Goal: Task Accomplishment & Management: Manage account settings

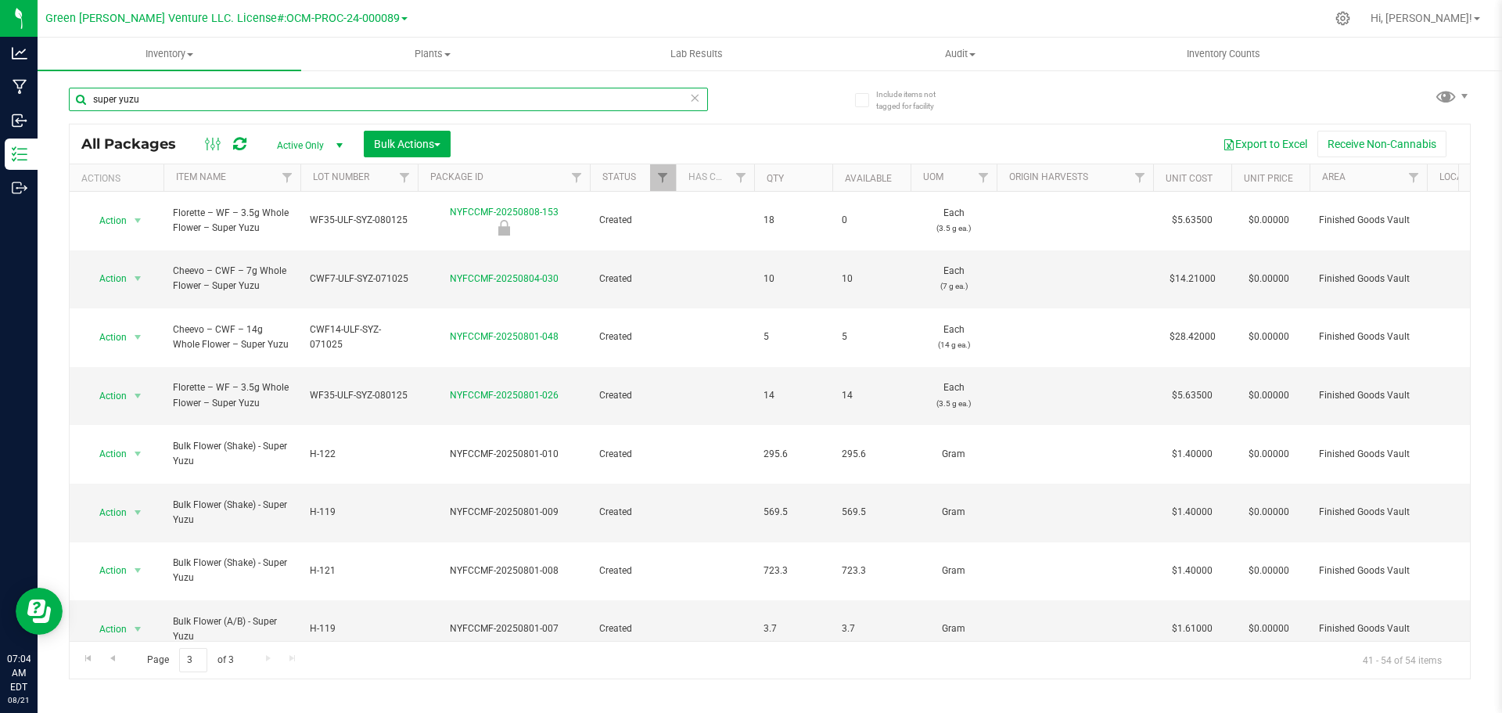
drag, startPoint x: 149, startPoint y: 100, endPoint x: 51, endPoint y: 100, distance: 98.5
click at [51, 100] on div "Include items not tagged for facility super yuzu All Packages Active Only Activ…" at bounding box center [770, 307] width 1464 height 477
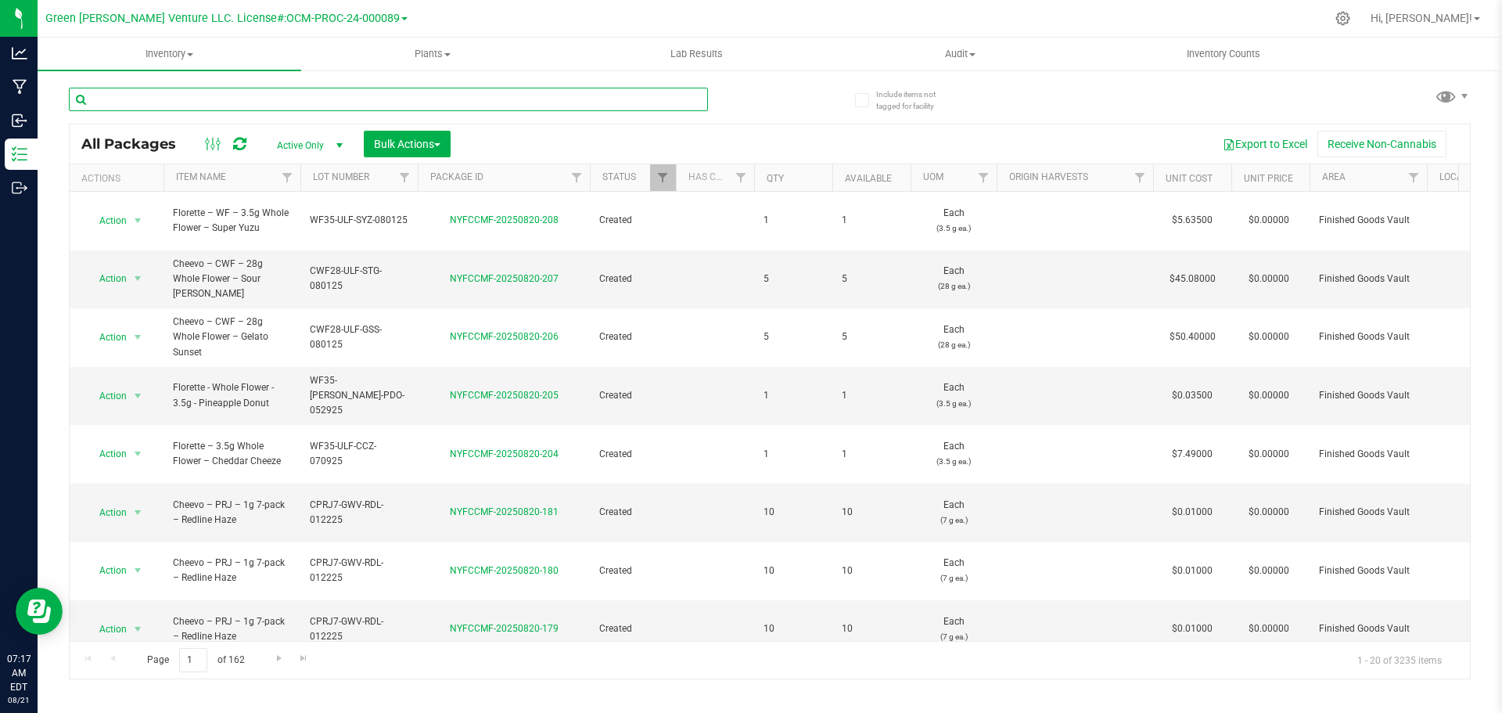
click at [153, 103] on input "text" at bounding box center [388, 99] width 639 height 23
type input "NYFCCMF-20250808-029"
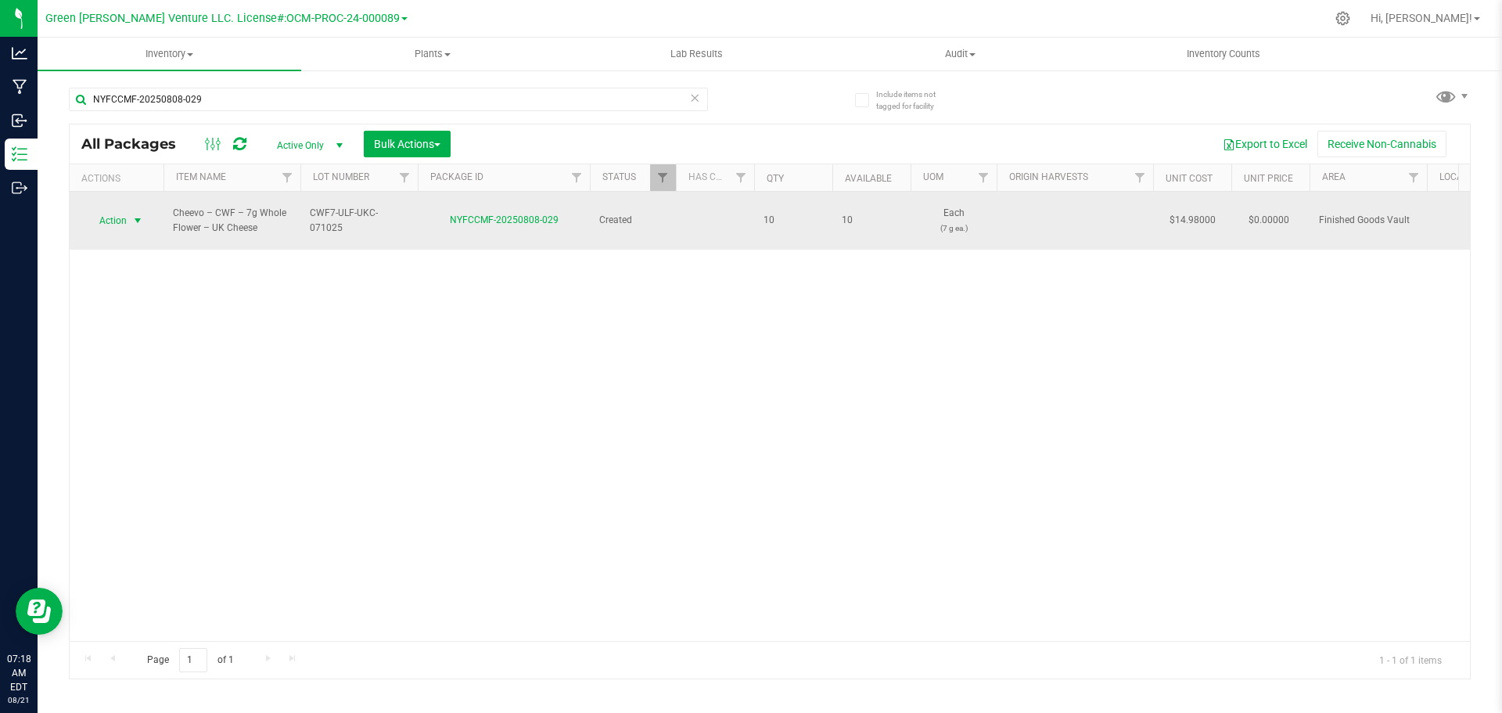
click at [131, 214] on span "select" at bounding box center [138, 221] width 20 height 22
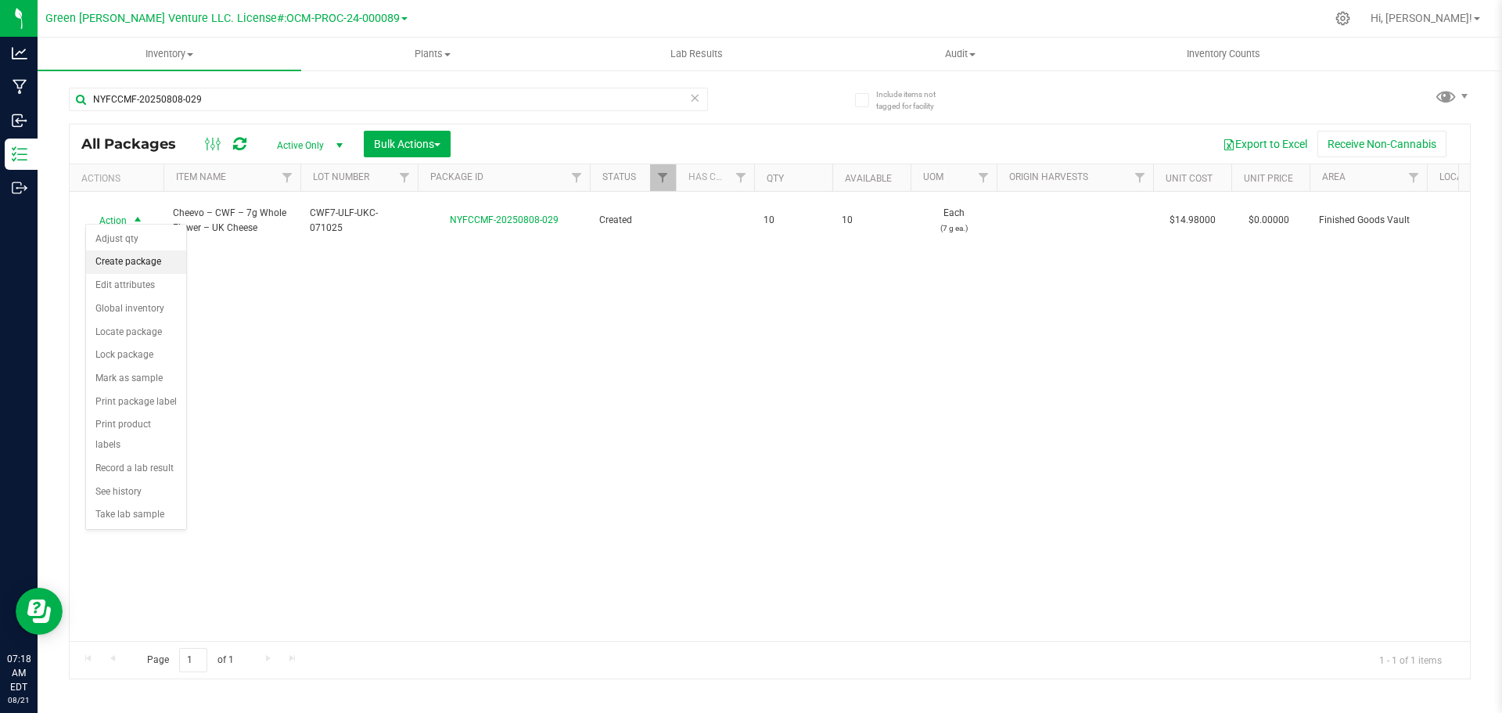
click at [155, 262] on li "Create package" at bounding box center [136, 261] width 100 height 23
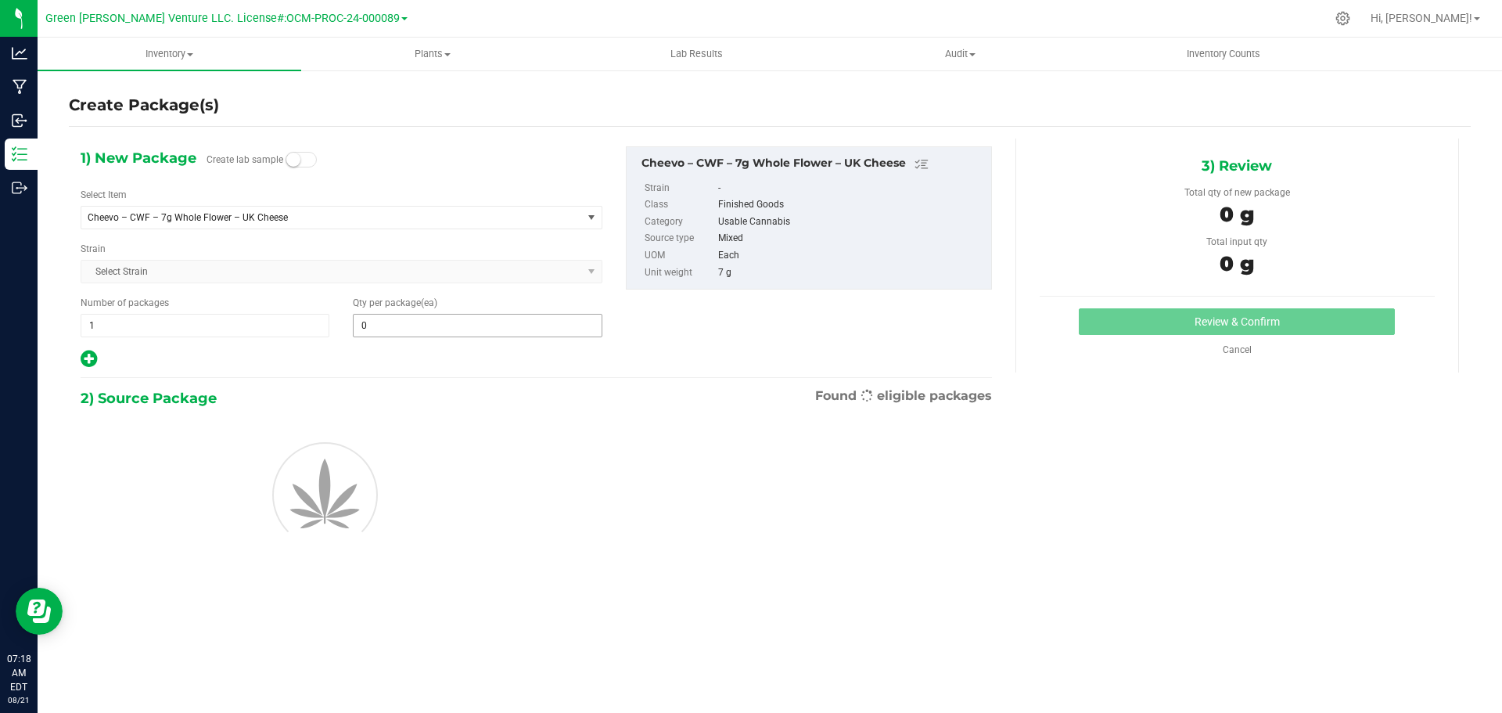
click at [397, 324] on input "0" at bounding box center [477, 325] width 247 height 22
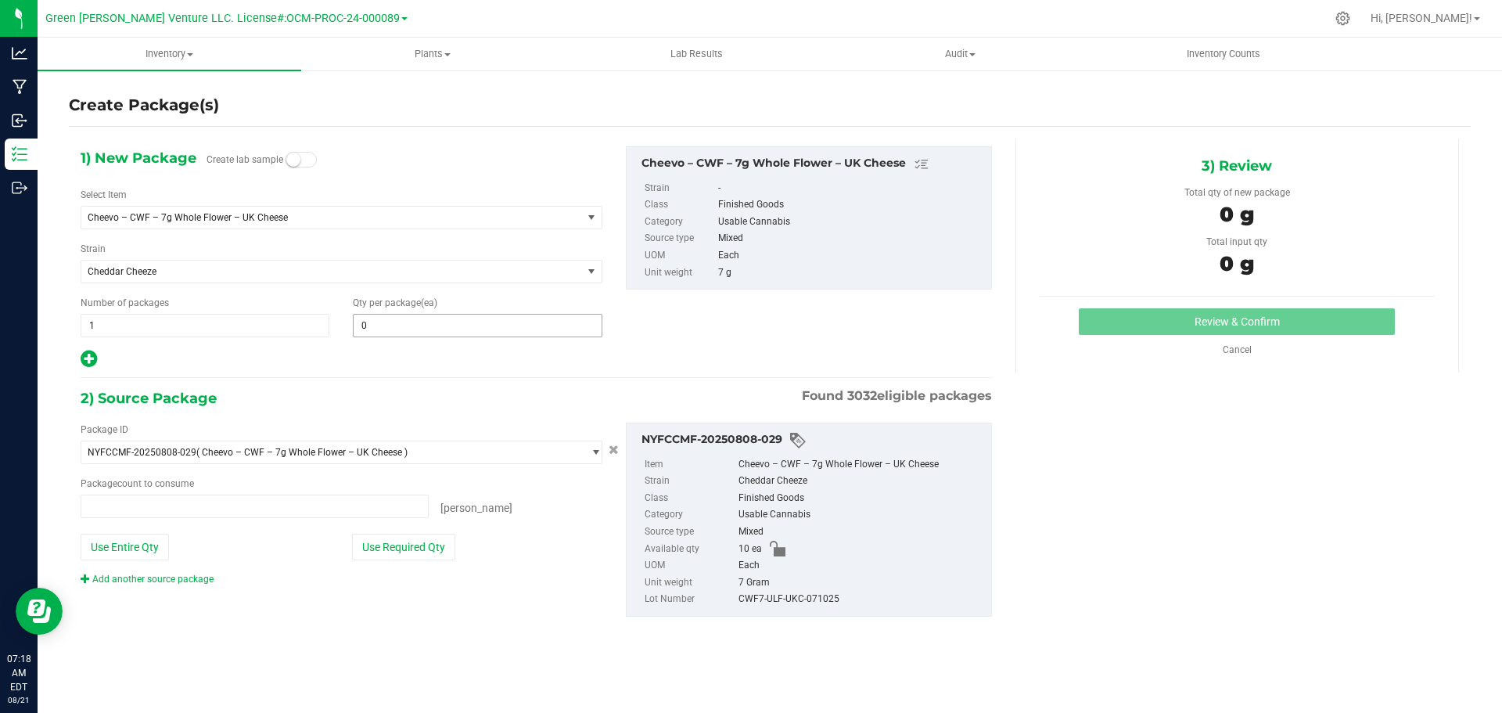
type input "0 ea"
type input "1"
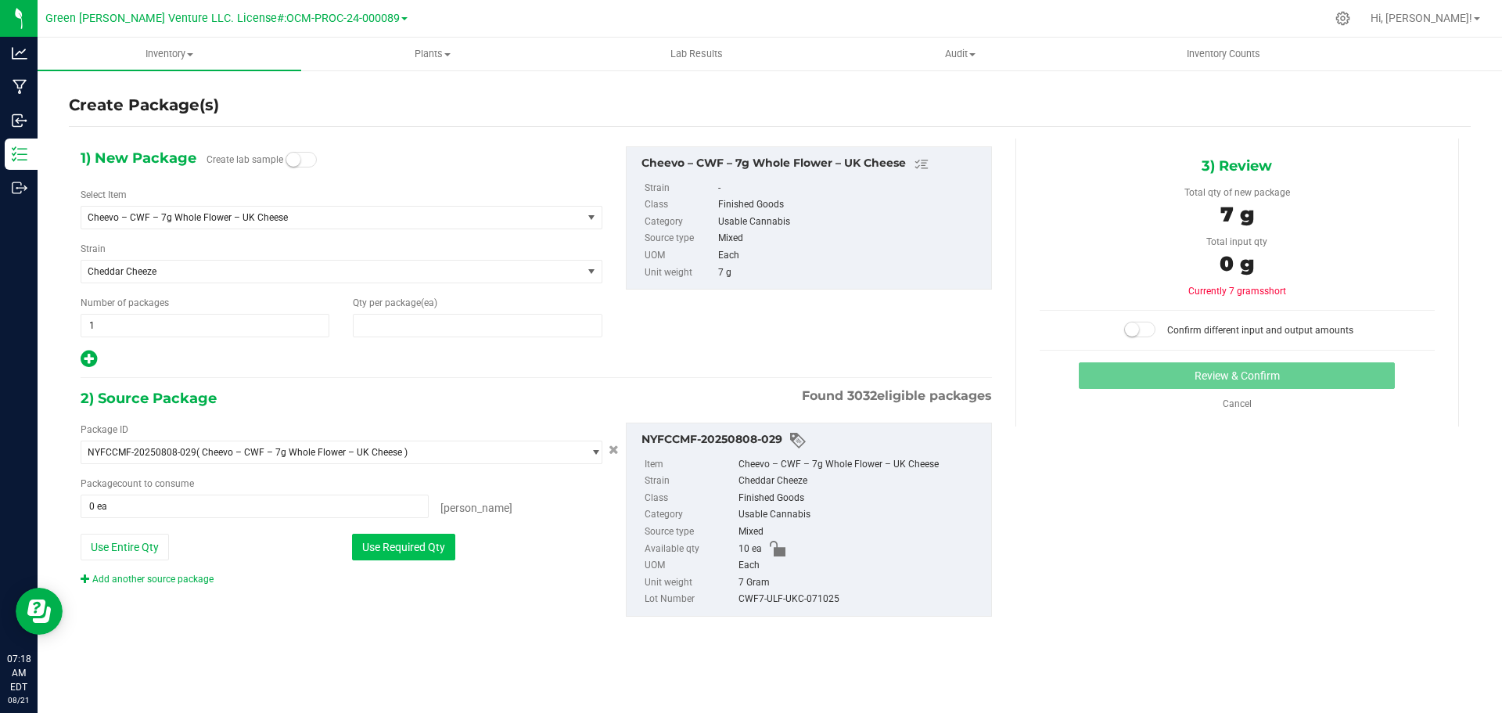
type input "1"
click at [431, 551] on button "Use Required Qty" at bounding box center [403, 546] width 103 height 27
type input "1 ea"
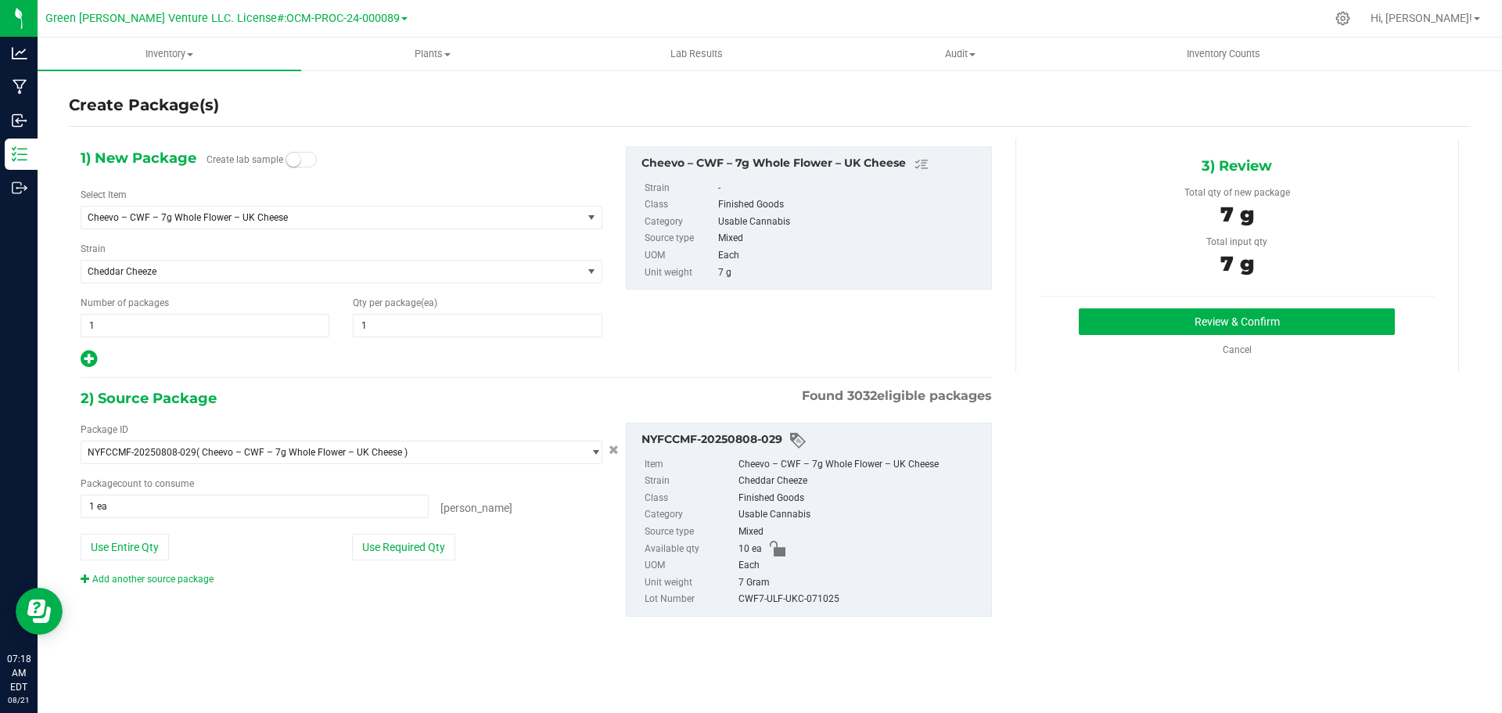
click at [1147, 304] on div "3) Review Total qty of new package 7 g Total input qty 7 g Review & Confirm" at bounding box center [1236, 255] width 443 height 234
click at [1145, 318] on button "Review & Confirm" at bounding box center [1237, 321] width 316 height 27
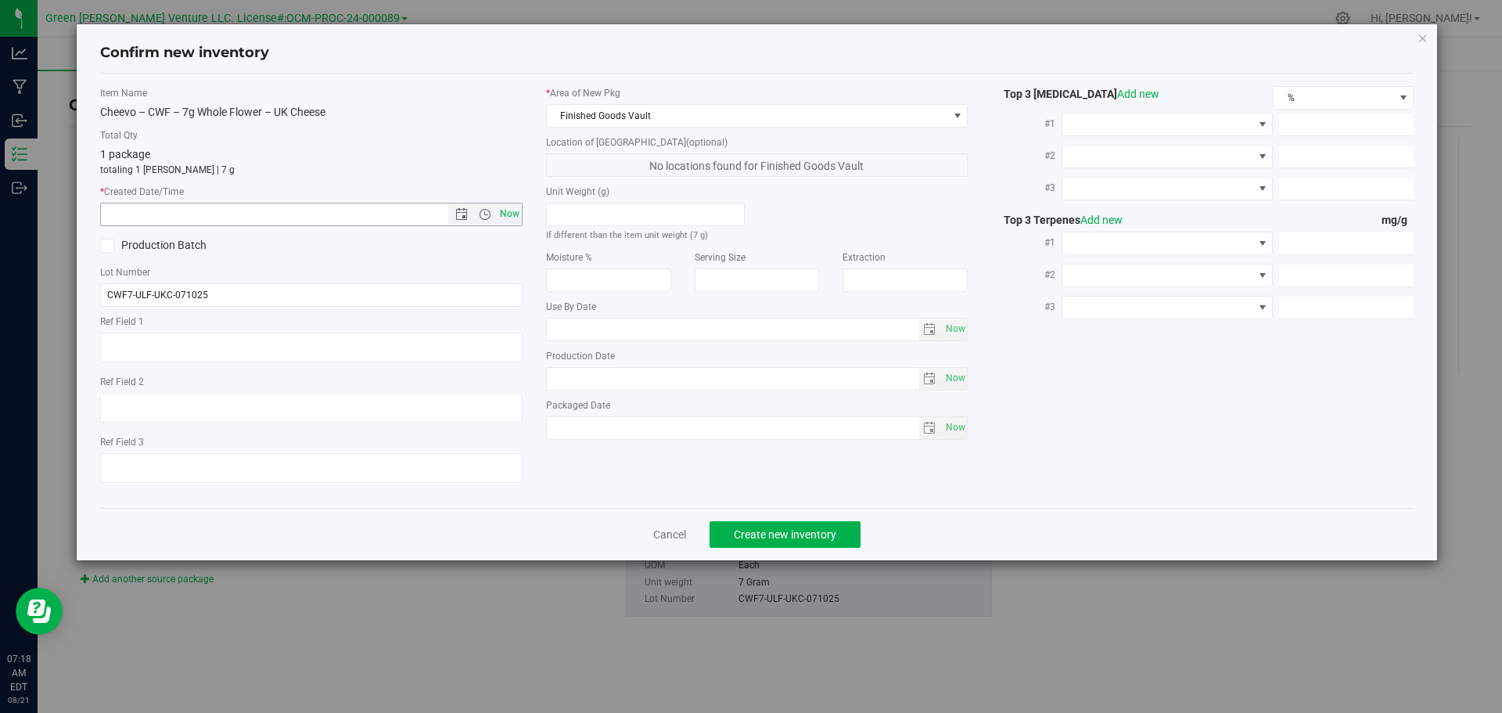
click at [506, 213] on span "Now" at bounding box center [509, 214] width 27 height 23
type input "8/21/2025 7:18 AM"
click at [738, 536] on span "Create new inventory" at bounding box center [785, 534] width 102 height 13
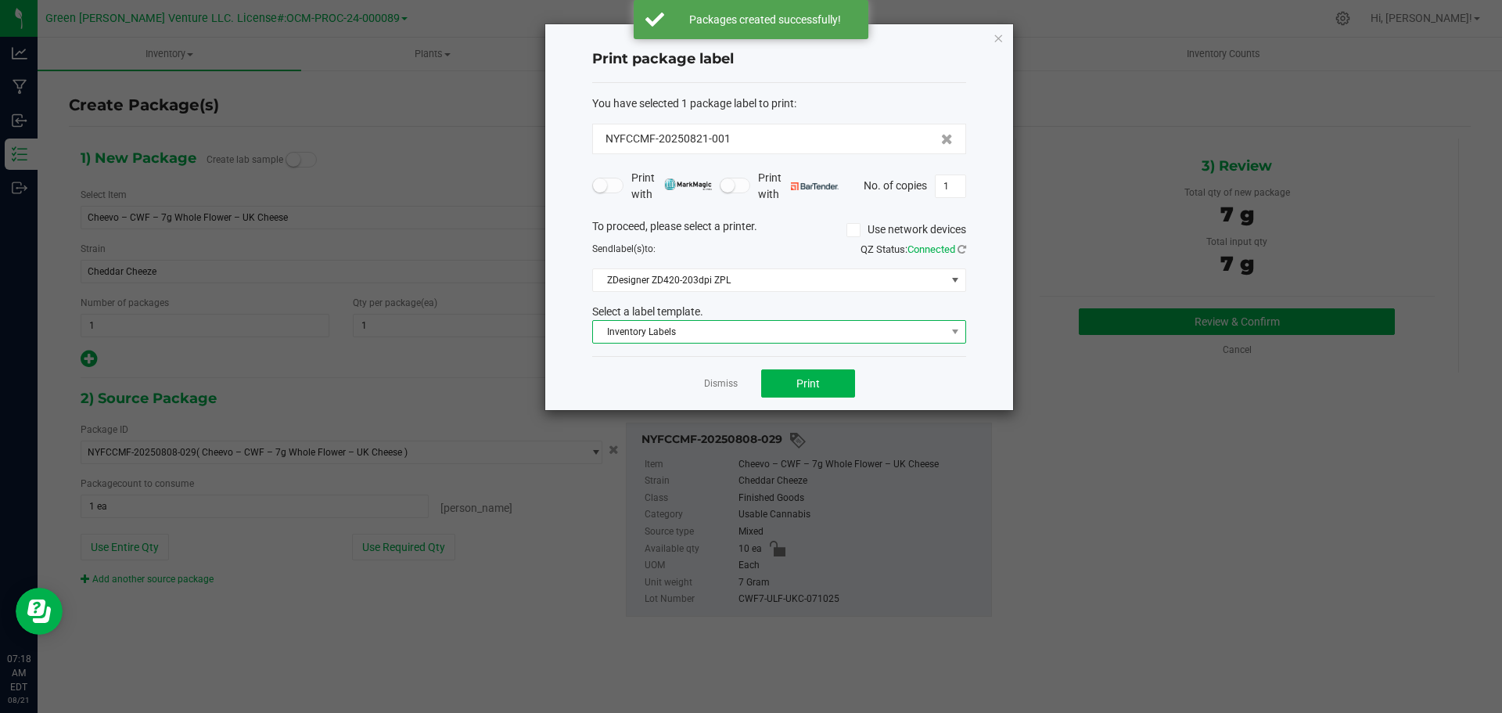
click at [727, 332] on span "Inventory Labels" at bounding box center [769, 332] width 353 height 22
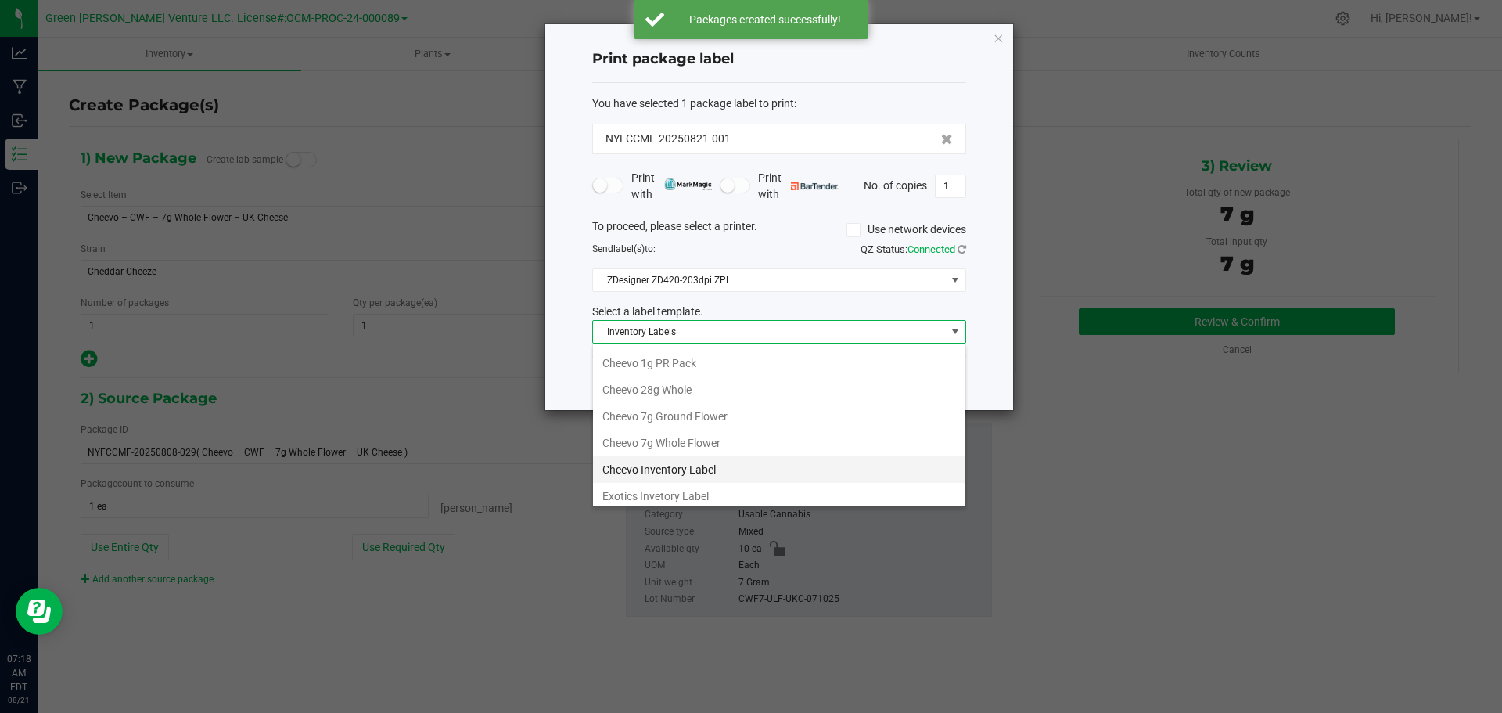
scroll to position [78, 0]
click at [673, 440] on li "Cheevo Inventory Label" at bounding box center [779, 442] width 372 height 27
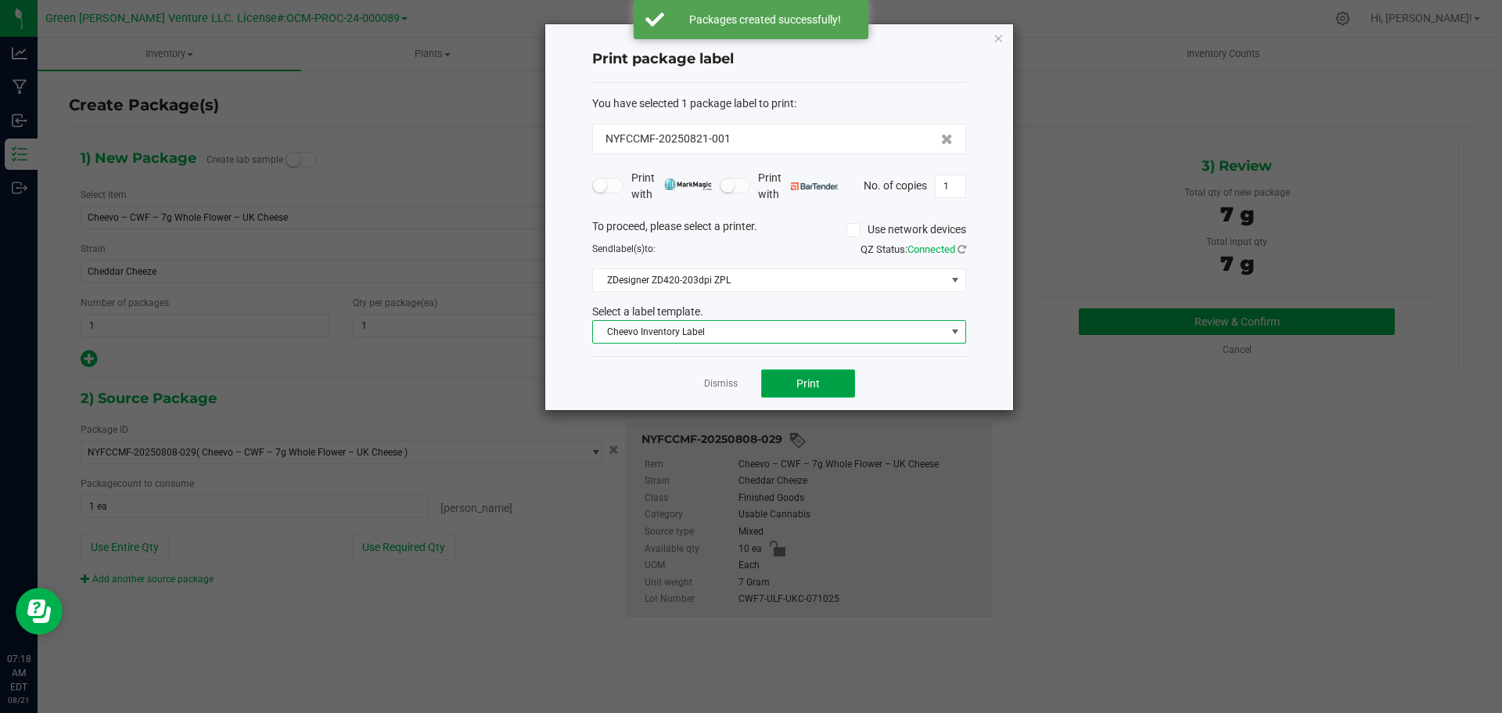
click at [775, 379] on button "Print" at bounding box center [808, 383] width 94 height 28
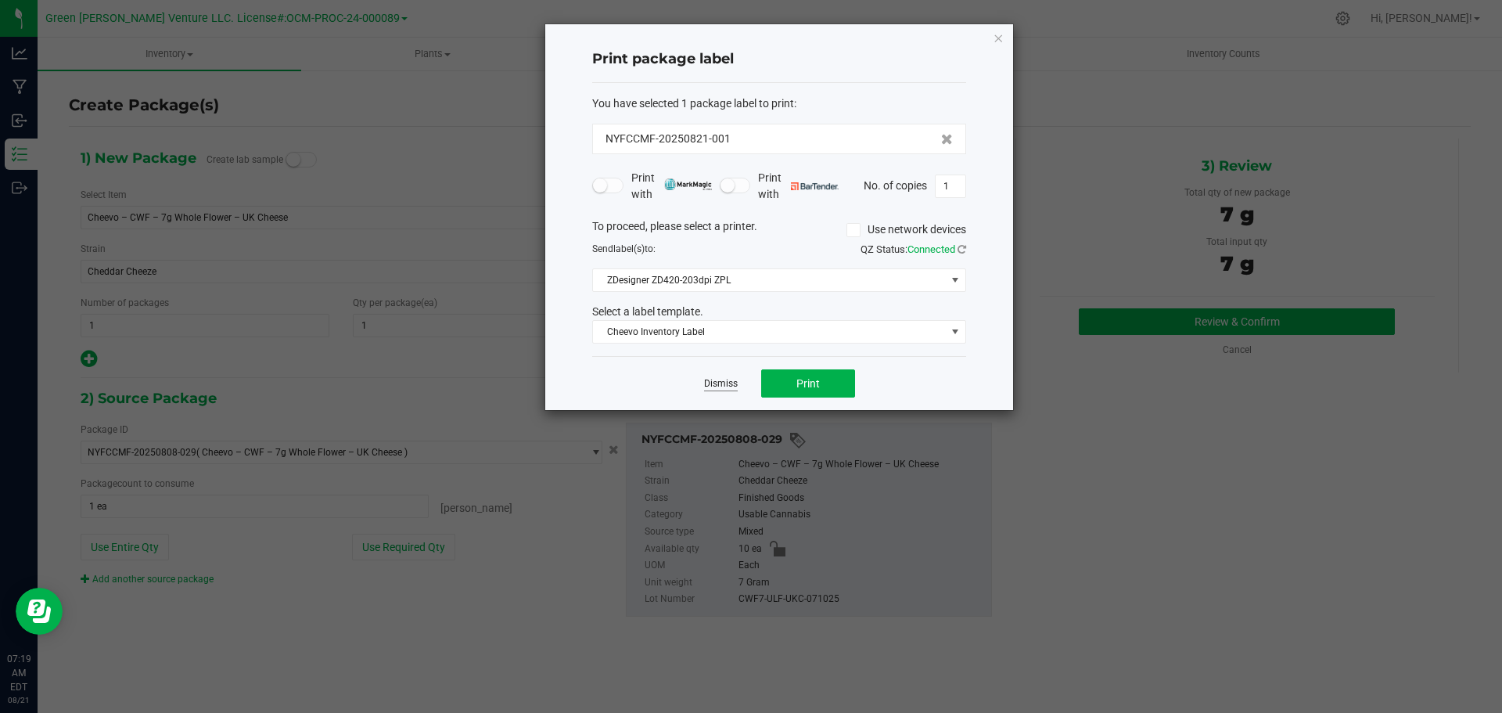
click at [711, 384] on link "Dismiss" at bounding box center [721, 383] width 34 height 13
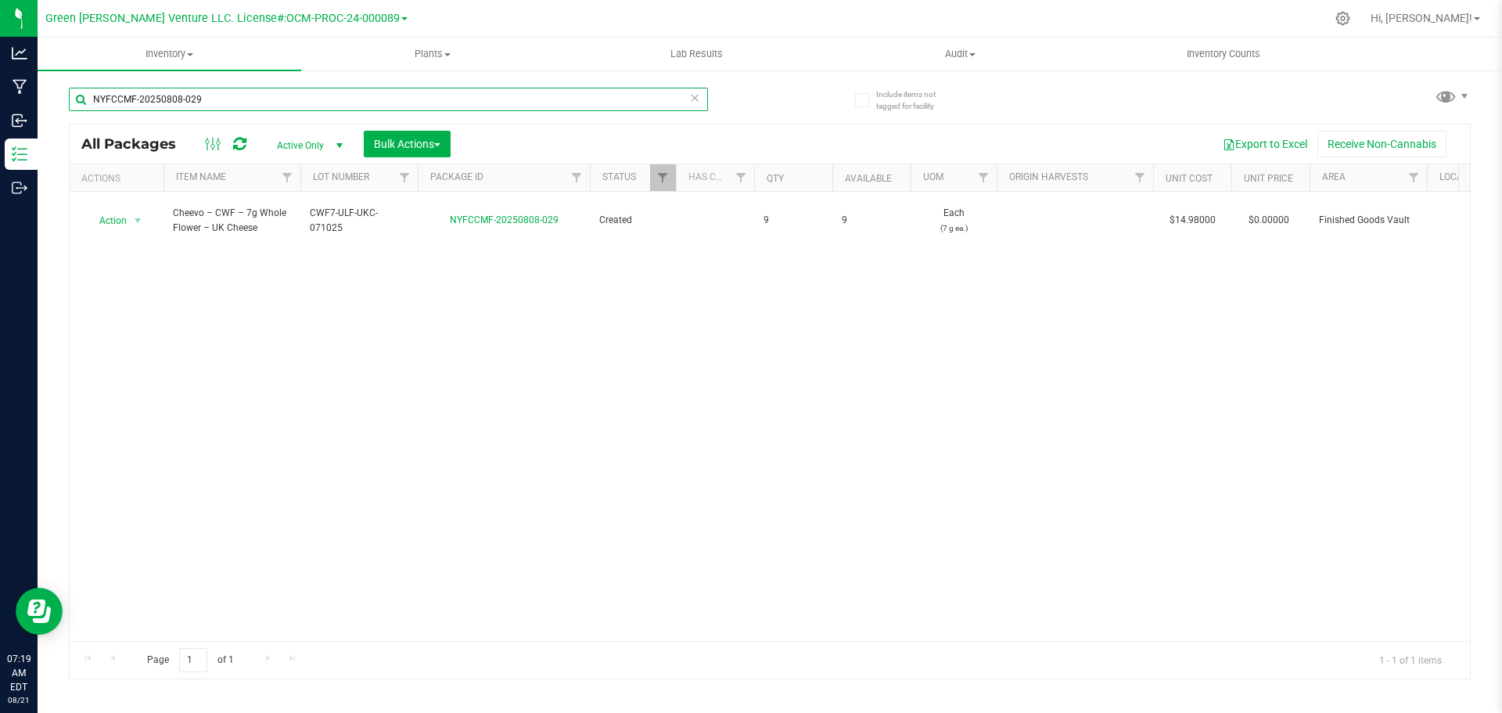
click at [228, 97] on input "NYFCCMF-20250808-029" at bounding box center [388, 99] width 639 height 23
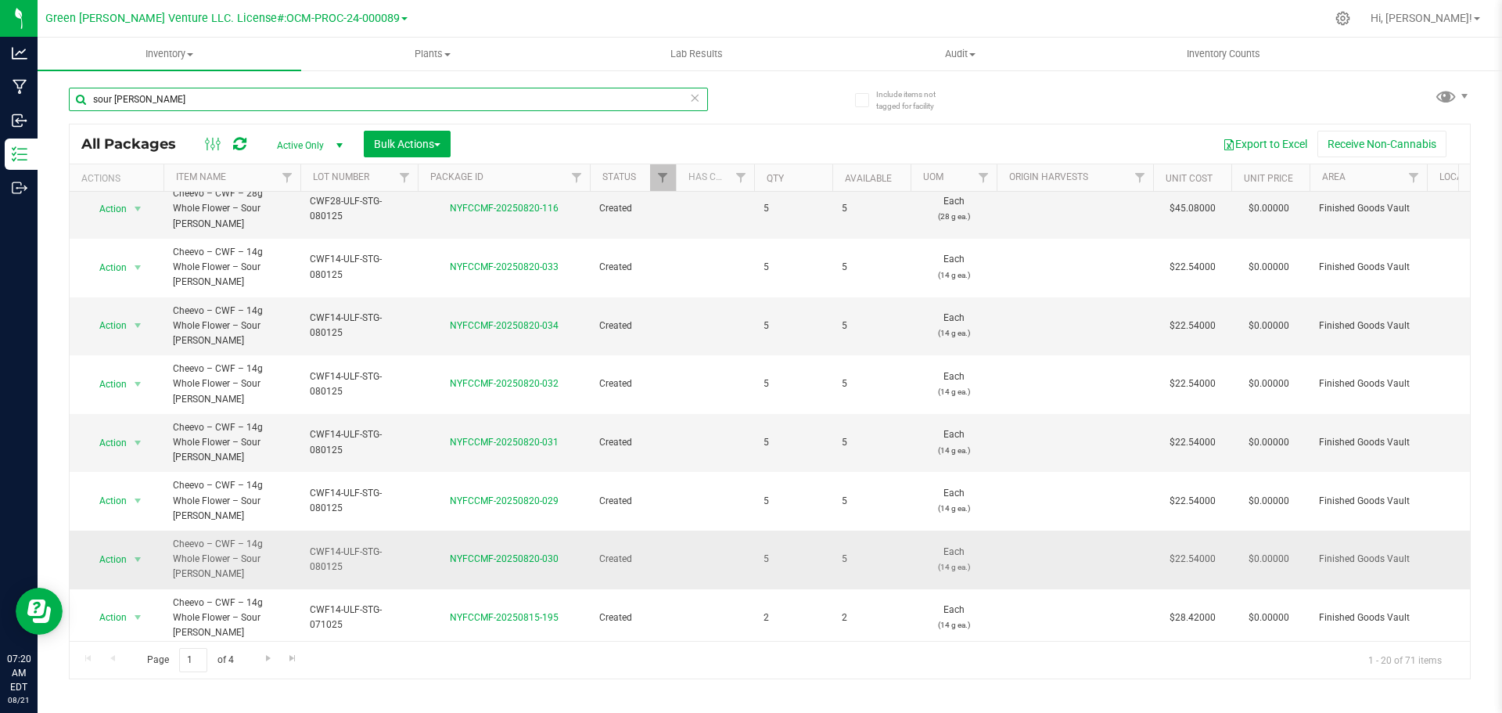
scroll to position [429, 0]
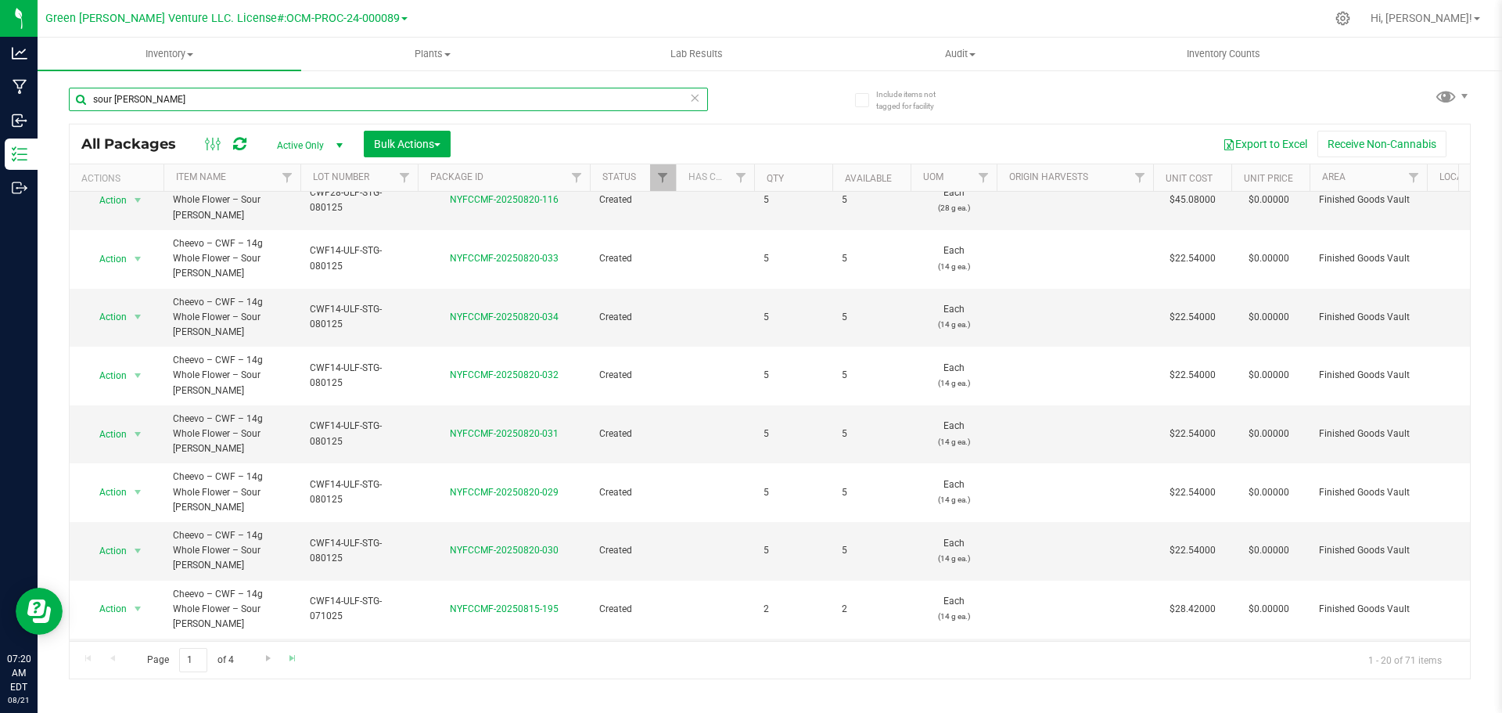
type input "sour tangie"
click at [293, 664] on link "Go to the last page" at bounding box center [293, 658] width 23 height 21
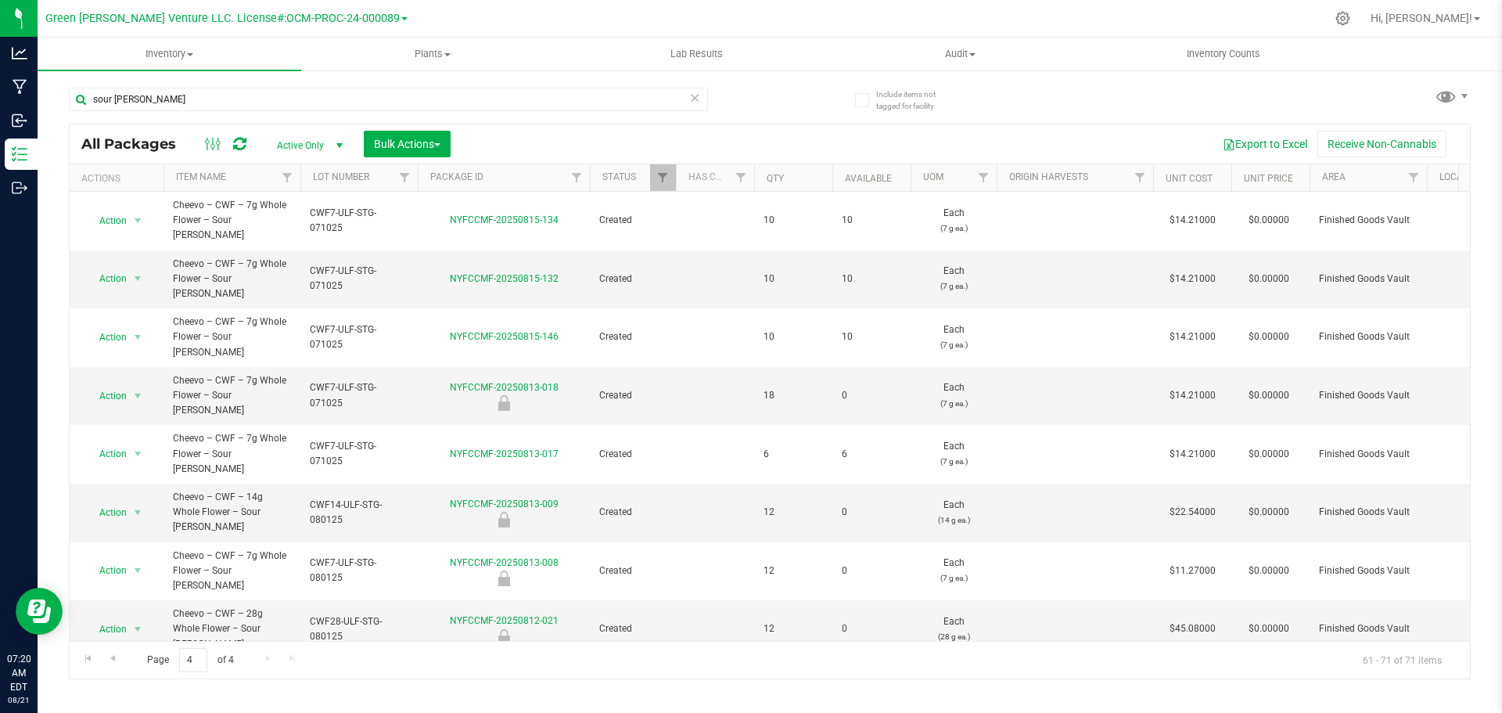
click at [118, 677] on span "Action" at bounding box center [106, 688] width 42 height 22
click at [148, 298] on li "Create package" at bounding box center [136, 304] width 100 height 23
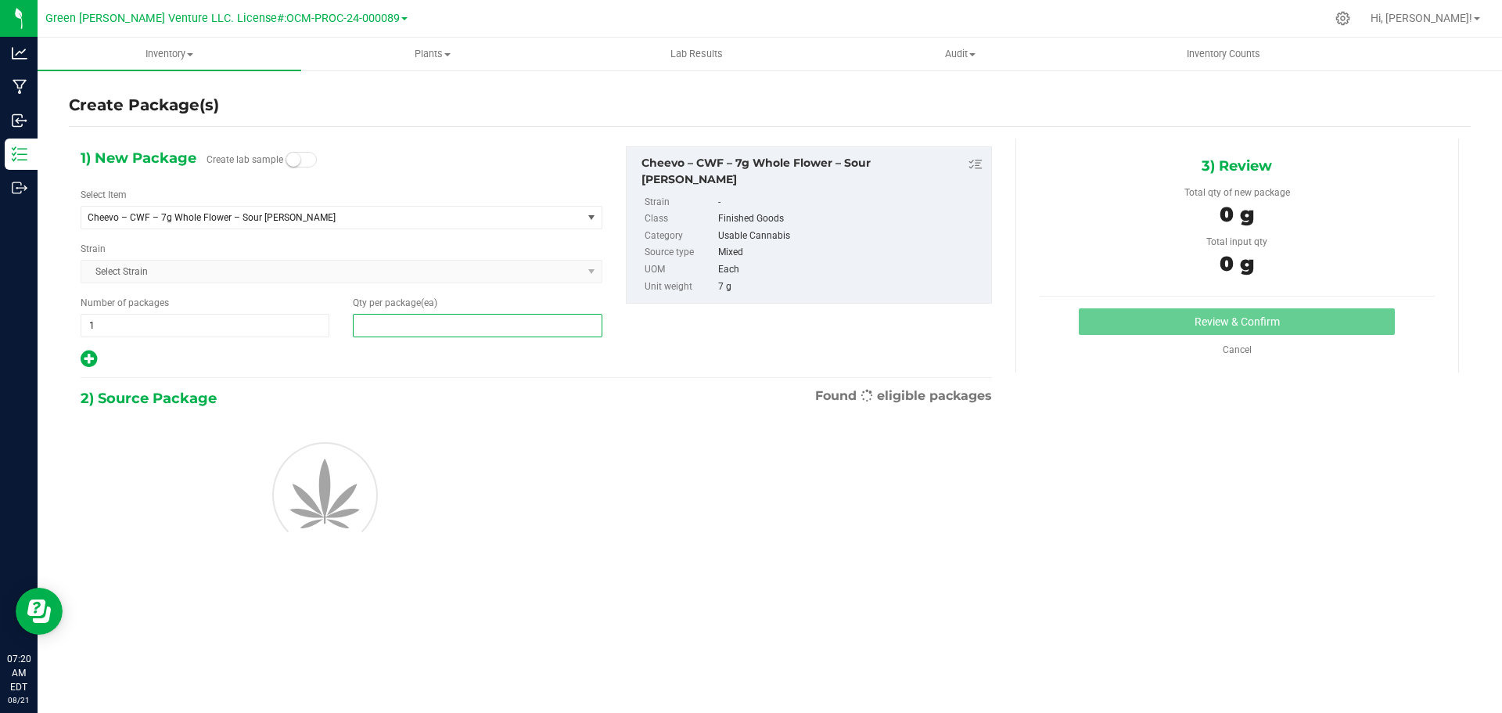
click at [378, 327] on span at bounding box center [477, 325] width 249 height 23
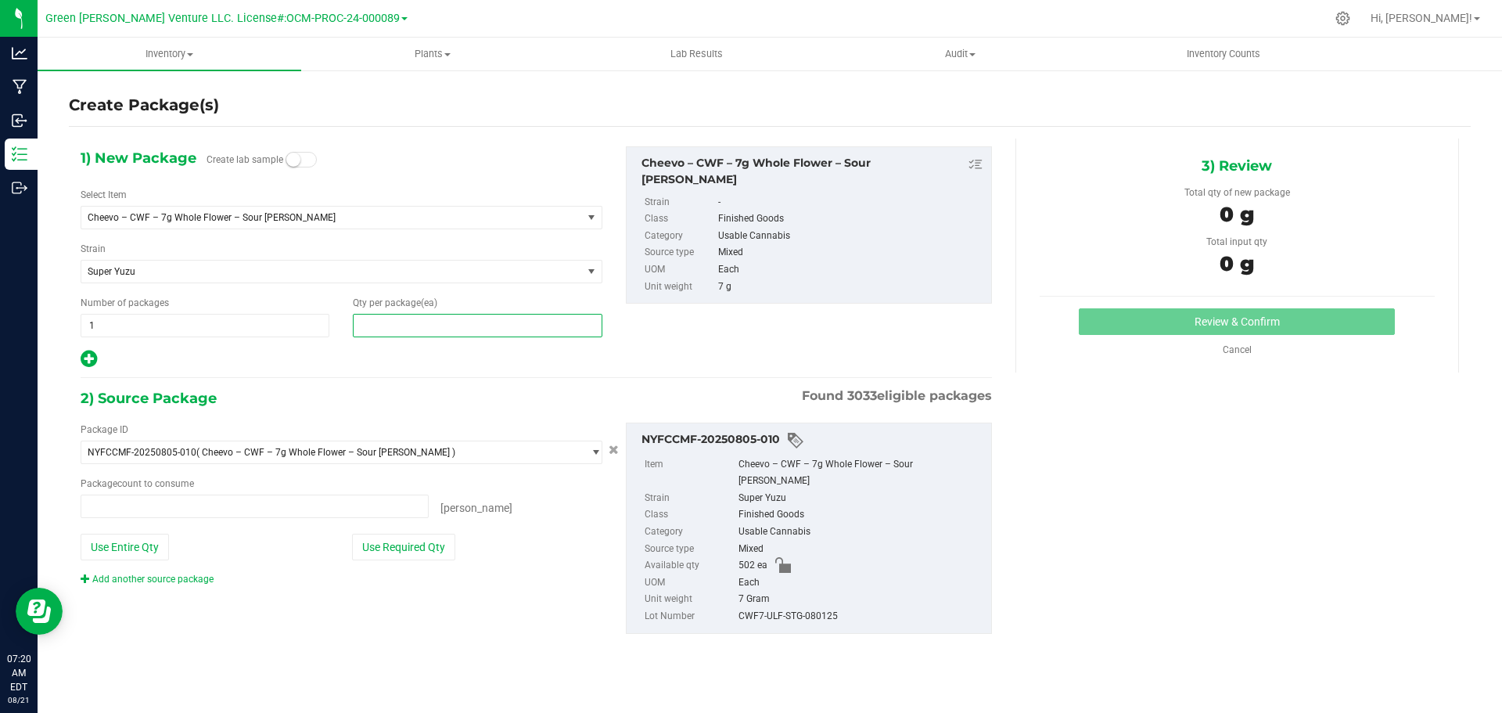
type input "0 ea"
type input "1"
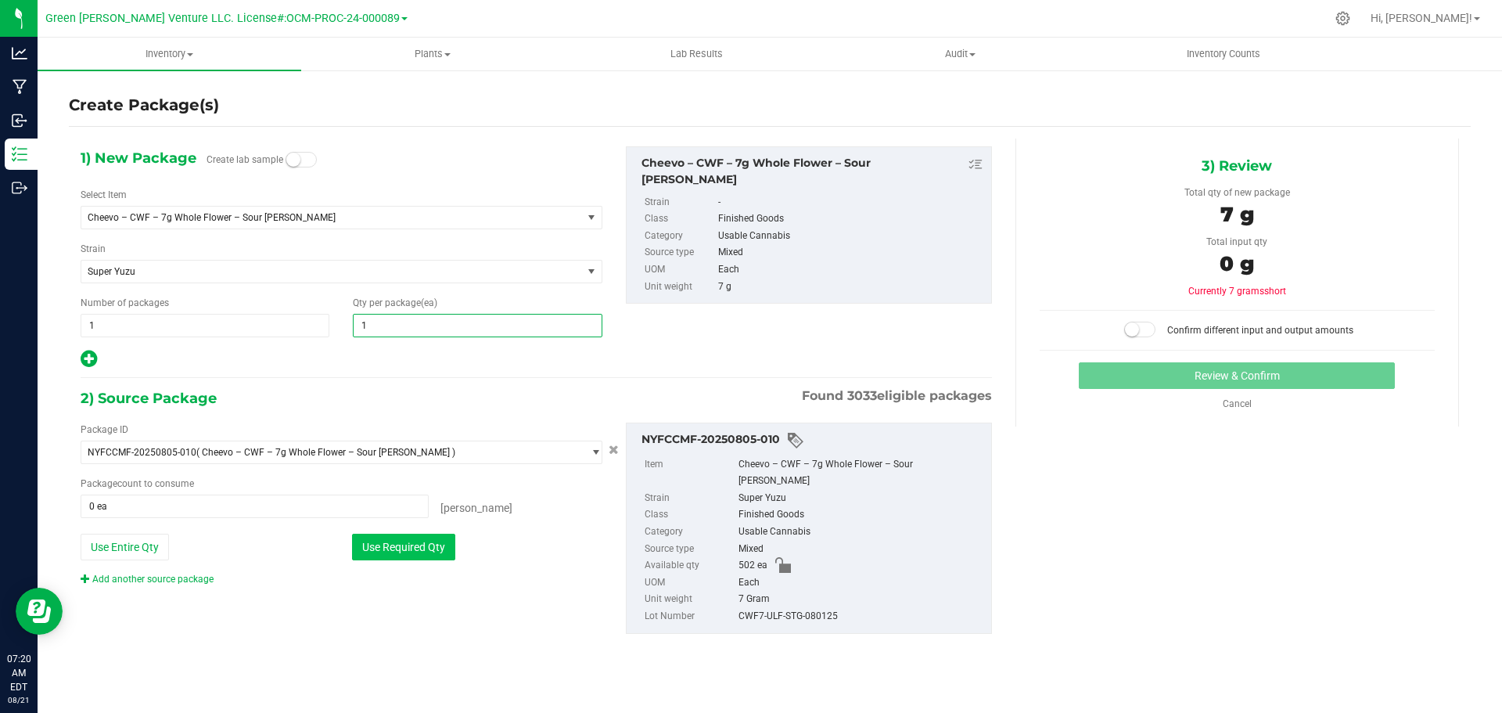
type input "1"
click at [386, 547] on button "Use Required Qty" at bounding box center [403, 546] width 103 height 27
type input "1 ea"
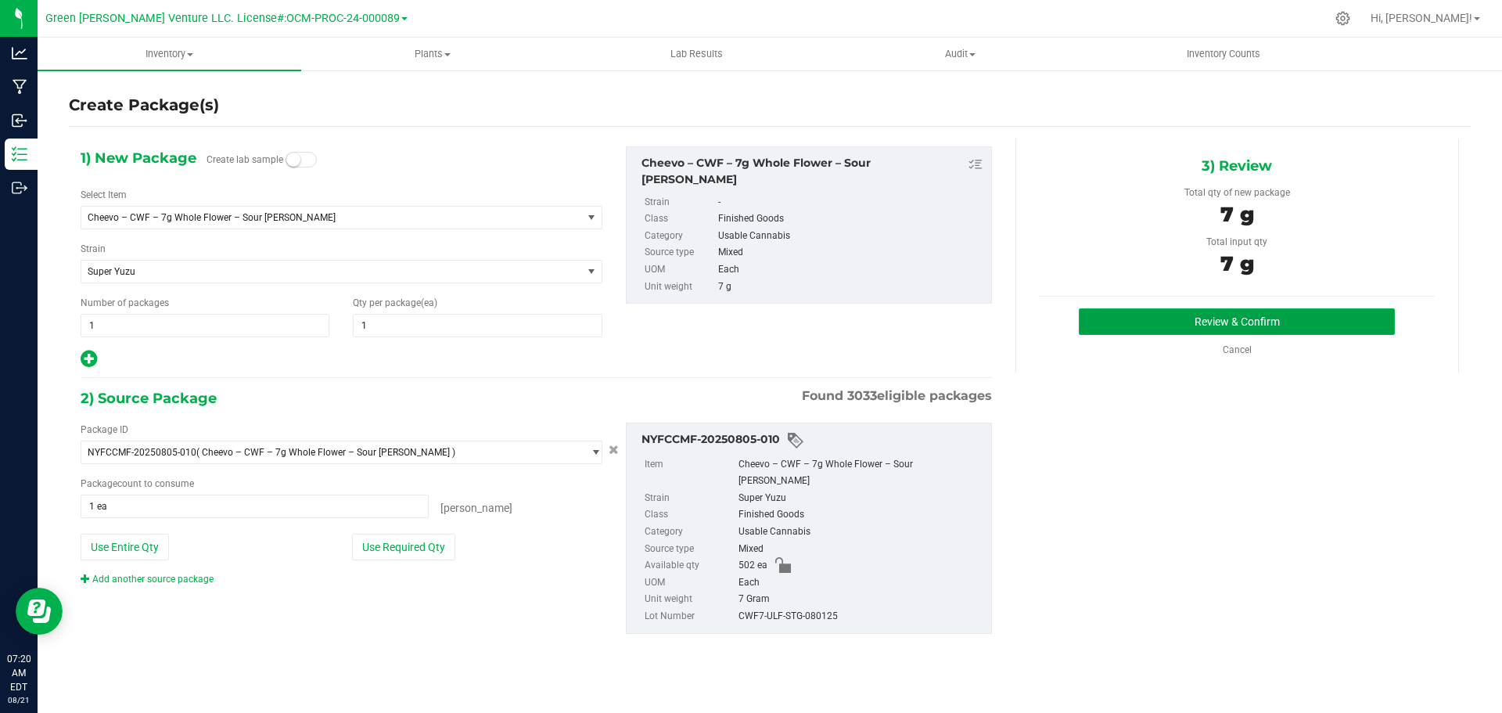
click at [1152, 331] on button "Review & Confirm" at bounding box center [1237, 321] width 316 height 27
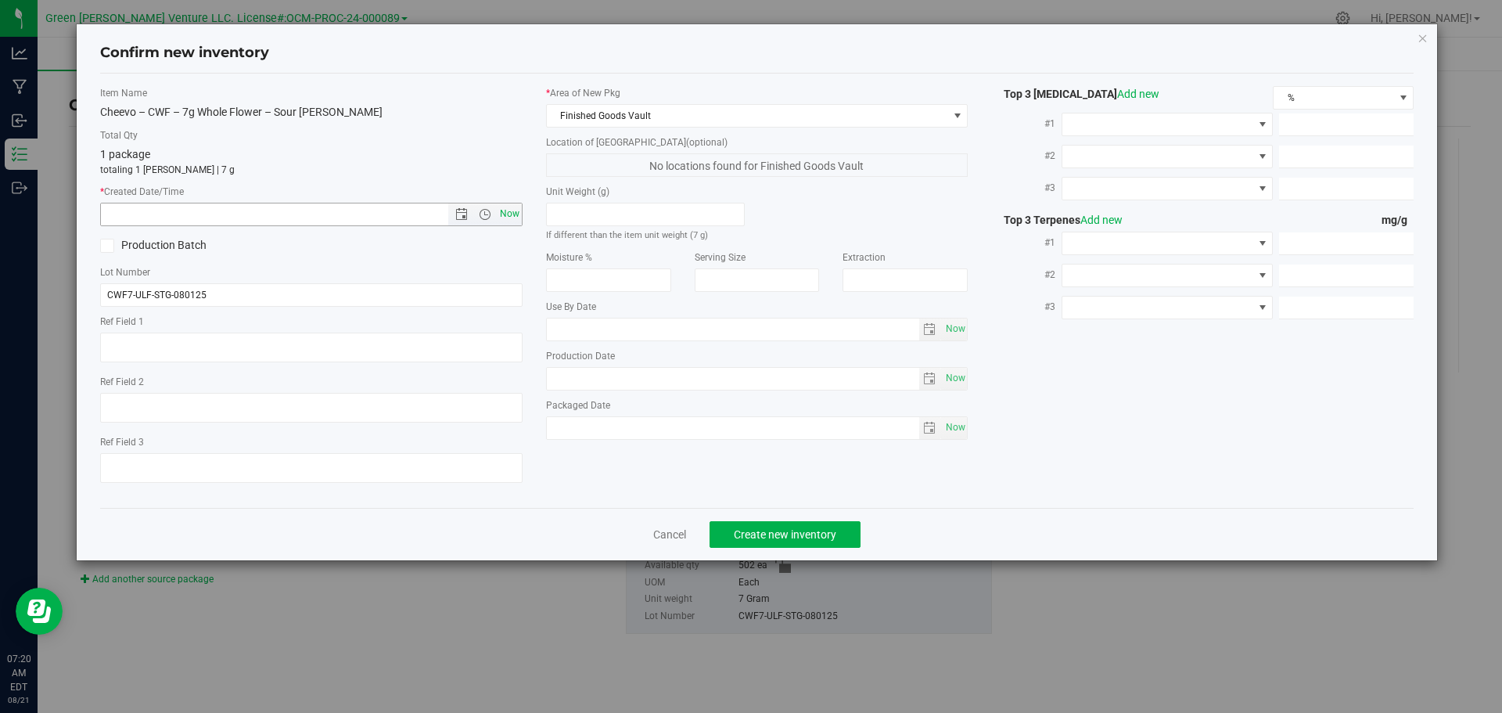
click at [512, 209] on span "Now" at bounding box center [509, 214] width 27 height 23
type input "8/21/2025 7:20 AM"
click at [748, 537] on span "Create new inventory" at bounding box center [785, 534] width 102 height 13
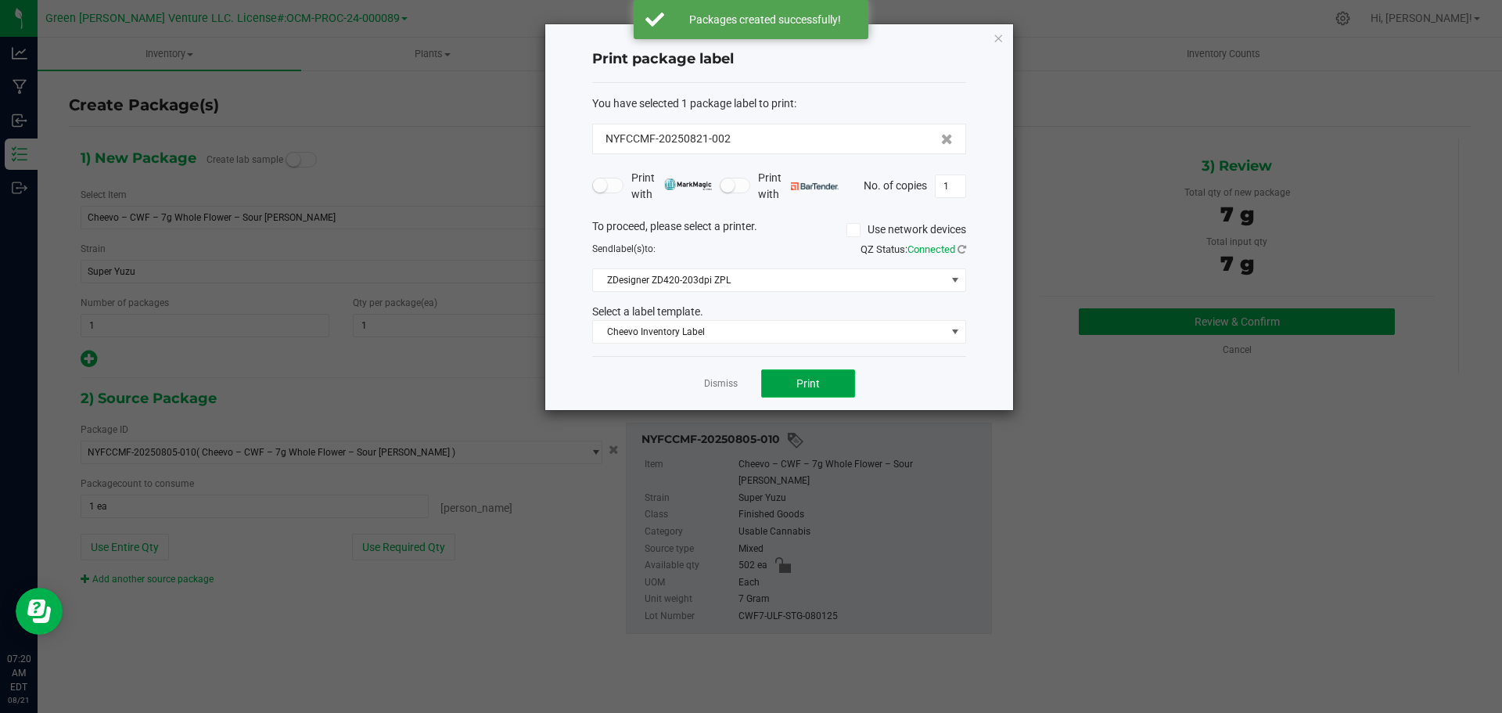
click at [803, 384] on span "Print" at bounding box center [807, 383] width 23 height 13
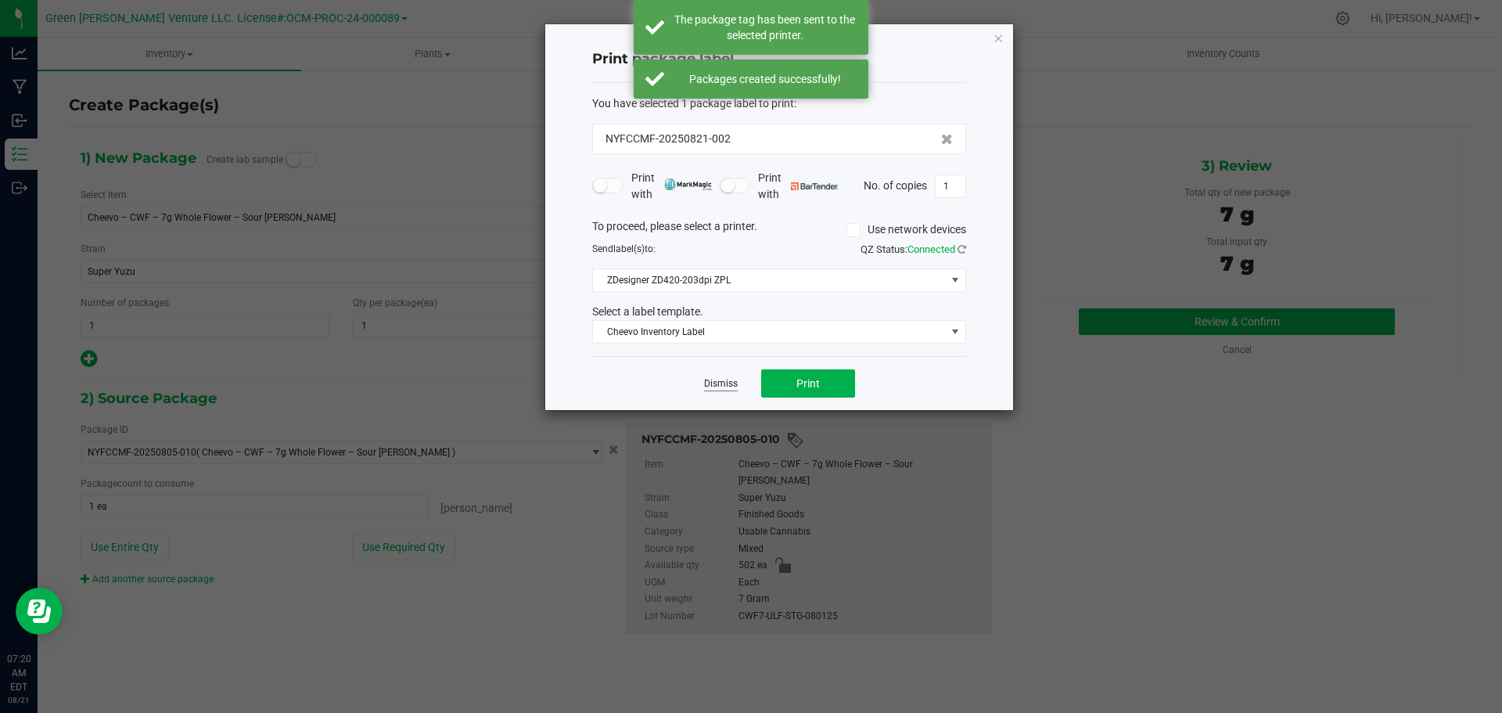
click at [709, 388] on link "Dismiss" at bounding box center [721, 383] width 34 height 13
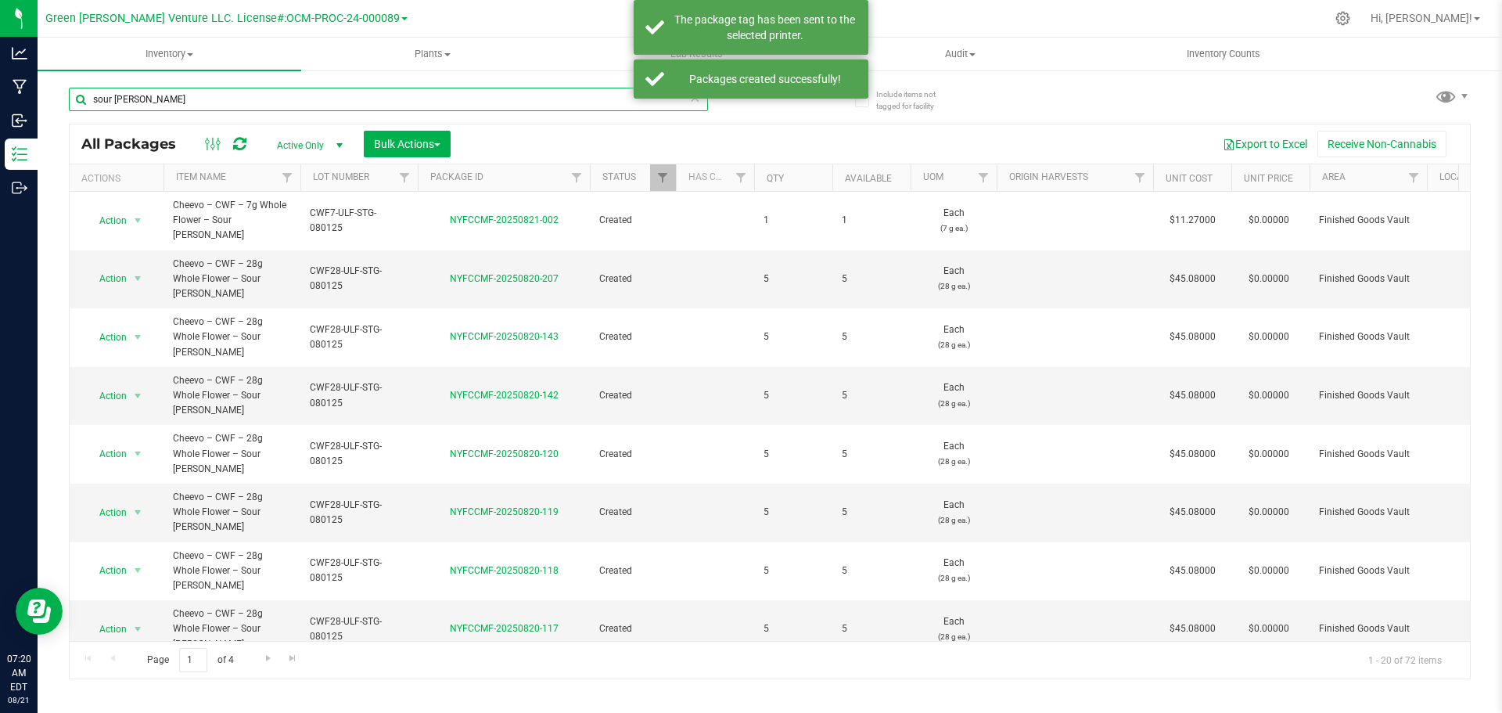
click at [151, 99] on input "sour tangie" at bounding box center [388, 99] width 639 height 23
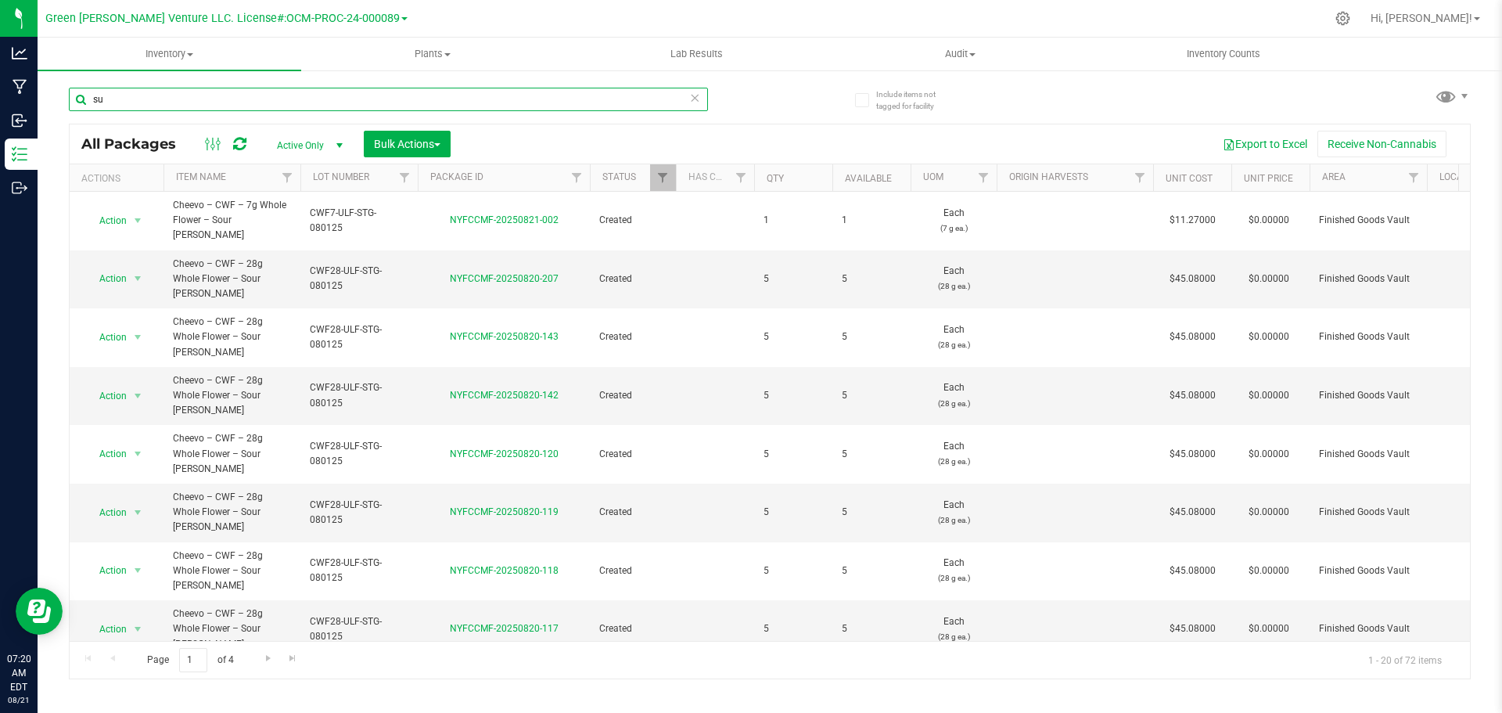
type input "s"
type input "gelato sunset"
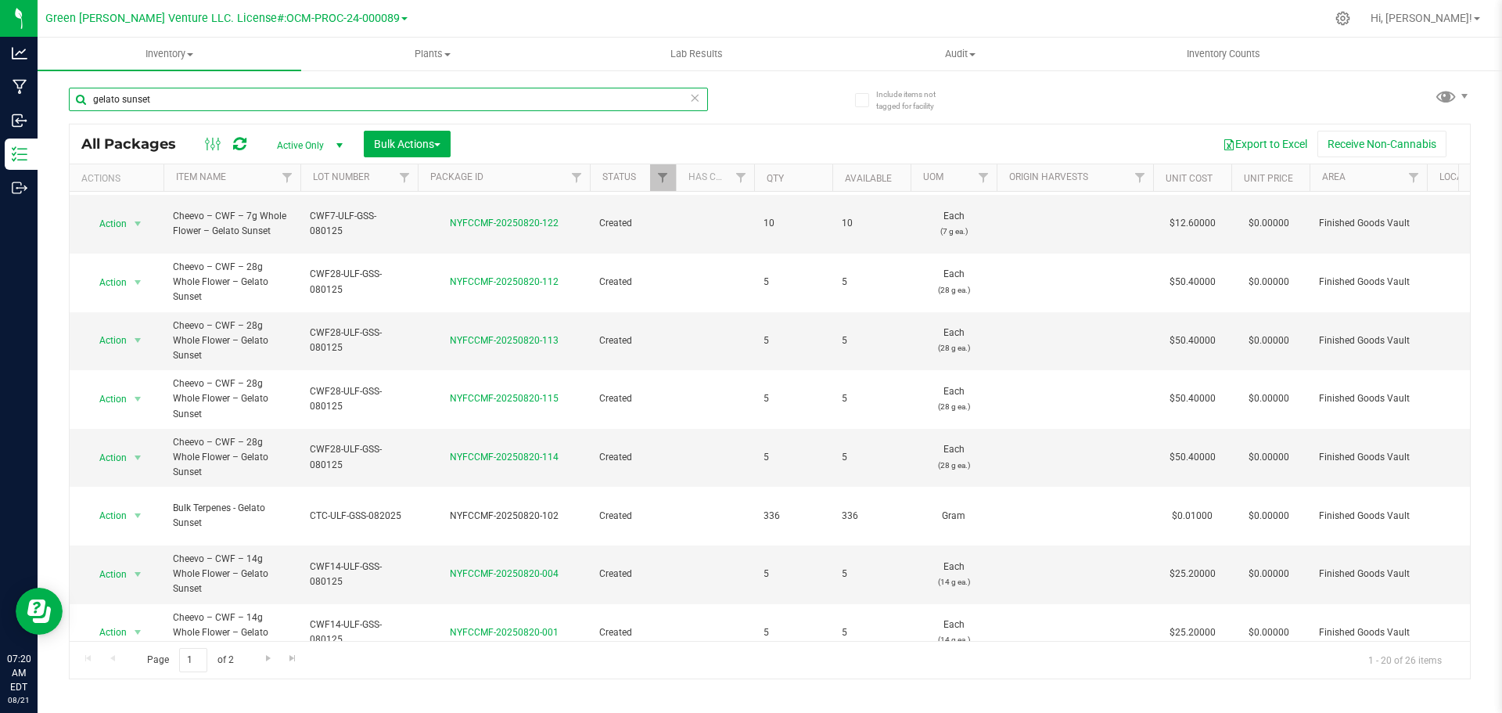
scroll to position [431, 0]
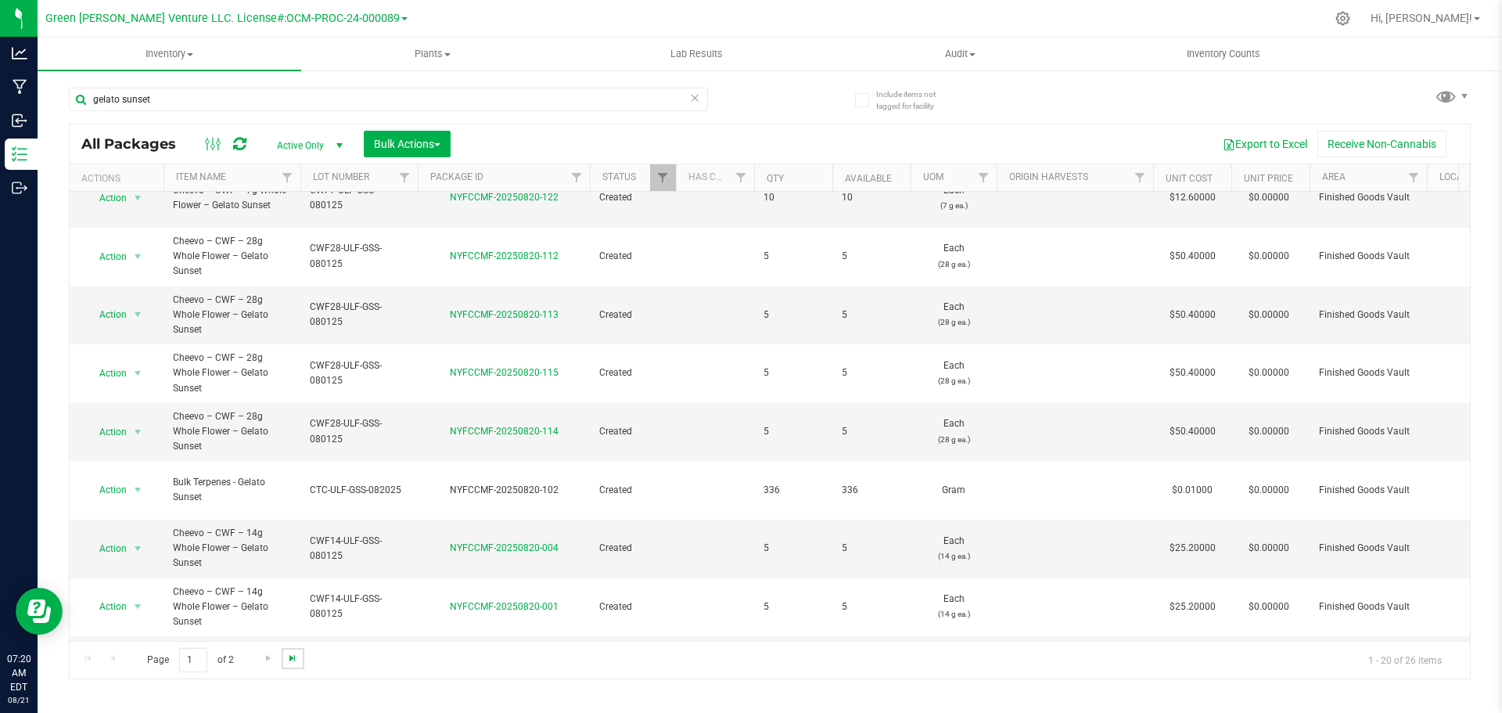
click at [289, 660] on span "Go to the last page" at bounding box center [292, 657] width 13 height 13
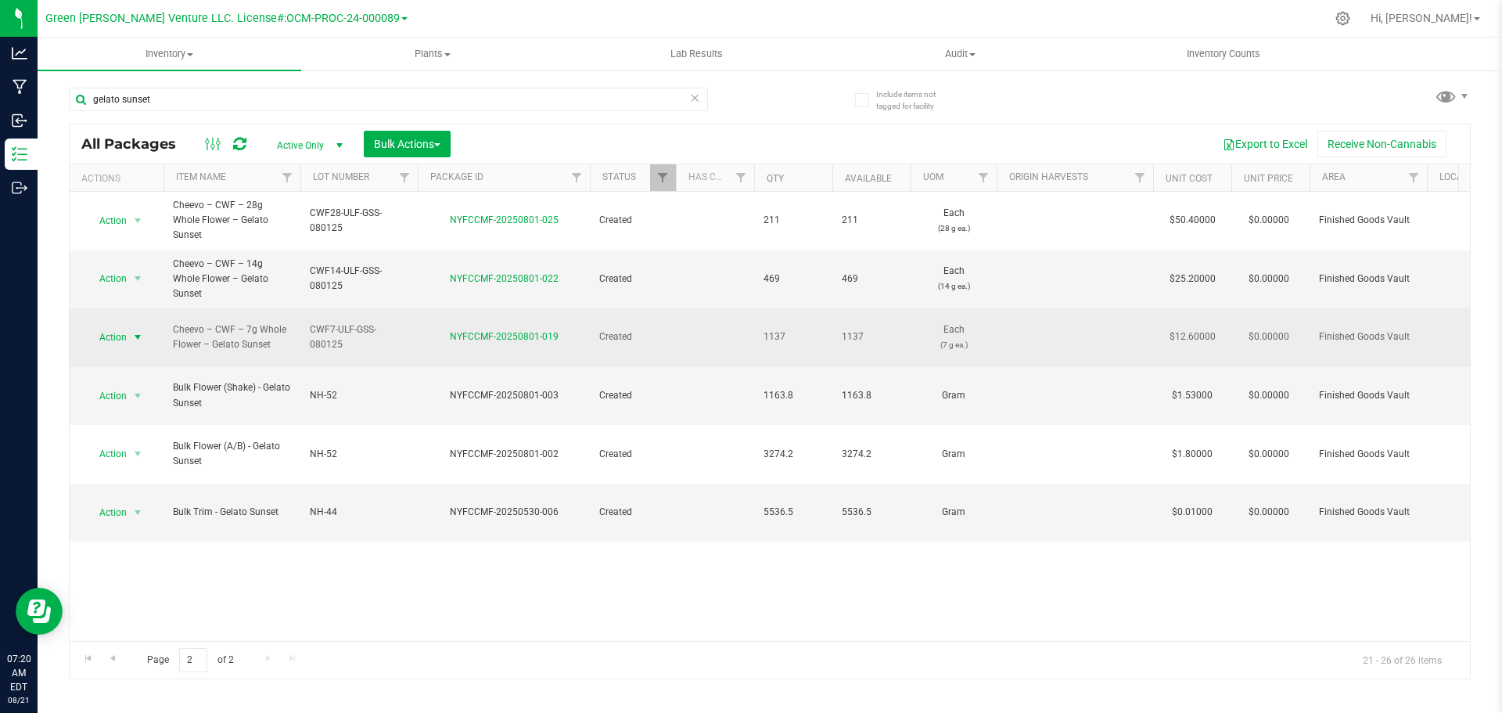
click at [122, 326] on span "Action" at bounding box center [106, 337] width 42 height 22
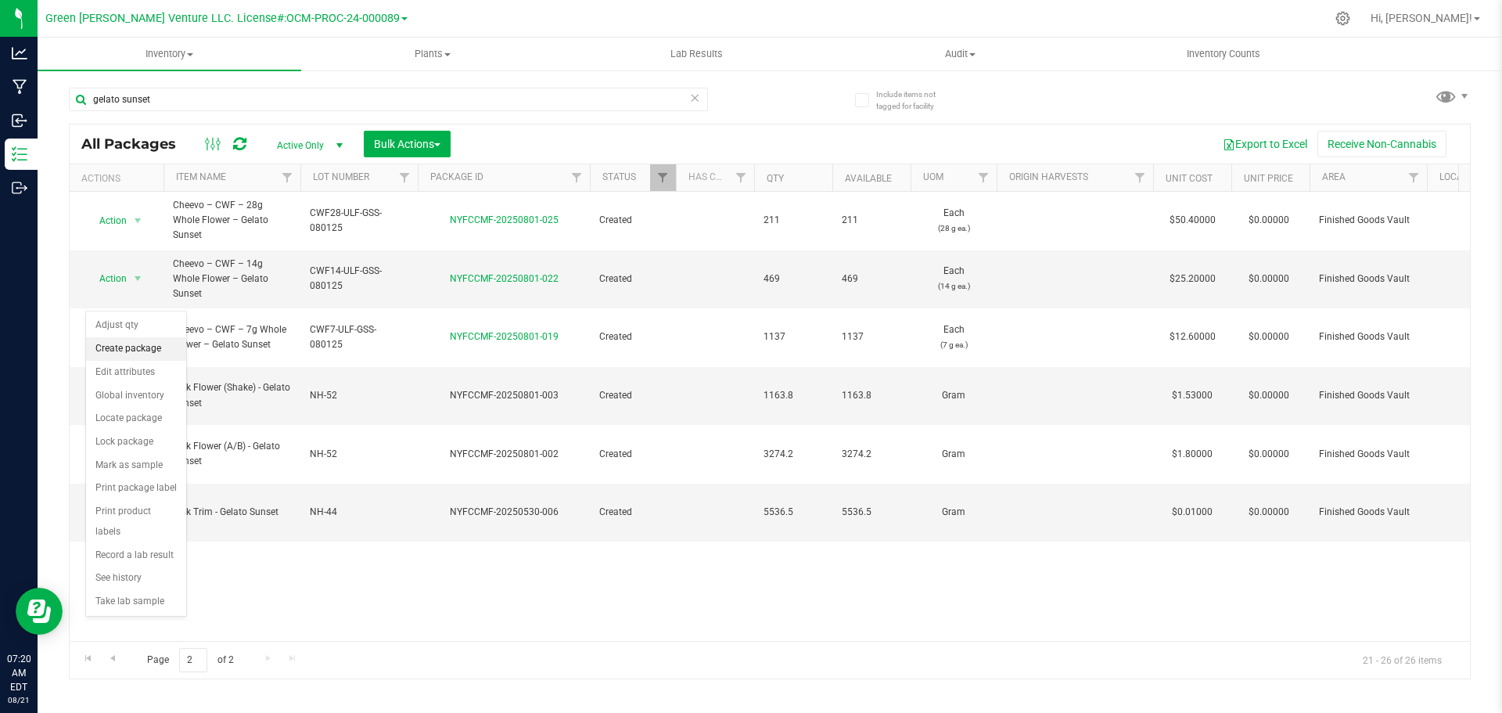
click at [139, 345] on li "Create package" at bounding box center [136, 348] width 100 height 23
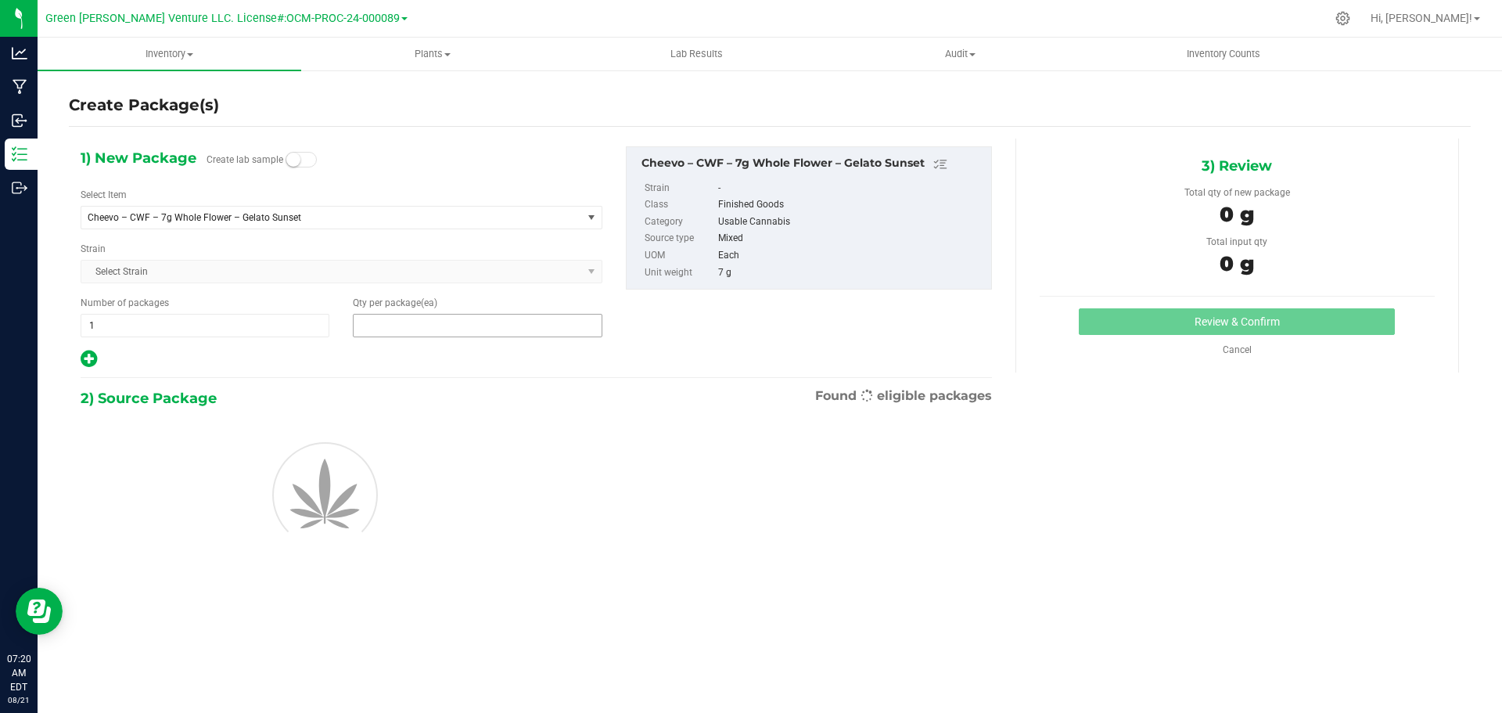
click at [400, 318] on span at bounding box center [477, 325] width 249 height 23
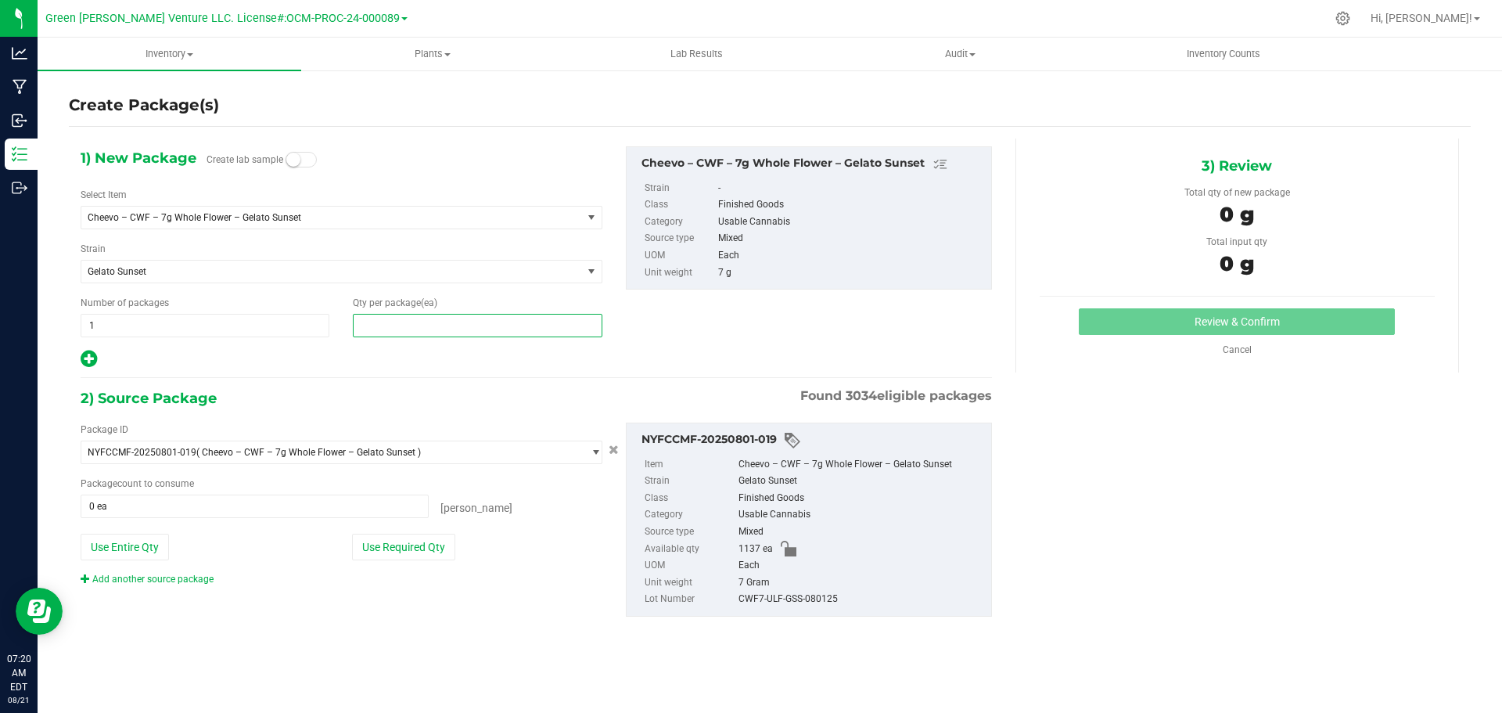
type input "1"
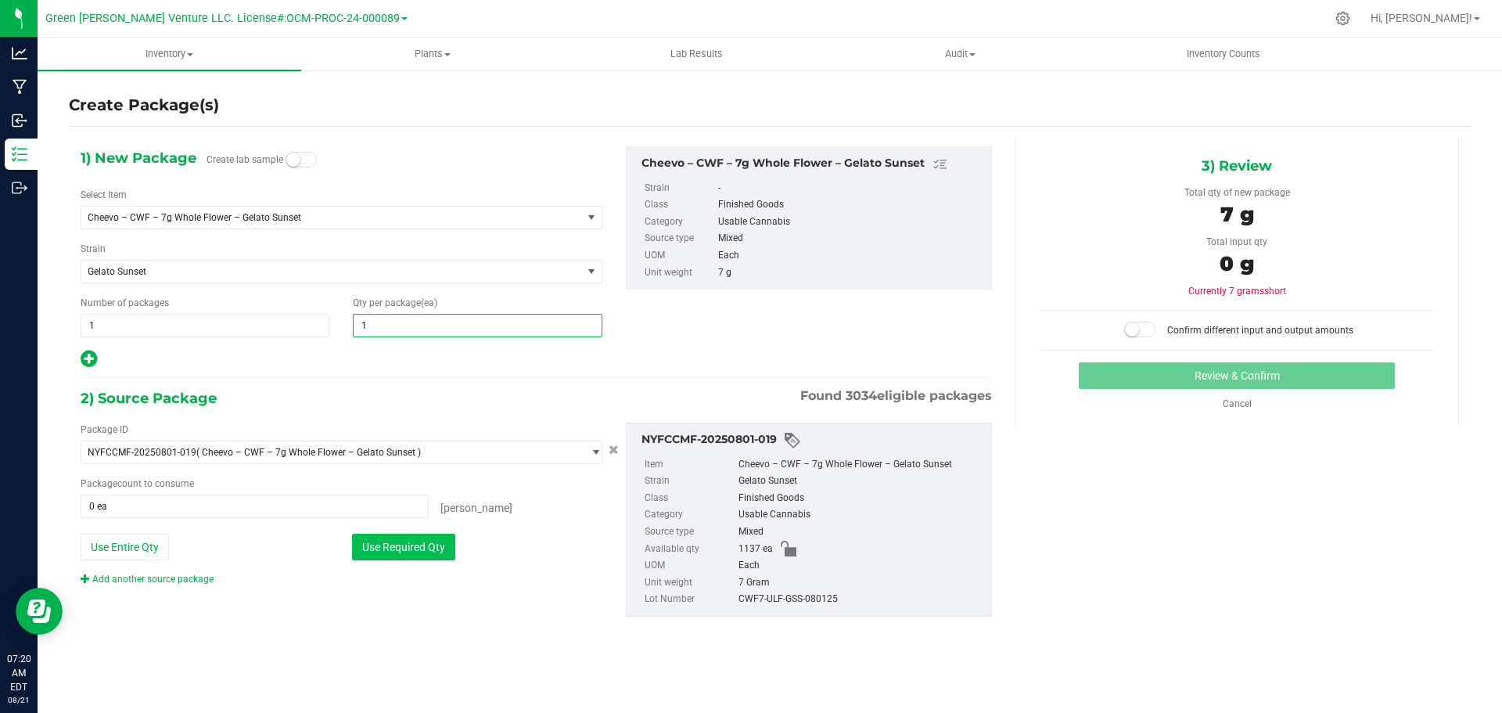
type input "1"
click at [397, 546] on button "Use Required Qty" at bounding box center [403, 546] width 103 height 27
type input "1 ea"
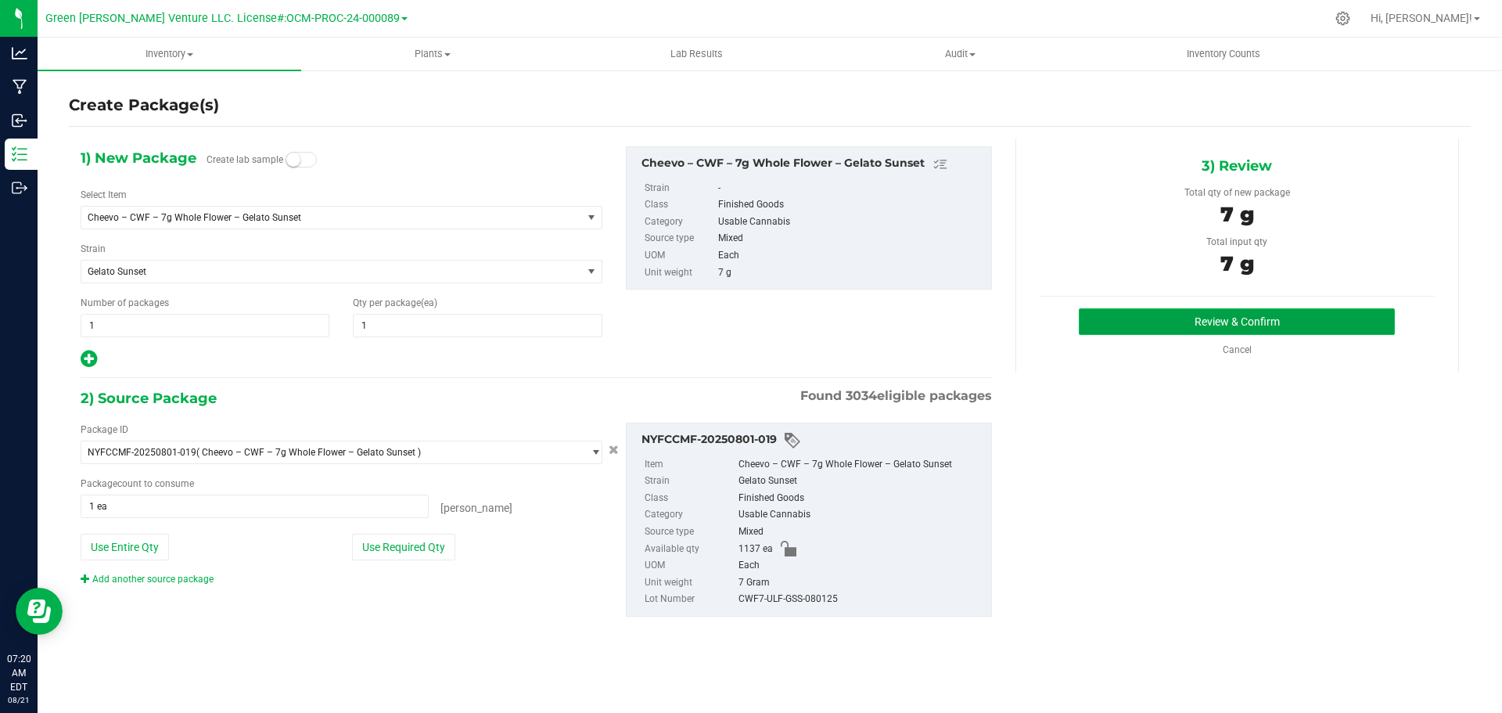
click at [1176, 325] on button "Review & Confirm" at bounding box center [1237, 321] width 316 height 27
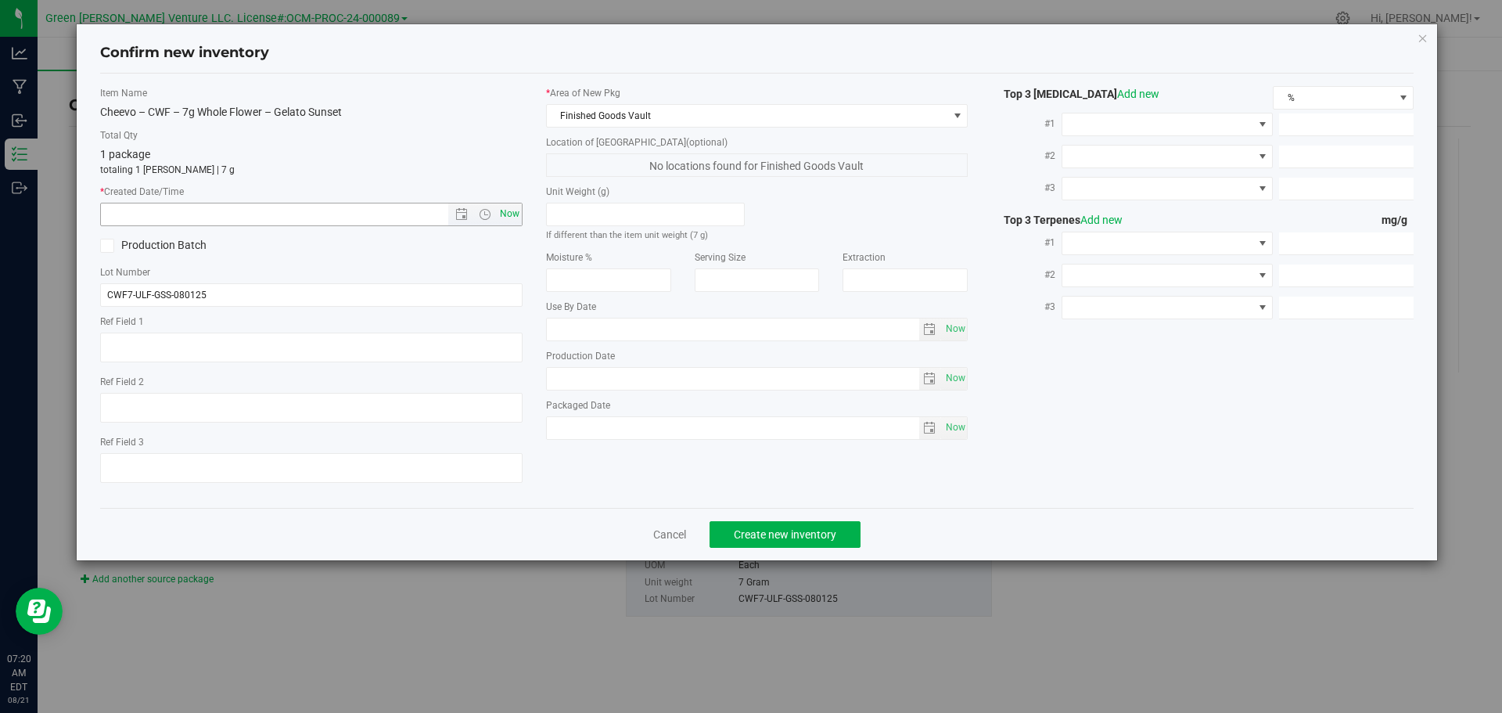
click at [510, 215] on span "Now" at bounding box center [509, 214] width 27 height 23
type input "8/21/2025 7:20 AM"
click at [762, 534] on span "Create new inventory" at bounding box center [785, 534] width 102 height 13
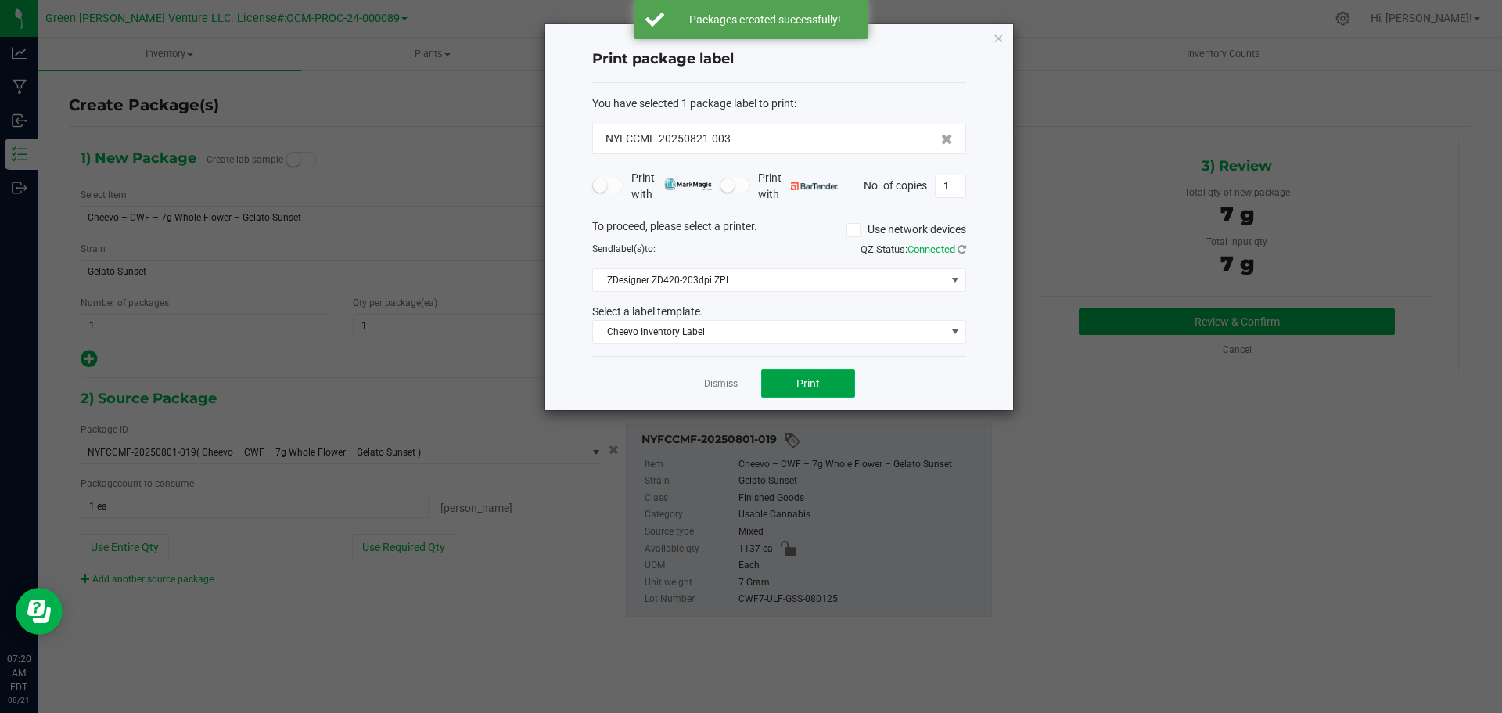
click at [791, 391] on button "Print" at bounding box center [808, 383] width 94 height 28
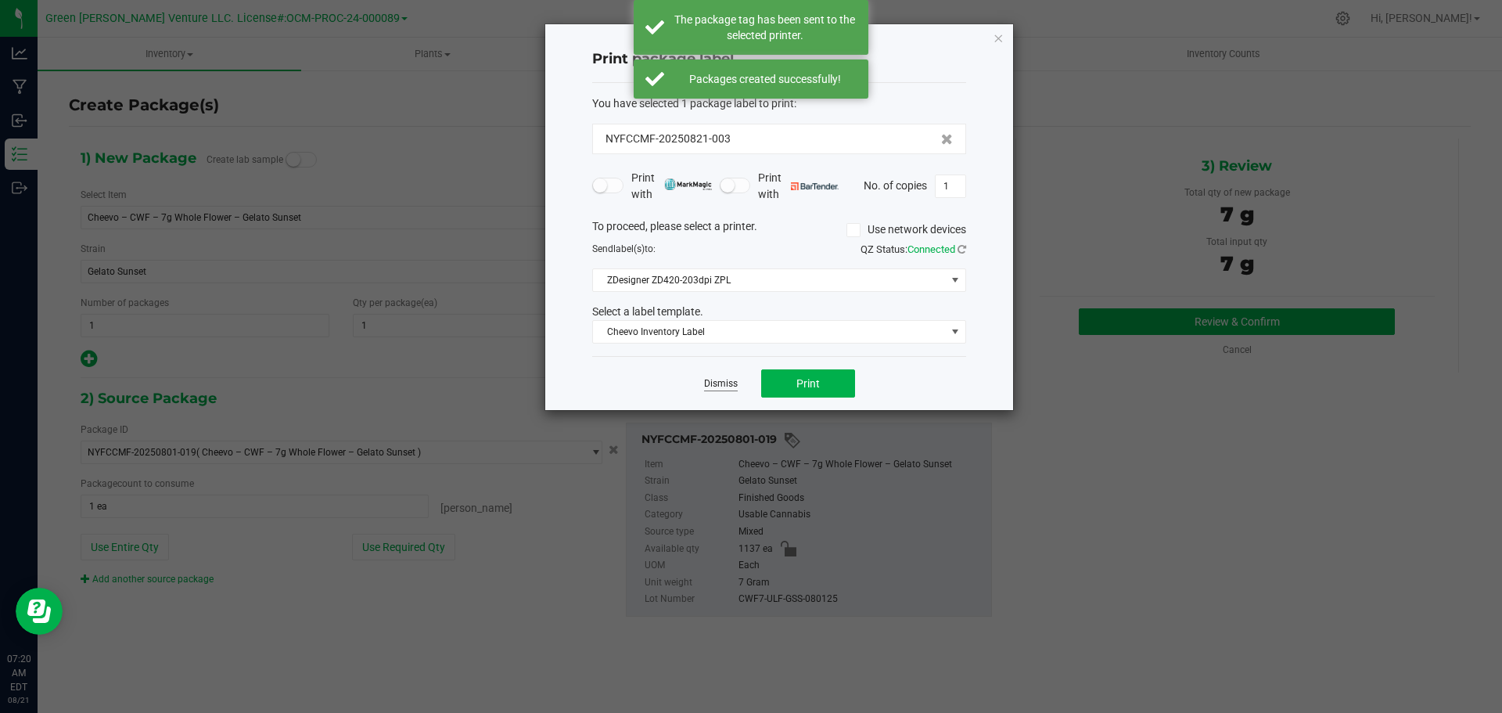
click at [717, 389] on link "Dismiss" at bounding box center [721, 383] width 34 height 13
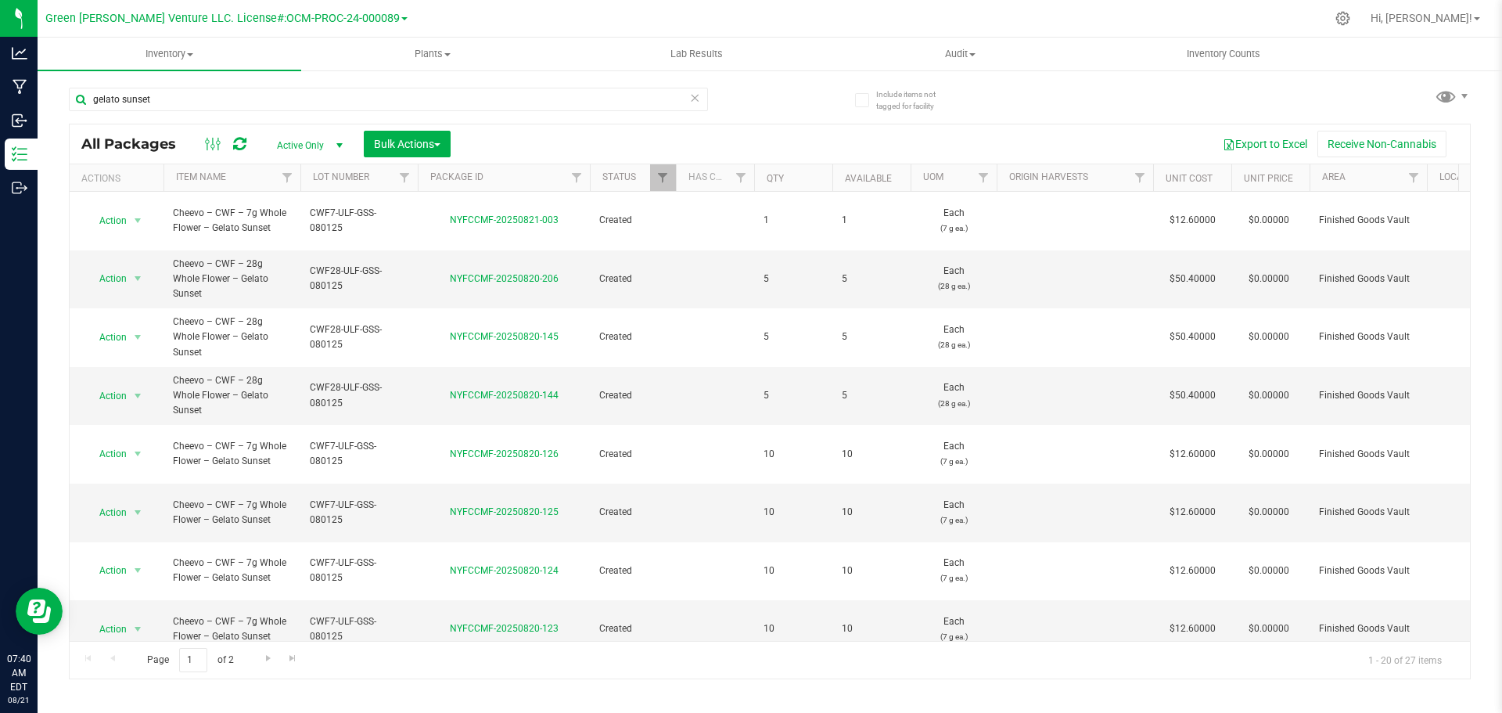
click at [1016, 13] on div at bounding box center [869, 18] width 911 height 31
drag, startPoint x: 183, startPoint y: 92, endPoint x: 84, endPoint y: 99, distance: 98.9
click at [85, 101] on input "gelato sunset" at bounding box center [388, 99] width 639 height 23
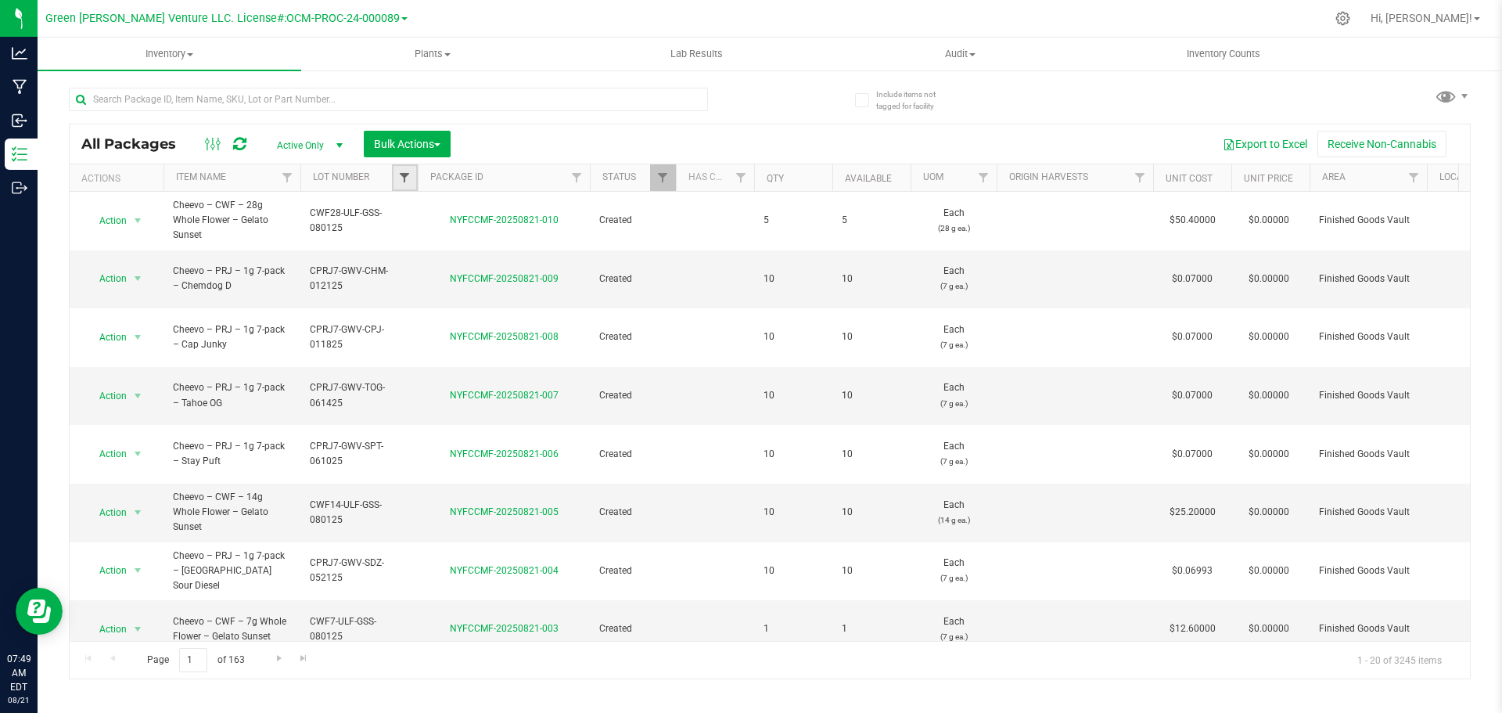
click at [404, 178] on span "Filter" at bounding box center [404, 177] width 13 height 13
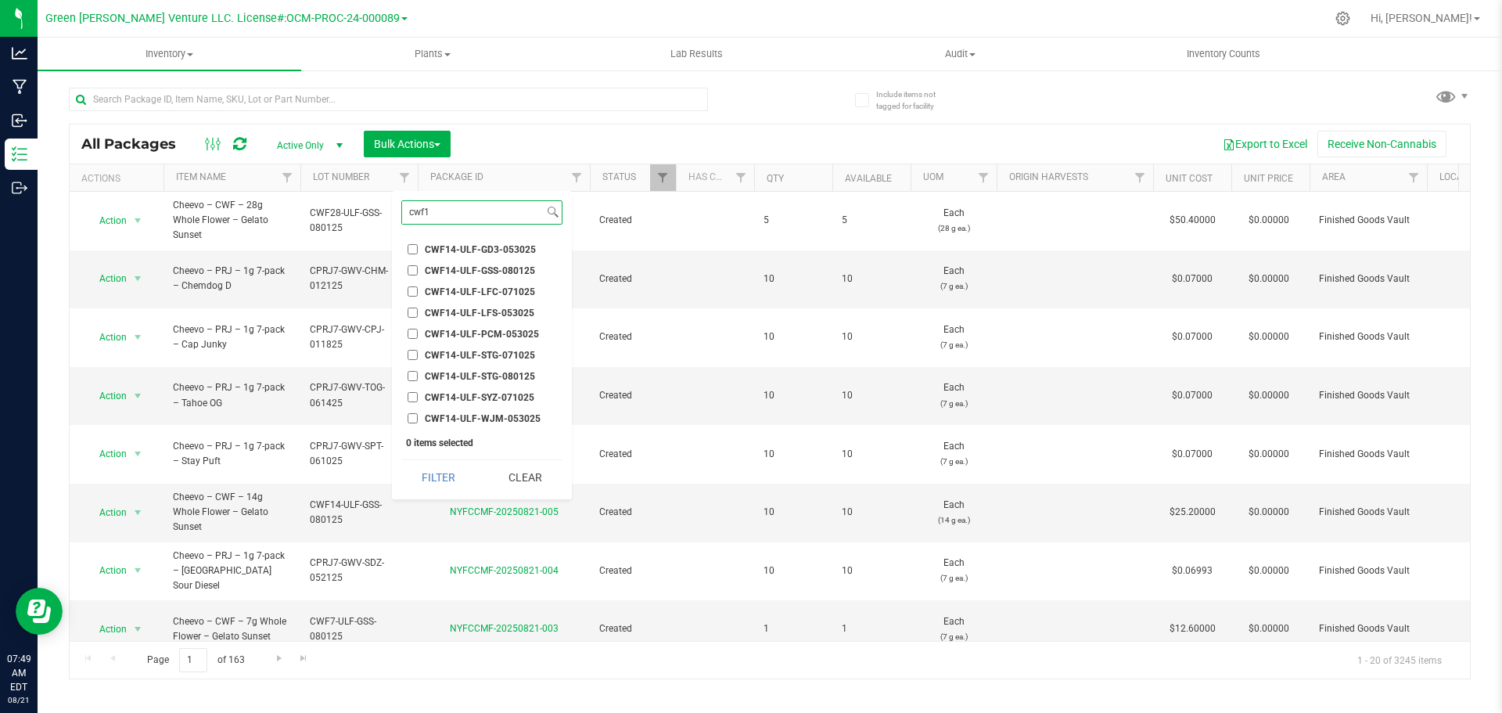
type input "cwf1"
click at [409, 274] on input "CWF14-ULF-GSS-080125" at bounding box center [412, 270] width 10 height 10
click at [447, 468] on button "Filter" at bounding box center [438, 477] width 75 height 34
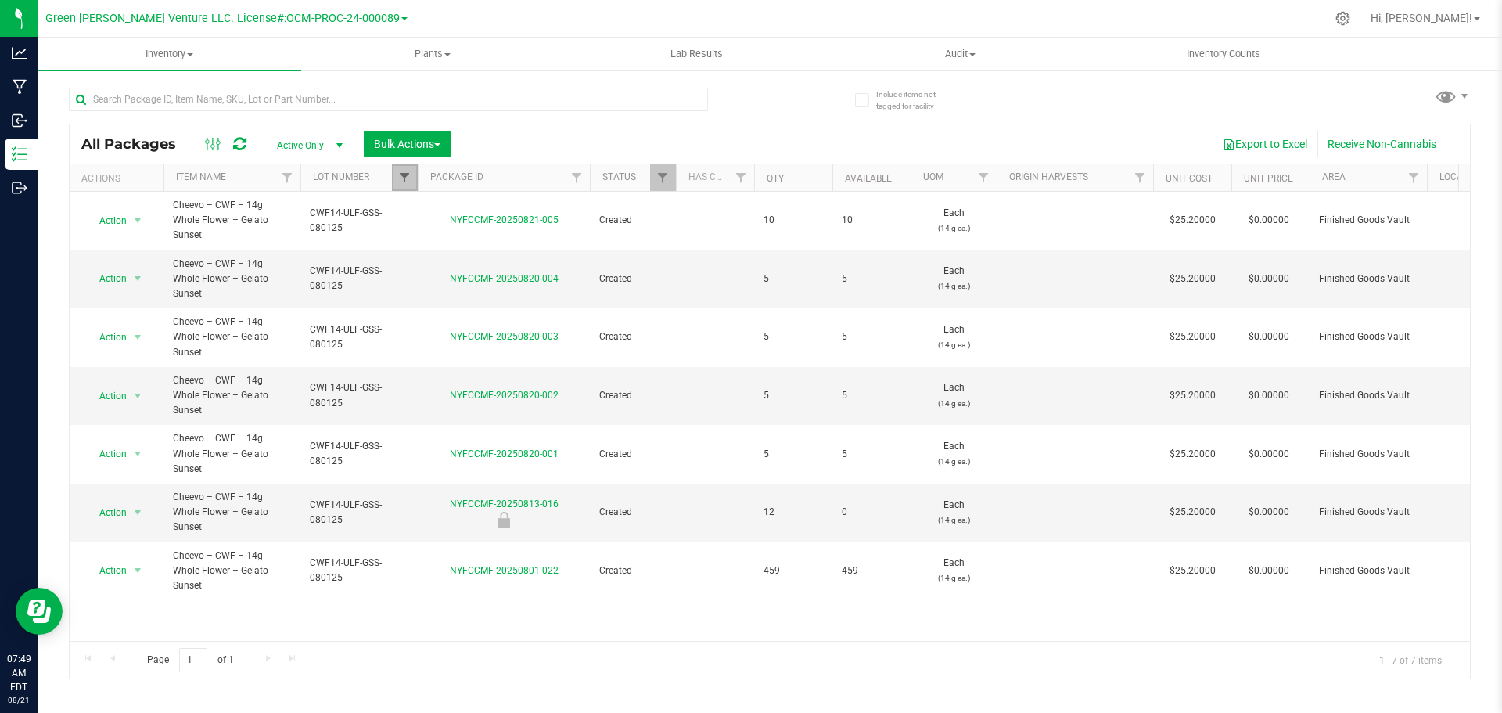
click at [408, 174] on span "Filter" at bounding box center [404, 177] width 13 height 13
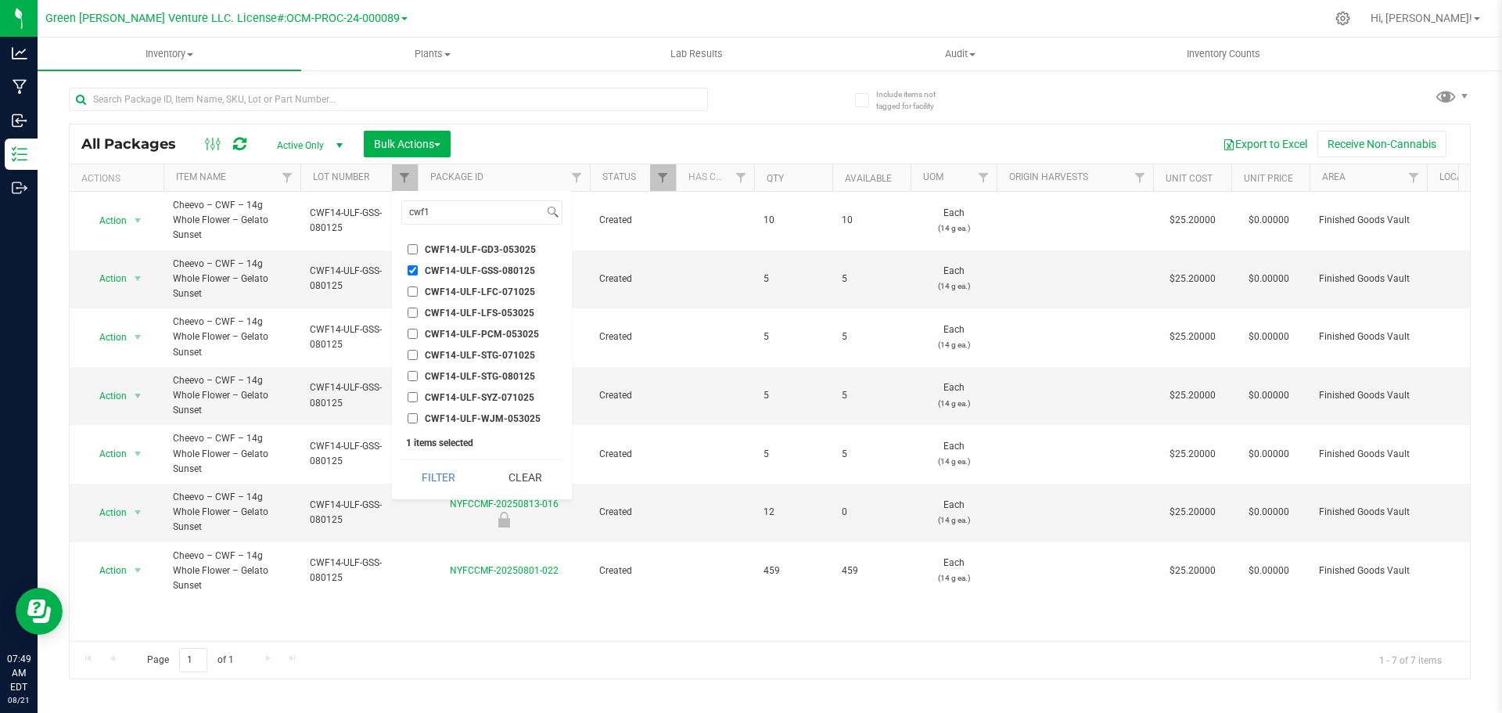
click at [408, 268] on input "CWF14-ULF-GSS-080125" at bounding box center [412, 270] width 10 height 10
checkbox input "false"
click at [411, 375] on input "CWF14-ULF-STG-080125" at bounding box center [412, 376] width 10 height 10
checkbox input "true"
click at [458, 481] on button "Filter" at bounding box center [438, 477] width 75 height 34
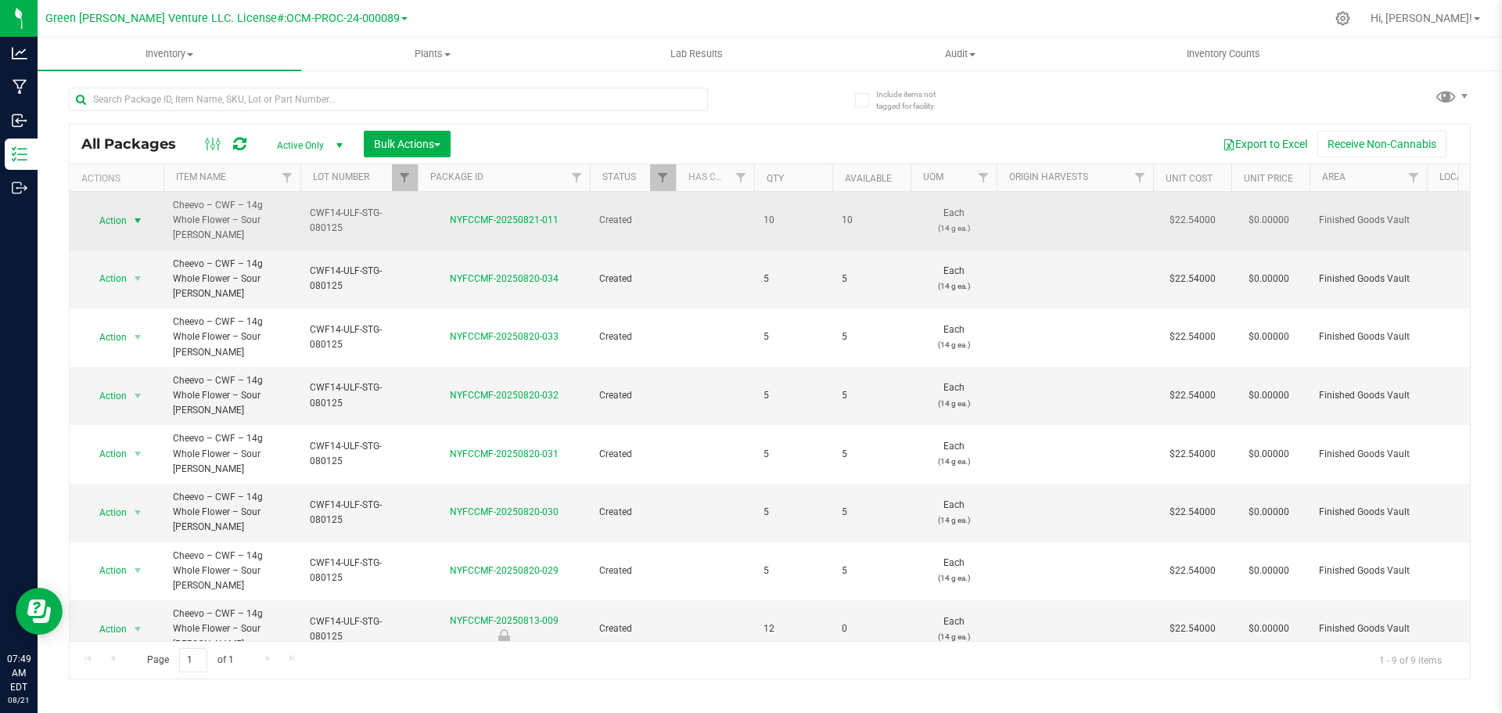
click at [138, 214] on span "select" at bounding box center [137, 220] width 13 height 13
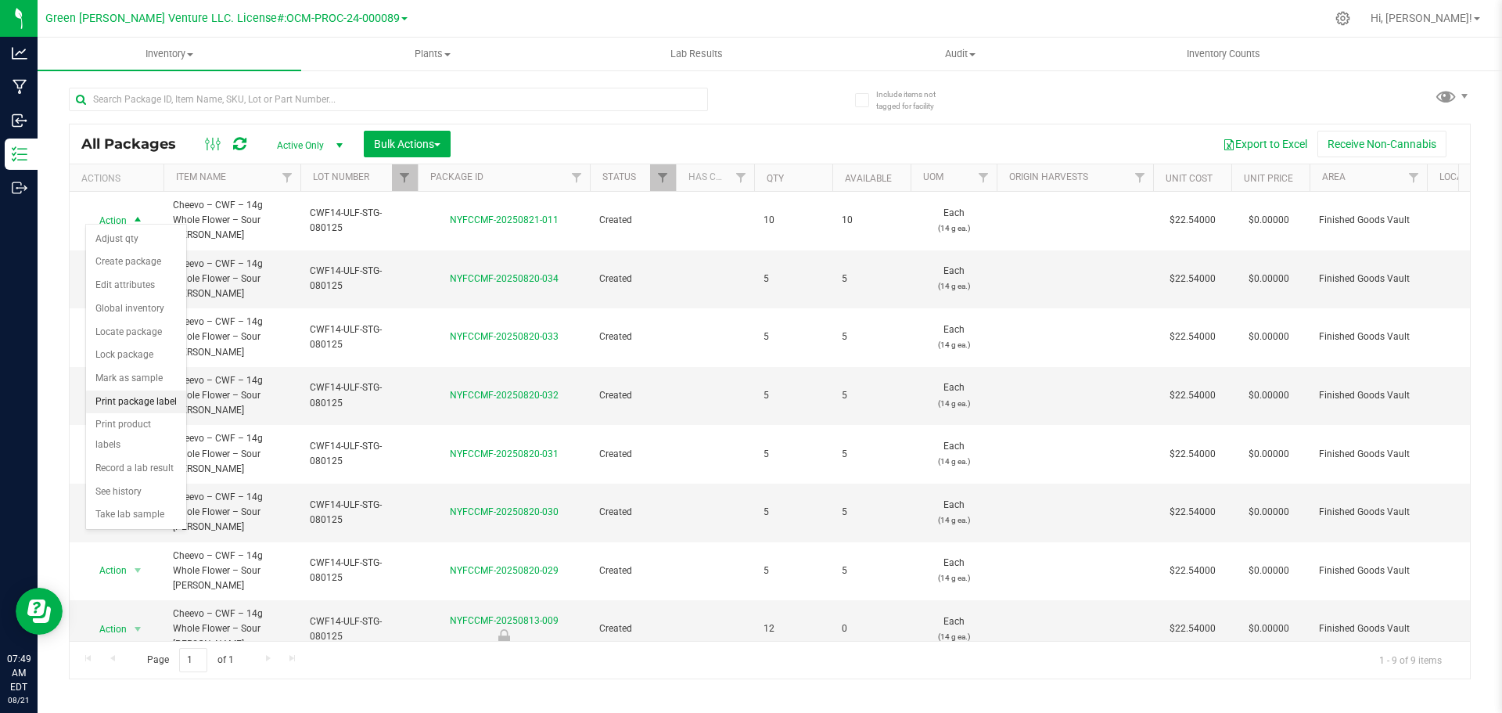
click at [131, 409] on li "Print package label" at bounding box center [136, 401] width 100 height 23
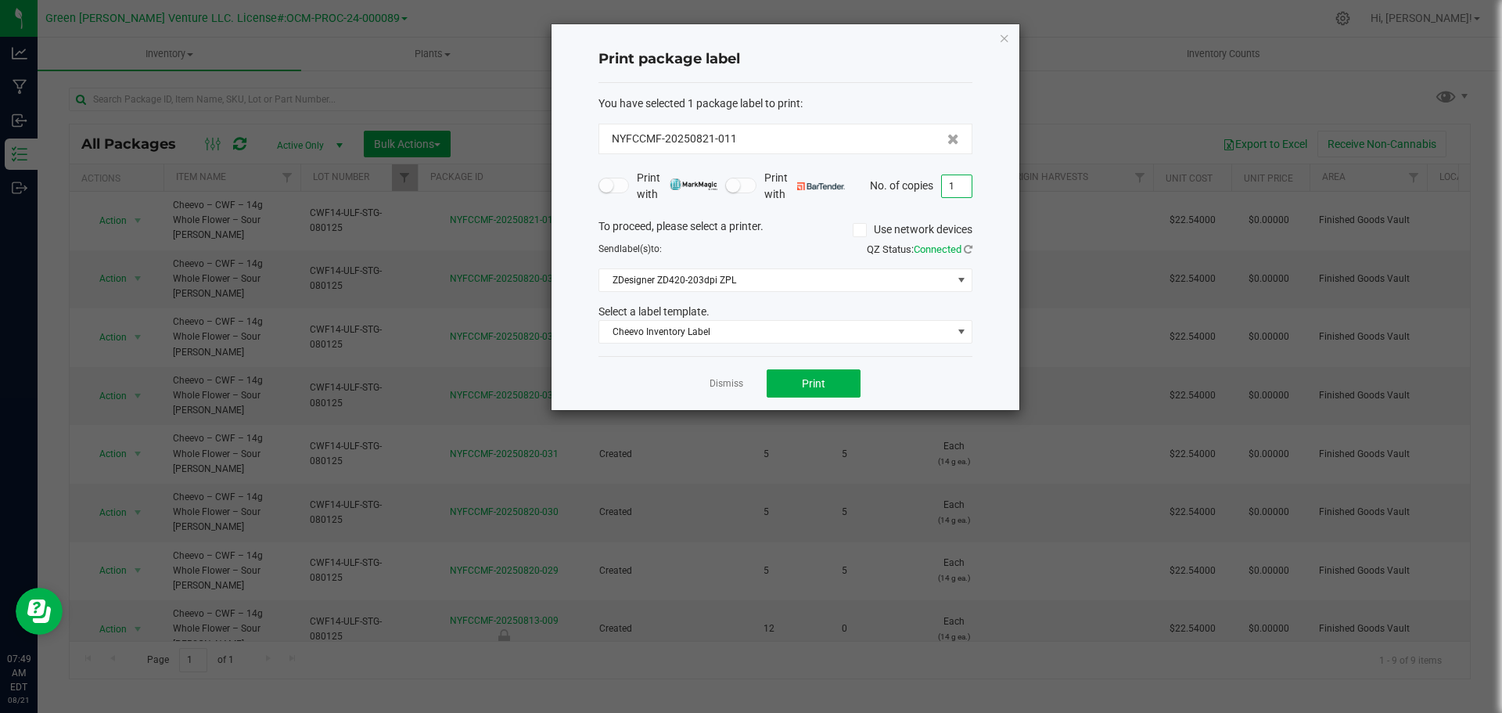
click at [946, 180] on input "1" at bounding box center [957, 186] width 30 height 22
type input "2"
click at [842, 399] on div "Dismiss Print" at bounding box center [785, 383] width 374 height 54
click at [826, 382] on button "Print" at bounding box center [813, 383] width 94 height 28
click at [1000, 35] on icon "button" at bounding box center [1004, 37] width 11 height 19
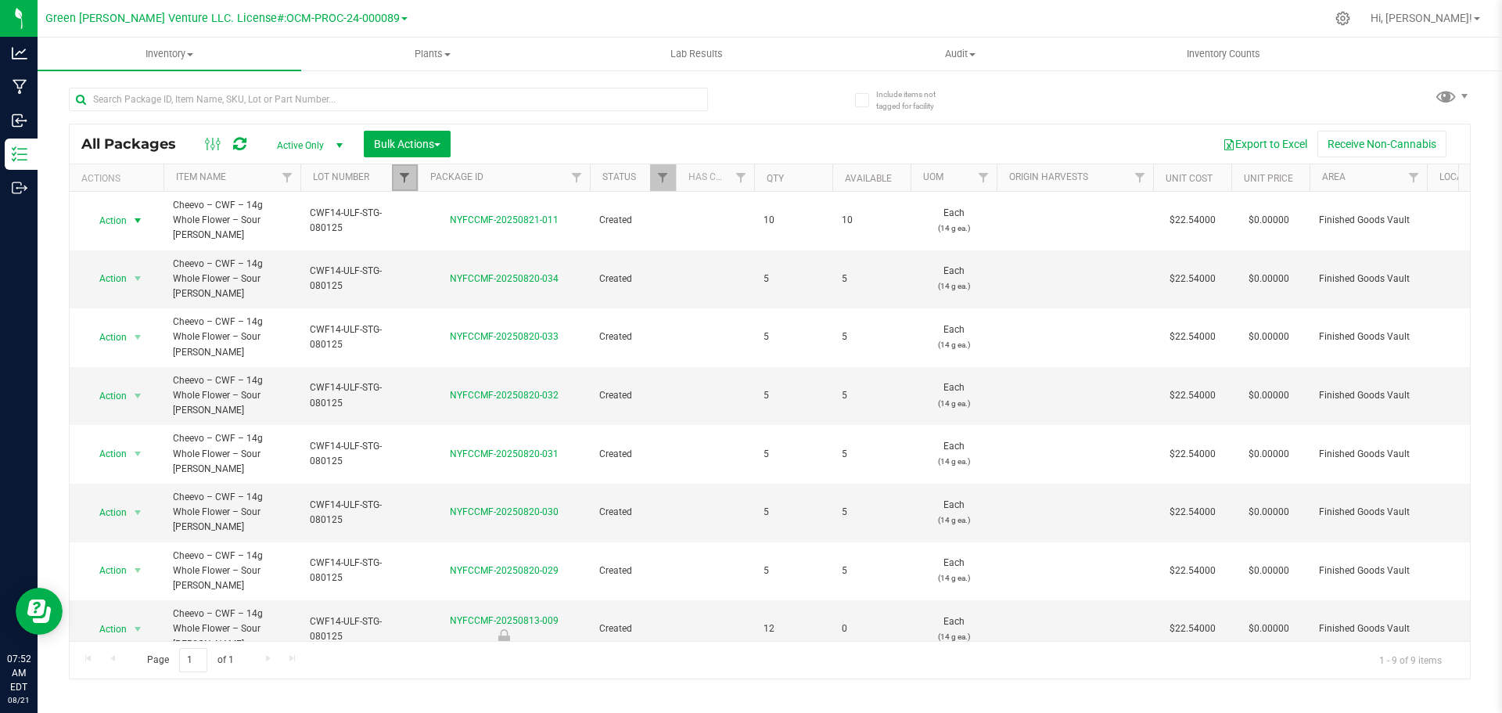
click at [403, 177] on span "Filter" at bounding box center [404, 177] width 13 height 13
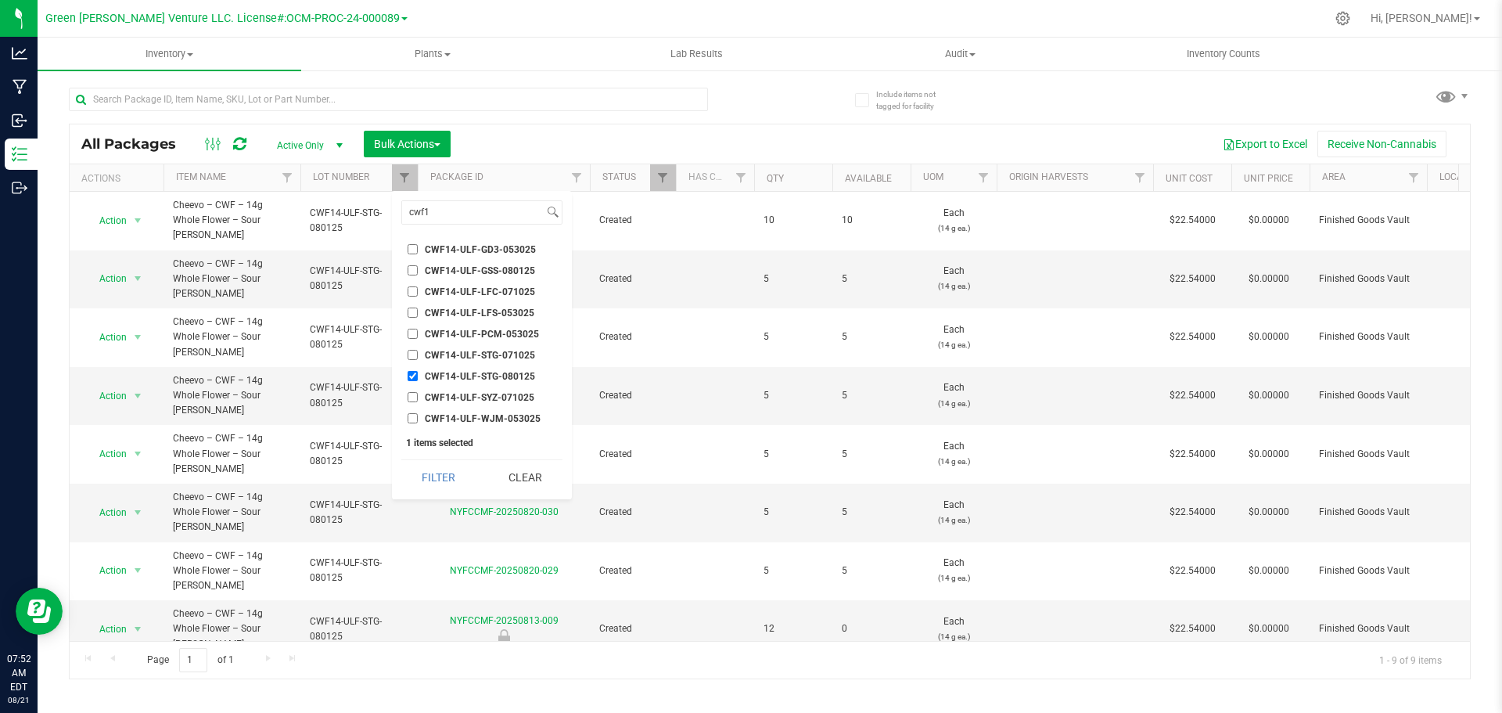
drag, startPoint x: 515, startPoint y: 468, endPoint x: 468, endPoint y: 370, distance: 108.4
click at [516, 468] on button "Clear" at bounding box center [524, 477] width 75 height 34
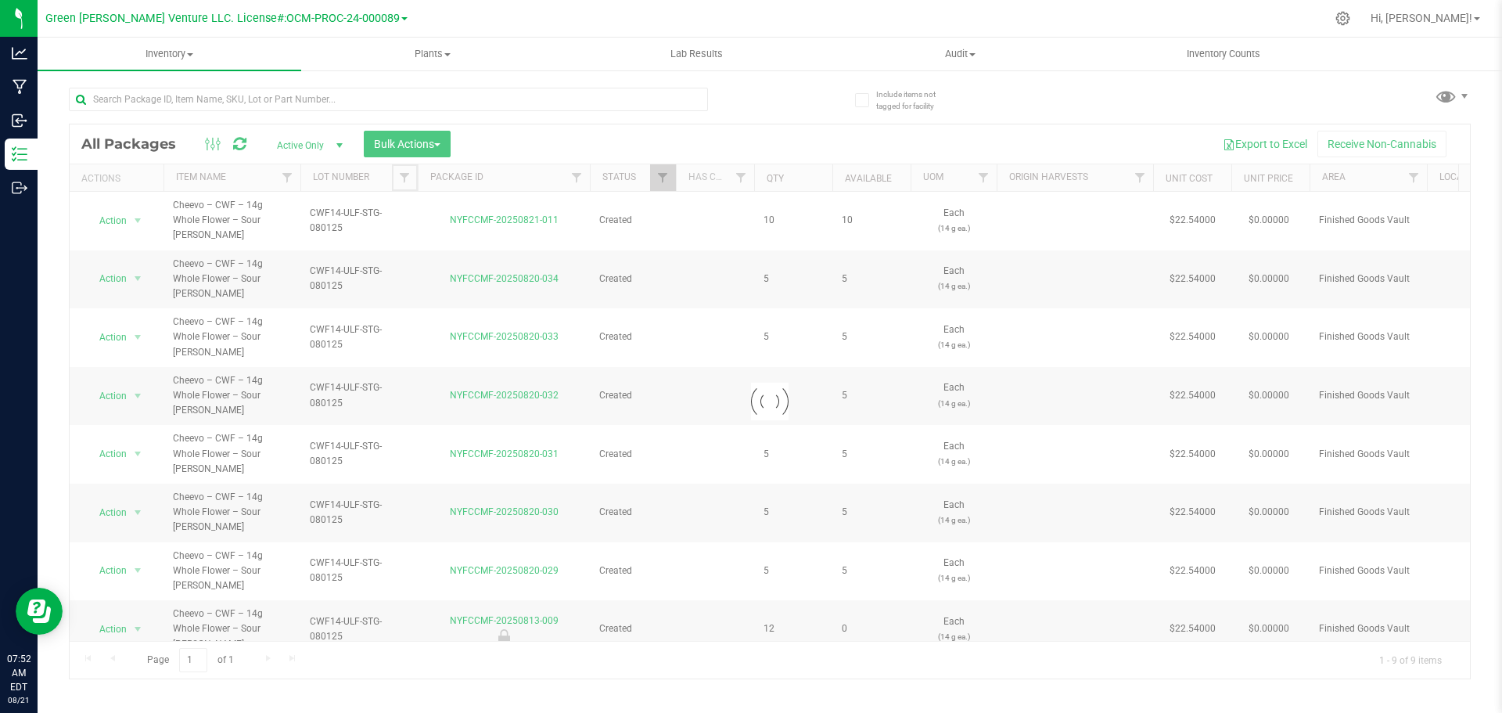
click at [401, 172] on span "Filter" at bounding box center [404, 177] width 13 height 13
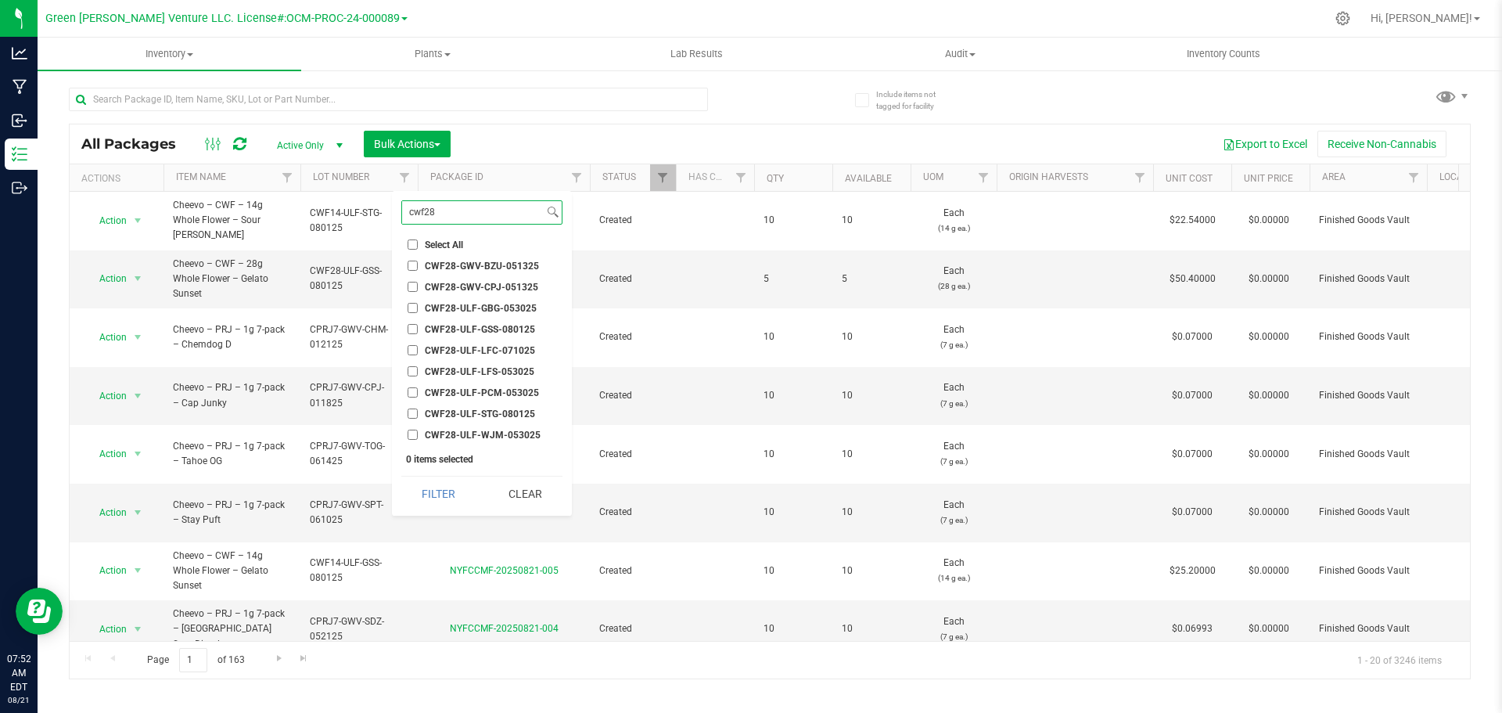
type input "cwf28"
click at [408, 412] on input "CWF28-ULF-STG-080125" at bounding box center [412, 413] width 10 height 10
checkbox input "true"
click at [422, 497] on button "Filter" at bounding box center [438, 493] width 75 height 34
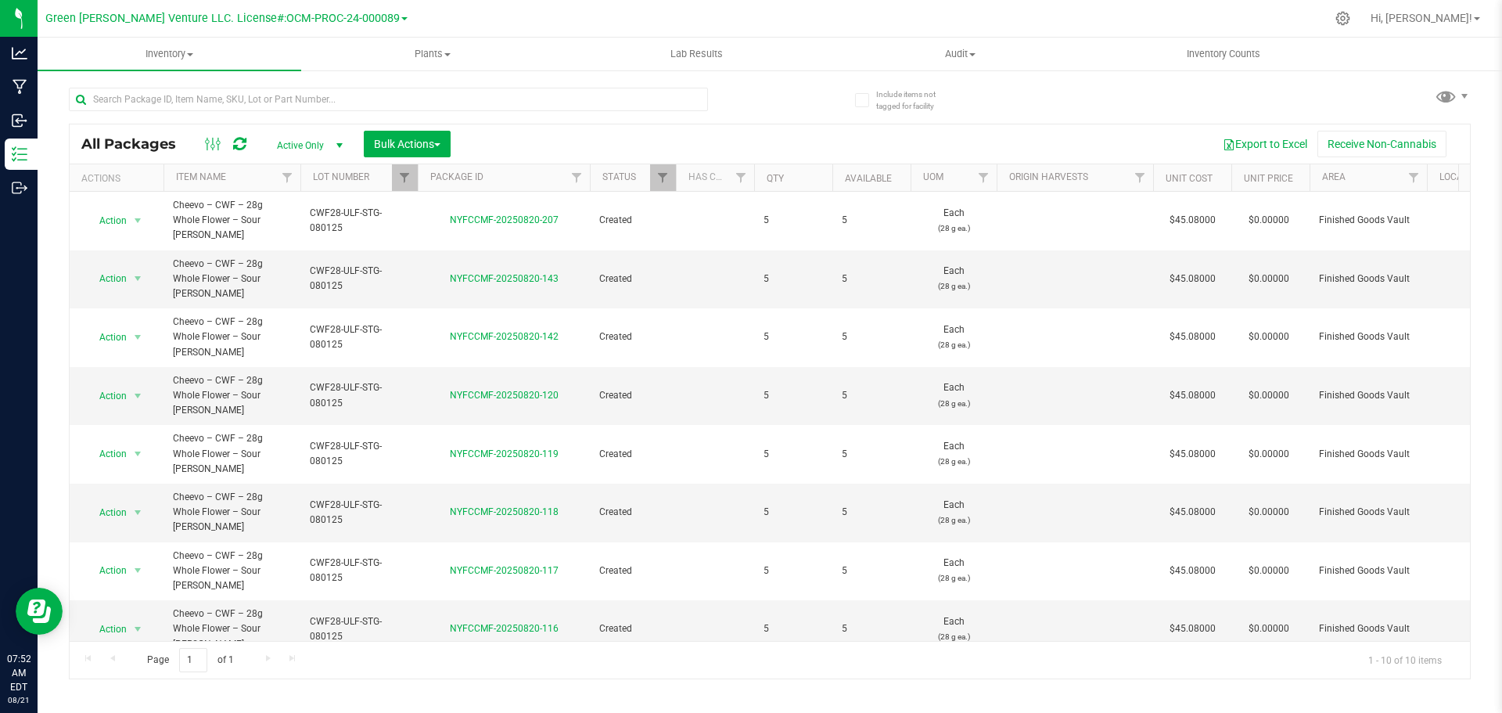
click at [129, 346] on li "Create package" at bounding box center [136, 345] width 100 height 23
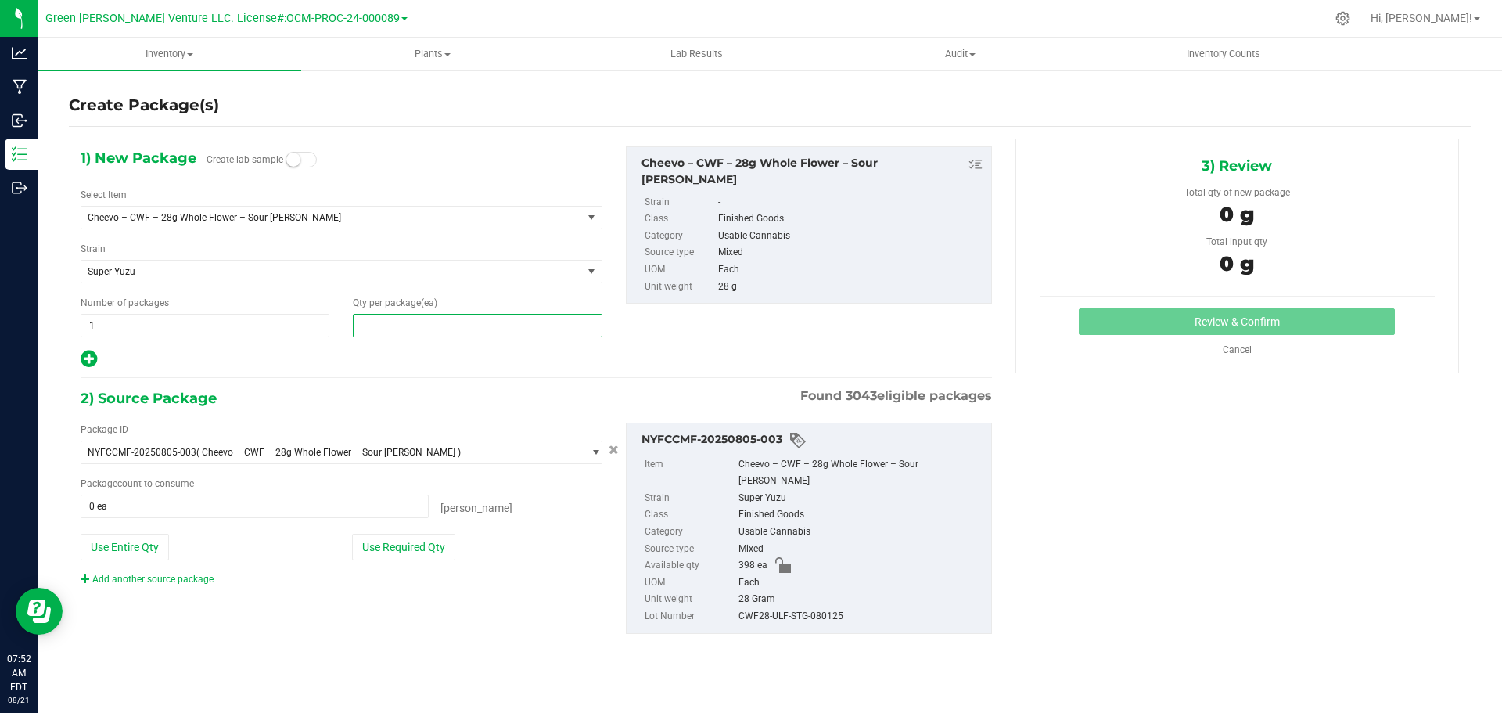
click at [396, 325] on span at bounding box center [477, 325] width 249 height 23
type input "5"
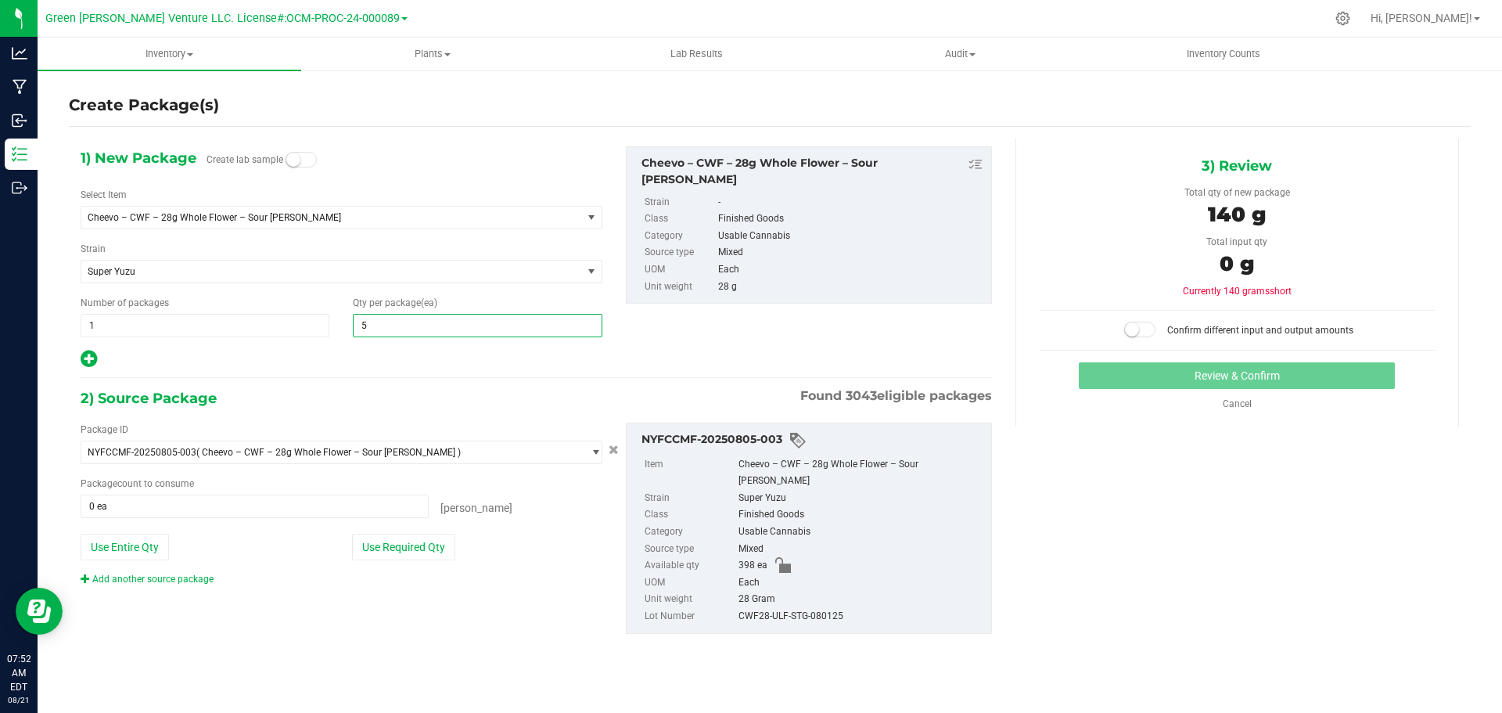
type input "5"
drag, startPoint x: 652, startPoint y: 383, endPoint x: 654, endPoint y: 374, distance: 9.5
click at [652, 378] on div "1) New Package Create lab sample Select Item Cheevo – CWF – 28g Whole Flower – …" at bounding box center [536, 402] width 935 height 528
click at [429, 356] on div at bounding box center [342, 359] width 522 height 20
click at [422, 544] on button "Use Required Qty" at bounding box center [403, 546] width 103 height 27
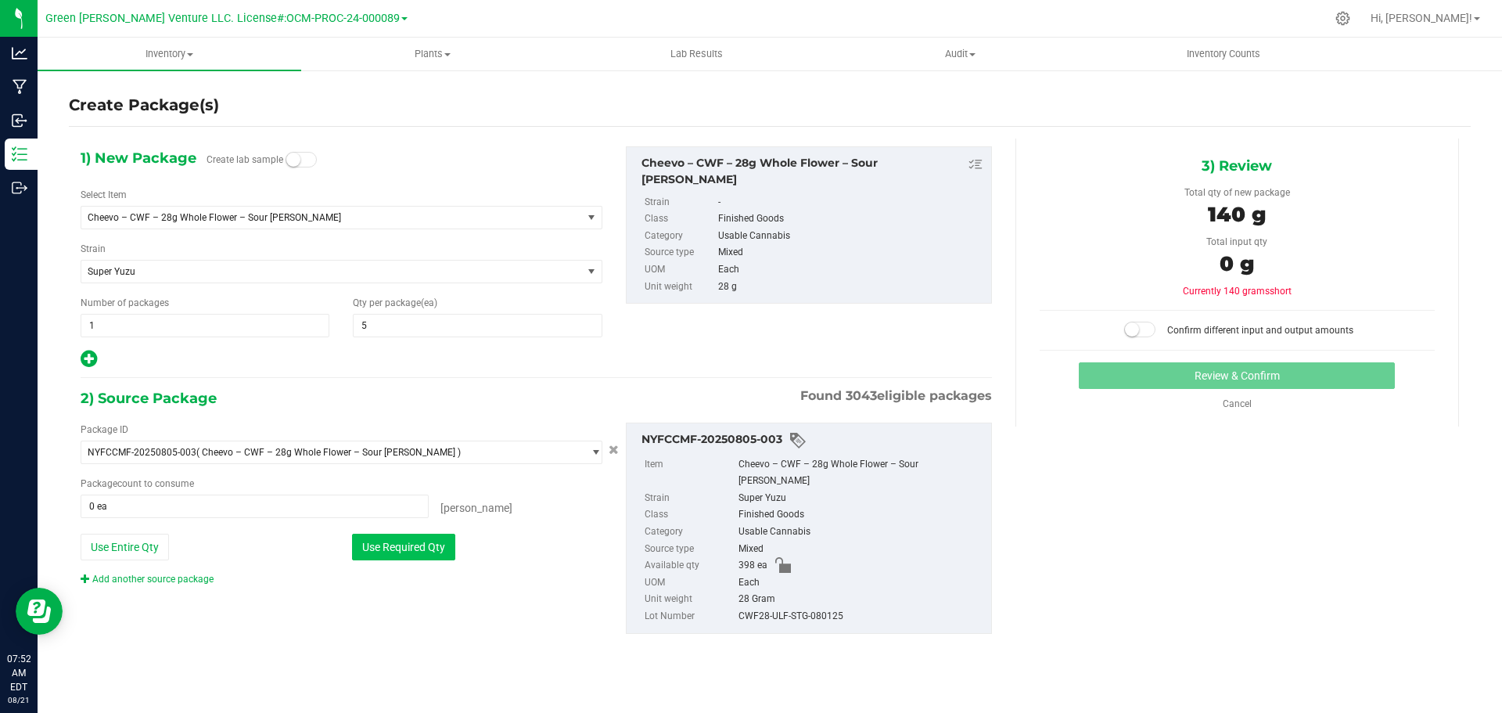
type input "5 ea"
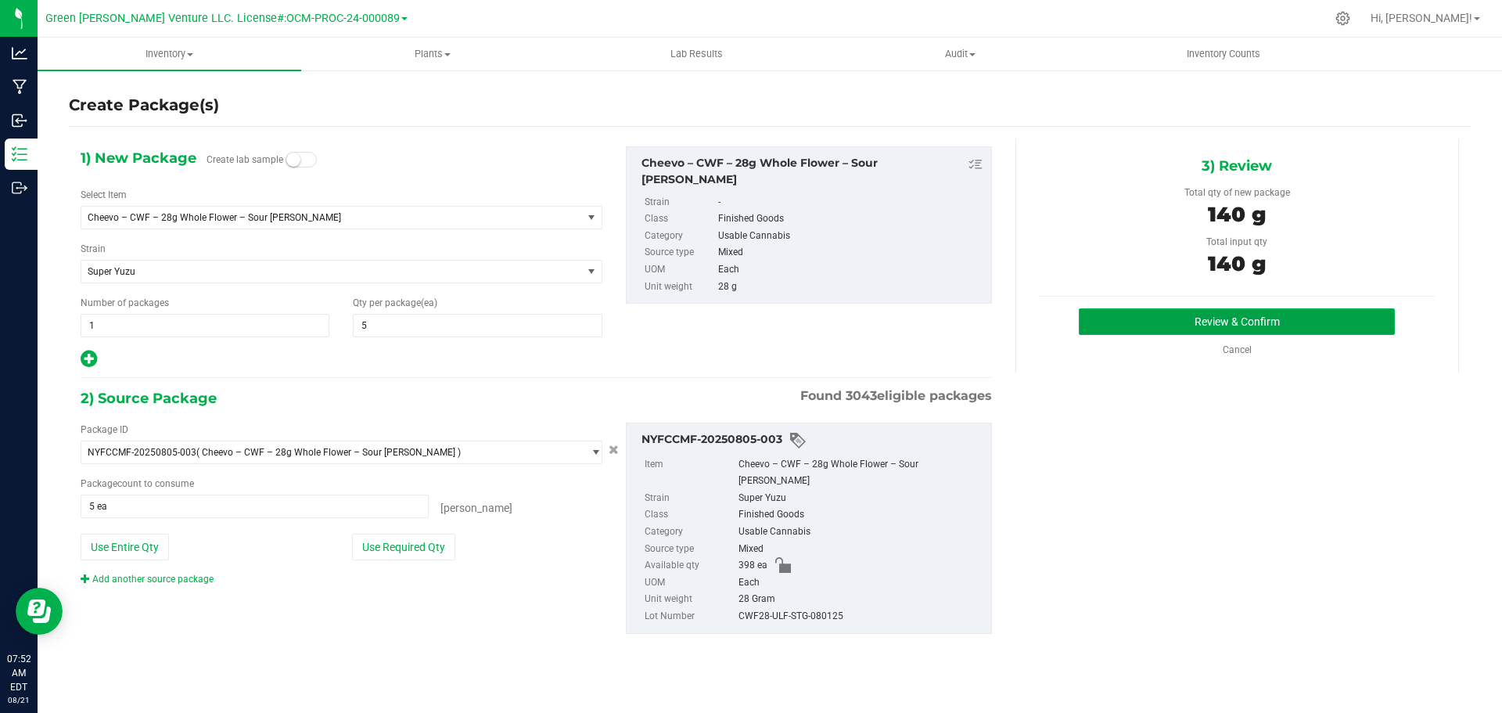
click at [1140, 317] on button "Review & Confirm" at bounding box center [1237, 321] width 316 height 27
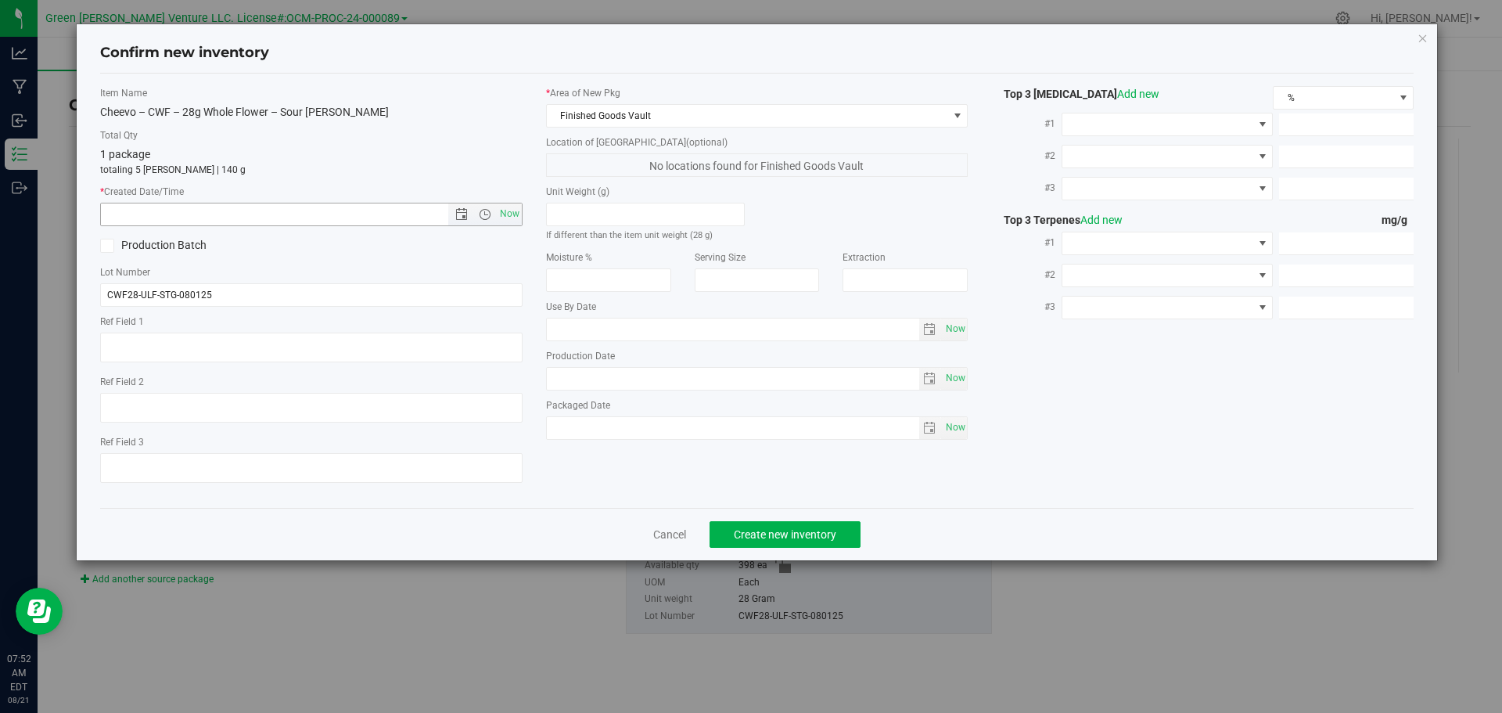
drag, startPoint x: 510, startPoint y: 211, endPoint x: 518, endPoint y: 239, distance: 29.2
click at [511, 211] on span "Now" at bounding box center [509, 214] width 27 height 23
type input "8/21/2025 7:52 AM"
click at [752, 534] on span "Create new inventory" at bounding box center [785, 534] width 102 height 13
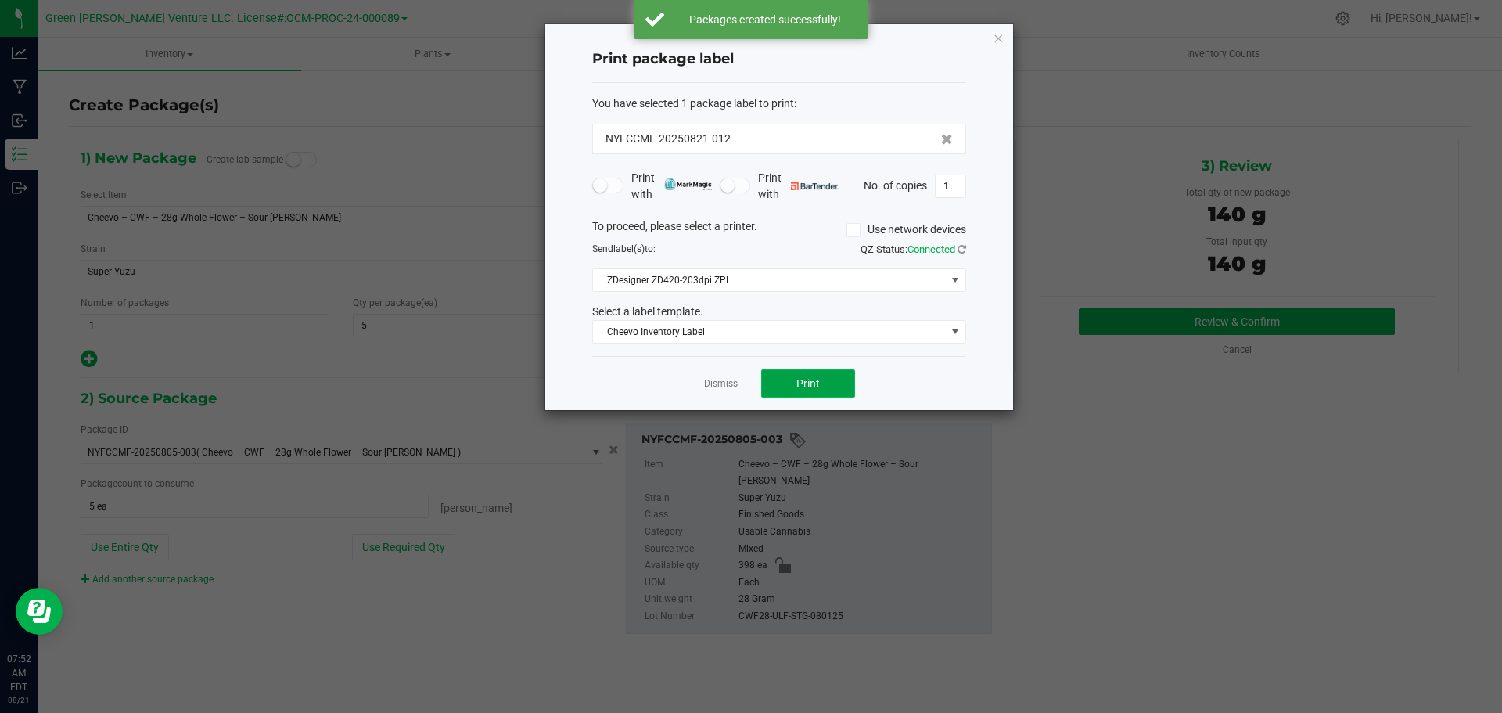
click at [809, 382] on span "Print" at bounding box center [807, 383] width 23 height 13
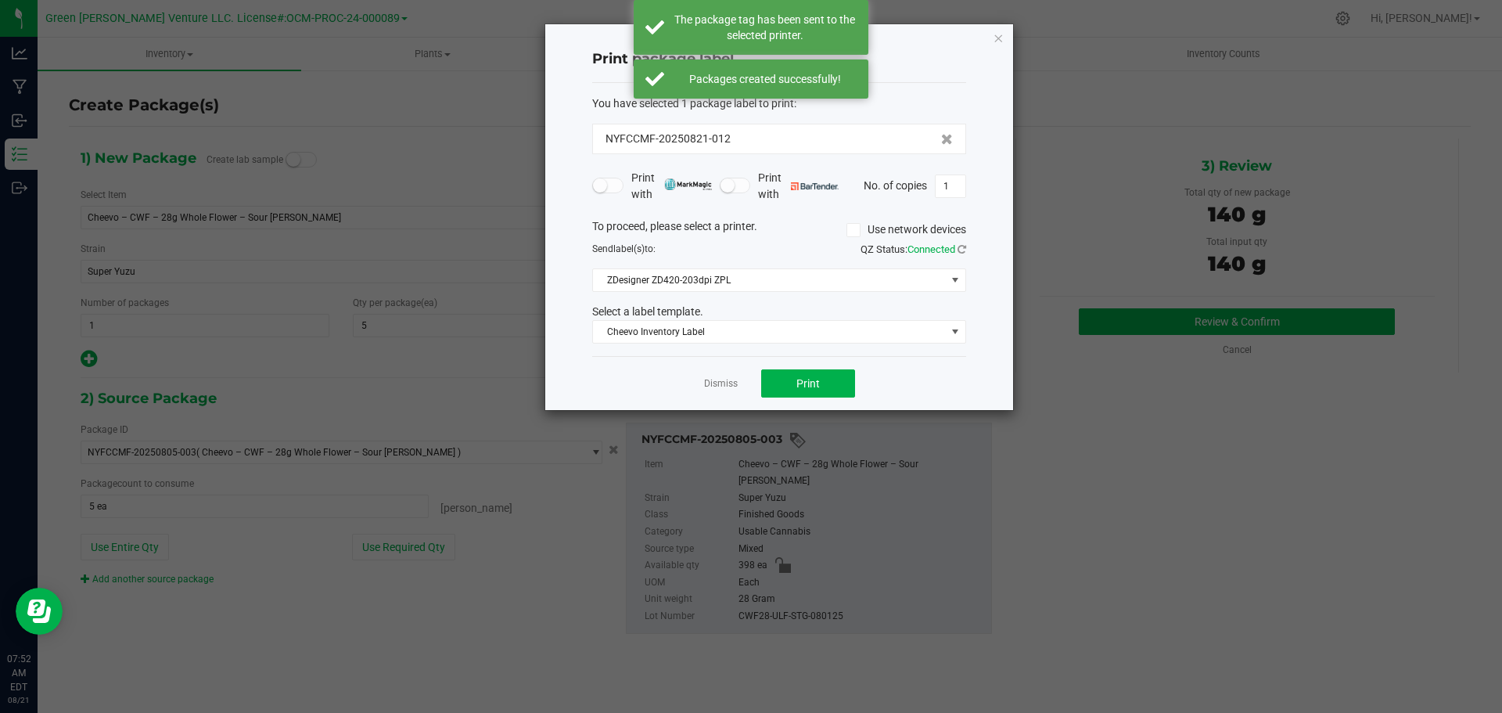
click at [991, 38] on div "Print package label You have selected 1 package label to print : NYFCCMF-202508…" at bounding box center [779, 217] width 468 height 386
click at [996, 37] on icon "button" at bounding box center [997, 37] width 11 height 19
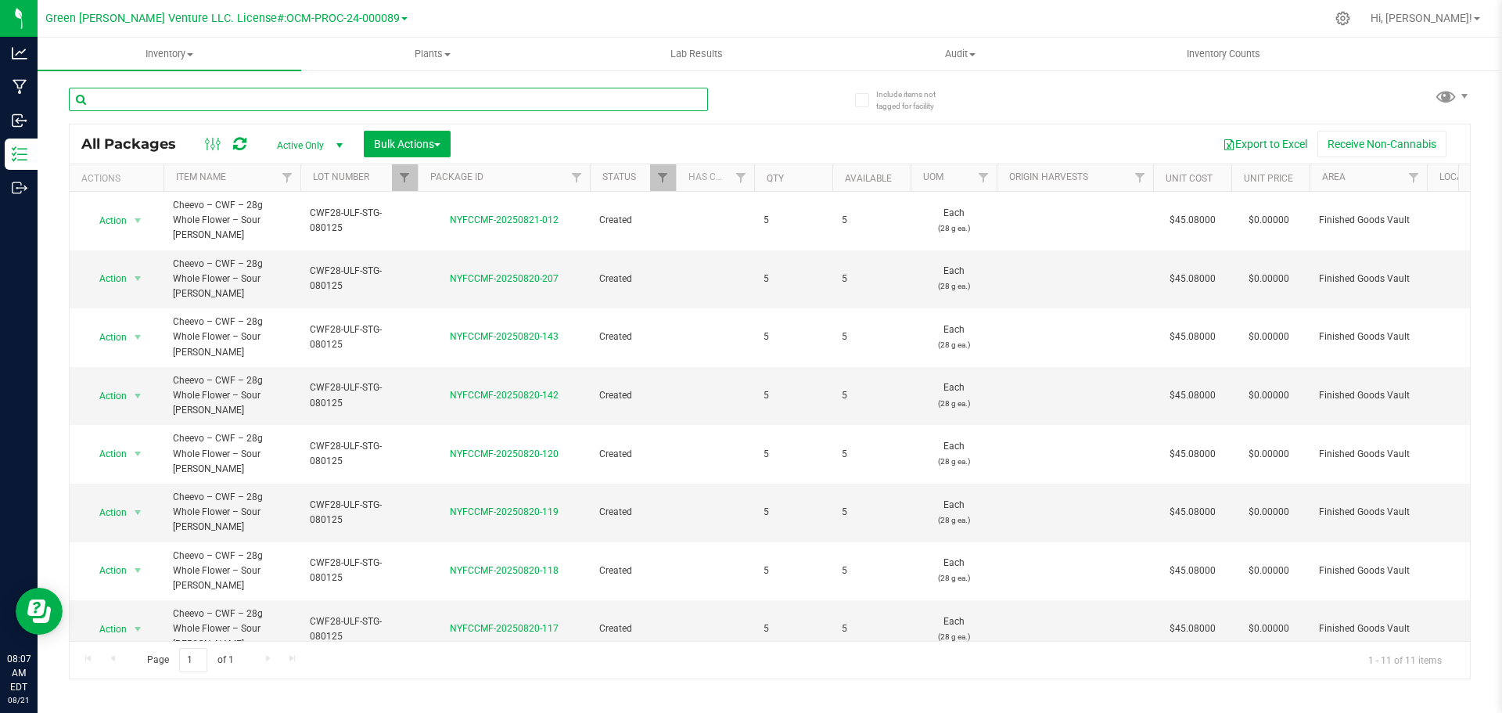
click at [215, 104] on input "text" at bounding box center [388, 99] width 639 height 23
click at [406, 178] on span "Filter" at bounding box center [404, 177] width 13 height 13
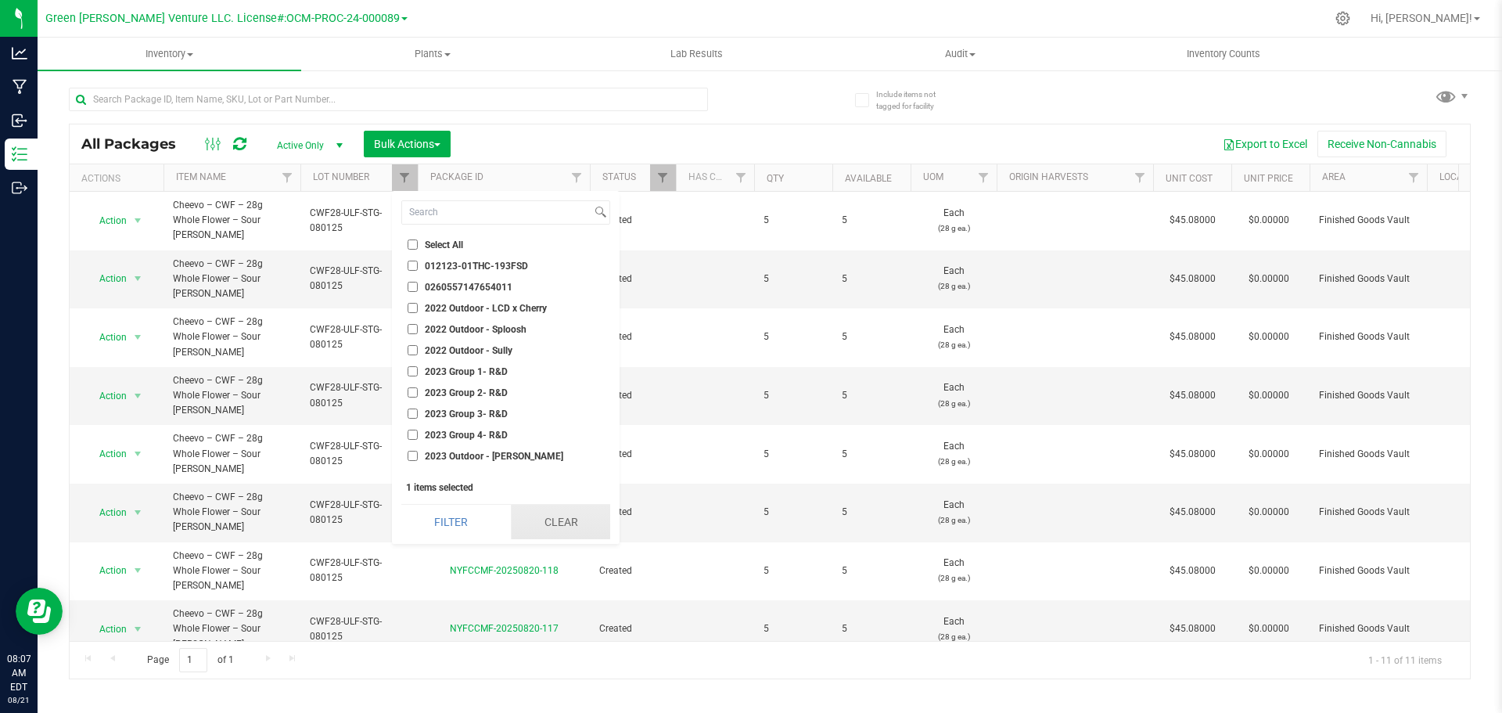
click at [529, 507] on button "Clear" at bounding box center [560, 521] width 99 height 34
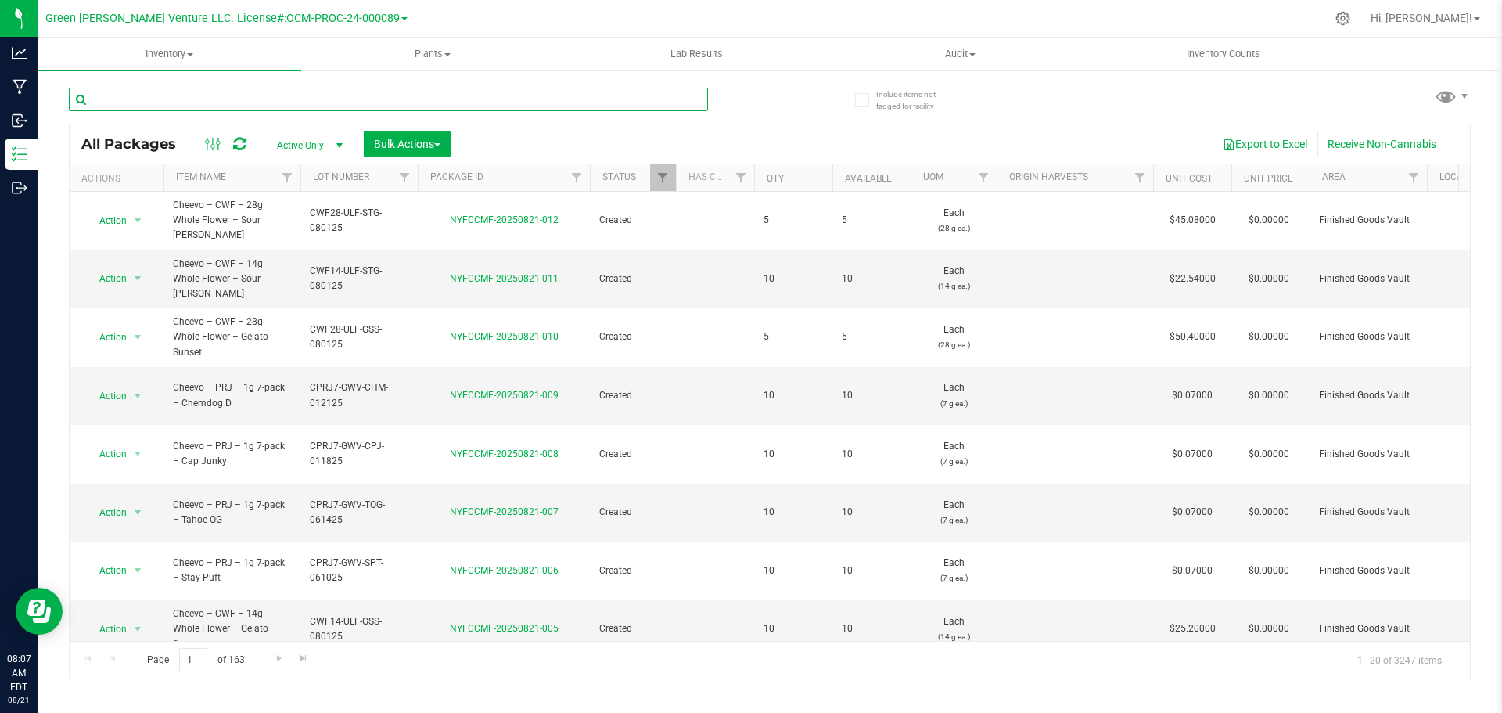
click at [174, 95] on input "text" at bounding box center [388, 99] width 639 height 23
click at [104, 96] on input "text" at bounding box center [388, 99] width 639 height 23
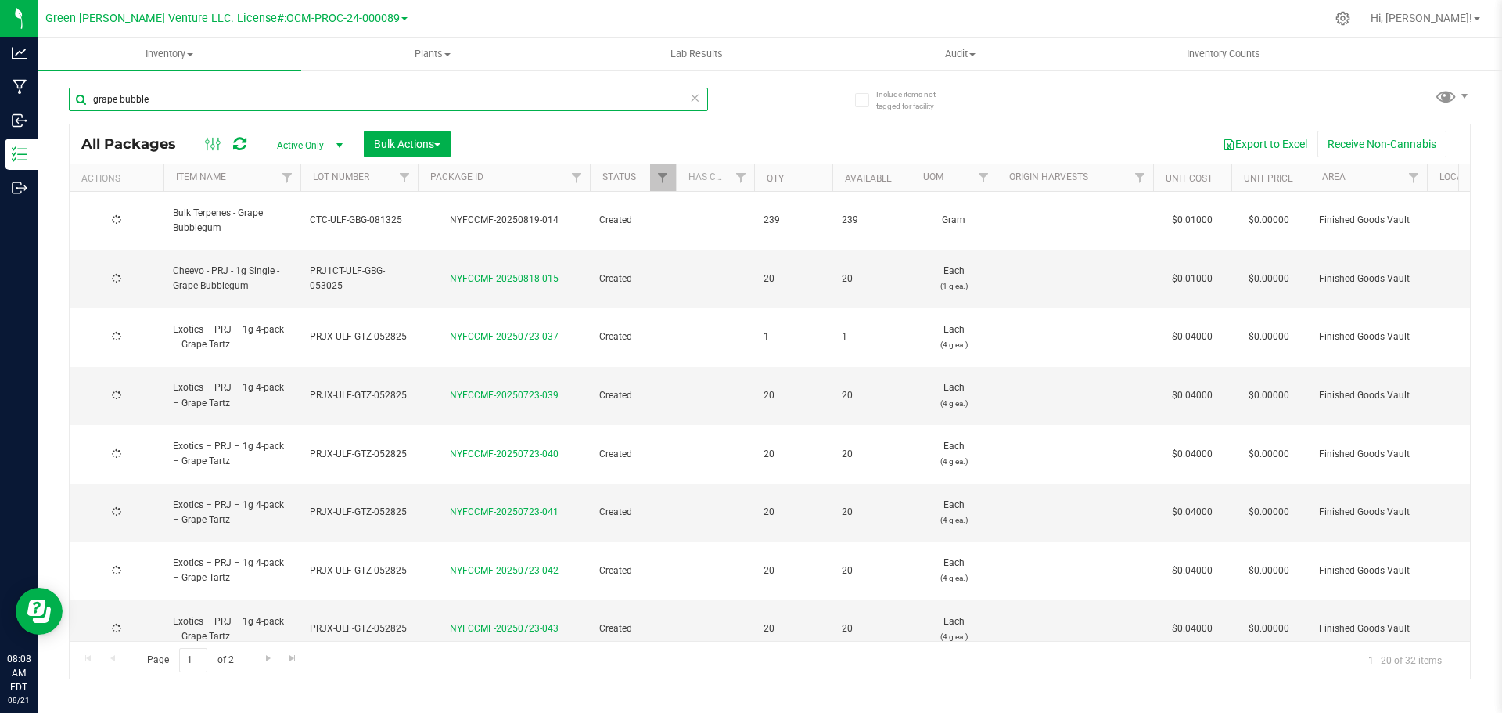
type input "grape bubbleg"
type input "2025-08-13"
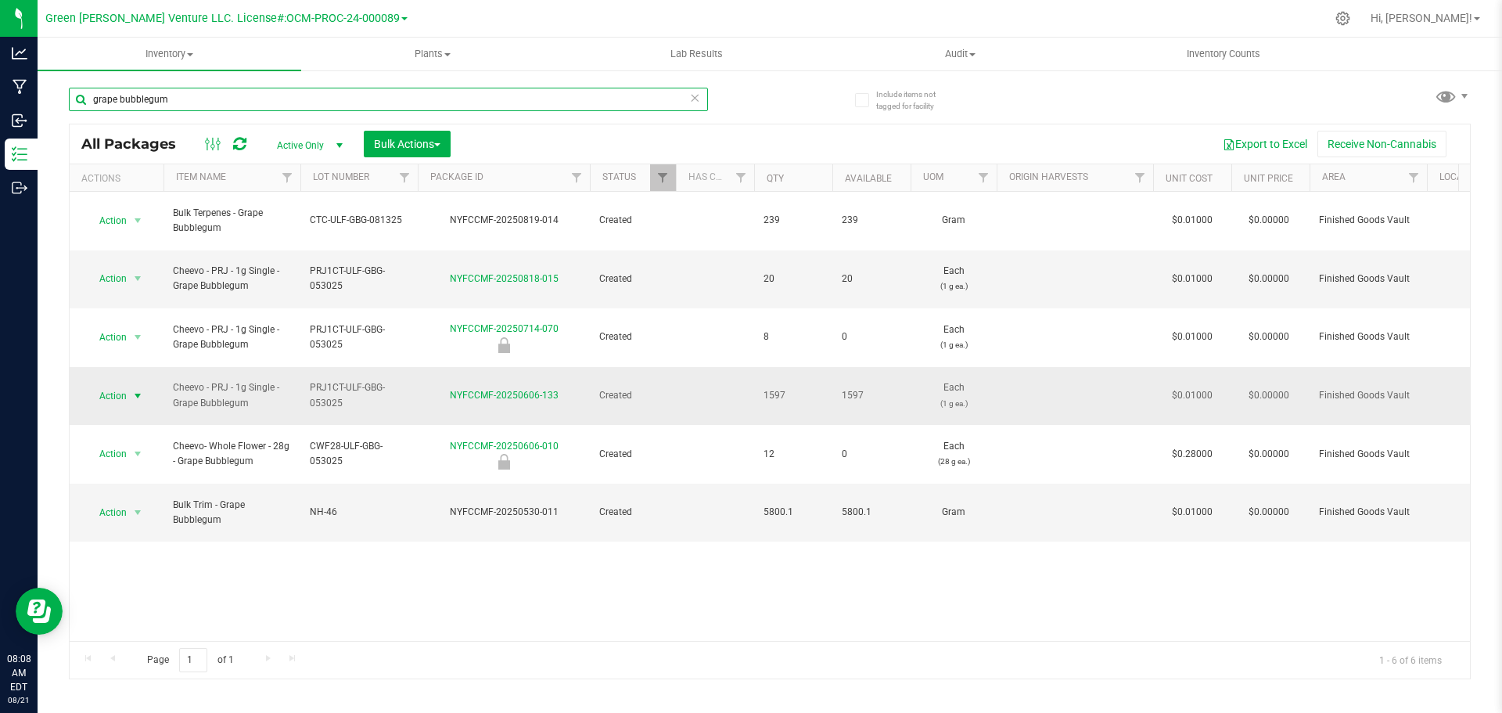
type input "grape bubblegum"
click at [128, 385] on span "select" at bounding box center [138, 396] width 20 height 22
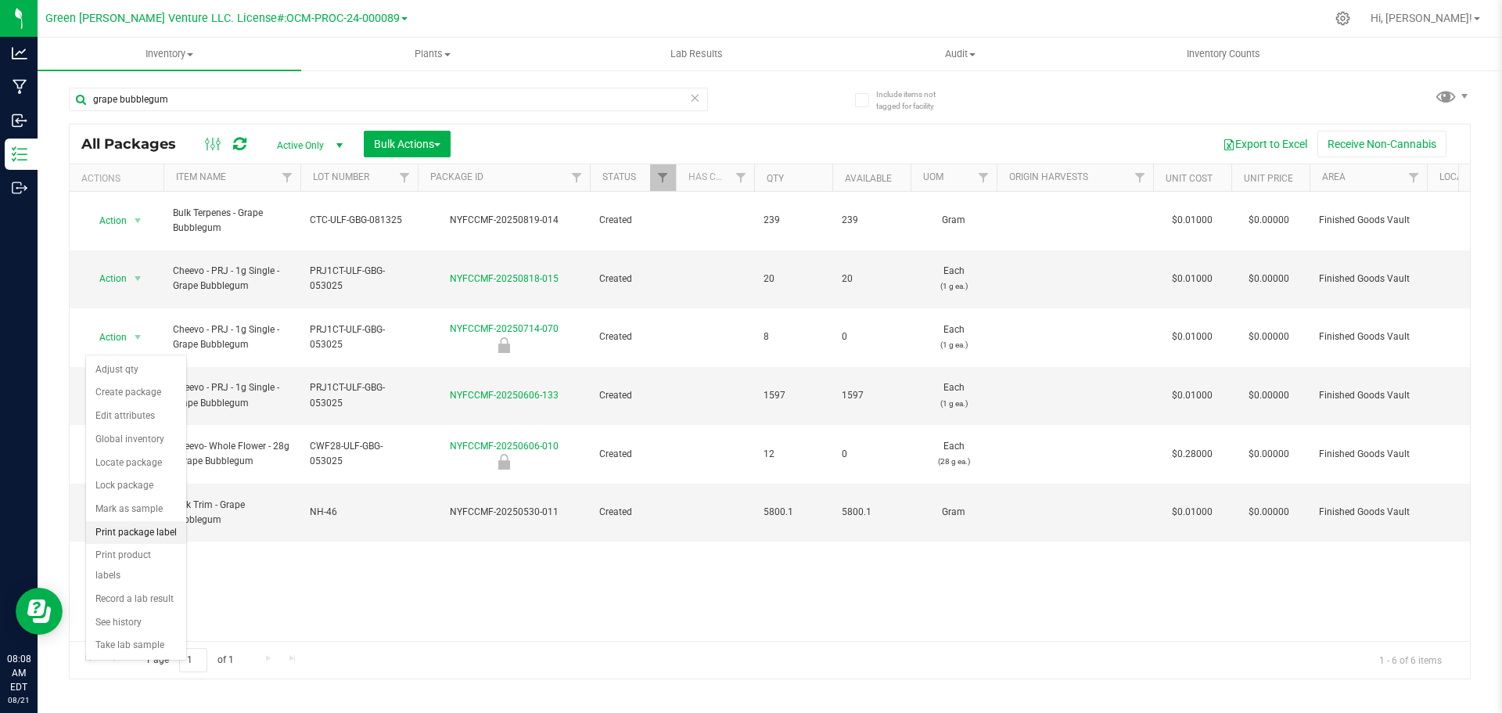
click at [138, 535] on li "Print package label" at bounding box center [136, 532] width 100 height 23
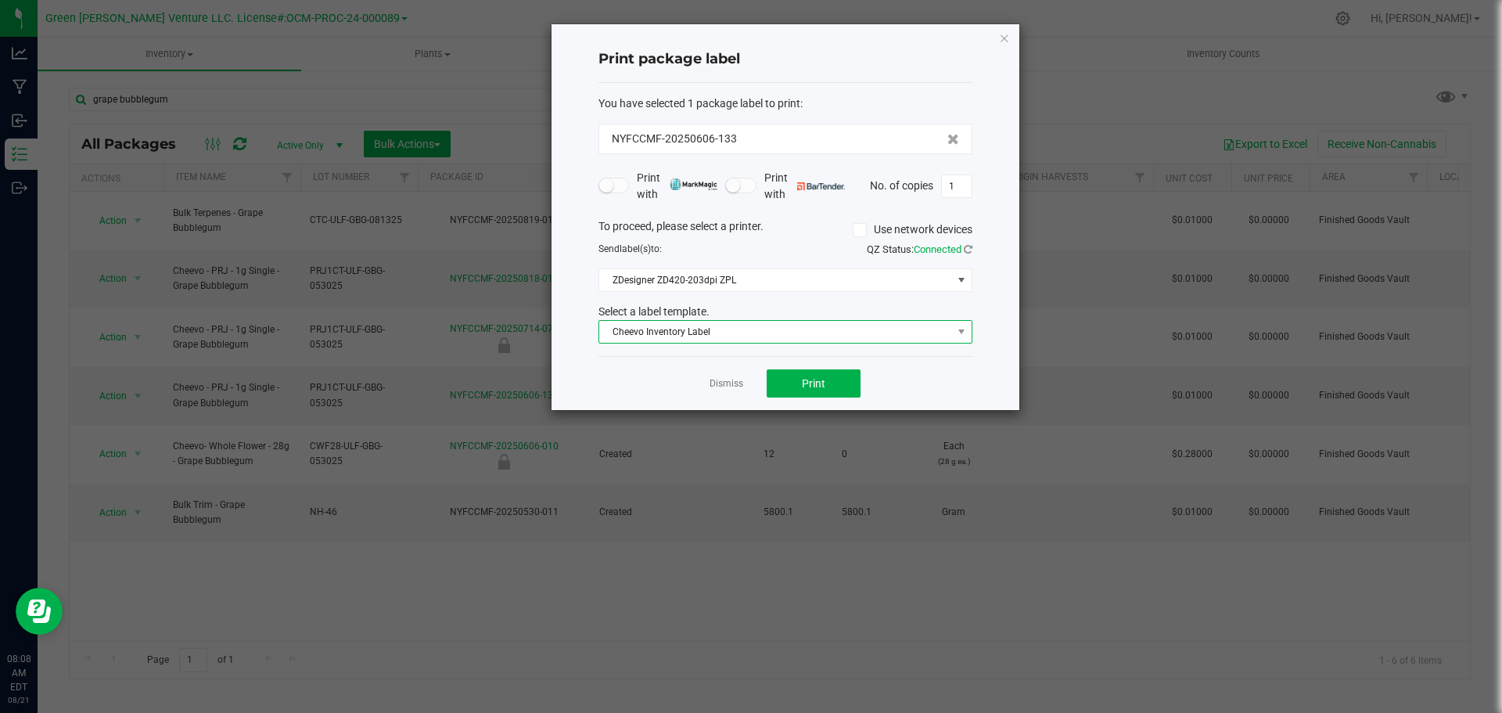
click at [720, 336] on span "Cheevo Inventory Label" at bounding box center [775, 332] width 353 height 22
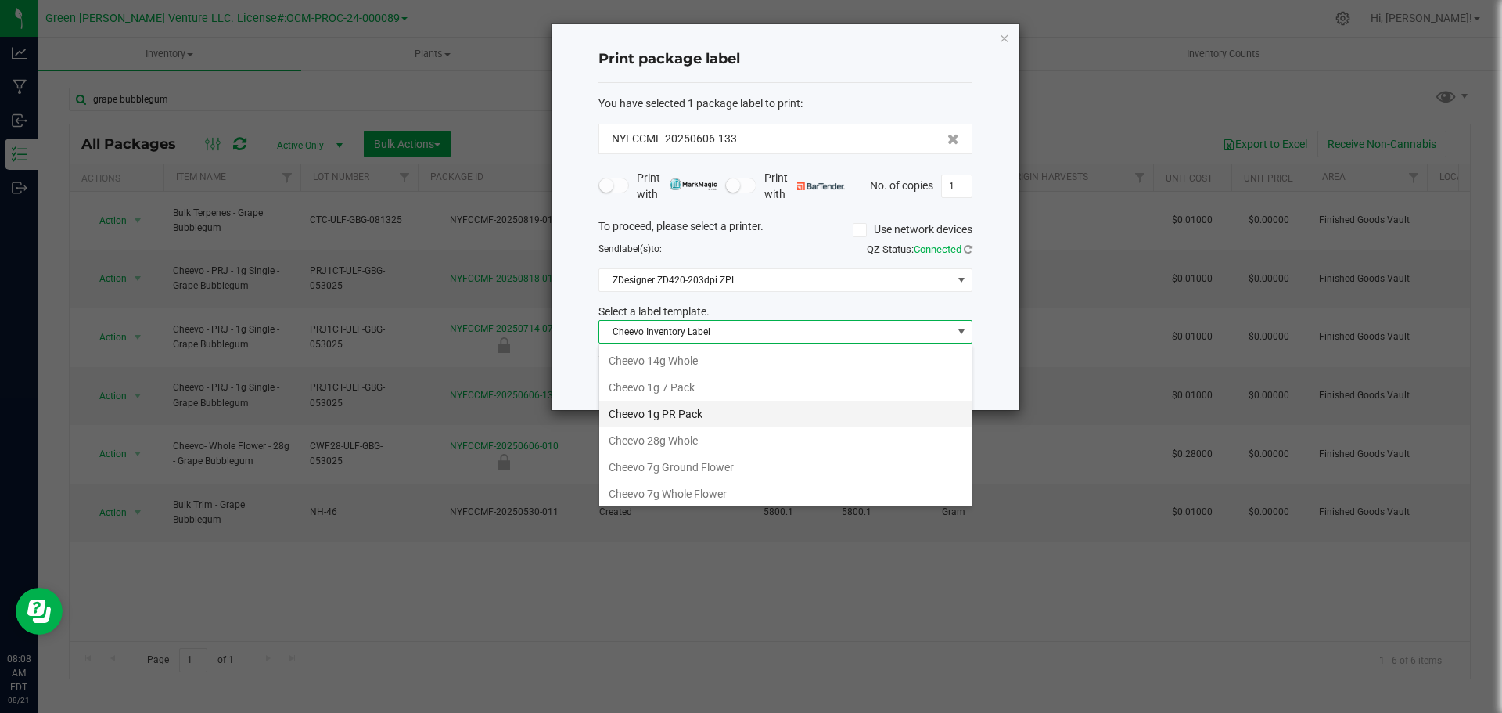
click at [679, 416] on li "Cheevo 1g PR Pack" at bounding box center [785, 413] width 372 height 27
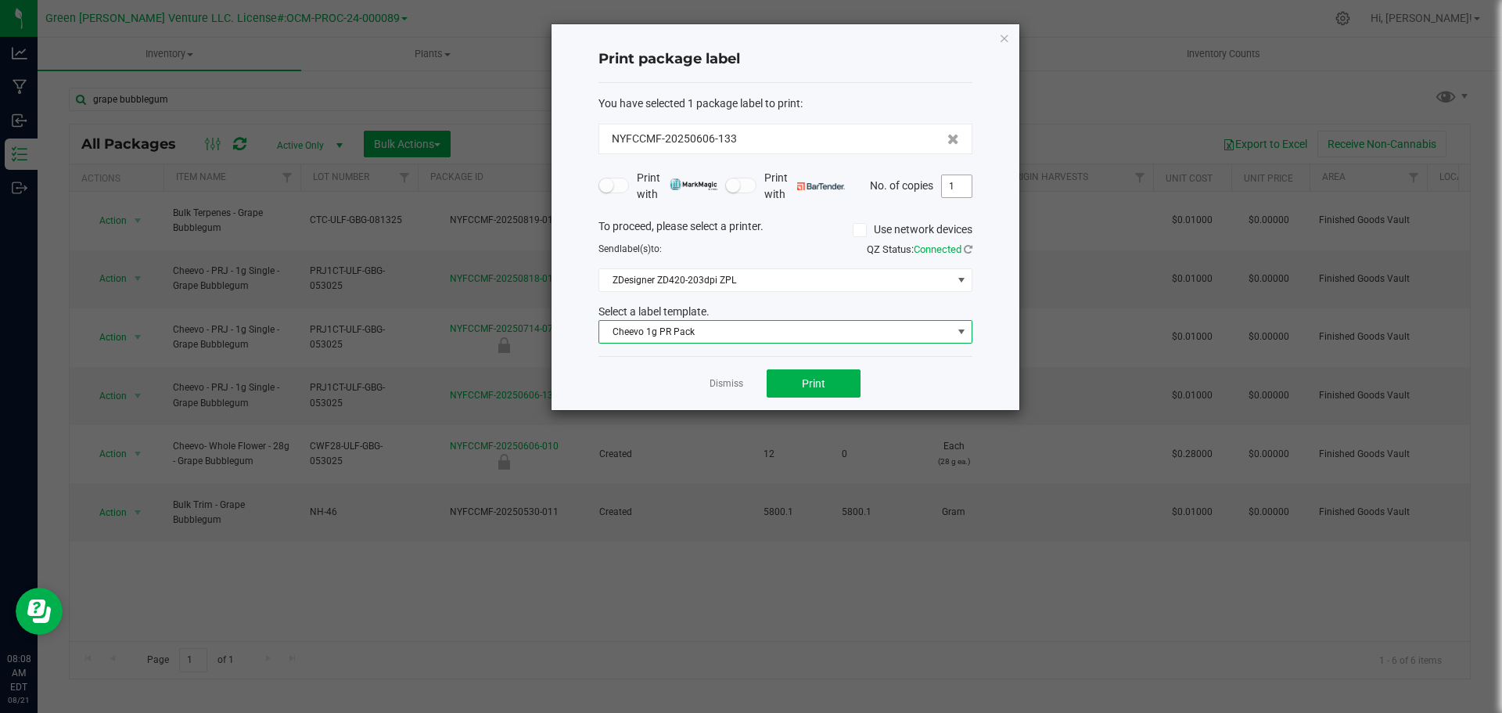
click at [957, 188] on input "1" at bounding box center [957, 186] width 30 height 22
type input "2"
type input "40"
click at [785, 375] on button "Print" at bounding box center [813, 383] width 94 height 28
click at [730, 385] on link "Dismiss" at bounding box center [726, 383] width 34 height 13
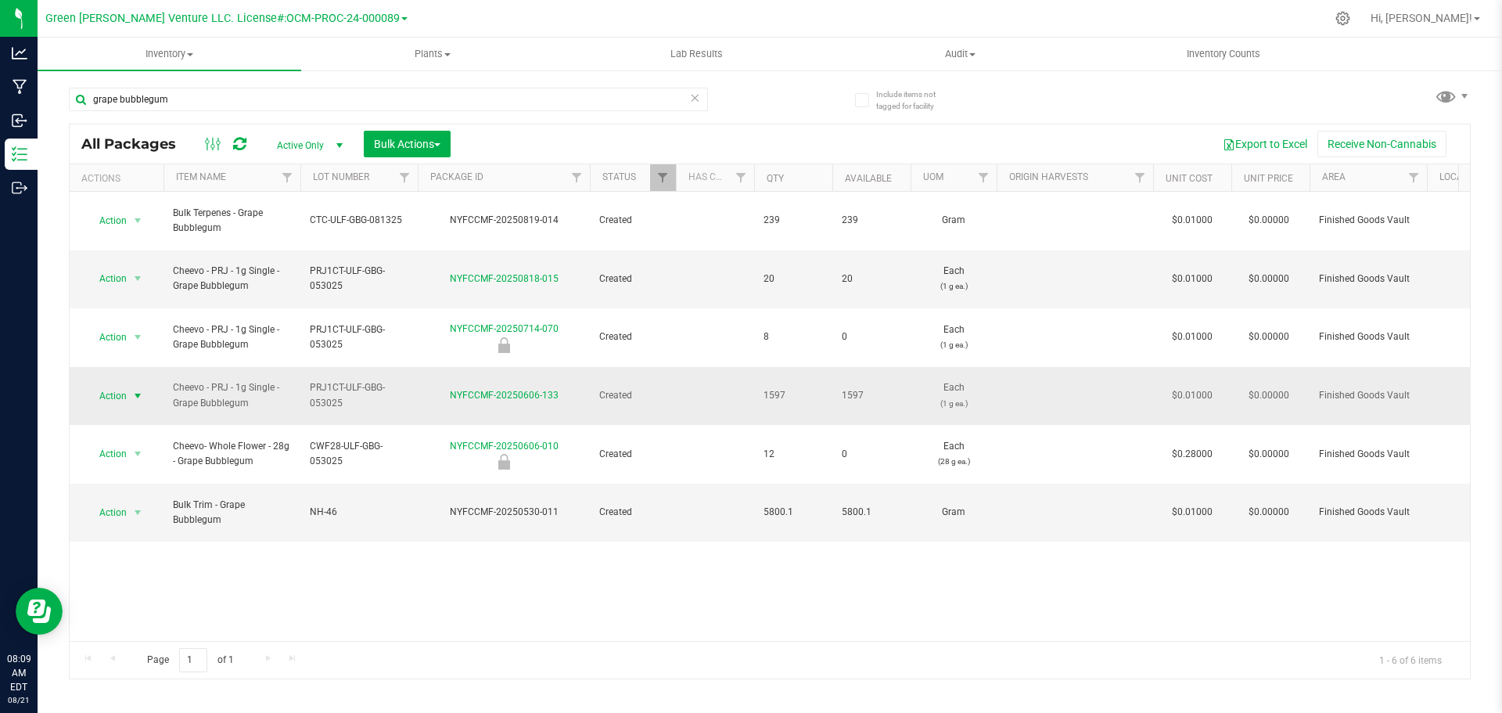
click at [130, 385] on span "select" at bounding box center [138, 396] width 20 height 22
click at [146, 397] on li "Create package" at bounding box center [136, 392] width 100 height 23
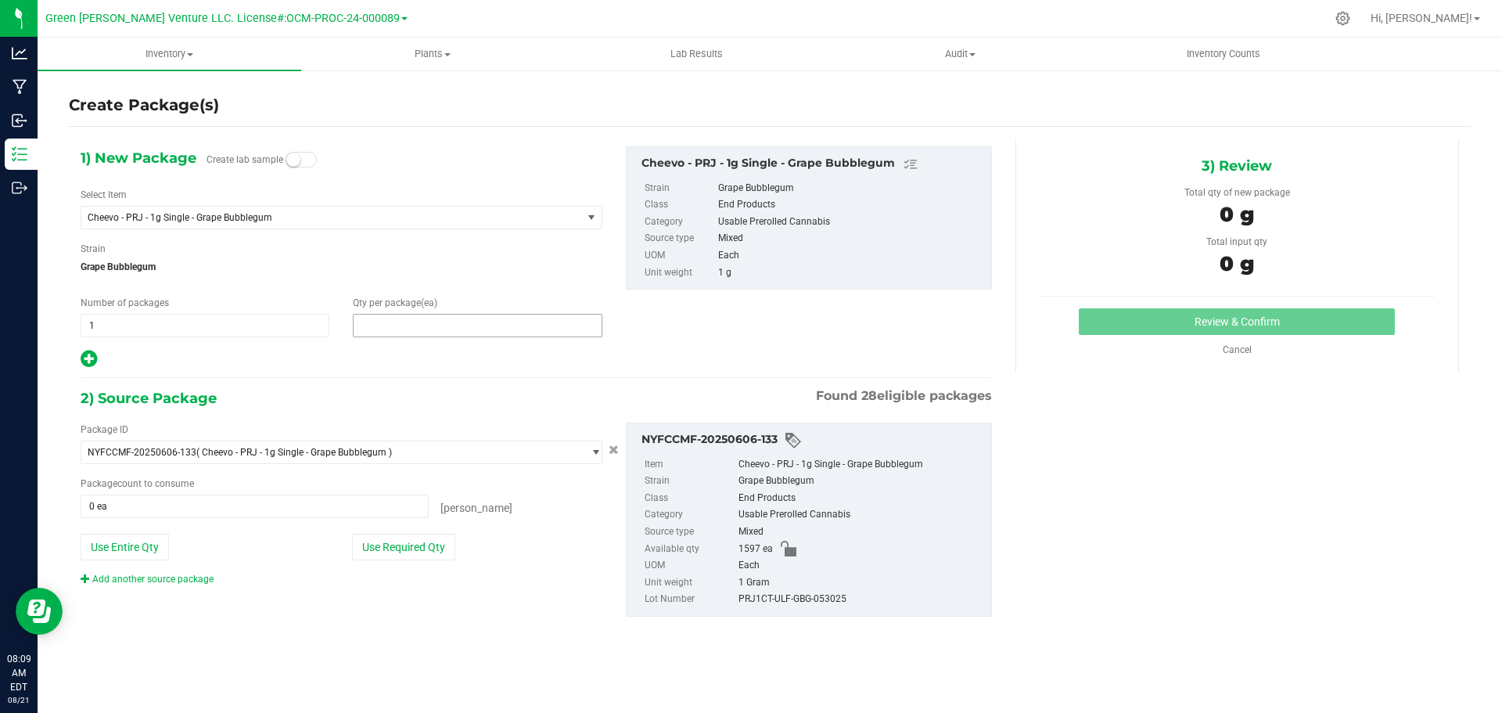
click at [375, 331] on span at bounding box center [477, 325] width 249 height 23
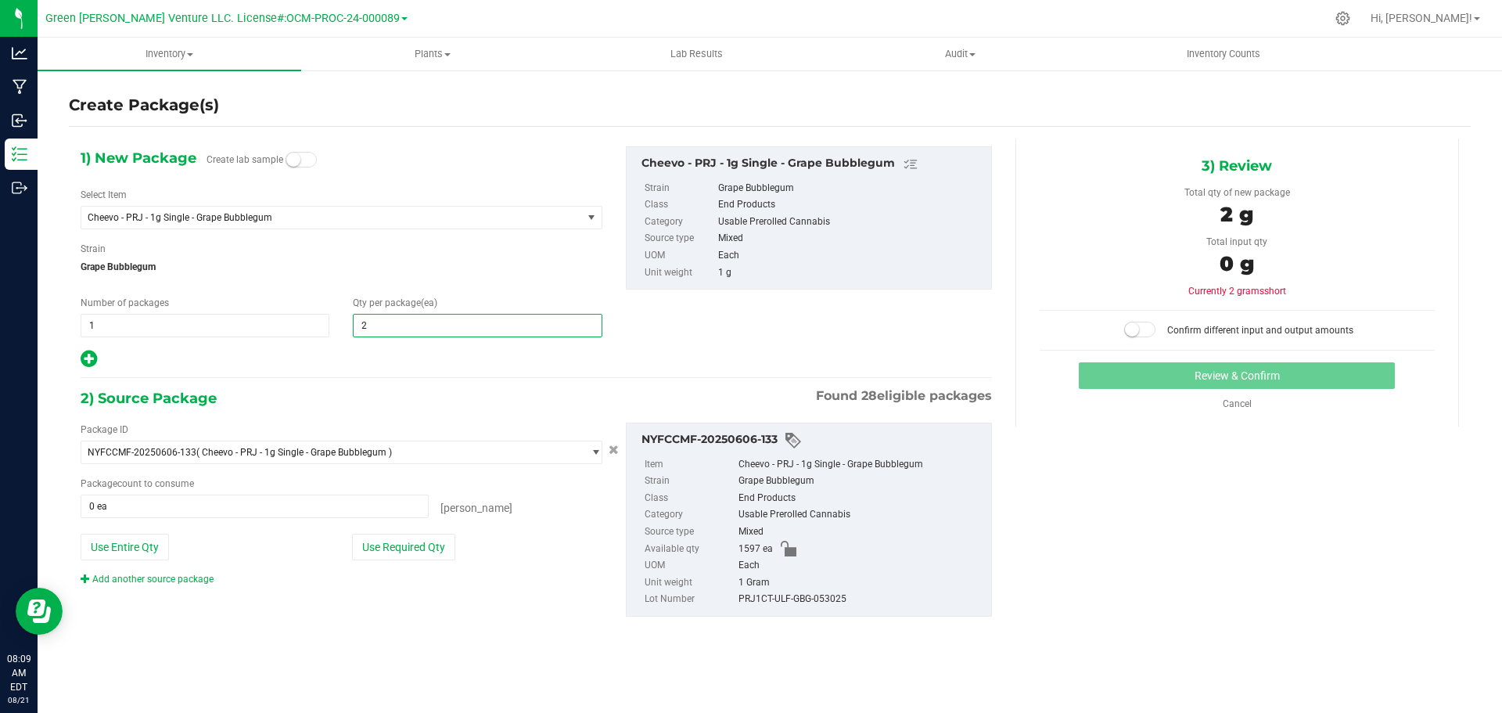
type input "20"
click at [206, 331] on span "1 1" at bounding box center [205, 325] width 249 height 23
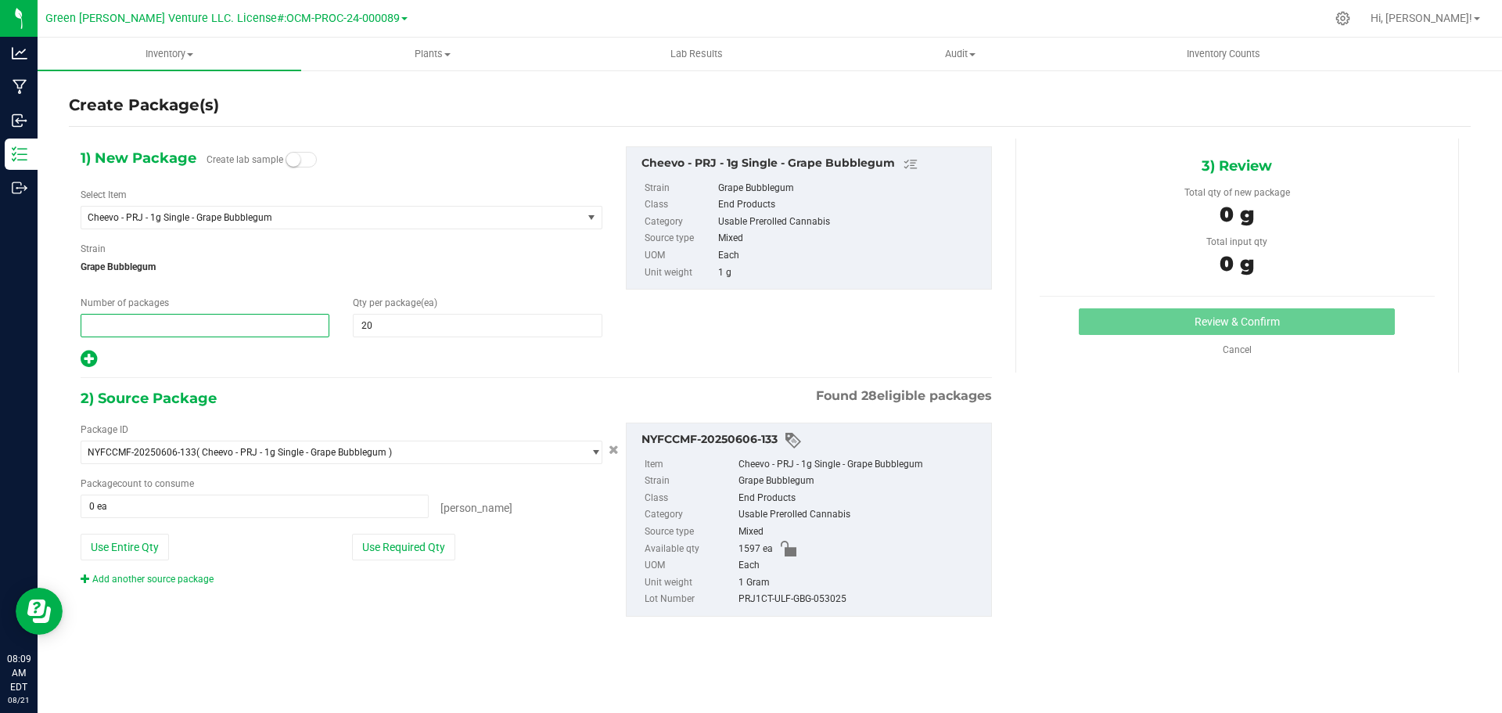
type input "3"
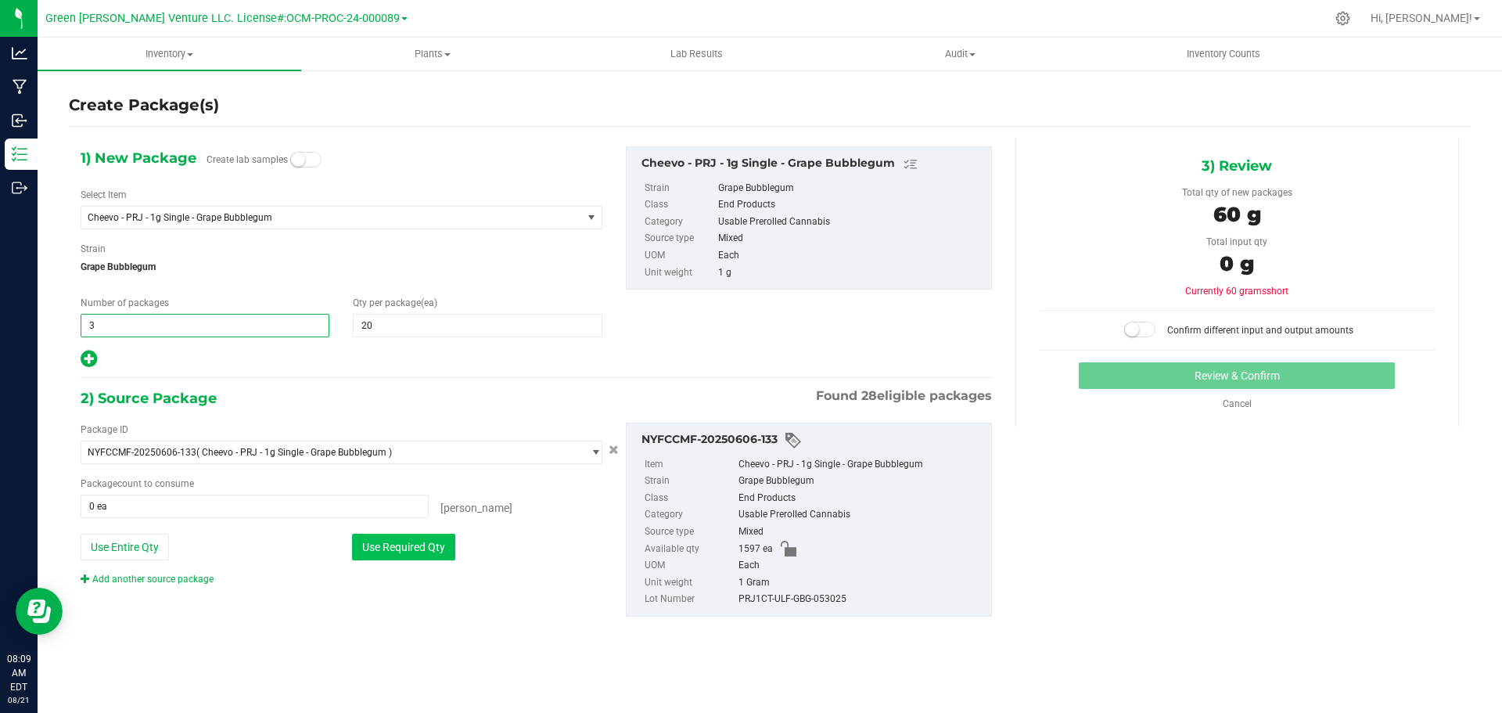
type input "3"
click at [373, 540] on button "Use Required Qty" at bounding box center [403, 546] width 103 height 27
type input "60 ea"
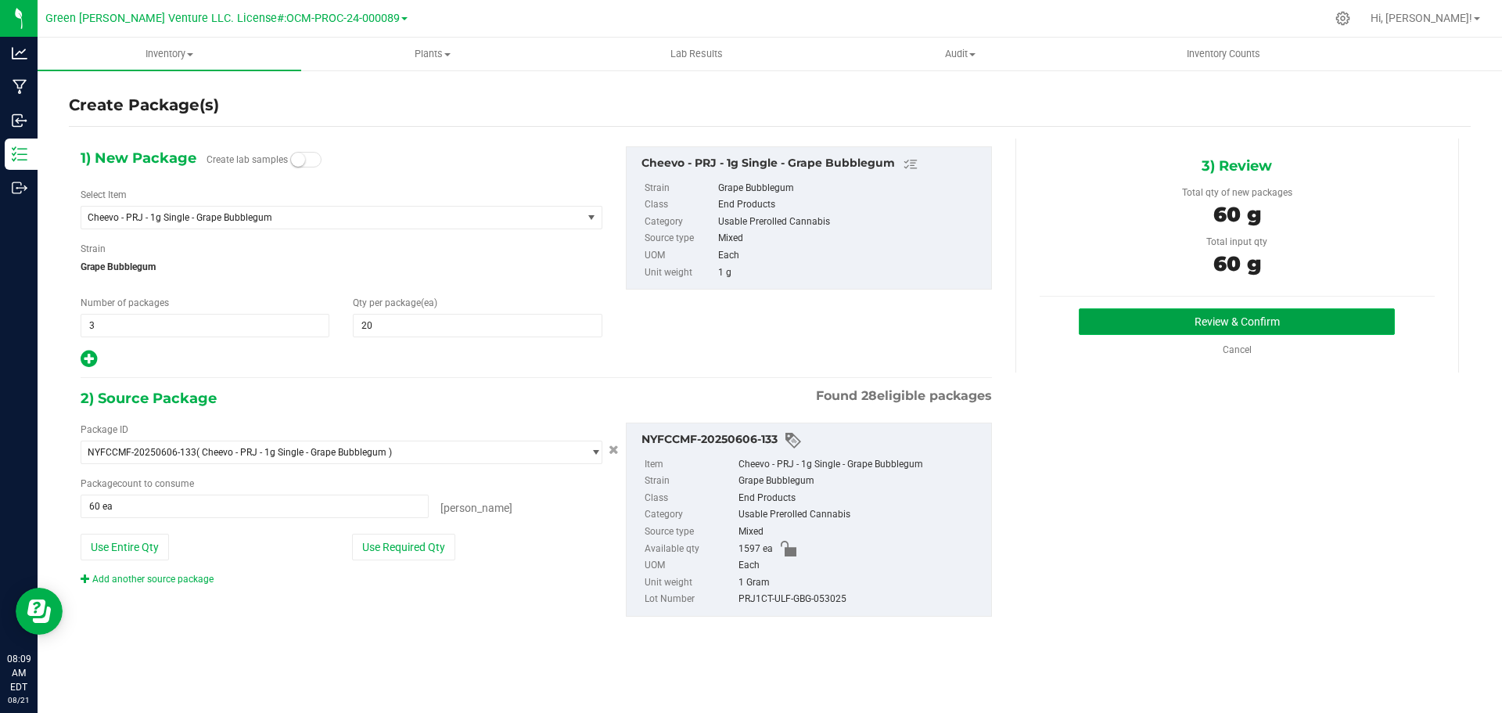
click at [1116, 319] on button "Review & Confirm" at bounding box center [1237, 321] width 316 height 27
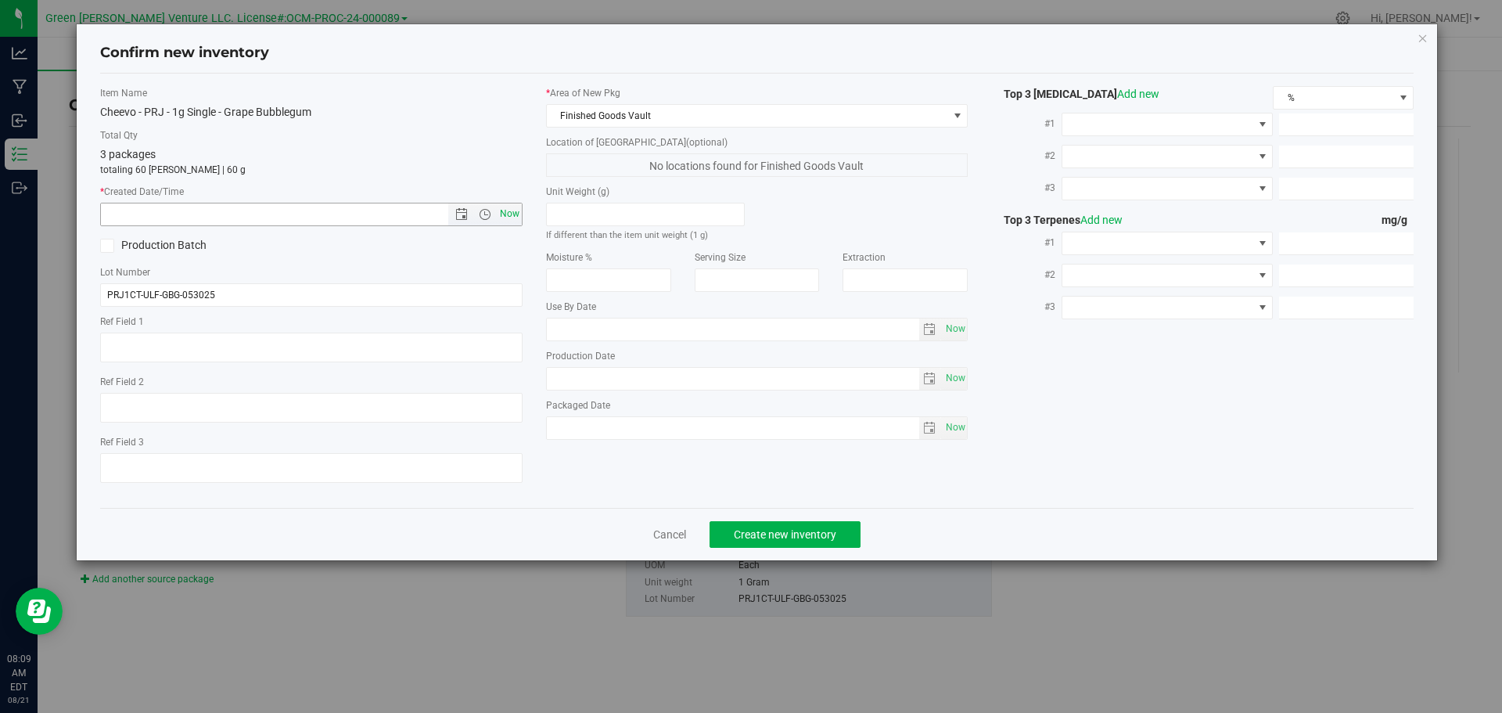
click at [505, 214] on span "Now" at bounding box center [509, 214] width 27 height 23
type input "8/21/2025 8:09 AM"
click at [756, 535] on span "Create new inventory" at bounding box center [785, 534] width 102 height 13
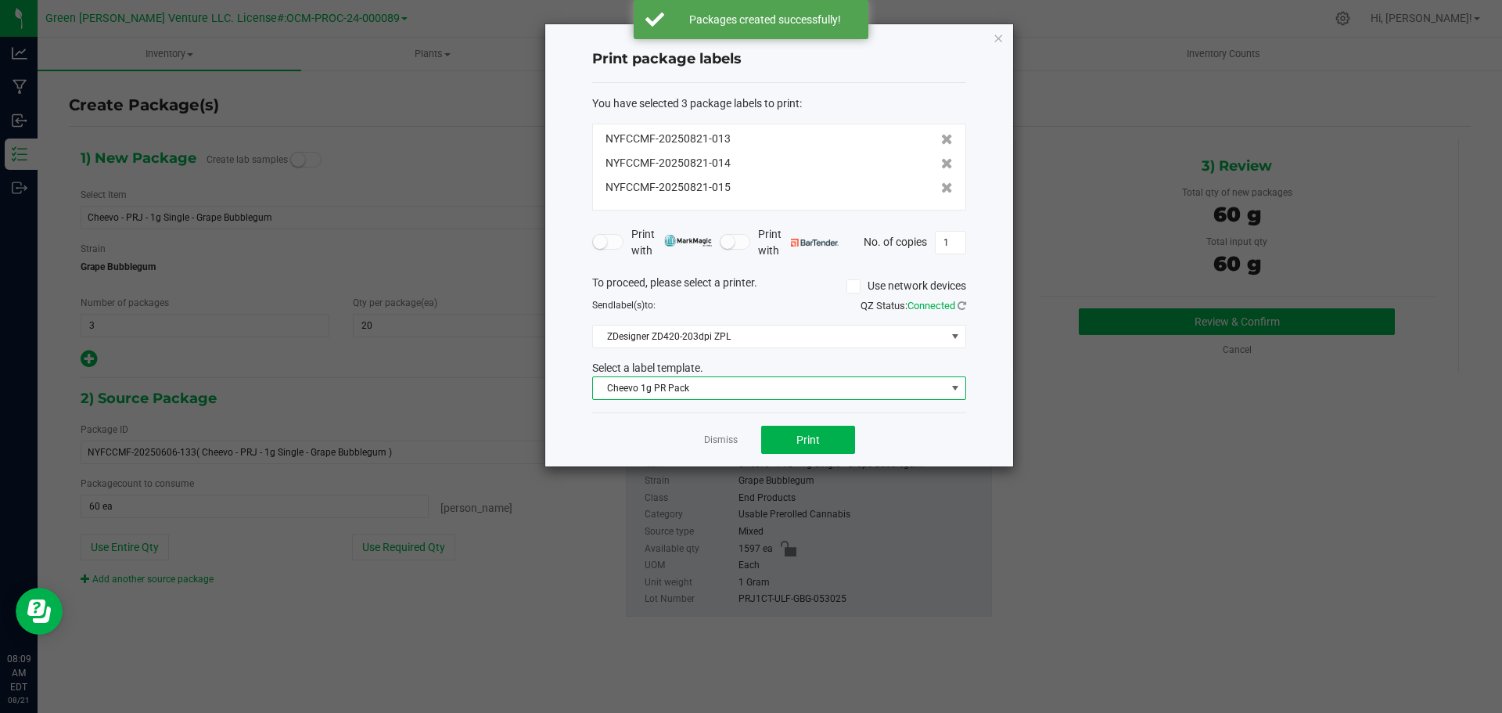
click at [730, 387] on span "Cheevo 1g PR Pack" at bounding box center [769, 388] width 353 height 22
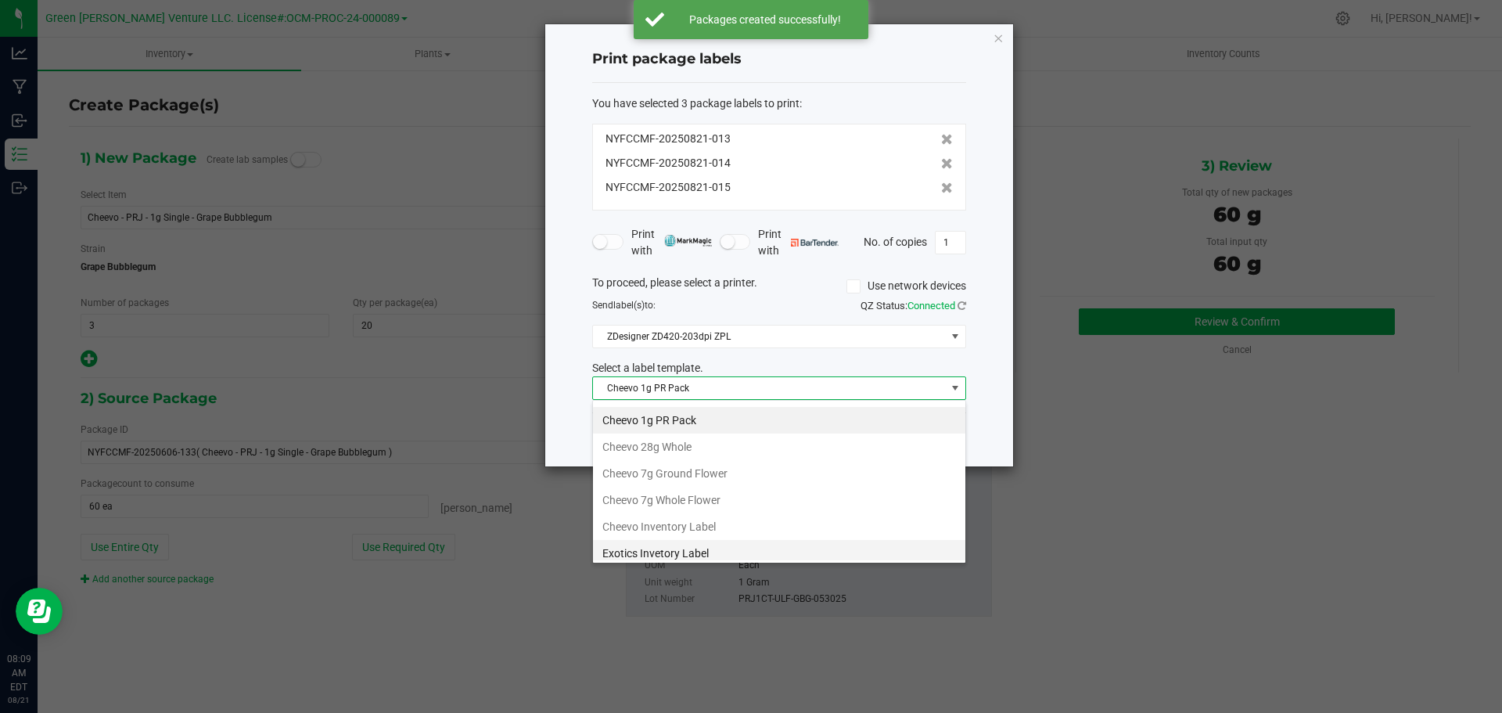
scroll to position [78, 0]
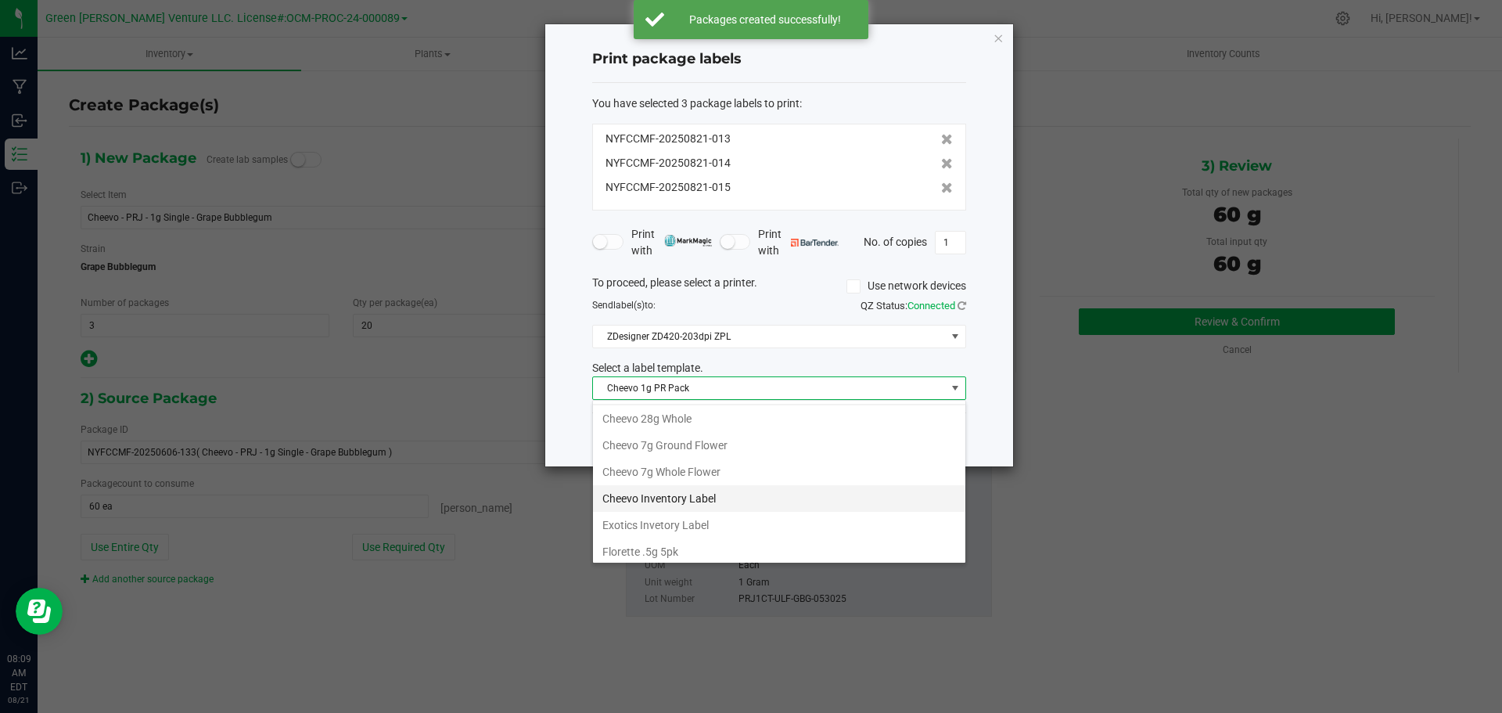
click at [661, 498] on li "Cheevo Inventory Label" at bounding box center [779, 498] width 372 height 27
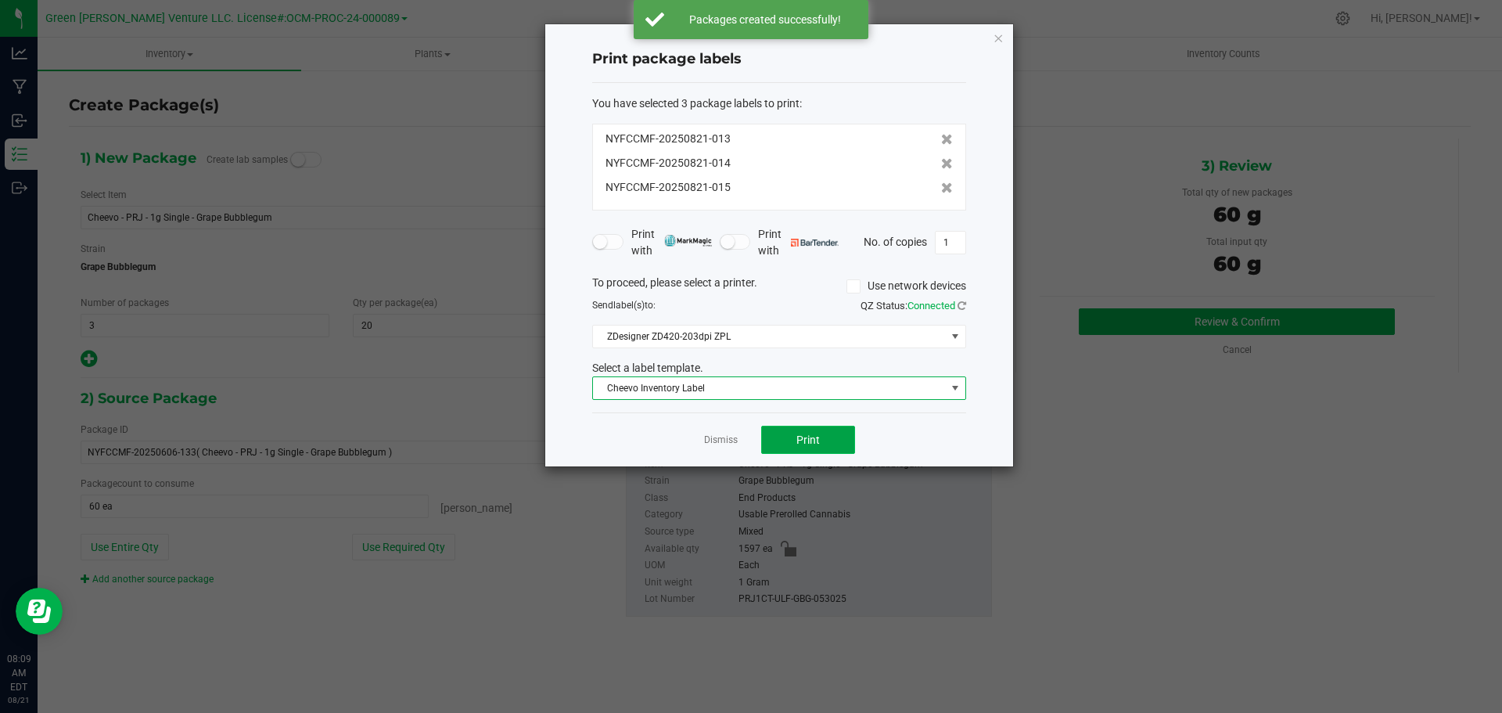
click at [786, 434] on button "Print" at bounding box center [808, 439] width 94 height 28
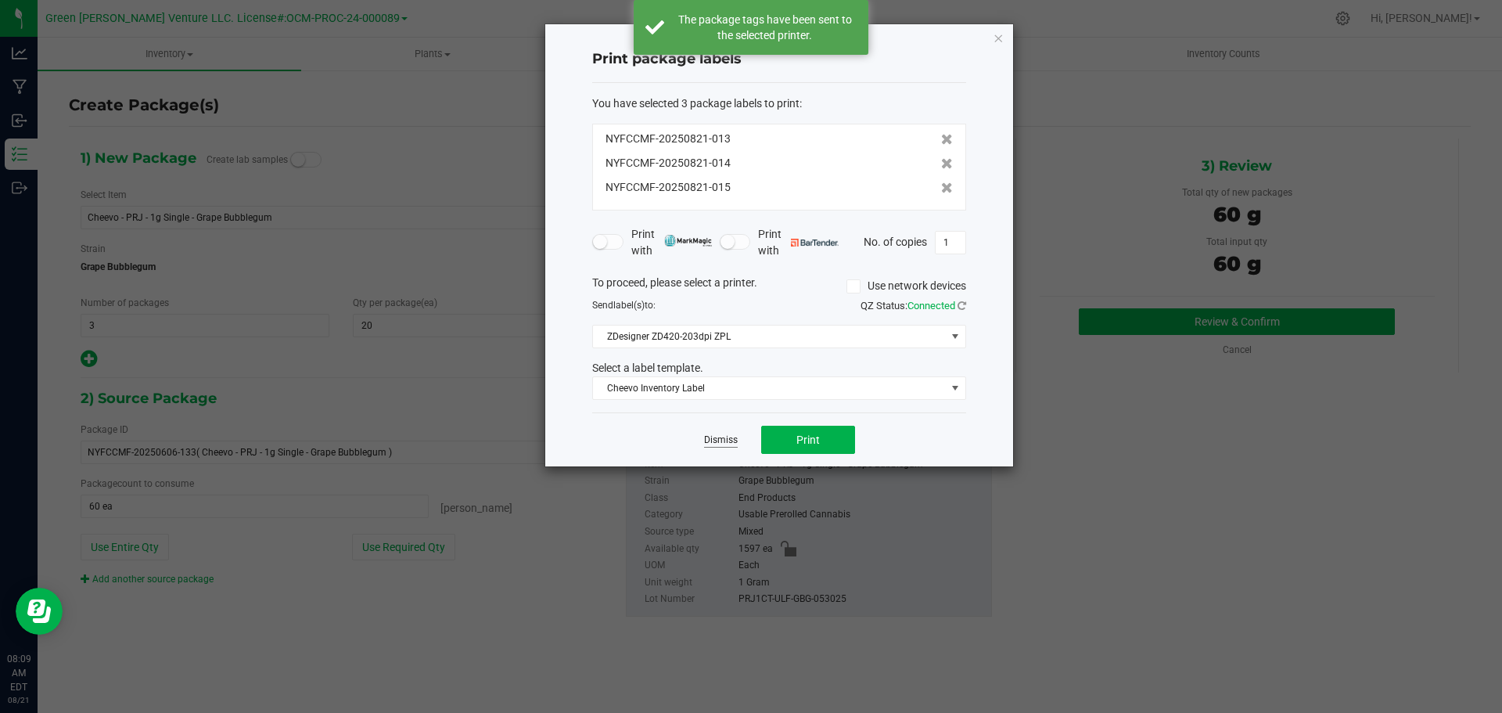
click at [737, 440] on link "Dismiss" at bounding box center [721, 439] width 34 height 13
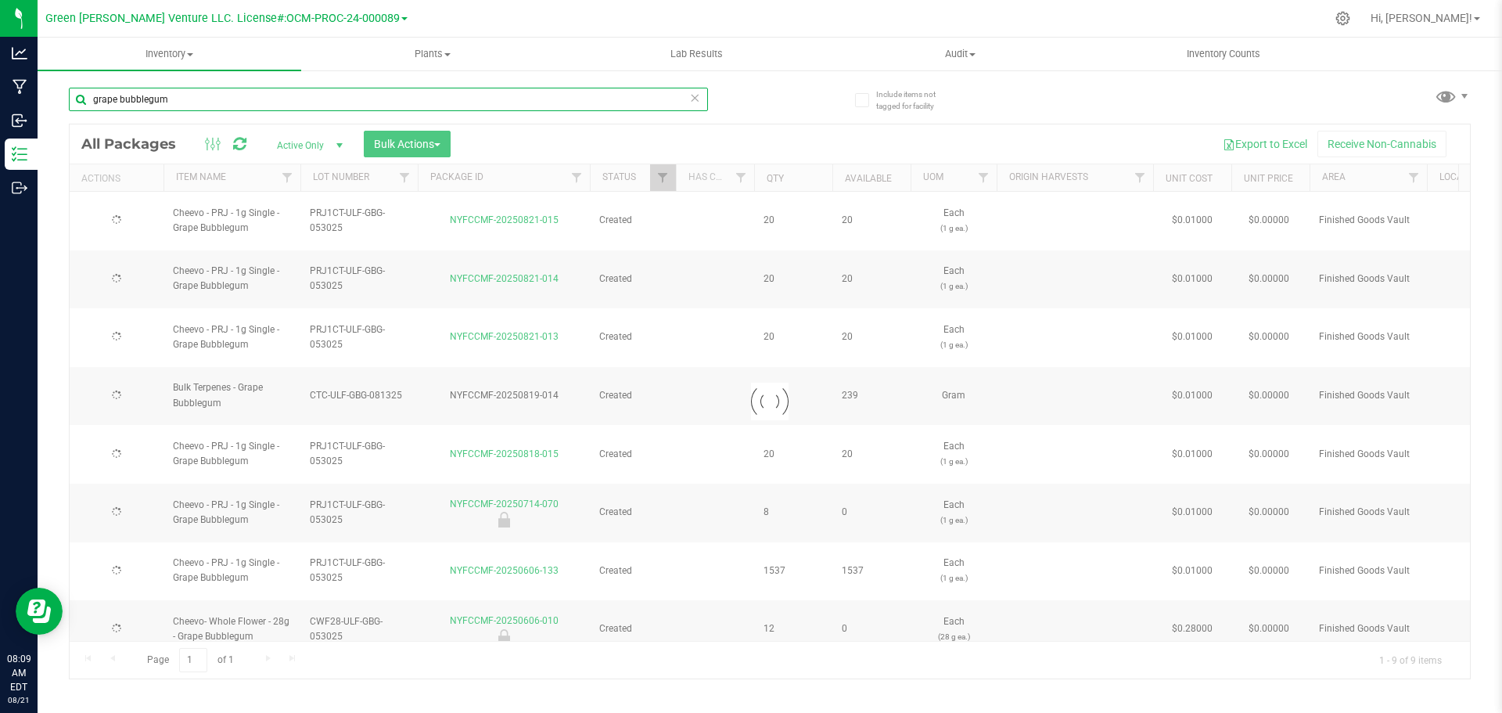
type input "2025-08-13"
click at [175, 99] on input "grape bubblegum" at bounding box center [388, 99] width 639 height 23
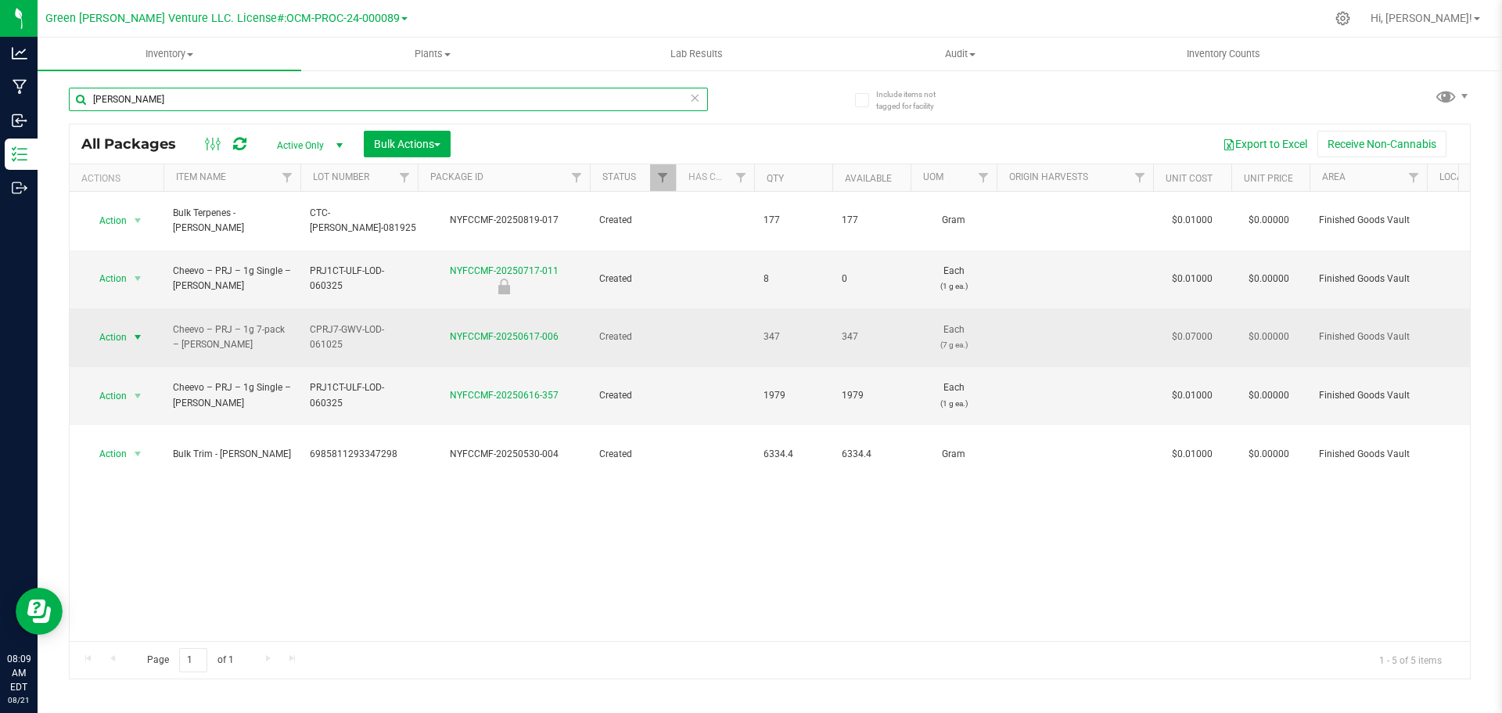
type input "lodi dodi"
click at [128, 326] on span "select" at bounding box center [138, 337] width 20 height 22
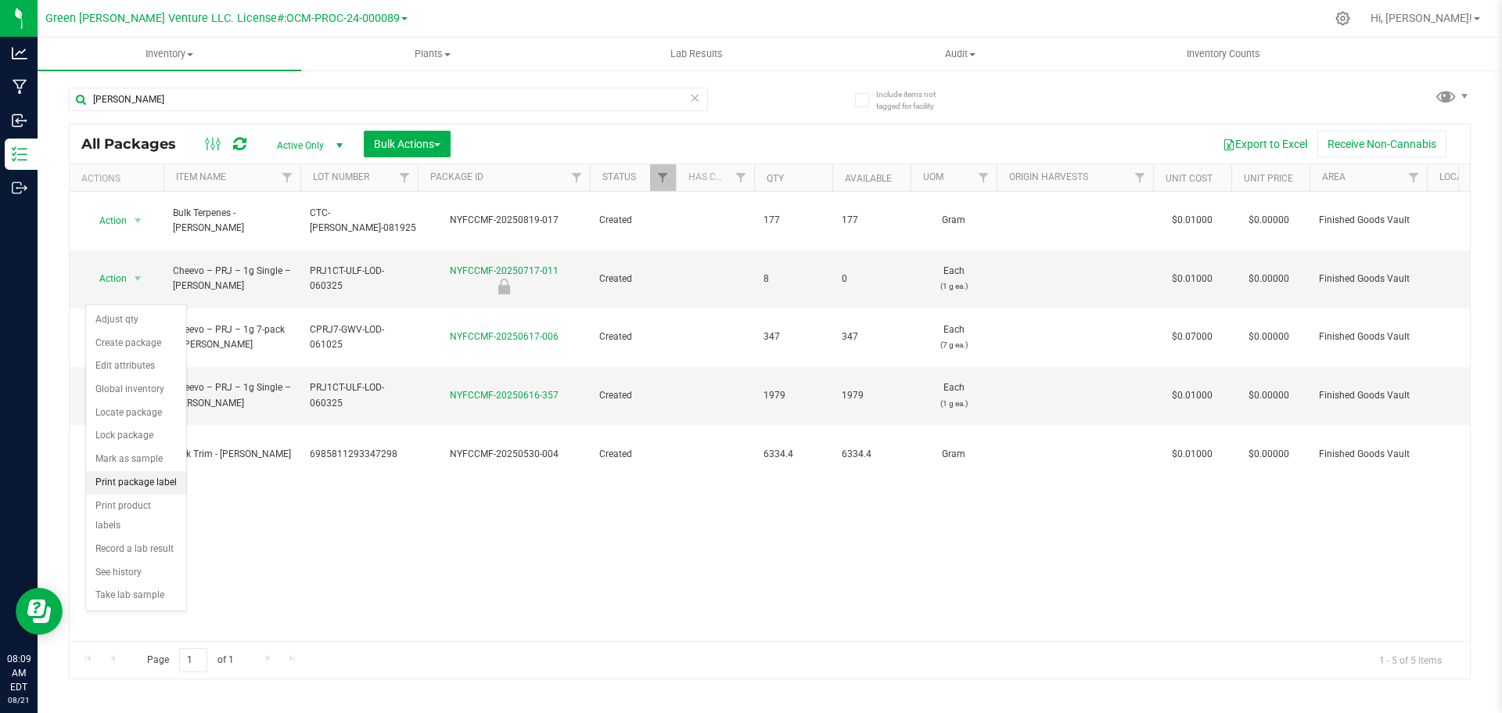
click at [141, 483] on li "Print package label" at bounding box center [136, 482] width 100 height 23
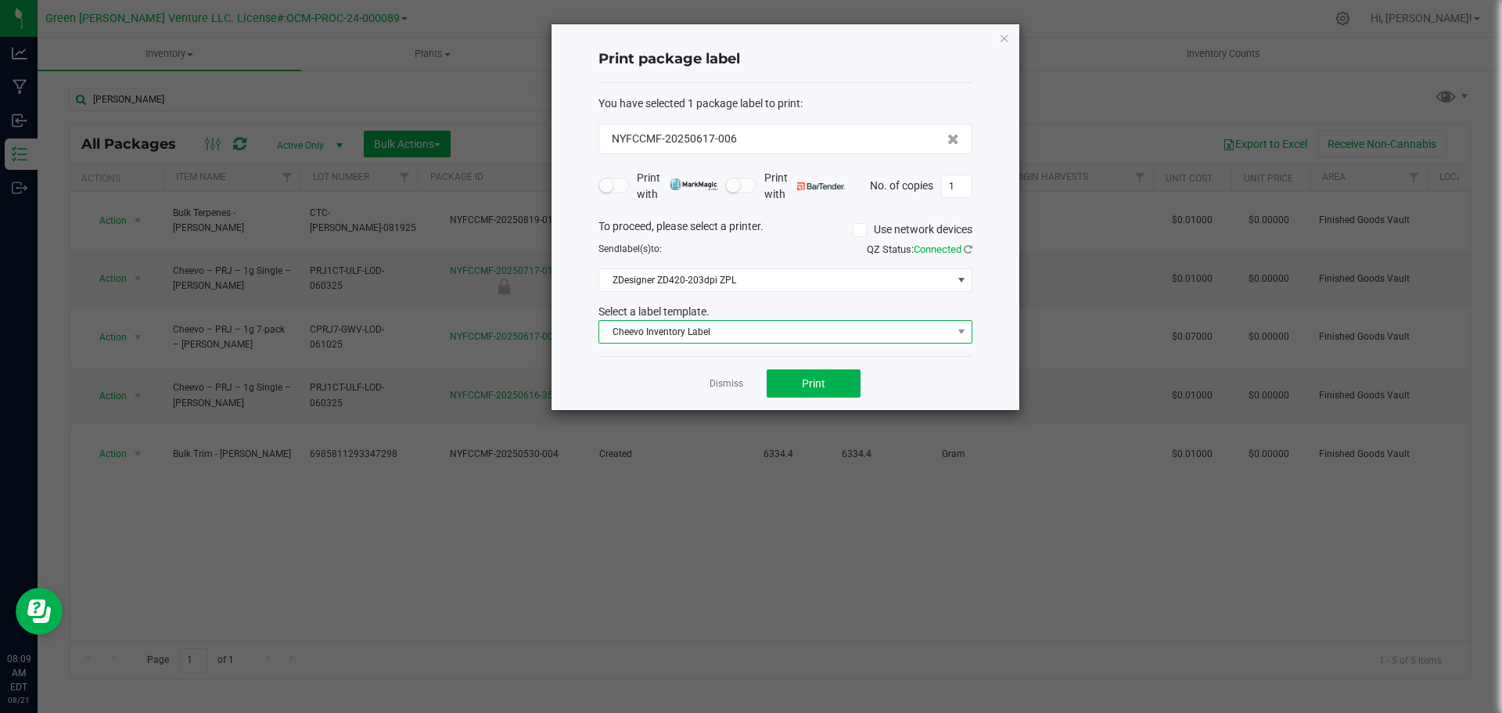
click at [732, 336] on span "Cheevo Inventory Label" at bounding box center [775, 332] width 353 height 22
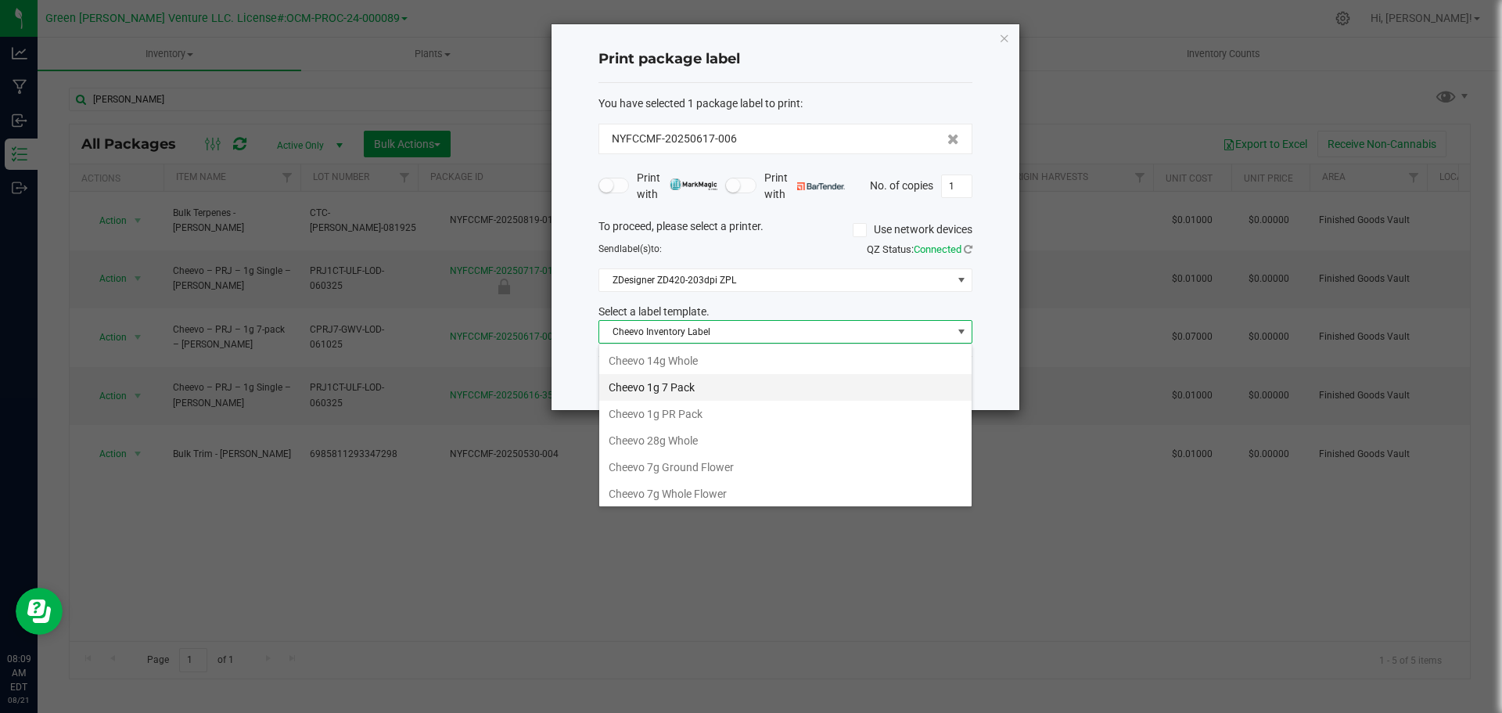
click at [669, 390] on li "Cheevo 1g 7 Pack" at bounding box center [785, 387] width 372 height 27
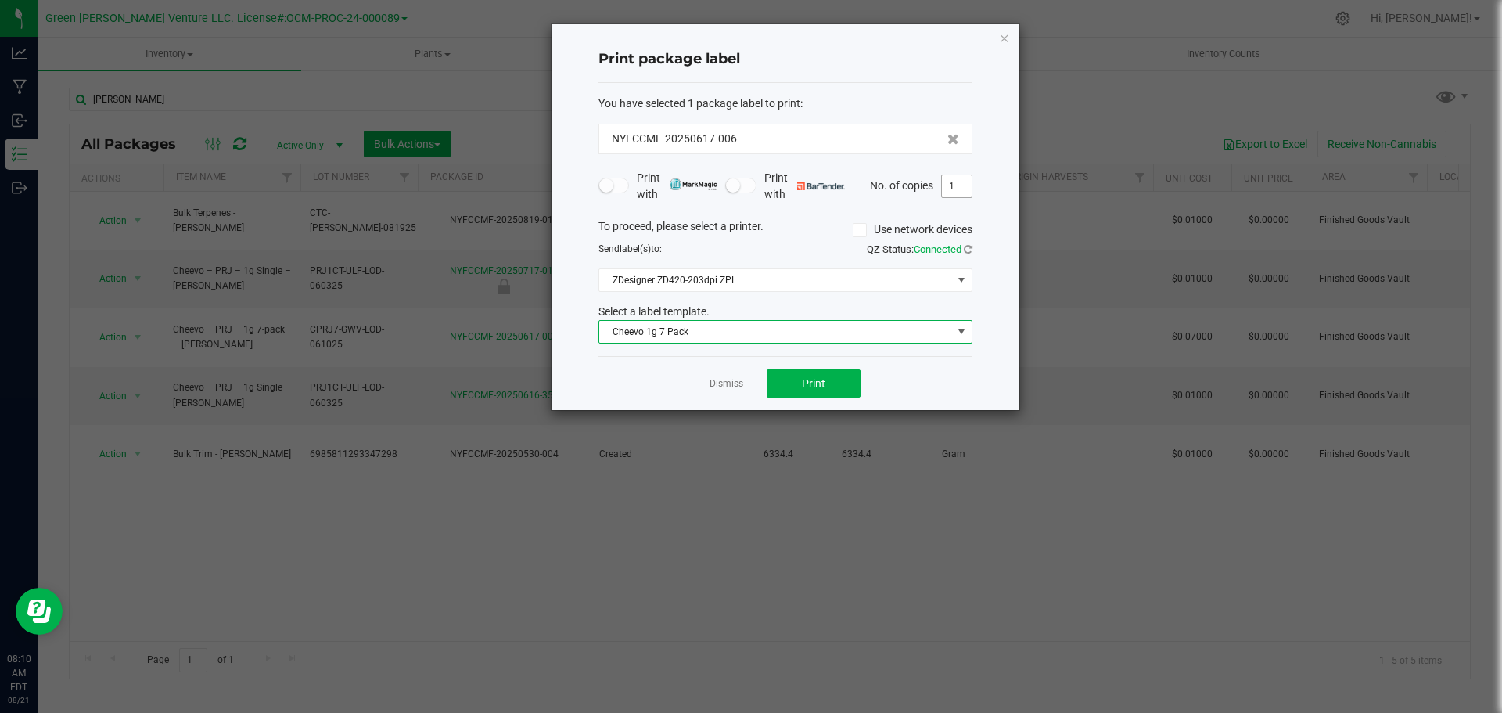
click at [952, 185] on input "1" at bounding box center [957, 186] width 30 height 22
type input "45"
click at [794, 388] on button "Print" at bounding box center [813, 383] width 94 height 28
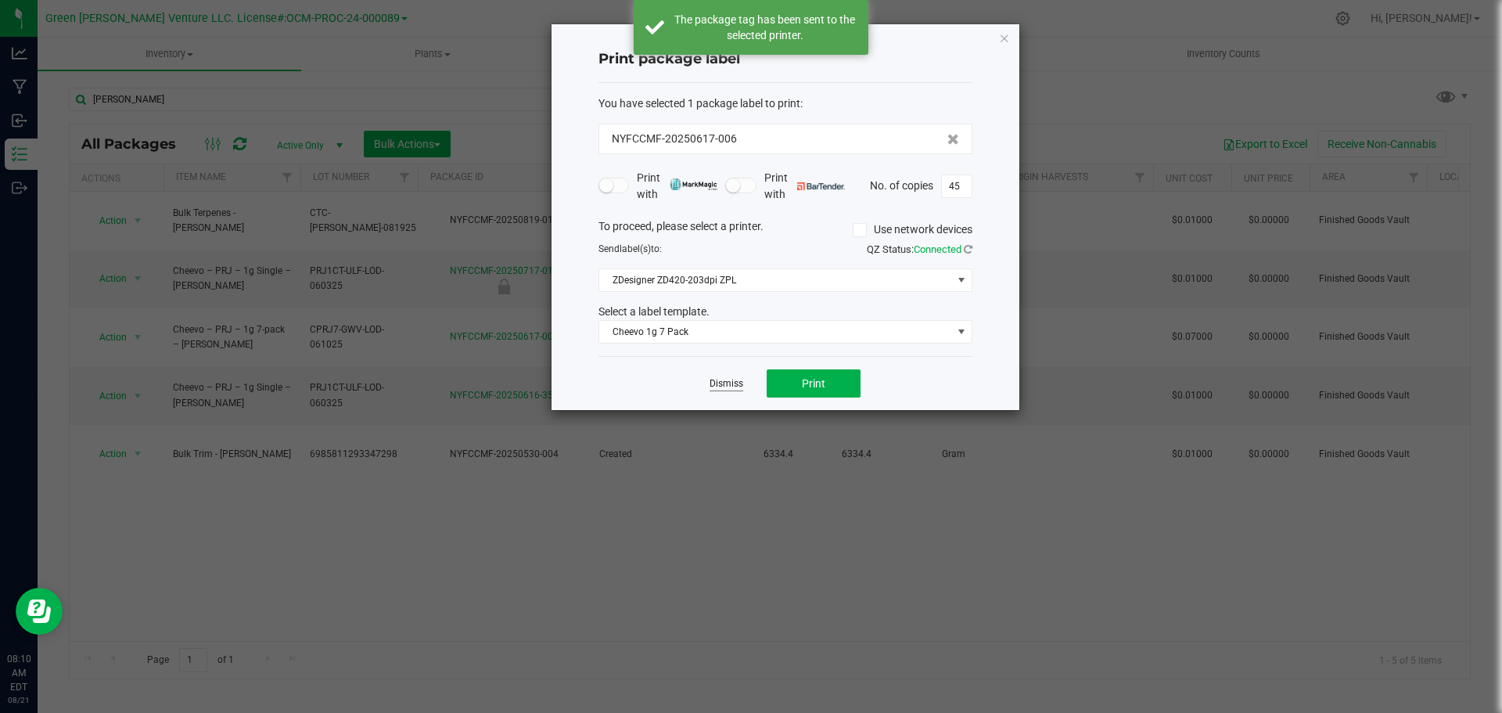
click at [722, 383] on link "Dismiss" at bounding box center [726, 383] width 34 height 13
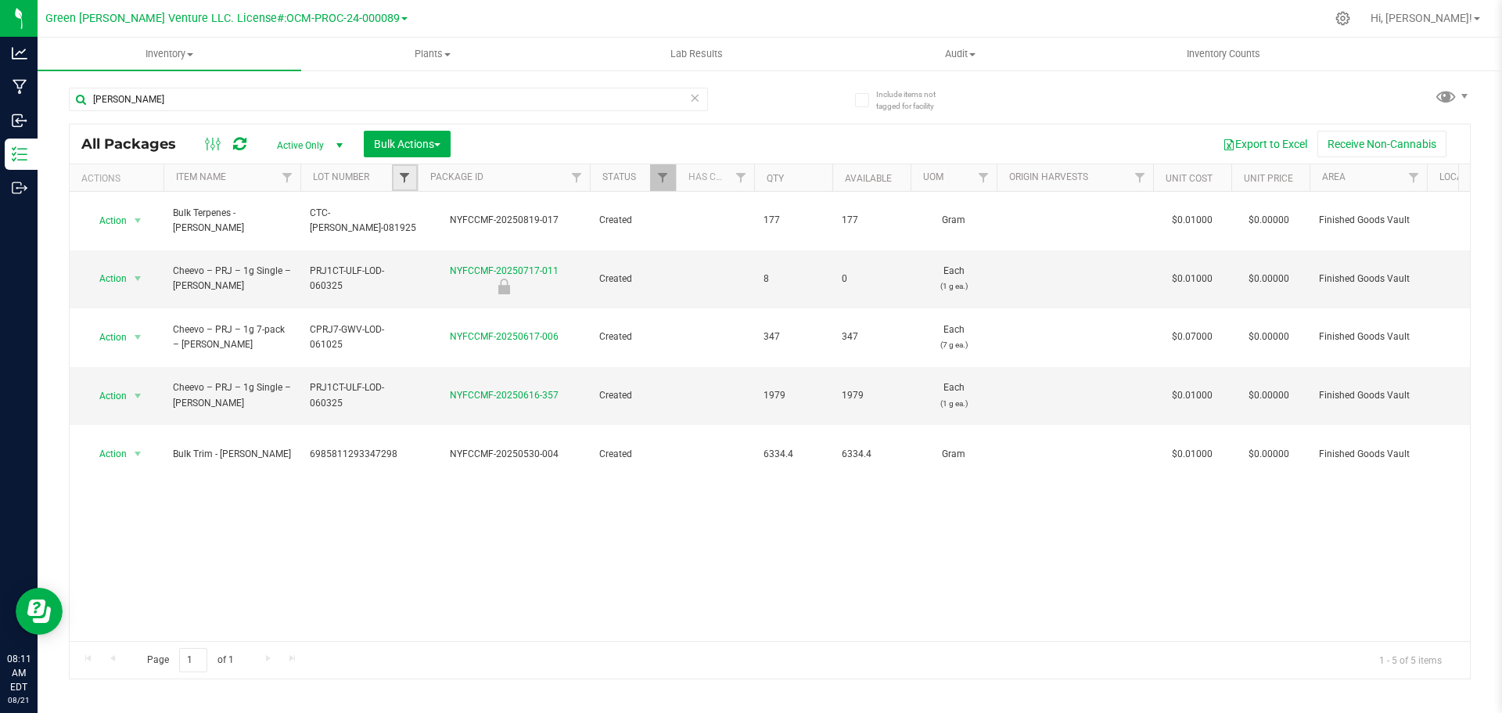
click at [400, 176] on span "Filter" at bounding box center [404, 177] width 13 height 13
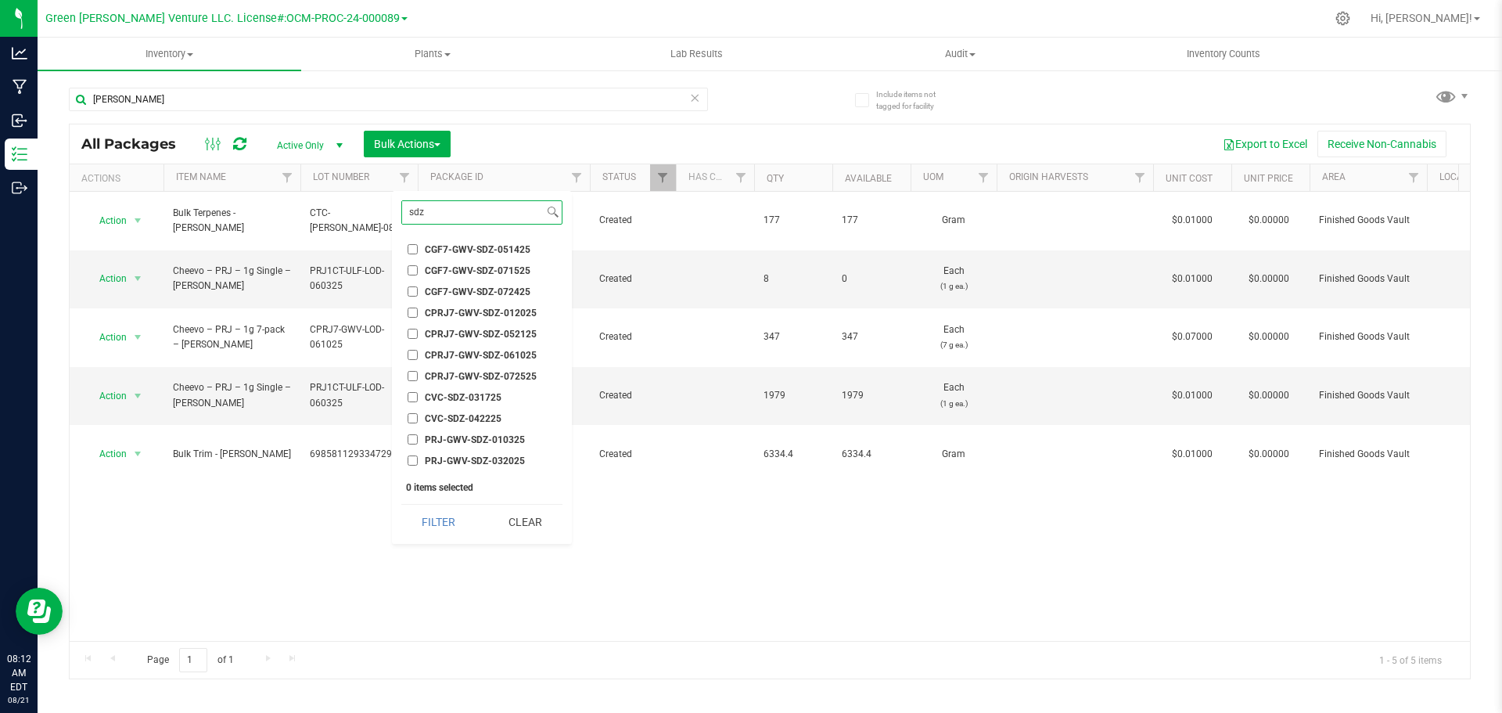
type input "sdz"
click at [415, 356] on input "CPRJ7-GWV-SDZ-061025" at bounding box center [412, 355] width 10 height 10
checkbox input "true"
click at [447, 525] on button "Filter" at bounding box center [438, 521] width 75 height 34
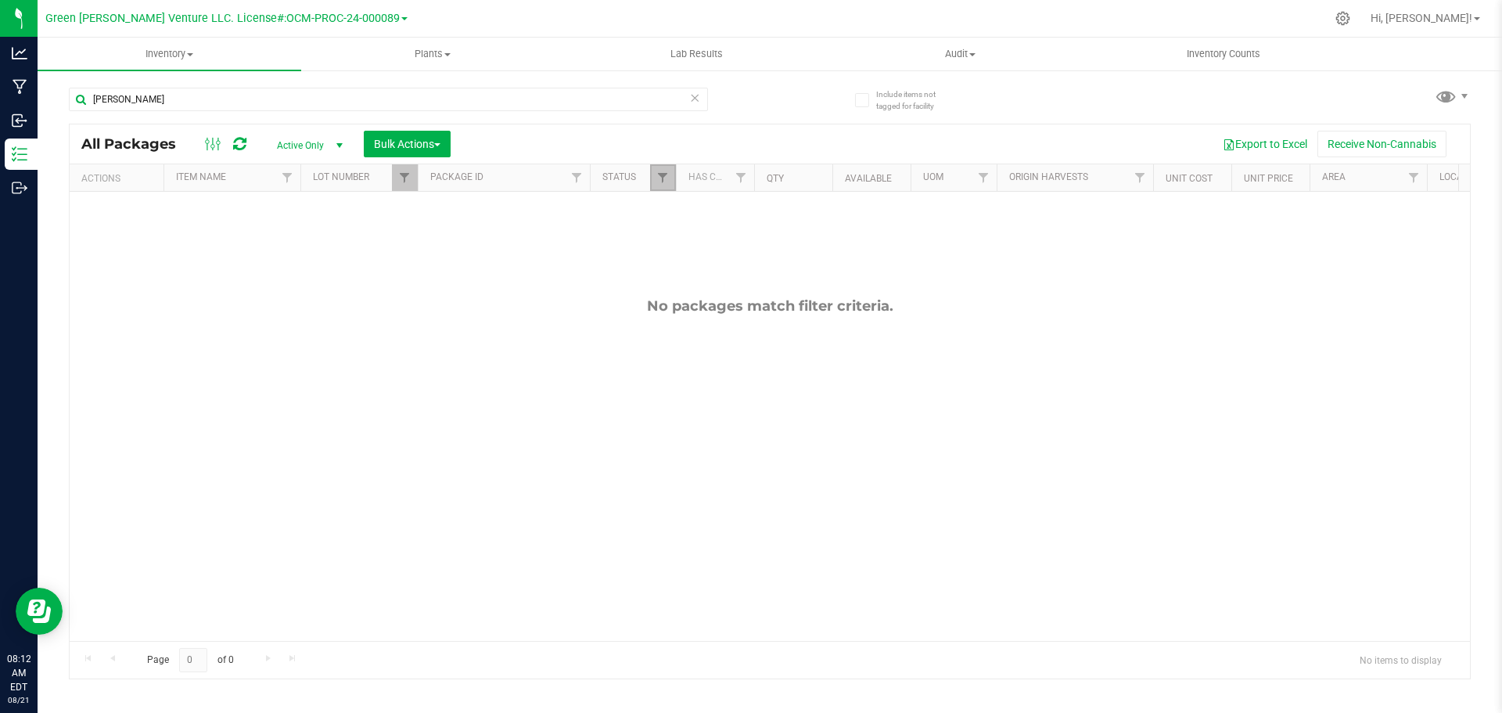
drag, startPoint x: 656, startPoint y: 177, endPoint x: 659, endPoint y: 188, distance: 12.1
click at [656, 177] on span "Filter" at bounding box center [662, 177] width 13 height 13
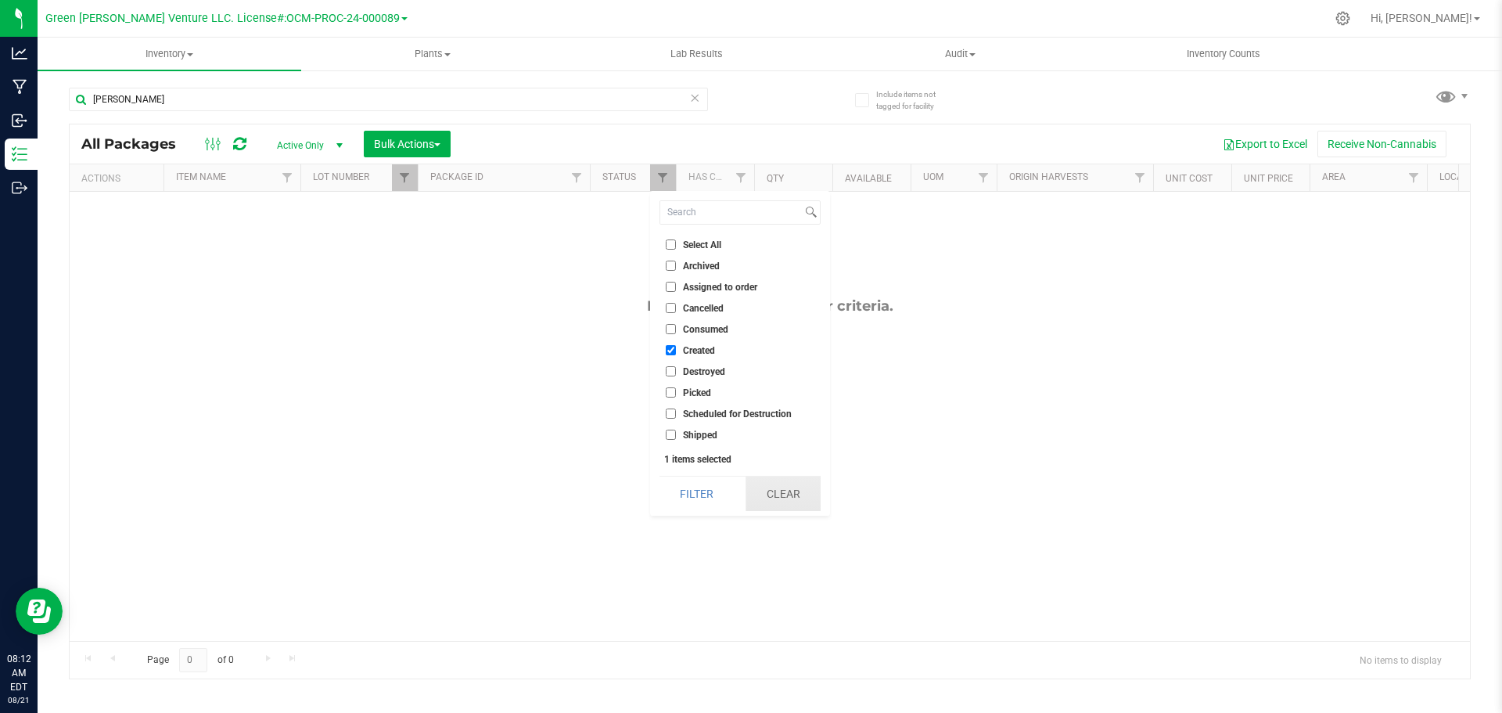
click at [788, 492] on button "Clear" at bounding box center [782, 493] width 75 height 34
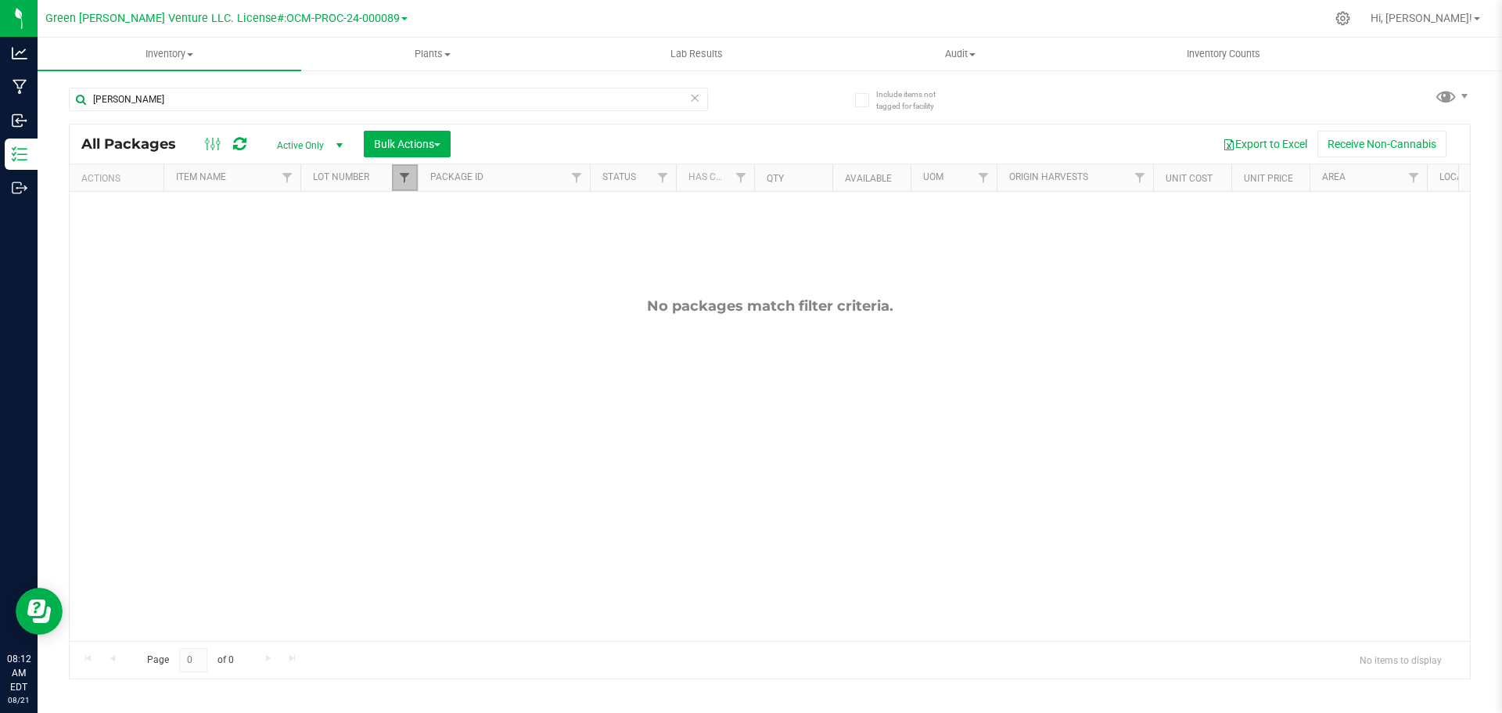
click at [407, 181] on span "Filter" at bounding box center [404, 177] width 13 height 13
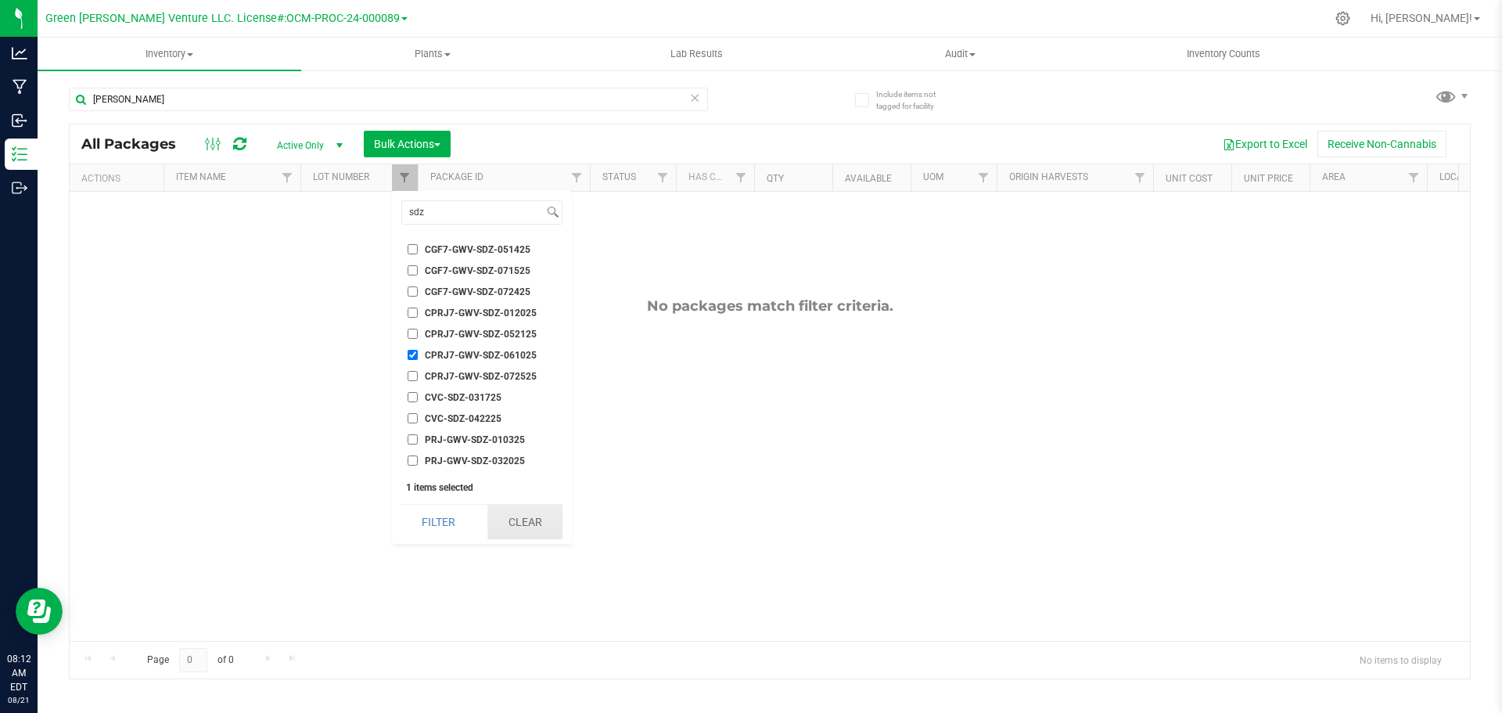
drag, startPoint x: 536, startPoint y: 529, endPoint x: 507, endPoint y: 485, distance: 53.1
click at [535, 528] on button "Clear" at bounding box center [524, 521] width 75 height 34
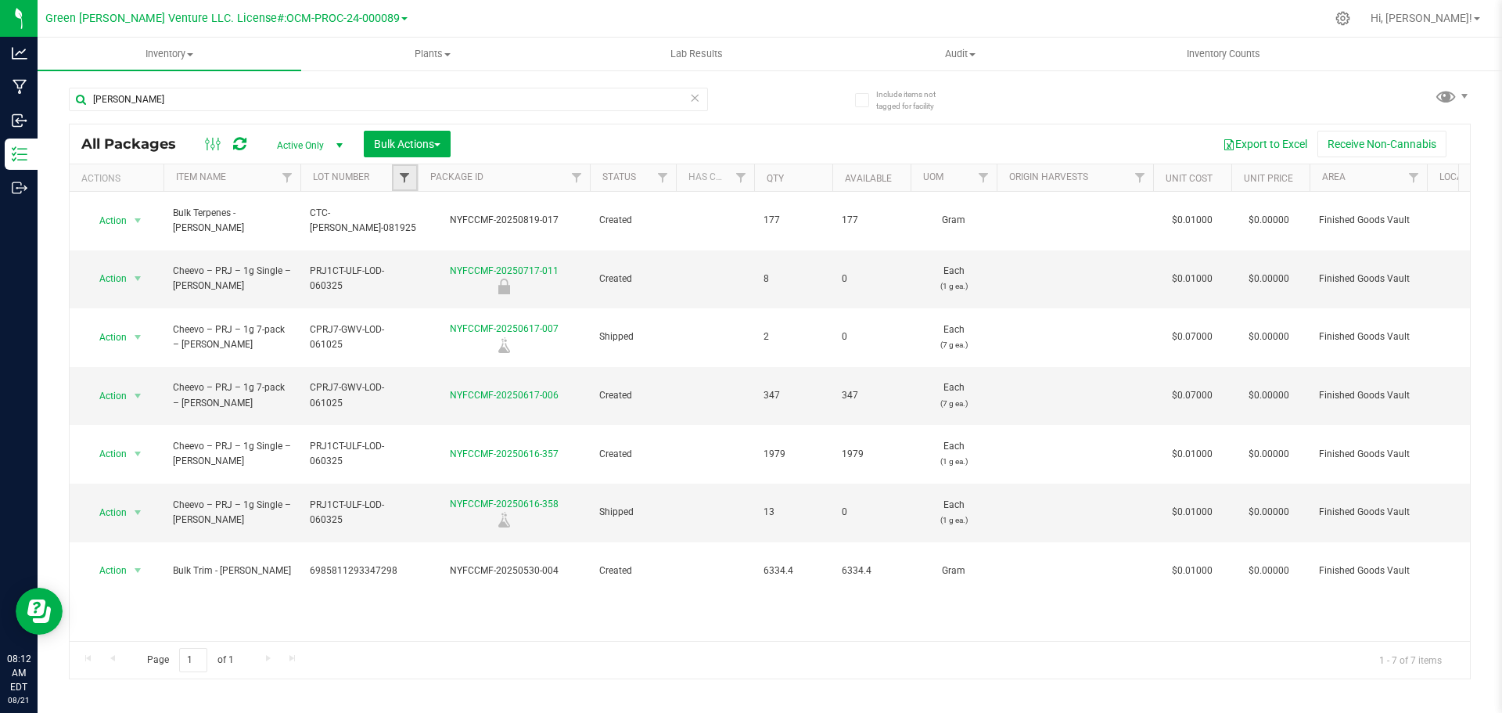
click at [407, 177] on span "Filter" at bounding box center [404, 177] width 13 height 13
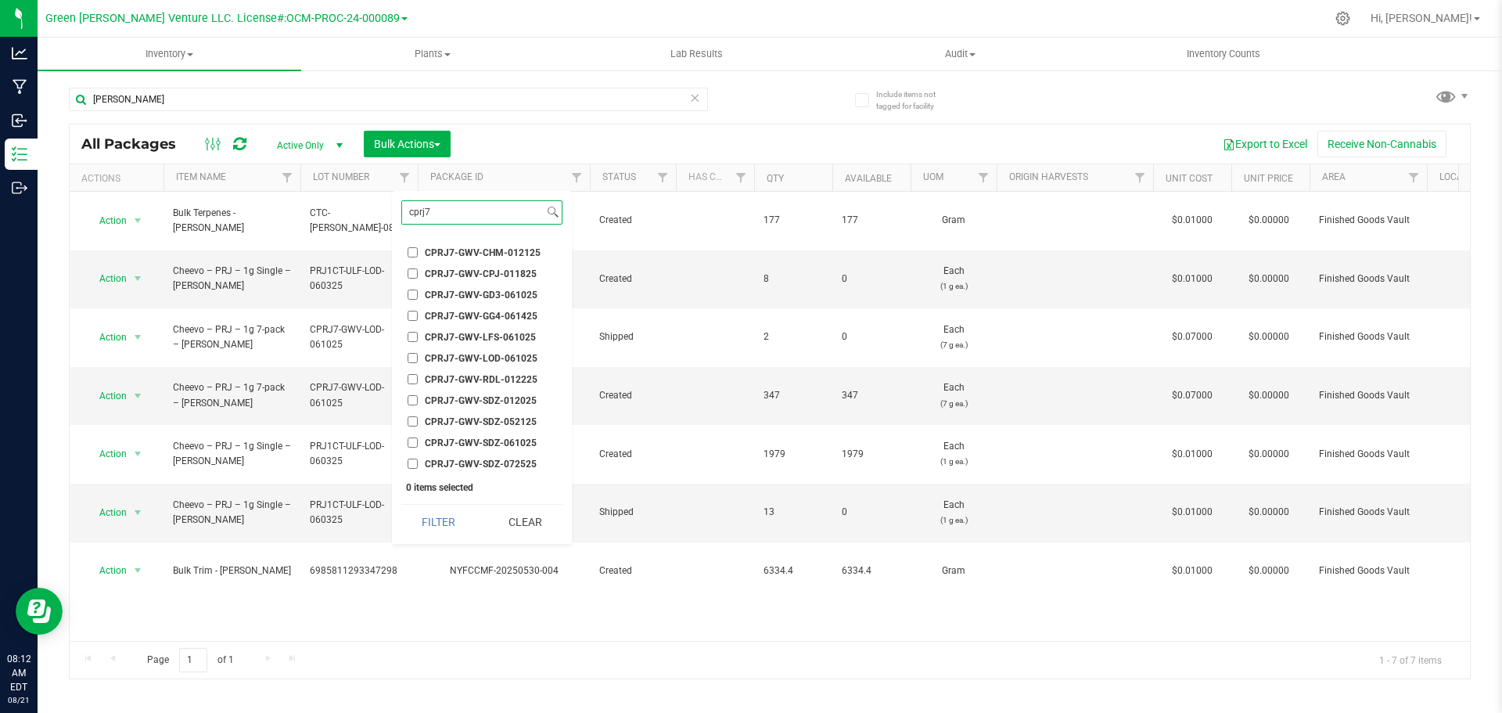
scroll to position [78, 0]
type input "cprj7"
click at [412, 421] on input "CPRJ7-GWV-SDZ-061025" at bounding box center [412, 420] width 10 height 10
checkbox input "true"
click at [426, 522] on button "Filter" at bounding box center [438, 521] width 75 height 34
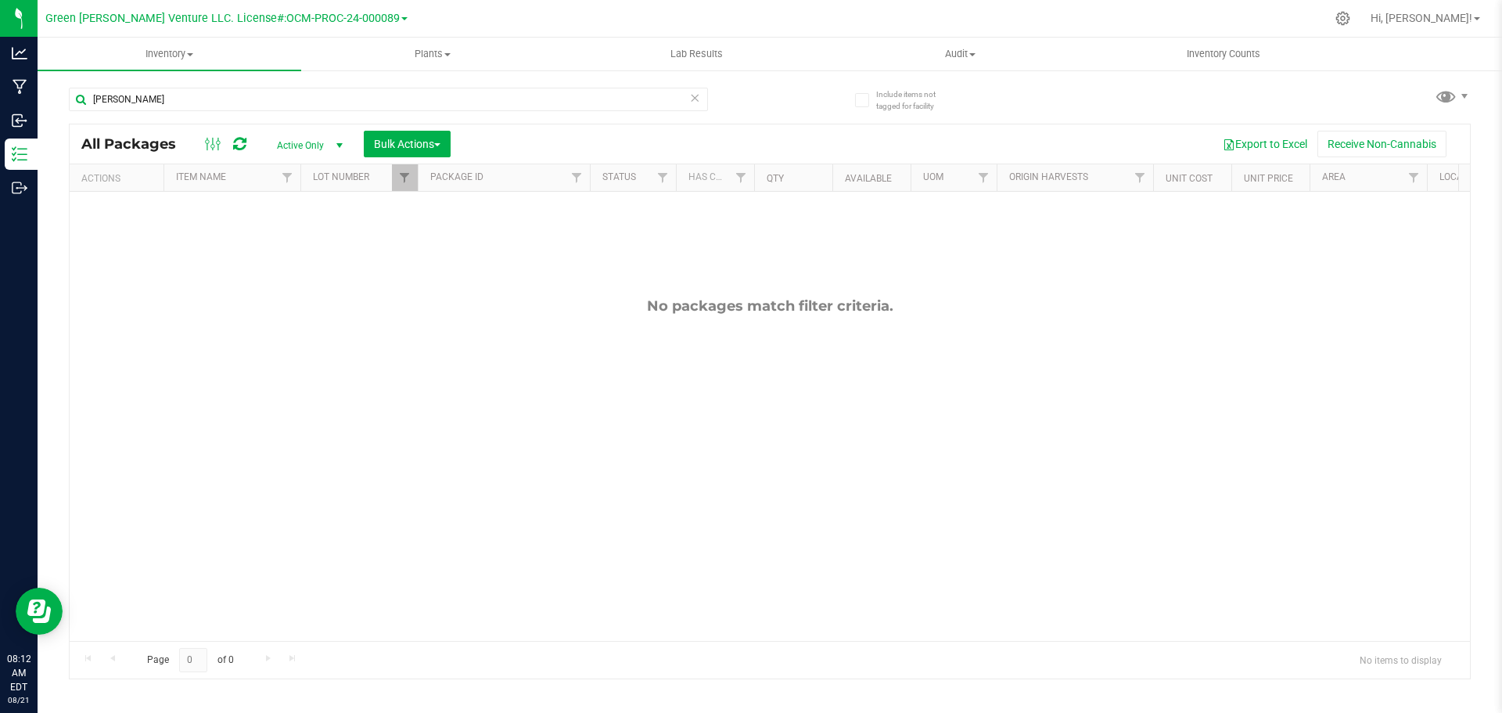
click at [694, 106] on span at bounding box center [694, 98] width 11 height 20
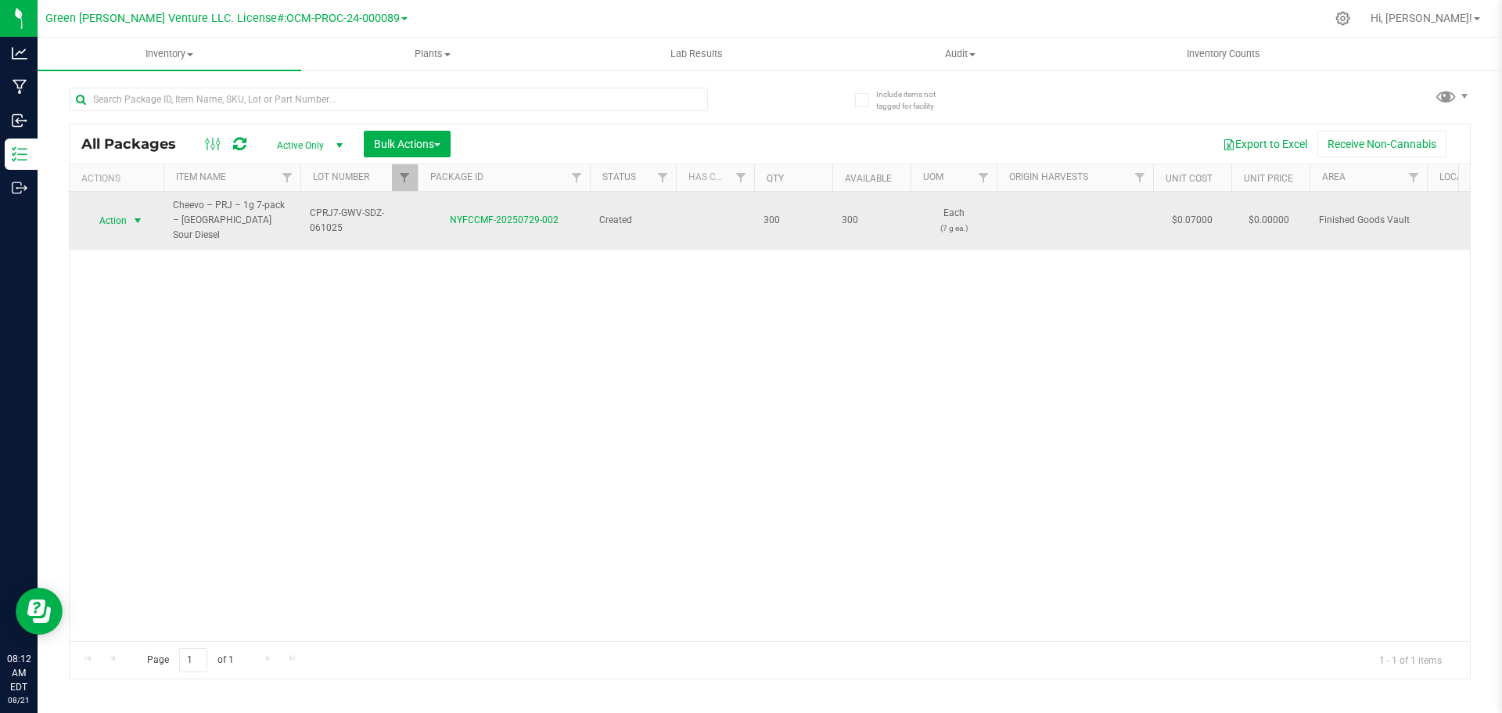
click at [124, 218] on span "Action" at bounding box center [106, 221] width 42 height 22
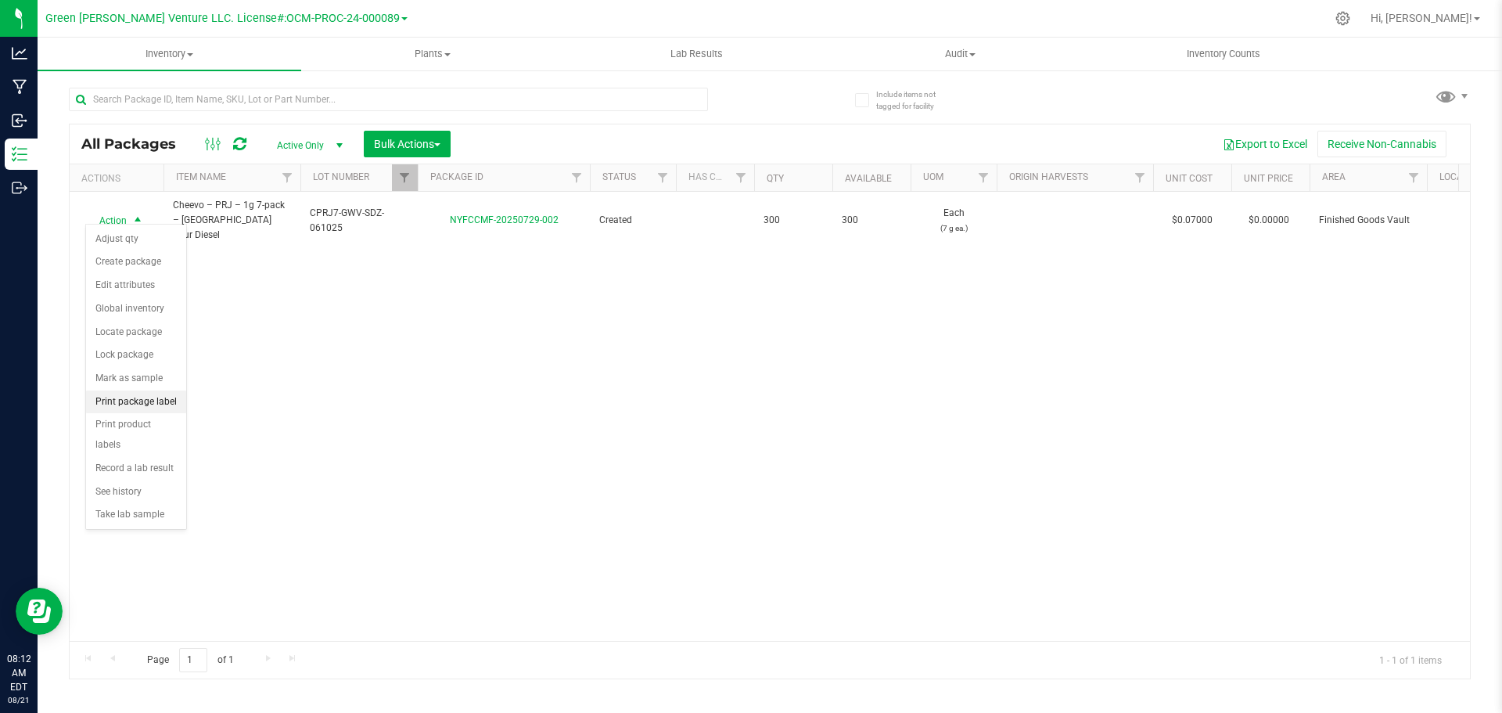
click at [127, 409] on li "Print package label" at bounding box center [136, 401] width 100 height 23
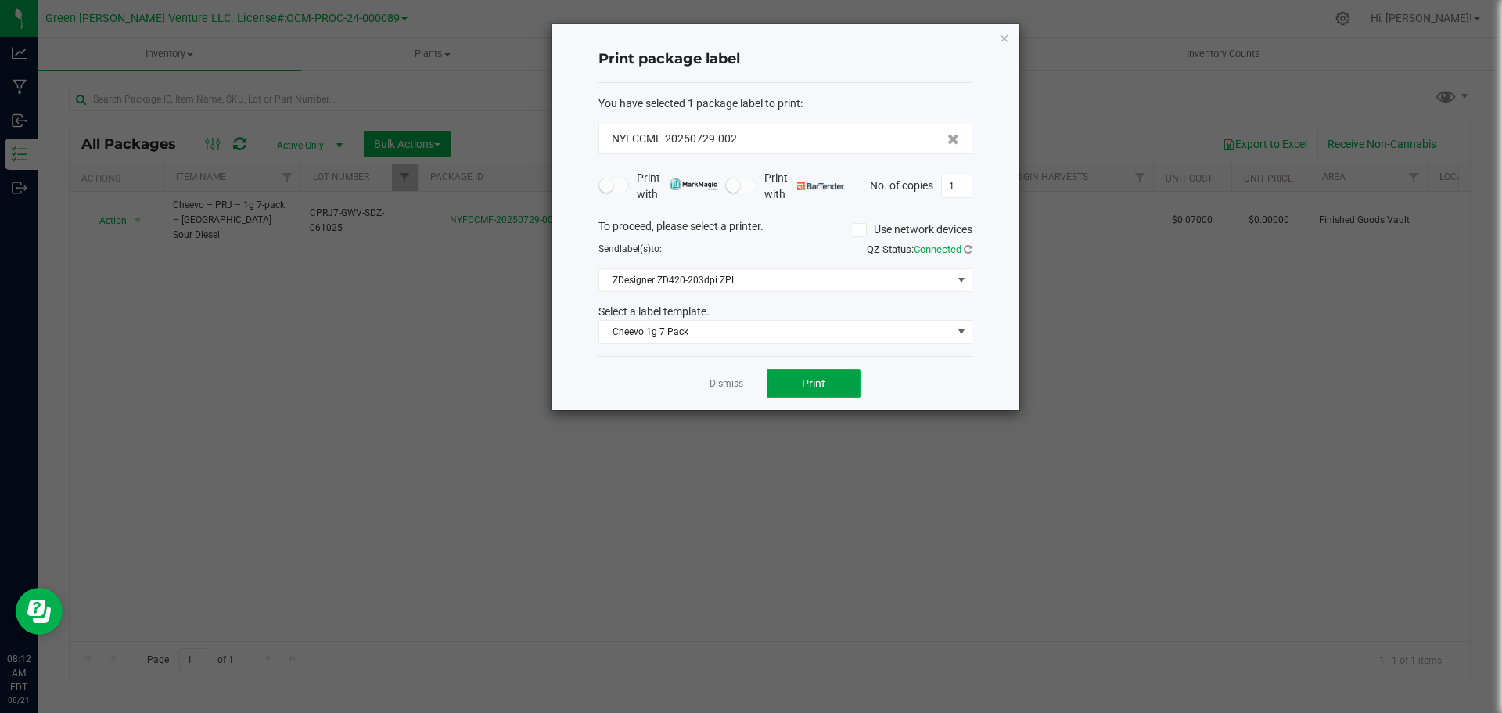
click at [822, 382] on span "Print" at bounding box center [813, 383] width 23 height 13
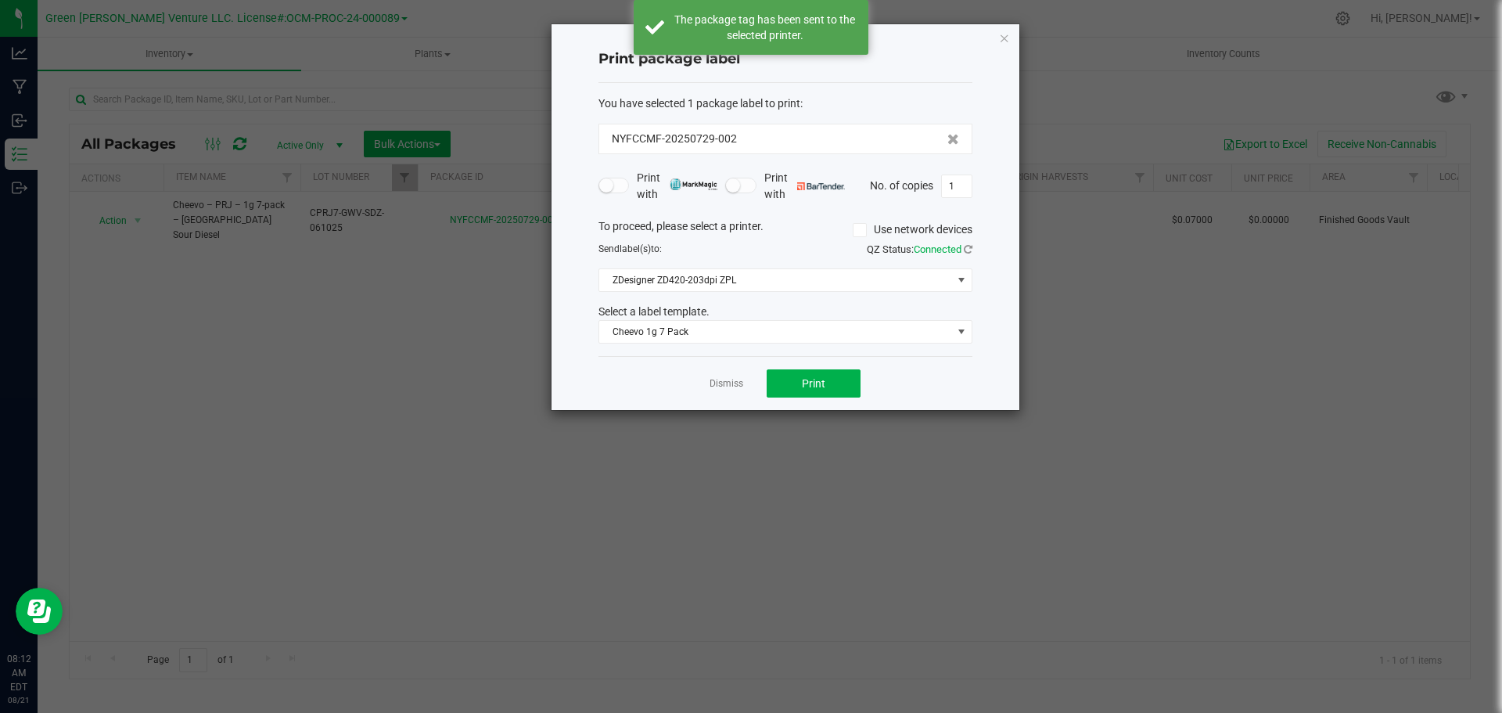
drag, startPoint x: 822, startPoint y: 382, endPoint x: 602, endPoint y: 400, distance: 220.4
click at [602, 400] on div "Dismiss Print" at bounding box center [785, 383] width 374 height 54
click at [959, 190] on input "1" at bounding box center [957, 186] width 30 height 22
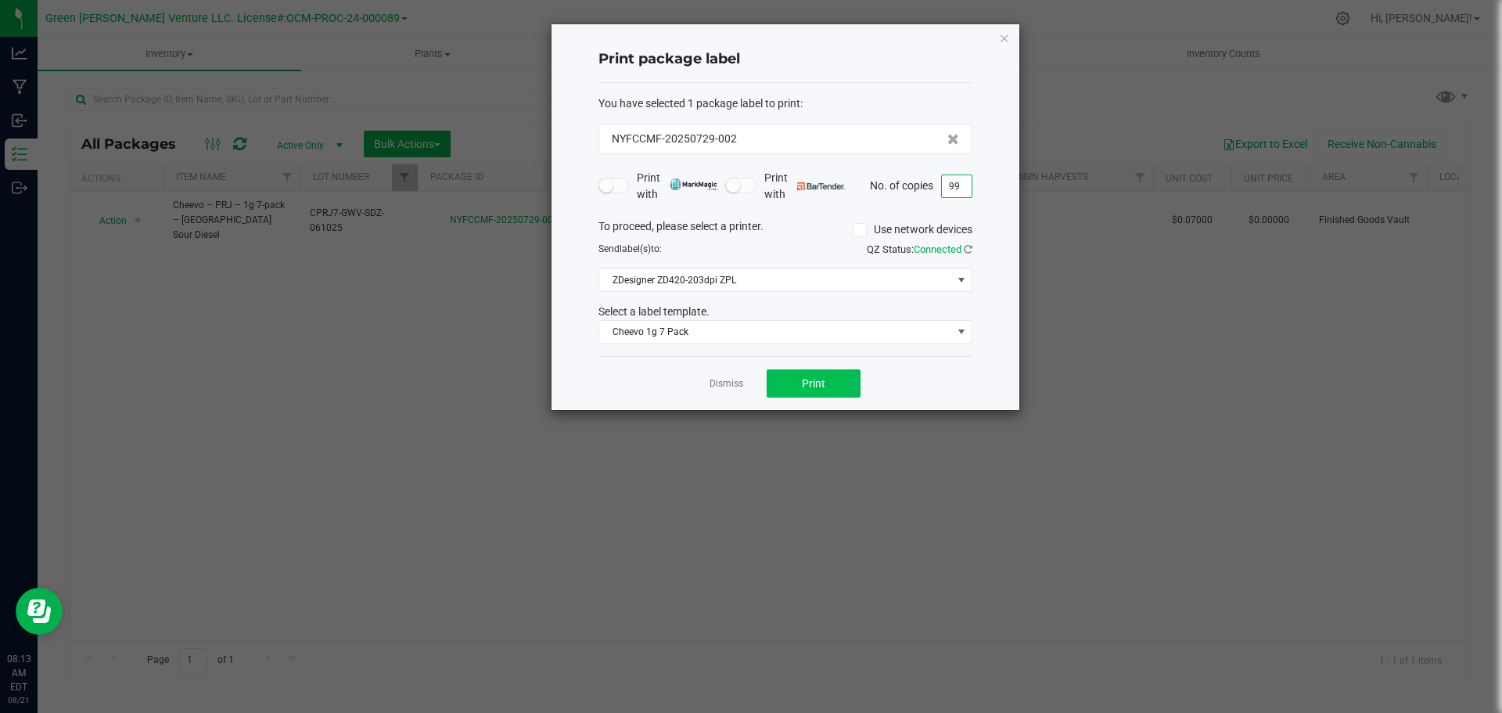
type input "99"
click at [795, 379] on button "Print" at bounding box center [813, 383] width 94 height 28
click at [716, 383] on link "Dismiss" at bounding box center [726, 383] width 34 height 13
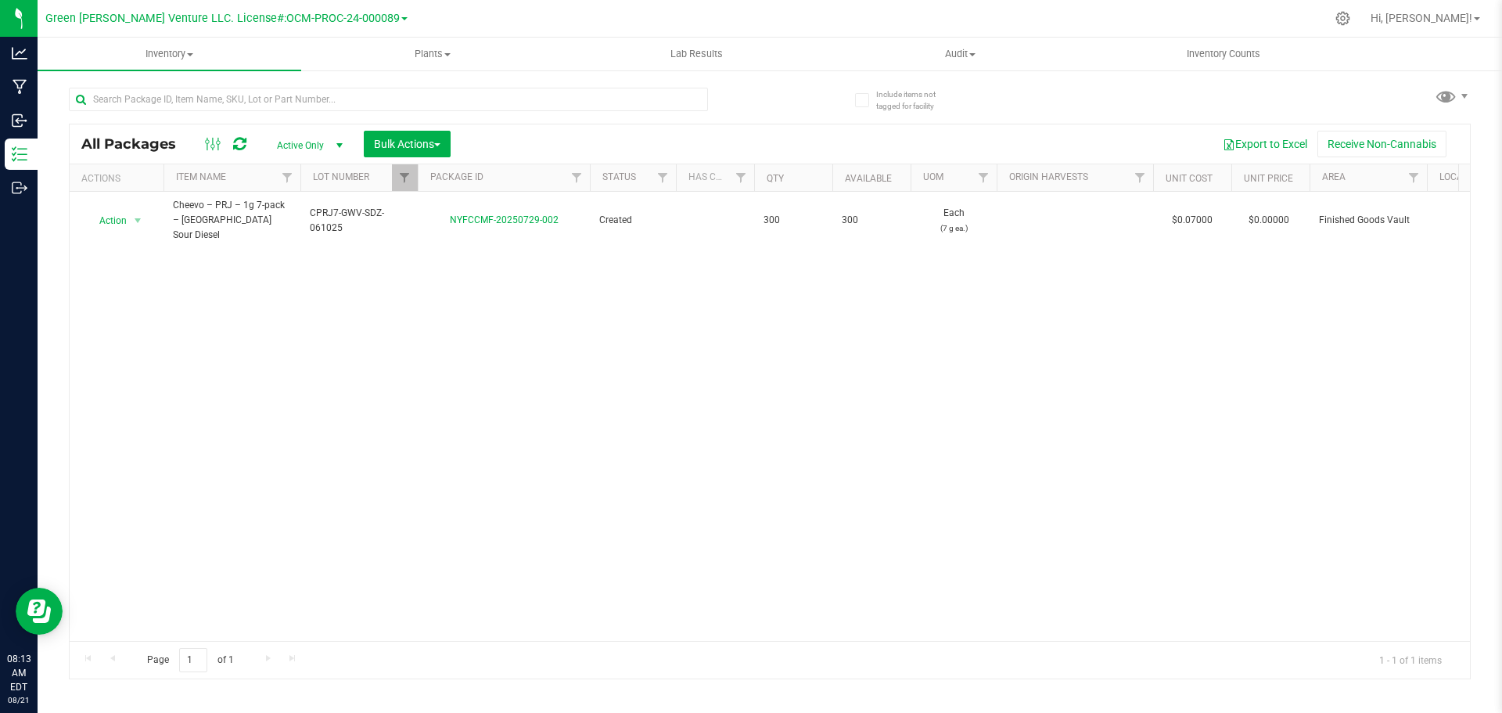
drag, startPoint x: 715, startPoint y: 383, endPoint x: 675, endPoint y: 393, distance: 41.0
click at [675, 393] on div "Action Action Adjust qty Create package Edit attributes Global inventory Locate…" at bounding box center [770, 416] width 1400 height 449
click at [152, 105] on input "text" at bounding box center [388, 99] width 639 height 23
click at [250, 102] on input "text" at bounding box center [388, 99] width 639 height 23
click at [131, 100] on input "text" at bounding box center [388, 99] width 639 height 23
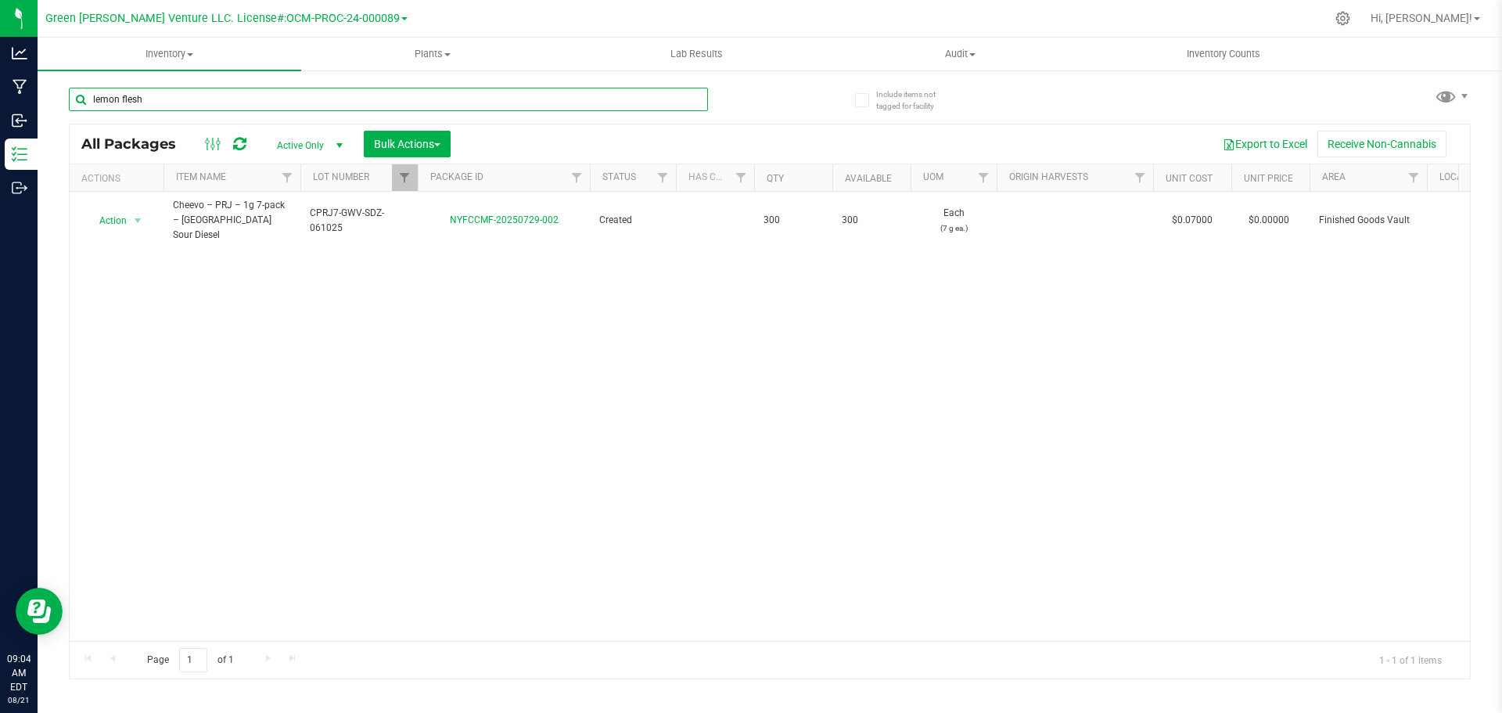
type input "lemon flesh"
click at [236, 103] on input "text" at bounding box center [388, 99] width 639 height 23
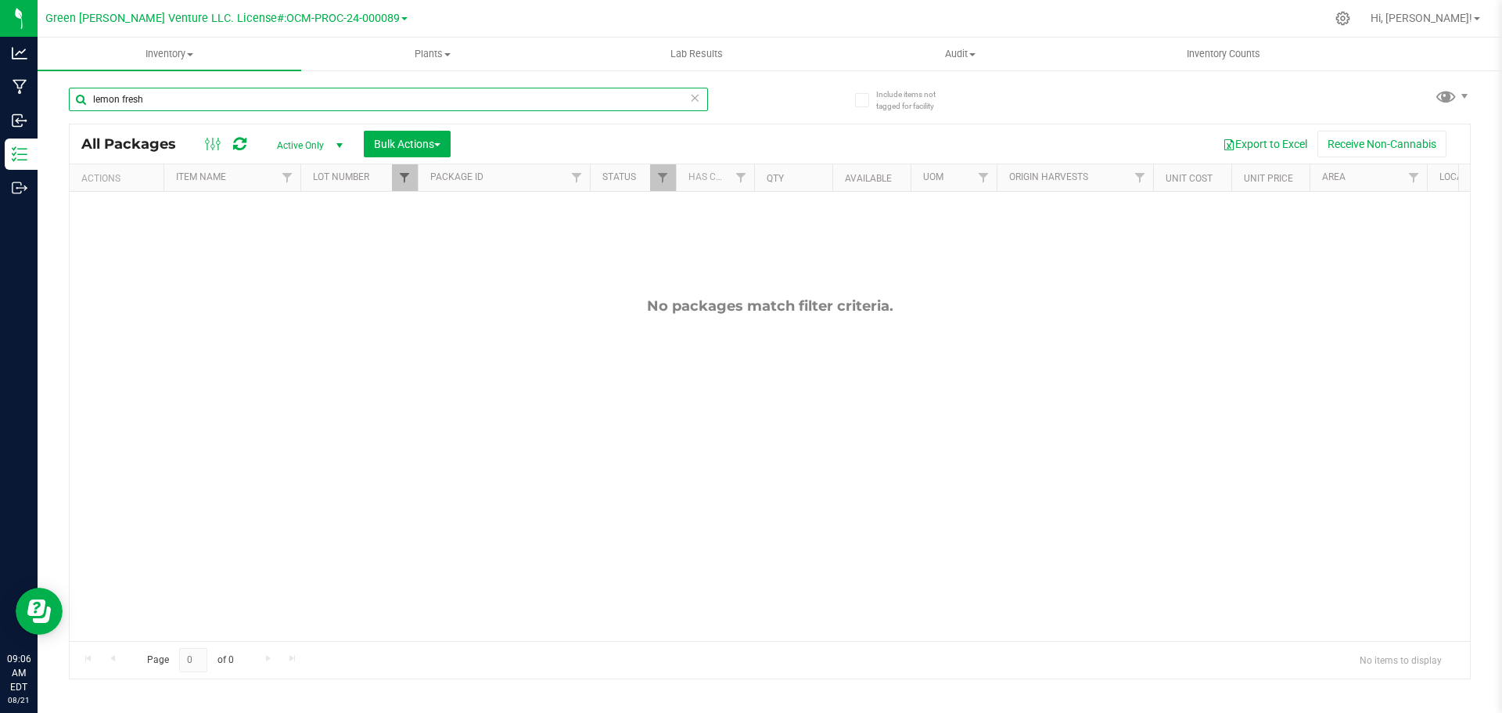
type input "lemon fresh"
click at [406, 181] on span "Filter" at bounding box center [404, 177] width 13 height 13
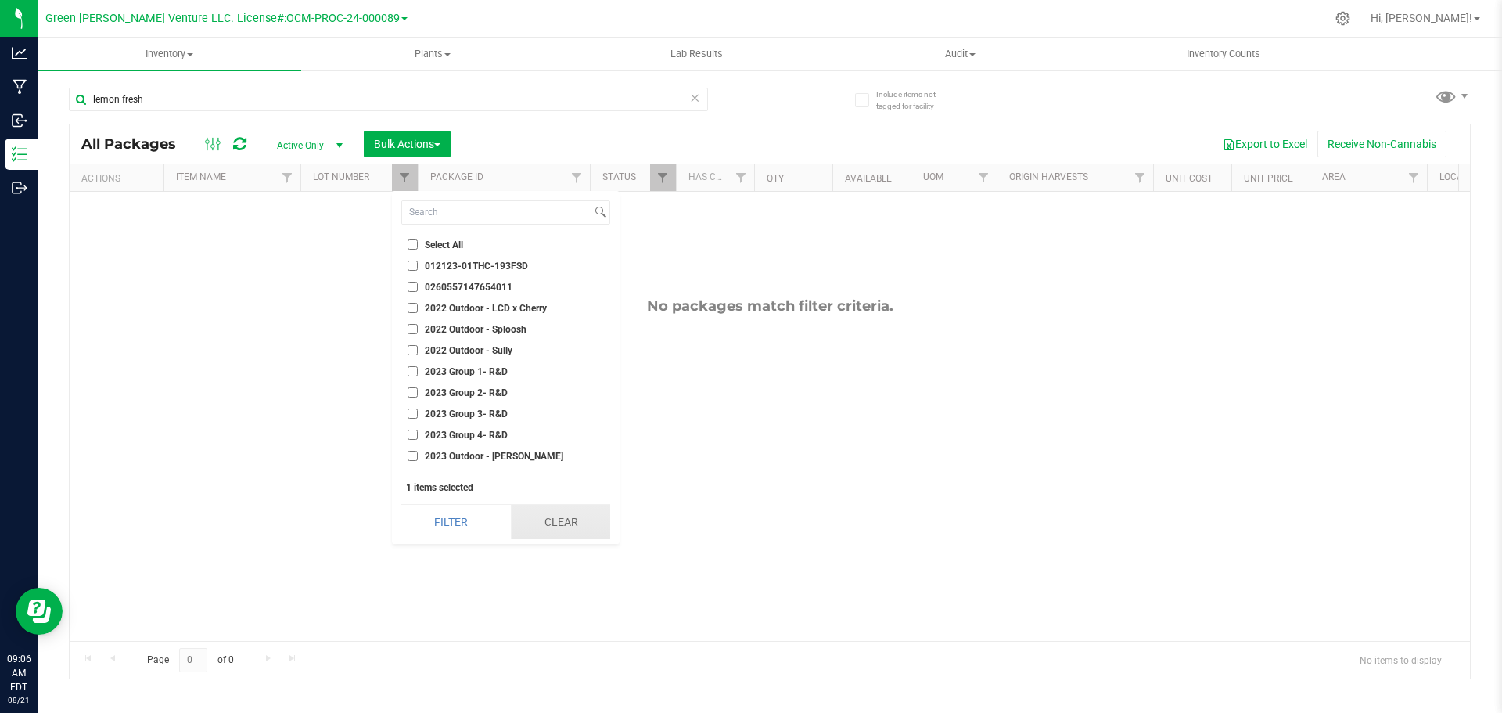
click at [524, 517] on button "Clear" at bounding box center [560, 521] width 99 height 34
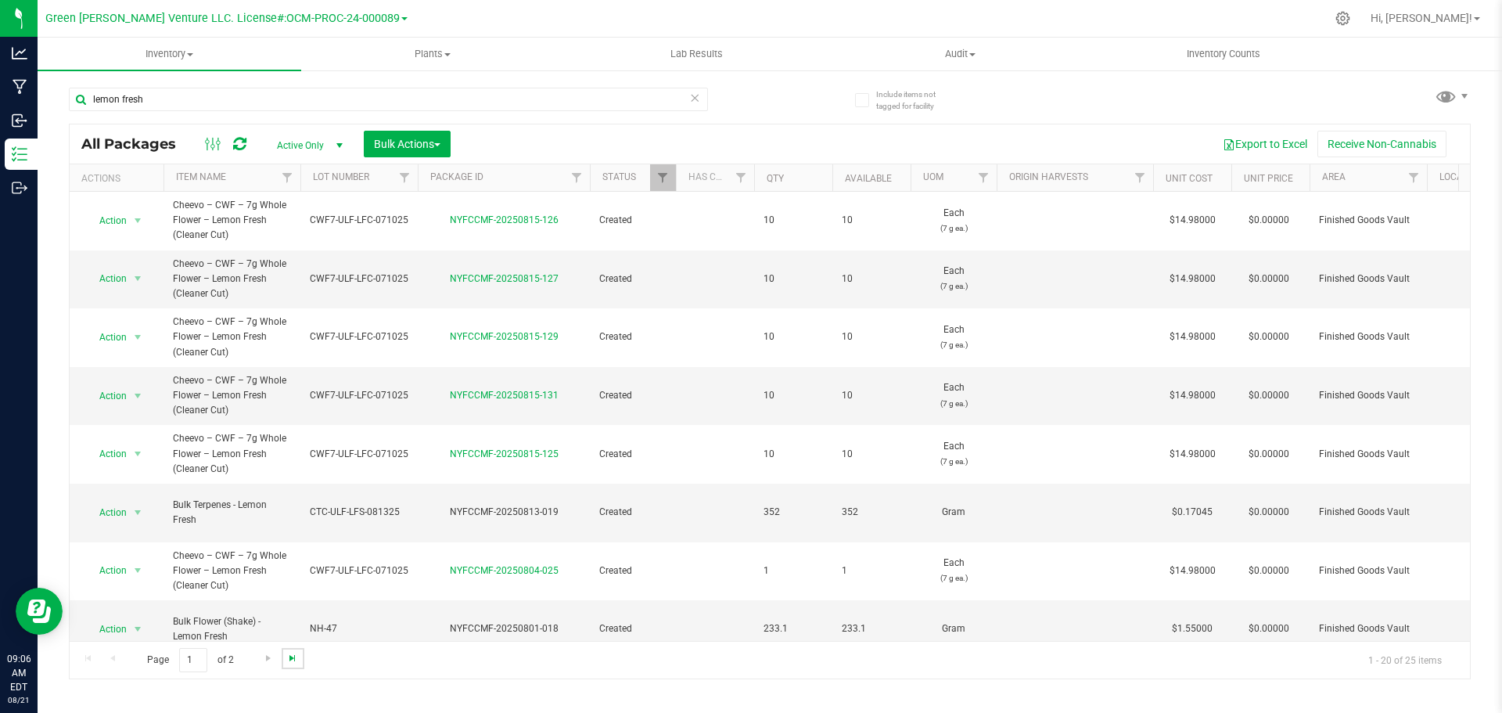
click at [289, 659] on span "Go to the last page" at bounding box center [292, 657] width 13 height 13
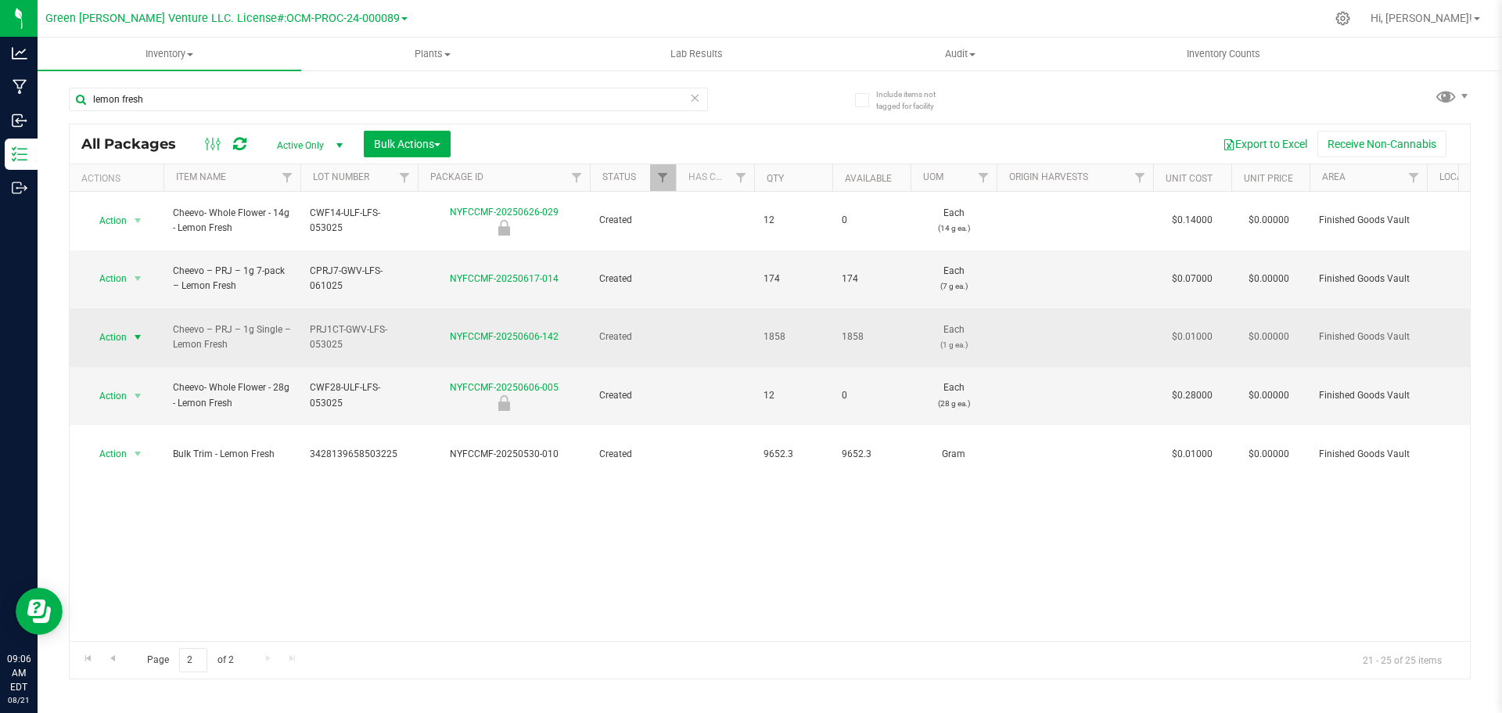
click at [126, 326] on span "Action" at bounding box center [106, 337] width 42 height 22
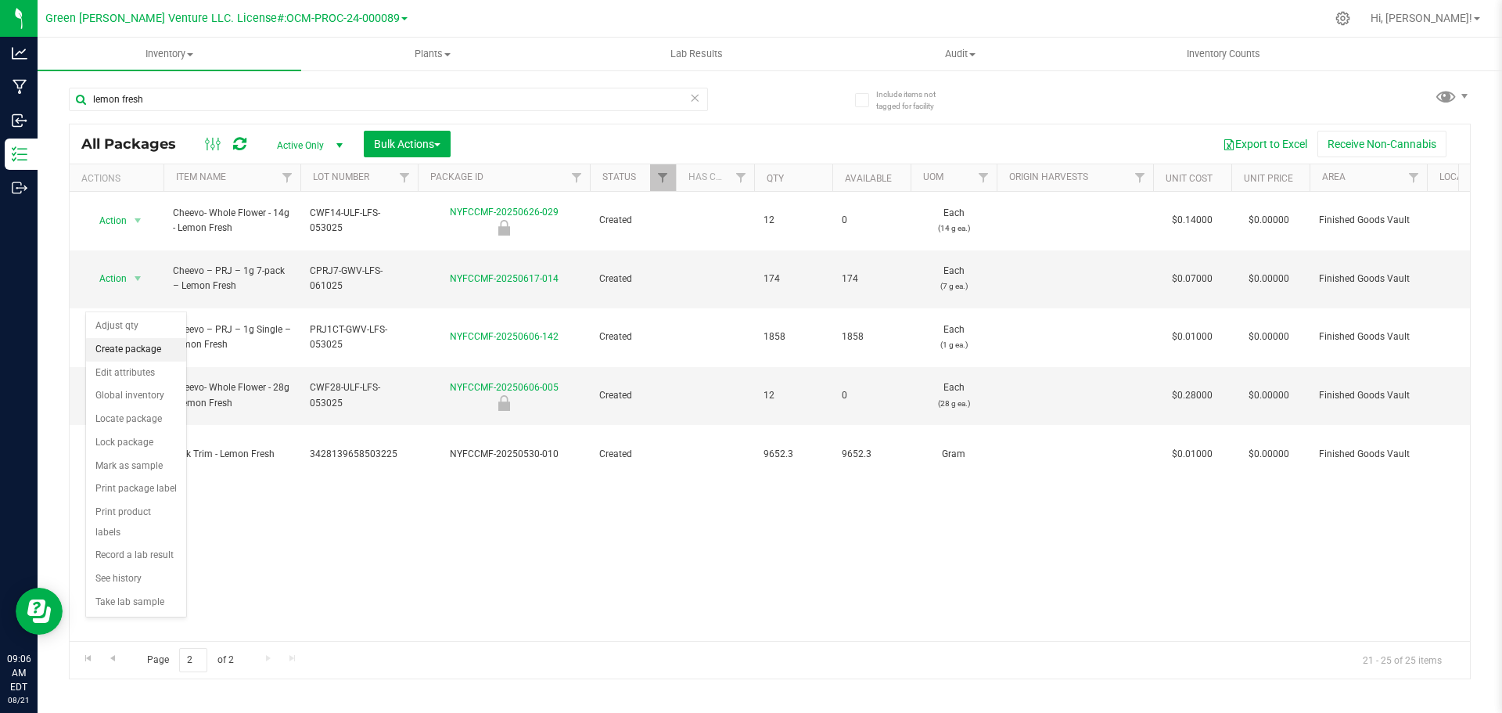
click at [131, 343] on li "Create package" at bounding box center [136, 349] width 100 height 23
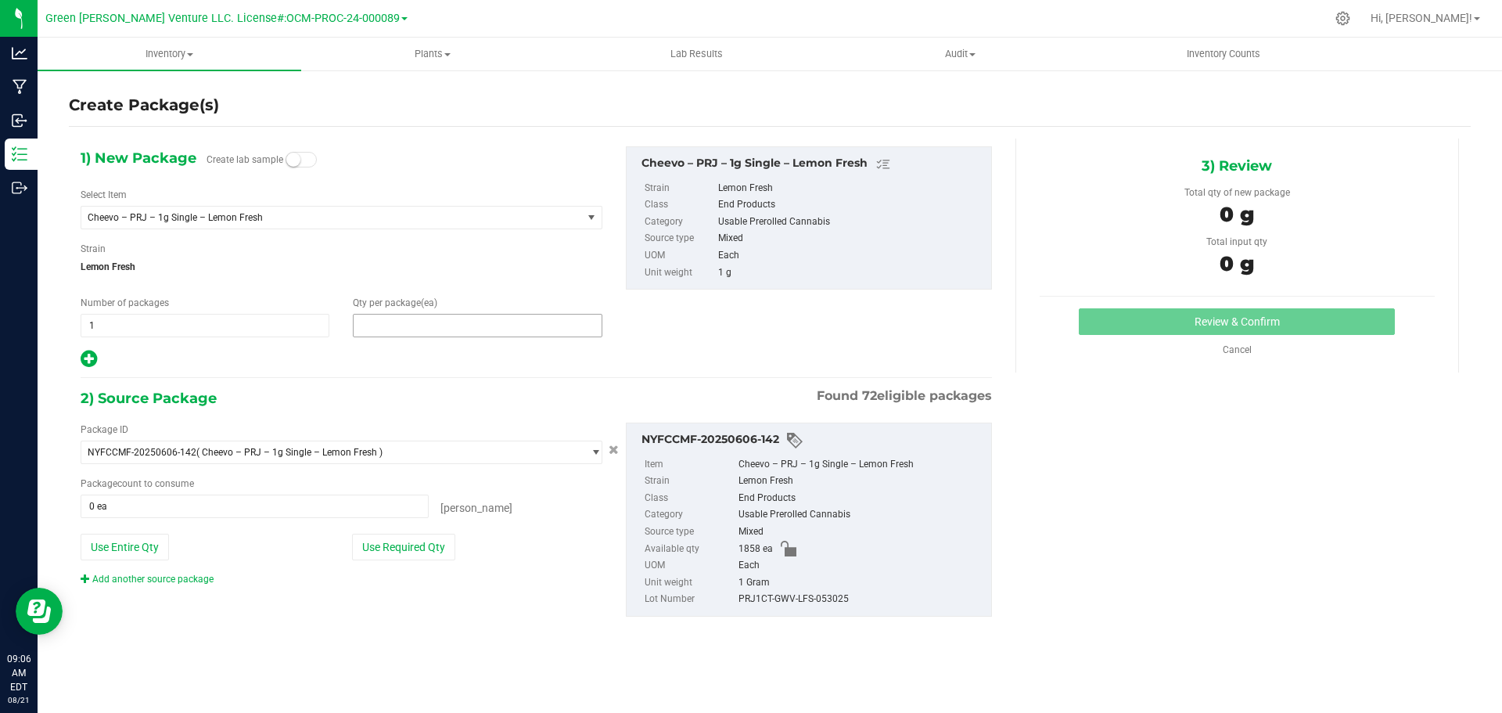
click at [434, 323] on span at bounding box center [477, 325] width 249 height 23
type input "20"
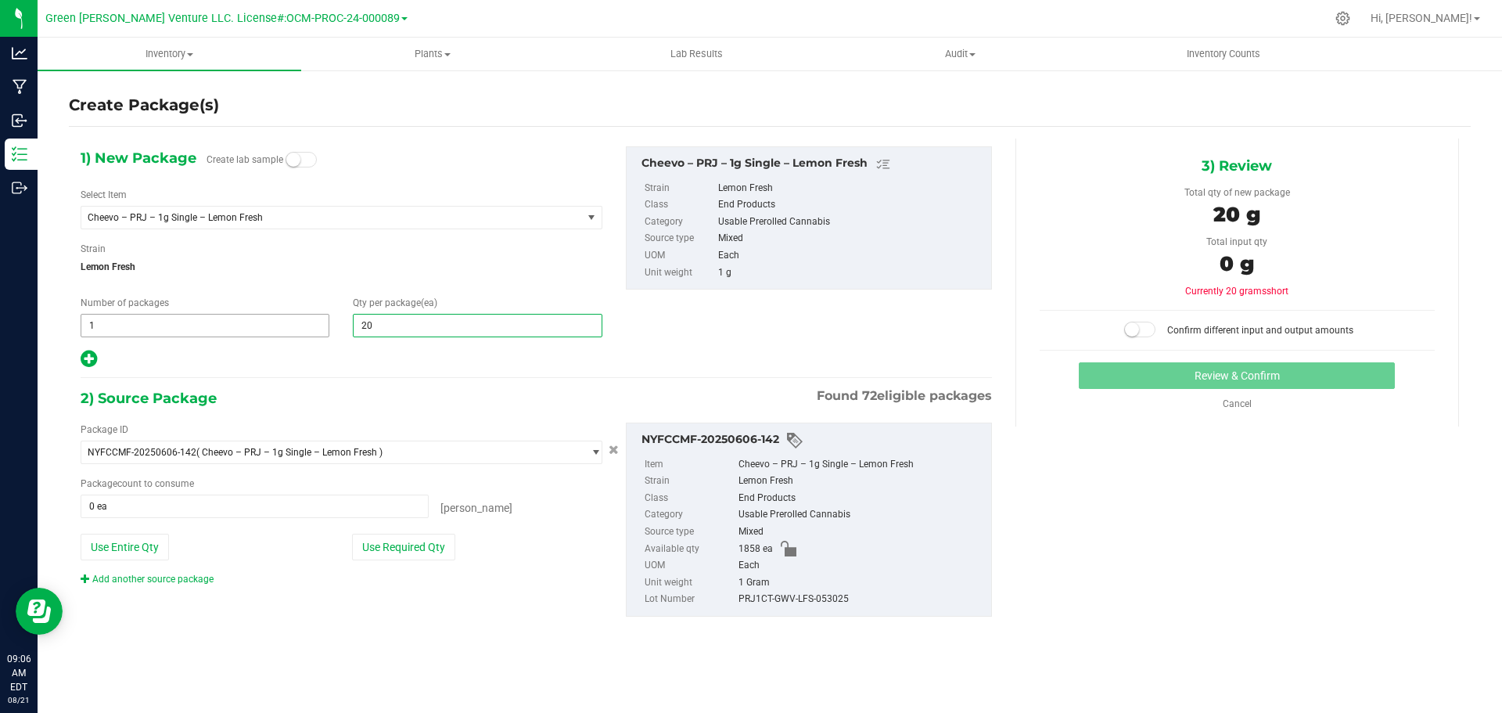
type input "20"
click at [203, 323] on span "1 1" at bounding box center [205, 325] width 249 height 23
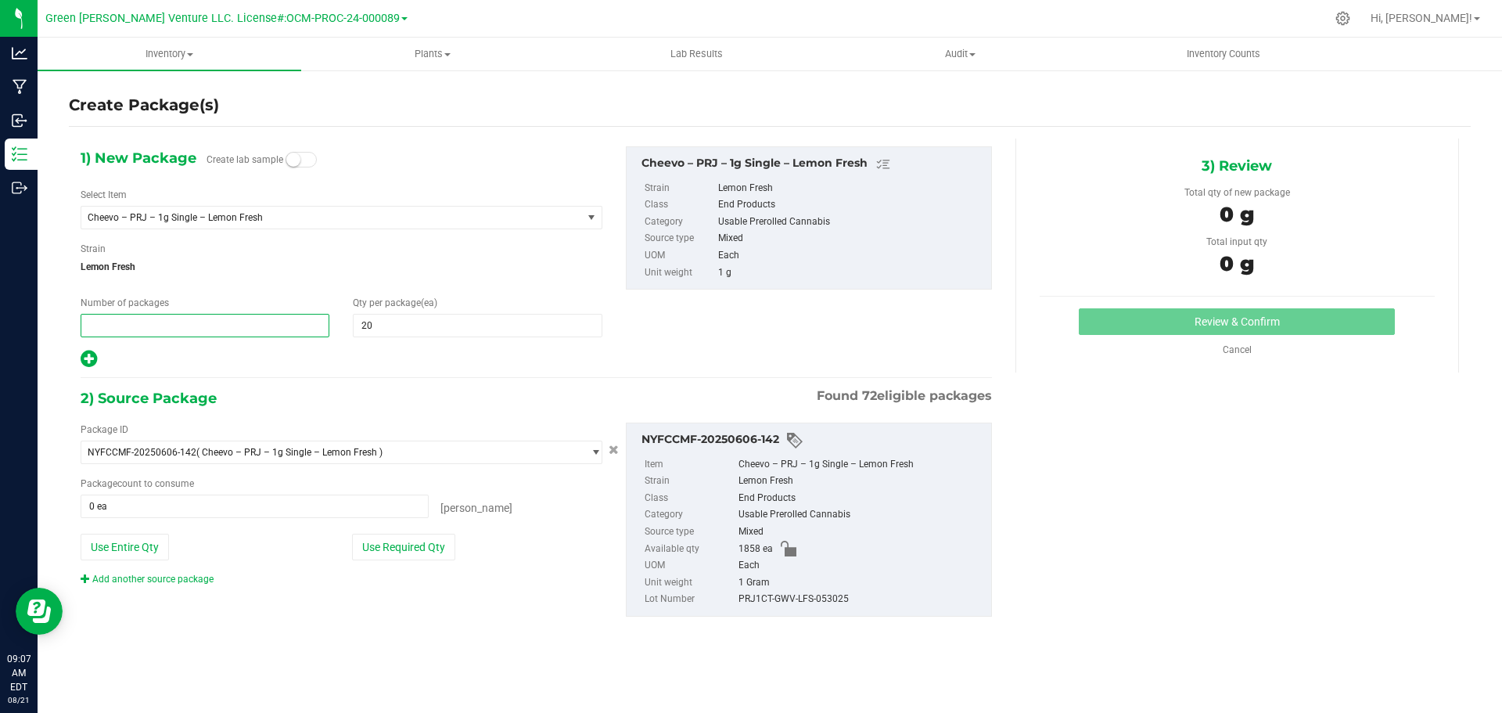
type input "3"
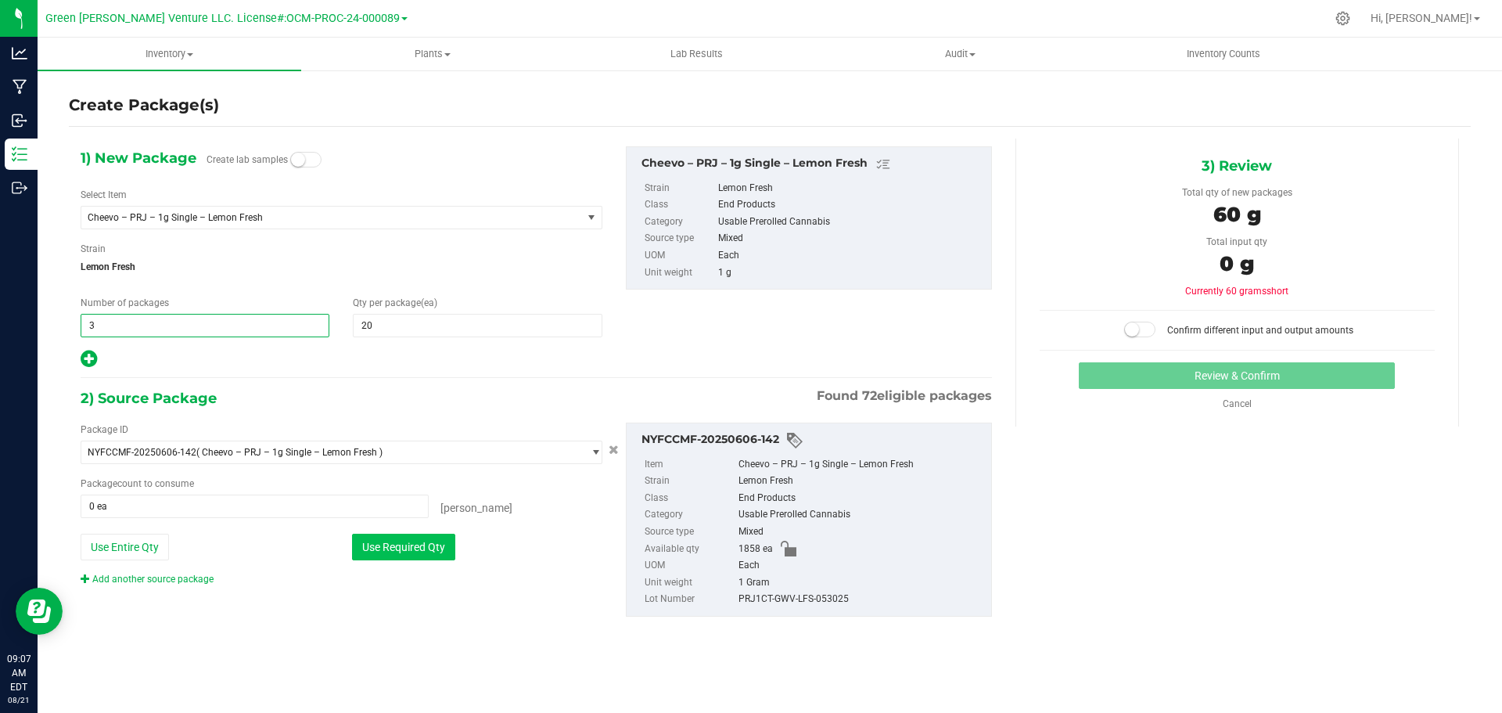
type input "3"
click at [429, 543] on button "Use Required Qty" at bounding box center [403, 546] width 103 height 27
type input "60 ea"
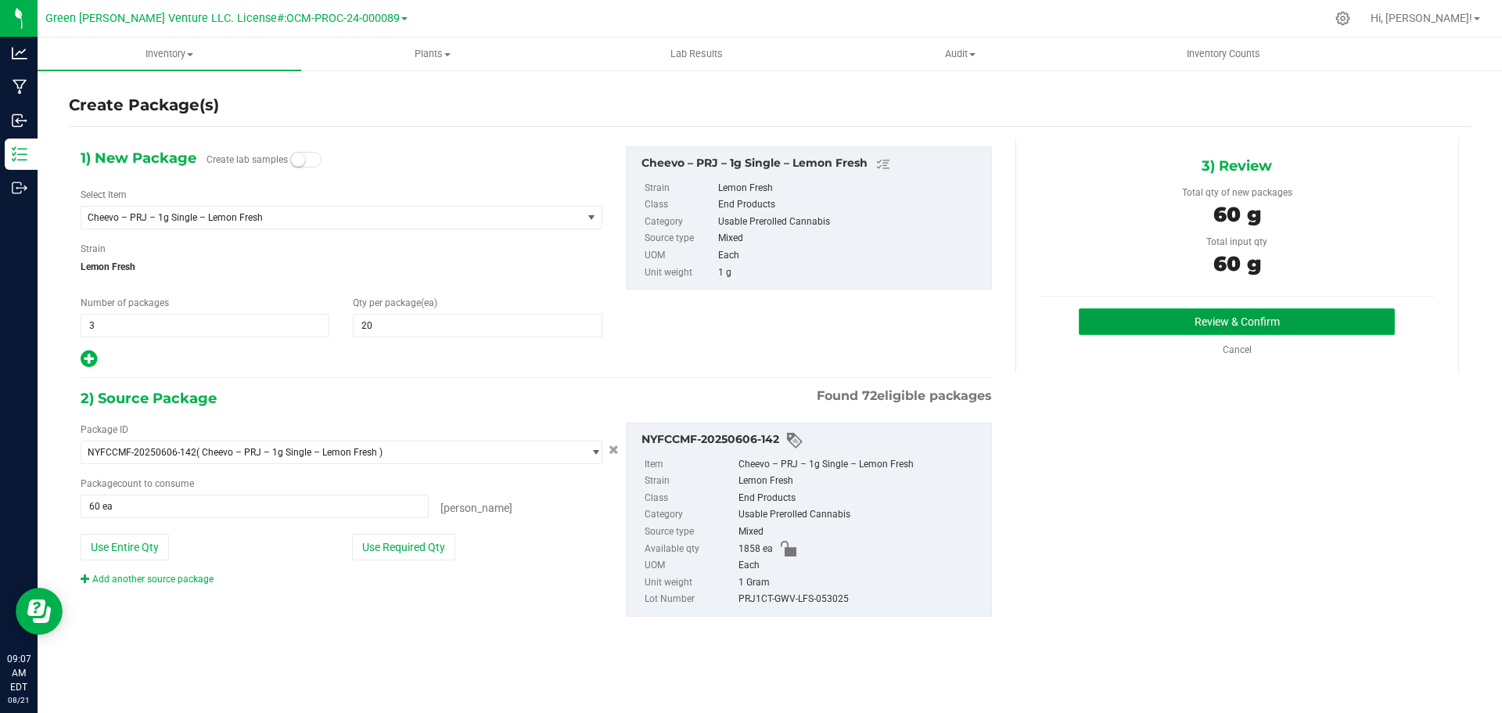
click at [1136, 318] on button "Review & Confirm" at bounding box center [1237, 321] width 316 height 27
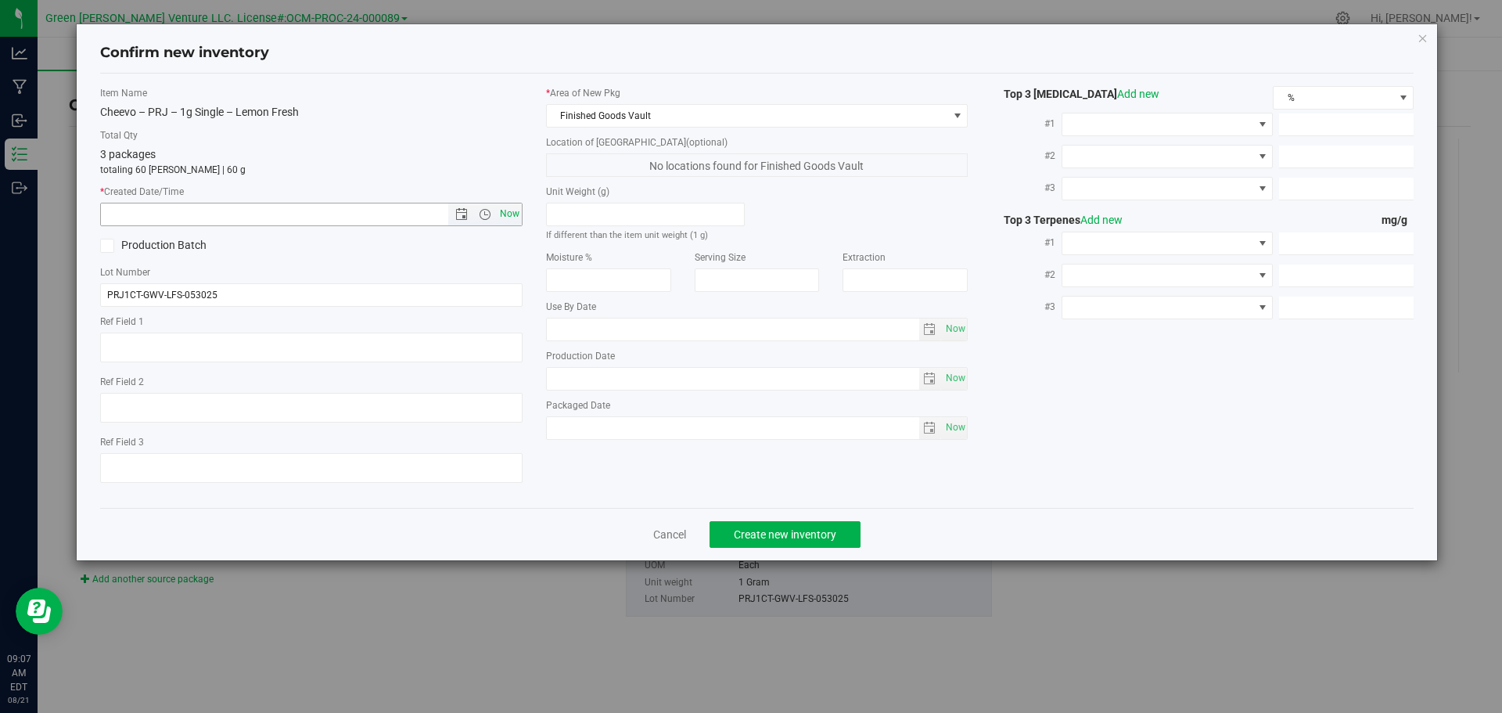
click at [515, 212] on span "Now" at bounding box center [509, 214] width 27 height 23
type input "8/21/2025 9:07 AM"
click at [772, 539] on span "Create new inventory" at bounding box center [785, 534] width 102 height 13
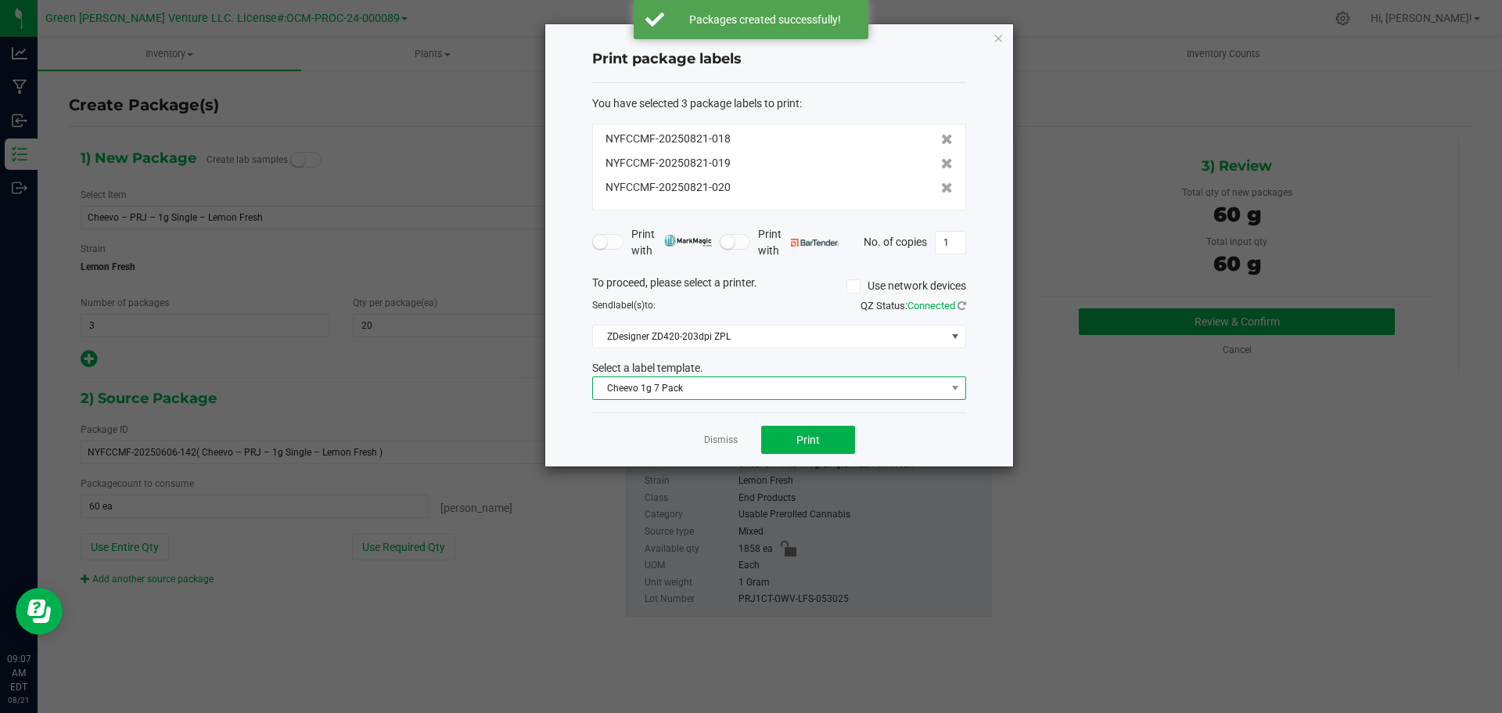
click at [748, 386] on span "Cheevo 1g 7 Pack" at bounding box center [769, 388] width 353 height 22
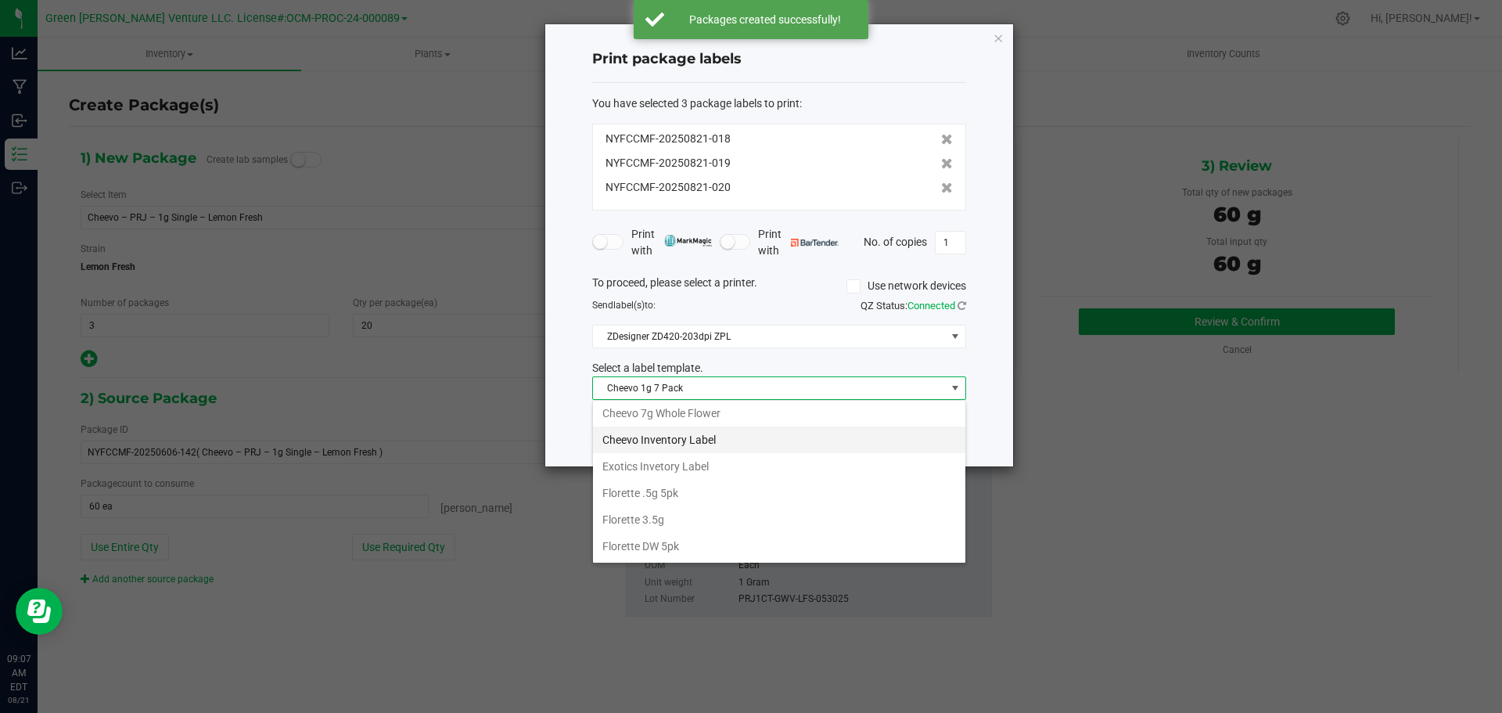
scroll to position [156, 0]
click at [662, 419] on li "Cheevo Inventory Label" at bounding box center [779, 420] width 372 height 27
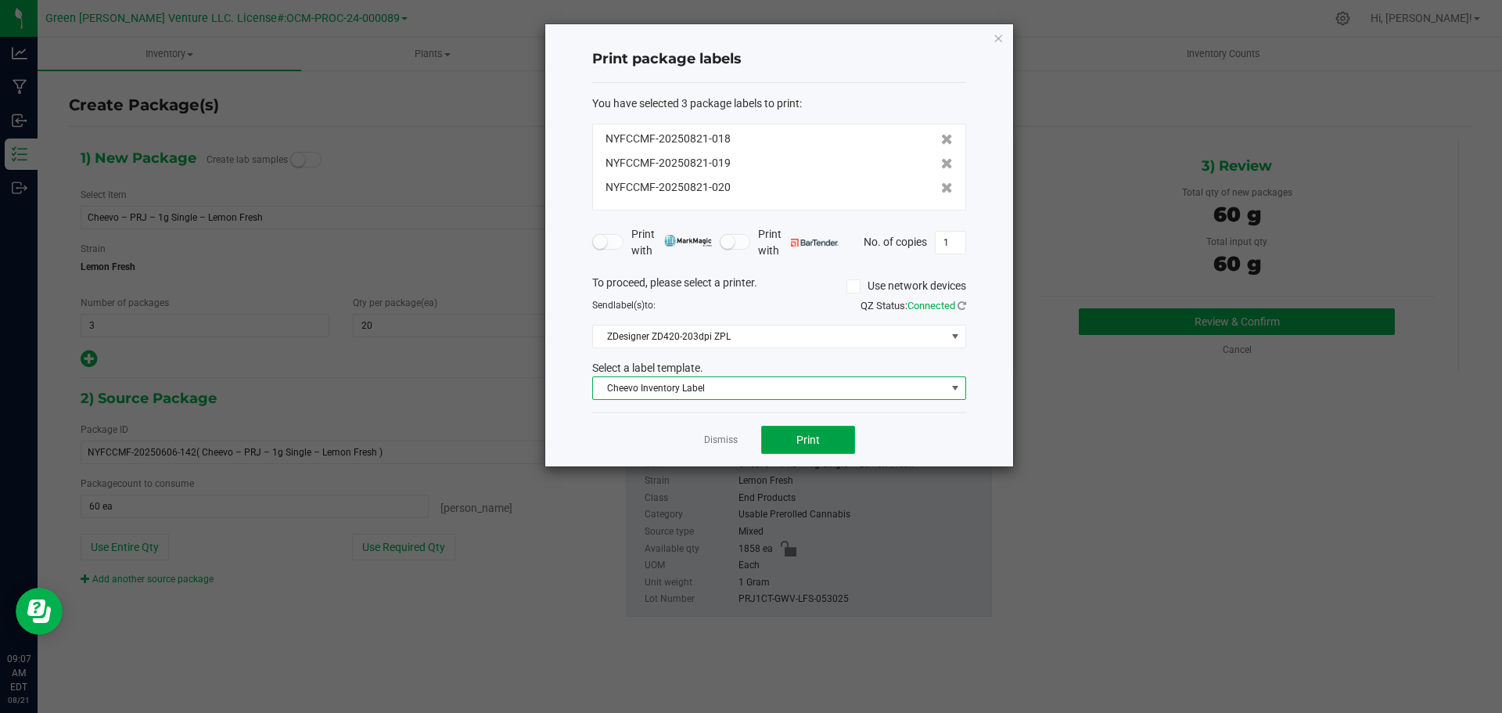
click at [781, 437] on button "Print" at bounding box center [808, 439] width 94 height 28
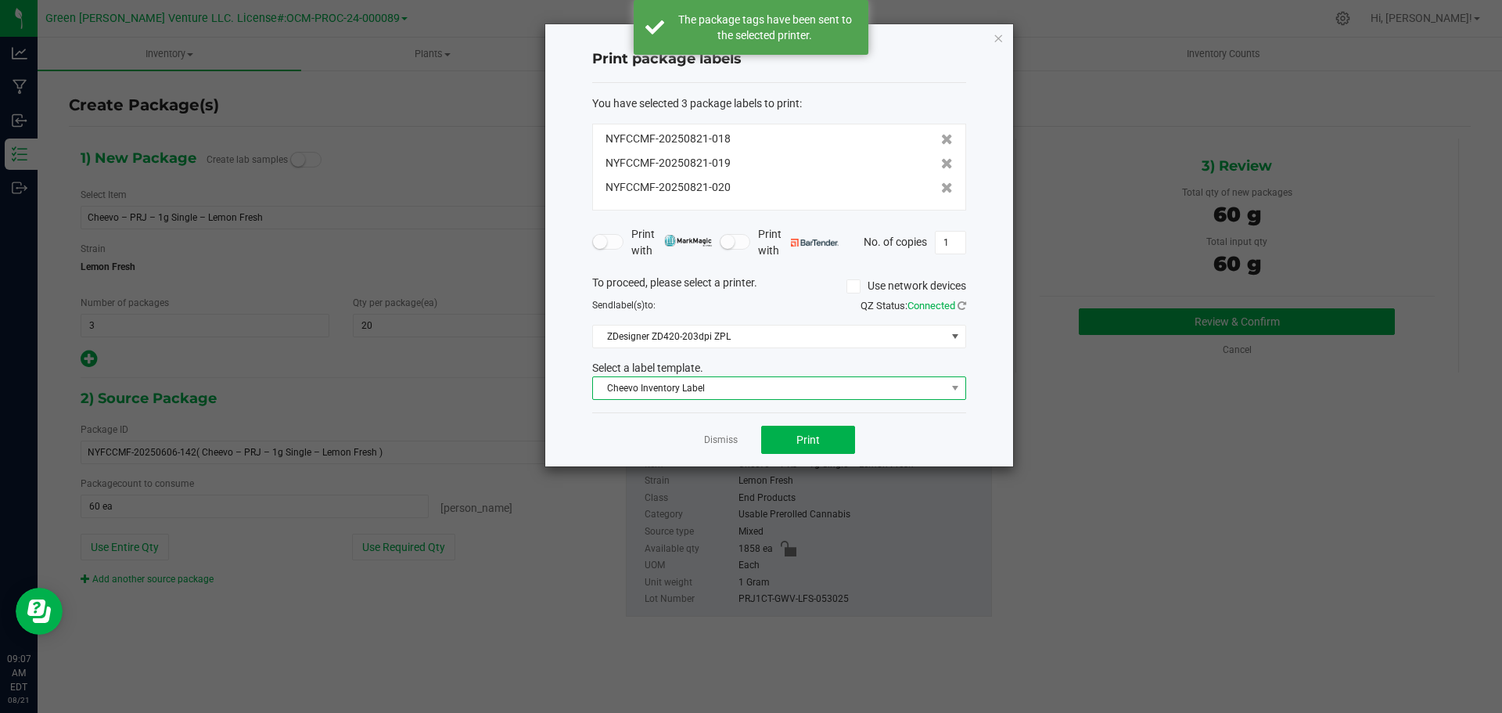
click at [669, 385] on span "Cheevo Inventory Label" at bounding box center [769, 388] width 353 height 22
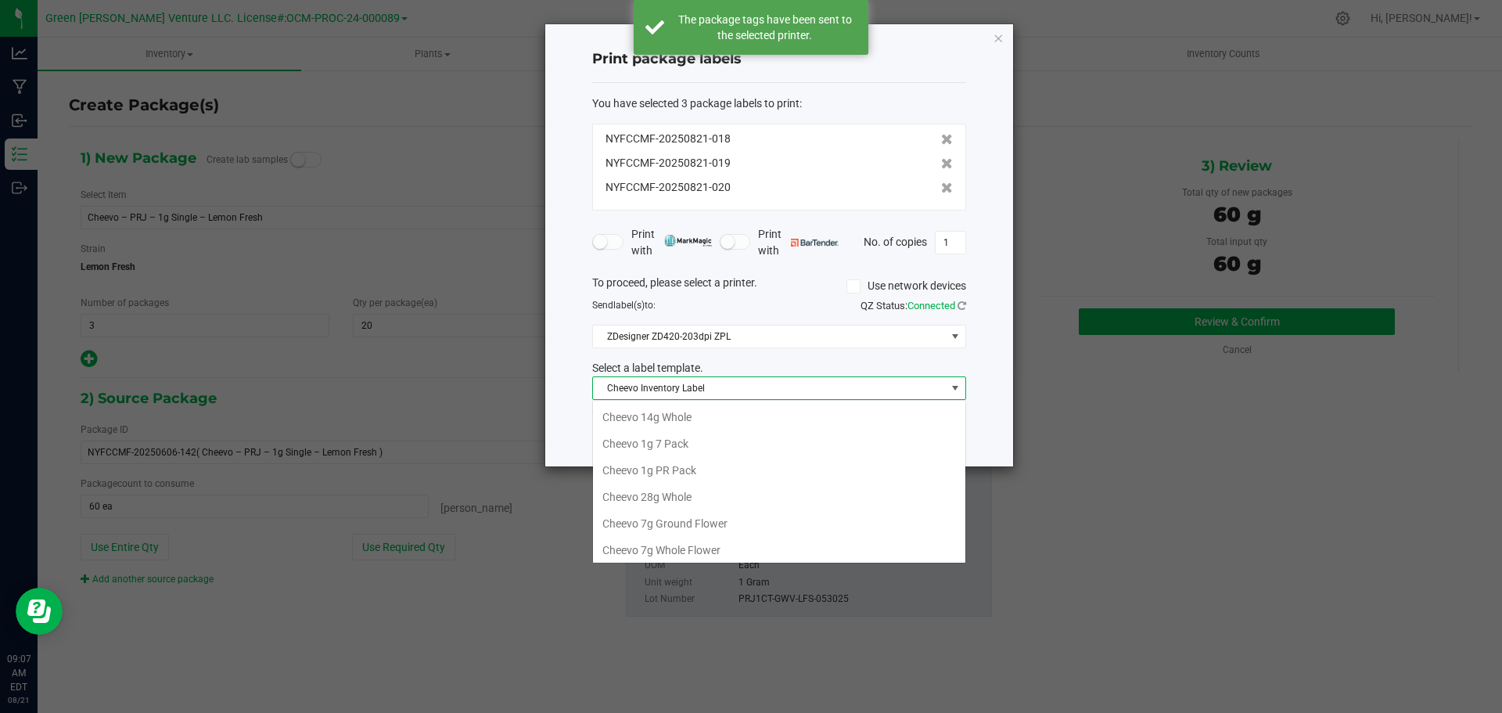
scroll to position [23, 374]
click at [666, 442] on li "Cheevo 1g PR Pack" at bounding box center [779, 440] width 372 height 27
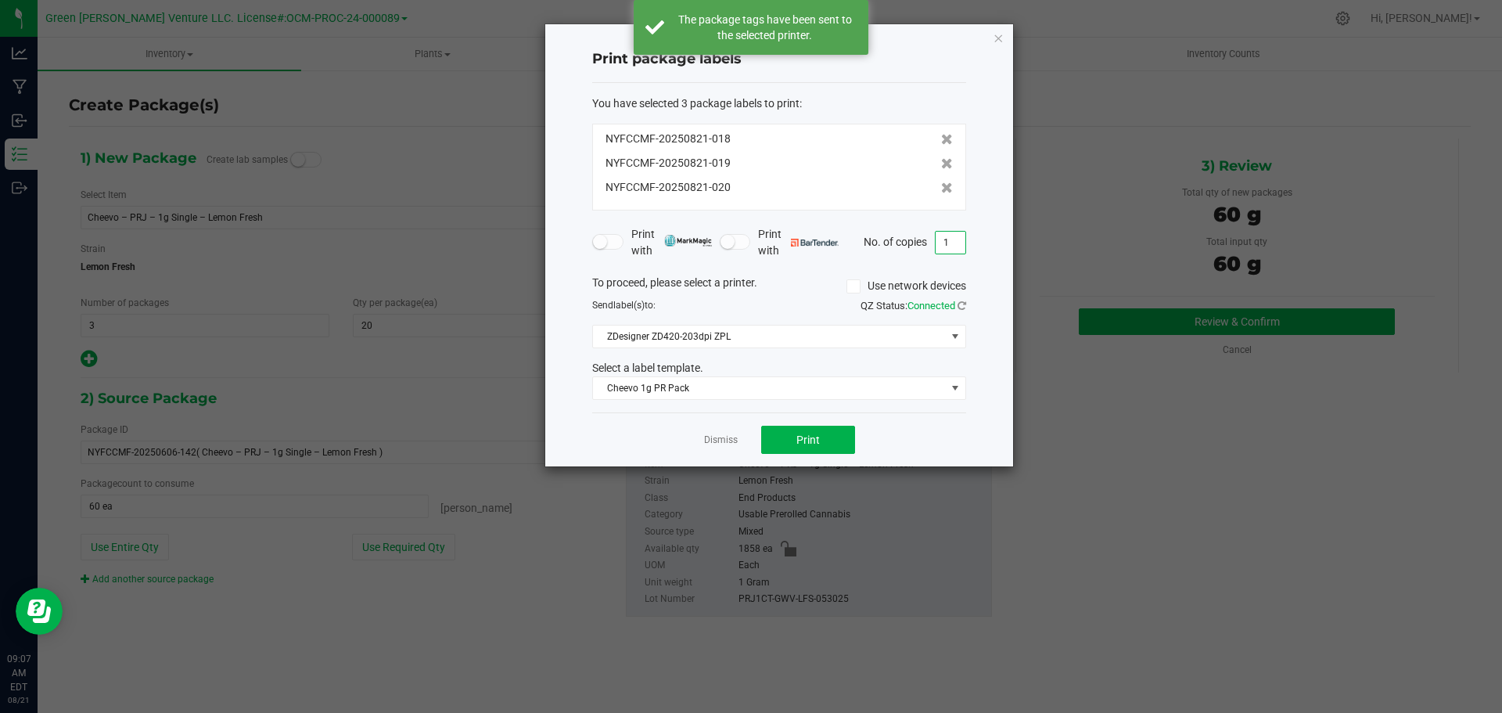
click at [950, 245] on input "1" at bounding box center [950, 243] width 30 height 22
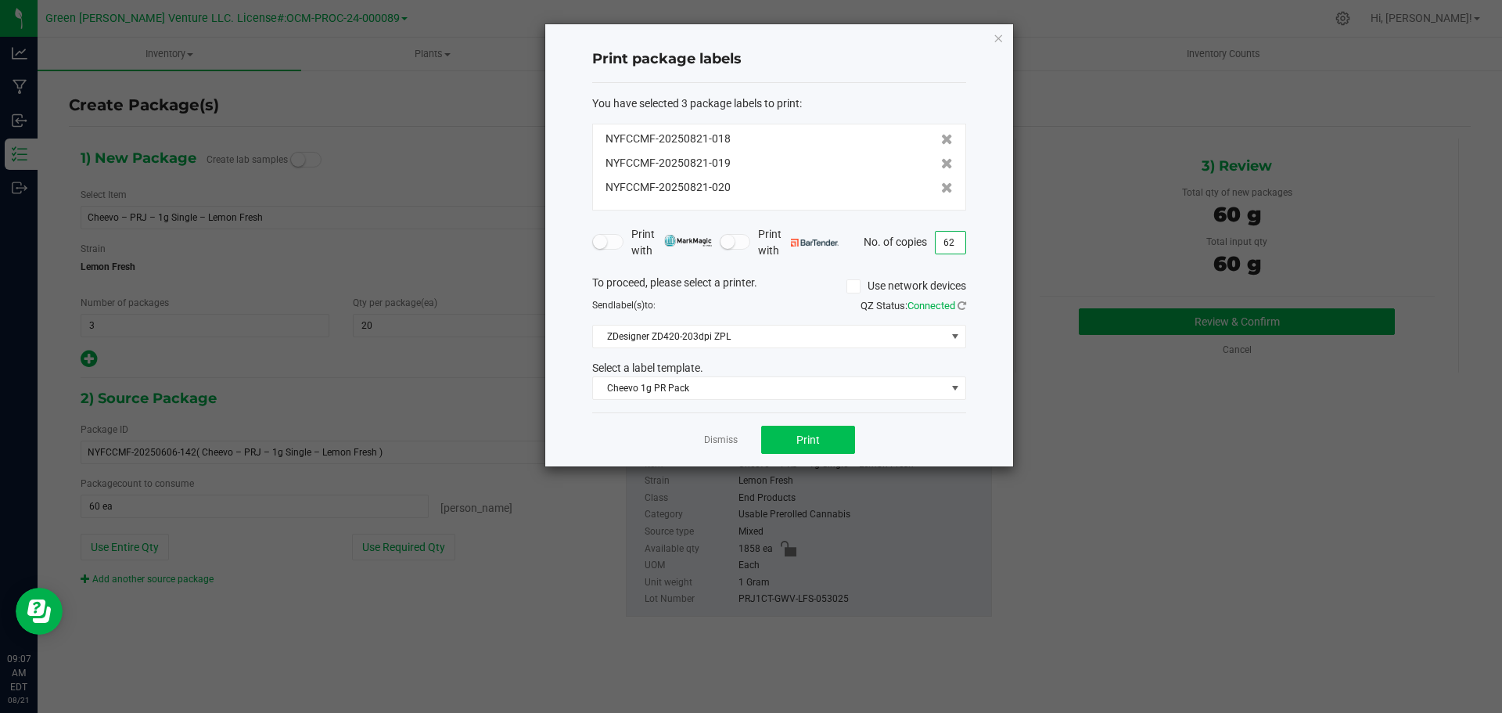
type input "62"
click at [832, 443] on button "Print" at bounding box center [808, 439] width 94 height 28
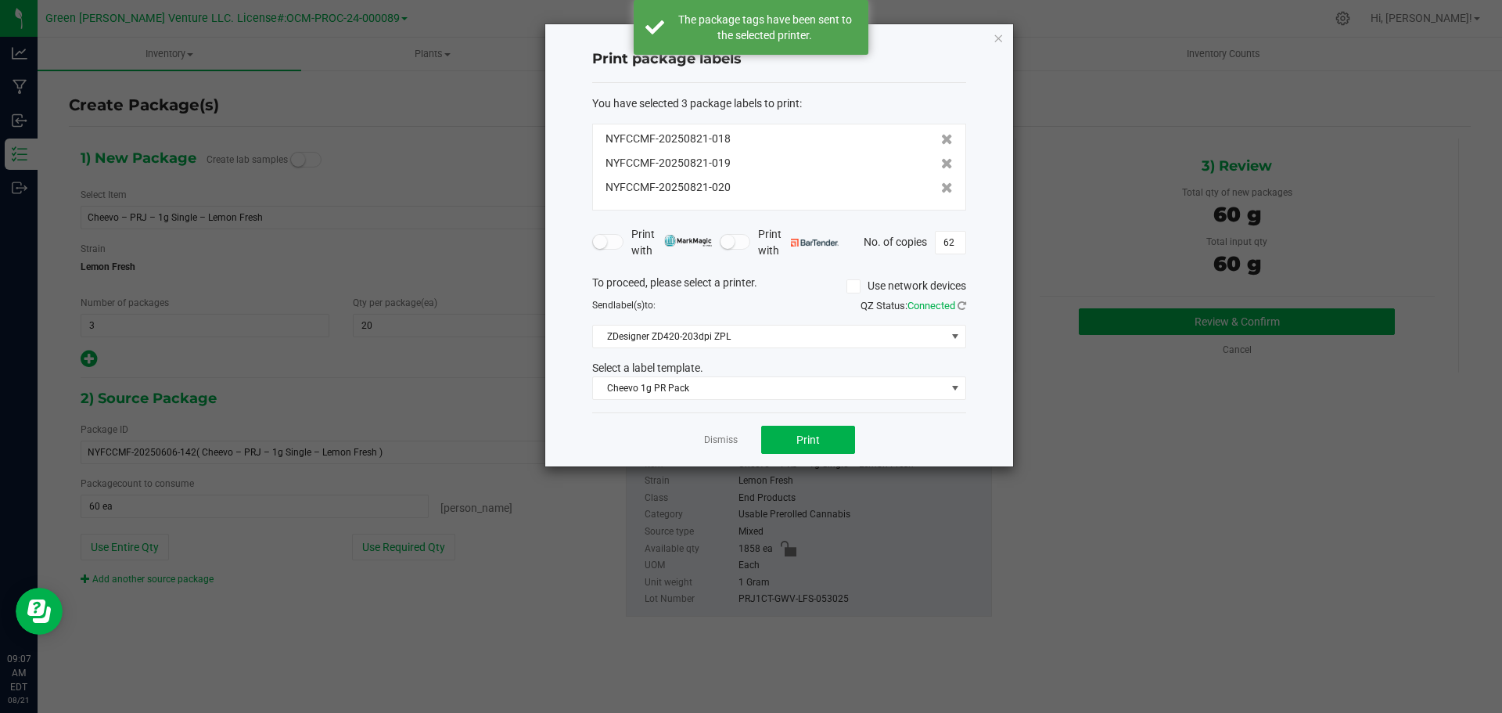
drag, startPoint x: 722, startPoint y: 440, endPoint x: 718, endPoint y: 425, distance: 14.6
click at [718, 429] on div "Dismiss Print" at bounding box center [779, 439] width 374 height 54
click at [734, 441] on link "Dismiss" at bounding box center [721, 439] width 34 height 13
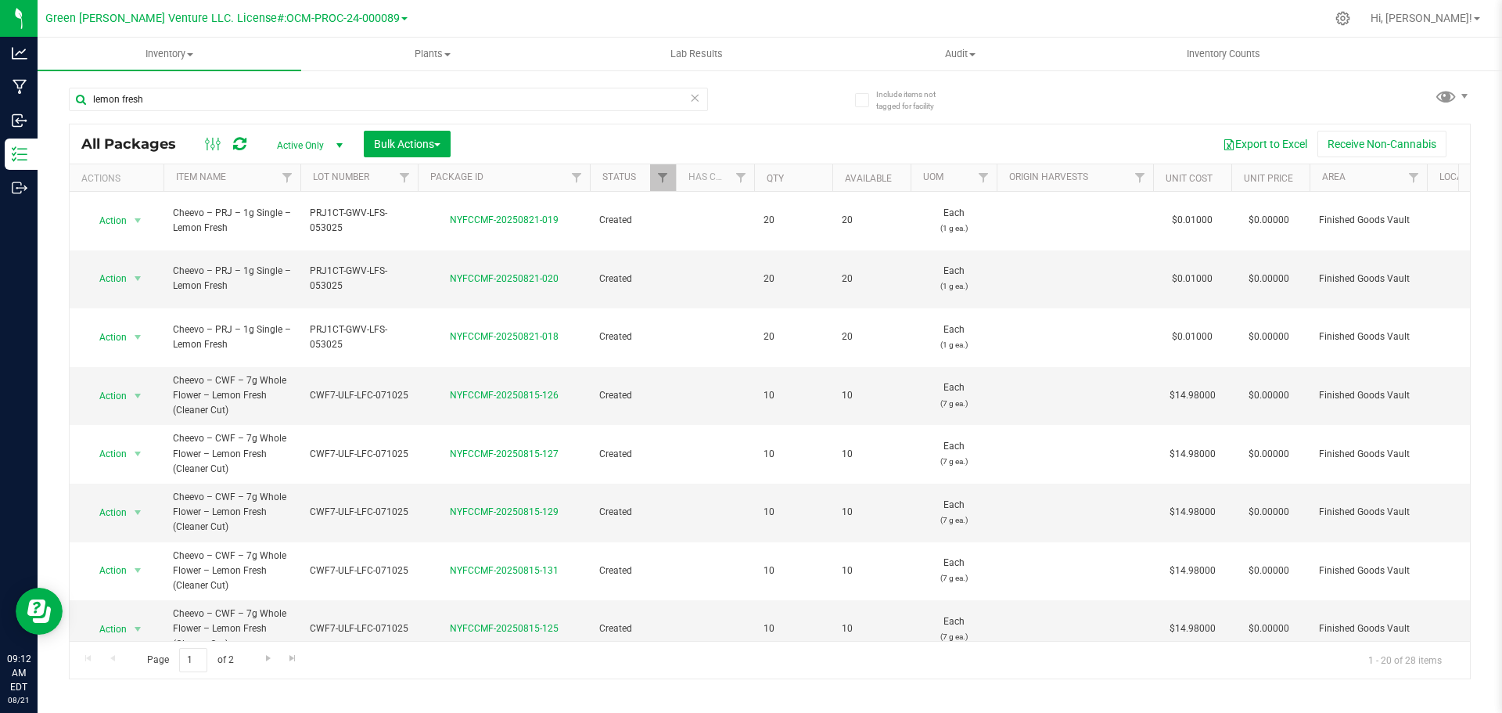
click at [1336, 96] on div "lemon fresh All Packages Active Only Active Only Lab Samples Locked All Bulk Ac…" at bounding box center [770, 376] width 1402 height 606
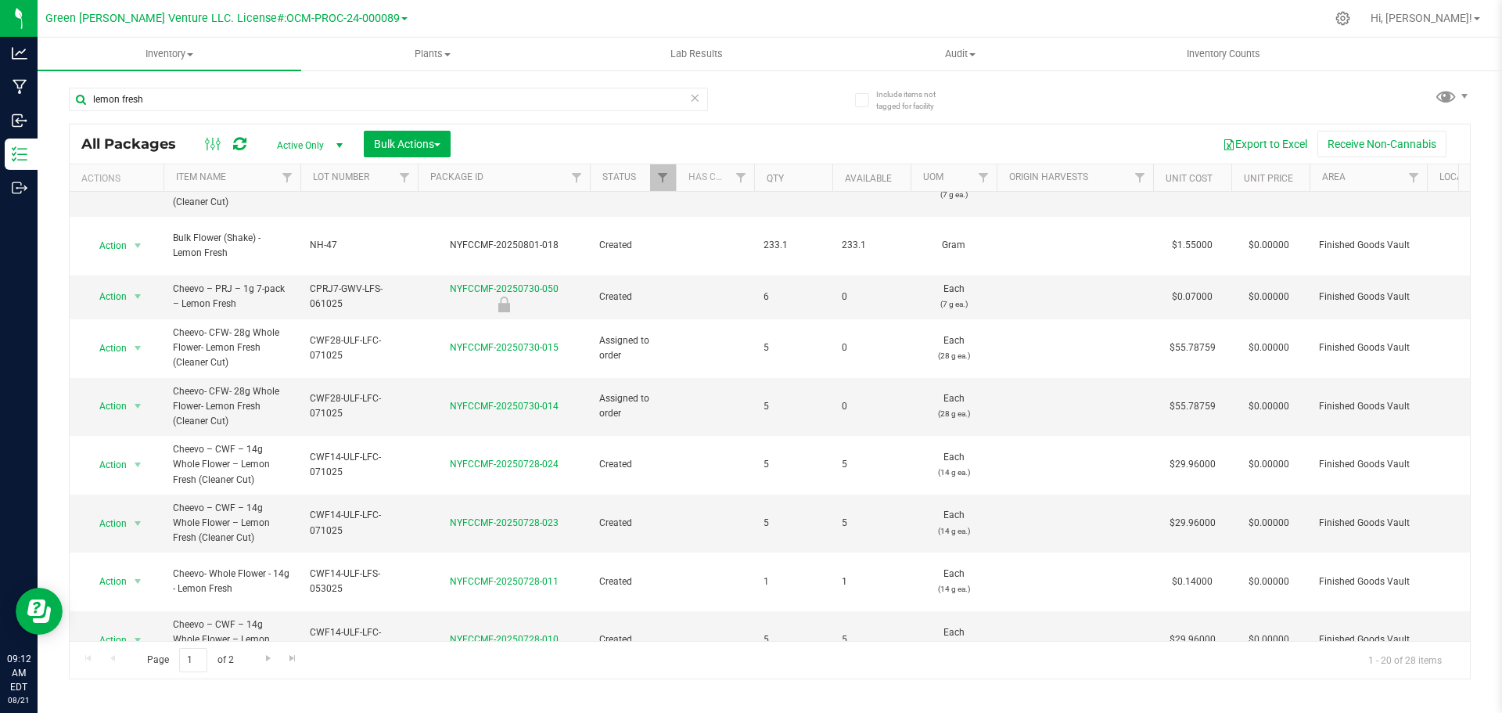
scroll to position [532, 0]
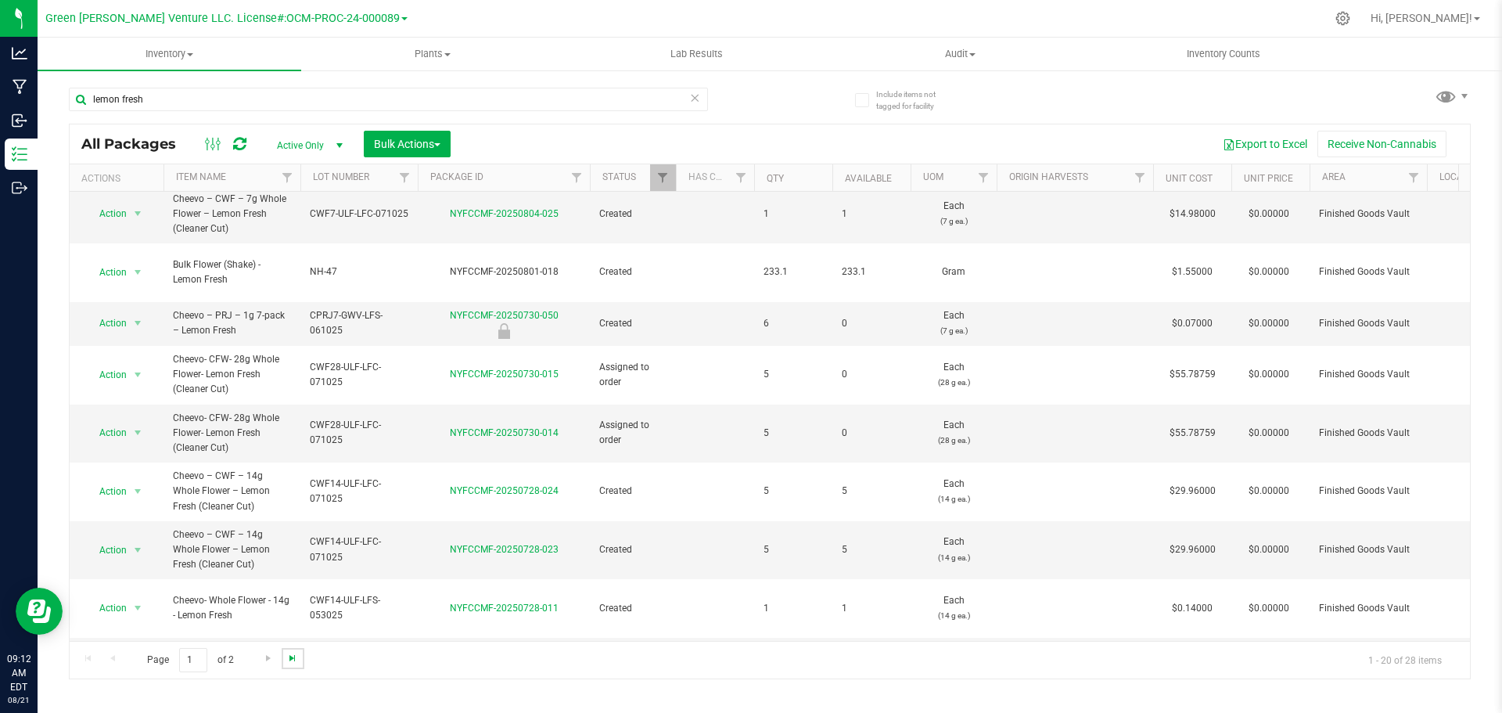
click at [288, 658] on span "Go to the last page" at bounding box center [292, 657] width 13 height 13
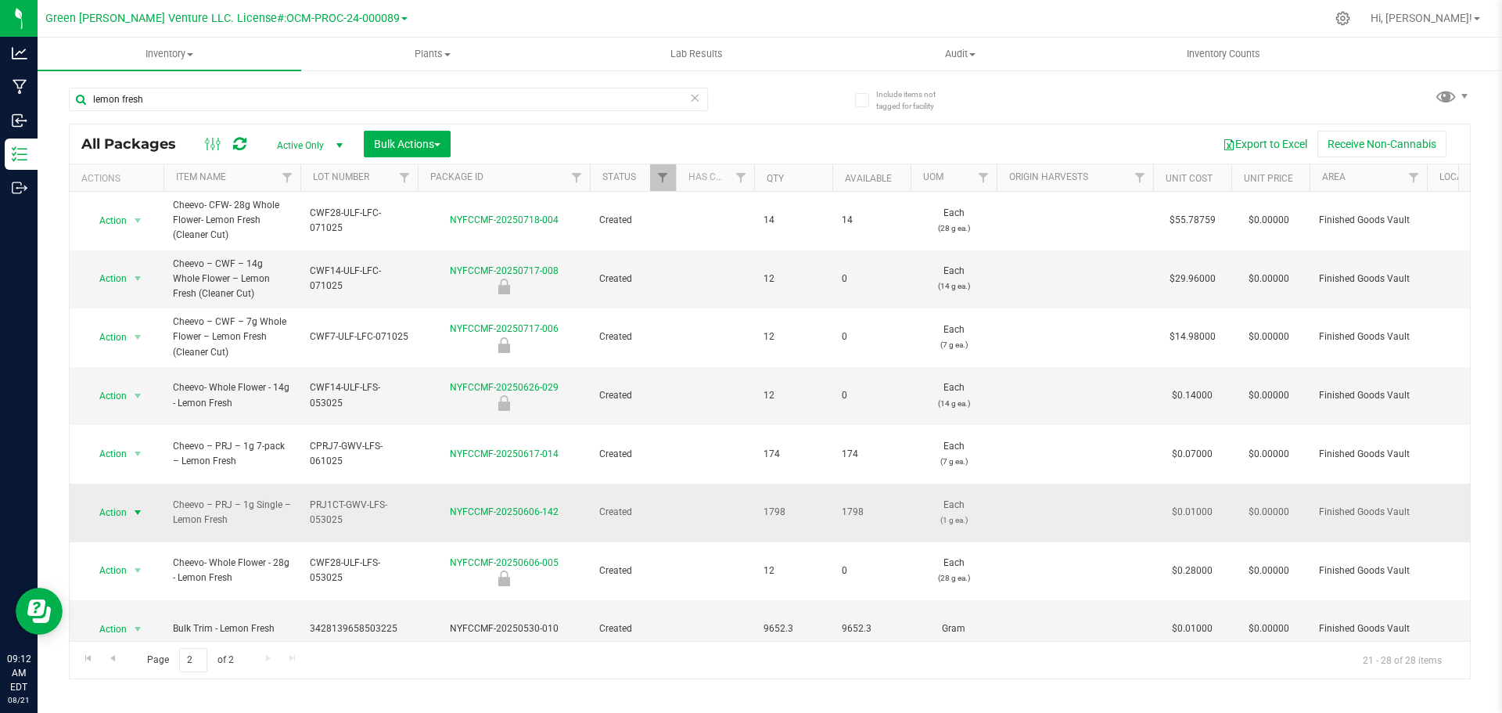
click at [126, 501] on span "Action" at bounding box center [106, 512] width 42 height 22
click at [148, 357] on li "Print package label" at bounding box center [136, 356] width 100 height 23
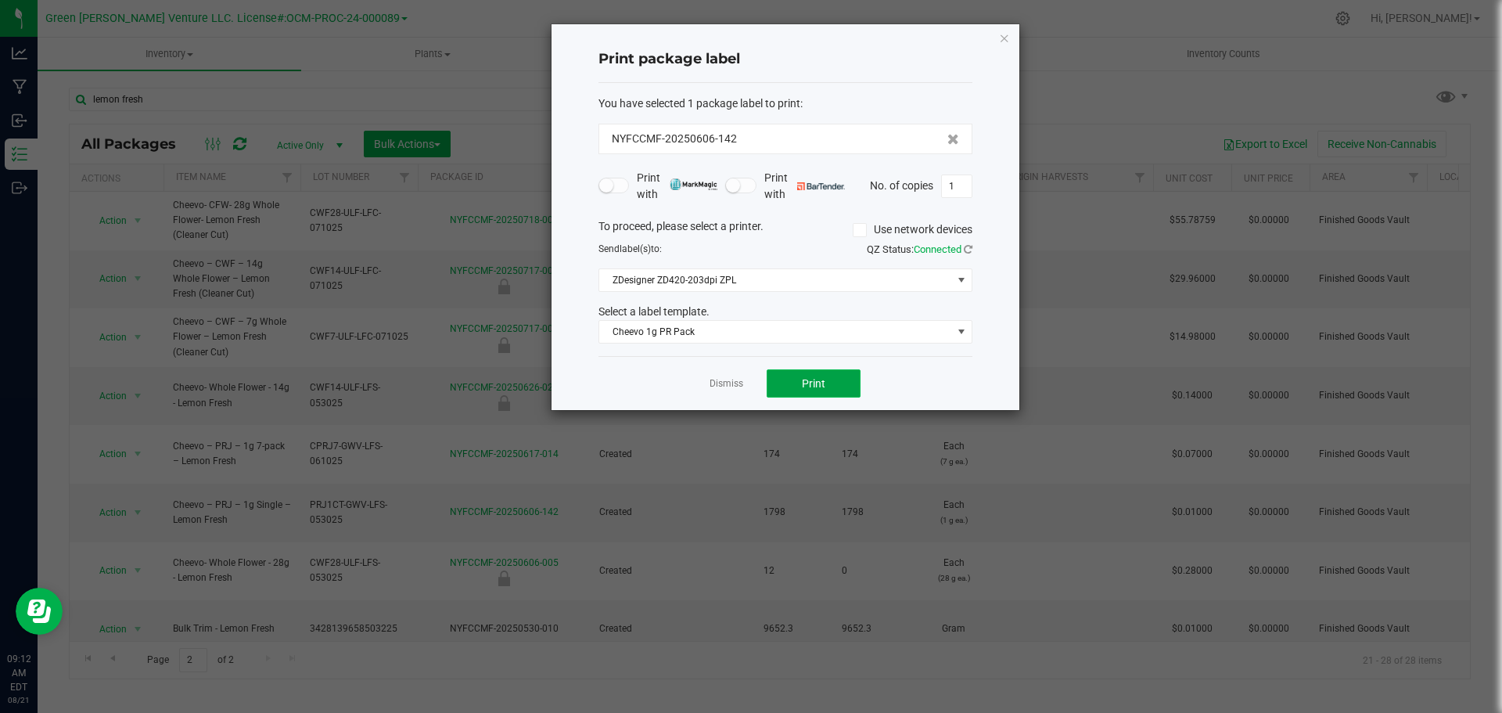
click at [777, 387] on button "Print" at bounding box center [813, 383] width 94 height 28
click at [729, 386] on link "Dismiss" at bounding box center [726, 383] width 34 height 13
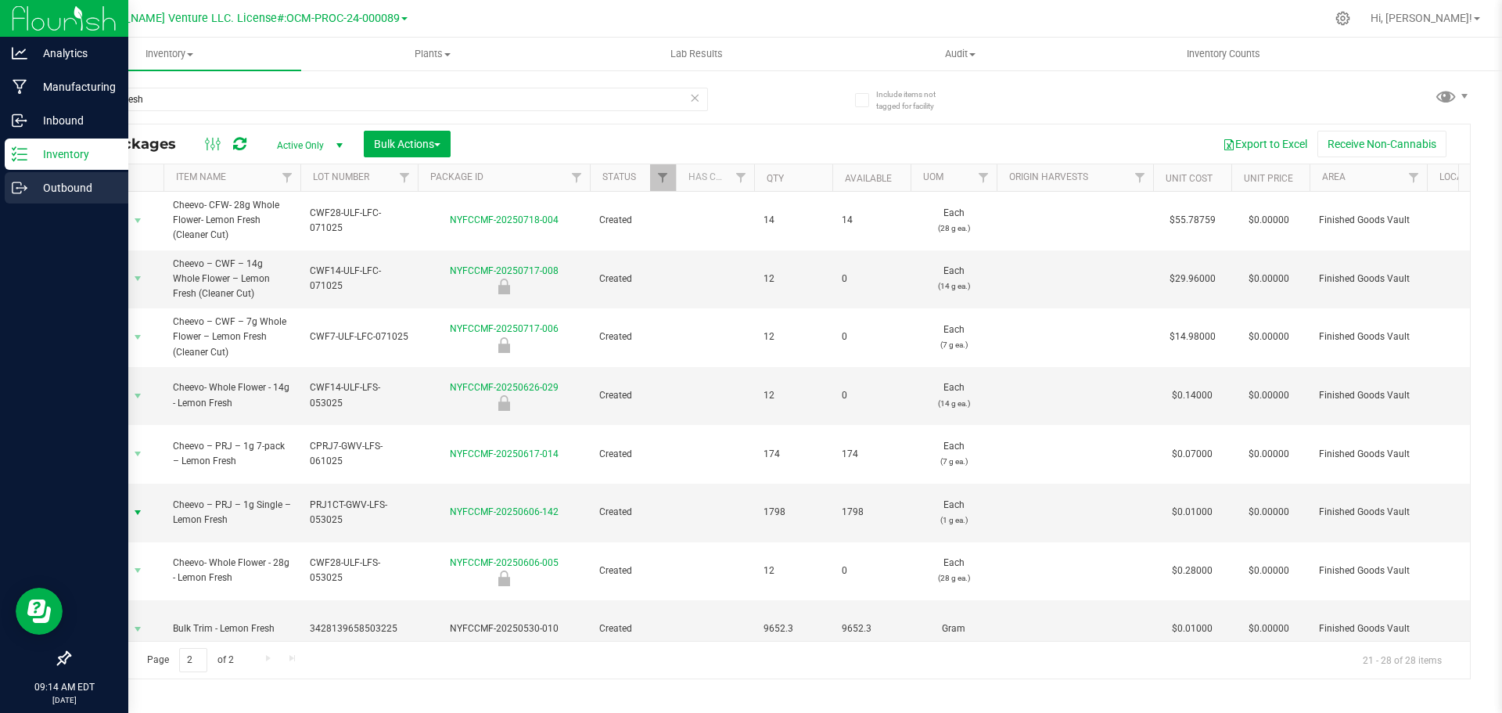
click at [55, 185] on p "Outbound" at bounding box center [74, 187] width 94 height 19
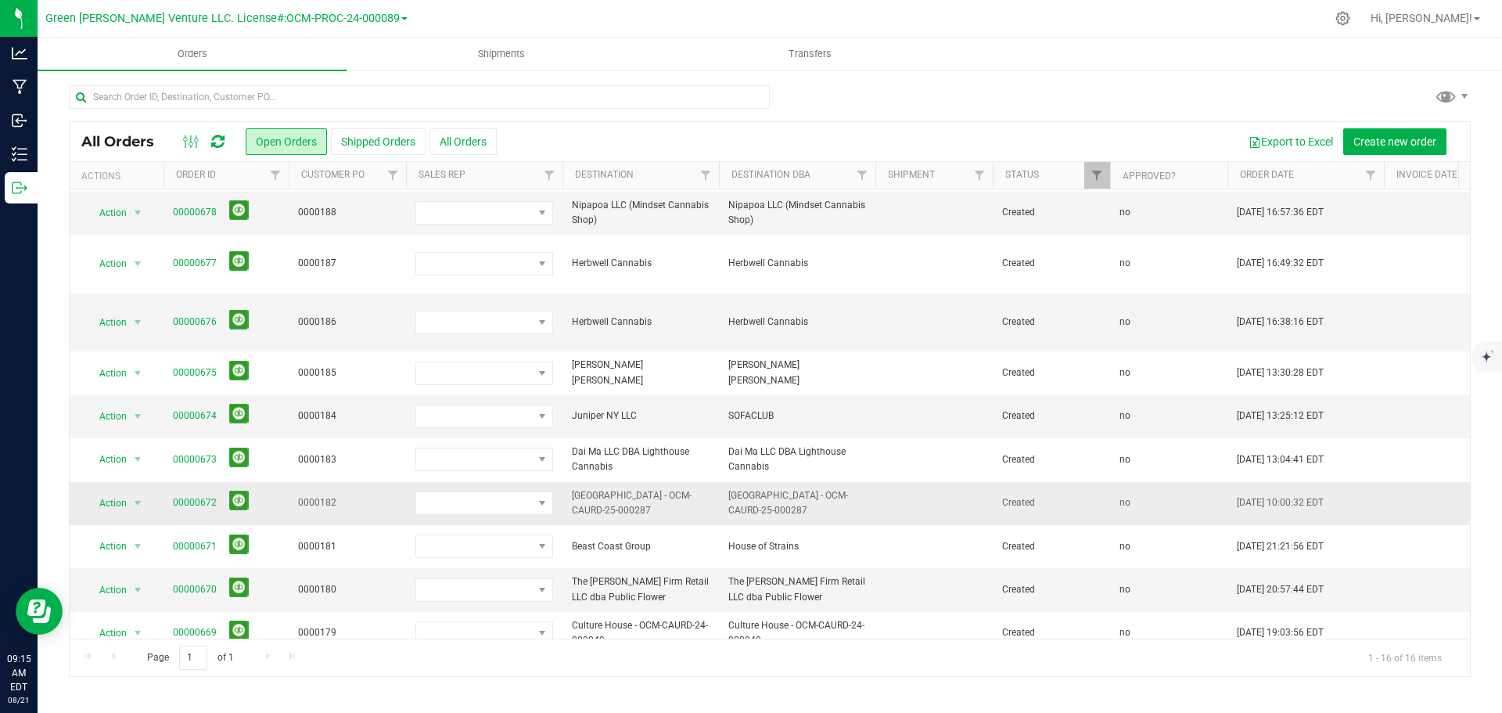
scroll to position [99, 0]
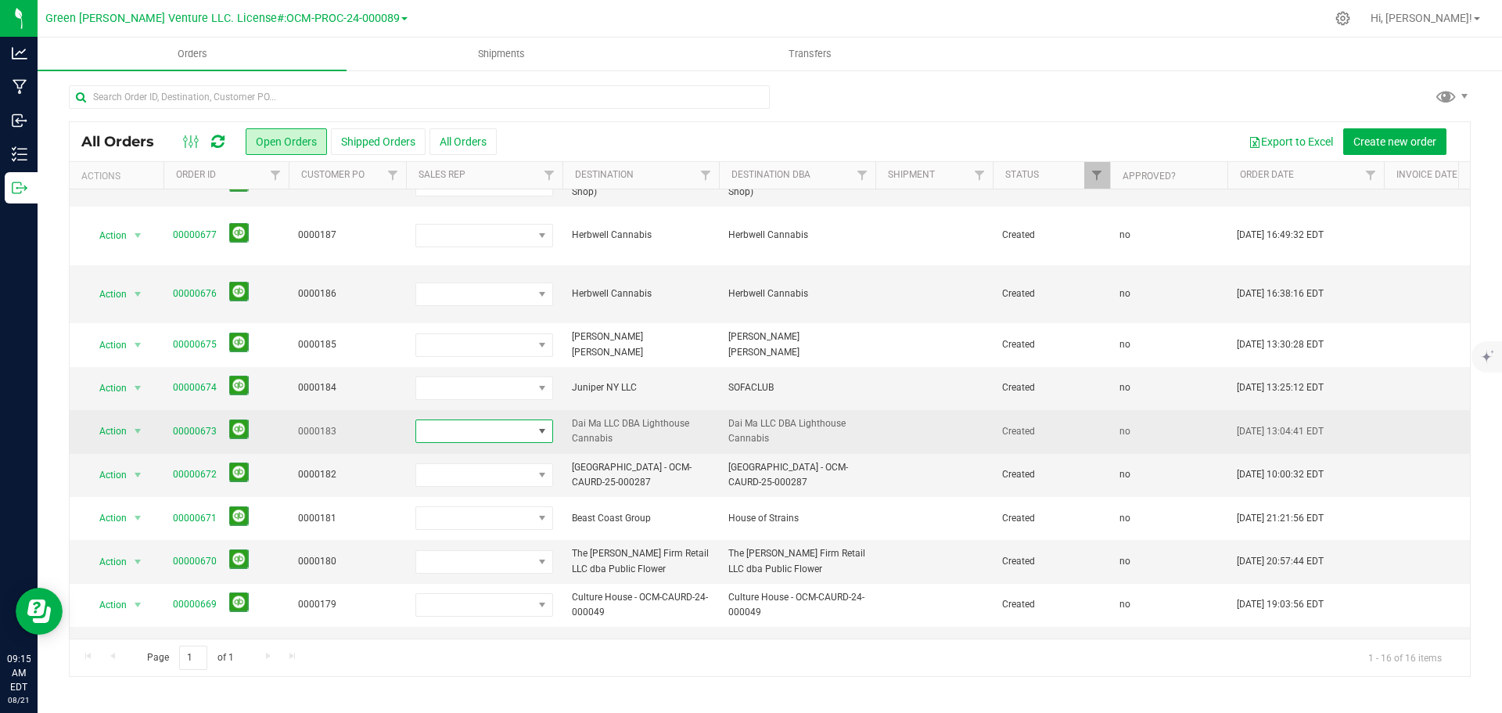
click at [540, 425] on span at bounding box center [542, 431] width 13 height 13
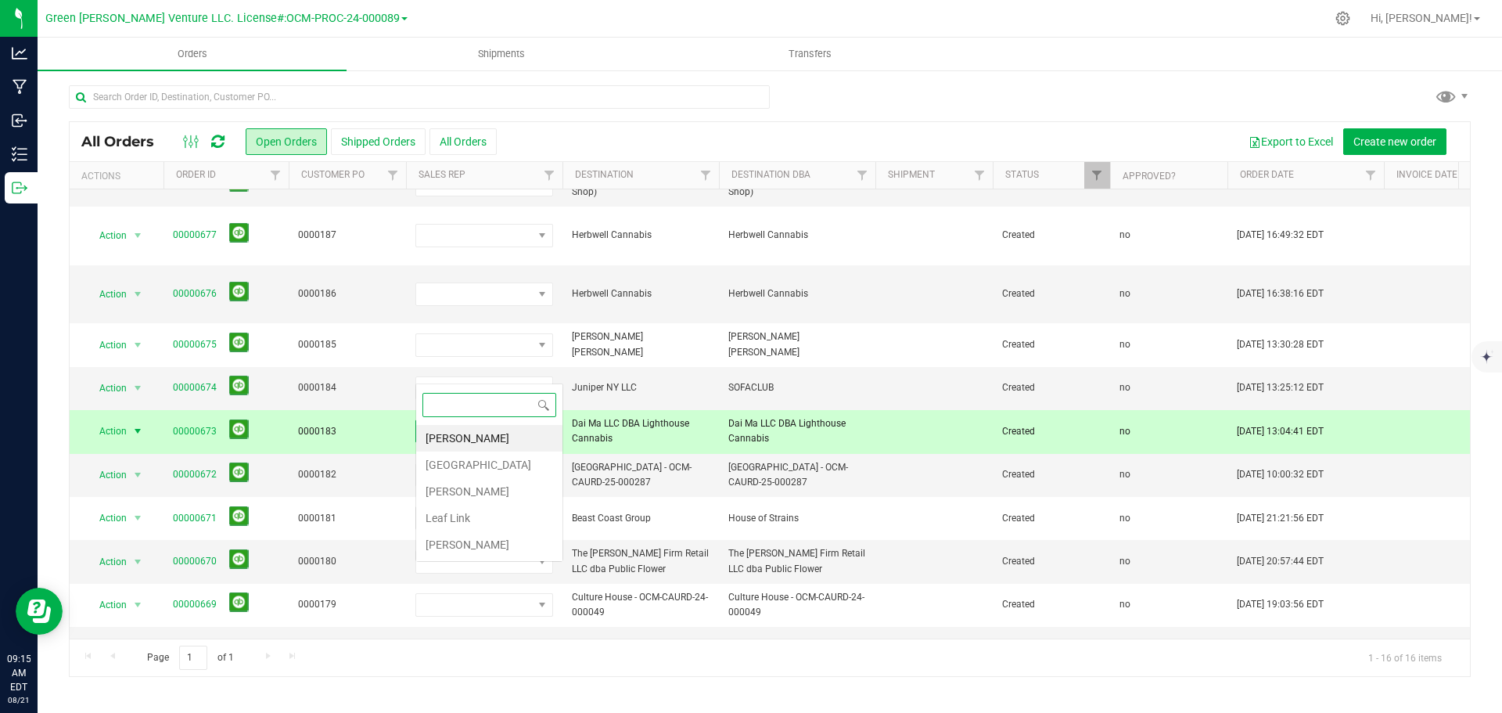
scroll to position [23, 138]
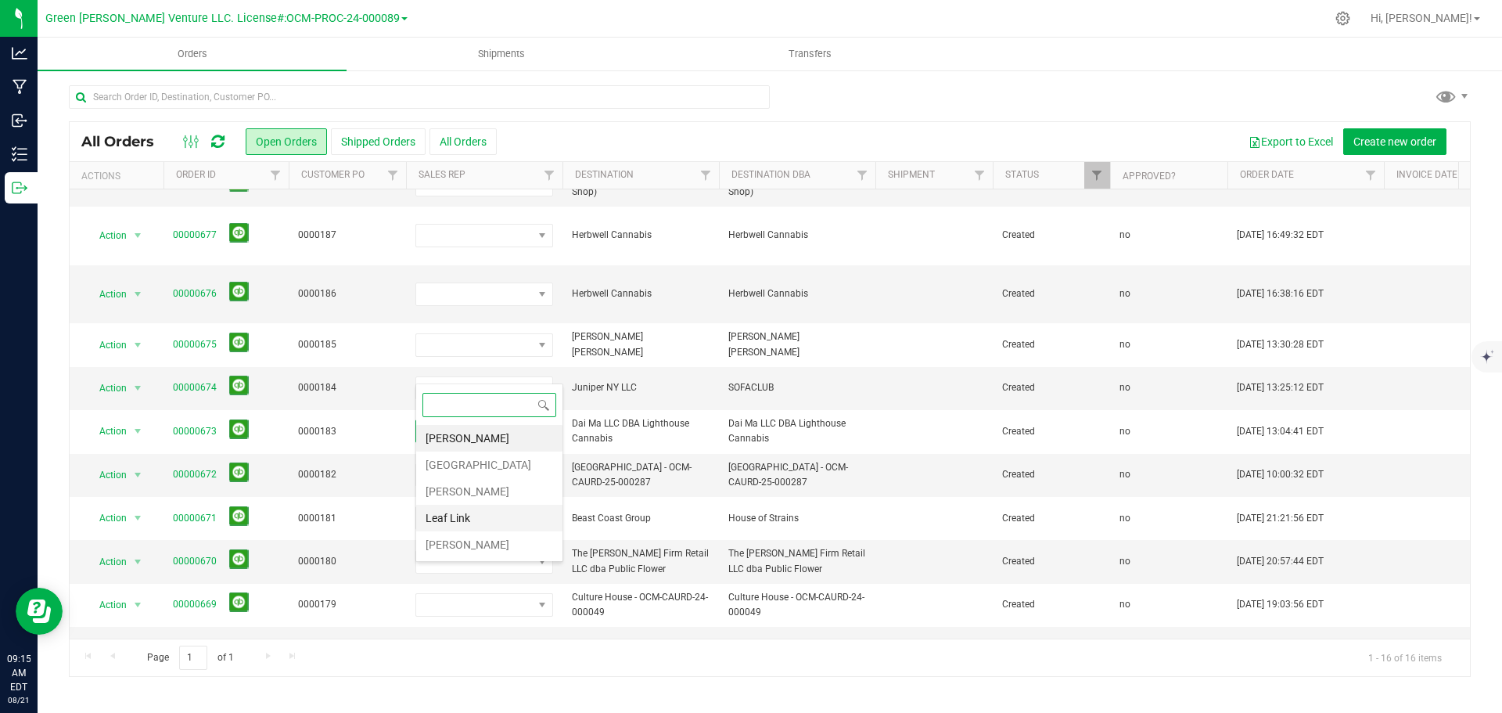
click at [465, 512] on li "Leaf Link" at bounding box center [489, 517] width 146 height 27
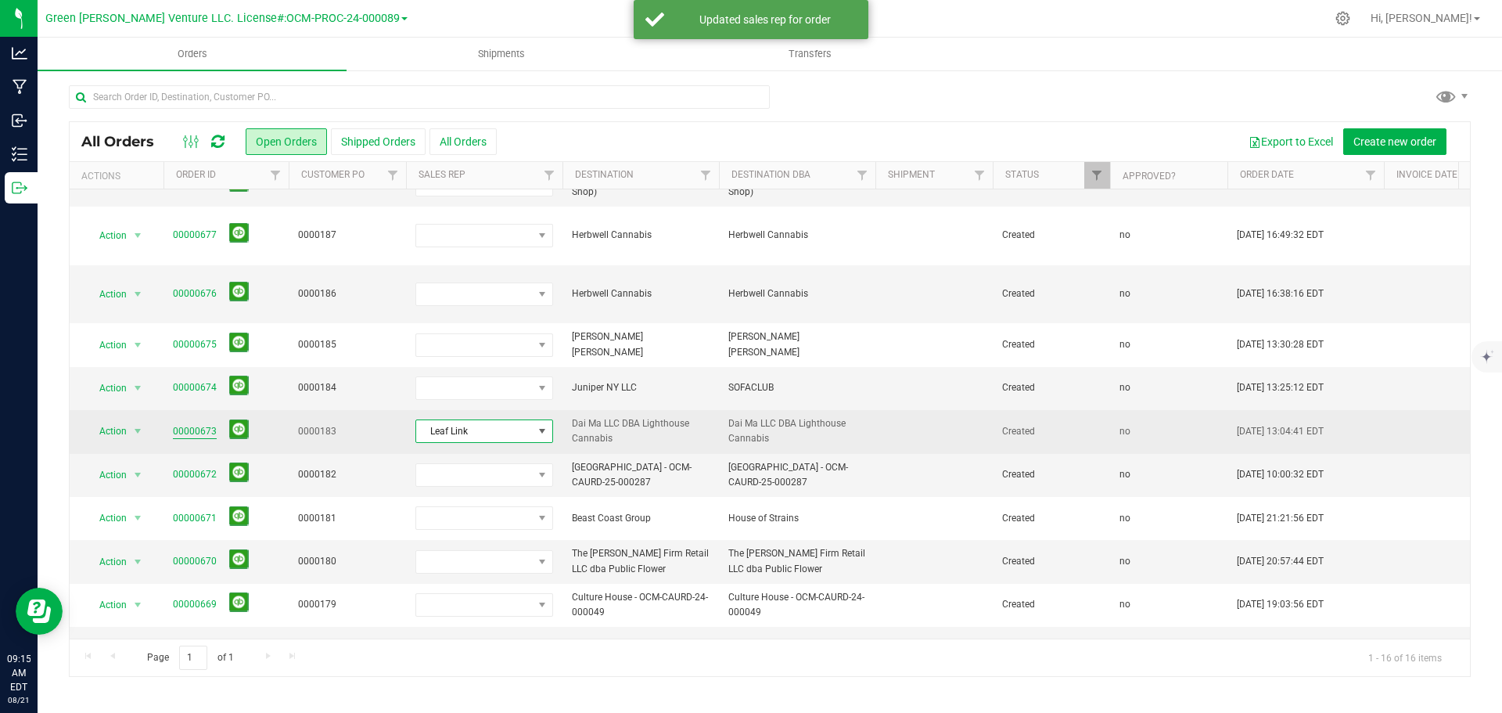
click at [204, 424] on link "00000673" at bounding box center [195, 431] width 44 height 15
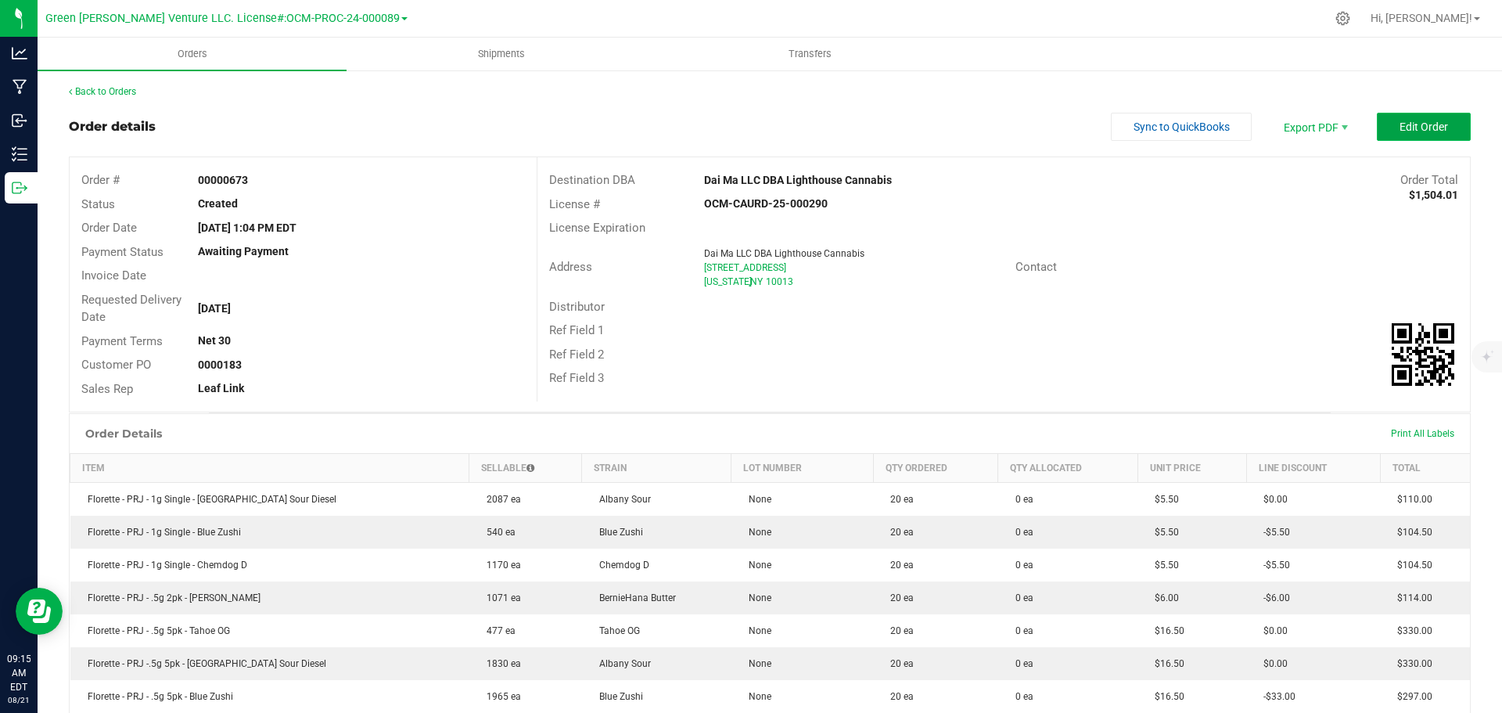
click at [1377, 134] on button "Edit Order" at bounding box center [1424, 127] width 94 height 28
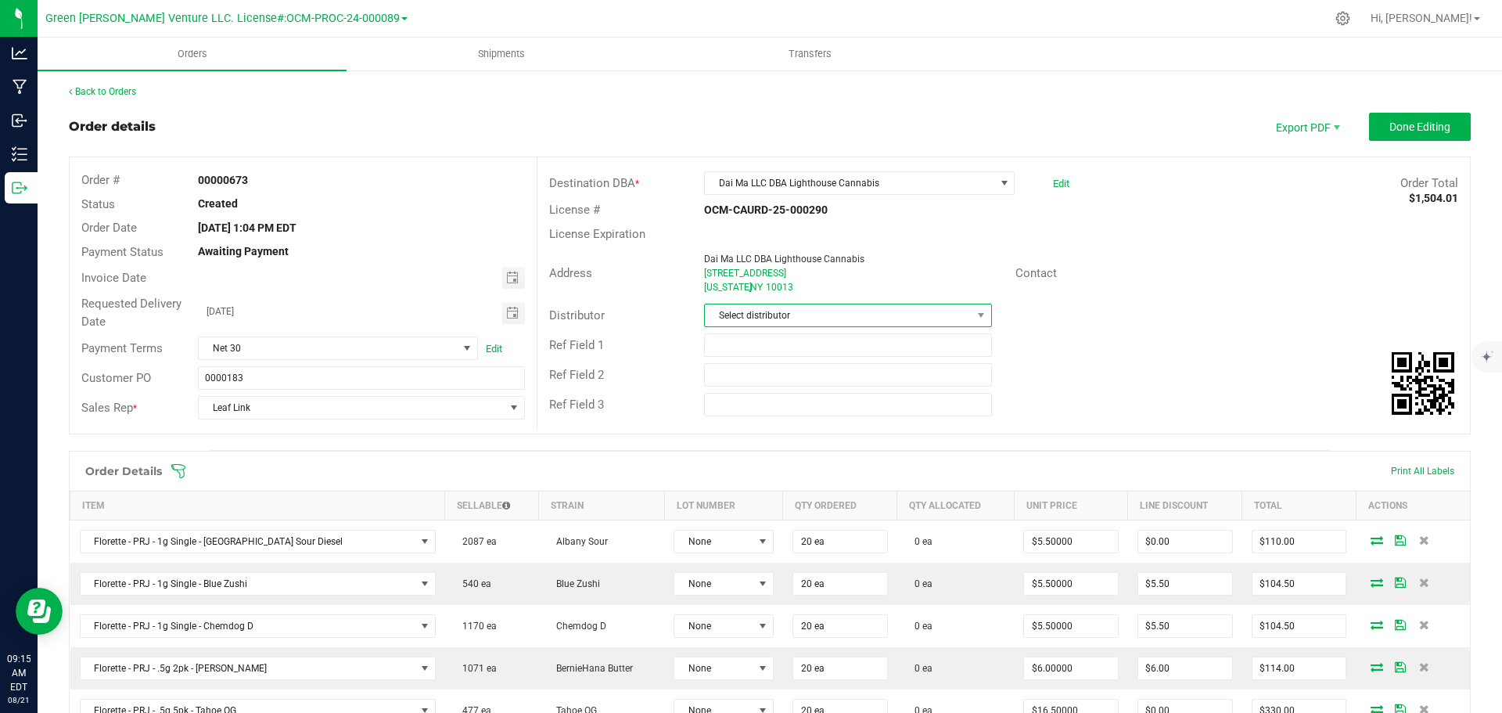
click at [746, 314] on span "Select distributor" at bounding box center [838, 315] width 266 height 22
click at [762, 479] on li "E23" at bounding box center [841, 489] width 283 height 27
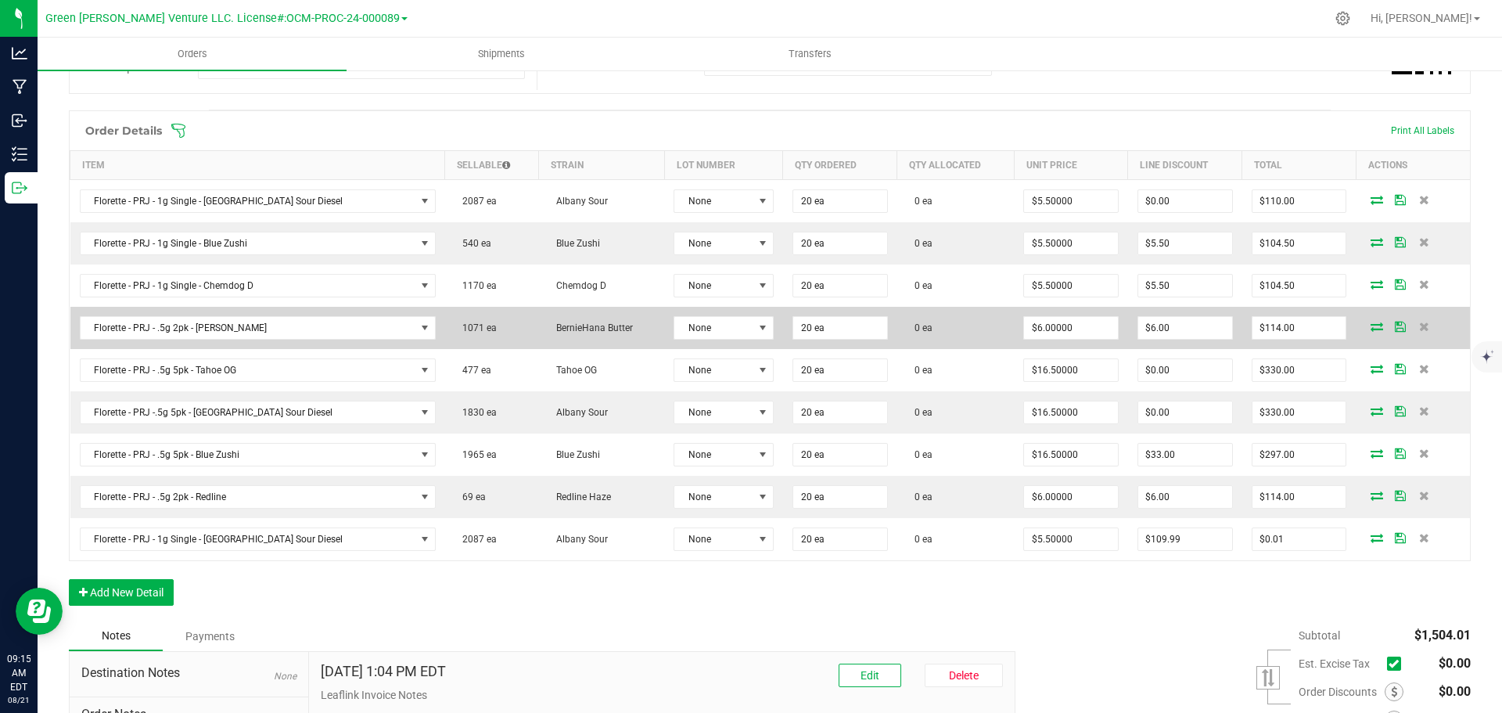
scroll to position [313, 0]
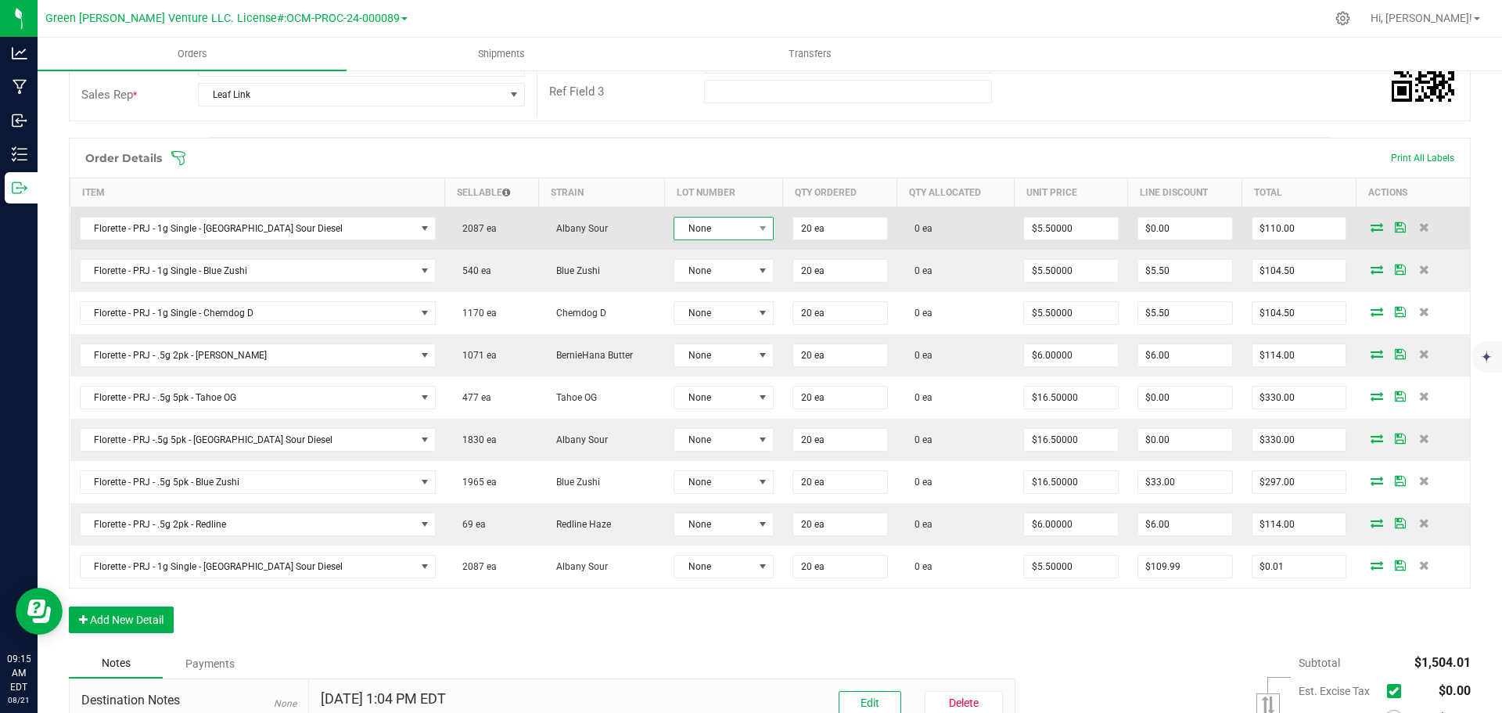
click at [697, 228] on span "None" at bounding box center [713, 228] width 79 height 22
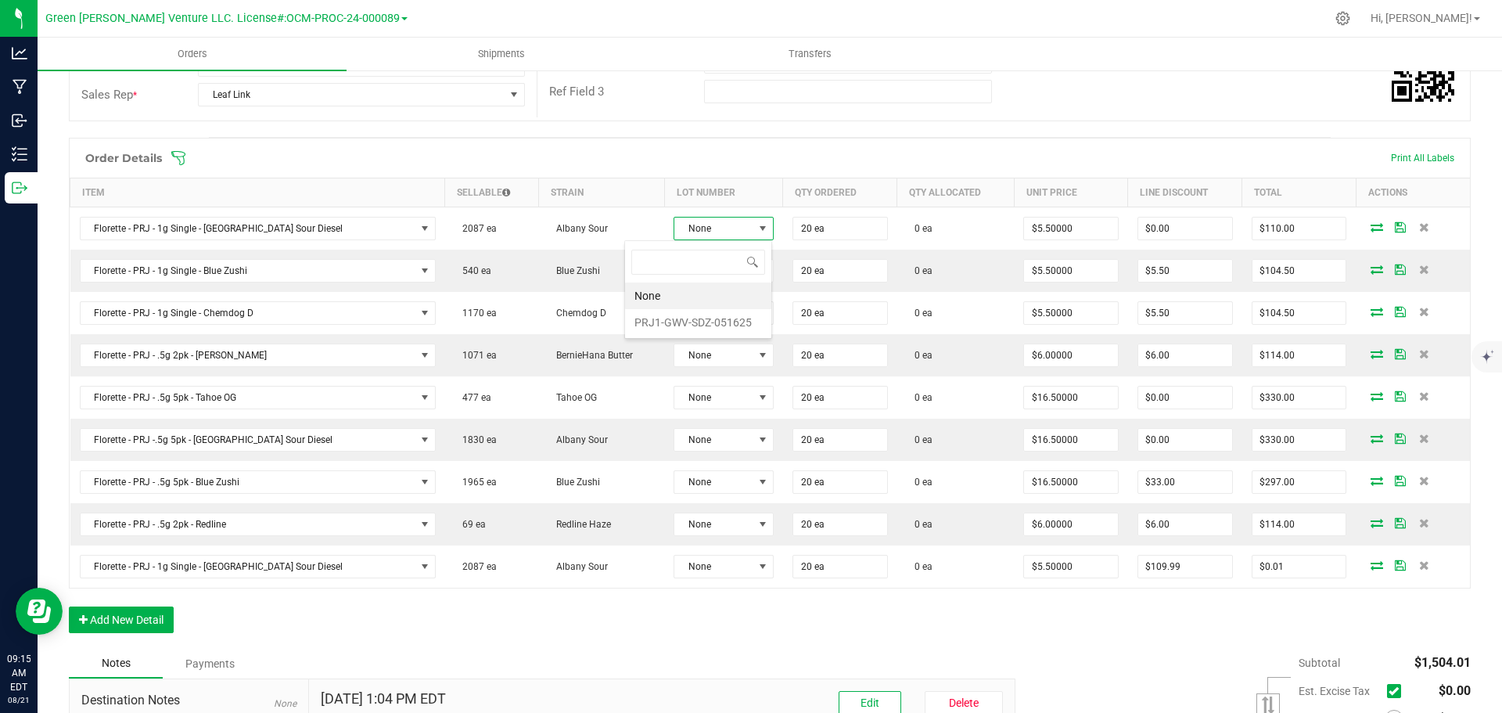
scroll to position [23, 106]
click at [692, 322] on li "PRJ1-GWV-SDZ-051625" at bounding box center [698, 322] width 146 height 27
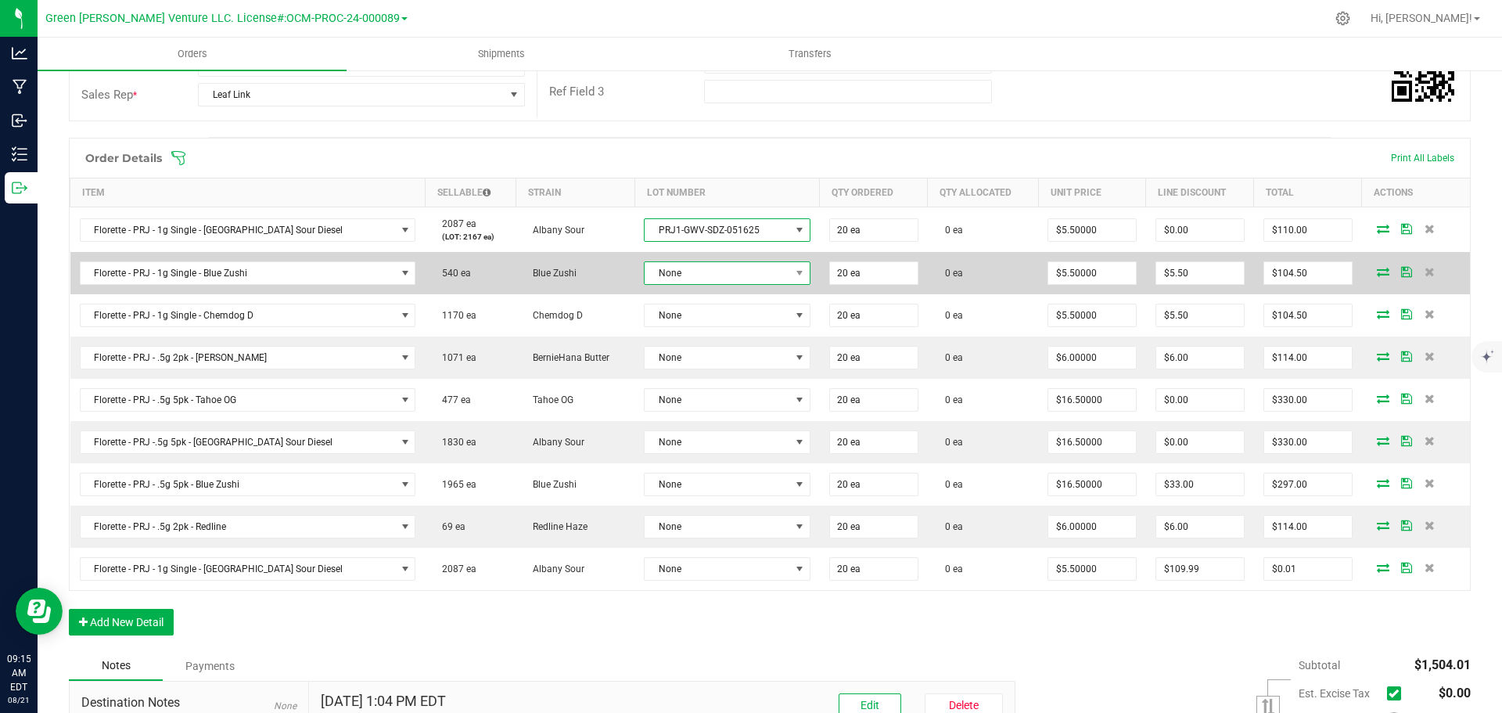
click at [682, 271] on span "None" at bounding box center [716, 273] width 145 height 22
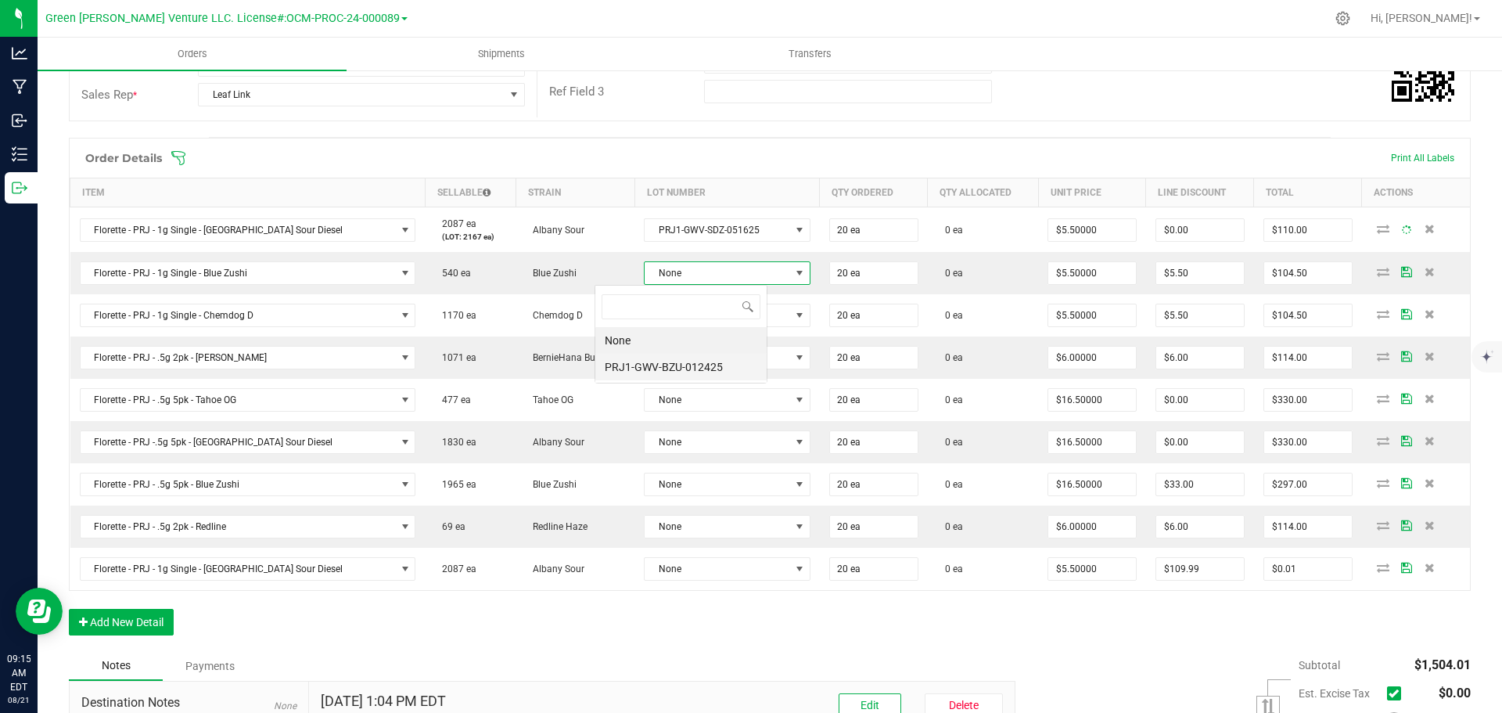
scroll to position [23, 173]
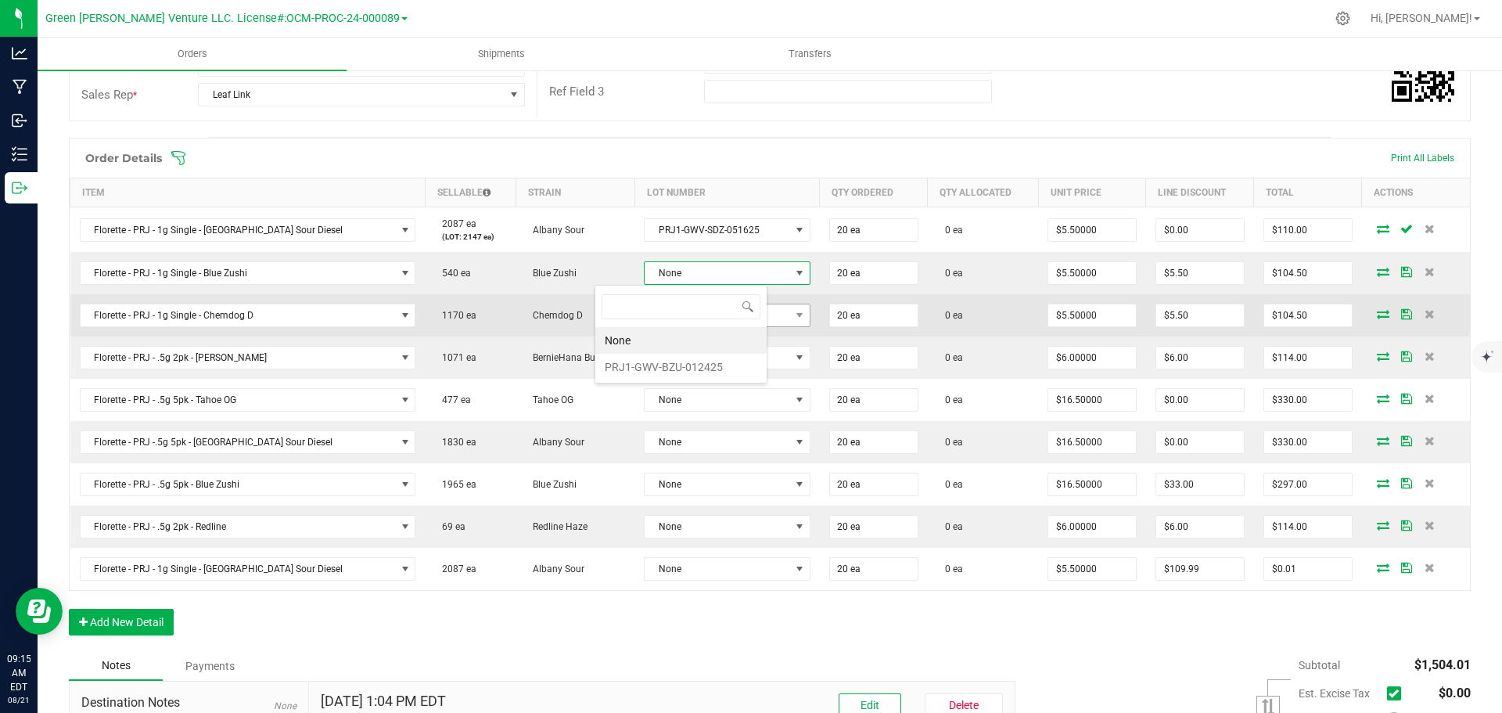
drag, startPoint x: 677, startPoint y: 360, endPoint x: 677, endPoint y: 328, distance: 32.1
click at [677, 357] on li "PRJ1-GWV-BZU-012425" at bounding box center [680, 367] width 171 height 27
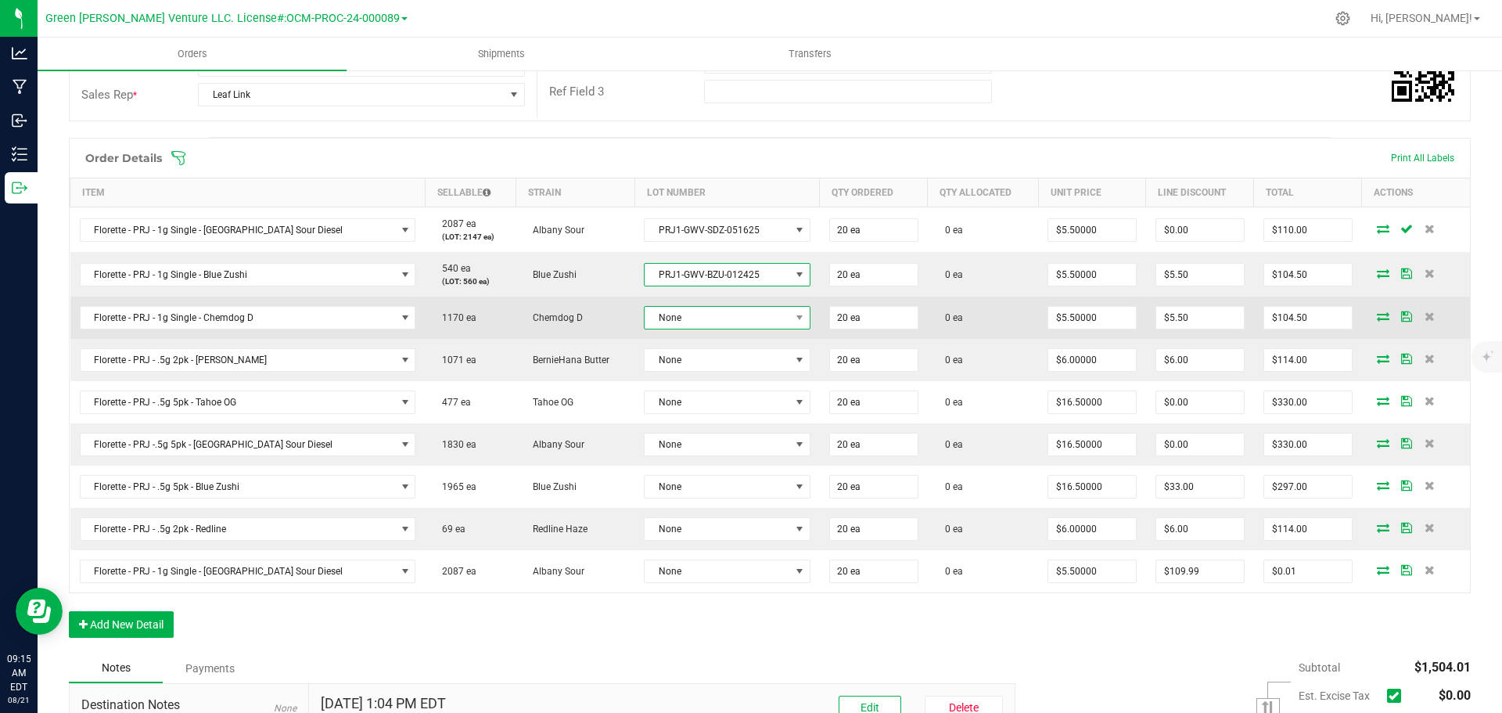
click at [677, 321] on span "None" at bounding box center [716, 318] width 145 height 22
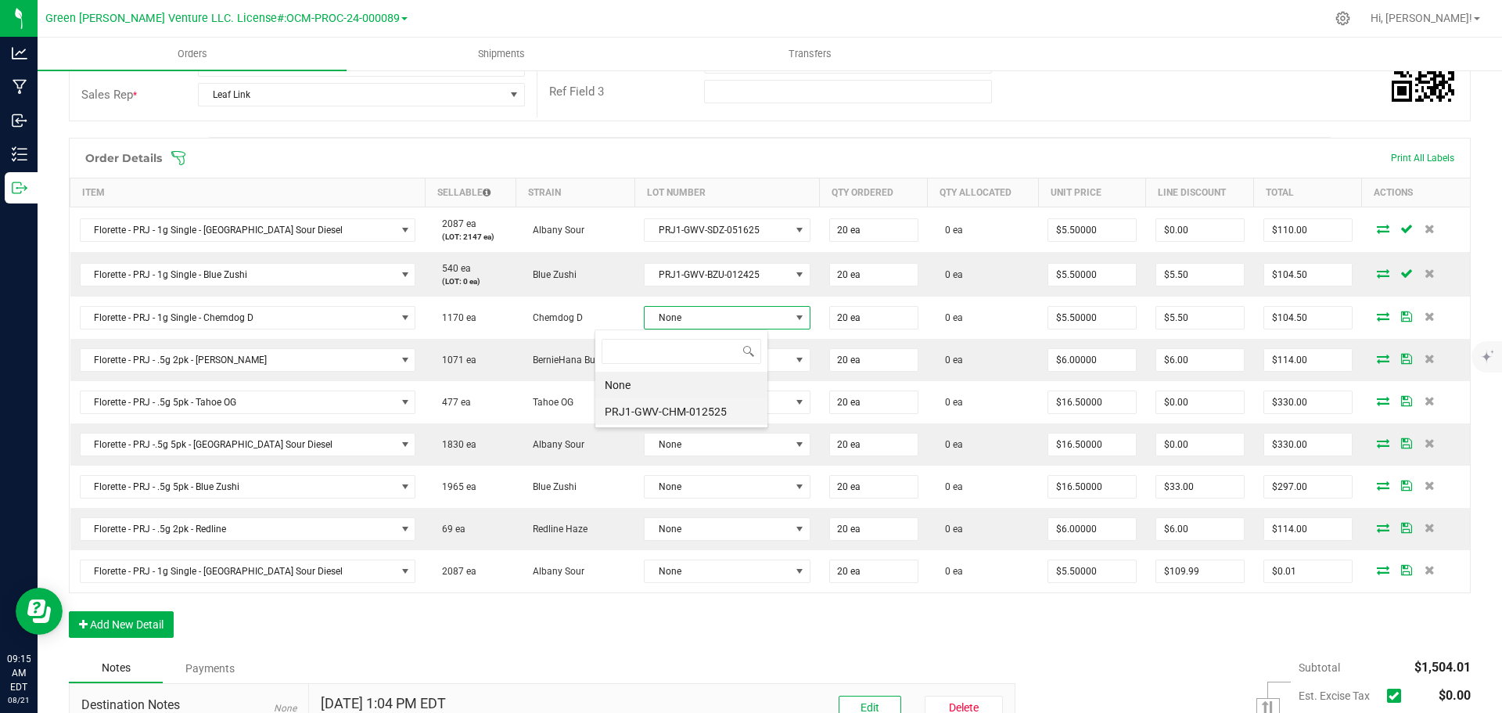
scroll to position [78188, 78037]
click at [670, 408] on li "PRJ1-GWV-CHM-012525" at bounding box center [681, 411] width 172 height 27
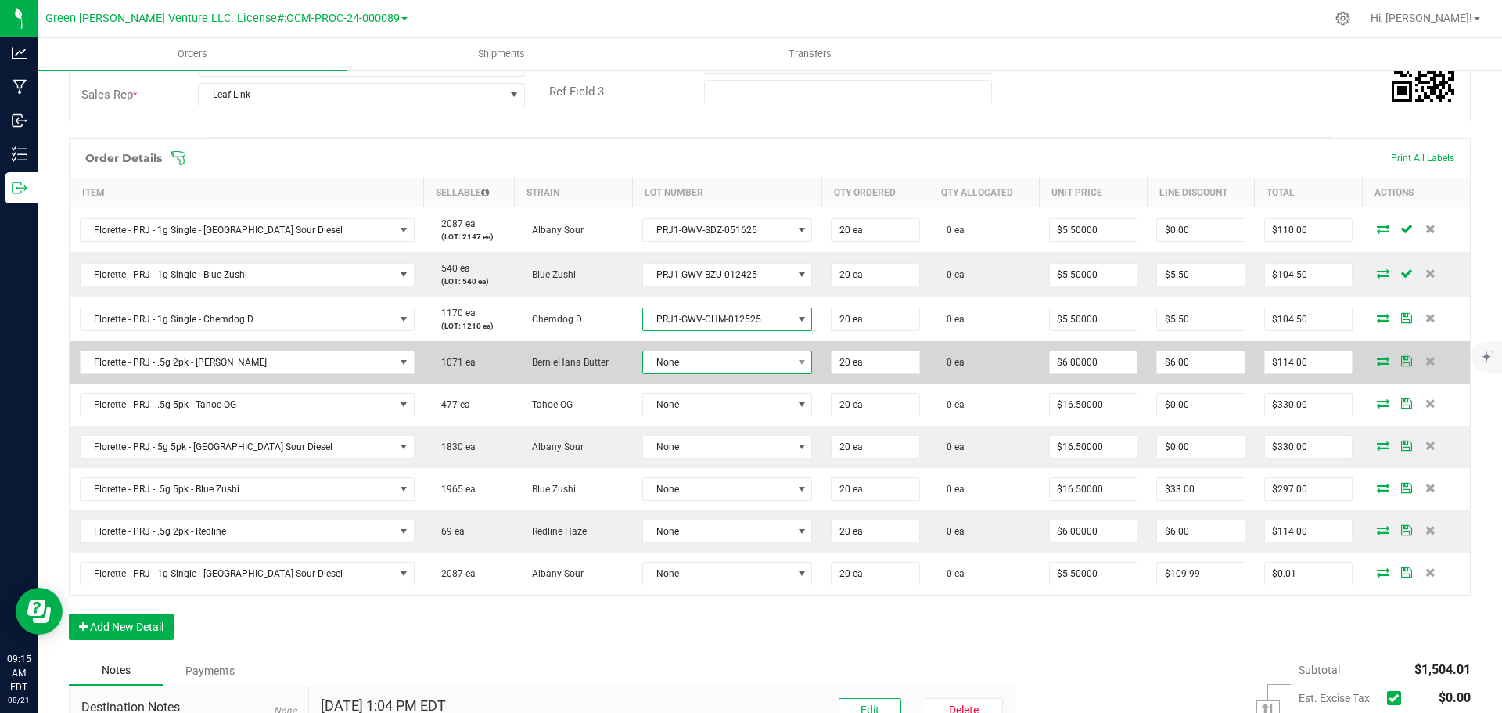
drag, startPoint x: 670, startPoint y: 361, endPoint x: 673, endPoint y: 369, distance: 8.4
click at [670, 361] on span "None" at bounding box center [717, 362] width 149 height 22
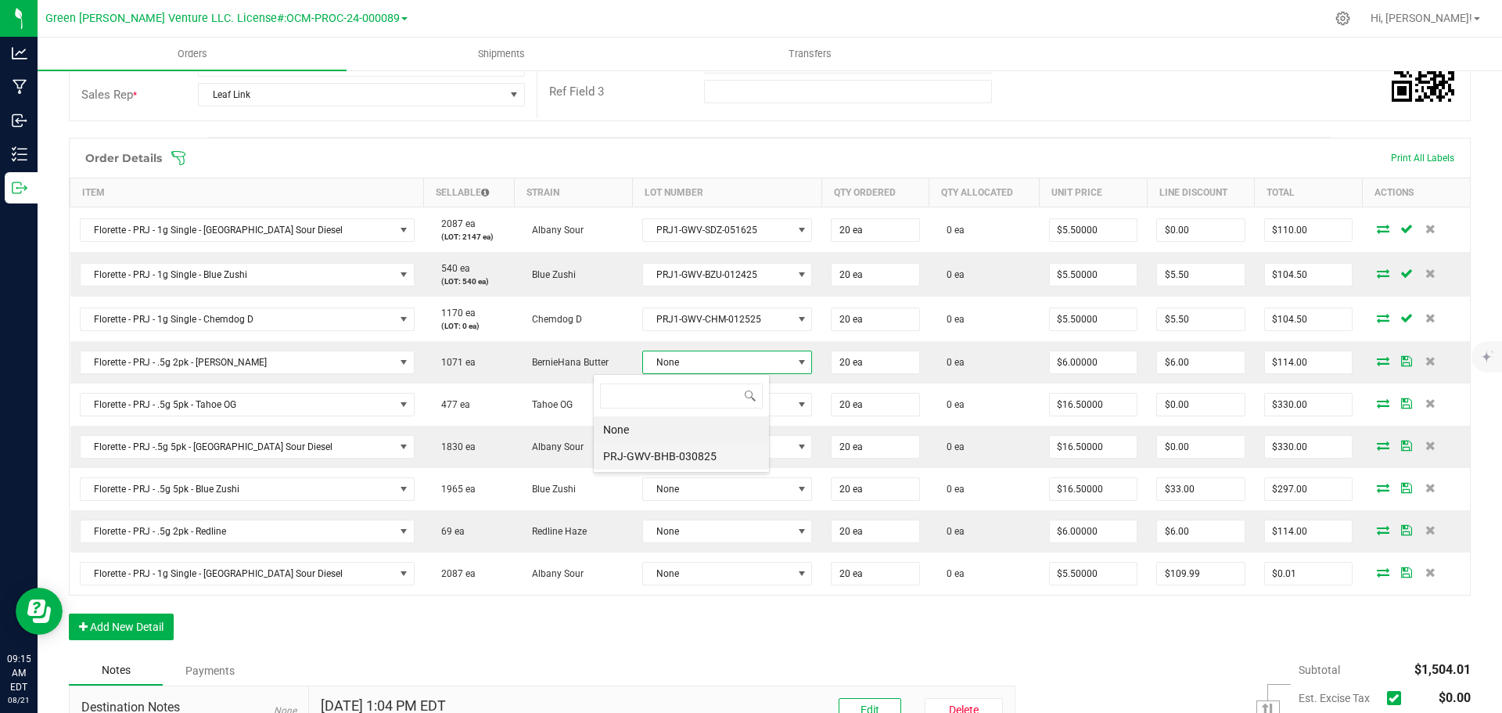
scroll to position [78188, 78034]
click at [691, 463] on li "PRJ-GWV-BHB-030825" at bounding box center [681, 456] width 175 height 27
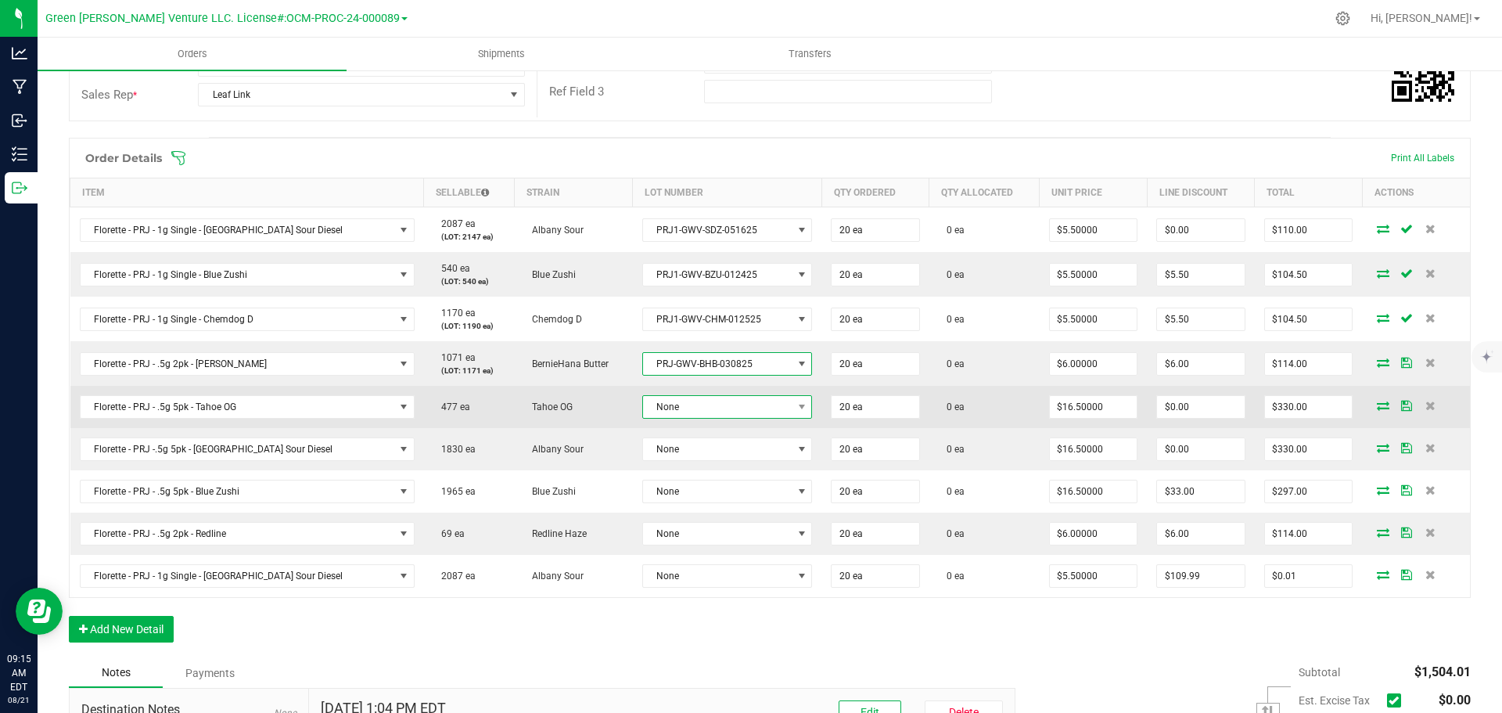
click at [677, 407] on span "None" at bounding box center [717, 407] width 149 height 22
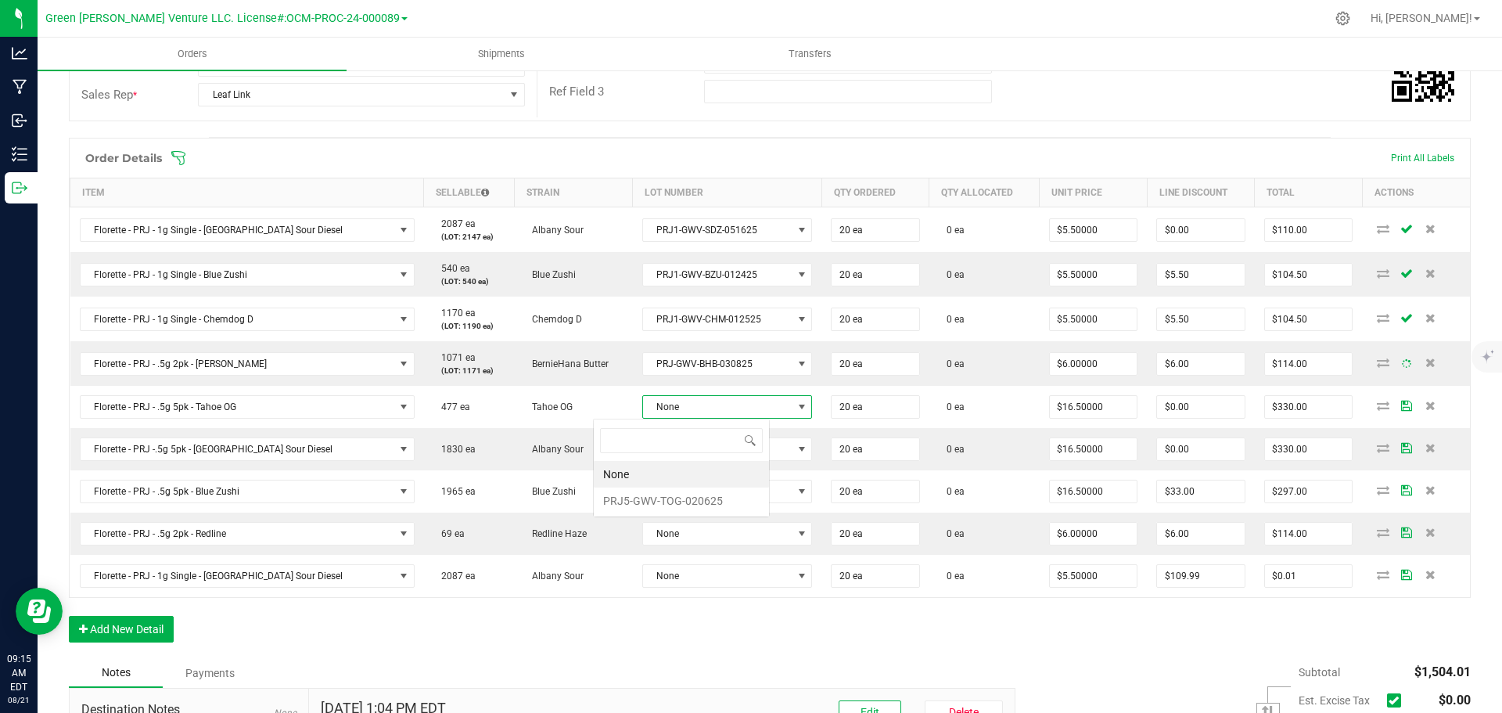
scroll to position [23, 177]
click at [684, 499] on li "PRJ5-GWV-TOG-020625" at bounding box center [681, 500] width 175 height 27
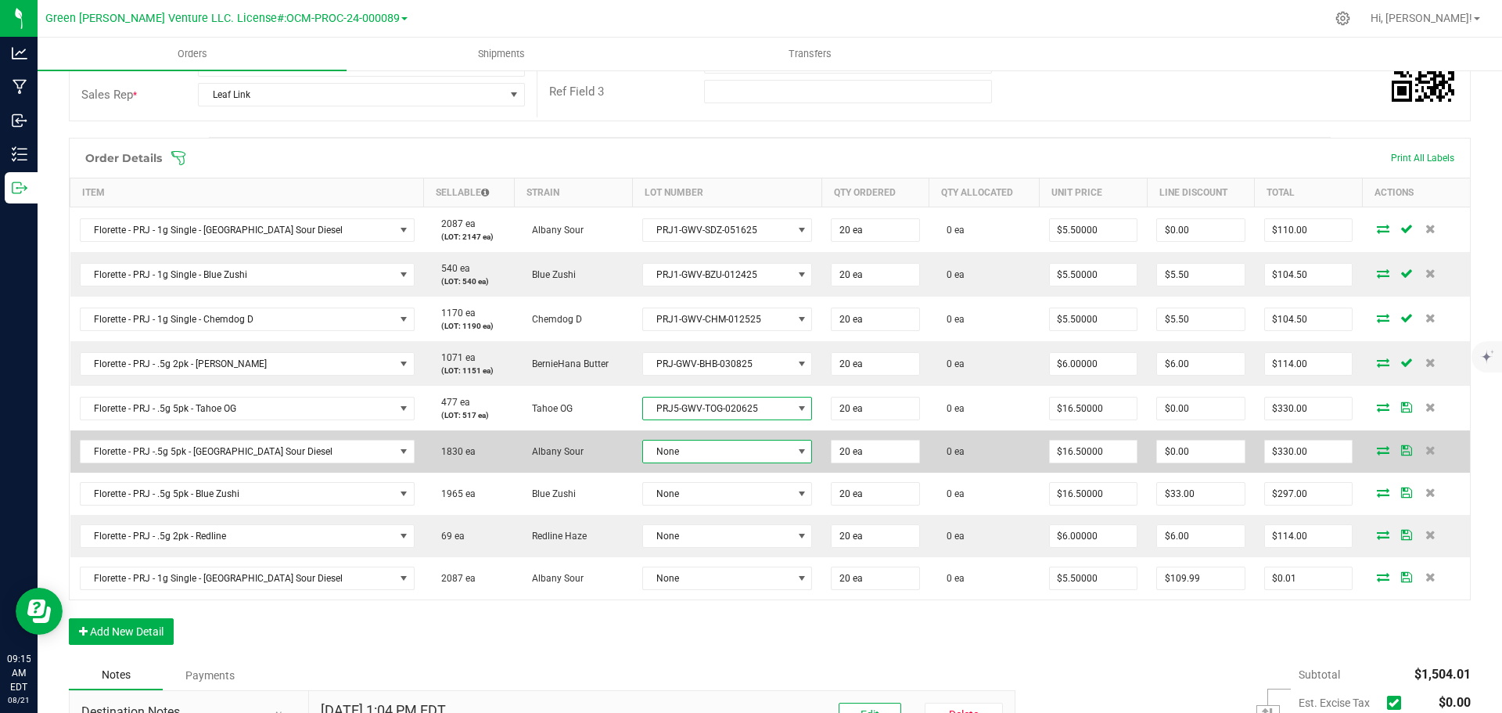
click at [673, 456] on span "None" at bounding box center [717, 451] width 149 height 22
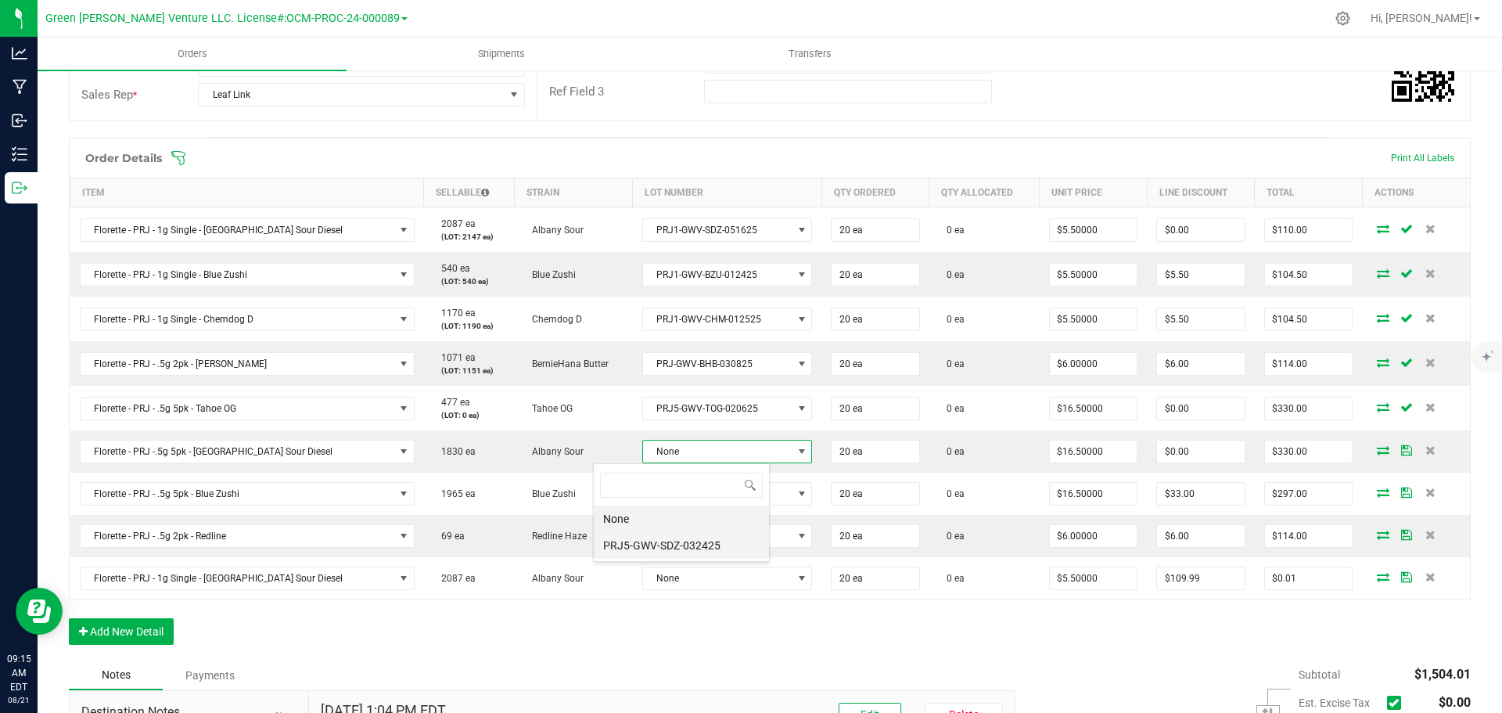
click at [684, 547] on li "PRJ5-GWV-SDZ-032425" at bounding box center [681, 545] width 175 height 27
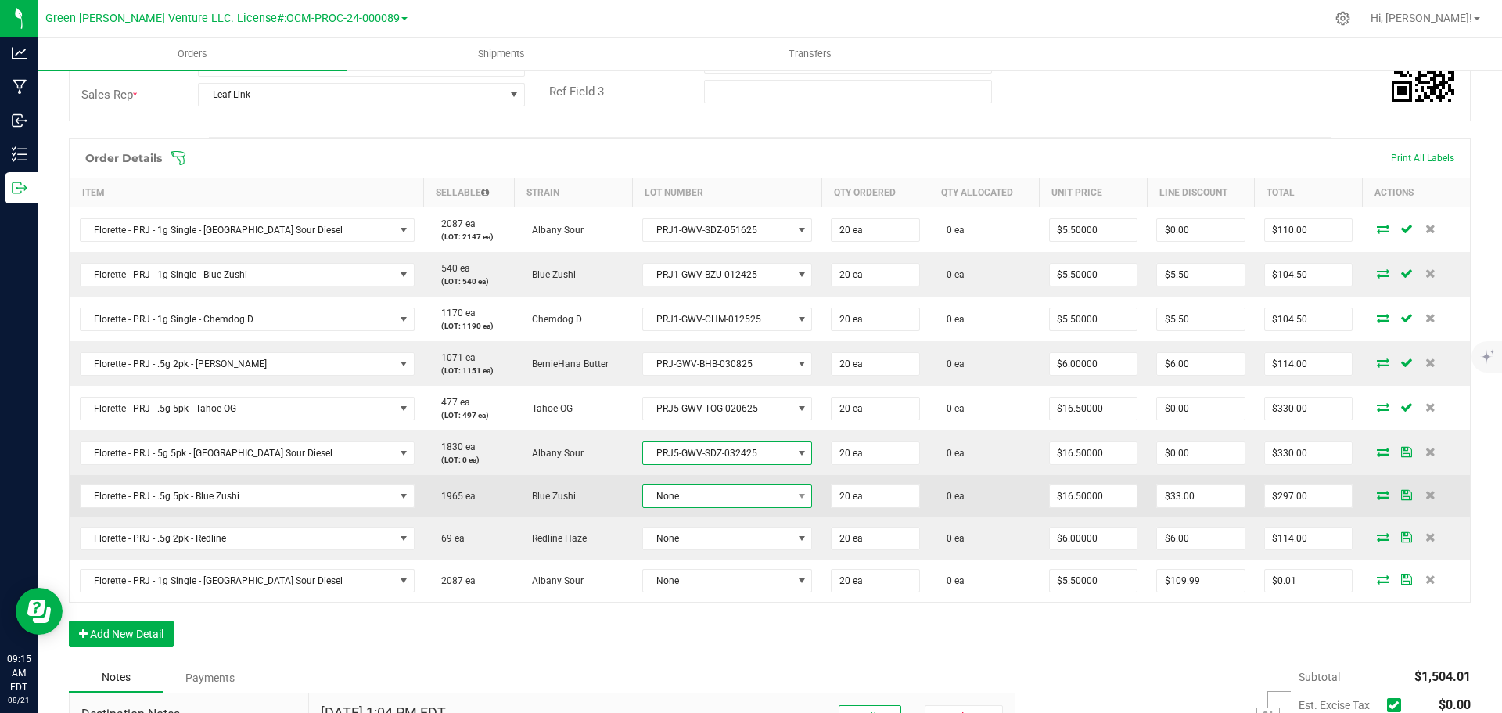
click at [673, 501] on span "None" at bounding box center [717, 496] width 149 height 22
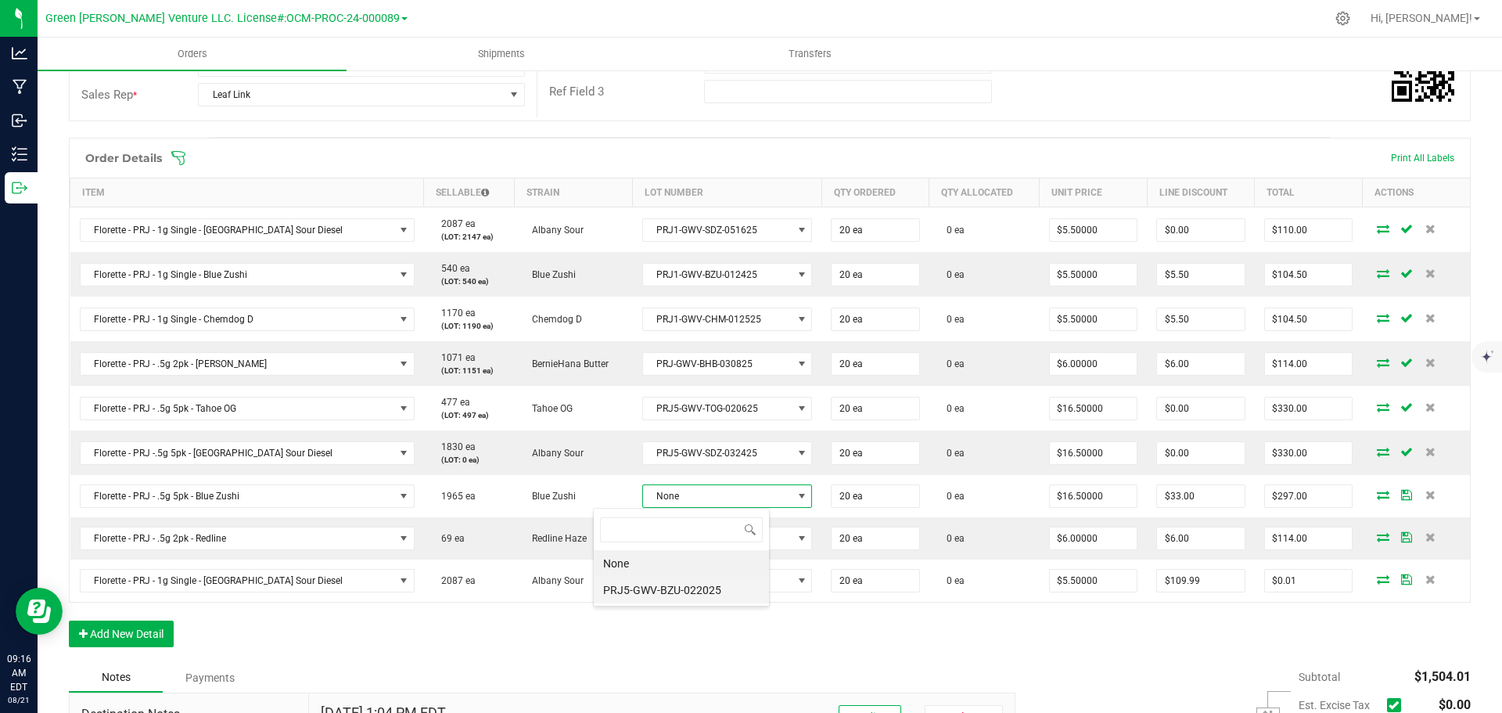
click at [683, 591] on li "PRJ5-GWV-BZU-022025" at bounding box center [681, 589] width 175 height 27
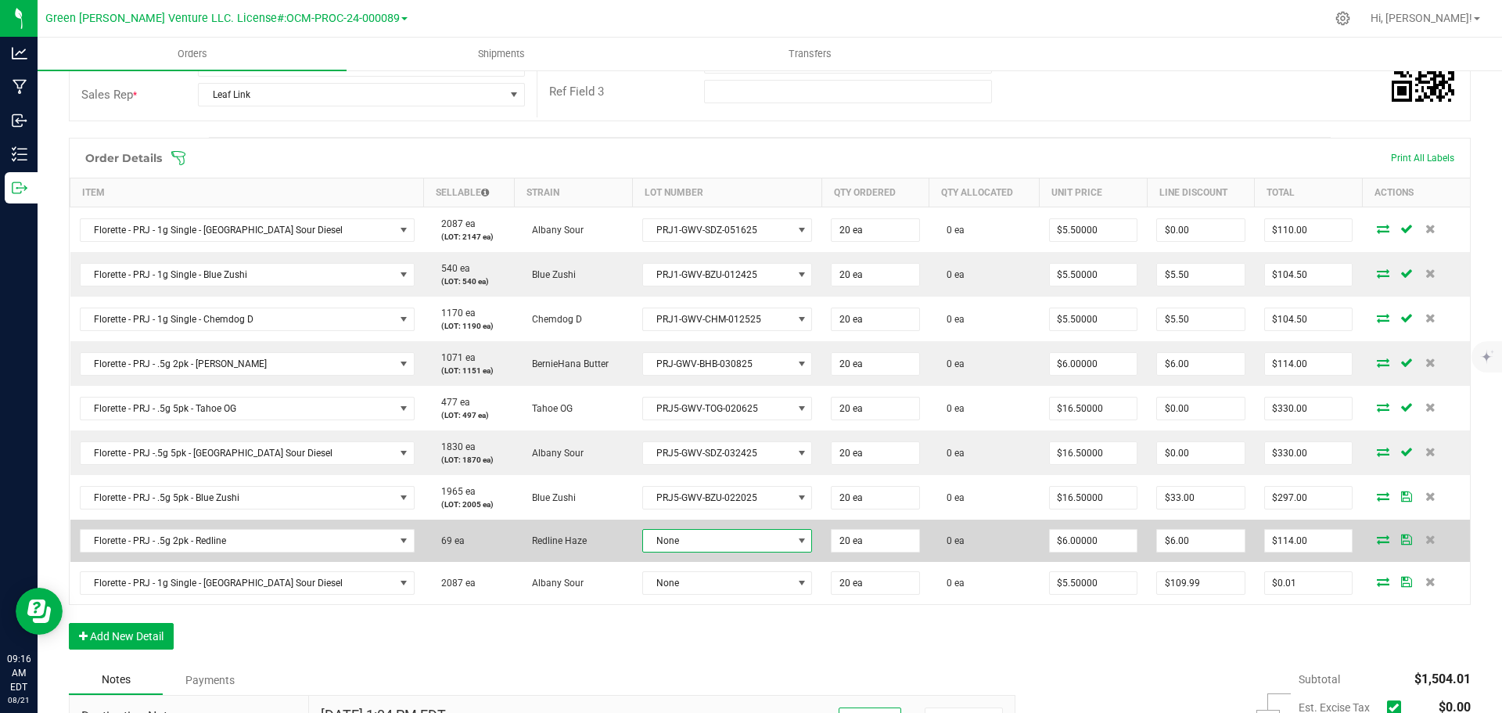
click at [682, 548] on span "None" at bounding box center [717, 540] width 149 height 22
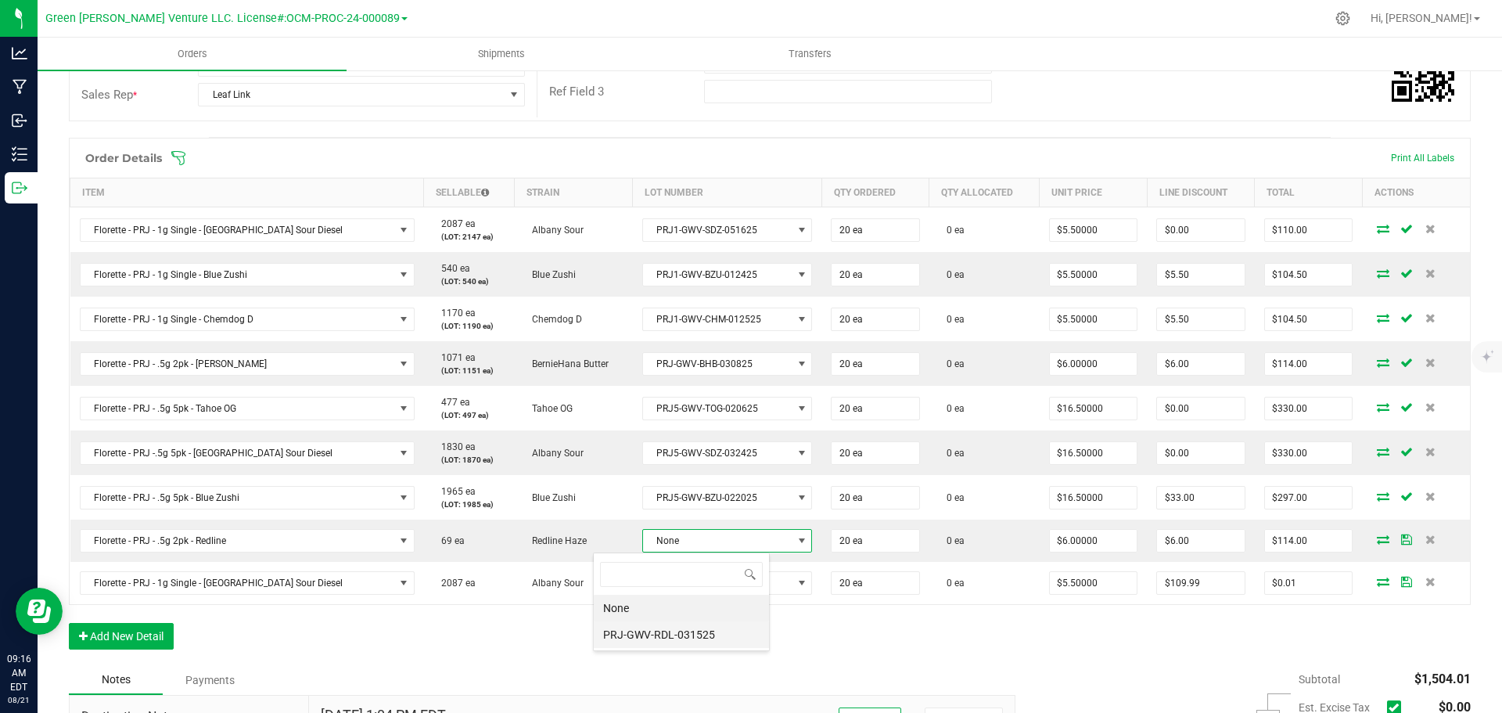
click at [691, 635] on li "PRJ-GWV-RDL-031525" at bounding box center [681, 634] width 175 height 27
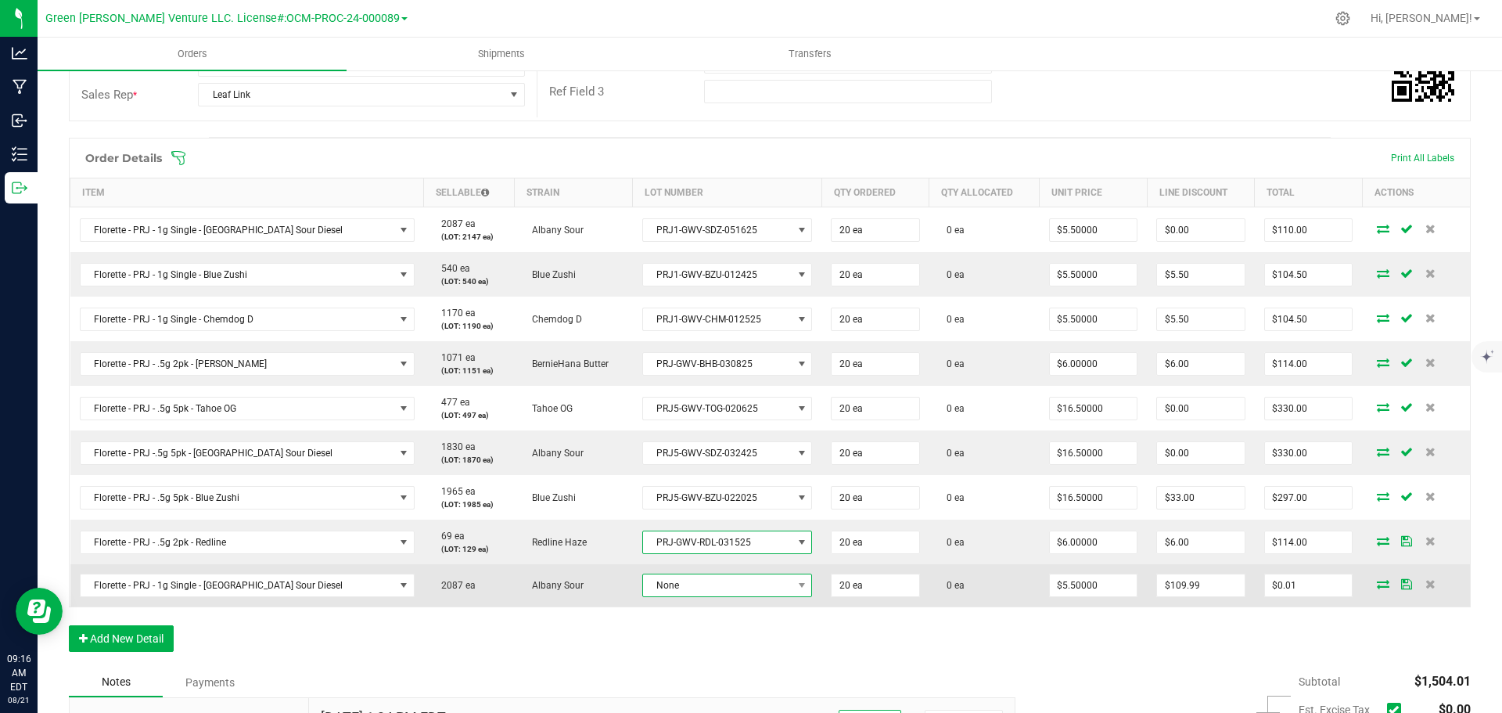
click at [680, 584] on span "None" at bounding box center [717, 585] width 149 height 22
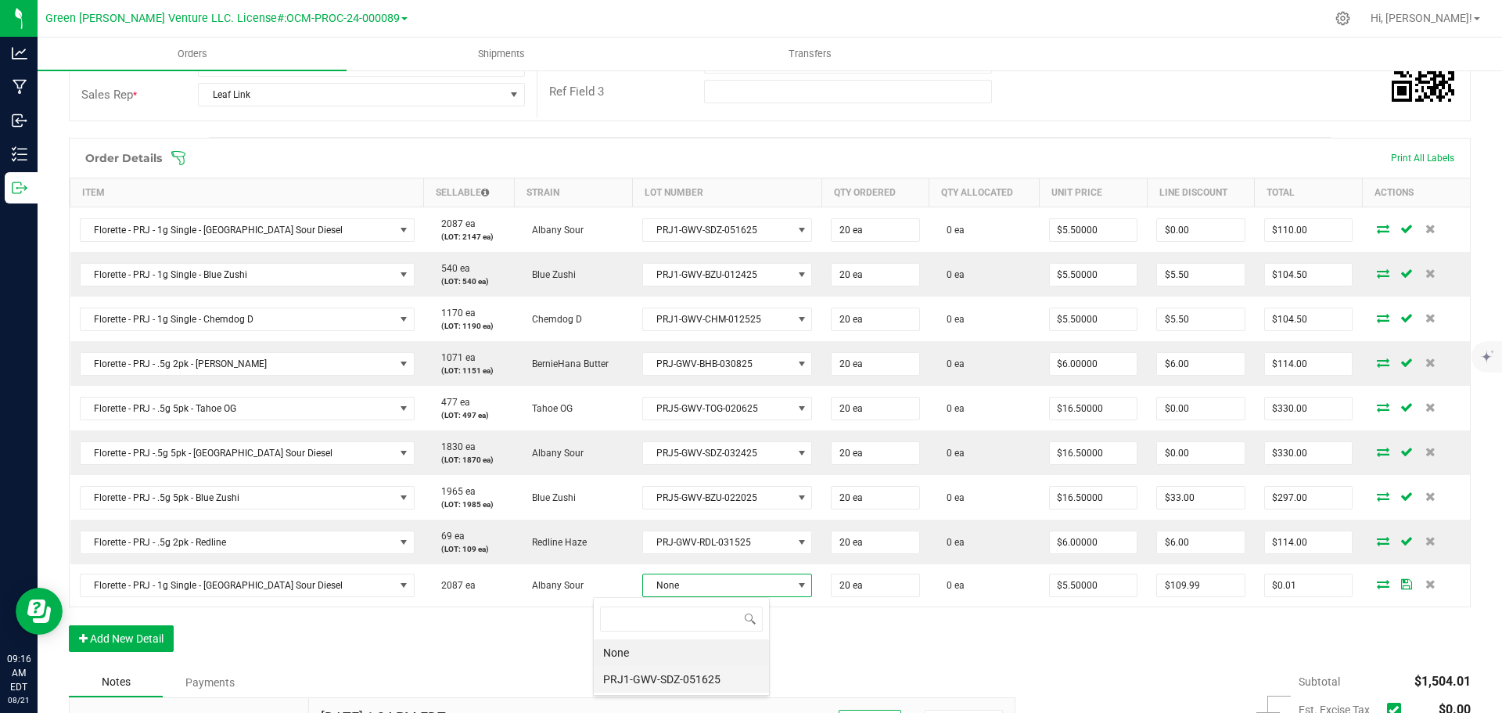
click at [695, 670] on li "PRJ1-GWV-SDZ-051625" at bounding box center [681, 679] width 175 height 27
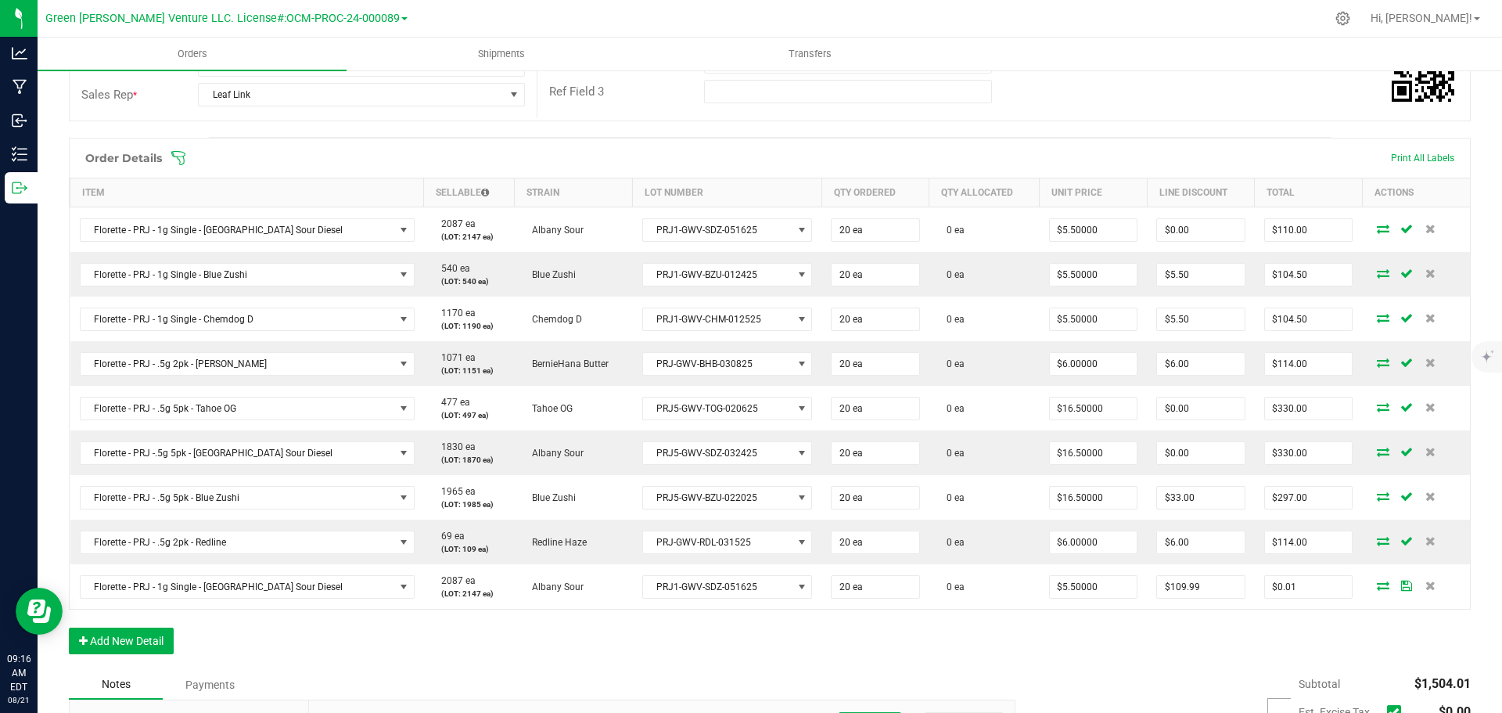
click at [178, 162] on icon at bounding box center [179, 158] width 16 height 16
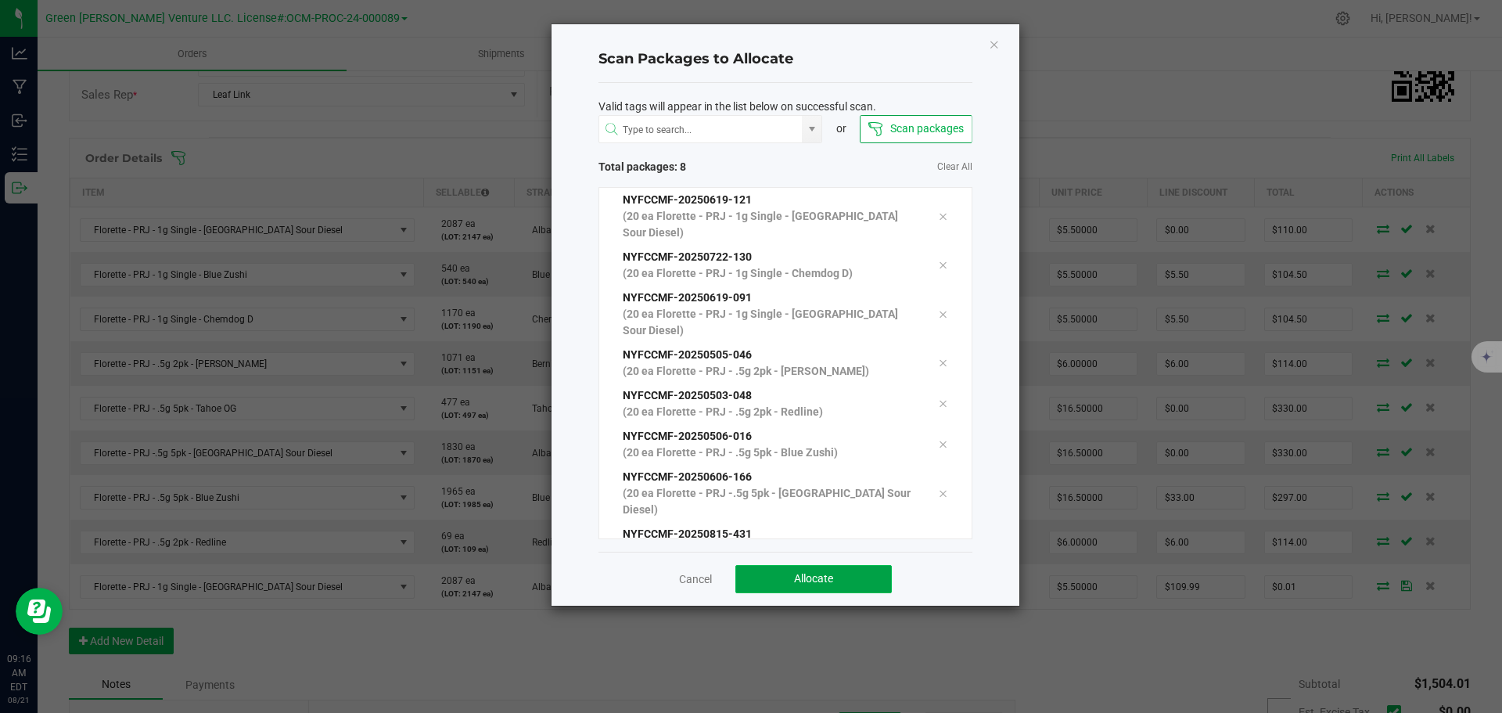
click at [756, 579] on button "Allocate" at bounding box center [813, 579] width 156 height 28
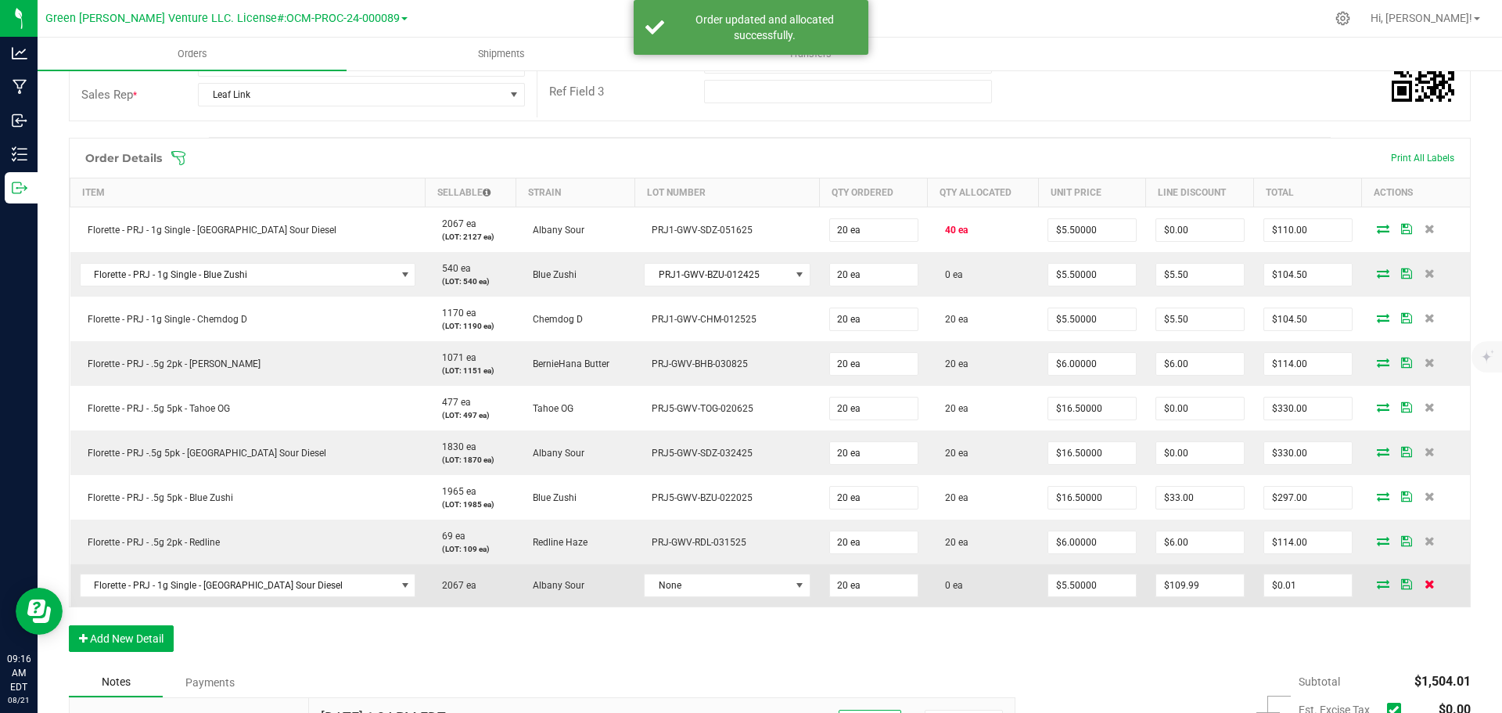
click at [1424, 583] on icon at bounding box center [1429, 583] width 10 height 9
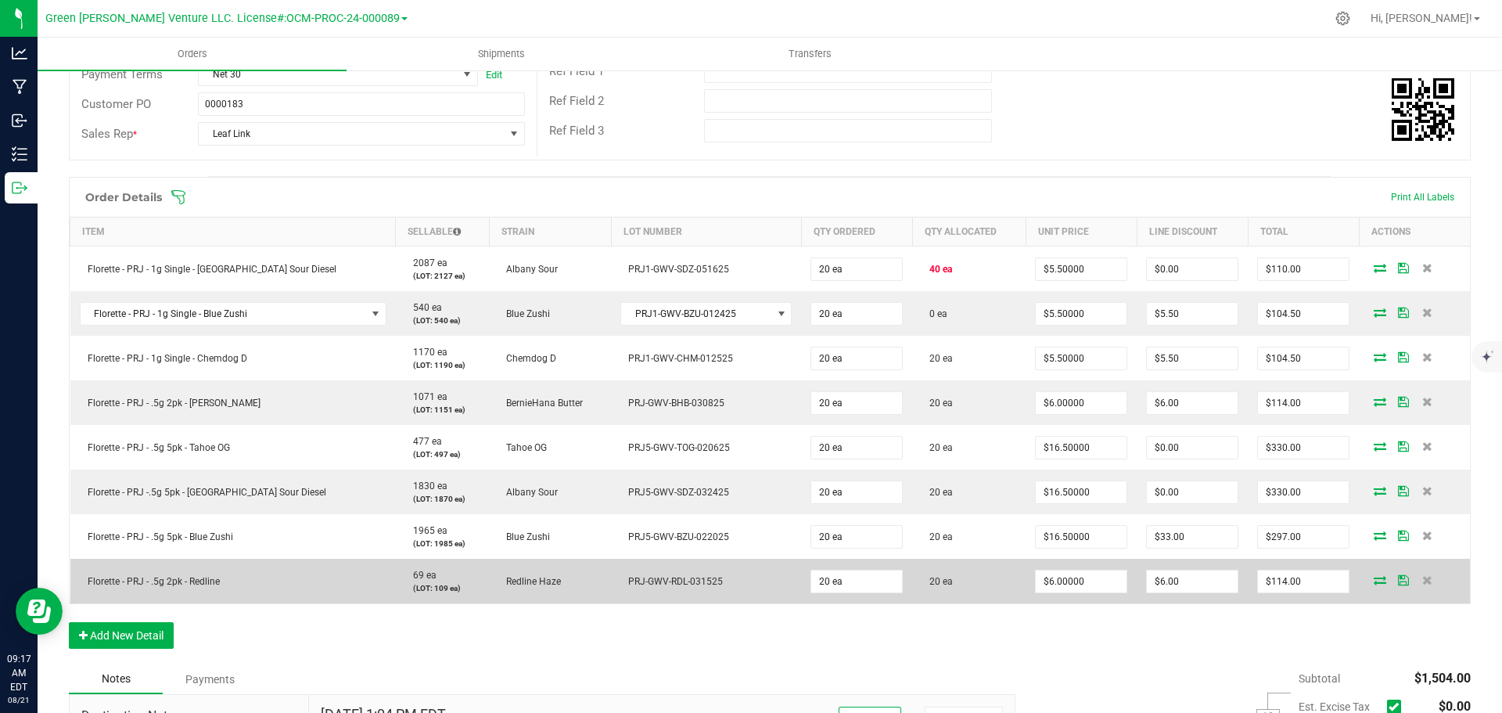
scroll to position [313, 0]
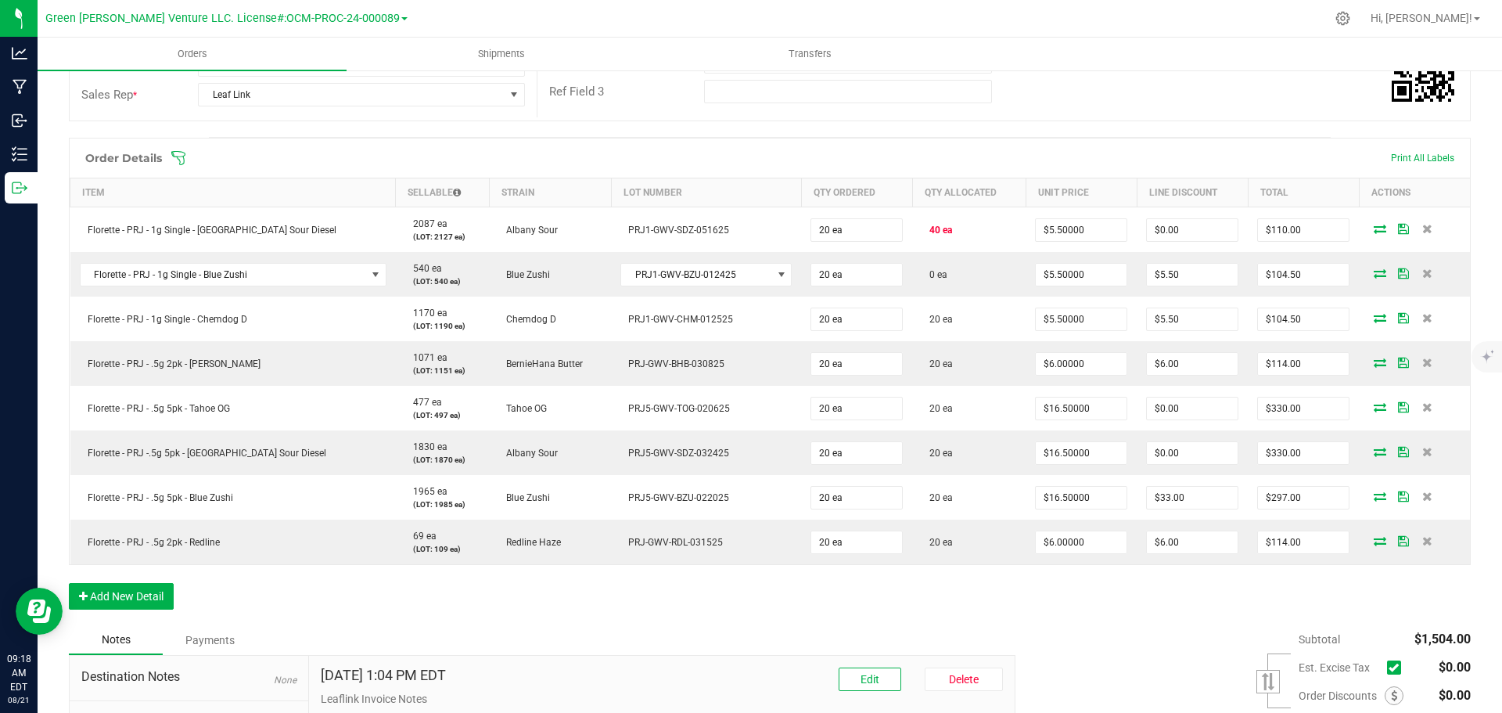
click at [185, 156] on icon at bounding box center [178, 158] width 14 height 14
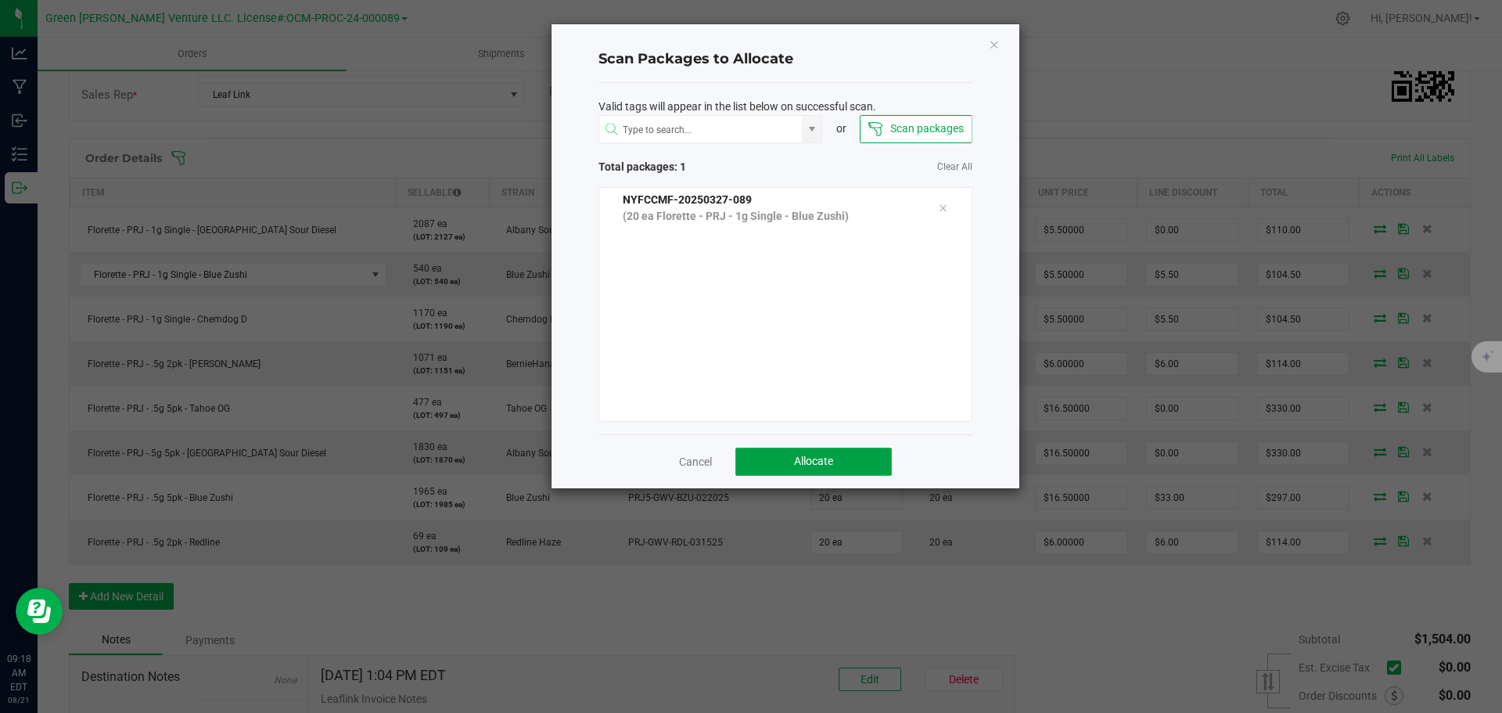
click at [761, 462] on button "Allocate" at bounding box center [813, 461] width 156 height 28
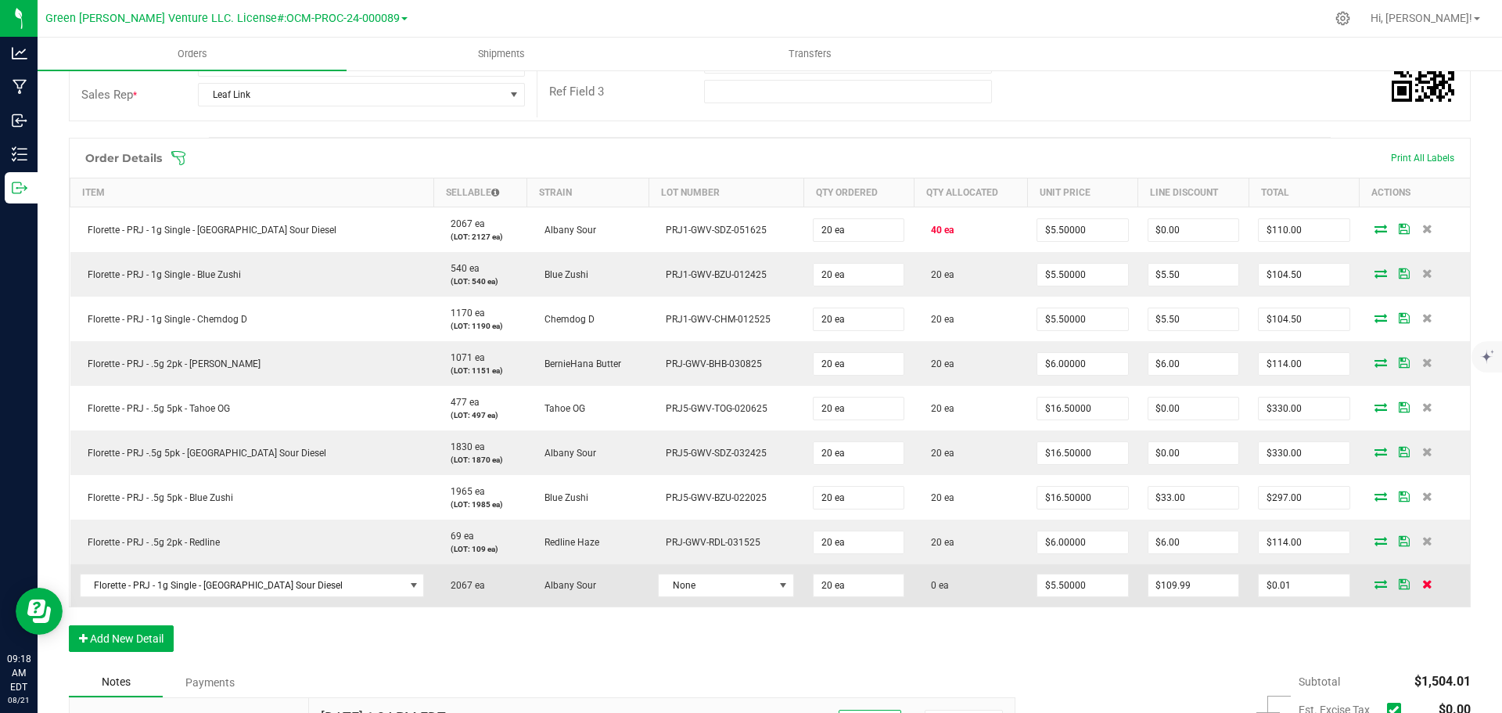
click at [1422, 583] on icon at bounding box center [1427, 583] width 10 height 9
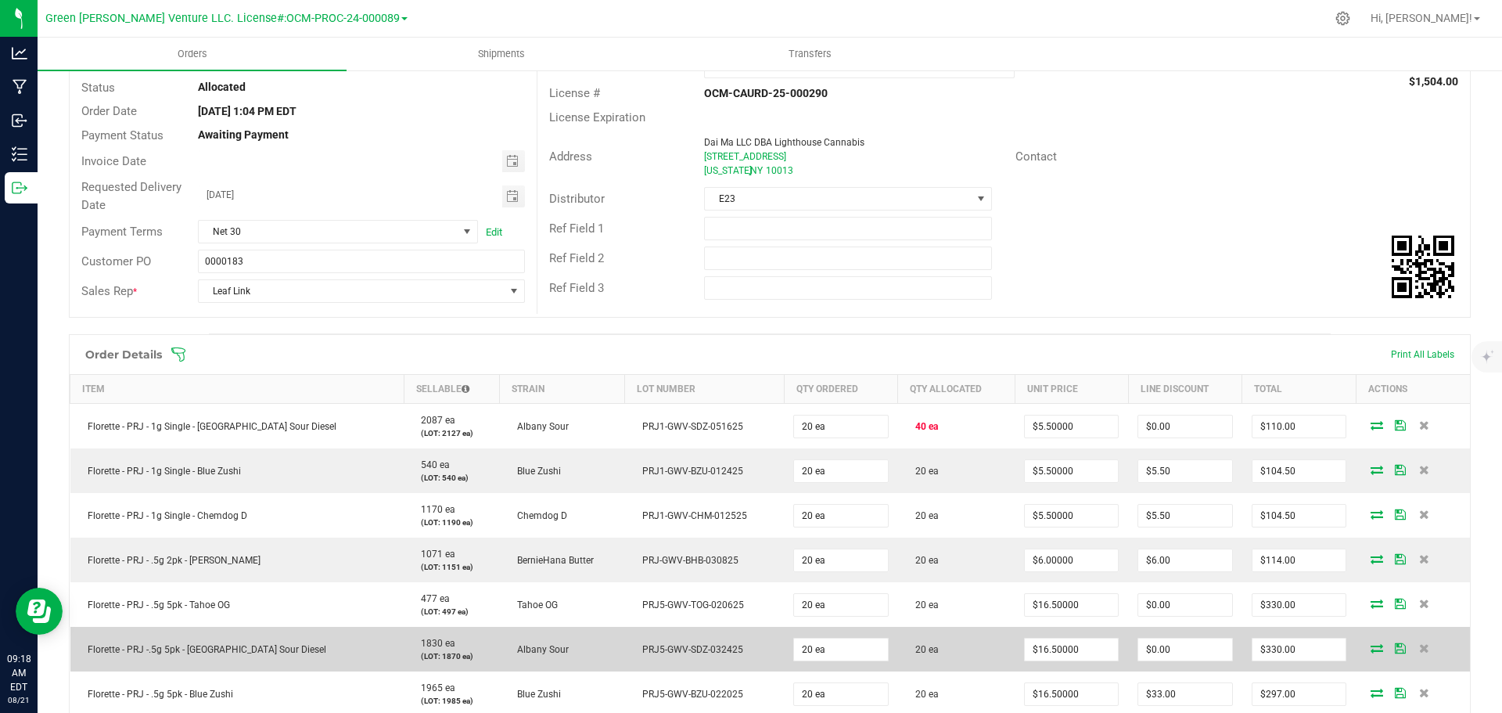
scroll to position [0, 0]
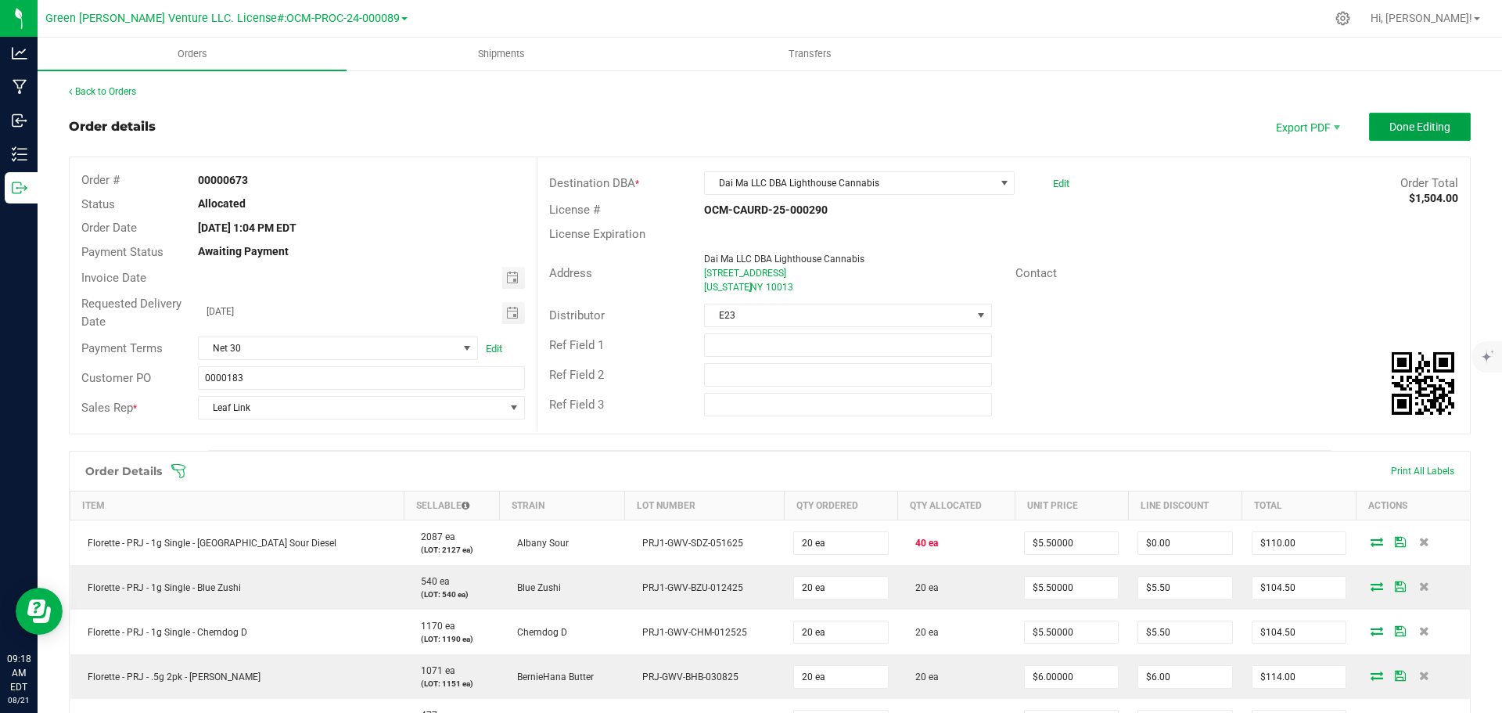
click at [1369, 131] on button "Done Editing" at bounding box center [1420, 127] width 102 height 28
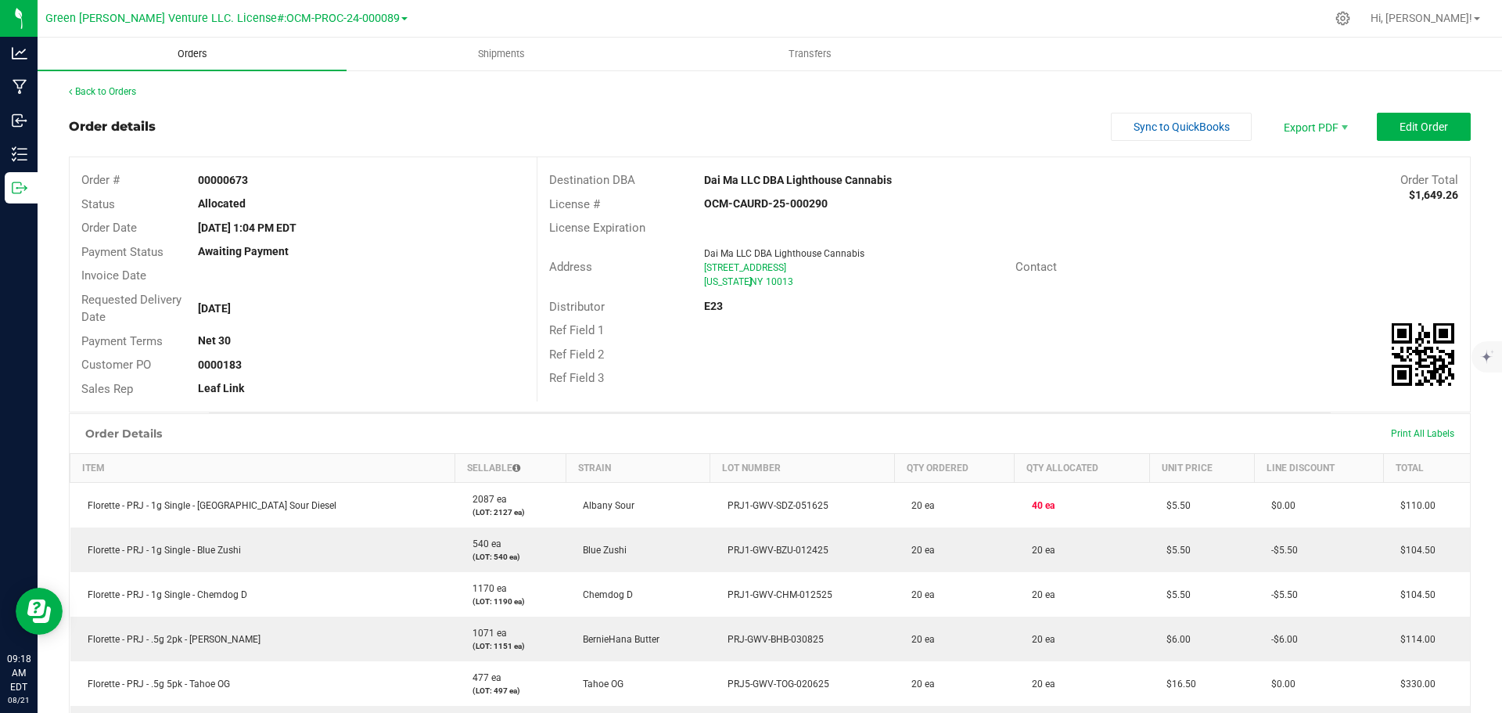
click at [188, 58] on span "Orders" at bounding box center [192, 54] width 72 height 14
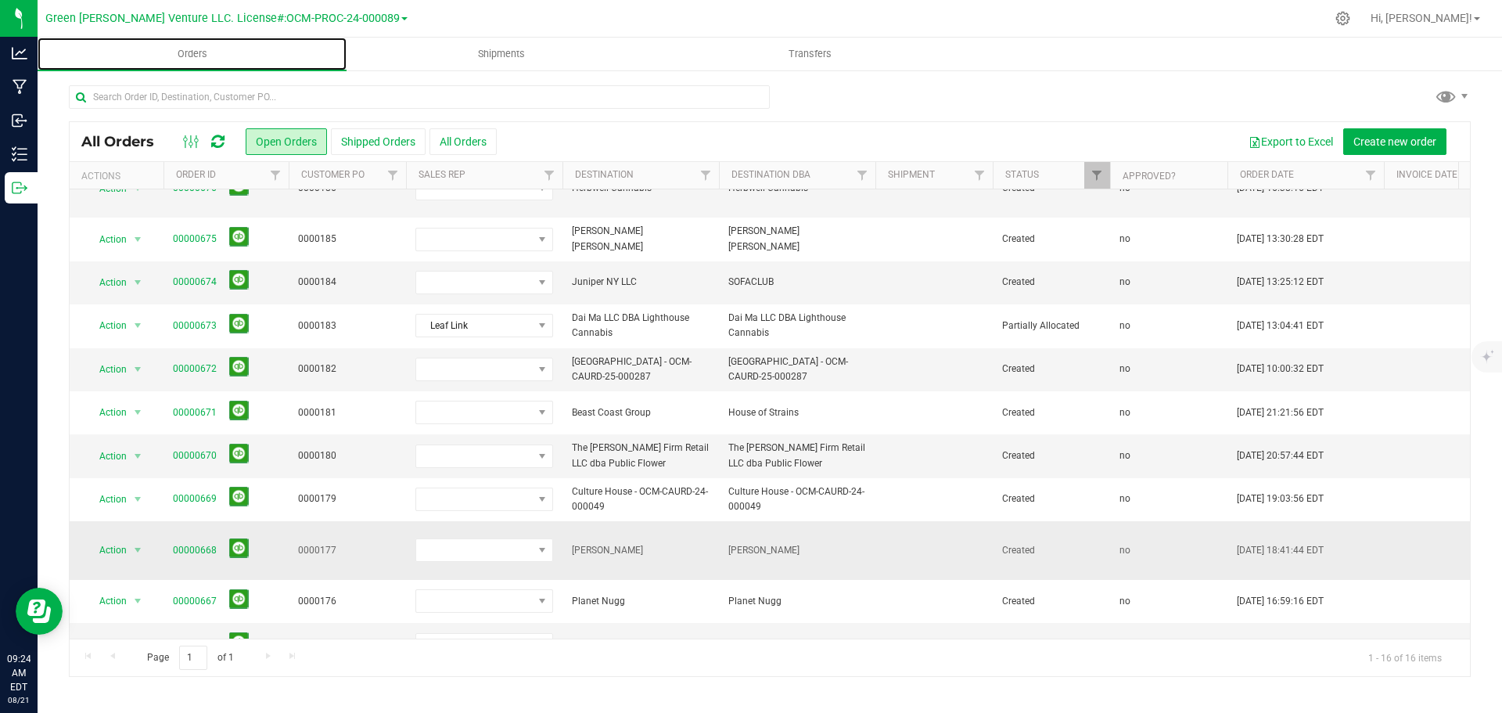
scroll to position [178, 0]
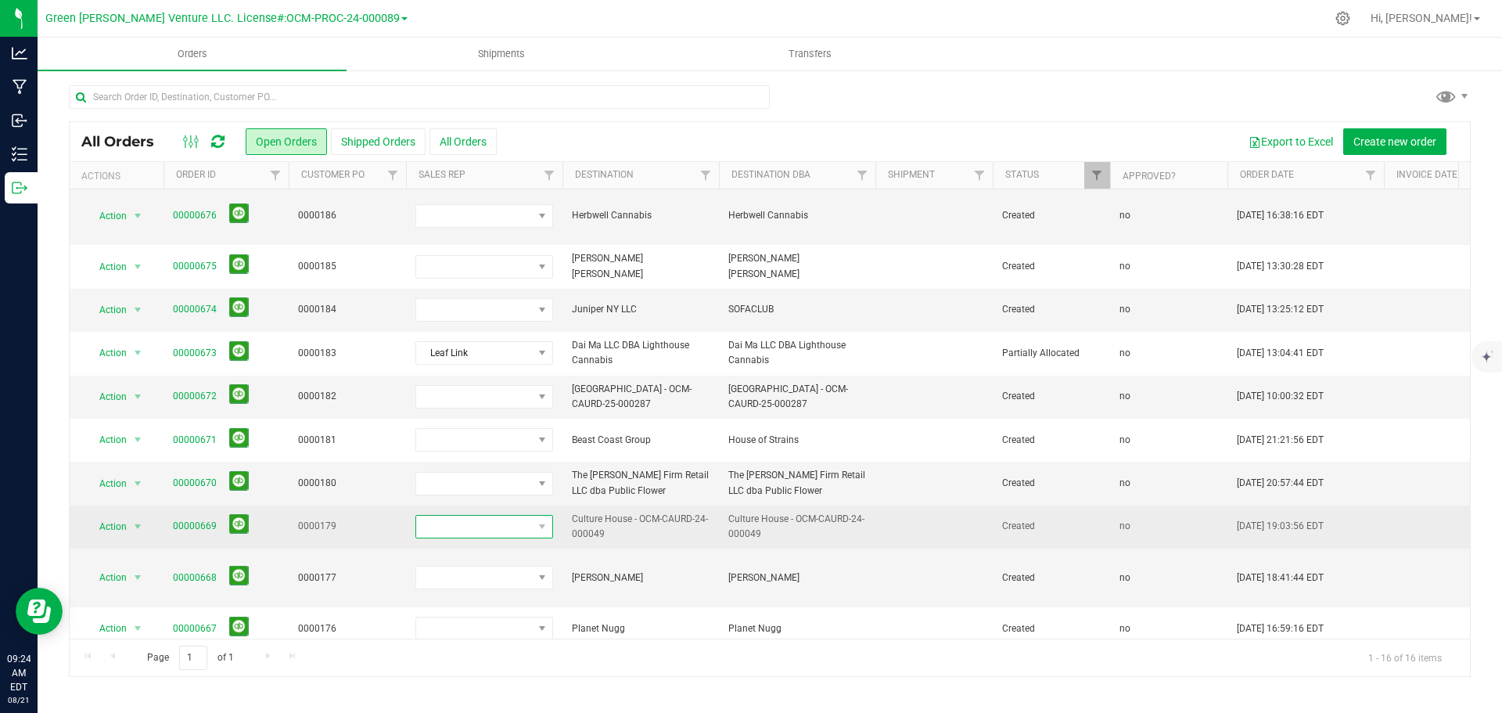
click at [519, 515] on span at bounding box center [474, 526] width 117 height 22
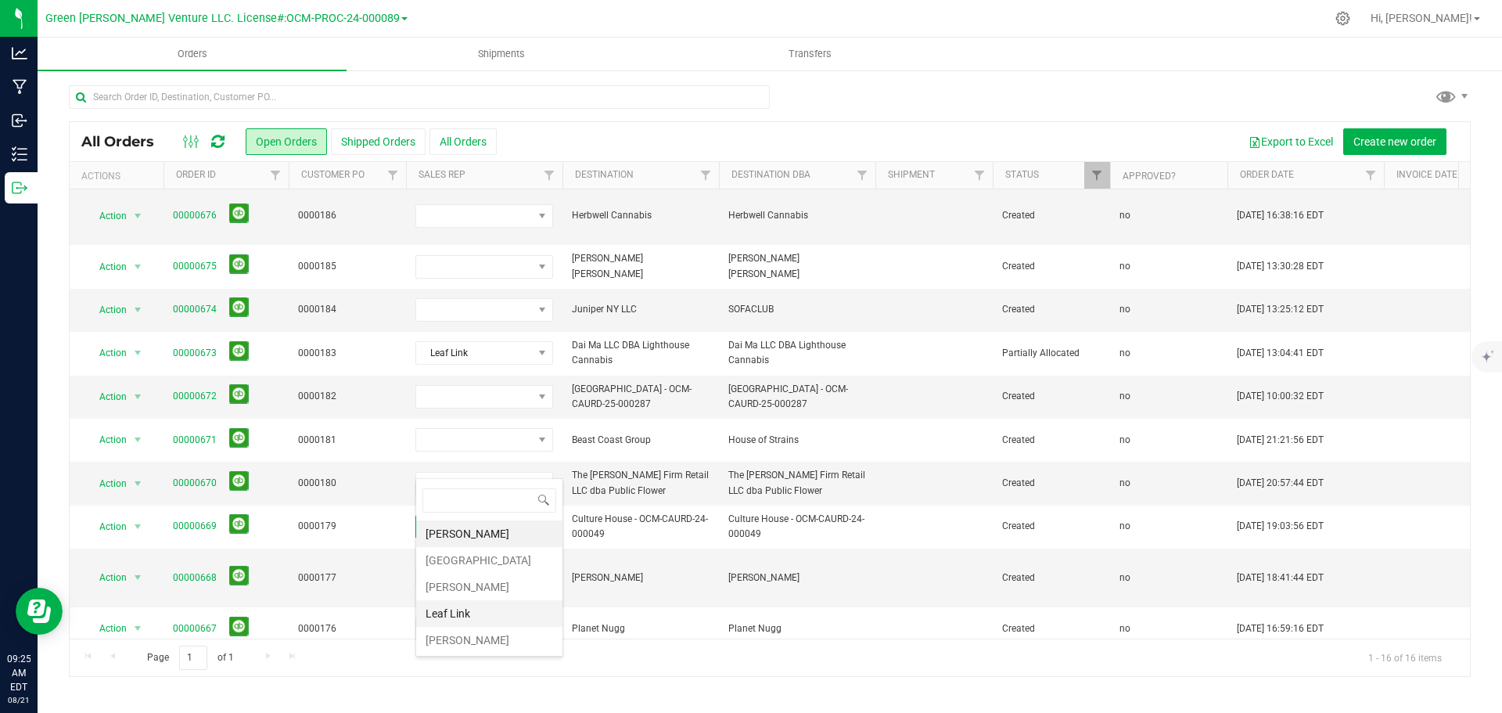
click at [487, 612] on li "Leaf Link" at bounding box center [489, 613] width 146 height 27
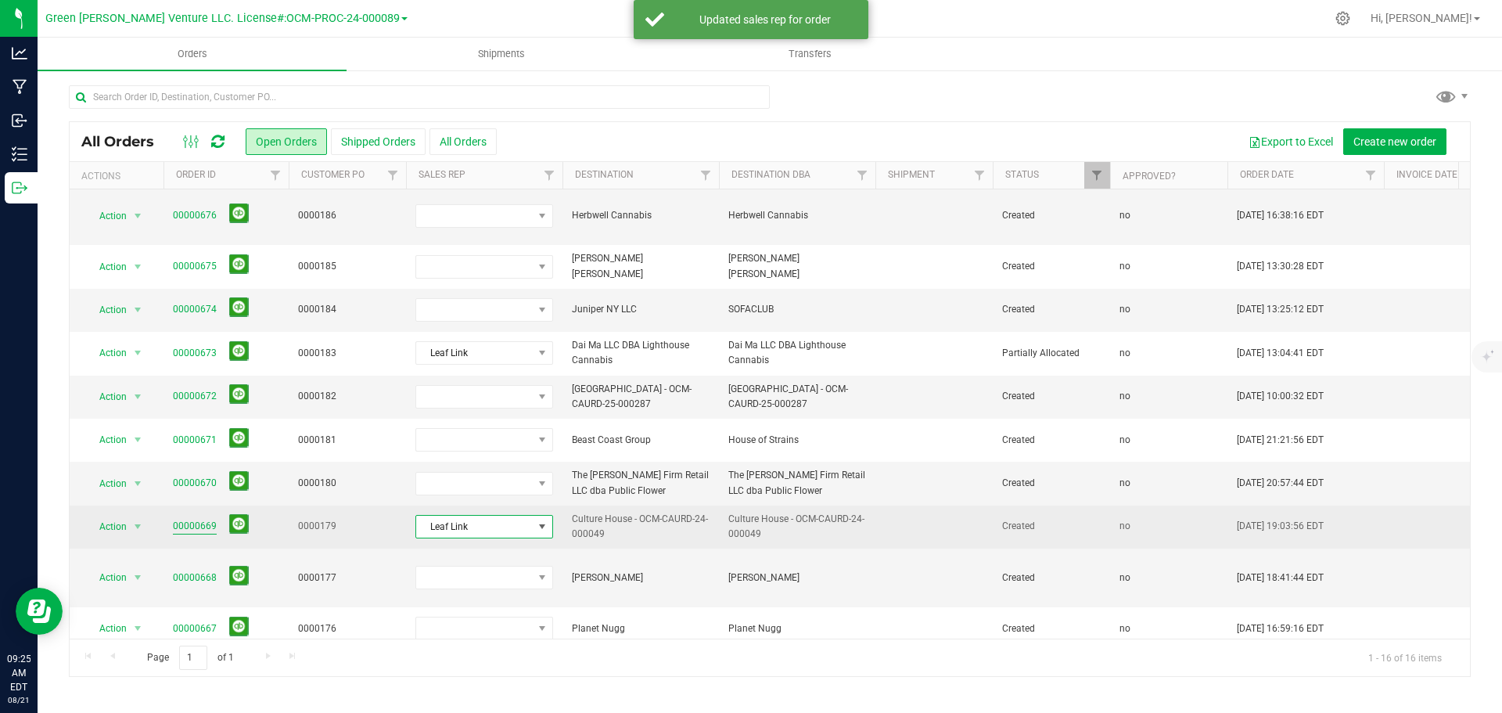
click at [206, 519] on link "00000669" at bounding box center [195, 526] width 44 height 15
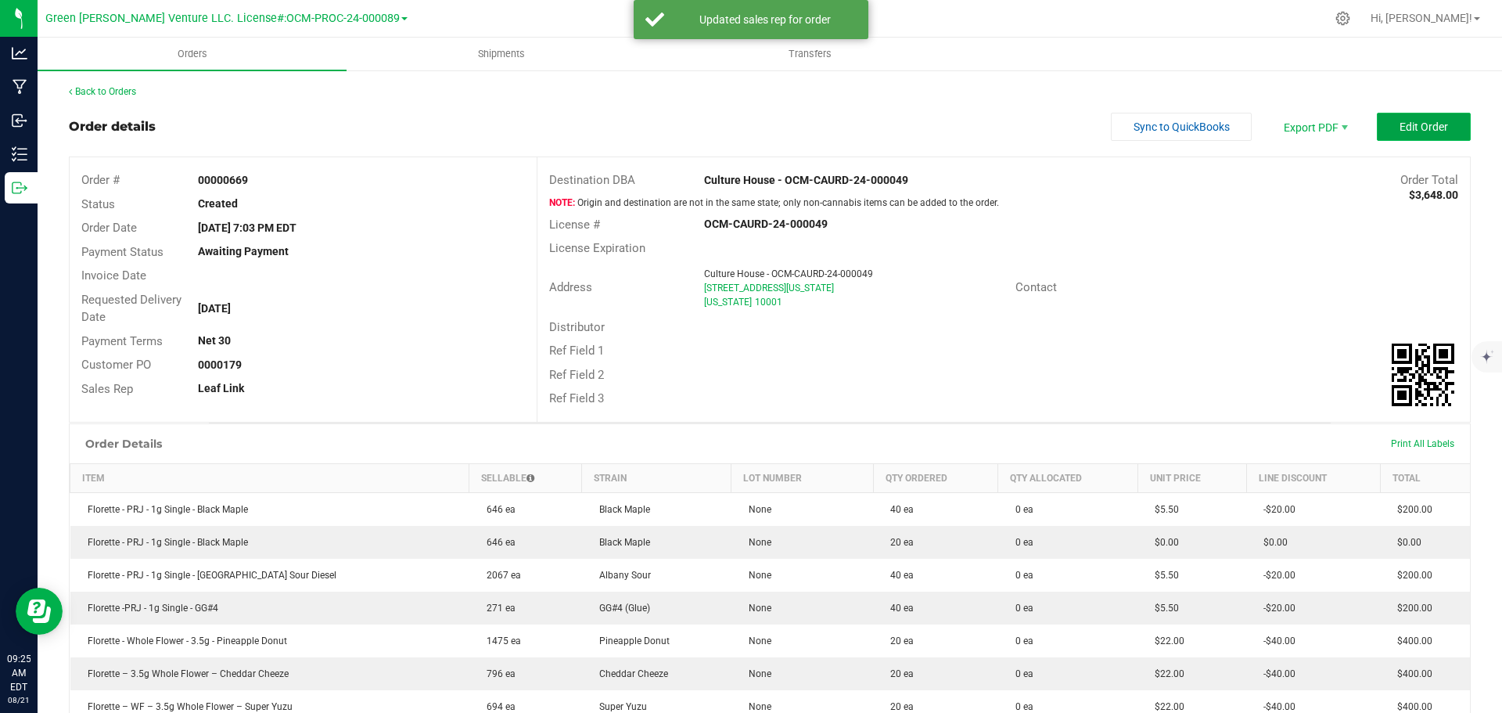
click at [1399, 138] on button "Edit Order" at bounding box center [1424, 127] width 94 height 28
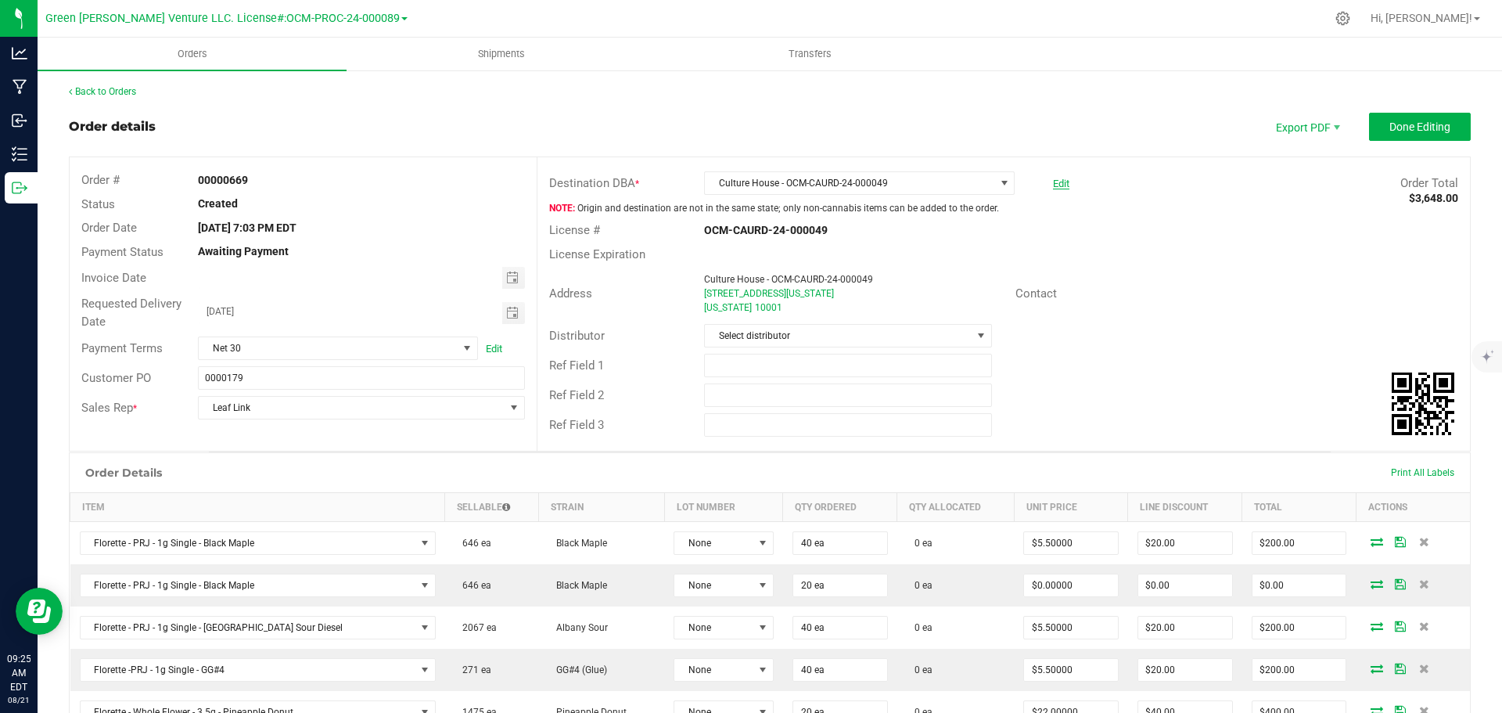
click at [1053, 181] on link "Edit" at bounding box center [1061, 184] width 16 height 12
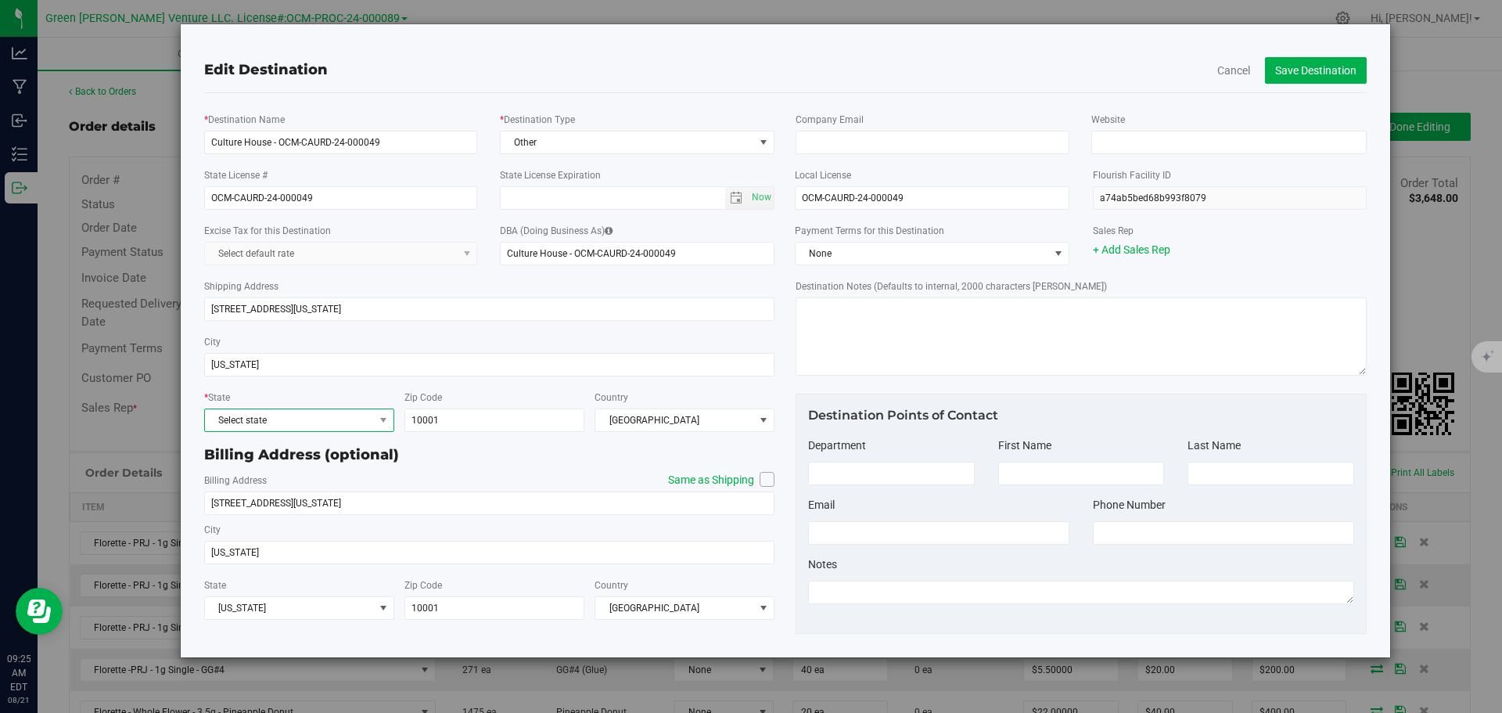
click at [261, 423] on span "Select state" at bounding box center [289, 420] width 169 height 22
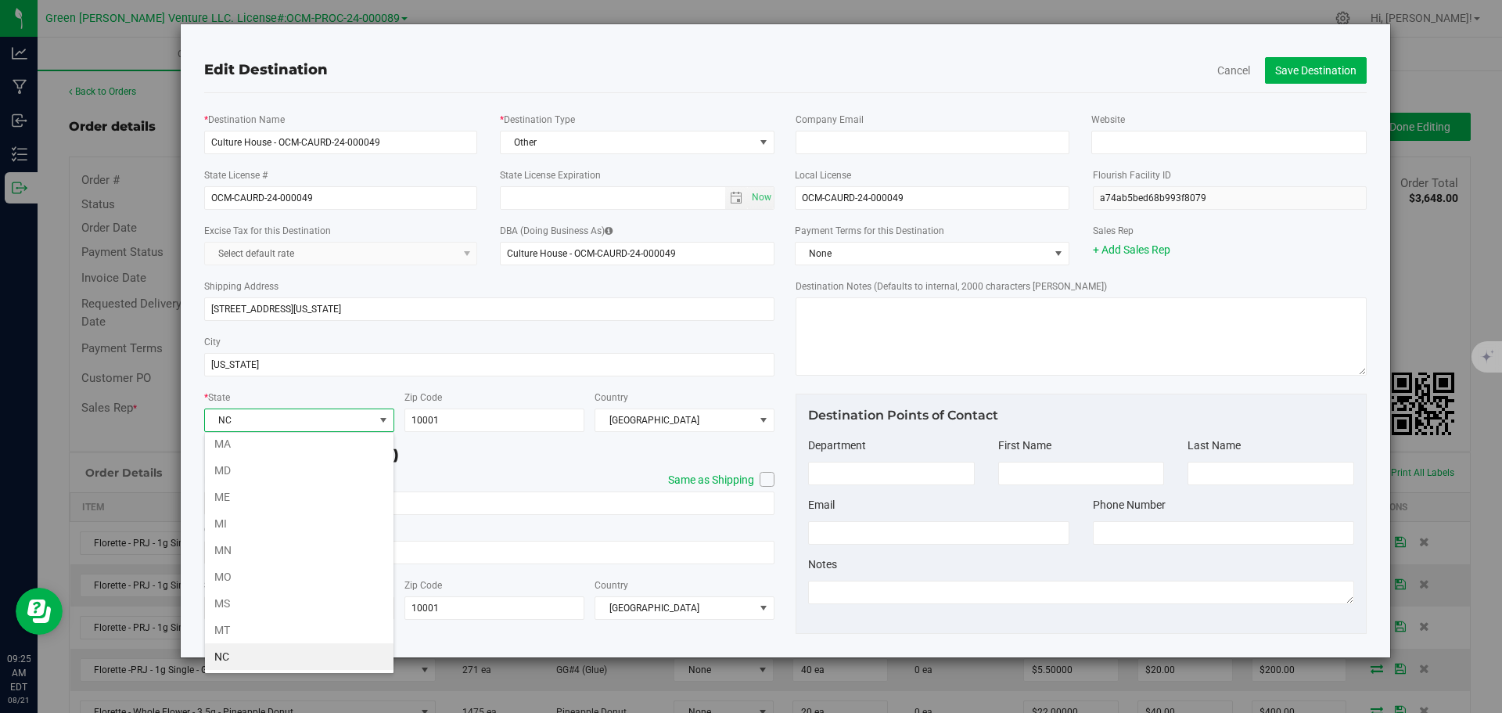
scroll to position [696, 0]
click at [296, 658] on li "NY" at bounding box center [299, 656] width 188 height 27
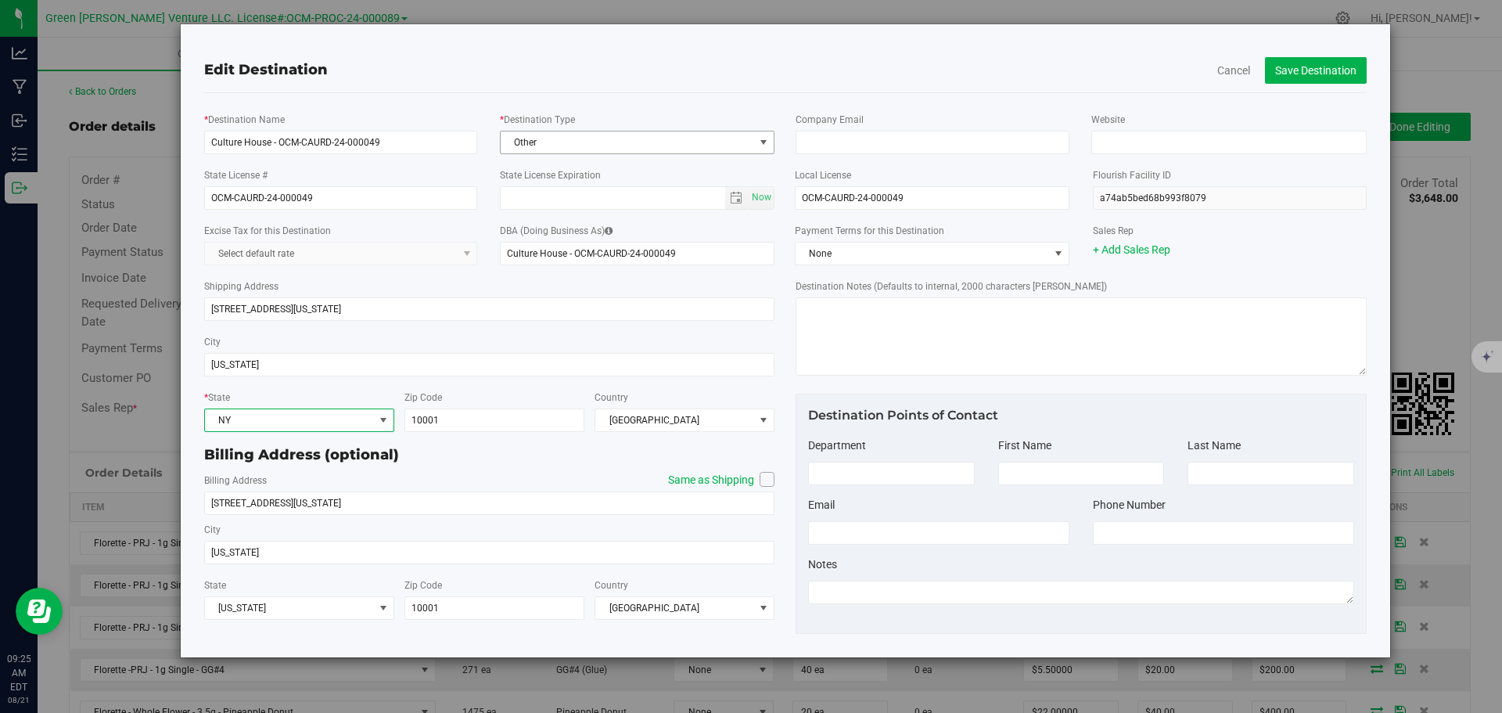
click at [573, 135] on span "Other" at bounding box center [627, 142] width 253 height 22
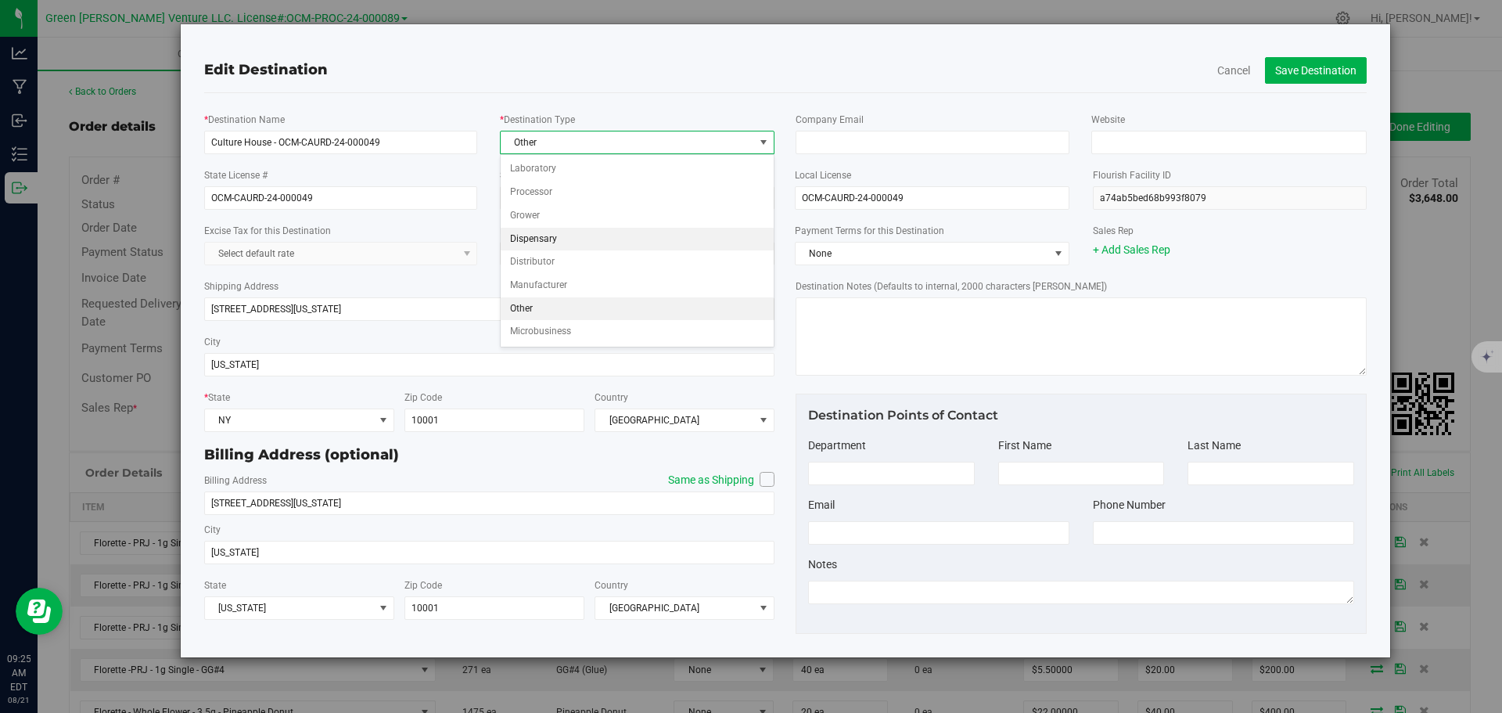
click at [558, 244] on li "Dispensary" at bounding box center [637, 239] width 273 height 23
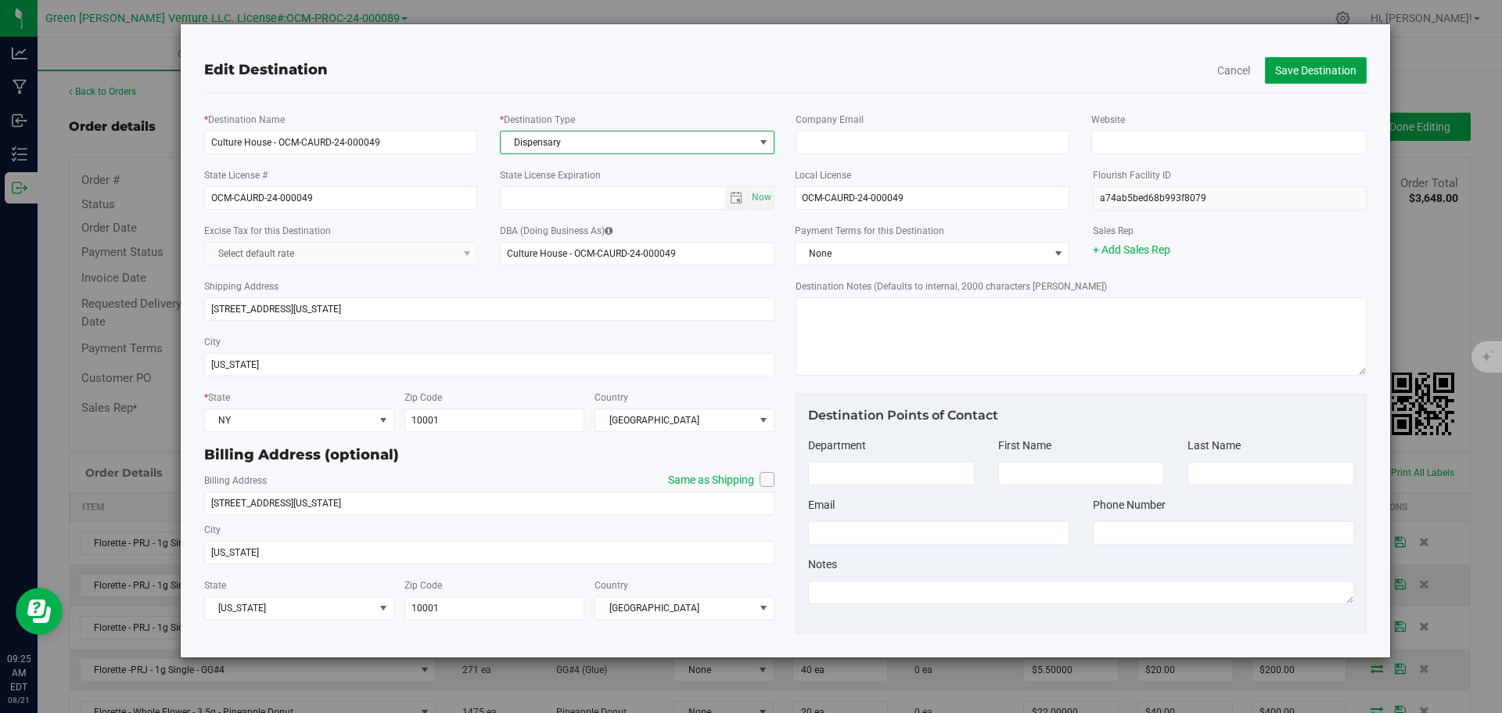
click at [1283, 70] on button "Save Destination" at bounding box center [1316, 70] width 102 height 27
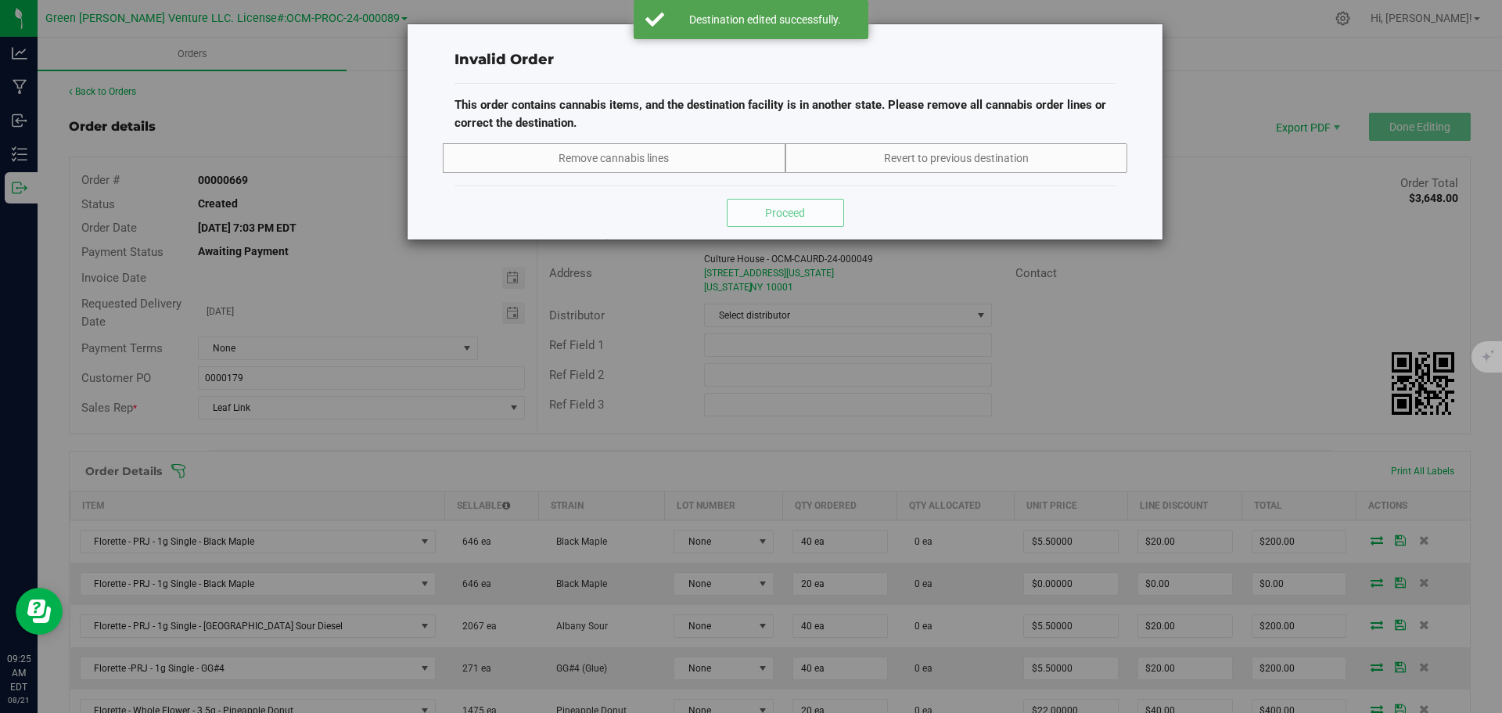
click at [1134, 373] on div "Invalid Order This order contains cannabis items, and the destination facility …" at bounding box center [756, 356] width 1513 height 713
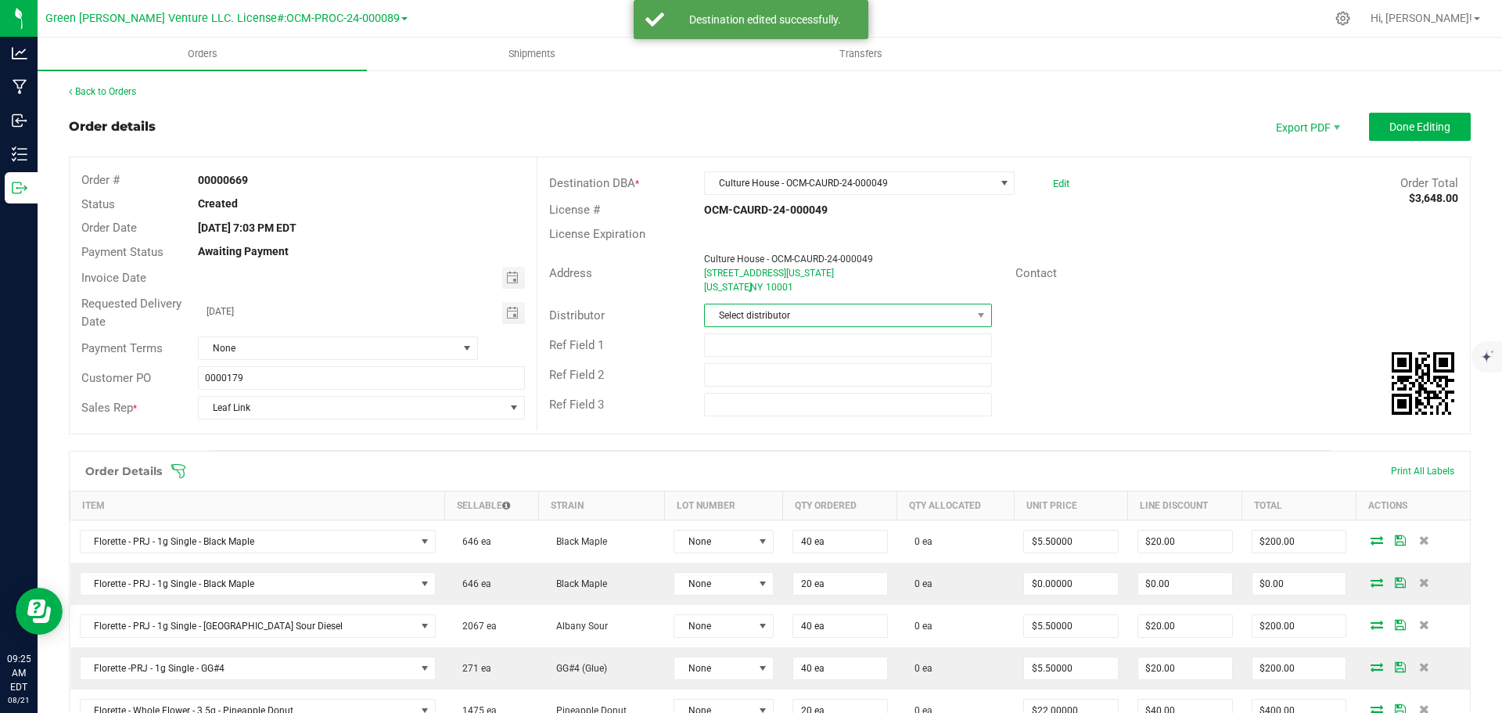
click at [885, 318] on span "Select distributor" at bounding box center [838, 315] width 266 height 22
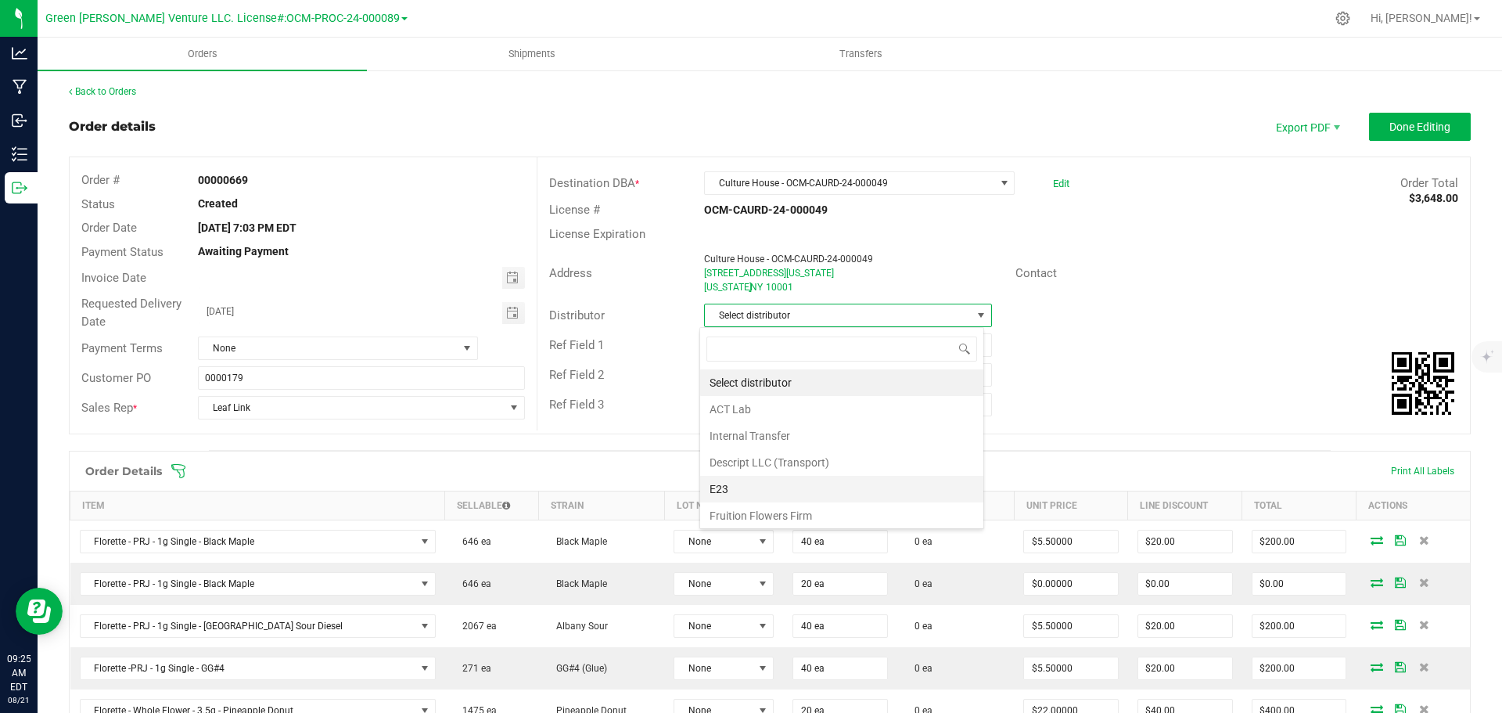
click at [801, 480] on li "E23" at bounding box center [841, 489] width 283 height 27
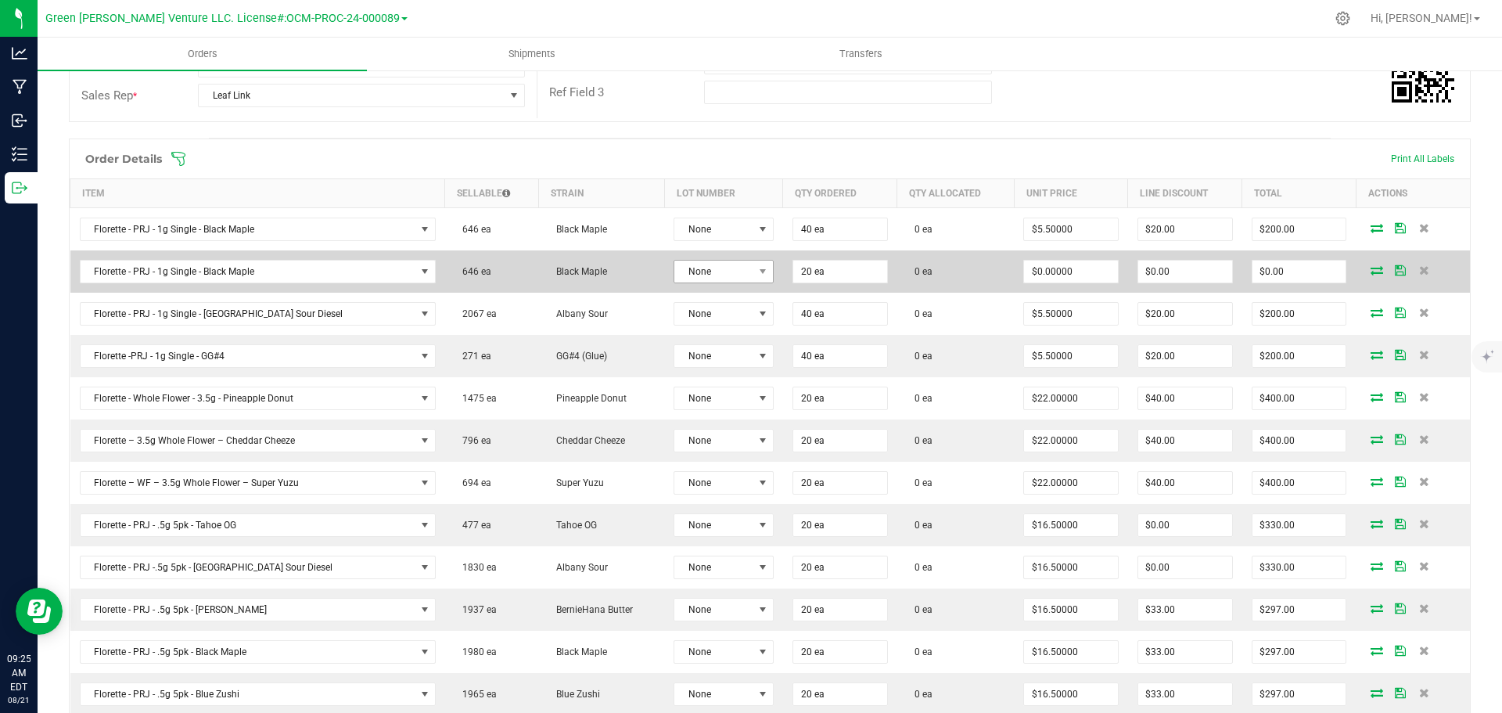
scroll to position [313, 0]
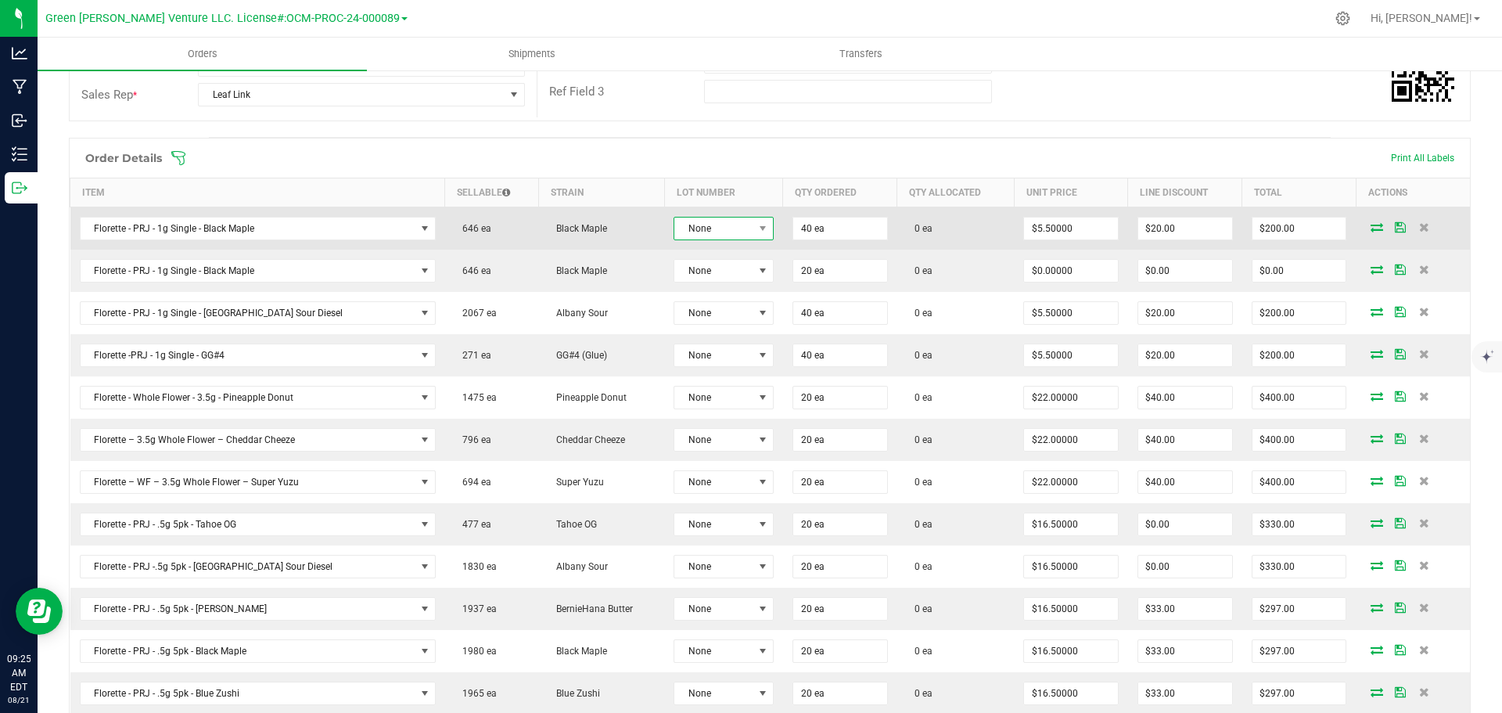
click at [700, 232] on span "None" at bounding box center [713, 228] width 79 height 22
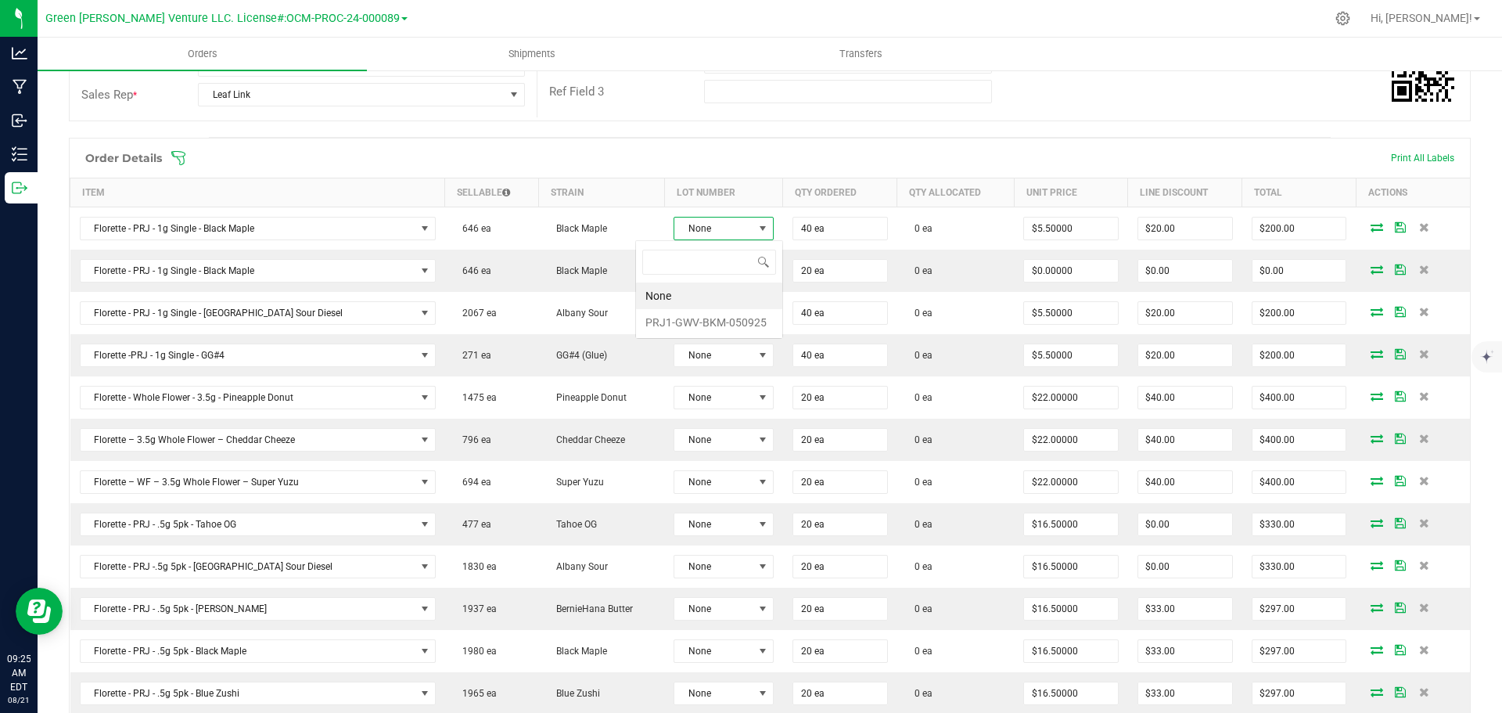
scroll to position [23, 104]
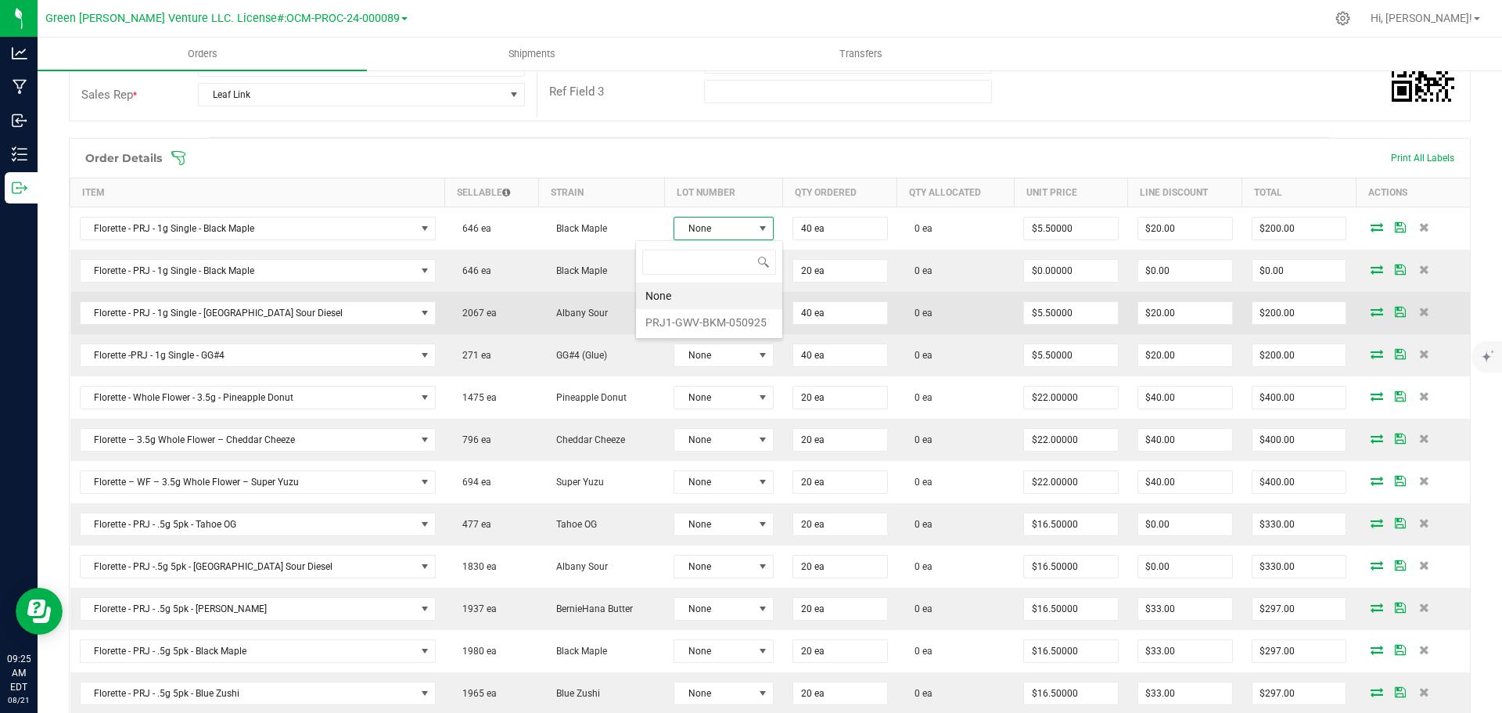
click at [707, 320] on li "PRJ1-GWV-BKM-050925" at bounding box center [709, 322] width 146 height 27
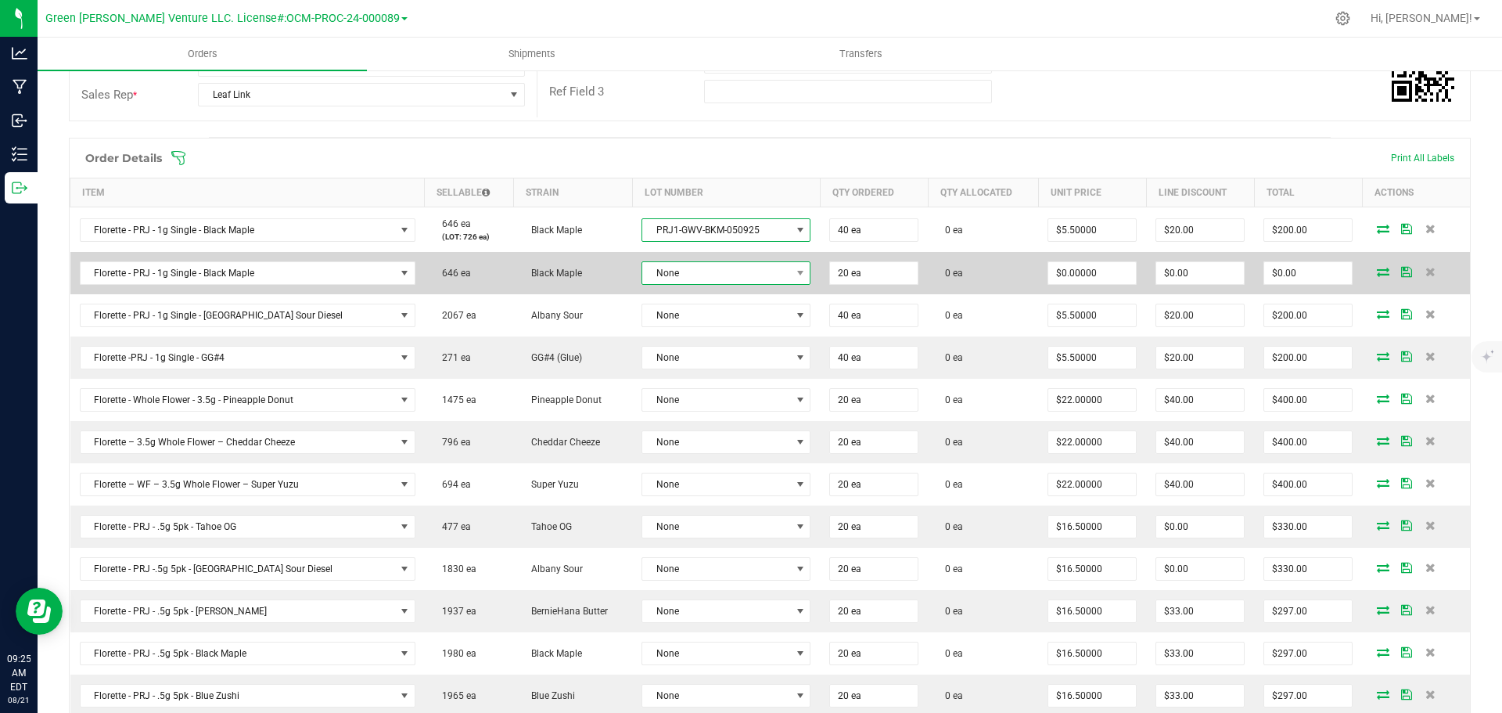
click at [705, 273] on span "None" at bounding box center [716, 273] width 148 height 22
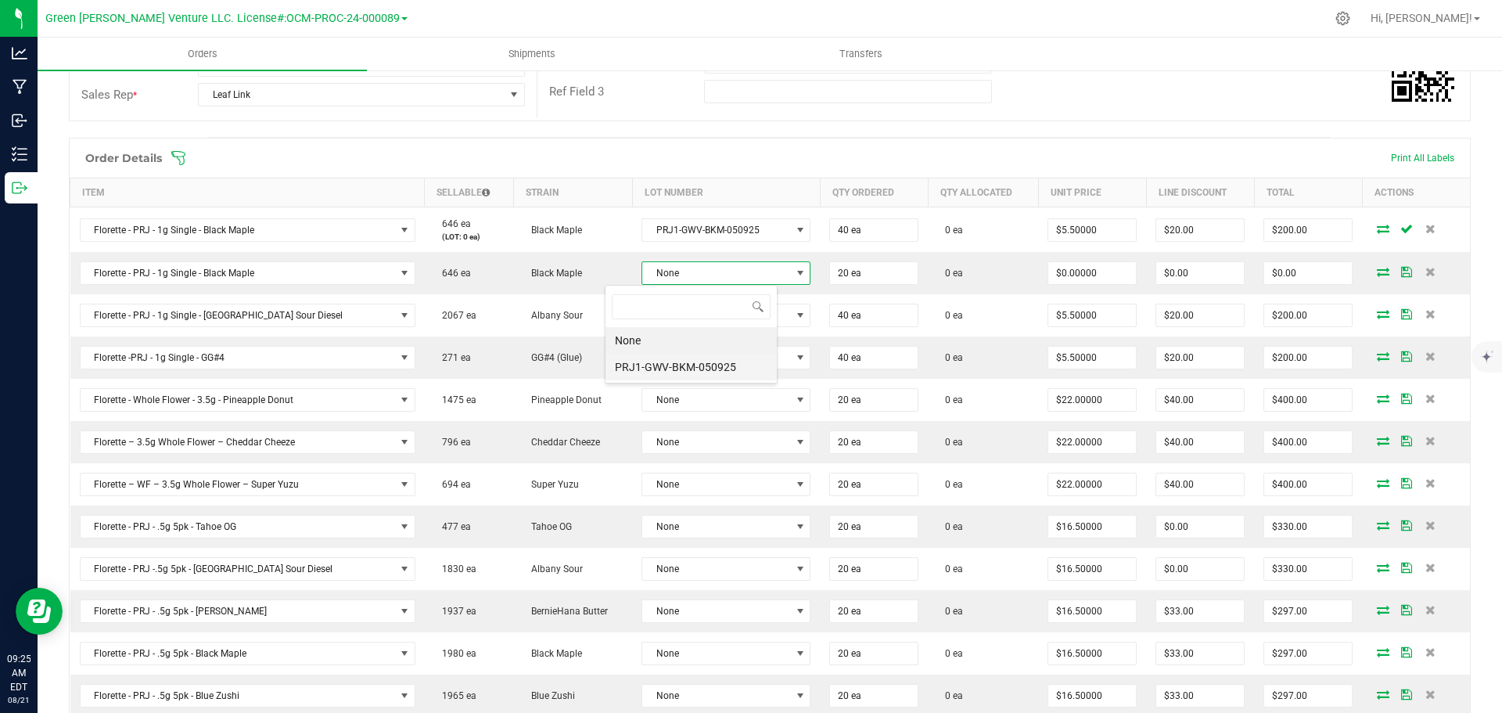
scroll to position [78188, 78038]
click at [710, 367] on li "PRJ1-GWV-BKM-050925" at bounding box center [690, 367] width 171 height 27
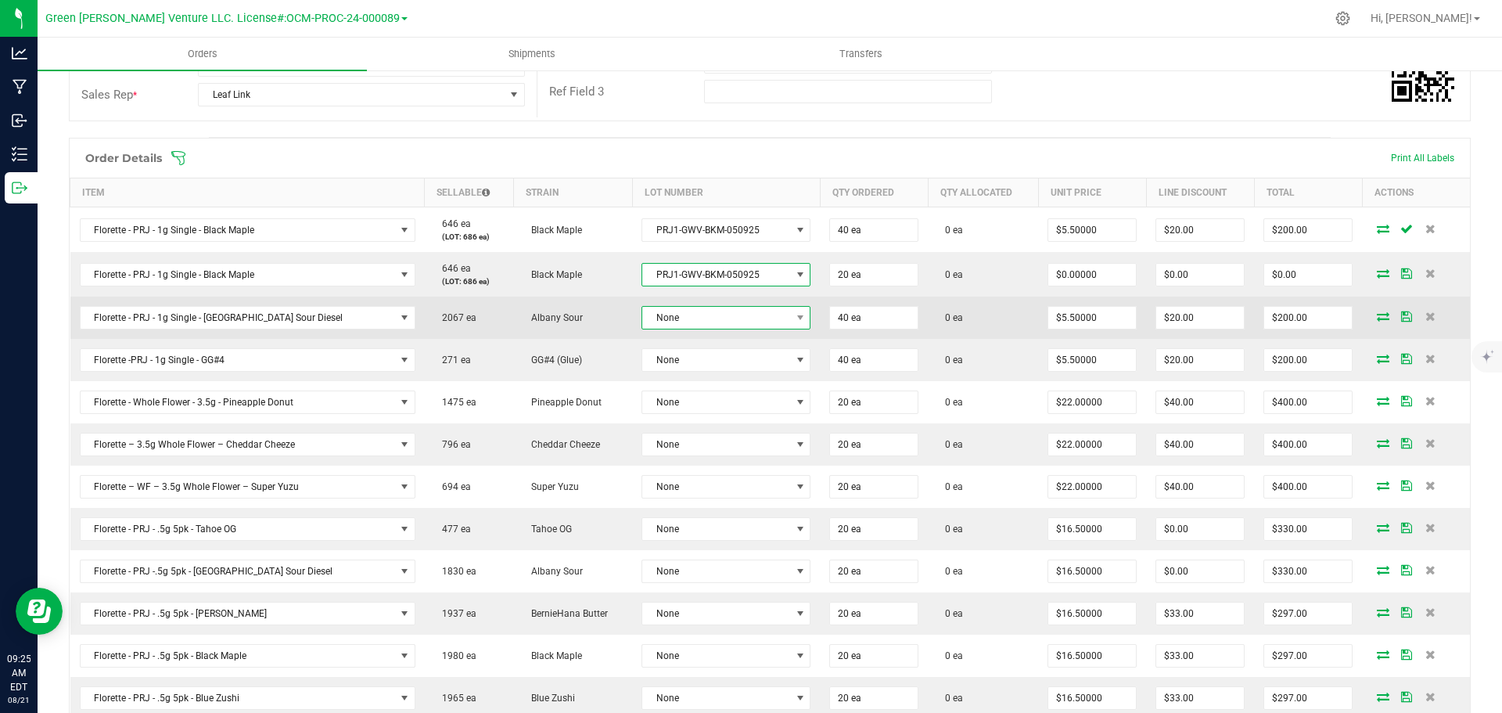
click at [703, 321] on span "None" at bounding box center [716, 318] width 148 height 22
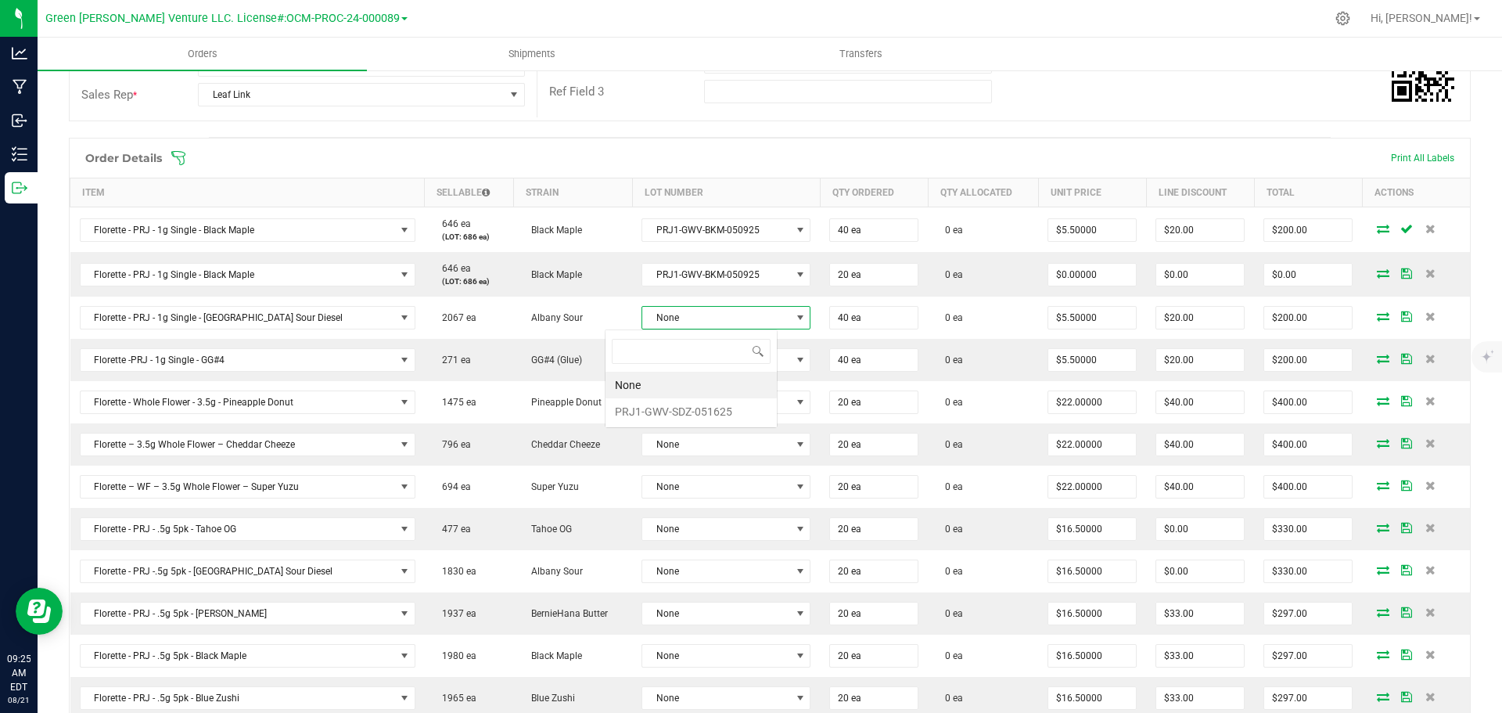
scroll to position [23, 174]
click at [704, 415] on li "PRJ1-GWV-SDZ-051625" at bounding box center [690, 411] width 171 height 27
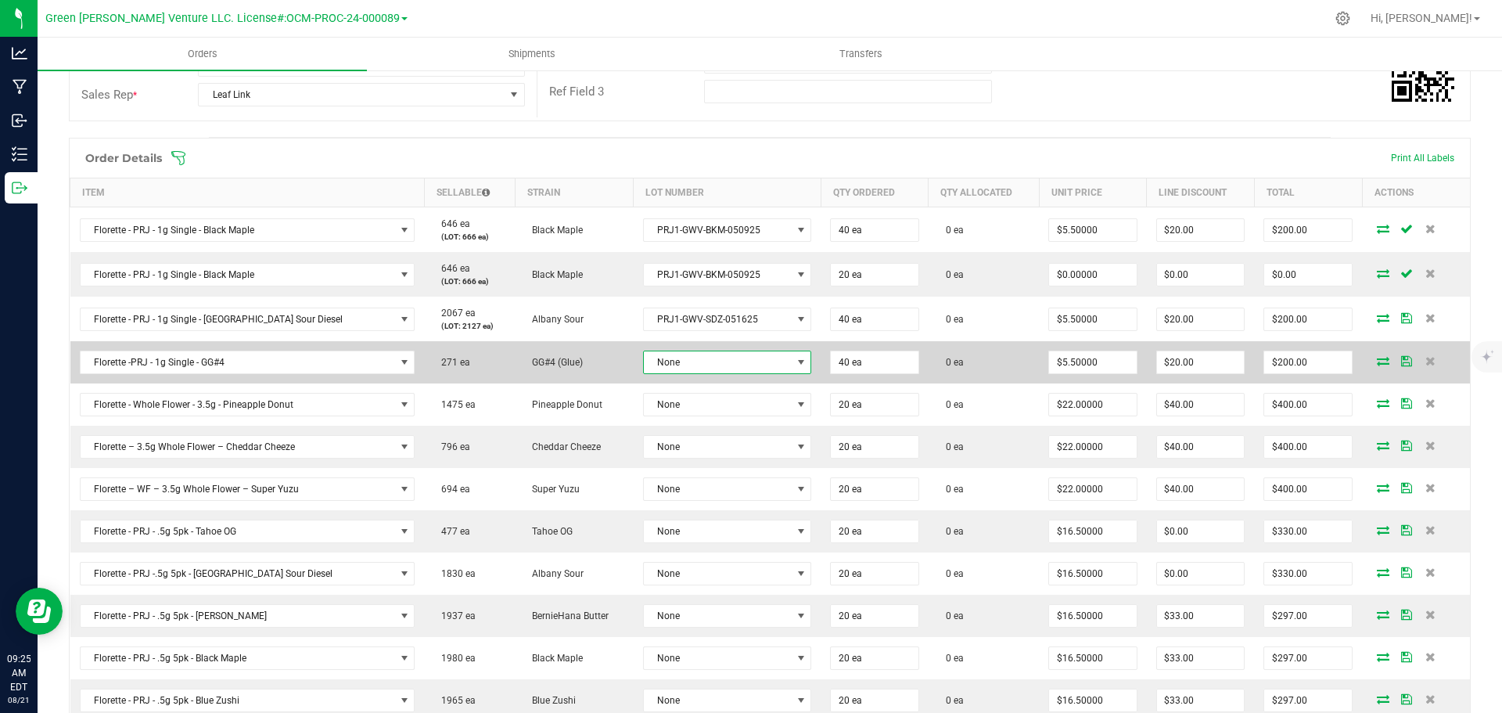
click at [700, 364] on span "None" at bounding box center [717, 362] width 147 height 22
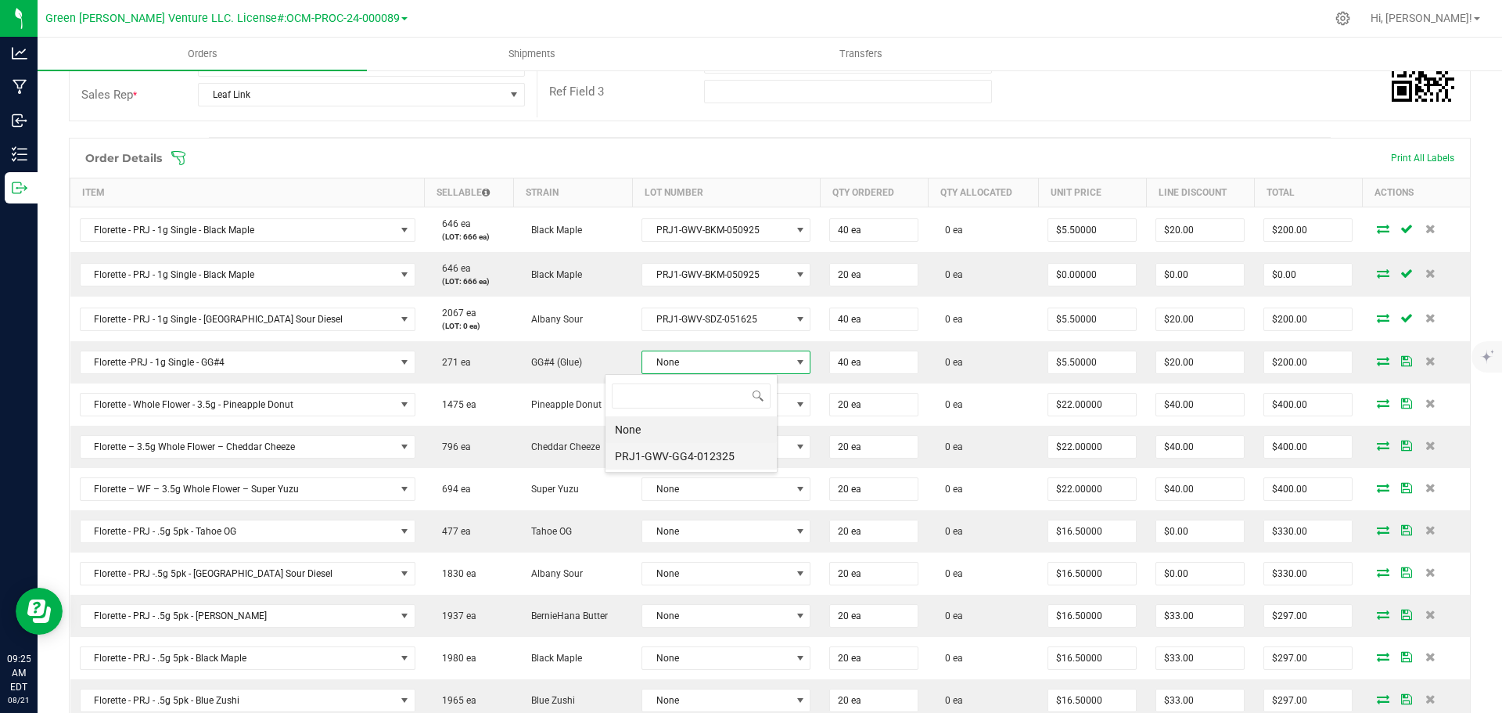
click at [698, 454] on li "PRJ1-GWV-GG4-012325" at bounding box center [690, 456] width 171 height 27
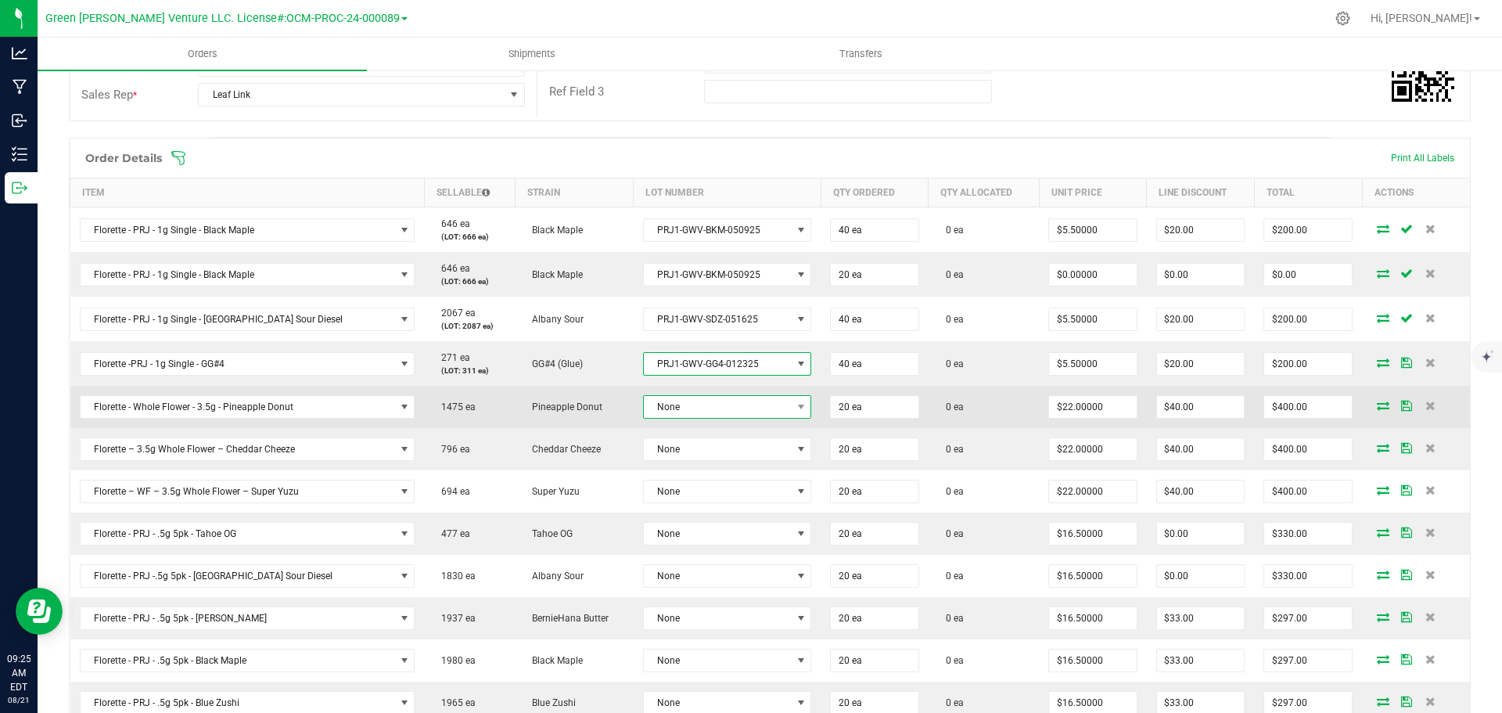
click at [668, 411] on span "None" at bounding box center [717, 407] width 147 height 22
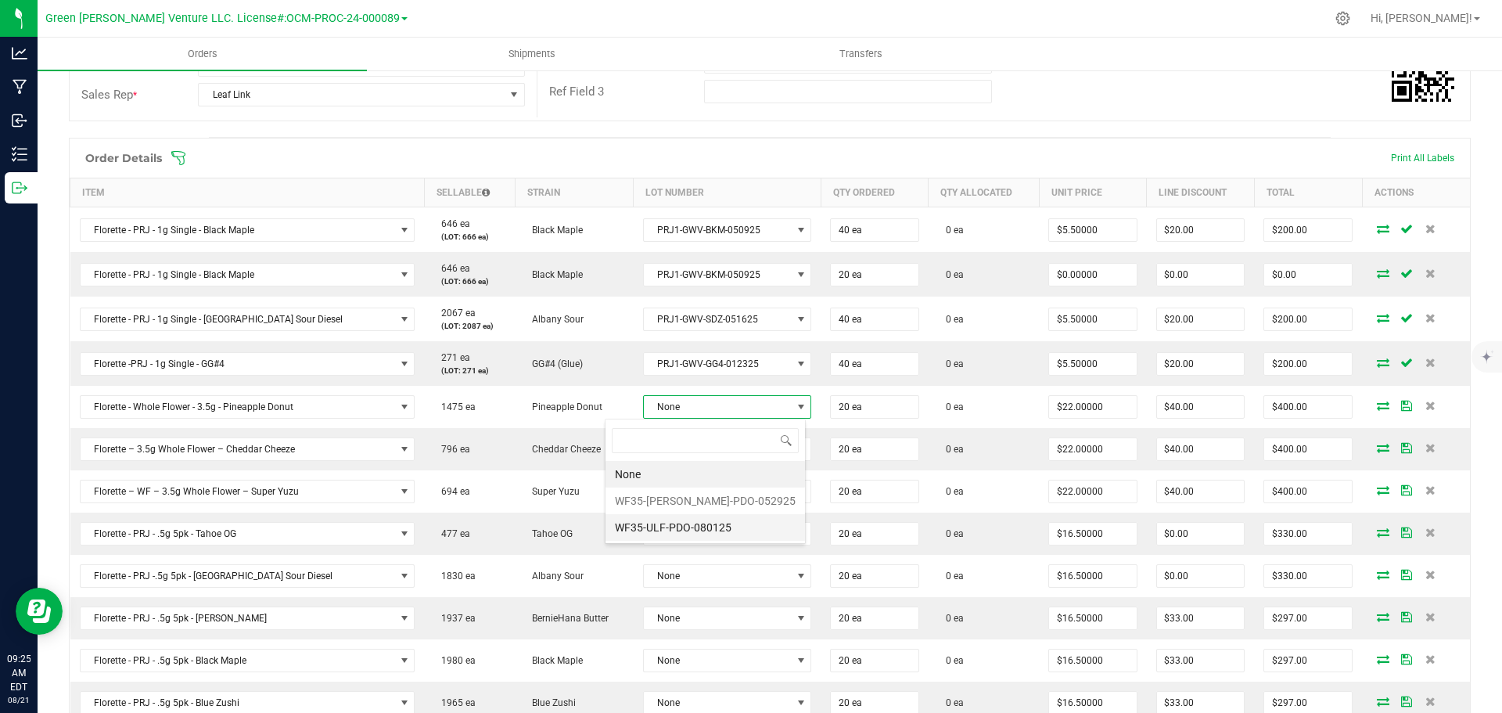
click at [683, 526] on li "WF35-ULF-PDO-080125" at bounding box center [704, 527] width 199 height 27
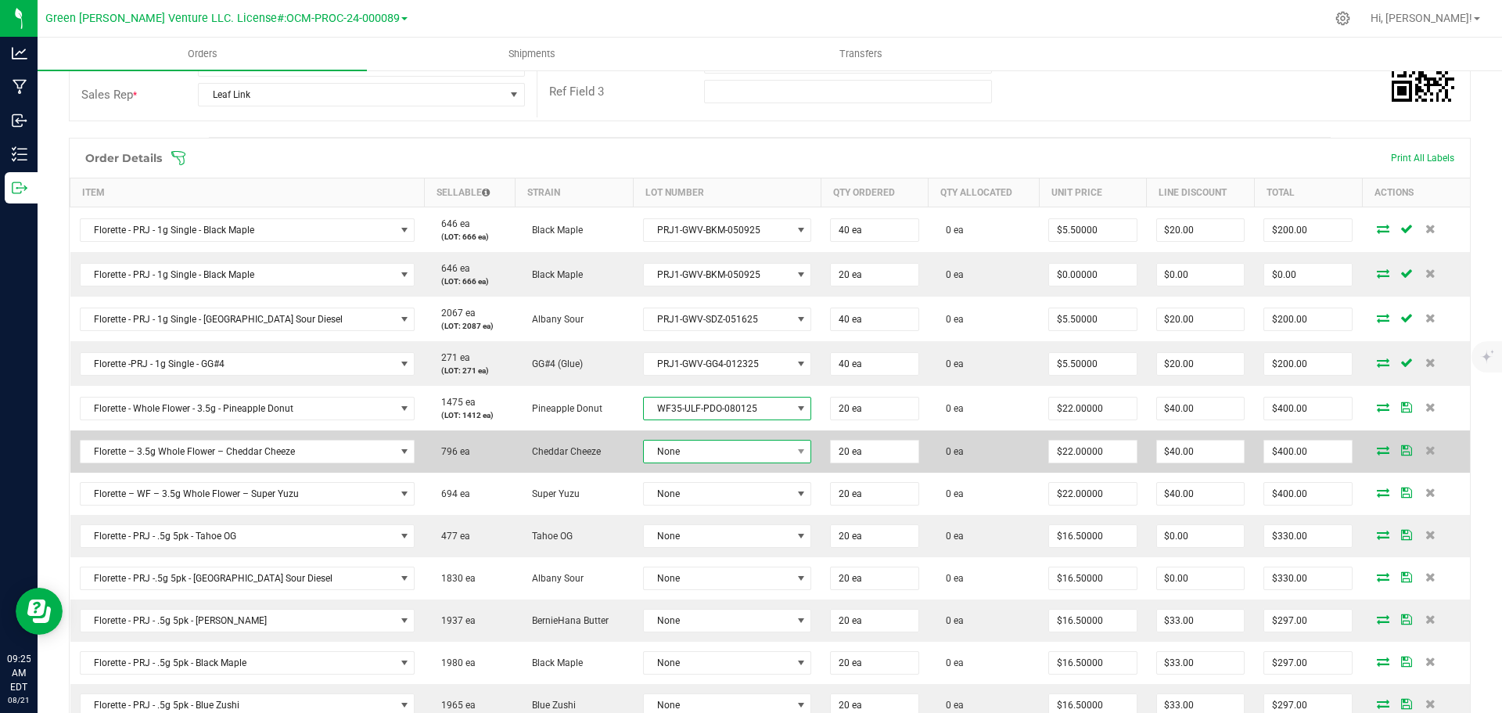
click at [669, 451] on span "None" at bounding box center [717, 451] width 147 height 22
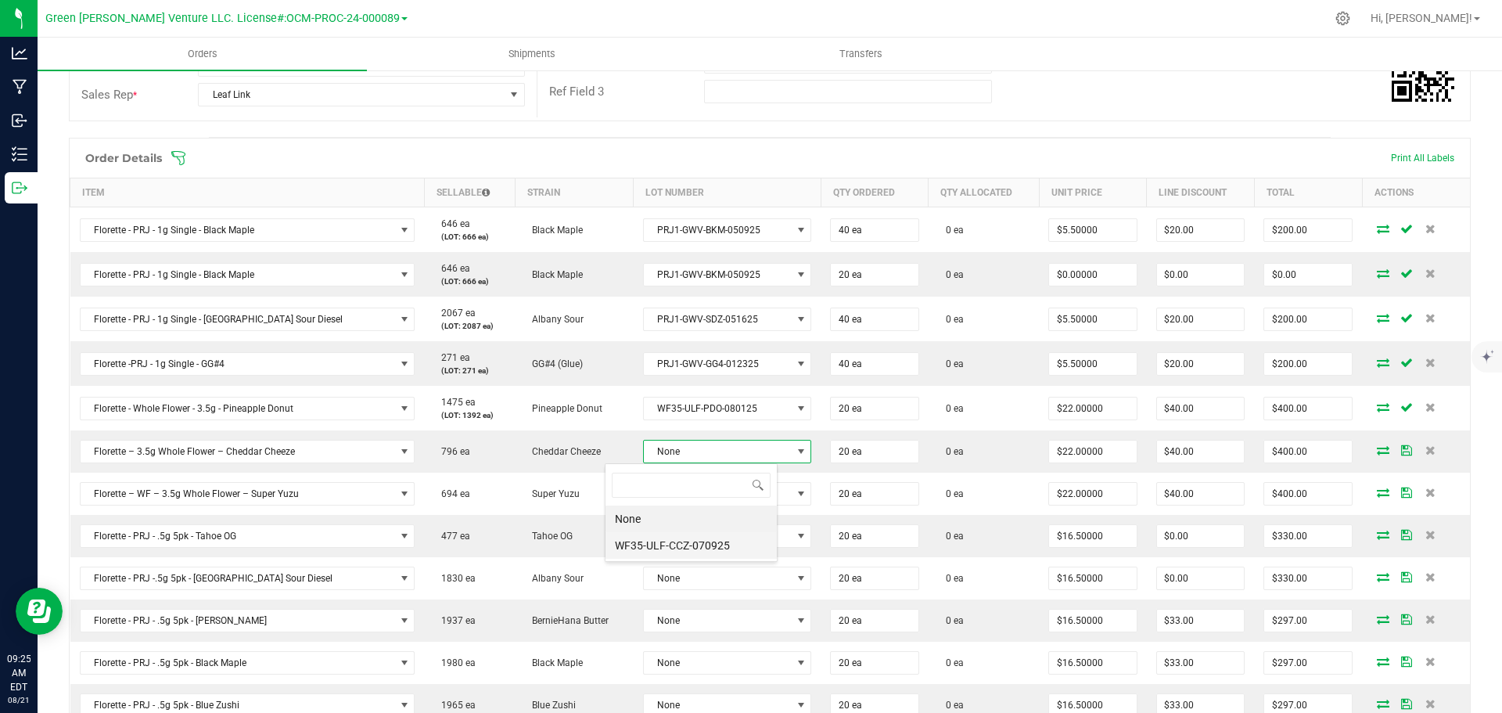
click at [680, 544] on li "WF35-ULF-CCZ-070925" at bounding box center [690, 545] width 171 height 27
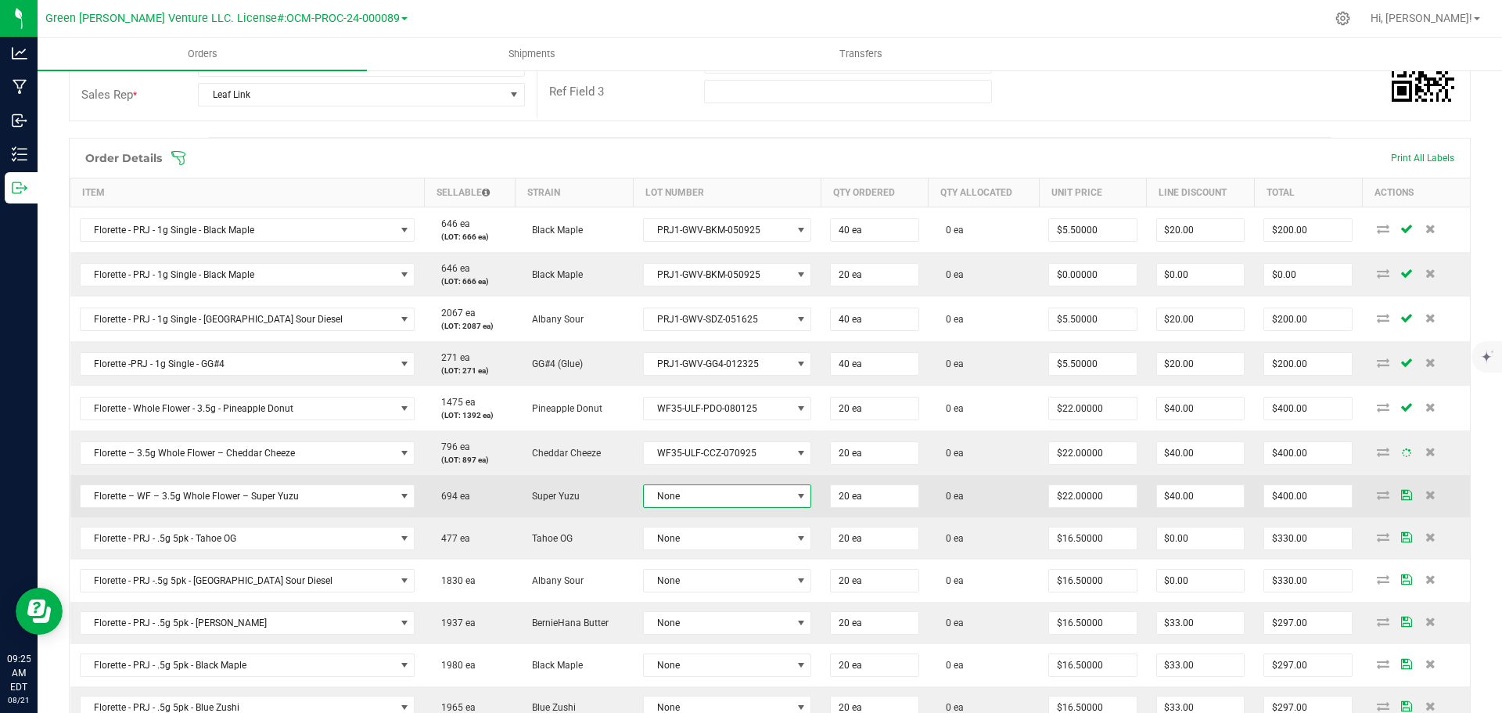
click at [675, 494] on span "None" at bounding box center [717, 496] width 147 height 22
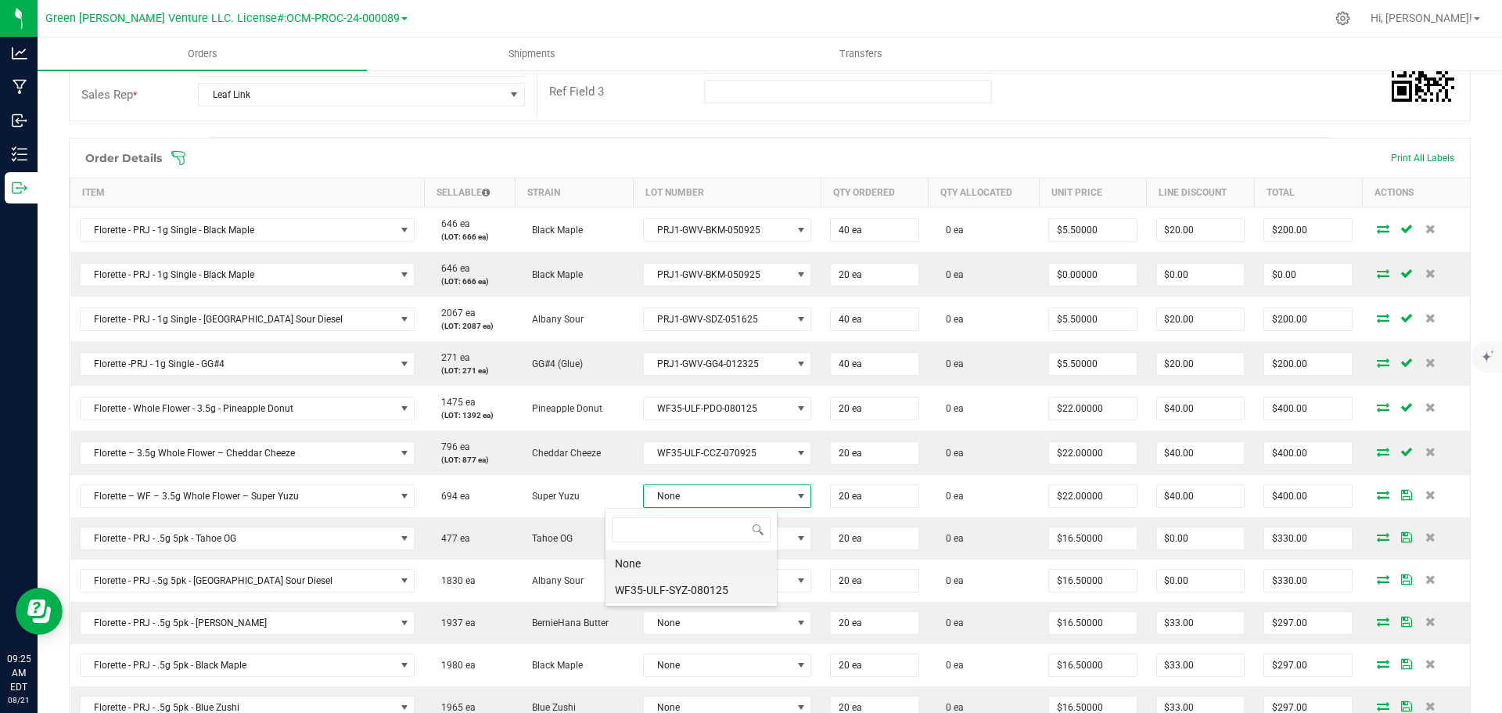
click at [680, 576] on li "WF35-ULF-SYZ-080125" at bounding box center [690, 589] width 171 height 27
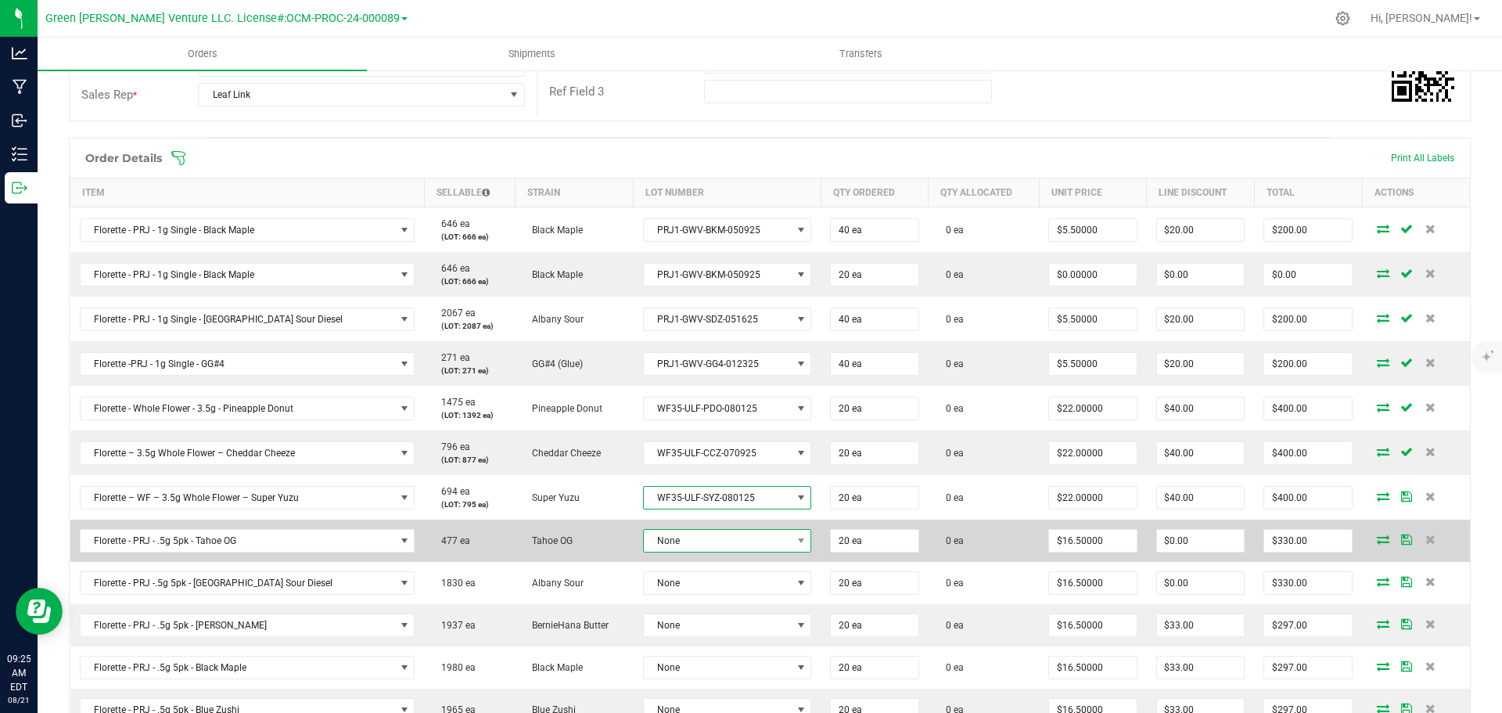
click at [684, 534] on span "None" at bounding box center [717, 540] width 147 height 22
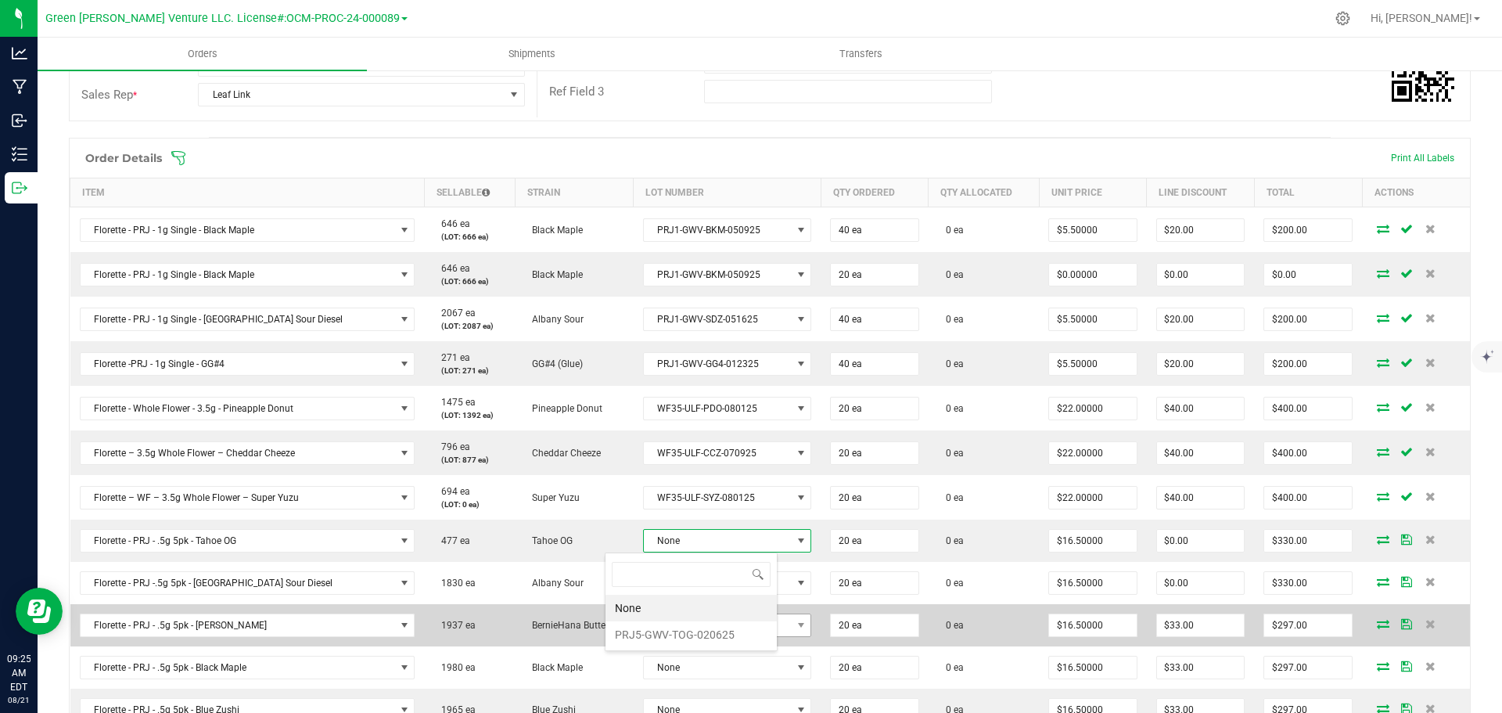
click at [685, 630] on li "PRJ5-GWV-TOG-020625" at bounding box center [690, 634] width 171 height 27
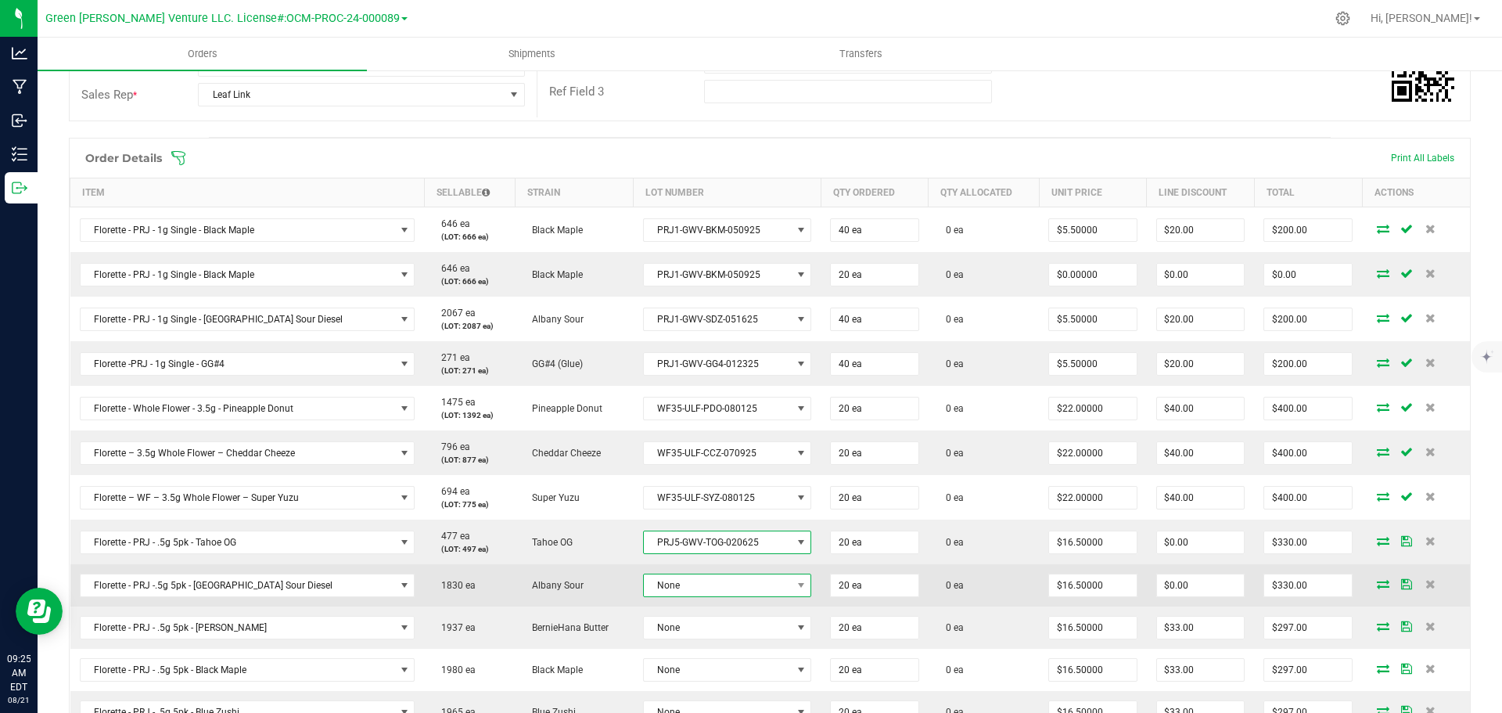
click at [685, 588] on span "None" at bounding box center [717, 585] width 147 height 22
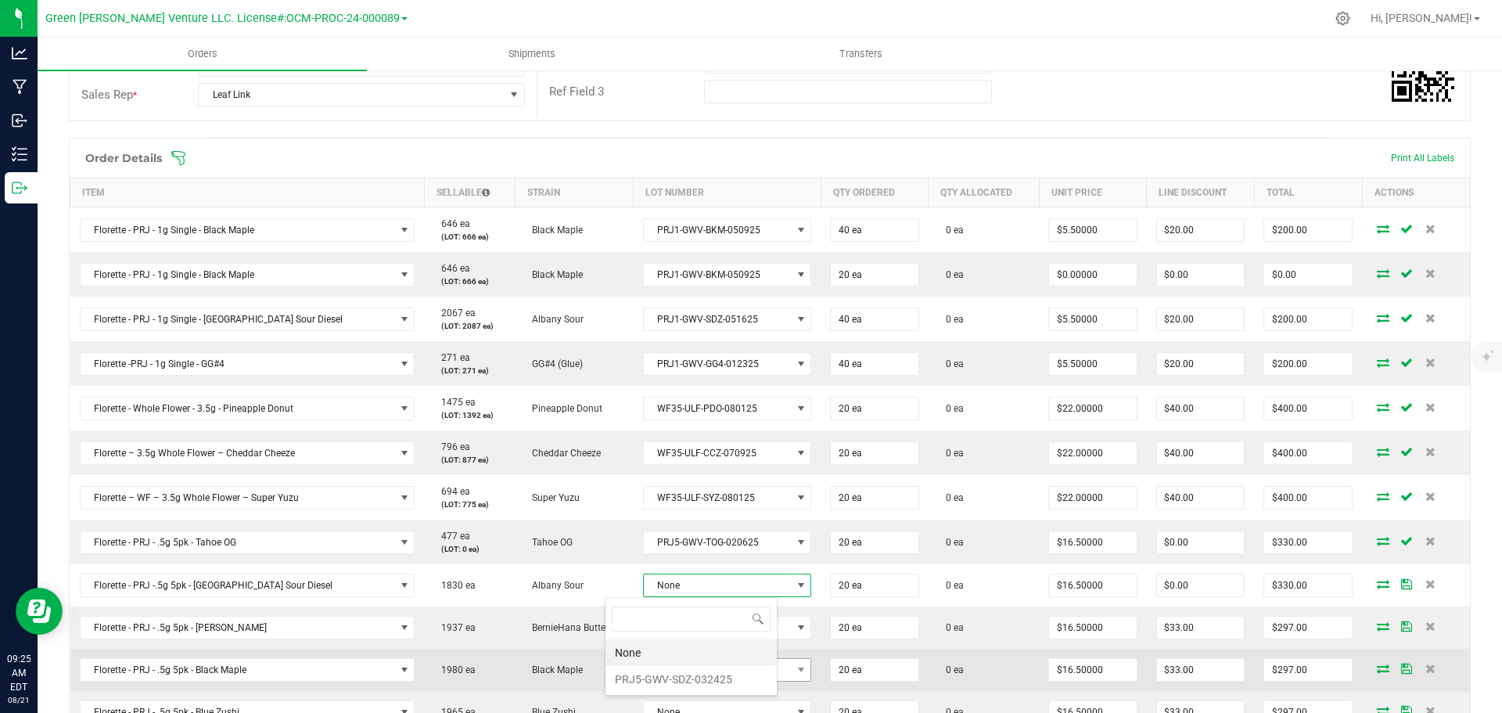
click at [684, 673] on li "PRJ5-GWV-SDZ-032425" at bounding box center [690, 679] width 171 height 27
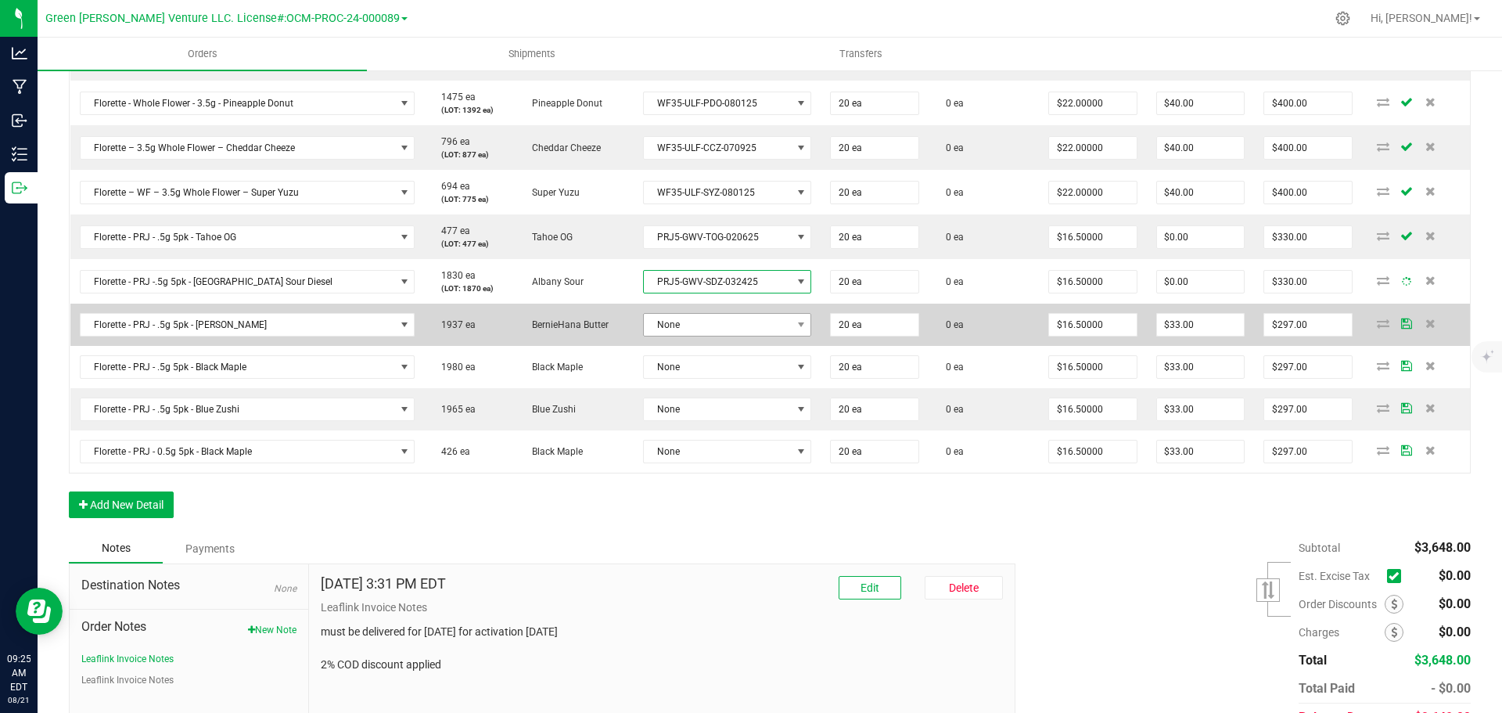
scroll to position [626, 0]
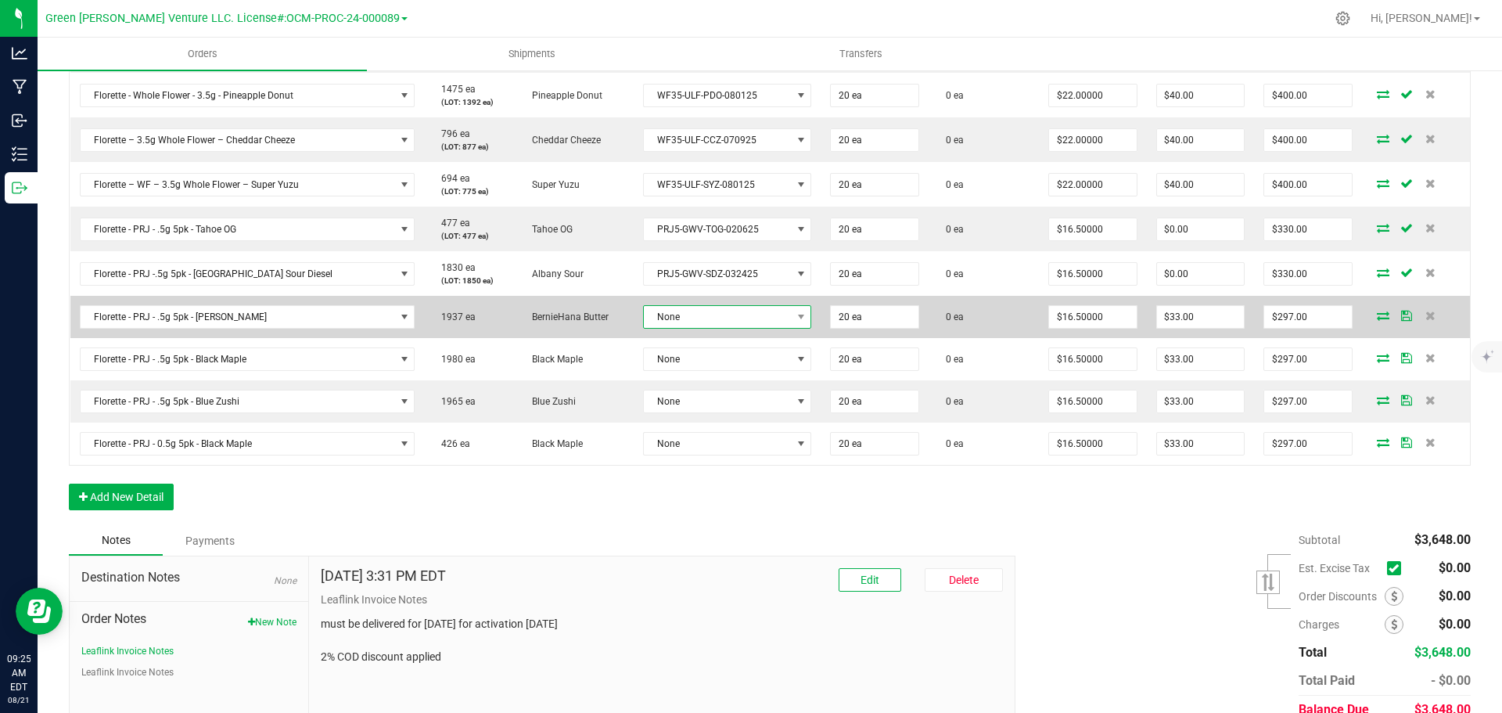
click at [677, 328] on span "None" at bounding box center [727, 316] width 168 height 23
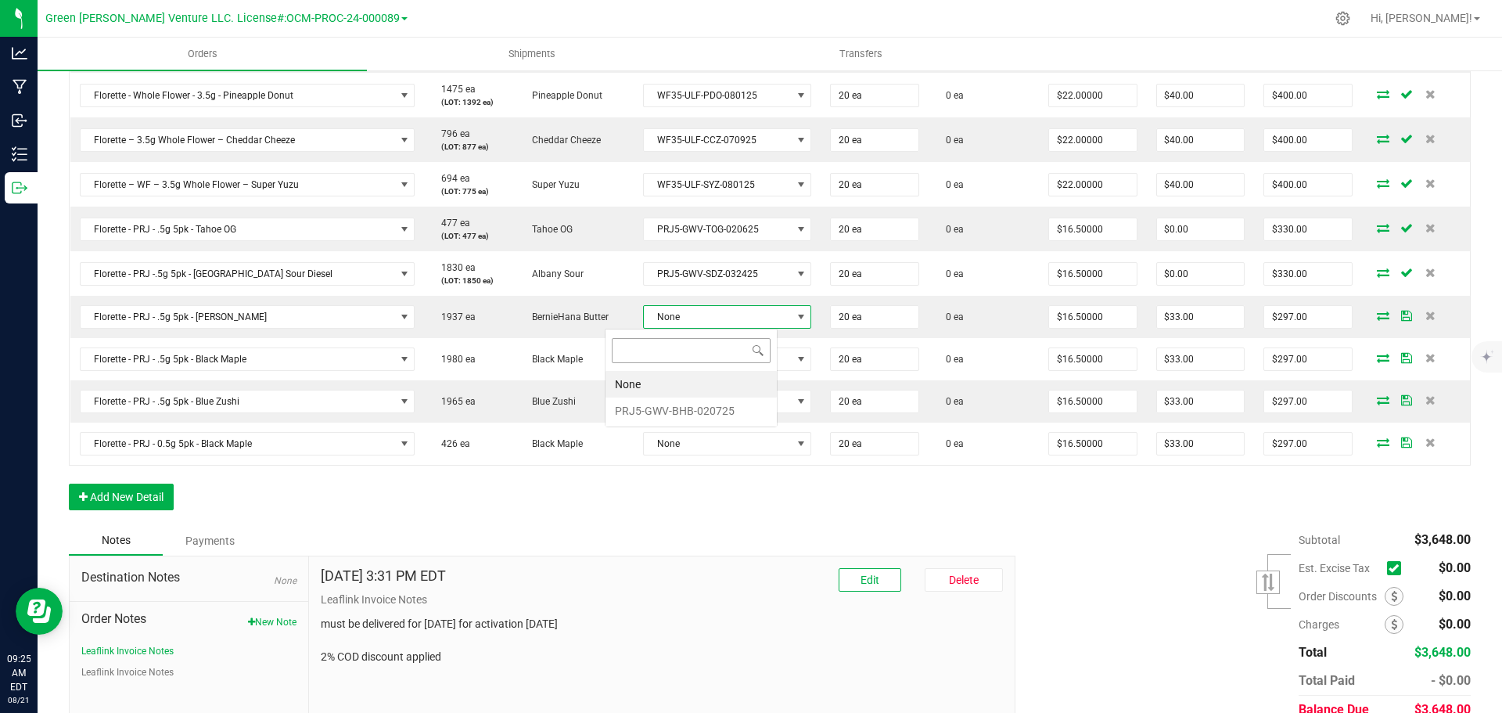
scroll to position [0, 0]
click at [684, 411] on li "PRJ5-GWV-BHB-020725" at bounding box center [690, 410] width 171 height 27
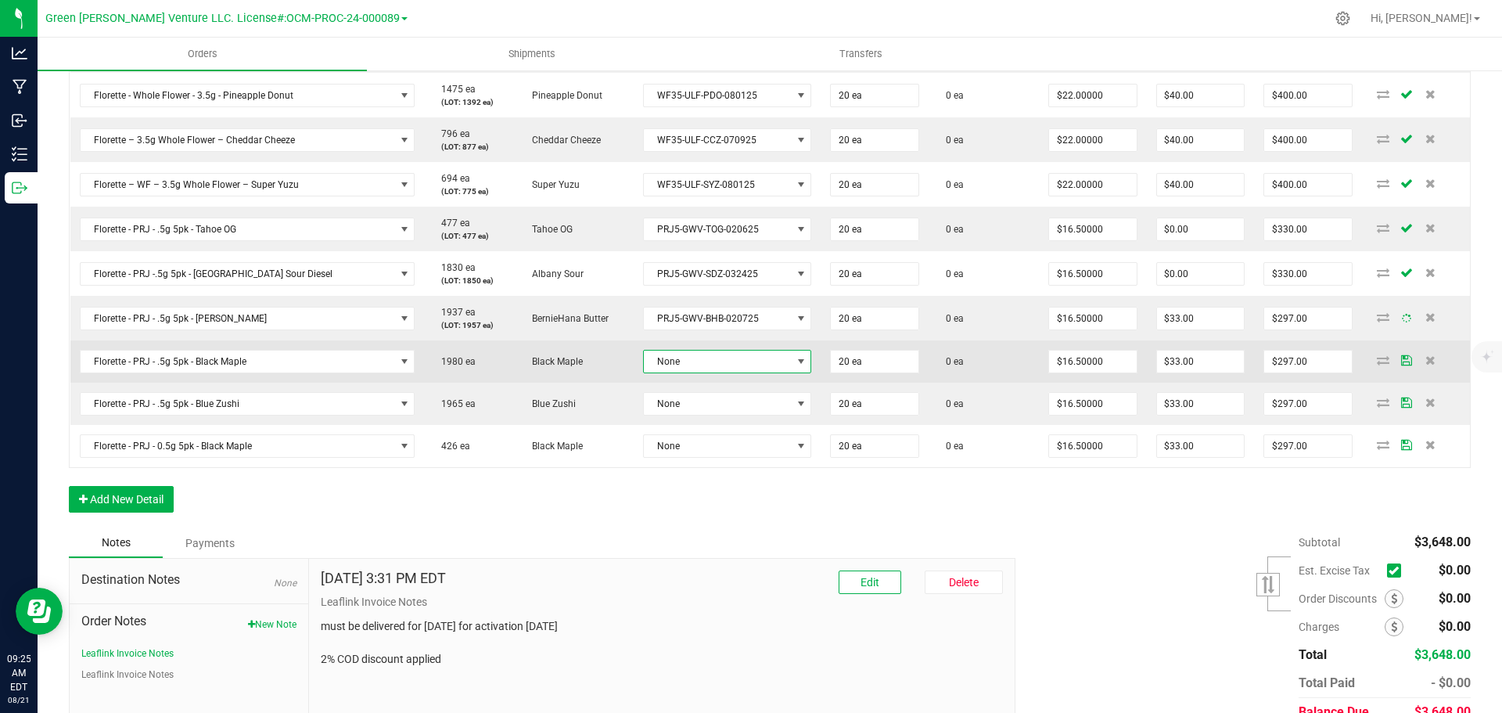
click at [680, 354] on span "None" at bounding box center [717, 361] width 147 height 22
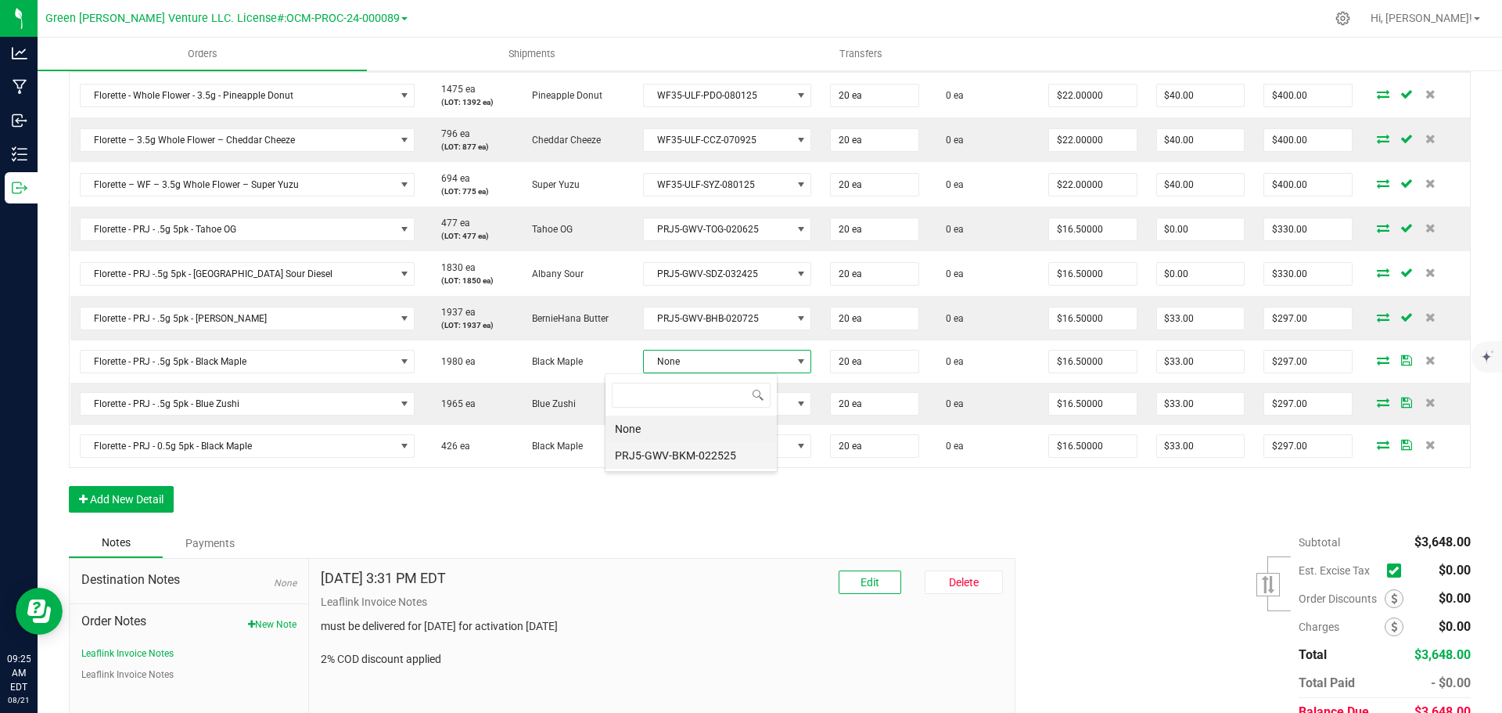
click at [689, 449] on li "PRJ5-GWV-BKM-022525" at bounding box center [690, 455] width 171 height 27
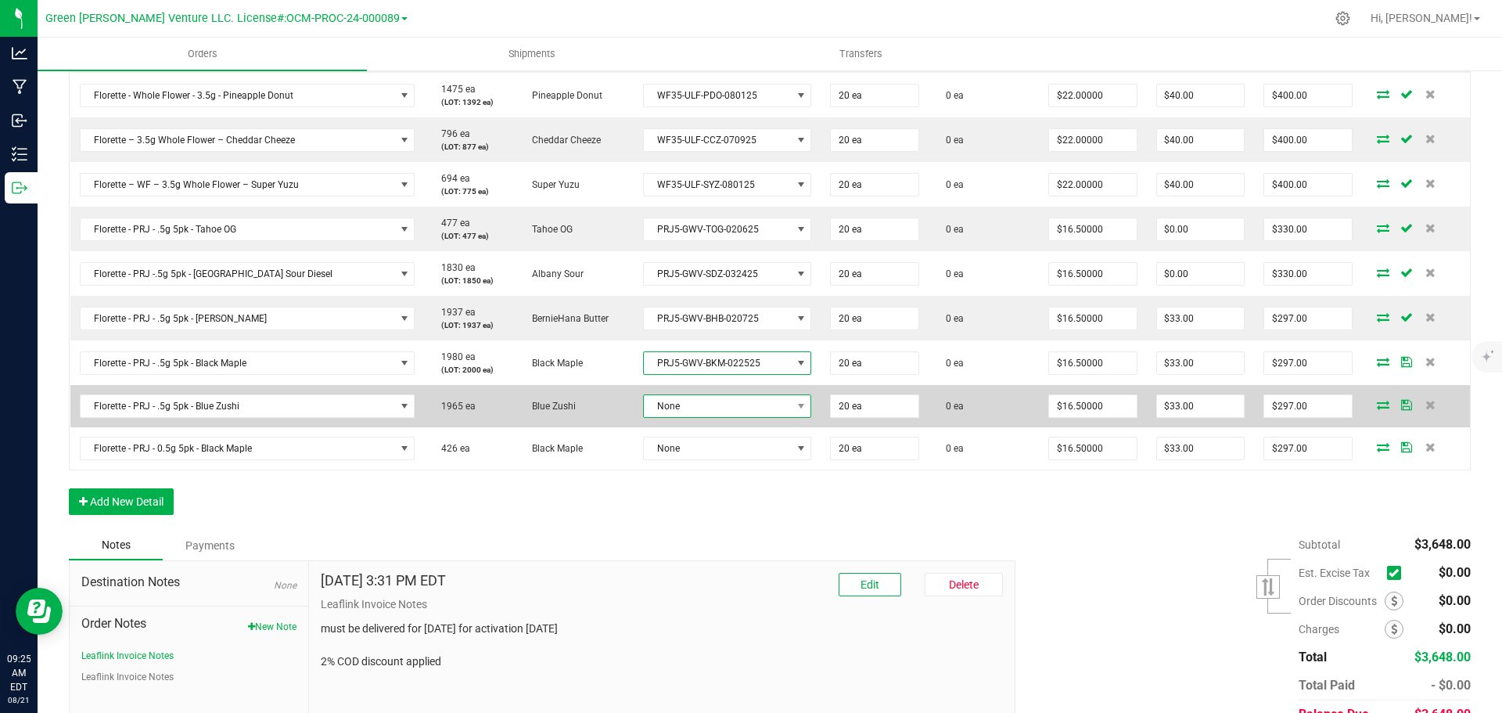
click at [683, 411] on span "None" at bounding box center [717, 406] width 147 height 22
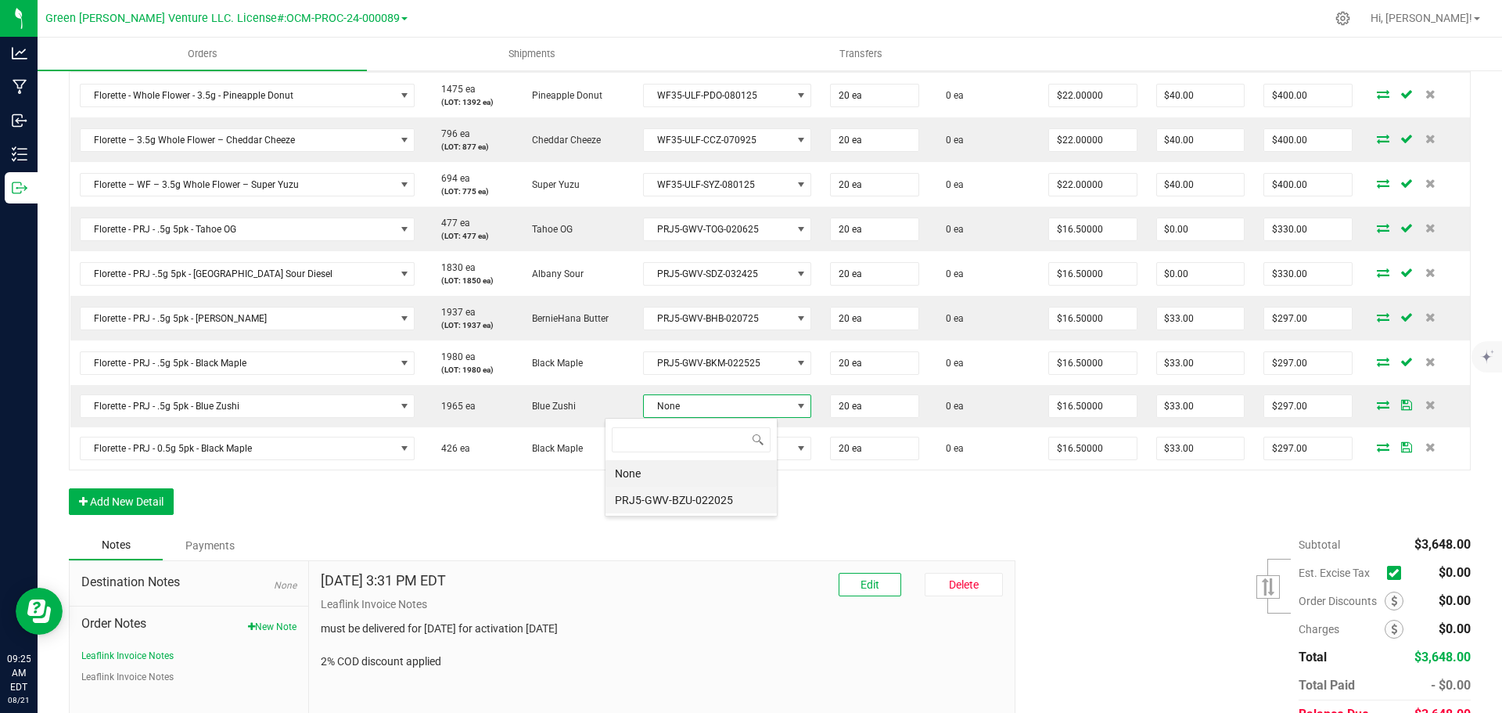
click at [687, 497] on li "PRJ5-GWV-BZU-022025" at bounding box center [690, 499] width 171 height 27
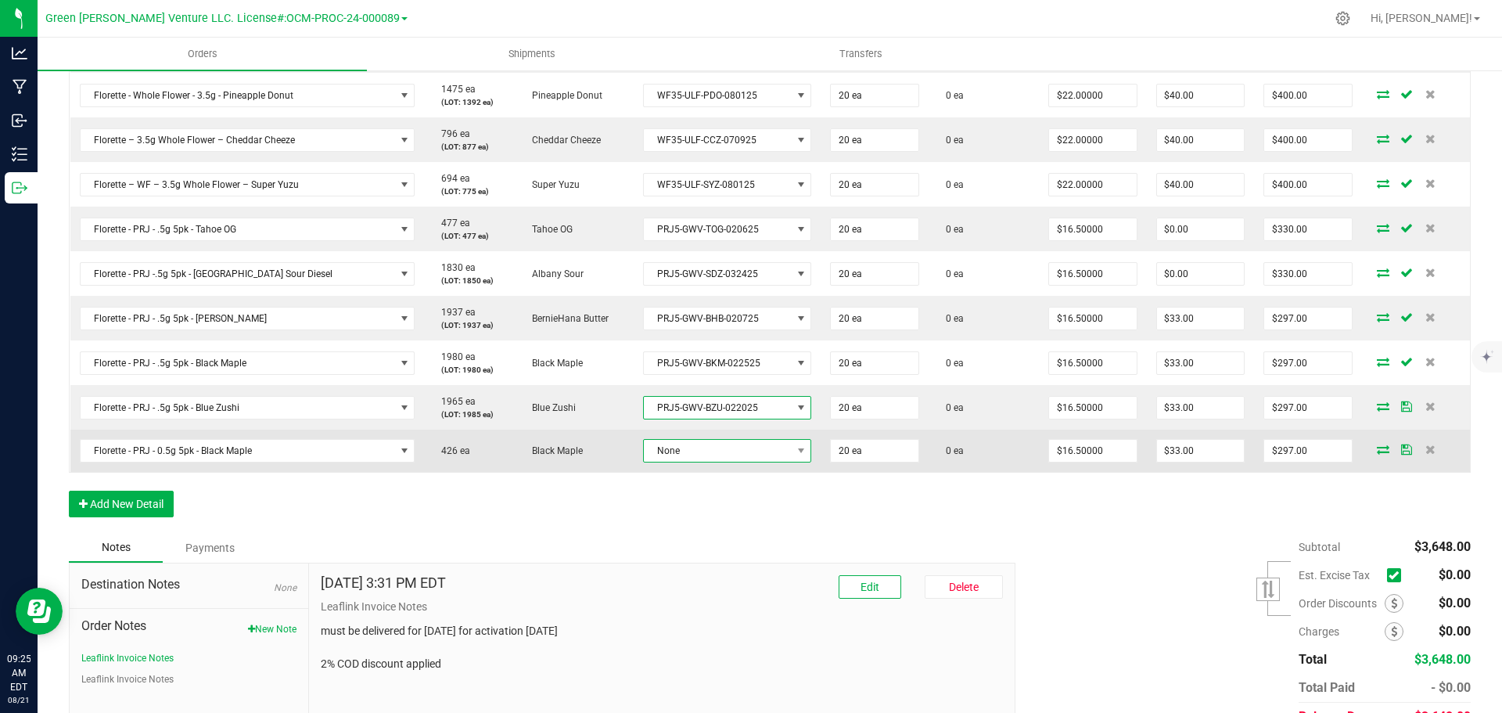
click at [687, 450] on span "None" at bounding box center [717, 451] width 147 height 22
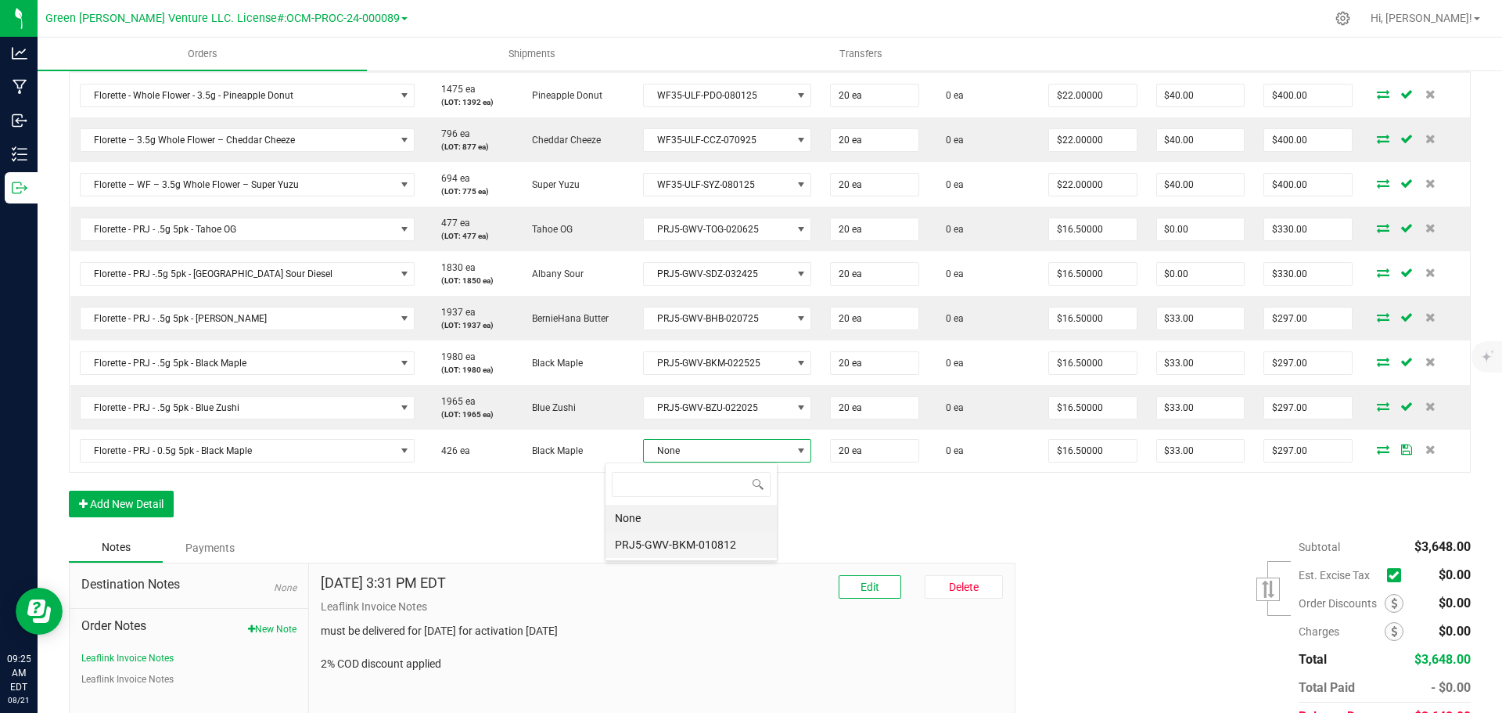
click at [670, 541] on li "PRJ5-GWV-BKM-010812" at bounding box center [690, 544] width 171 height 27
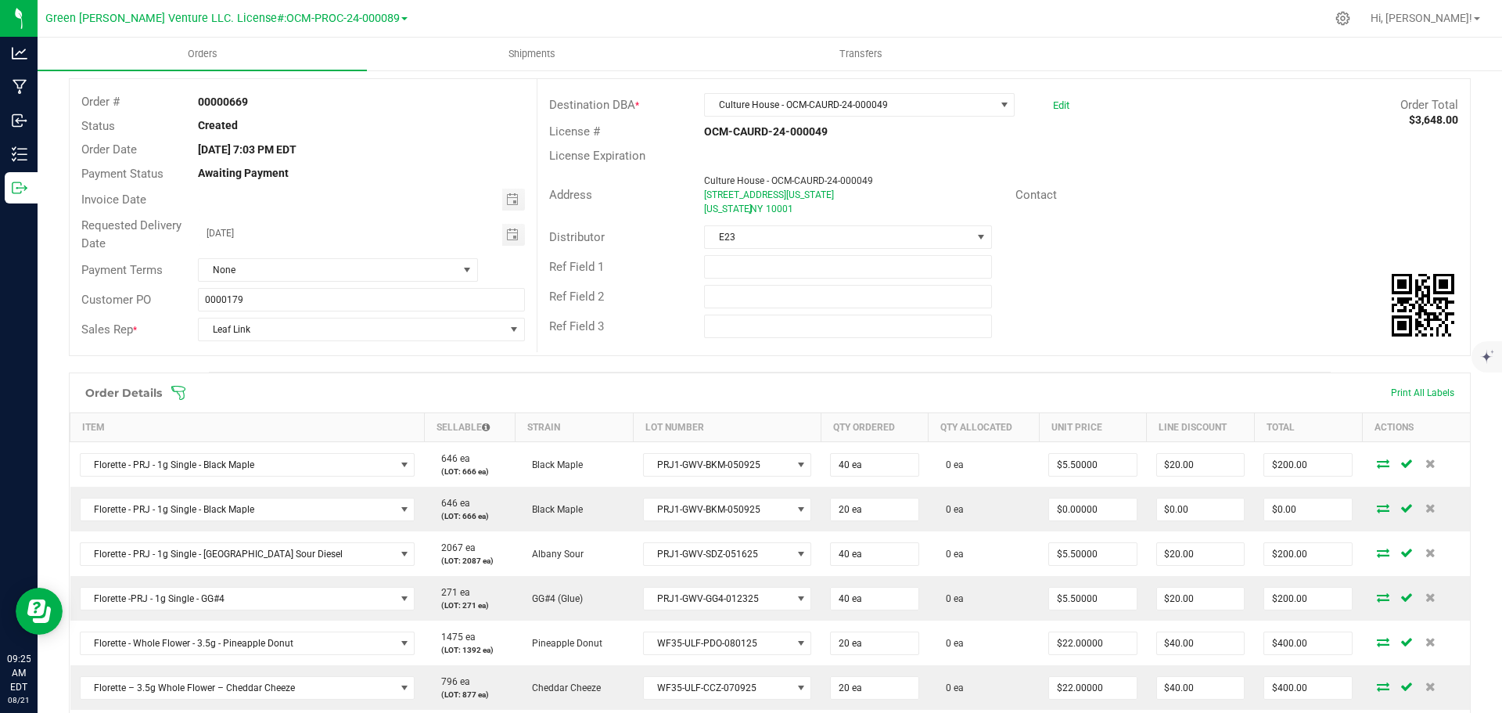
click at [186, 391] on span at bounding box center [872, 393] width 1402 height 16
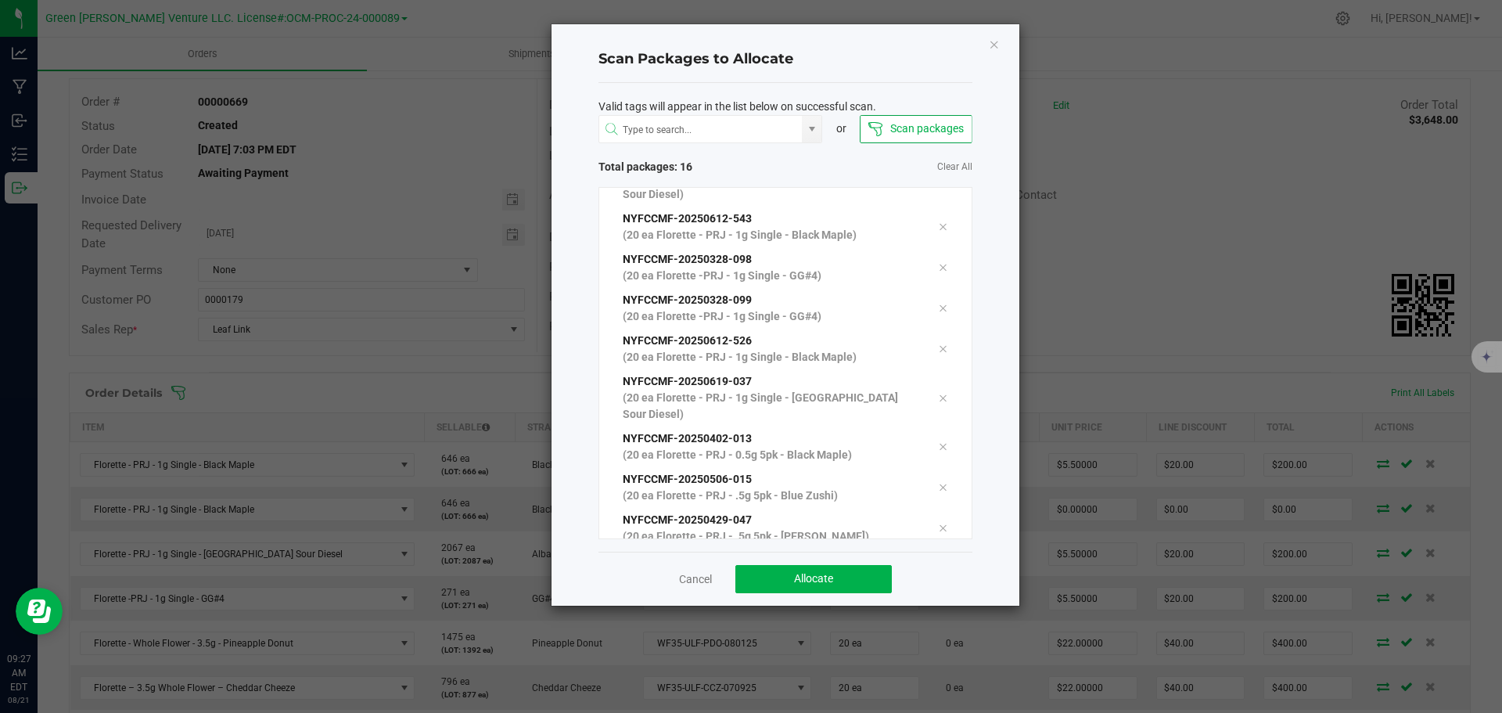
scroll to position [299, 0]
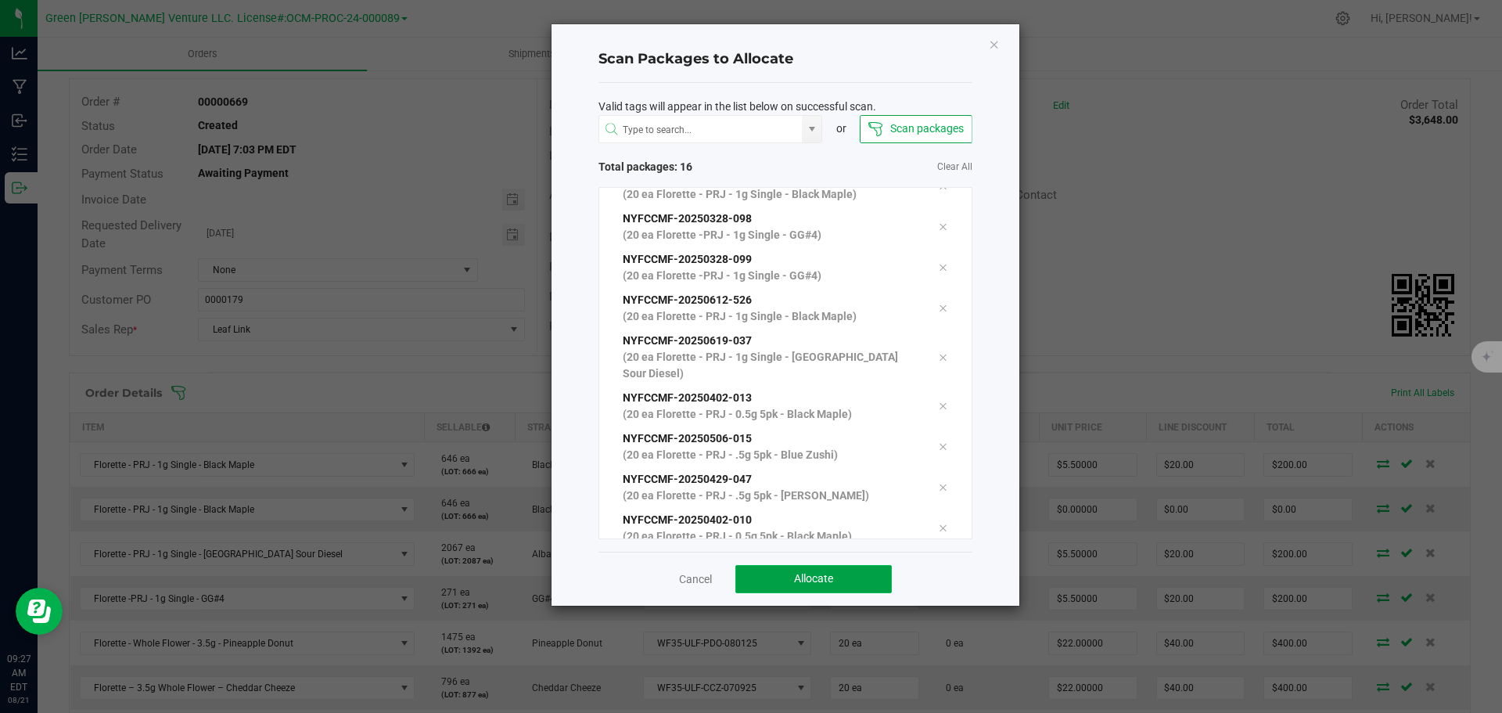
click at [858, 569] on button "Allocate" at bounding box center [813, 579] width 156 height 28
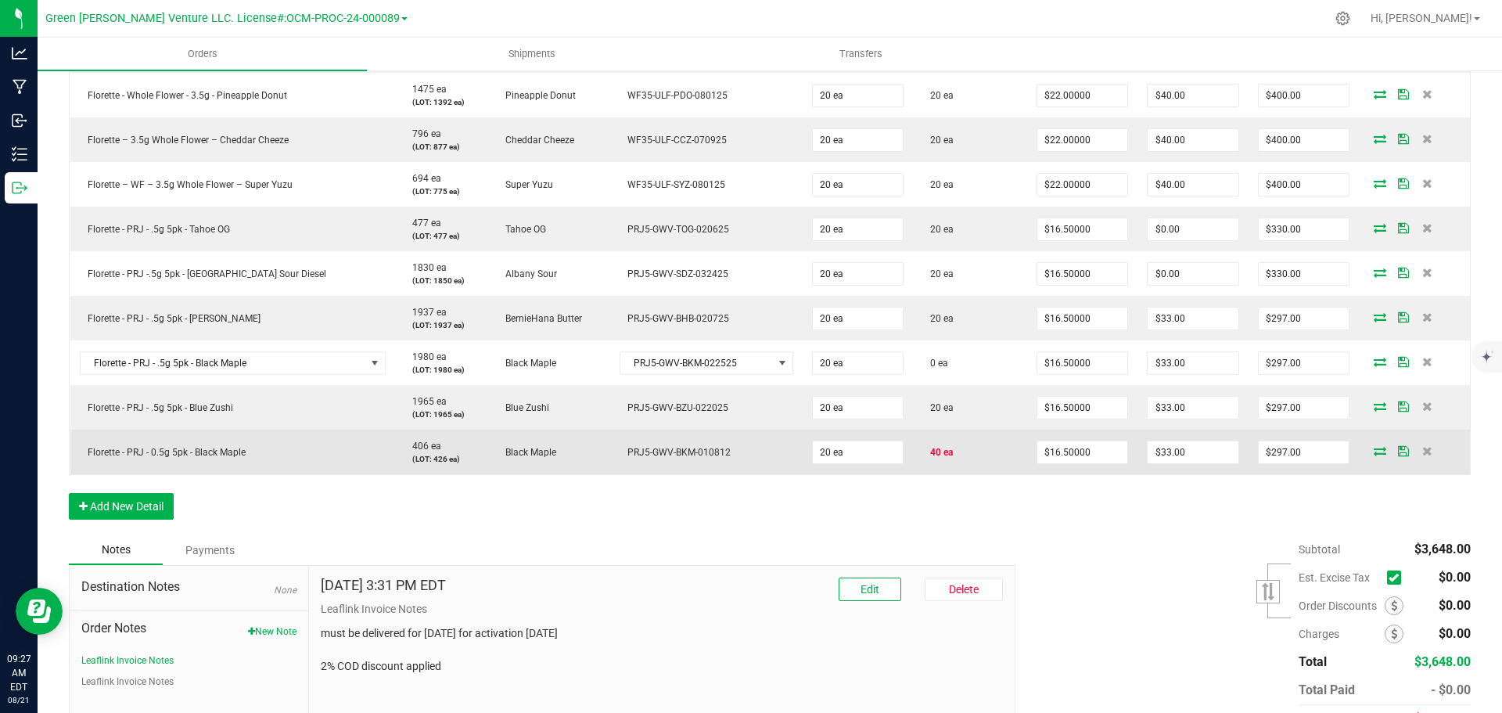
scroll to position [547, 0]
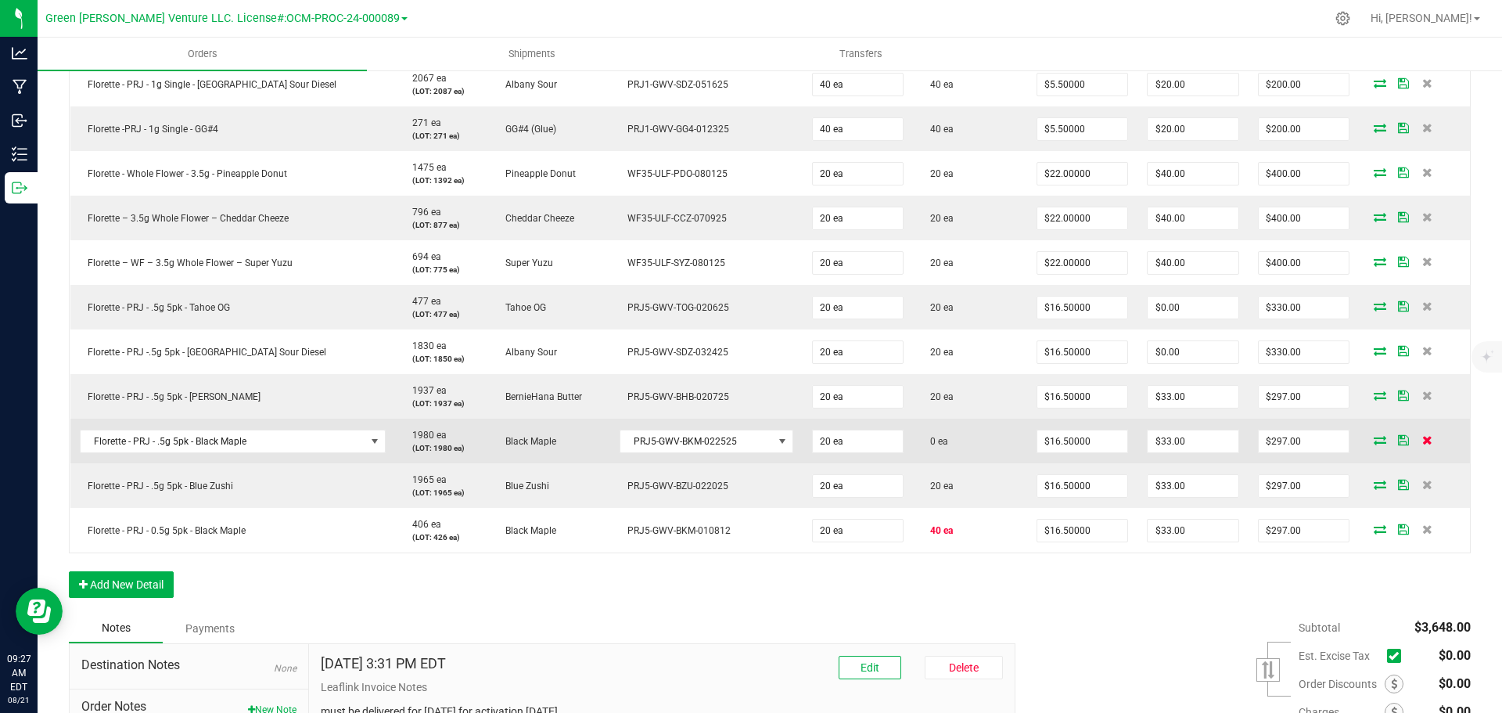
click at [1422, 440] on icon at bounding box center [1427, 439] width 10 height 9
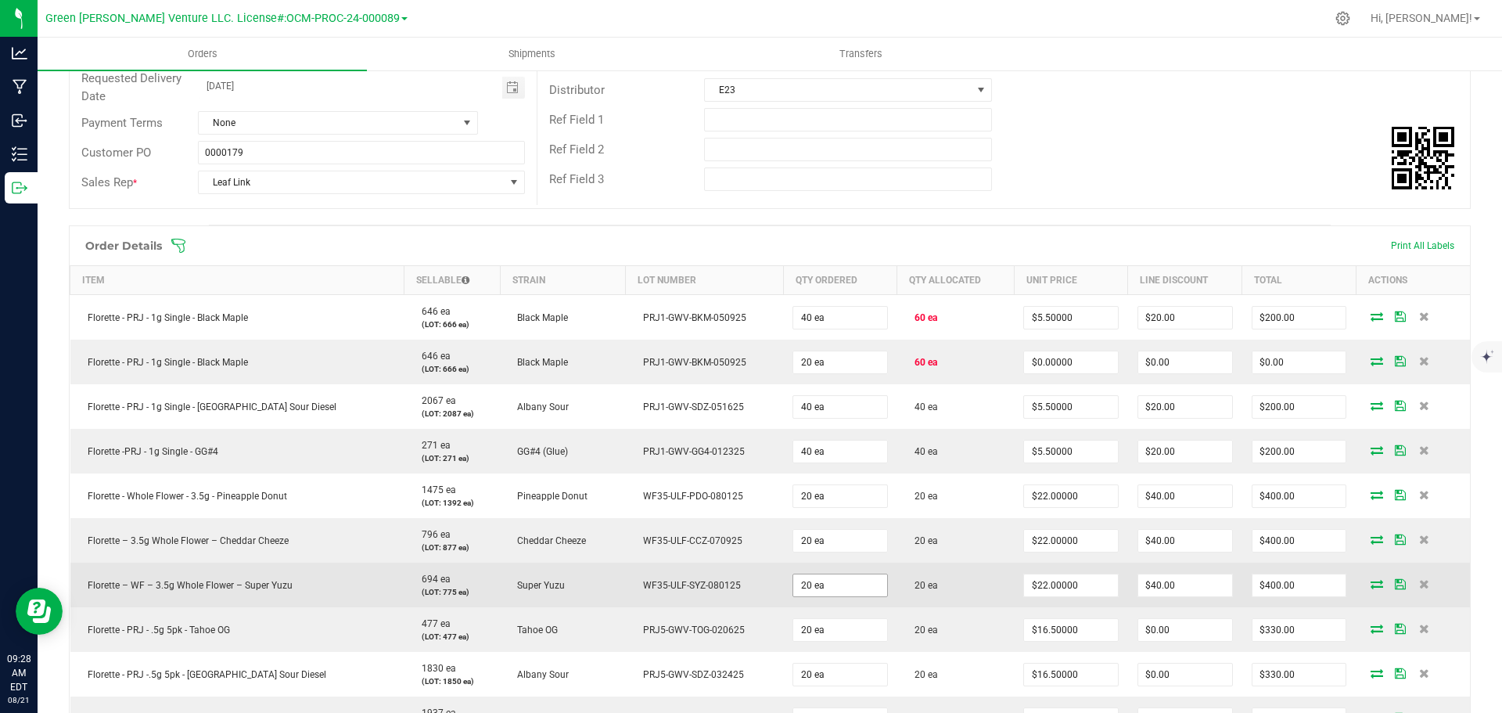
scroll to position [0, 0]
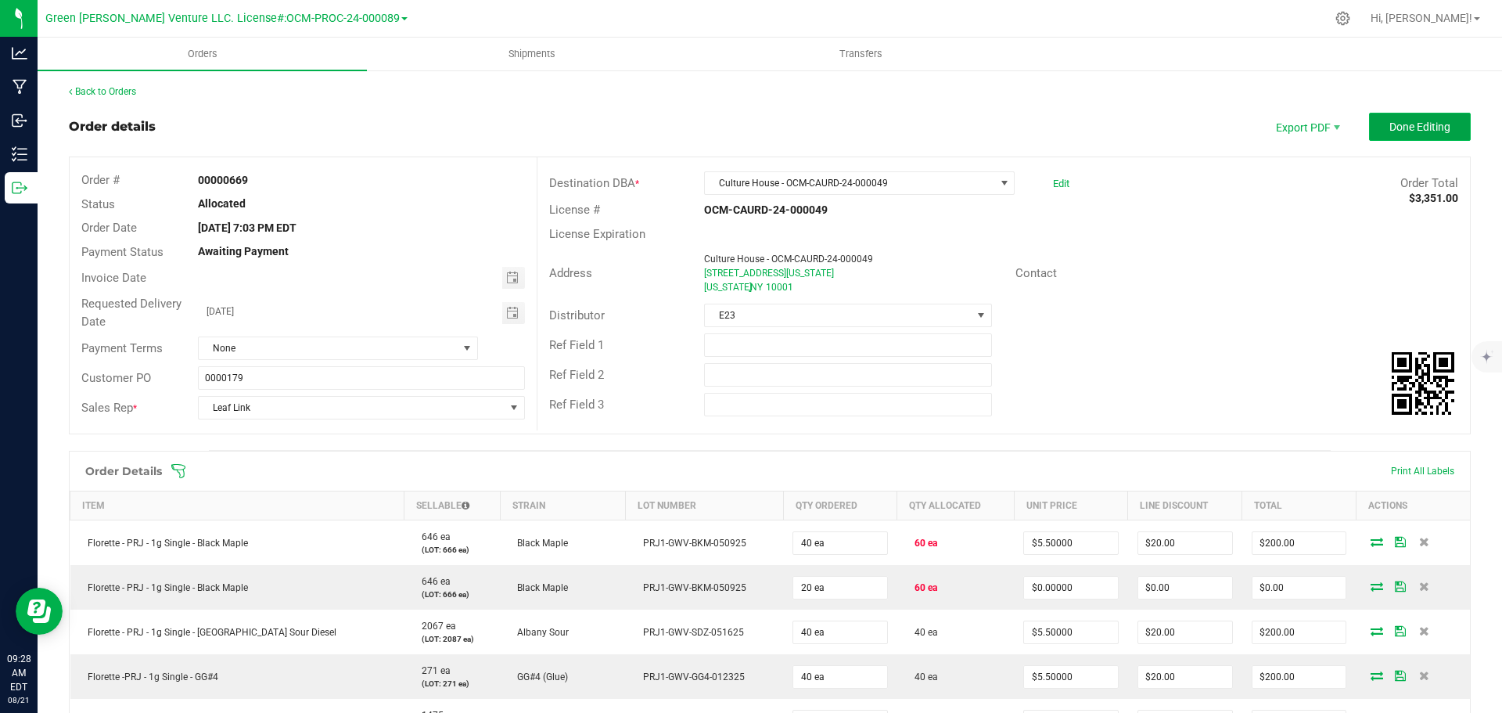
click at [1374, 131] on button "Done Editing" at bounding box center [1420, 127] width 102 height 28
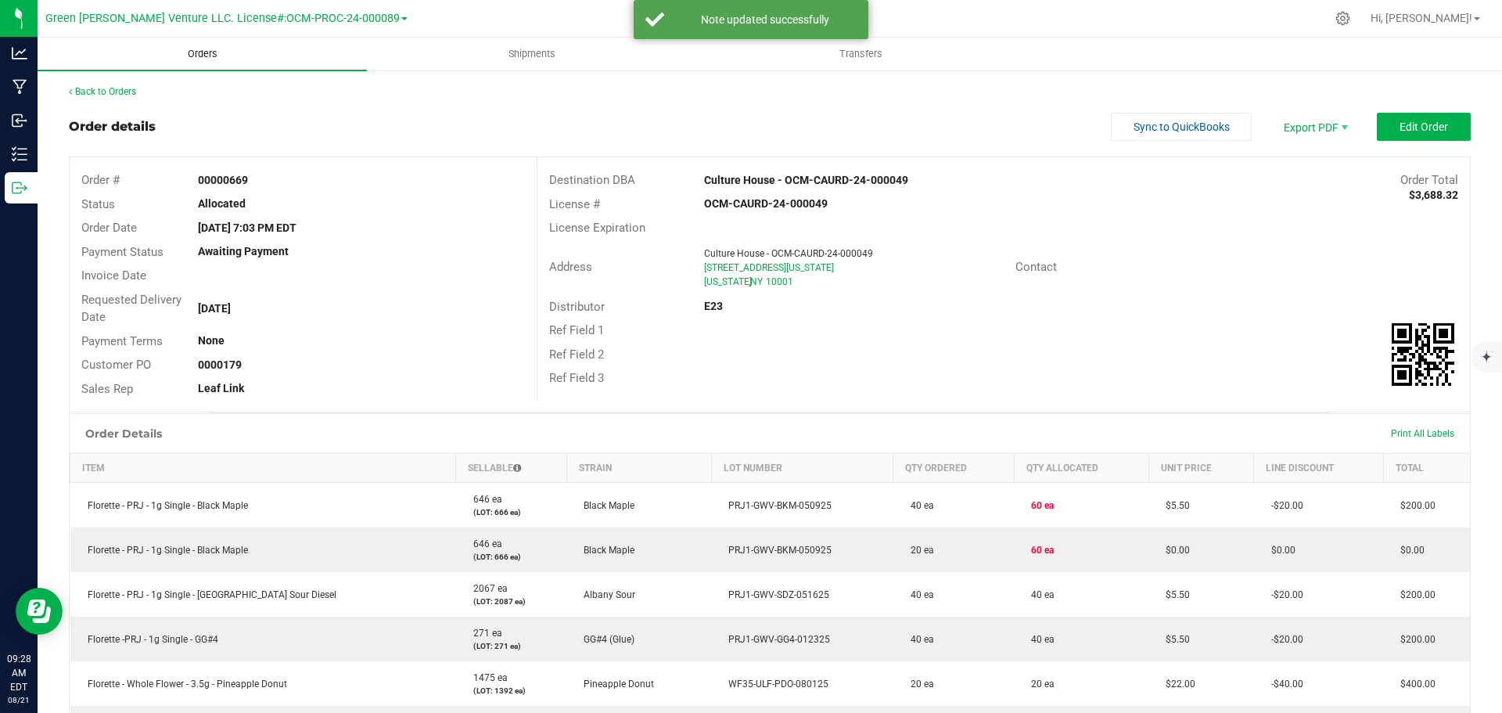
click at [206, 53] on span "Orders" at bounding box center [203, 54] width 72 height 14
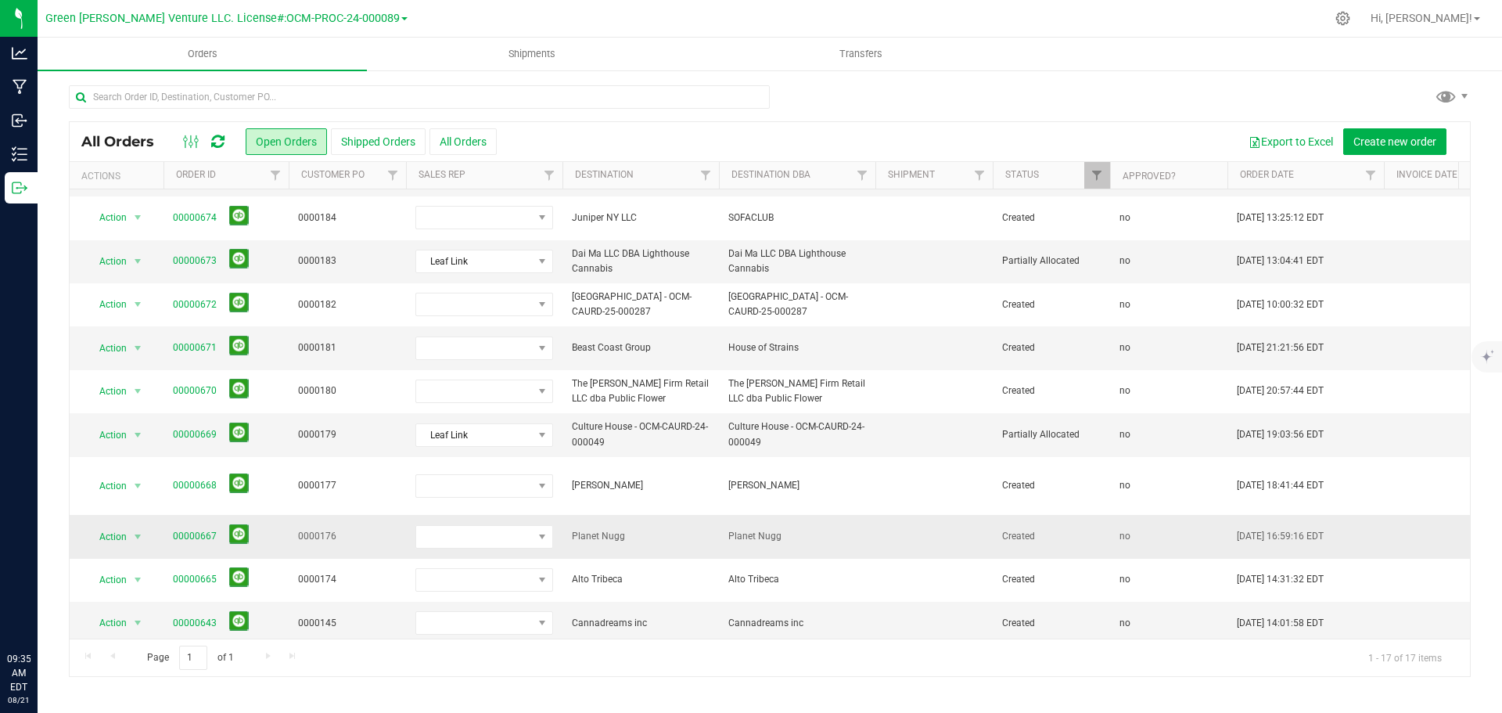
scroll to position [235, 0]
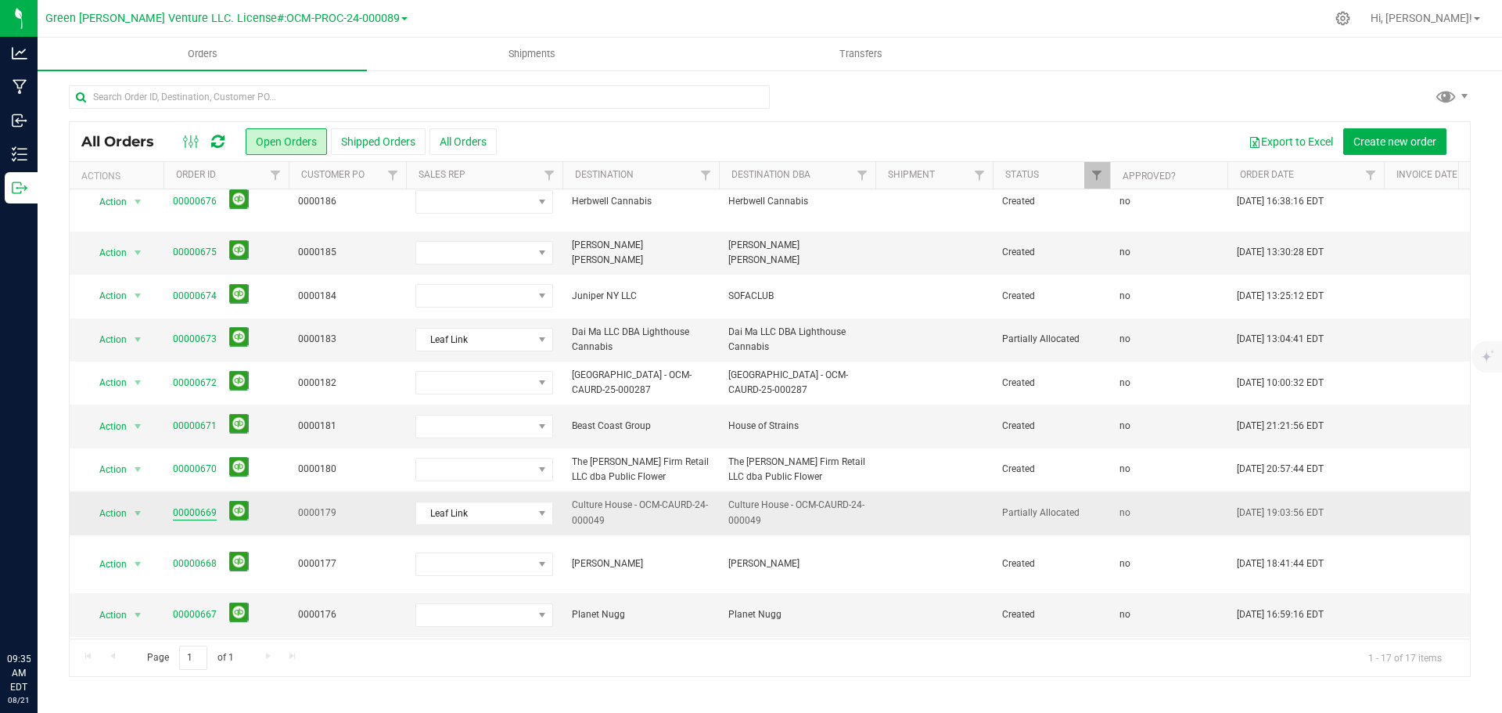
click at [197, 505] on link "00000669" at bounding box center [195, 512] width 44 height 15
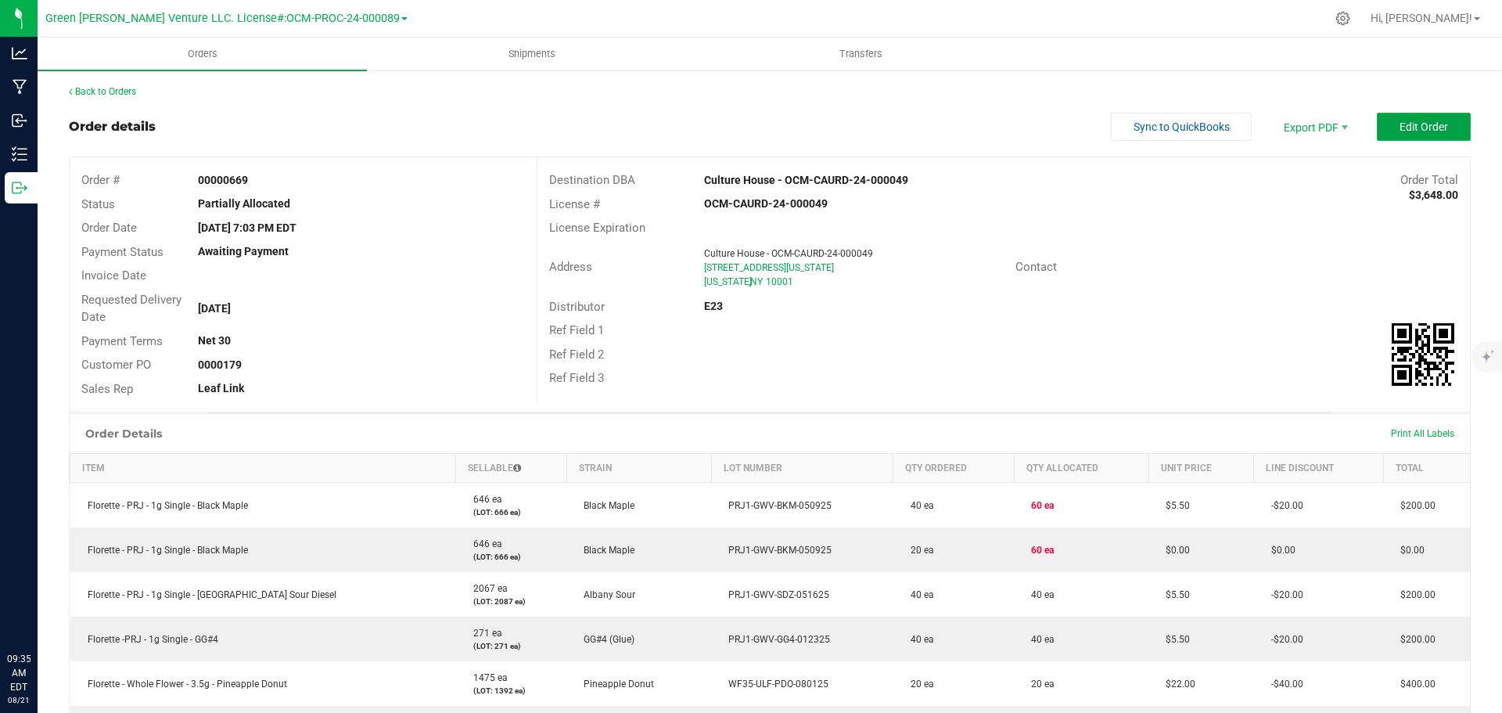
click at [1377, 132] on button "Edit Order" at bounding box center [1424, 127] width 94 height 28
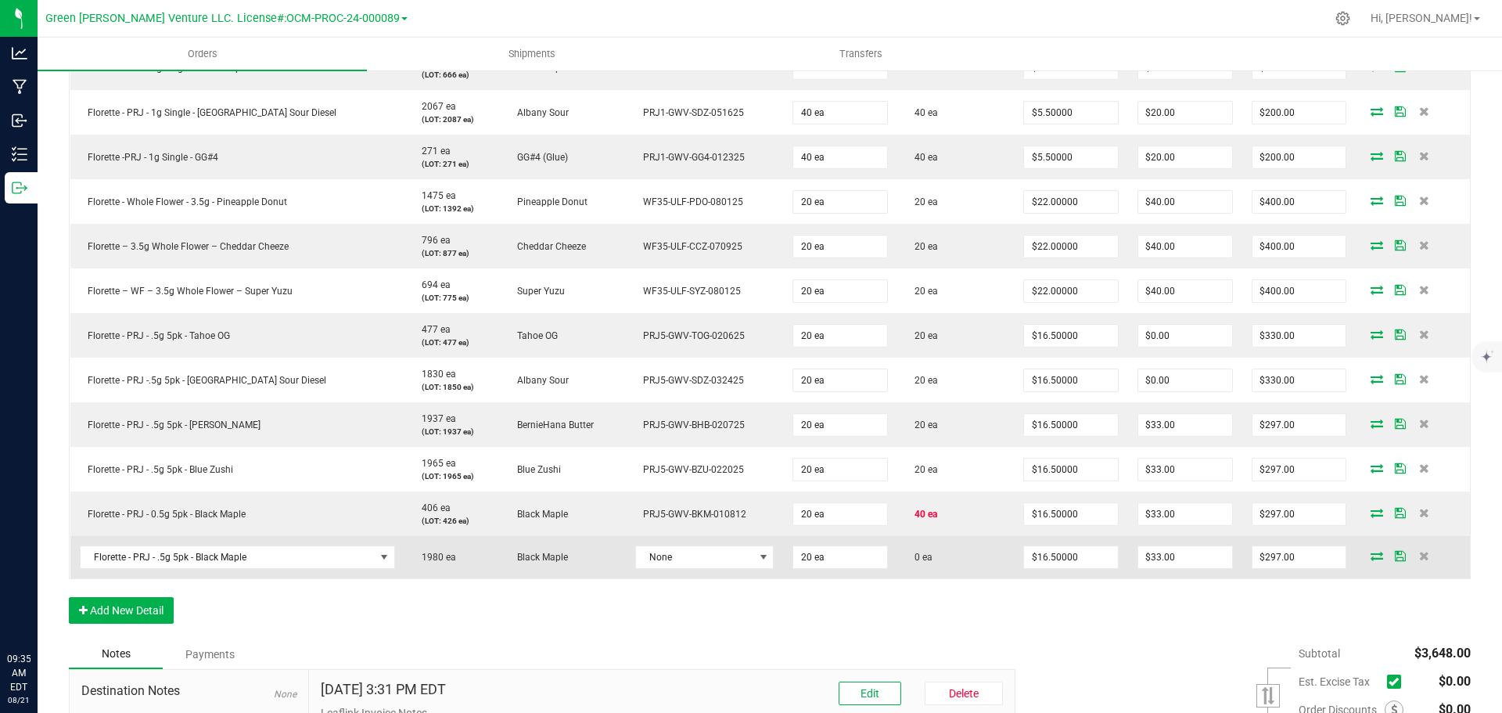
scroll to position [547, 0]
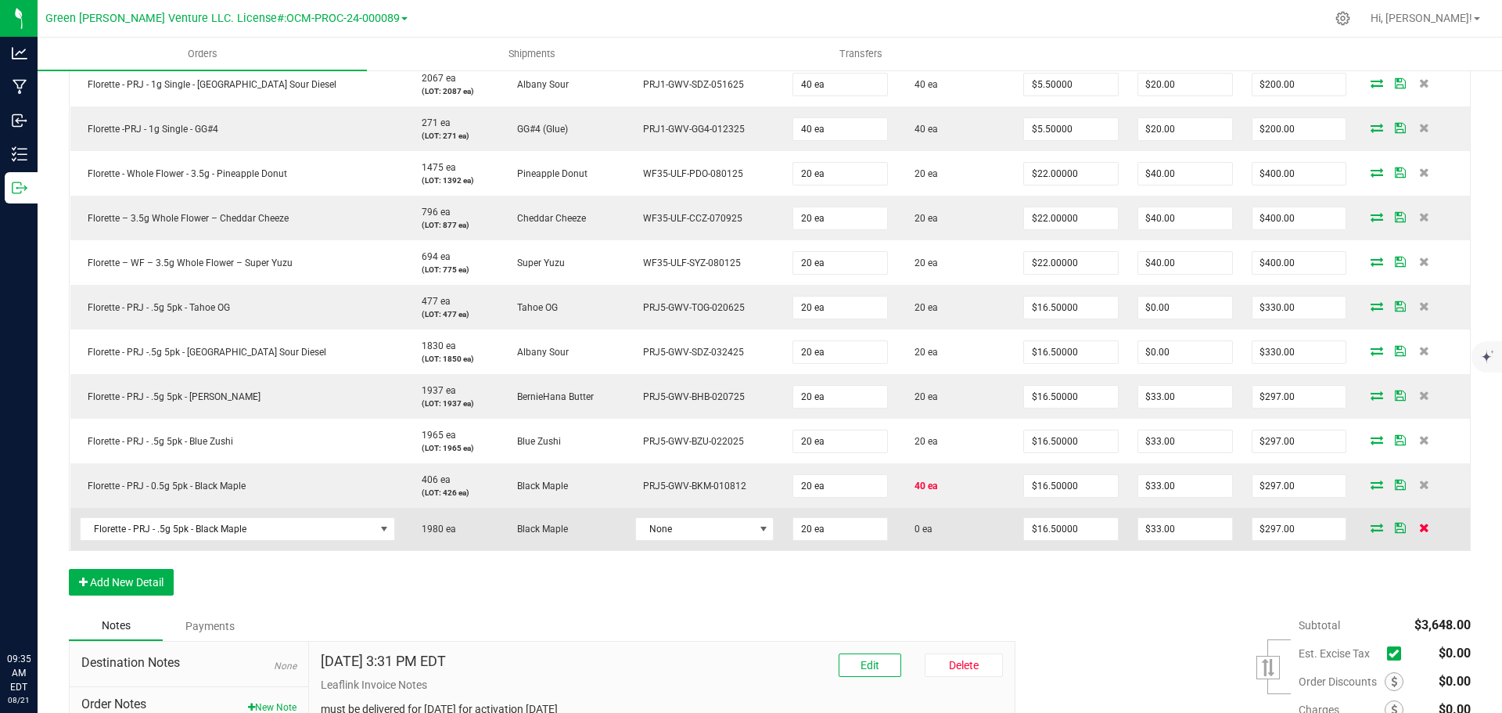
click at [1419, 526] on icon at bounding box center [1424, 526] width 10 height 9
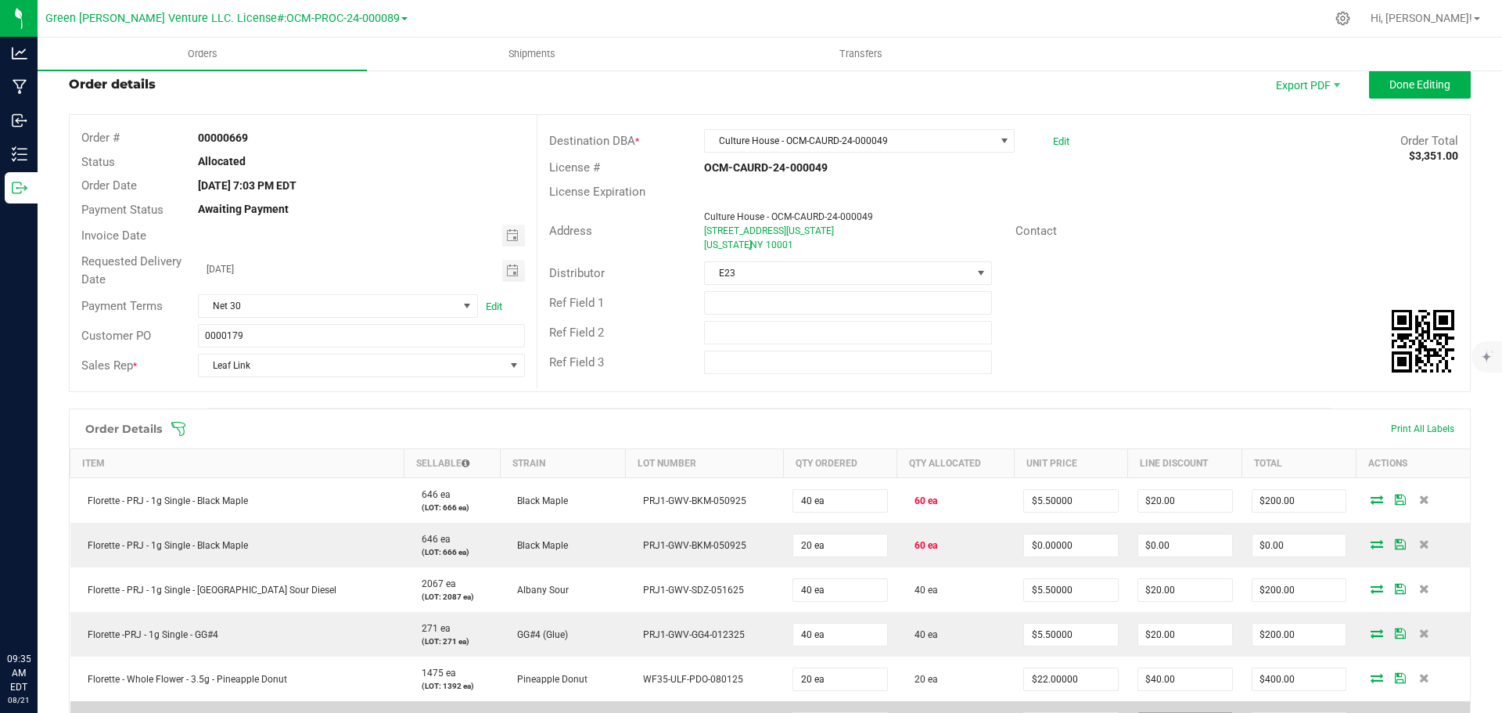
scroll to position [0, 0]
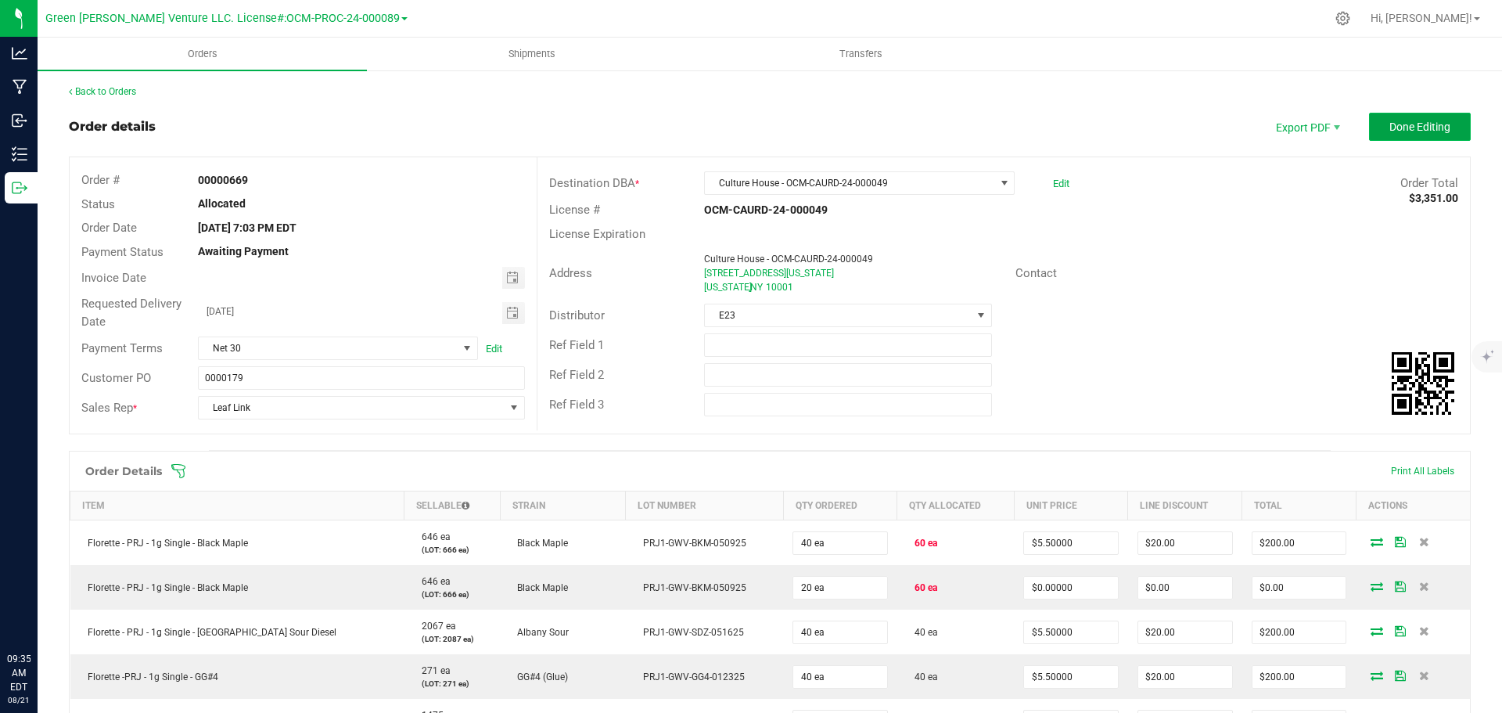
click at [1437, 131] on span "Done Editing" at bounding box center [1419, 126] width 61 height 13
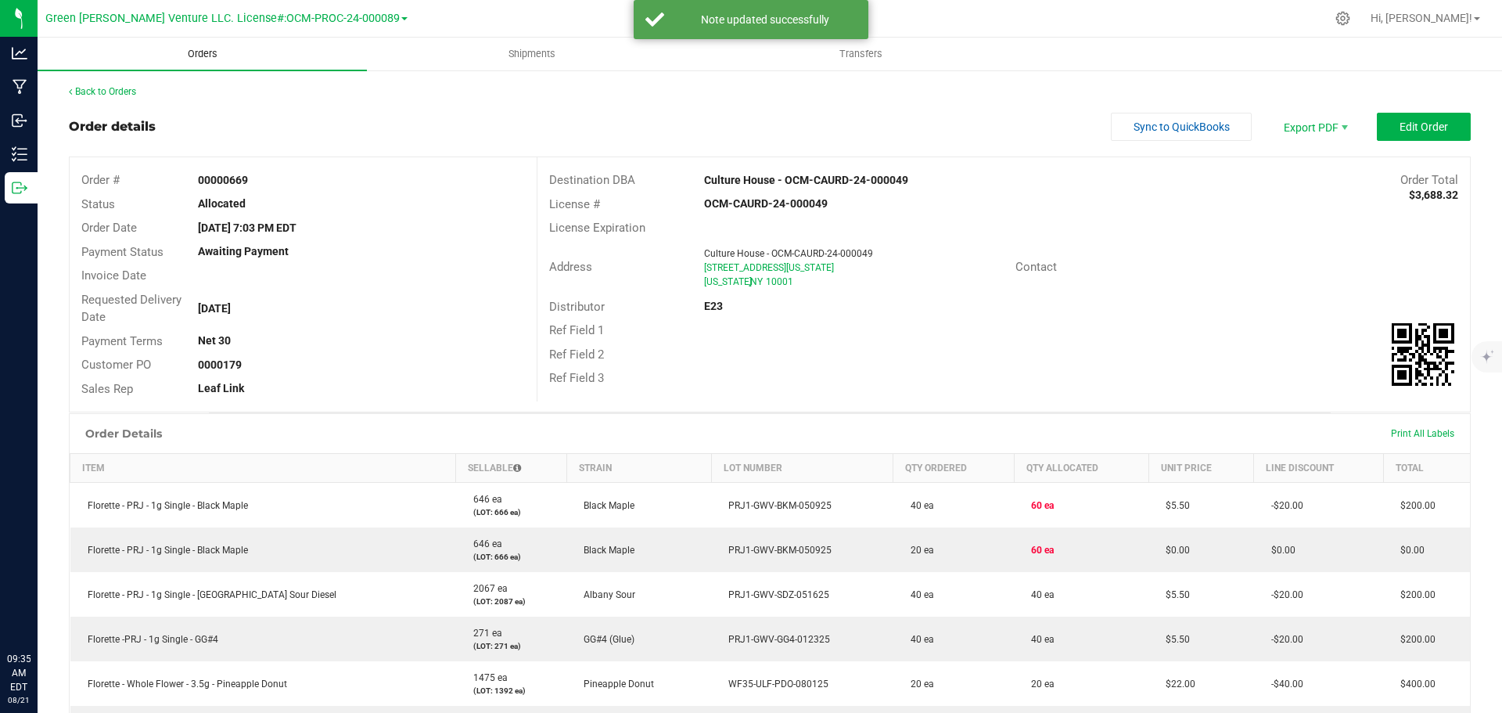
click at [213, 54] on span "Orders" at bounding box center [203, 54] width 72 height 14
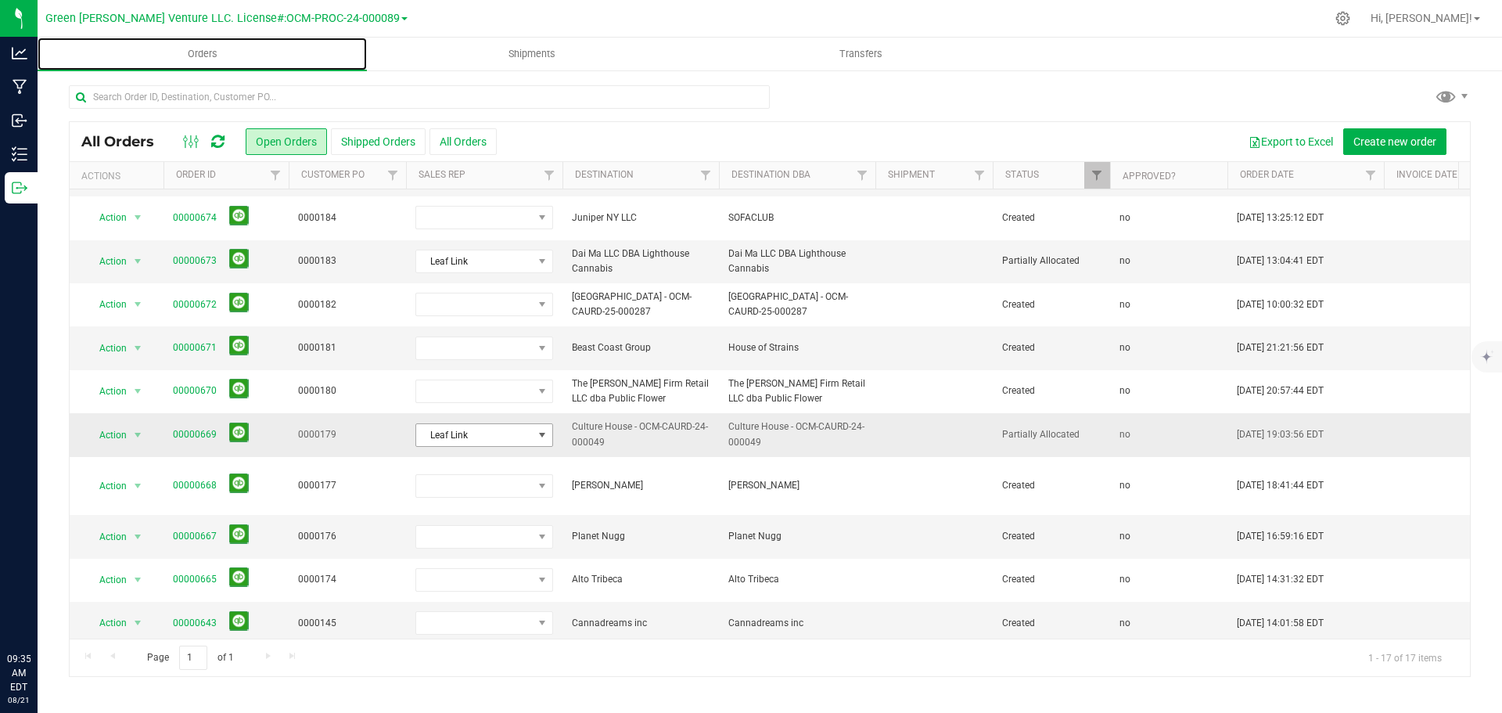
scroll to position [314, 0]
click at [188, 426] on link "00000669" at bounding box center [195, 433] width 44 height 15
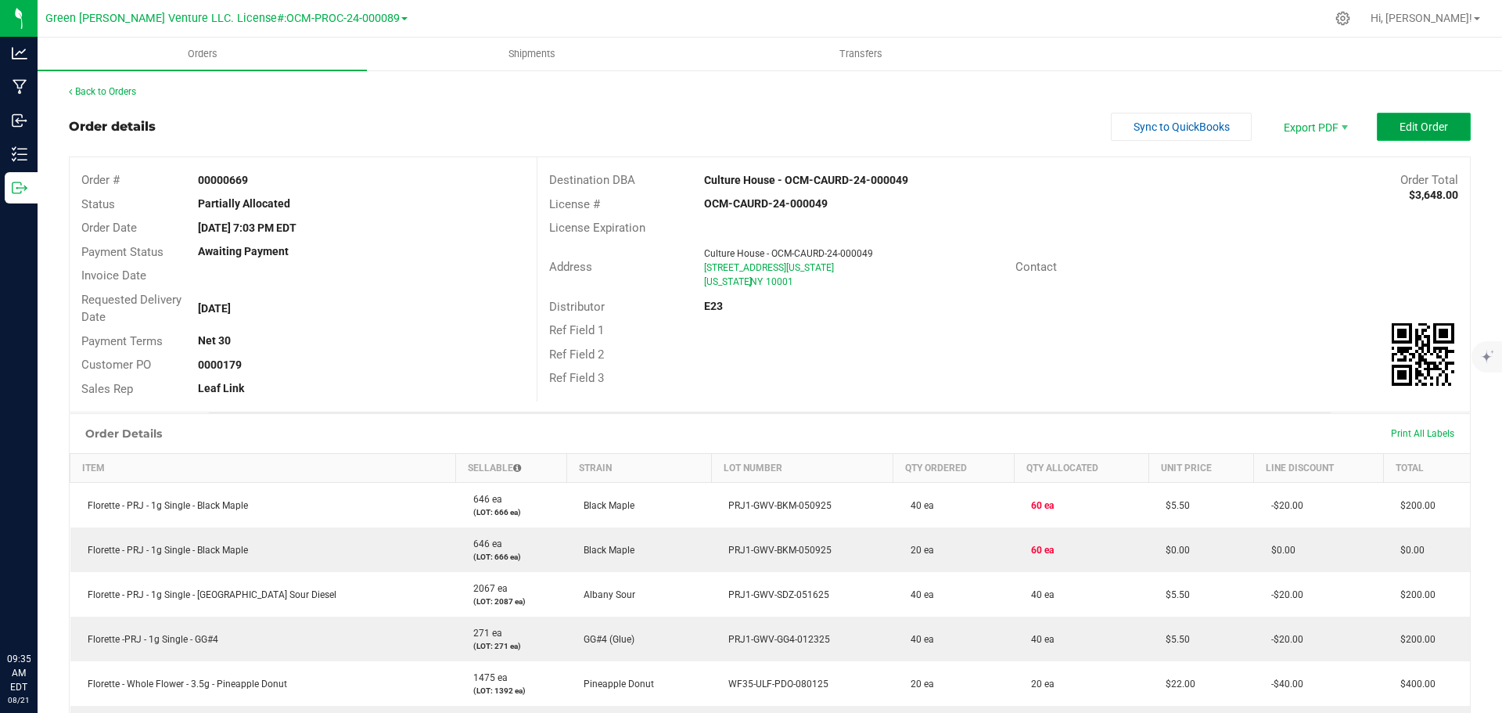
click at [1380, 127] on button "Edit Order" at bounding box center [1424, 127] width 94 height 28
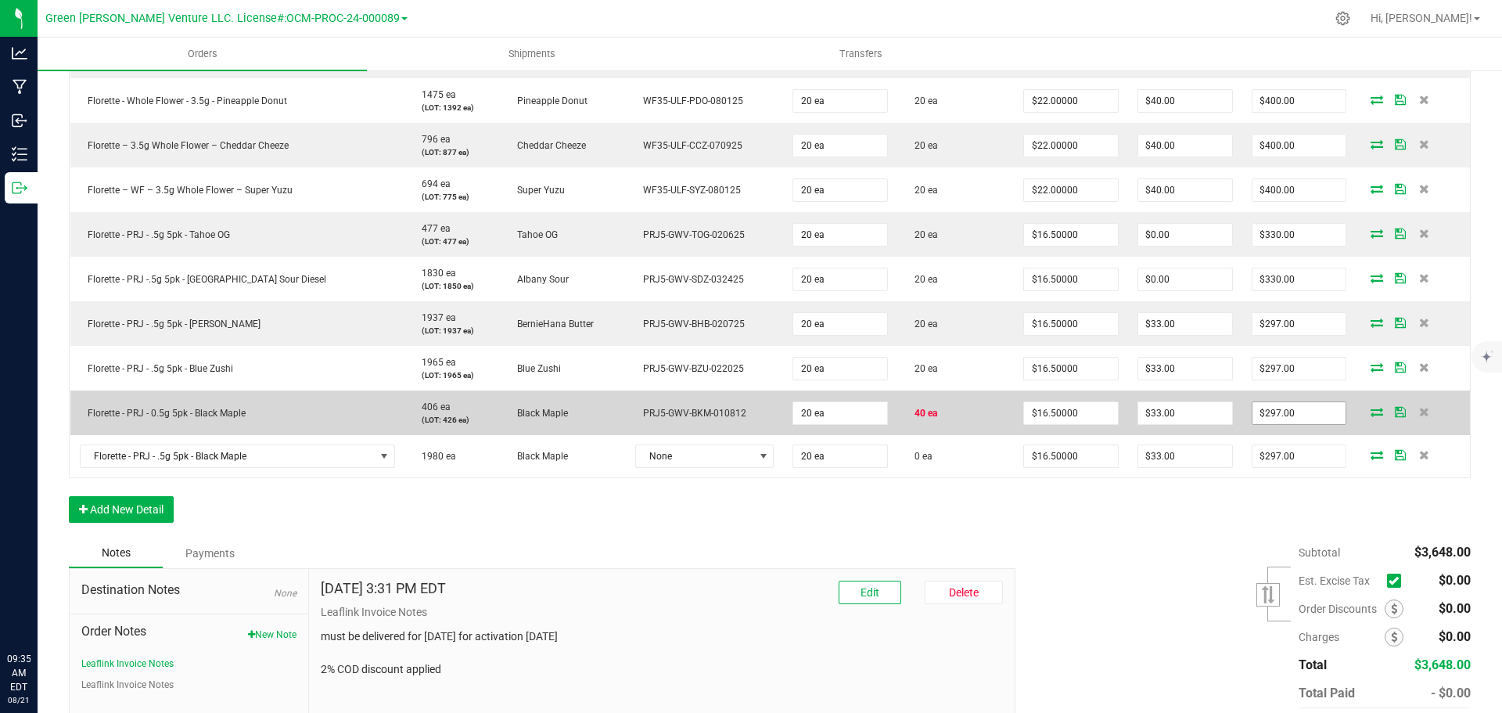
scroll to position [546, 0]
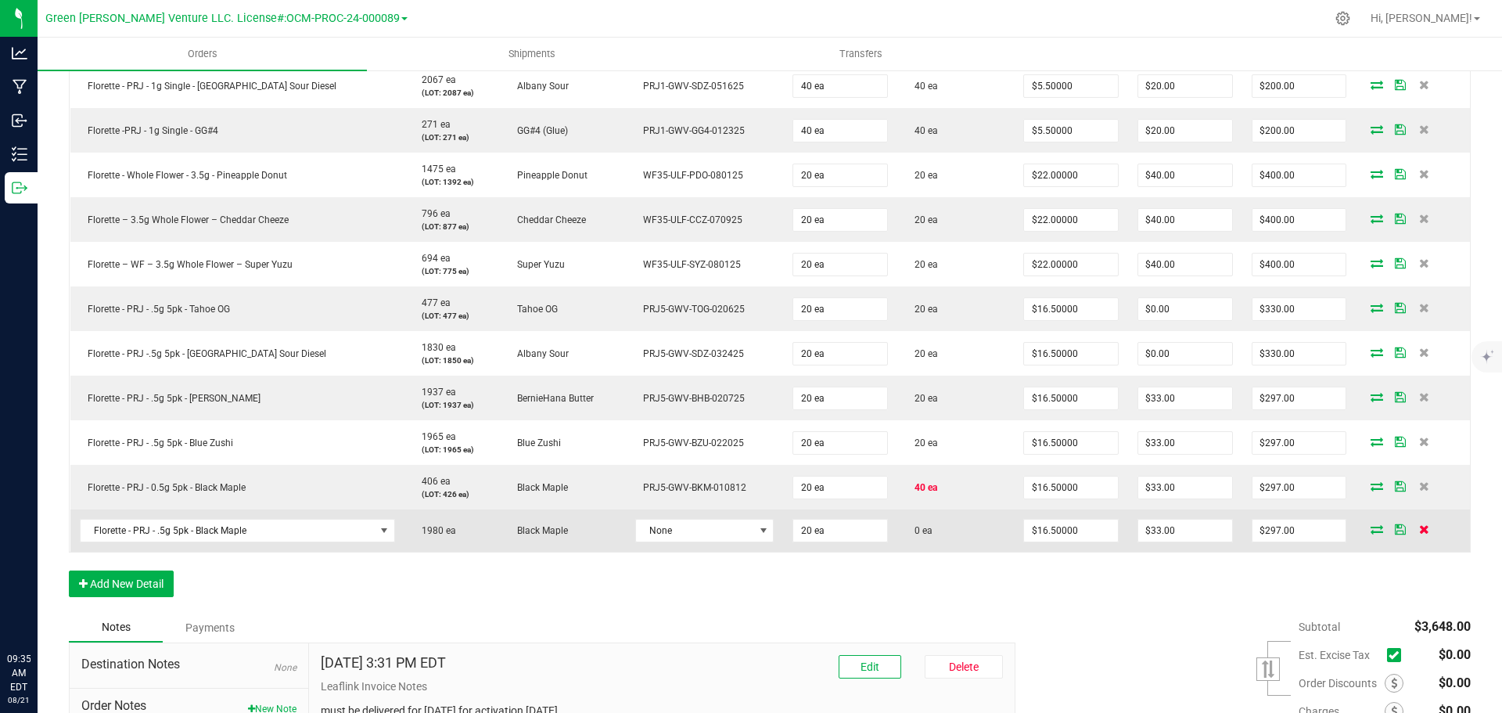
click at [1419, 528] on icon at bounding box center [1424, 528] width 10 height 9
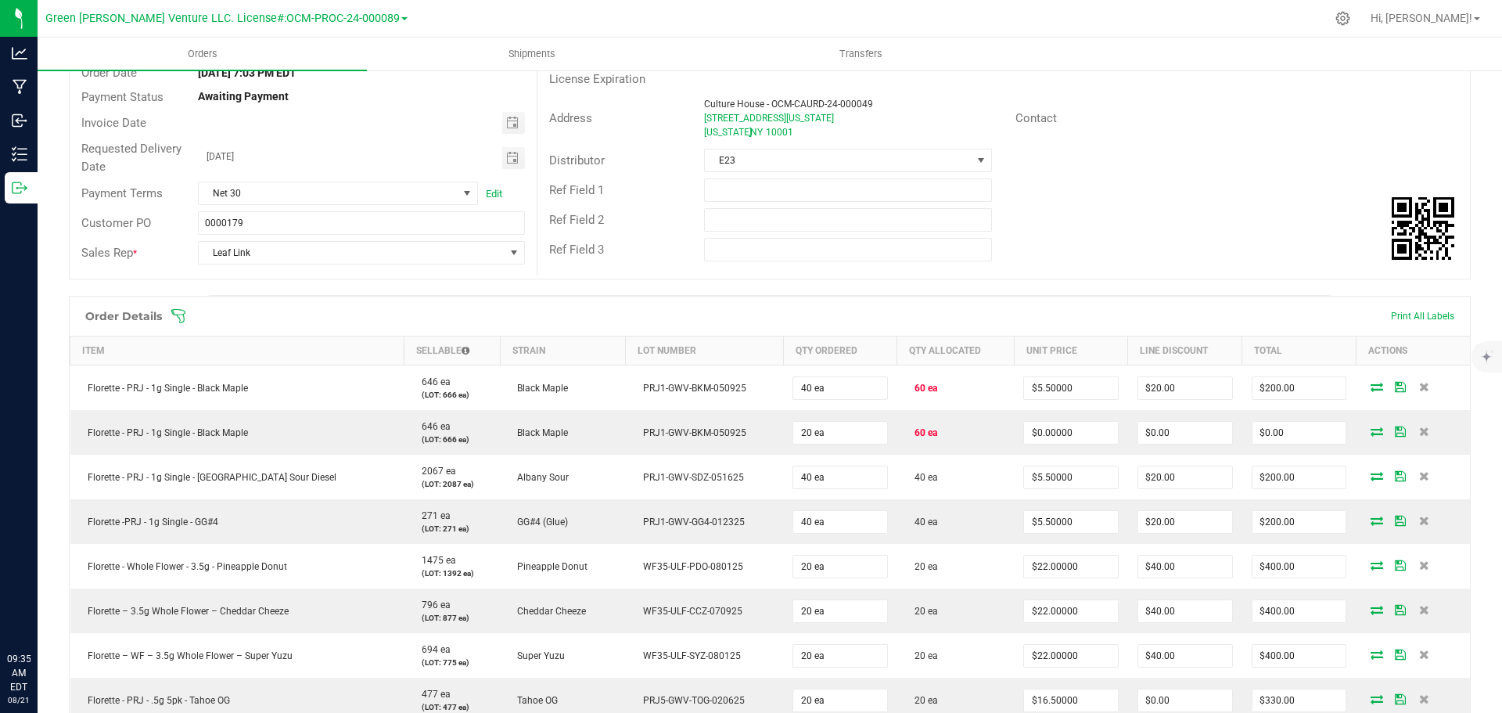
scroll to position [0, 0]
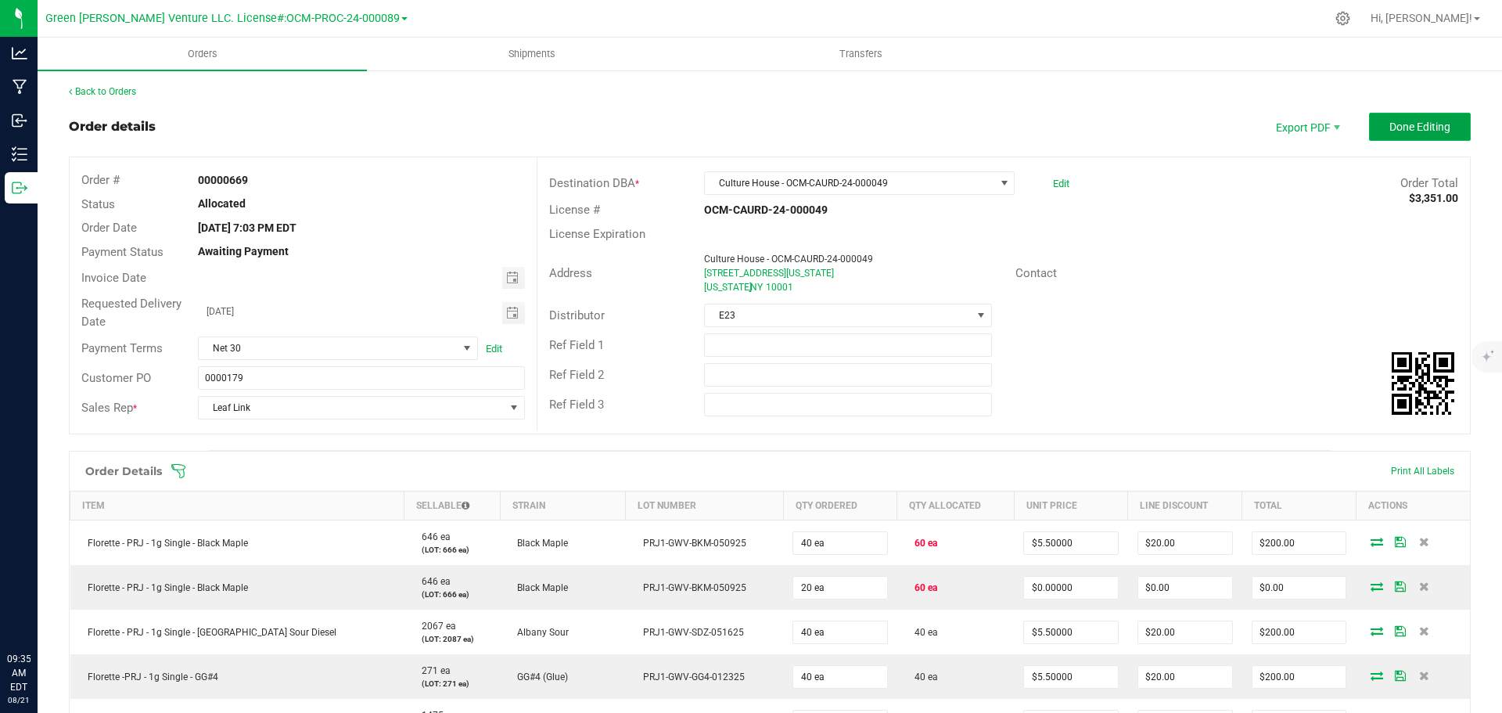
click at [1421, 128] on span "Done Editing" at bounding box center [1419, 126] width 61 height 13
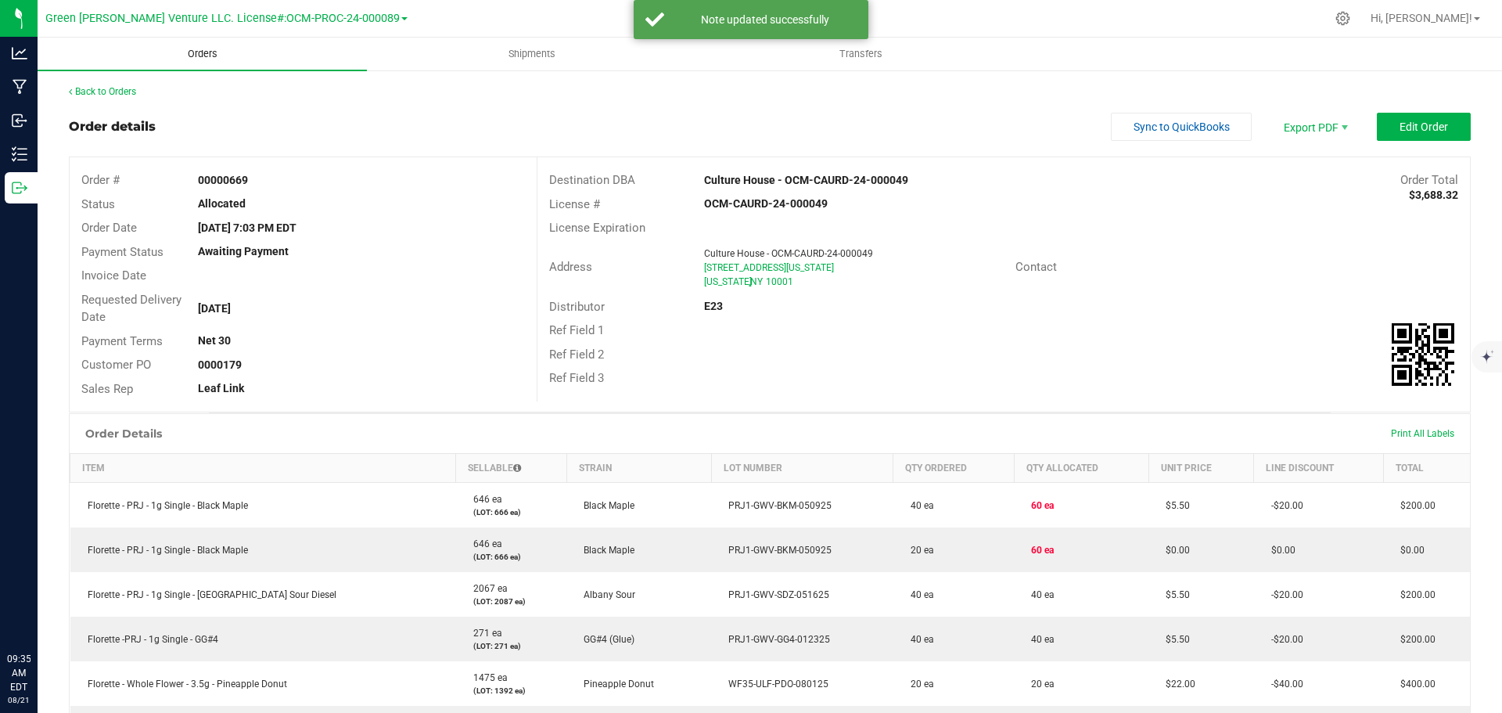
click at [200, 54] on span "Orders" at bounding box center [203, 54] width 72 height 14
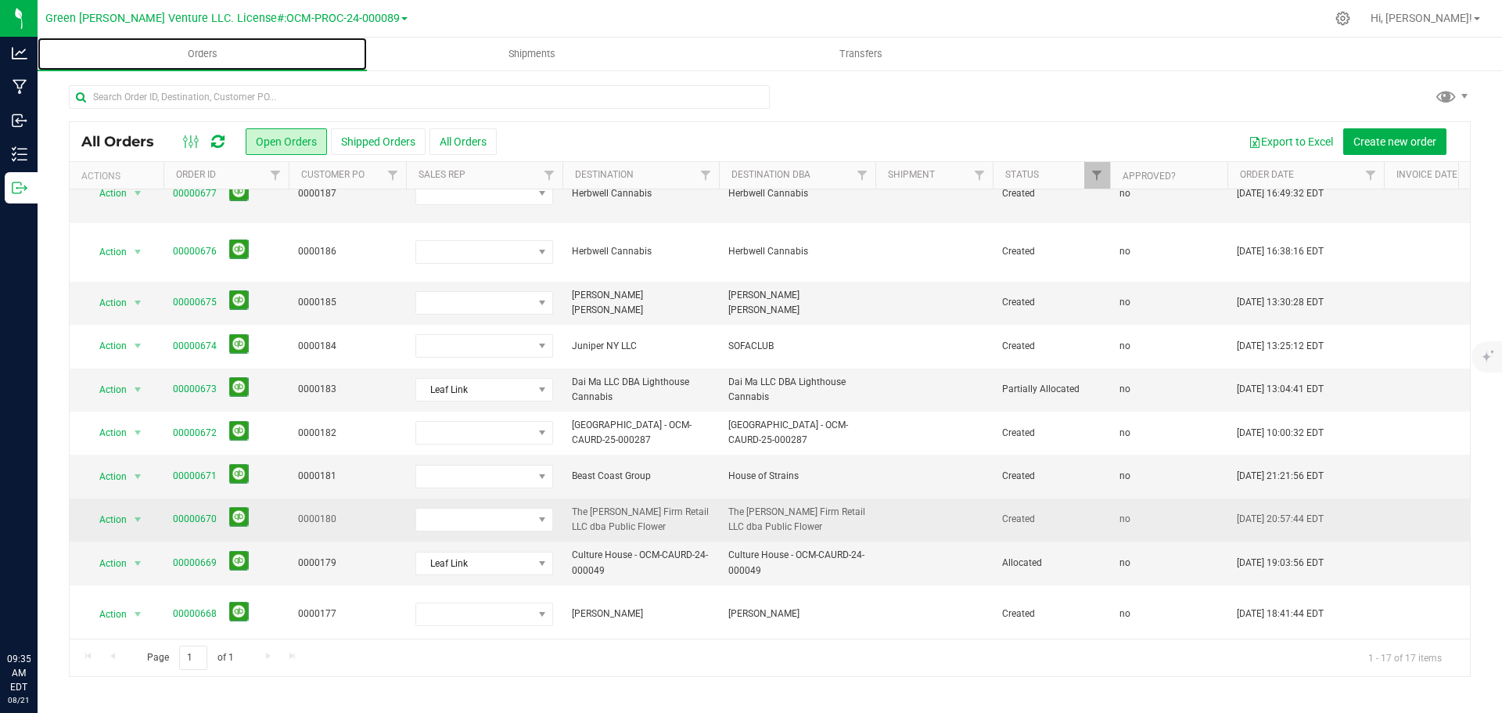
scroll to position [157, 0]
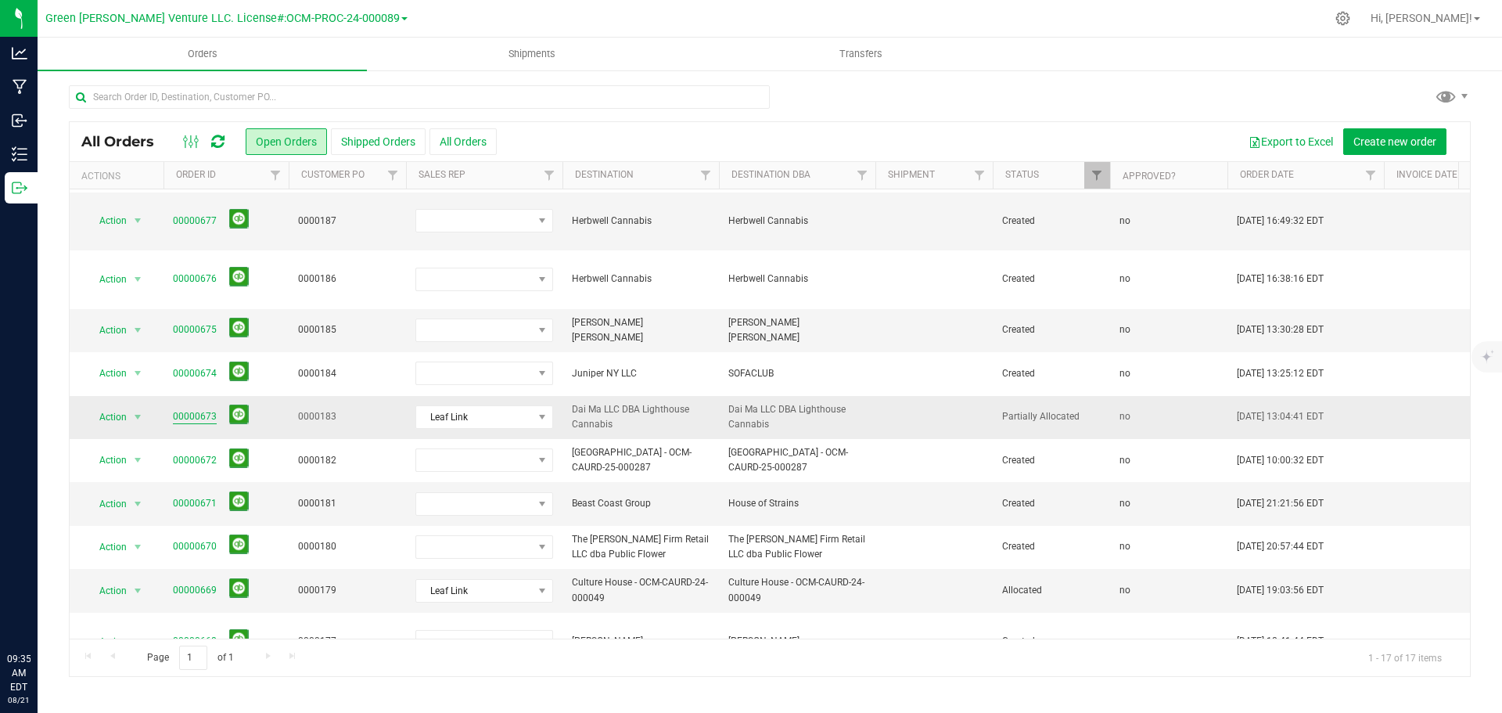
click at [187, 409] on link "00000673" at bounding box center [195, 416] width 44 height 15
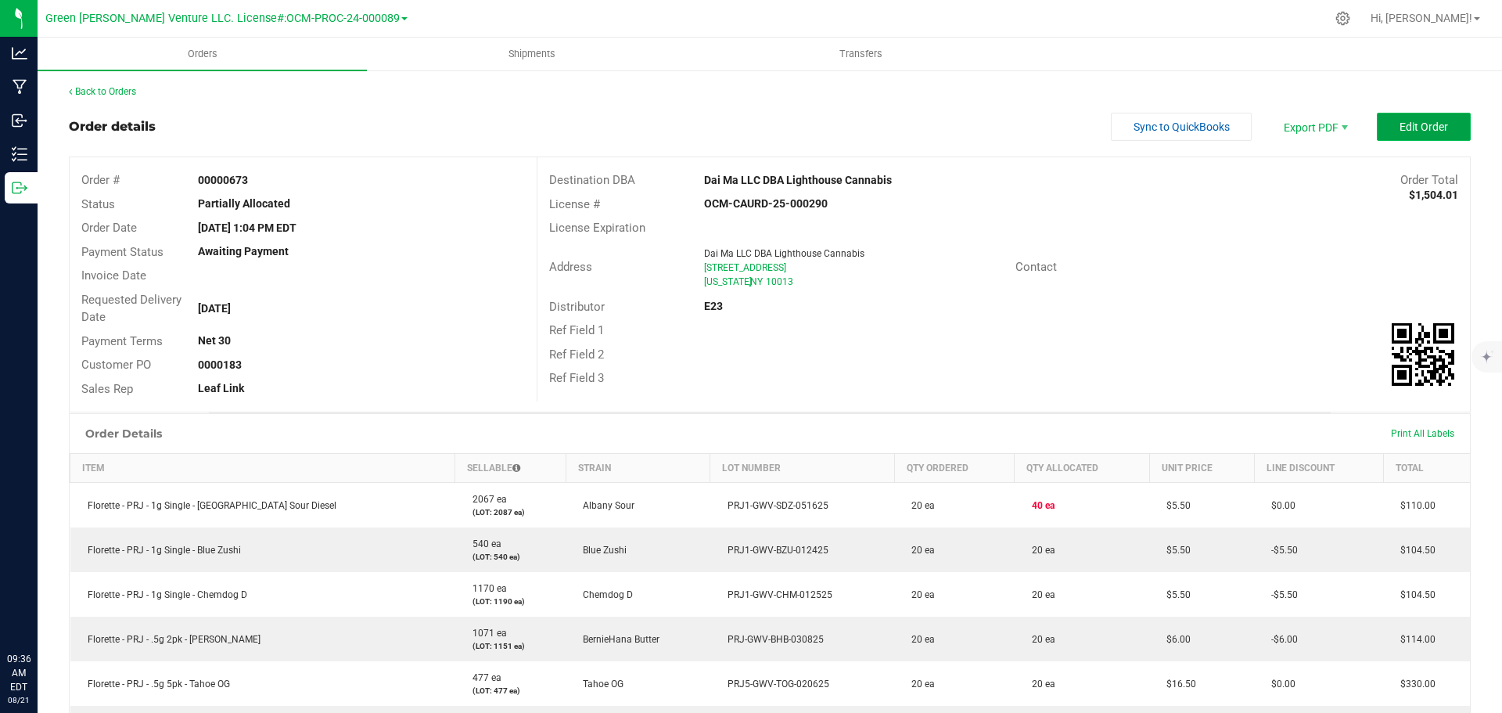
click at [1438, 126] on button "Edit Order" at bounding box center [1424, 127] width 94 height 28
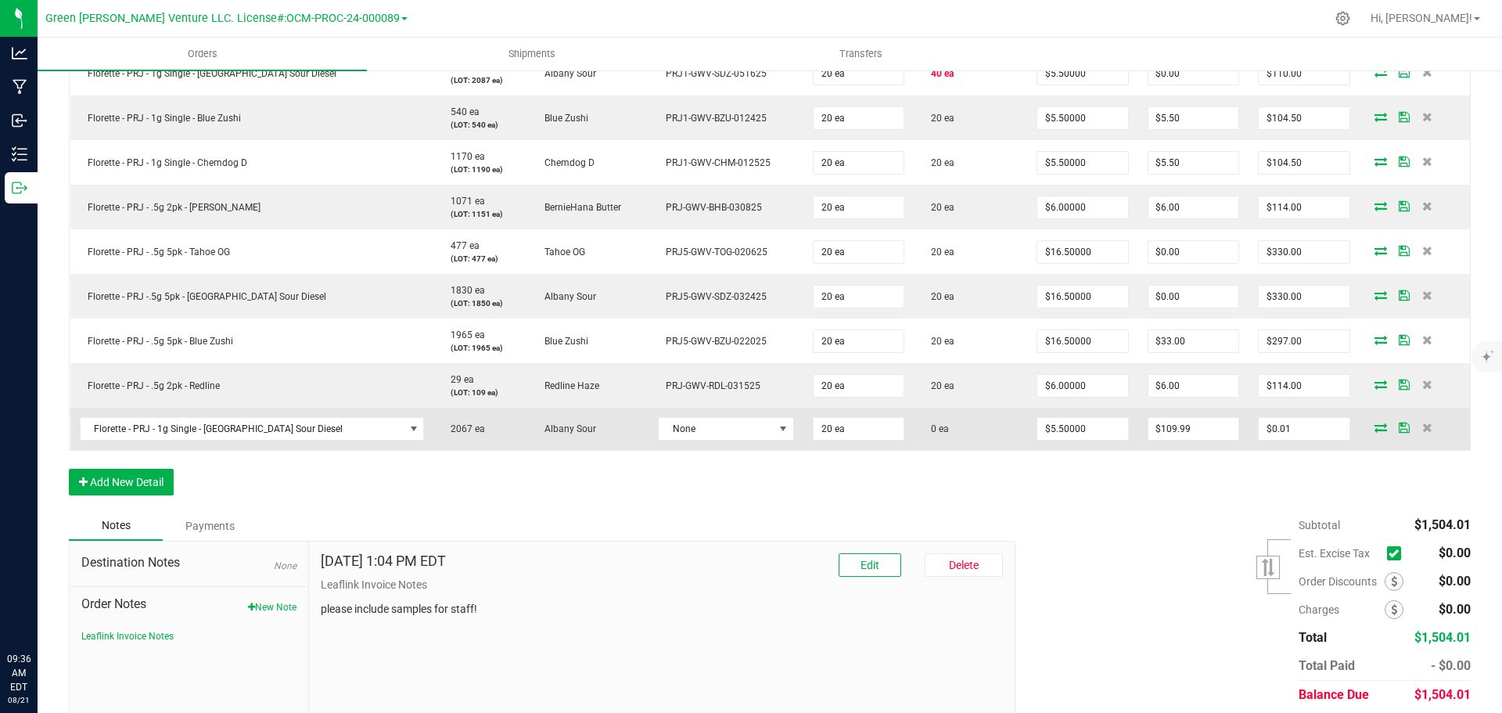
scroll to position [391, 0]
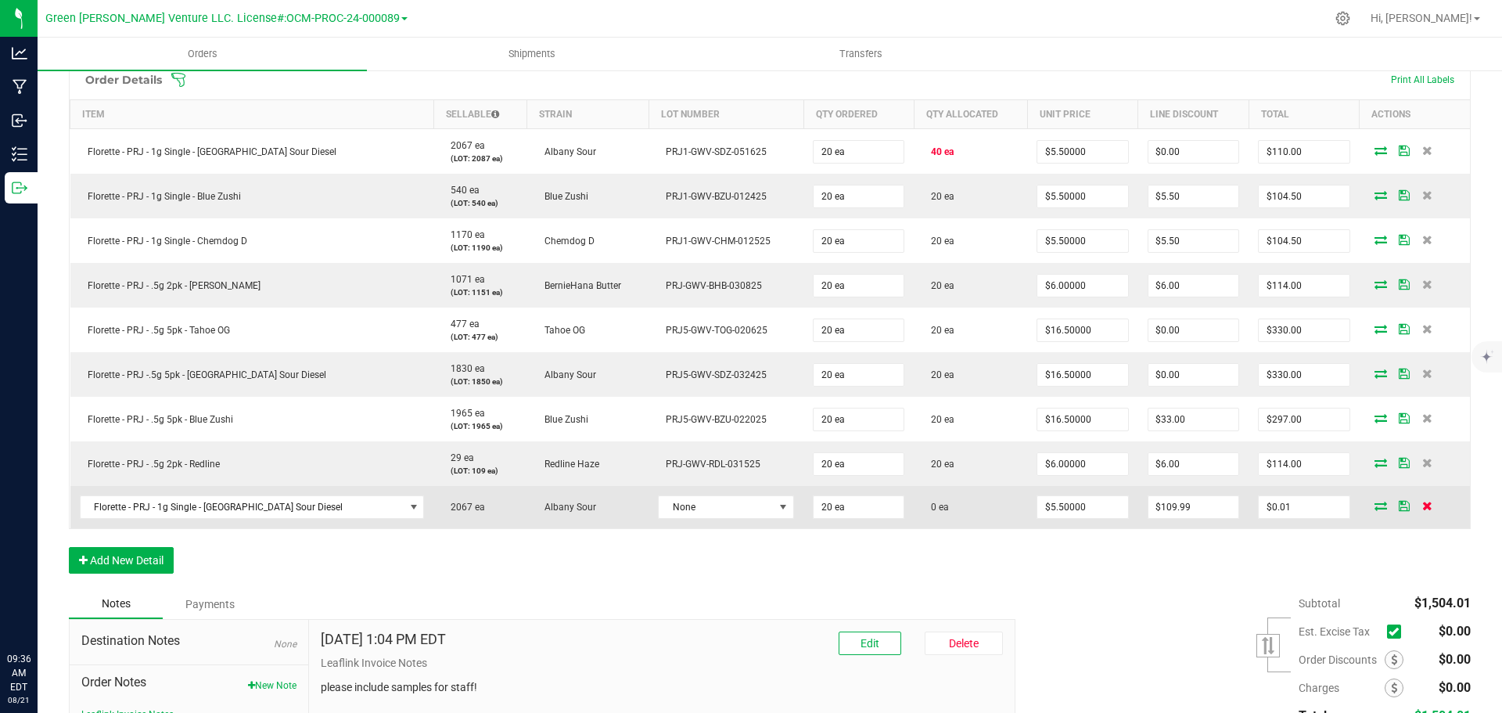
click at [1422, 506] on icon at bounding box center [1427, 505] width 10 height 9
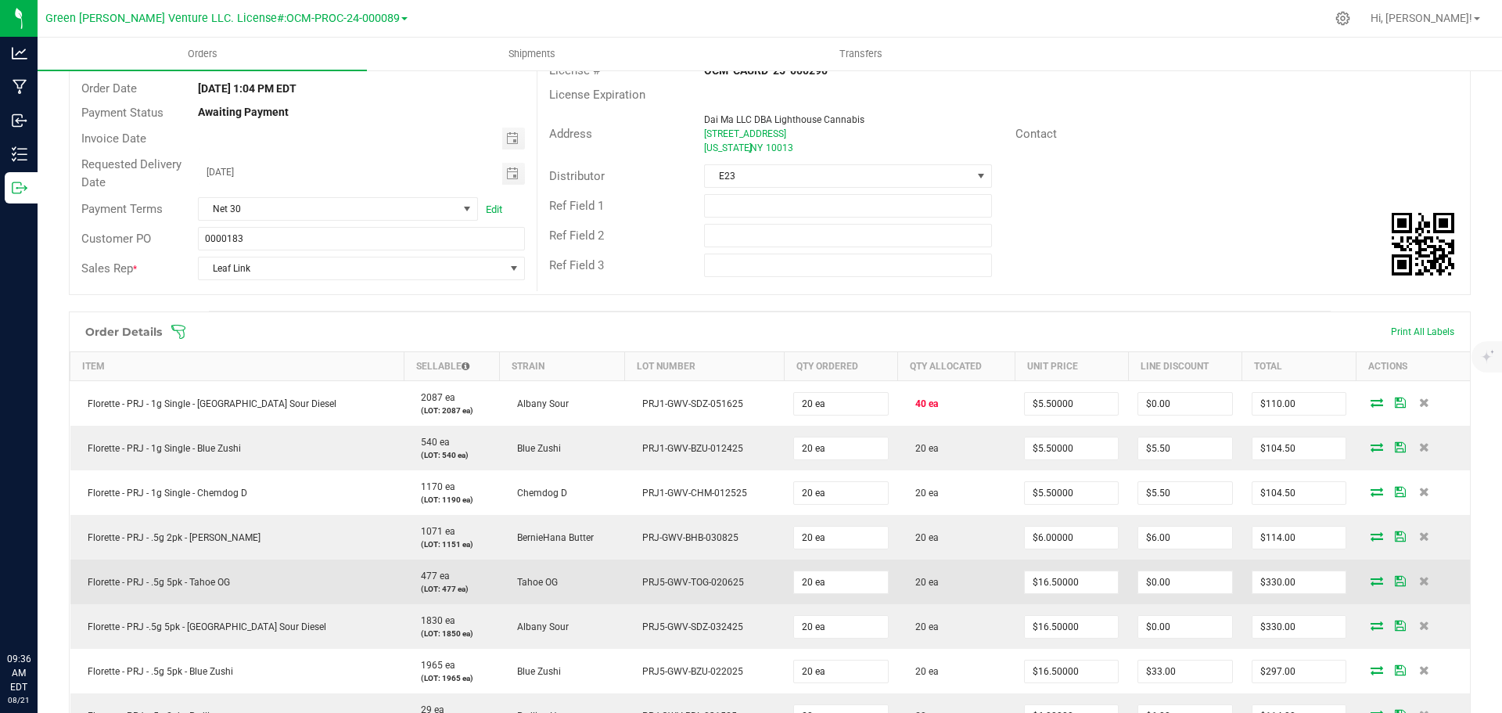
scroll to position [0, 0]
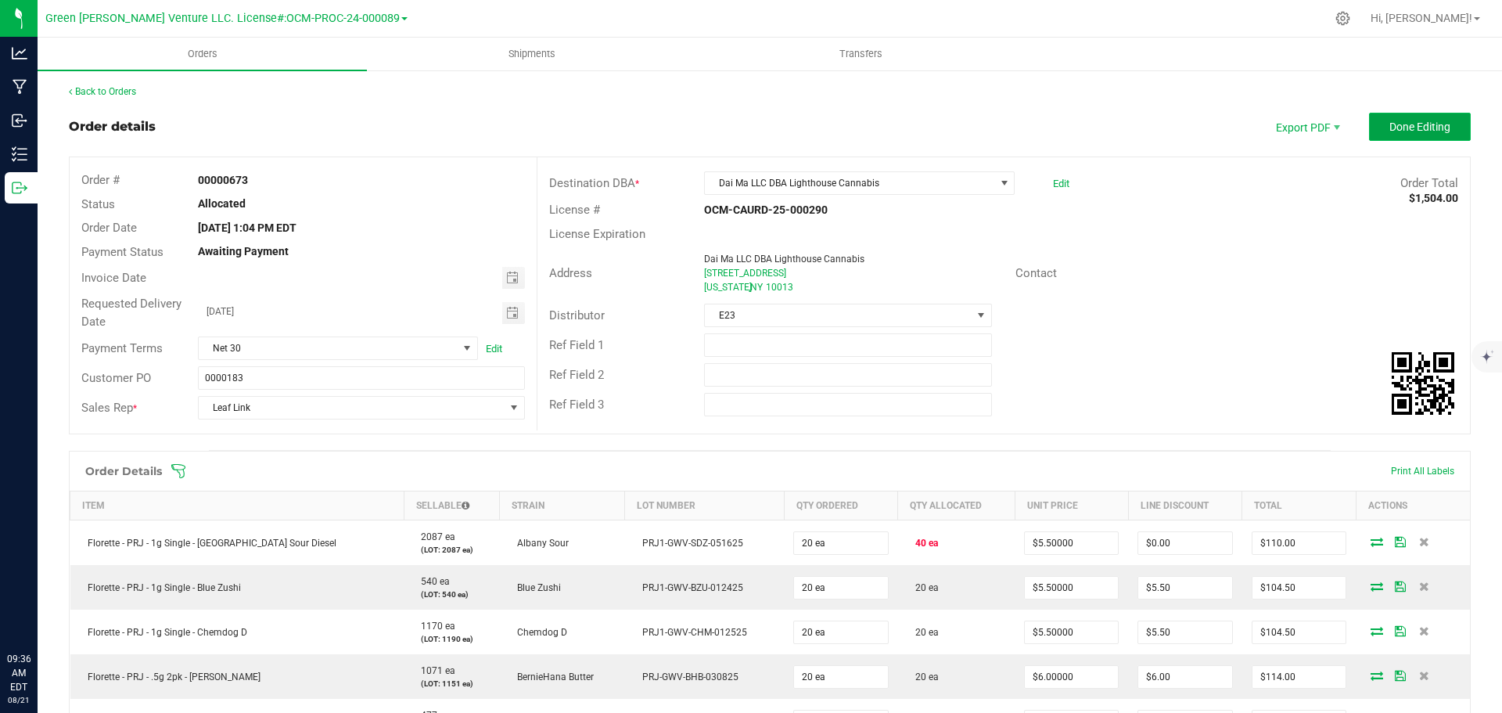
click at [1399, 124] on span "Done Editing" at bounding box center [1419, 126] width 61 height 13
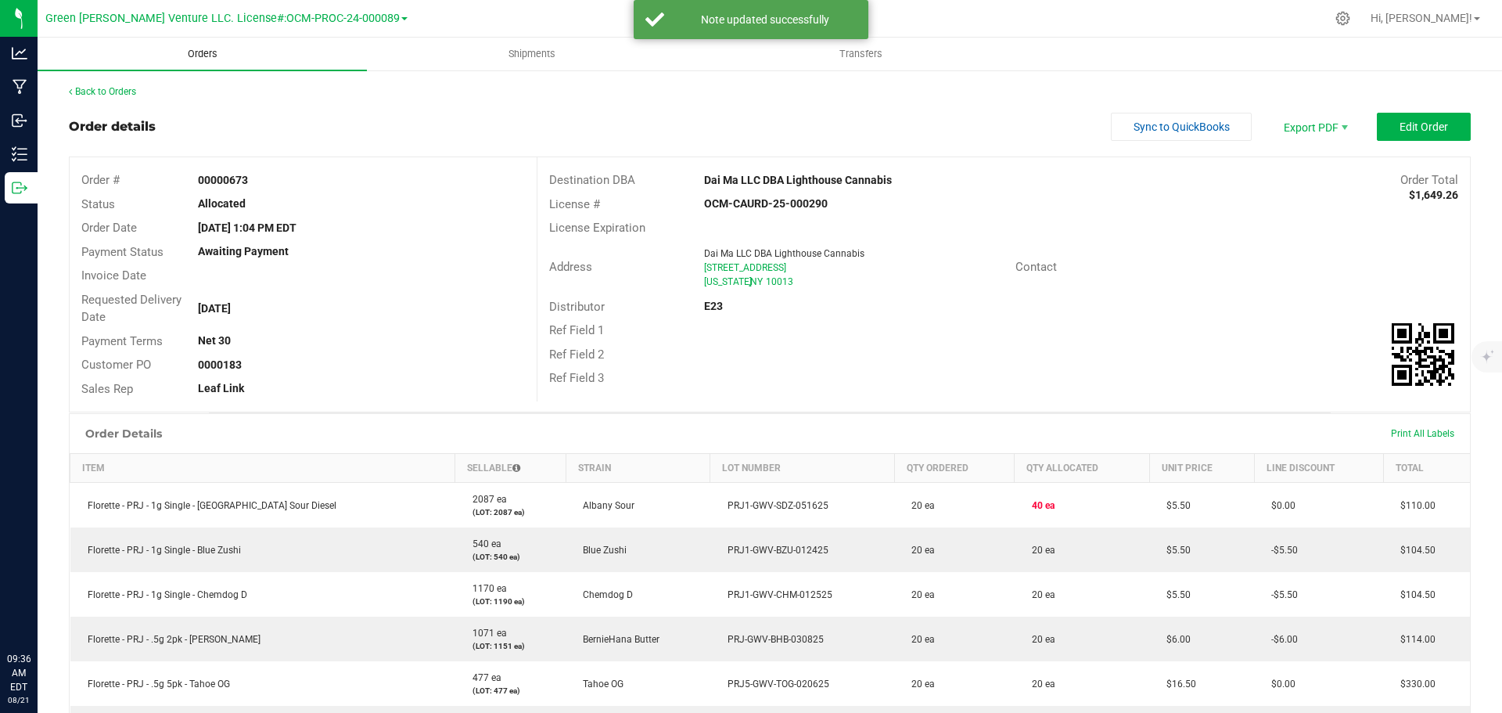
click at [209, 52] on span "Orders" at bounding box center [203, 54] width 72 height 14
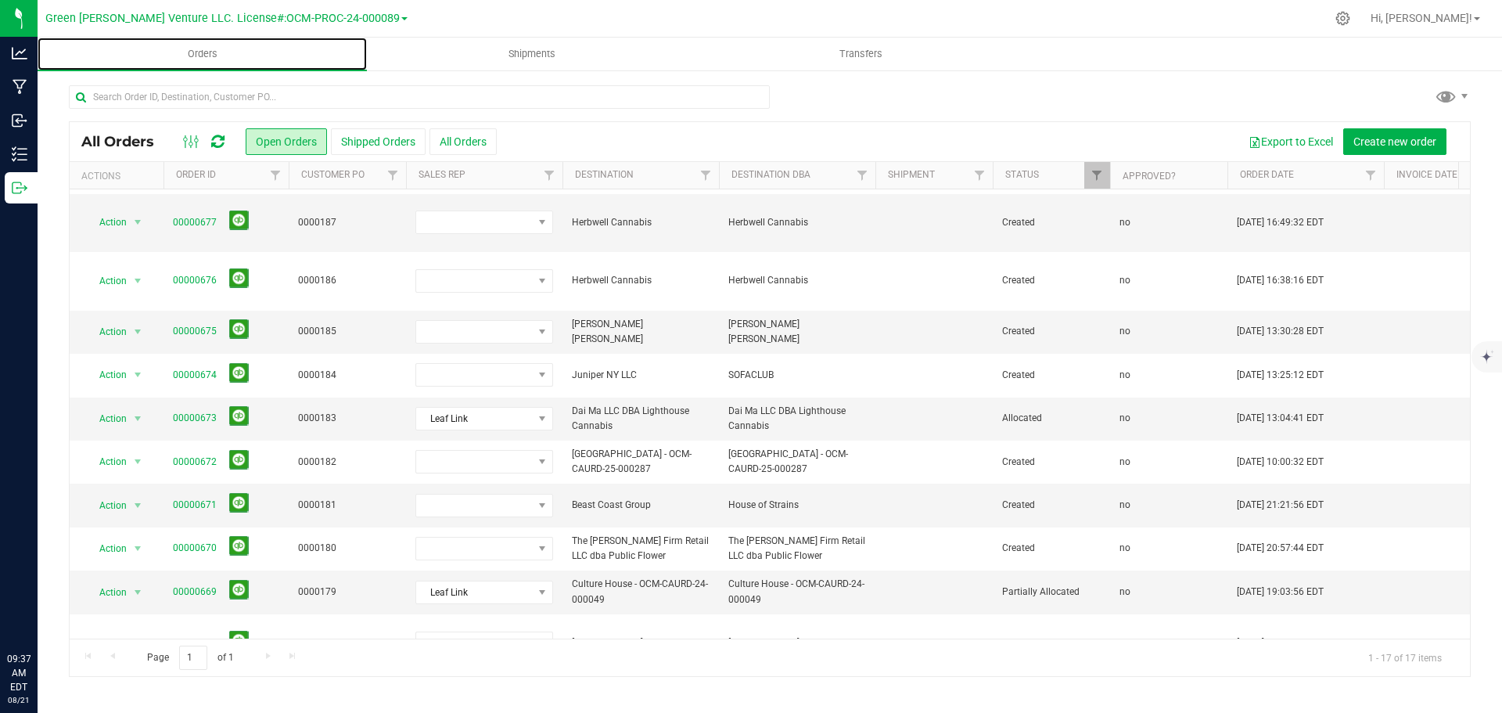
scroll to position [313, 0]
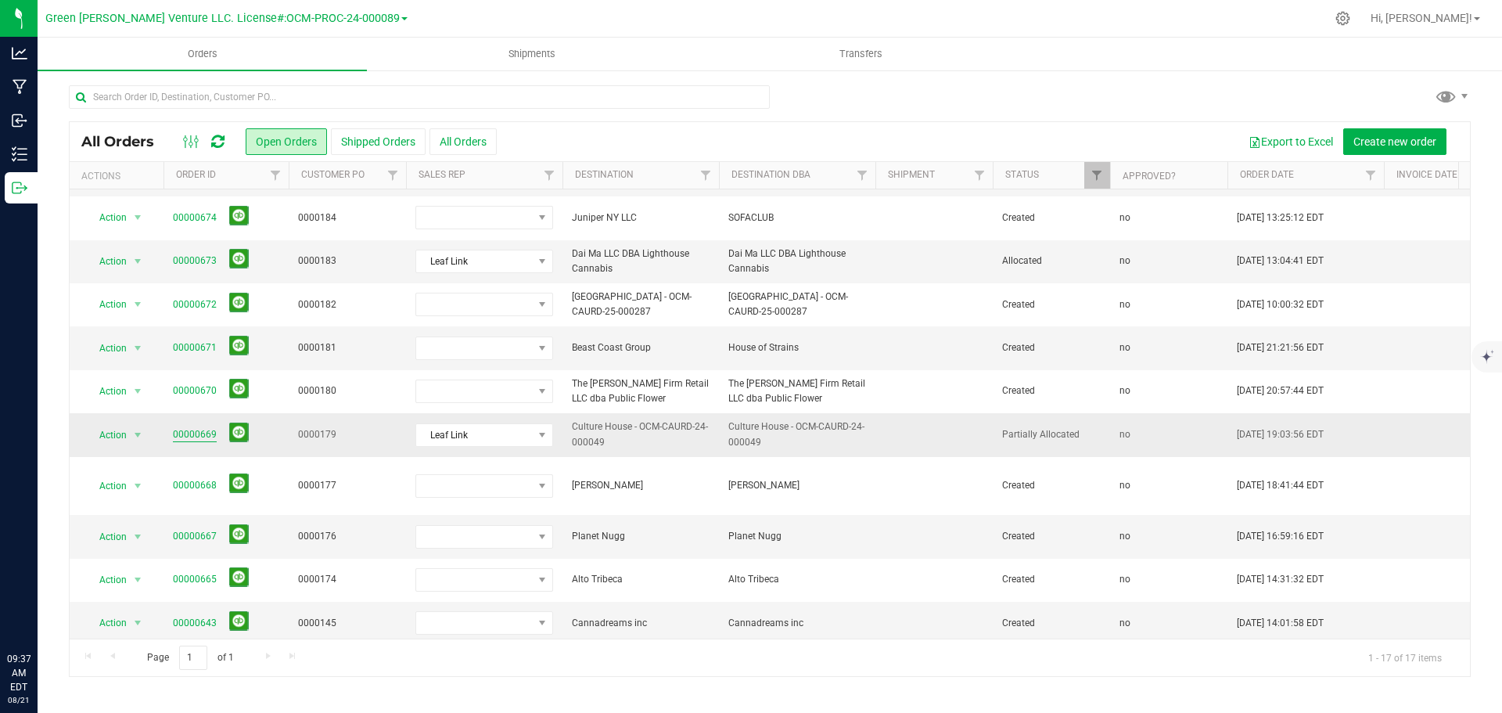
click at [195, 427] on link "00000669" at bounding box center [195, 434] width 44 height 15
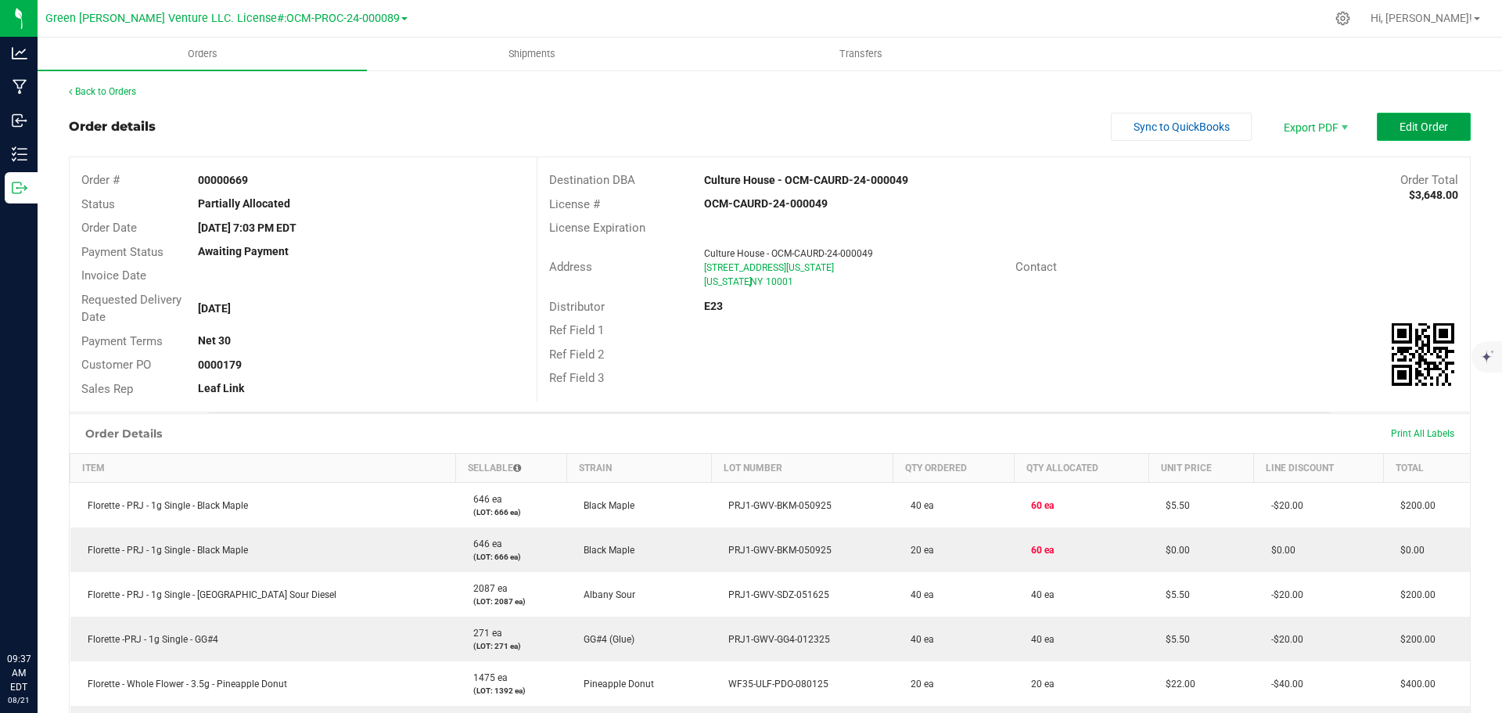
click at [1444, 128] on button "Edit Order" at bounding box center [1424, 127] width 94 height 28
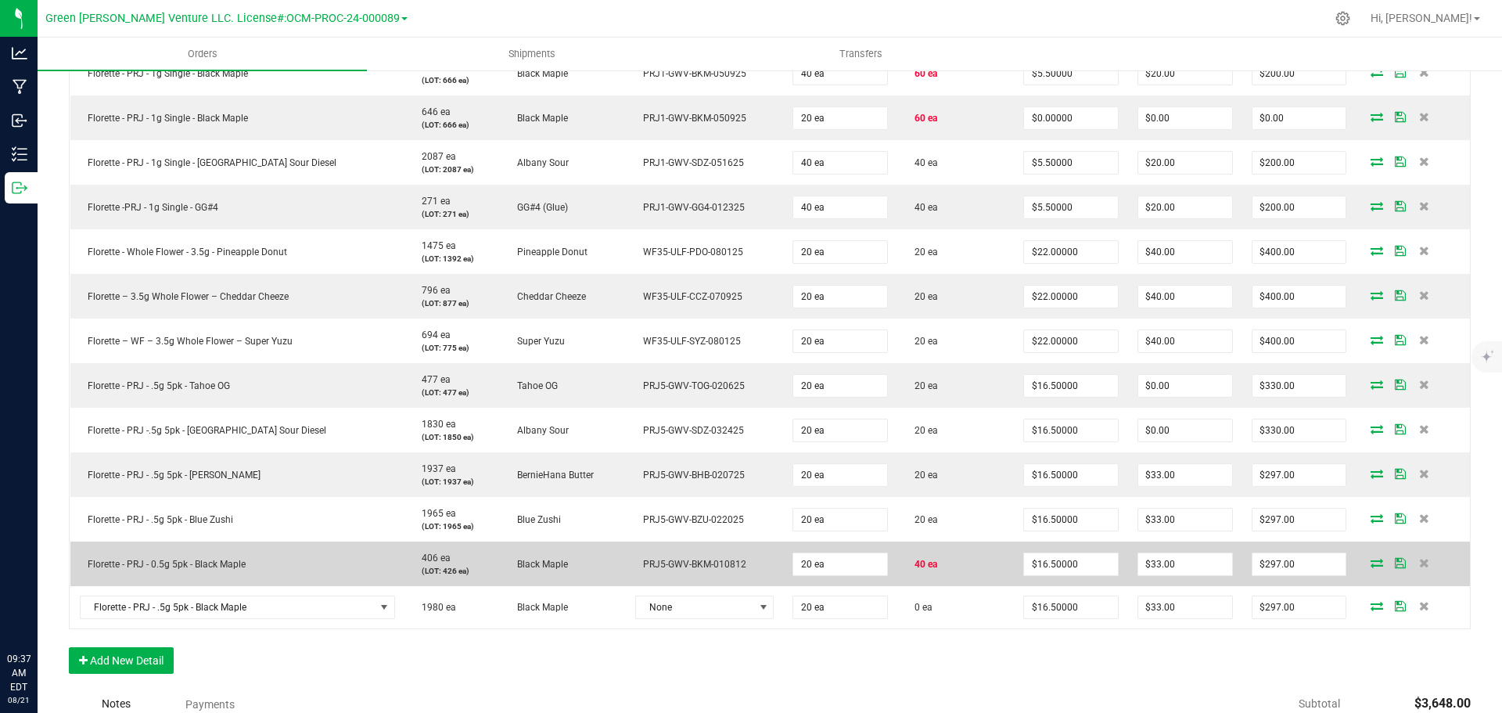
scroll to position [702, 0]
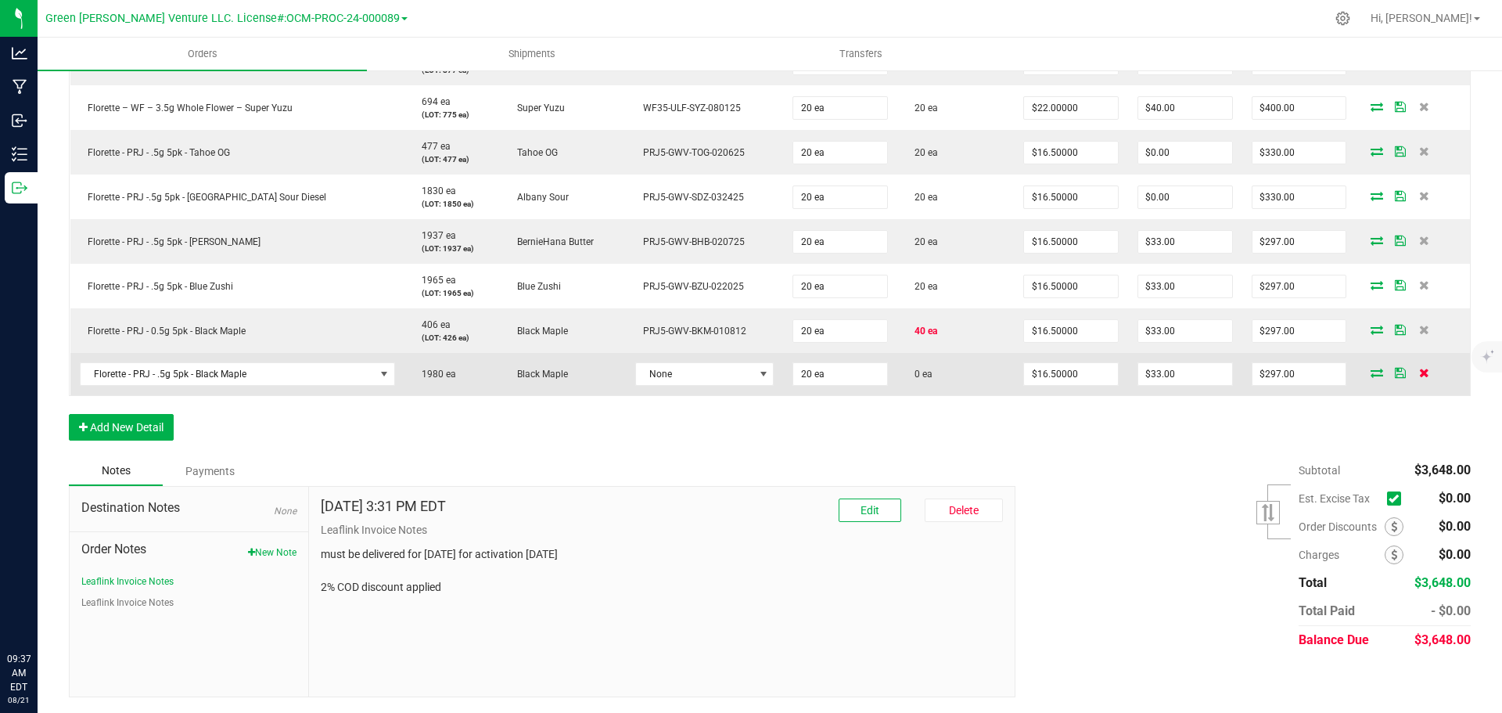
click at [1419, 372] on icon at bounding box center [1424, 372] width 10 height 9
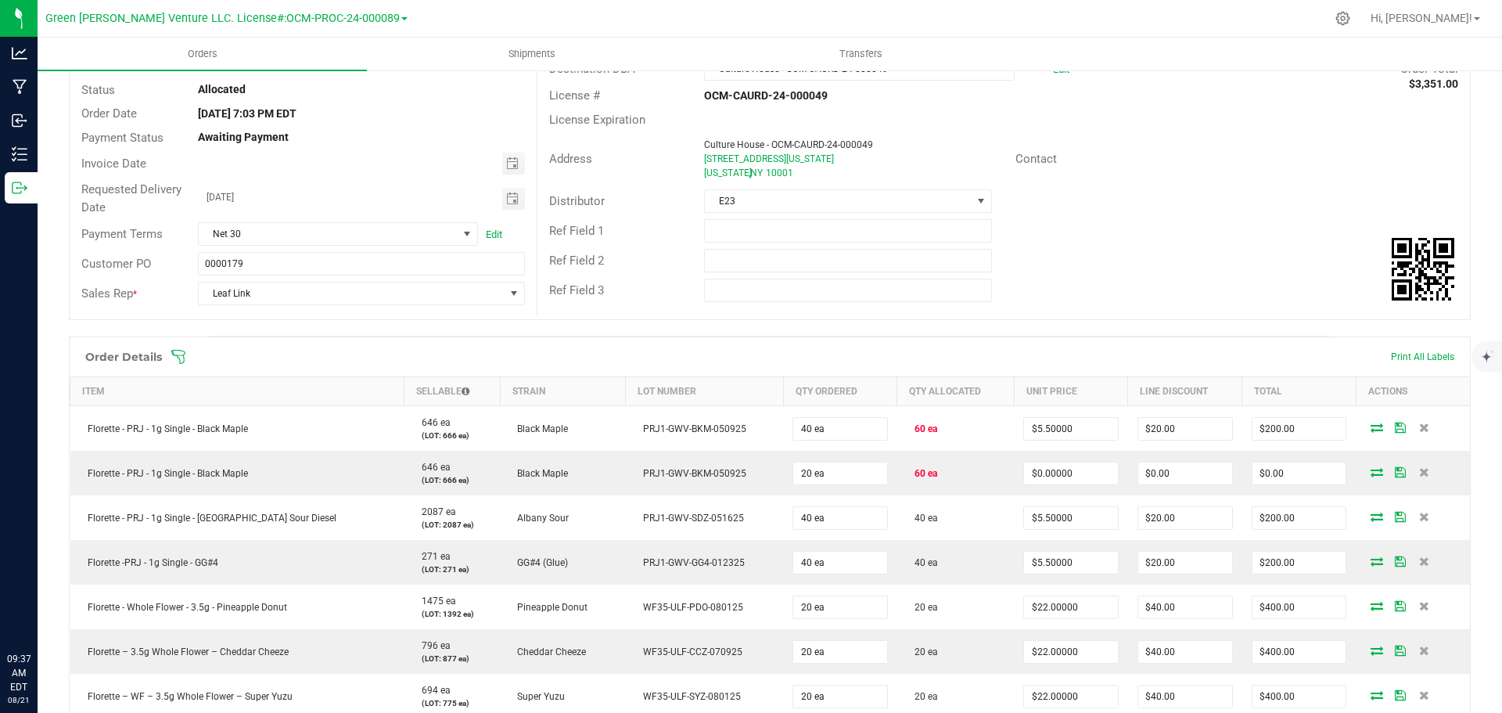
scroll to position [0, 0]
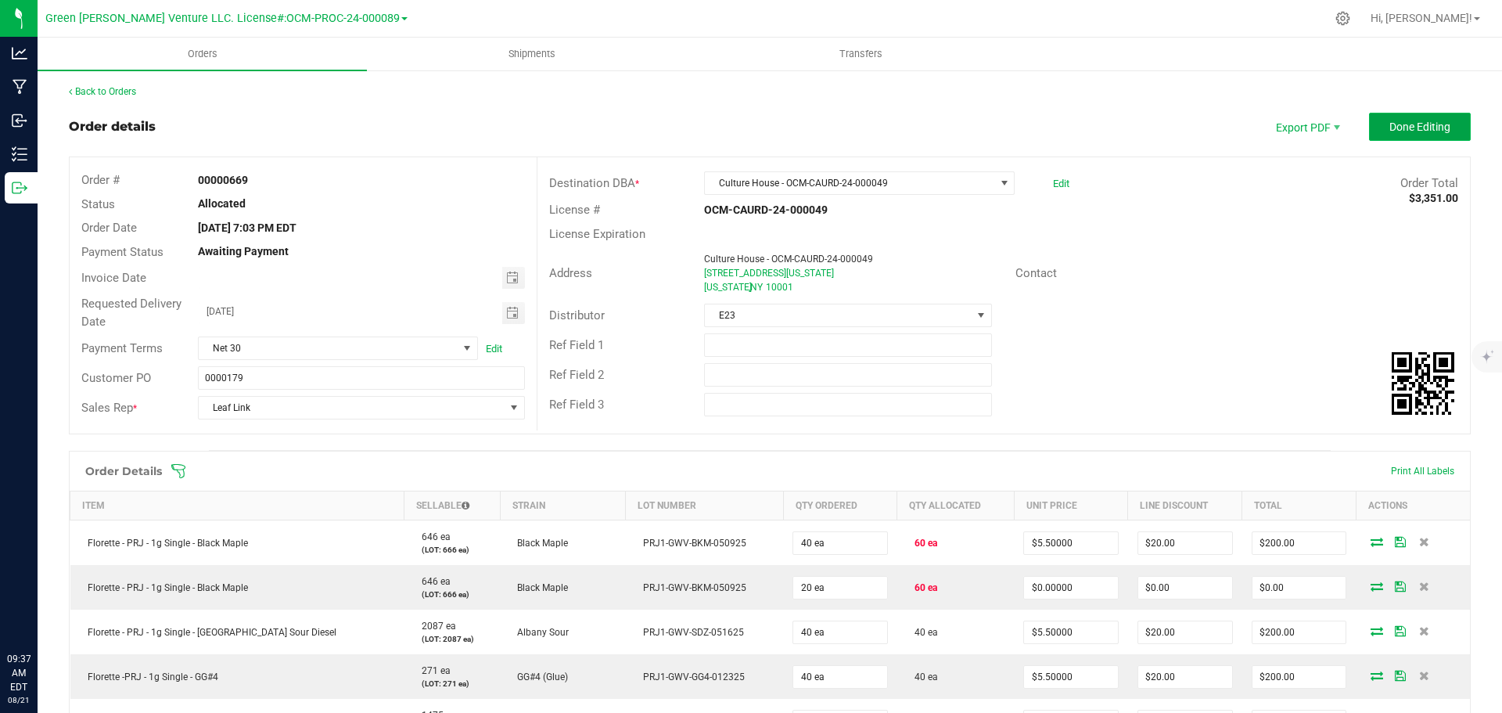
click at [1374, 124] on button "Done Editing" at bounding box center [1420, 127] width 102 height 28
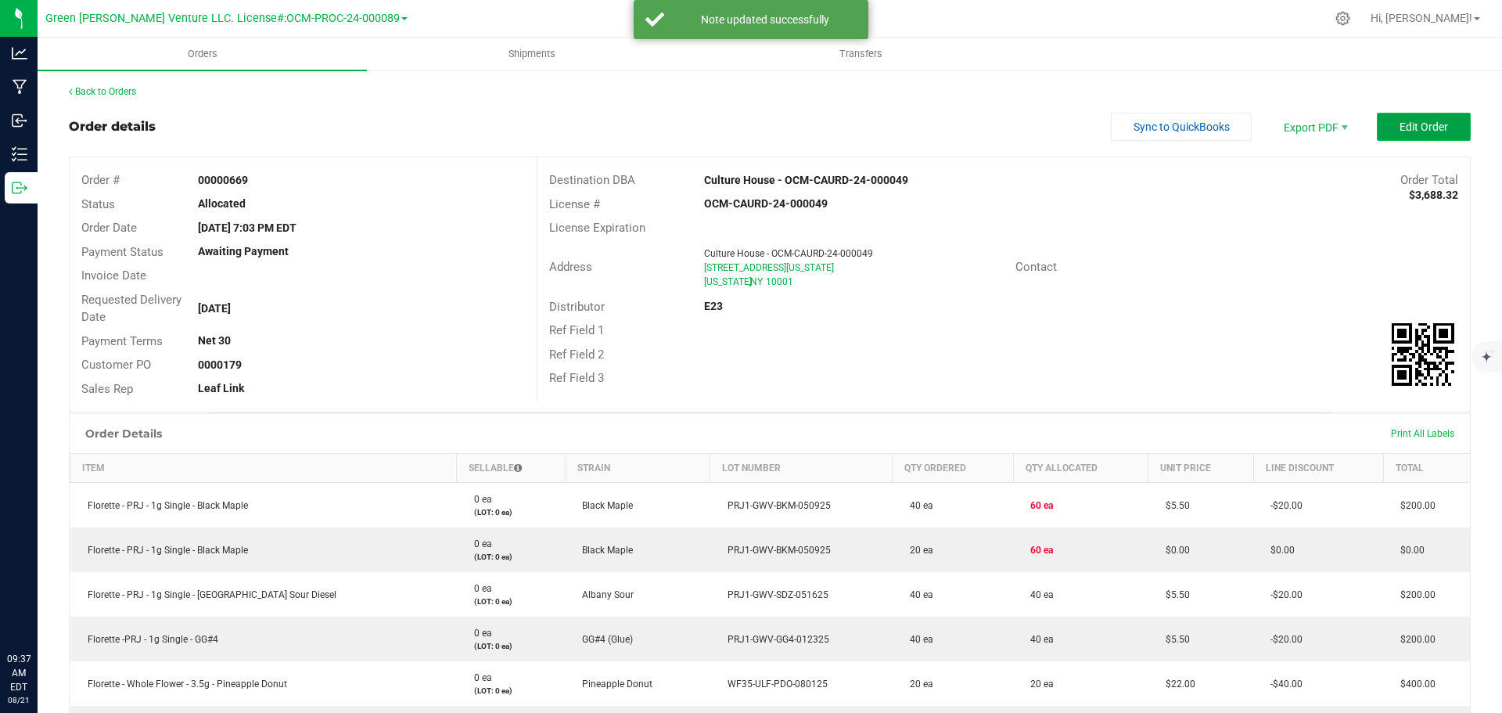
click at [1392, 133] on button "Edit Order" at bounding box center [1424, 127] width 94 height 28
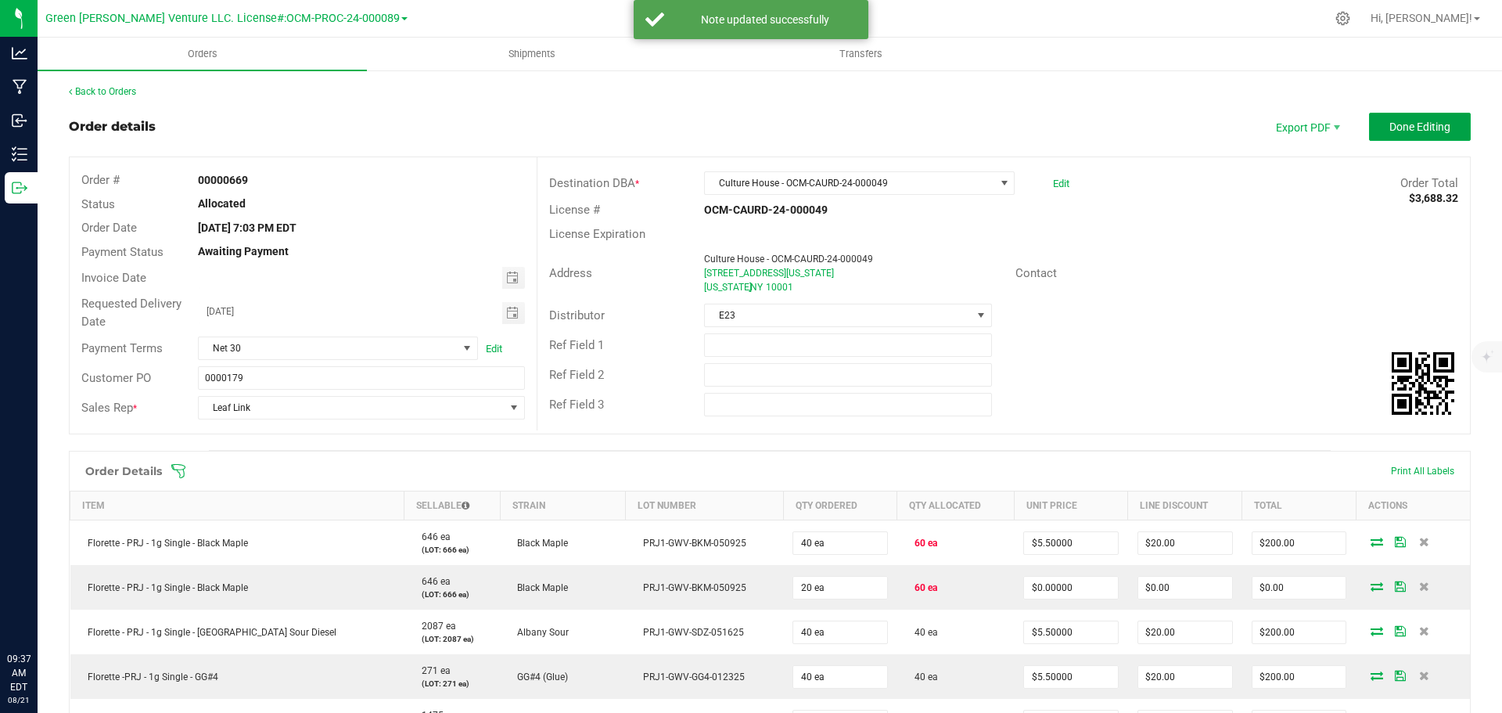
click at [1395, 131] on span "Done Editing" at bounding box center [1419, 126] width 61 height 13
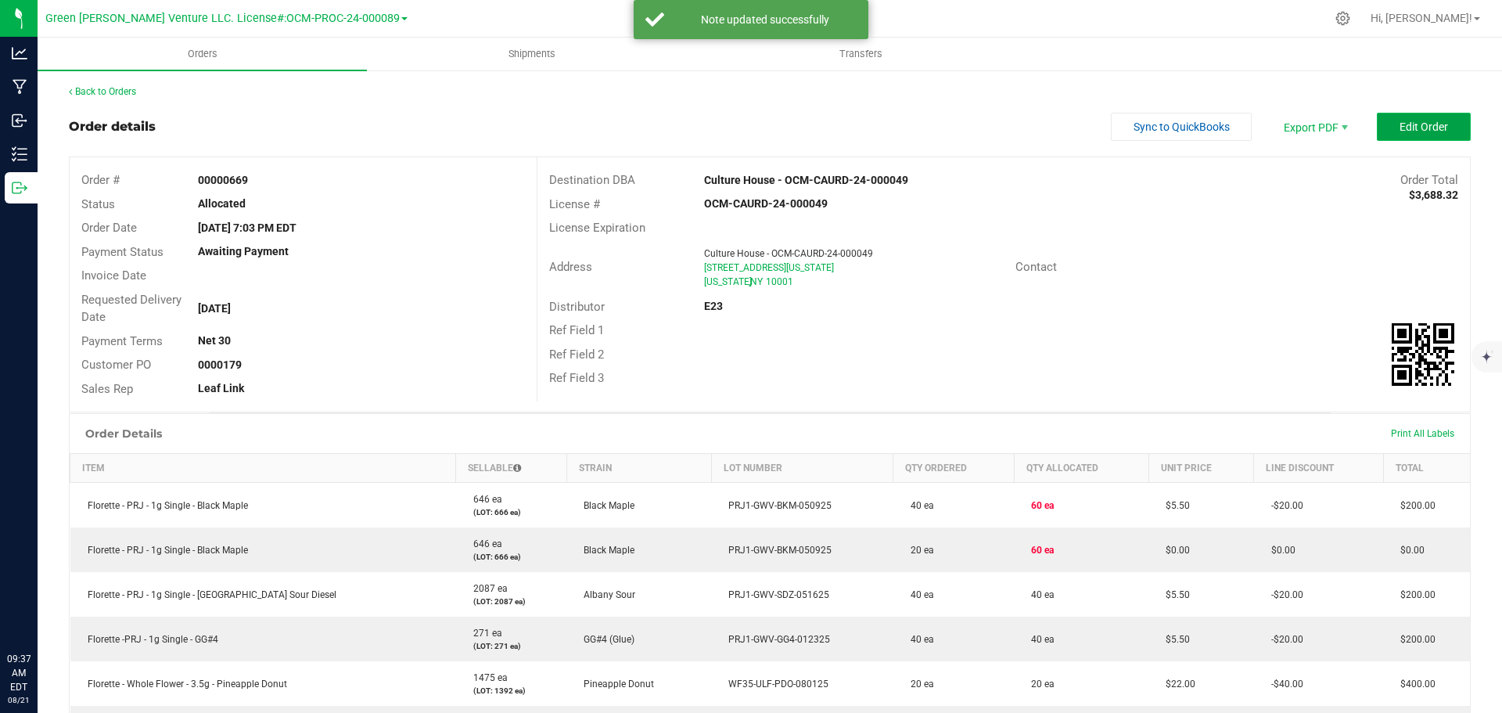
click at [1399, 131] on span "Edit Order" at bounding box center [1423, 126] width 48 height 13
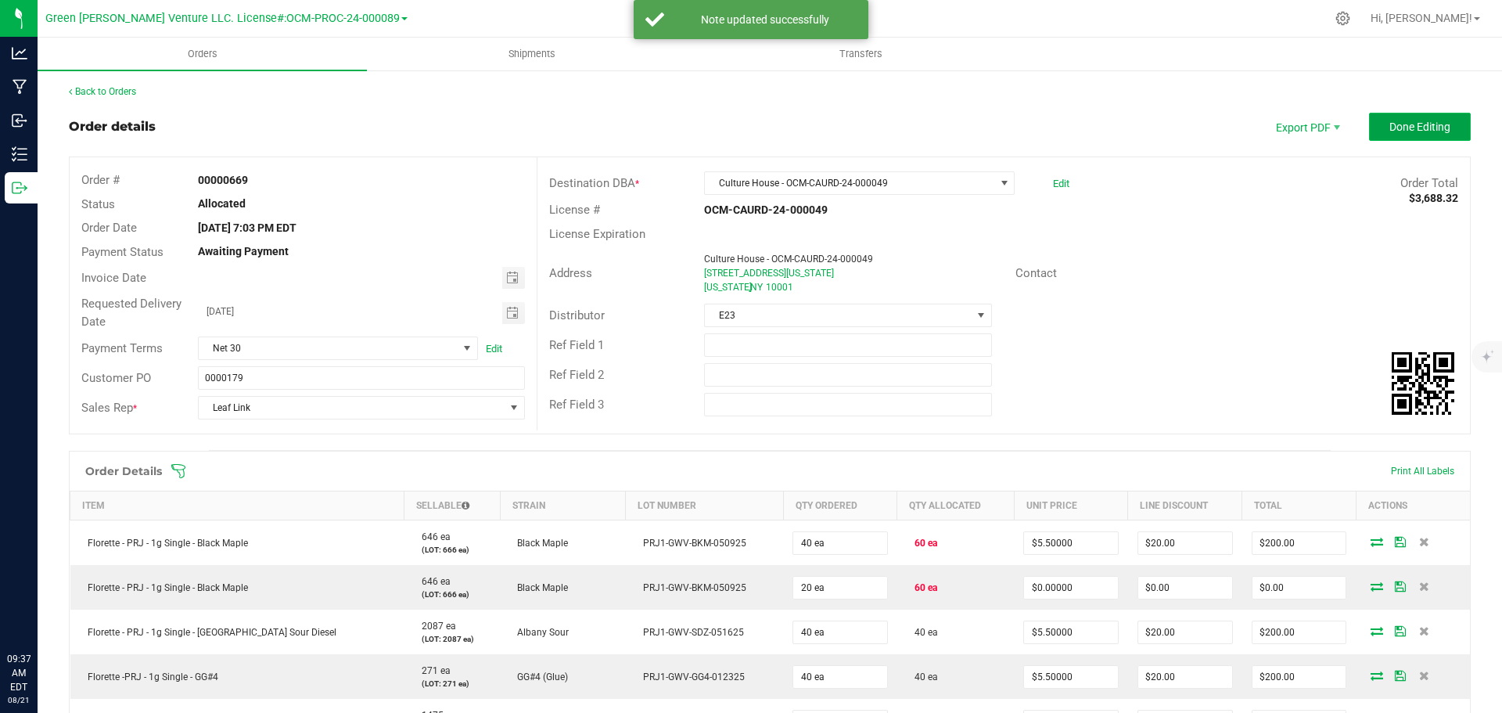
click at [1392, 132] on span "Done Editing" at bounding box center [1419, 126] width 61 height 13
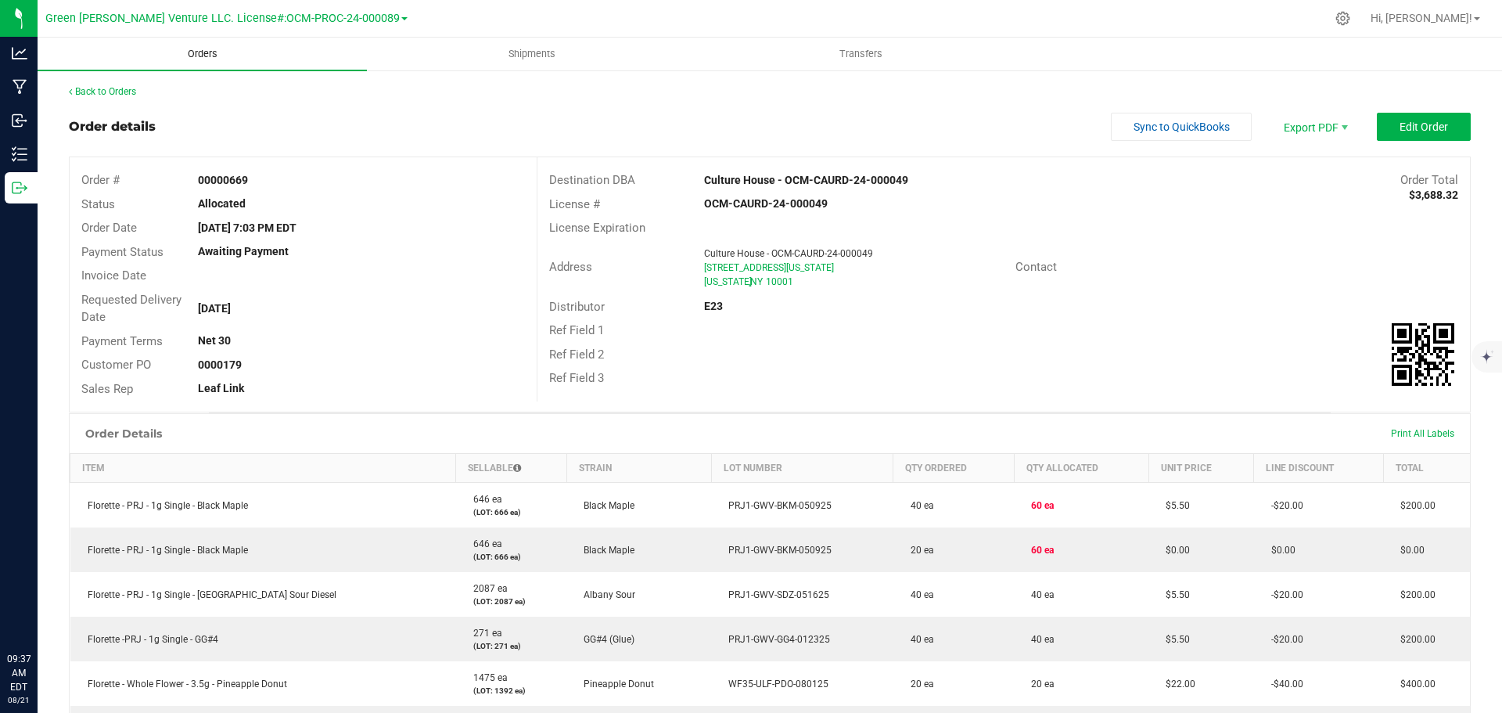
click at [216, 52] on span "Orders" at bounding box center [203, 54] width 72 height 14
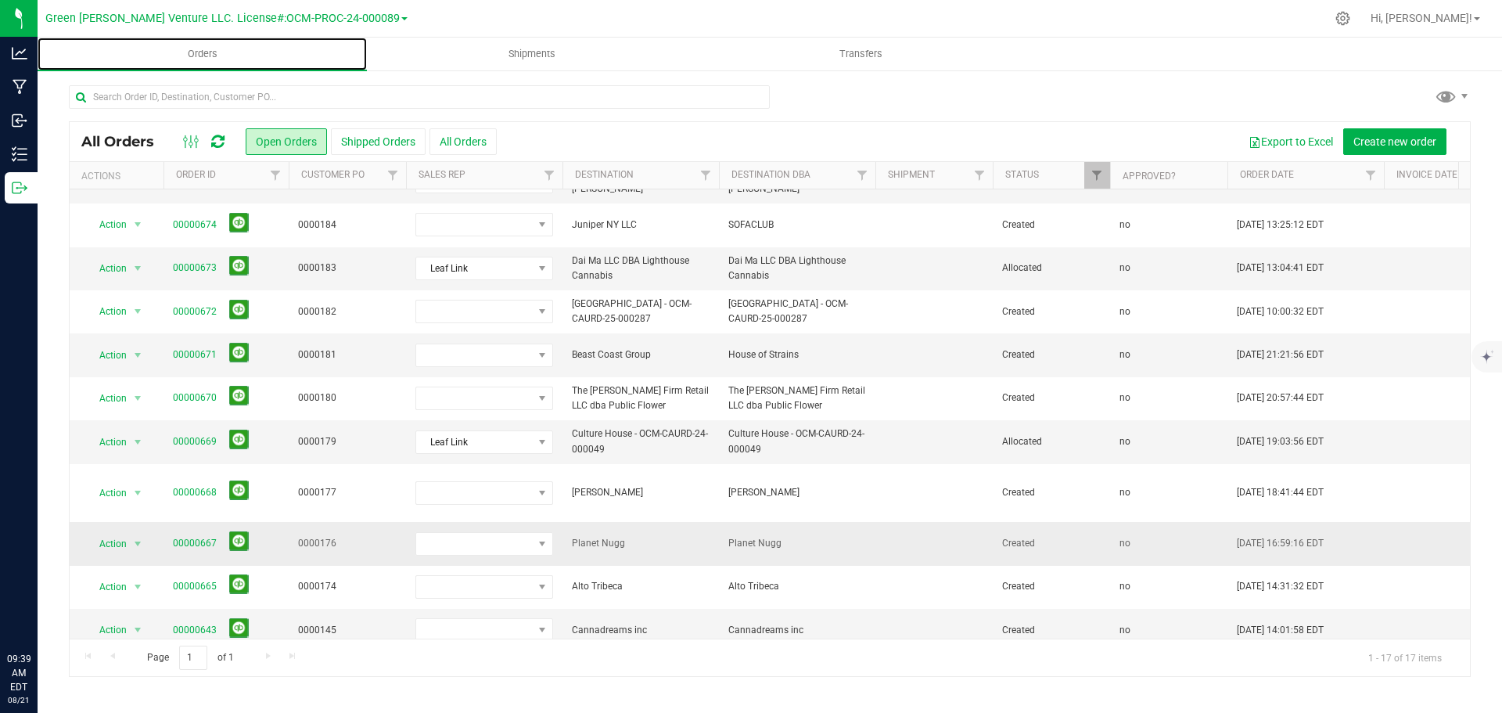
scroll to position [313, 0]
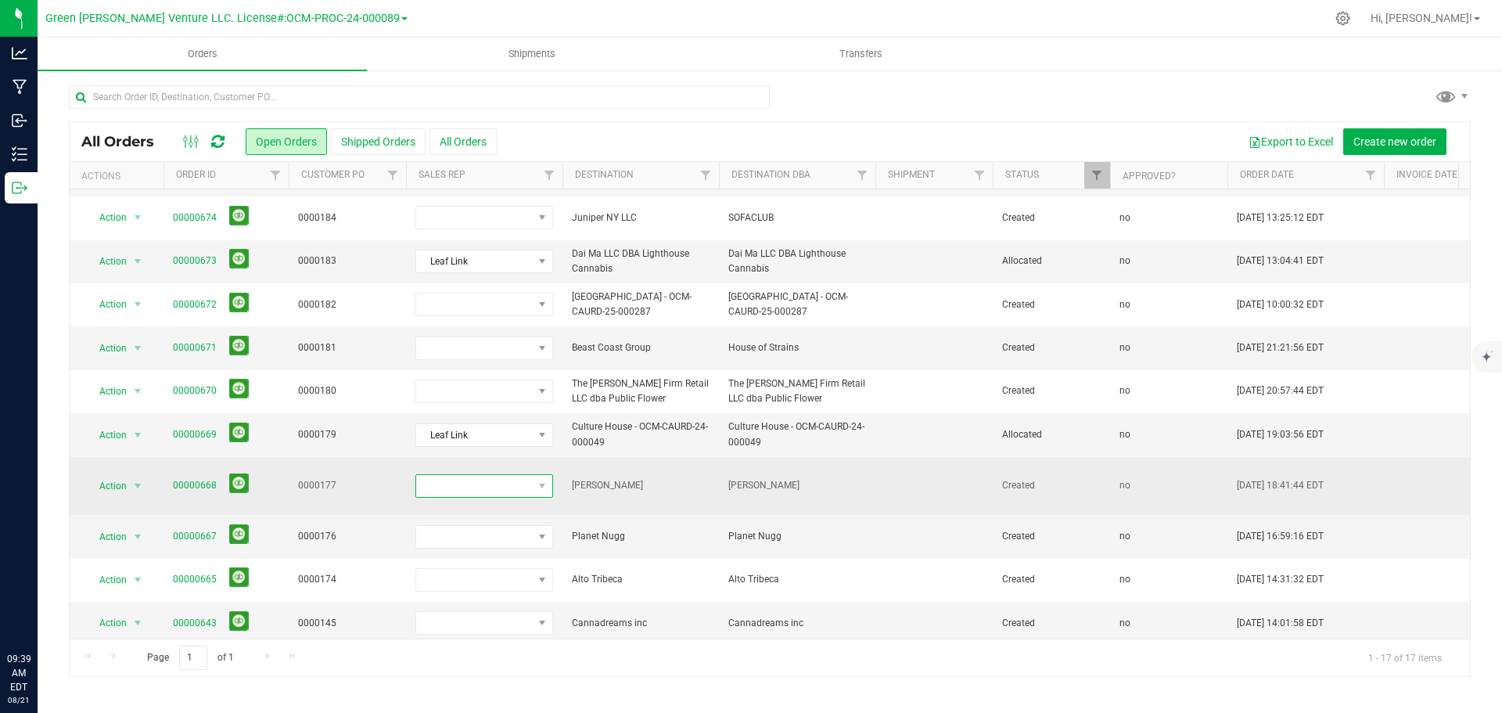
click at [512, 475] on span at bounding box center [474, 486] width 117 height 22
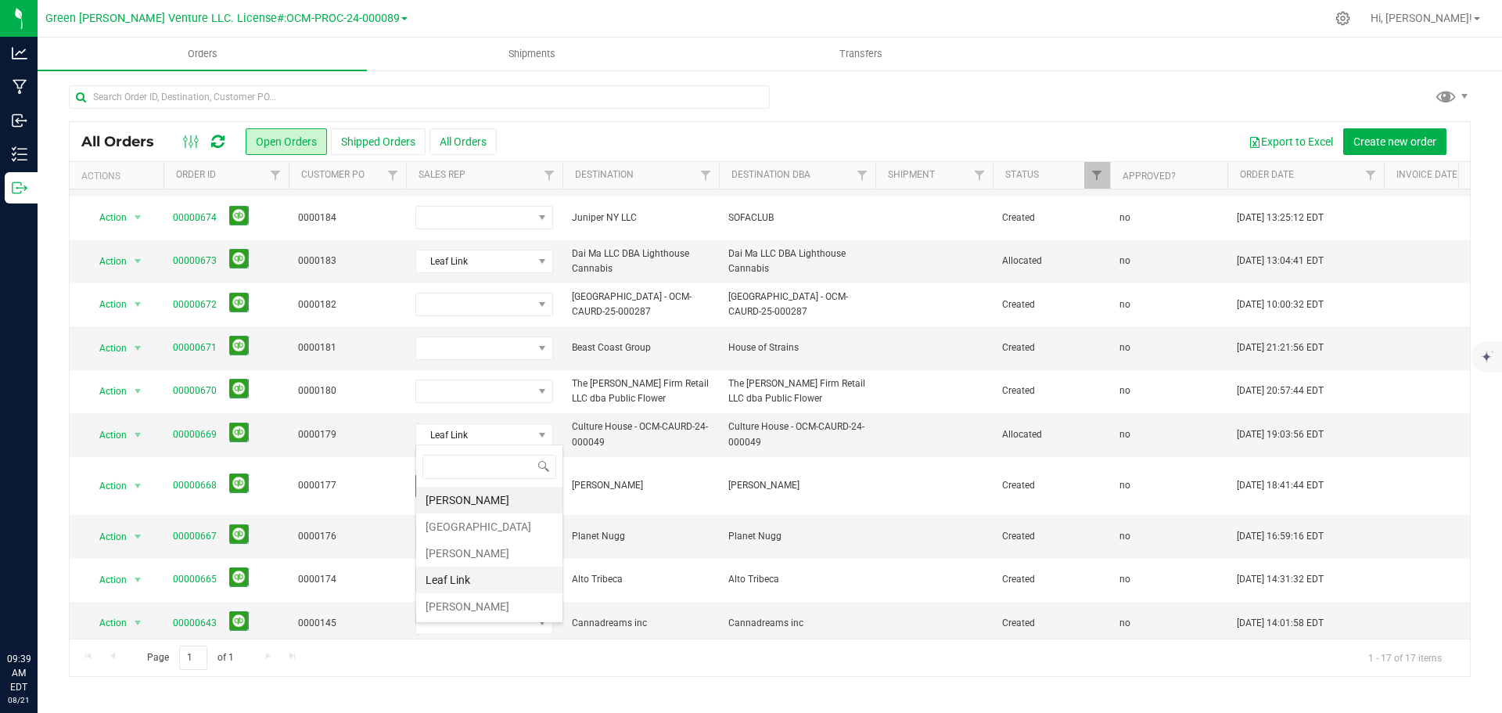
click at [462, 581] on li "Leaf Link" at bounding box center [489, 579] width 146 height 27
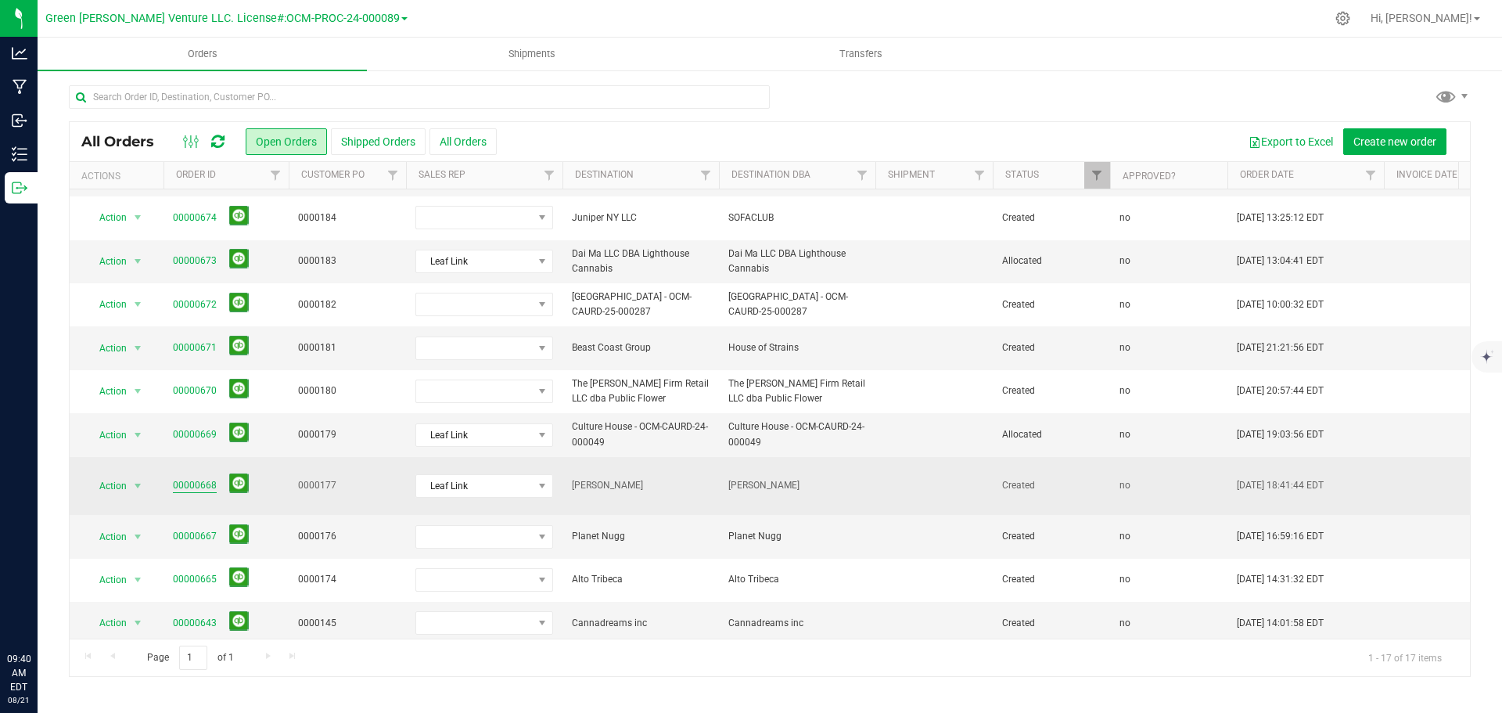
click at [187, 478] on link "00000668" at bounding box center [195, 485] width 44 height 15
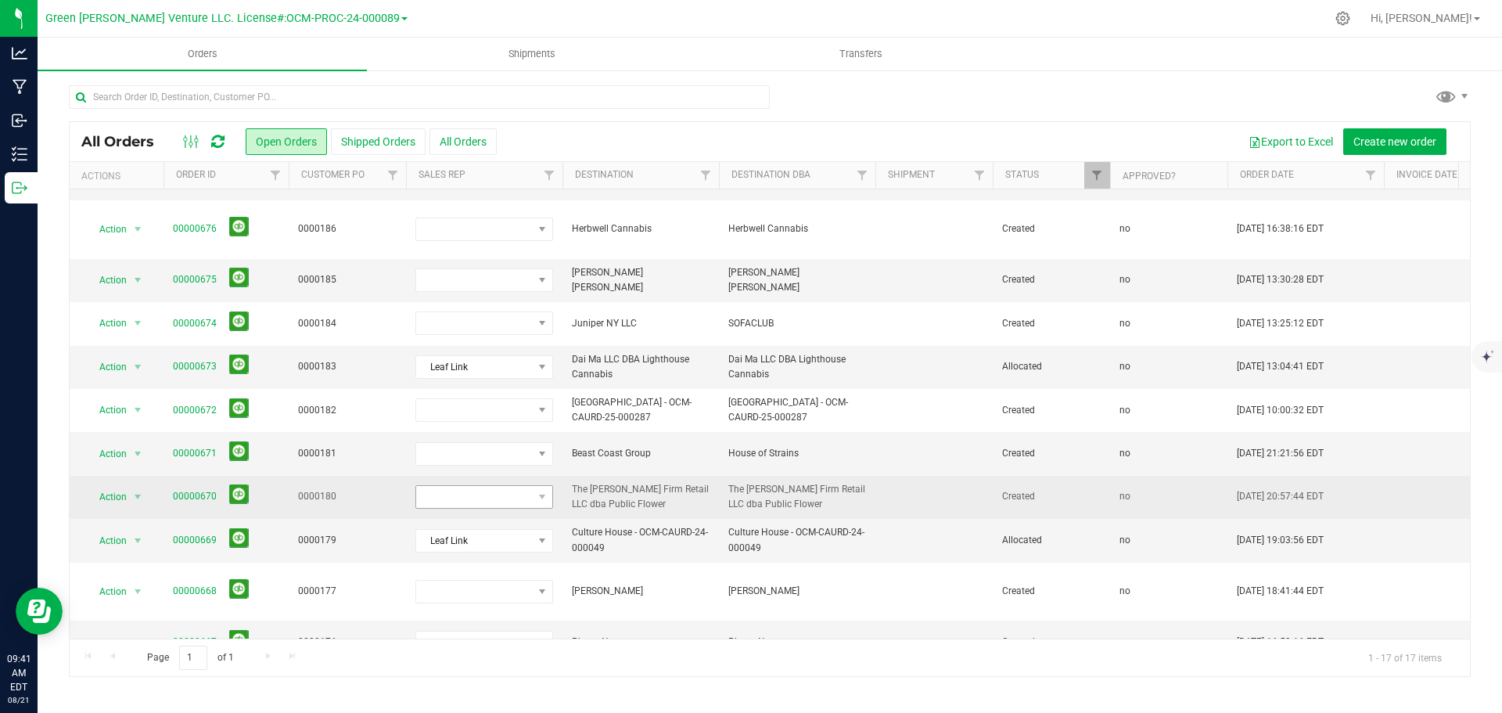
scroll to position [313, 0]
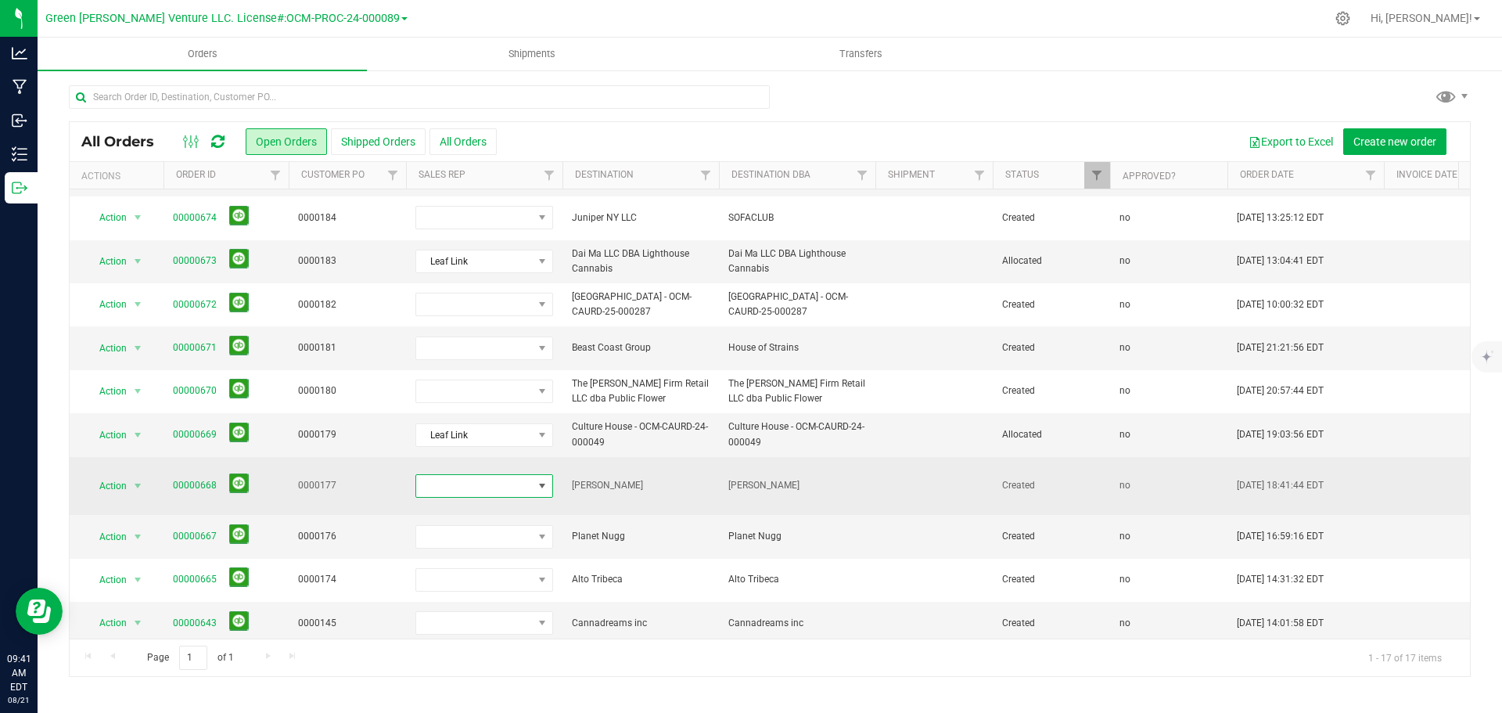
click at [525, 475] on span at bounding box center [474, 486] width 117 height 22
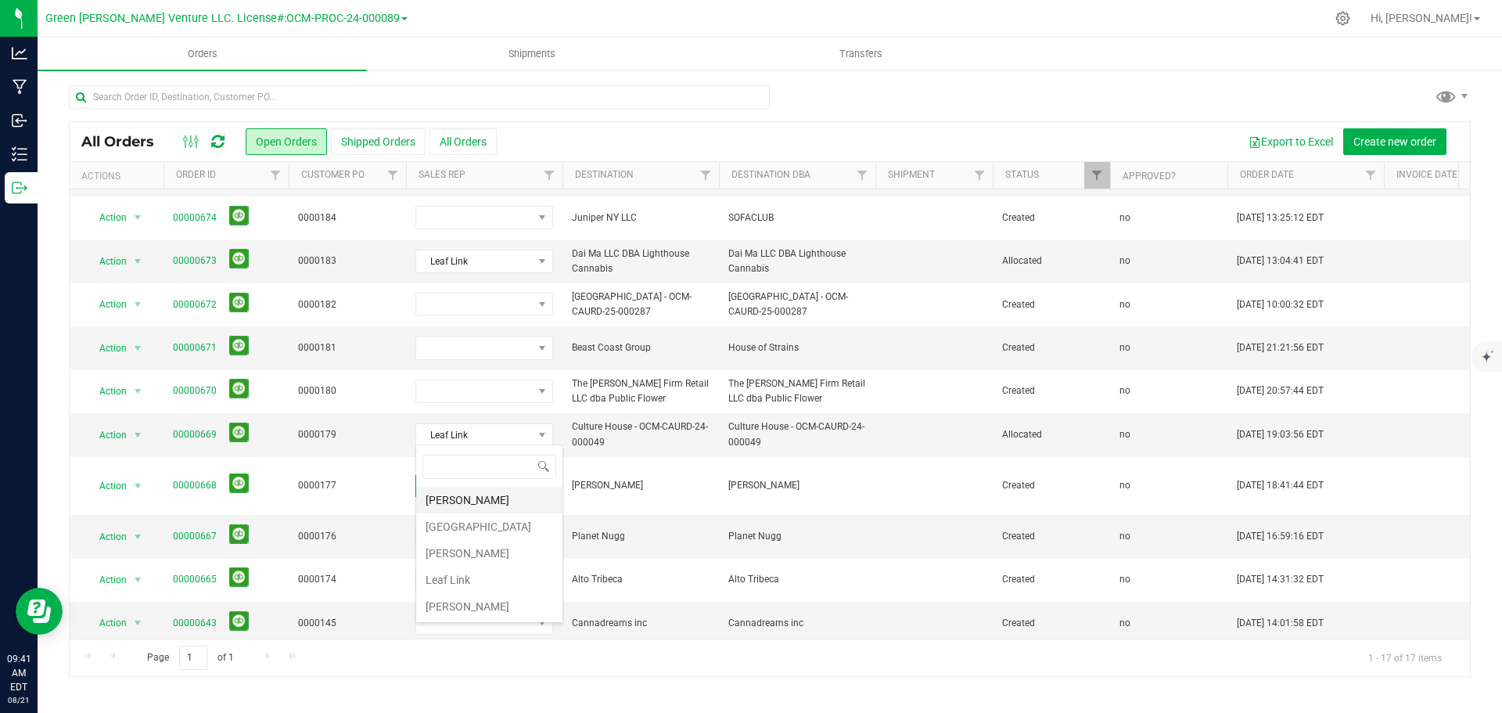
scroll to position [23, 138]
click at [471, 576] on li "Leaf Link" at bounding box center [489, 579] width 146 height 27
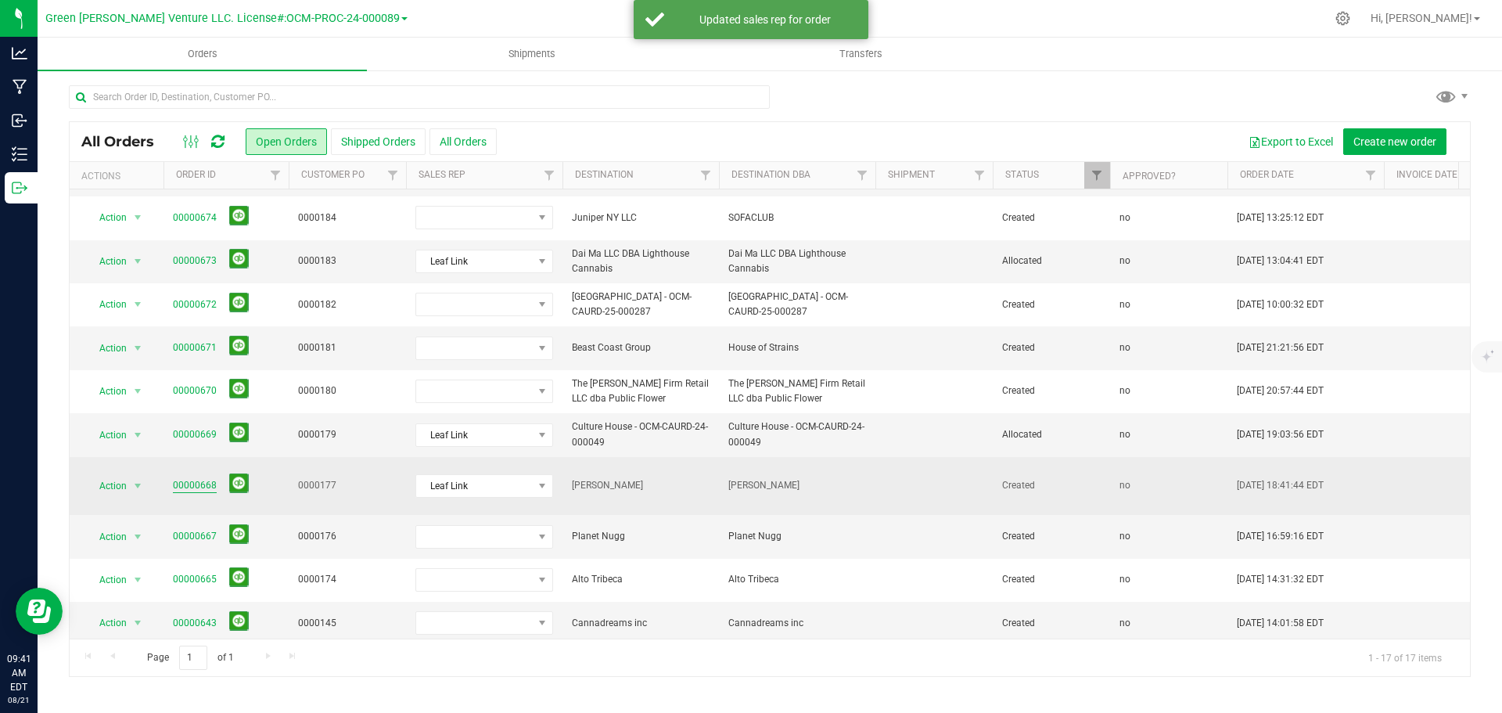
click at [188, 478] on link "00000668" at bounding box center [195, 485] width 44 height 15
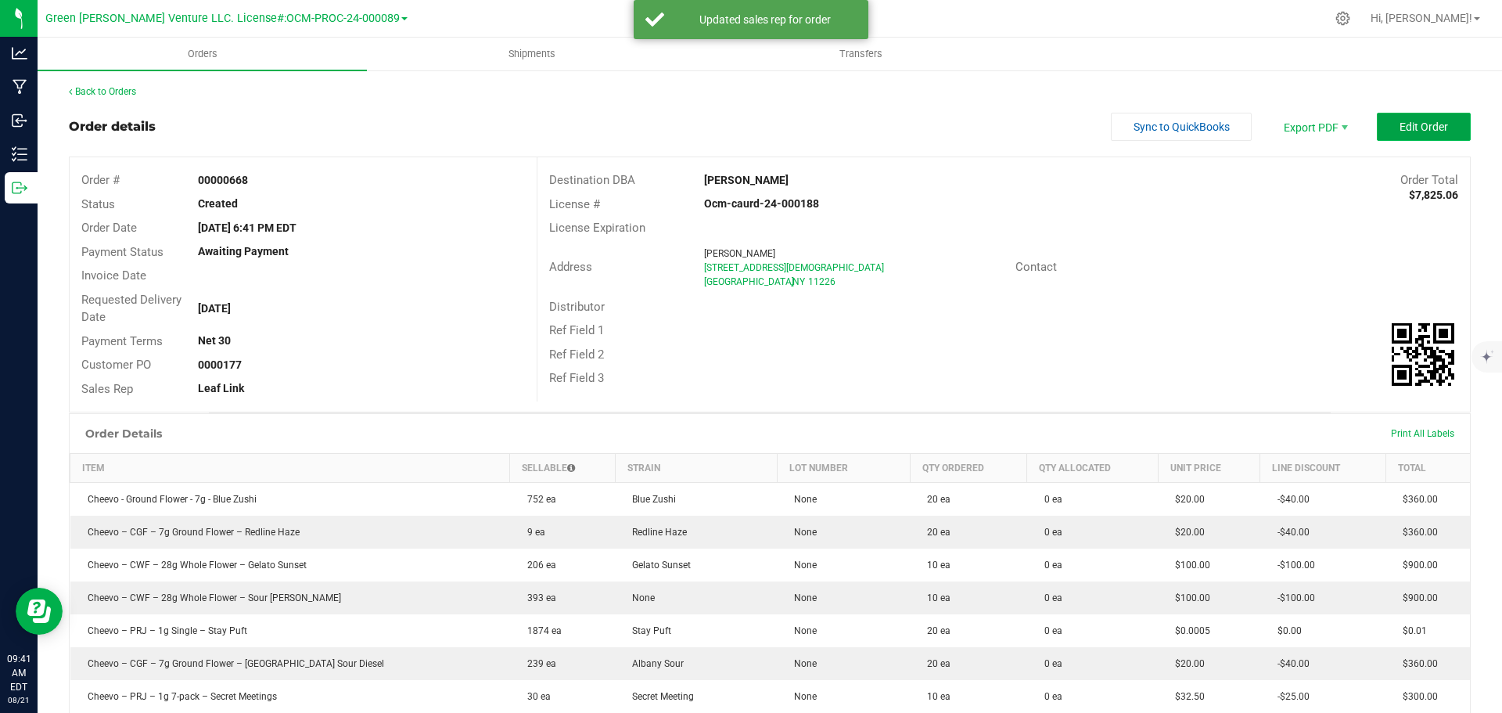
click at [1384, 133] on button "Edit Order" at bounding box center [1424, 127] width 94 height 28
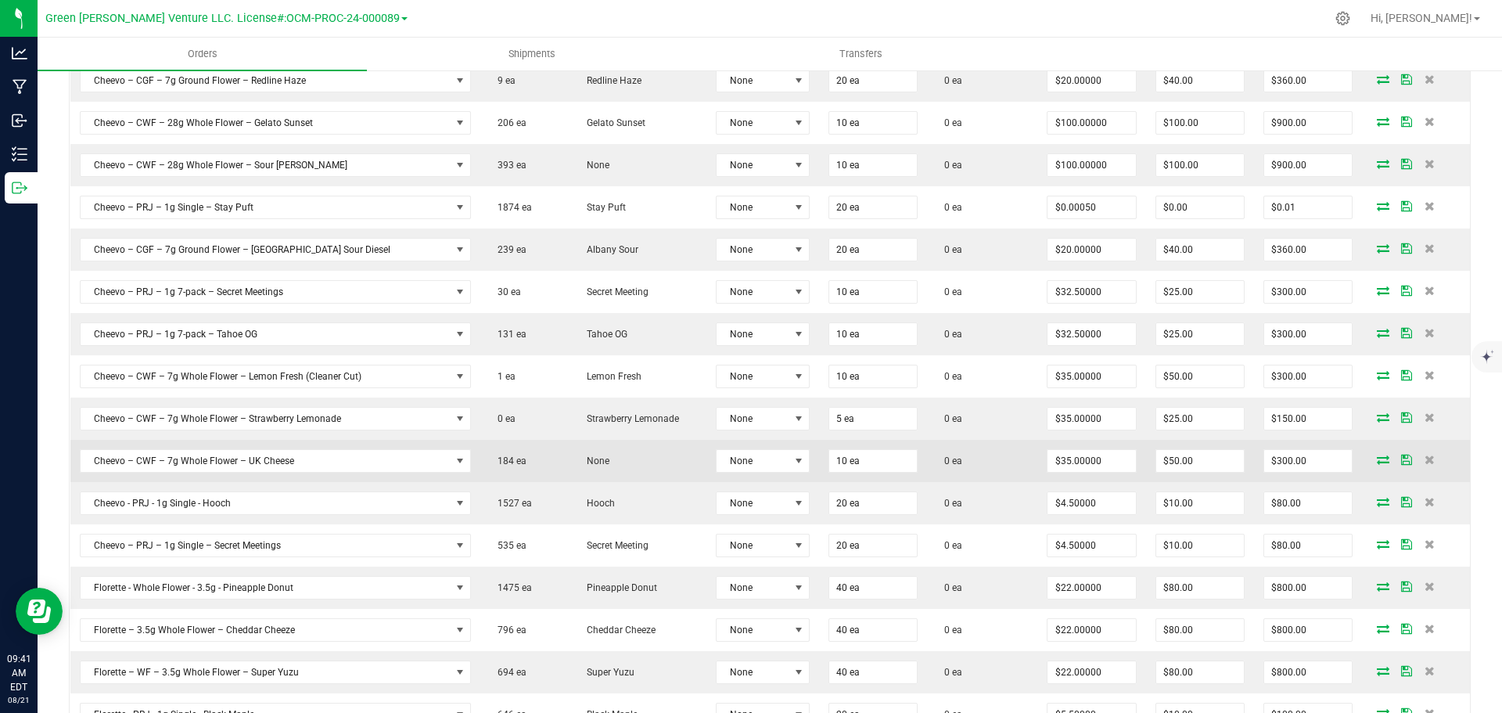
scroll to position [313, 0]
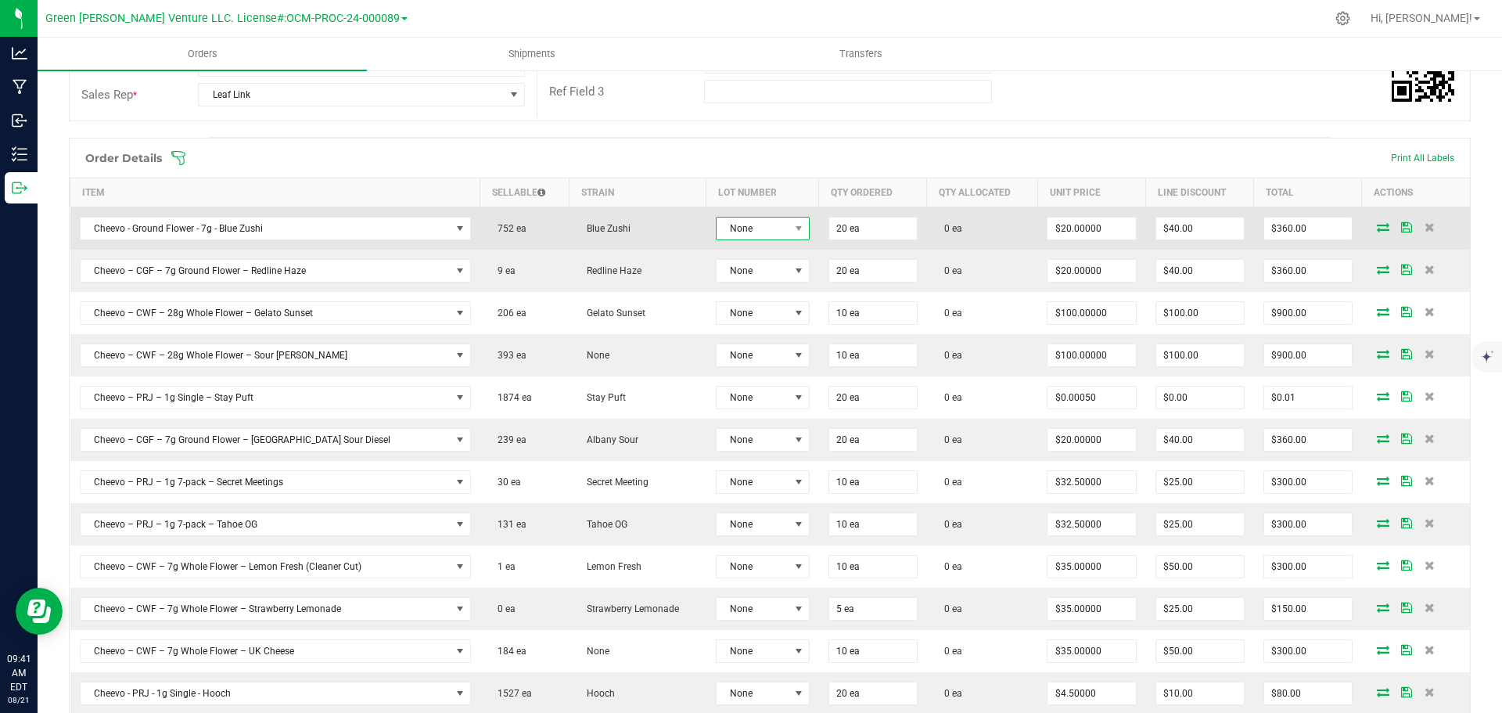
click at [768, 239] on span "None" at bounding box center [763, 228] width 94 height 23
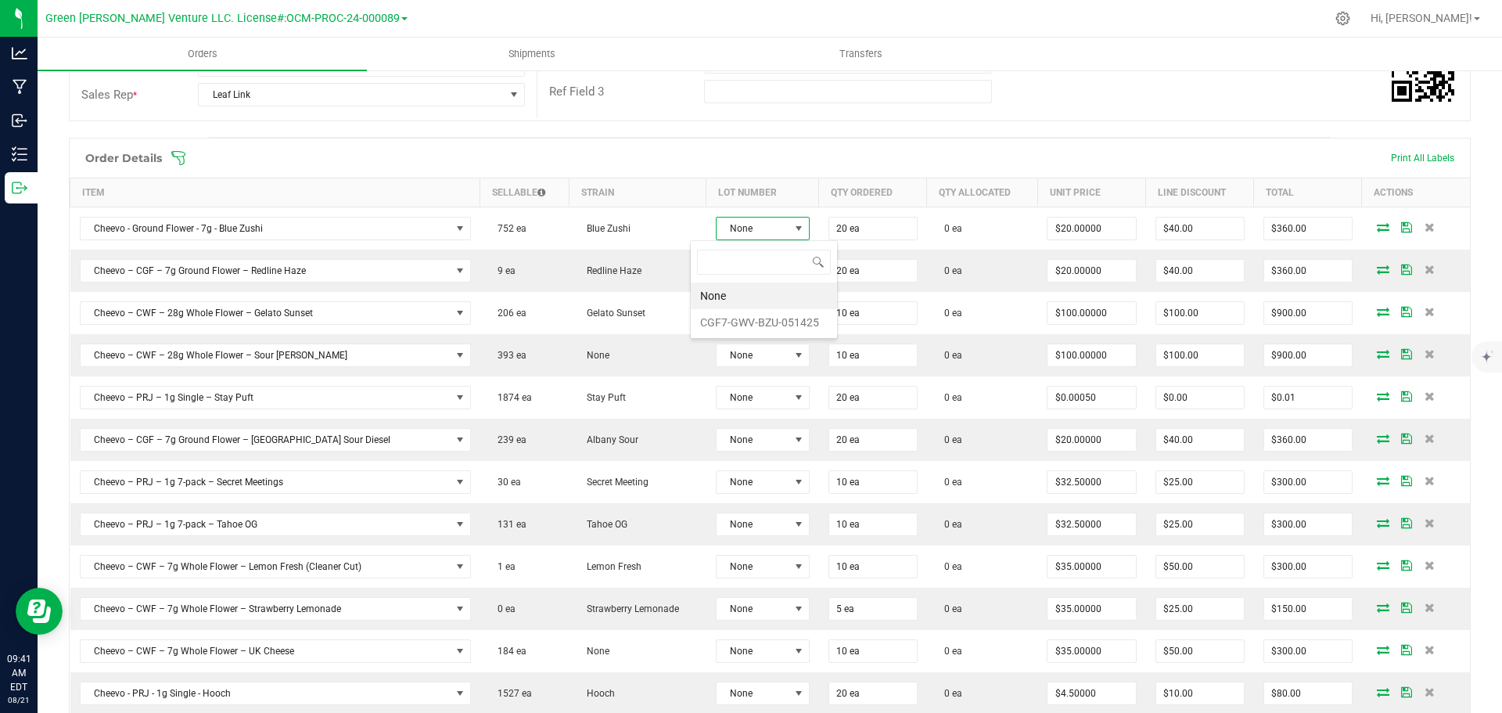
scroll to position [23, 95]
click at [730, 325] on li "CGF7-GWV-BZU-051425" at bounding box center [764, 322] width 146 height 27
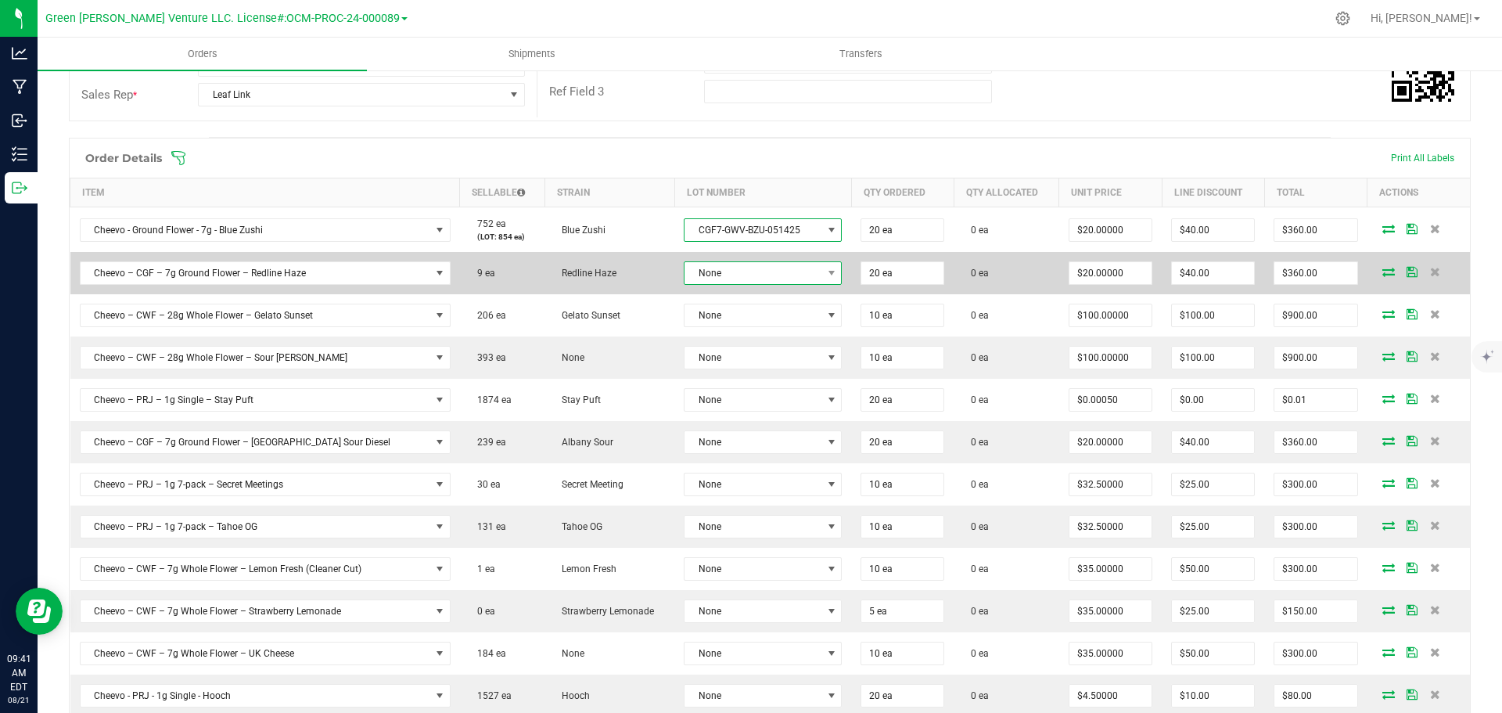
click at [738, 276] on span "None" at bounding box center [752, 273] width 137 height 22
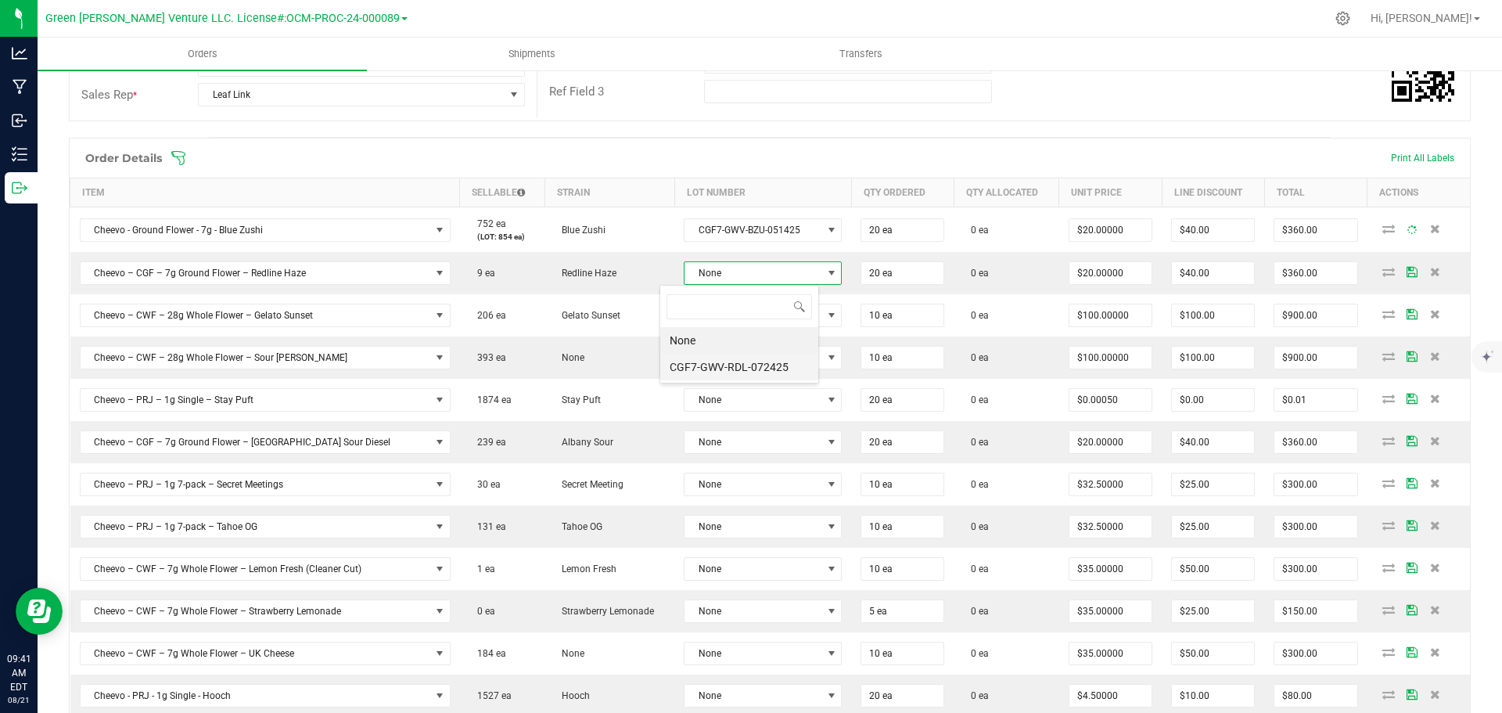
scroll to position [23, 160]
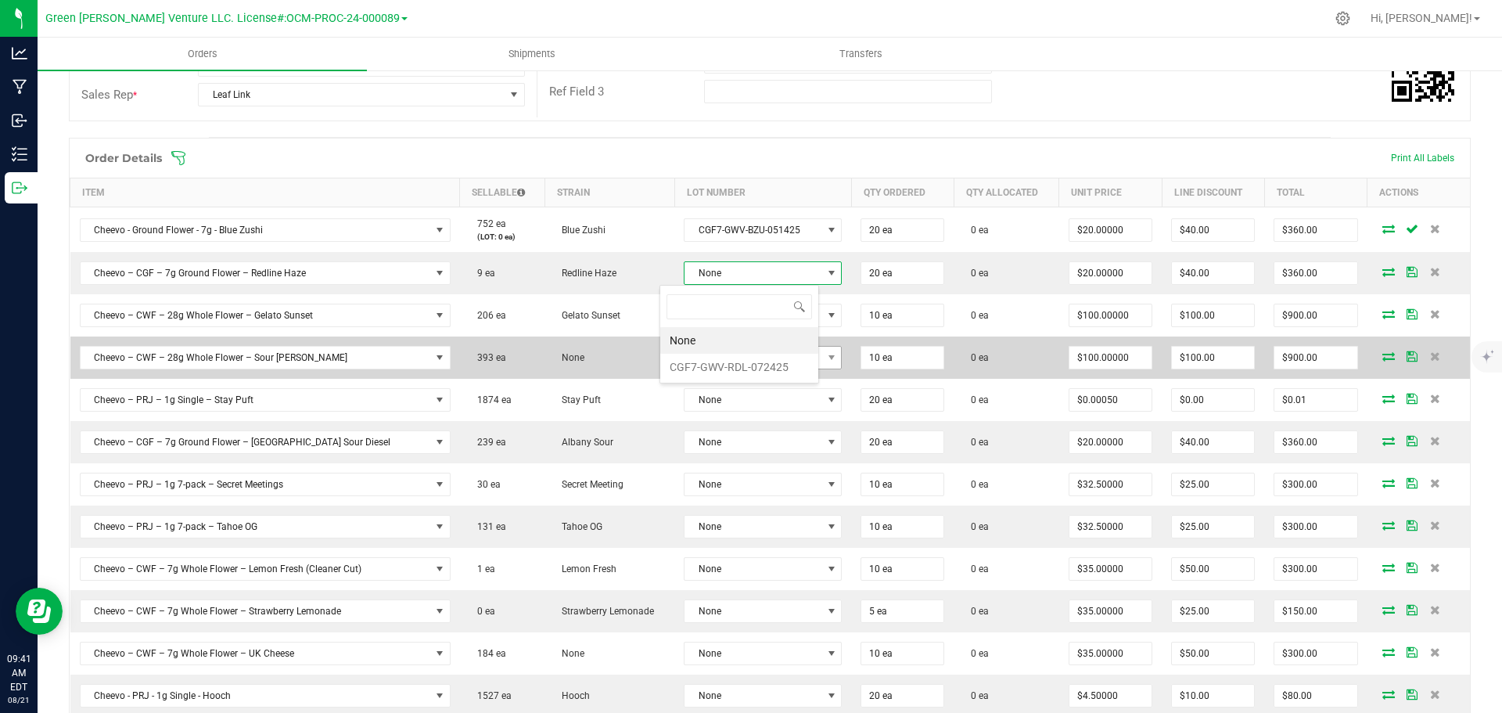
click at [740, 364] on li "CGF7-GWV-RDL-072425" at bounding box center [739, 367] width 158 height 27
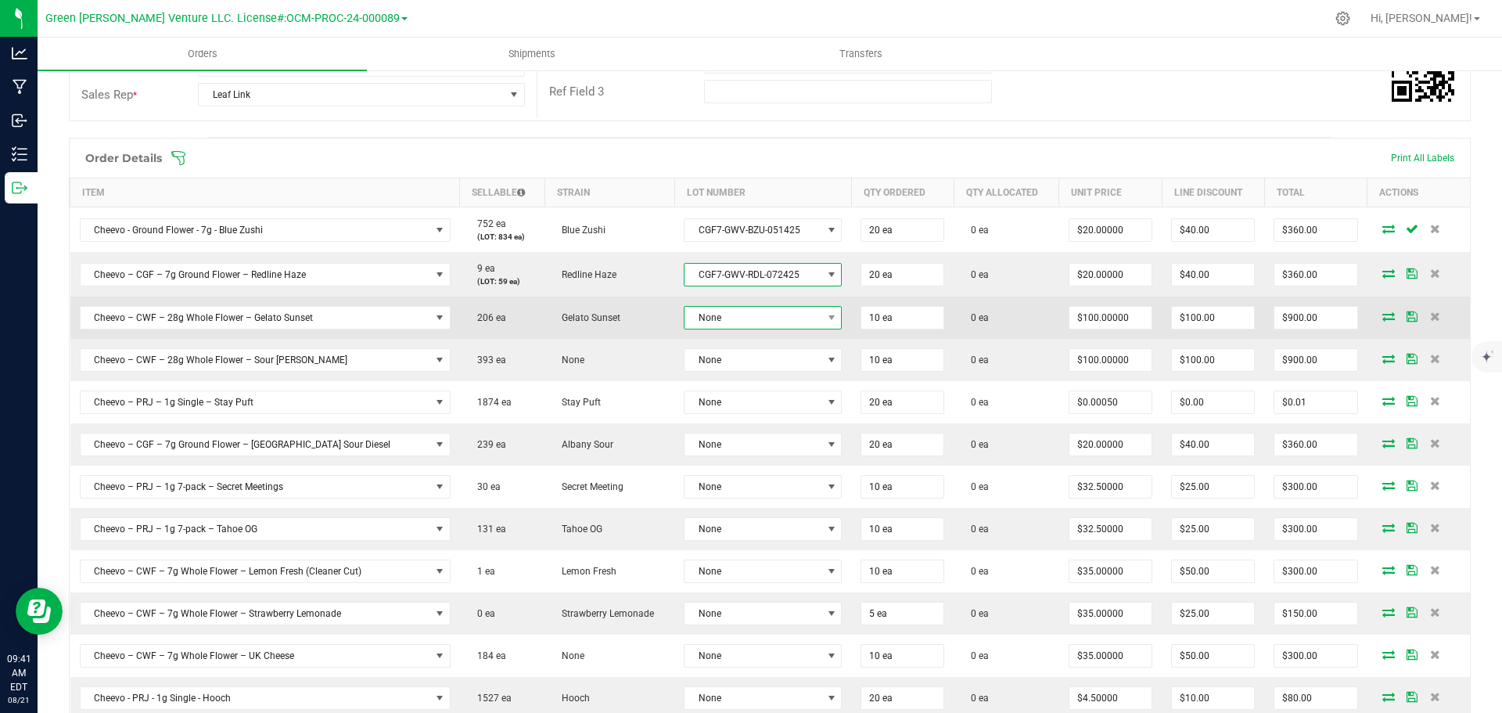
click at [738, 313] on span "None" at bounding box center [752, 318] width 137 height 22
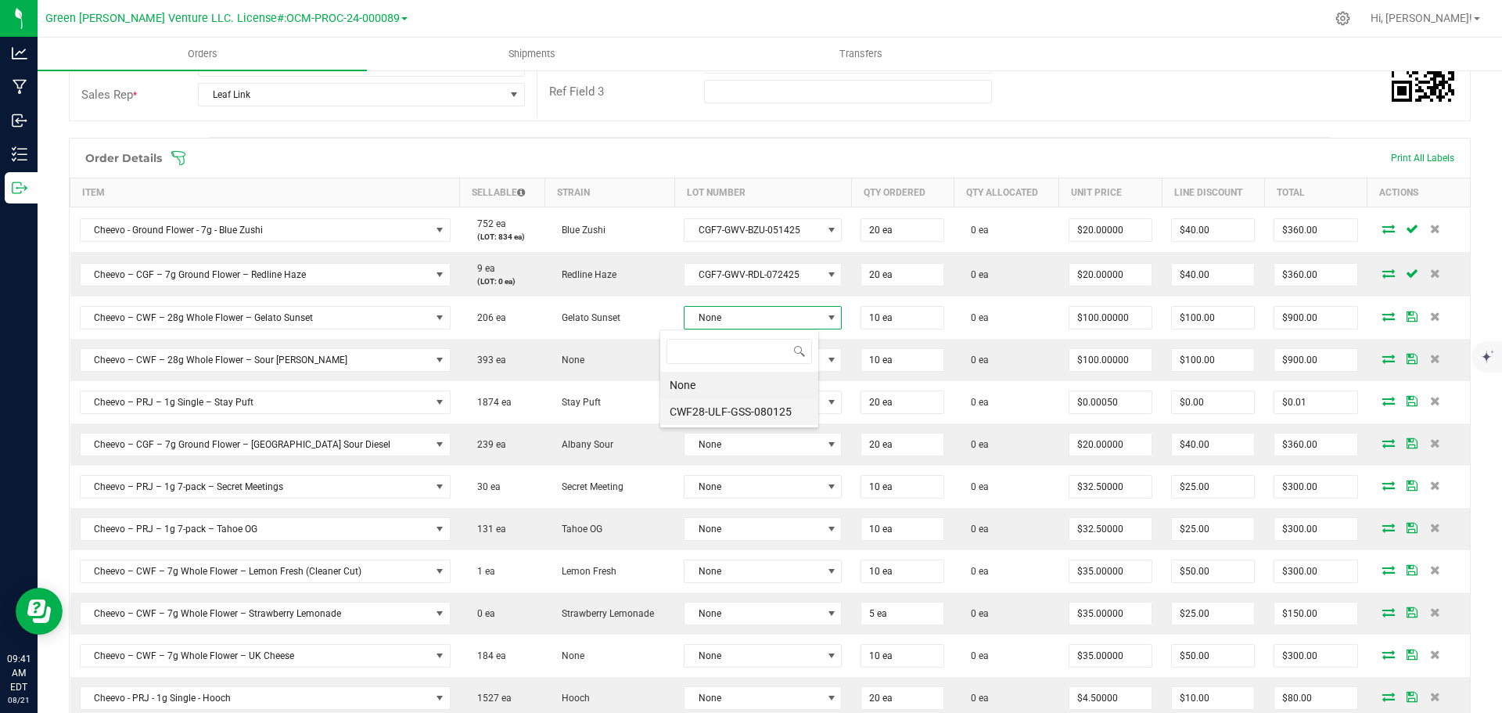
click at [719, 406] on li "CWF28-ULF-GSS-080125" at bounding box center [739, 411] width 158 height 27
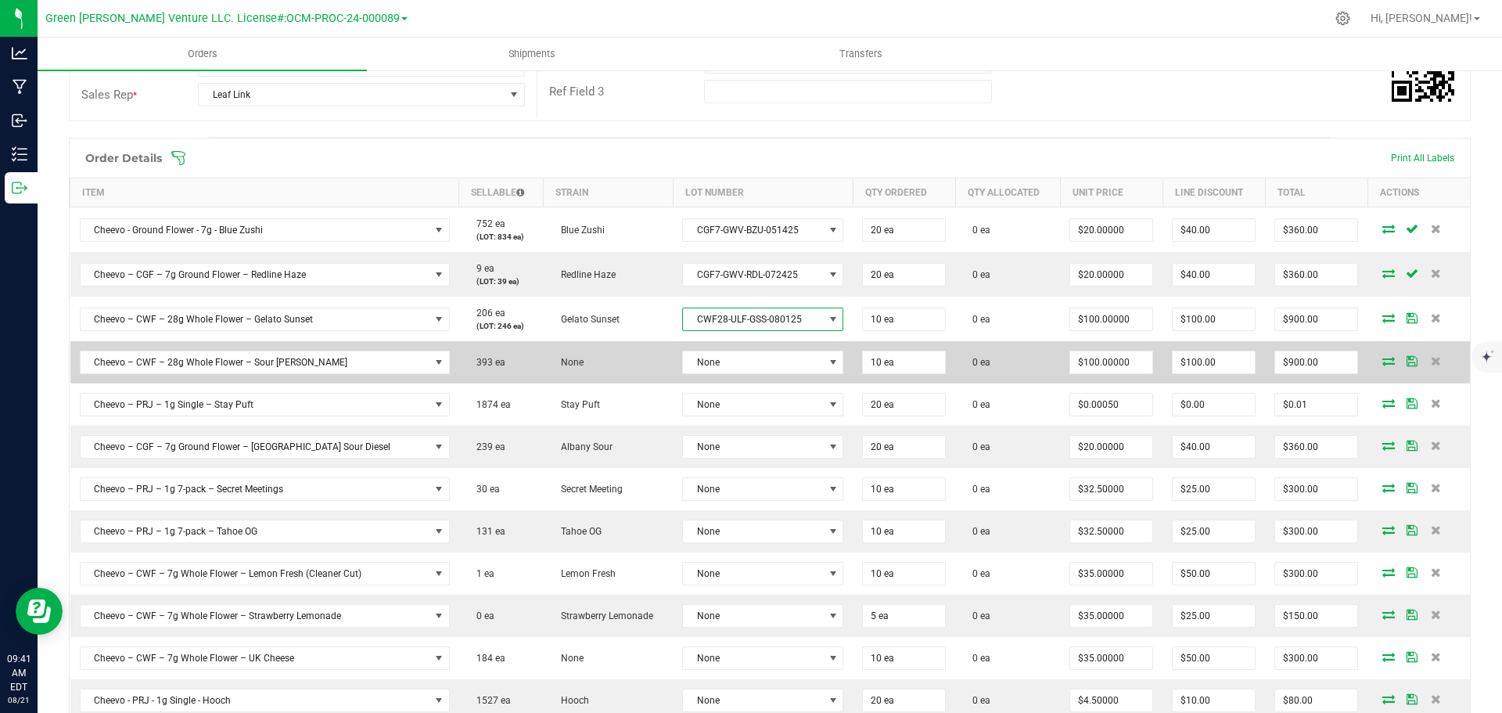
click at [736, 346] on td "None" at bounding box center [763, 362] width 180 height 42
click at [737, 351] on span "None" at bounding box center [753, 362] width 140 height 22
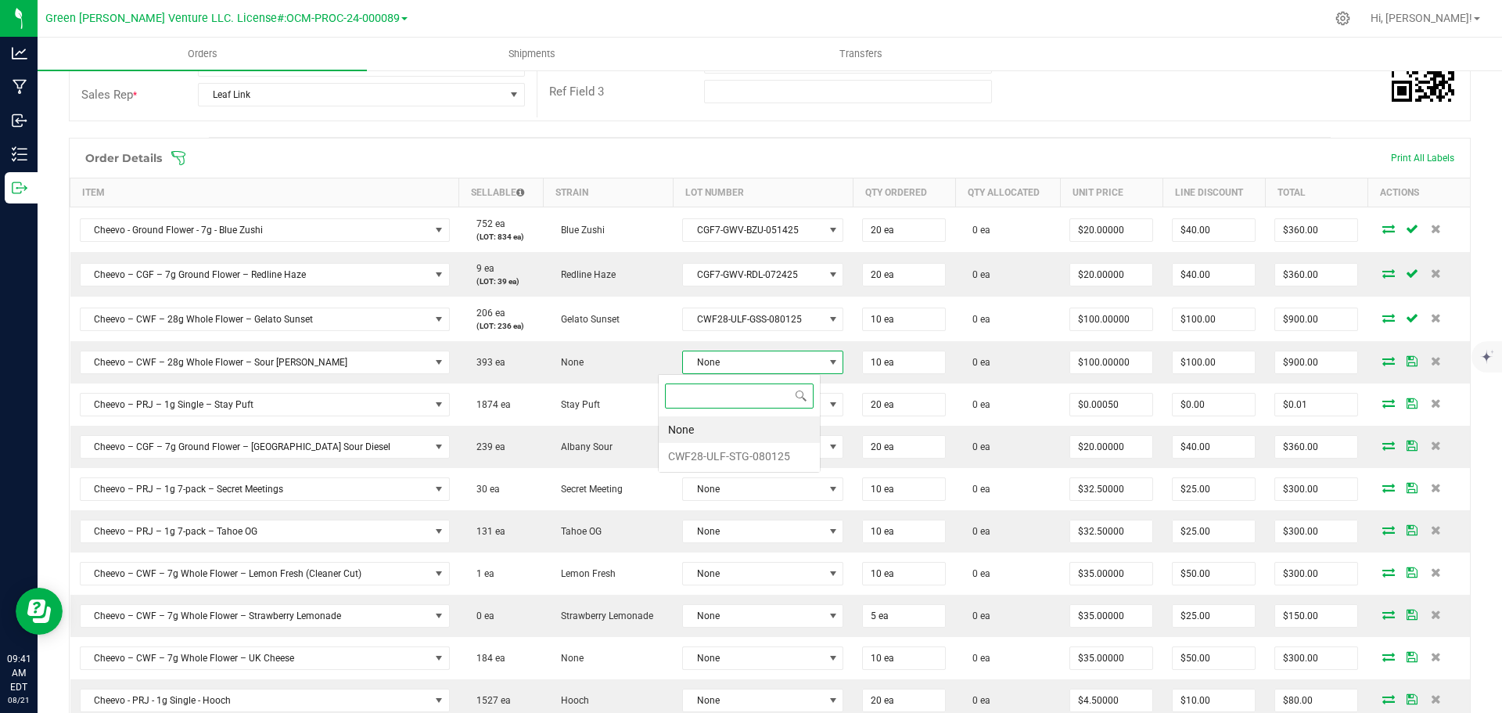
scroll to position [23, 163]
click at [734, 443] on li "CWF28-ULF-STG-080125" at bounding box center [739, 456] width 161 height 27
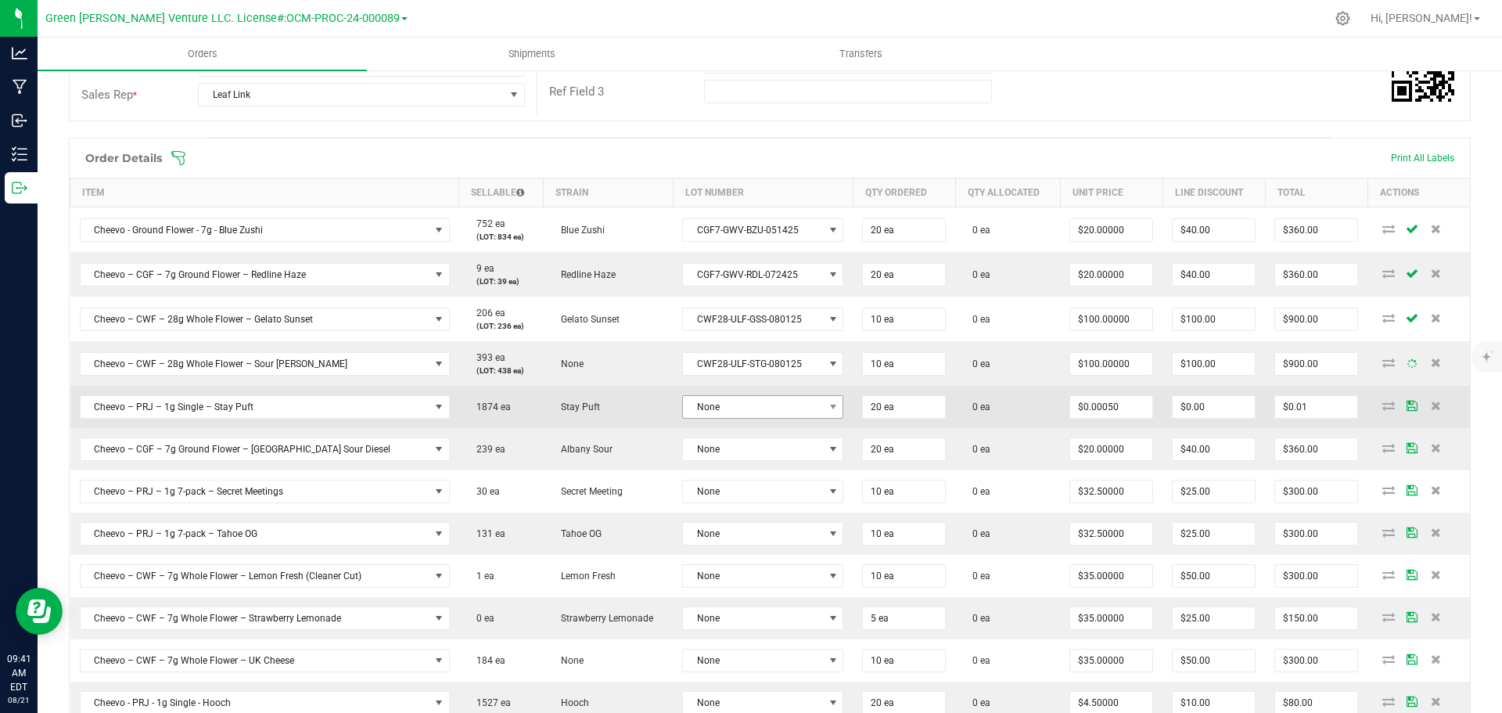
drag, startPoint x: 730, startPoint y: 389, endPoint x: 731, endPoint y: 403, distance: 13.3
click at [730, 392] on td "None" at bounding box center [763, 407] width 180 height 42
click at [731, 405] on span "None" at bounding box center [753, 407] width 140 height 22
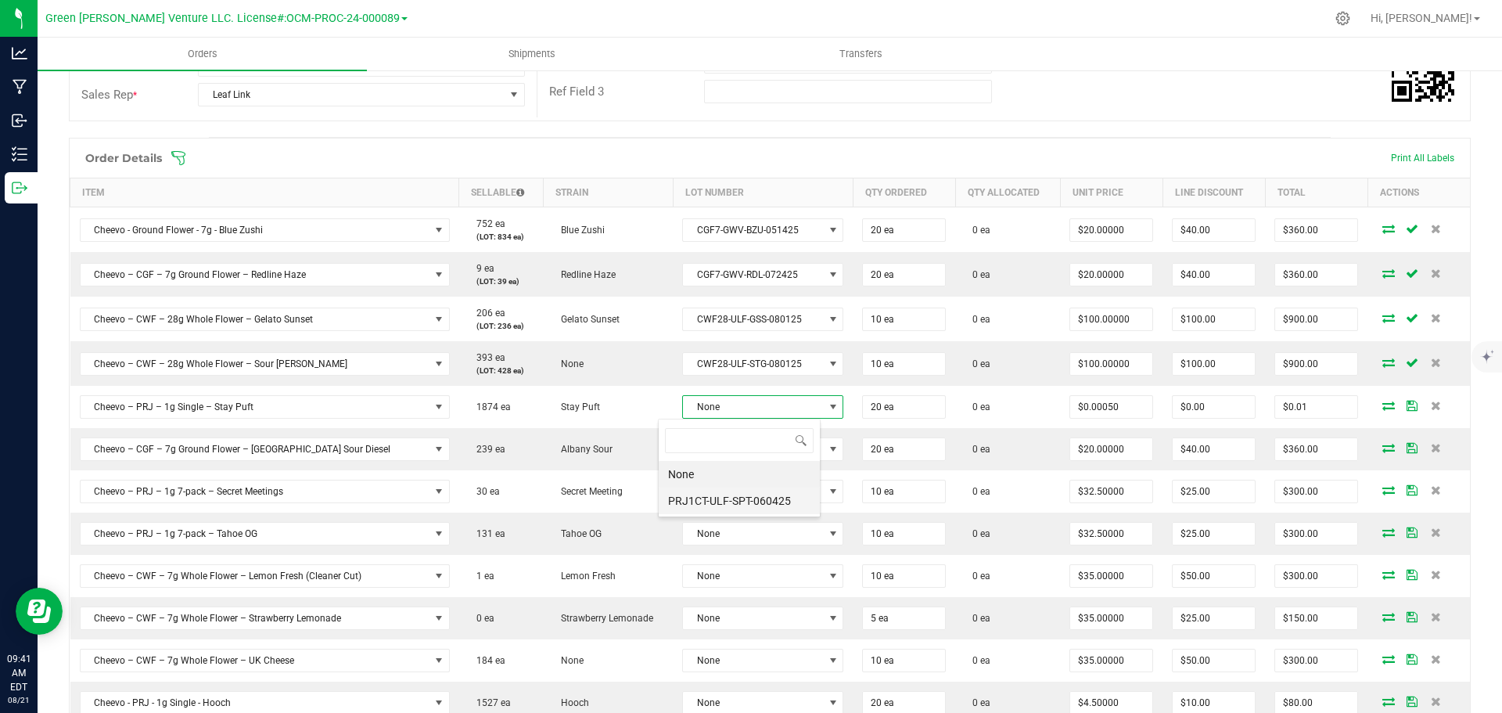
click at [731, 501] on li "PRJ1CT-ULF-SPT-060425" at bounding box center [739, 500] width 161 height 27
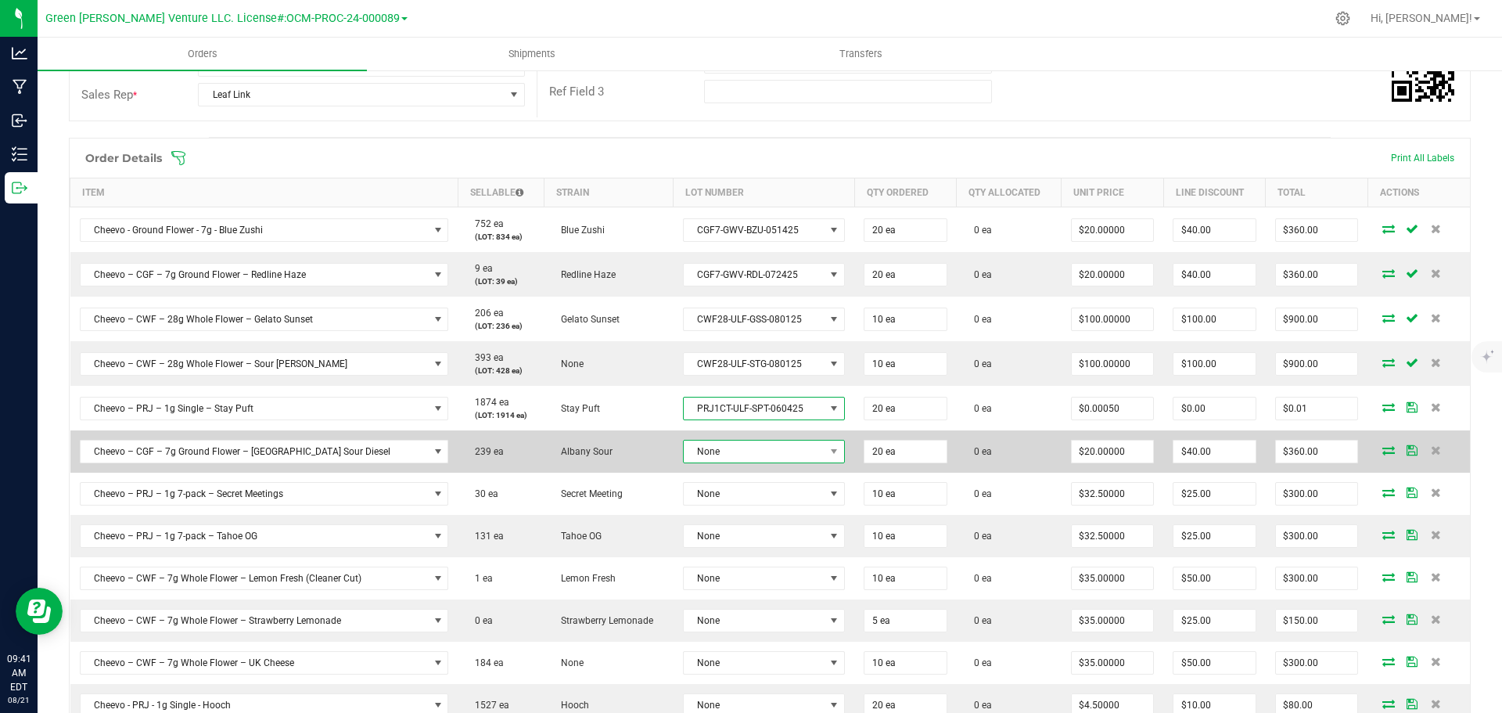
click at [736, 455] on span "None" at bounding box center [754, 451] width 141 height 22
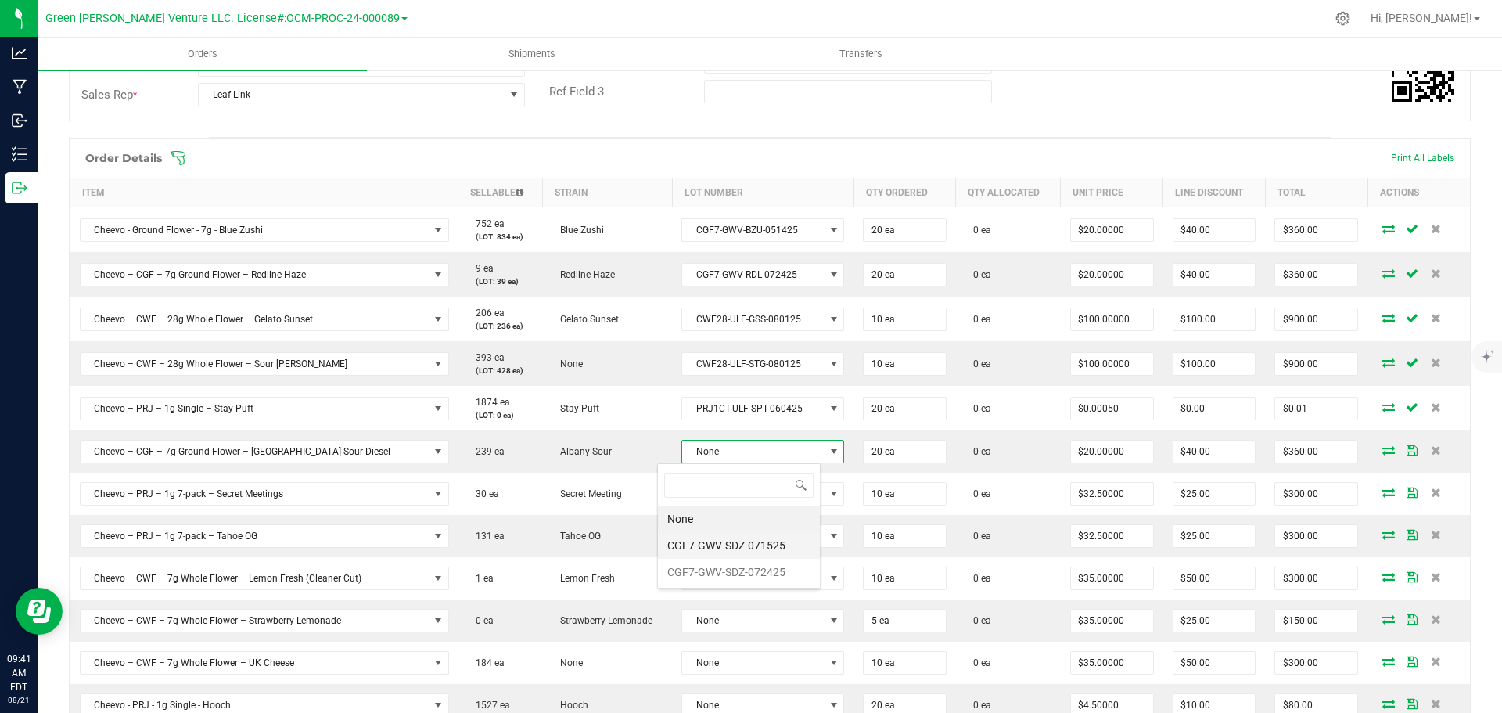
scroll to position [78188, 78048]
click at [728, 543] on li "CGF7-GWV-SDZ-071525" at bounding box center [739, 545] width 162 height 27
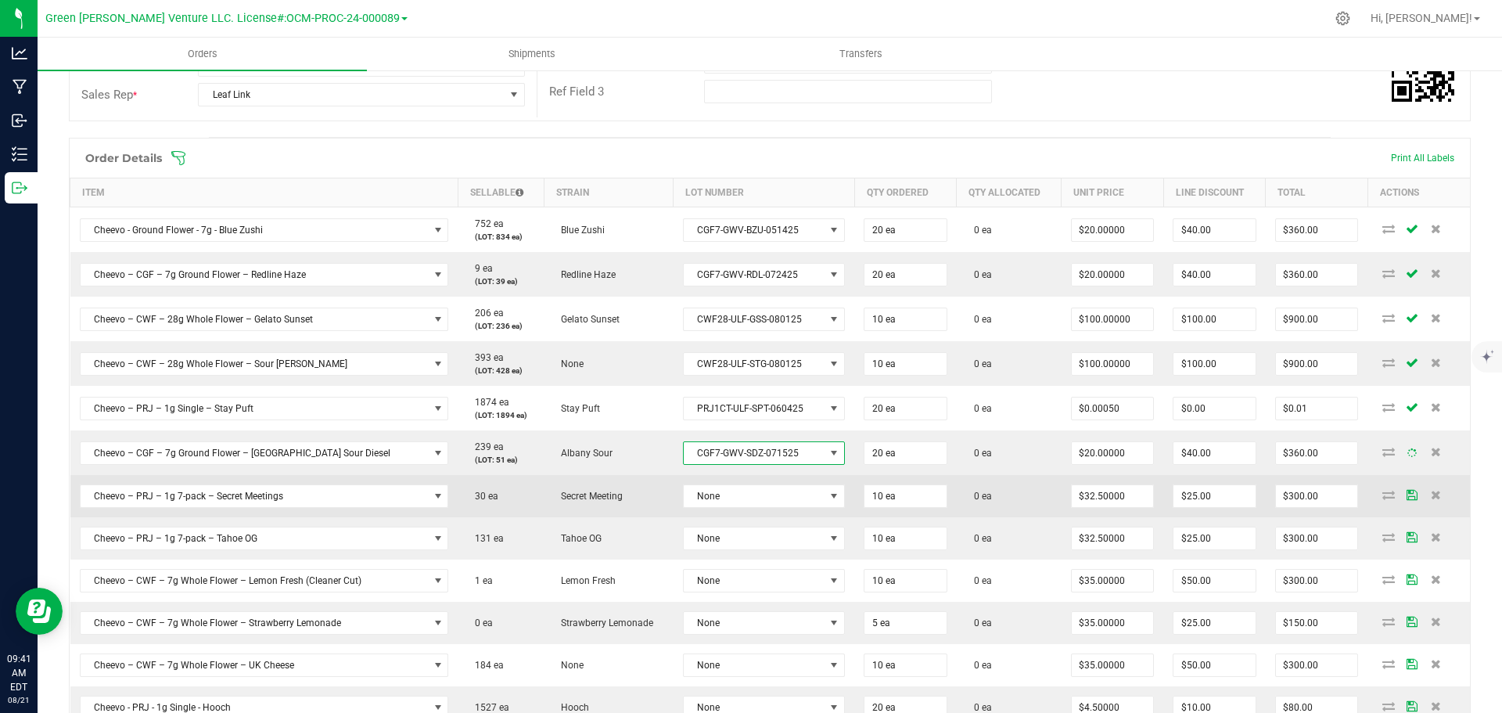
scroll to position [469, 0]
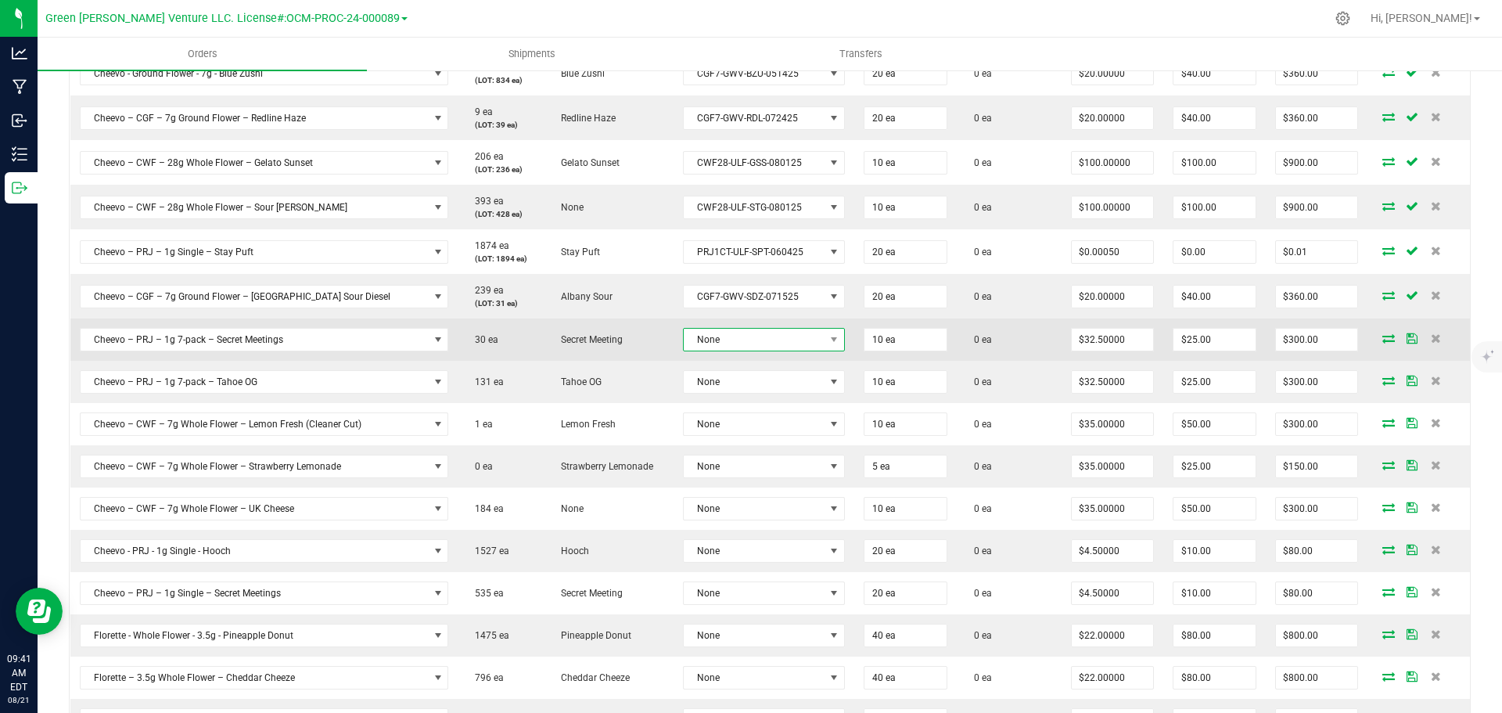
click at [725, 343] on span "None" at bounding box center [754, 339] width 141 height 22
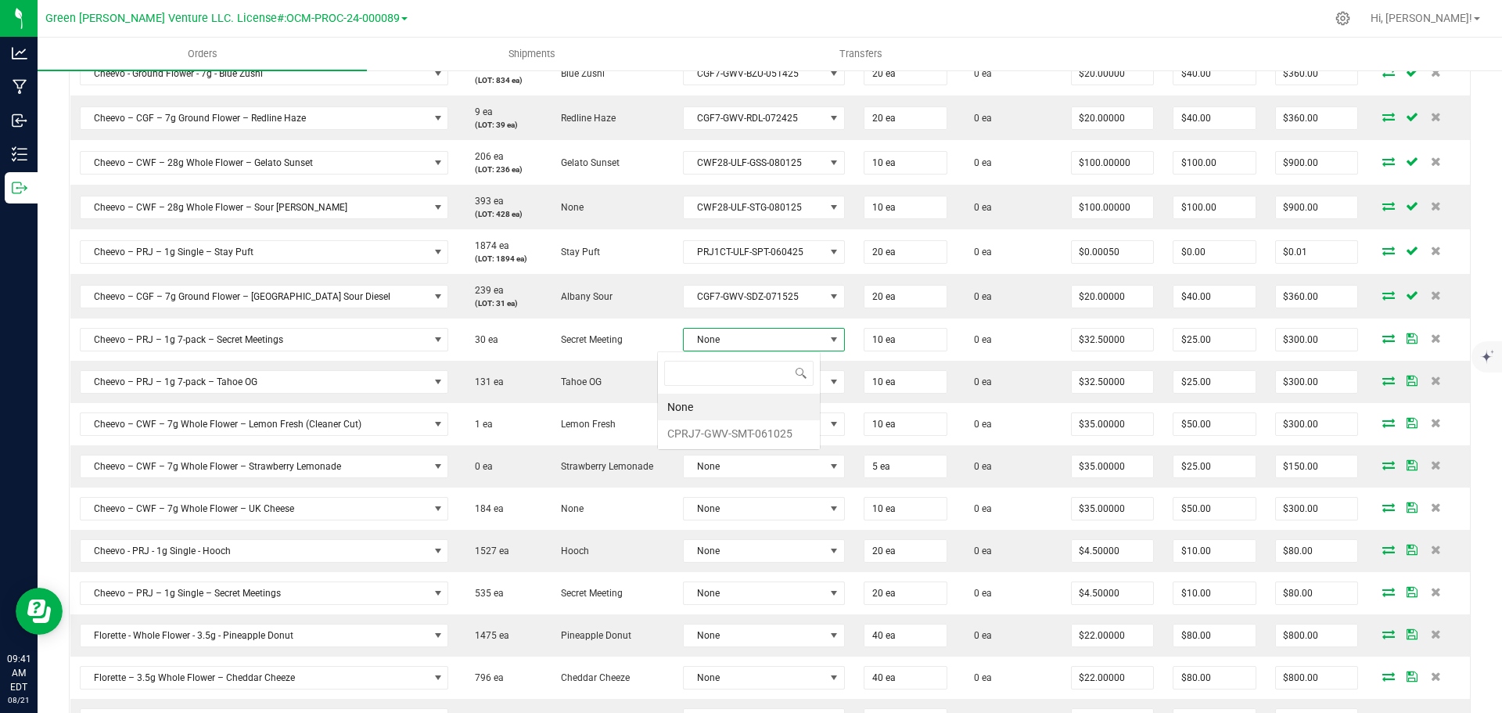
scroll to position [23, 163]
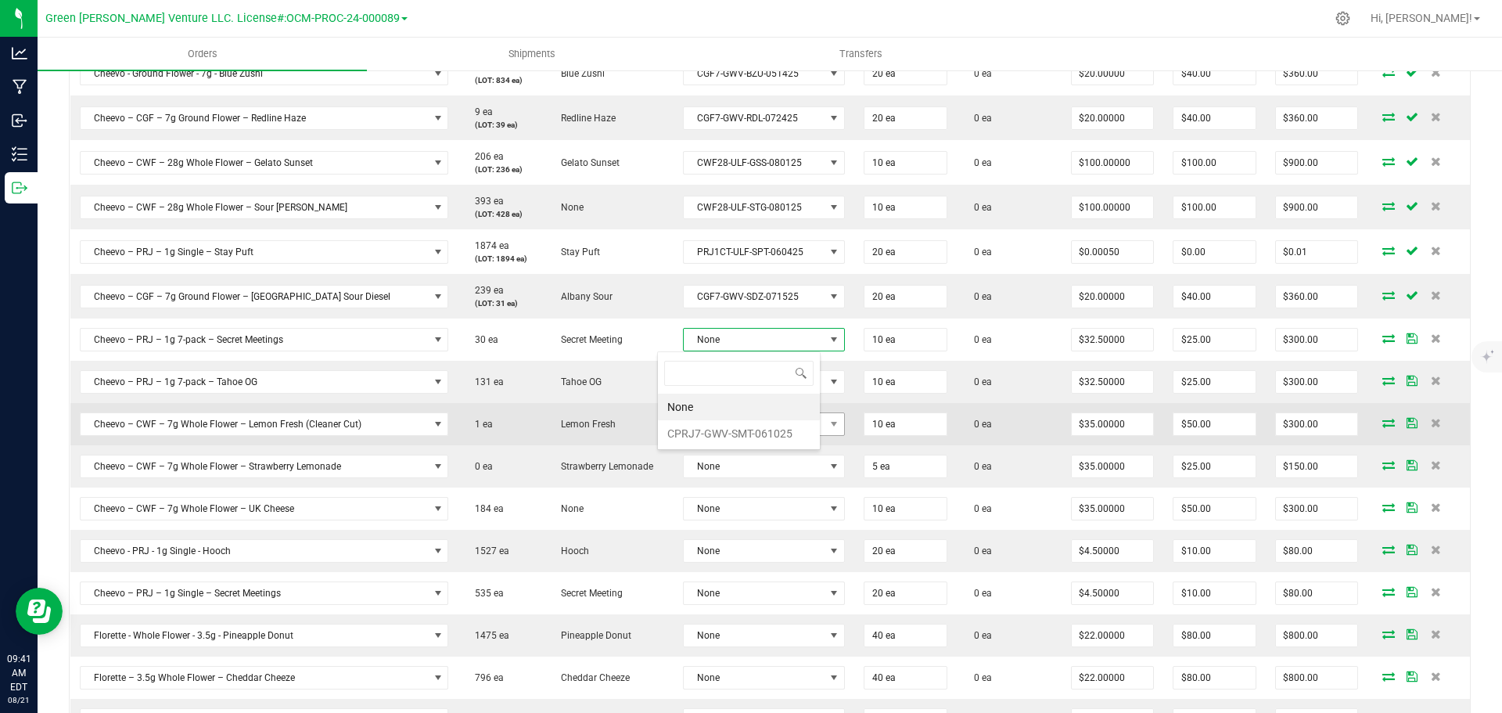
click at [728, 436] on li "CPRJ7-GWV-SMT-061025" at bounding box center [739, 433] width 162 height 27
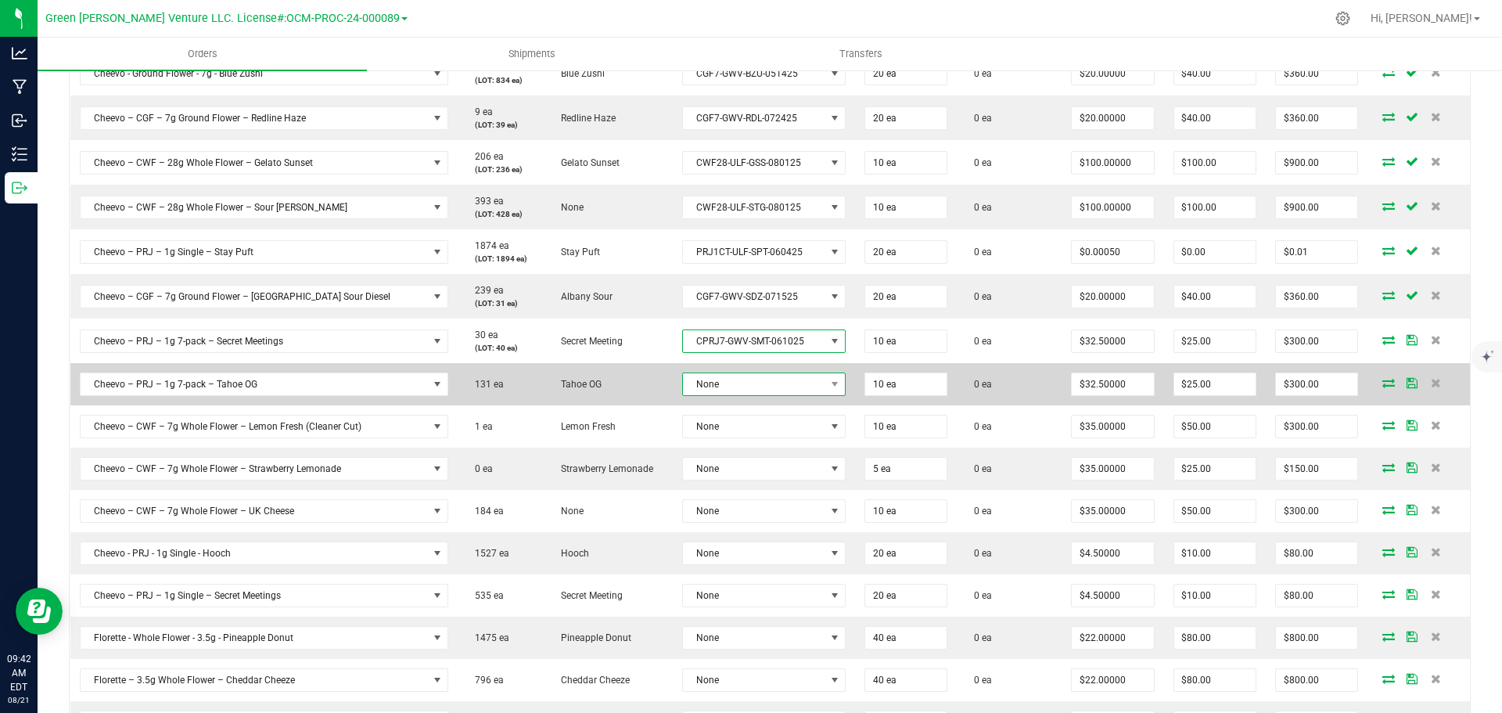
click at [730, 388] on span "None" at bounding box center [754, 384] width 142 height 22
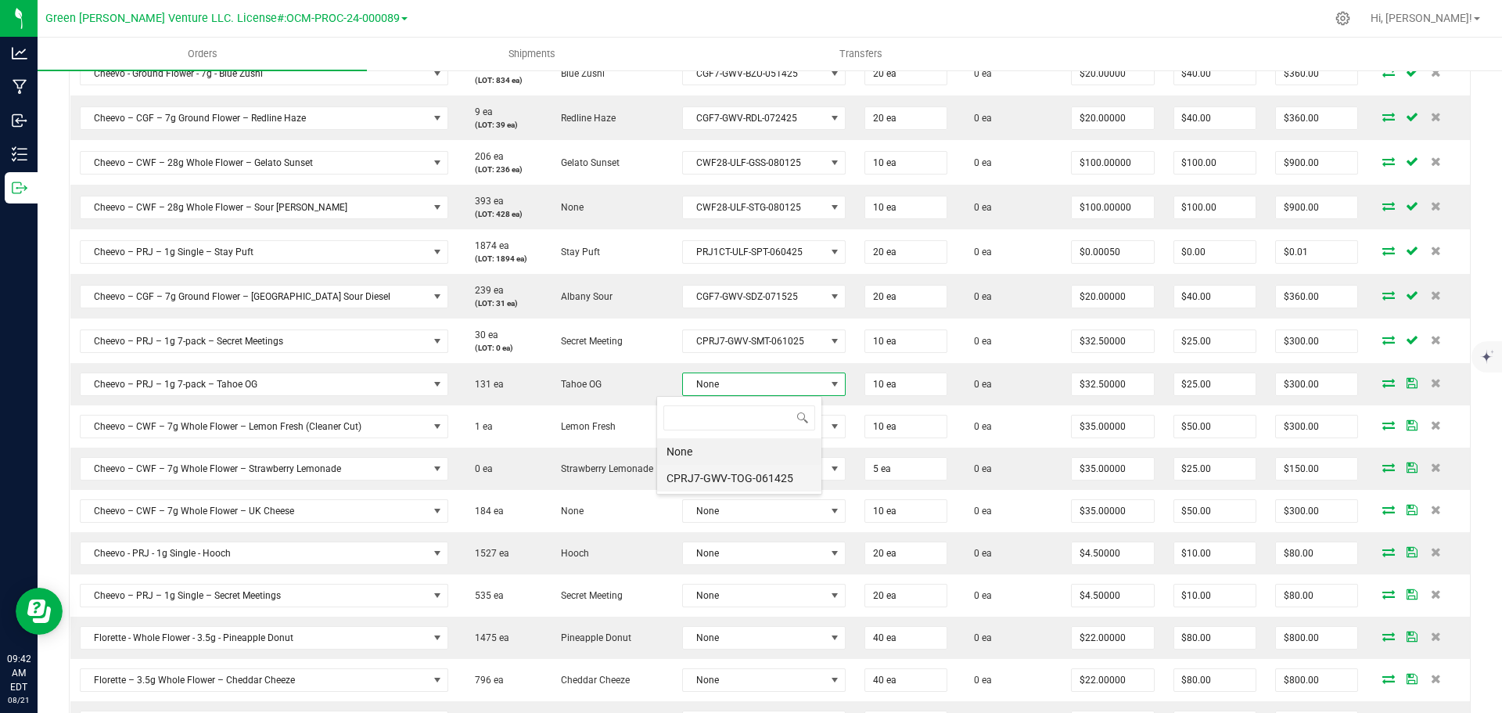
scroll to position [78188, 78045]
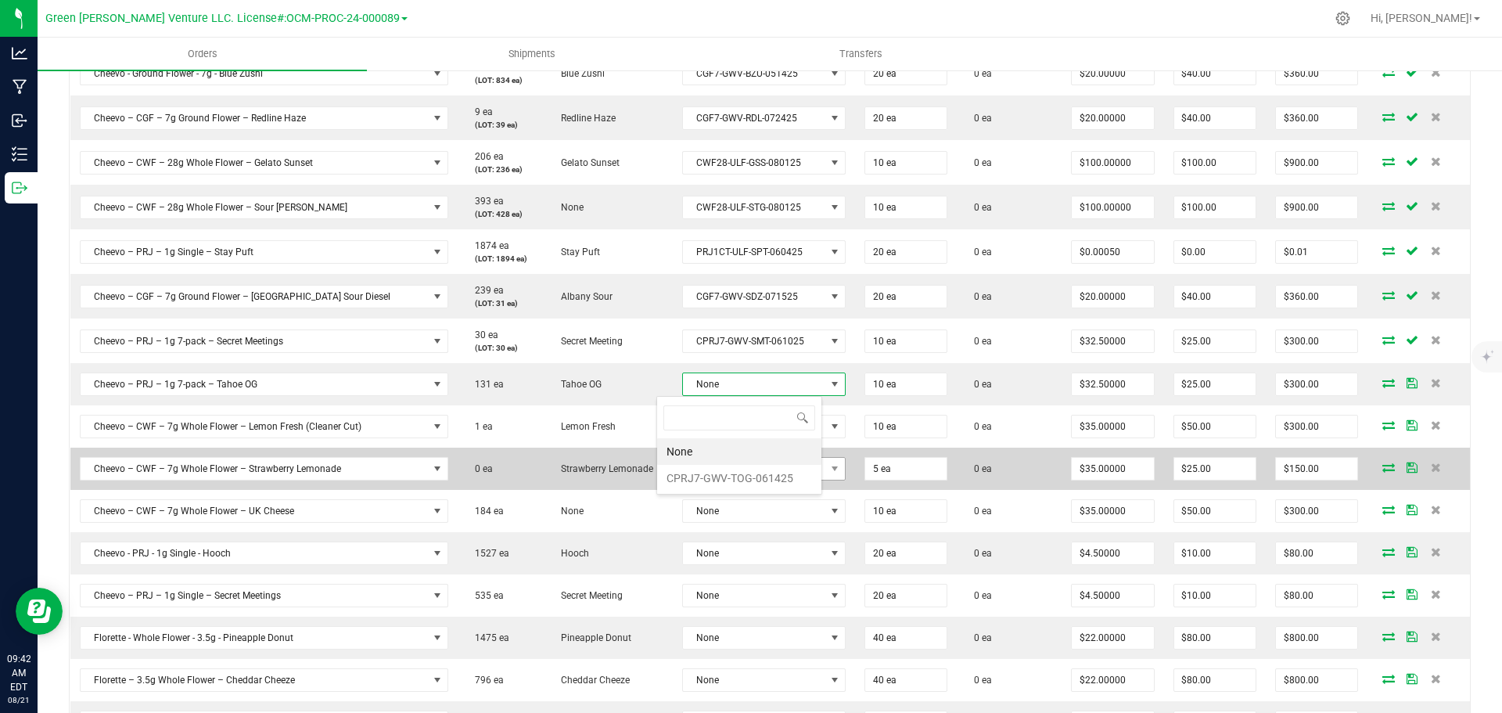
click at [730, 477] on li "CPRJ7-GWV-TOG-061425" at bounding box center [739, 478] width 164 height 27
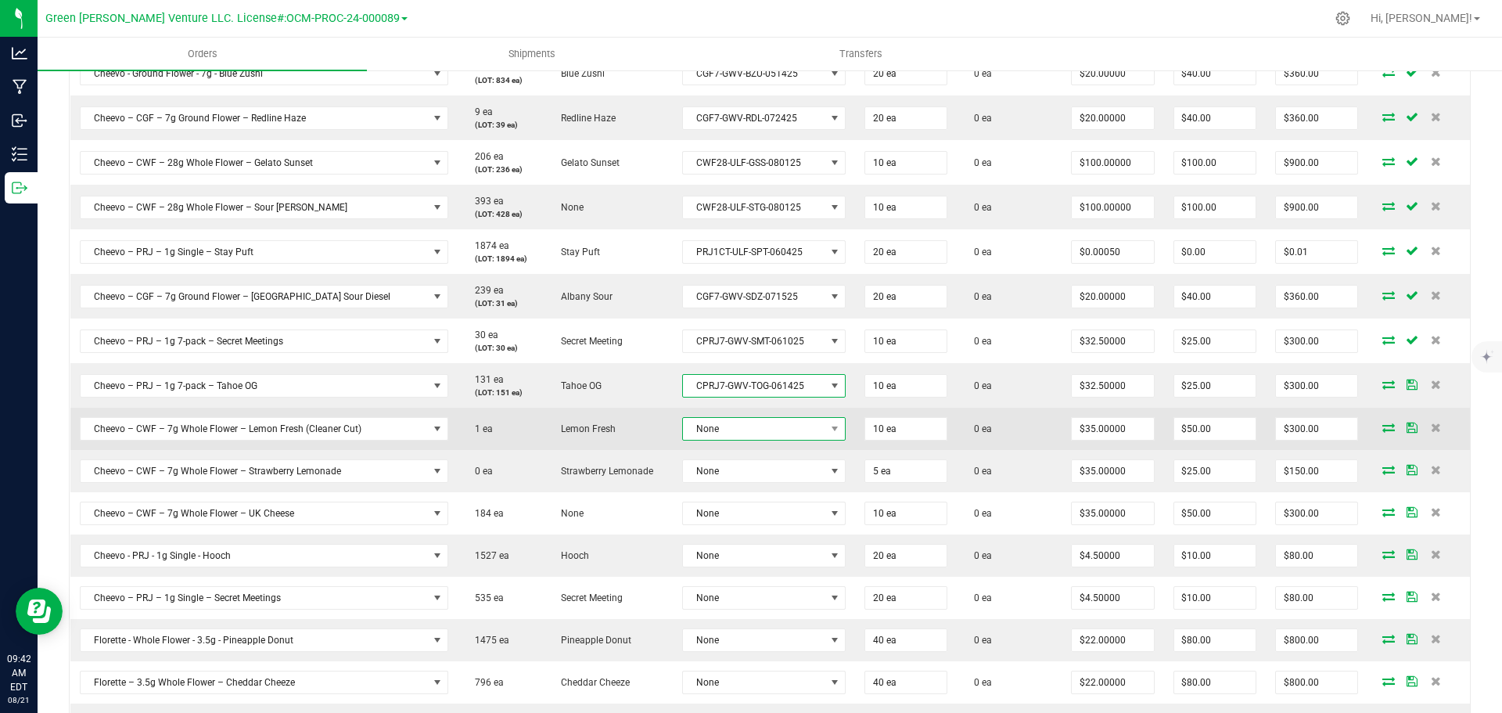
click at [732, 424] on span "None" at bounding box center [754, 429] width 142 height 22
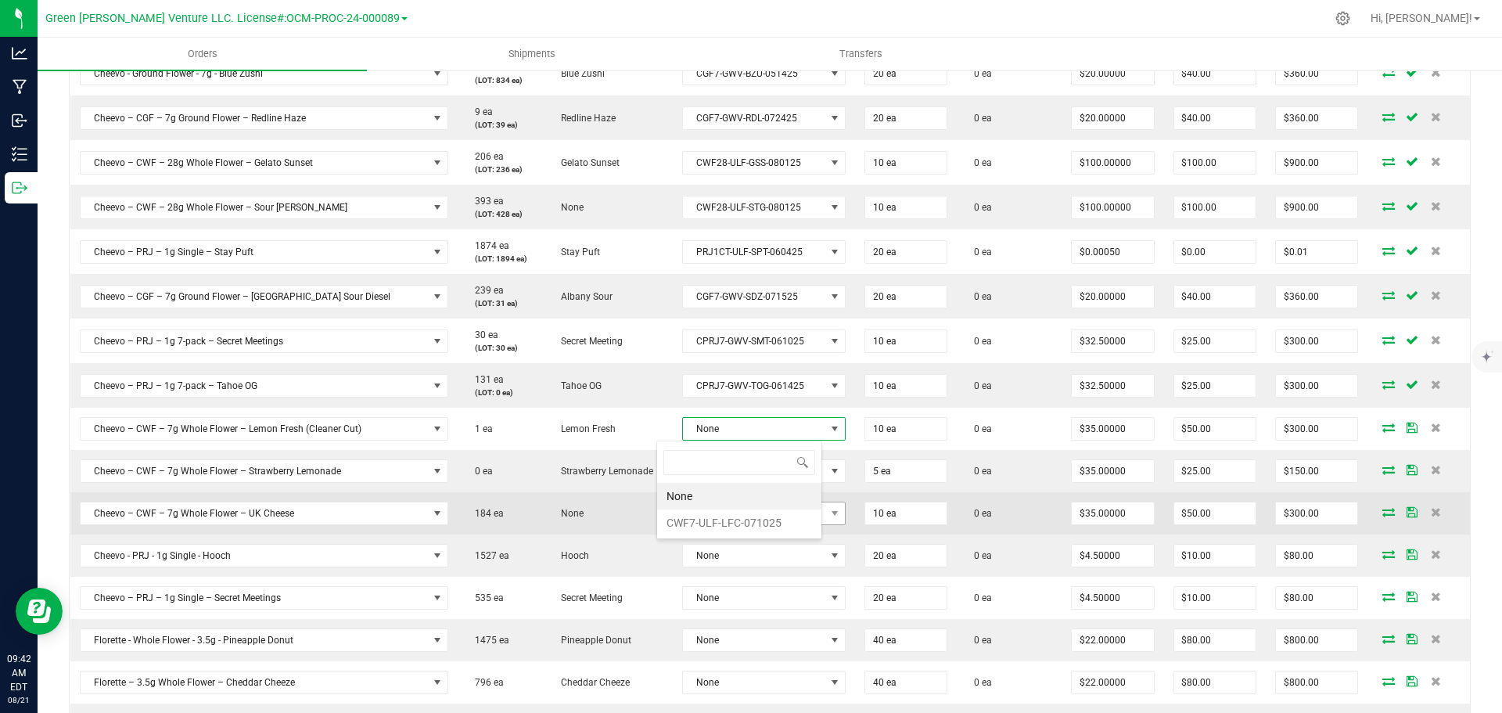
scroll to position [23, 165]
click at [737, 525] on li "CWF7-ULF-LFC-071025" at bounding box center [739, 522] width 164 height 27
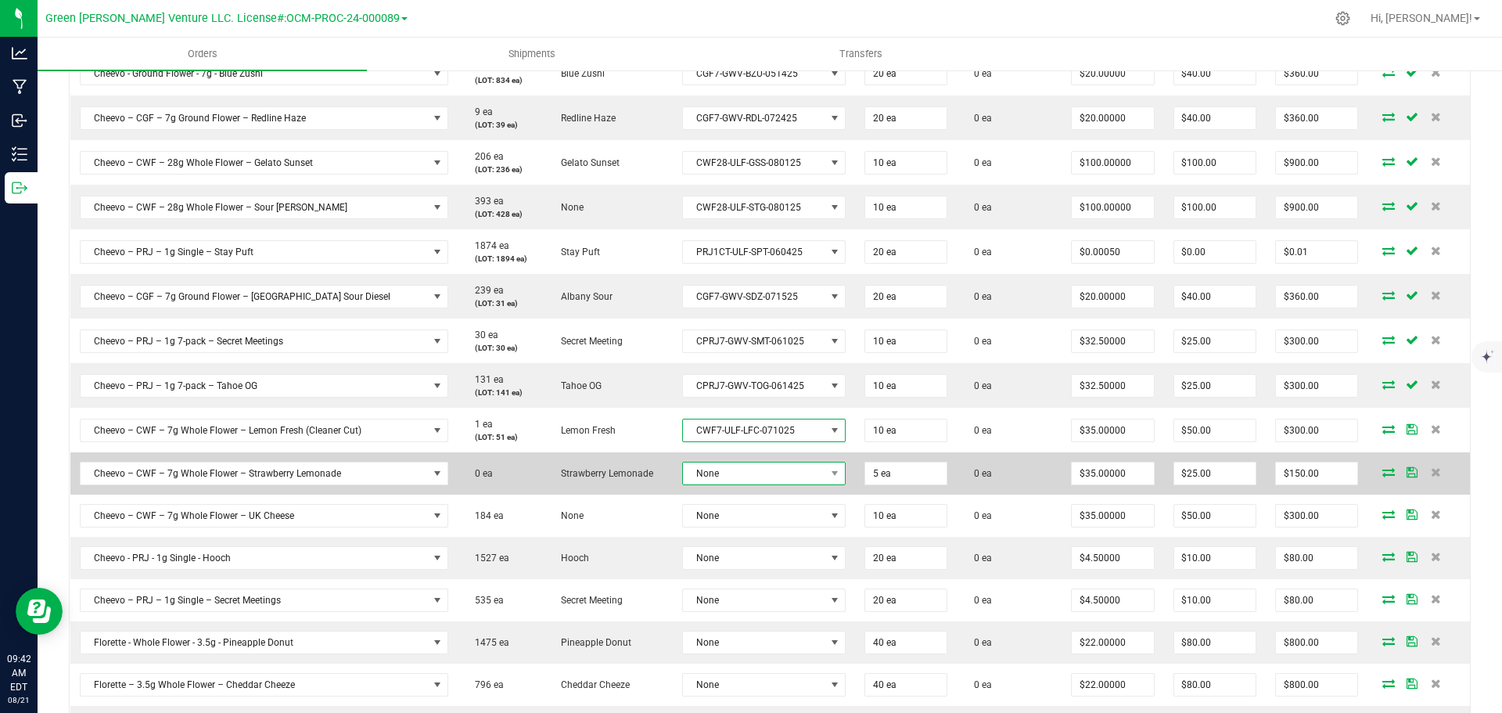
click at [738, 479] on span "None" at bounding box center [754, 473] width 142 height 22
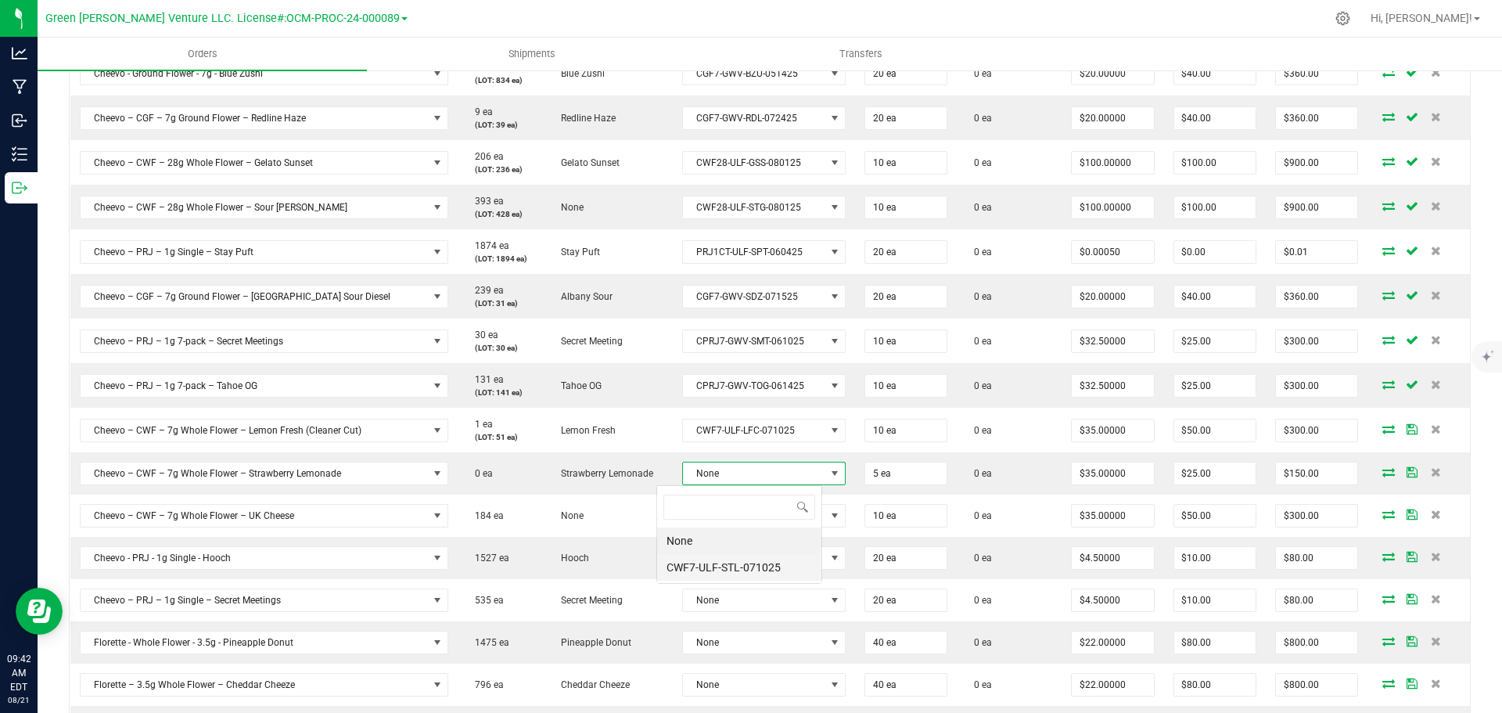
scroll to position [0, 0]
click at [734, 570] on li "CWF7-ULF-STL-071025" at bounding box center [739, 567] width 164 height 27
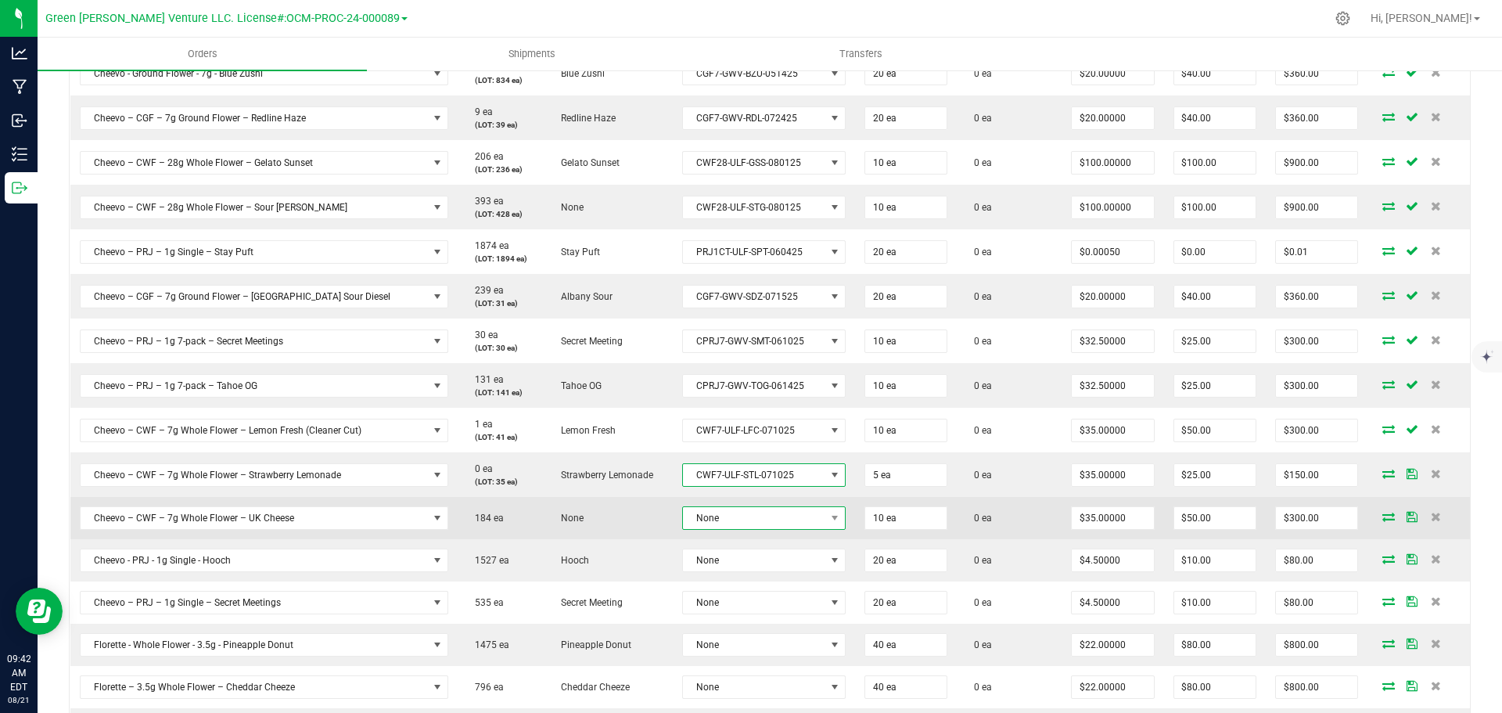
click at [736, 508] on span "None" at bounding box center [754, 518] width 142 height 22
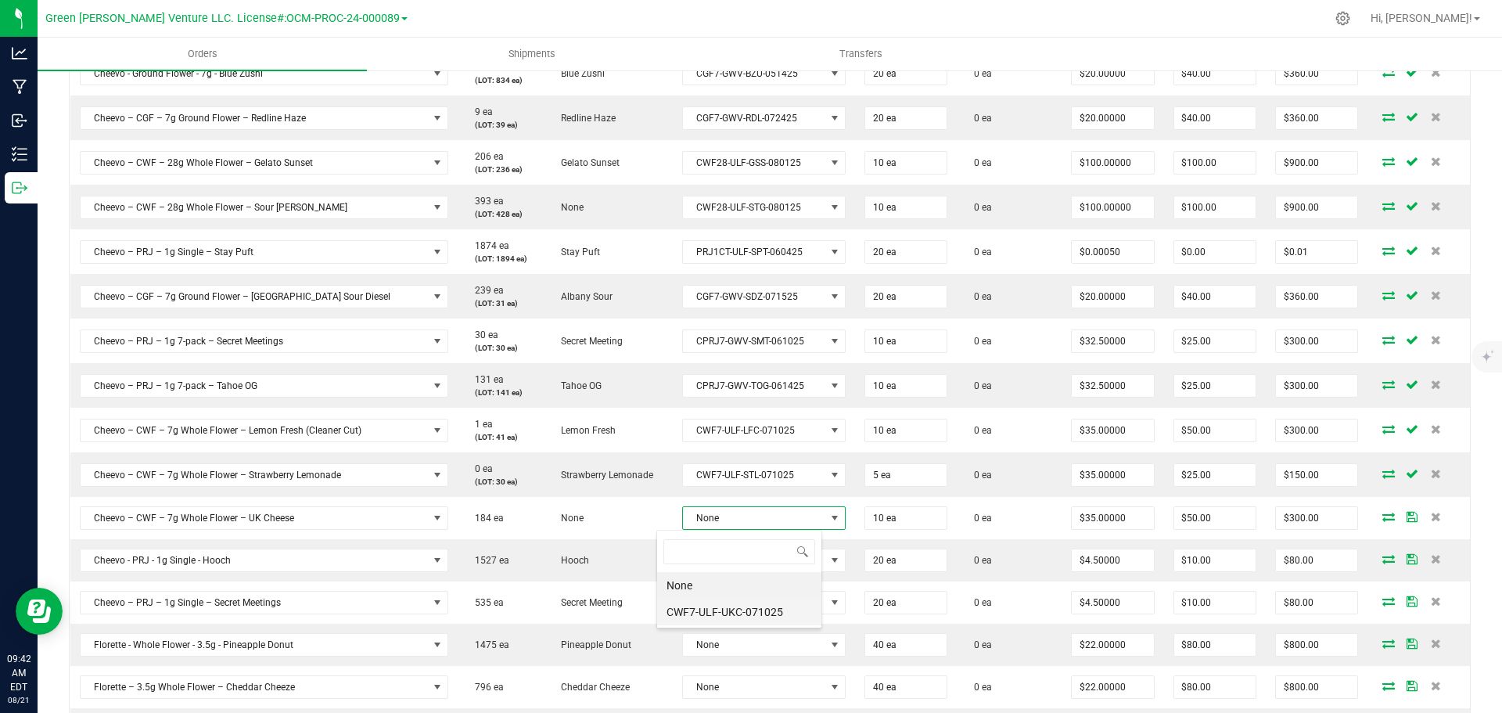
click at [723, 616] on li "CWF7-ULF-UKC-071025" at bounding box center [739, 611] width 164 height 27
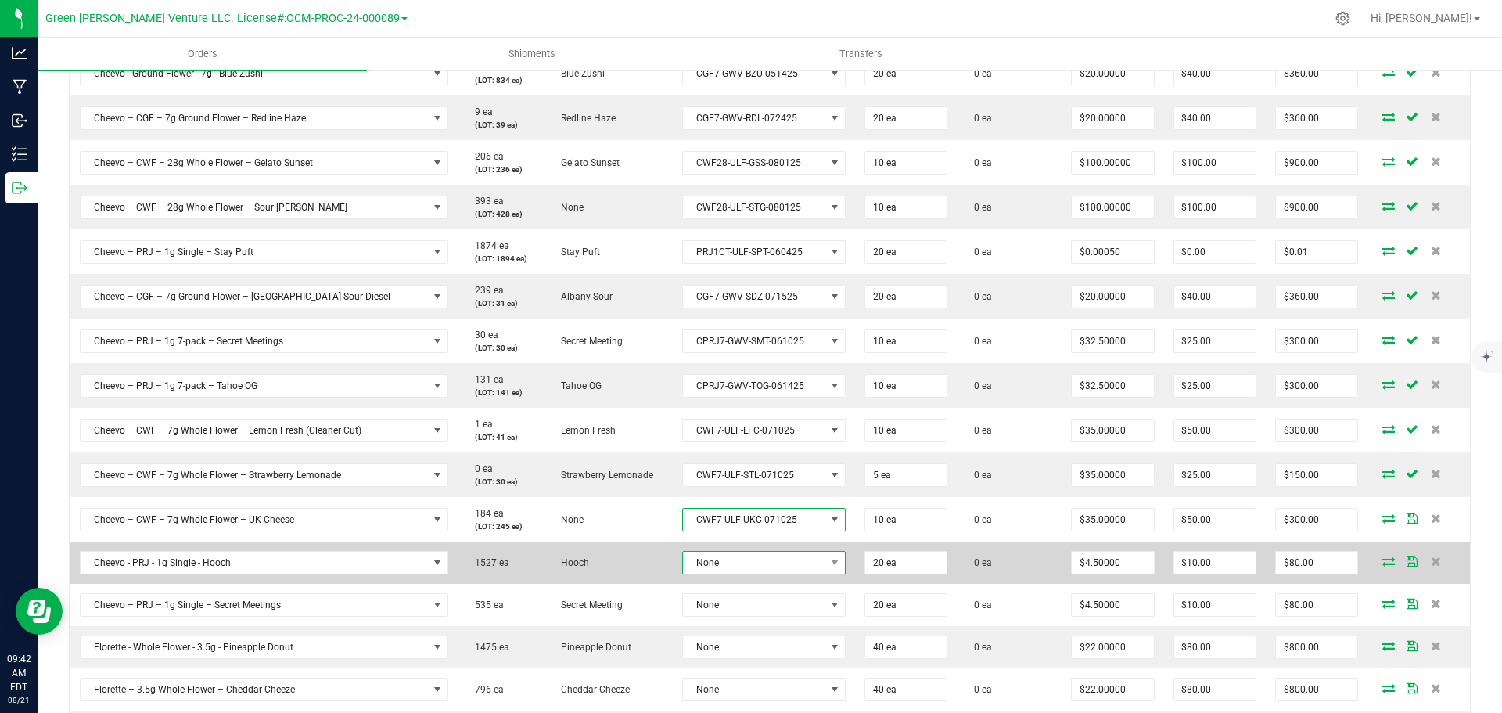
click at [735, 570] on span "None" at bounding box center [754, 562] width 142 height 22
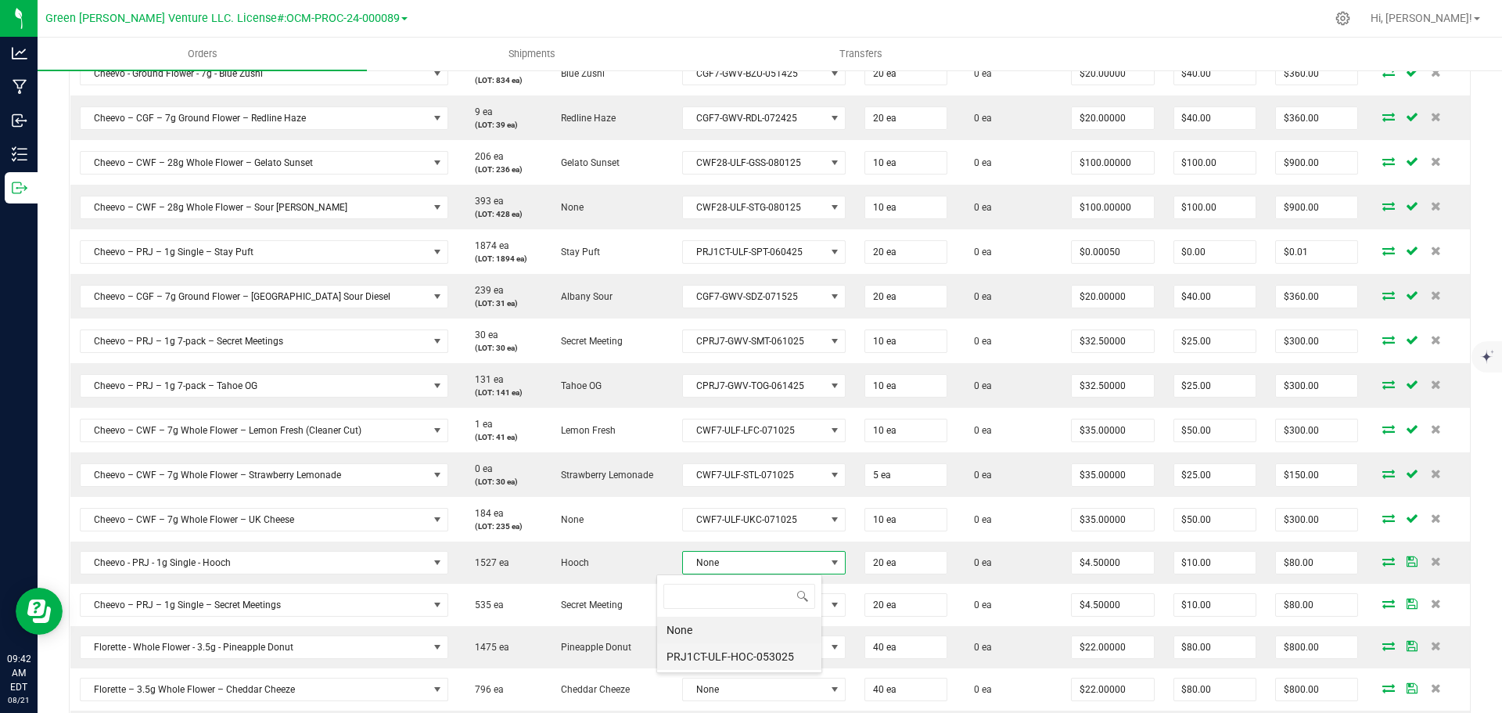
click at [715, 648] on li "PRJ1CT-ULF-HOC-053025" at bounding box center [739, 656] width 164 height 27
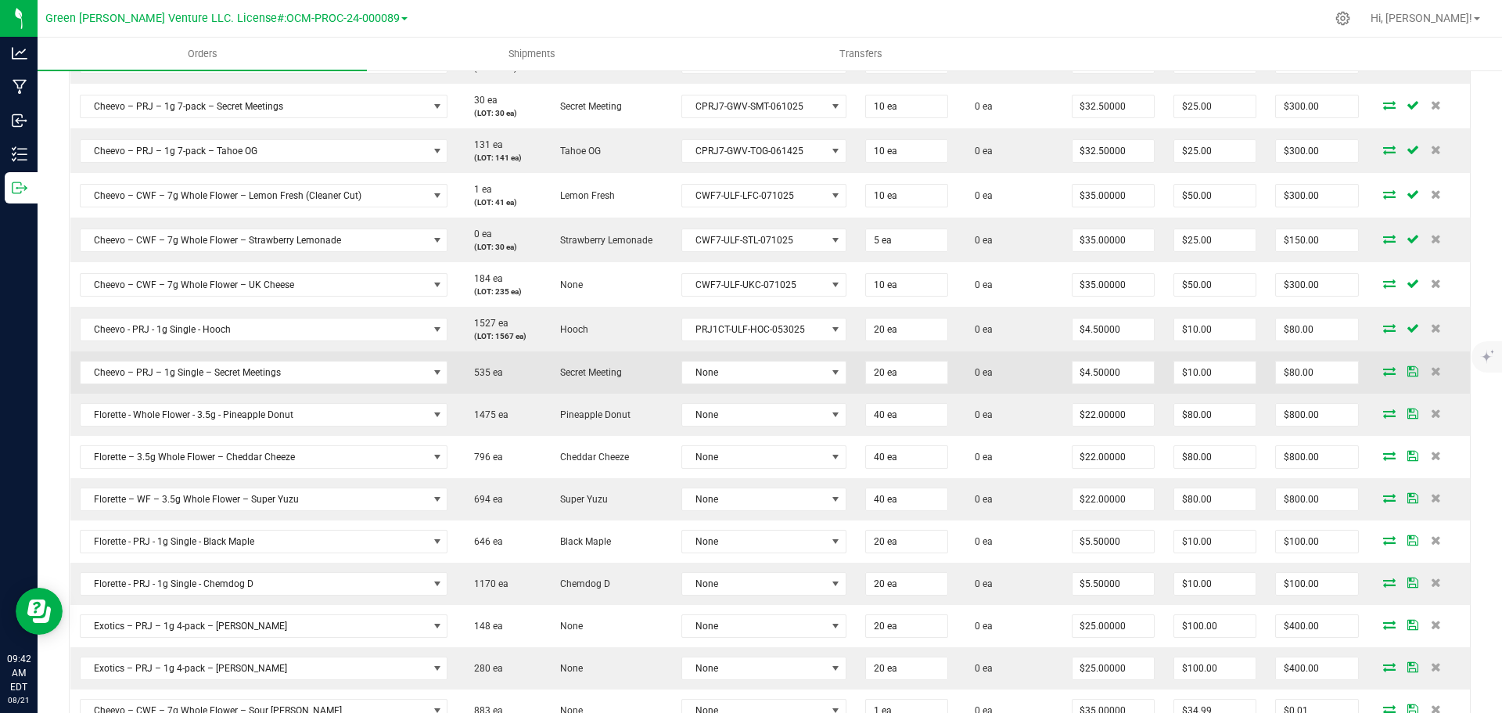
click at [714, 386] on td "None" at bounding box center [764, 372] width 184 height 42
click at [747, 379] on span "None" at bounding box center [754, 372] width 144 height 22
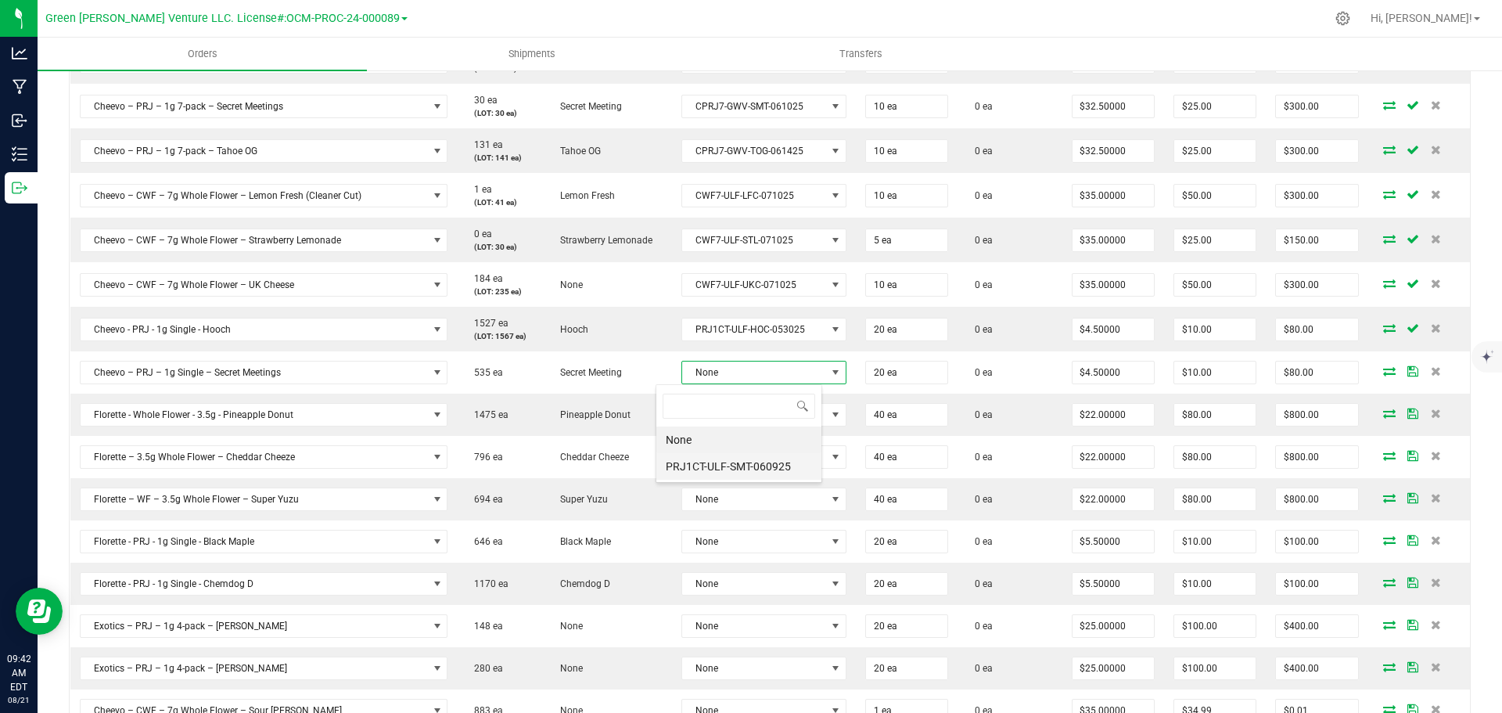
click at [740, 465] on li "PRJ1CT-ULF-SMT-060925" at bounding box center [738, 466] width 165 height 27
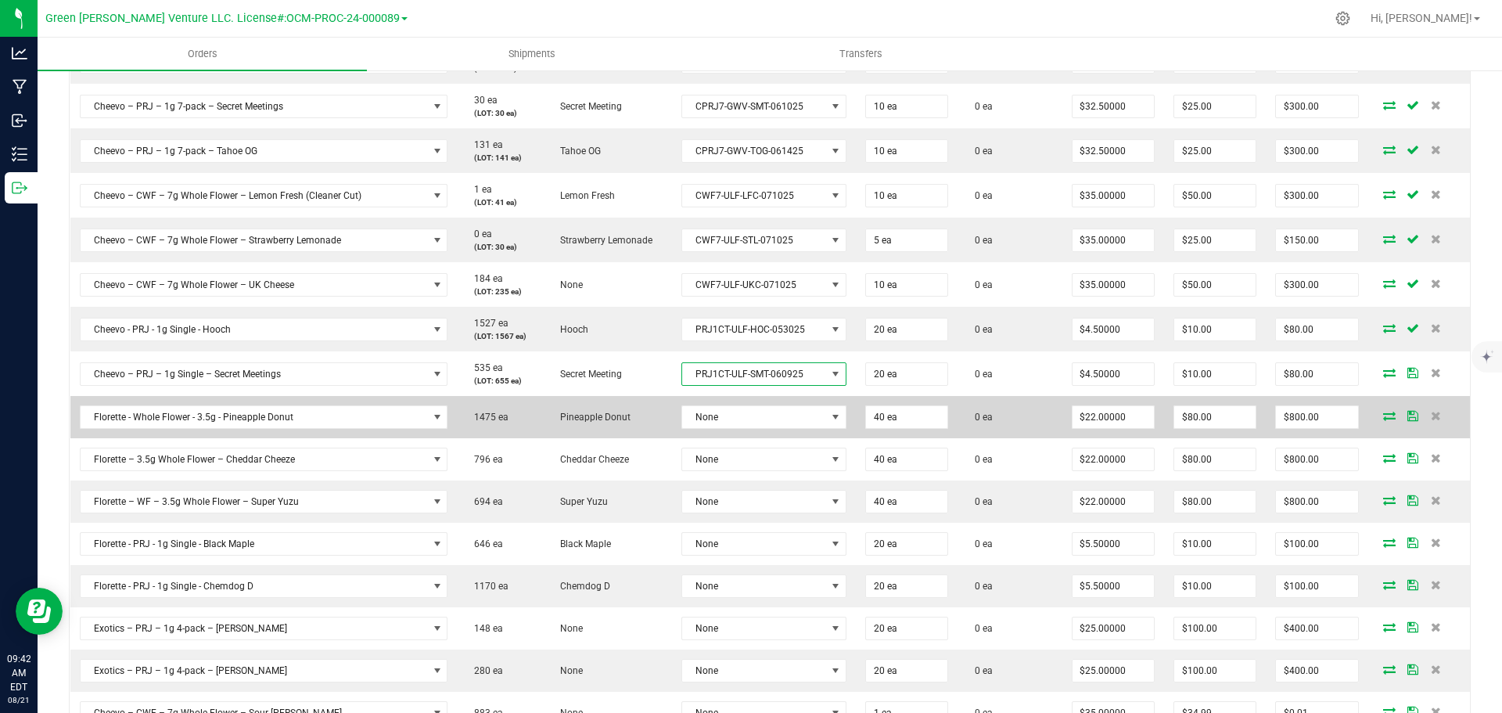
click at [734, 429] on td "None" at bounding box center [764, 417] width 184 height 42
click at [738, 418] on span "None" at bounding box center [754, 417] width 144 height 22
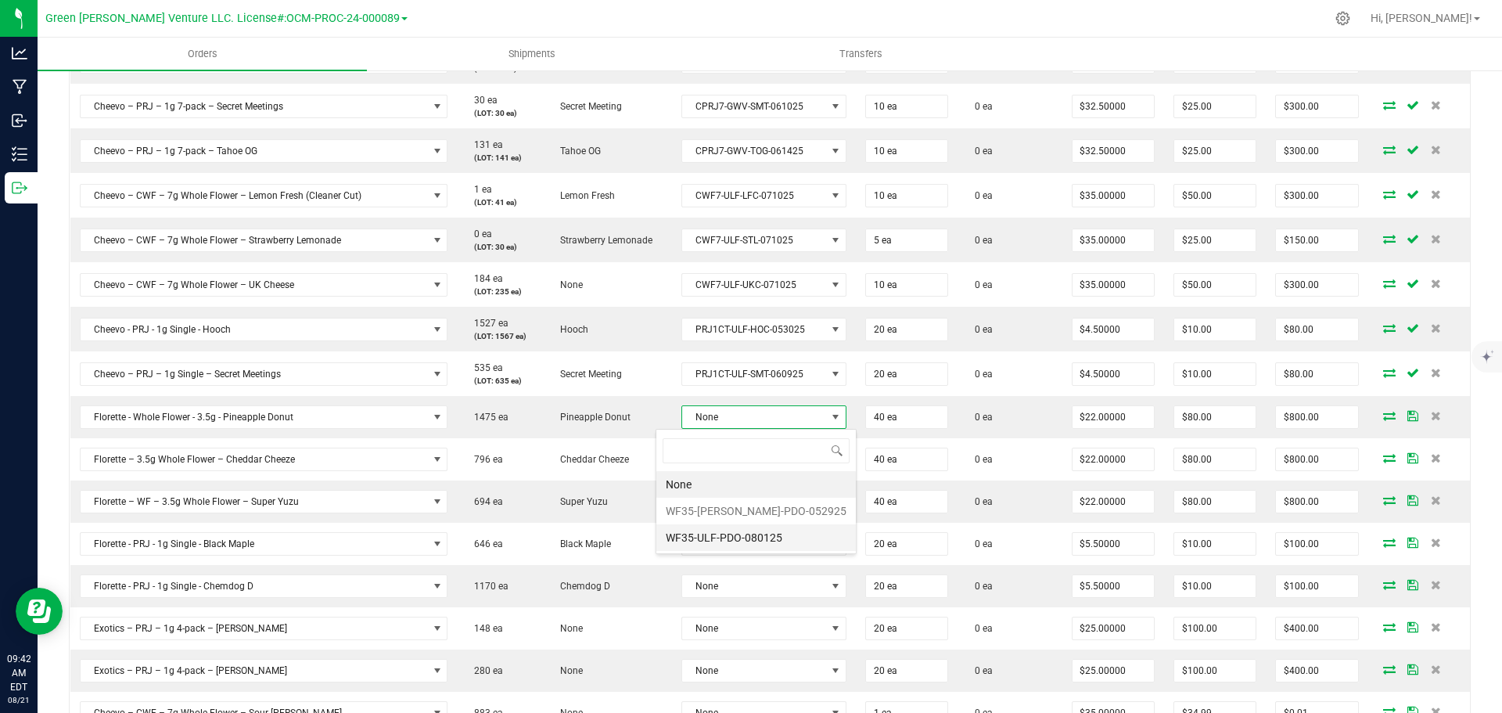
click at [728, 538] on li "WF35-ULF-PDO-080125" at bounding box center [755, 537] width 199 height 27
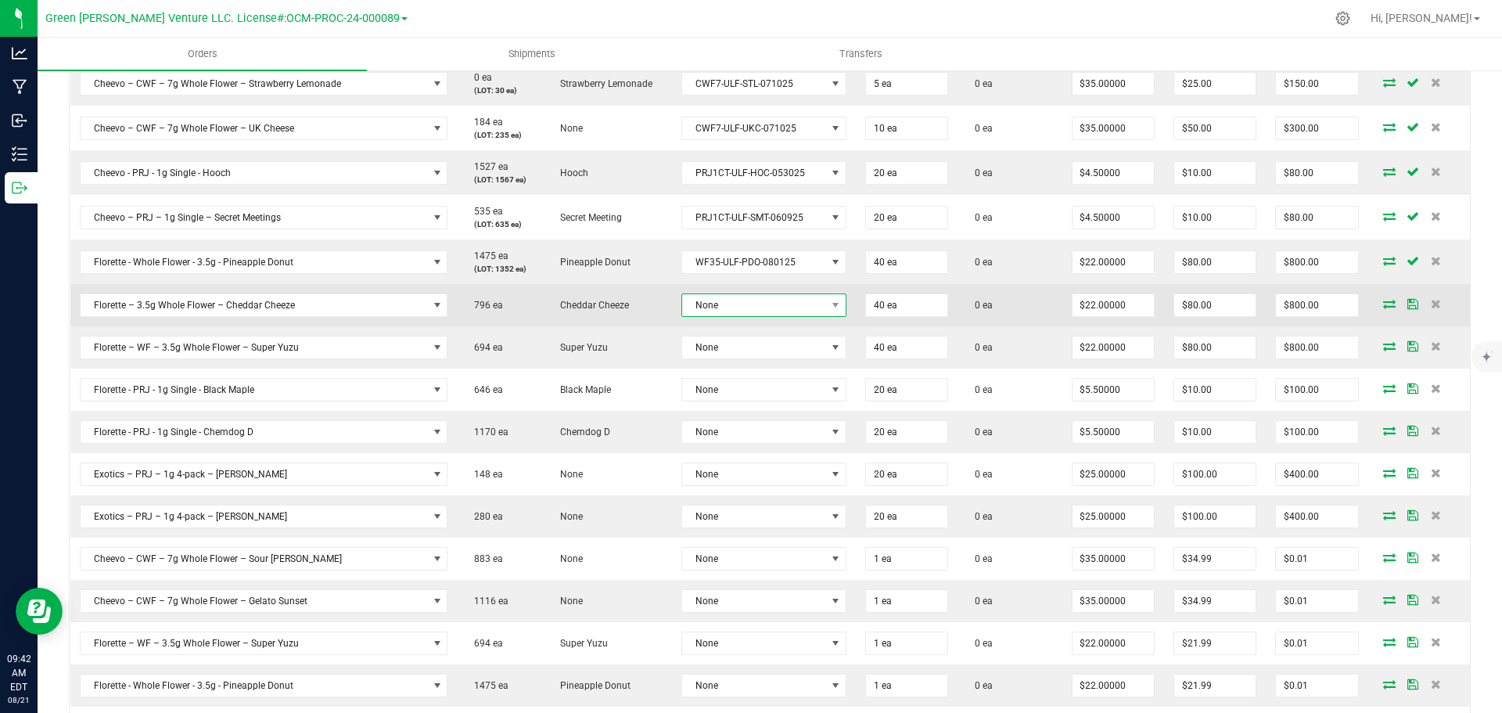
click at [724, 307] on span "None" at bounding box center [754, 305] width 144 height 22
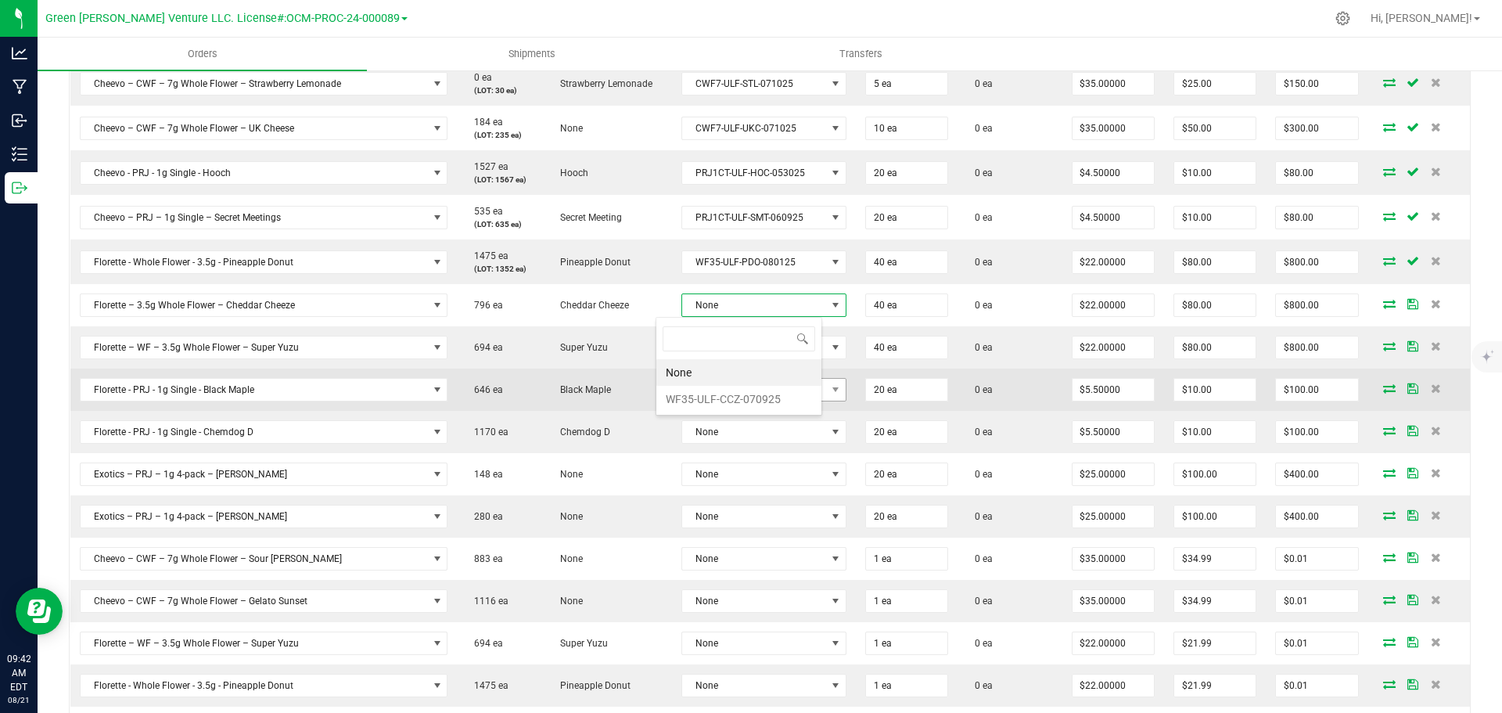
click at [723, 404] on li "WF35-ULF-CCZ-070925" at bounding box center [738, 399] width 165 height 27
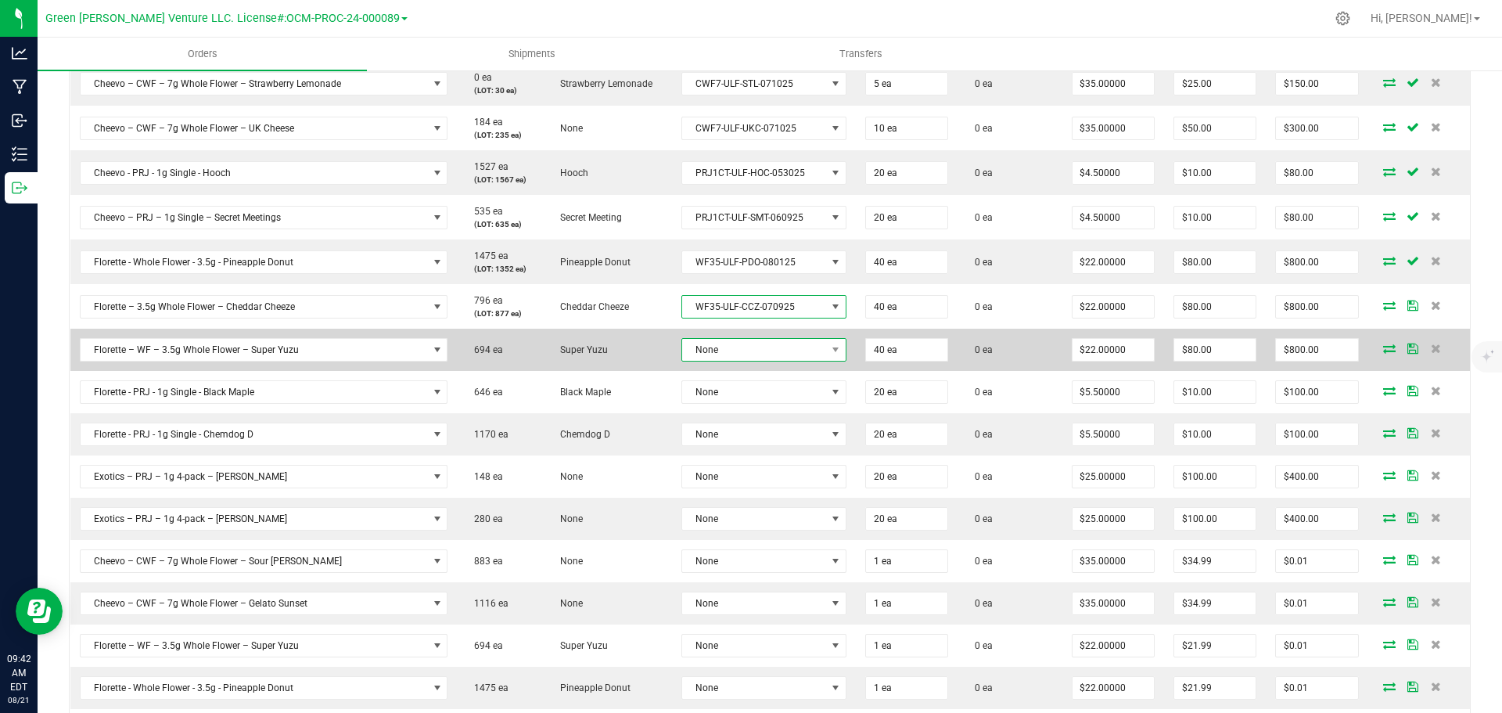
click at [723, 353] on span "None" at bounding box center [754, 350] width 144 height 22
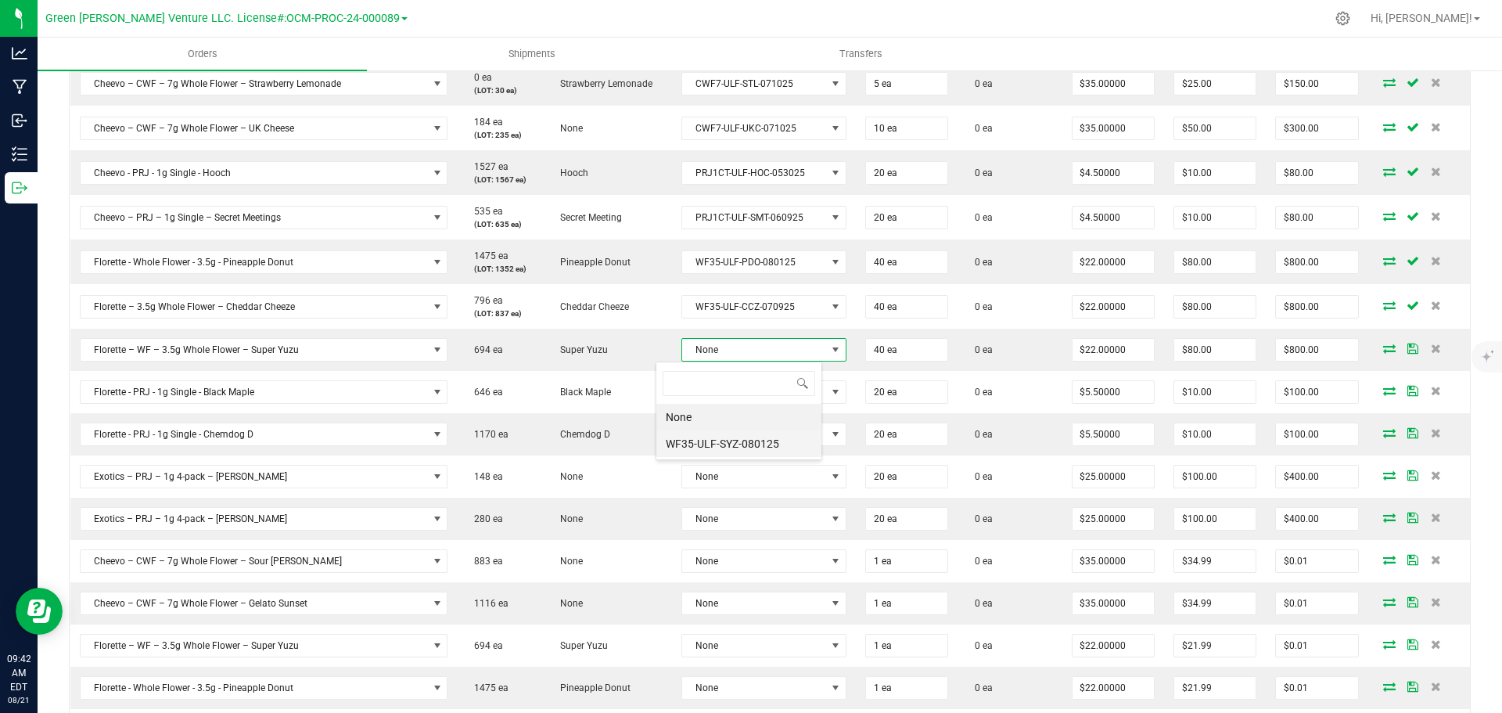
click at [726, 443] on li "WF35-ULF-SYZ-080125" at bounding box center [738, 443] width 165 height 27
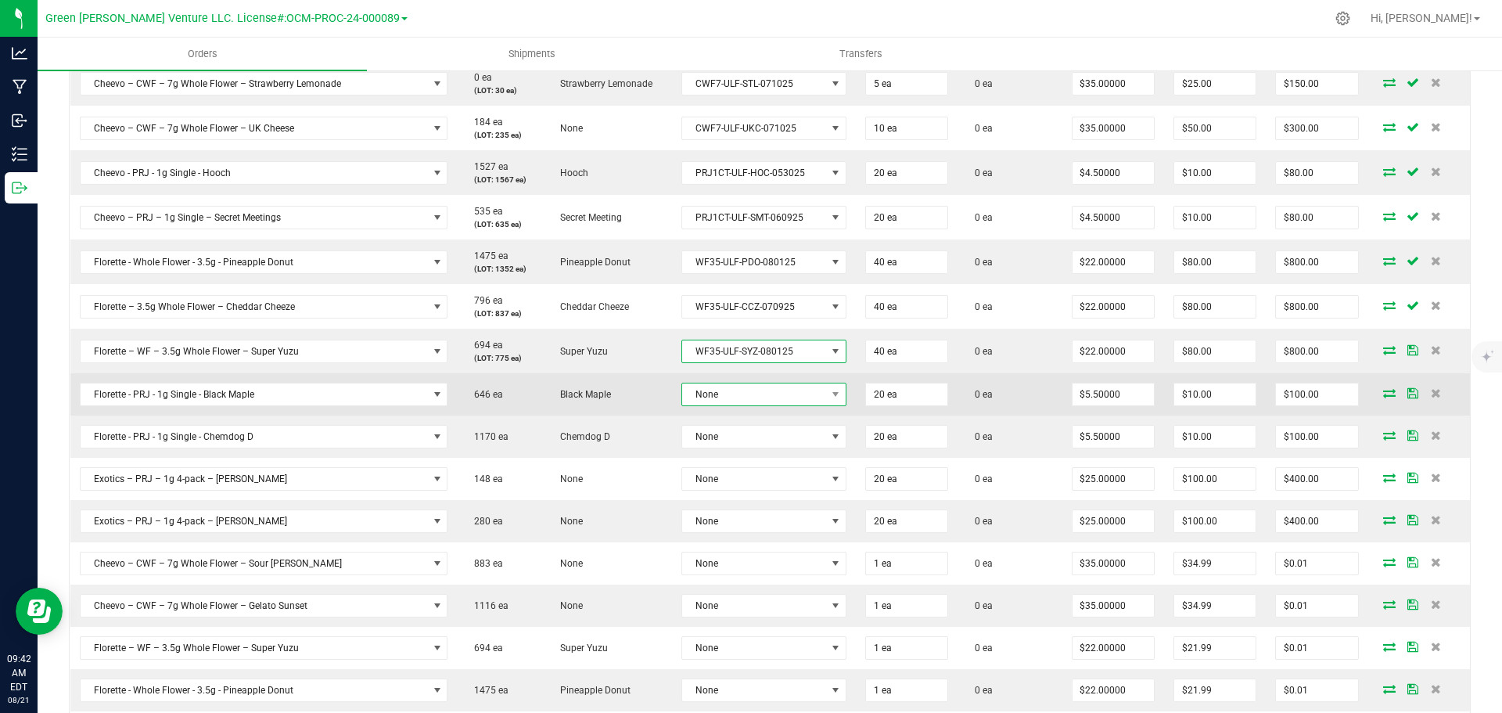
click at [728, 397] on span "None" at bounding box center [754, 394] width 144 height 22
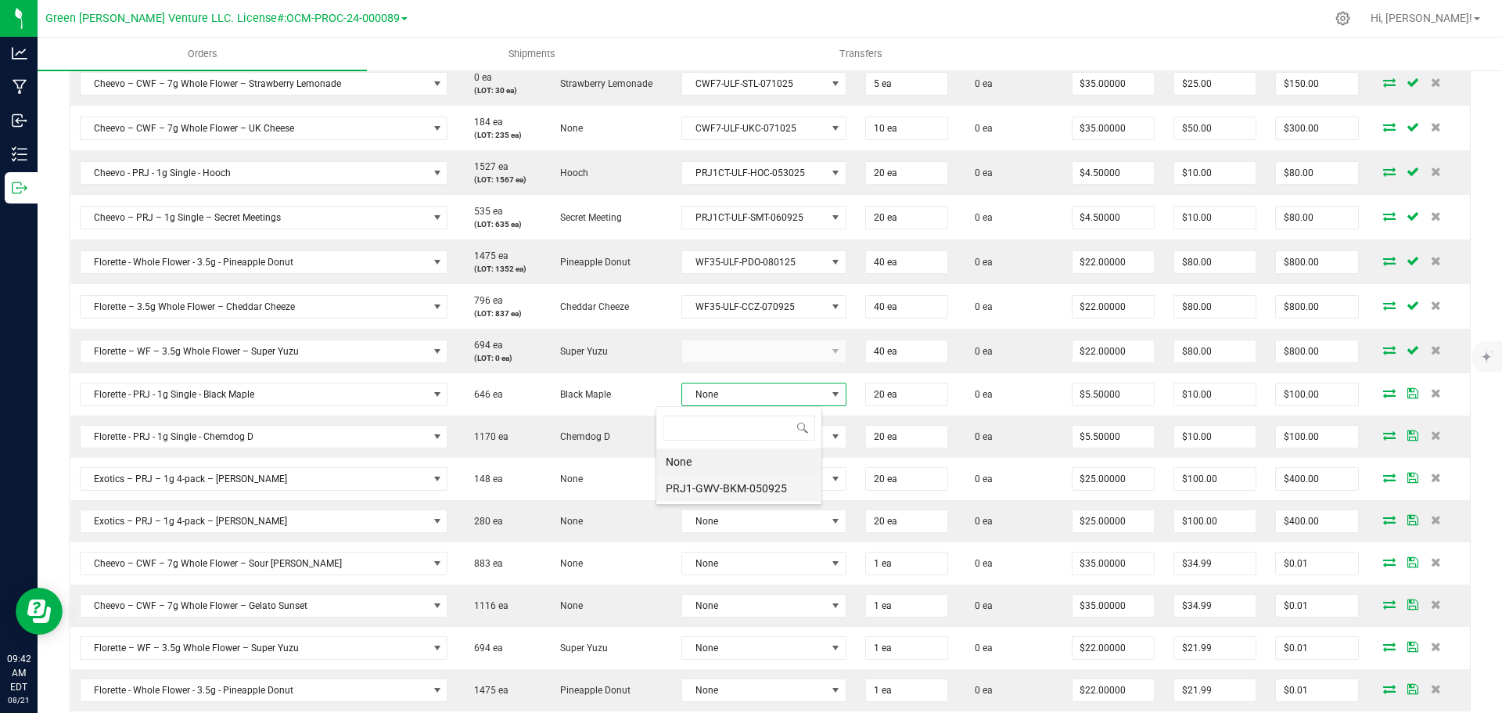
click at [727, 483] on li "PRJ1-GWV-BKM-050925" at bounding box center [738, 488] width 165 height 27
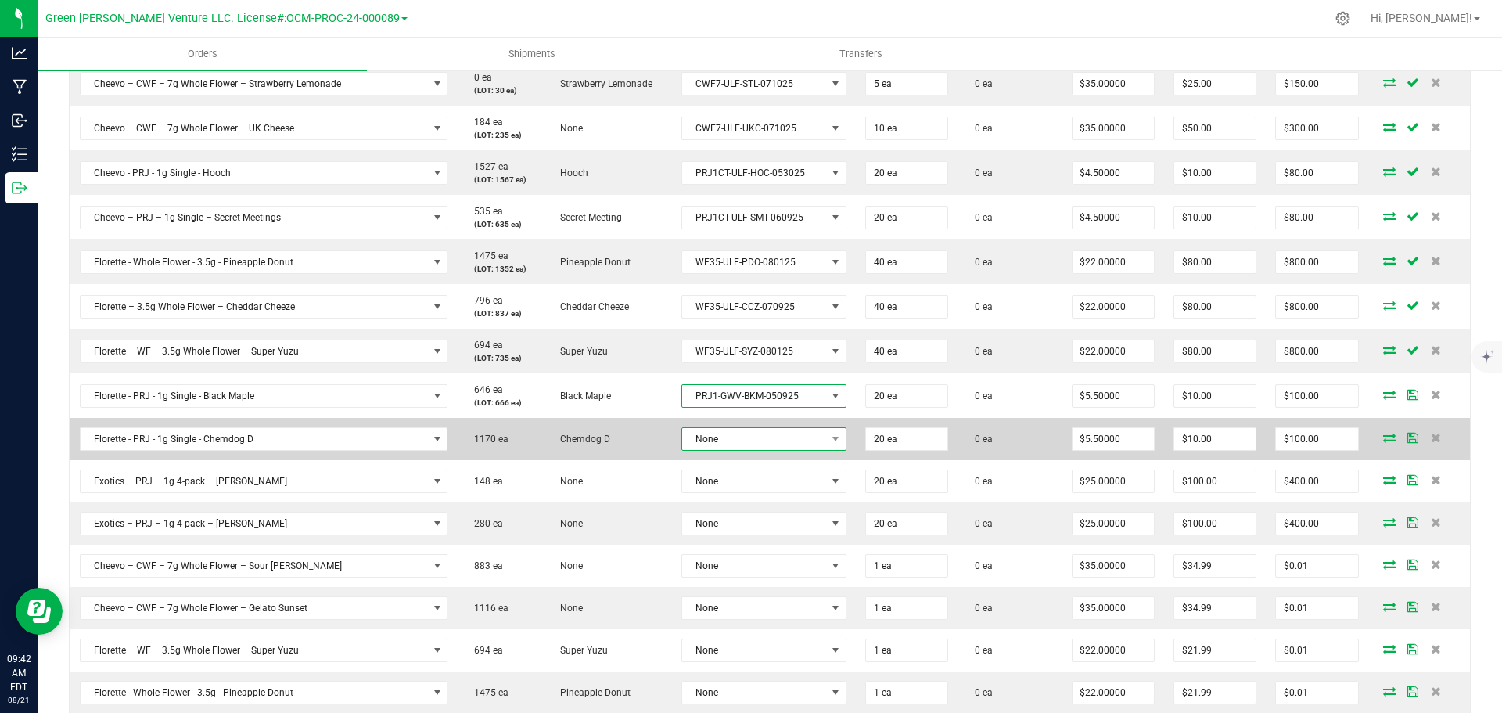
click at [729, 445] on span "None" at bounding box center [754, 439] width 144 height 22
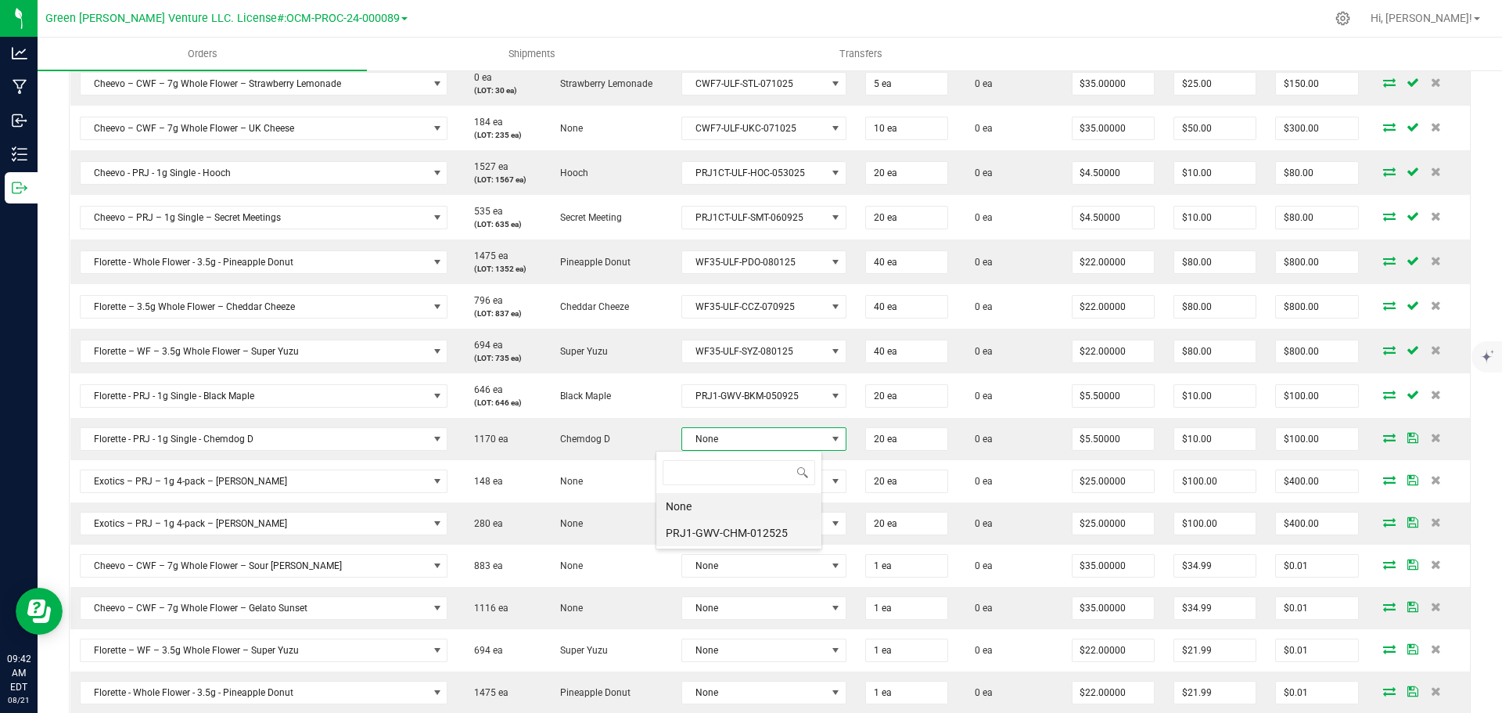
click at [723, 533] on li "PRJ1-GWV-CHM-012525" at bounding box center [738, 532] width 165 height 27
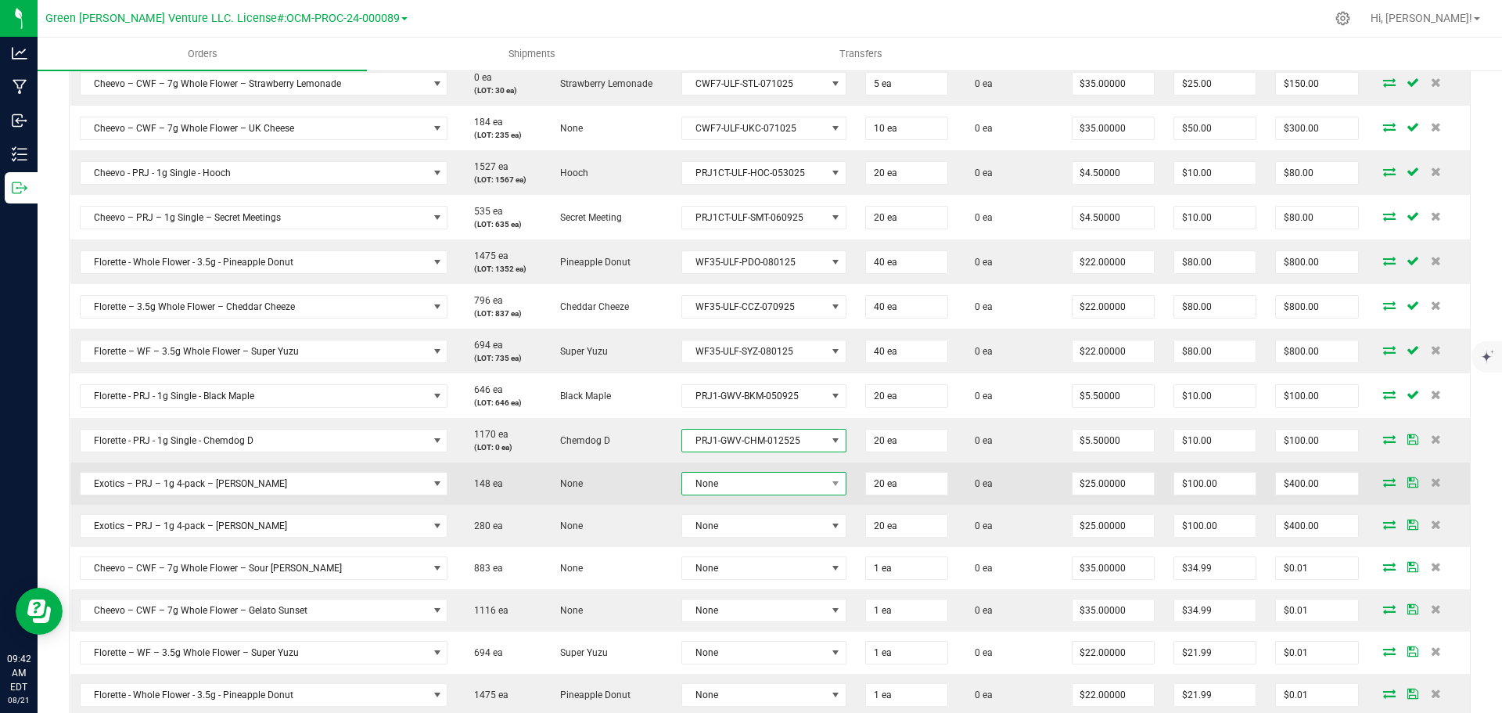
click at [732, 483] on span "None" at bounding box center [754, 483] width 144 height 22
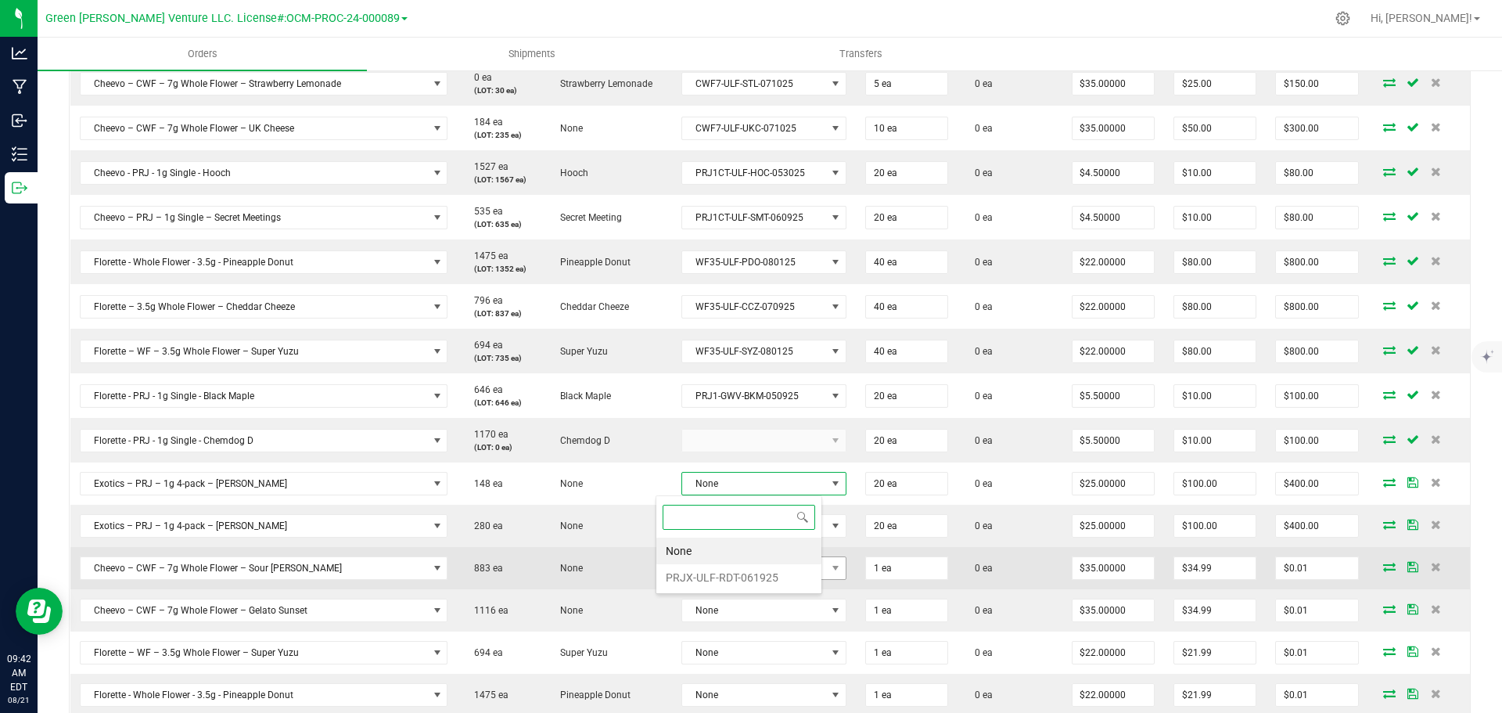
click at [720, 569] on li "PRJX-ULF-RDT-061925" at bounding box center [738, 577] width 165 height 27
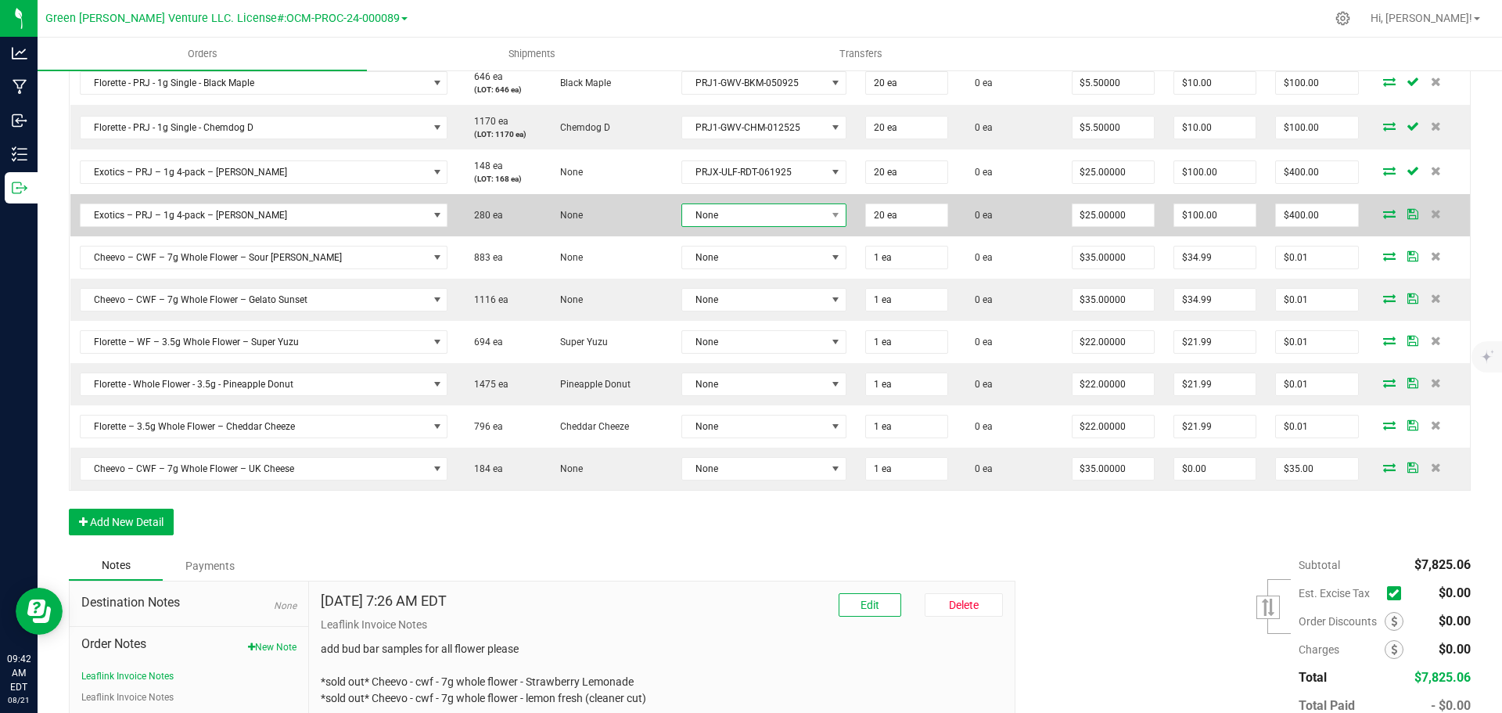
click at [727, 222] on span "None" at bounding box center [754, 215] width 144 height 22
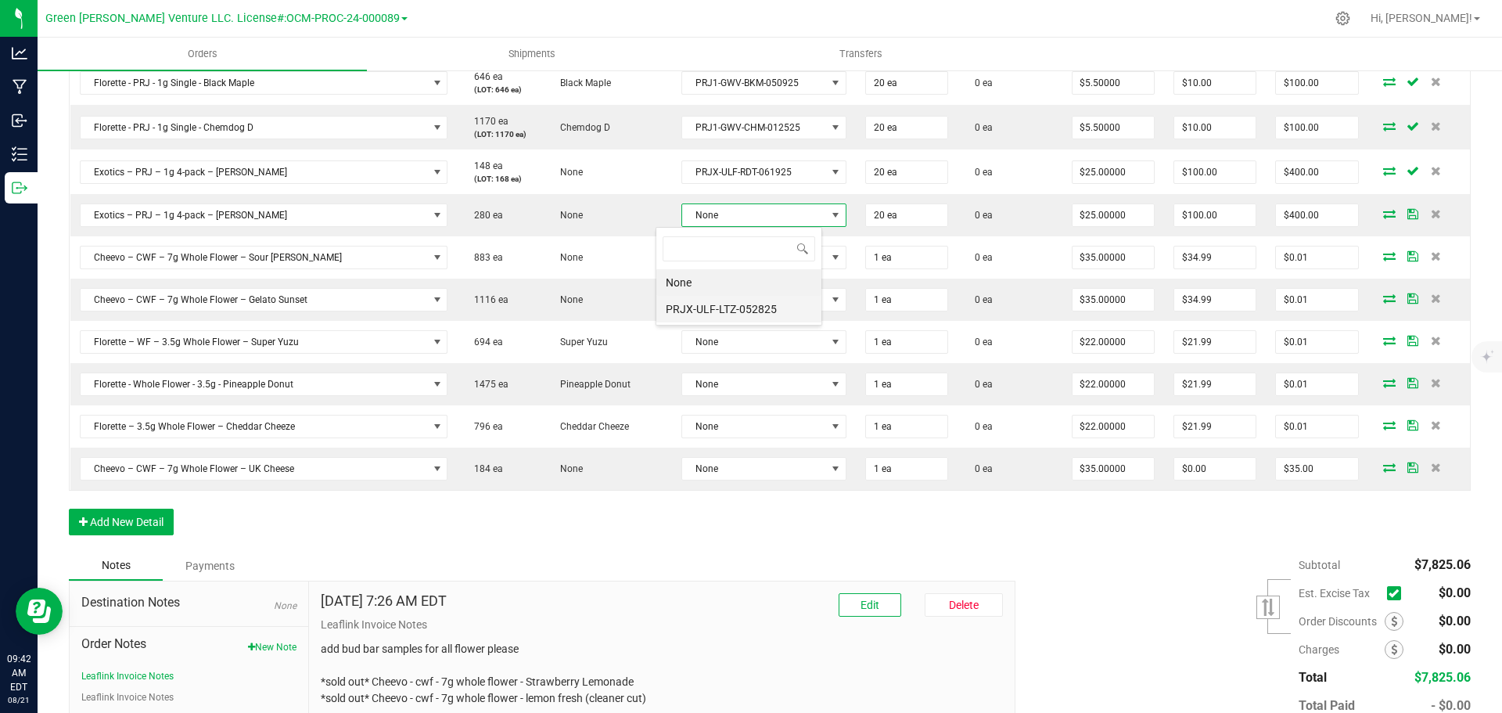
click at [731, 310] on li "PRJX-ULF-LTZ-052825" at bounding box center [738, 309] width 165 height 27
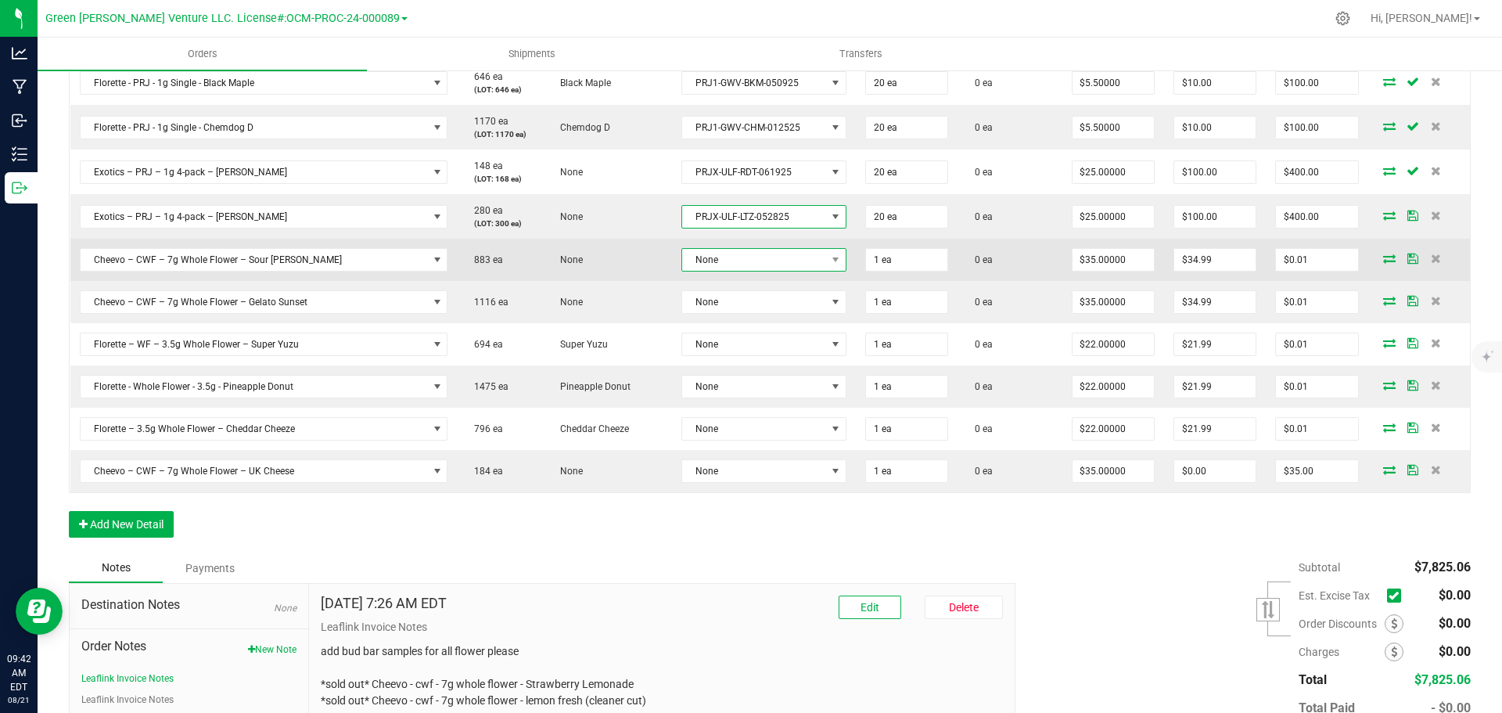
click at [736, 263] on span "None" at bounding box center [754, 260] width 144 height 22
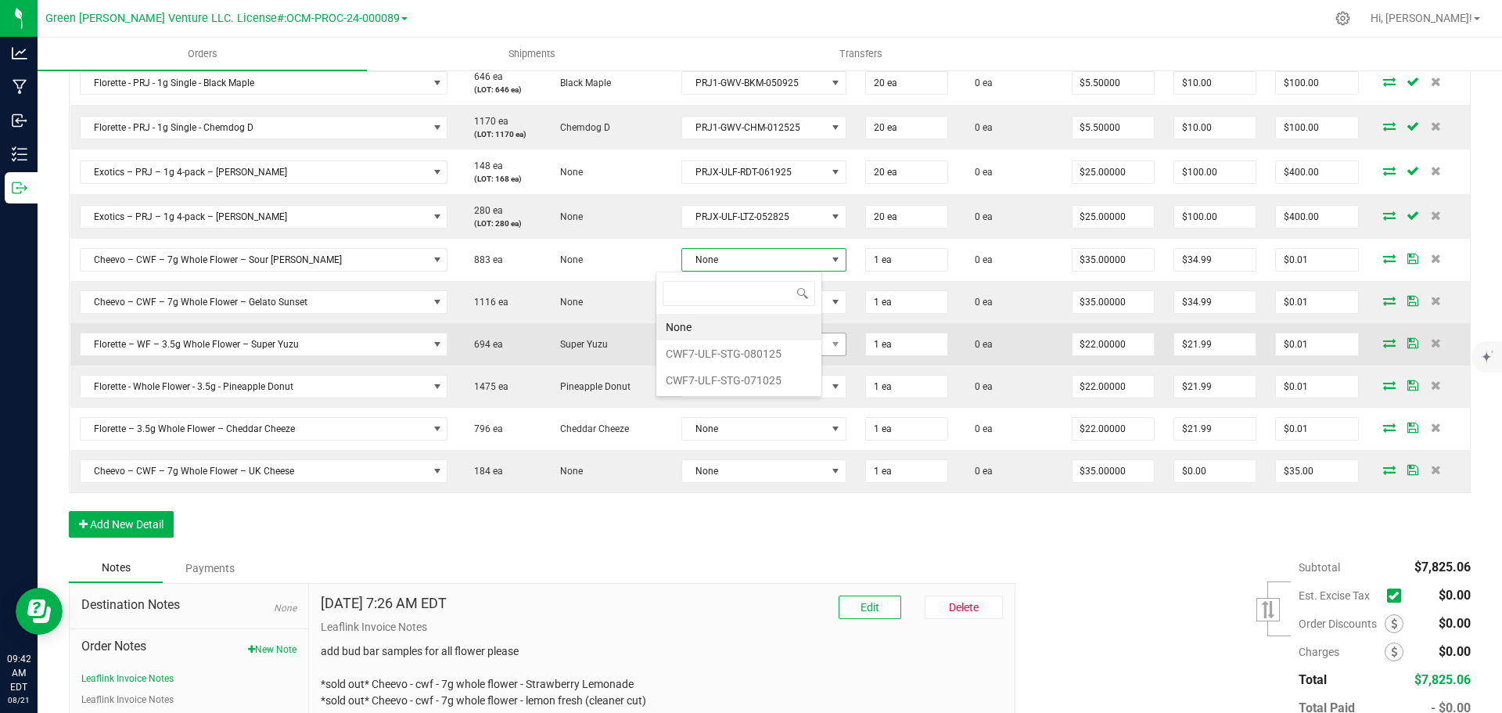
click at [726, 353] on li "CWF7-ULF-STG-080125" at bounding box center [738, 353] width 165 height 27
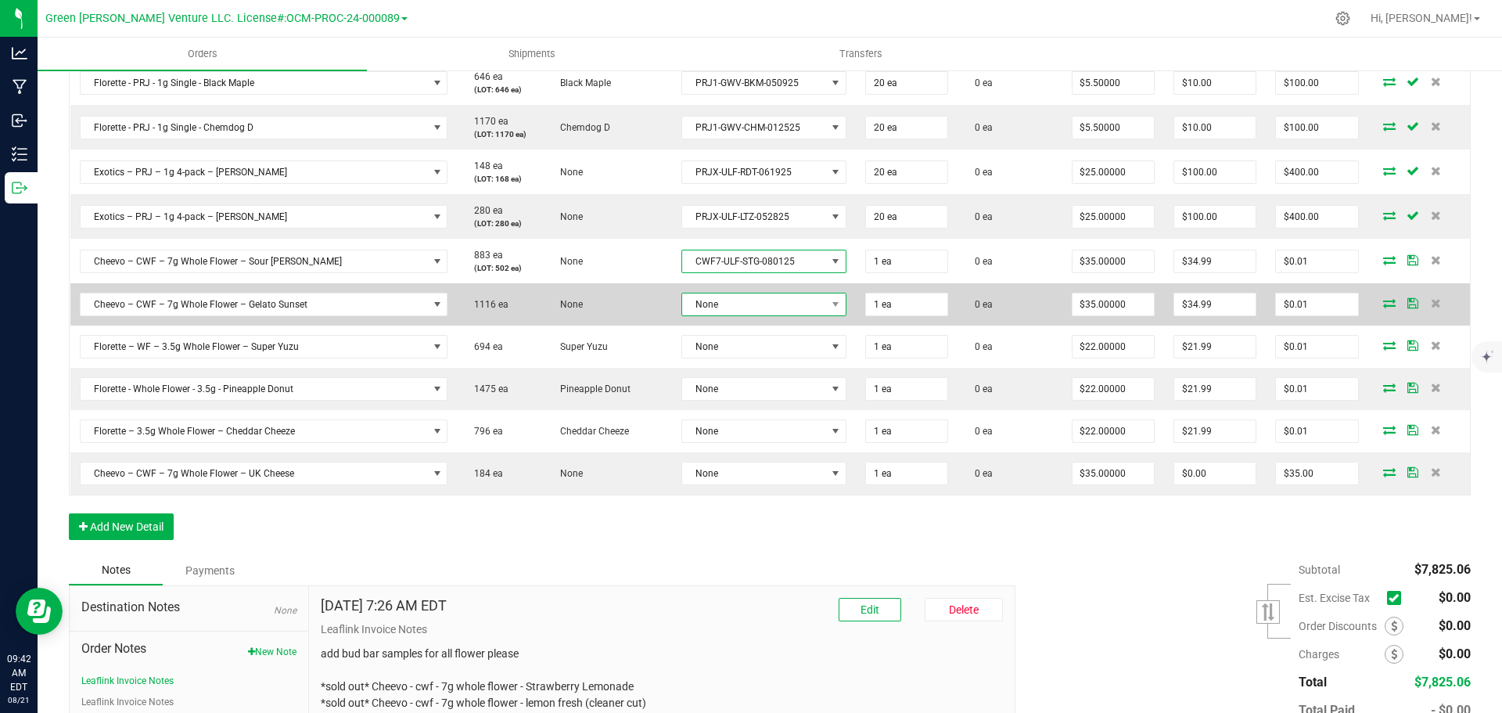
click at [723, 308] on span "None" at bounding box center [754, 304] width 144 height 22
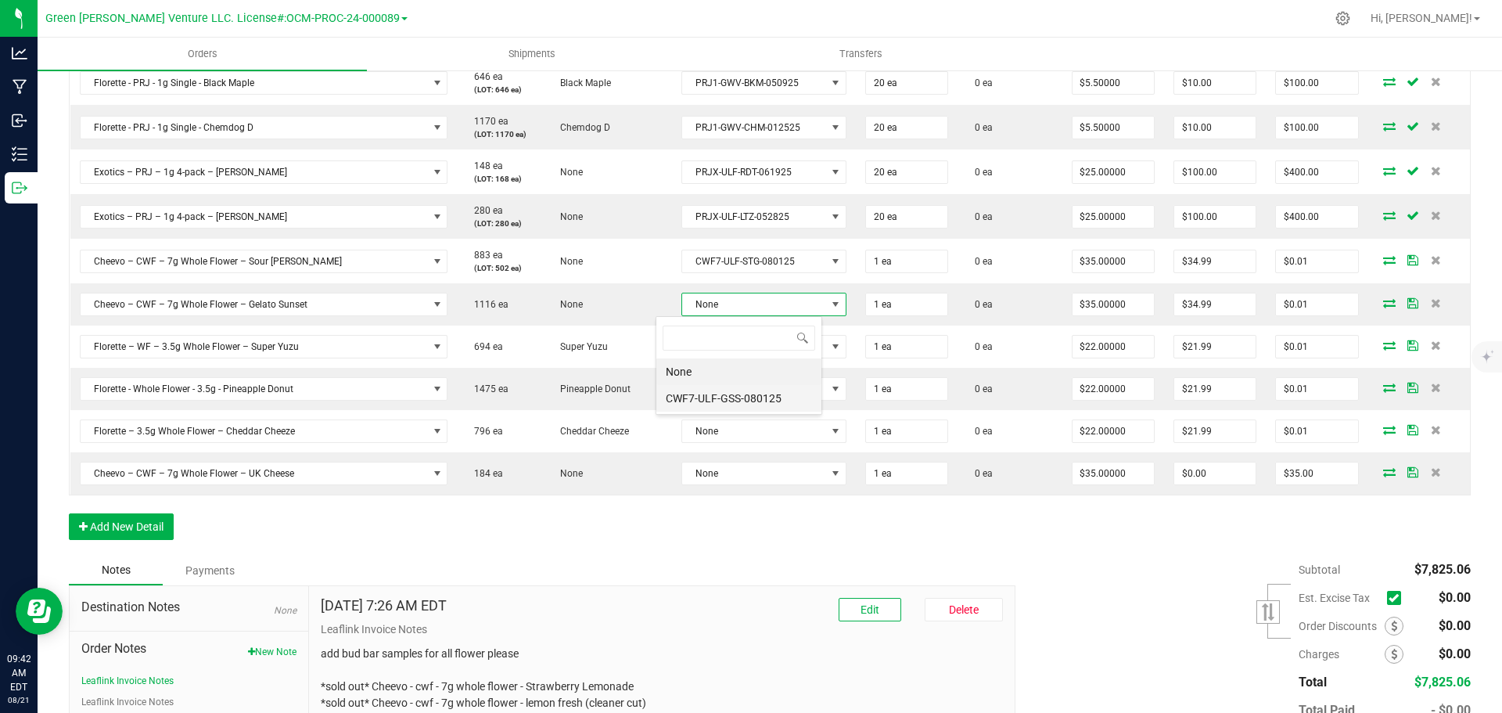
click at [720, 396] on li "CWF7-ULF-GSS-080125" at bounding box center [738, 398] width 165 height 27
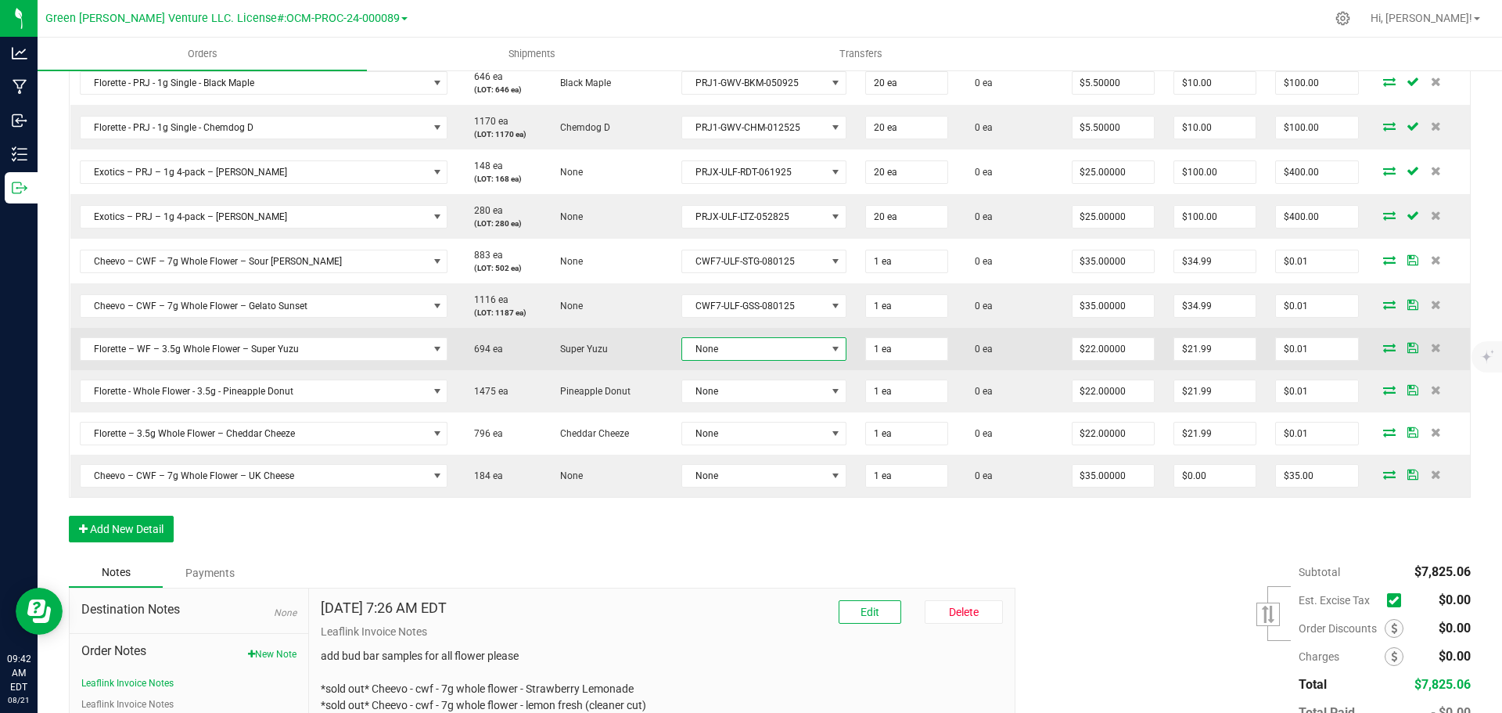
click at [728, 343] on span "None" at bounding box center [754, 349] width 144 height 22
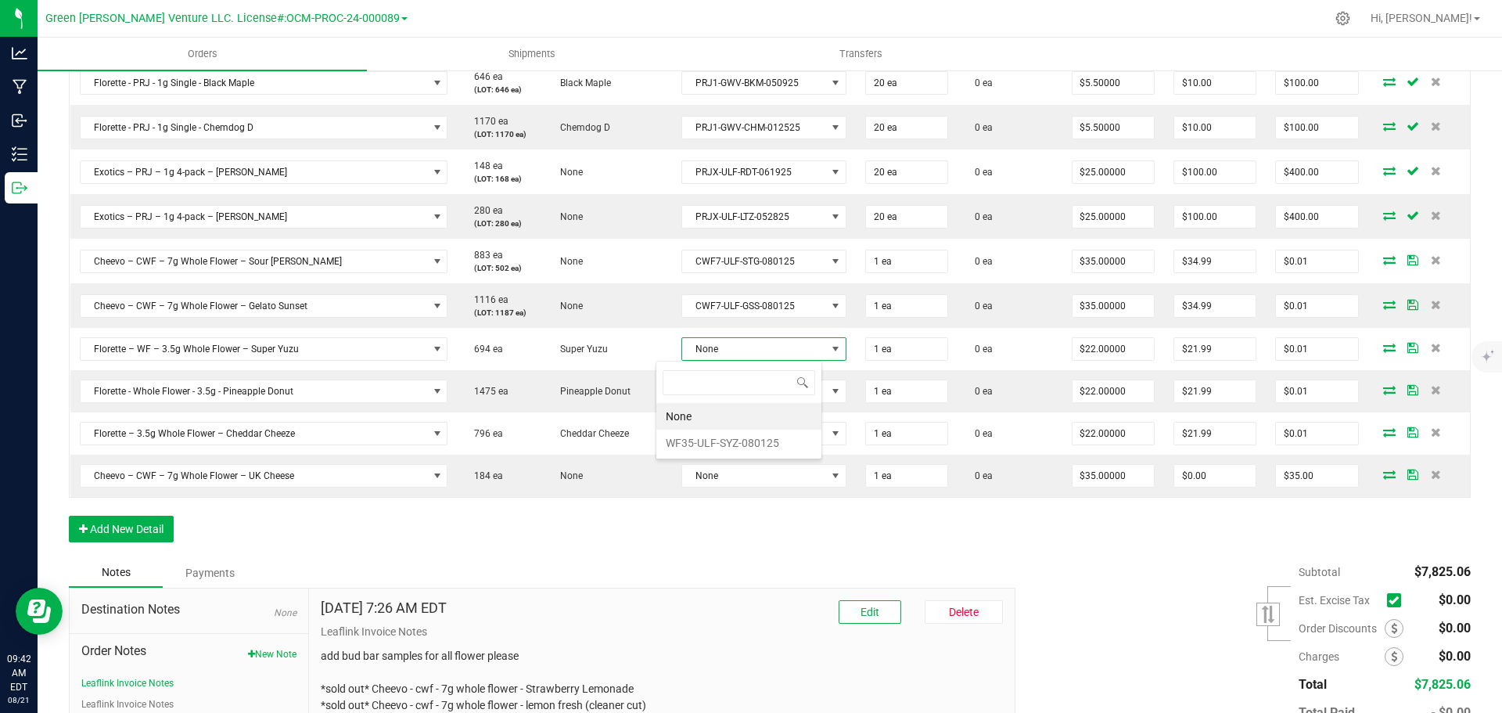
click at [719, 418] on li "None" at bounding box center [738, 416] width 165 height 27
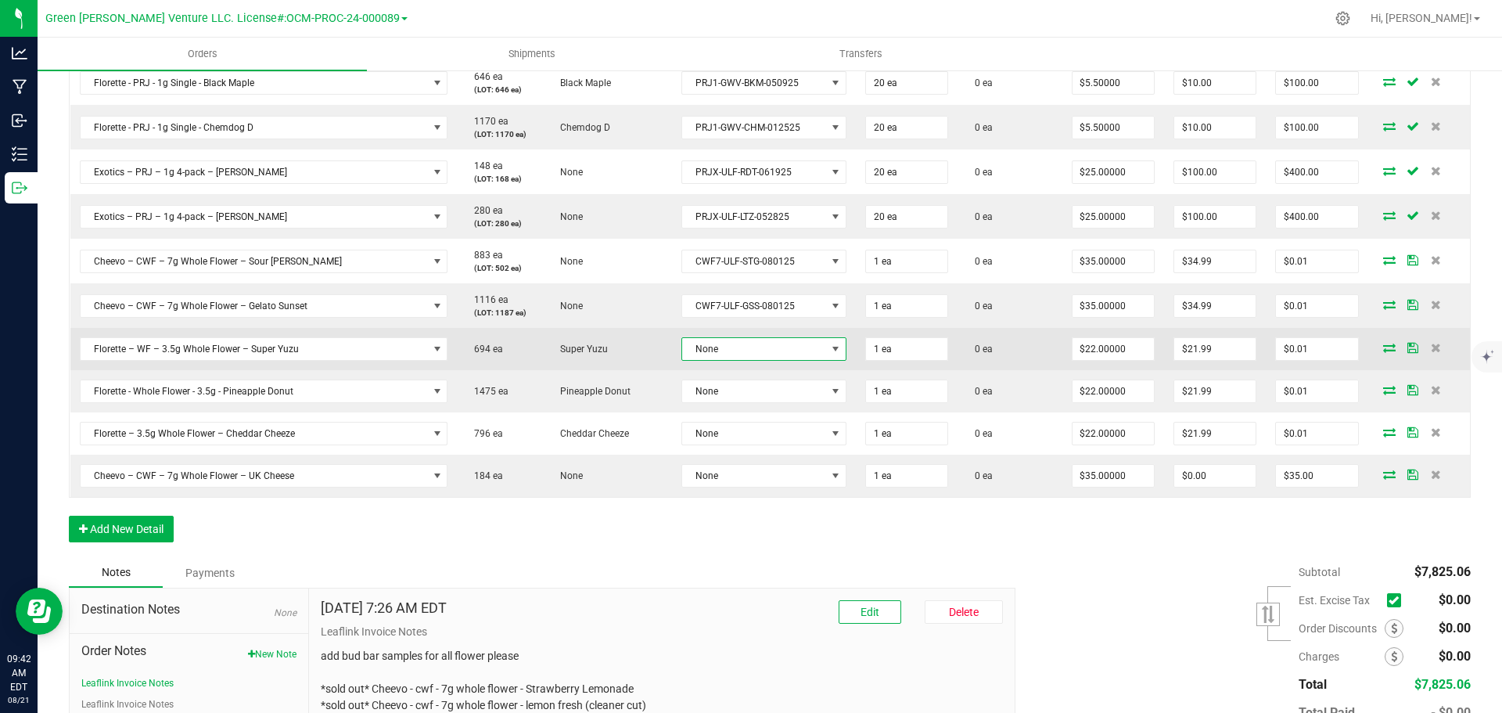
click at [737, 354] on span "None" at bounding box center [754, 349] width 144 height 22
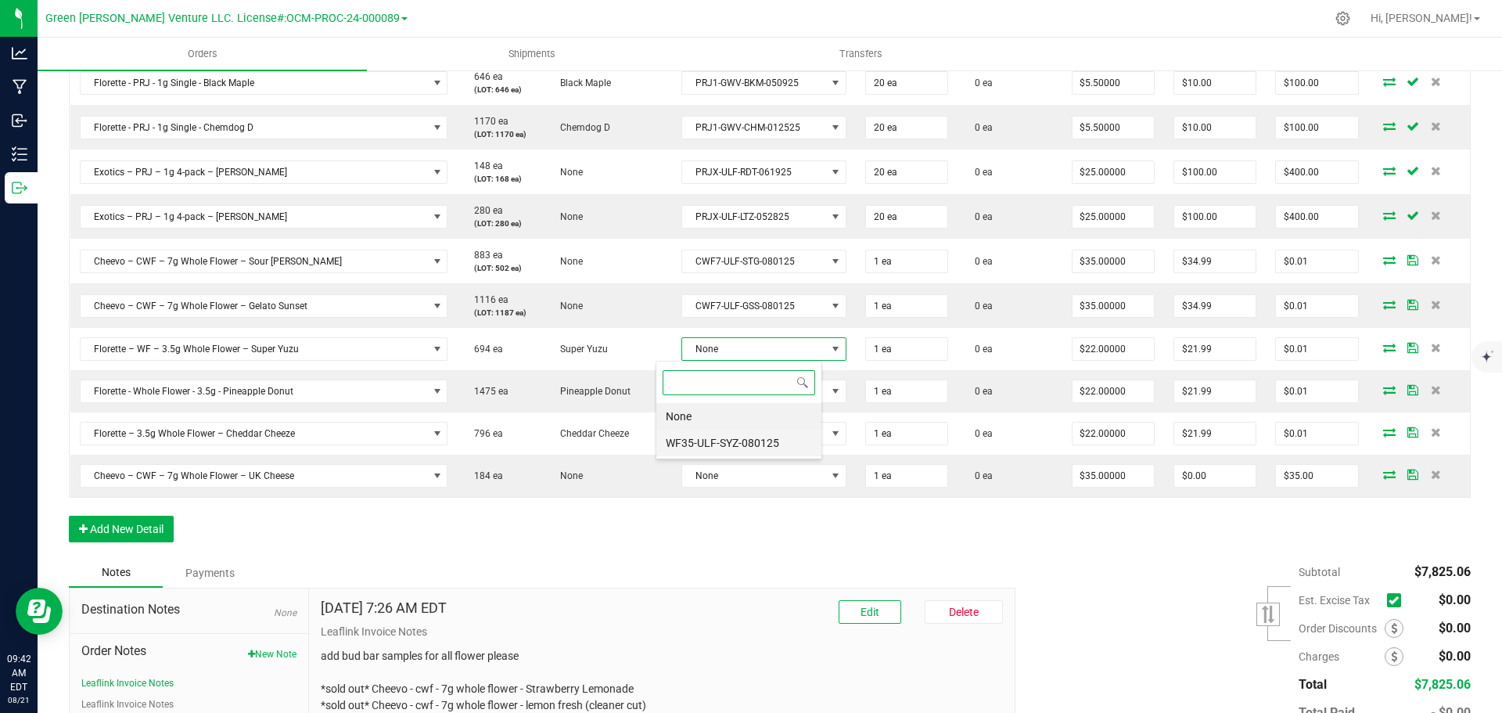
click at [735, 436] on li "WF35-ULF-SYZ-080125" at bounding box center [738, 442] width 165 height 27
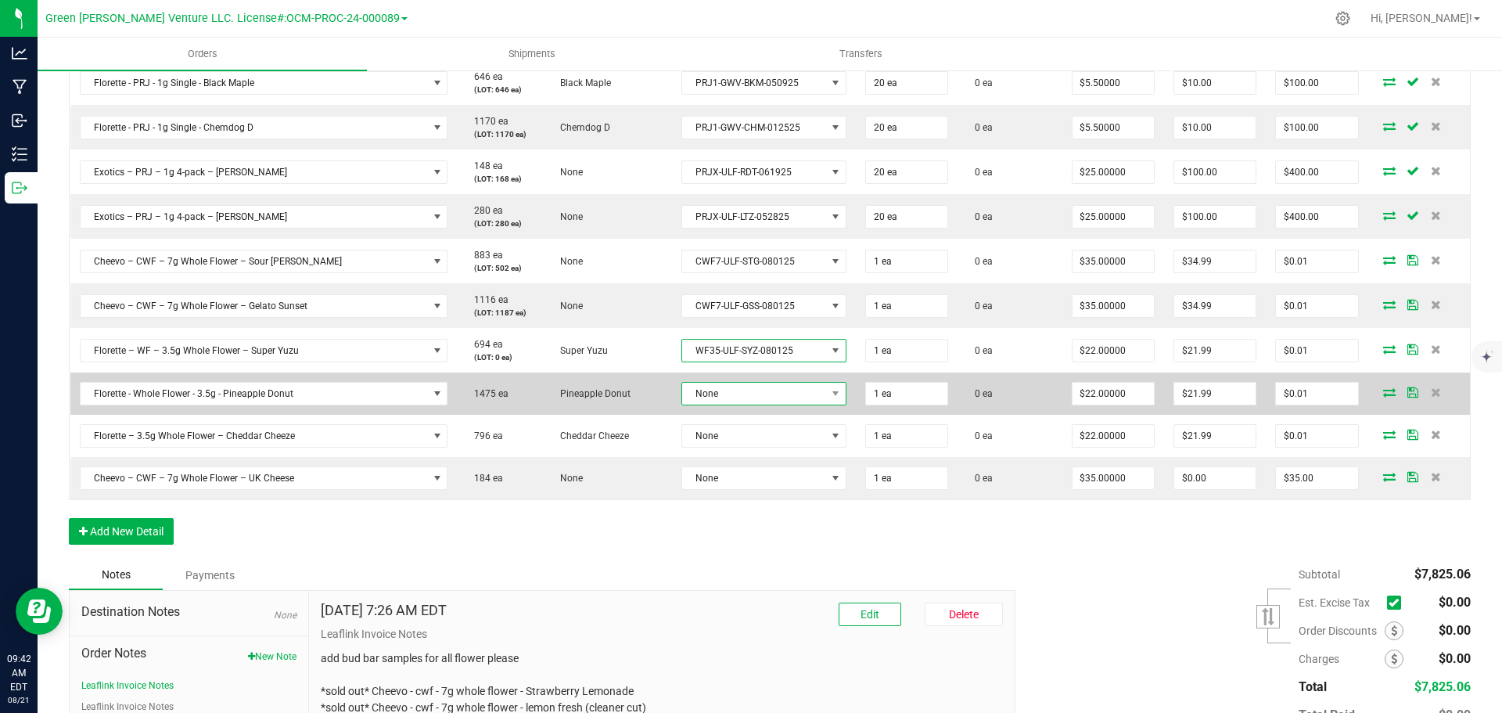
click at [741, 389] on span "None" at bounding box center [754, 393] width 144 height 22
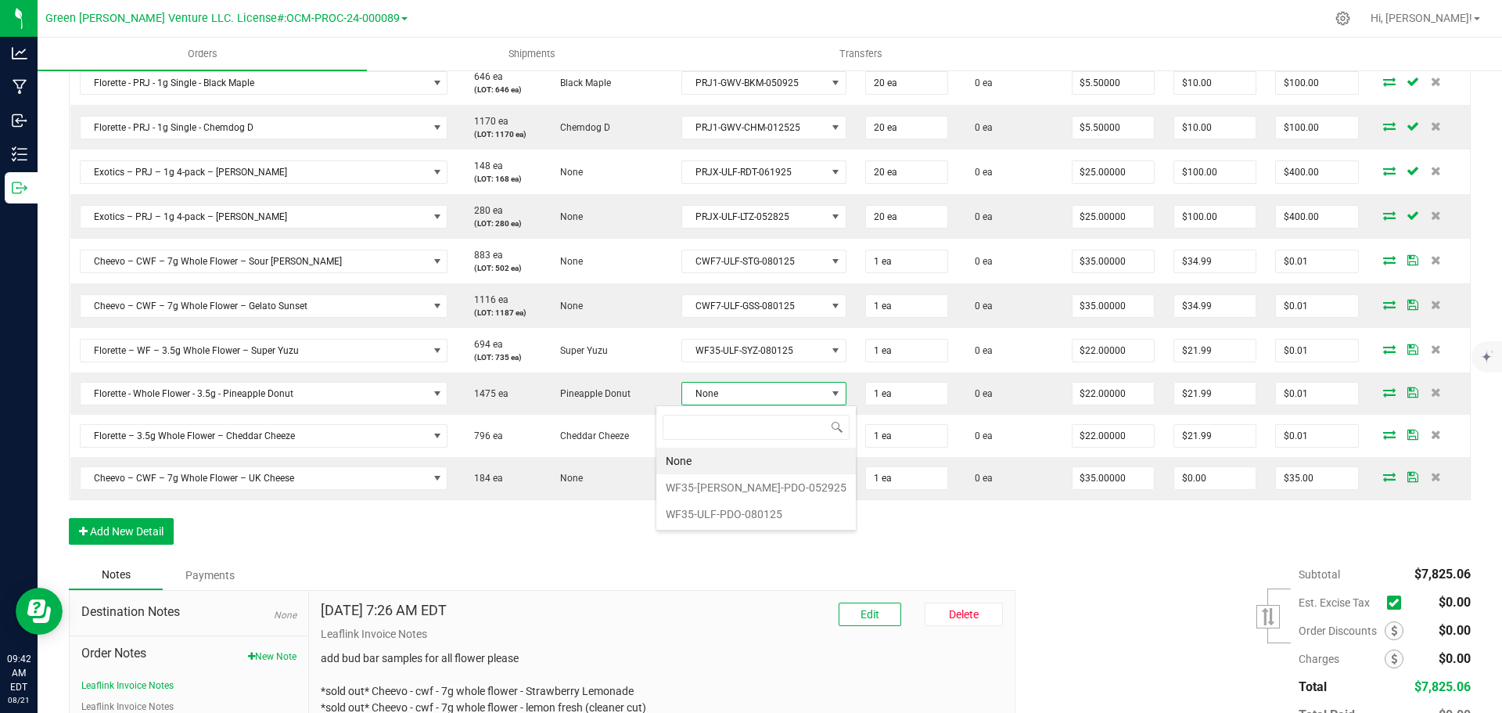
click at [726, 512] on li "WF35-ULF-PDO-080125" at bounding box center [755, 514] width 199 height 27
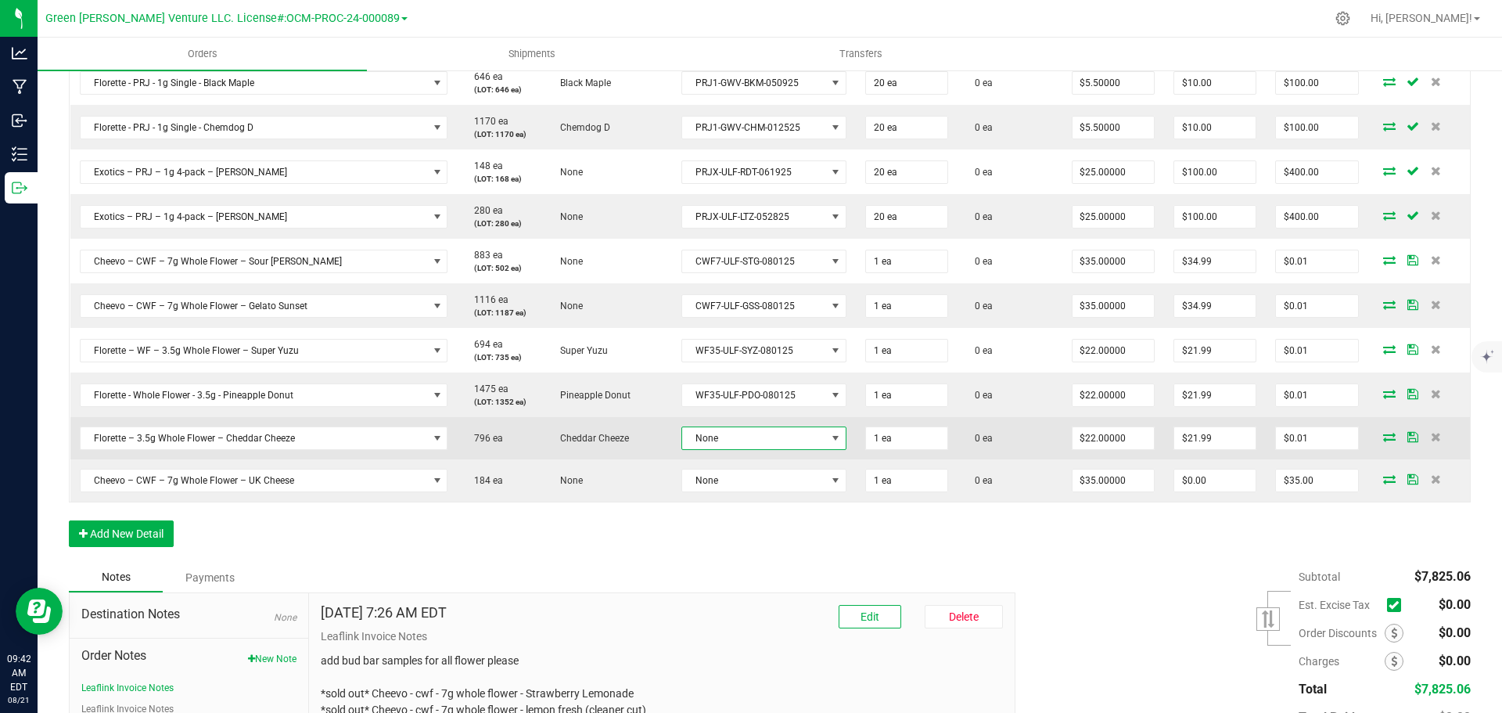
click at [735, 430] on span "None" at bounding box center [754, 438] width 144 height 22
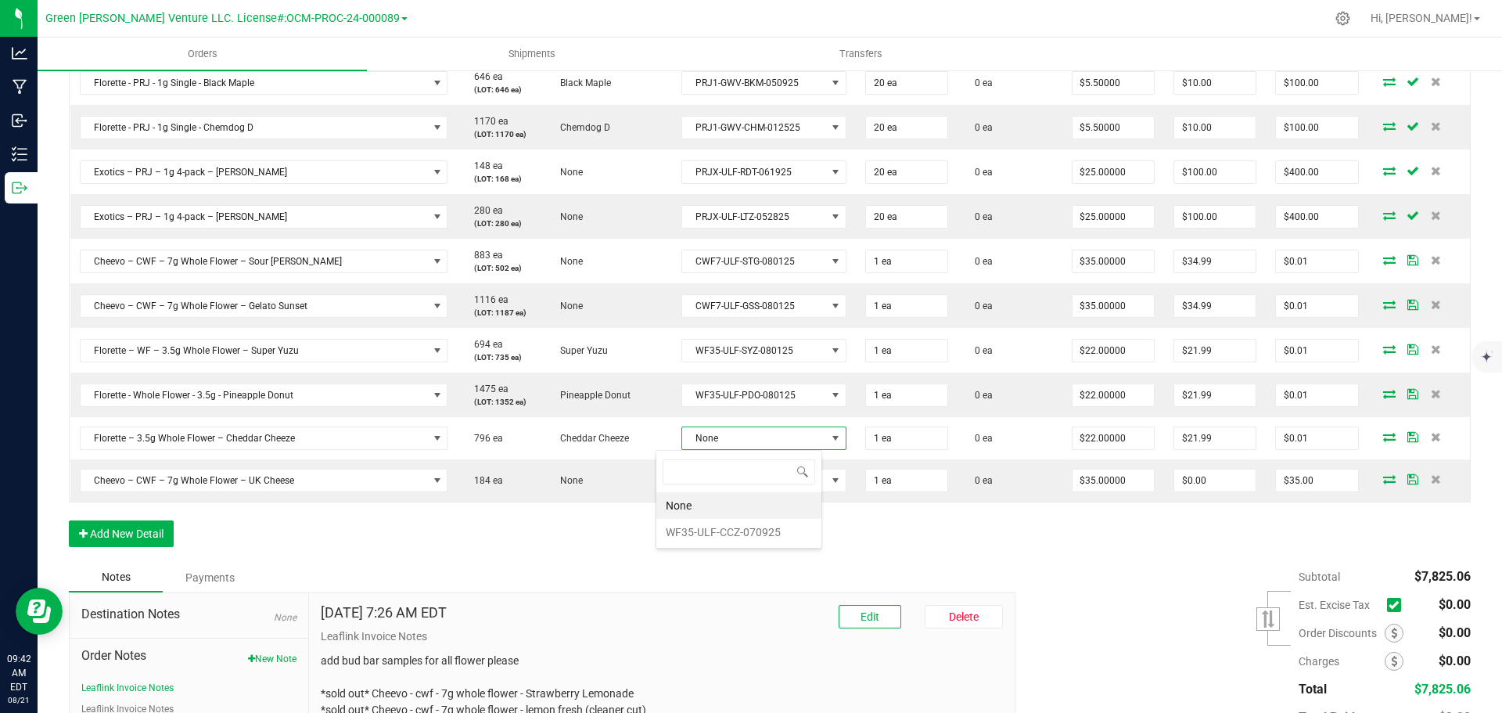
click at [738, 533] on li "WF35-ULF-CCZ-070925" at bounding box center [738, 532] width 165 height 27
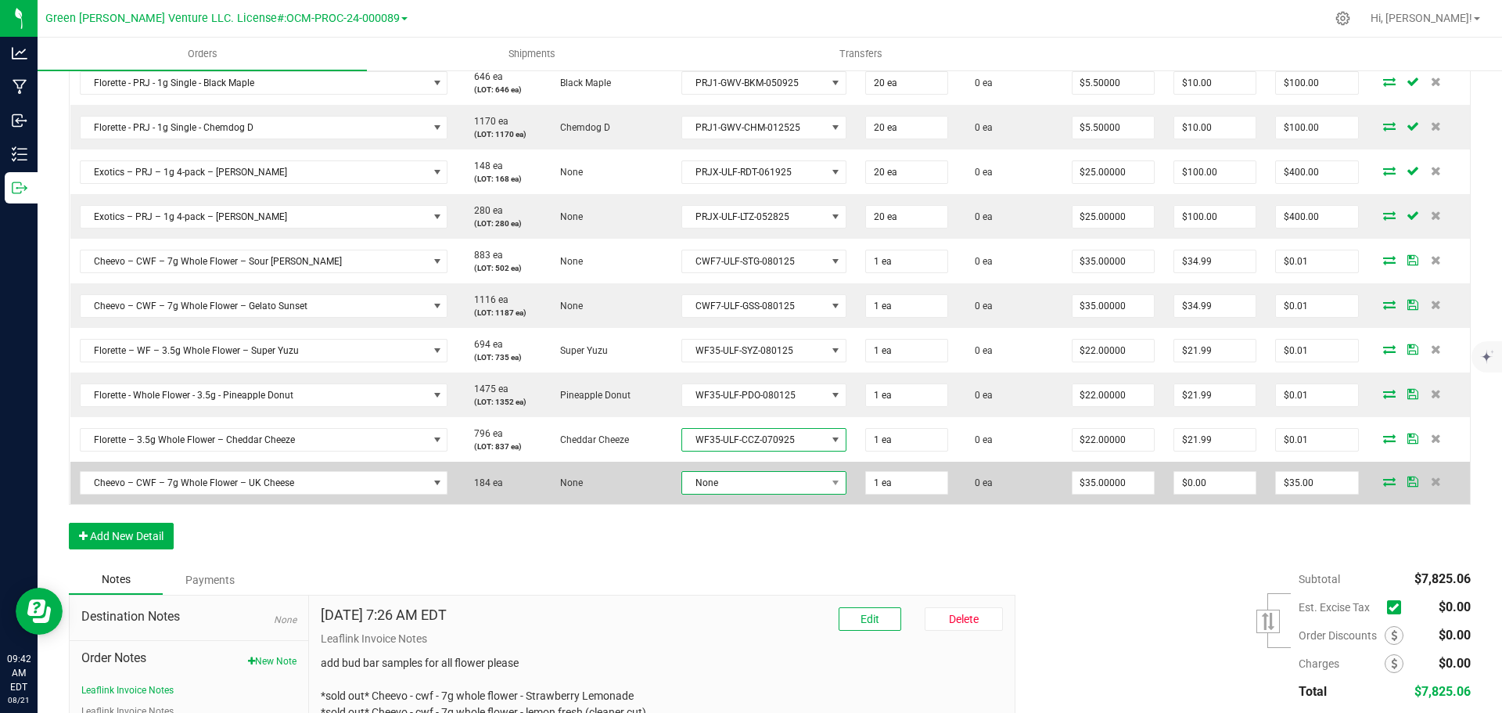
click at [737, 472] on span "None" at bounding box center [754, 483] width 144 height 22
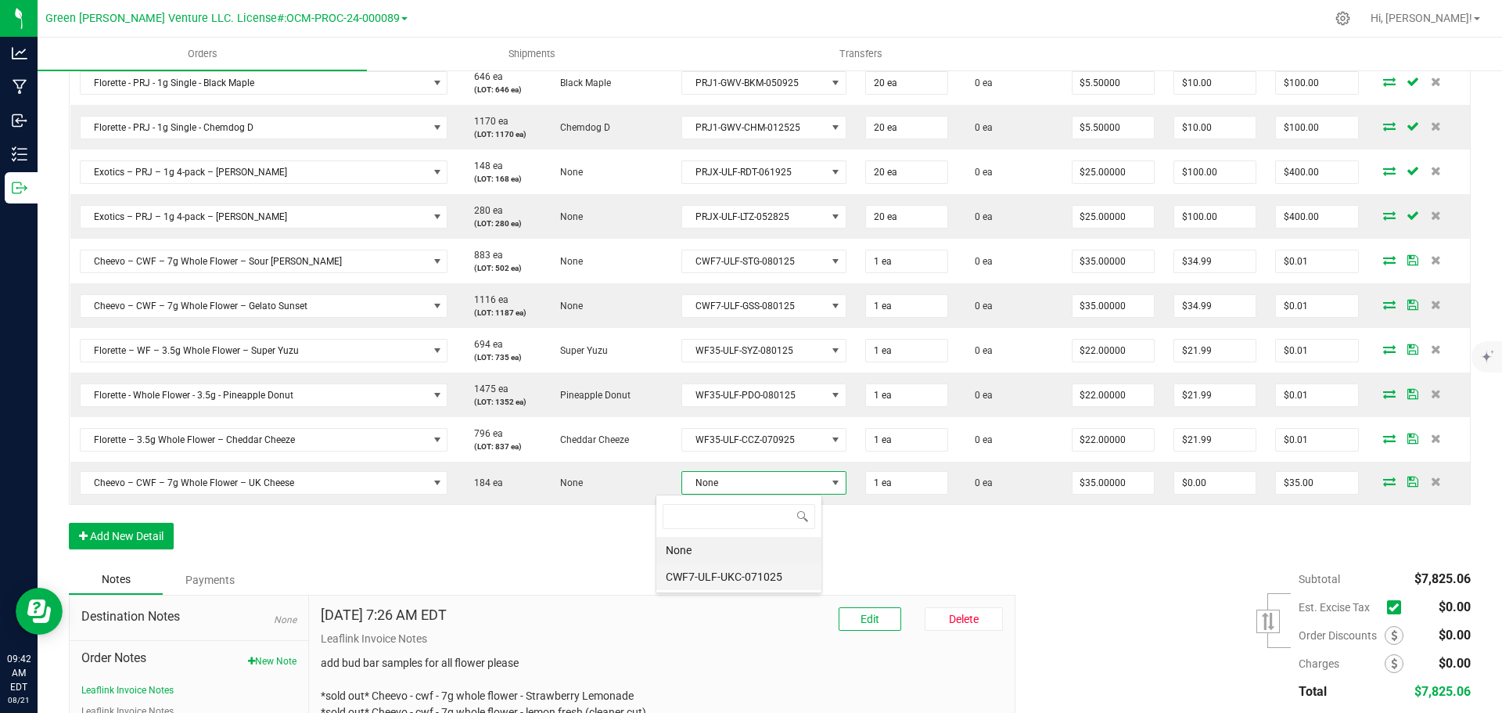
click at [734, 571] on li "CWF7-ULF-UKC-071025" at bounding box center [738, 576] width 165 height 27
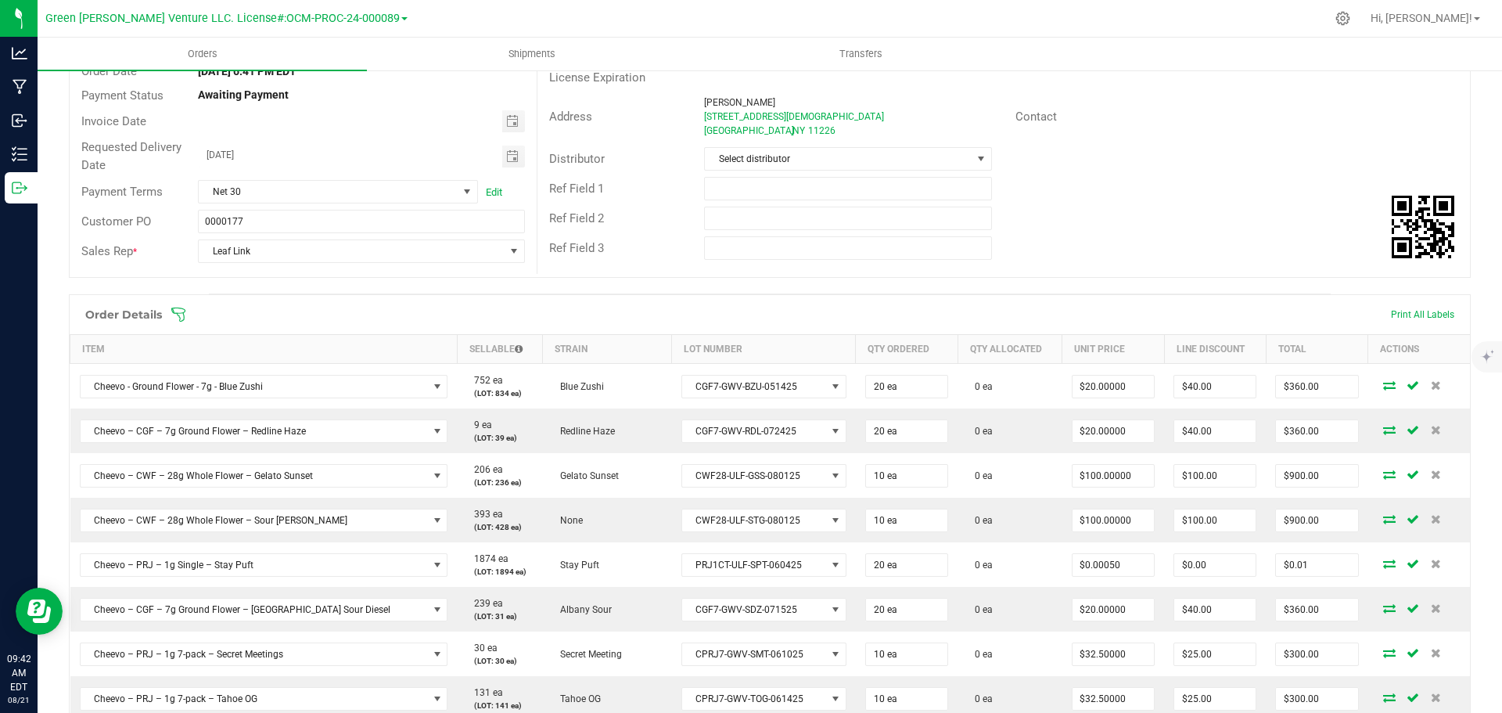
click at [180, 312] on icon at bounding box center [179, 315] width 16 height 16
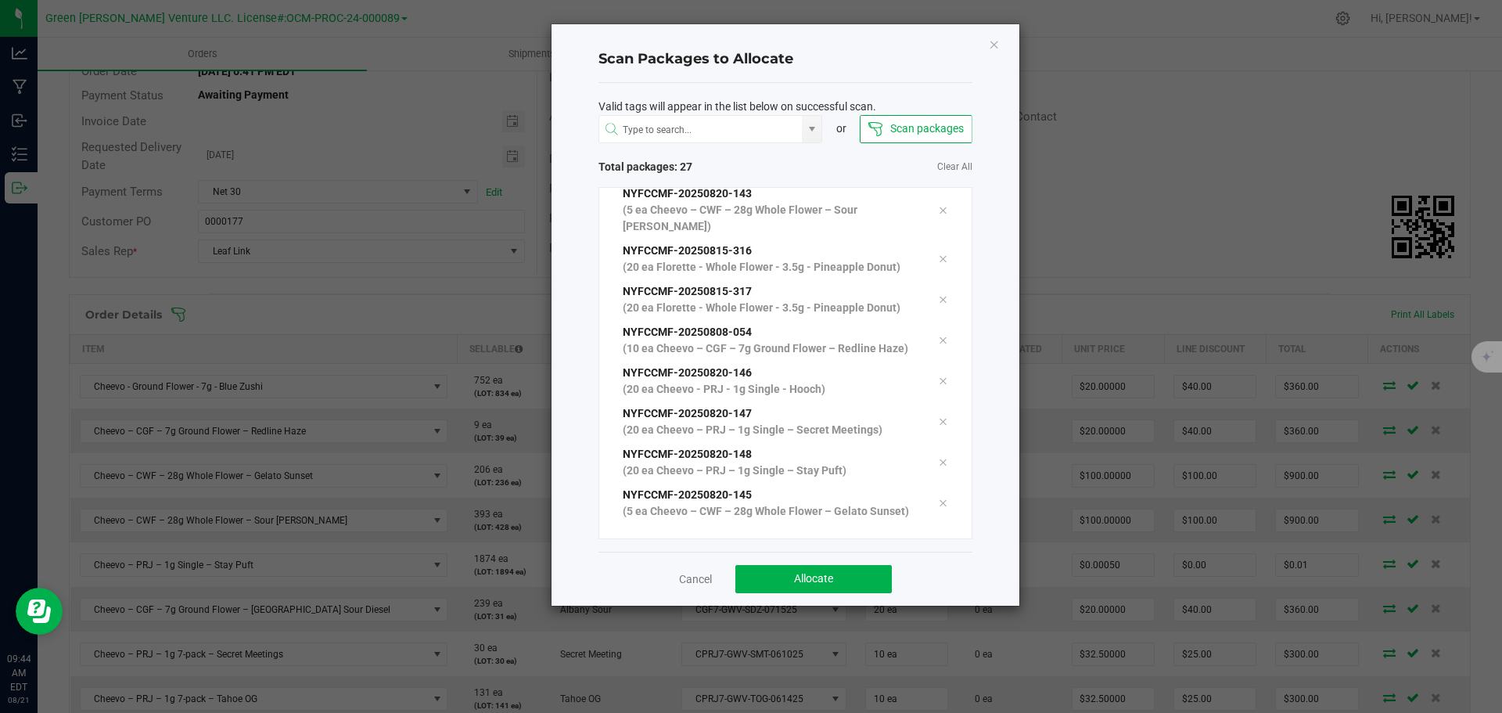
scroll to position [918, 0]
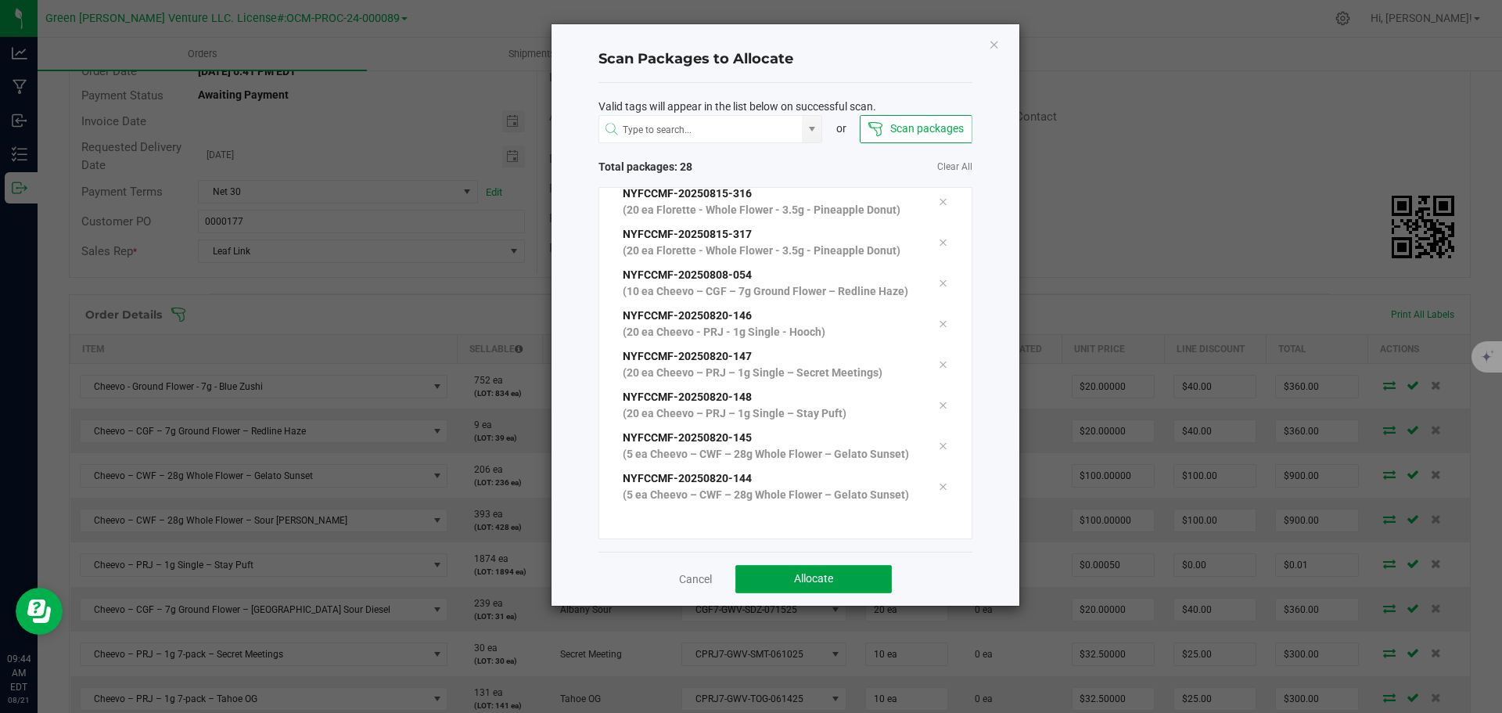
click at [845, 575] on button "Allocate" at bounding box center [813, 579] width 156 height 28
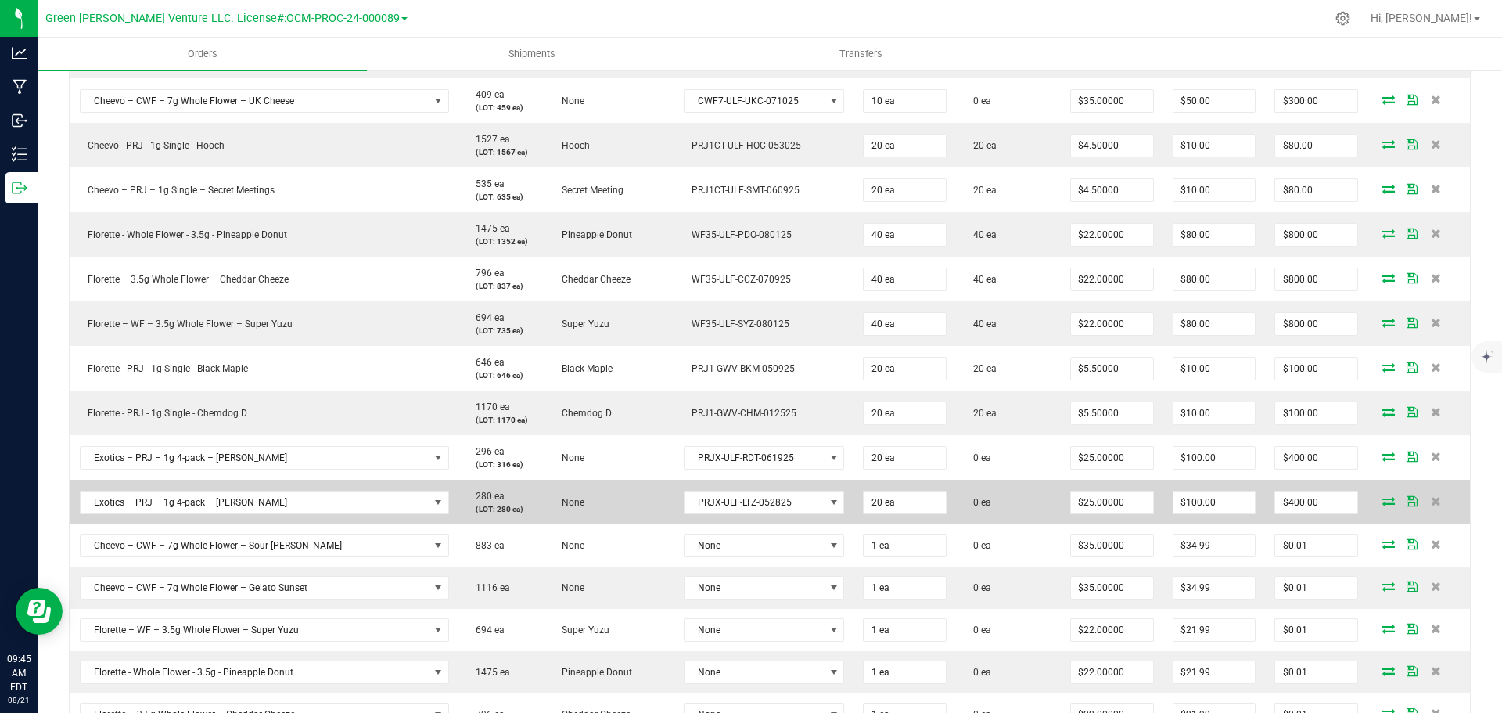
scroll to position [860, 0]
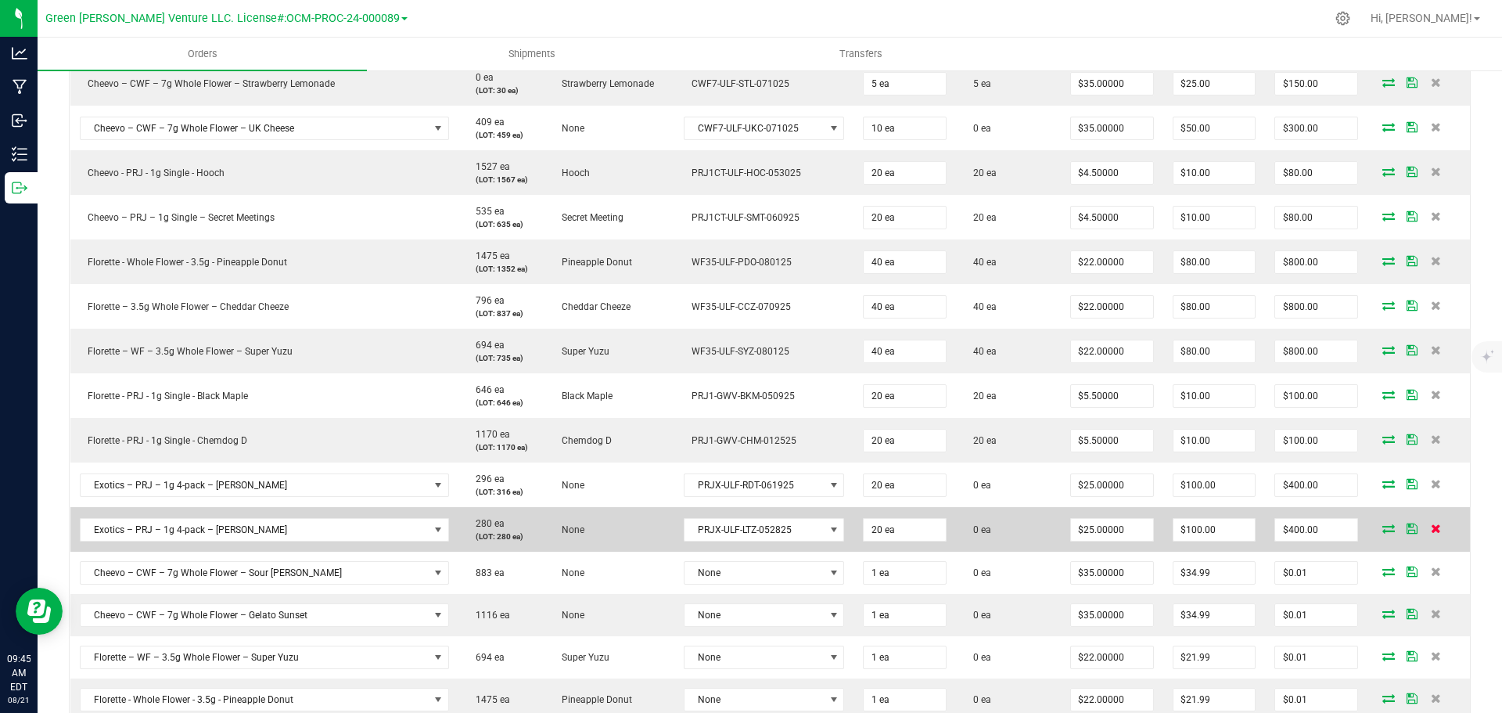
click at [1430, 529] on icon at bounding box center [1435, 527] width 10 height 9
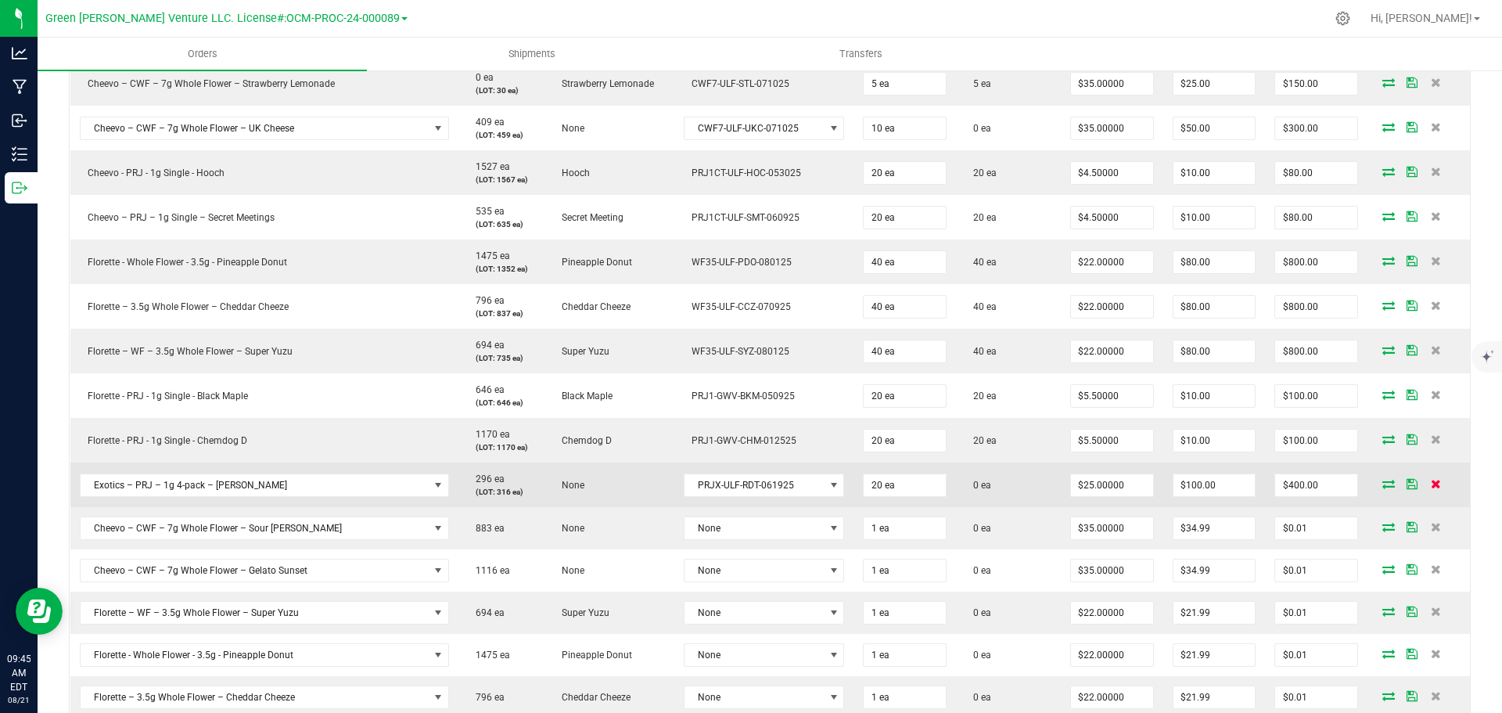
click at [1430, 483] on icon at bounding box center [1435, 483] width 10 height 9
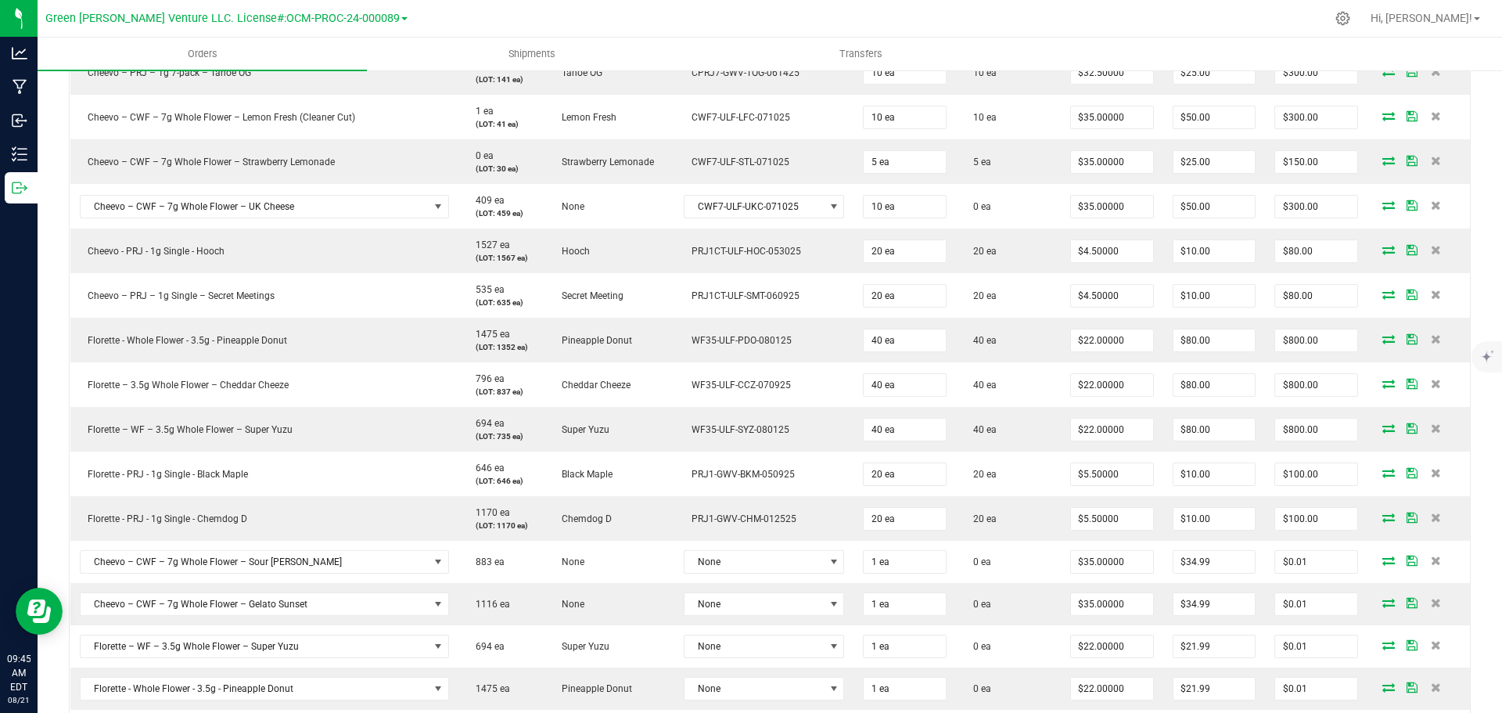
scroll to position [704, 0]
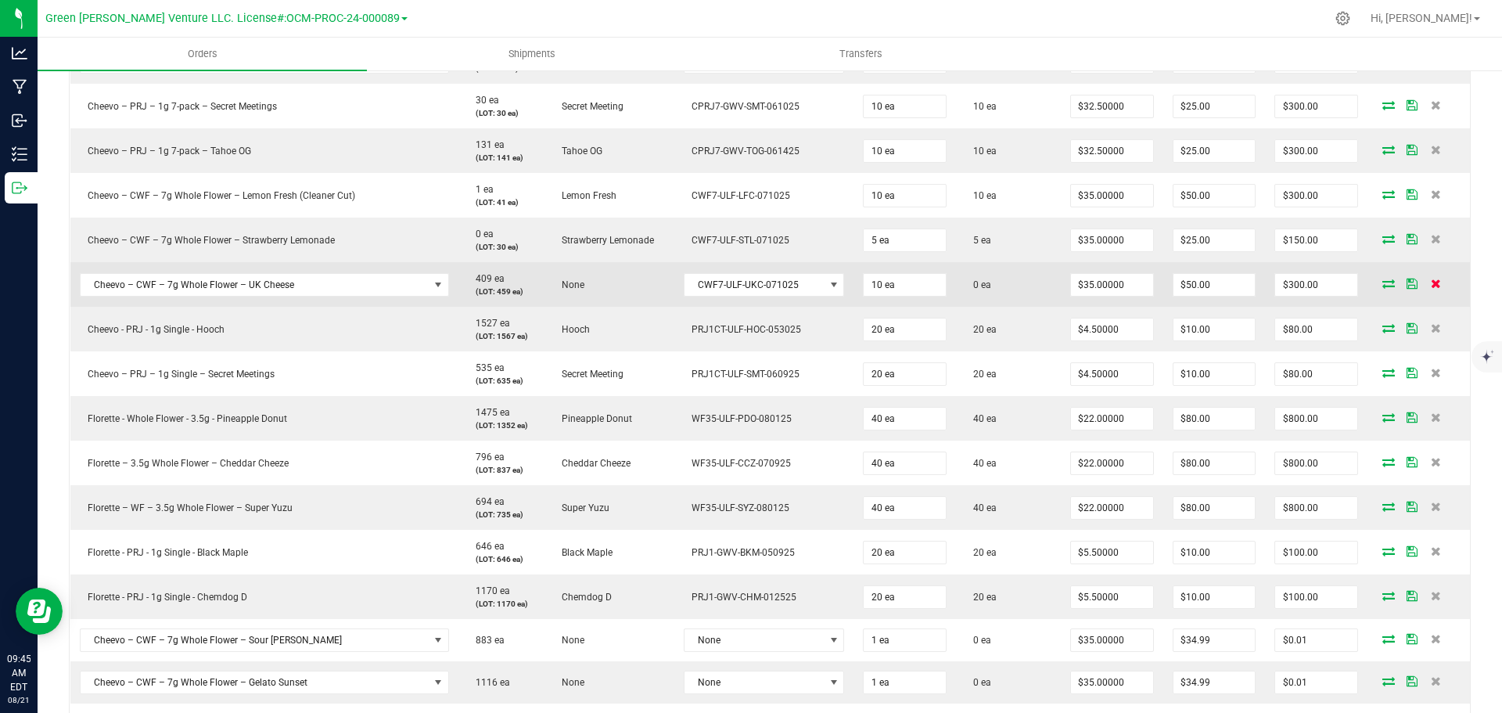
click at [1430, 283] on icon at bounding box center [1435, 282] width 10 height 9
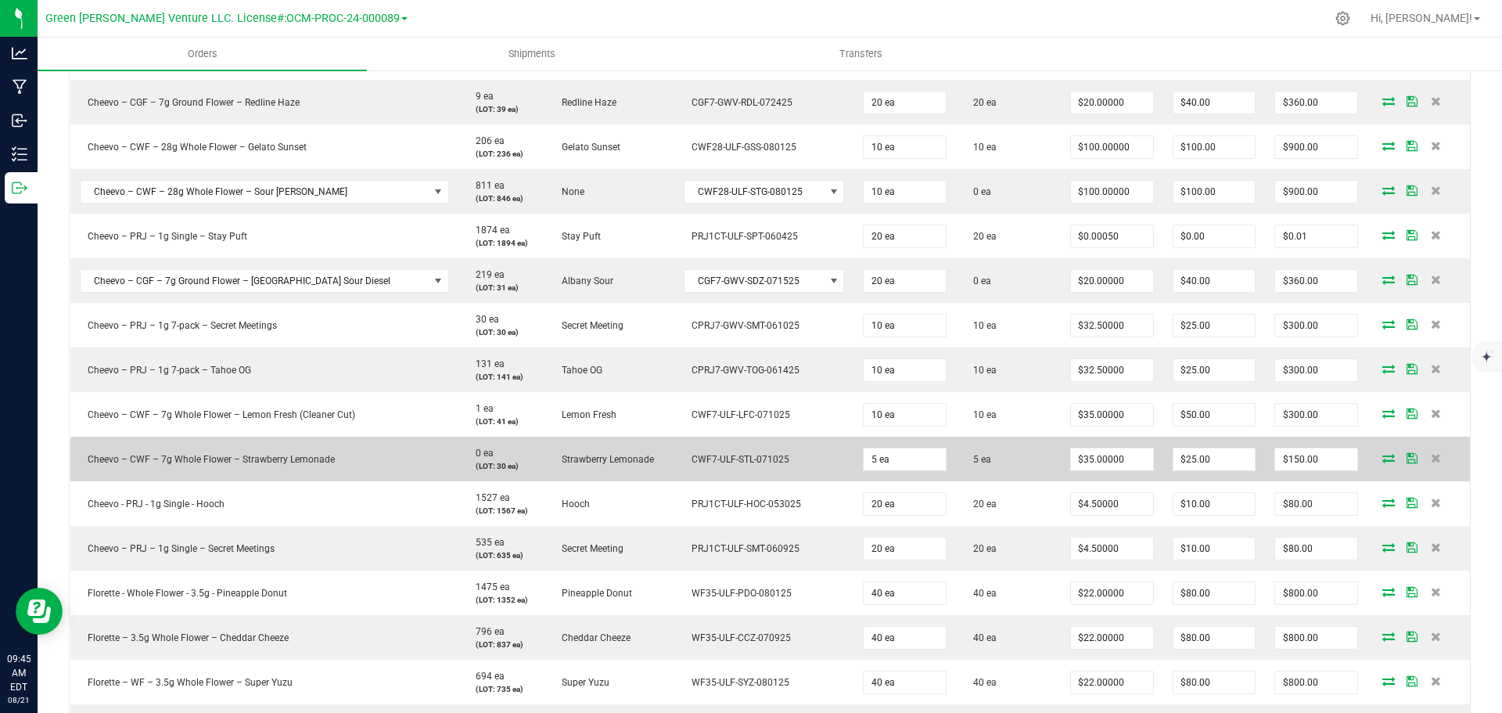
scroll to position [469, 0]
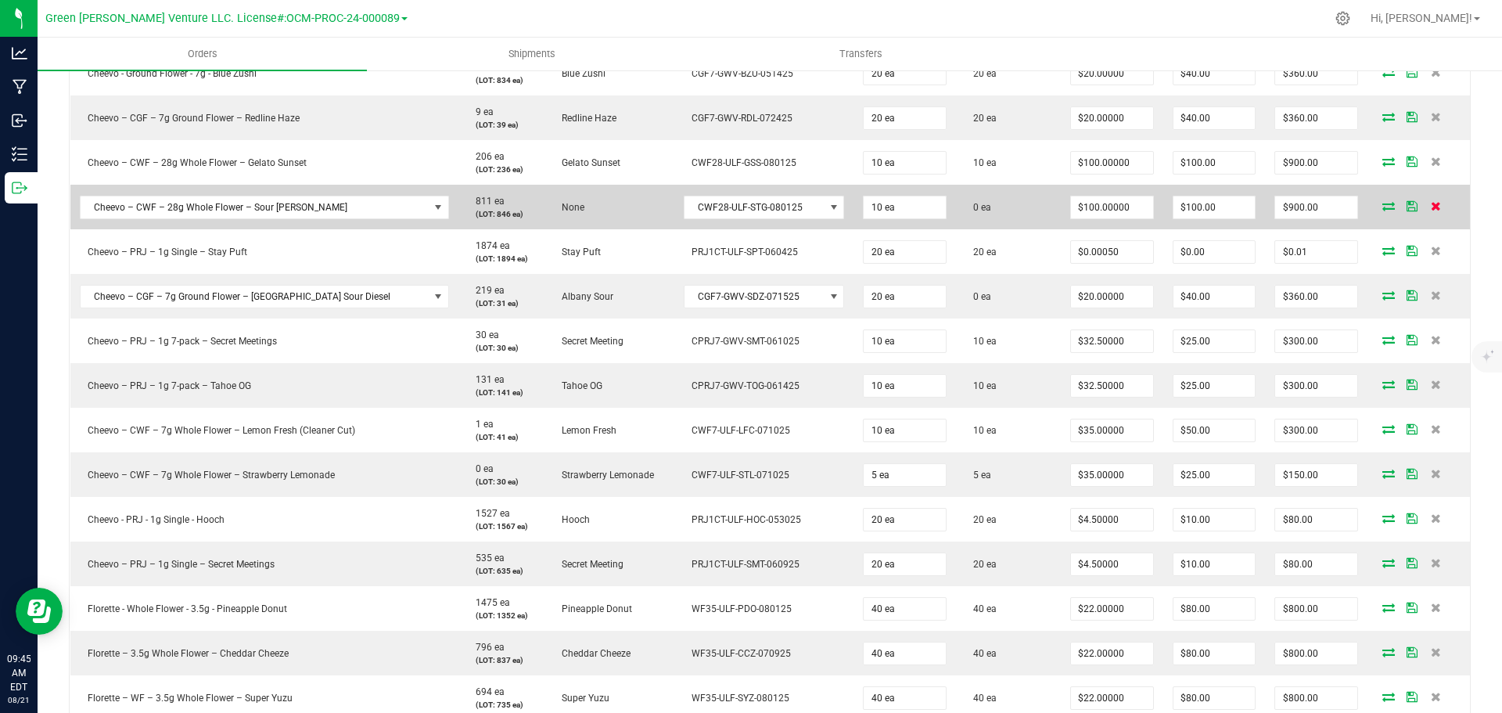
click at [1430, 207] on icon at bounding box center [1435, 205] width 10 height 9
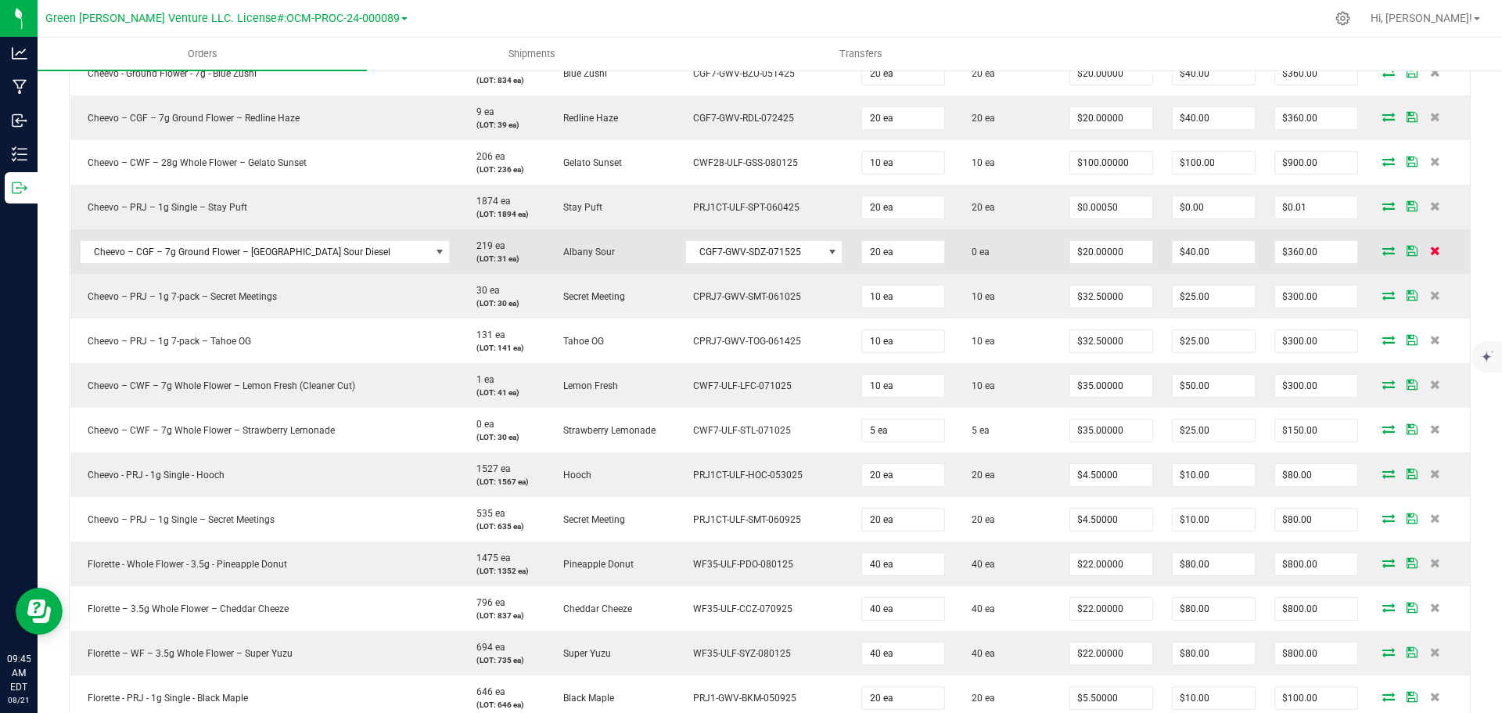
click at [1430, 252] on icon at bounding box center [1435, 250] width 10 height 9
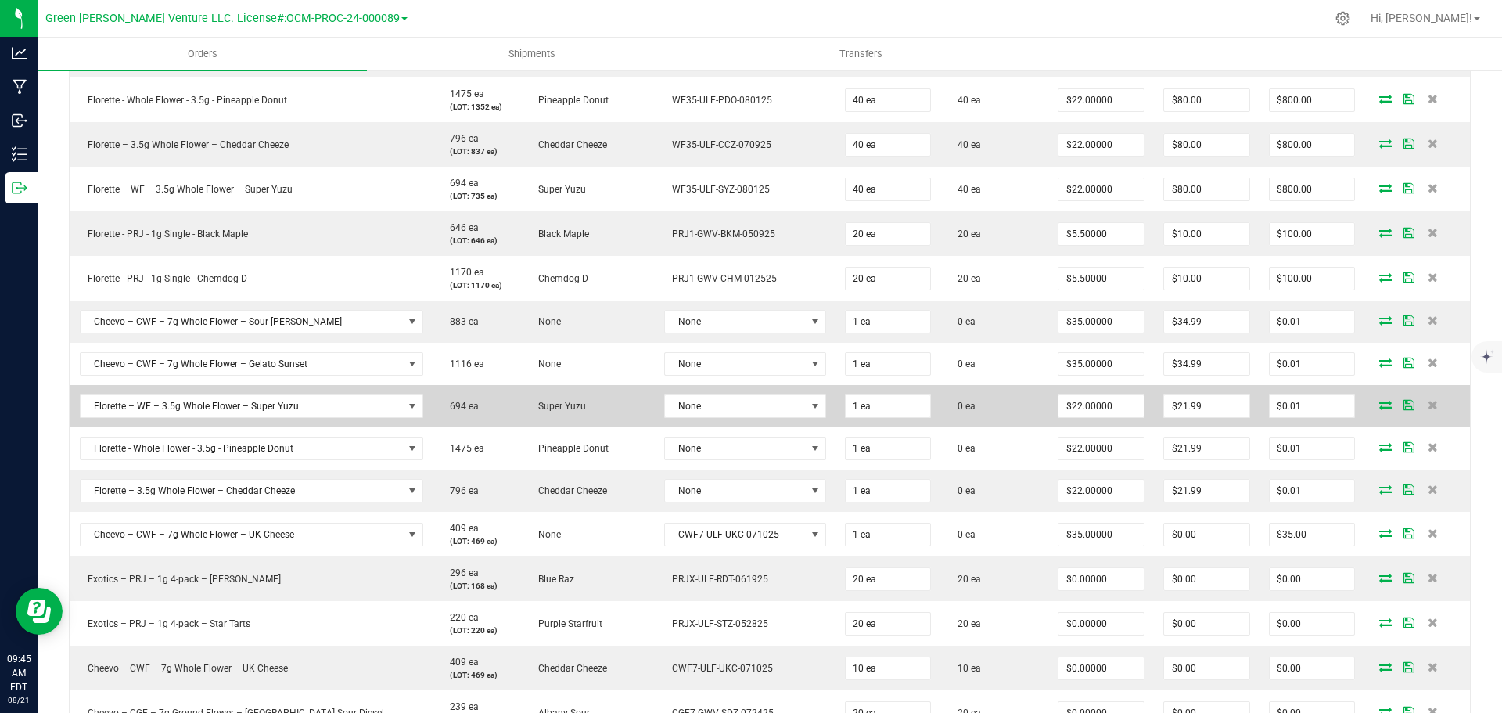
scroll to position [860, 0]
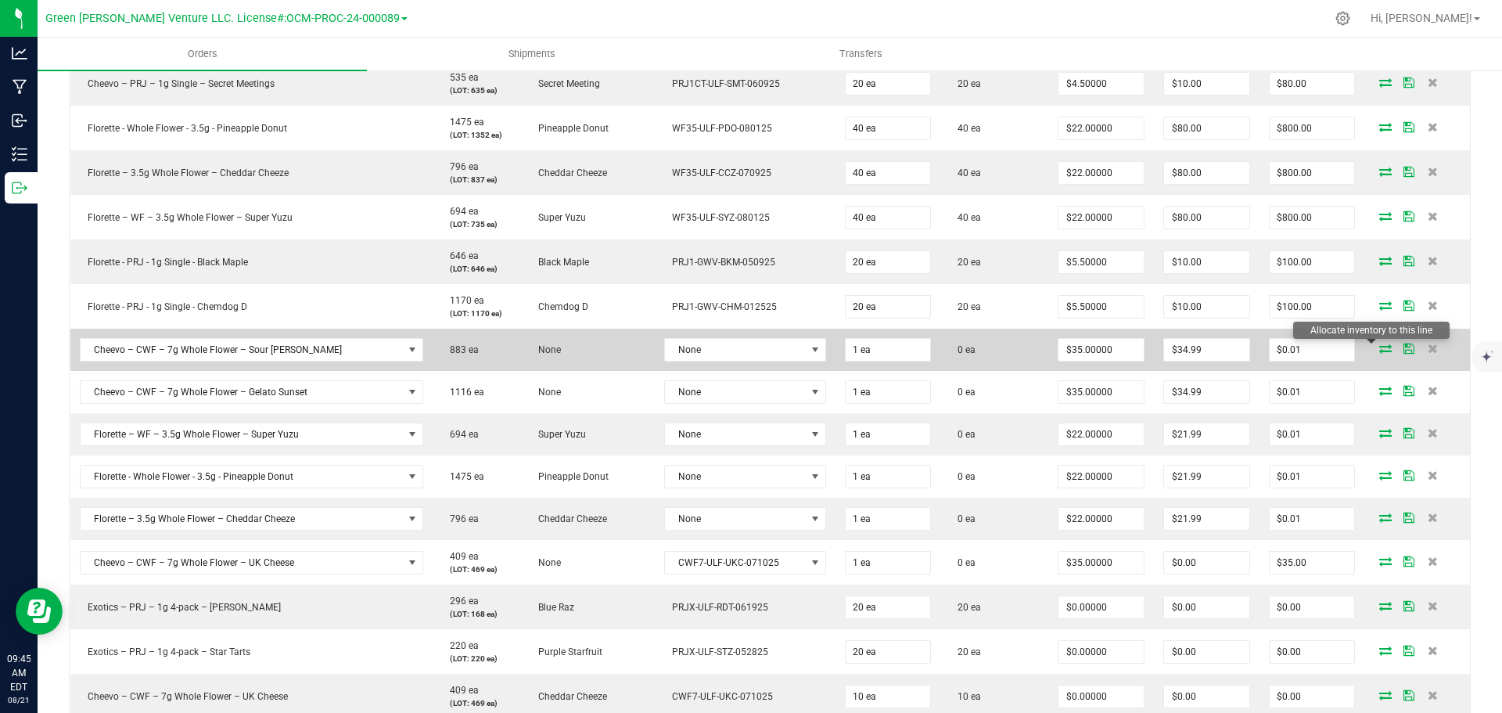
click at [1379, 351] on icon at bounding box center [1385, 347] width 13 height 9
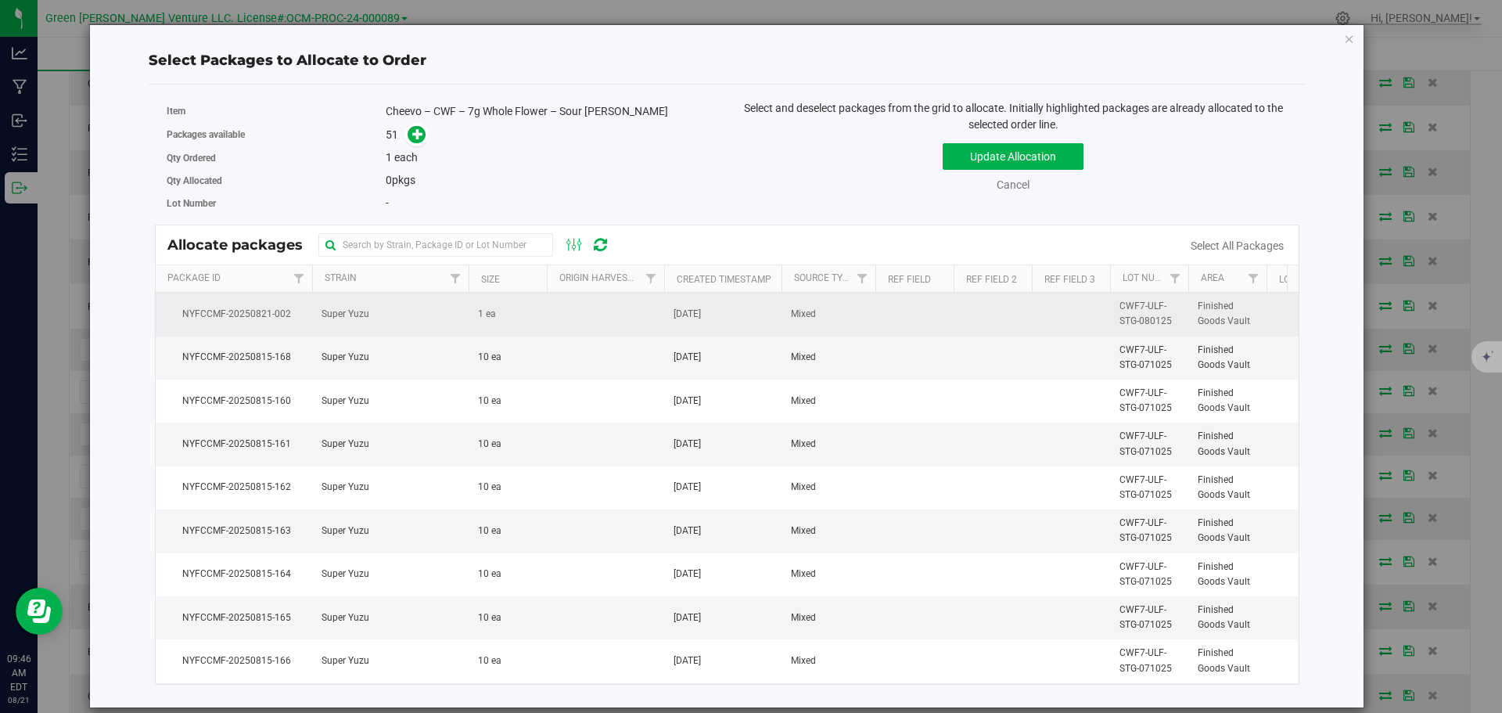
click at [424, 318] on td "Super Yuzu" at bounding box center [390, 314] width 156 height 43
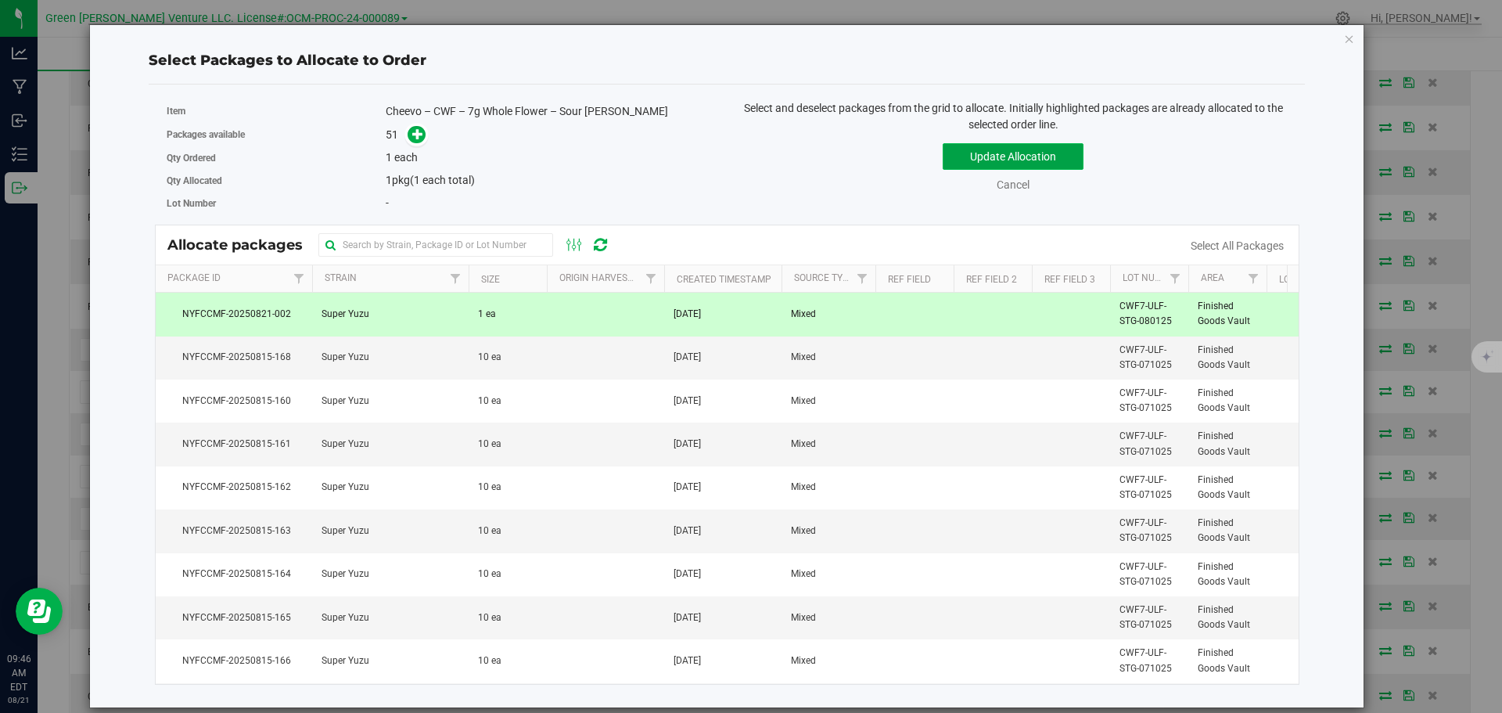
click at [956, 160] on button "Update Allocation" at bounding box center [1012, 156] width 141 height 27
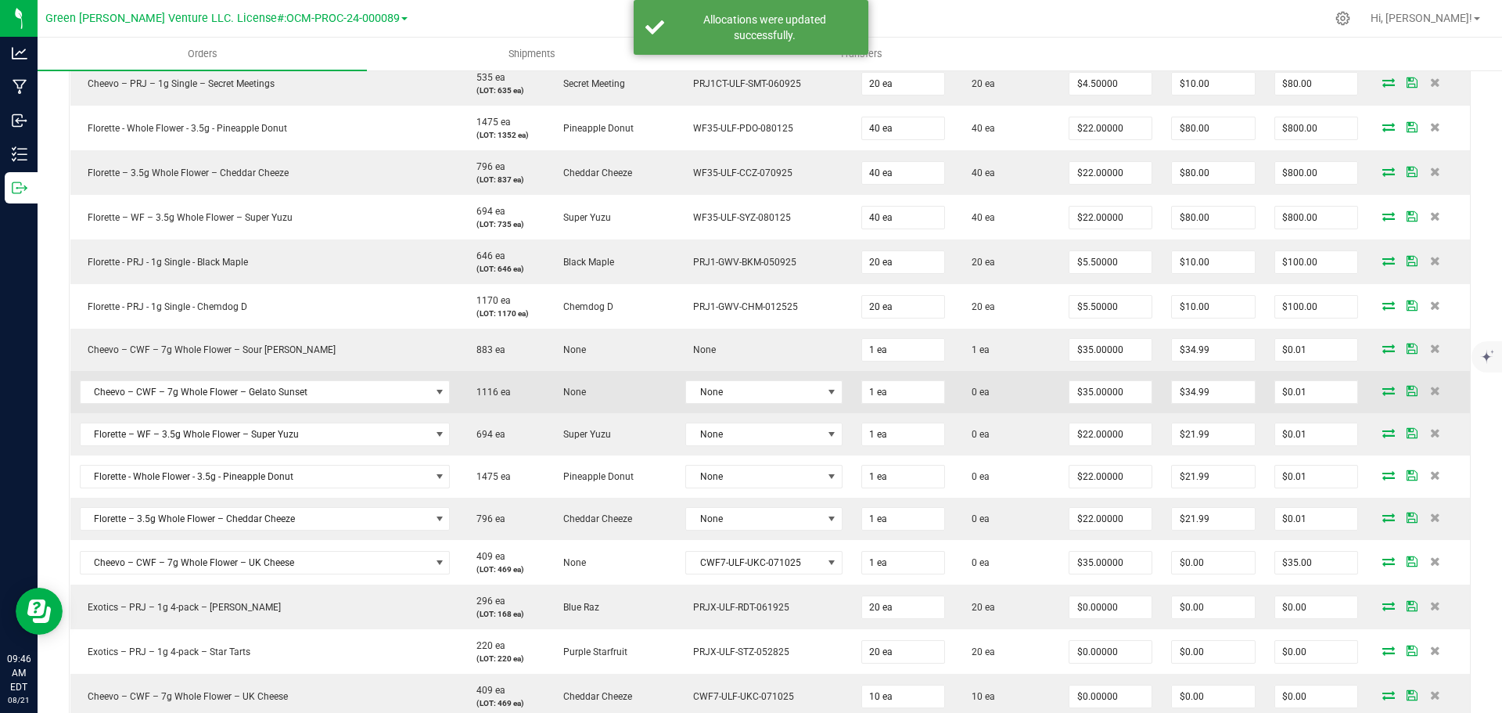
click at [1382, 389] on icon at bounding box center [1388, 390] width 13 height 9
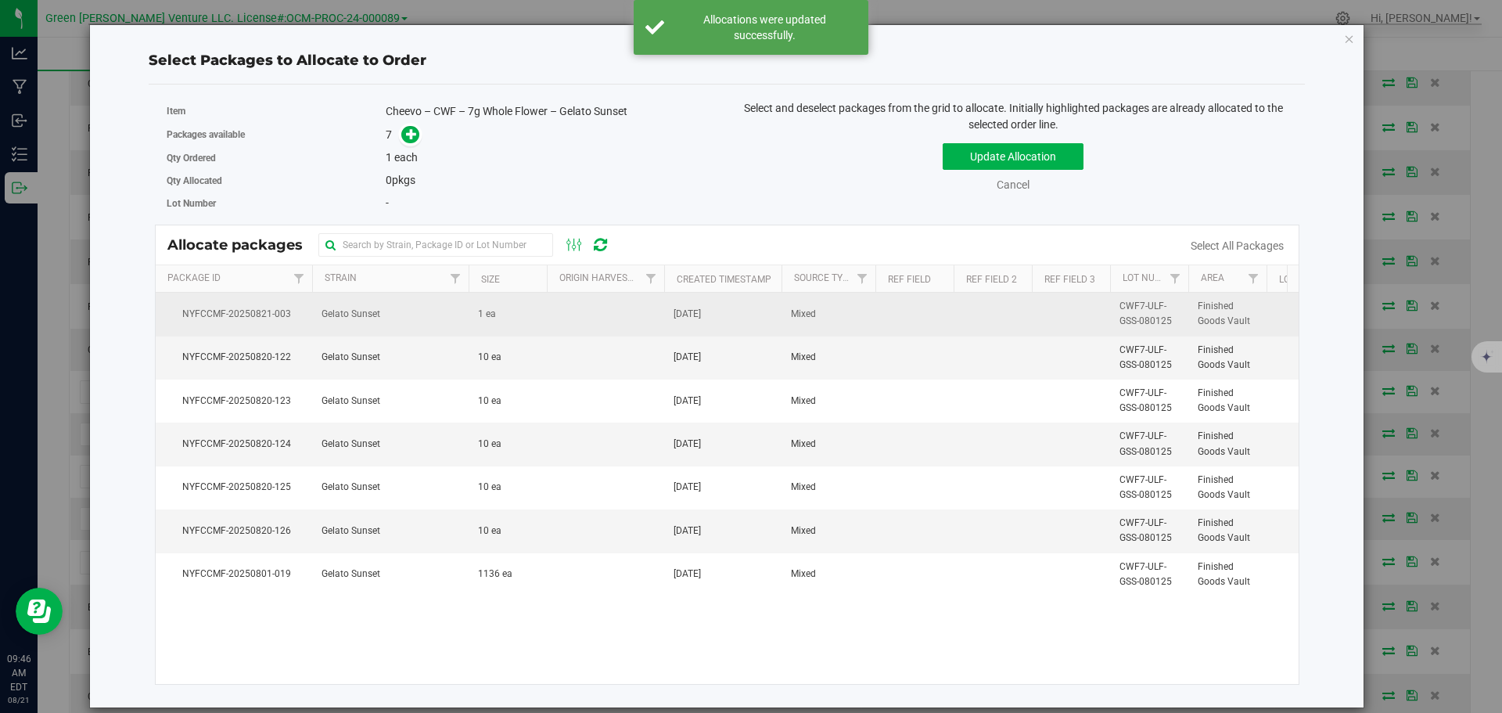
click at [433, 318] on td "Gelato Sunset" at bounding box center [390, 314] width 156 height 43
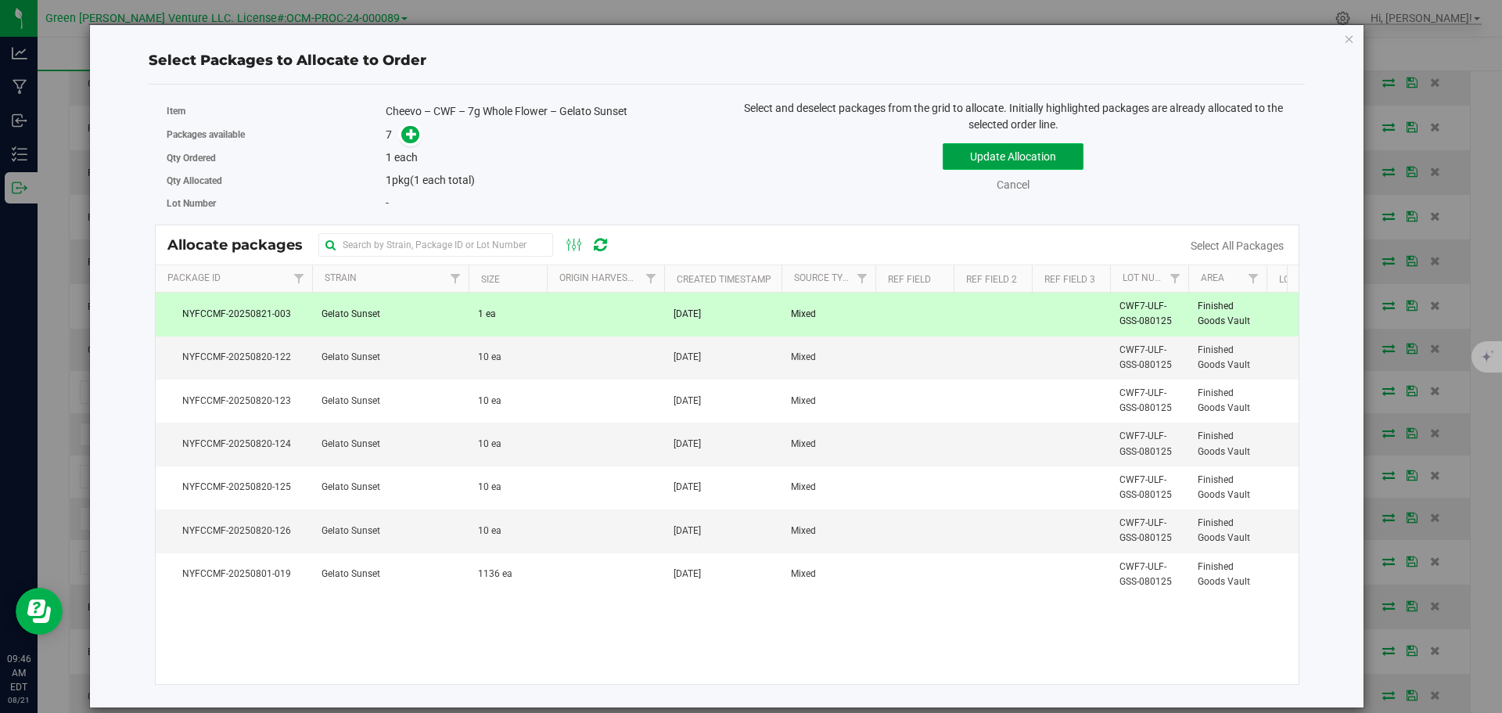
click at [961, 160] on button "Update Allocation" at bounding box center [1012, 156] width 141 height 27
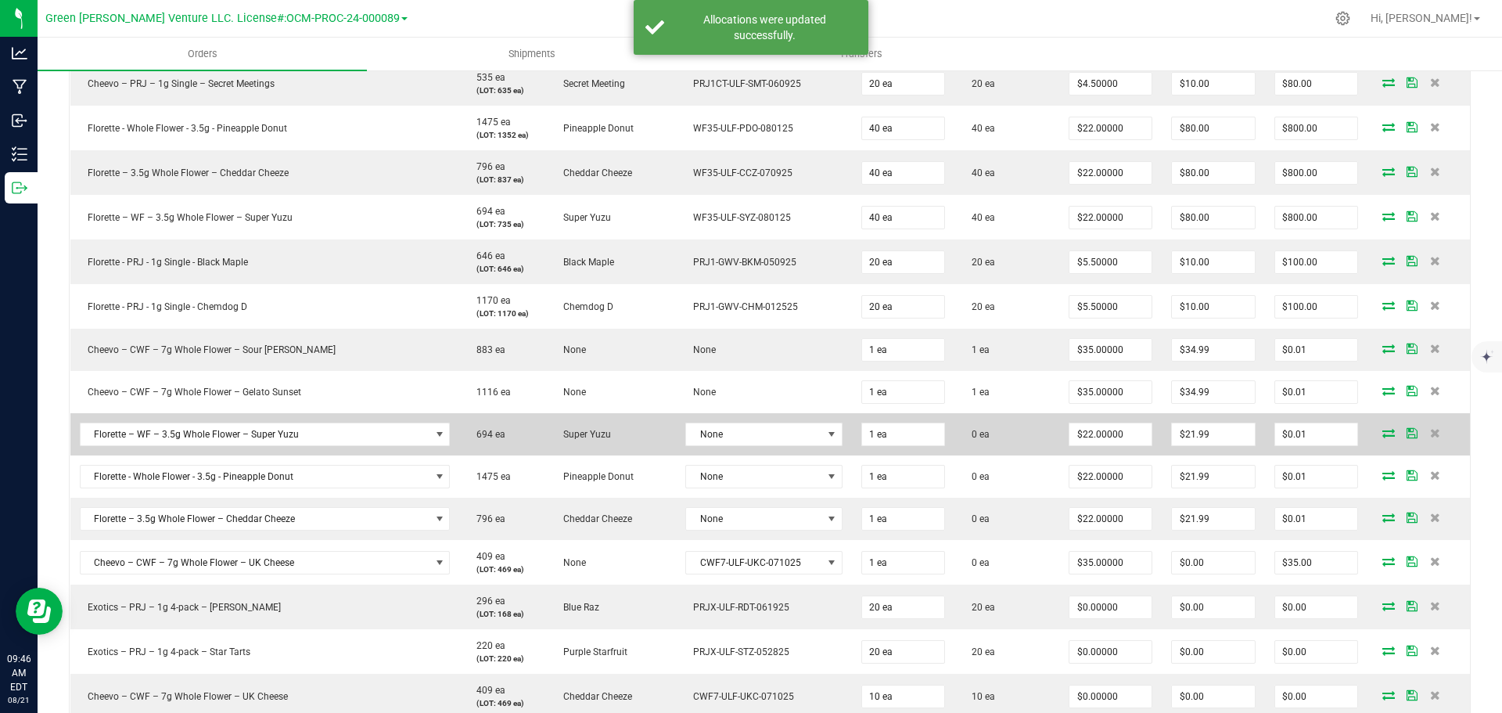
click at [1382, 435] on icon at bounding box center [1388, 432] width 13 height 9
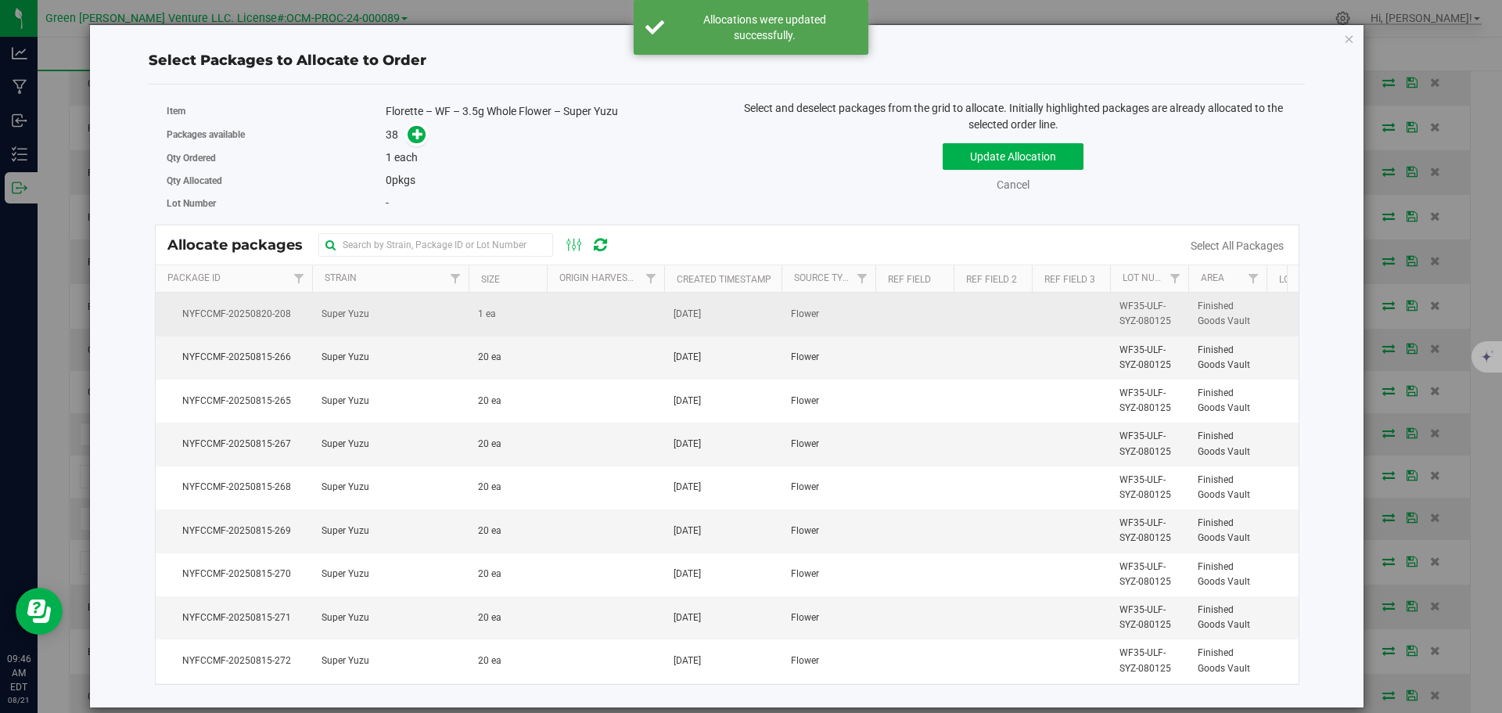
click at [564, 314] on td at bounding box center [605, 314] width 117 height 43
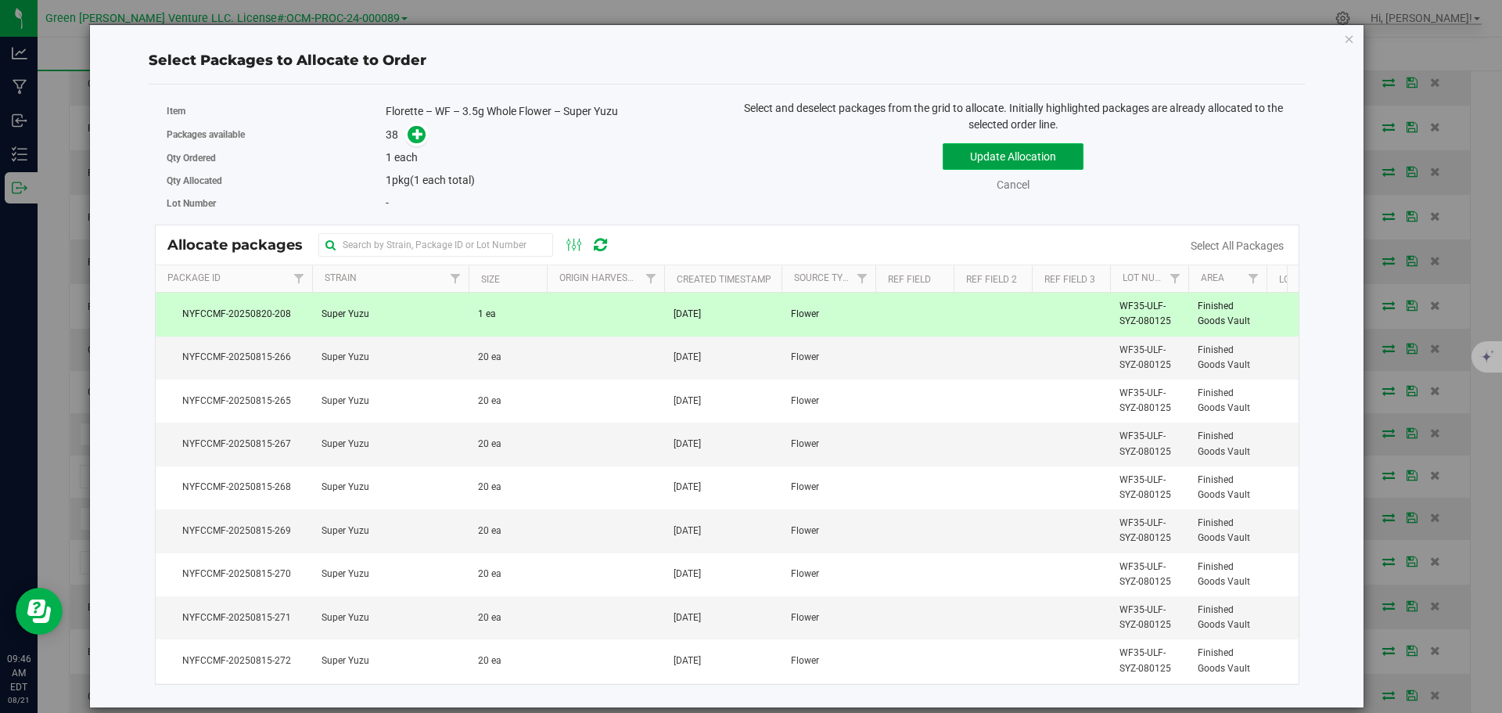
click at [960, 156] on button "Update Allocation" at bounding box center [1012, 156] width 141 height 27
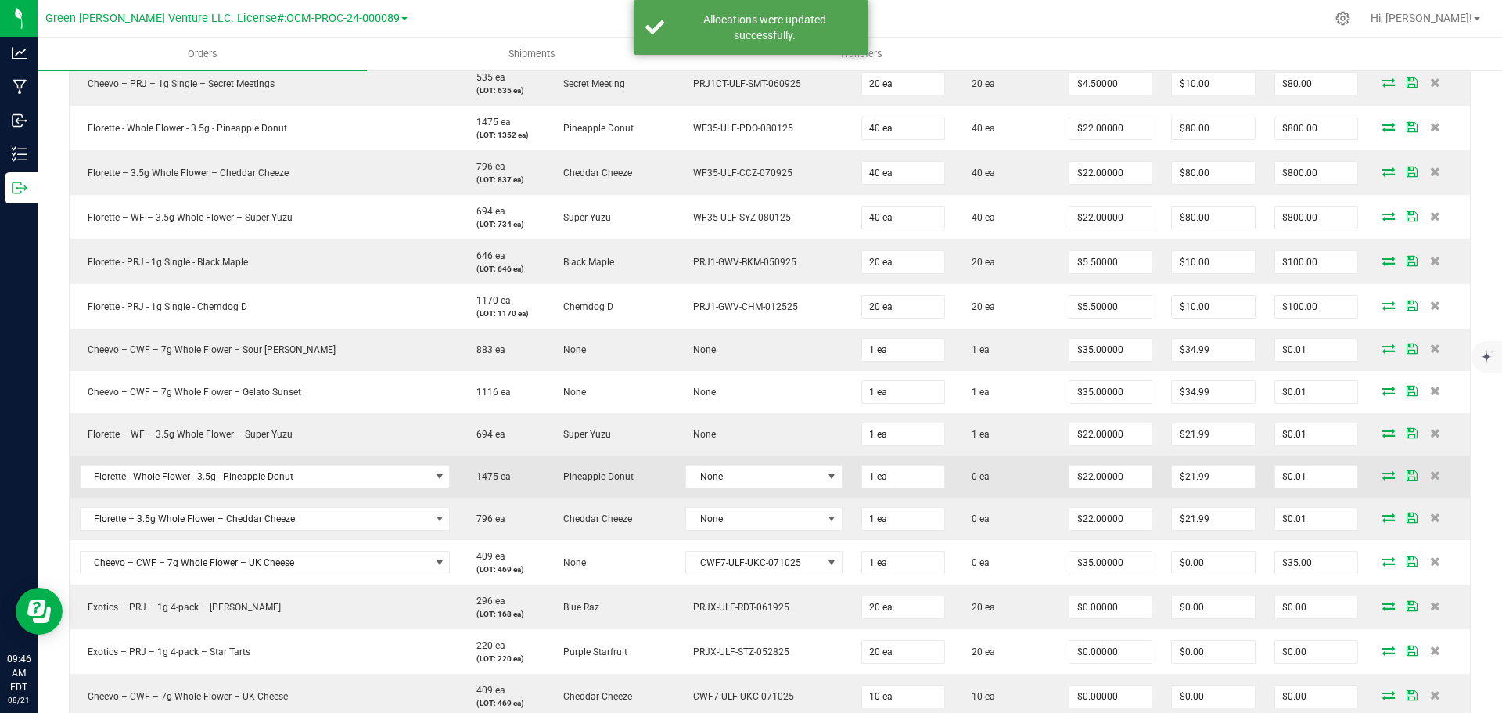
click at [1382, 478] on icon at bounding box center [1388, 474] width 13 height 9
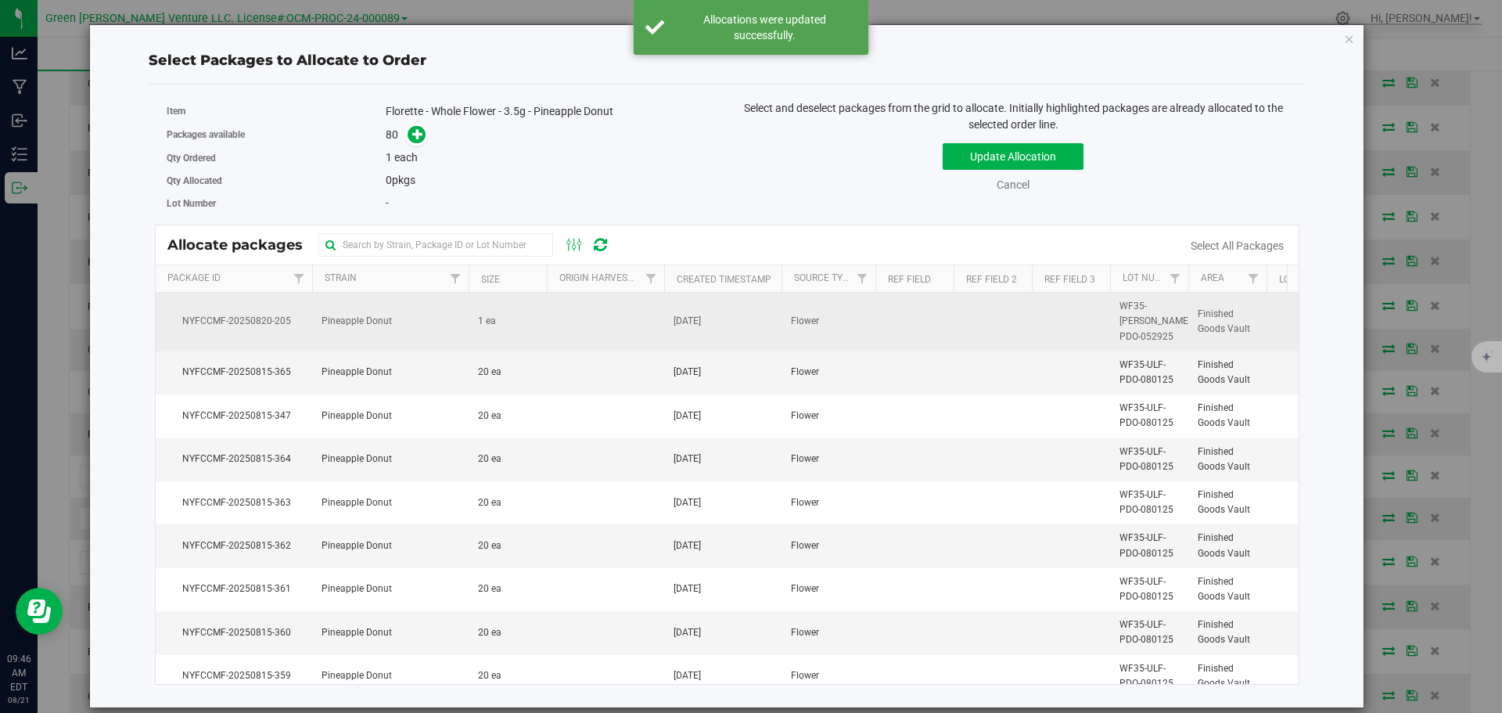
click at [559, 317] on td at bounding box center [605, 322] width 117 height 59
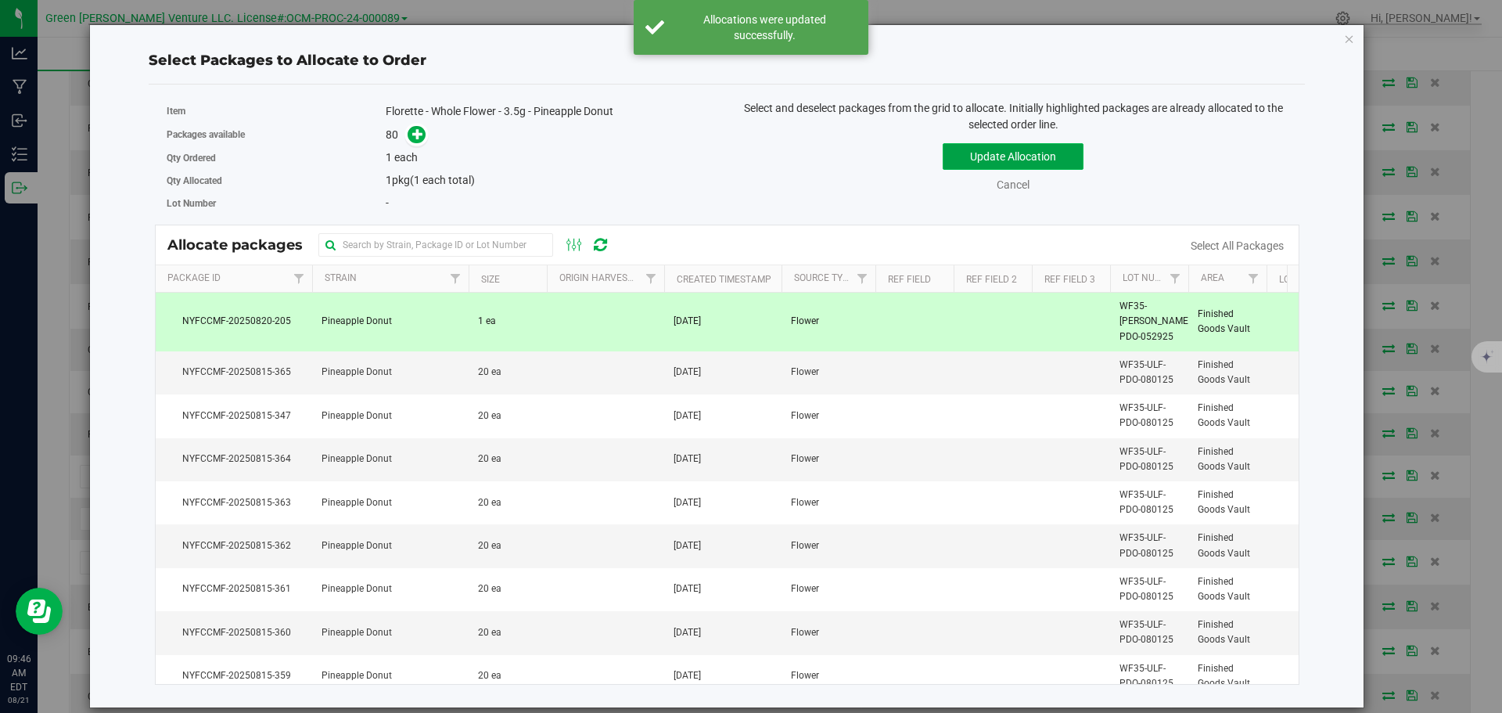
click at [948, 159] on button "Update Allocation" at bounding box center [1012, 156] width 141 height 27
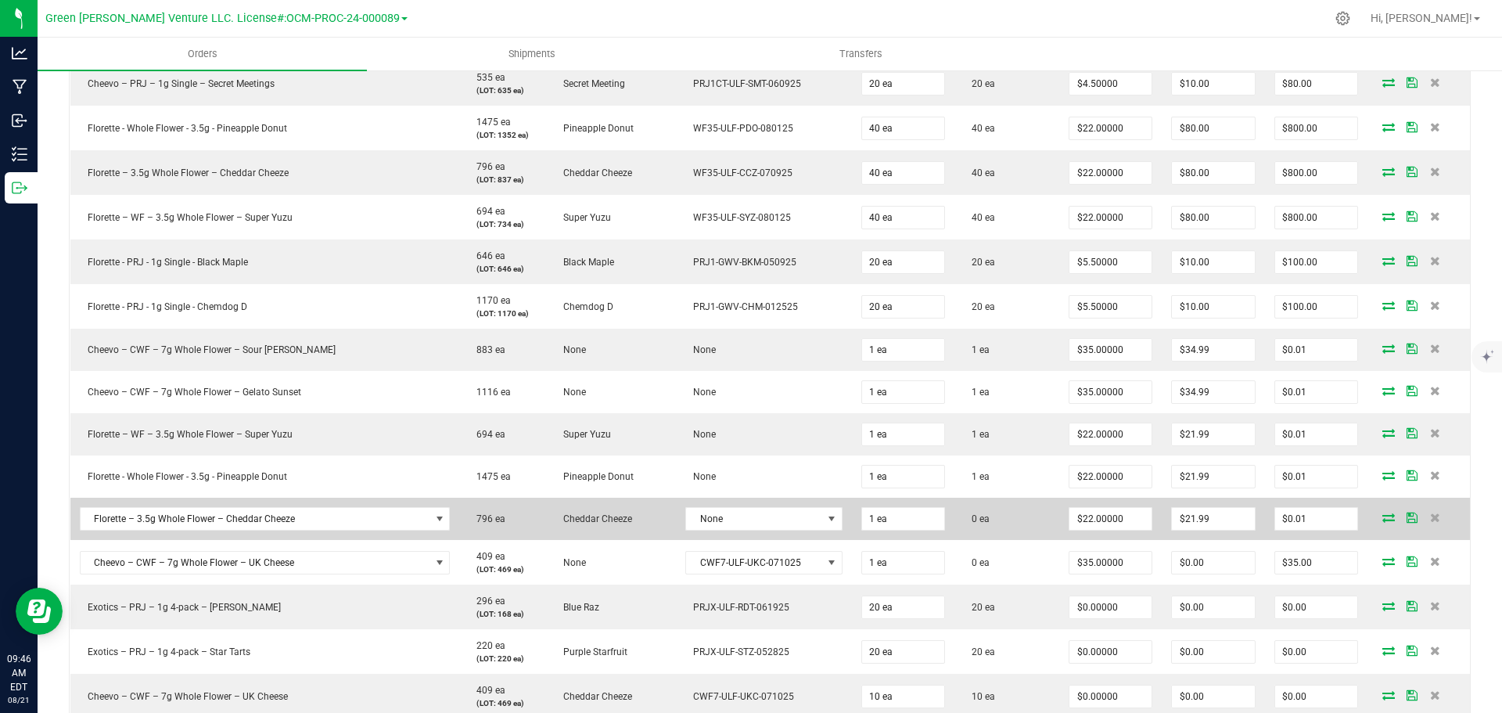
click at [1382, 517] on icon at bounding box center [1388, 516] width 13 height 9
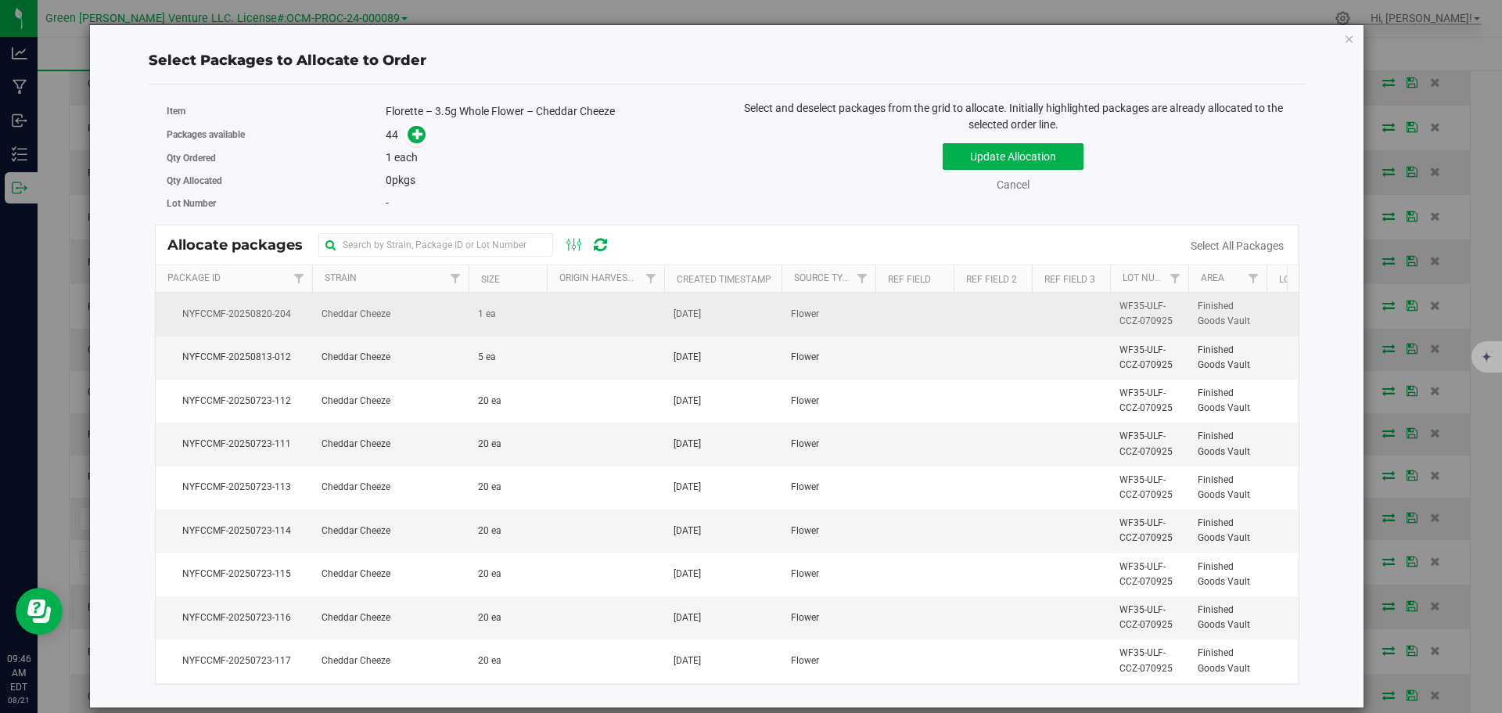
click at [573, 321] on td at bounding box center [605, 314] width 117 height 43
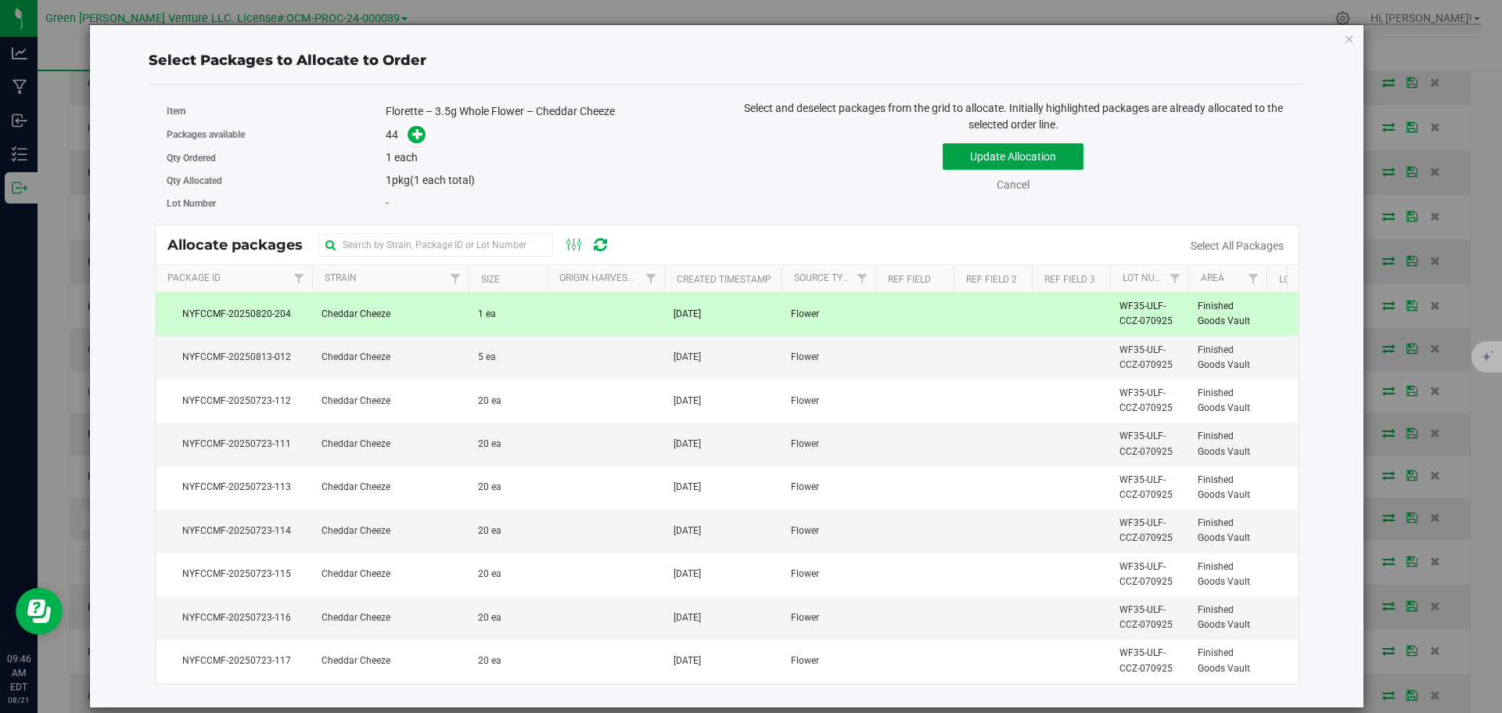
click at [954, 156] on button "Update Allocation" at bounding box center [1012, 156] width 141 height 27
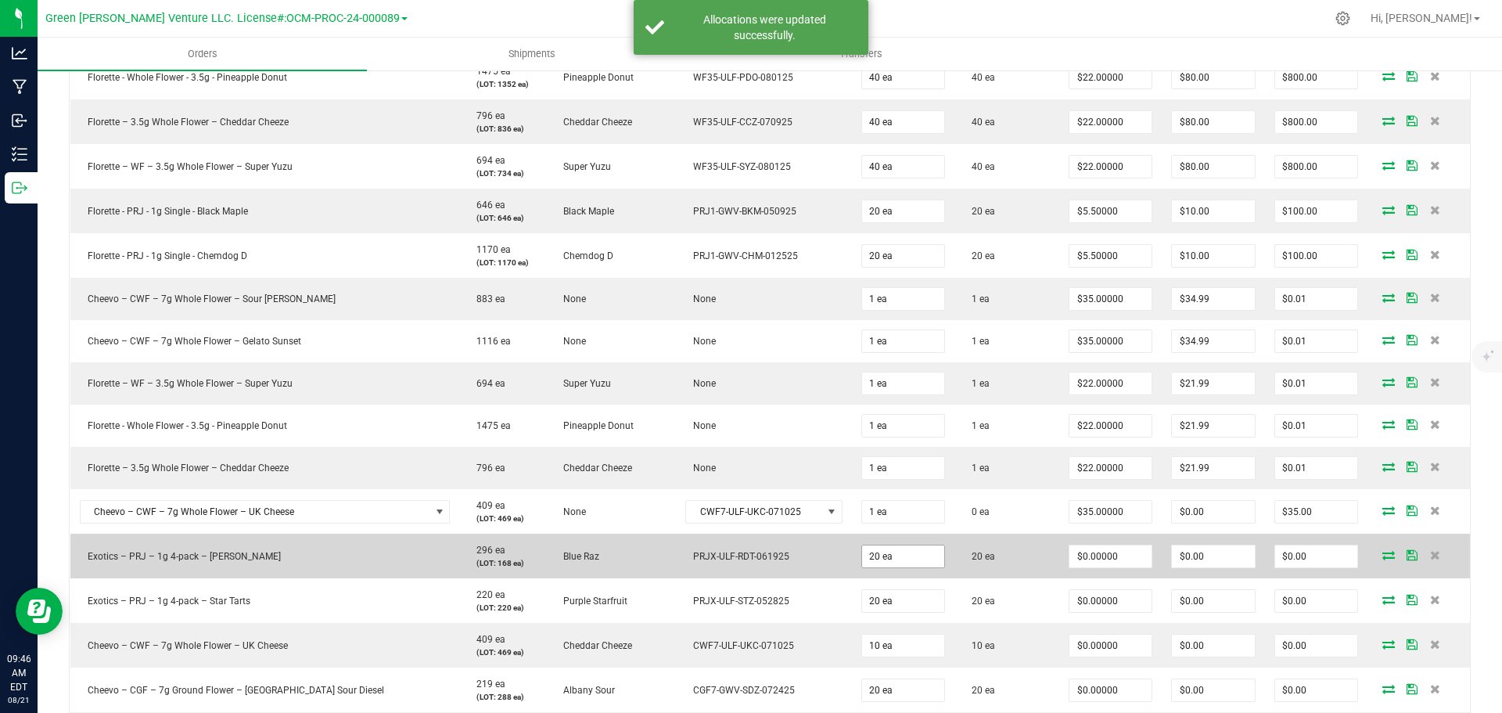
scroll to position [939, 0]
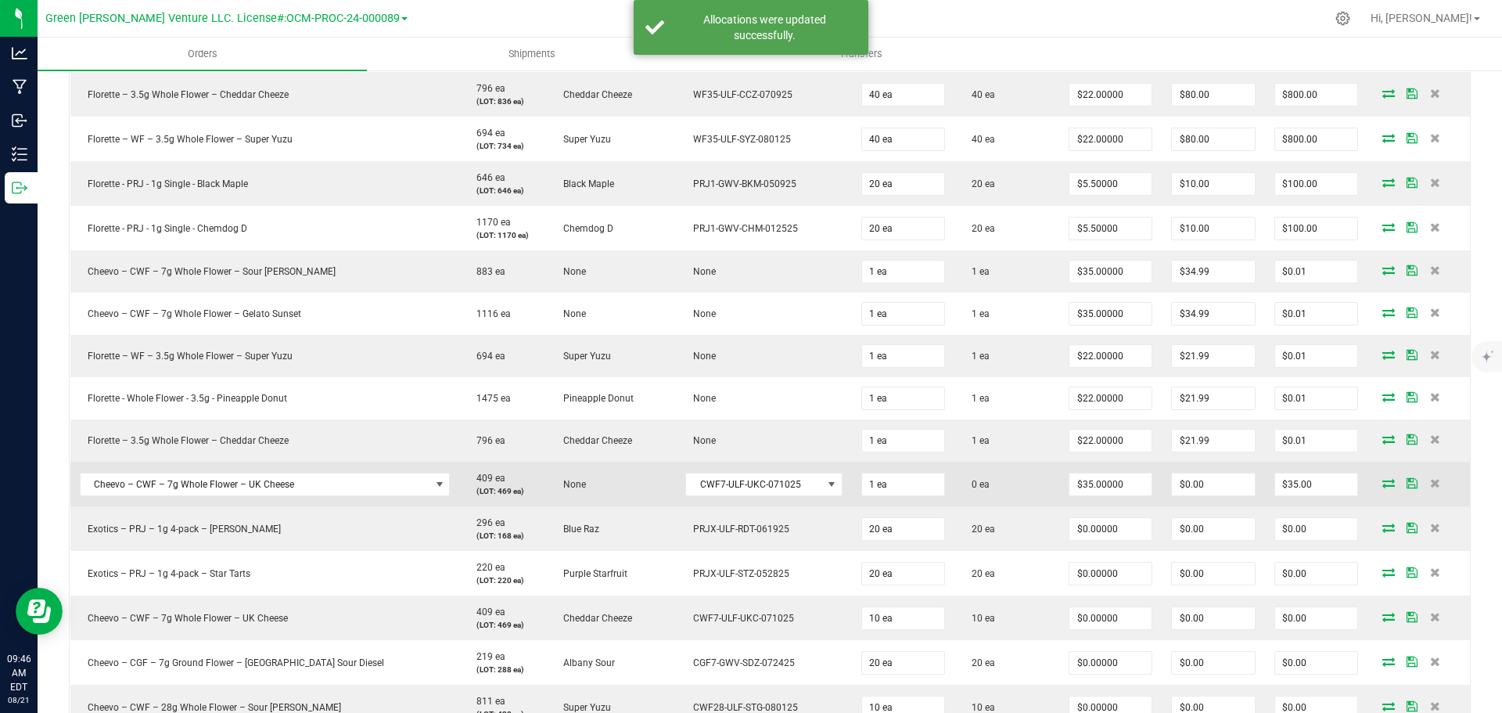
click at [1377, 483] on span at bounding box center [1388, 482] width 23 height 9
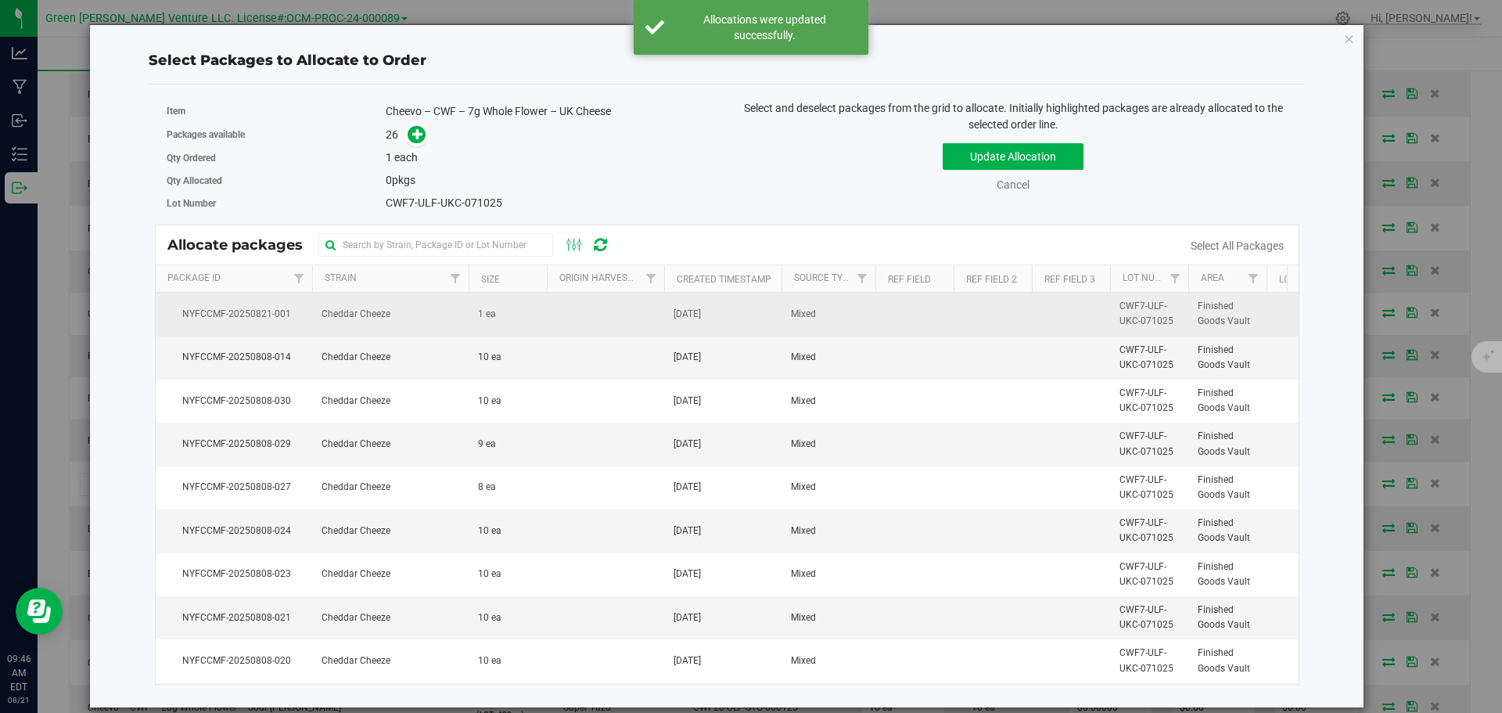
click at [619, 311] on td at bounding box center [605, 314] width 117 height 43
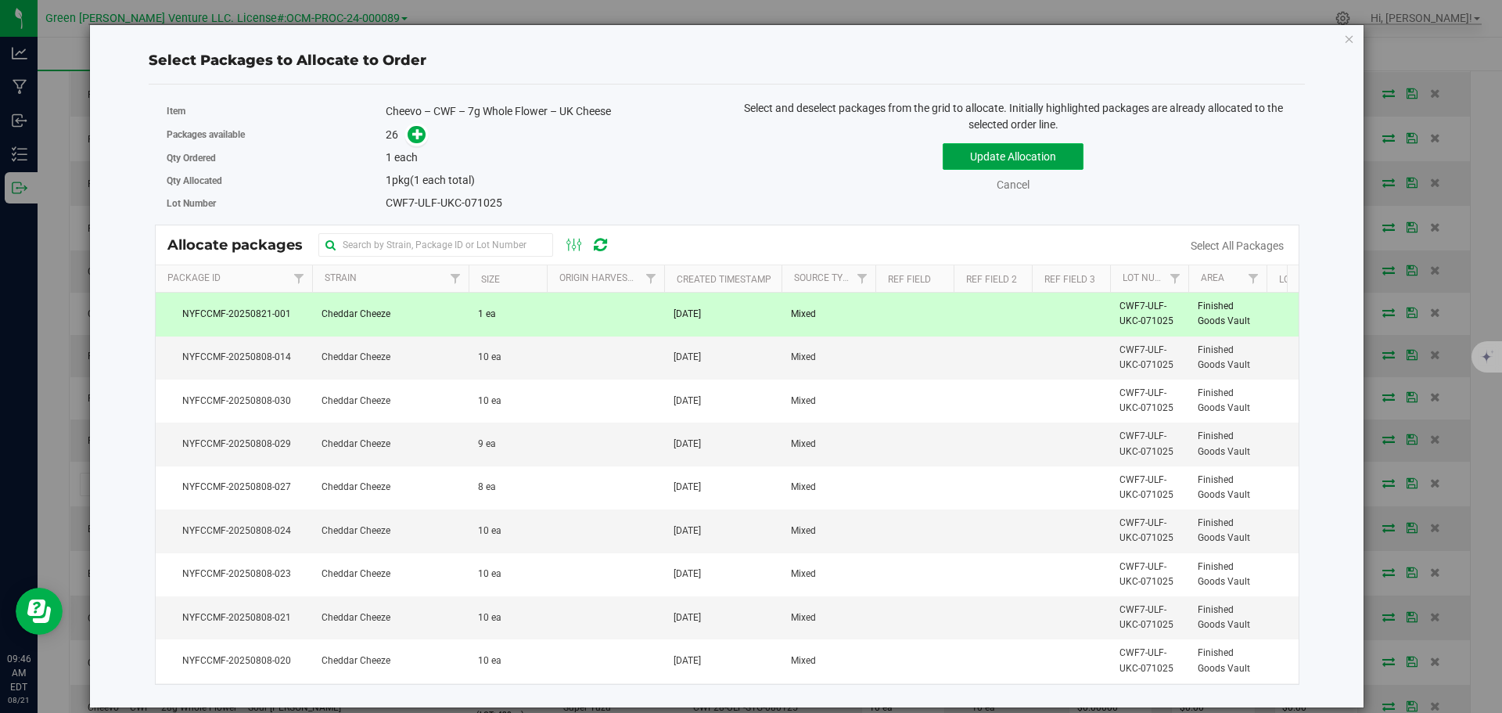
click at [953, 159] on button "Update Allocation" at bounding box center [1012, 156] width 141 height 27
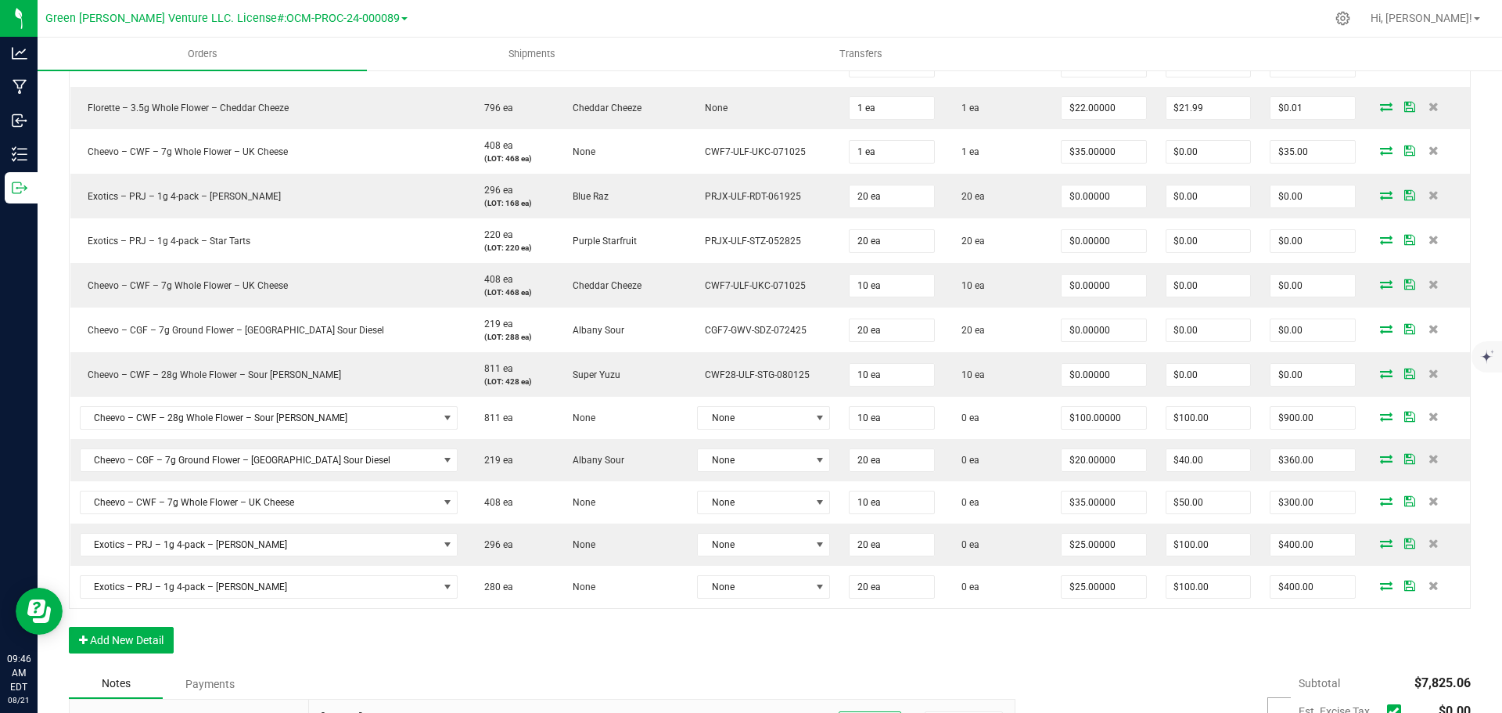
scroll to position [1330, 0]
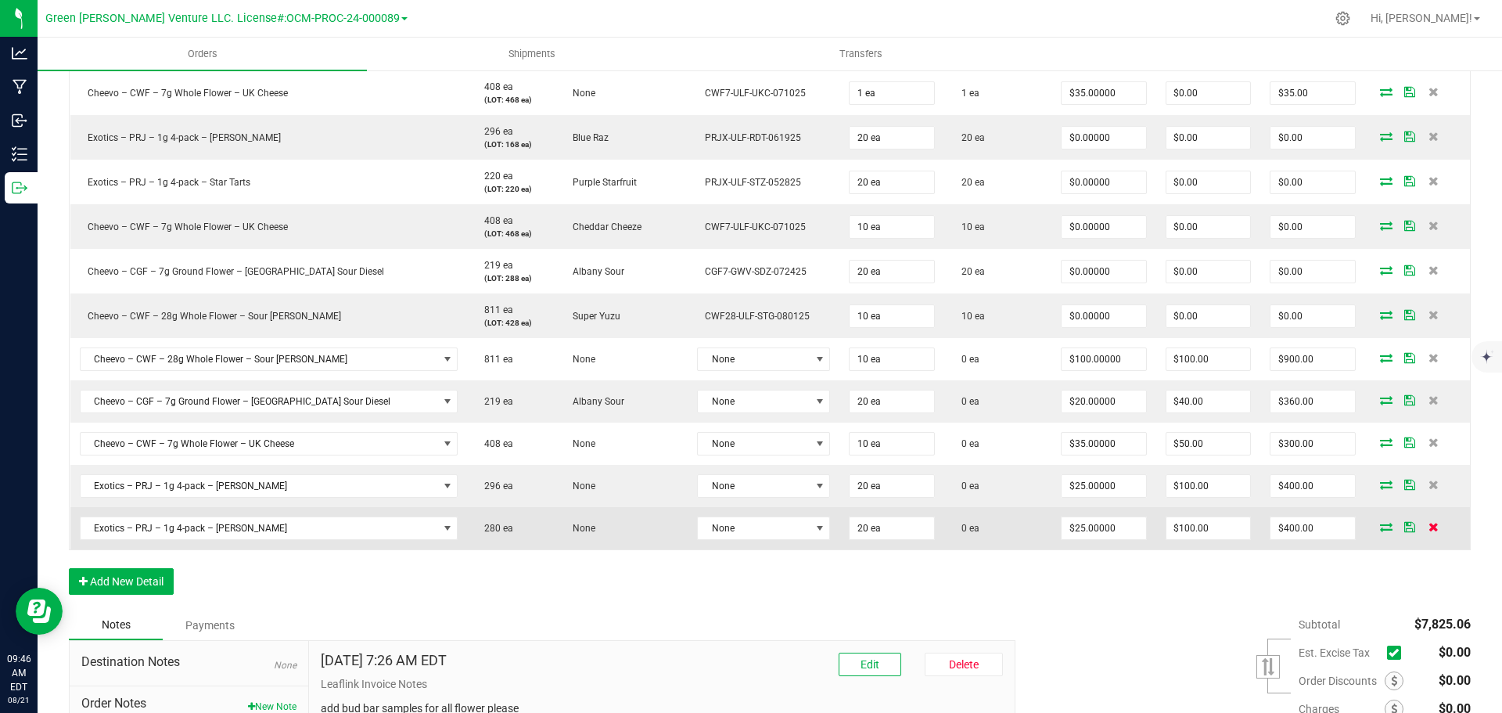
click at [1428, 526] on icon at bounding box center [1433, 526] width 10 height 9
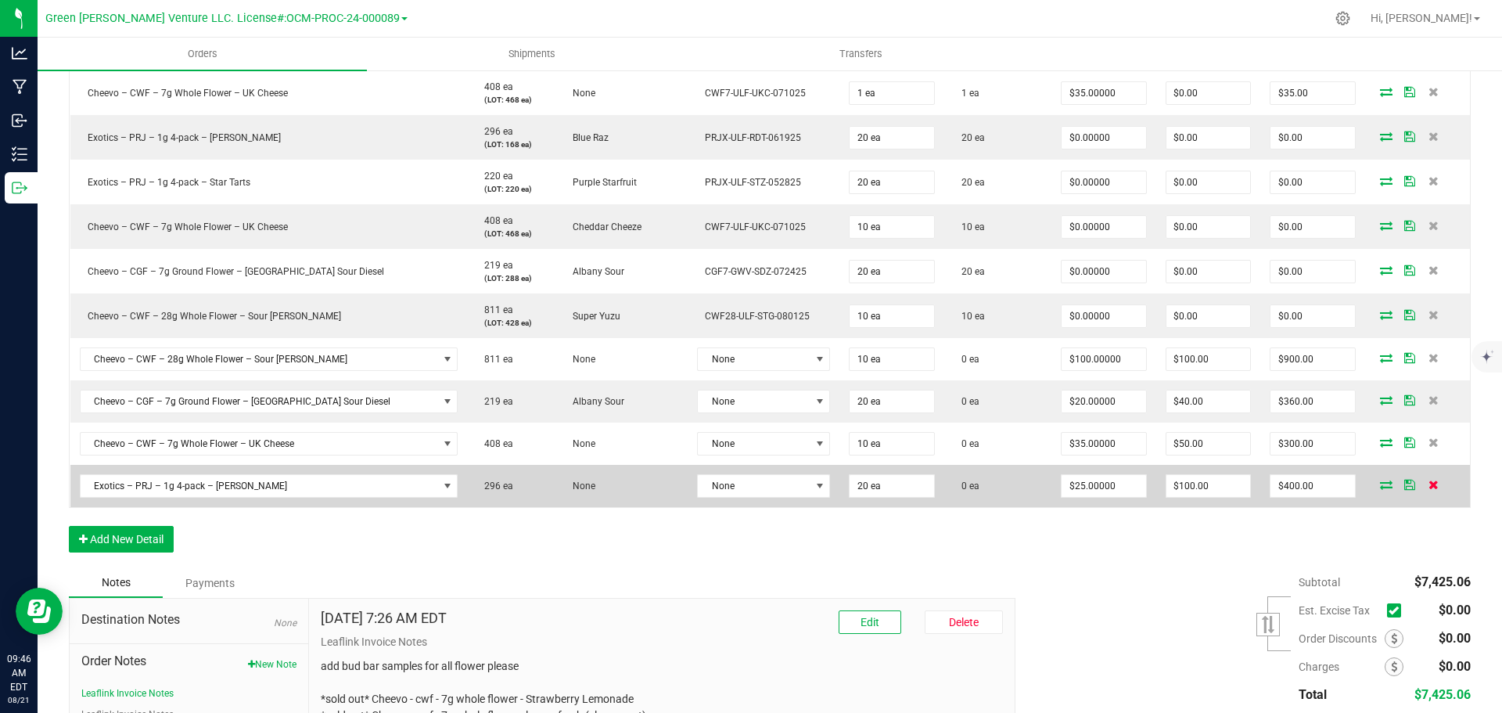
click at [1428, 486] on icon at bounding box center [1433, 483] width 10 height 9
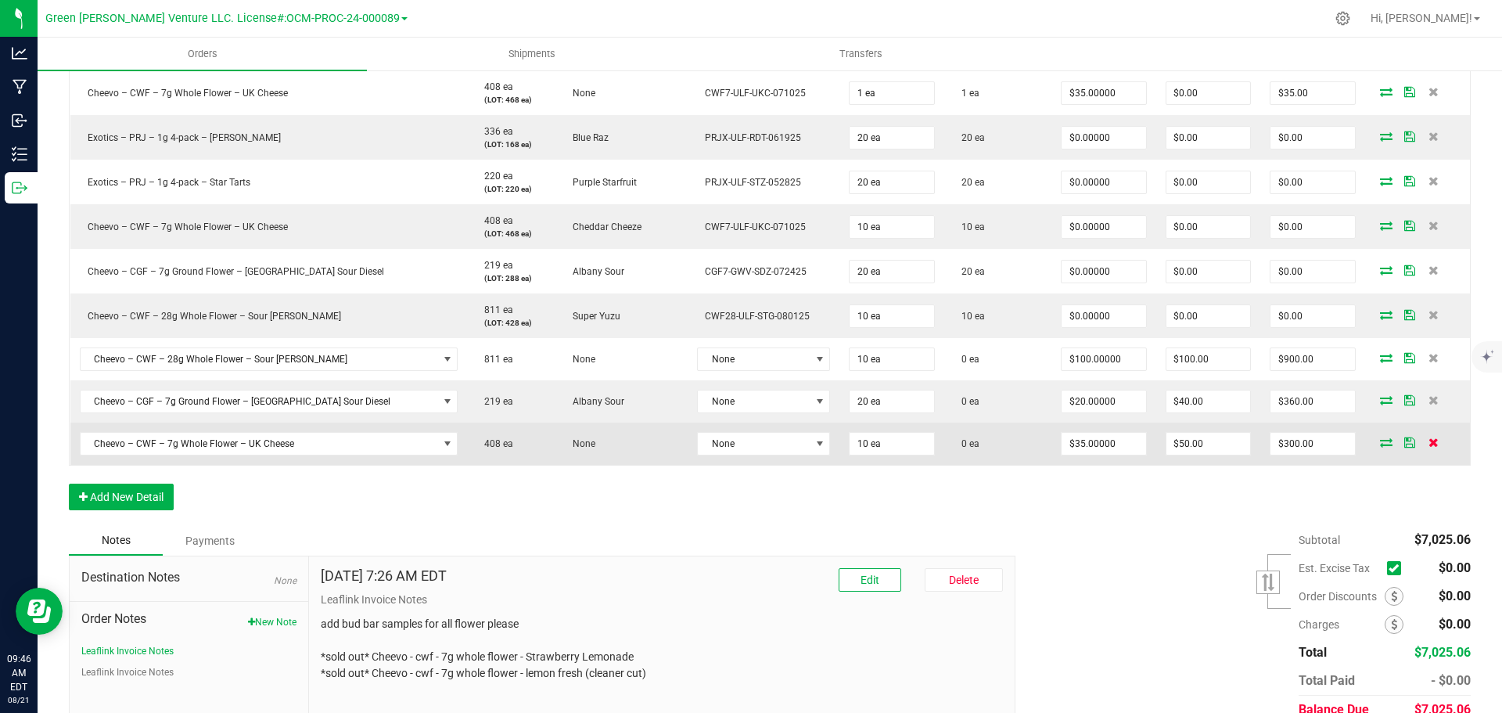
click at [1428, 440] on icon at bounding box center [1433, 441] width 10 height 9
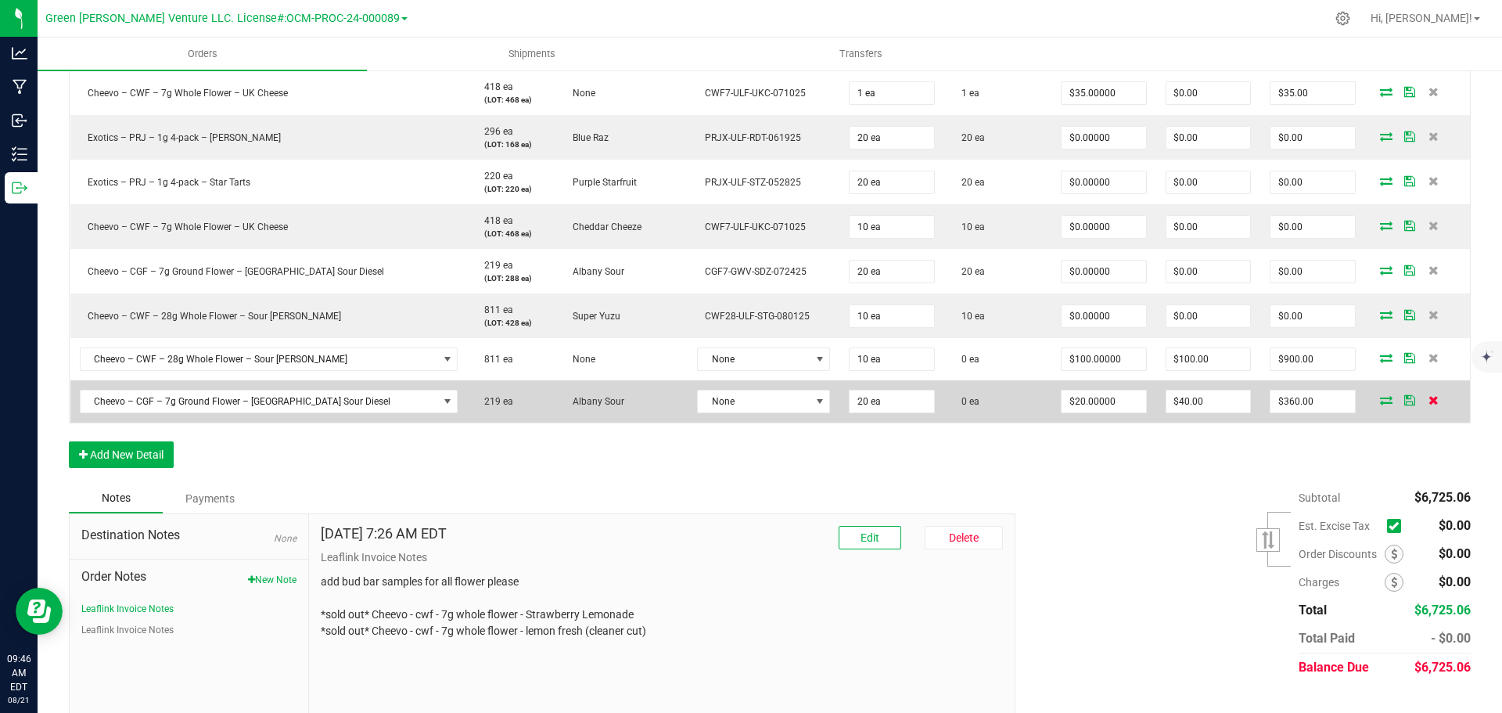
click at [1428, 398] on icon at bounding box center [1433, 399] width 10 height 9
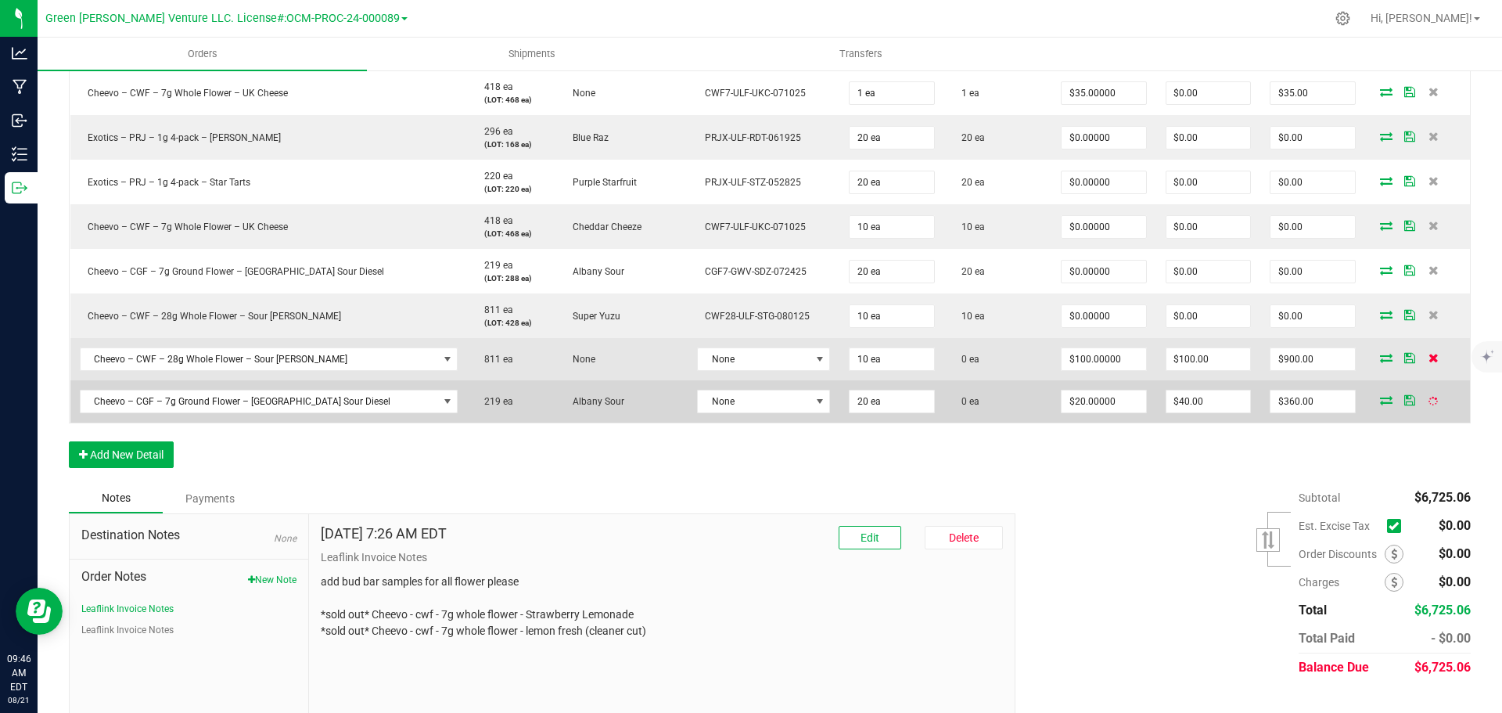
scroll to position [1315, 0]
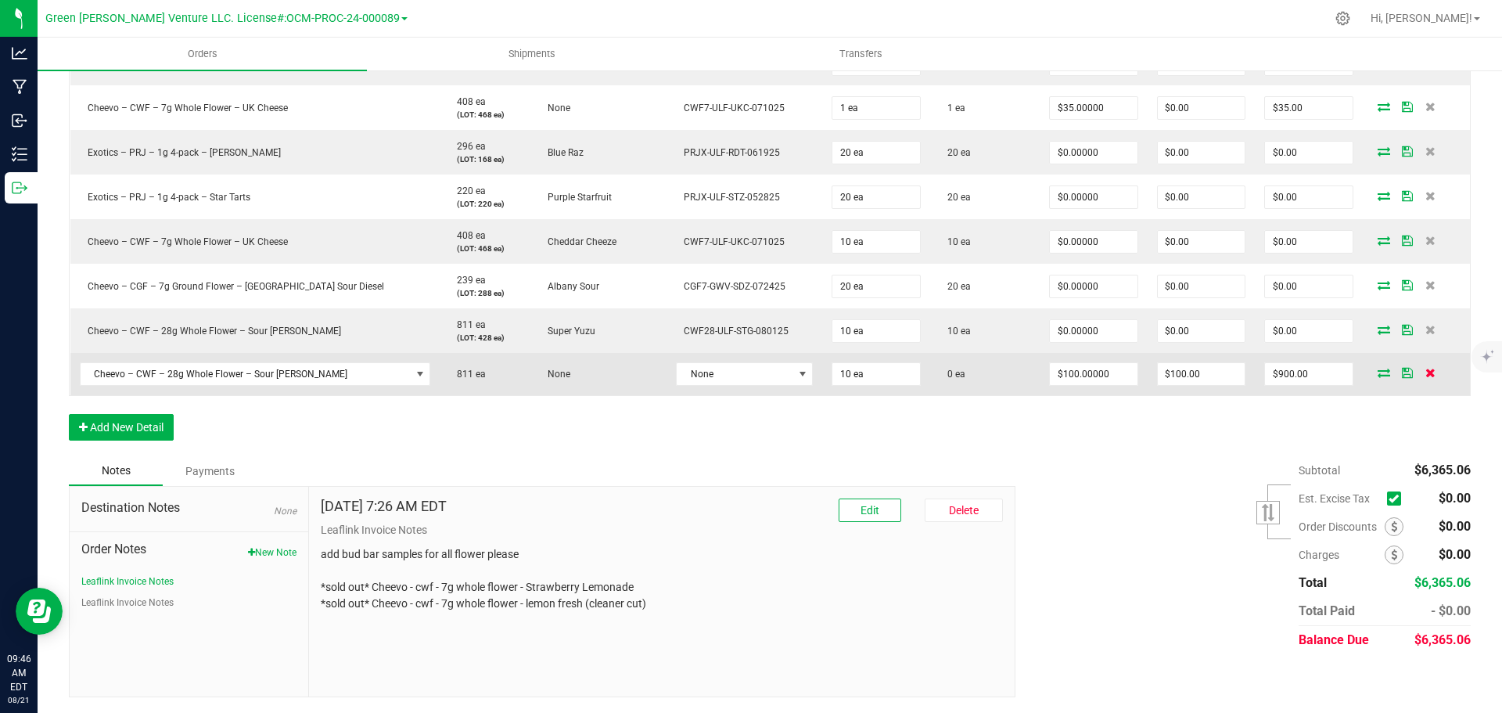
click at [1425, 372] on icon at bounding box center [1430, 372] width 10 height 9
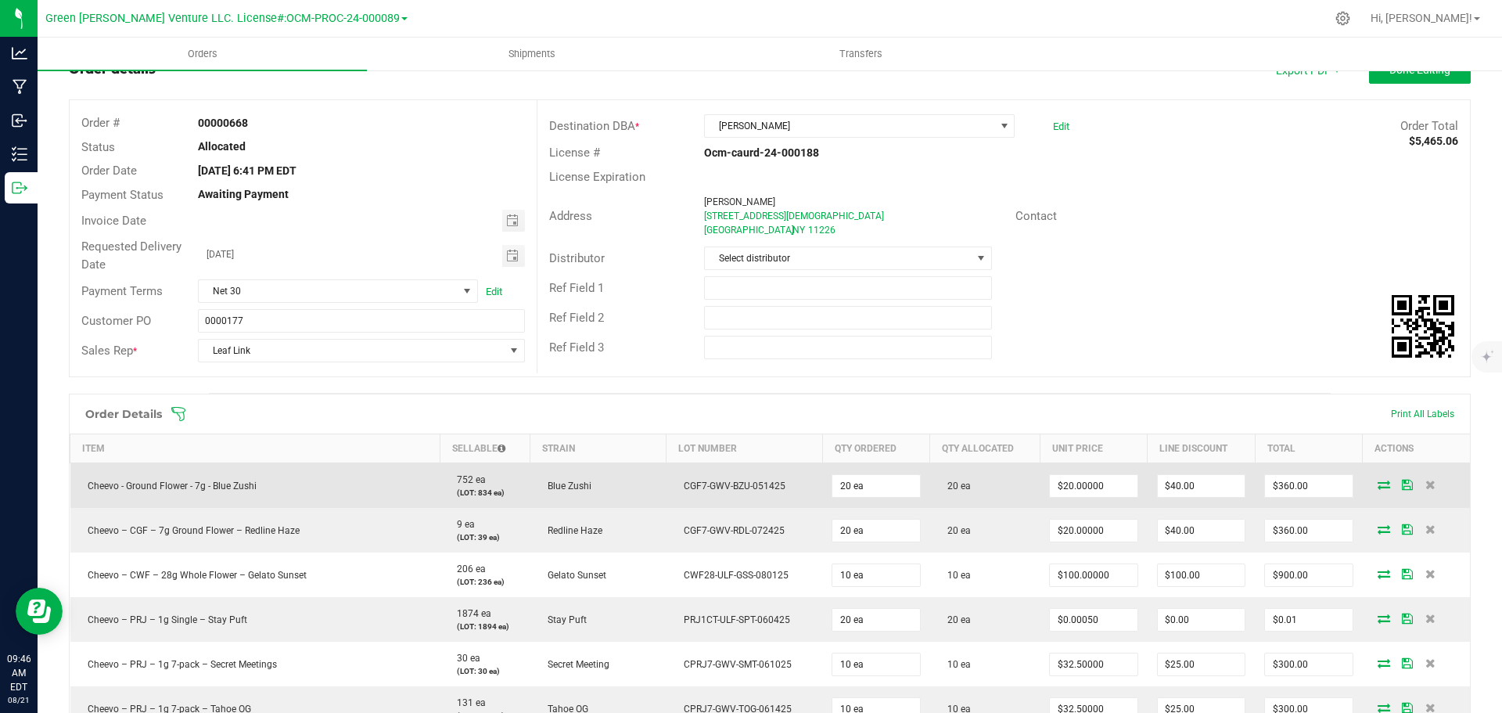
scroll to position [0, 0]
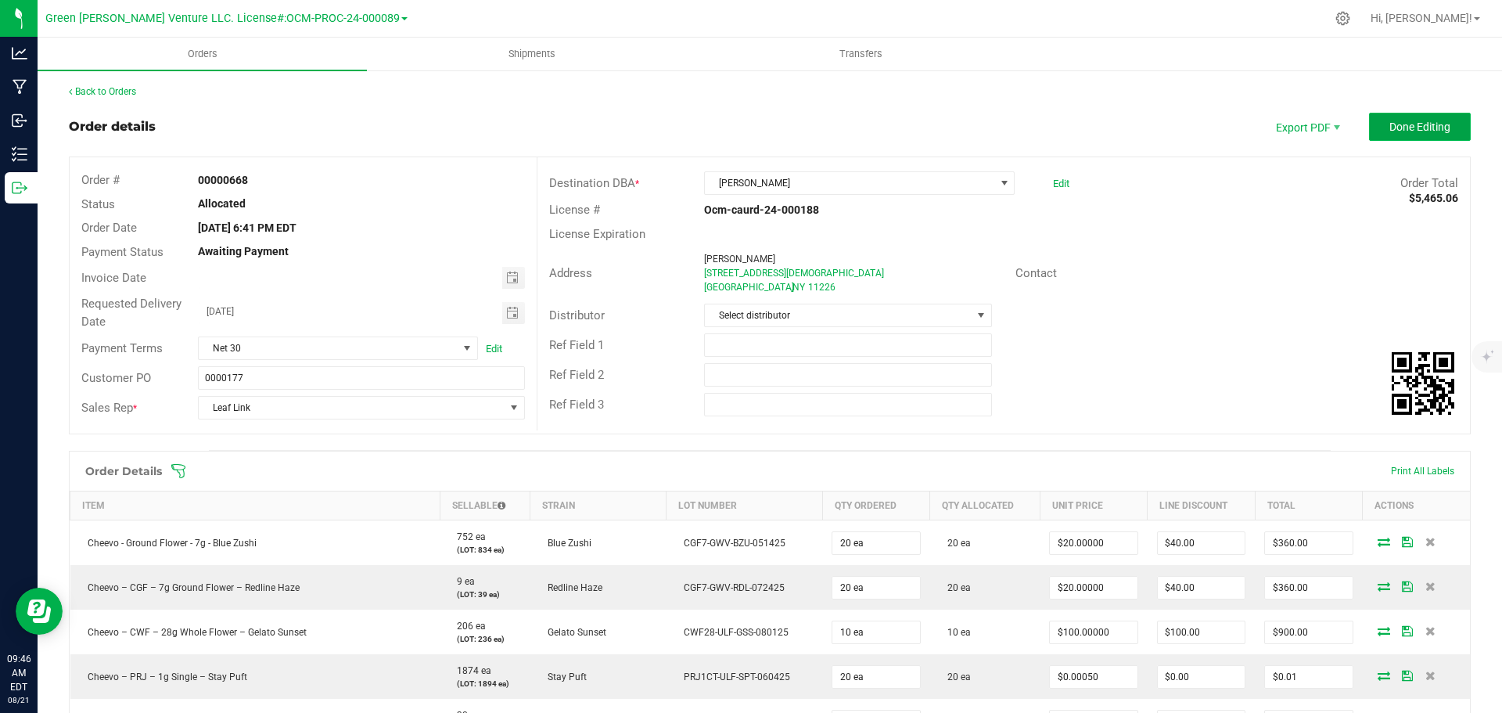
click at [1369, 129] on button "Done Editing" at bounding box center [1420, 127] width 102 height 28
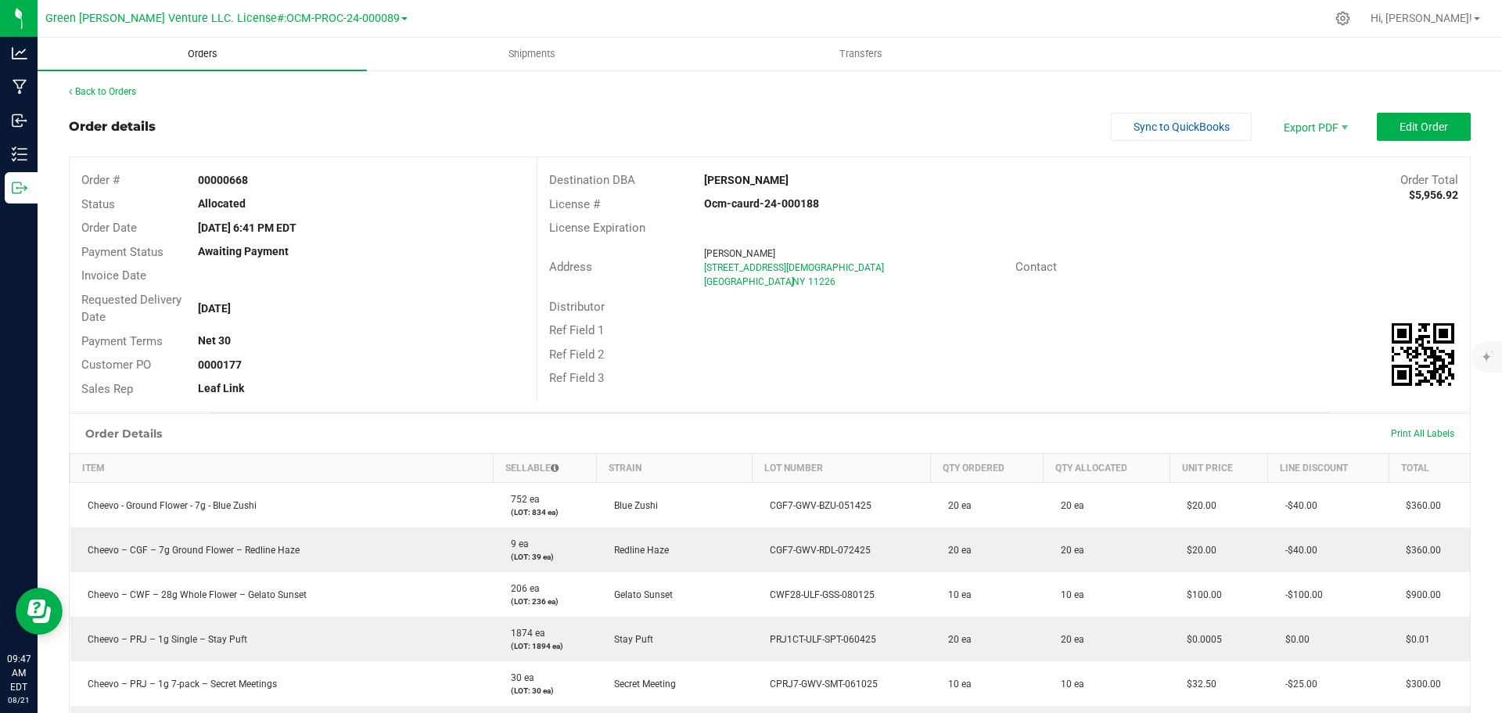
click at [207, 56] on span "Orders" at bounding box center [203, 54] width 72 height 14
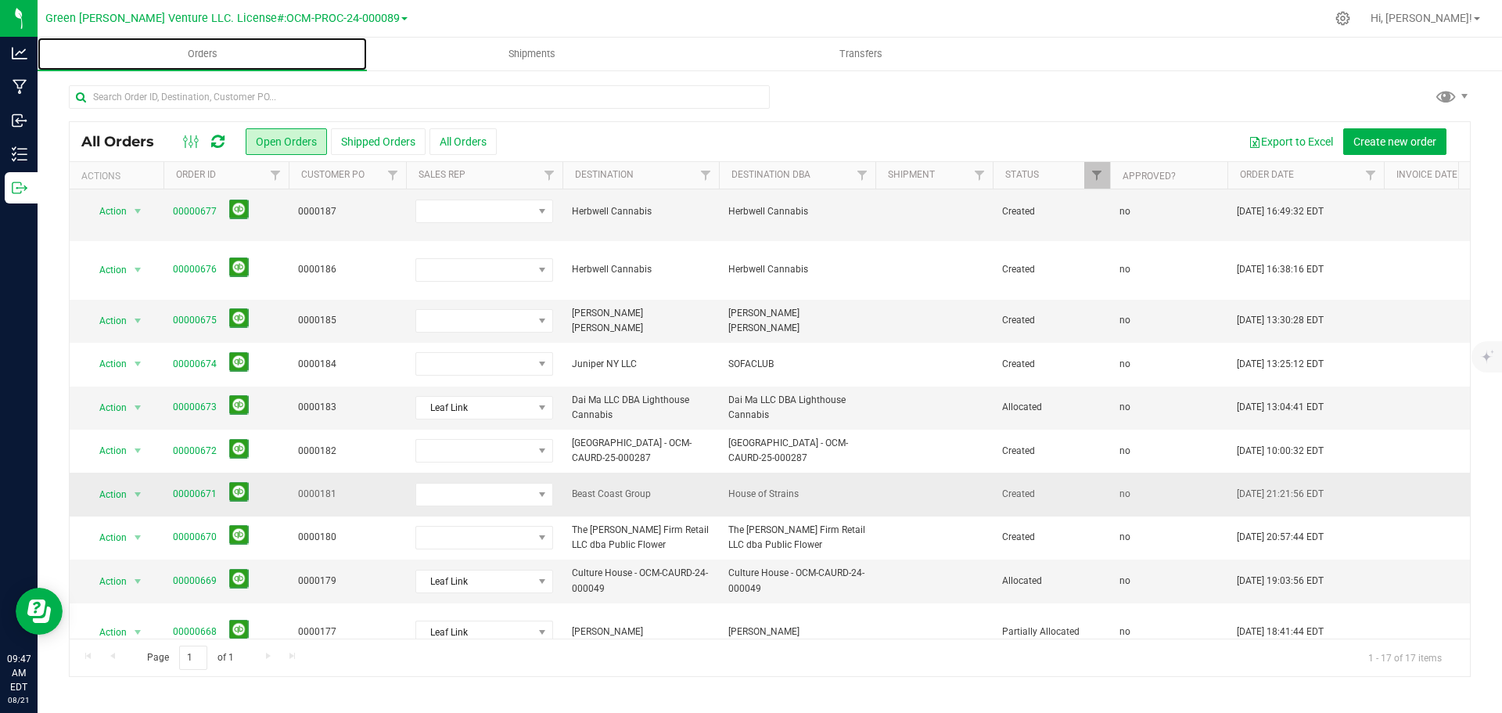
scroll to position [235, 0]
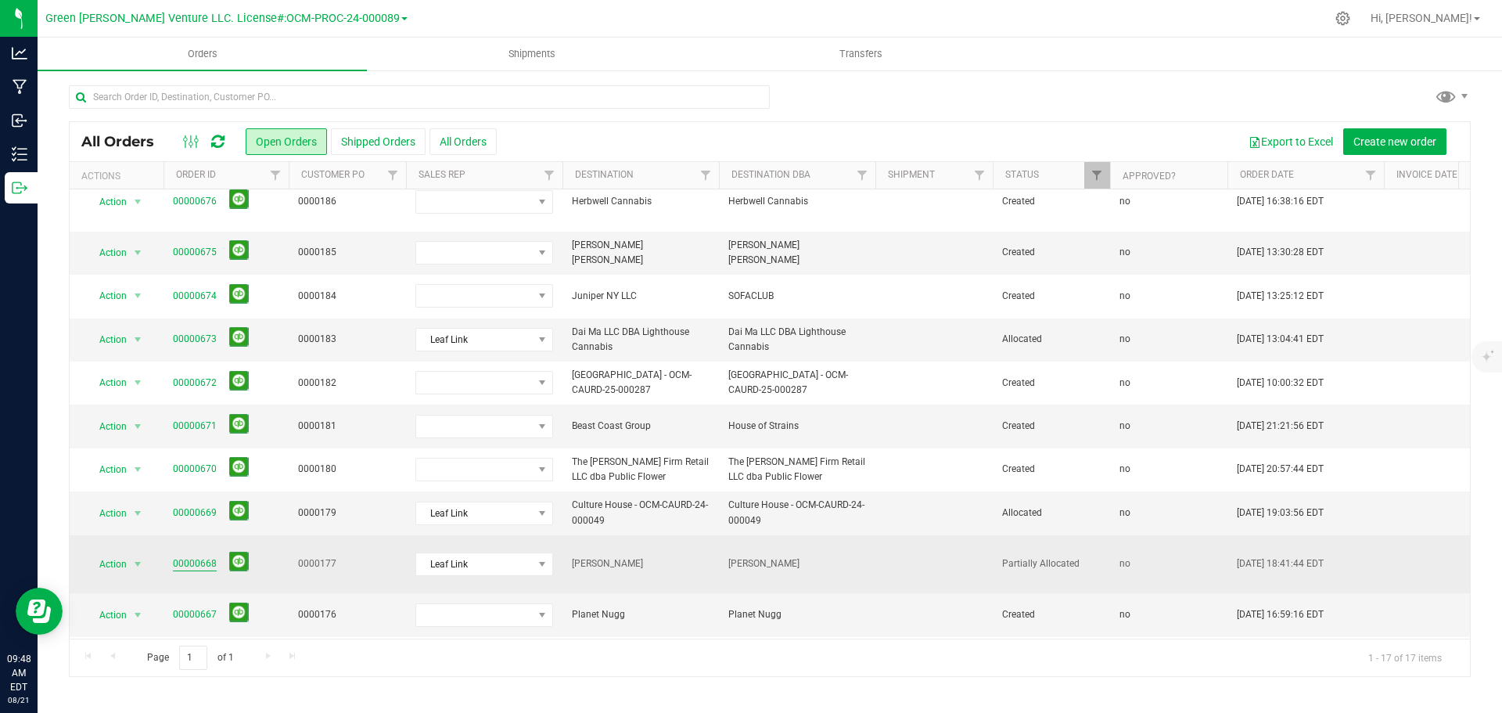
click at [189, 556] on link "00000668" at bounding box center [195, 563] width 44 height 15
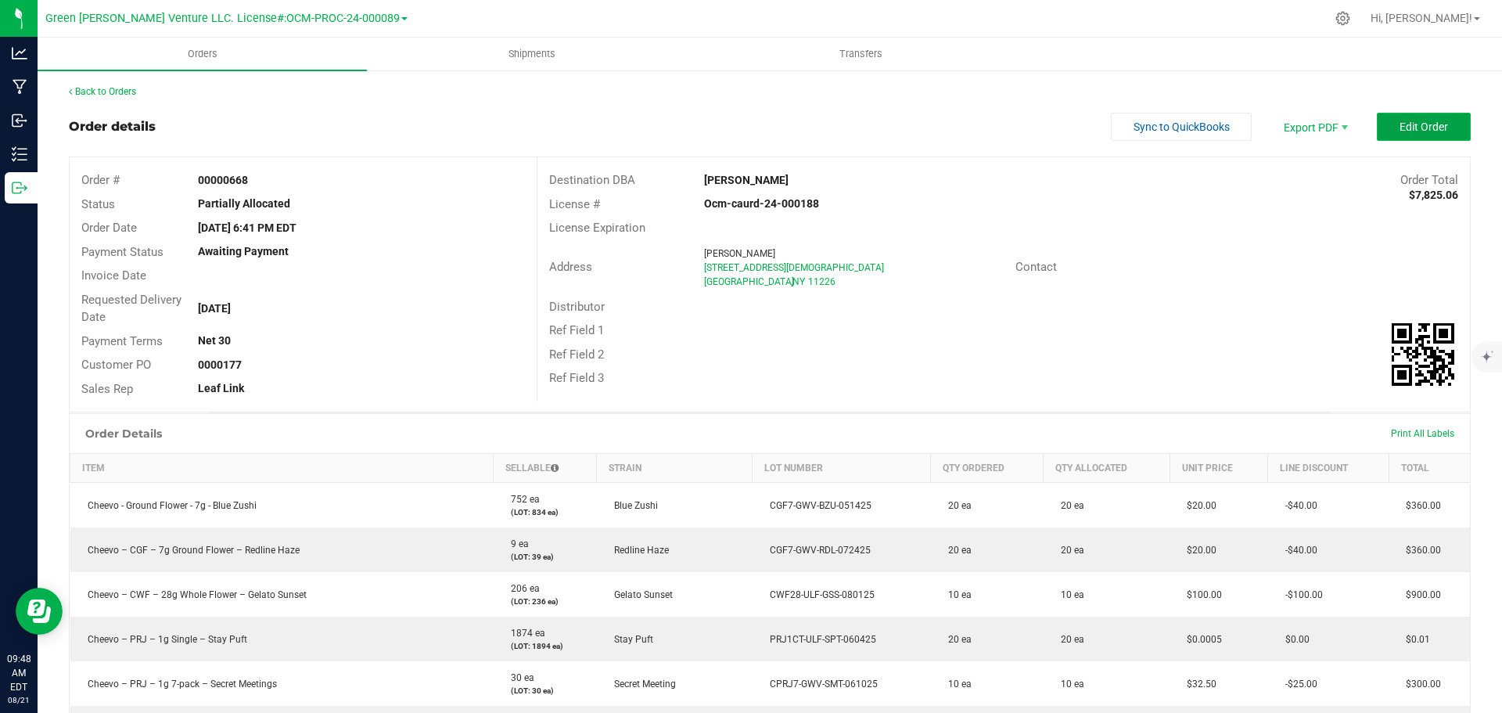
click at [1409, 138] on button "Edit Order" at bounding box center [1424, 127] width 94 height 28
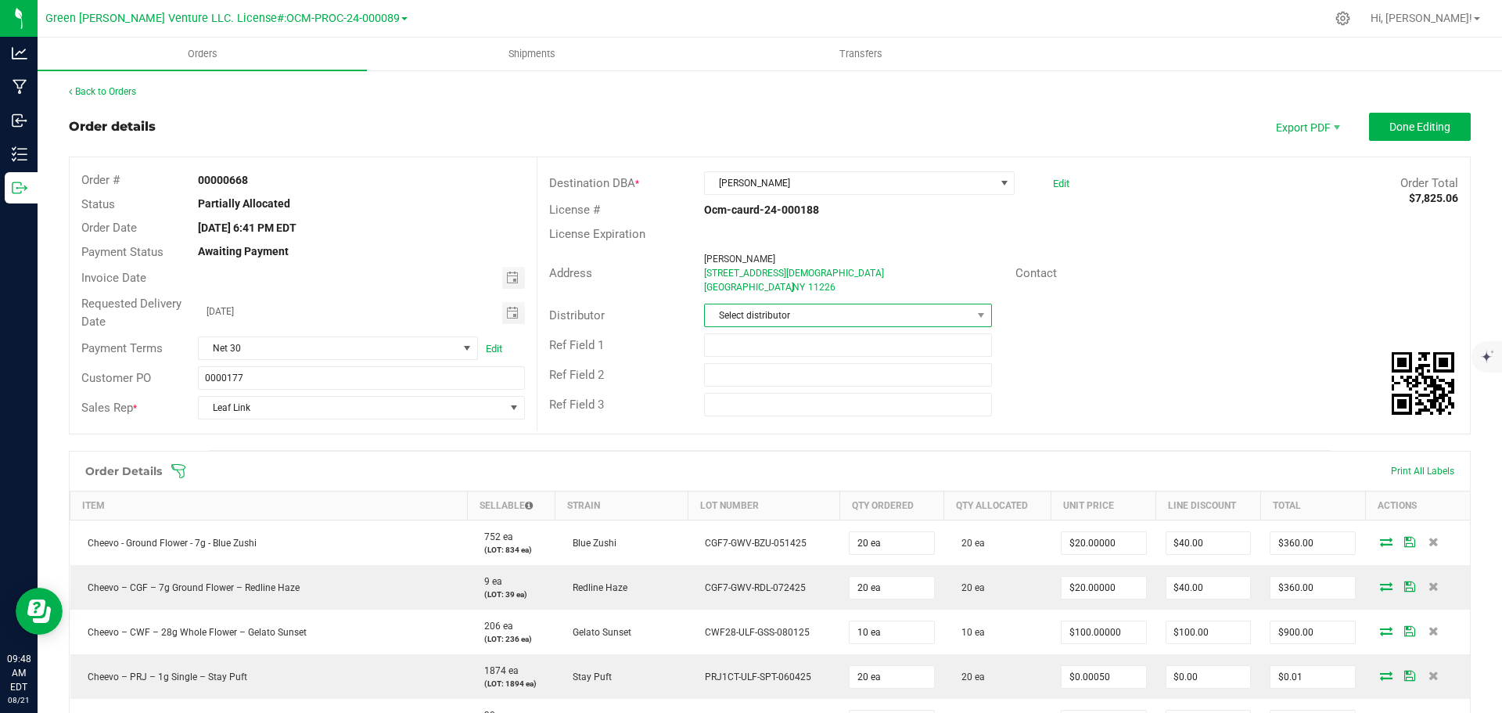
click at [809, 320] on span "Select distributor" at bounding box center [838, 315] width 266 height 22
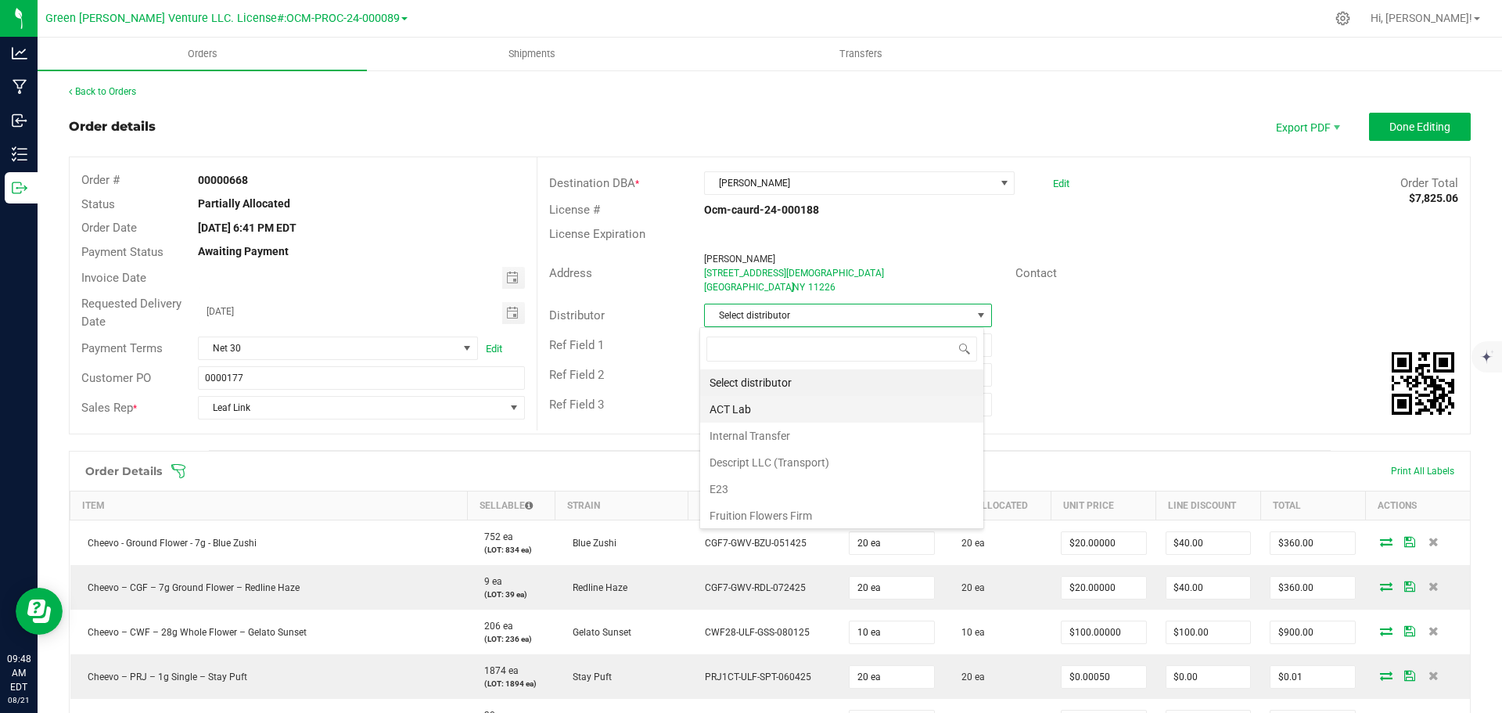
scroll to position [23, 285]
click at [758, 486] on li "E23" at bounding box center [841, 489] width 283 height 27
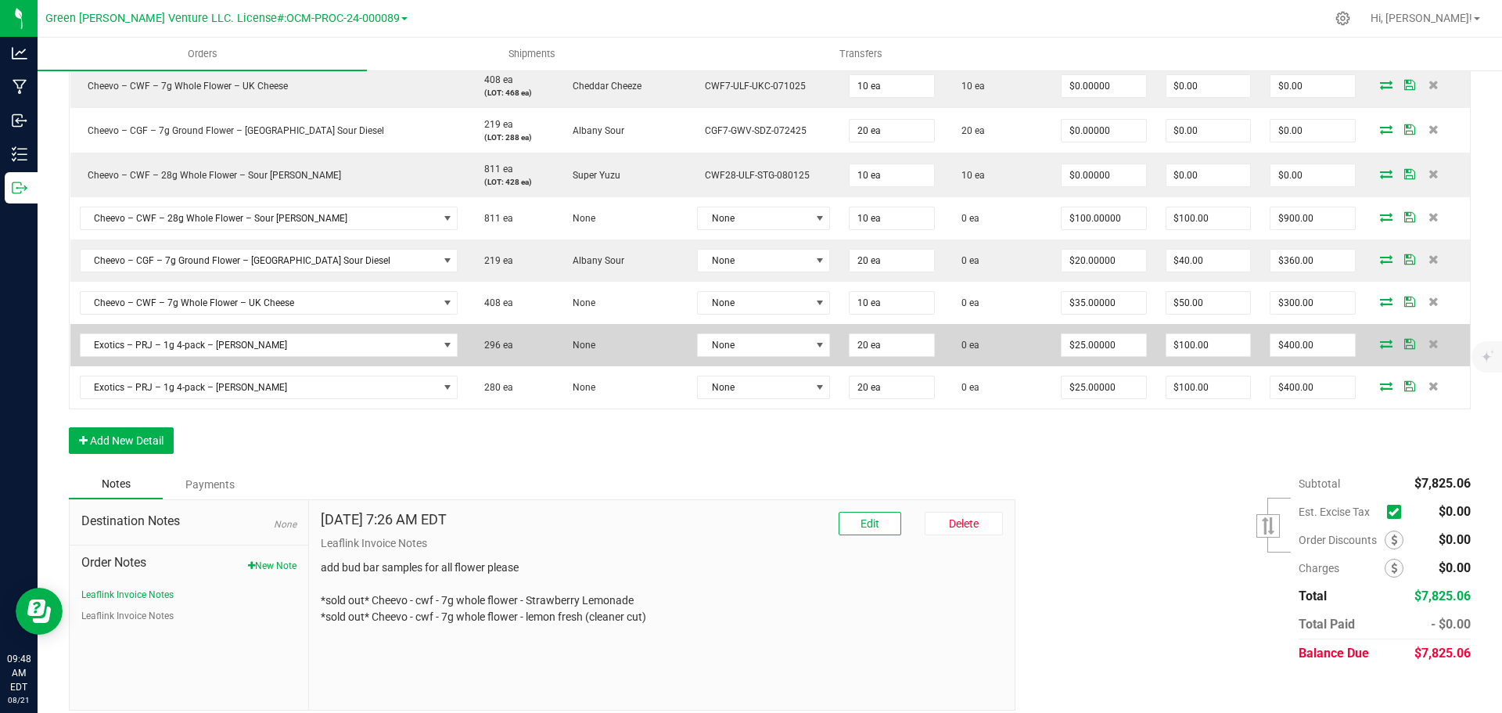
scroll to position [1484, 0]
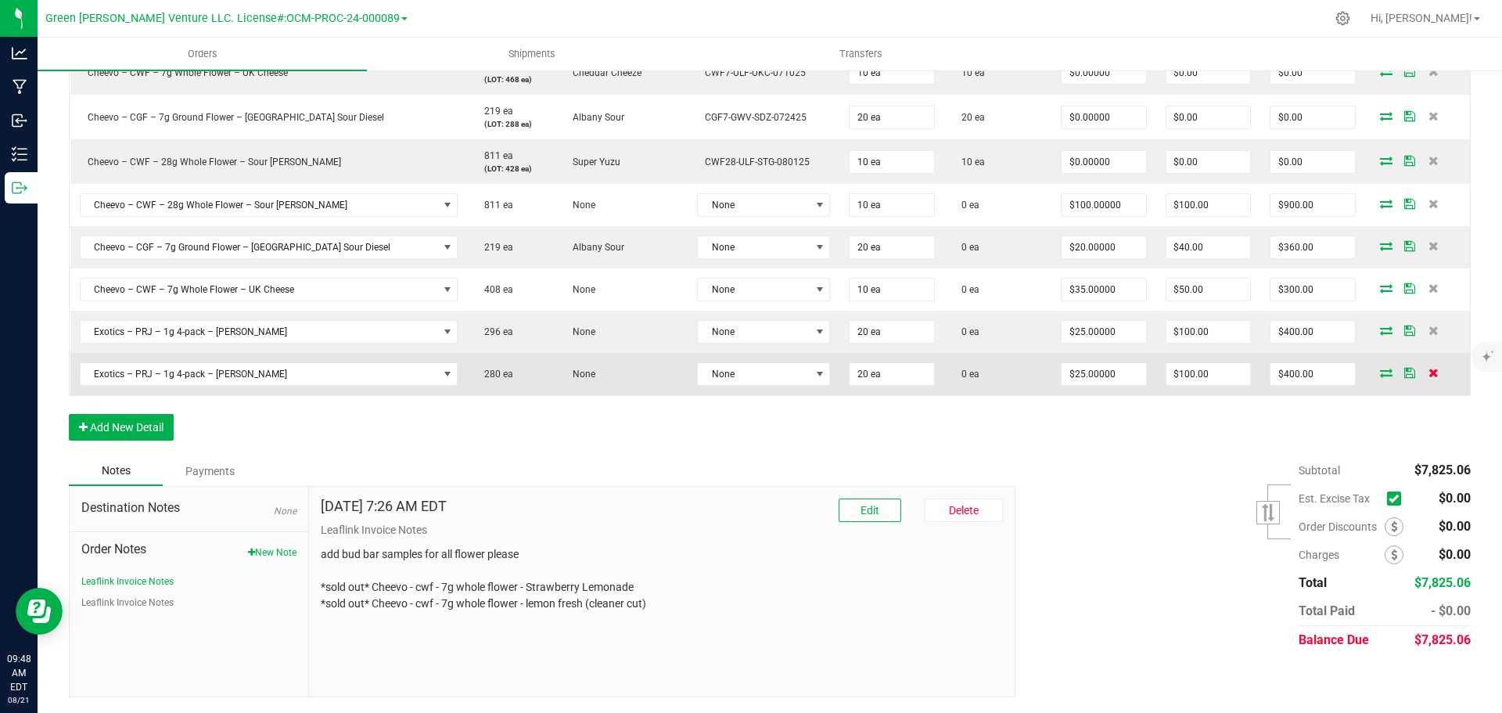
click at [1428, 374] on icon at bounding box center [1433, 372] width 10 height 9
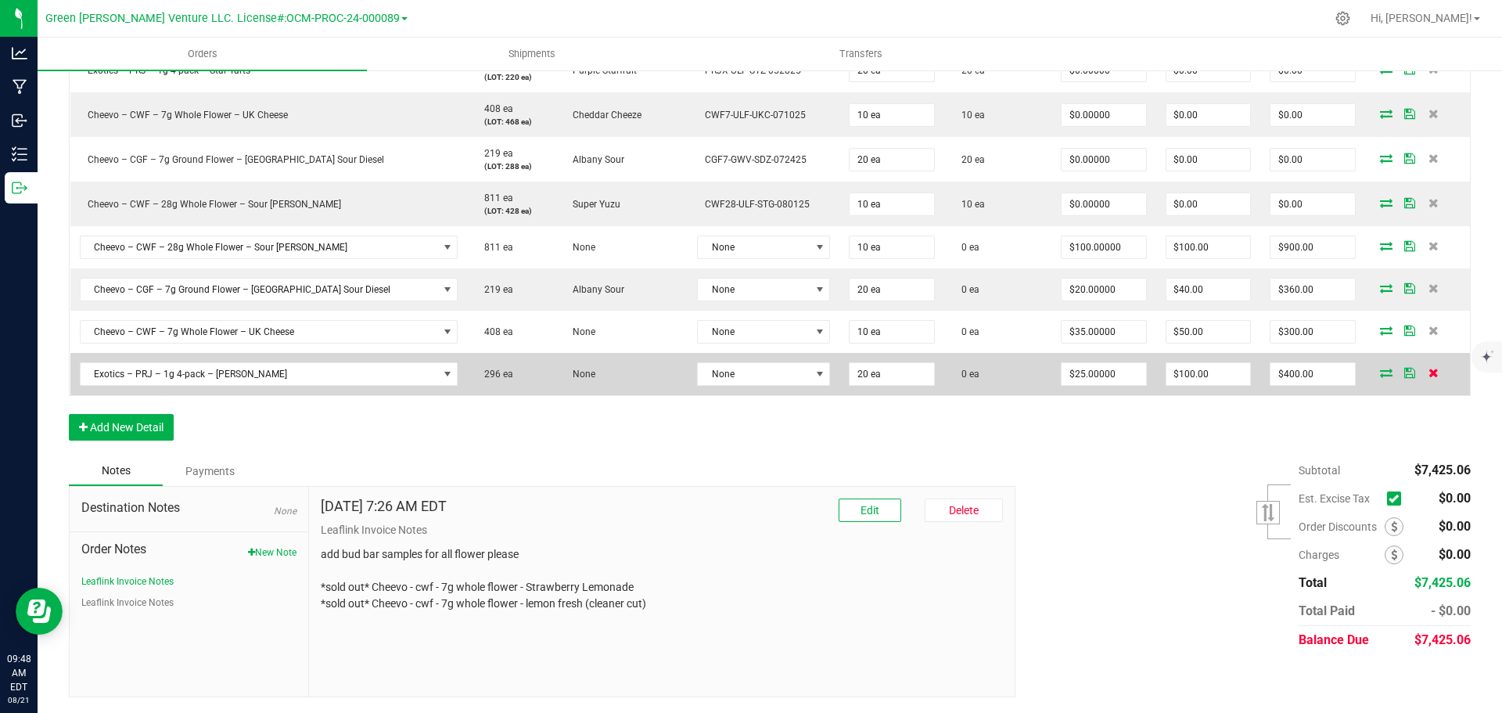
click at [1428, 375] on icon at bounding box center [1433, 372] width 10 height 9
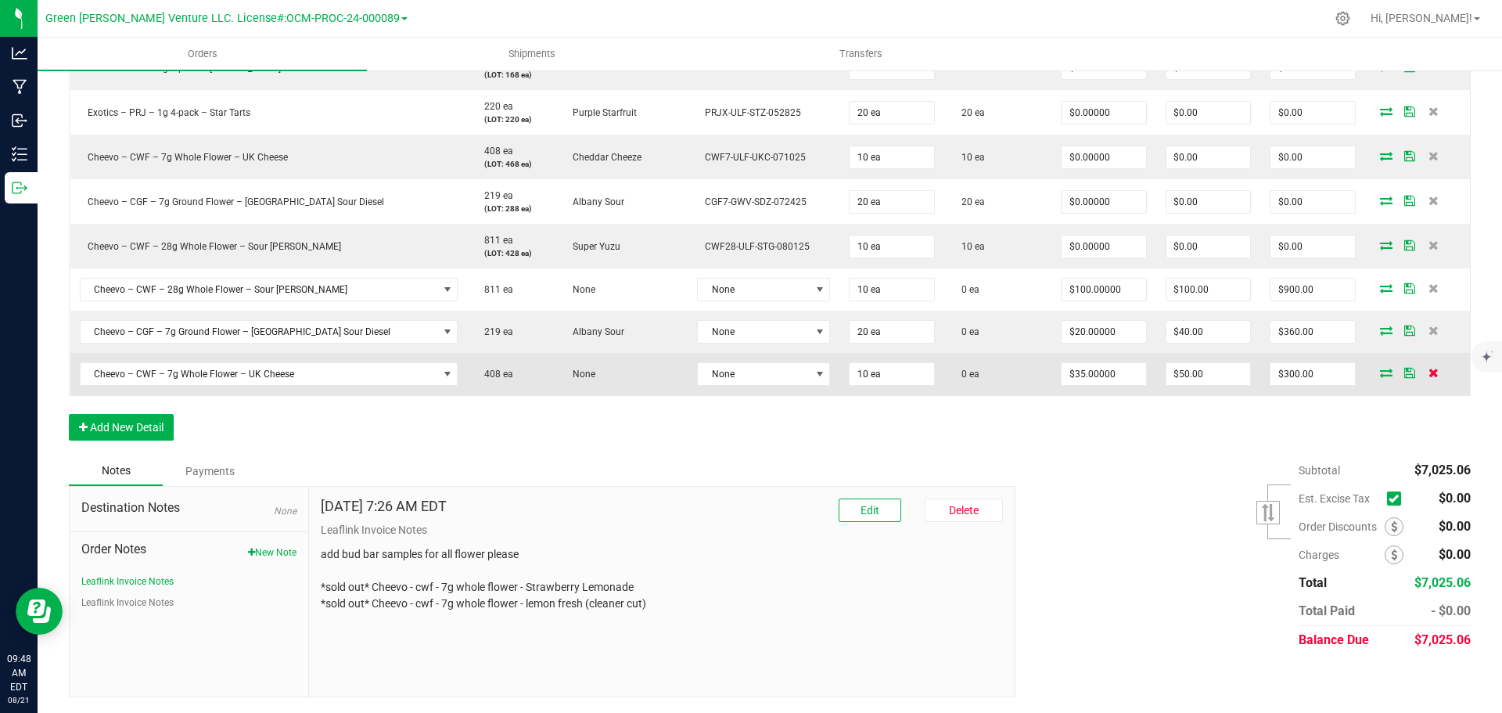
click at [1428, 375] on icon at bounding box center [1433, 372] width 10 height 9
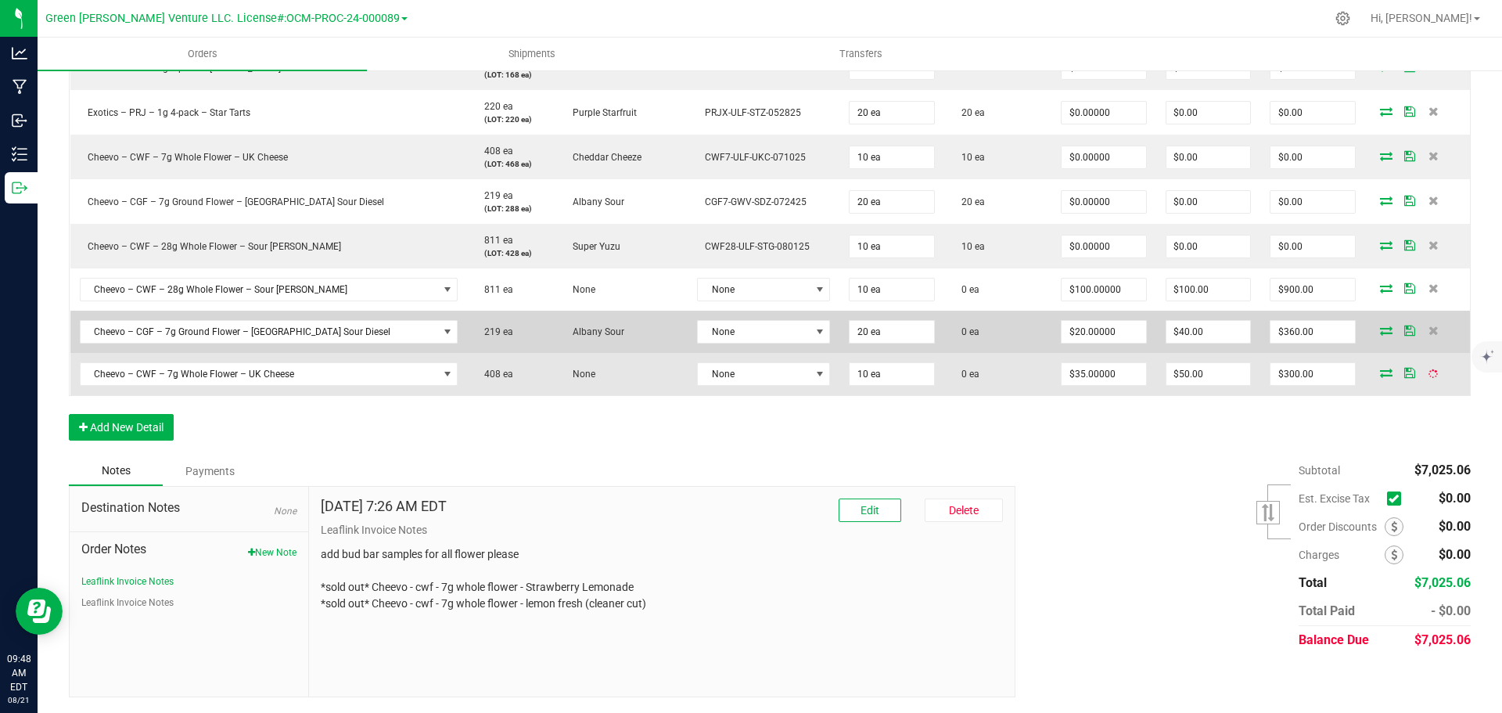
scroll to position [1357, 0]
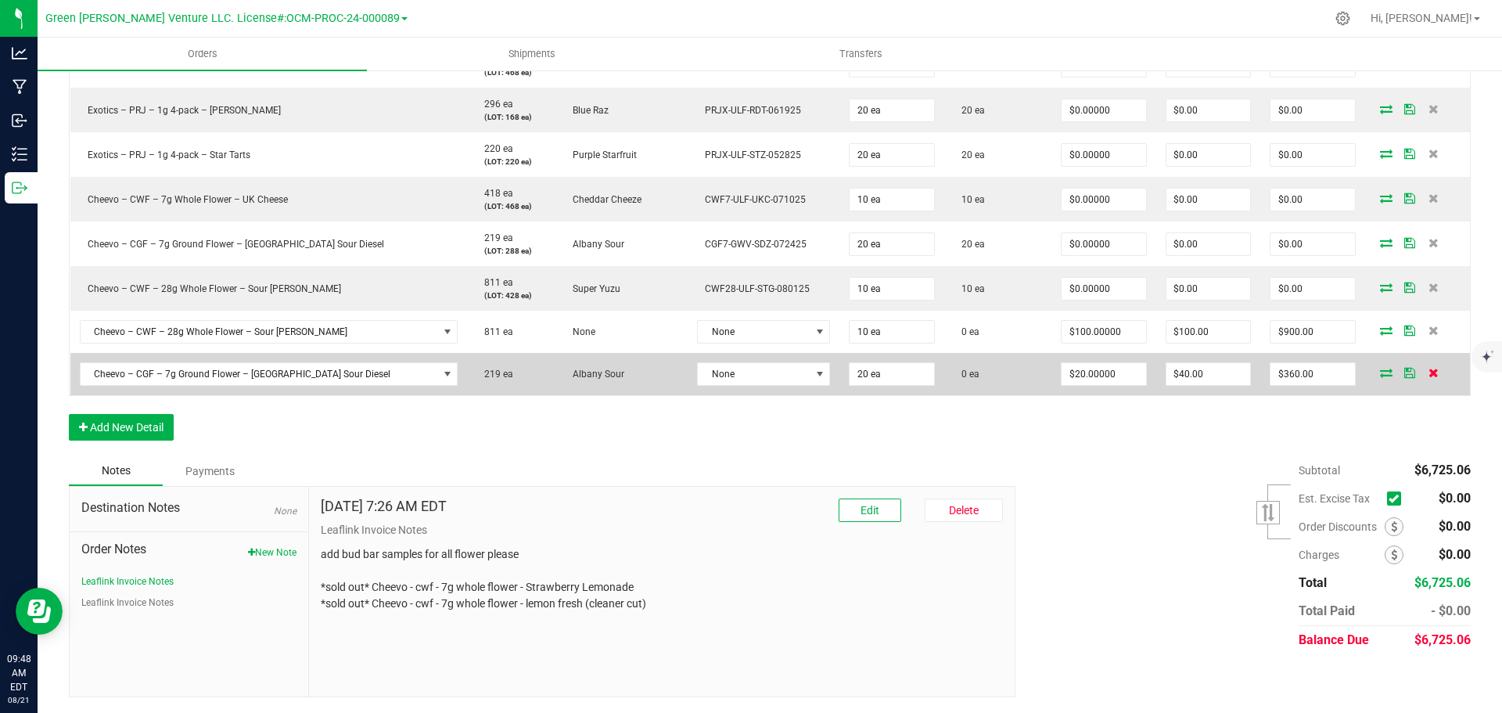
click at [1428, 372] on icon at bounding box center [1433, 372] width 10 height 9
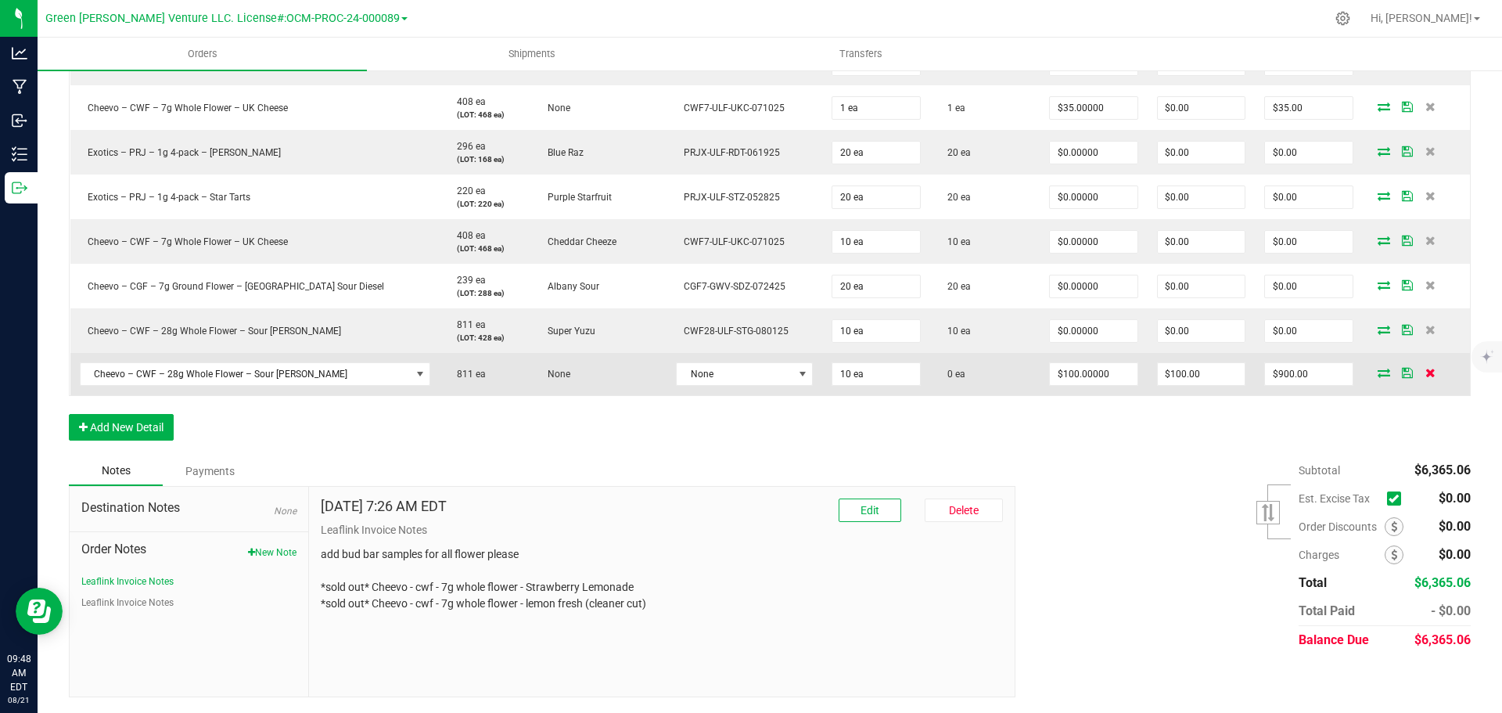
click at [1425, 373] on icon at bounding box center [1430, 372] width 10 height 9
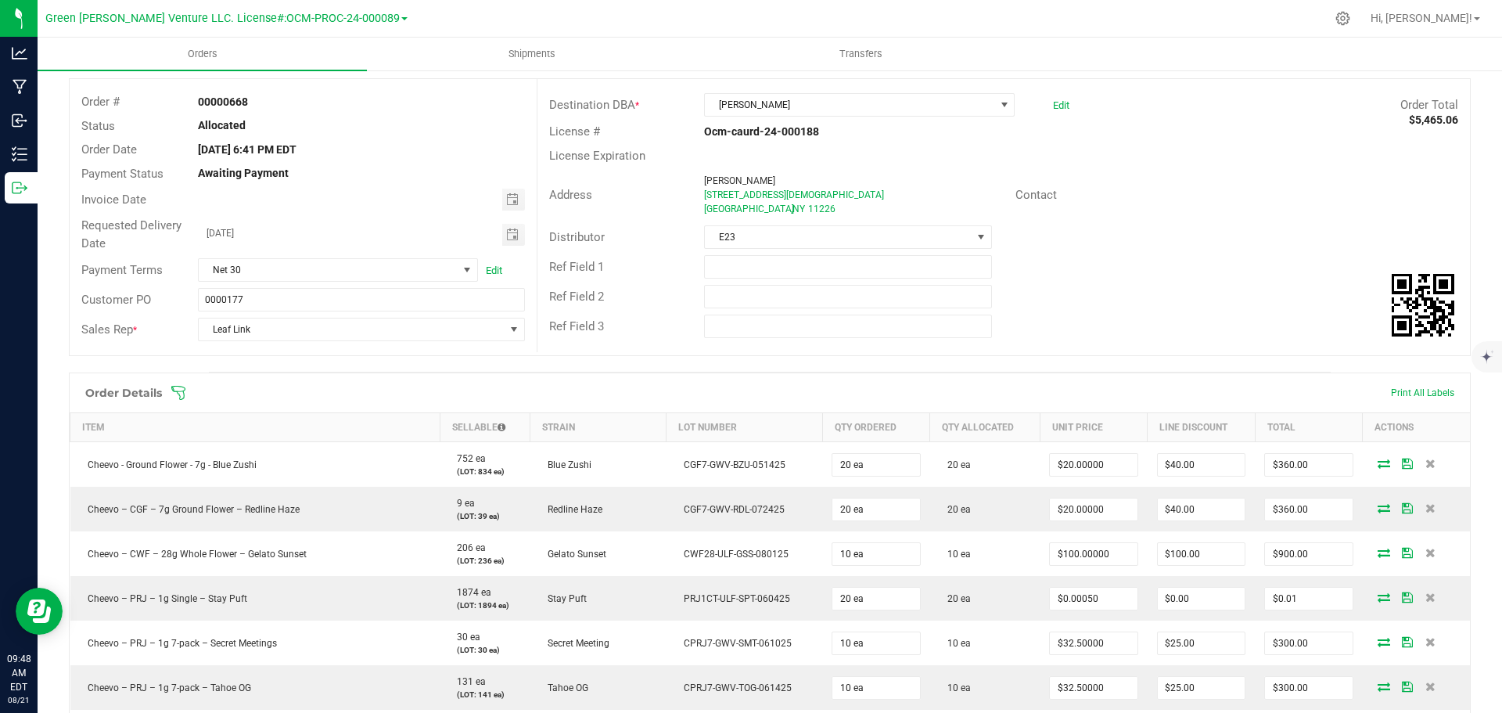
scroll to position [0, 0]
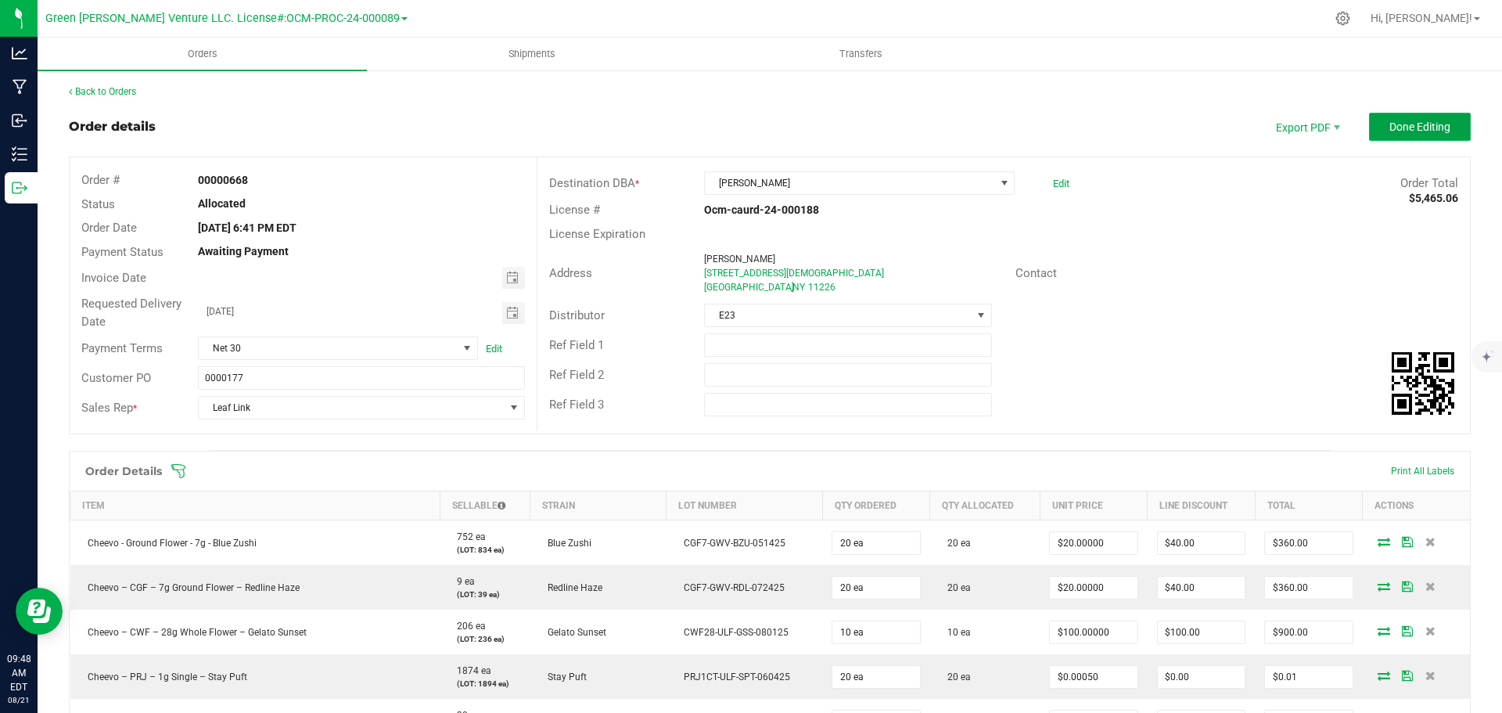
click at [1369, 137] on button "Done Editing" at bounding box center [1420, 127] width 102 height 28
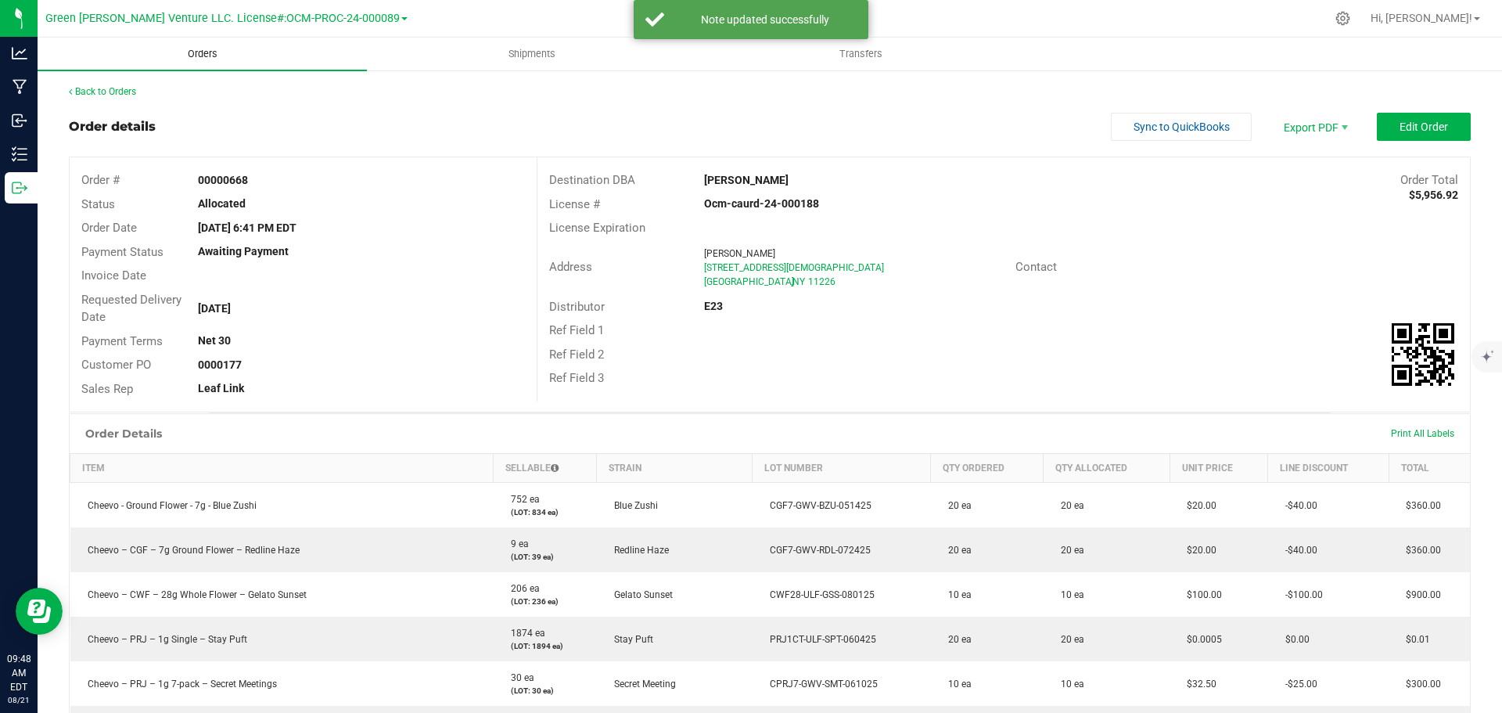
click at [211, 56] on span "Orders" at bounding box center [203, 54] width 72 height 14
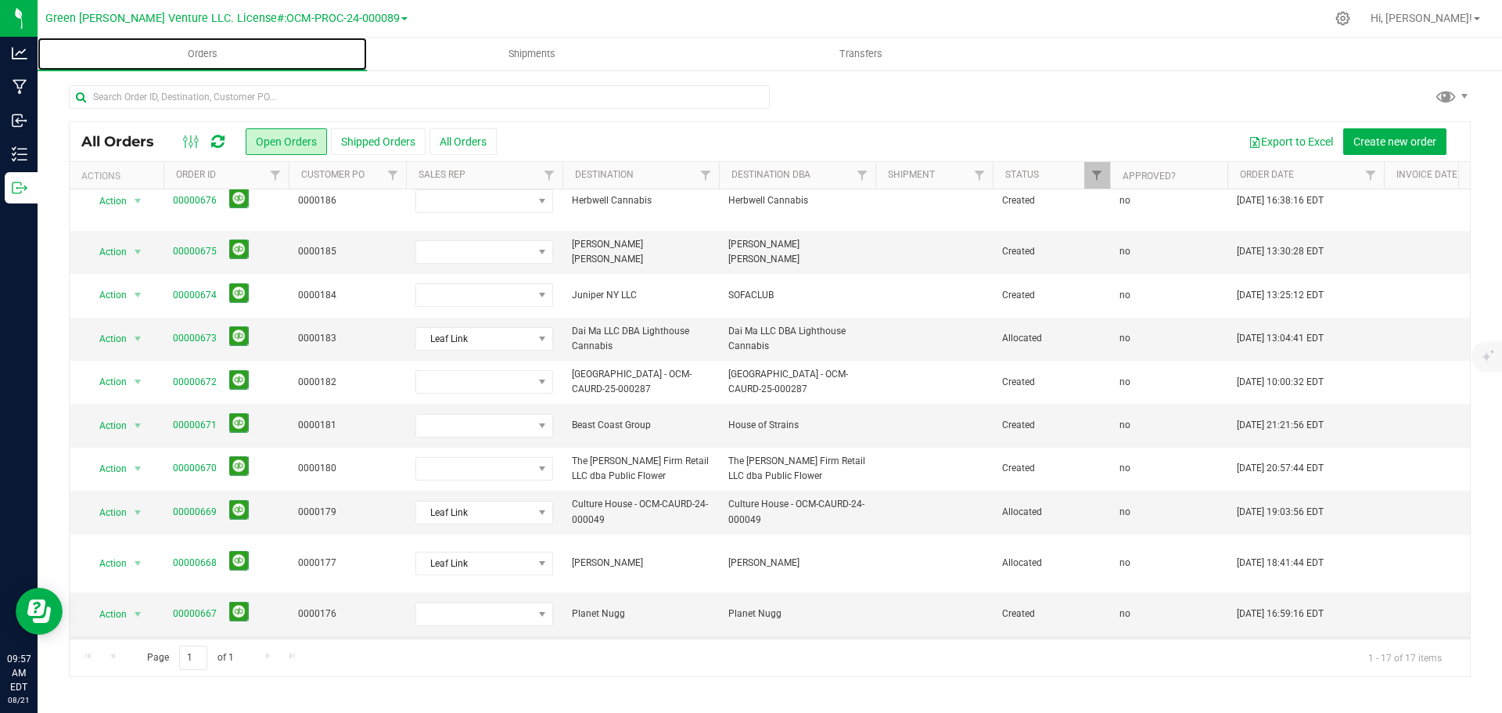
scroll to position [314, 0]
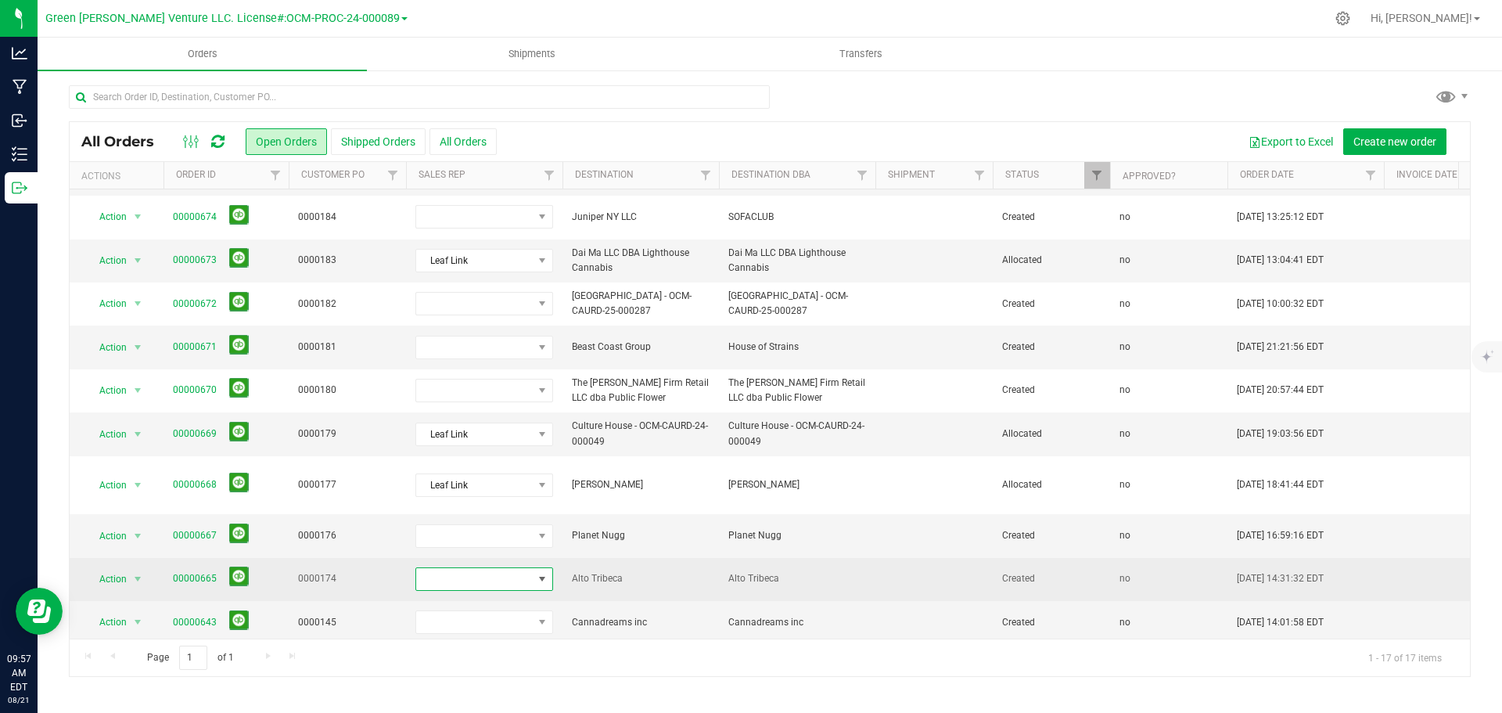
click at [527, 568] on span at bounding box center [474, 579] width 117 height 22
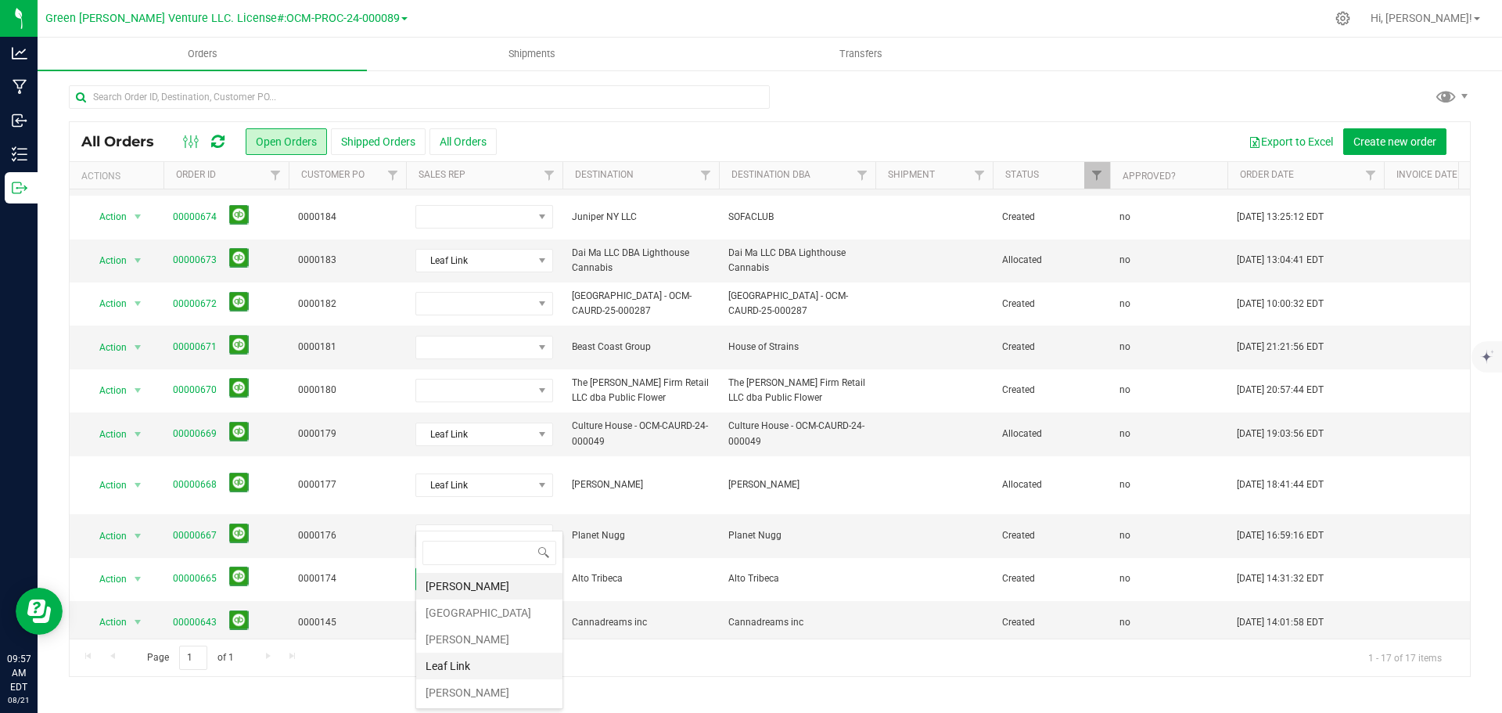
click at [469, 666] on li "Leaf Link" at bounding box center [489, 665] width 146 height 27
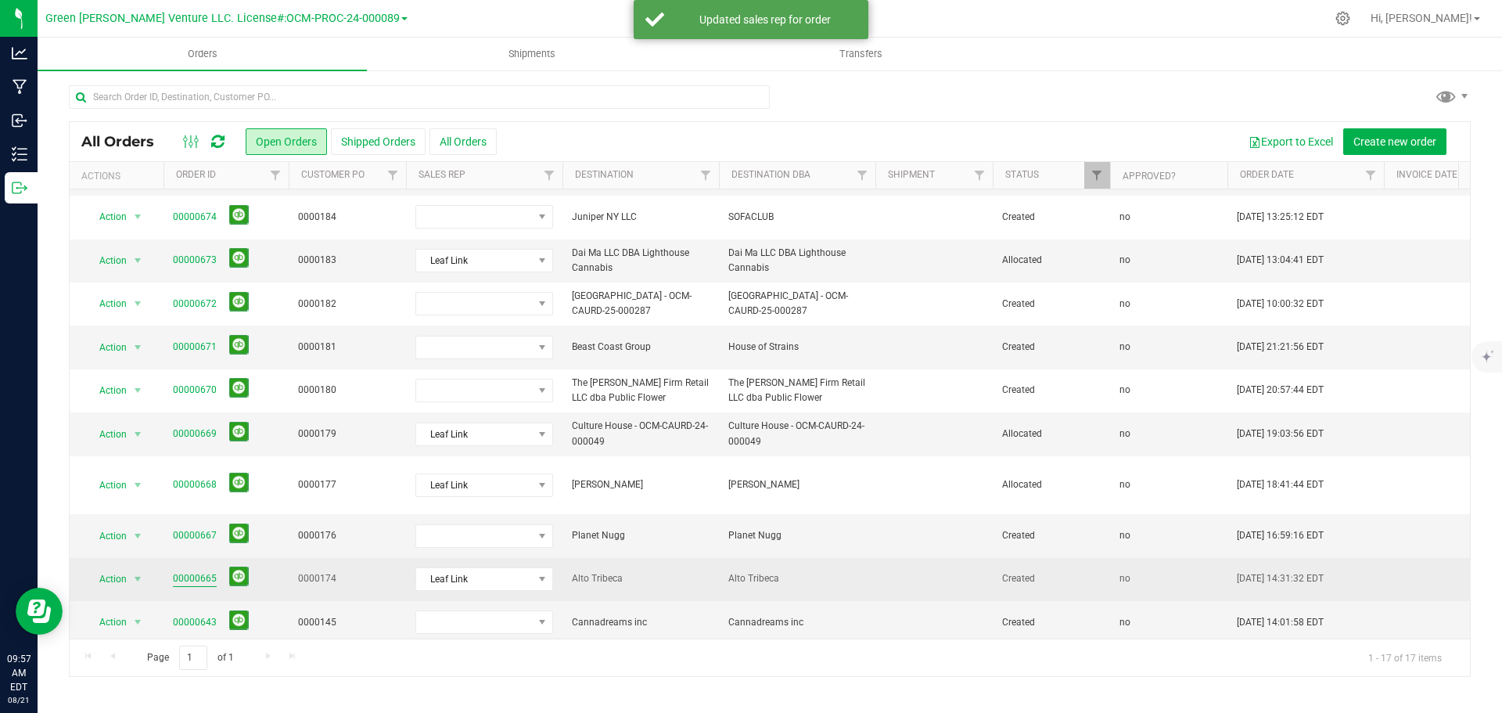
click at [196, 571] on link "00000665" at bounding box center [195, 578] width 44 height 15
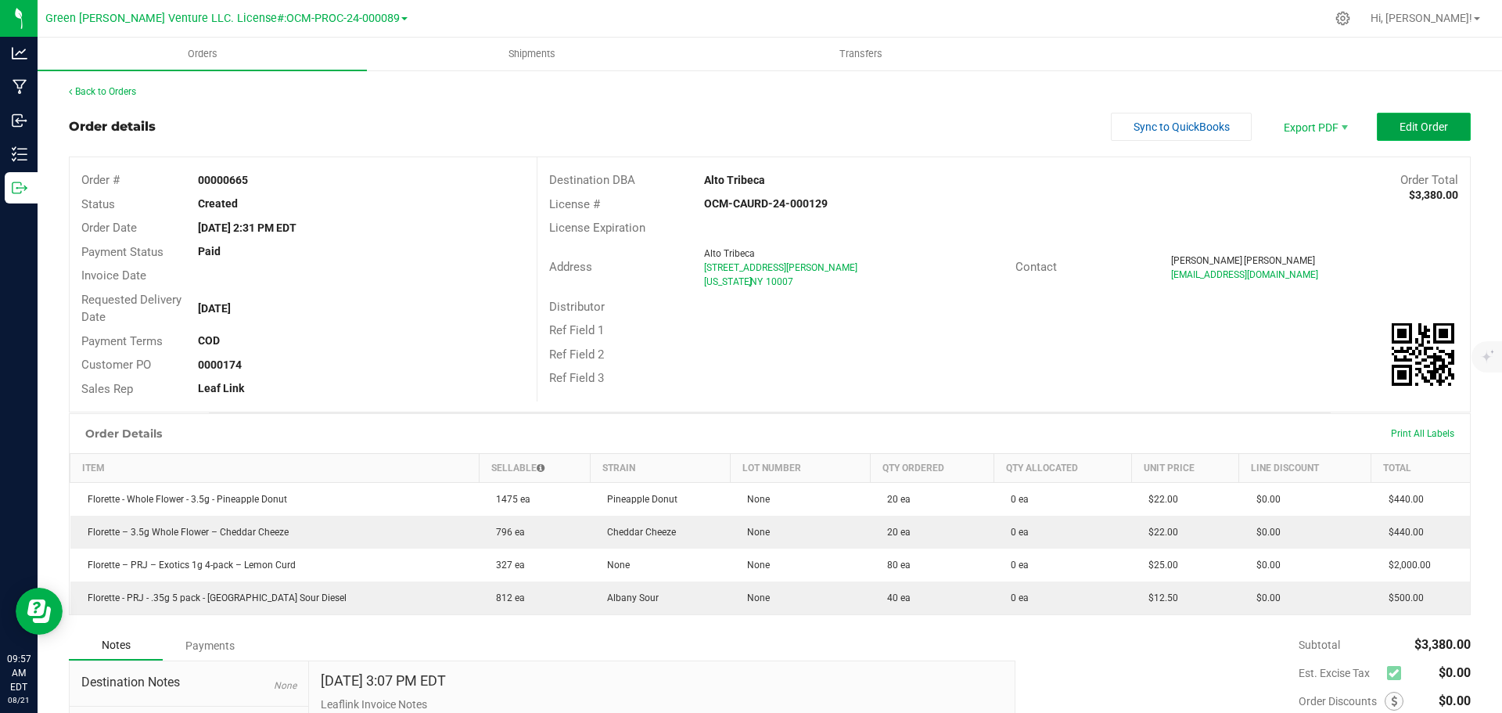
click at [1383, 127] on button "Edit Order" at bounding box center [1424, 127] width 94 height 28
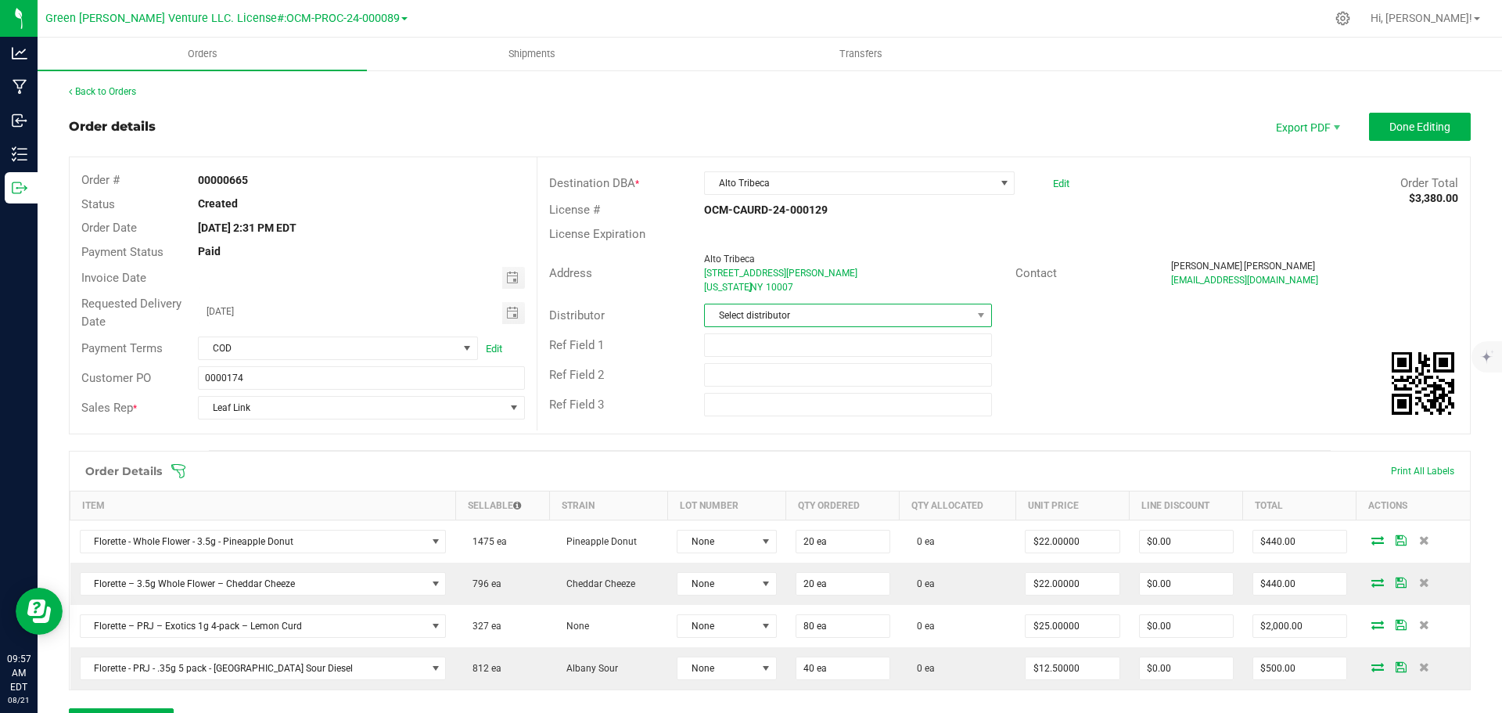
click at [892, 318] on span "Select distributor" at bounding box center [838, 315] width 266 height 22
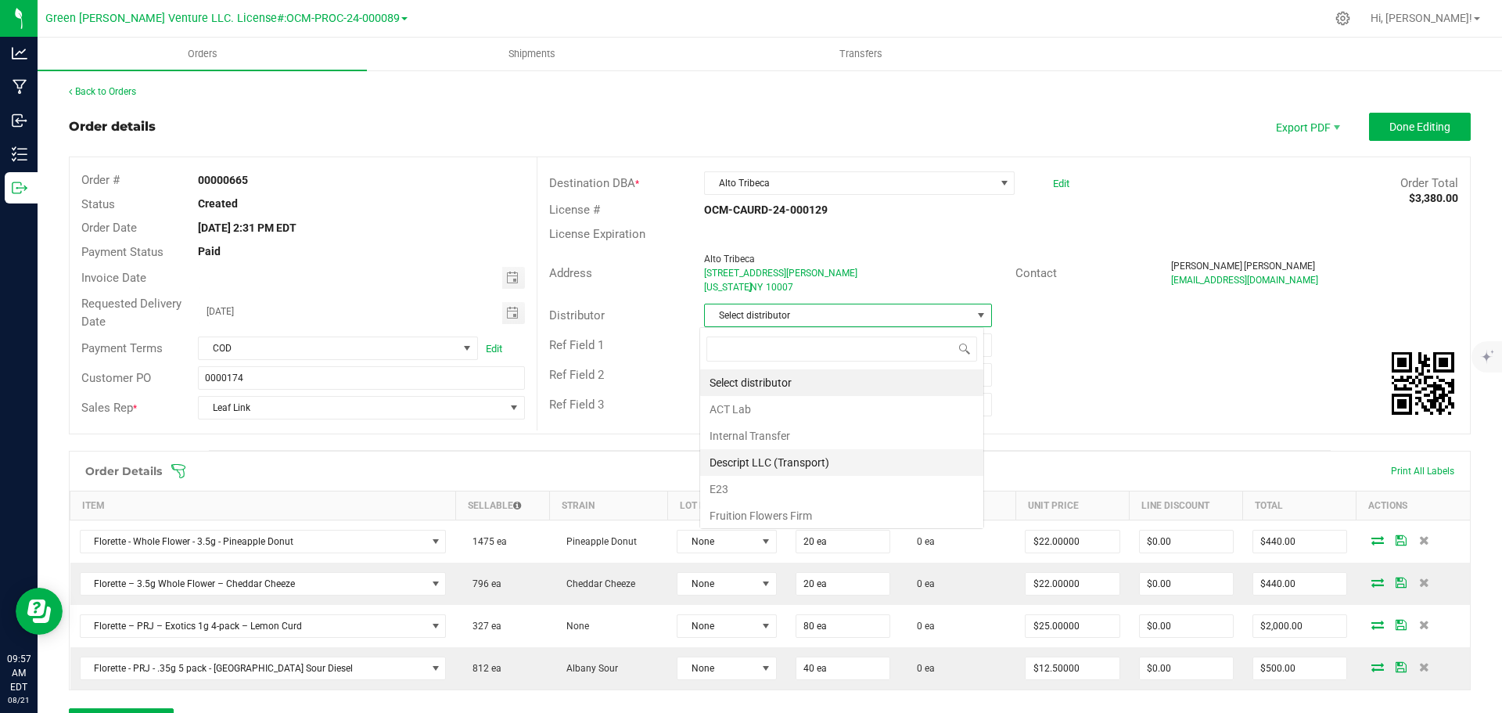
scroll to position [23, 285]
click at [724, 482] on li "E23" at bounding box center [841, 489] width 283 height 27
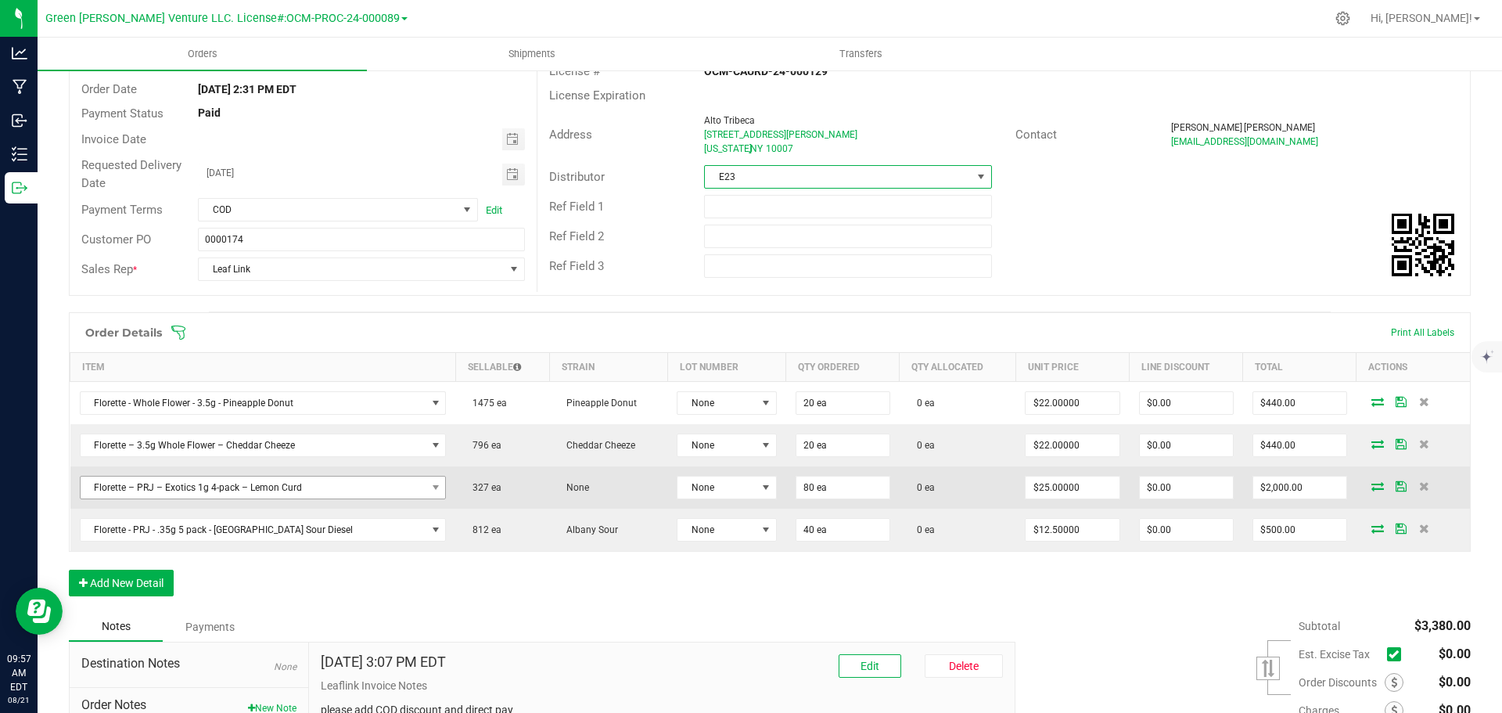
scroll to position [156, 0]
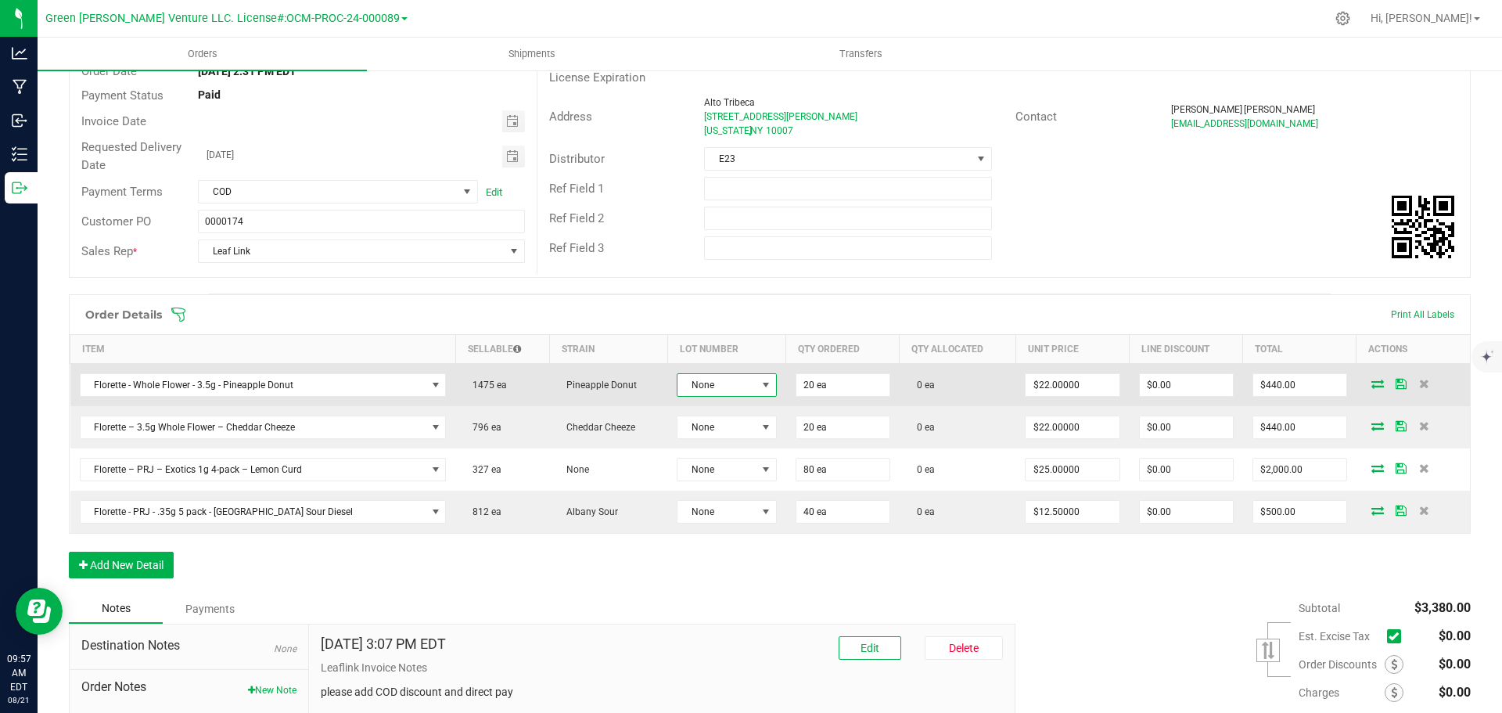
click at [687, 382] on span "None" at bounding box center [716, 385] width 78 height 22
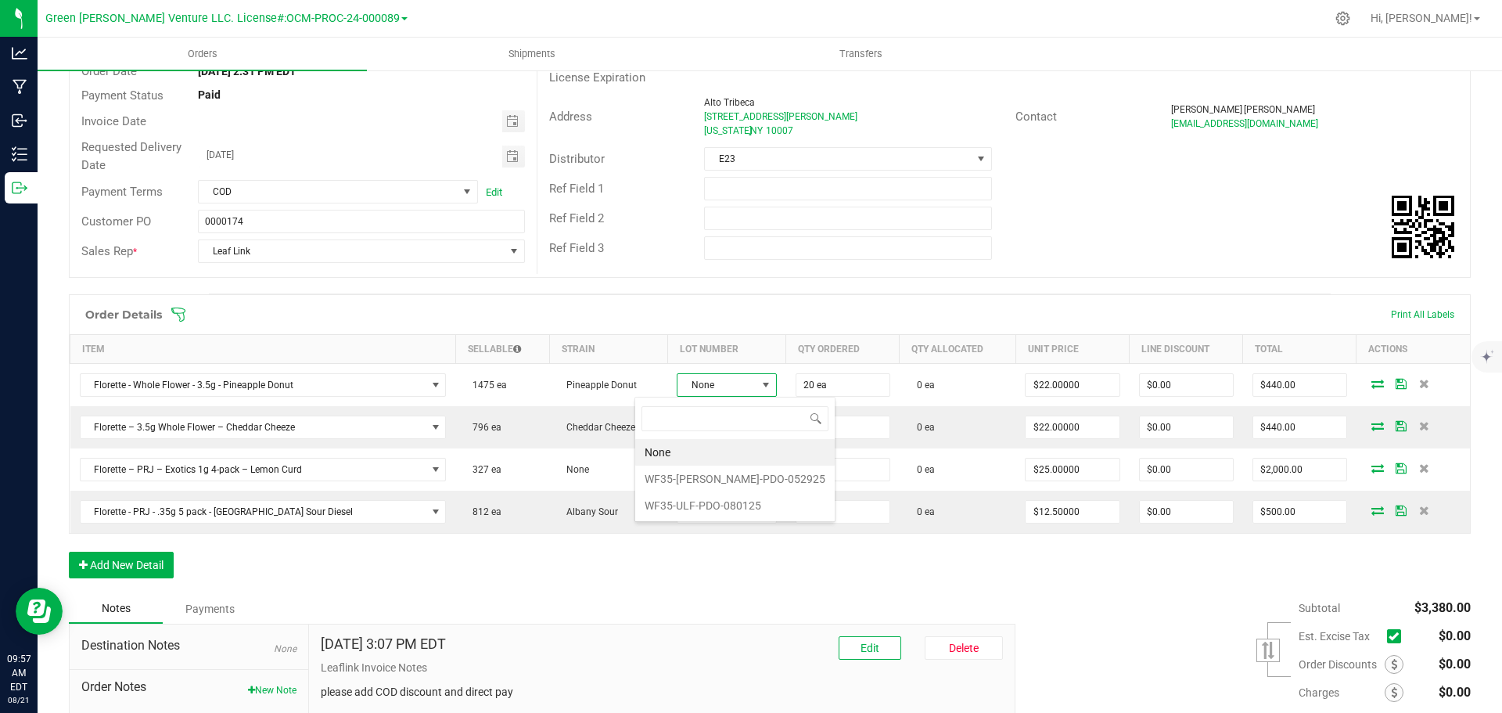
scroll to position [23, 104]
click at [698, 504] on li "WF35-ULF-PDO-080125" at bounding box center [734, 505] width 199 height 27
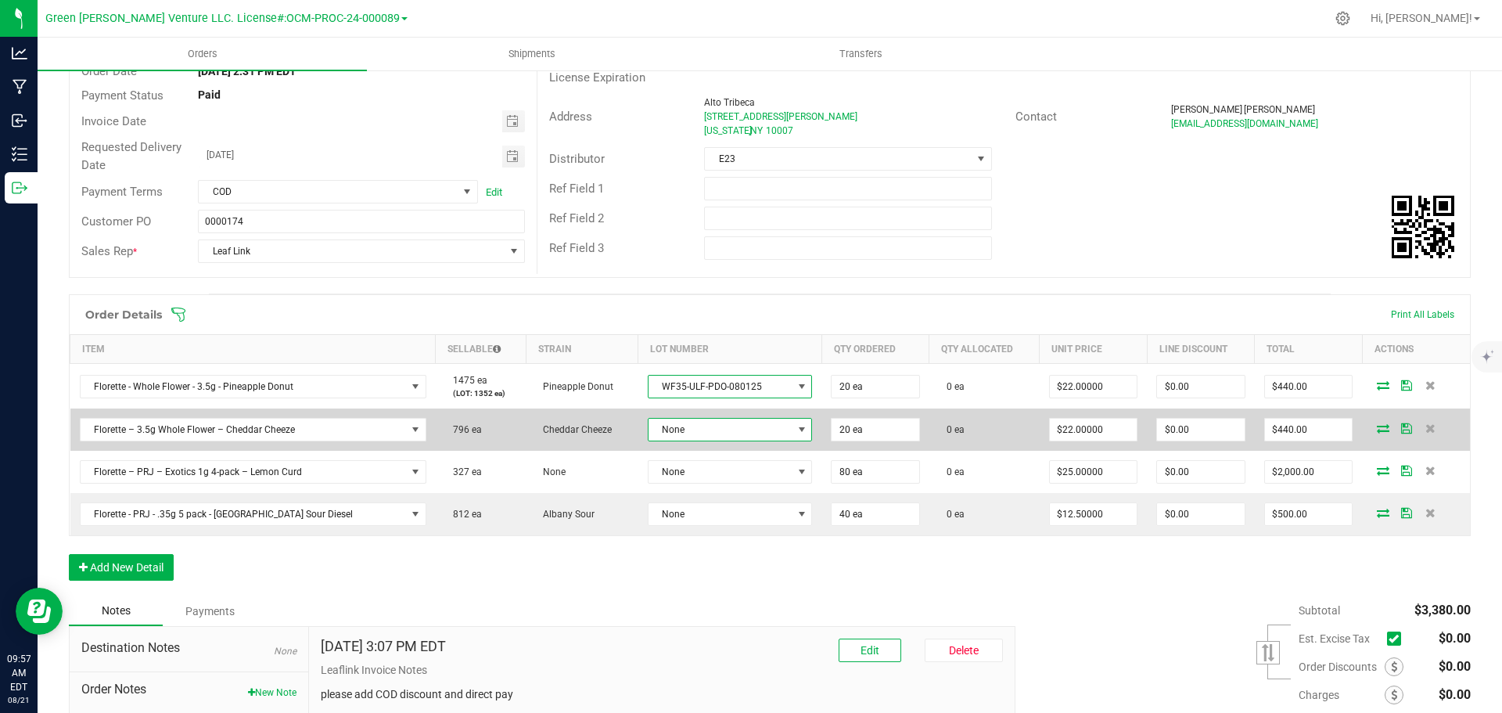
click at [686, 424] on span "None" at bounding box center [720, 429] width 144 height 22
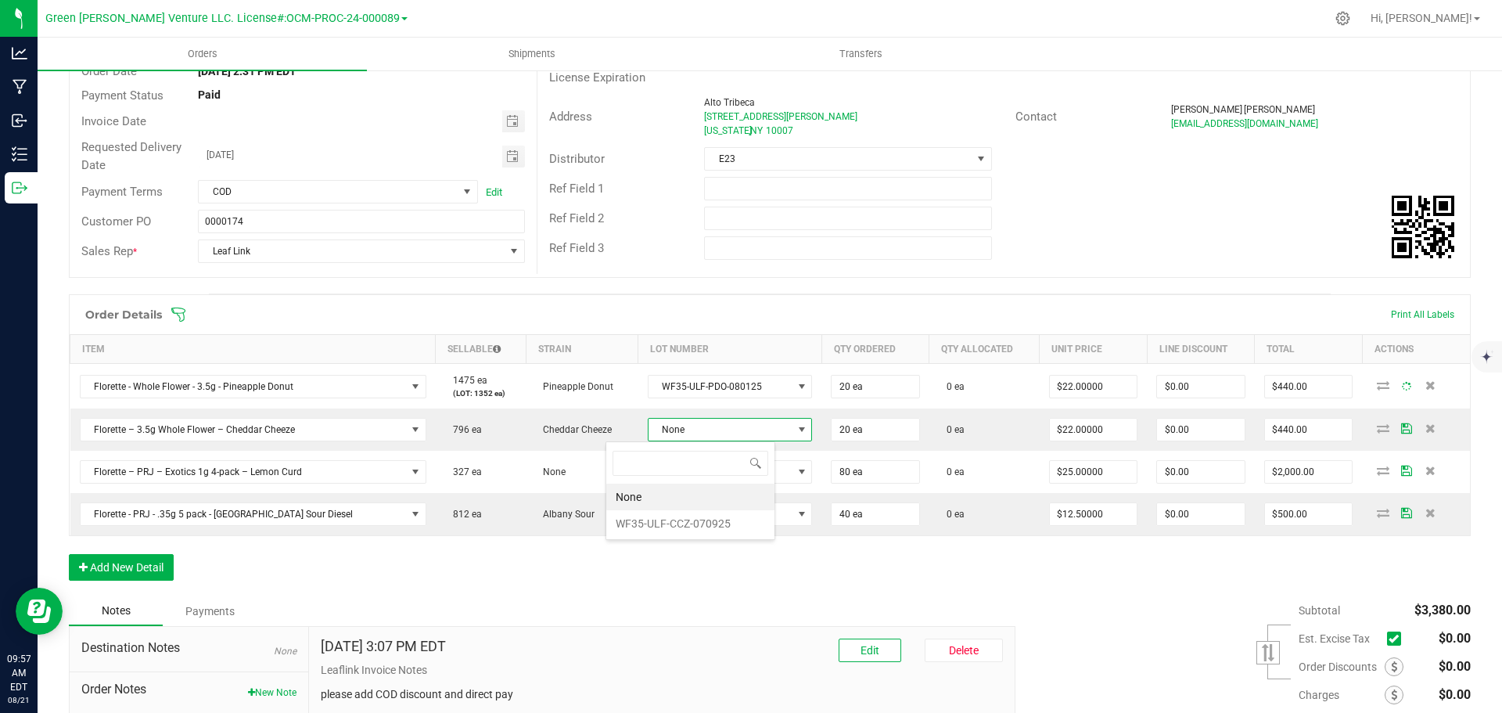
scroll to position [23, 170]
click at [691, 515] on li "WF35-ULF-CCZ-070925" at bounding box center [690, 523] width 168 height 27
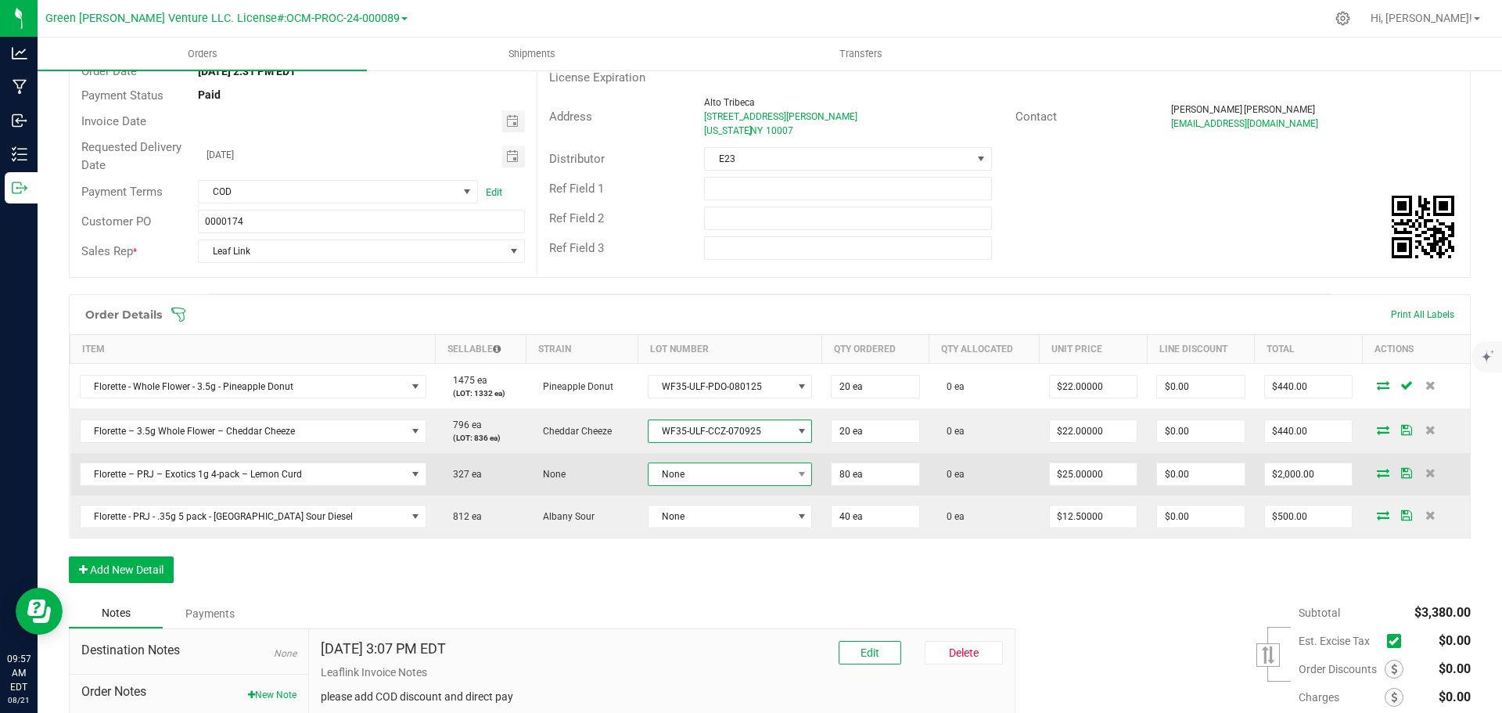
click at [693, 479] on span "None" at bounding box center [720, 474] width 144 height 22
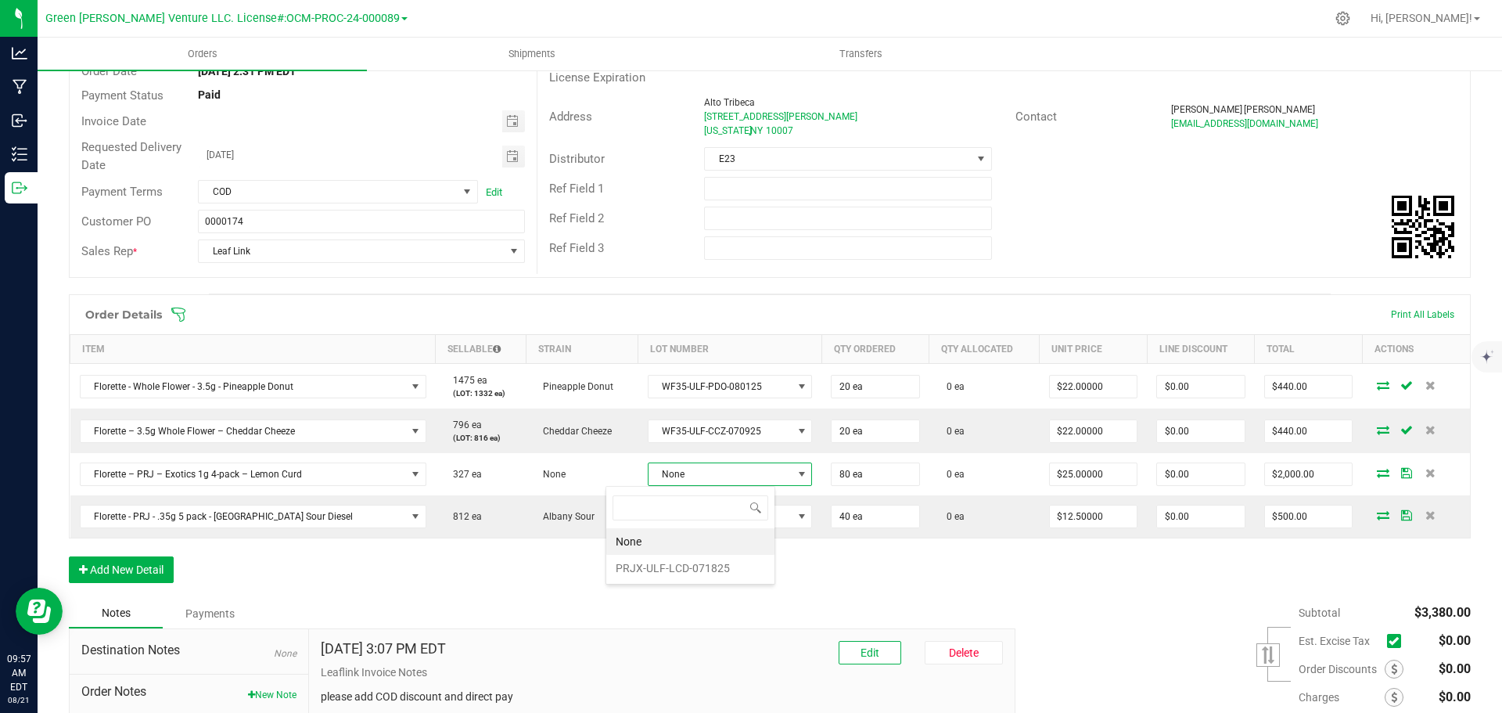
click at [689, 569] on li "PRJX-ULF-LCD-071825" at bounding box center [690, 568] width 168 height 27
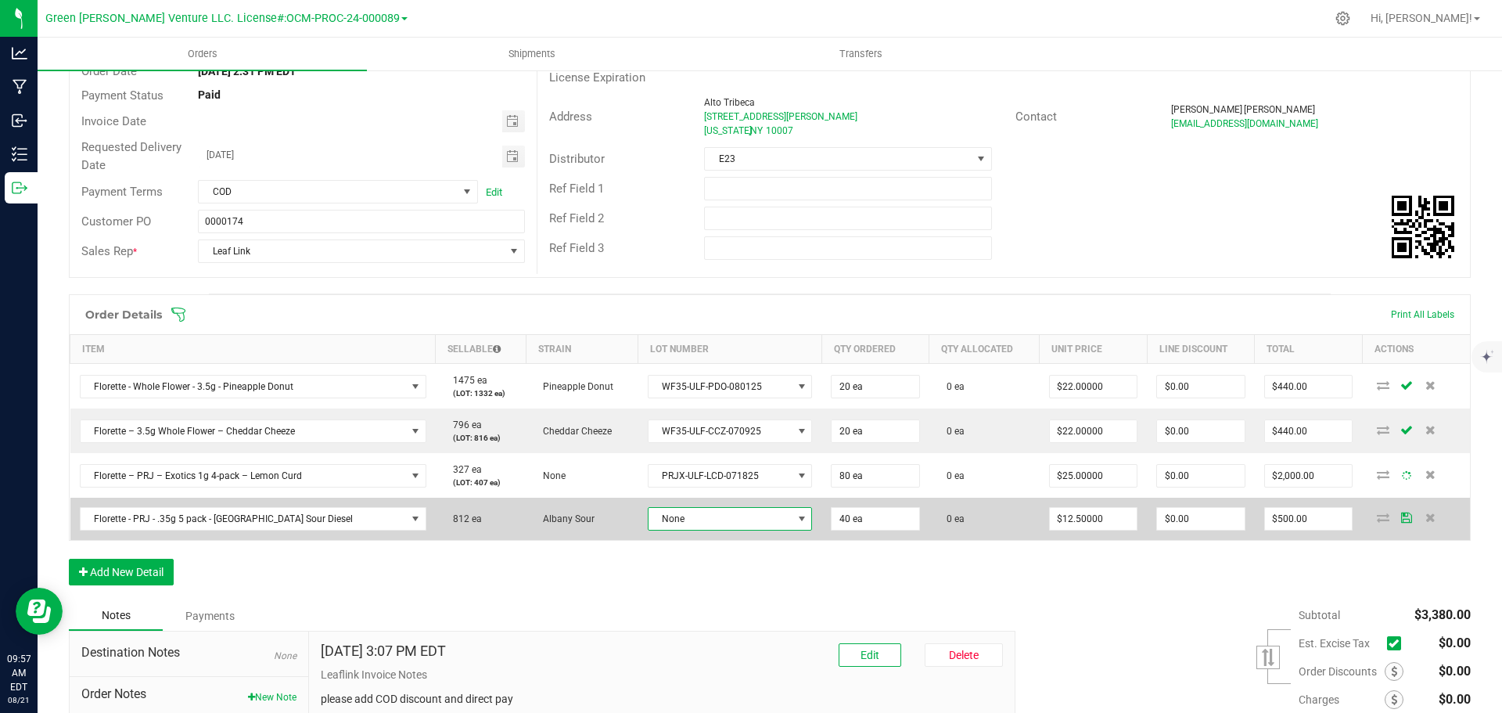
click at [685, 516] on span "None" at bounding box center [720, 519] width 144 height 22
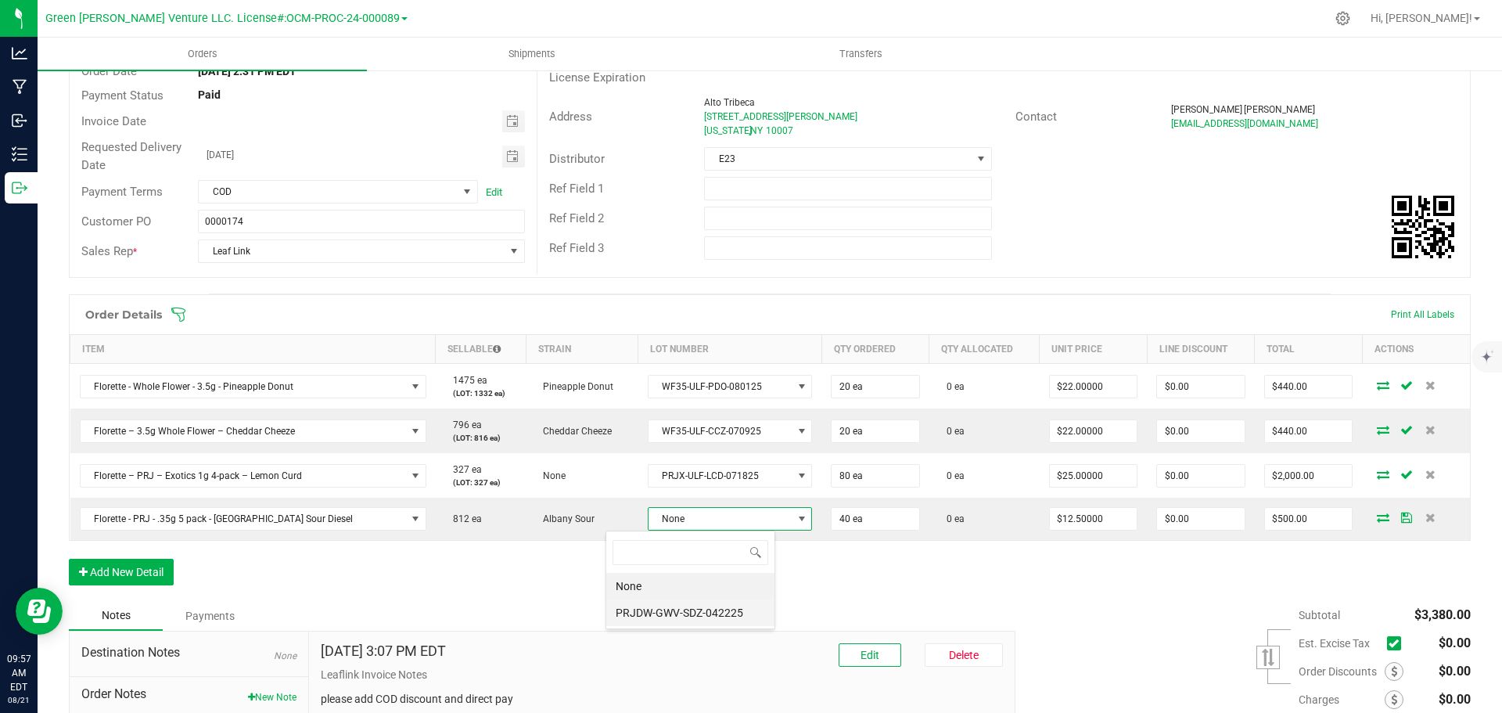
click at [682, 612] on li "PRJDW-GWV-SDZ-042225" at bounding box center [690, 612] width 168 height 27
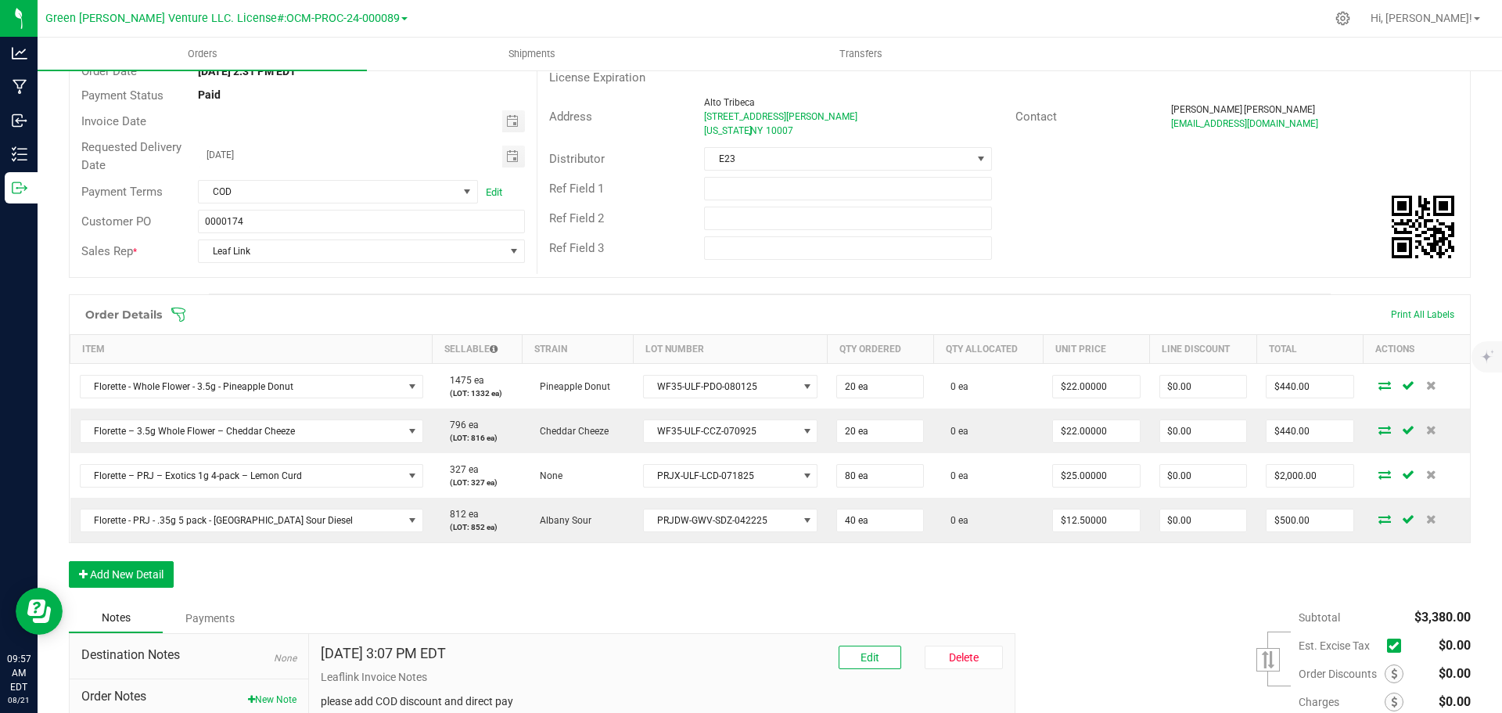
click at [181, 317] on icon at bounding box center [179, 315] width 16 height 16
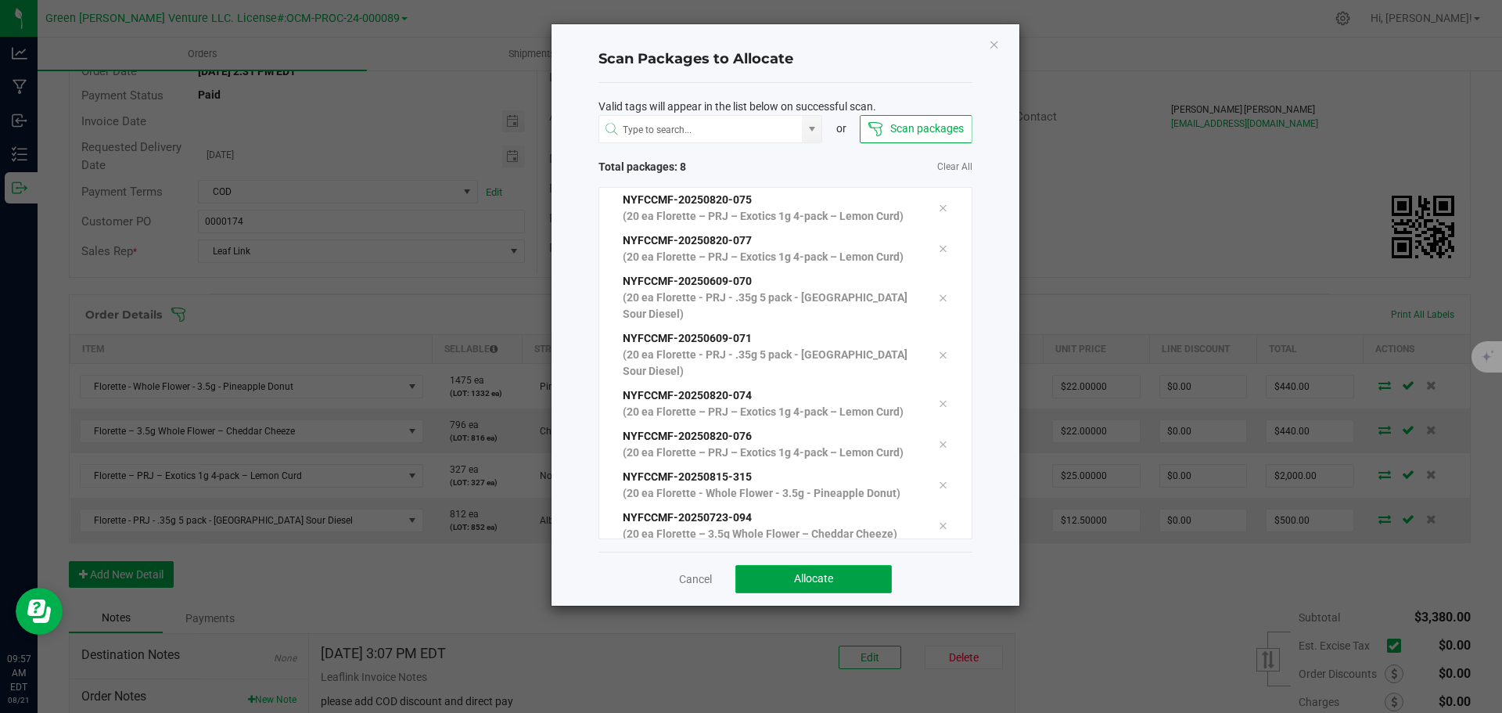
click at [783, 576] on button "Allocate" at bounding box center [813, 579] width 156 height 28
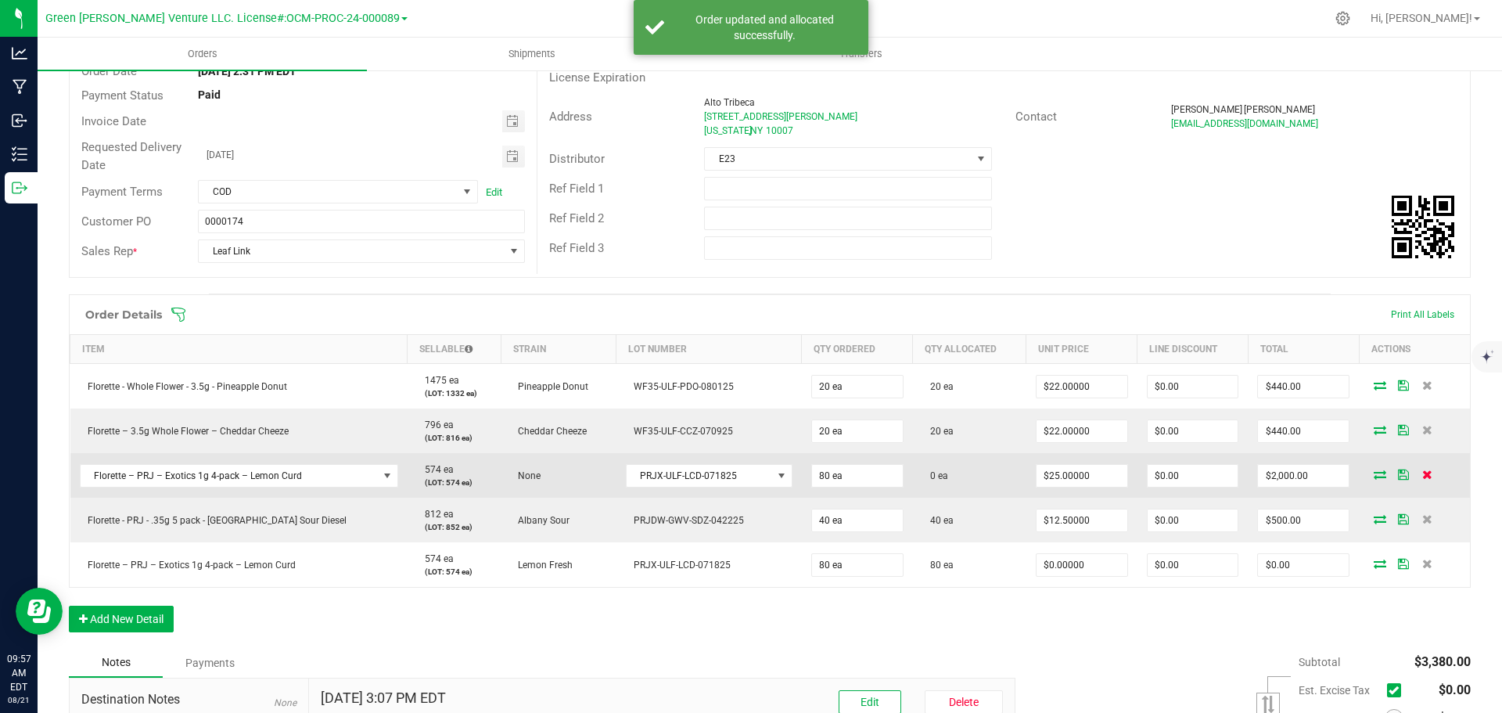
click at [1422, 473] on icon at bounding box center [1427, 473] width 10 height 9
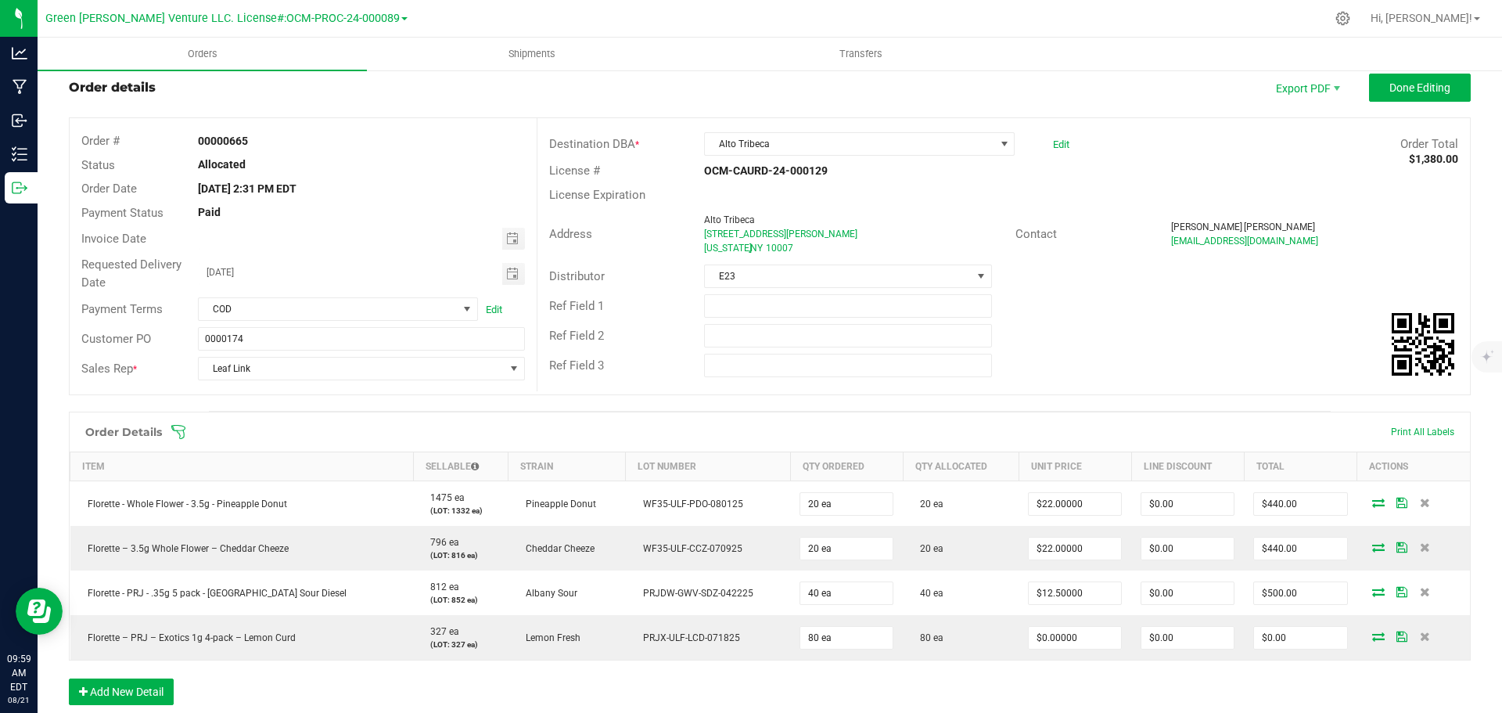
scroll to position [0, 0]
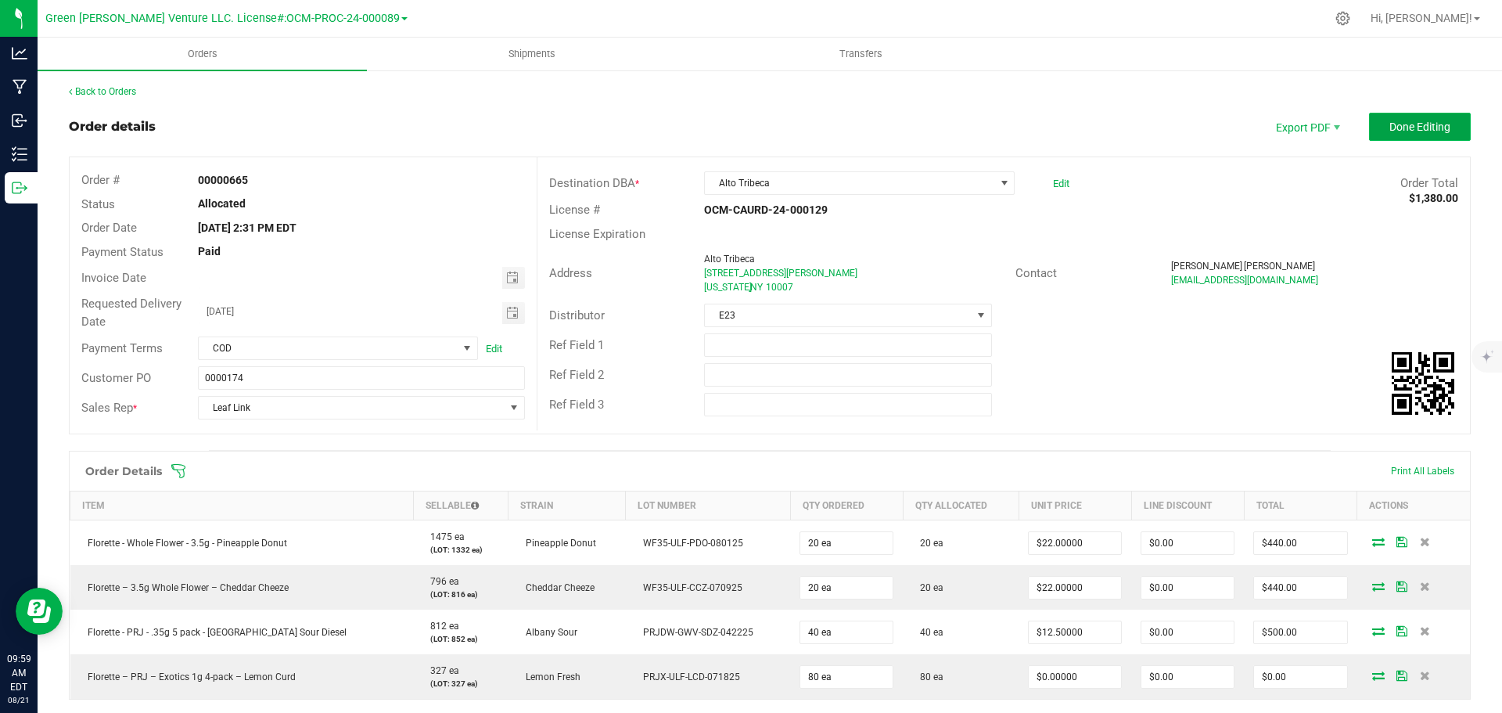
click at [1389, 131] on span "Done Editing" at bounding box center [1419, 126] width 61 height 13
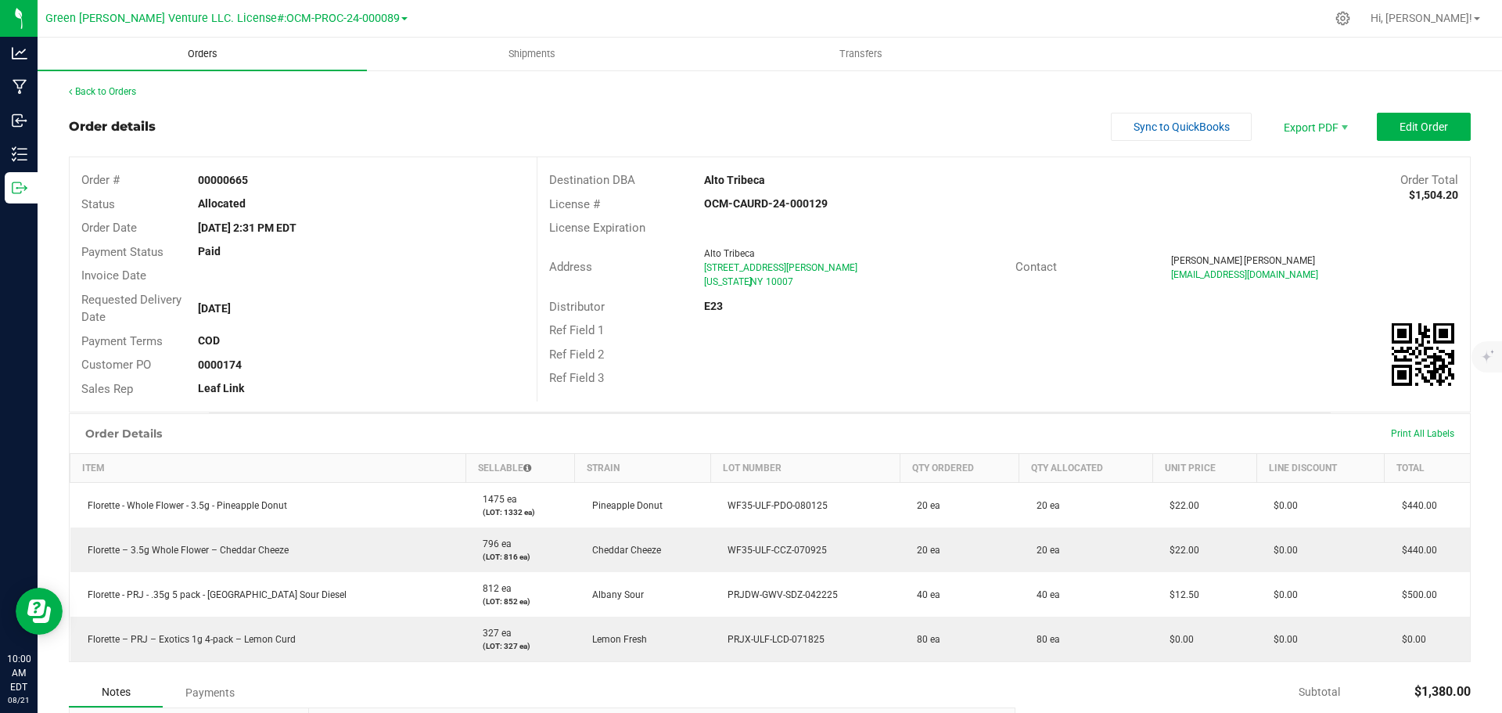
click at [194, 56] on span "Orders" at bounding box center [203, 54] width 72 height 14
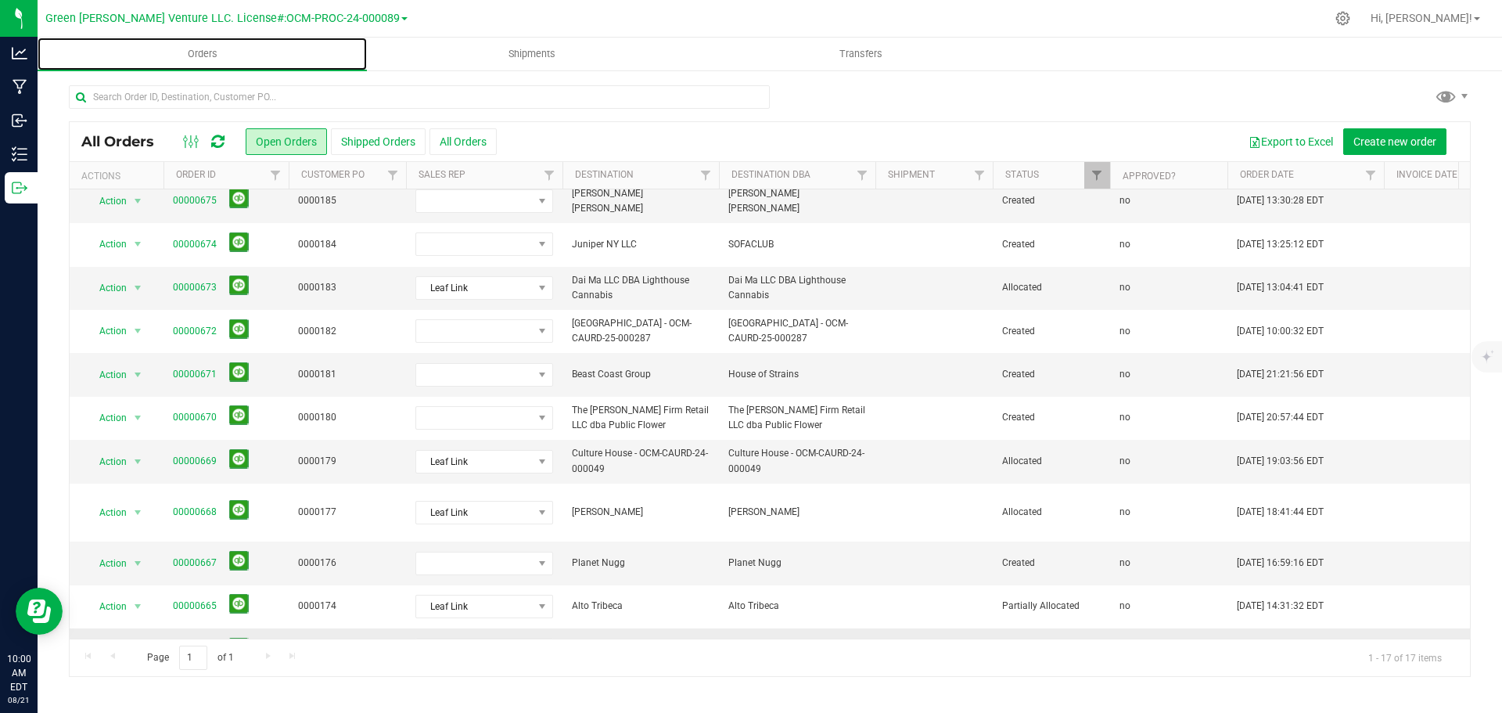
scroll to position [314, 0]
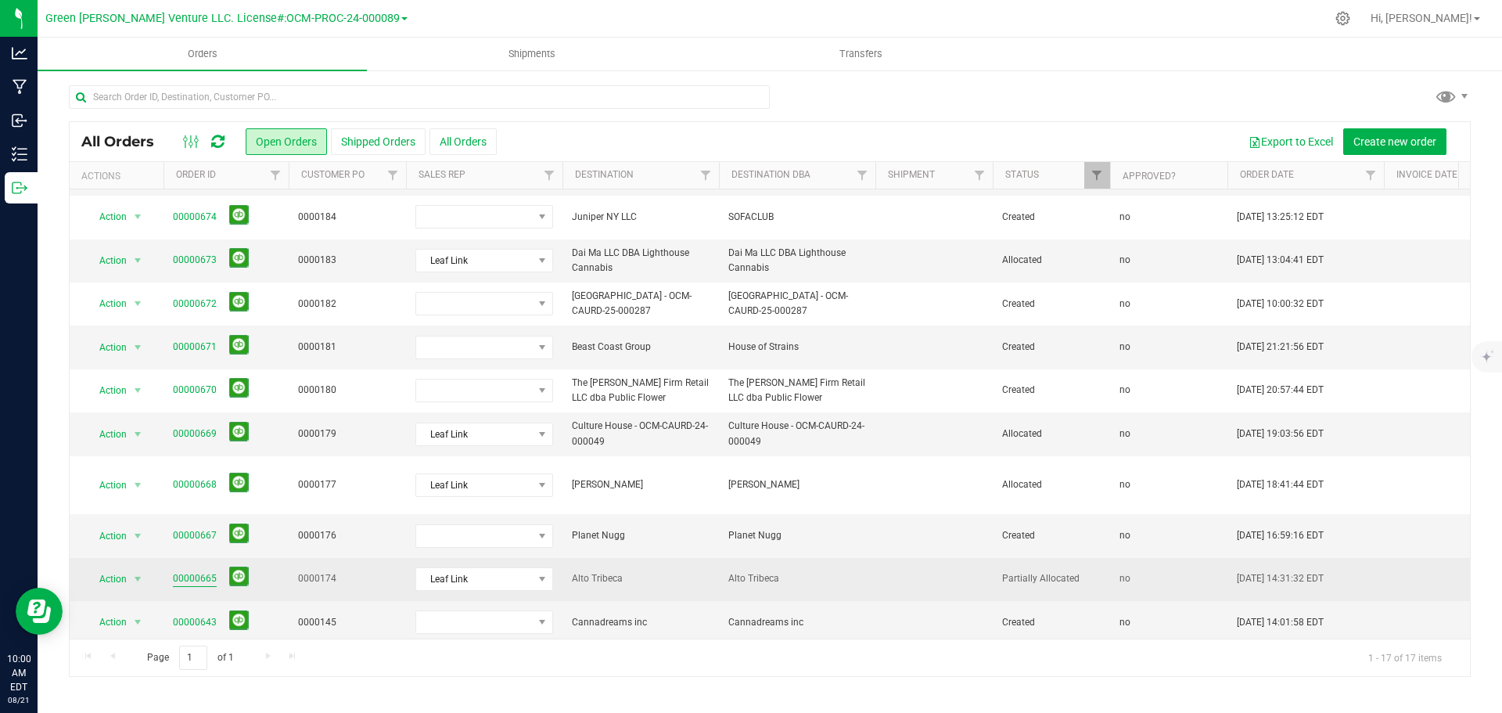
click at [192, 571] on link "00000665" at bounding box center [195, 578] width 44 height 15
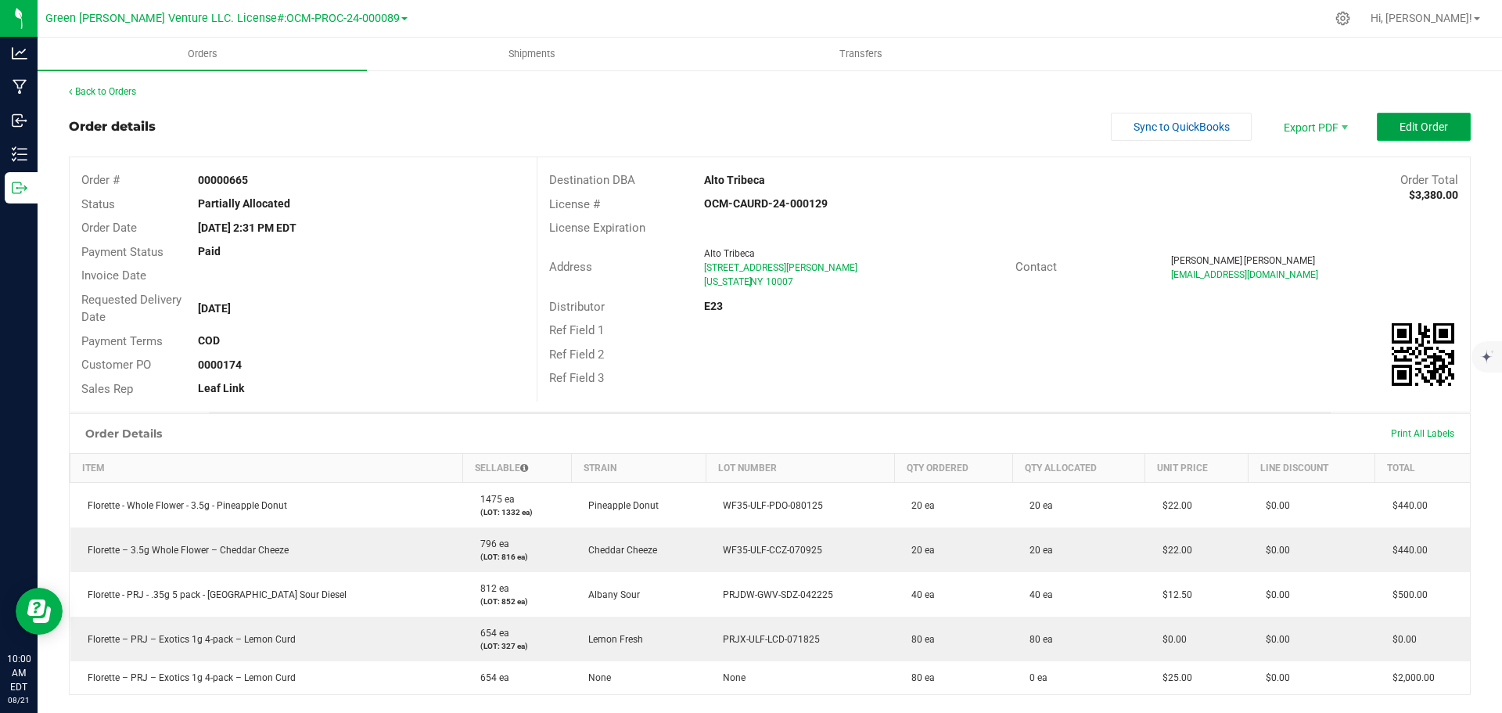
click at [1384, 133] on button "Edit Order" at bounding box center [1424, 127] width 94 height 28
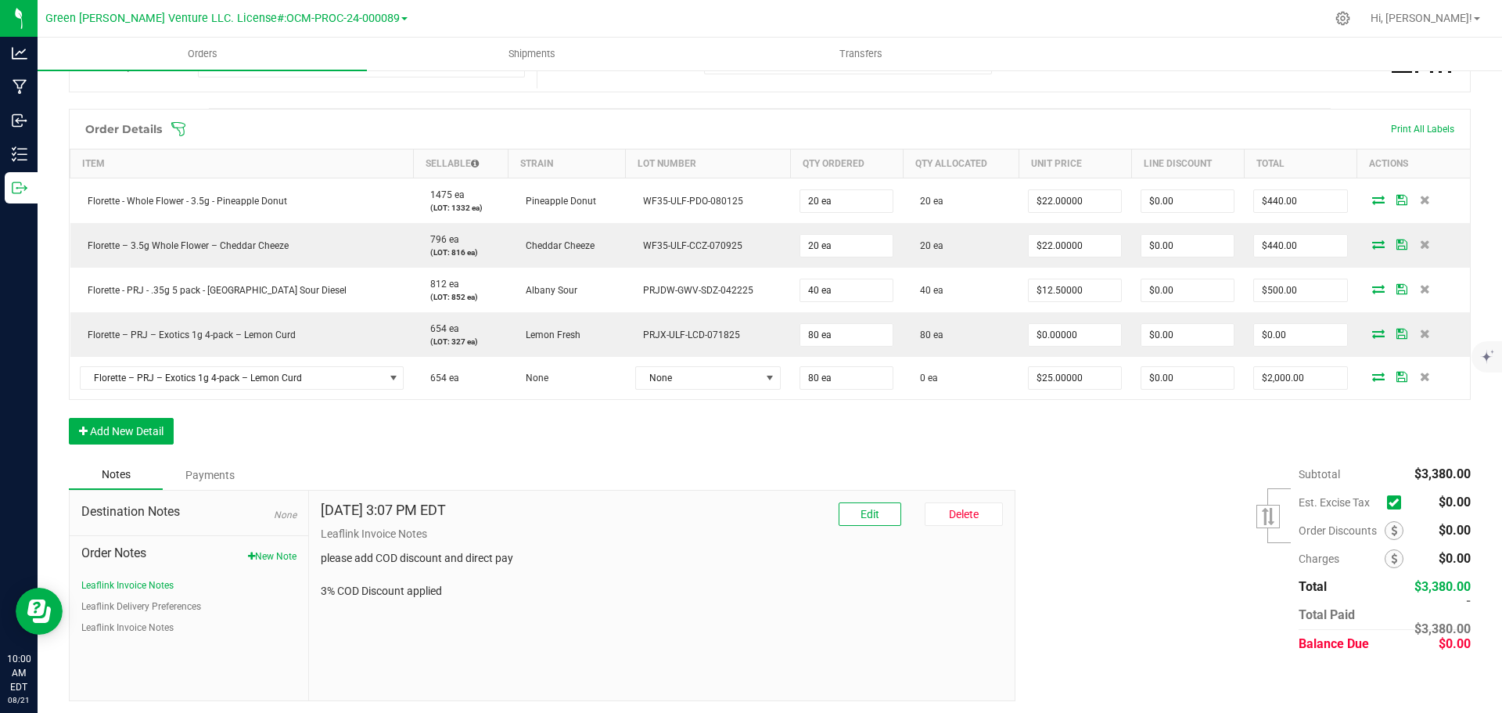
scroll to position [346, 0]
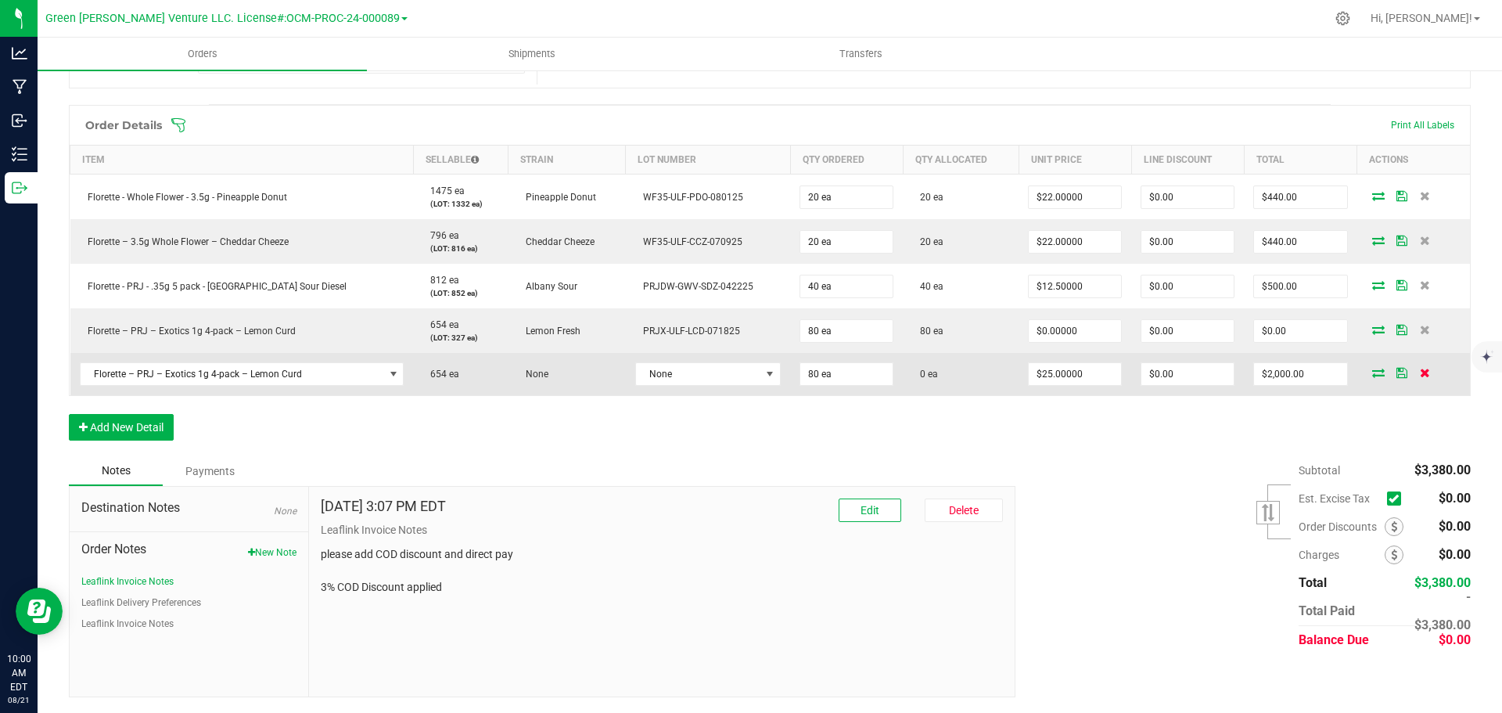
click at [1420, 372] on icon at bounding box center [1425, 372] width 10 height 9
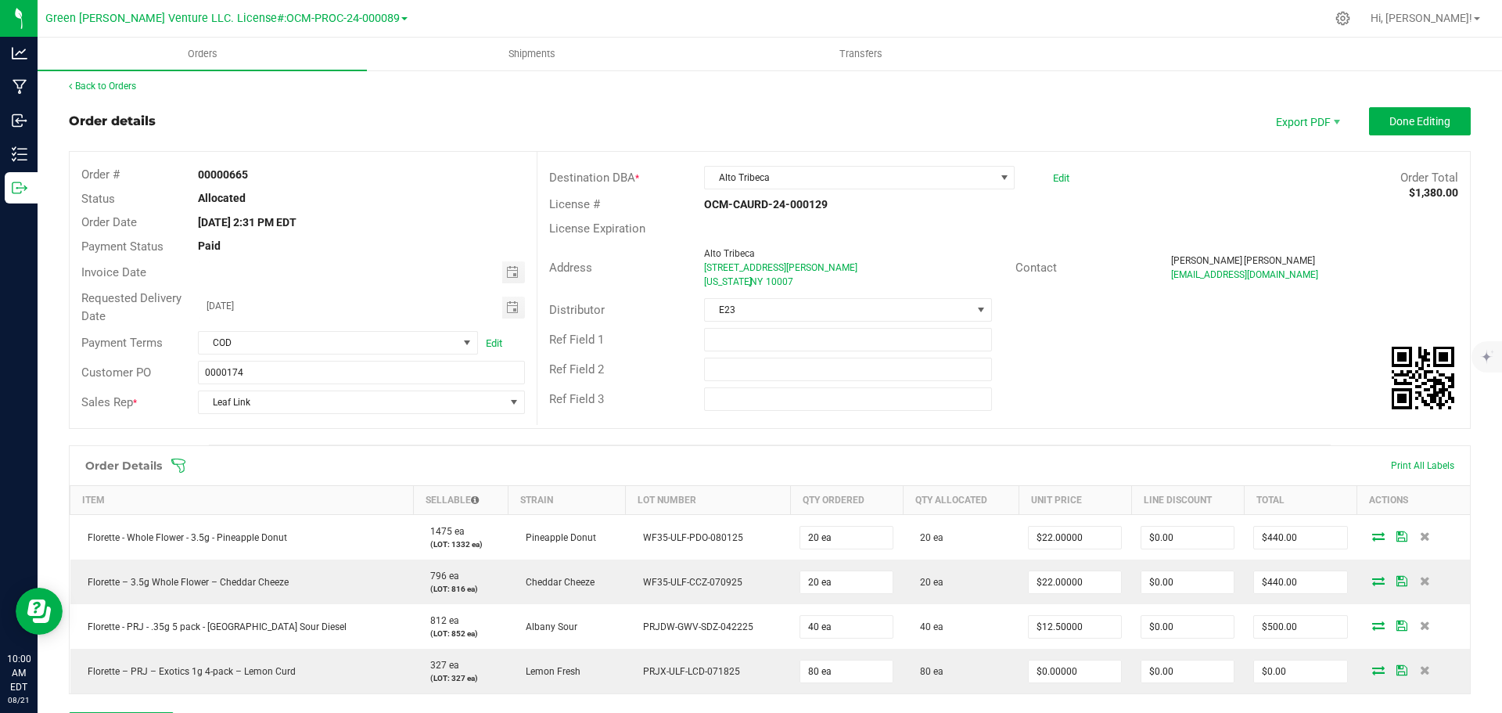
scroll to position [0, 0]
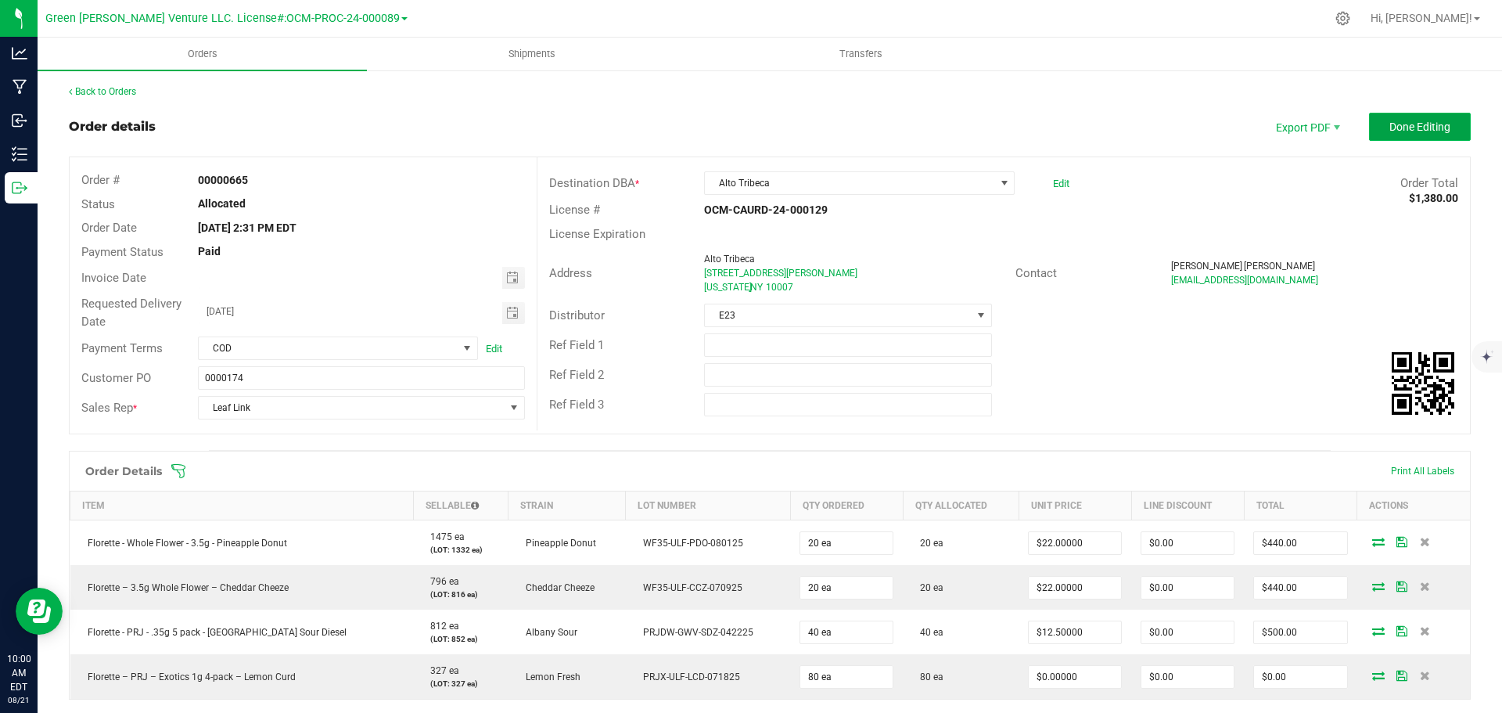
click at [1380, 135] on button "Done Editing" at bounding box center [1420, 127] width 102 height 28
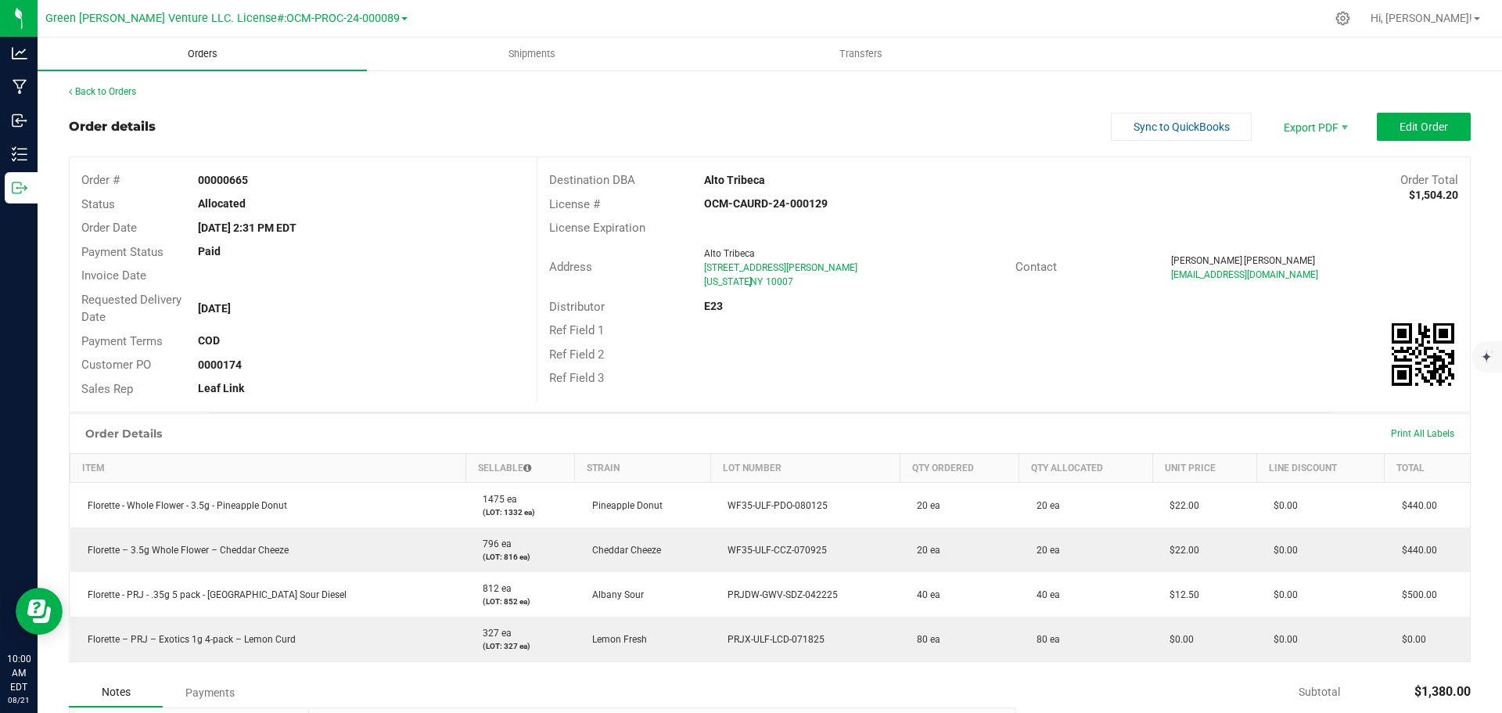
click at [210, 55] on span "Orders" at bounding box center [203, 54] width 72 height 14
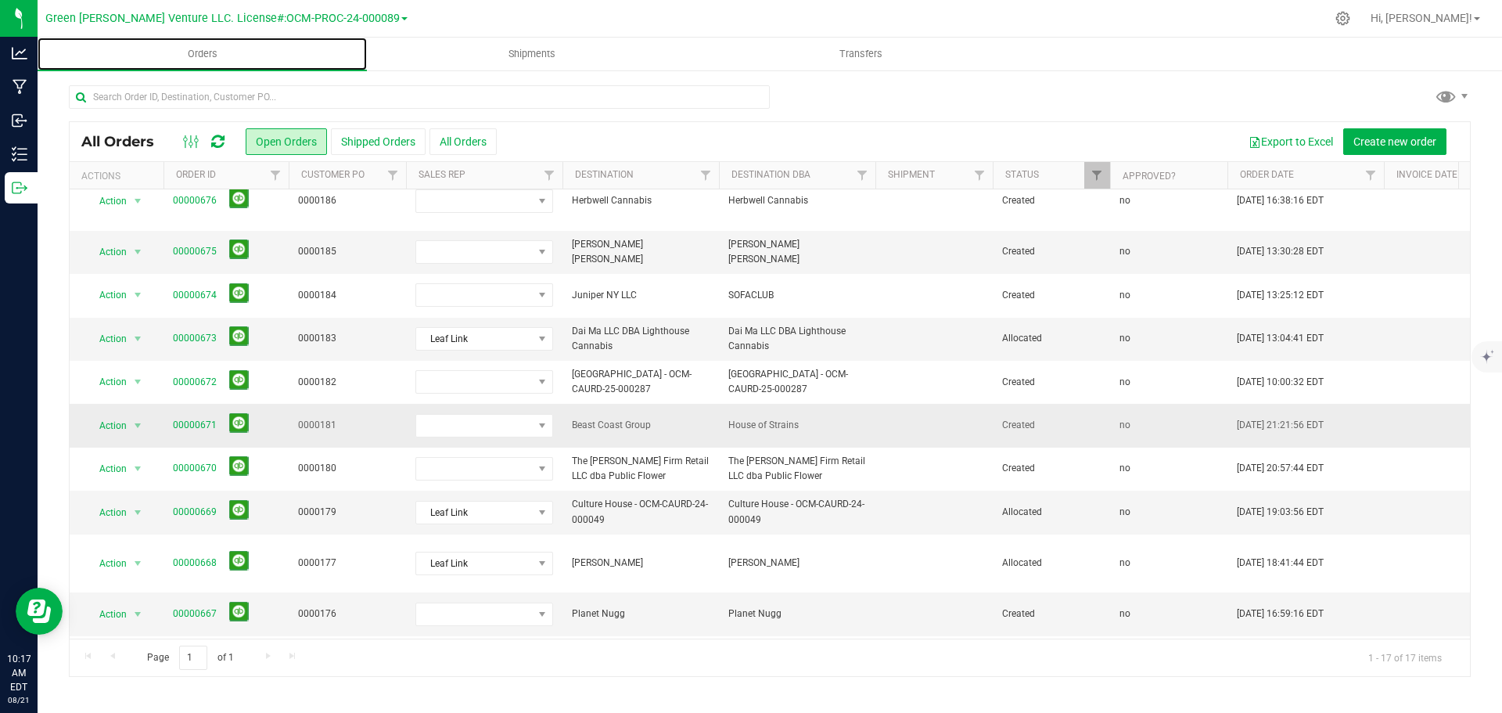
scroll to position [314, 0]
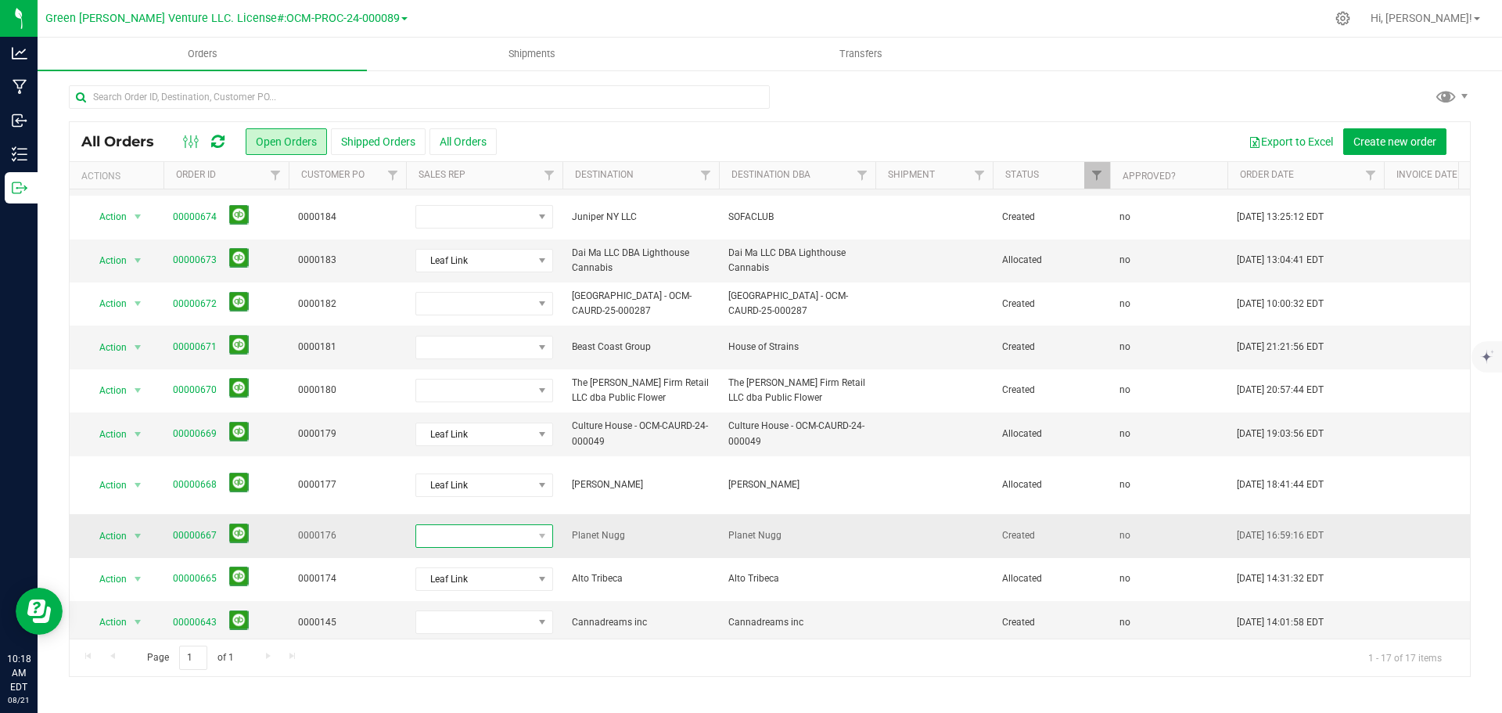
click at [504, 525] on span at bounding box center [474, 536] width 117 height 22
click at [468, 625] on li "Leaf Link" at bounding box center [489, 621] width 146 height 27
click at [192, 528] on link "00000667" at bounding box center [195, 535] width 44 height 15
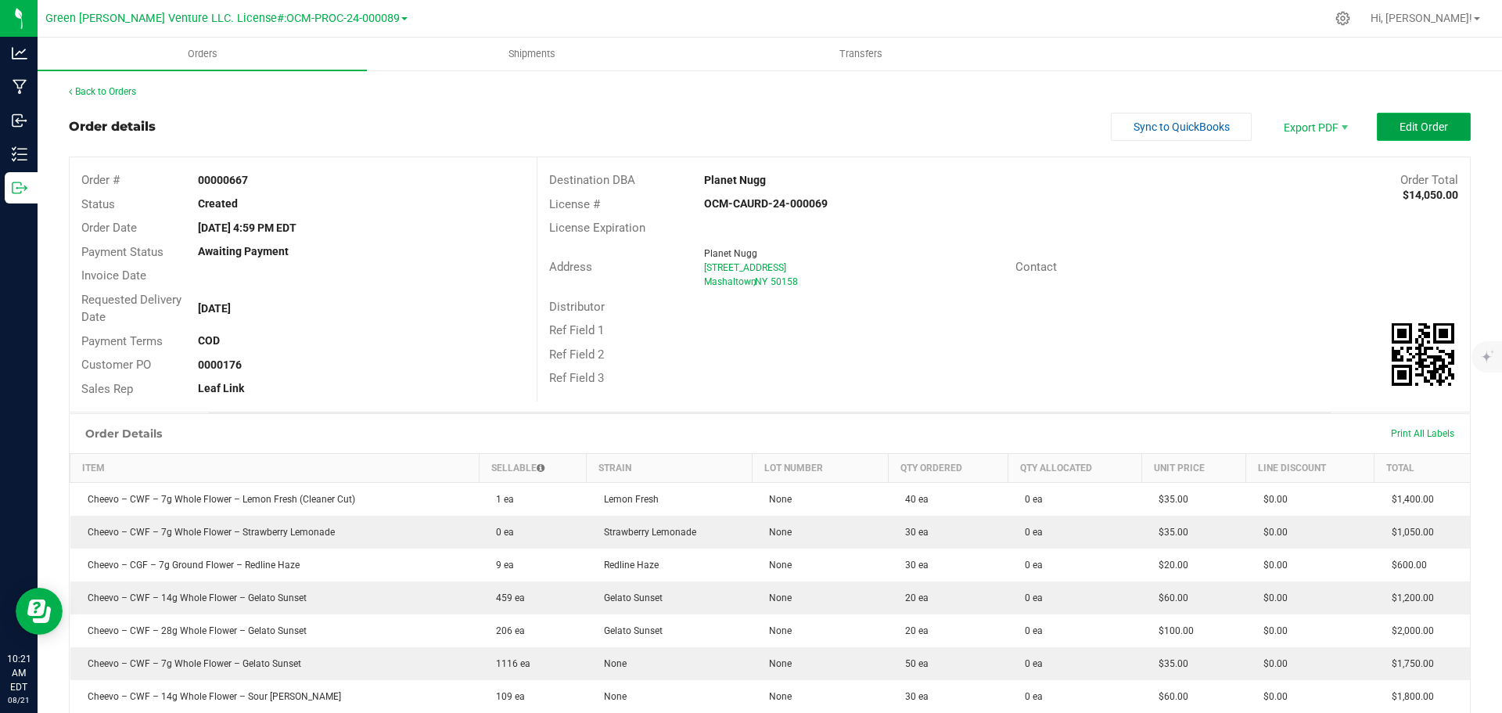
click at [1389, 139] on button "Edit Order" at bounding box center [1424, 127] width 94 height 28
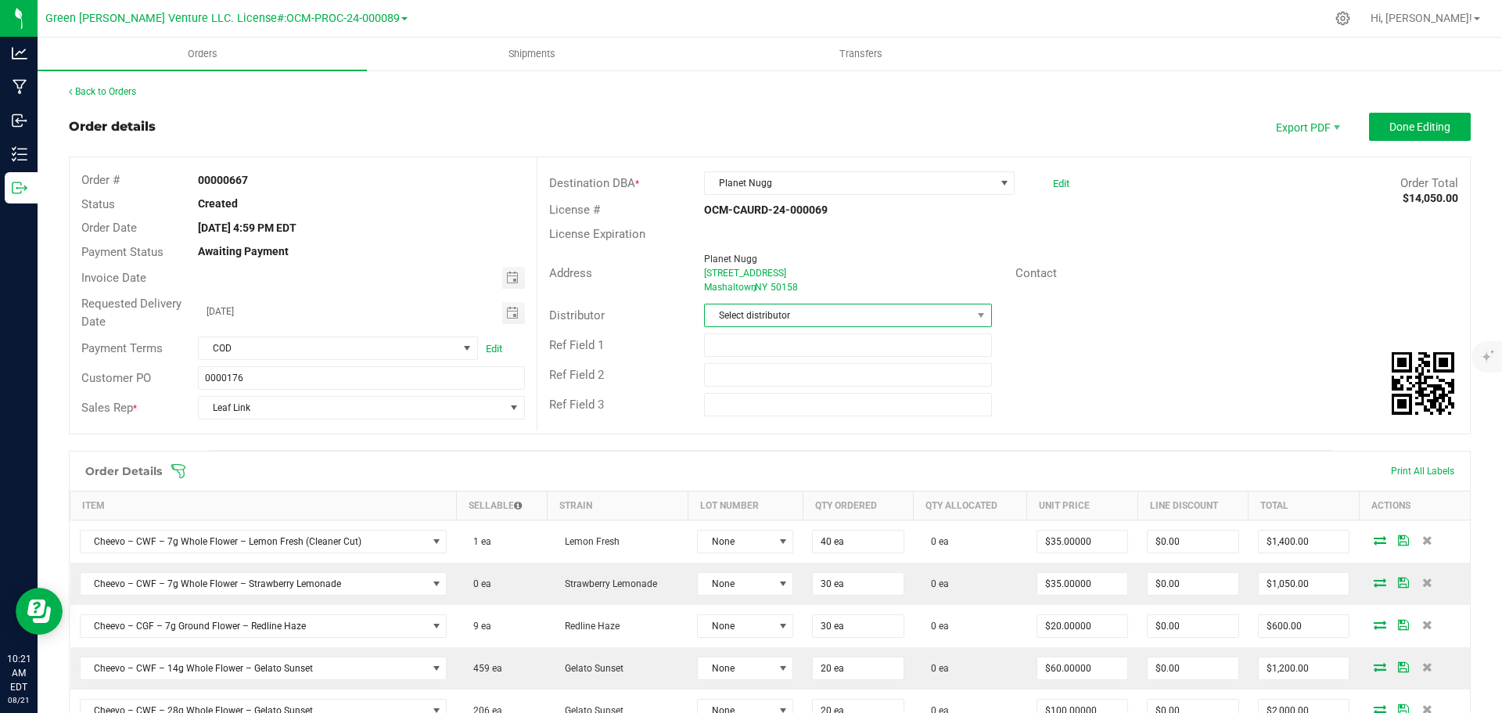
click at [795, 318] on span "Select distributor" at bounding box center [838, 315] width 266 height 22
click at [759, 490] on li "E23" at bounding box center [841, 489] width 283 height 27
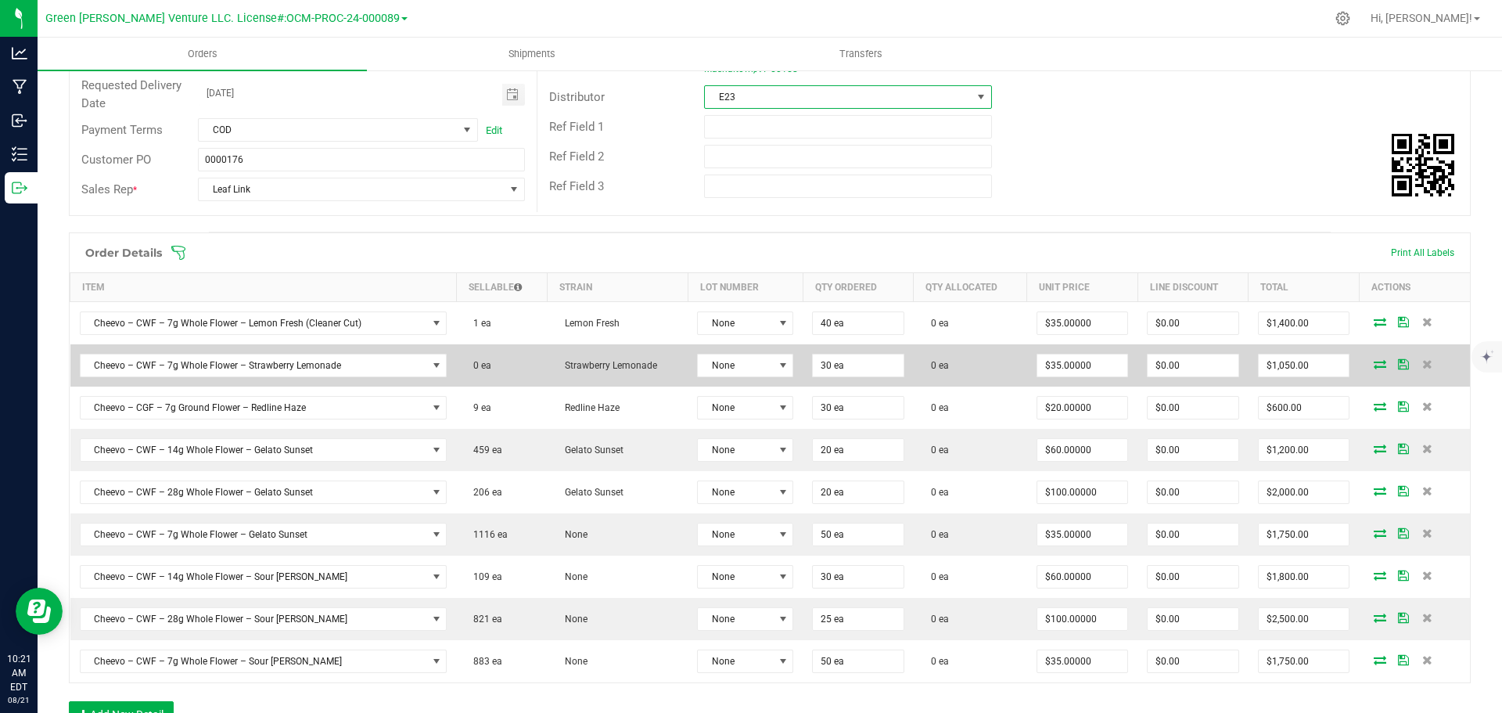
scroll to position [235, 0]
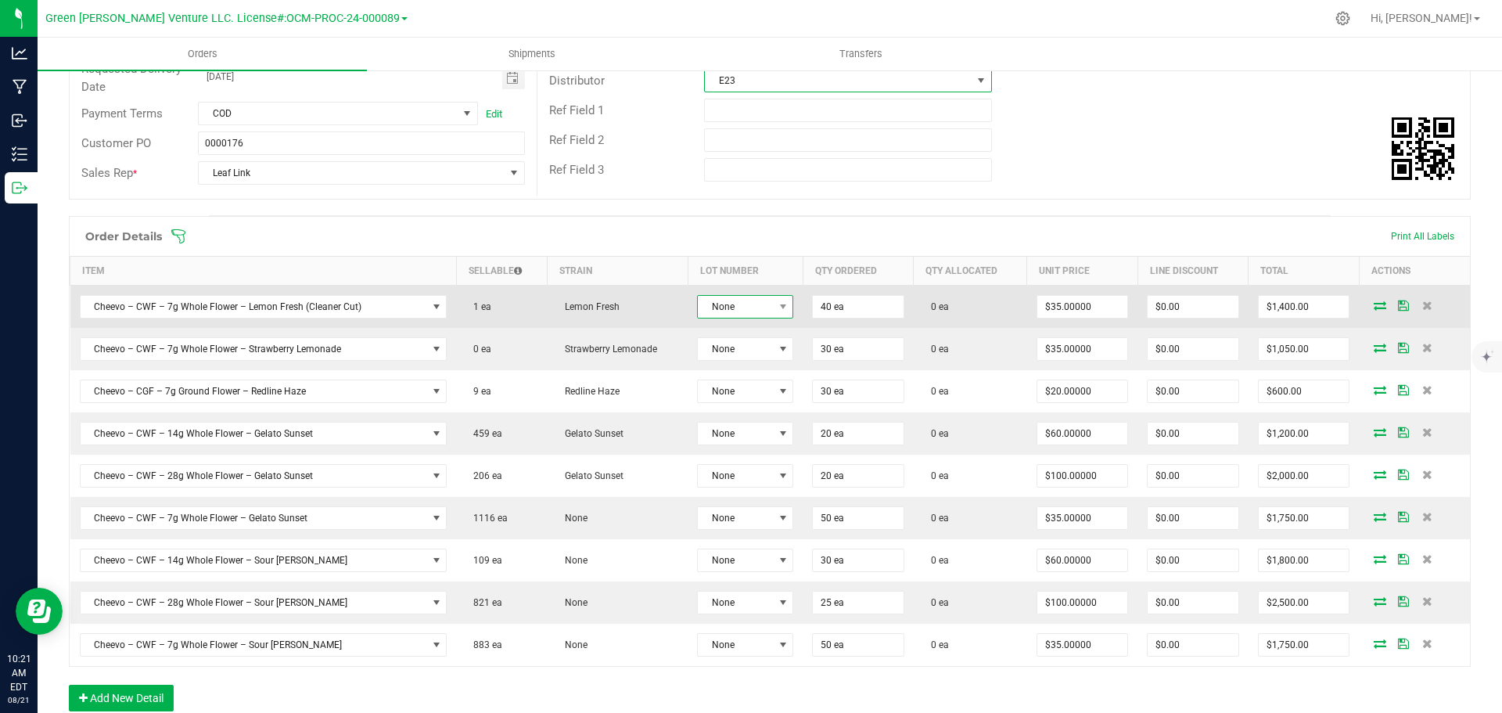
click at [747, 311] on span "None" at bounding box center [735, 307] width 75 height 22
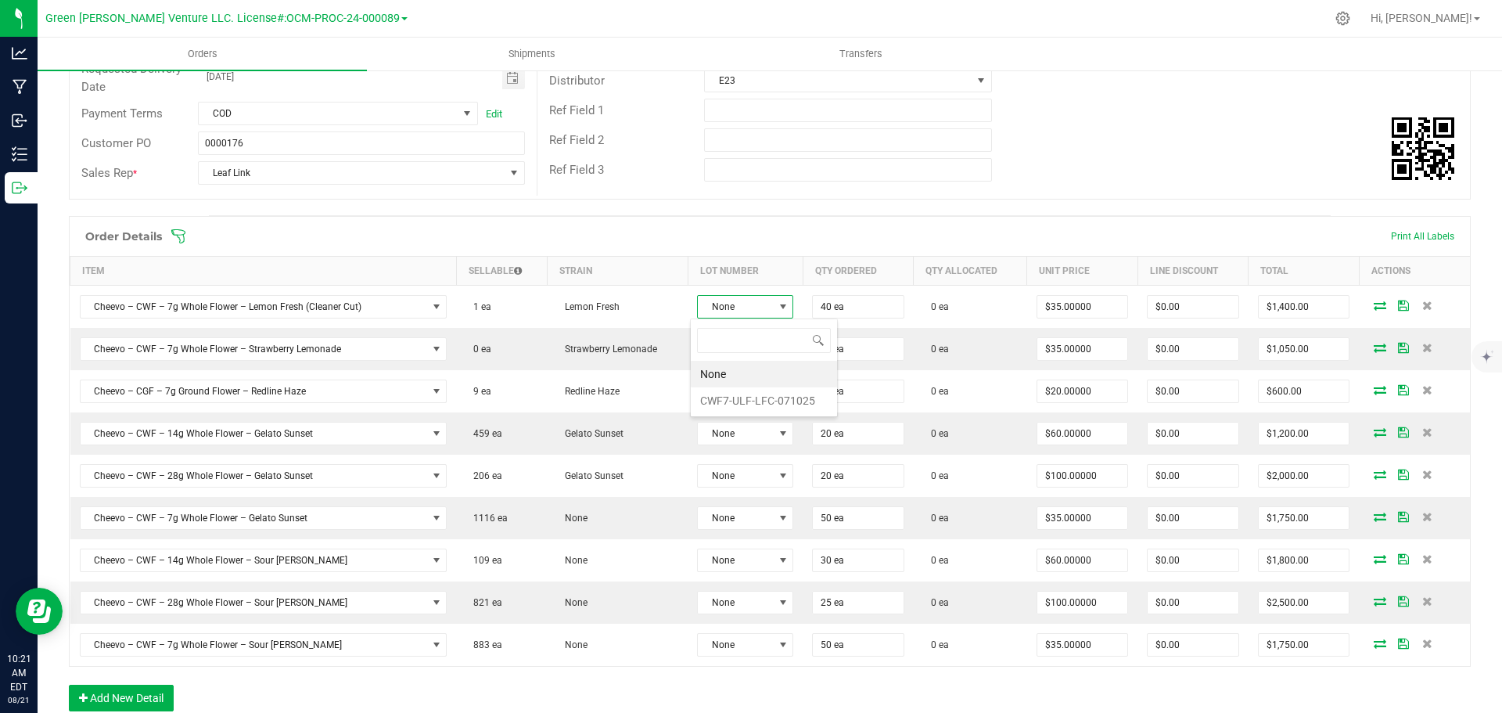
scroll to position [23, 95]
click at [749, 409] on li "CWF7-ULF-LFC-071025" at bounding box center [764, 400] width 146 height 27
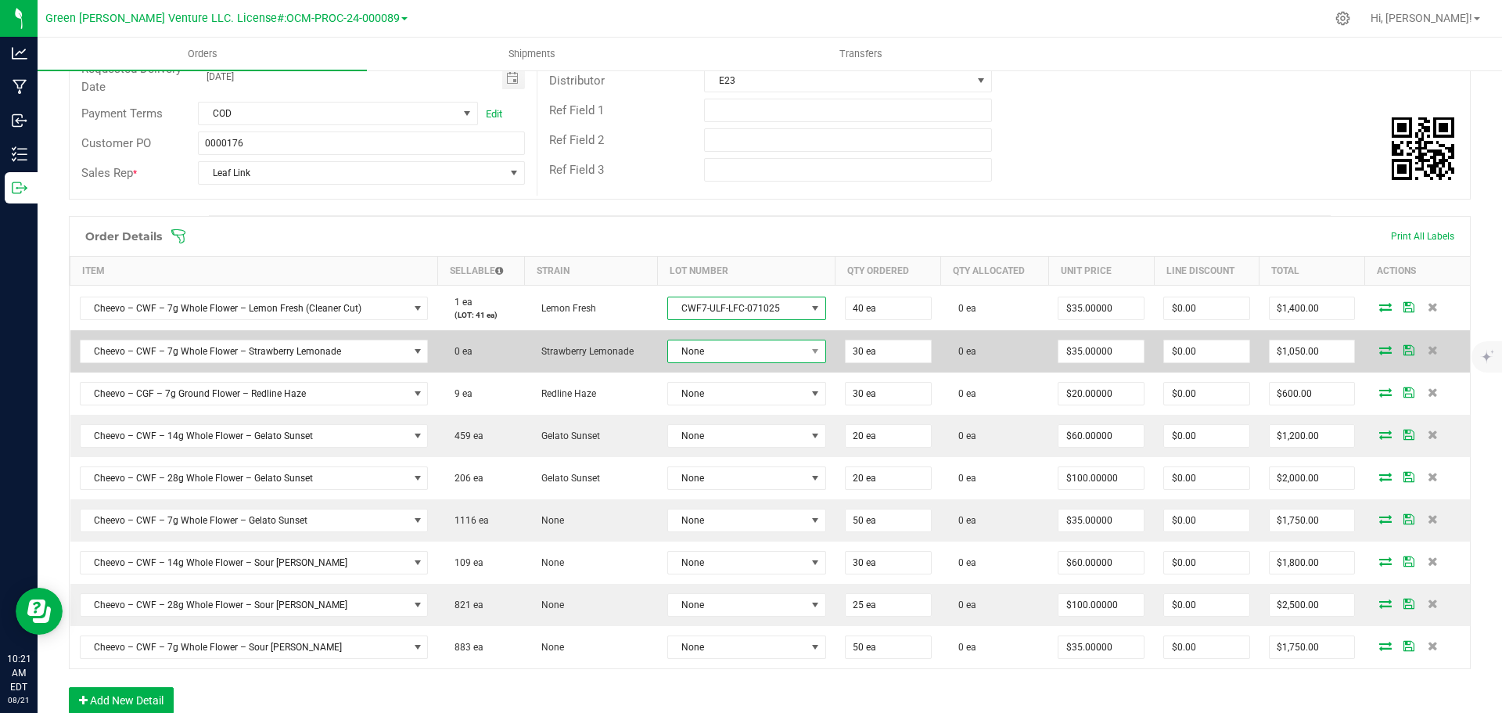
click at [738, 355] on span "None" at bounding box center [737, 351] width 138 height 22
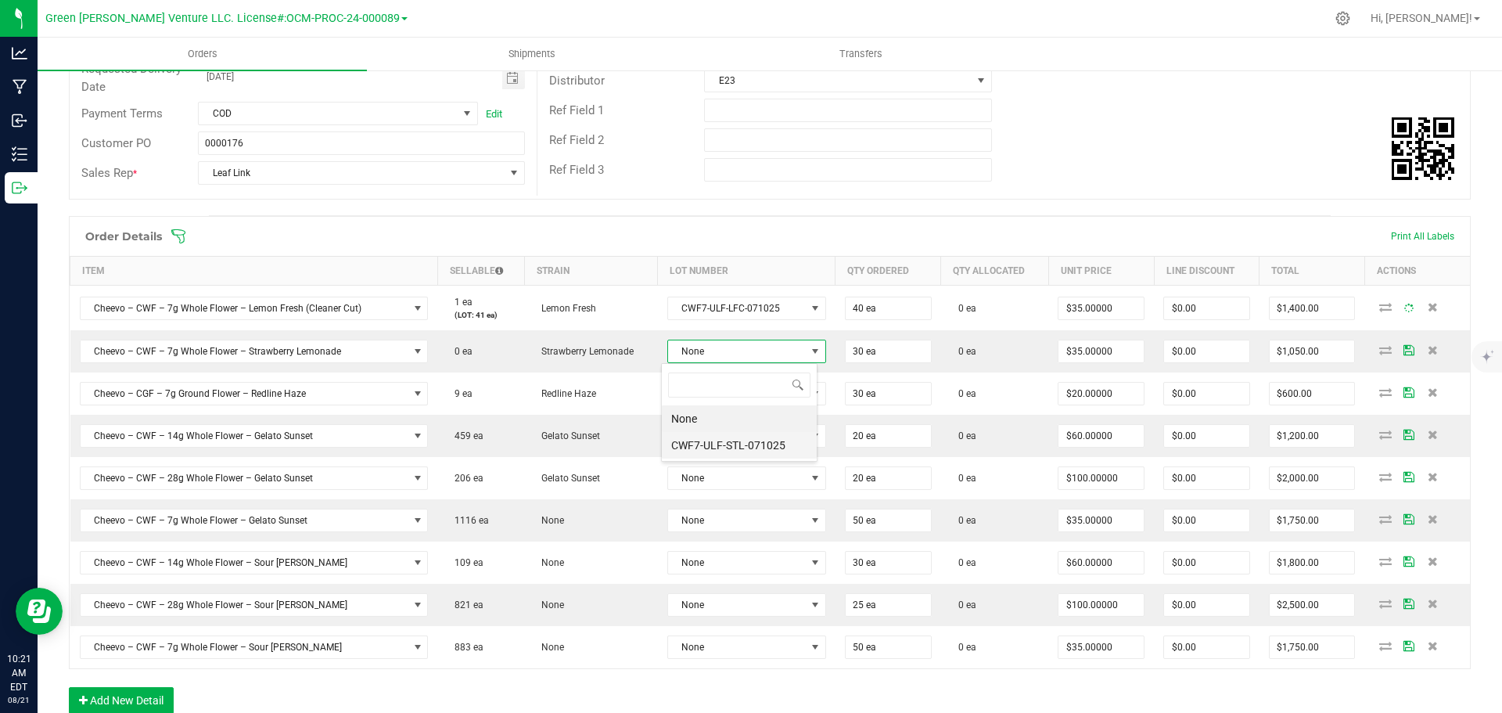
scroll to position [78188, 78055]
click at [730, 439] on li "CWF7-ULF-STL-071025" at bounding box center [739, 445] width 155 height 27
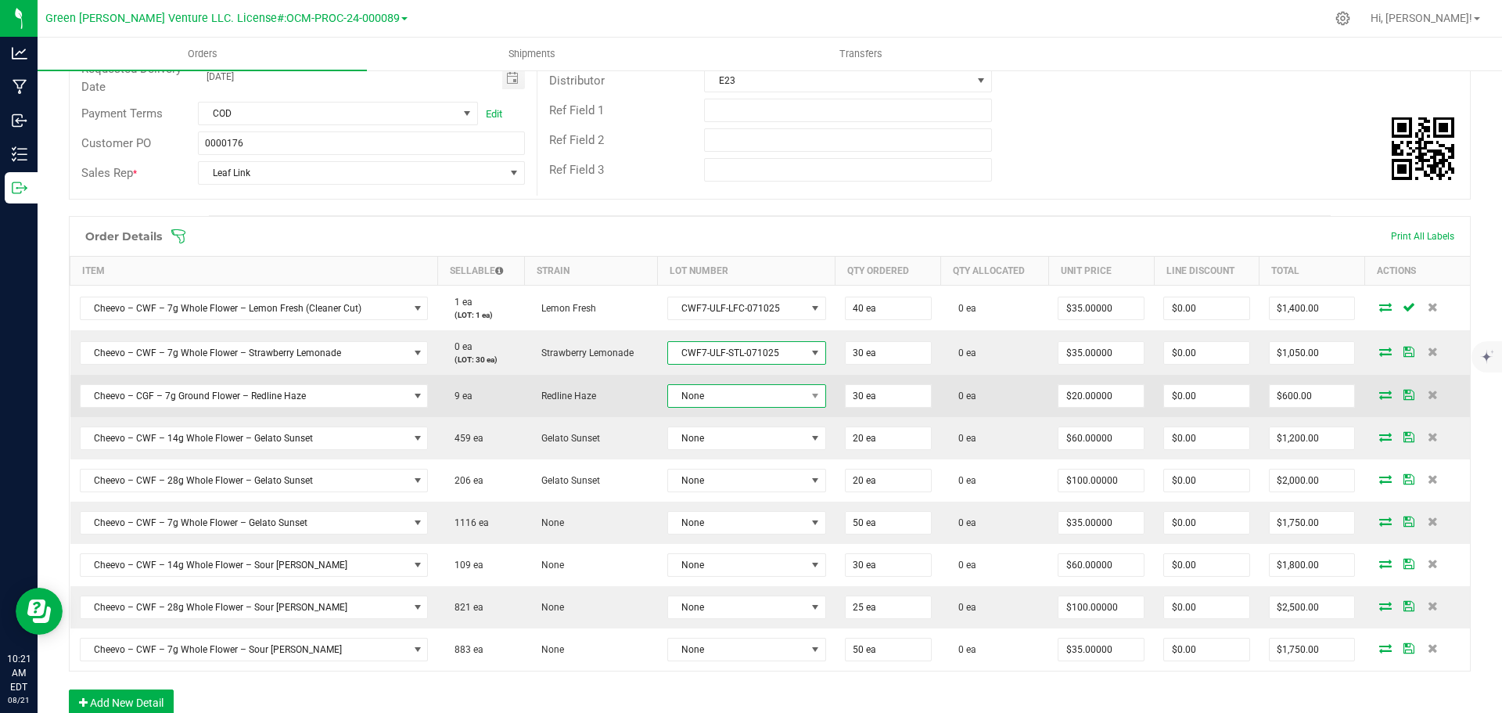
click at [741, 390] on span "None" at bounding box center [737, 396] width 138 height 22
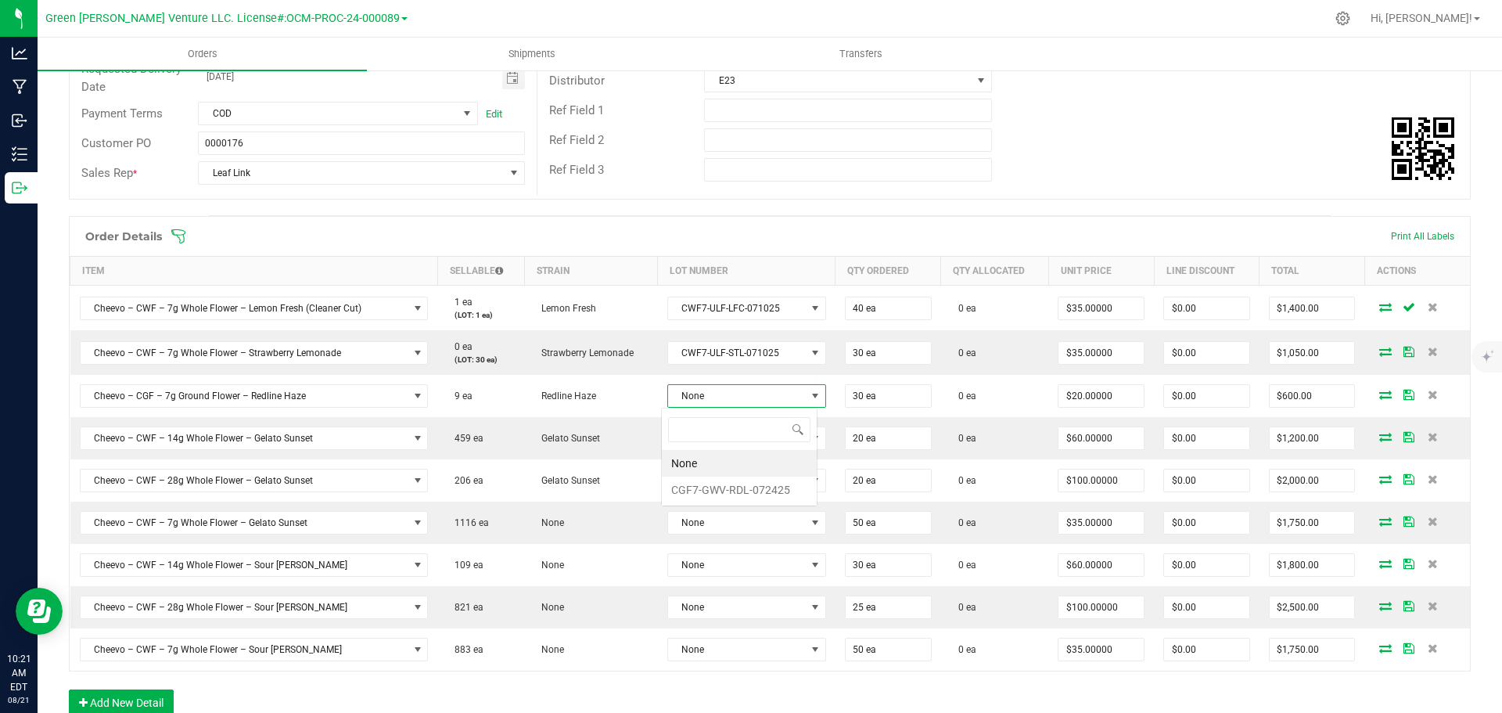
scroll to position [23, 156]
click at [731, 487] on li "CGF7-GWV-RDL-072425" at bounding box center [739, 489] width 155 height 27
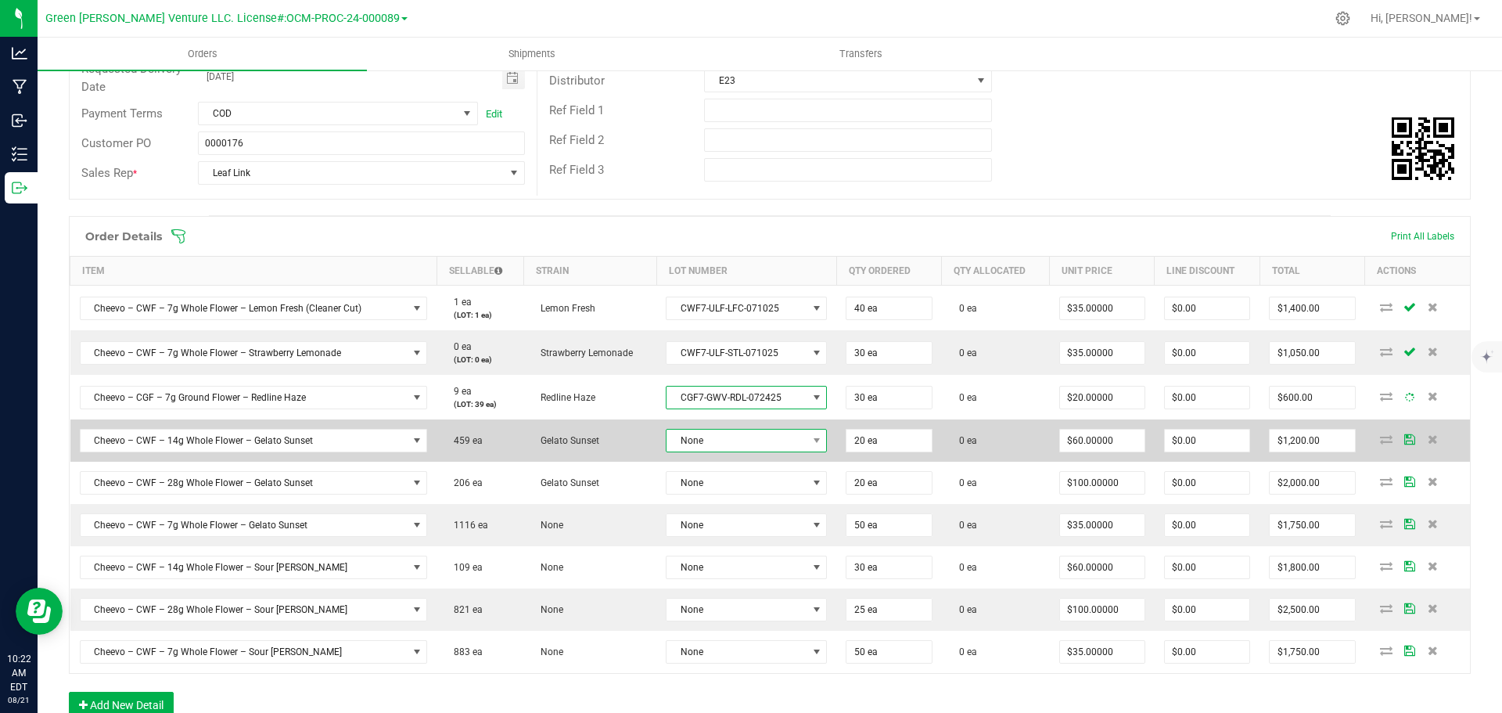
click at [735, 449] on span "None" at bounding box center [736, 440] width 140 height 22
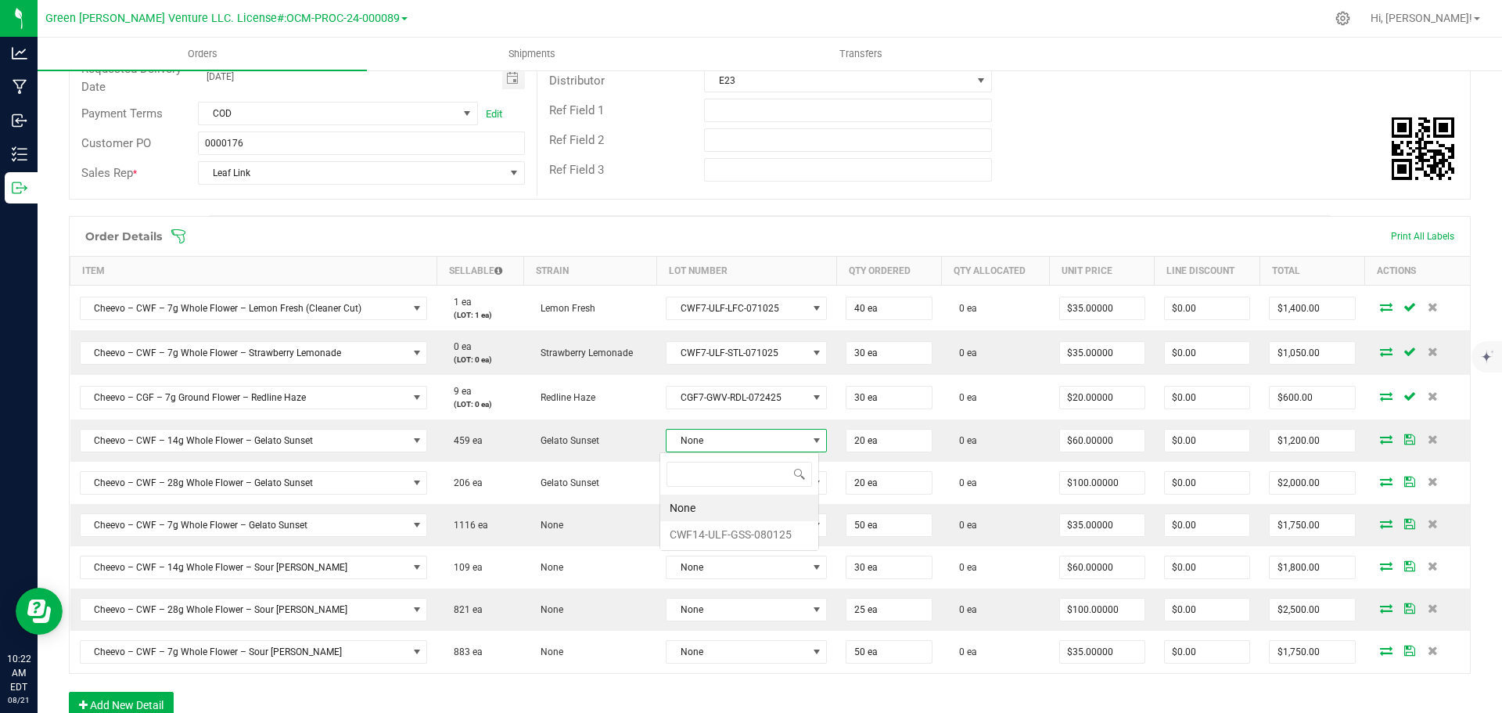
scroll to position [23, 159]
click at [733, 535] on li "CWF14-ULF-GSS-080125" at bounding box center [739, 534] width 158 height 27
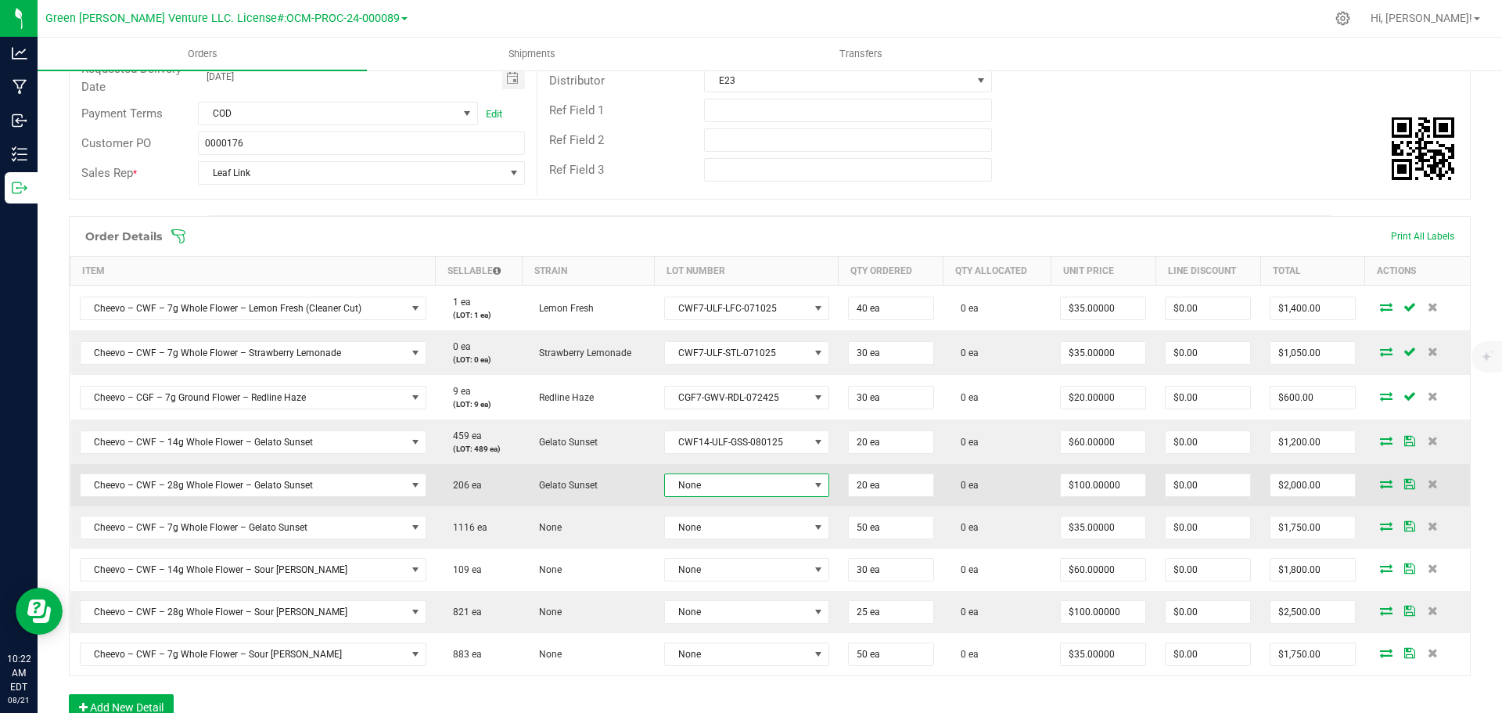
click at [730, 481] on span "None" at bounding box center [737, 485] width 144 height 22
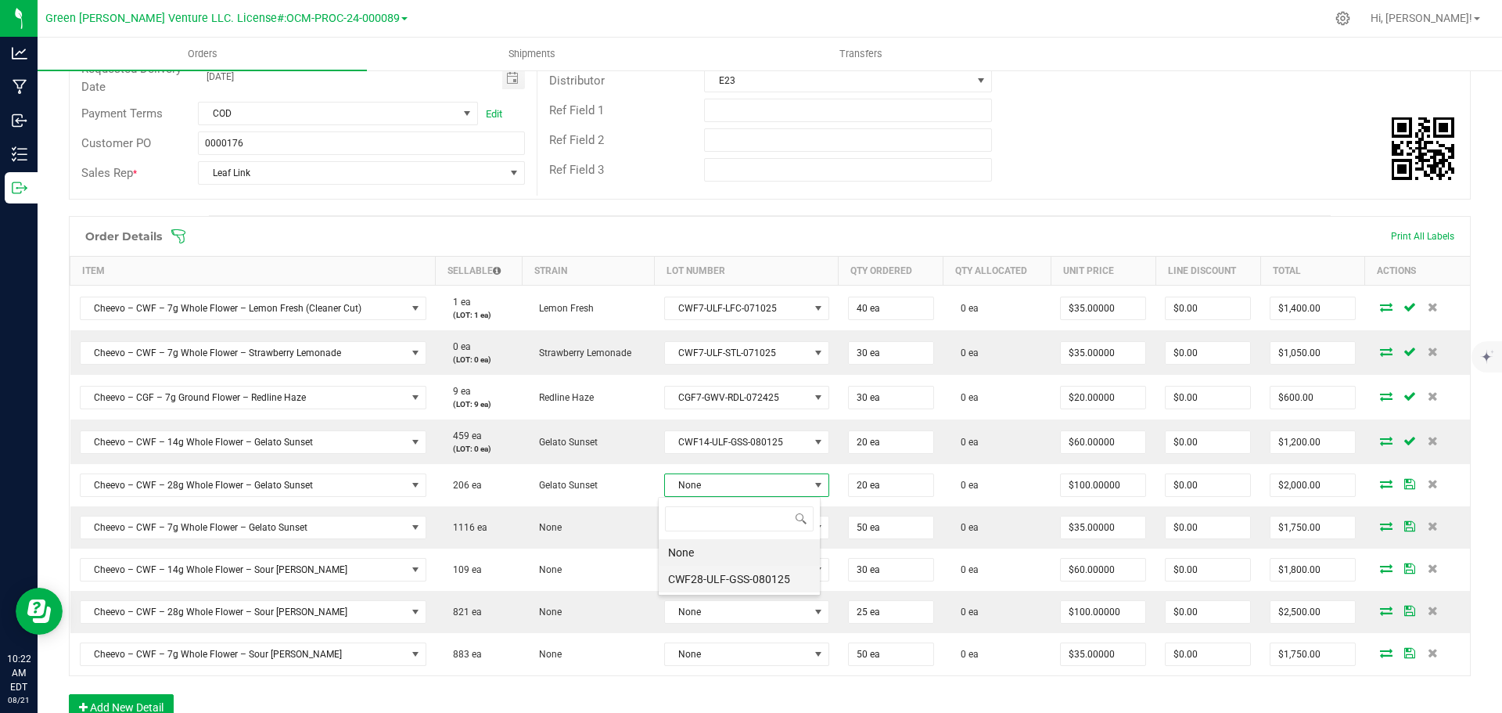
scroll to position [78188, 78048]
click at [732, 582] on li "CWF28-ULF-GSS-080125" at bounding box center [739, 578] width 161 height 27
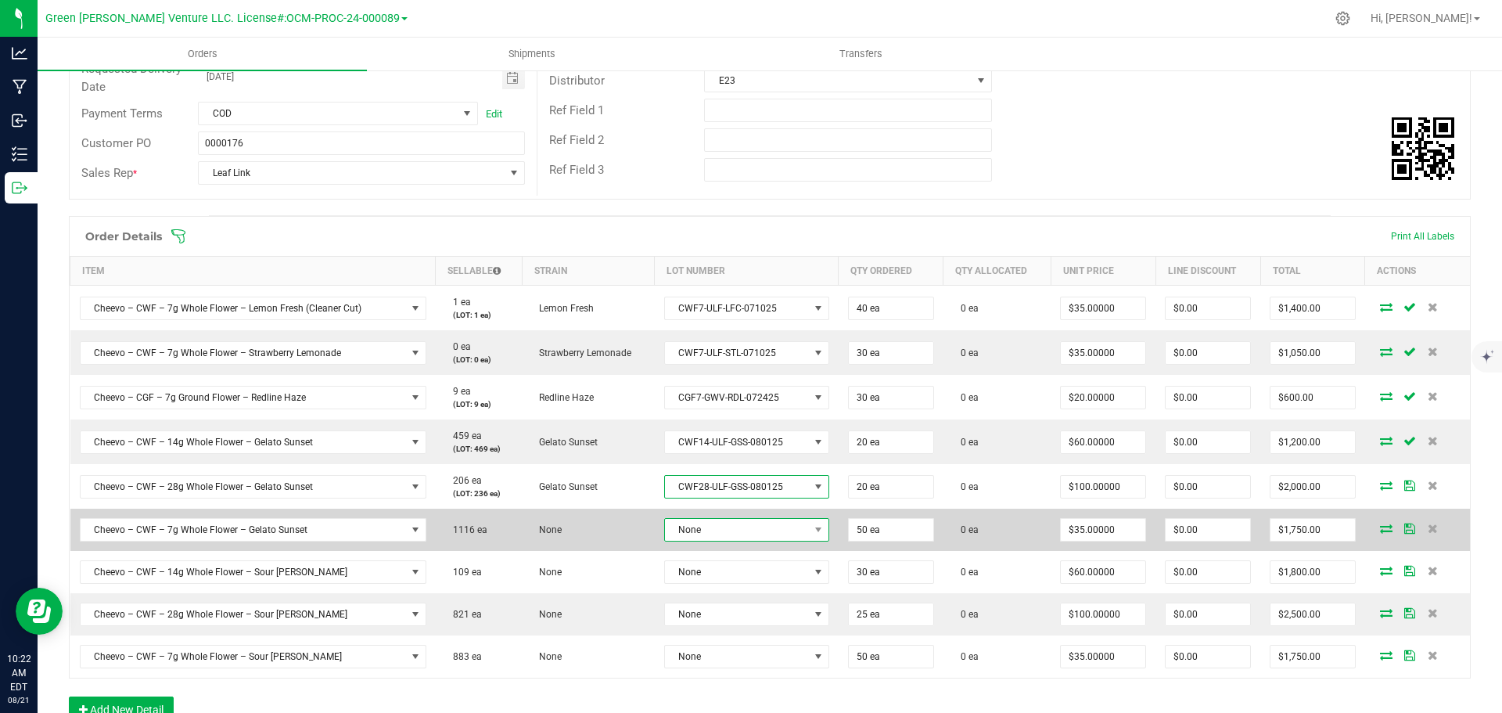
click at [724, 529] on span "None" at bounding box center [737, 530] width 144 height 22
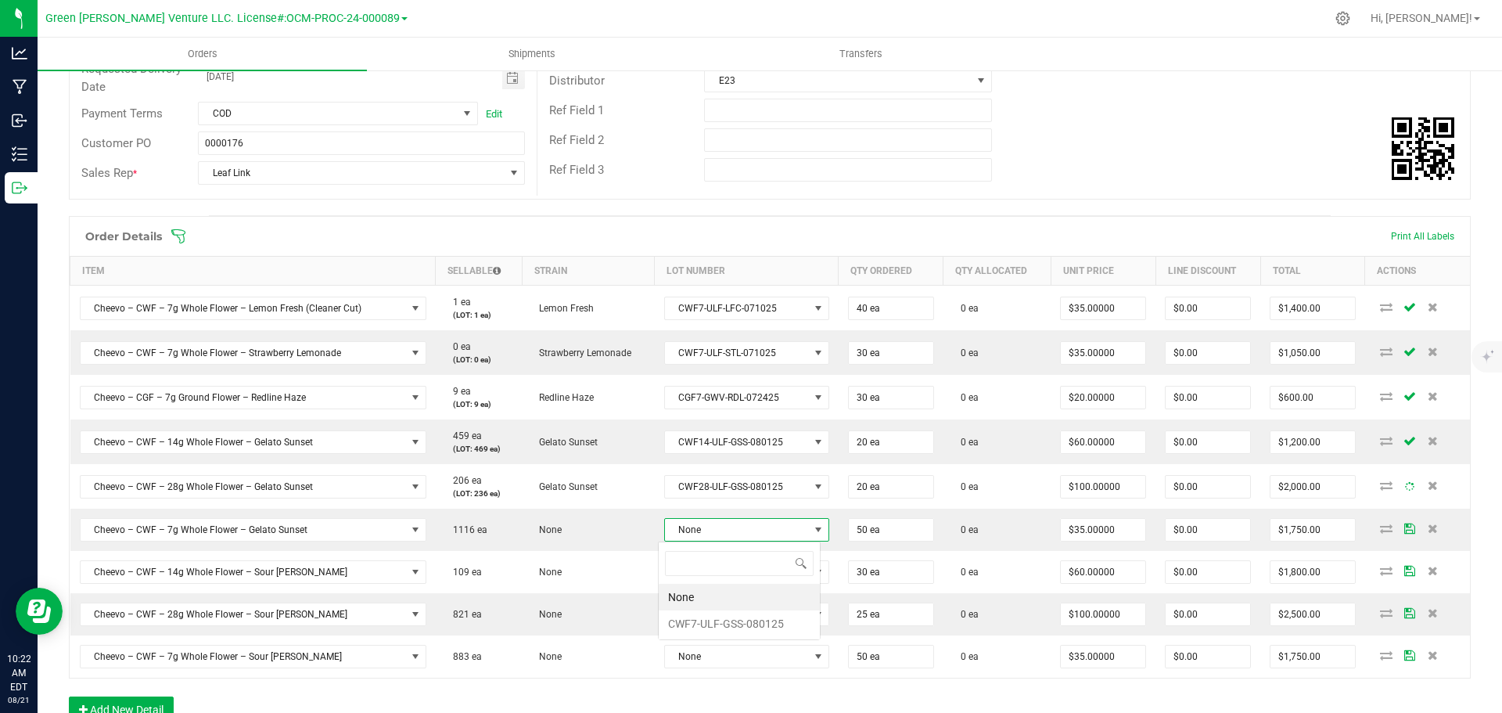
scroll to position [23, 163]
click at [727, 616] on li "CWF7-ULF-GSS-080125" at bounding box center [739, 623] width 161 height 27
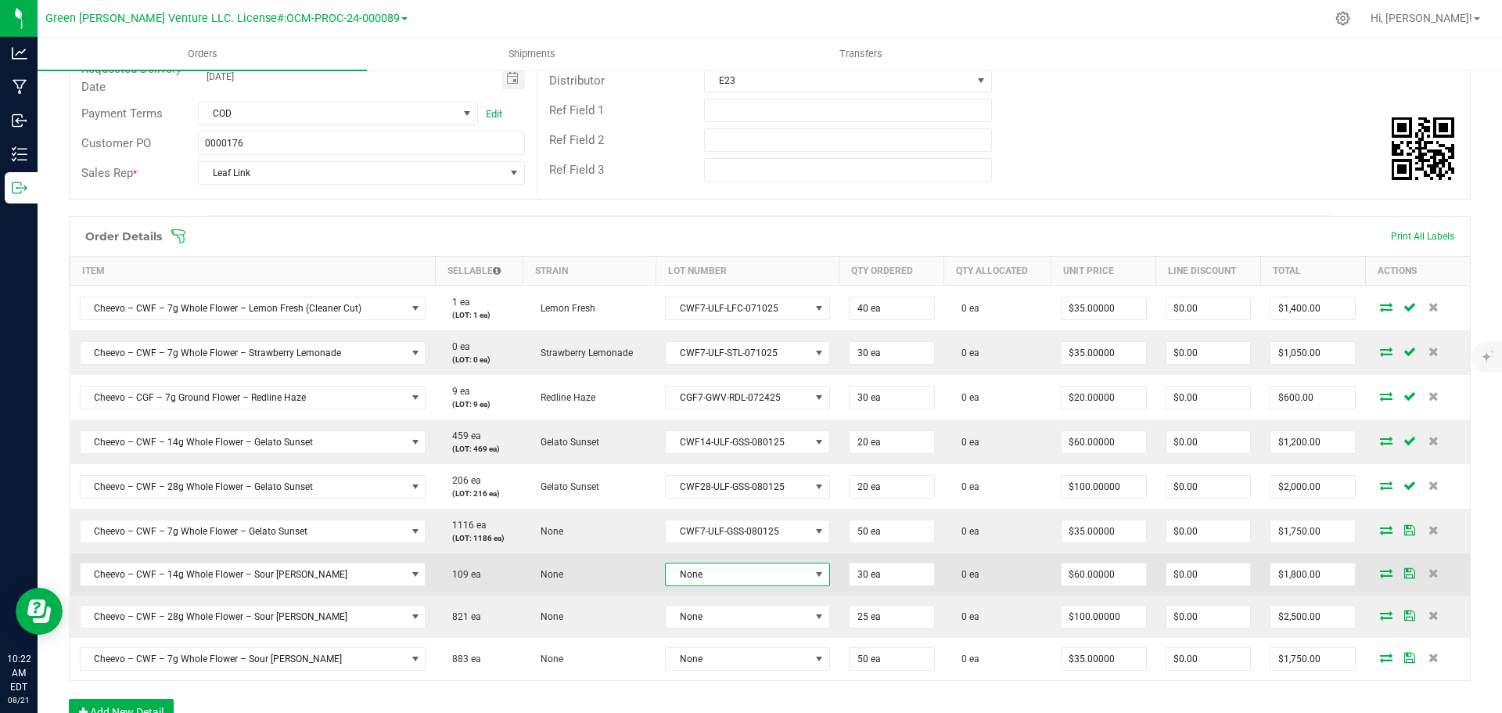
click at [727, 572] on span "None" at bounding box center [738, 574] width 144 height 22
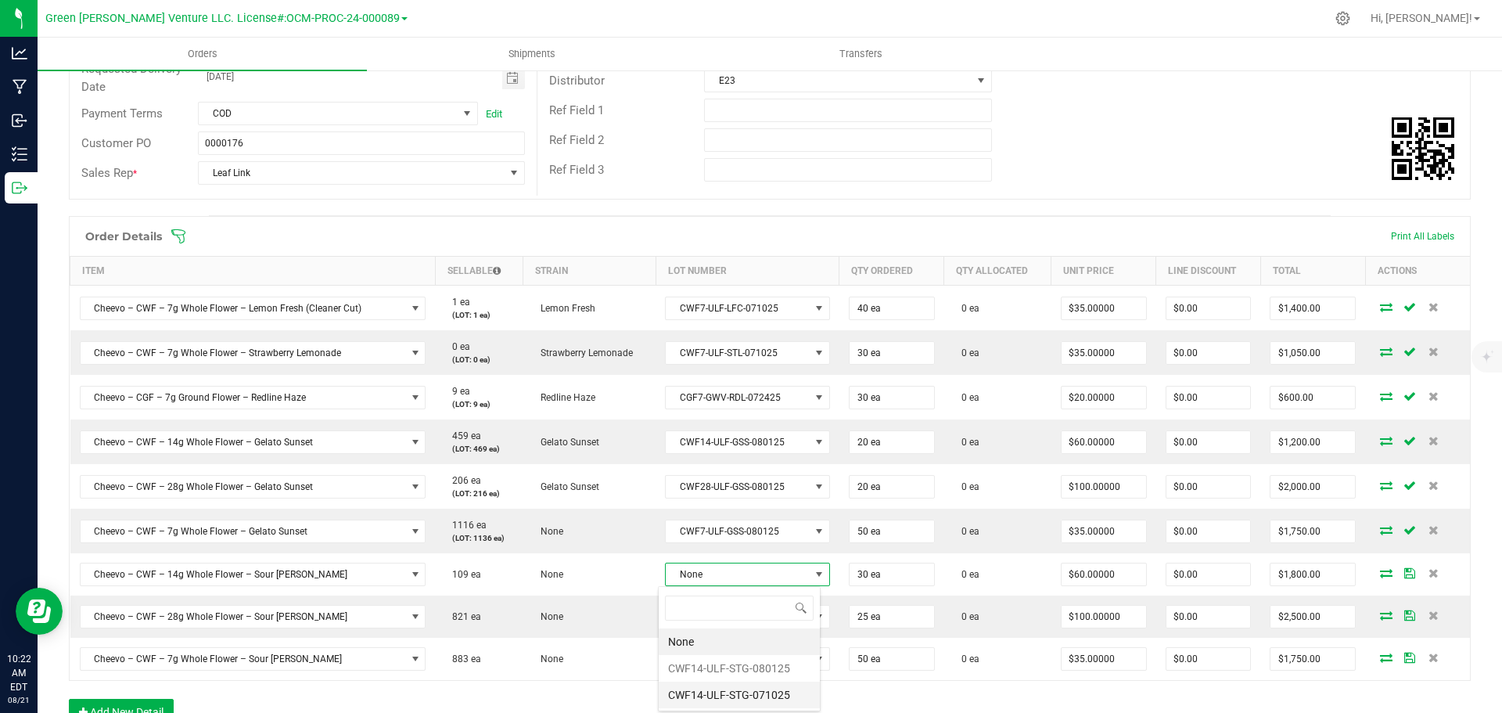
click at [725, 698] on li "CWF14-ULF-STG-071025" at bounding box center [739, 694] width 161 height 27
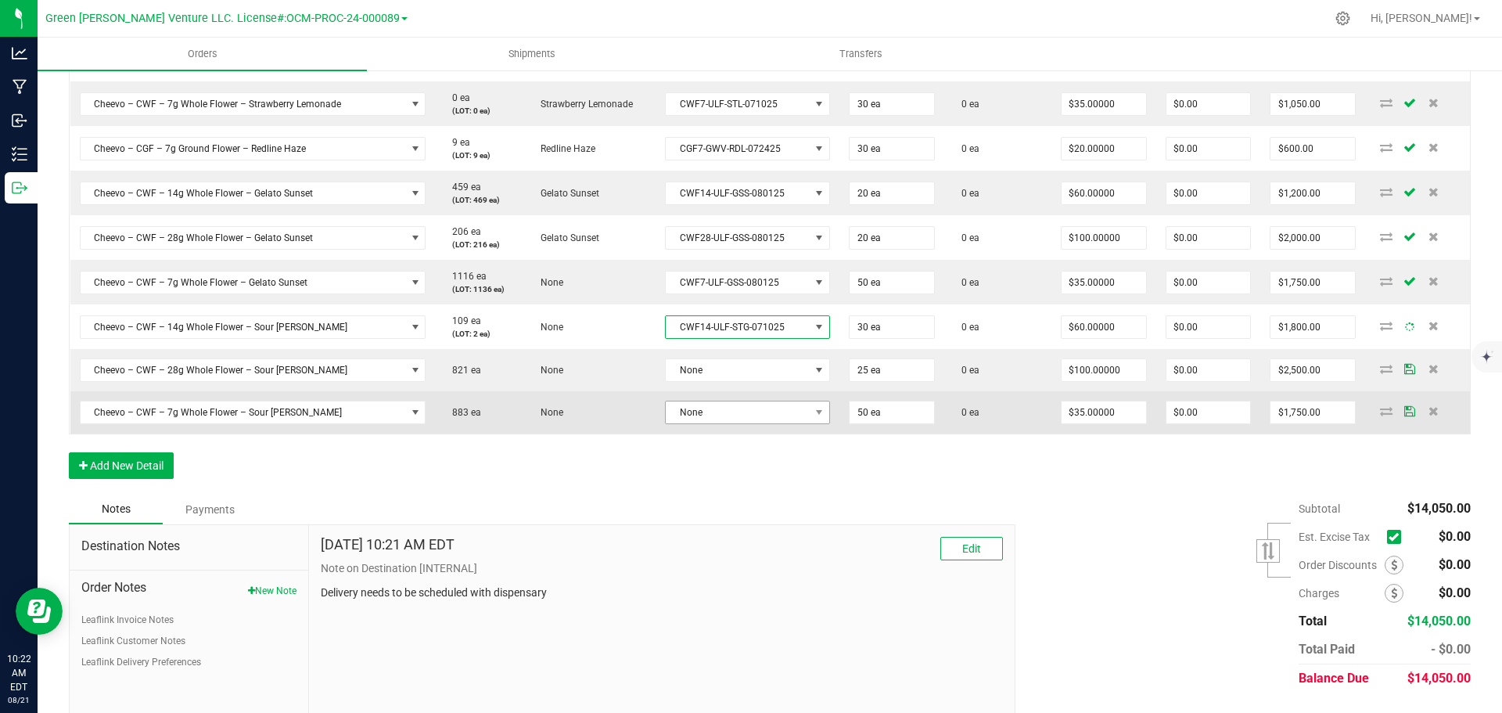
scroll to position [522, 0]
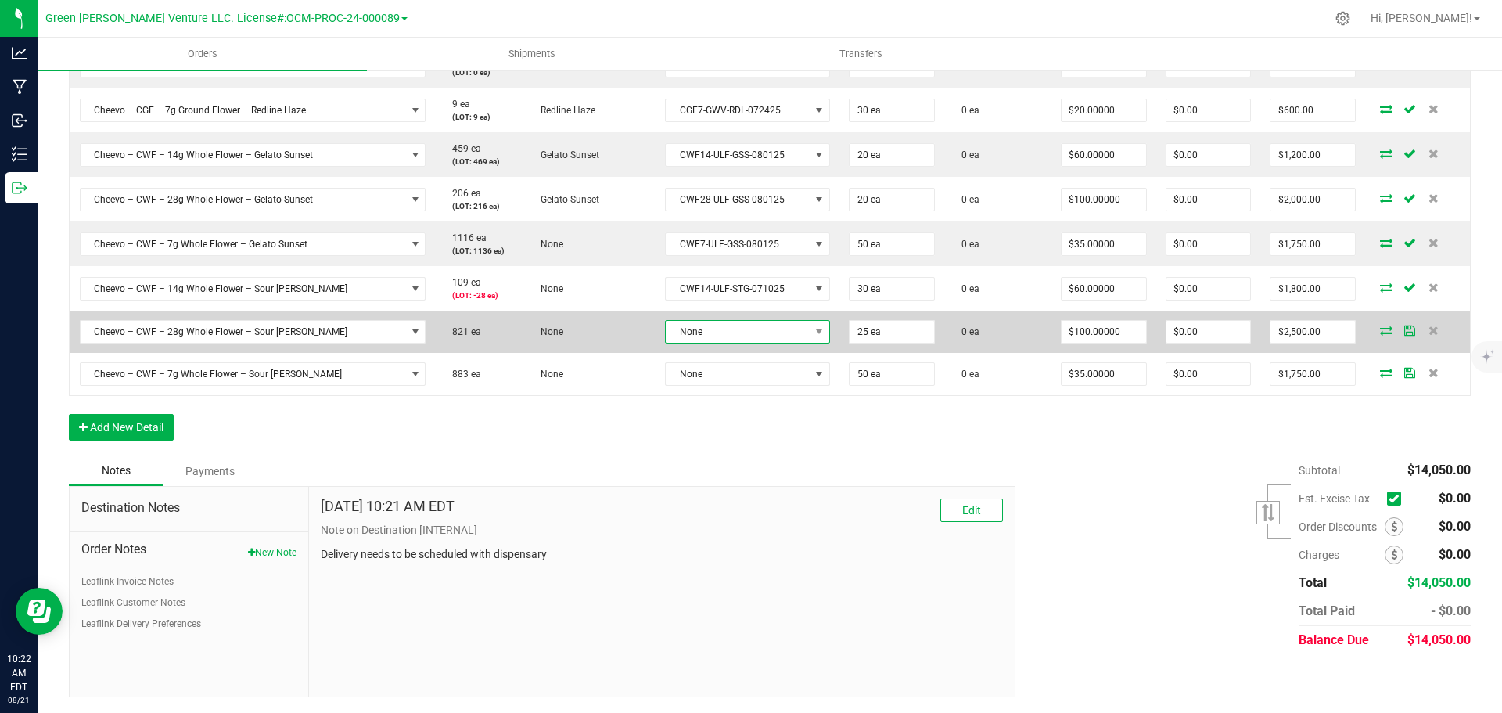
click at [711, 330] on span "None" at bounding box center [738, 332] width 144 height 22
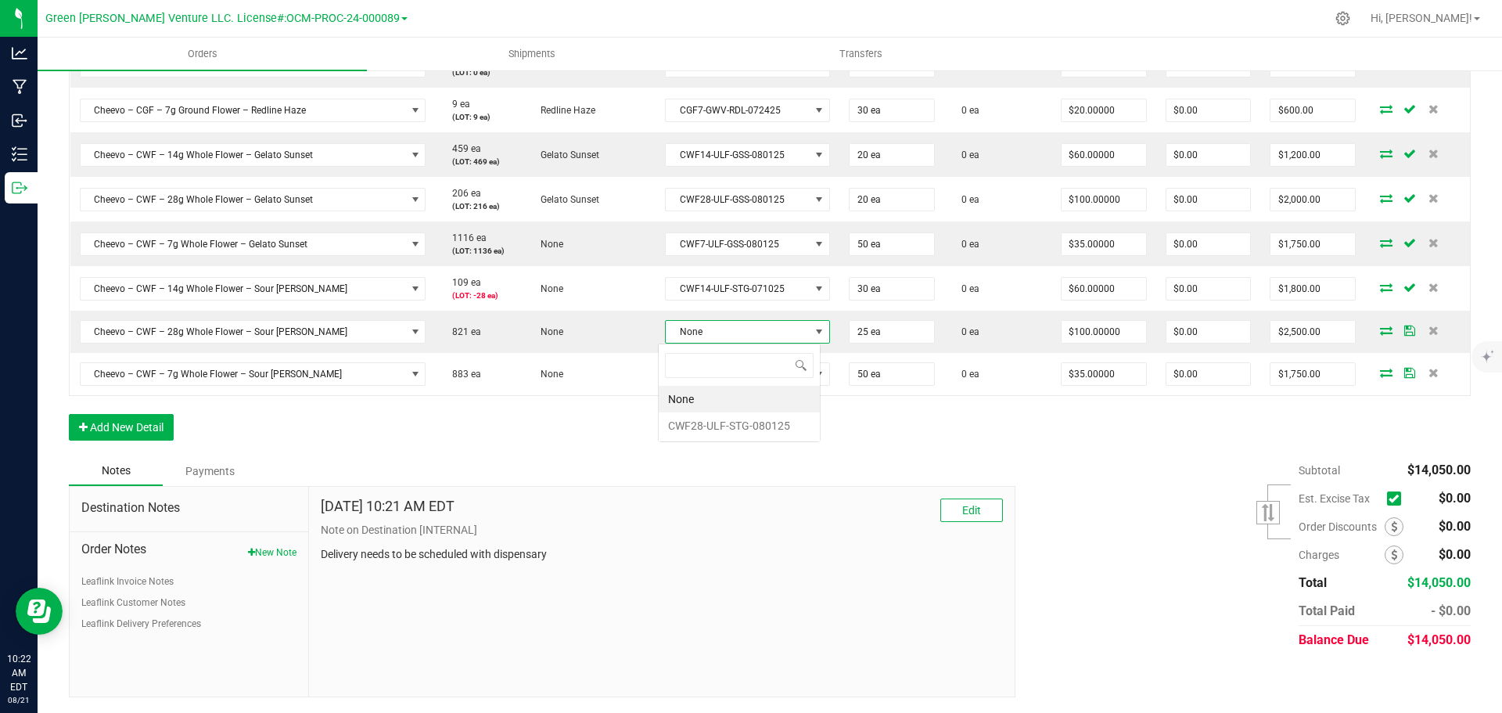
scroll to position [23, 163]
click at [718, 426] on li "CWF28-ULF-STG-080125" at bounding box center [739, 425] width 161 height 27
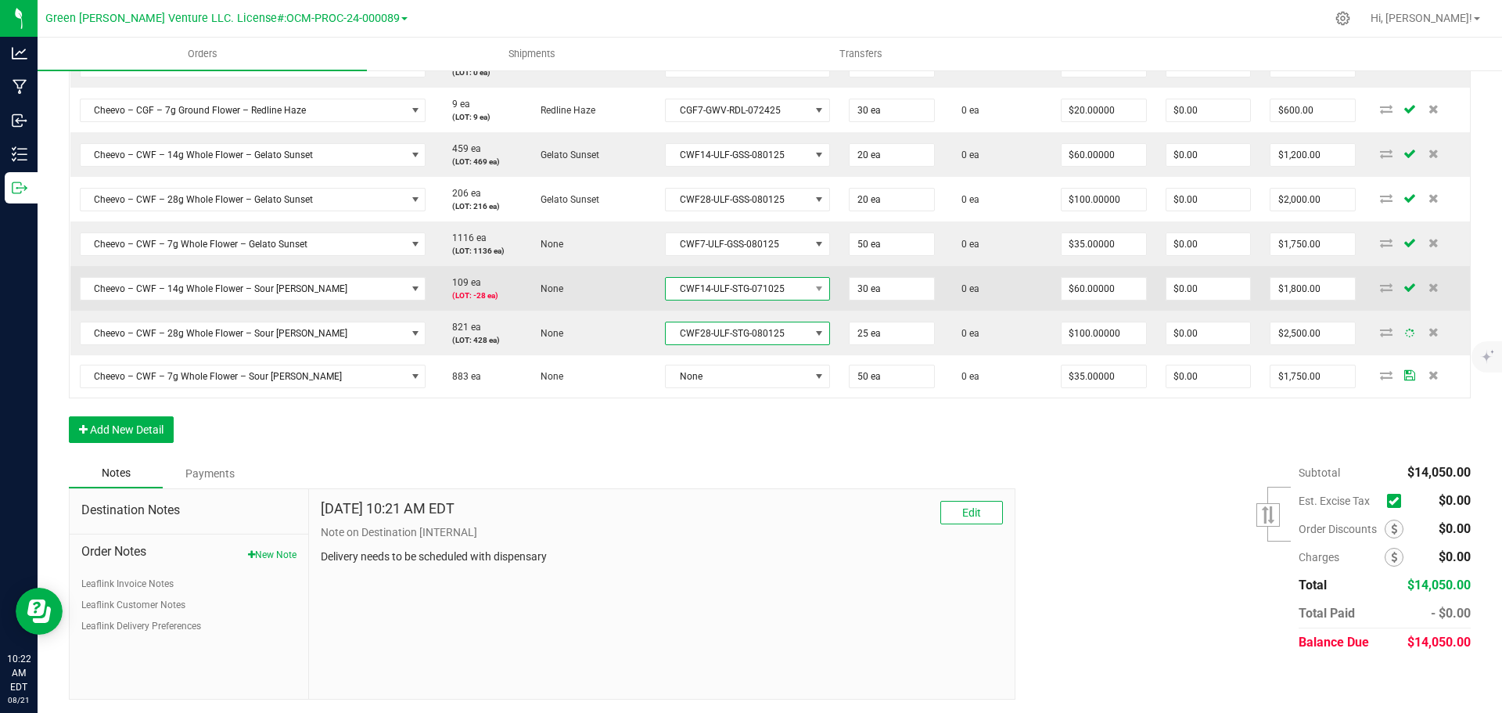
click at [738, 283] on span "CWF14-ULF-STG-071025" at bounding box center [738, 289] width 144 height 22
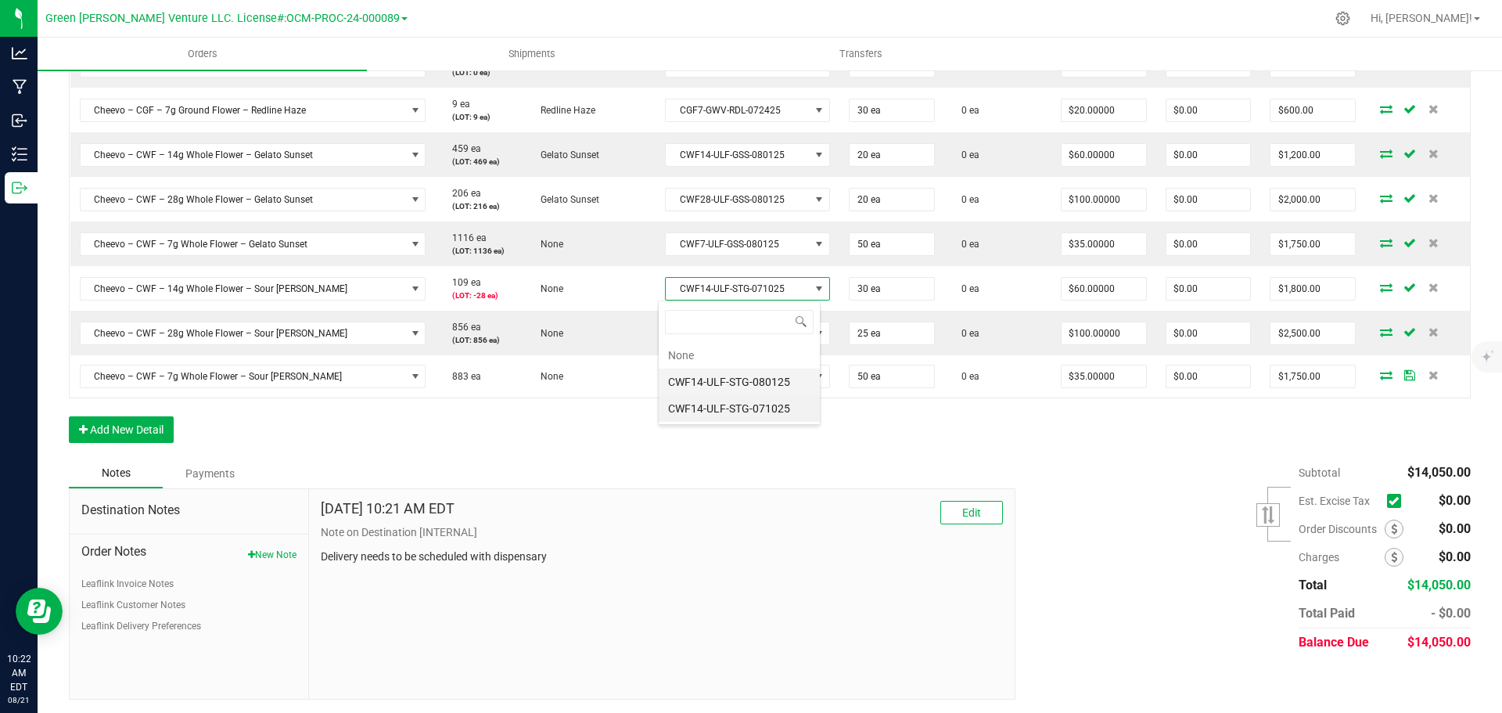
click at [731, 381] on li "CWF14-ULF-STG-080125" at bounding box center [739, 381] width 161 height 27
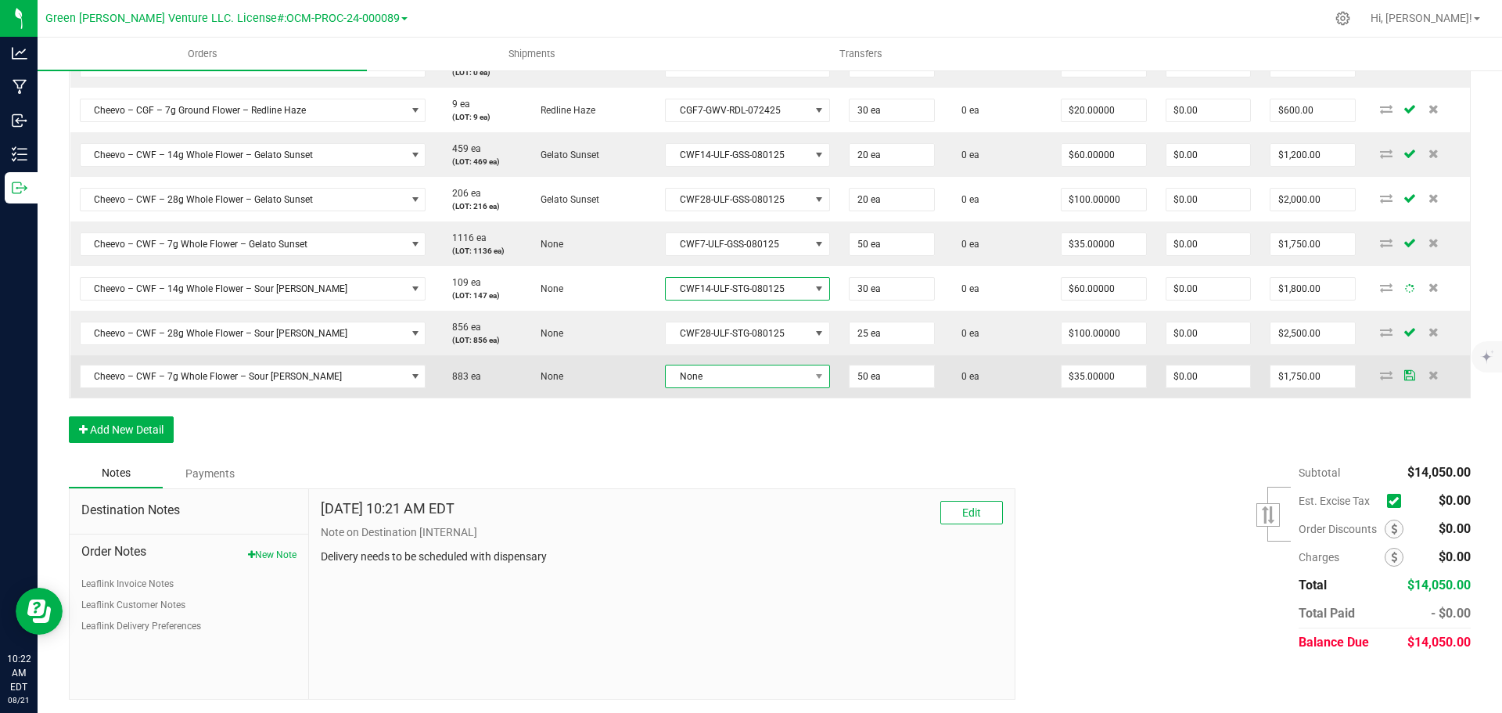
click at [718, 378] on span "None" at bounding box center [738, 376] width 144 height 22
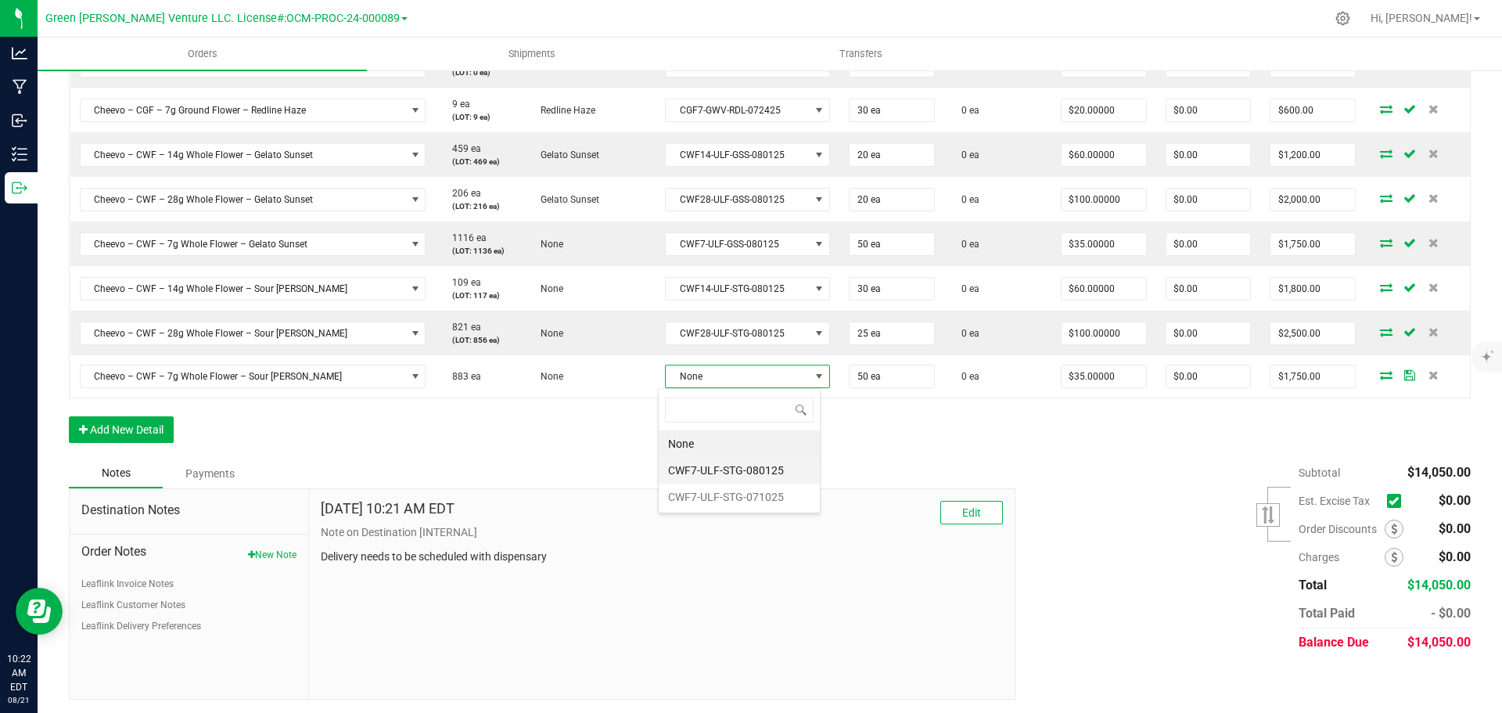
click at [716, 466] on li "CWF7-ULF-STG-080125" at bounding box center [739, 470] width 161 height 27
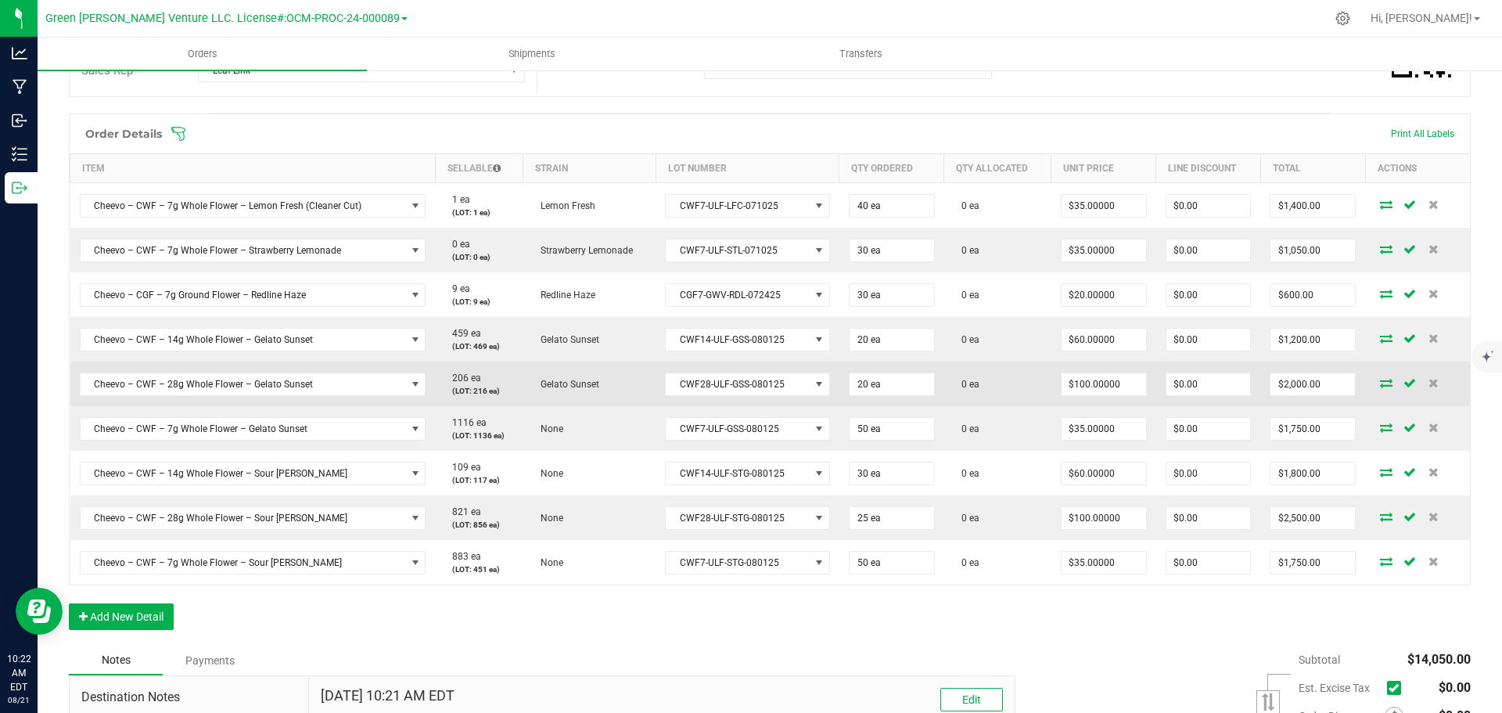
scroll to position [365, 0]
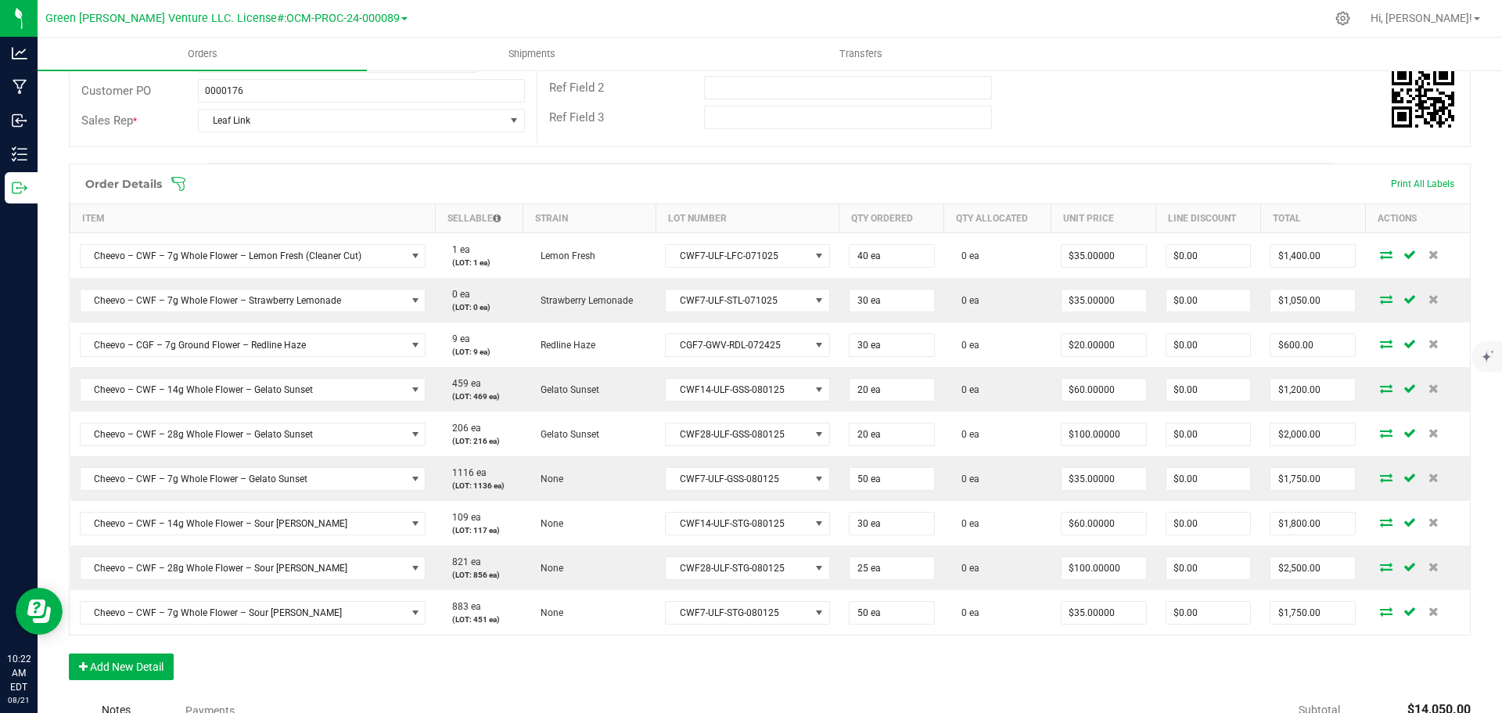
click at [185, 187] on icon at bounding box center [179, 184] width 16 height 16
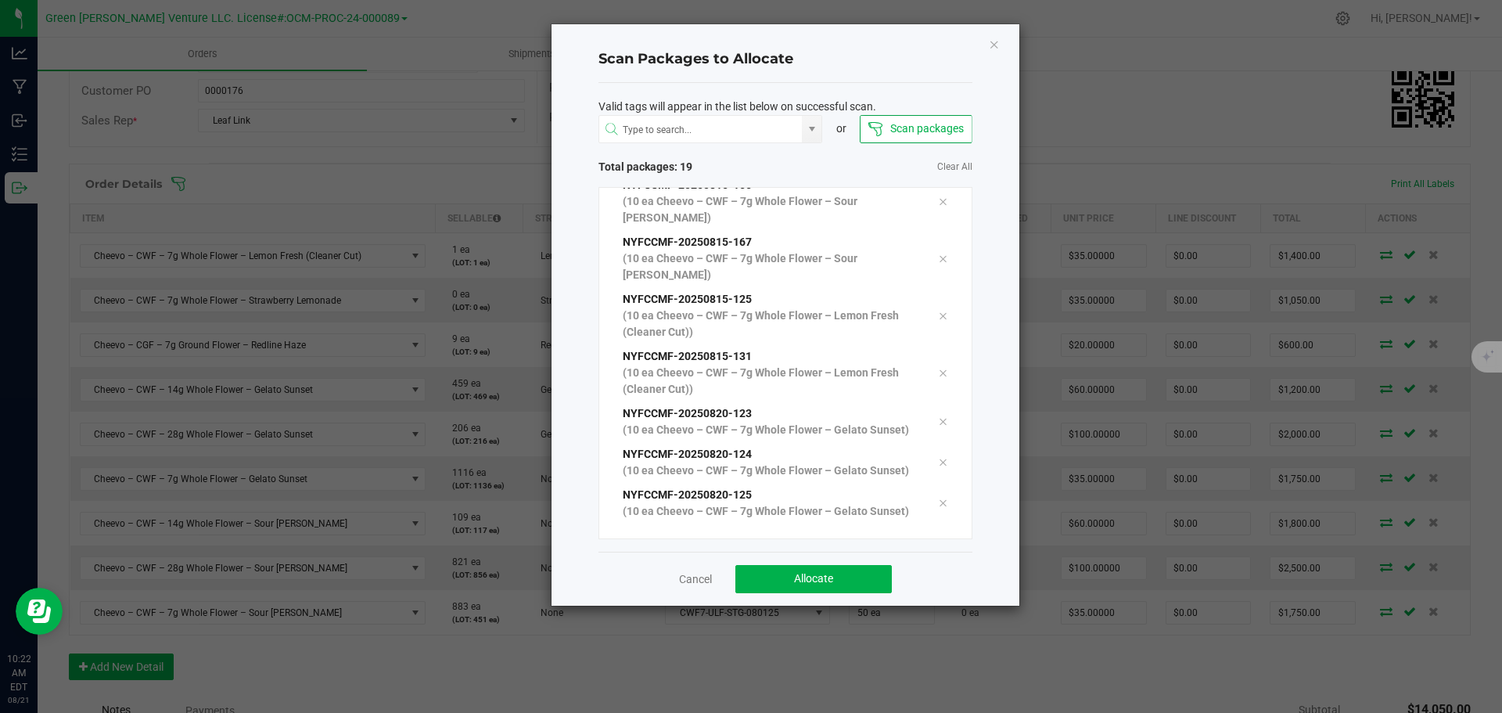
scroll to position [691, 0]
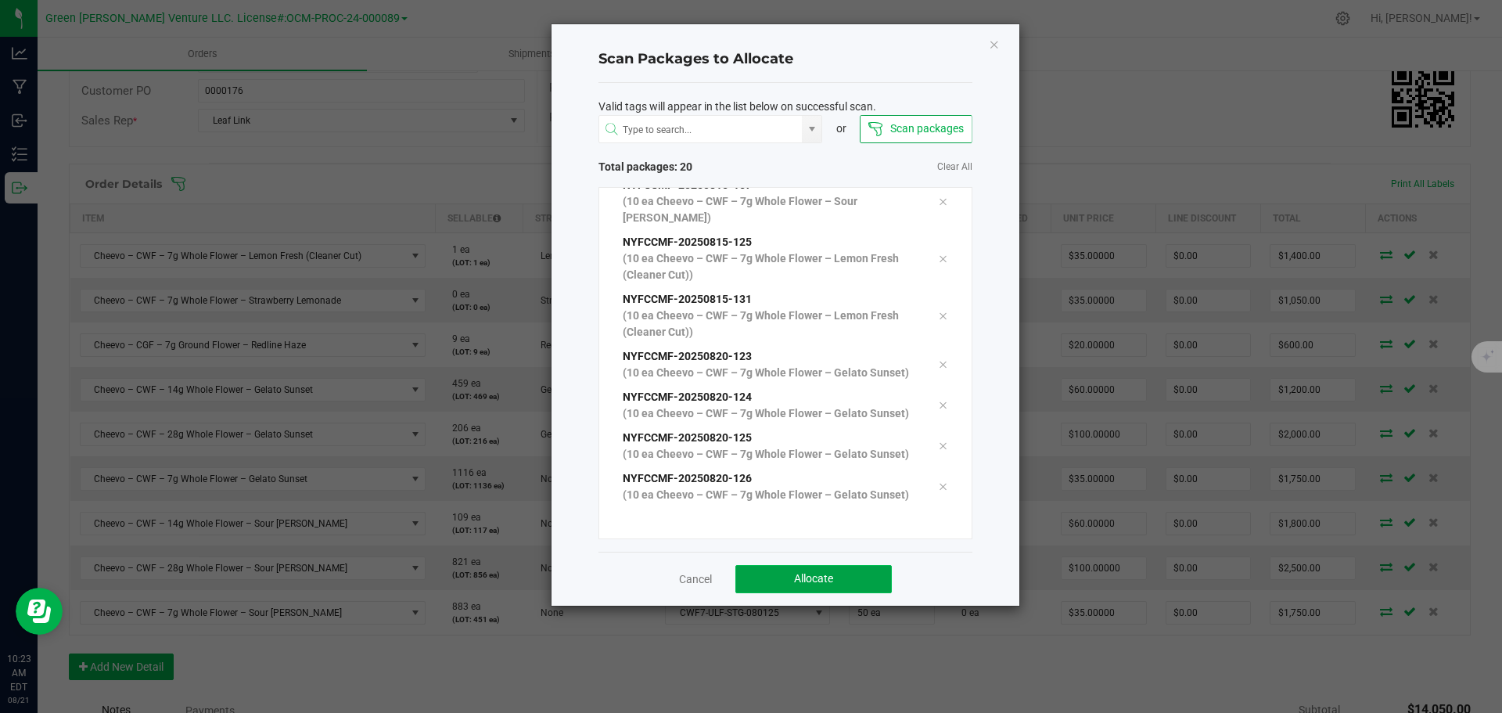
click at [752, 577] on button "Allocate" at bounding box center [813, 579] width 156 height 28
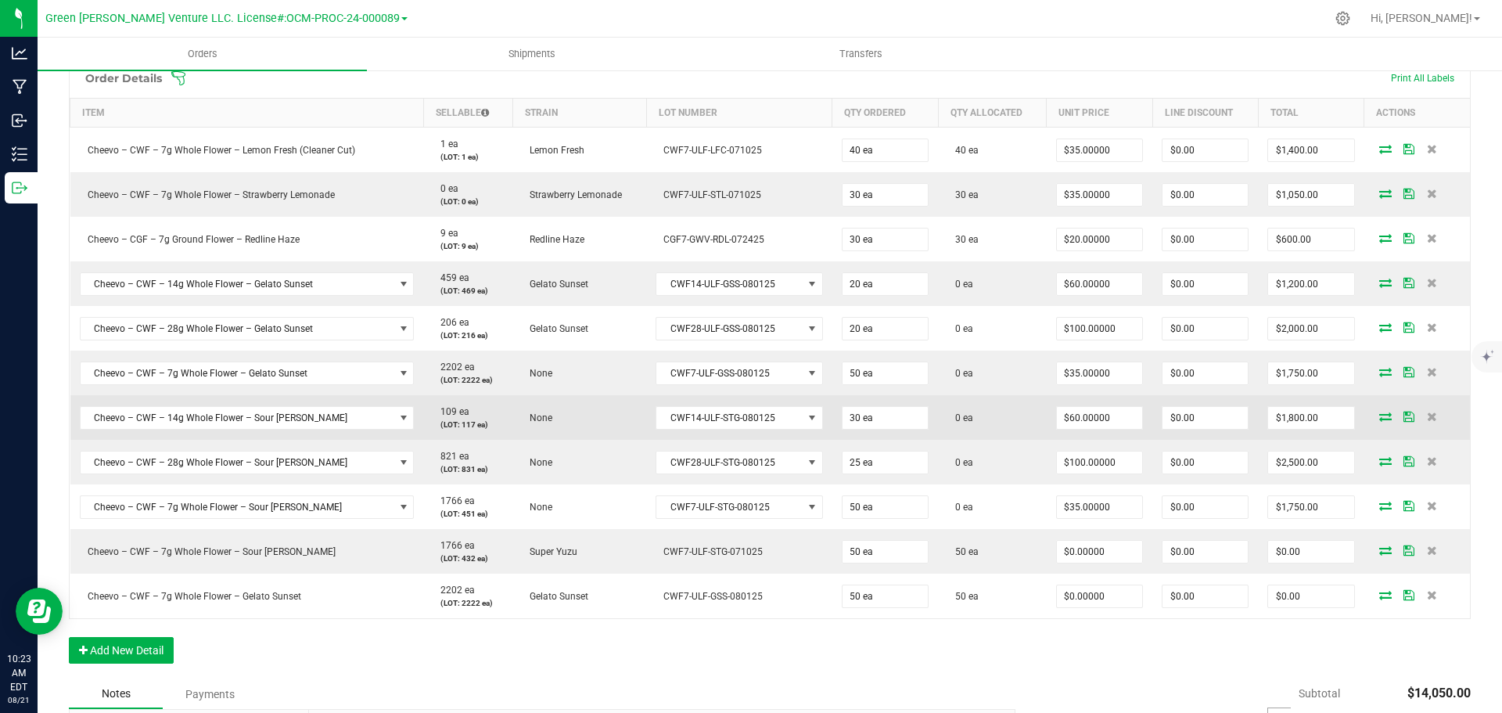
scroll to position [365, 0]
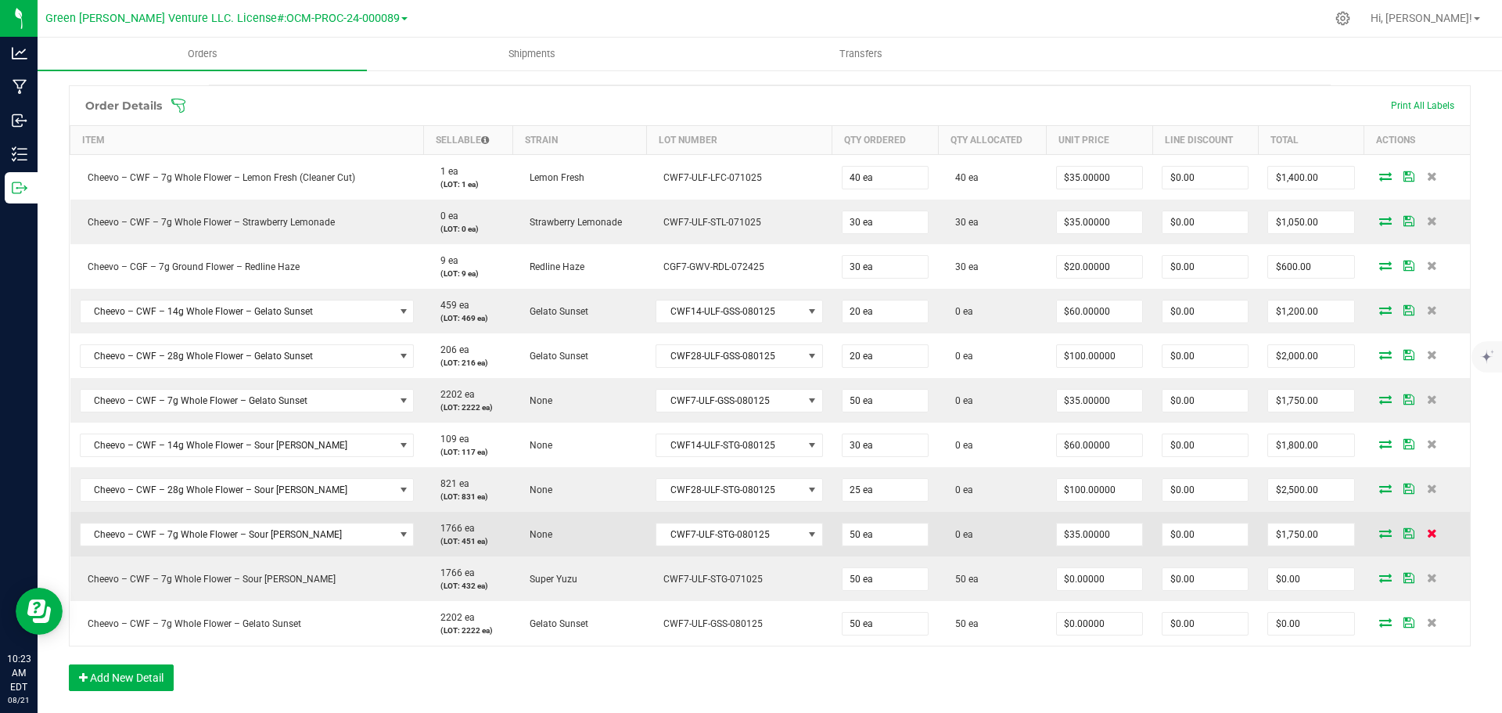
click at [1427, 534] on icon at bounding box center [1432, 532] width 10 height 9
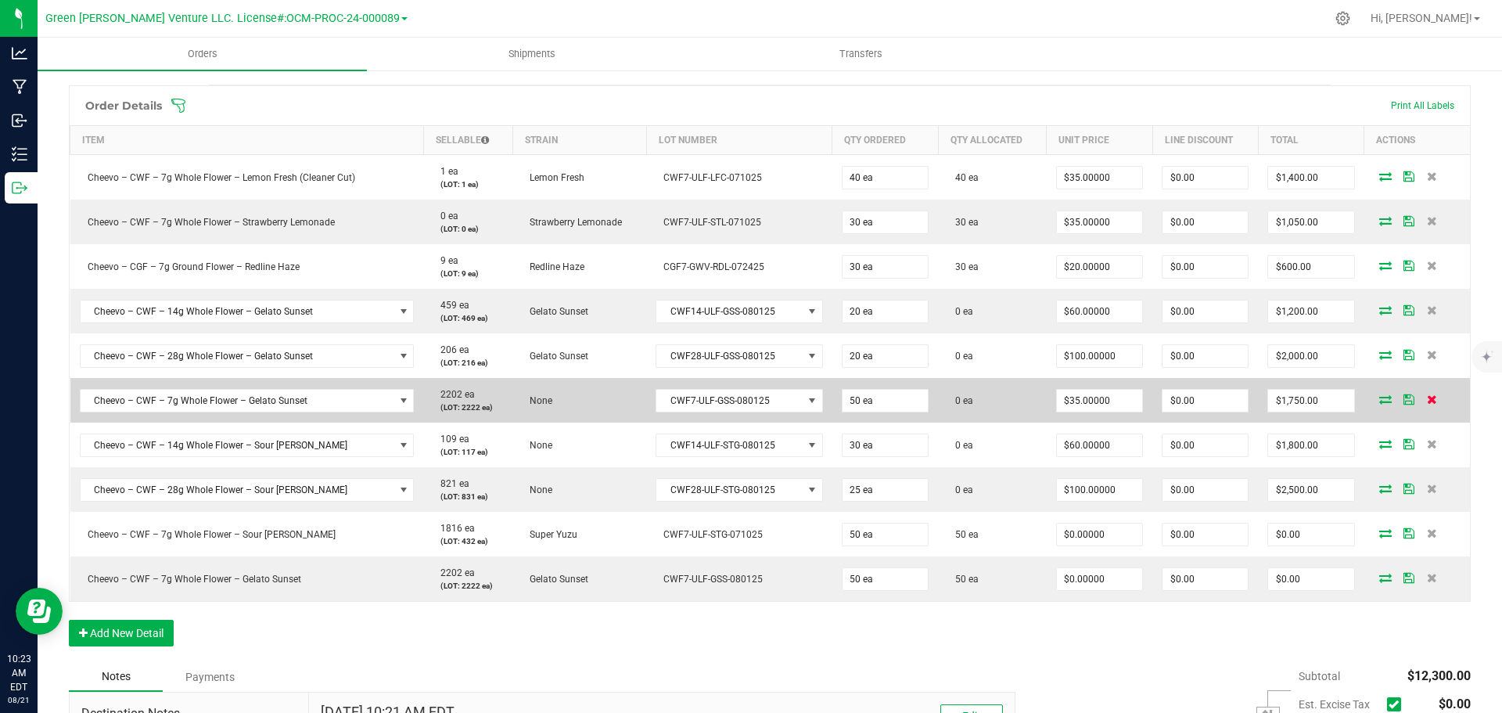
click at [1427, 398] on icon at bounding box center [1432, 398] width 10 height 9
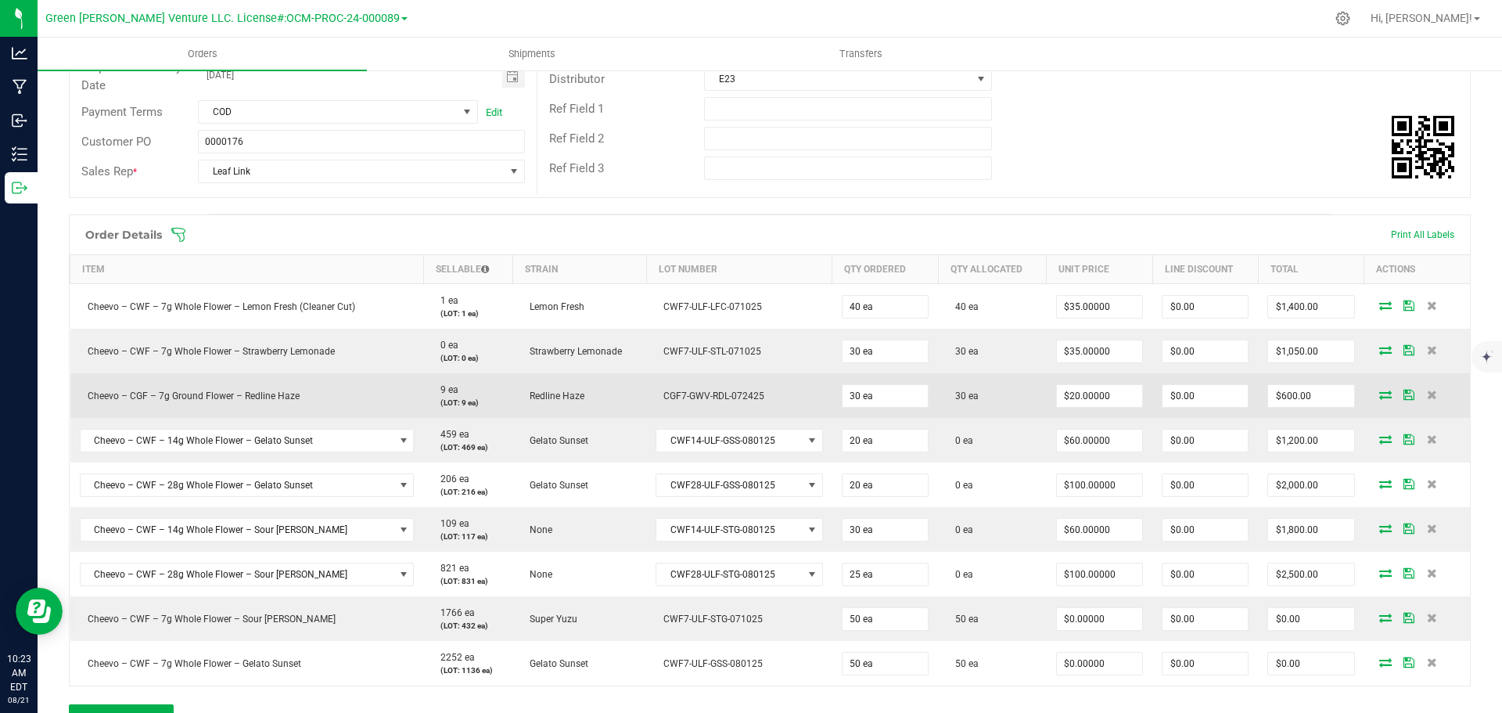
scroll to position [209, 0]
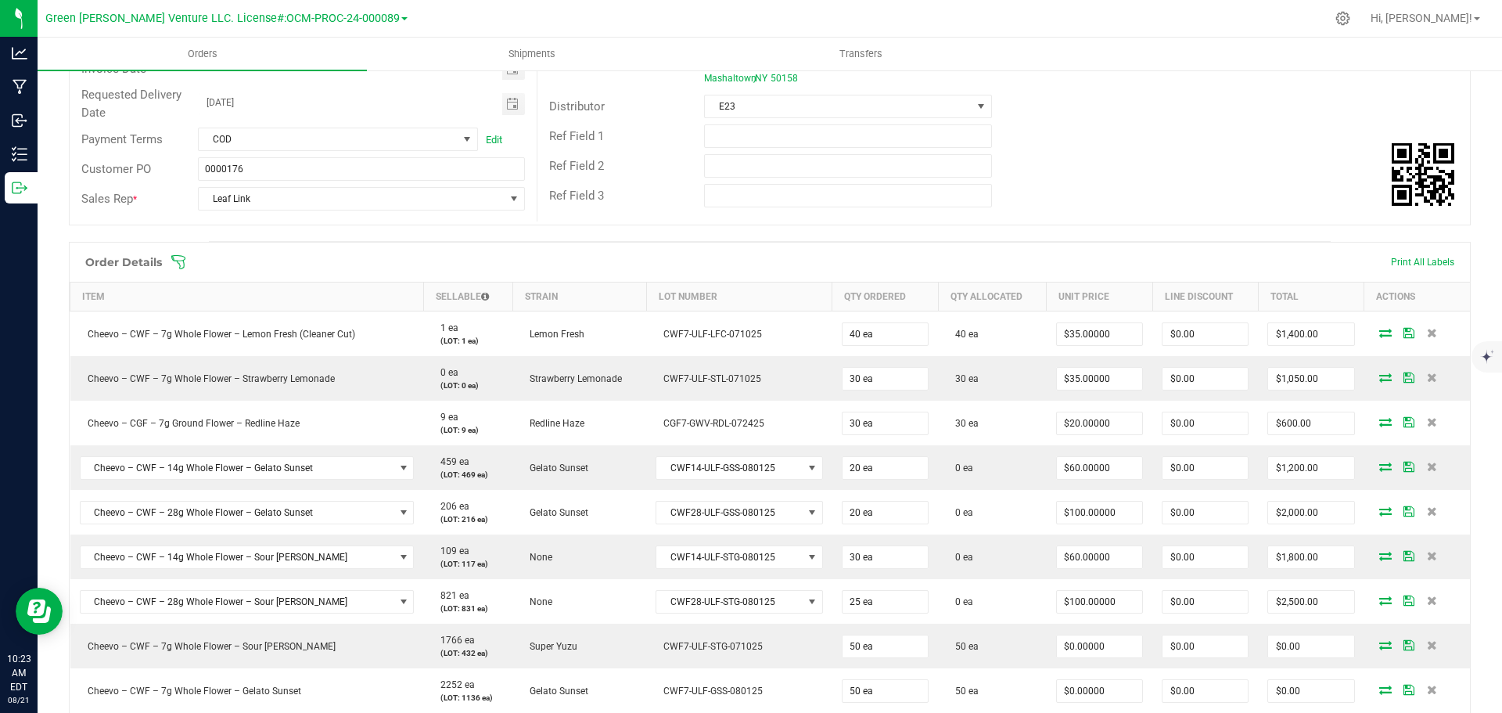
click at [176, 264] on icon at bounding box center [179, 262] width 16 height 16
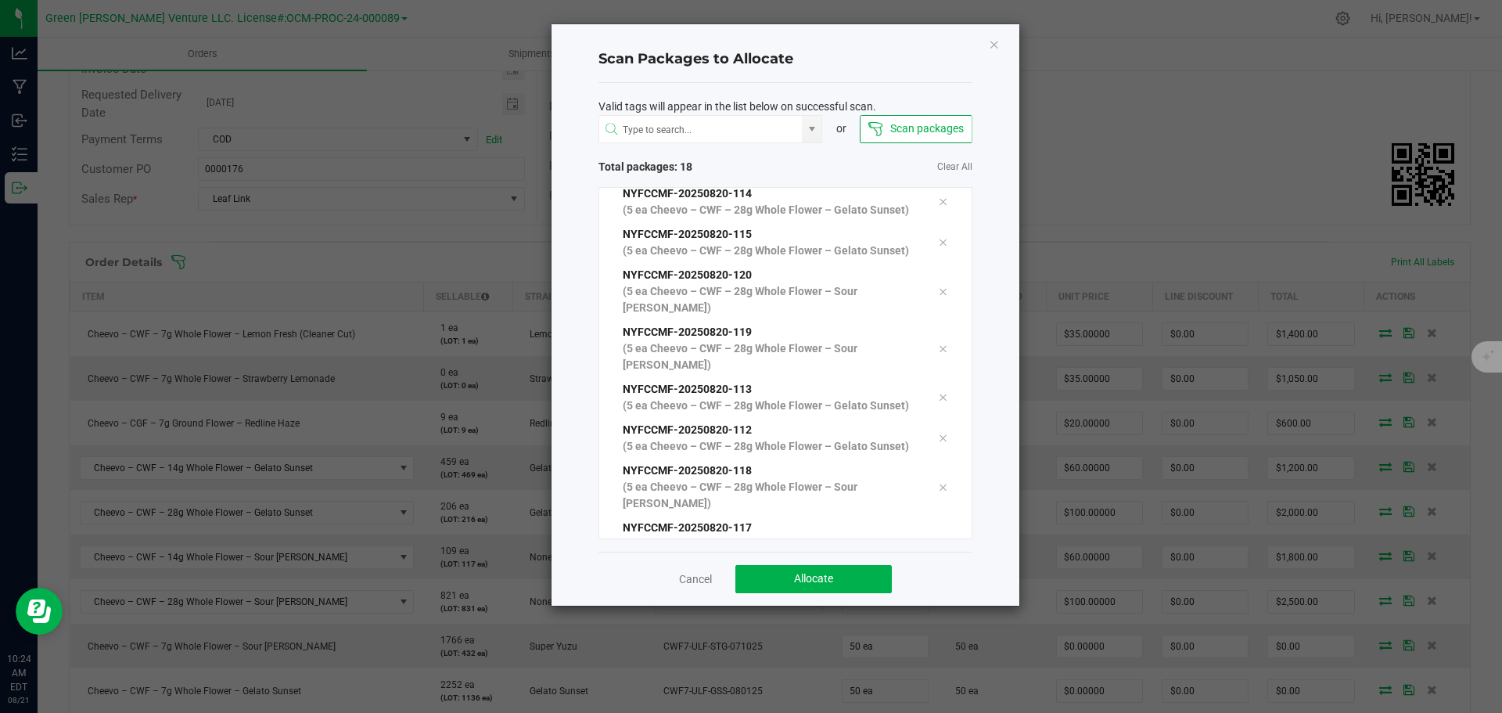
scroll to position [552, 0]
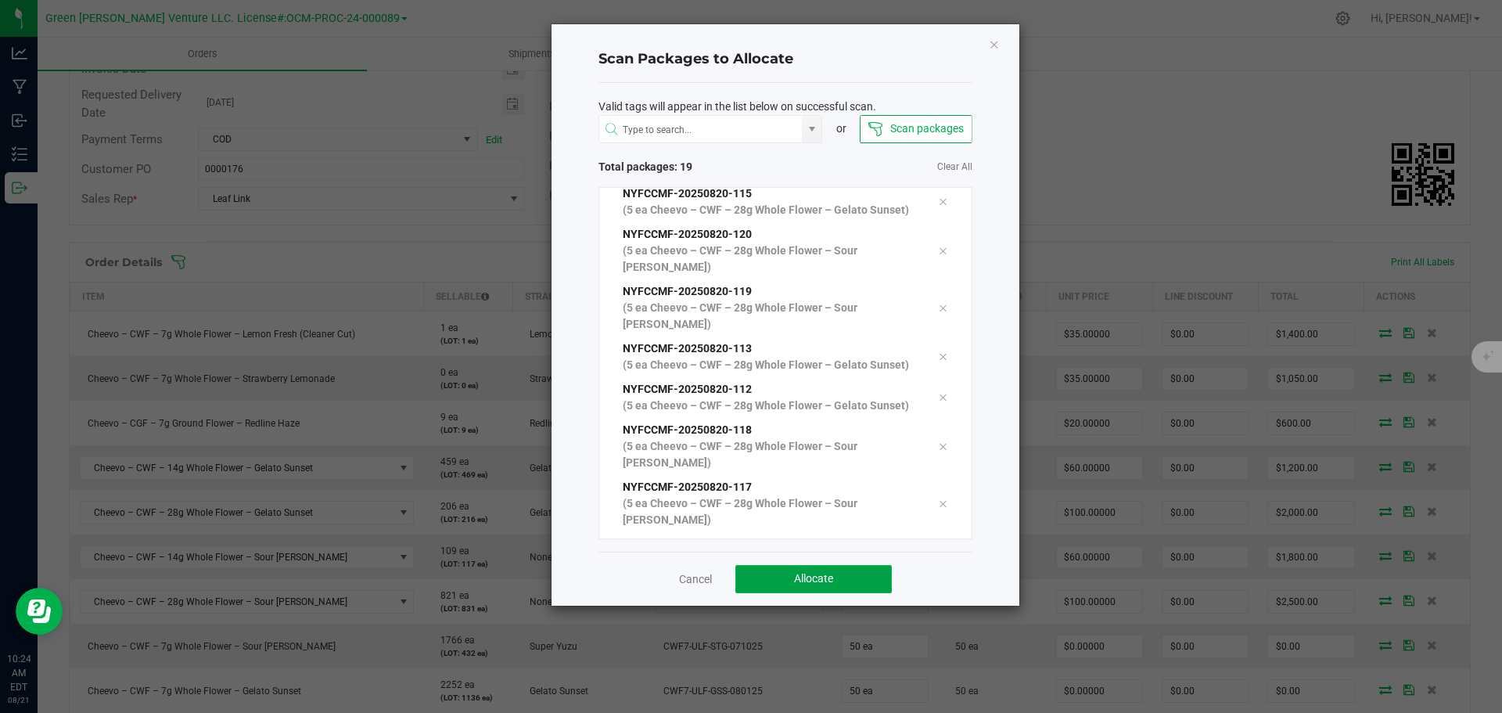
click at [763, 582] on button "Allocate" at bounding box center [813, 579] width 156 height 28
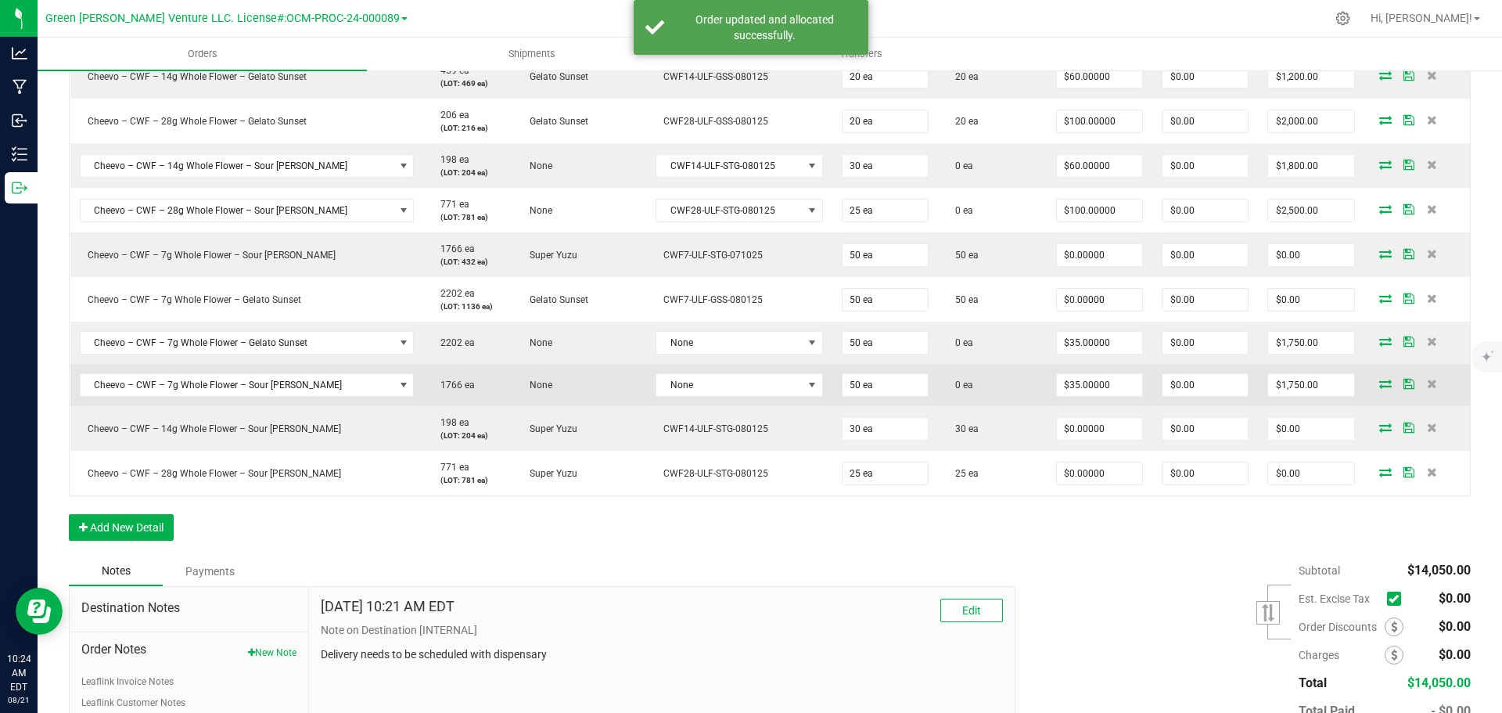
scroll to position [522, 0]
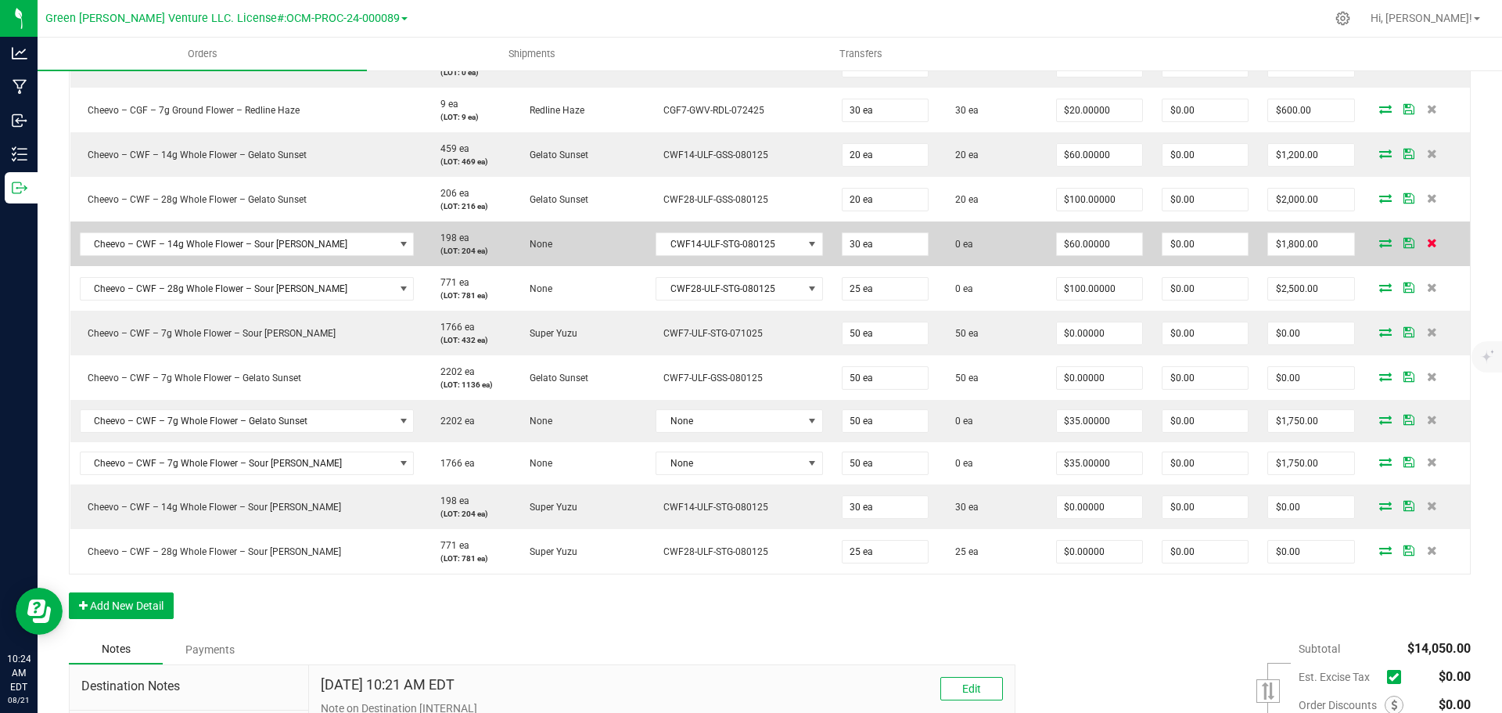
click at [1427, 247] on icon at bounding box center [1432, 242] width 10 height 9
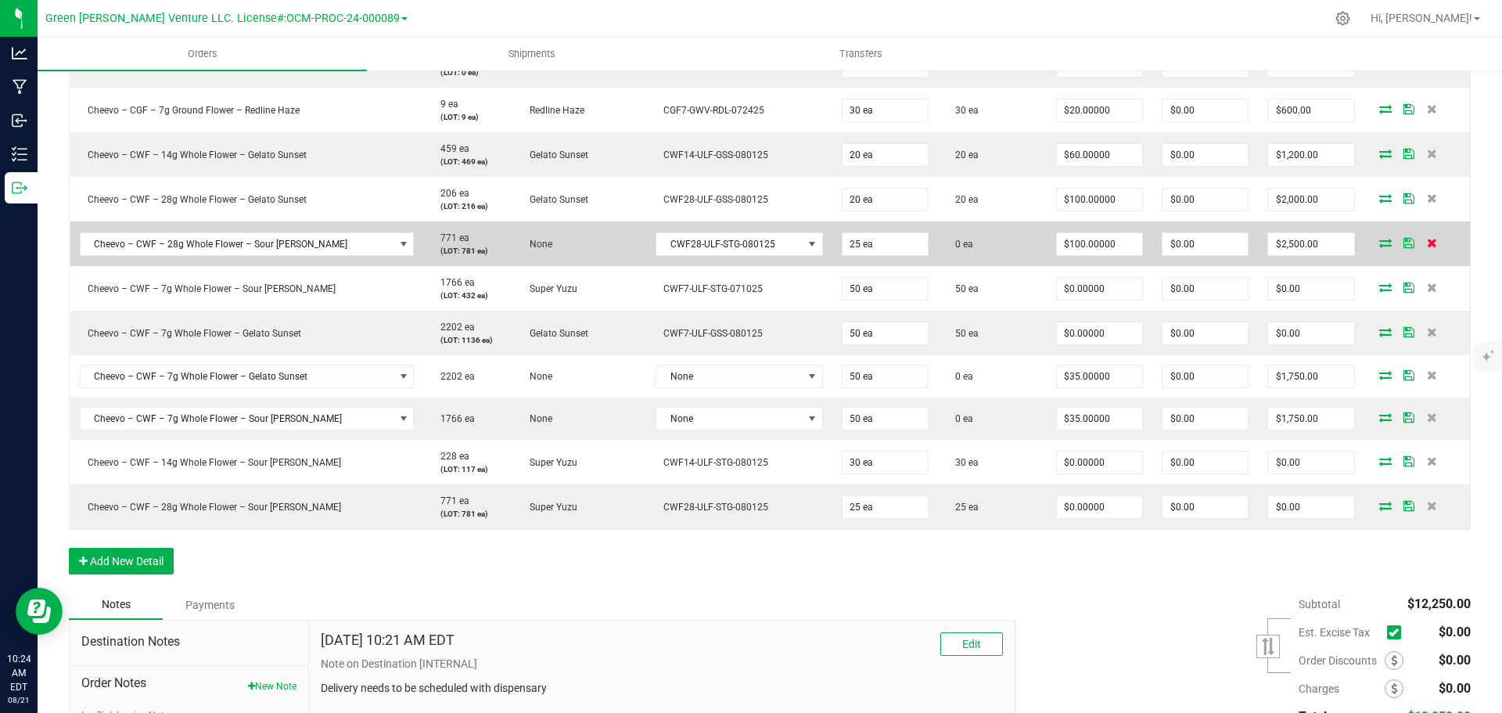
click at [1427, 244] on icon at bounding box center [1432, 242] width 10 height 9
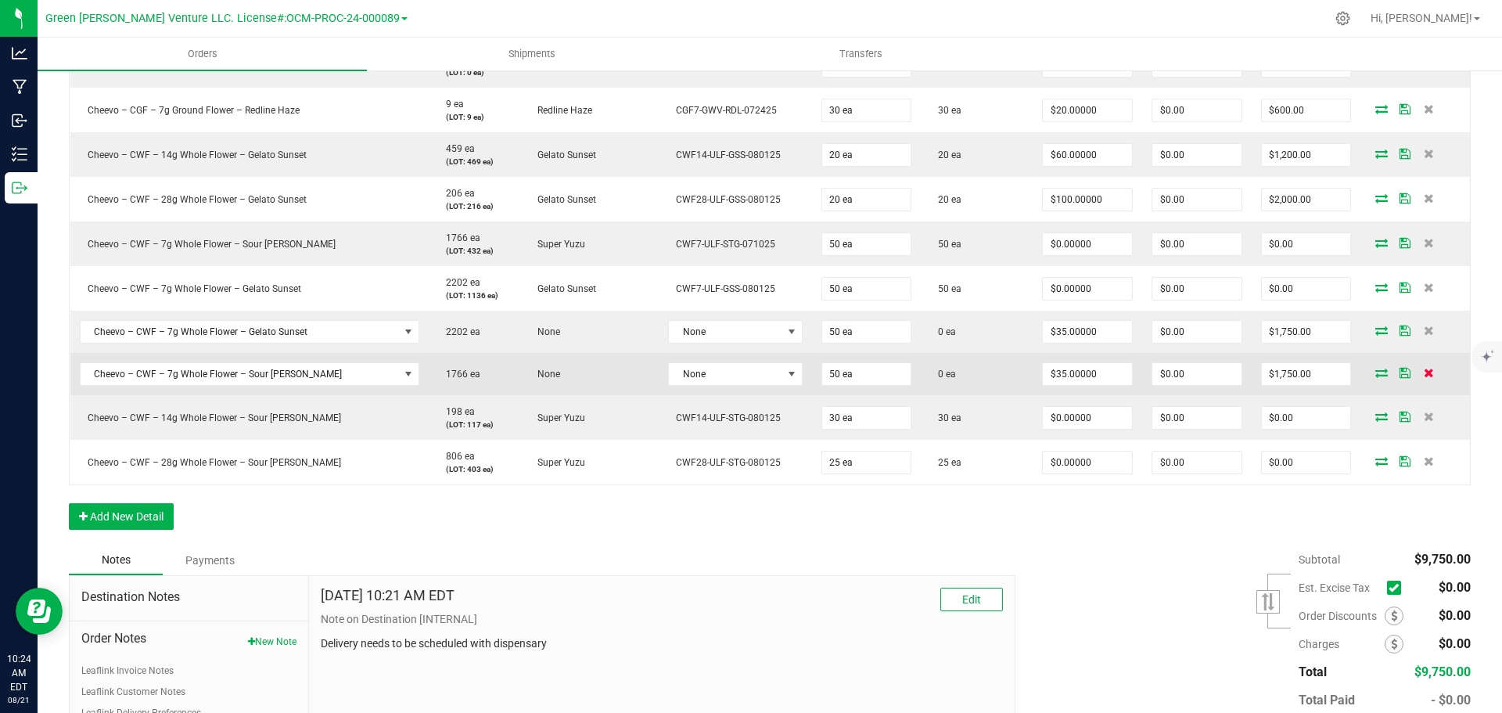
click at [1423, 375] on icon at bounding box center [1428, 372] width 10 height 9
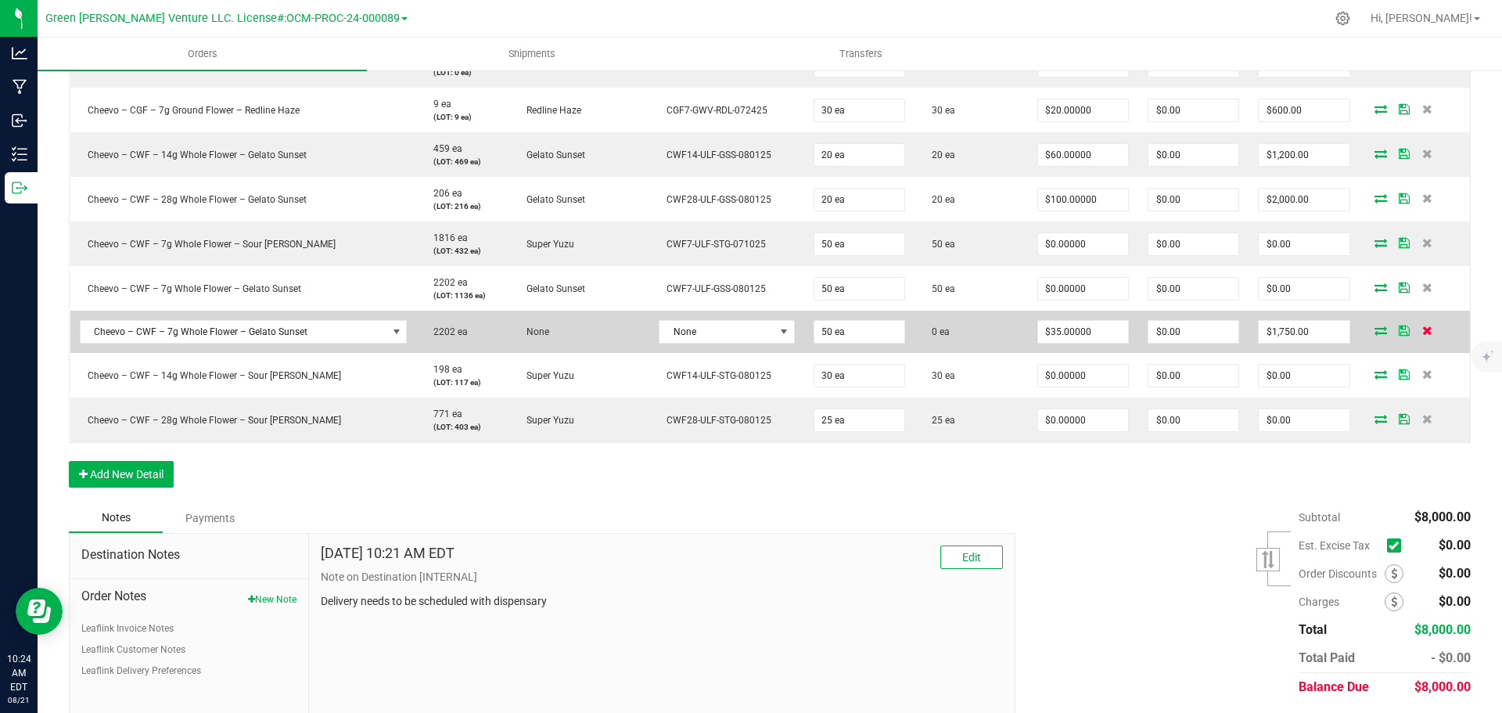
click at [1422, 327] on icon at bounding box center [1427, 329] width 10 height 9
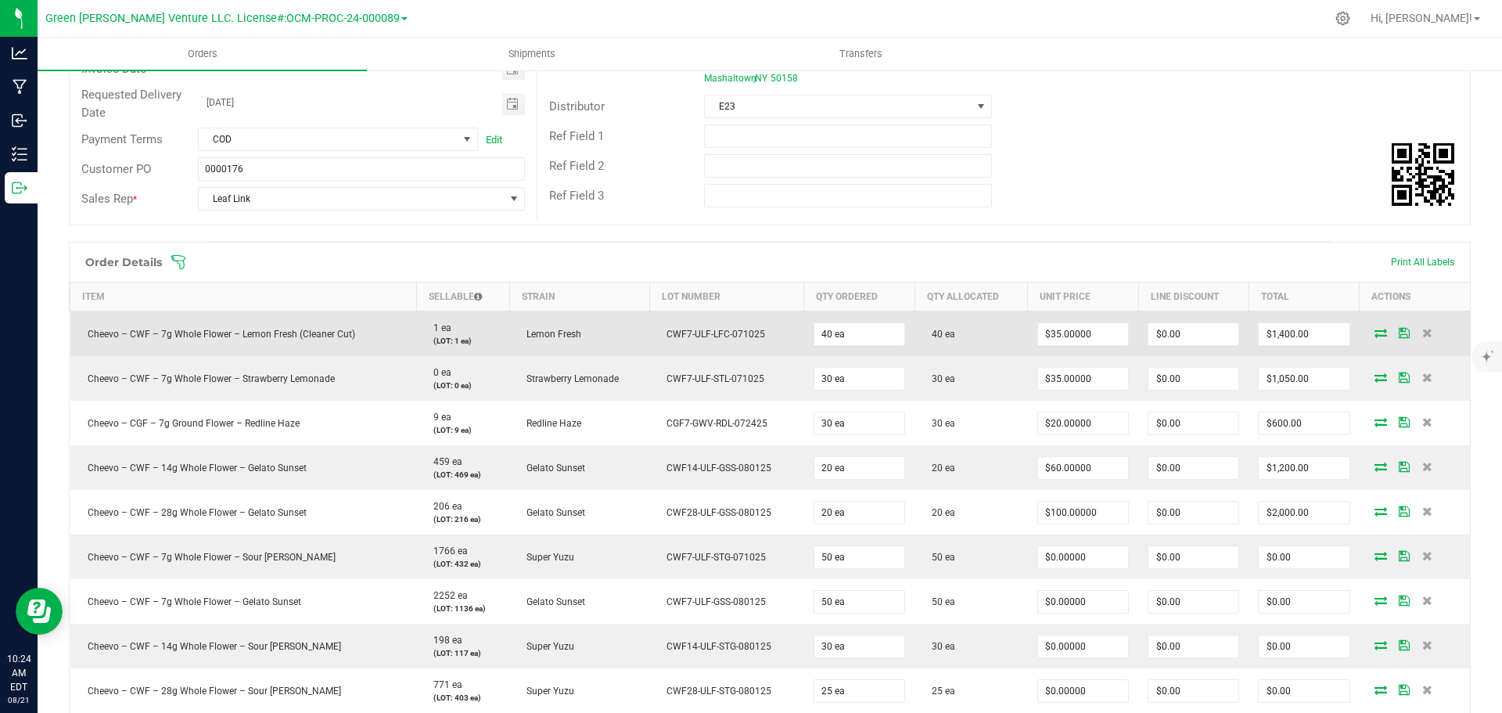
scroll to position [0, 0]
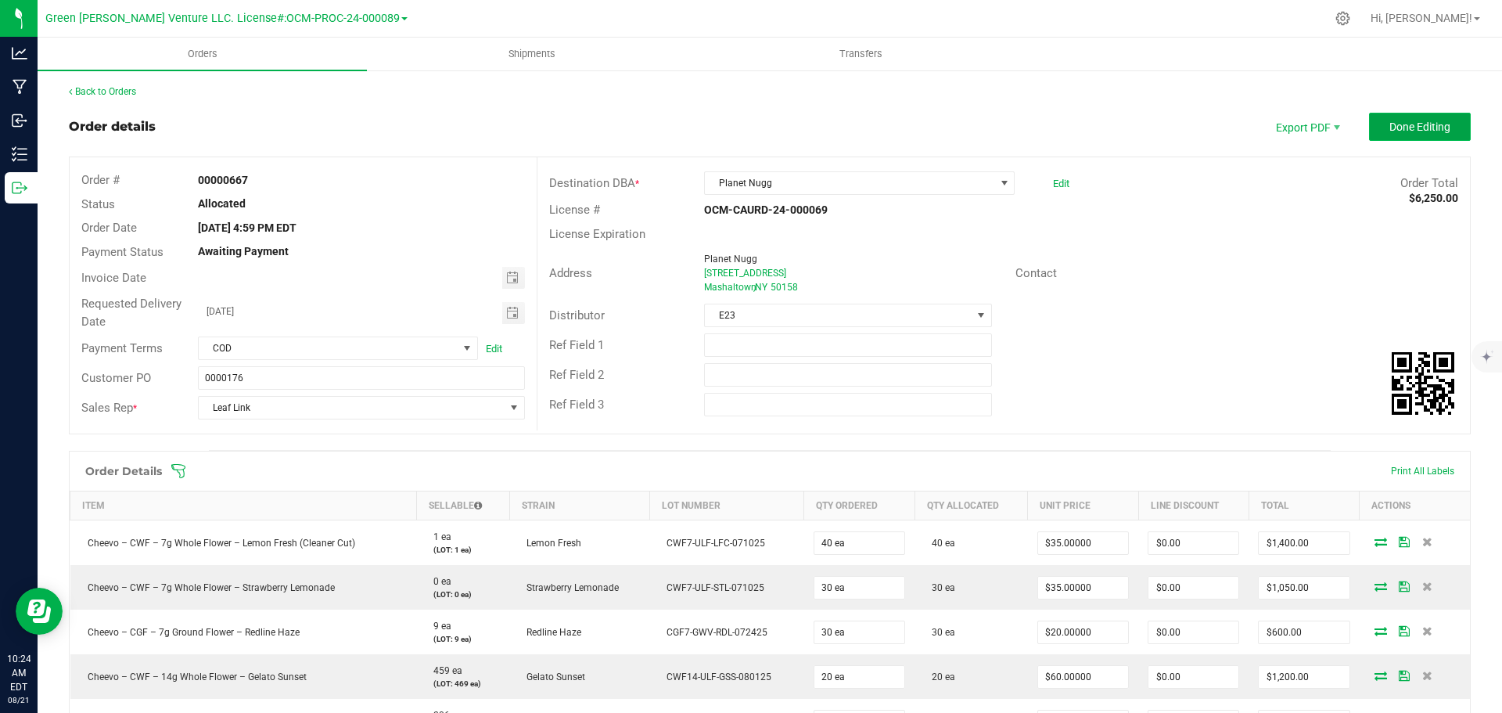
click at [1369, 130] on button "Done Editing" at bounding box center [1420, 127] width 102 height 28
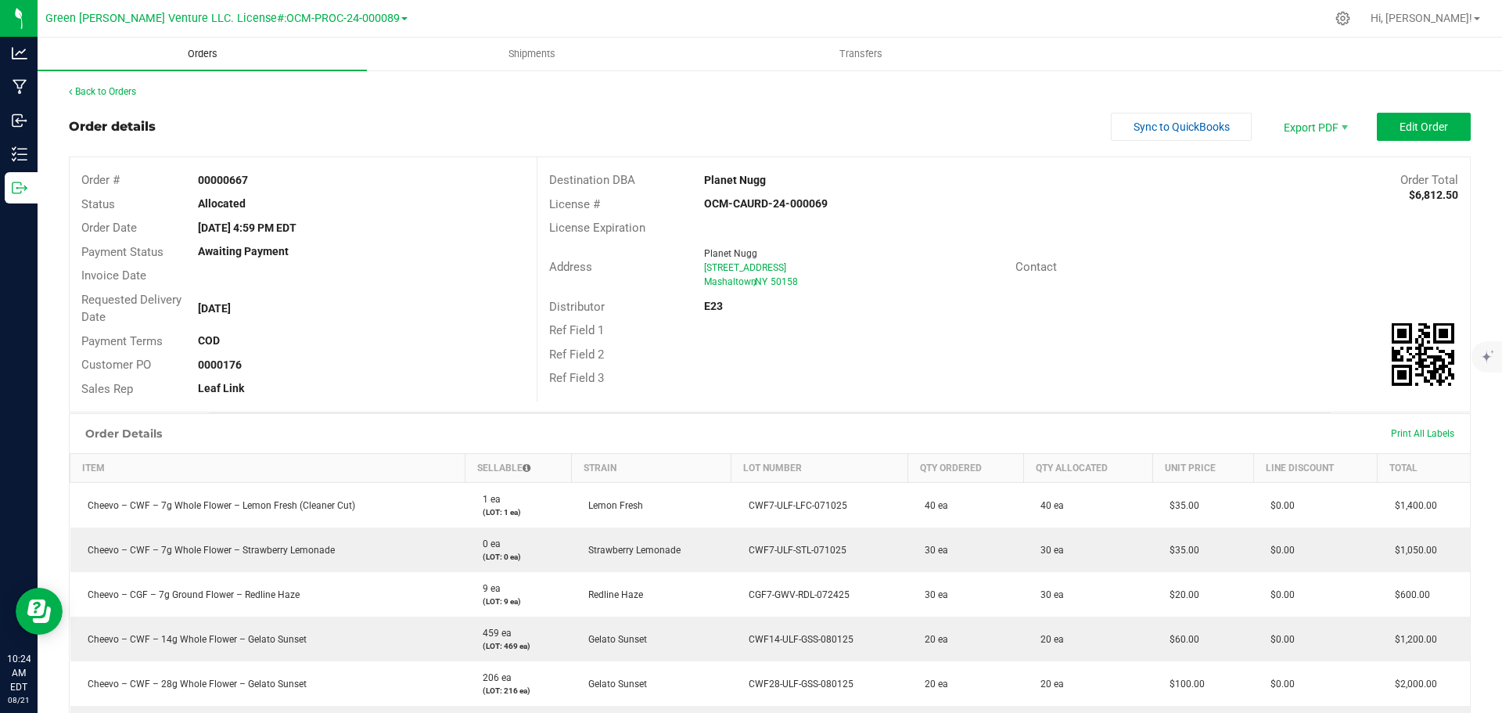
click at [203, 55] on span "Orders" at bounding box center [203, 54] width 72 height 14
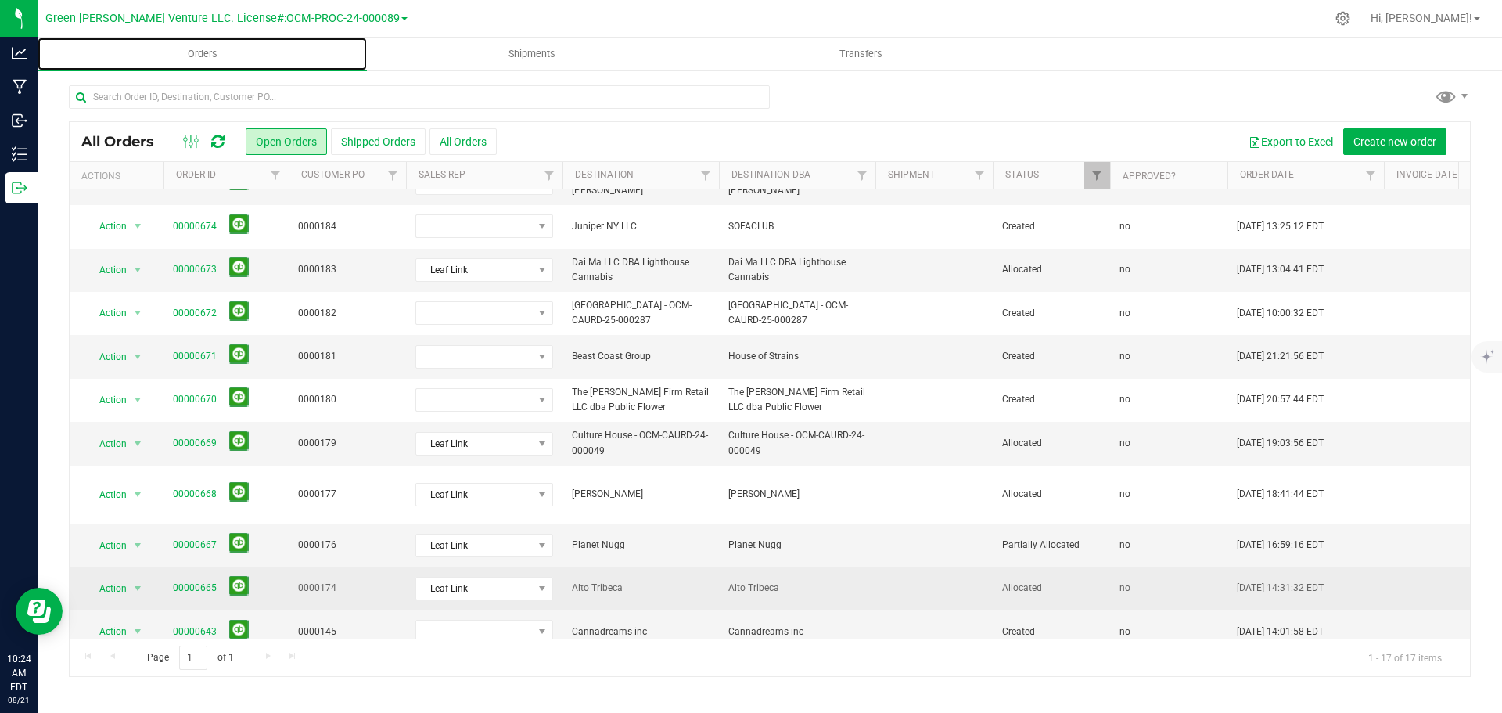
scroll to position [314, 0]
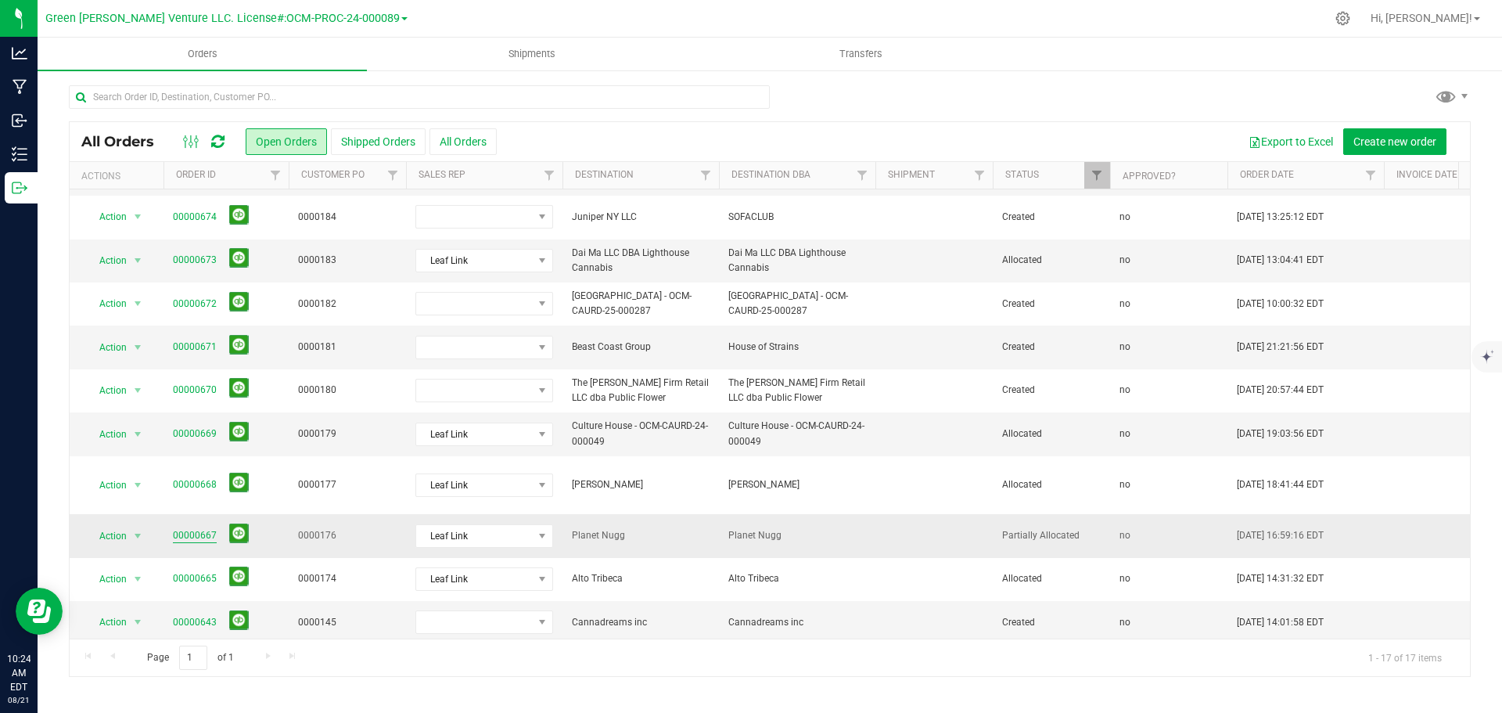
click at [196, 528] on link "00000667" at bounding box center [195, 535] width 44 height 15
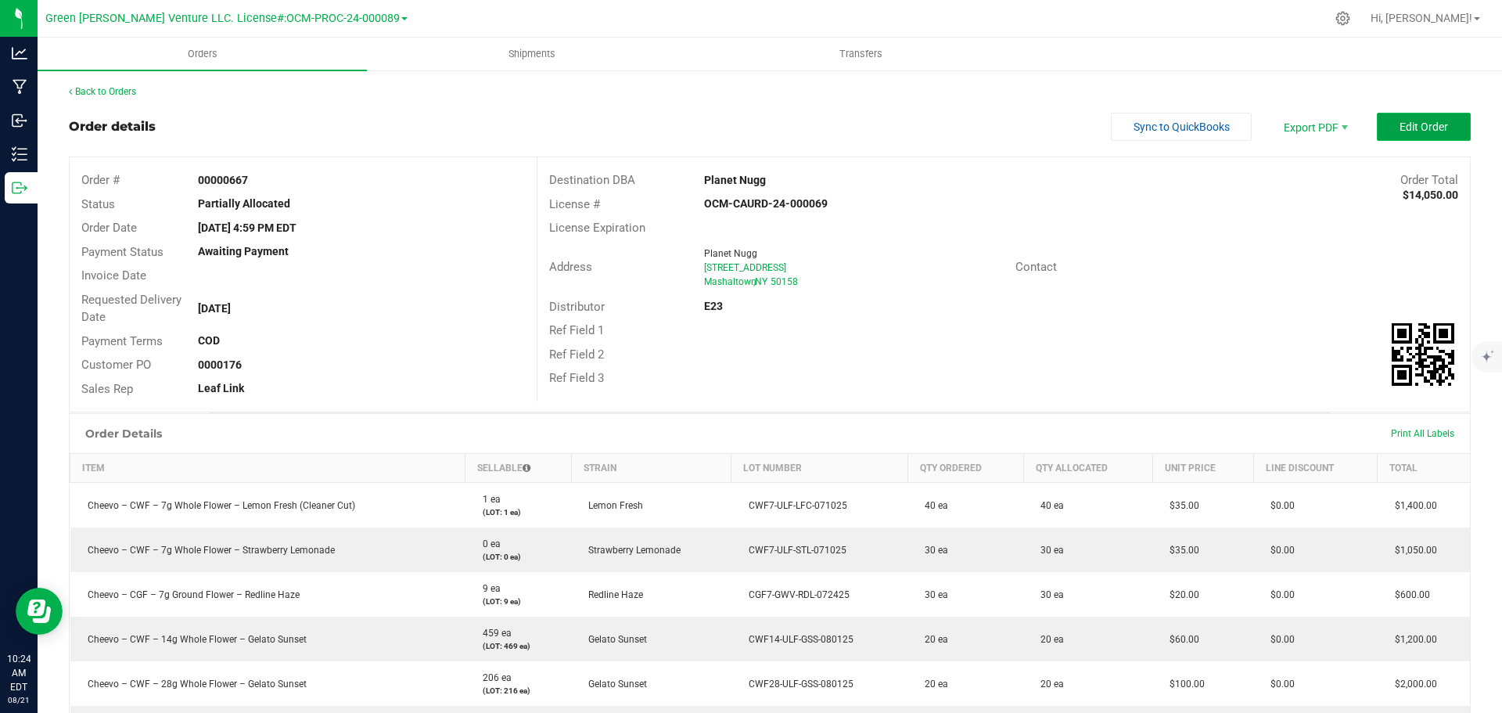
click at [1377, 125] on button "Edit Order" at bounding box center [1424, 127] width 94 height 28
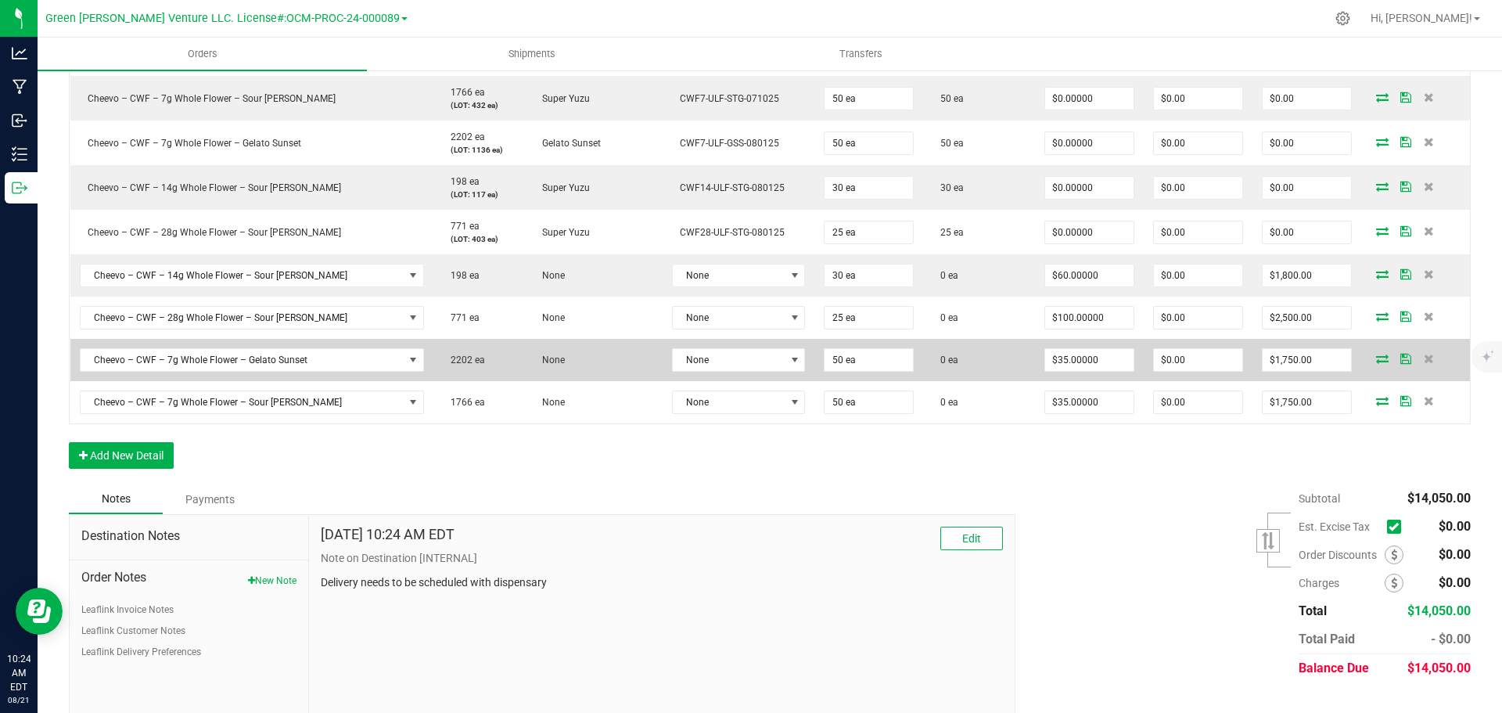
scroll to position [617, 0]
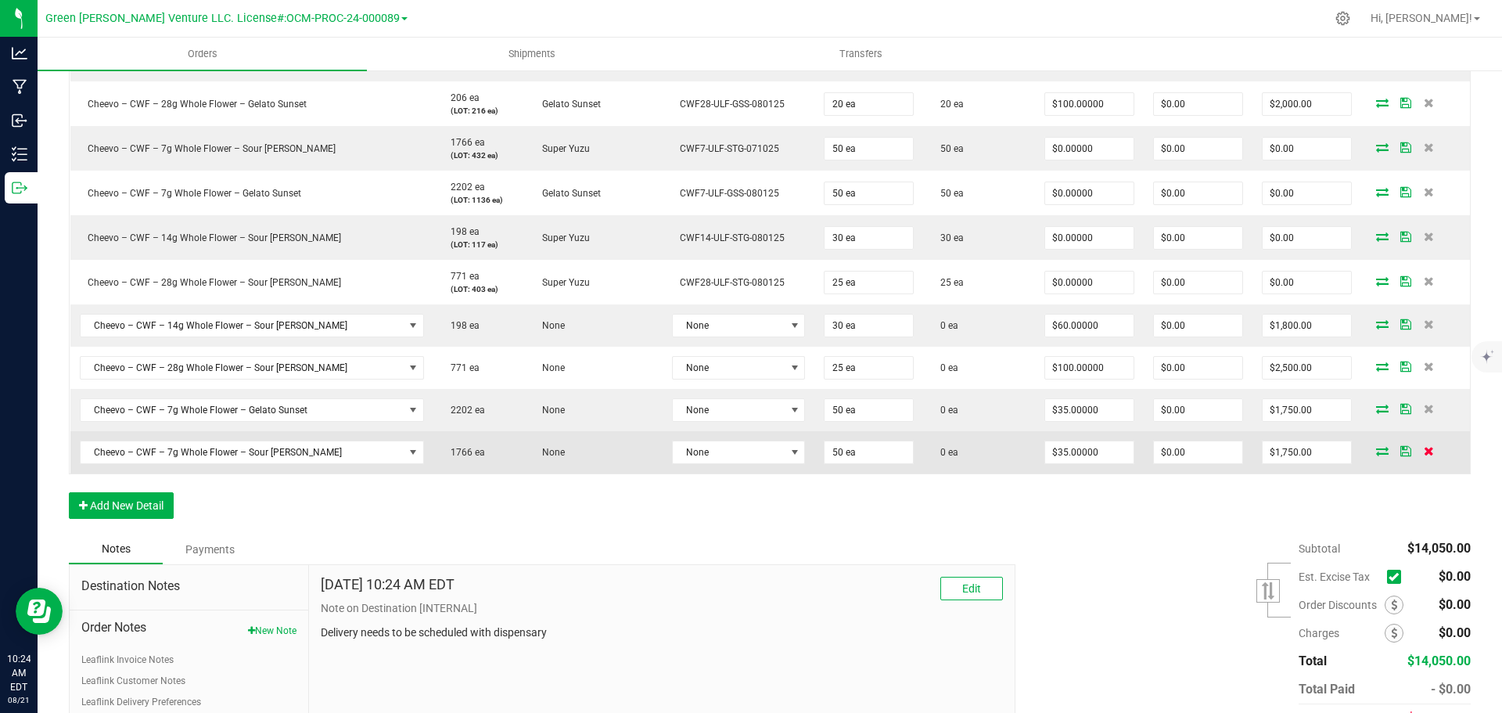
click at [1423, 452] on icon at bounding box center [1428, 450] width 10 height 9
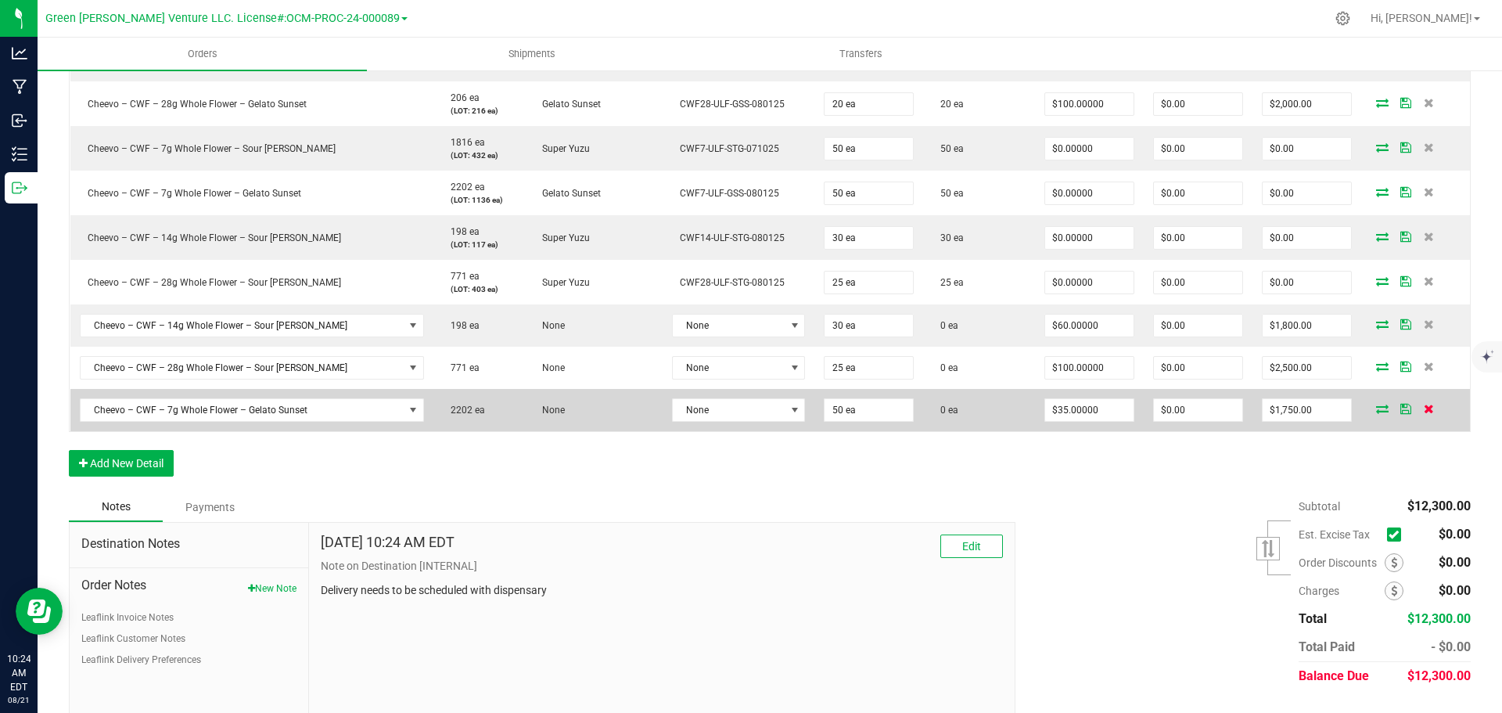
click at [1423, 411] on icon at bounding box center [1428, 408] width 10 height 9
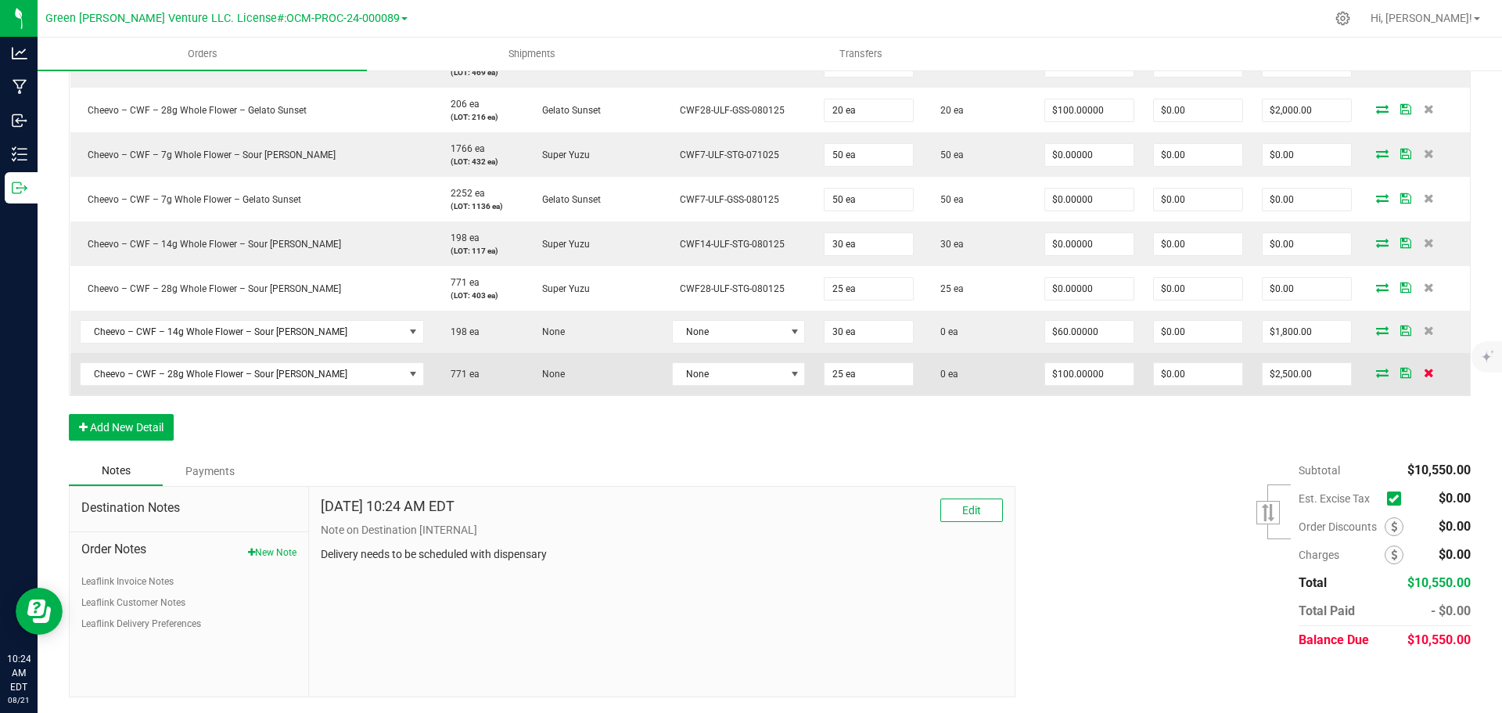
click at [1423, 373] on icon at bounding box center [1428, 372] width 10 height 9
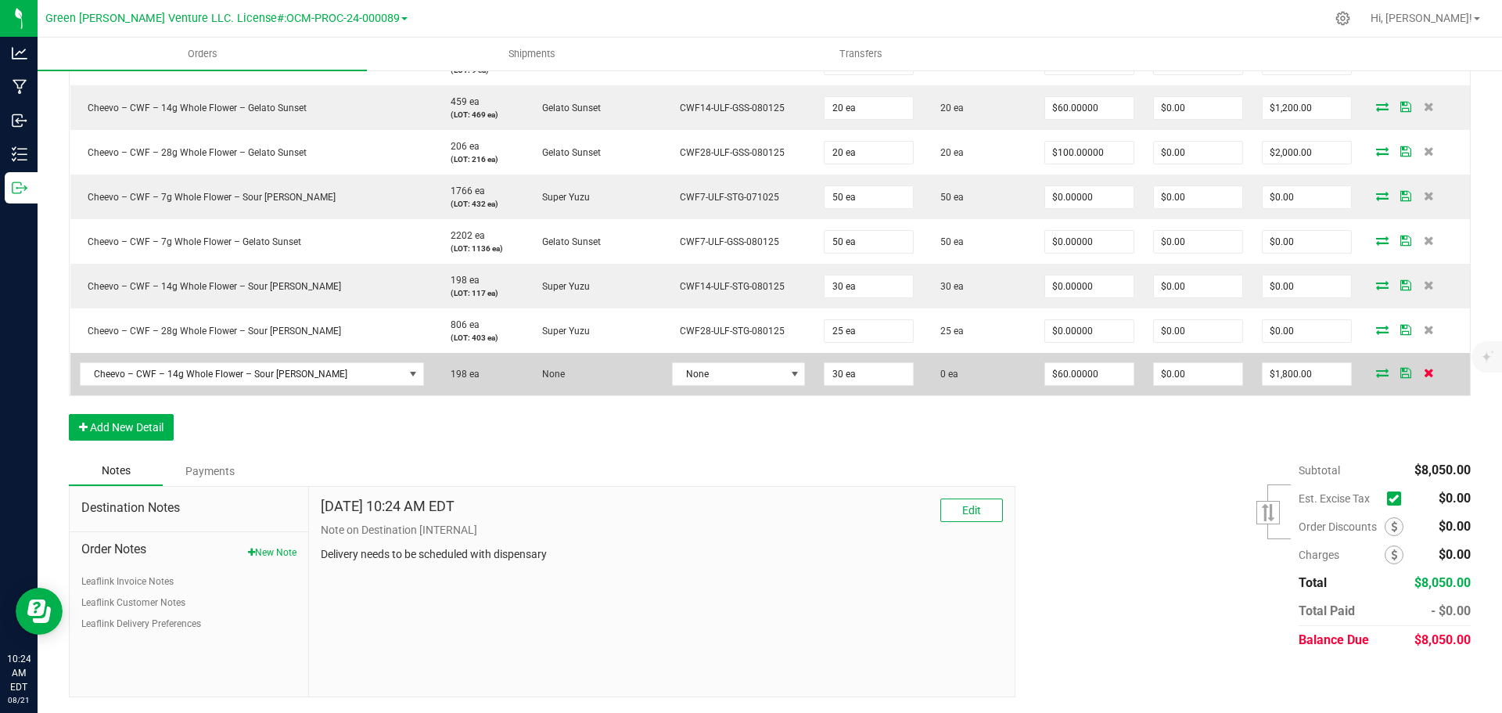
click at [1423, 372] on icon at bounding box center [1428, 372] width 10 height 9
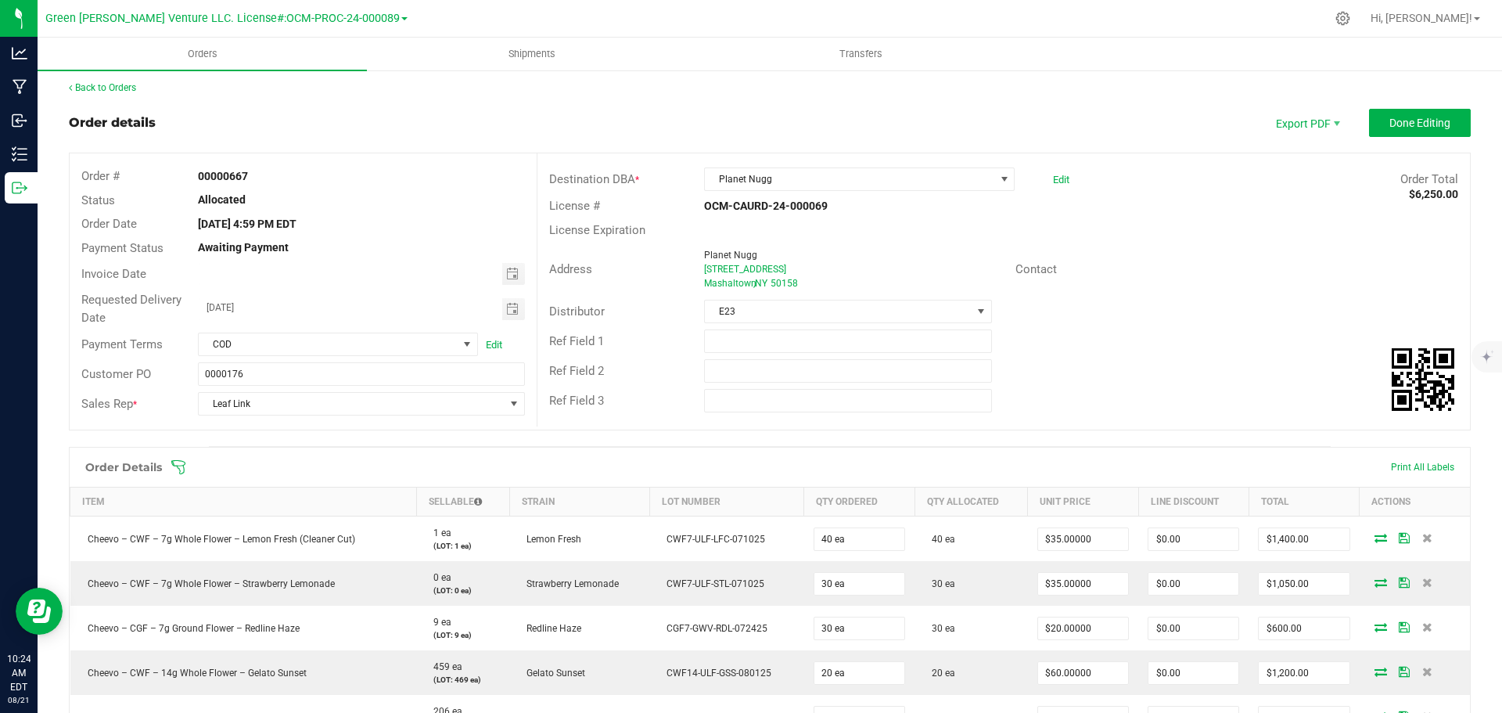
scroll to position [0, 0]
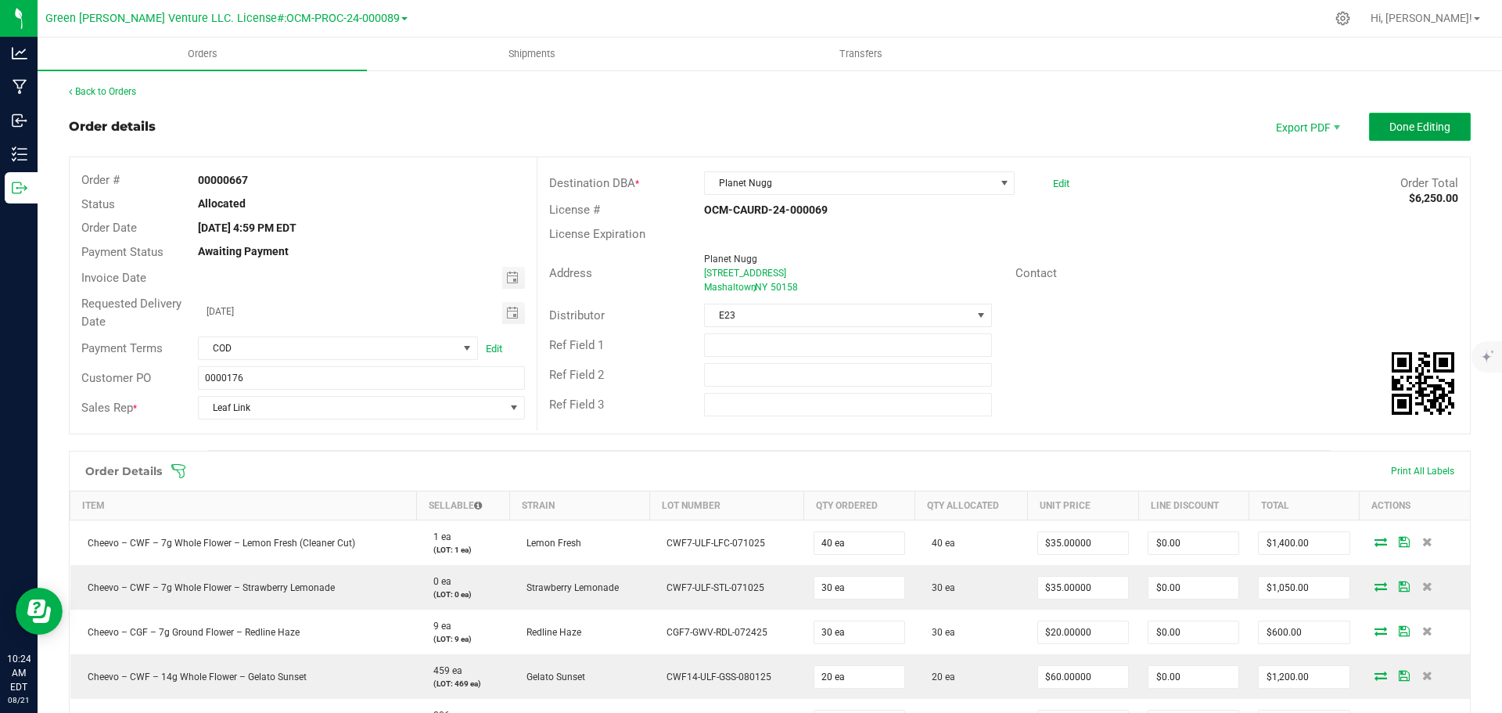
click at [1378, 137] on button "Done Editing" at bounding box center [1420, 127] width 102 height 28
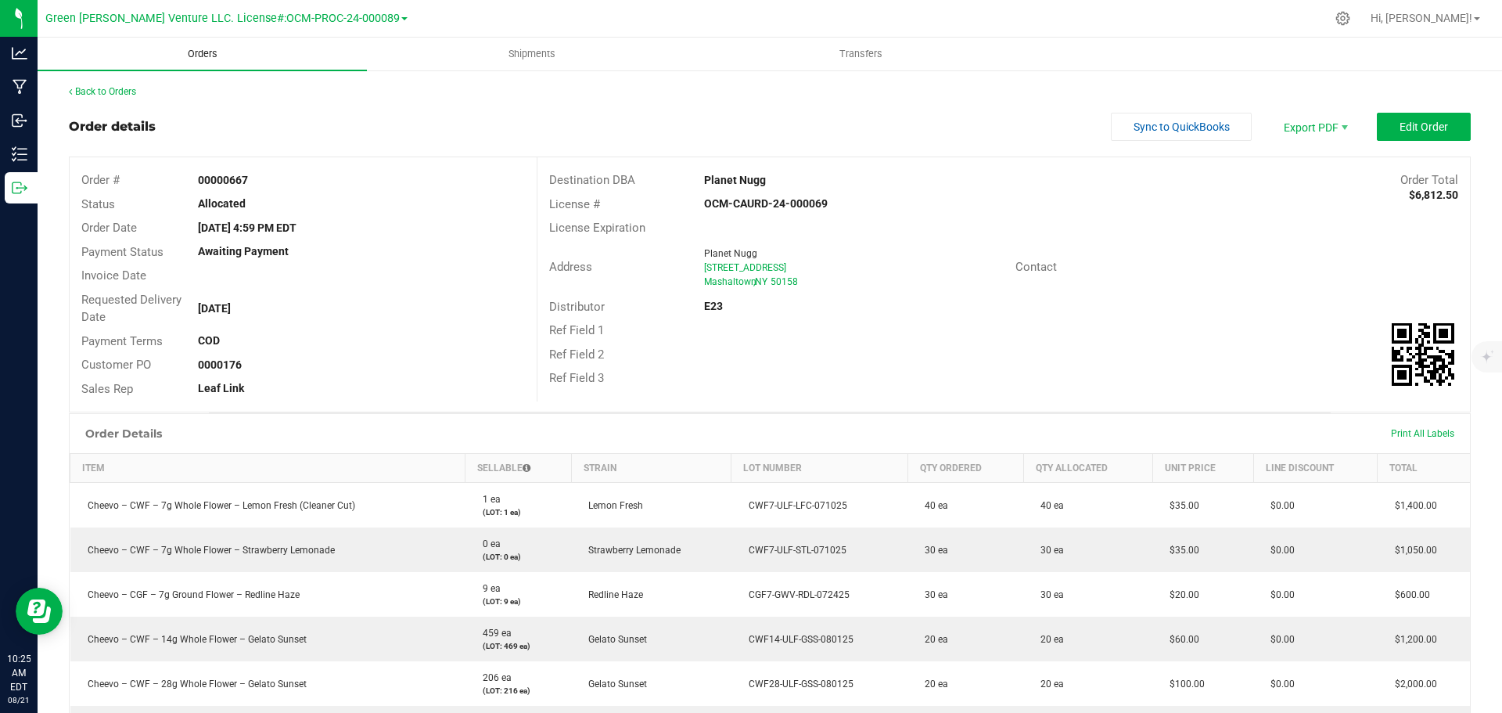
click at [214, 48] on span "Orders" at bounding box center [203, 54] width 72 height 14
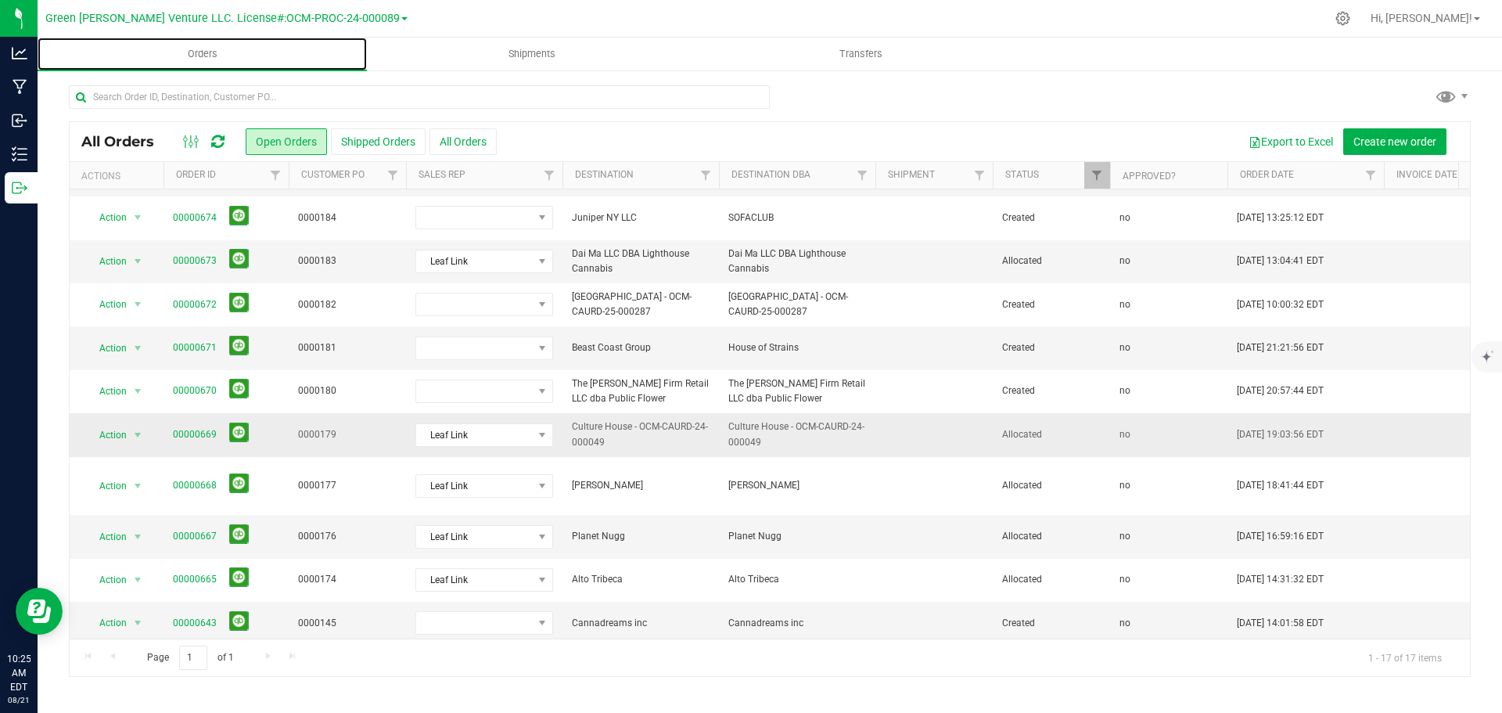
scroll to position [314, 0]
click at [206, 51] on span "Orders" at bounding box center [203, 54] width 72 height 14
click at [219, 143] on icon at bounding box center [217, 142] width 13 height 16
click at [1366, 93] on div at bounding box center [770, 103] width 1402 height 36
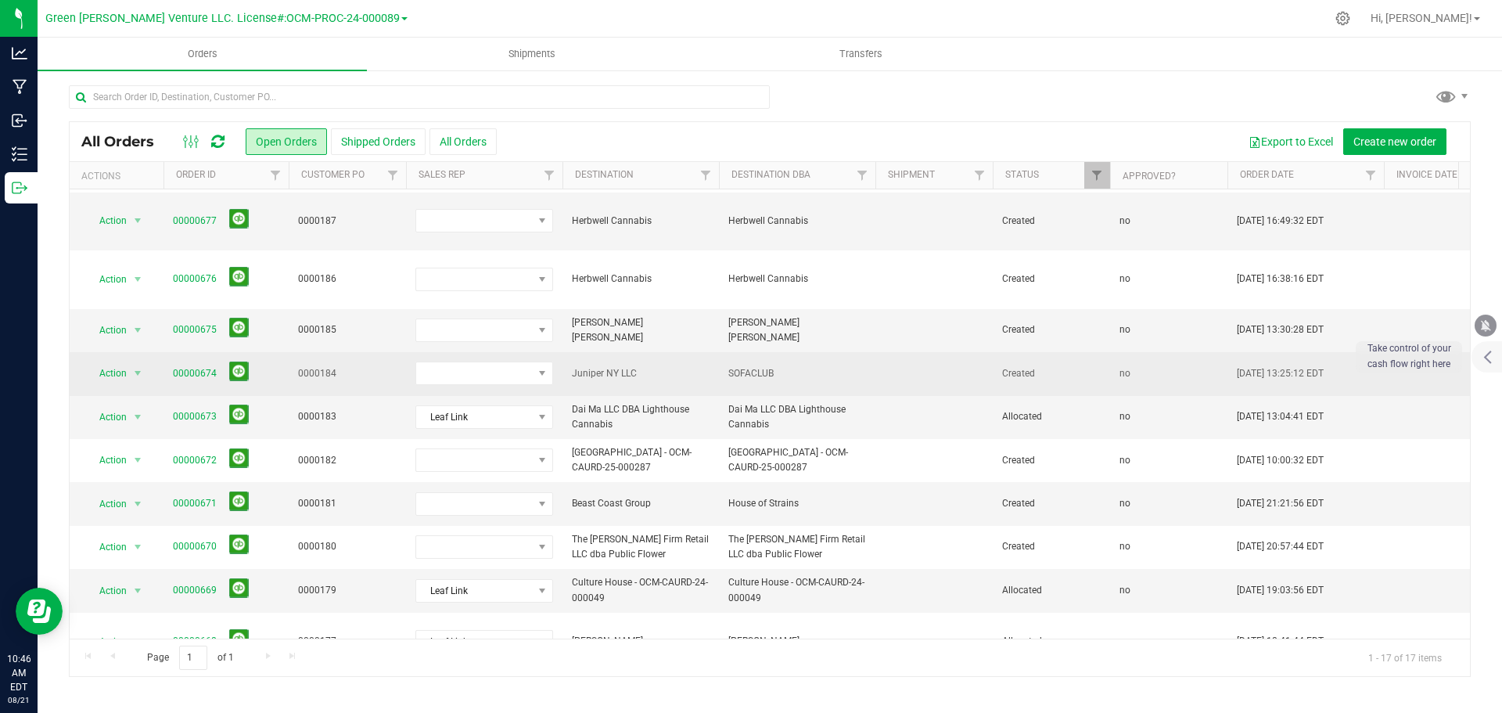
scroll to position [79, 0]
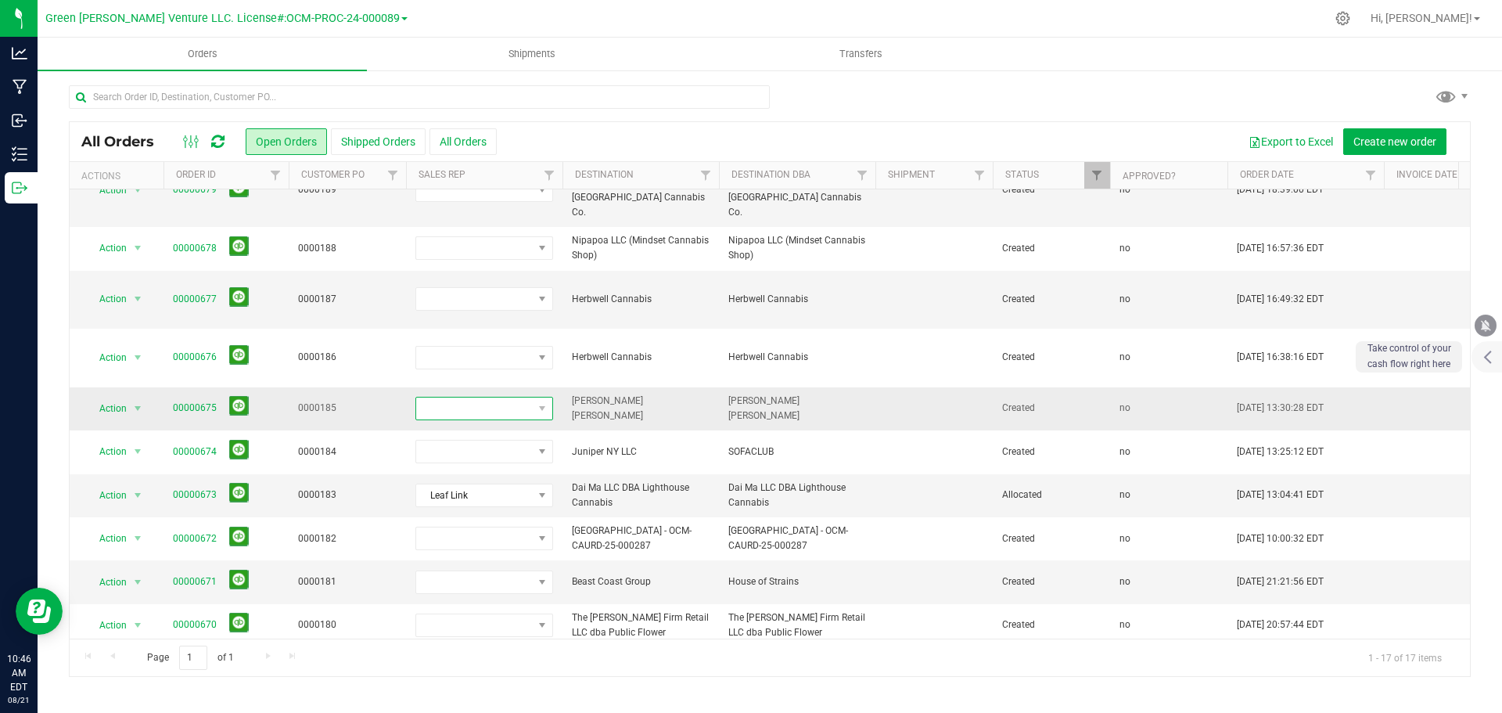
click at [504, 397] on span at bounding box center [474, 408] width 117 height 22
click at [500, 507] on li "Leaf Link" at bounding box center [489, 510] width 146 height 27
click at [191, 400] on link "00000675" at bounding box center [195, 407] width 44 height 15
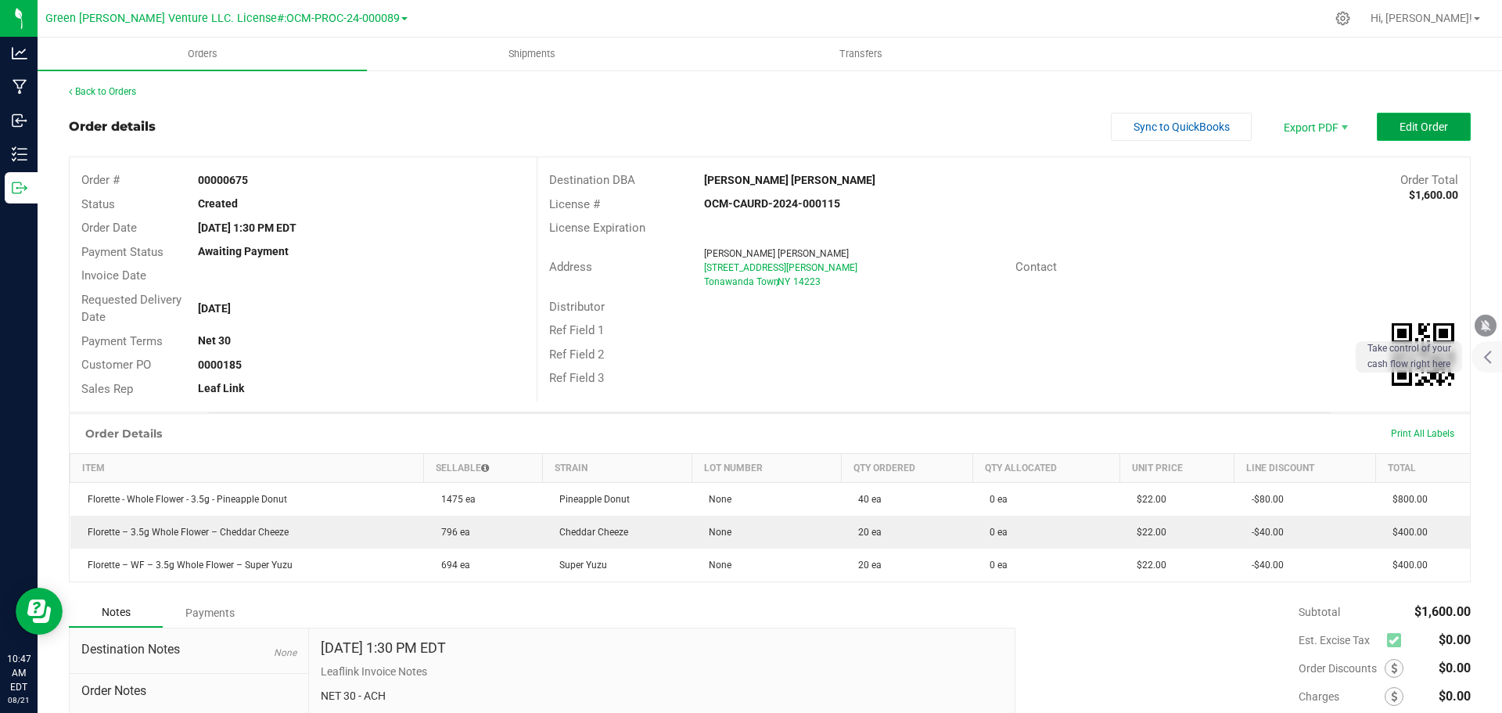
click at [1383, 135] on button "Edit Order" at bounding box center [1424, 127] width 94 height 28
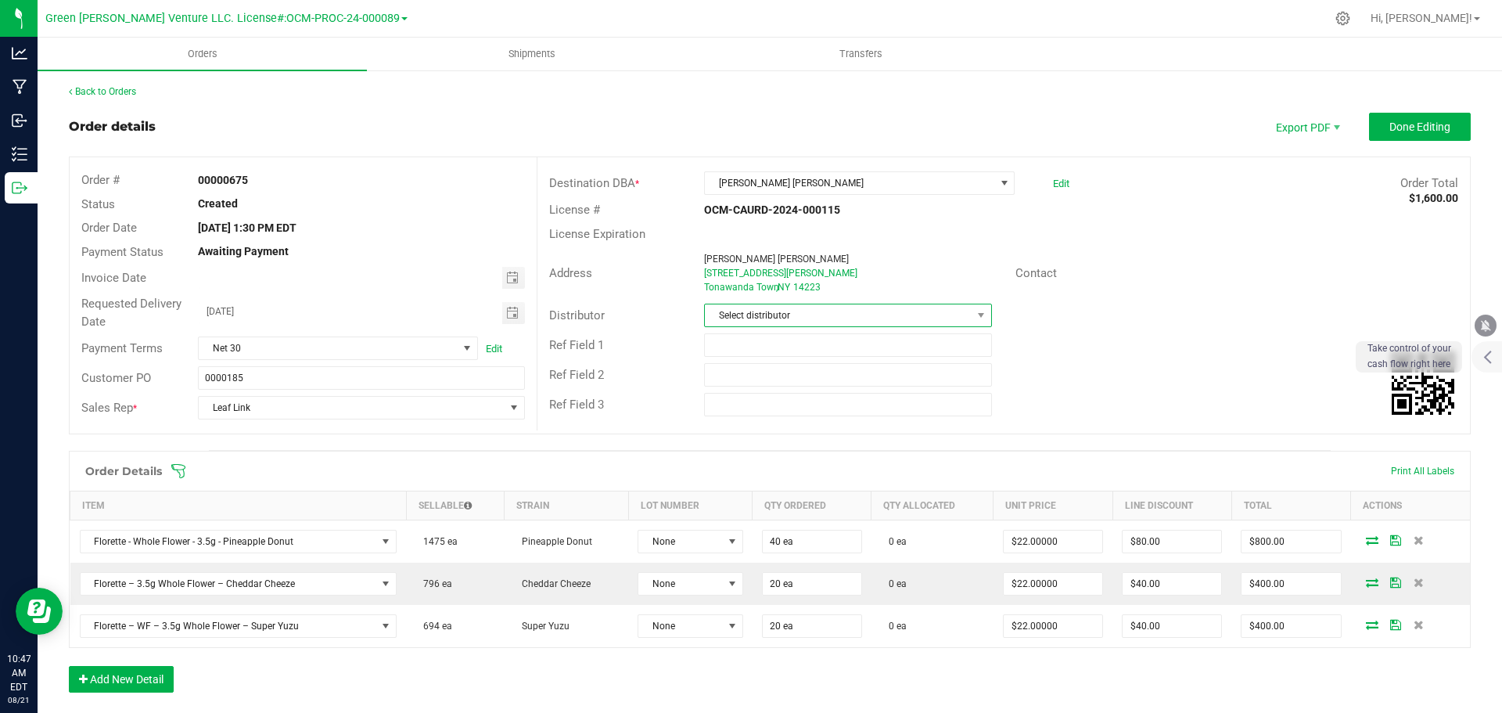
click at [790, 314] on span "Select distributor" at bounding box center [838, 315] width 266 height 22
click at [769, 481] on li "E23" at bounding box center [841, 489] width 283 height 27
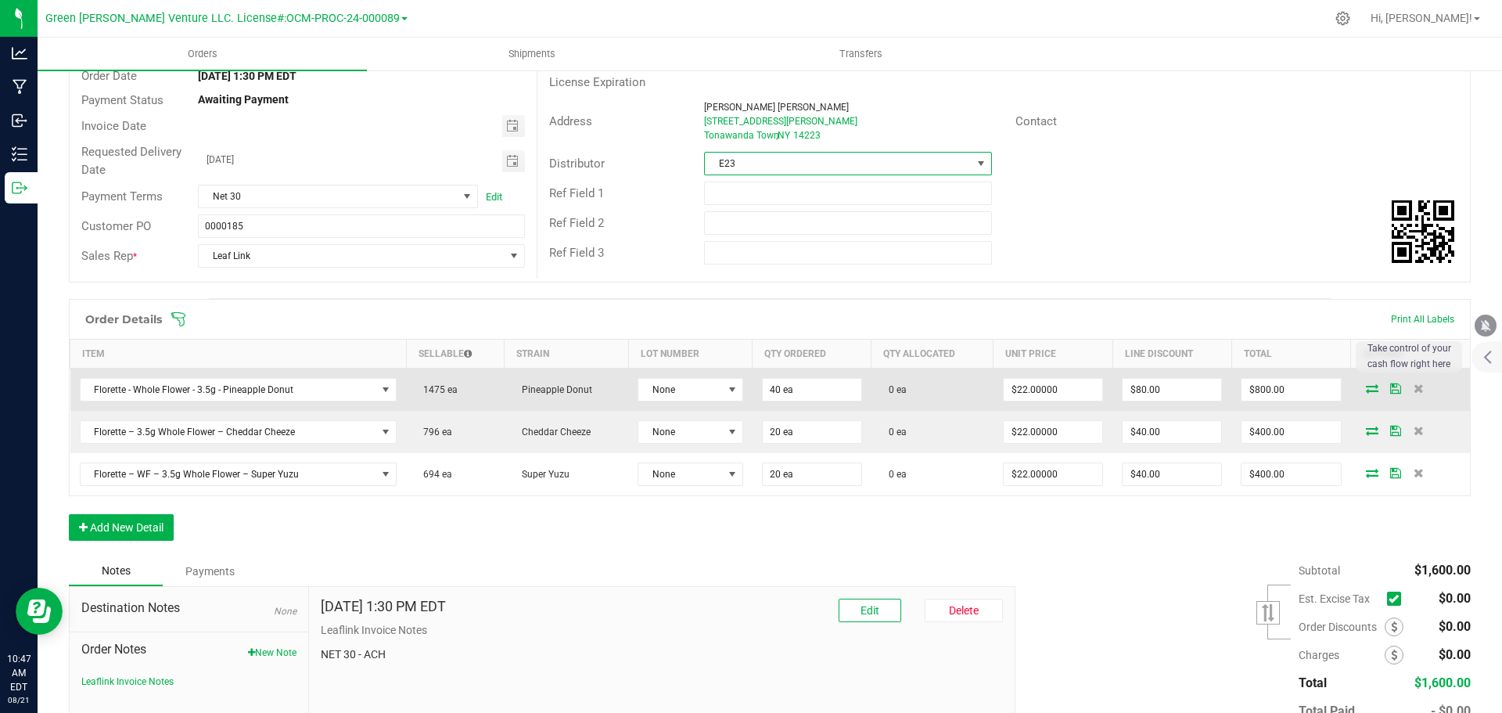
scroll to position [156, 0]
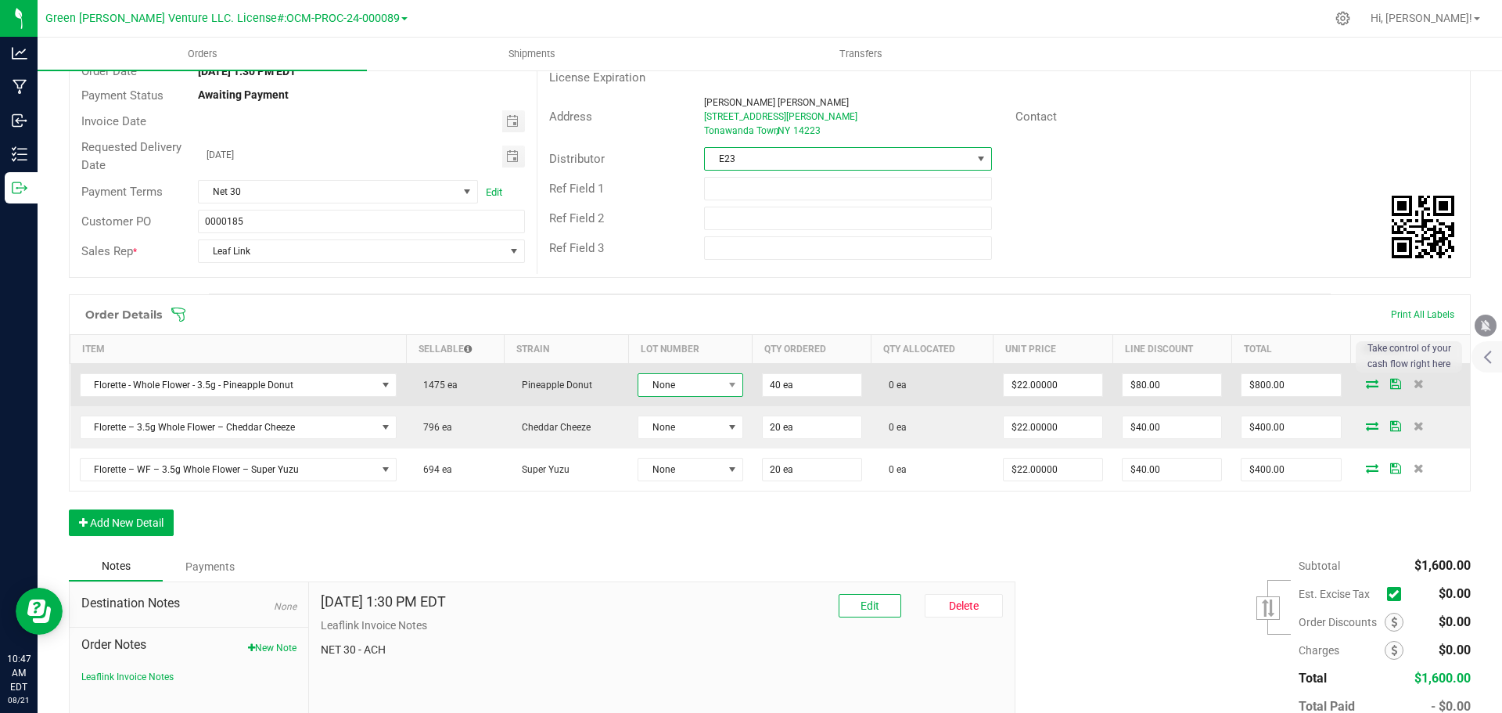
click at [695, 382] on span "None" at bounding box center [680, 385] width 84 height 22
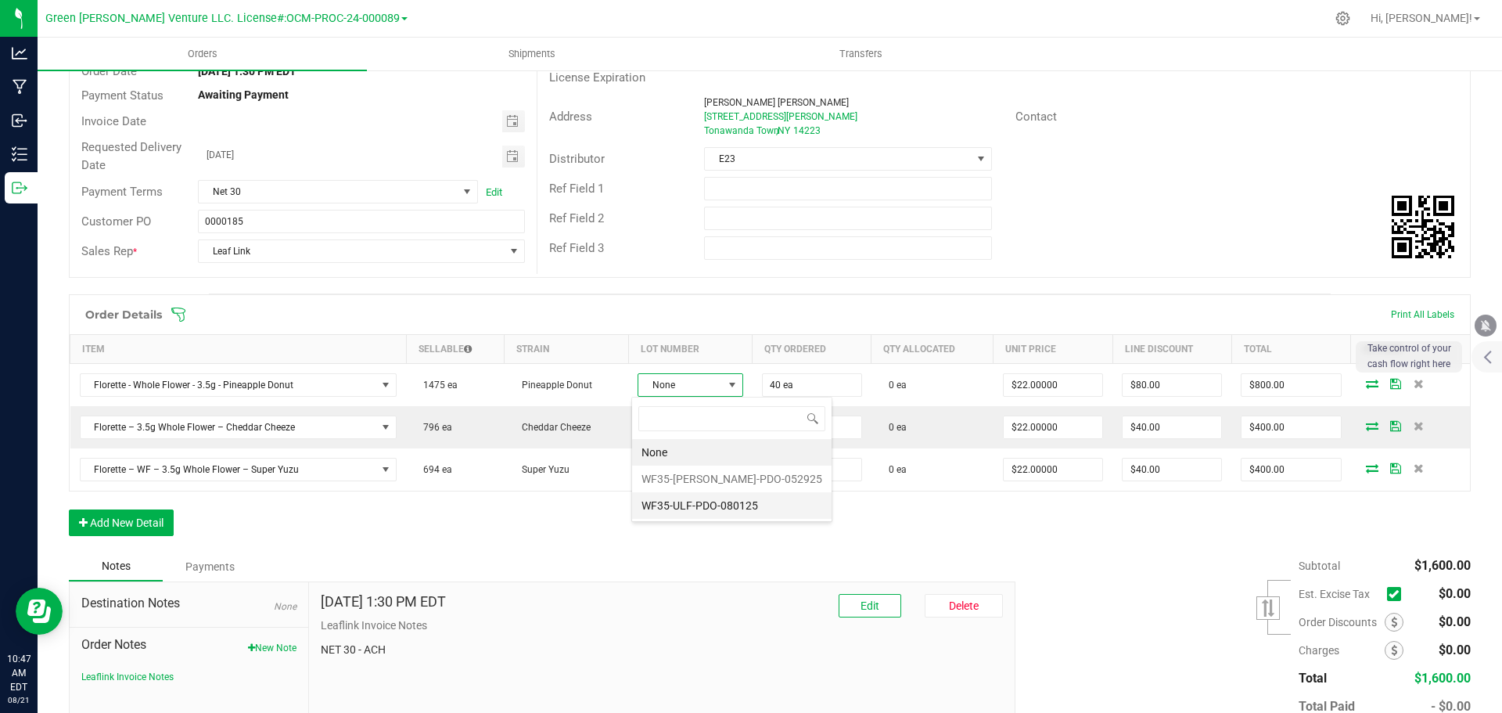
scroll to position [23, 105]
click at [697, 501] on li "WF35-ULF-PDO-080125" at bounding box center [731, 505] width 199 height 27
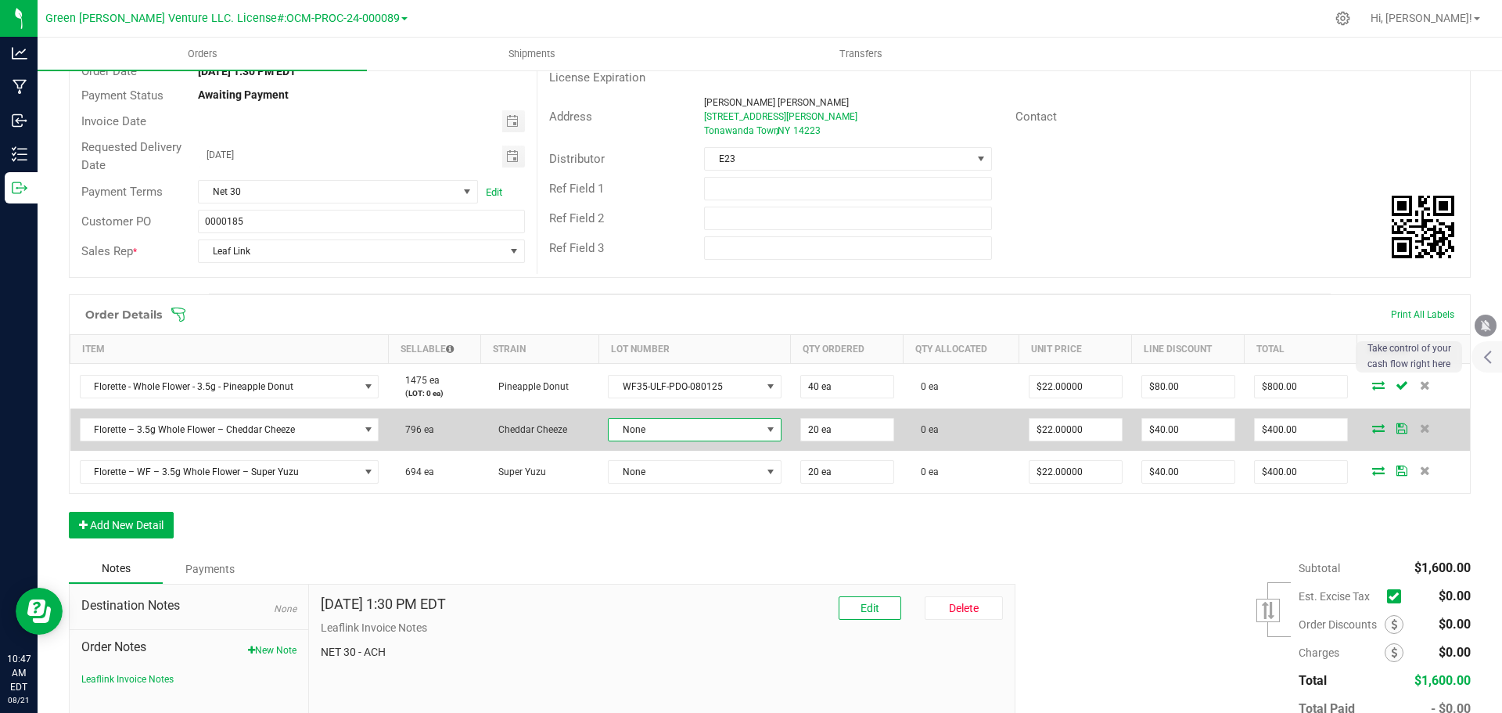
click at [693, 425] on span "None" at bounding box center [684, 429] width 153 height 22
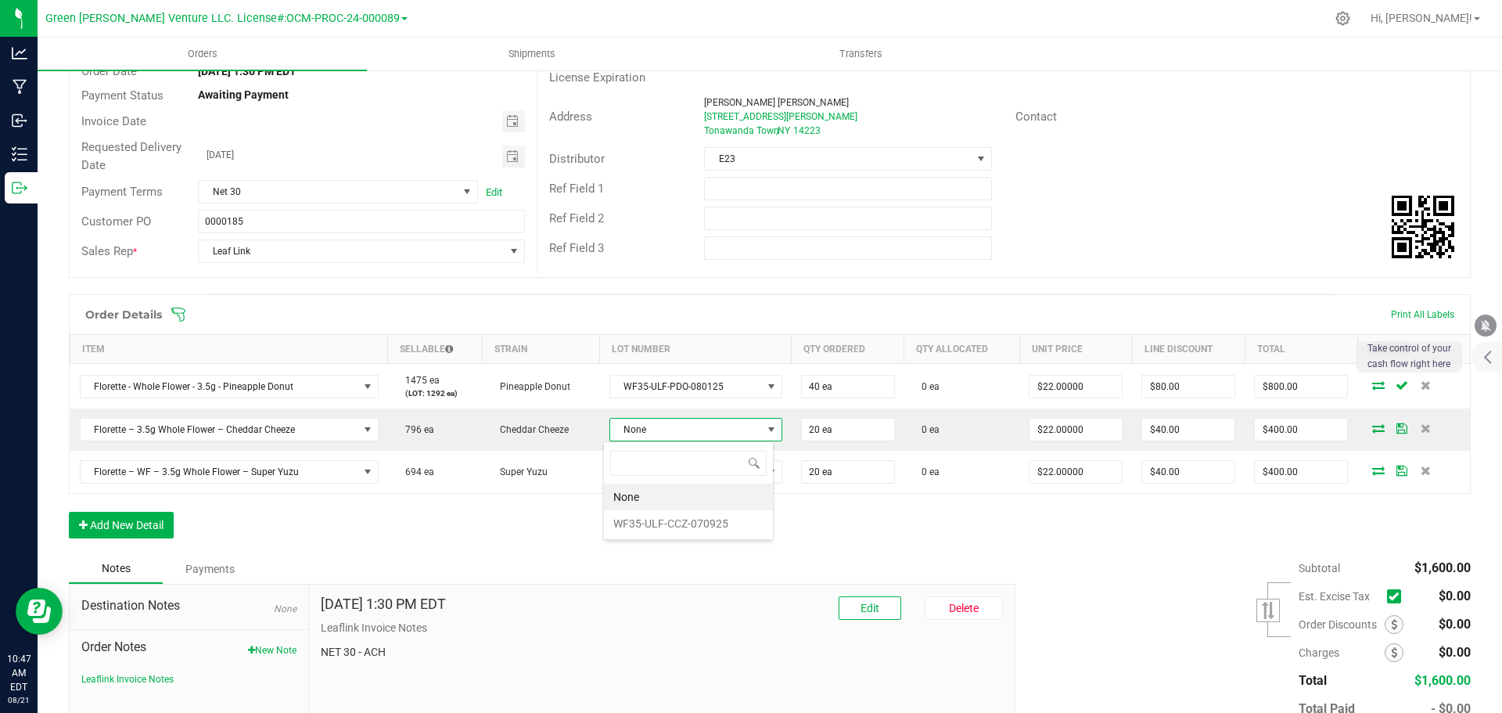
scroll to position [23, 170]
click at [711, 519] on li "WF35-ULF-CCZ-070925" at bounding box center [688, 523] width 169 height 27
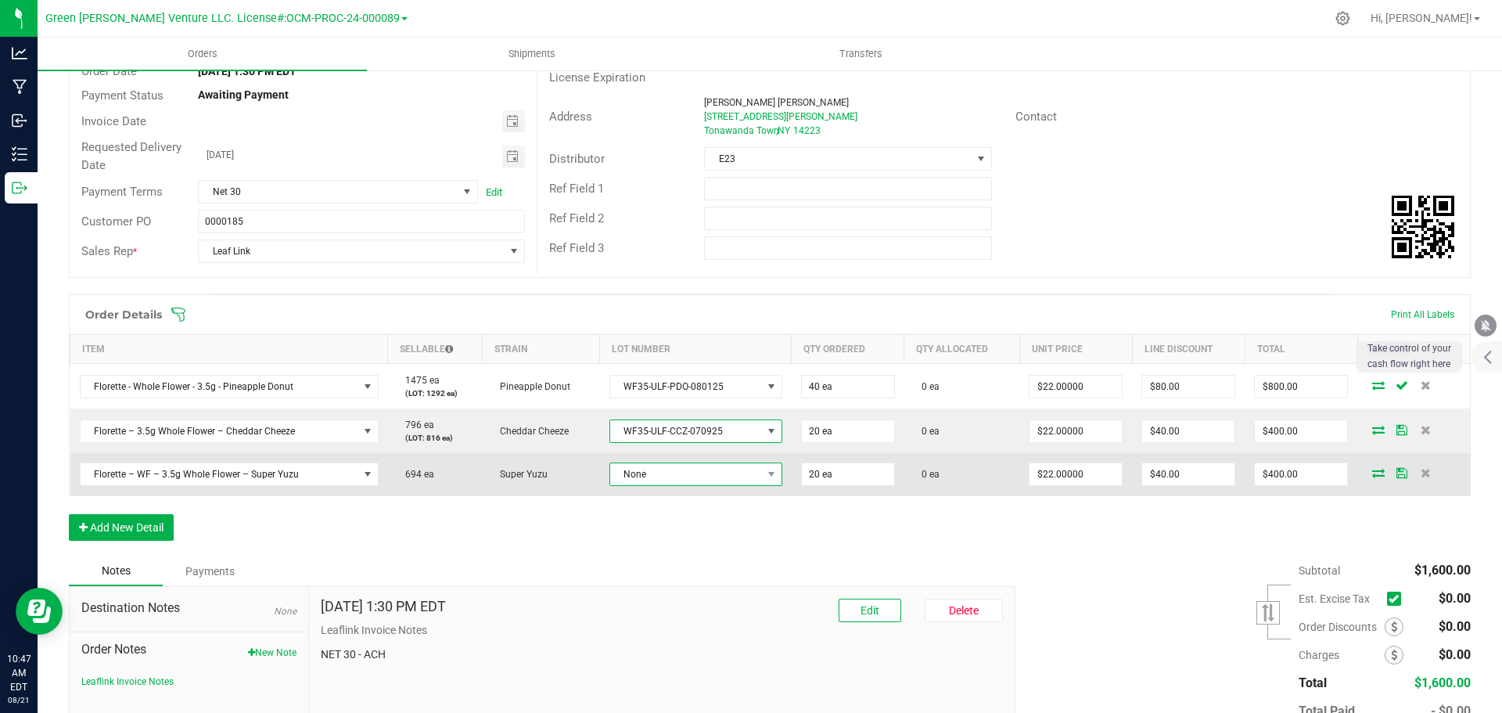
click at [705, 472] on span "None" at bounding box center [686, 474] width 152 height 22
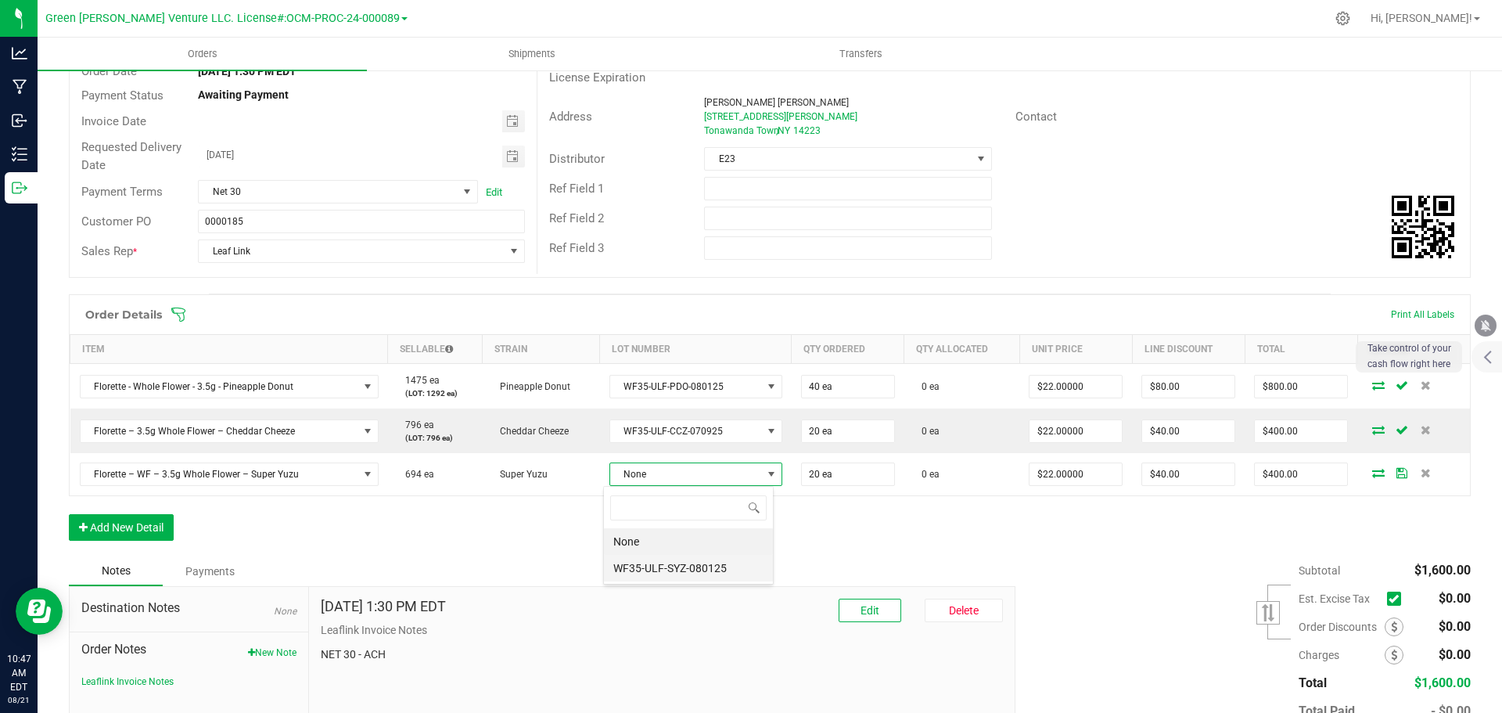
click at [704, 561] on li "WF35-ULF-SYZ-080125" at bounding box center [688, 568] width 169 height 27
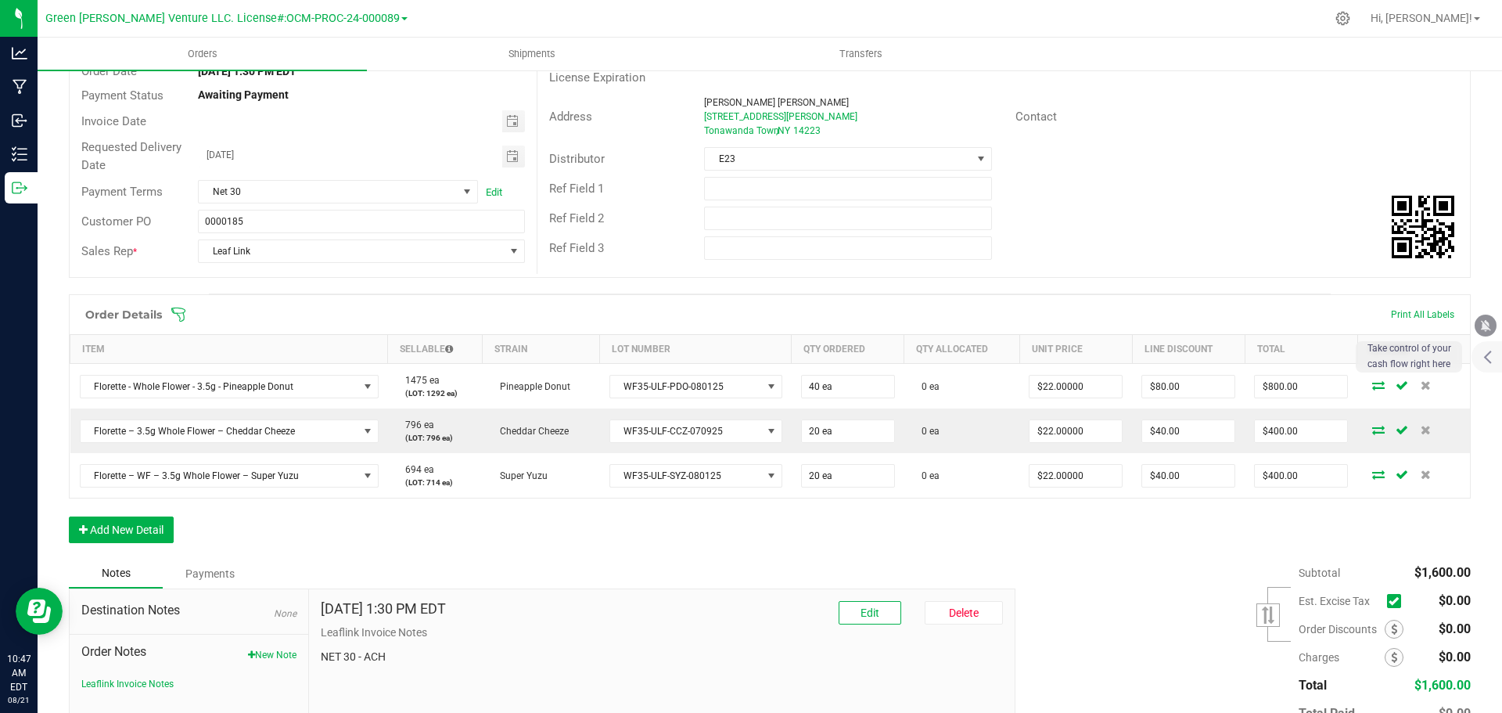
click at [186, 318] on span at bounding box center [872, 315] width 1402 height 16
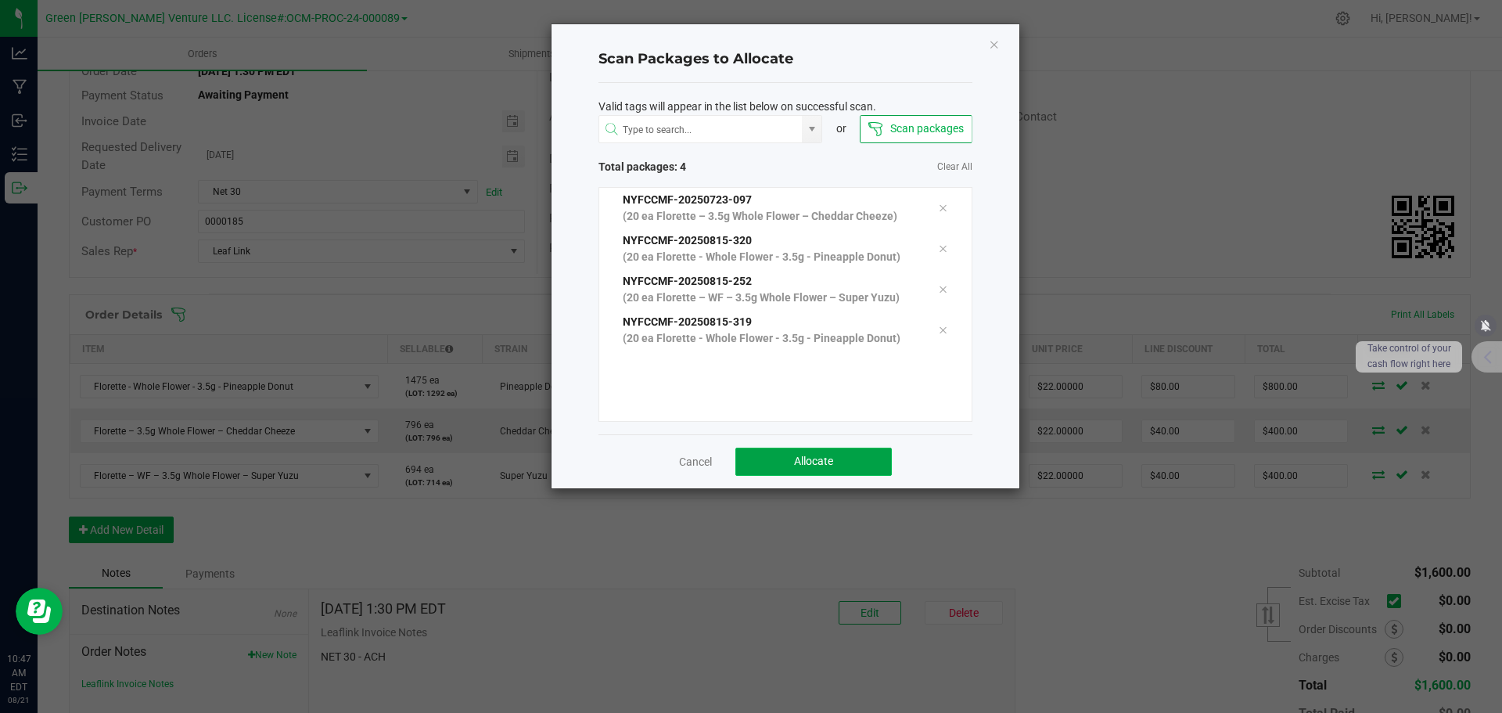
click at [759, 455] on button "Allocate" at bounding box center [813, 461] width 156 height 28
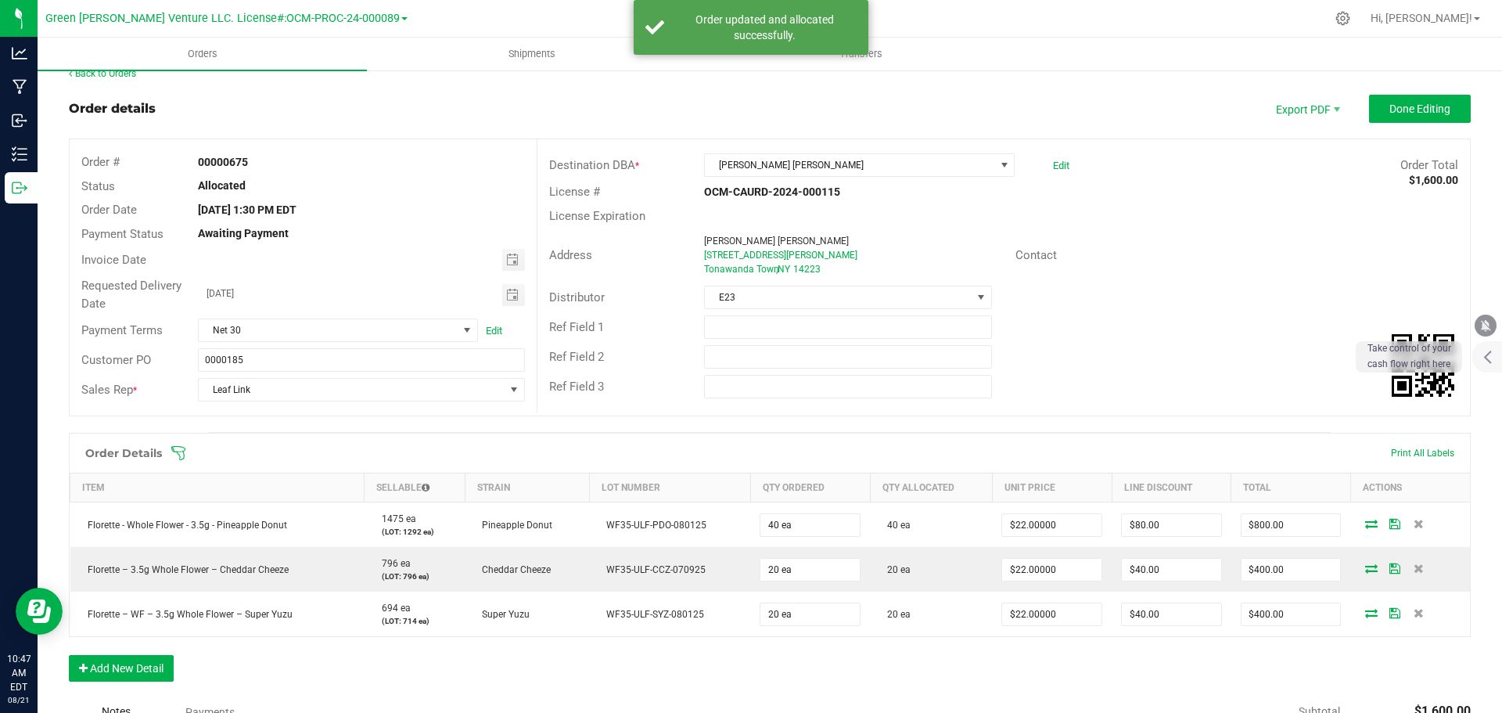
scroll to position [0, 0]
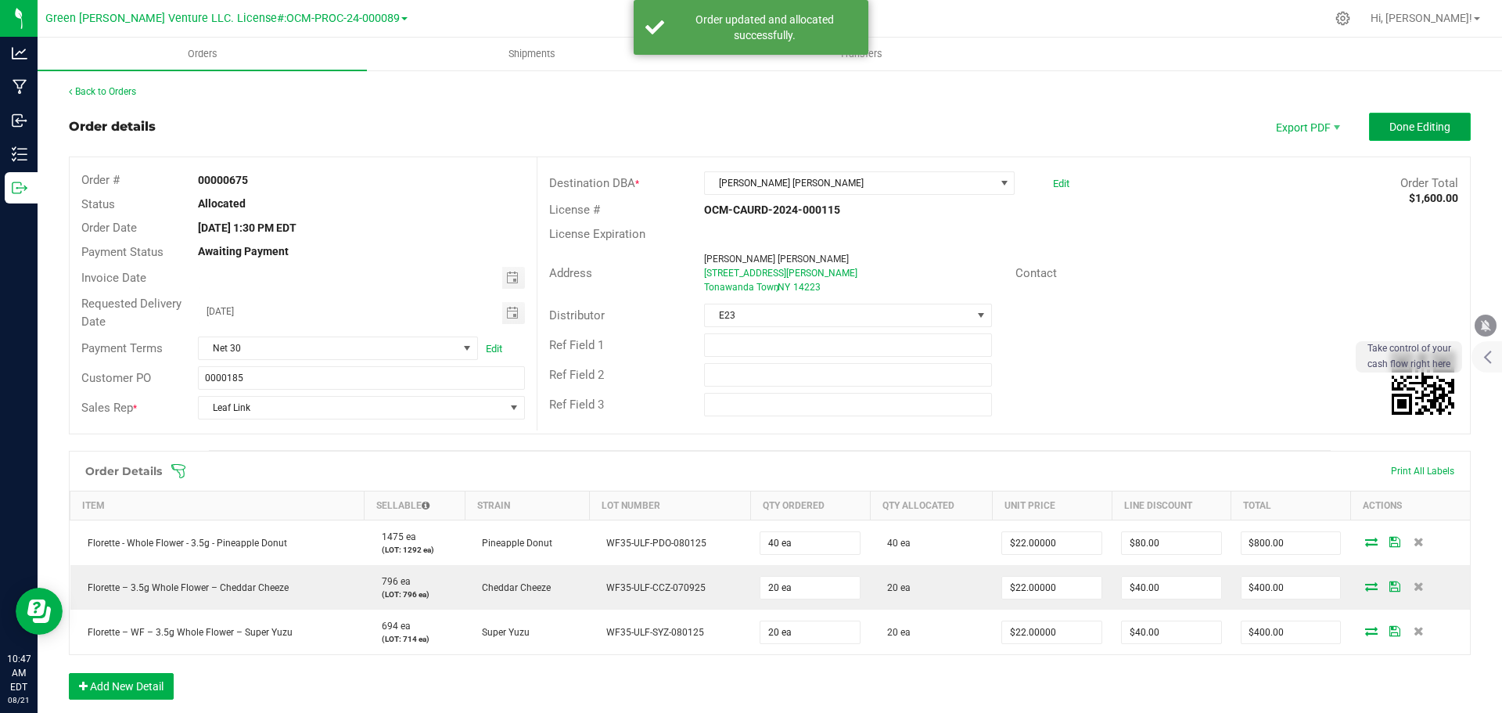
click at [1369, 117] on button "Done Editing" at bounding box center [1420, 127] width 102 height 28
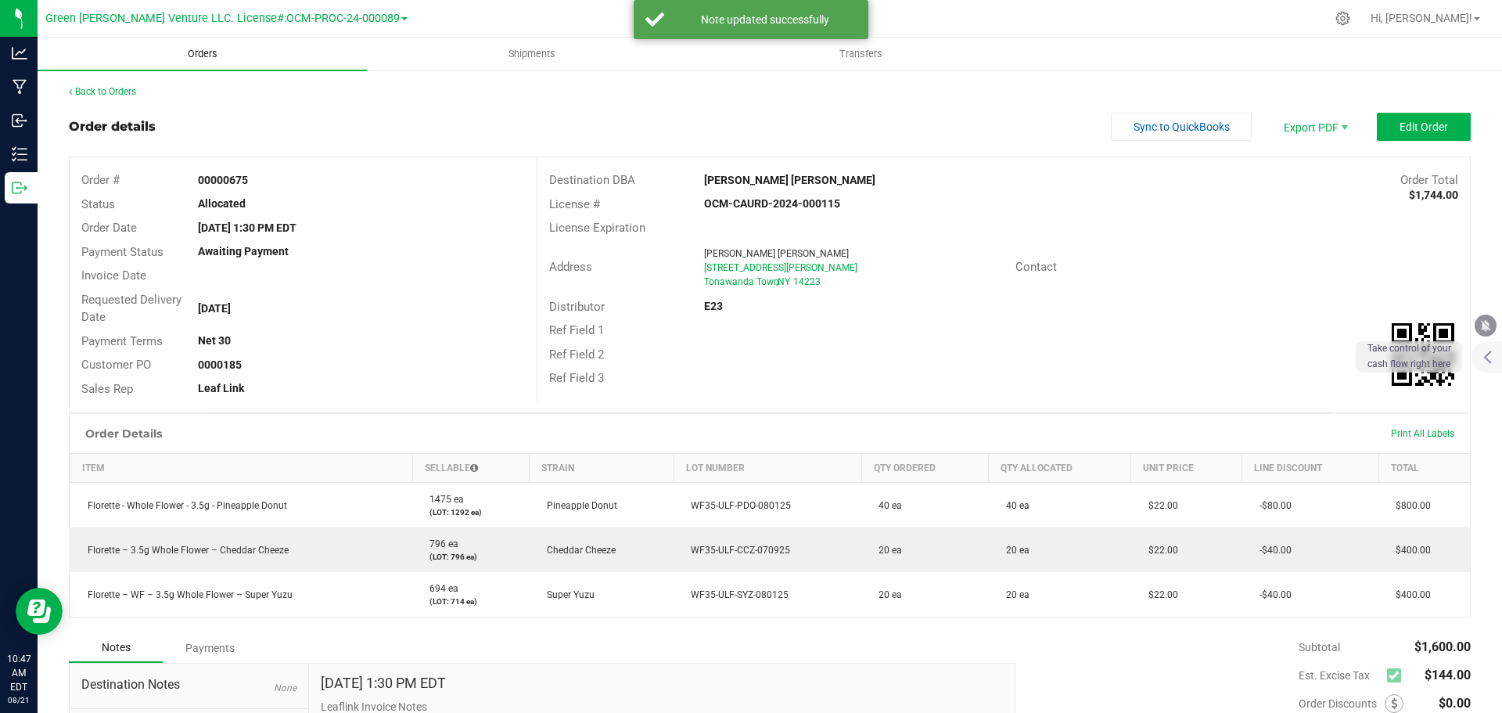
click at [210, 55] on span "Orders" at bounding box center [203, 54] width 72 height 14
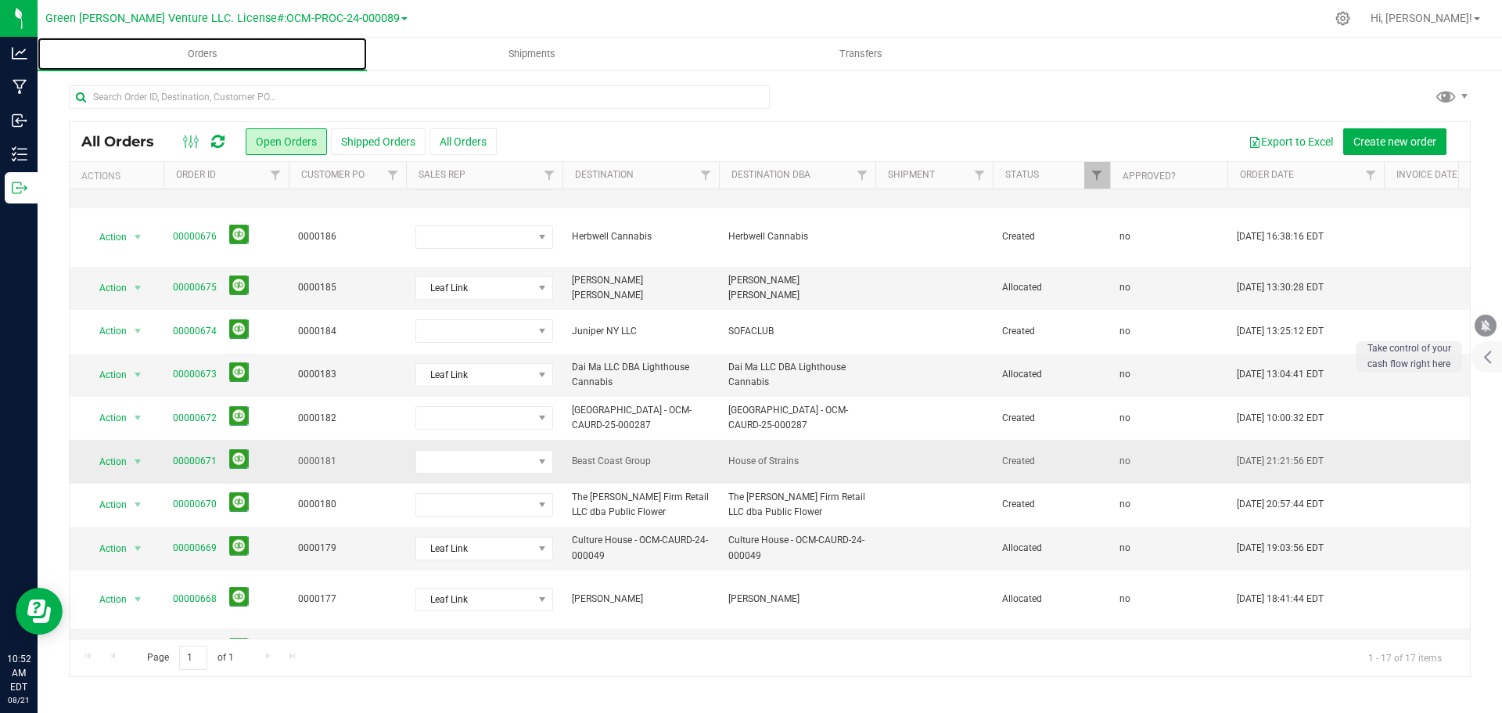
scroll to position [235, 0]
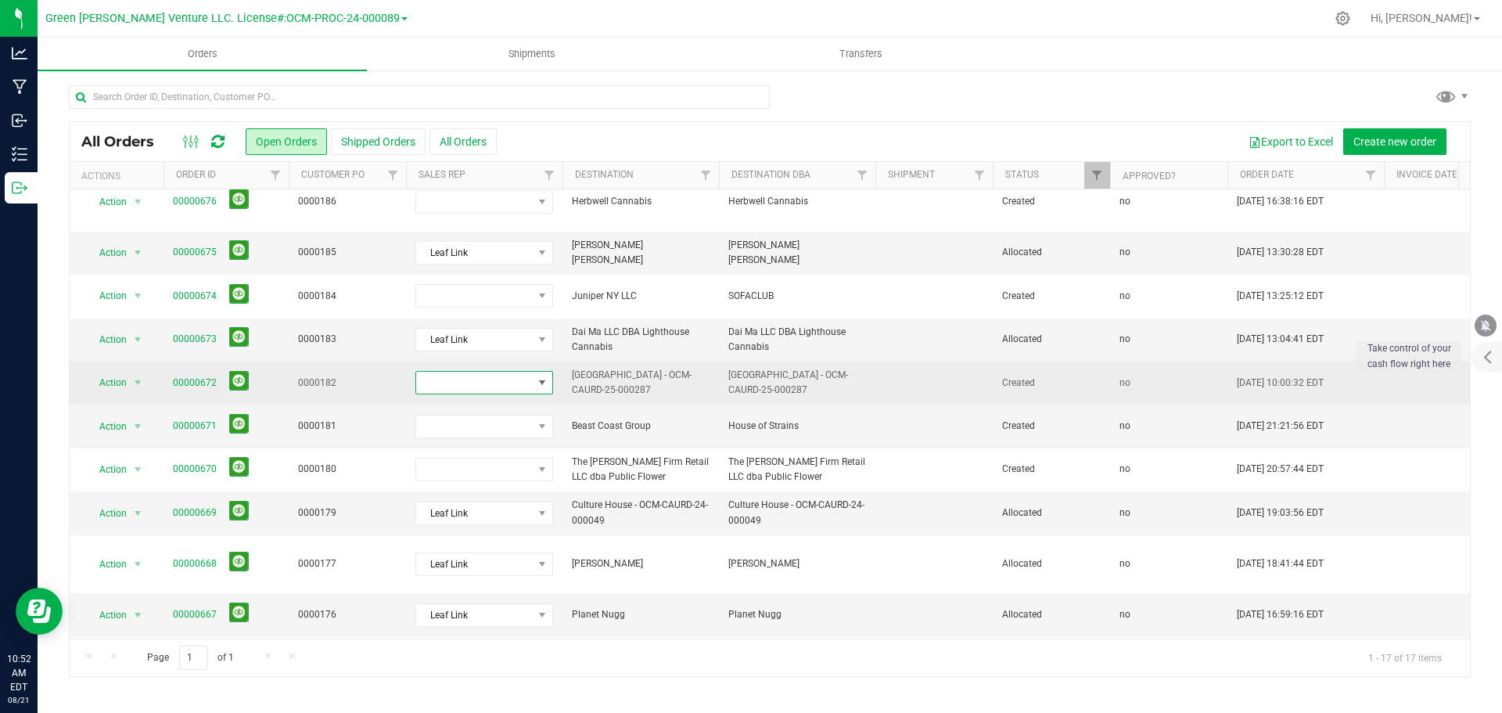
click at [521, 372] on span at bounding box center [474, 383] width 117 height 22
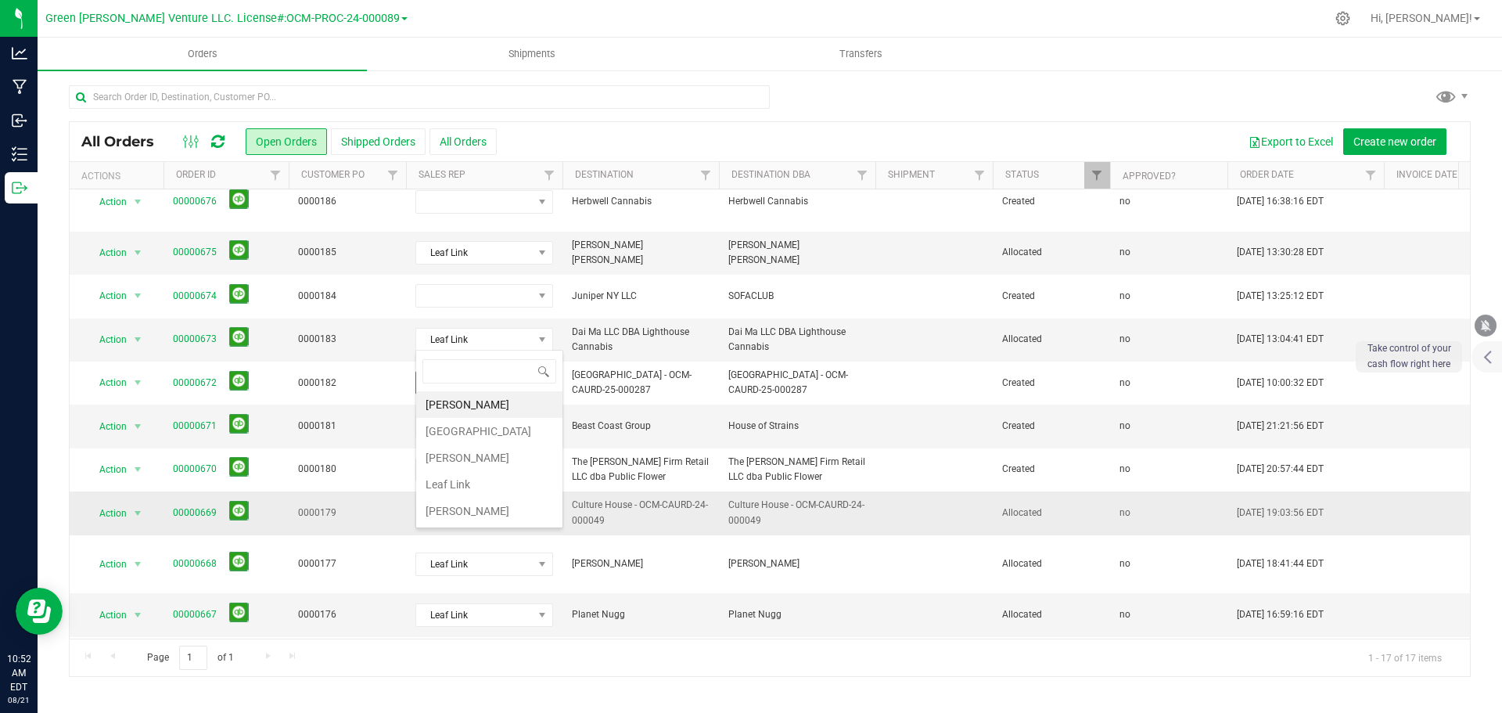
click at [490, 485] on li "Leaf Link" at bounding box center [489, 484] width 146 height 27
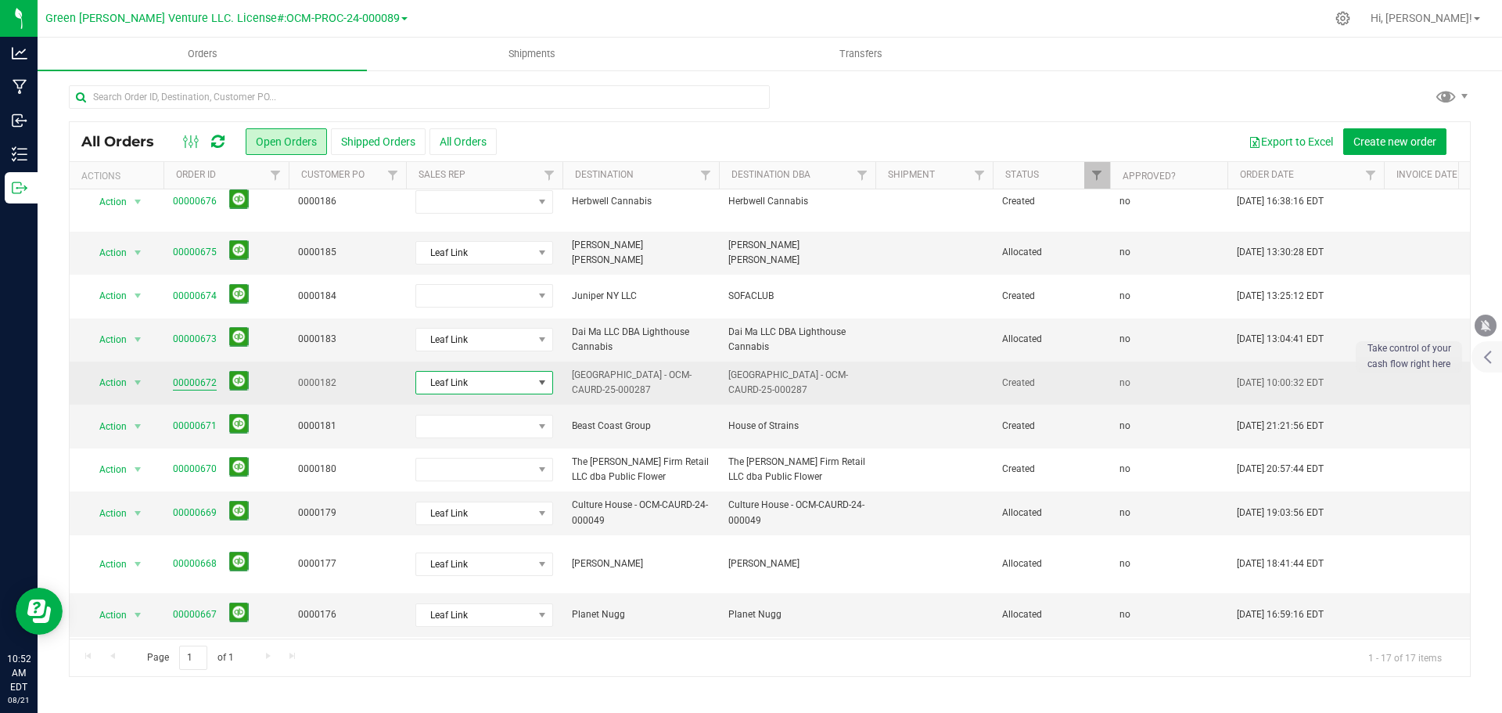
click at [202, 375] on link "00000672" at bounding box center [195, 382] width 44 height 15
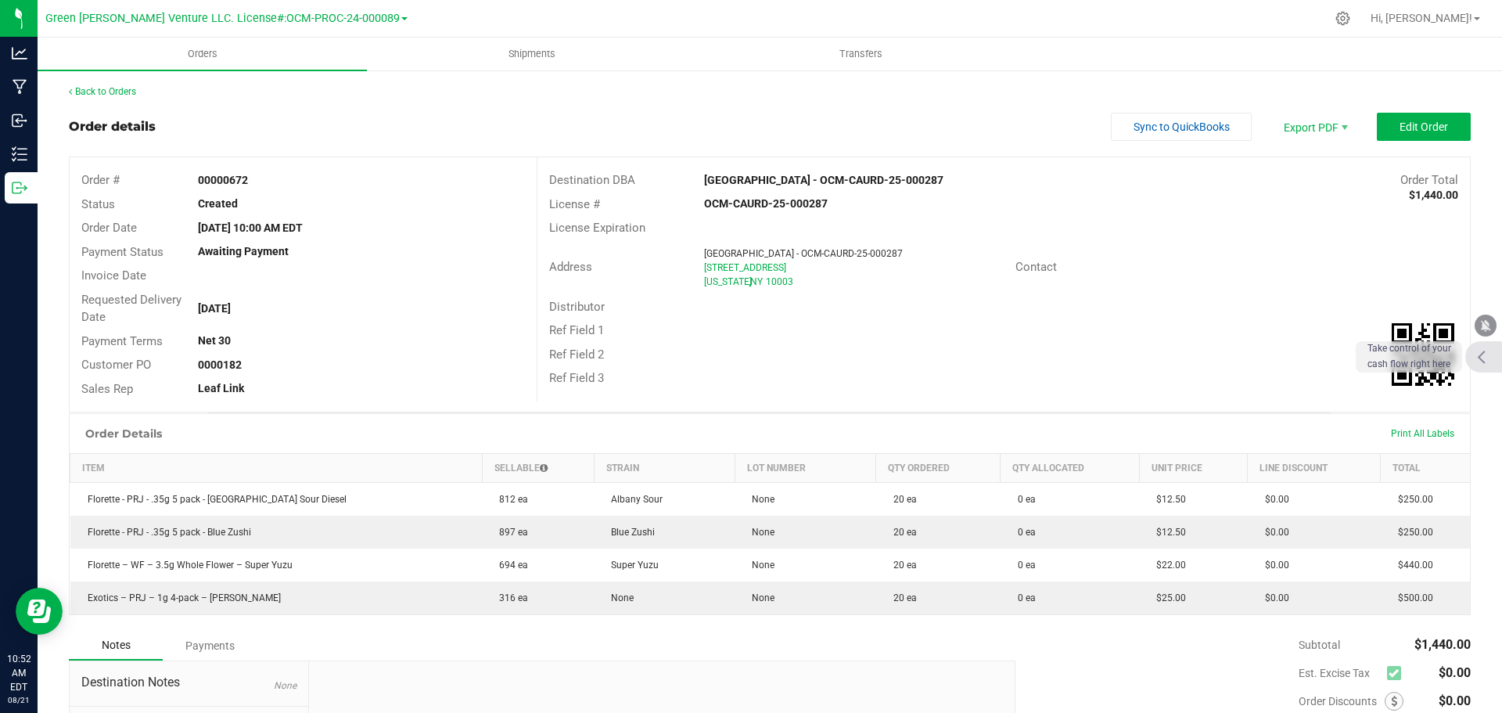
click at [1475, 357] on div at bounding box center [1484, 356] width 38 height 31
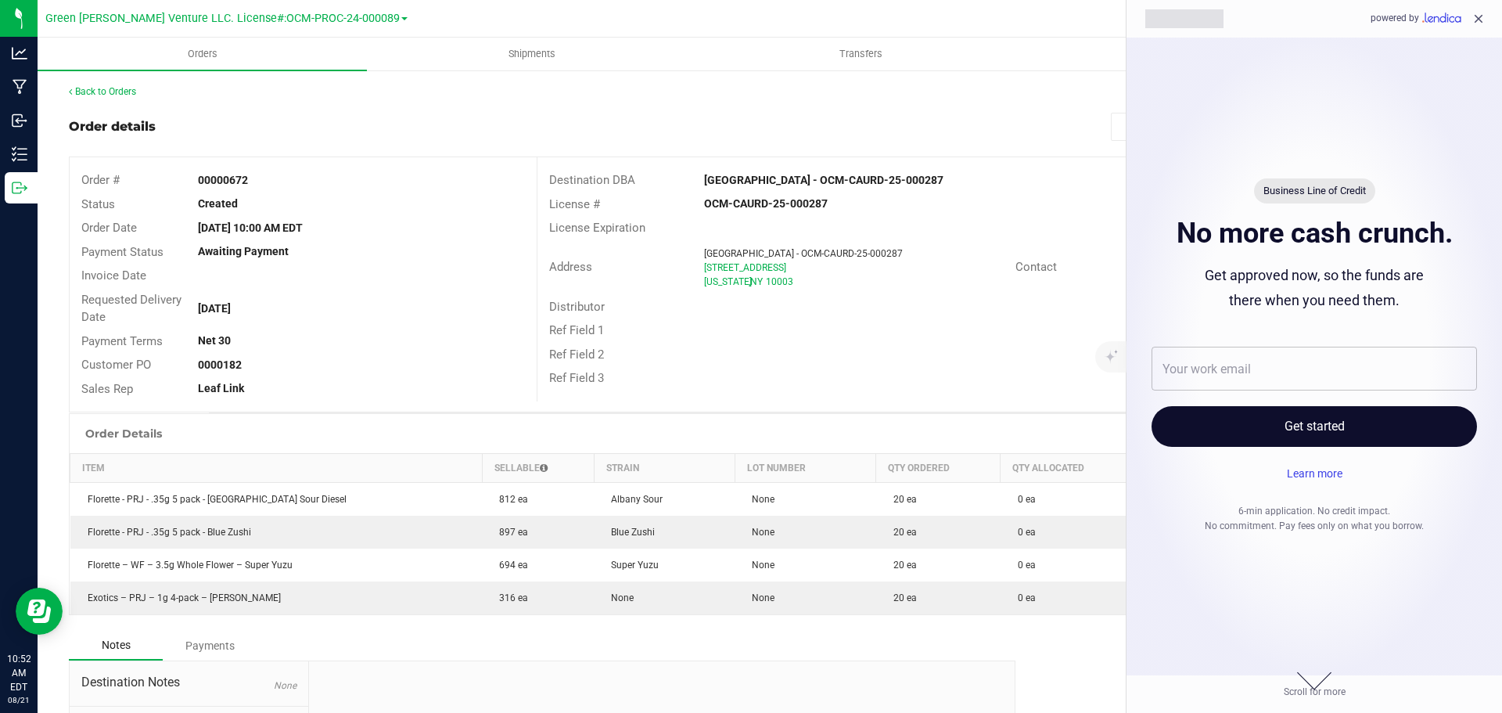
click at [1477, 18] on icon "close" at bounding box center [1478, 19] width 9 height 9
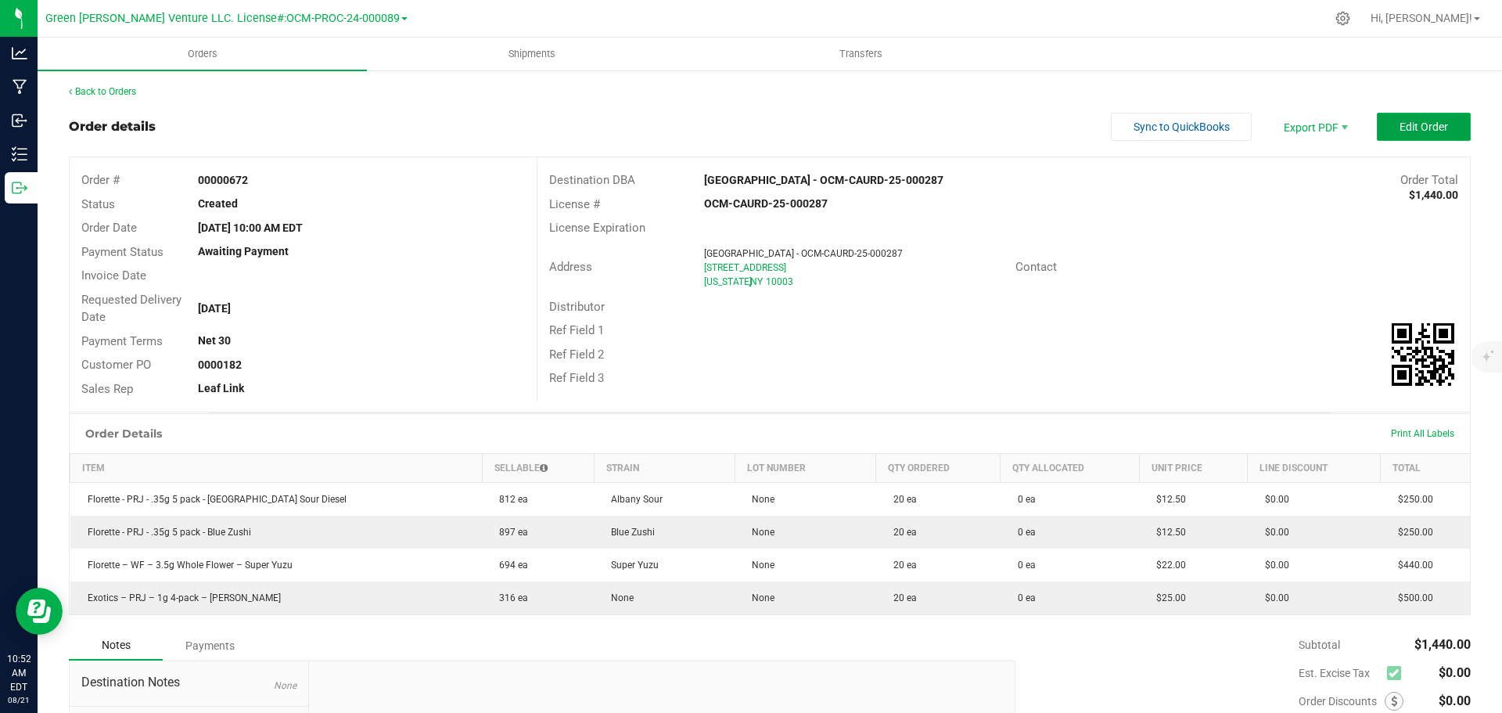
click at [1399, 127] on span "Edit Order" at bounding box center [1423, 126] width 48 height 13
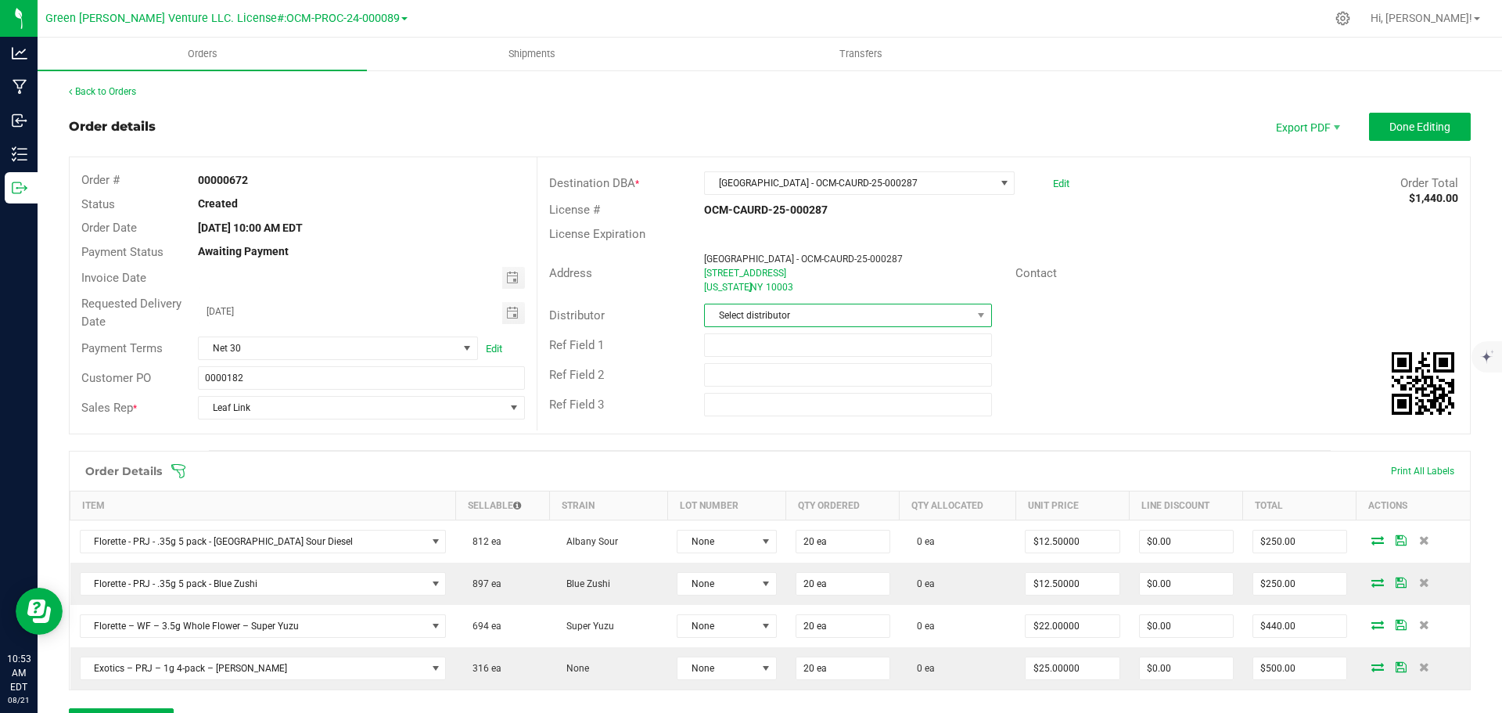
click at [794, 314] on span "Select distributor" at bounding box center [838, 315] width 266 height 22
click at [730, 487] on li "E23" at bounding box center [841, 489] width 283 height 27
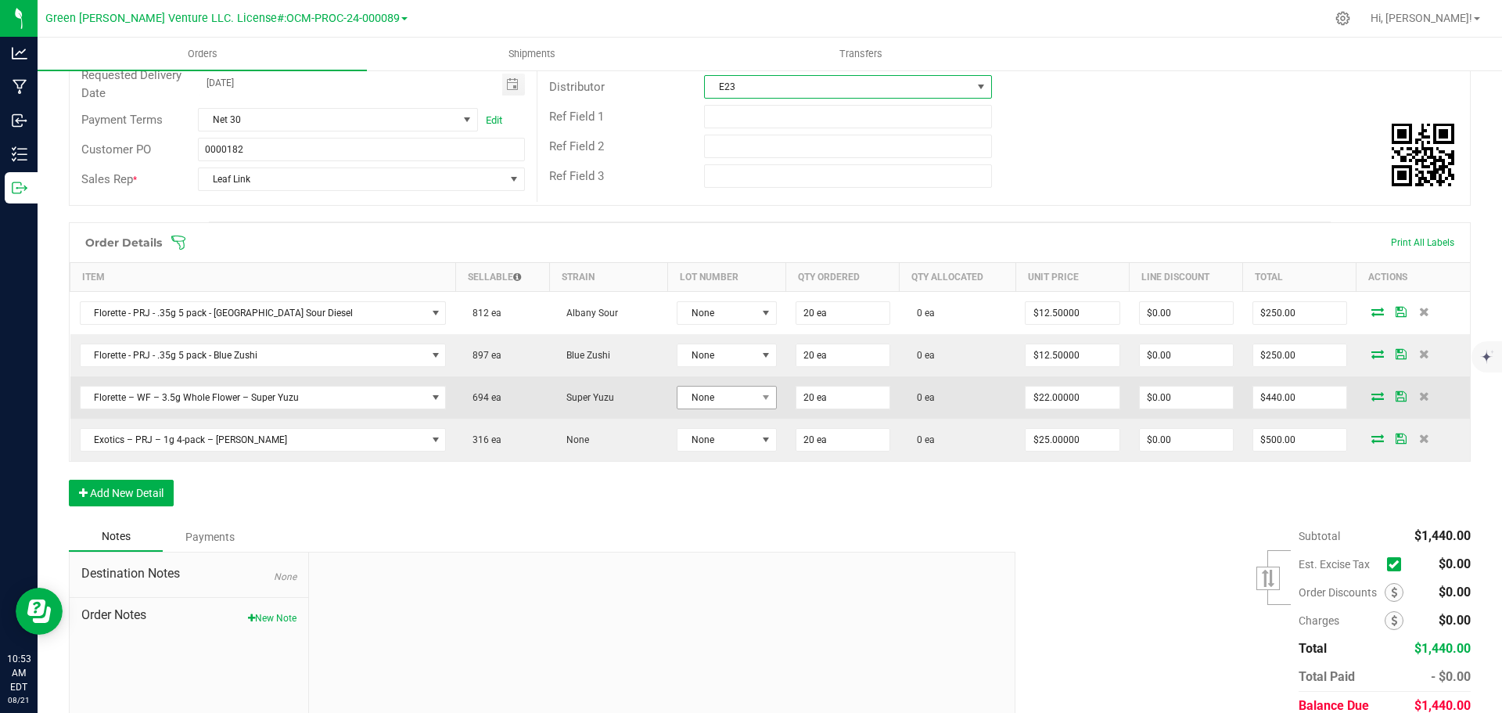
scroll to position [235, 0]
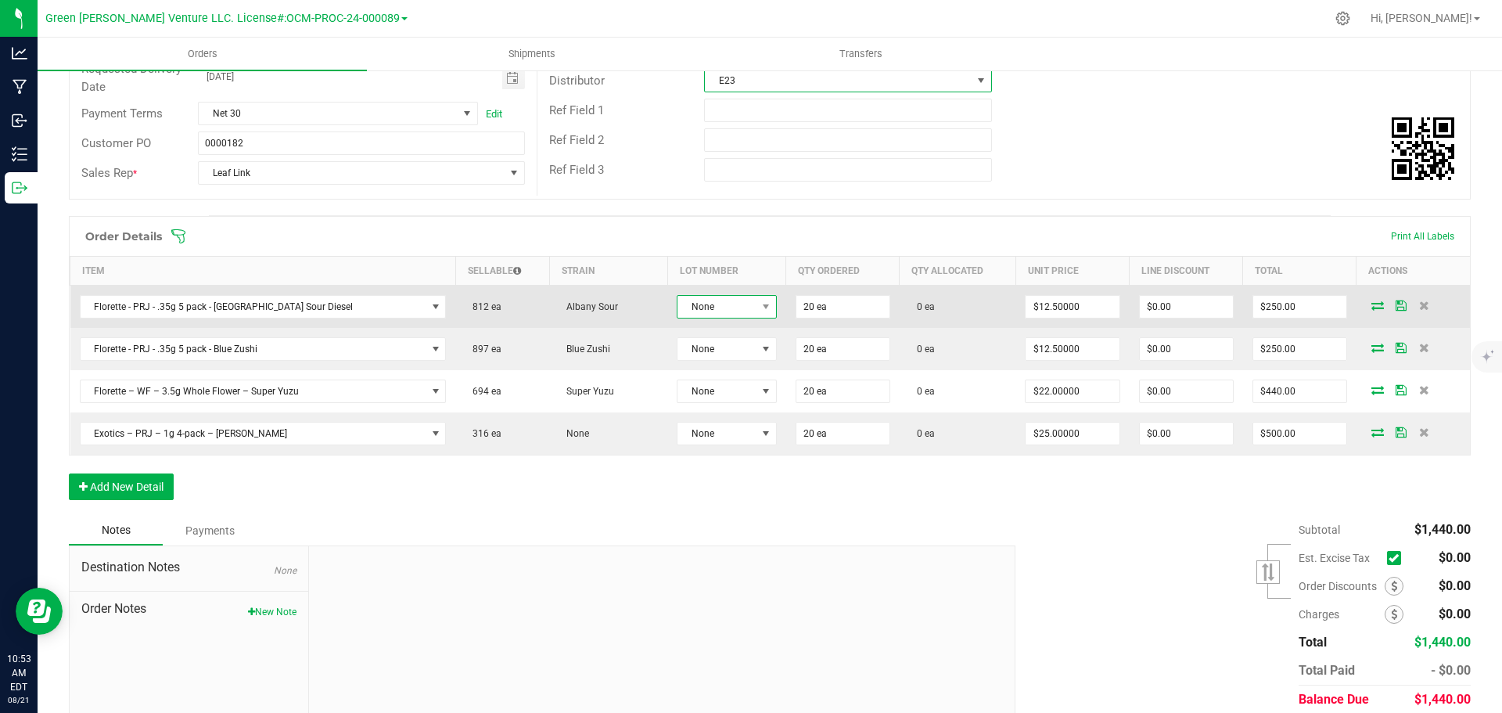
click at [699, 314] on span "None" at bounding box center [716, 307] width 78 height 22
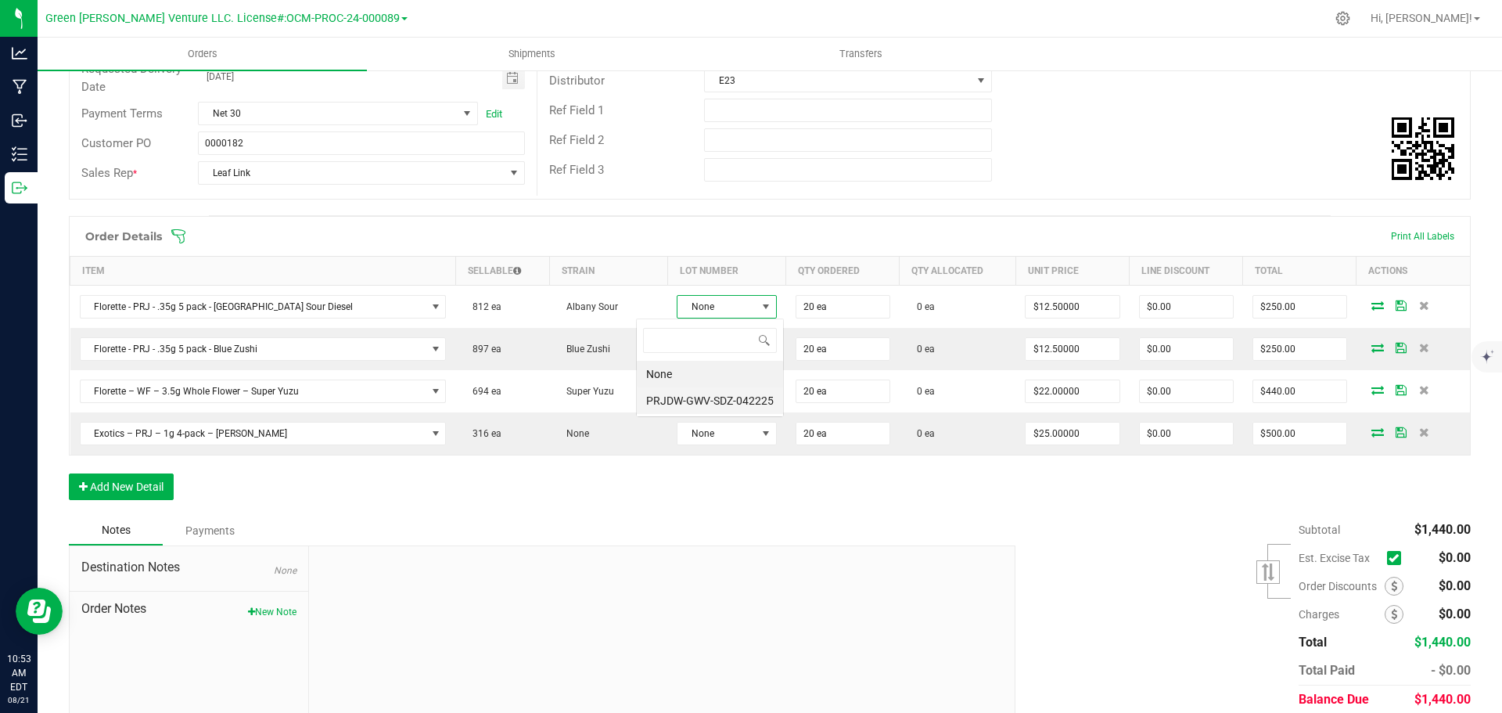
scroll to position [23, 103]
click at [706, 406] on li "PRJDW-GWV-SDZ-042225" at bounding box center [710, 400] width 146 height 27
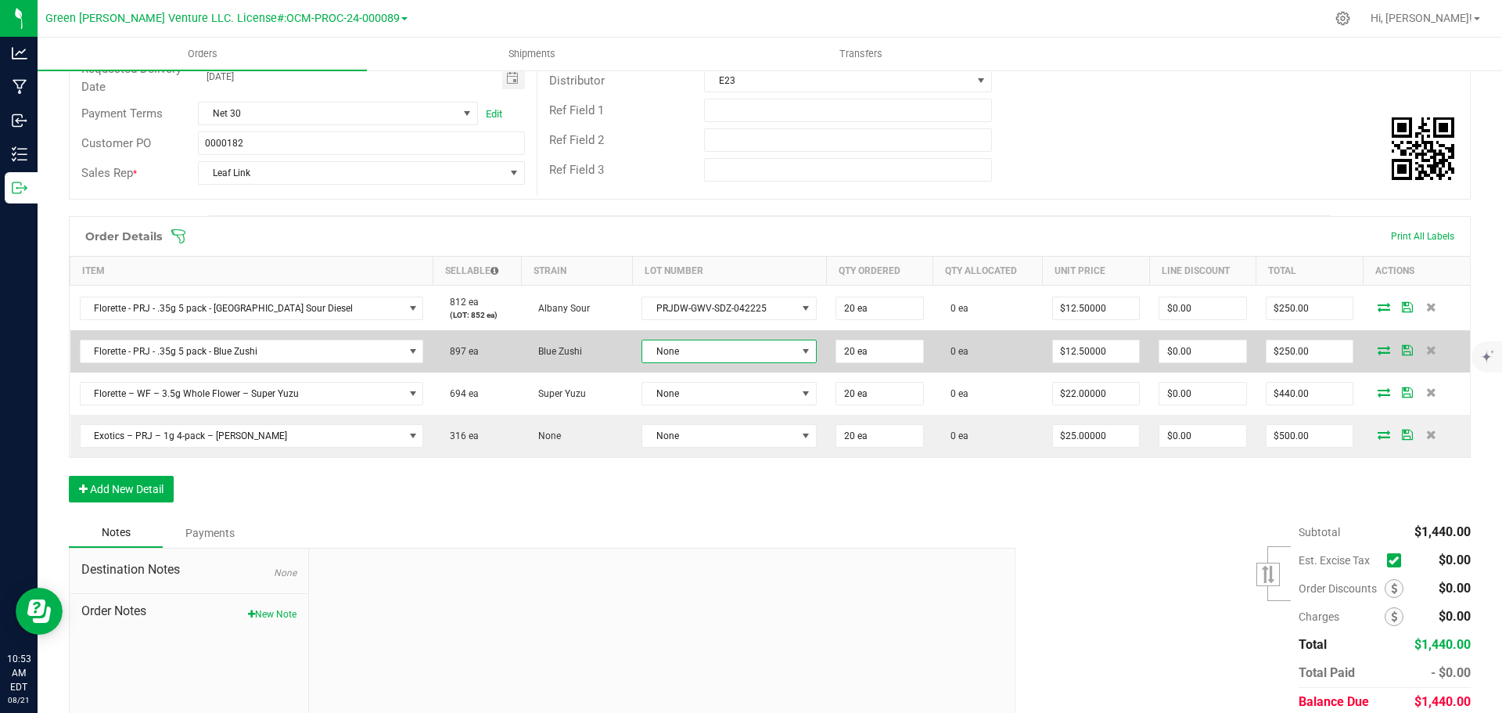
click at [685, 350] on span "None" at bounding box center [719, 351] width 154 height 22
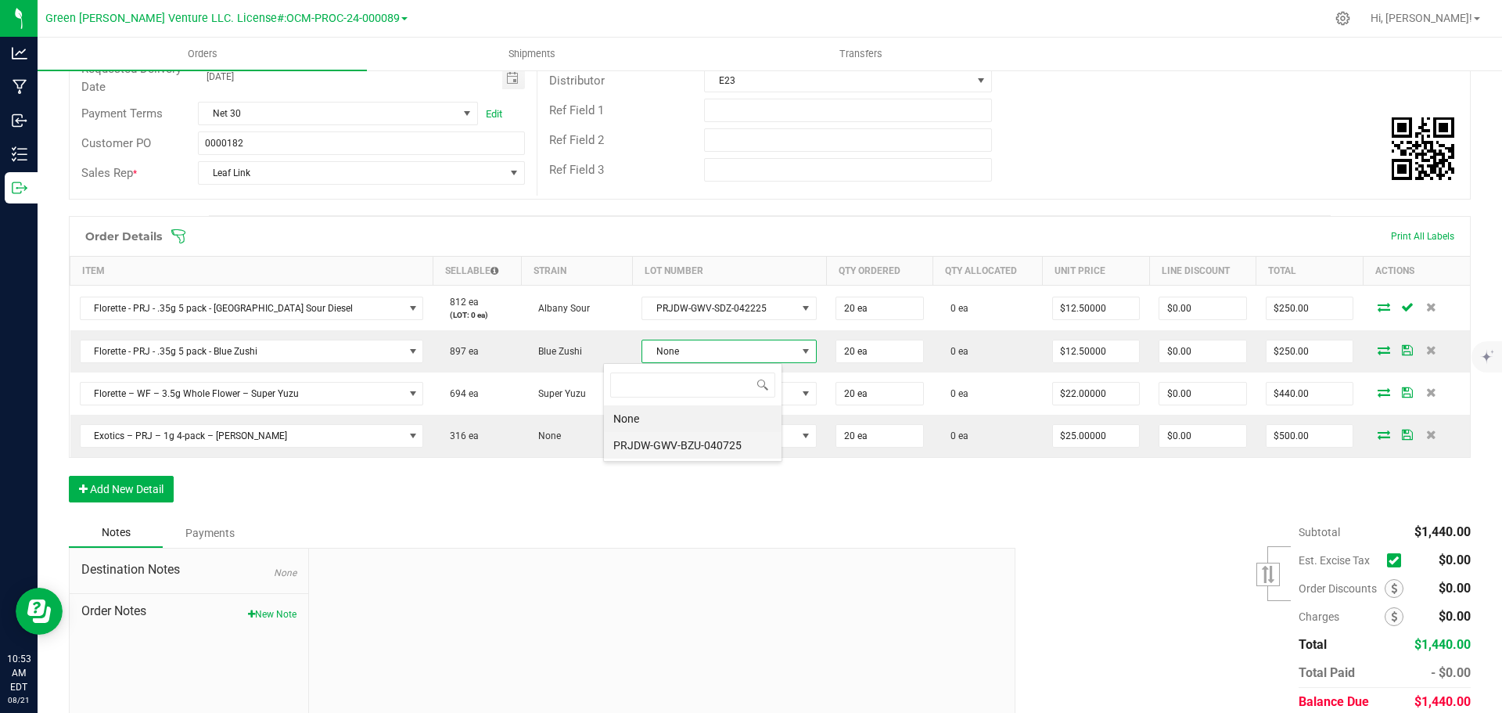
scroll to position [23, 180]
click at [691, 443] on li "PRJDW-GWV-BZU-040725" at bounding box center [693, 445] width 178 height 27
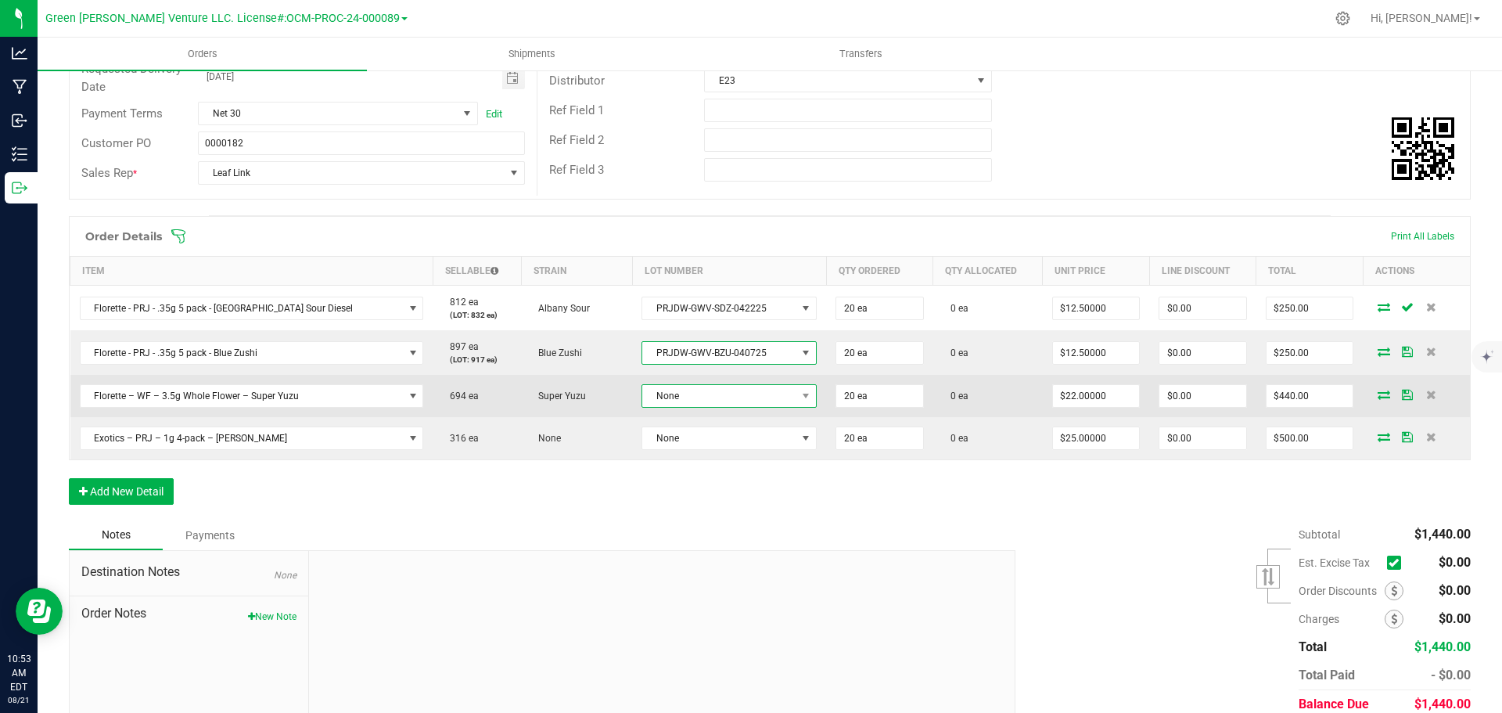
click at [674, 389] on span "None" at bounding box center [719, 396] width 154 height 22
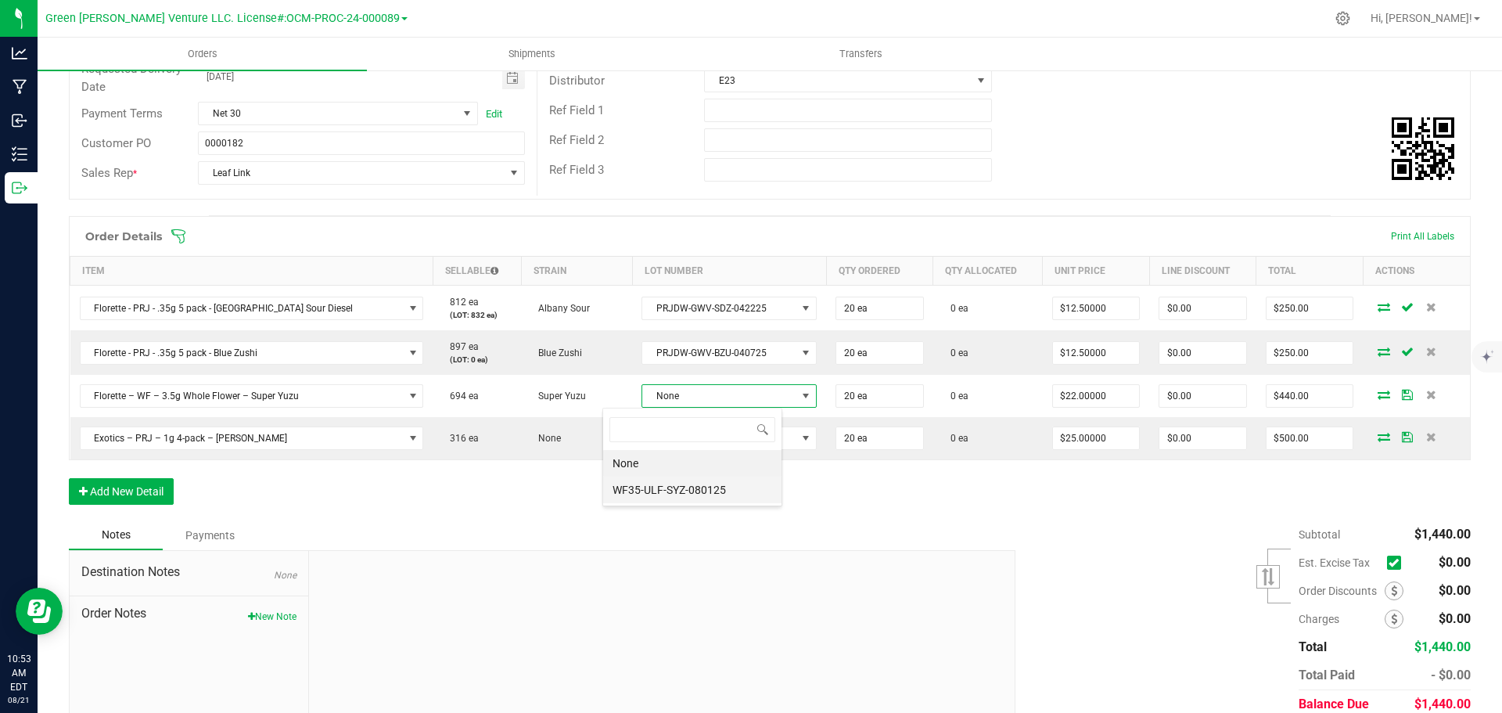
scroll to position [78188, 78031]
click at [682, 483] on li "WF35-ULF-SYZ-080125" at bounding box center [692, 489] width 178 height 27
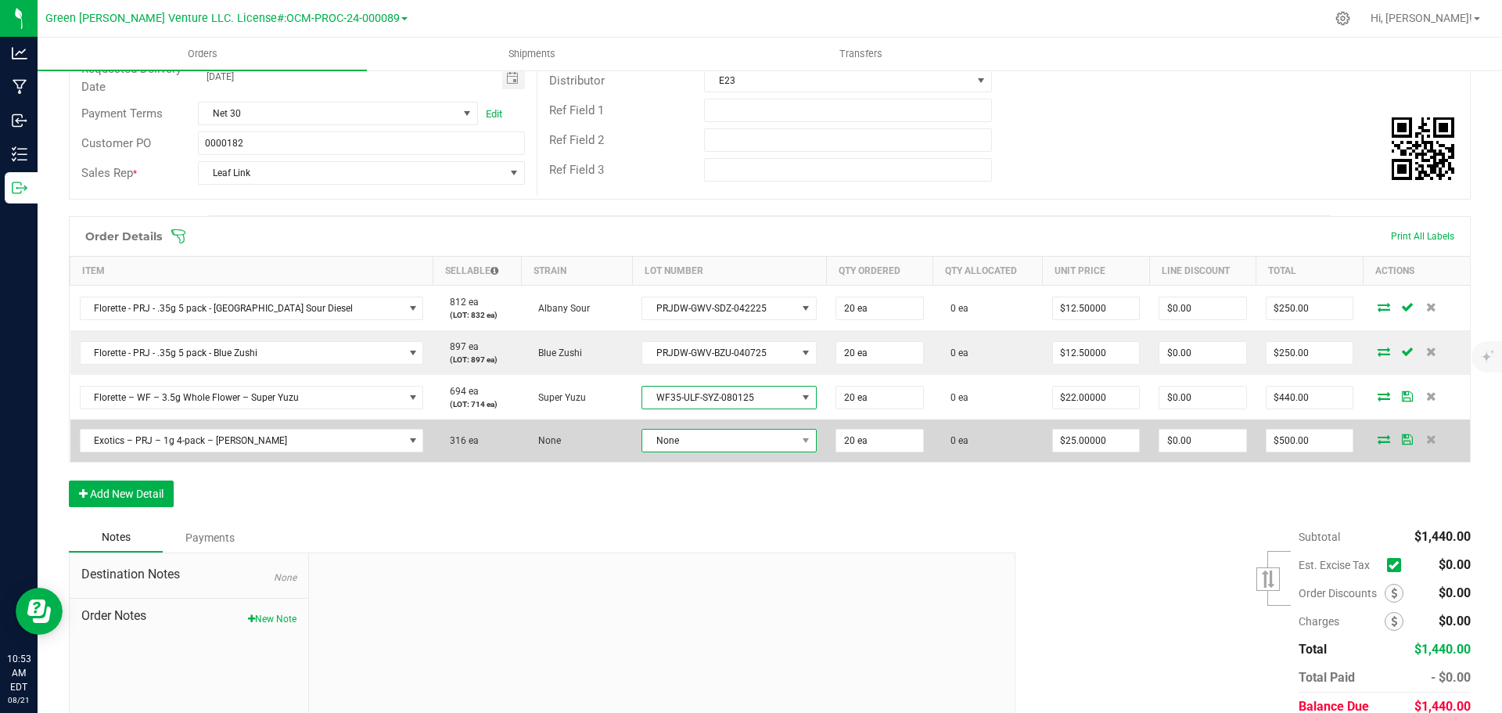
click at [670, 432] on span "None" at bounding box center [719, 440] width 154 height 22
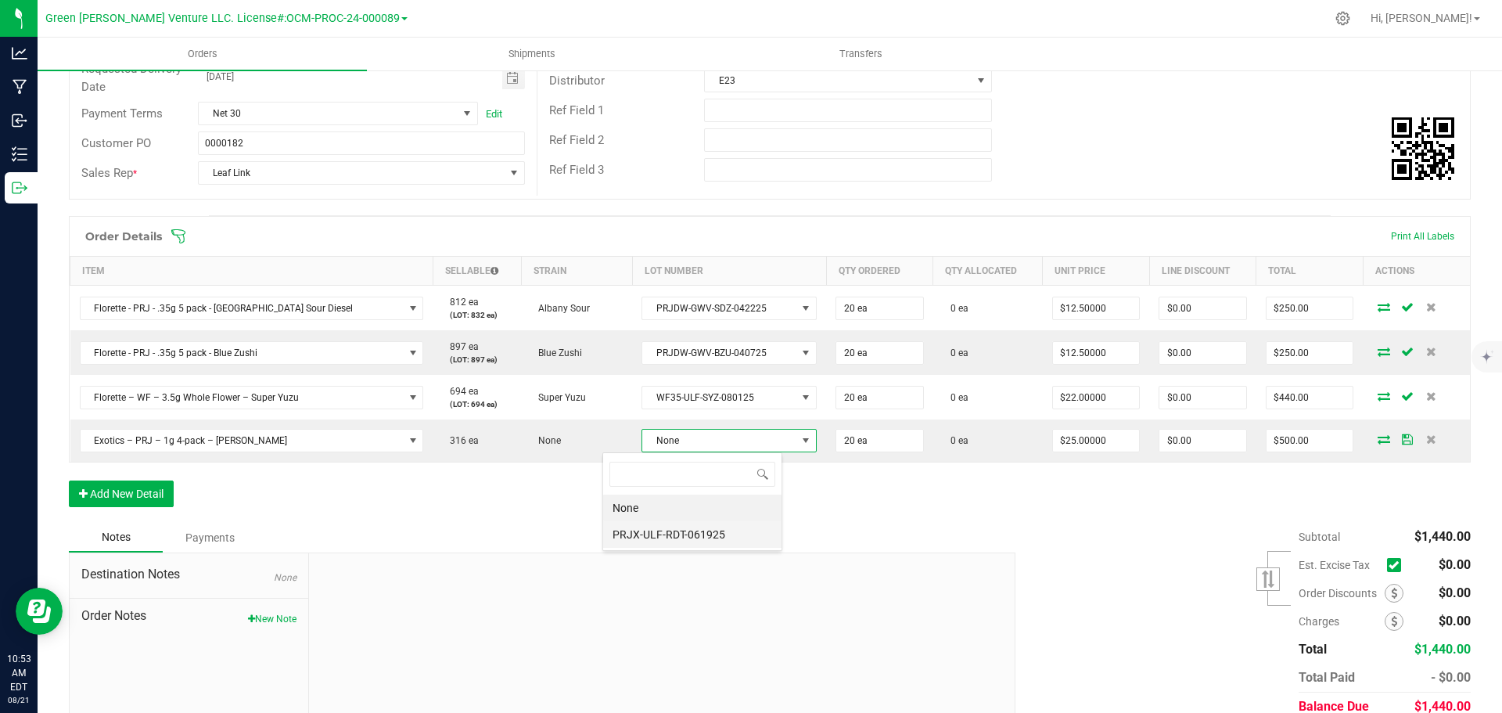
click at [669, 528] on li "PRJX-ULF-RDT-061925" at bounding box center [692, 534] width 178 height 27
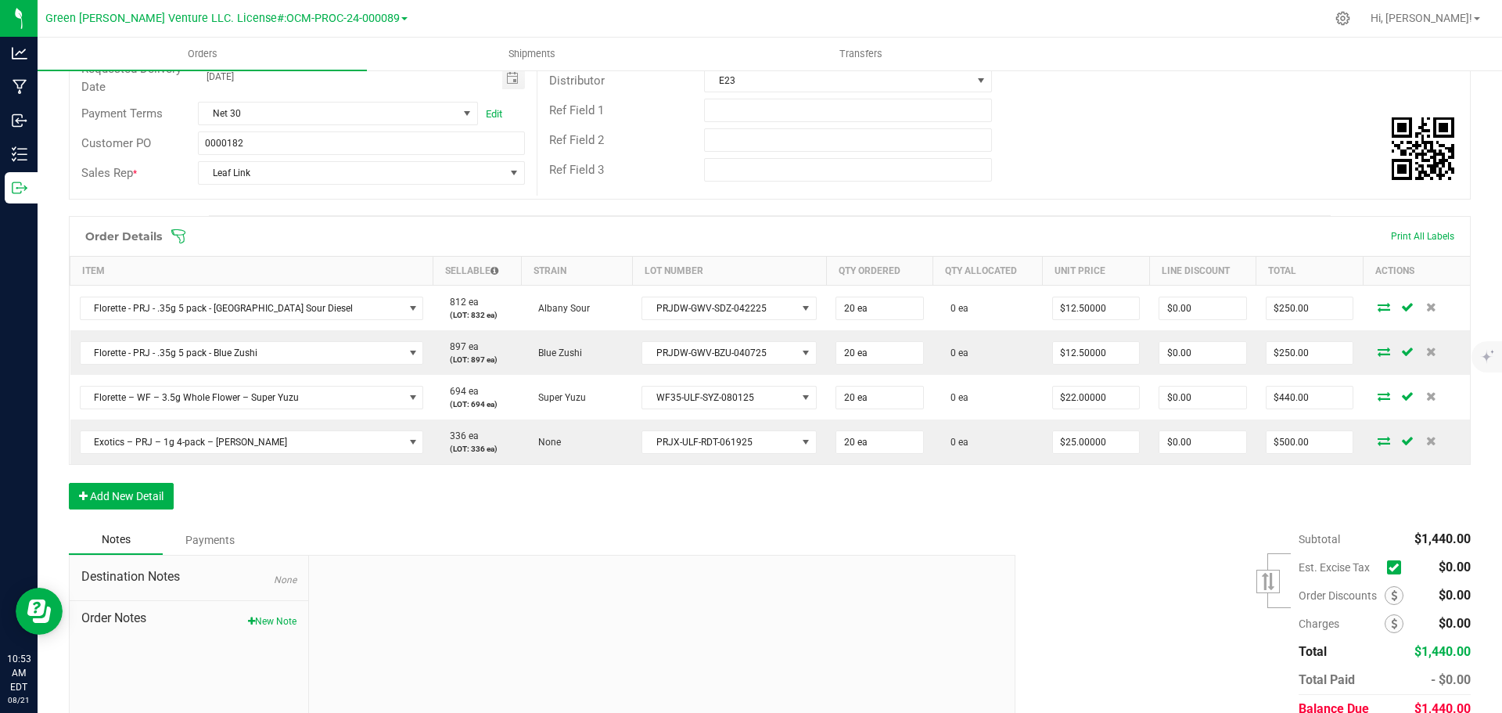
click at [176, 238] on icon at bounding box center [179, 236] width 16 height 16
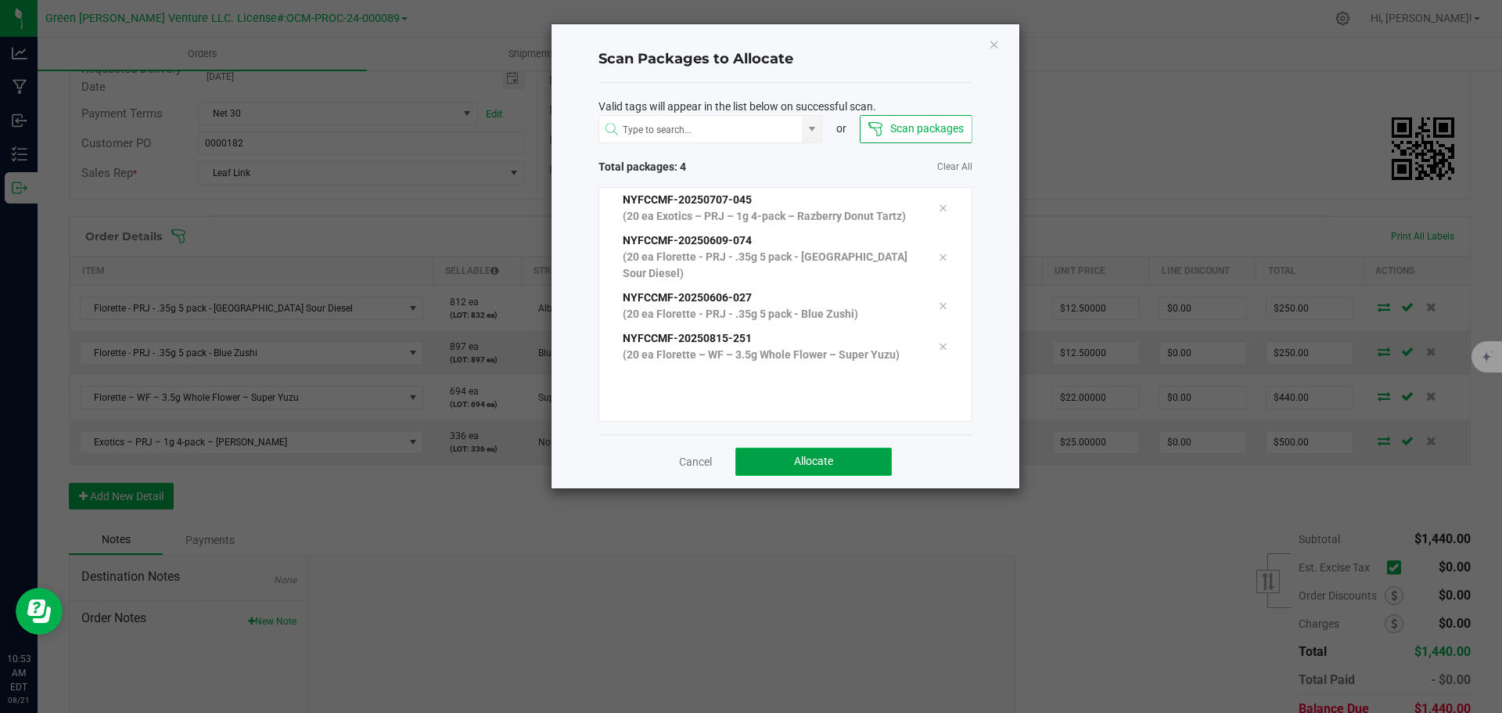
click at [782, 460] on button "Allocate" at bounding box center [813, 461] width 156 height 28
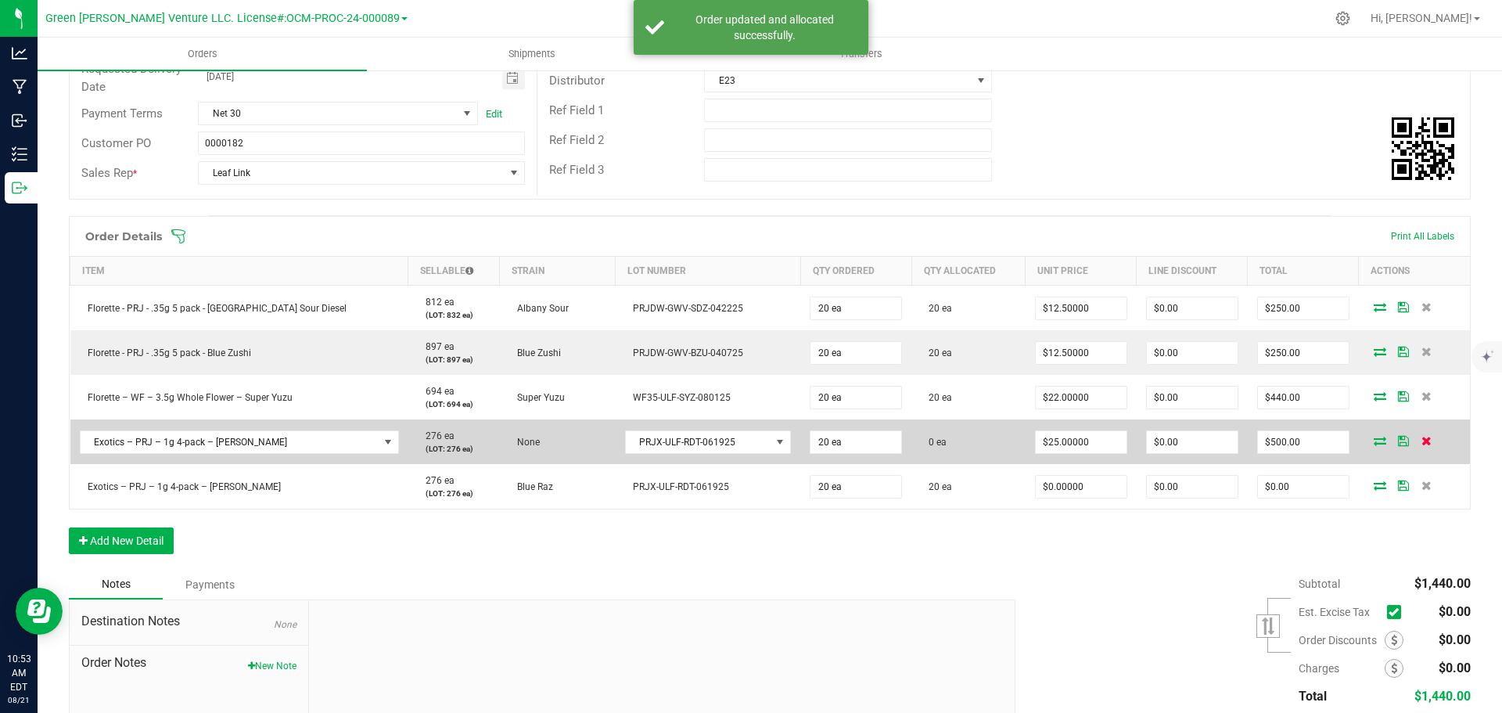
click at [1421, 440] on icon at bounding box center [1426, 440] width 10 height 9
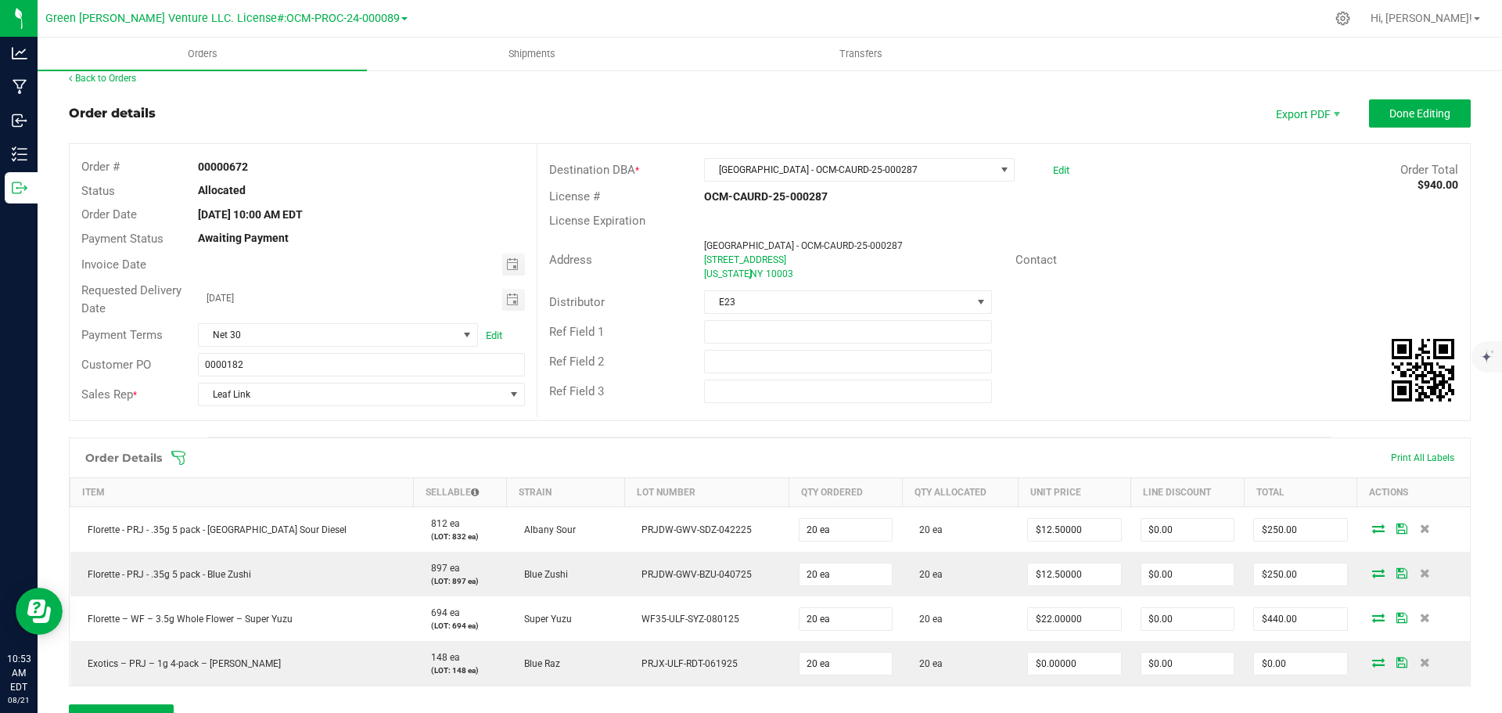
scroll to position [0, 0]
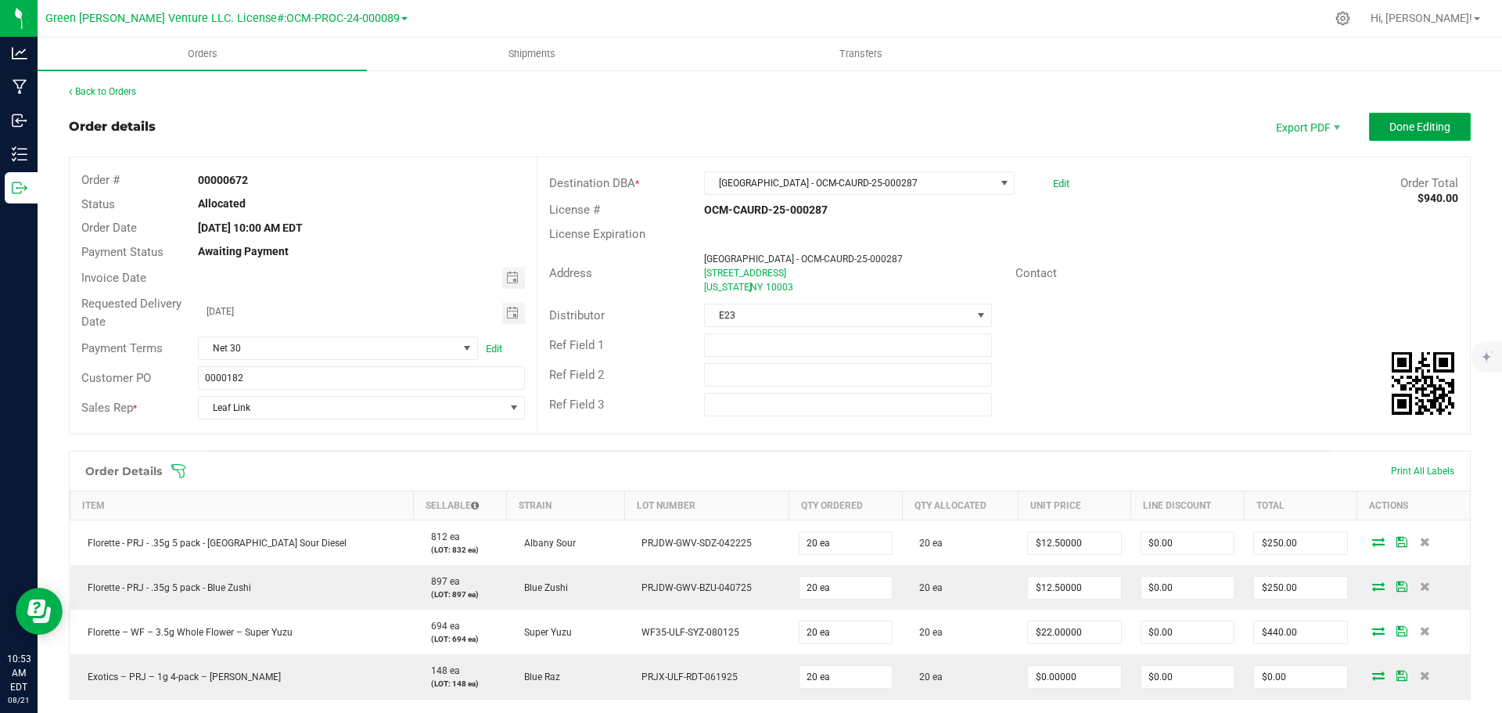
click at [1369, 124] on button "Done Editing" at bounding box center [1420, 127] width 102 height 28
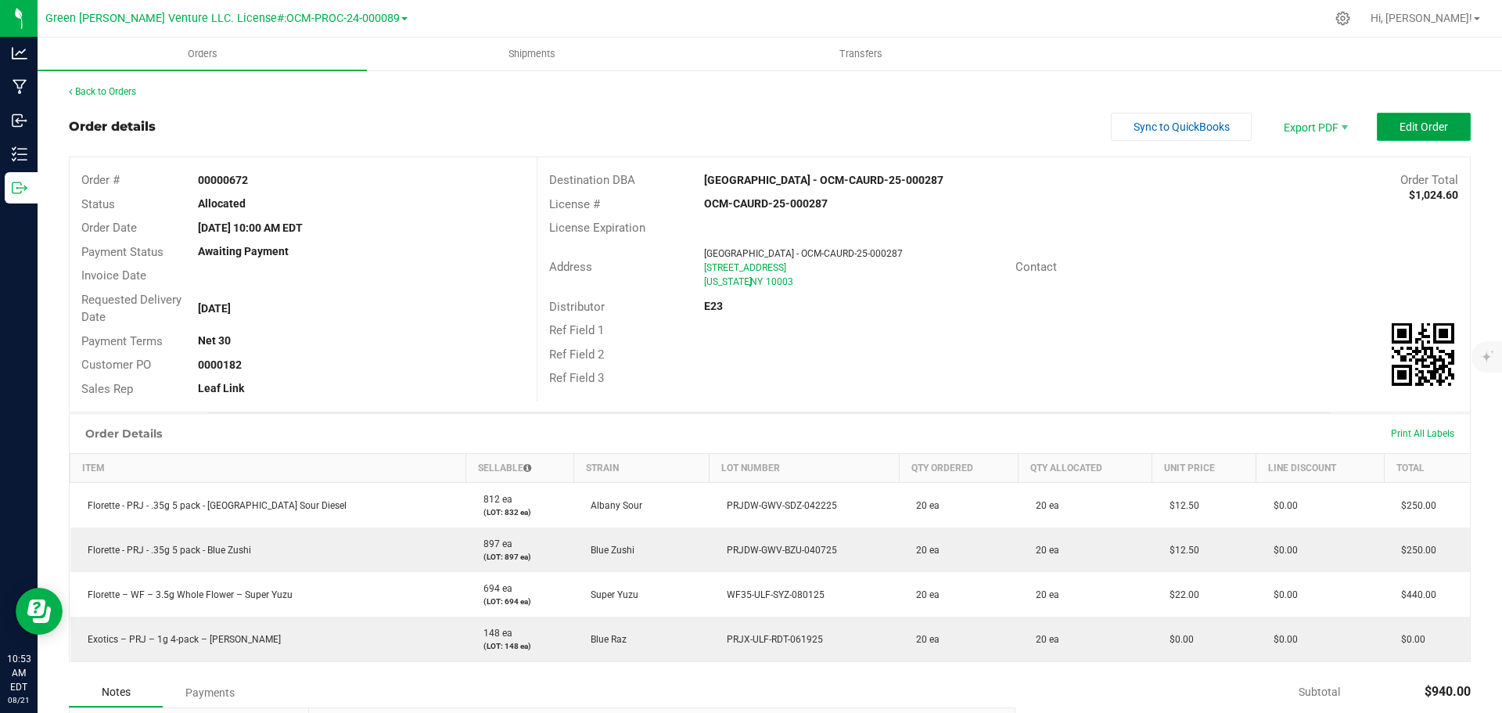
click at [1377, 122] on button "Edit Order" at bounding box center [1424, 127] width 94 height 28
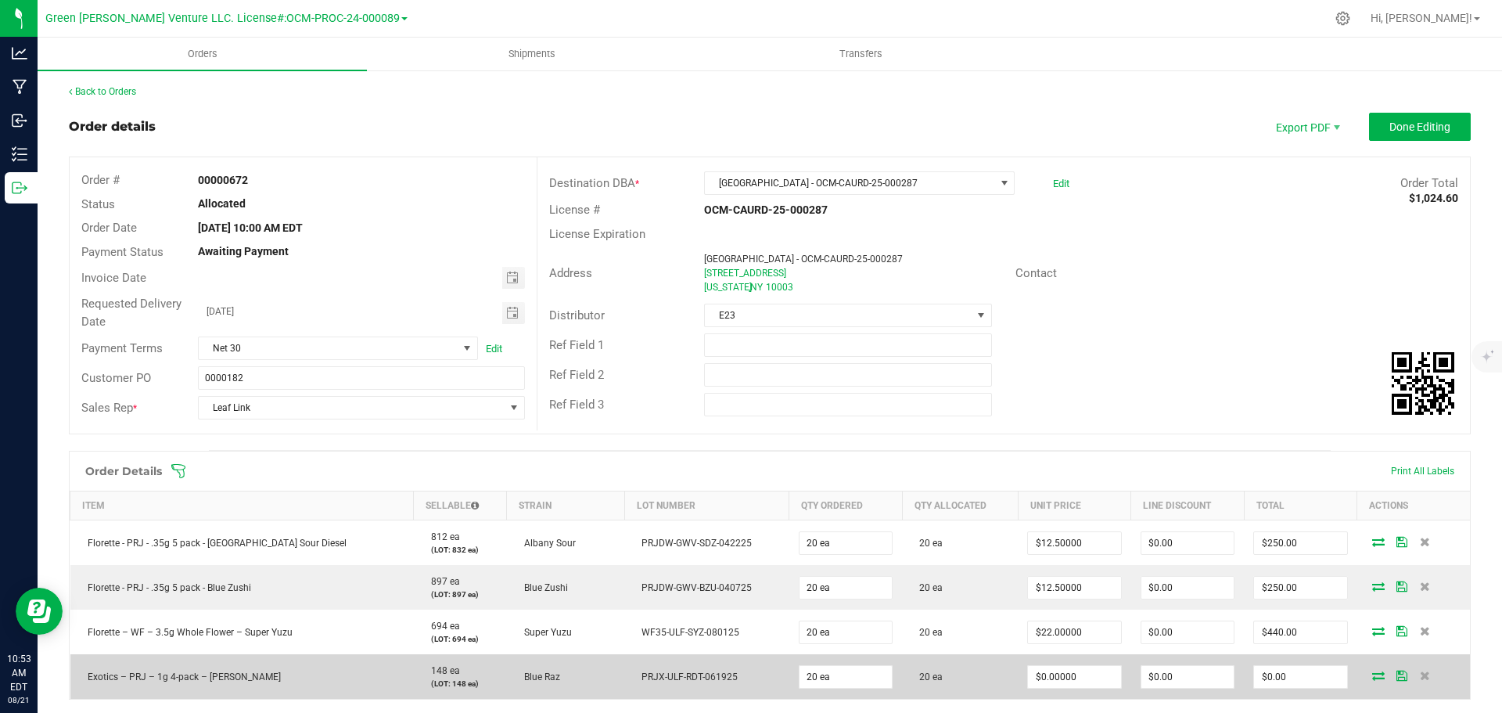
click at [1396, 676] on icon at bounding box center [1401, 674] width 11 height 9
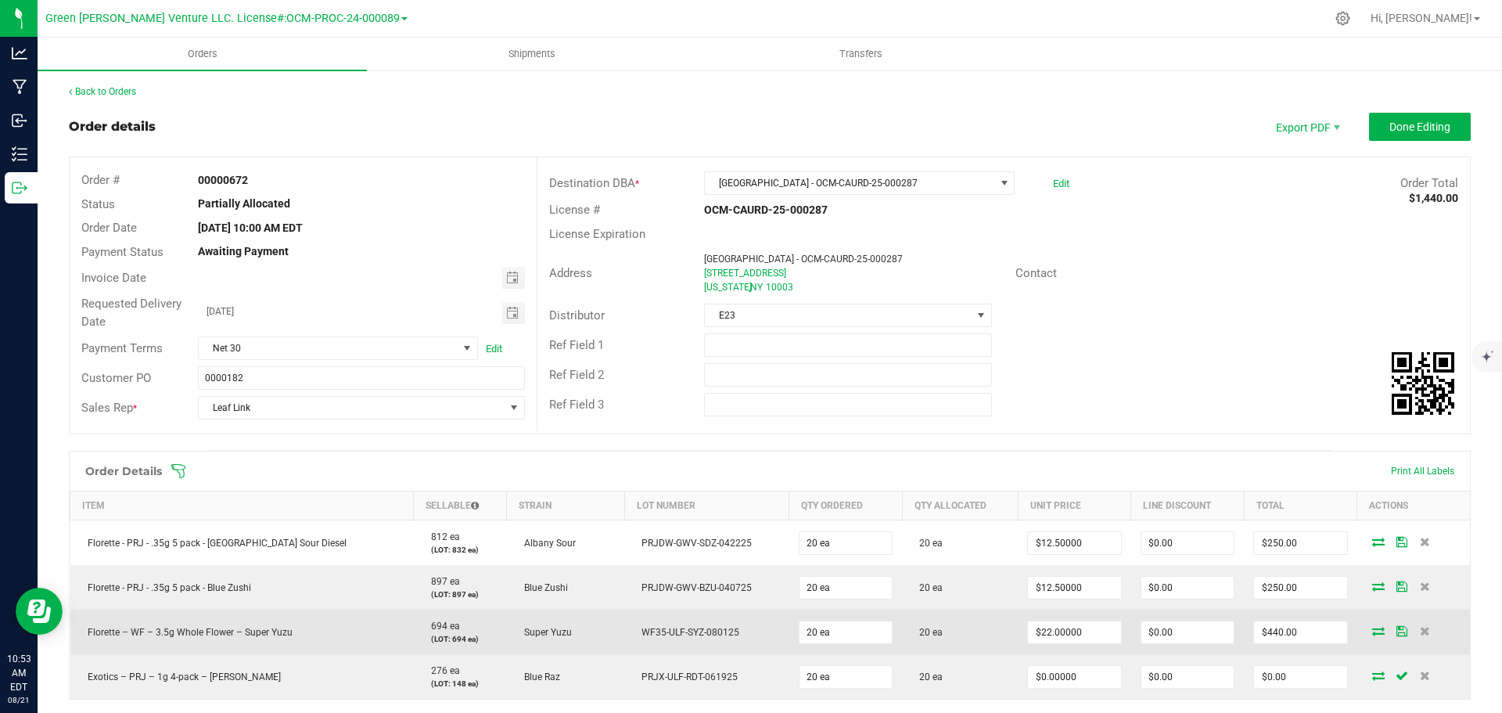
click at [1396, 630] on icon at bounding box center [1401, 630] width 11 height 9
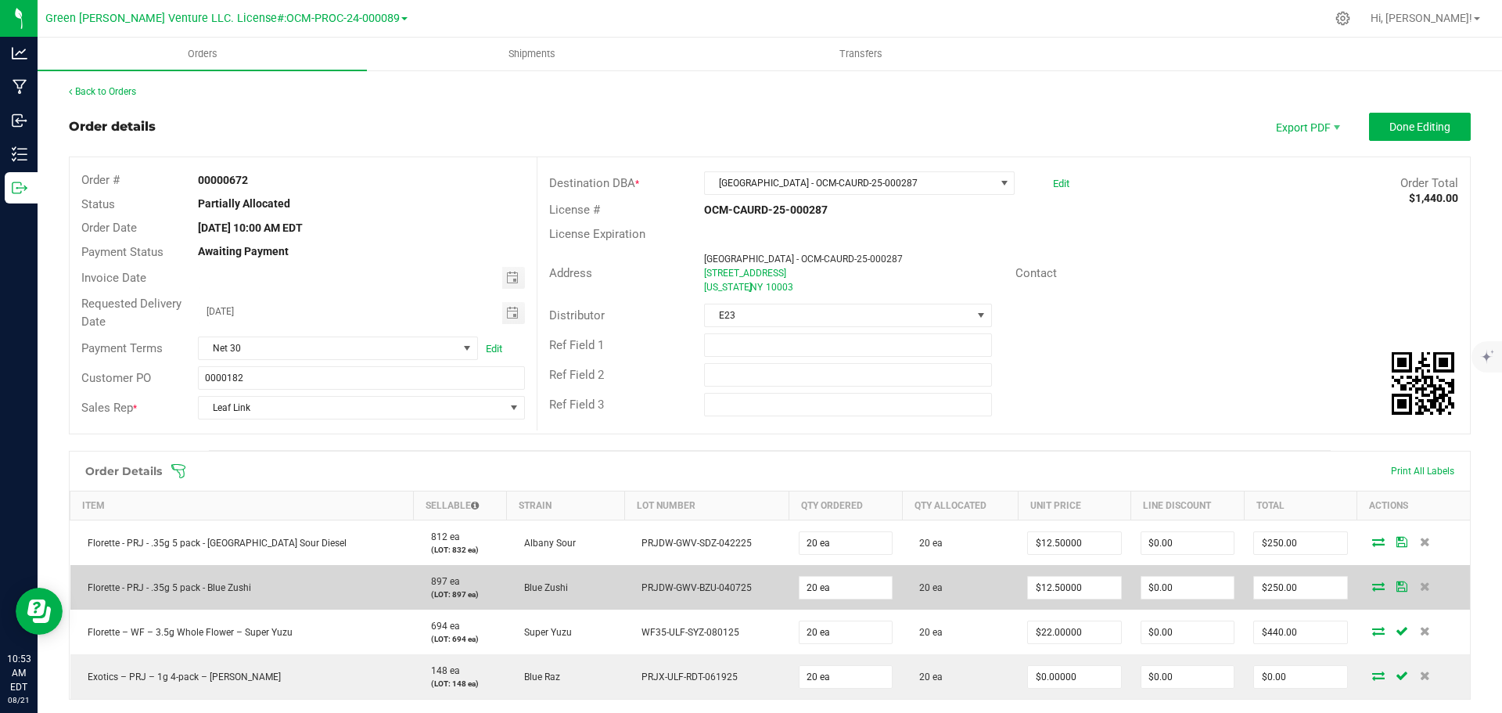
drag, startPoint x: 1387, startPoint y: 590, endPoint x: 1386, endPoint y: 580, distance: 9.5
click at [1396, 587] on icon at bounding box center [1401, 585] width 11 height 9
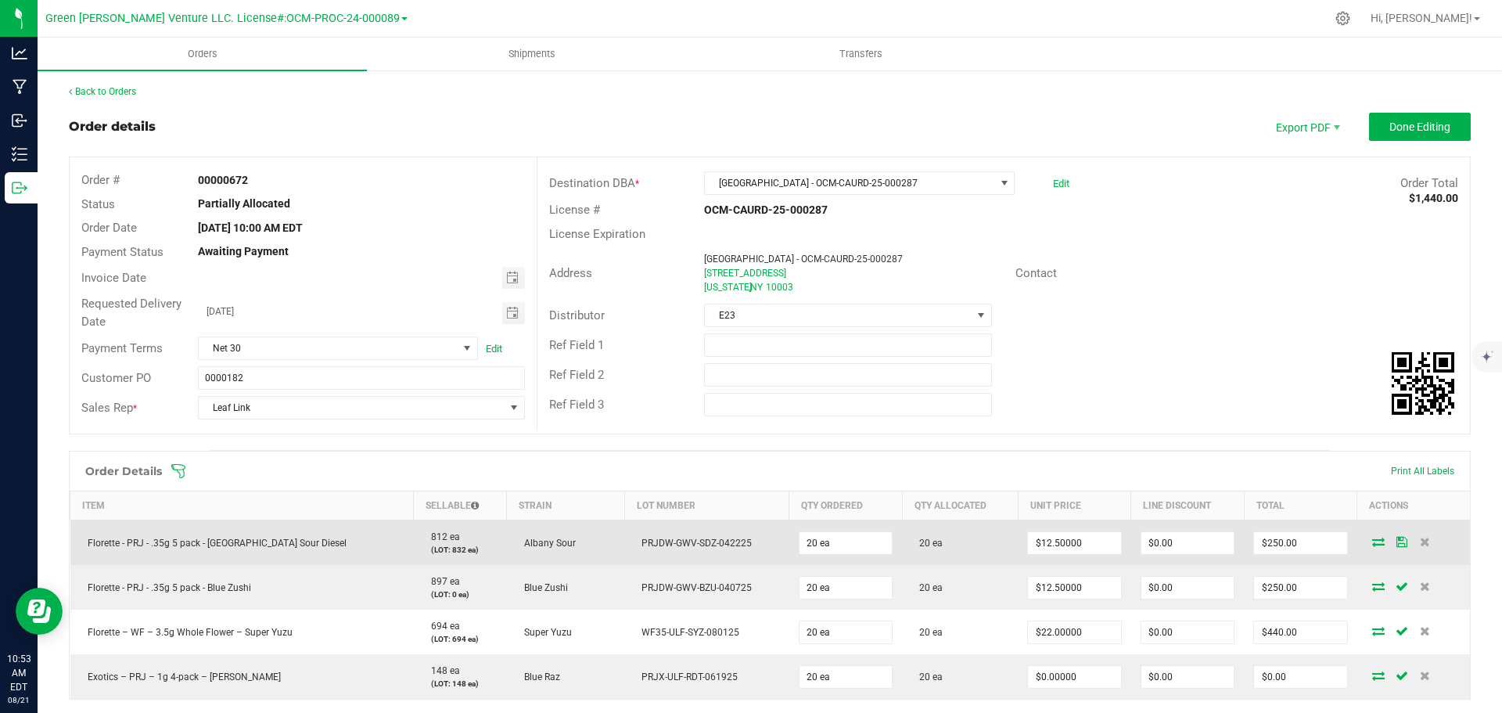
click at [1396, 544] on icon at bounding box center [1401, 541] width 11 height 9
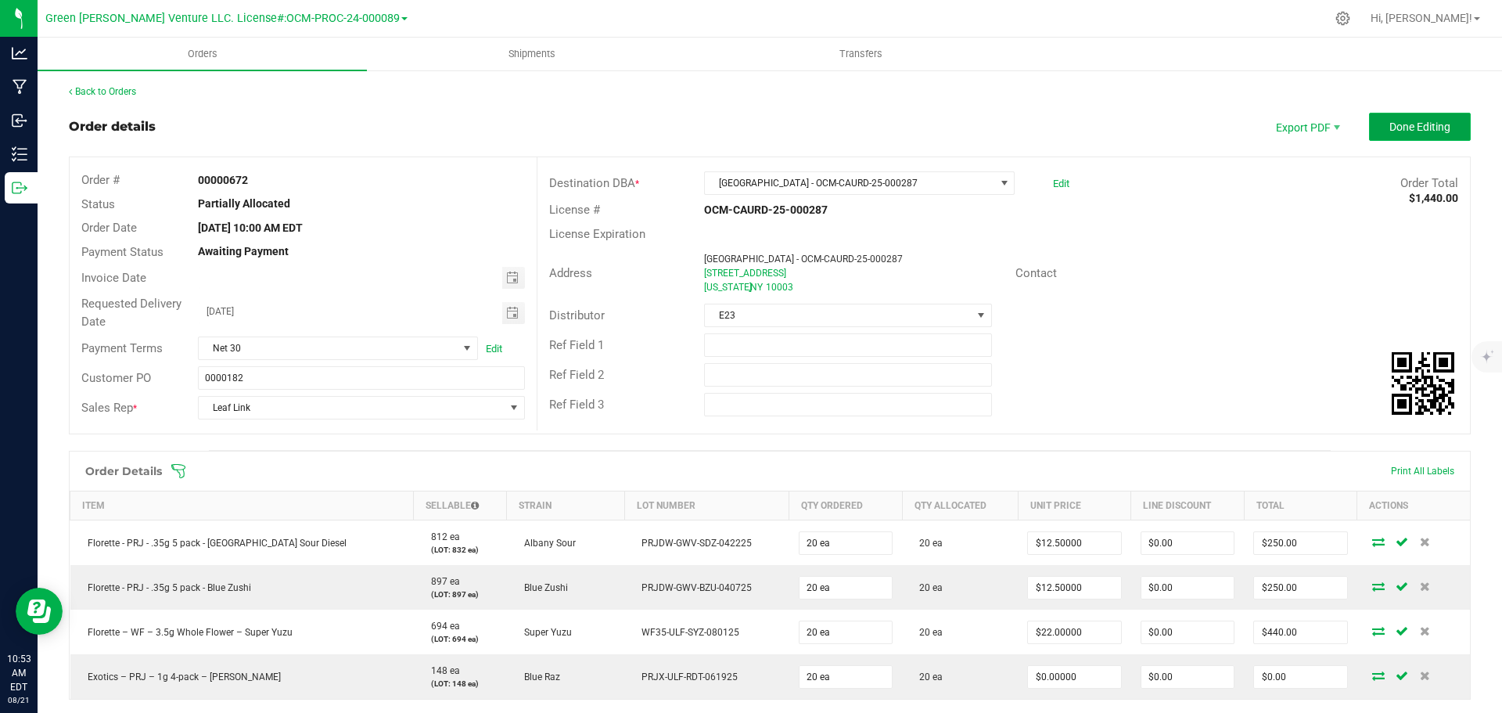
click at [1373, 122] on button "Done Editing" at bounding box center [1420, 127] width 102 height 28
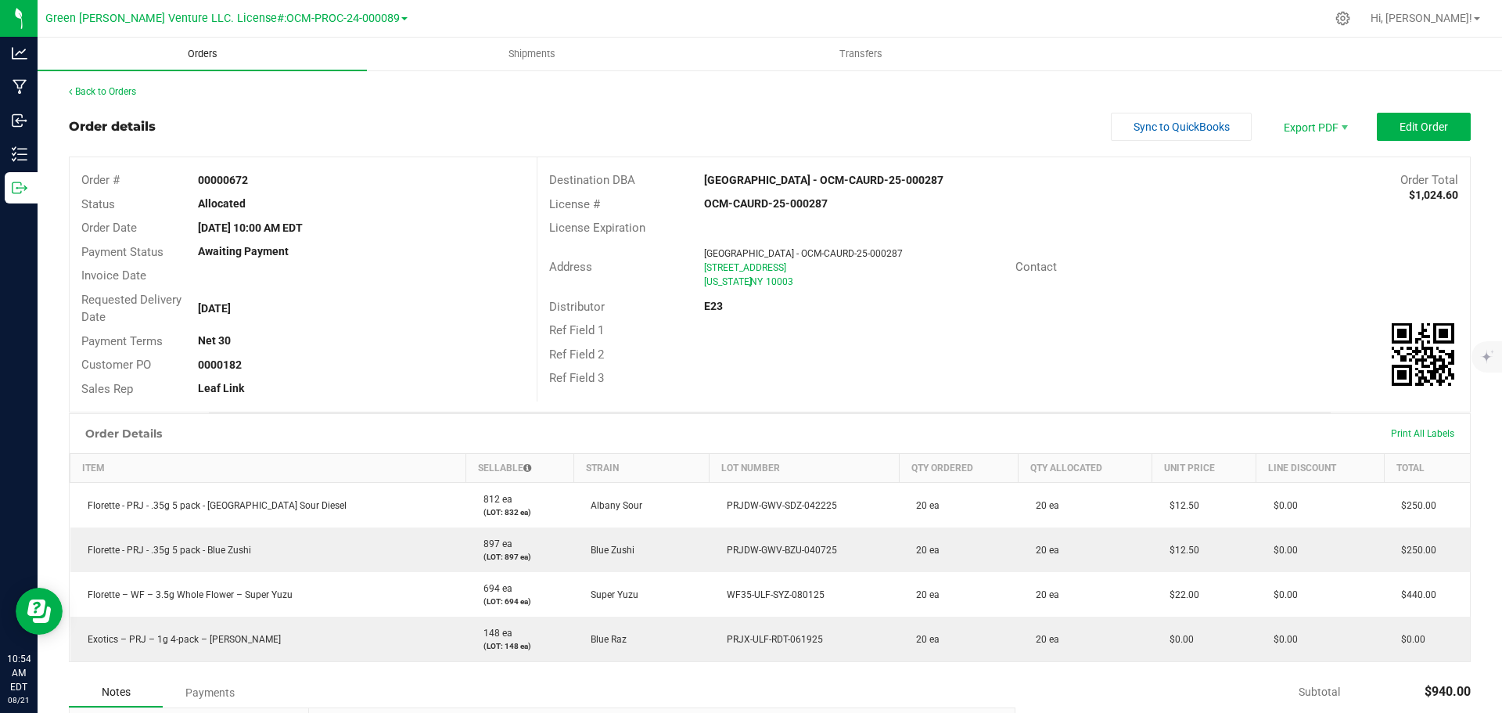
click at [208, 56] on span "Orders" at bounding box center [203, 54] width 72 height 14
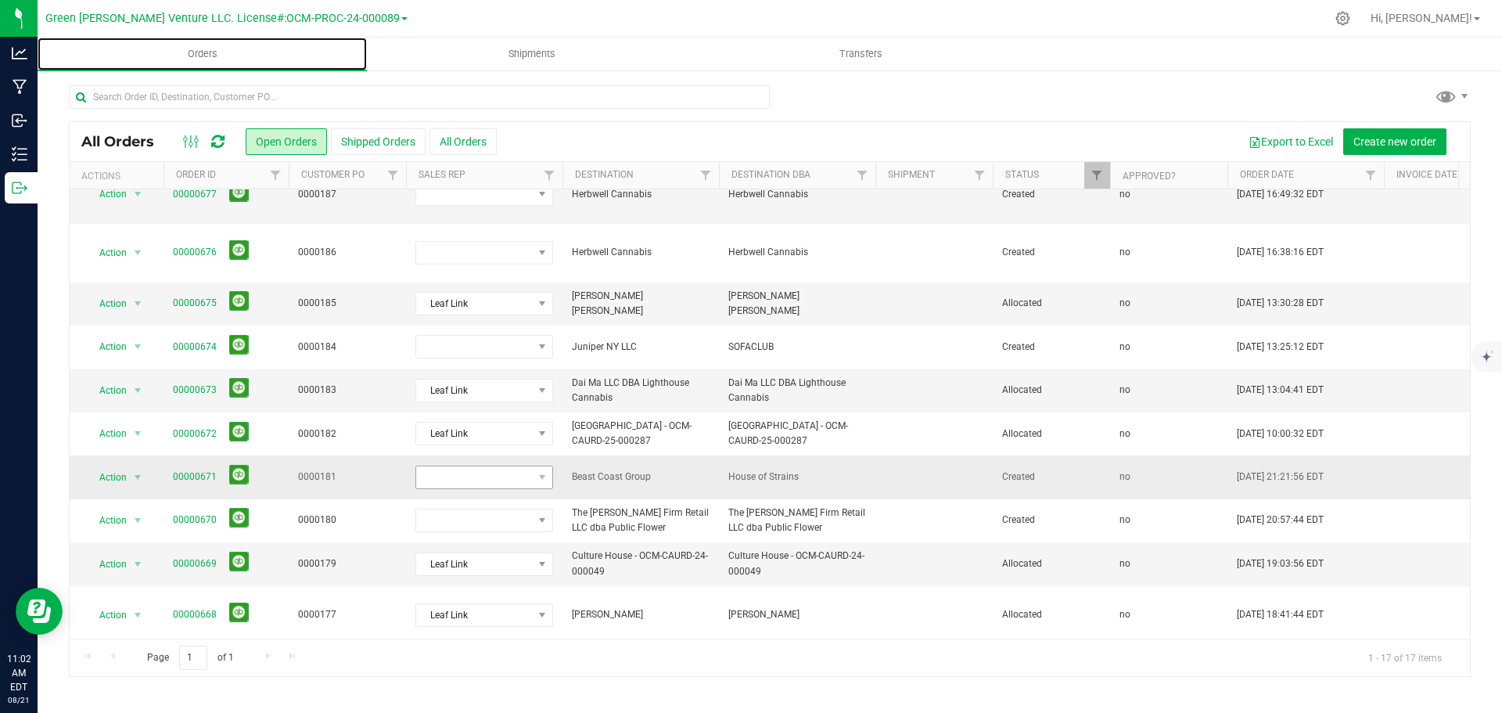
scroll to position [156, 0]
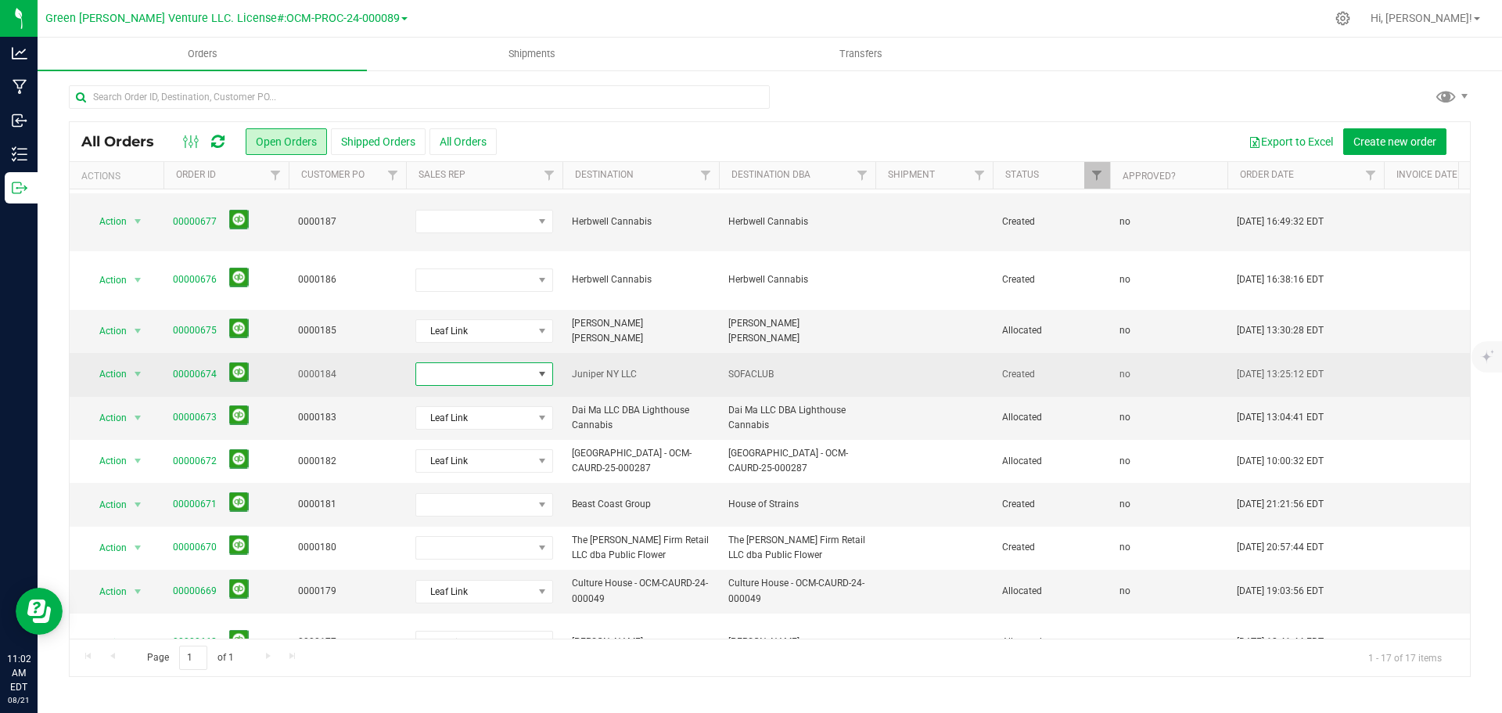
click at [522, 363] on span at bounding box center [474, 374] width 117 height 22
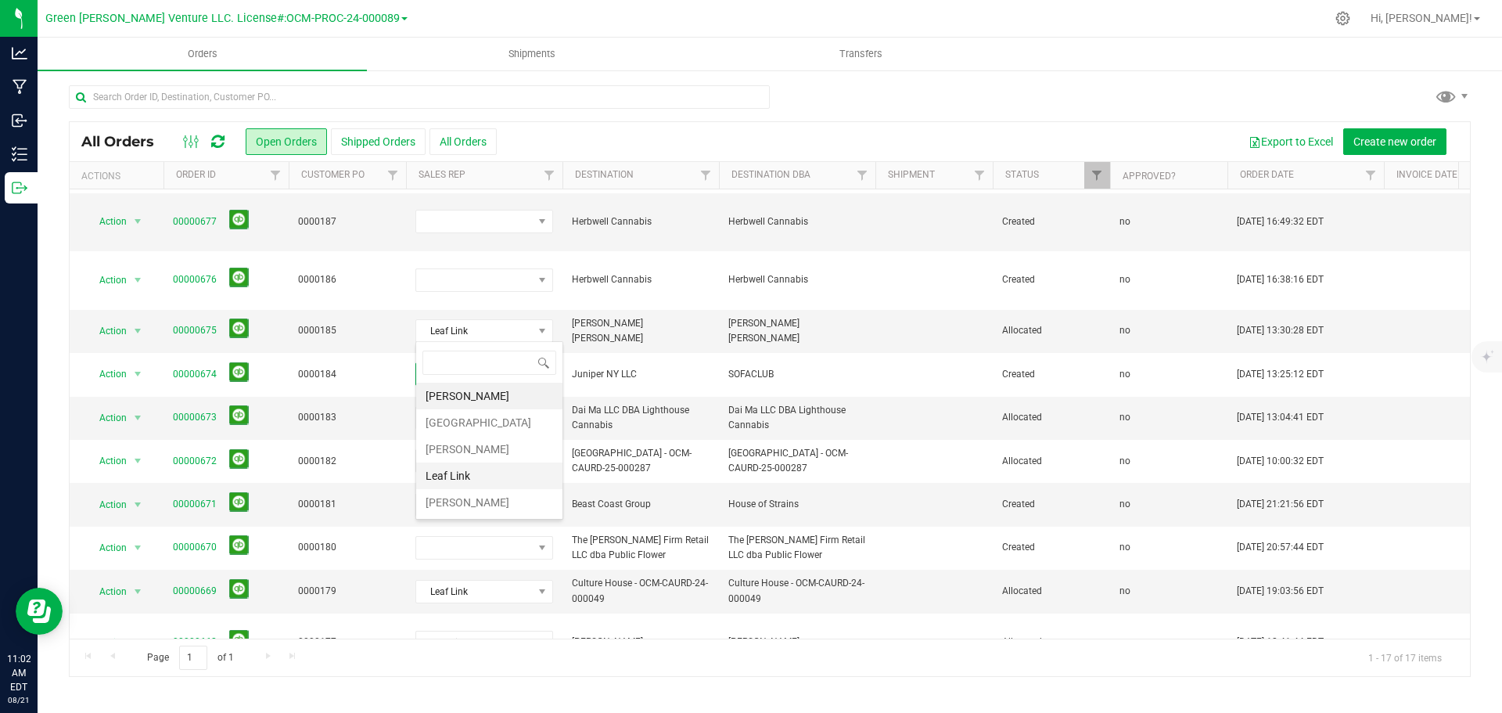
click at [481, 477] on li "Leaf Link" at bounding box center [489, 475] width 146 height 27
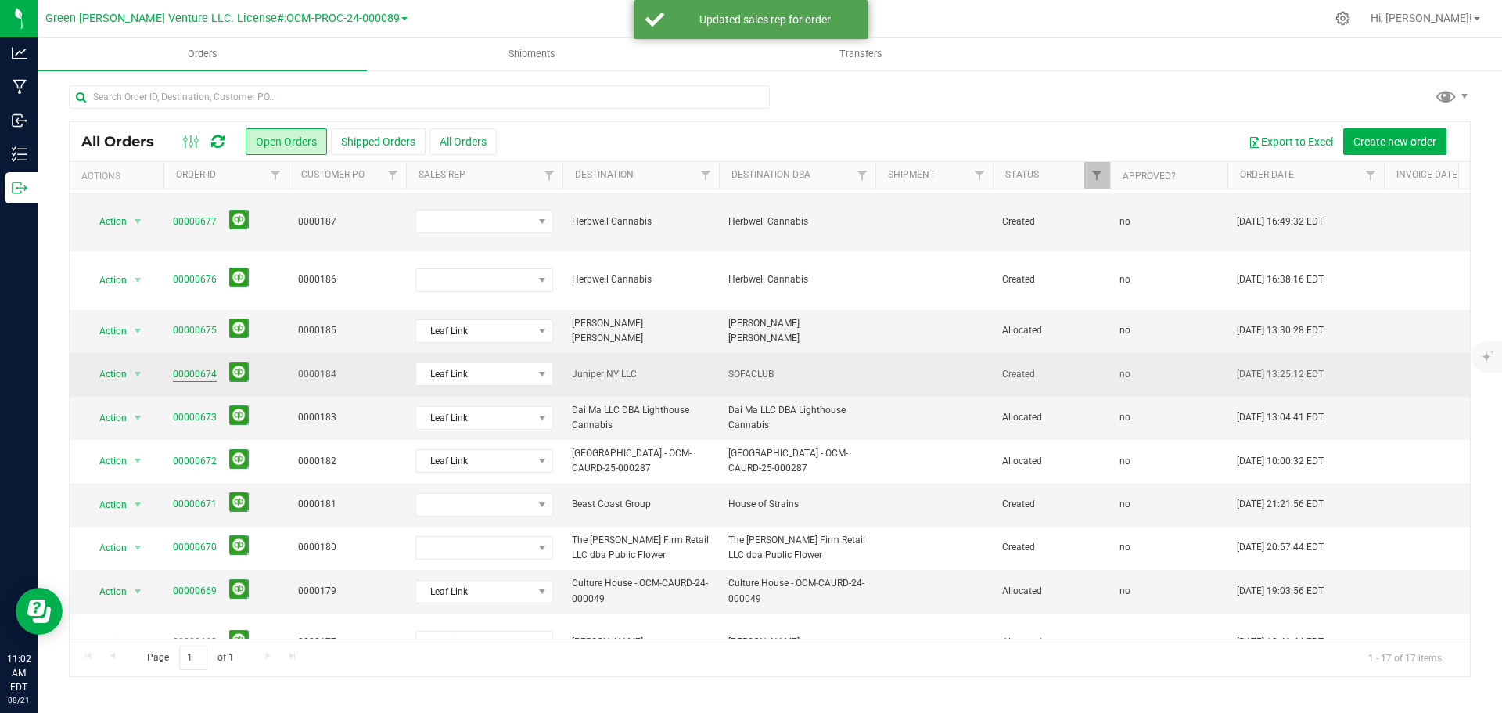
click at [202, 367] on link "00000674" at bounding box center [195, 374] width 44 height 15
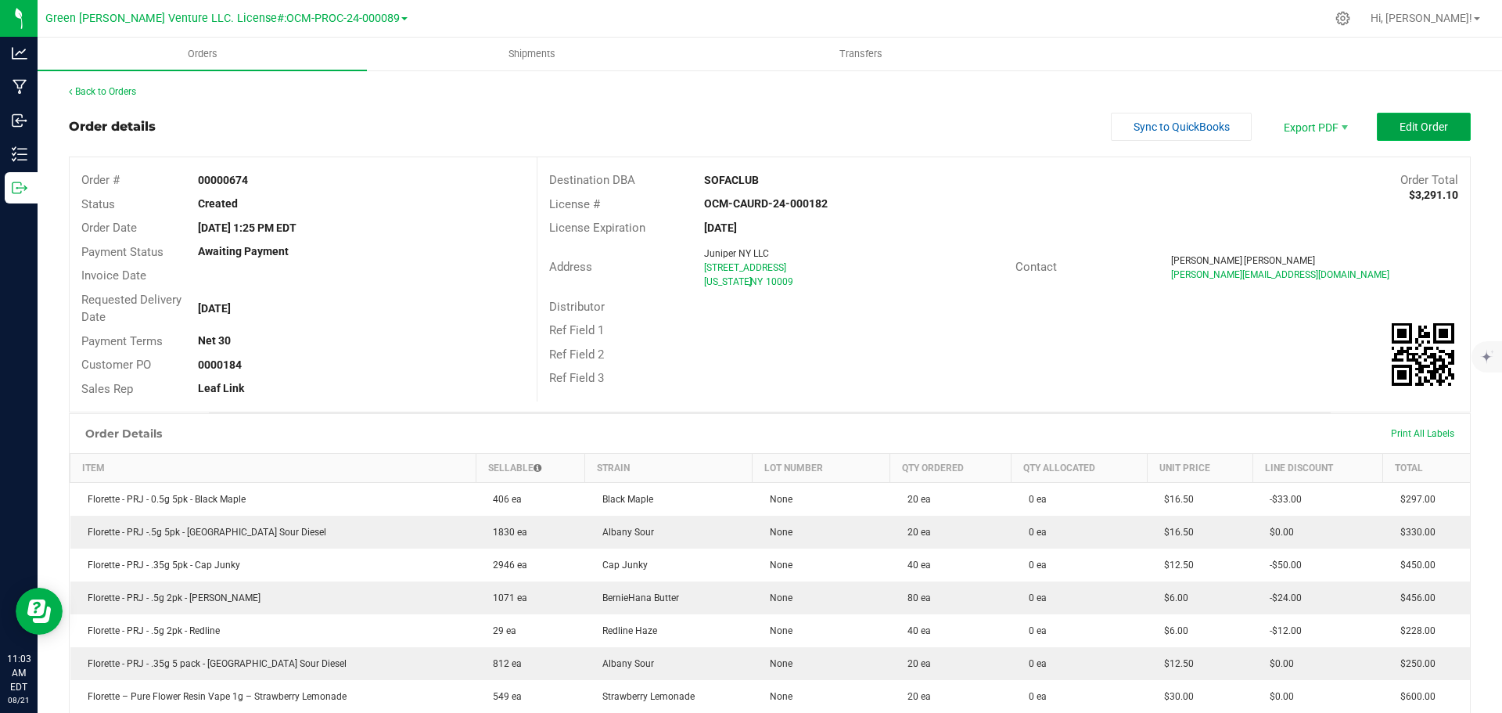
click at [1377, 128] on button "Edit Order" at bounding box center [1424, 127] width 94 height 28
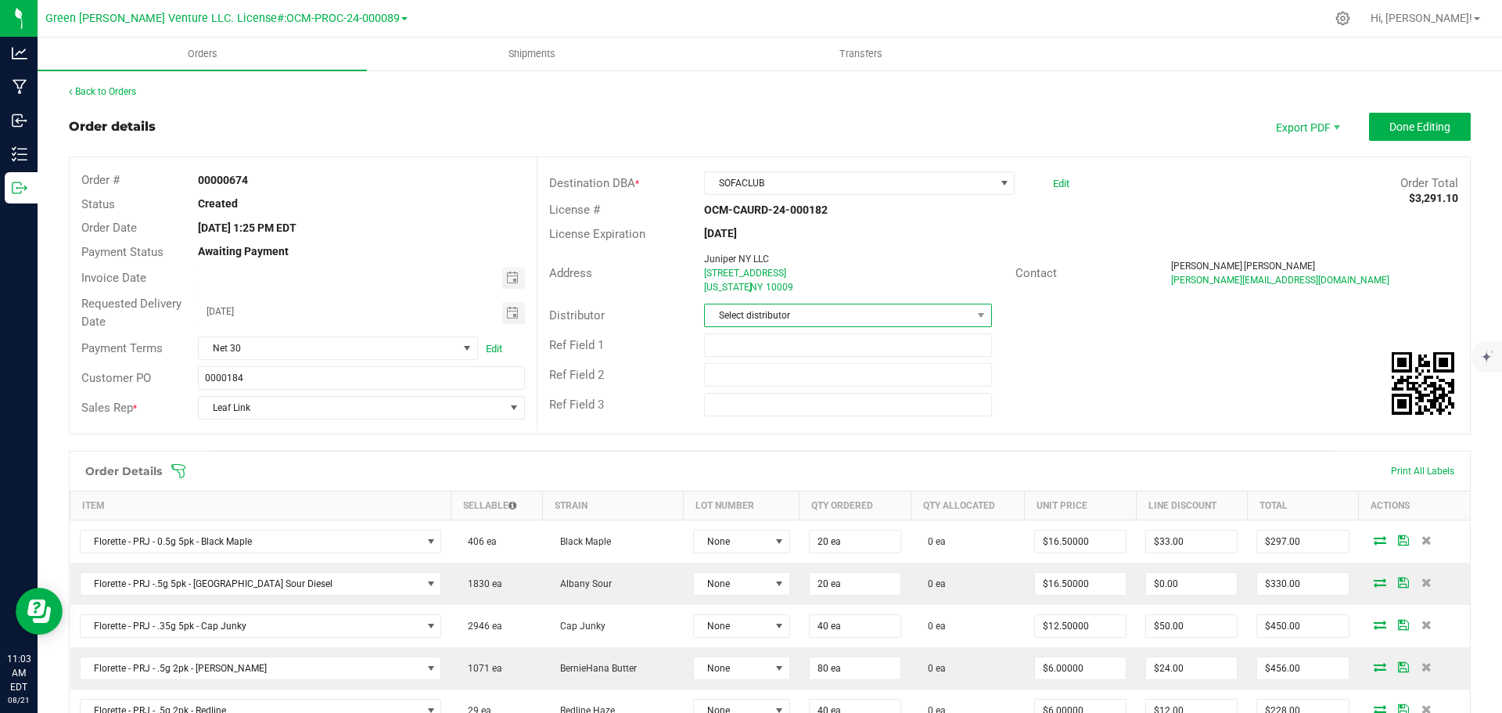
click at [881, 314] on span "Select distributor" at bounding box center [838, 315] width 266 height 22
click at [795, 483] on li "E23" at bounding box center [841, 489] width 283 height 27
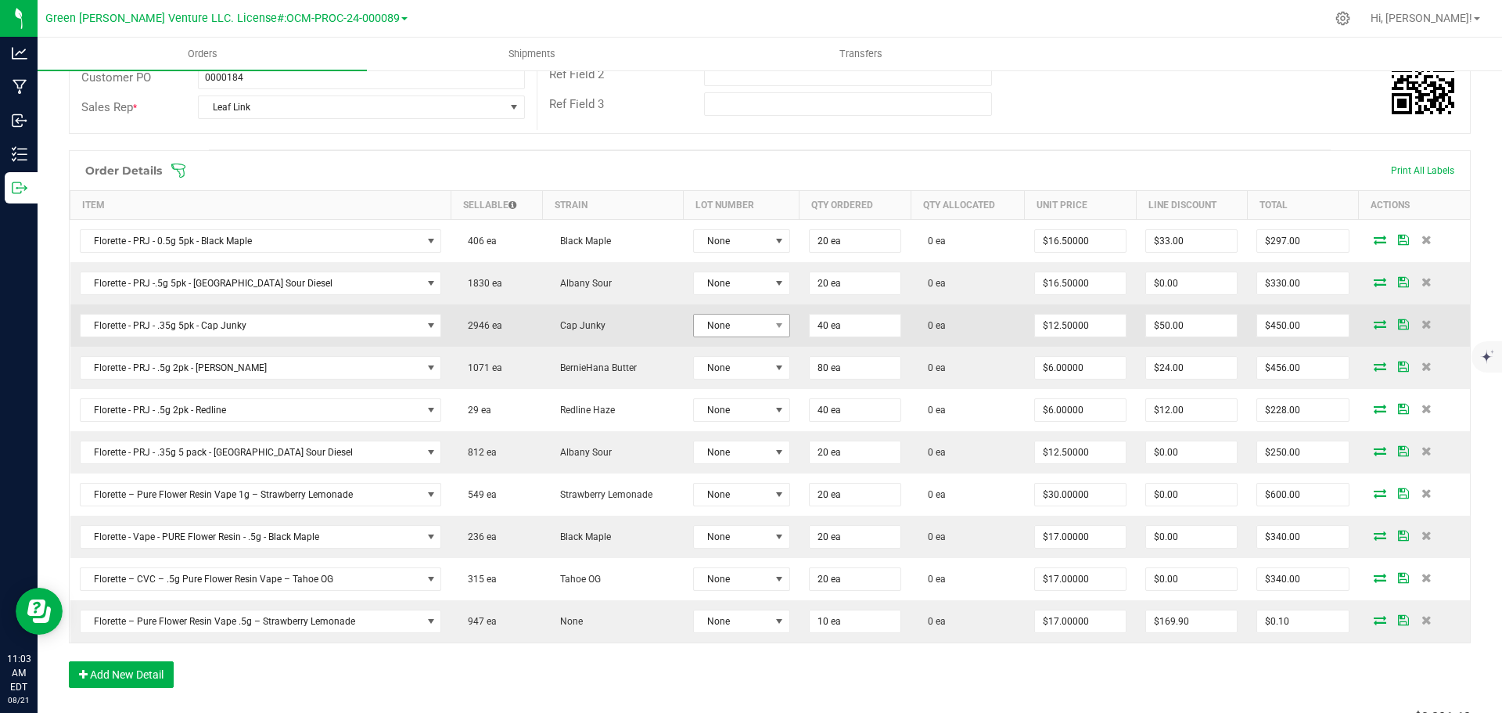
scroll to position [313, 0]
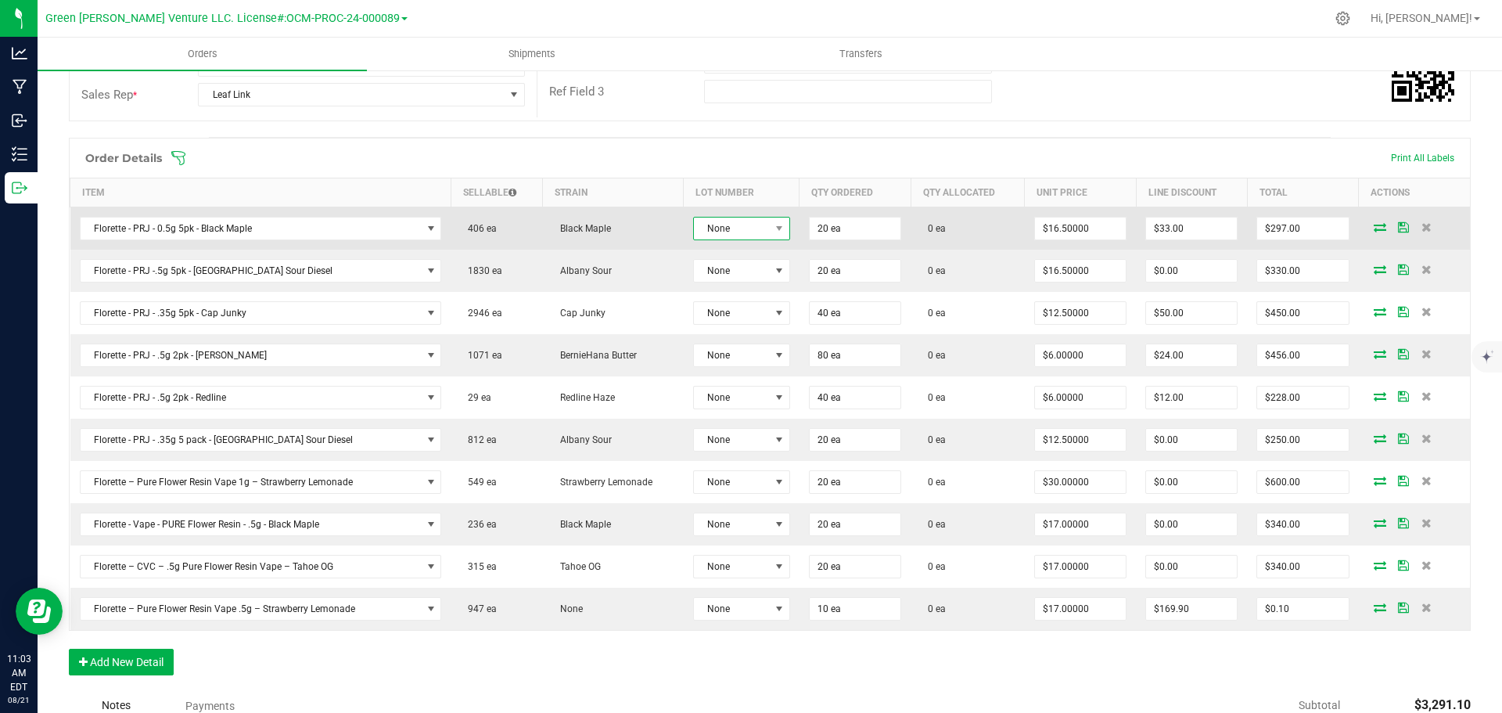
click at [743, 231] on span "None" at bounding box center [732, 228] width 76 height 22
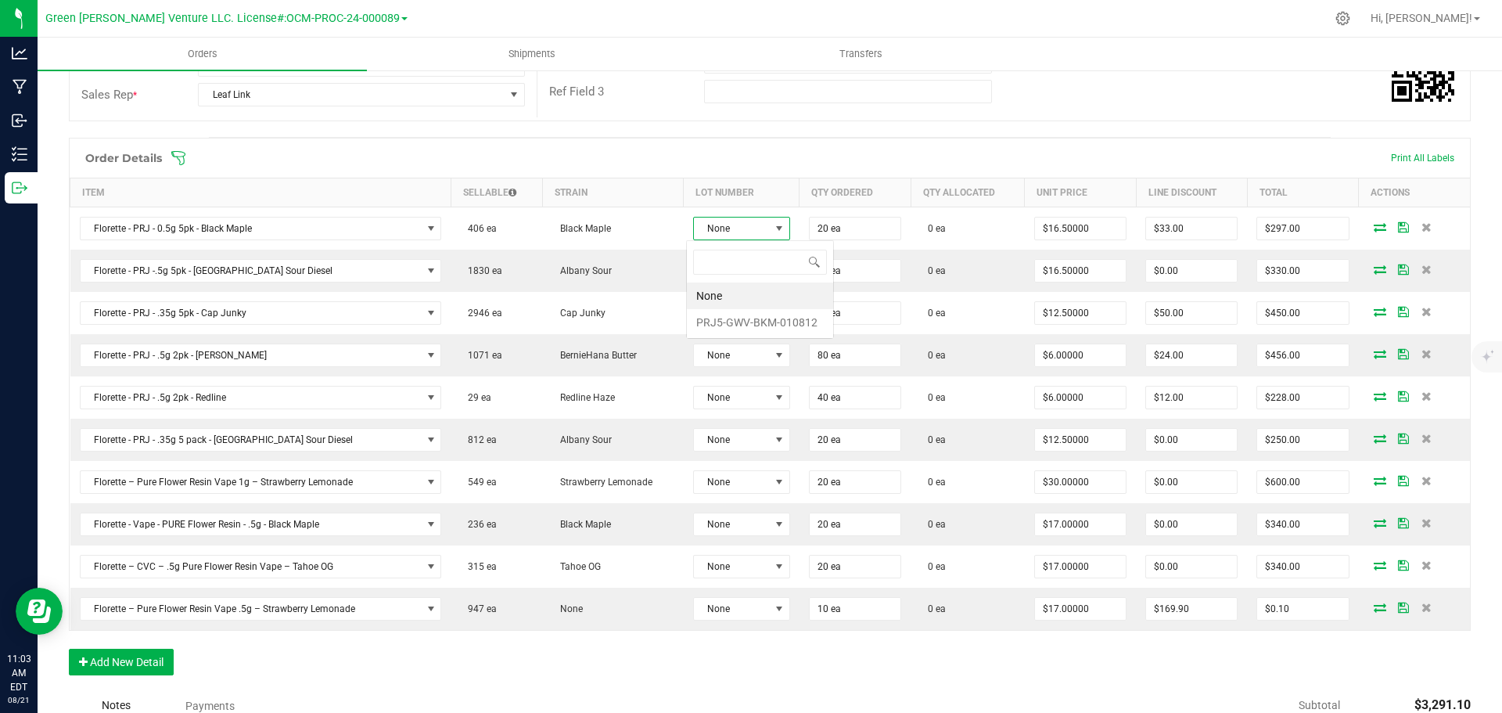
scroll to position [23, 96]
click at [726, 328] on li "PRJ5-GWV-BKM-010812" at bounding box center [760, 322] width 146 height 27
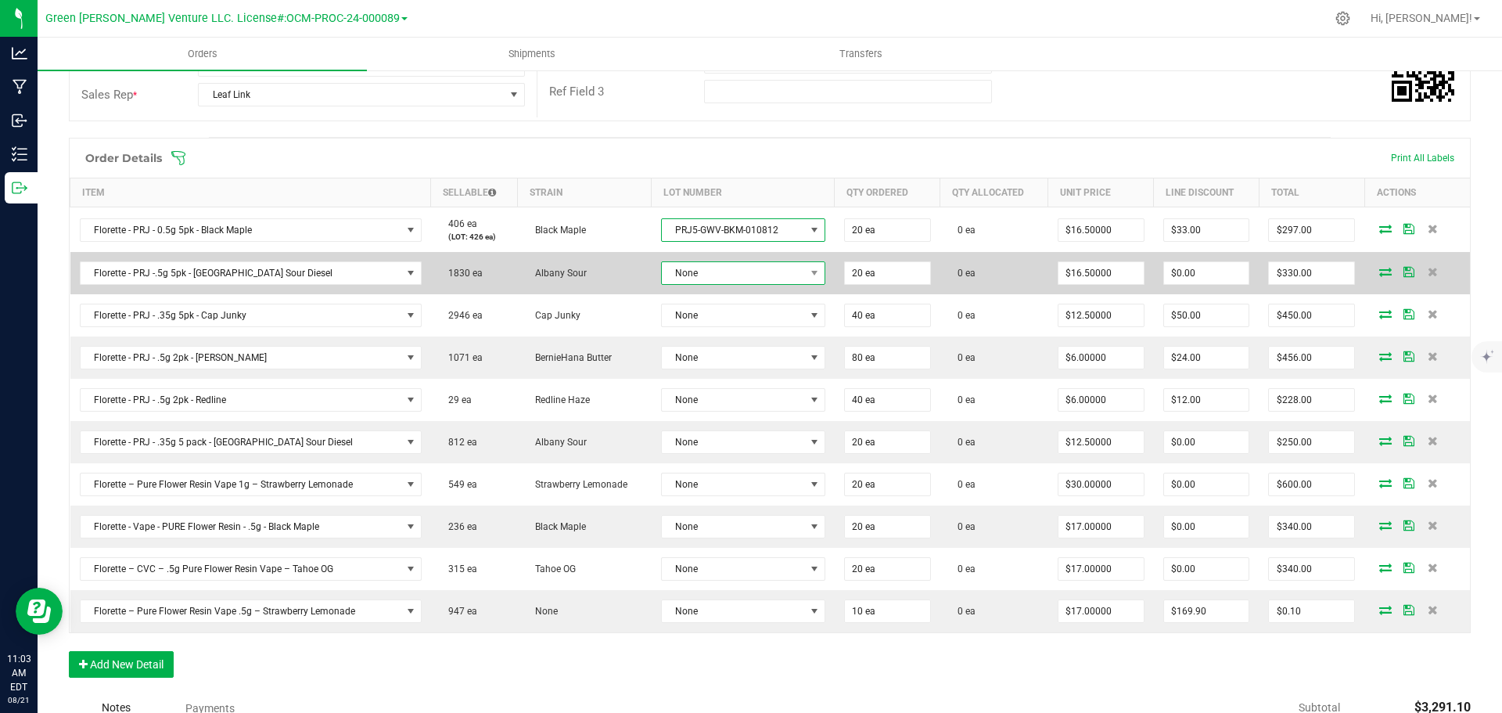
drag, startPoint x: 727, startPoint y: 273, endPoint x: 726, endPoint y: 284, distance: 11.1
click at [727, 273] on span "None" at bounding box center [733, 273] width 143 height 22
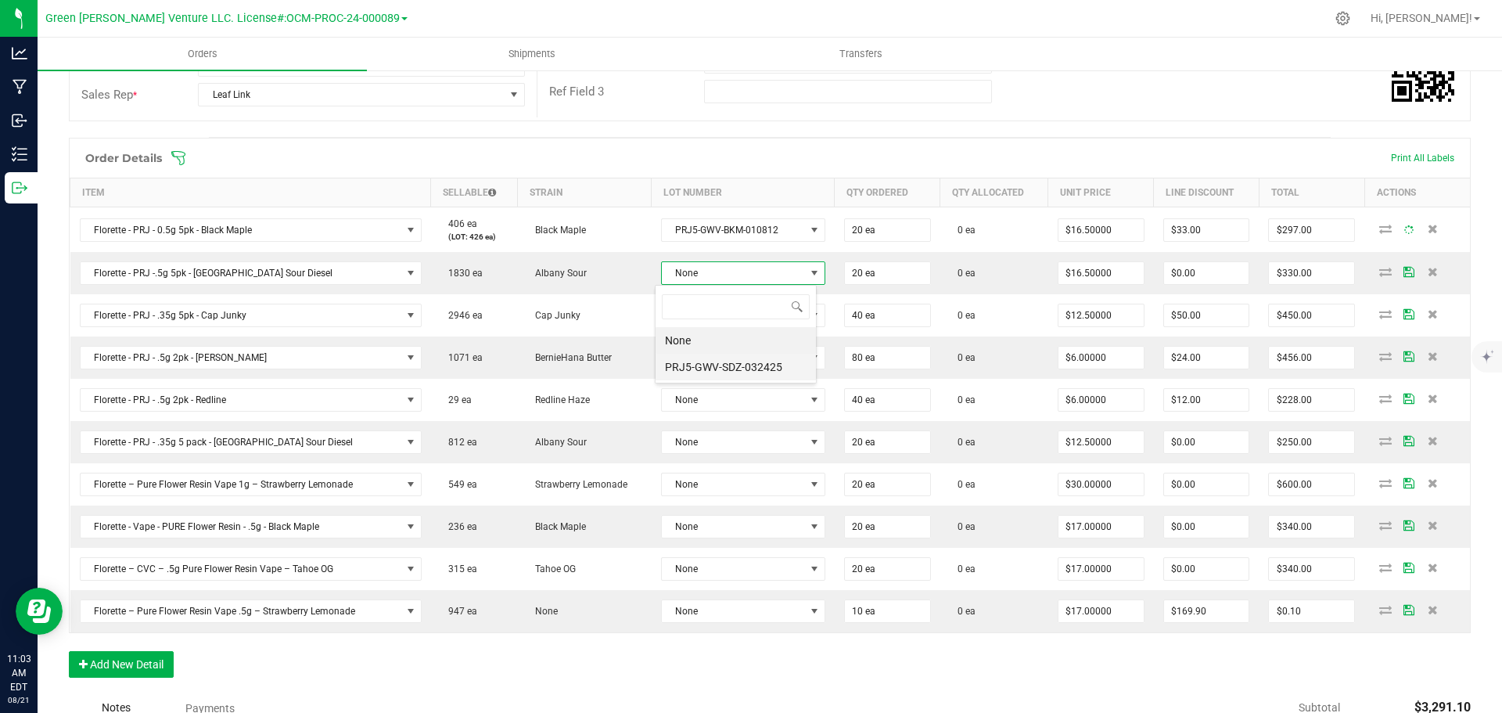
scroll to position [23, 162]
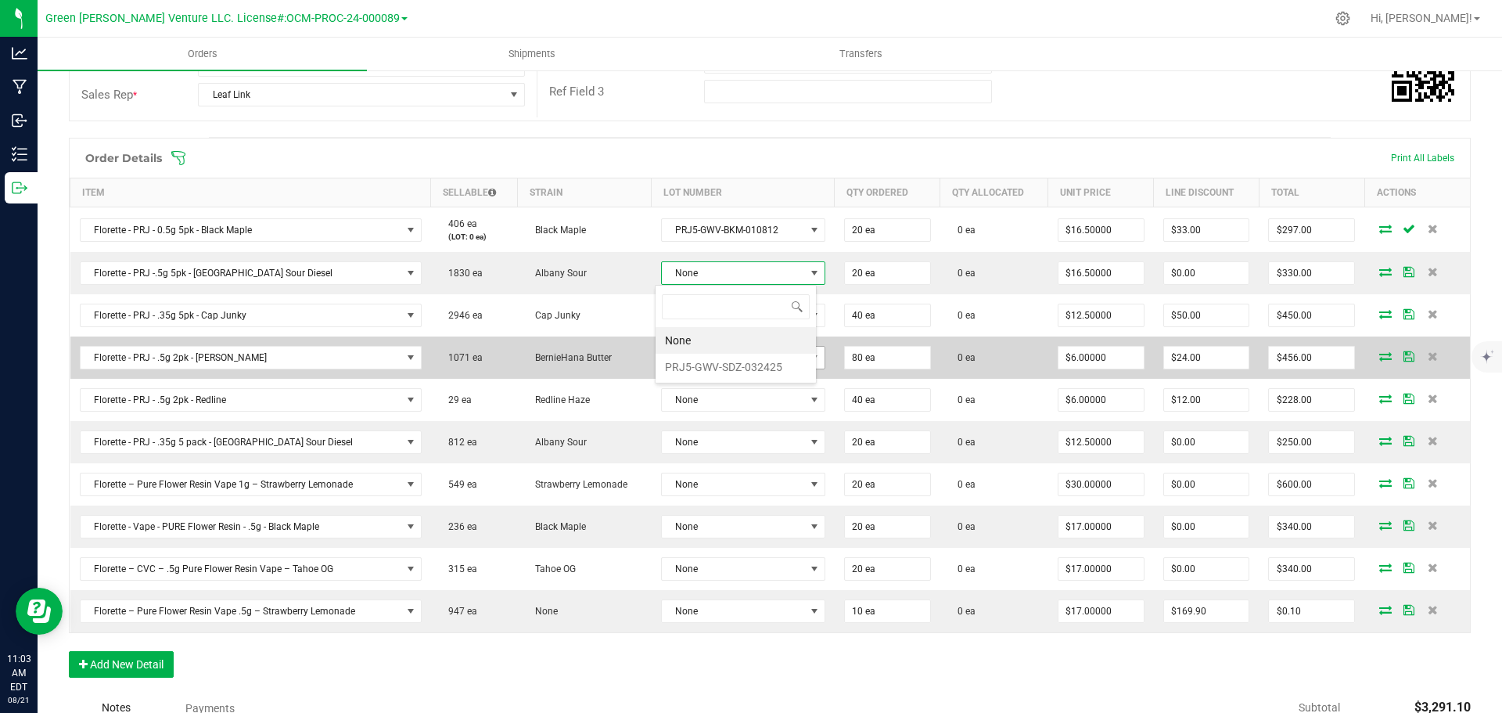
click at [724, 365] on li "PRJ5-GWV-SDZ-032425" at bounding box center [735, 367] width 160 height 27
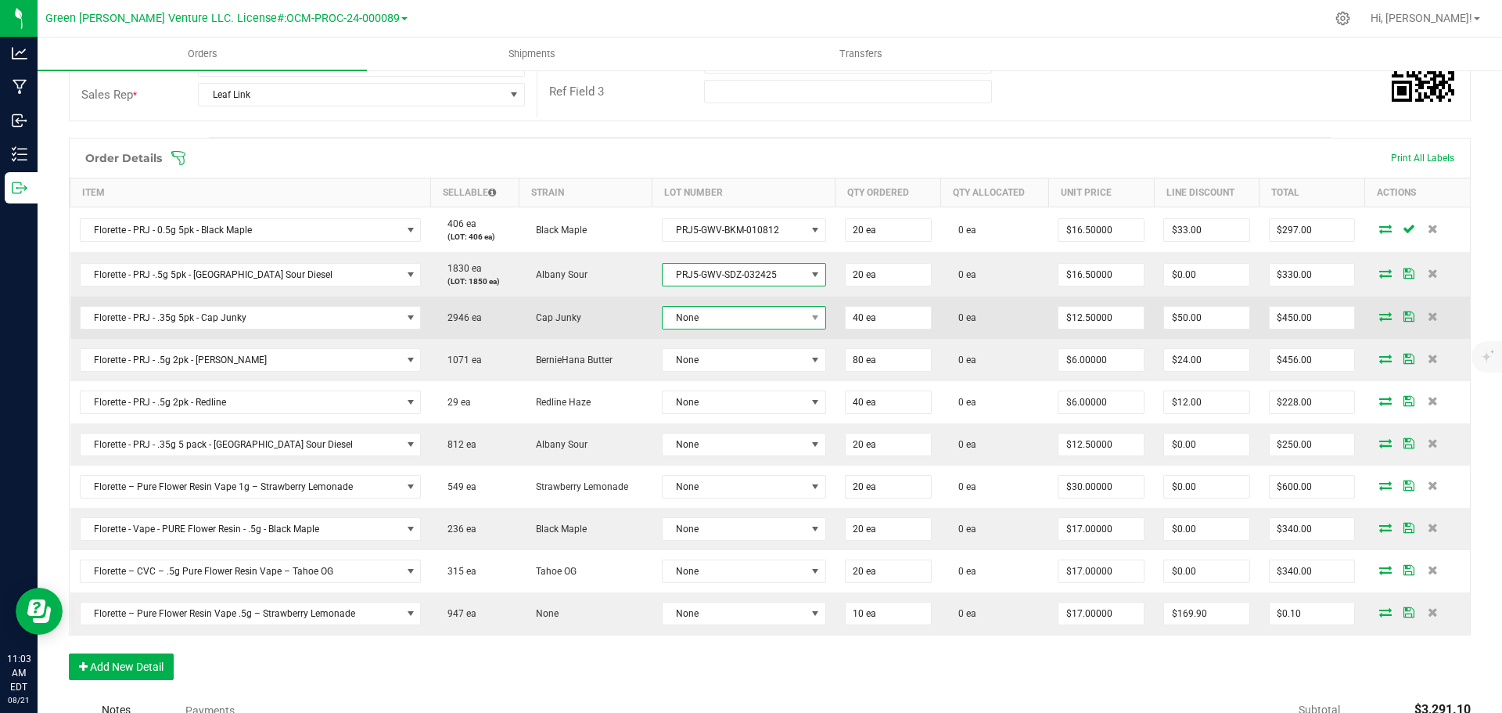
click at [726, 306] on span "None" at bounding box center [744, 317] width 164 height 23
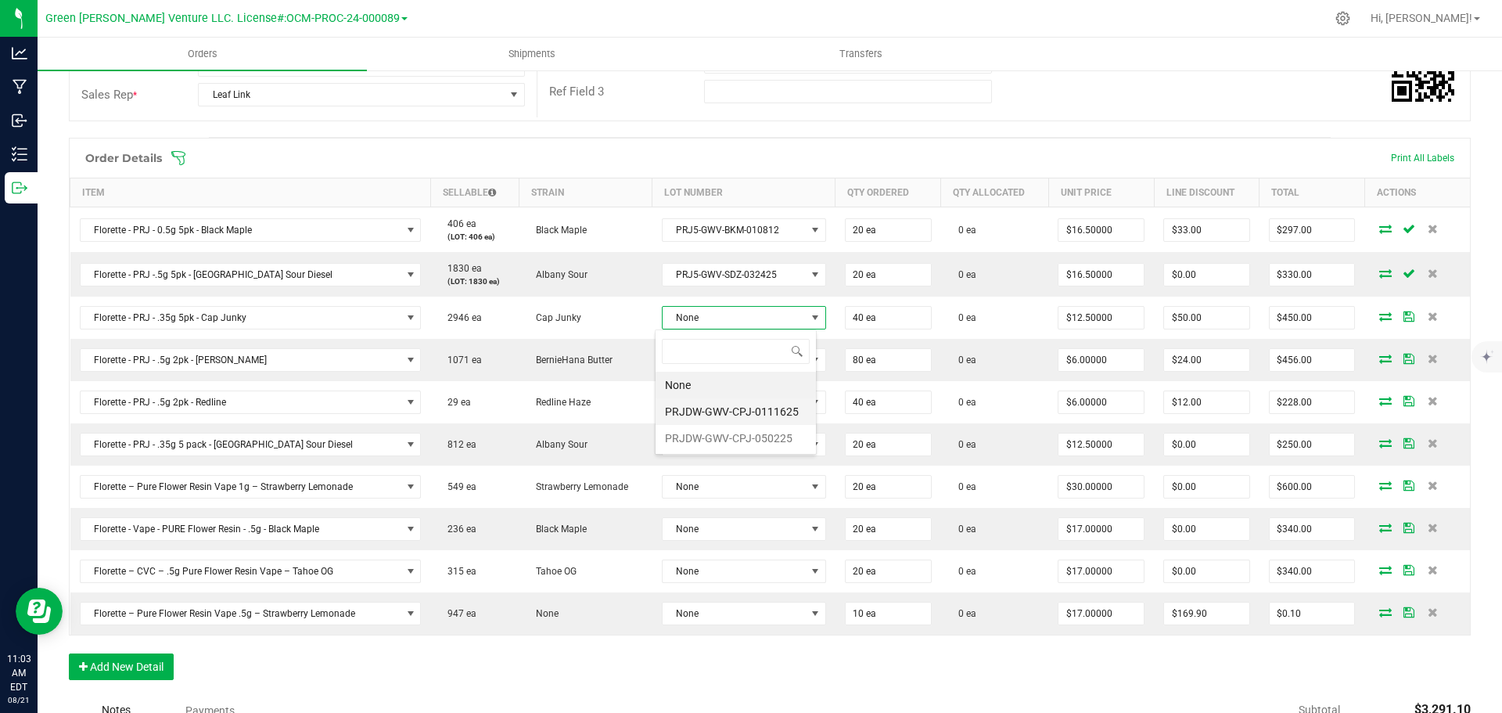
click at [724, 402] on li "PRJDW-GWV-CPJ-0111625" at bounding box center [735, 411] width 160 height 27
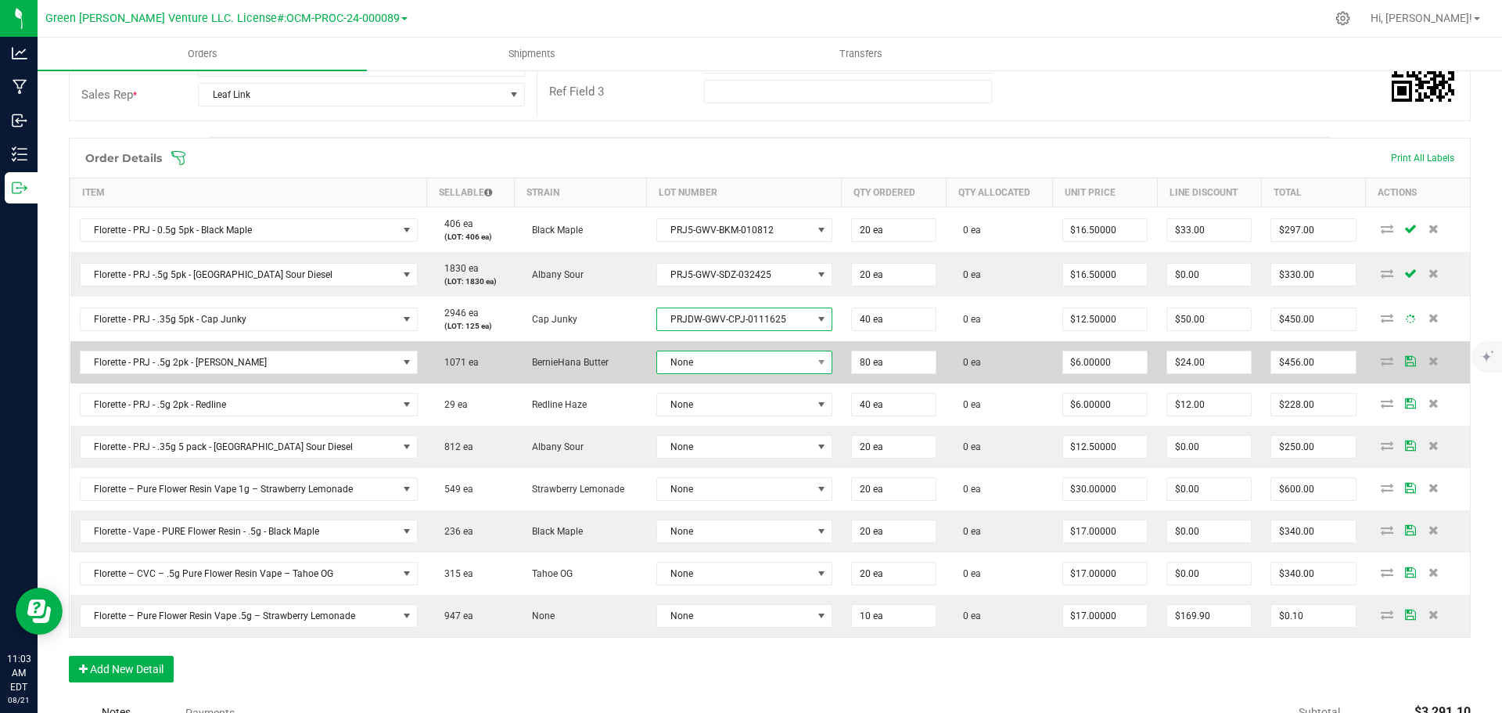
click at [707, 357] on span "None" at bounding box center [734, 362] width 155 height 22
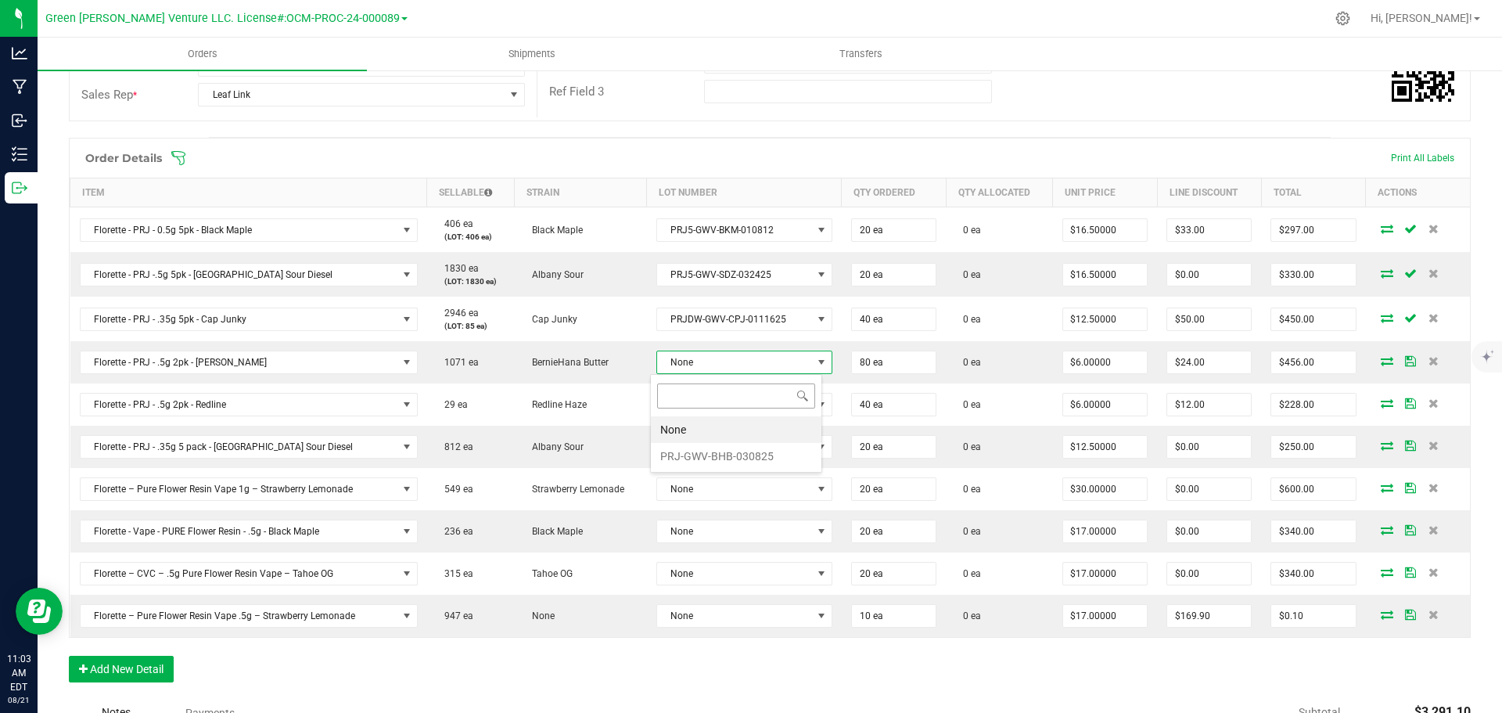
scroll to position [23, 173]
click at [713, 459] on li "PRJ-GWV-BHB-030825" at bounding box center [736, 456] width 171 height 27
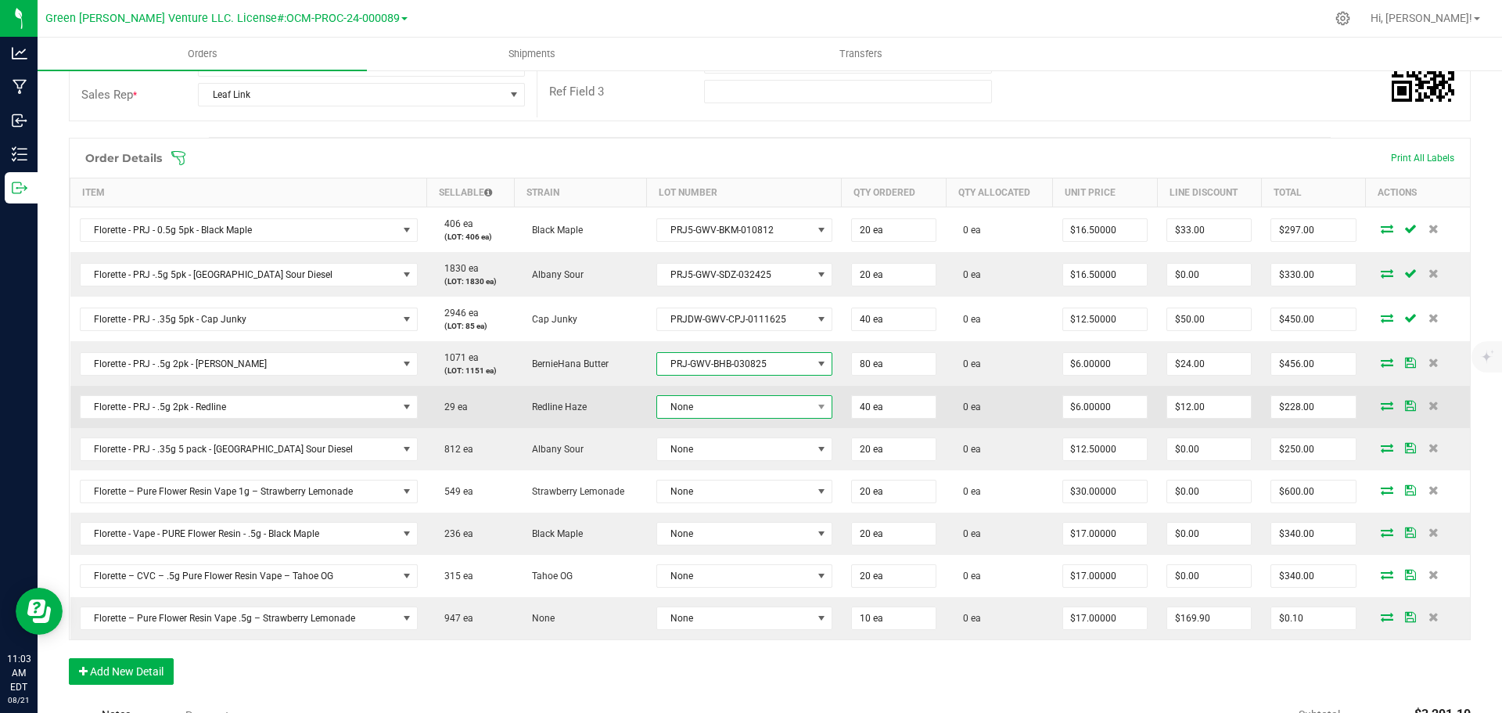
click at [709, 408] on span "None" at bounding box center [734, 407] width 155 height 22
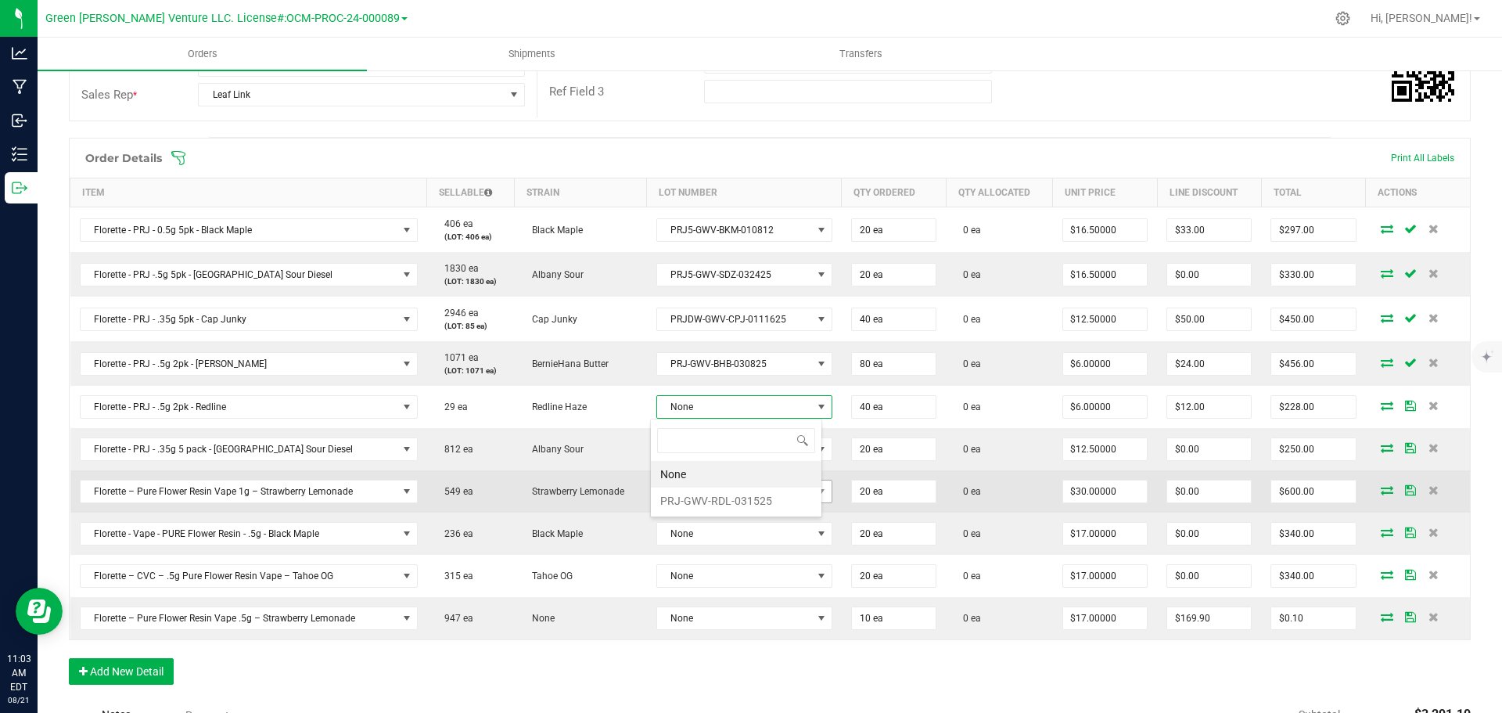
drag, startPoint x: 712, startPoint y: 507, endPoint x: 712, endPoint y: 495, distance: 11.7
click at [712, 496] on li "PRJ-GWV-RDL-031525" at bounding box center [736, 500] width 171 height 27
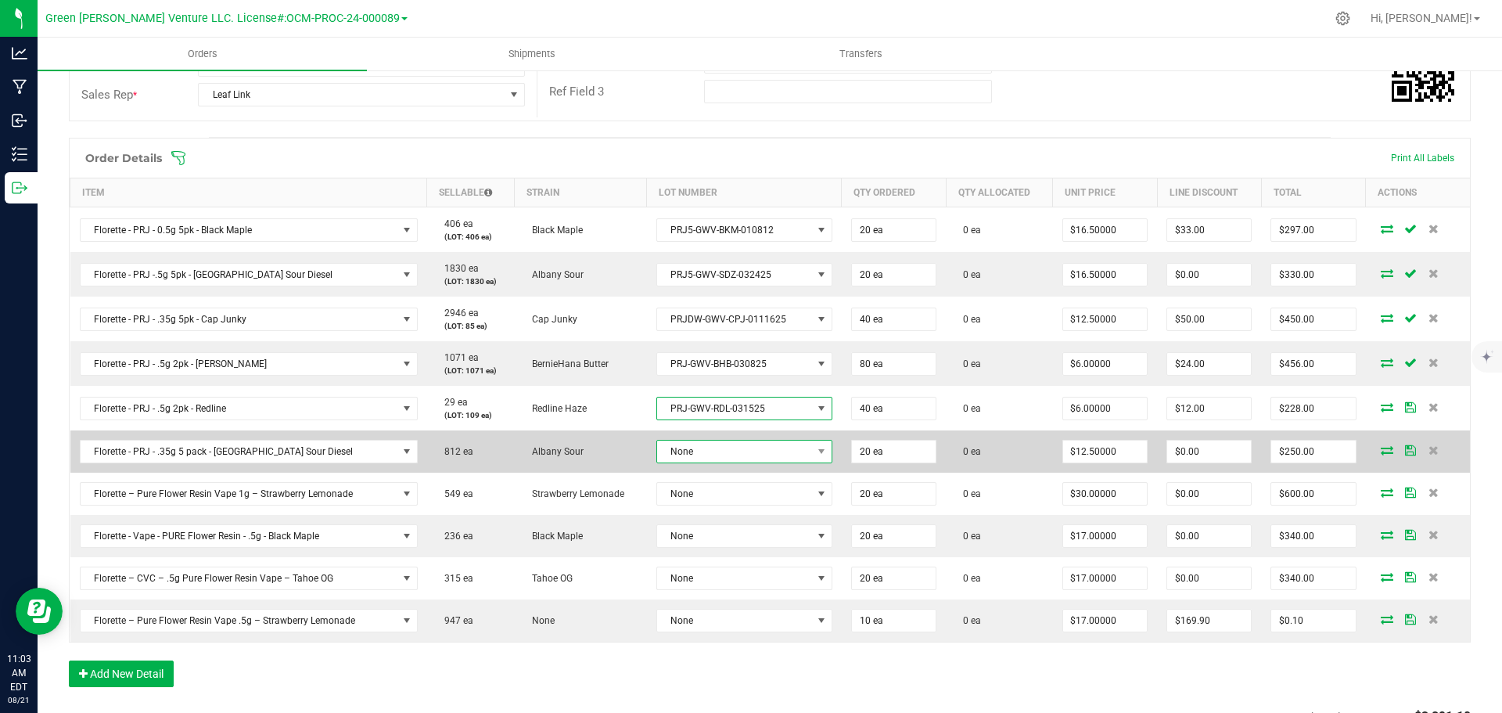
click at [712, 450] on span "None" at bounding box center [734, 451] width 155 height 22
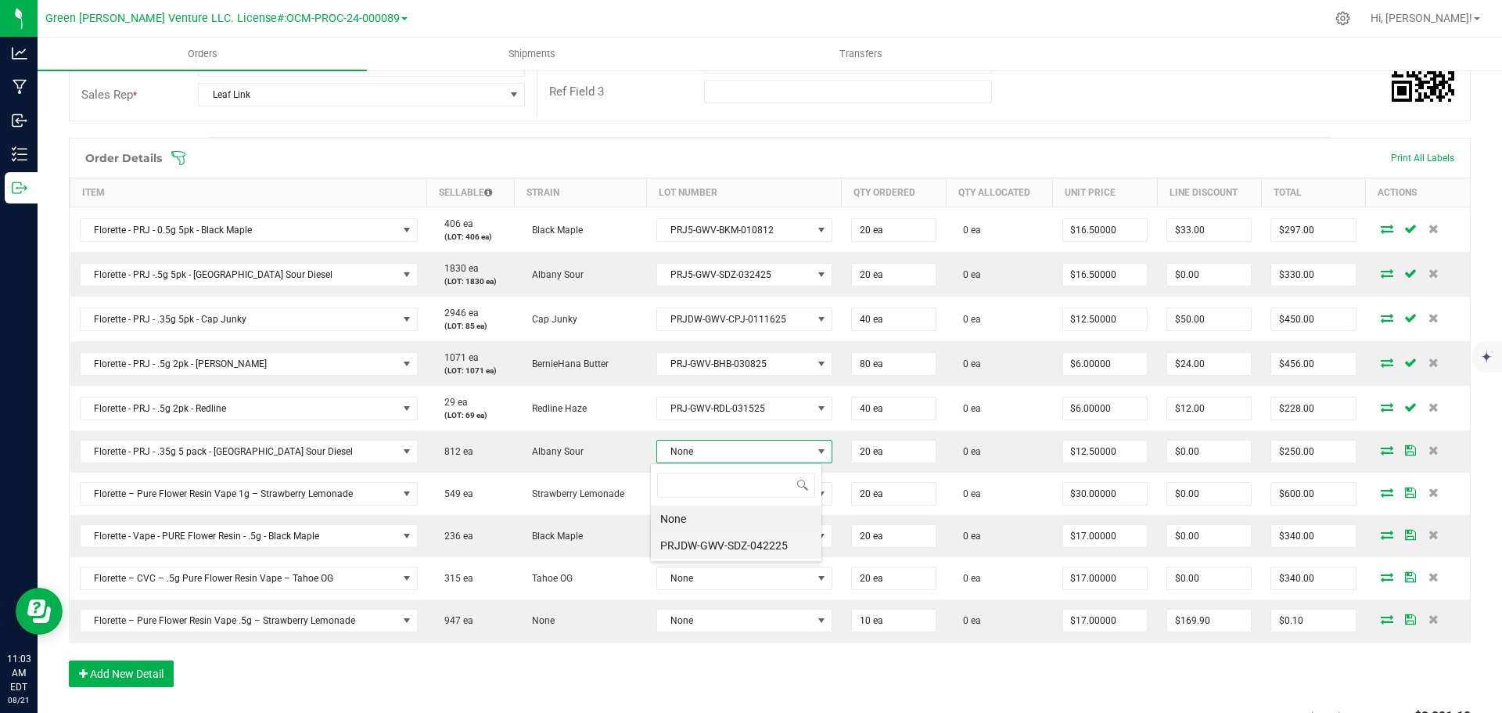
click at [709, 542] on li "PRJDW-GWV-SDZ-042225" at bounding box center [736, 545] width 171 height 27
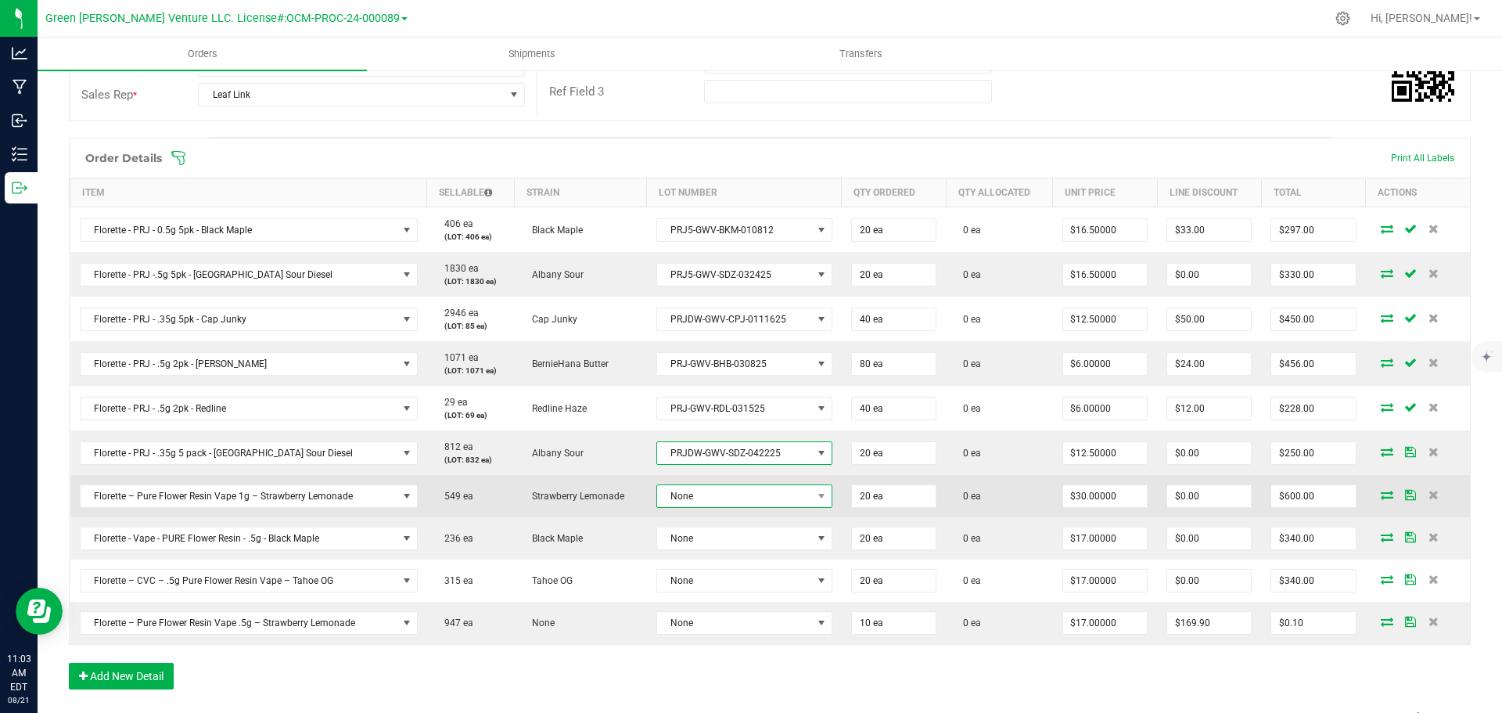
drag, startPoint x: 718, startPoint y: 497, endPoint x: 718, endPoint y: 506, distance: 9.4
click at [718, 496] on span "None" at bounding box center [734, 496] width 155 height 22
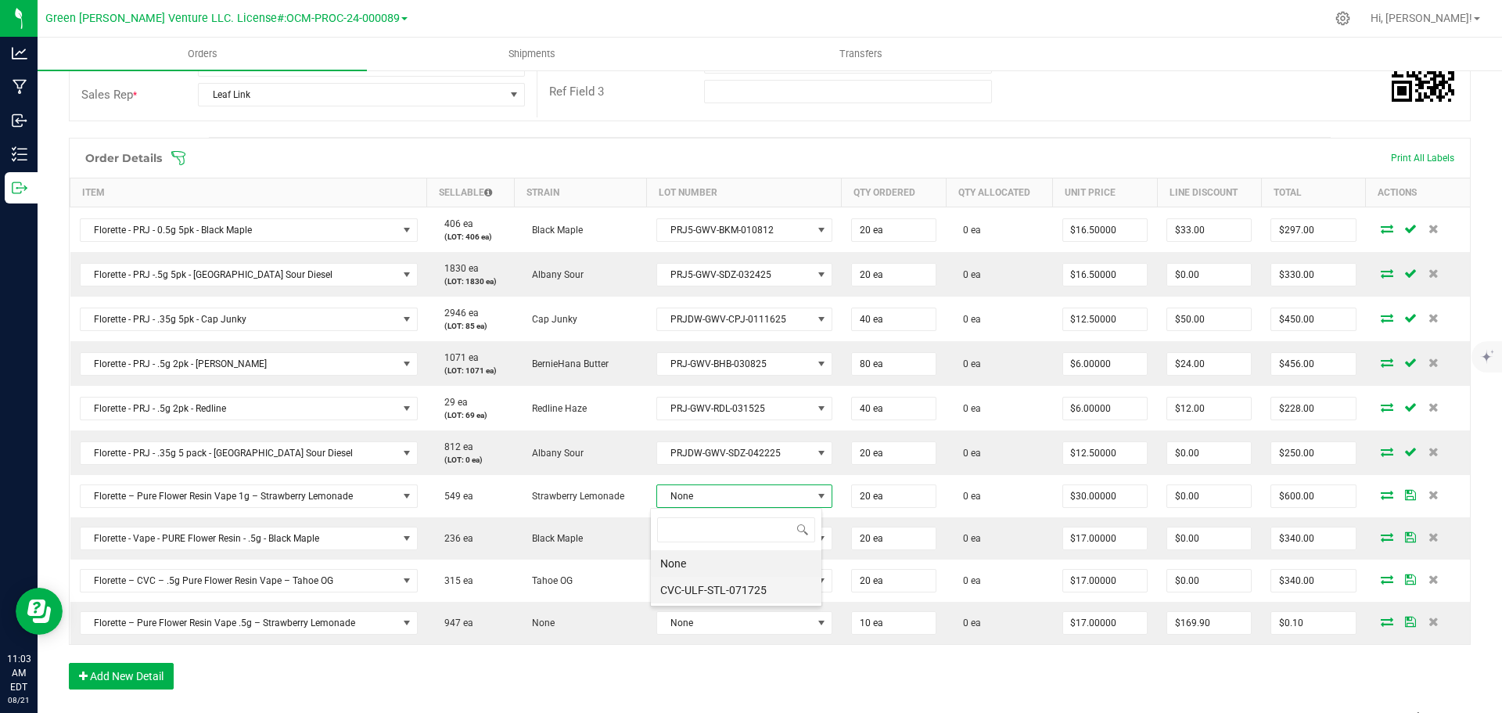
click at [725, 592] on li "CVC-ULF-STL-071725" at bounding box center [736, 589] width 171 height 27
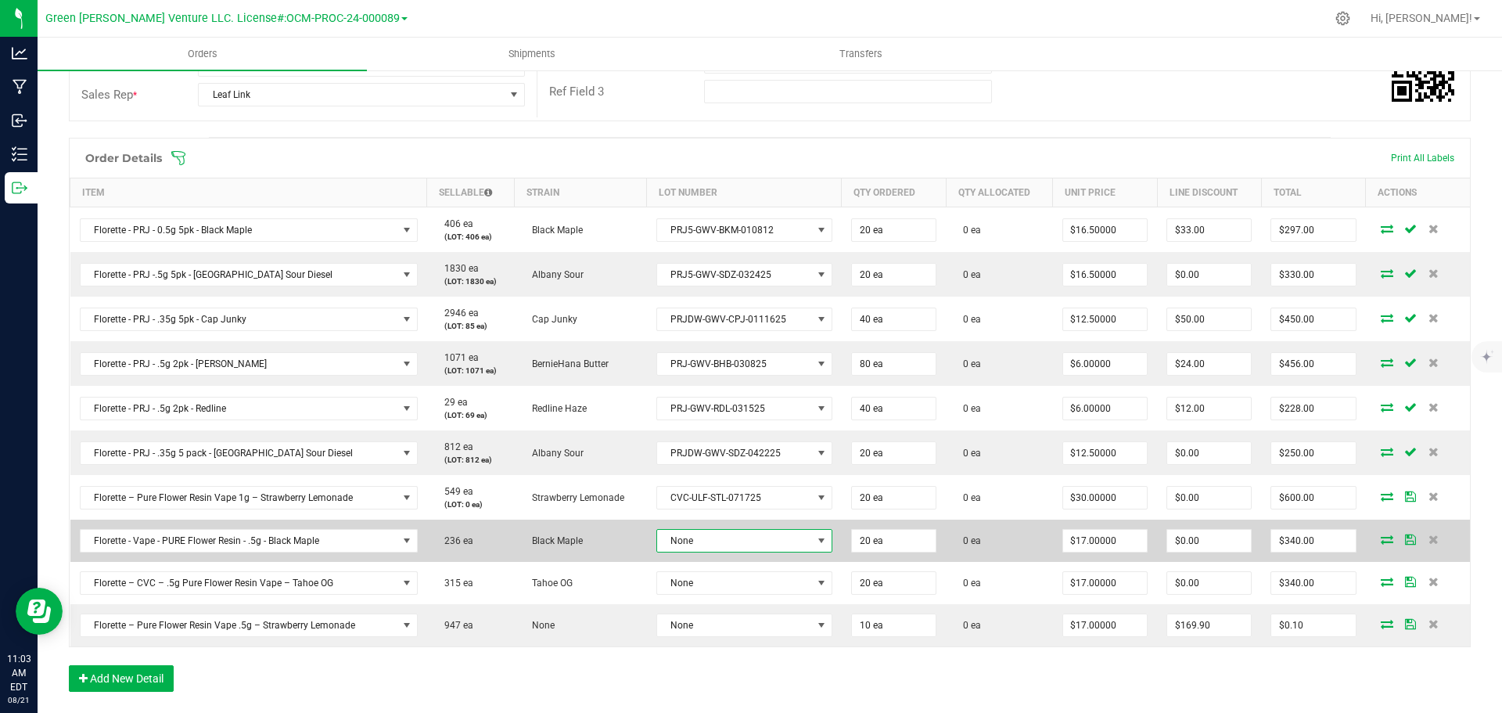
click at [727, 535] on span "None" at bounding box center [734, 540] width 155 height 22
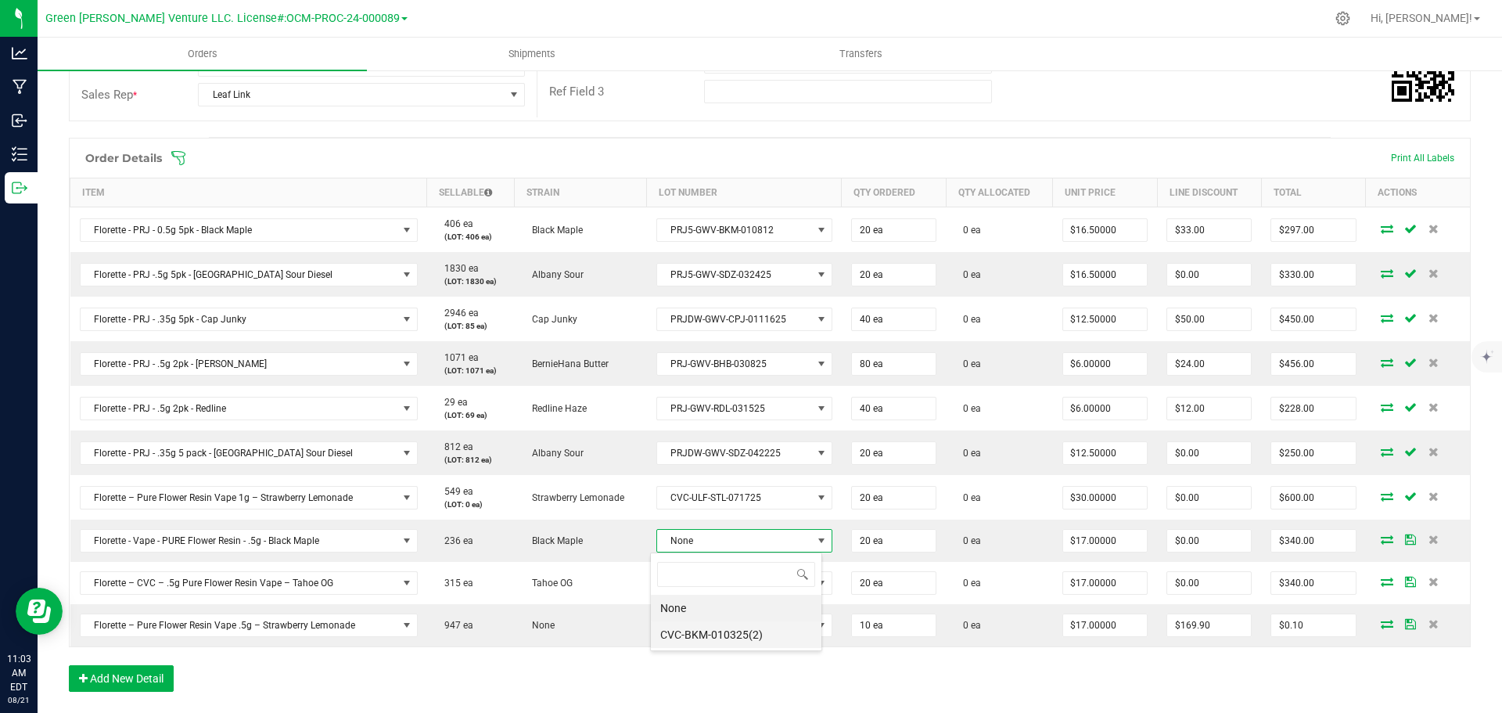
click at [726, 628] on li "CVC-BKM-010325(2)" at bounding box center [736, 634] width 171 height 27
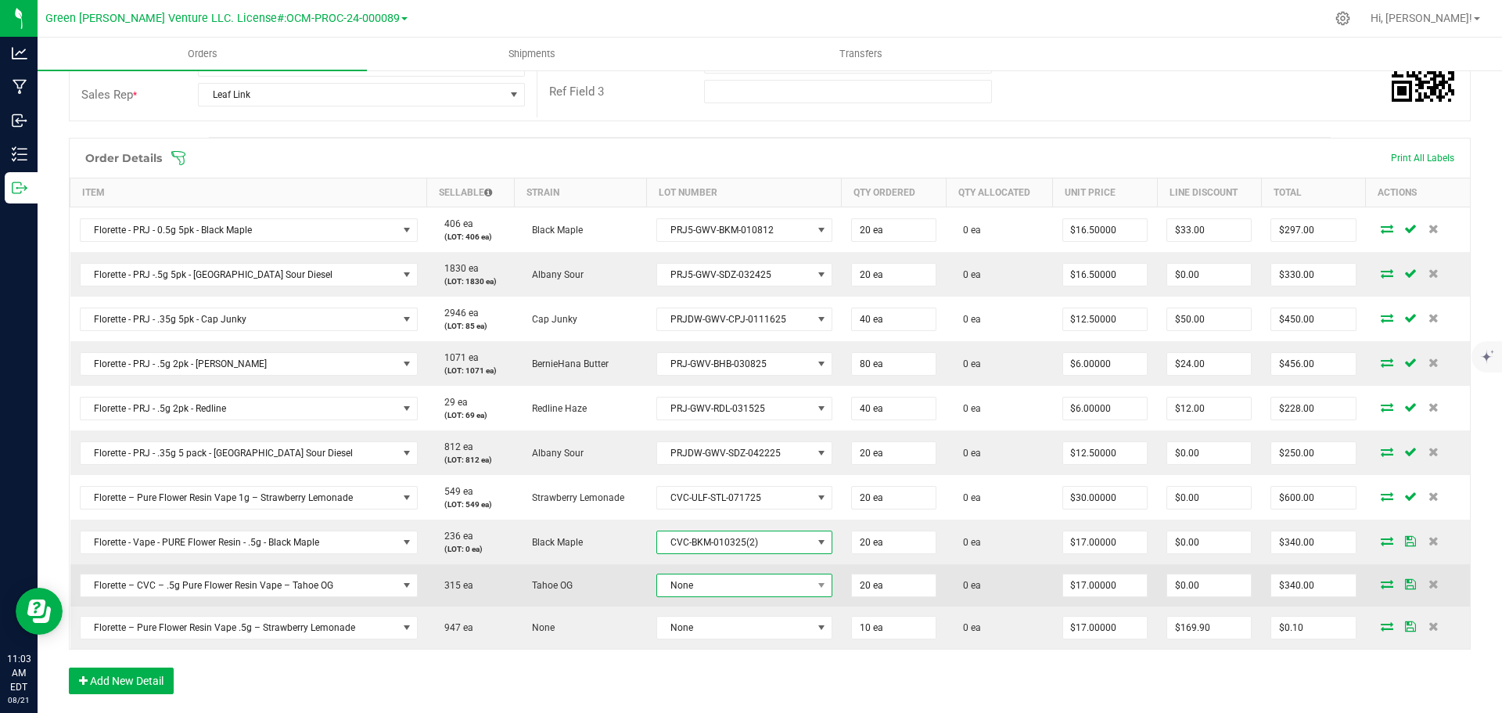
click at [730, 590] on span "None" at bounding box center [734, 585] width 155 height 22
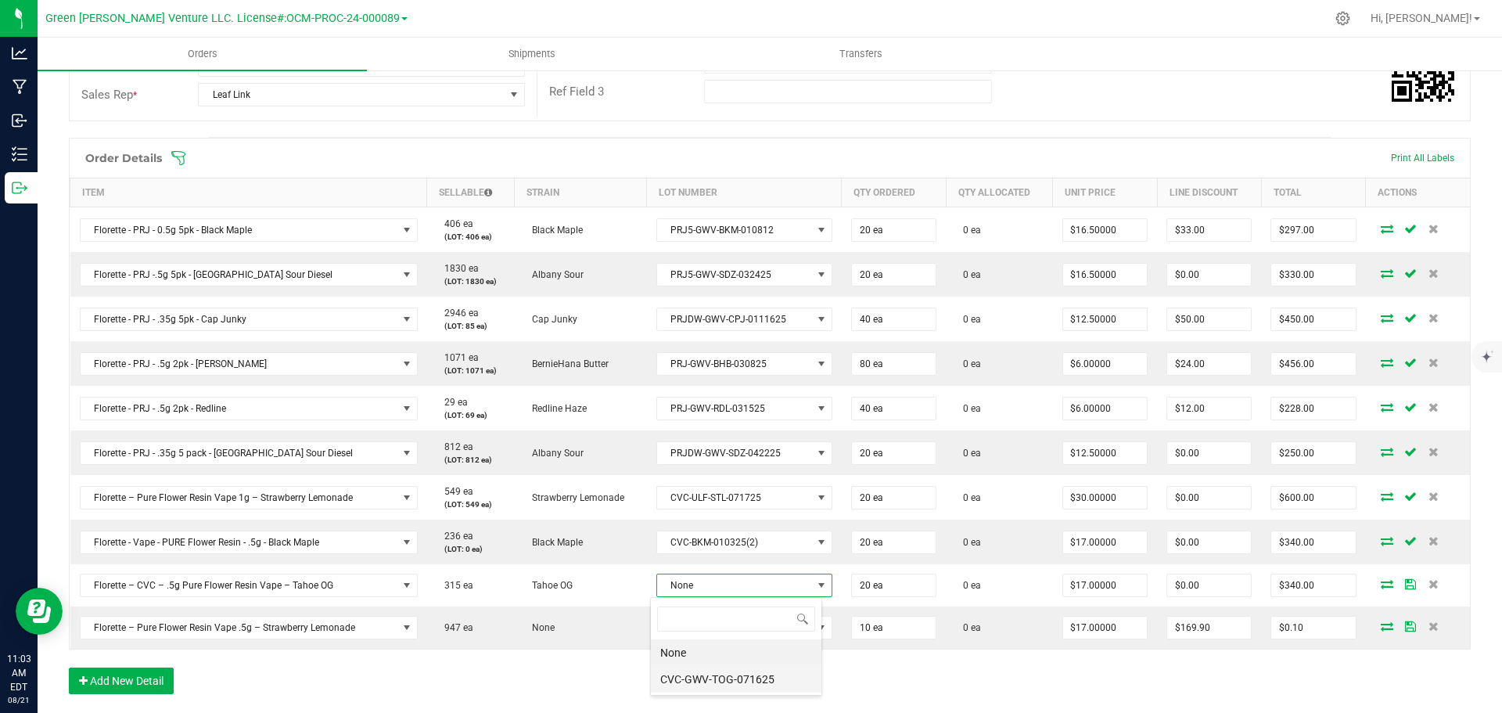
click at [729, 679] on li "CVC-GWV-TOG-071625" at bounding box center [736, 679] width 171 height 27
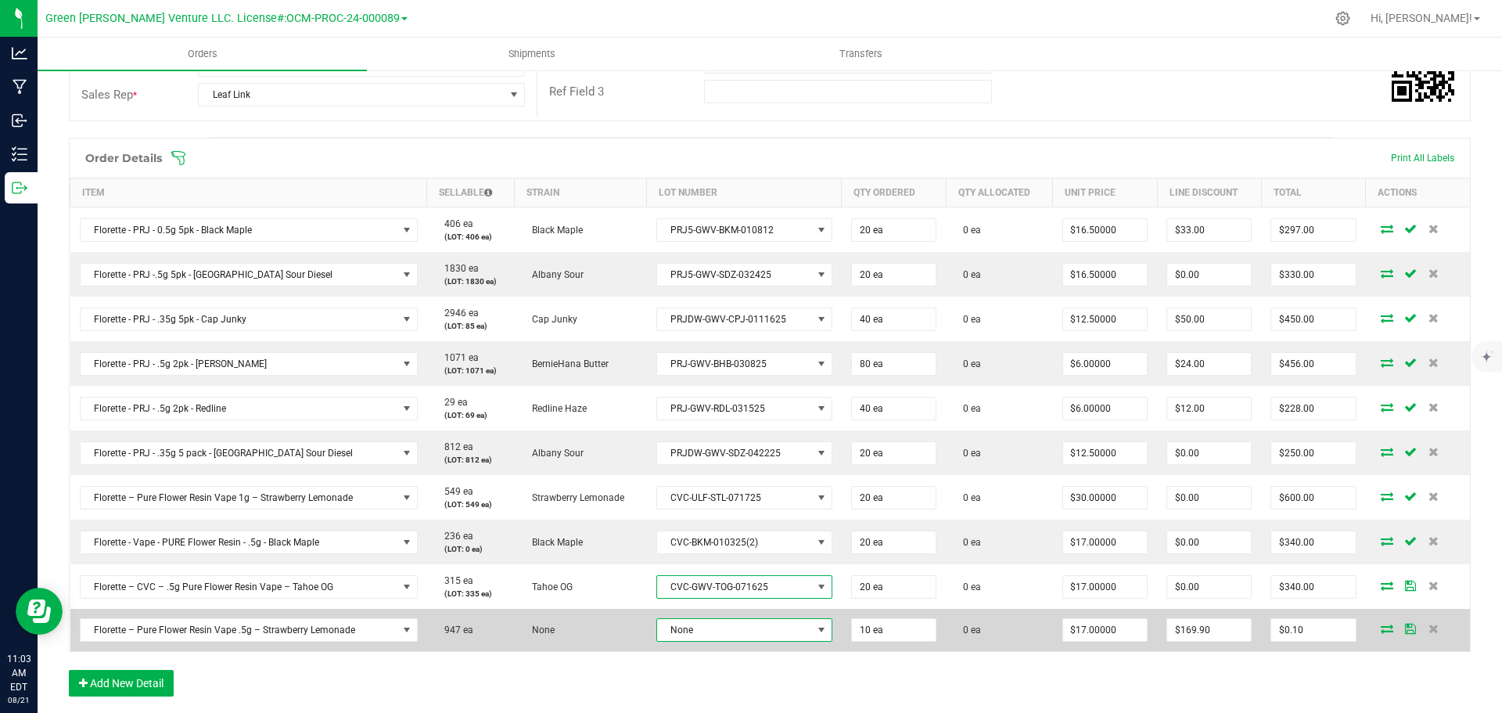
drag, startPoint x: 733, startPoint y: 632, endPoint x: 733, endPoint y: 650, distance: 18.0
click at [733, 631] on span "None" at bounding box center [734, 630] width 155 height 22
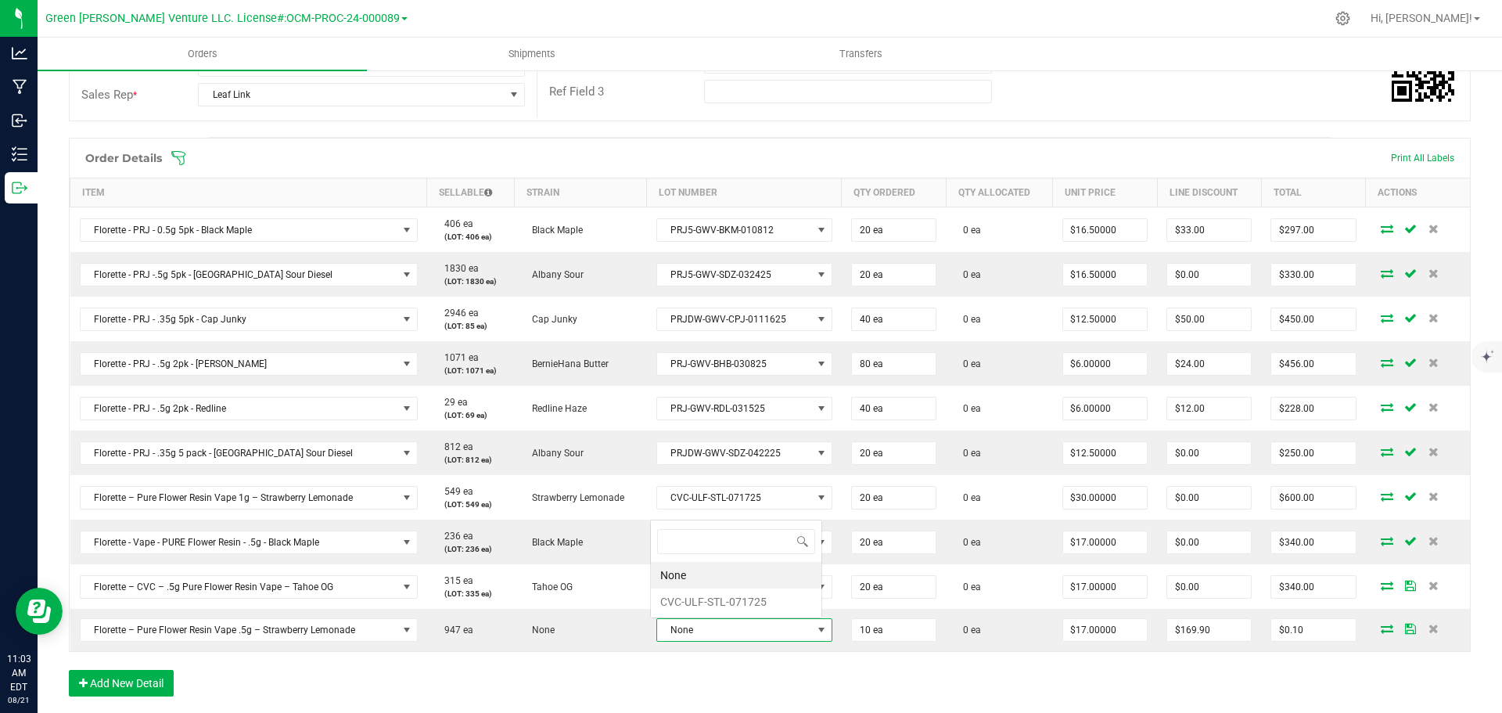
scroll to position [23, 171]
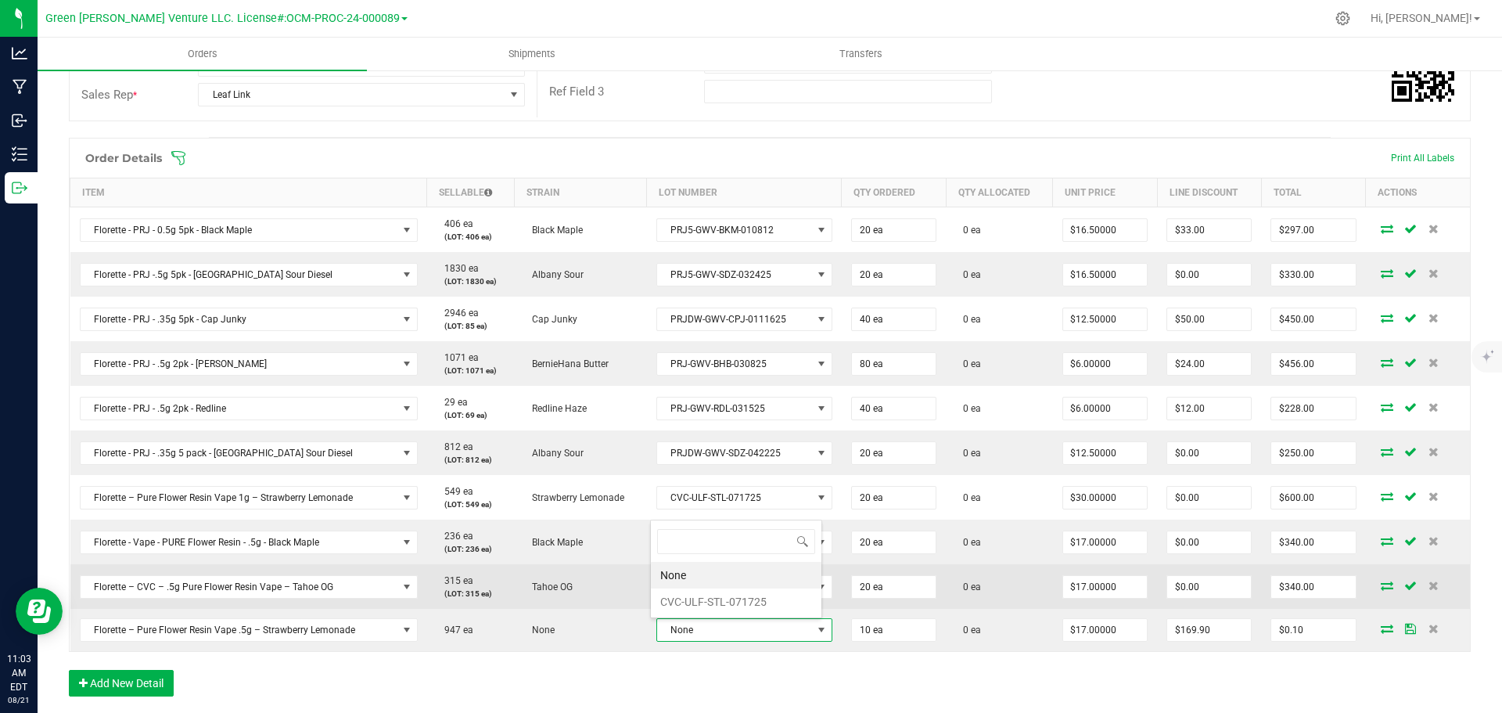
click at [727, 601] on li "CVC-ULF-STL-071725" at bounding box center [736, 601] width 171 height 27
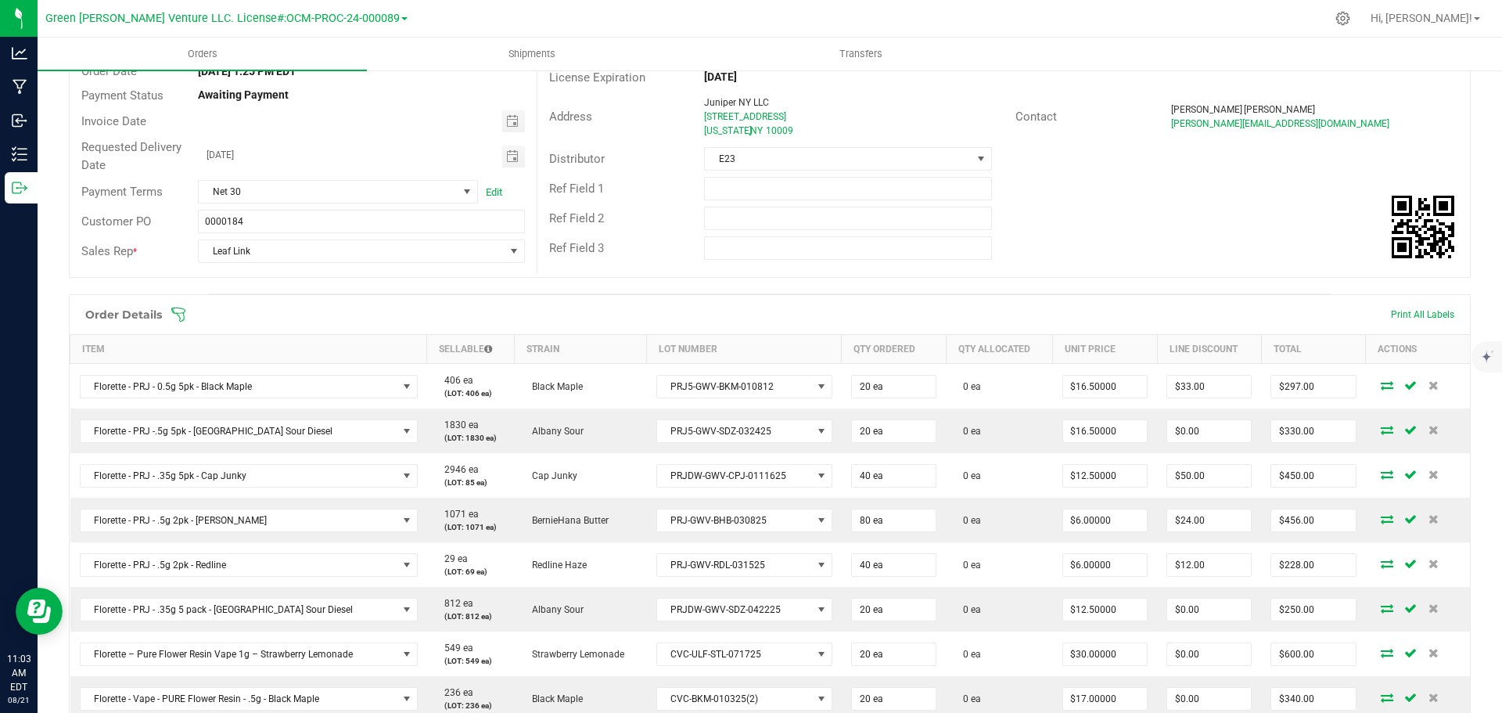
click at [181, 315] on icon at bounding box center [179, 315] width 16 height 16
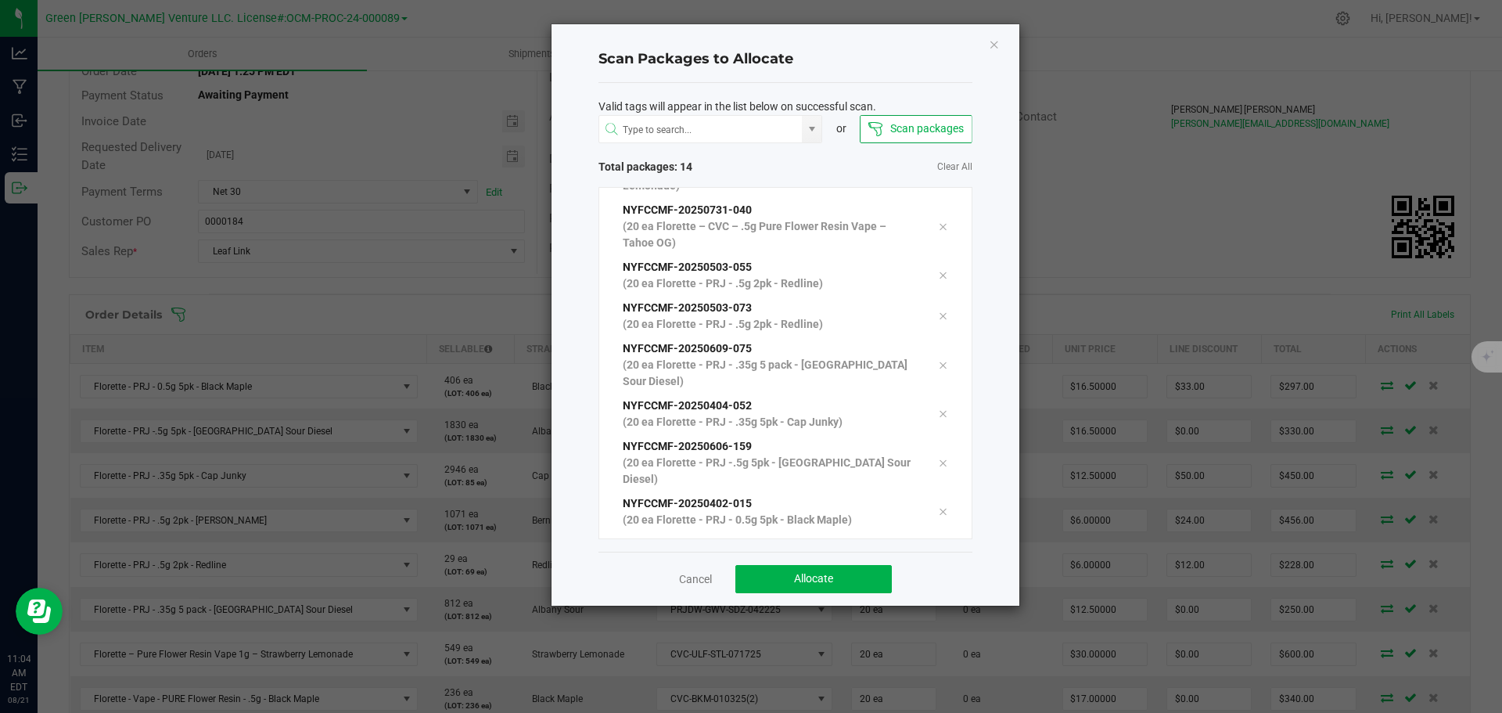
scroll to position [307, 0]
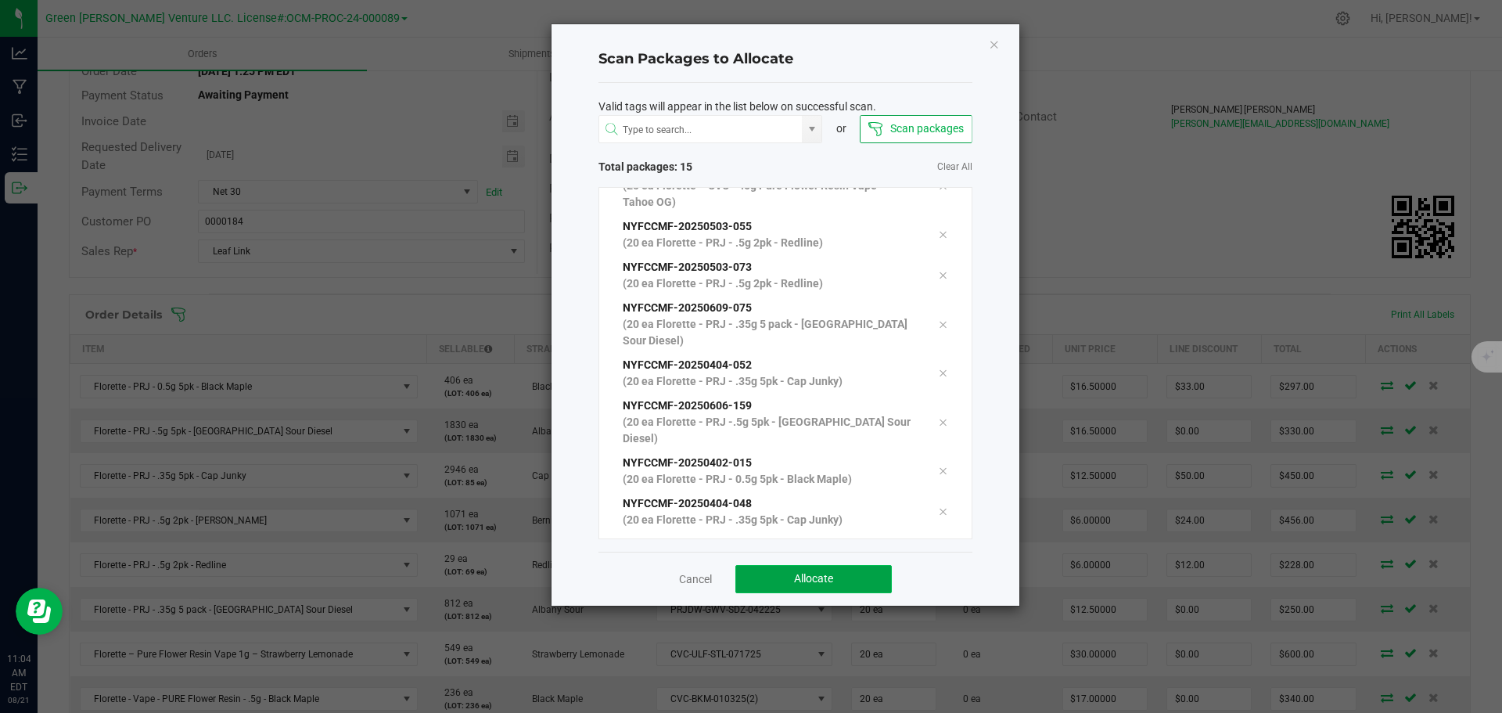
click at [863, 574] on button "Allocate" at bounding box center [813, 579] width 156 height 28
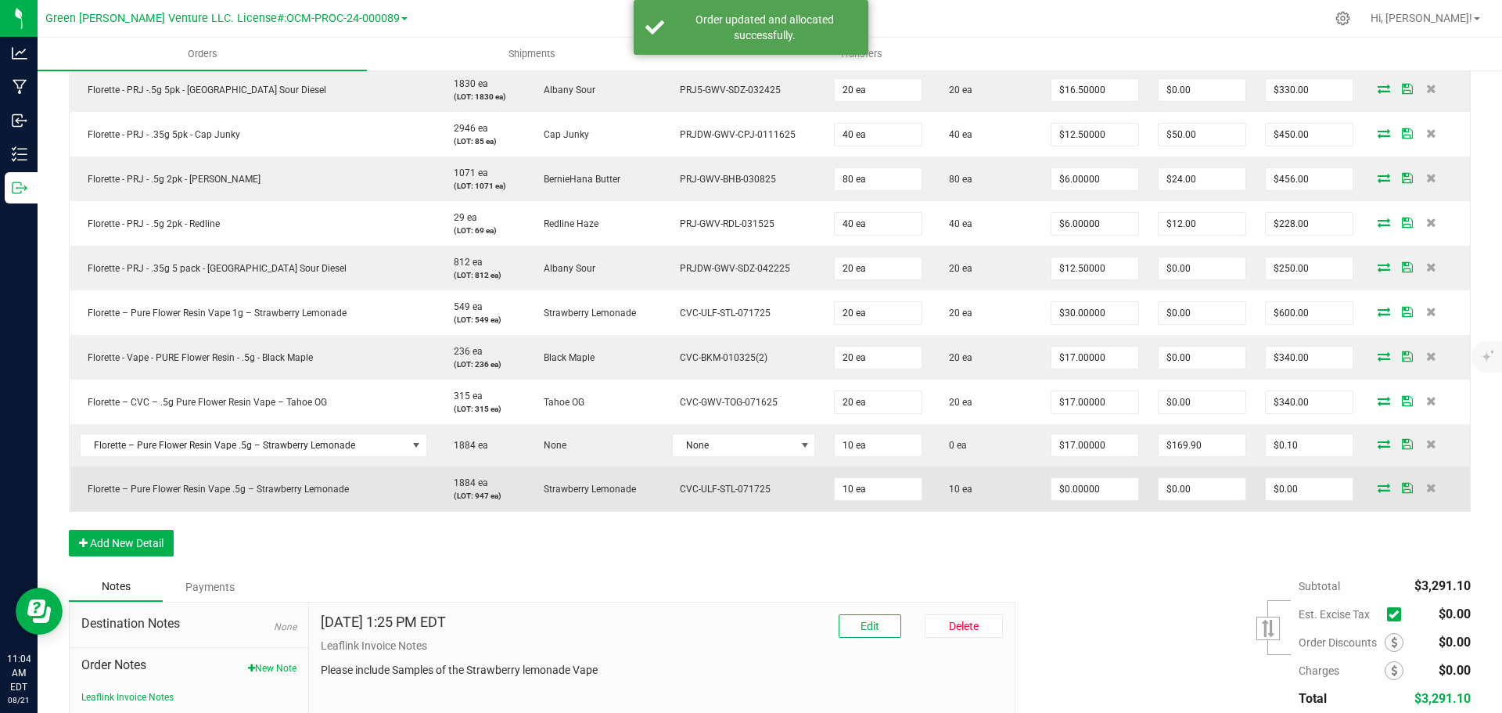
scroll to position [469, 0]
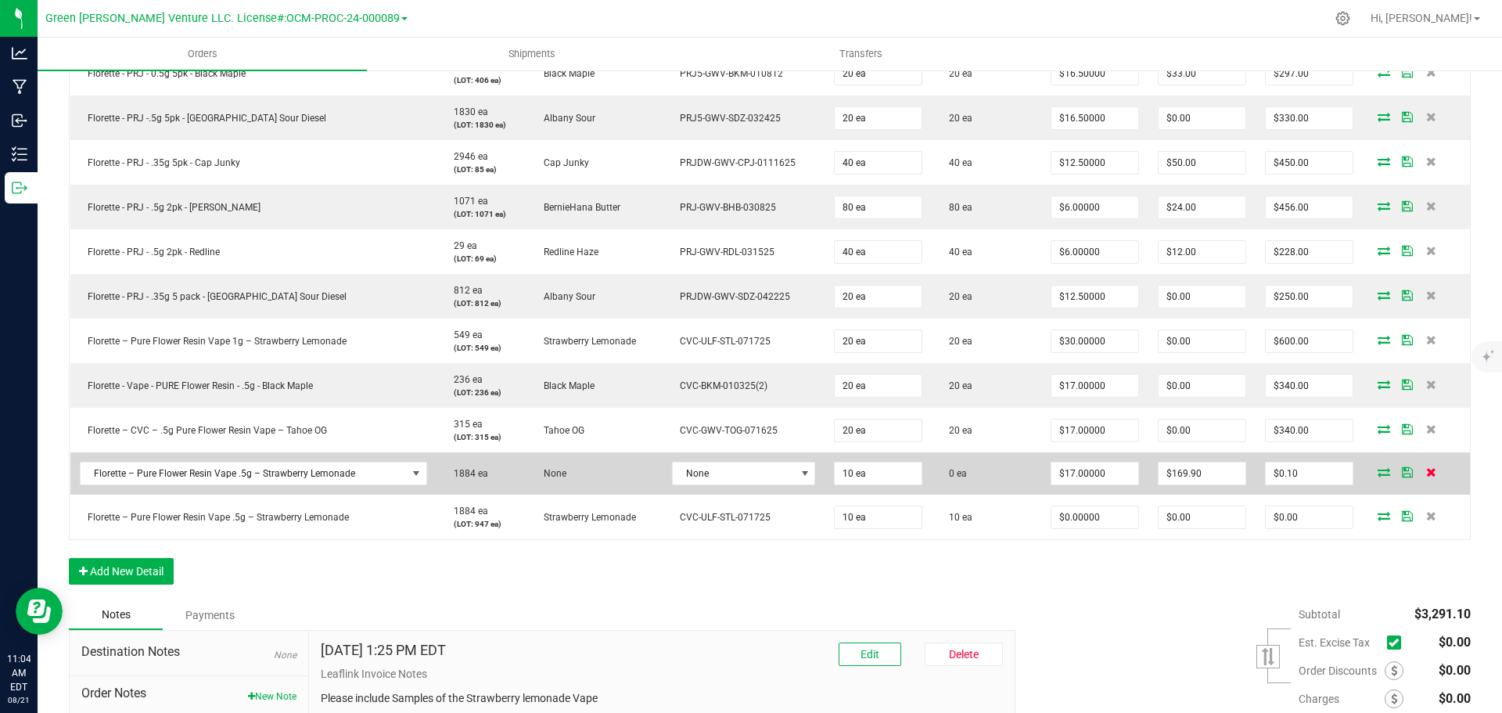
click at [1426, 472] on icon at bounding box center [1431, 471] width 10 height 9
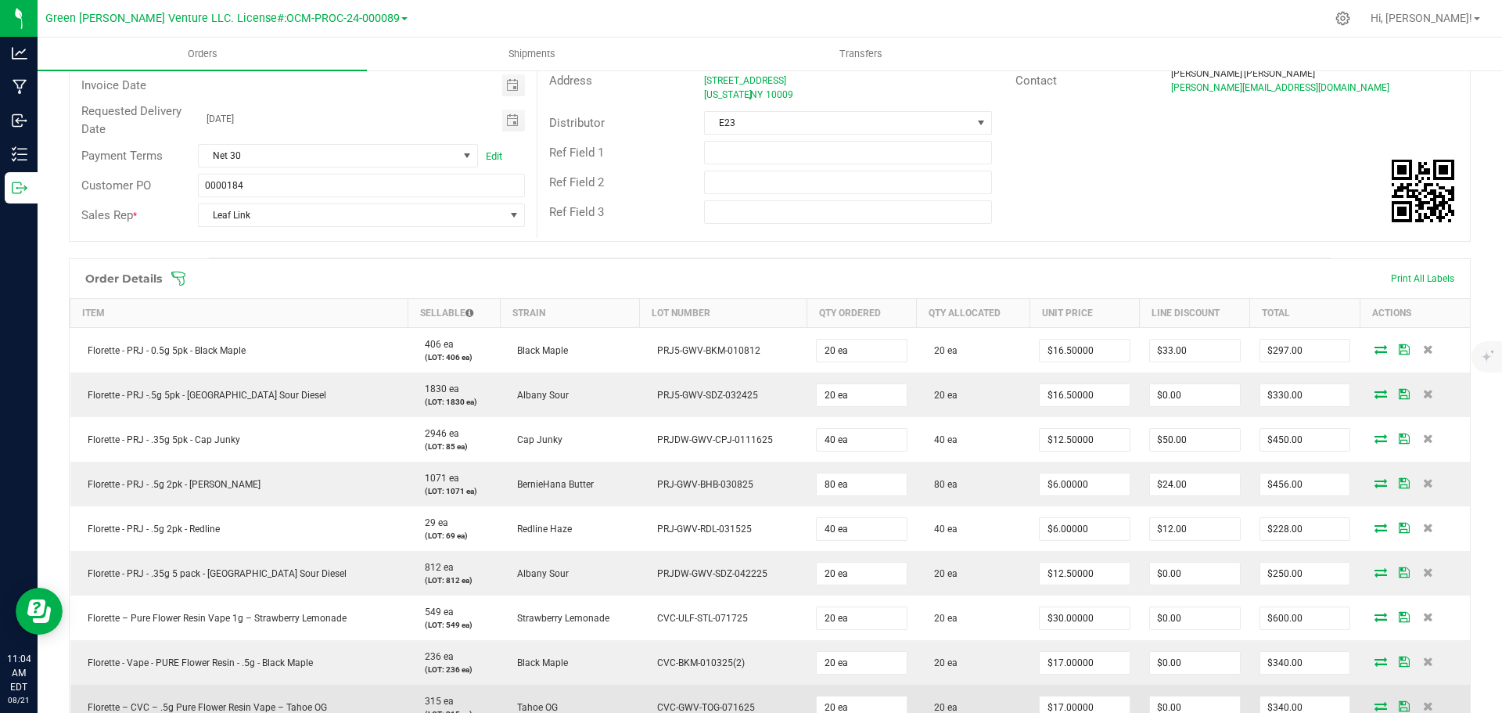
scroll to position [0, 0]
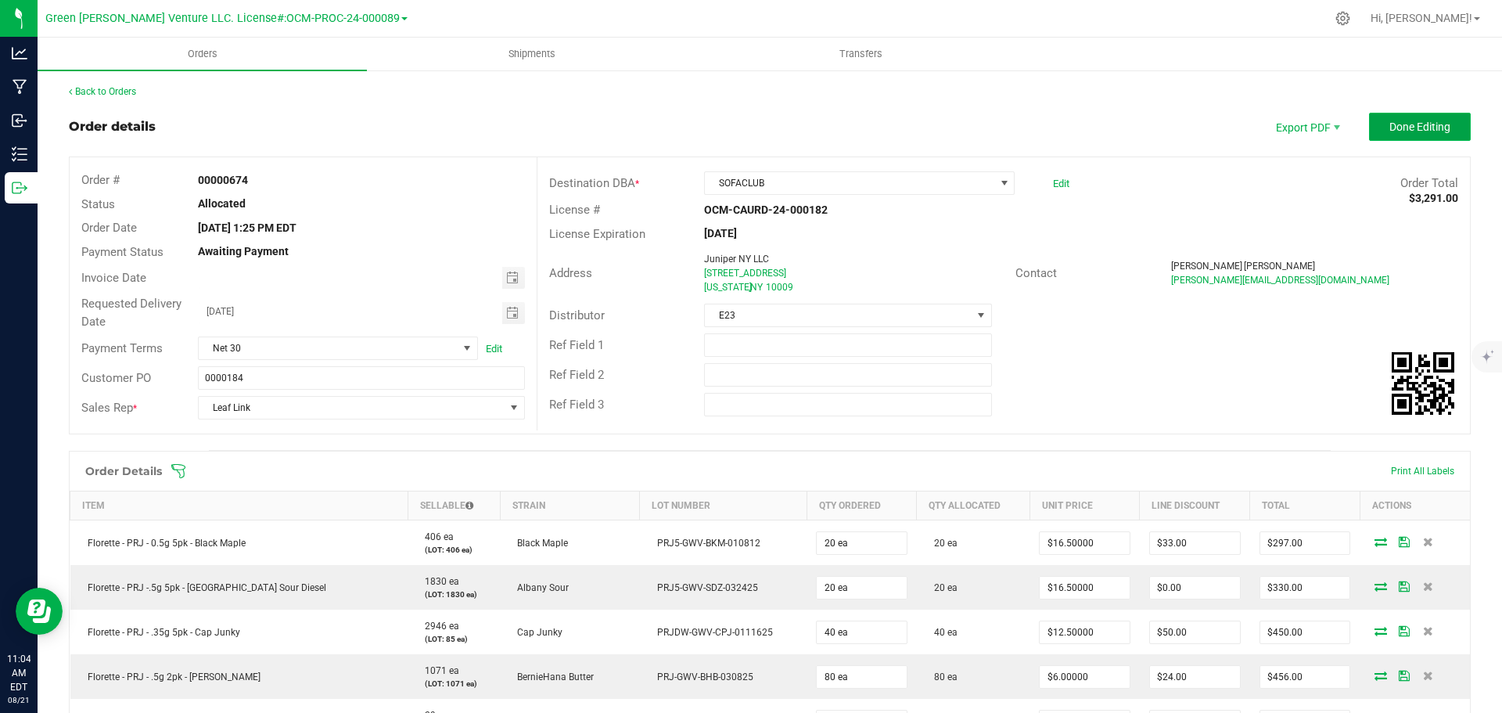
click at [1377, 135] on button "Done Editing" at bounding box center [1420, 127] width 102 height 28
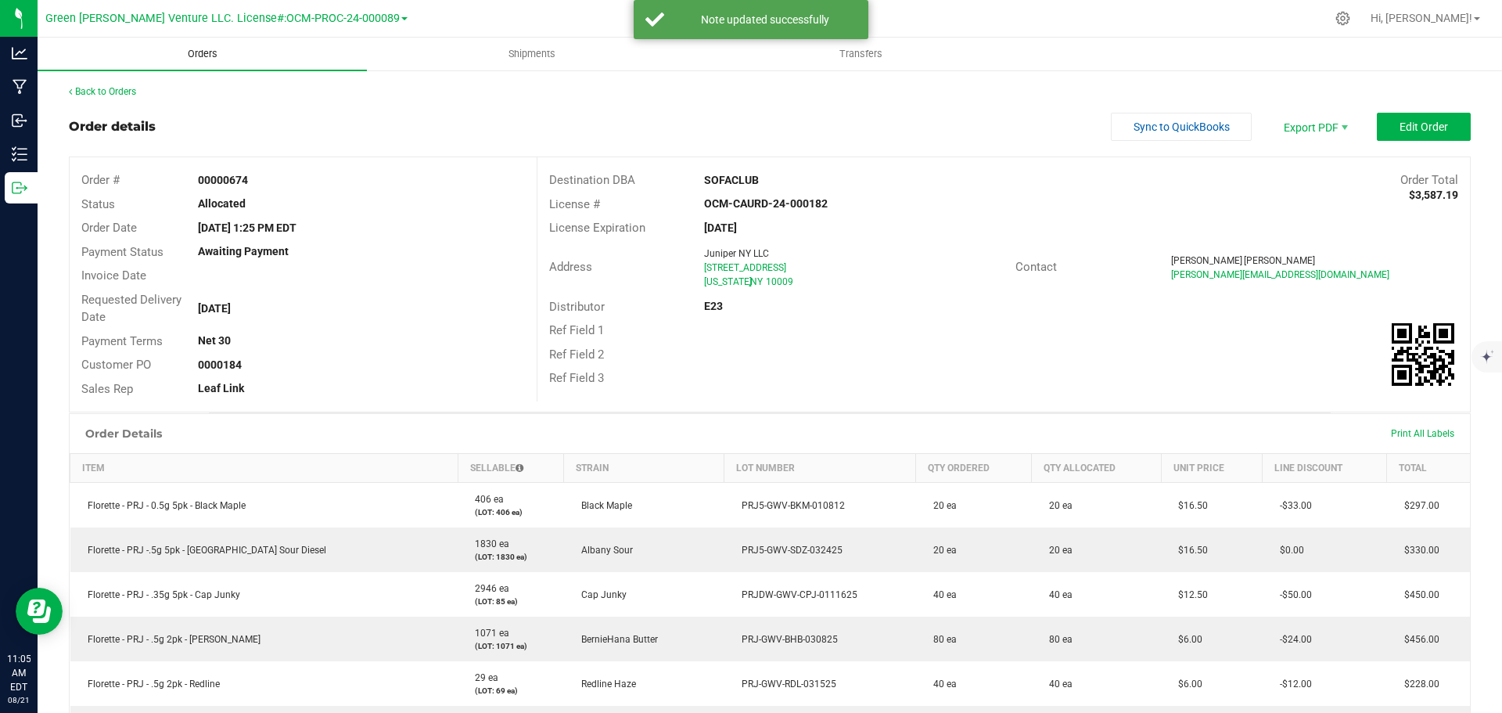
click at [201, 57] on span "Orders" at bounding box center [203, 54] width 72 height 14
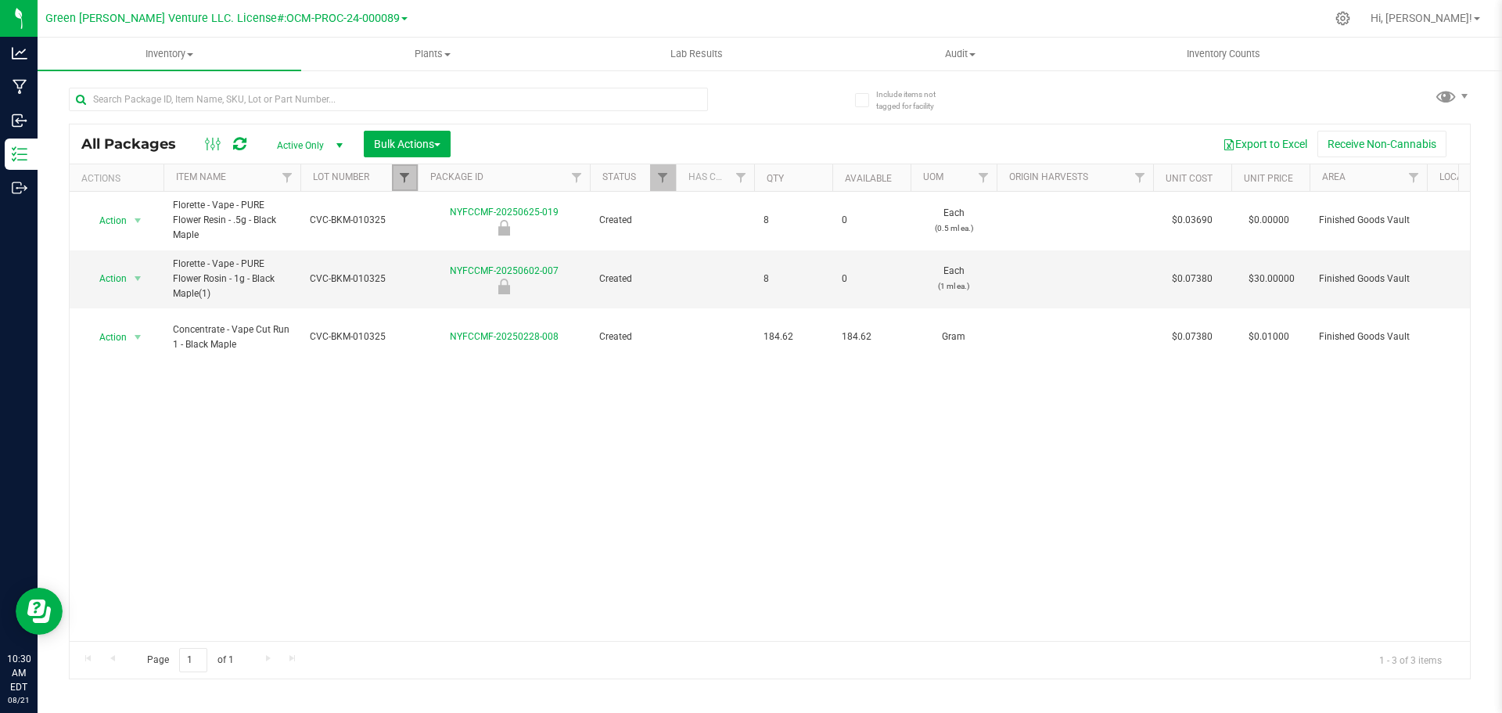
click at [411, 183] on span "Filter" at bounding box center [404, 177] width 13 height 13
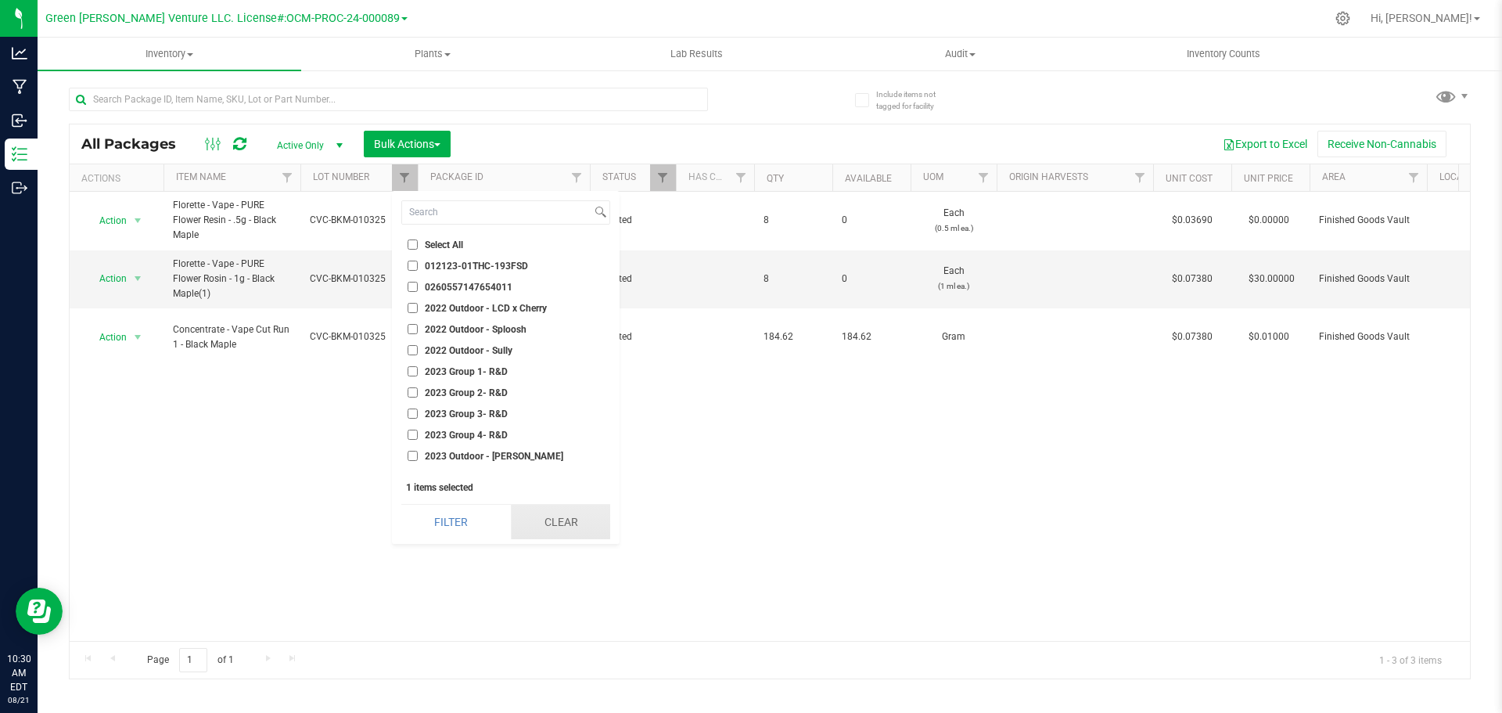
click at [532, 518] on button "Clear" at bounding box center [560, 521] width 99 height 34
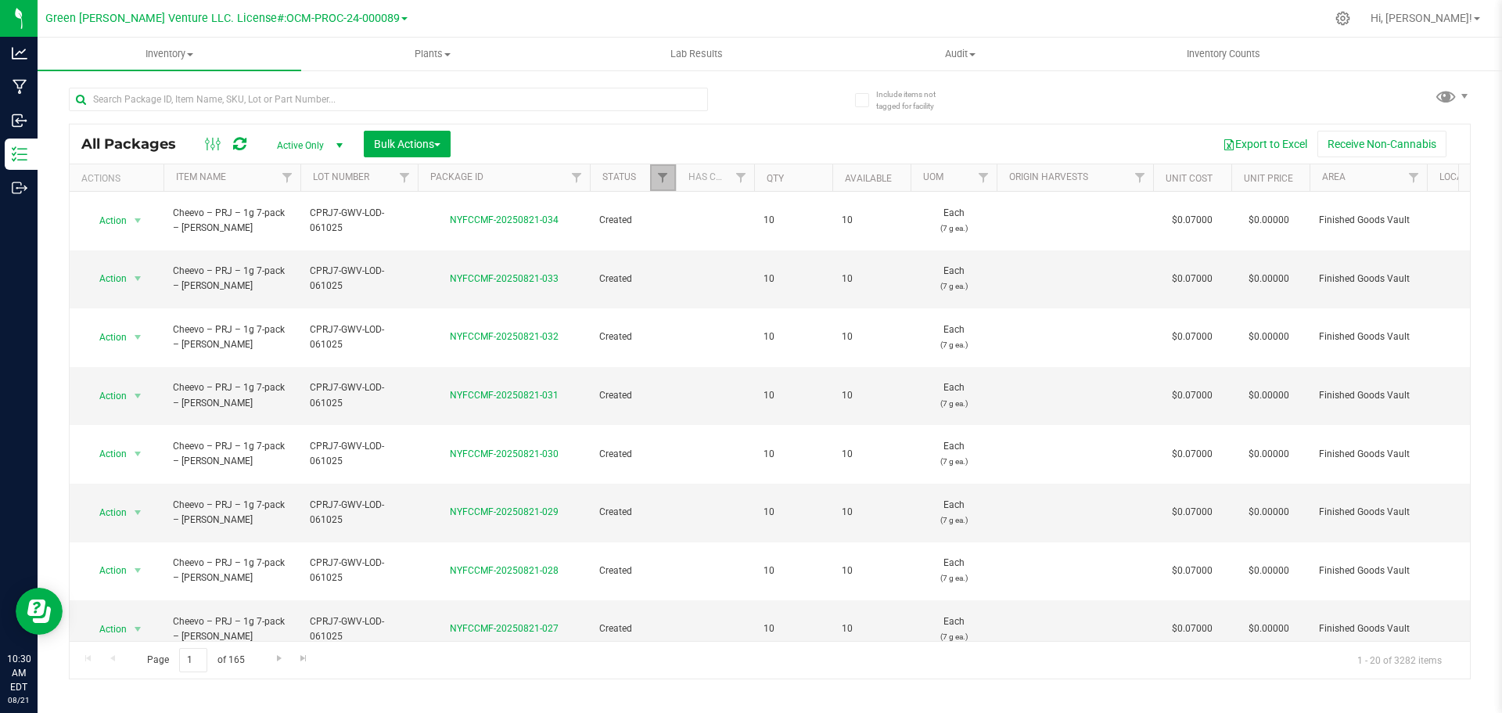
click at [667, 185] on link "Filter" at bounding box center [663, 177] width 26 height 27
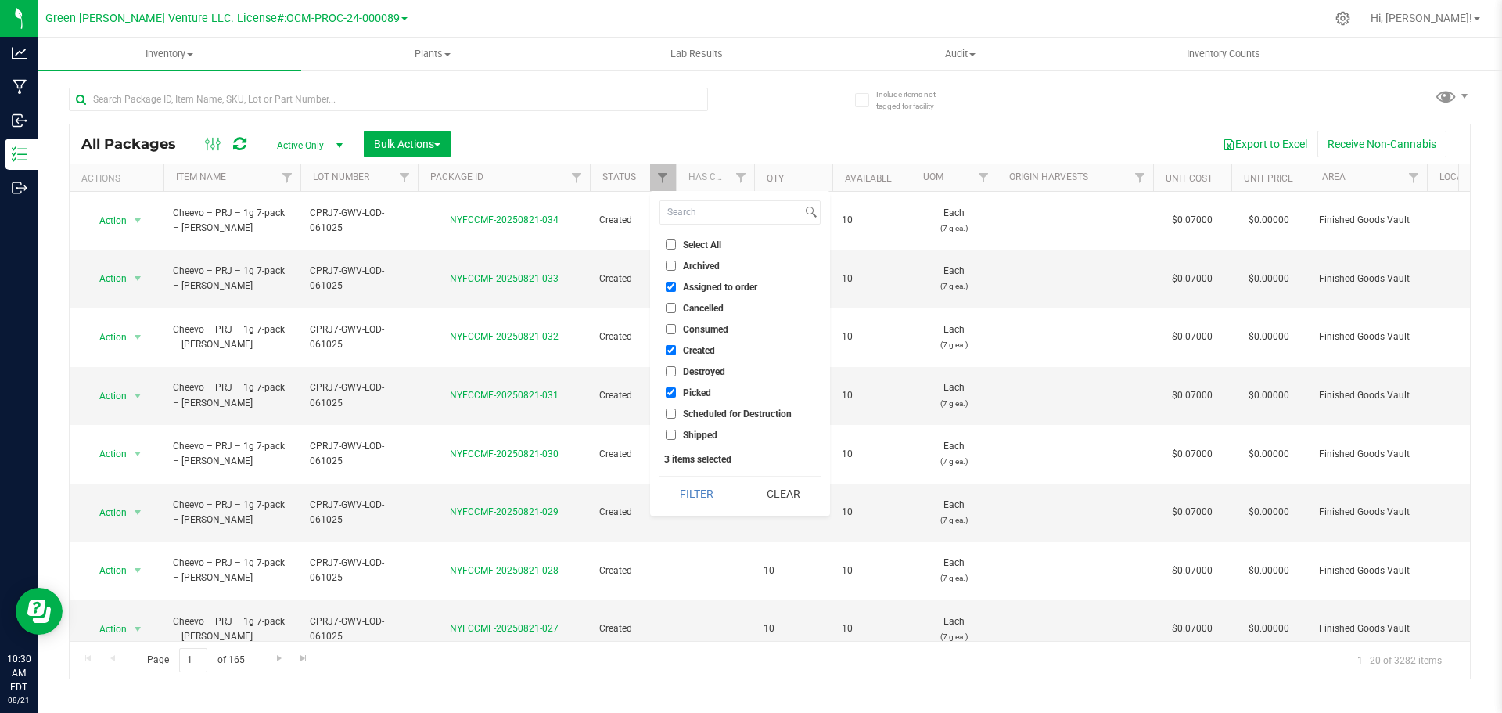
click at [673, 242] on input "Select All" at bounding box center [671, 244] width 10 height 10
checkbox input "true"
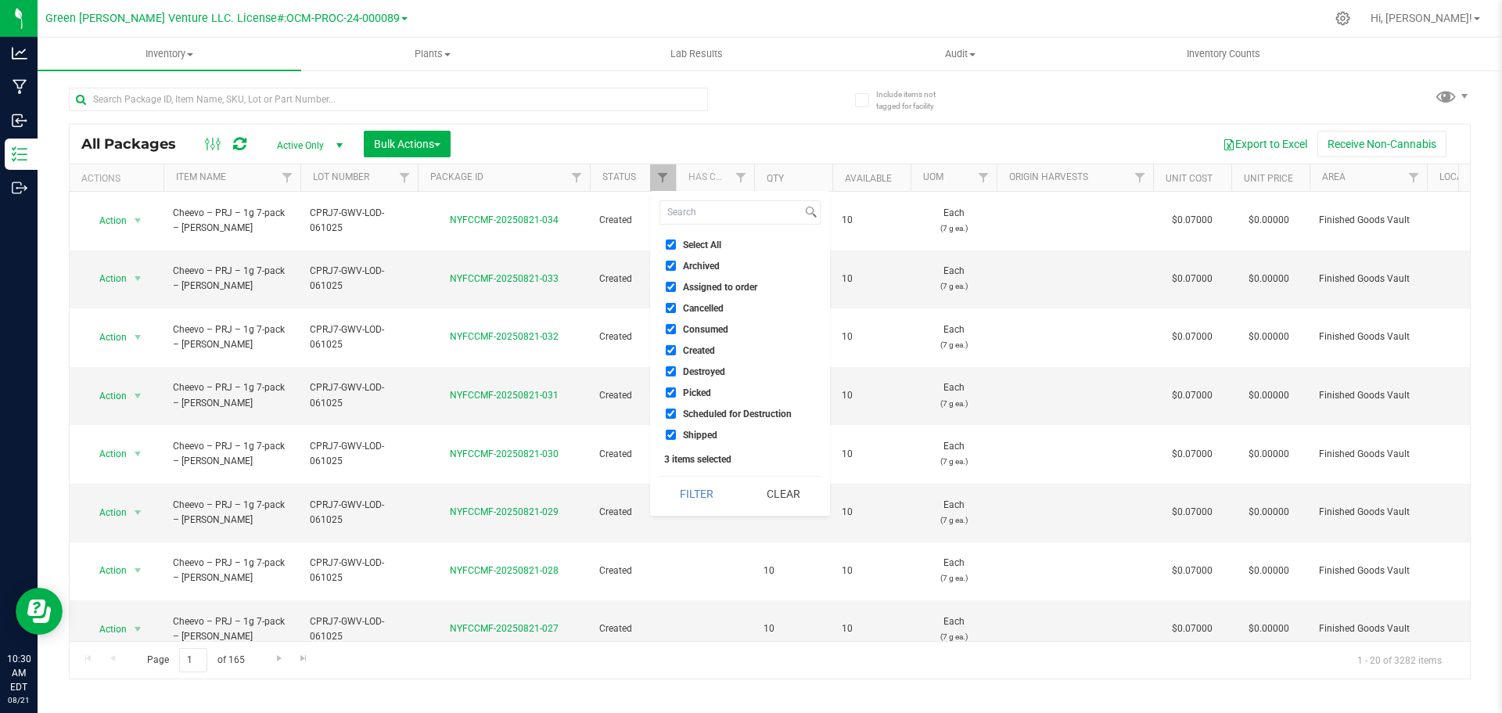
checkbox input "true"
click at [695, 491] on button "Filter" at bounding box center [696, 493] width 75 height 34
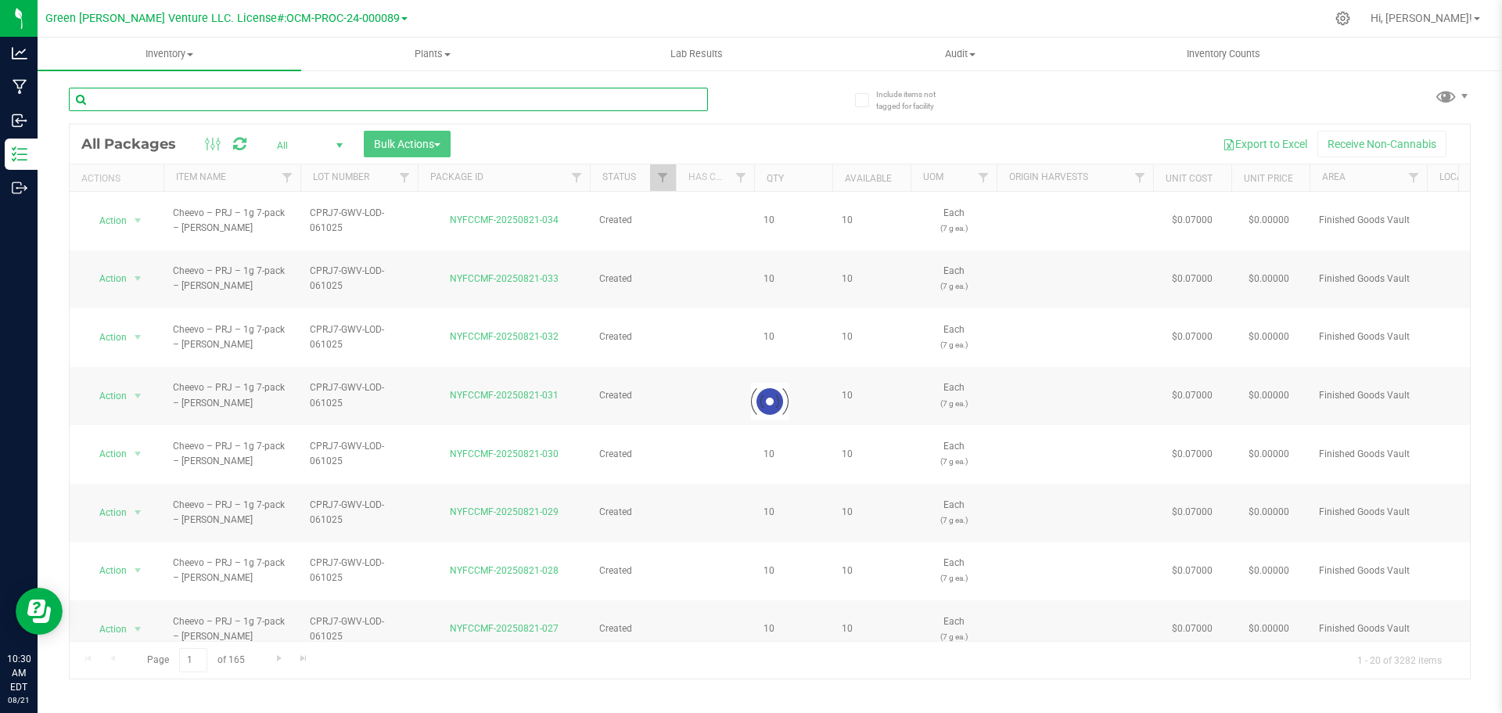
click at [168, 99] on input "text" at bounding box center [388, 99] width 639 height 23
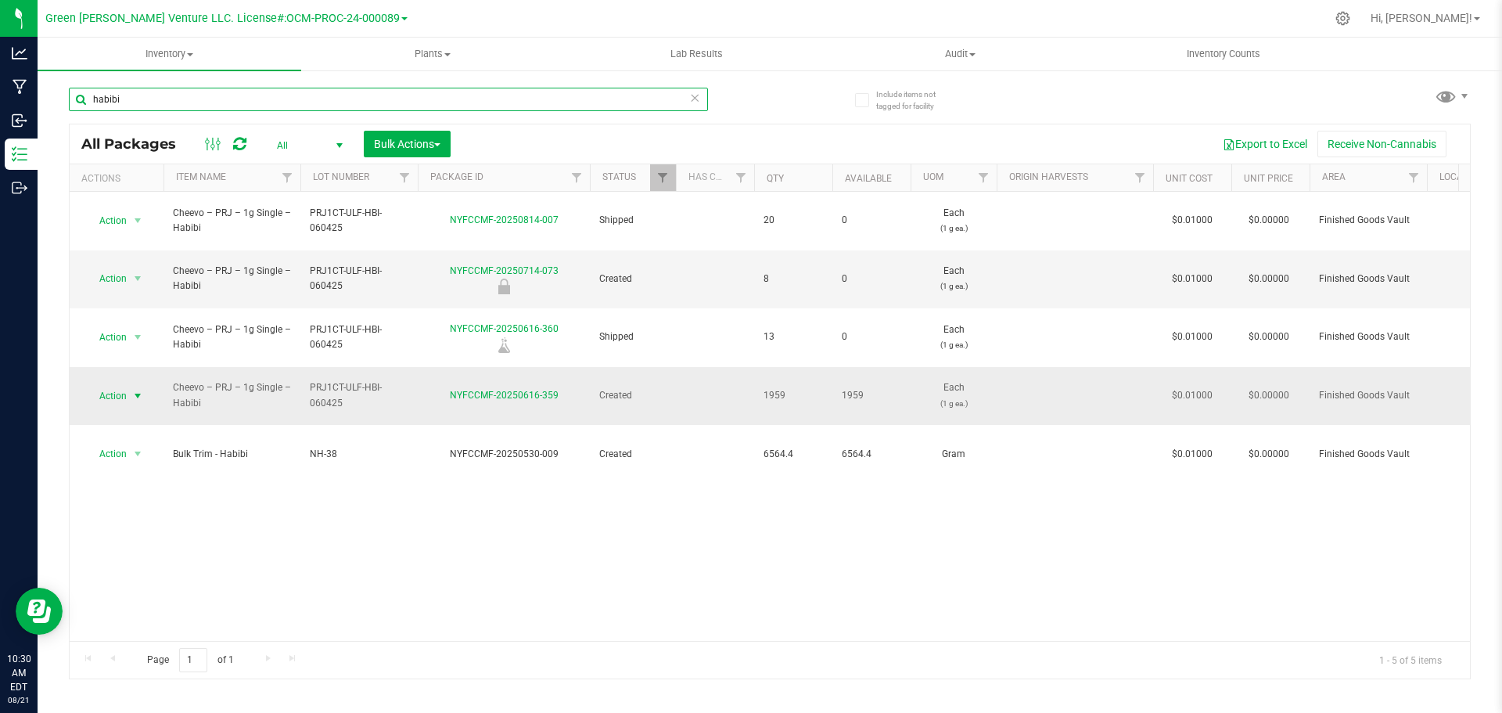
type input "habibi"
click at [123, 385] on span "Action" at bounding box center [106, 396] width 42 height 22
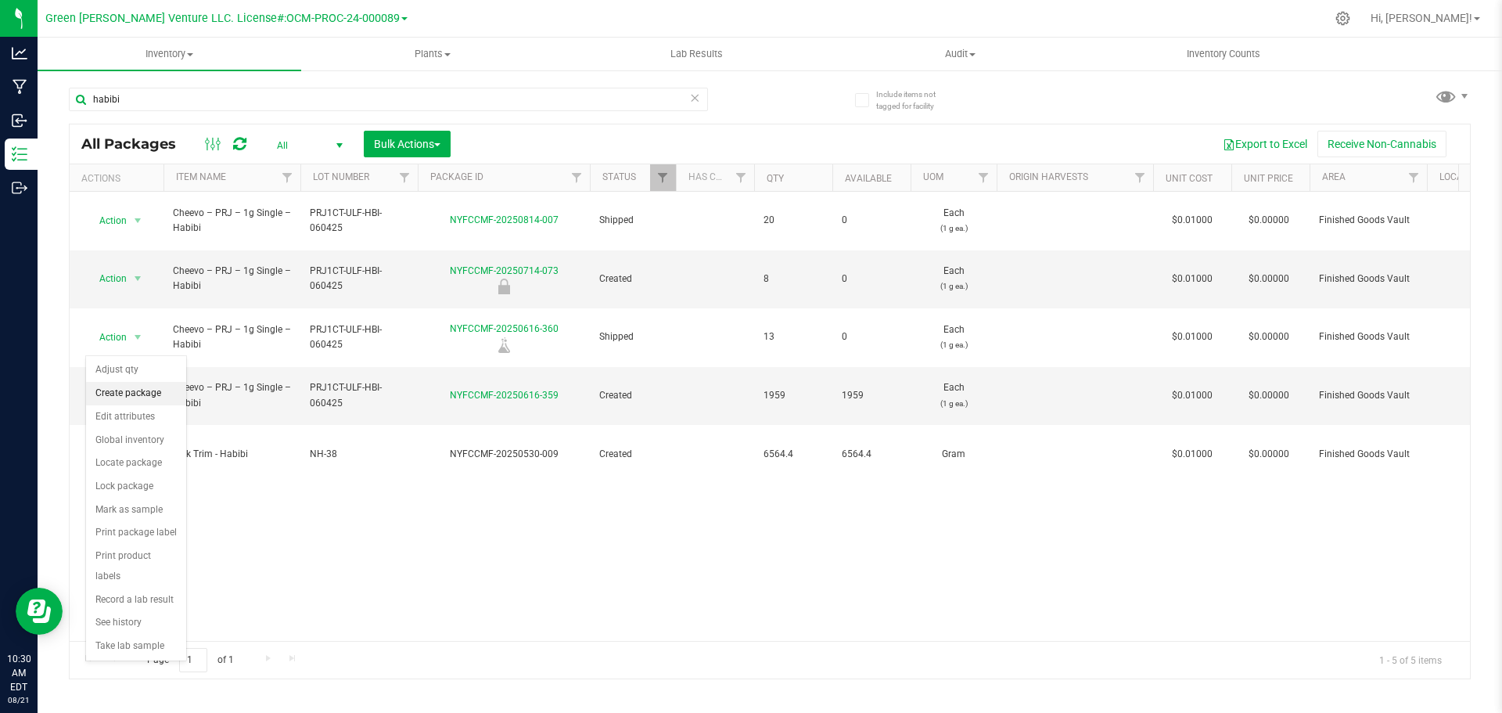
click at [125, 394] on li "Create package" at bounding box center [136, 393] width 100 height 23
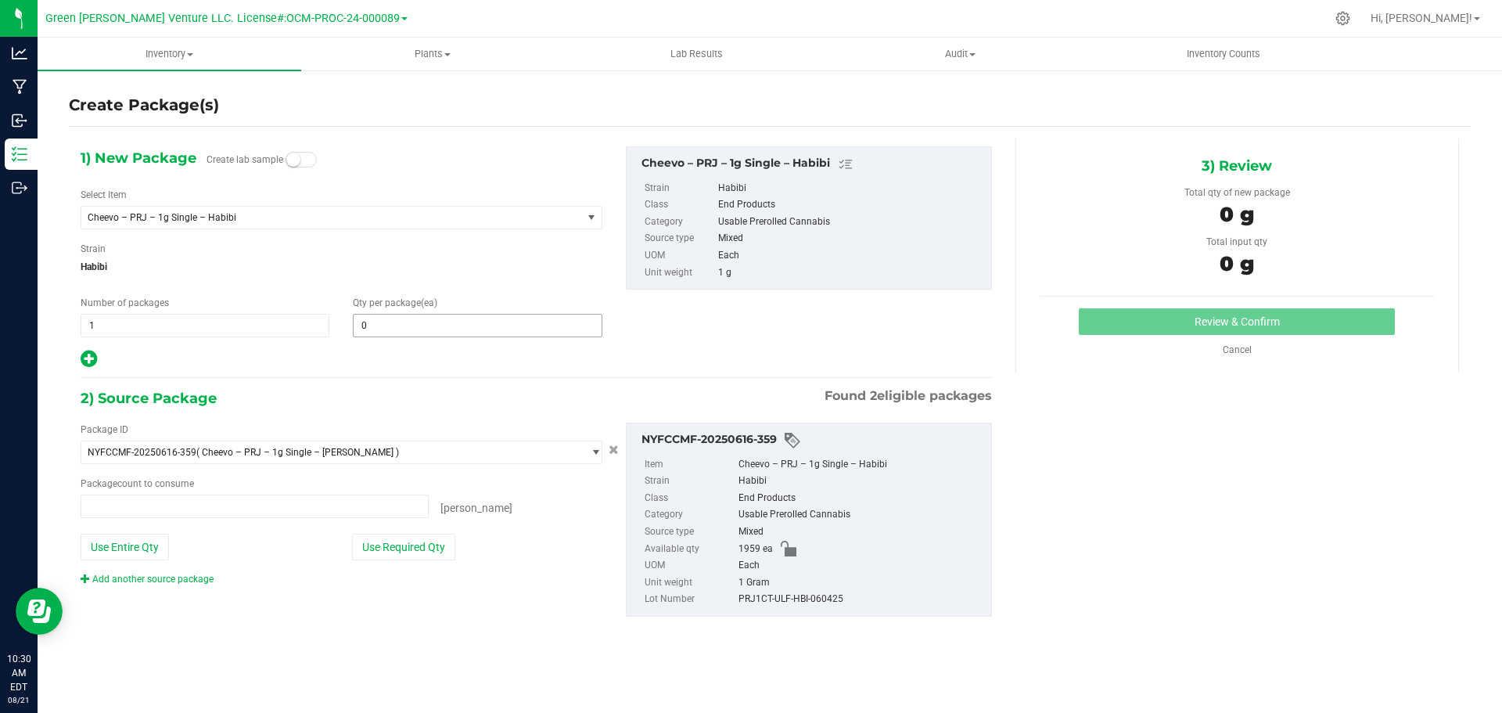
type input "0 ea"
click at [377, 314] on span at bounding box center [477, 325] width 249 height 23
type input "20"
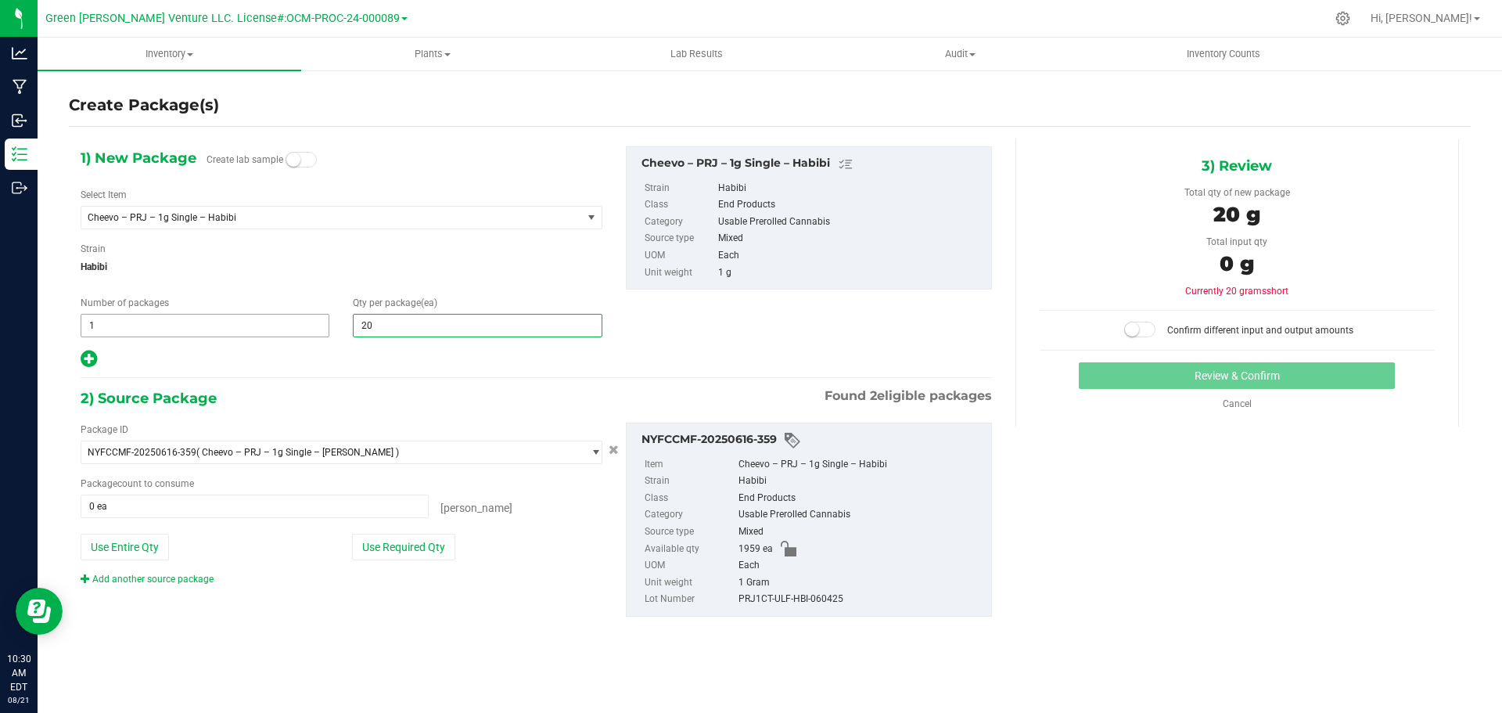
type input "20"
click at [108, 330] on span "1 1" at bounding box center [205, 325] width 249 height 23
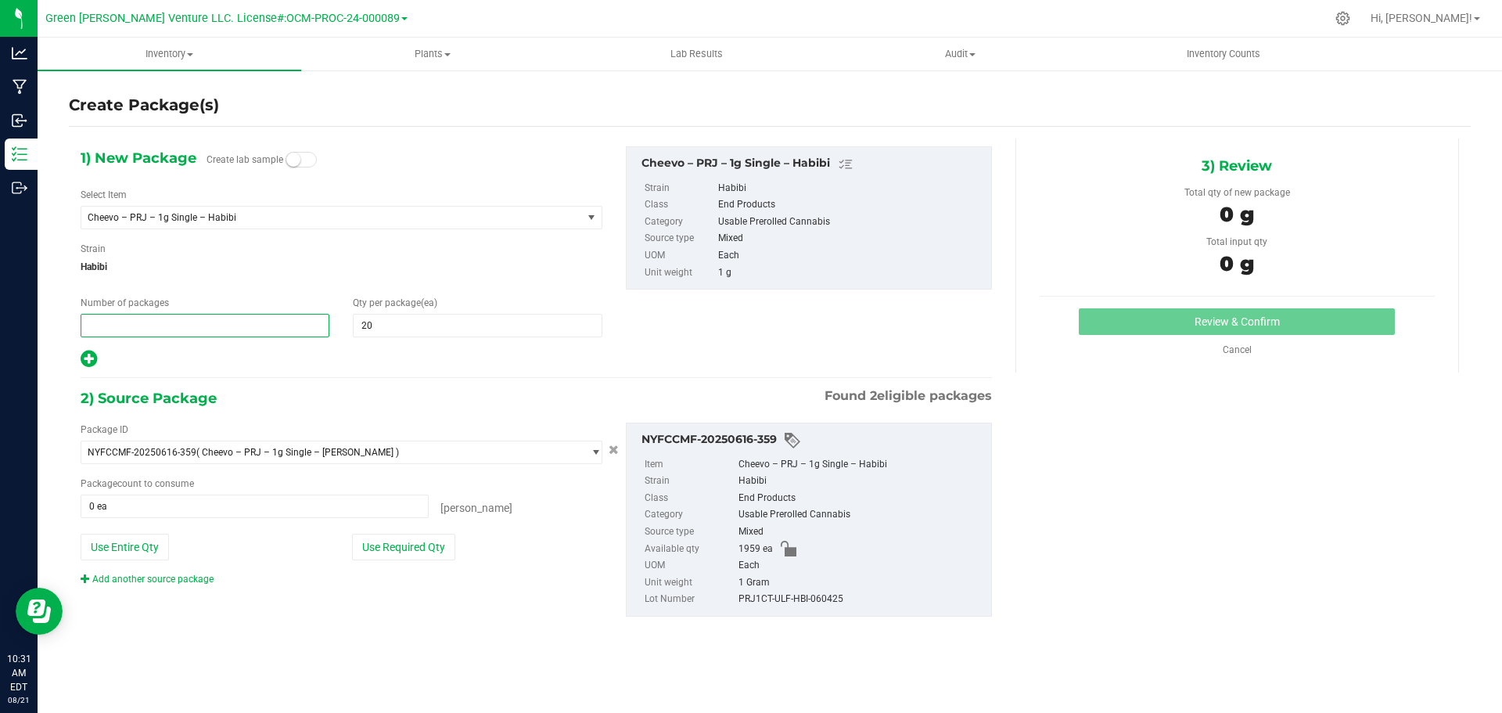
type input "3"
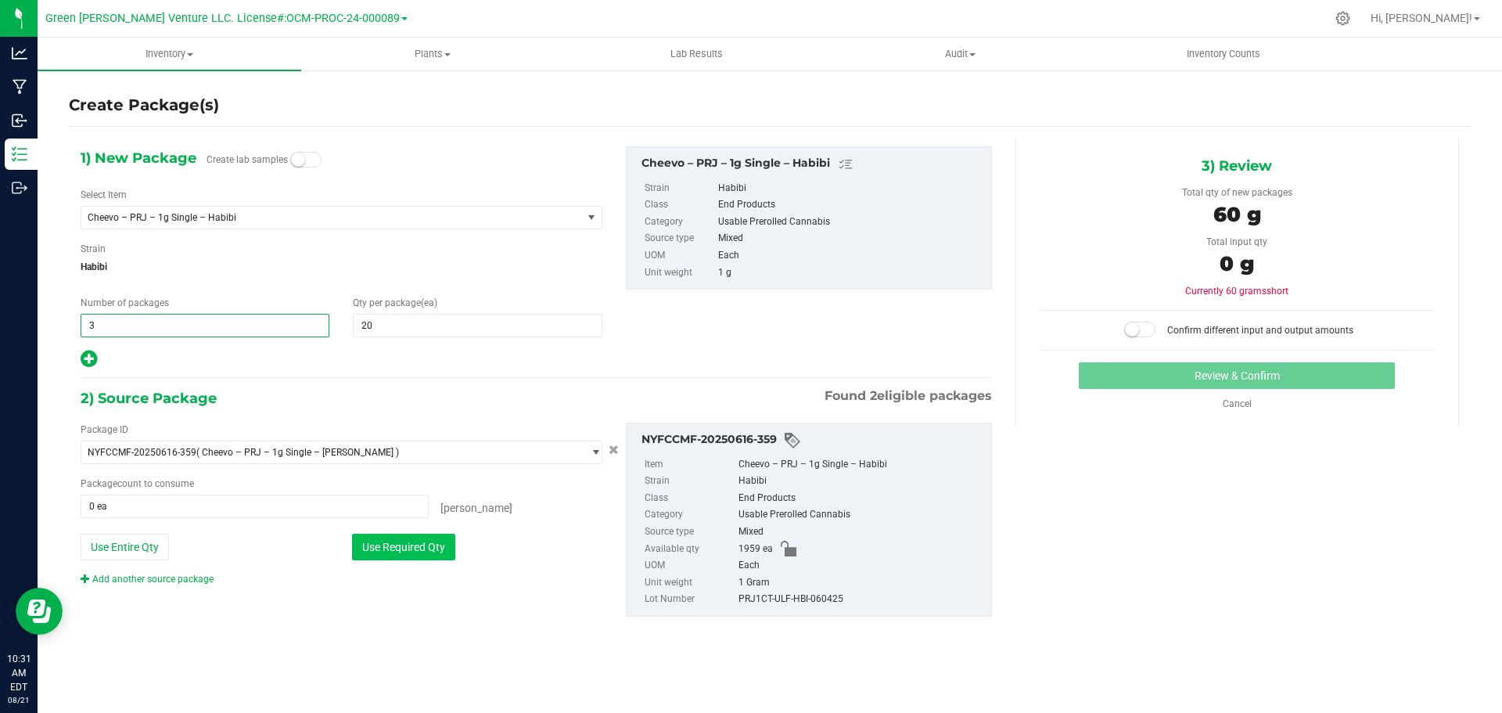
type input "3"
click at [426, 546] on button "Use Required Qty" at bounding box center [403, 546] width 103 height 27
type input "60 ea"
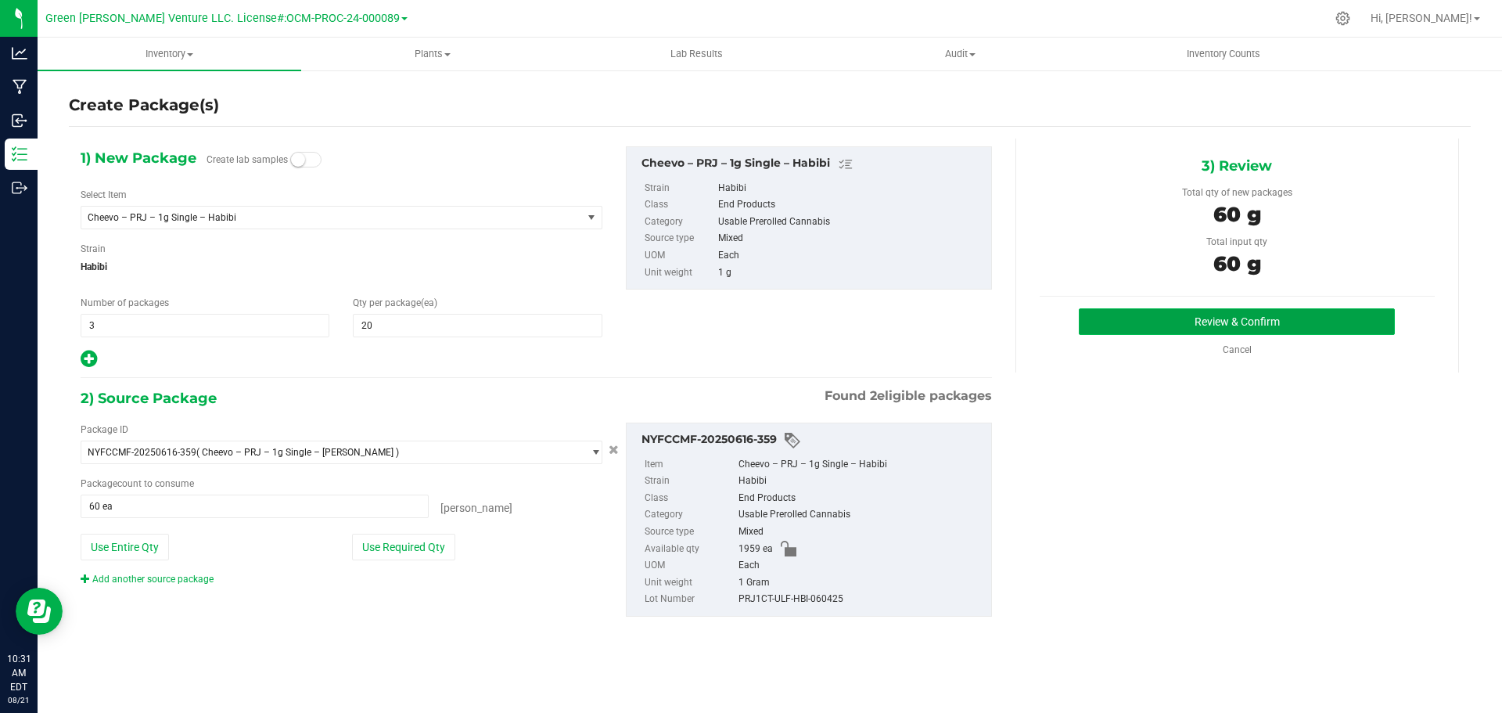
click at [1146, 321] on button "Review & Confirm" at bounding box center [1237, 321] width 316 height 27
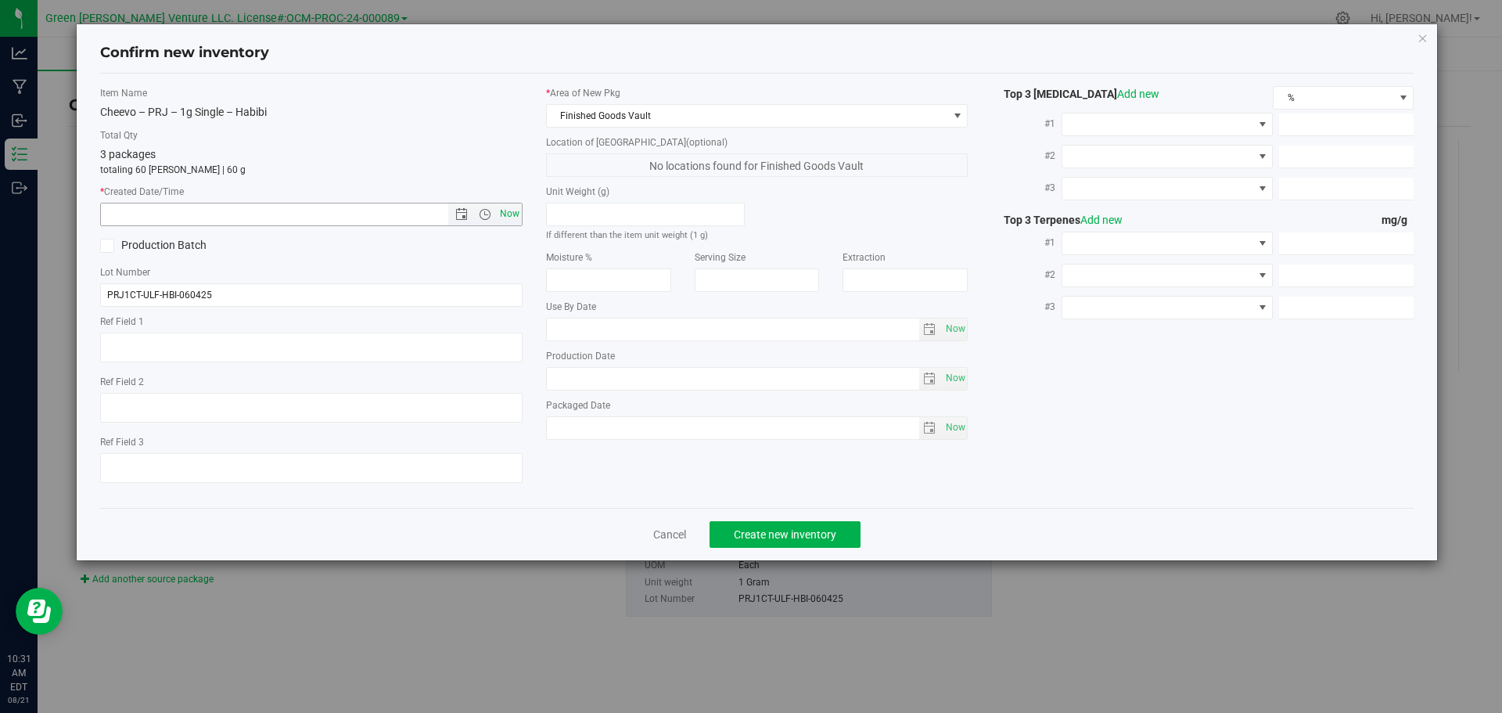
click at [509, 204] on span "Now" at bounding box center [509, 214] width 27 height 23
type input "[DATE] 10:31 AM"
click at [736, 538] on span "Create new inventory" at bounding box center [785, 534] width 102 height 13
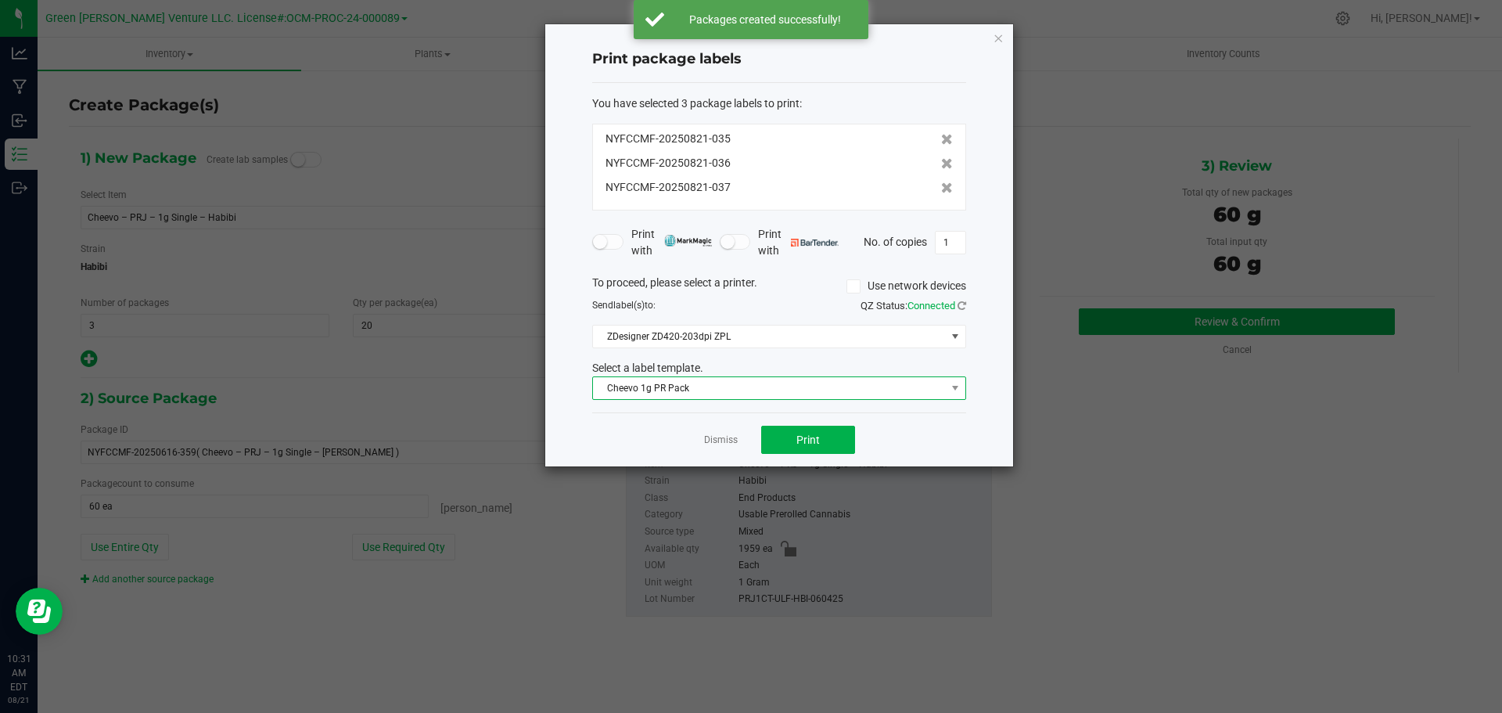
click at [713, 386] on span "Cheevo 1g PR Pack" at bounding box center [769, 388] width 353 height 22
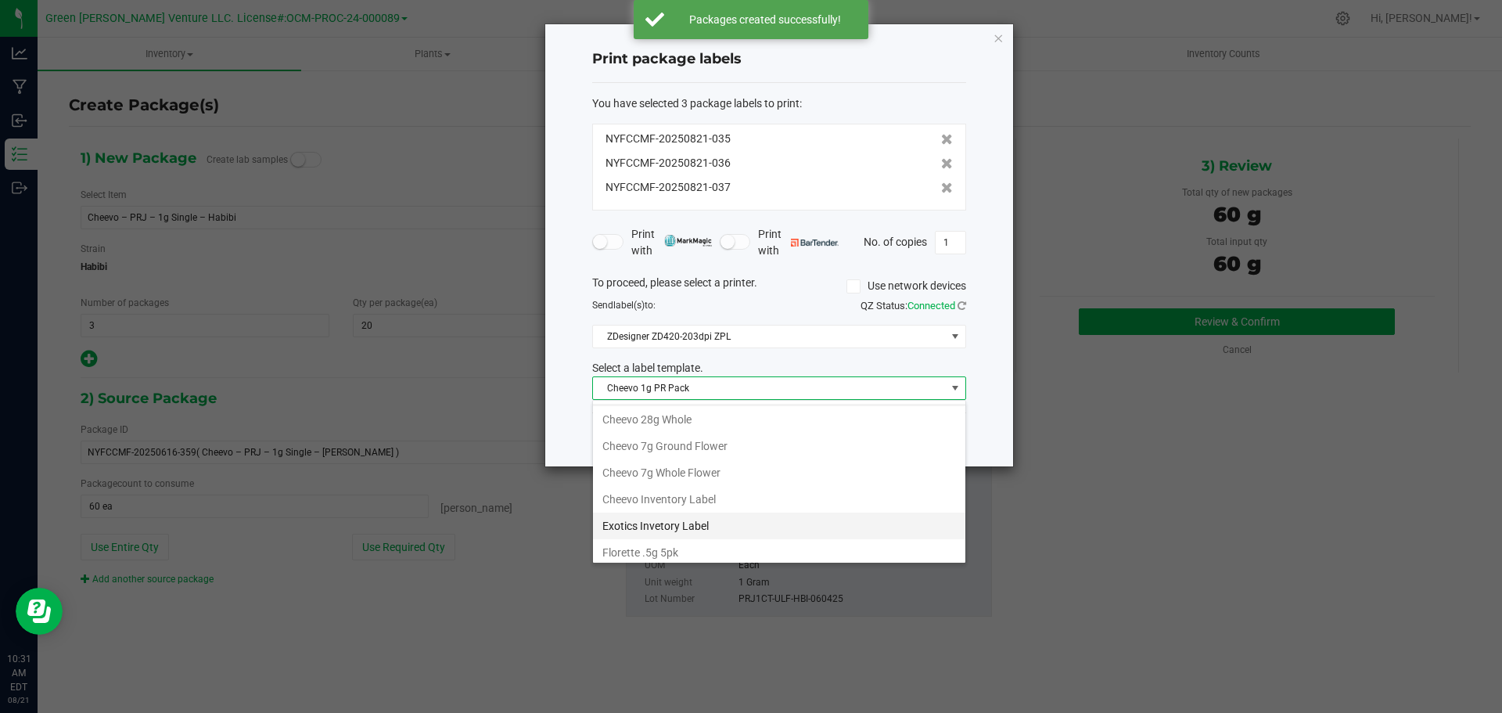
scroll to position [78, 0]
click at [673, 498] on li "Cheevo Inventory Label" at bounding box center [779, 498] width 372 height 27
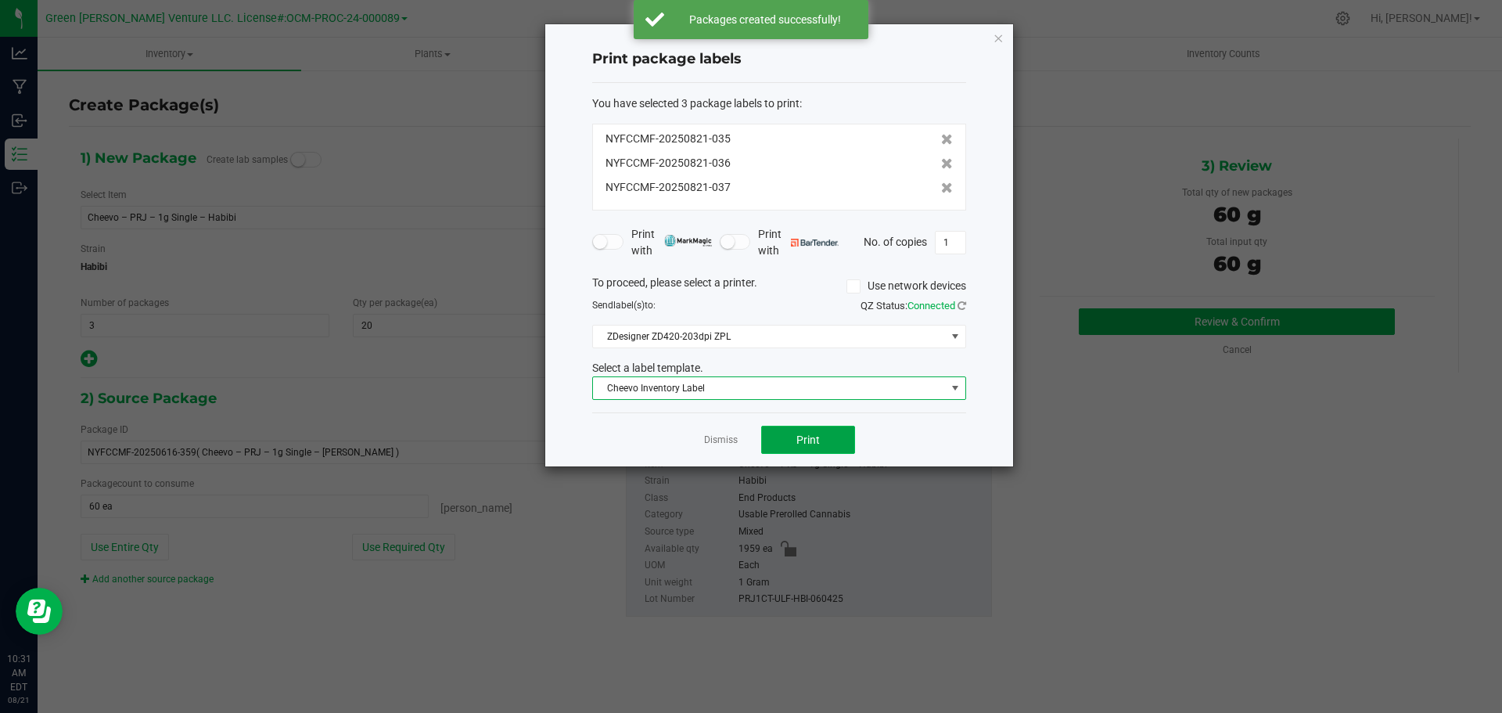
click at [784, 442] on button "Print" at bounding box center [808, 439] width 94 height 28
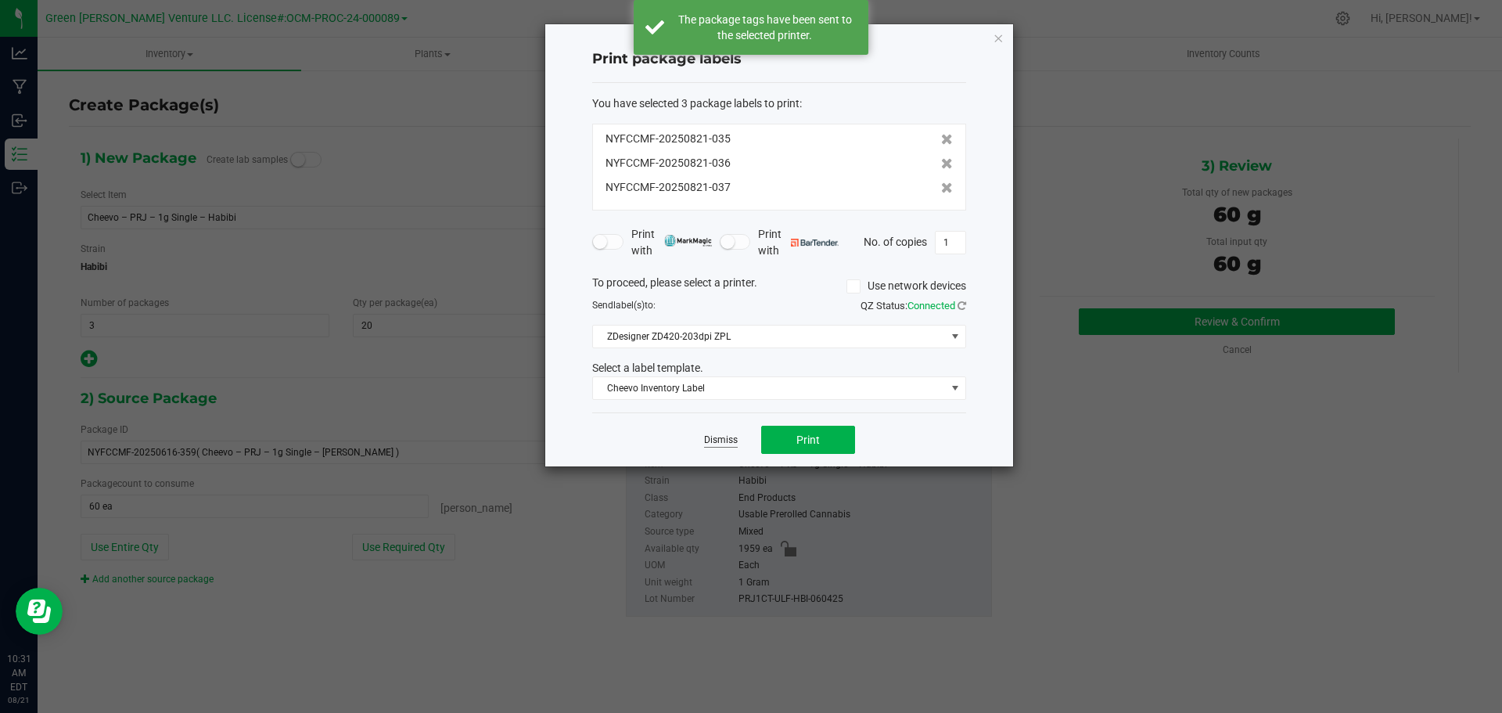
click at [721, 441] on link "Dismiss" at bounding box center [721, 439] width 34 height 13
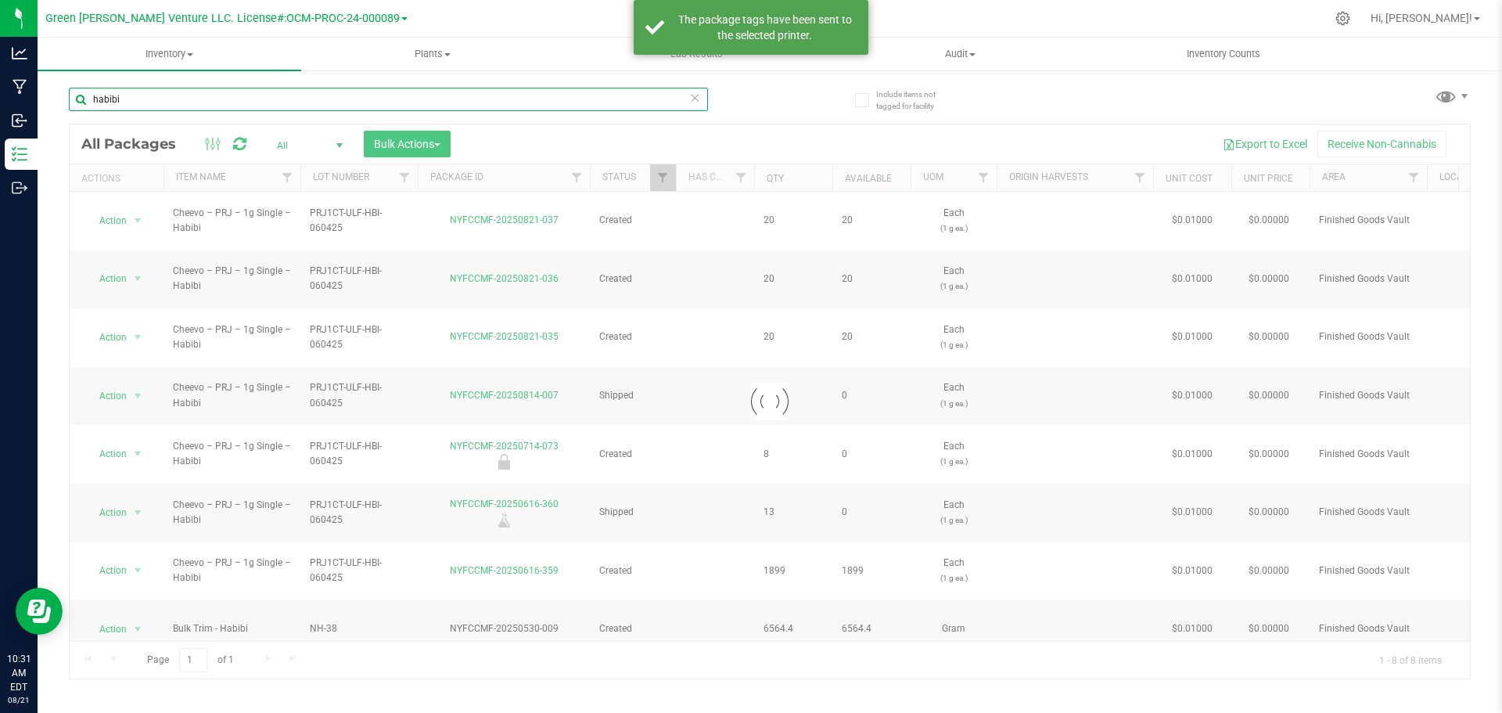
click at [142, 101] on input "habibi" at bounding box center [388, 99] width 639 height 23
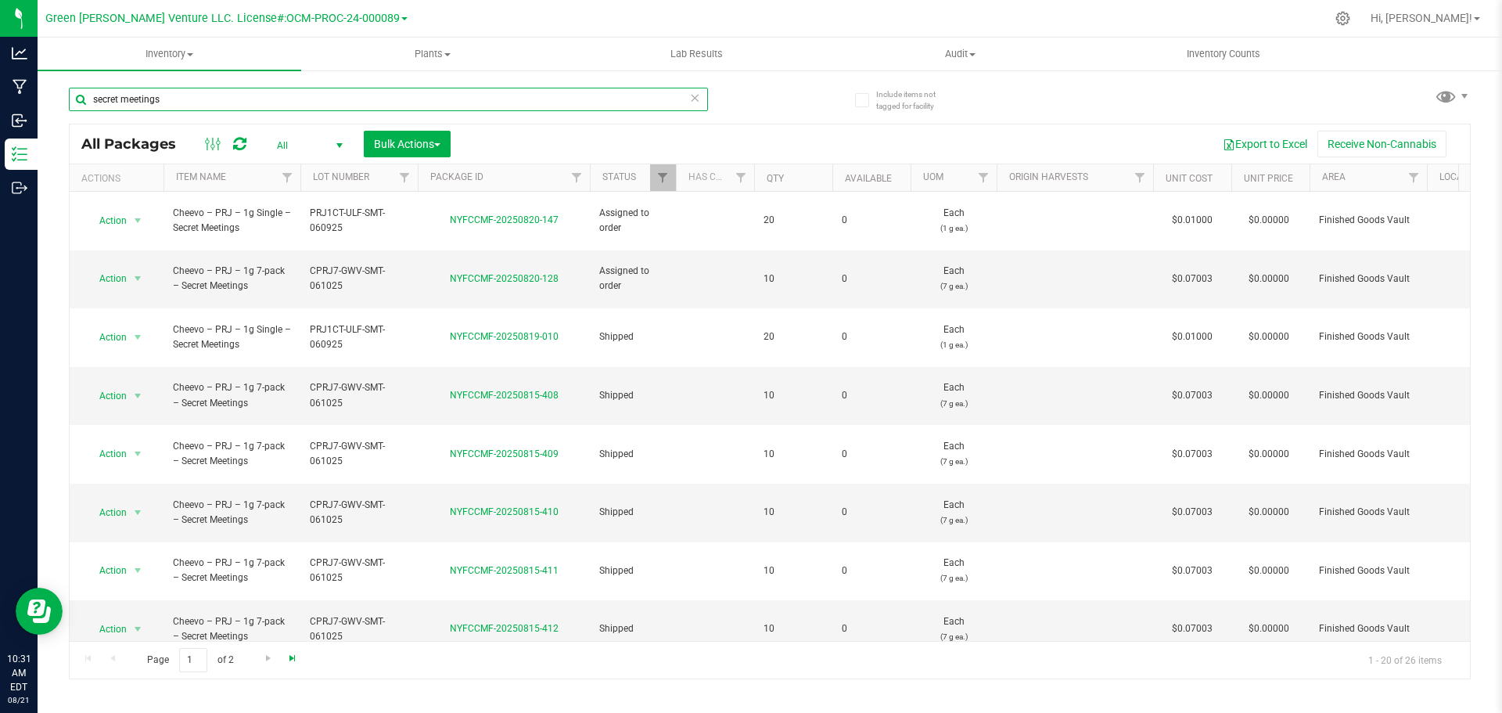
type input "secret meetings"
click at [290, 659] on span "Go to the last page" at bounding box center [292, 657] width 13 height 13
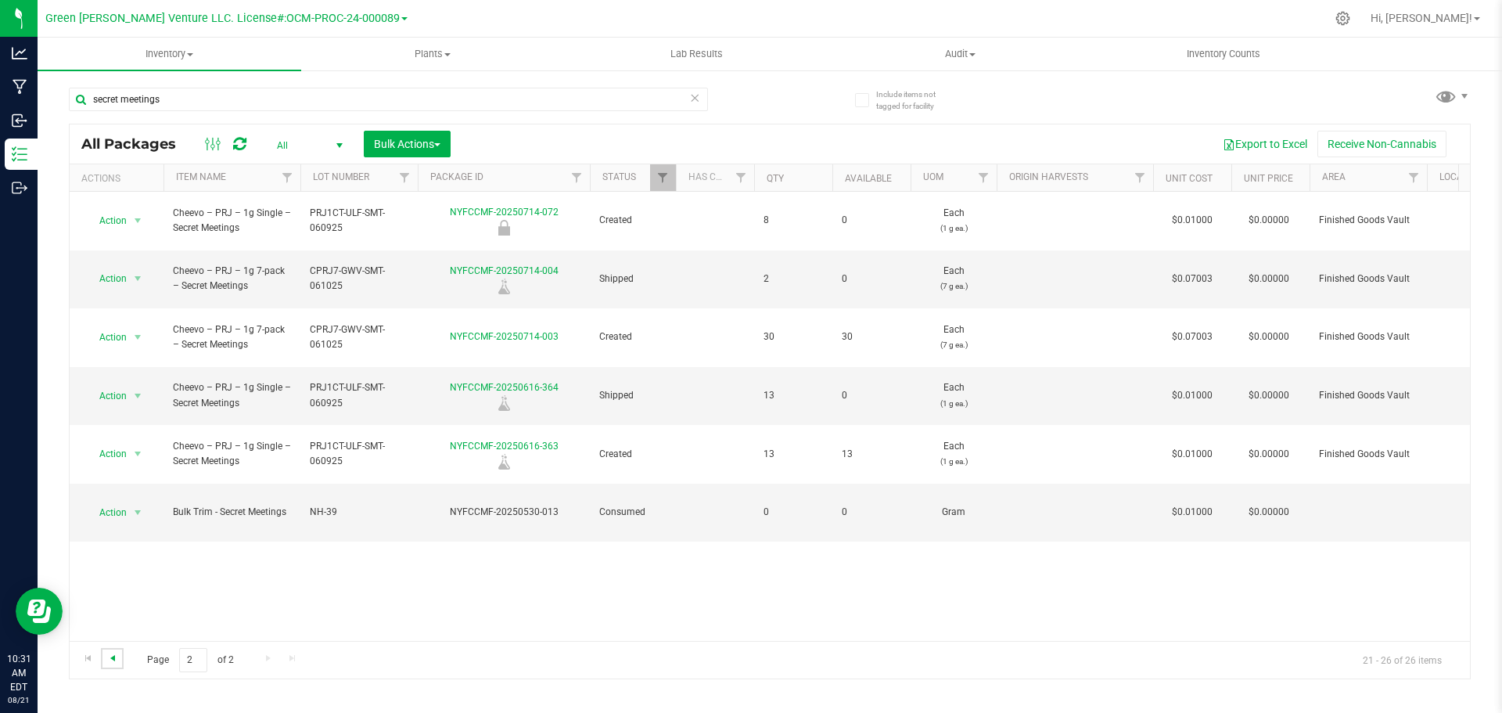
click at [113, 656] on span "Go to the previous page" at bounding box center [112, 657] width 13 height 13
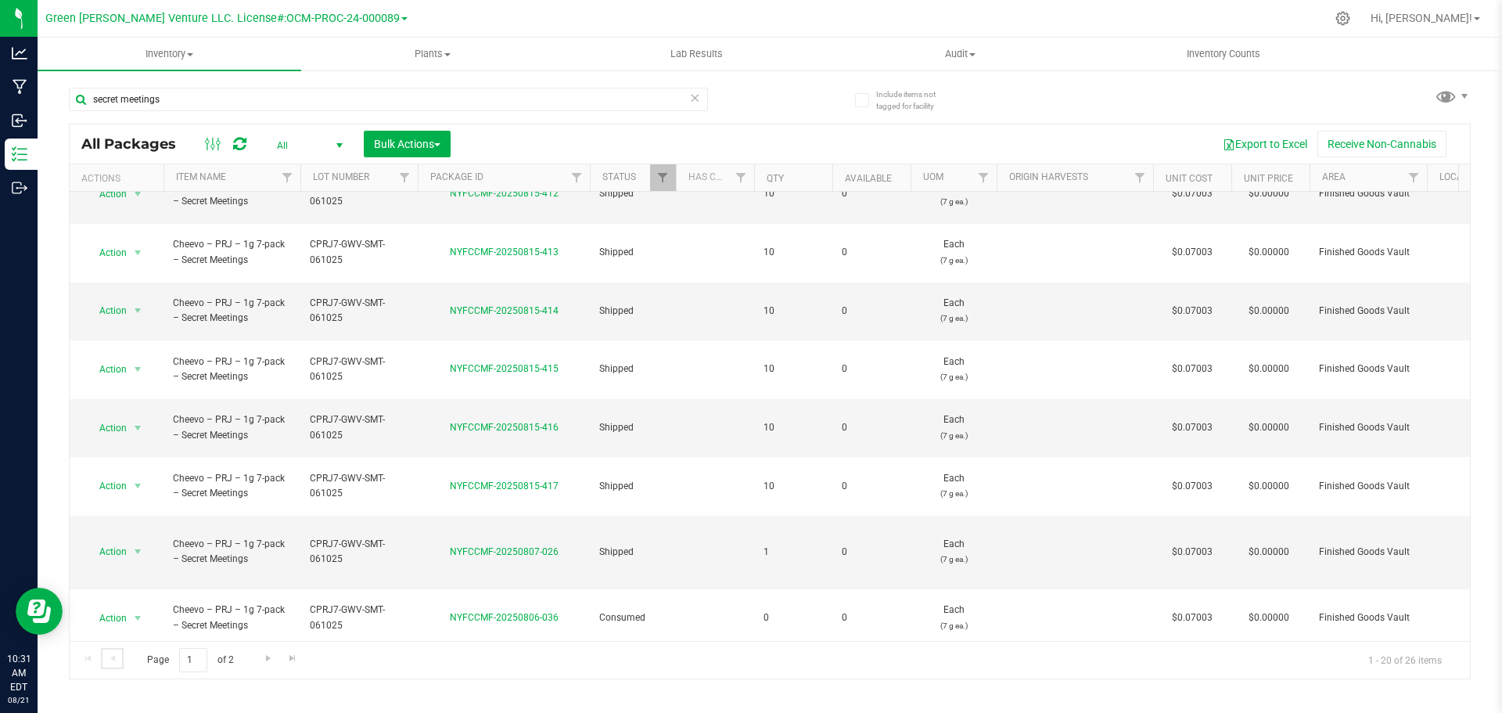
scroll to position [459, 0]
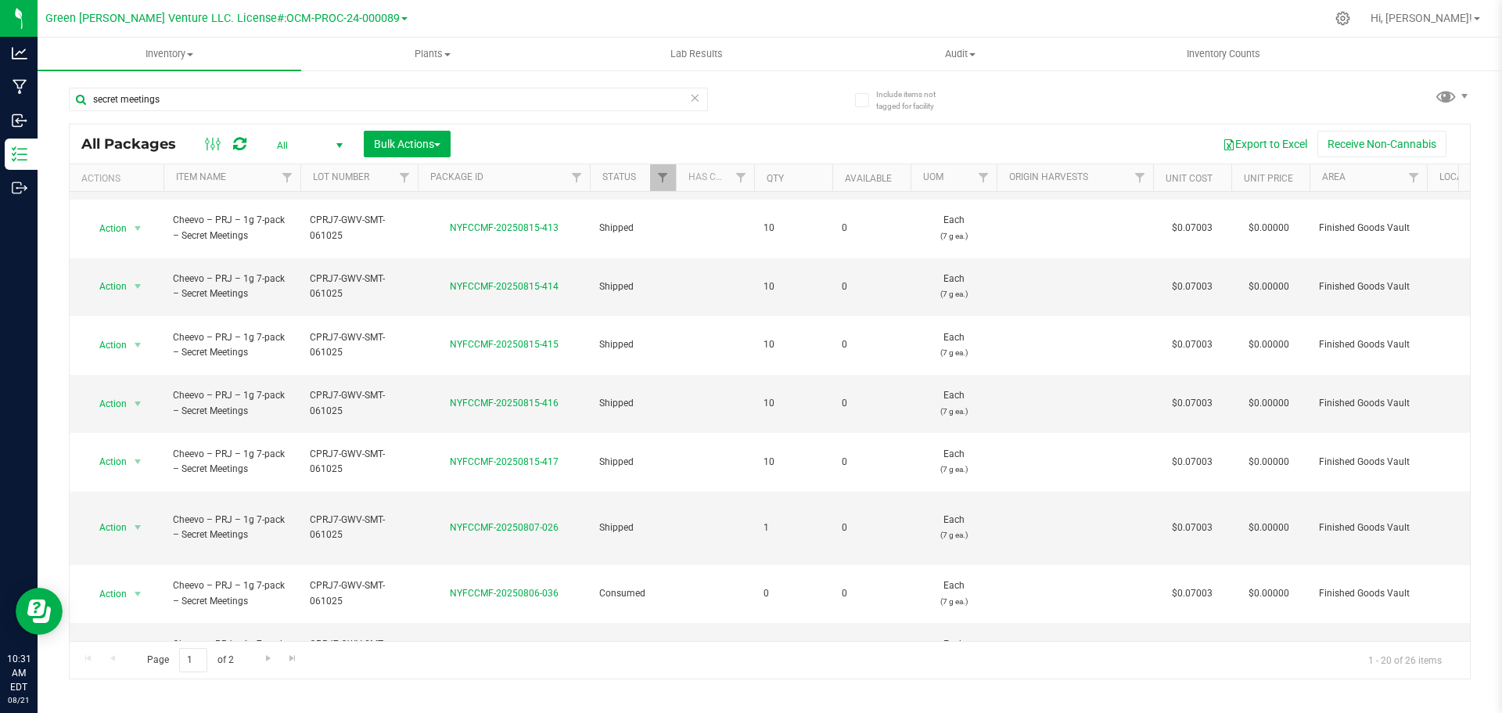
click at [133, 350] on li "Create package" at bounding box center [136, 349] width 100 height 23
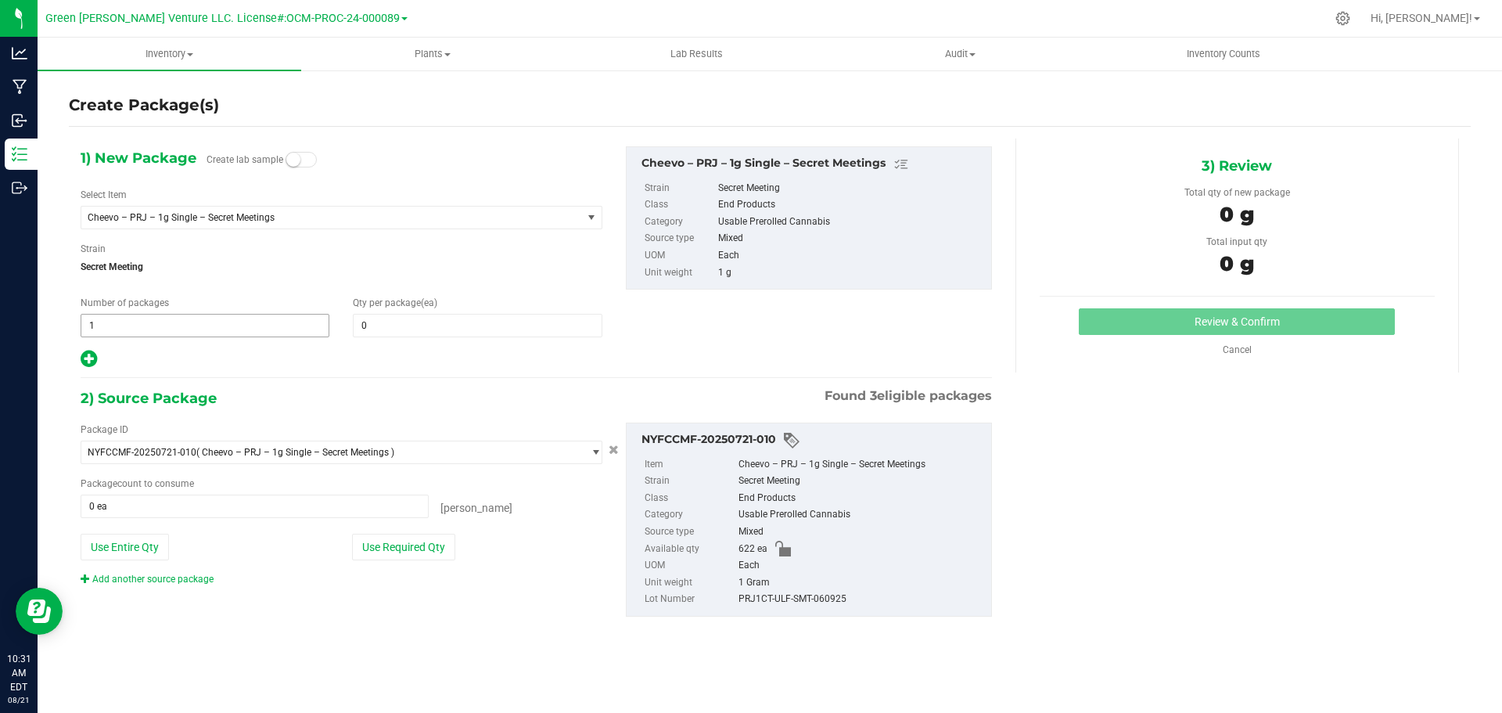
click at [101, 316] on span "1 1" at bounding box center [205, 325] width 249 height 23
type input "3"
click at [366, 331] on span at bounding box center [477, 325] width 249 height 23
type input "20"
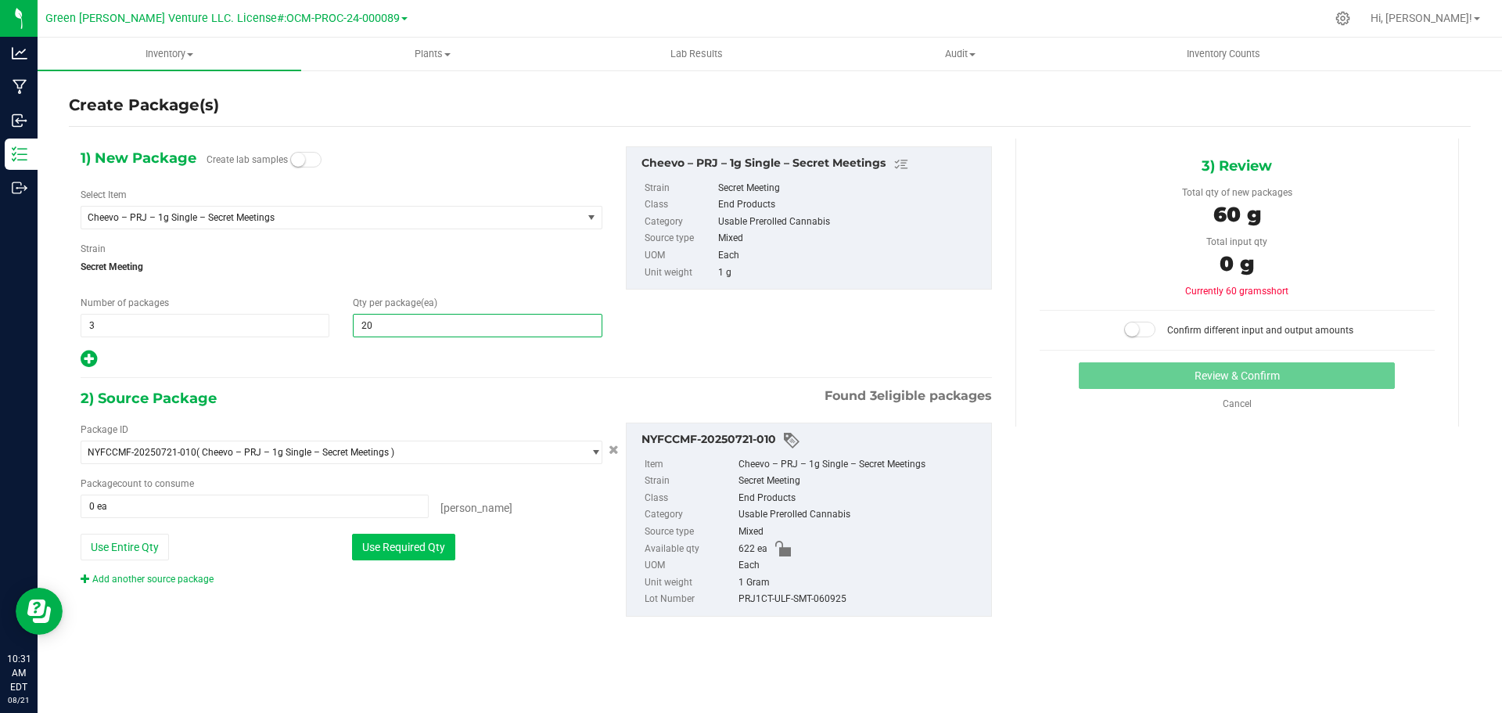
type input "20"
click at [402, 544] on button "Use Required Qty" at bounding box center [403, 546] width 103 height 27
type input "60 ea"
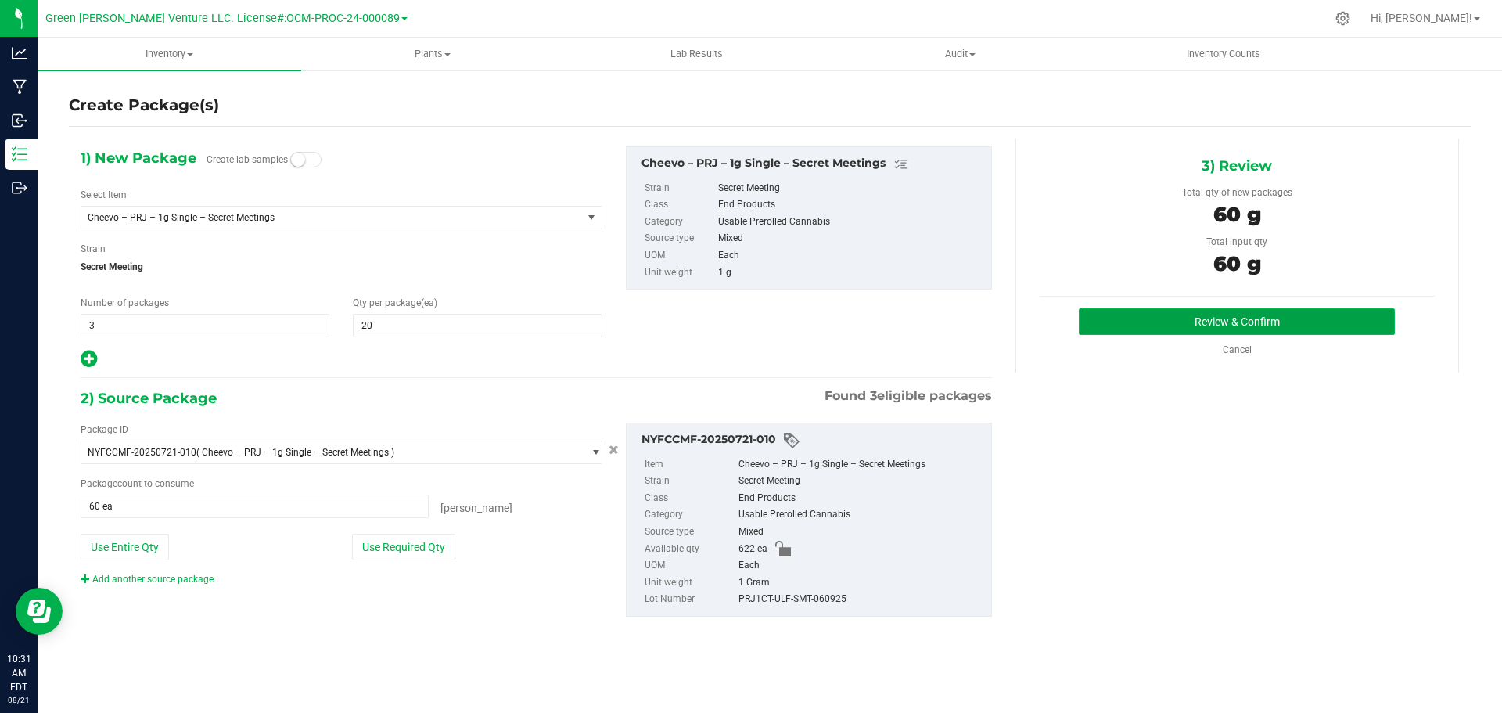
click at [1097, 320] on button "Review & Confirm" at bounding box center [1237, 321] width 316 height 27
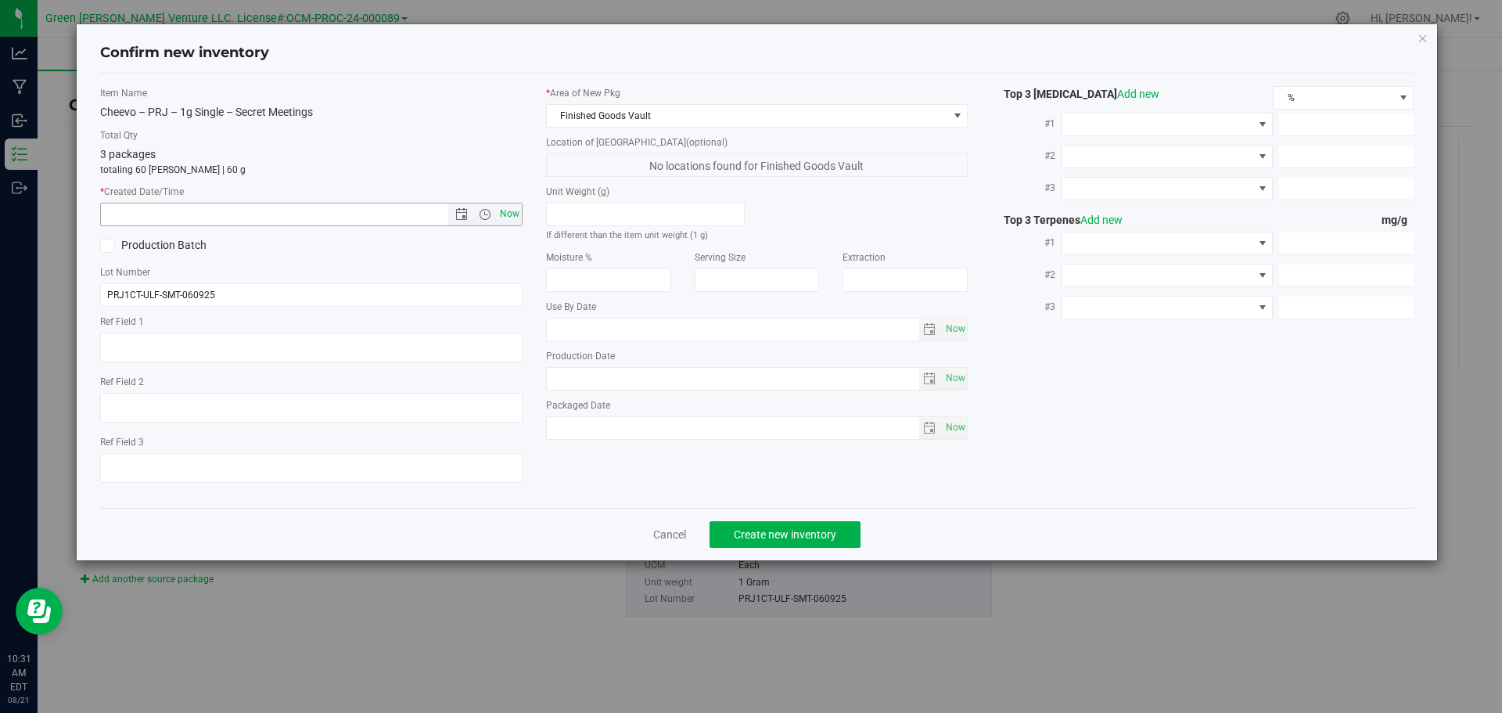
click at [515, 214] on span "Now" at bounding box center [509, 214] width 27 height 23
type input "[DATE] 10:31 AM"
click at [789, 540] on span "Create new inventory" at bounding box center [785, 534] width 102 height 13
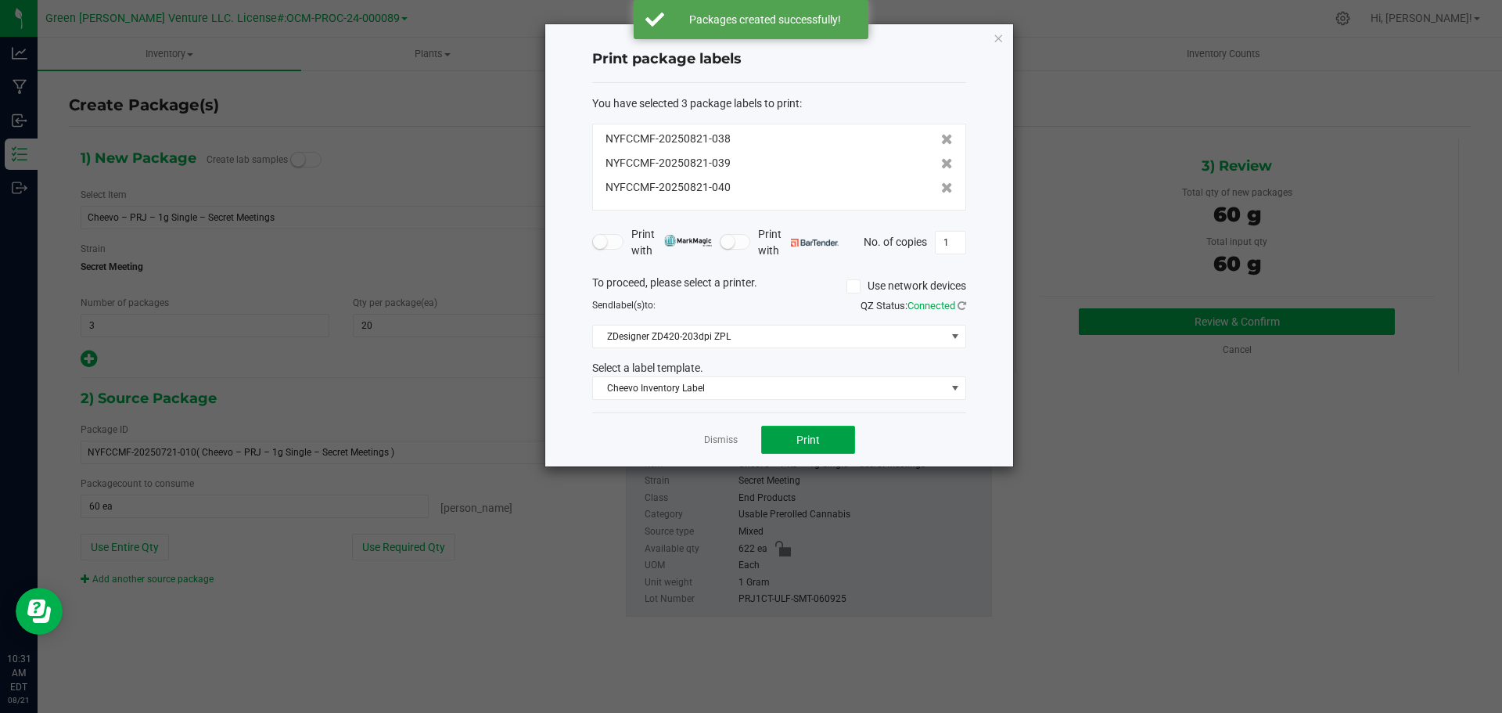
click at [784, 449] on button "Print" at bounding box center [808, 439] width 94 height 28
click at [722, 443] on link "Dismiss" at bounding box center [721, 439] width 34 height 13
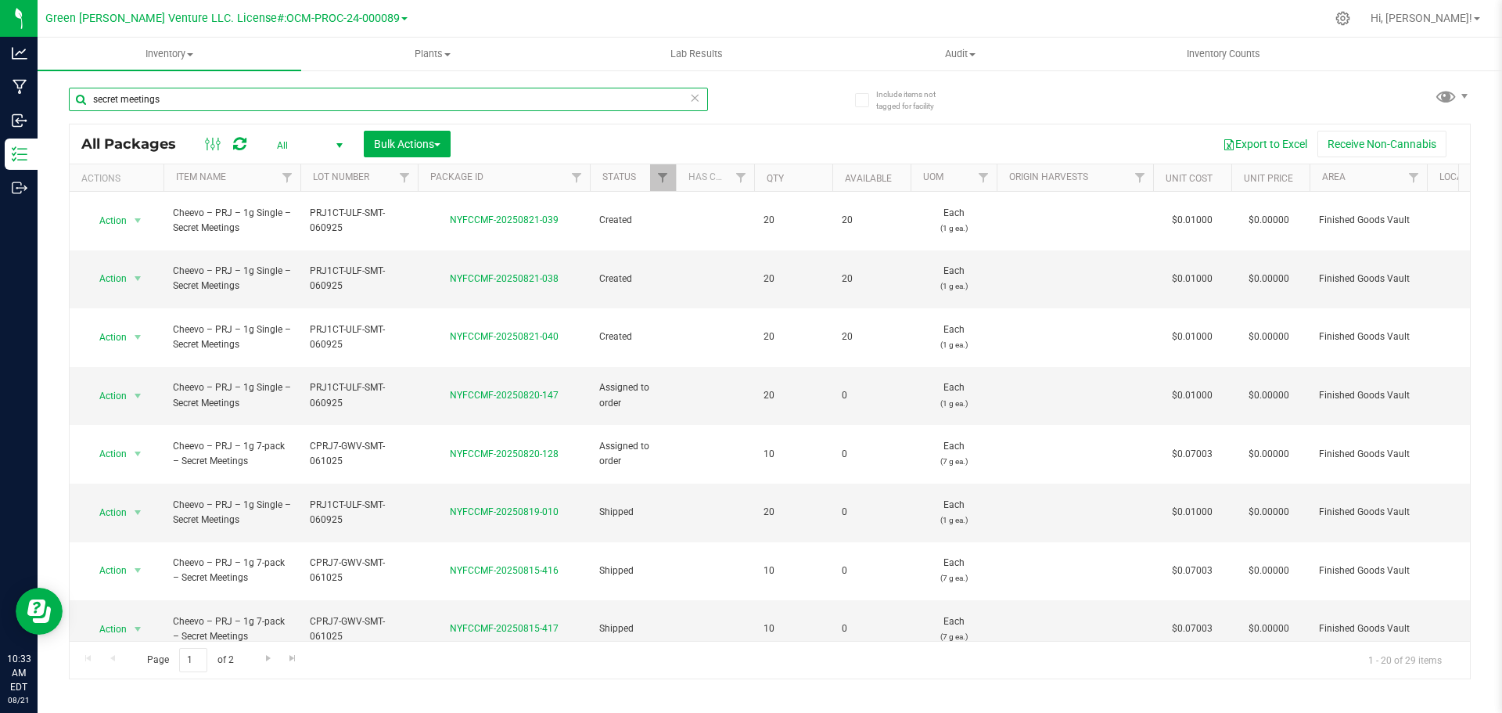
click at [180, 93] on input "secret meetings" at bounding box center [388, 99] width 639 height 23
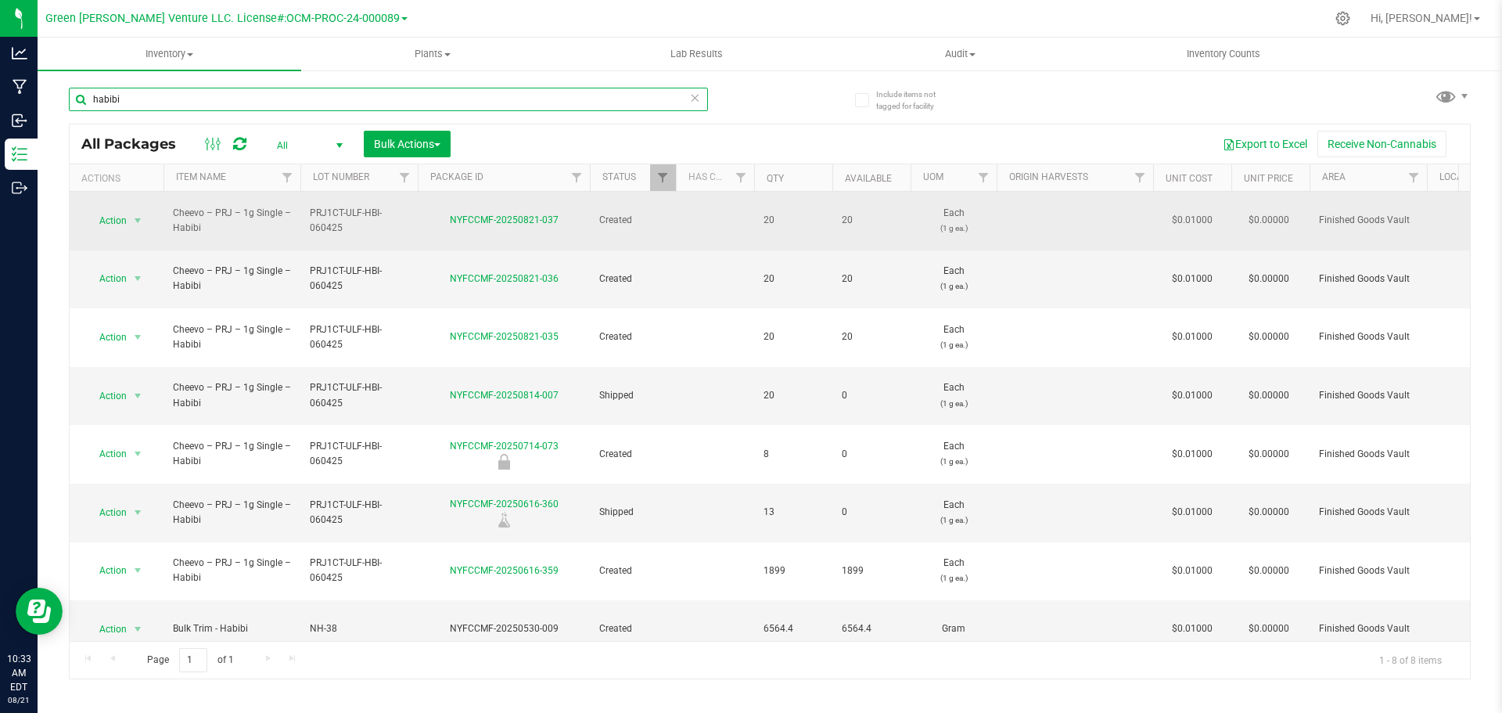
type input "habibi"
click at [117, 217] on span "Action" at bounding box center [106, 221] width 42 height 22
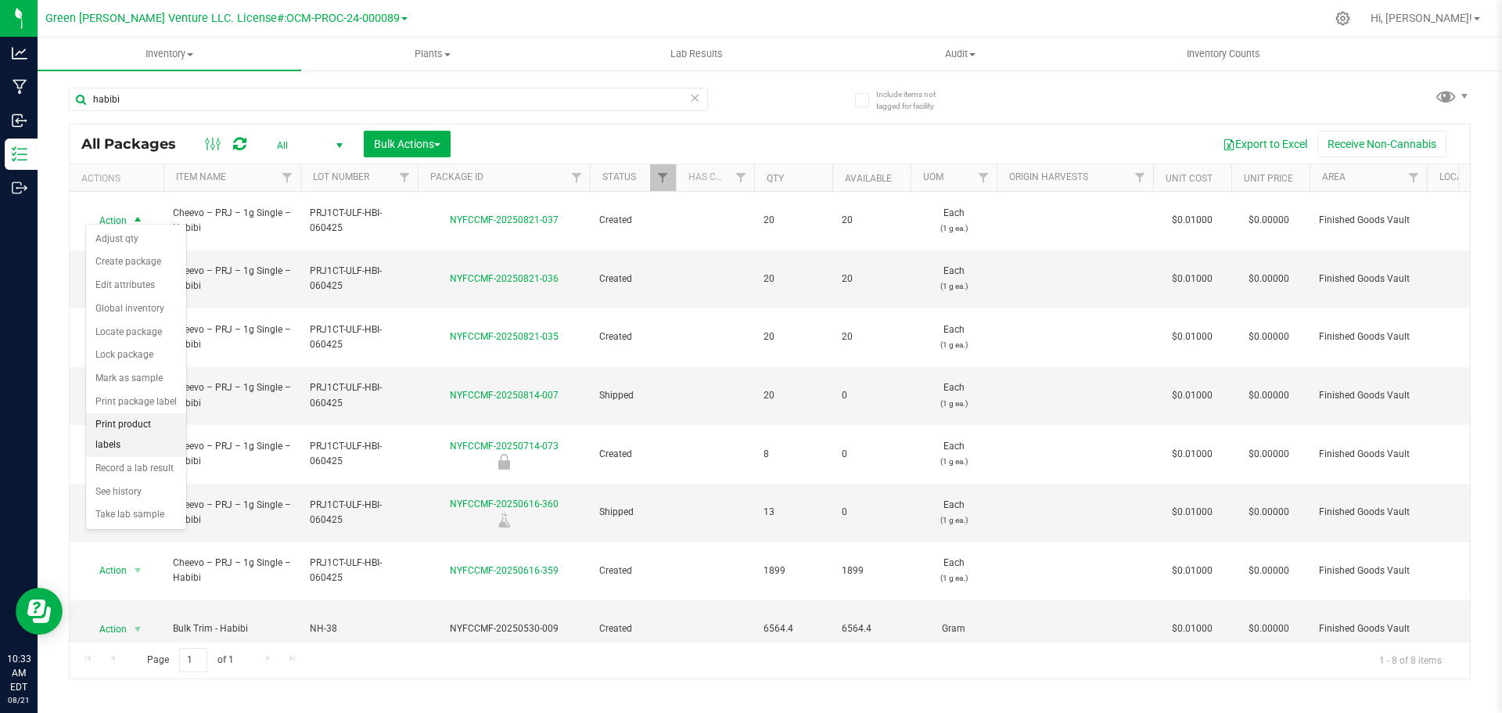
click at [122, 422] on li "Print product labels" at bounding box center [136, 434] width 100 height 43
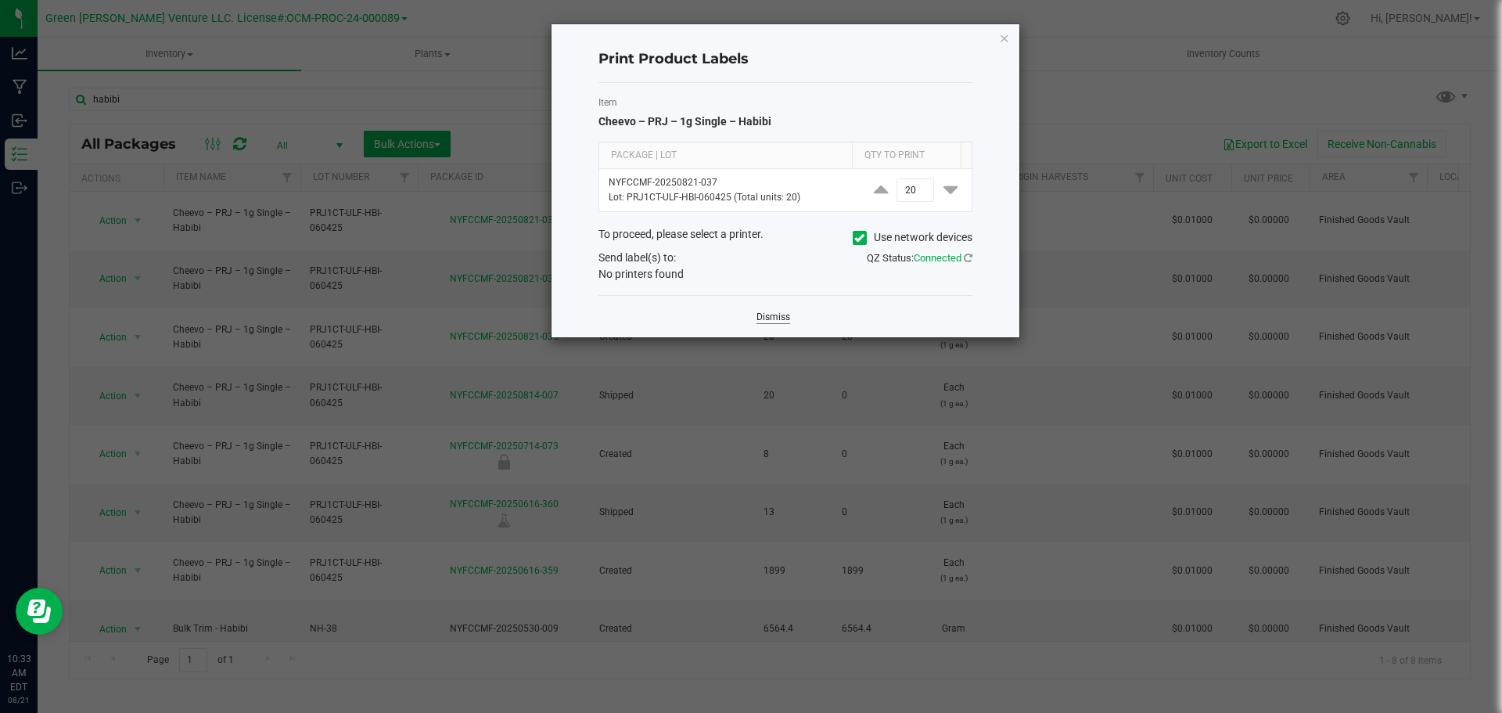
click at [774, 315] on link "Dismiss" at bounding box center [773, 316] width 34 height 13
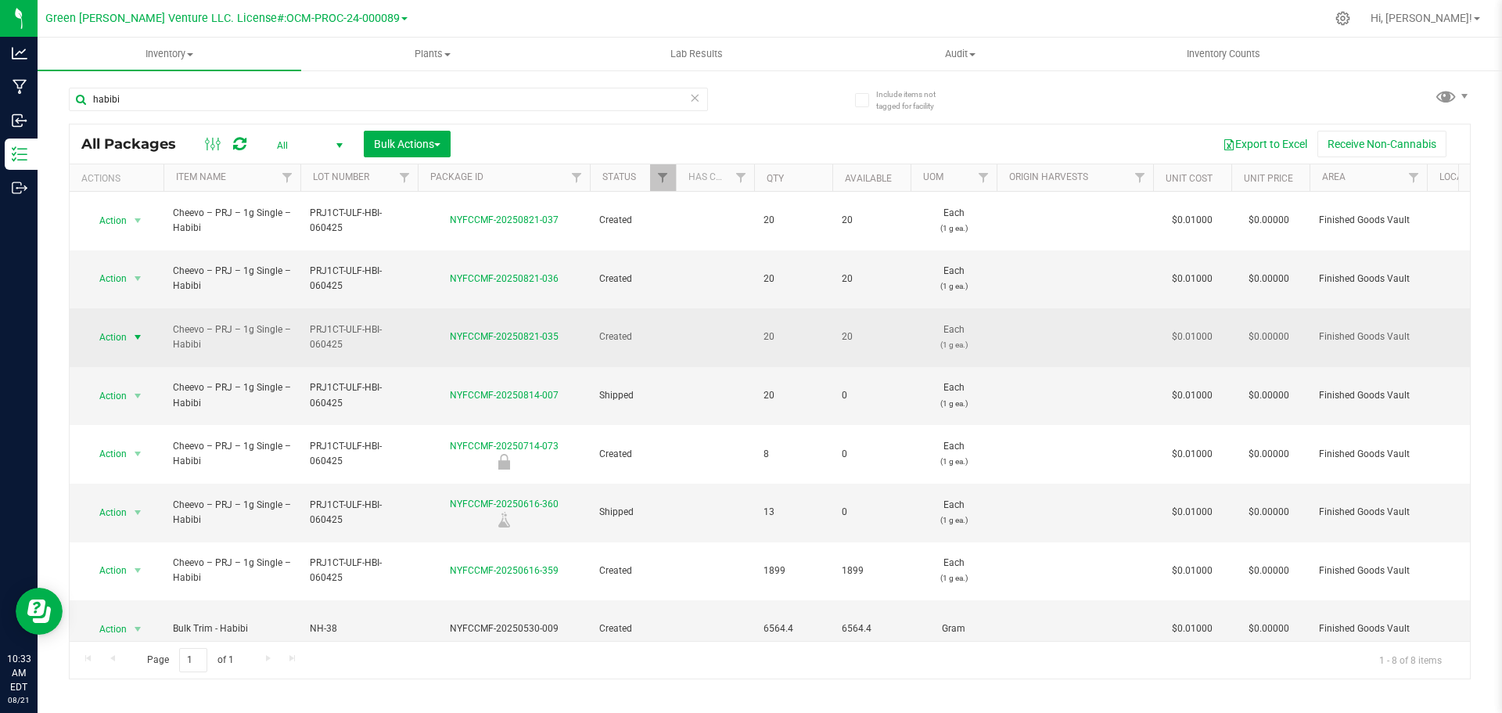
click at [128, 326] on span "select" at bounding box center [138, 337] width 20 height 22
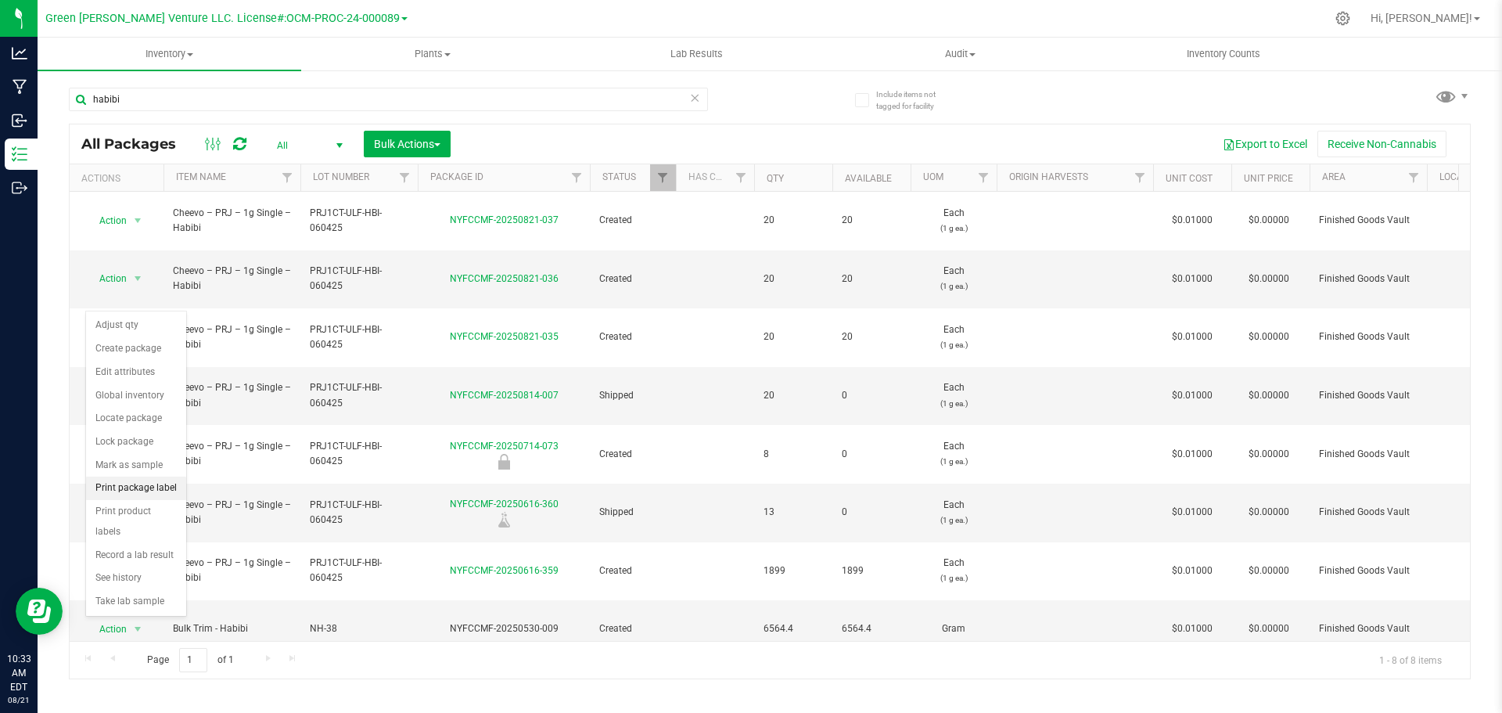
click at [137, 490] on li "Print package label" at bounding box center [136, 487] width 100 height 23
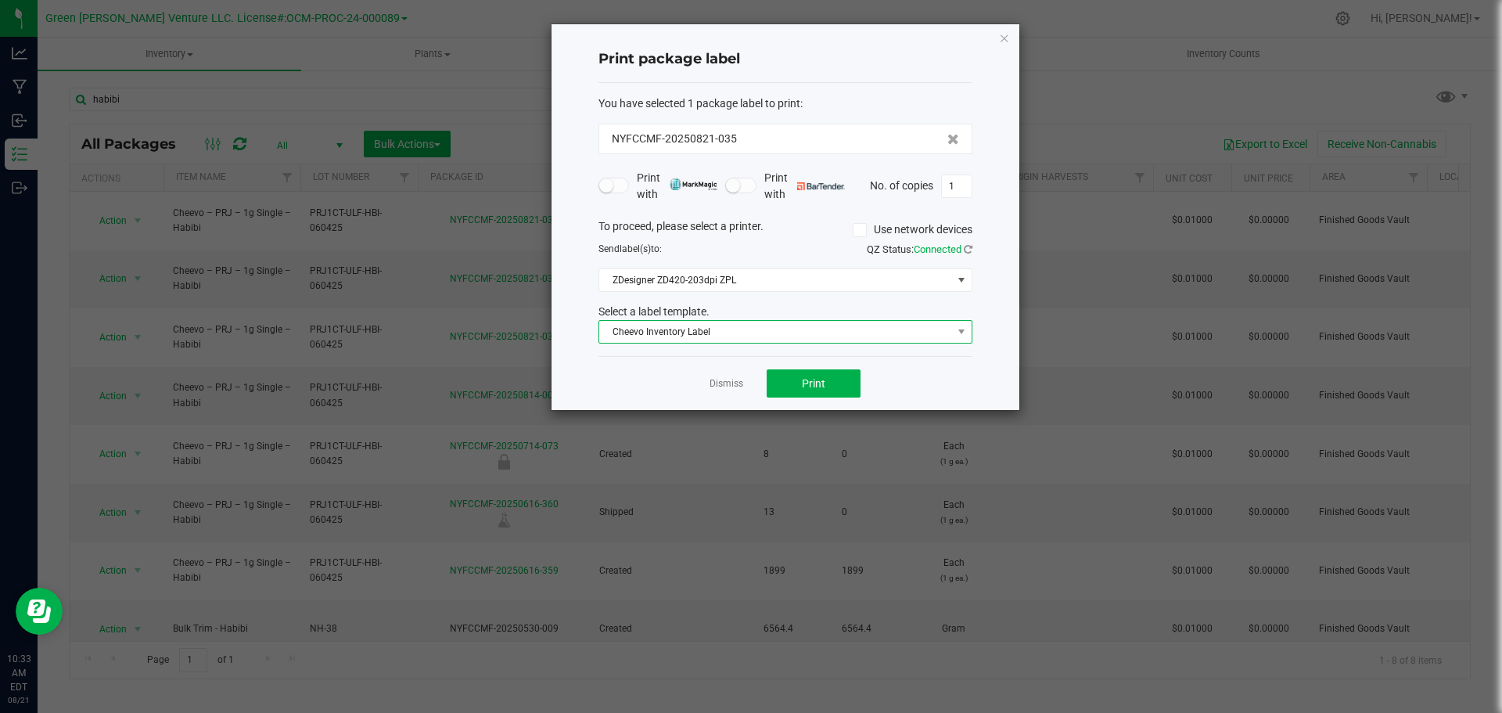
click at [748, 328] on span "Cheevo Inventory Label" at bounding box center [775, 332] width 353 height 22
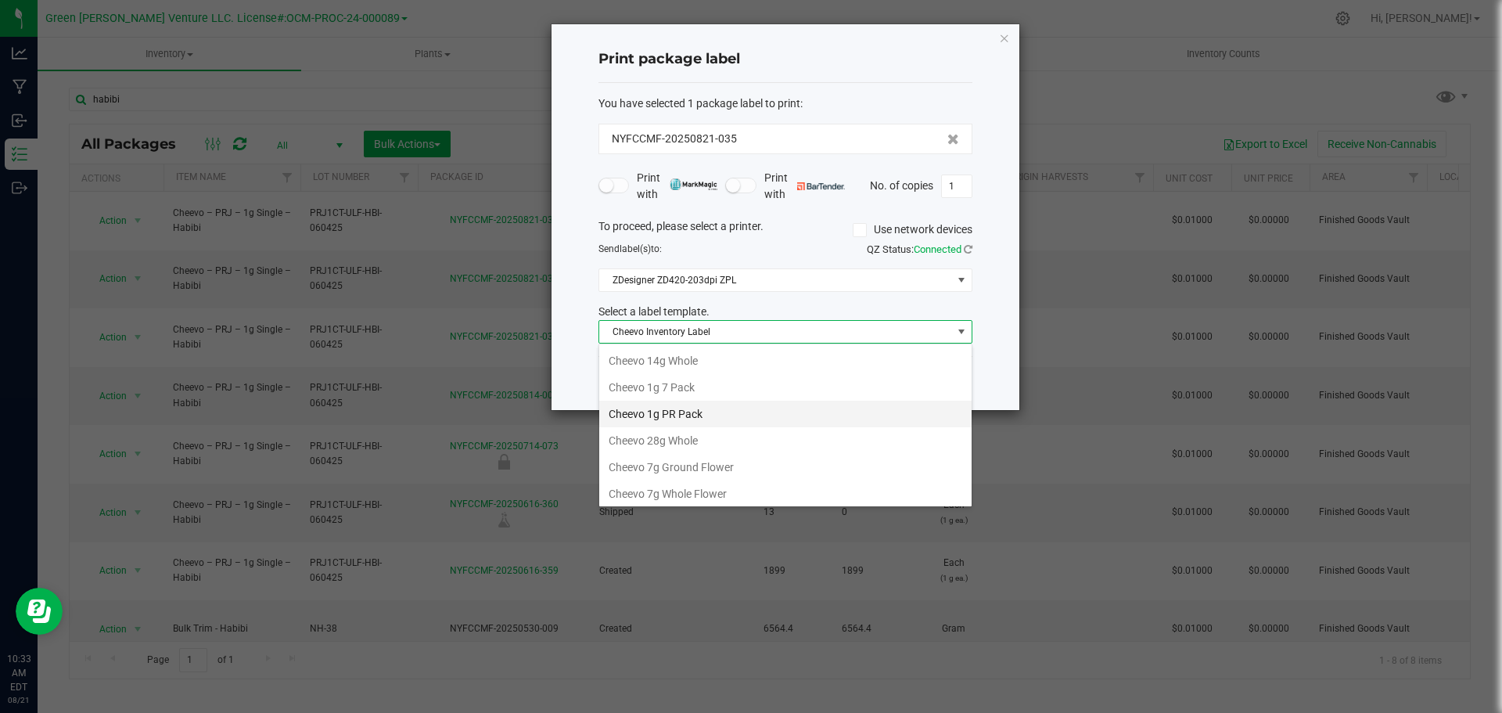
click at [668, 415] on li "Cheevo 1g PR Pack" at bounding box center [785, 413] width 372 height 27
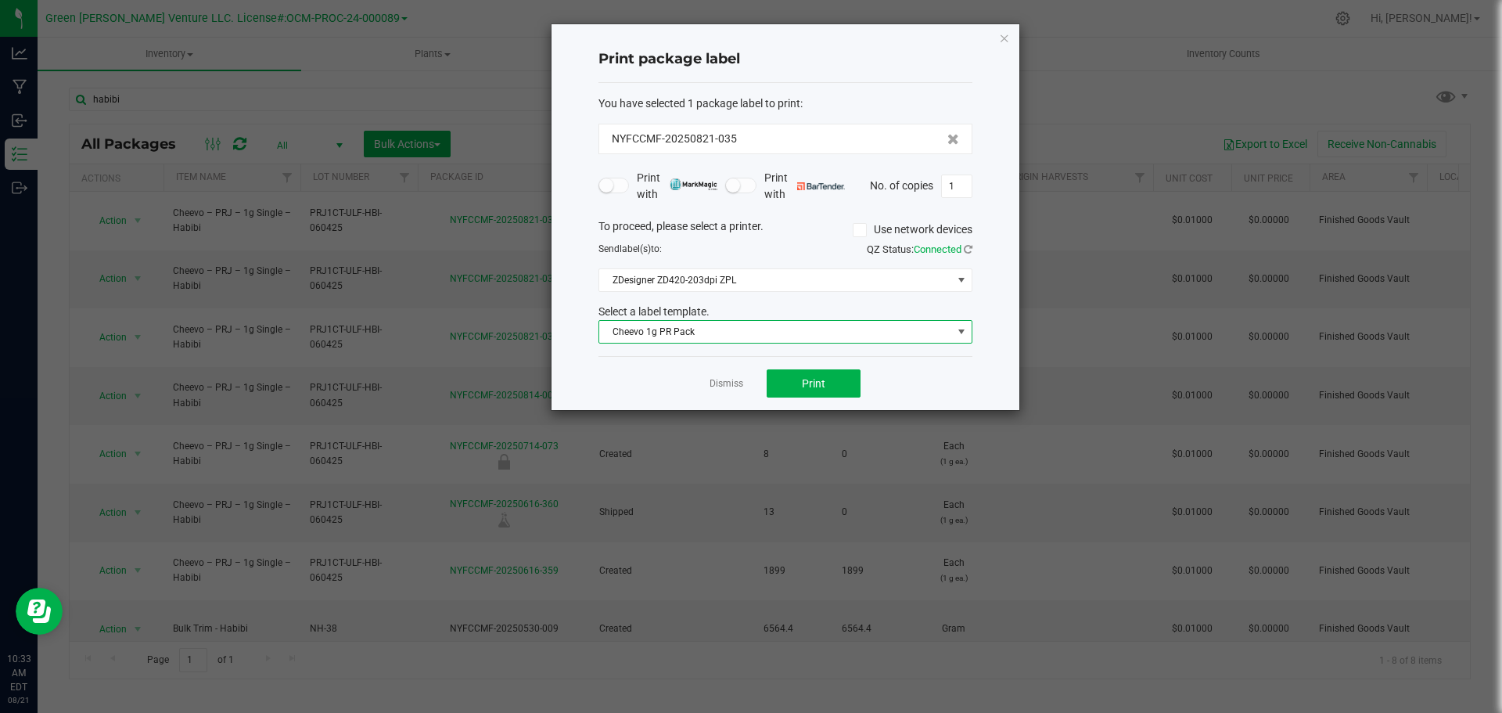
click at [727, 392] on div "Dismiss Print" at bounding box center [785, 383] width 374 height 54
click at [730, 382] on link "Dismiss" at bounding box center [726, 383] width 34 height 13
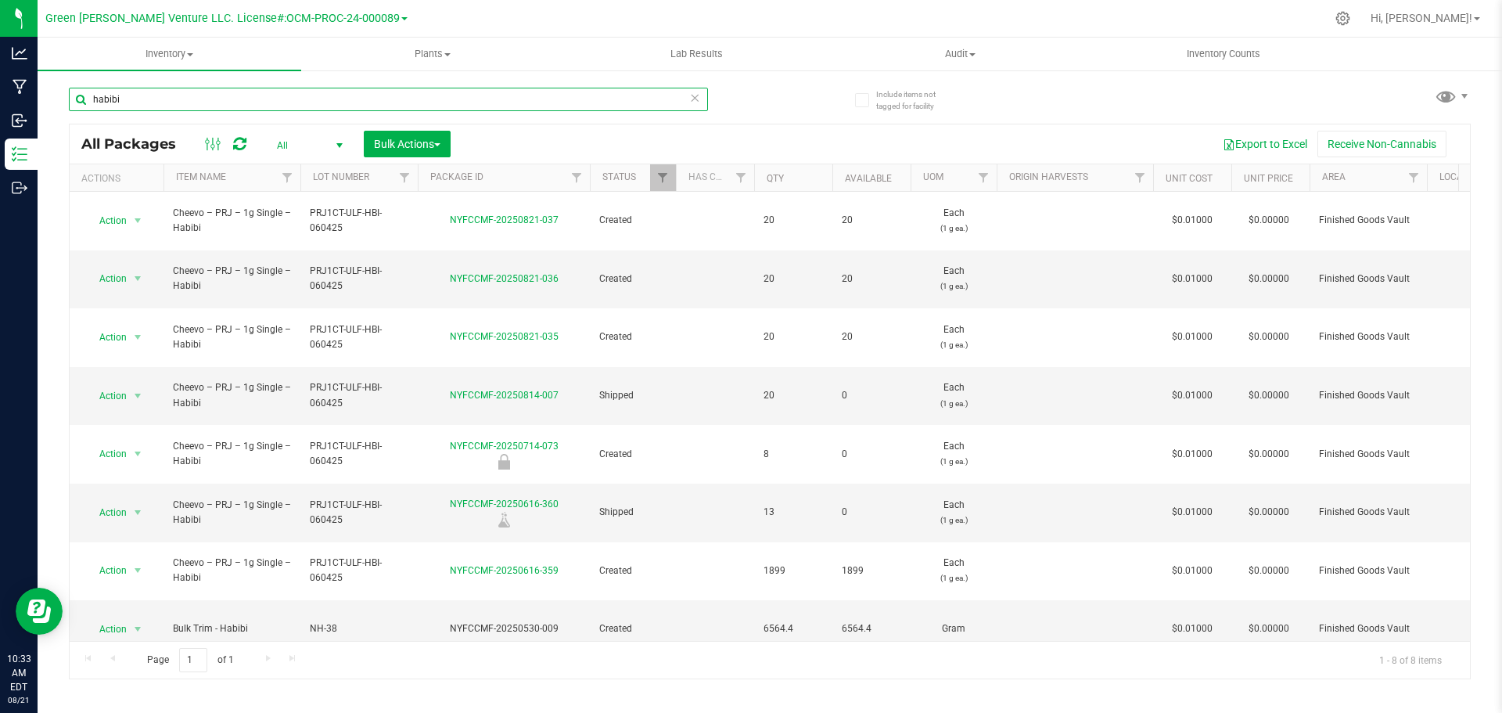
drag, startPoint x: 158, startPoint y: 96, endPoint x: 58, endPoint y: 103, distance: 100.4
click at [58, 103] on div "Include items not tagged for facility habibi All Packages All Active Only Lab S…" at bounding box center [770, 307] width 1464 height 477
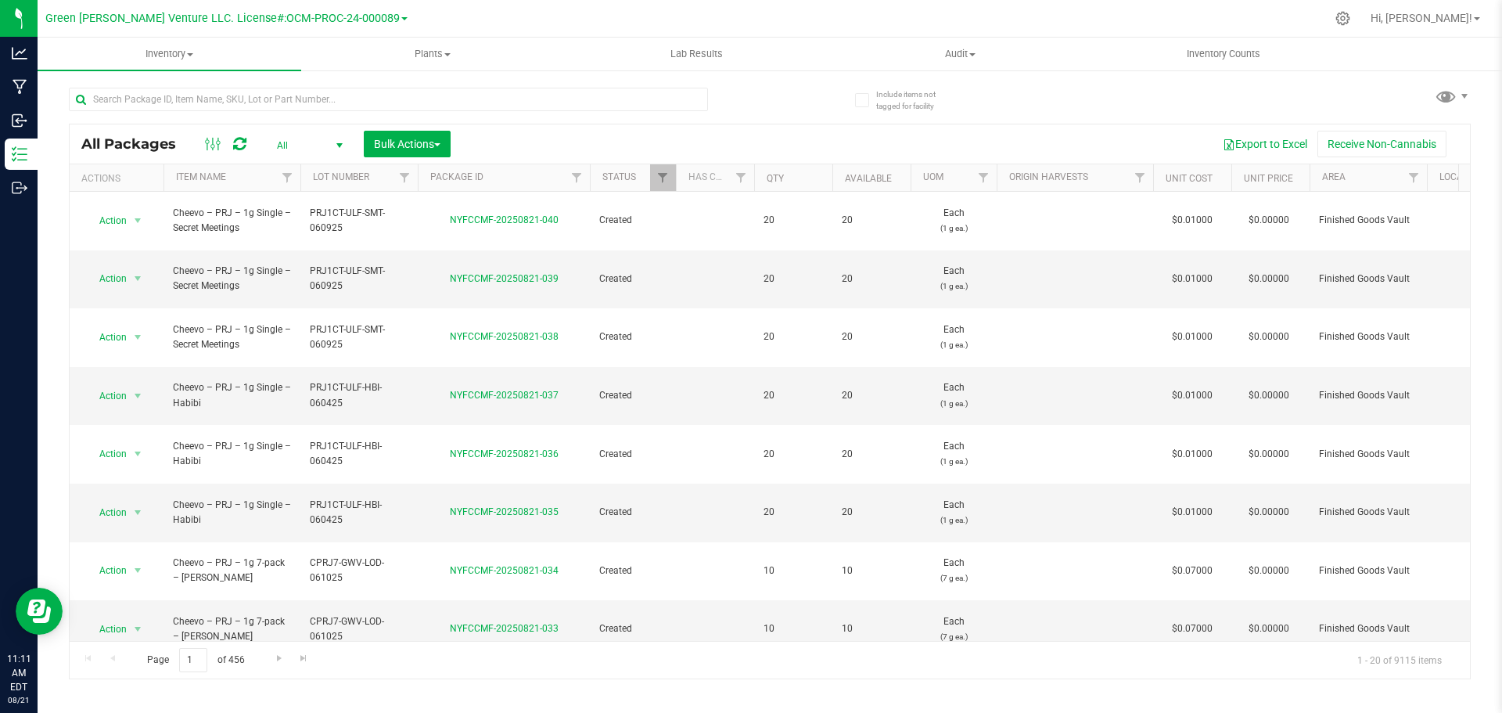
click at [560, 82] on div at bounding box center [419, 99] width 701 height 50
click at [558, 94] on input "text" at bounding box center [388, 99] width 639 height 23
type input "NYFCCMF-20250821-044"
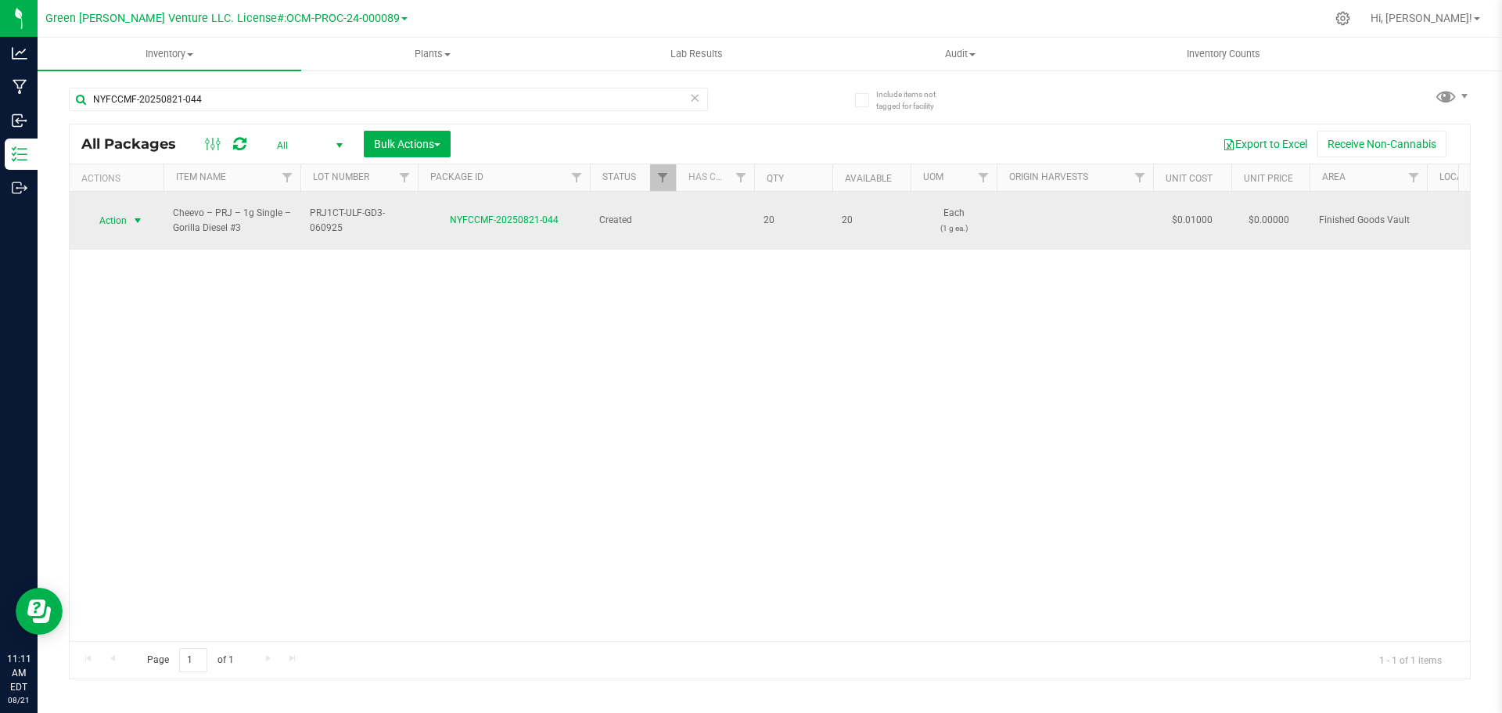
click at [135, 217] on span "select" at bounding box center [137, 220] width 13 height 13
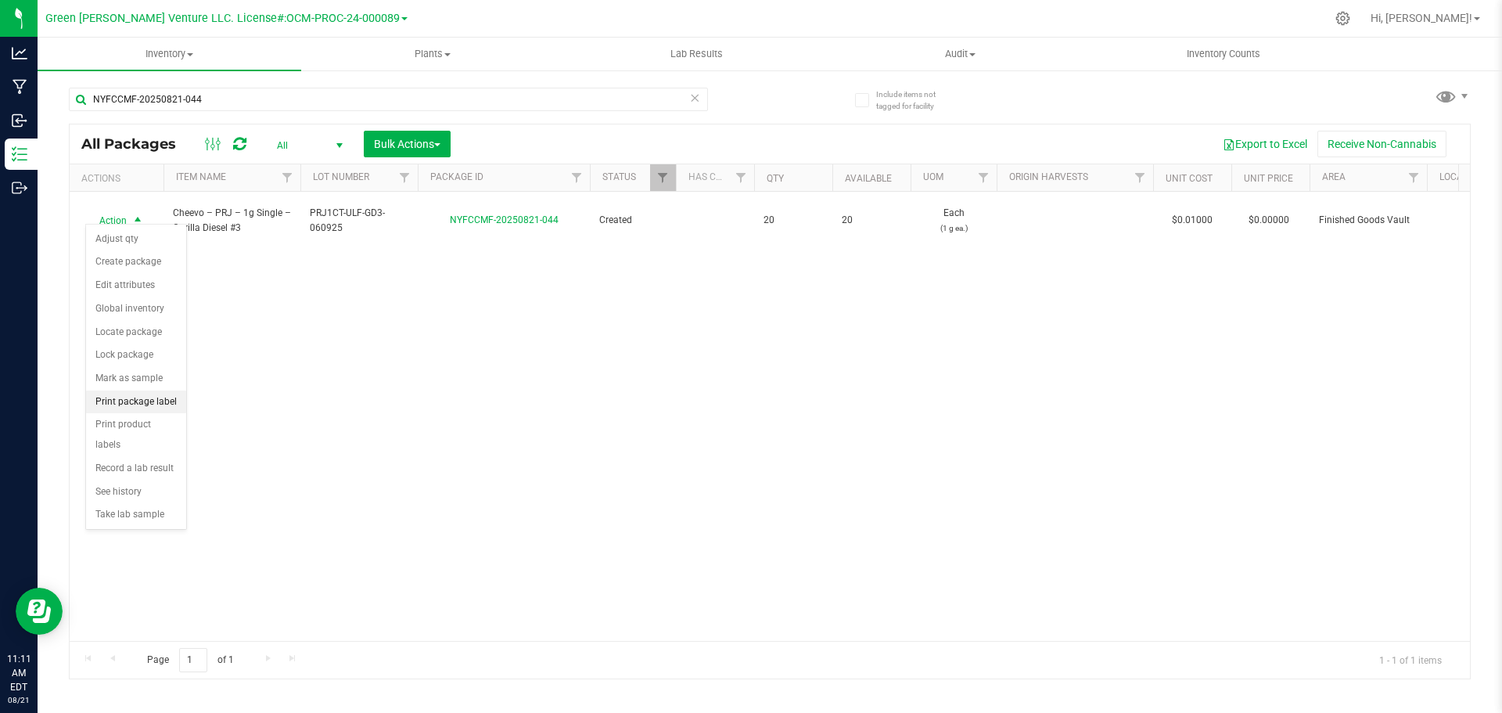
click at [153, 408] on li "Print package label" at bounding box center [136, 401] width 100 height 23
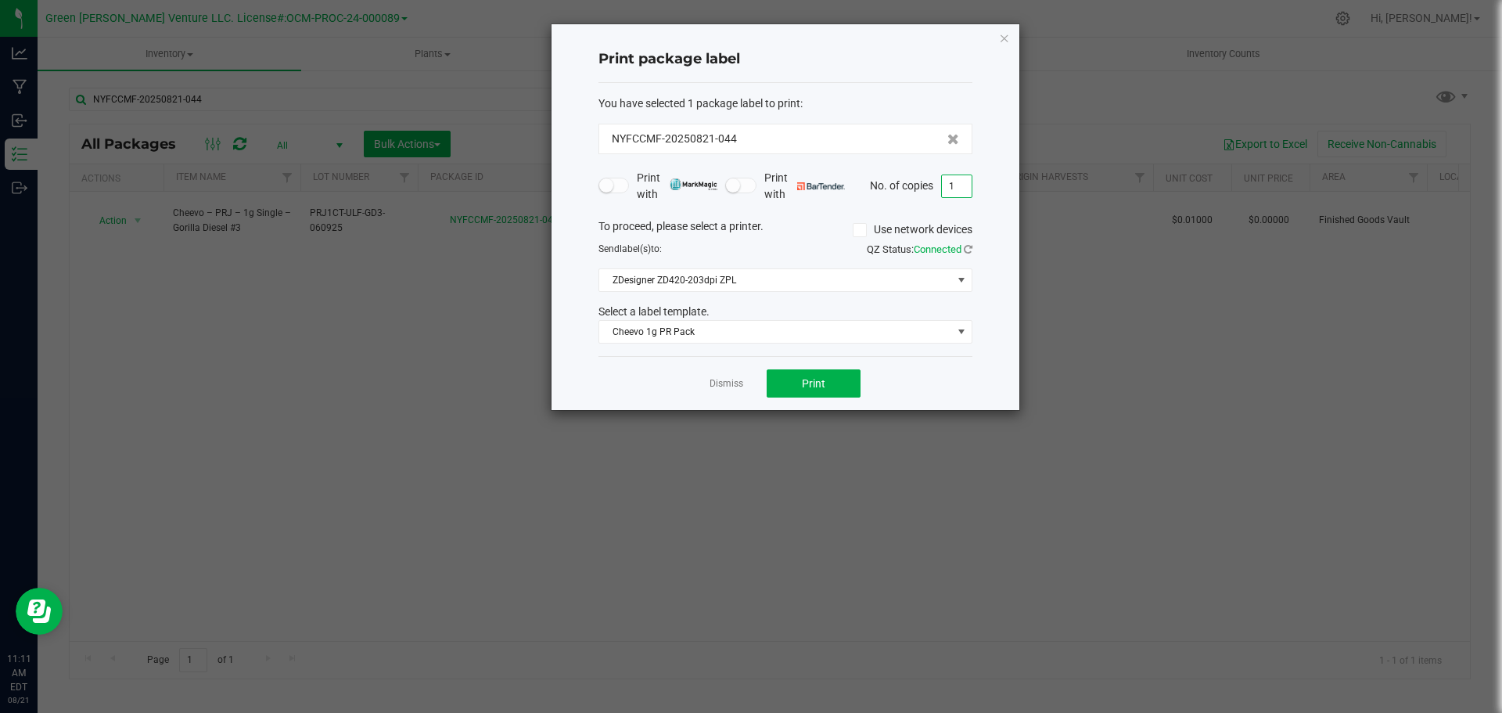
click at [957, 179] on input "1" at bounding box center [957, 186] width 30 height 22
type input "10"
click at [832, 389] on button "Print" at bounding box center [813, 383] width 94 height 28
click at [1009, 39] on icon "button" at bounding box center [1004, 37] width 11 height 19
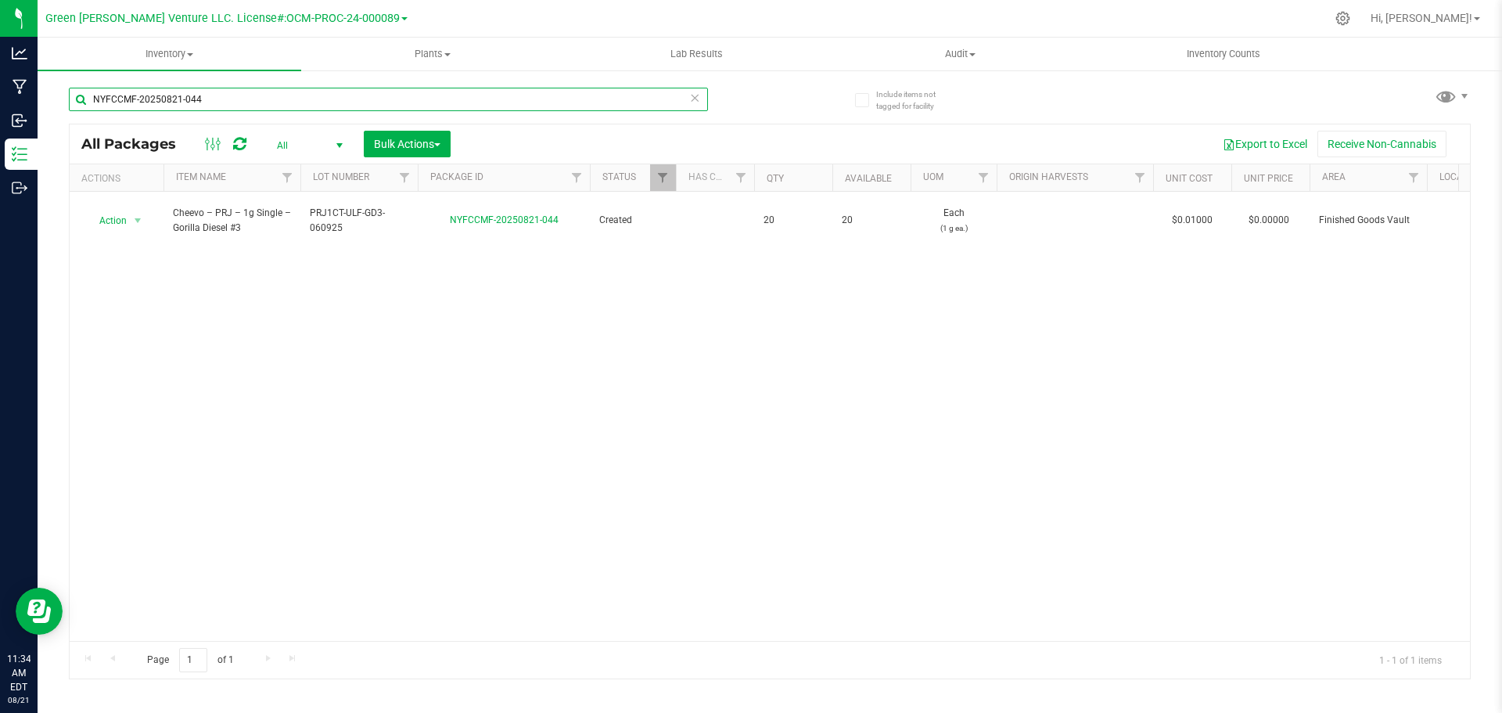
drag, startPoint x: 213, startPoint y: 94, endPoint x: 70, endPoint y: 101, distance: 143.3
click at [70, 101] on input "NYFCCMF-20250821-044" at bounding box center [388, 99] width 639 height 23
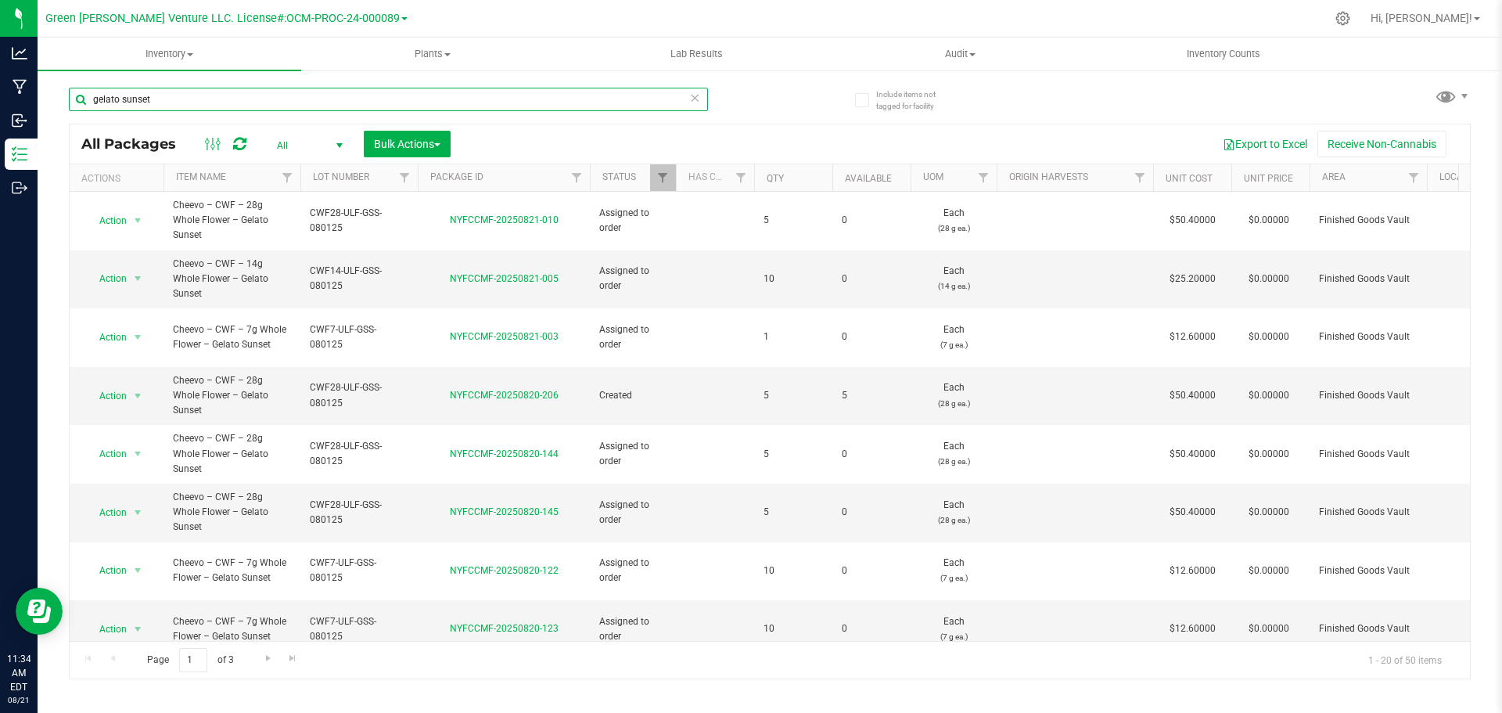
scroll to position [459, 0]
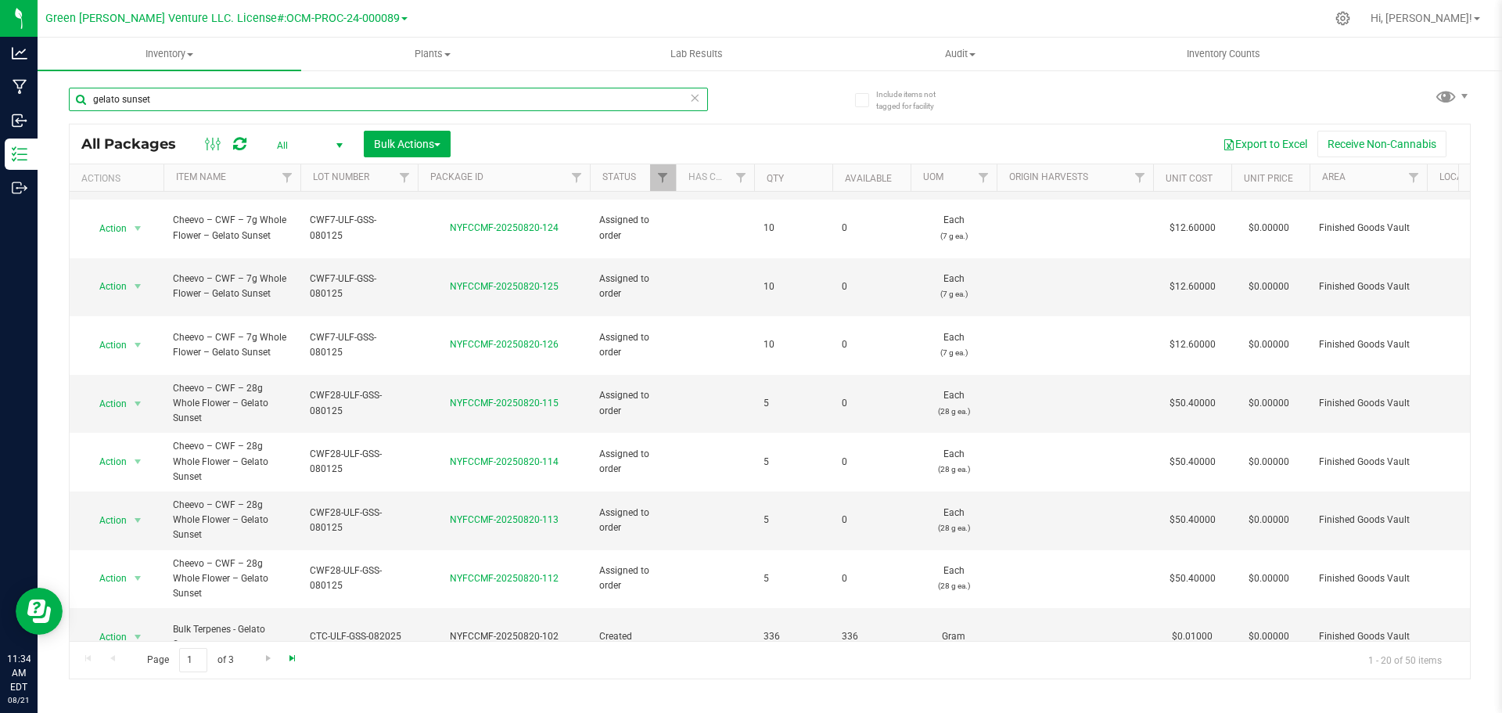
type input "gelato sunset"
click at [294, 651] on span "Go to the last page" at bounding box center [292, 657] width 13 height 13
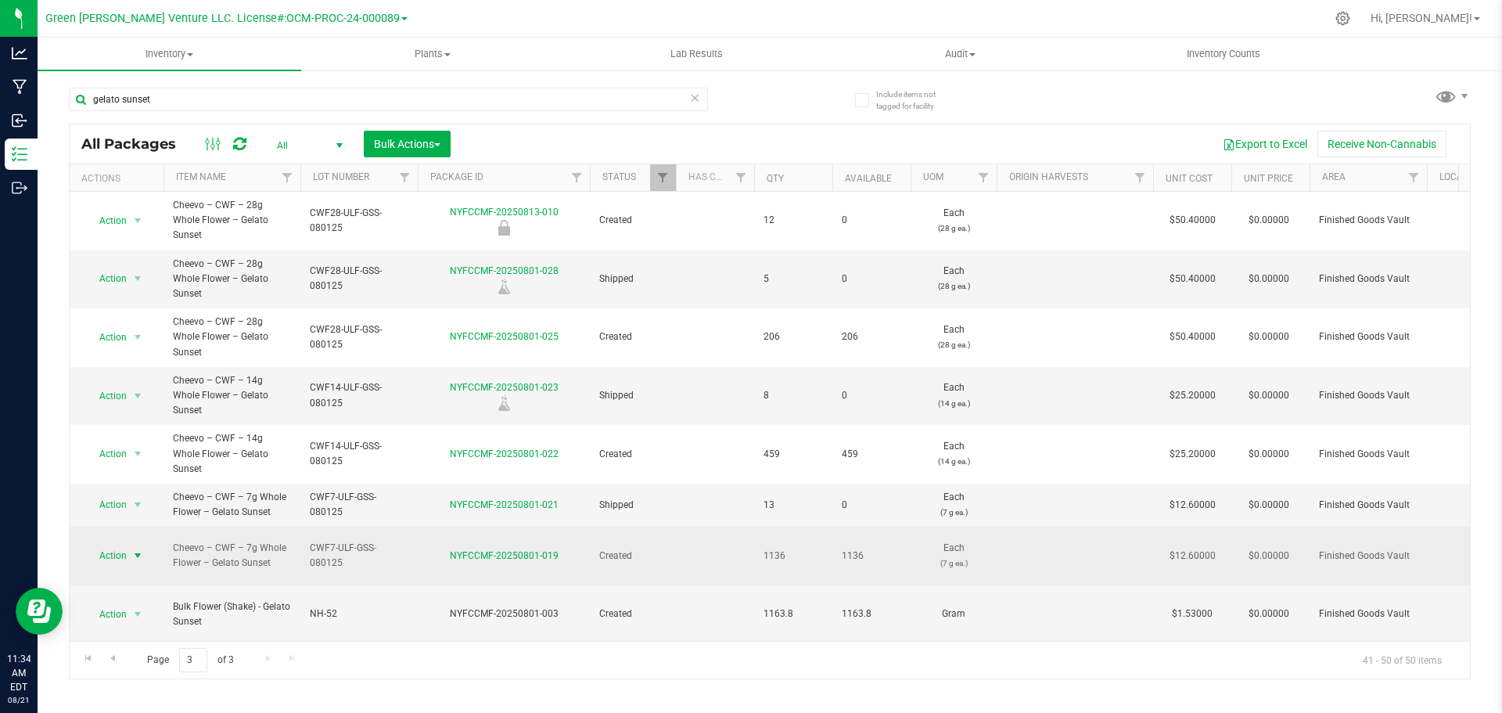
click at [124, 544] on span "Action" at bounding box center [106, 555] width 42 height 22
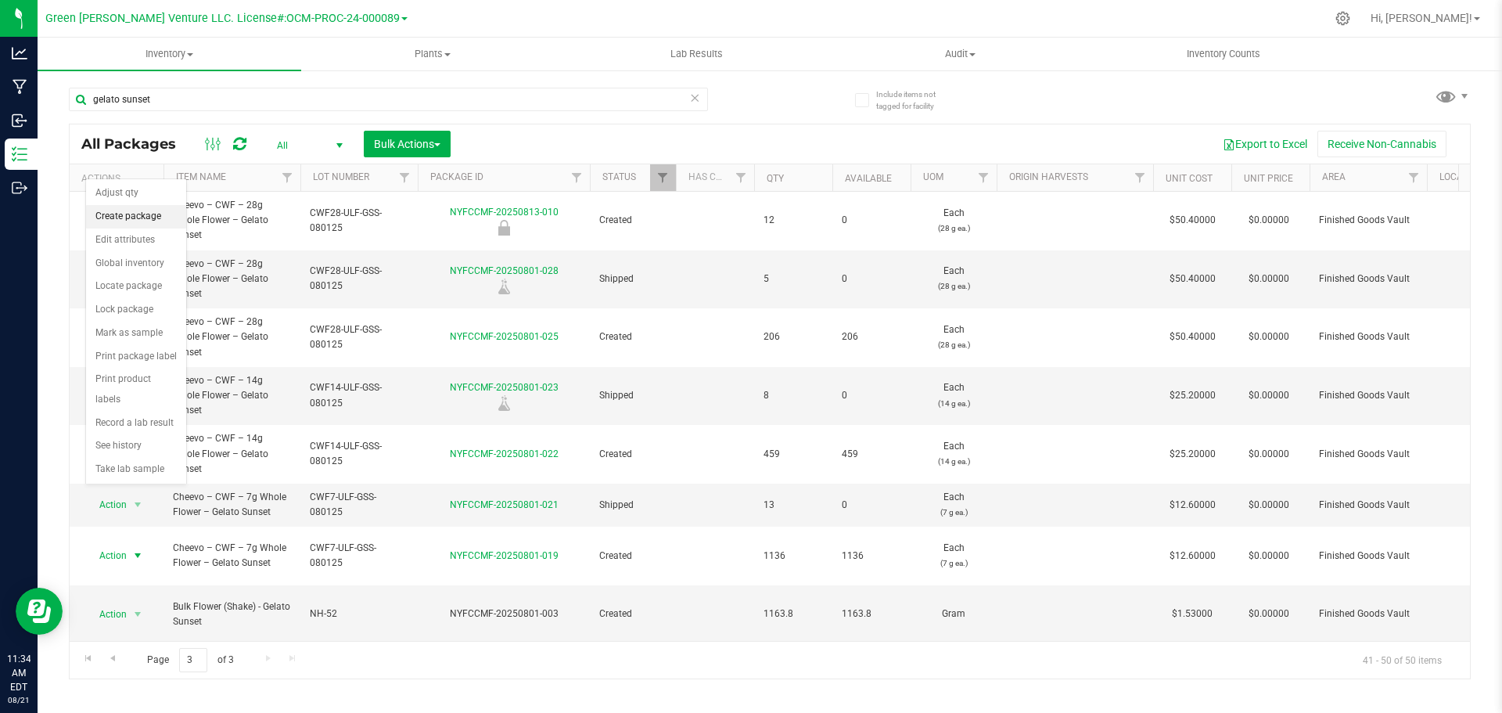
click at [154, 210] on li "Create package" at bounding box center [136, 216] width 100 height 23
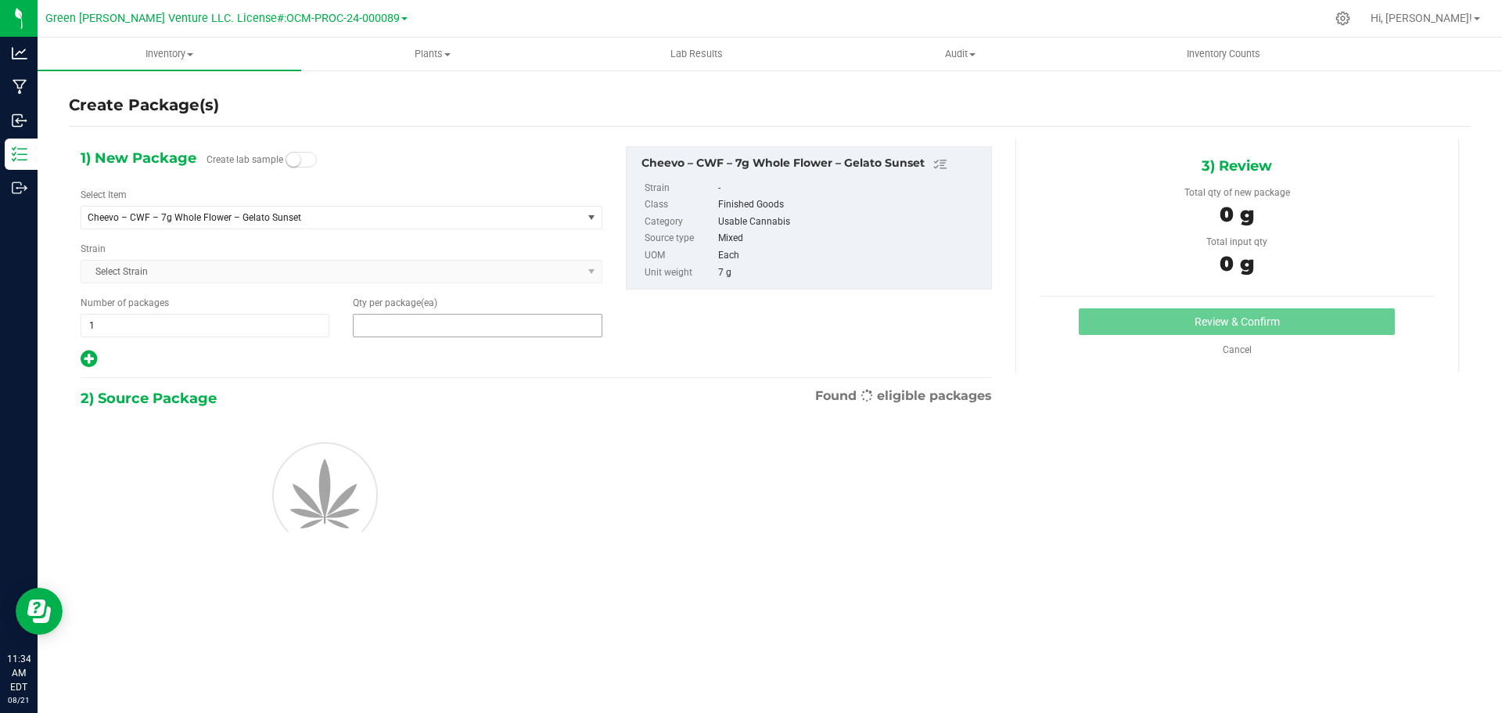
click at [365, 322] on span at bounding box center [477, 325] width 249 height 23
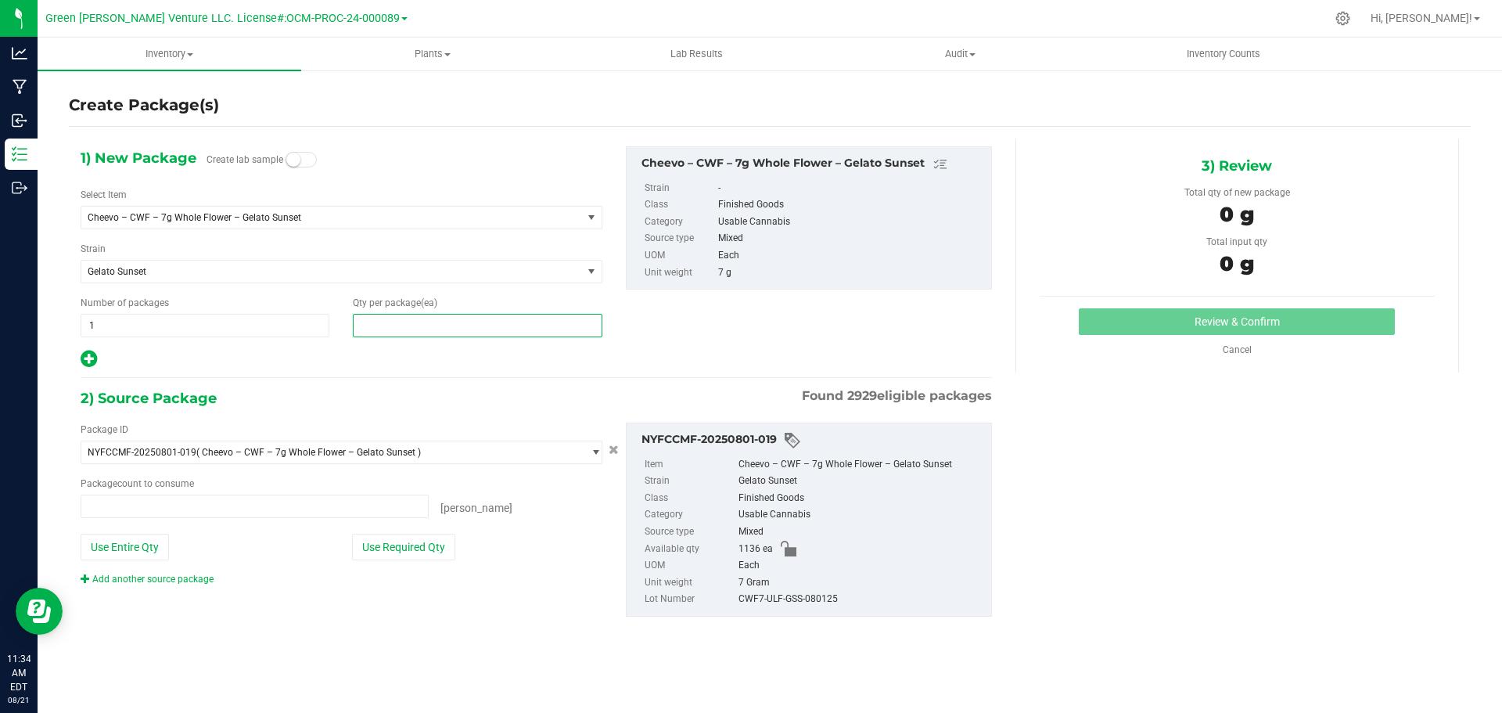
type input "0 ea"
type input "10"
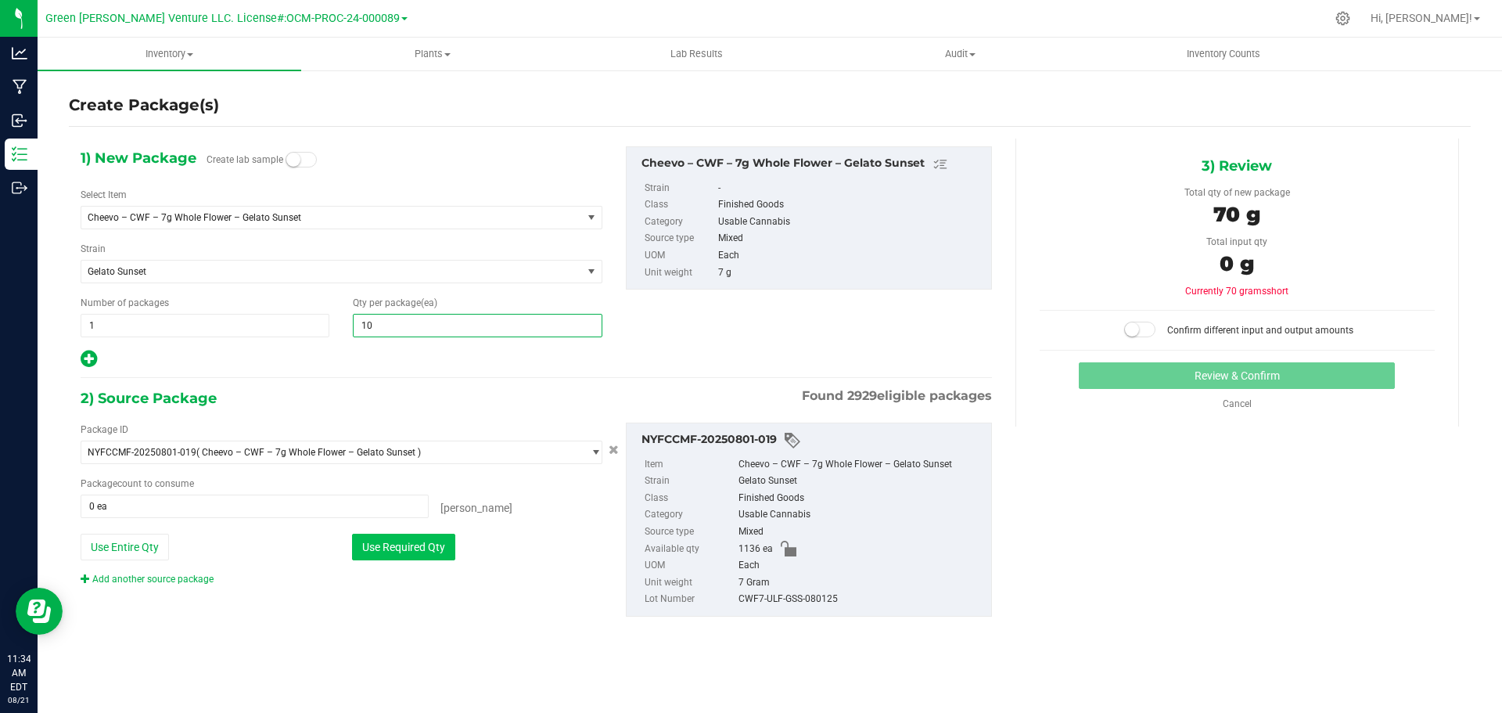
type input "10"
click at [421, 555] on button "Use Required Qty" at bounding box center [403, 546] width 103 height 27
type input "10 ea"
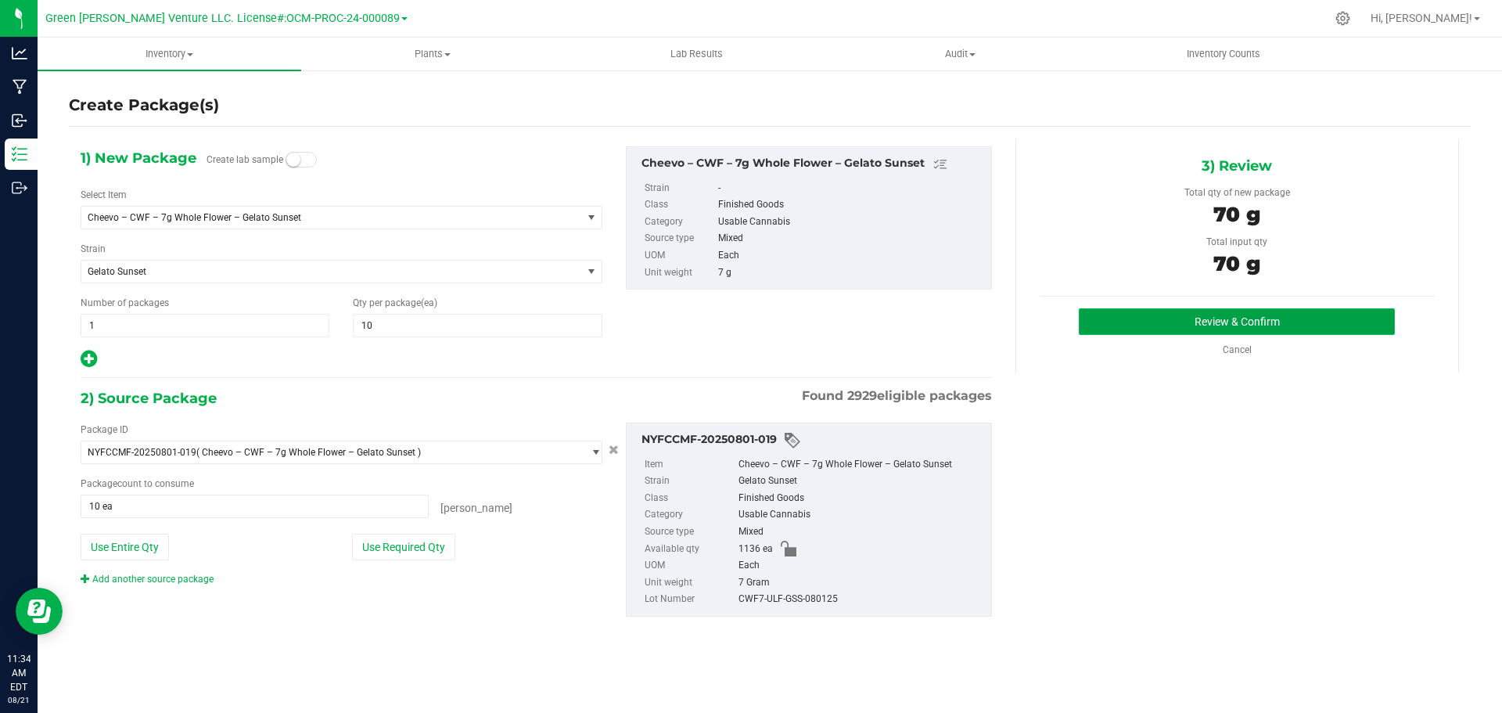
click at [1180, 313] on button "Review & Confirm" at bounding box center [1237, 321] width 316 height 27
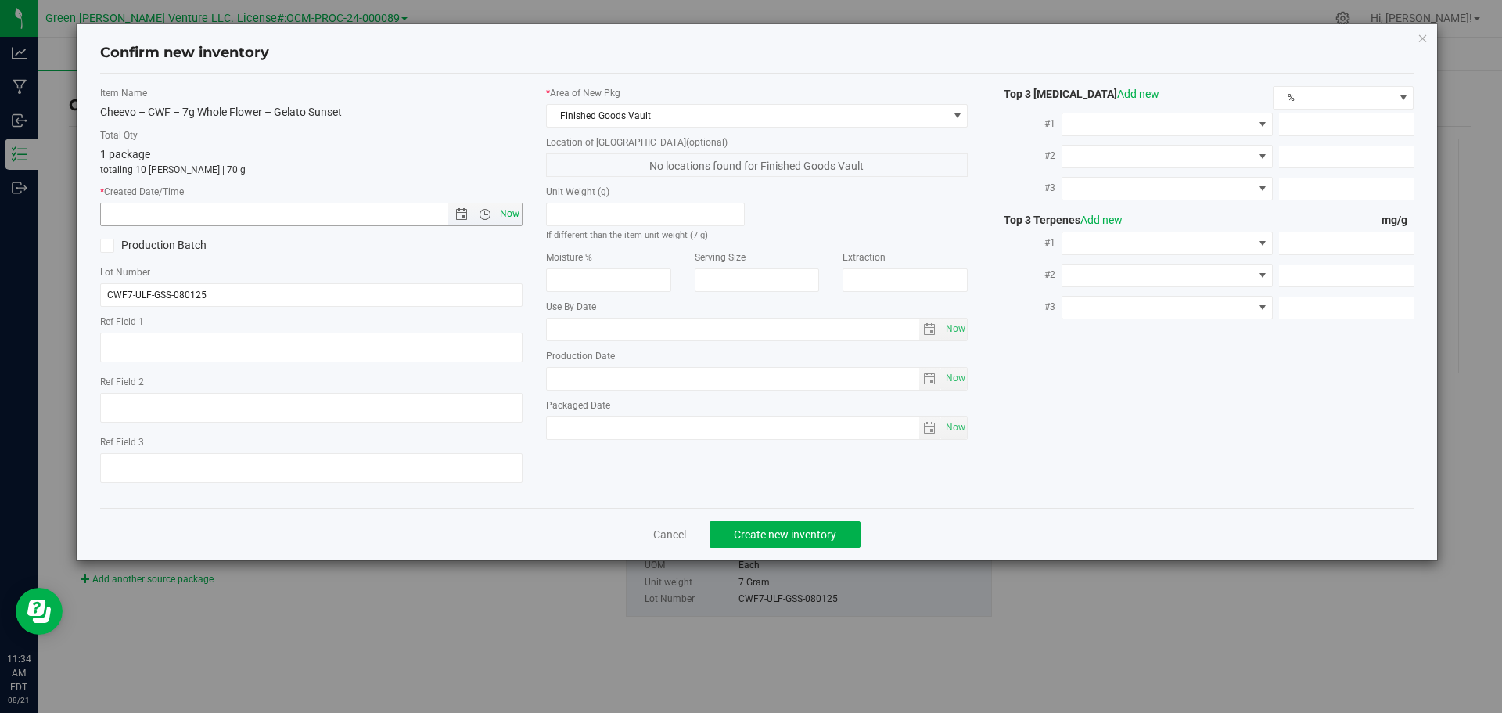
click at [508, 215] on span "Now" at bounding box center [509, 214] width 27 height 23
type input "[DATE] 11:34 AM"
click at [777, 539] on span "Create new inventory" at bounding box center [785, 534] width 102 height 13
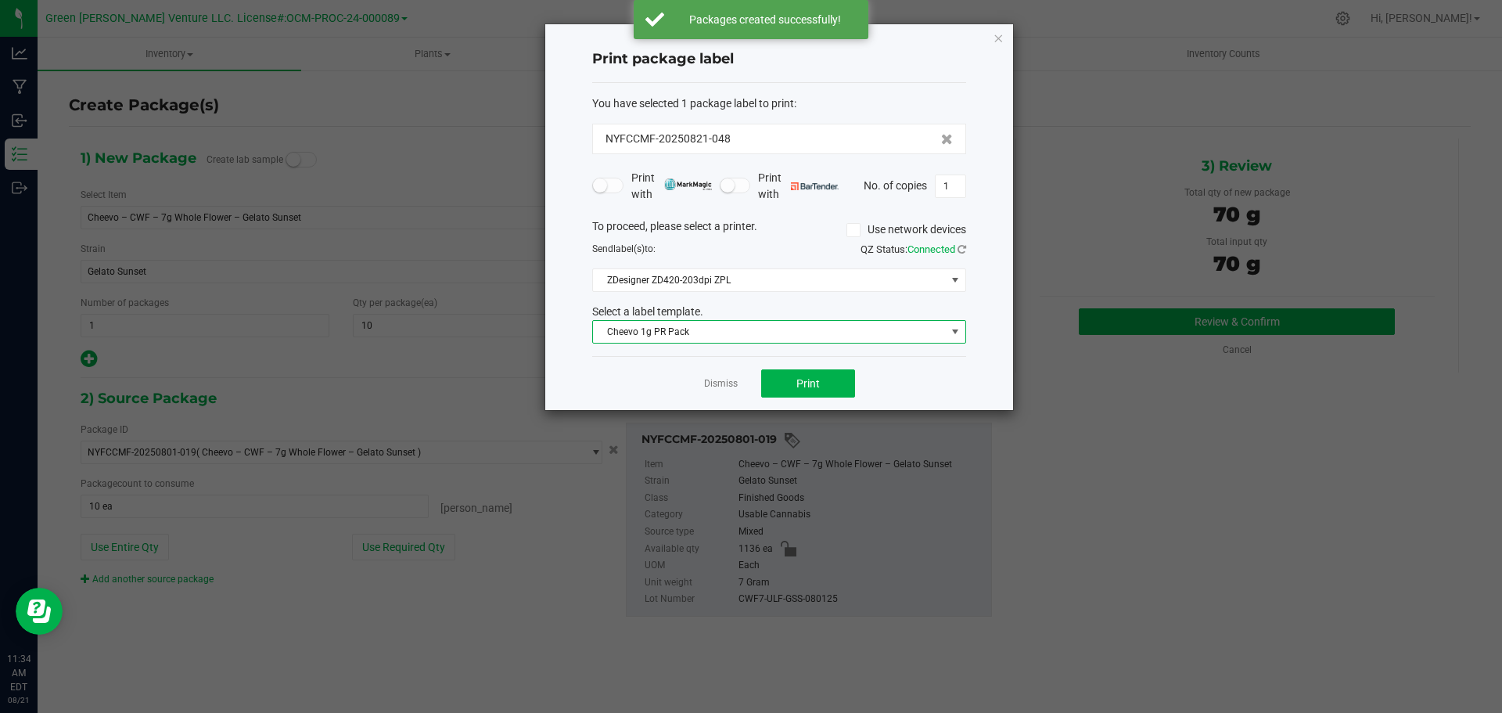
click at [728, 333] on span "Cheevo 1g PR Pack" at bounding box center [769, 332] width 353 height 22
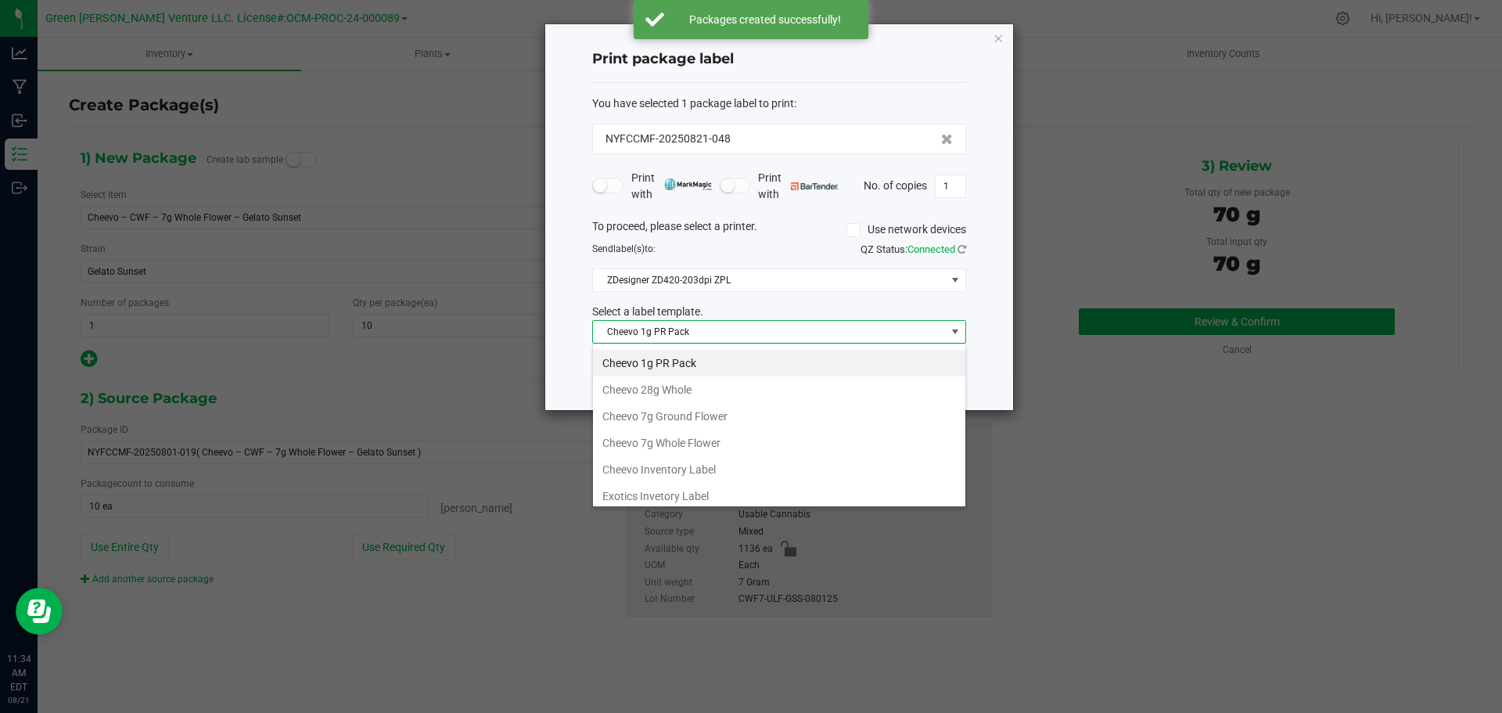
scroll to position [78, 0]
click at [670, 411] on li "Cheevo 7g Whole Flower" at bounding box center [779, 415] width 372 height 27
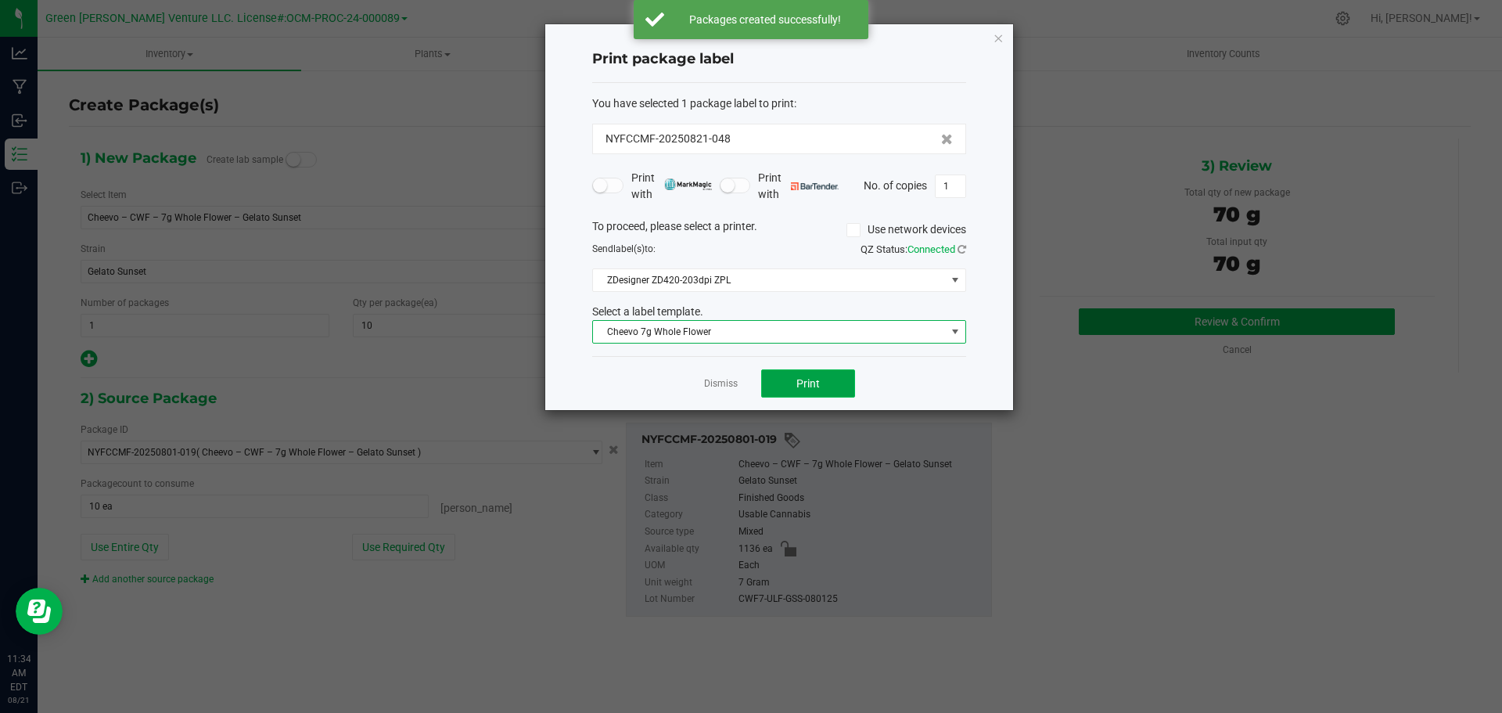
click at [779, 382] on button "Print" at bounding box center [808, 383] width 94 height 28
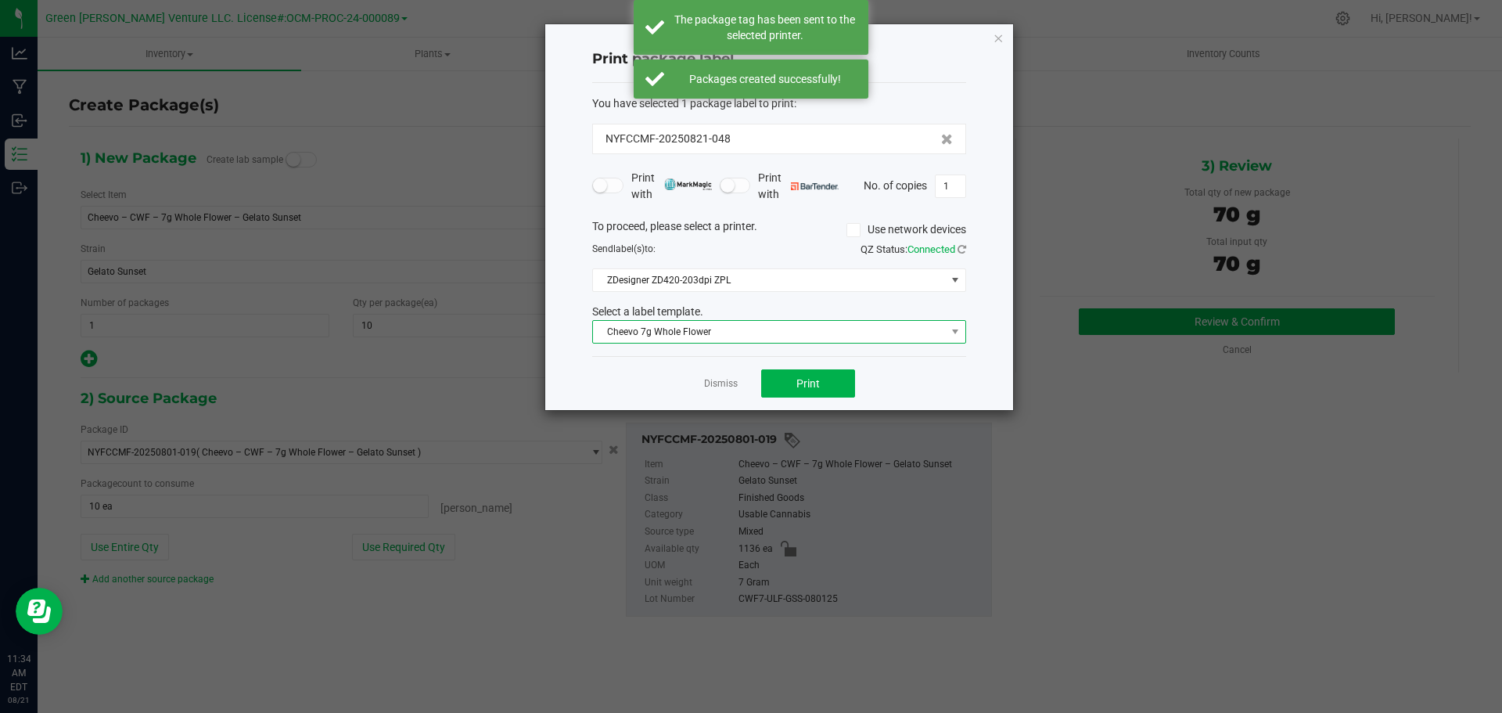
click at [753, 333] on span "Cheevo 7g Whole Flower" at bounding box center [769, 332] width 353 height 22
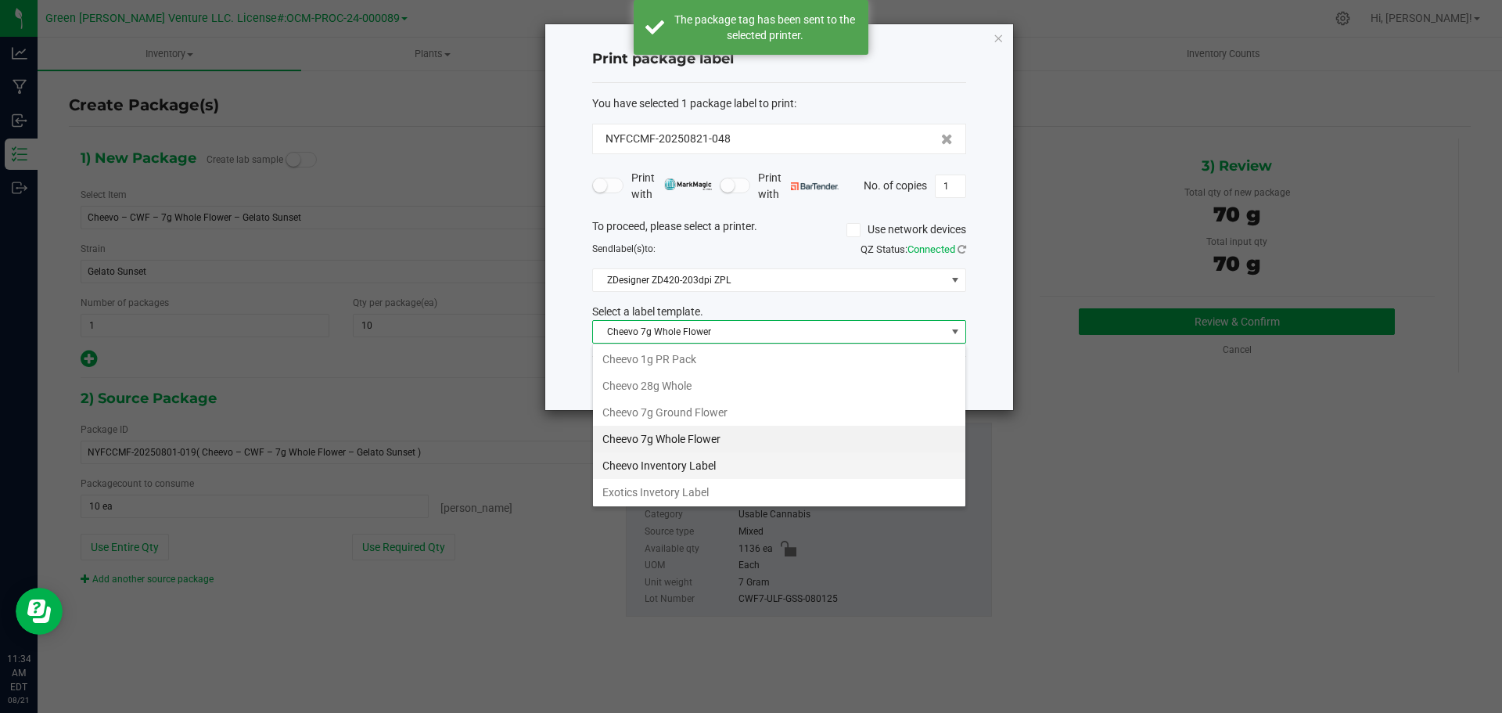
scroll to position [81, 0]
click at [669, 437] on li "Cheevo Inventory Label" at bounding box center [779, 438] width 372 height 27
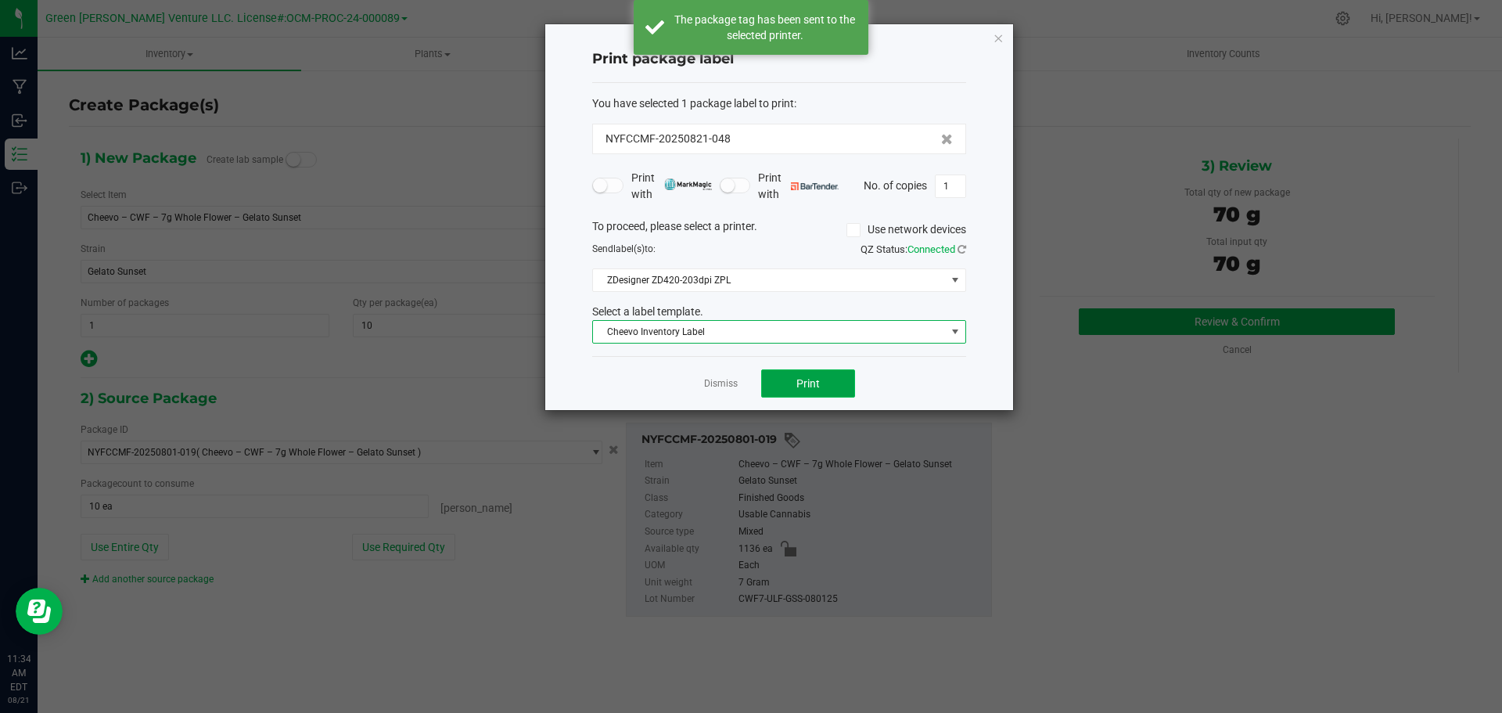
click at [781, 393] on button "Print" at bounding box center [808, 383] width 94 height 28
click at [716, 378] on link "Dismiss" at bounding box center [721, 383] width 34 height 13
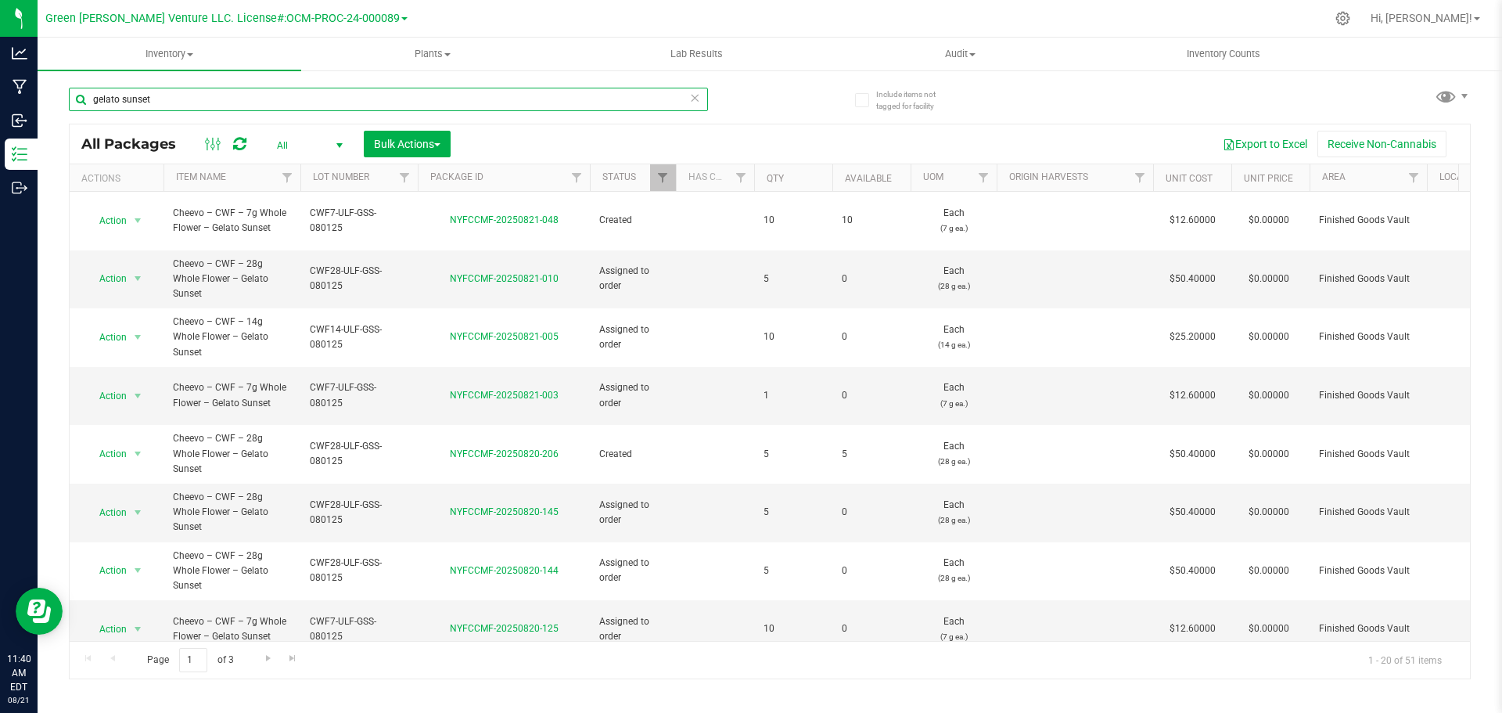
drag, startPoint x: 166, startPoint y: 99, endPoint x: 62, endPoint y: 105, distance: 104.2
click at [66, 103] on div "Include items not tagged for facility gelato sunset All Packages All Active Onl…" at bounding box center [770, 307] width 1464 height 477
type input "gelato sunset"
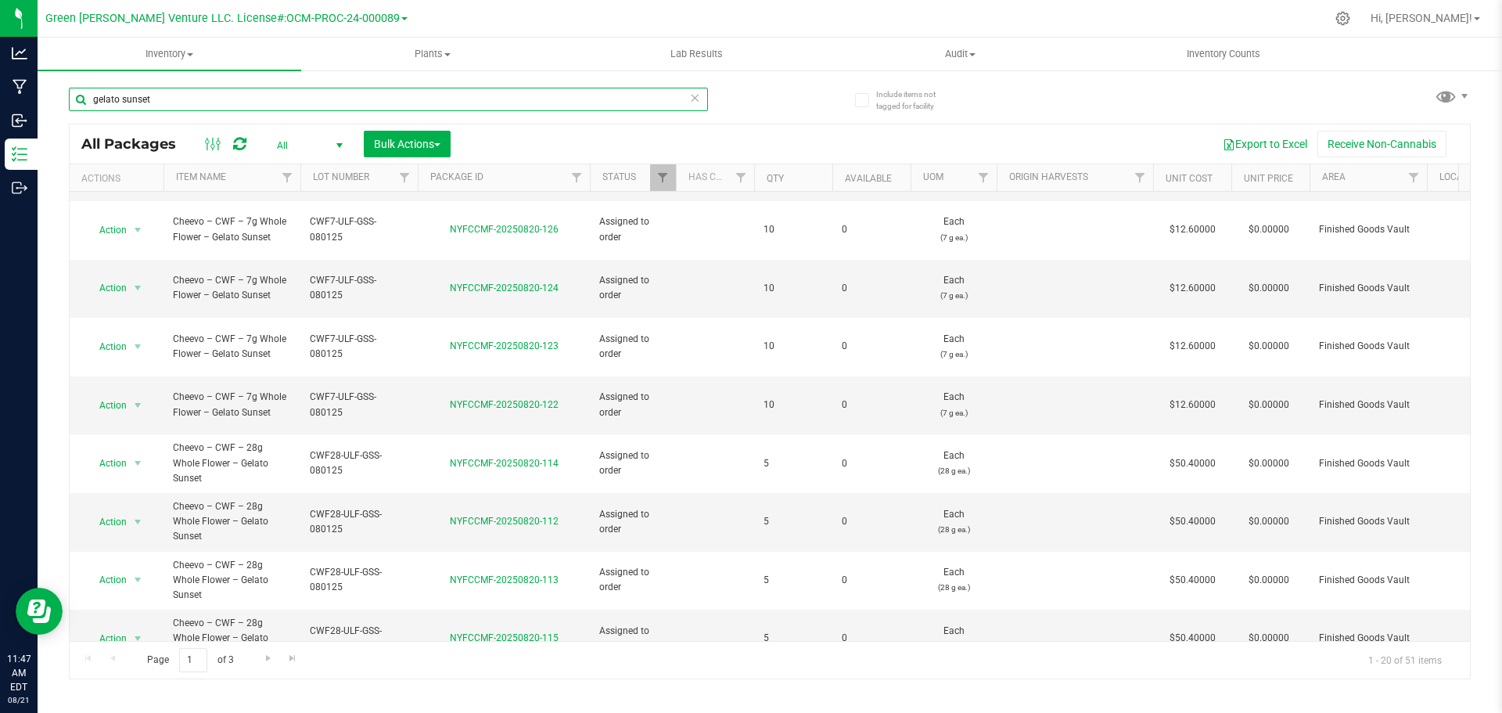
scroll to position [459, 0]
click at [285, 652] on link "Go to the last page" at bounding box center [293, 658] width 23 height 21
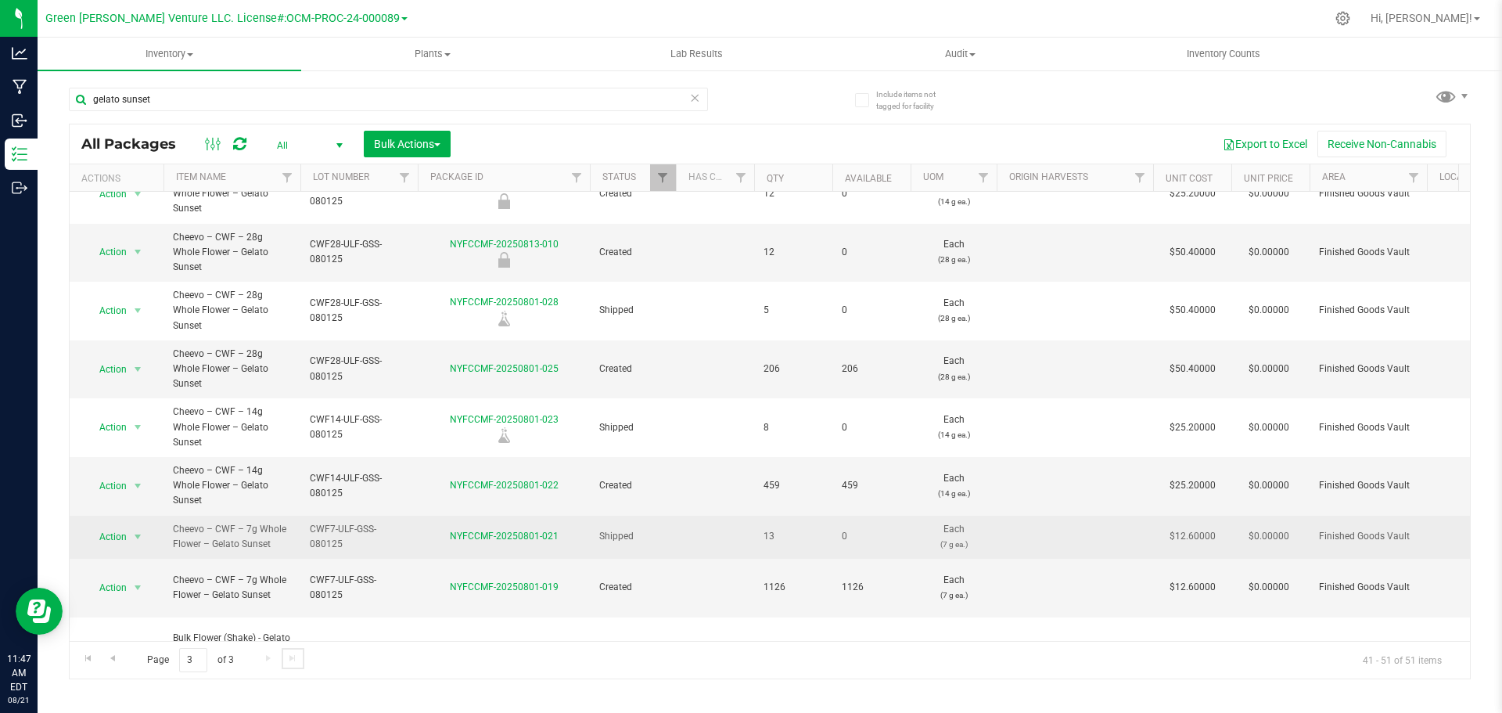
scroll to position [34, 0]
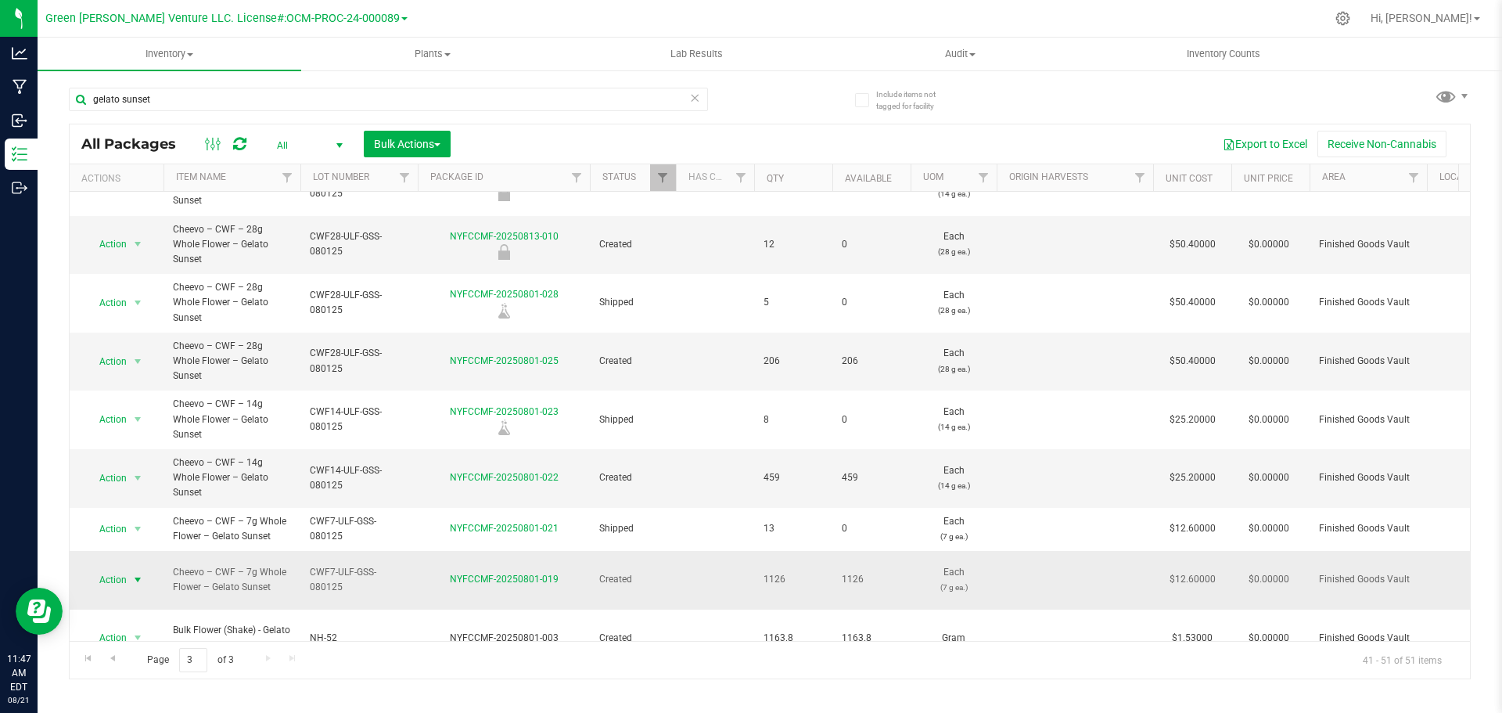
click at [117, 569] on span "Action" at bounding box center [106, 580] width 42 height 22
click at [121, 223] on li "Create package" at bounding box center [136, 225] width 100 height 23
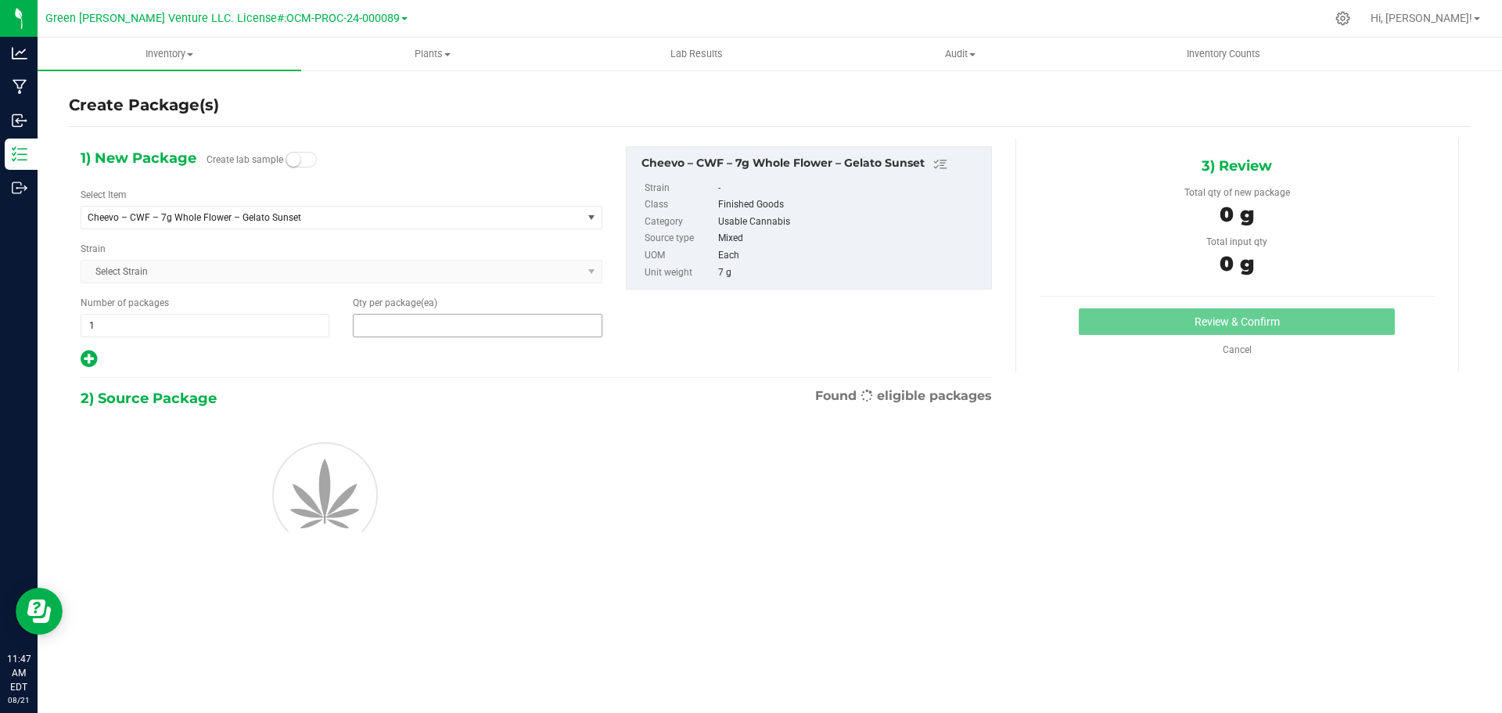
click at [381, 315] on span at bounding box center [477, 325] width 249 height 23
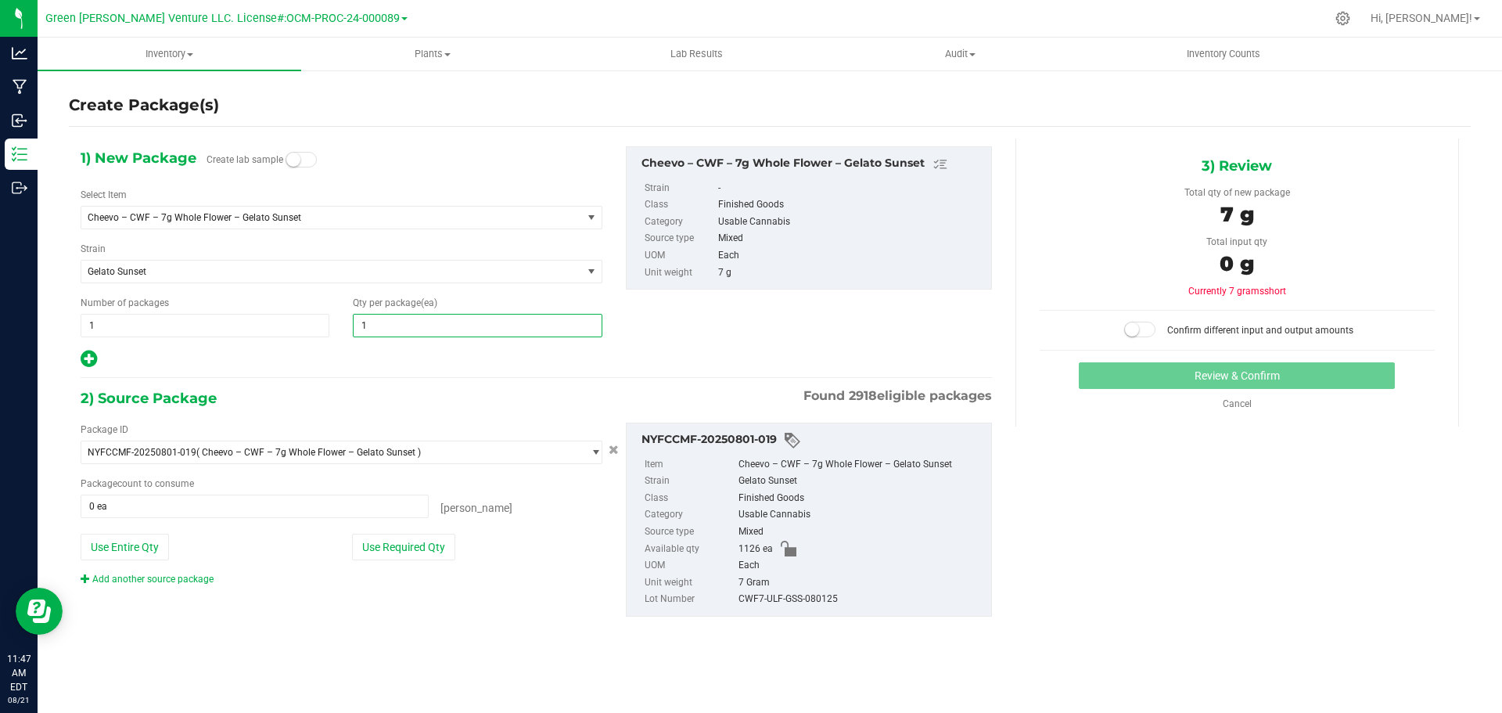
type input "10"
click at [388, 550] on button "Use Required Qty" at bounding box center [403, 546] width 103 height 27
type input "10 ea"
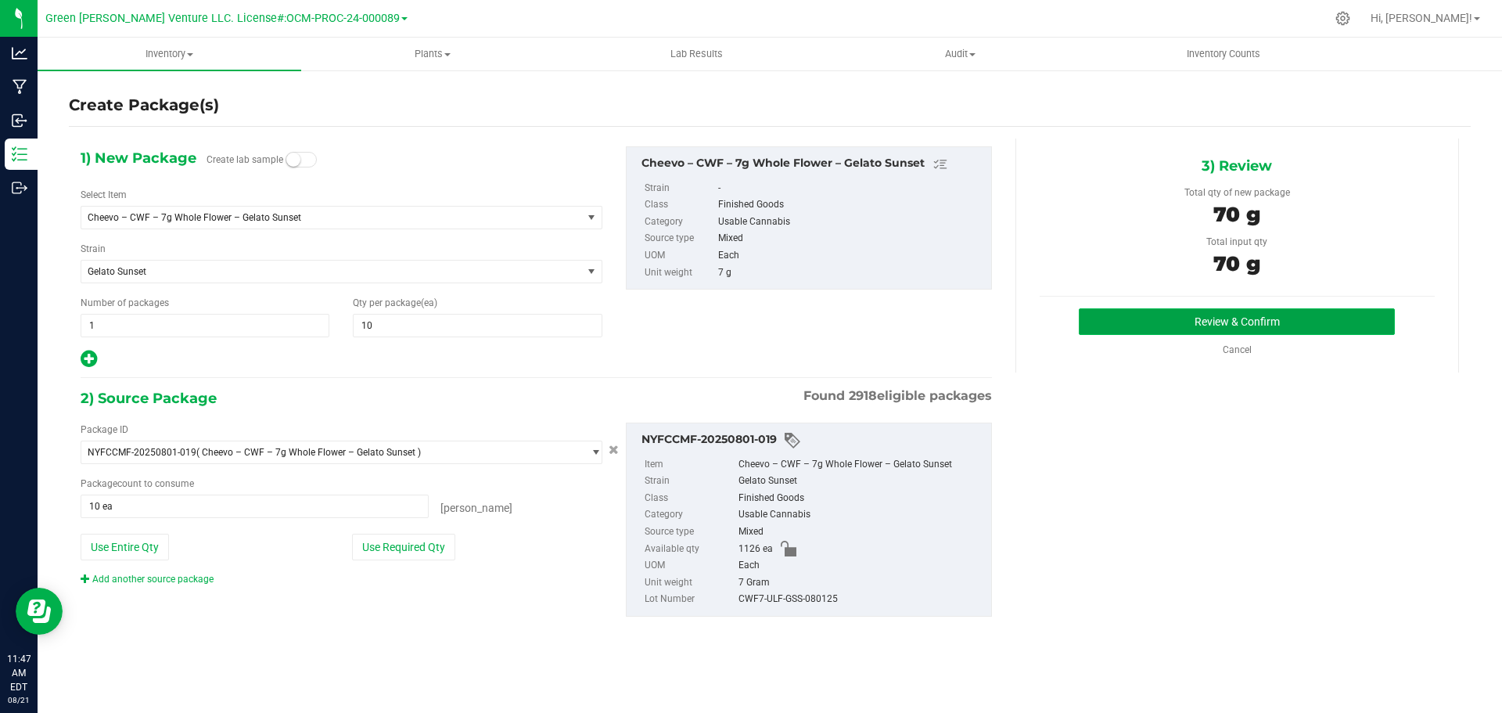
click at [1159, 318] on button "Review & Confirm" at bounding box center [1237, 321] width 316 height 27
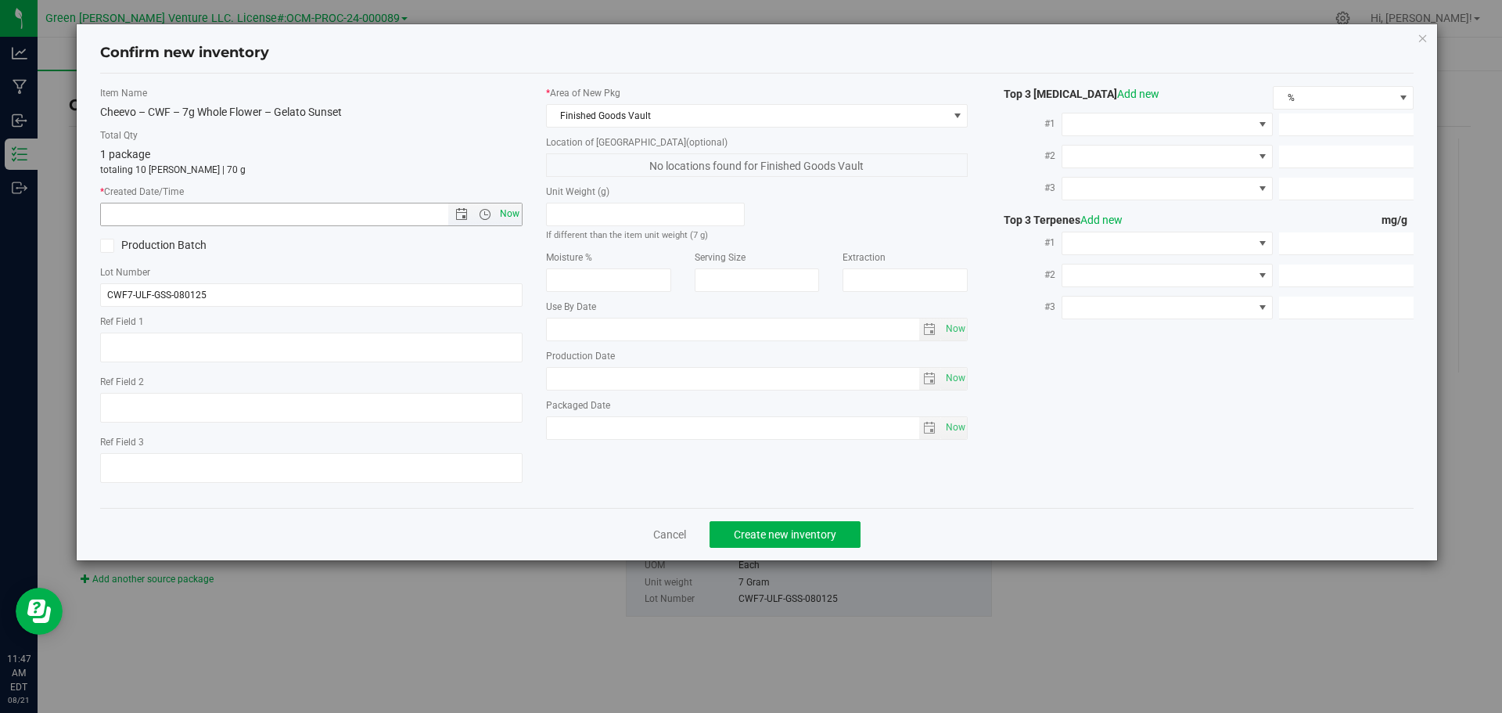
click at [509, 215] on span "Now" at bounding box center [509, 214] width 27 height 23
type input "[DATE] 11:47 AM"
click at [771, 545] on button "Create new inventory" at bounding box center [784, 534] width 151 height 27
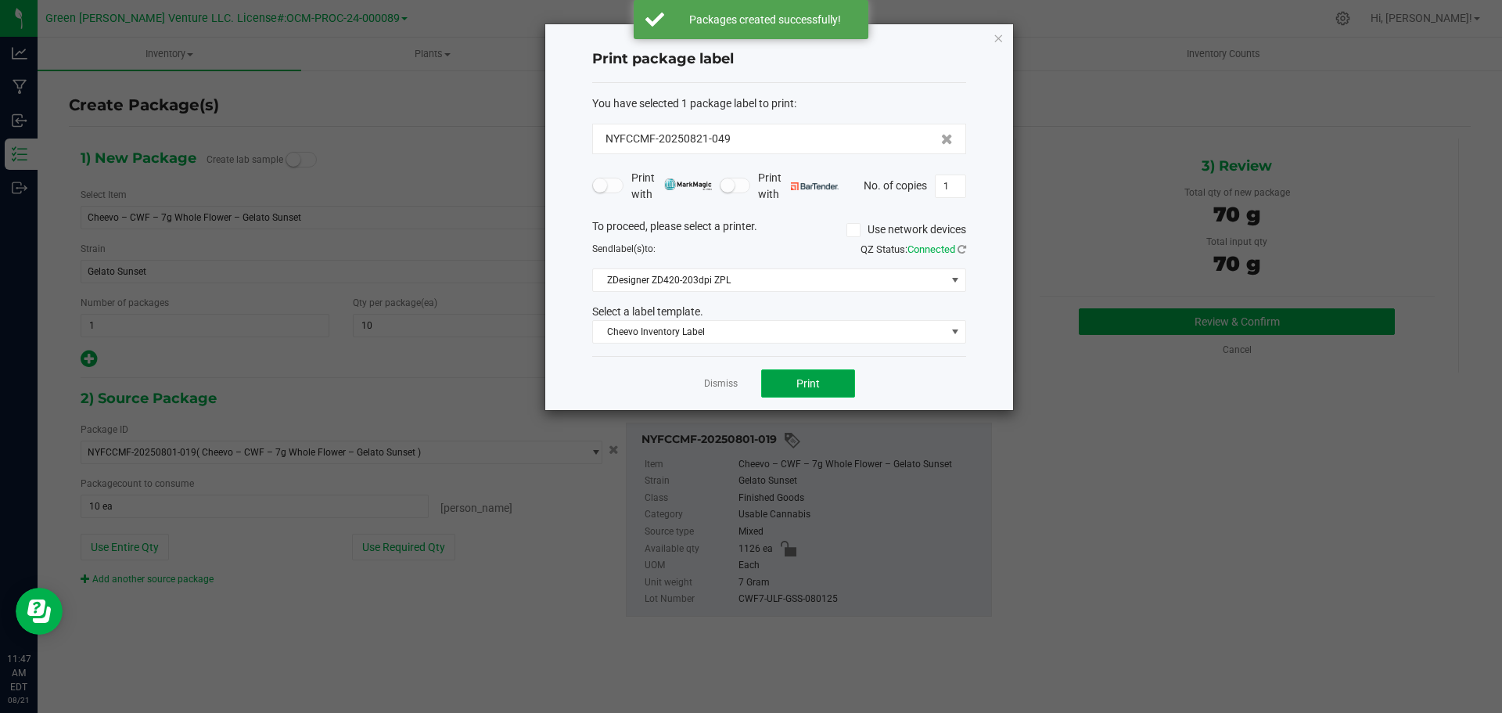
click at [774, 382] on button "Print" at bounding box center [808, 383] width 94 height 28
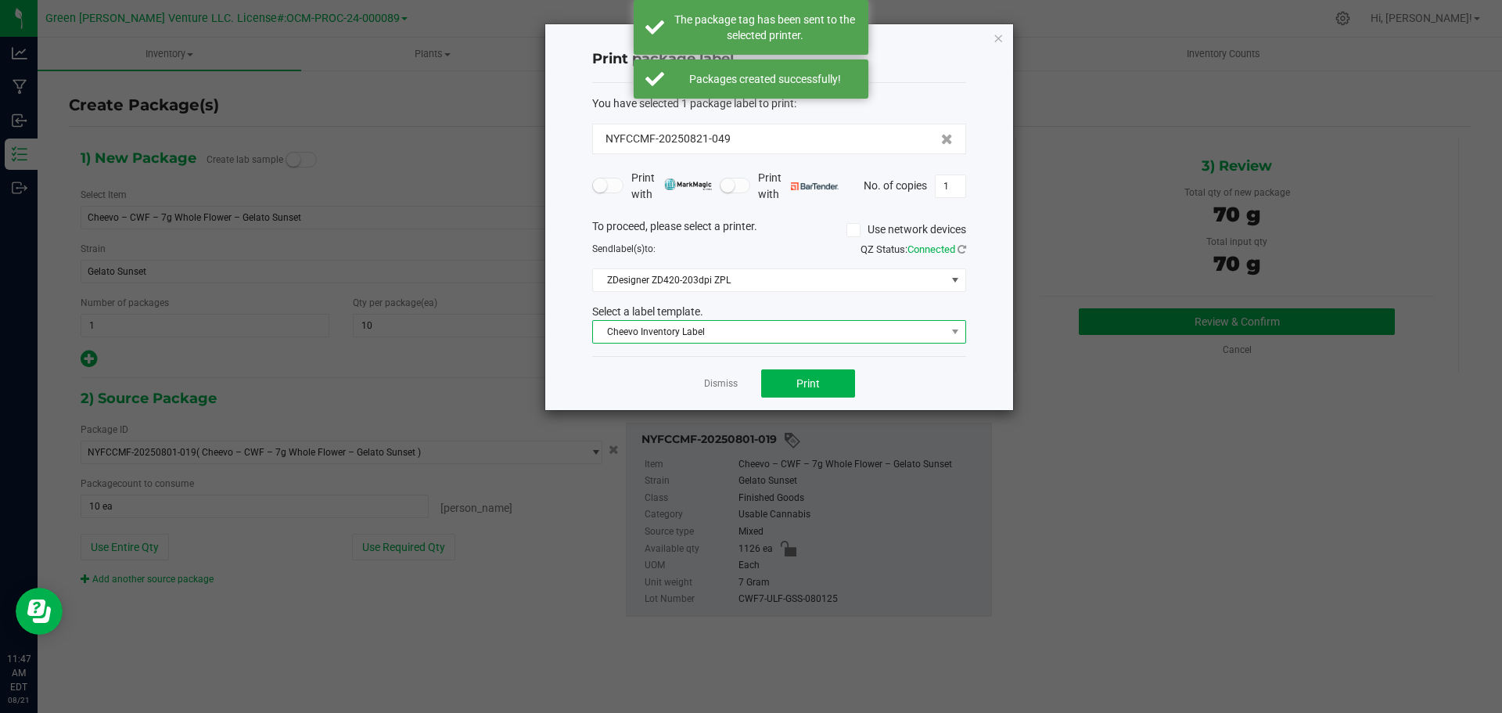
click at [762, 325] on span "Cheevo Inventory Label" at bounding box center [769, 332] width 353 height 22
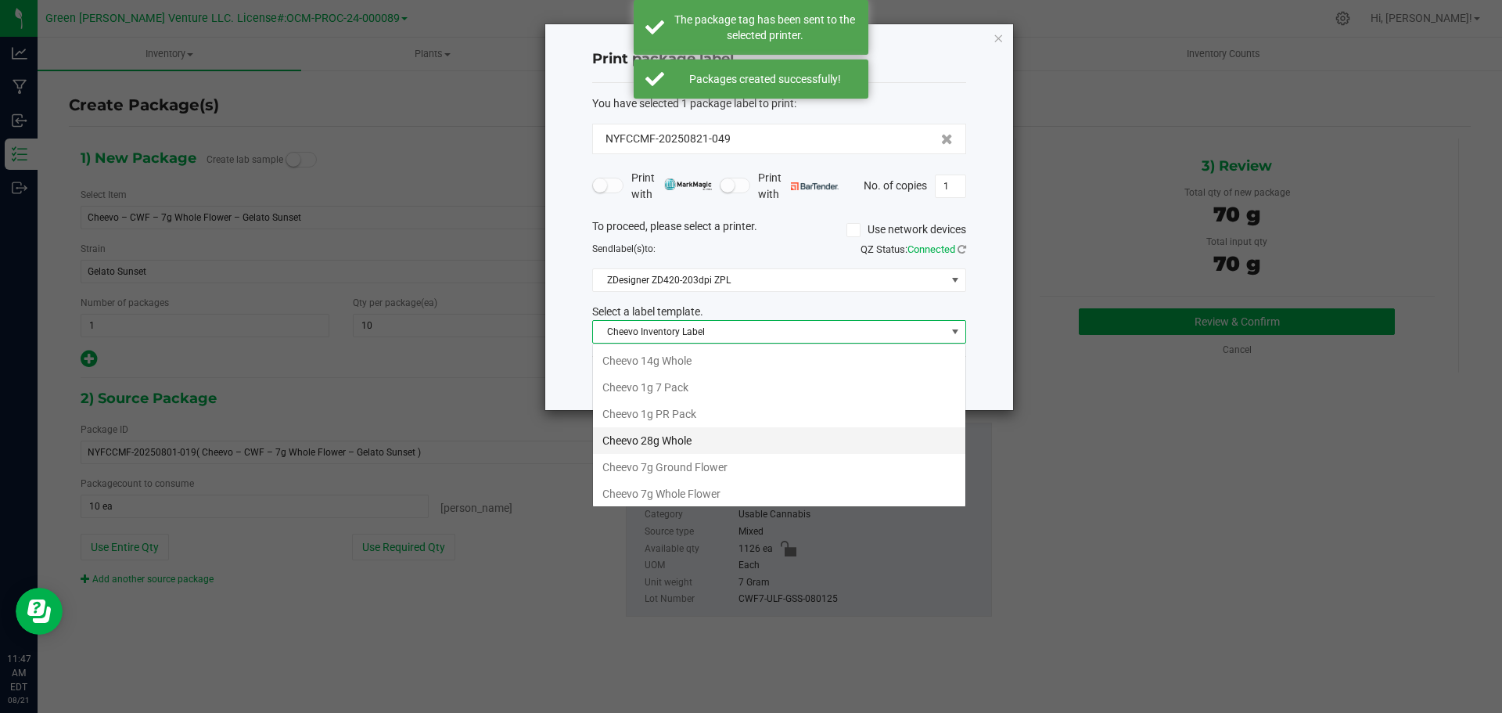
scroll to position [23, 374]
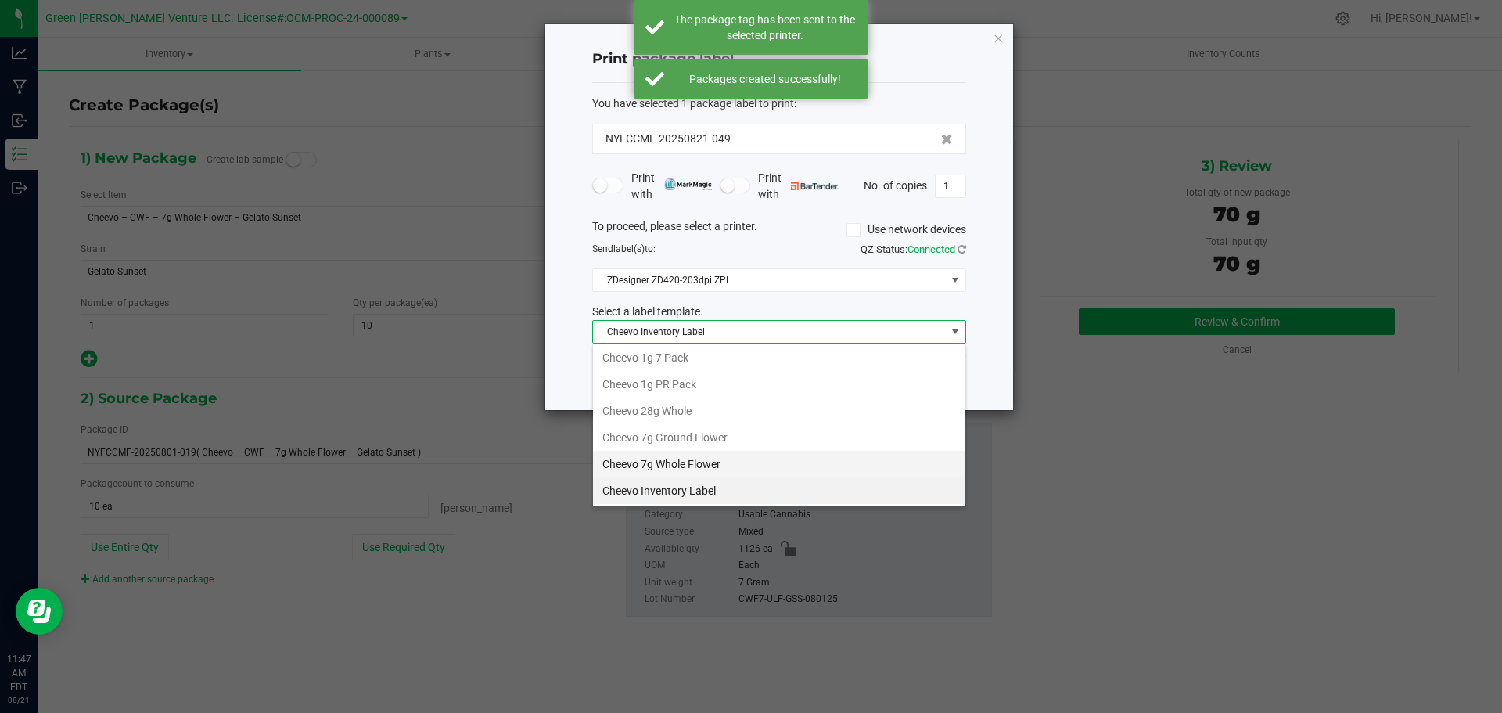
click at [690, 468] on li "Cheevo 7g Whole Flower" at bounding box center [779, 463] width 372 height 27
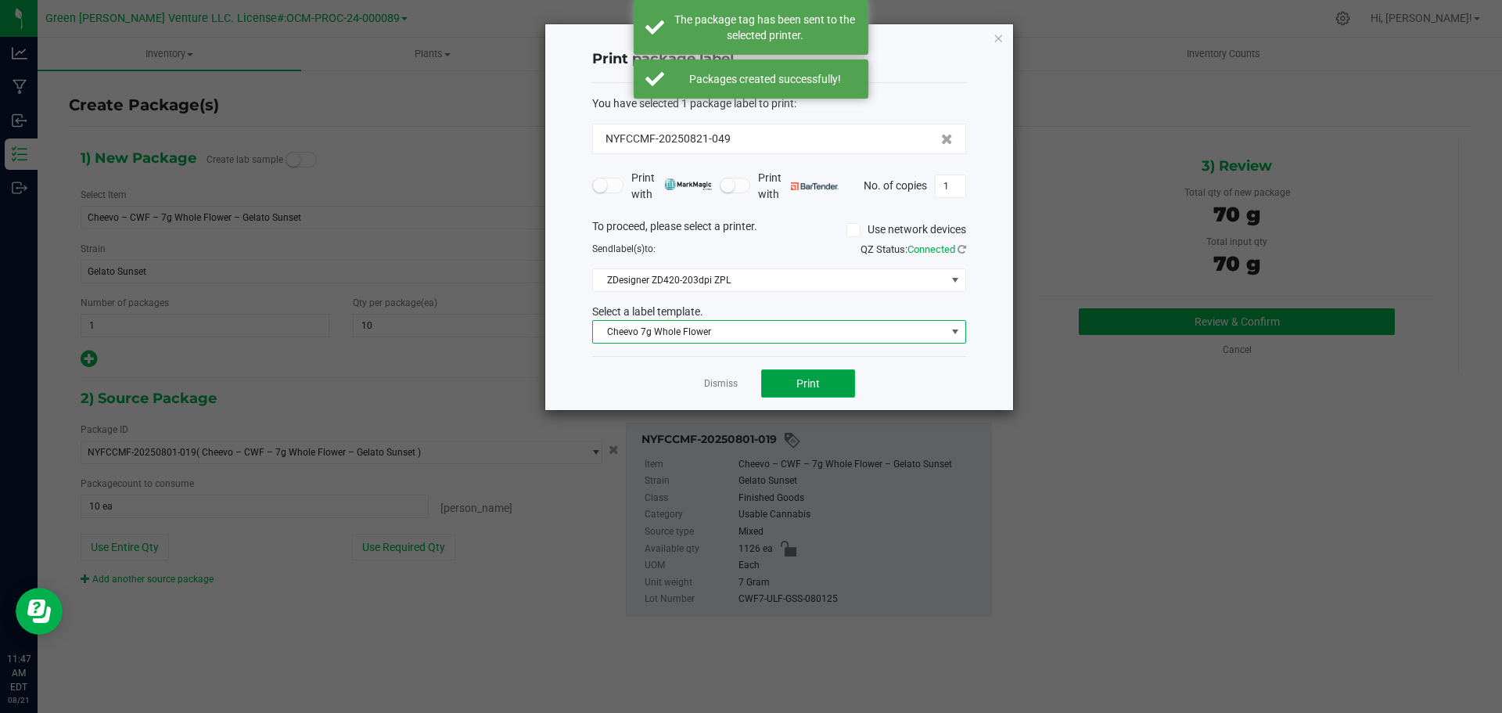
click at [783, 383] on button "Print" at bounding box center [808, 383] width 94 height 28
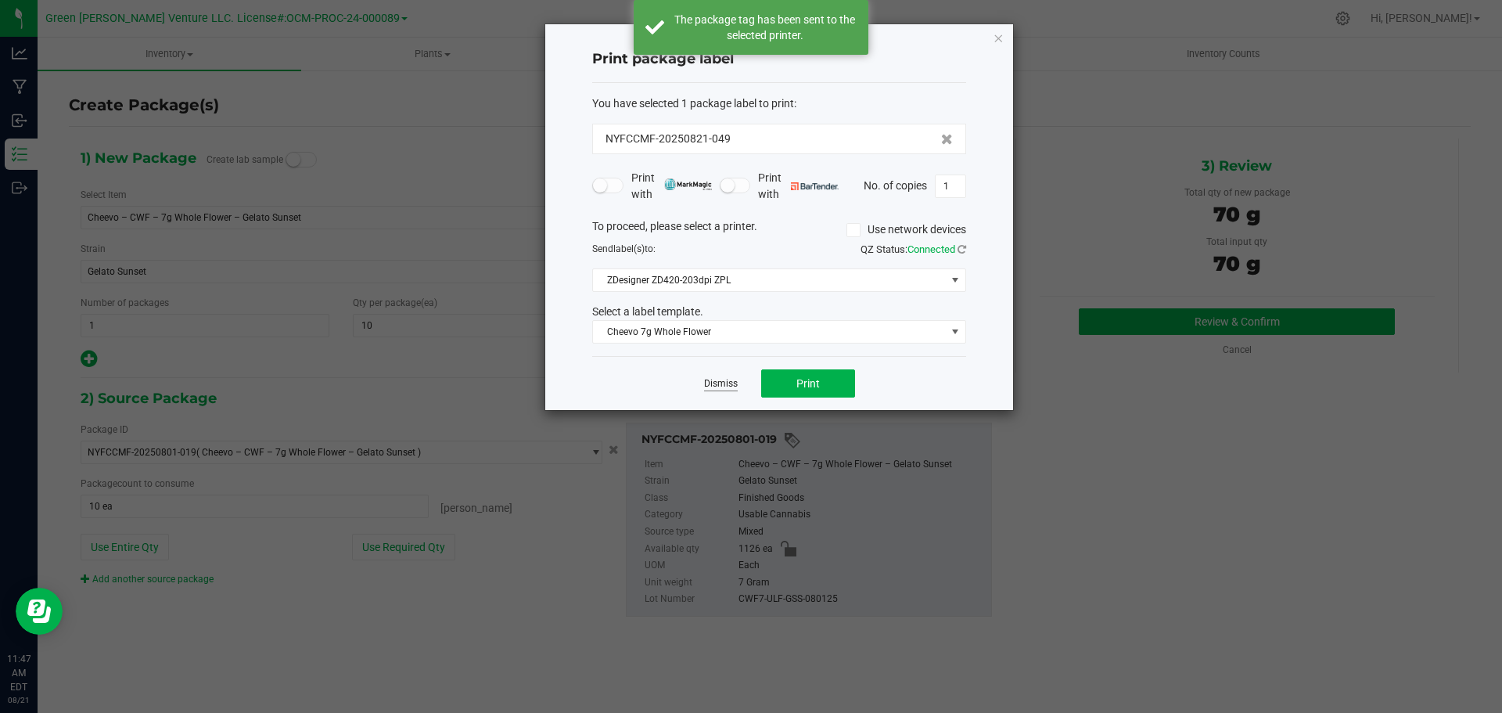
click at [709, 384] on link "Dismiss" at bounding box center [721, 383] width 34 height 13
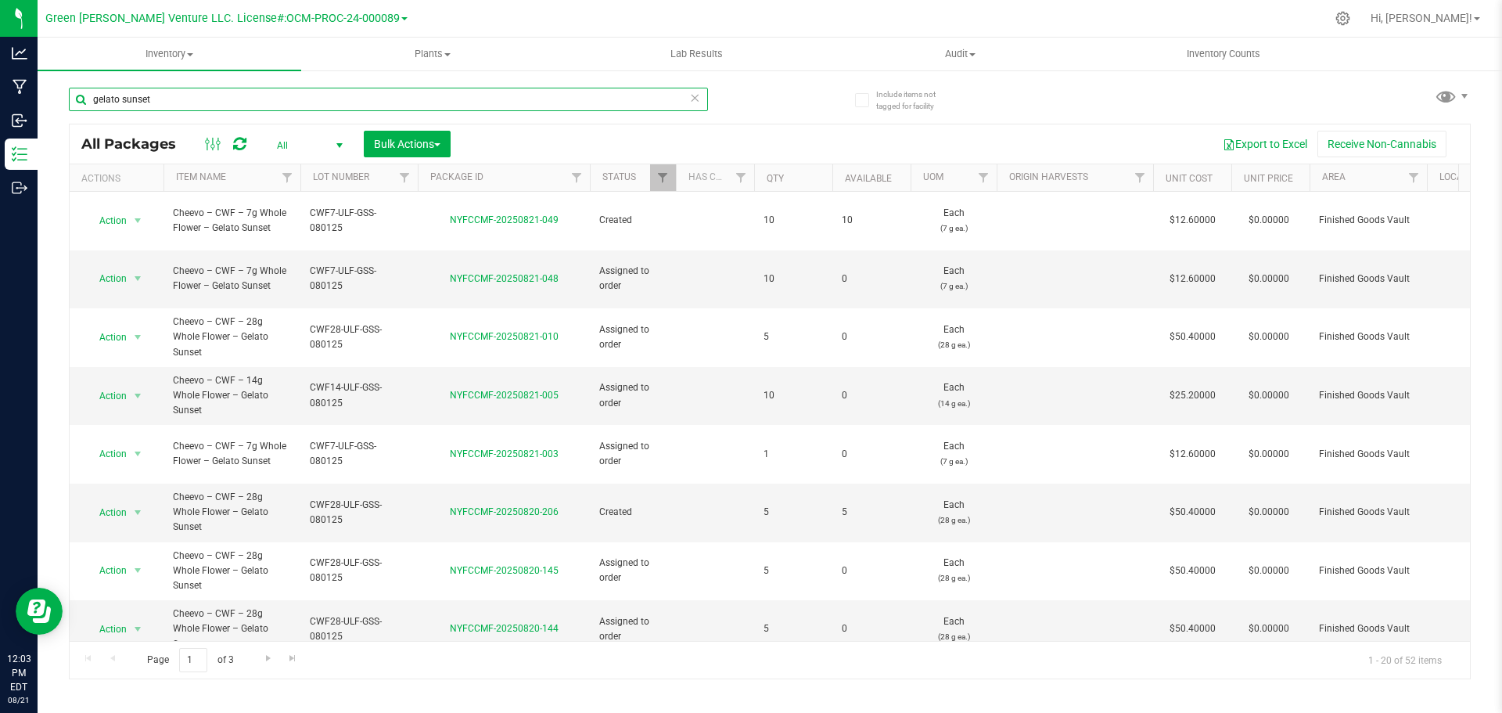
click at [180, 92] on input "gelato sunset" at bounding box center [388, 99] width 639 height 23
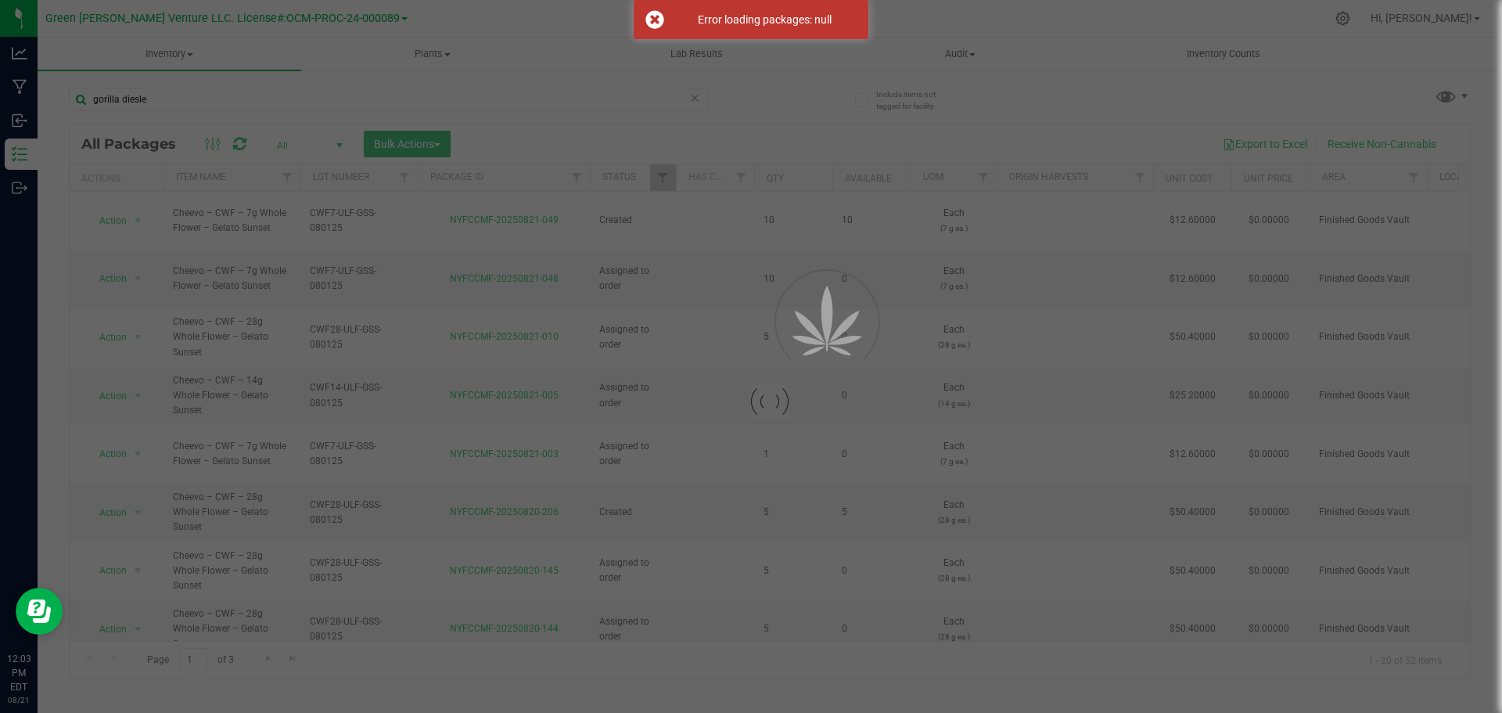
click at [168, 92] on div at bounding box center [751, 356] width 1502 height 713
click at [171, 102] on div at bounding box center [751, 356] width 1502 height 713
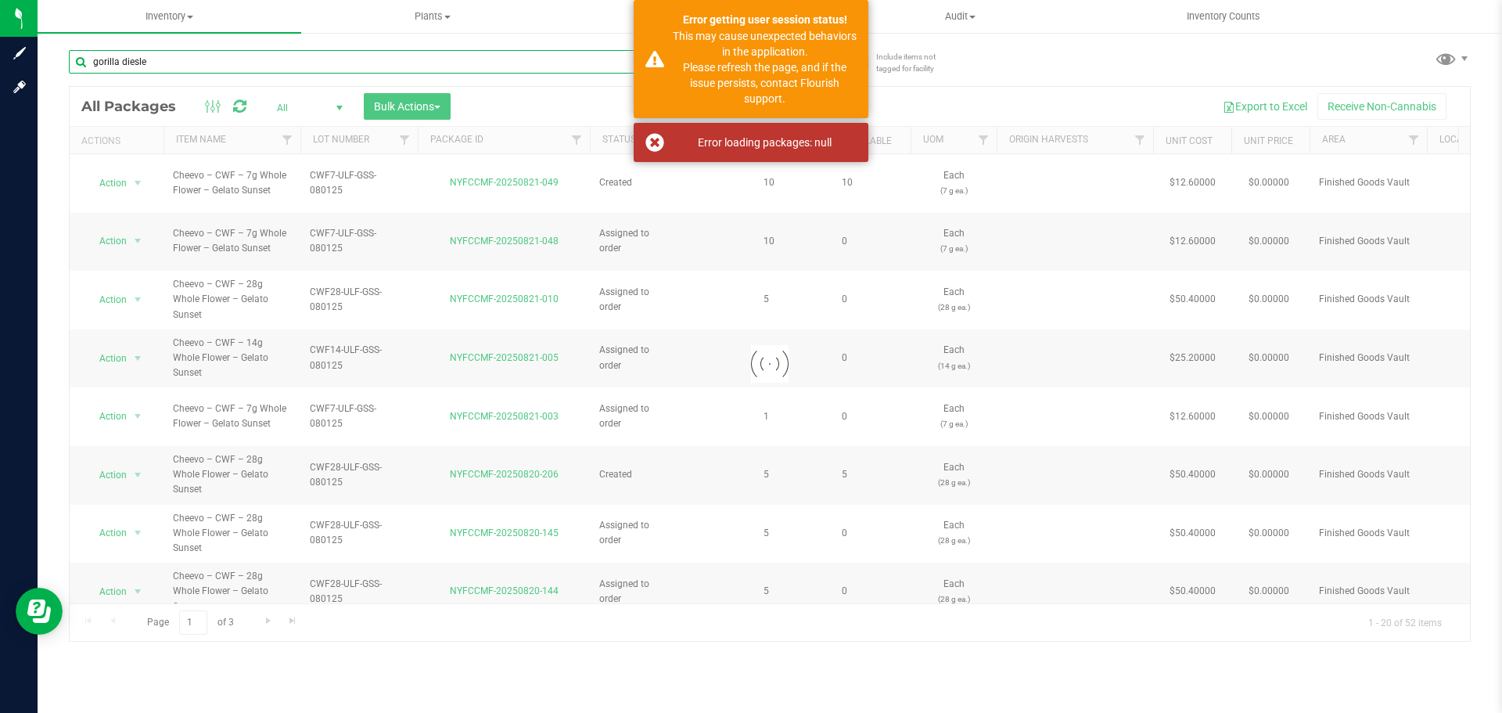
click at [175, 73] on input "gorilla diesle" at bounding box center [388, 61] width 639 height 23
type input "gorilla diesel"
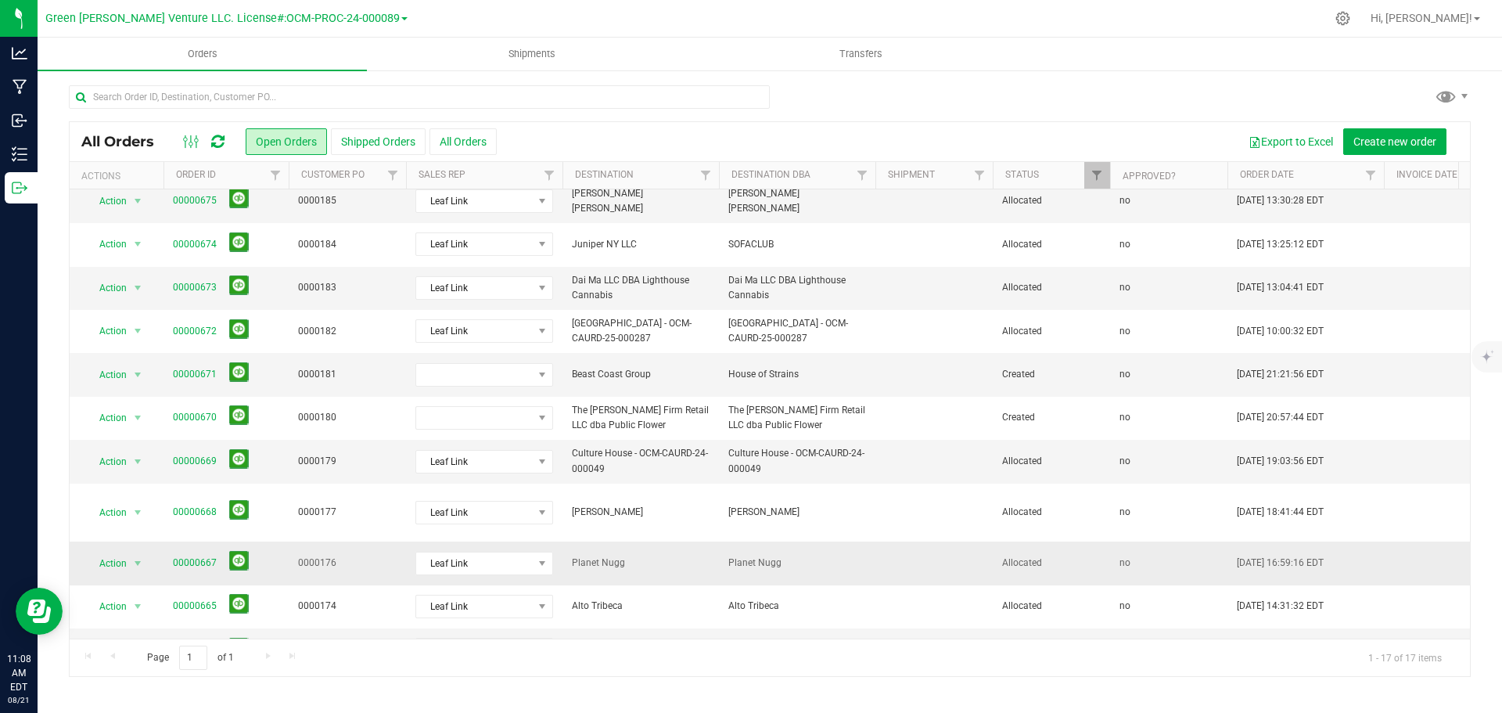
scroll to position [314, 0]
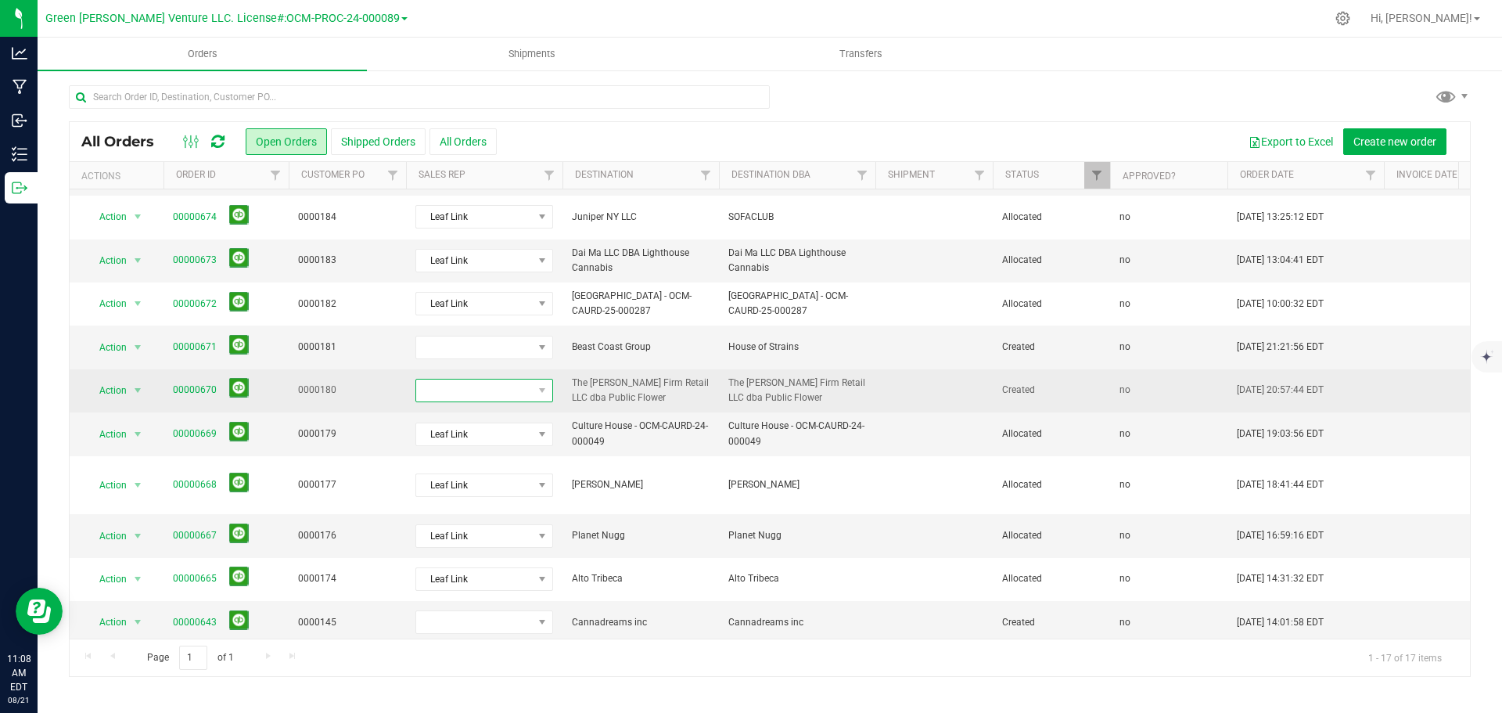
click at [531, 379] on span at bounding box center [474, 390] width 117 height 22
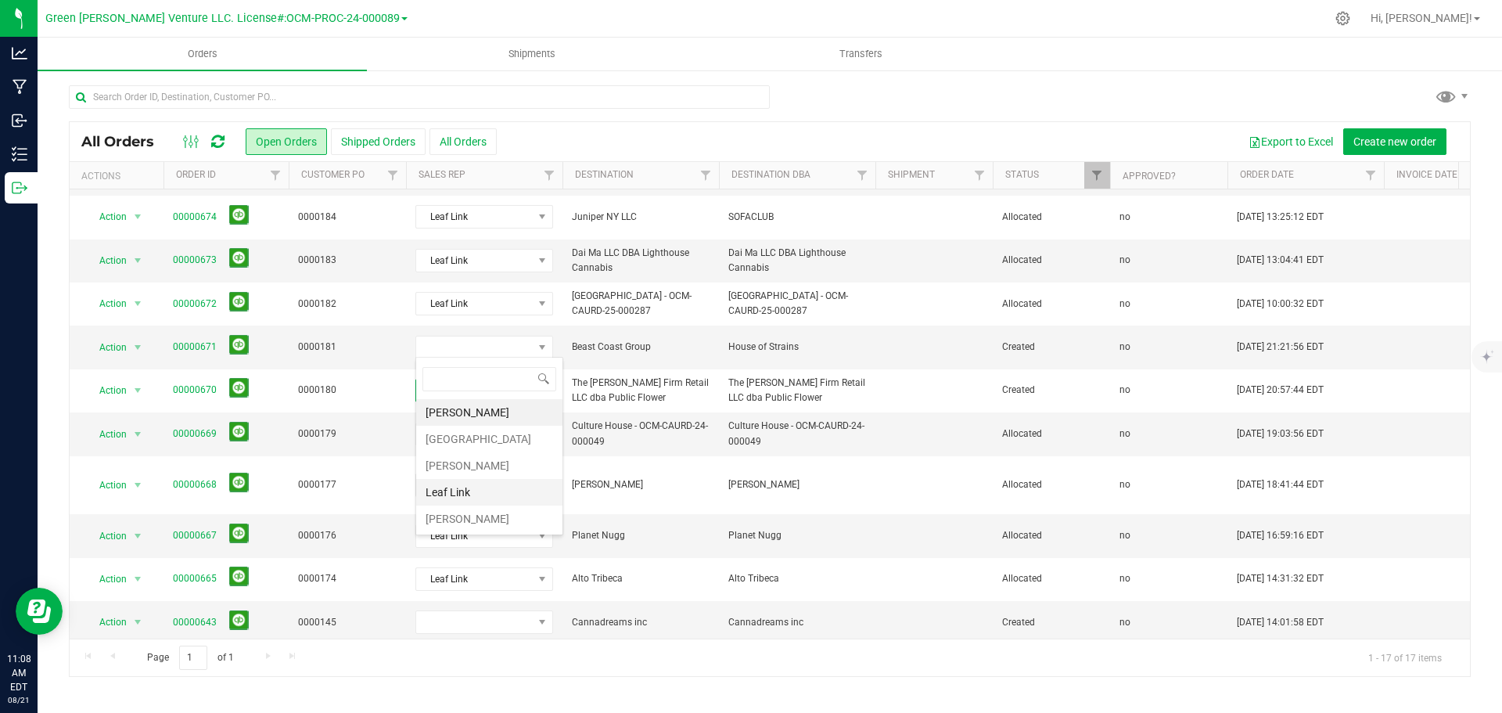
click at [484, 488] on li "Leaf Link" at bounding box center [489, 492] width 146 height 27
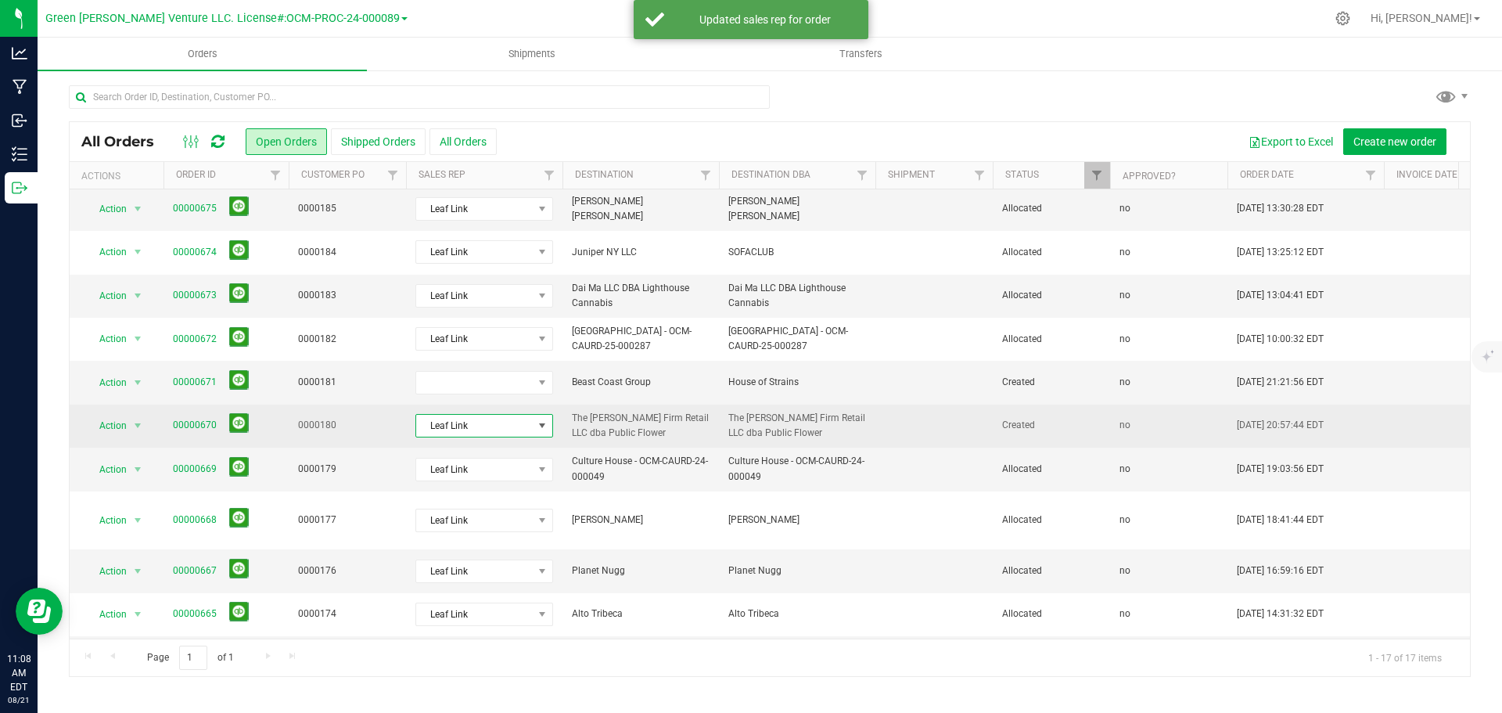
scroll to position [314, 0]
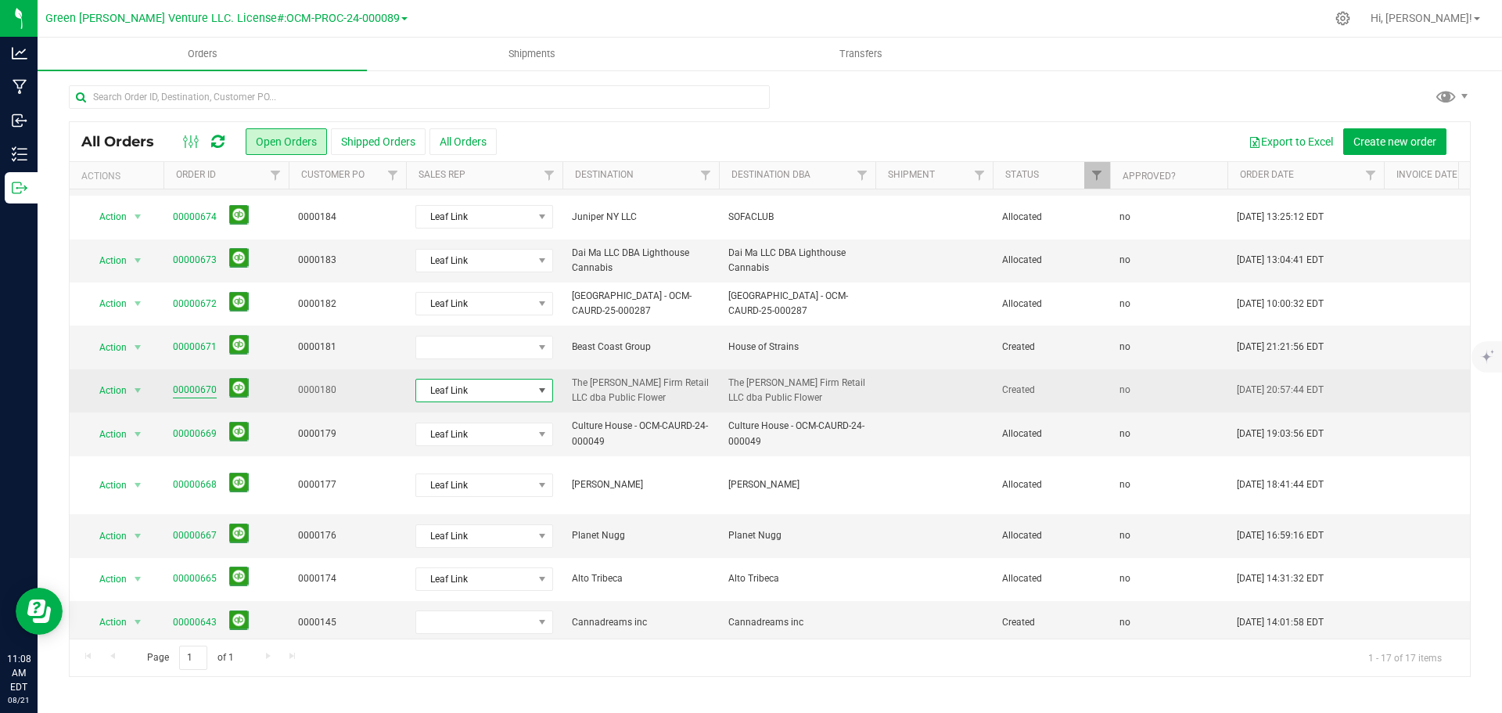
click at [185, 382] on link "00000670" at bounding box center [195, 389] width 44 height 15
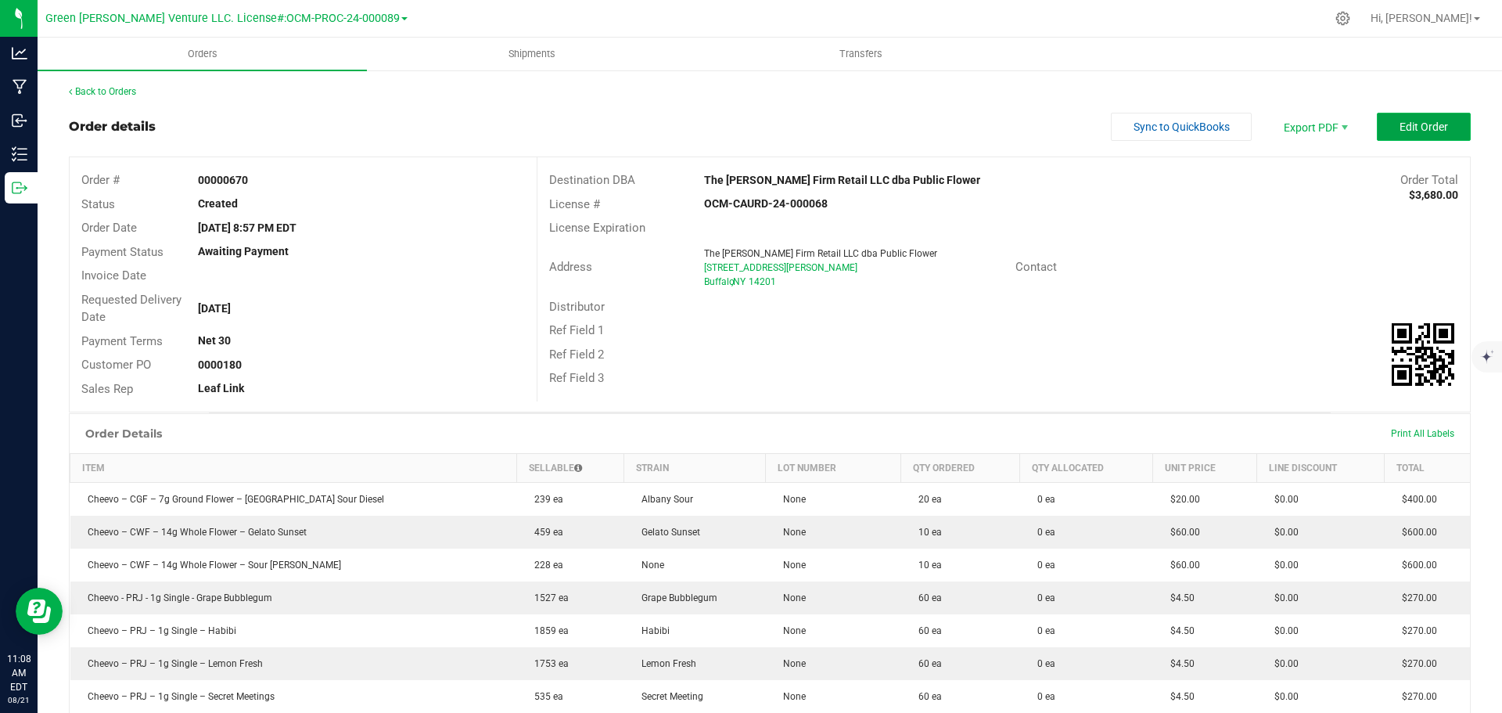
click at [1399, 123] on span "Edit Order" at bounding box center [1423, 126] width 48 height 13
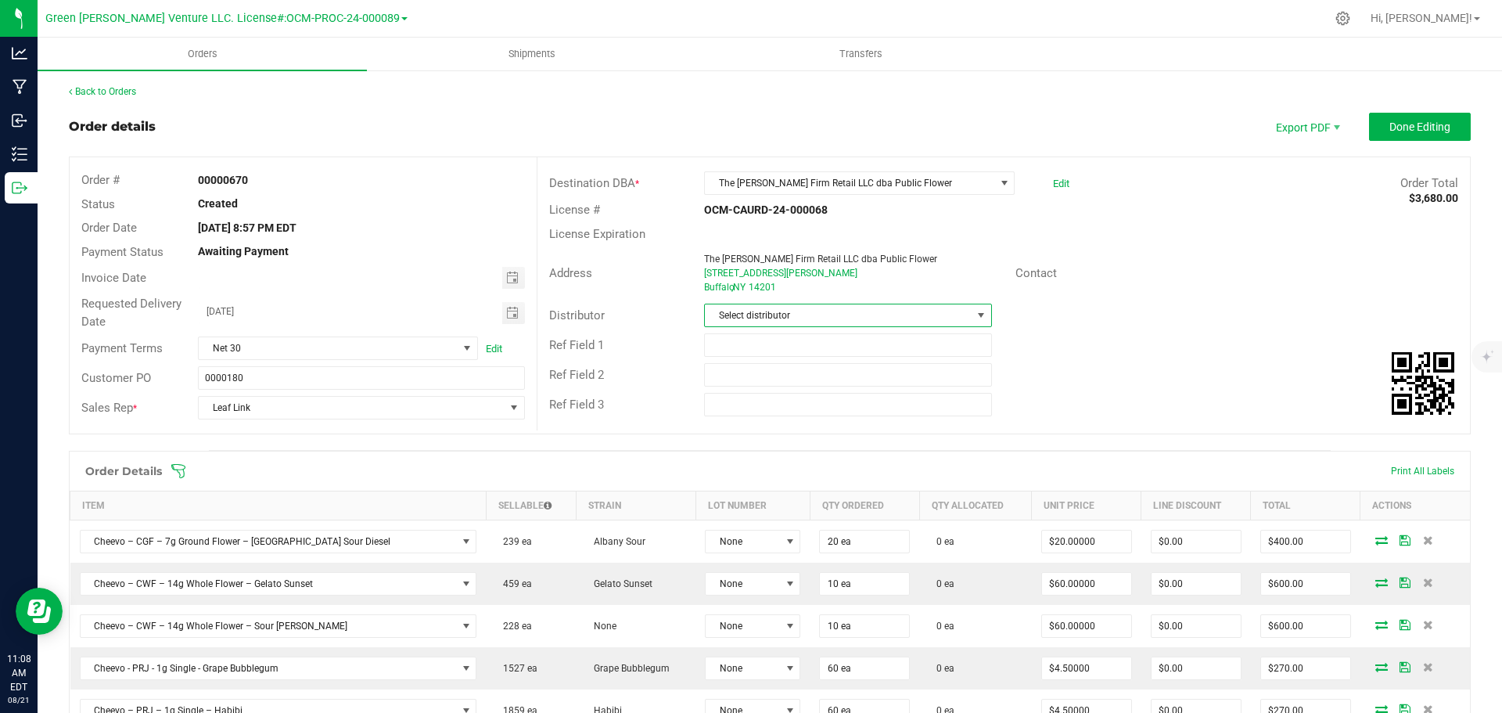
click at [849, 308] on span "Select distributor" at bounding box center [838, 315] width 266 height 22
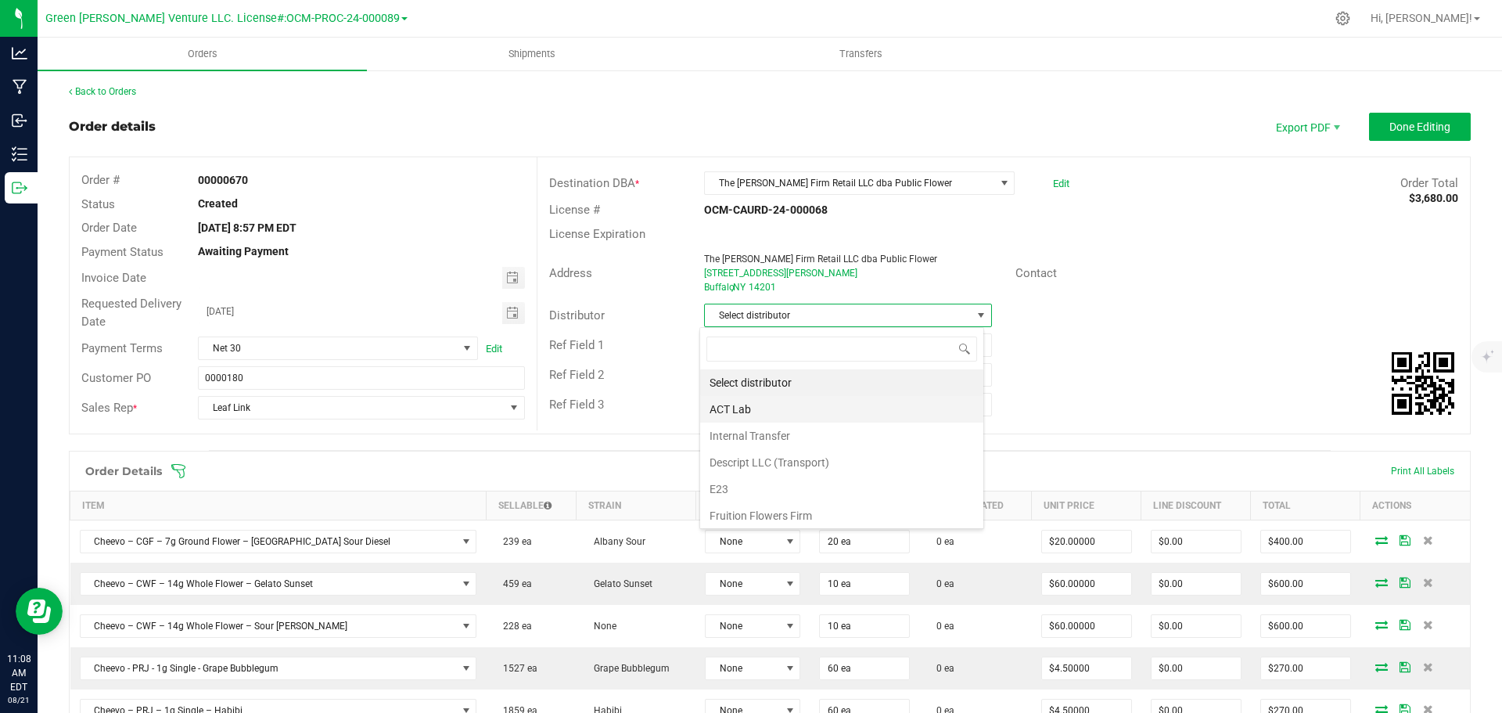
scroll to position [23, 285]
click at [783, 486] on li "E23" at bounding box center [841, 489] width 283 height 27
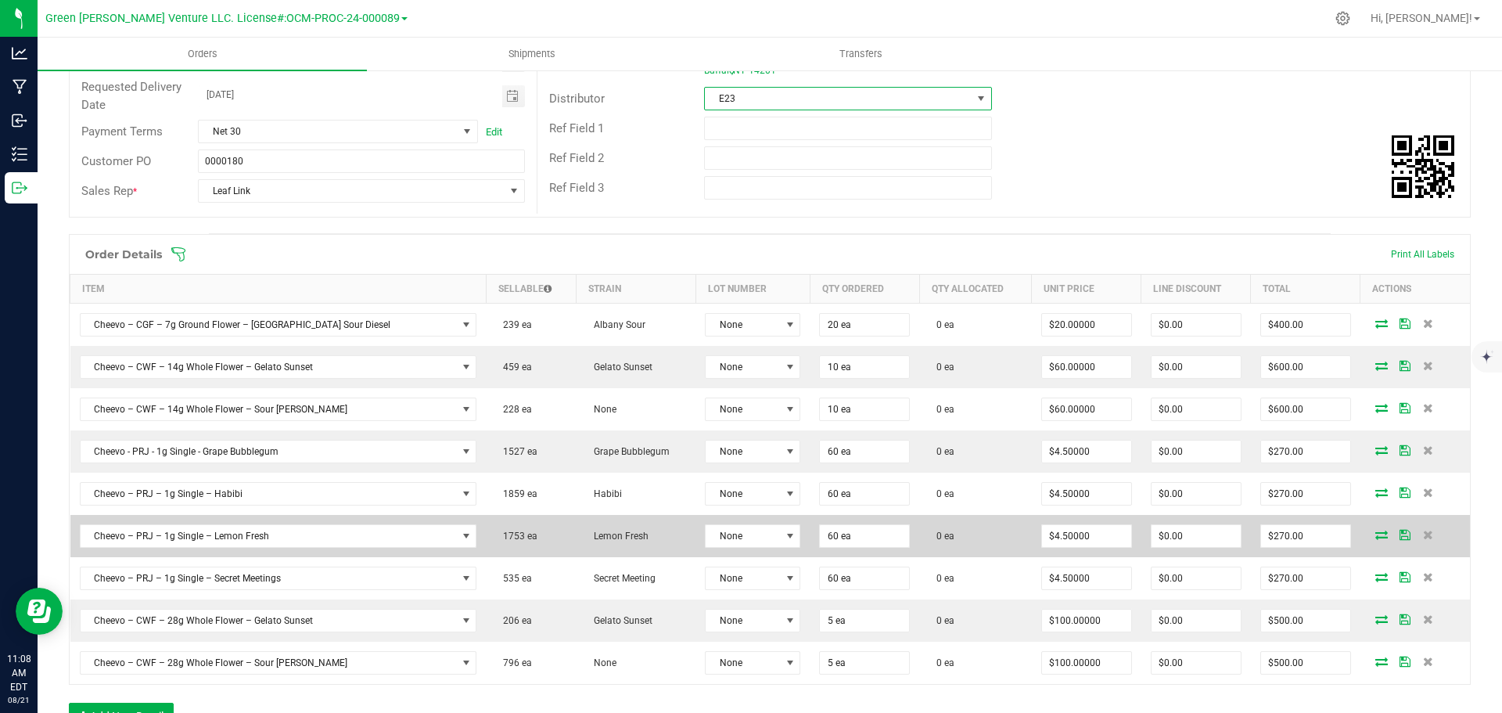
scroll to position [313, 0]
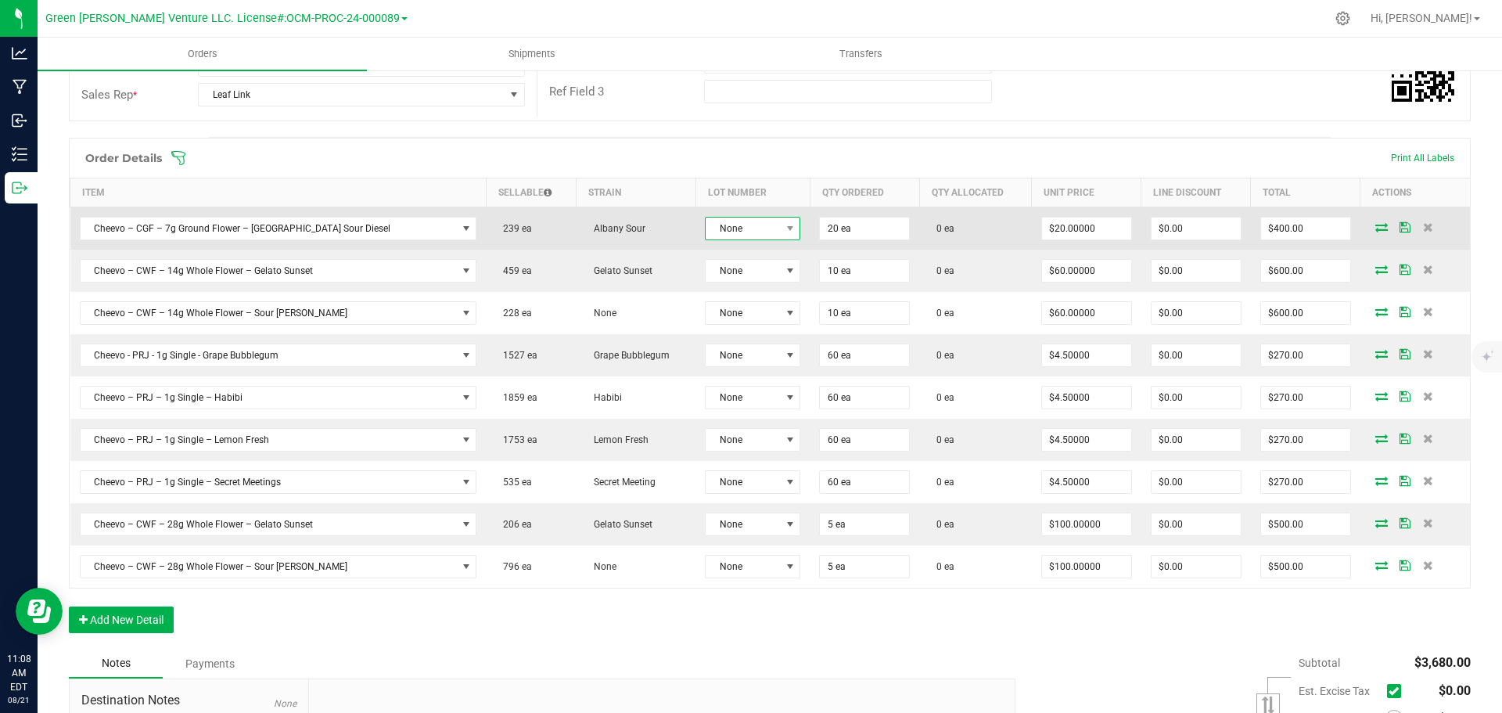
click at [733, 232] on span "None" at bounding box center [742, 228] width 74 height 22
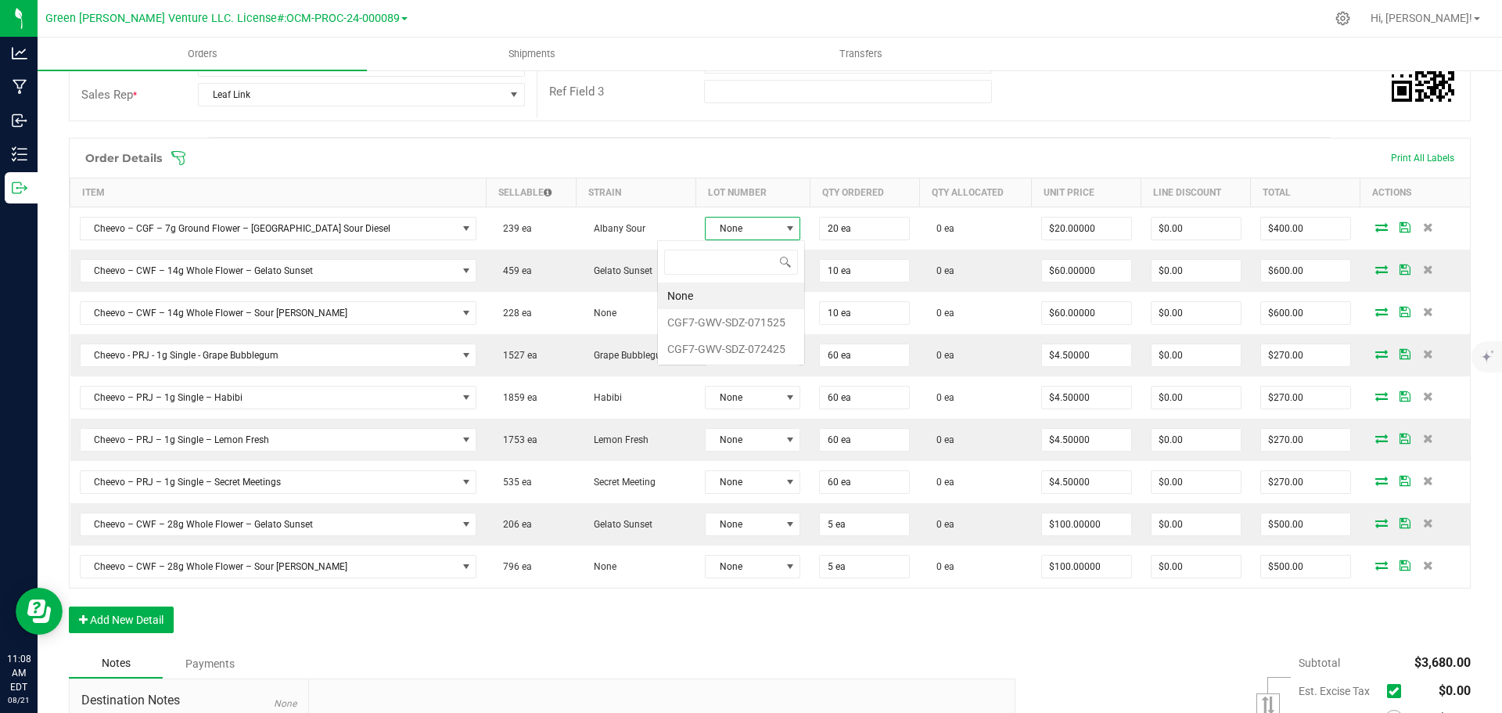
scroll to position [23, 101]
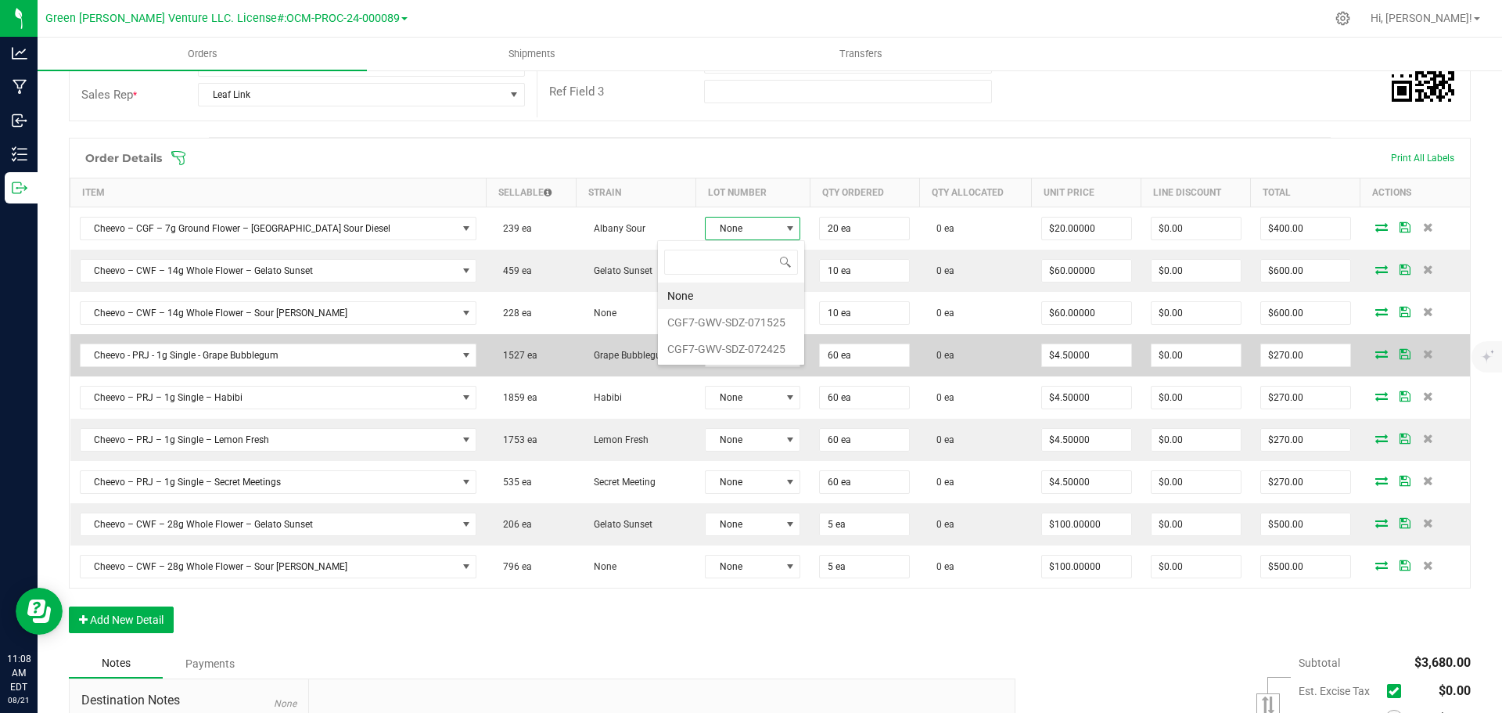
drag, startPoint x: 723, startPoint y: 350, endPoint x: 725, endPoint y: 339, distance: 12.0
click at [723, 350] on li "CGF7-GWV-SDZ-072425" at bounding box center [731, 349] width 146 height 27
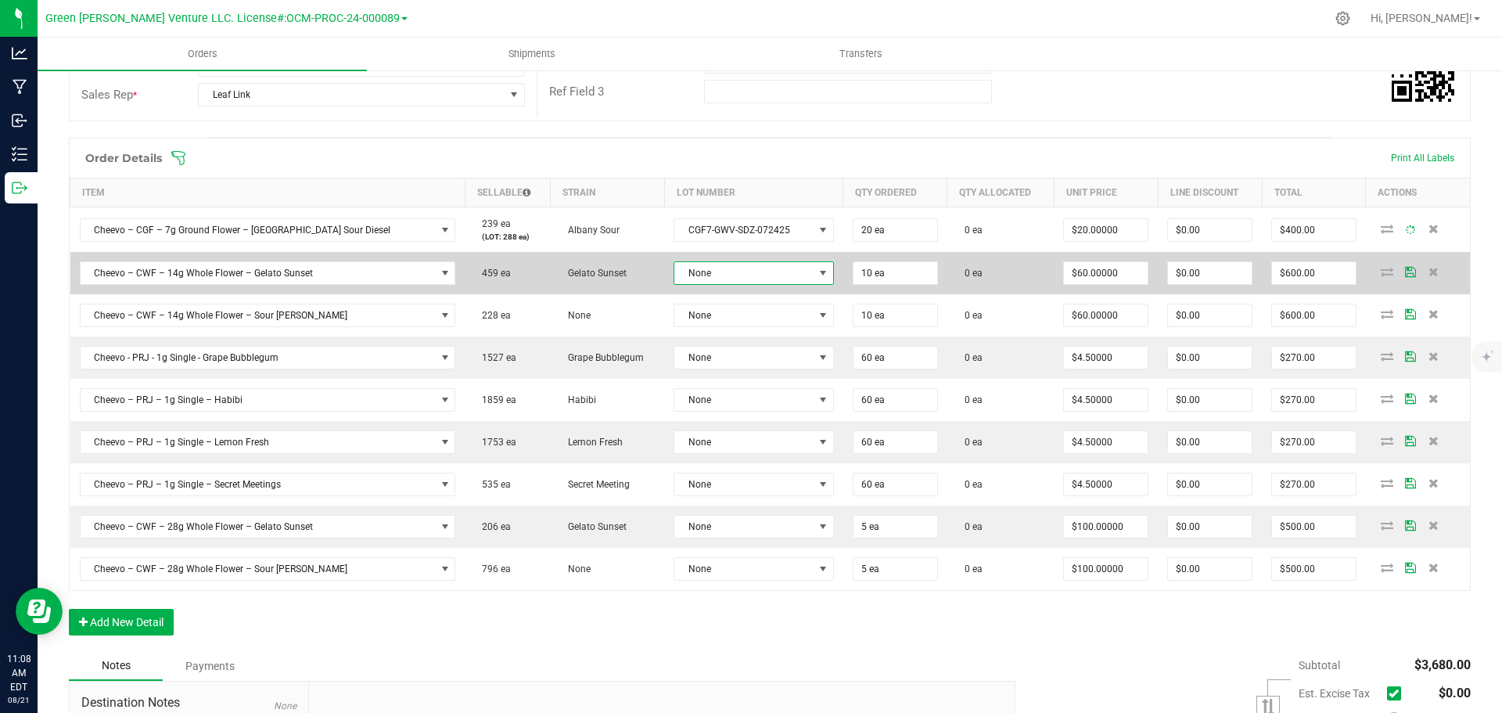
click at [709, 275] on span "None" at bounding box center [743, 273] width 139 height 22
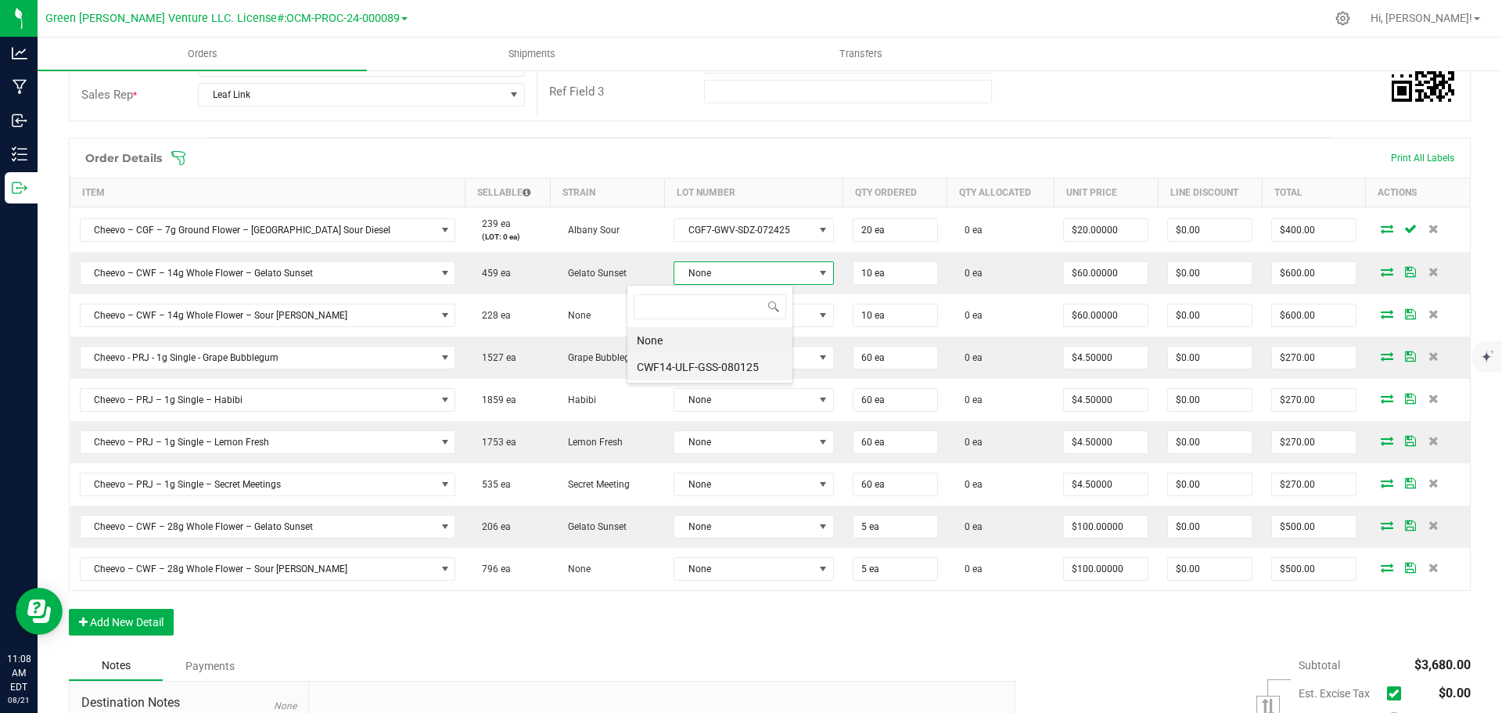
scroll to position [23, 167]
click at [720, 364] on li "CWF14-ULF-GSS-080125" at bounding box center [709, 367] width 165 height 27
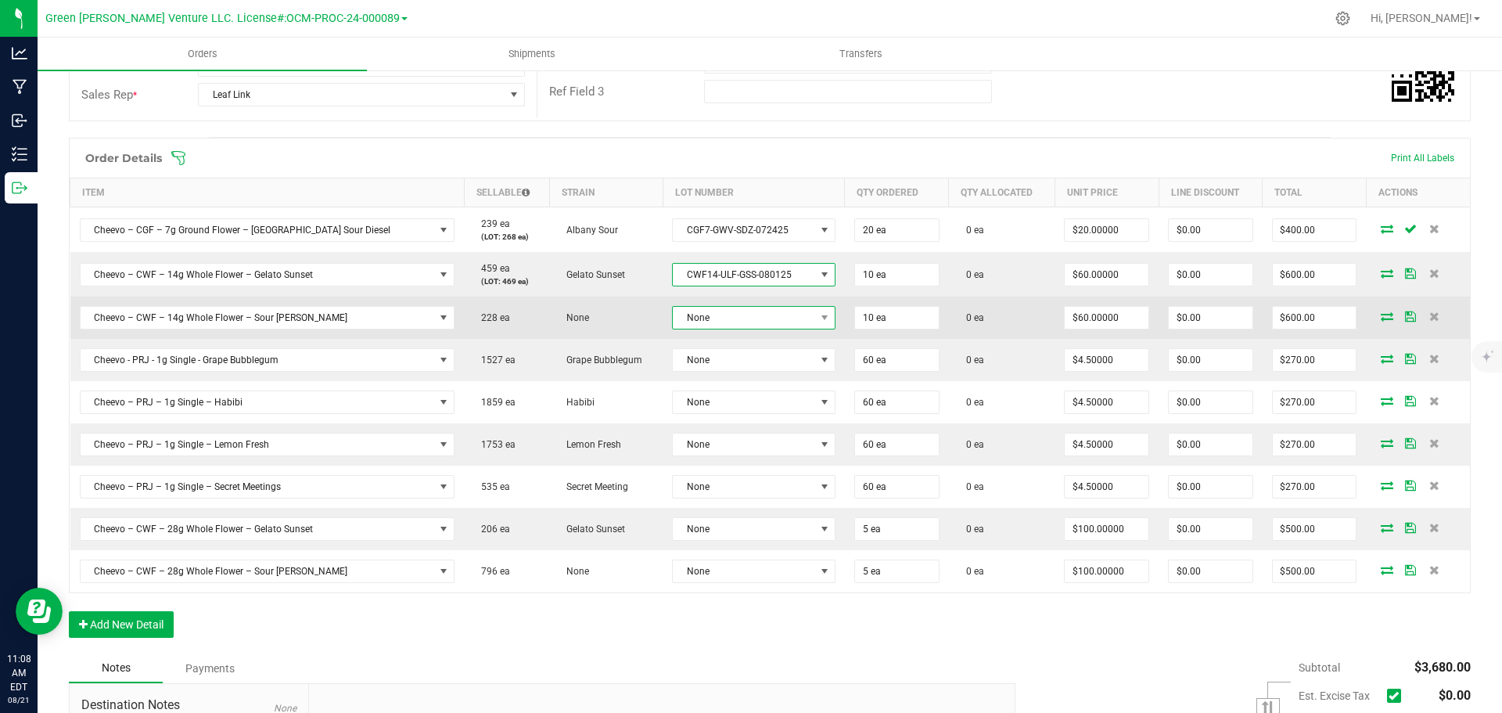
click at [709, 317] on span "None" at bounding box center [744, 318] width 142 height 22
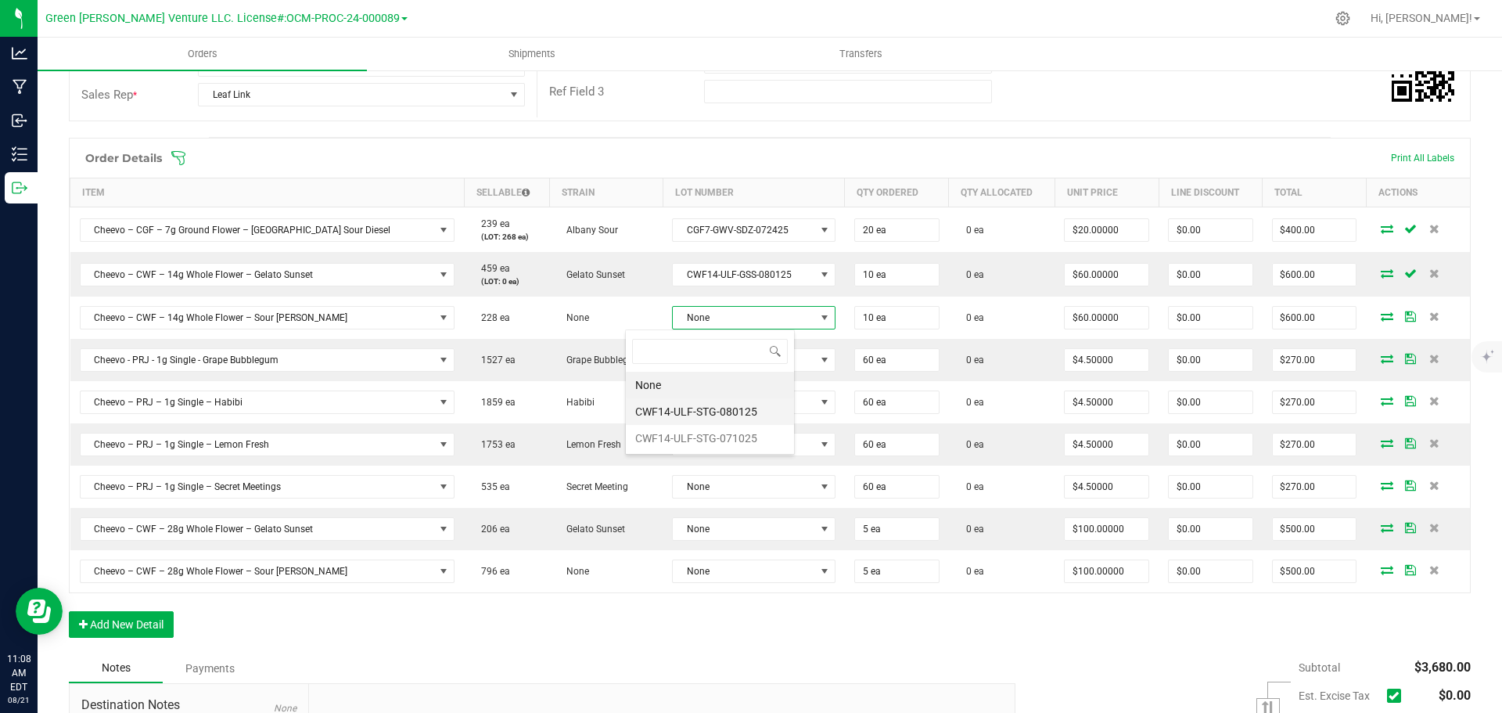
scroll to position [78188, 78041]
click at [710, 411] on li "CWF14-ULF-STG-080125" at bounding box center [710, 411] width 168 height 27
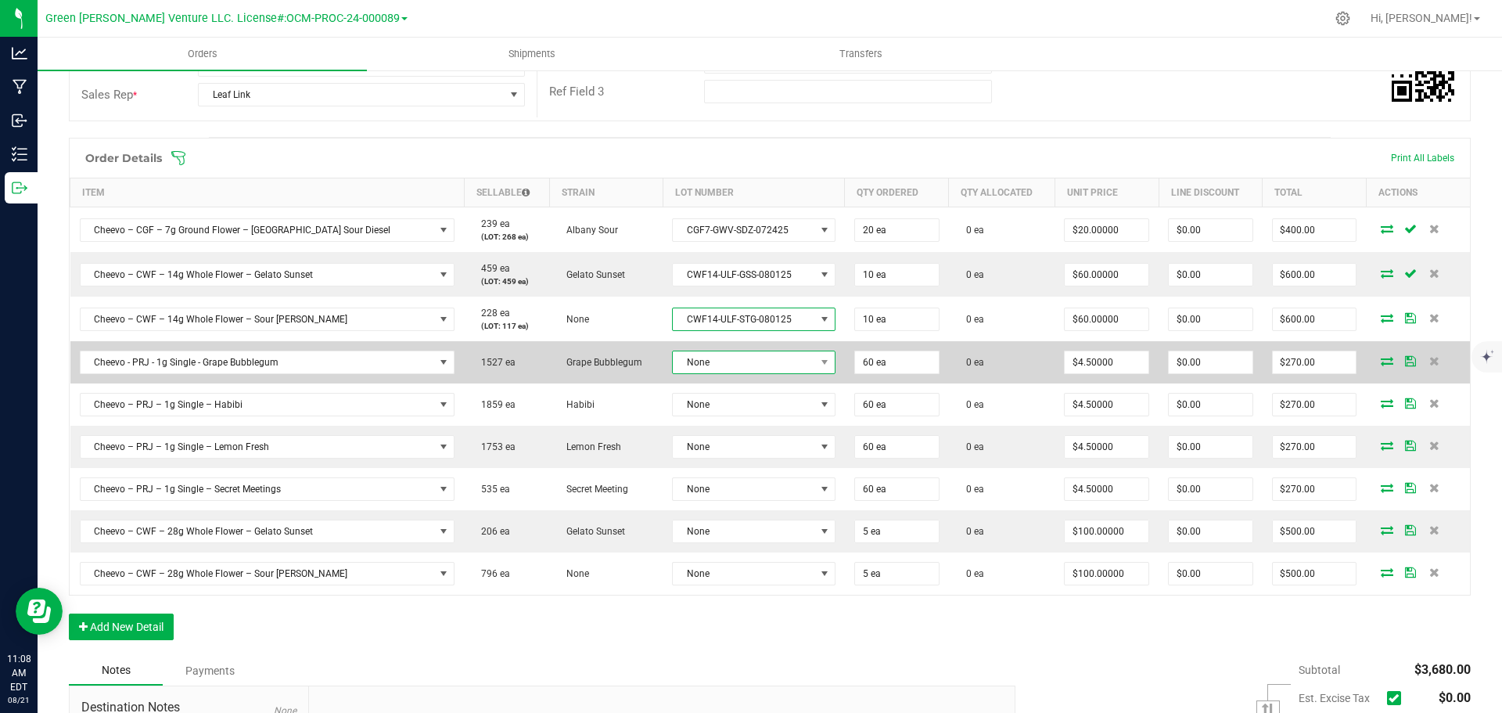
click at [706, 368] on span "None" at bounding box center [744, 362] width 142 height 22
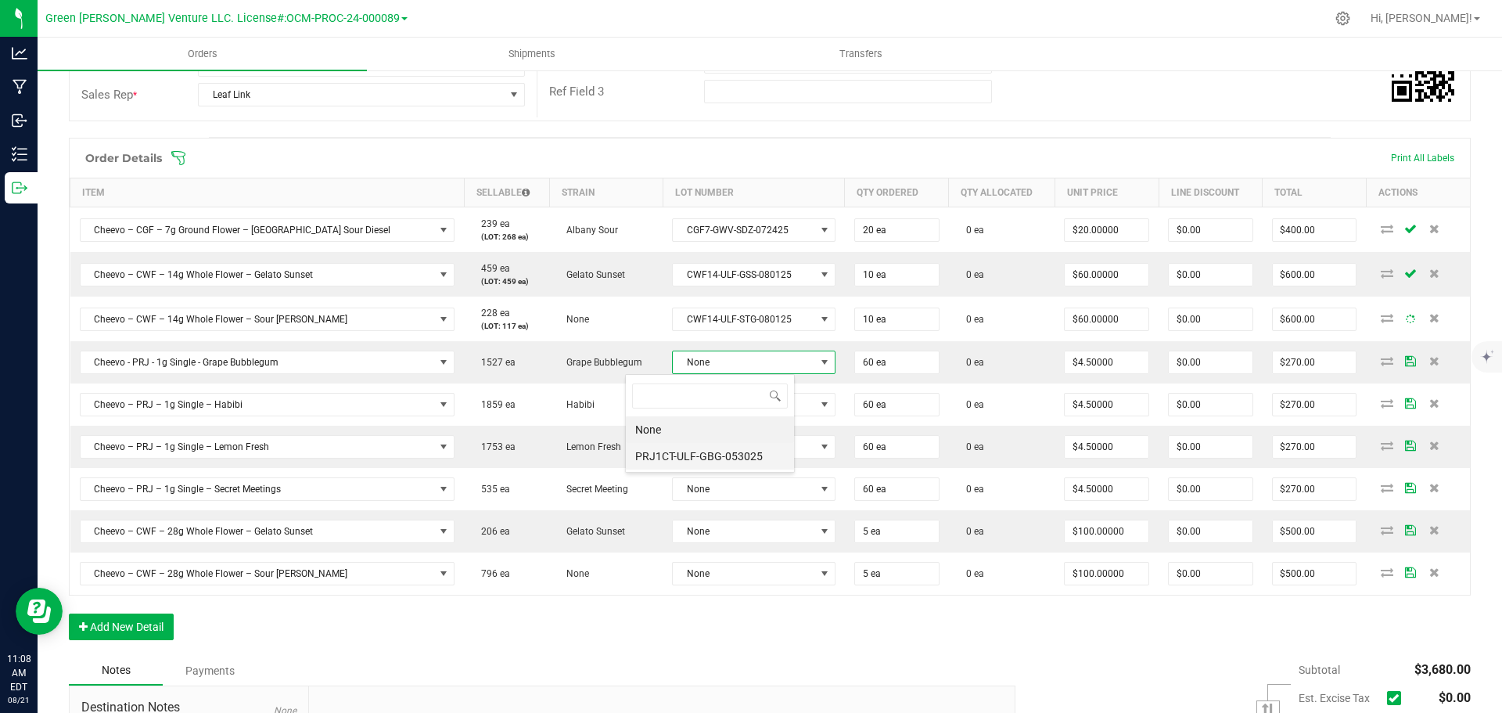
scroll to position [23, 171]
click at [709, 452] on li "PRJ1CT-ULF-GBG-053025" at bounding box center [710, 456] width 168 height 27
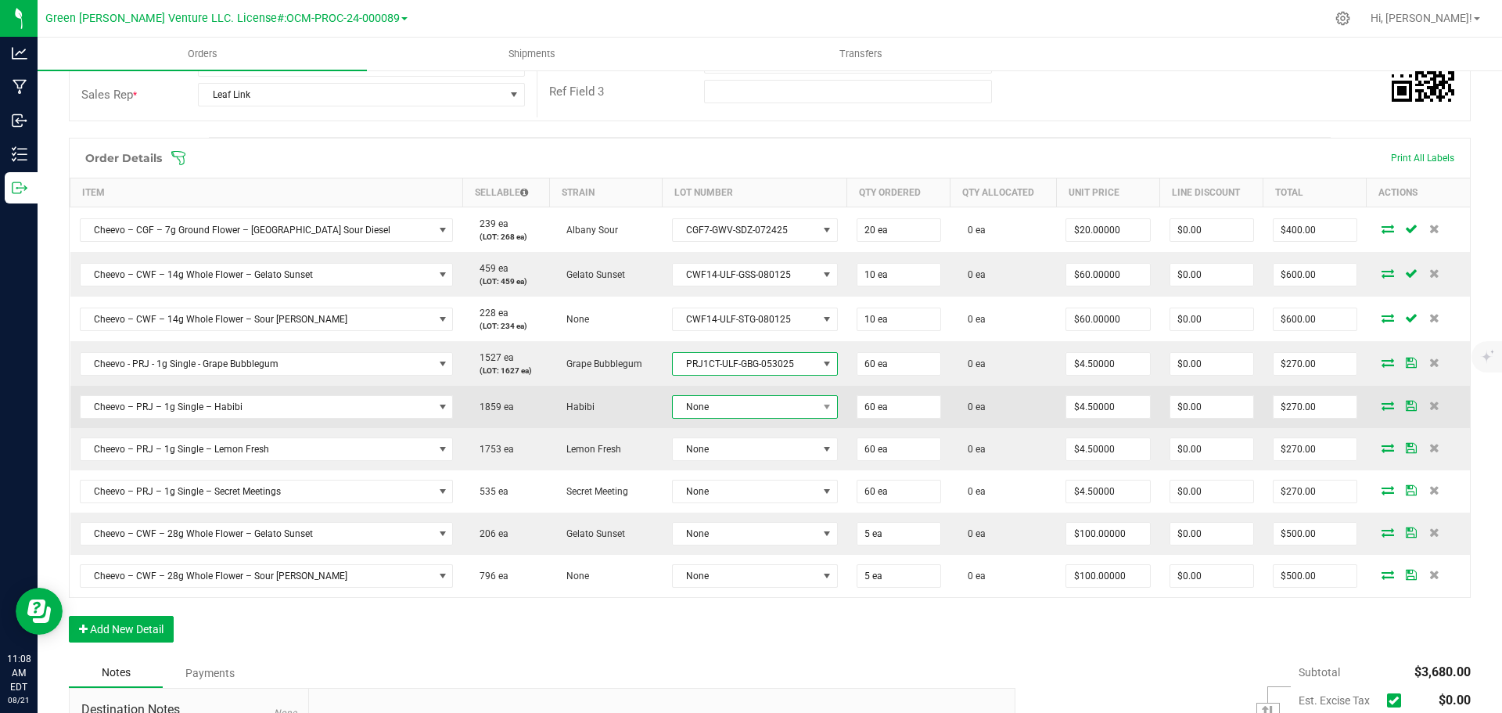
click at [716, 400] on span "None" at bounding box center [745, 407] width 145 height 22
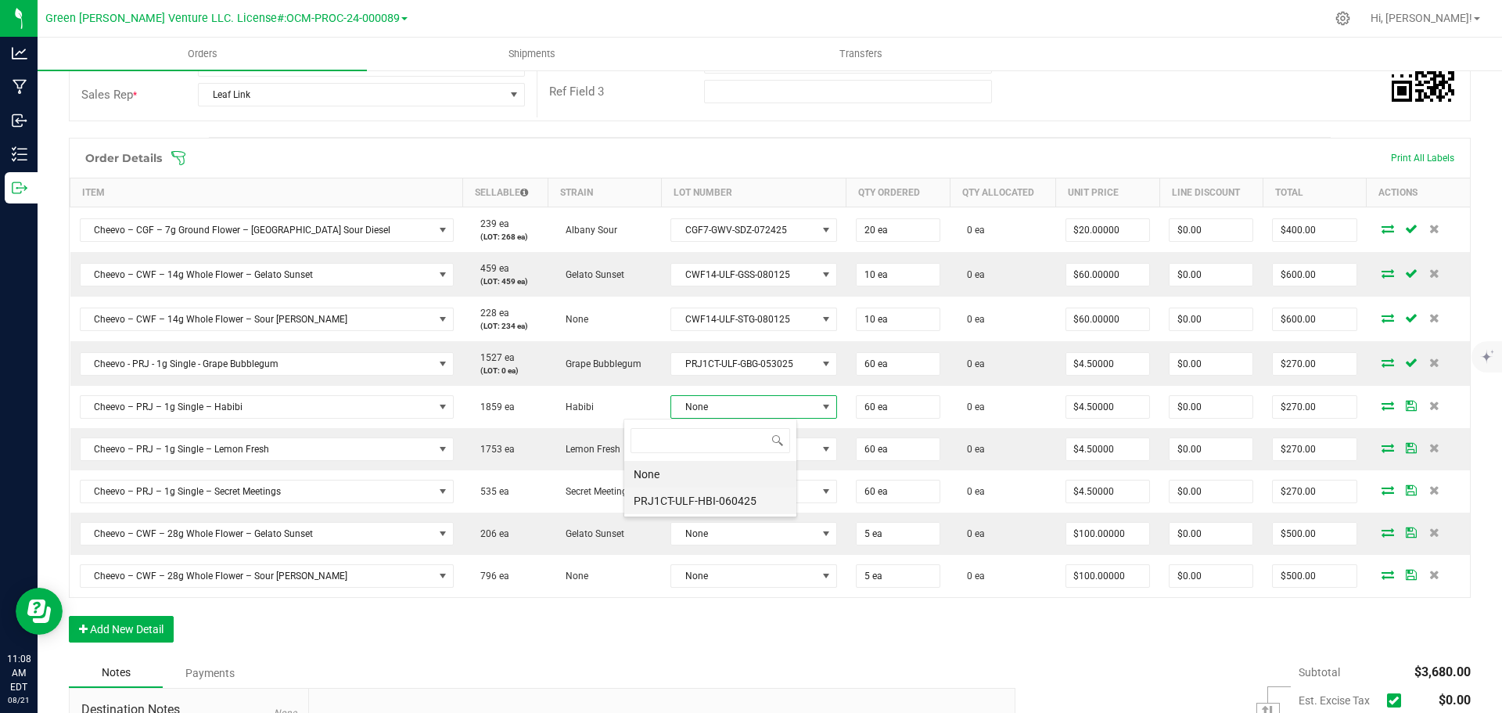
scroll to position [78188, 78037]
click at [723, 490] on li "PRJ1CT-ULF-HBI-060425" at bounding box center [710, 500] width 172 height 27
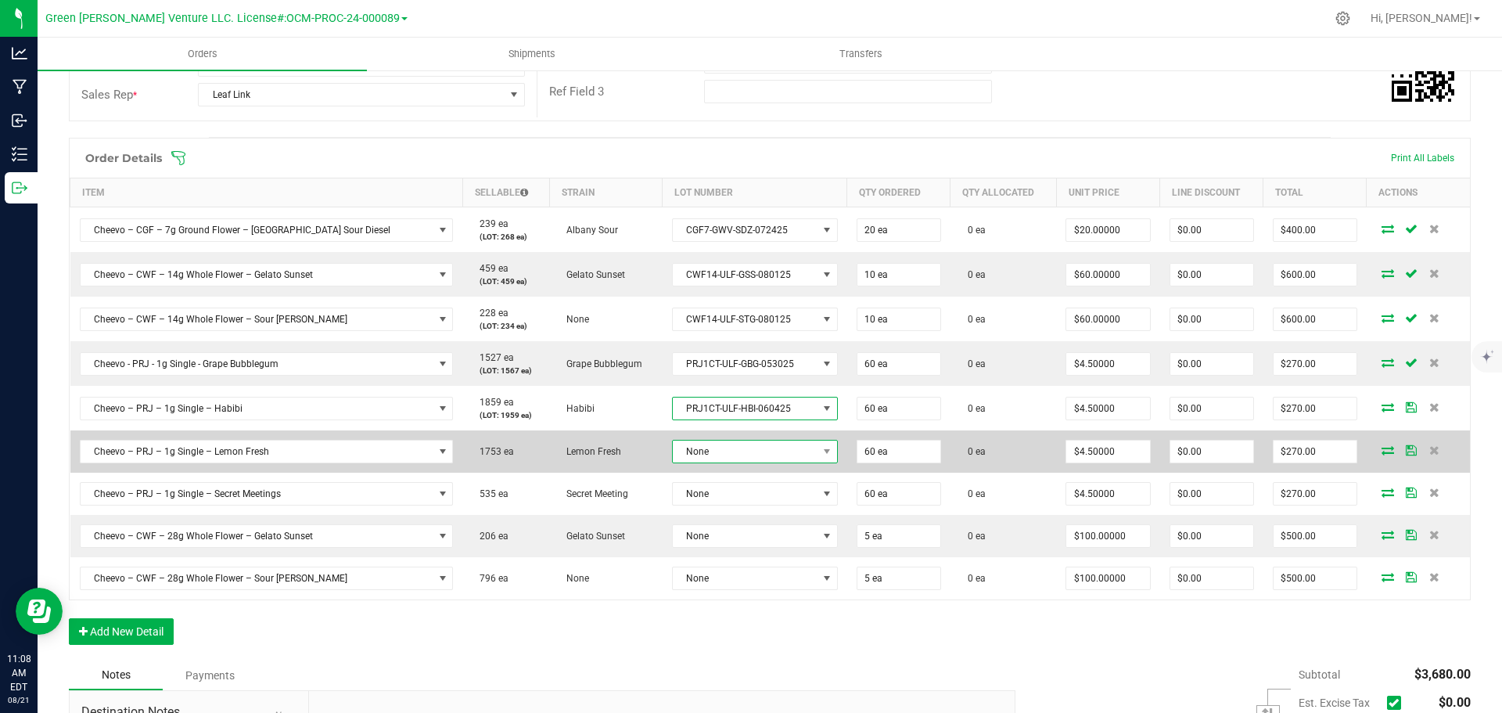
click at [721, 448] on span "None" at bounding box center [745, 451] width 145 height 22
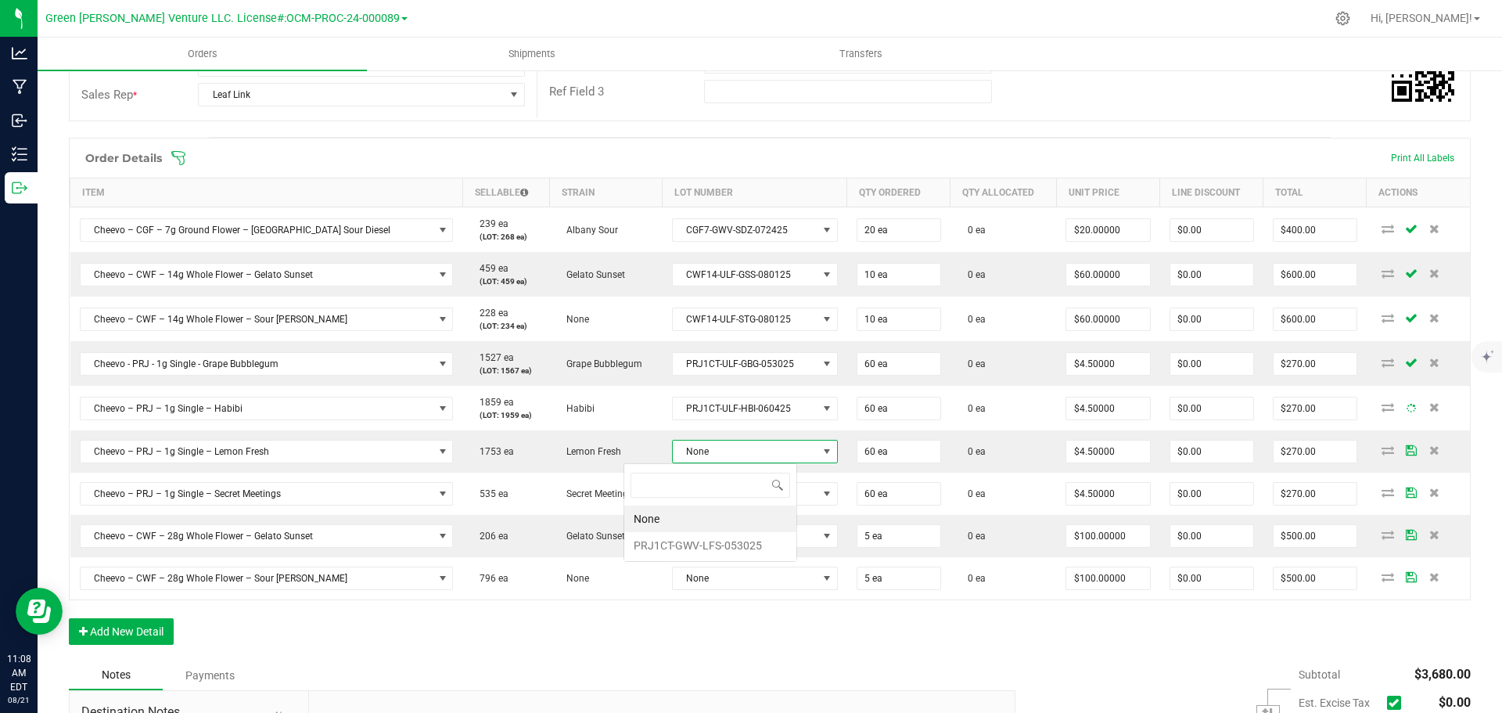
scroll to position [23, 174]
click at [717, 536] on li "PRJ1CT-GWV-LFS-053025" at bounding box center [710, 545] width 172 height 27
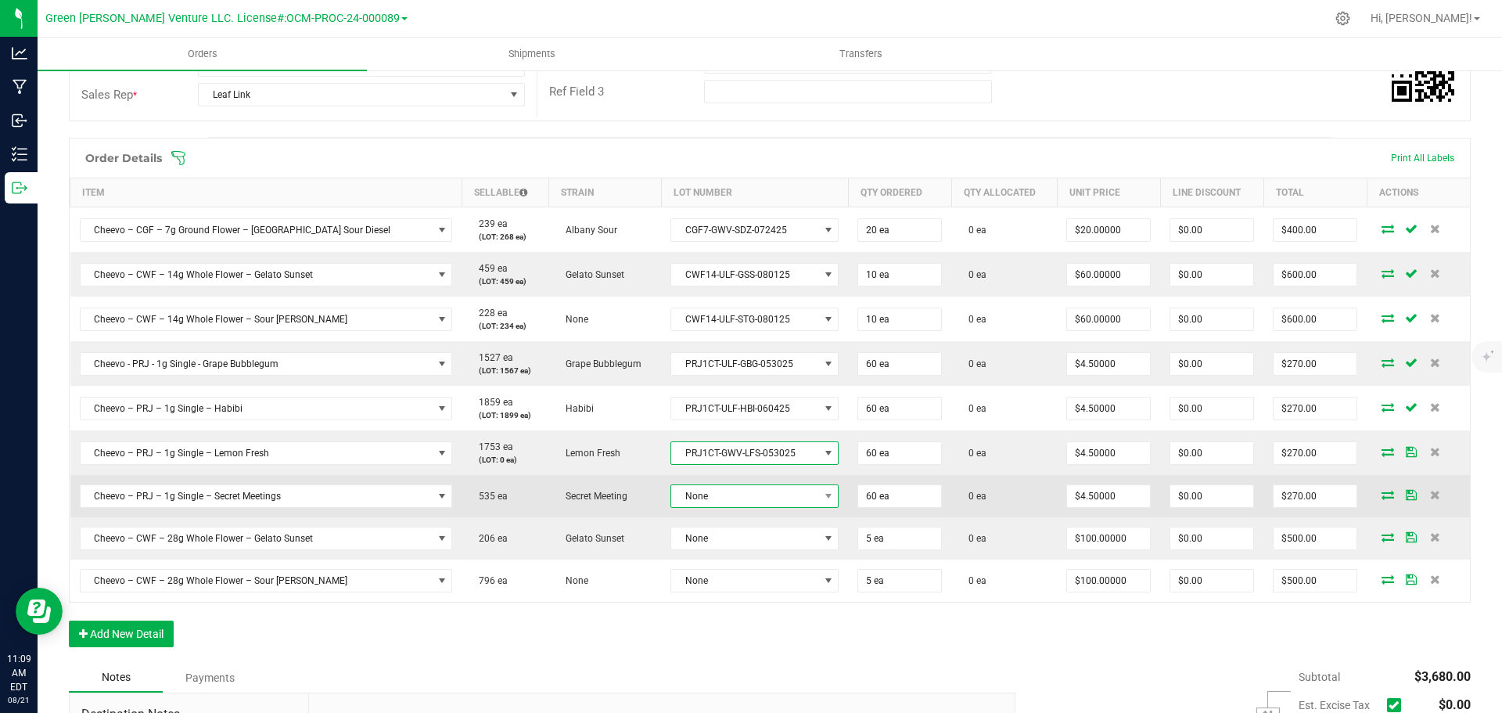
click at [723, 496] on span "None" at bounding box center [744, 496] width 147 height 22
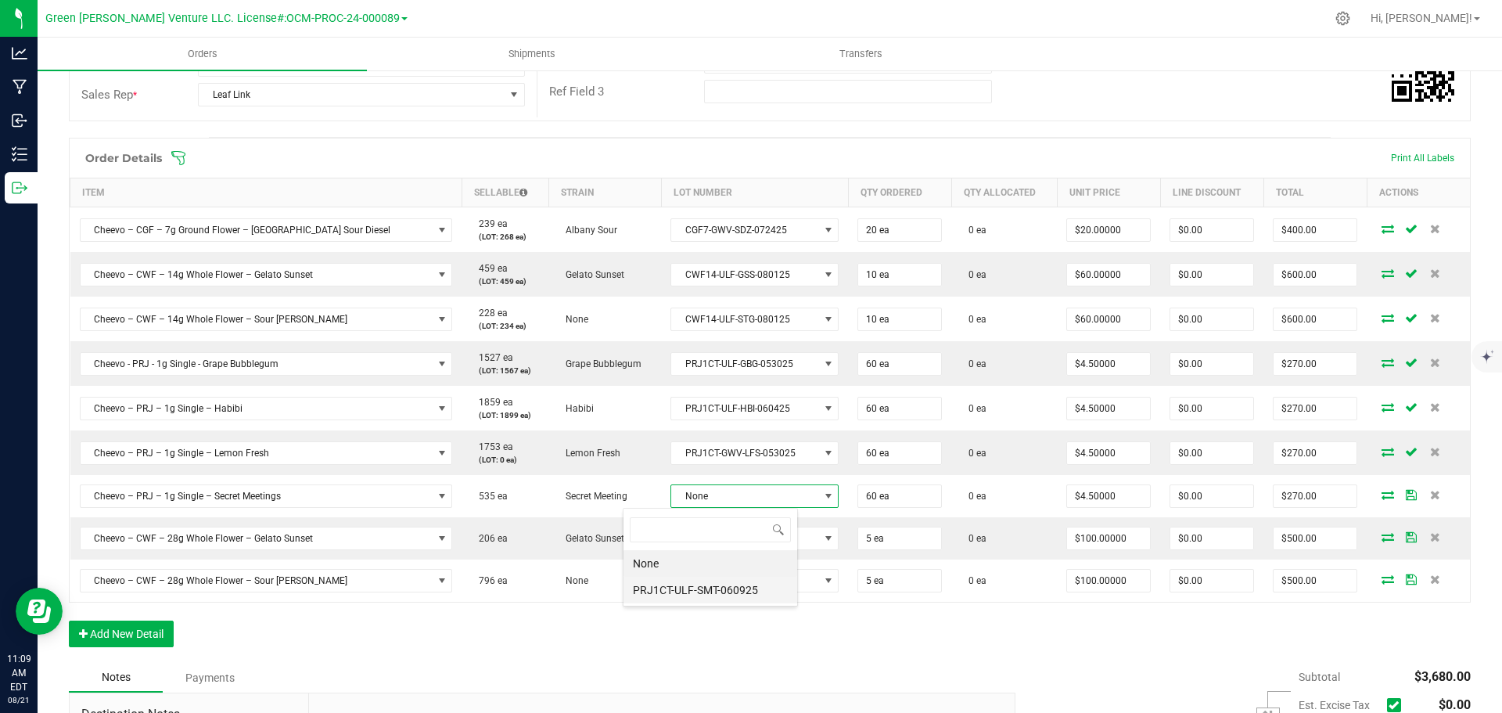
scroll to position [78188, 78036]
click at [722, 586] on li "PRJ1CT-ULF-SMT-060925" at bounding box center [710, 589] width 174 height 27
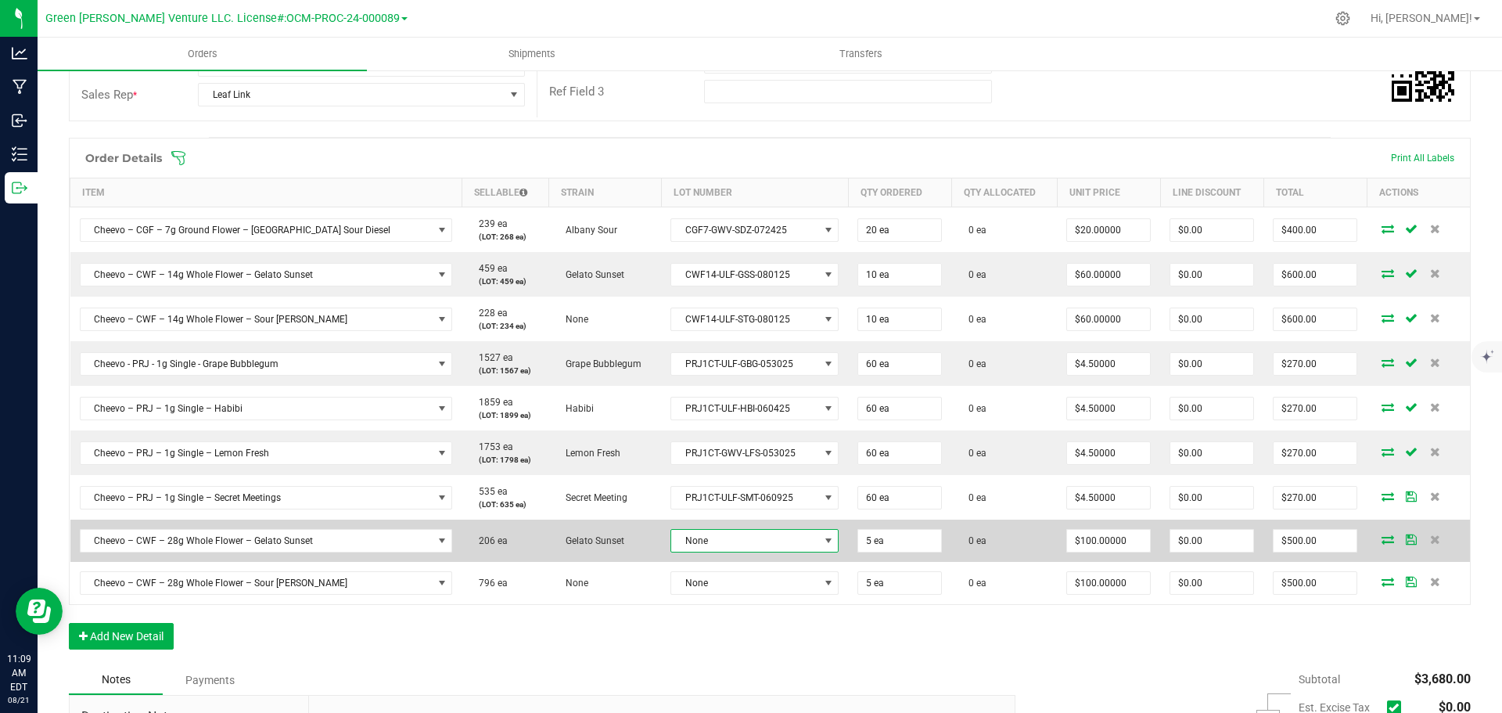
click at [730, 536] on span "None" at bounding box center [744, 540] width 147 height 22
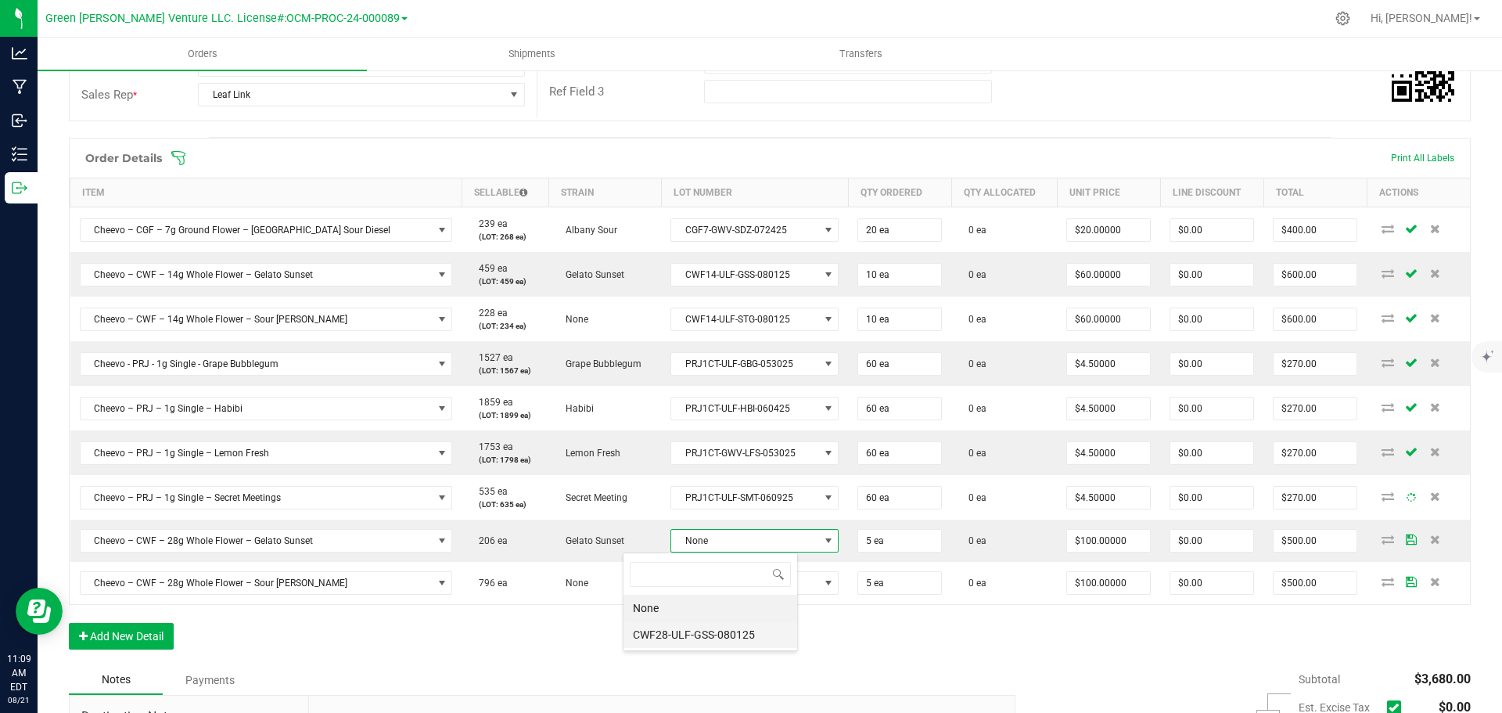
scroll to position [23, 174]
click at [719, 626] on li "CWF28-ULF-GSS-080125" at bounding box center [710, 634] width 174 height 27
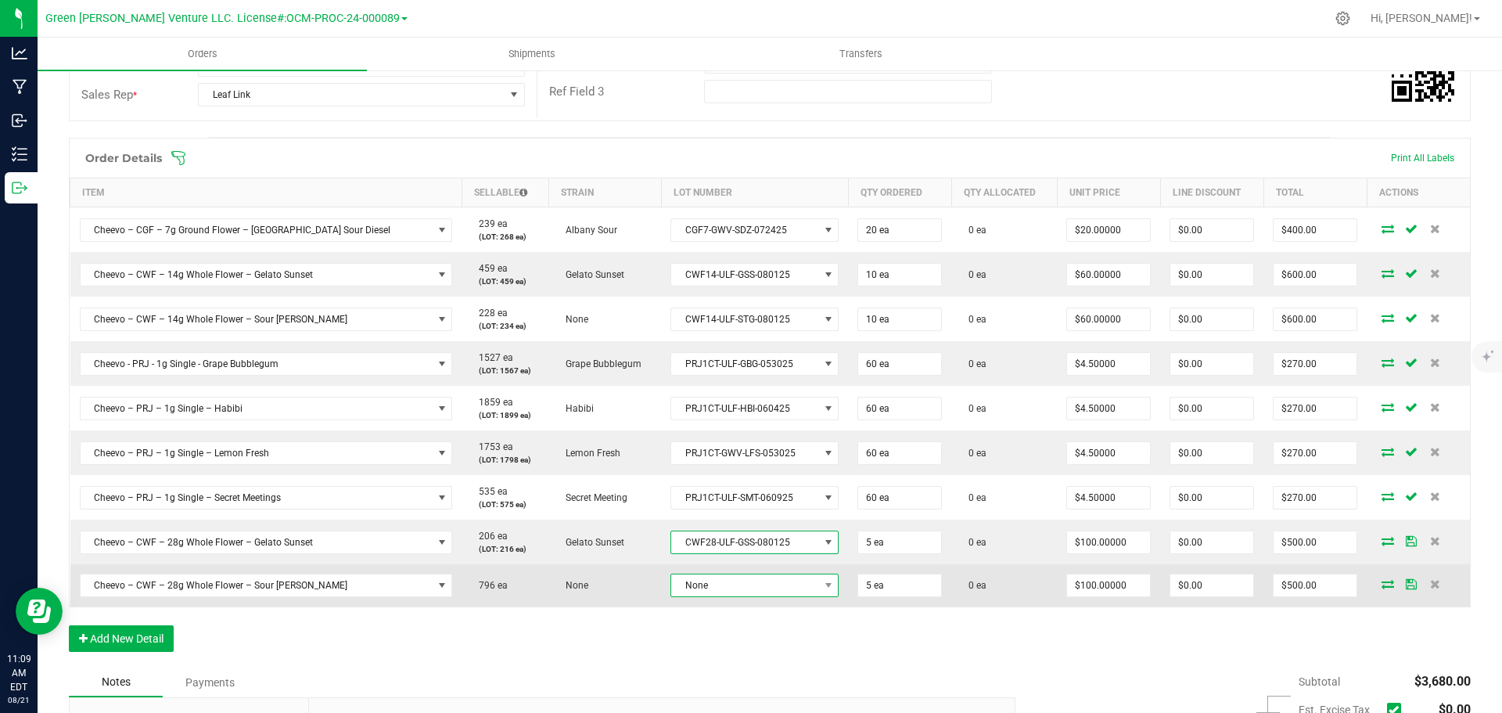
click at [724, 586] on span "None" at bounding box center [744, 585] width 147 height 22
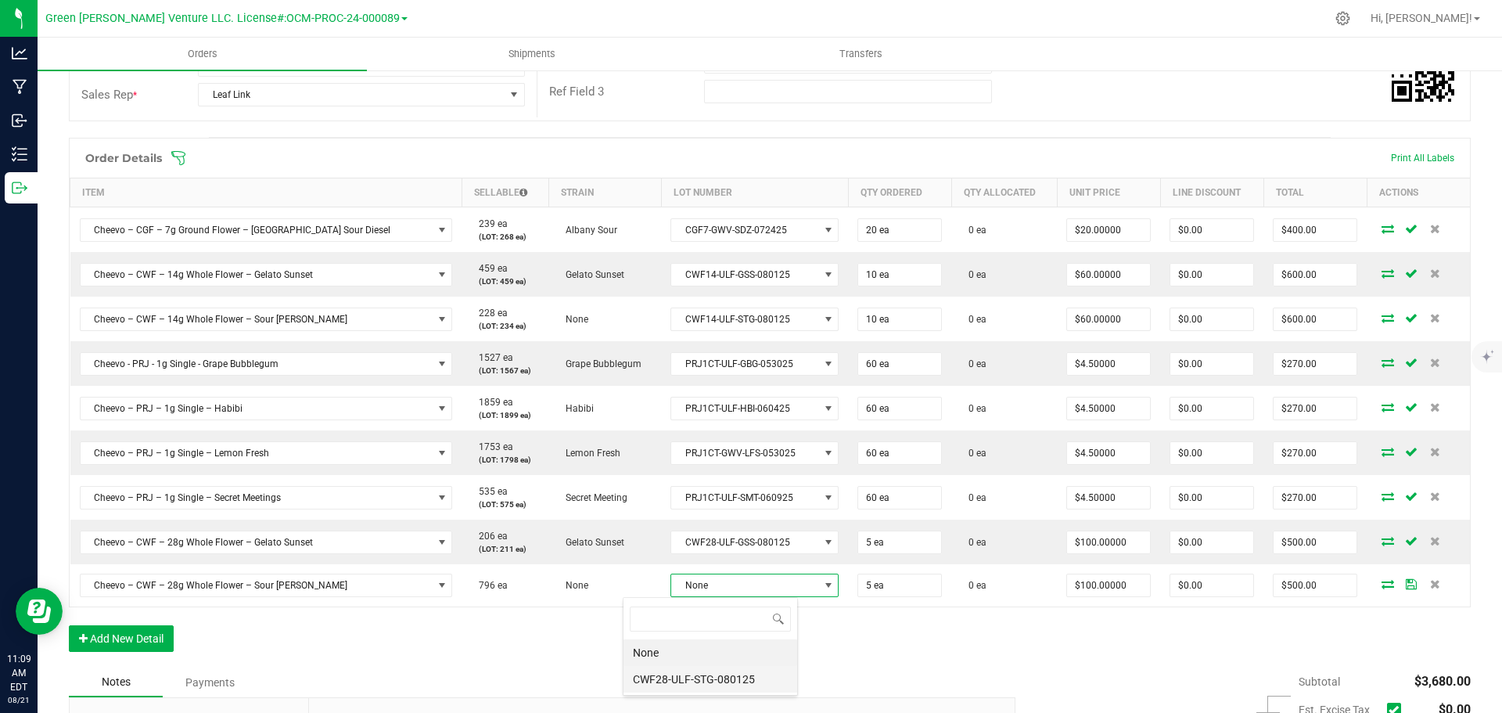
click at [713, 673] on li "CWF28-ULF-STG-080125" at bounding box center [710, 679] width 174 height 27
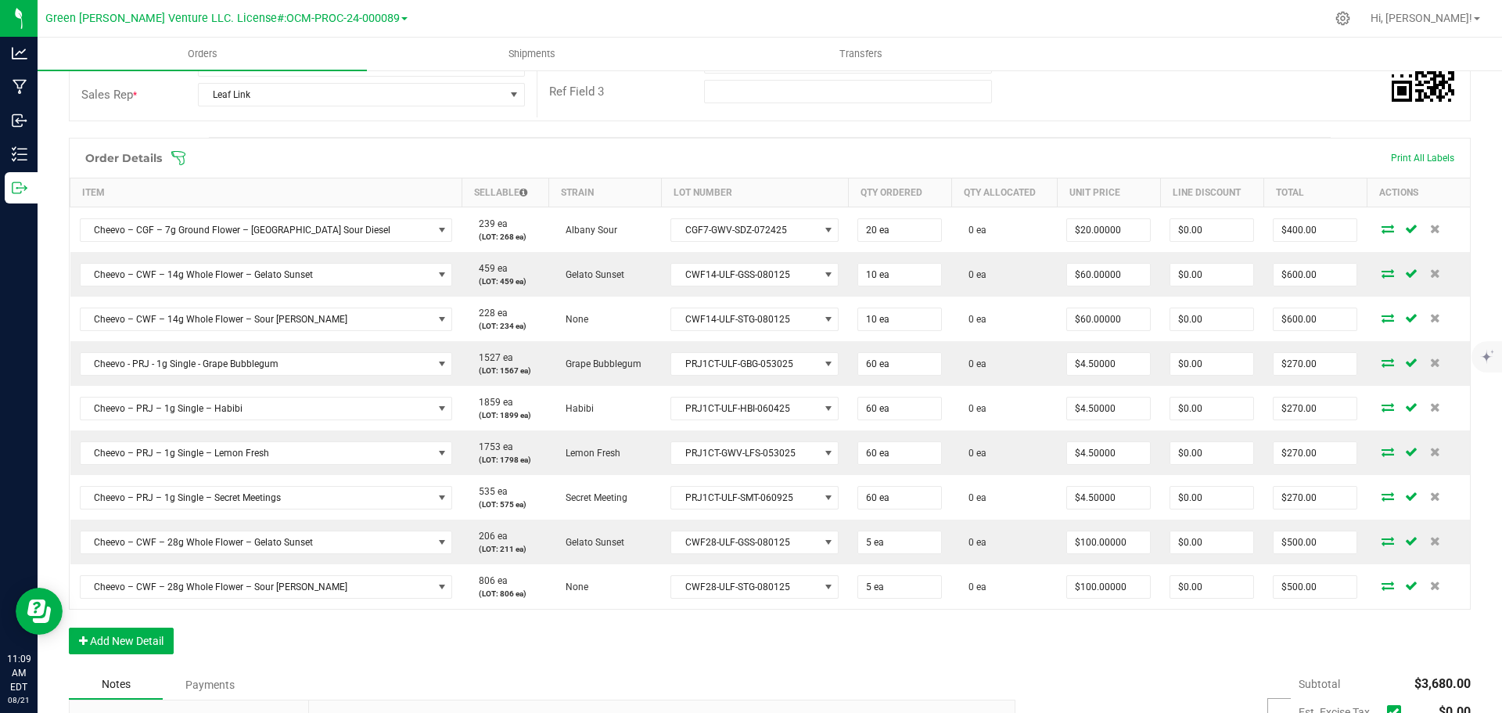
click at [179, 154] on icon at bounding box center [179, 158] width 16 height 16
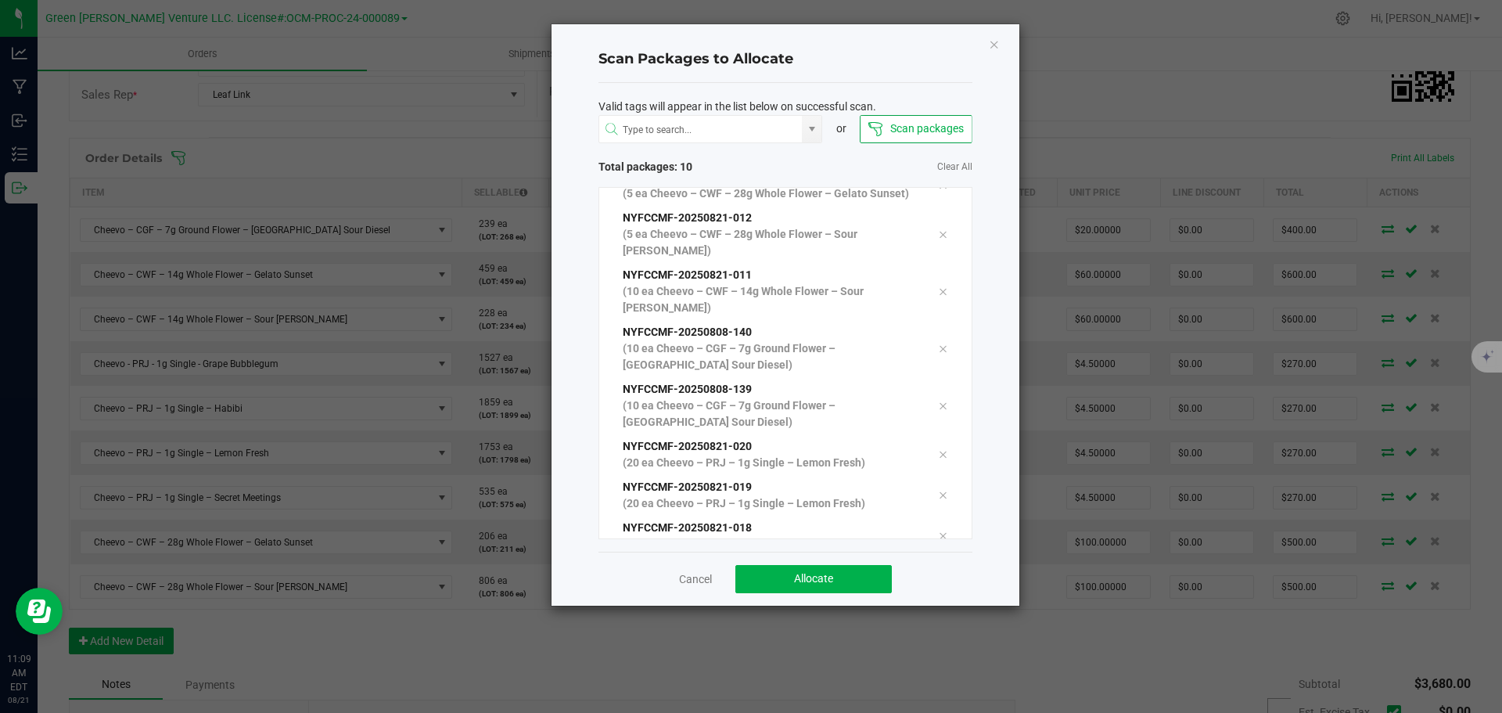
scroll to position [0, 0]
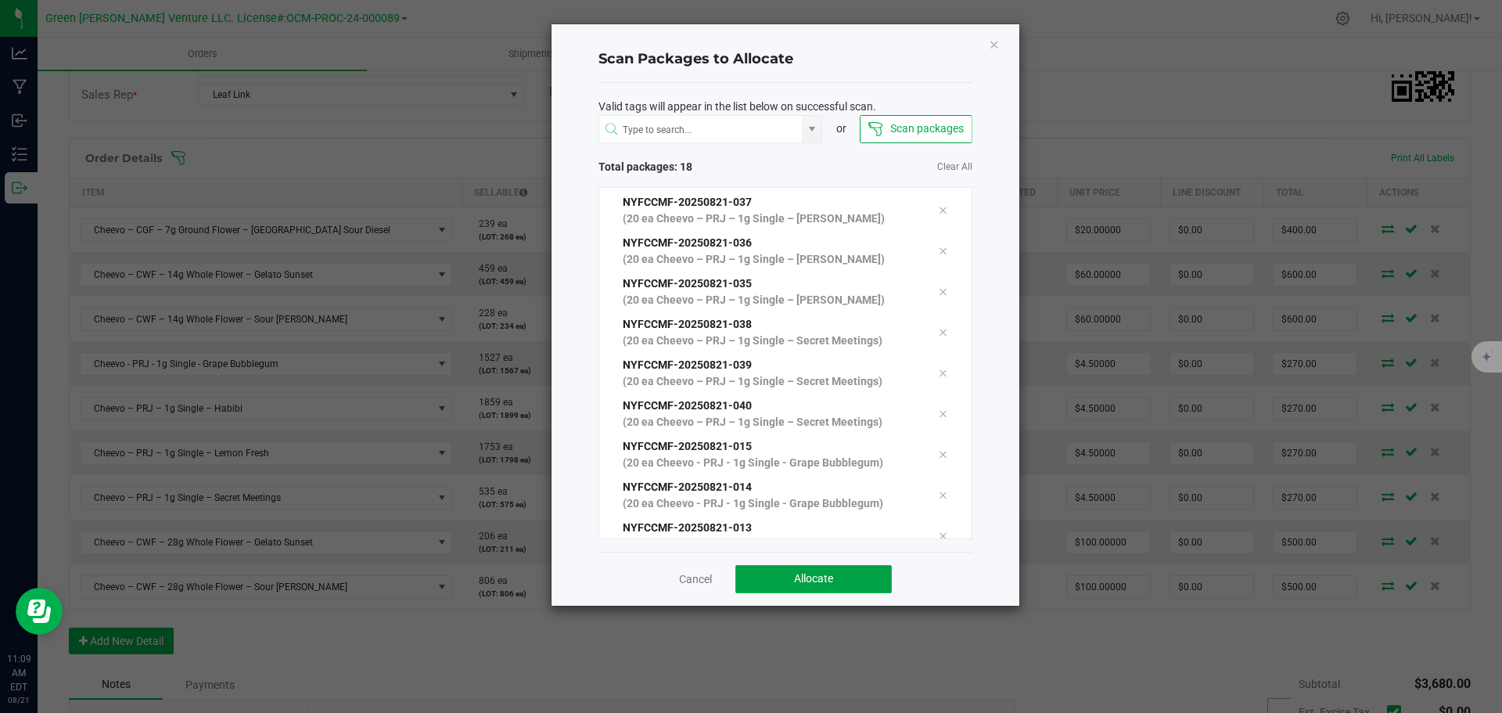
click at [783, 585] on button "Allocate" at bounding box center [813, 579] width 156 height 28
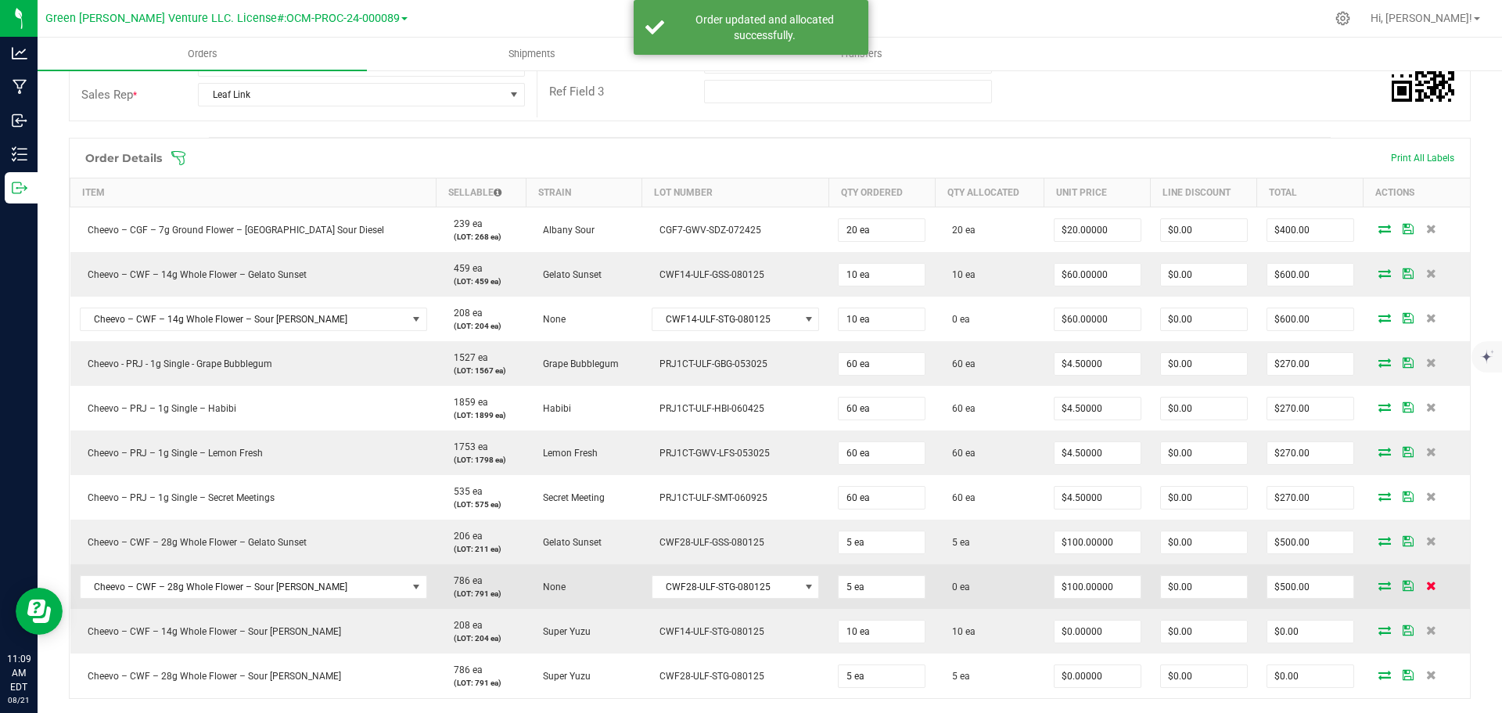
click at [1426, 584] on icon at bounding box center [1431, 584] width 10 height 9
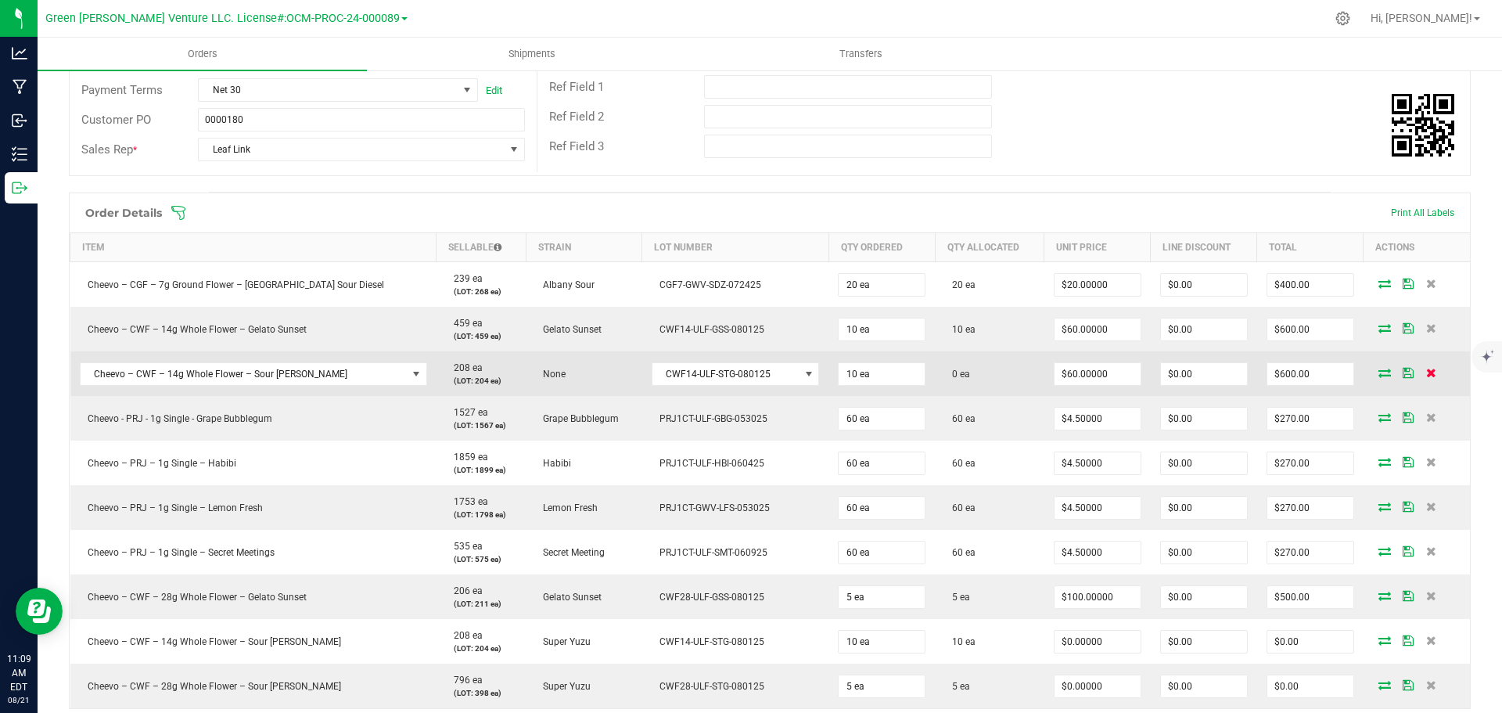
click at [1426, 370] on icon at bounding box center [1431, 372] width 10 height 9
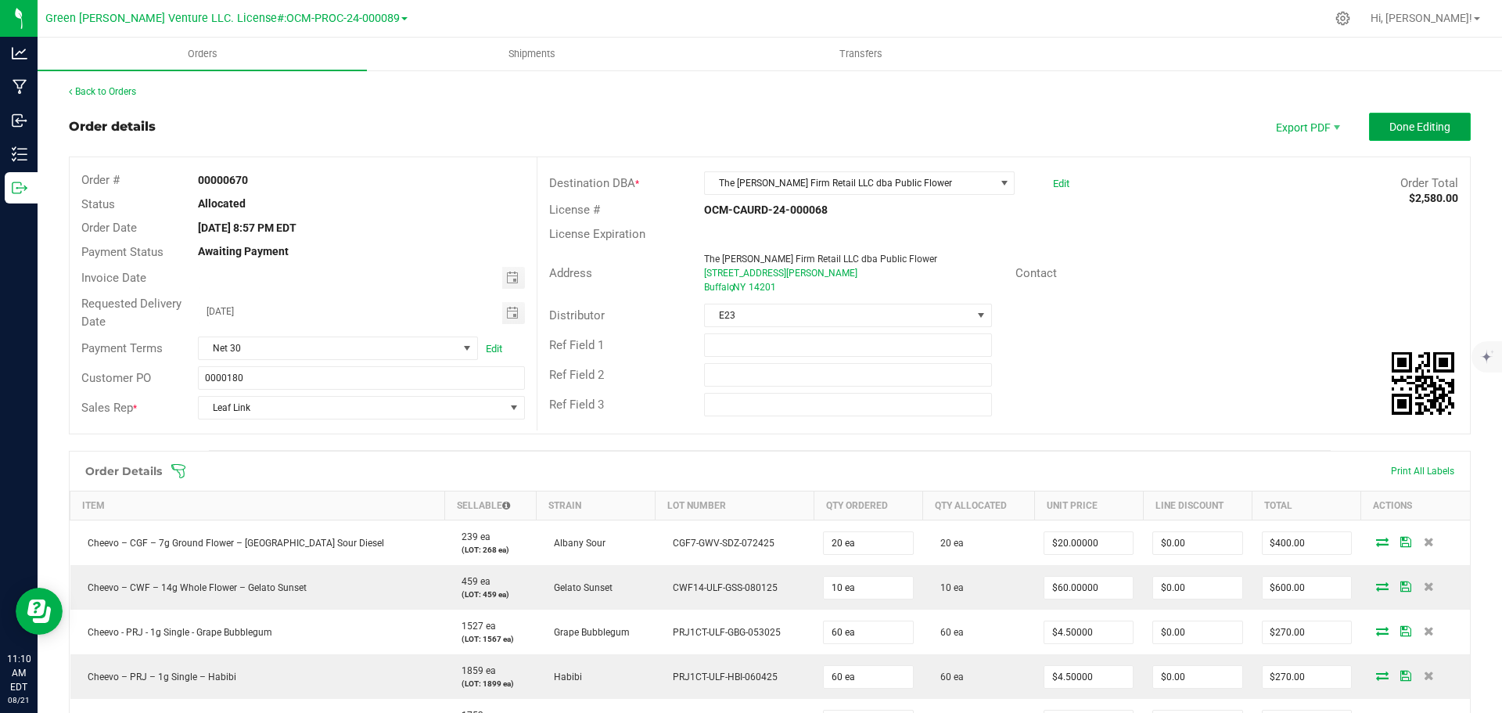
click at [1369, 125] on button "Done Editing" at bounding box center [1420, 127] width 102 height 28
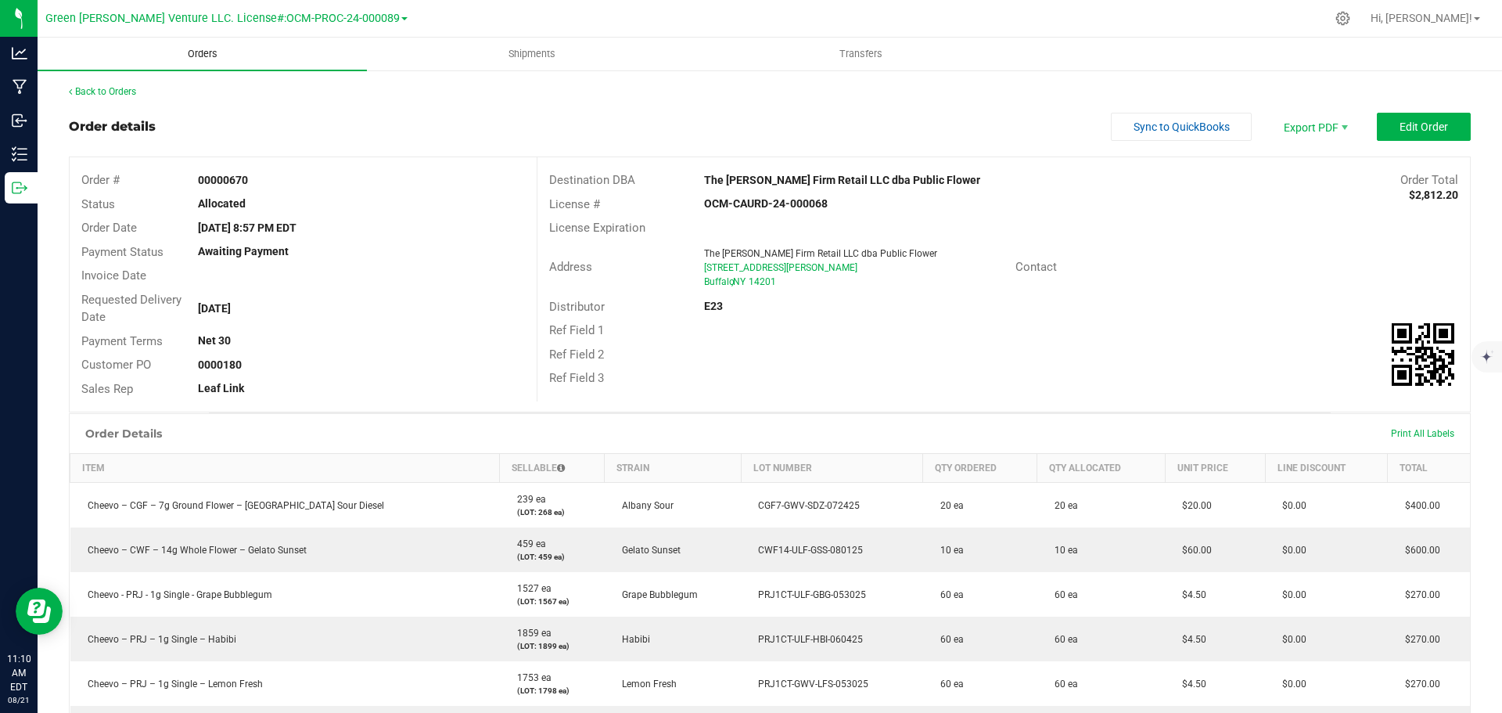
click at [196, 56] on span "Orders" at bounding box center [203, 54] width 72 height 14
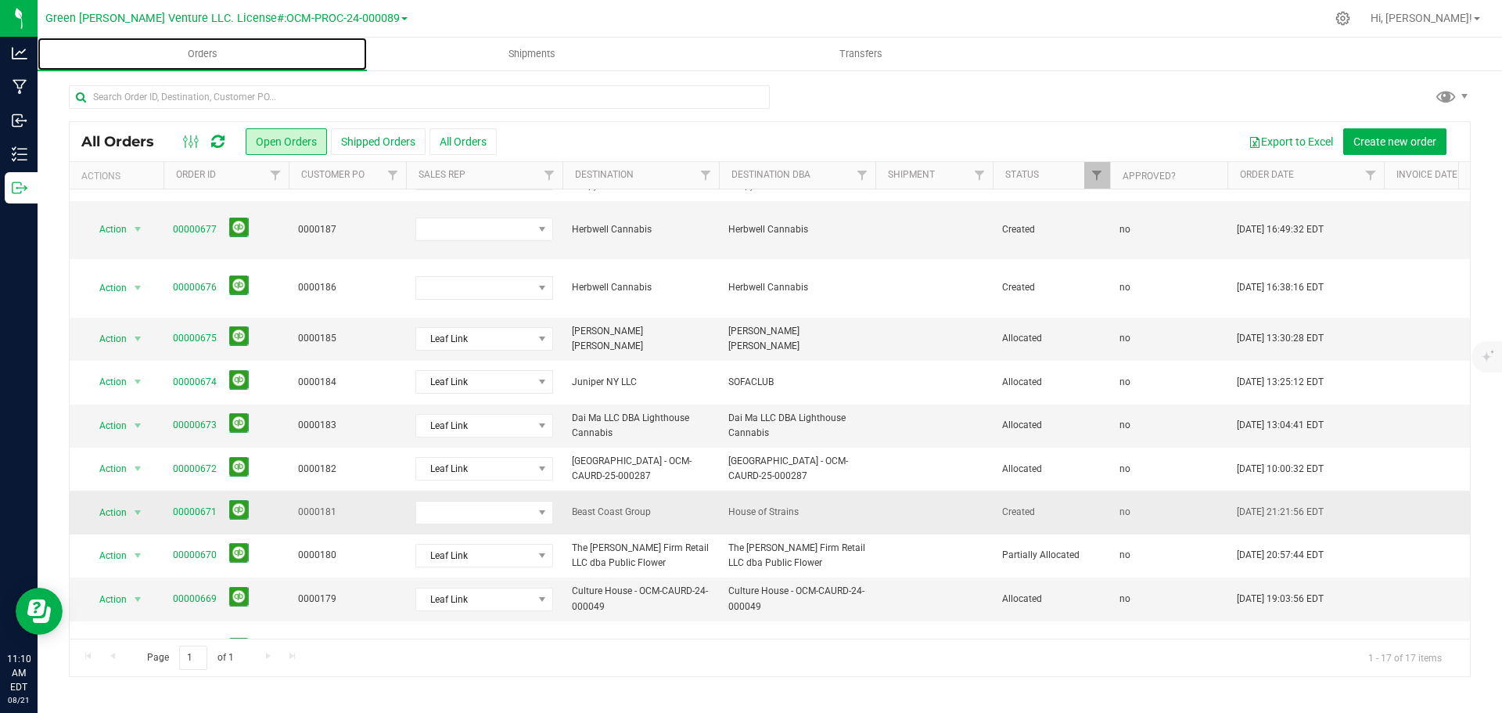
scroll to position [156, 0]
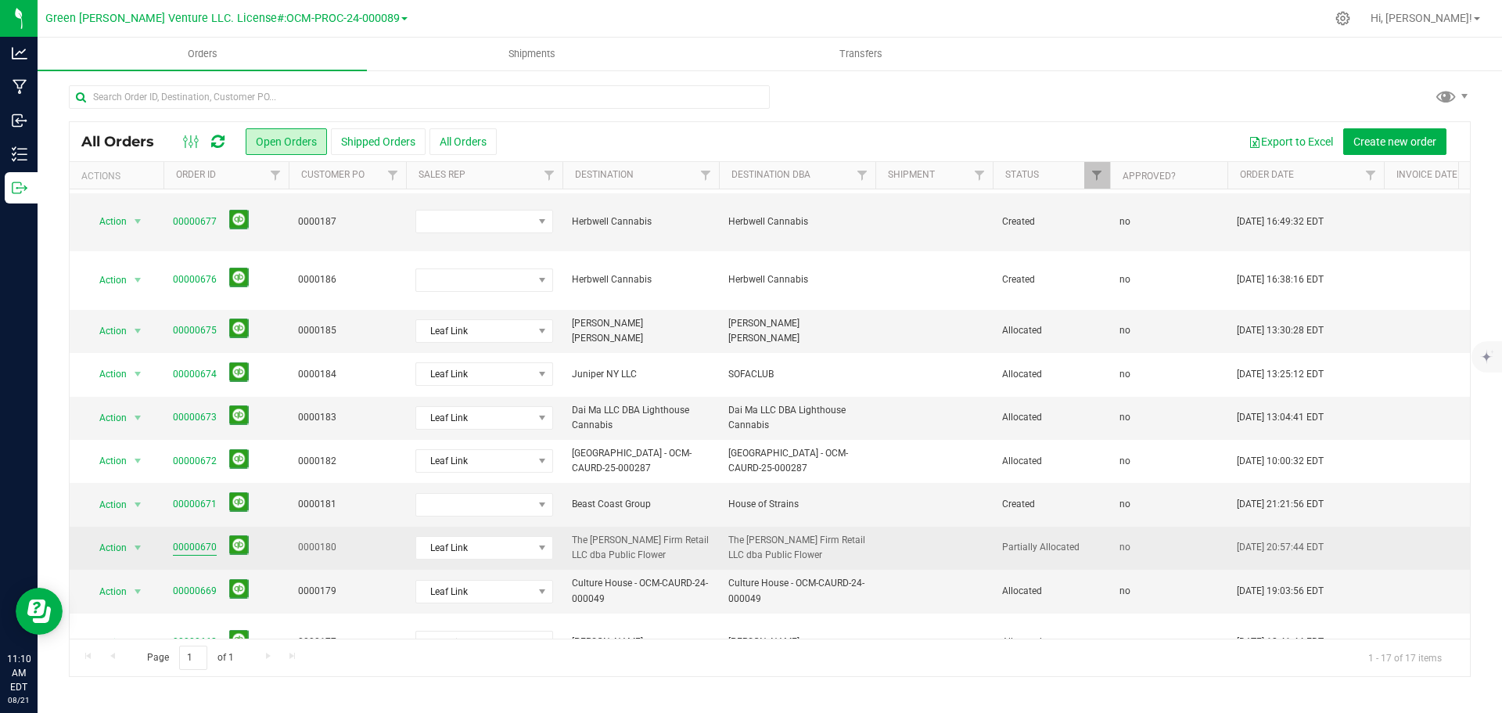
click at [201, 540] on link "00000670" at bounding box center [195, 547] width 44 height 15
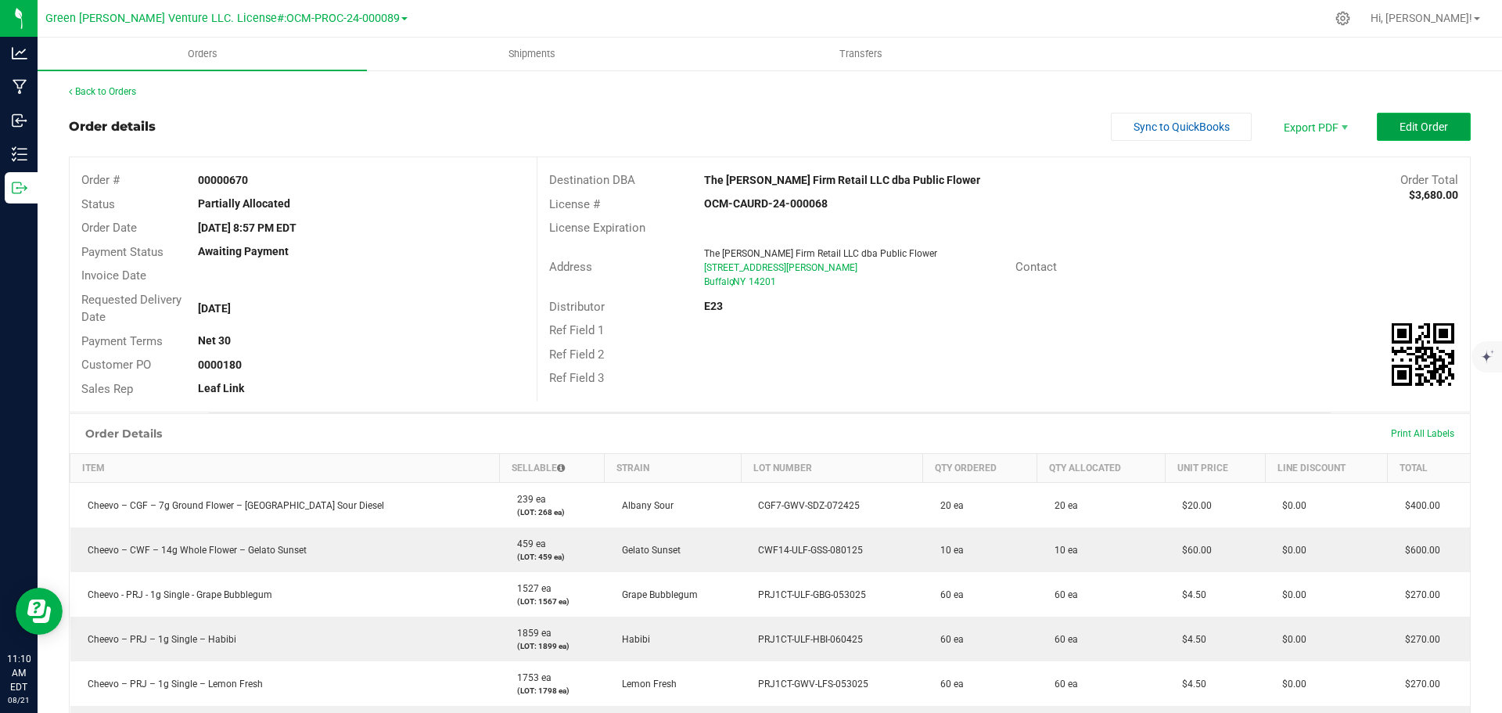
click at [1382, 130] on button "Edit Order" at bounding box center [1424, 127] width 94 height 28
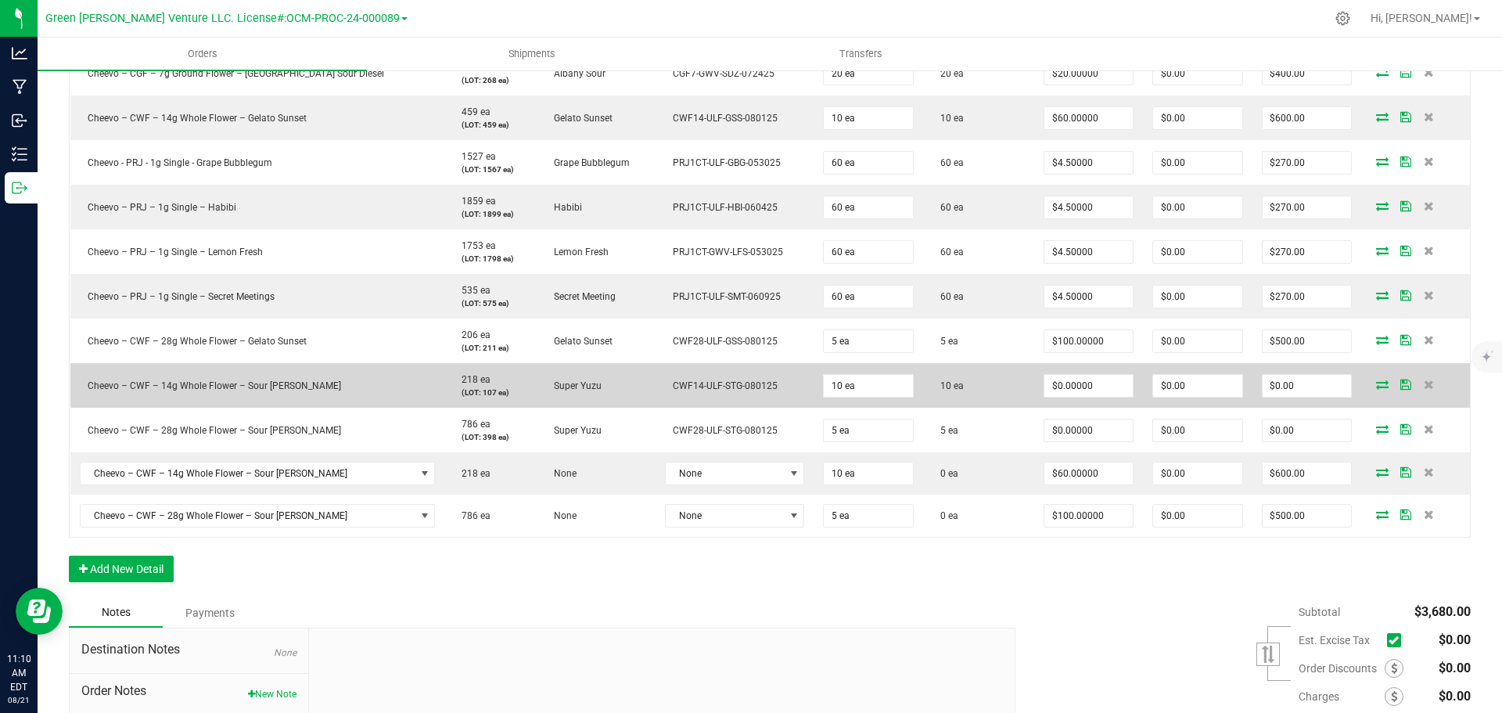
scroll to position [391, 0]
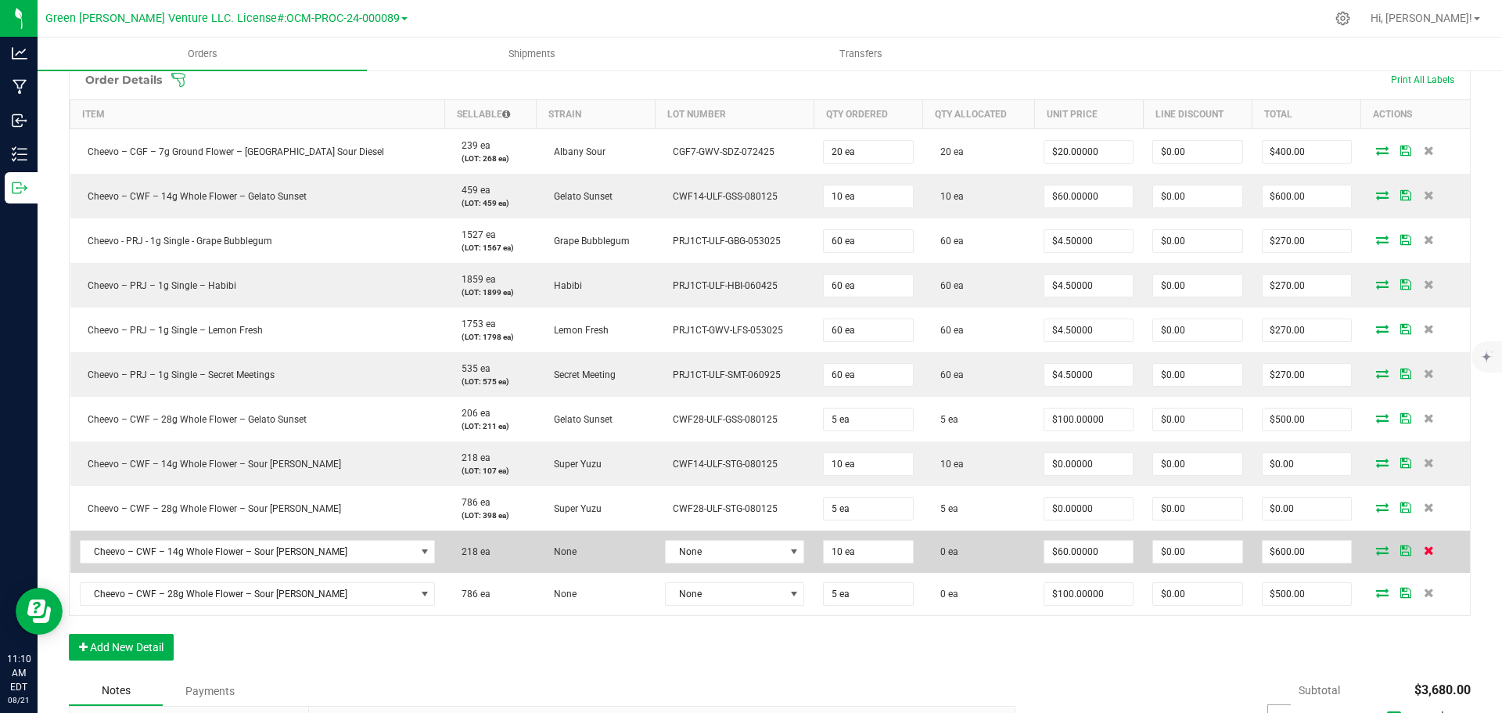
click at [1423, 550] on icon at bounding box center [1428, 549] width 10 height 9
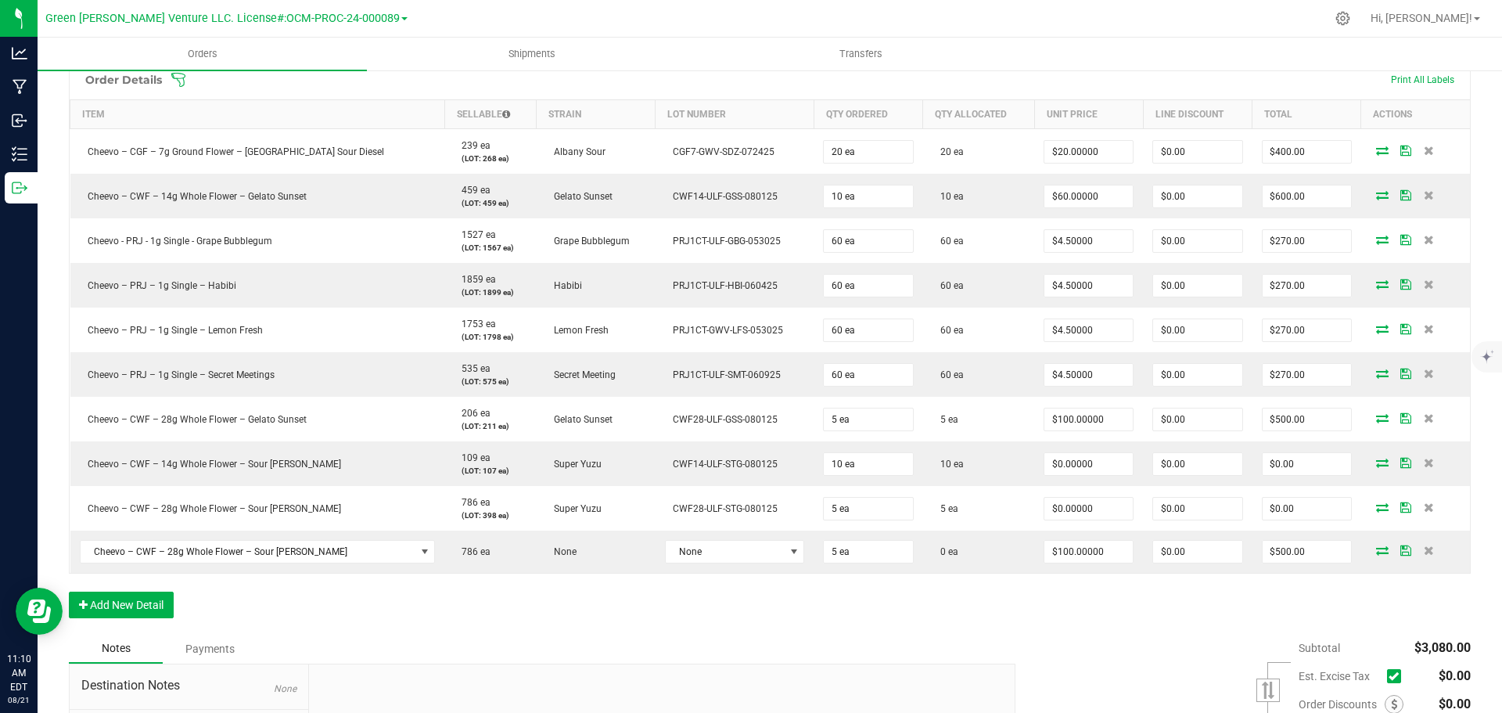
click at [1423, 550] on icon at bounding box center [1428, 549] width 10 height 9
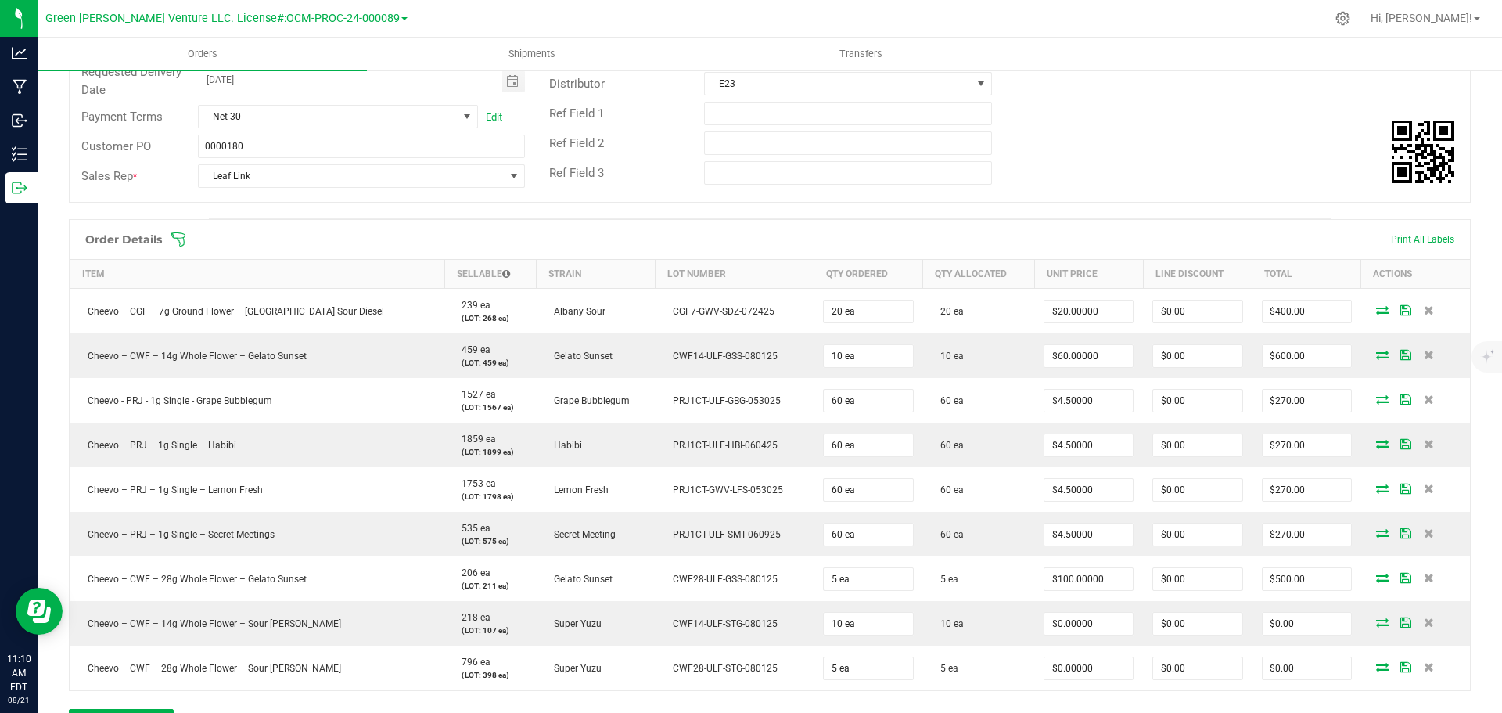
scroll to position [235, 0]
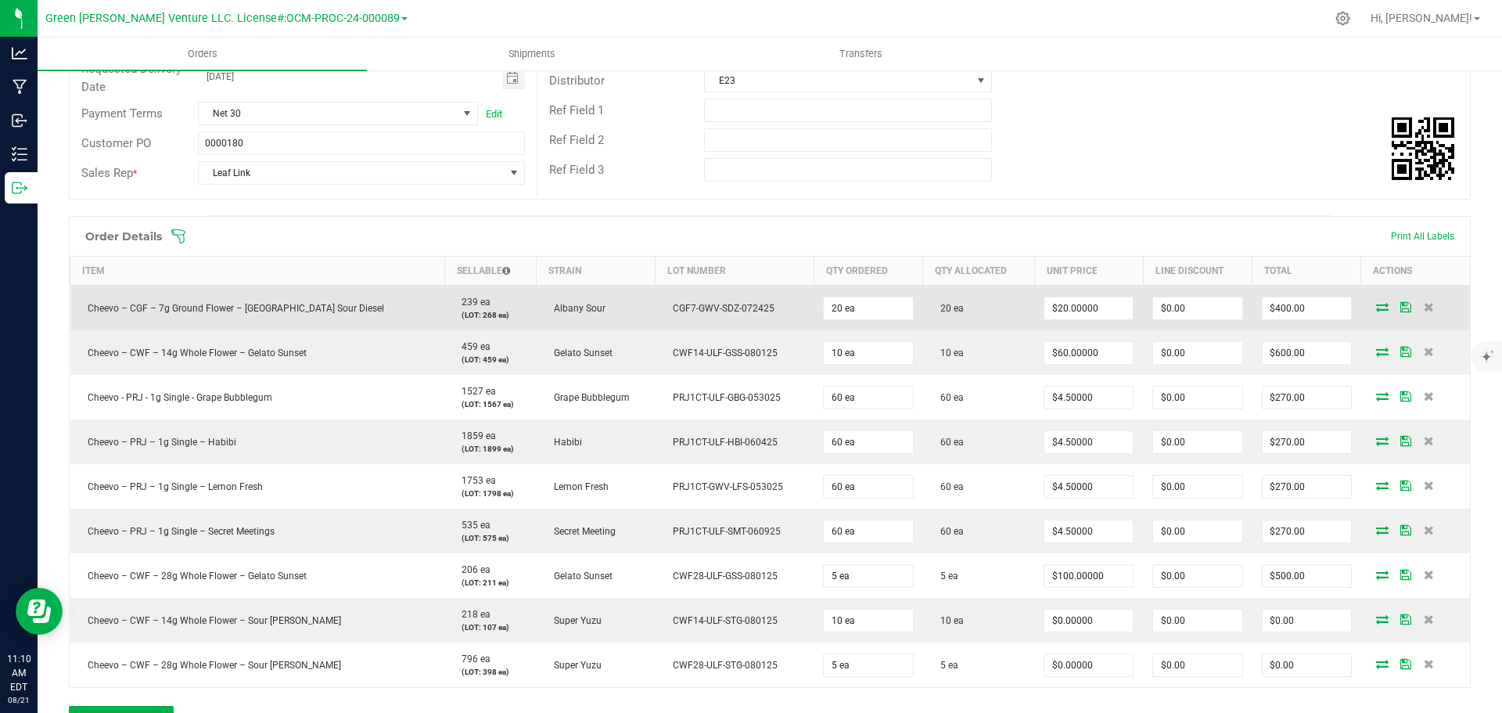
click at [1400, 307] on icon at bounding box center [1405, 306] width 11 height 9
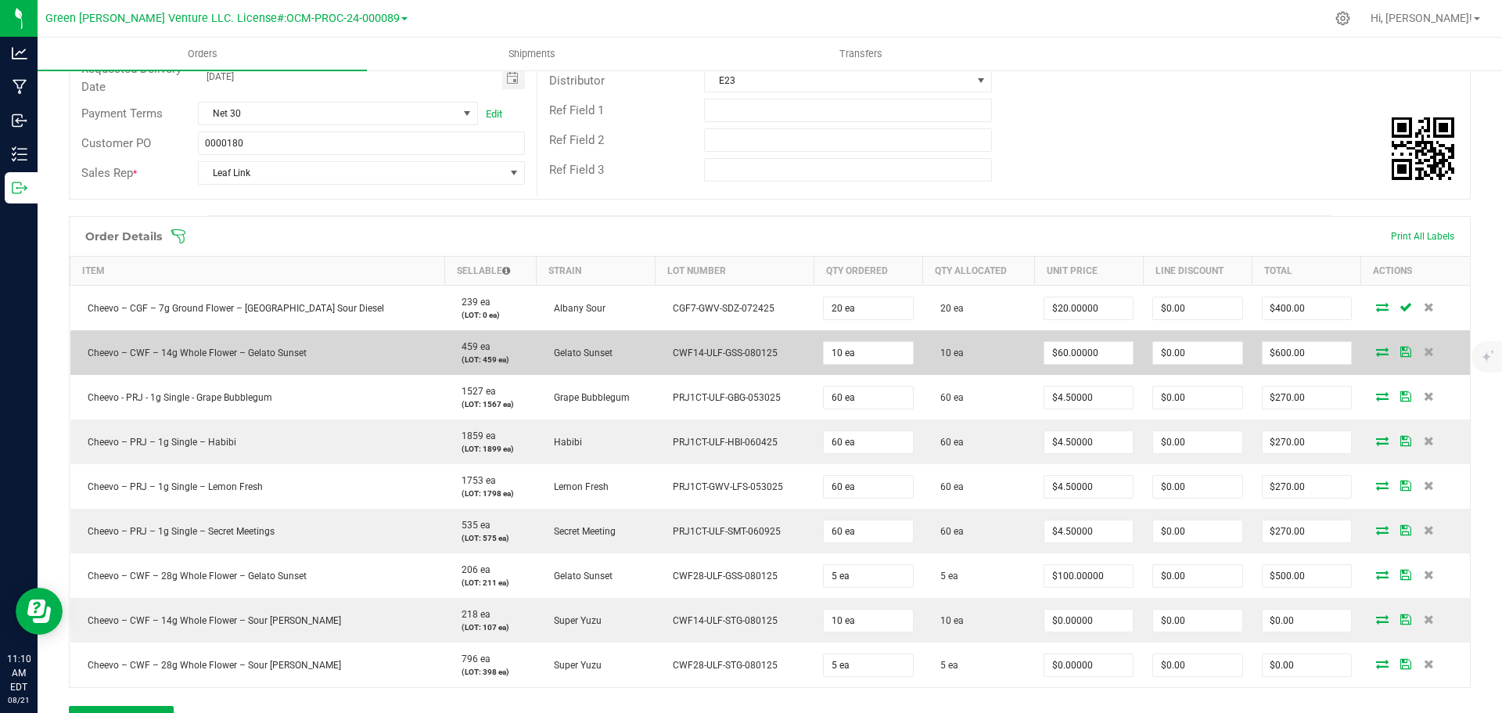
click at [1400, 350] on icon at bounding box center [1405, 350] width 11 height 9
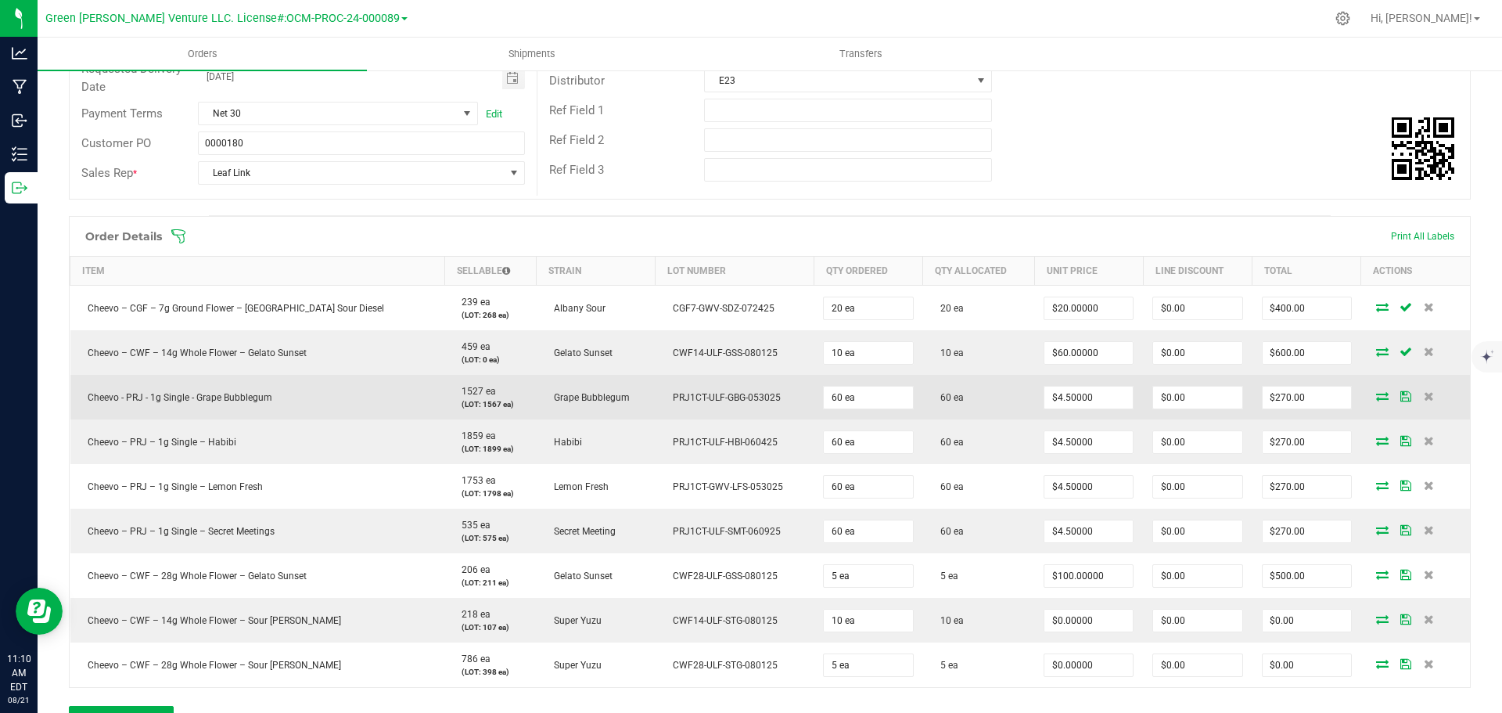
click at [1400, 396] on icon at bounding box center [1405, 395] width 11 height 9
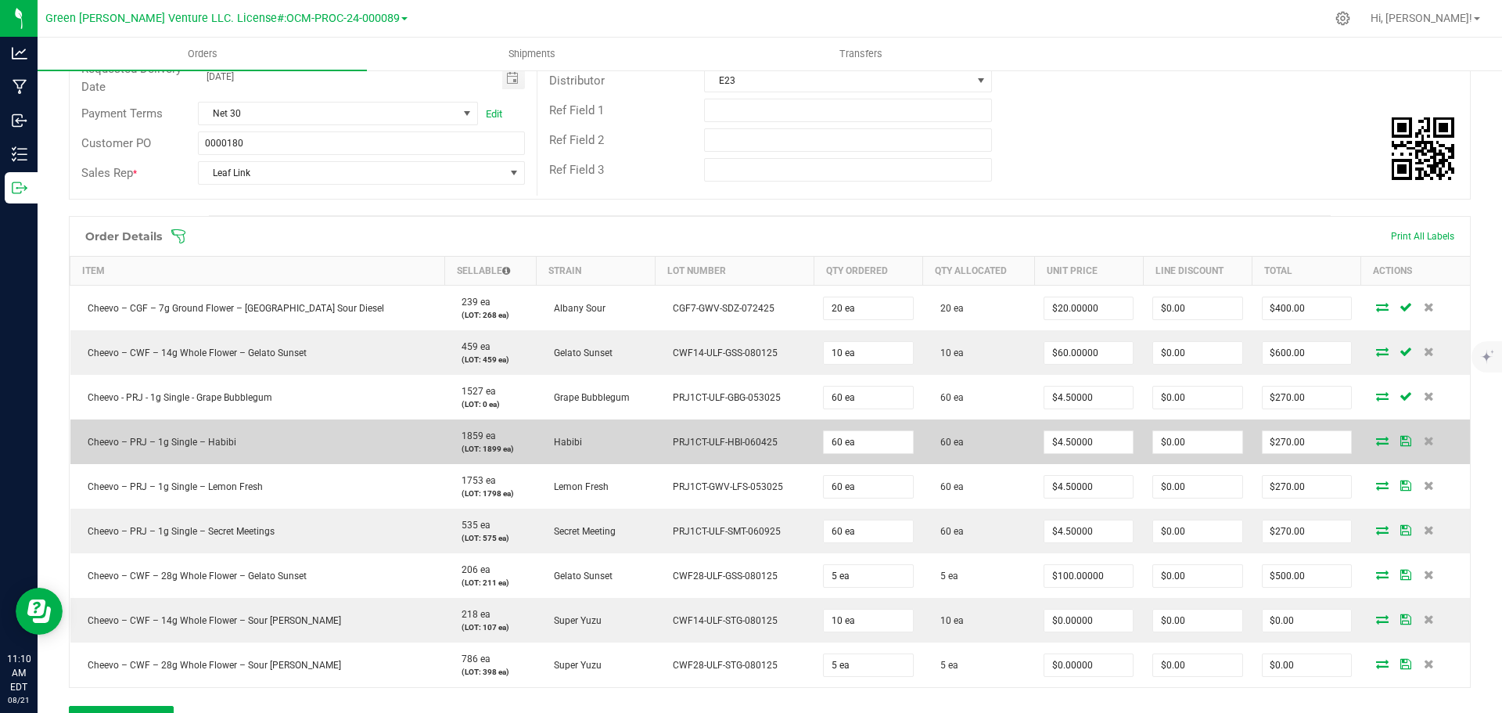
click at [1400, 436] on icon at bounding box center [1405, 440] width 11 height 9
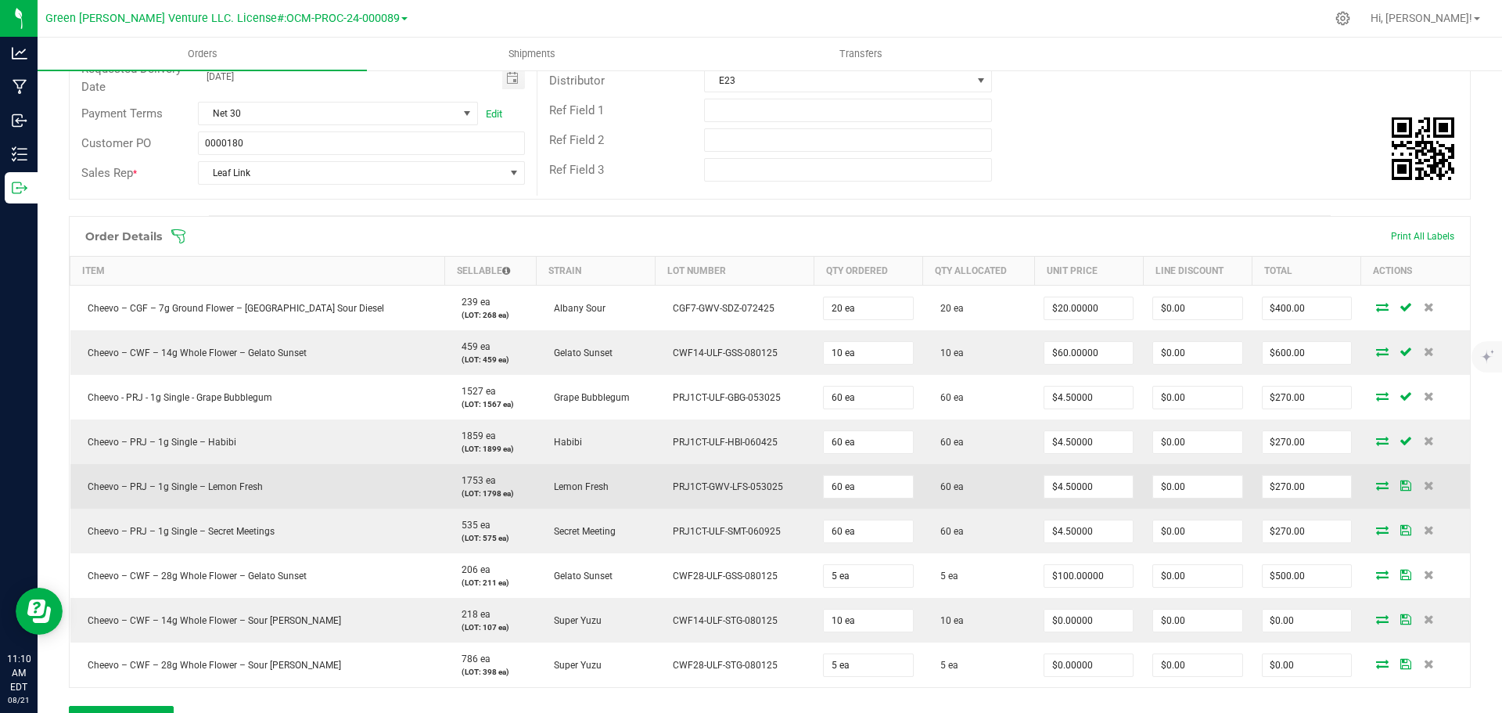
click at [1400, 483] on icon at bounding box center [1405, 484] width 11 height 9
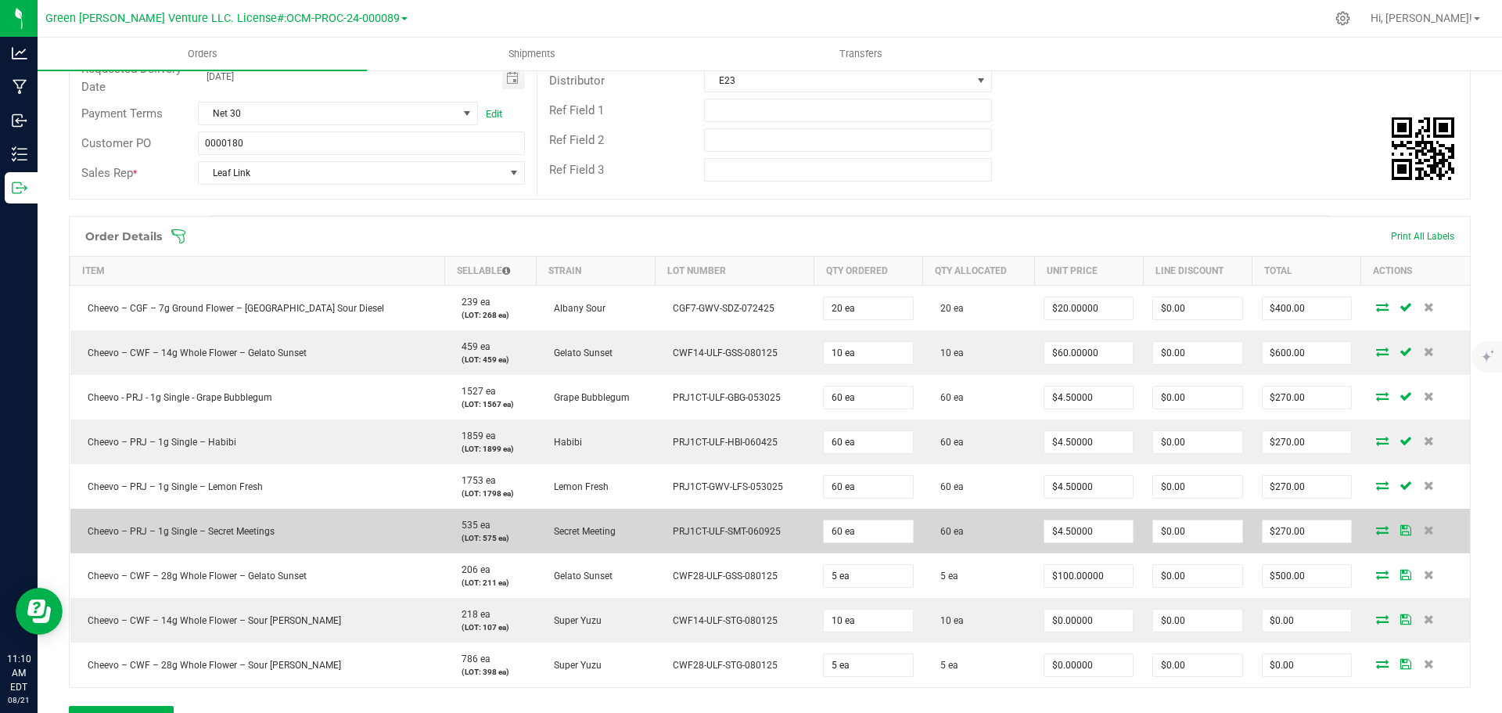
click at [1400, 526] on icon at bounding box center [1405, 529] width 11 height 9
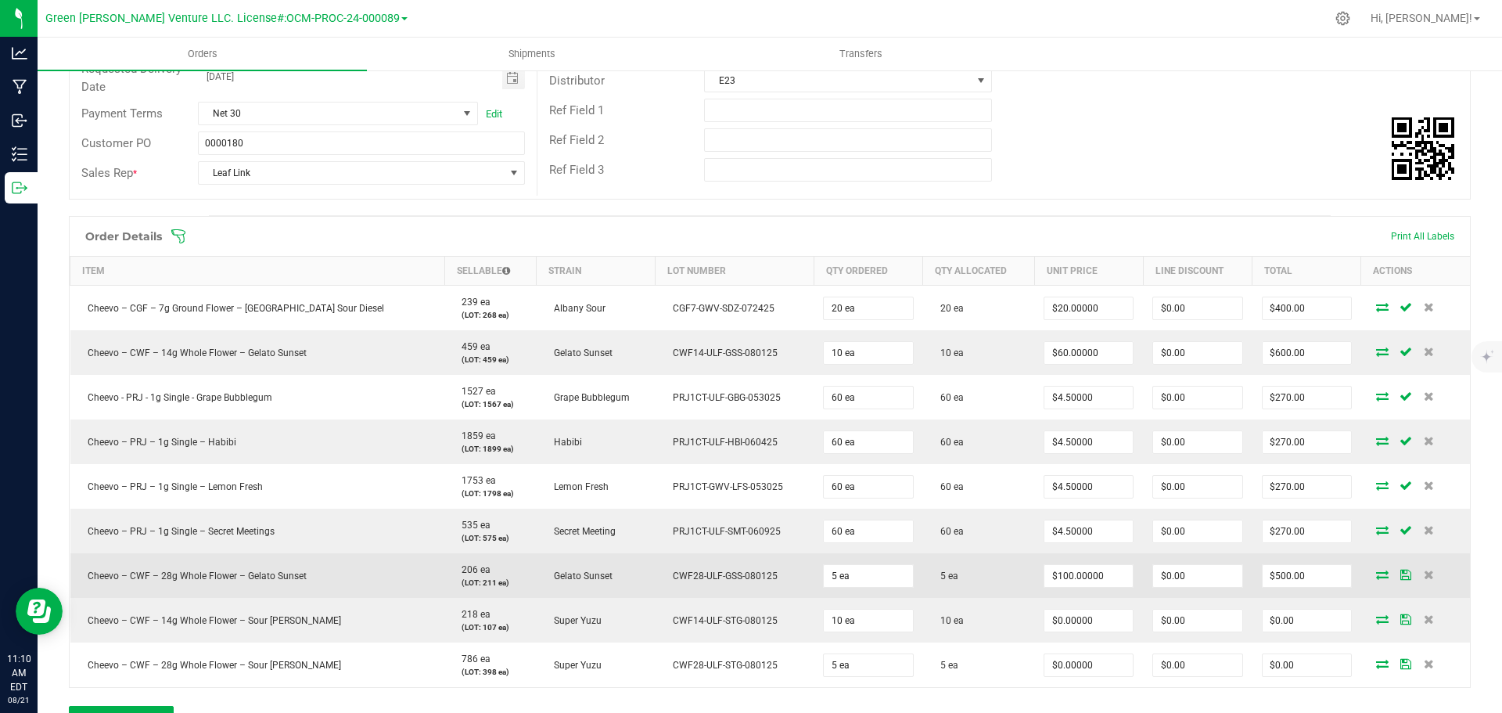
click at [1400, 573] on icon at bounding box center [1405, 573] width 11 height 9
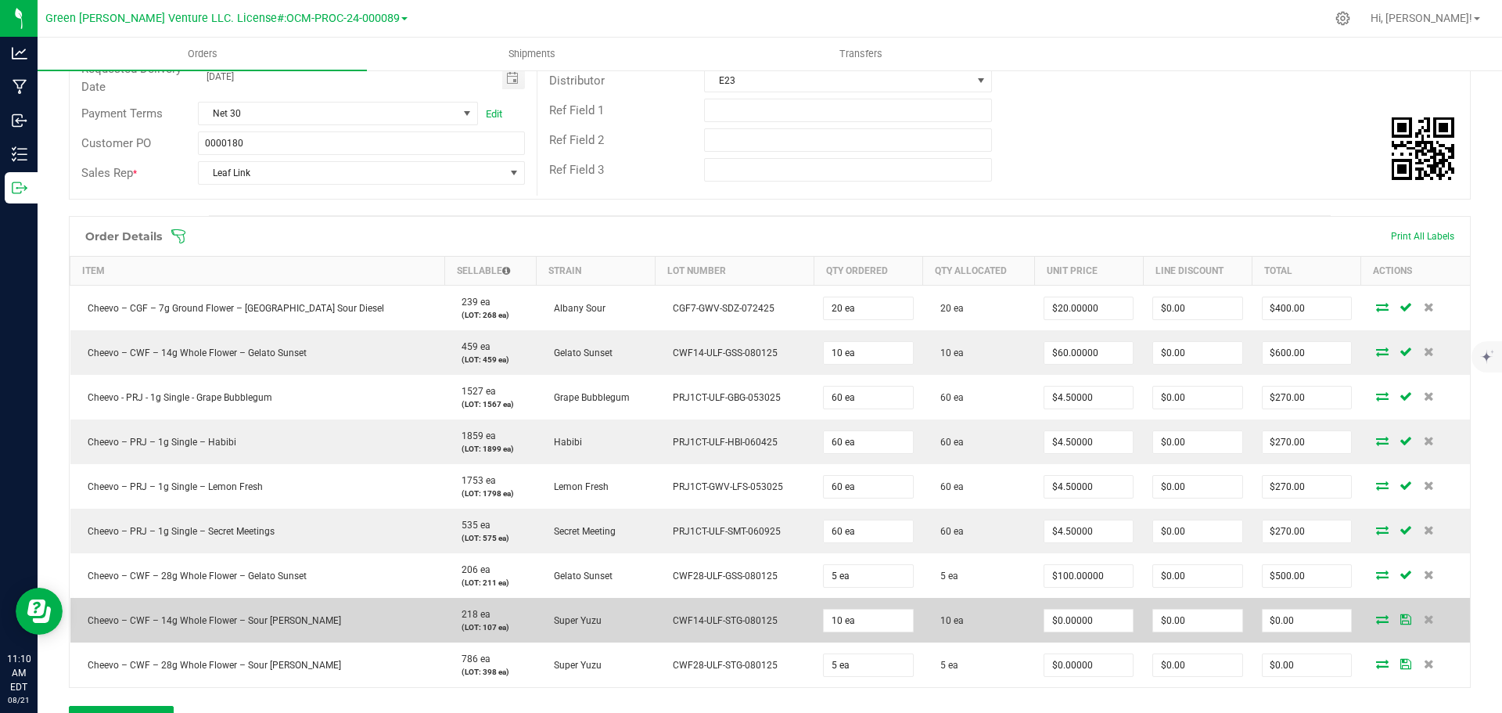
click at [1400, 623] on icon at bounding box center [1405, 618] width 11 height 9
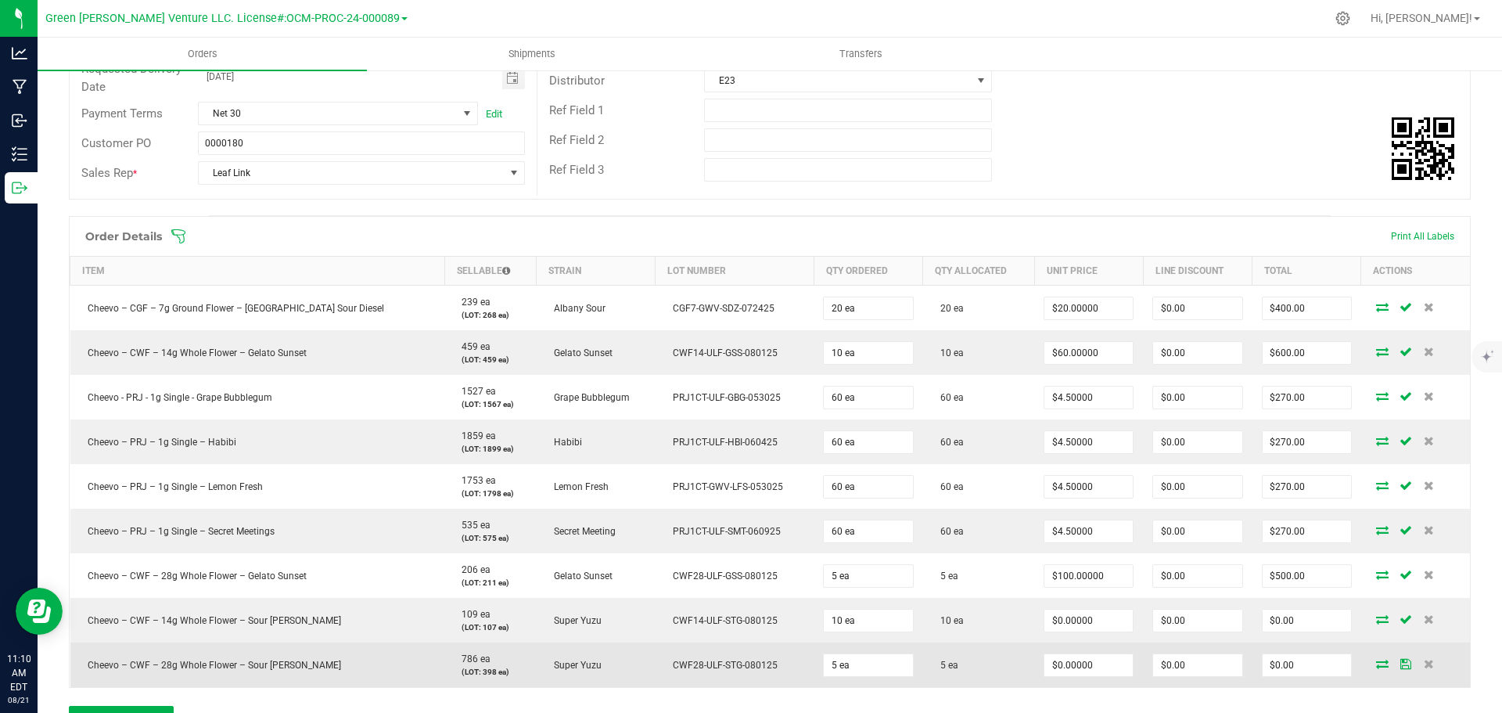
click at [1400, 666] on icon at bounding box center [1405, 663] width 11 height 9
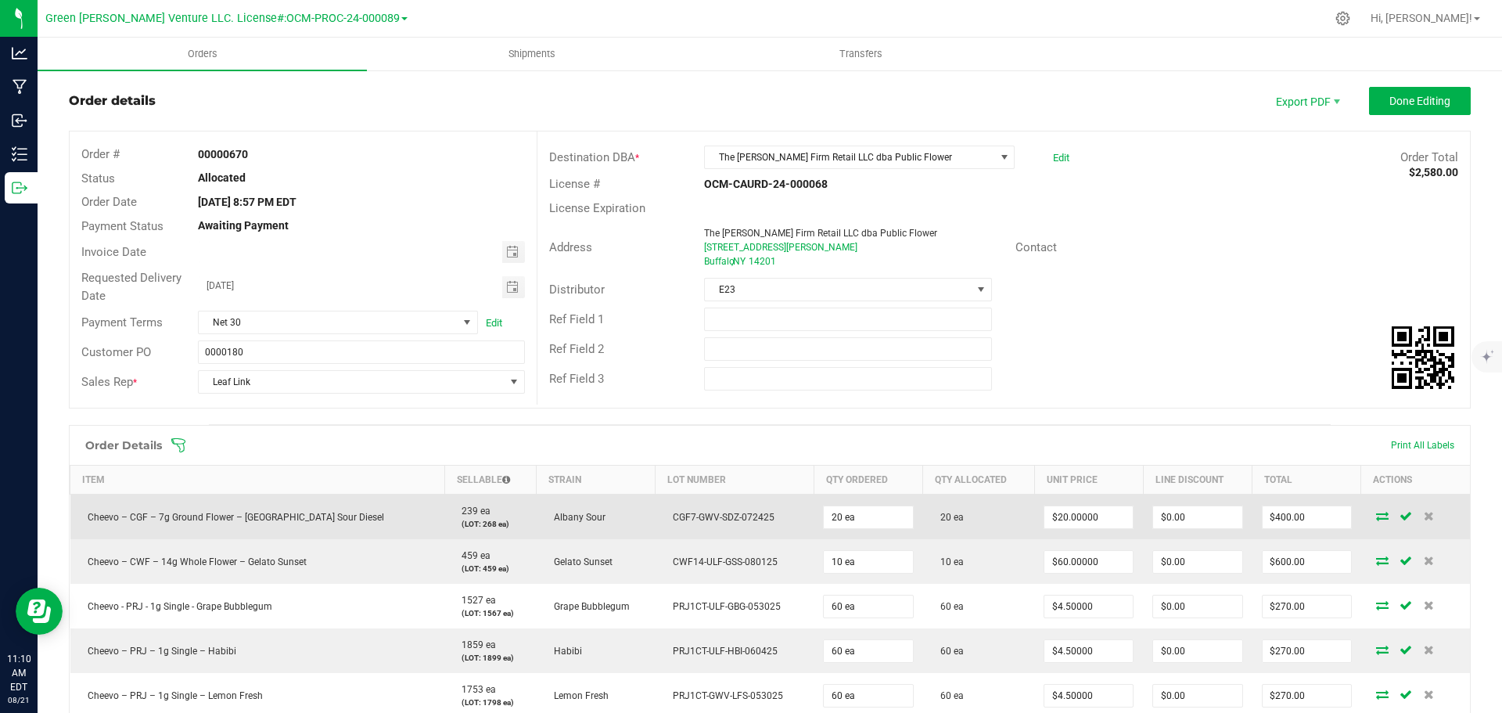
scroll to position [0, 0]
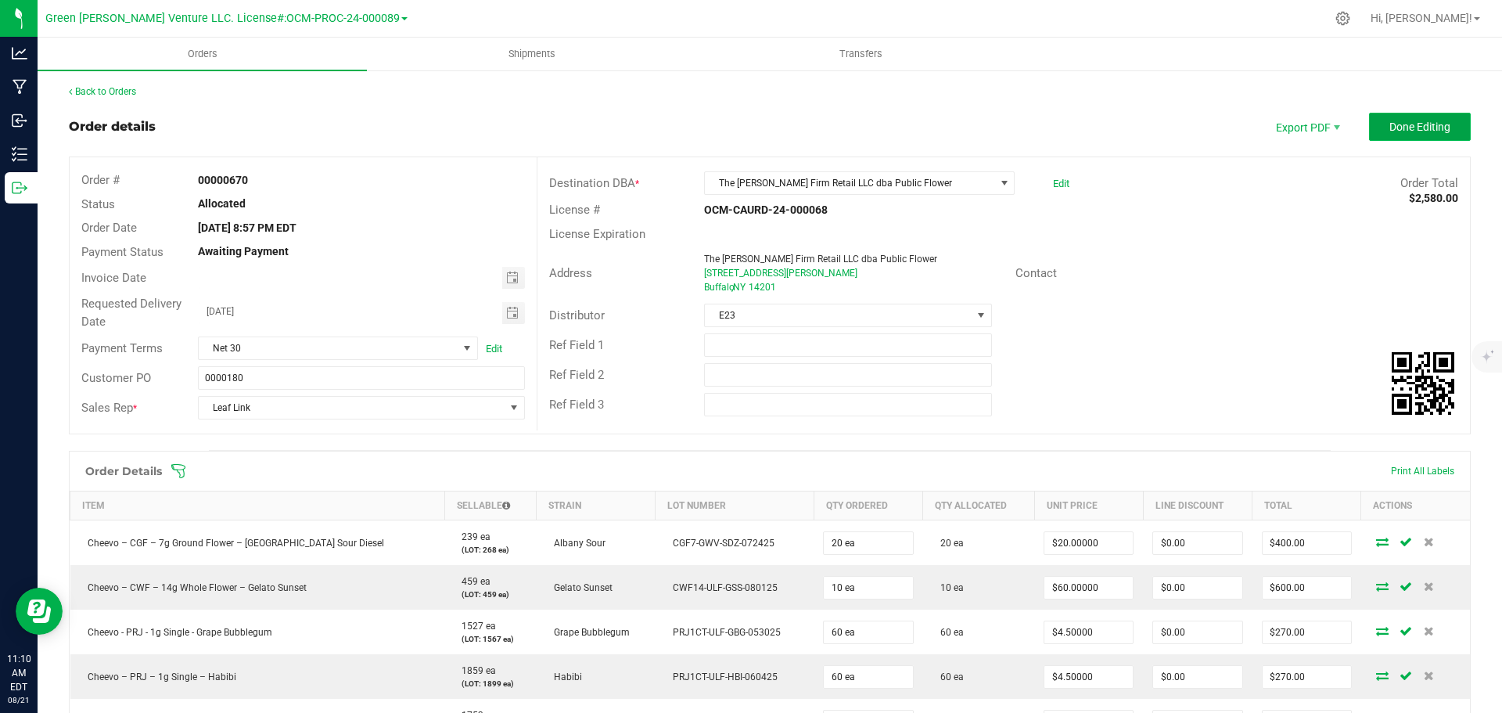
click at [1419, 125] on span "Done Editing" at bounding box center [1419, 126] width 61 height 13
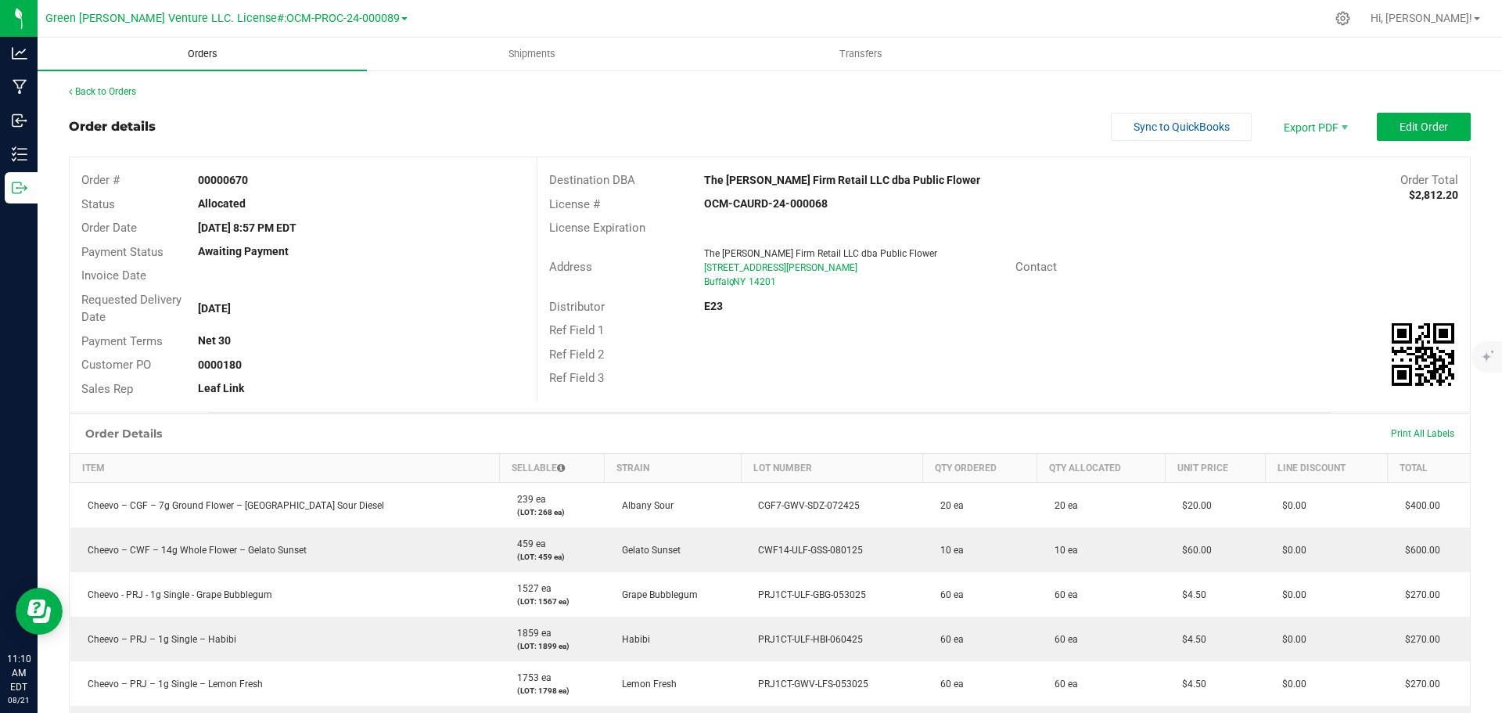
click at [191, 59] on span "Orders" at bounding box center [203, 54] width 72 height 14
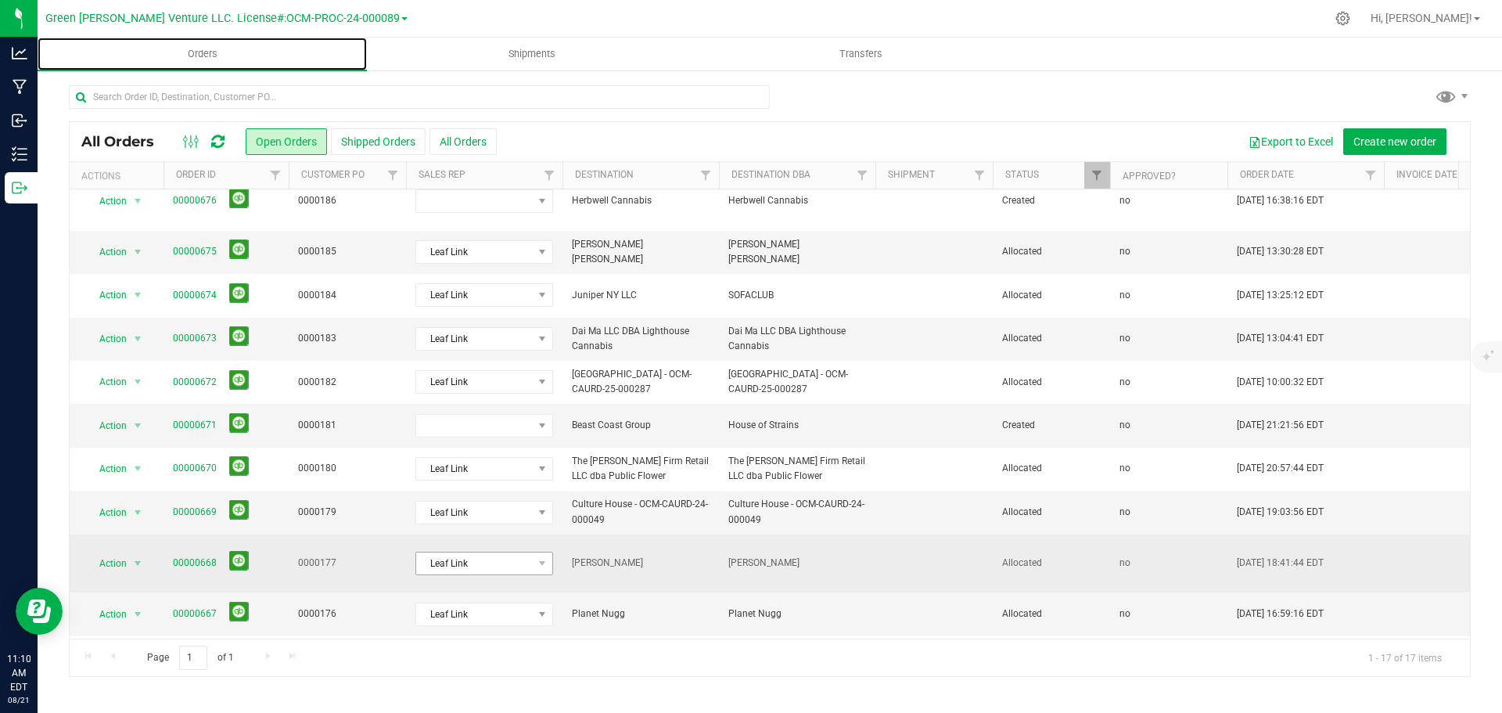
scroll to position [157, 0]
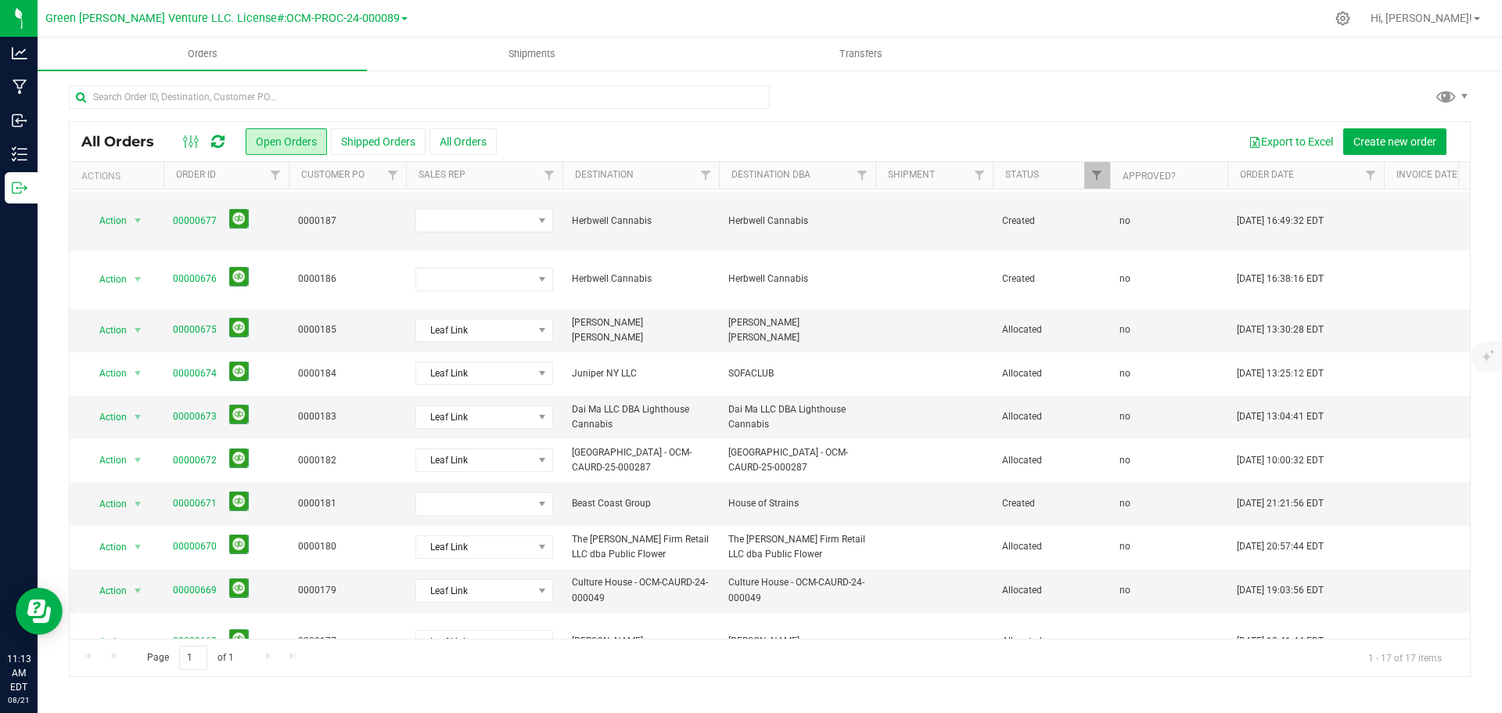
click at [1064, 77] on div "All Orders Open Orders Shipped Orders All Orders Export to Excel Create new ord…" at bounding box center [770, 380] width 1464 height 623
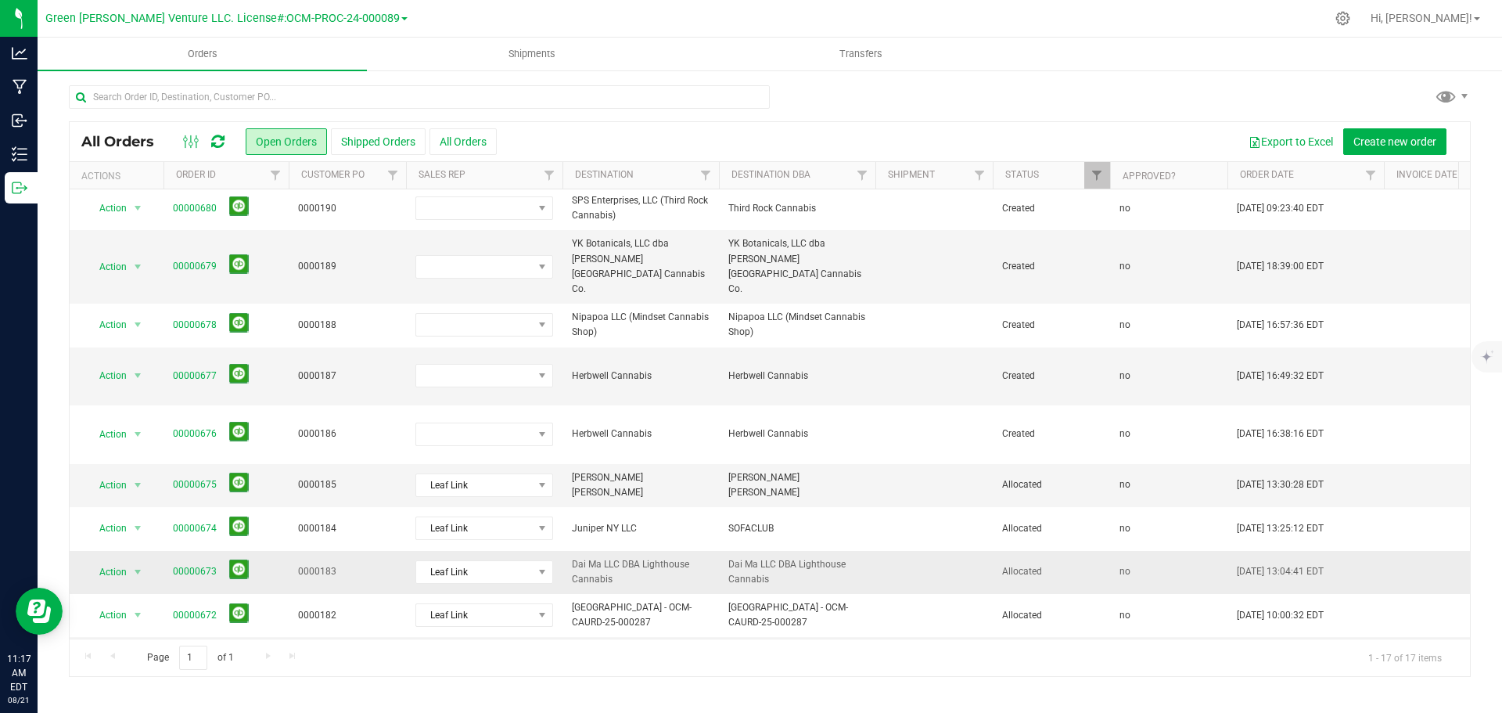
scroll to position [1, 0]
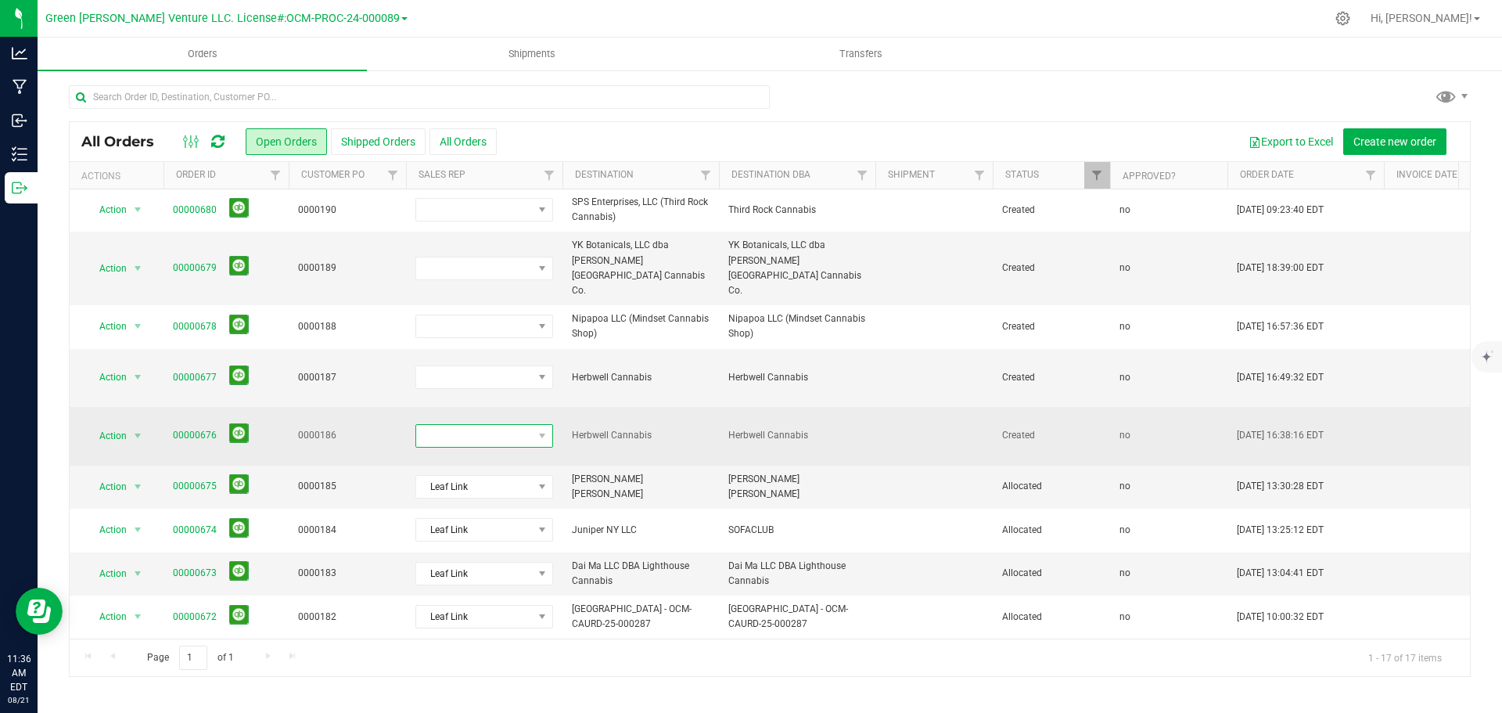
click at [519, 425] on span at bounding box center [474, 436] width 117 height 22
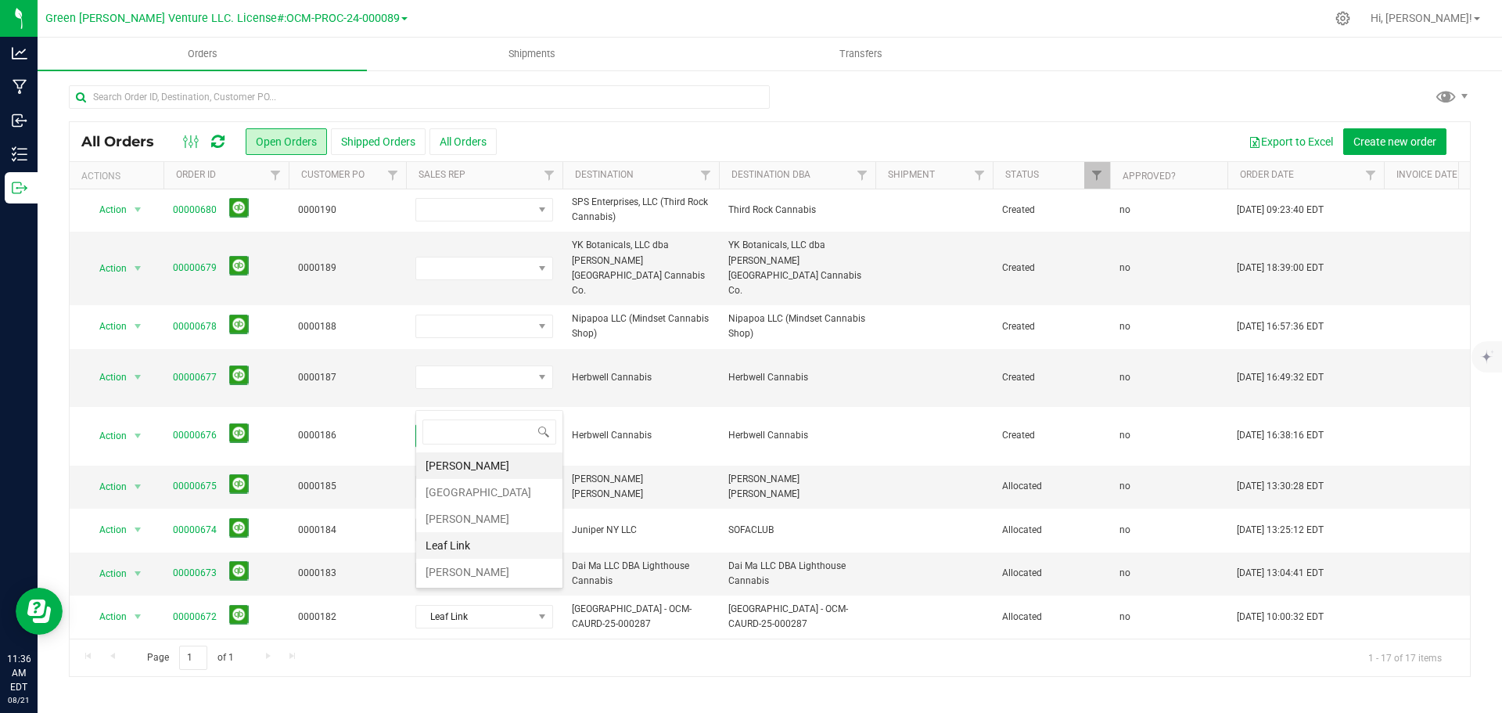
click at [476, 549] on li "Leaf Link" at bounding box center [489, 545] width 146 height 27
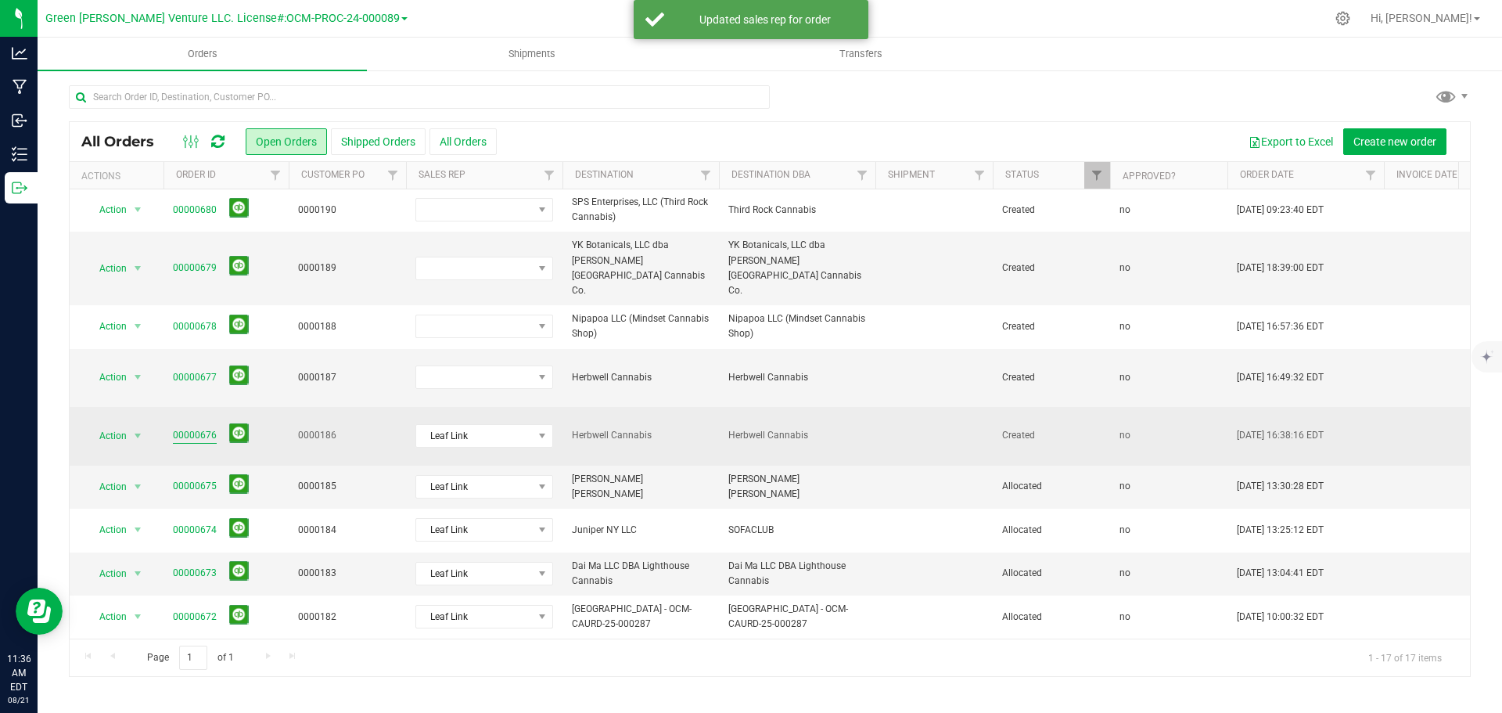
click at [192, 428] on link "00000676" at bounding box center [195, 435] width 44 height 15
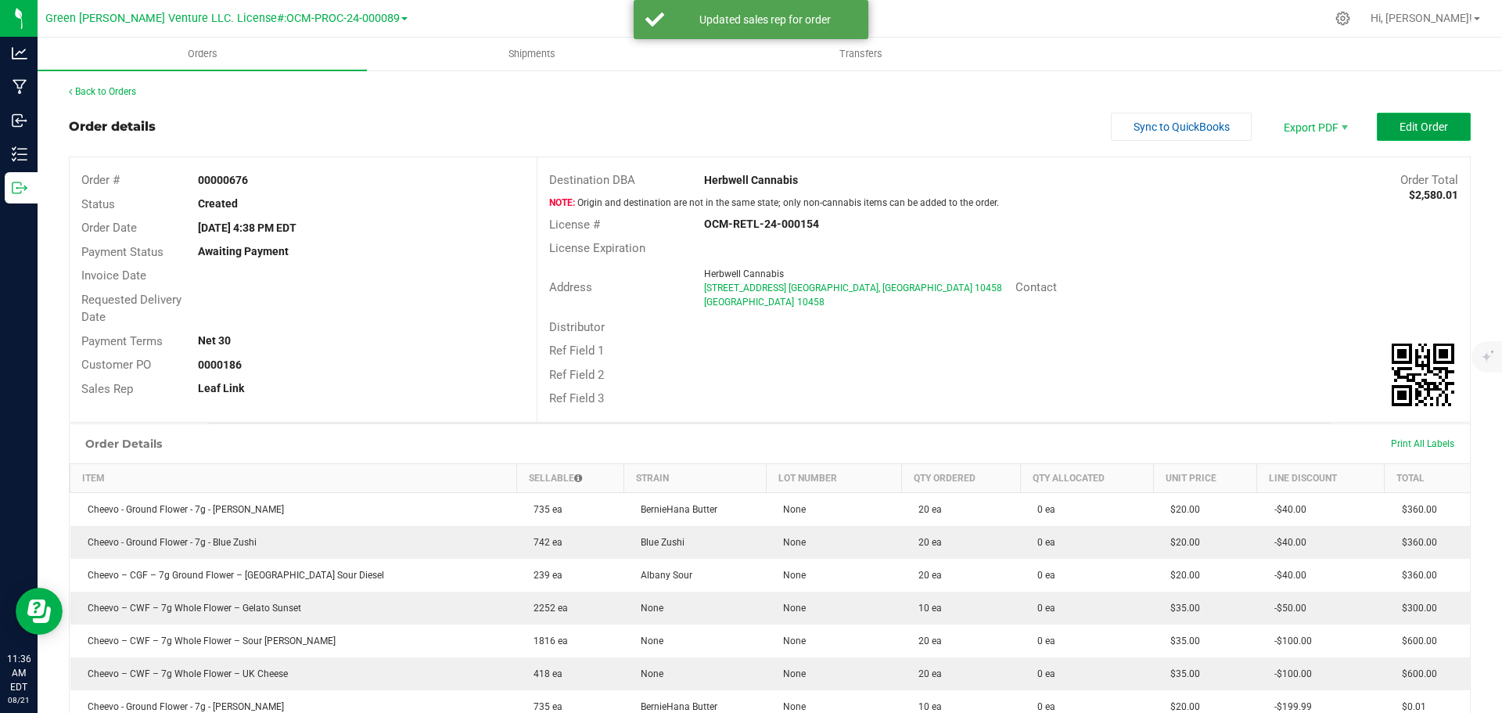
click at [1384, 128] on button "Edit Order" at bounding box center [1424, 127] width 94 height 28
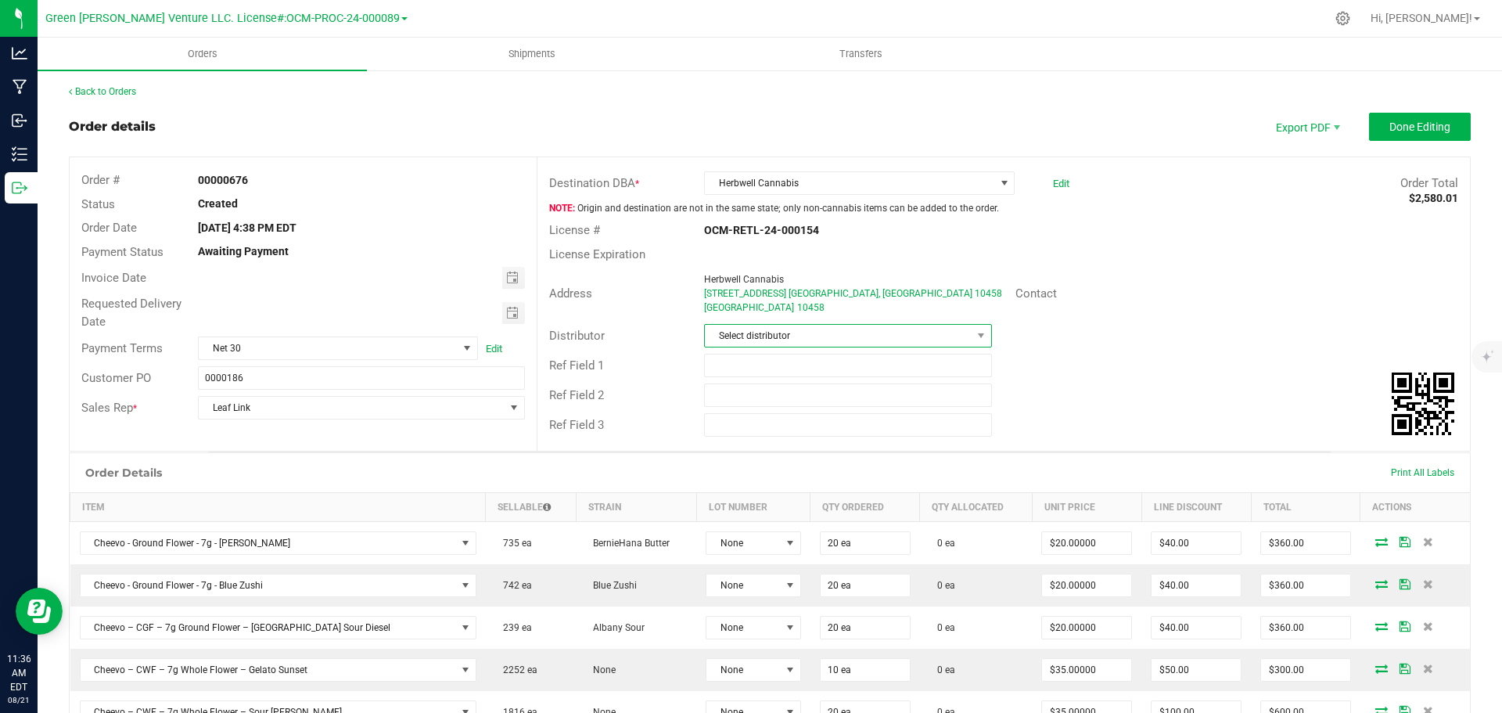
click at [924, 332] on span "Select distributor" at bounding box center [838, 336] width 266 height 22
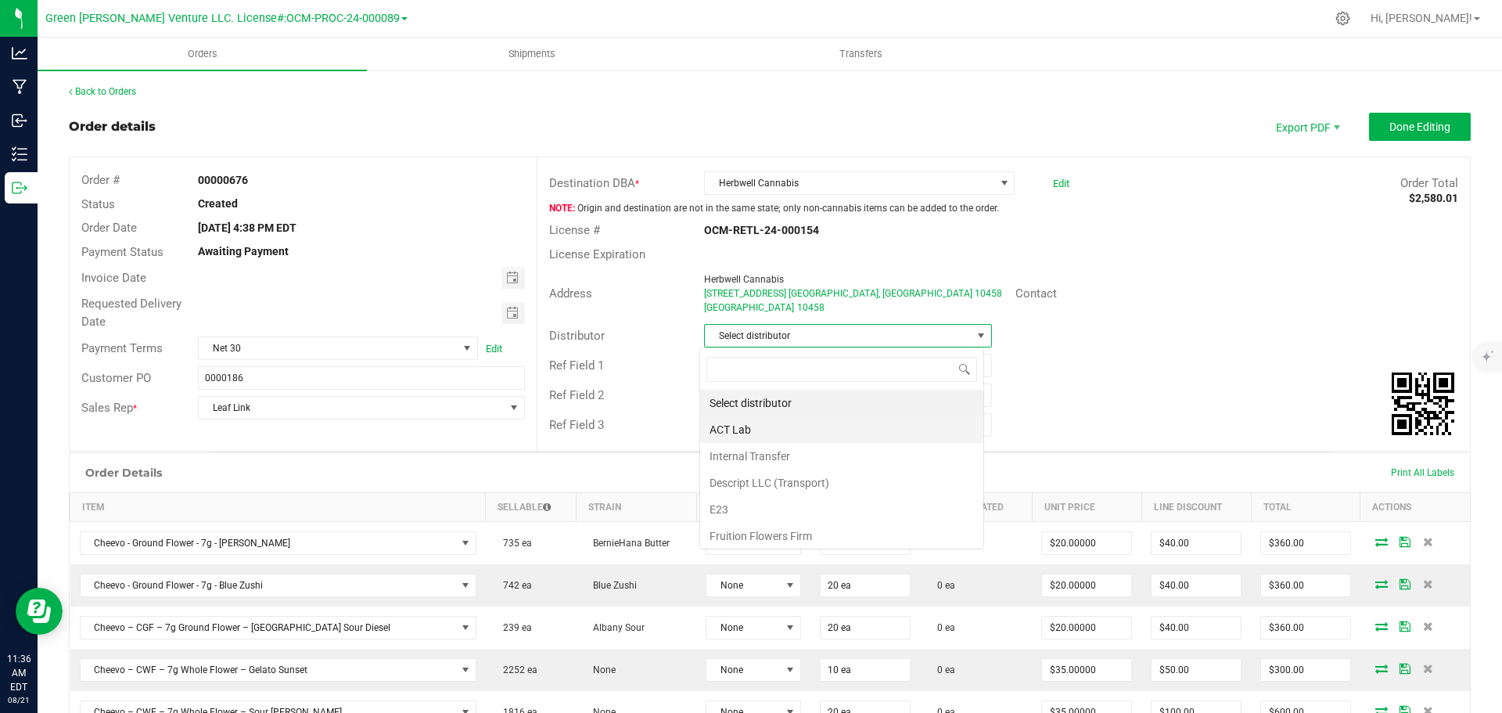
scroll to position [23, 285]
click at [748, 508] on li "E23" at bounding box center [841, 509] width 283 height 27
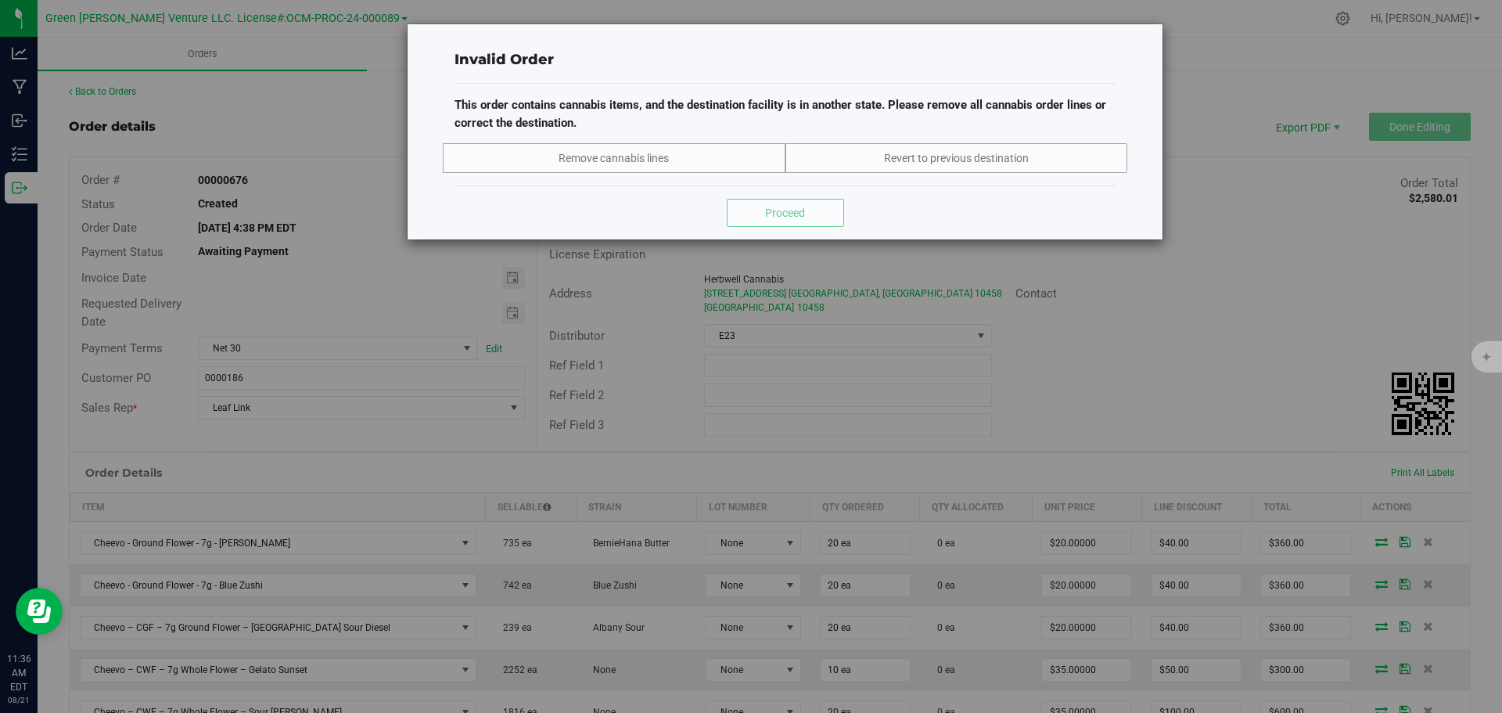
click at [1197, 393] on div "Invalid Order This order contains cannabis items, and the destination facility …" at bounding box center [756, 356] width 1513 height 713
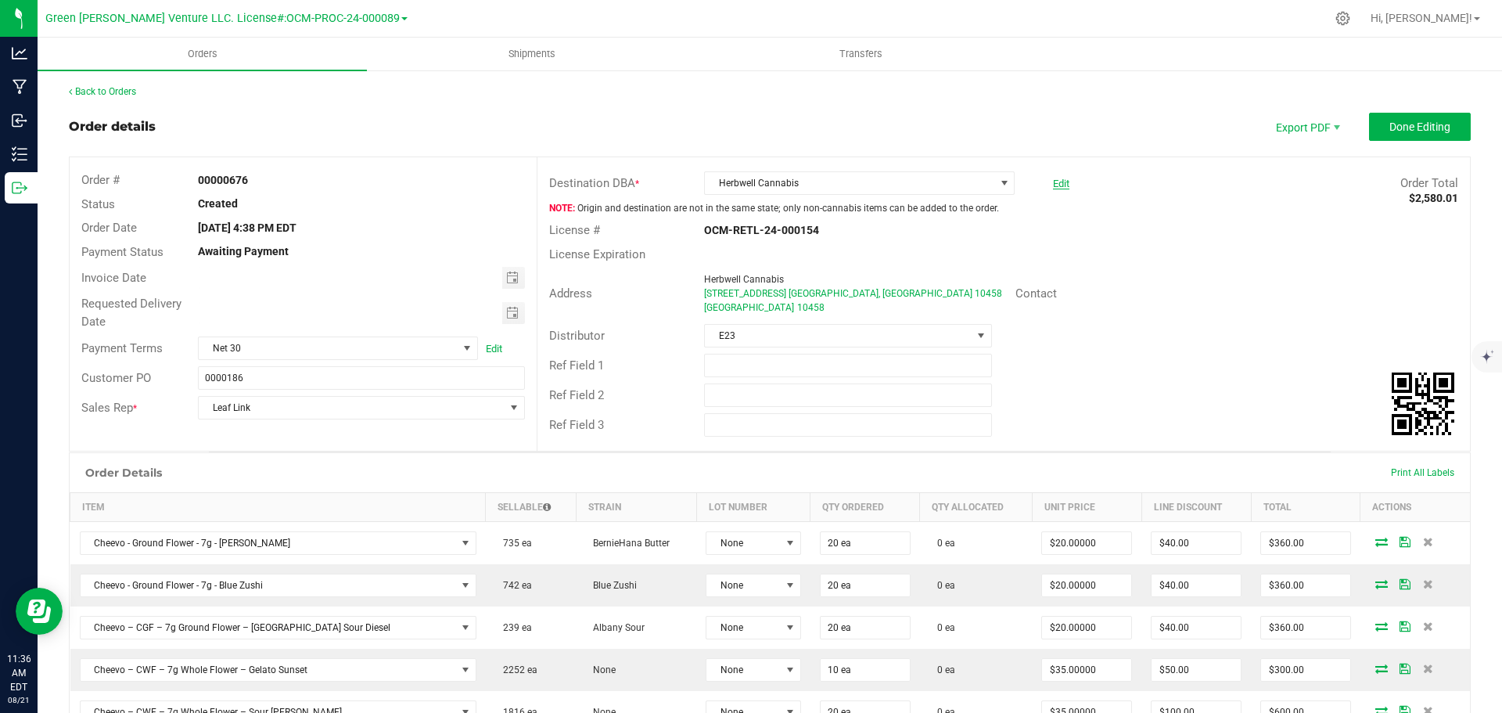
click at [1053, 186] on link "Edit" at bounding box center [1061, 184] width 16 height 12
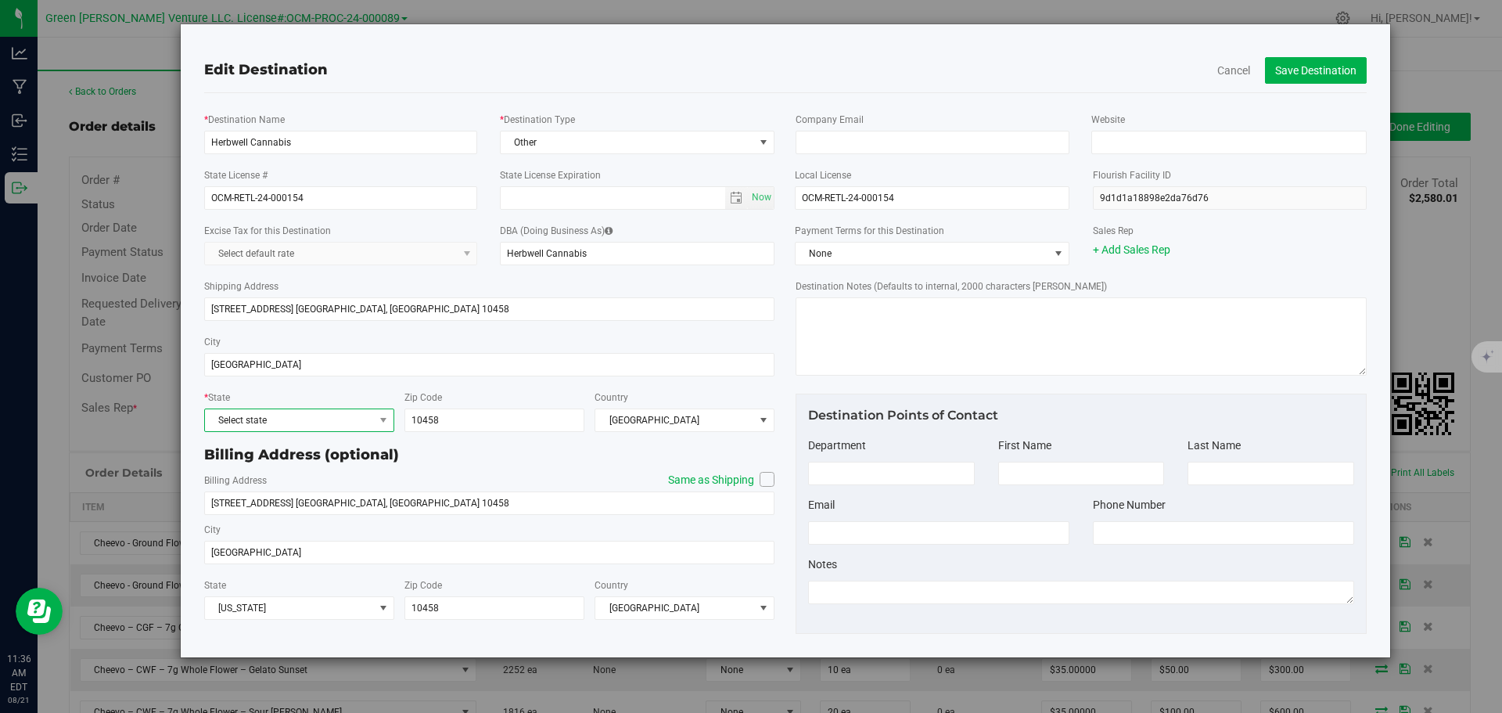
click at [245, 417] on span "Select state" at bounding box center [289, 420] width 169 height 22
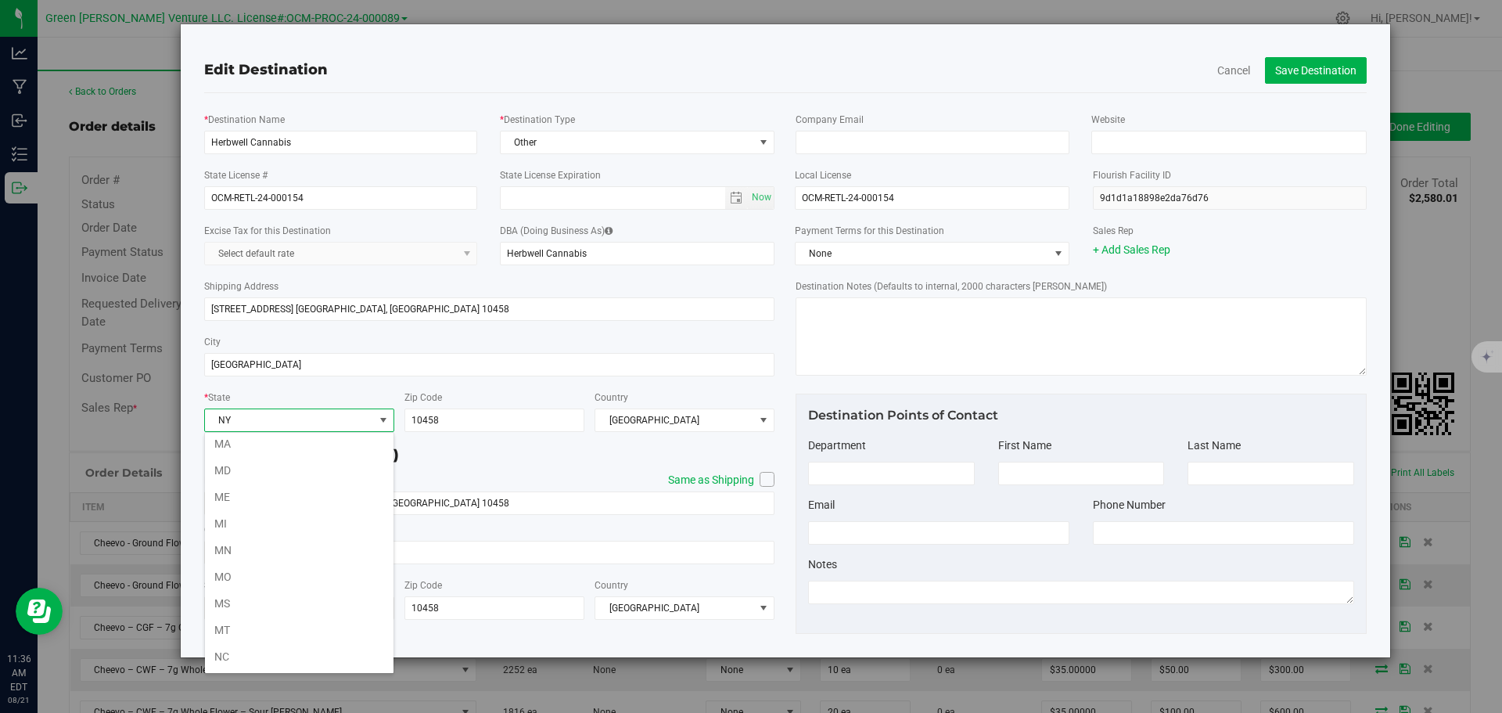
scroll to position [696, 0]
click at [262, 654] on li "NY" at bounding box center [299, 656] width 188 height 27
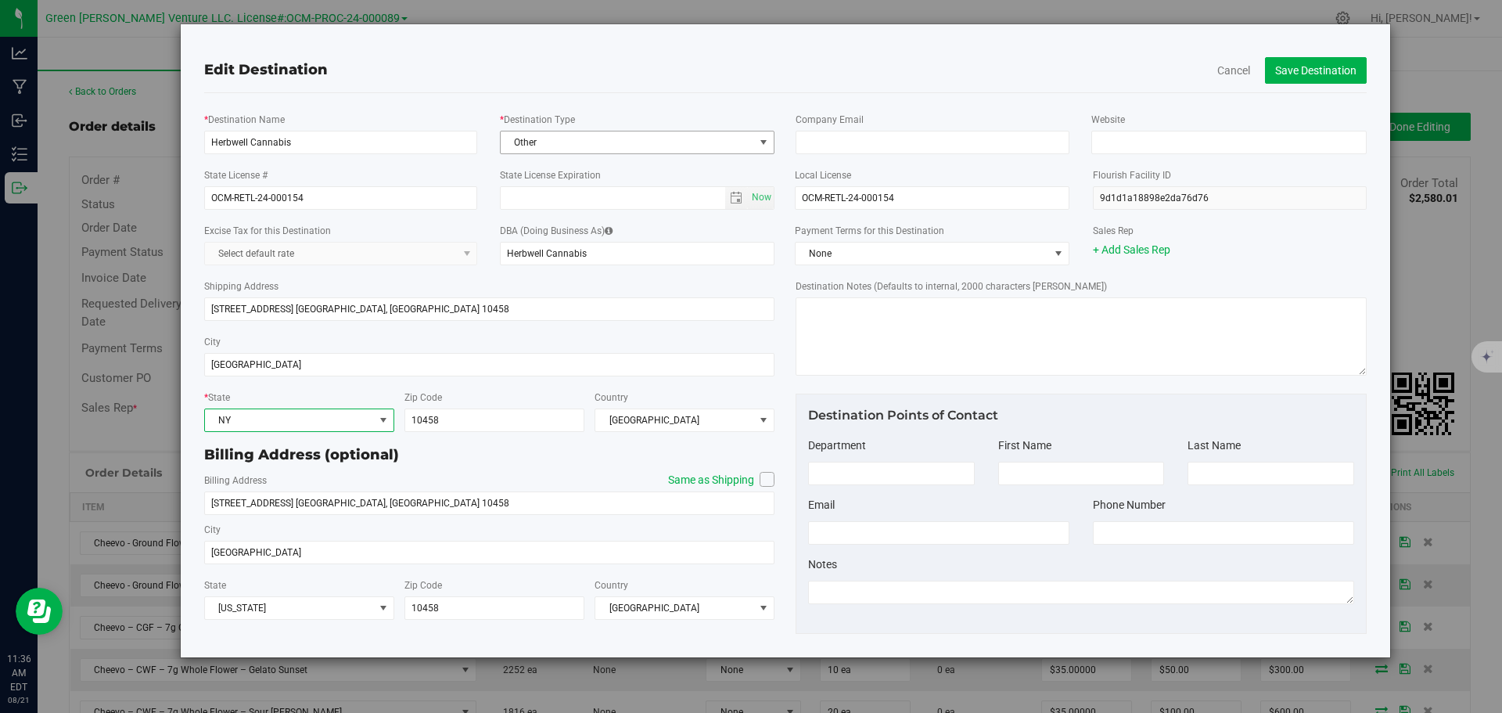
click at [576, 136] on span "Other" at bounding box center [627, 142] width 253 height 22
click at [547, 241] on li "Dispensary" at bounding box center [637, 239] width 273 height 23
click at [1280, 70] on button "Save Destination" at bounding box center [1316, 70] width 102 height 27
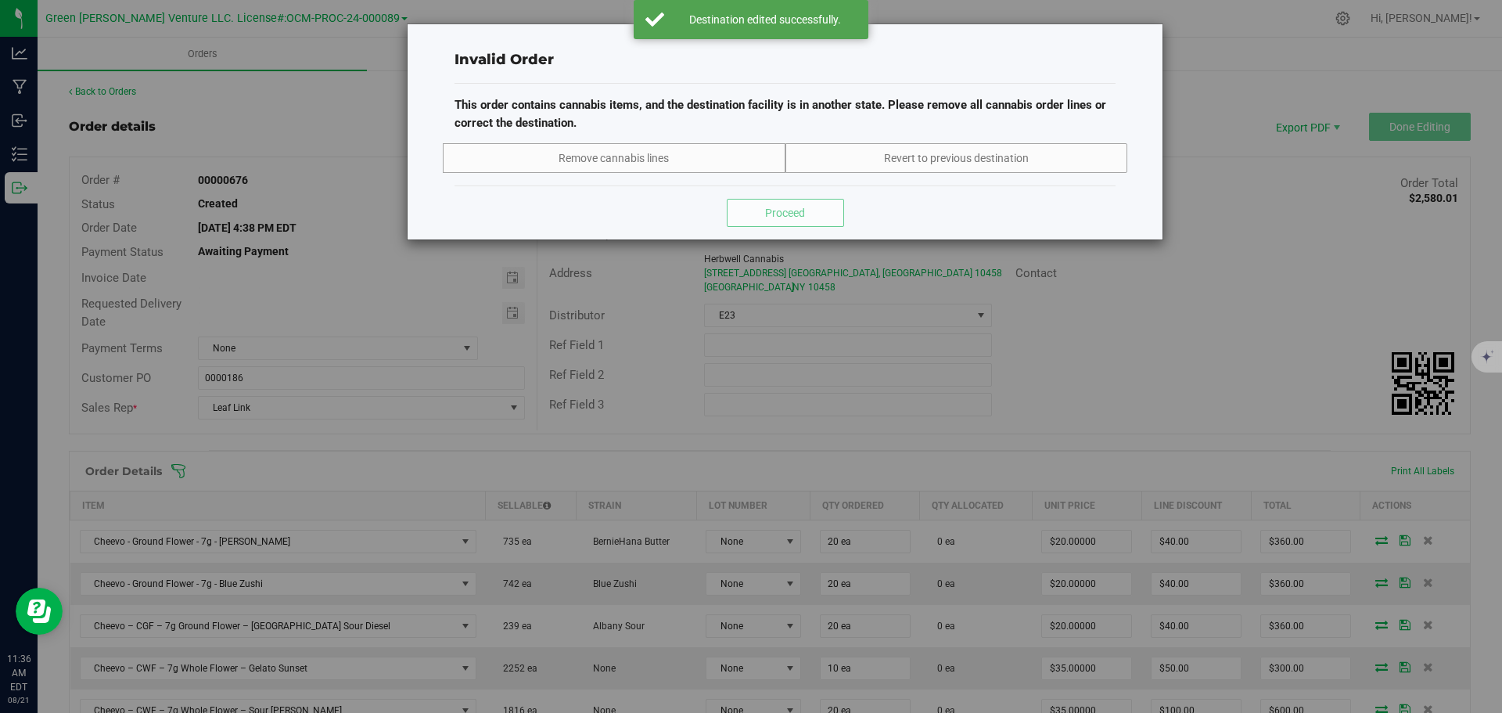
click at [1150, 350] on div "Invalid Order This order contains cannabis items, and the destination facility …" at bounding box center [756, 356] width 1513 height 713
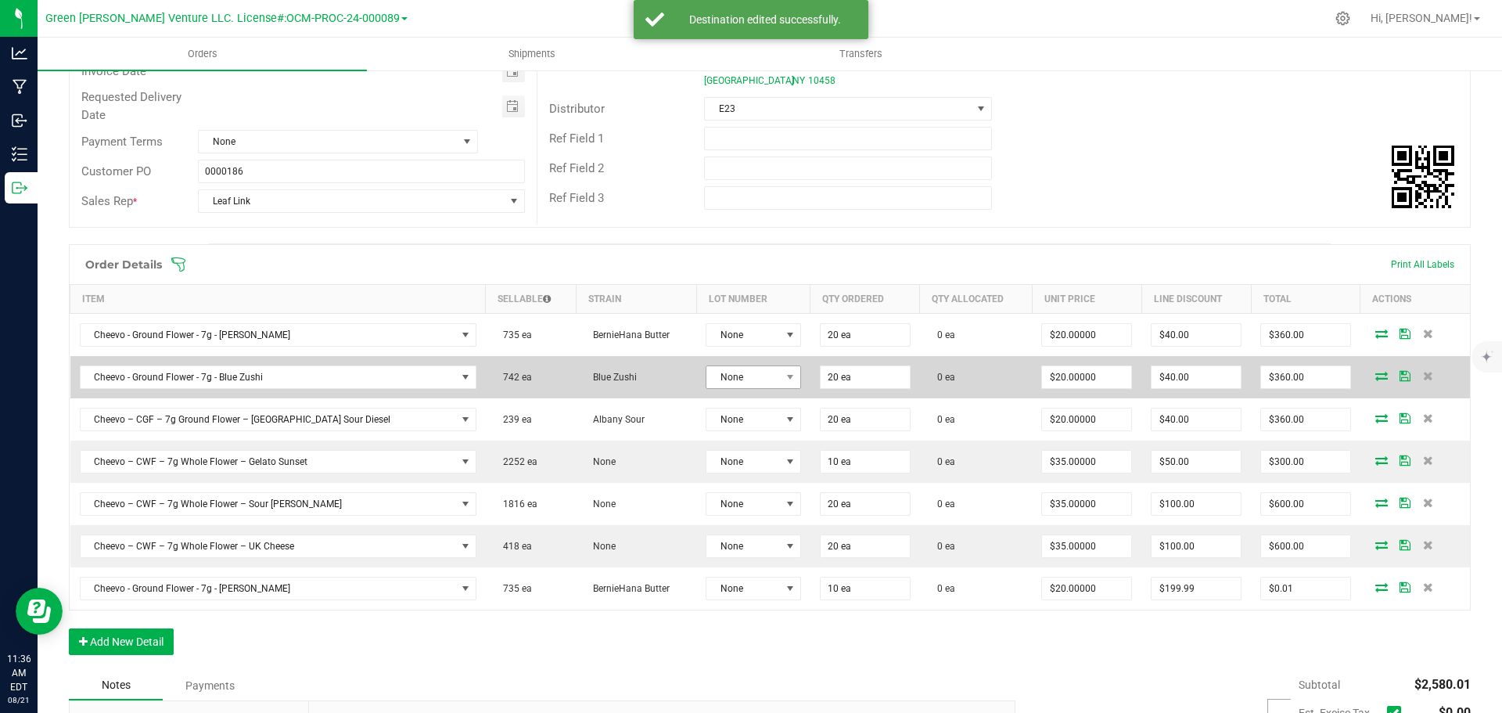
scroll to position [235, 0]
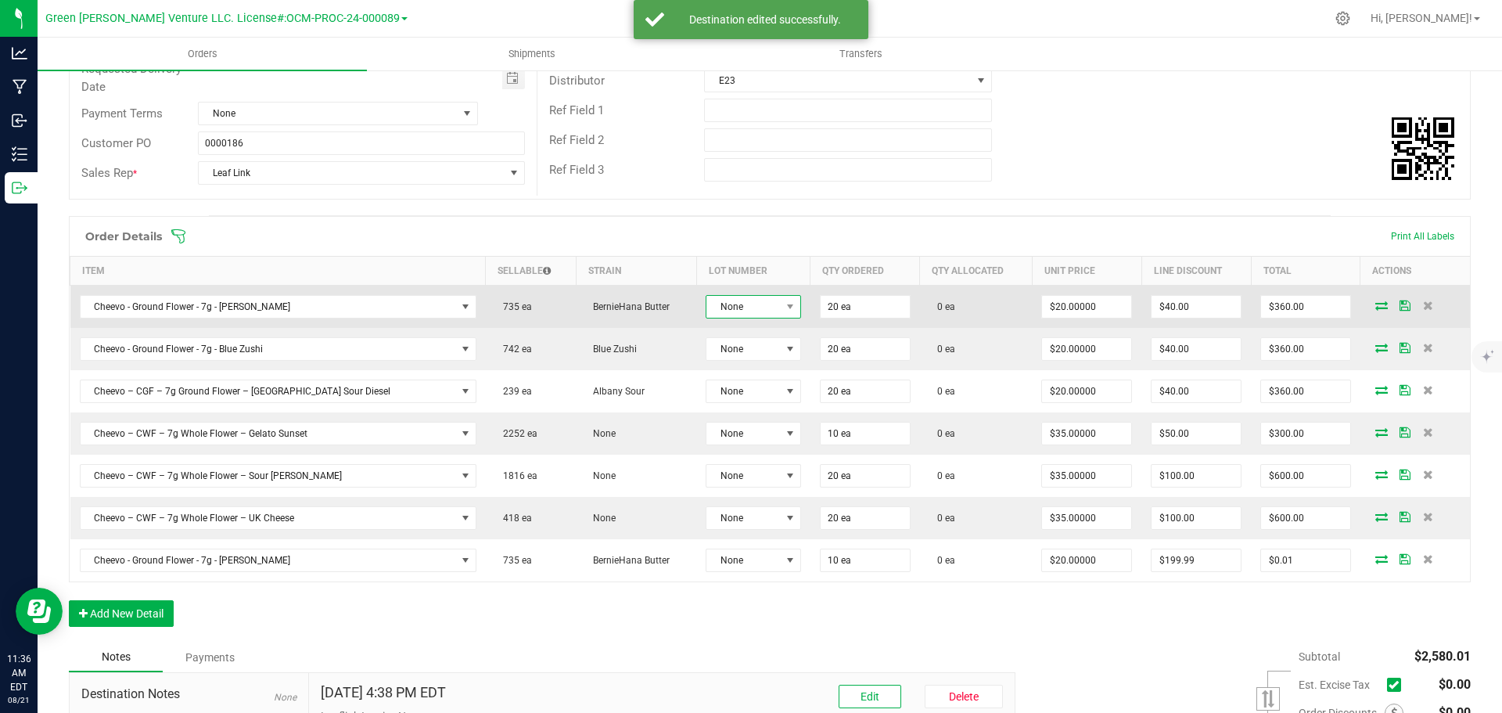
click at [724, 301] on span "None" at bounding box center [743, 307] width 74 height 22
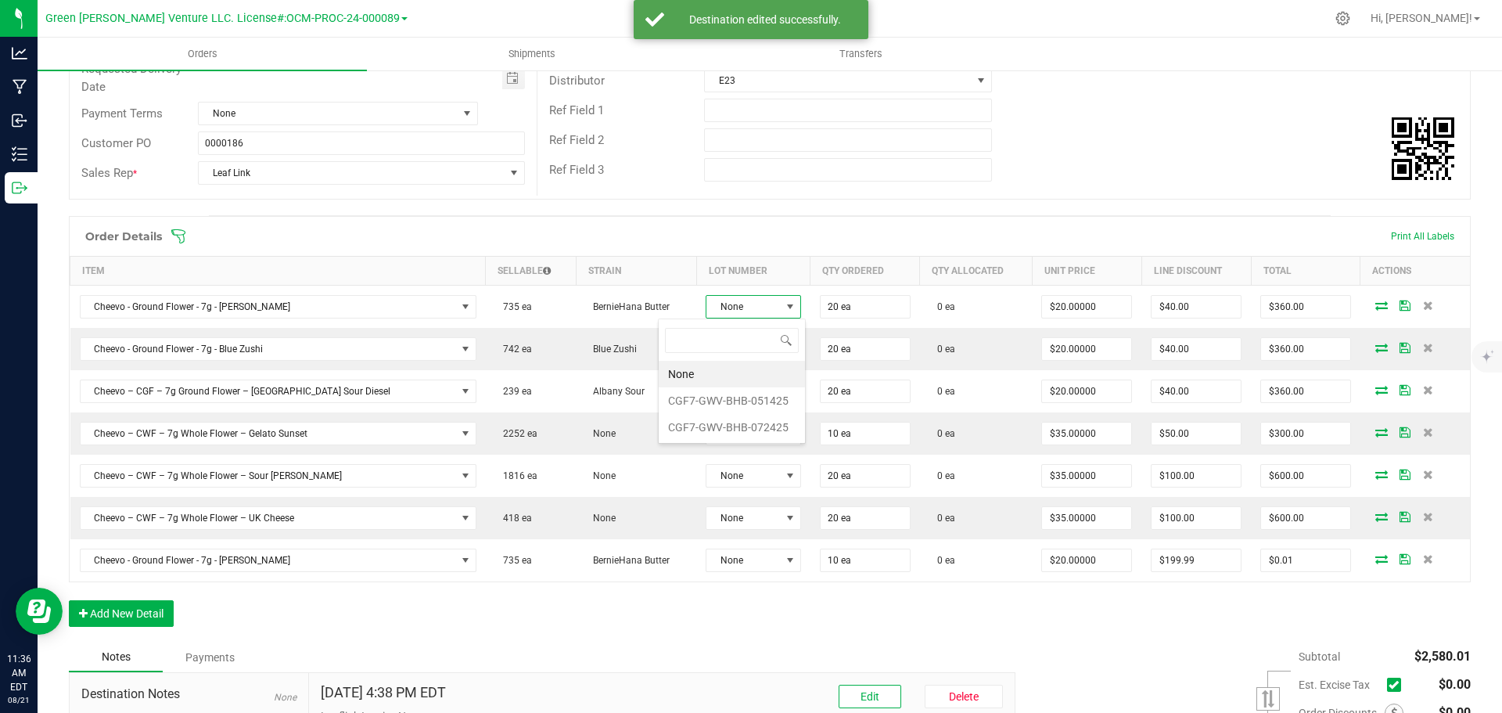
scroll to position [23, 100]
click at [718, 397] on li "CGF7-GWV-BHB-051425" at bounding box center [732, 400] width 146 height 27
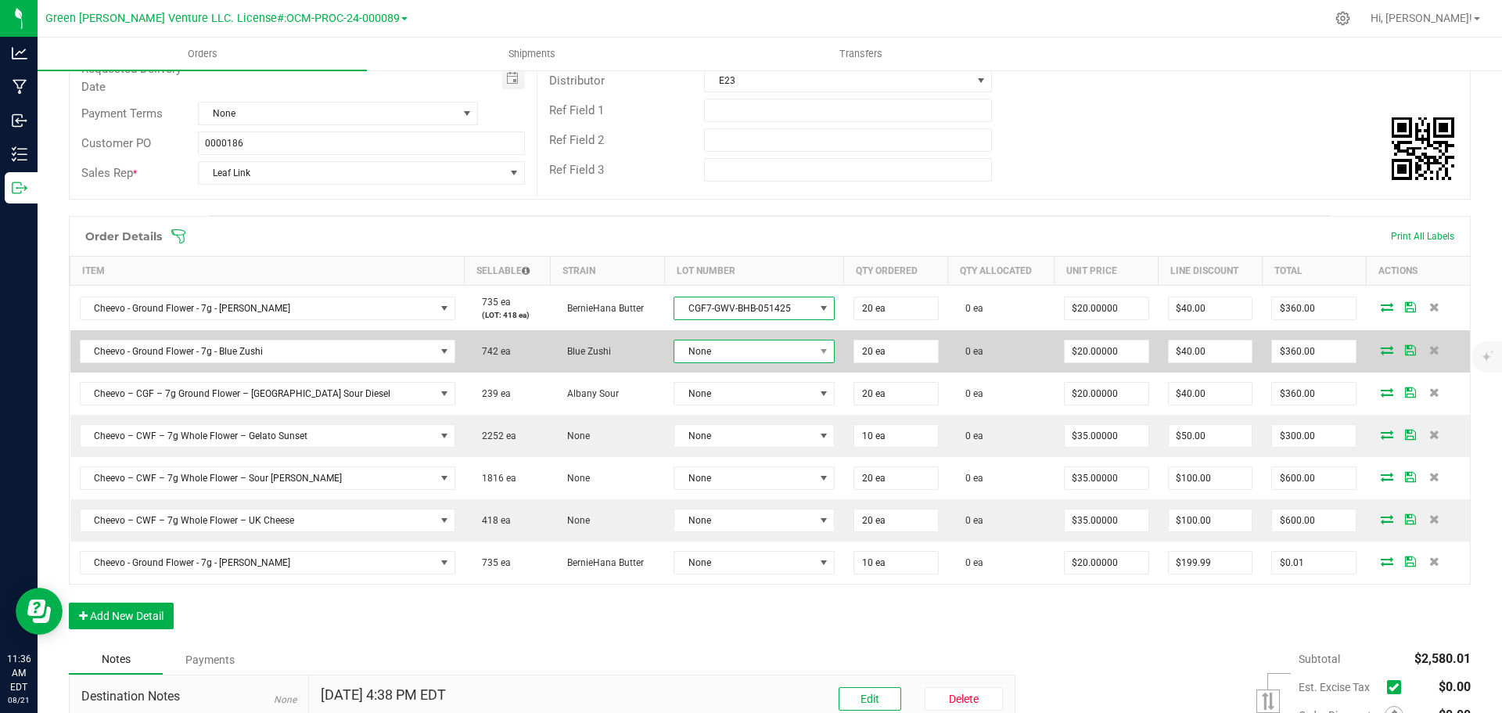
click at [715, 357] on span "None" at bounding box center [744, 351] width 140 height 22
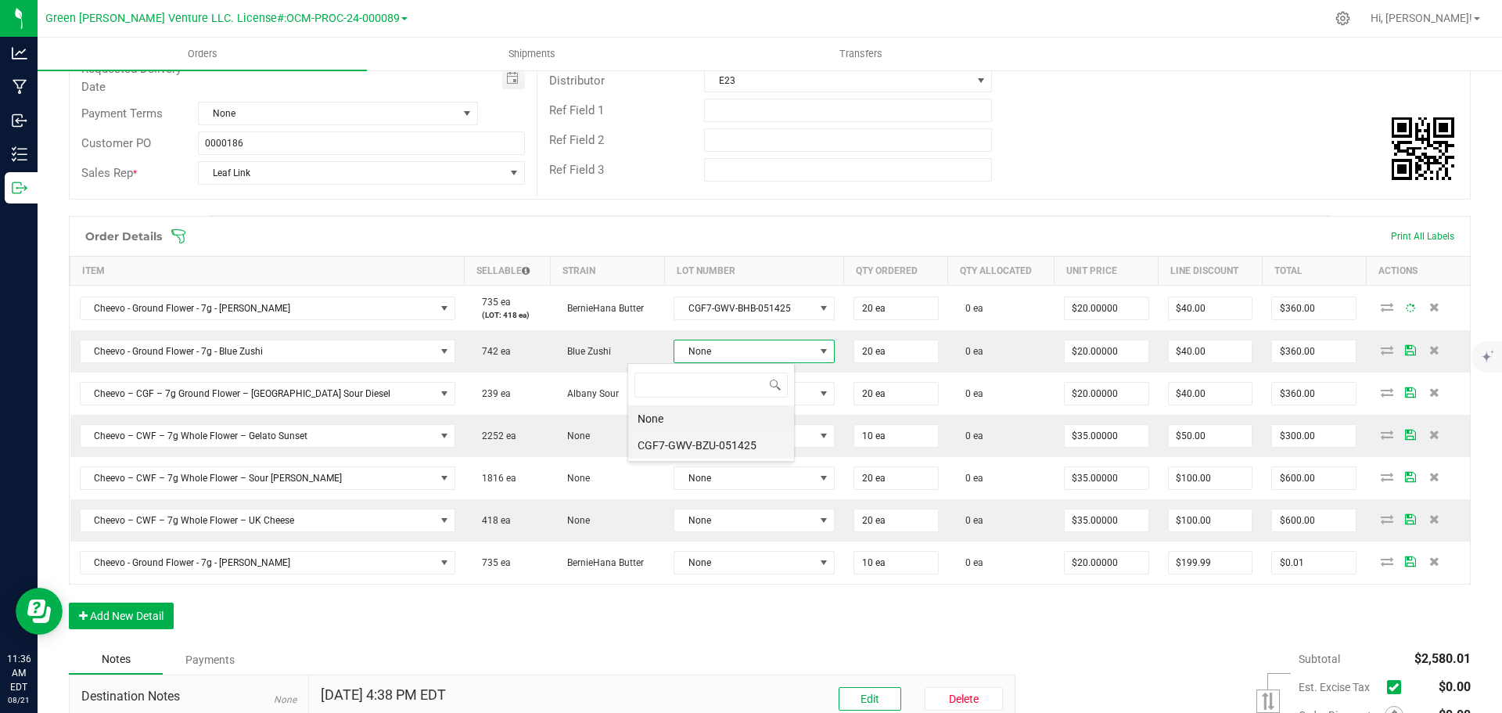
scroll to position [23, 168]
click at [725, 448] on li "CGF7-GWV-BZU-051425" at bounding box center [711, 445] width 166 height 27
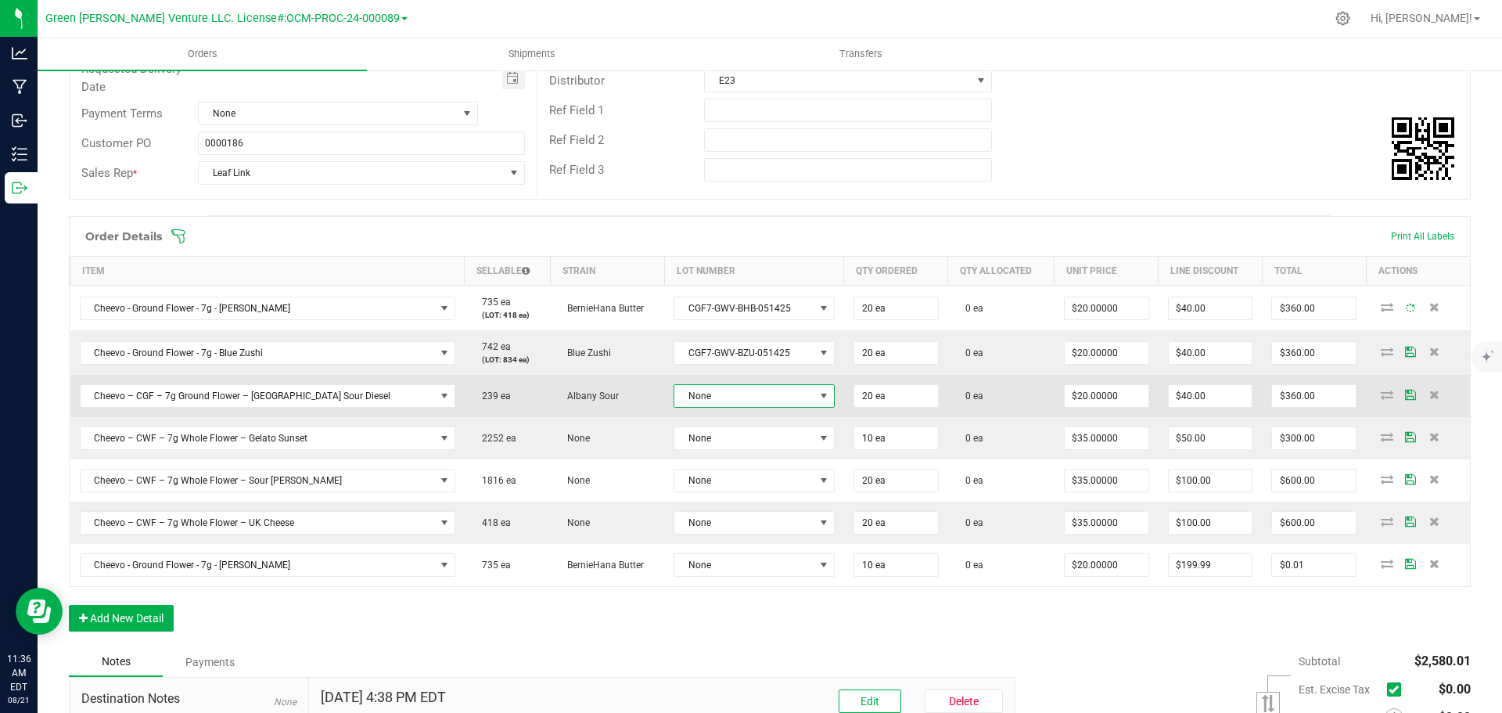
click at [711, 393] on span "None" at bounding box center [744, 396] width 140 height 22
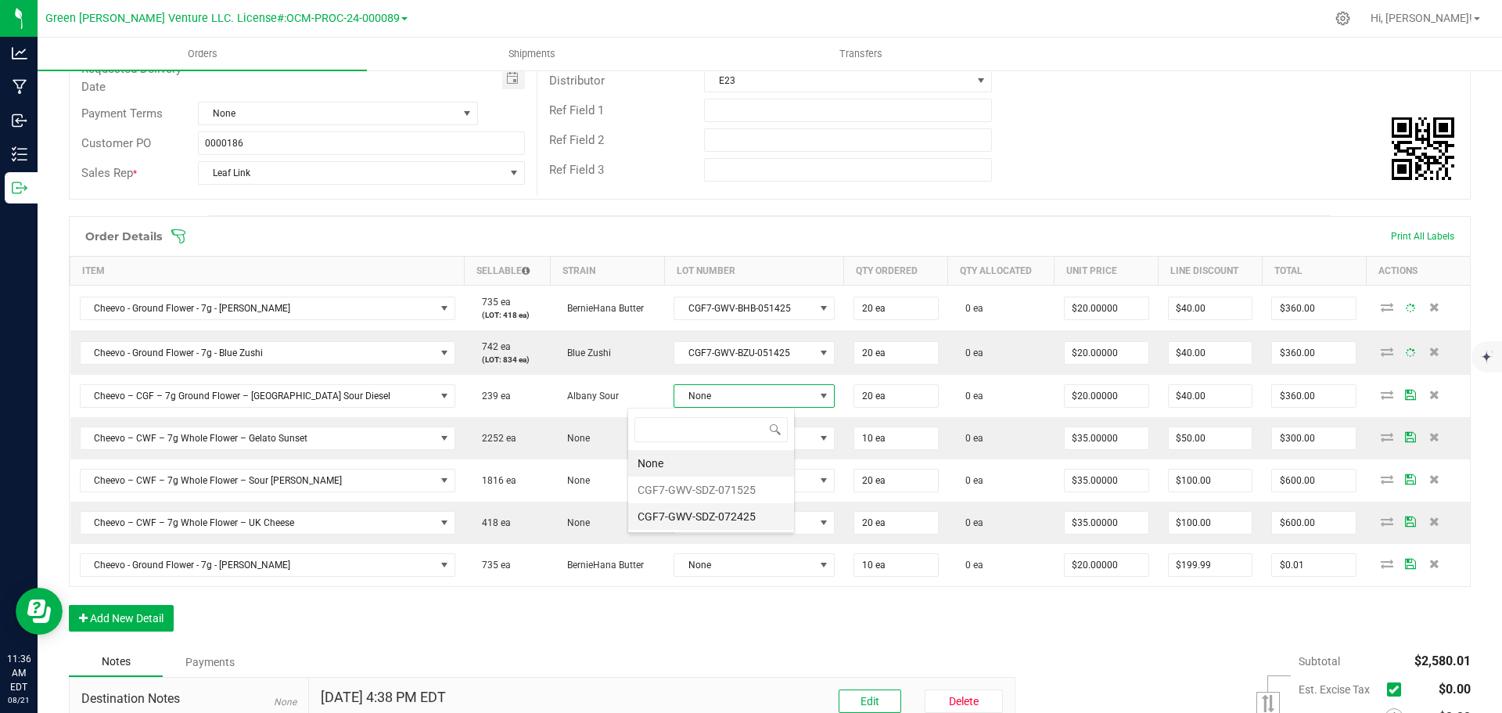
scroll to position [78188, 78044]
click at [714, 520] on li "CGF7-GWV-SDZ-072425" at bounding box center [711, 516] width 166 height 27
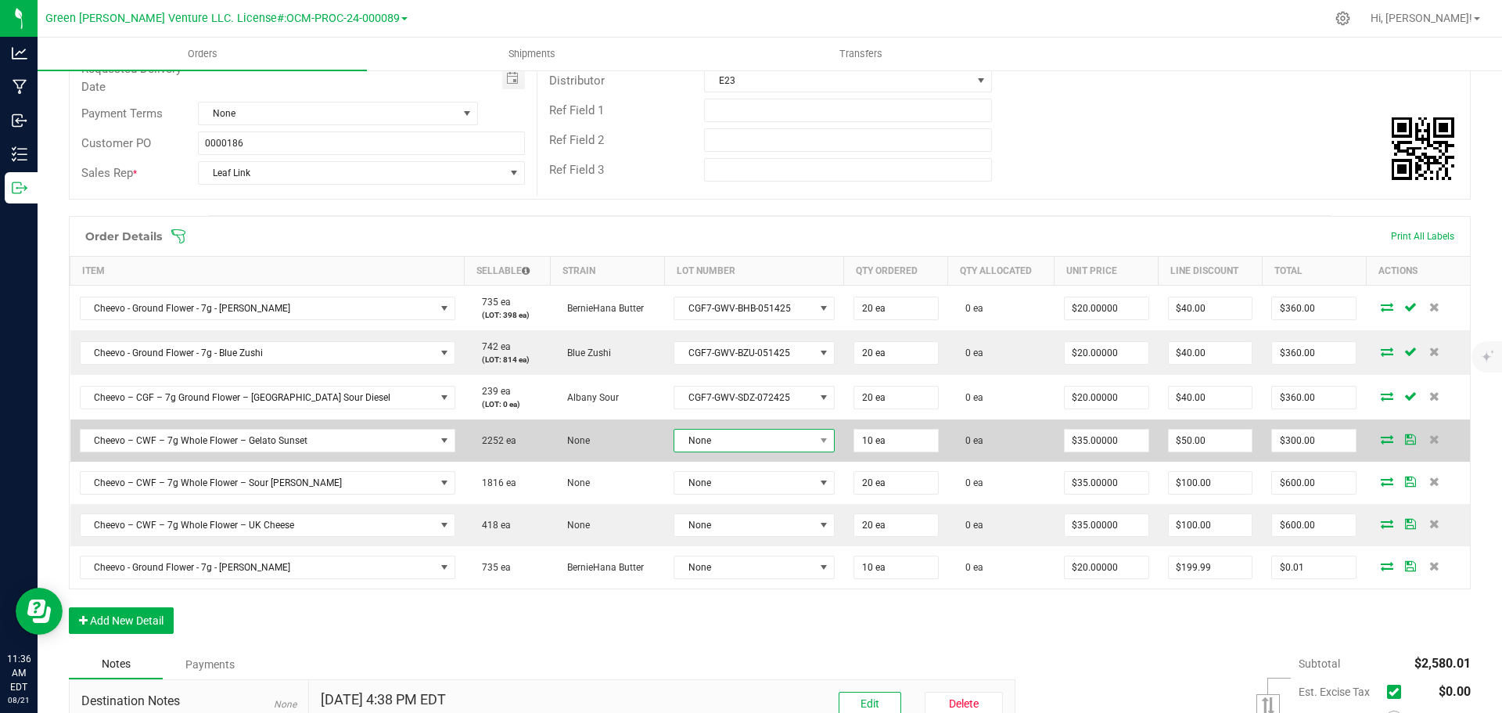
click at [713, 444] on span "None" at bounding box center [744, 440] width 140 height 22
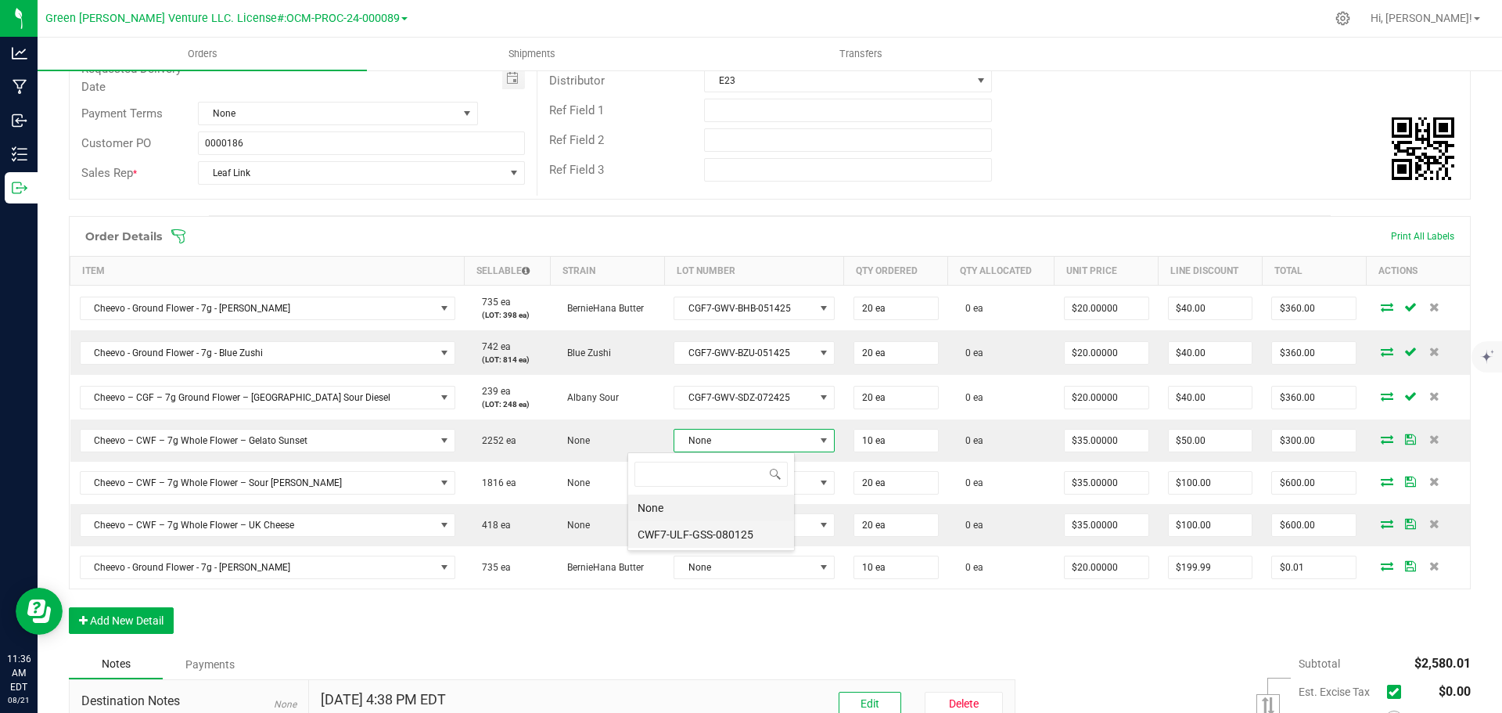
click at [714, 537] on li "CWF7-ULF-GSS-080125" at bounding box center [711, 534] width 166 height 27
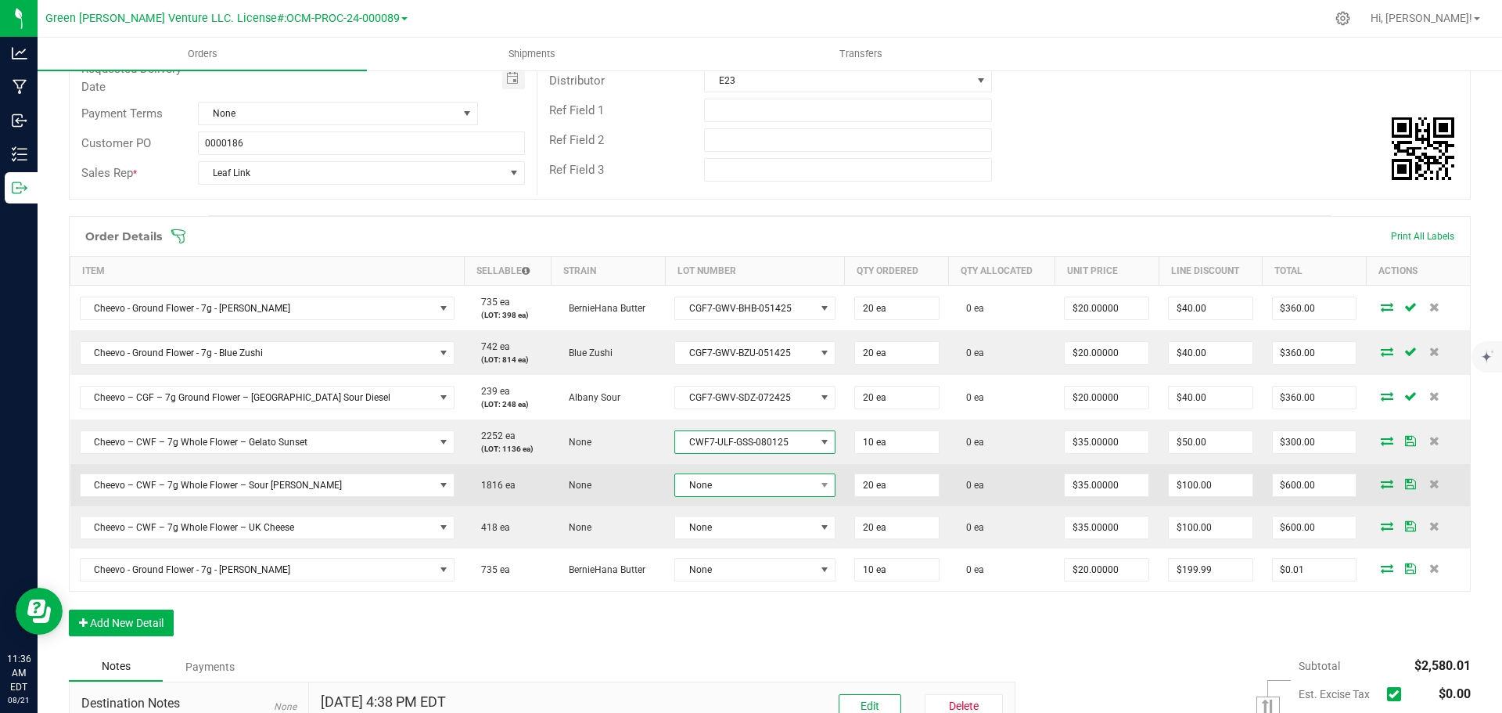
click at [709, 491] on span "None" at bounding box center [744, 485] width 139 height 22
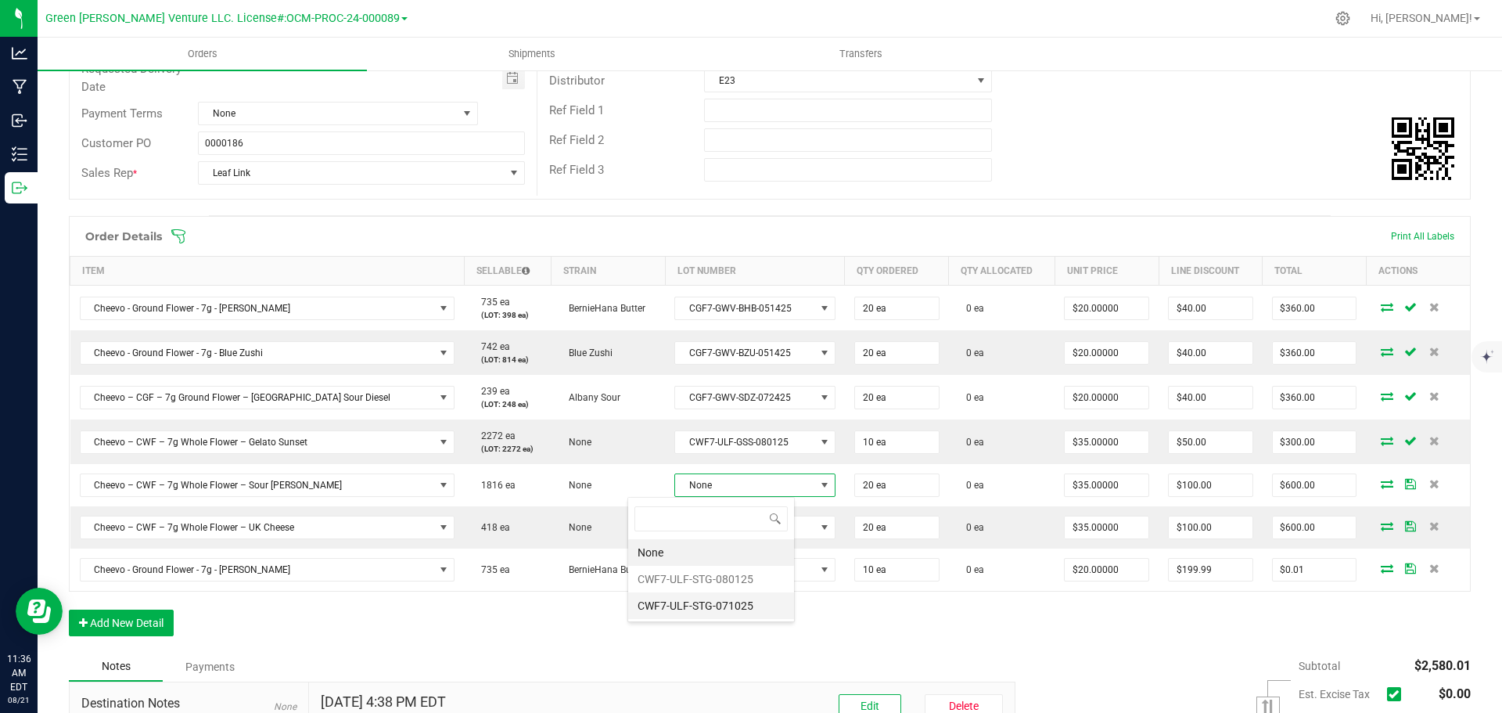
click at [703, 599] on li "CWF7-ULF-STG-071025" at bounding box center [711, 605] width 166 height 27
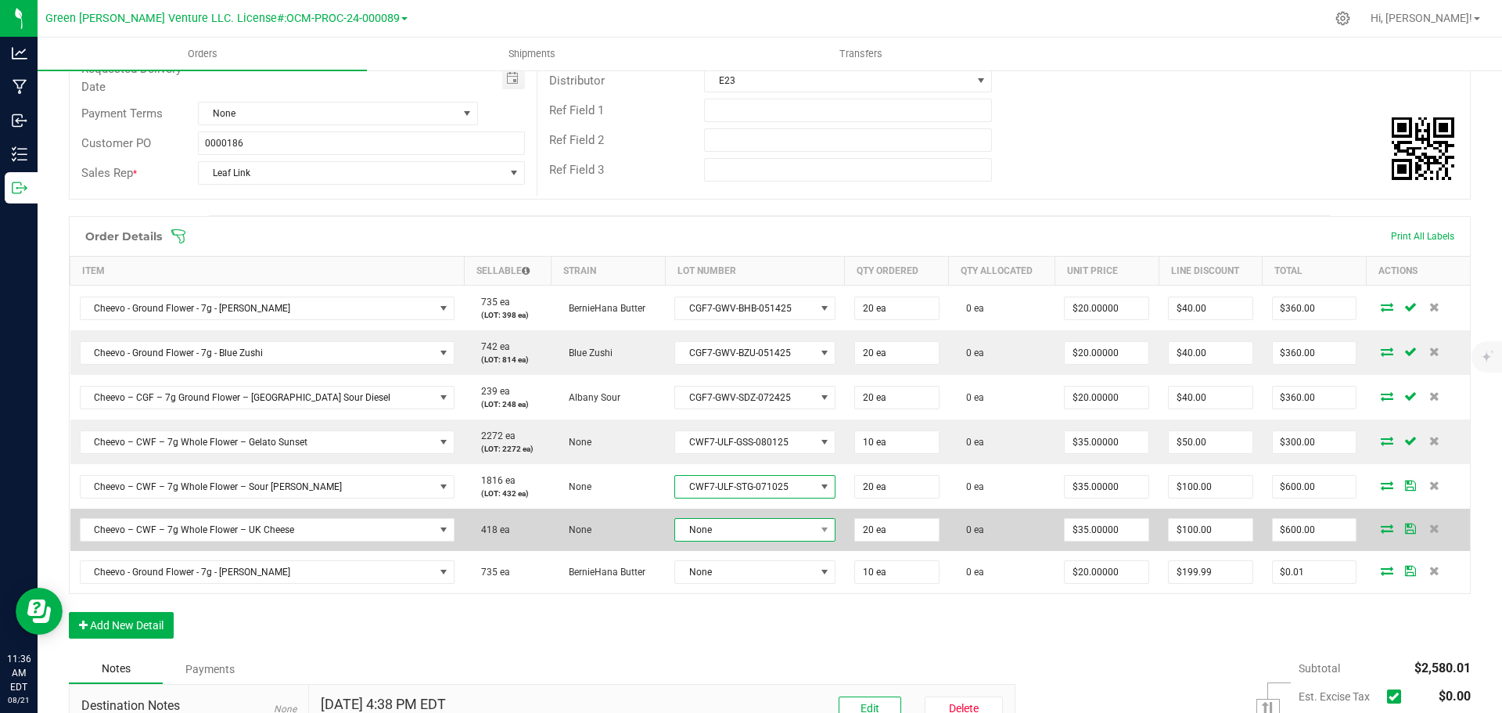
click at [705, 530] on span "None" at bounding box center [744, 530] width 139 height 22
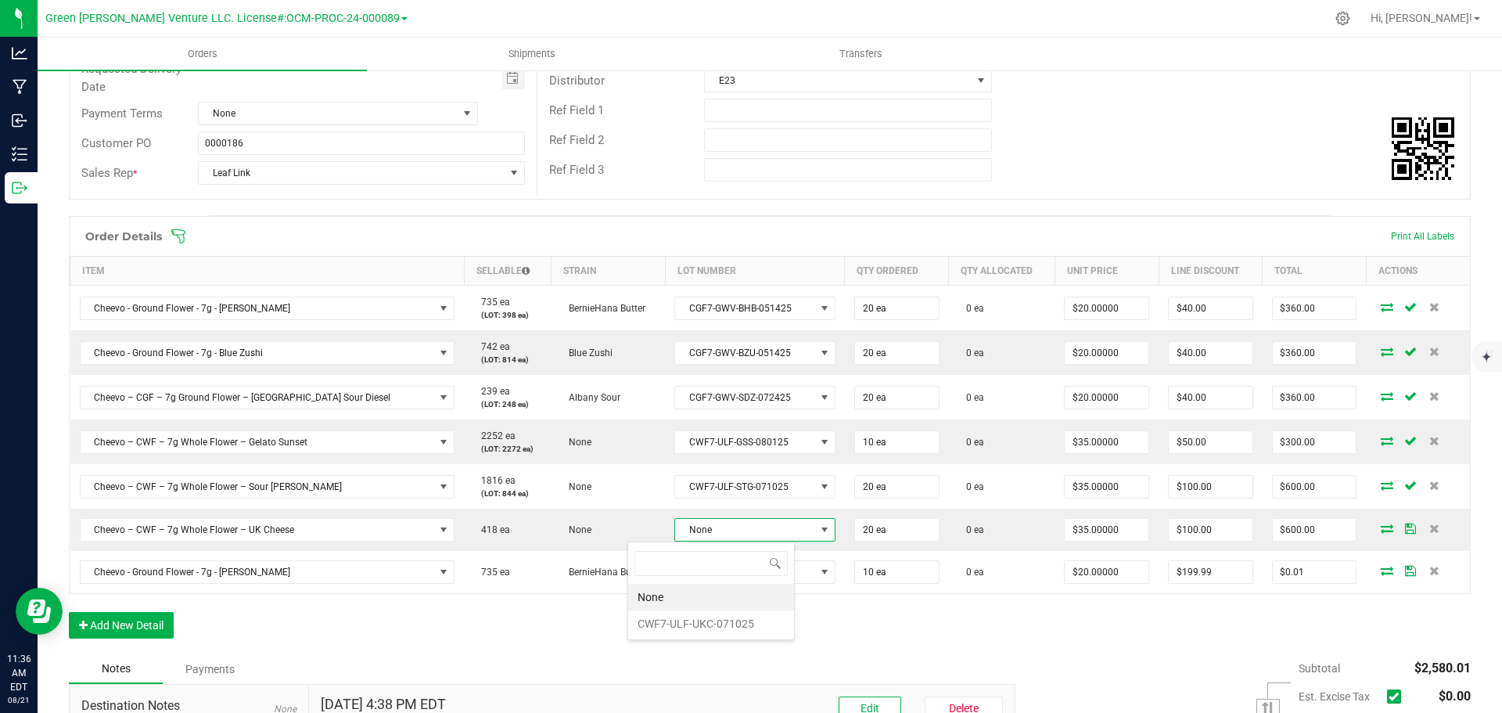
click at [702, 624] on li "CWF7-ULF-UKC-071025" at bounding box center [711, 623] width 166 height 27
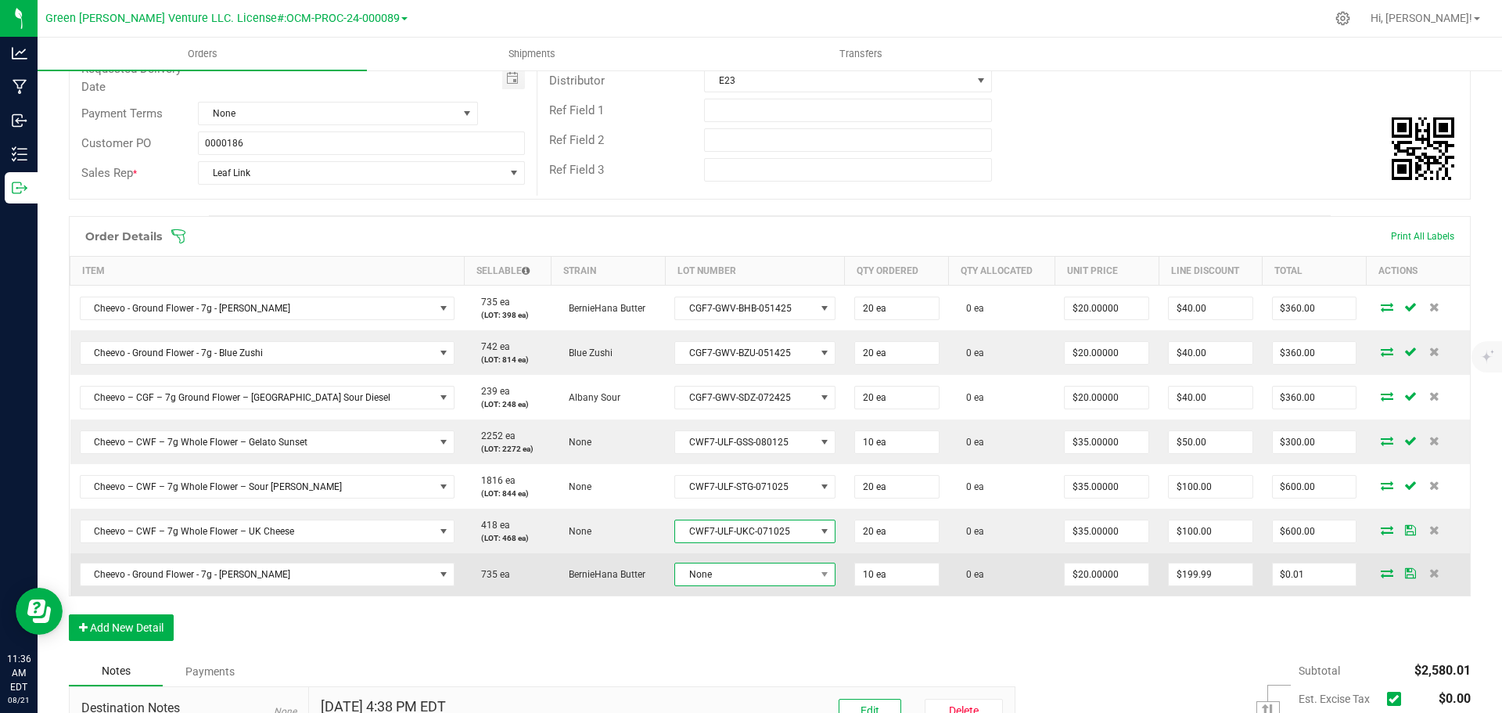
click at [704, 570] on span "None" at bounding box center [744, 574] width 139 height 22
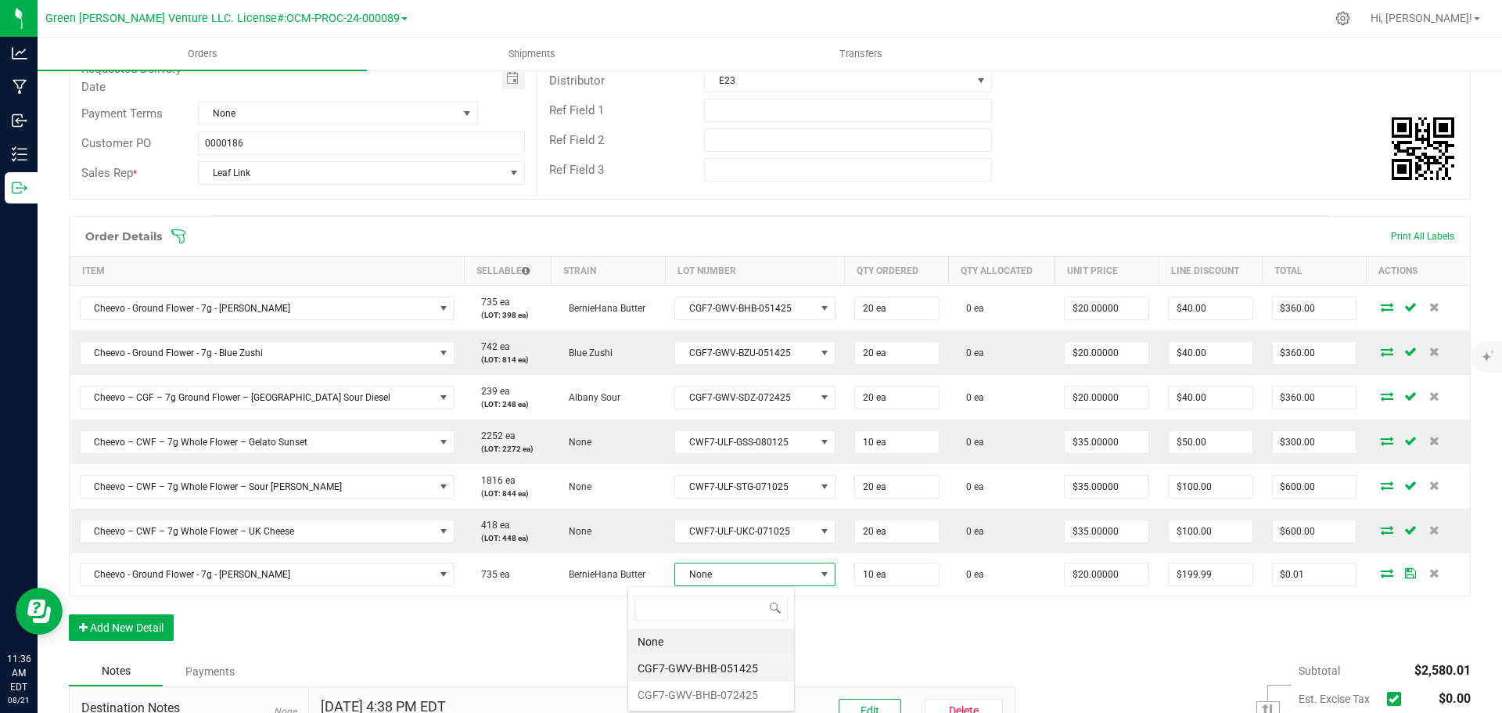
click at [705, 663] on li "CGF7-GWV-BHB-051425" at bounding box center [711, 668] width 166 height 27
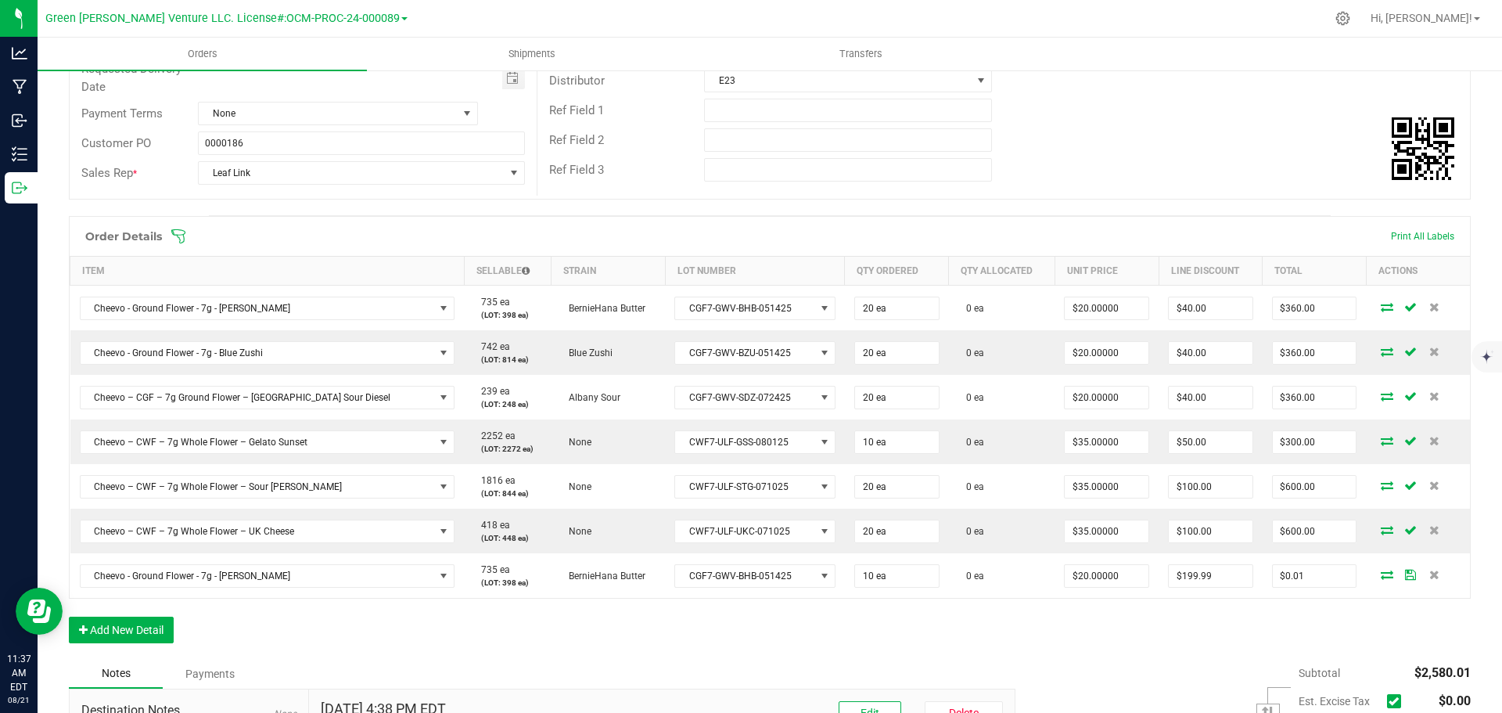
click at [187, 227] on div "Order Details Print All Labels" at bounding box center [770, 236] width 1400 height 39
click at [182, 235] on icon at bounding box center [179, 236] width 16 height 16
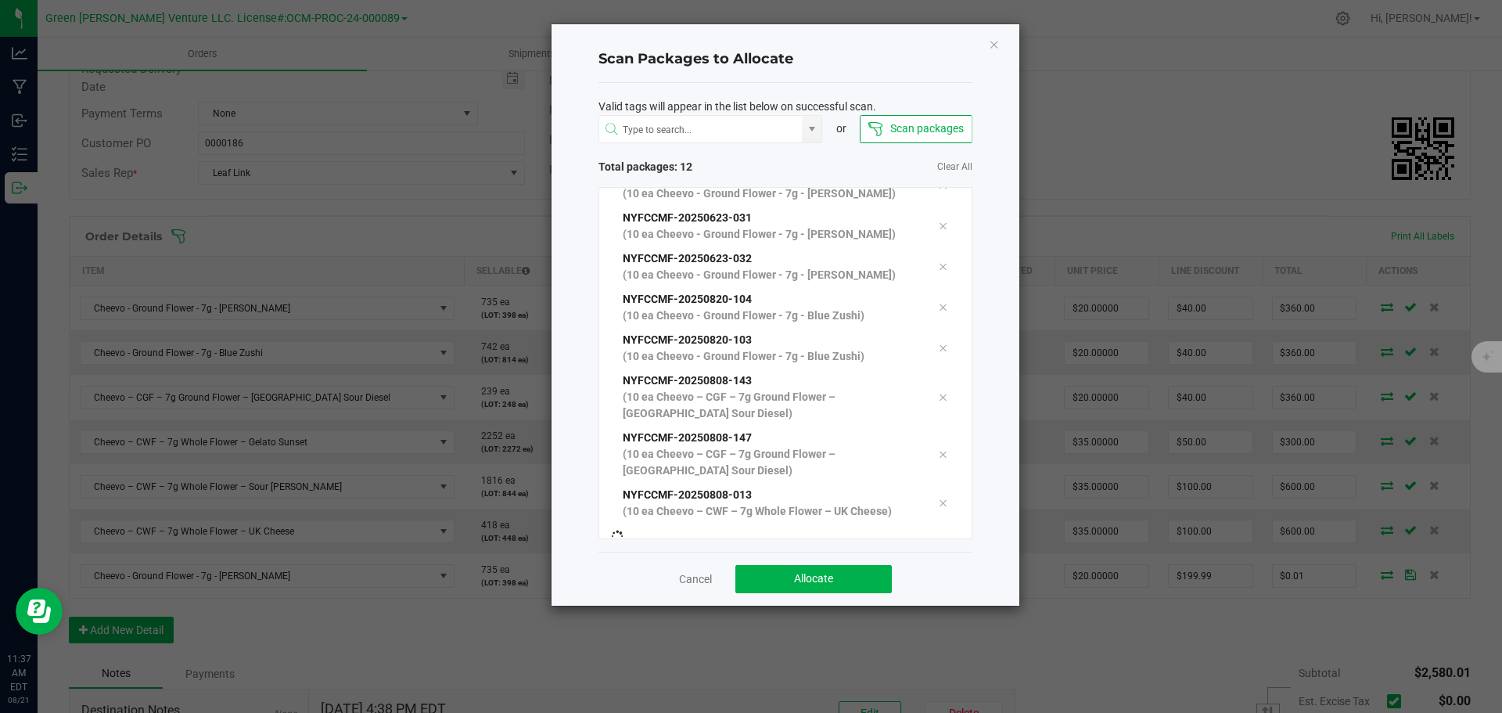
scroll to position [218, 0]
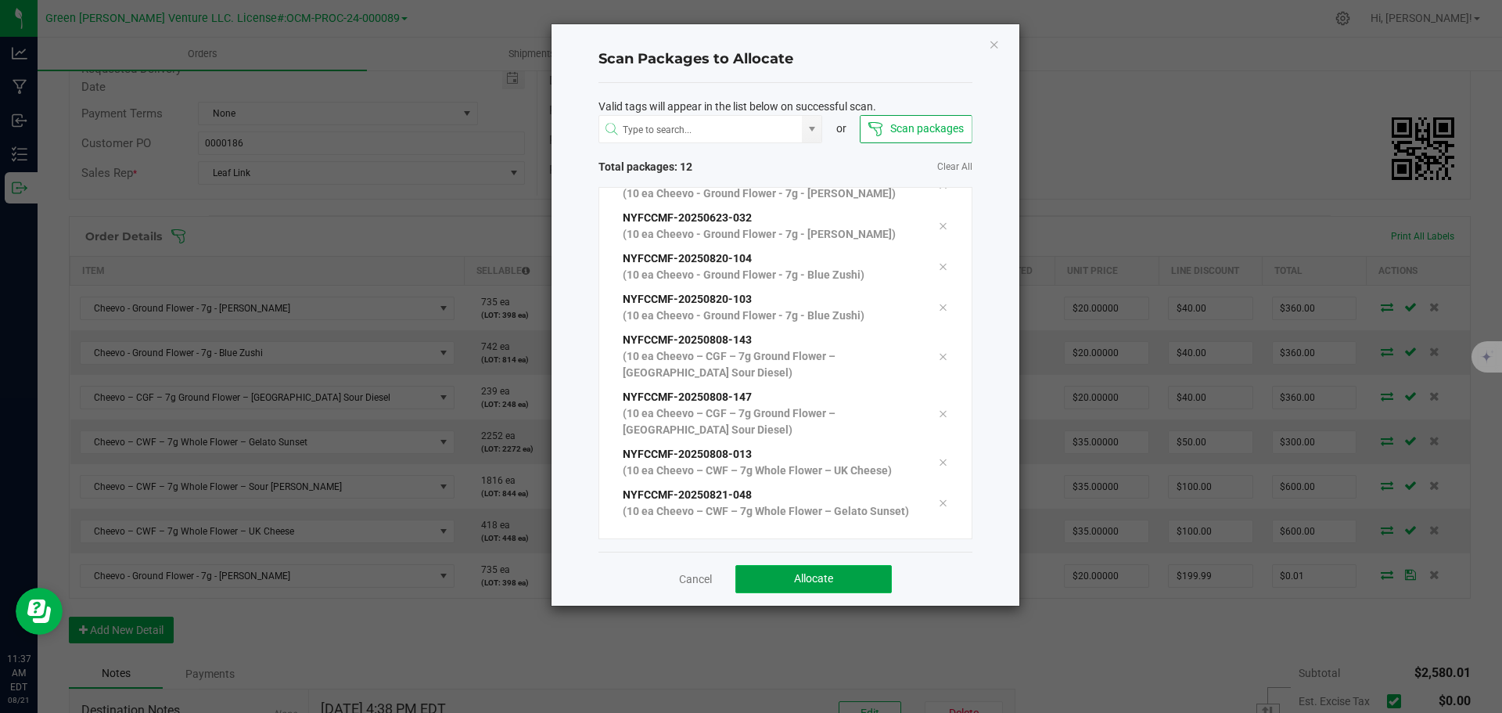
click at [849, 579] on button "Allocate" at bounding box center [813, 579] width 156 height 28
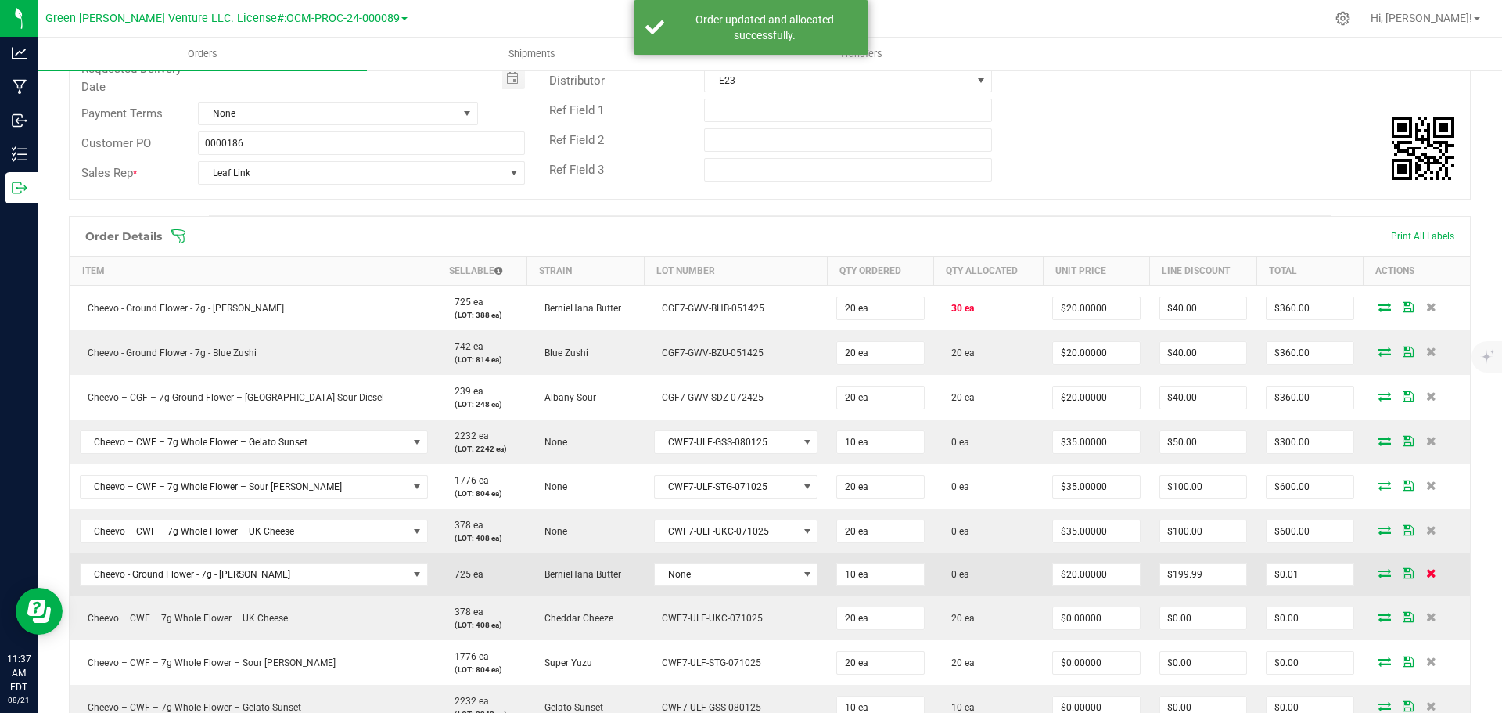
click at [1426, 571] on icon at bounding box center [1431, 572] width 10 height 9
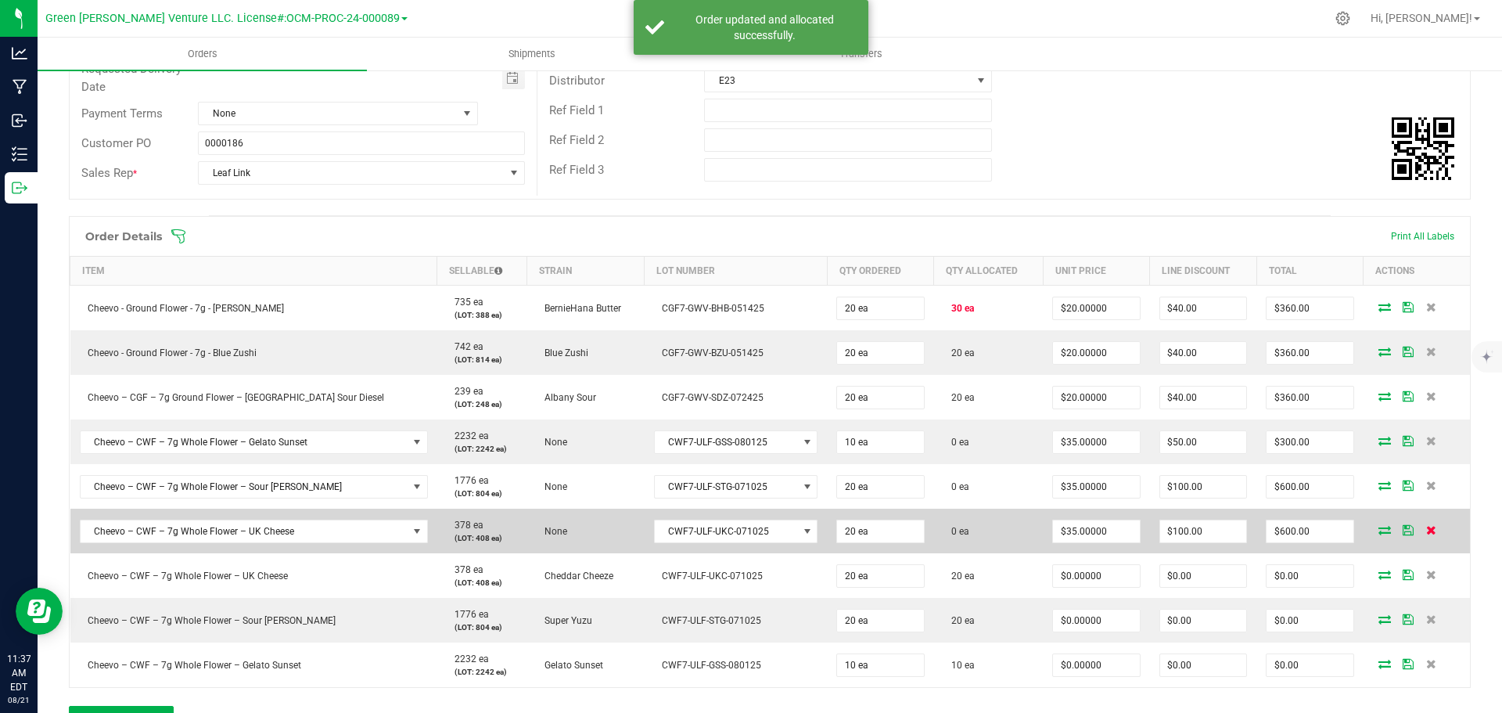
click at [1426, 529] on icon at bounding box center [1431, 529] width 10 height 9
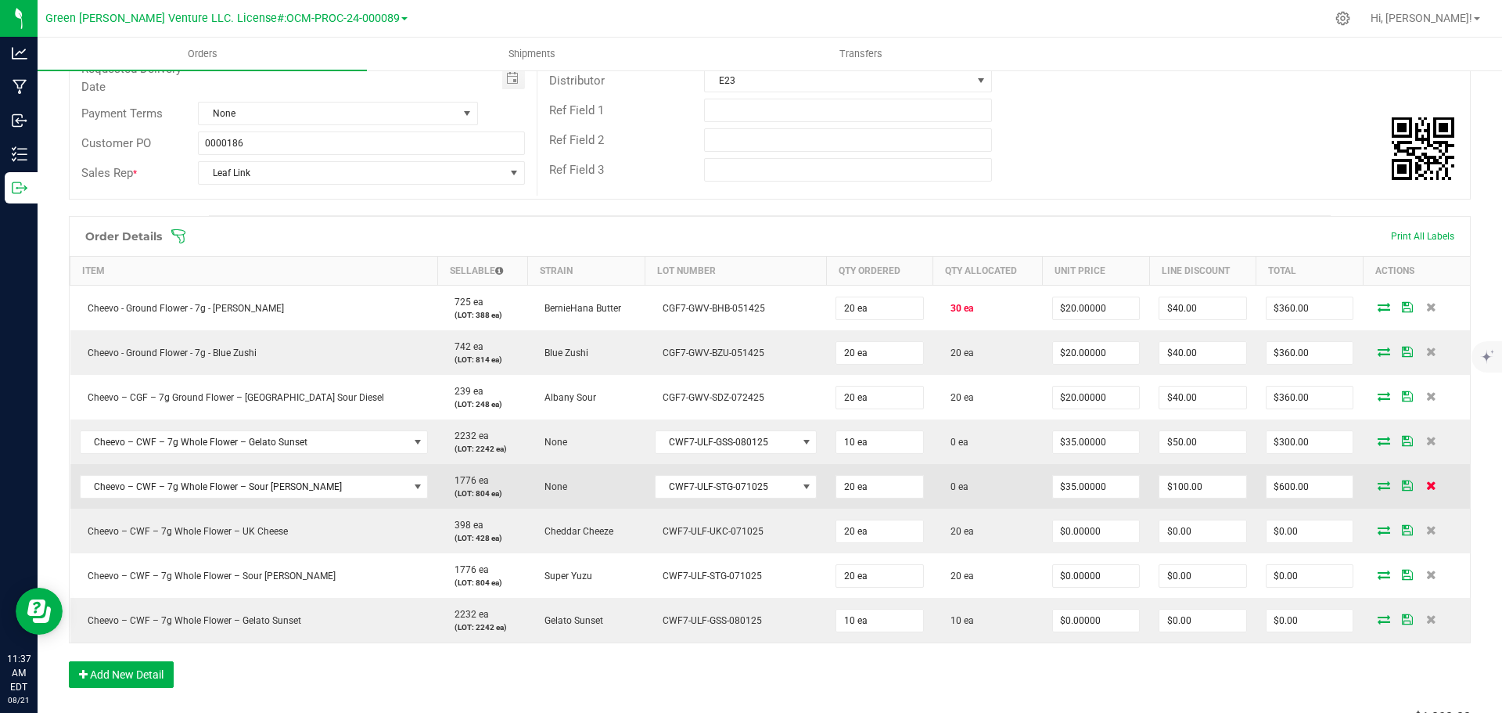
click at [1426, 483] on icon at bounding box center [1431, 484] width 10 height 9
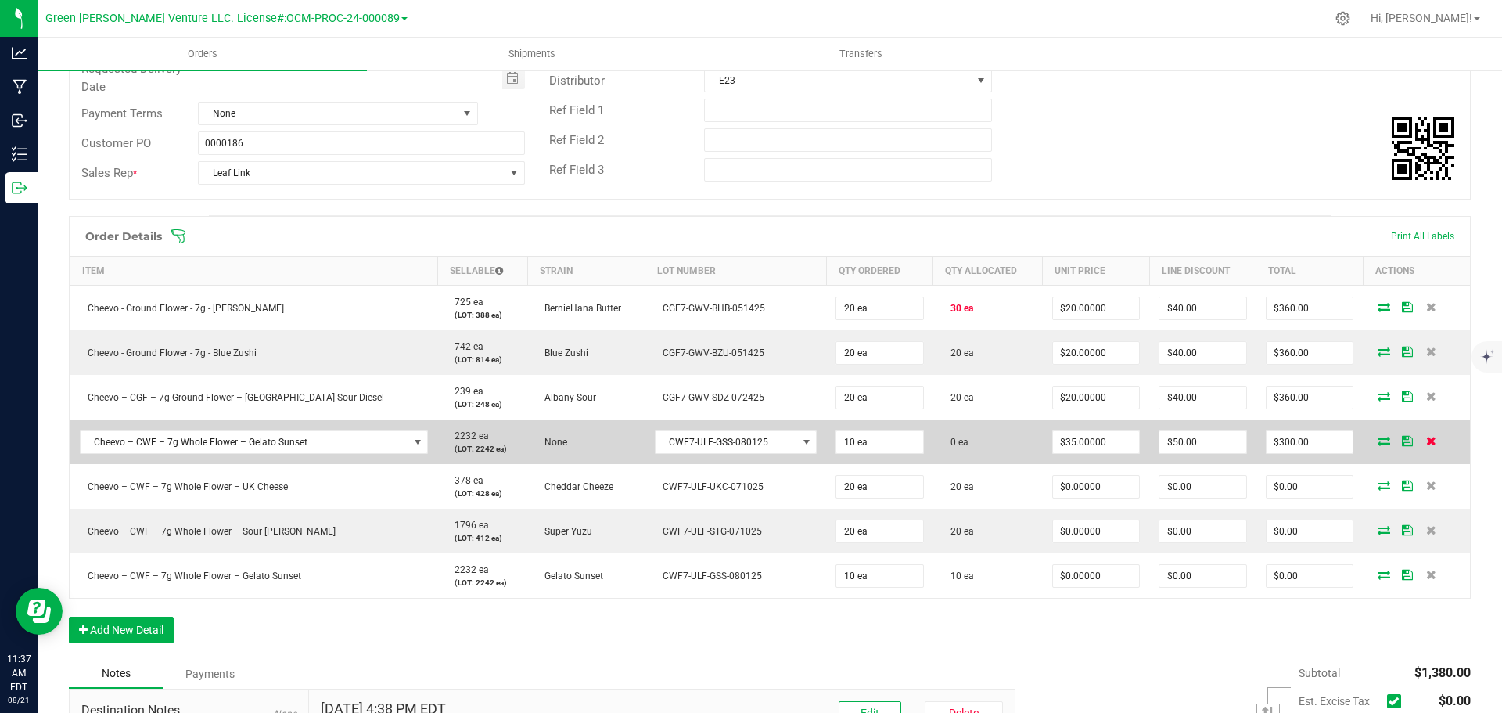
click at [1426, 438] on icon at bounding box center [1431, 440] width 10 height 9
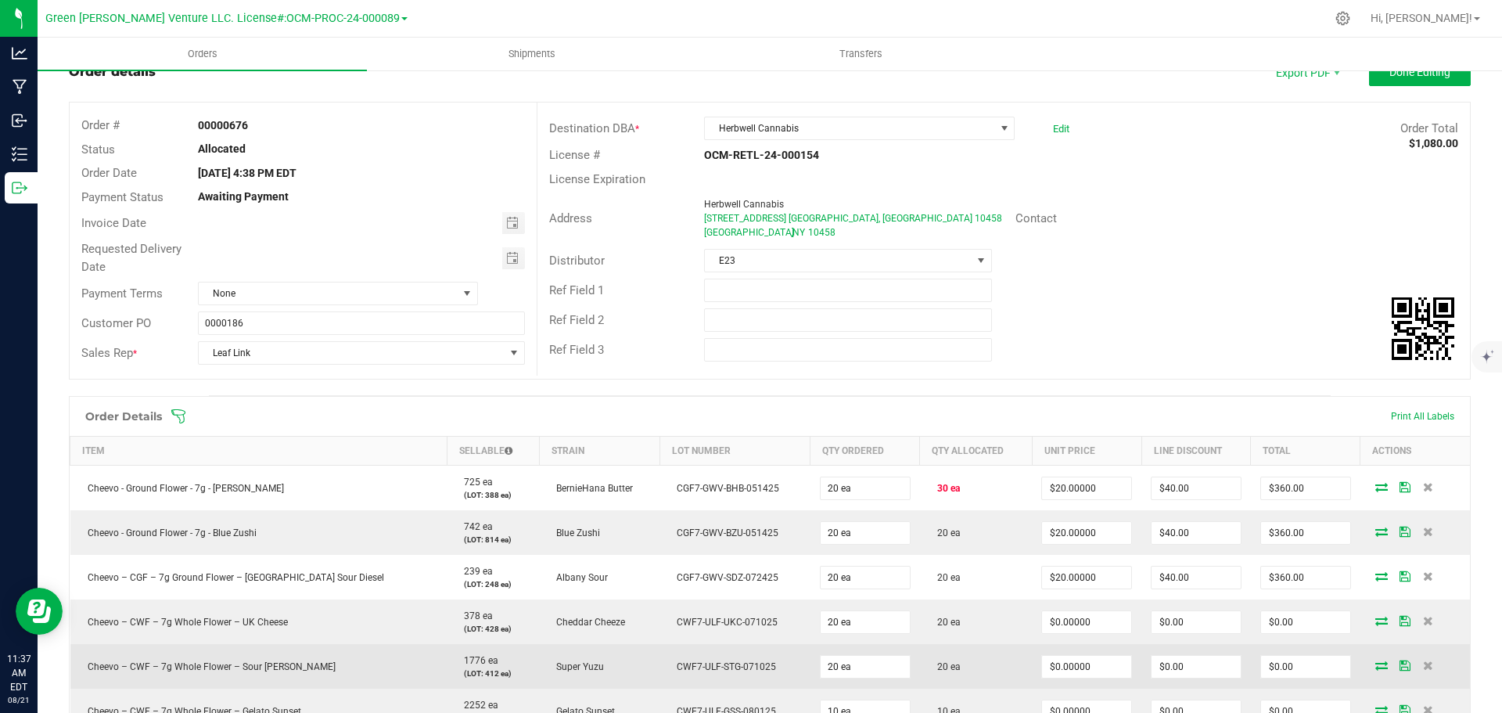
scroll to position [0, 0]
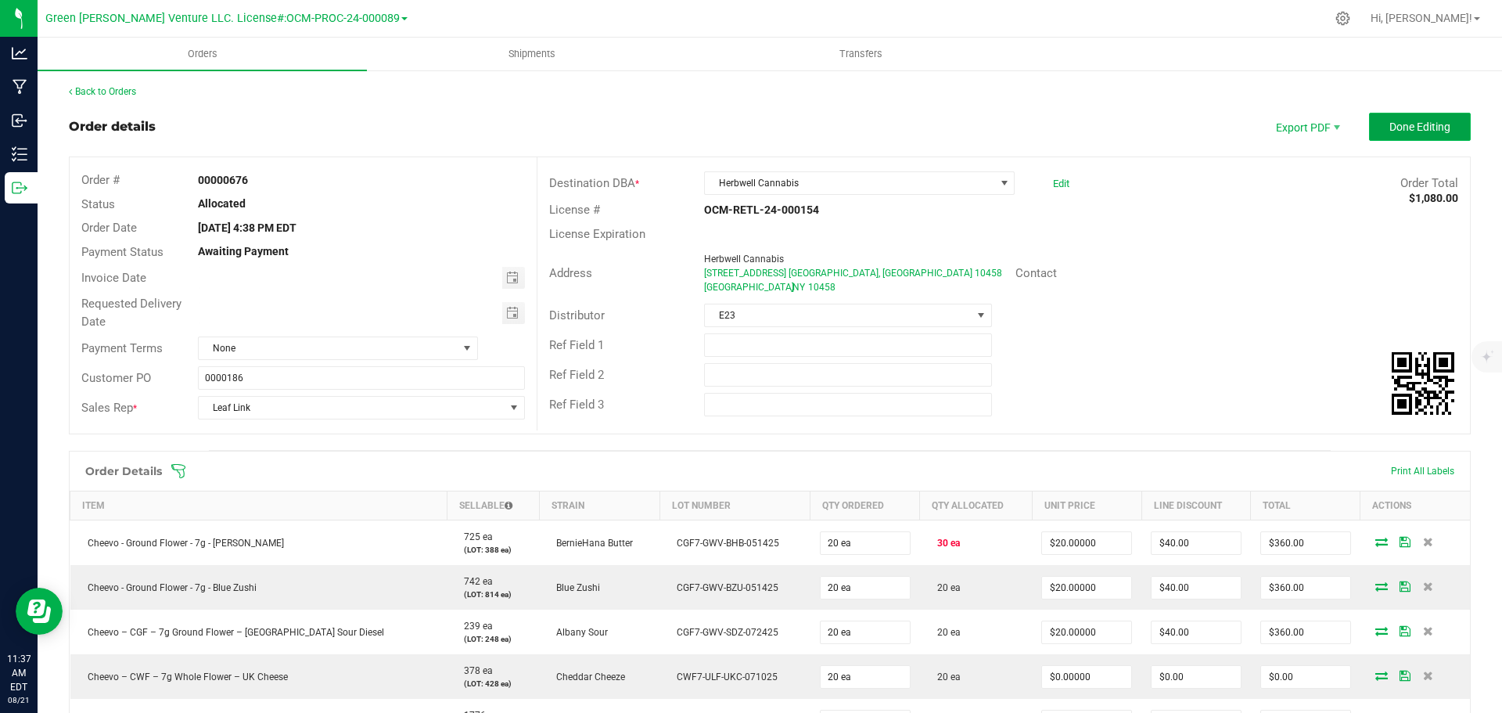
click at [1372, 132] on button "Done Editing" at bounding box center [1420, 127] width 102 height 28
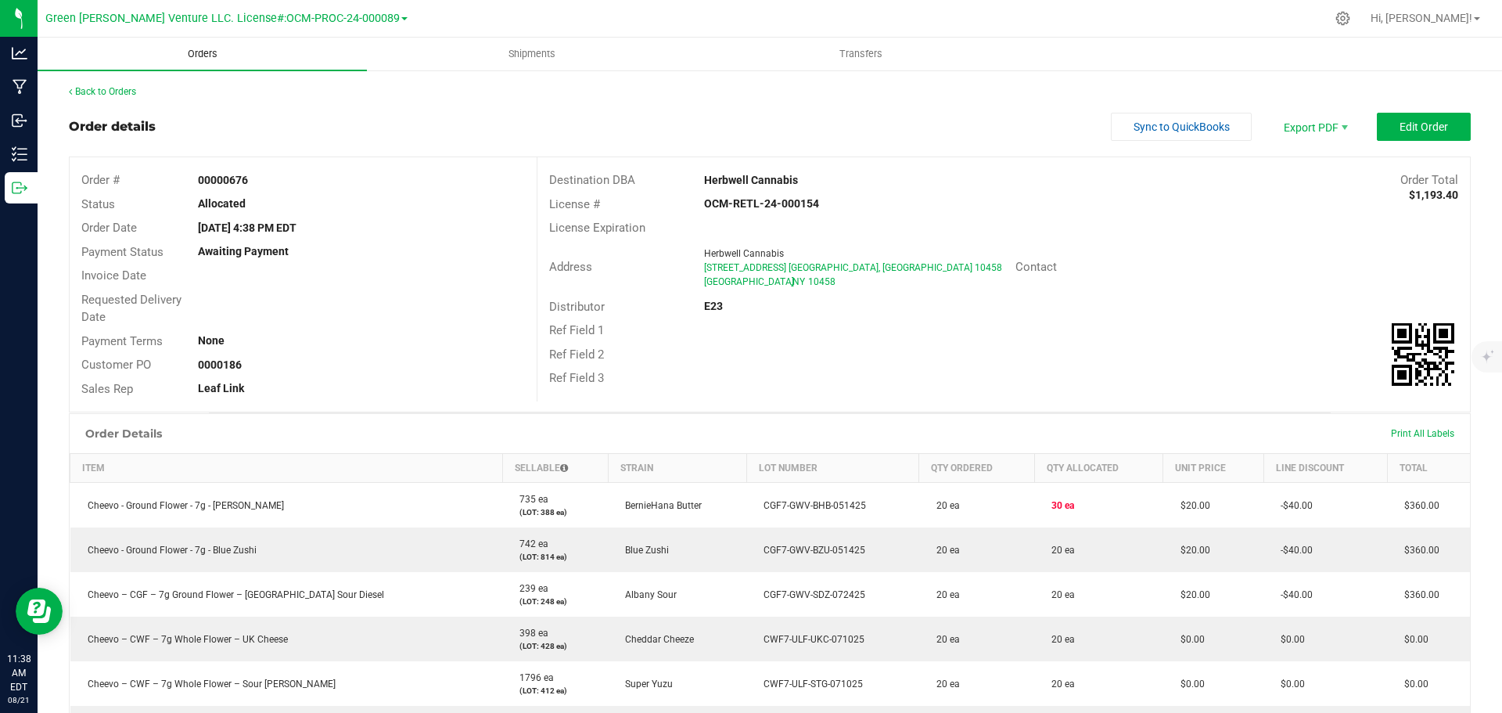
click at [204, 52] on span "Orders" at bounding box center [203, 54] width 72 height 14
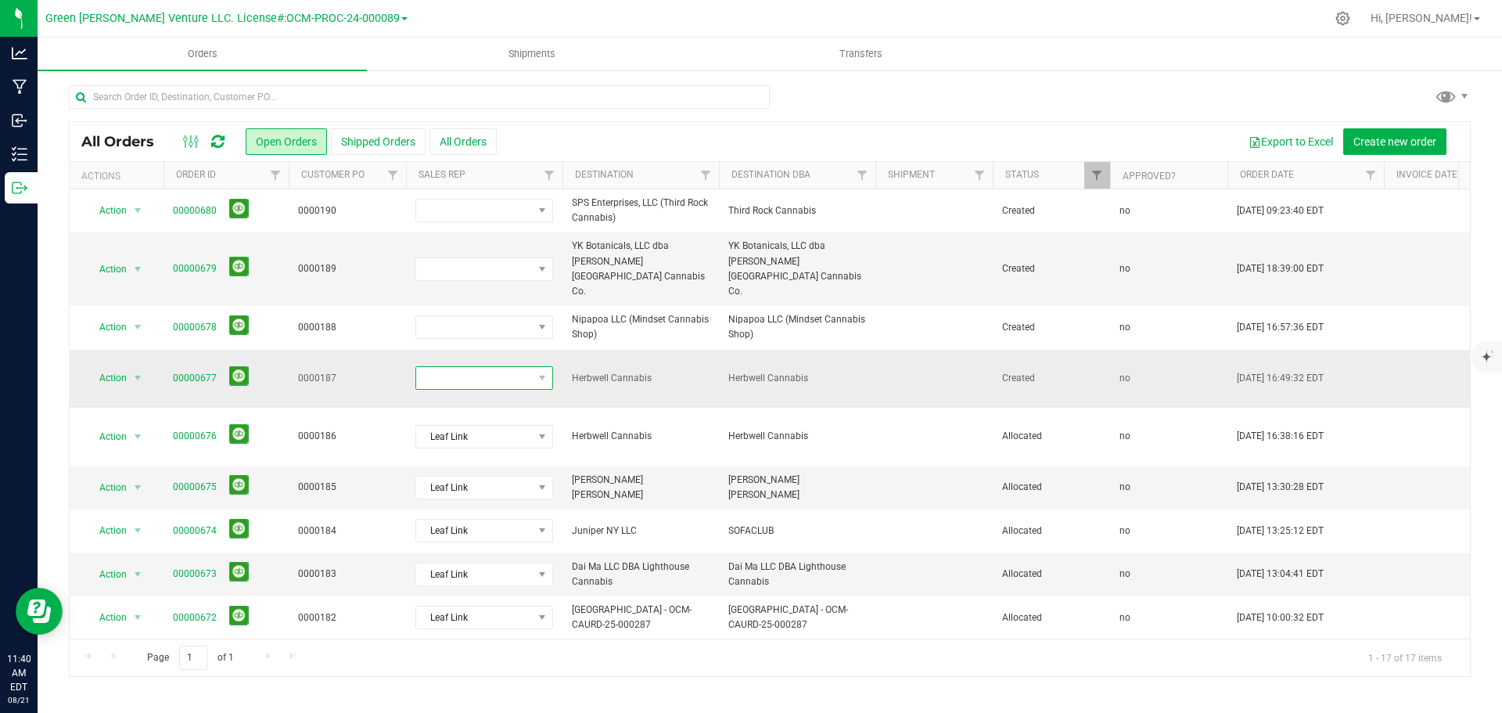
click at [483, 367] on span at bounding box center [474, 378] width 117 height 22
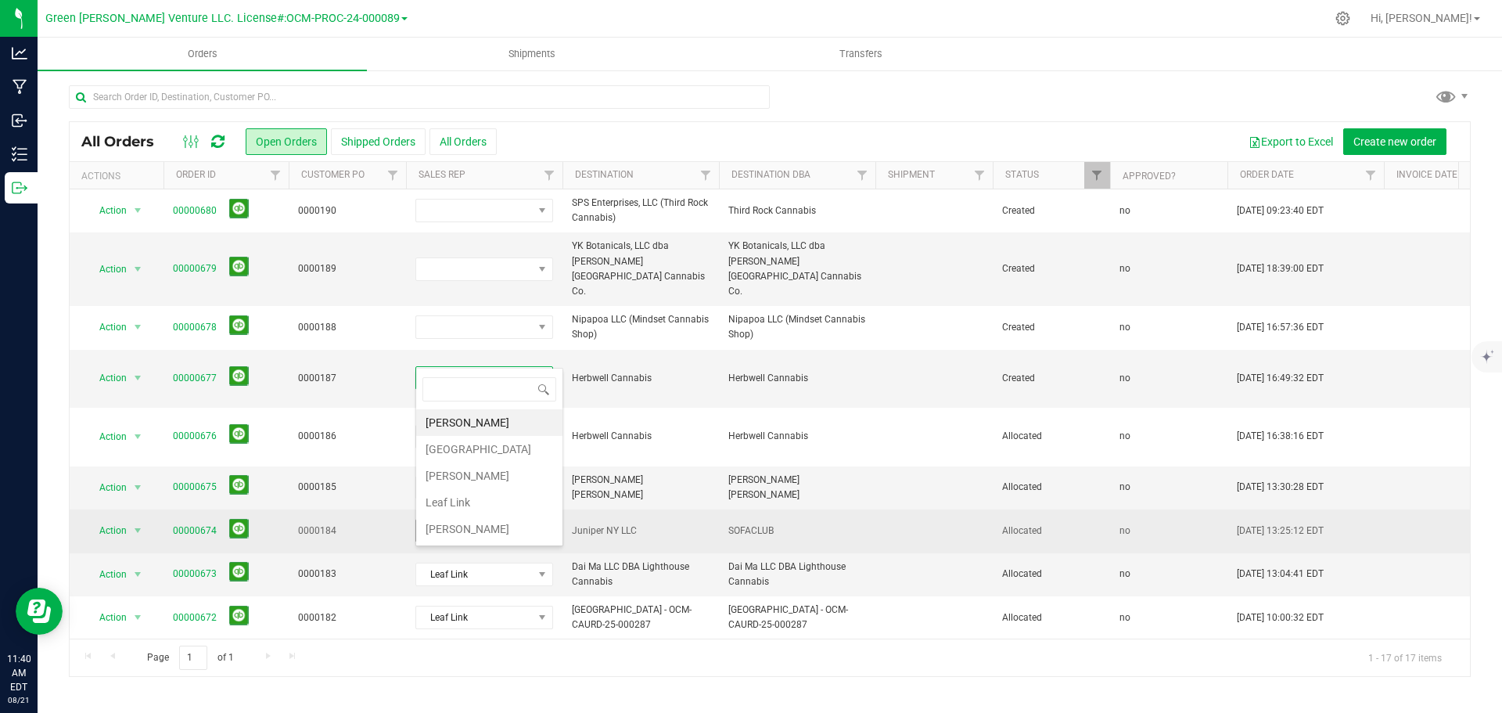
click at [464, 499] on li "Leaf Link" at bounding box center [489, 502] width 146 height 27
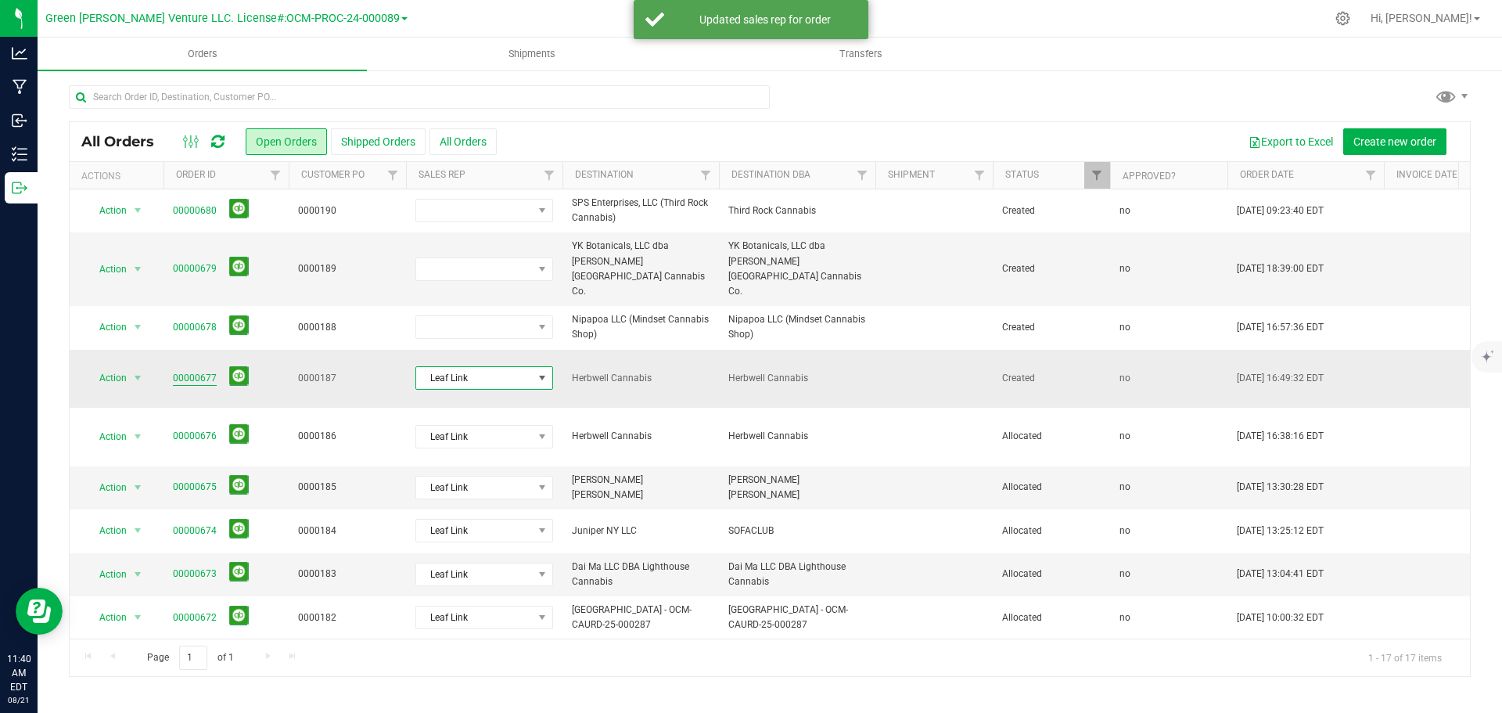
click at [192, 371] on link "00000677" at bounding box center [195, 378] width 44 height 15
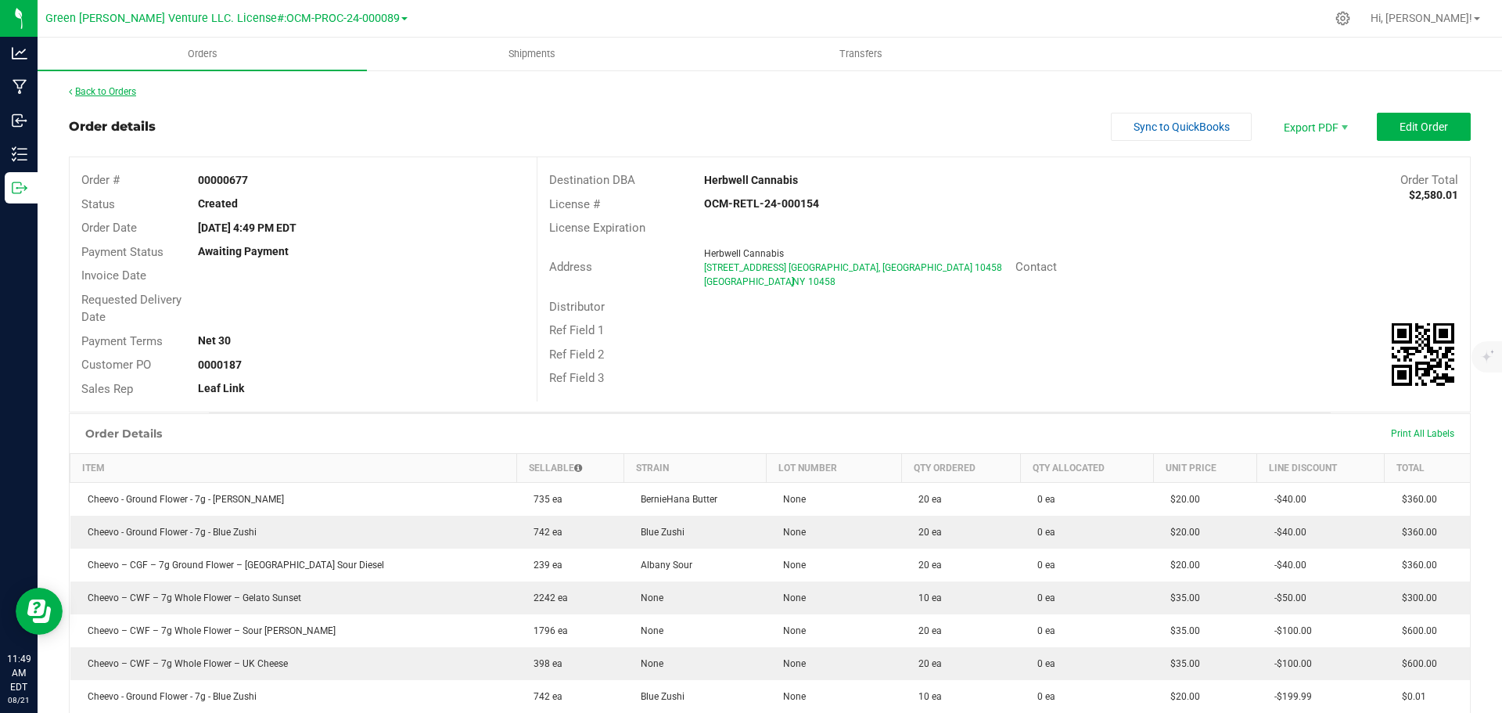
click at [109, 93] on link "Back to Orders" at bounding box center [102, 91] width 67 height 11
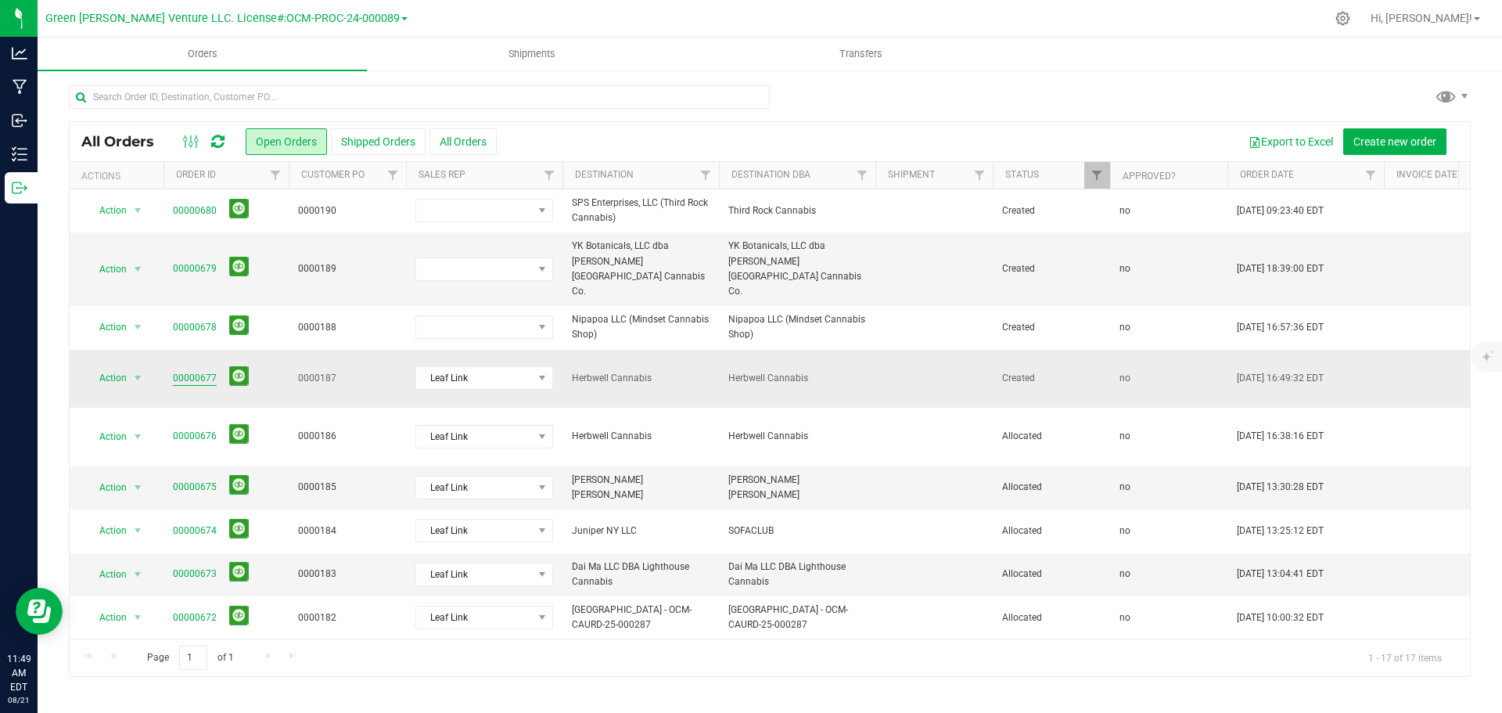
click at [180, 371] on link "00000677" at bounding box center [195, 378] width 44 height 15
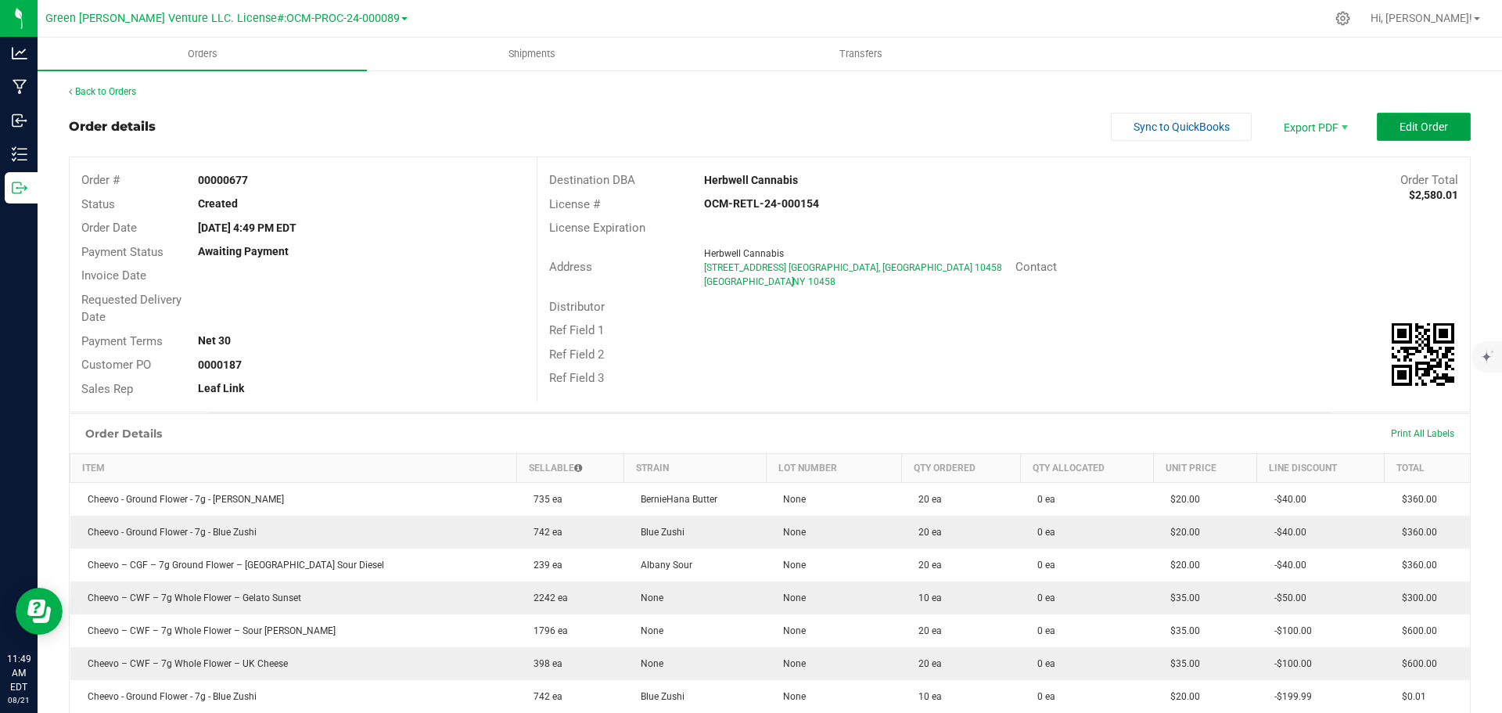
click at [1377, 132] on button "Edit Order" at bounding box center [1424, 127] width 94 height 28
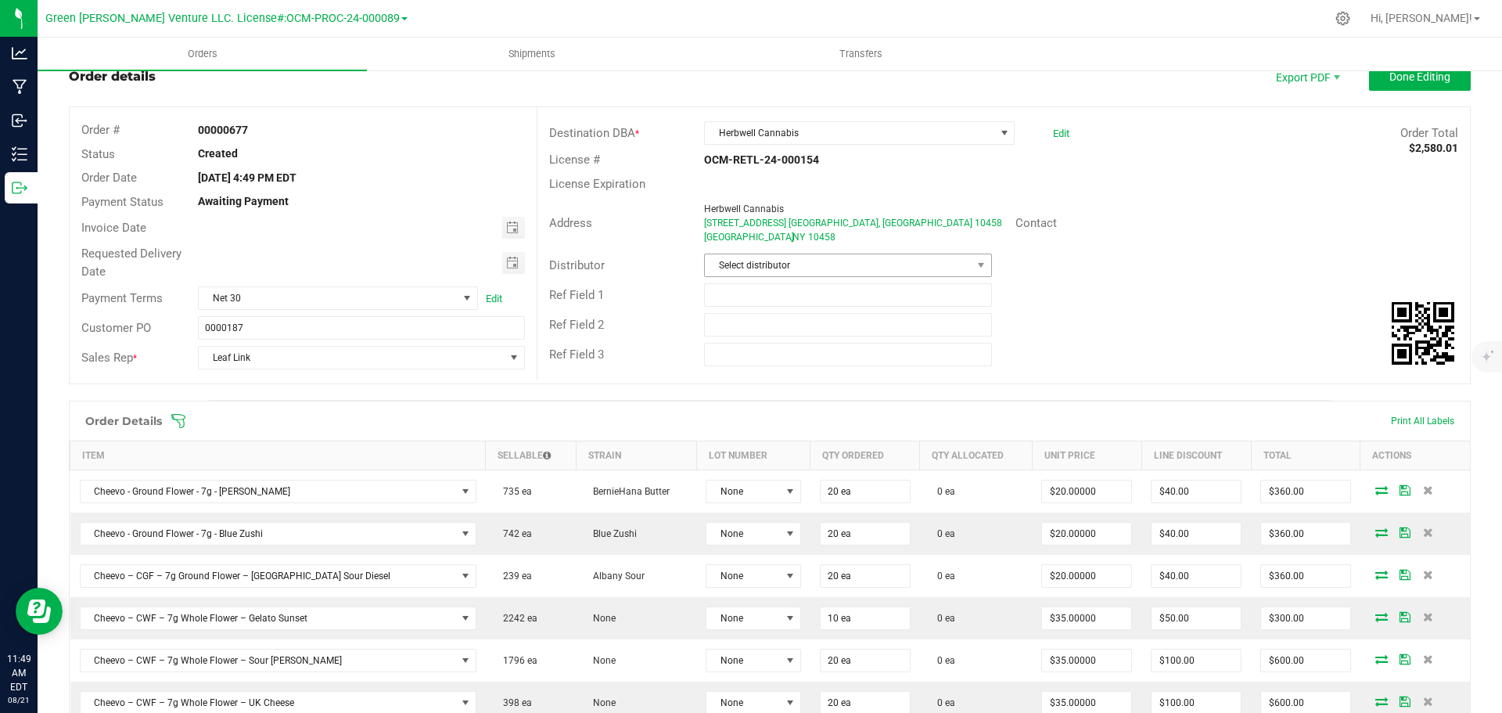
scroll to position [78, 0]
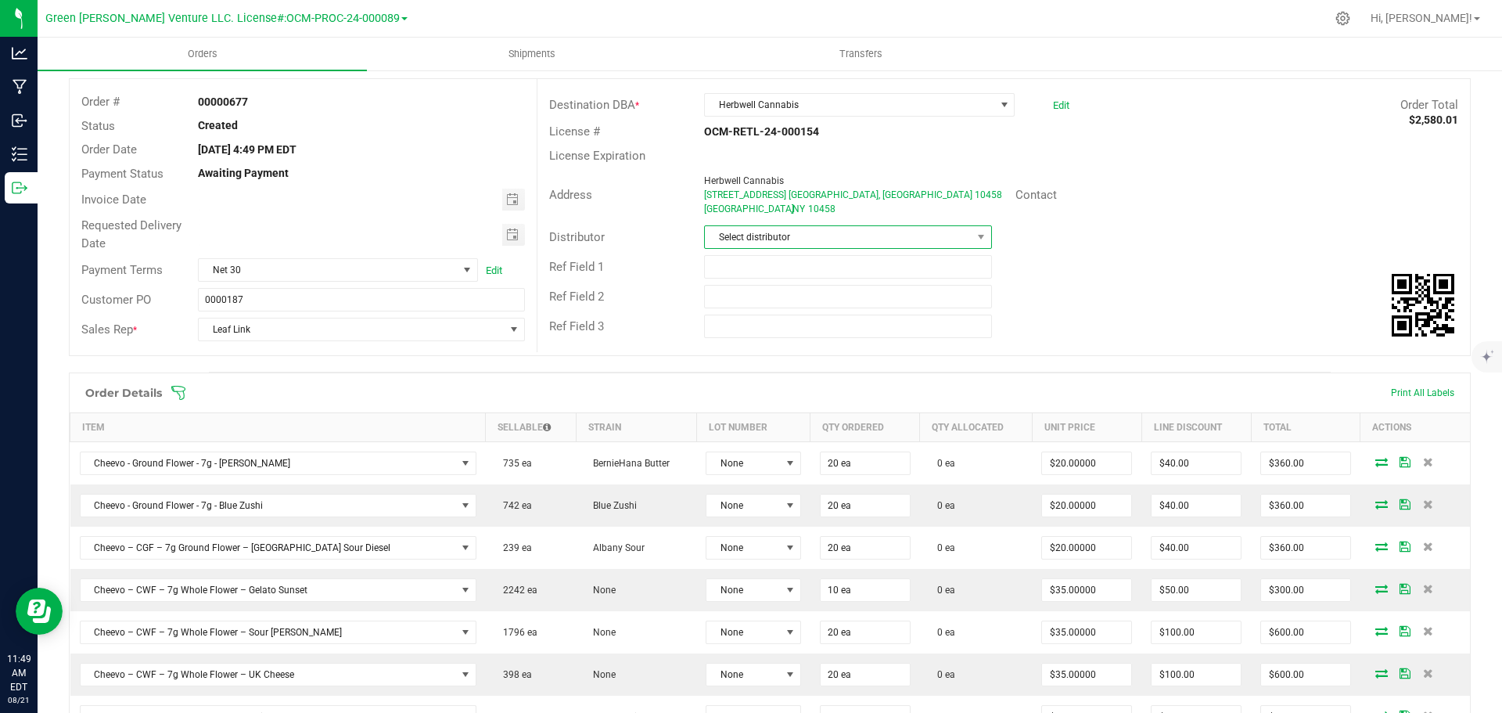
click at [812, 240] on span "Select distributor" at bounding box center [838, 237] width 266 height 22
click at [733, 407] on li "E23" at bounding box center [841, 410] width 283 height 27
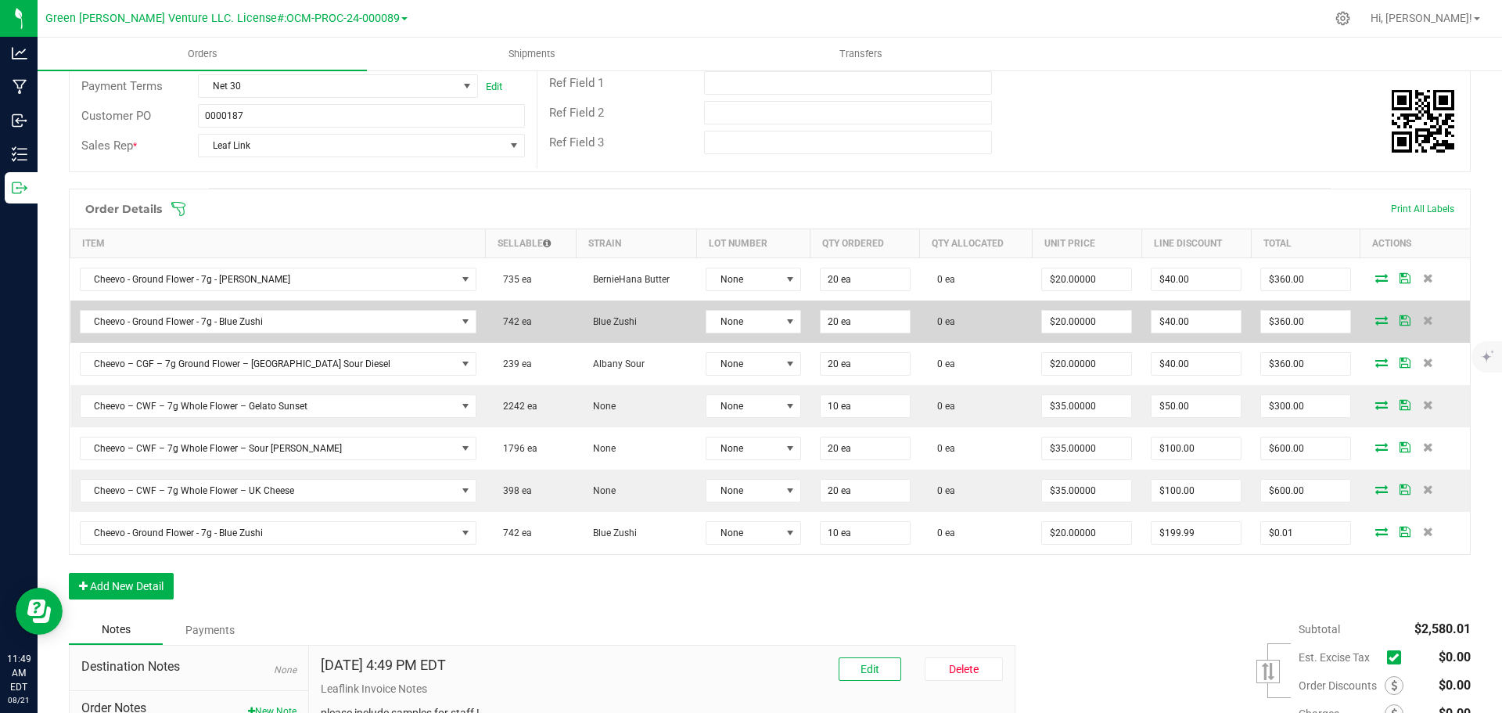
scroll to position [235, 0]
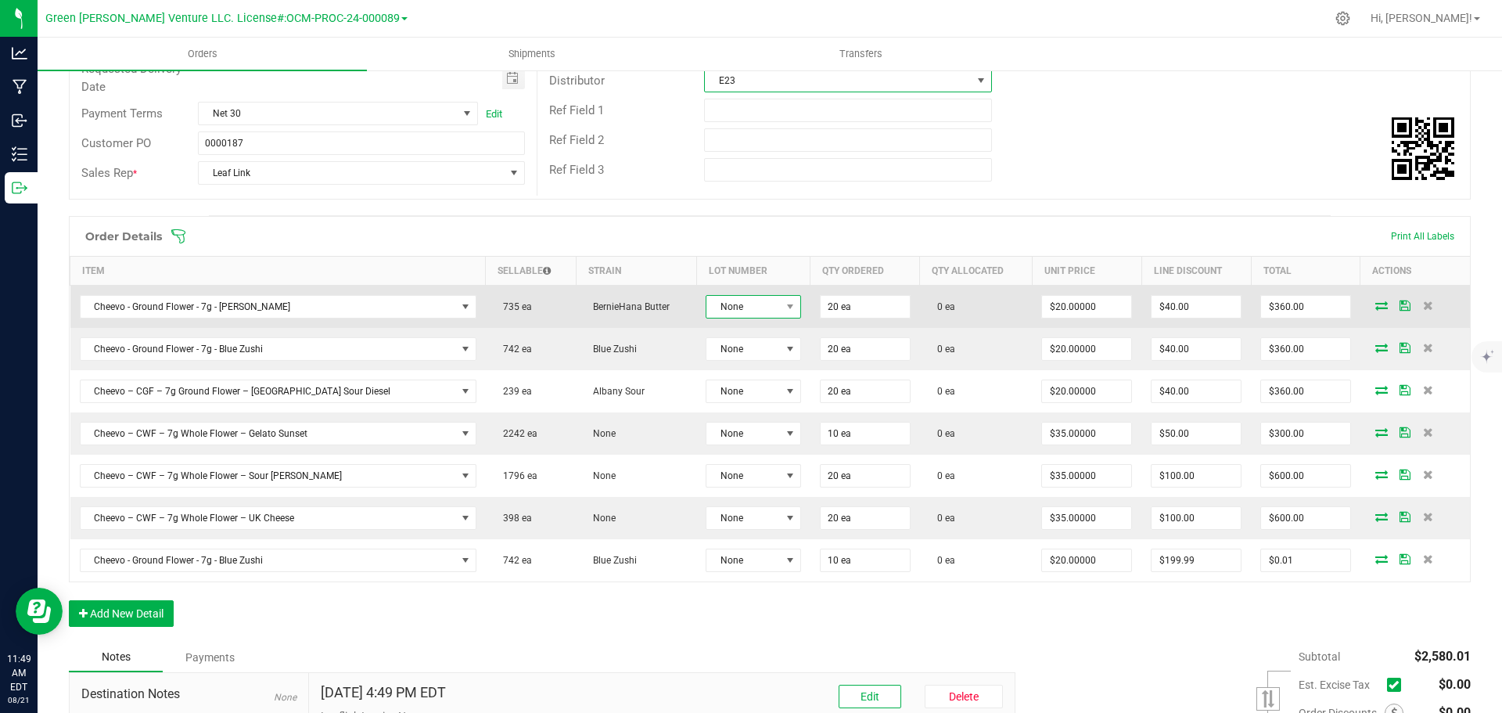
click at [716, 311] on span "None" at bounding box center [743, 307] width 74 height 22
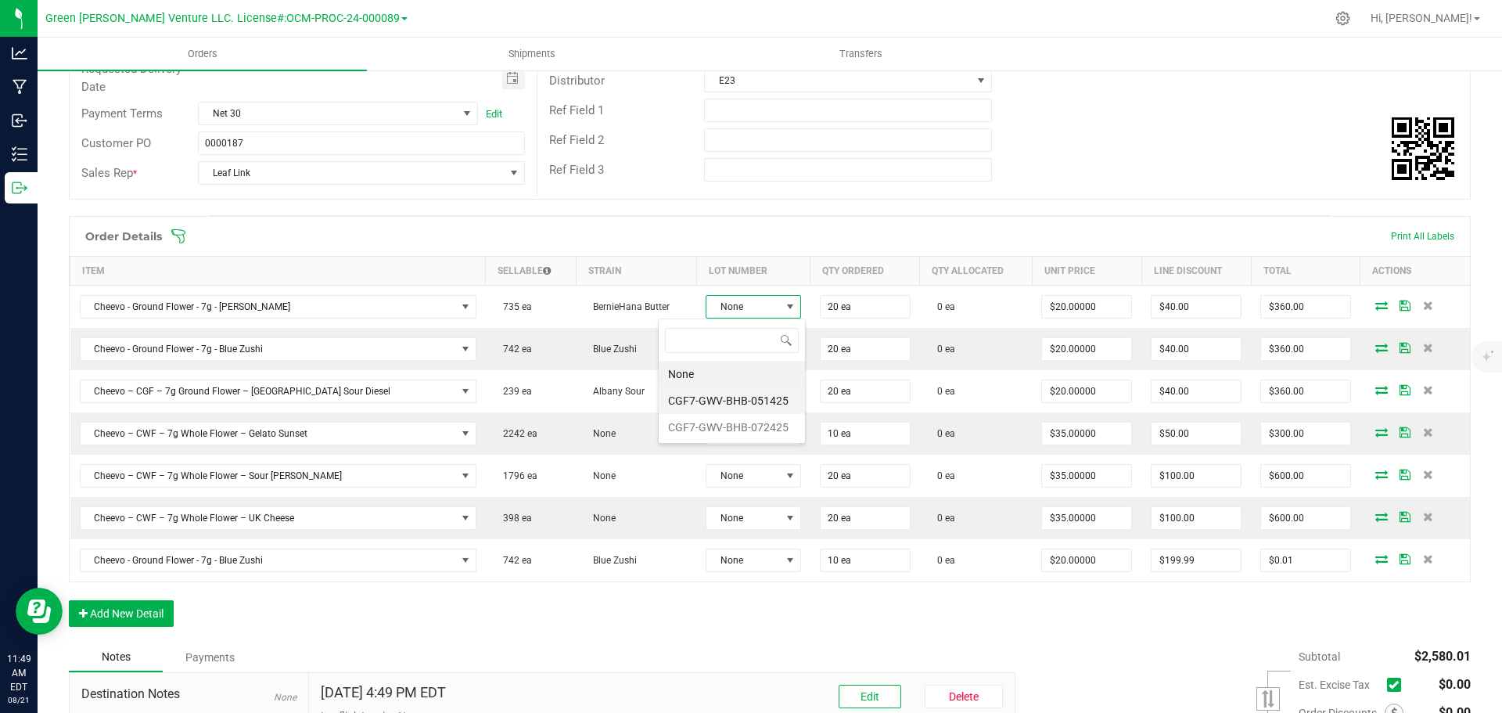
scroll to position [23, 100]
click at [709, 403] on li "CGF7-GWV-BHB-051425" at bounding box center [732, 400] width 146 height 27
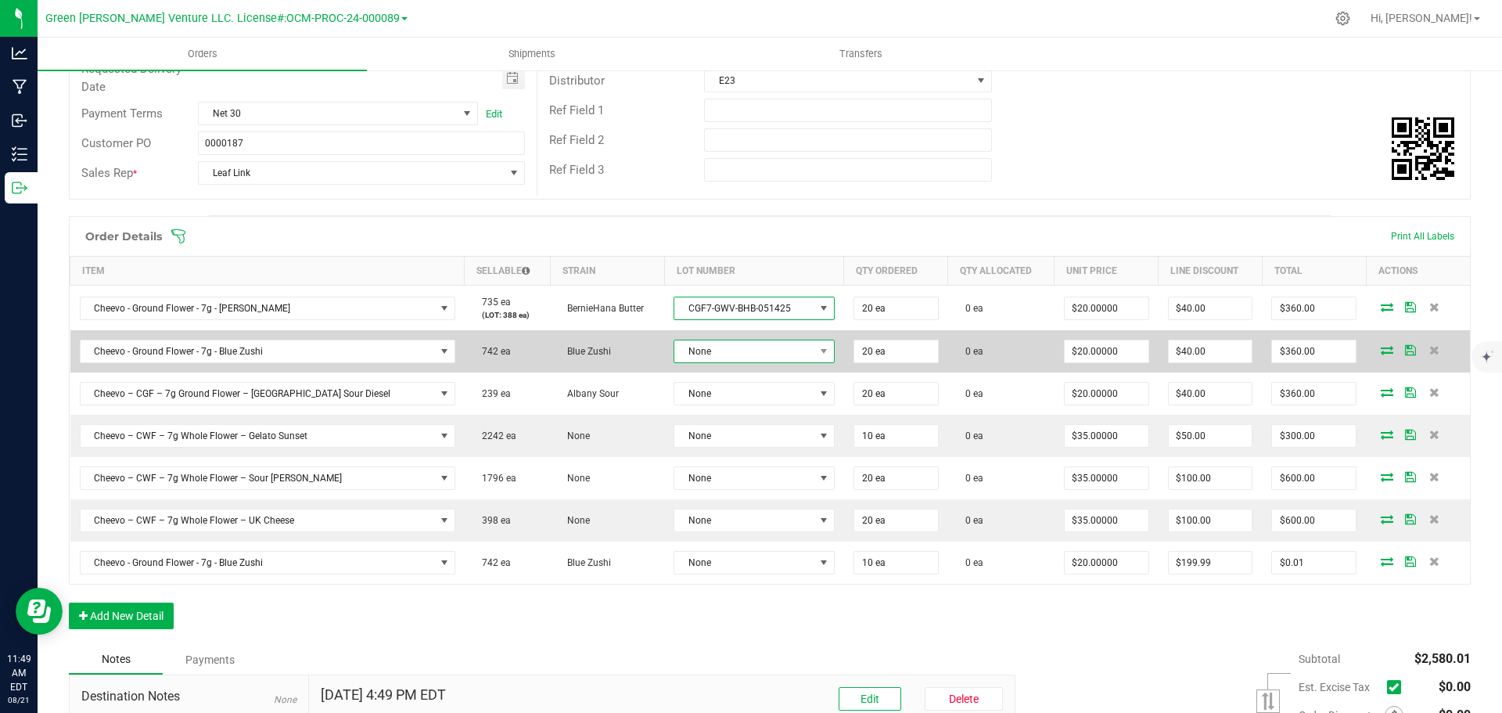
click at [700, 359] on span "None" at bounding box center [744, 351] width 140 height 22
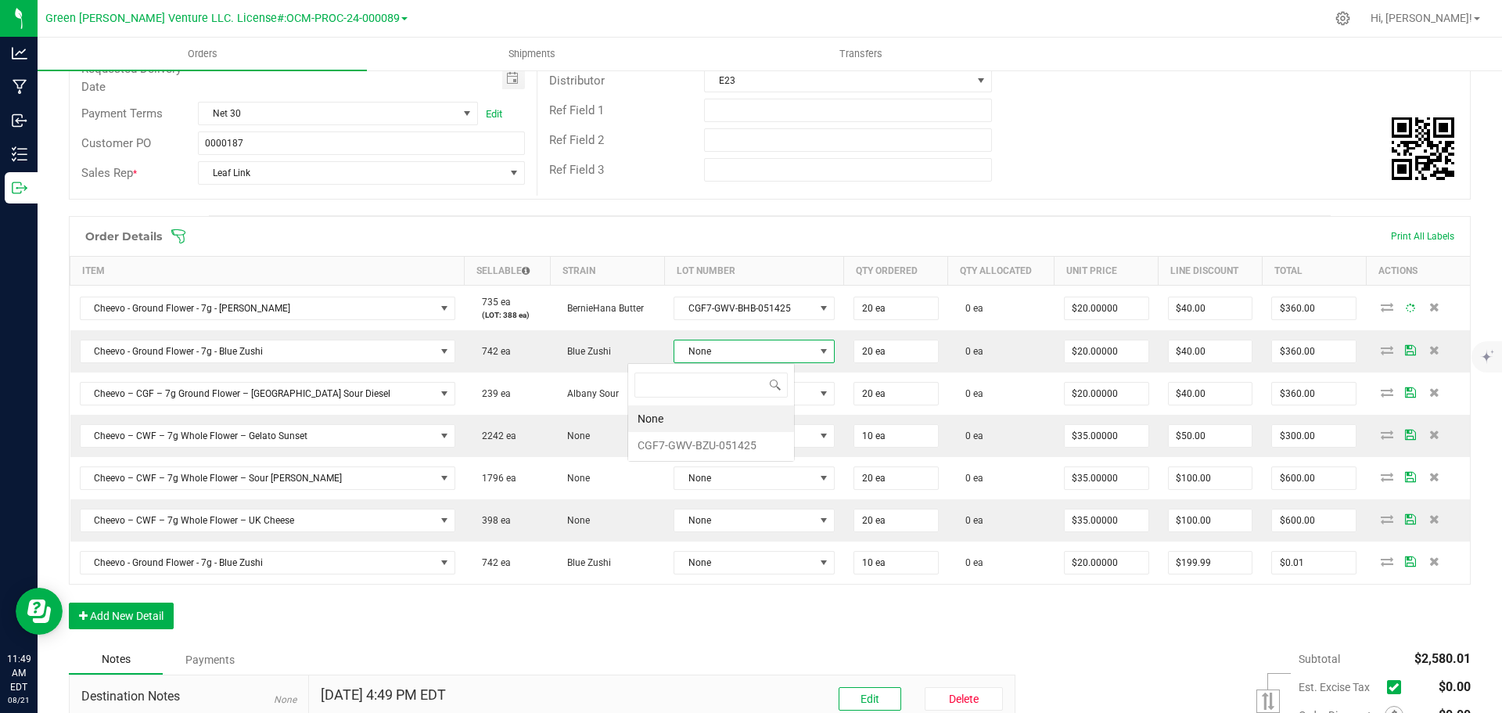
scroll to position [23, 168]
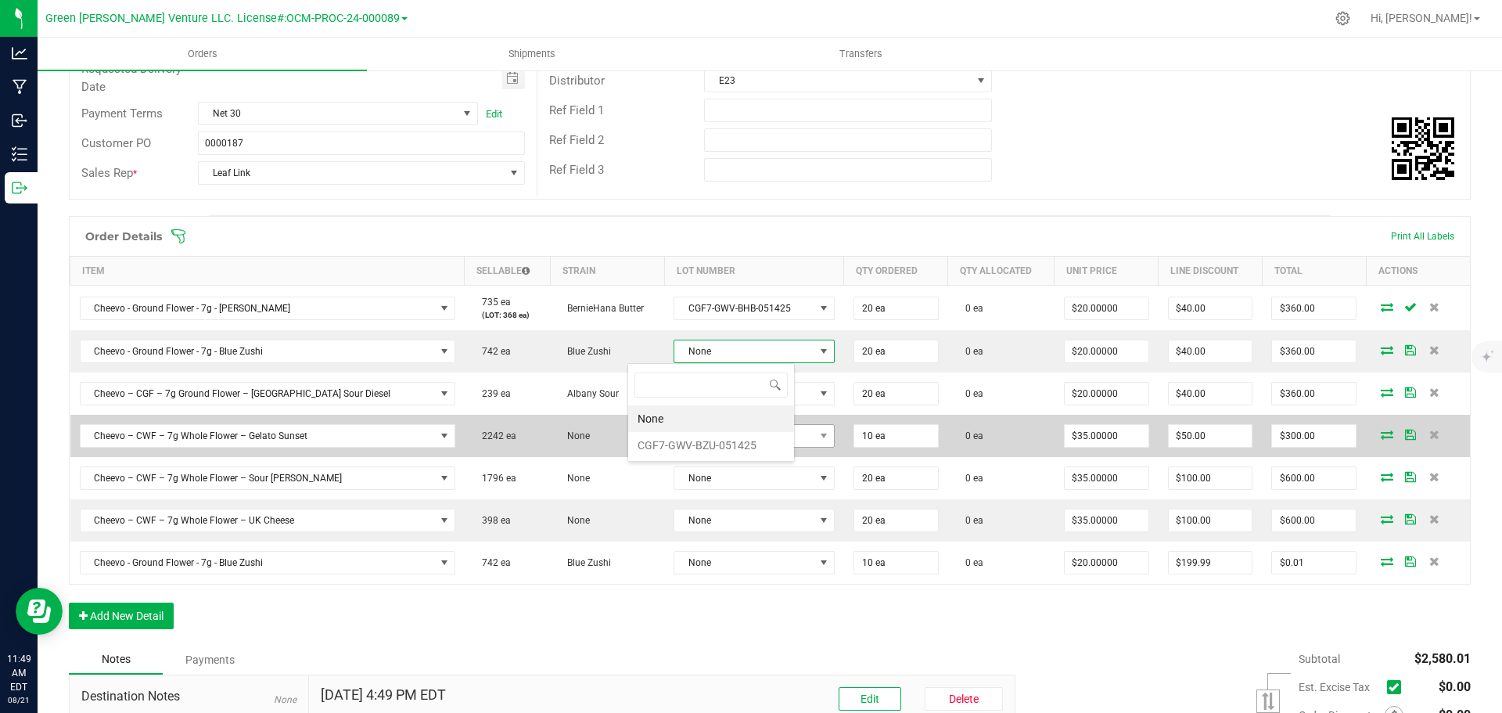
click at [710, 447] on li "CGF7-GWV-BZU-051425" at bounding box center [711, 445] width 166 height 27
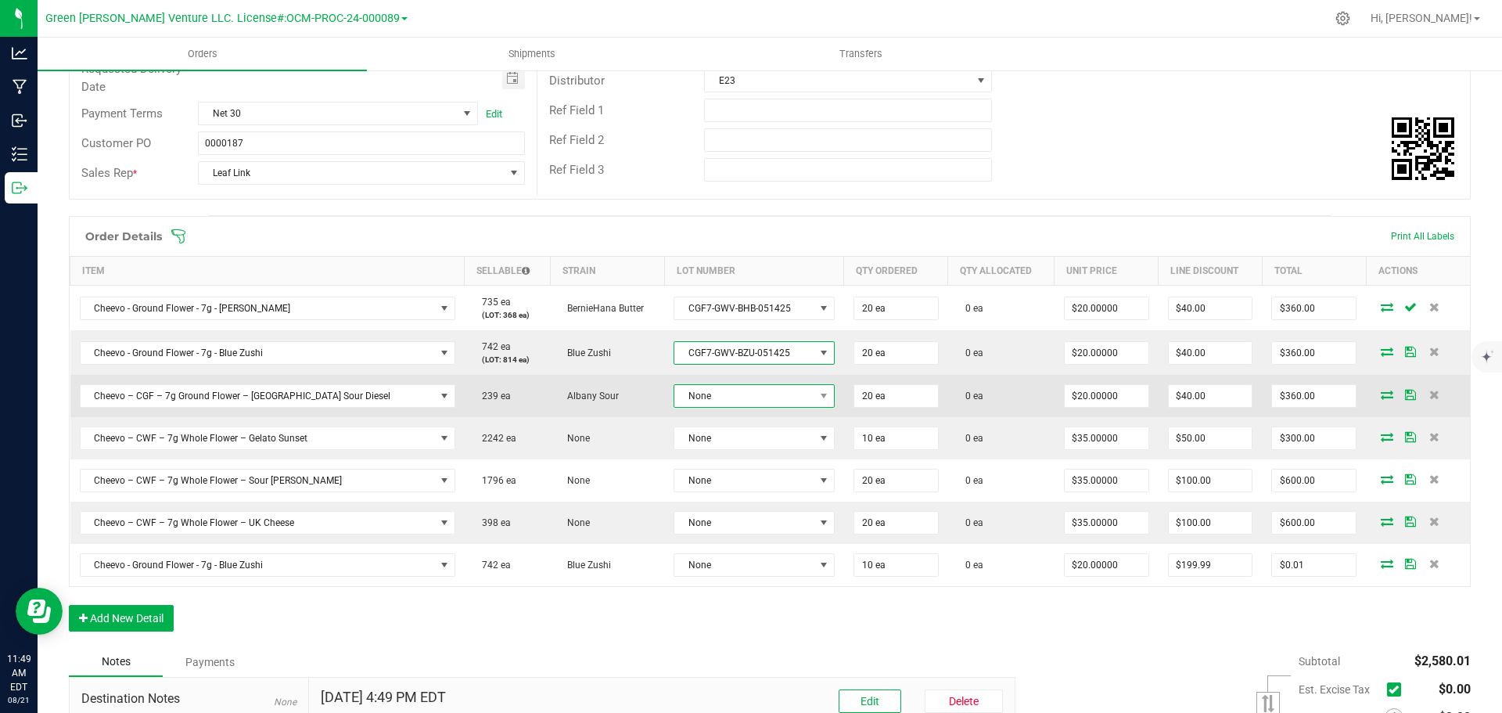
click at [695, 397] on span "None" at bounding box center [744, 396] width 140 height 22
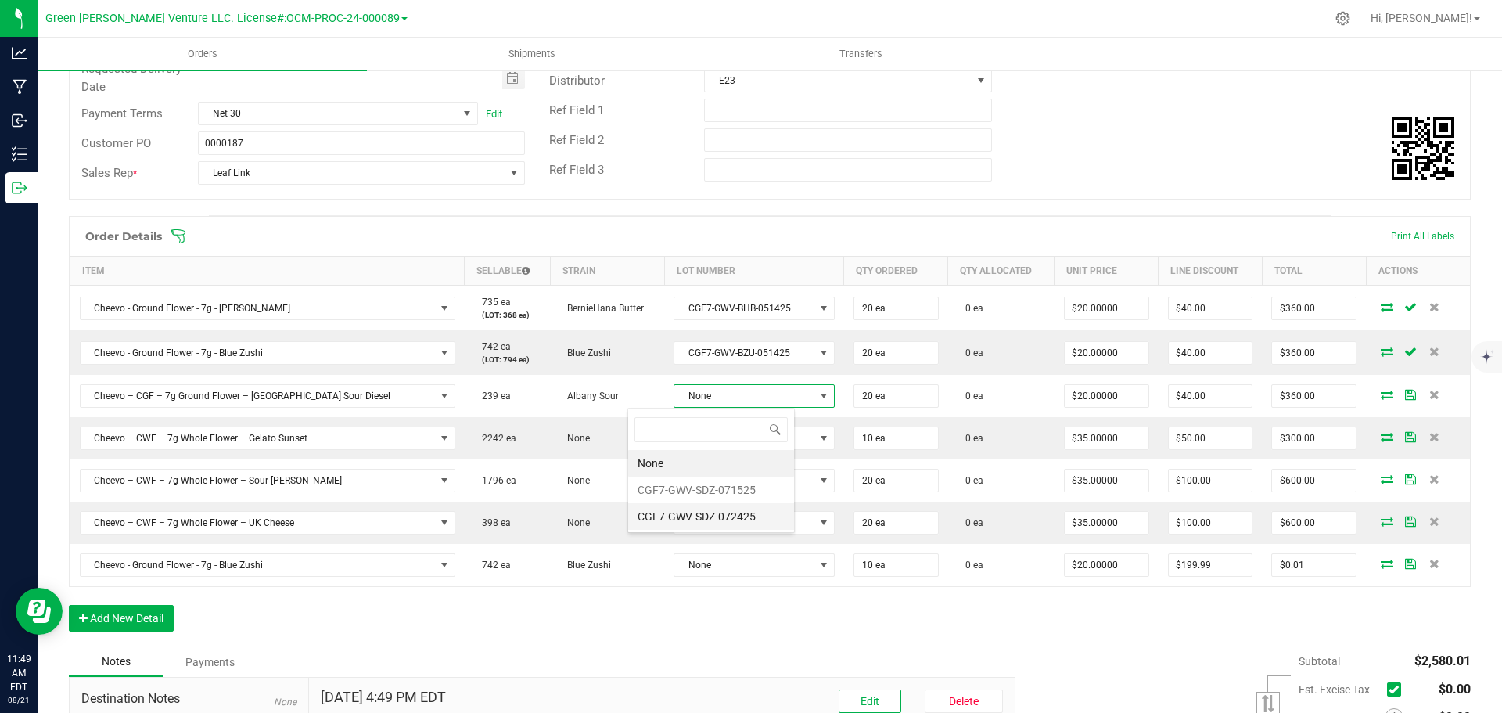
click at [704, 517] on li "CGF7-GWV-SDZ-072425" at bounding box center [711, 516] width 166 height 27
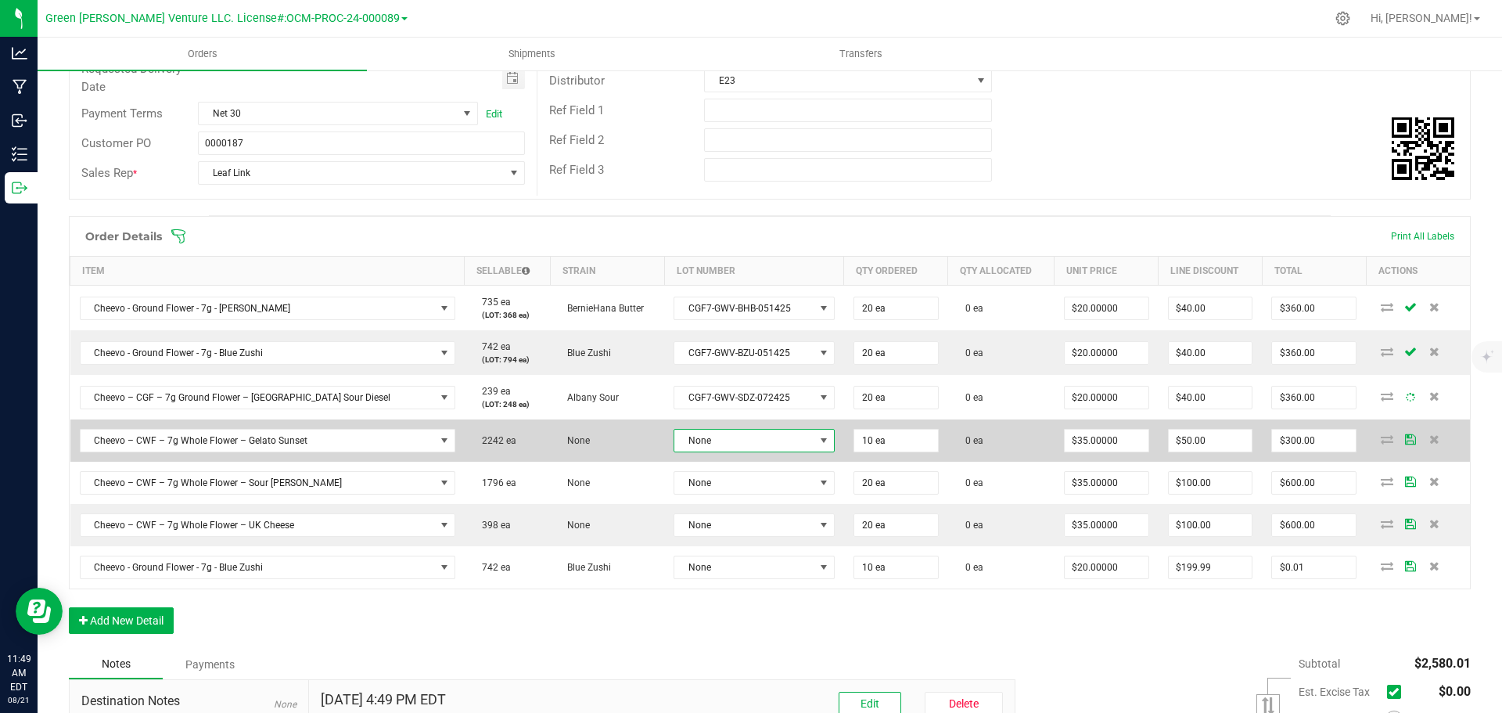
click at [698, 441] on span "None" at bounding box center [744, 440] width 140 height 22
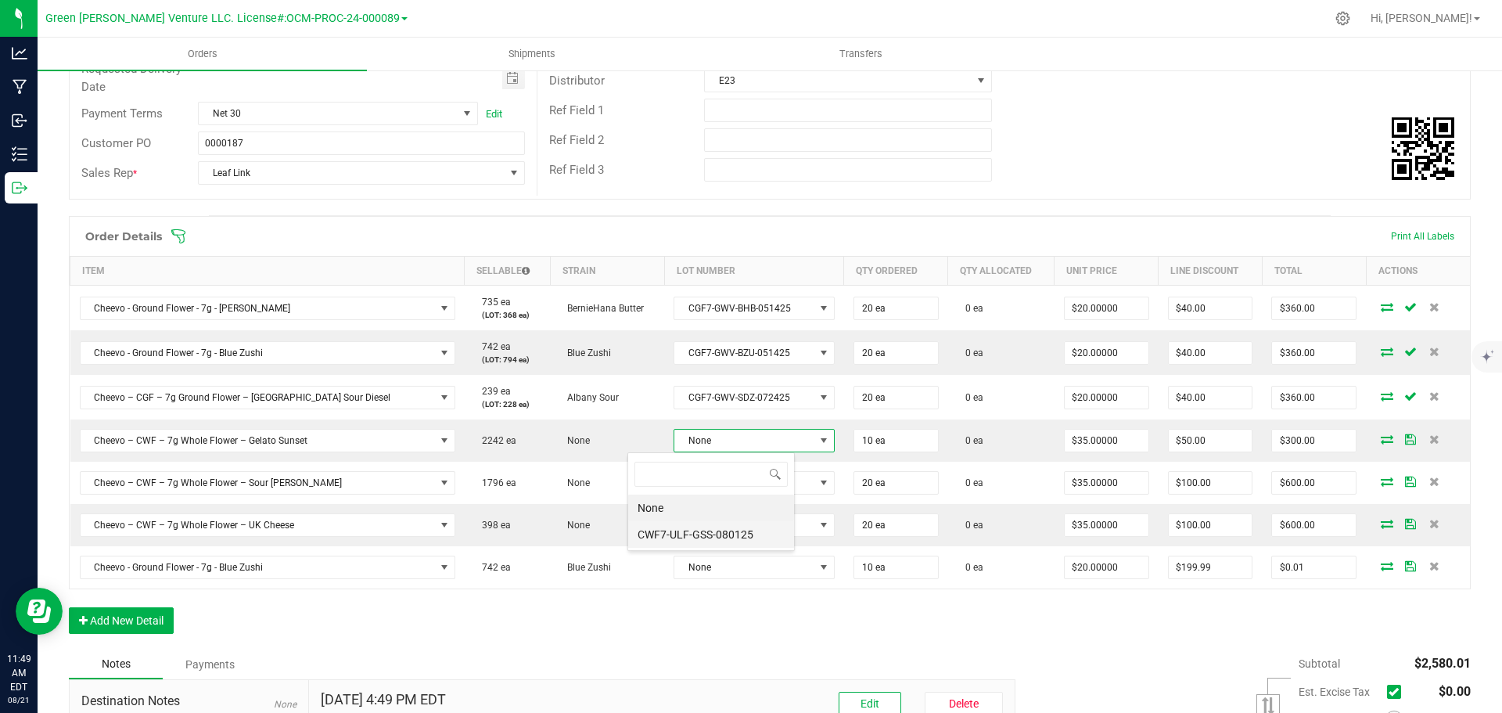
click at [699, 533] on li "CWF7-ULF-GSS-080125" at bounding box center [711, 534] width 166 height 27
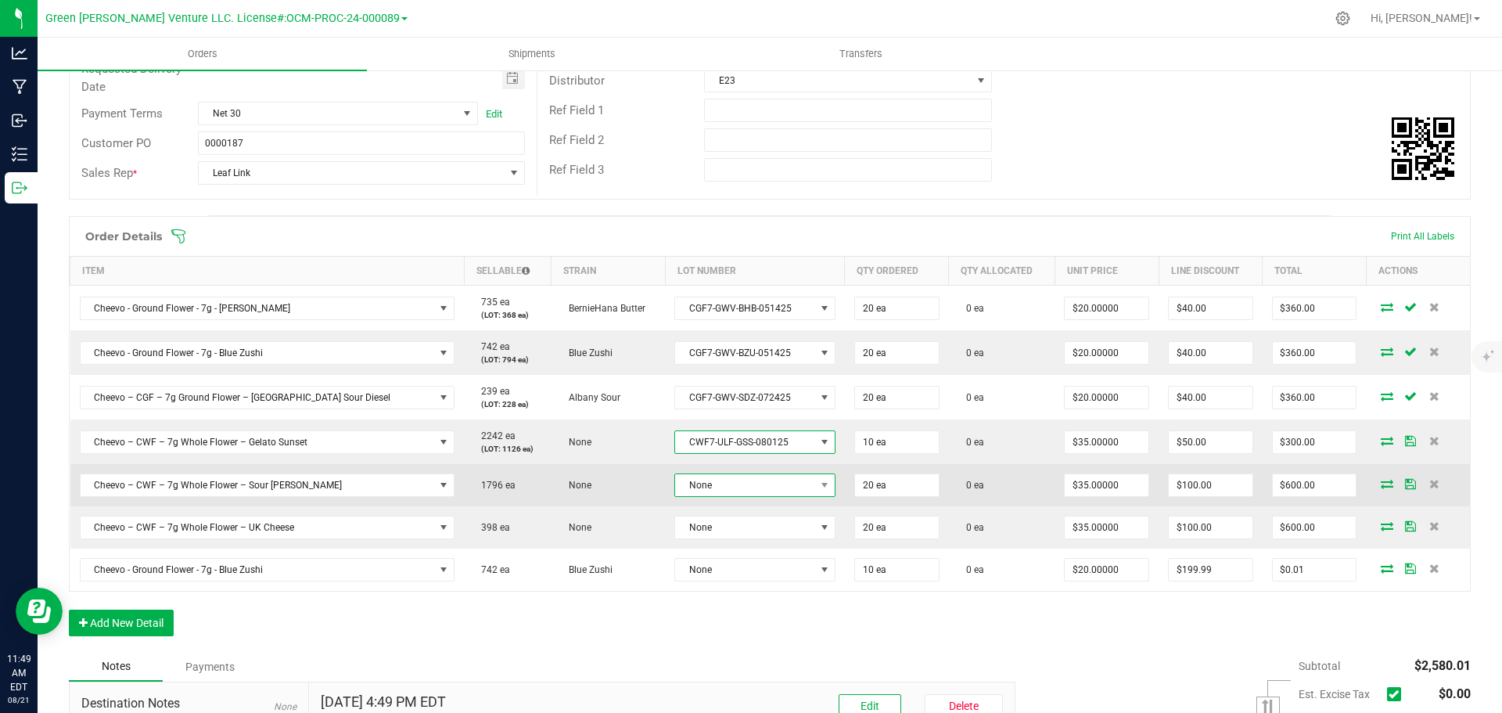
click at [698, 482] on span "None" at bounding box center [744, 485] width 139 height 22
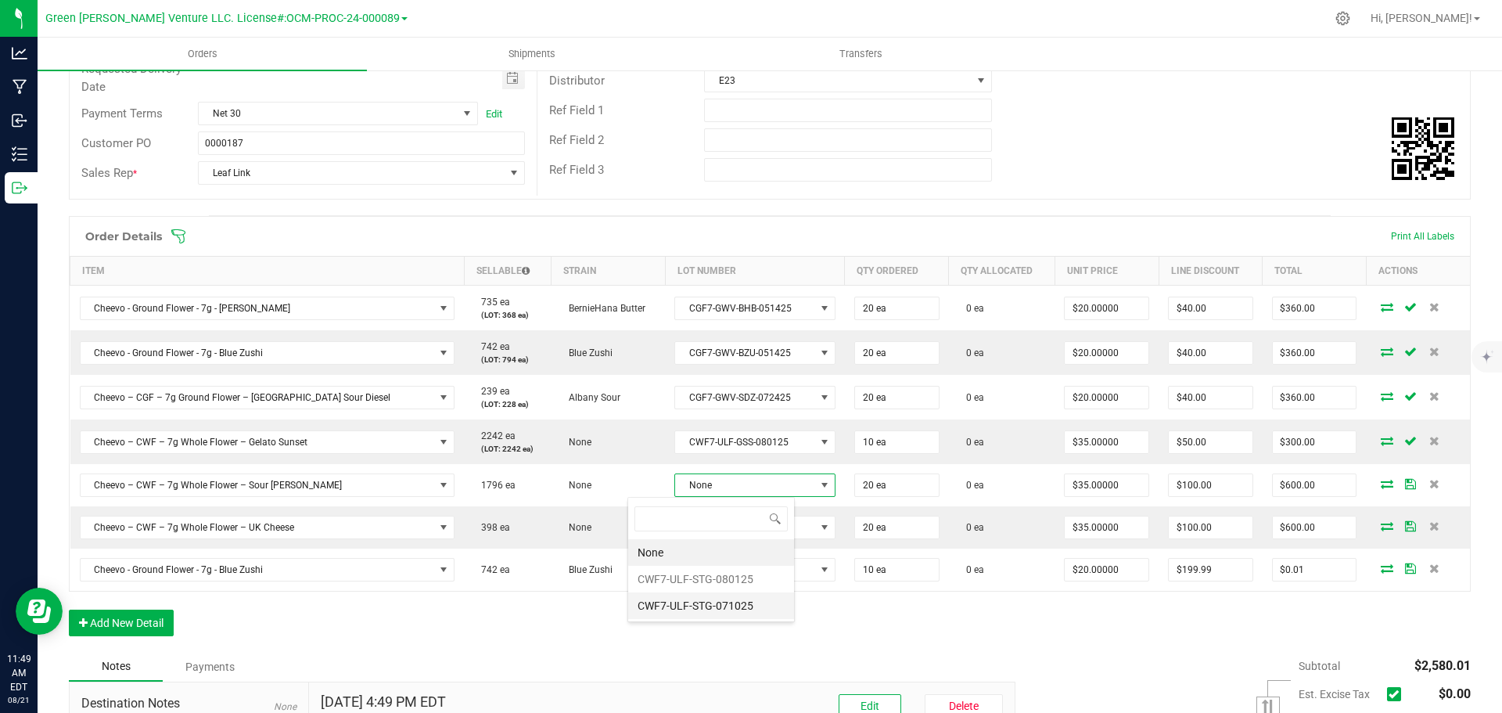
click at [705, 605] on li "CWF7-ULF-STG-071025" at bounding box center [711, 605] width 166 height 27
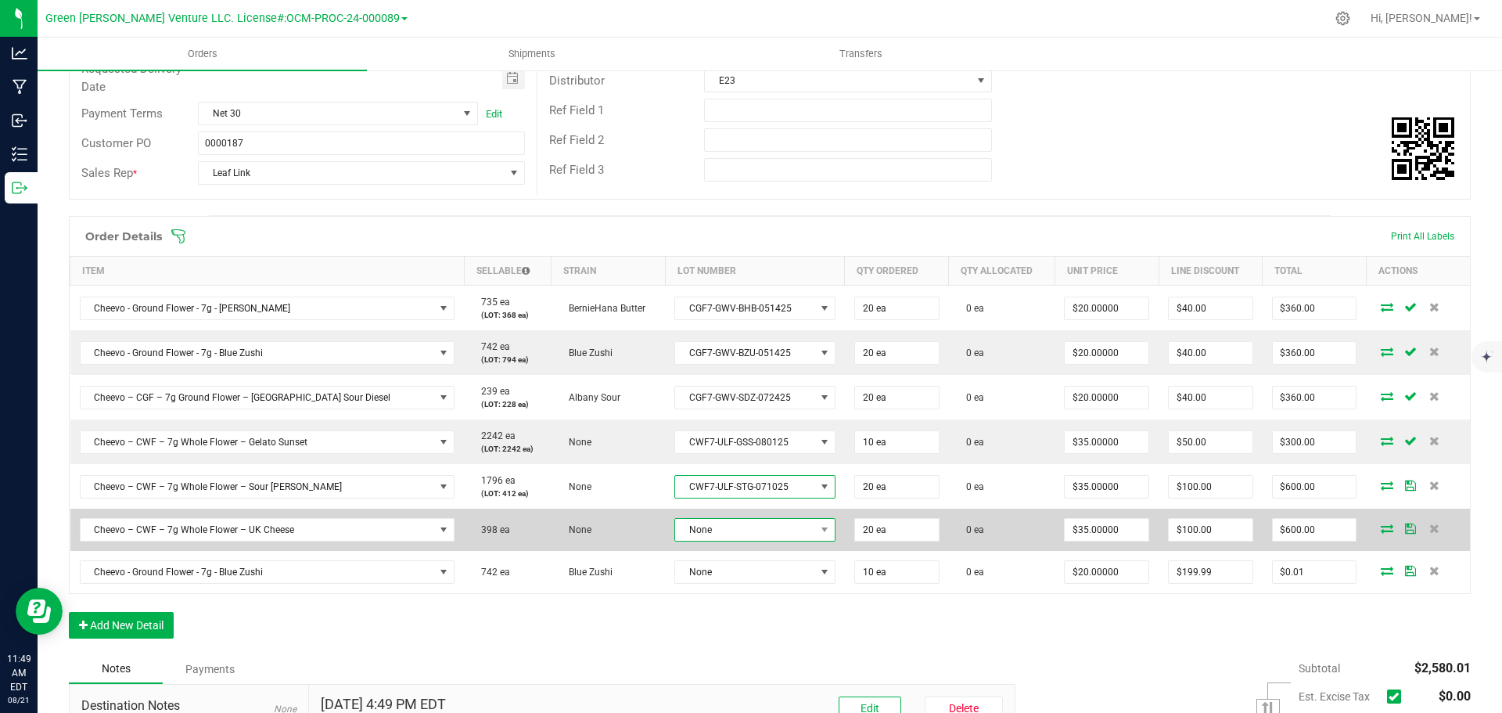
click at [699, 529] on span "None" at bounding box center [744, 530] width 139 height 22
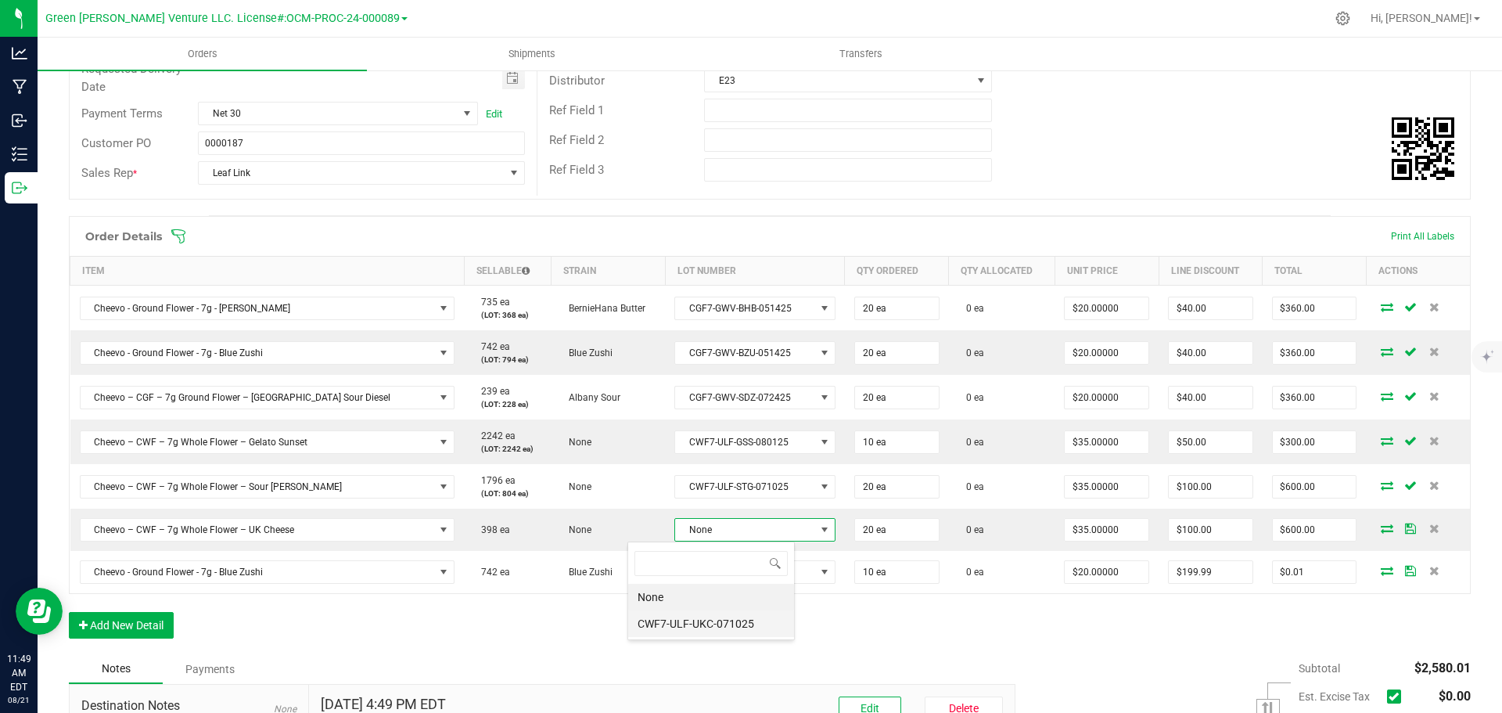
click at [704, 624] on li "CWF7-ULF-UKC-071025" at bounding box center [711, 623] width 166 height 27
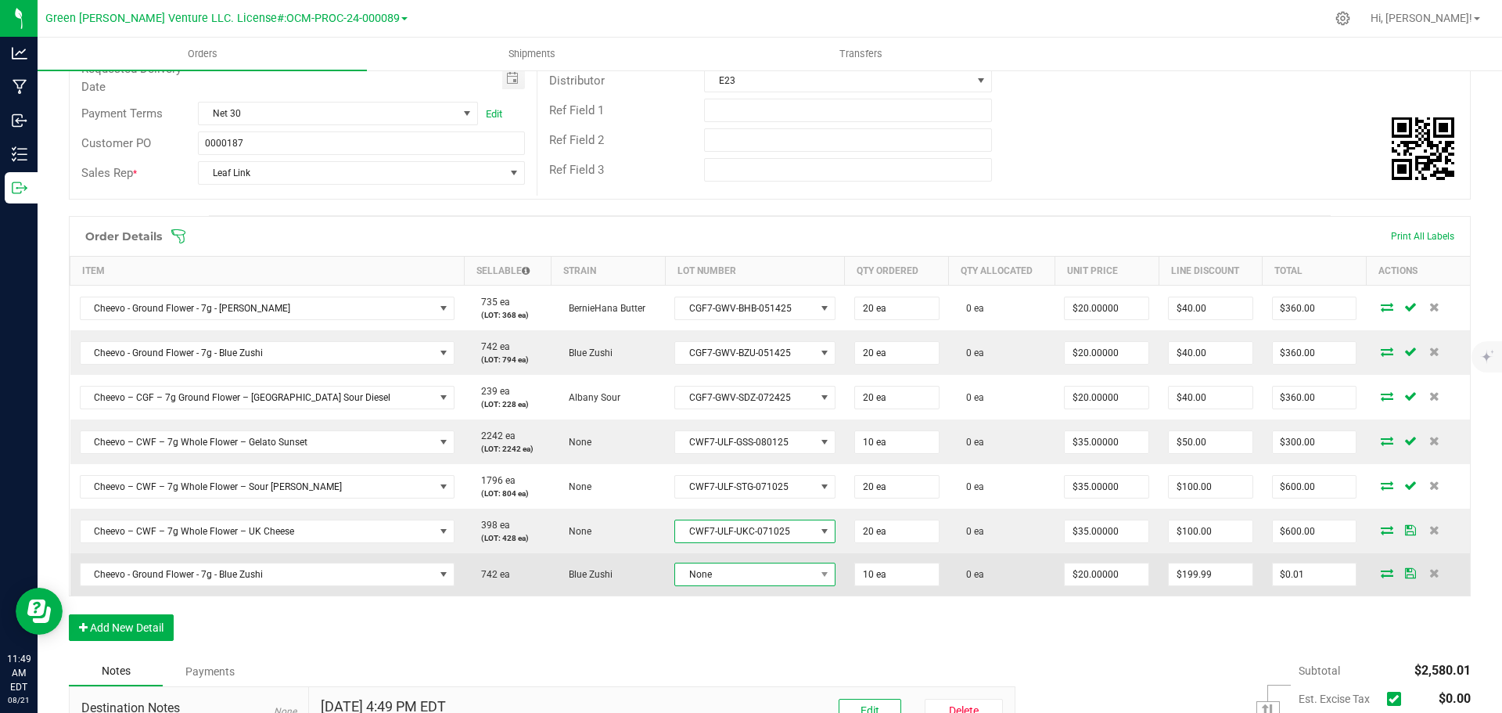
click at [703, 576] on span "None" at bounding box center [744, 574] width 139 height 22
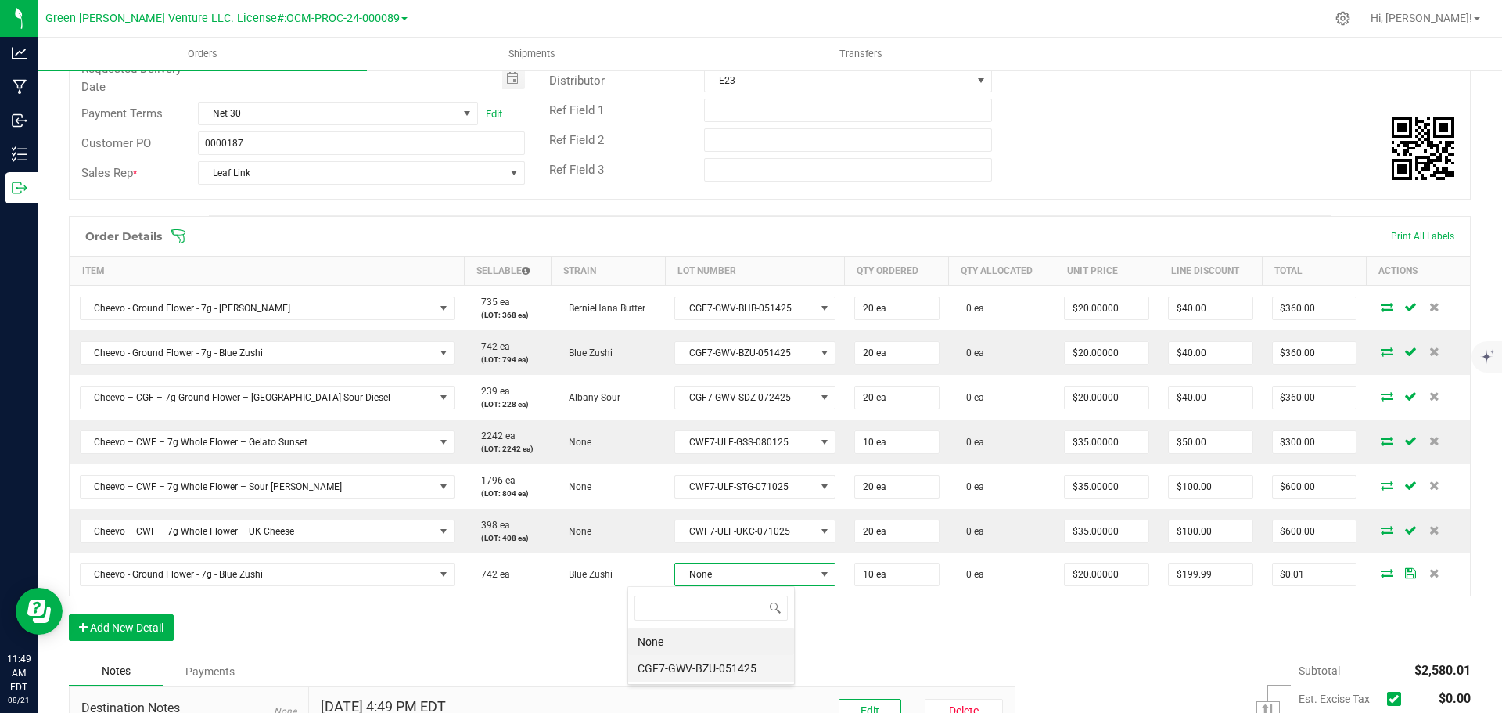
click at [707, 670] on li "CGF7-GWV-BZU-051425" at bounding box center [711, 668] width 166 height 27
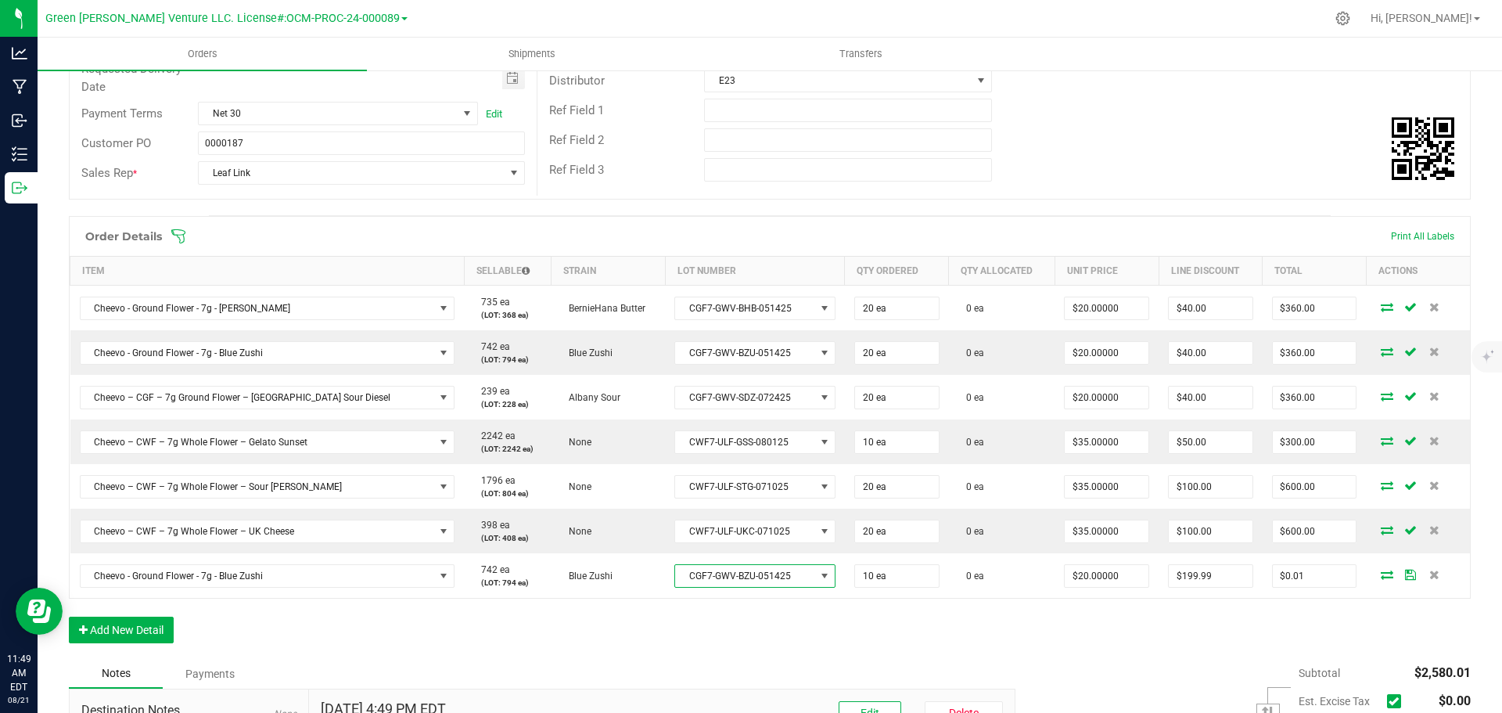
click at [179, 232] on icon at bounding box center [179, 236] width 16 height 16
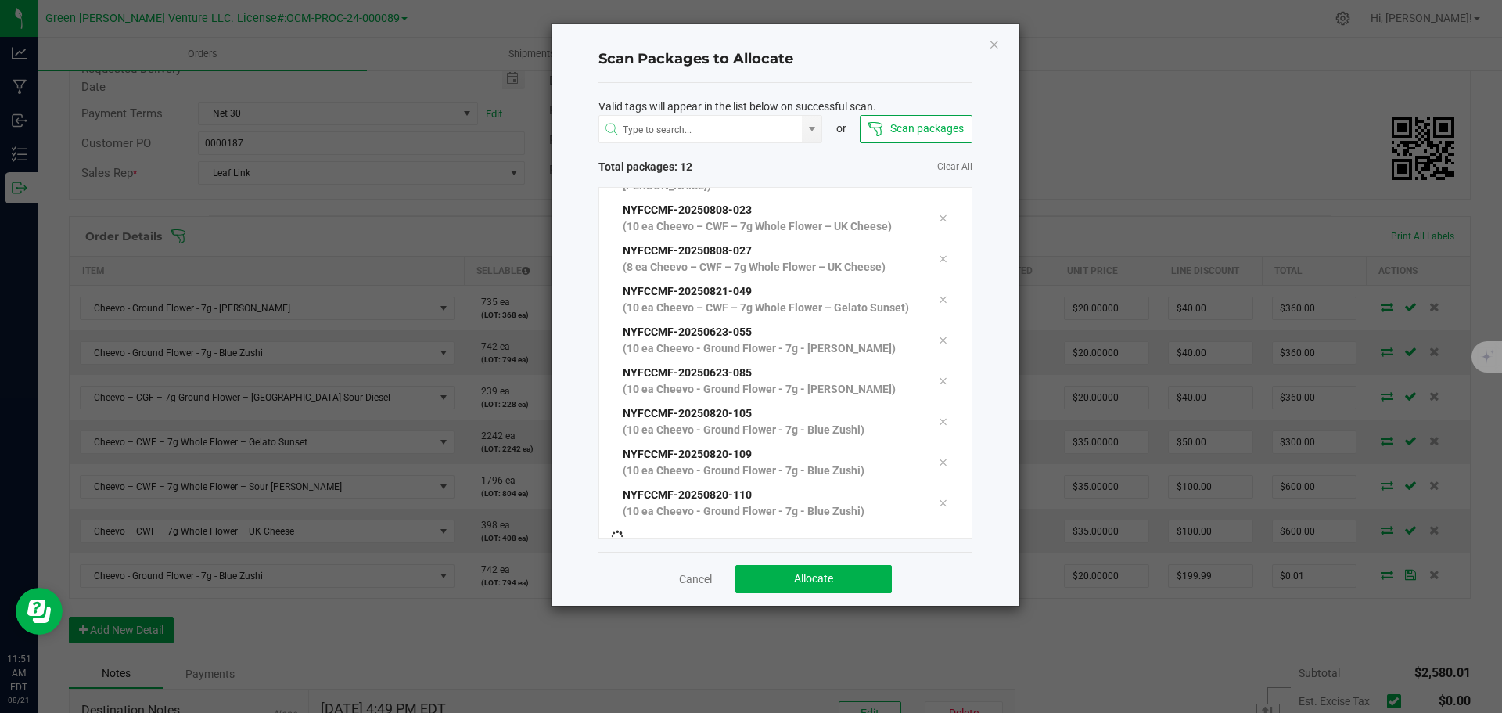
scroll to position [202, 0]
click at [768, 577] on button "Allocate" at bounding box center [813, 579] width 156 height 28
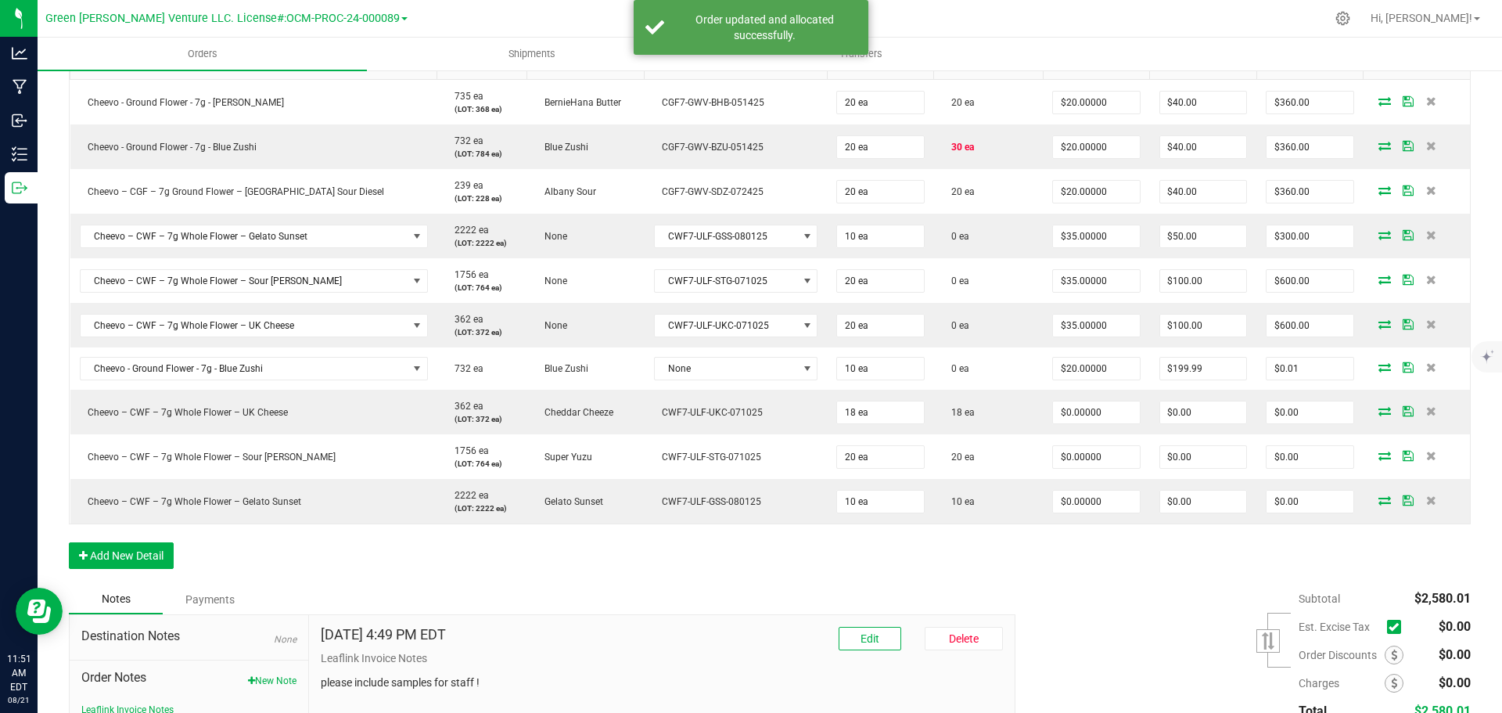
scroll to position [412, 0]
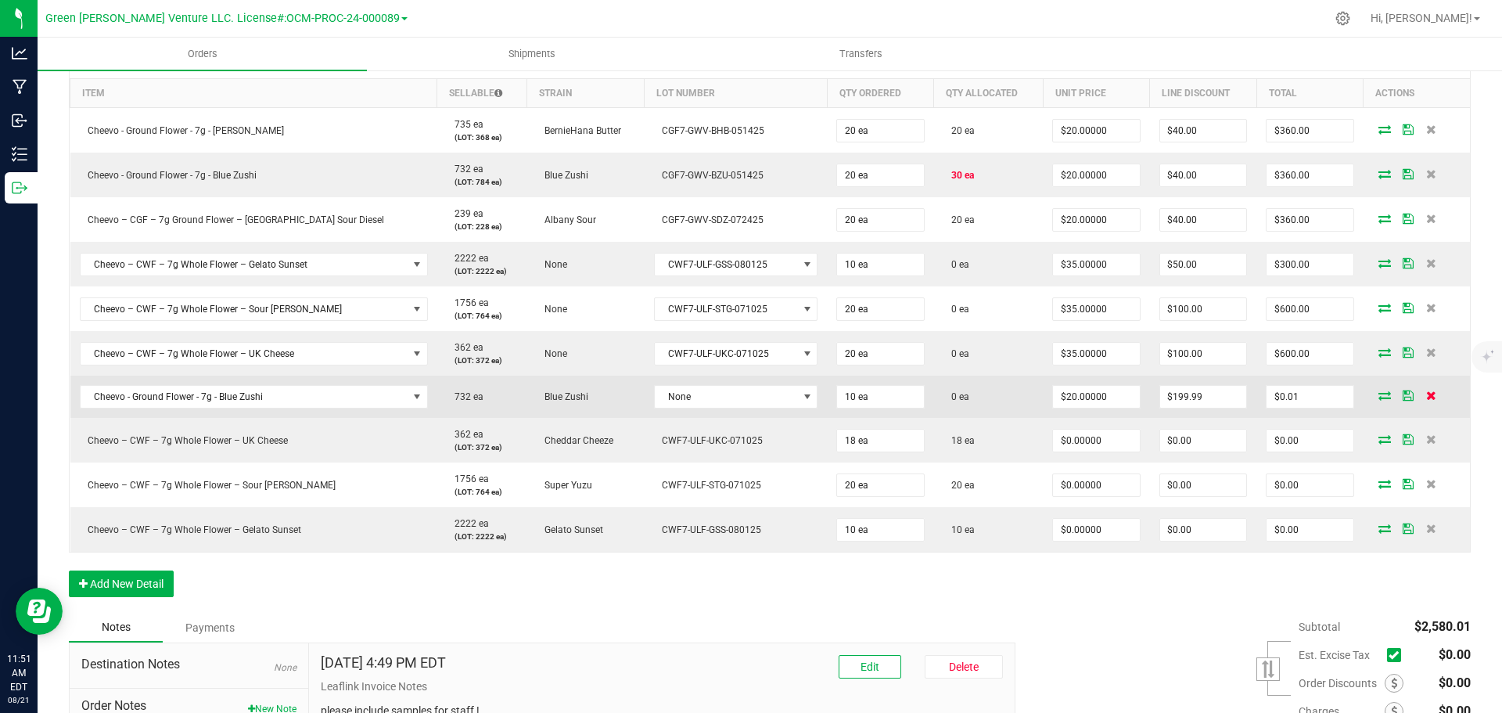
click at [1426, 393] on icon at bounding box center [1431, 394] width 10 height 9
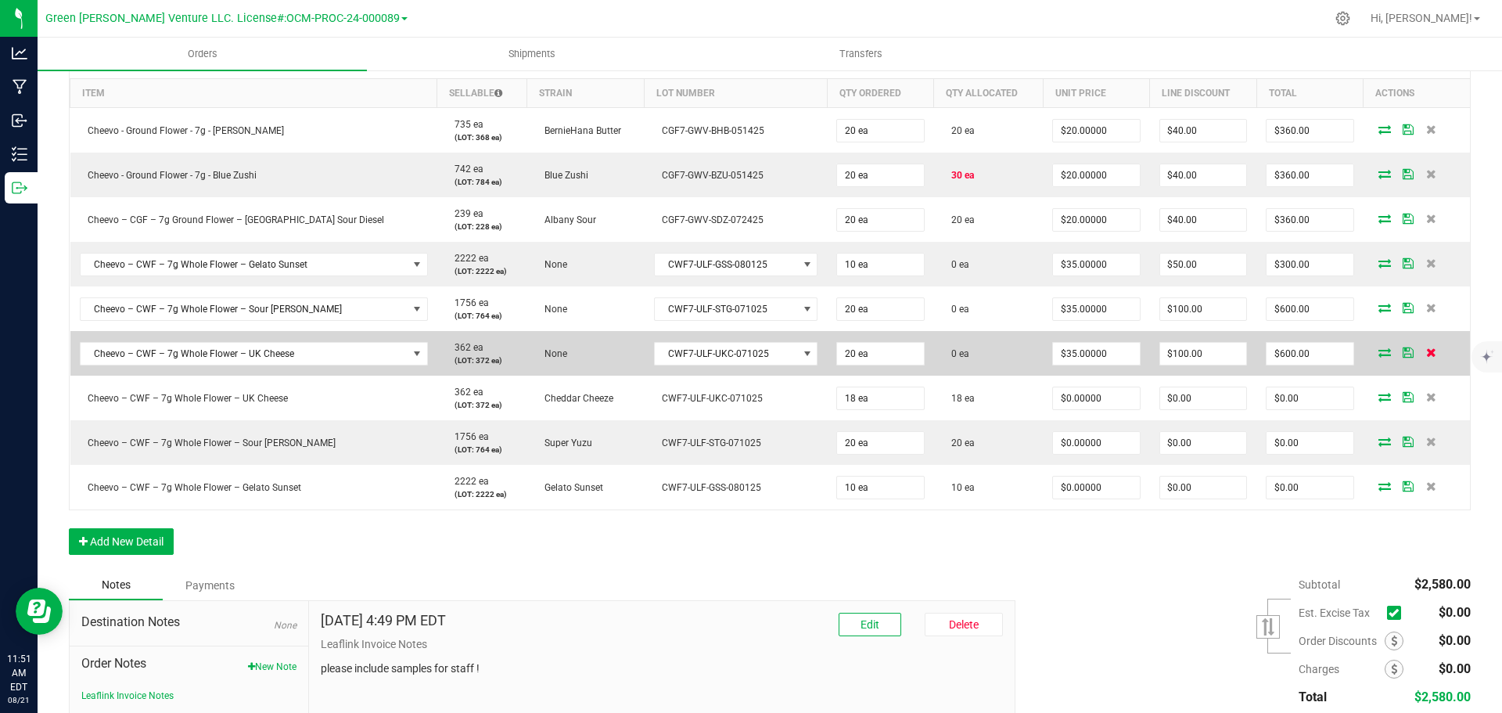
click at [1426, 354] on icon at bounding box center [1431, 351] width 10 height 9
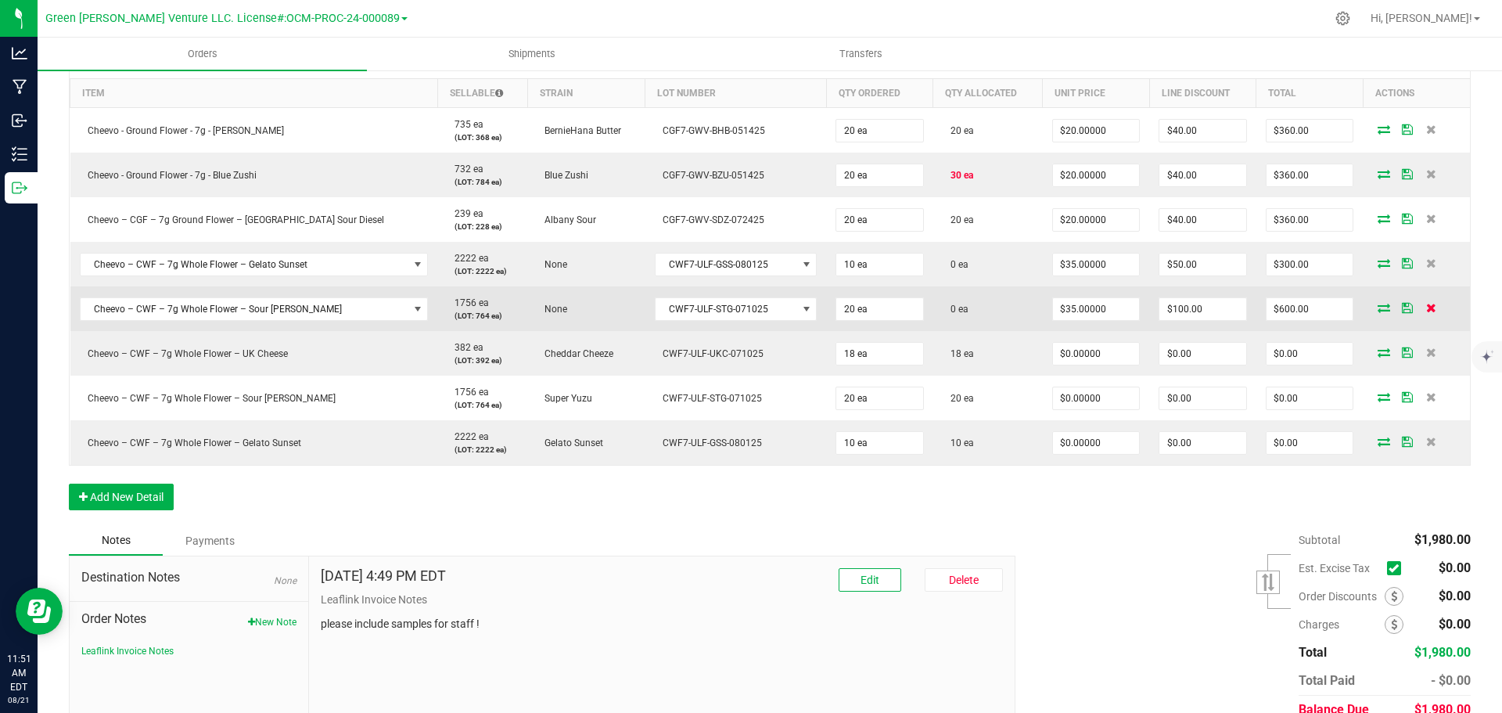
click at [1426, 307] on icon at bounding box center [1431, 307] width 10 height 9
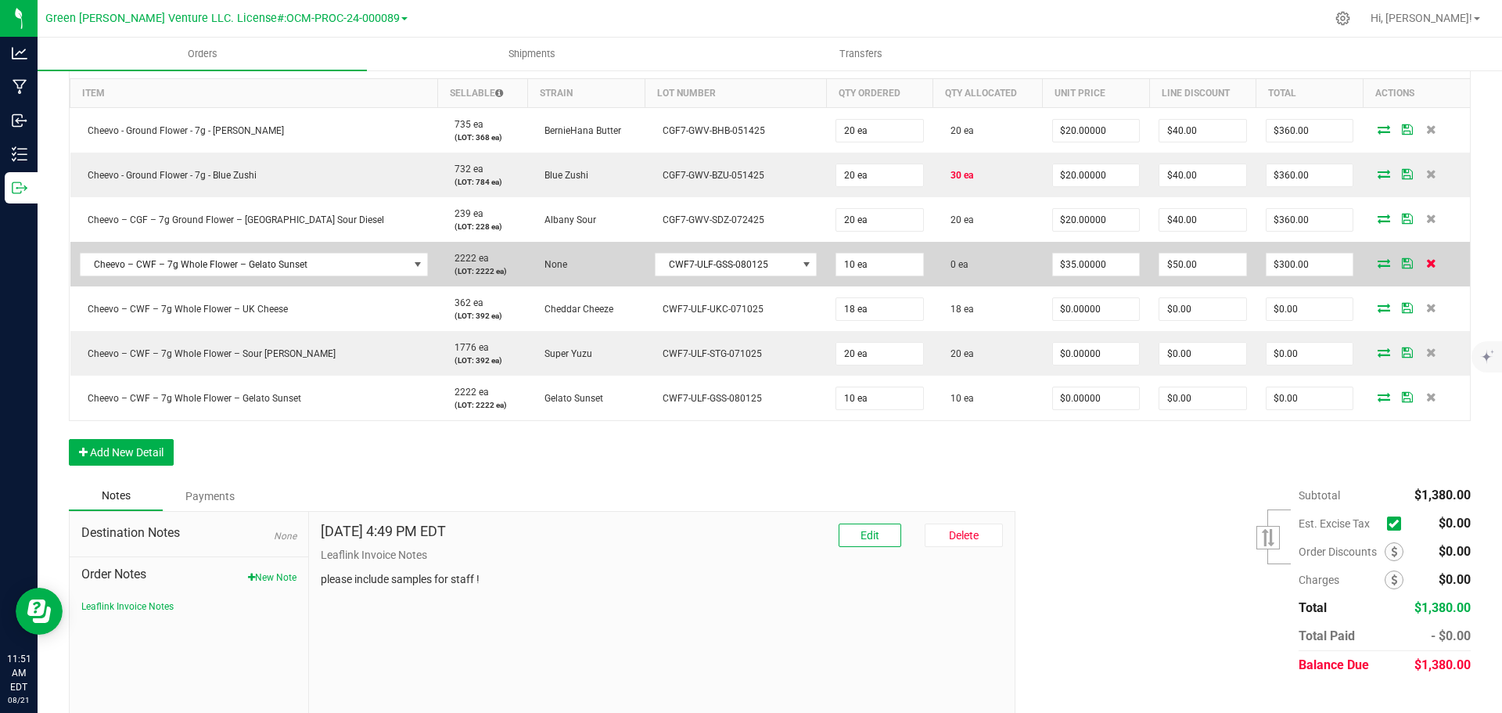
click at [1426, 264] on icon at bounding box center [1431, 262] width 10 height 9
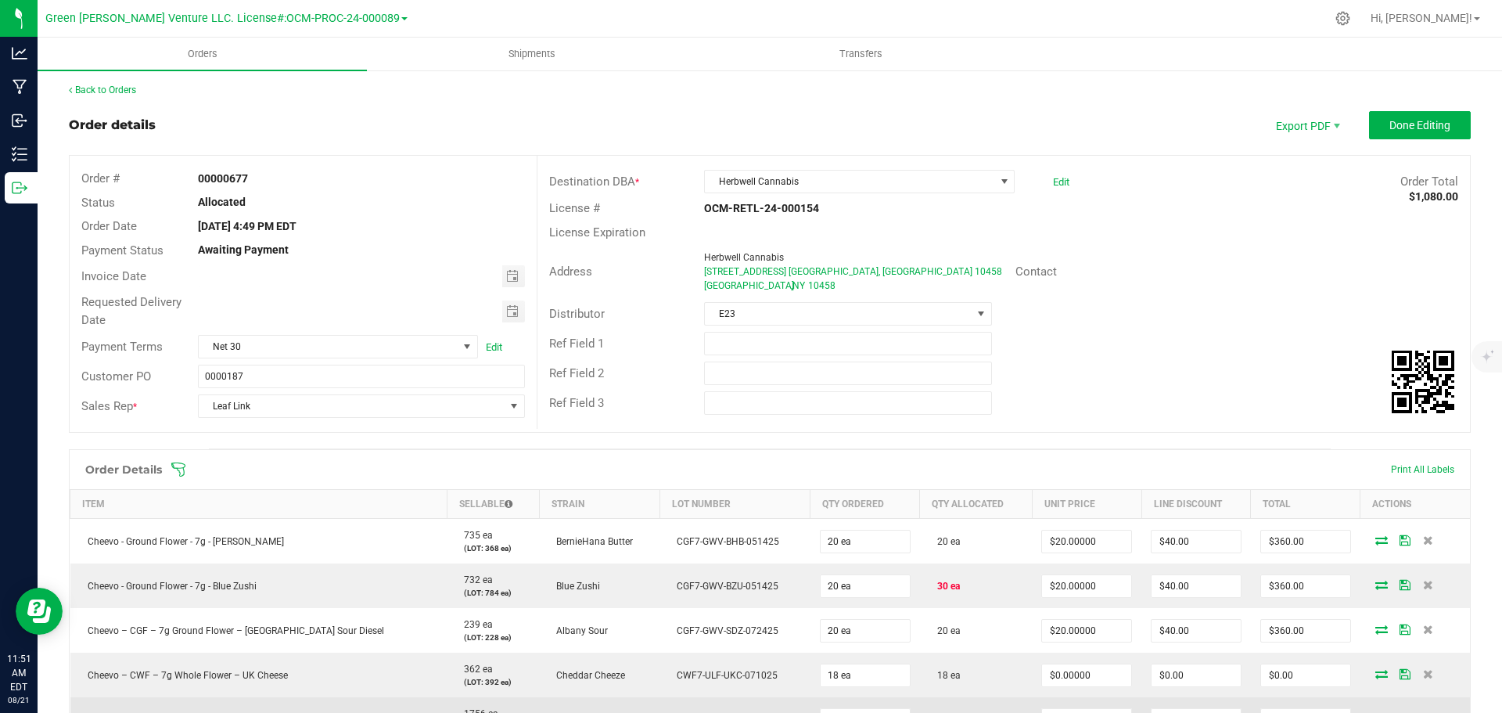
scroll to position [0, 0]
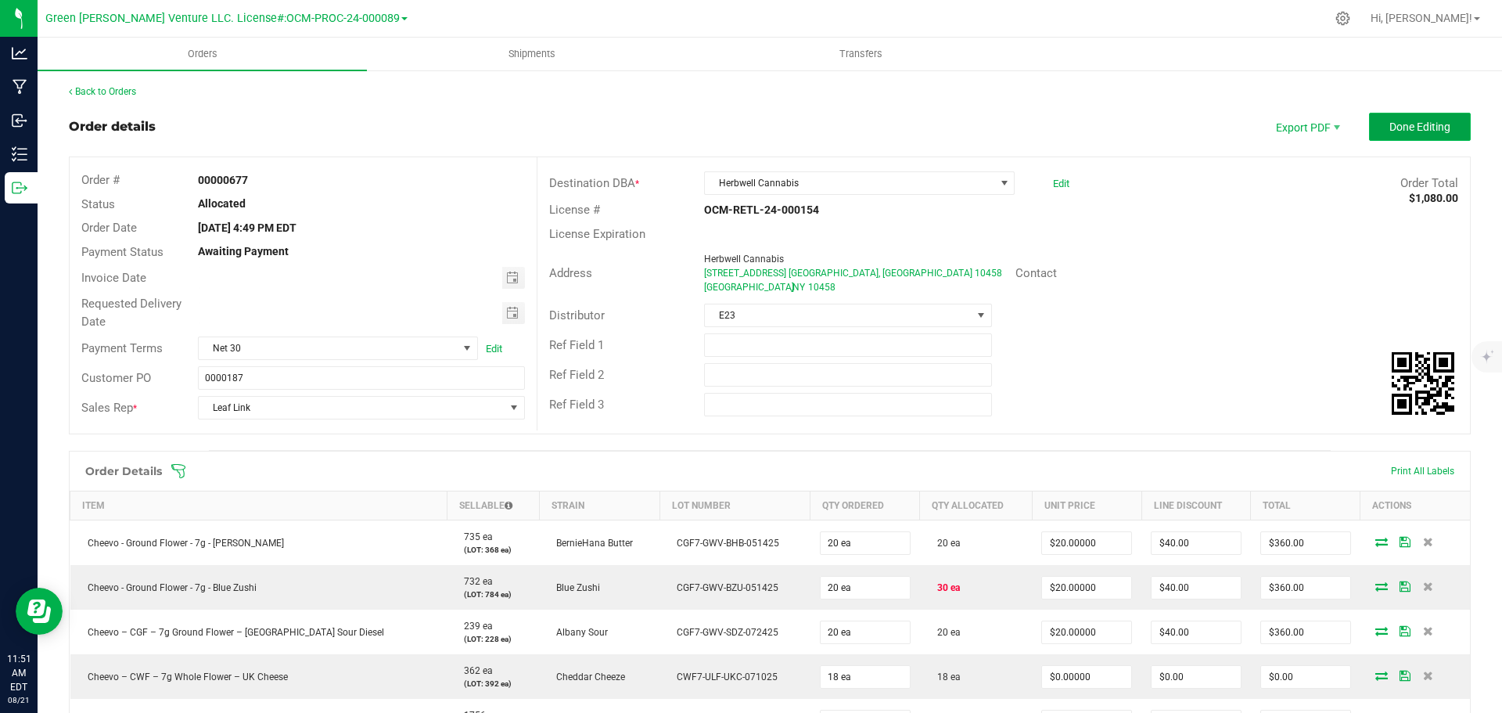
click at [1373, 128] on button "Done Editing" at bounding box center [1420, 127] width 102 height 28
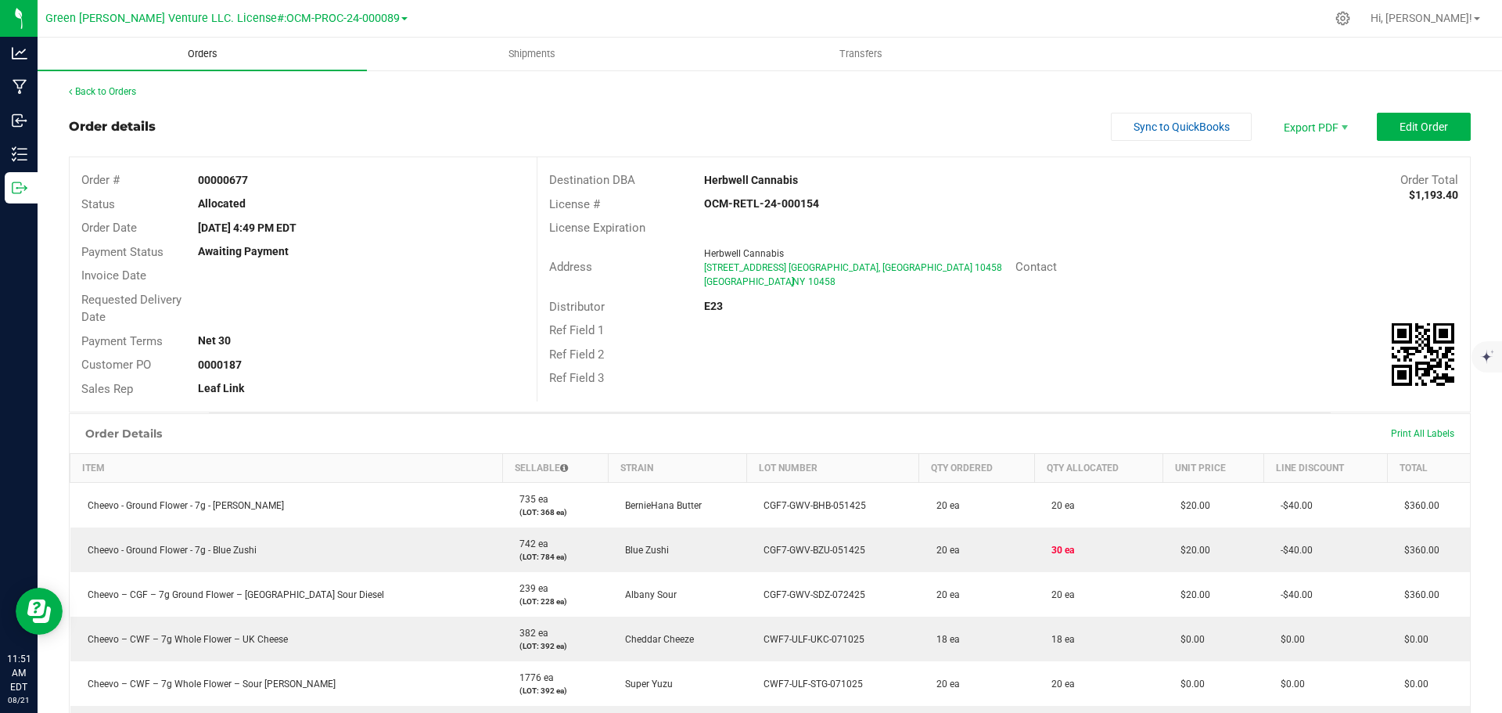
click at [198, 53] on span "Orders" at bounding box center [203, 54] width 72 height 14
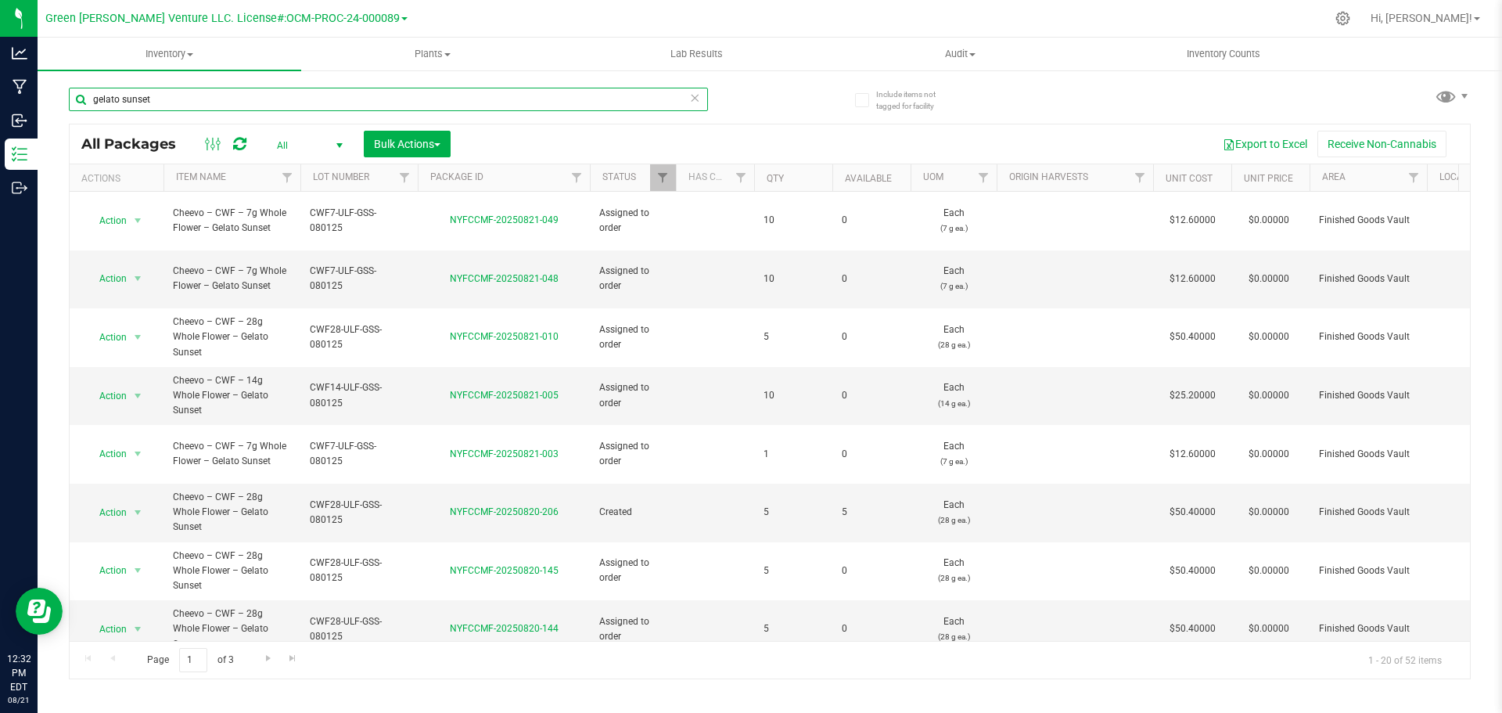
click at [185, 102] on input "gelato sunset" at bounding box center [388, 99] width 639 height 23
click at [181, 105] on input "gelato sunset" at bounding box center [388, 99] width 639 height 23
click at [181, 106] on input "gelato sunset" at bounding box center [388, 99] width 639 height 23
click at [170, 100] on input "gelato sunset" at bounding box center [388, 99] width 639 height 23
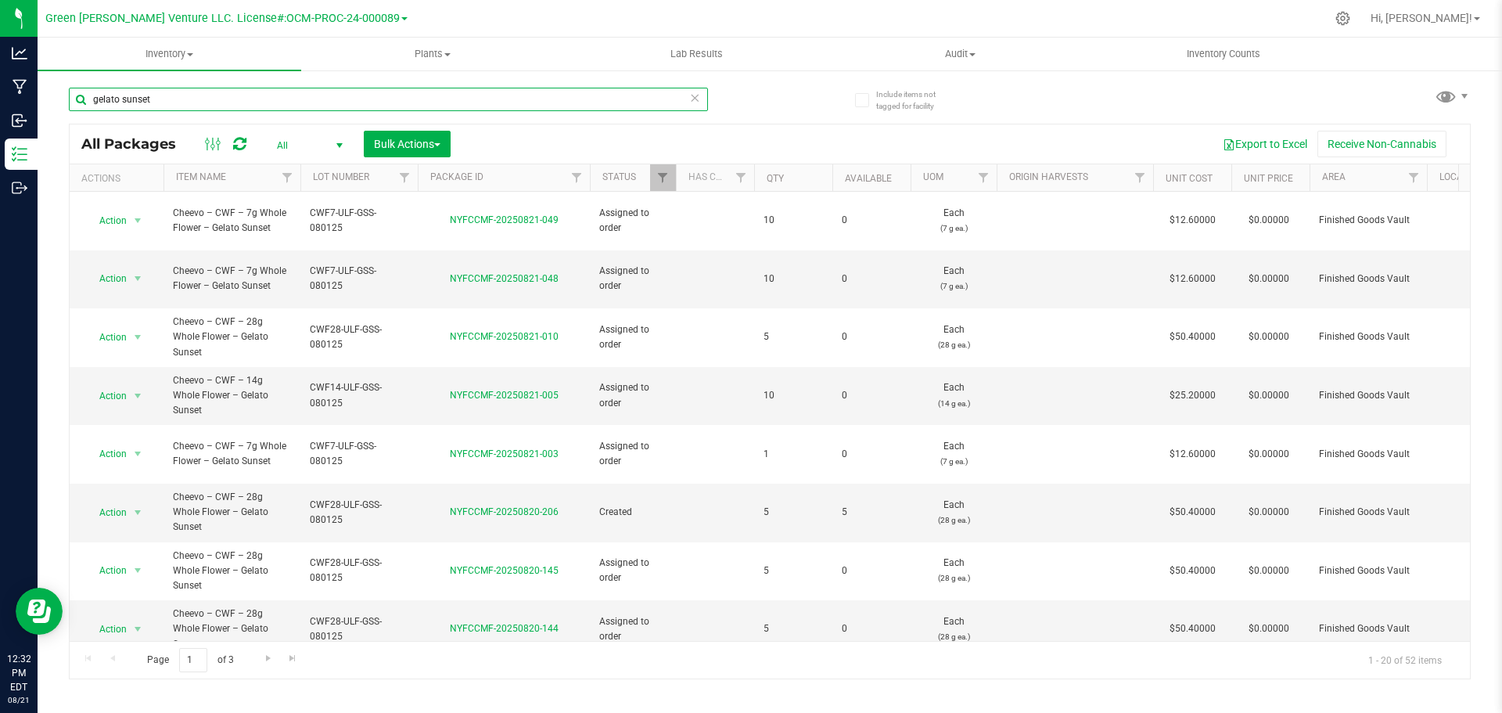
click at [147, 100] on input "gelato sunset" at bounding box center [388, 99] width 639 height 23
click at [96, 101] on input "gelato sunset" at bounding box center [388, 99] width 639 height 23
drag, startPoint x: 156, startPoint y: 97, endPoint x: 81, endPoint y: 104, distance: 75.4
click at [81, 104] on input "gelato sunset" at bounding box center [388, 99] width 639 height 23
type input "Gorilla Diesel"
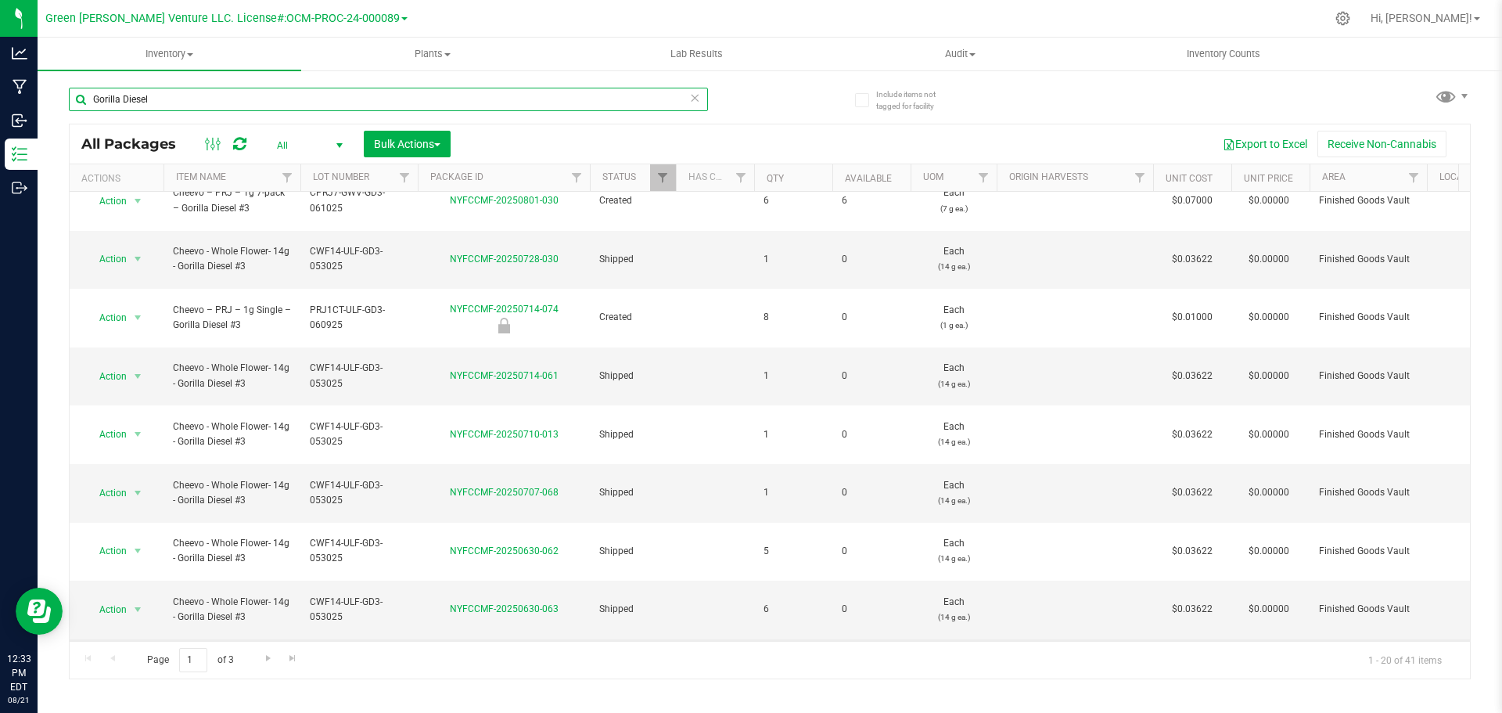
scroll to position [503, 0]
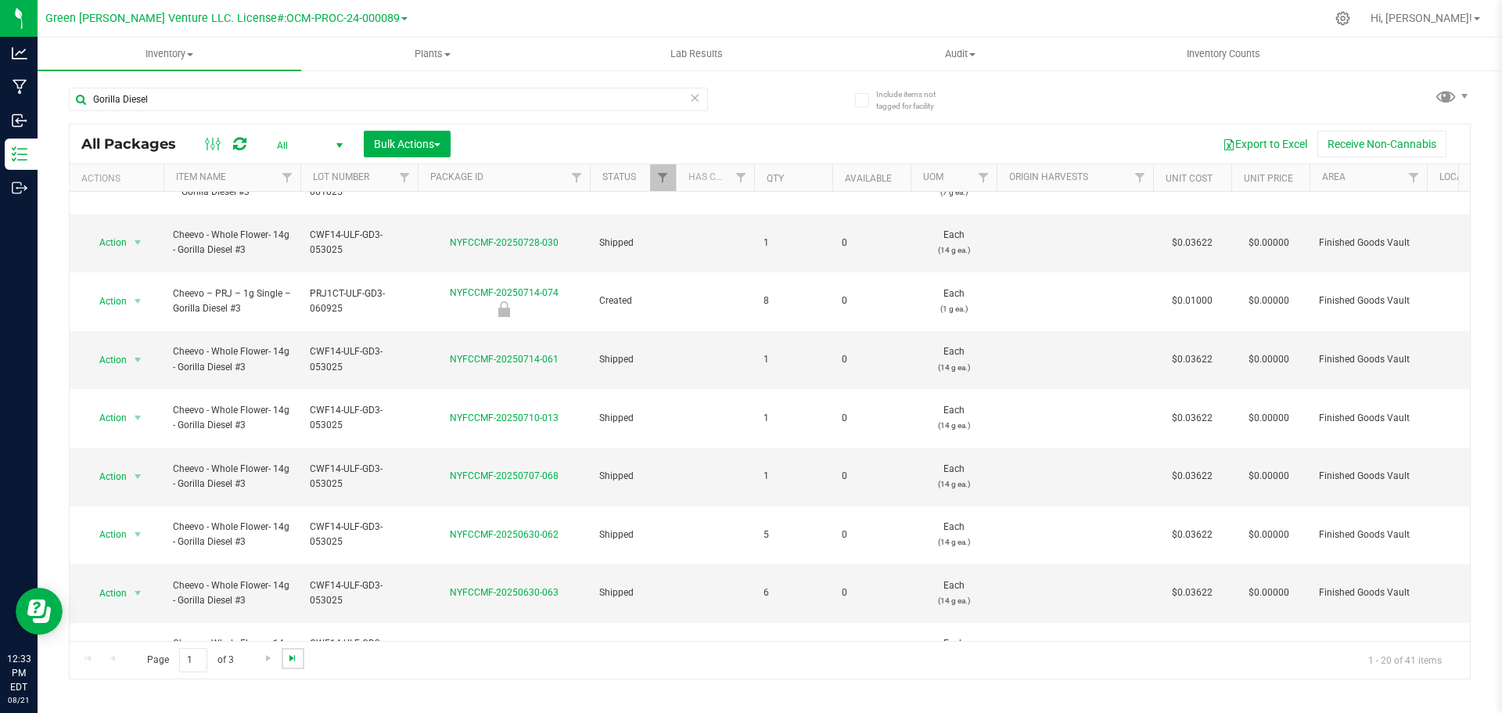
click at [296, 659] on span "Go to the last page" at bounding box center [292, 657] width 13 height 13
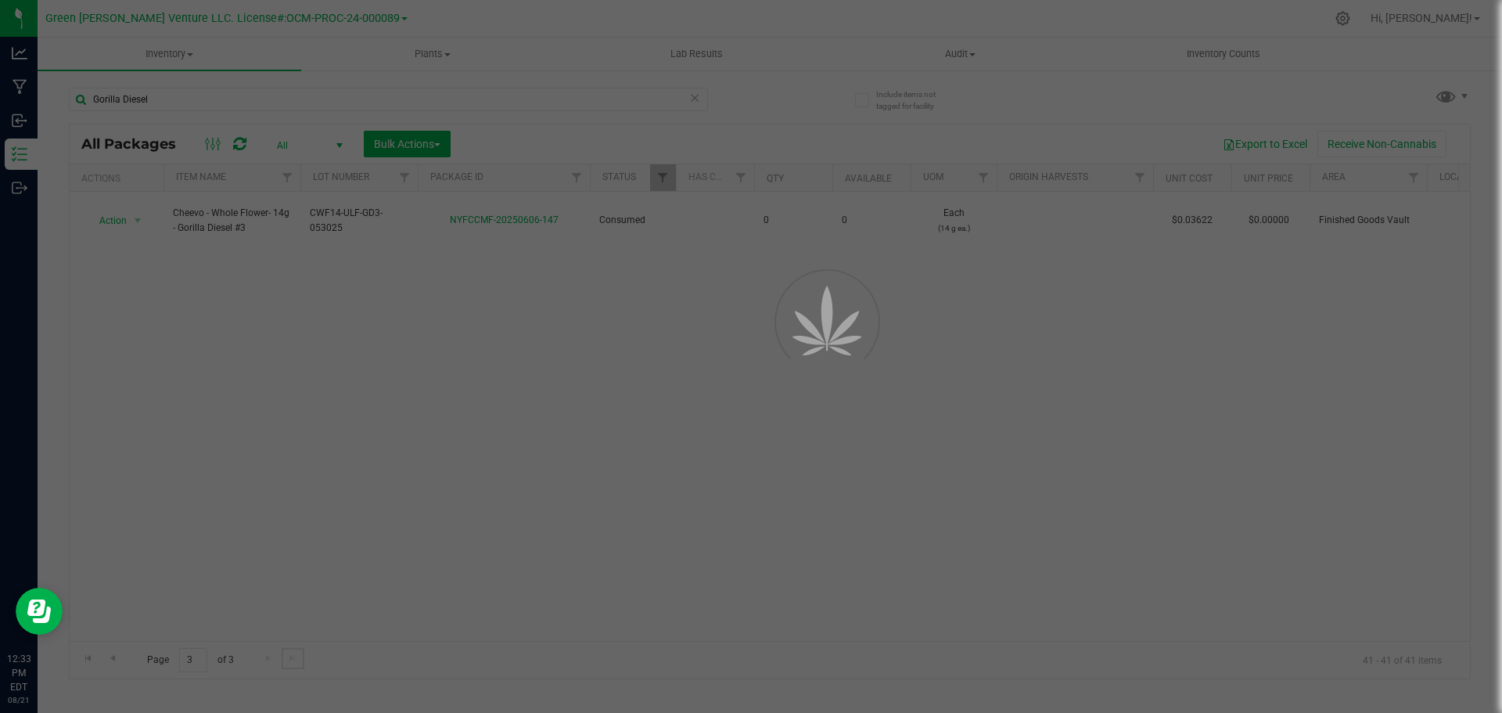
scroll to position [0, 0]
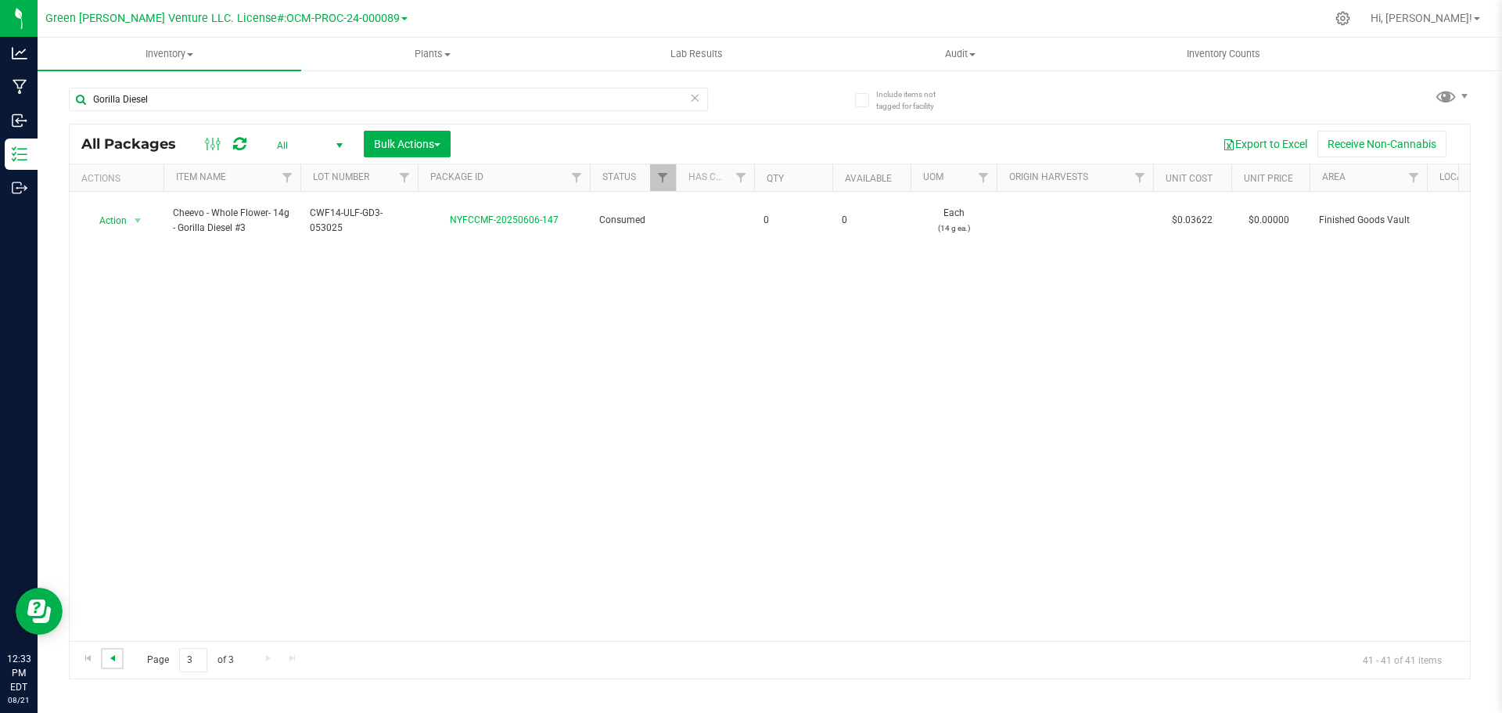
click at [113, 656] on span "Go to the previous page" at bounding box center [112, 657] width 13 height 13
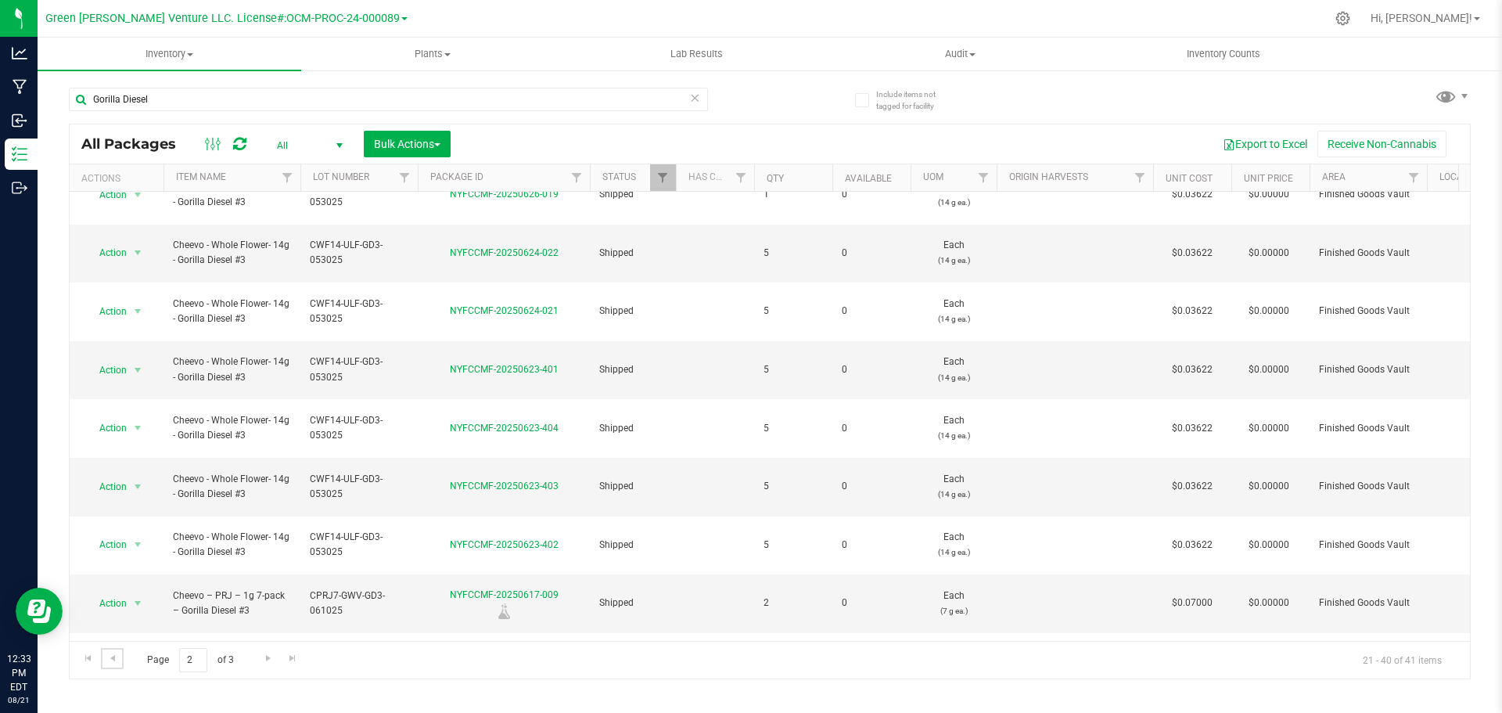
scroll to position [506, 0]
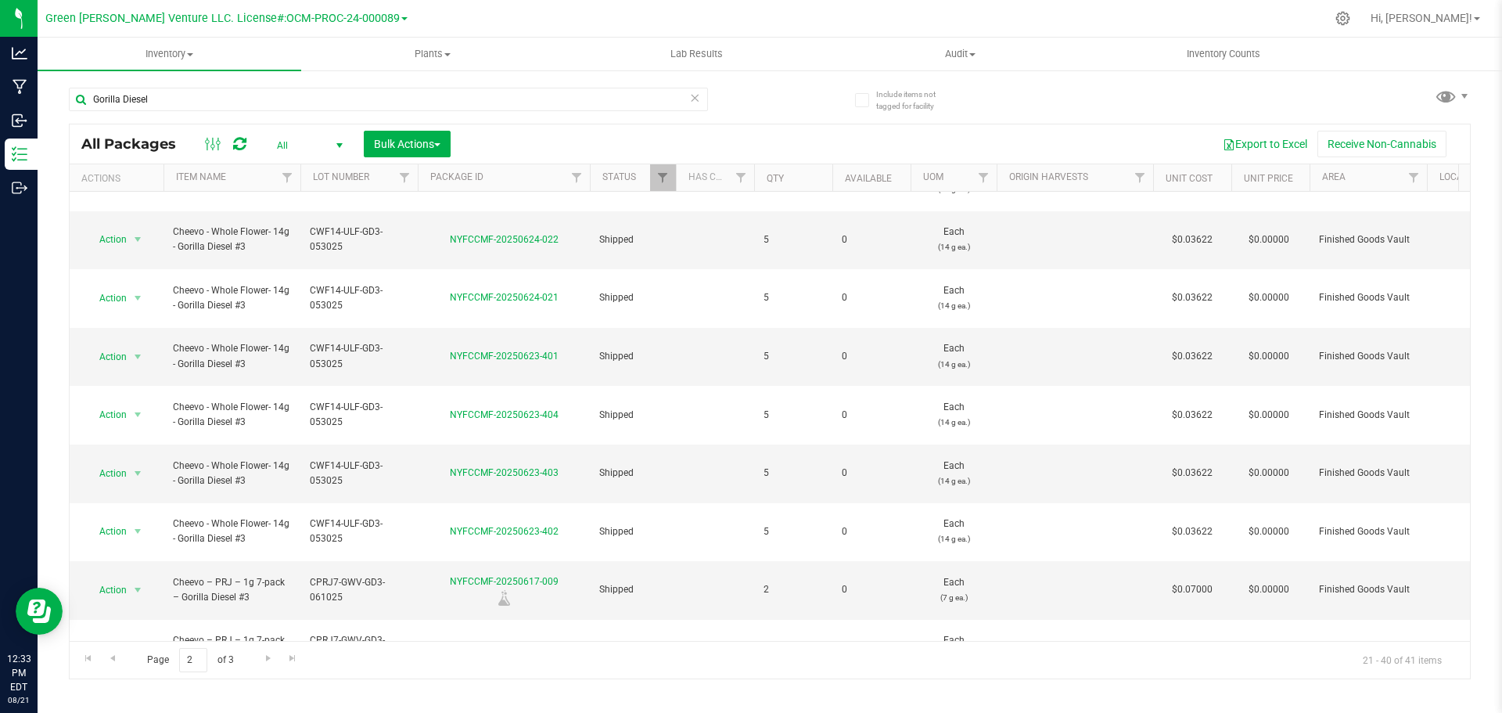
click at [133, 301] on li "Create package" at bounding box center [136, 305] width 100 height 23
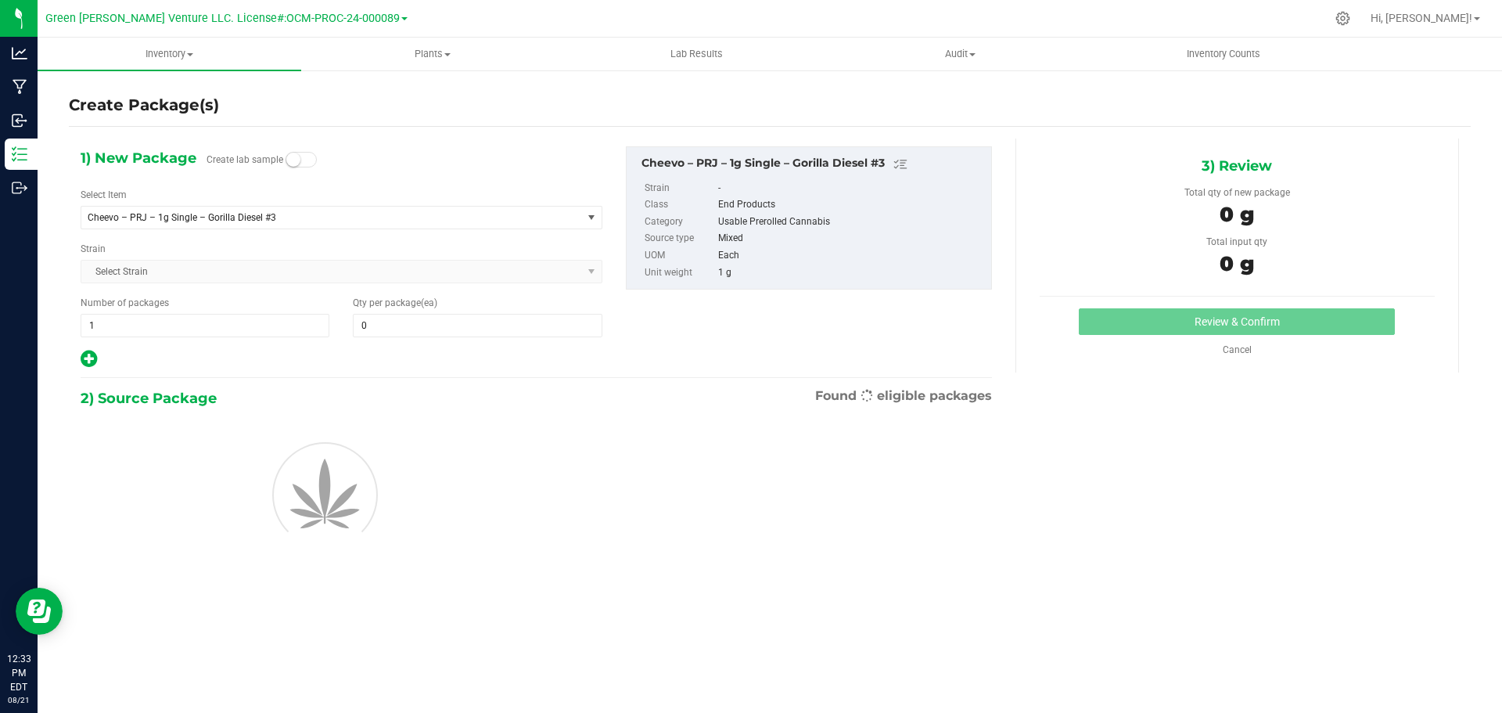
type input "0"
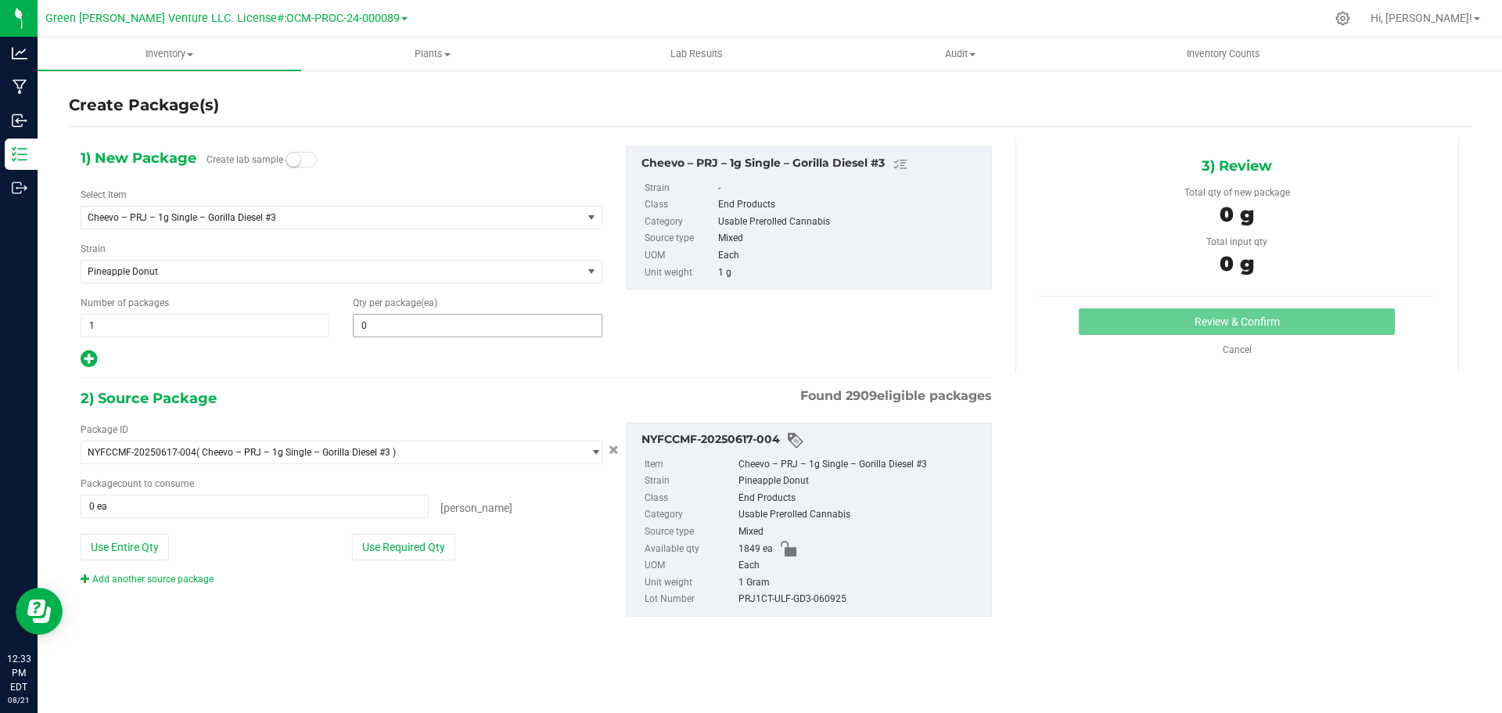
click at [388, 336] on span "0 0" at bounding box center [477, 325] width 249 height 23
click at [384, 323] on span at bounding box center [477, 325] width 249 height 23
type input "20"
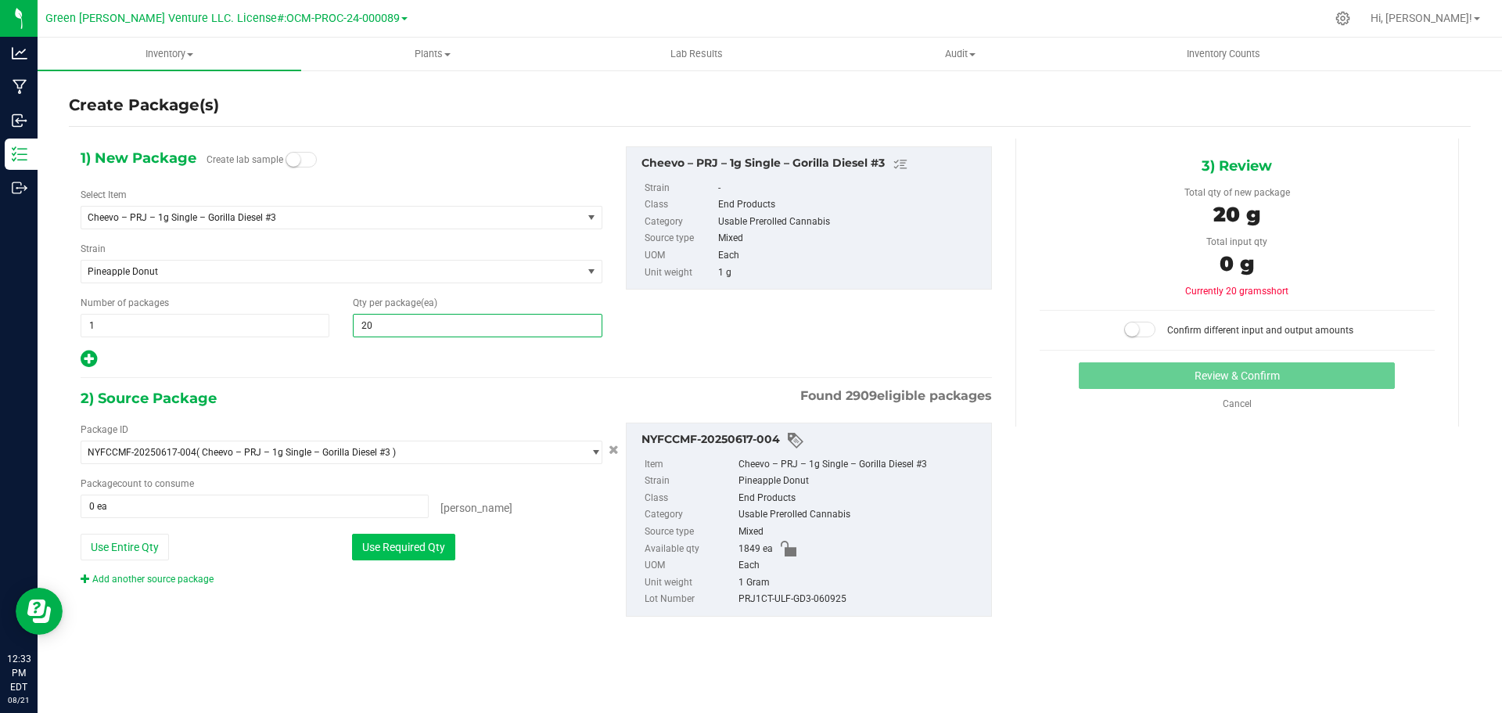
type input "20"
click at [418, 540] on button "Use Required Qty" at bounding box center [403, 546] width 103 height 27
type input "20 ea"
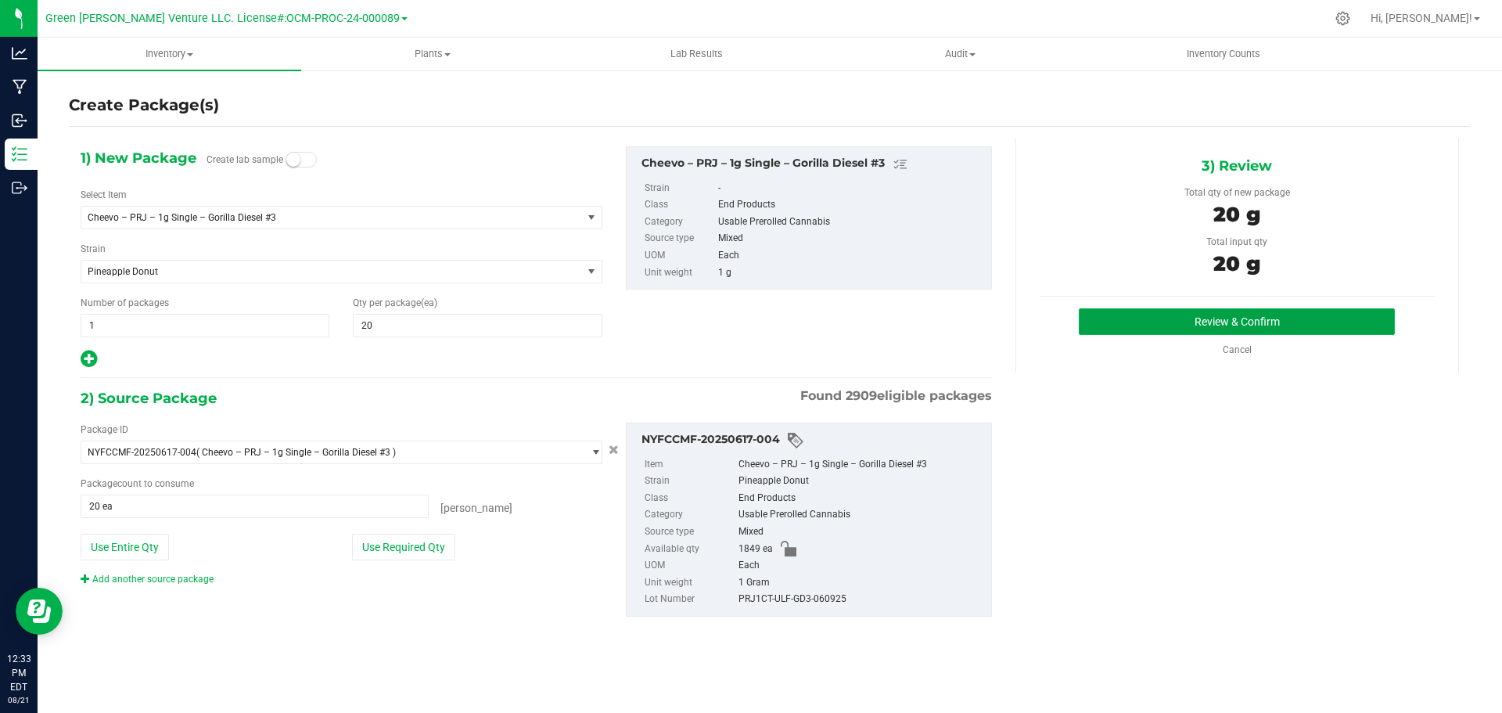
click at [1129, 317] on button "Review & Confirm" at bounding box center [1237, 321] width 316 height 27
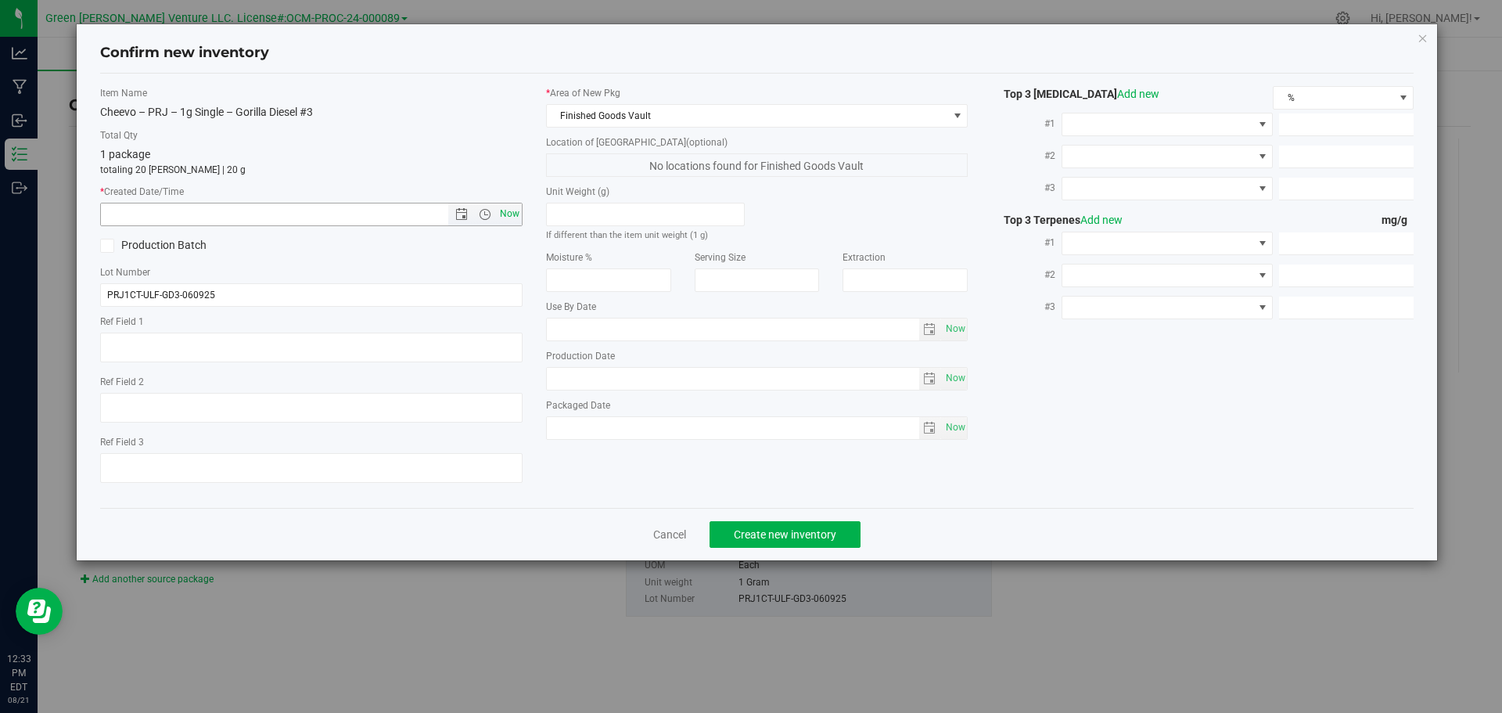
click at [505, 209] on span "Now" at bounding box center [509, 214] width 27 height 23
type input "[DATE] 12:33 PM"
click at [789, 537] on span "Create new inventory" at bounding box center [785, 534] width 102 height 13
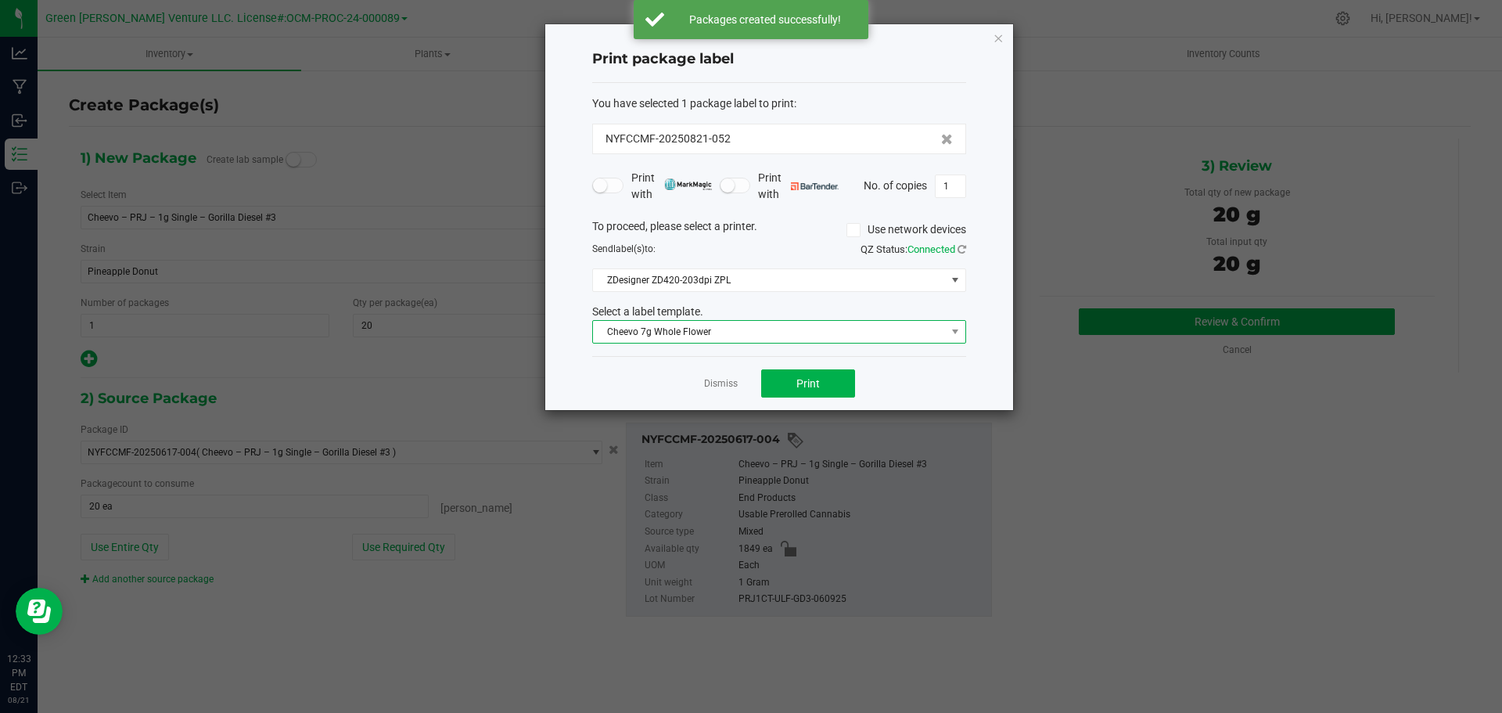
click at [778, 332] on span "Cheevo 7g Whole Flower" at bounding box center [769, 332] width 353 height 22
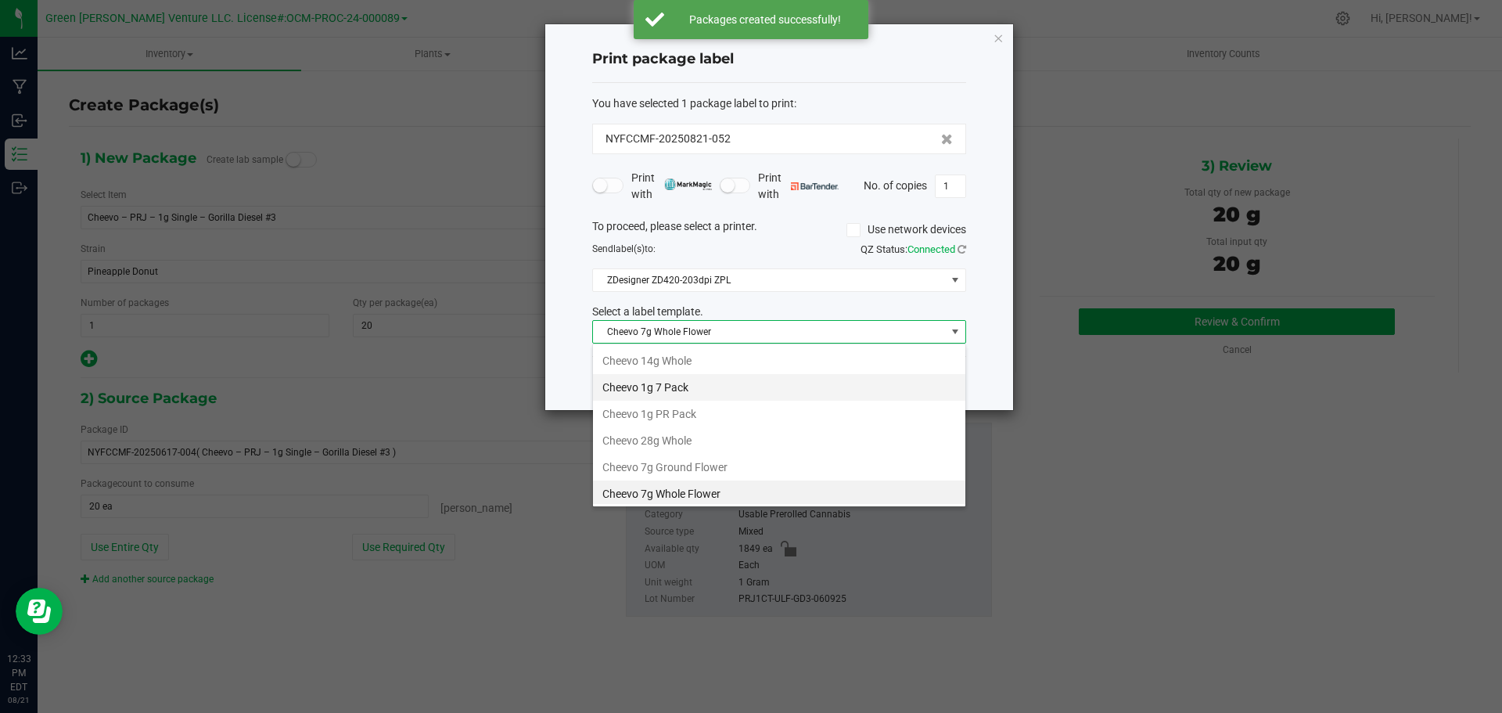
scroll to position [23, 374]
click at [682, 411] on li "Cheevo 1g PR Pack" at bounding box center [779, 410] width 372 height 27
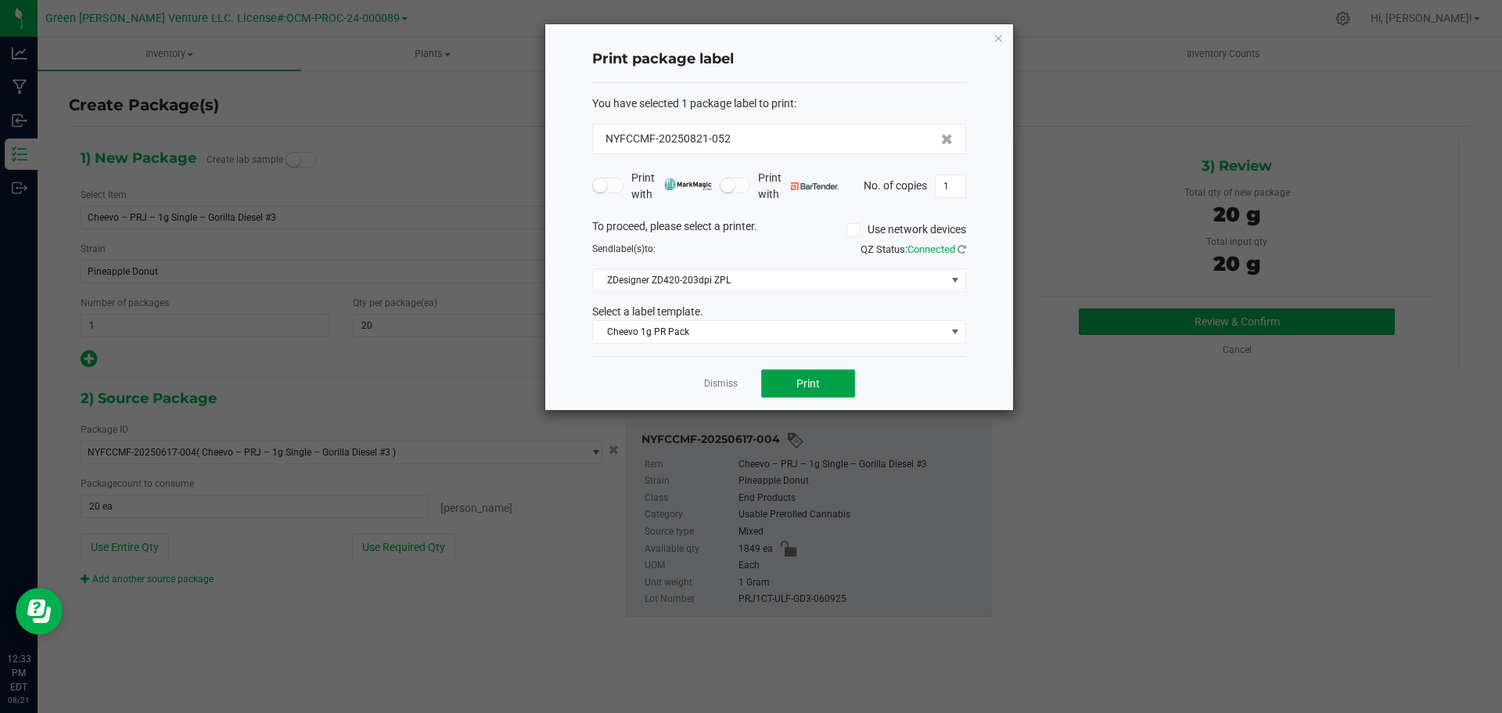
click at [784, 384] on button "Print" at bounding box center [808, 383] width 94 height 28
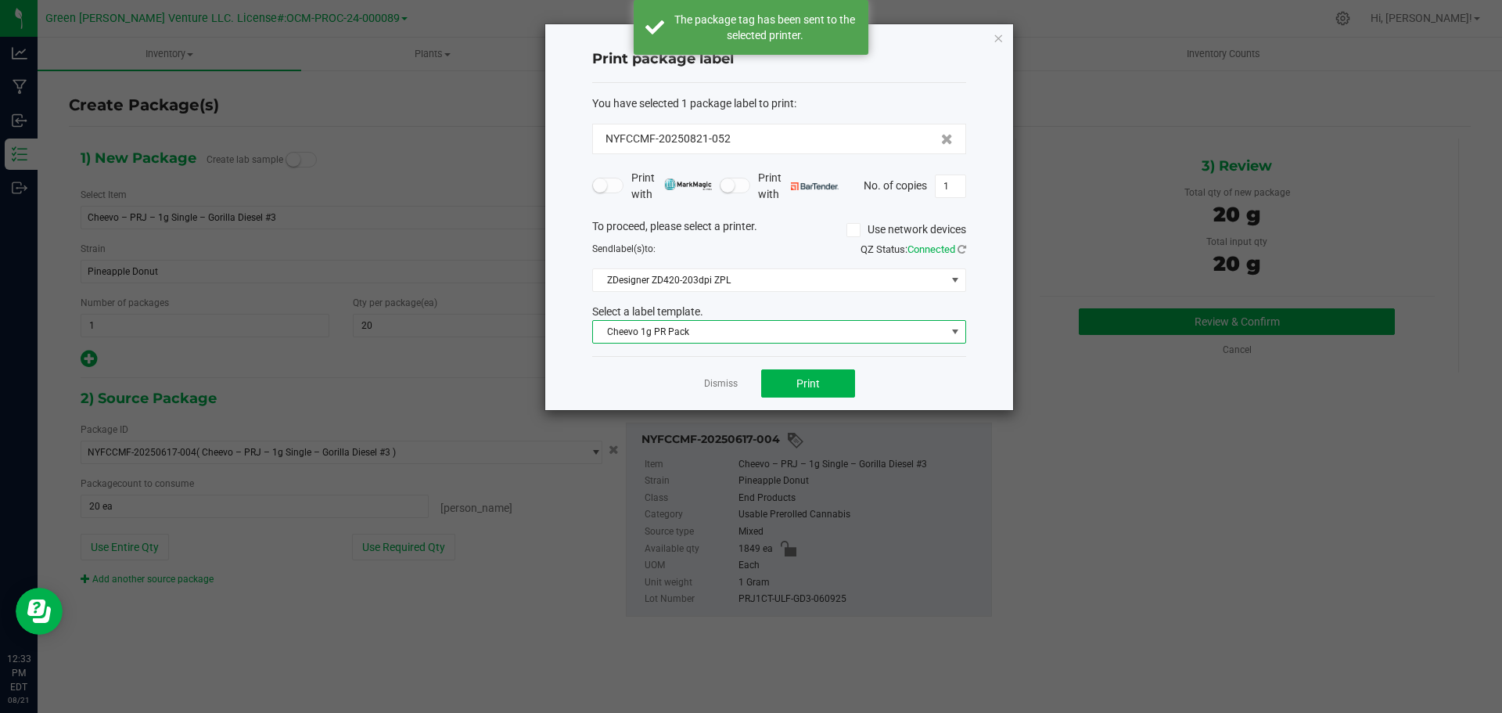
click at [798, 333] on span "Cheevo 1g PR Pack" at bounding box center [769, 332] width 353 height 22
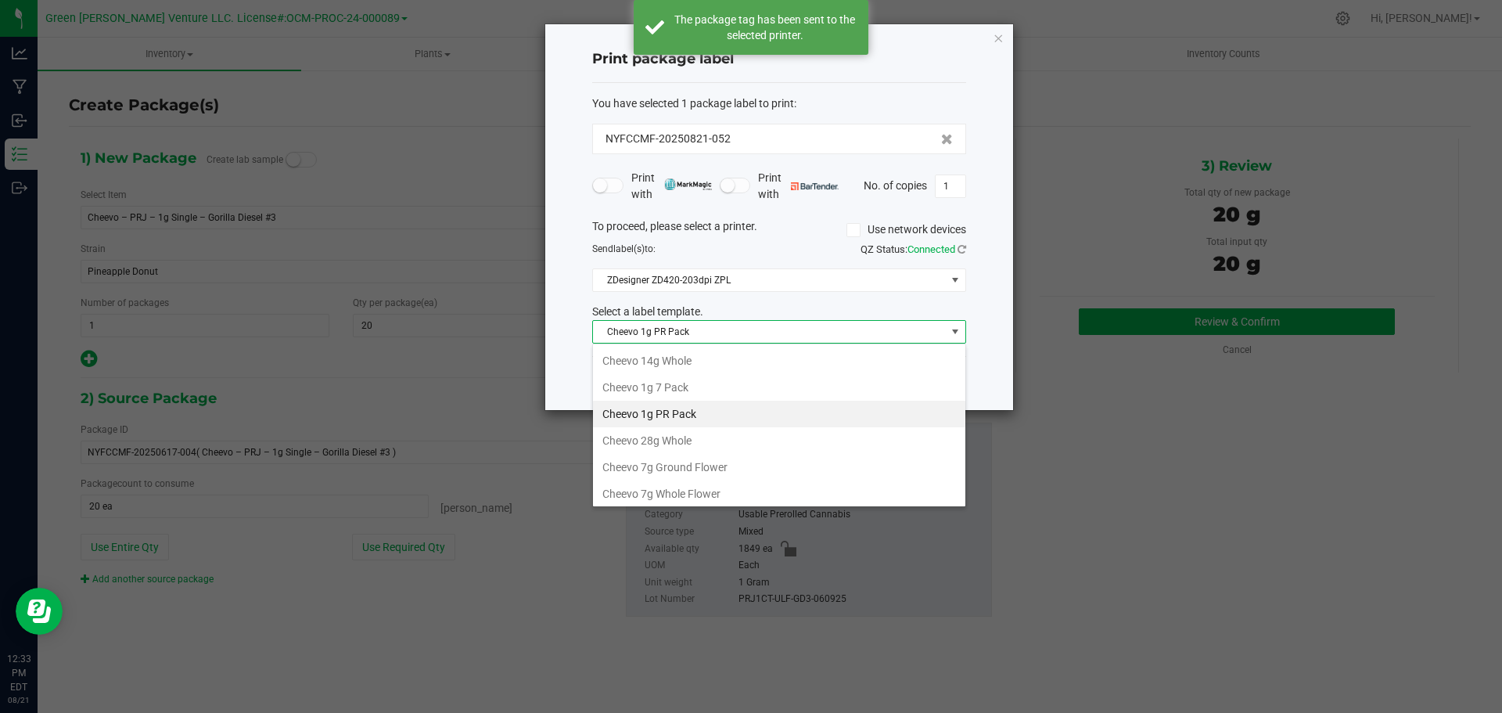
scroll to position [78, 0]
click at [680, 440] on li "Cheevo Inventory Label" at bounding box center [779, 442] width 372 height 27
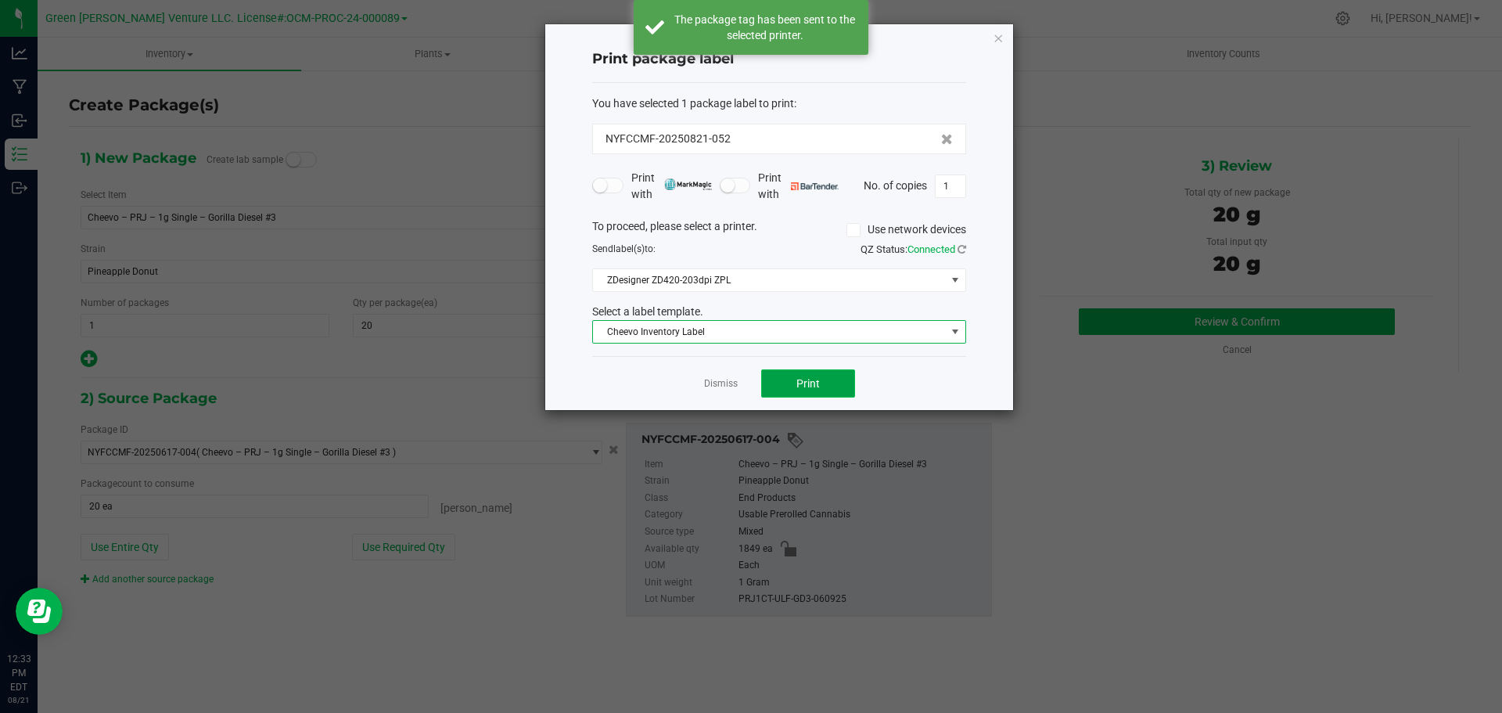
click at [800, 387] on span "Print" at bounding box center [807, 383] width 23 height 13
click at [732, 386] on link "Dismiss" at bounding box center [721, 383] width 34 height 13
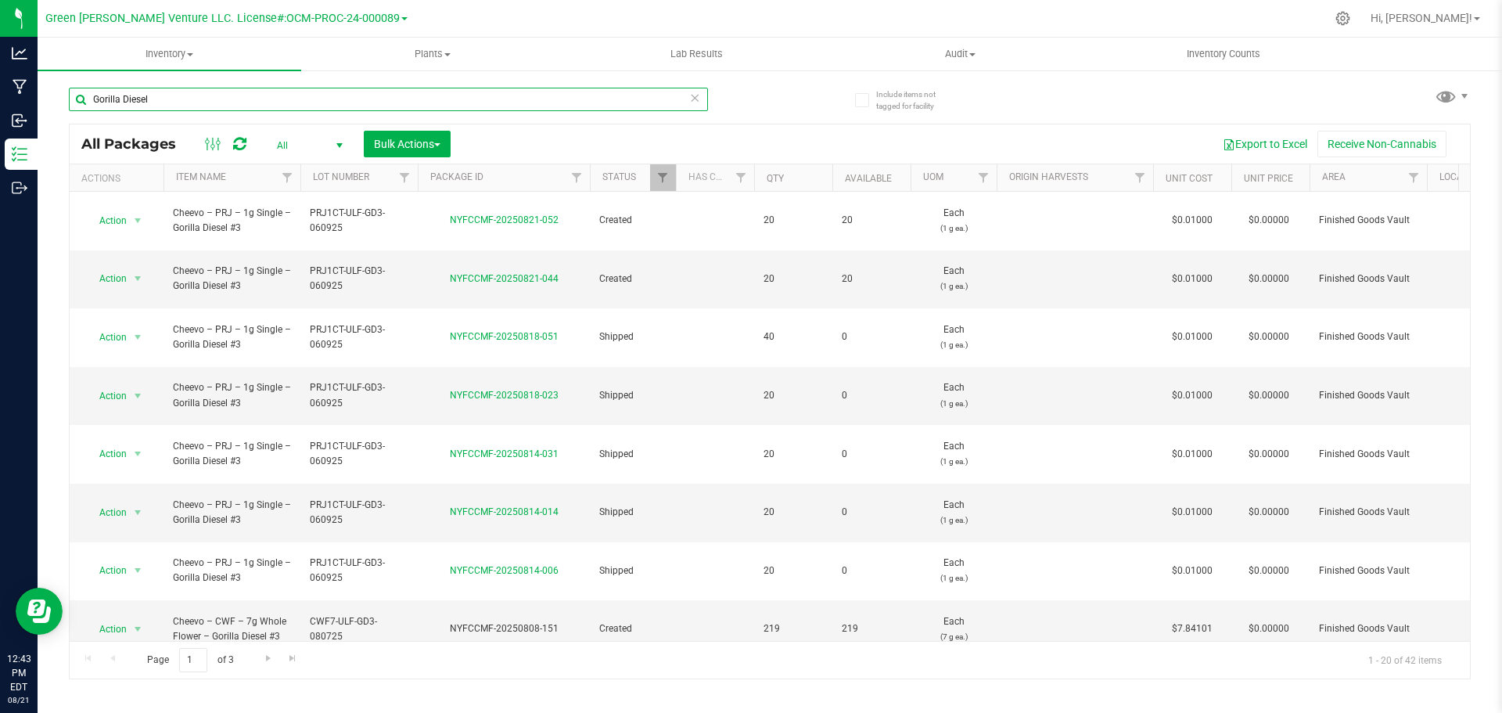
click at [159, 91] on input "Gorilla Diesel" at bounding box center [388, 99] width 639 height 23
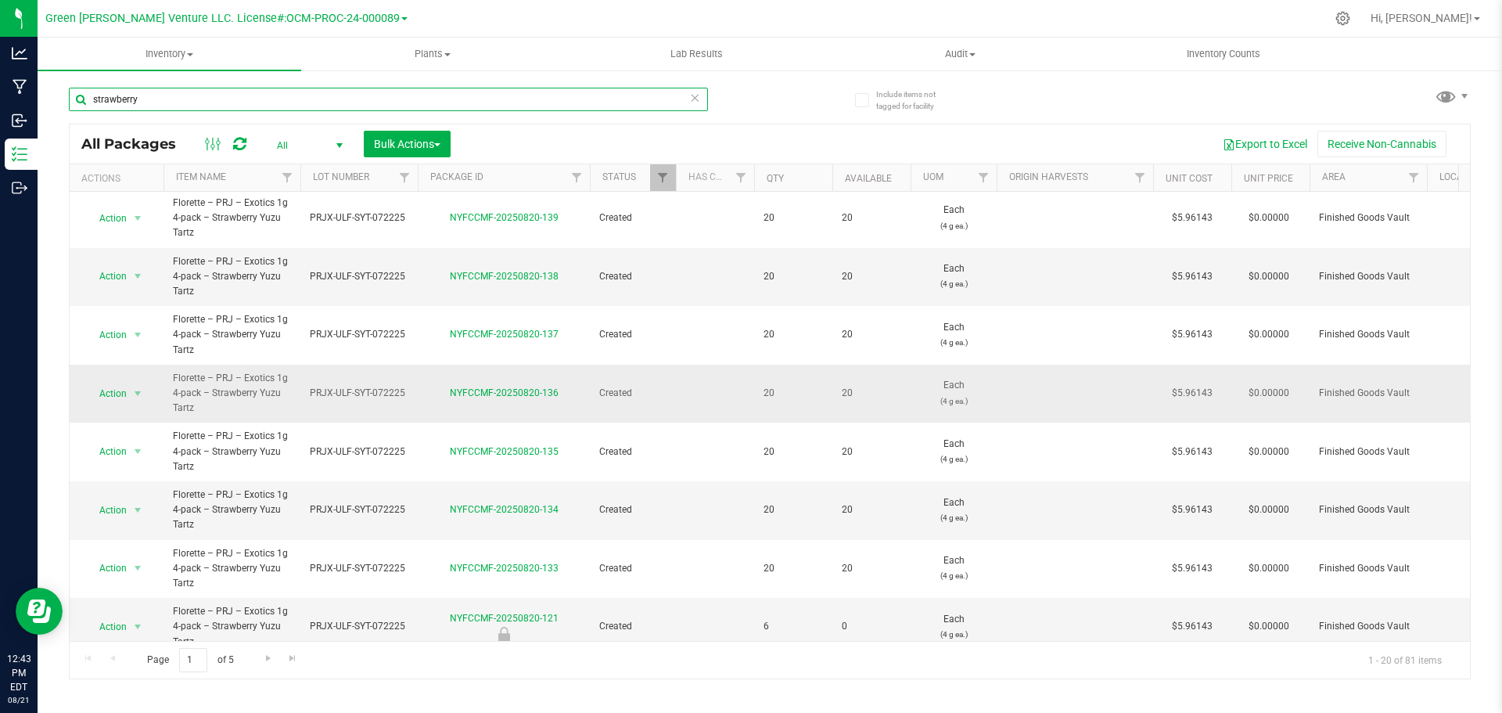
scroll to position [714, 0]
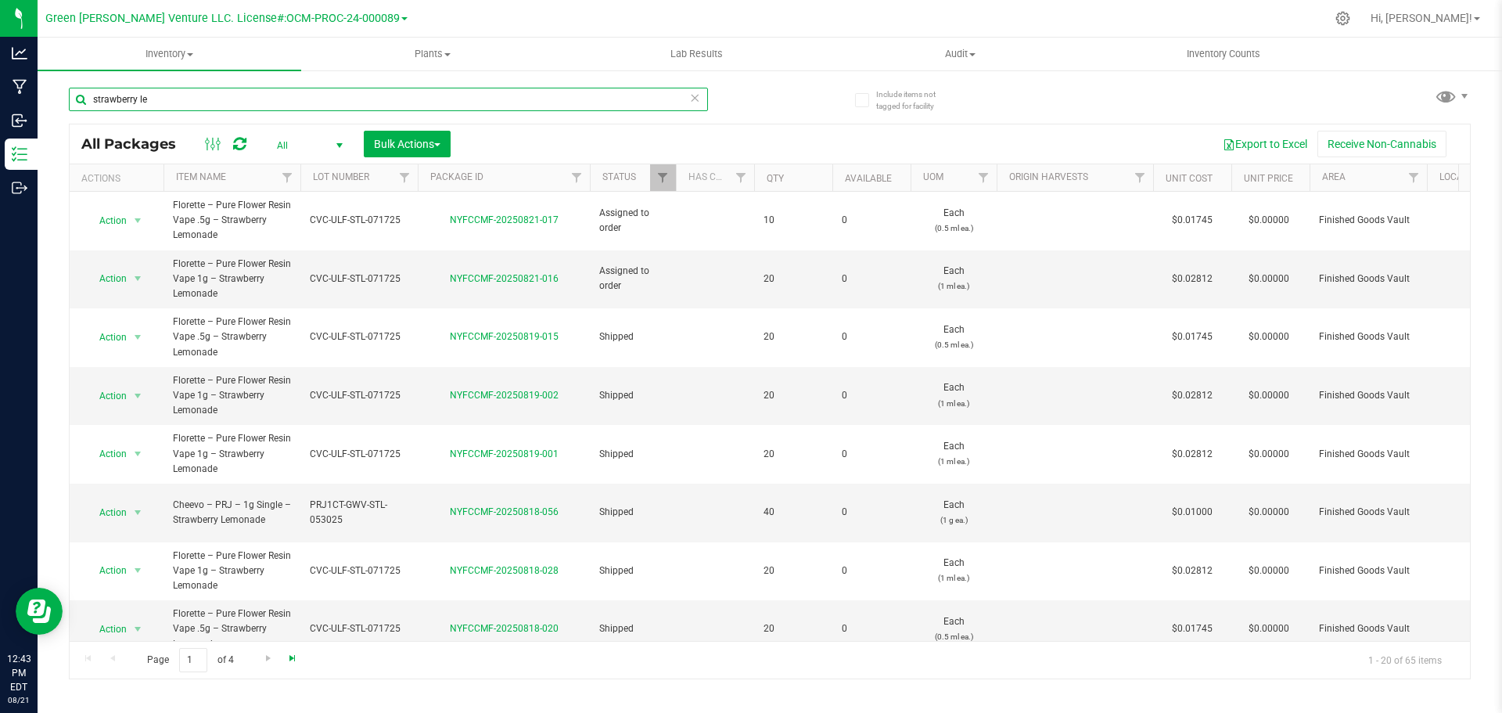
type input "strawberry le"
click at [293, 658] on span "Go to the last page" at bounding box center [292, 657] width 13 height 13
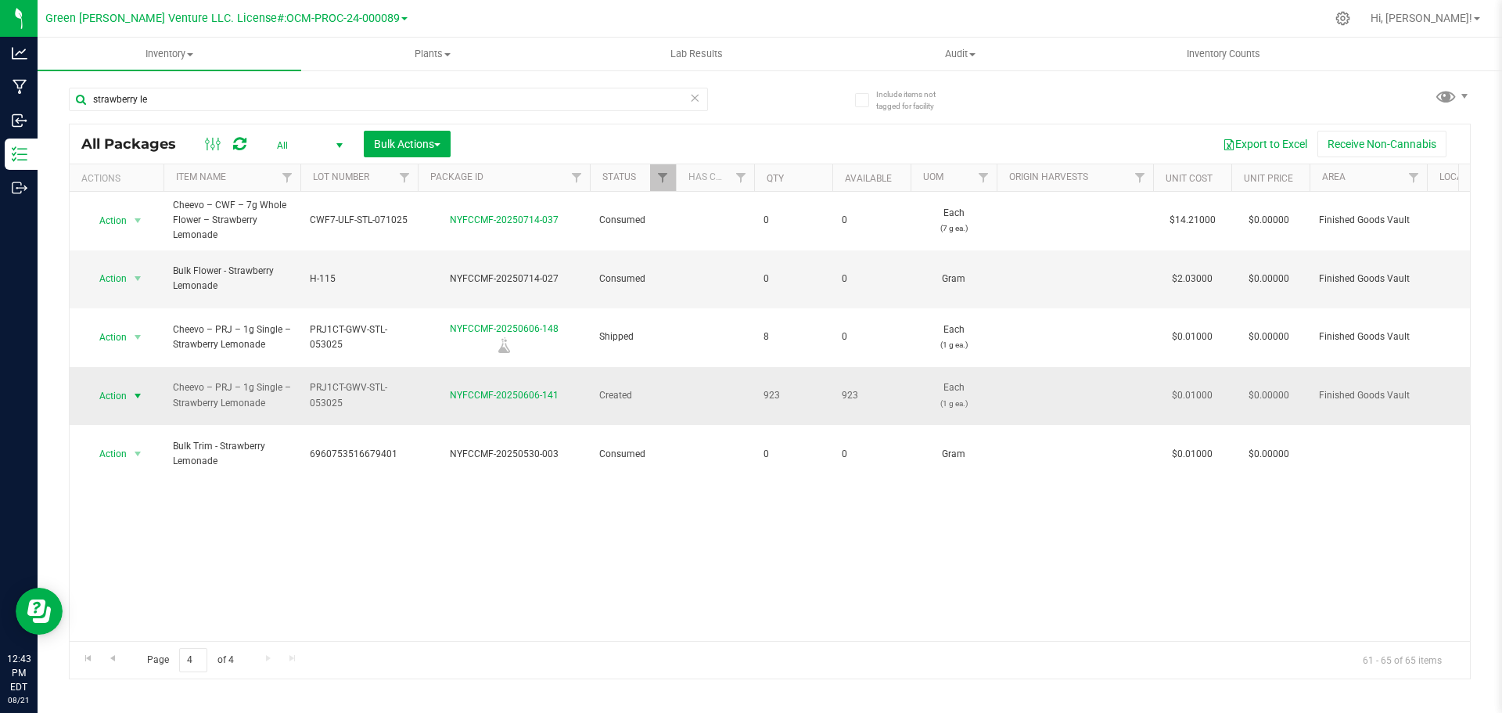
click at [130, 385] on span "select" at bounding box center [138, 396] width 20 height 22
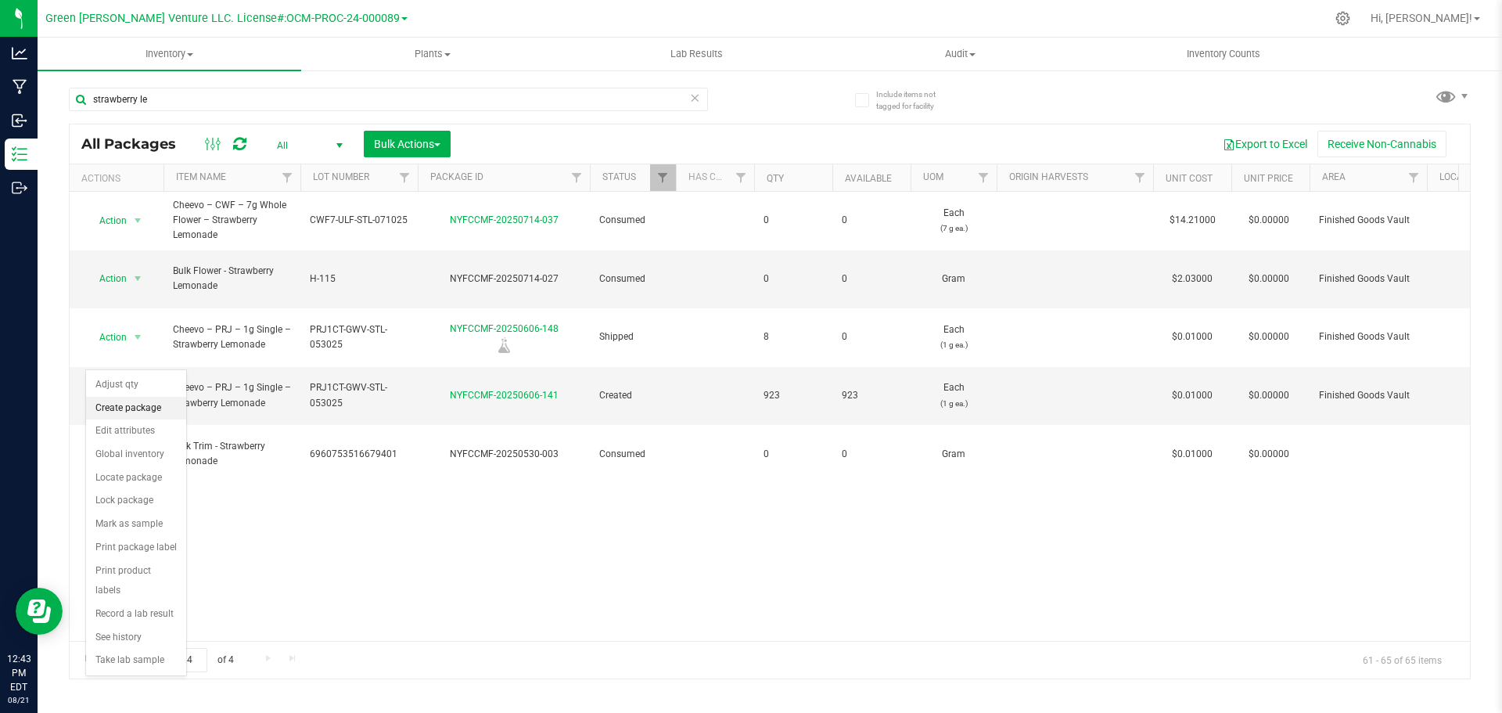
click at [130, 413] on li "Create package" at bounding box center [136, 408] width 100 height 23
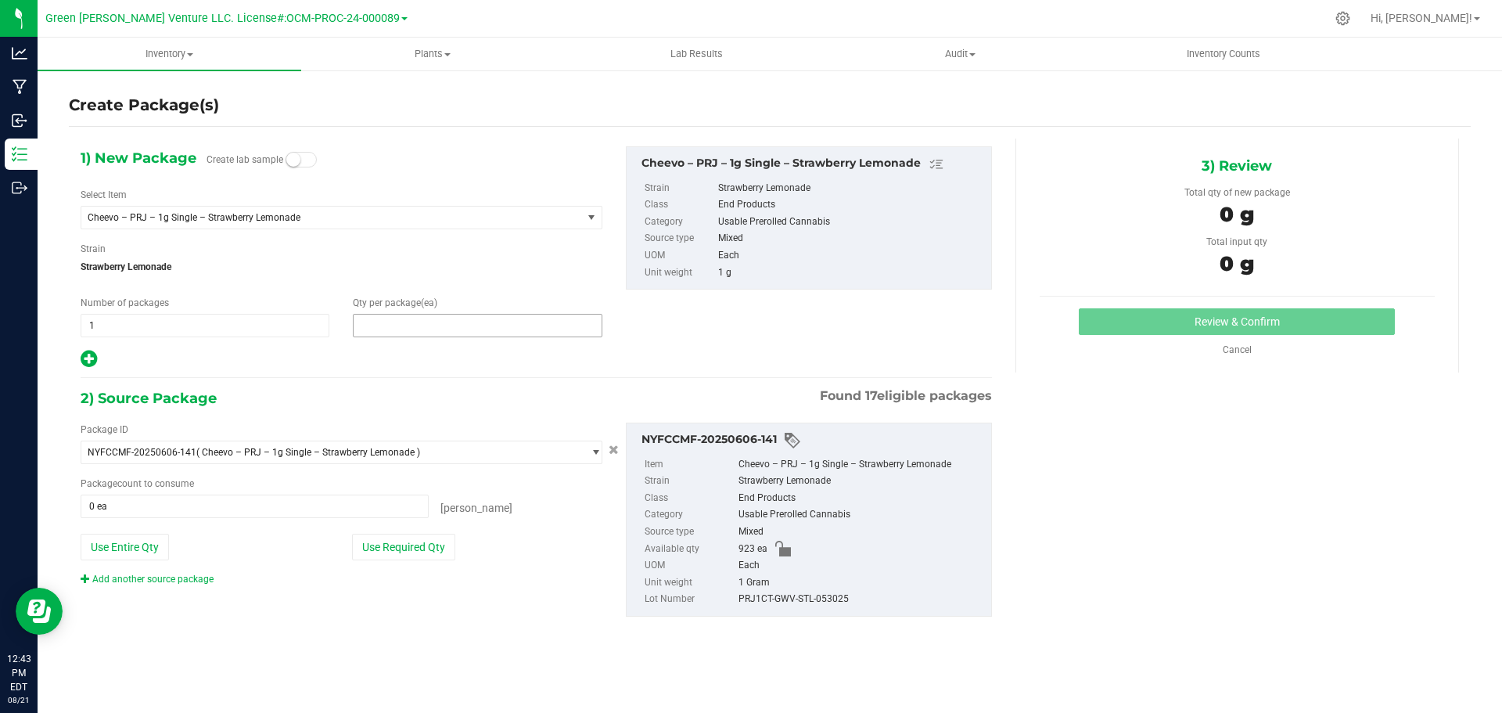
click at [393, 324] on span at bounding box center [477, 325] width 249 height 23
type input "20"
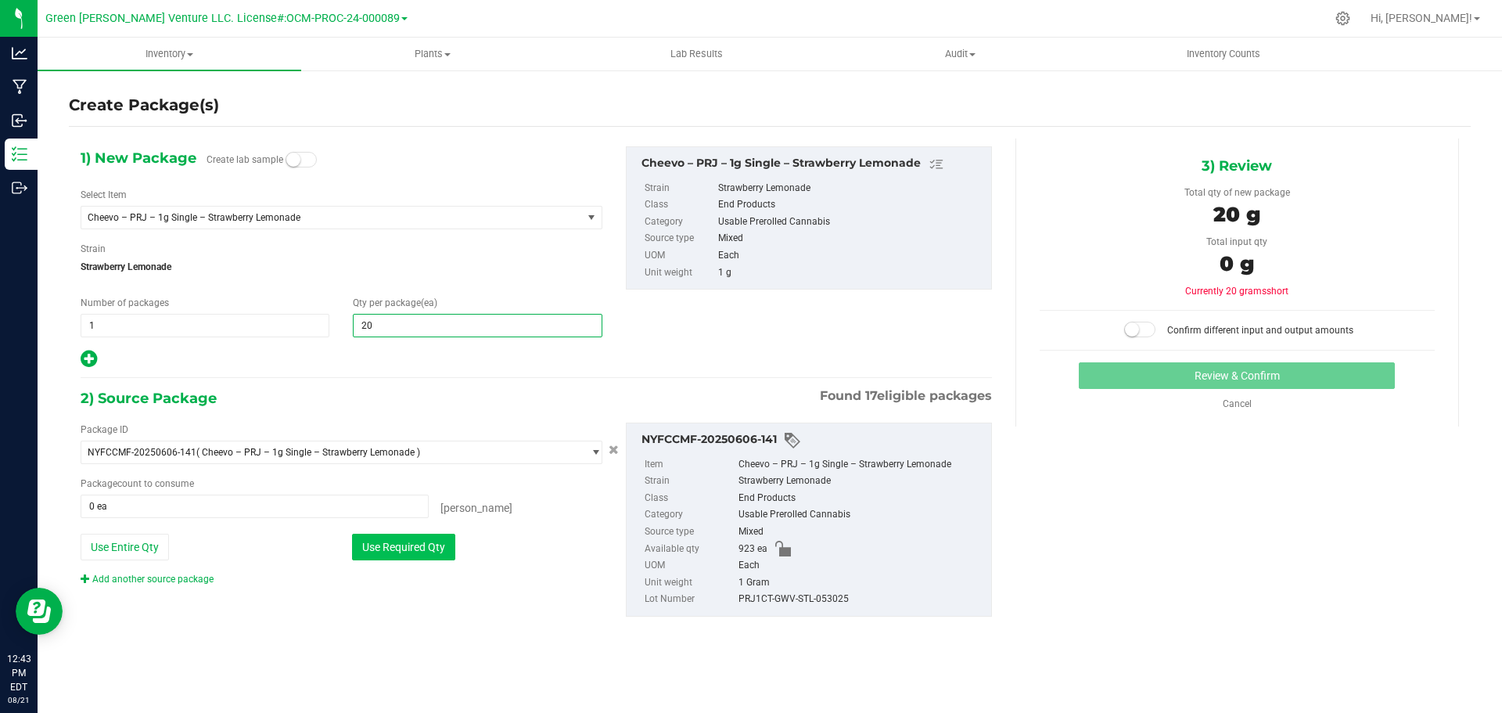
type input "20"
click at [404, 543] on button "Use Required Qty" at bounding box center [403, 546] width 103 height 27
type input "20 ea"
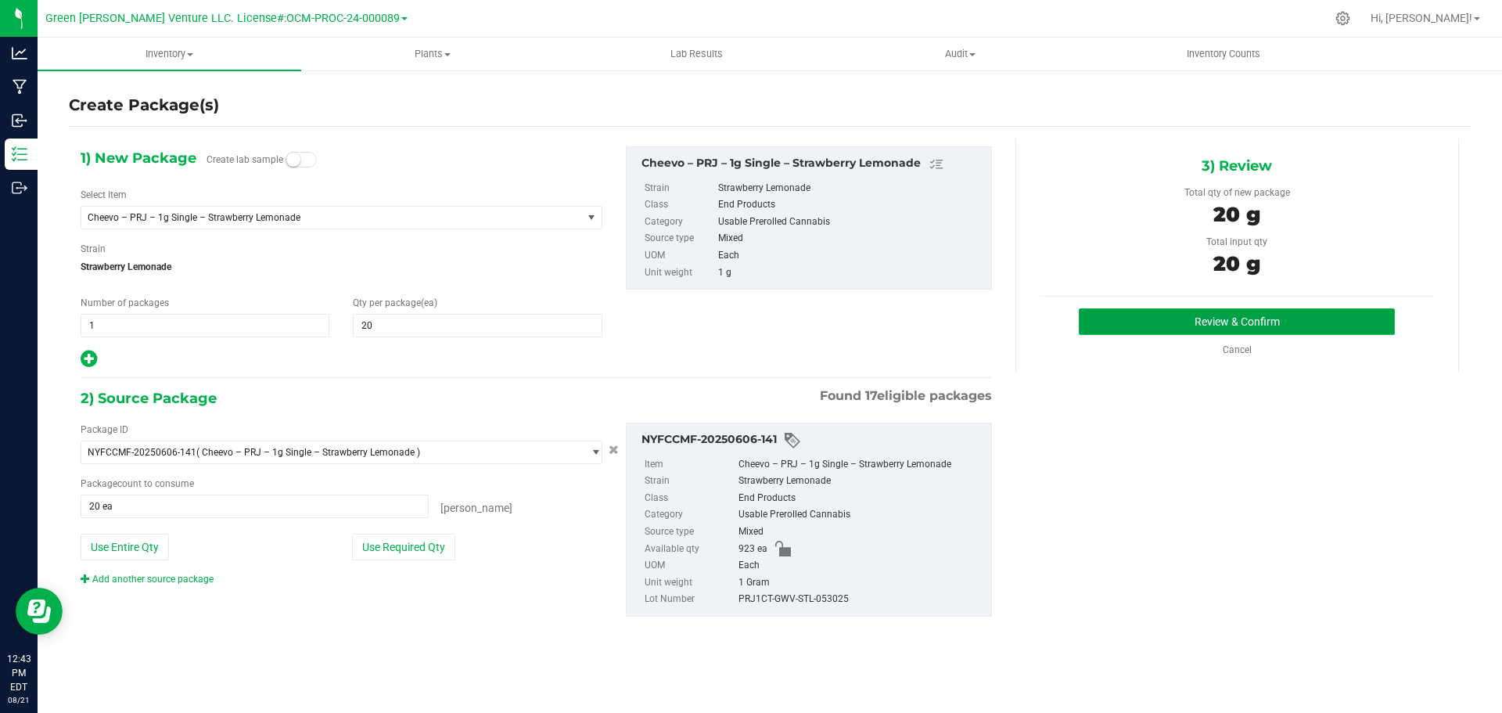
click at [1110, 311] on button "Review & Confirm" at bounding box center [1237, 321] width 316 height 27
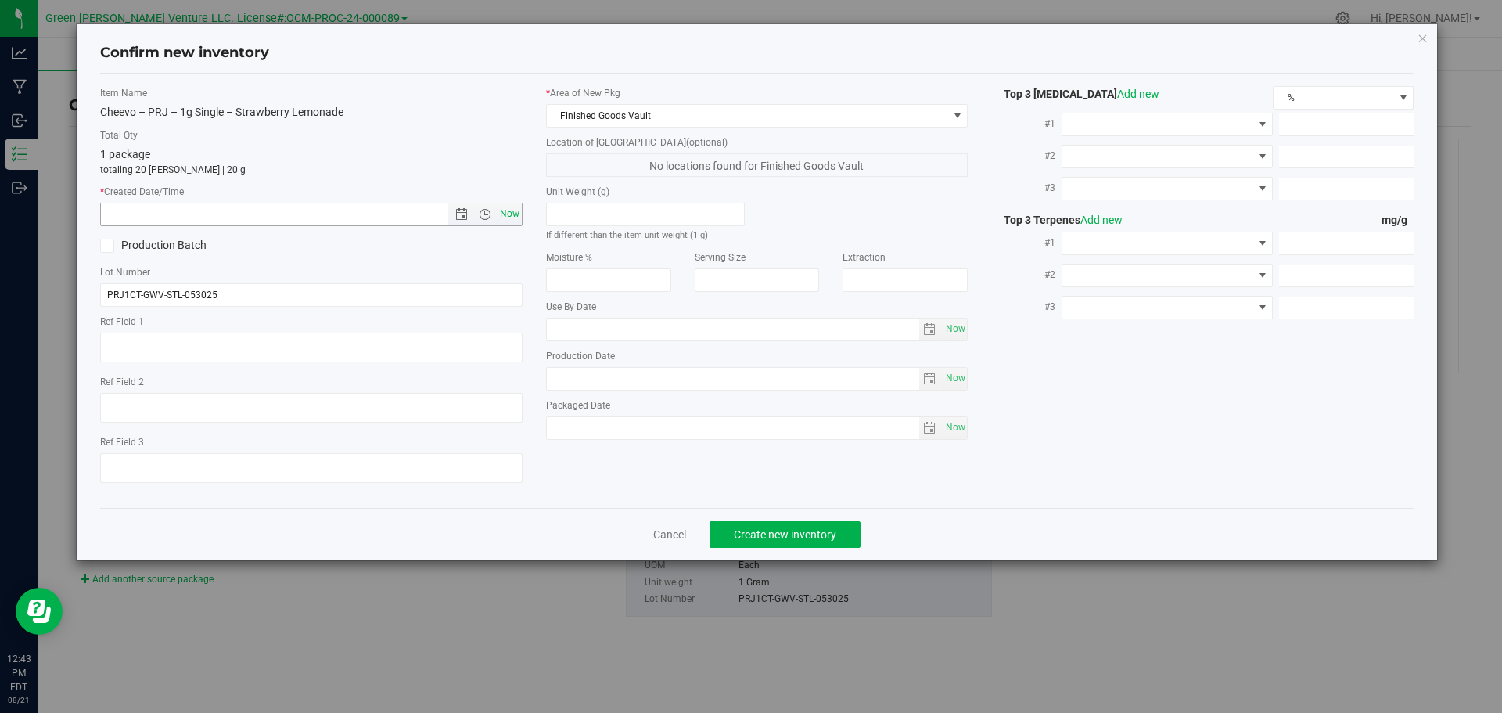
click at [506, 213] on span "Now" at bounding box center [509, 214] width 27 height 23
type input "[DATE] 12:43 PM"
click at [757, 538] on span "Create new inventory" at bounding box center [785, 534] width 102 height 13
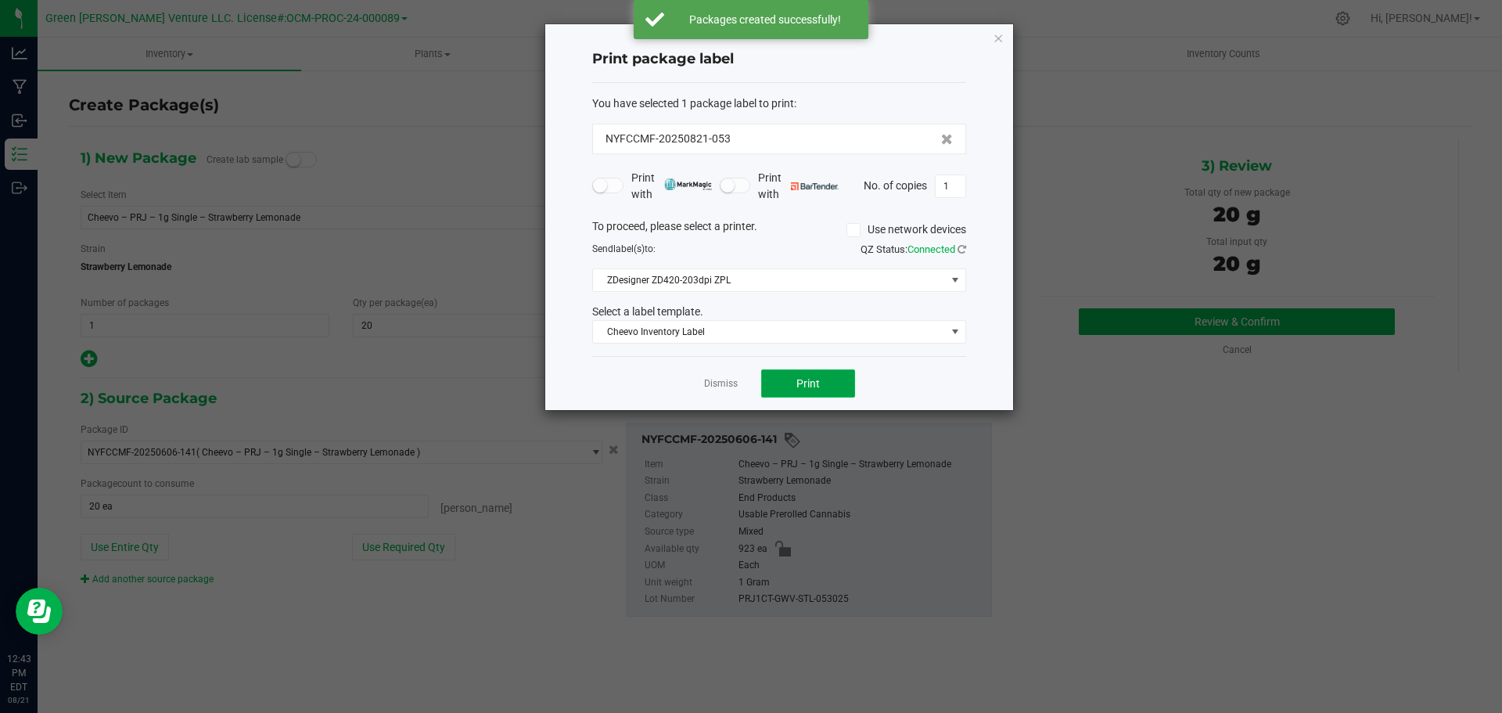
click at [777, 387] on button "Print" at bounding box center [808, 383] width 94 height 28
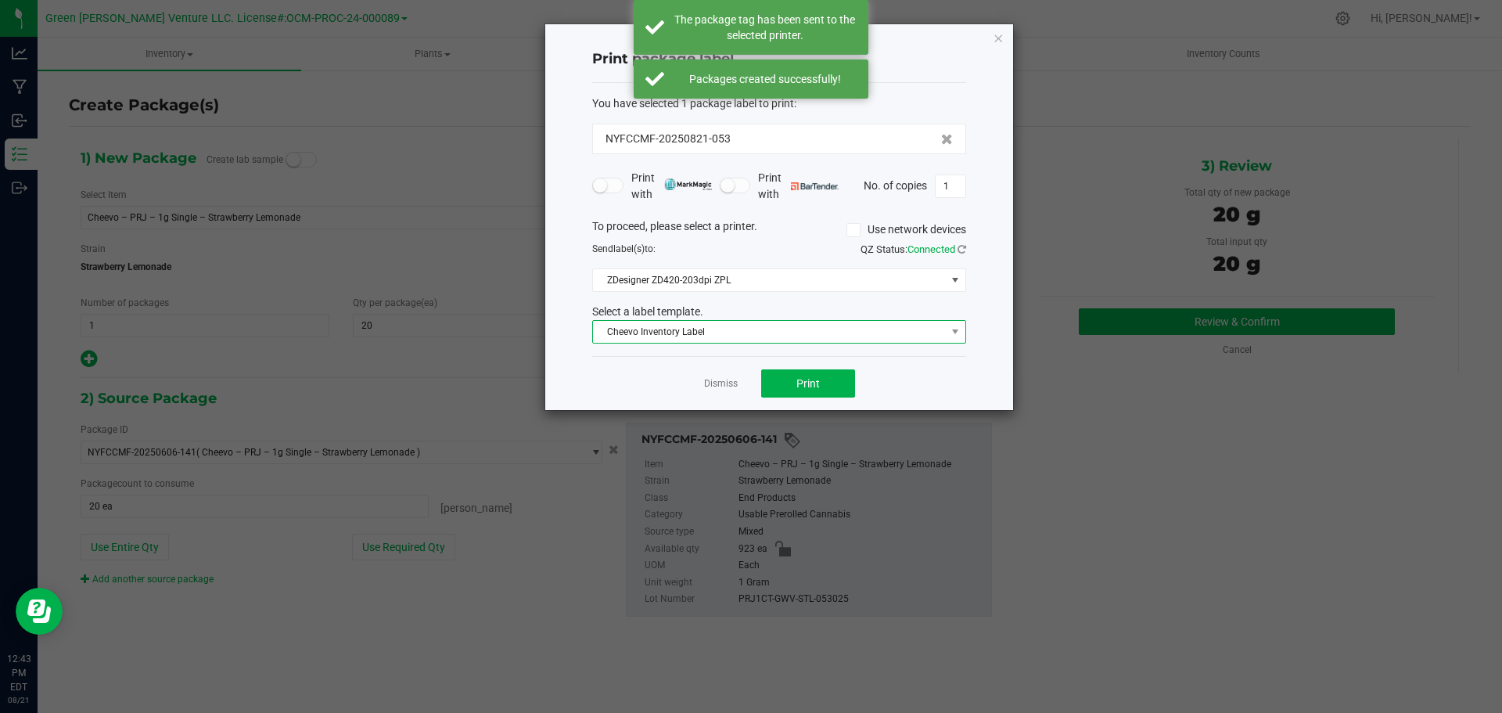
click at [745, 332] on span "Cheevo Inventory Label" at bounding box center [769, 332] width 353 height 22
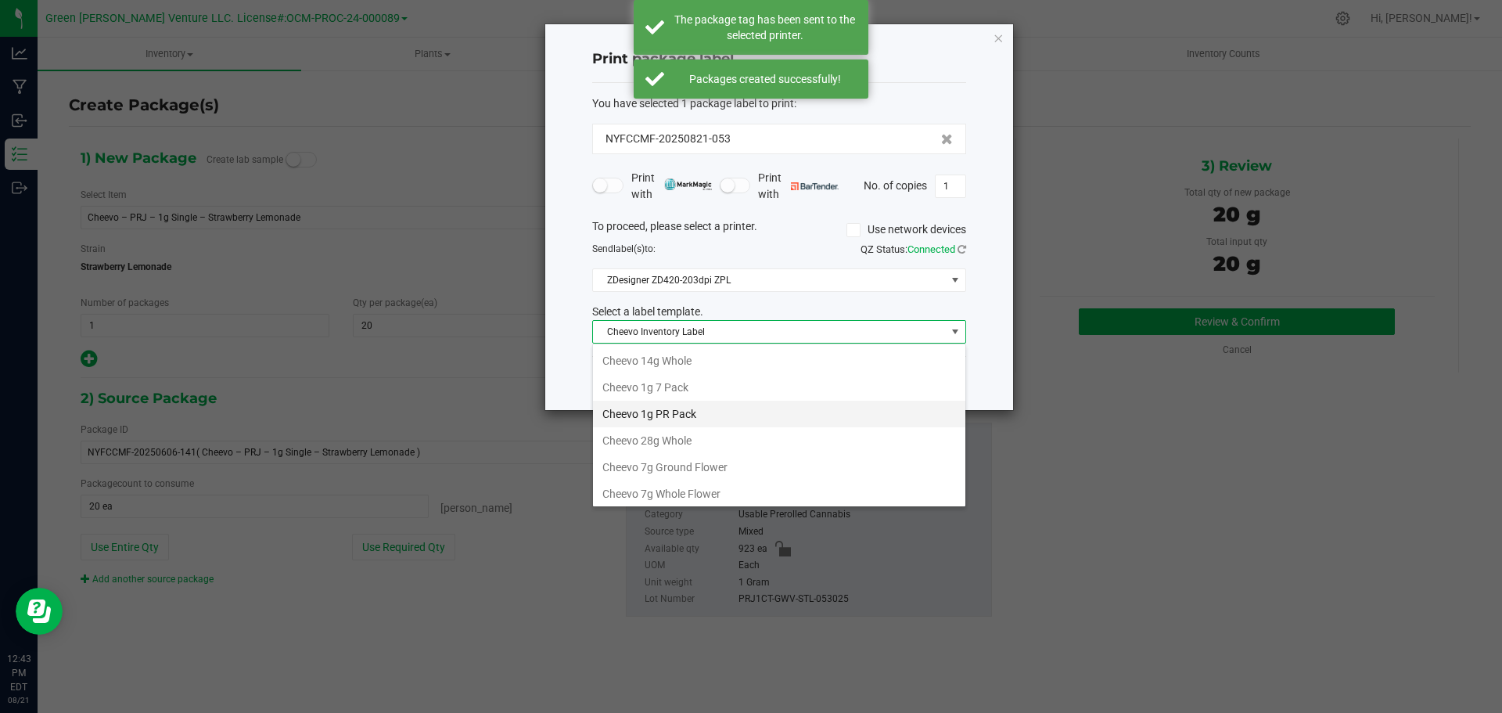
scroll to position [23, 374]
click at [662, 385] on li "Cheevo 1g PR Pack" at bounding box center [779, 384] width 372 height 27
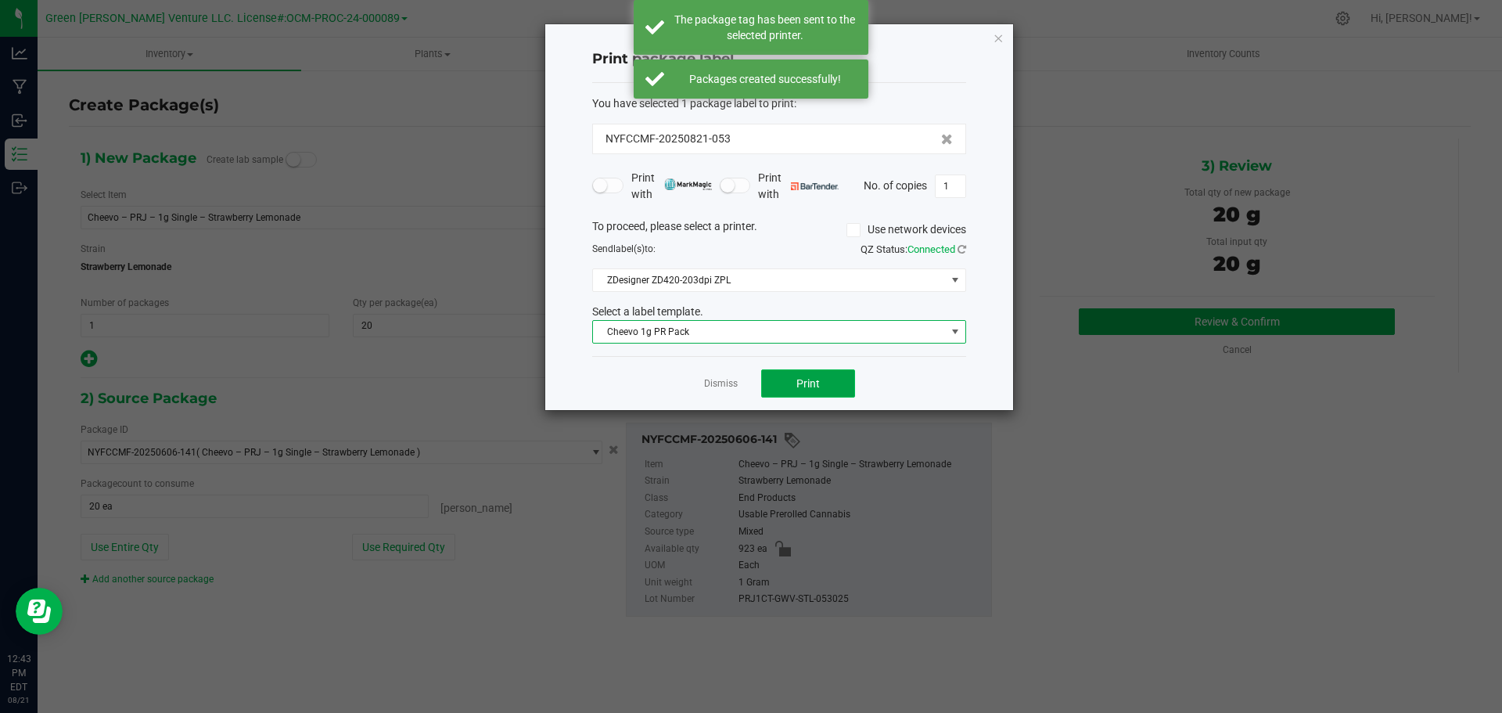
click at [806, 388] on span "Print" at bounding box center [807, 383] width 23 height 13
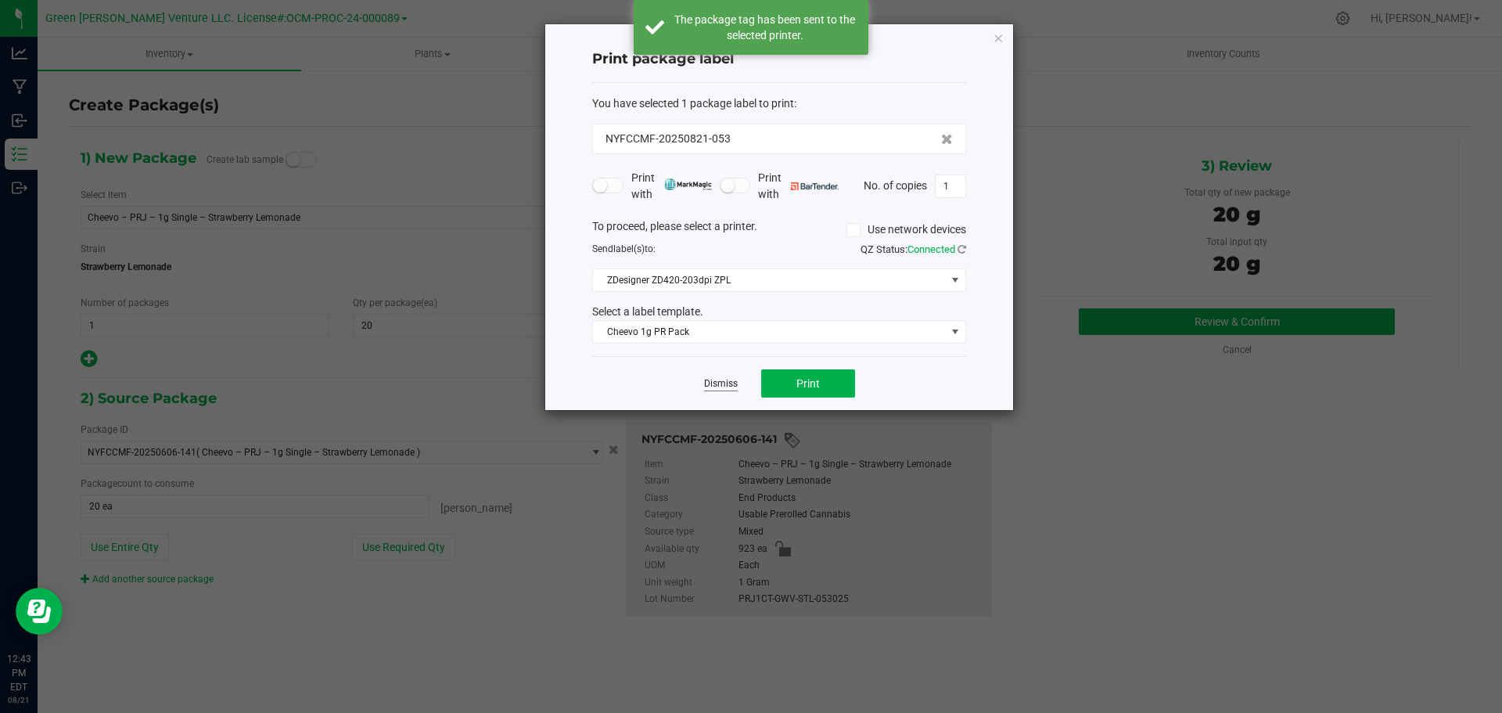
click at [719, 383] on link "Dismiss" at bounding box center [721, 383] width 34 height 13
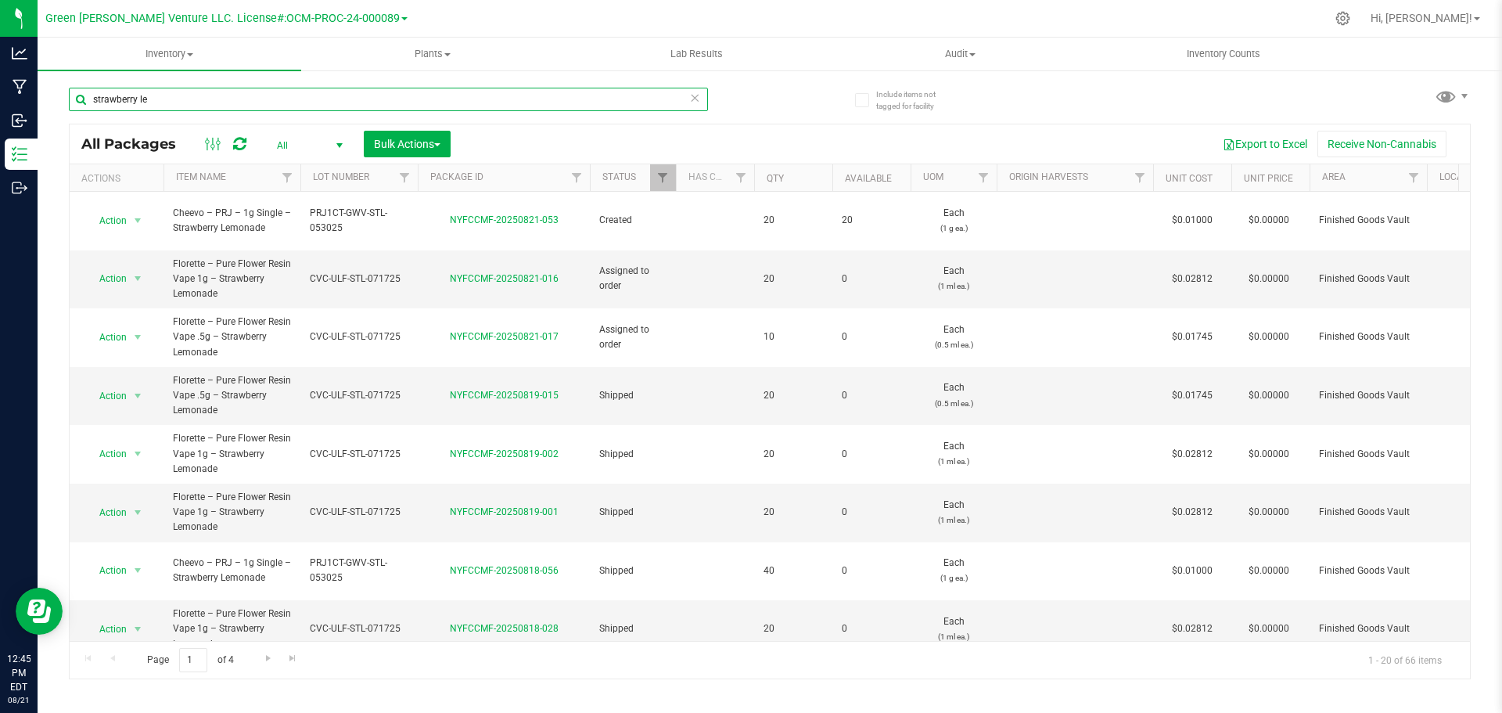
drag, startPoint x: 158, startPoint y: 100, endPoint x: 58, endPoint y: 99, distance: 100.1
click at [60, 100] on div "Include items not tagged for facility strawberry le All Packages All Active Onl…" at bounding box center [770, 307] width 1464 height 477
type input "NYFCCMF-20250623-026"
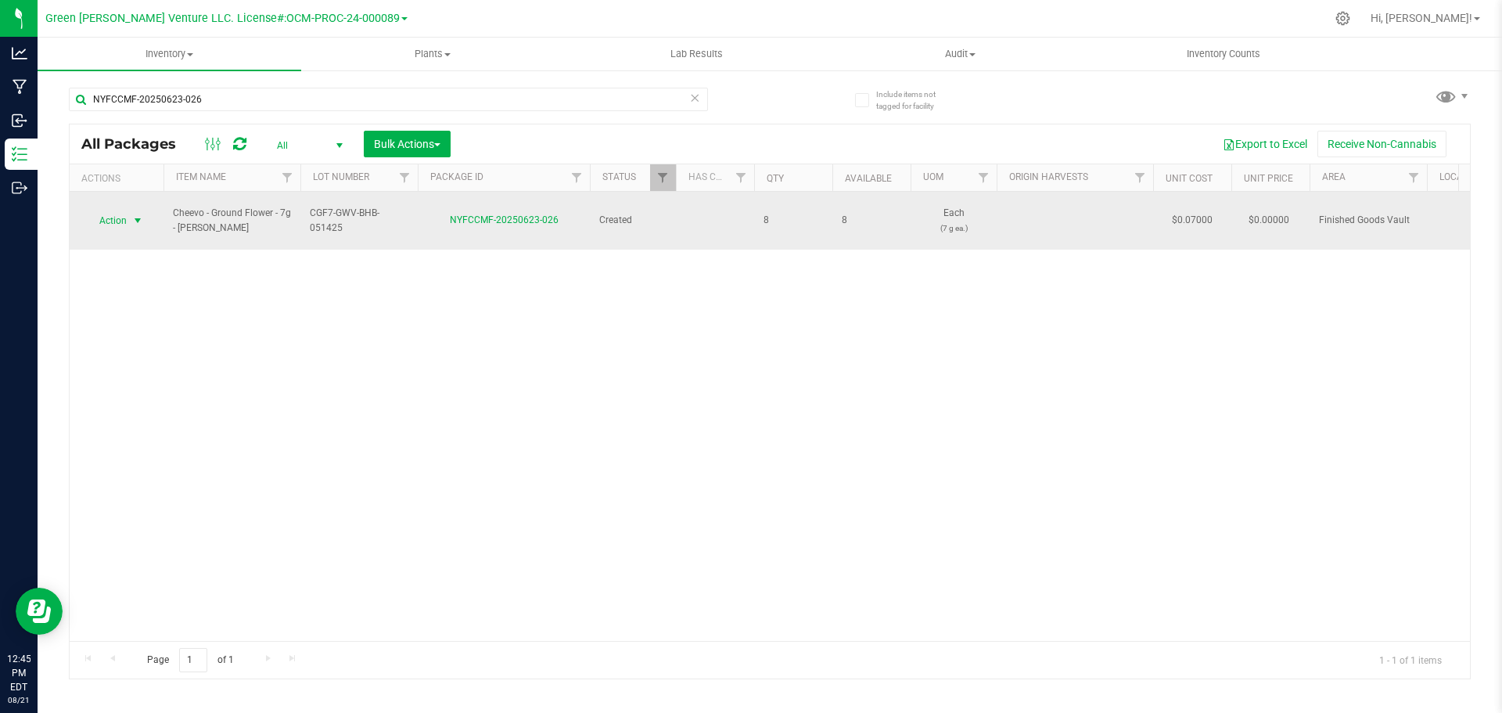
click at [113, 210] on span "Action" at bounding box center [106, 221] width 42 height 22
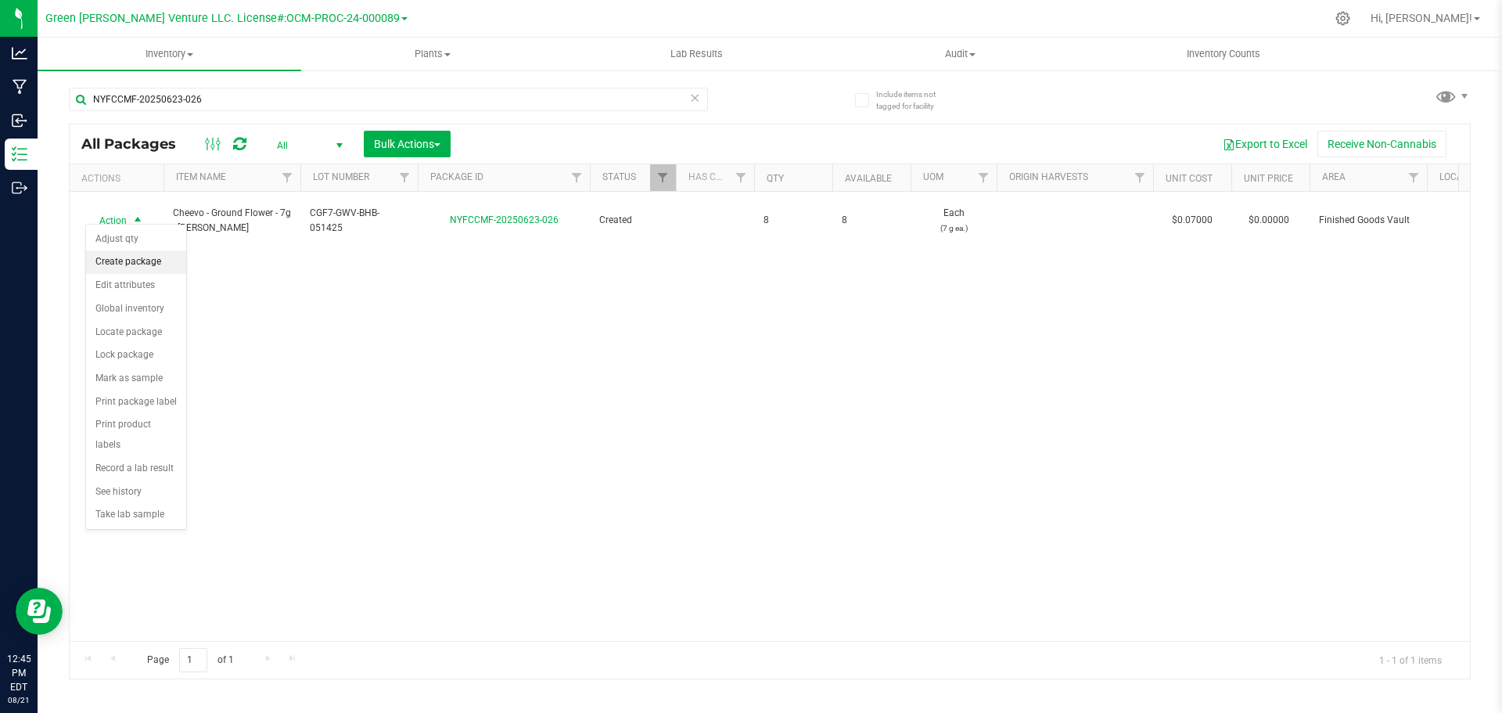
click at [133, 259] on li "Create package" at bounding box center [136, 261] width 100 height 23
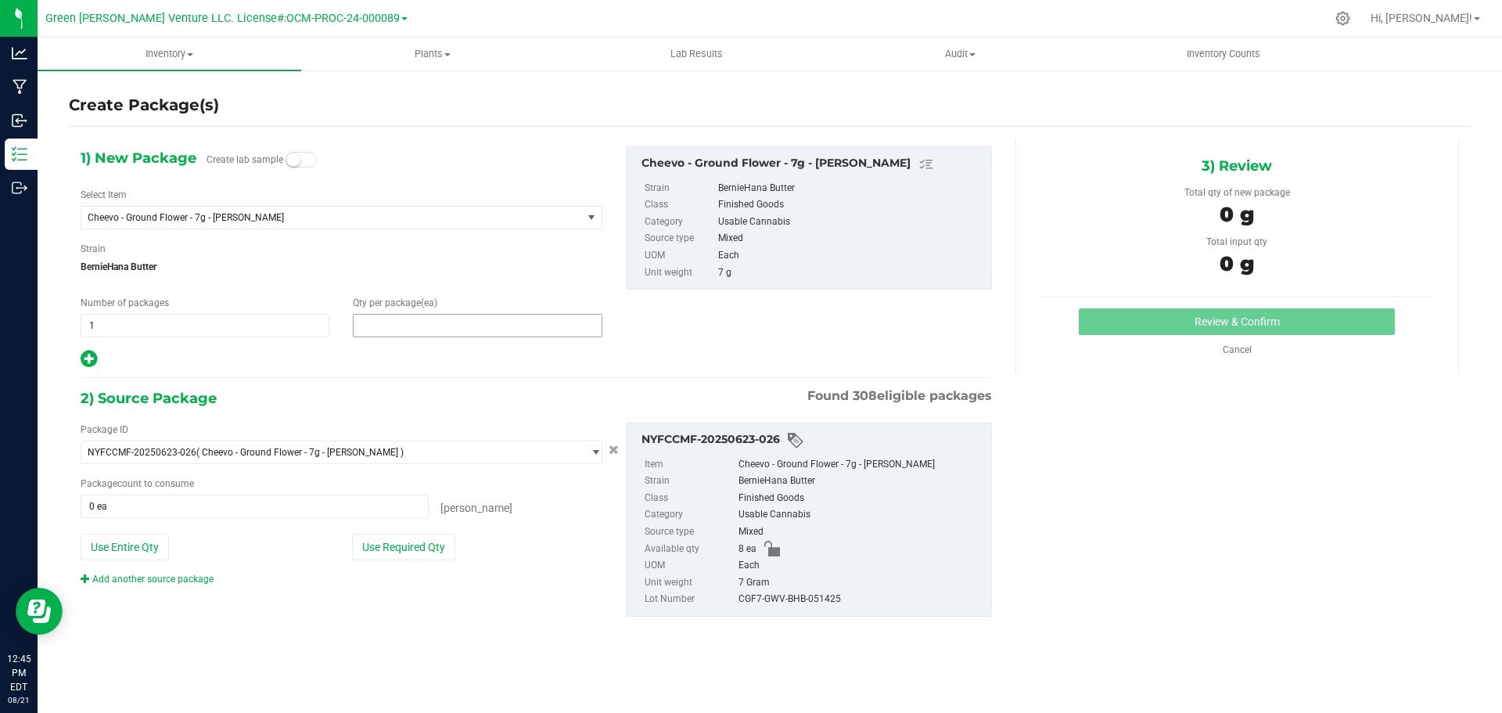
click at [412, 330] on span at bounding box center [477, 325] width 249 height 23
type input "2"
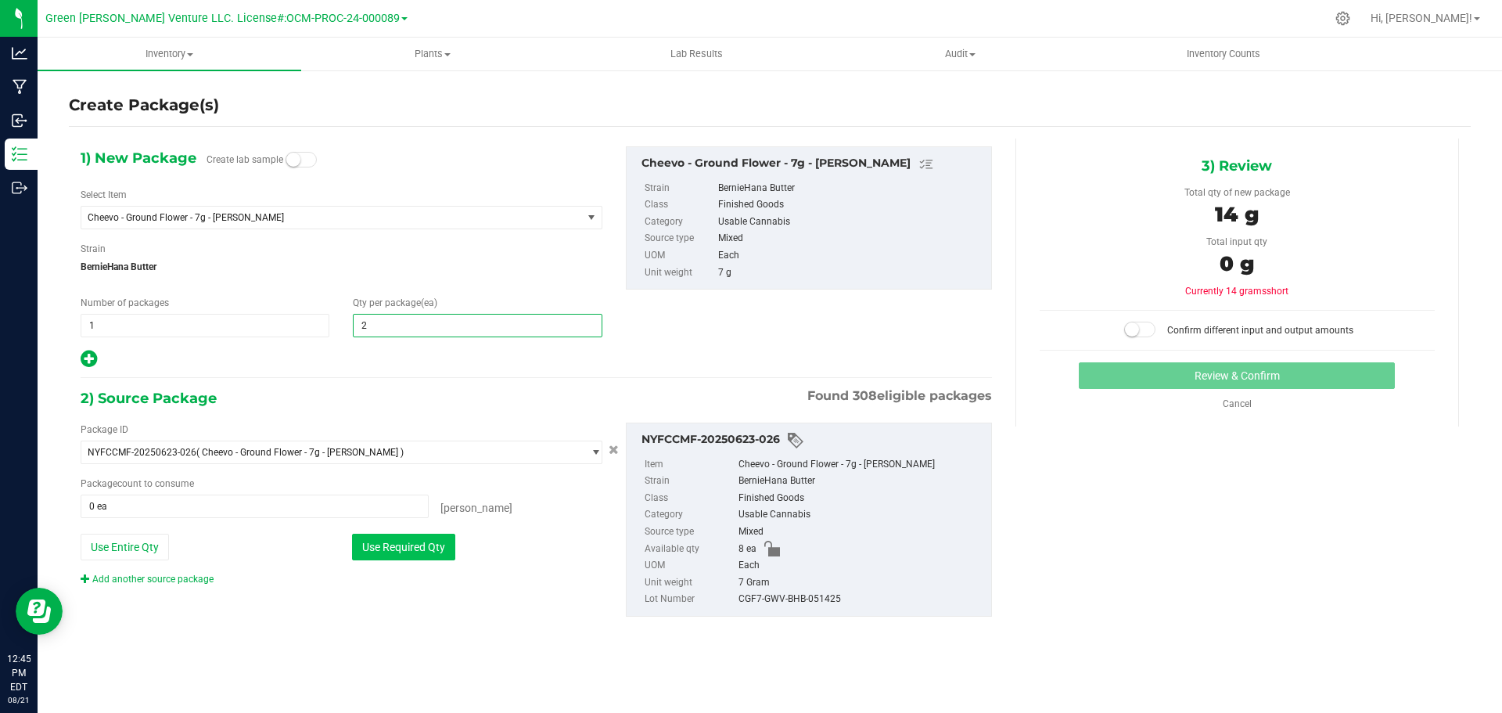
type input "2"
click at [418, 559] on button "Use Required Qty" at bounding box center [403, 546] width 103 height 27
type input "2 ea"
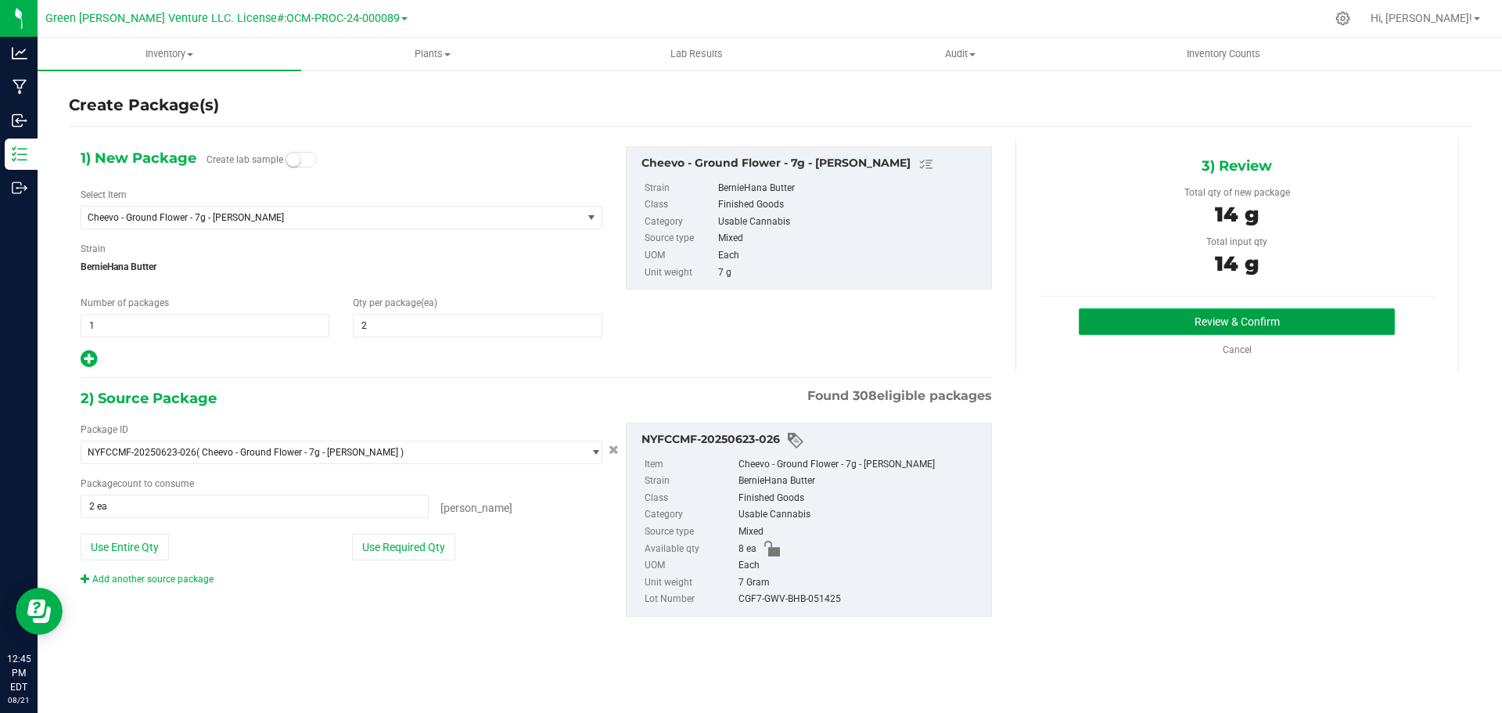
click at [1160, 315] on button "Review & Confirm" at bounding box center [1237, 321] width 316 height 27
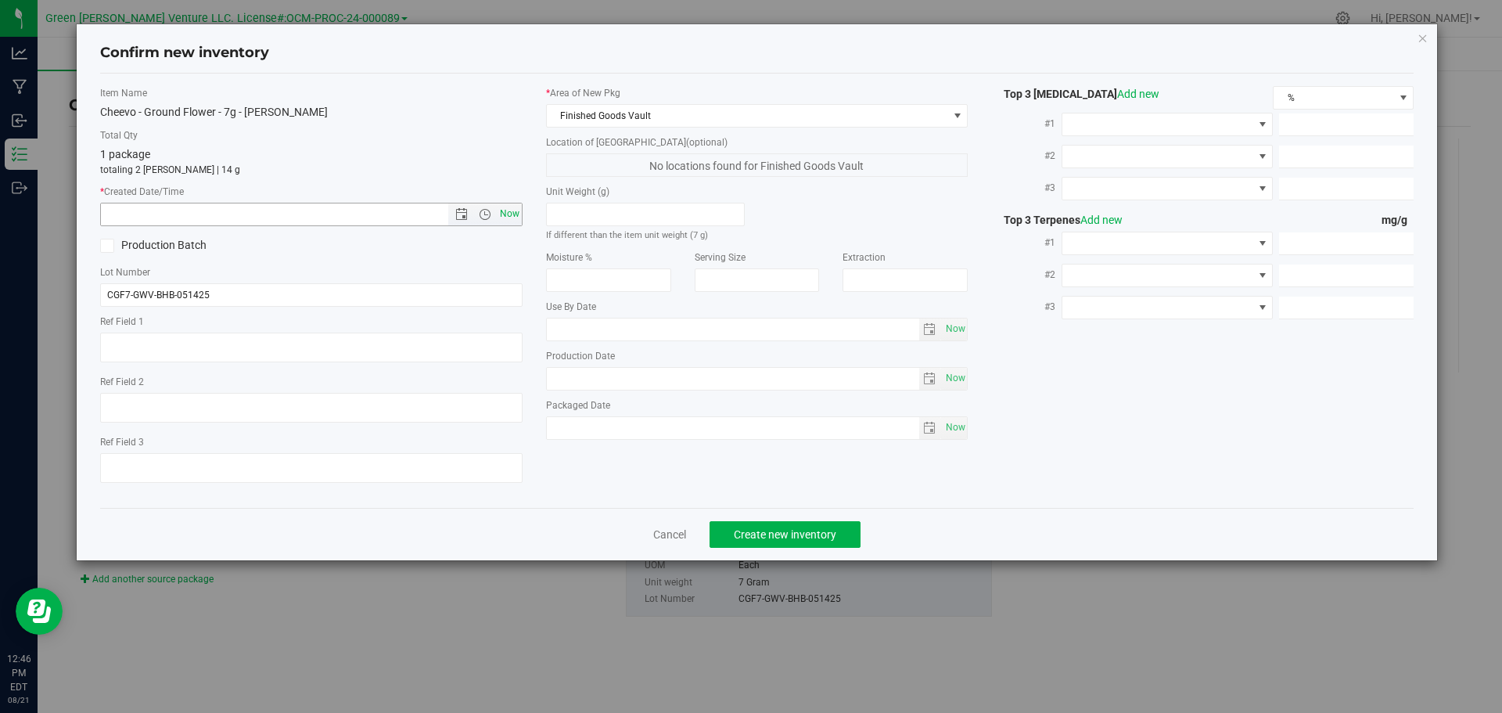
click at [506, 208] on span "Now" at bounding box center [509, 214] width 27 height 23
type input "[DATE] 12:46 PM"
click at [750, 537] on span "Create new inventory" at bounding box center [785, 534] width 102 height 13
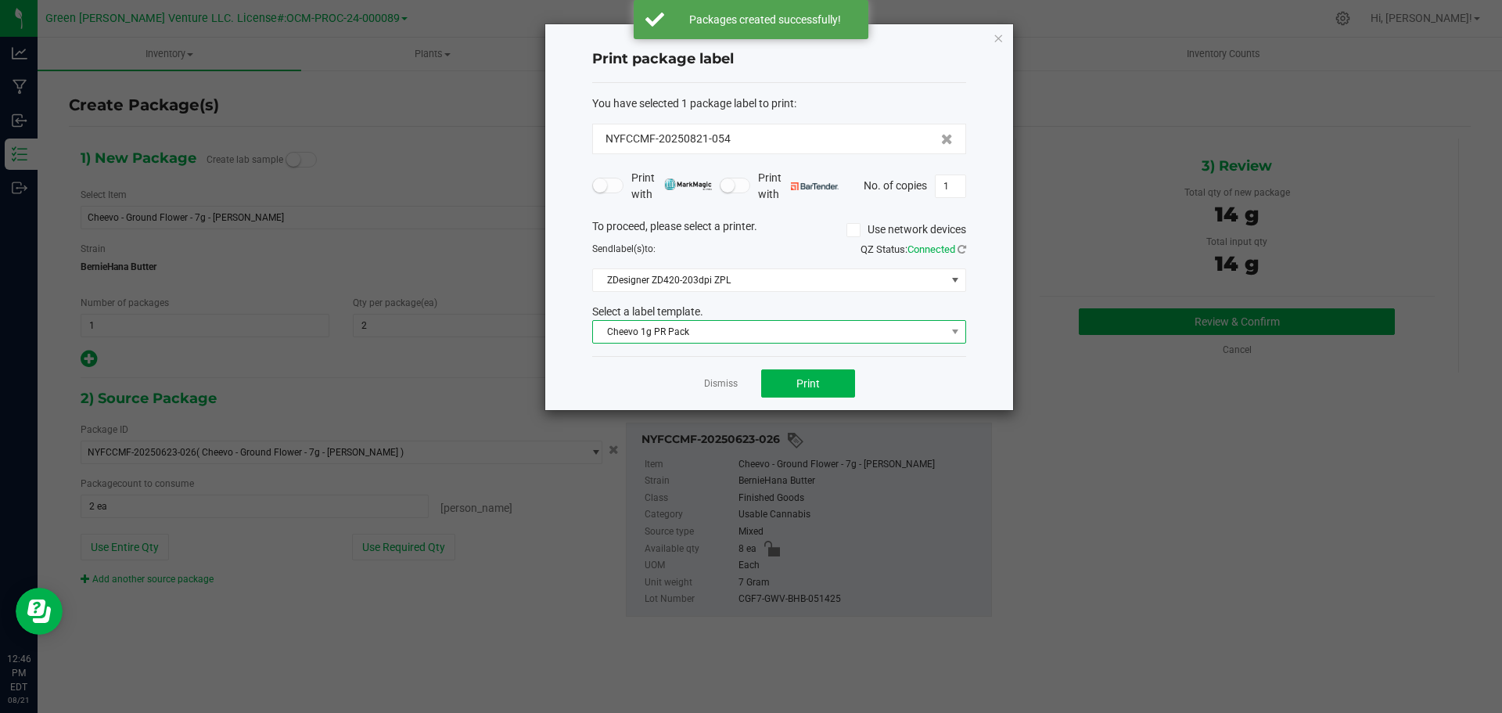
click at [746, 330] on span "Cheevo 1g PR Pack" at bounding box center [769, 332] width 353 height 22
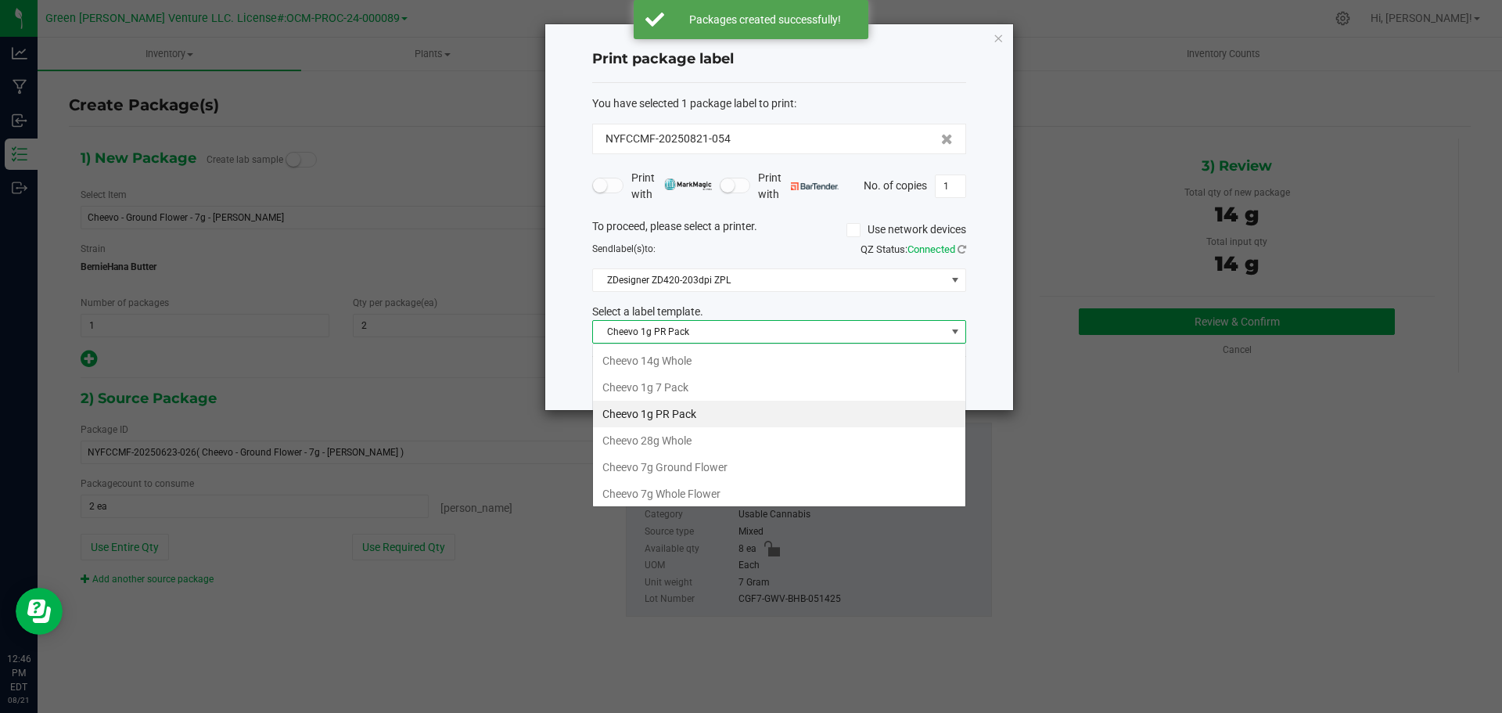
scroll to position [23, 374]
click at [677, 467] on li "Cheevo 7g Ground Flower" at bounding box center [779, 467] width 372 height 27
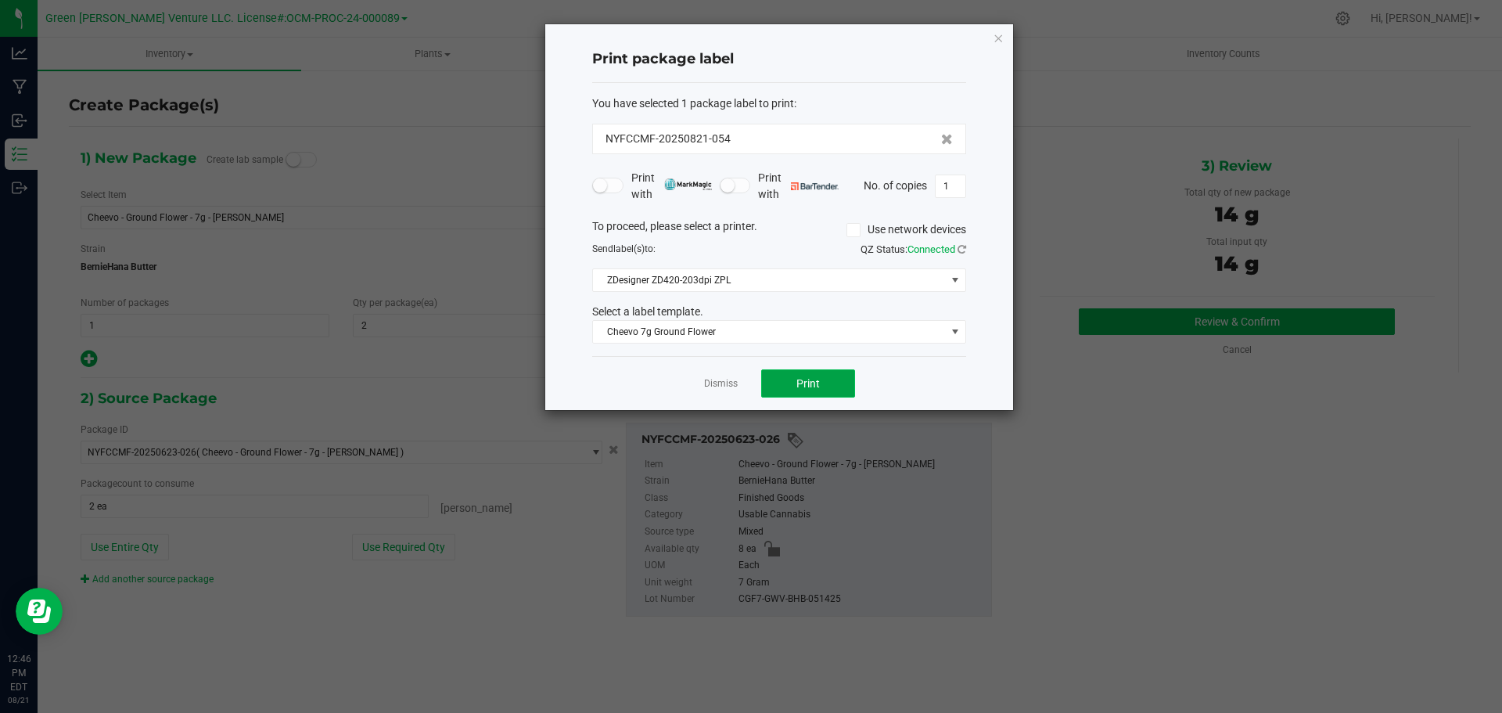
click at [770, 387] on button "Print" at bounding box center [808, 383] width 94 height 28
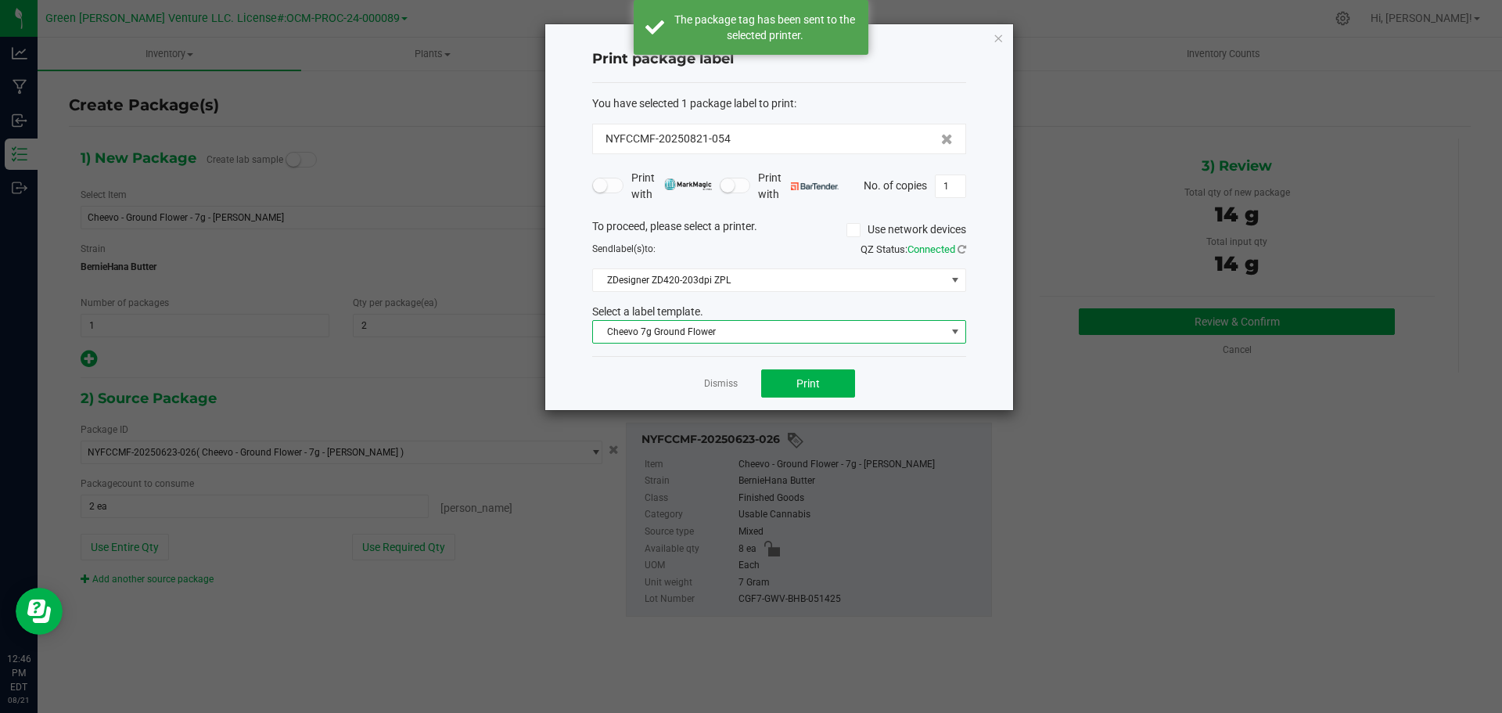
click at [734, 334] on span "Cheevo 7g Ground Flower" at bounding box center [769, 332] width 353 height 22
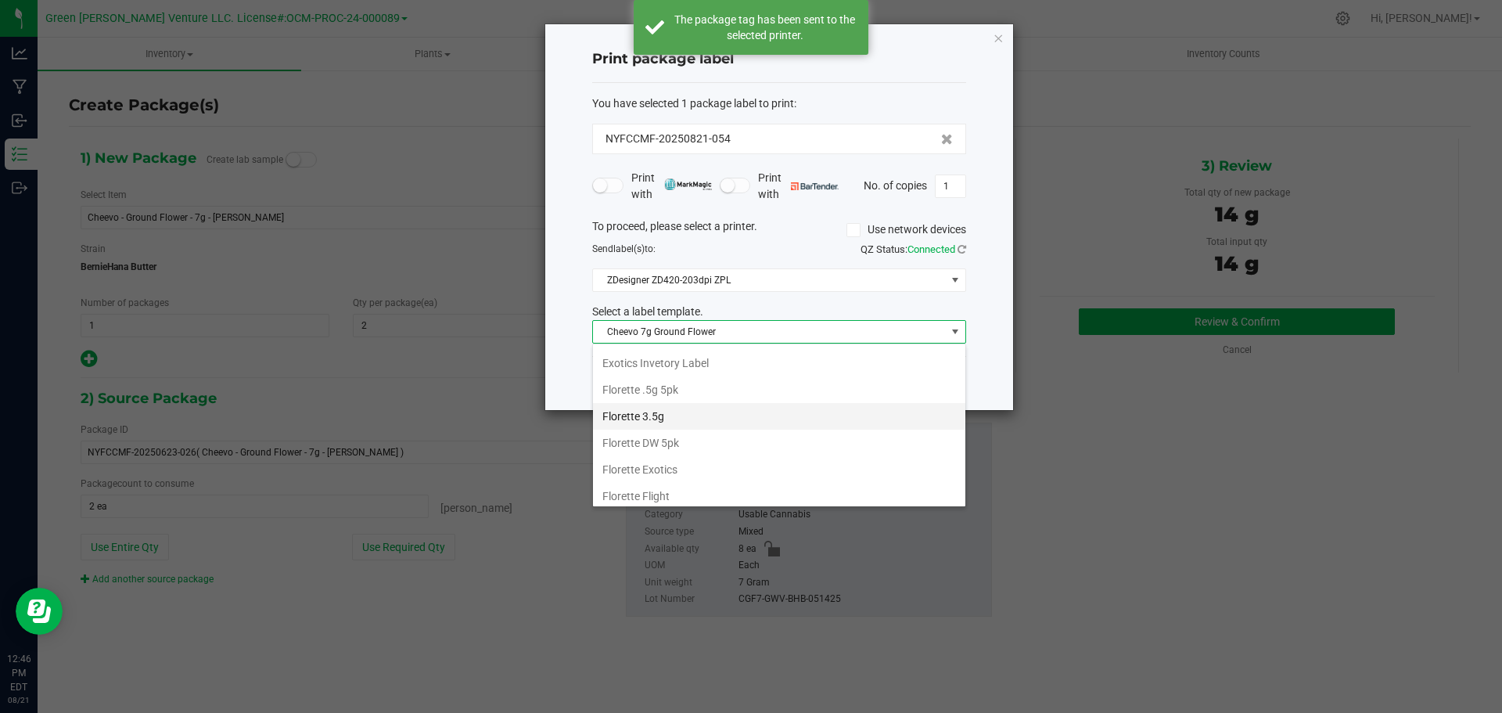
scroll to position [156, 0]
click at [641, 368] on li "Cheevo Inventory Label" at bounding box center [779, 363] width 372 height 27
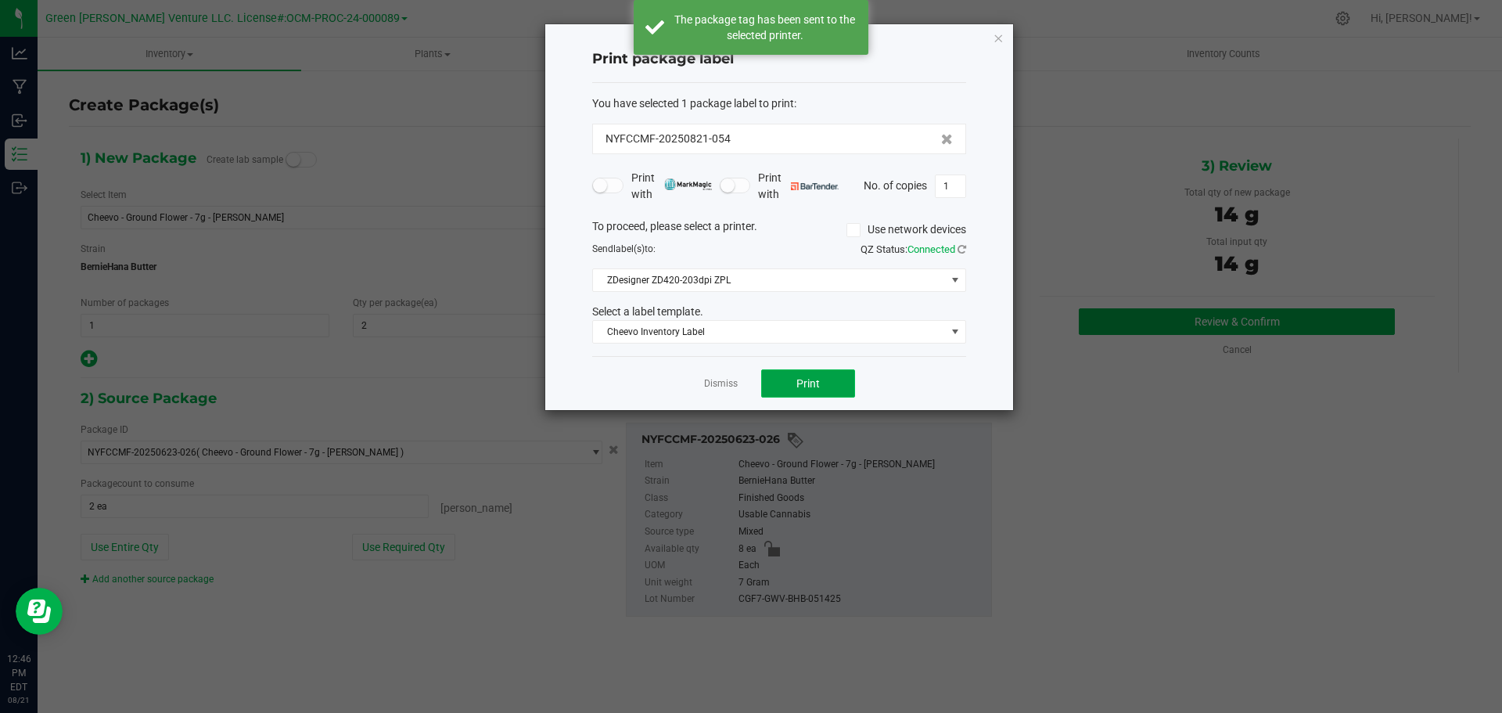
click at [775, 382] on button "Print" at bounding box center [808, 383] width 94 height 28
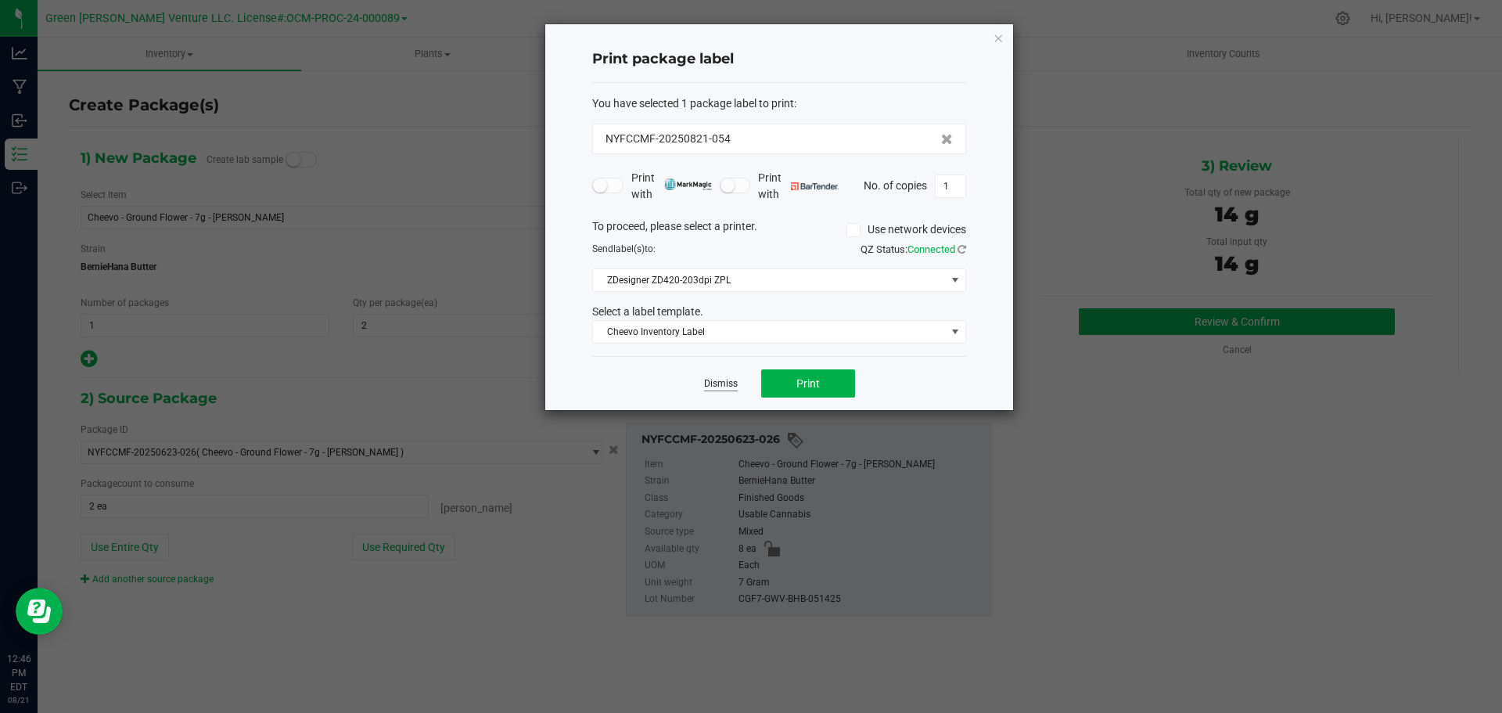
click at [726, 383] on link "Dismiss" at bounding box center [721, 383] width 34 height 13
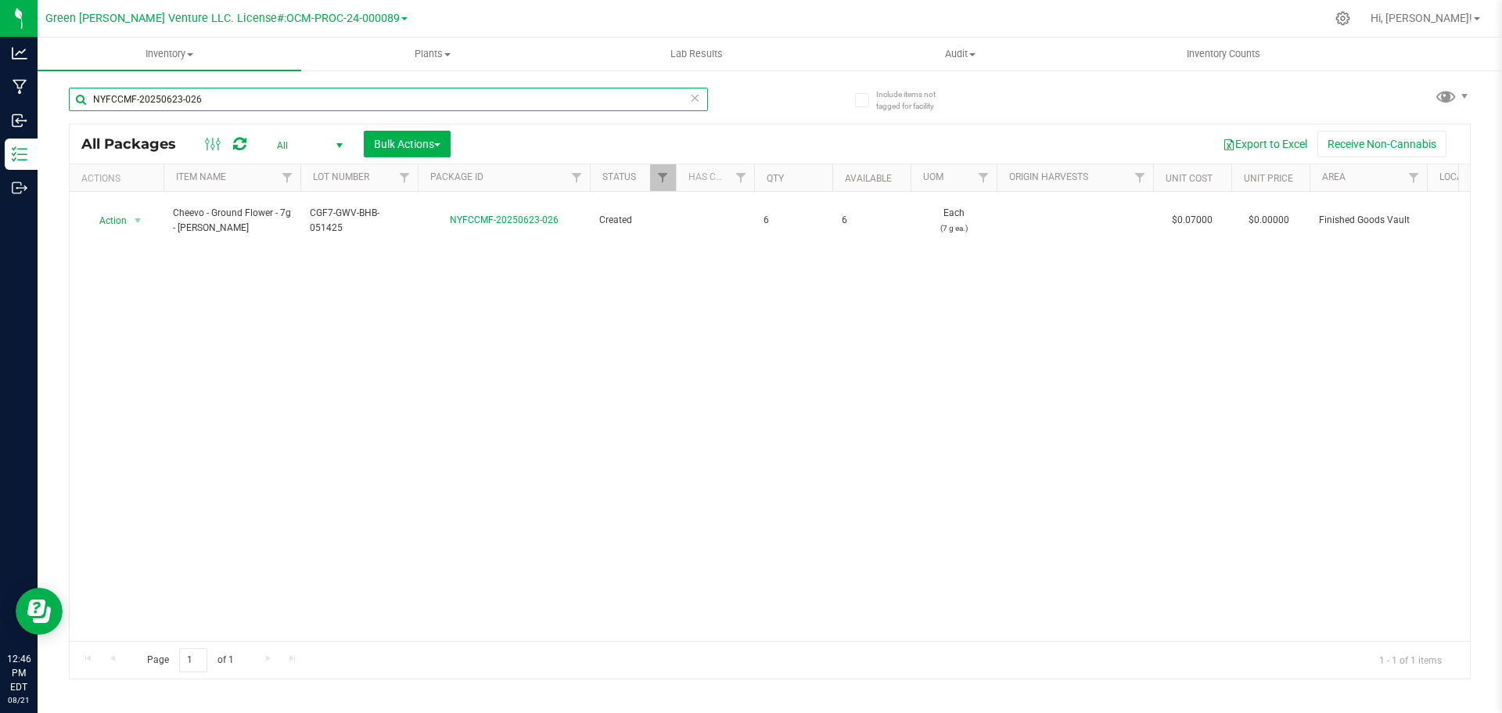
drag, startPoint x: 221, startPoint y: 100, endPoint x: 40, endPoint y: 96, distance: 180.7
click at [40, 96] on div "Include items not tagged for facility NYFCCMF-20250623-026 All Packages All Act…" at bounding box center [770, 307] width 1464 height 477
drag, startPoint x: 212, startPoint y: 104, endPoint x: 65, endPoint y: 90, distance: 147.7
click at [65, 91] on div "Include items not tagged for facility NYFCCMF-20250820-106 All Packages All Act…" at bounding box center [770, 307] width 1464 height 477
type input "NYFCCMF-20250623-243"
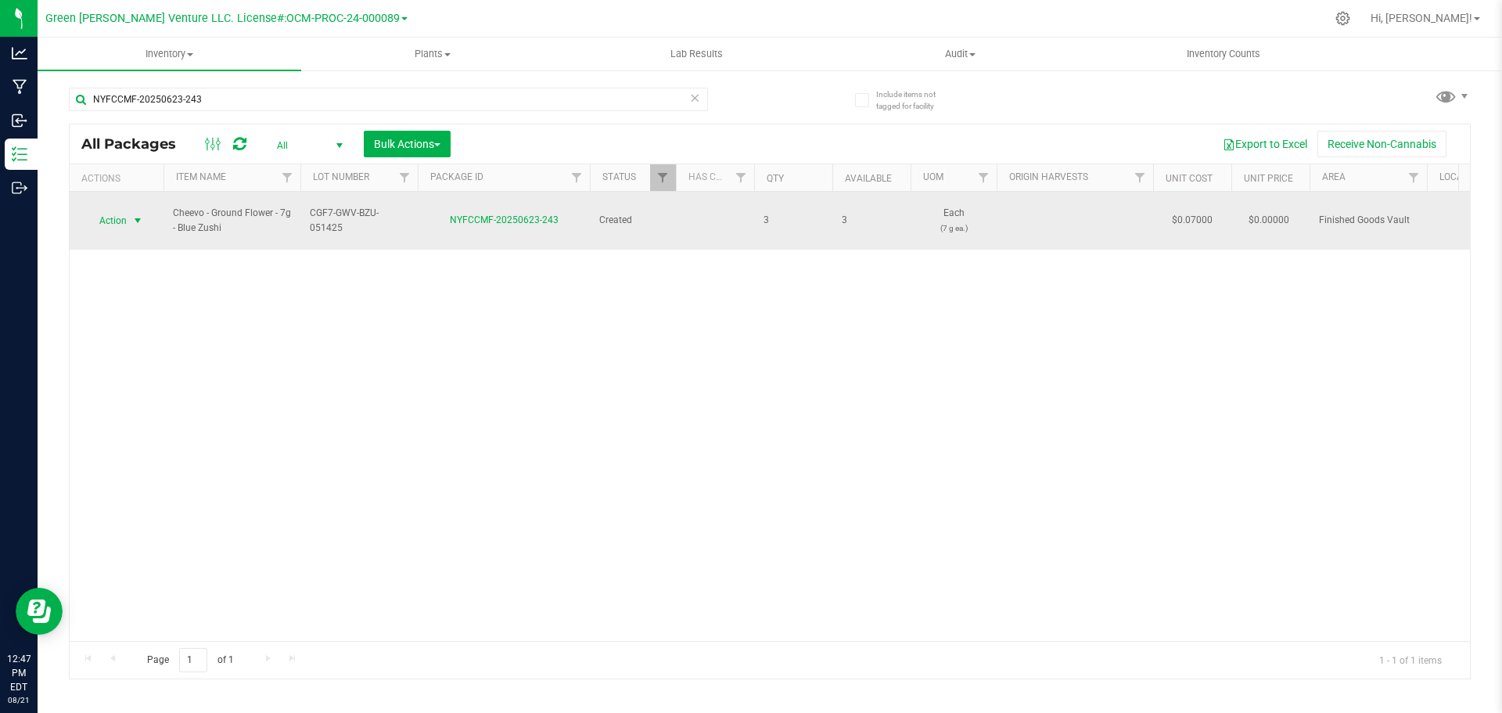
click at [131, 214] on span "select" at bounding box center [137, 220] width 13 height 13
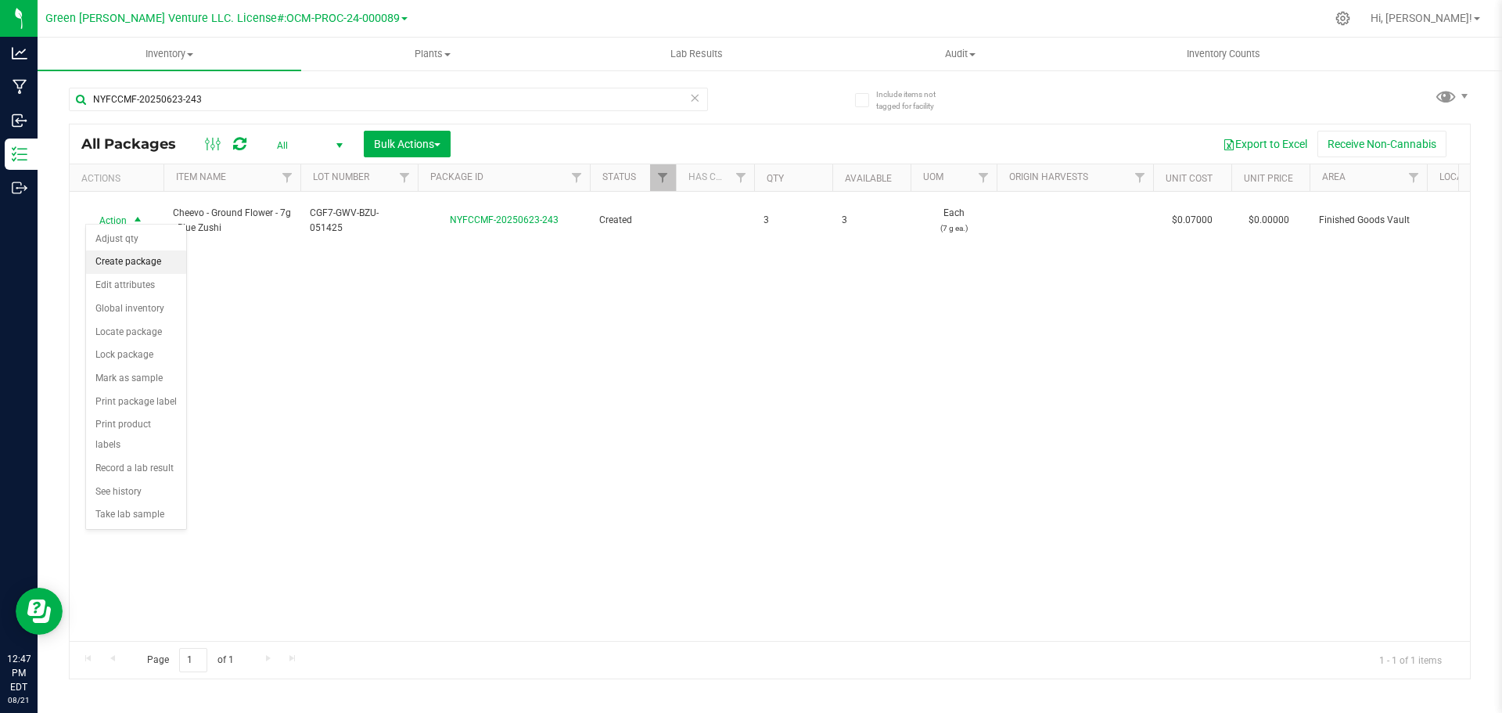
click at [131, 258] on li "Create package" at bounding box center [136, 261] width 100 height 23
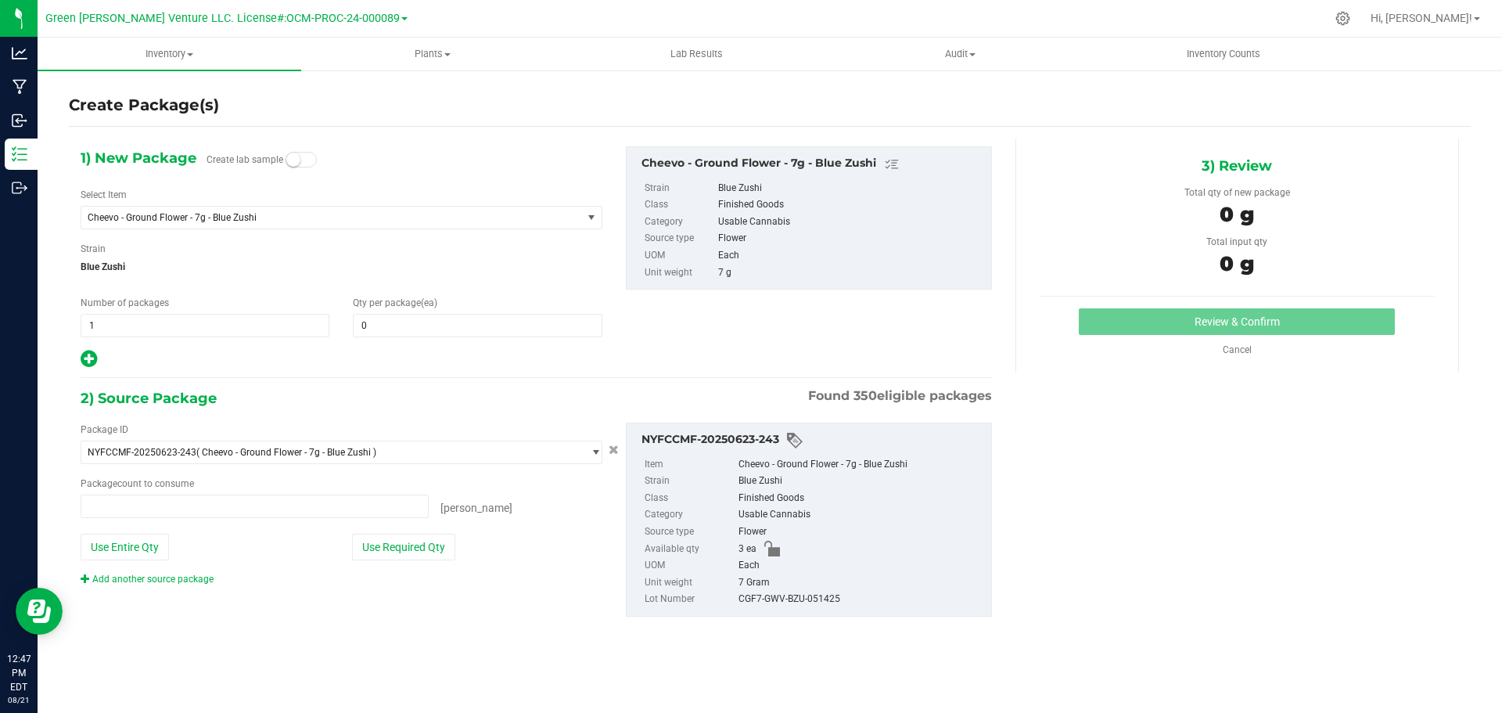
type input "0 ea"
click at [414, 319] on span at bounding box center [477, 325] width 249 height 23
type input "2"
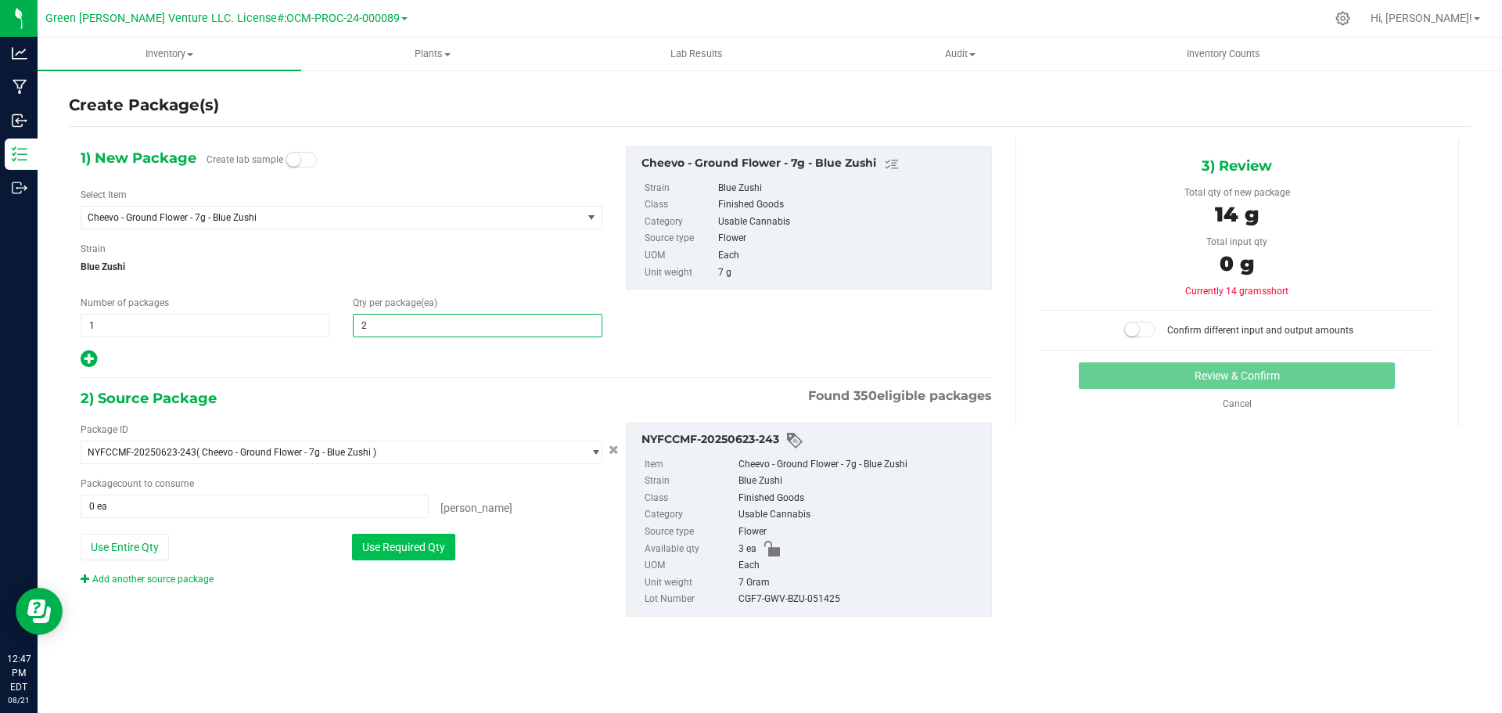
type input "2"
click at [396, 555] on button "Use Required Qty" at bounding box center [403, 546] width 103 height 27
type input "2 ea"
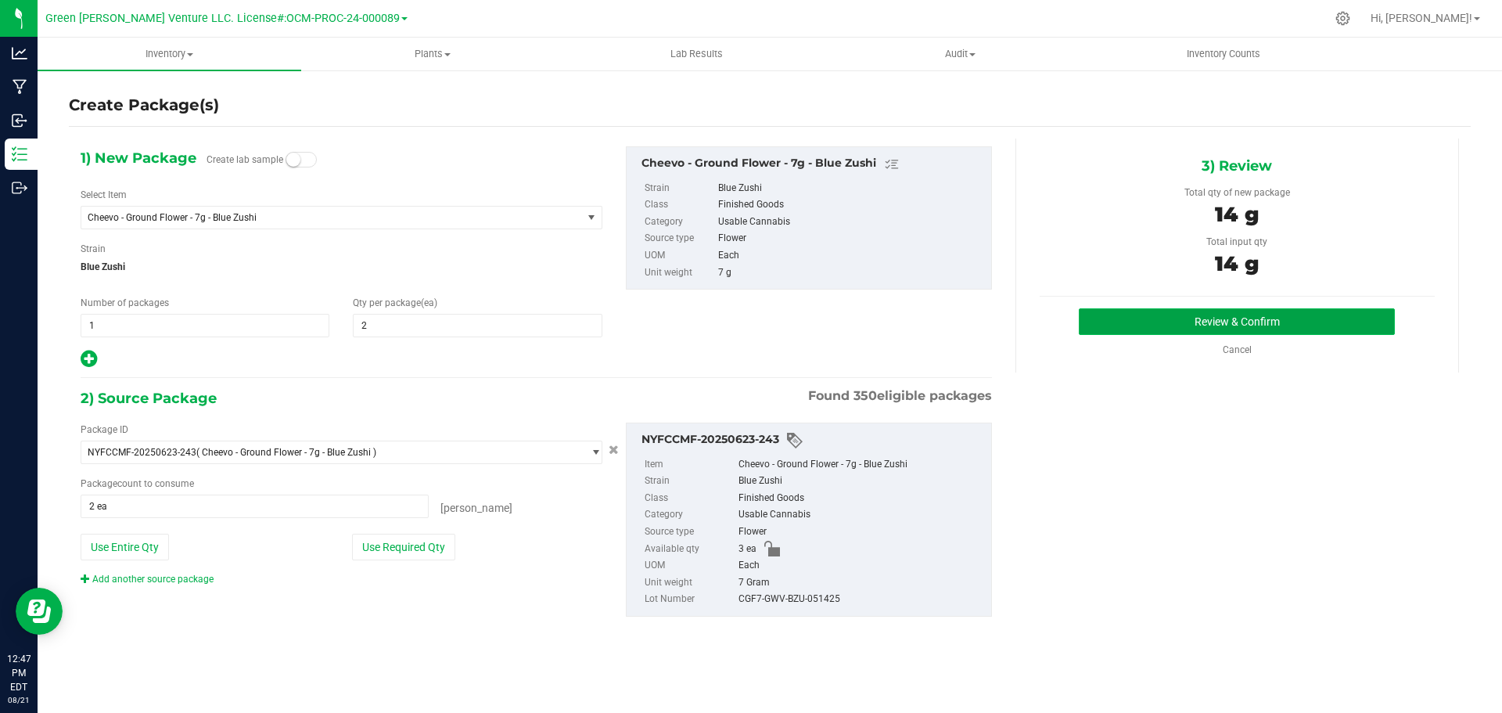
click at [1165, 314] on button "Review & Confirm" at bounding box center [1237, 321] width 316 height 27
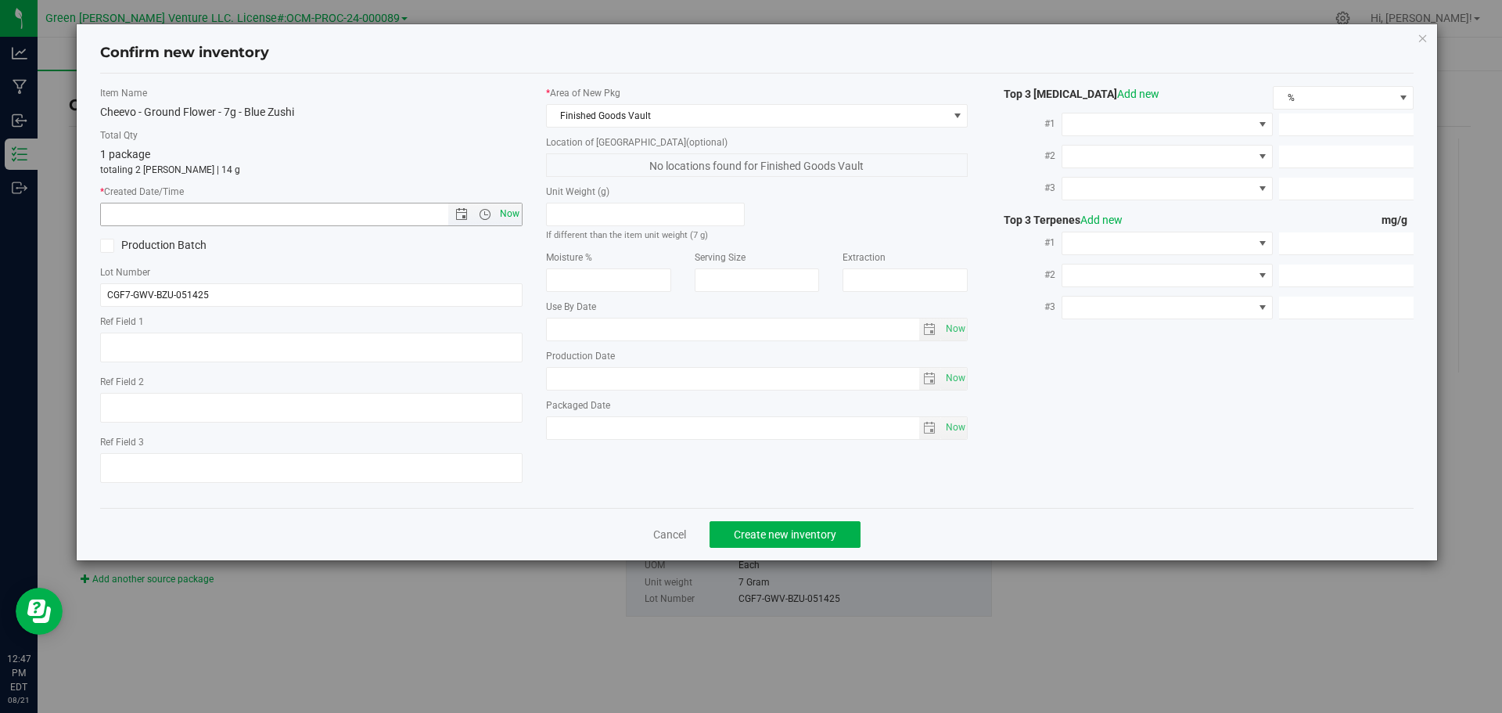
click at [505, 215] on span "Now" at bounding box center [509, 214] width 27 height 23
type input "8/21/2025 12:47 PM"
click at [774, 538] on span "Create new inventory" at bounding box center [785, 534] width 102 height 13
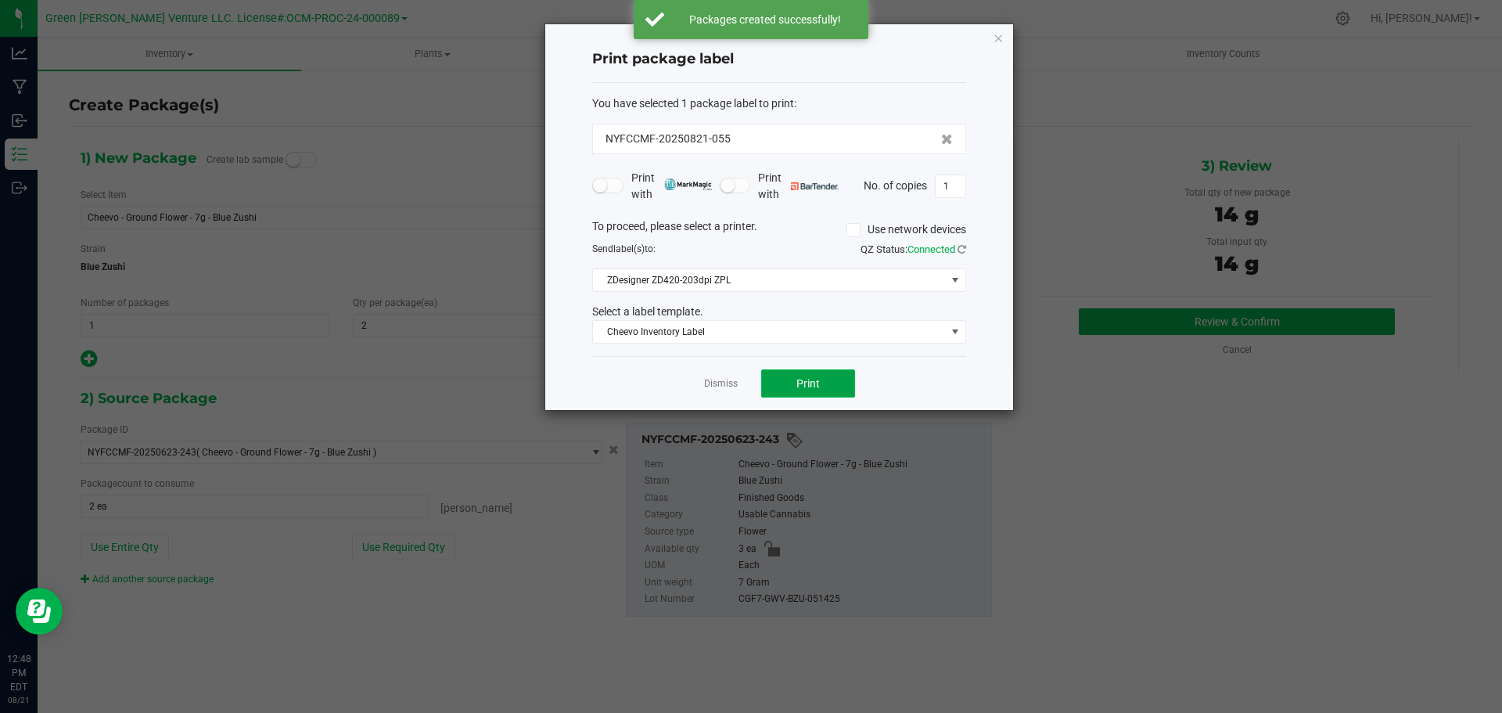
click at [776, 383] on button "Print" at bounding box center [808, 383] width 94 height 28
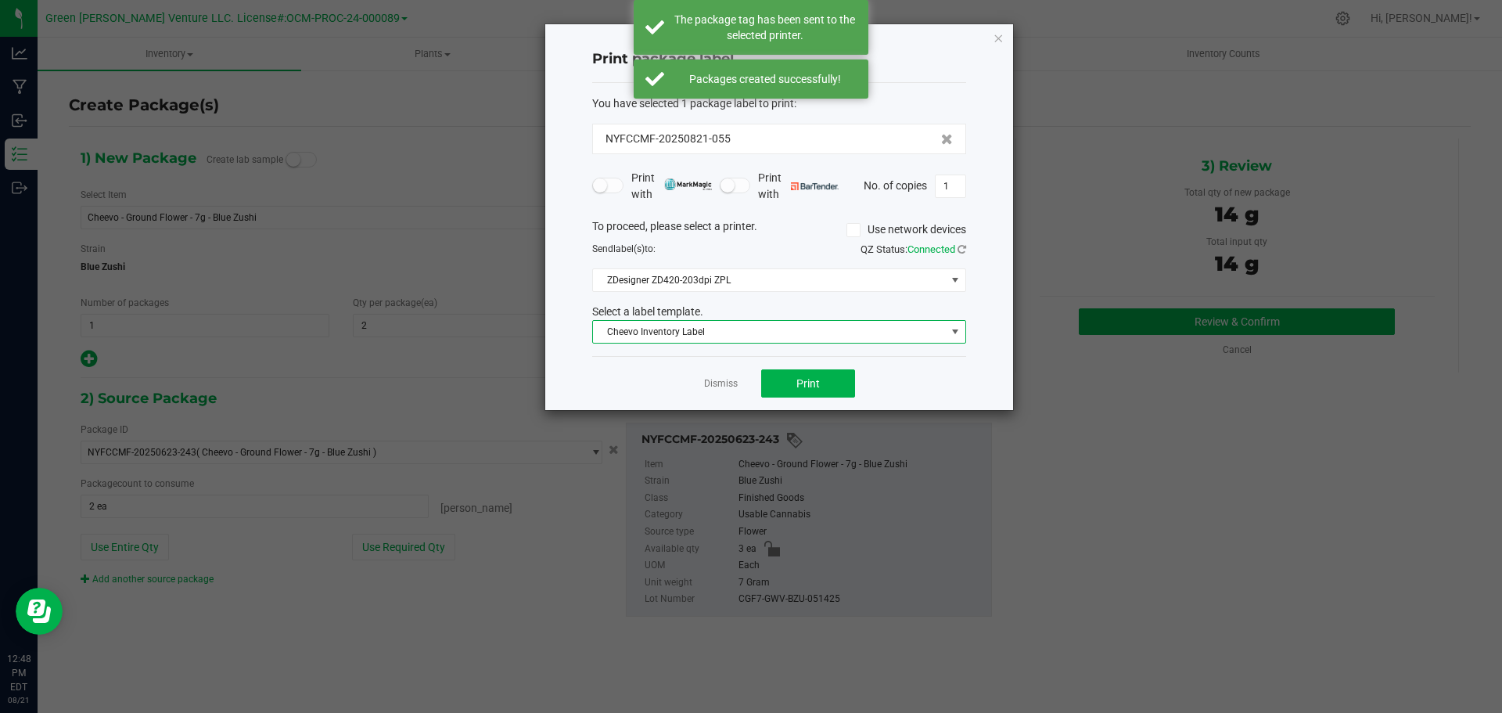
click at [735, 332] on span "Cheevo Inventory Label" at bounding box center [769, 332] width 353 height 22
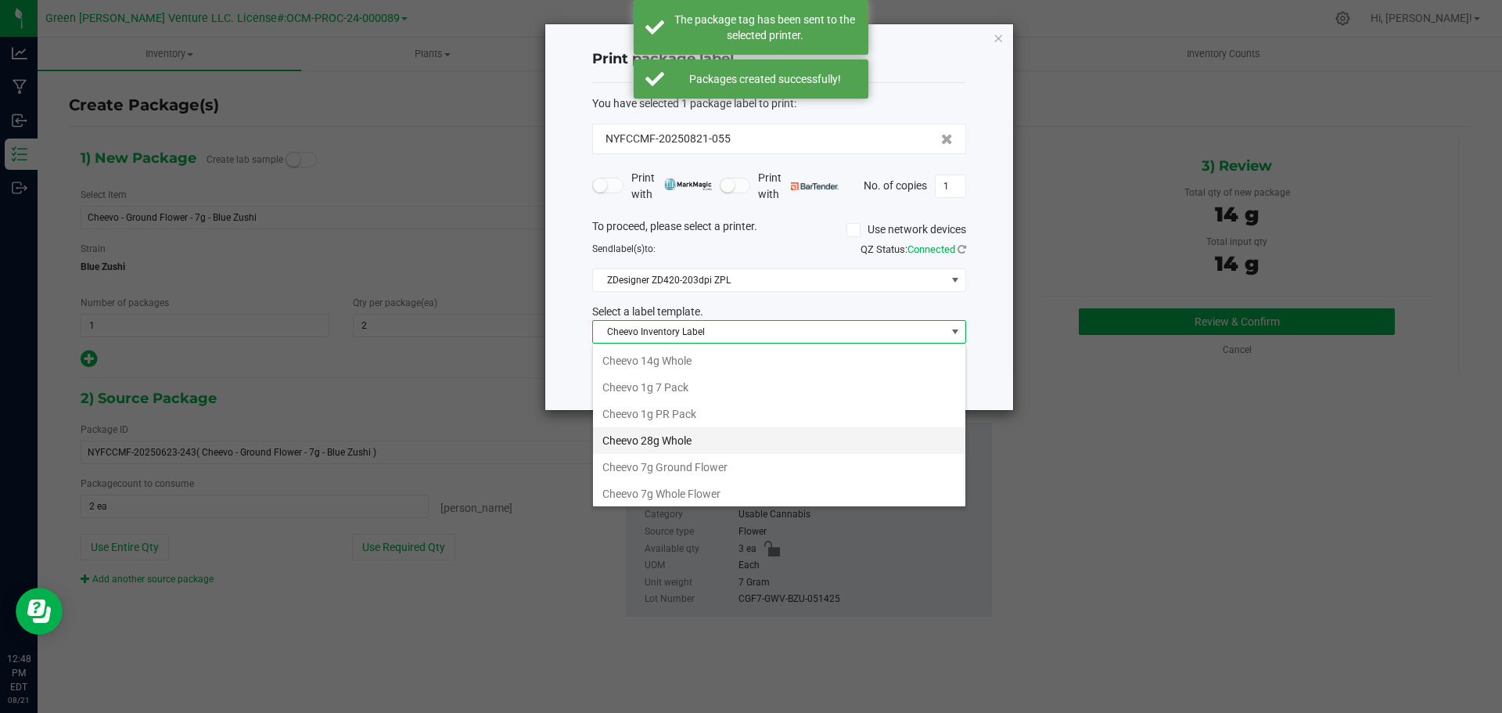
scroll to position [23, 374]
click at [687, 437] on li "Cheevo 7g Ground Flower" at bounding box center [779, 437] width 372 height 27
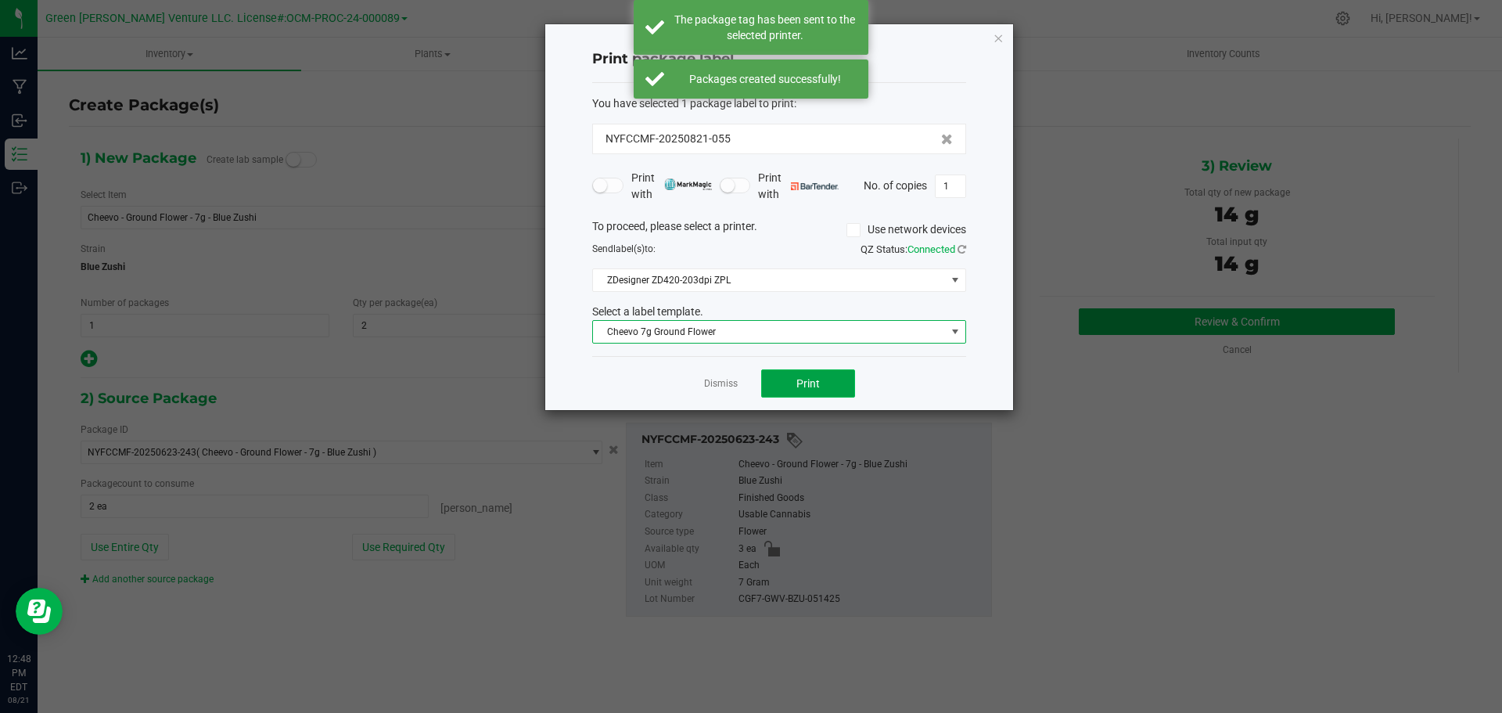
click at [775, 386] on button "Print" at bounding box center [808, 383] width 94 height 28
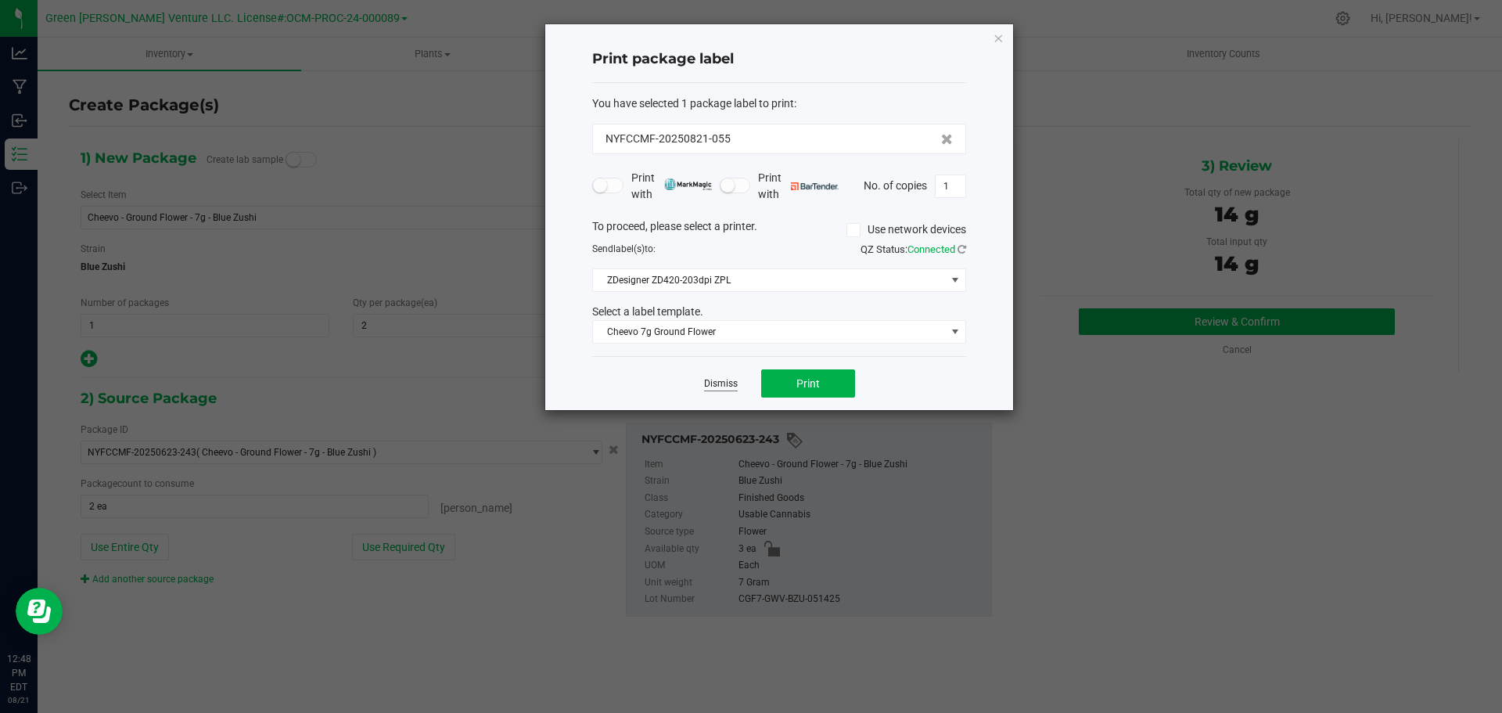
click at [725, 383] on link "Dismiss" at bounding box center [721, 383] width 34 height 13
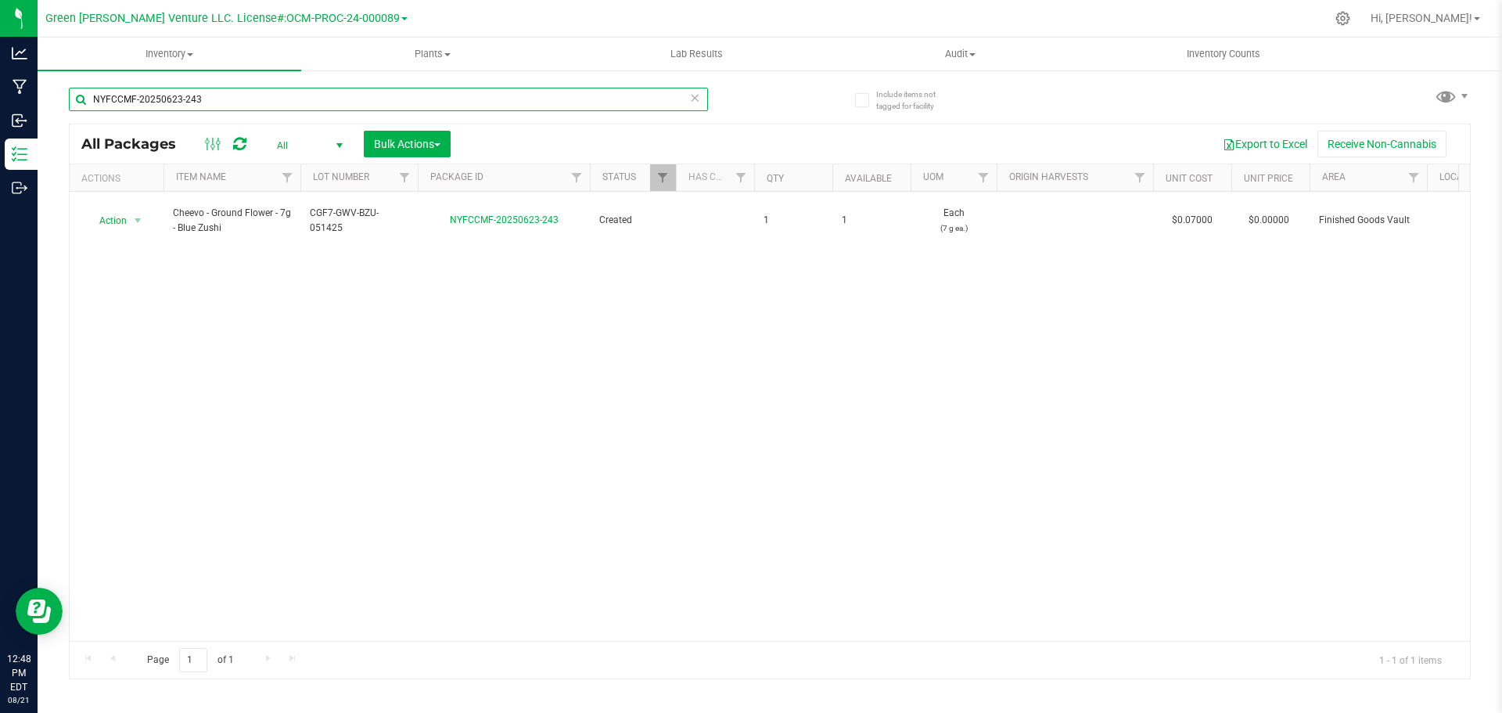
click at [207, 96] on input "NYFCCMF-20250623-243" at bounding box center [388, 99] width 639 height 23
click at [208, 97] on input "NYFCCMF-20250623-243" at bounding box center [388, 99] width 639 height 23
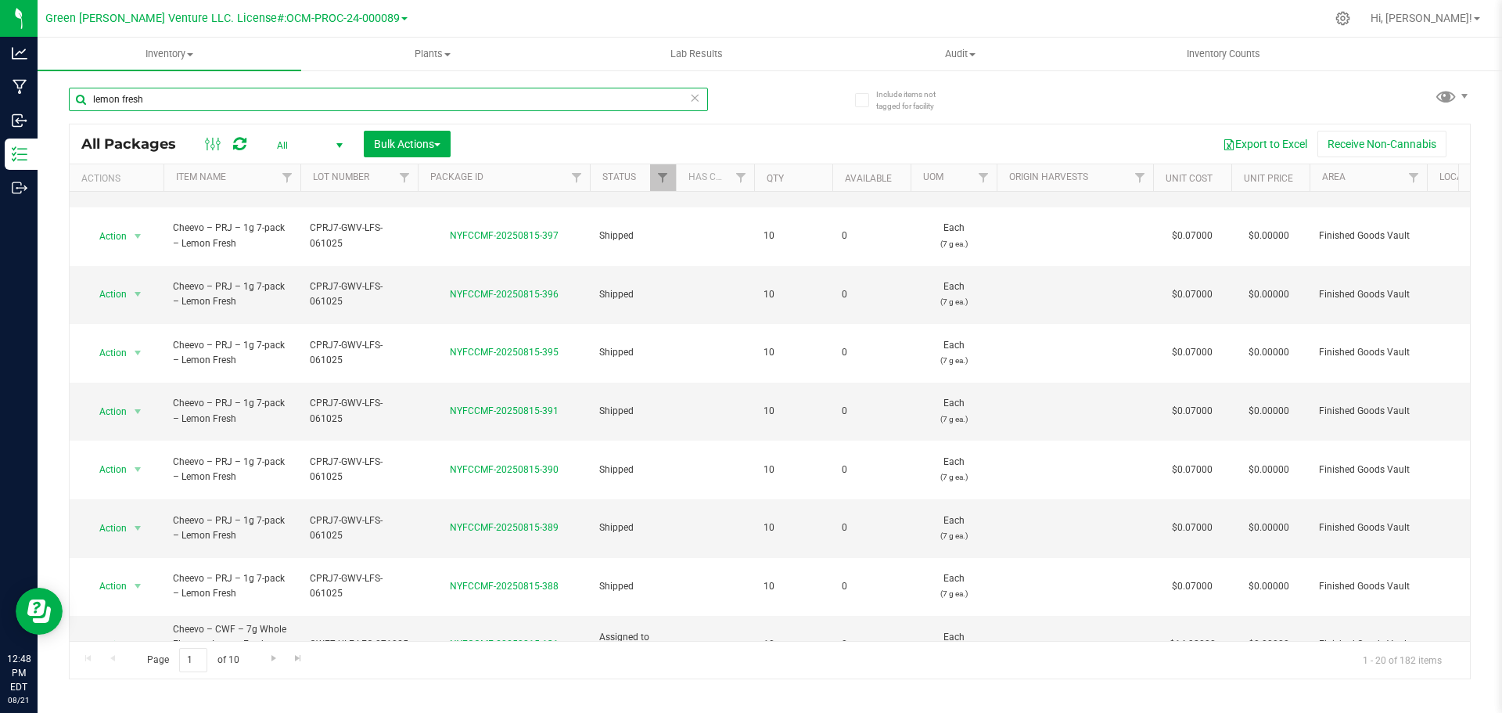
scroll to position [469, 0]
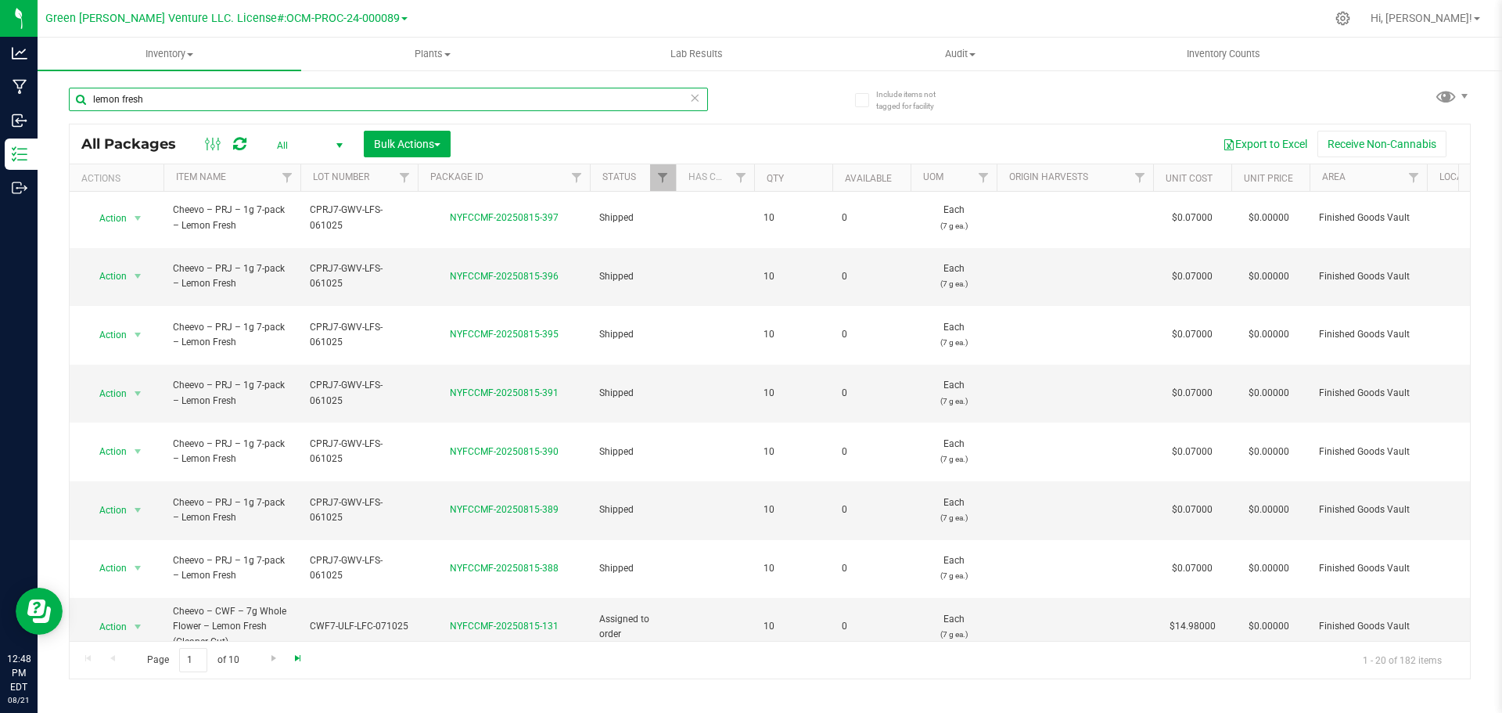
type input "lemon fresh"
click at [294, 658] on span "Go to the last page" at bounding box center [298, 657] width 13 height 13
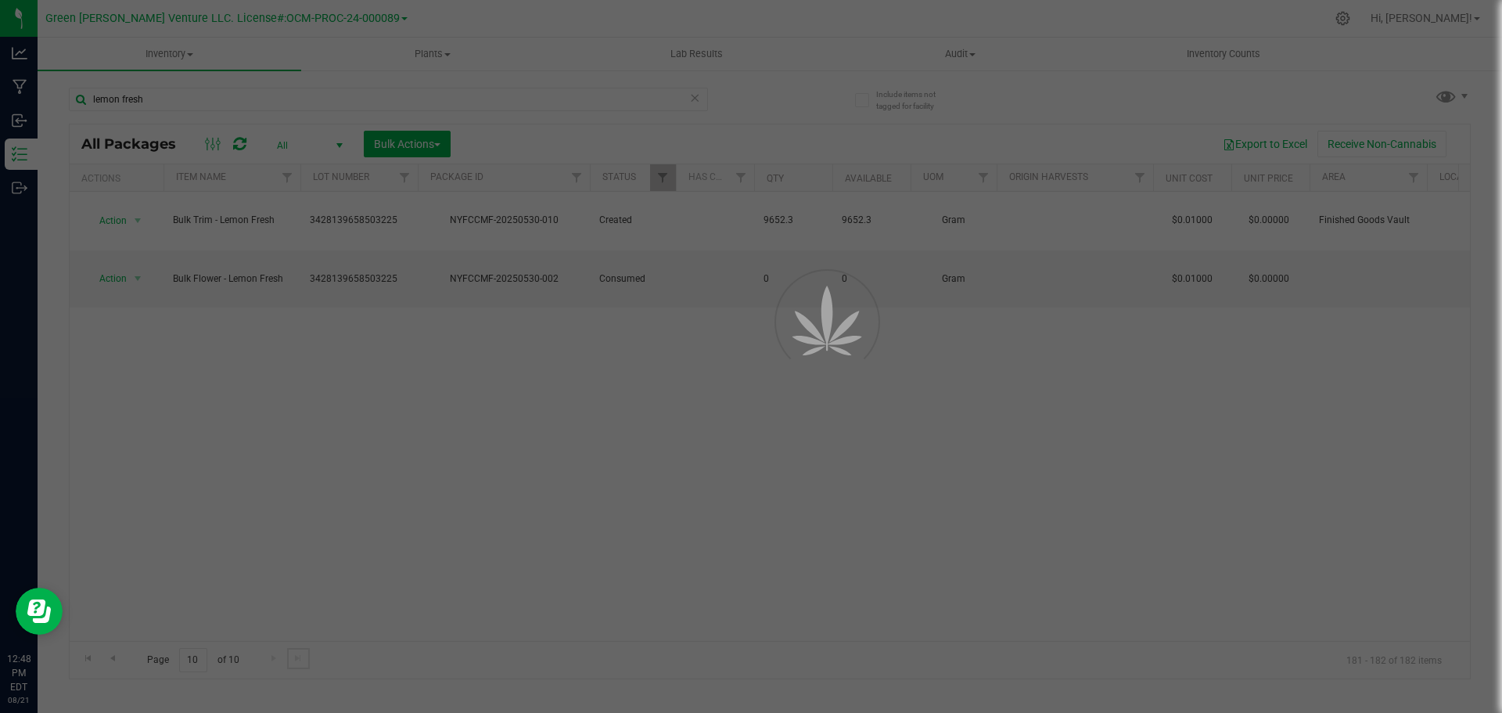
scroll to position [0, 0]
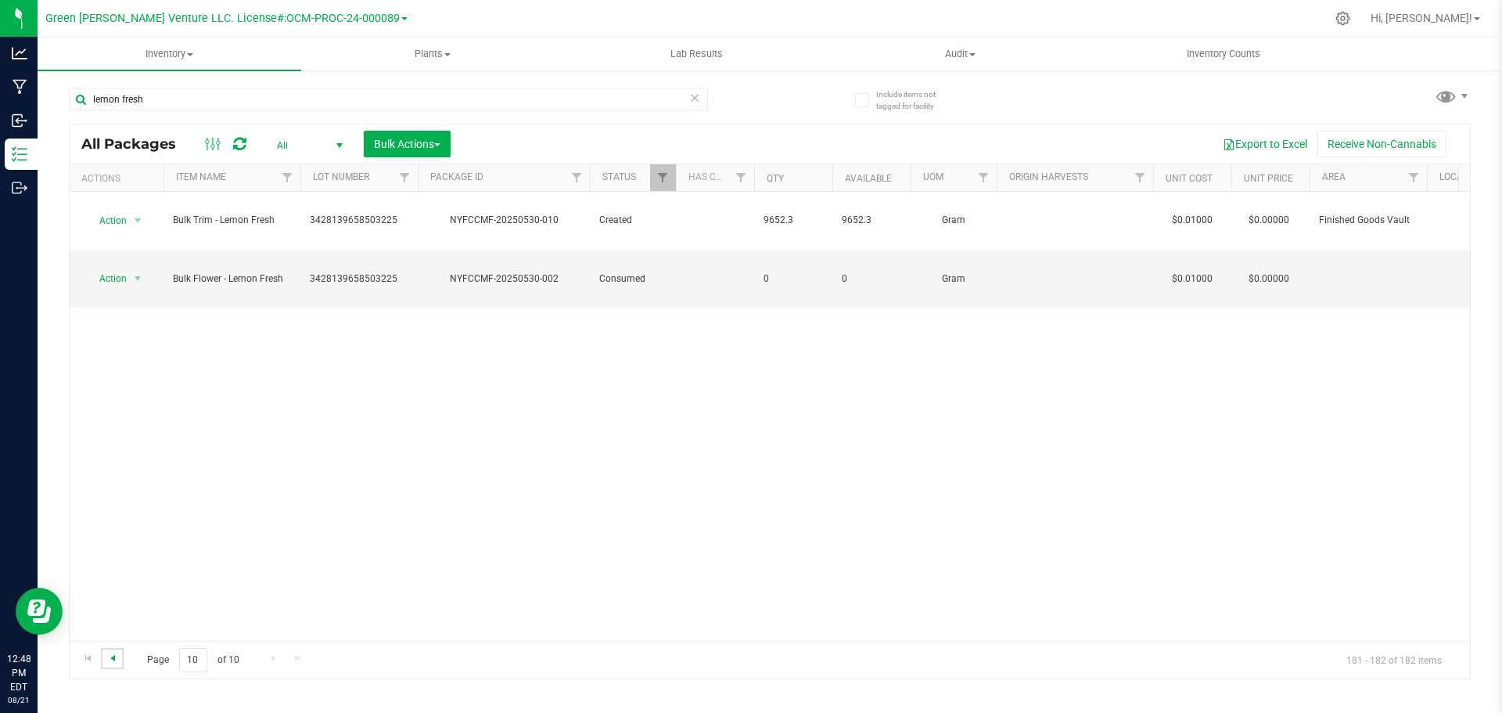
click at [109, 659] on span "Go to the previous page" at bounding box center [112, 657] width 13 height 13
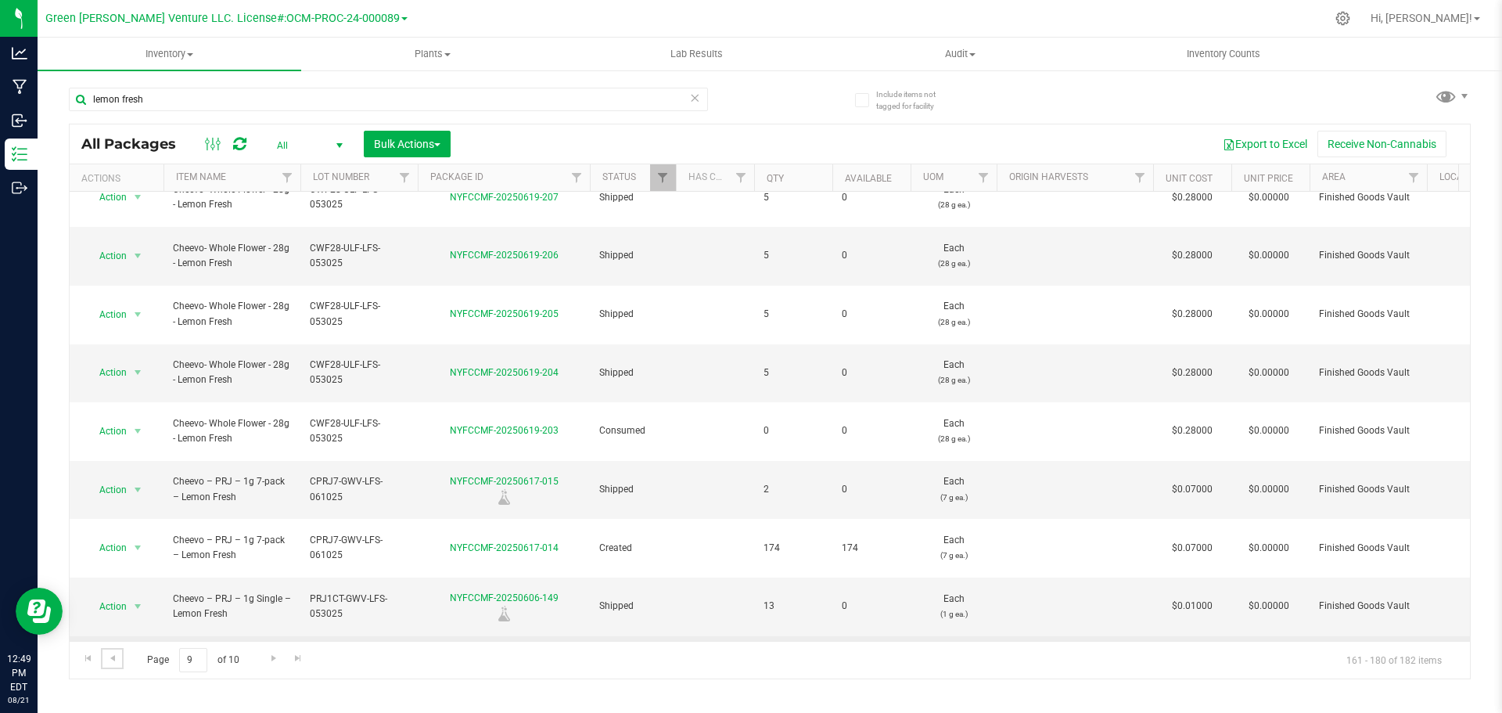
scroll to position [432, 0]
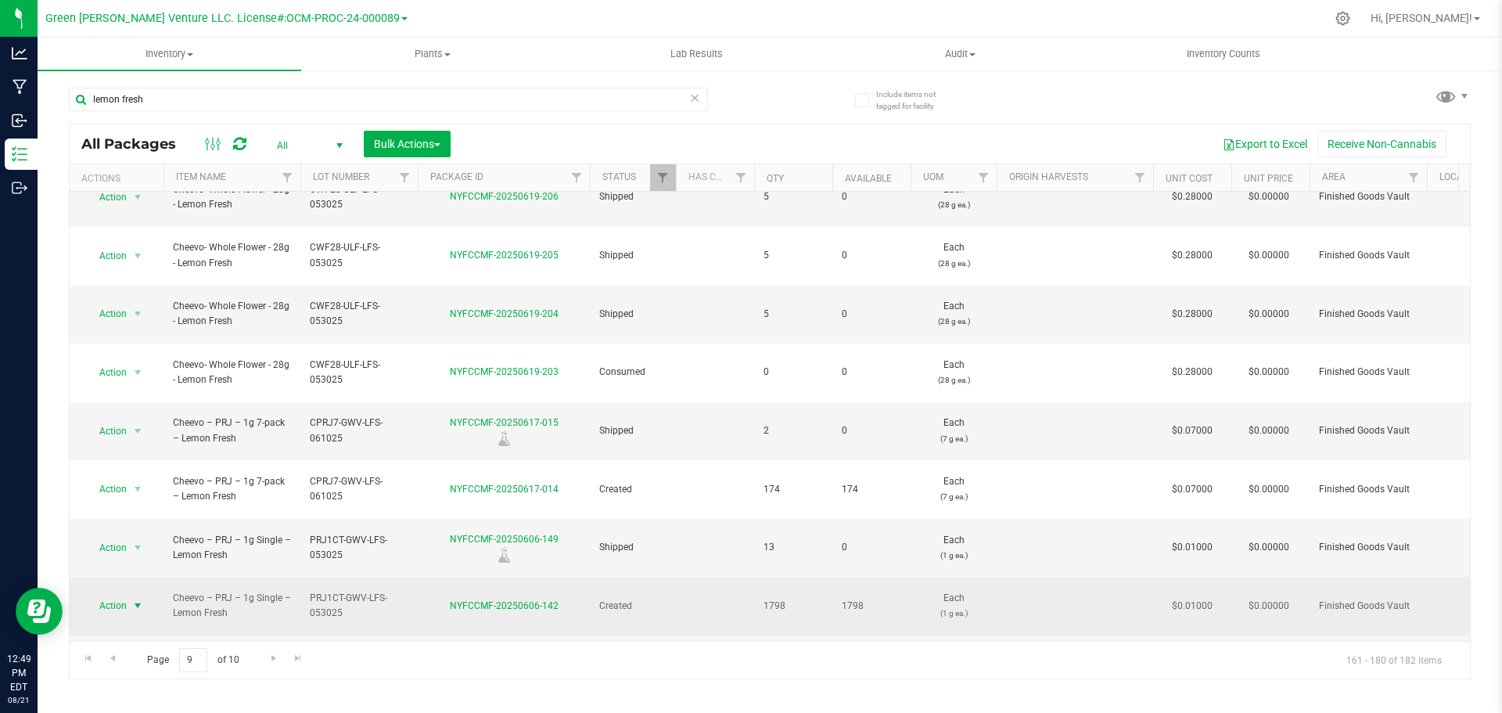
click at [124, 594] on span "Action" at bounding box center [106, 605] width 42 height 22
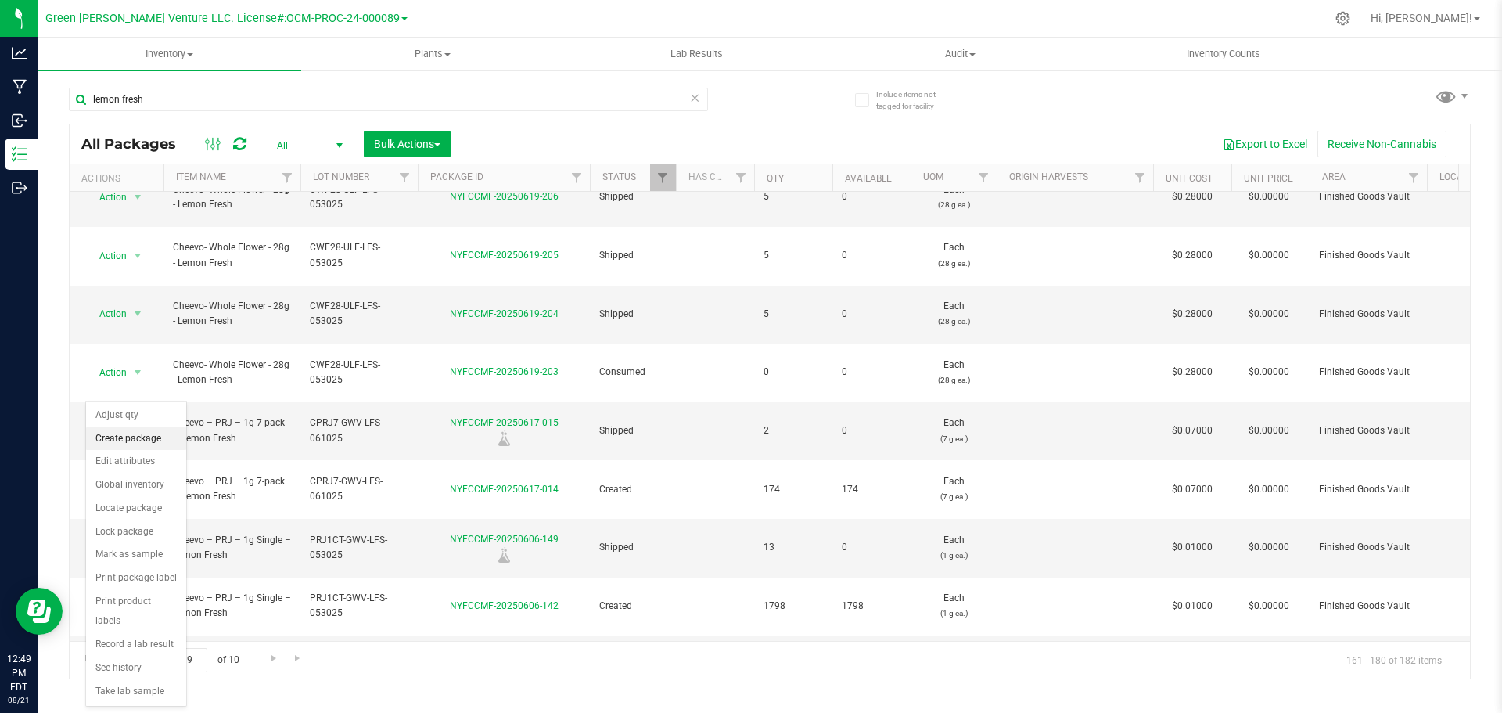
click at [145, 439] on li "Create package" at bounding box center [136, 438] width 100 height 23
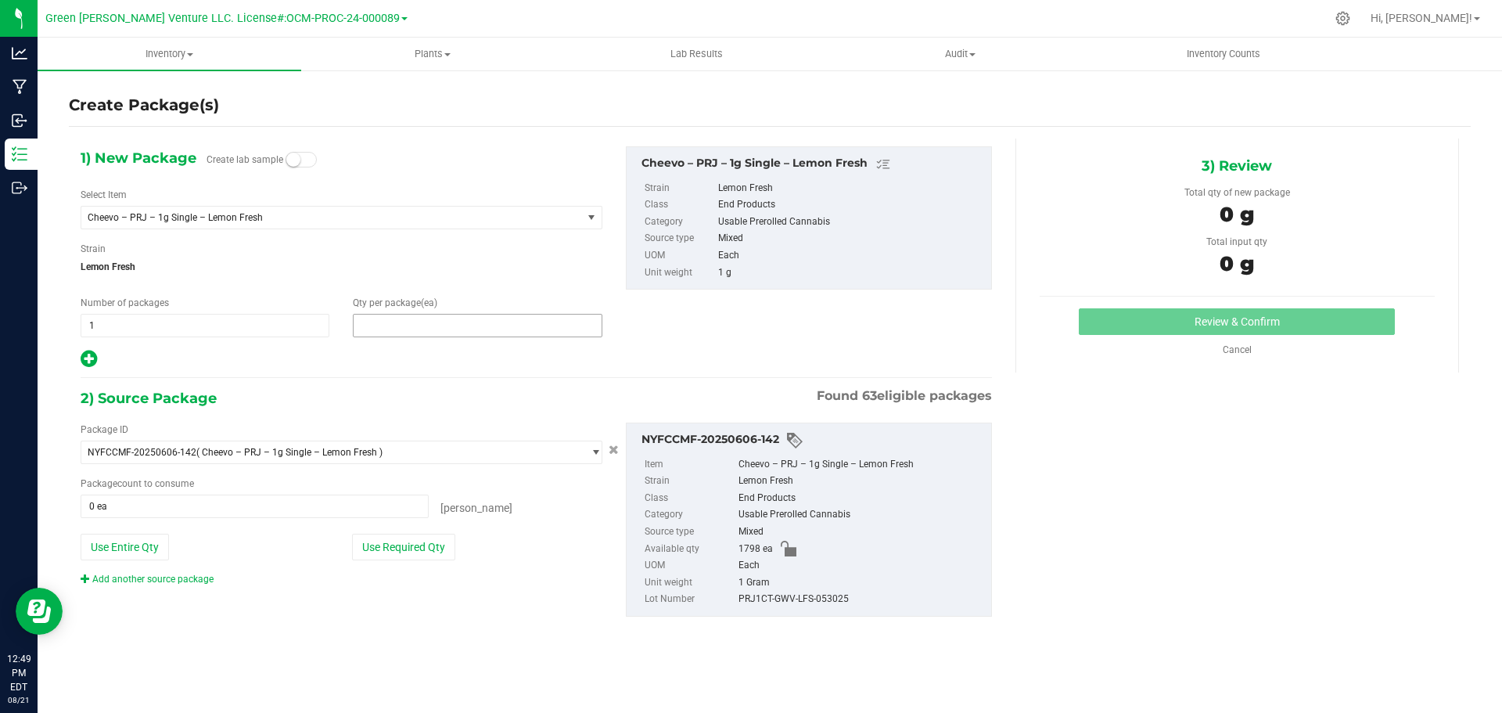
click at [364, 323] on span at bounding box center [477, 325] width 249 height 23
type input "5"
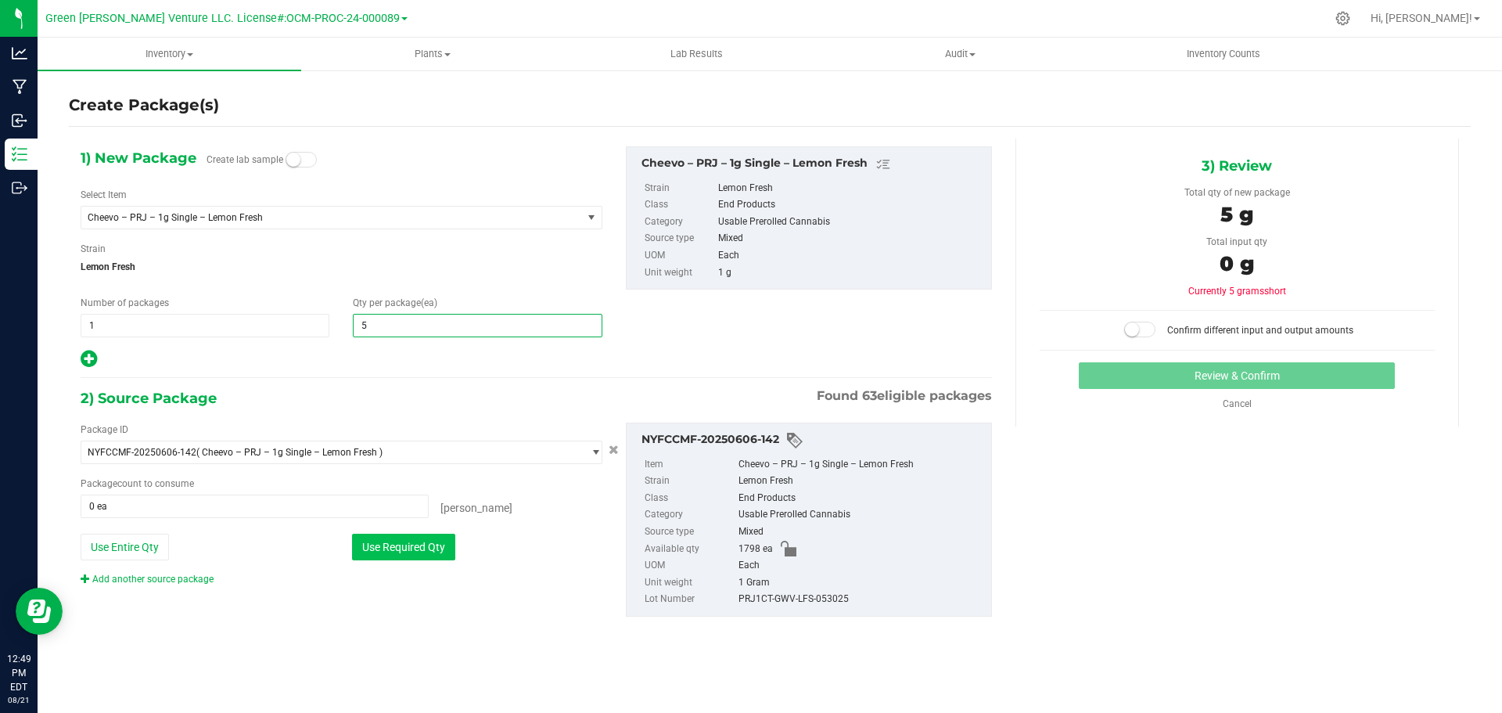
type input "5"
click at [419, 546] on button "Use Required Qty" at bounding box center [403, 546] width 103 height 27
type input "5 ea"
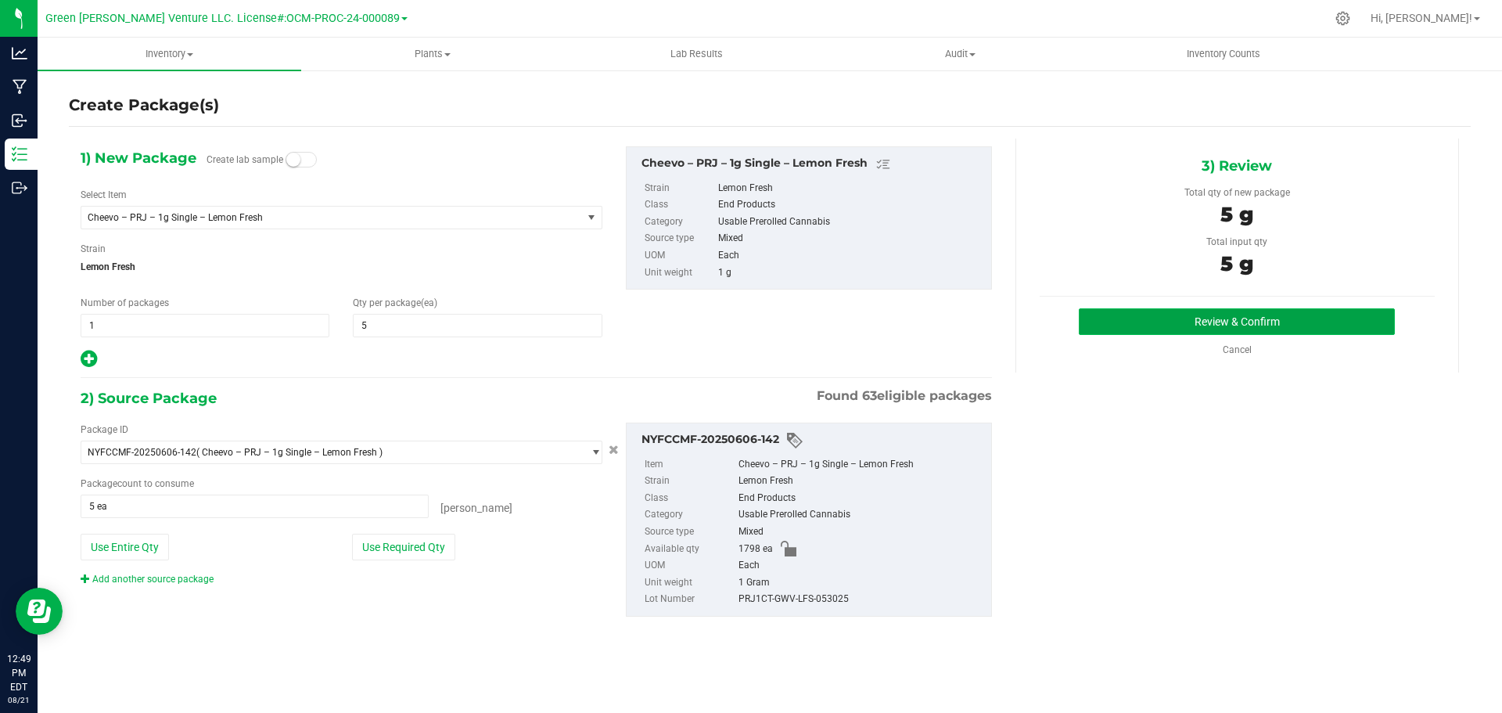
click at [1140, 316] on button "Review & Confirm" at bounding box center [1237, 321] width 316 height 27
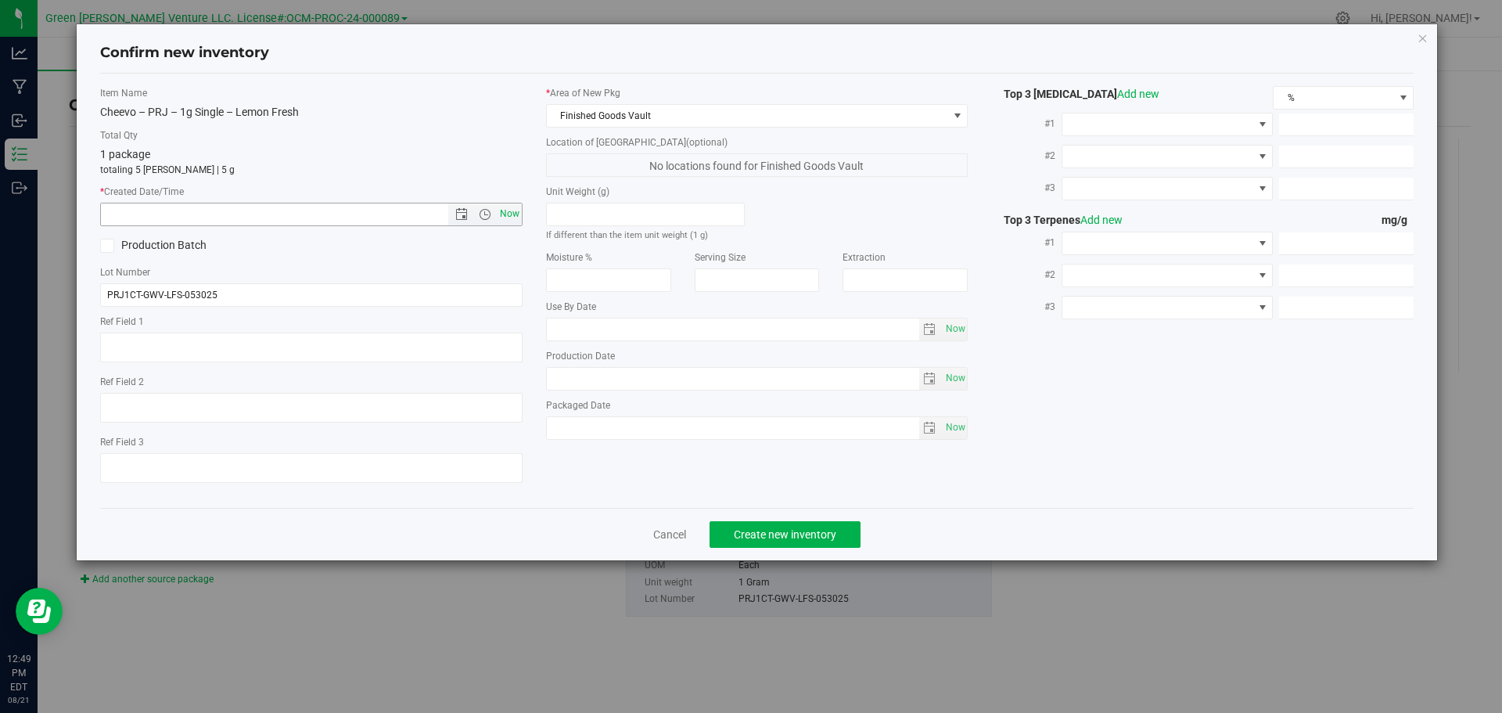
click at [506, 212] on span "Now" at bounding box center [509, 214] width 27 height 23
type input "8/21/2025 12:49 PM"
click at [751, 536] on span "Create new inventory" at bounding box center [785, 534] width 102 height 13
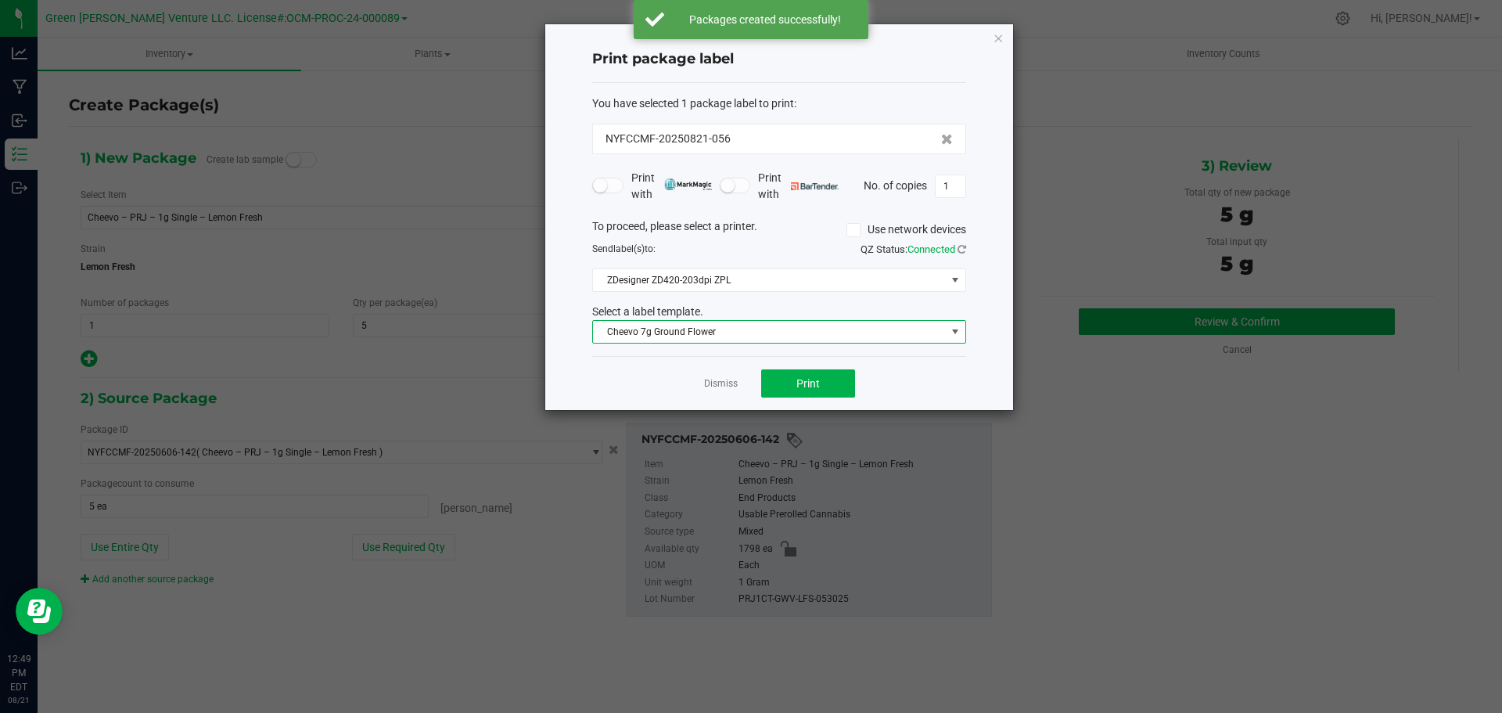
click at [746, 329] on span "Cheevo 7g Ground Flower" at bounding box center [769, 332] width 353 height 22
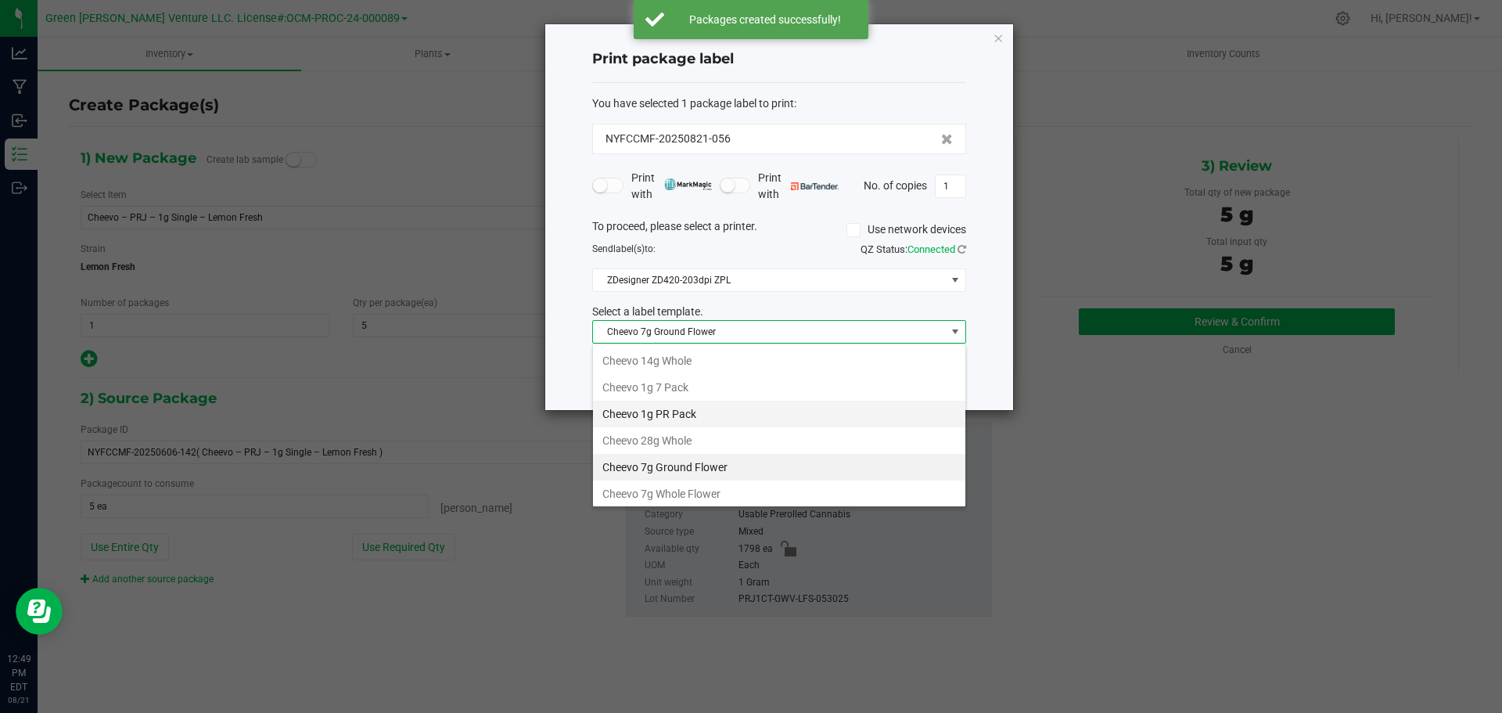
scroll to position [23, 374]
click at [680, 411] on li "Cheevo 1g PR Pack" at bounding box center [779, 413] width 372 height 27
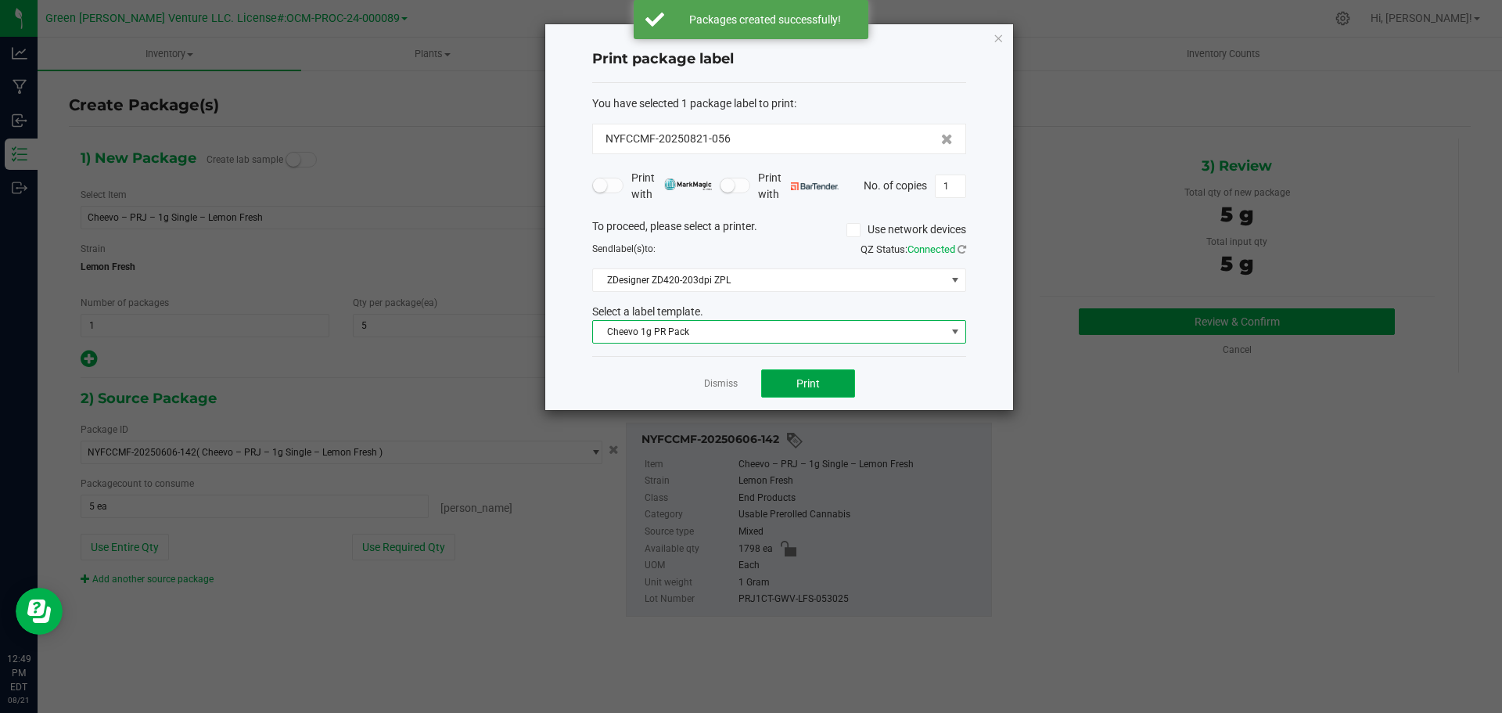
click at [781, 386] on button "Print" at bounding box center [808, 383] width 94 height 28
click at [707, 330] on span "Cheevo 1g PR Pack" at bounding box center [769, 332] width 353 height 22
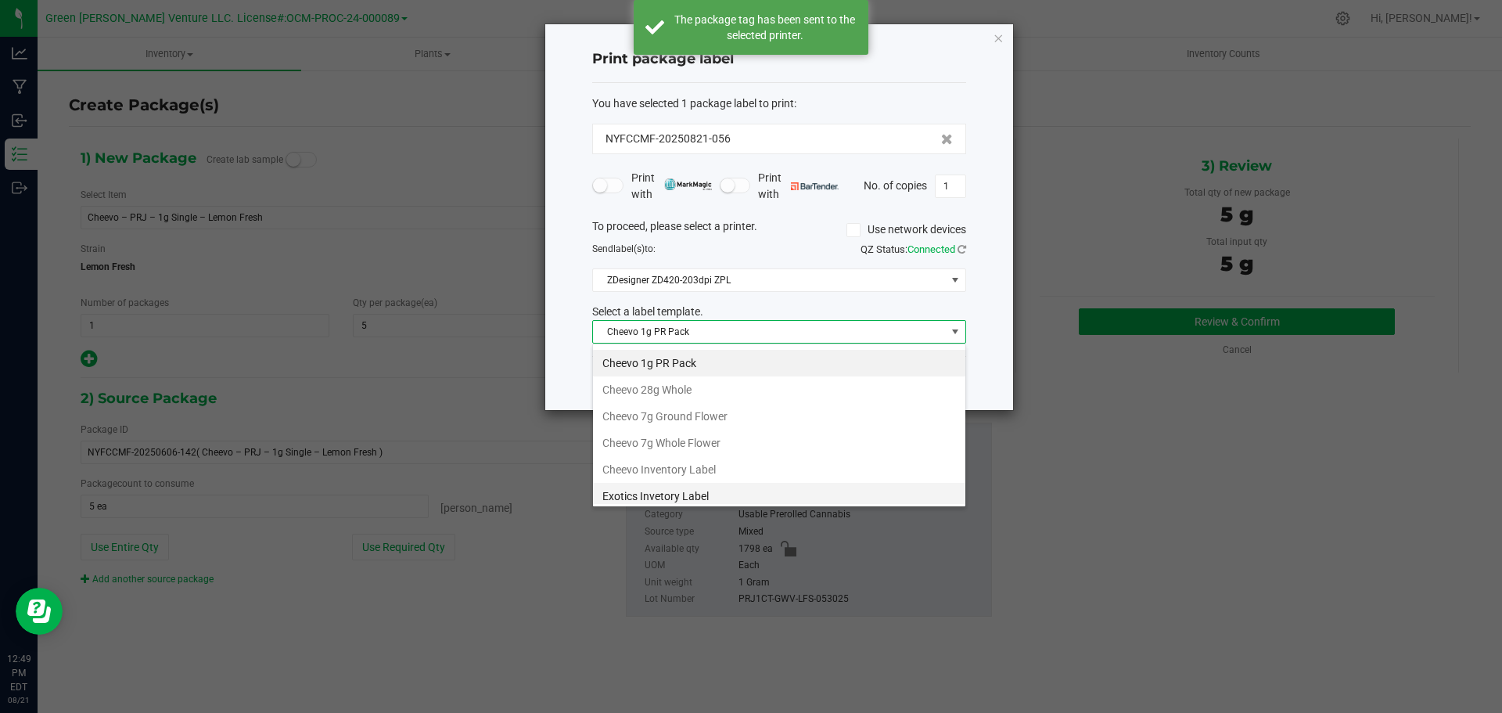
scroll to position [78, 0]
click at [668, 440] on li "Cheevo Inventory Label" at bounding box center [779, 442] width 372 height 27
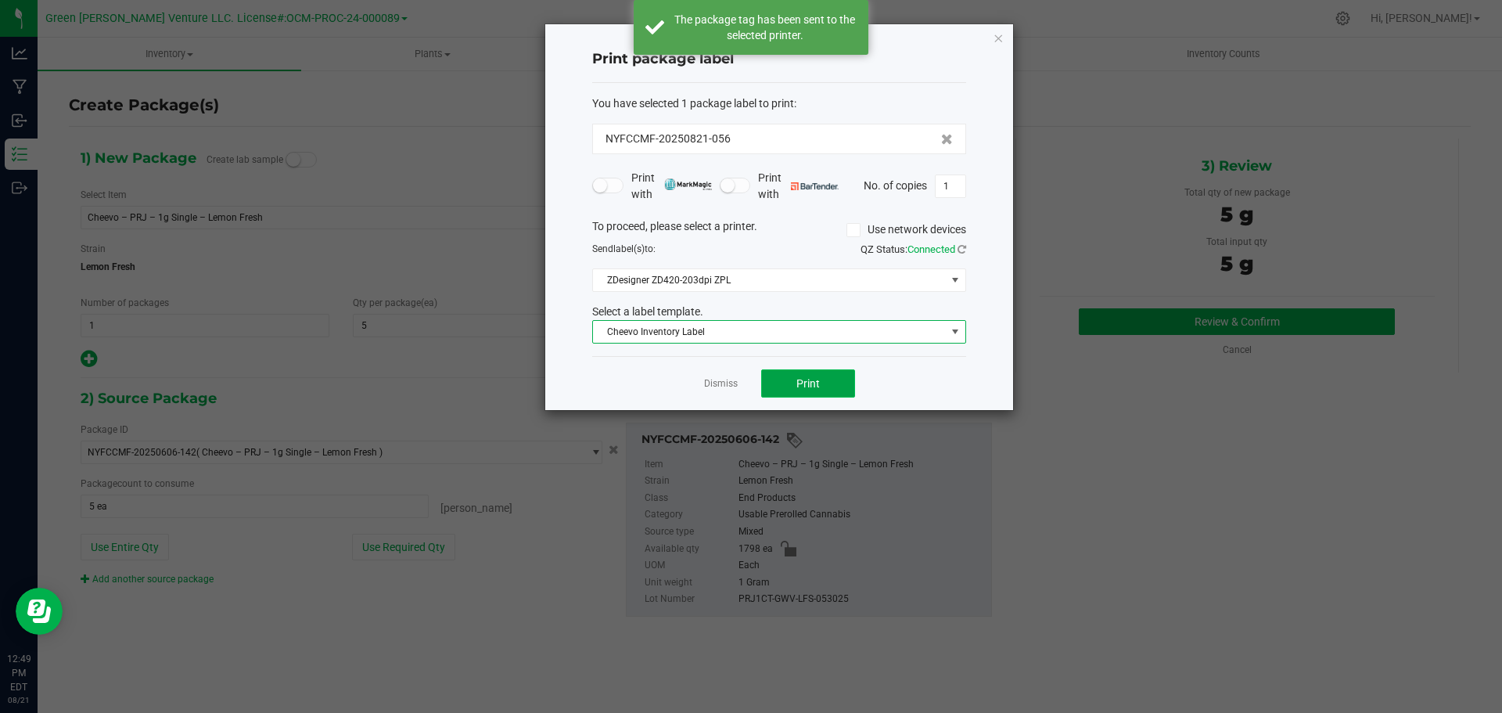
click at [781, 380] on button "Print" at bounding box center [808, 383] width 94 height 28
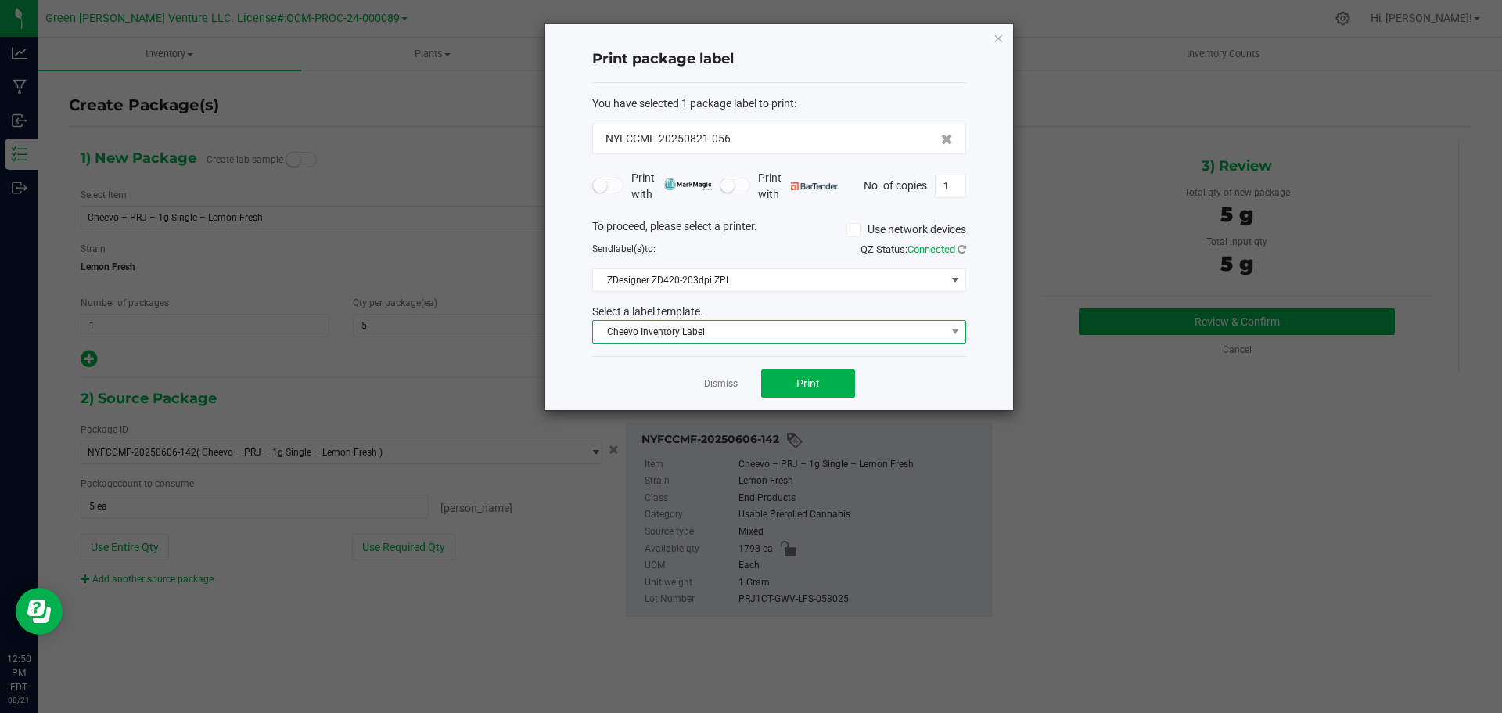
click at [741, 328] on span "Cheevo Inventory Label" at bounding box center [769, 332] width 353 height 22
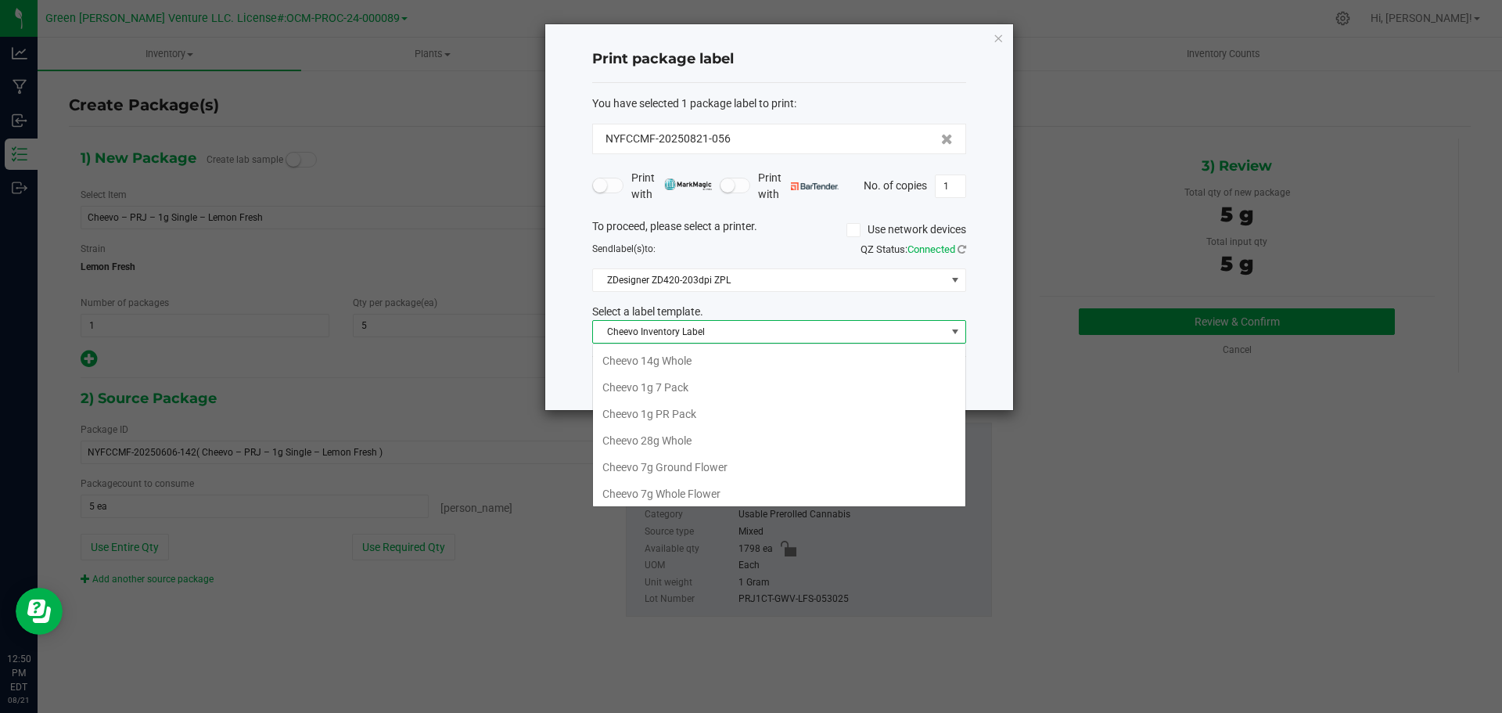
scroll to position [23, 374]
click at [687, 382] on li "Cheevo 1g PR Pack" at bounding box center [779, 384] width 372 height 27
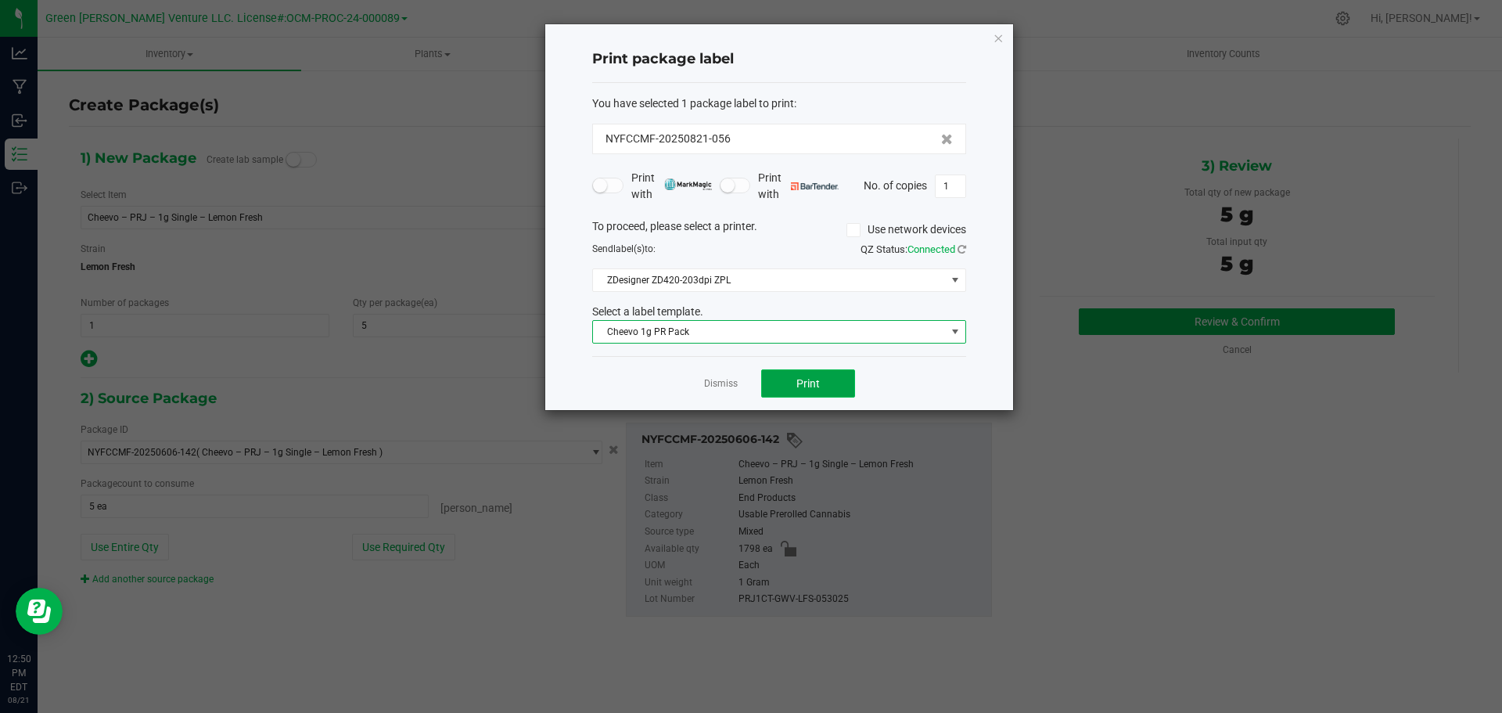
click at [779, 379] on button "Print" at bounding box center [808, 383] width 94 height 28
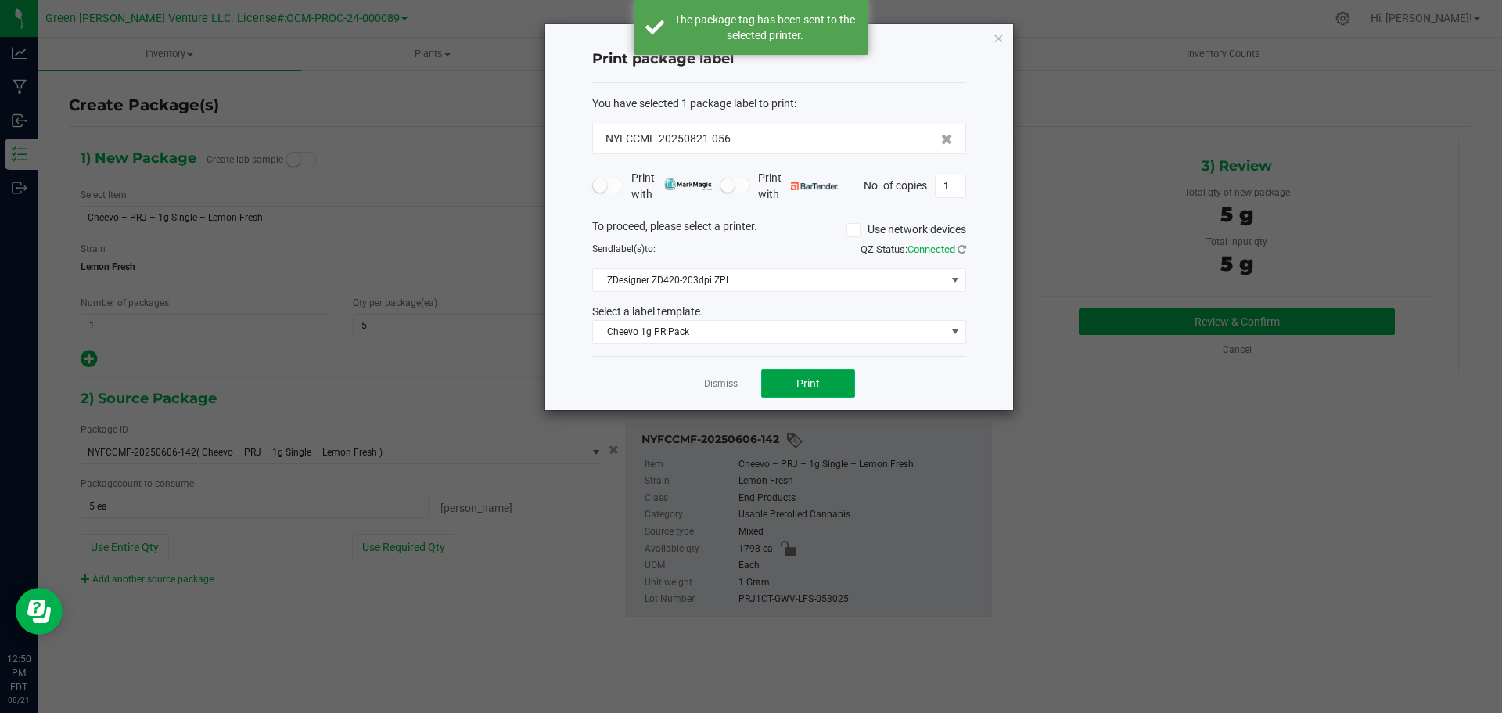
click at [777, 379] on button "Print" at bounding box center [808, 383] width 94 height 28
click at [777, 381] on button "Print" at bounding box center [808, 383] width 94 height 28
click at [784, 387] on button "Print" at bounding box center [808, 383] width 94 height 28
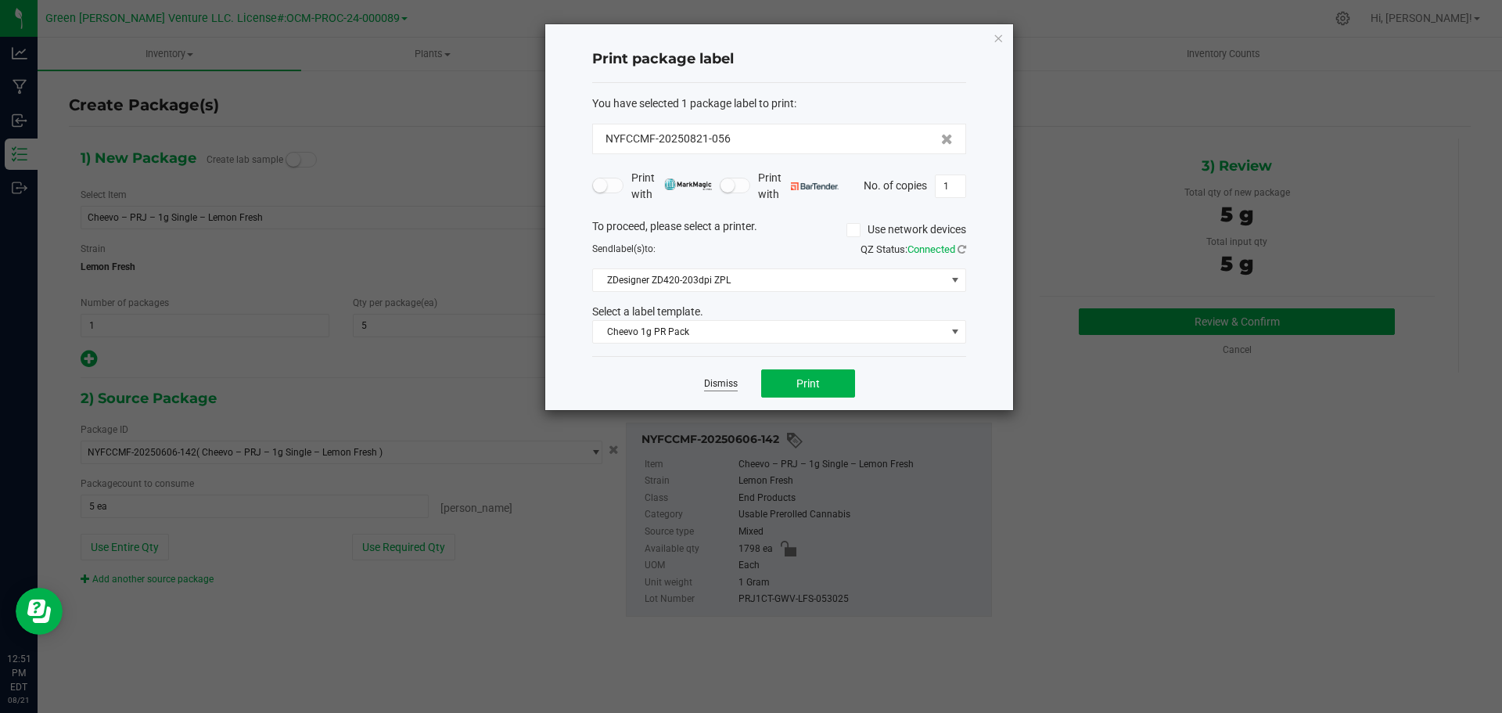
click at [716, 380] on link "Dismiss" at bounding box center [721, 383] width 34 height 13
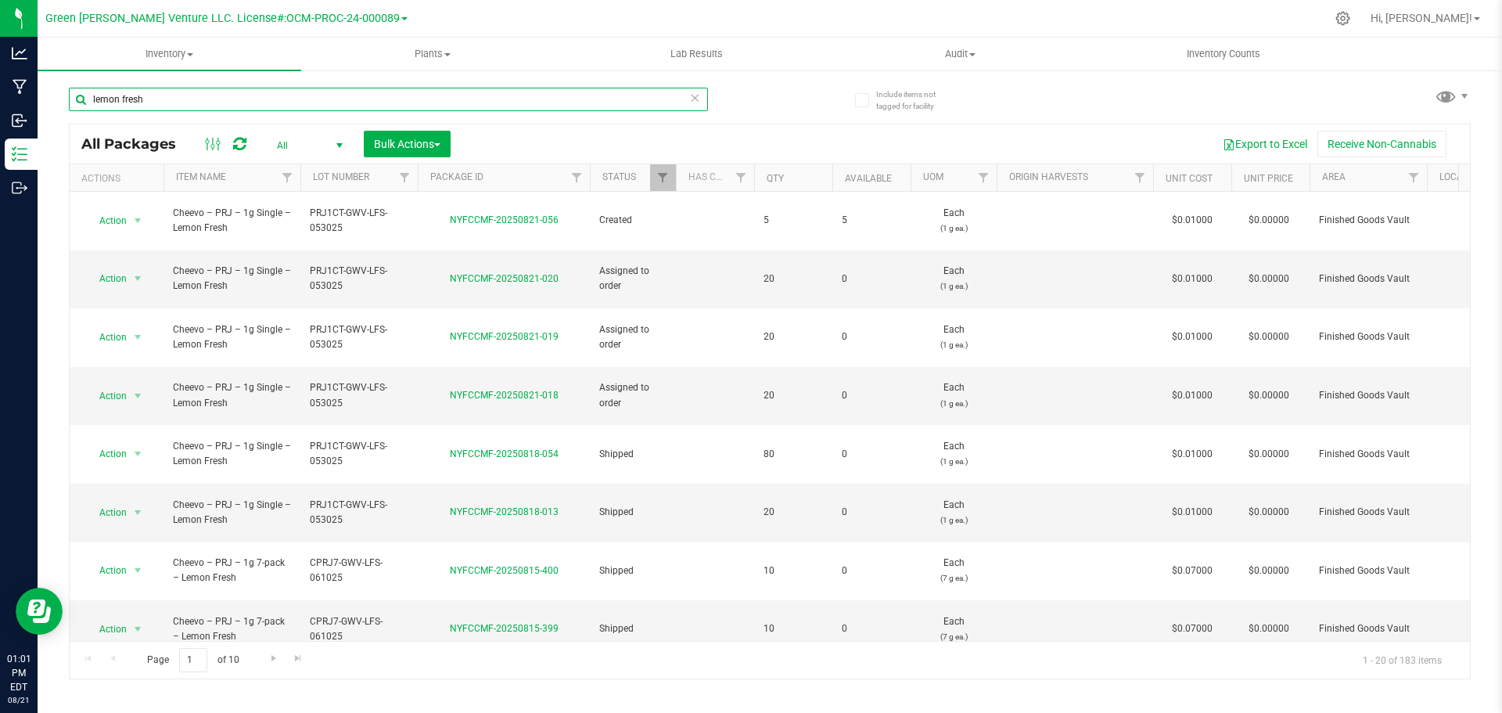
click at [160, 97] on input "lemon fresh" at bounding box center [388, 99] width 639 height 23
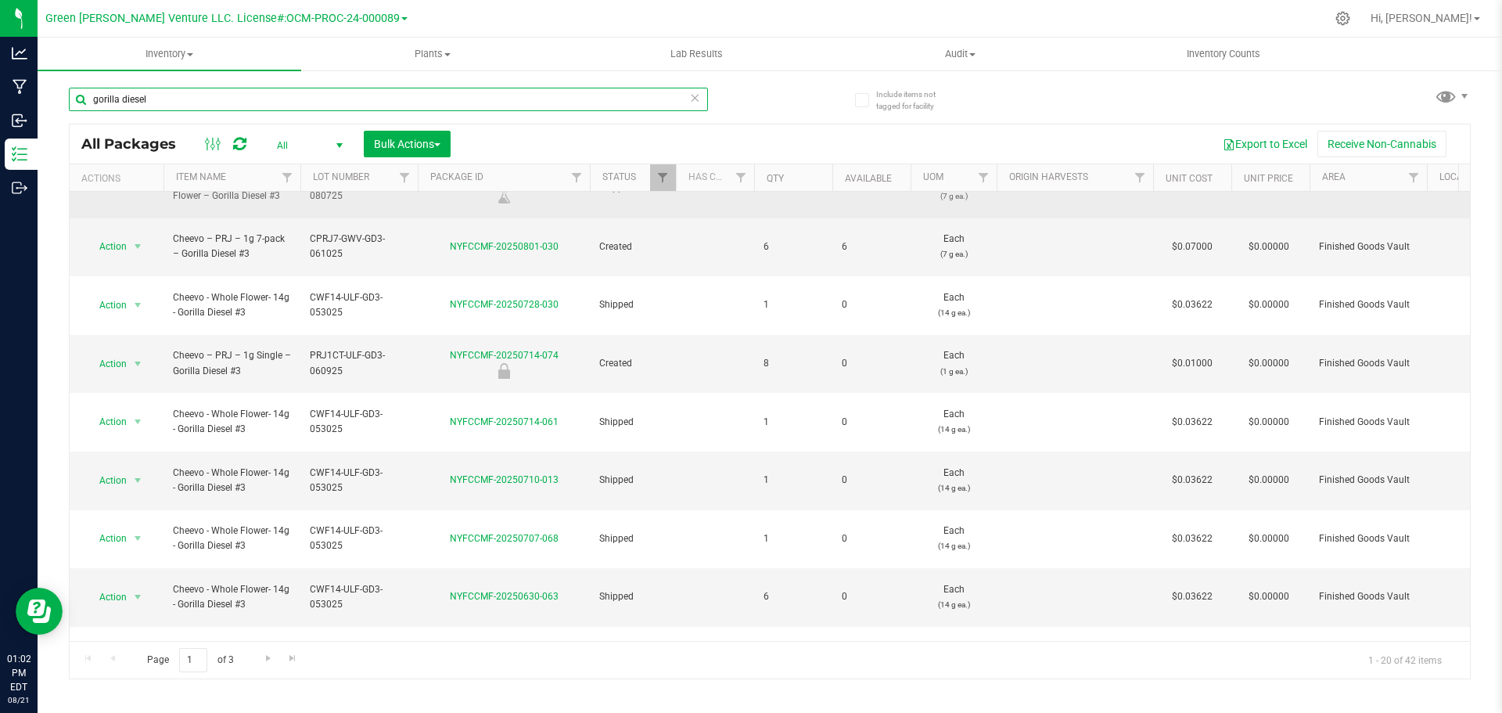
scroll to position [503, 0]
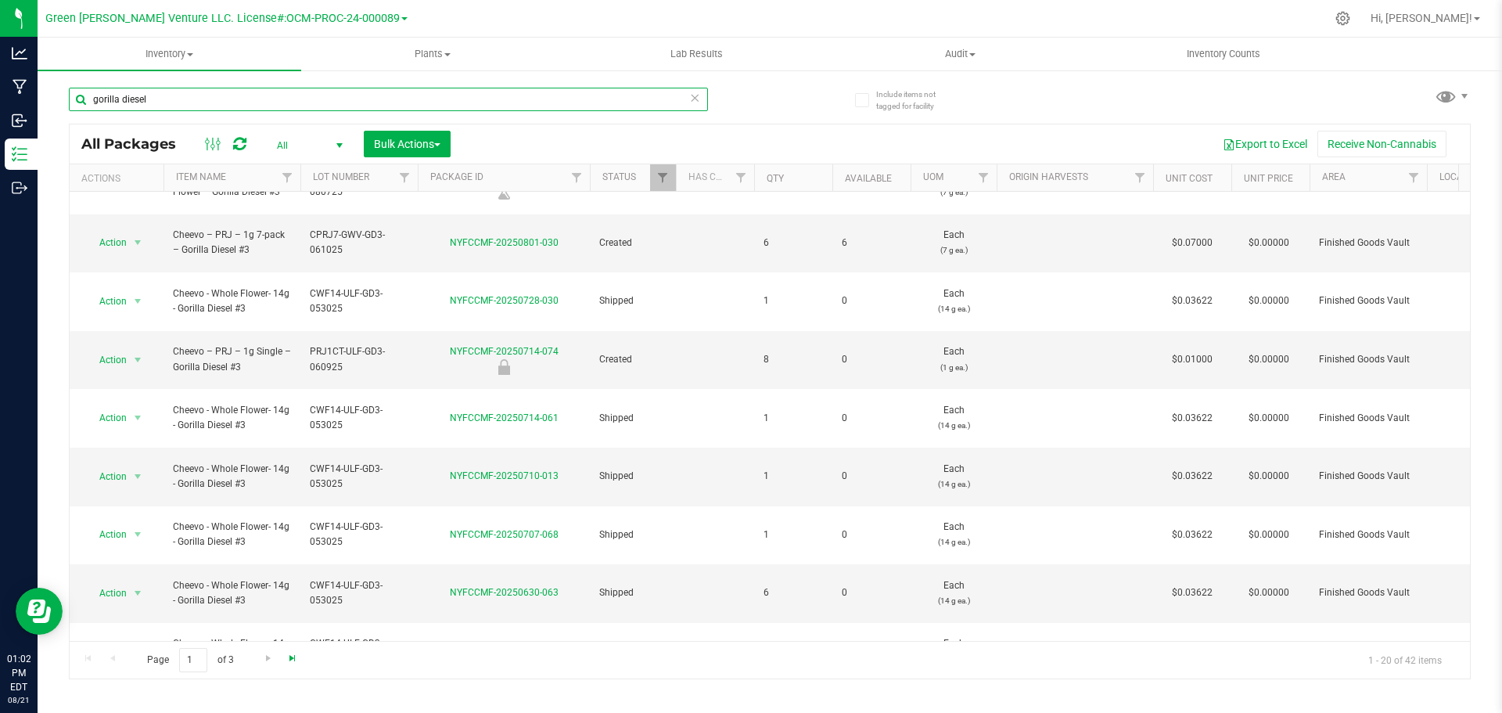
type input "gorilla diesel"
click at [290, 659] on span "Go to the last page" at bounding box center [292, 657] width 13 height 13
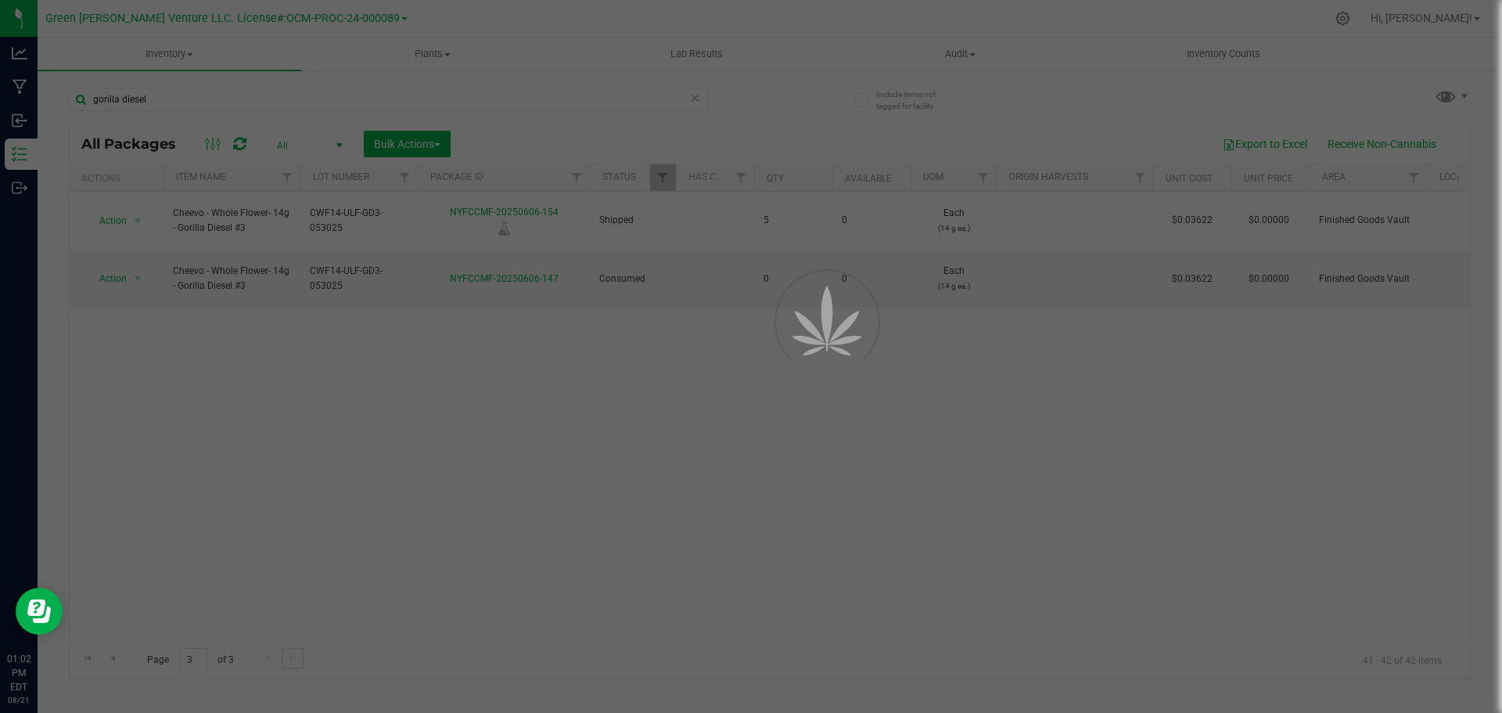
scroll to position [0, 0]
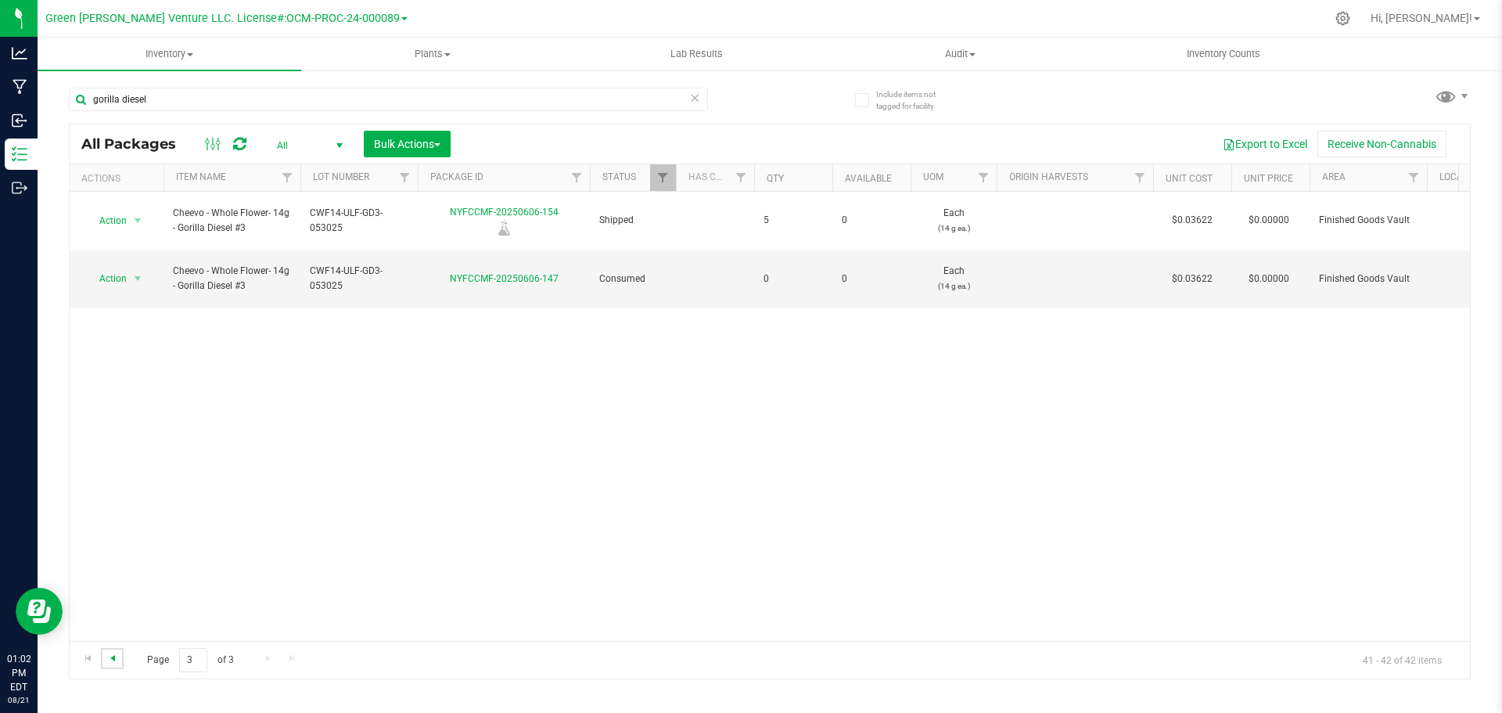
click at [109, 658] on span "Go to the previous page" at bounding box center [112, 657] width 13 height 13
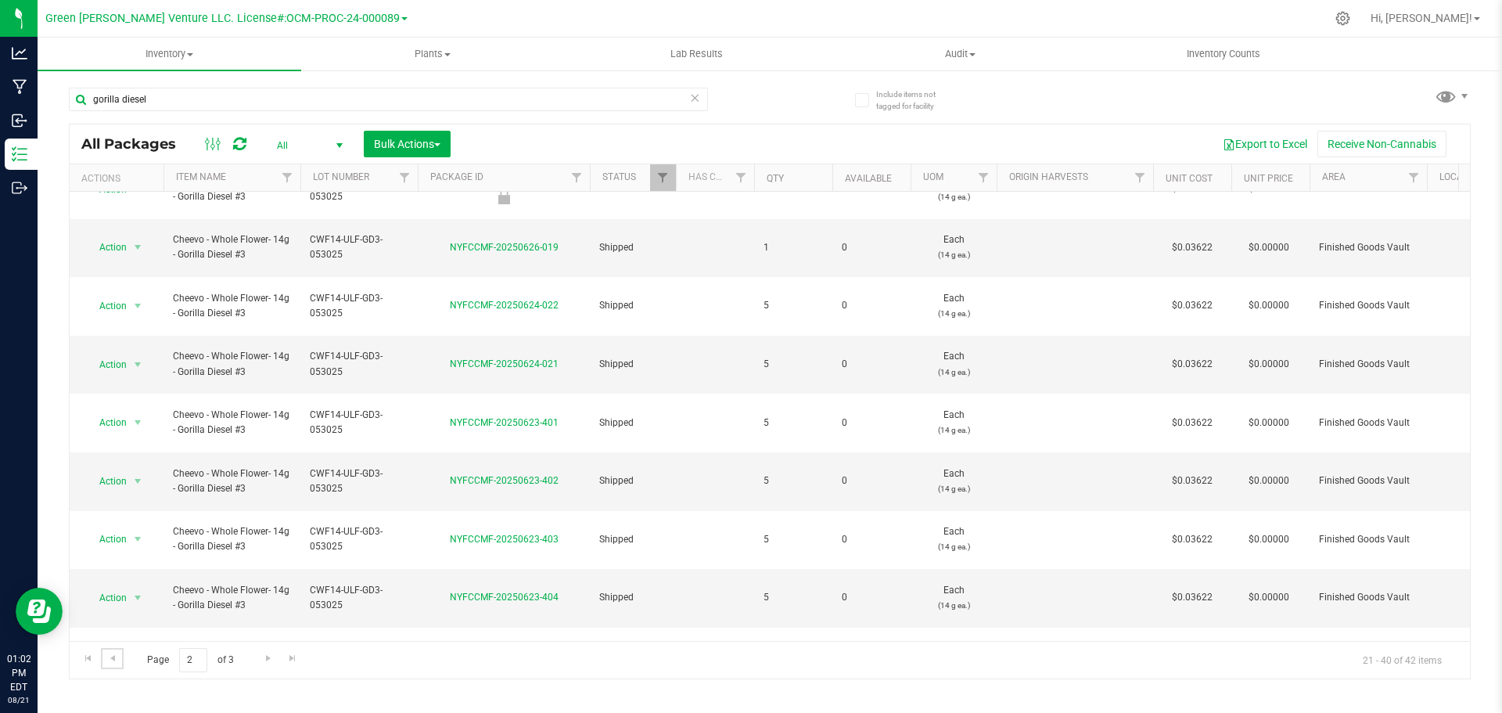
scroll to position [506, 0]
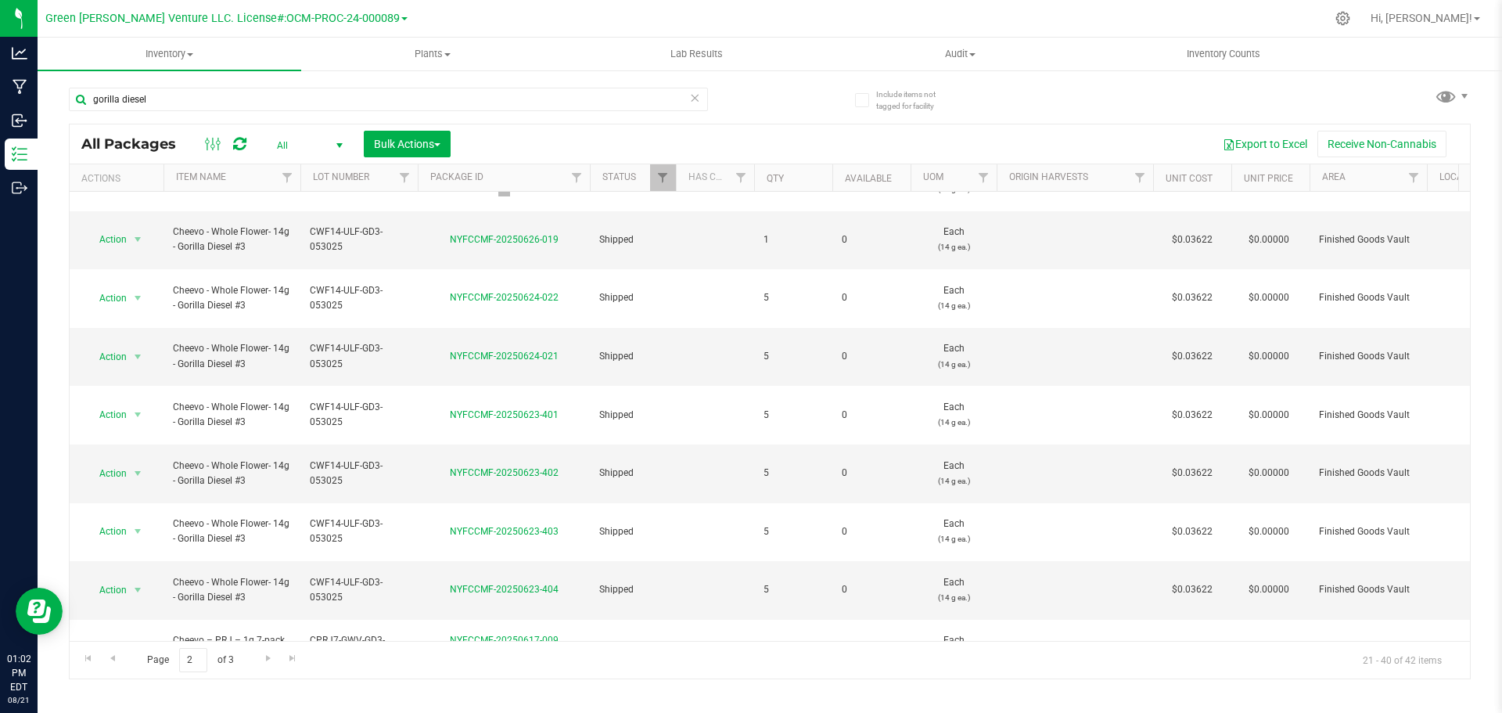
click at [107, 354] on li "Create package" at bounding box center [136, 348] width 100 height 23
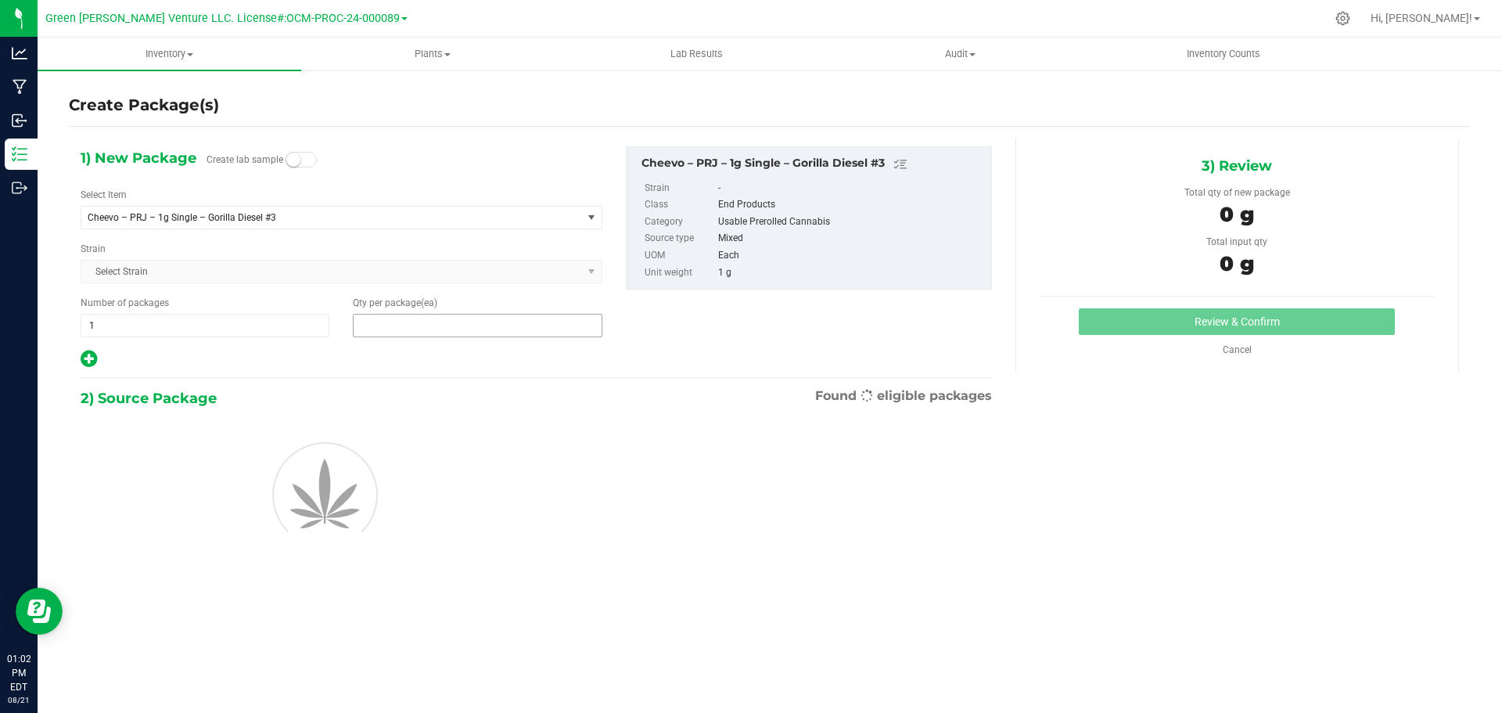
click at [367, 326] on span at bounding box center [477, 325] width 249 height 23
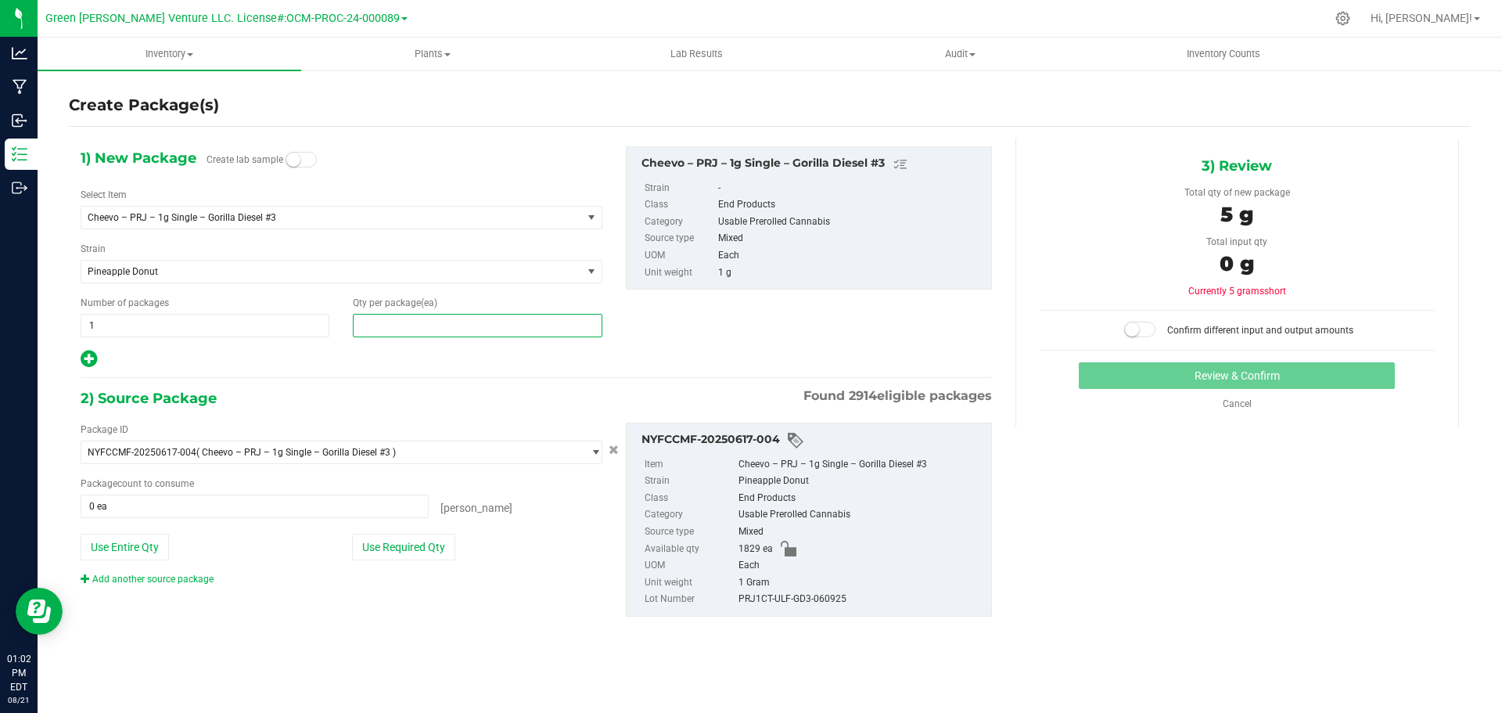
type input "5"
click at [404, 537] on button "Use Required Qty" at bounding box center [403, 546] width 103 height 27
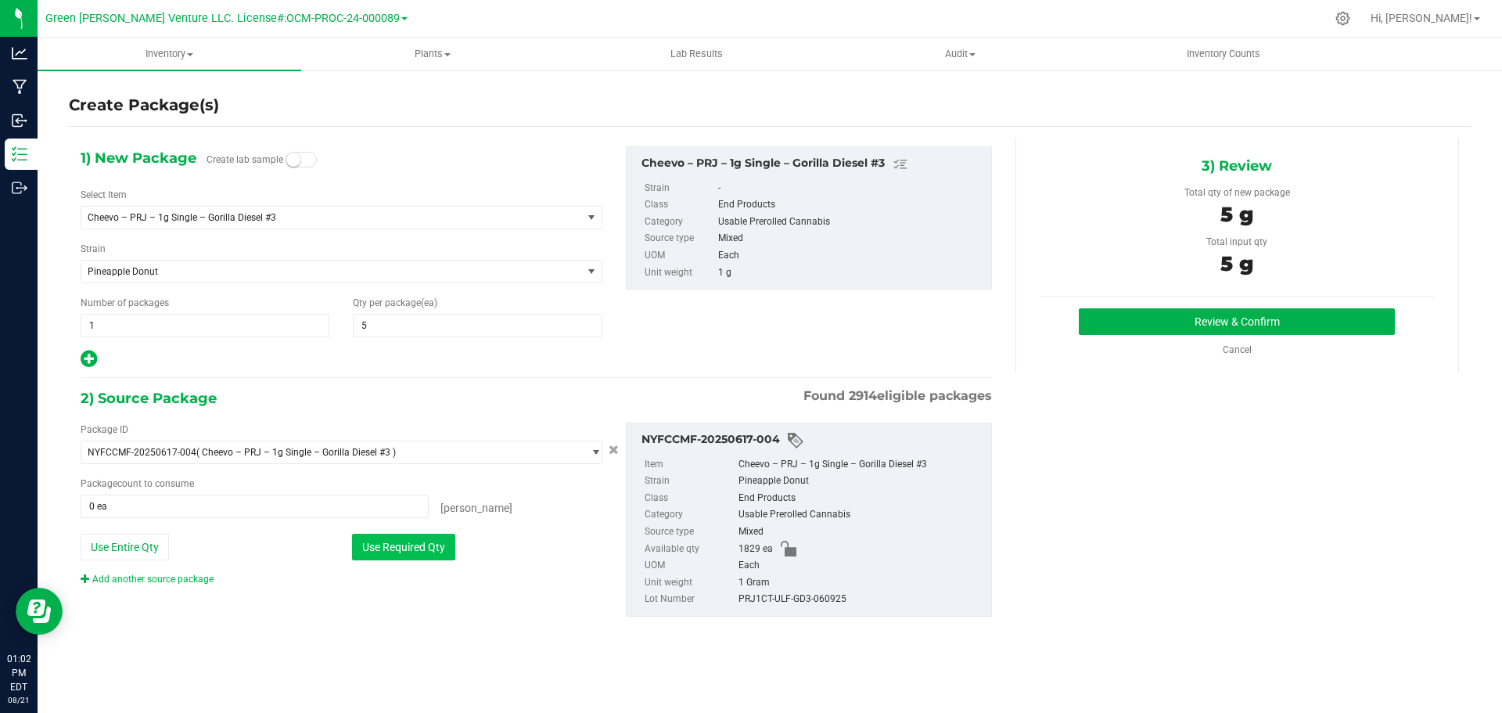
type input "5 ea"
click at [1171, 329] on button "Review & Confirm" at bounding box center [1237, 321] width 316 height 27
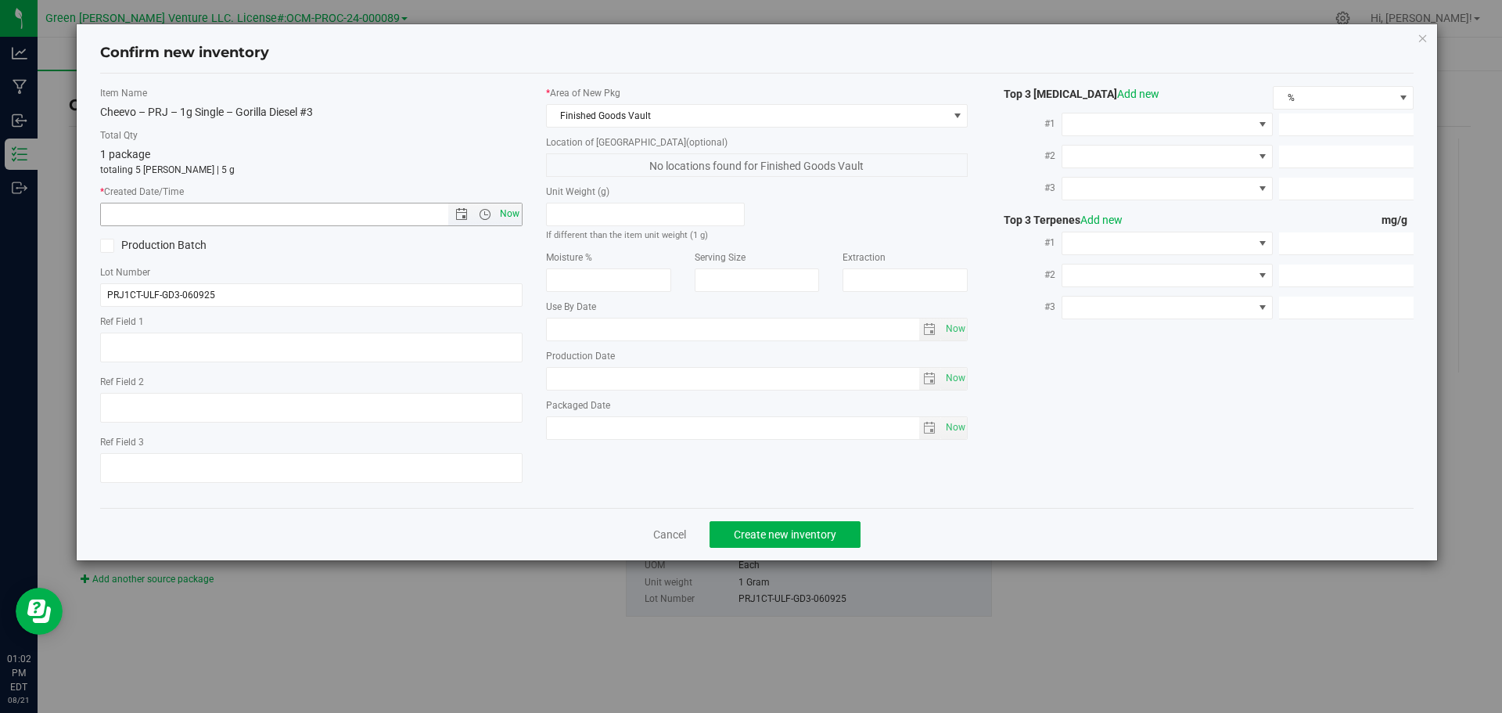
click at [504, 211] on span "Now" at bounding box center [509, 214] width 27 height 23
type input "8/21/2025 1:02 PM"
click at [731, 538] on button "Create new inventory" at bounding box center [784, 534] width 151 height 27
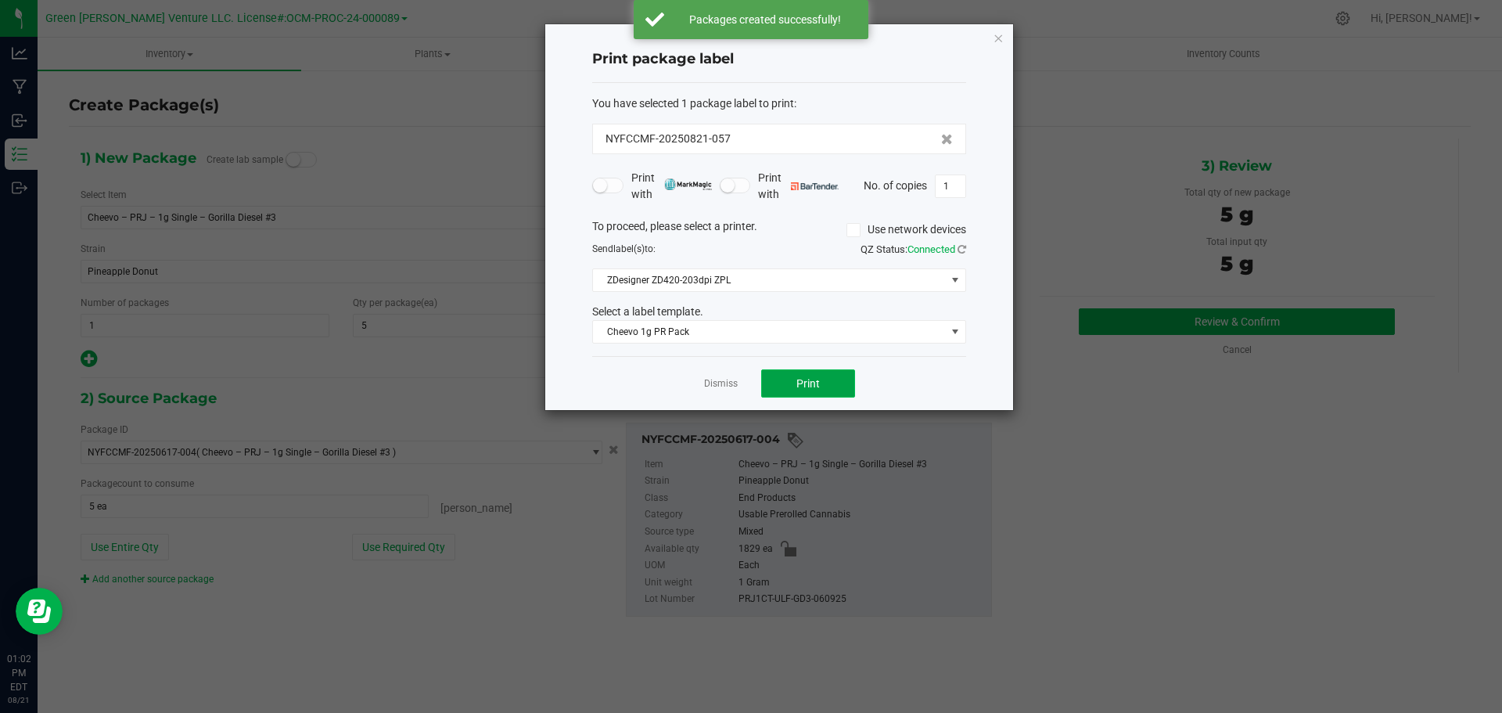
click at [778, 381] on button "Print" at bounding box center [808, 383] width 94 height 28
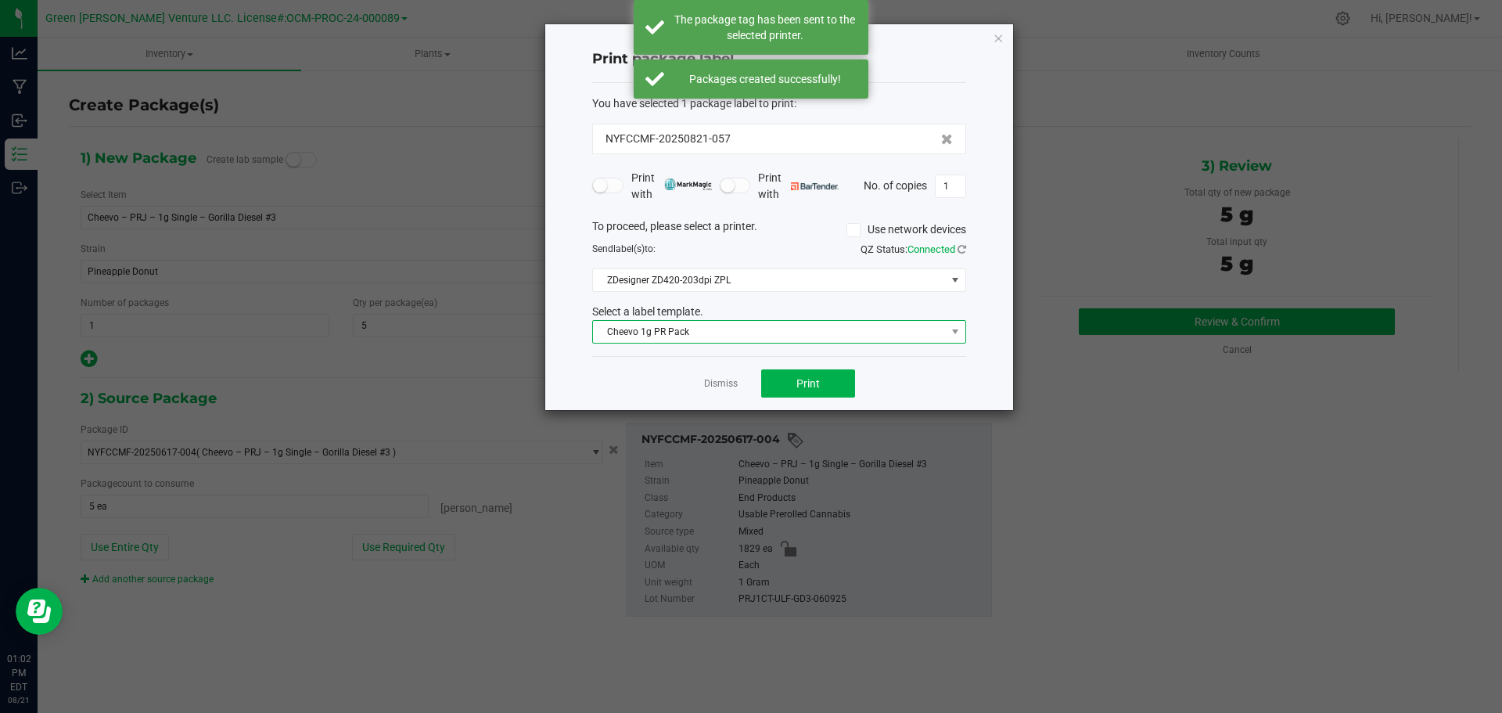
click at [787, 336] on span "Cheevo 1g PR Pack" at bounding box center [769, 332] width 353 height 22
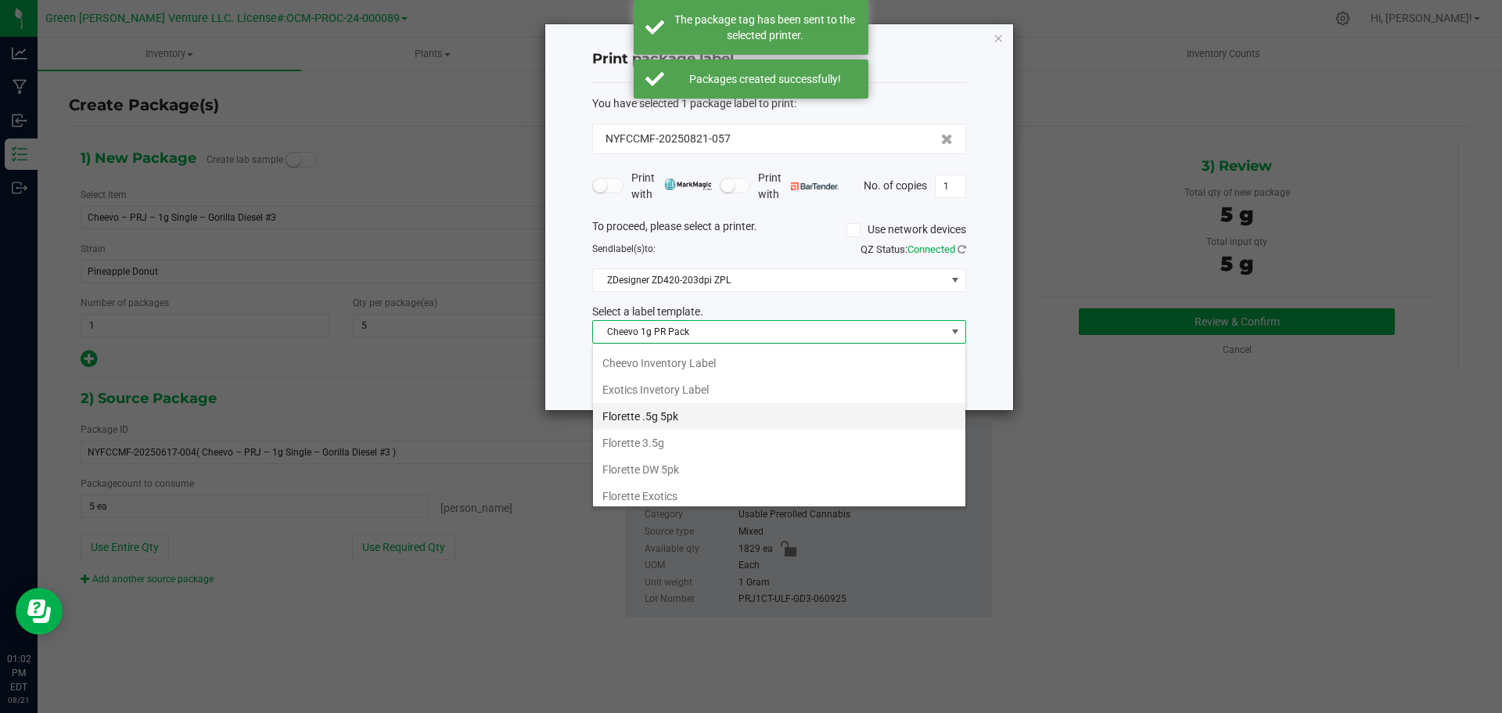
scroll to position [156, 0]
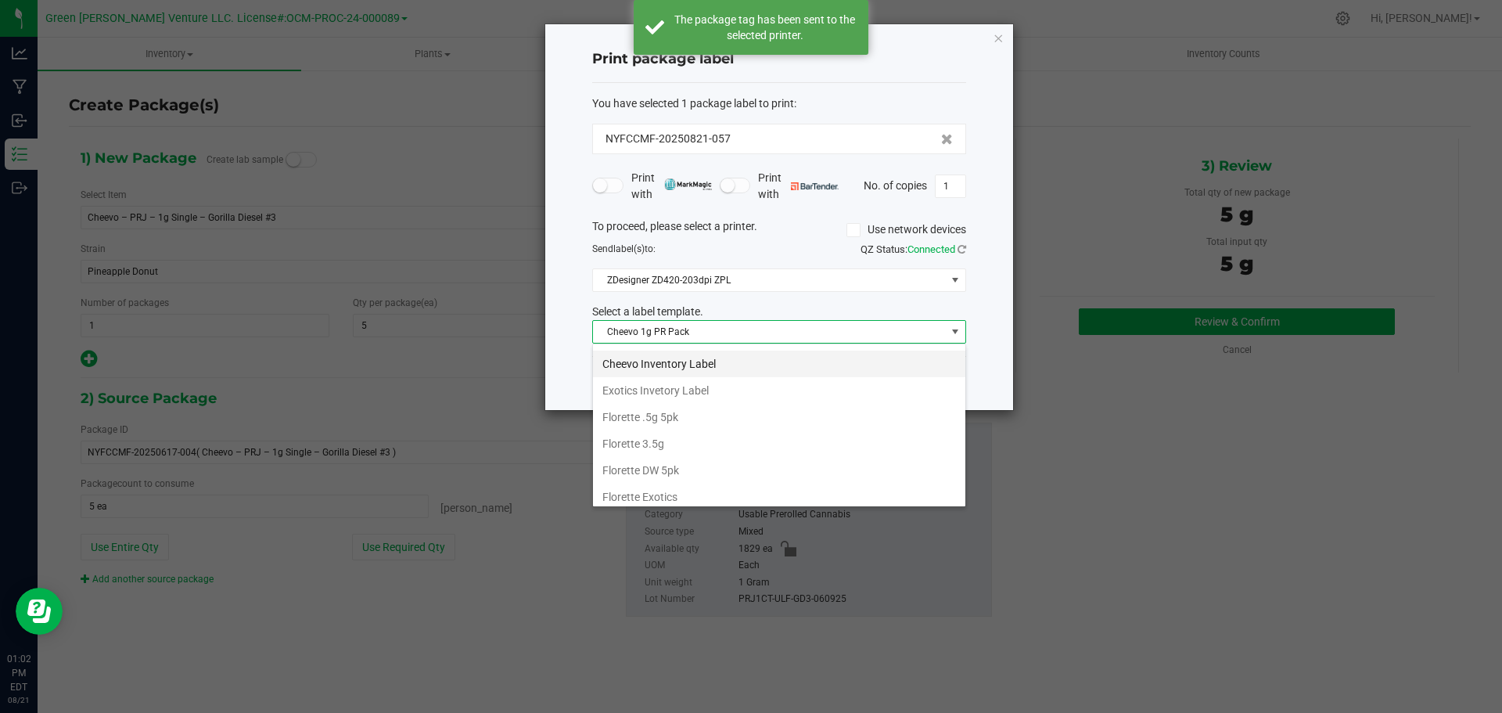
click at [662, 357] on li "Cheevo Inventory Label" at bounding box center [779, 363] width 372 height 27
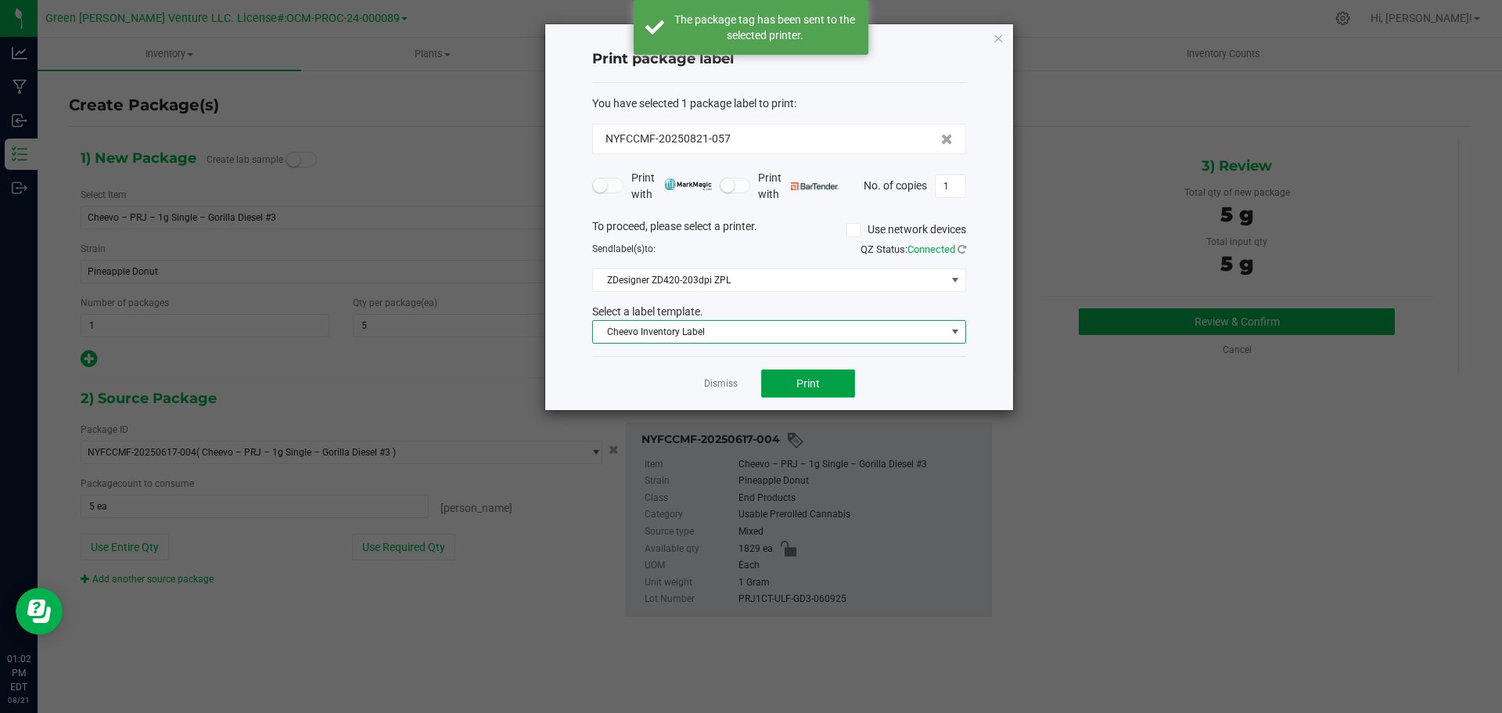
click at [766, 386] on button "Print" at bounding box center [808, 383] width 94 height 28
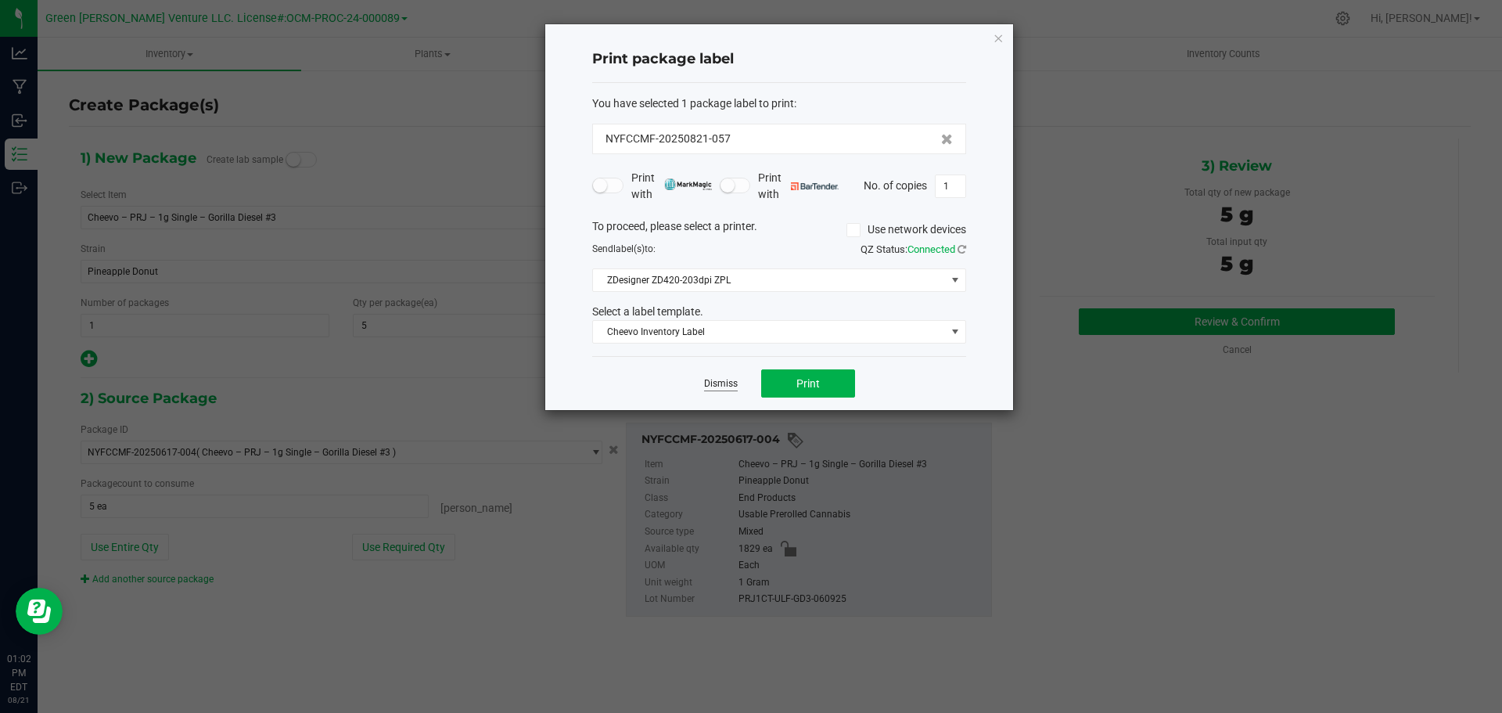
click at [725, 384] on link "Dismiss" at bounding box center [721, 383] width 34 height 13
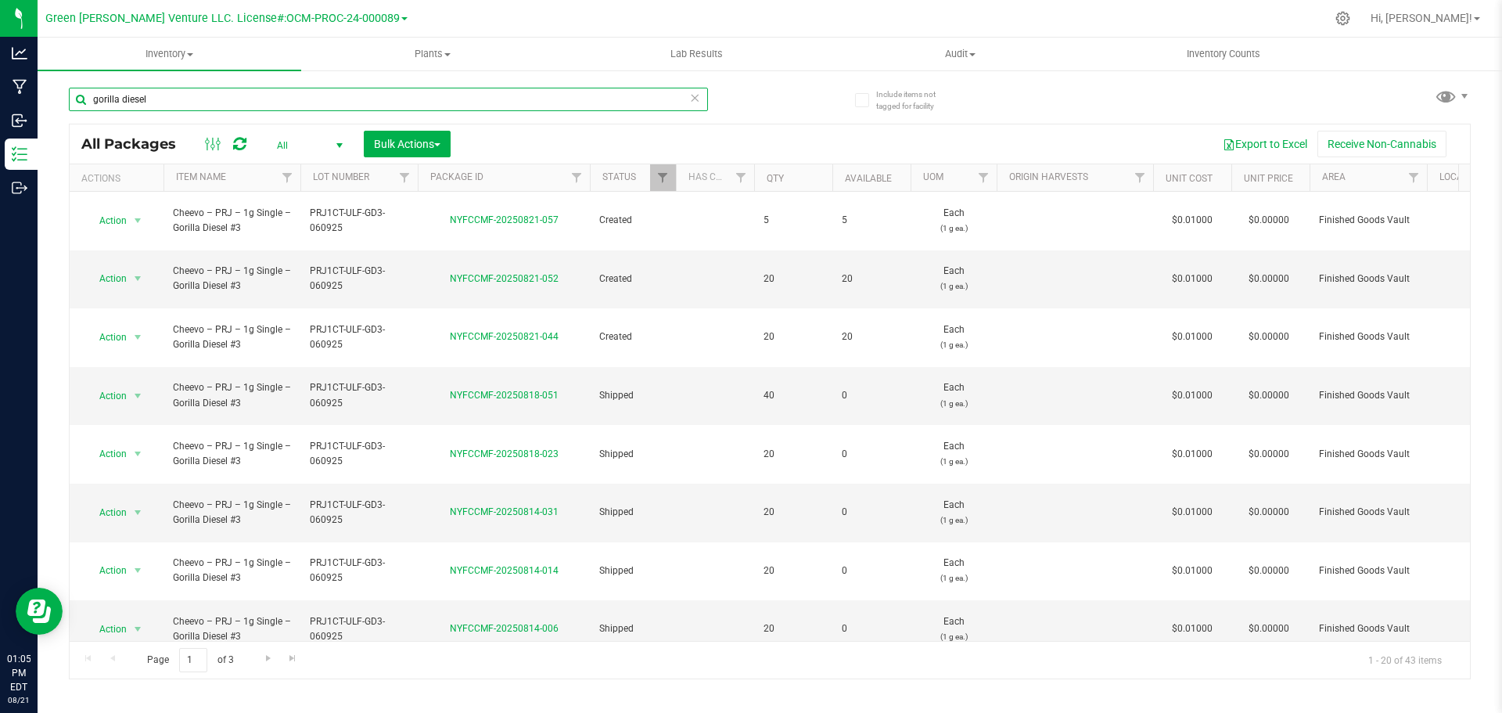
click at [181, 99] on input "gorilla diesel" at bounding box center [388, 99] width 639 height 23
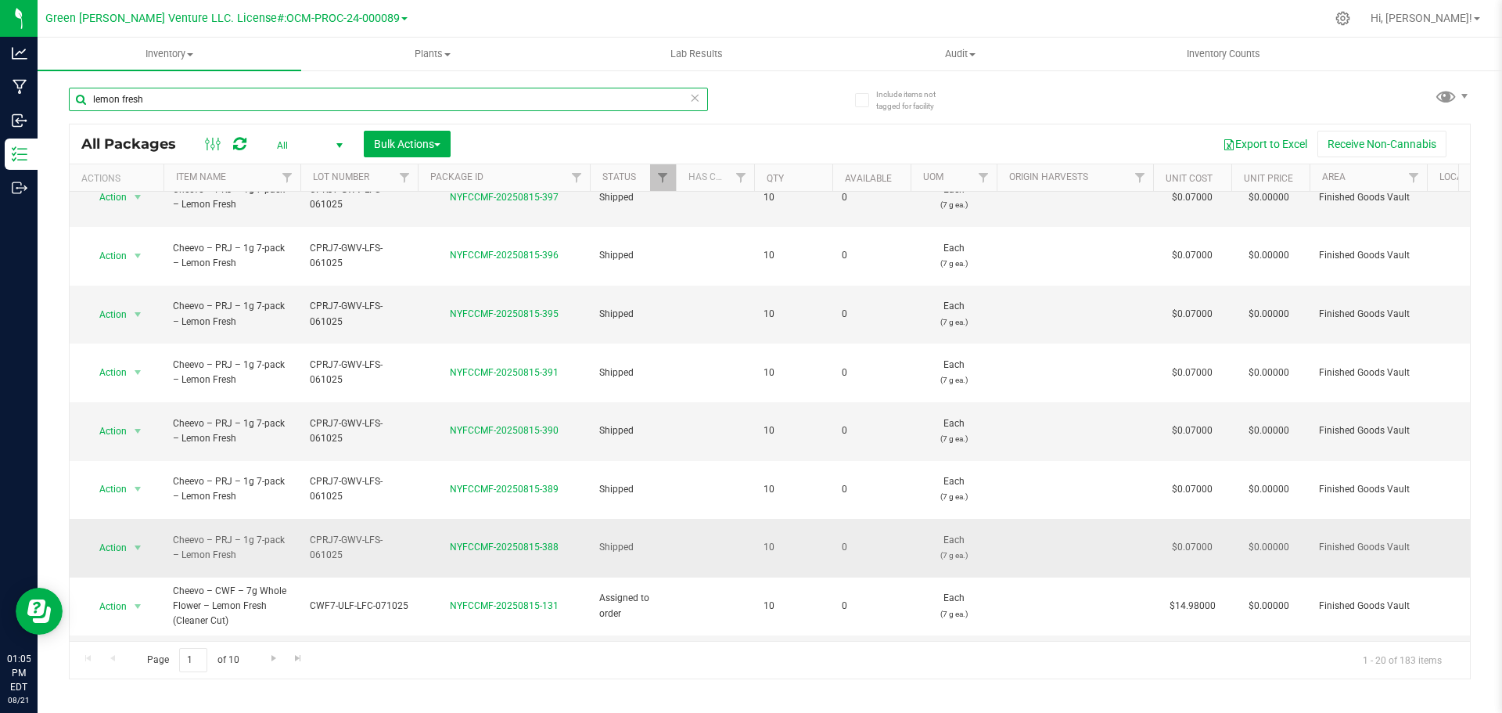
scroll to position [549, 0]
type input "lemon fresh"
click at [298, 659] on span "Go to the last page" at bounding box center [298, 657] width 13 height 13
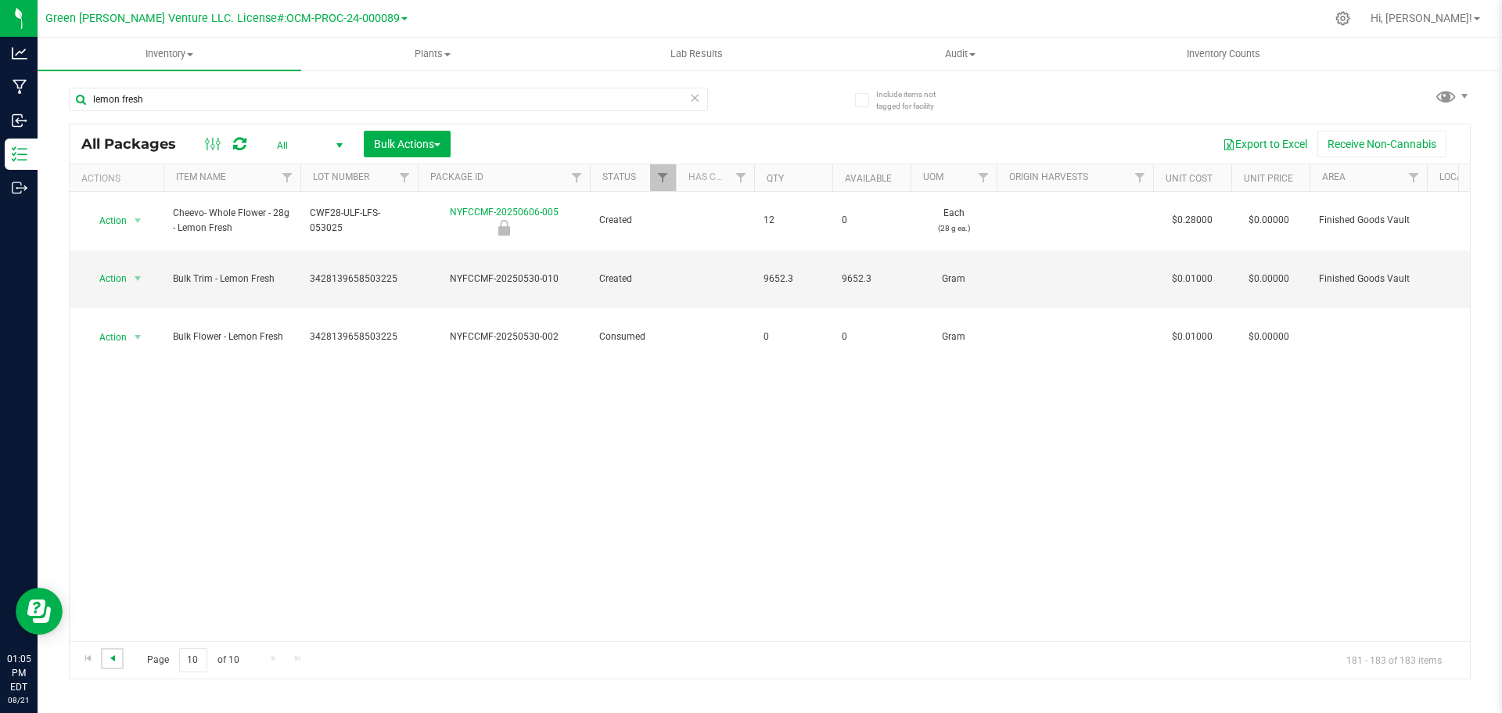
click at [113, 656] on span "Go to the previous page" at bounding box center [112, 657] width 13 height 13
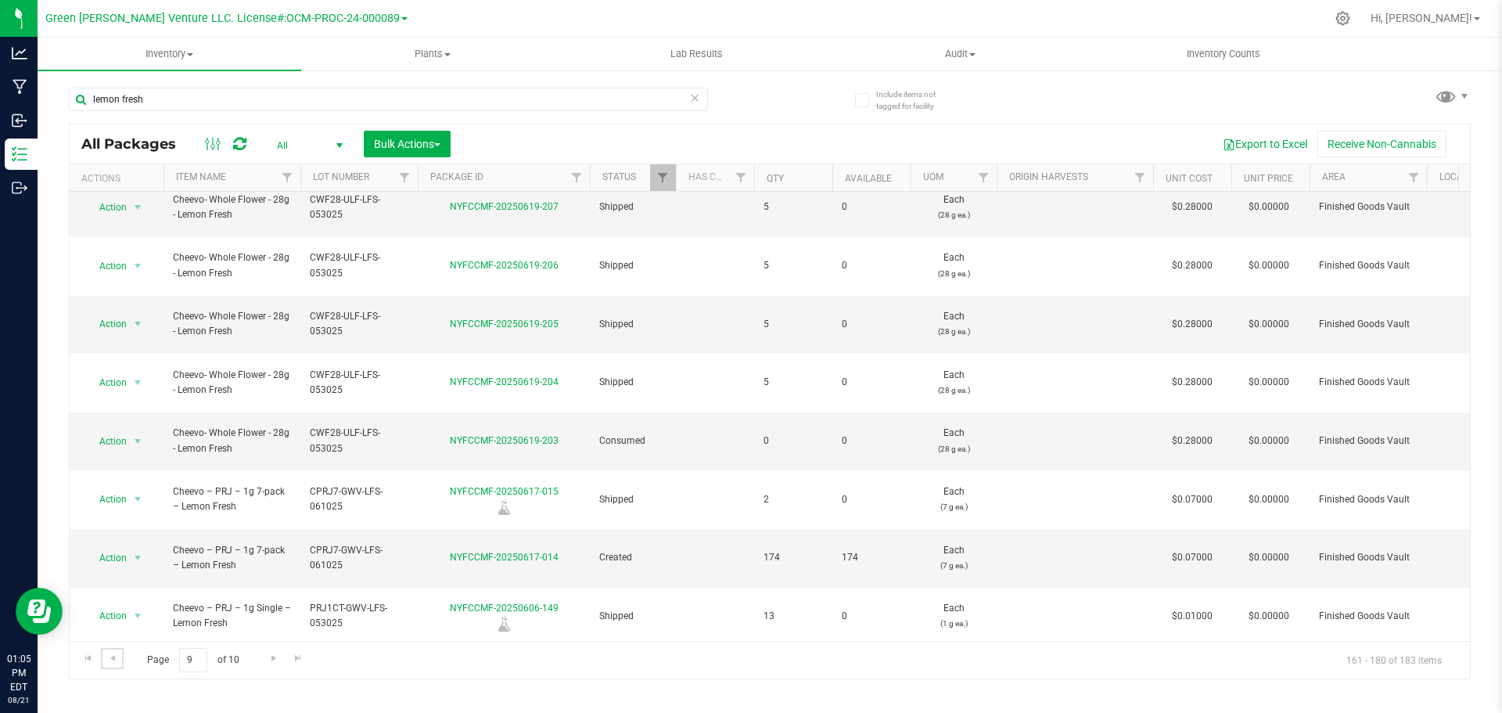
scroll to position [431, 0]
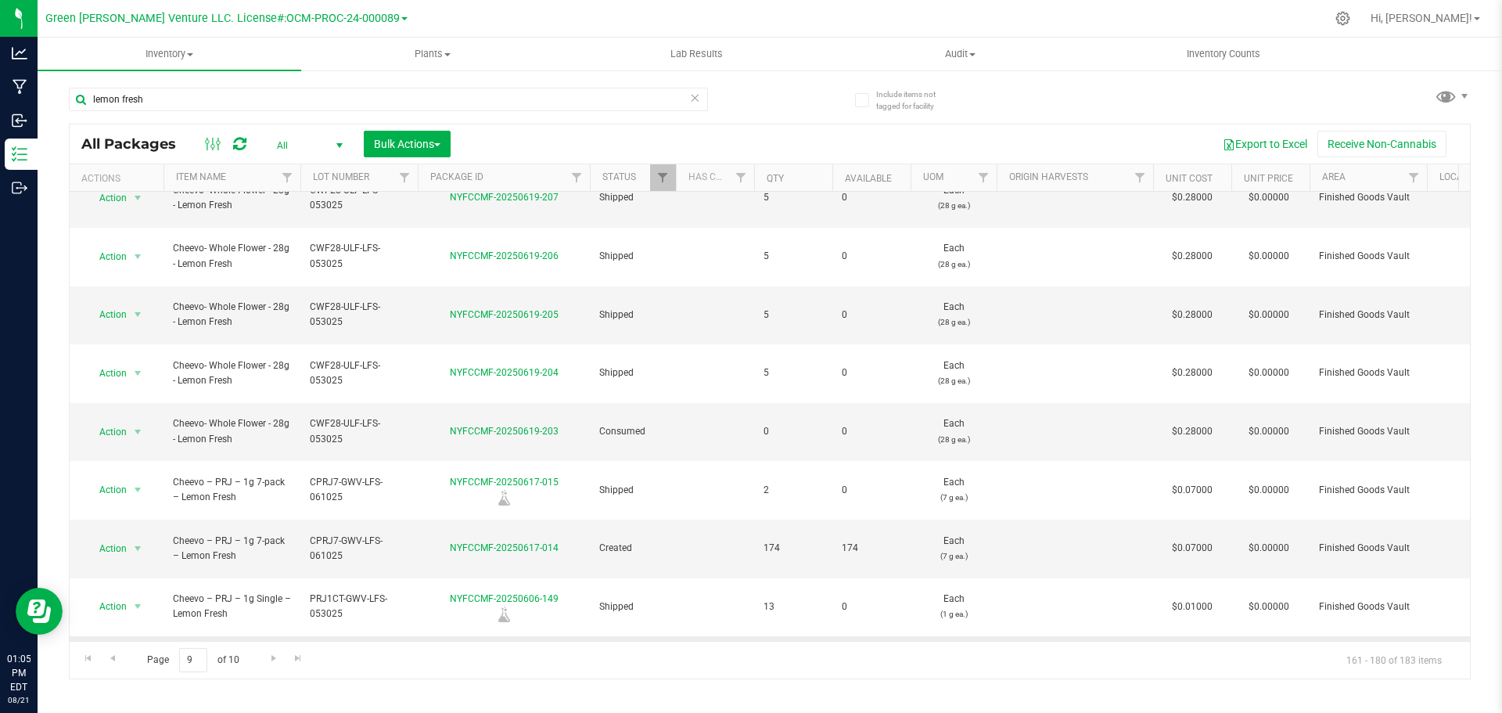
click at [127, 654] on span "Action" at bounding box center [106, 665] width 42 height 22
click at [143, 174] on li "Create package" at bounding box center [136, 174] width 100 height 23
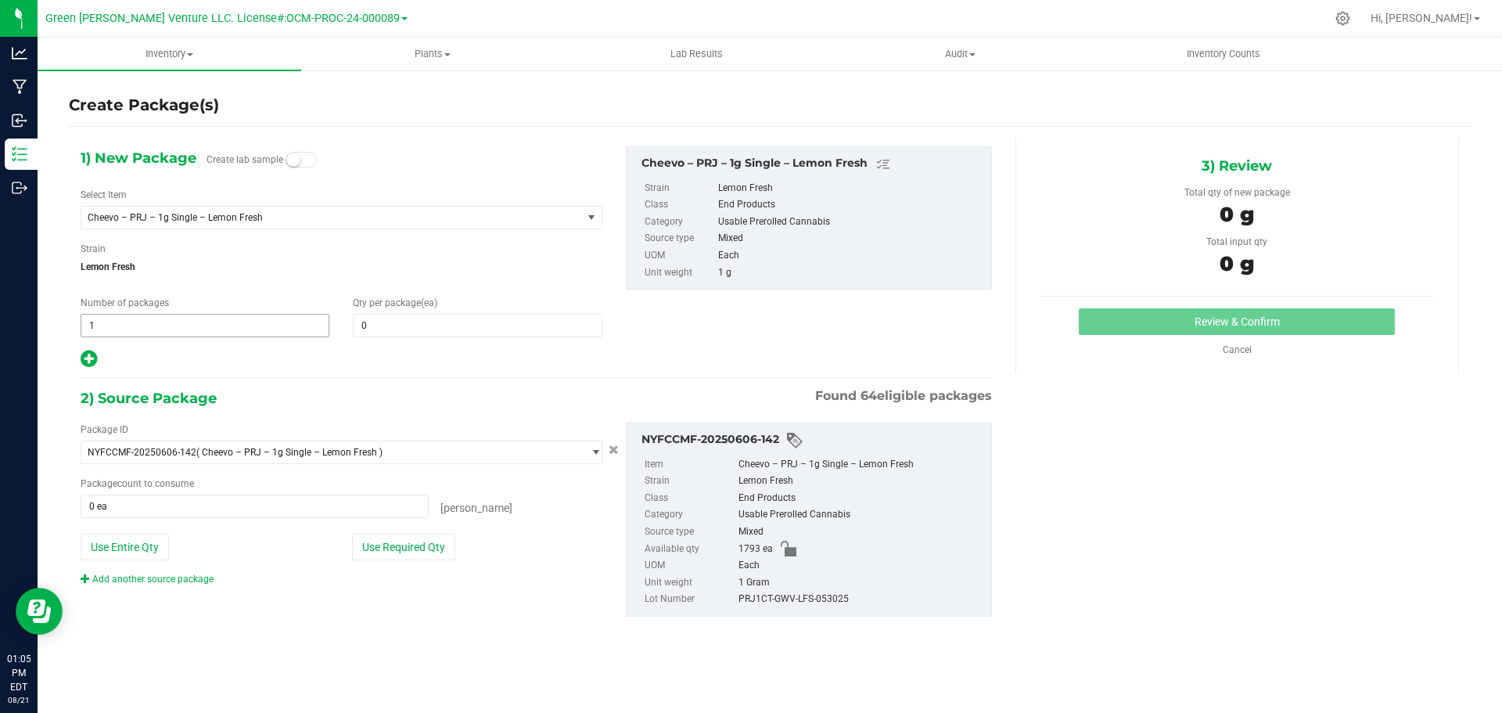
click at [109, 325] on span "1 1" at bounding box center [205, 325] width 249 height 23
type input "2"
click at [383, 322] on span at bounding box center [477, 325] width 249 height 23
type input "20"
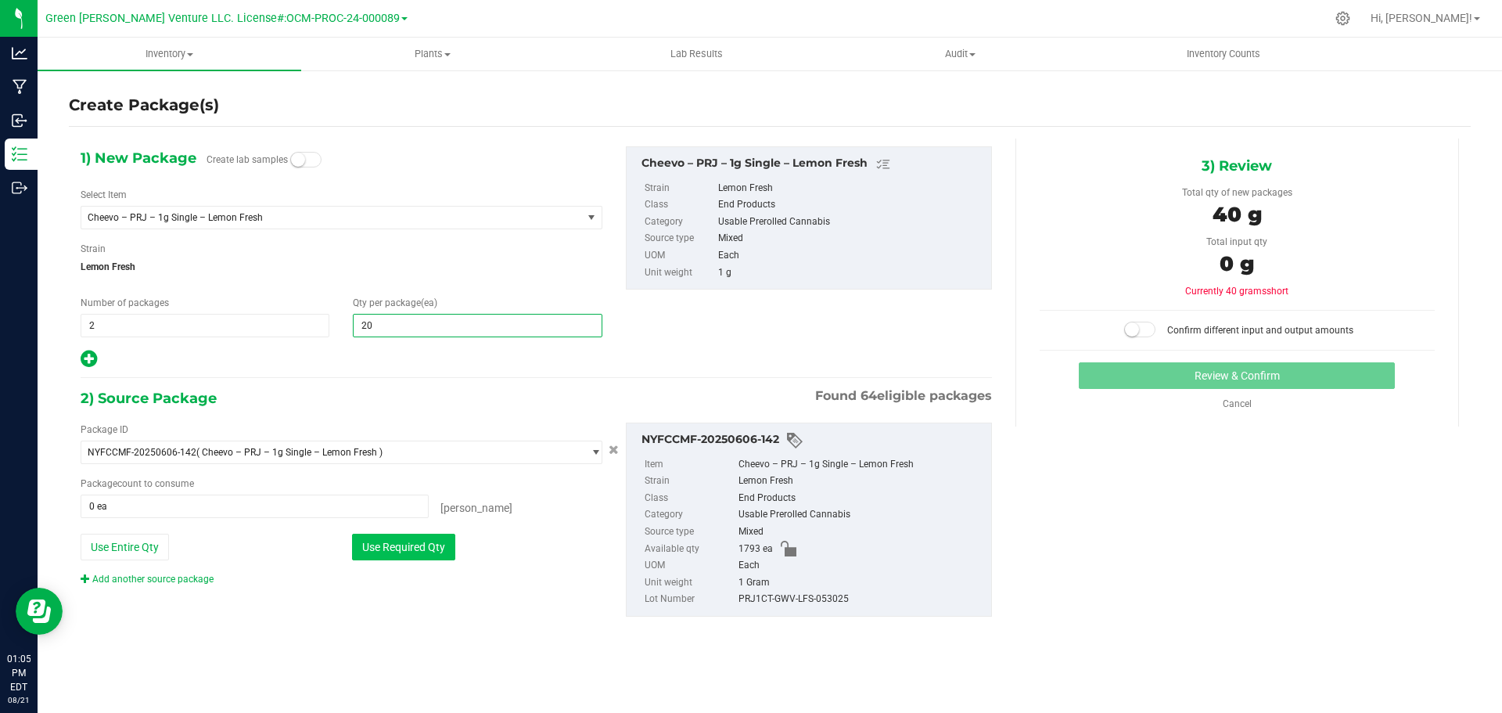
type input "20"
click at [401, 554] on button "Use Required Qty" at bounding box center [403, 546] width 103 height 27
type input "40 ea"
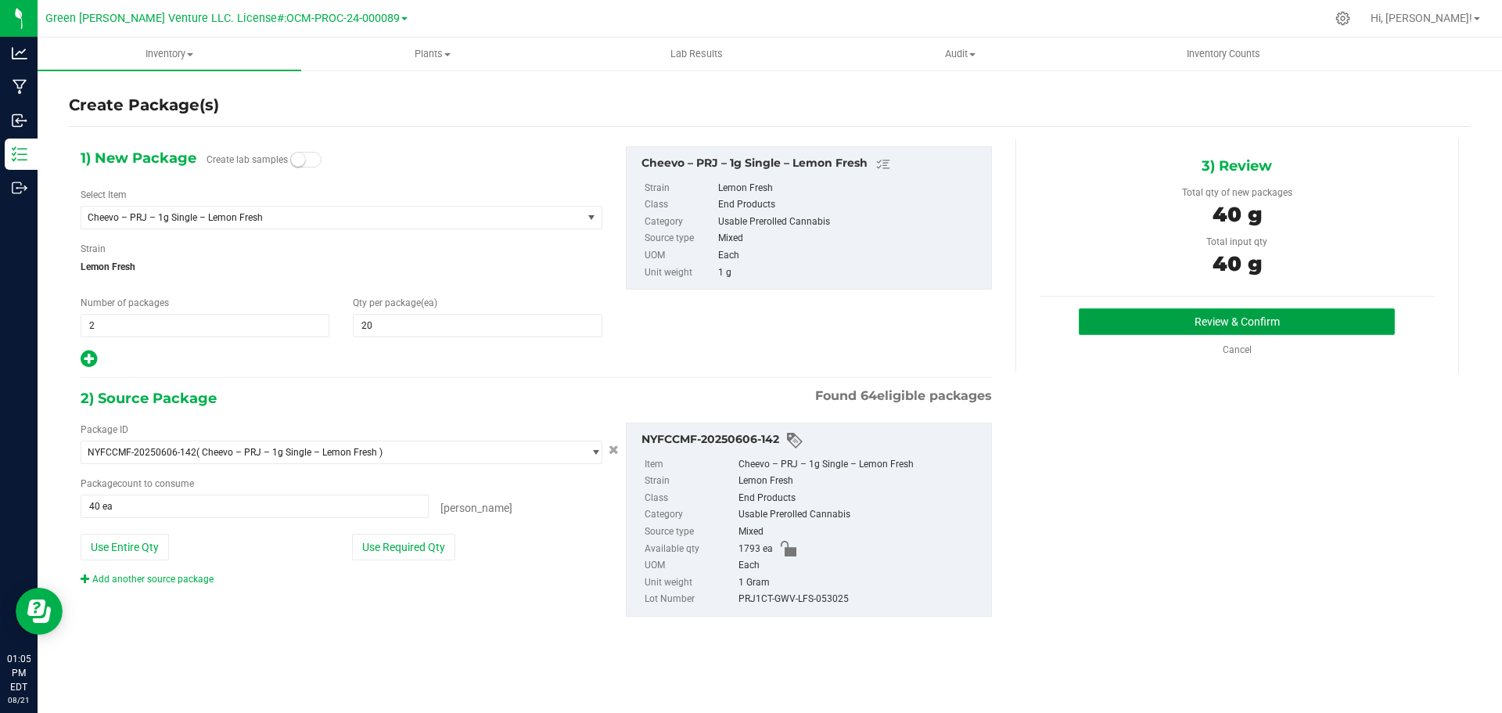
click at [1130, 313] on button "Review & Confirm" at bounding box center [1237, 321] width 316 height 27
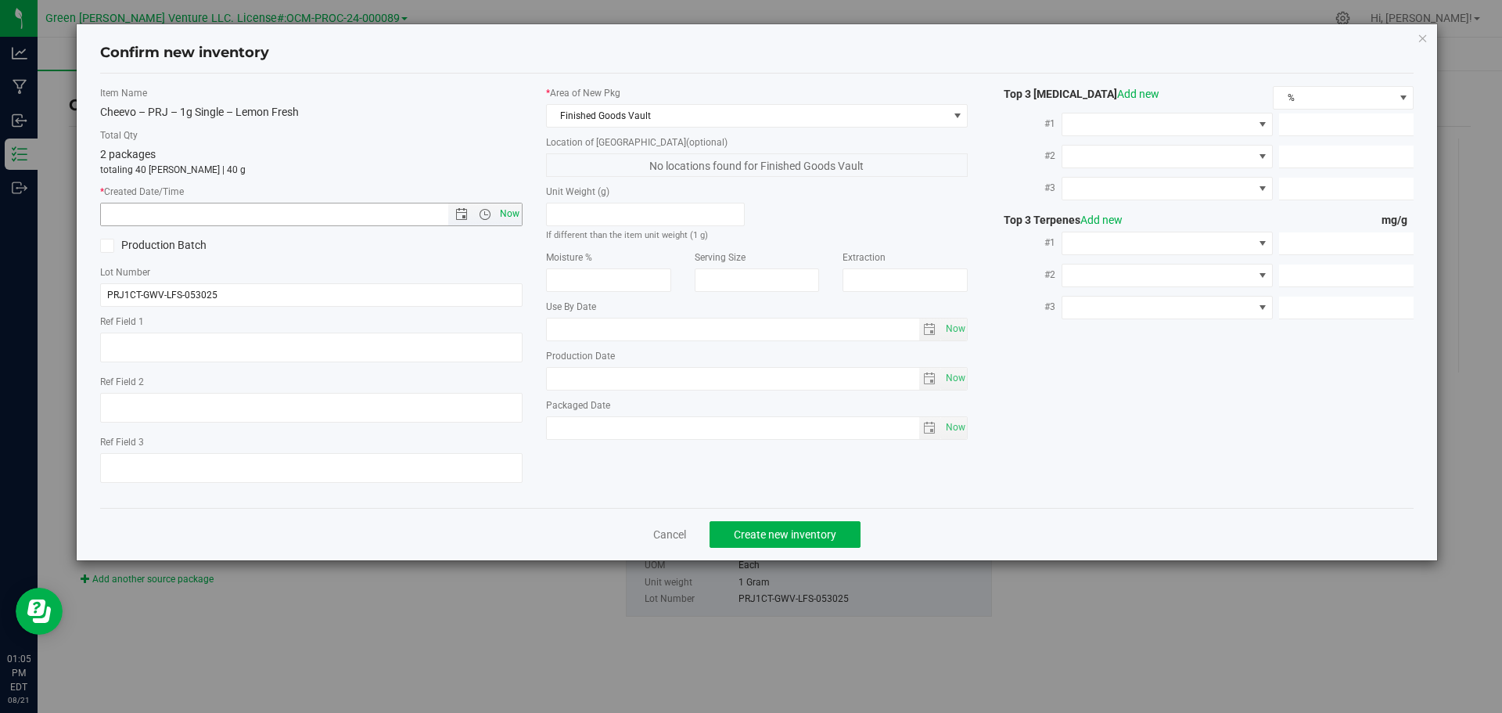
click at [503, 212] on span "Now" at bounding box center [509, 214] width 27 height 23
type input "8/21/2025 1:05 PM"
click at [744, 533] on span "Create new inventory" at bounding box center [785, 534] width 102 height 13
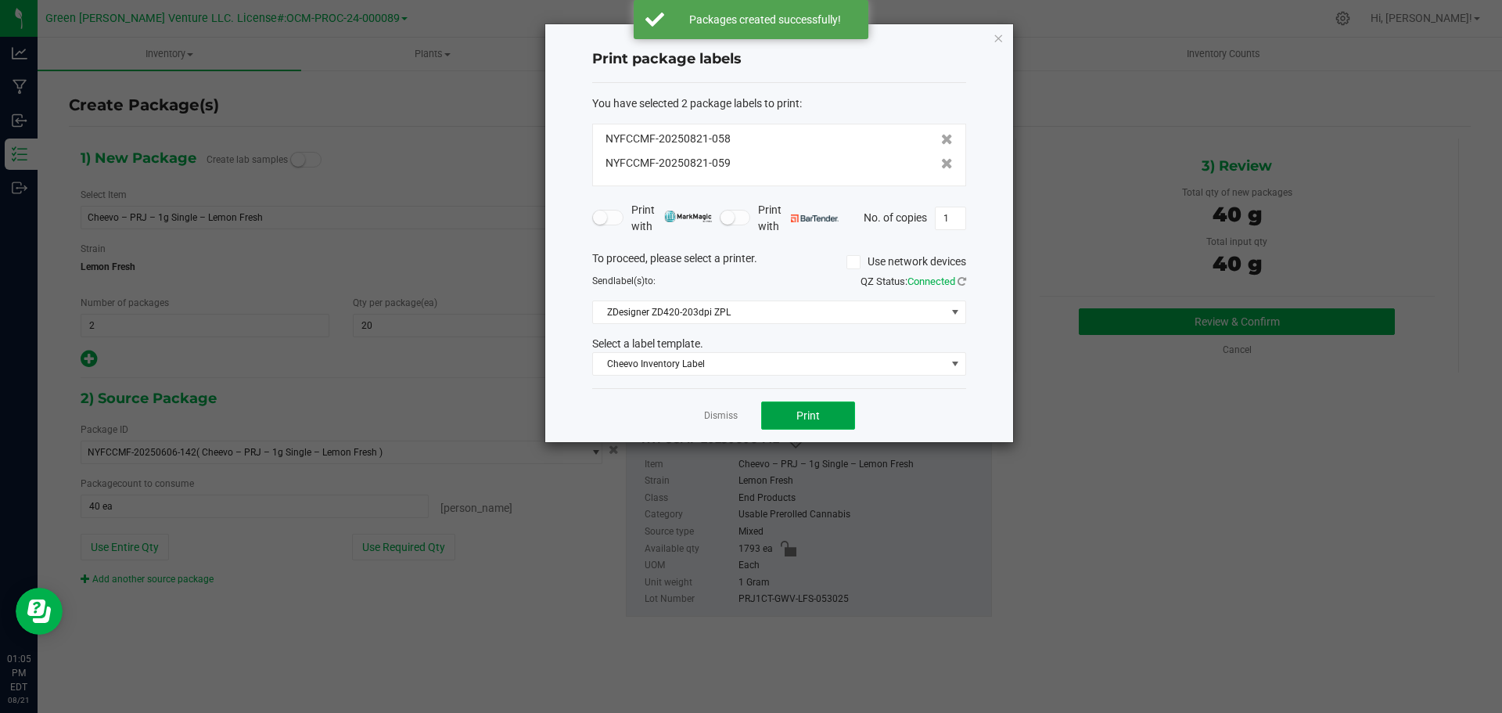
click at [772, 411] on button "Print" at bounding box center [808, 415] width 94 height 28
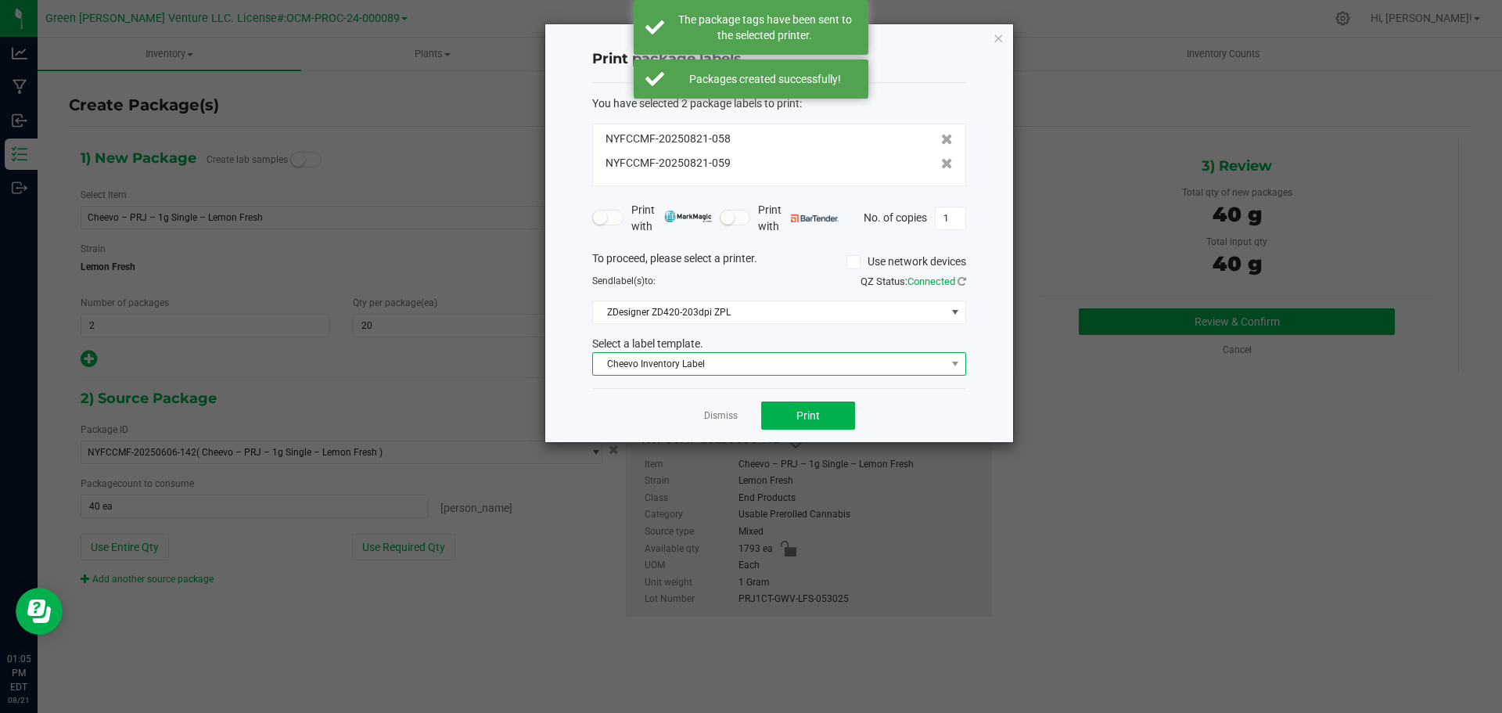
click at [785, 364] on span "Cheevo Inventory Label" at bounding box center [769, 364] width 353 height 22
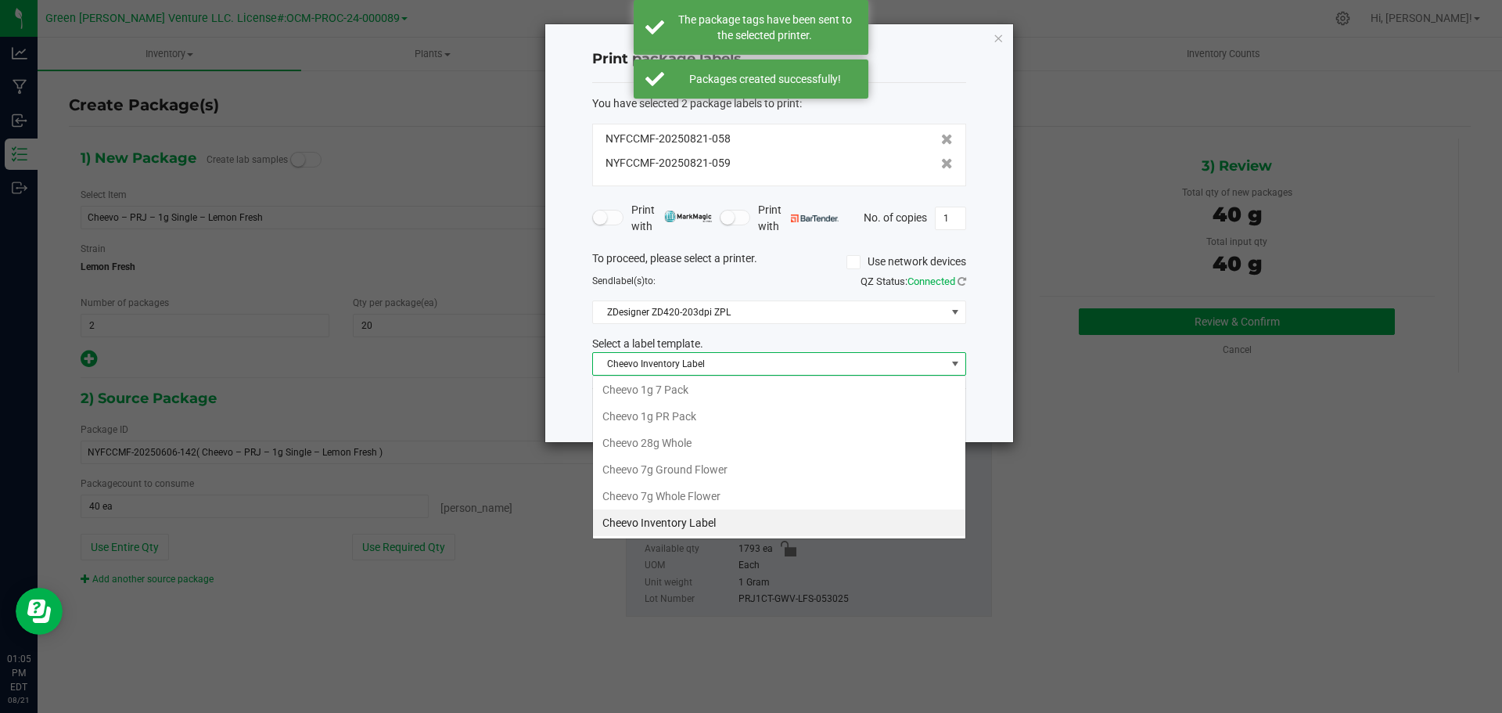
scroll to position [23, 374]
click at [709, 422] on li "Cheevo 1g PR Pack" at bounding box center [779, 416] width 372 height 27
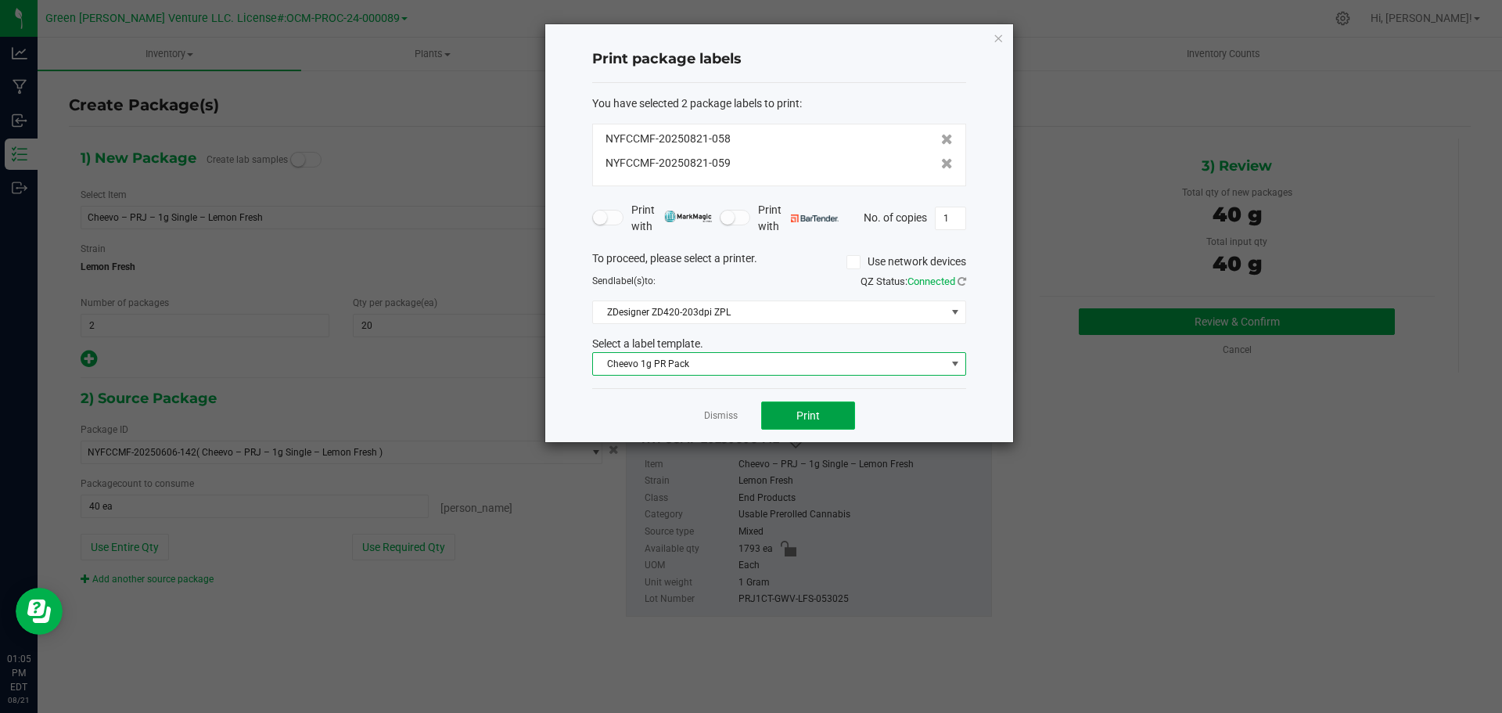
click at [775, 421] on button "Print" at bounding box center [808, 415] width 94 height 28
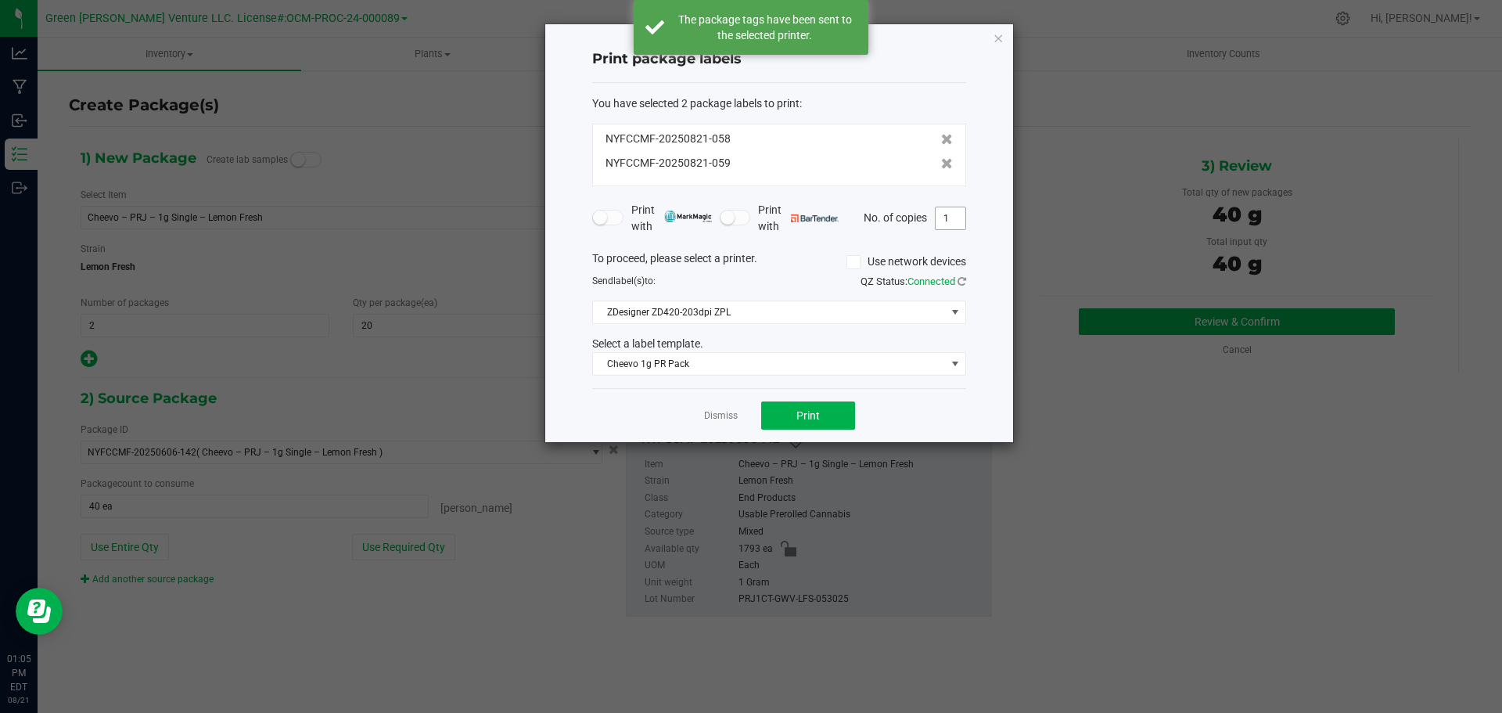
click at [947, 221] on input "1" at bounding box center [950, 218] width 30 height 22
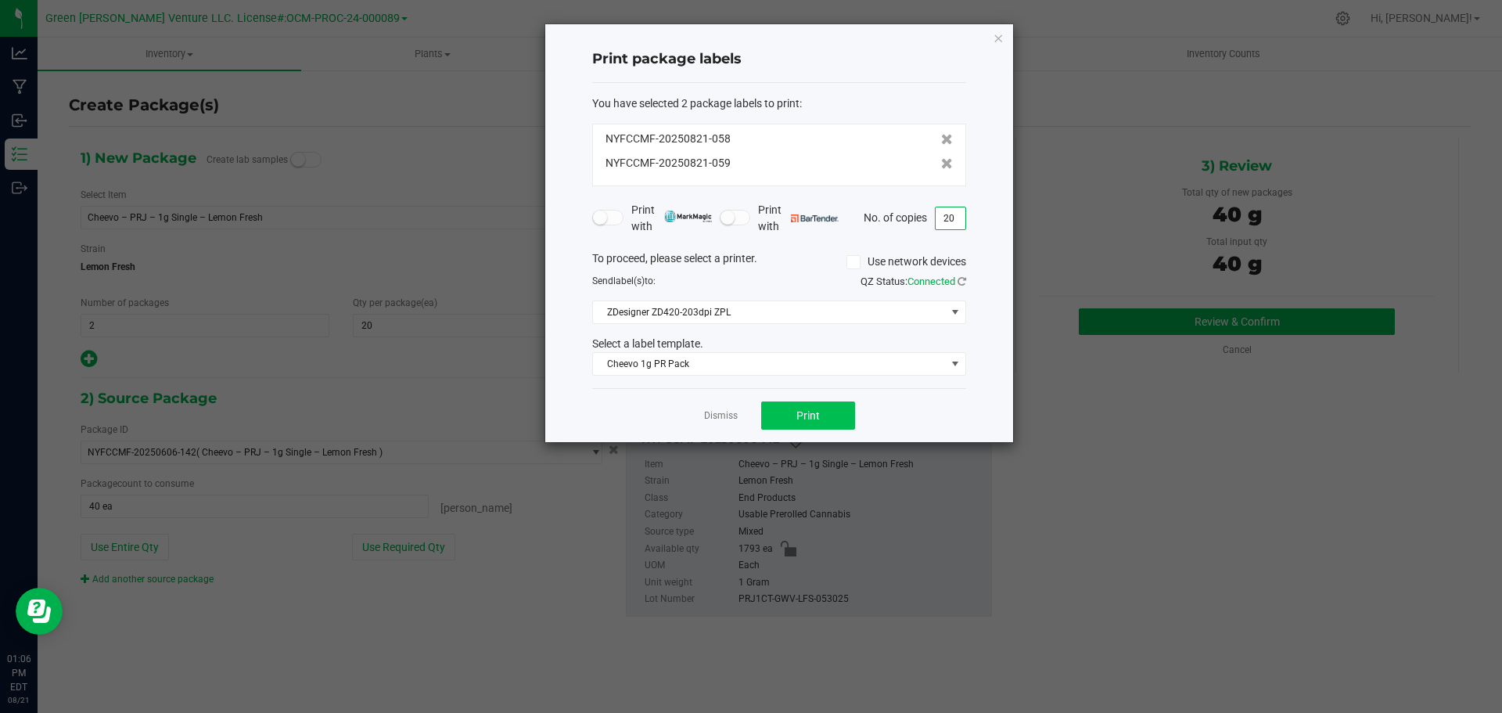
type input "20"
click at [785, 416] on button "Print" at bounding box center [808, 415] width 94 height 28
click at [723, 415] on link "Dismiss" at bounding box center [721, 415] width 34 height 13
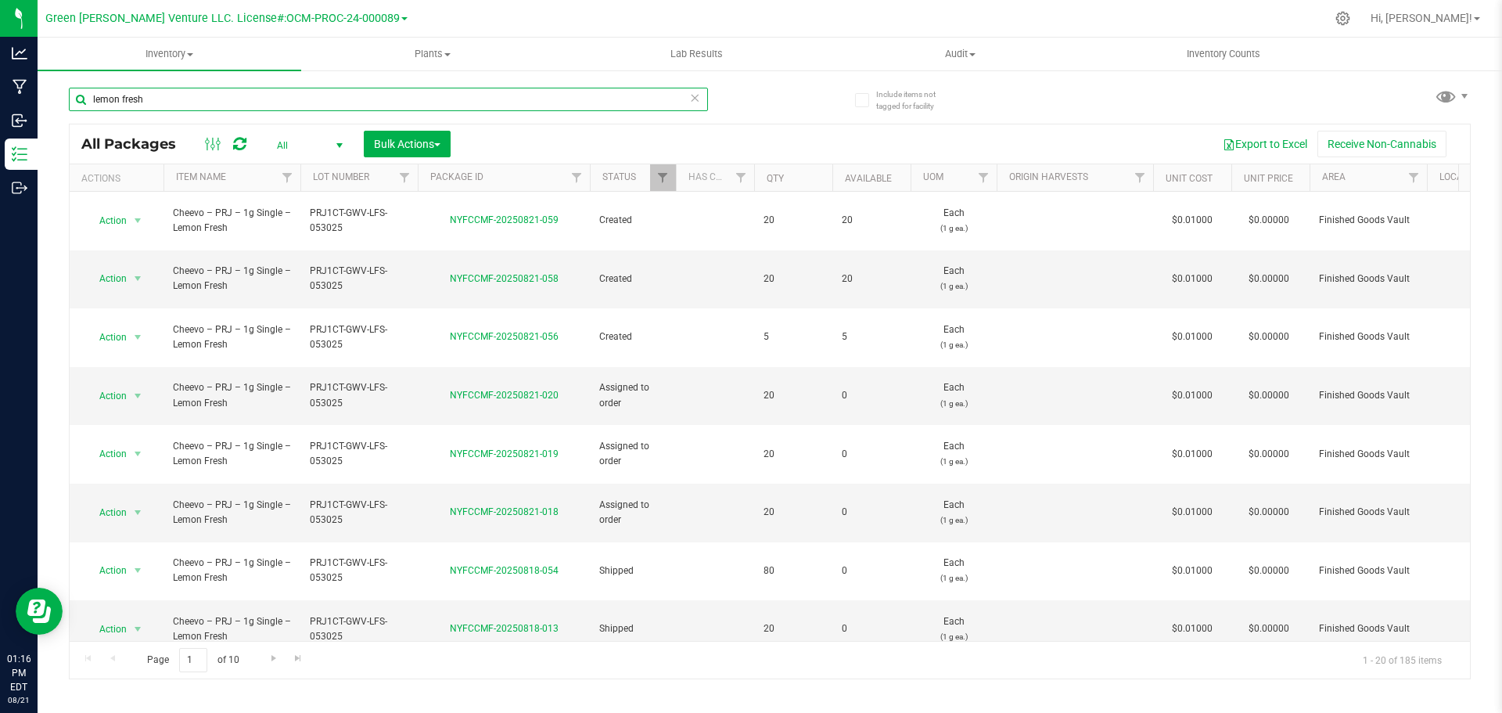
click at [257, 103] on input "lemon fresh" at bounding box center [388, 99] width 639 height 23
type input "NYFCCMF-20250821-051"
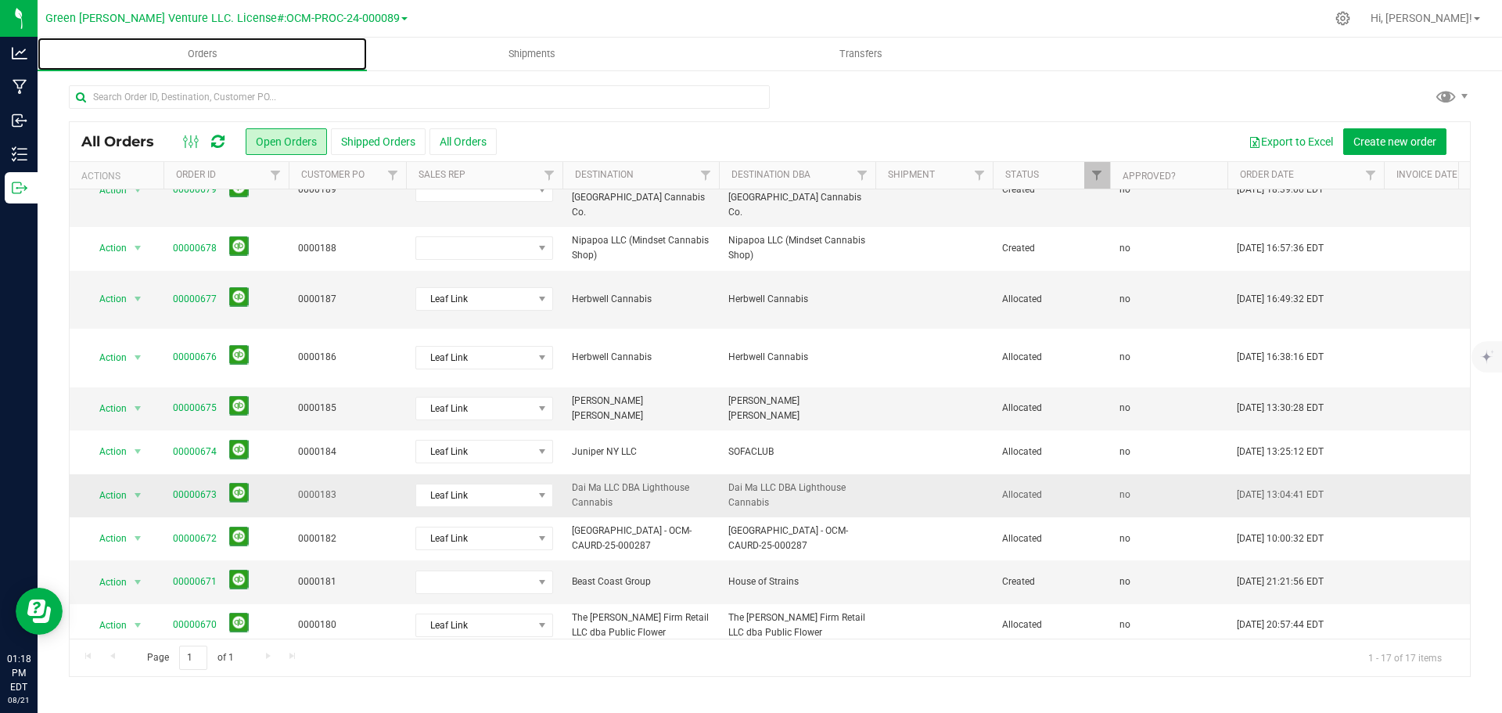
scroll to position [1, 0]
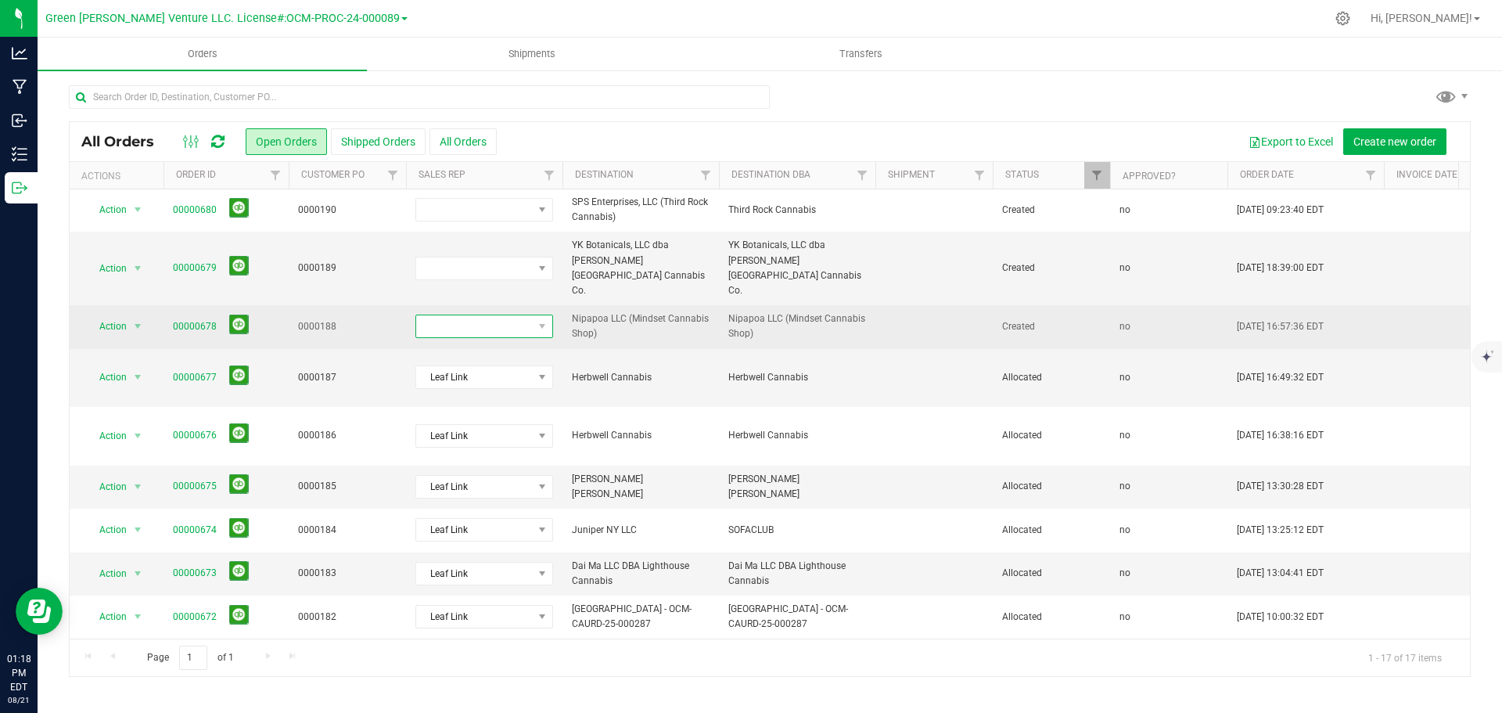
click at [531, 315] on span at bounding box center [474, 326] width 117 height 22
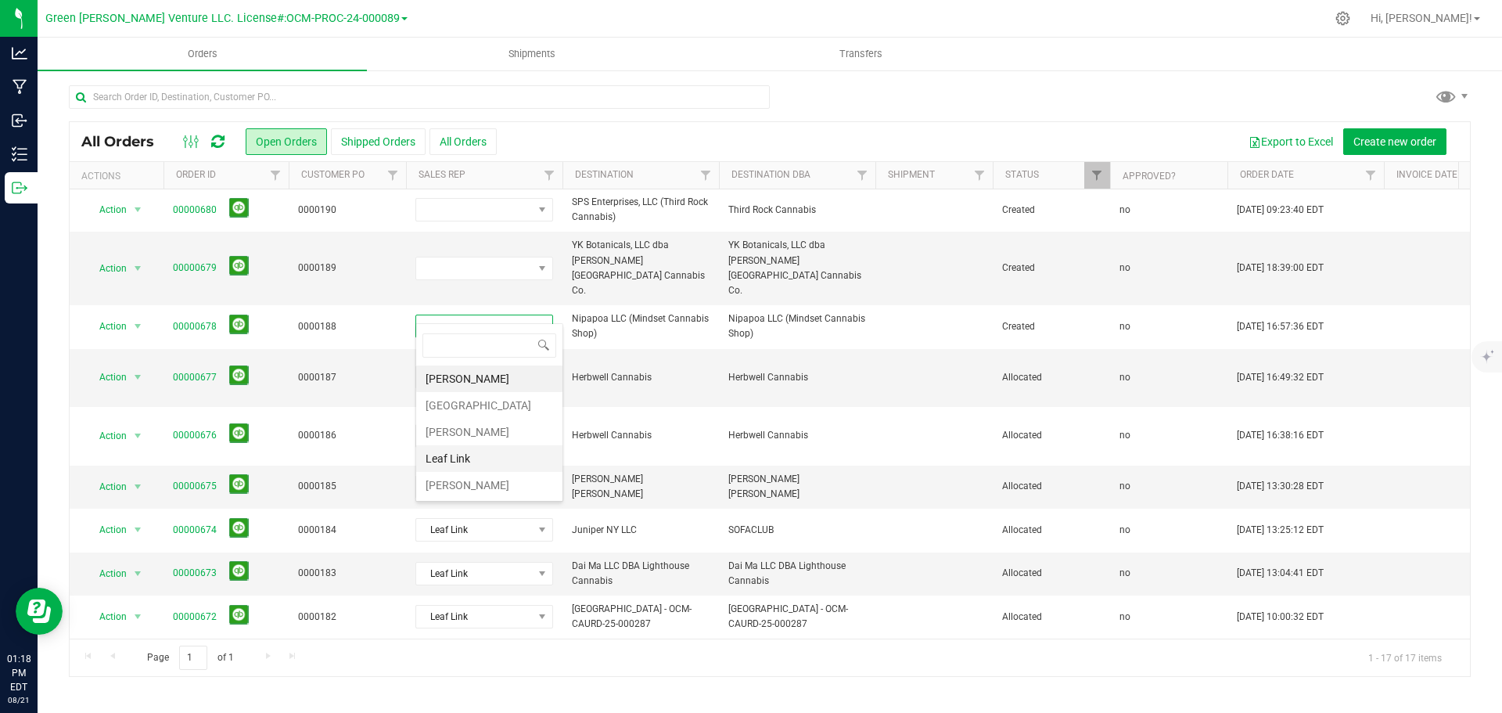
click at [487, 457] on li "Leaf Link" at bounding box center [489, 458] width 146 height 27
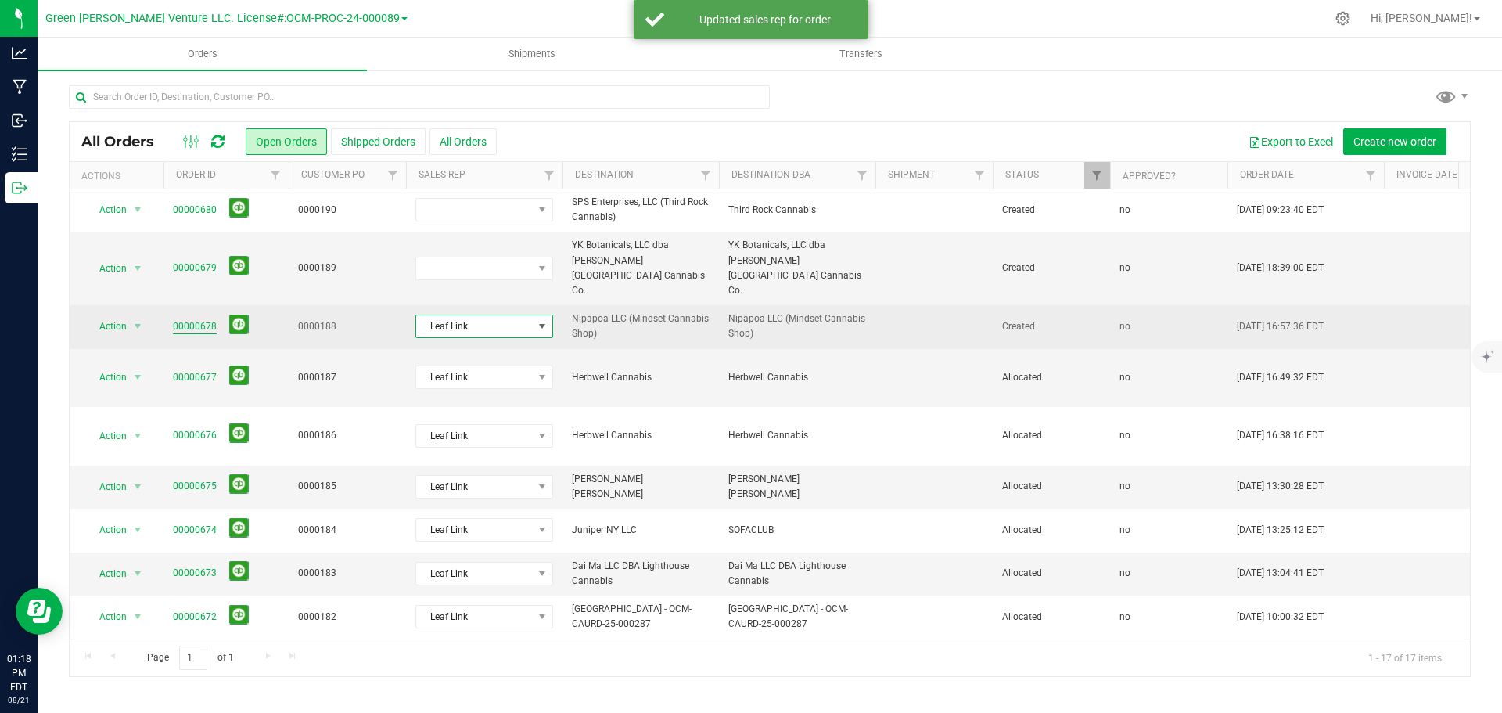
click at [194, 319] on link "00000678" at bounding box center [195, 326] width 44 height 15
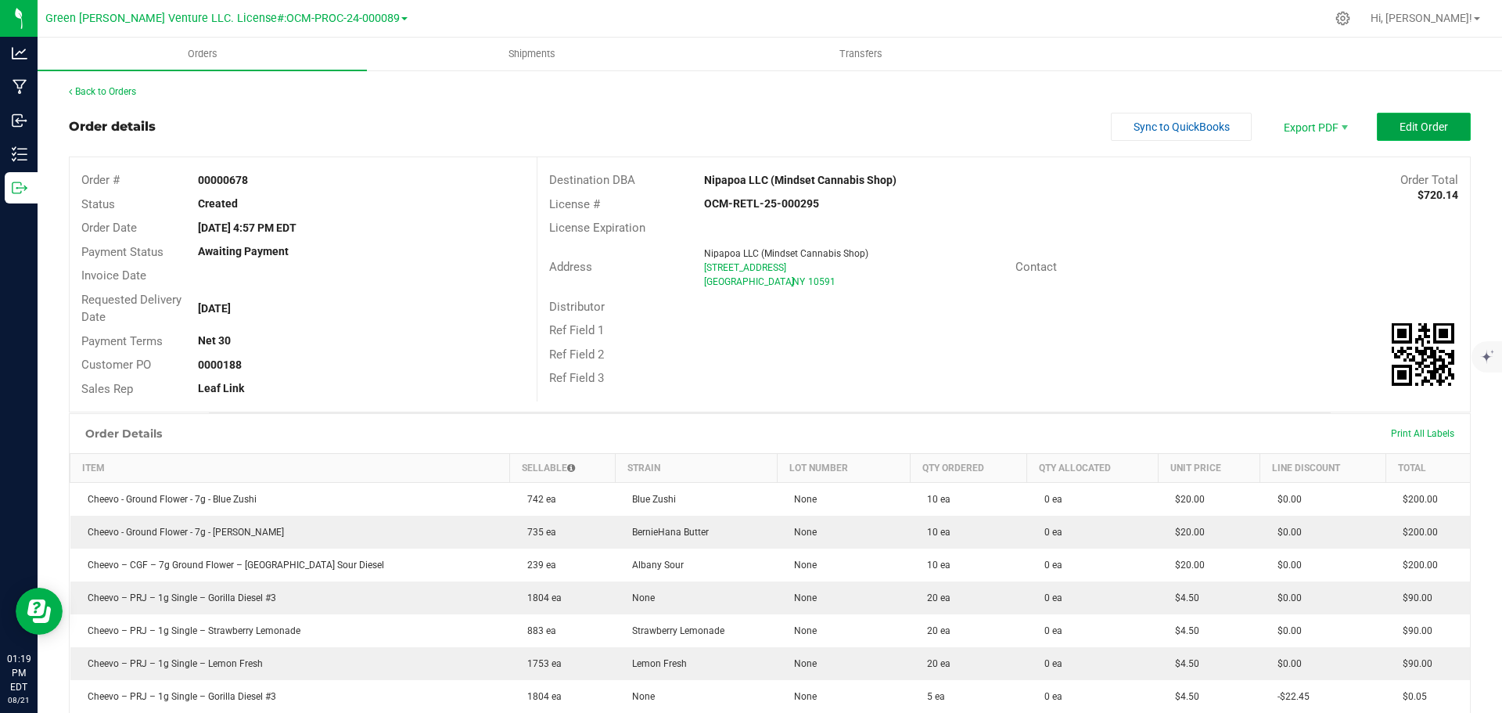
click at [1380, 120] on button "Edit Order" at bounding box center [1424, 127] width 94 height 28
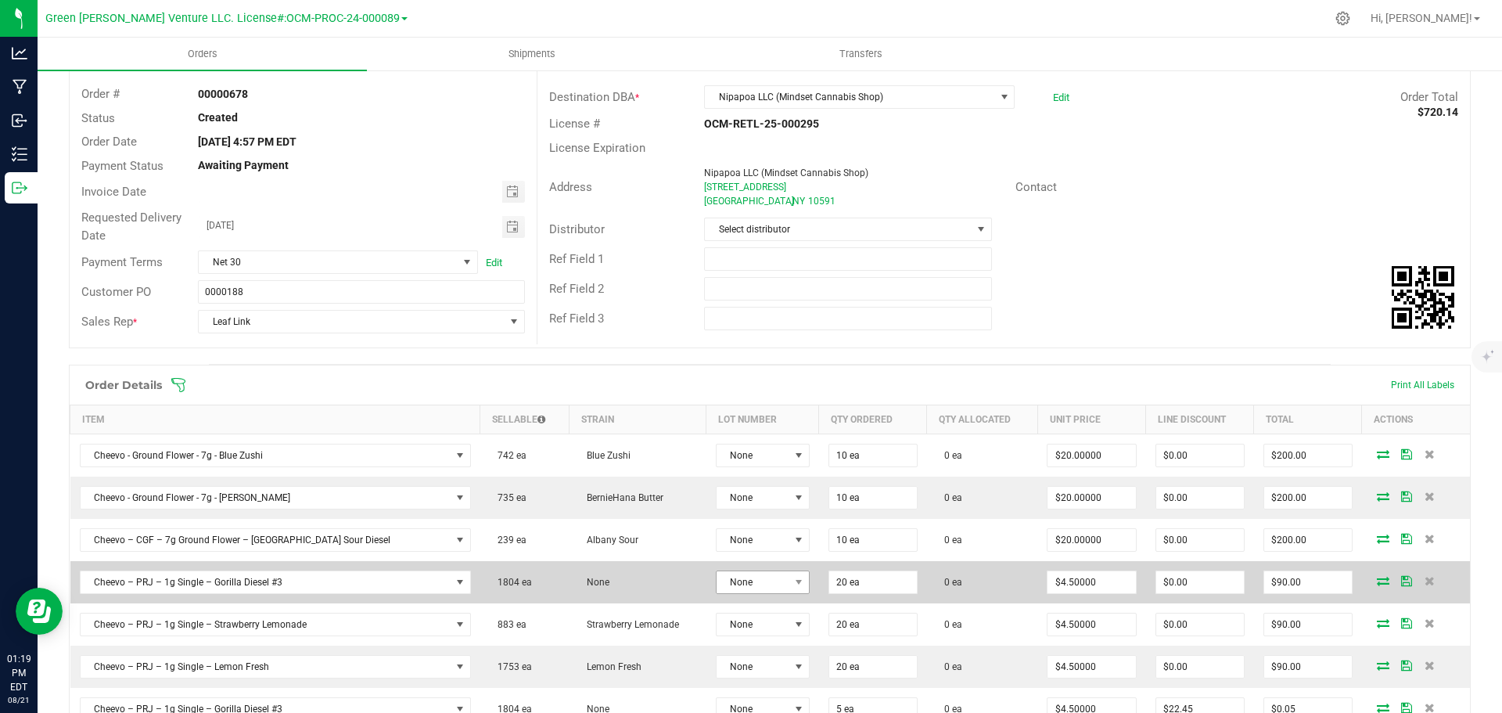
scroll to position [235, 0]
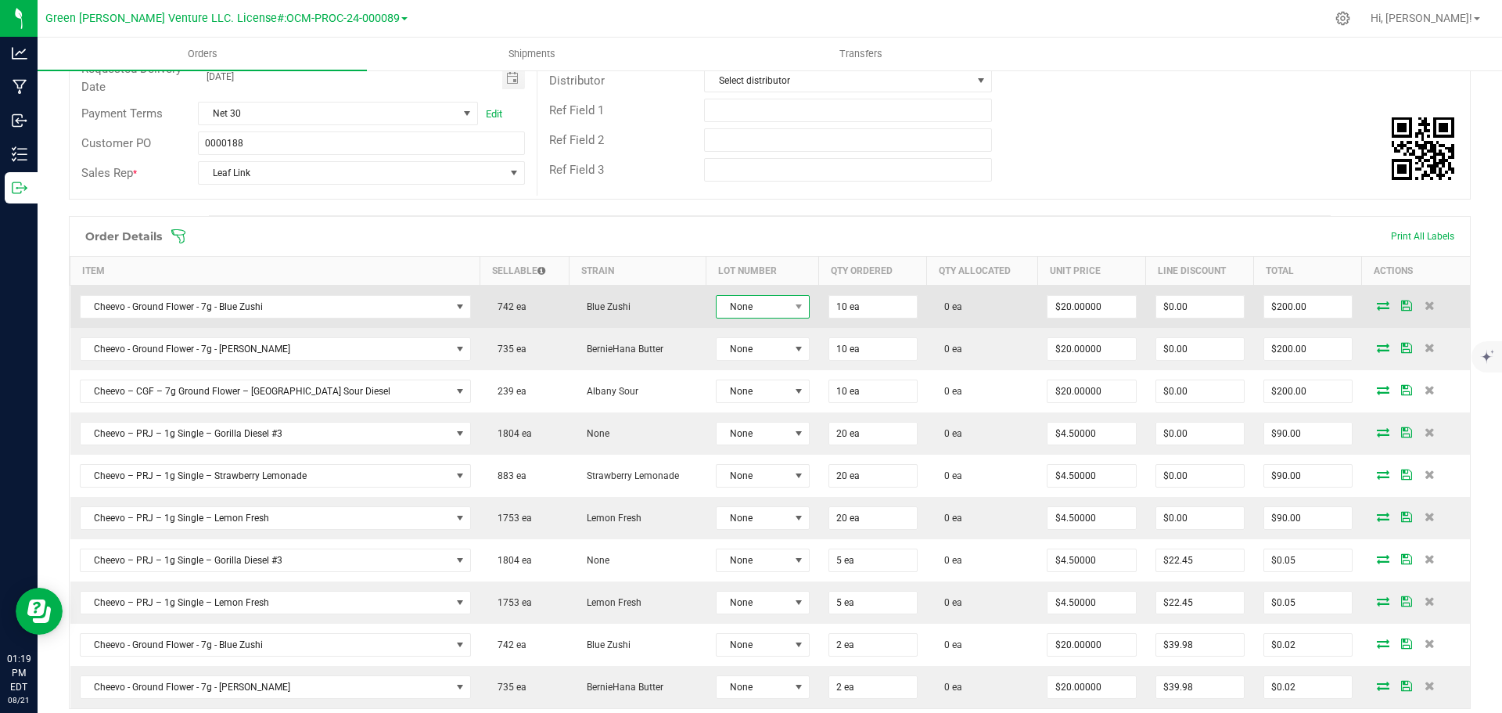
click at [738, 314] on span "None" at bounding box center [752, 307] width 73 height 22
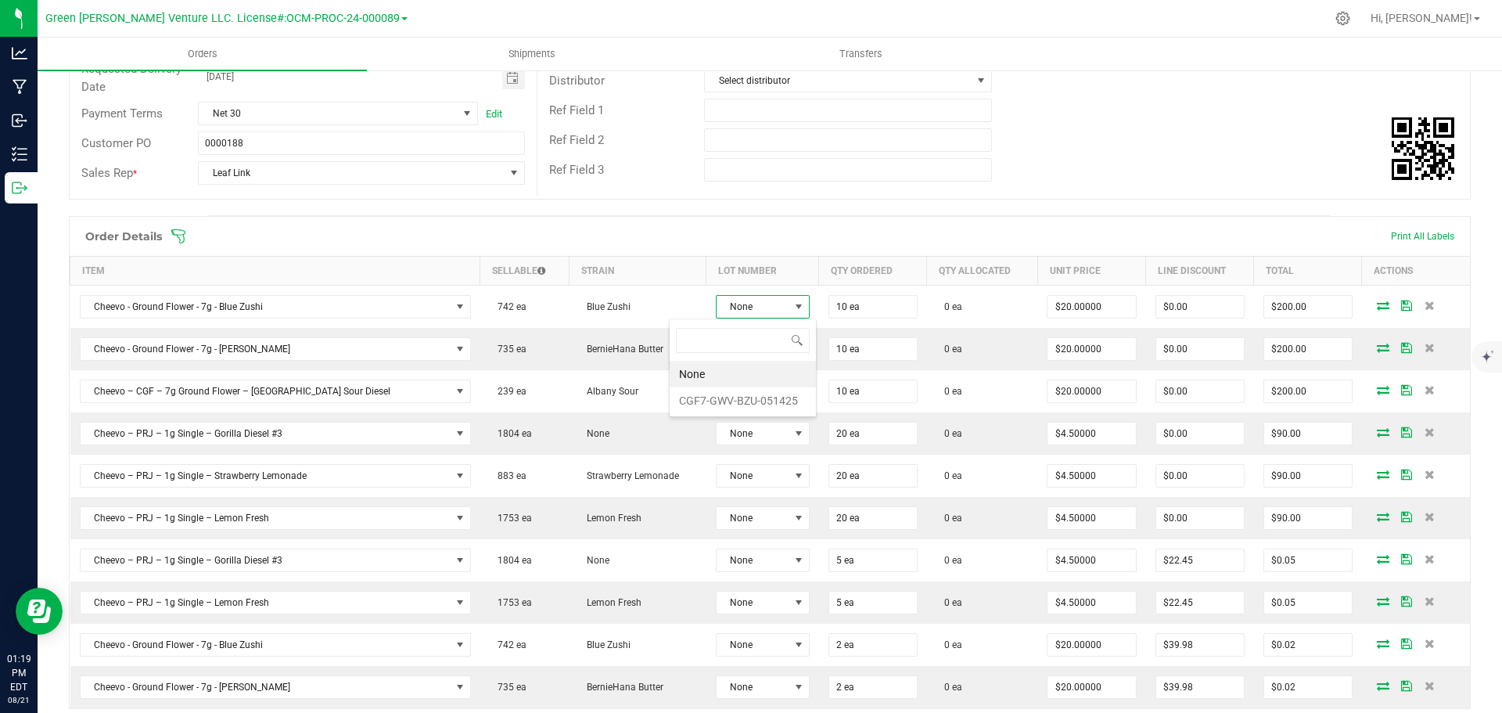
scroll to position [23, 99]
click at [722, 396] on li "CGF7-GWV-BZU-051425" at bounding box center [742, 400] width 146 height 27
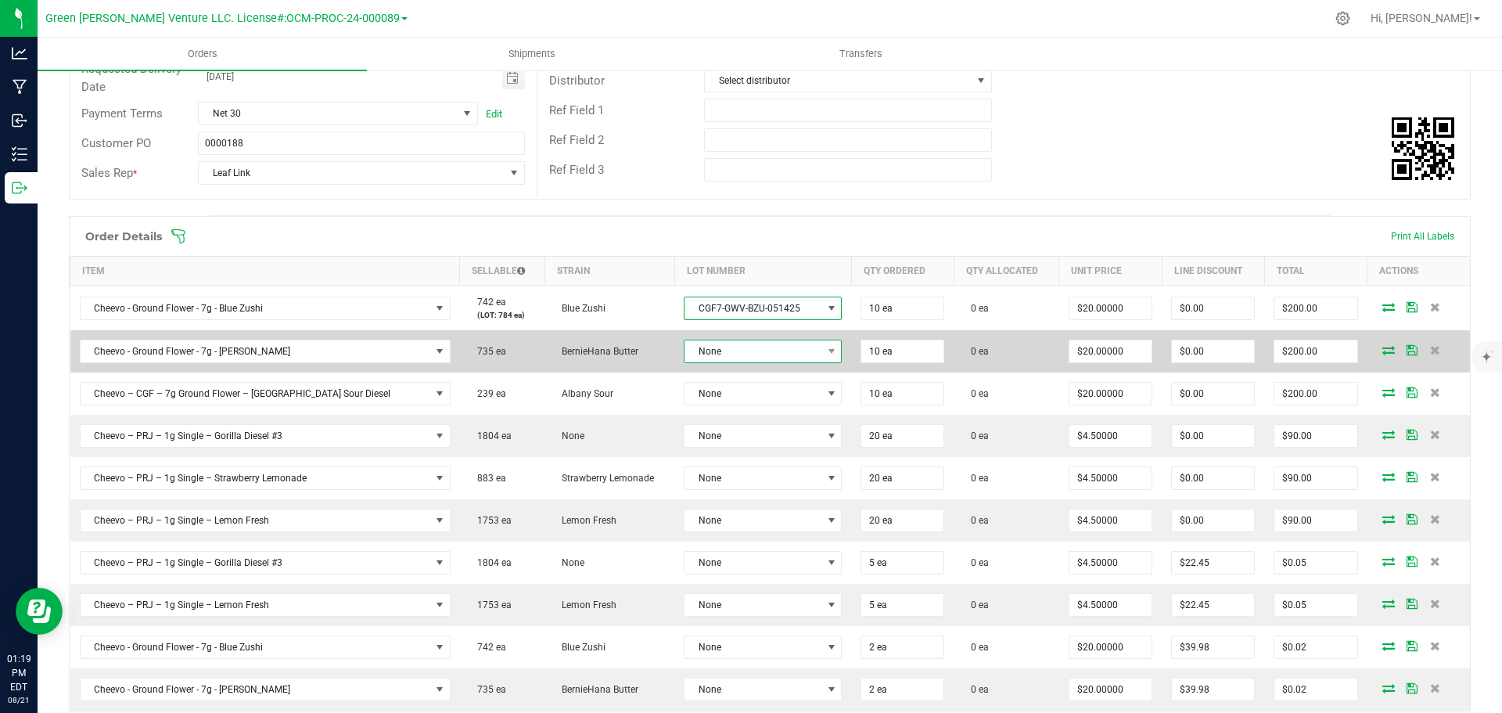
click at [720, 350] on span "None" at bounding box center [752, 351] width 137 height 22
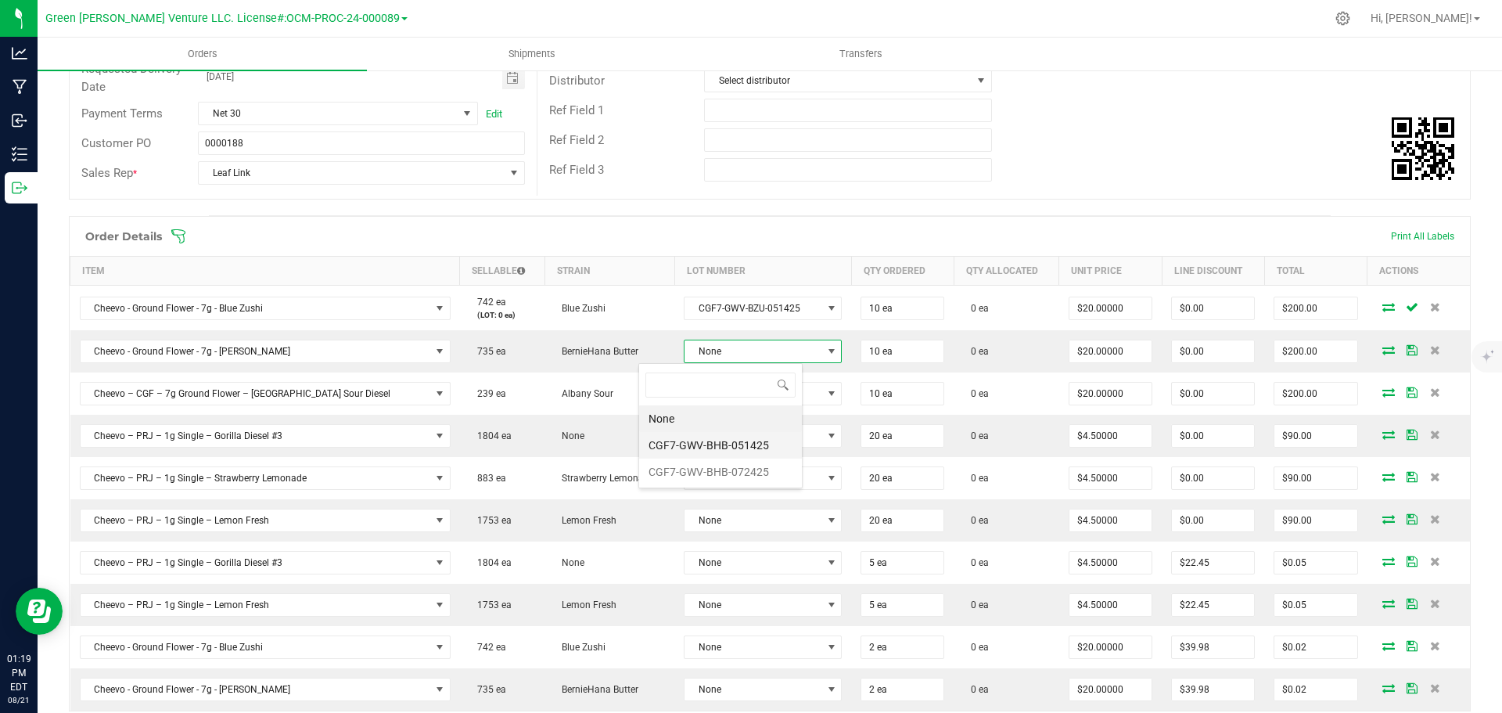
scroll to position [78188, 78047]
click at [722, 447] on li "CGF7-GWV-BHB-051425" at bounding box center [720, 445] width 163 height 27
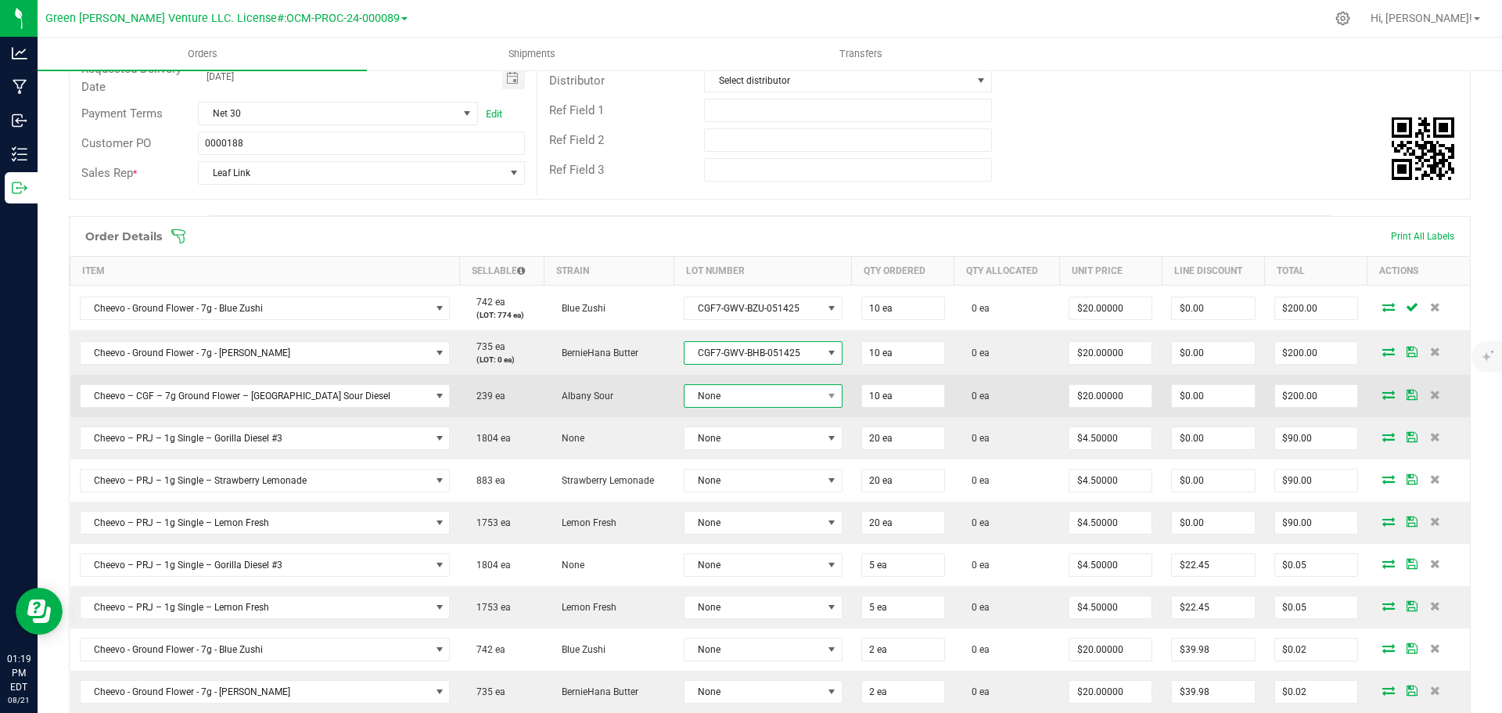
click at [708, 407] on span "None" at bounding box center [763, 395] width 159 height 23
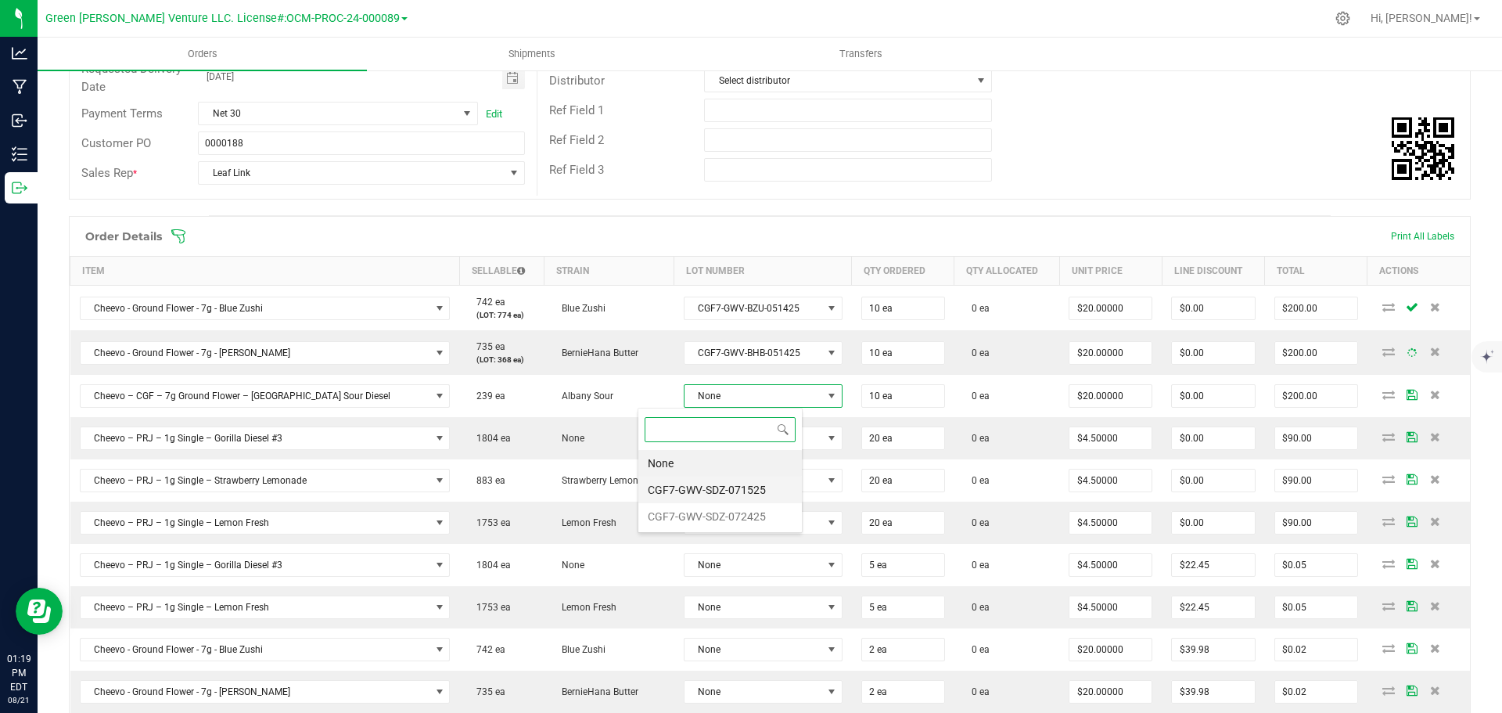
scroll to position [78188, 78046]
click at [716, 516] on li "CGF7-GWV-SDZ-072425" at bounding box center [719, 516] width 163 height 27
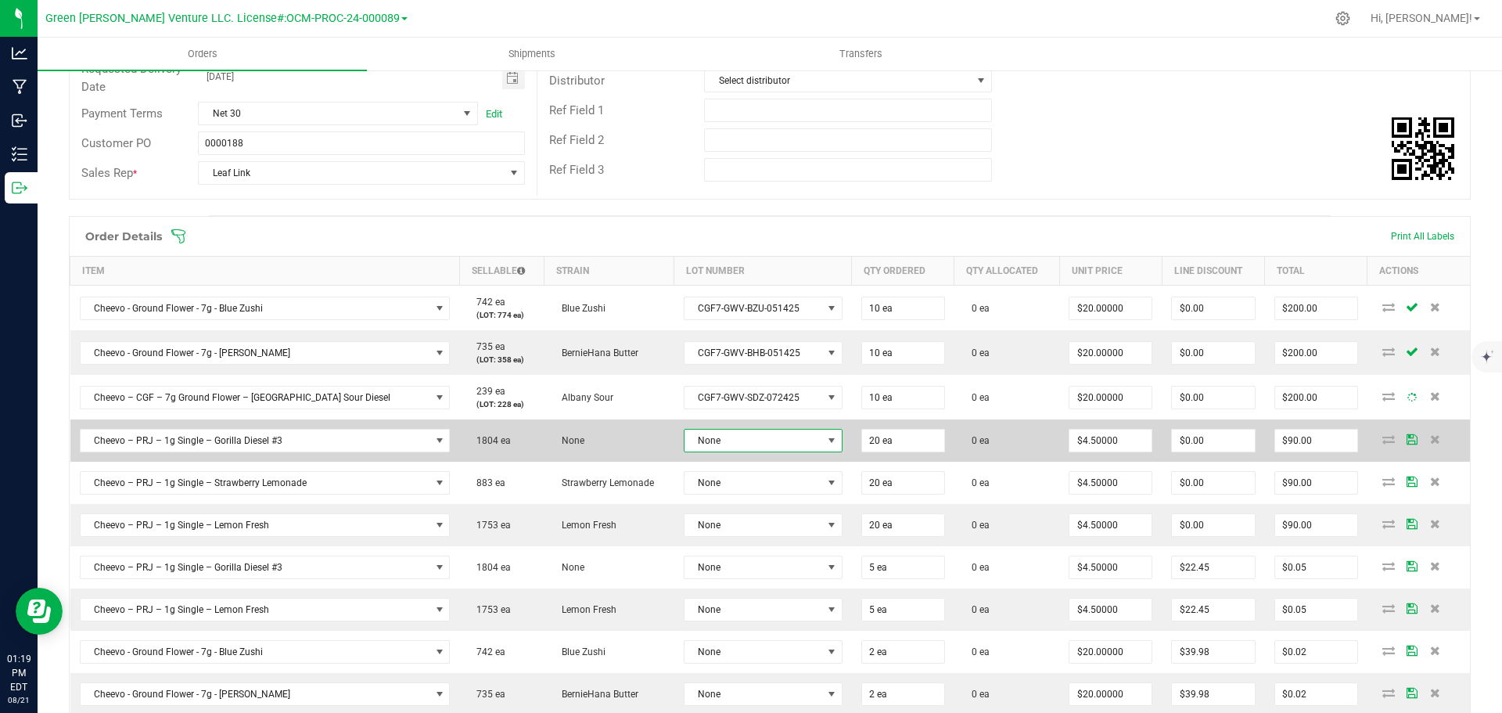
click at [723, 436] on span "None" at bounding box center [753, 440] width 138 height 22
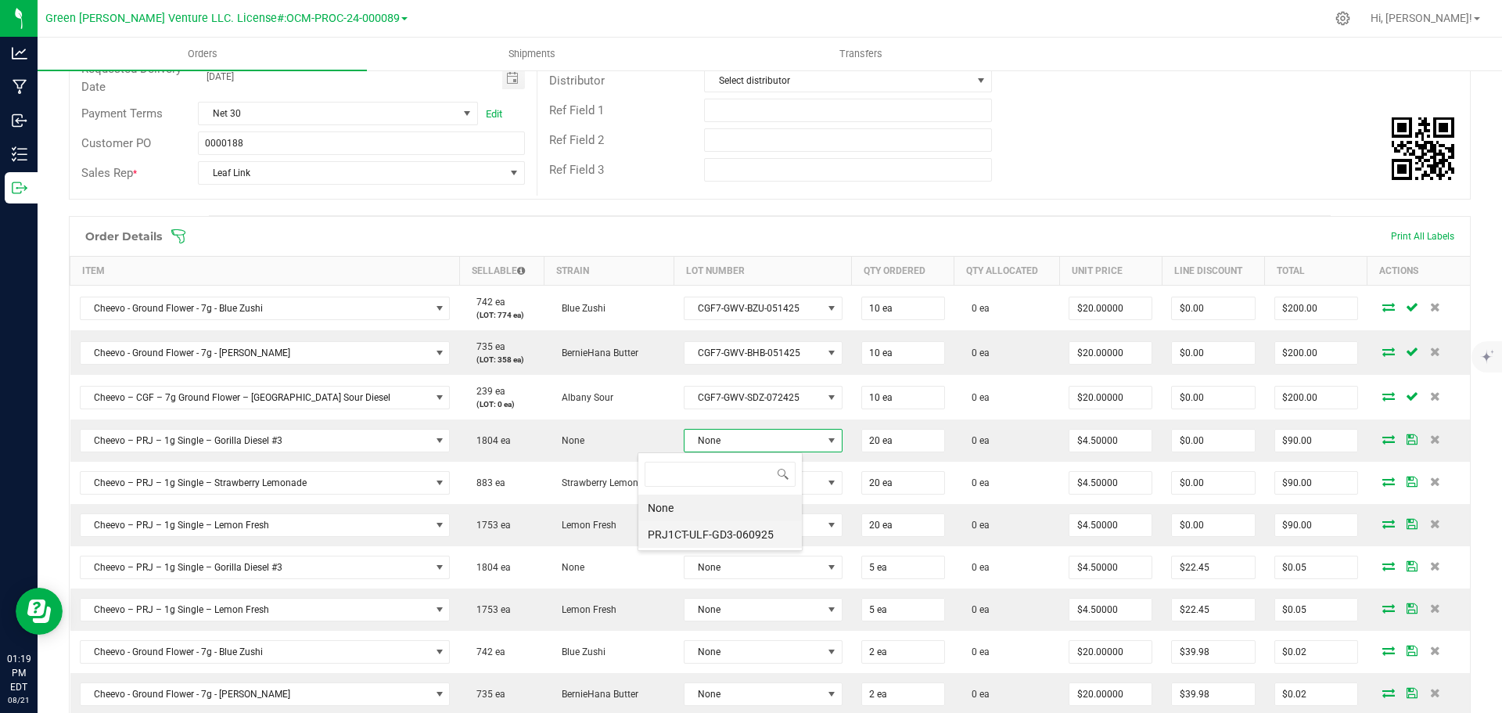
scroll to position [78188, 78042]
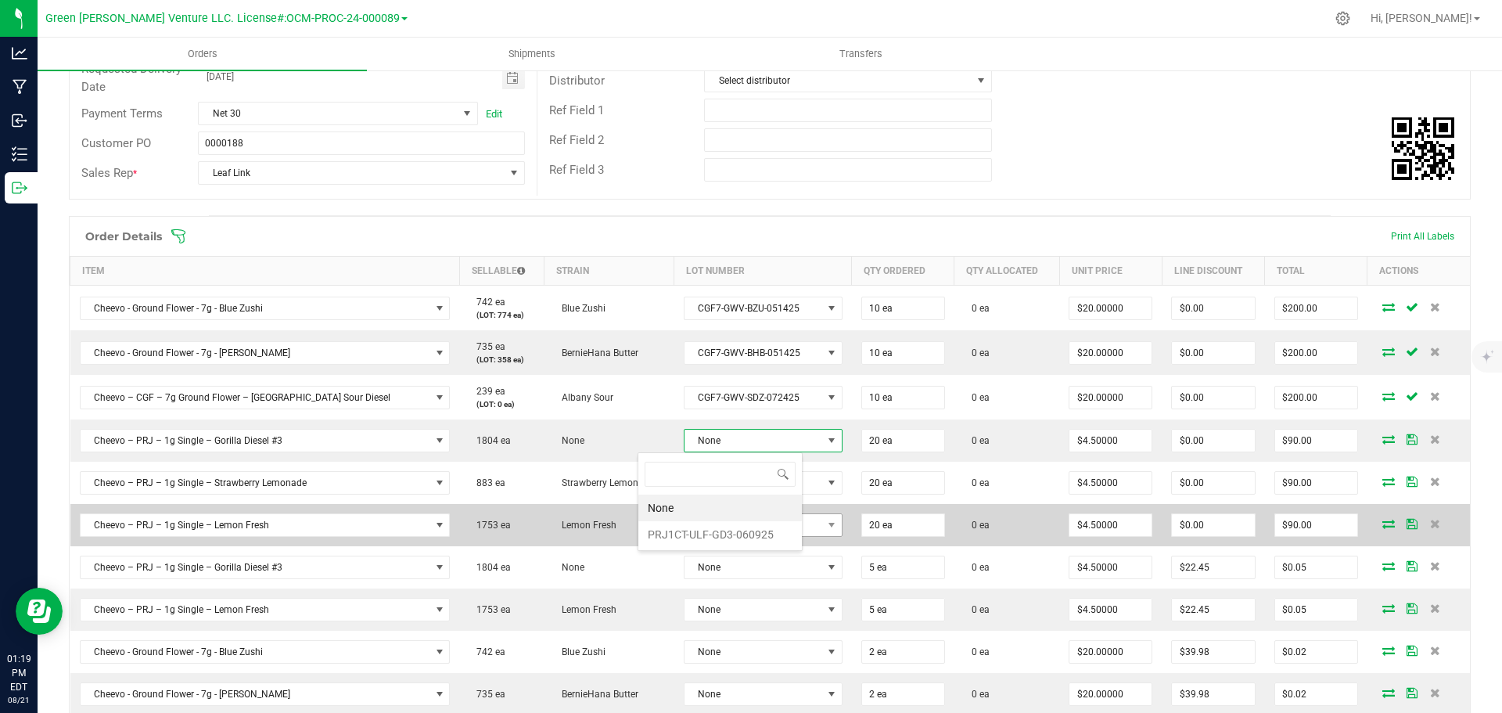
click at [718, 526] on li "PRJ1CT-ULF-GD3-060925" at bounding box center [719, 534] width 163 height 27
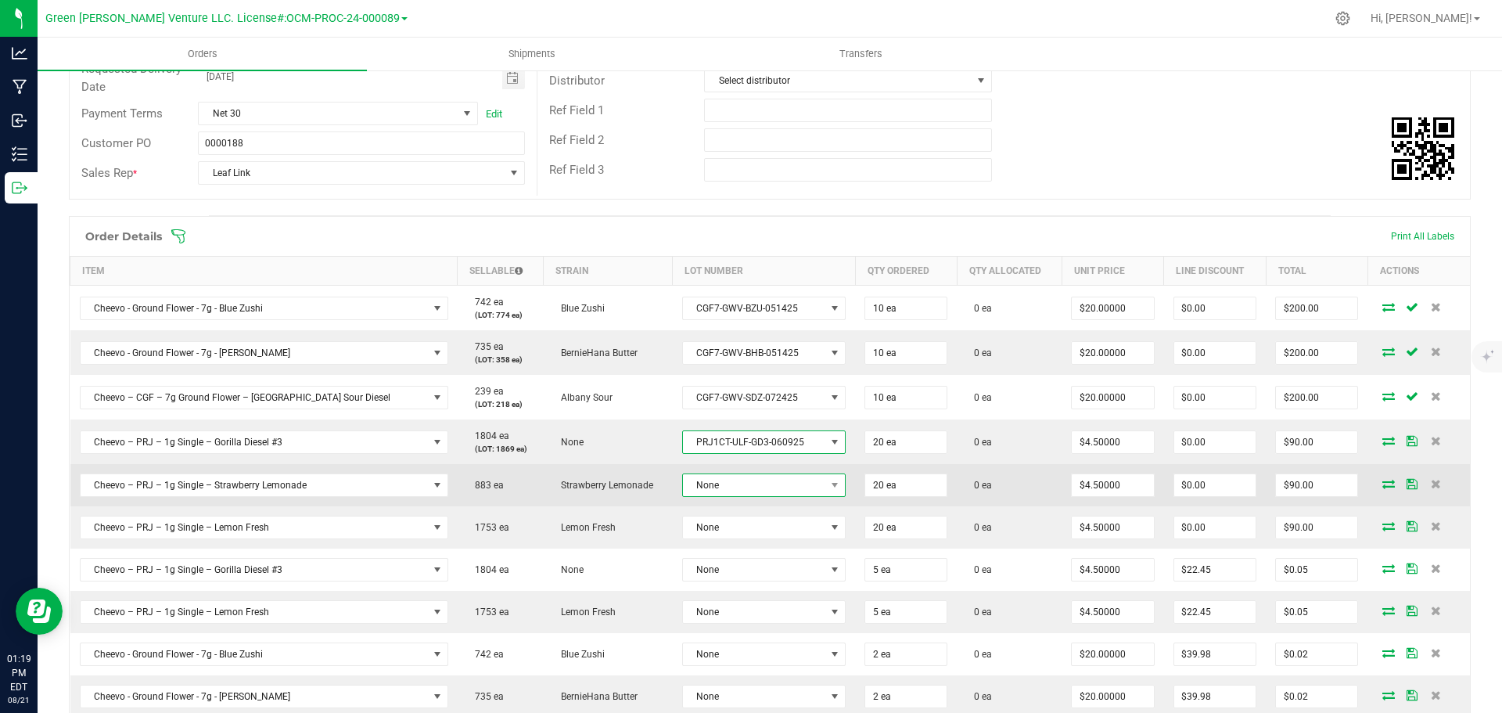
click at [727, 483] on span "None" at bounding box center [754, 485] width 142 height 22
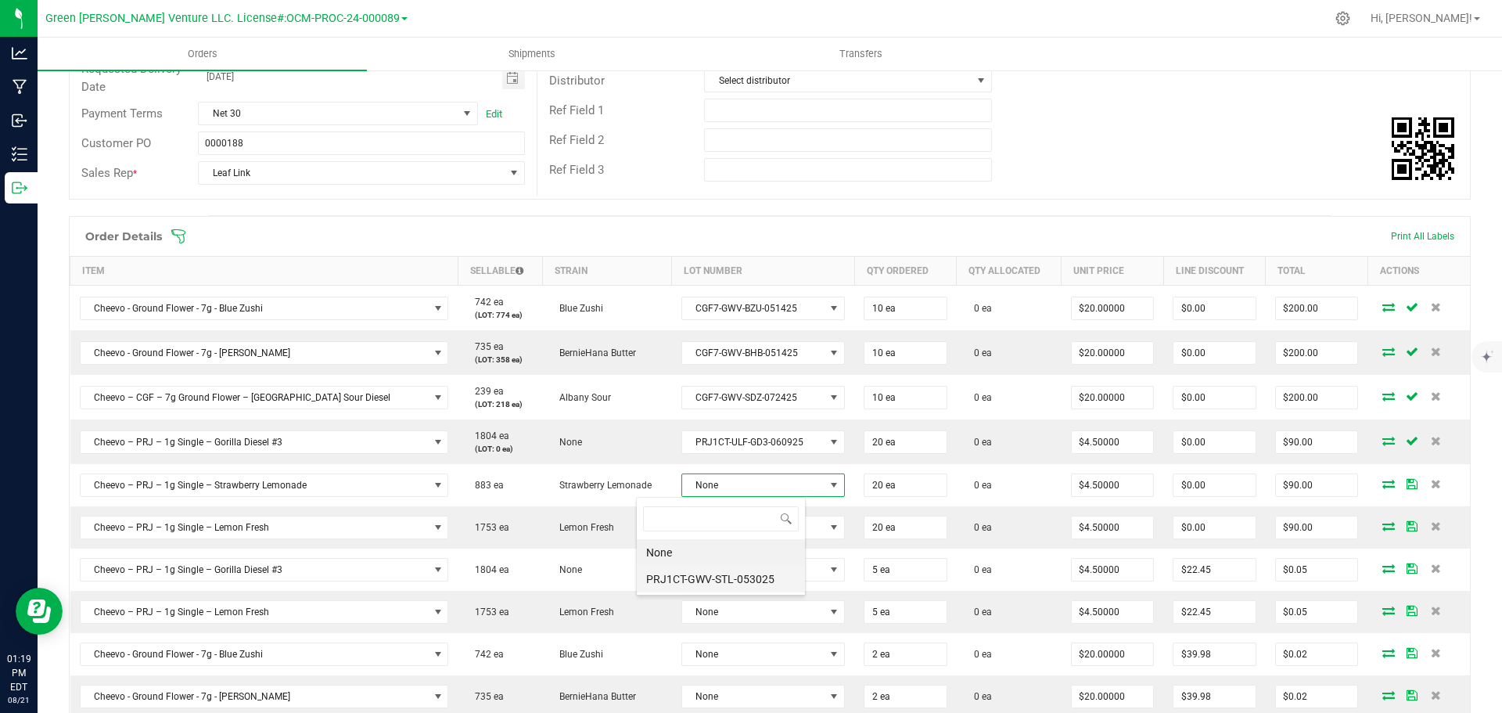
scroll to position [78188, 78041]
click at [720, 572] on li "PRJ1CT-GWV-STL-053025" at bounding box center [721, 578] width 168 height 27
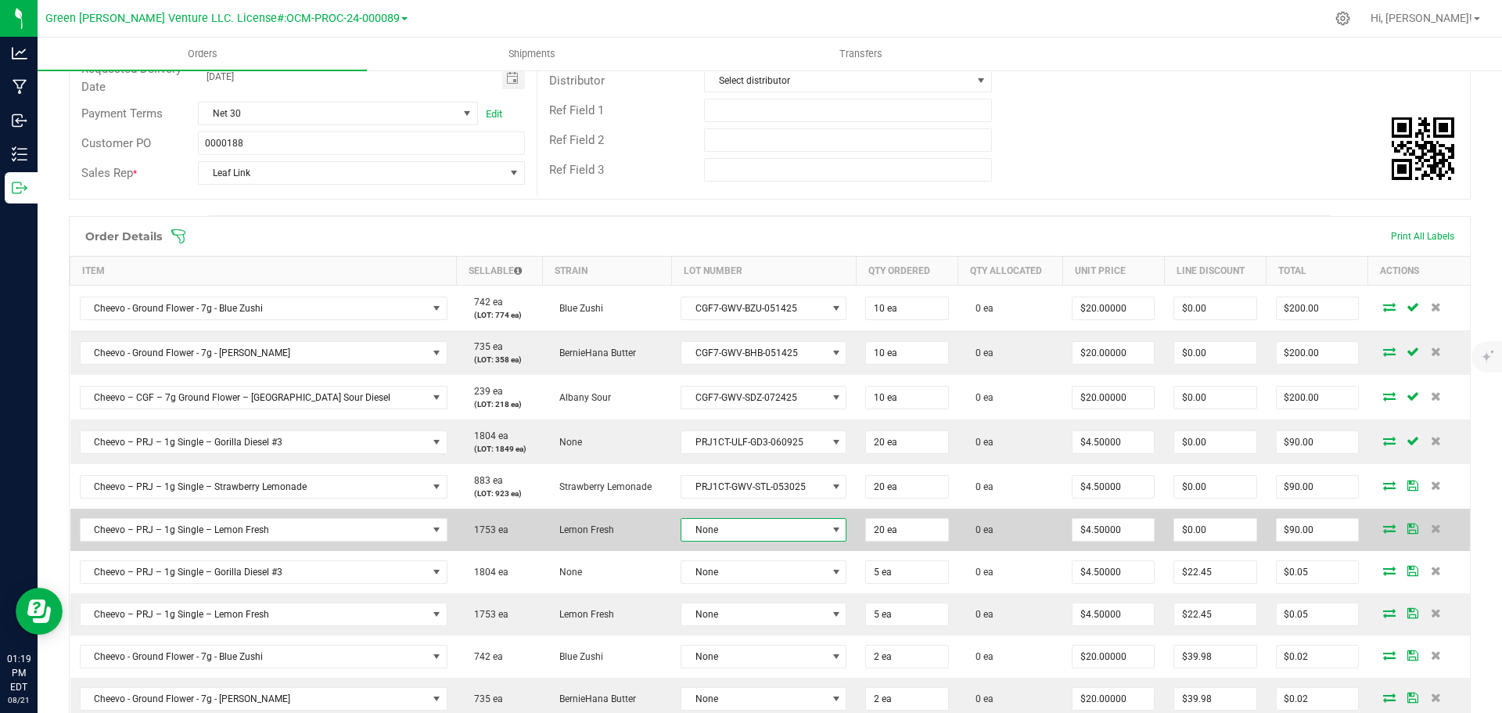
click at [728, 527] on span "None" at bounding box center [753, 530] width 145 height 22
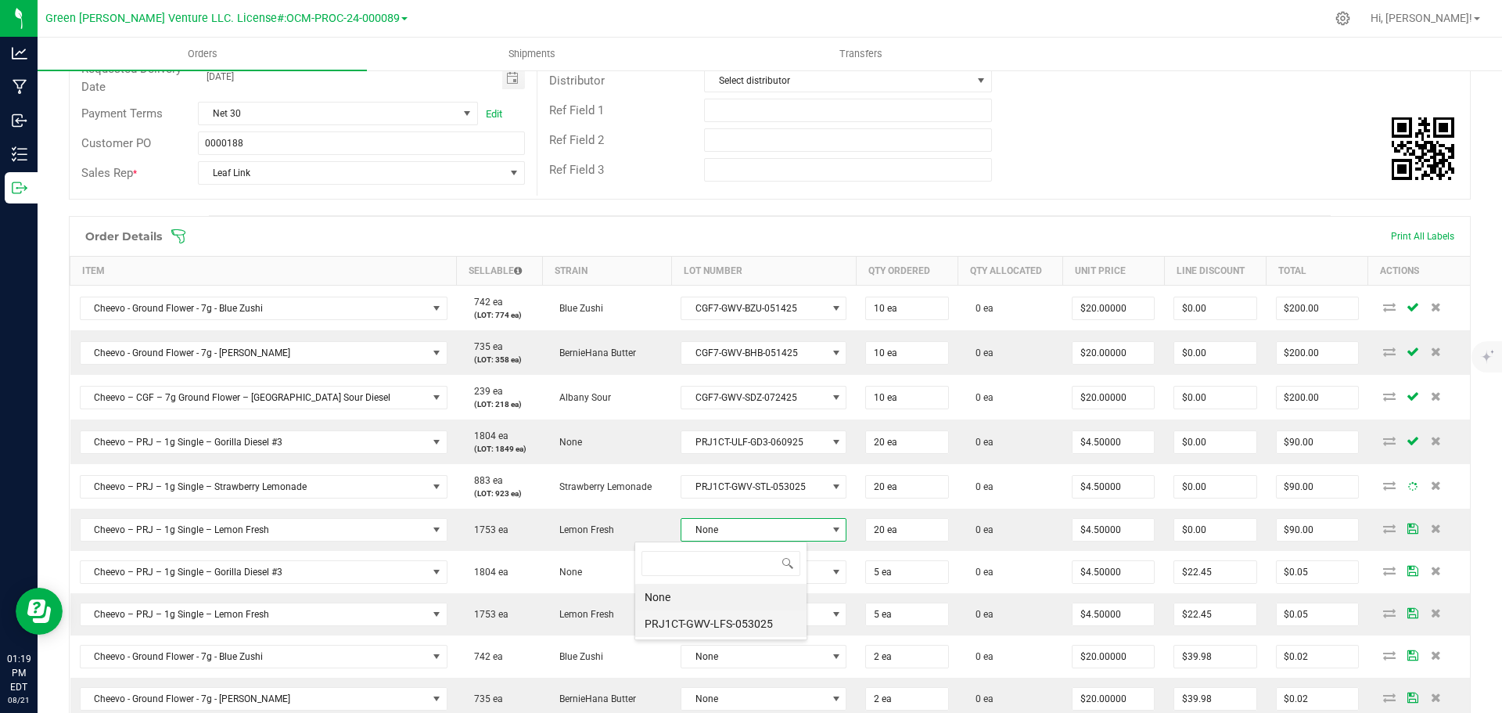
scroll to position [23, 173]
click at [730, 619] on li "PRJ1CT-GWV-LFS-053025" at bounding box center [720, 623] width 171 height 27
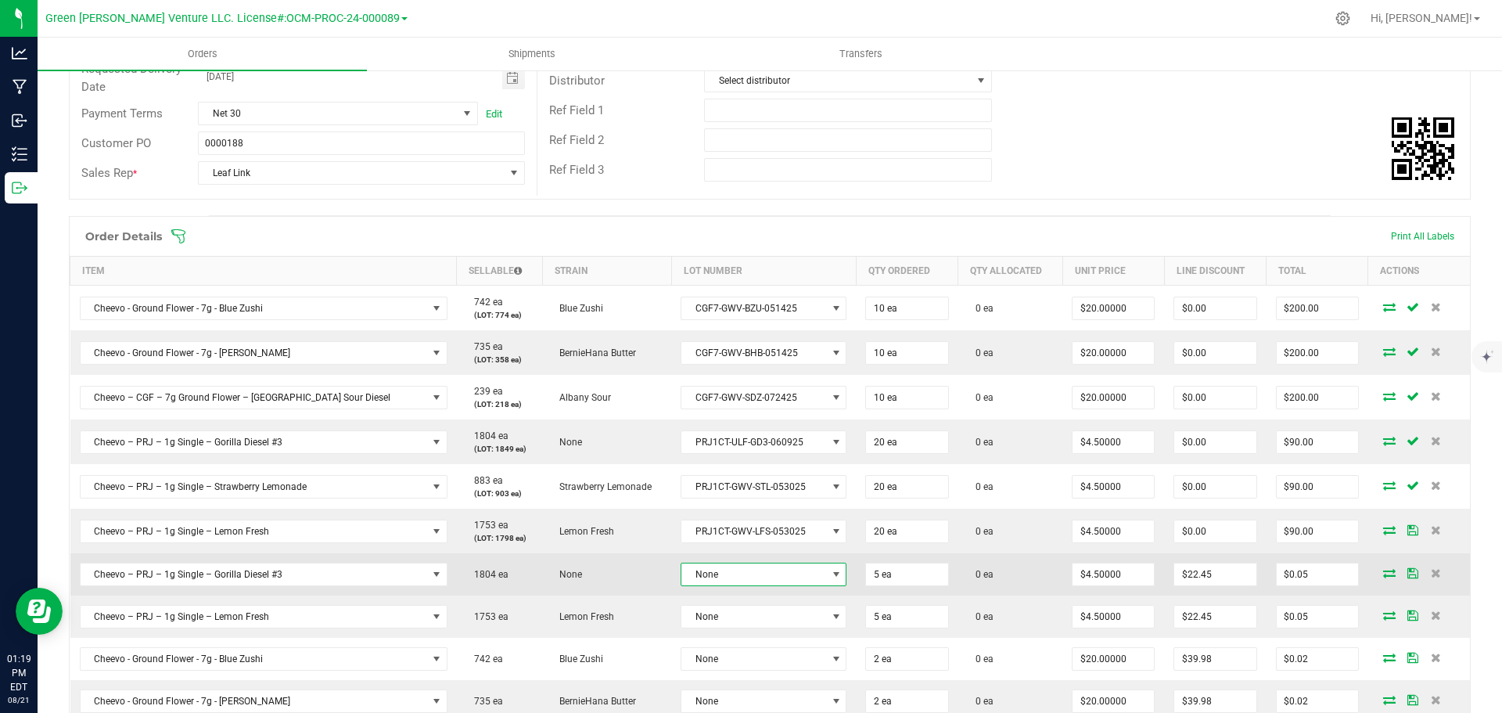
click at [729, 566] on span "None" at bounding box center [753, 574] width 145 height 22
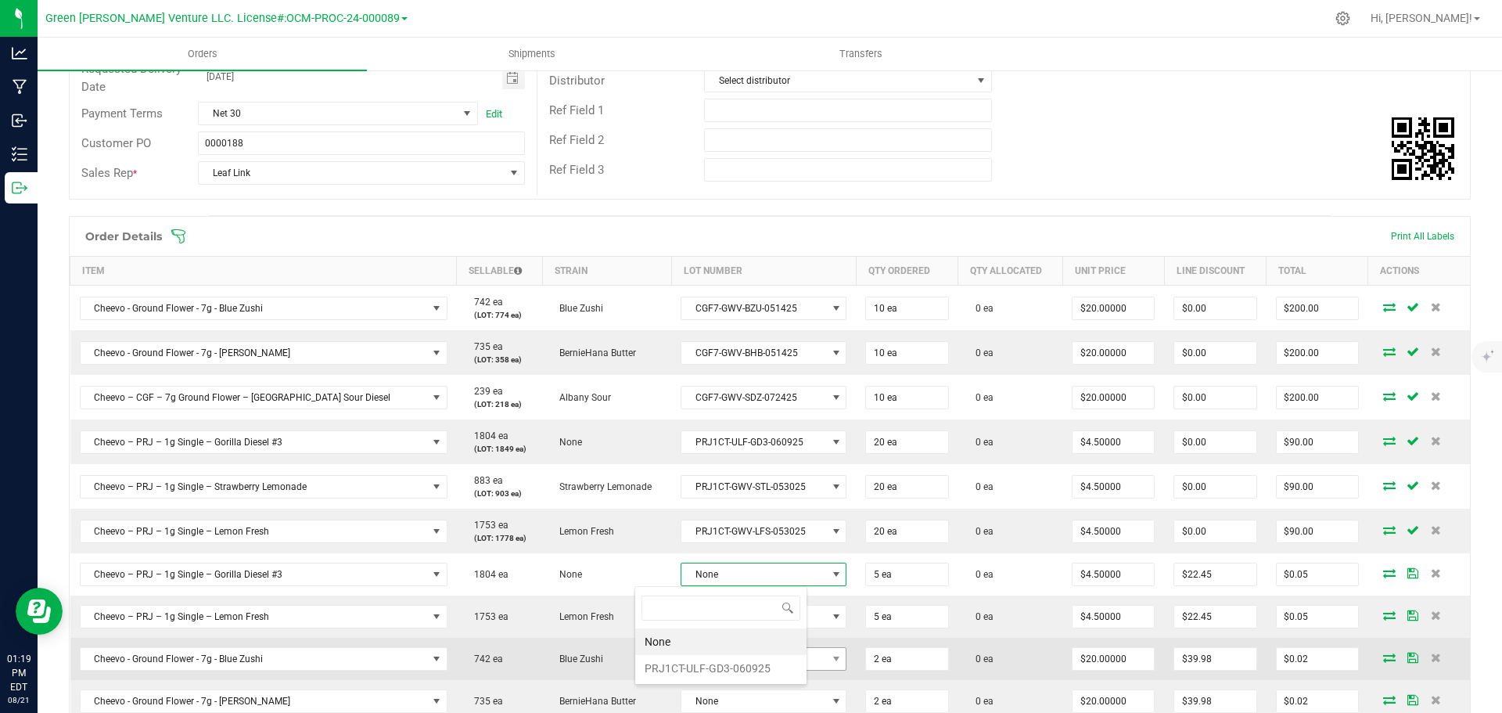
click at [718, 669] on li "PRJ1CT-ULF-GD3-060925" at bounding box center [720, 668] width 171 height 27
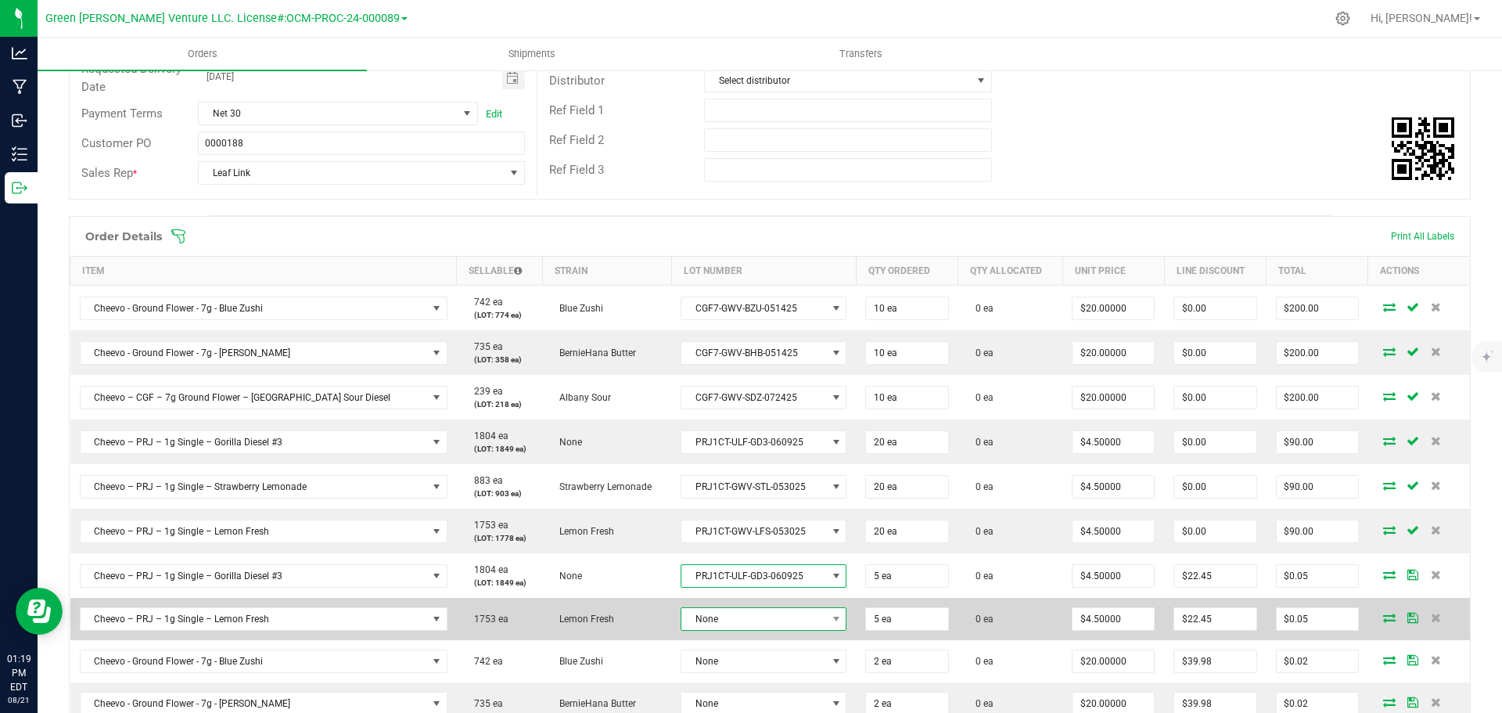
click at [723, 619] on span "None" at bounding box center [753, 619] width 145 height 22
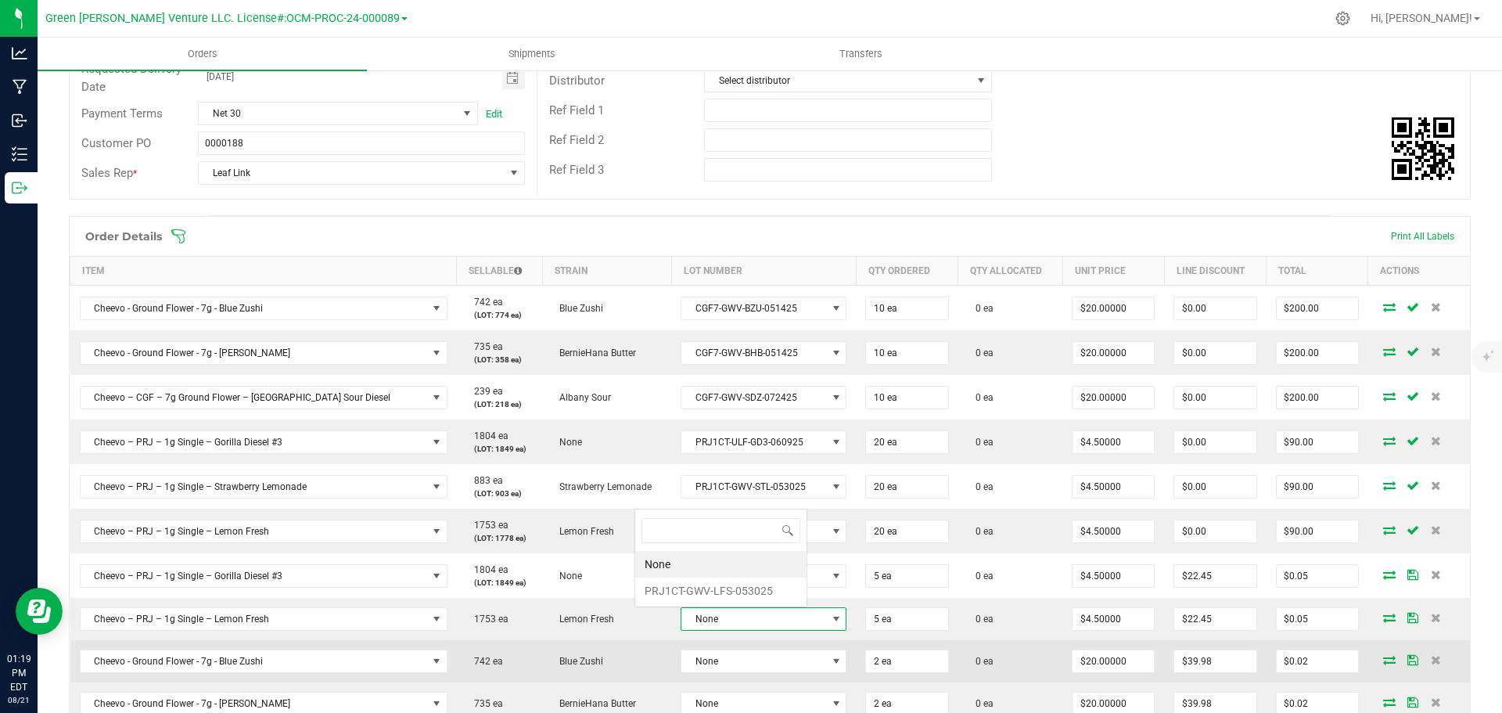
scroll to position [23, 171]
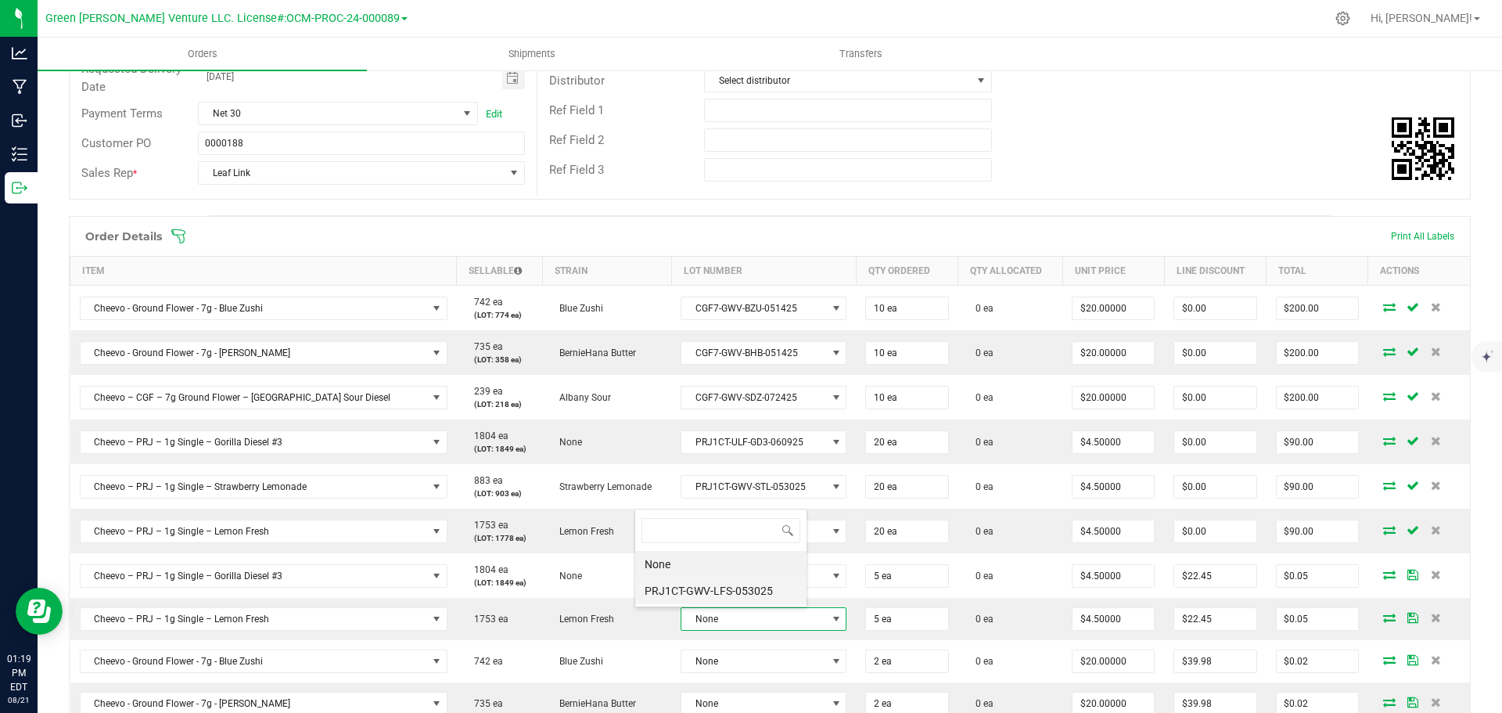
click at [715, 582] on li "PRJ1CT-GWV-LFS-053025" at bounding box center [720, 590] width 171 height 27
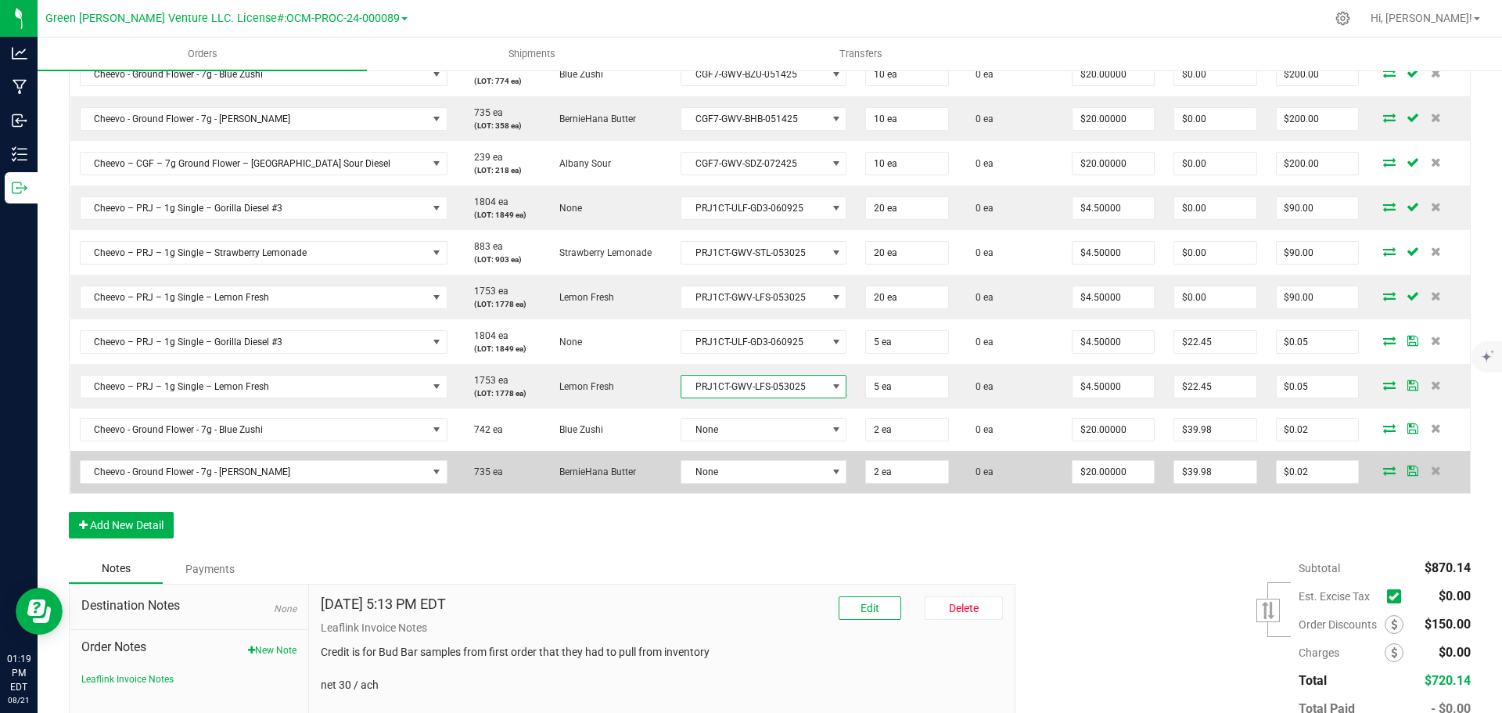
scroll to position [469, 0]
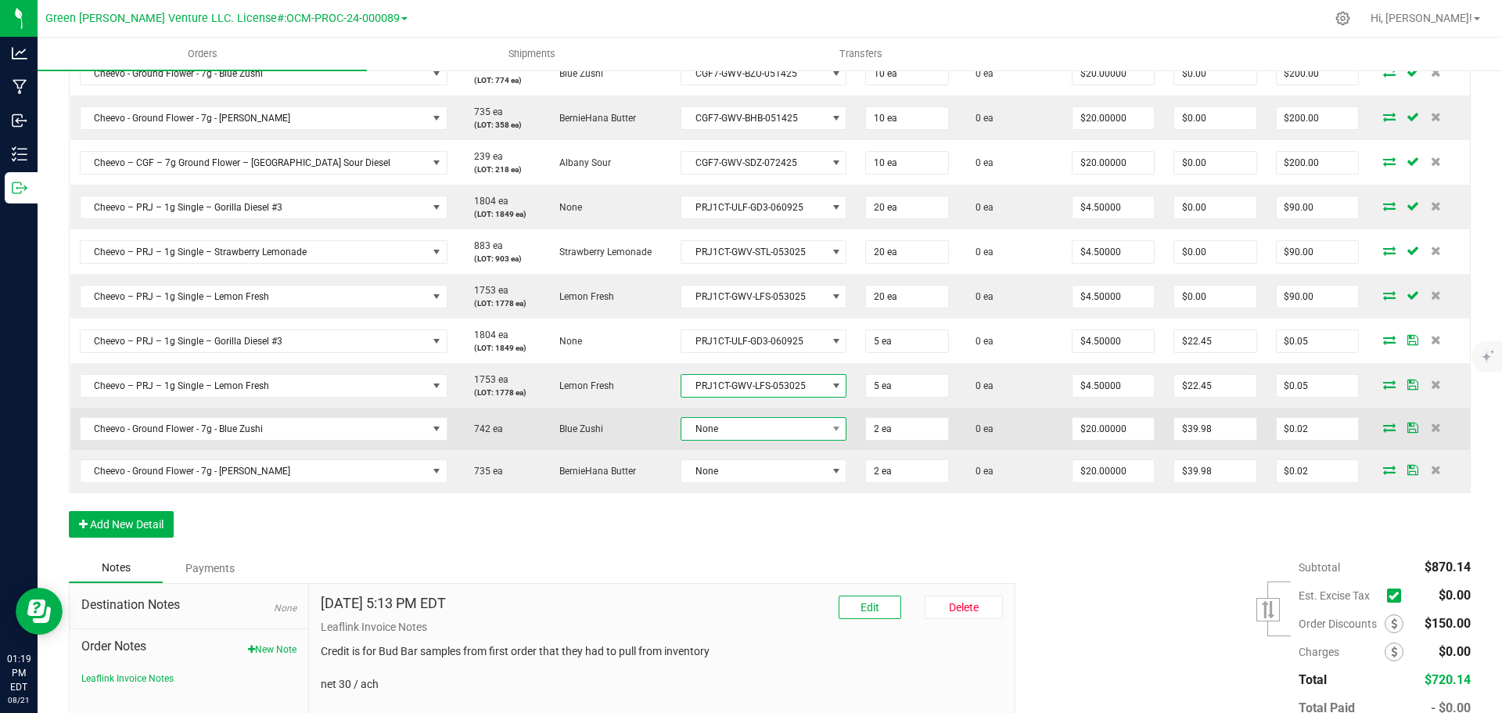
click at [705, 432] on span "None" at bounding box center [753, 429] width 145 height 22
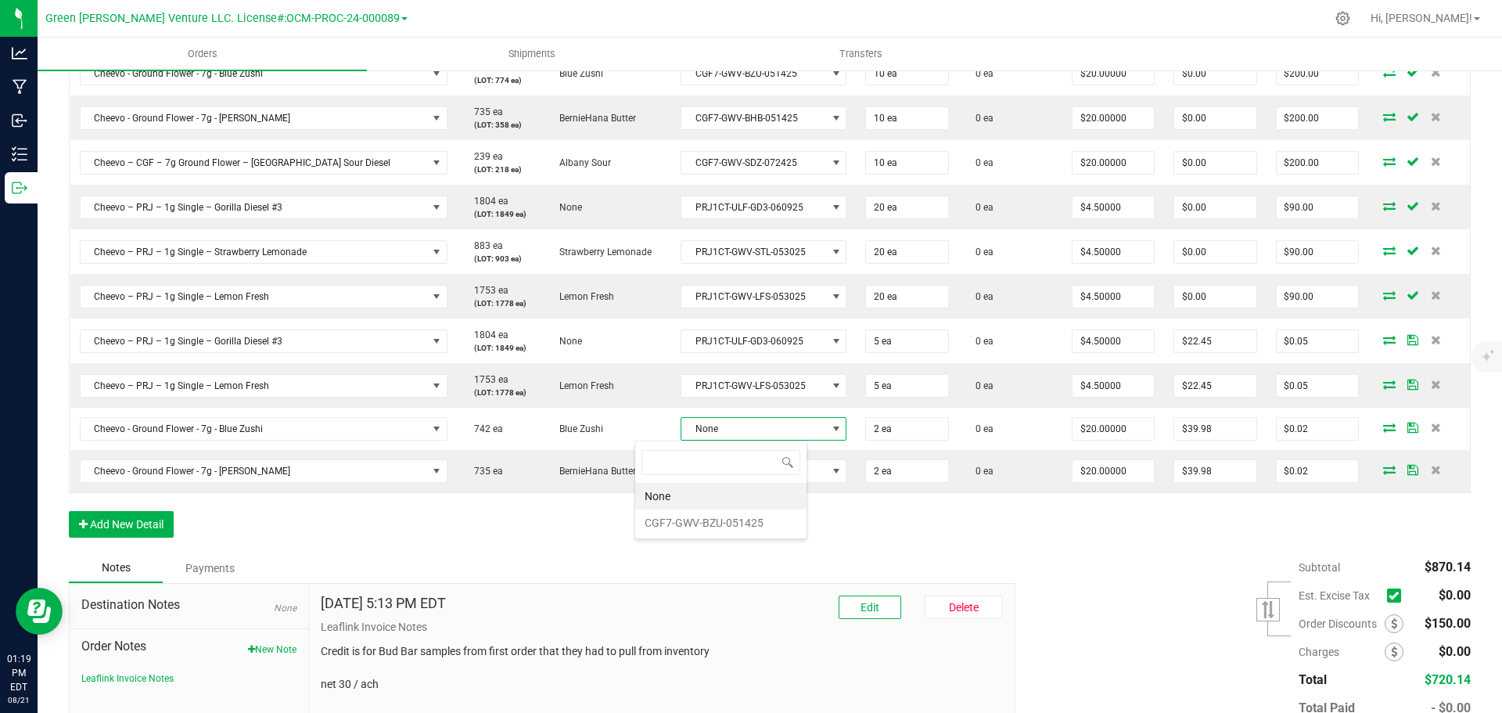
scroll to position [0, 0]
click at [704, 519] on li "CGF7-GWV-BZU-051425" at bounding box center [720, 522] width 171 height 27
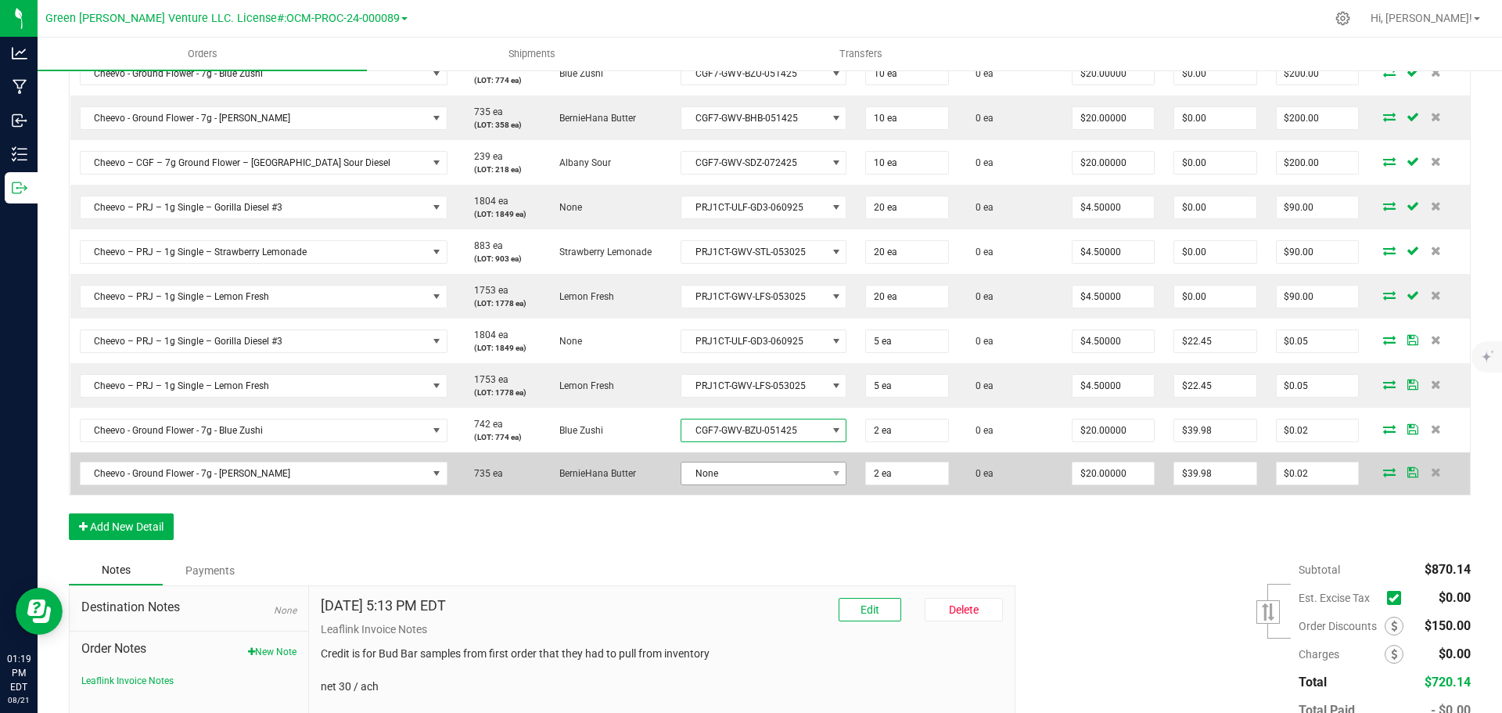
click at [705, 485] on td "None" at bounding box center [763, 473] width 185 height 42
click at [705, 480] on span "None" at bounding box center [753, 473] width 145 height 22
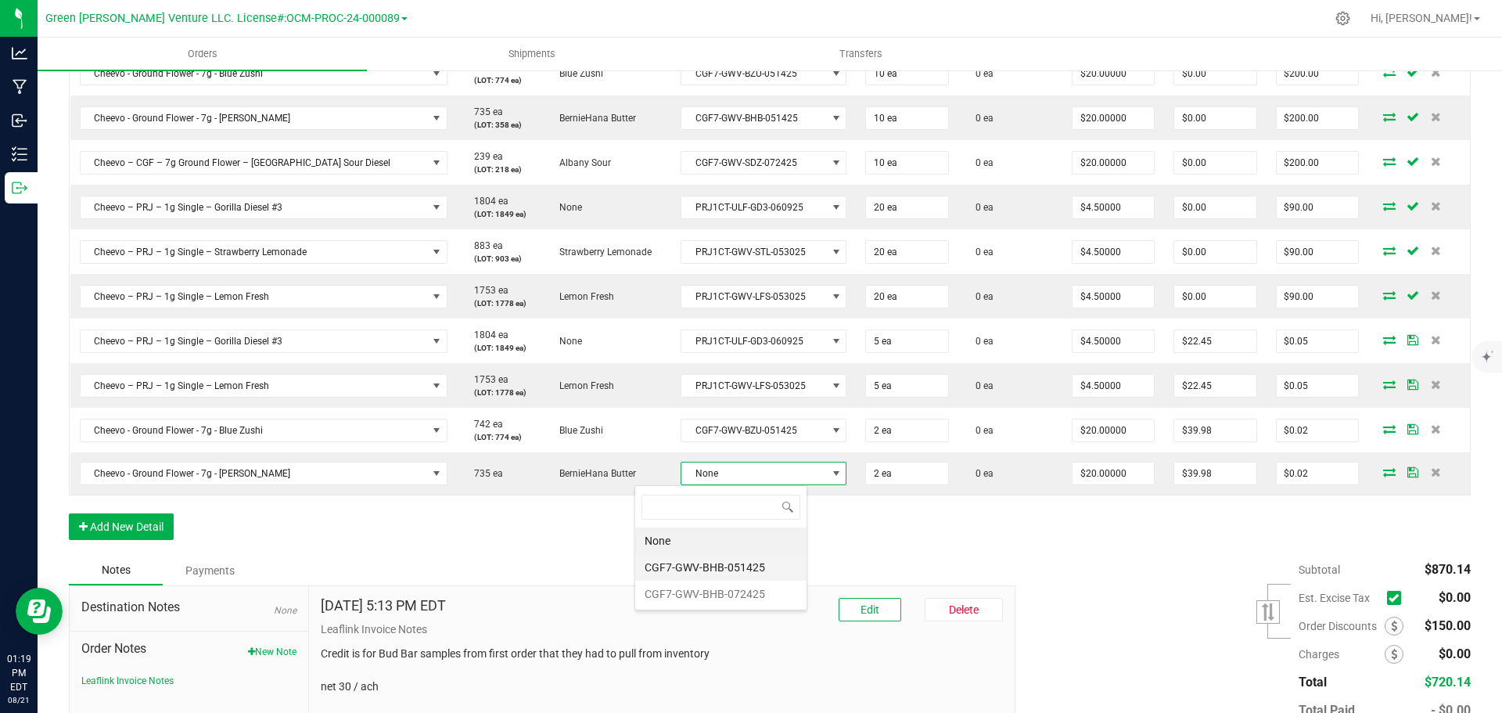
click at [713, 565] on li "CGF7-GWV-BHB-051425" at bounding box center [720, 567] width 171 height 27
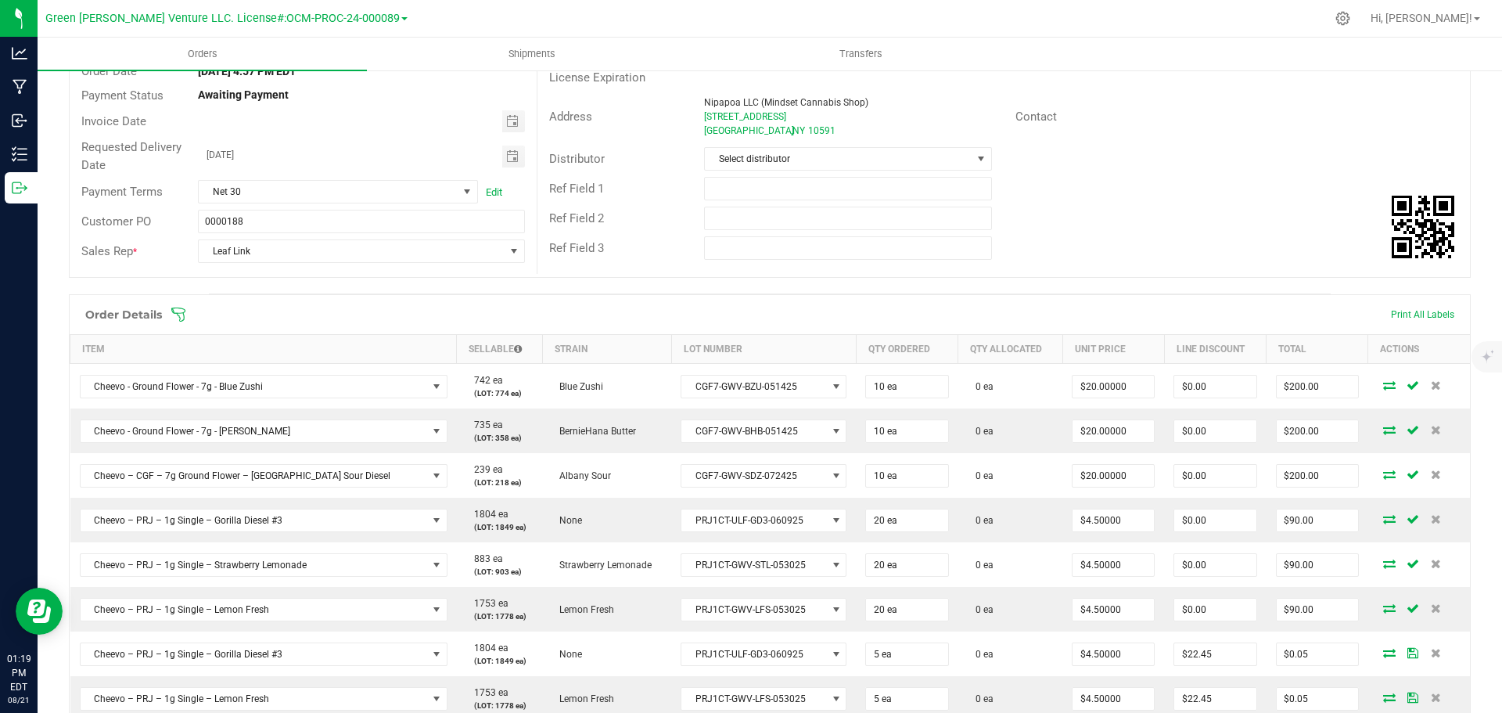
click at [186, 314] on span at bounding box center [872, 315] width 1402 height 16
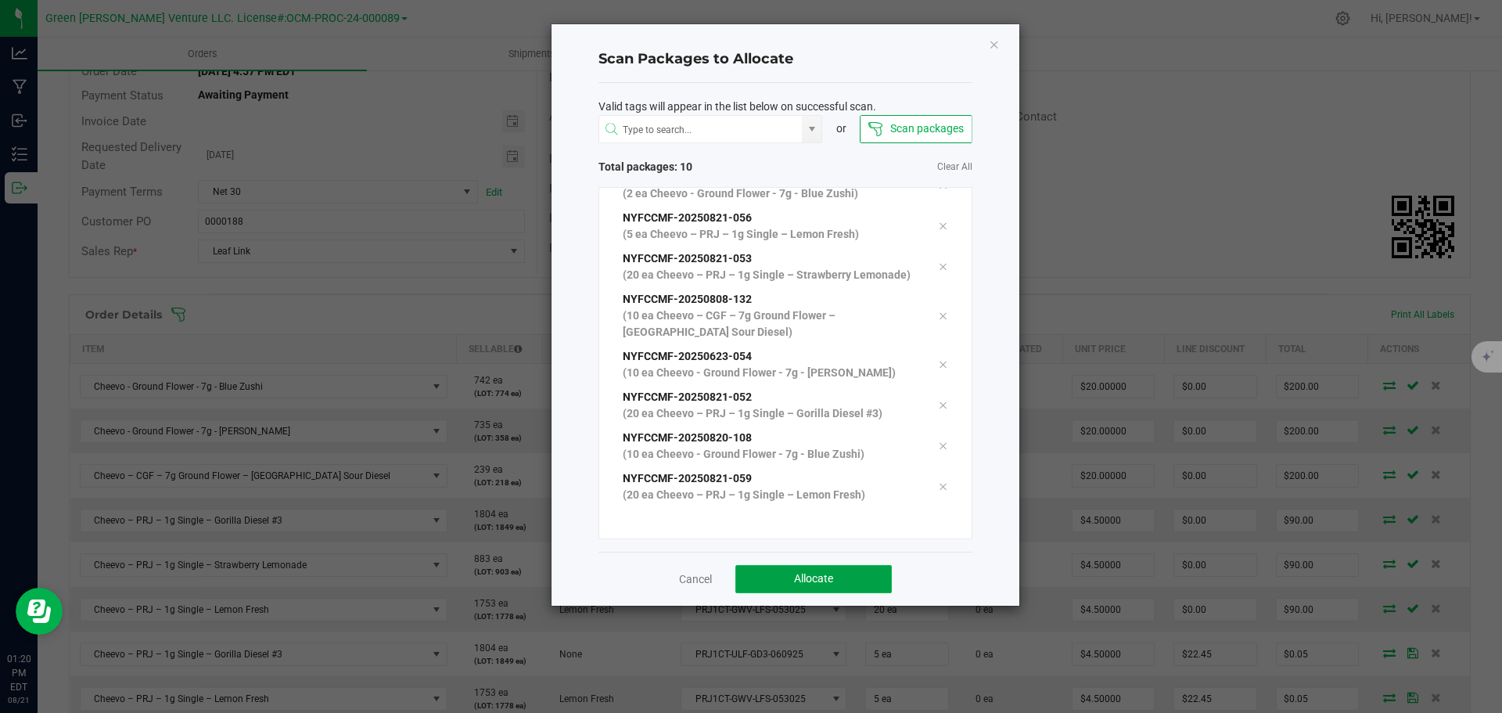
click at [783, 569] on button "Allocate" at bounding box center [813, 579] width 156 height 28
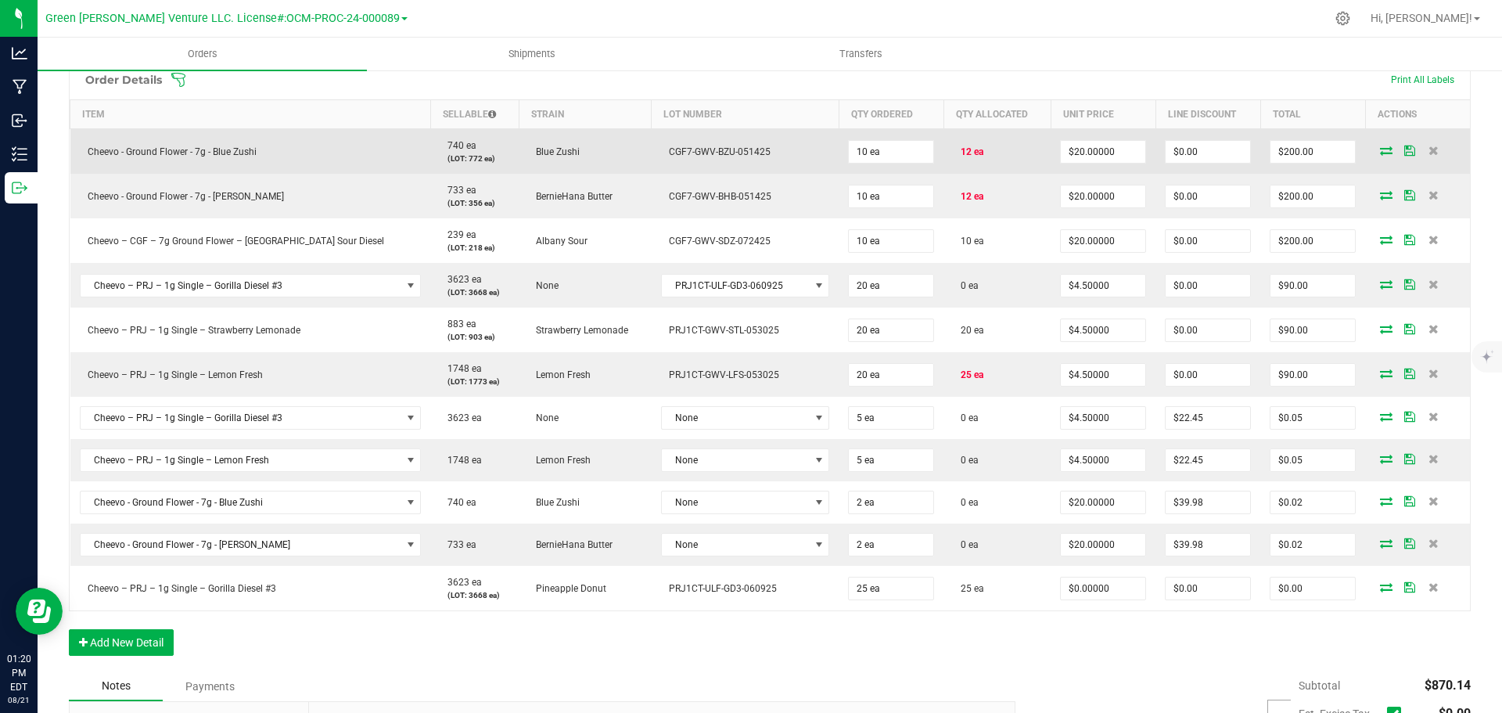
click at [1380, 153] on icon at bounding box center [1386, 149] width 13 height 9
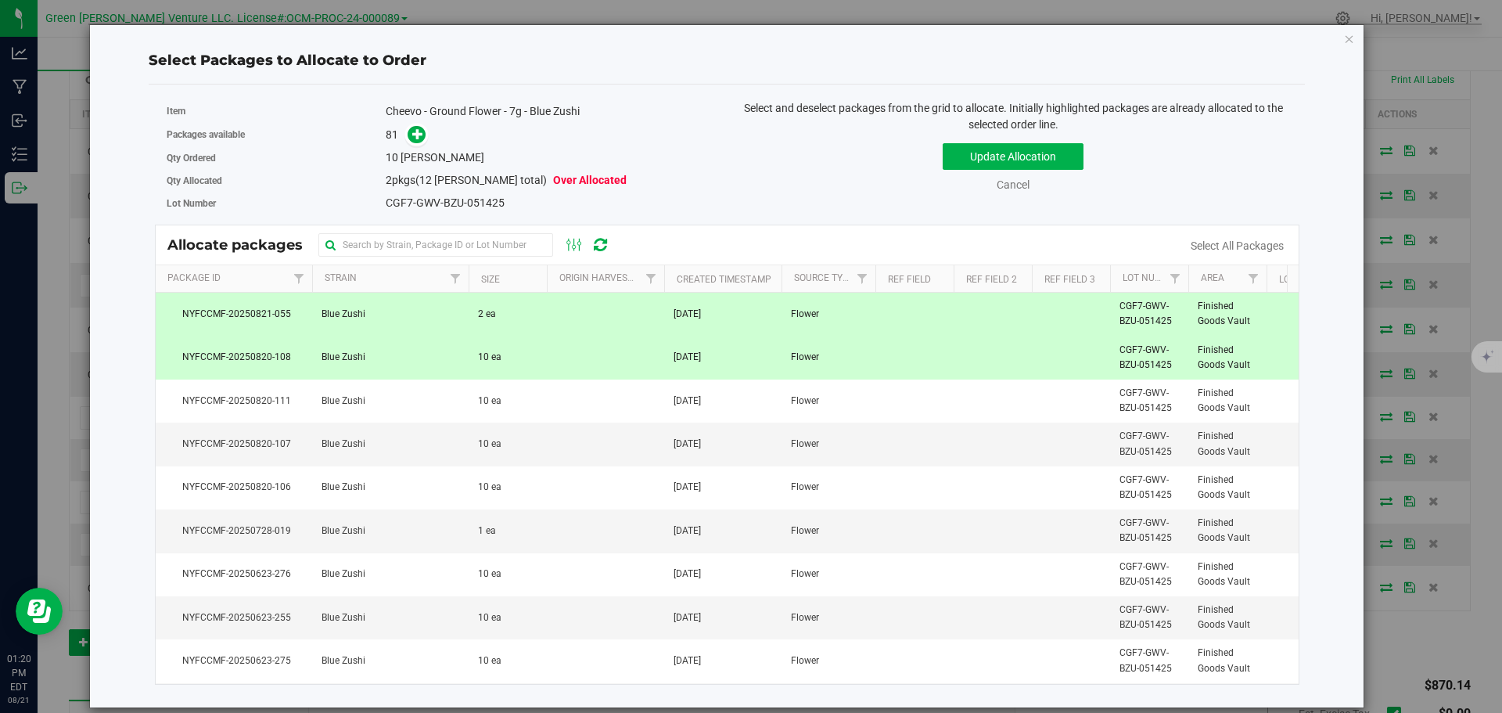
click at [418, 312] on td "Blue Zushi" at bounding box center [390, 314] width 156 height 43
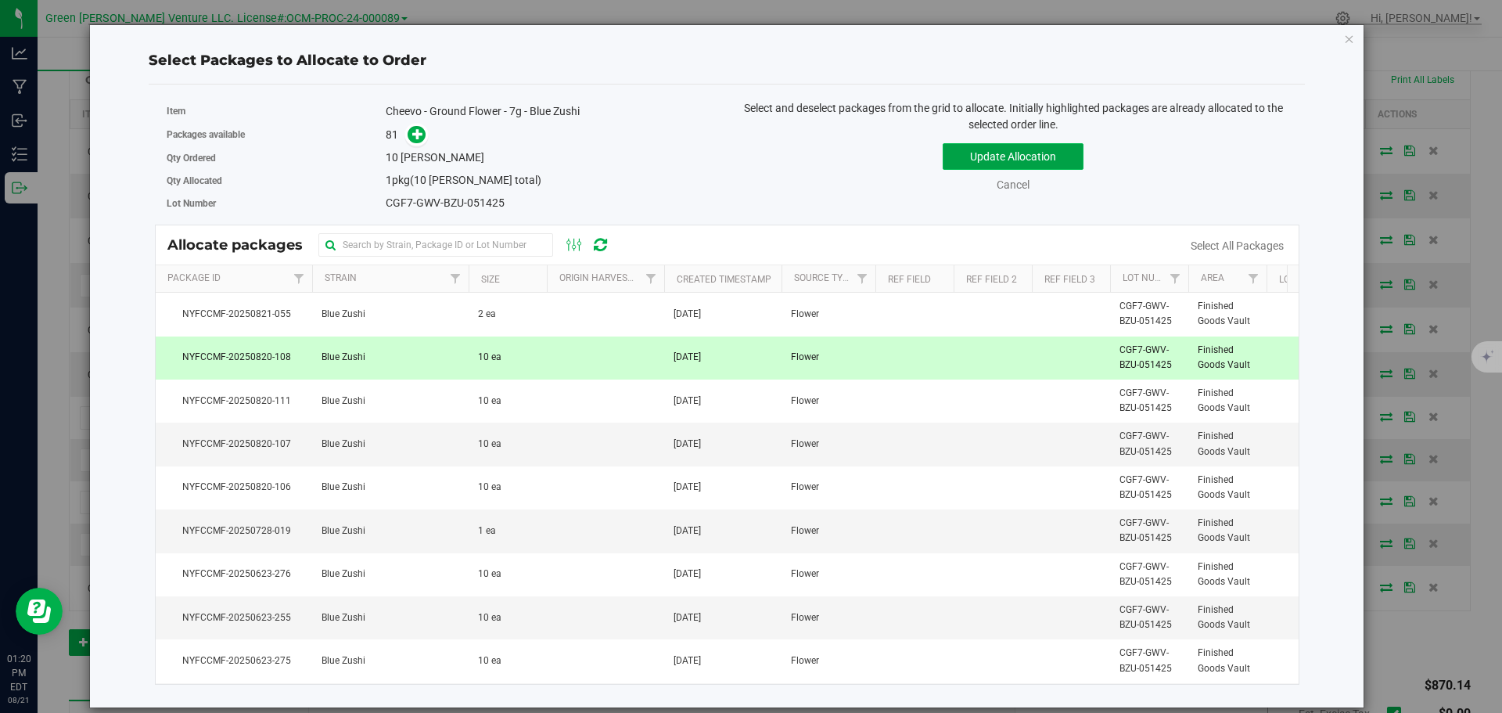
click at [1064, 161] on button "Update Allocation" at bounding box center [1012, 156] width 141 height 27
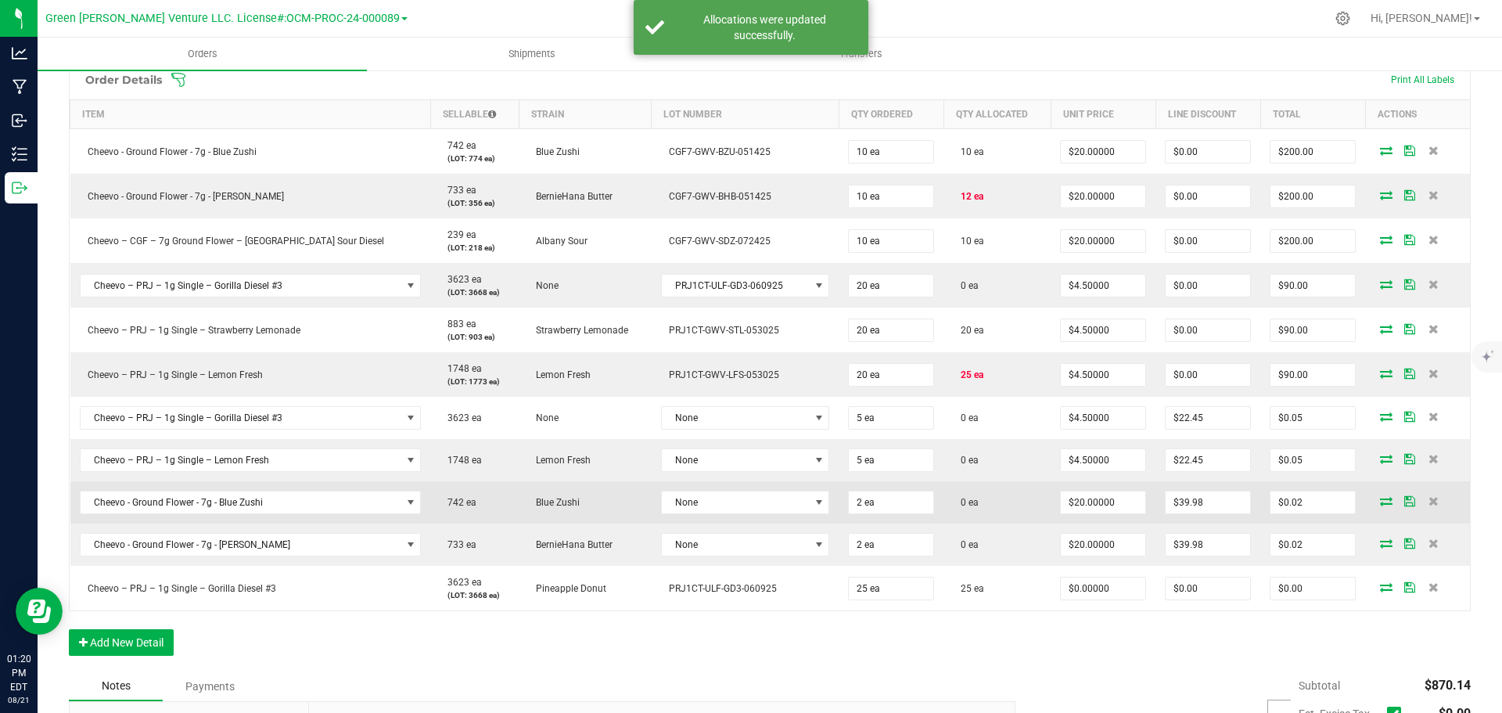
click at [1380, 501] on icon at bounding box center [1386, 500] width 13 height 9
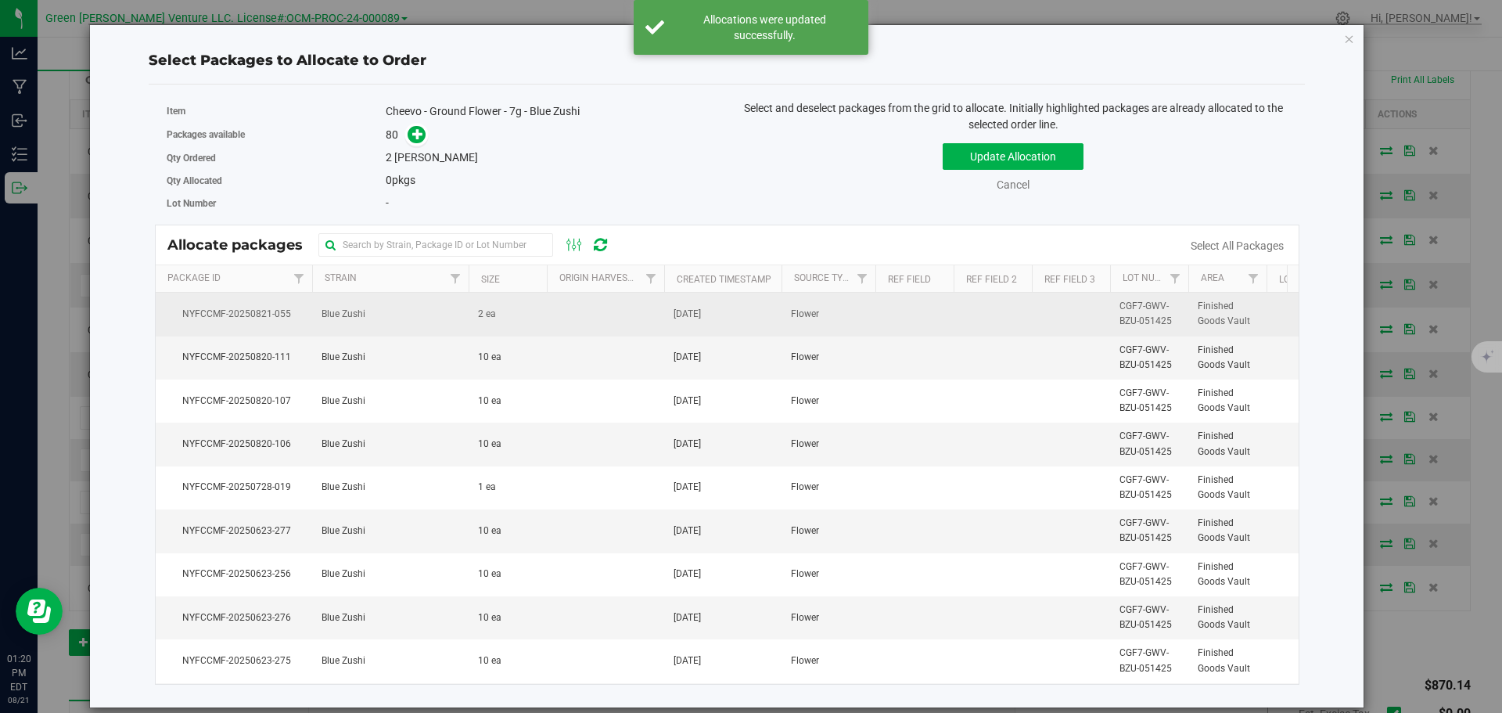
click at [450, 314] on td "Blue Zushi" at bounding box center [390, 314] width 156 height 43
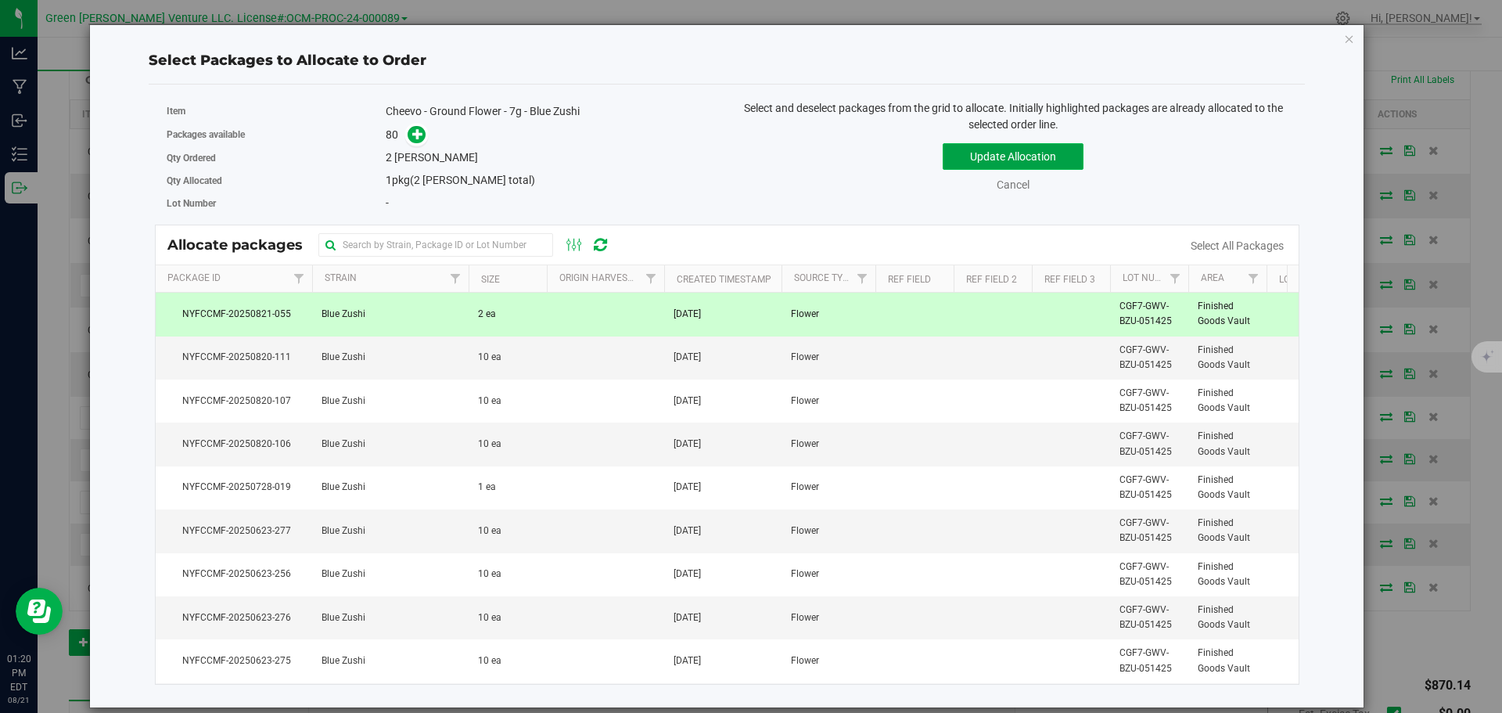
click at [954, 159] on button "Update Allocation" at bounding box center [1012, 156] width 141 height 27
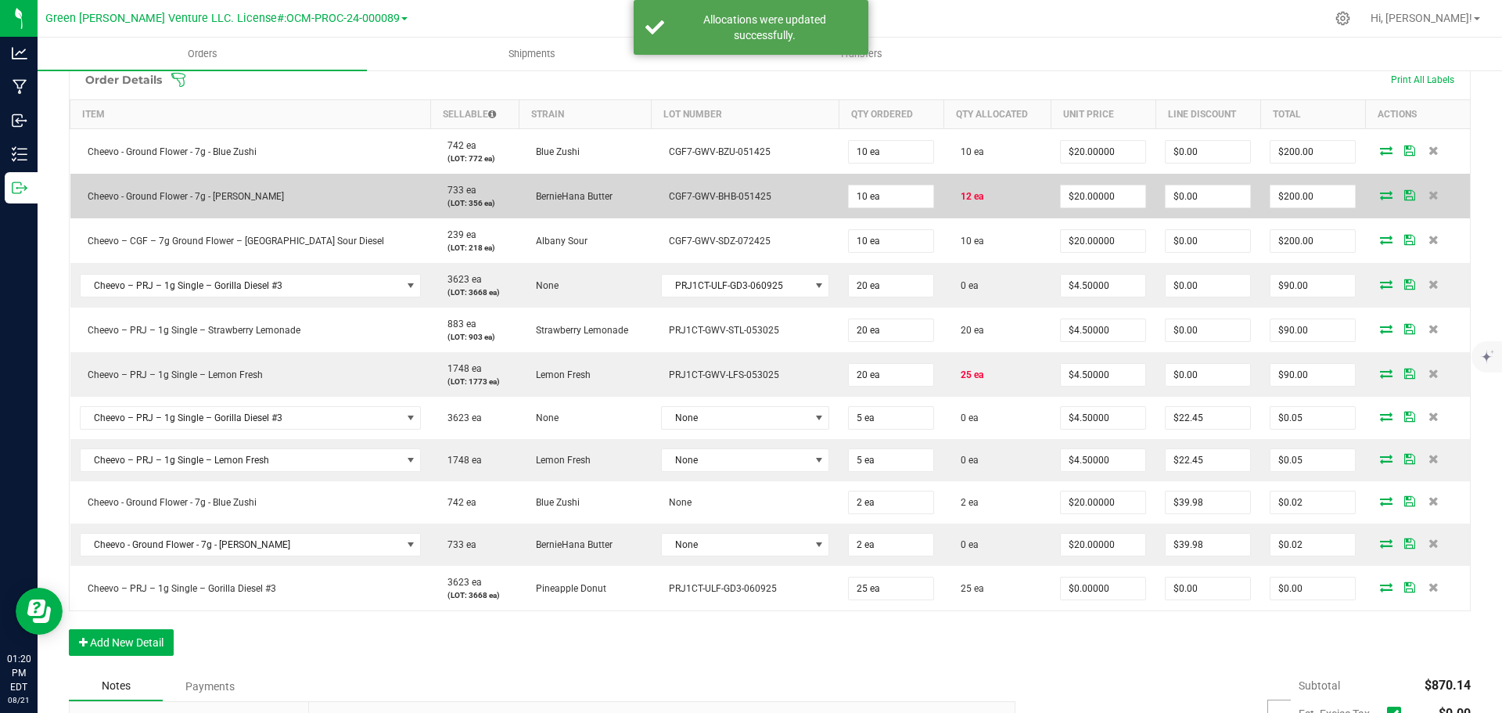
click at [1380, 195] on icon at bounding box center [1386, 194] width 13 height 9
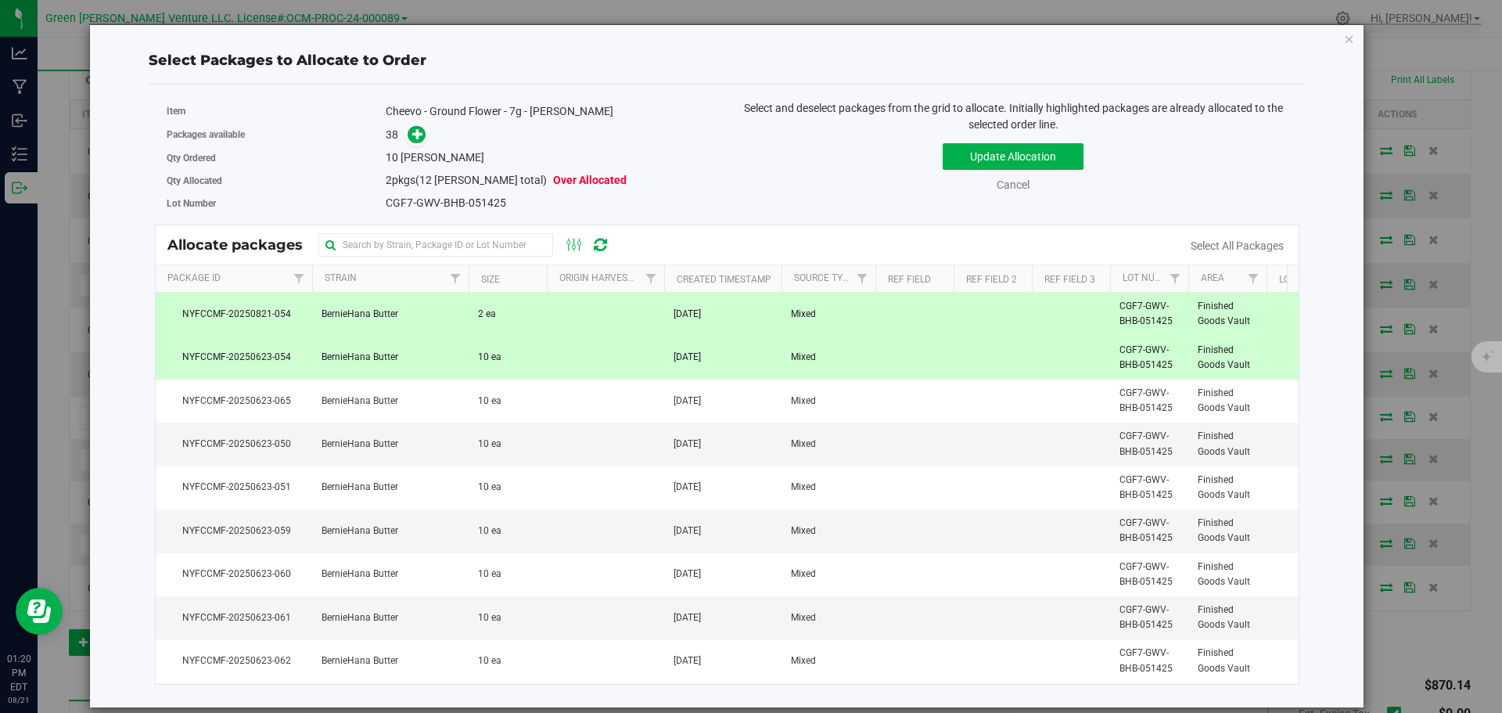
click at [562, 315] on td at bounding box center [605, 314] width 117 height 43
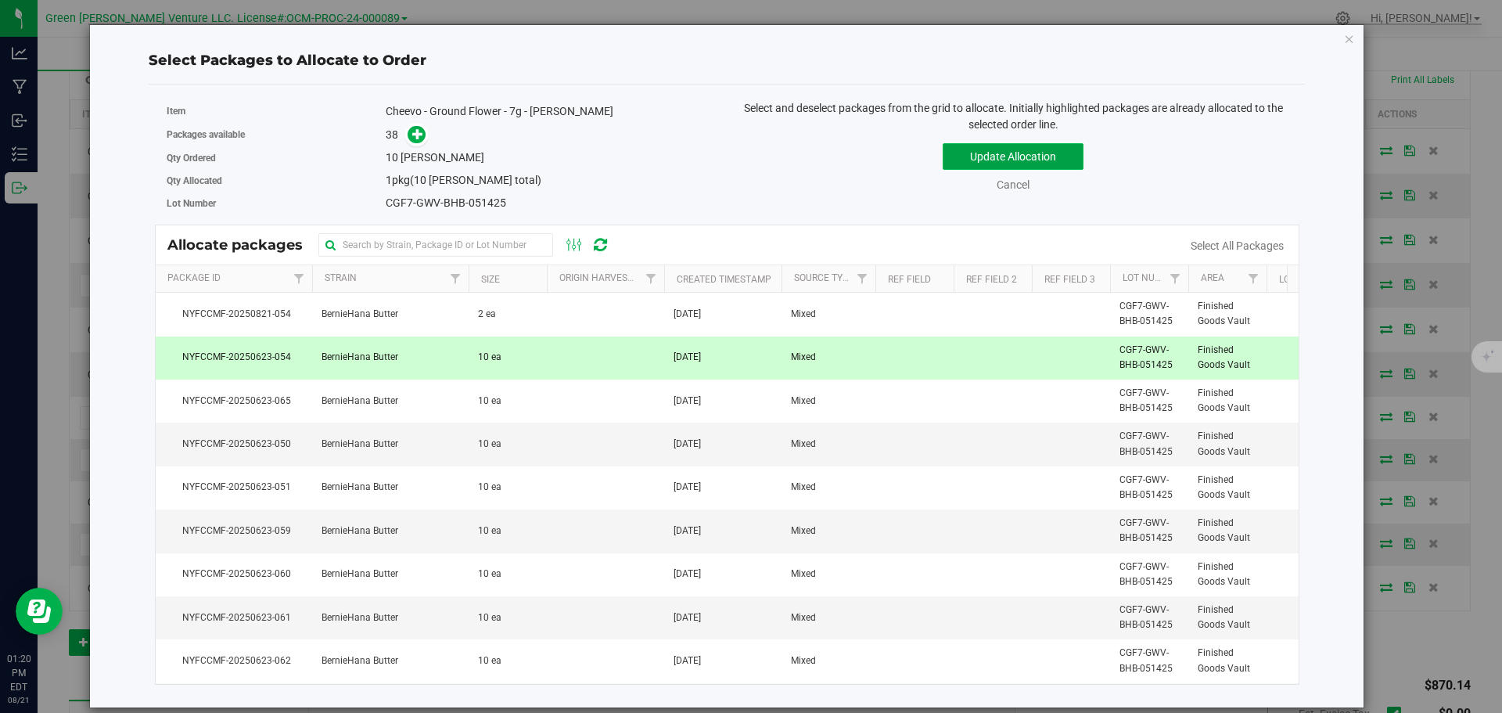
click at [967, 159] on button "Update Allocation" at bounding box center [1012, 156] width 141 height 27
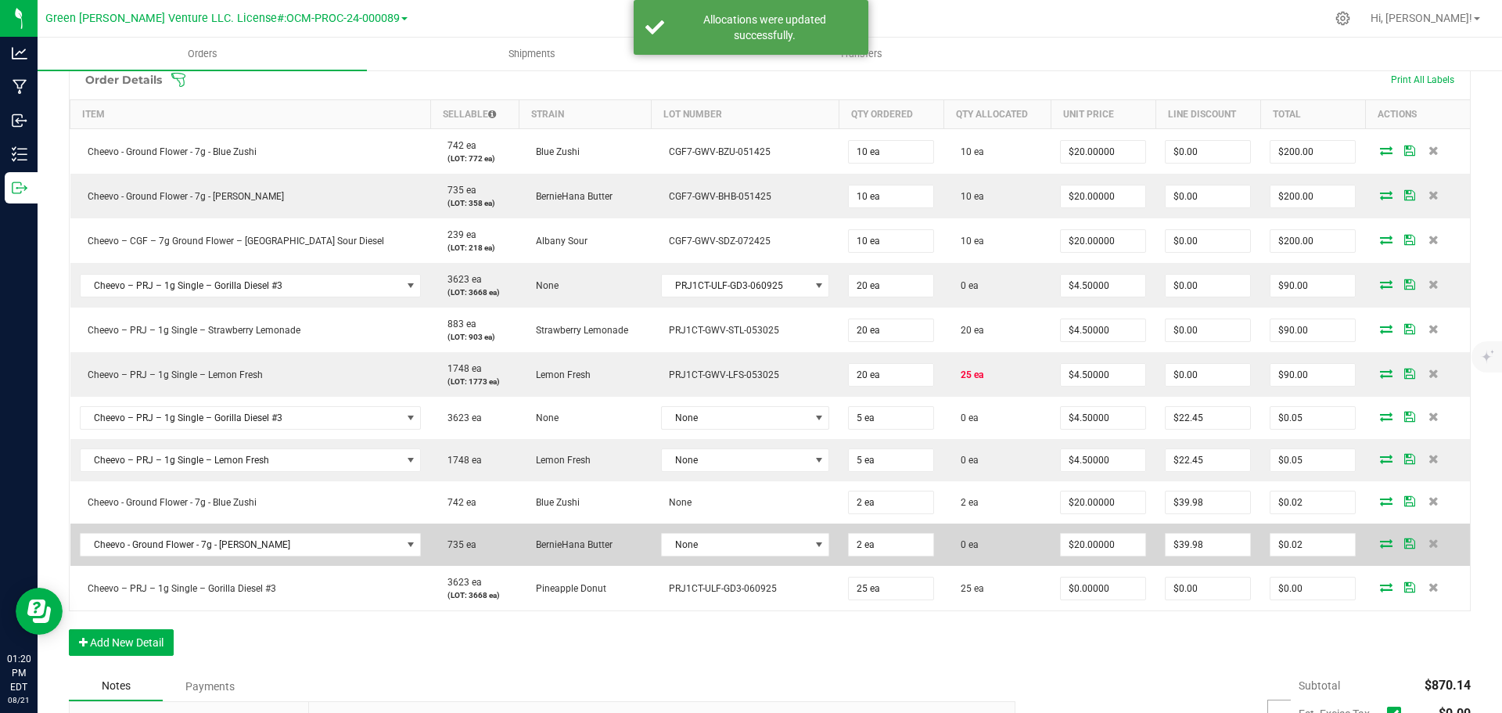
click at [1380, 543] on icon at bounding box center [1386, 542] width 13 height 9
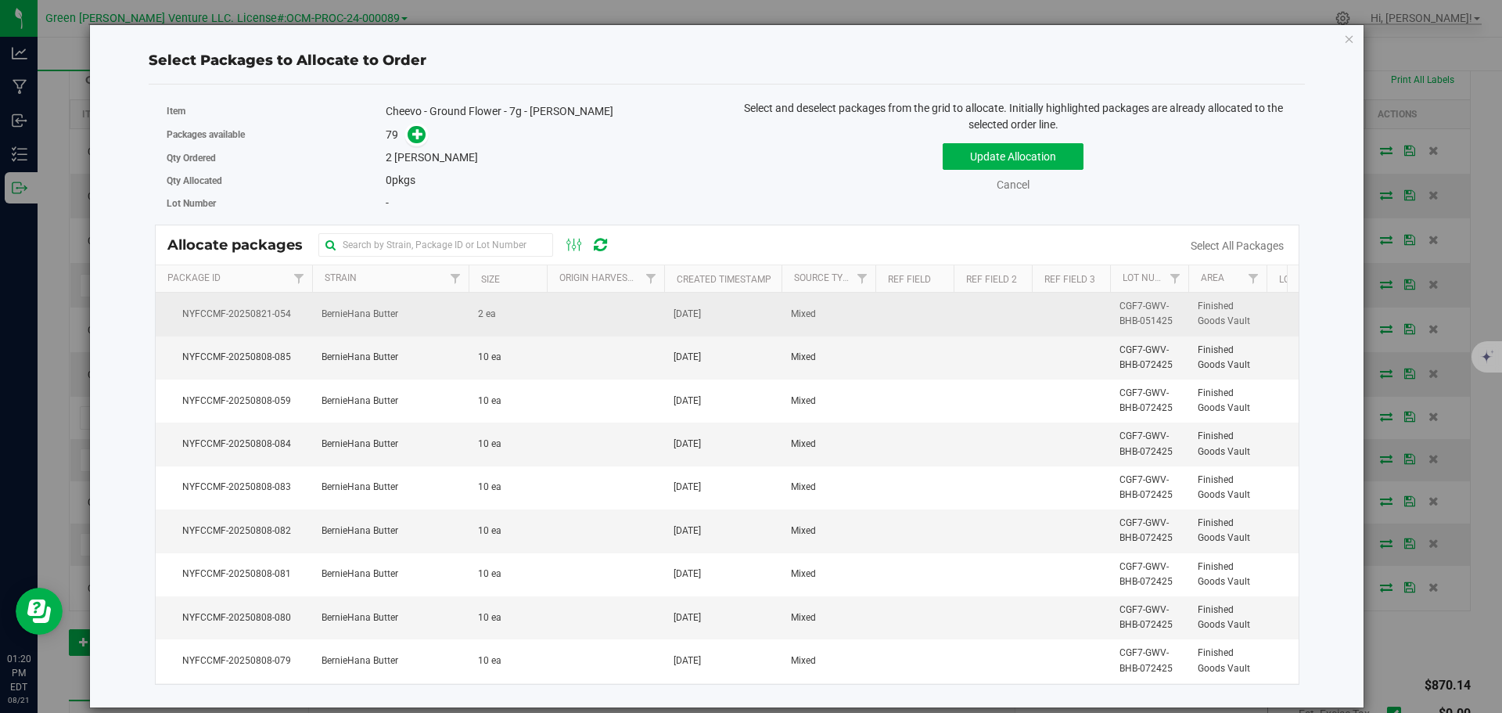
click at [446, 312] on td "BernieHana Butter" at bounding box center [390, 314] width 156 height 43
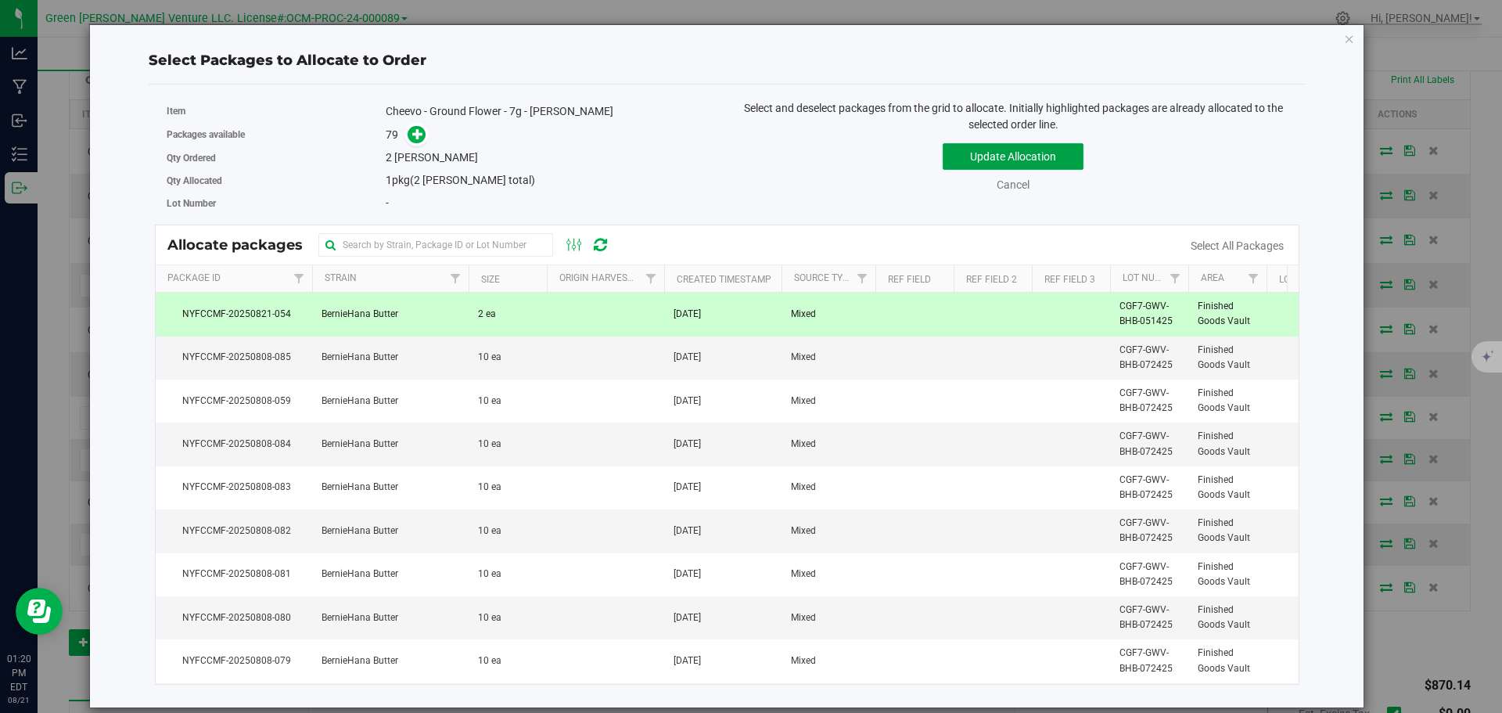
click at [953, 154] on button "Update Allocation" at bounding box center [1012, 156] width 141 height 27
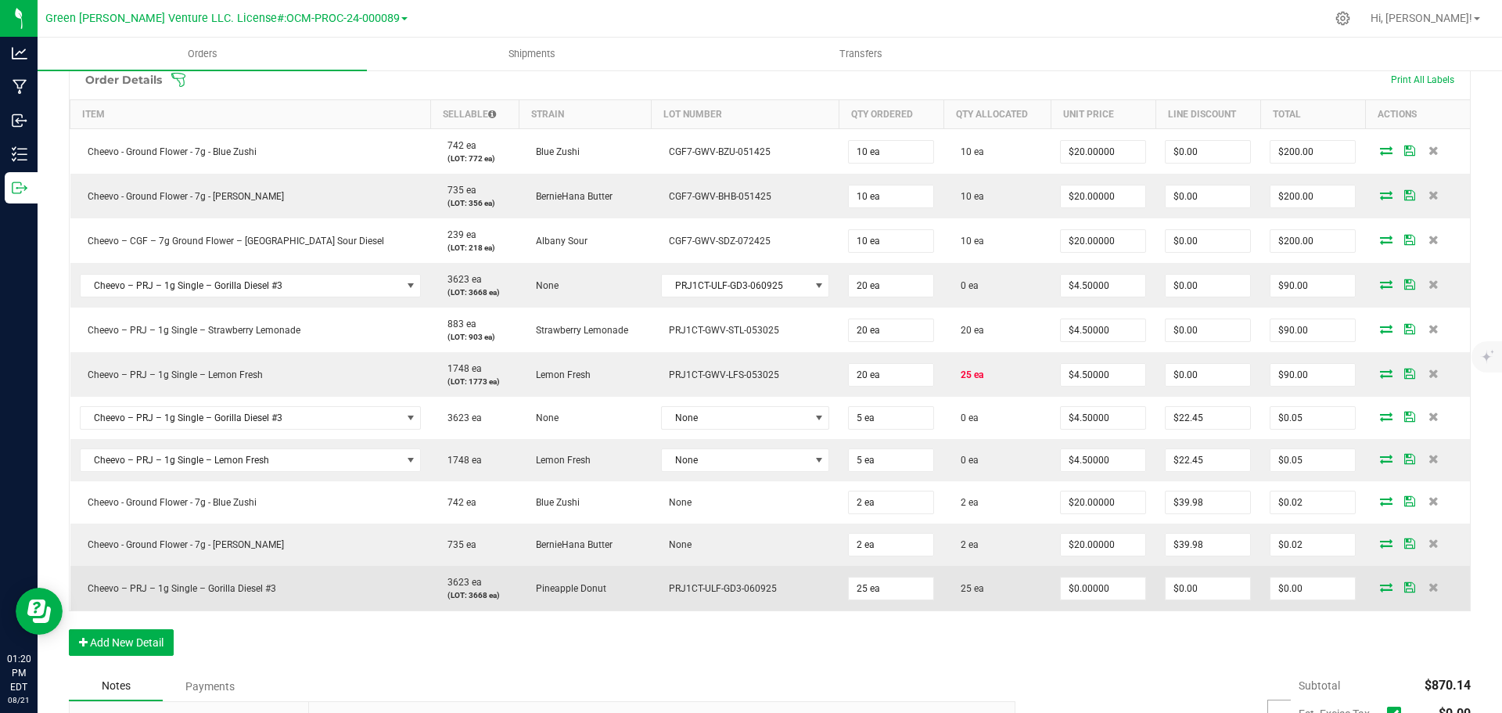
click at [1377, 590] on span at bounding box center [1385, 586] width 23 height 9
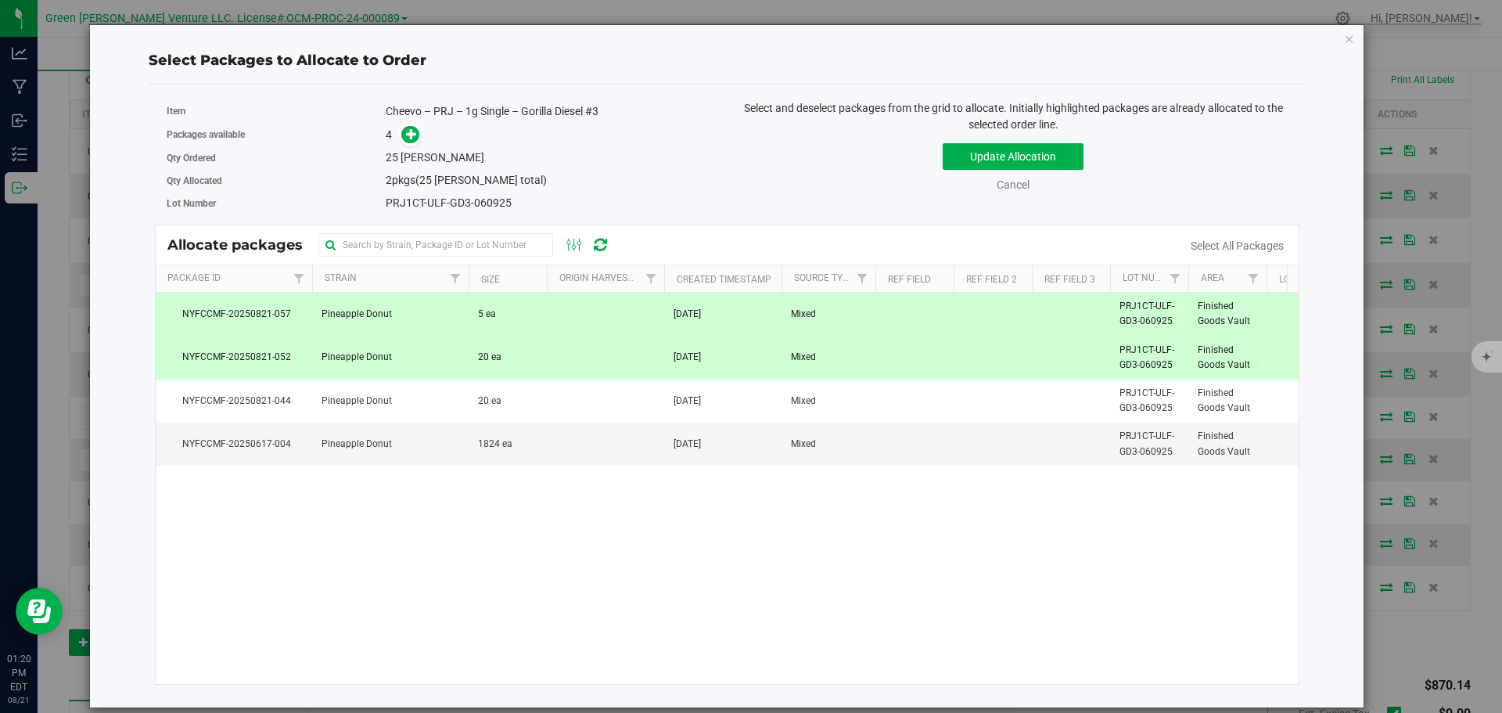
click at [563, 307] on td at bounding box center [605, 314] width 117 height 43
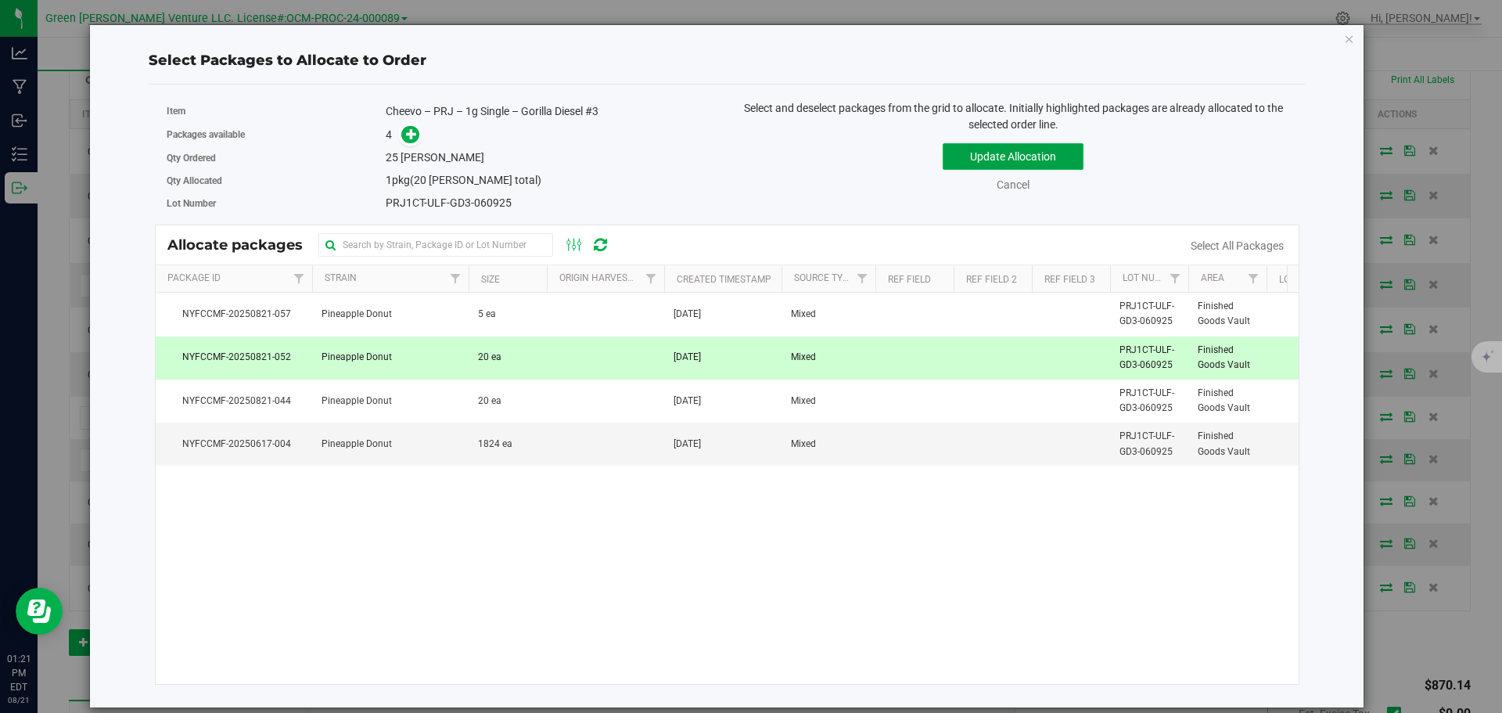
click at [955, 149] on button "Update Allocation" at bounding box center [1012, 156] width 141 height 27
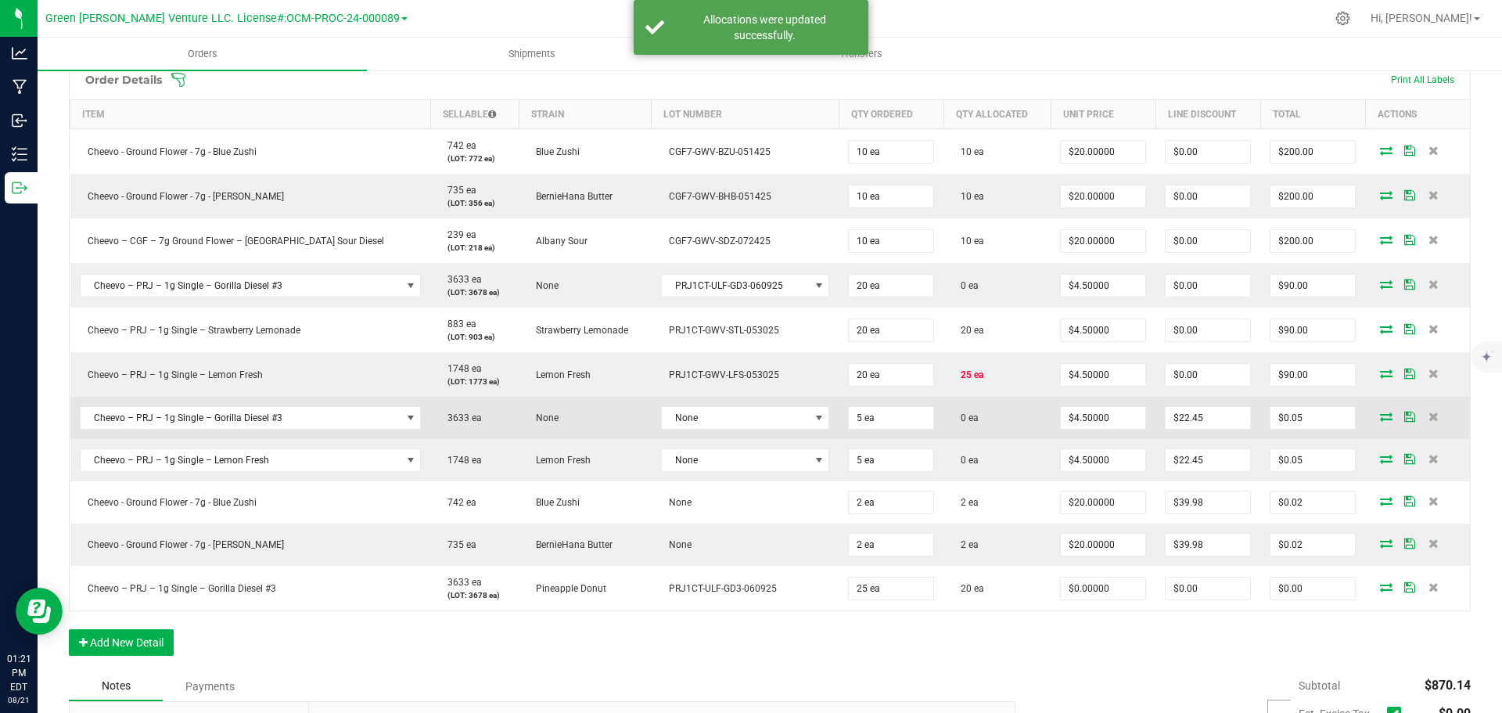
click at [1380, 417] on icon at bounding box center [1386, 415] width 13 height 9
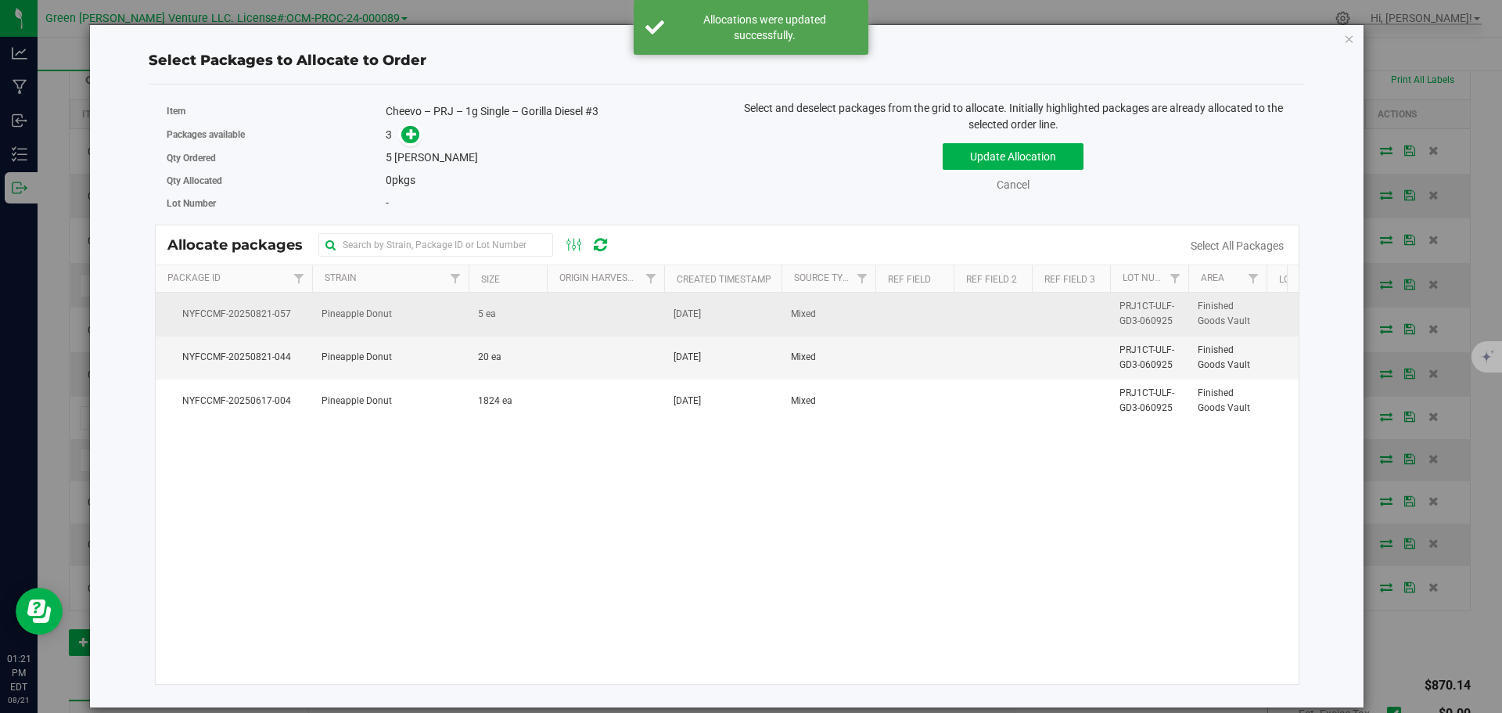
click at [406, 310] on td "Pineapple Donut" at bounding box center [390, 314] width 156 height 43
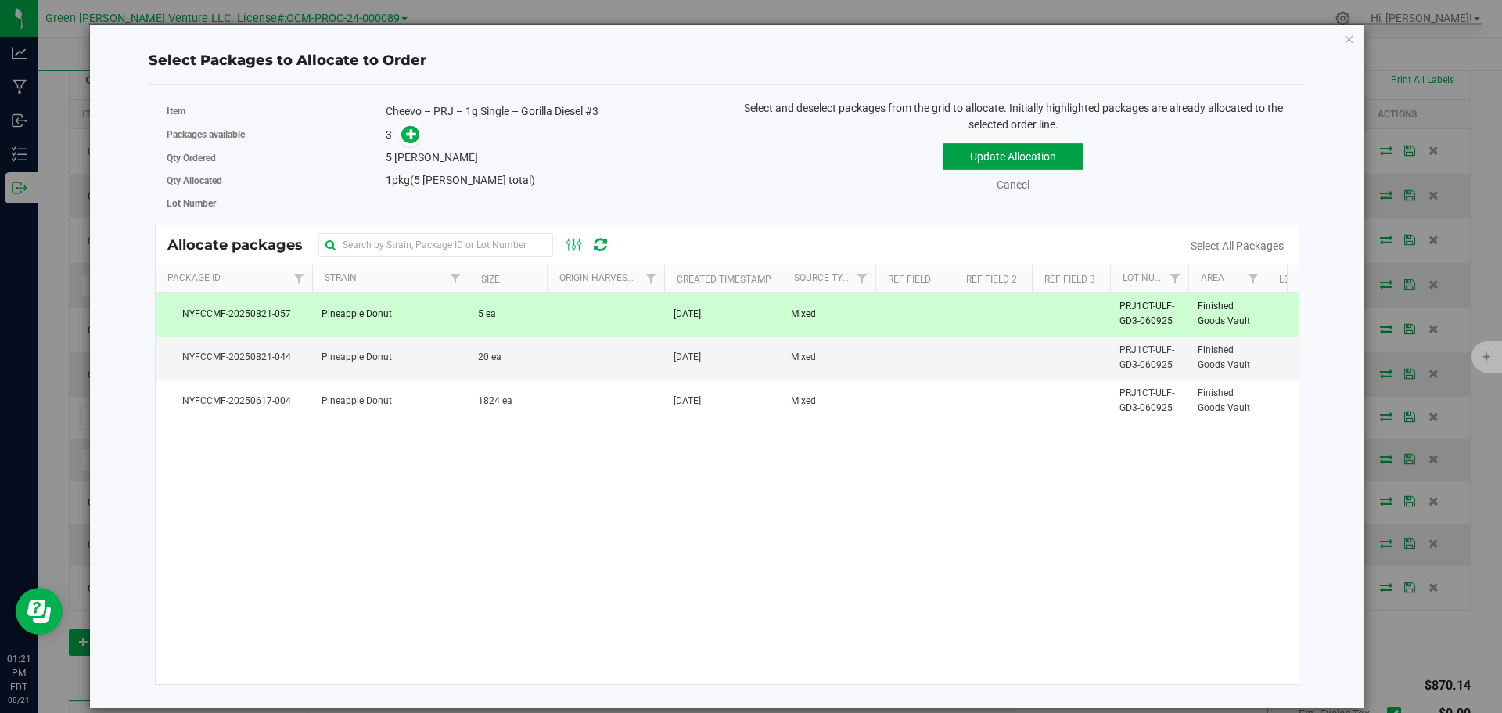
click at [955, 164] on button "Update Allocation" at bounding box center [1012, 156] width 141 height 27
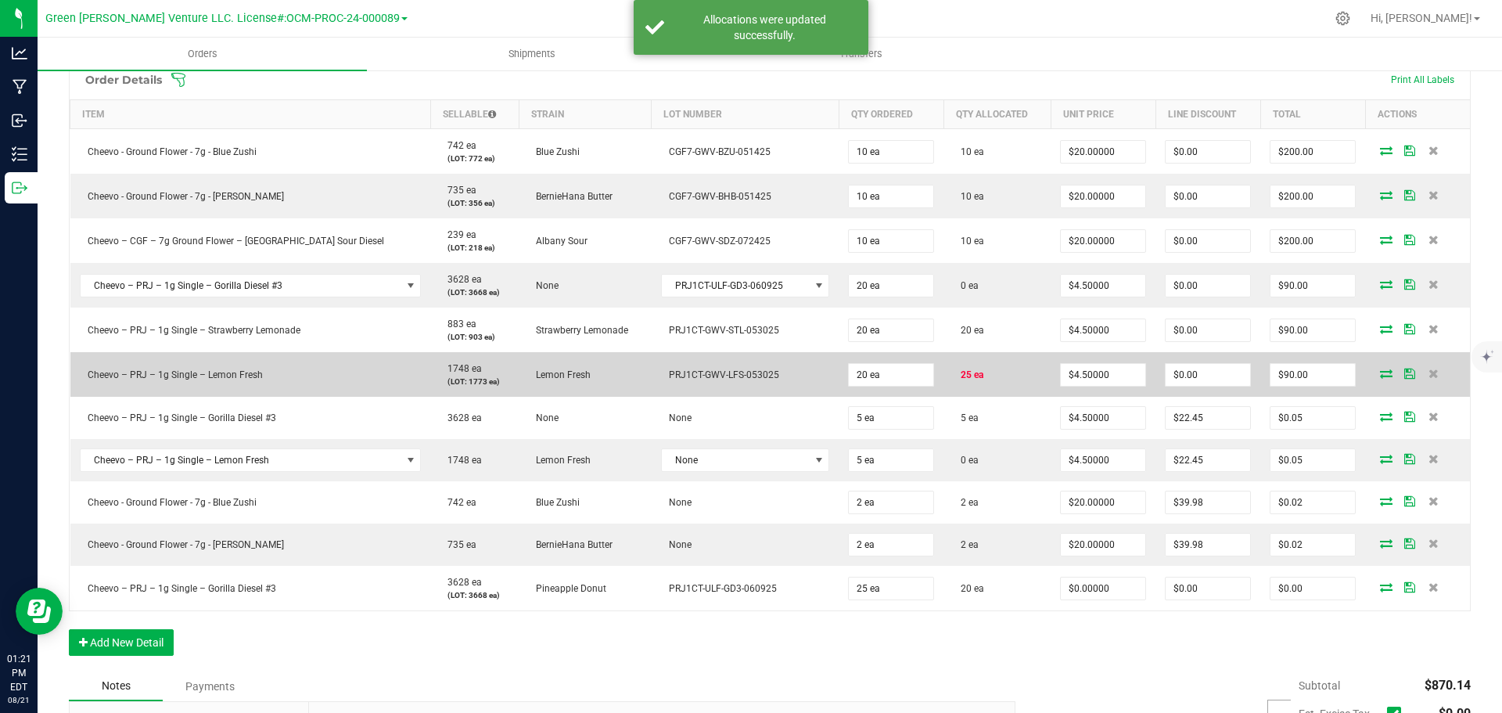
click at [1380, 375] on icon at bounding box center [1386, 372] width 13 height 9
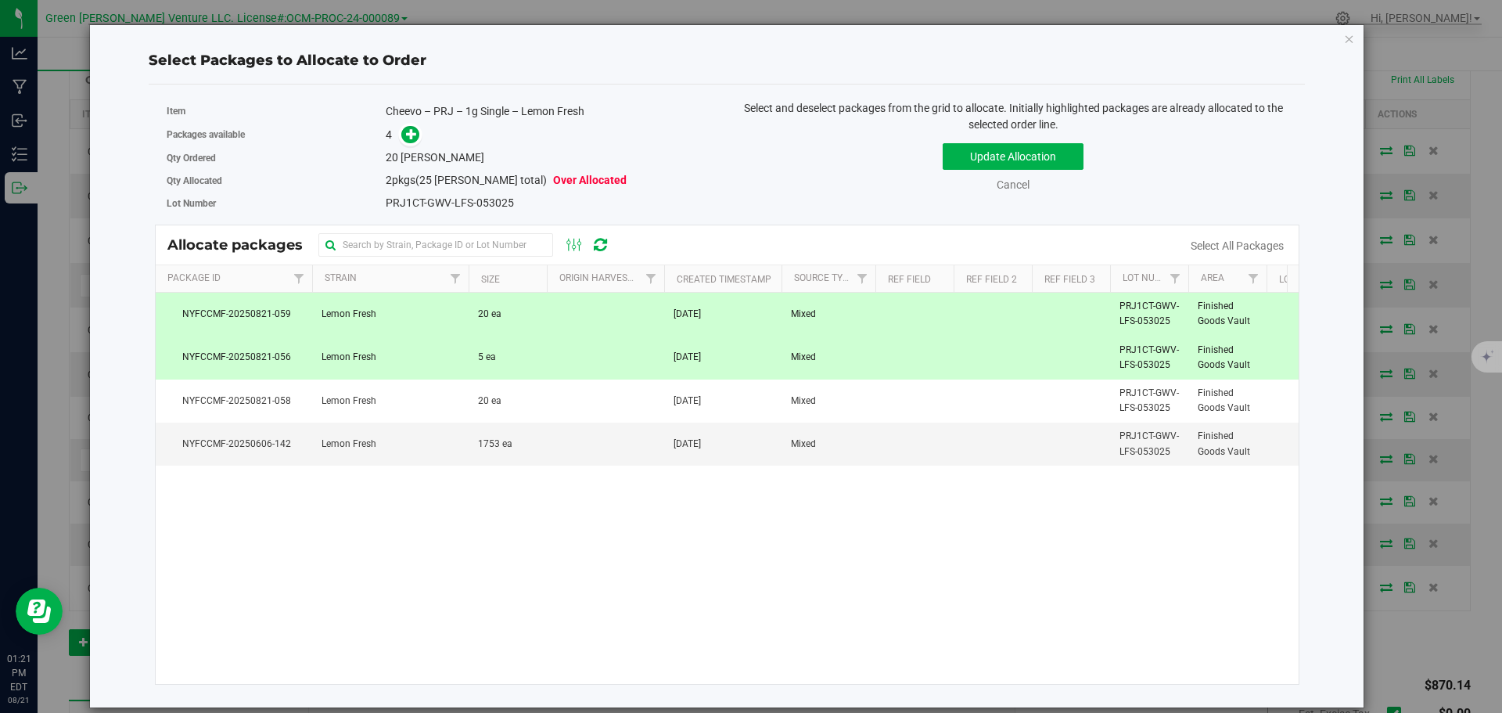
click at [450, 360] on td "Lemon Fresh" at bounding box center [390, 357] width 156 height 43
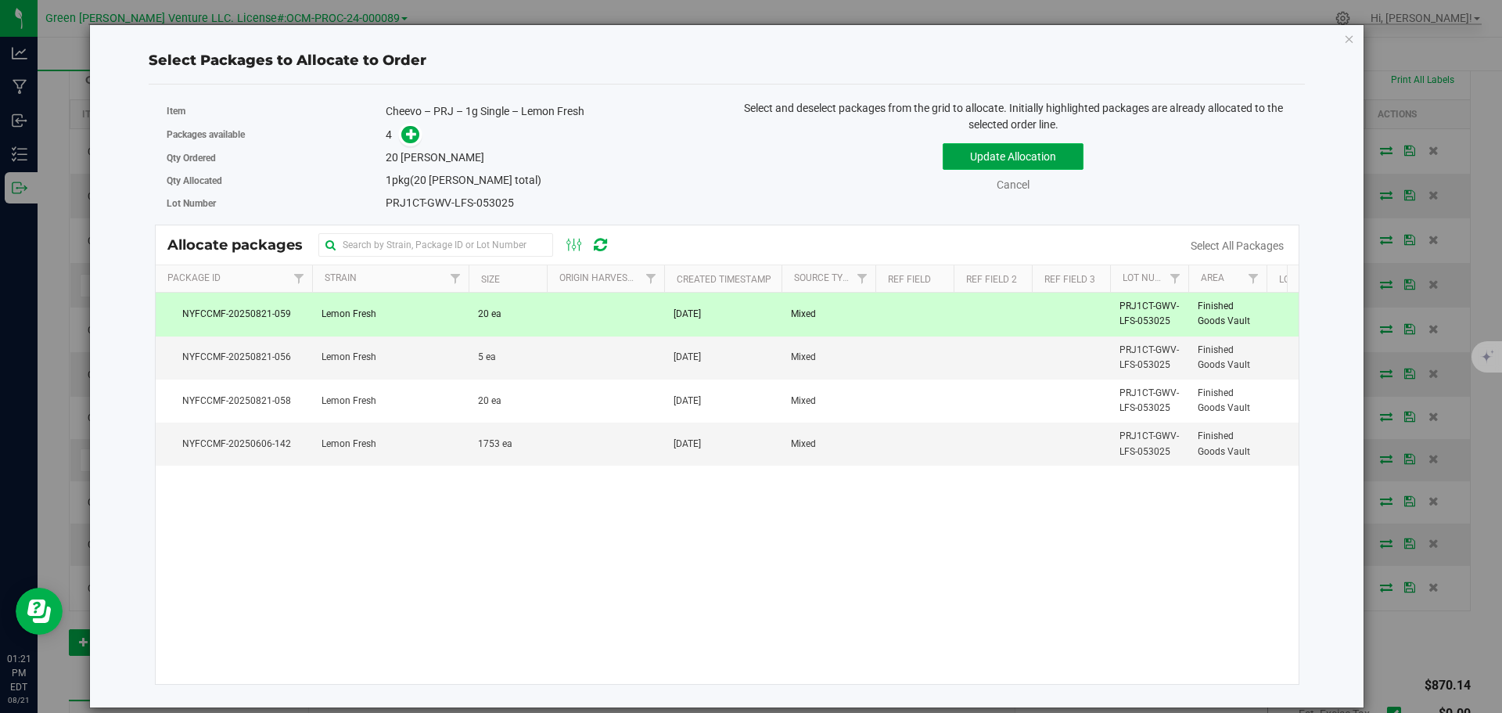
click at [965, 147] on button "Update Allocation" at bounding box center [1012, 156] width 141 height 27
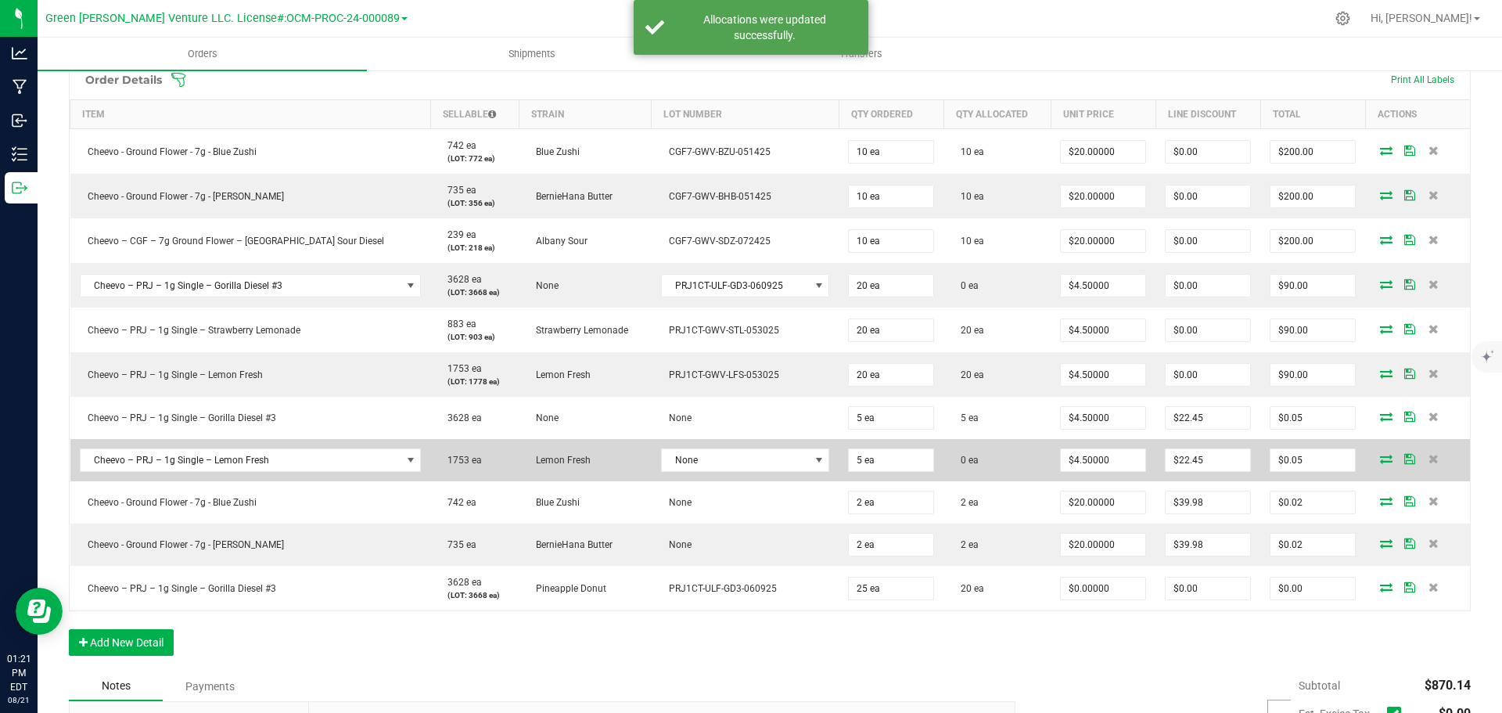
click at [1380, 461] on icon at bounding box center [1386, 458] width 13 height 9
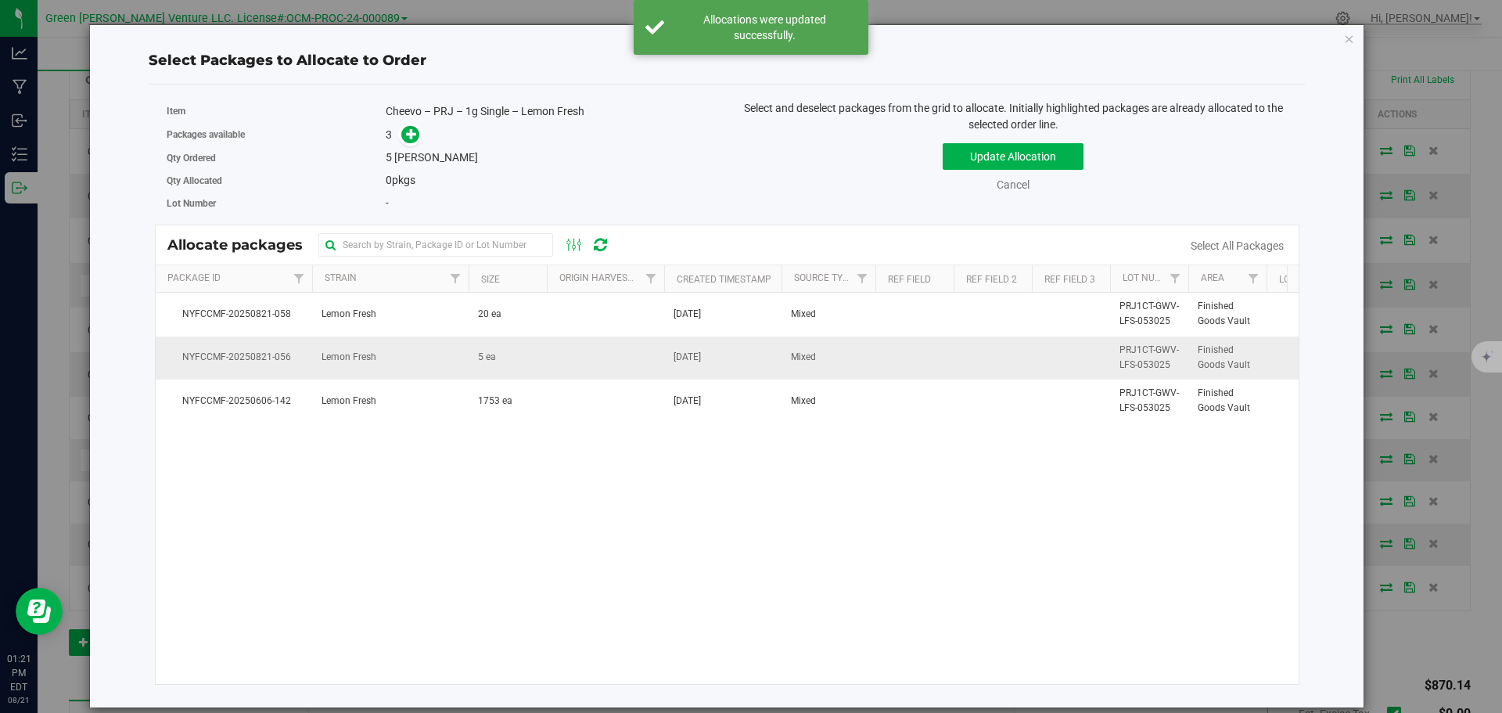
click at [440, 361] on td "Lemon Fresh" at bounding box center [390, 357] width 156 height 43
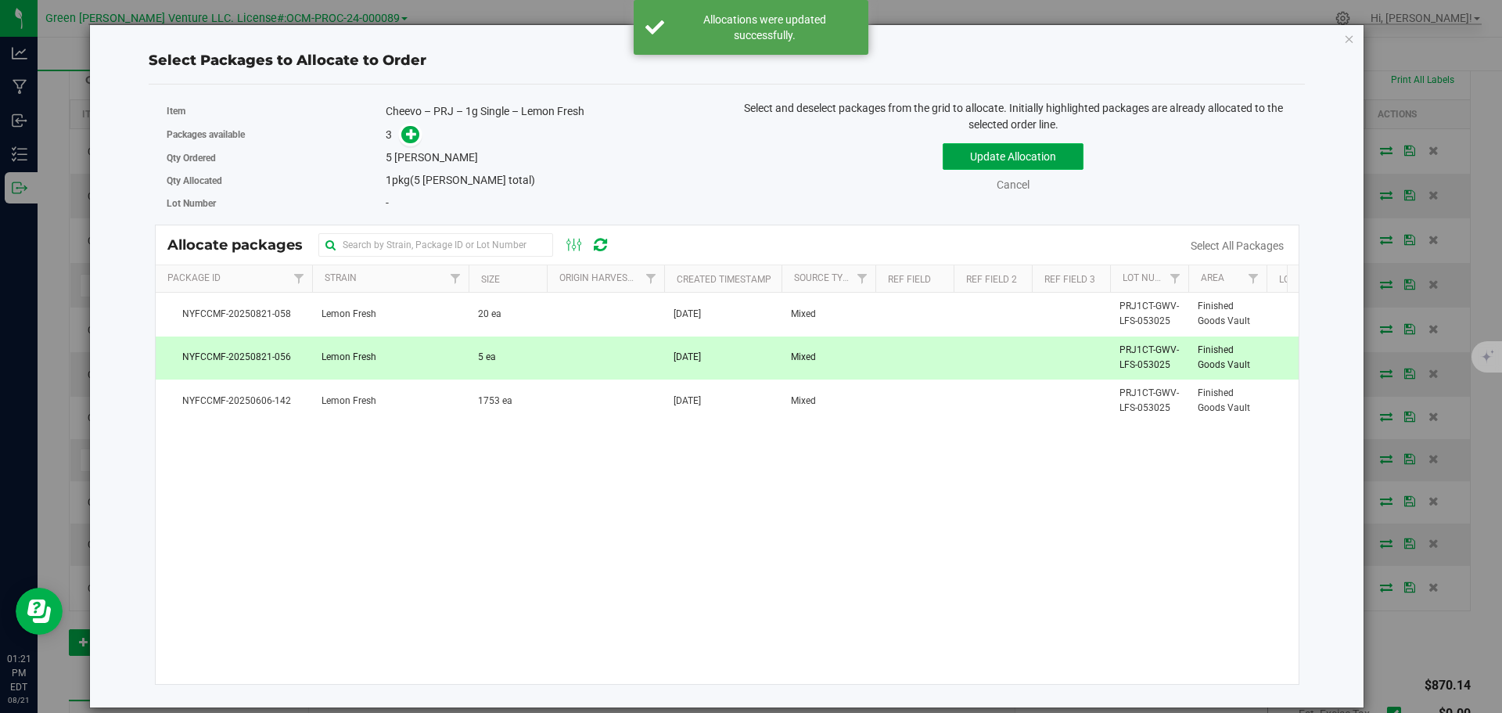
click at [947, 153] on button "Update Allocation" at bounding box center [1012, 156] width 141 height 27
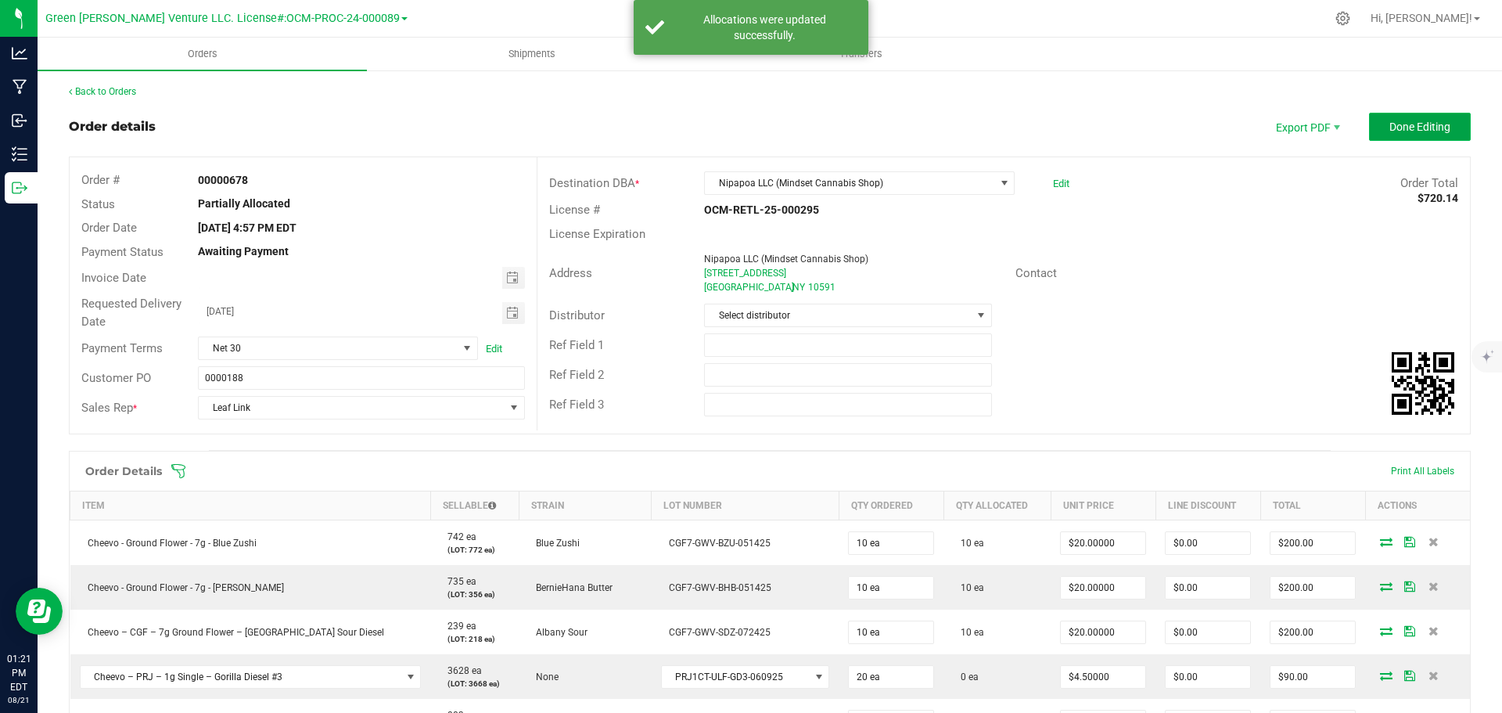
click at [1389, 131] on span "Done Editing" at bounding box center [1419, 126] width 61 height 13
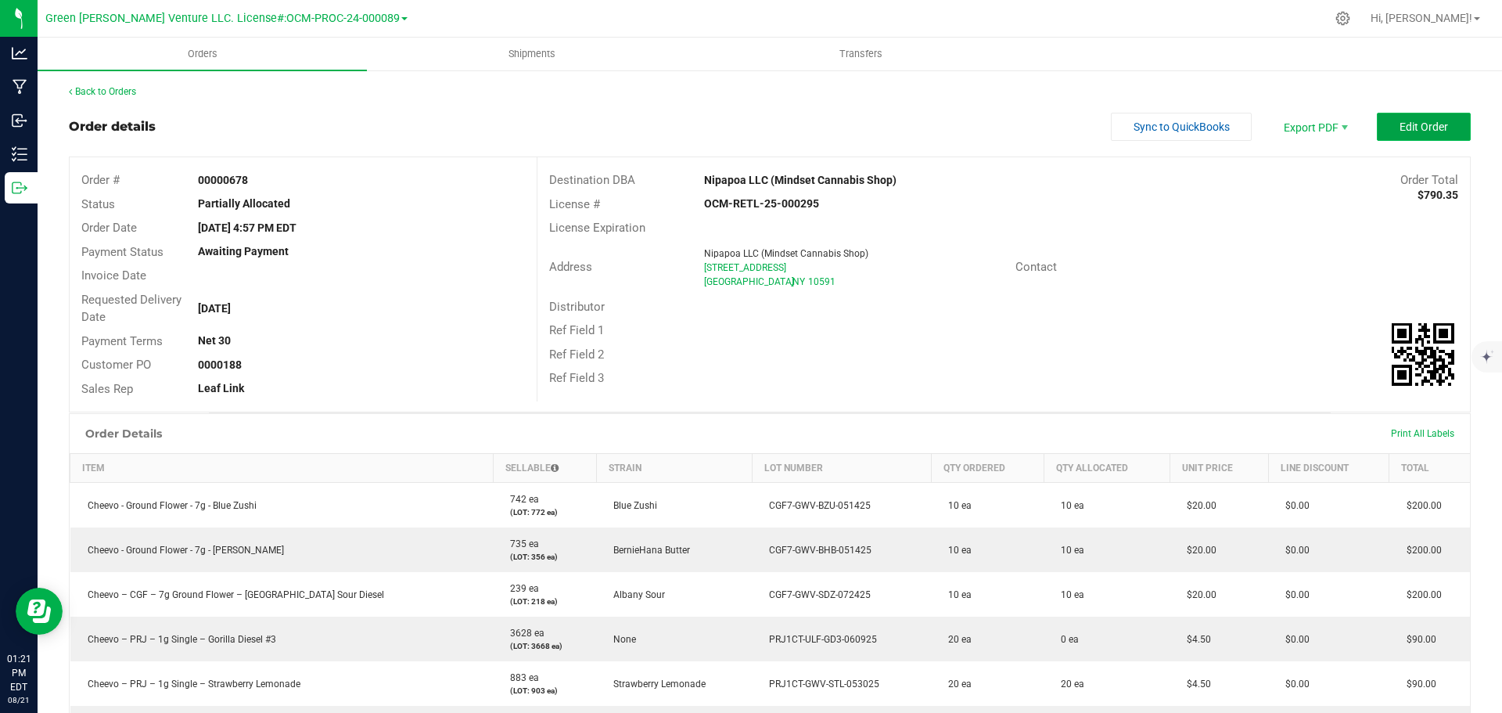
click at [1377, 124] on button "Edit Order" at bounding box center [1424, 127] width 94 height 28
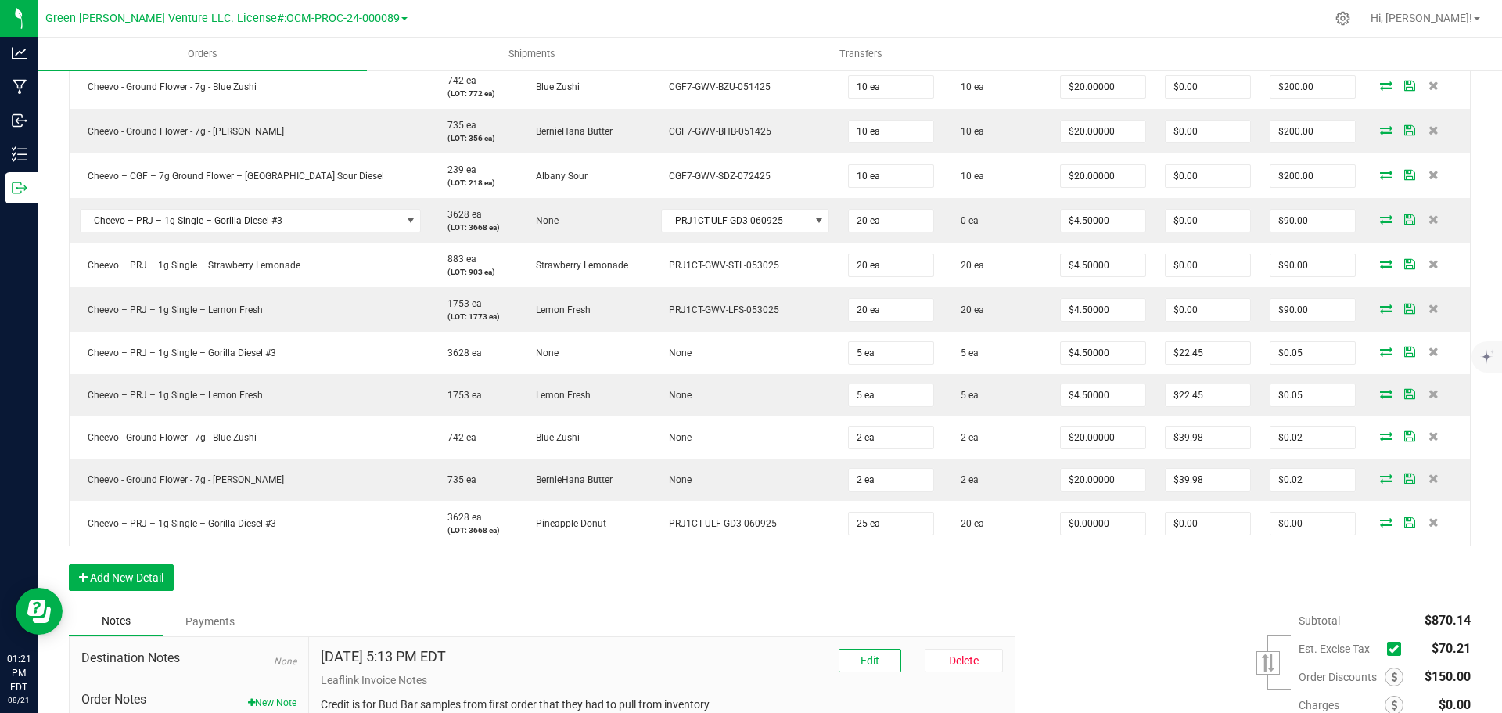
scroll to position [469, 0]
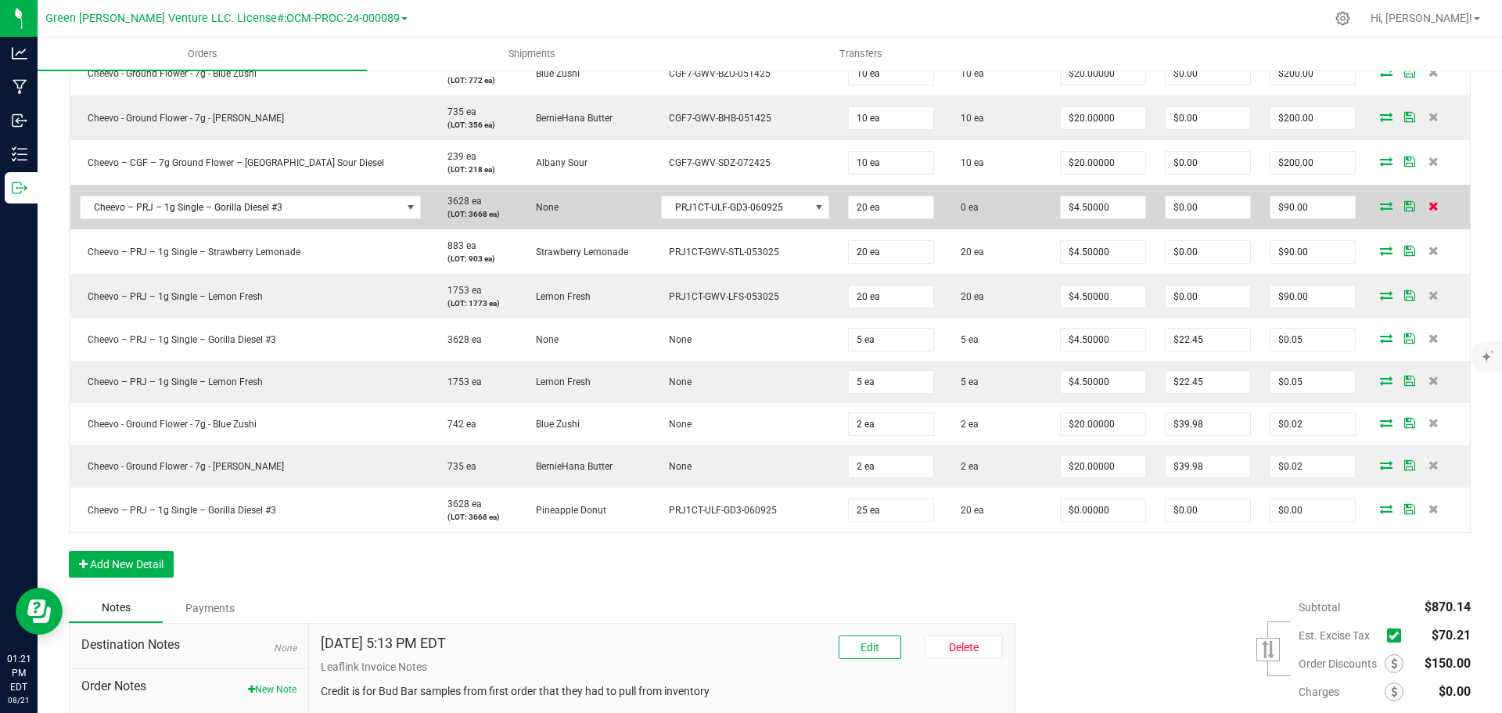
click at [1428, 203] on icon at bounding box center [1433, 205] width 10 height 9
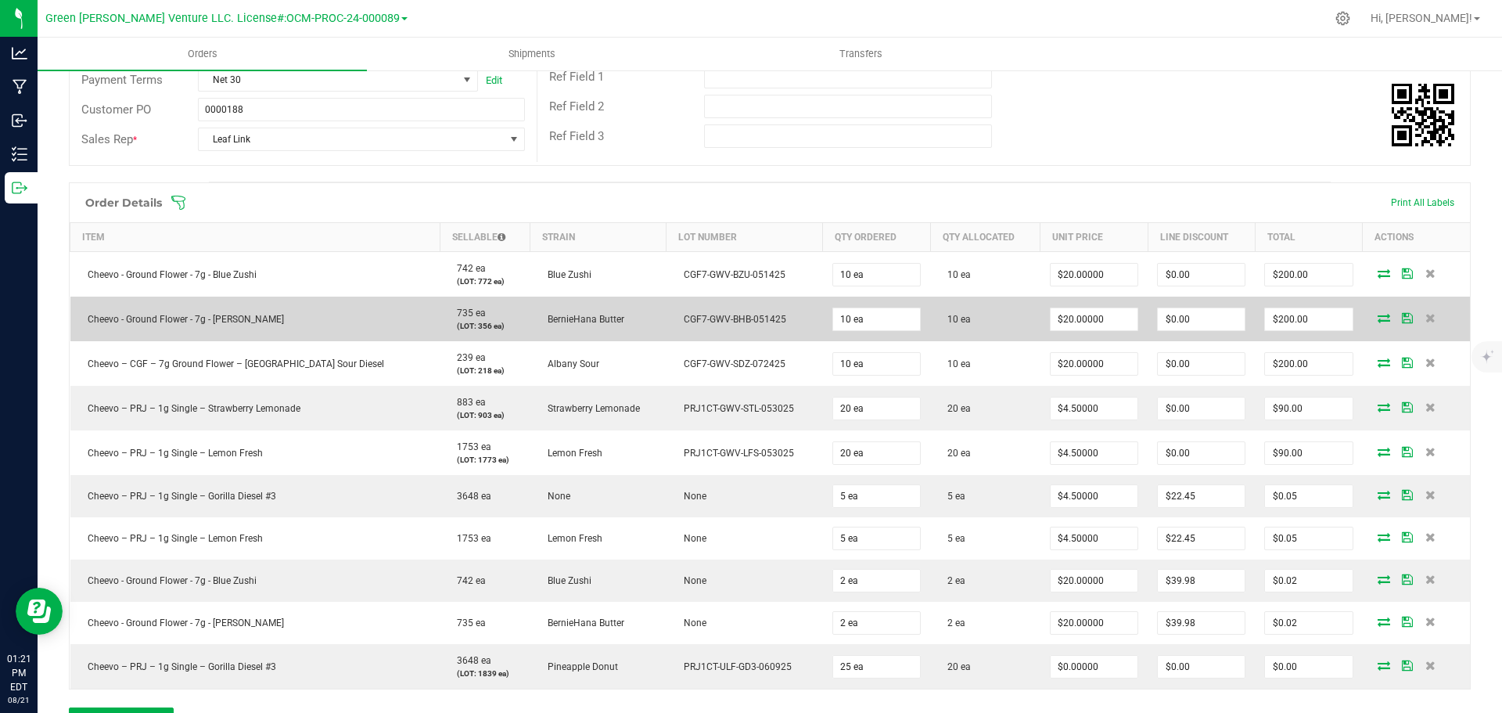
scroll to position [313, 0]
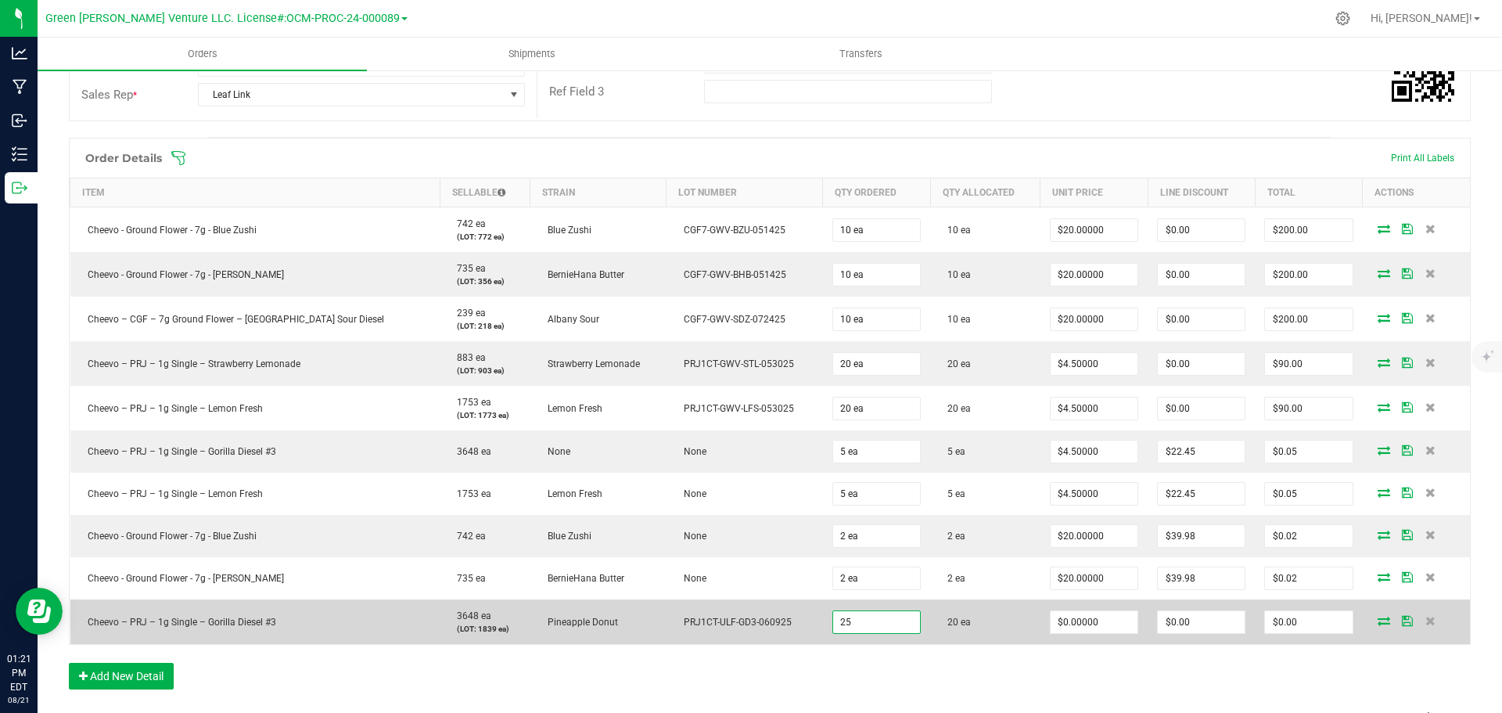
click at [833, 618] on input "25" at bounding box center [876, 622] width 87 height 22
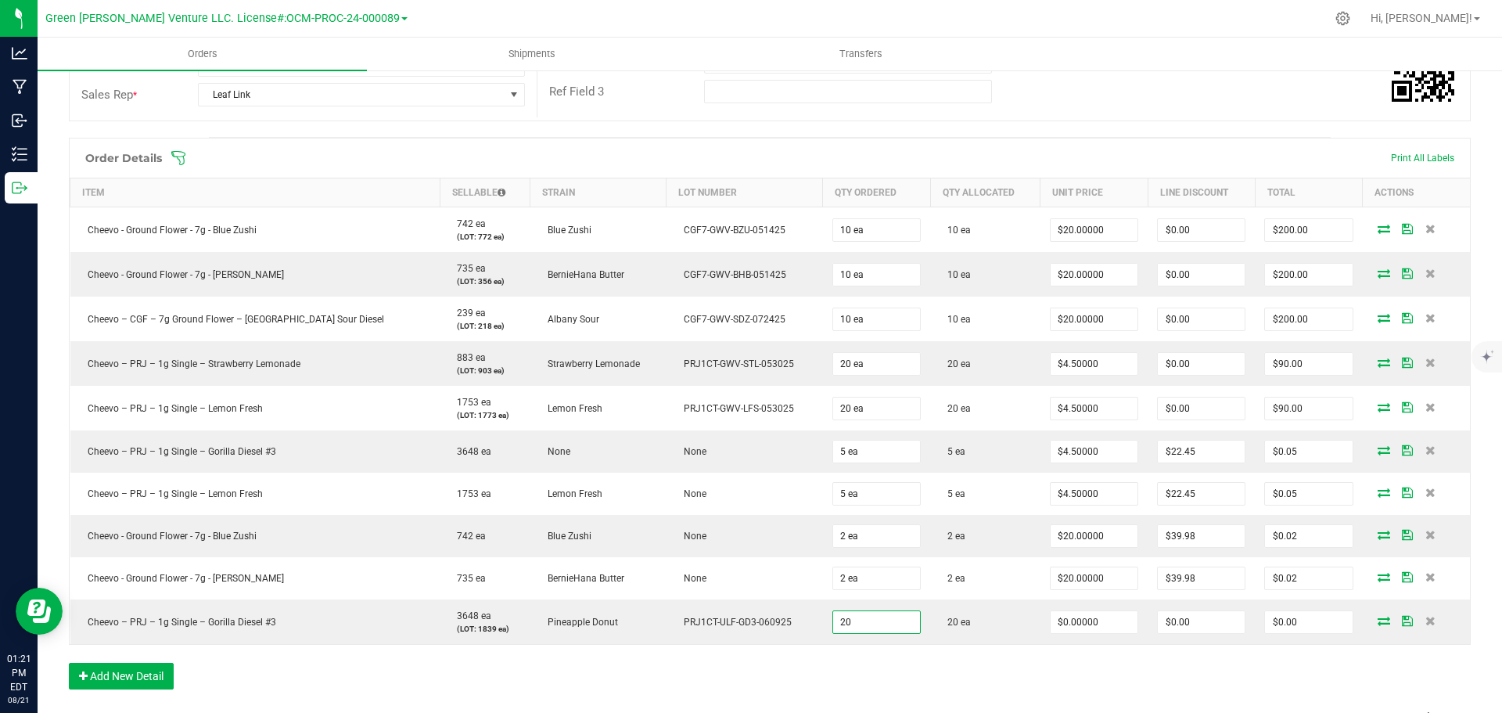
type input "20 ea"
click at [870, 153] on span at bounding box center [872, 158] width 1402 height 16
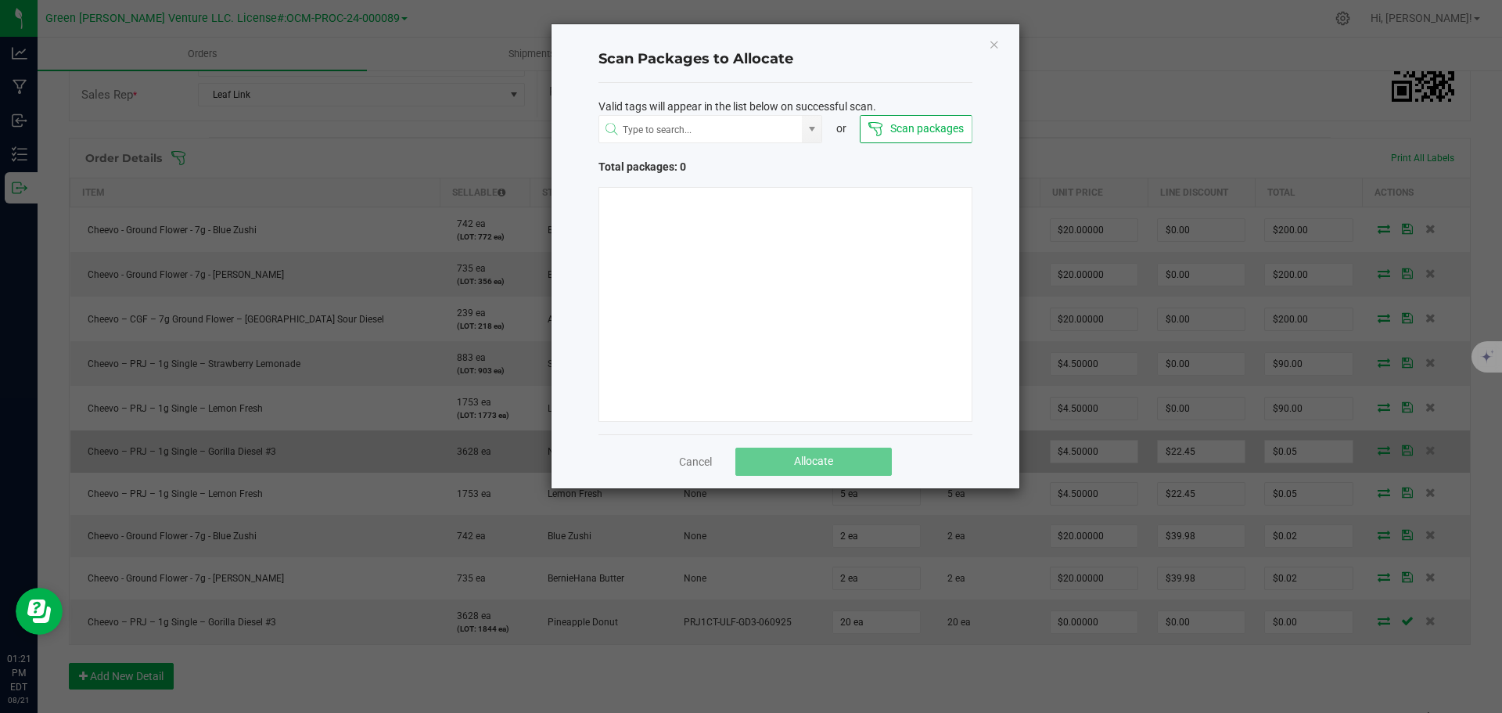
click at [693, 455] on link "Cancel" at bounding box center [695, 462] width 33 height 16
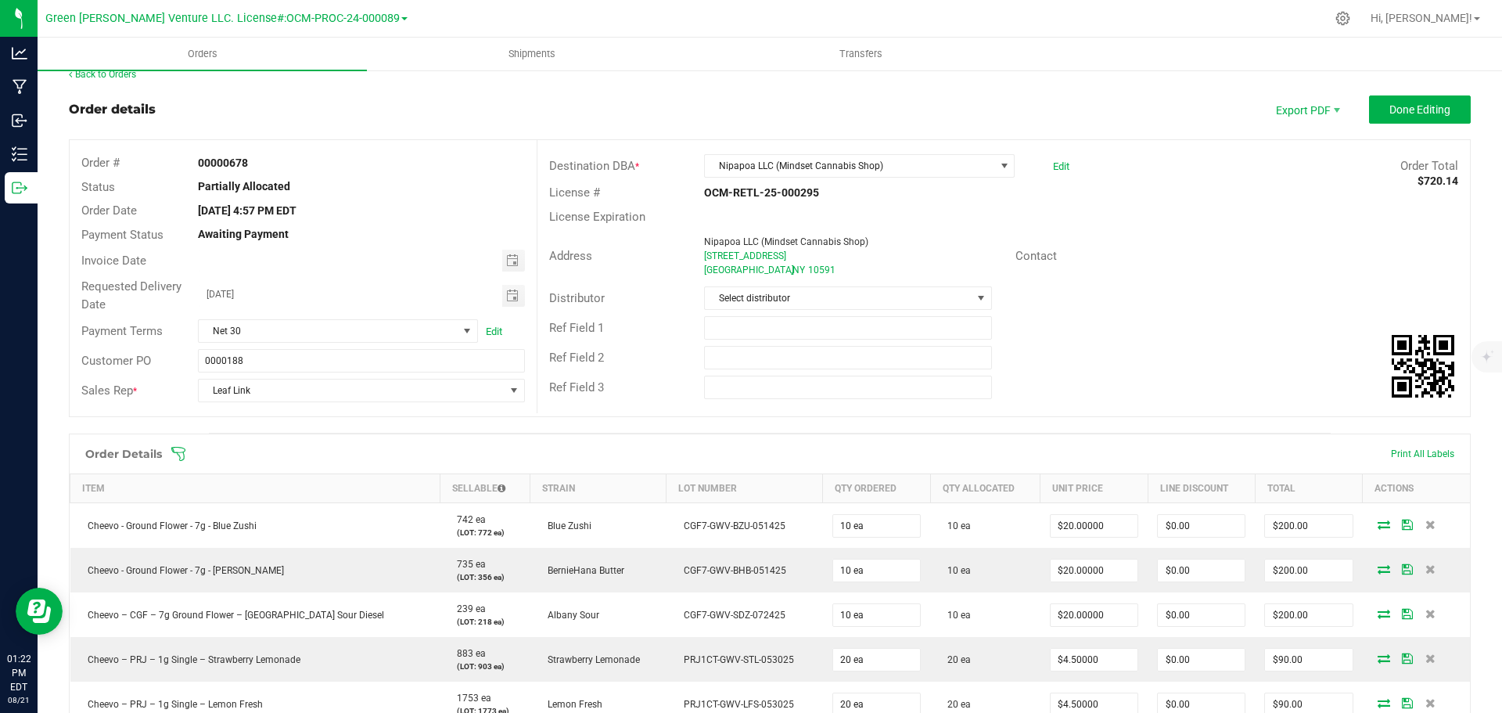
scroll to position [0, 0]
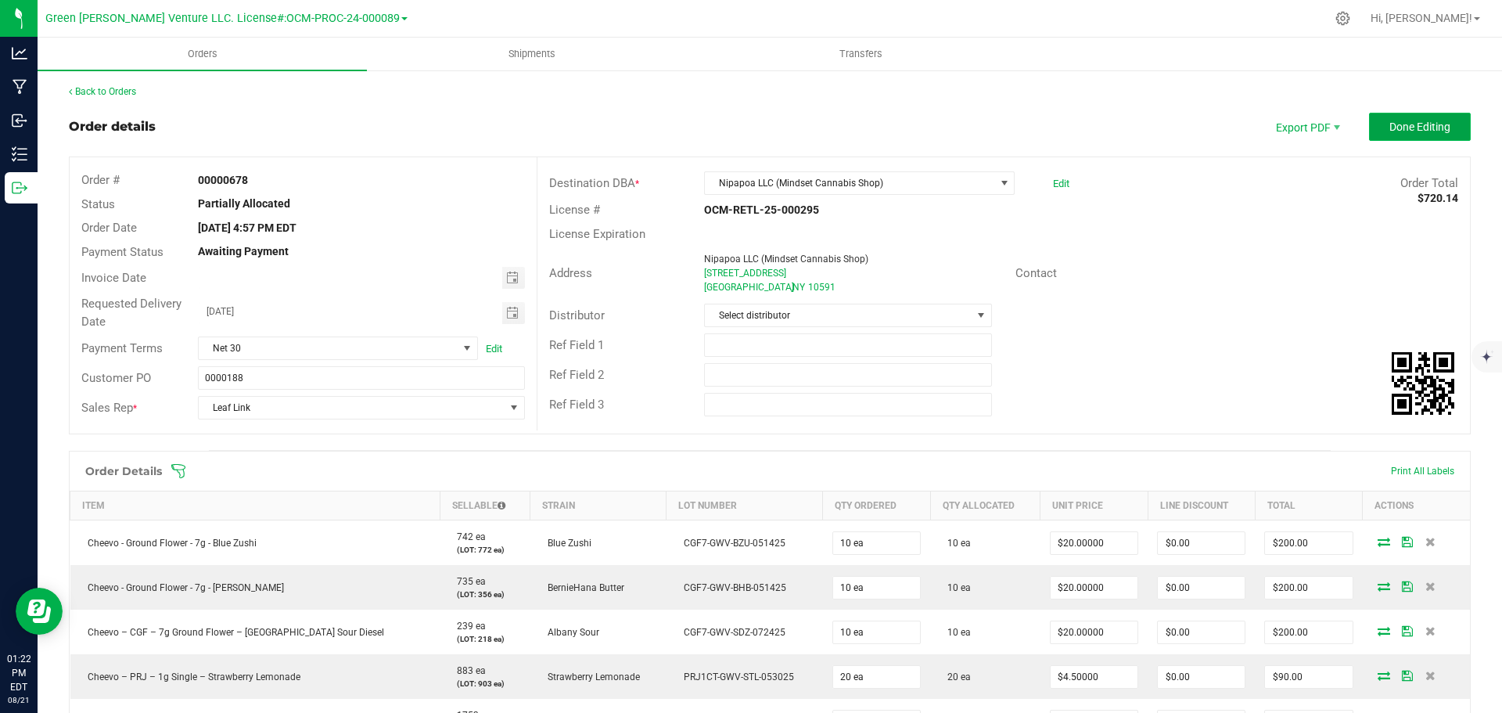
click at [1373, 130] on button "Done Editing" at bounding box center [1420, 127] width 102 height 28
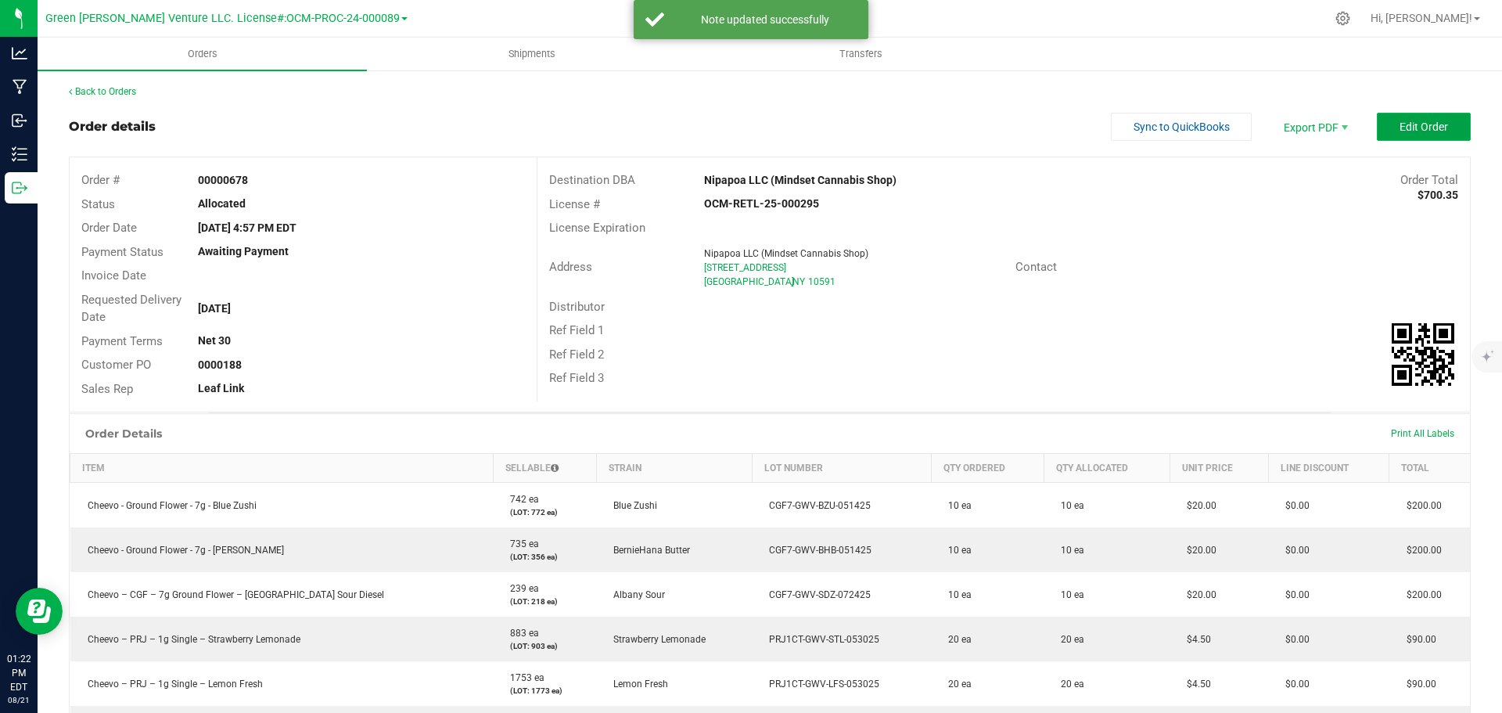
click at [1400, 126] on span "Edit Order" at bounding box center [1423, 126] width 48 height 13
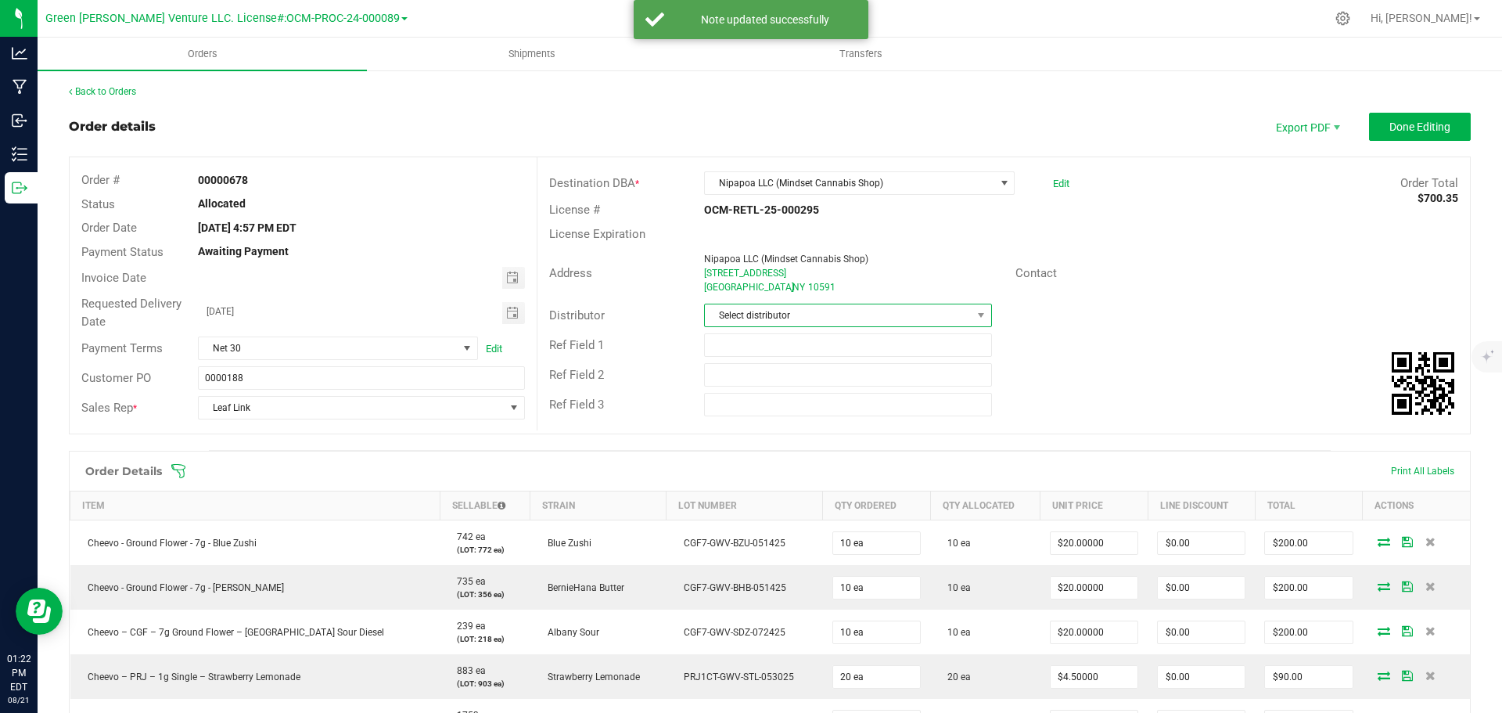
click at [763, 309] on span "Select distributor" at bounding box center [838, 315] width 266 height 22
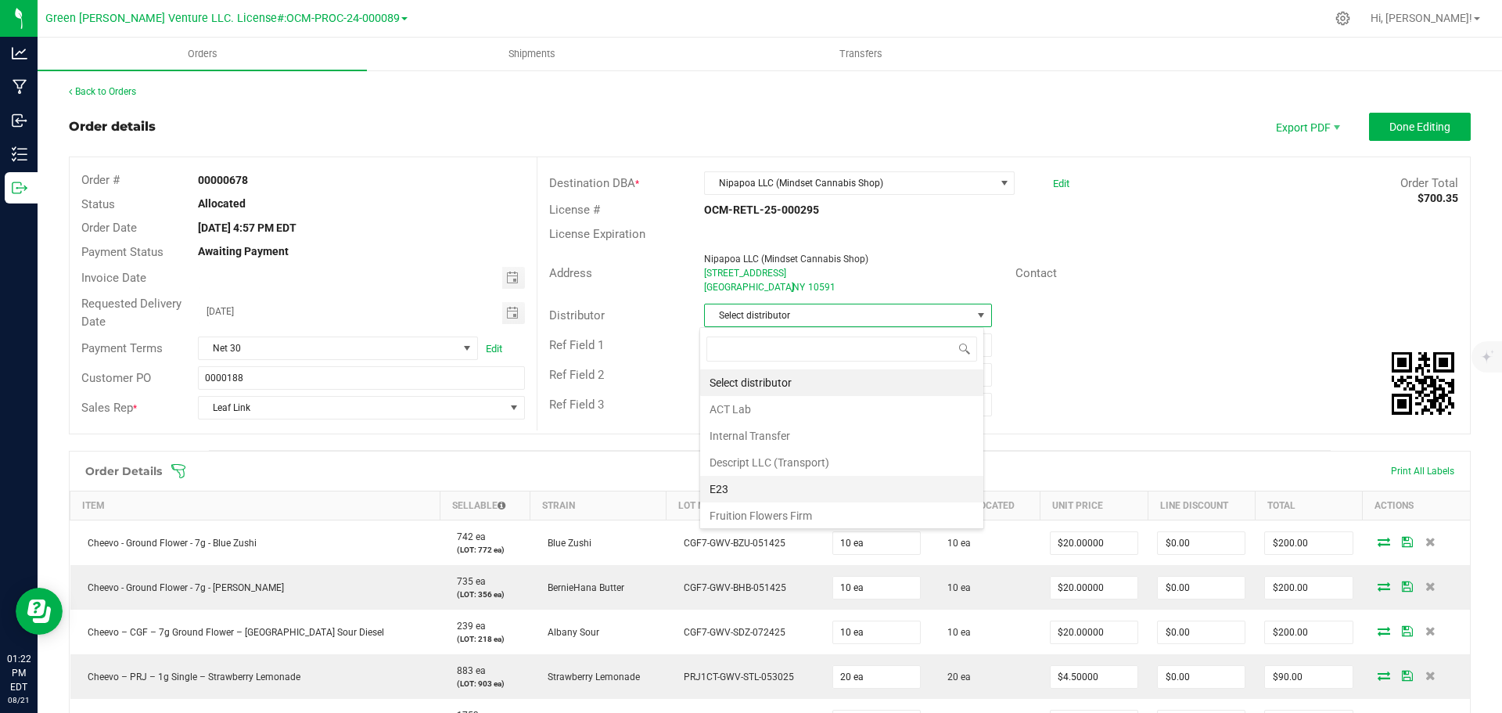
click at [744, 483] on li "E23" at bounding box center [841, 489] width 283 height 27
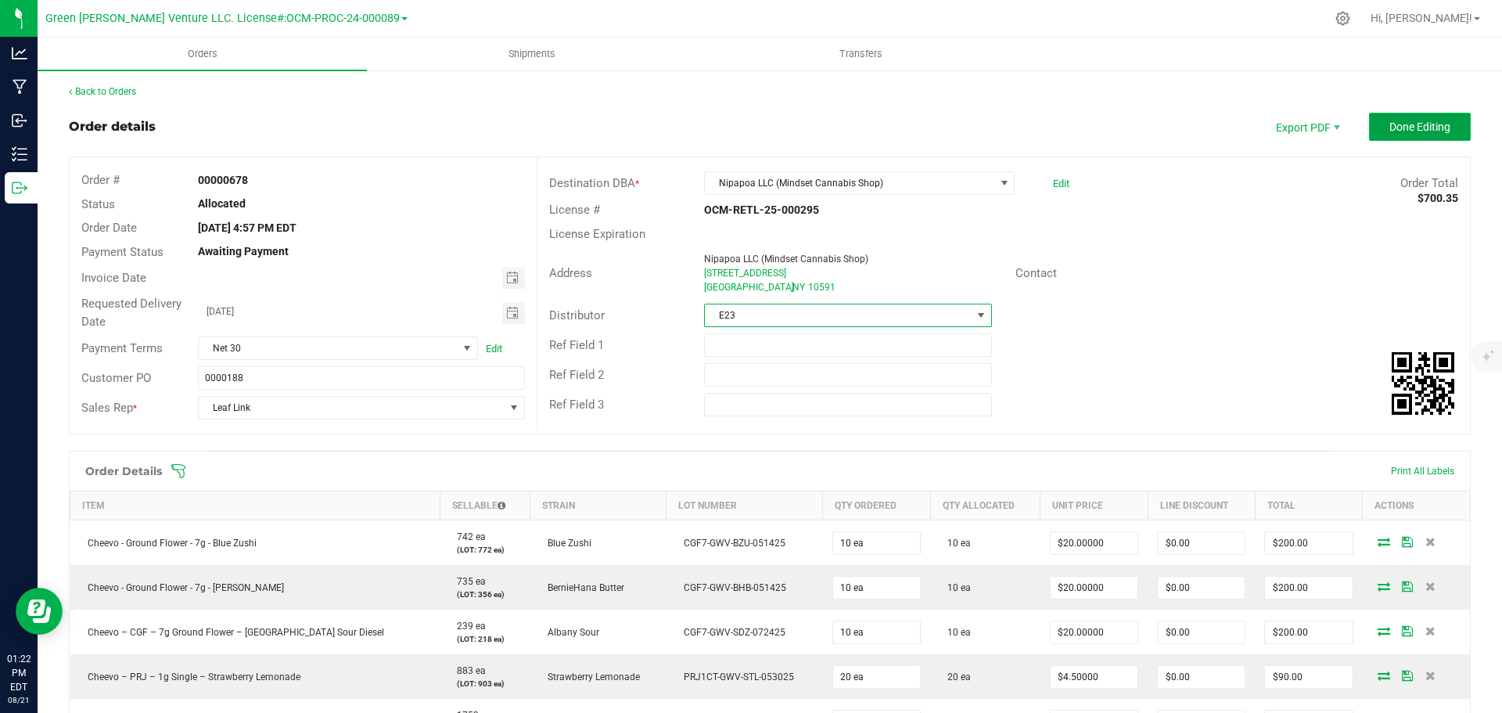
click at [1389, 128] on span "Done Editing" at bounding box center [1419, 126] width 61 height 13
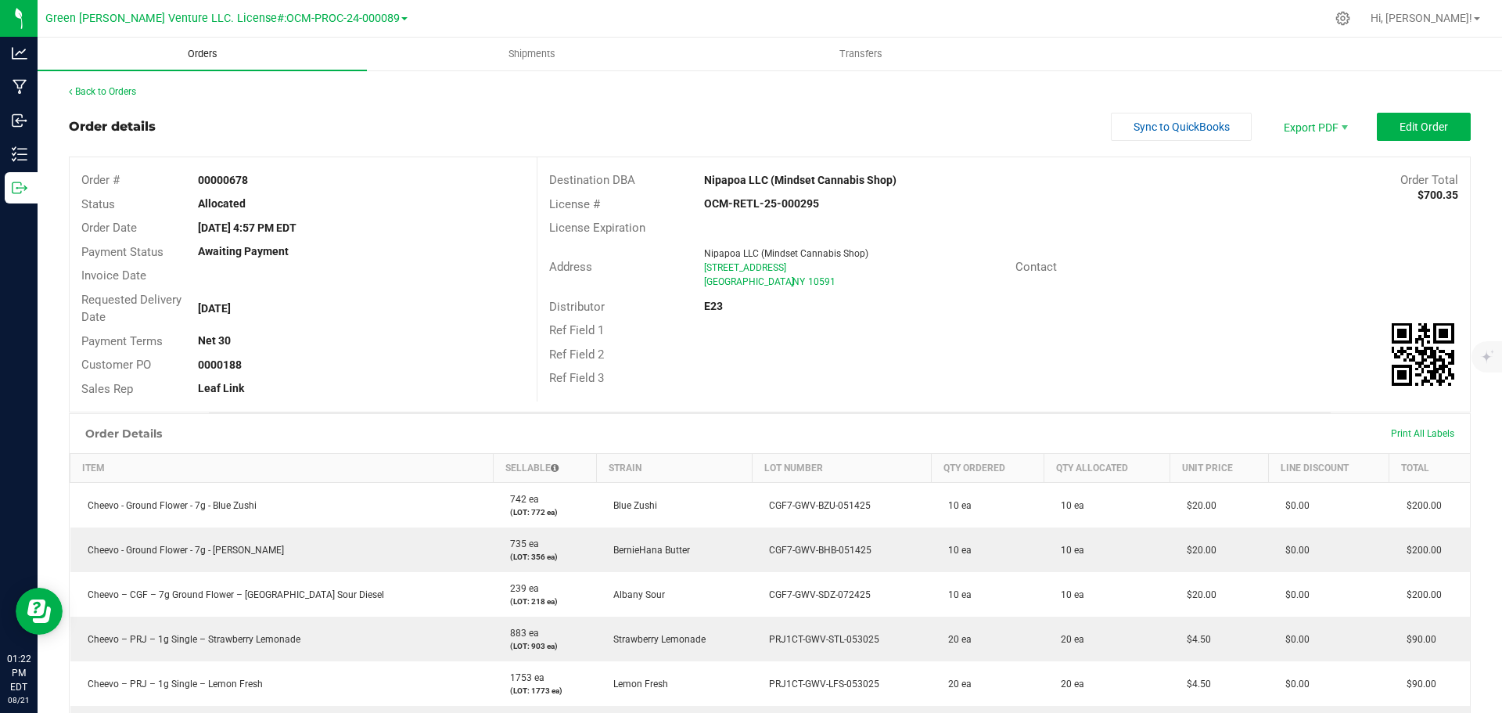
click at [214, 52] on span "Orders" at bounding box center [203, 54] width 72 height 14
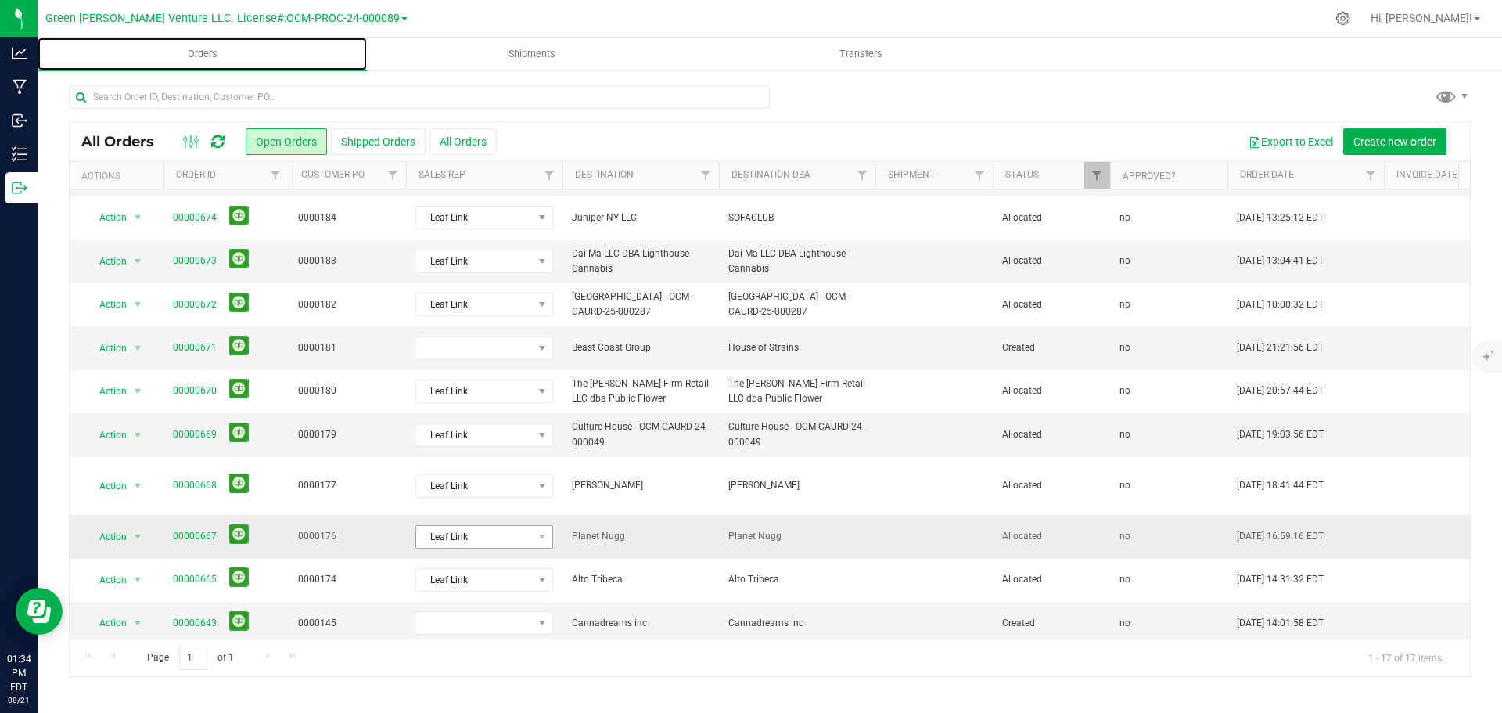
scroll to position [314, 0]
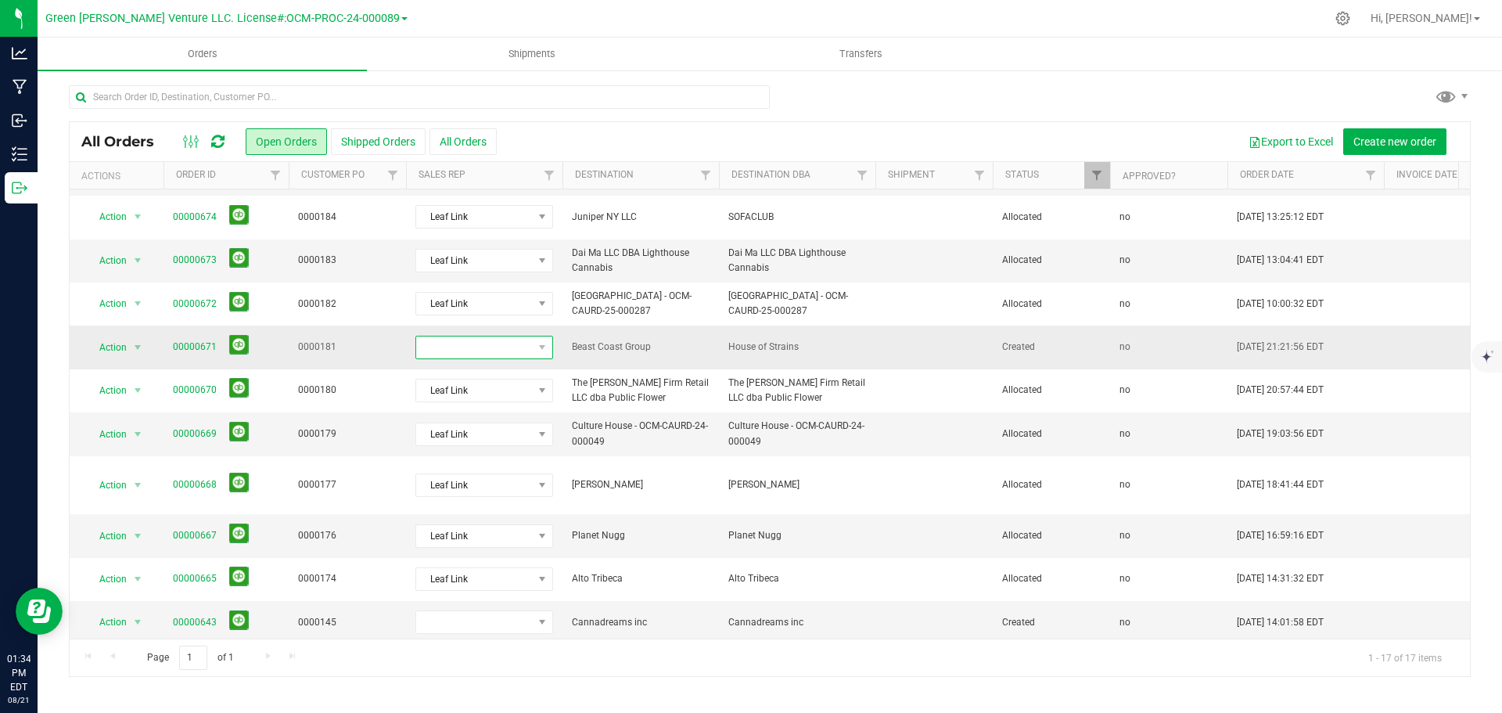
click at [515, 336] on span at bounding box center [474, 347] width 117 height 22
click at [456, 447] on li "Leaf Link" at bounding box center [489, 449] width 146 height 27
click at [193, 339] on link "00000671" at bounding box center [195, 346] width 44 height 15
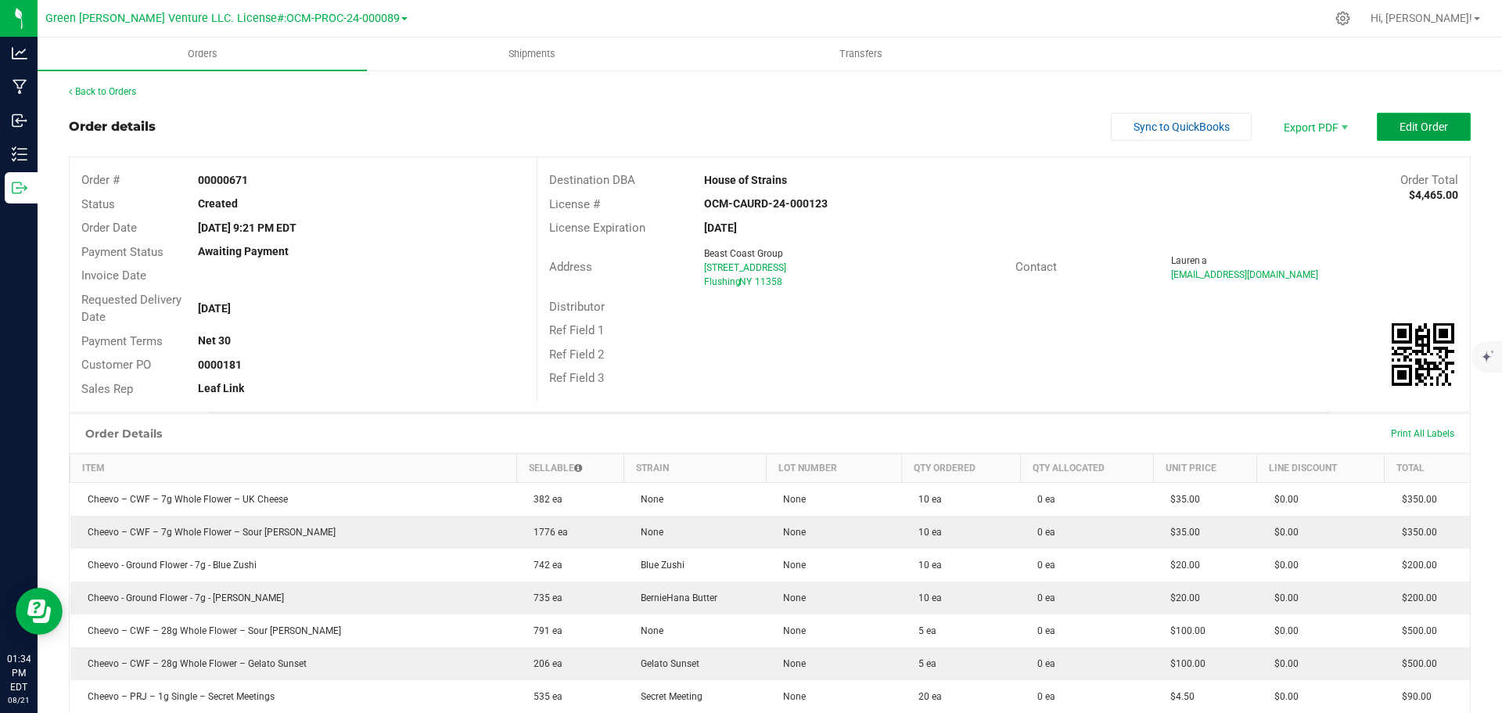
click at [1382, 133] on button "Edit Order" at bounding box center [1424, 127] width 94 height 28
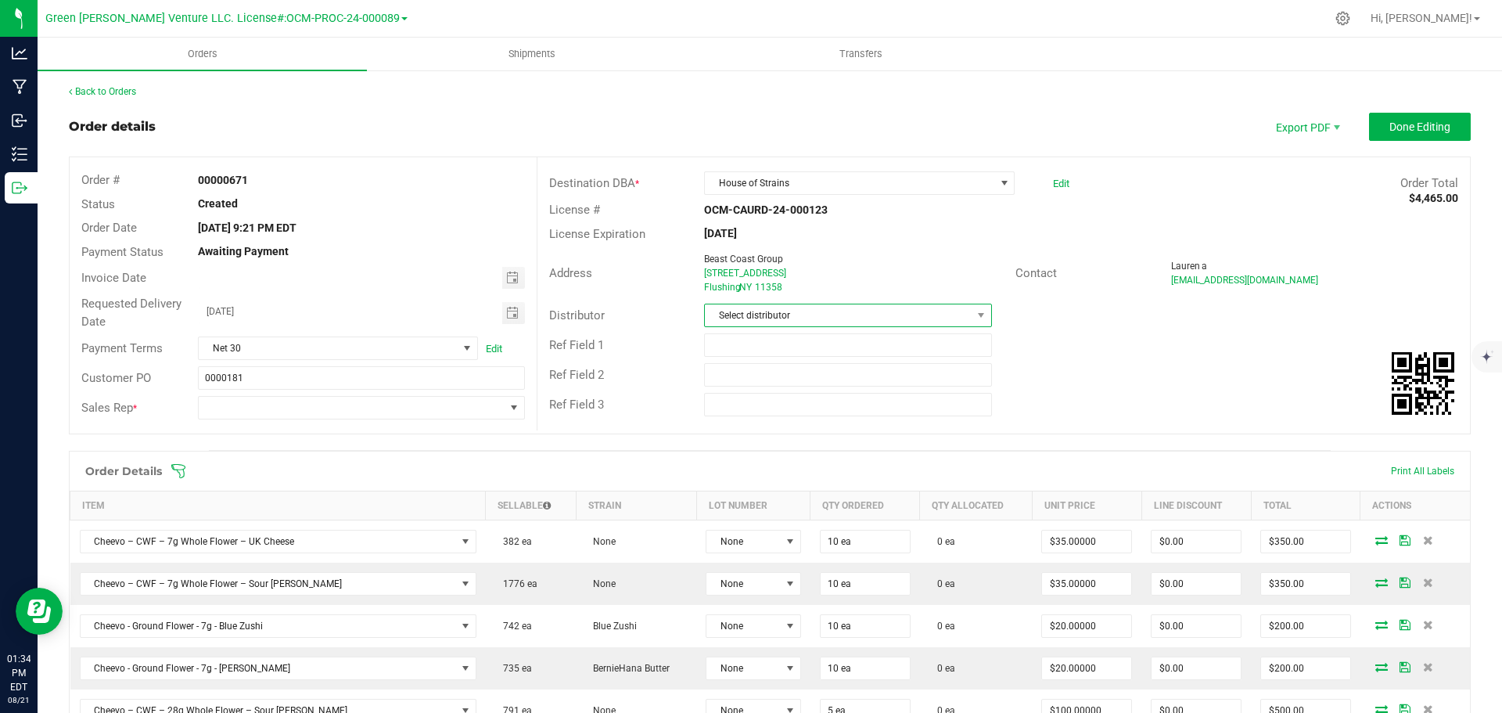
click at [749, 317] on span "Select distributor" at bounding box center [838, 315] width 266 height 22
click at [734, 490] on li "E23" at bounding box center [841, 489] width 283 height 27
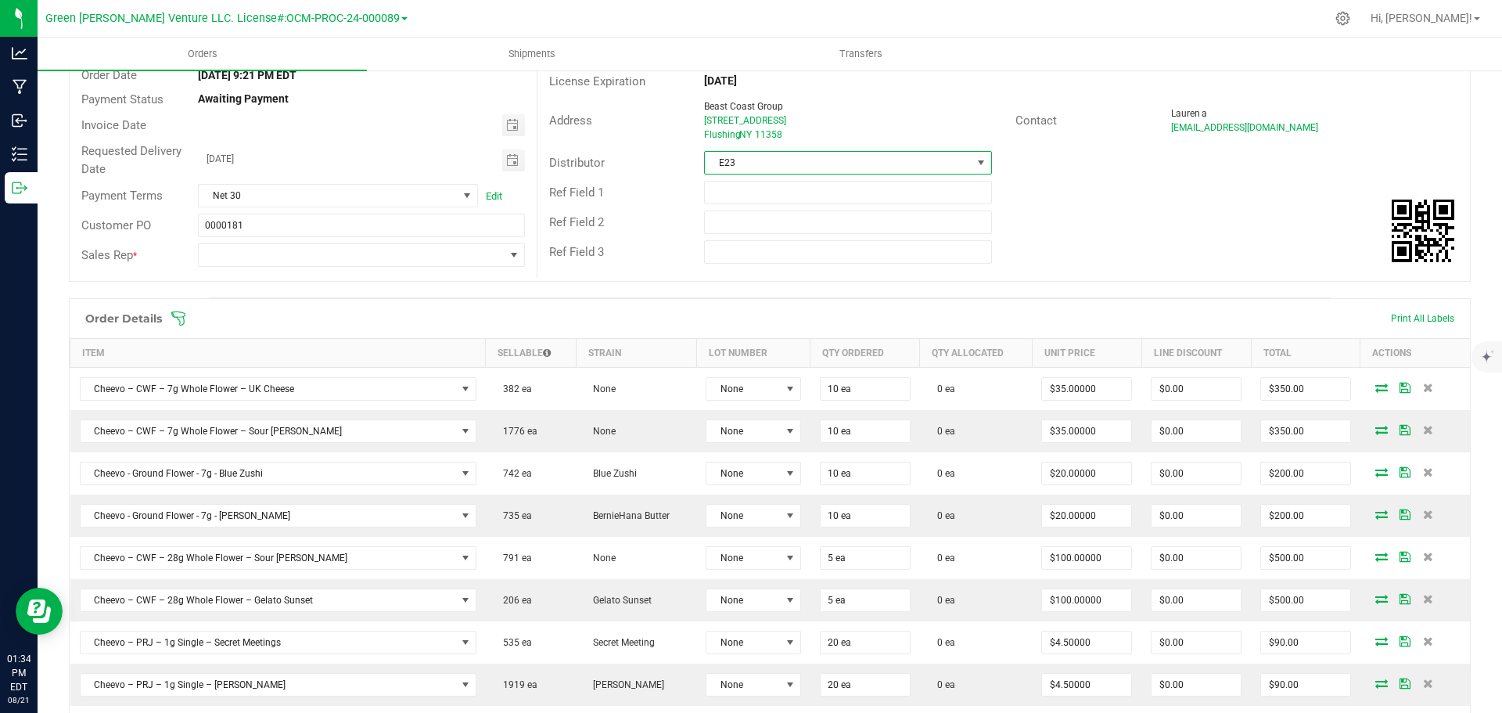
scroll to position [235, 0]
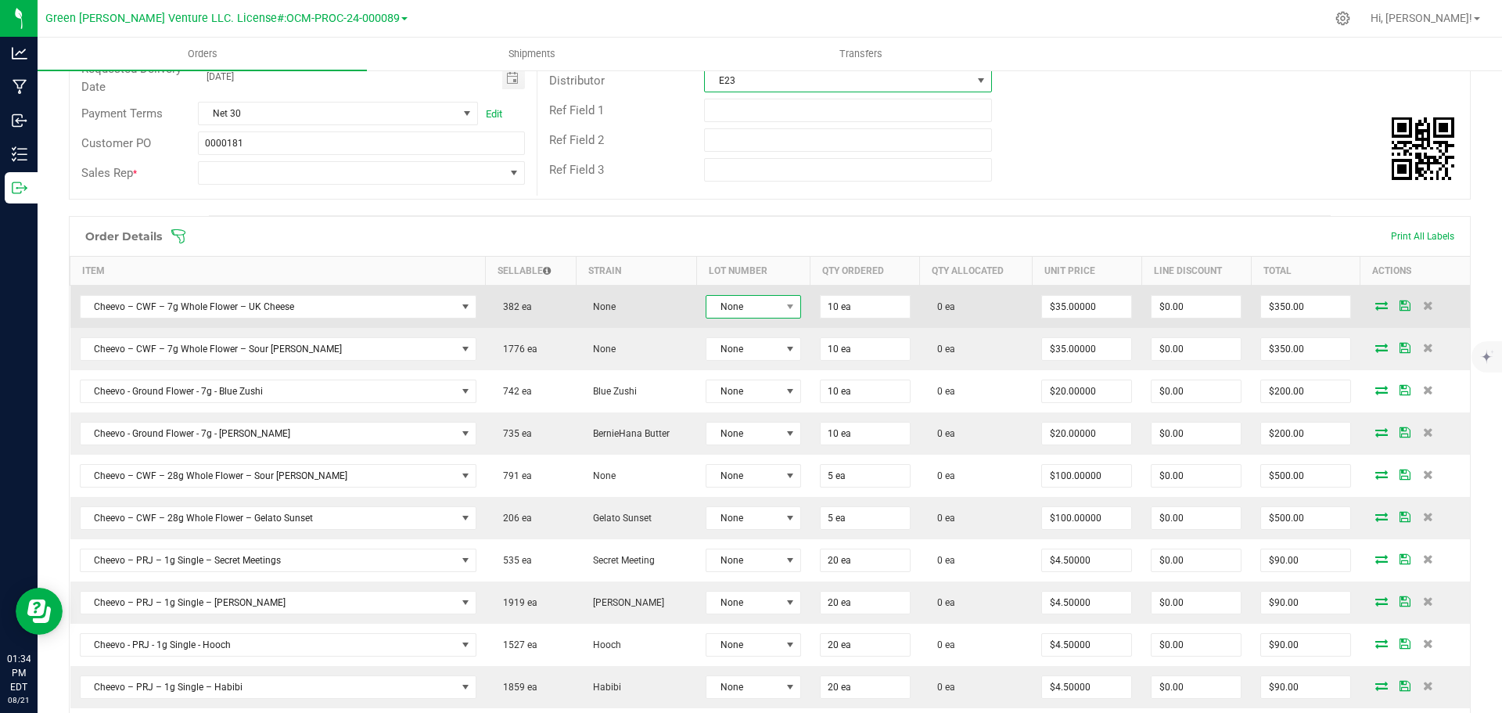
click at [714, 307] on span "None" at bounding box center [743, 307] width 74 height 22
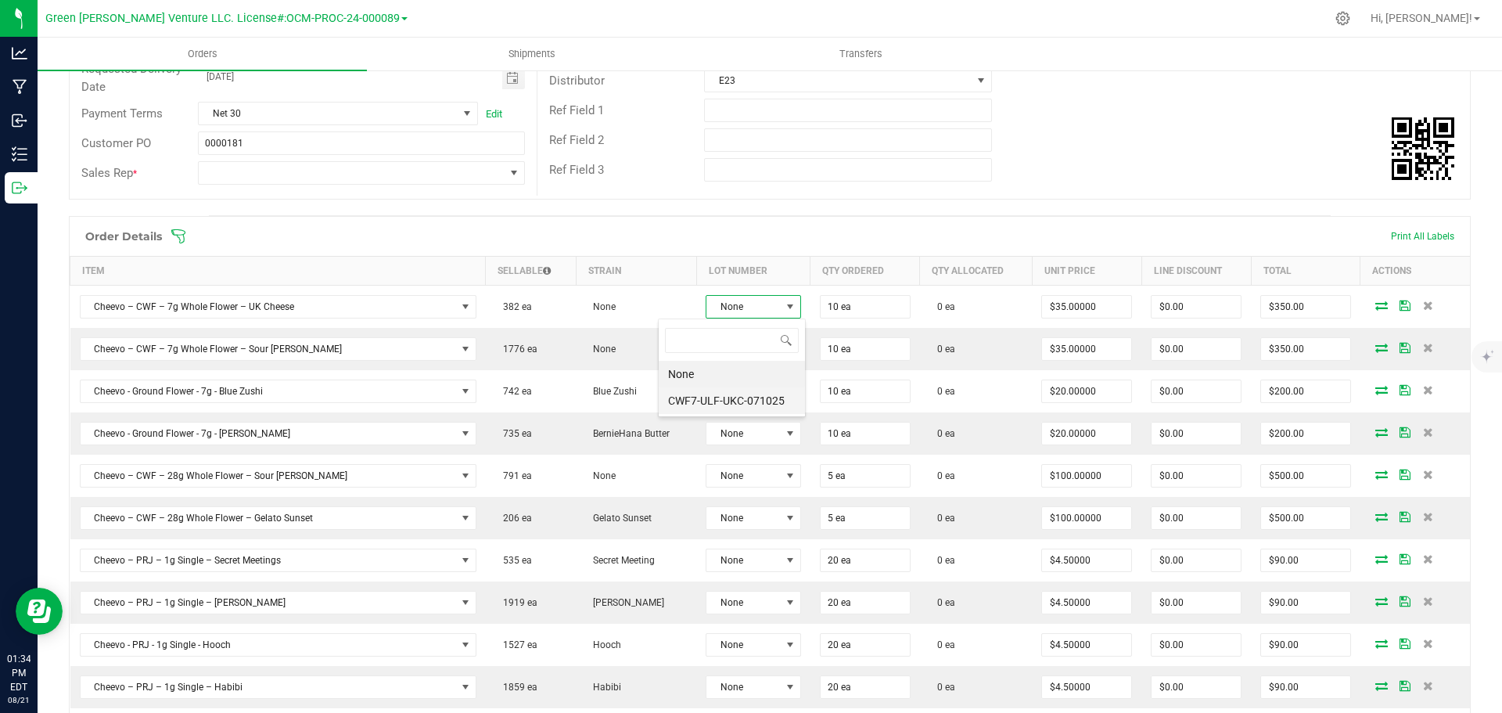
click at [724, 393] on li "CWF7-ULF-UKC-071025" at bounding box center [732, 400] width 146 height 27
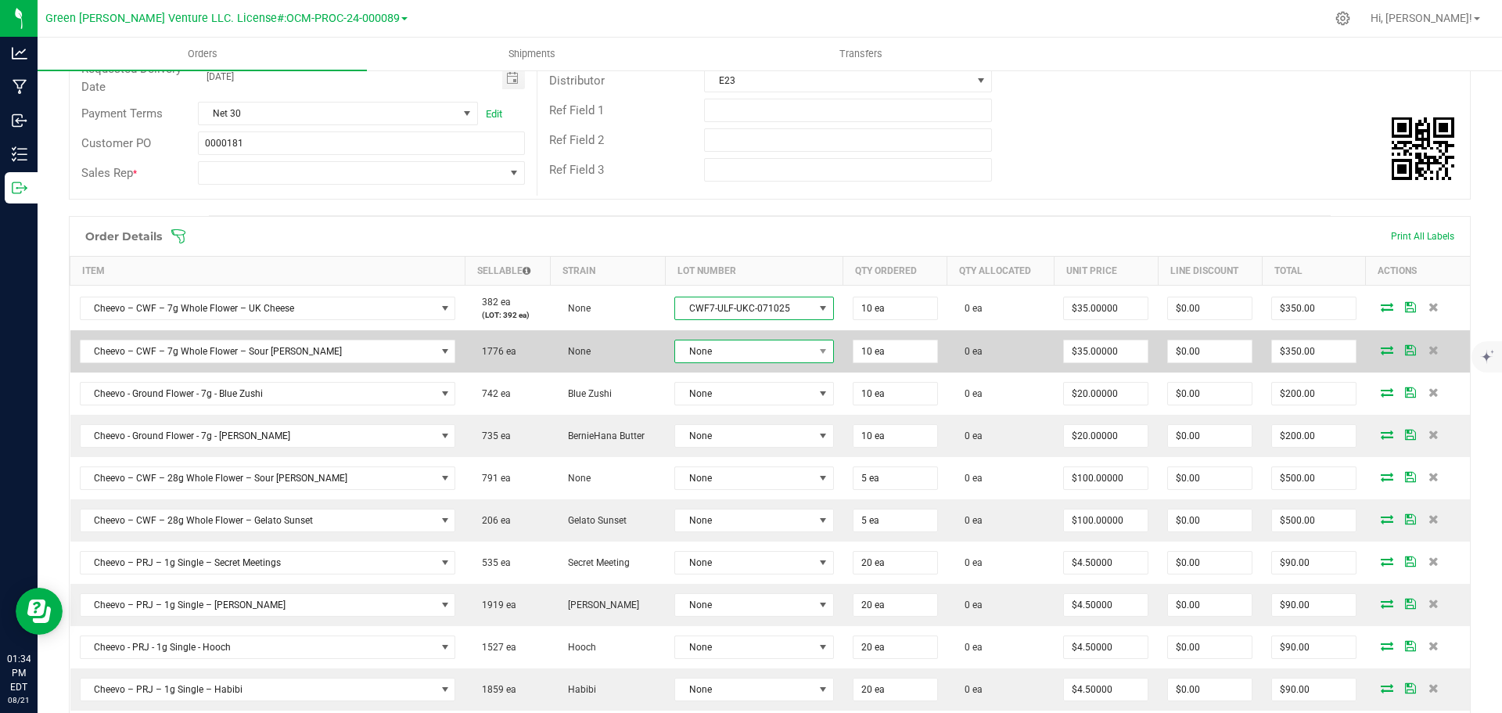
click at [720, 346] on span "None" at bounding box center [744, 351] width 138 height 22
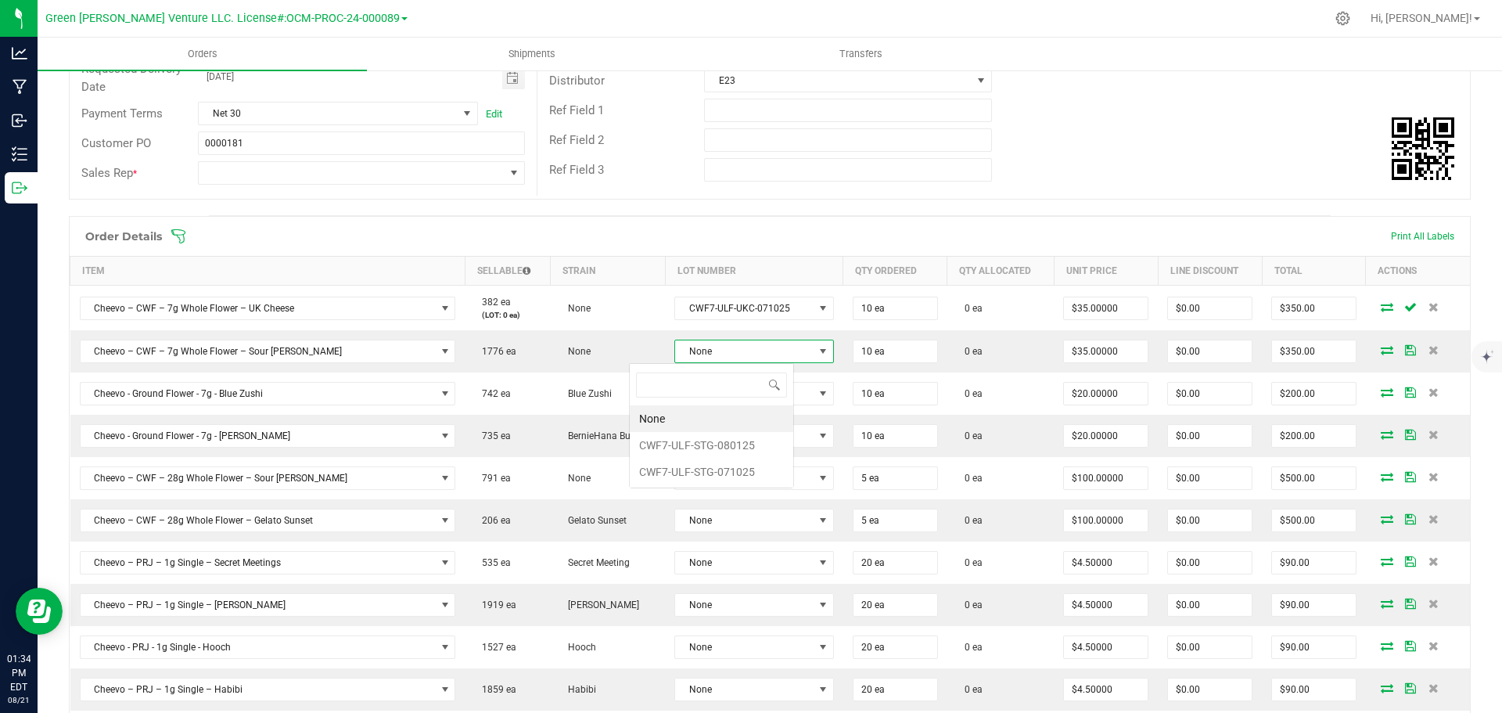
scroll to position [23, 165]
click at [714, 450] on li "CWF7-ULF-STG-080125" at bounding box center [711, 445] width 163 height 27
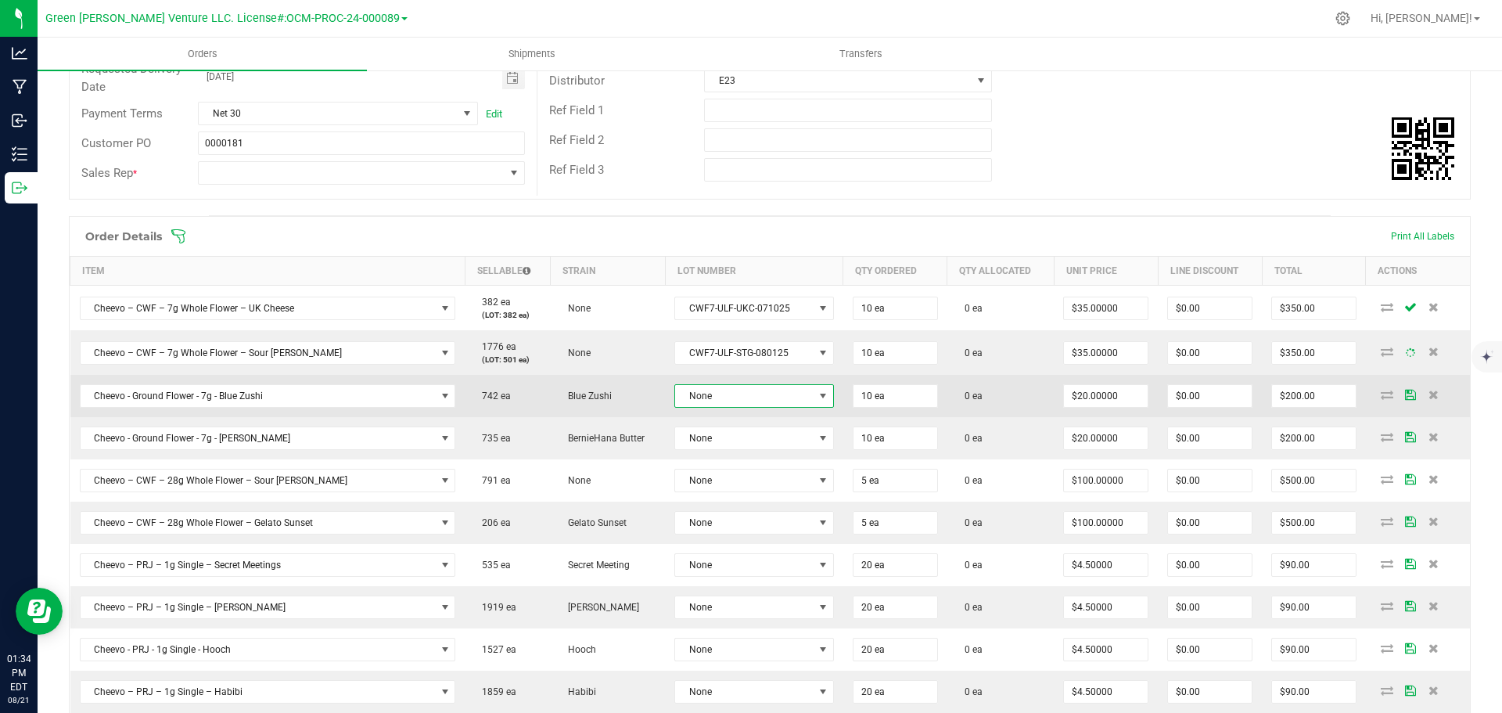
click at [691, 393] on span "None" at bounding box center [744, 396] width 138 height 22
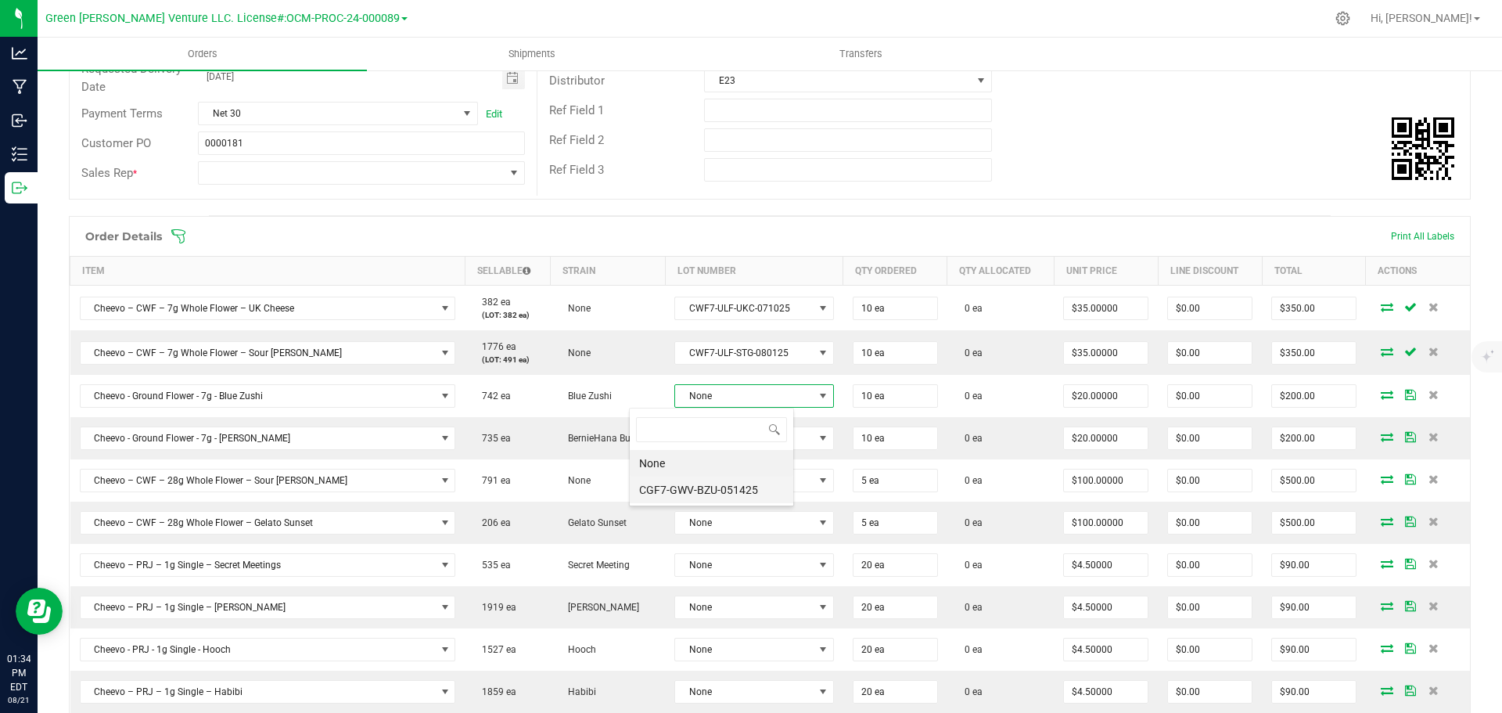
click at [702, 486] on li "CGF7-GWV-BZU-051425" at bounding box center [711, 489] width 163 height 27
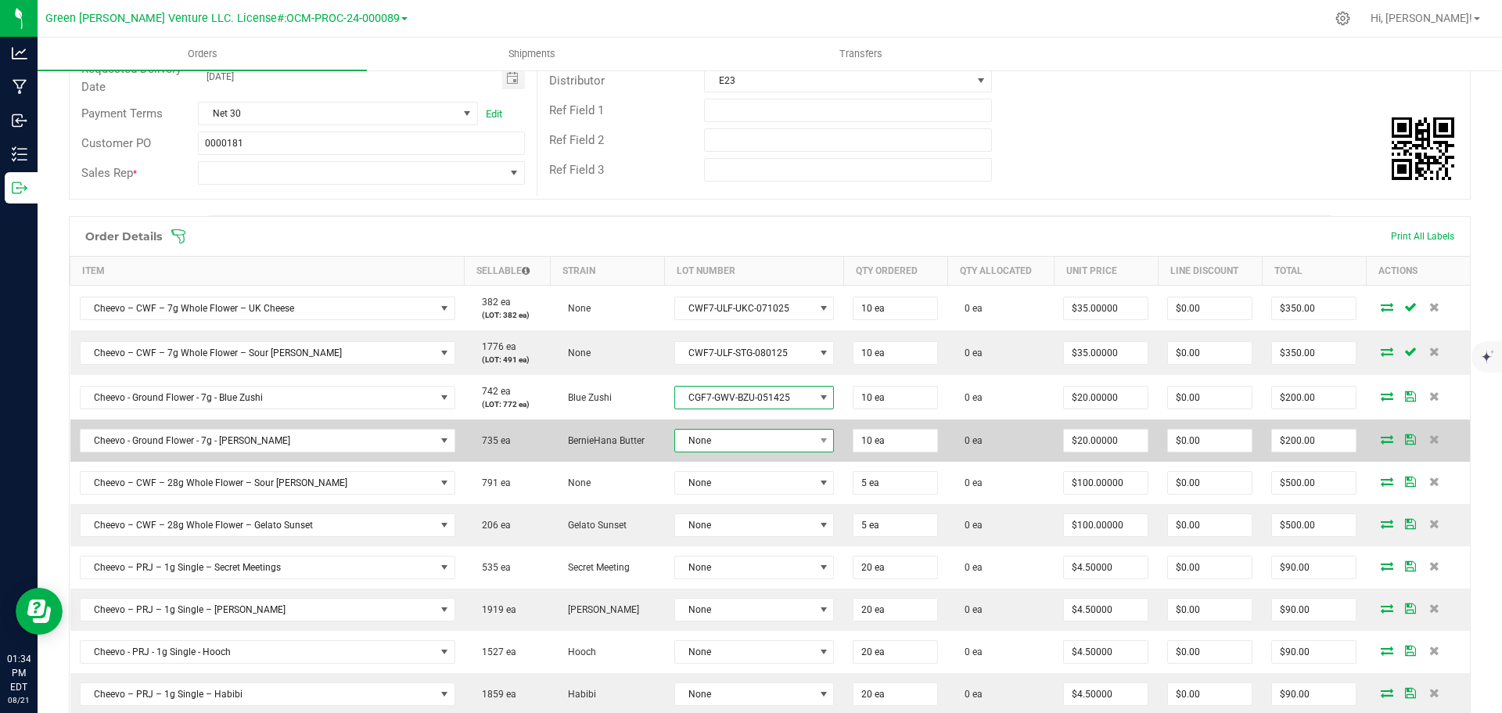
click at [695, 438] on span "None" at bounding box center [744, 440] width 139 height 22
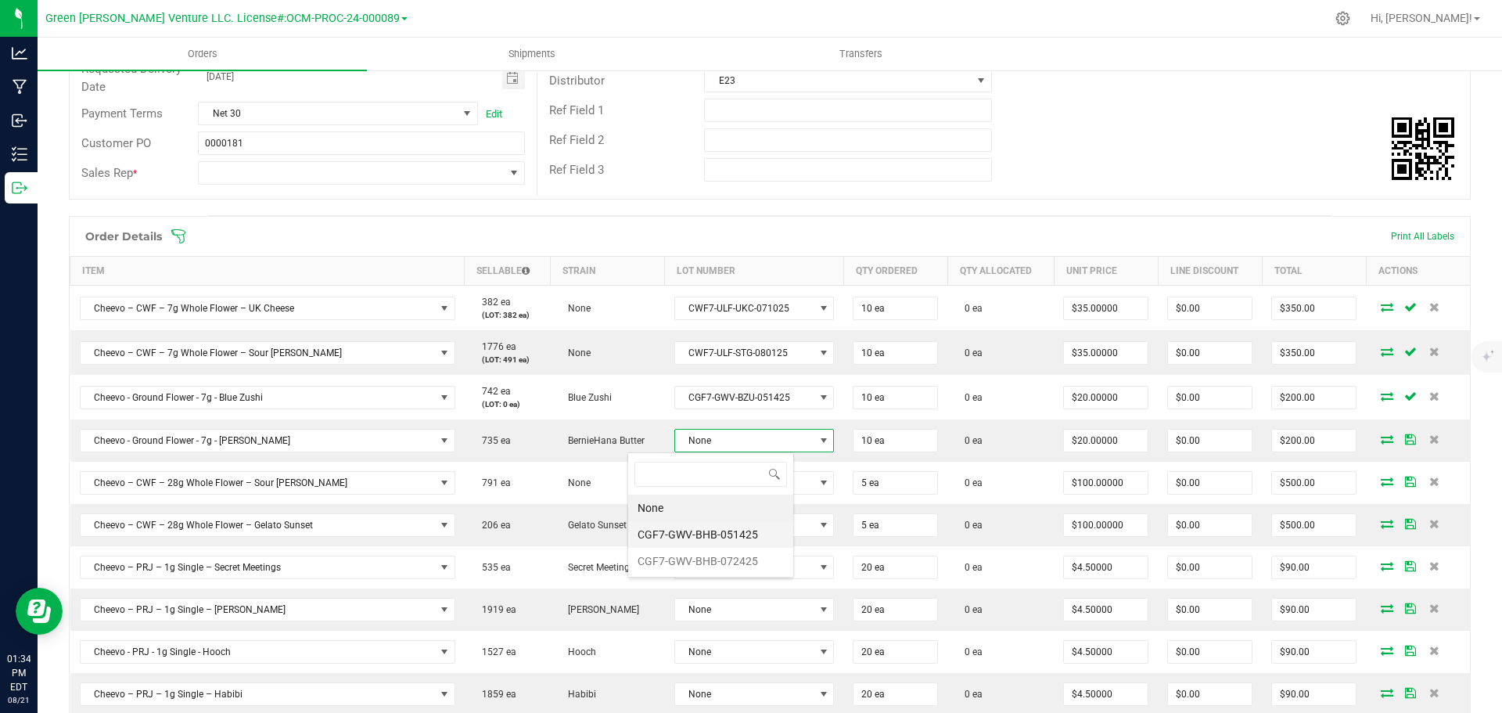
scroll to position [78188, 78044]
click at [707, 532] on li "CGF7-GWV-BHB-051425" at bounding box center [710, 534] width 165 height 27
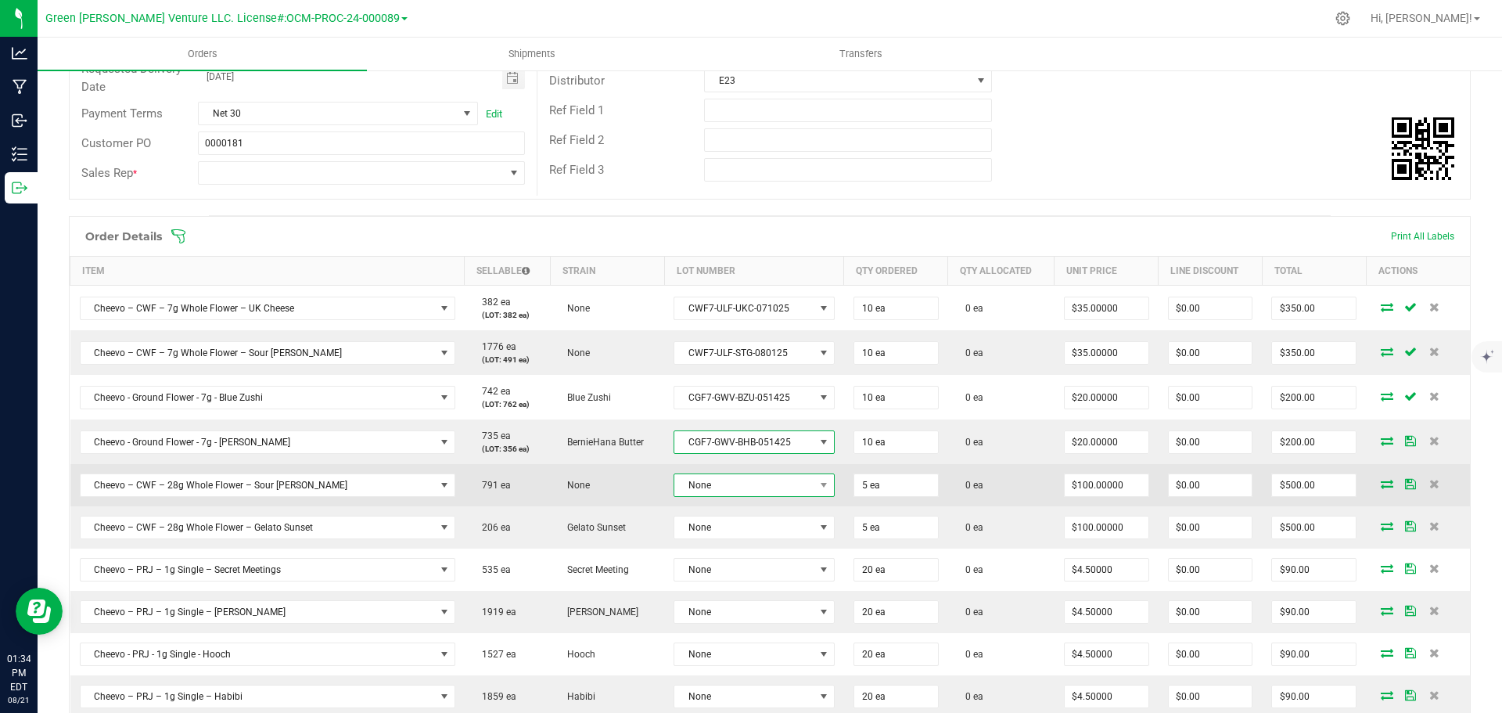
click at [700, 489] on span "None" at bounding box center [744, 485] width 140 height 22
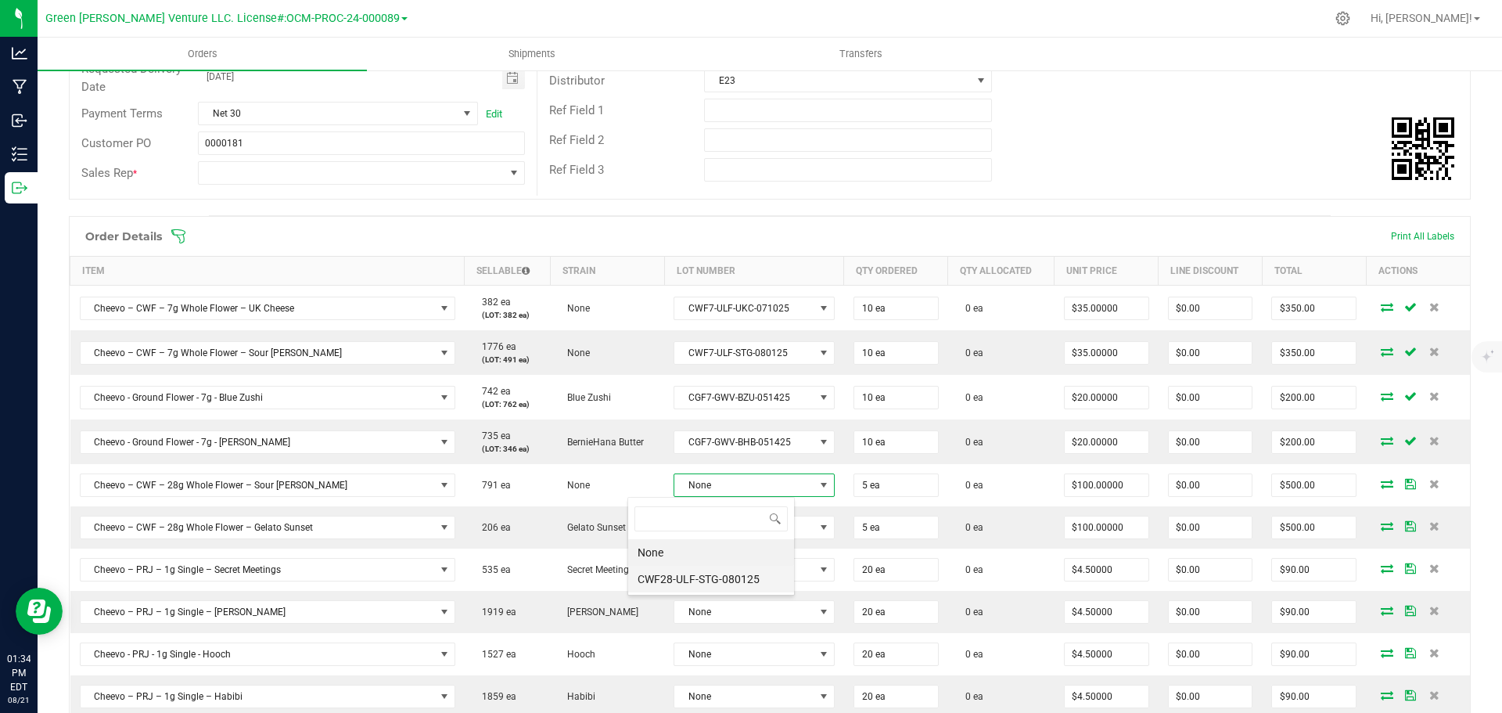
click at [710, 573] on li "CWF28-ULF-STG-080125" at bounding box center [711, 578] width 166 height 27
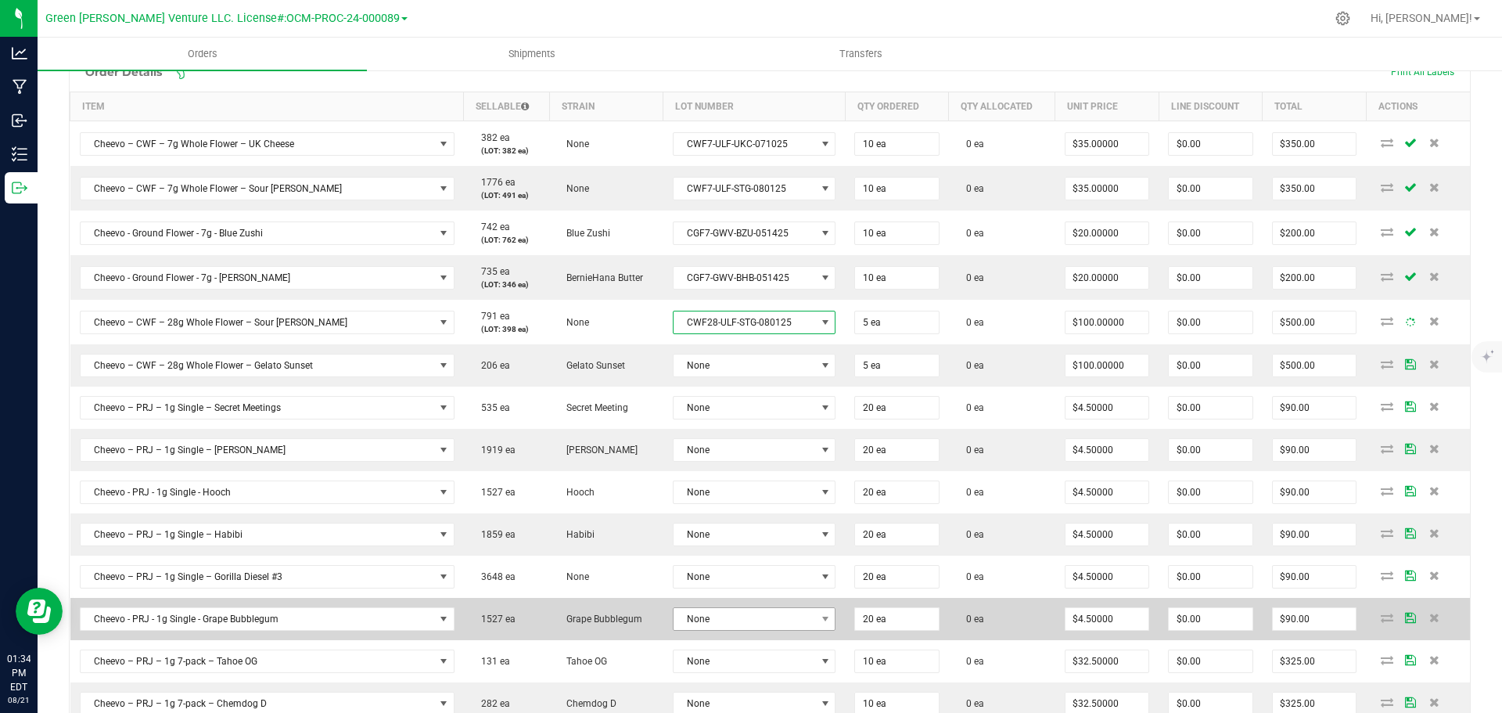
scroll to position [469, 0]
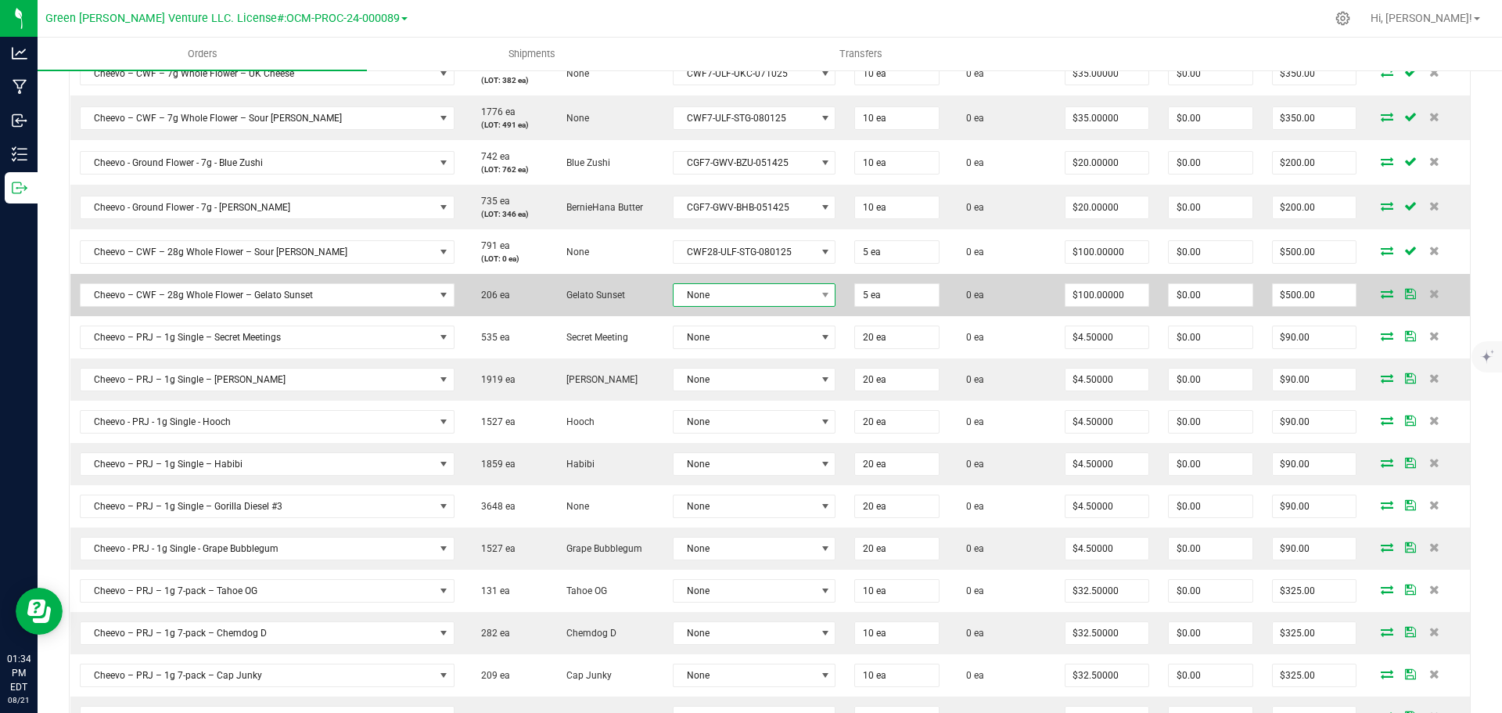
click at [692, 295] on span "None" at bounding box center [744, 295] width 142 height 22
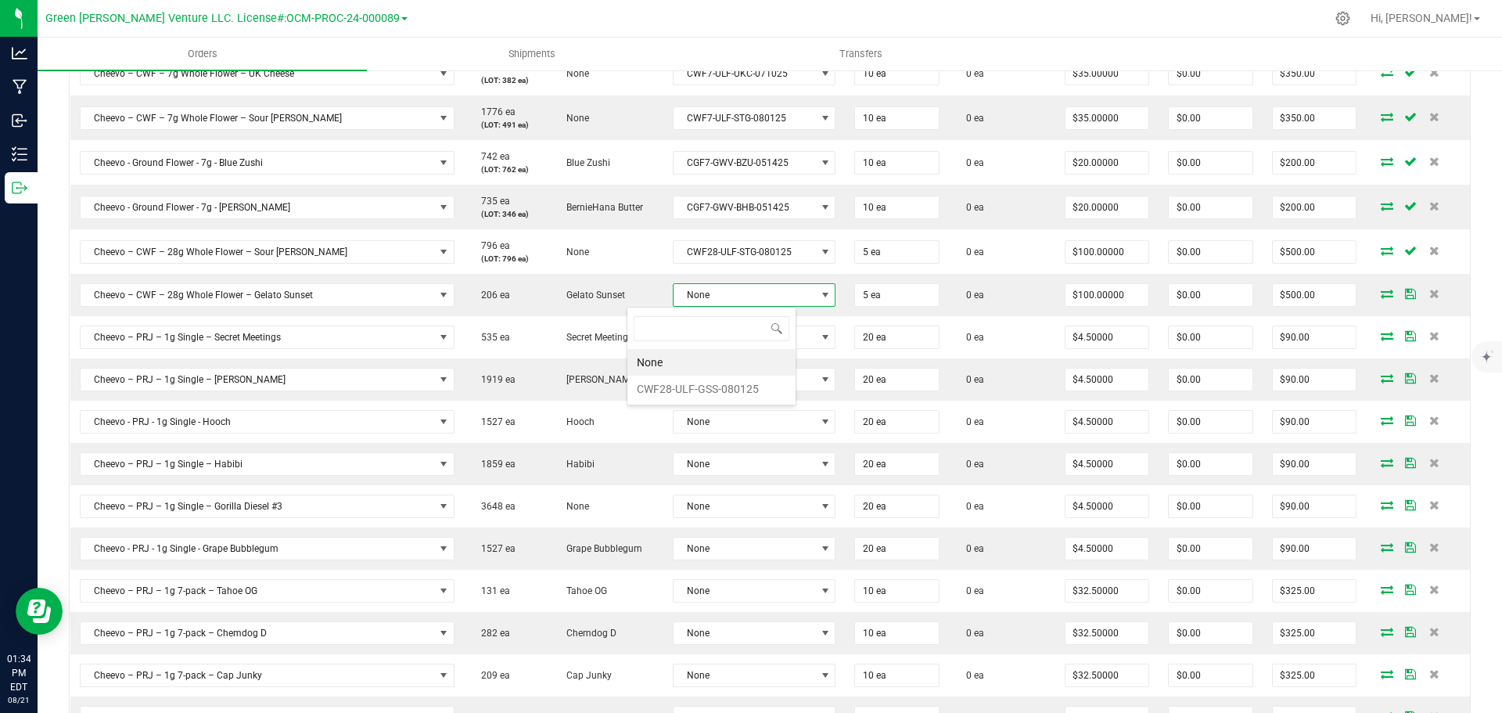
scroll to position [23, 170]
click at [701, 377] on li "CWF28-ULF-GSS-080125" at bounding box center [711, 388] width 168 height 27
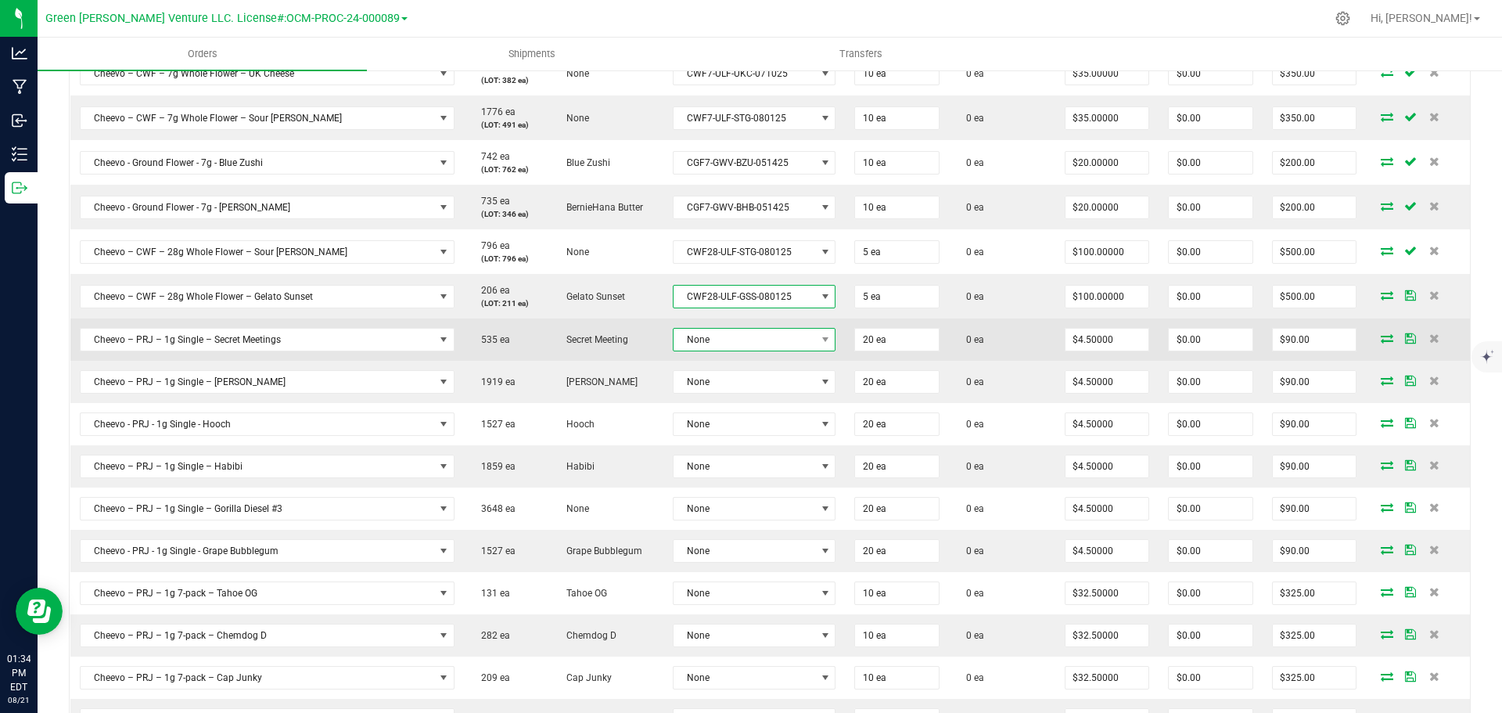
click at [699, 344] on span "None" at bounding box center [744, 339] width 142 height 22
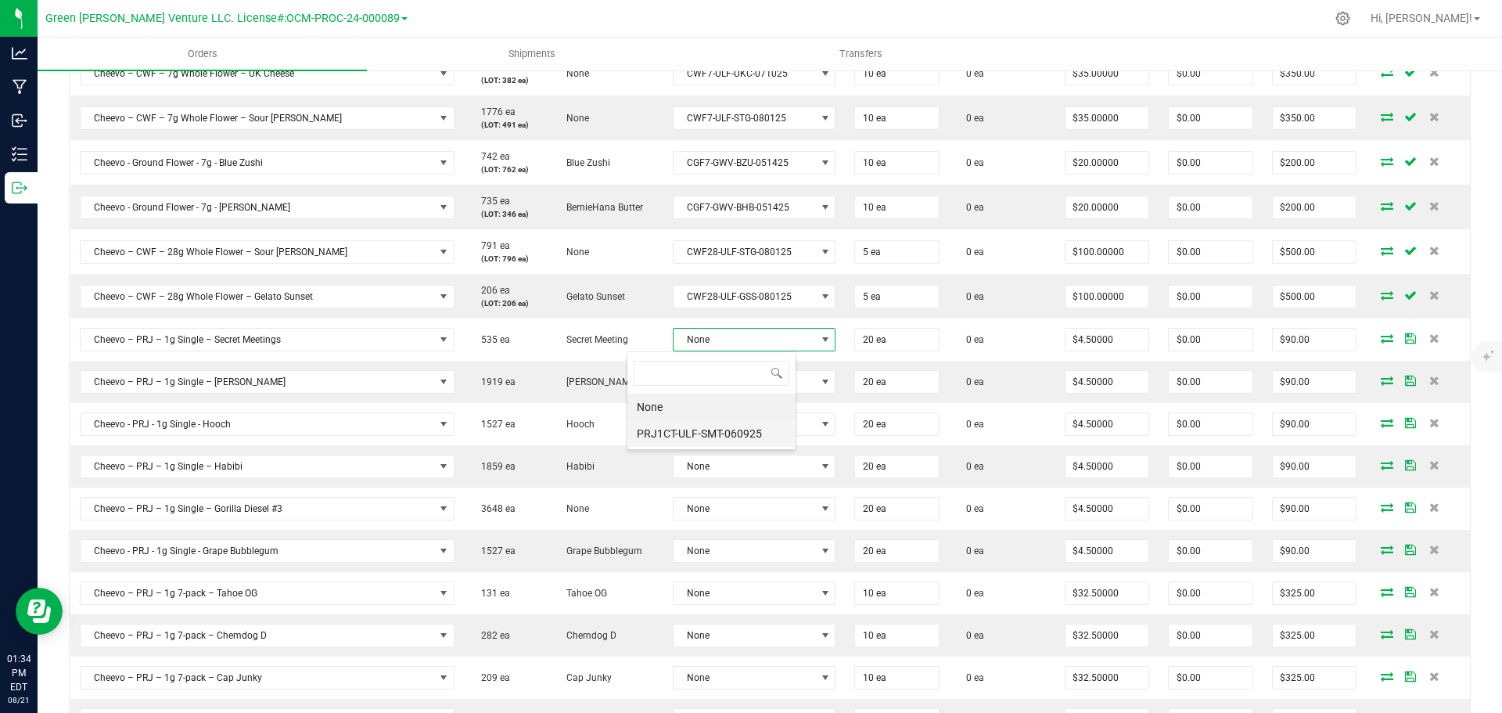
click at [706, 434] on li "PRJ1CT-ULF-SMT-060925" at bounding box center [711, 433] width 168 height 27
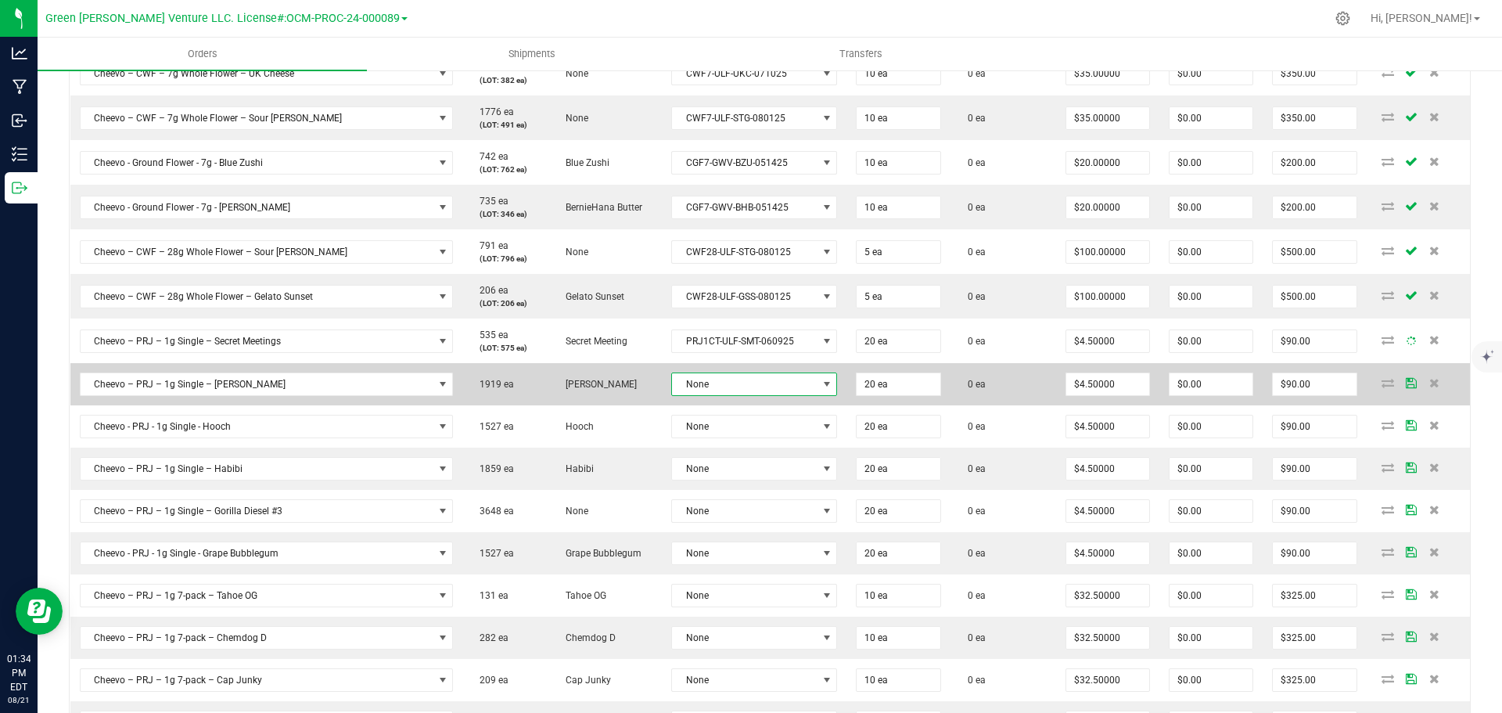
click at [709, 383] on span "None" at bounding box center [744, 384] width 145 height 22
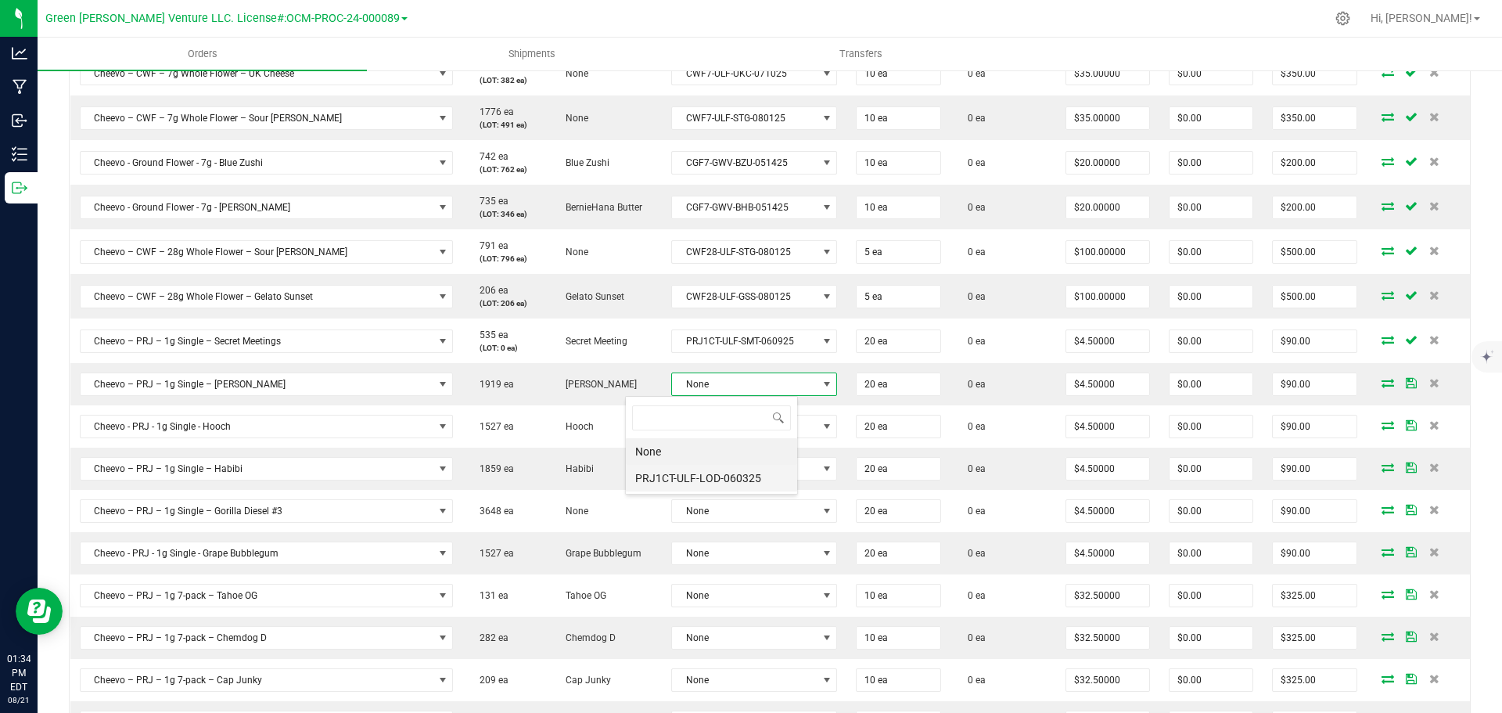
scroll to position [23, 173]
click at [716, 475] on li "PRJ1CT-ULF-LOD-060325" at bounding box center [711, 478] width 171 height 27
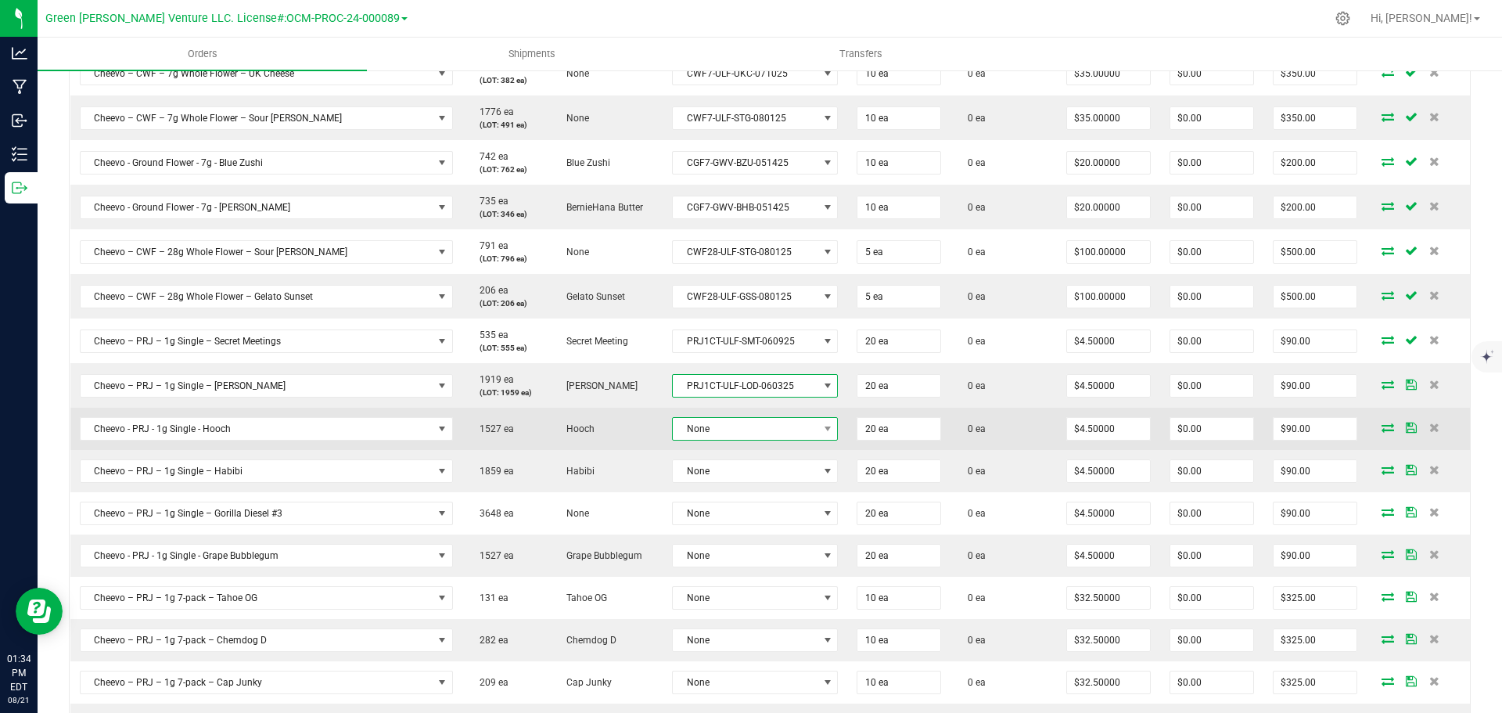
click at [702, 424] on span "None" at bounding box center [745, 429] width 145 height 22
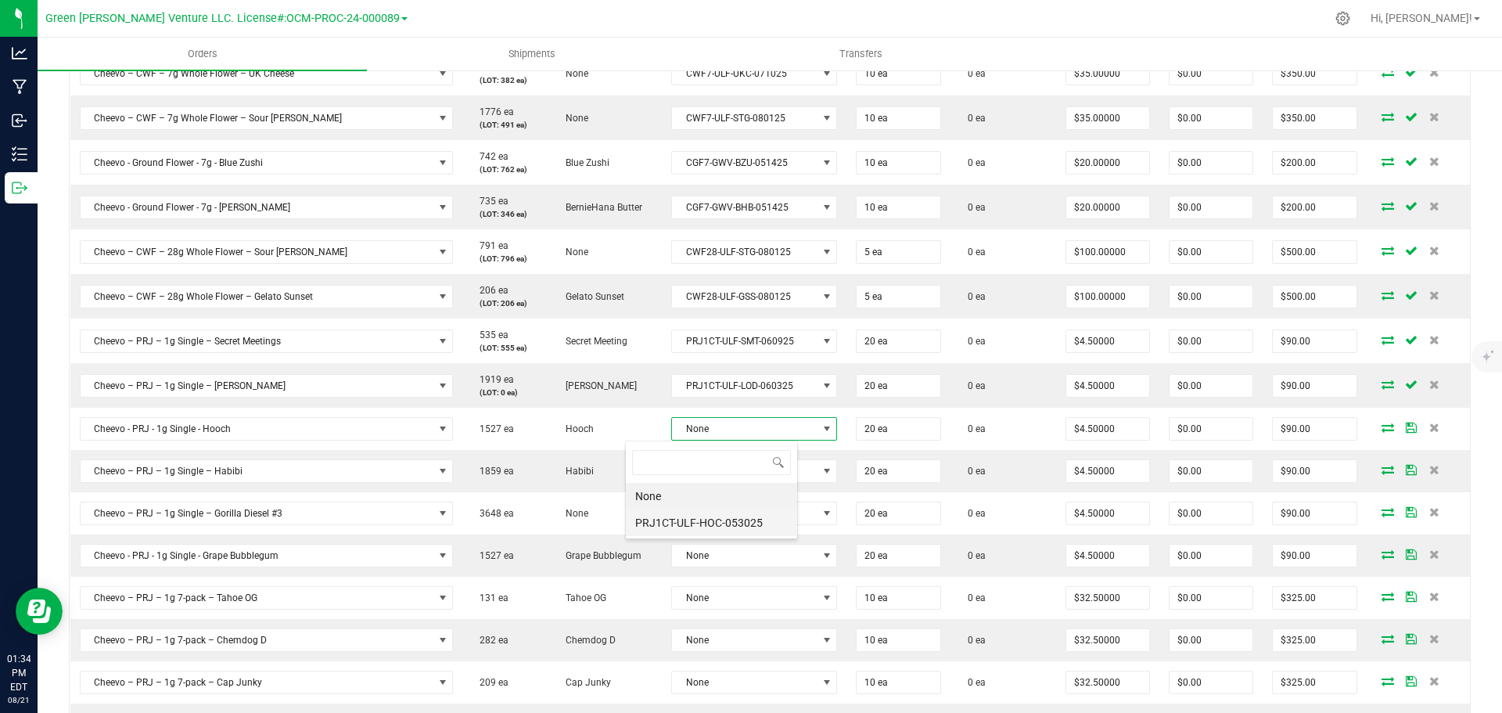
click at [717, 515] on li "PRJ1CT-ULF-HOC-053025" at bounding box center [711, 522] width 171 height 27
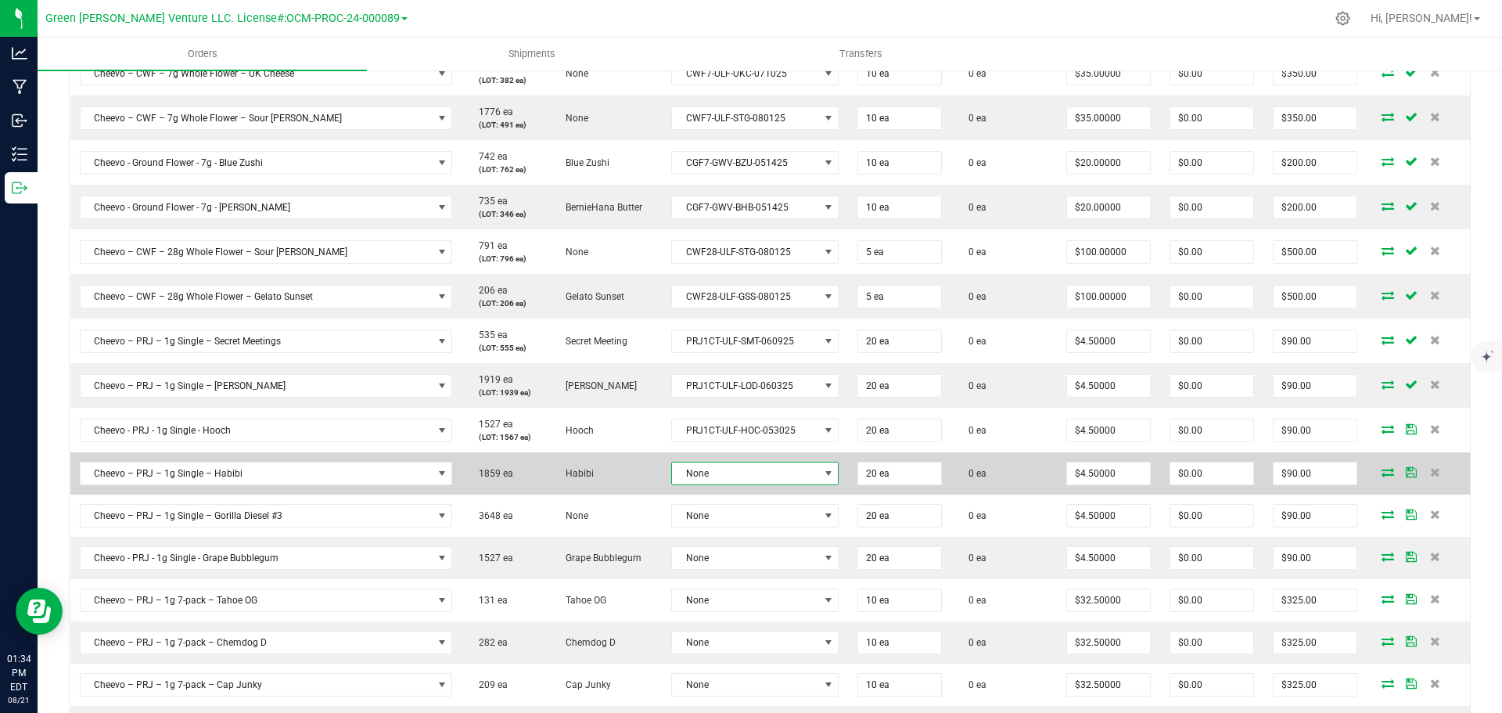
click at [709, 465] on span "None" at bounding box center [745, 473] width 146 height 22
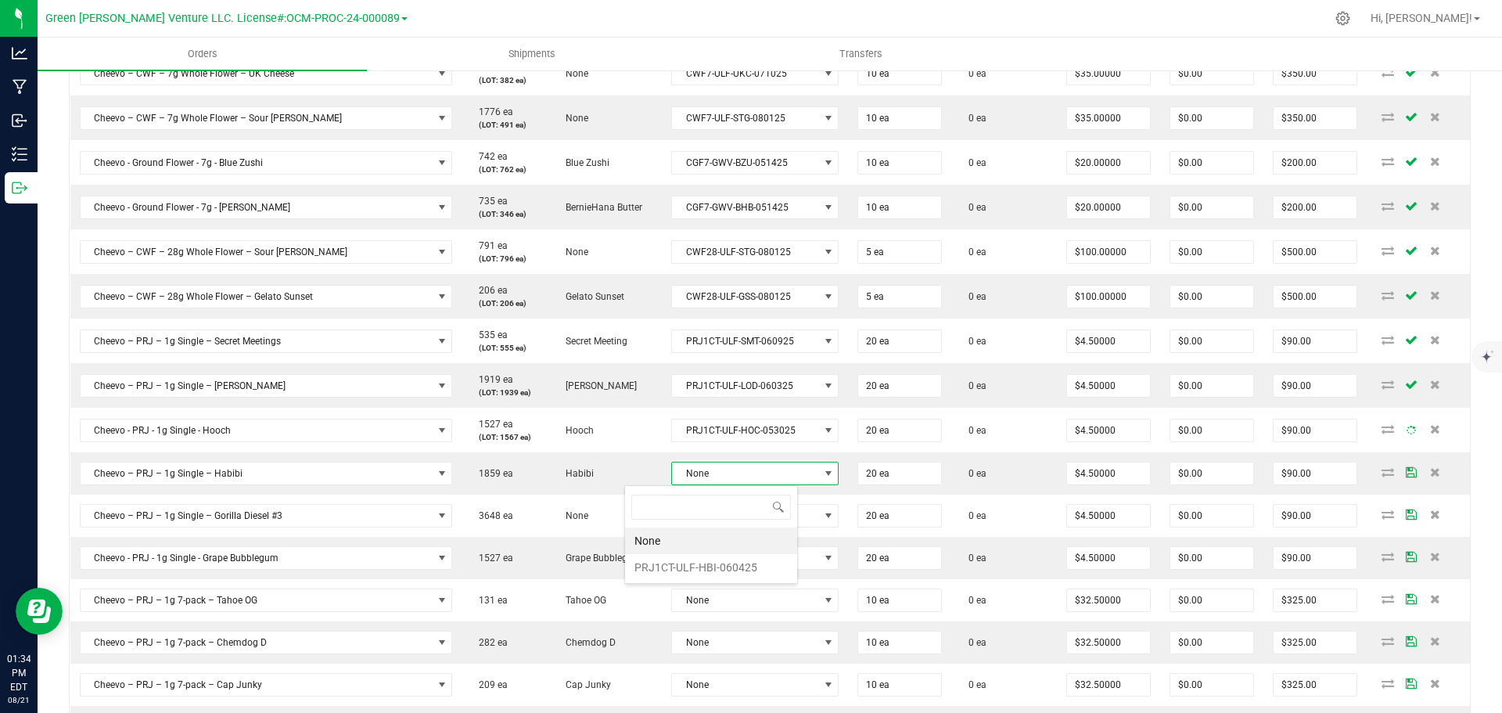
scroll to position [23, 174]
click at [711, 563] on li "PRJ1CT-ULF-HBI-060425" at bounding box center [711, 567] width 172 height 27
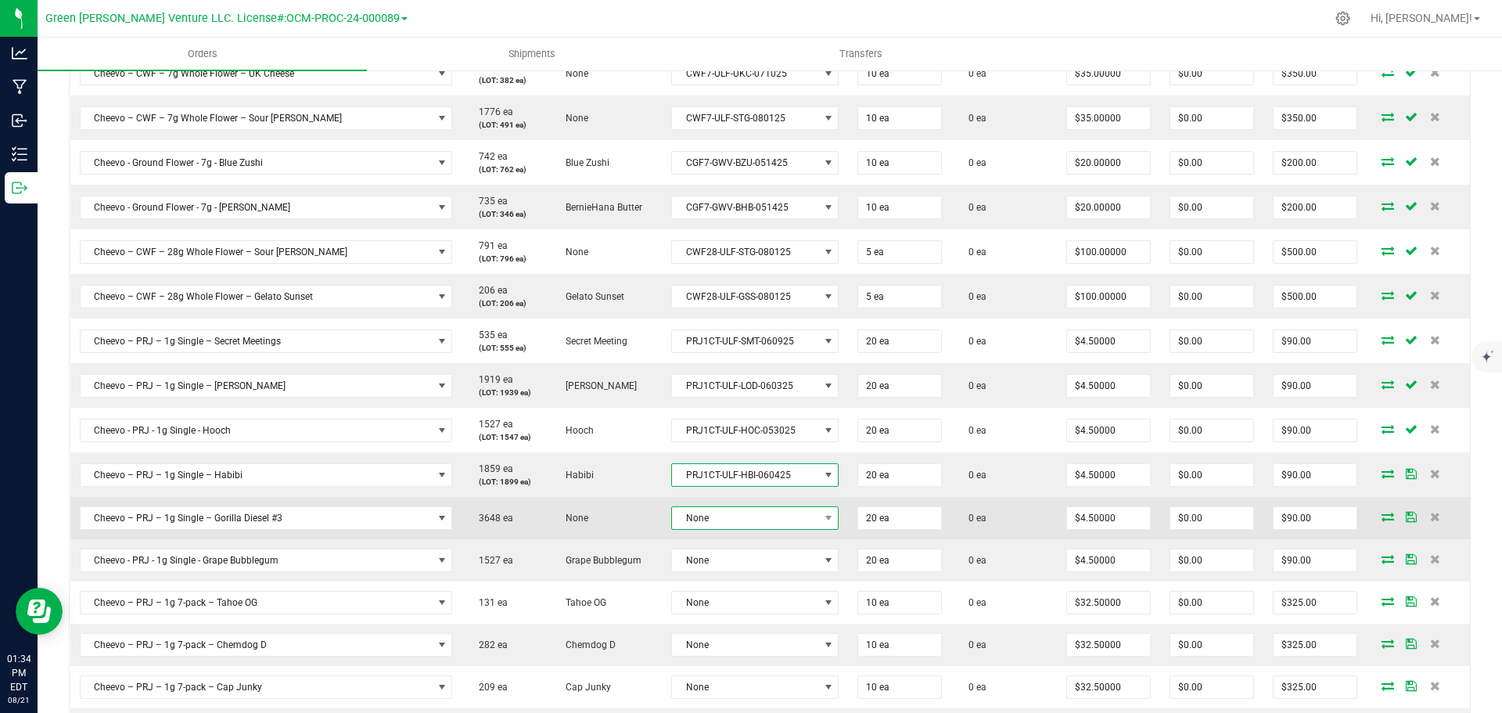
click at [700, 519] on span "None" at bounding box center [745, 518] width 146 height 22
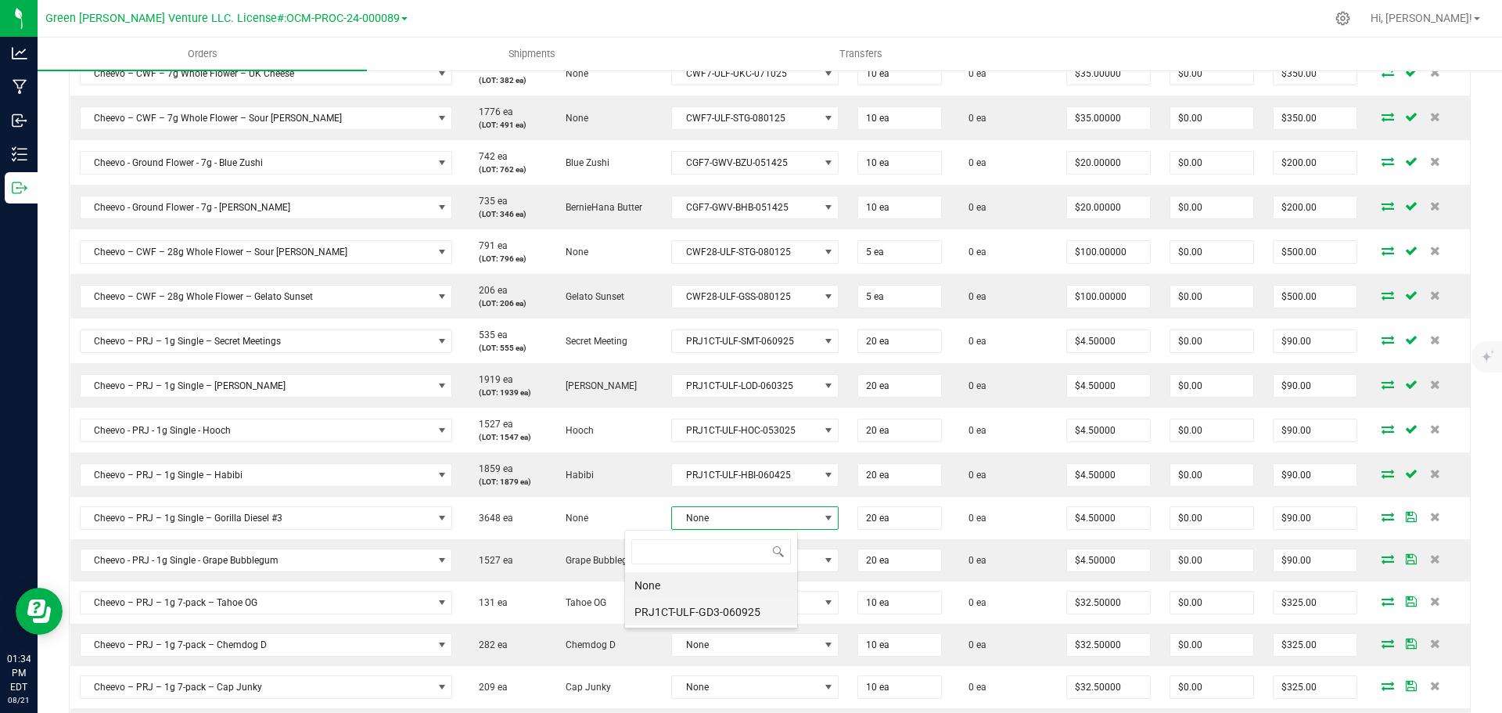
click at [707, 611] on li "PRJ1CT-ULF-GD3-060925" at bounding box center [711, 611] width 172 height 27
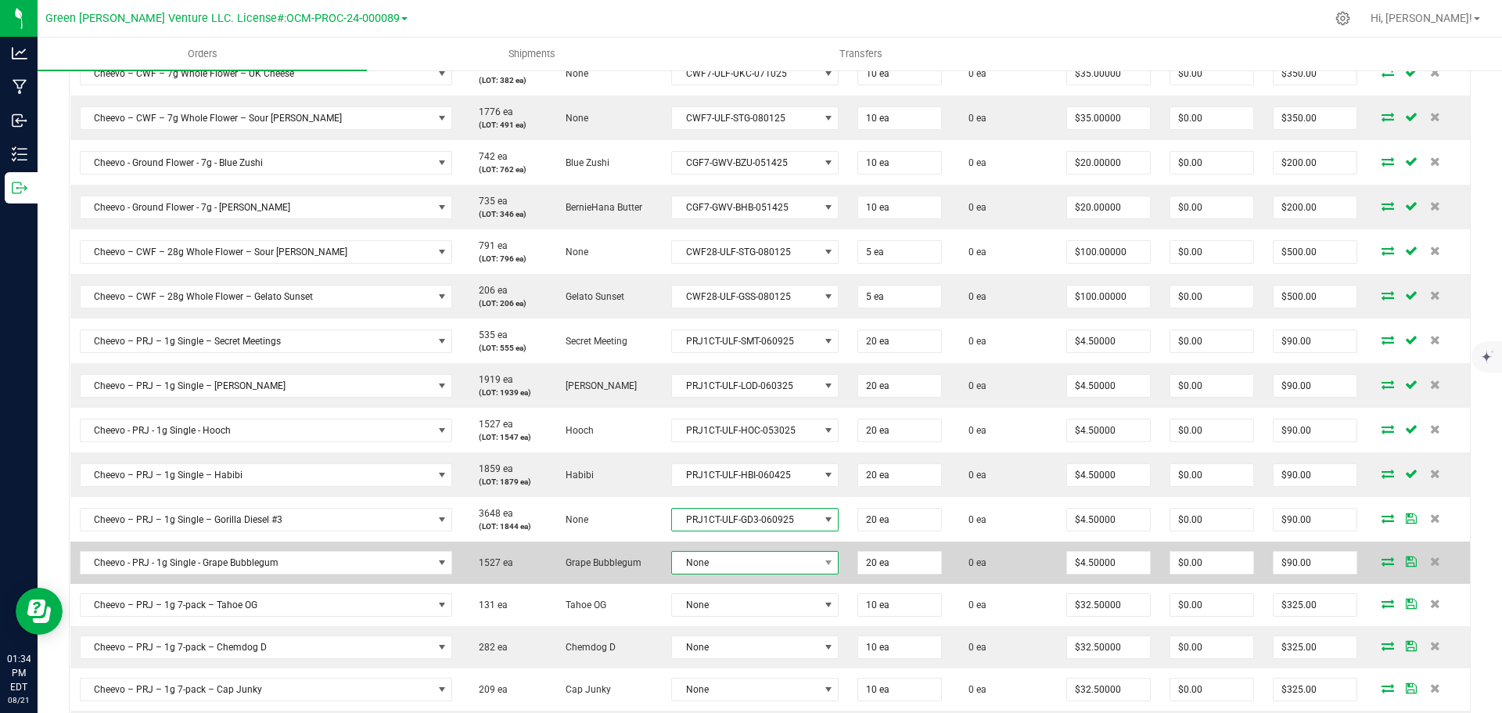
click at [706, 555] on span "None" at bounding box center [745, 562] width 146 height 22
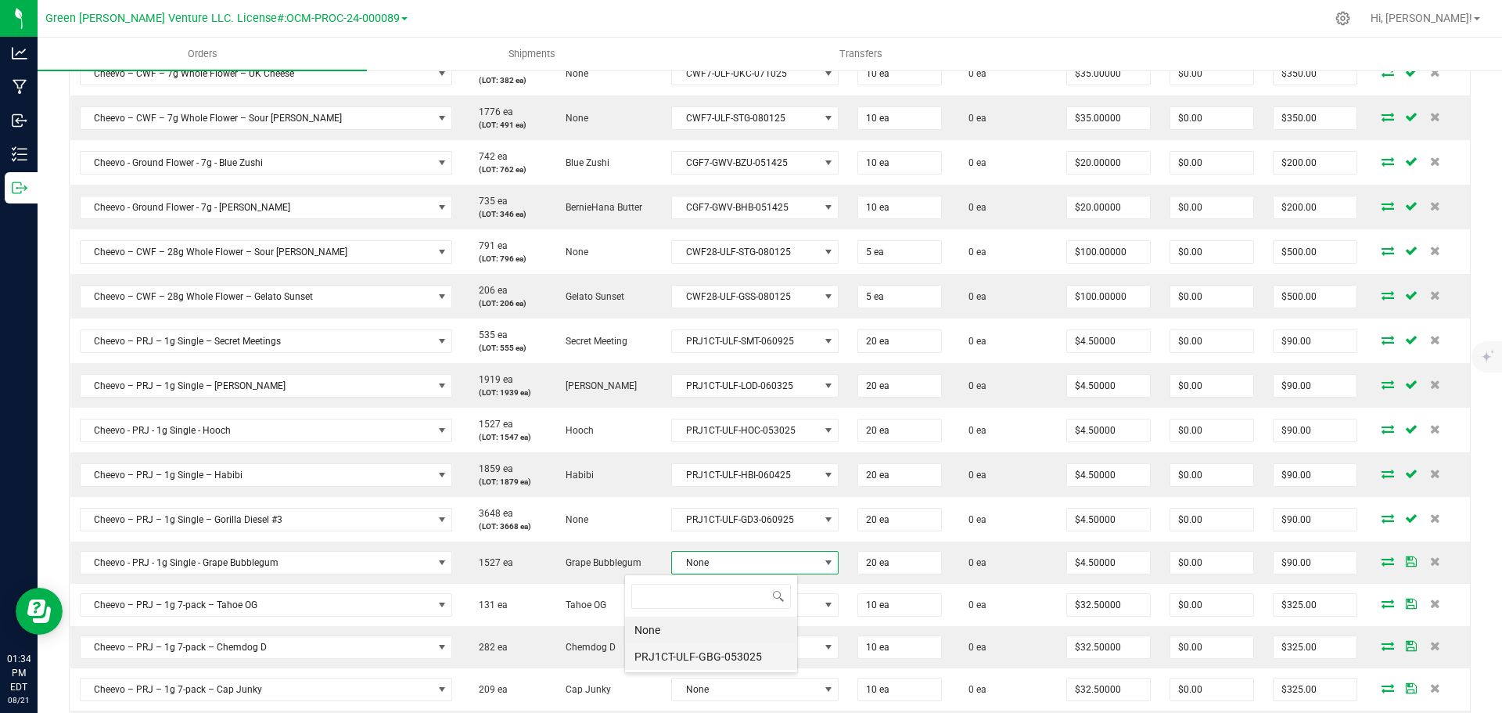
click at [712, 654] on li "PRJ1CT-ULF-GBG-053025" at bounding box center [711, 656] width 172 height 27
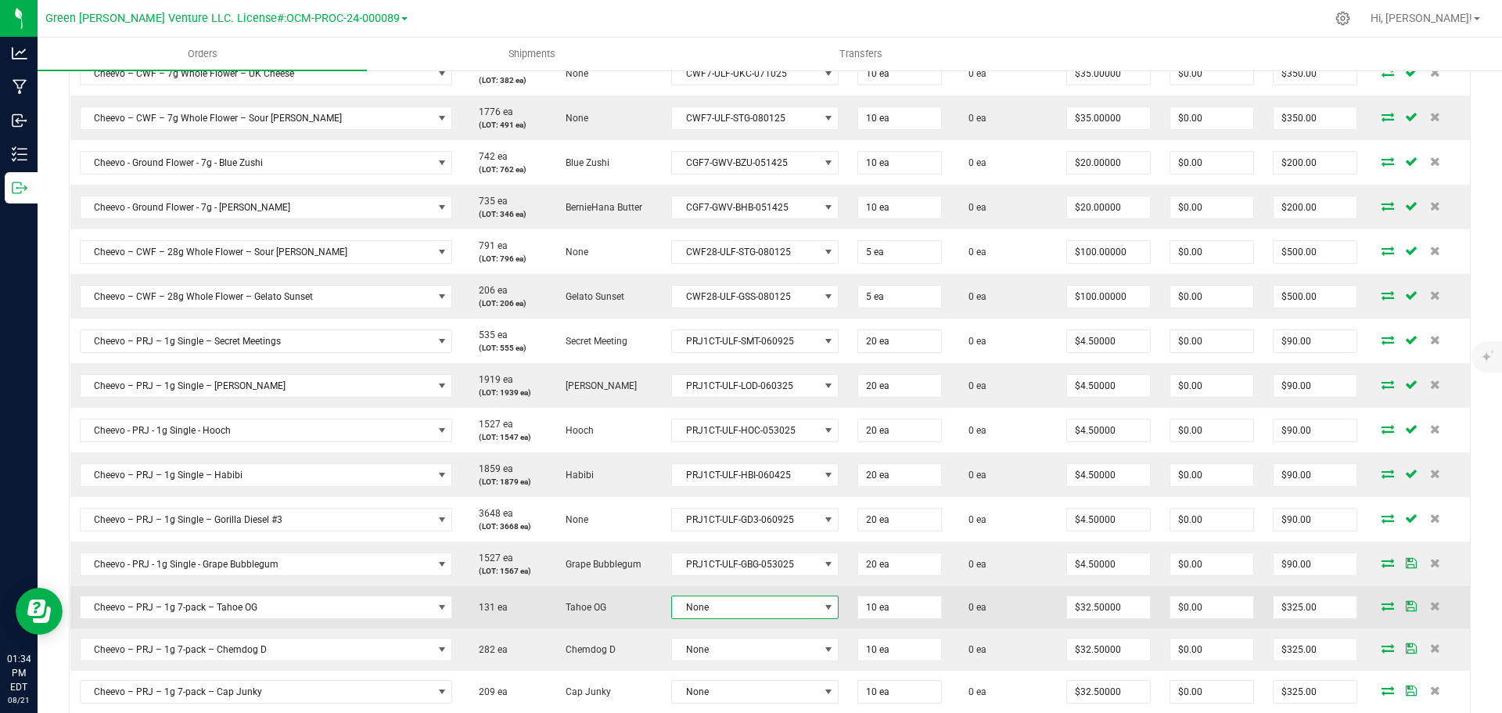
click at [709, 608] on span "None" at bounding box center [745, 607] width 146 height 22
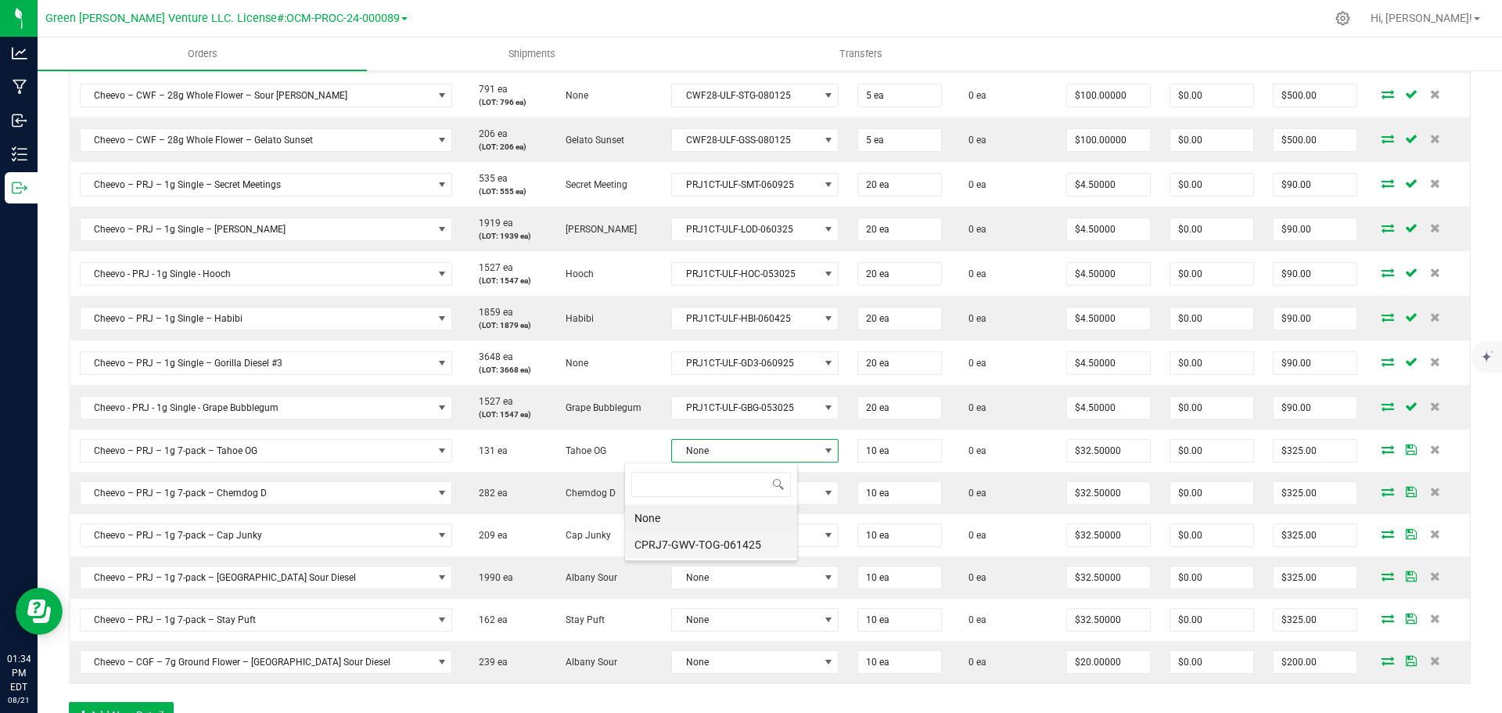
click at [698, 547] on li "CPRJ7-GWV-TOG-061425" at bounding box center [711, 544] width 172 height 27
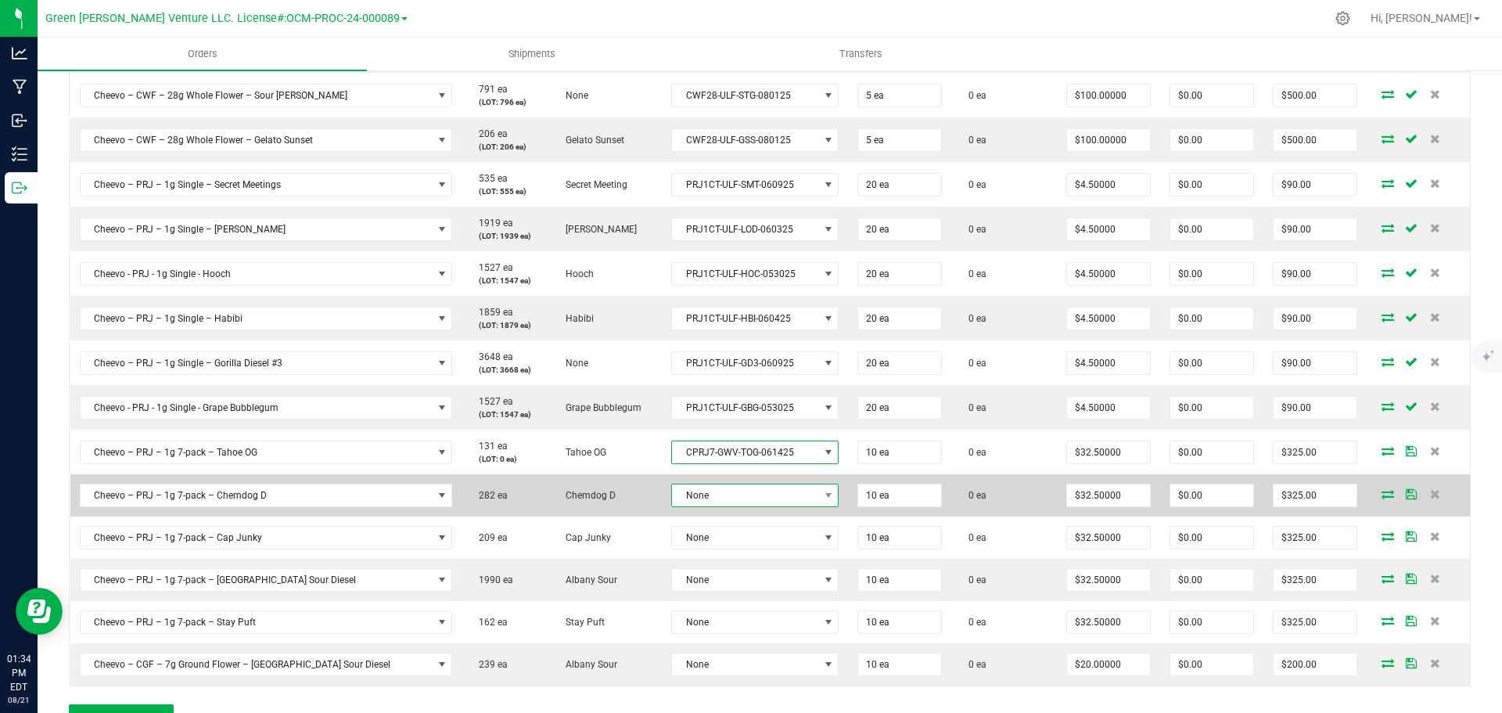
click at [698, 497] on span "None" at bounding box center [745, 495] width 146 height 22
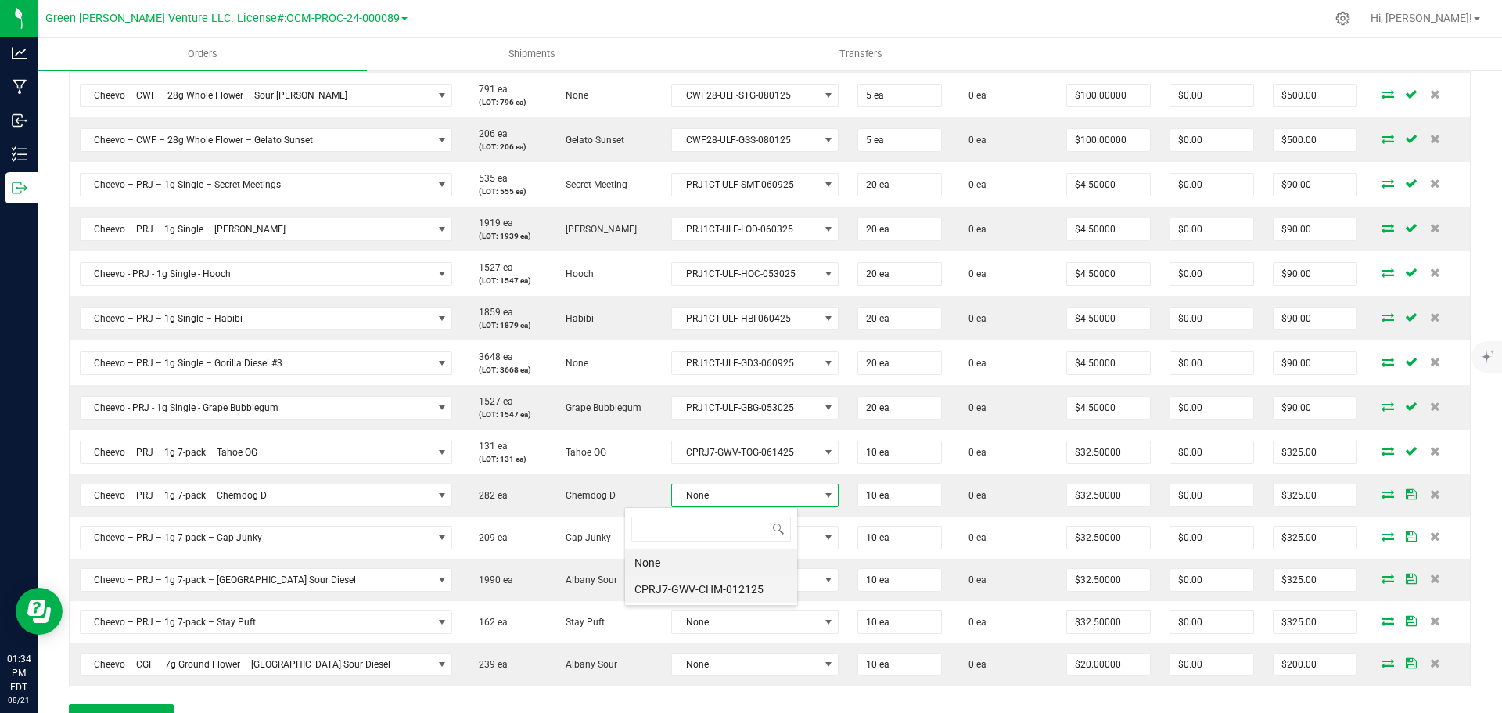
click at [702, 585] on li "CPRJ7-GWV-CHM-012125" at bounding box center [711, 589] width 172 height 27
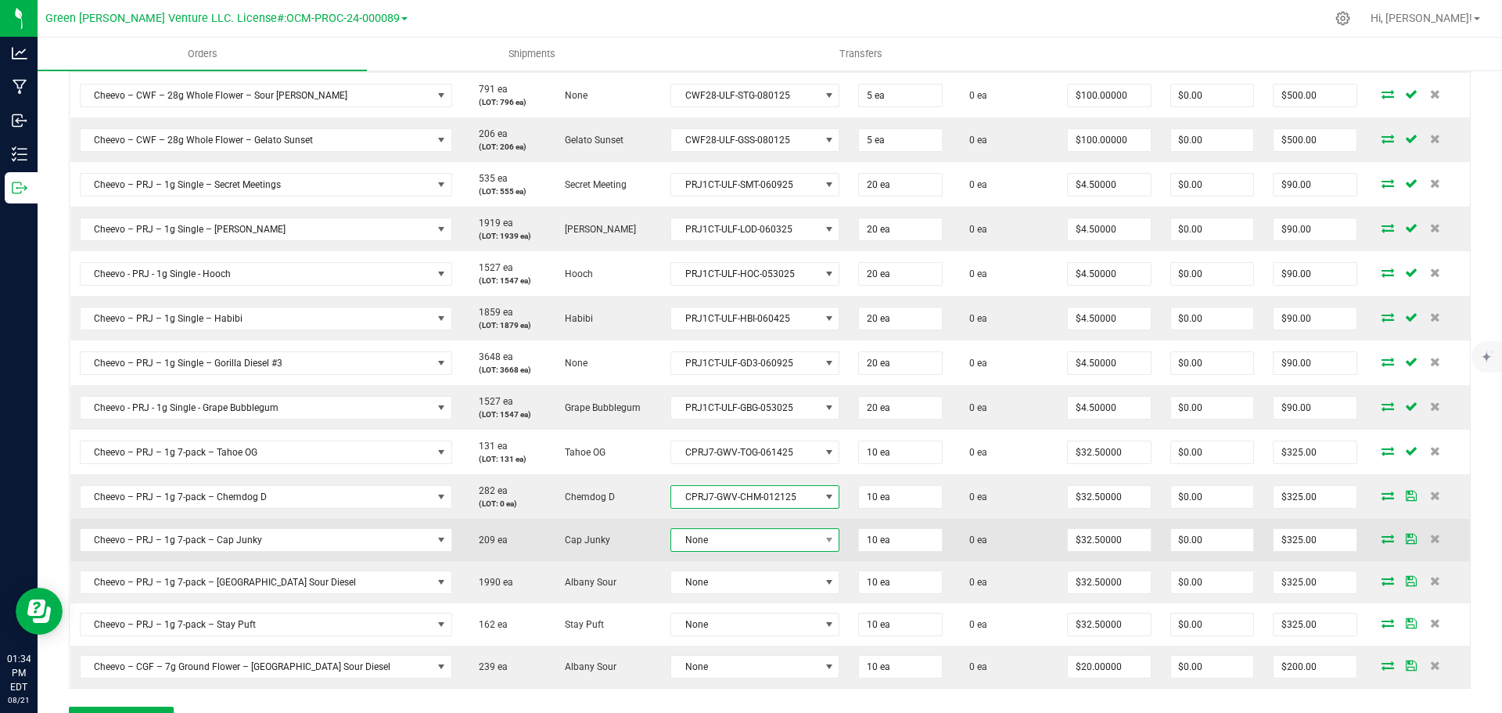
click at [706, 548] on span "None" at bounding box center [745, 540] width 148 height 22
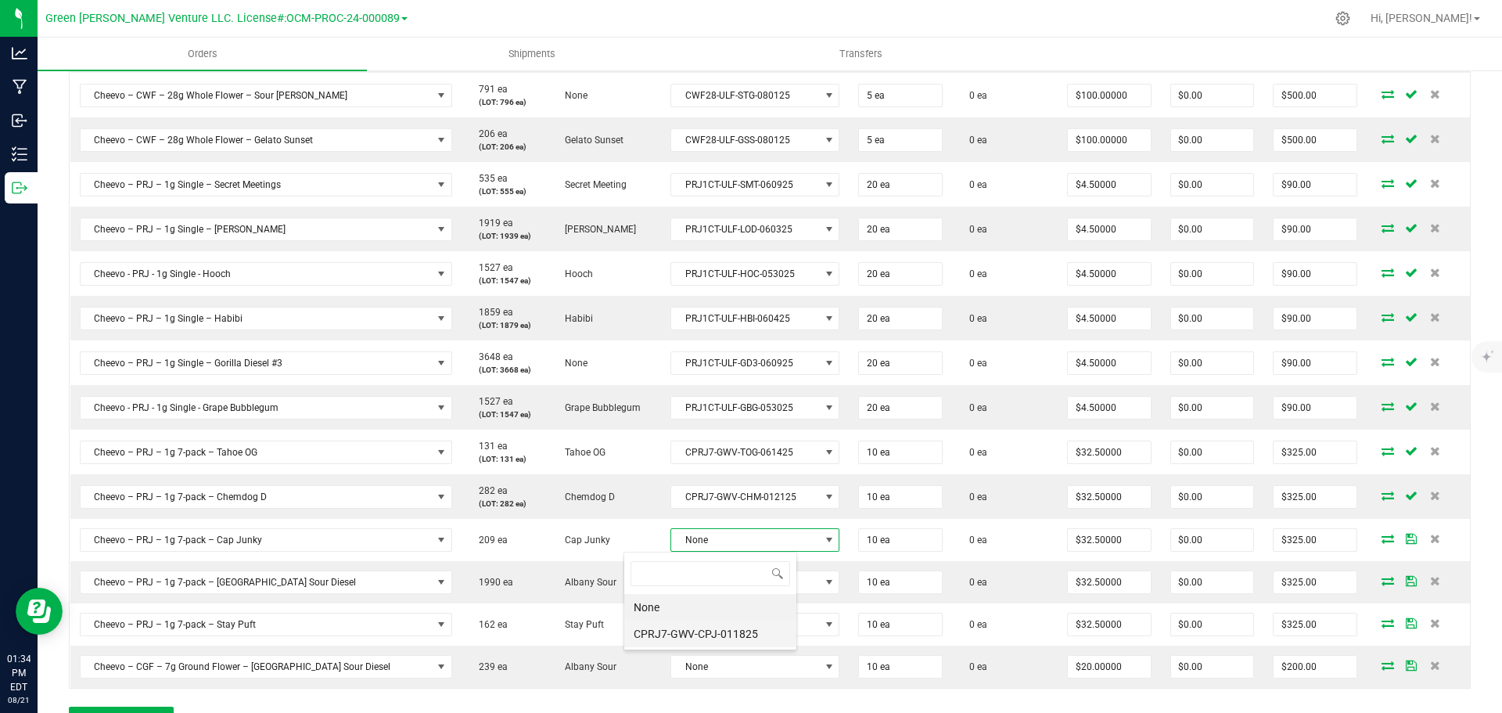
click at [714, 635] on li "CPRJ7-GWV-CPJ-011825" at bounding box center [710, 633] width 172 height 27
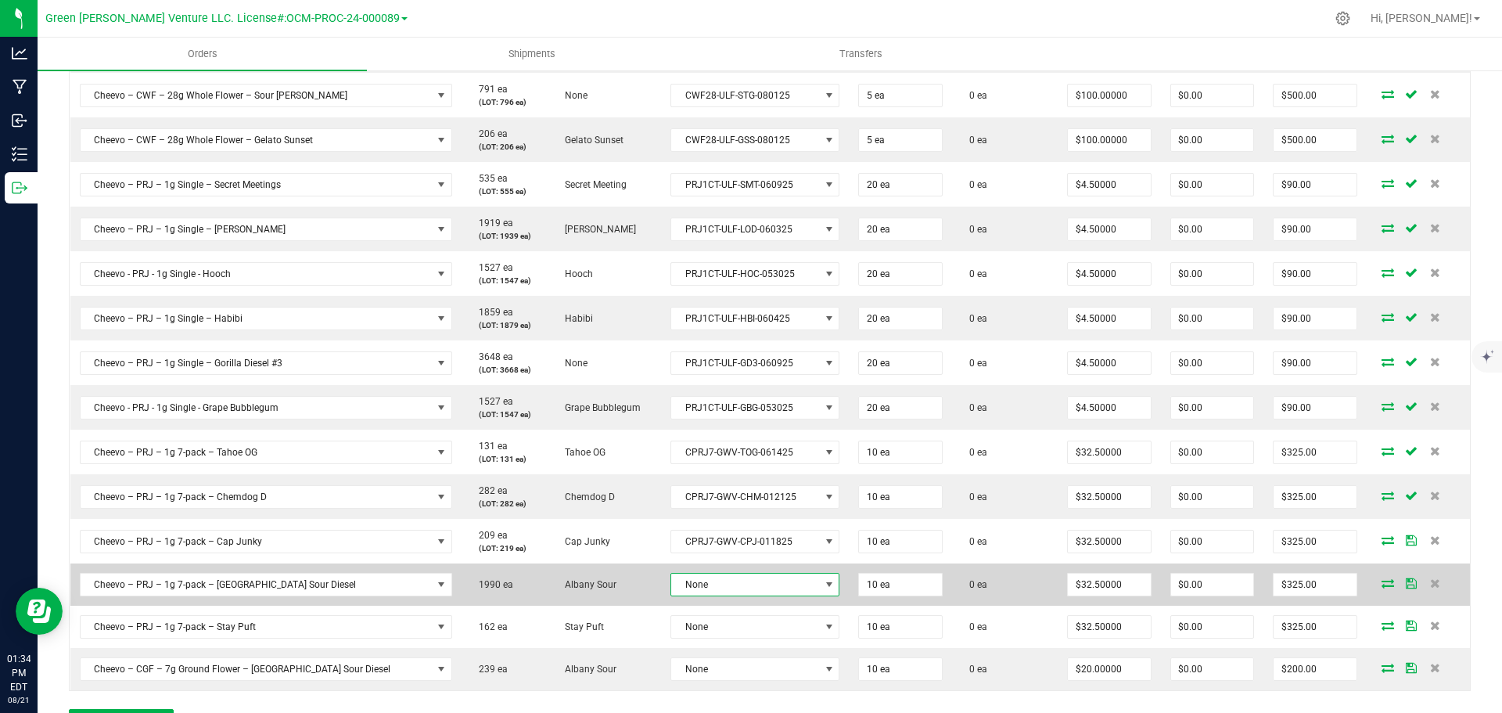
click at [713, 593] on span "None" at bounding box center [745, 584] width 148 height 22
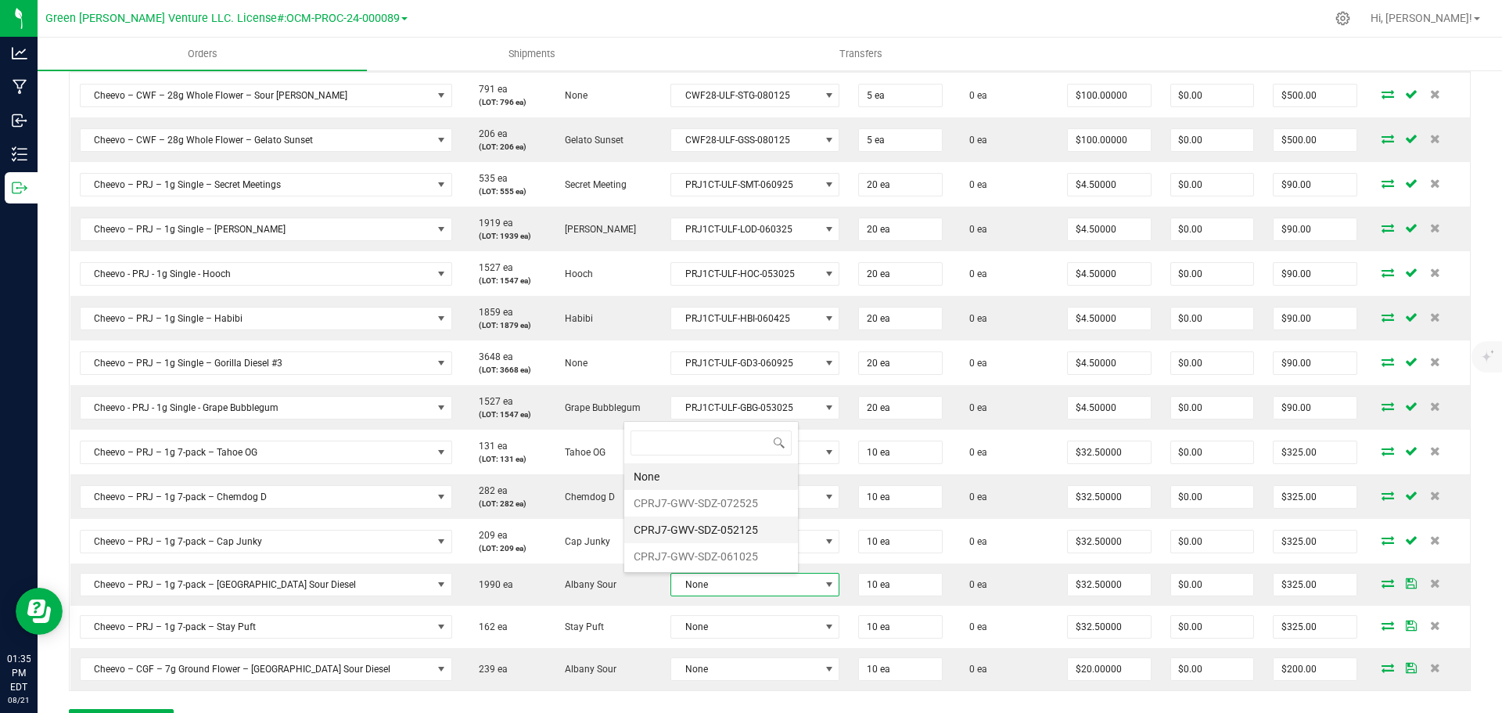
click at [705, 529] on li "CPRJ7-GWV-SDZ-052125" at bounding box center [711, 529] width 174 height 27
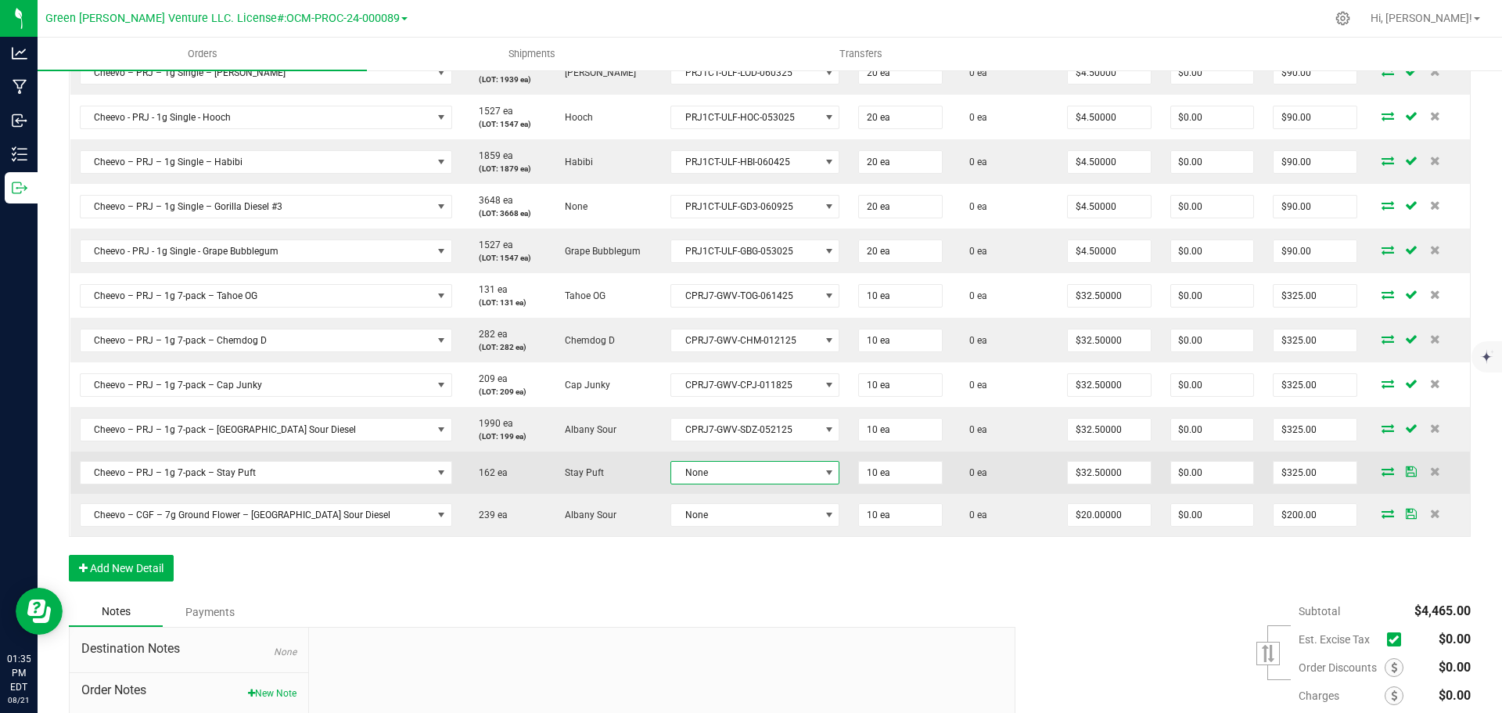
click at [706, 471] on span "None" at bounding box center [745, 472] width 148 height 22
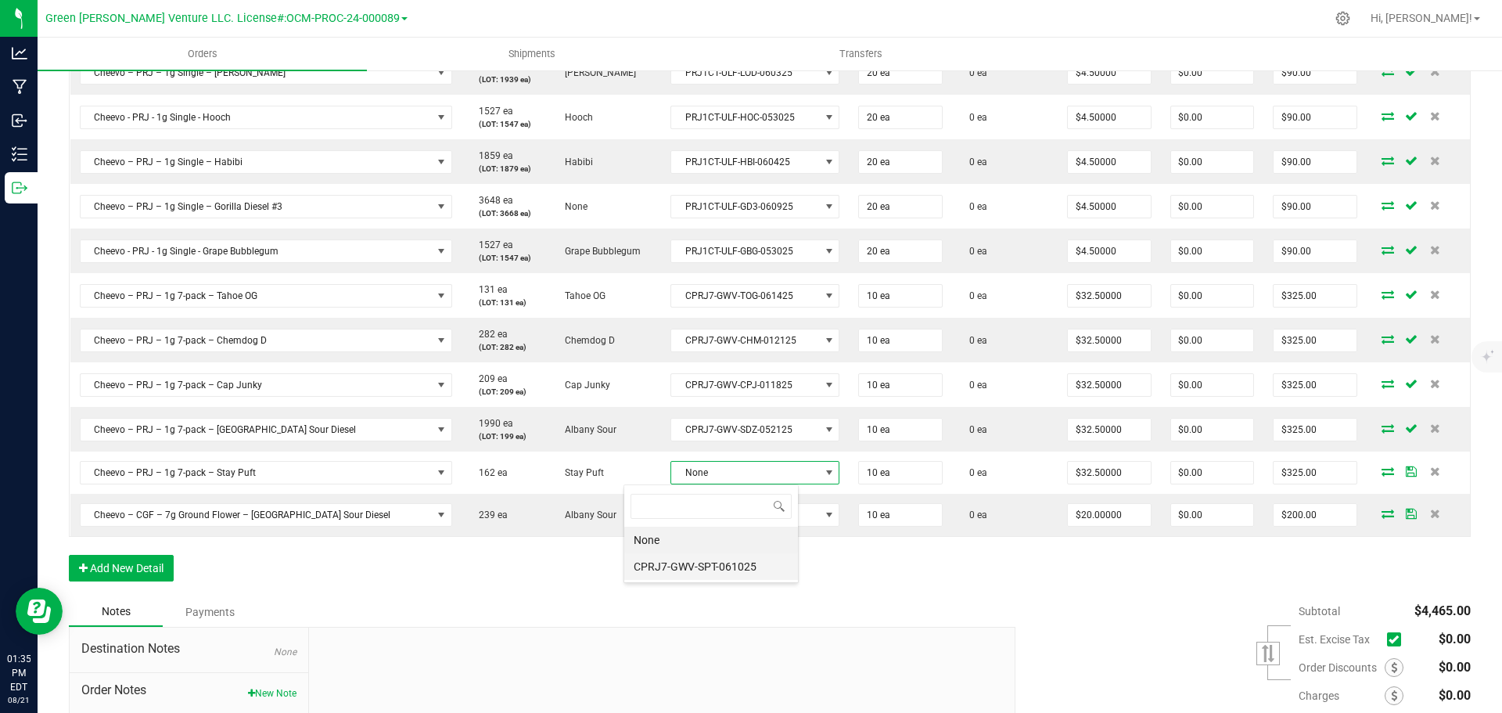
click at [706, 563] on li "CPRJ7-GWV-SPT-061025" at bounding box center [711, 566] width 174 height 27
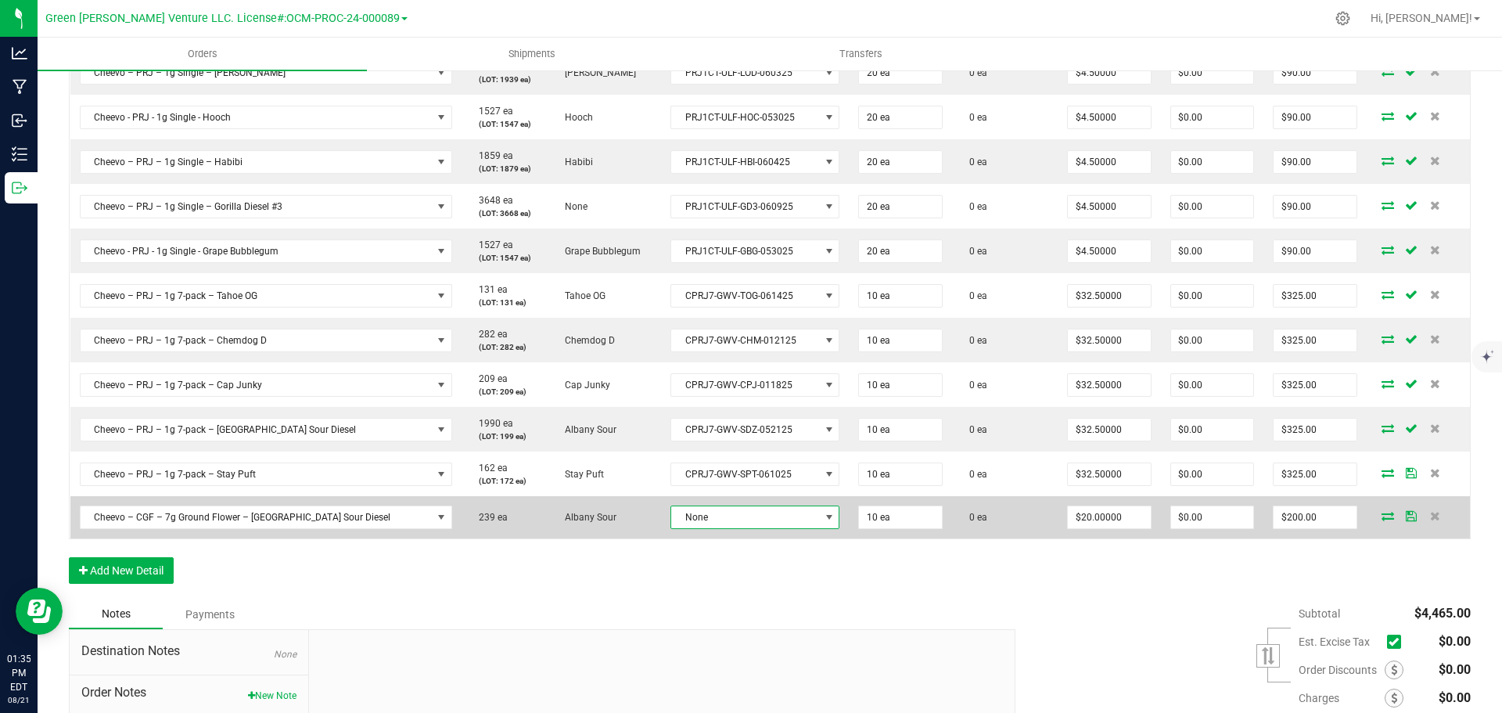
click at [696, 522] on span "None" at bounding box center [745, 517] width 148 height 22
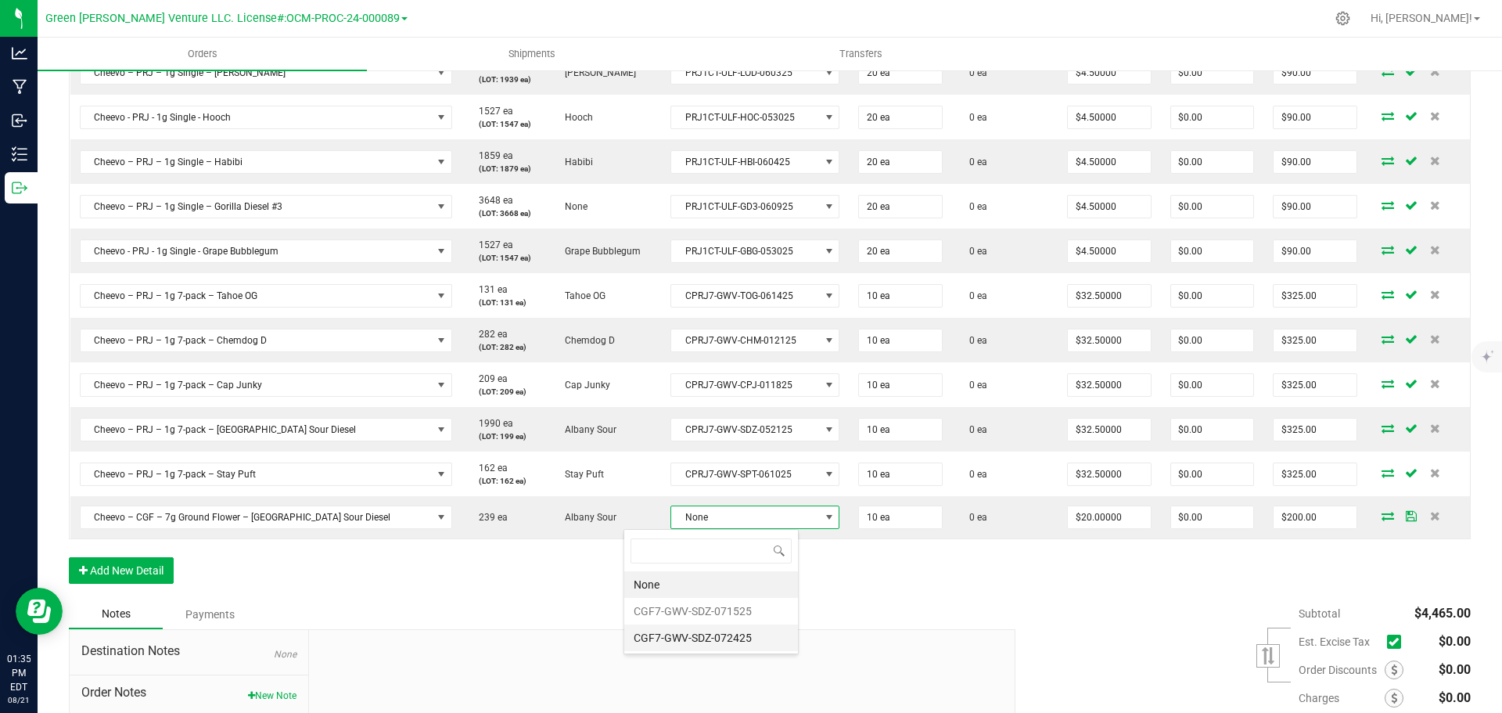
click at [707, 637] on li "CGF7-GWV-SDZ-072425" at bounding box center [711, 637] width 174 height 27
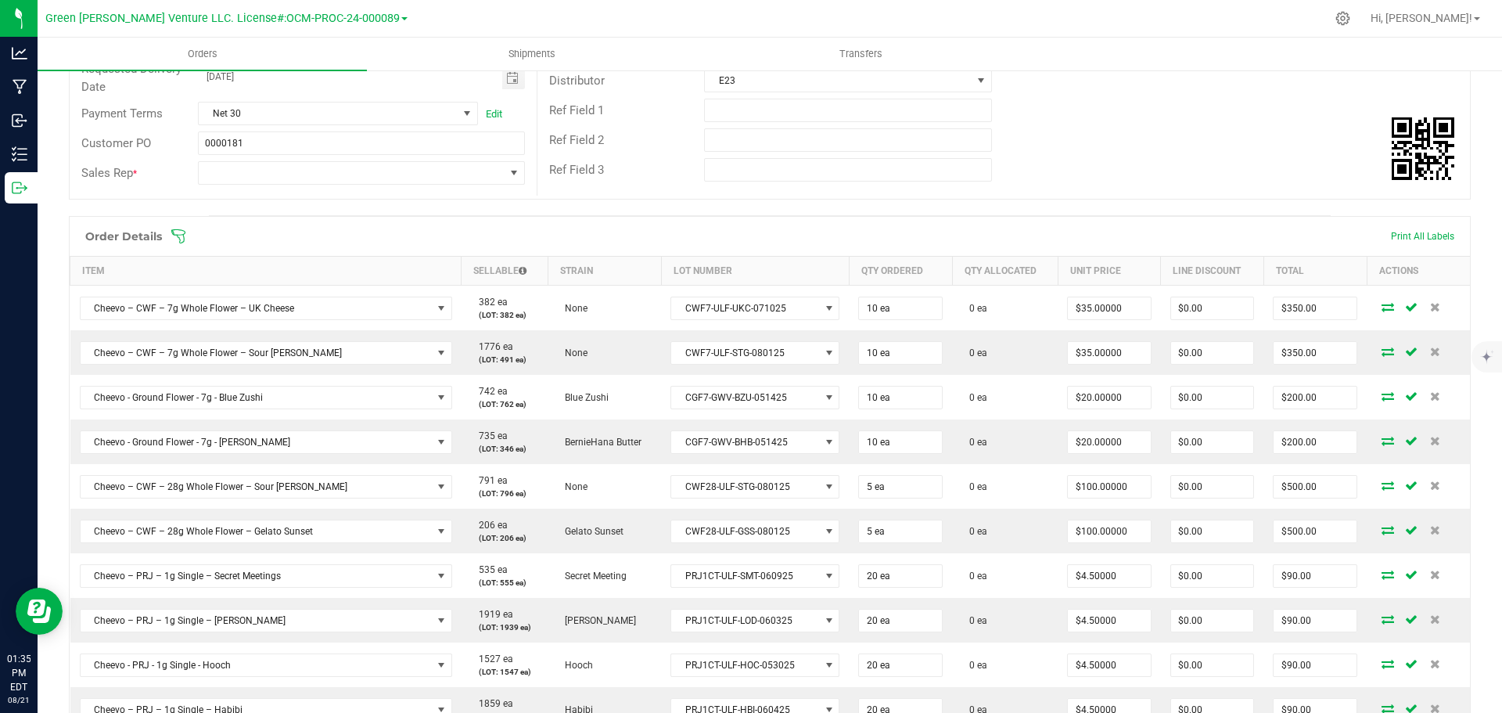
click at [180, 235] on icon at bounding box center [179, 236] width 16 height 16
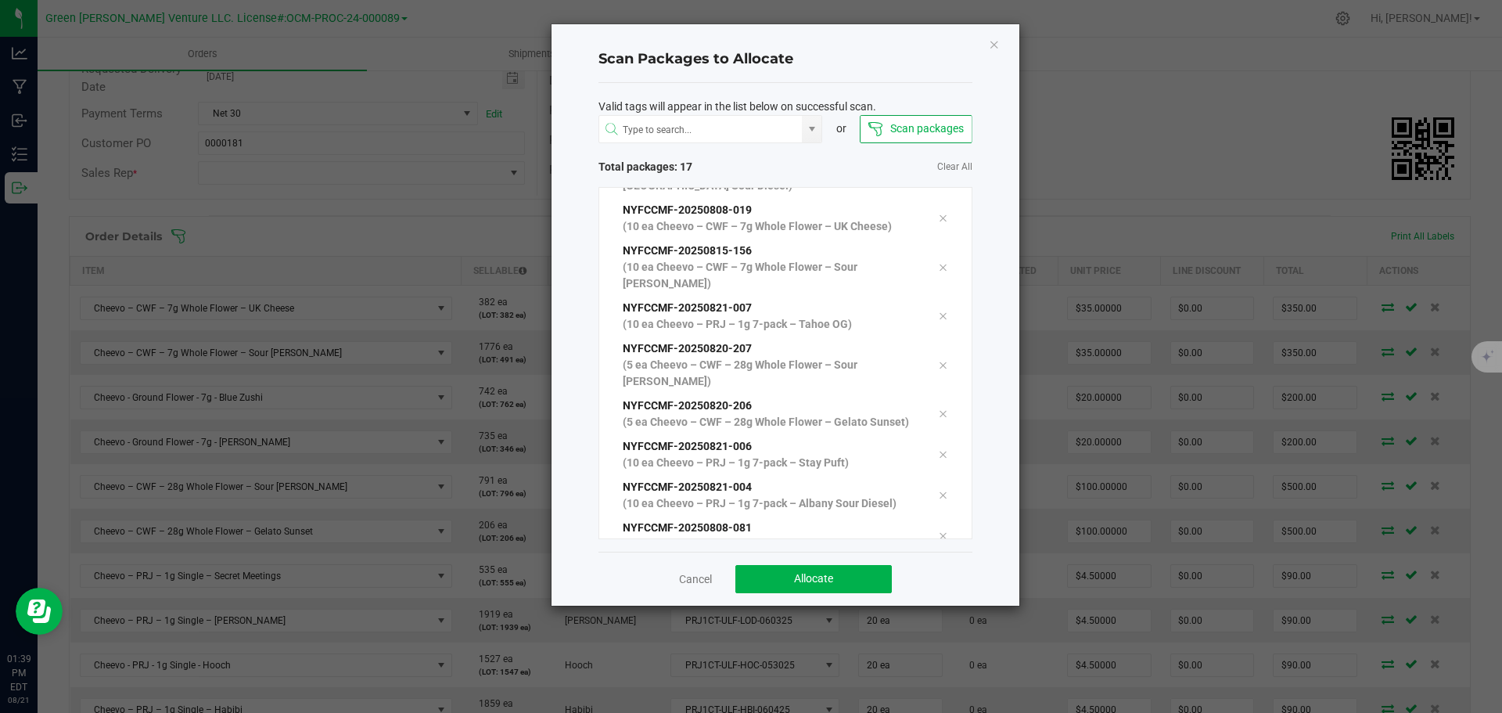
scroll to position [429, 0]
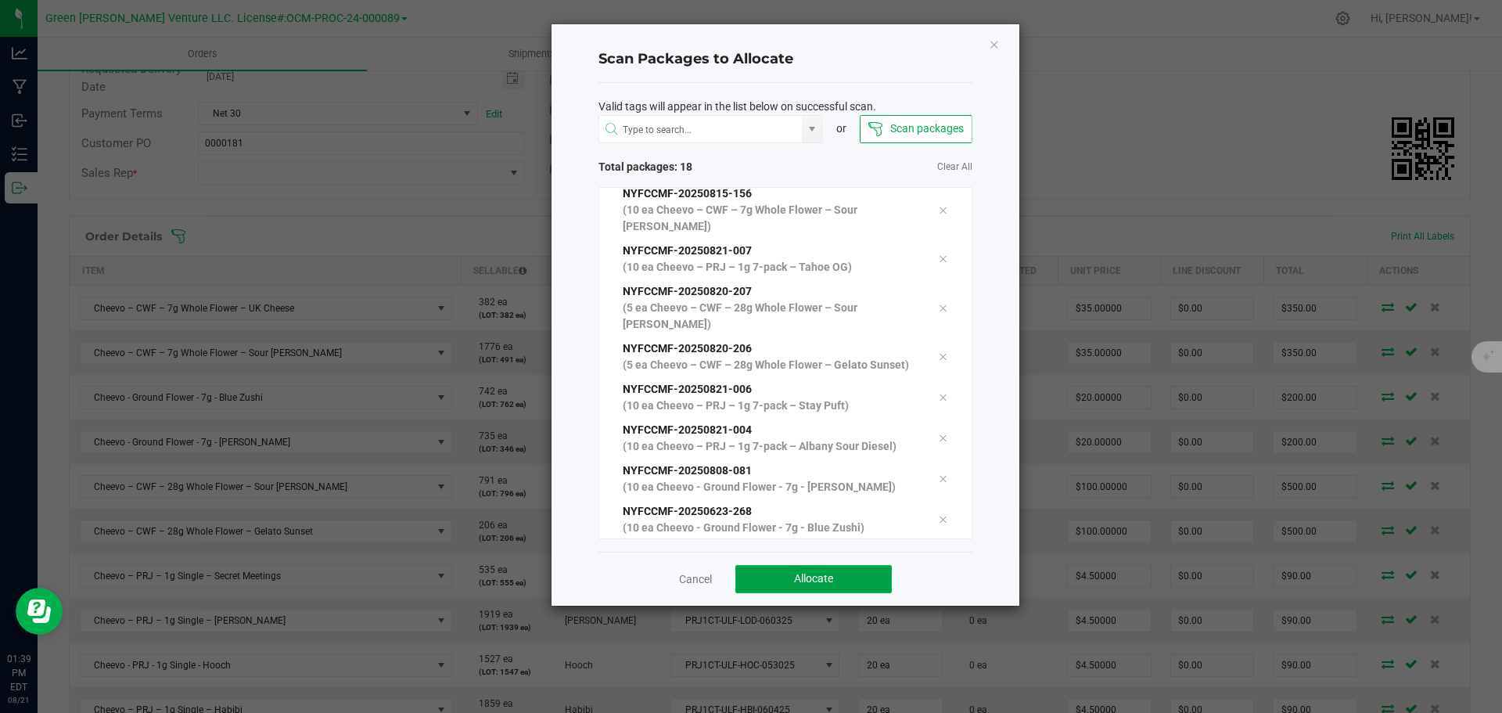
click at [776, 587] on button "Allocate" at bounding box center [813, 579] width 156 height 28
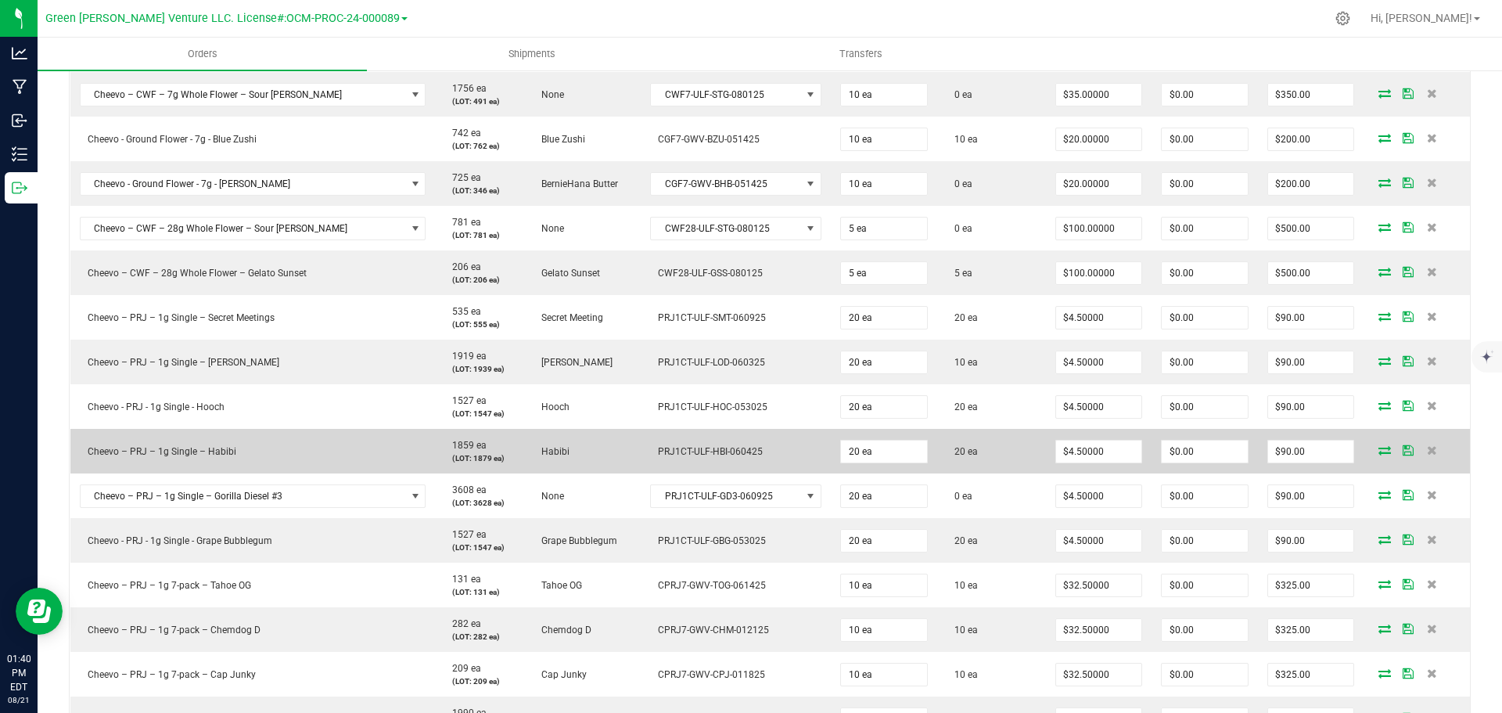
scroll to position [469, 0]
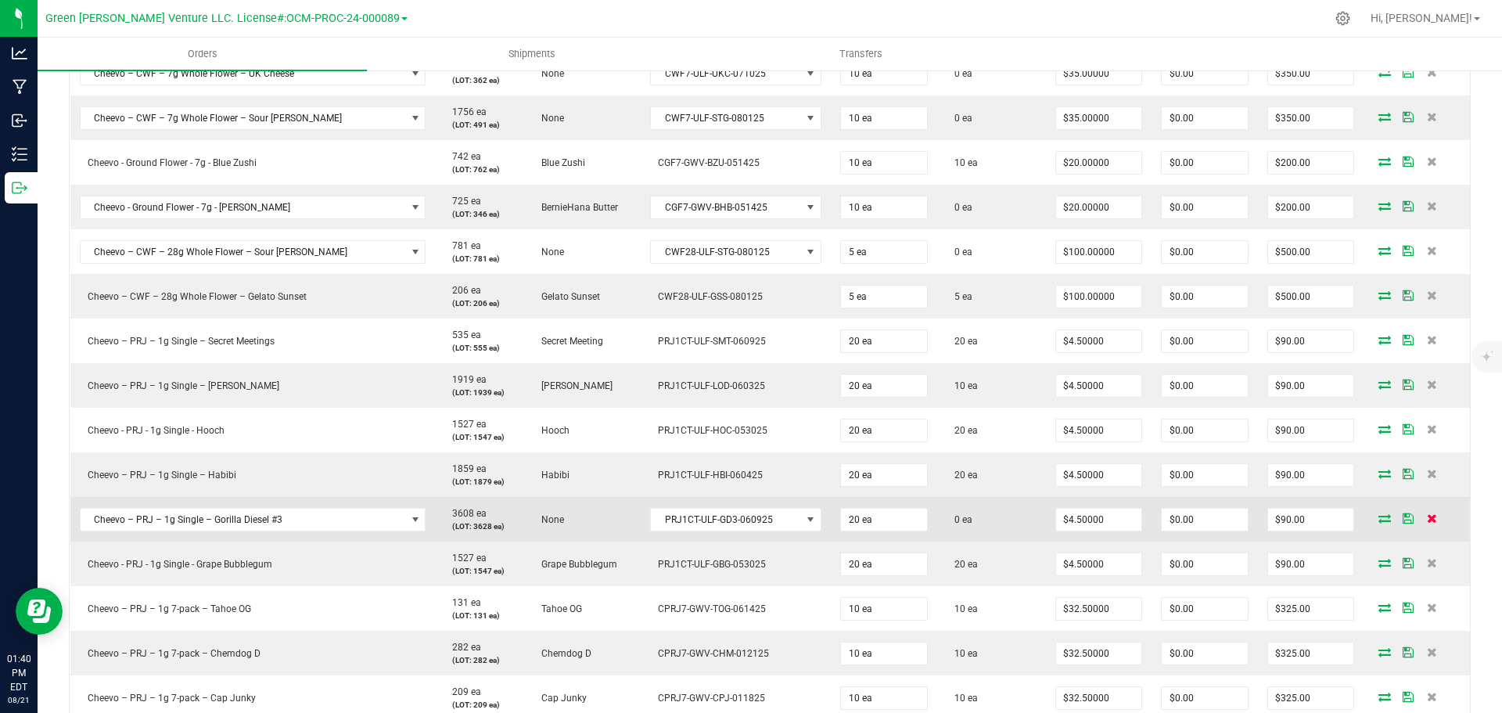
click at [1427, 519] on icon at bounding box center [1432, 517] width 10 height 9
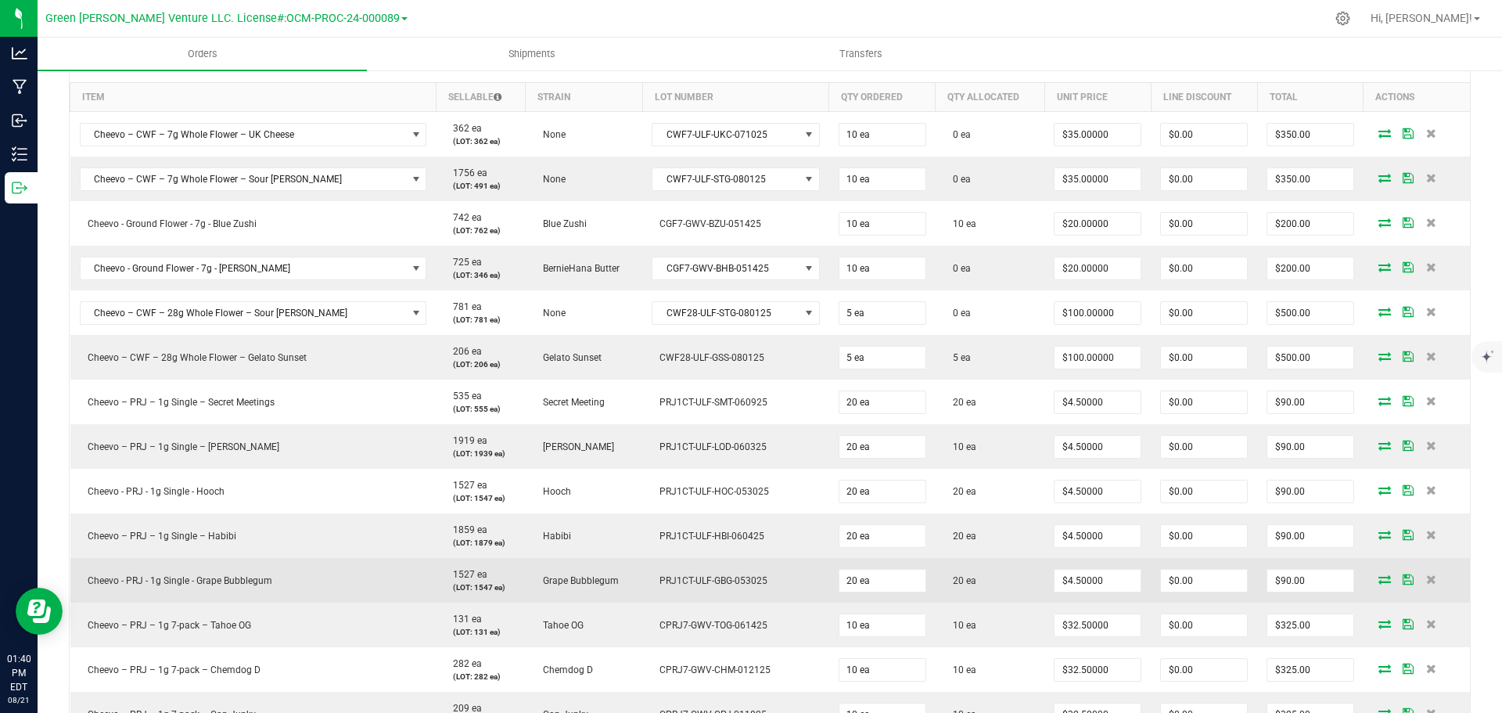
scroll to position [313, 0]
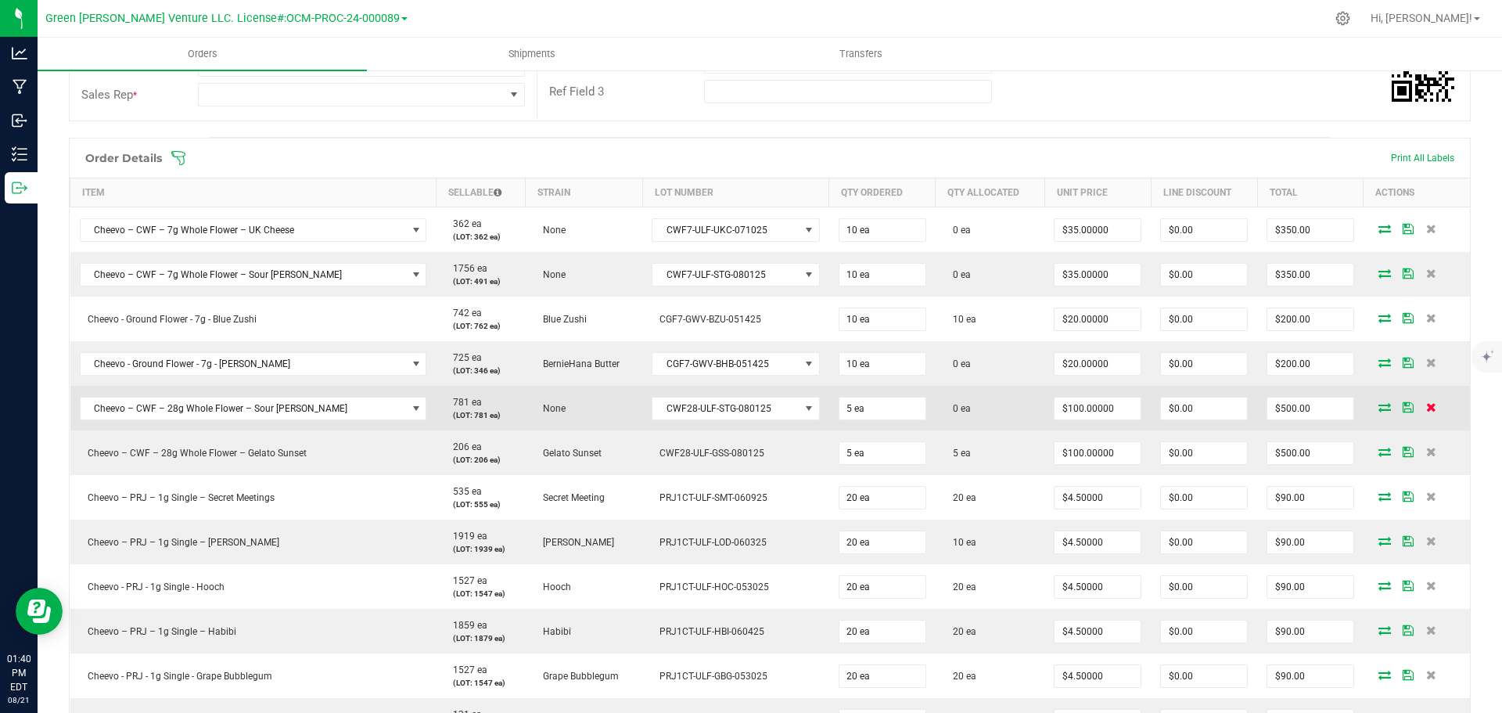
click at [1426, 409] on icon at bounding box center [1431, 406] width 10 height 9
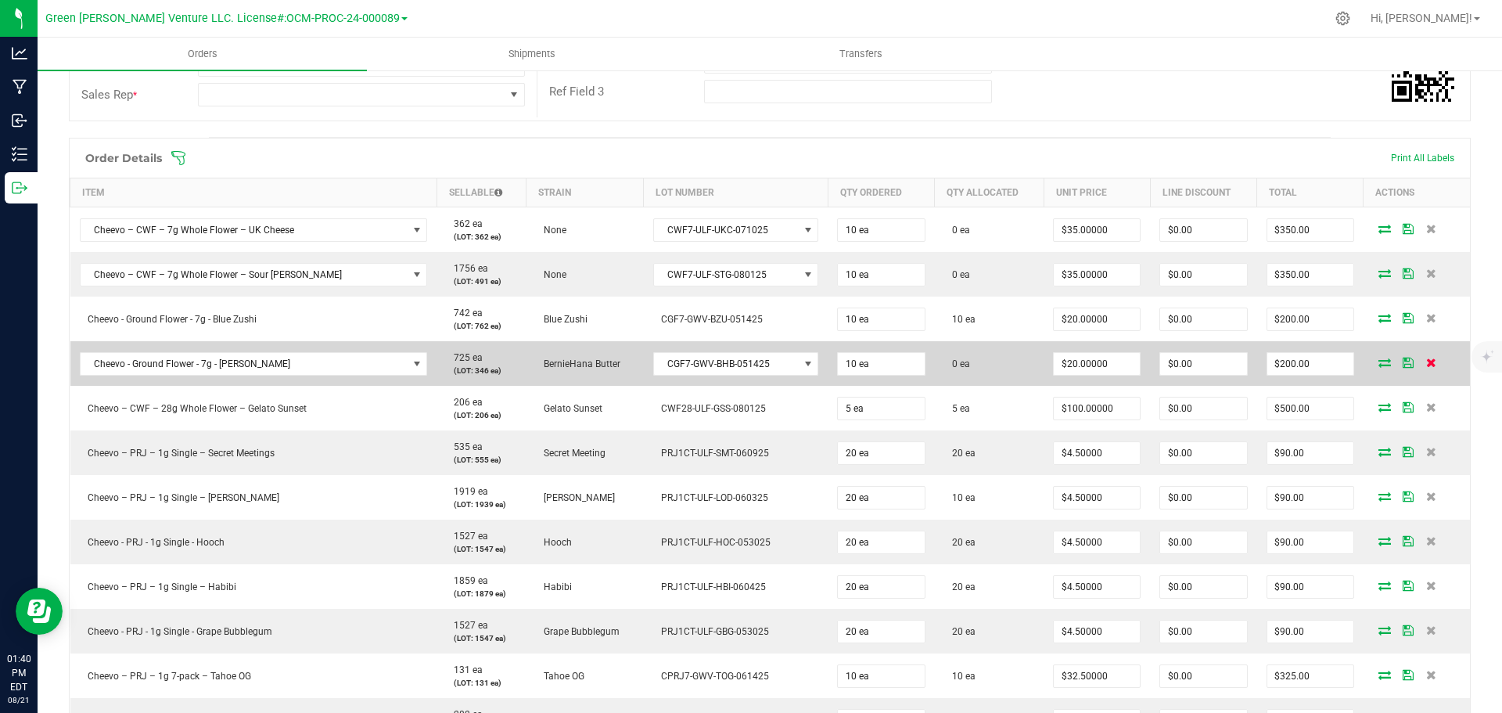
click at [1426, 364] on icon at bounding box center [1431, 361] width 10 height 9
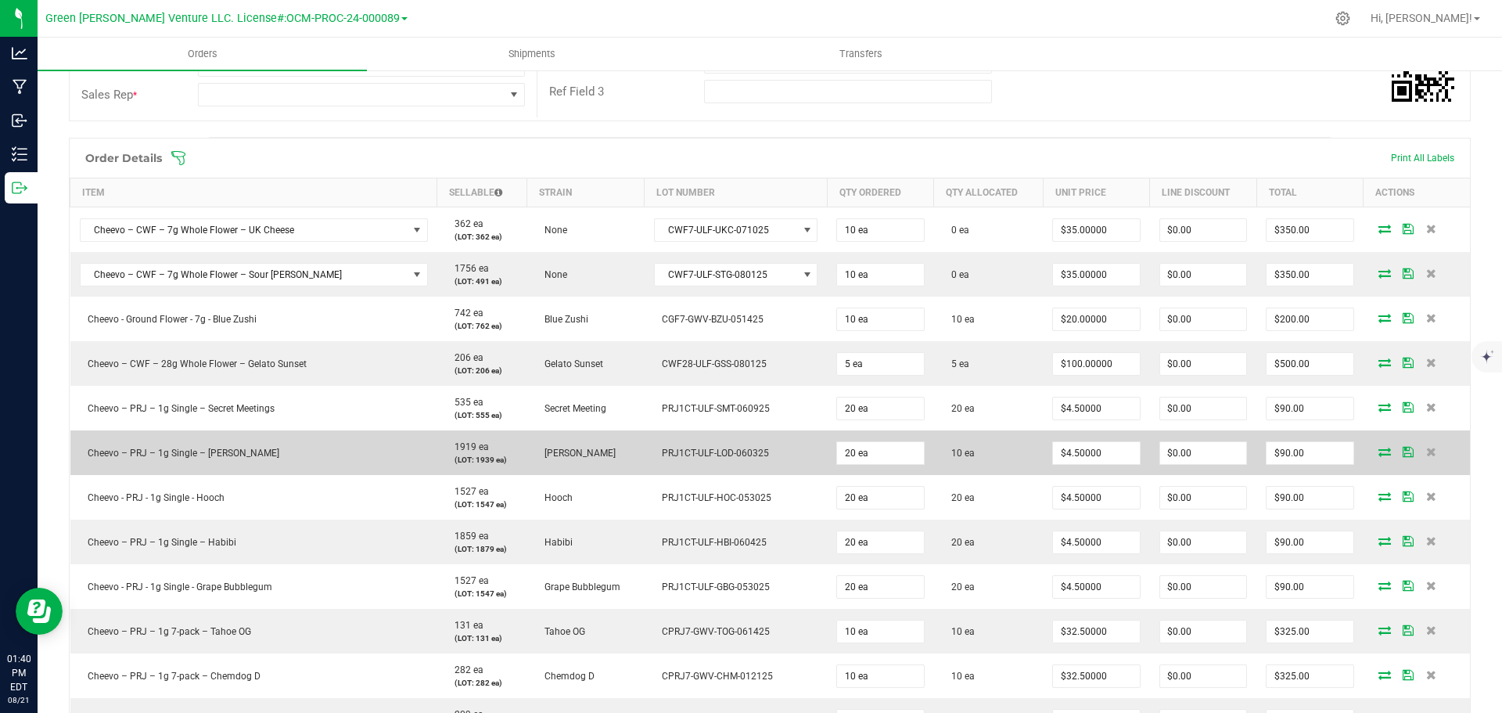
scroll to position [235, 0]
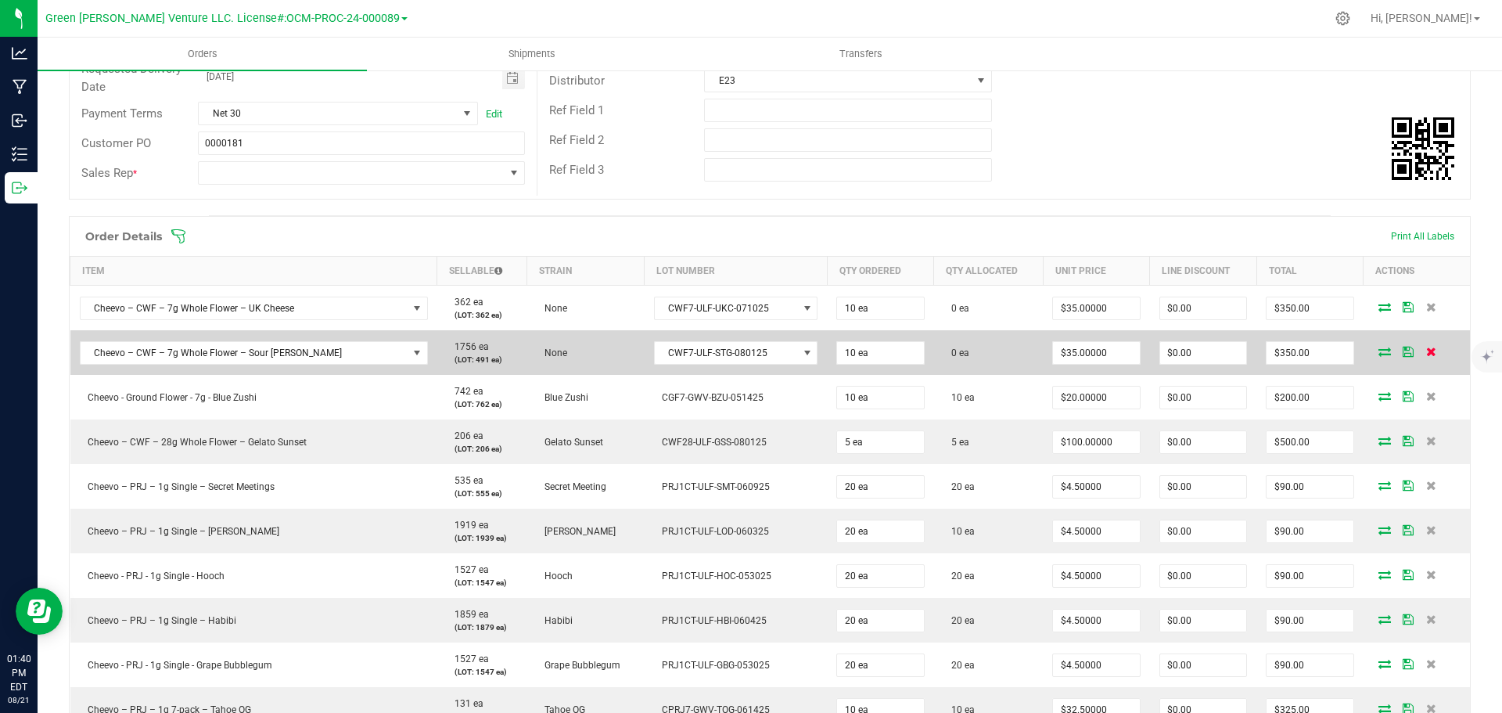
click at [1426, 348] on icon at bounding box center [1431, 350] width 10 height 9
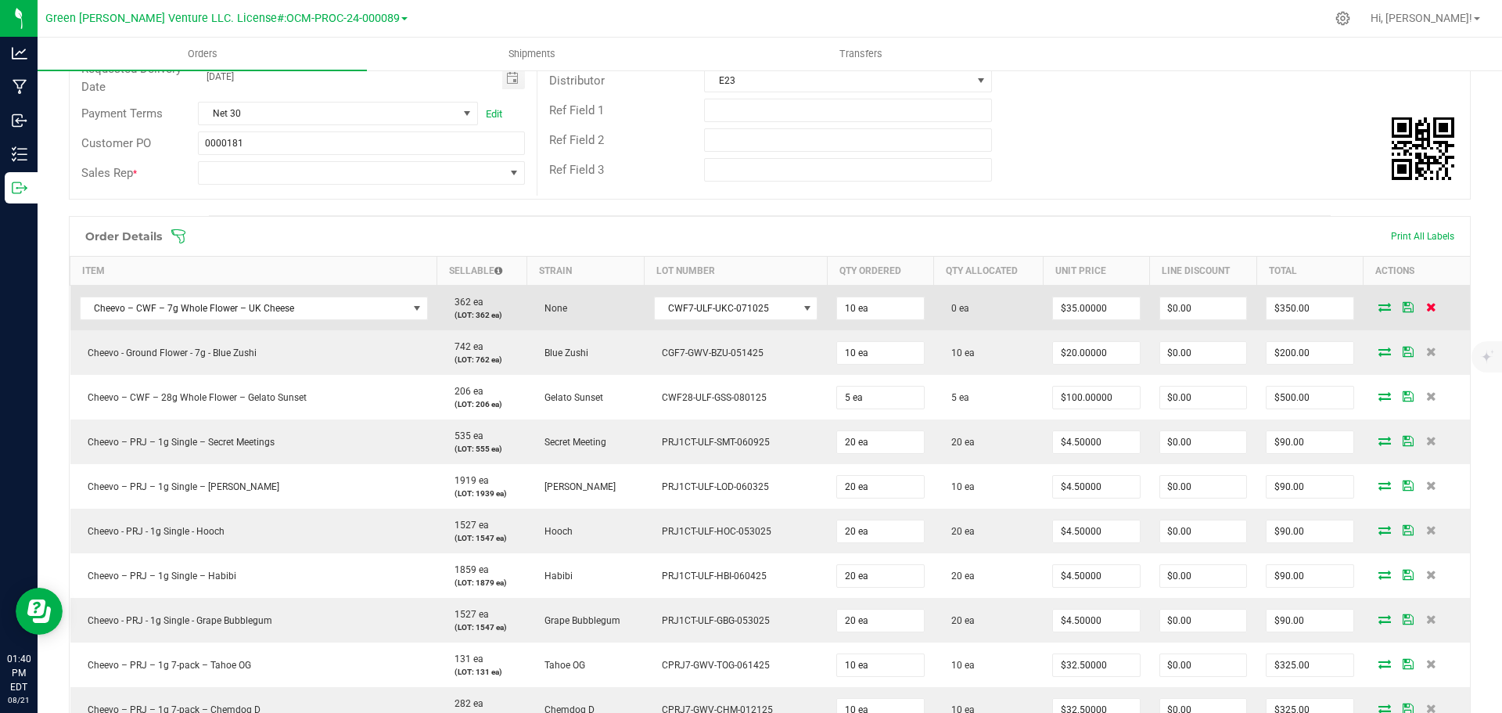
click at [1426, 304] on icon at bounding box center [1431, 306] width 10 height 9
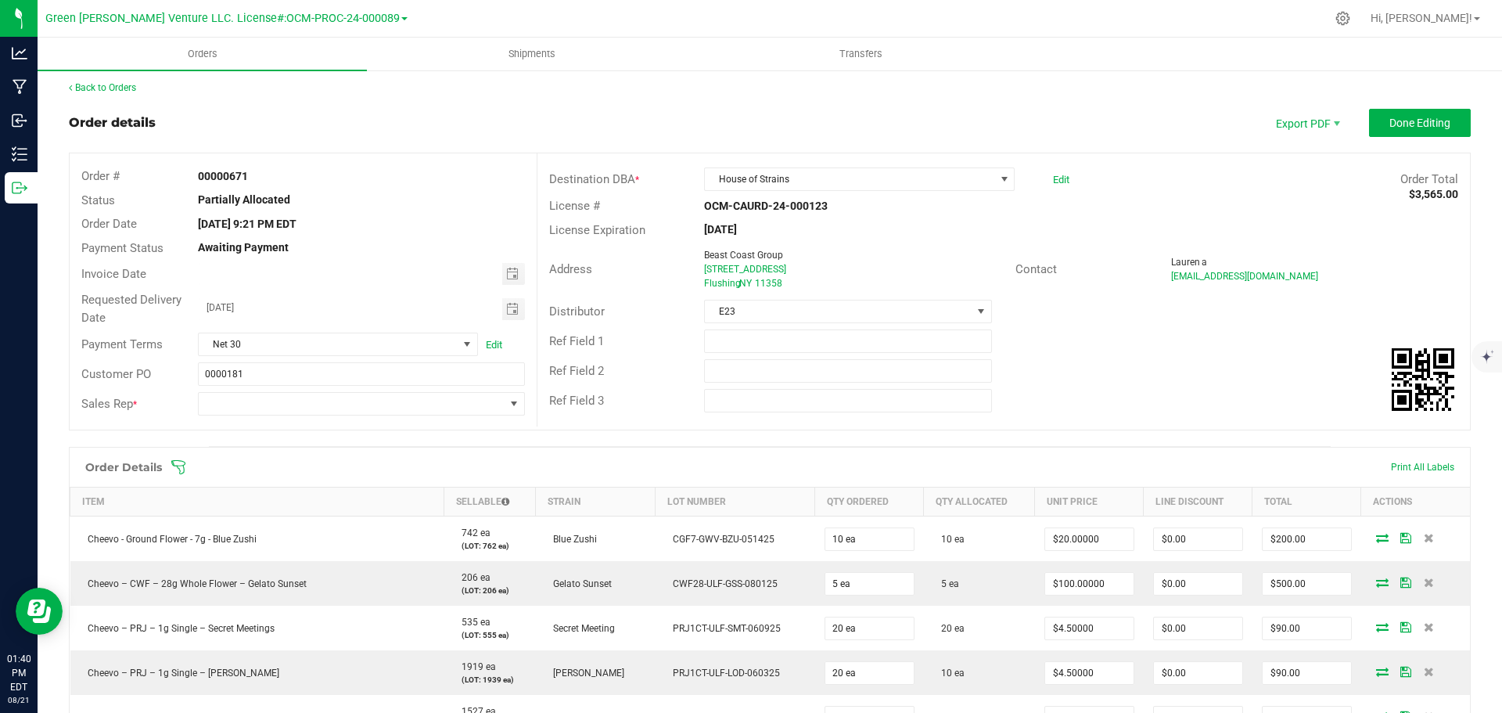
scroll to position [0, 0]
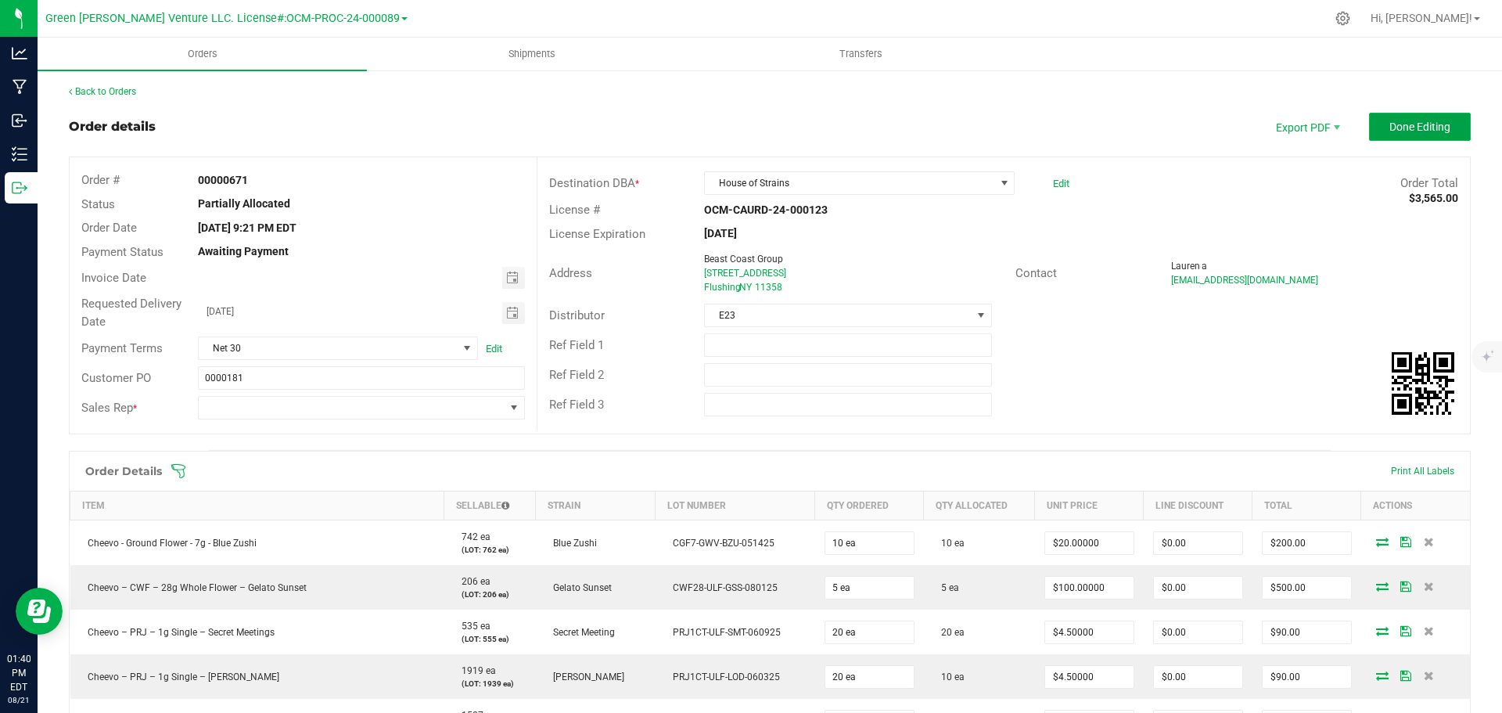
click at [1369, 130] on button "Done Editing" at bounding box center [1420, 127] width 102 height 28
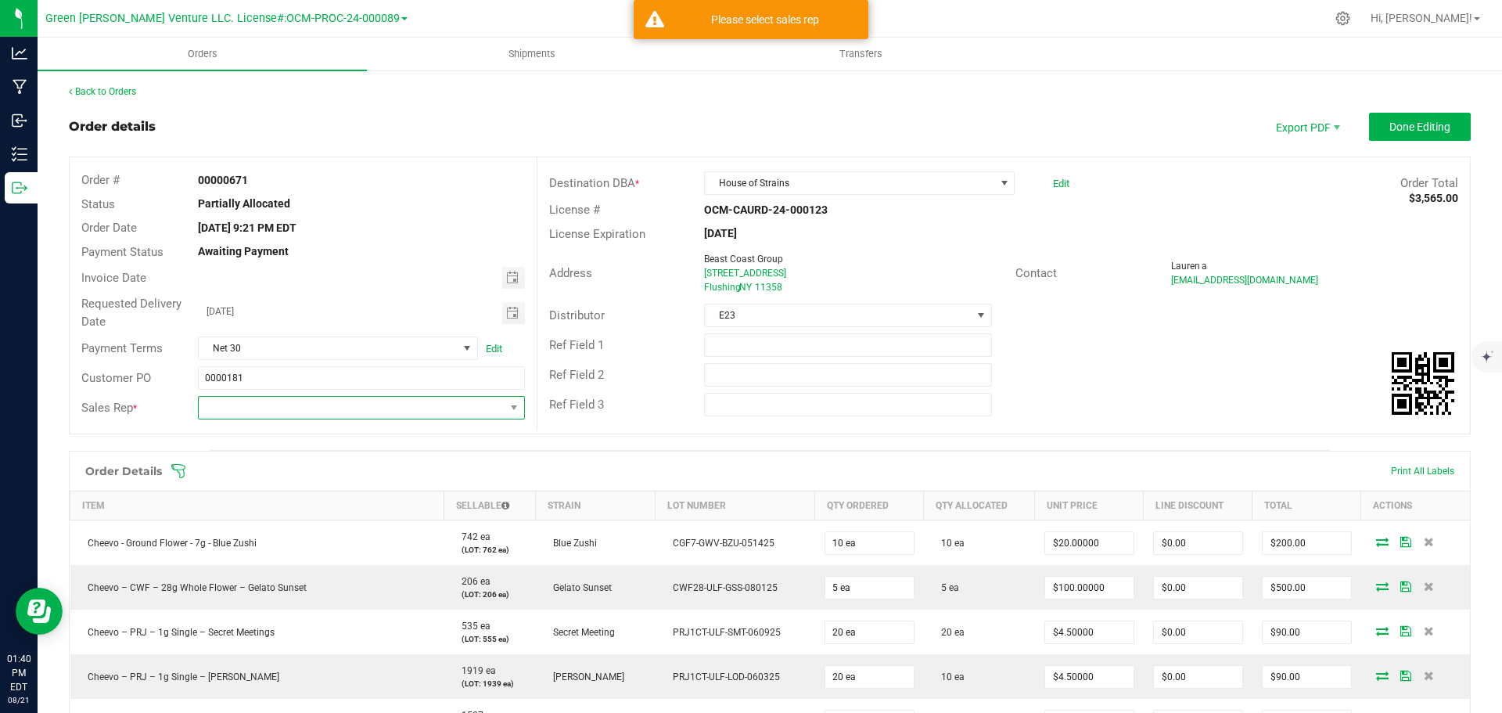
click at [425, 410] on span "NO DATA FOUND" at bounding box center [351, 408] width 305 height 22
click at [477, 403] on span "NO DATA FOUND" at bounding box center [351, 408] width 305 height 22
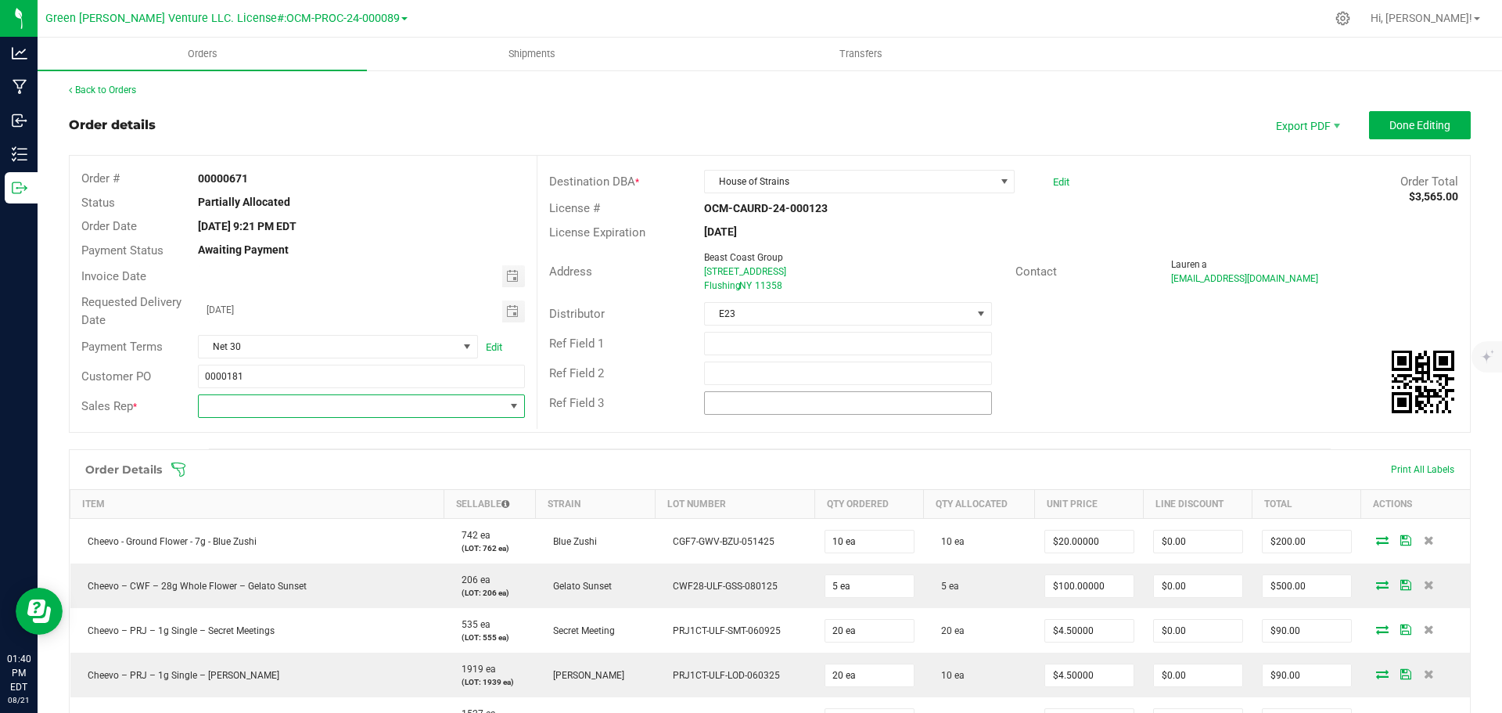
scroll to position [0, 0]
click at [1397, 134] on button "Done Editing" at bounding box center [1420, 127] width 102 height 28
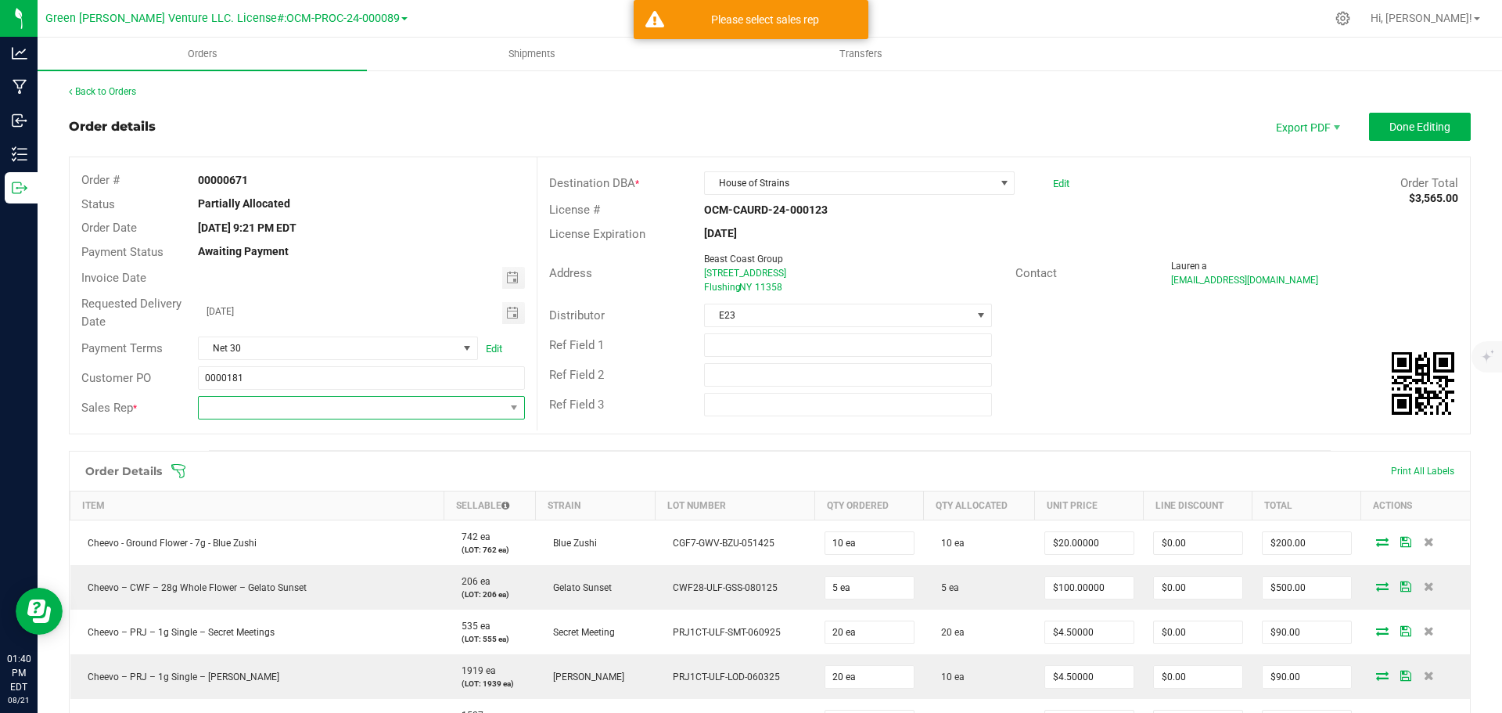
click at [302, 406] on span "NO DATA FOUND" at bounding box center [351, 408] width 305 height 22
click at [361, 450] on input "NO DATA FOUND" at bounding box center [359, 441] width 310 height 24
click at [274, 411] on span "NO DATA FOUND" at bounding box center [351, 408] width 305 height 22
click at [234, 398] on span "NO DATA FOUND" at bounding box center [351, 408] width 305 height 22
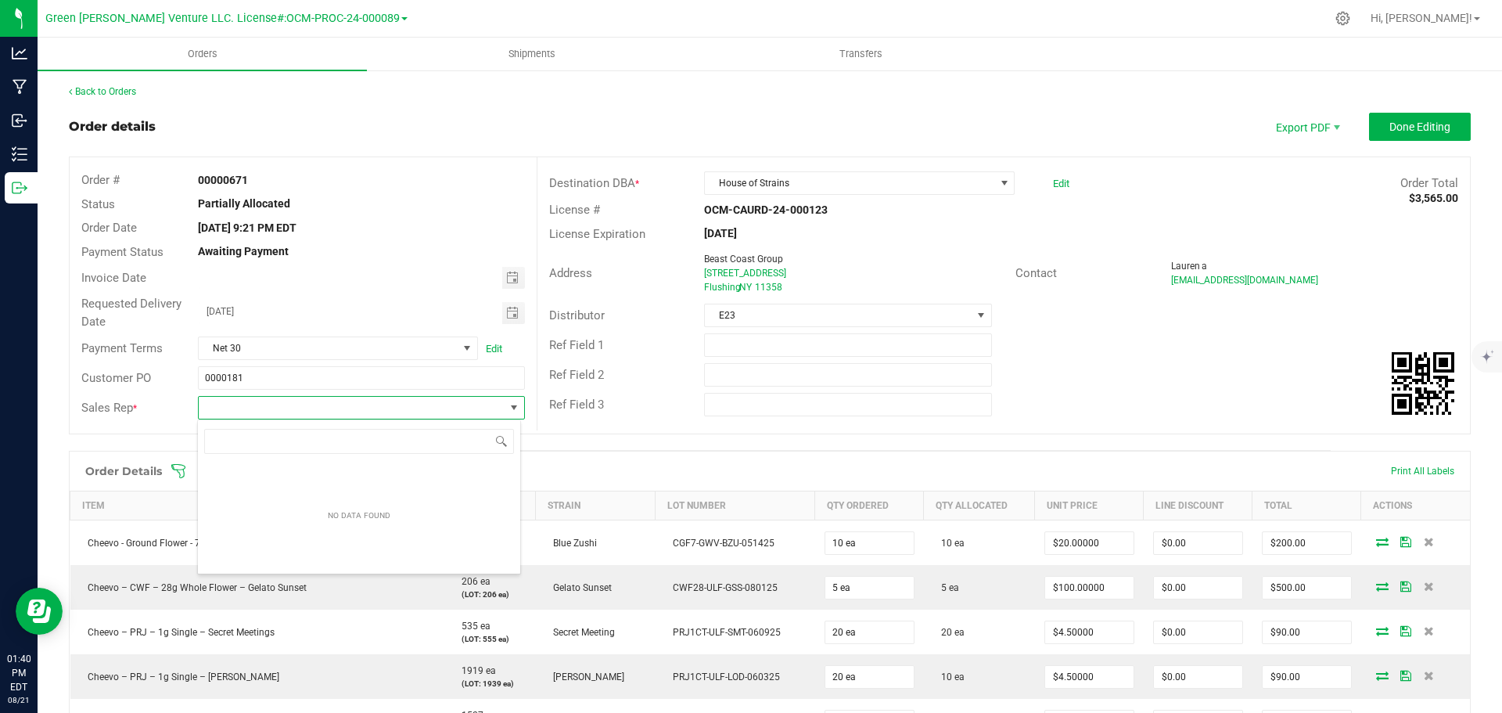
click at [246, 411] on span "NO DATA FOUND" at bounding box center [351, 408] width 305 height 22
click at [268, 409] on span "NO DATA FOUND" at bounding box center [351, 408] width 305 height 22
drag, startPoint x: 368, startPoint y: 526, endPoint x: 376, endPoint y: 511, distance: 17.9
click at [368, 527] on div "NO DATA FOUND" at bounding box center [359, 515] width 80 height 29
click at [461, 436] on input "NO DATA FOUND" at bounding box center [359, 441] width 310 height 24
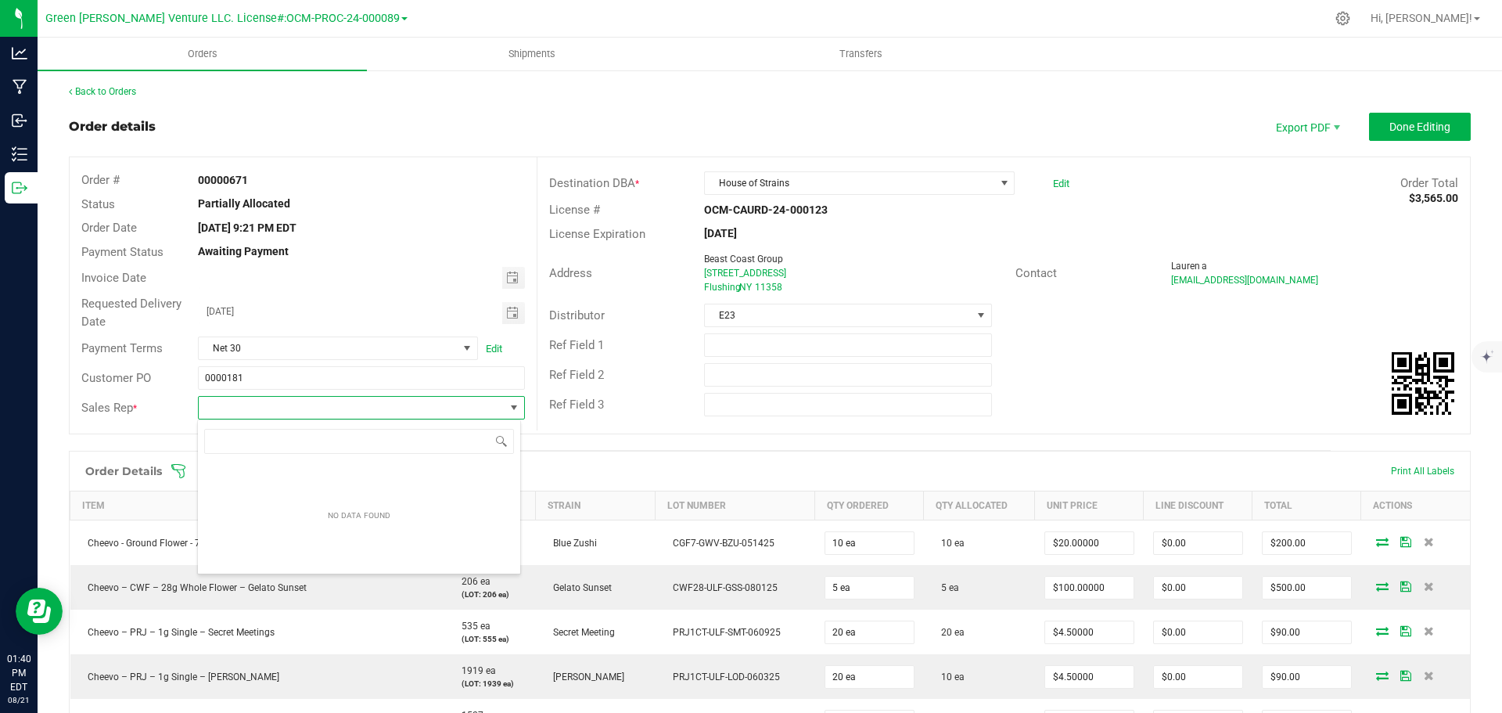
click at [458, 410] on span "NO DATA FOUND" at bounding box center [351, 408] width 305 height 22
click at [450, 408] on span "NO DATA FOUND" at bounding box center [351, 408] width 305 height 22
click at [429, 461] on div "NO DATA FOUND" at bounding box center [359, 515] width 322 height 109
click at [427, 440] on input "NO DATA FOUND" at bounding box center [359, 441] width 310 height 24
click at [352, 437] on input "NO DATA FOUND" at bounding box center [359, 441] width 310 height 24
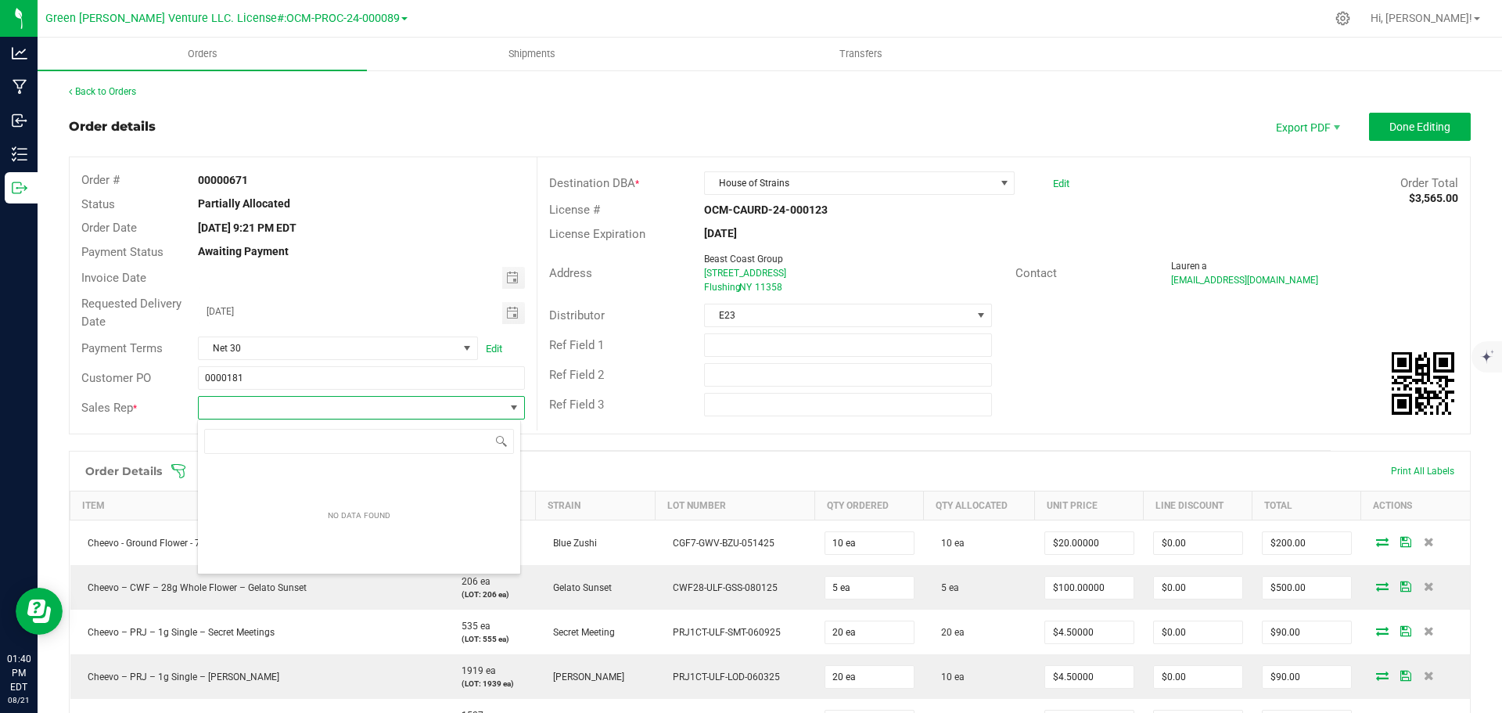
click at [349, 418] on span "NO DATA FOUND" at bounding box center [361, 407] width 326 height 23
click at [1400, 134] on button "Done Editing" at bounding box center [1420, 127] width 102 height 28
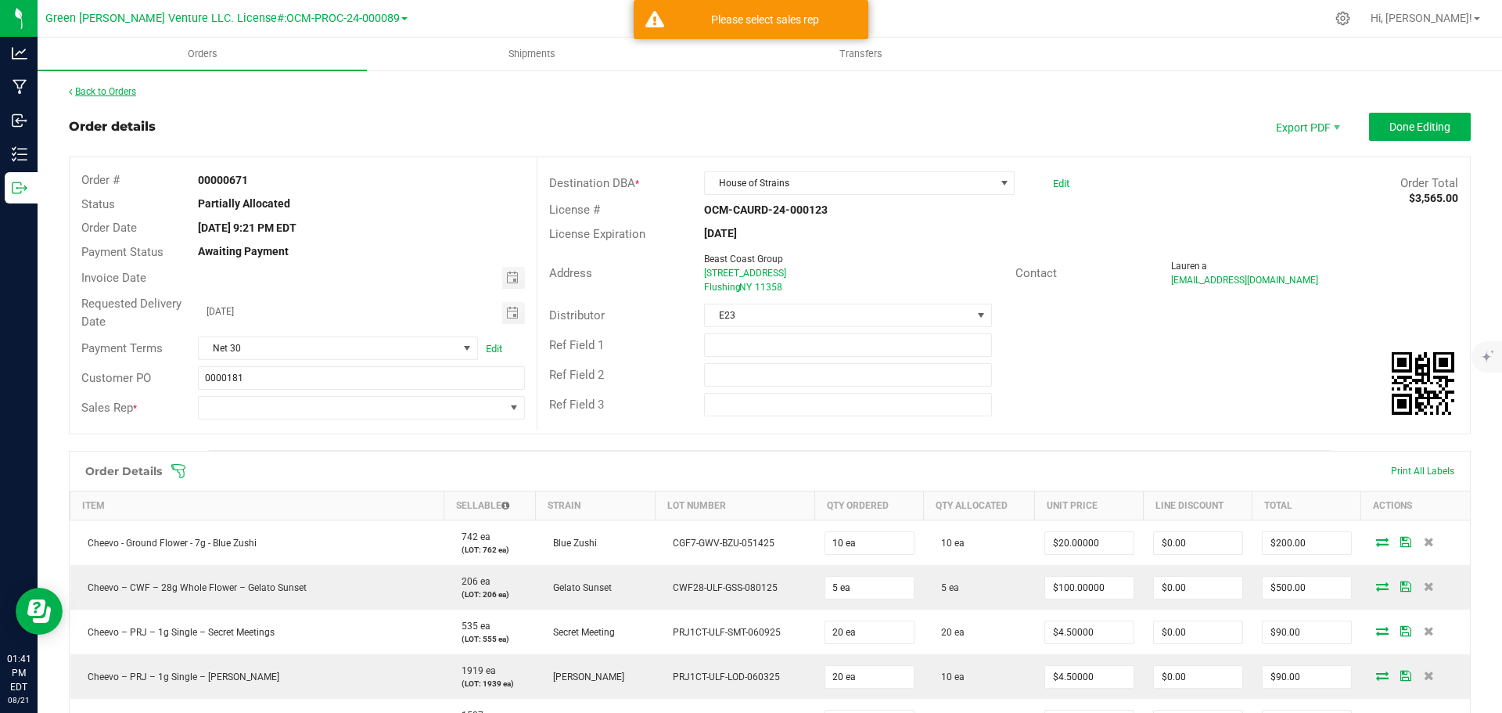
click at [129, 95] on link "Back to Orders" at bounding box center [102, 91] width 67 height 11
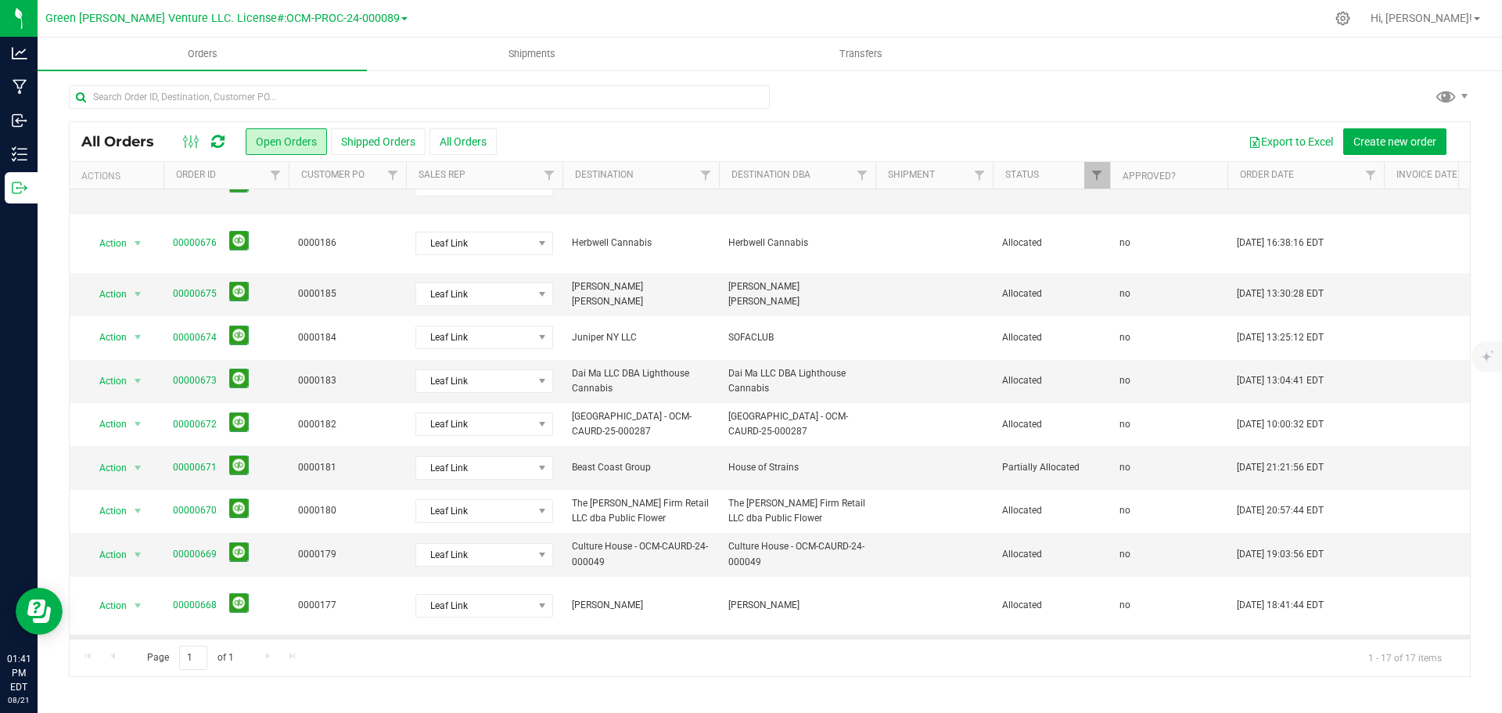
scroll to position [157, 0]
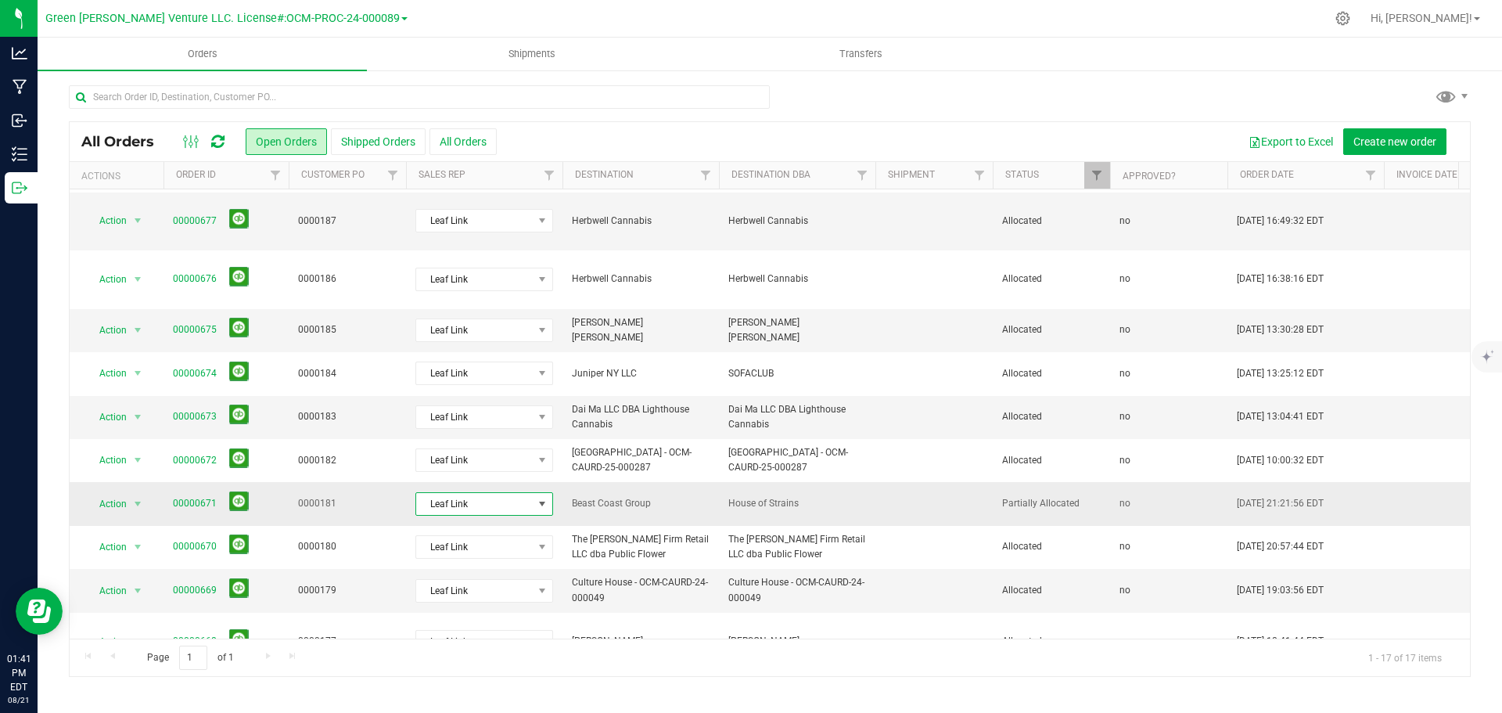
click at [504, 493] on span "Leaf Link" at bounding box center [474, 504] width 117 height 22
click at [467, 598] on li "Leaf Link" at bounding box center [489, 605] width 146 height 27
click at [190, 496] on link "00000671" at bounding box center [195, 503] width 44 height 15
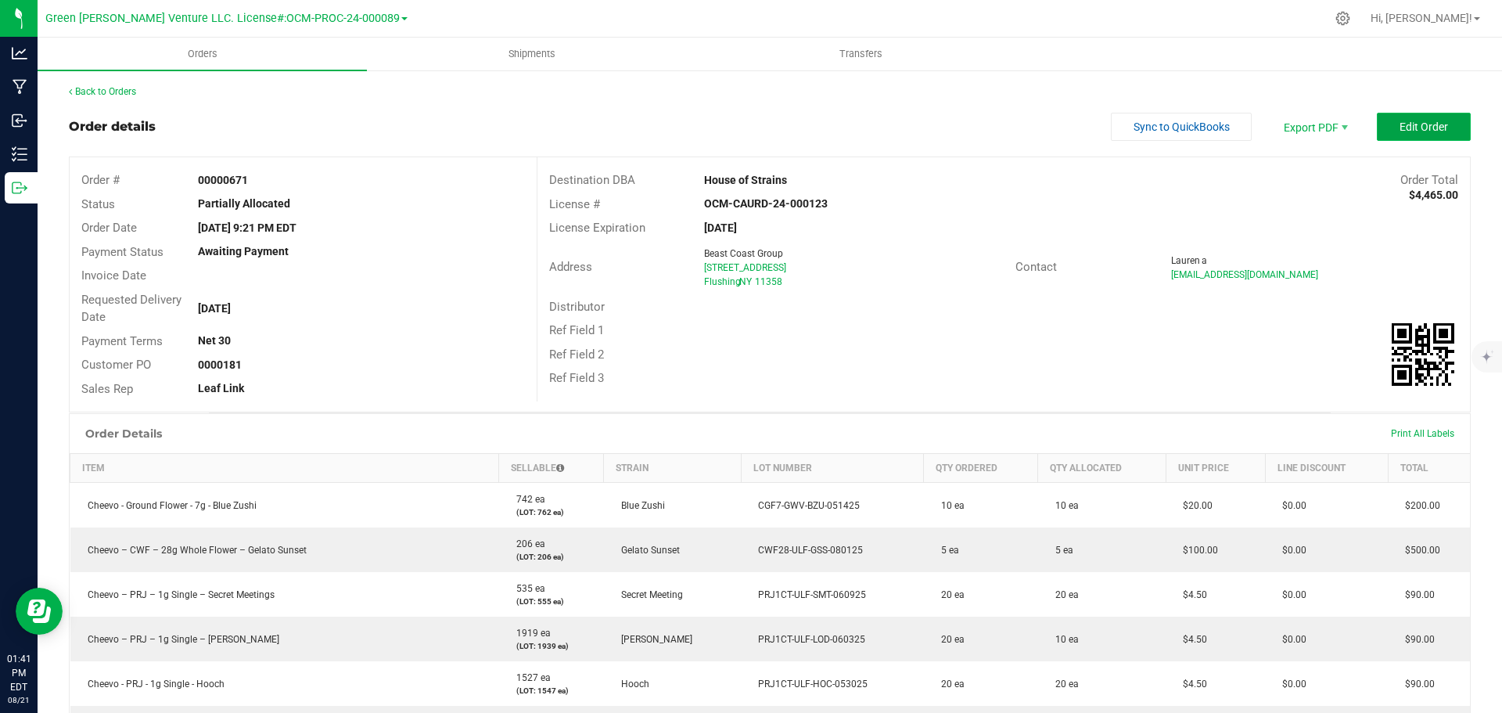
click at [1399, 127] on span "Edit Order" at bounding box center [1423, 126] width 48 height 13
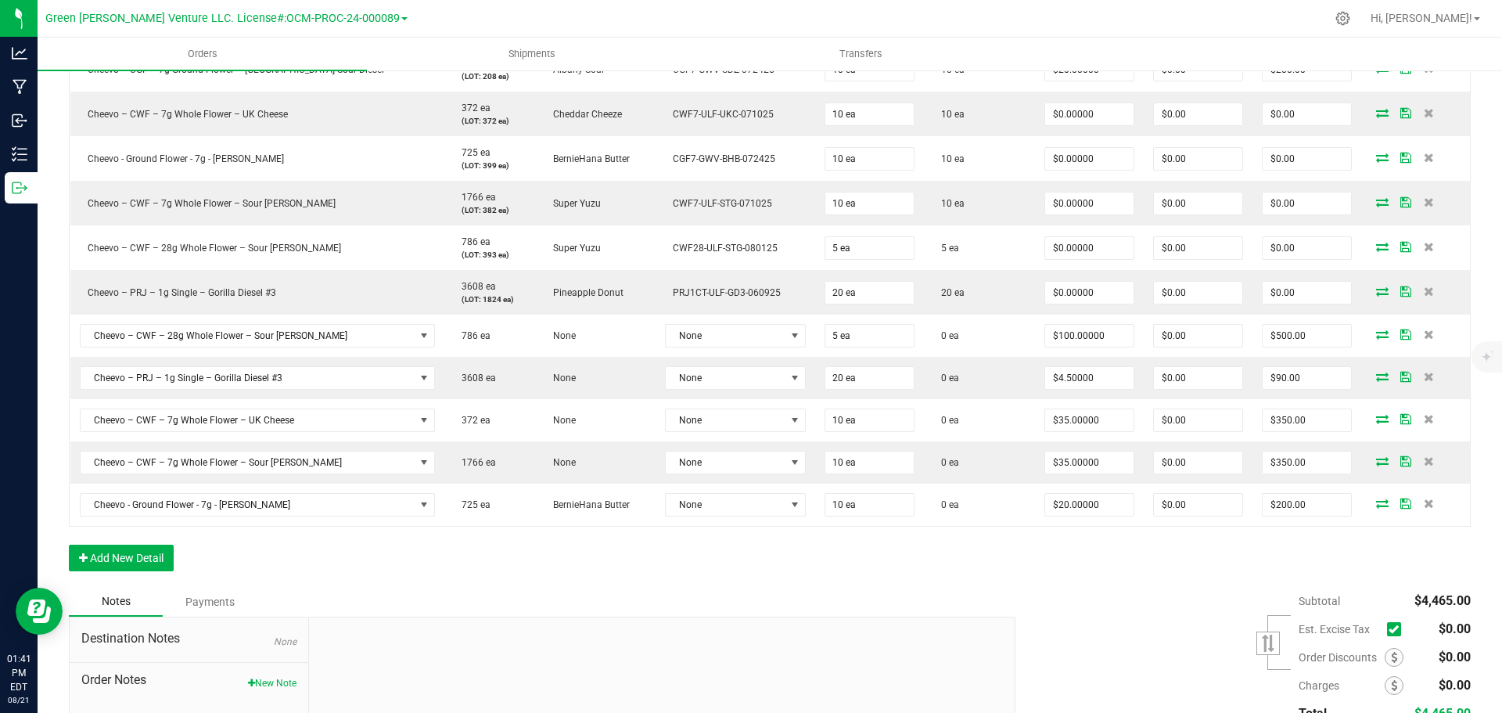
scroll to position [1017, 0]
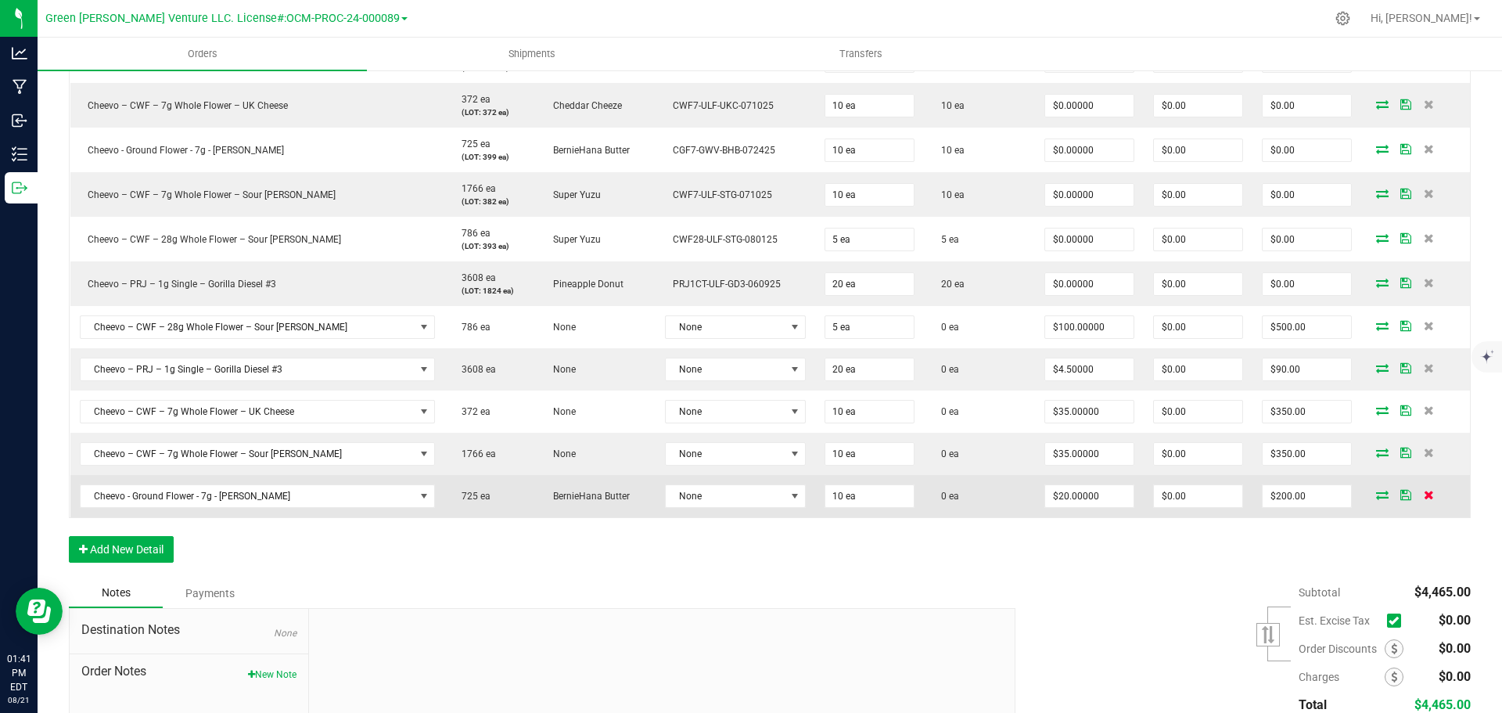
click at [1423, 495] on icon at bounding box center [1428, 494] width 10 height 9
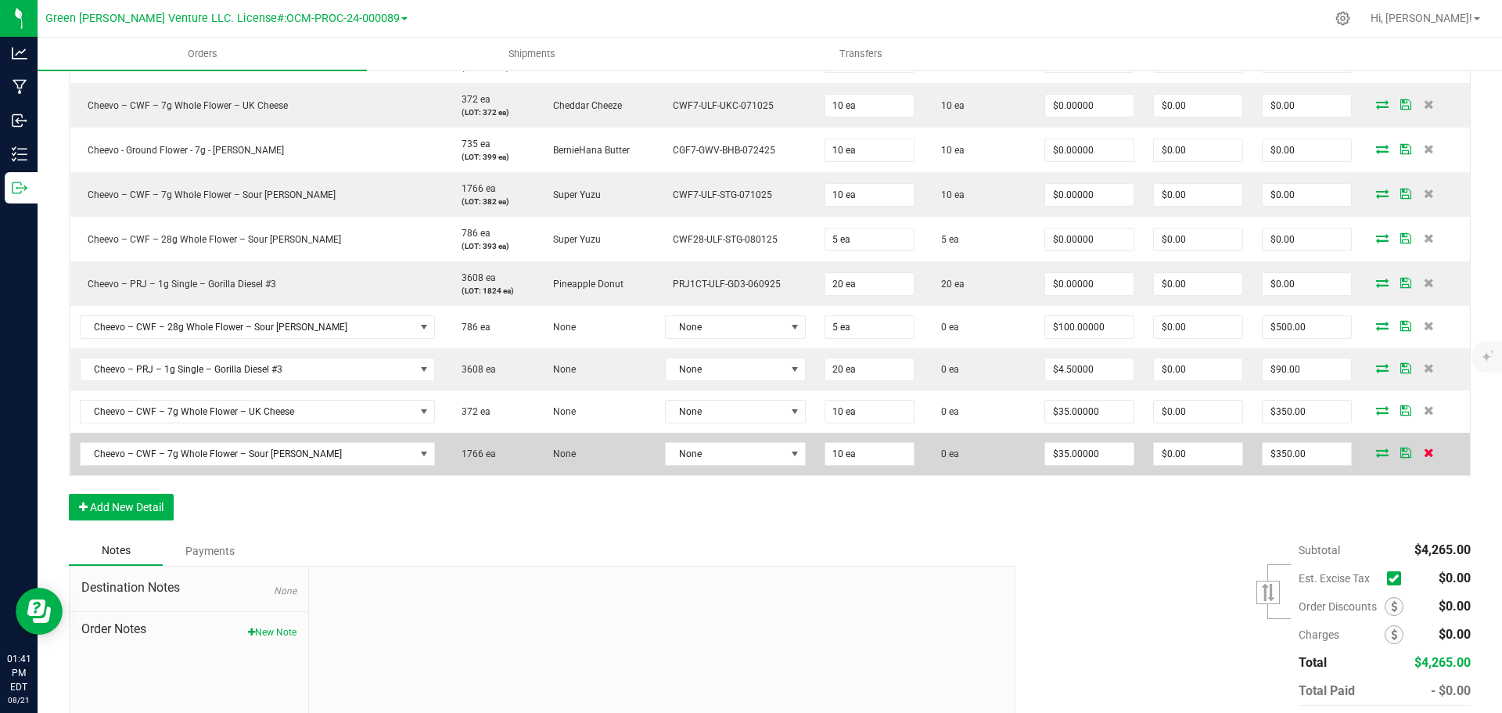
click at [1423, 454] on icon at bounding box center [1428, 451] width 10 height 9
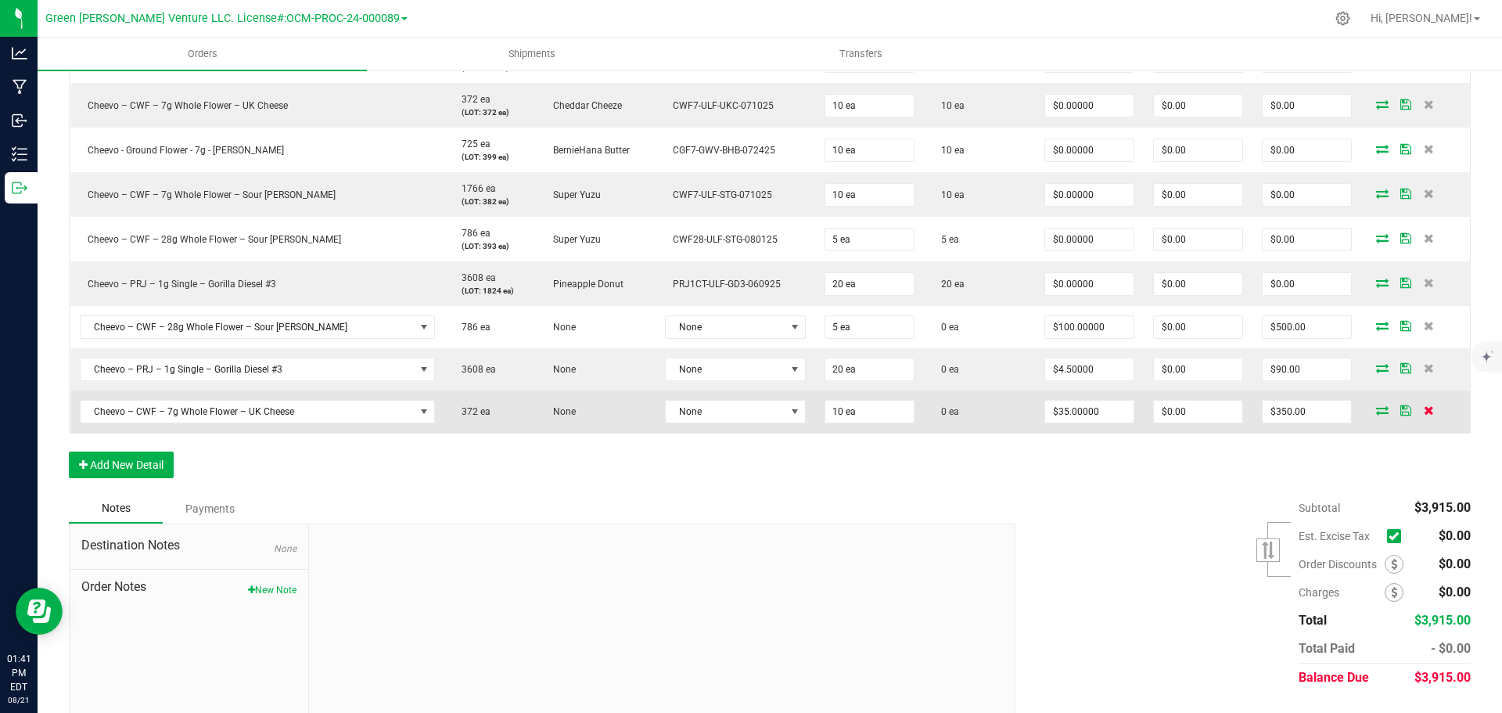
click at [1423, 411] on icon at bounding box center [1428, 409] width 10 height 9
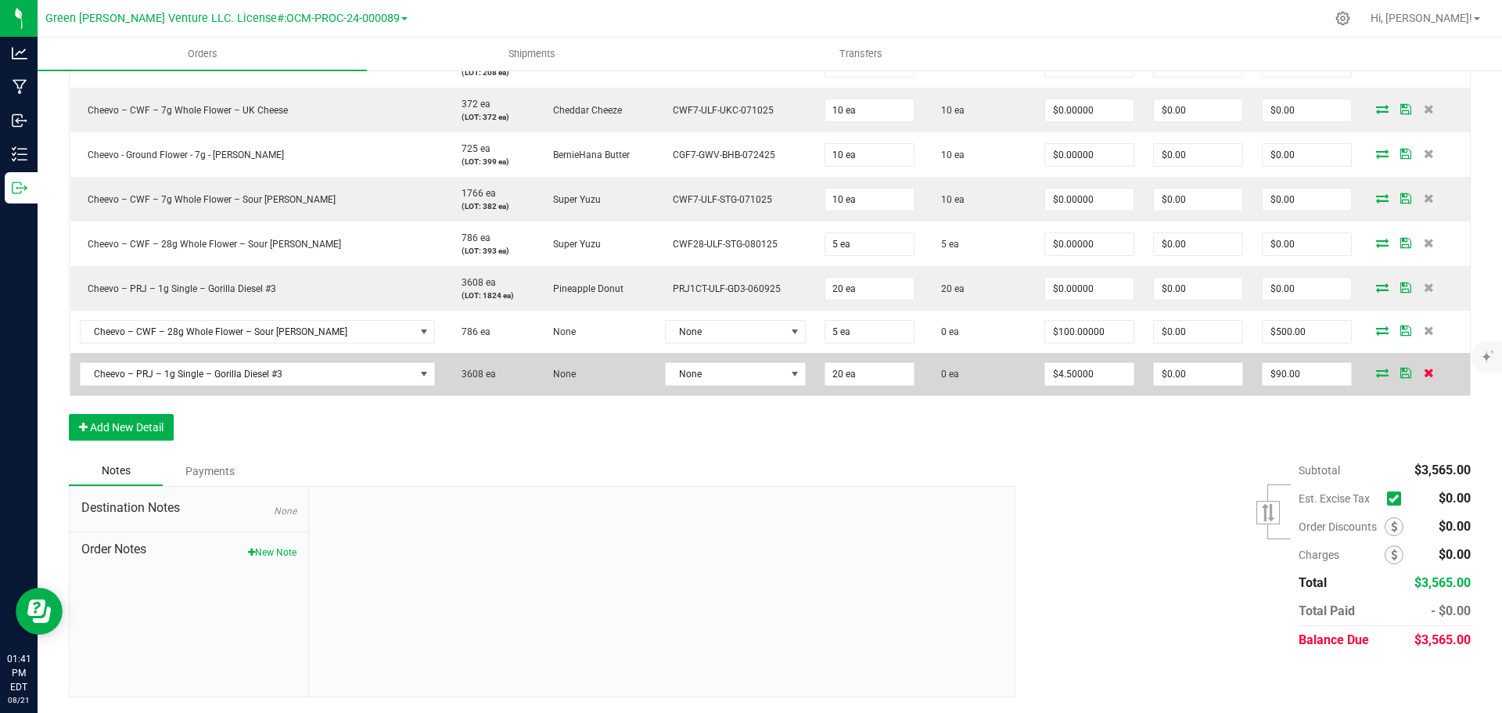
click at [1423, 370] on icon at bounding box center [1428, 372] width 10 height 9
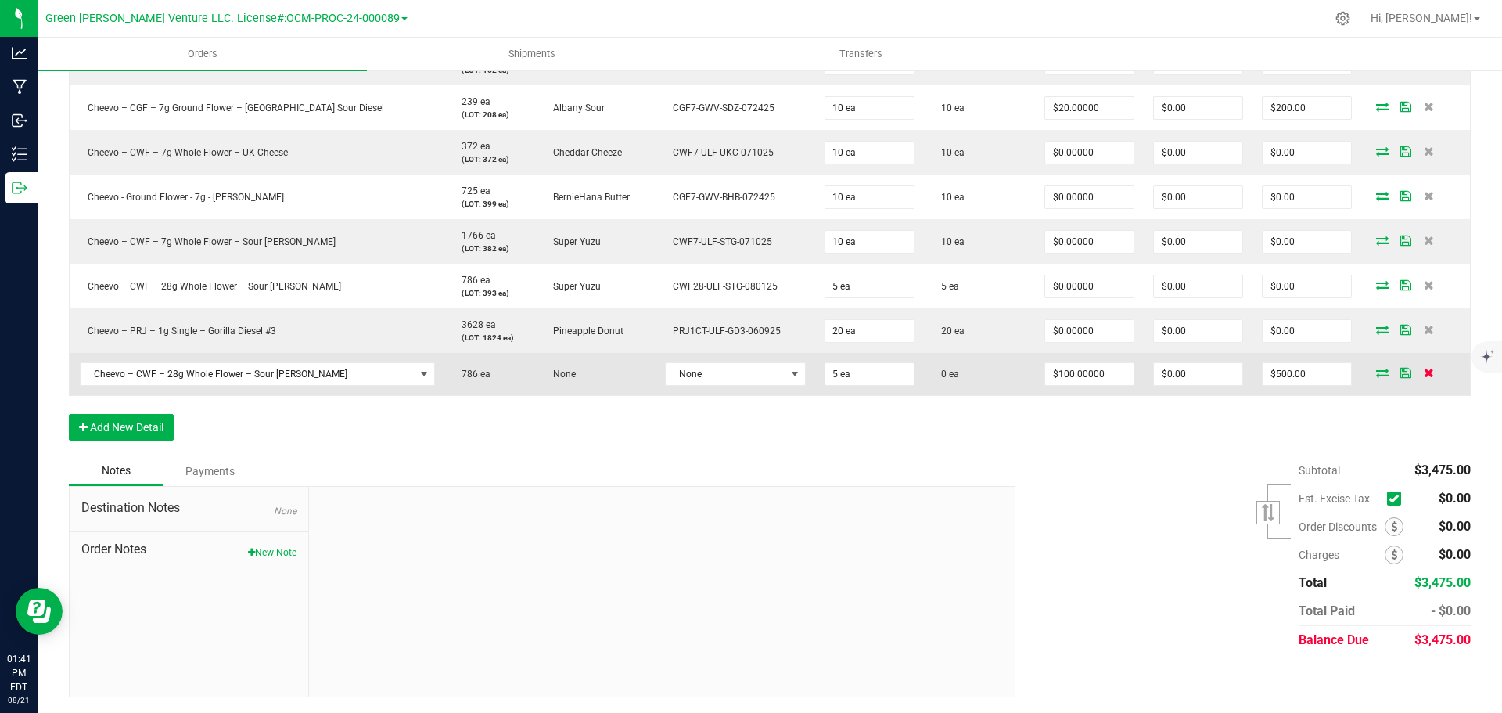
click at [1423, 374] on icon at bounding box center [1428, 372] width 10 height 9
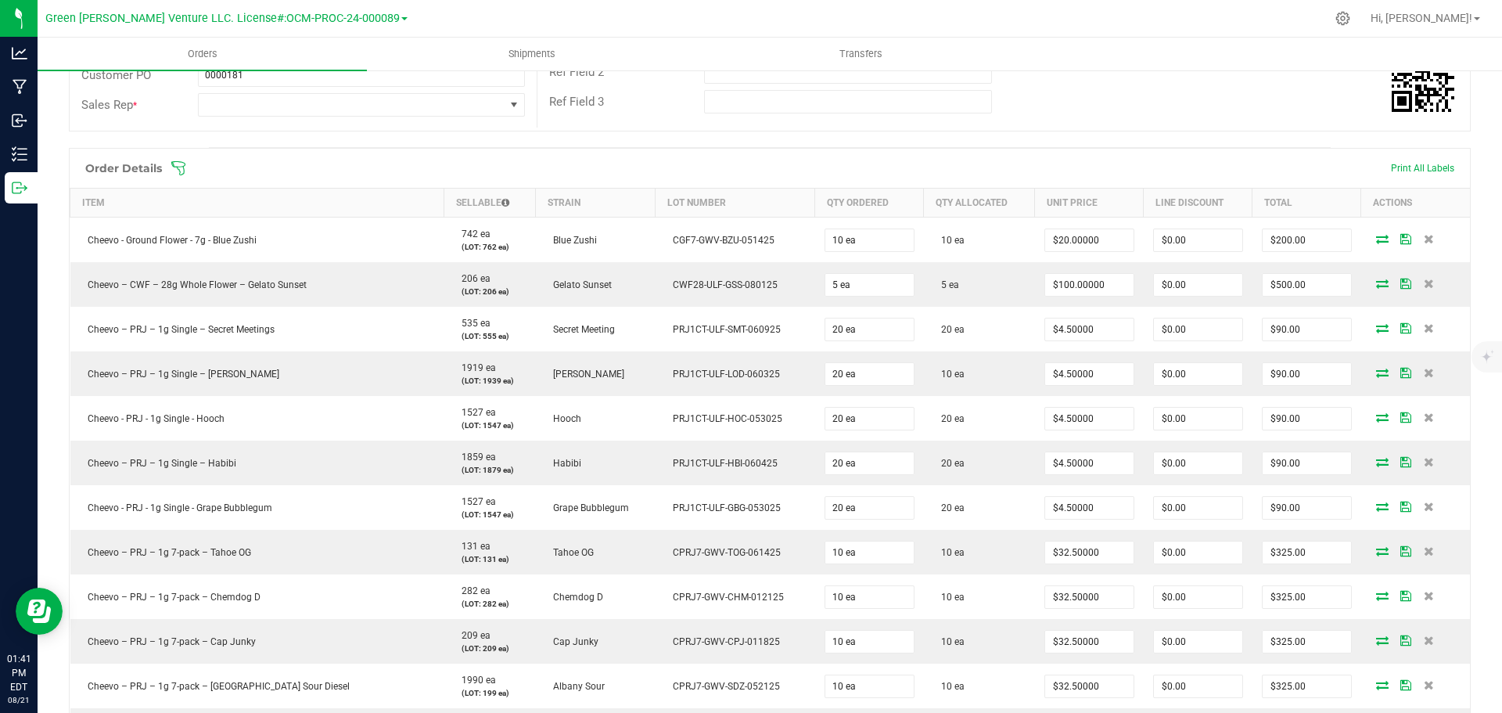
scroll to position [0, 0]
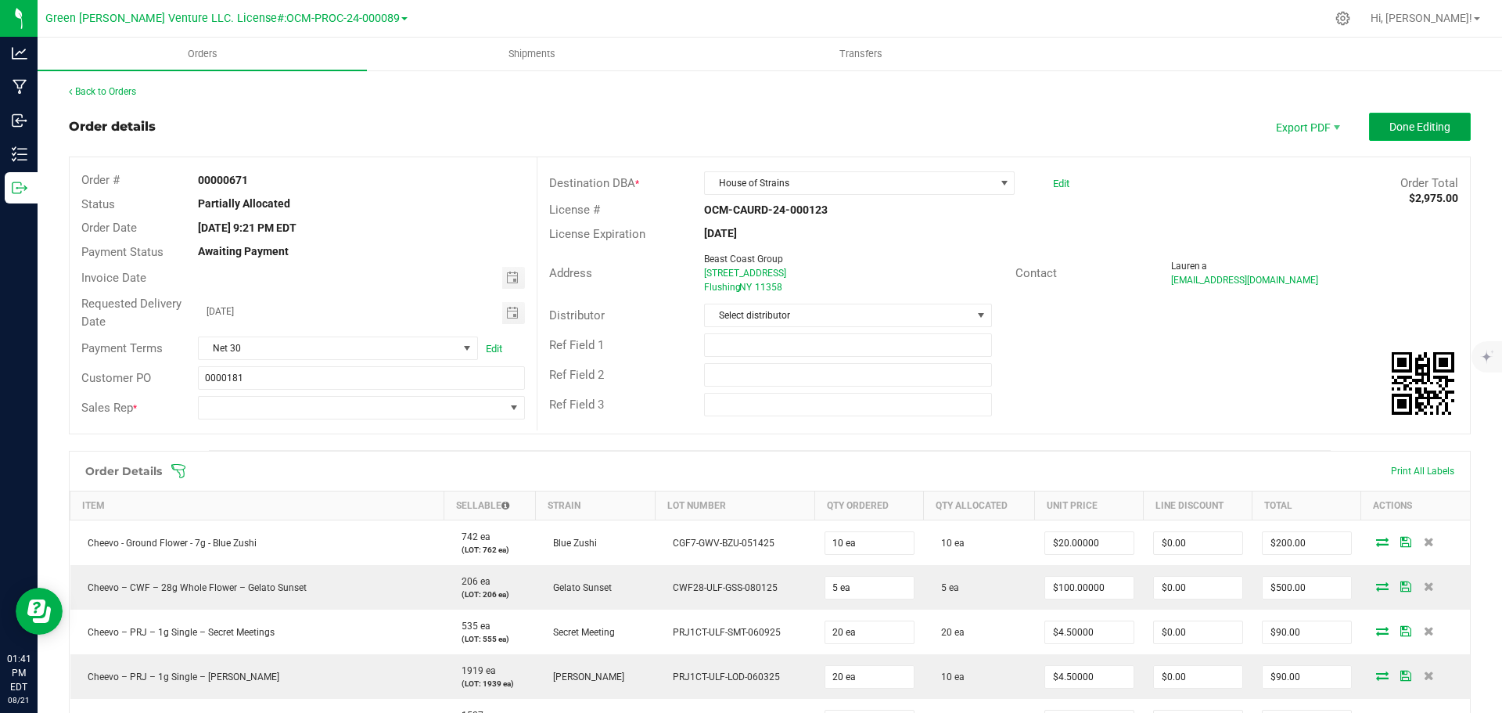
click at [1372, 123] on button "Done Editing" at bounding box center [1420, 127] width 102 height 28
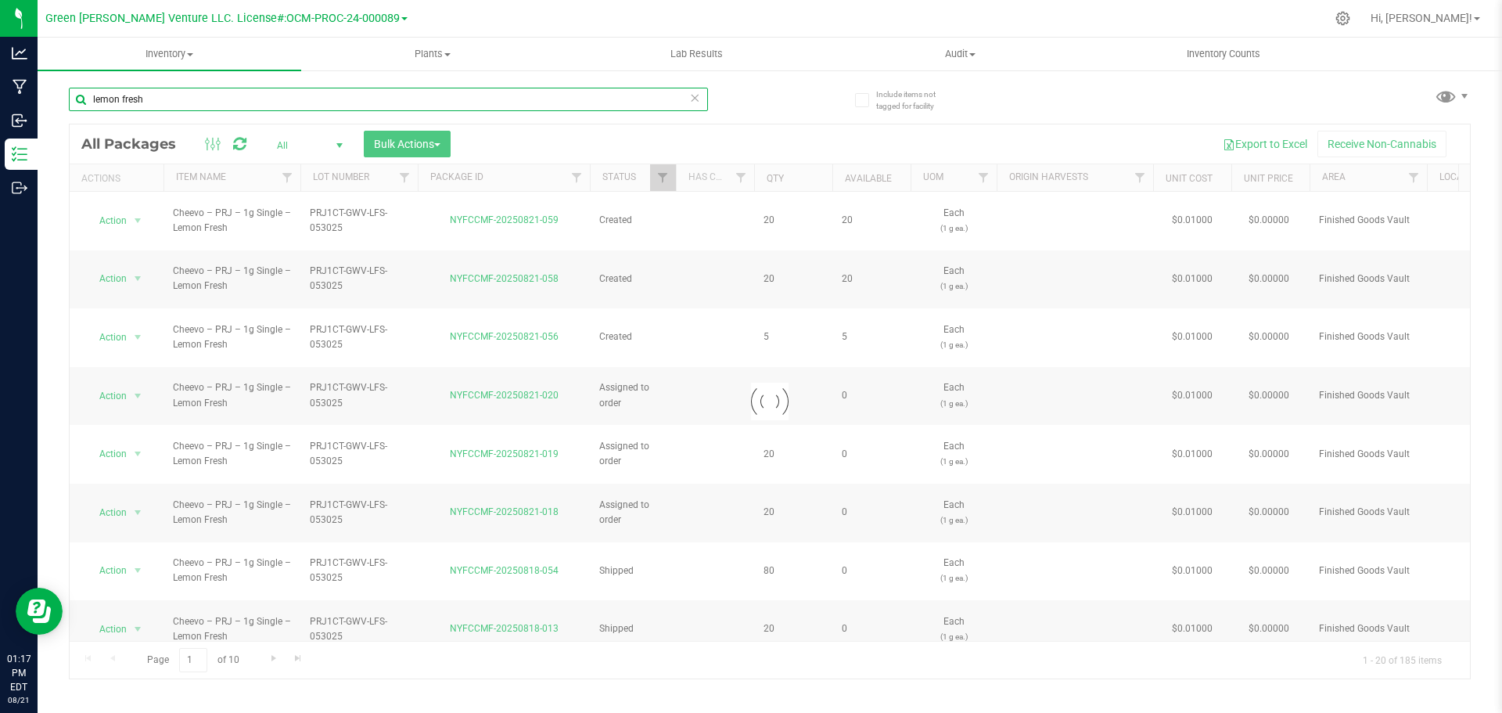
click at [156, 104] on input "lemon fresh" at bounding box center [388, 99] width 639 height 23
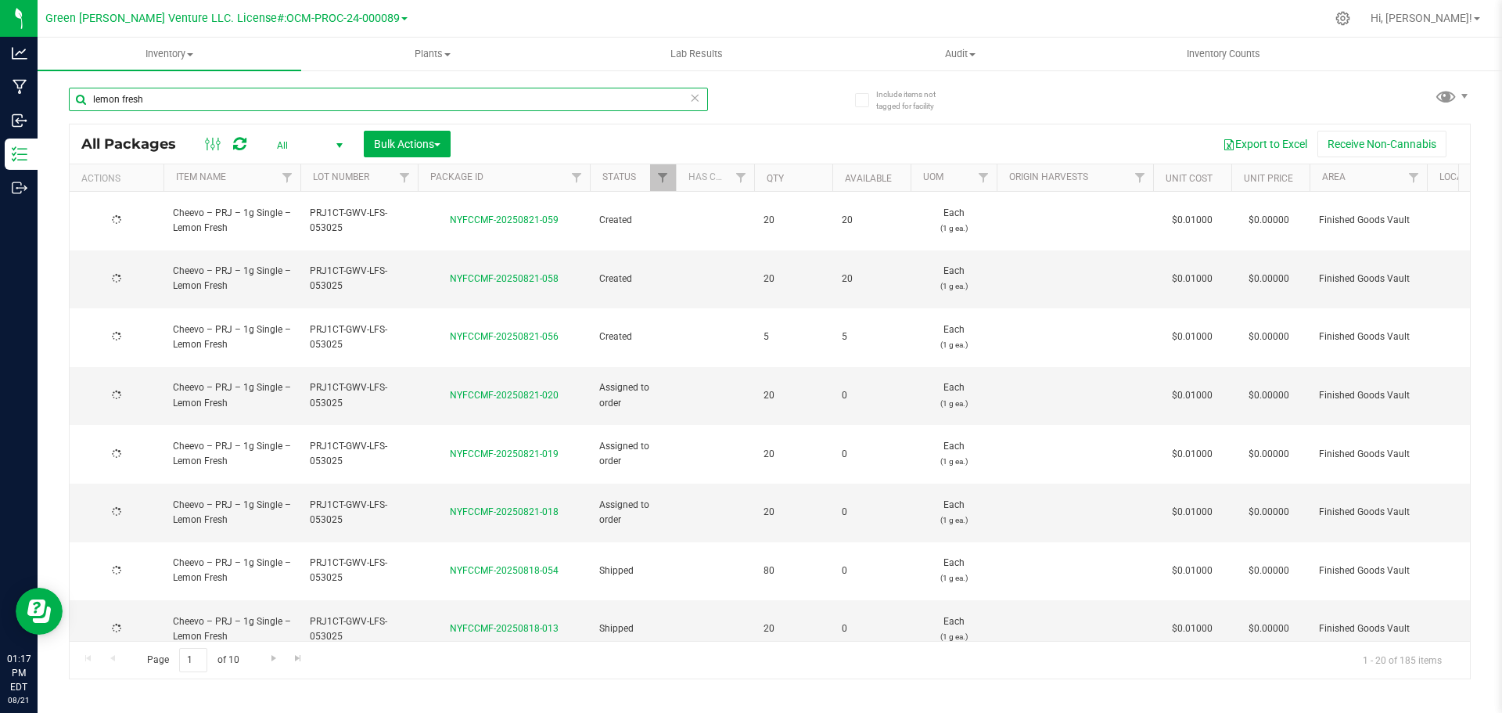
click at [156, 104] on input "lemon fresh" at bounding box center [388, 99] width 639 height 23
type input "NYFCCMF-20250821-051"
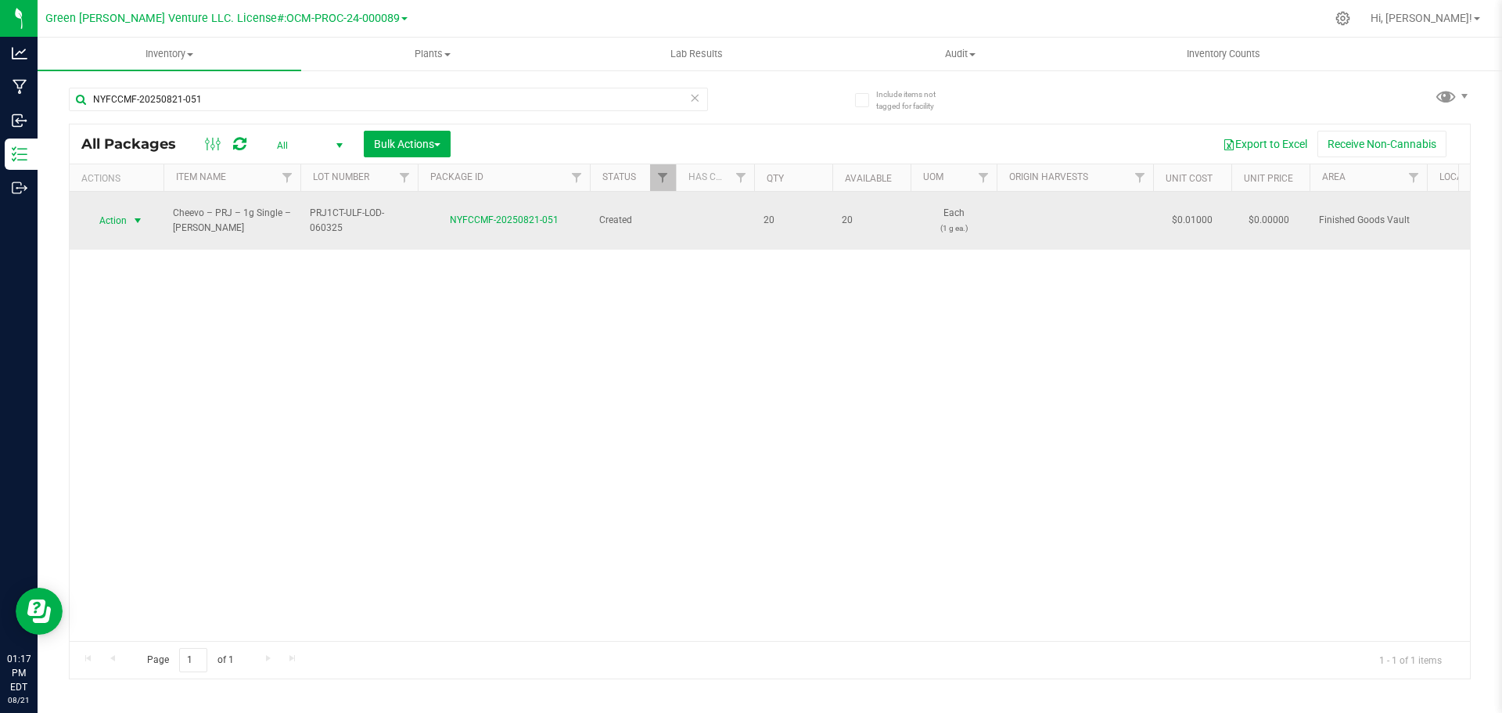
click at [134, 214] on span "select" at bounding box center [137, 220] width 13 height 13
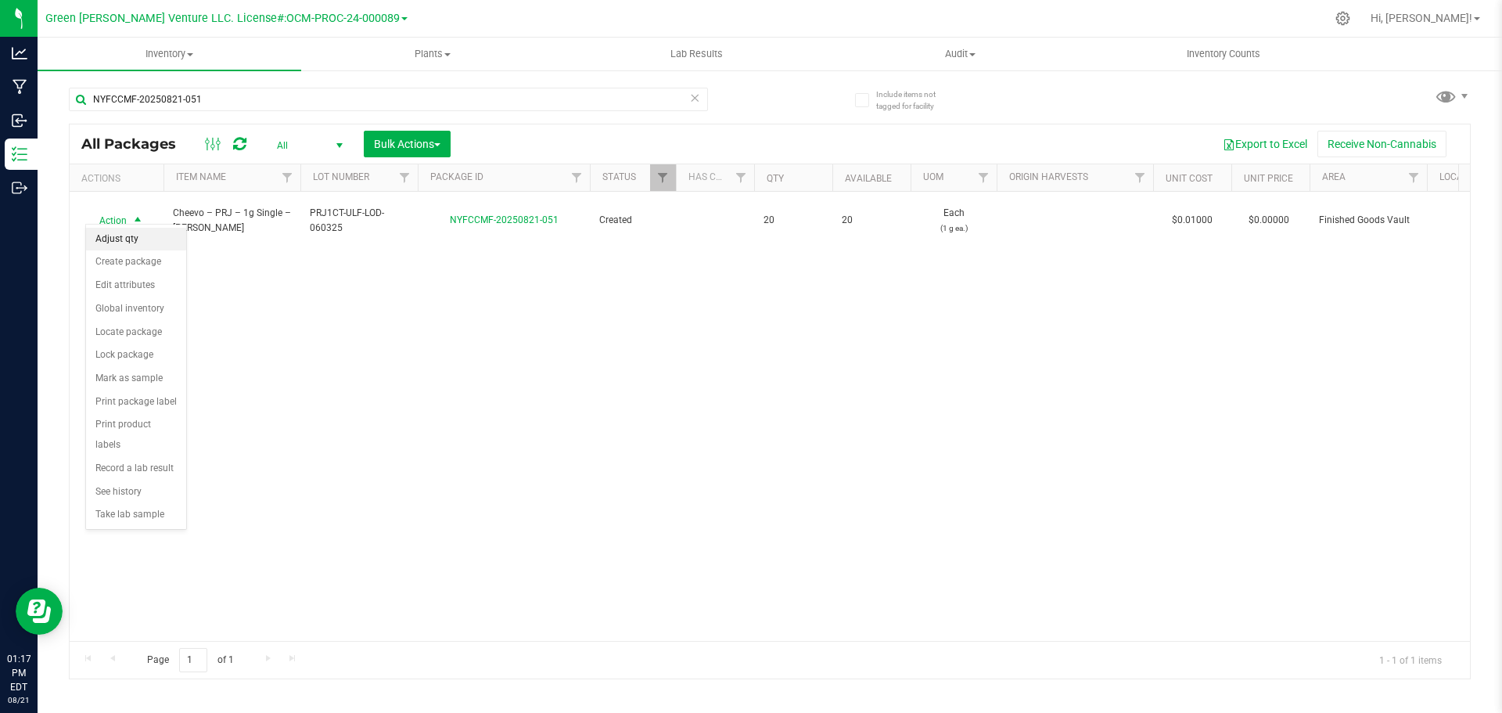
click at [138, 240] on li "Adjust qty" at bounding box center [136, 239] width 100 height 23
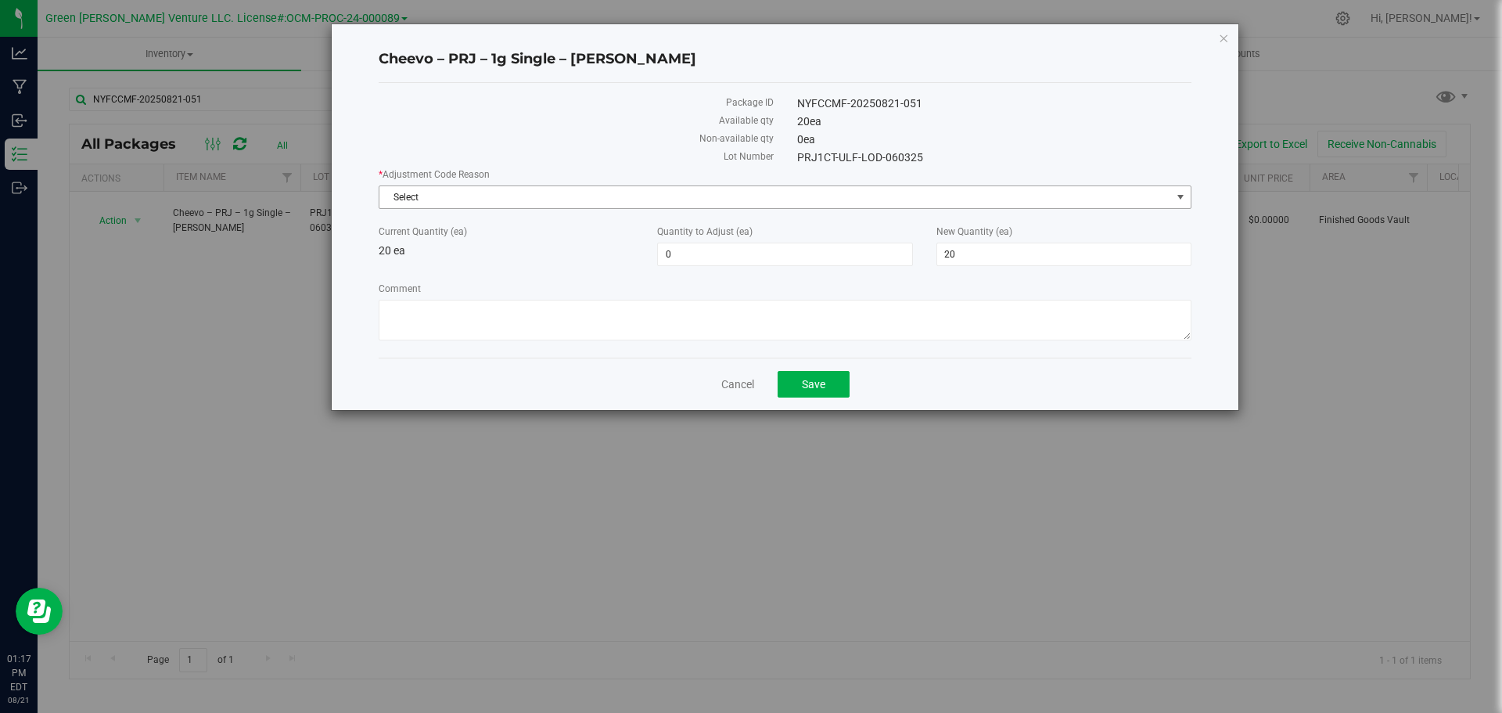
click at [655, 195] on span "Select" at bounding box center [774, 197] width 791 height 22
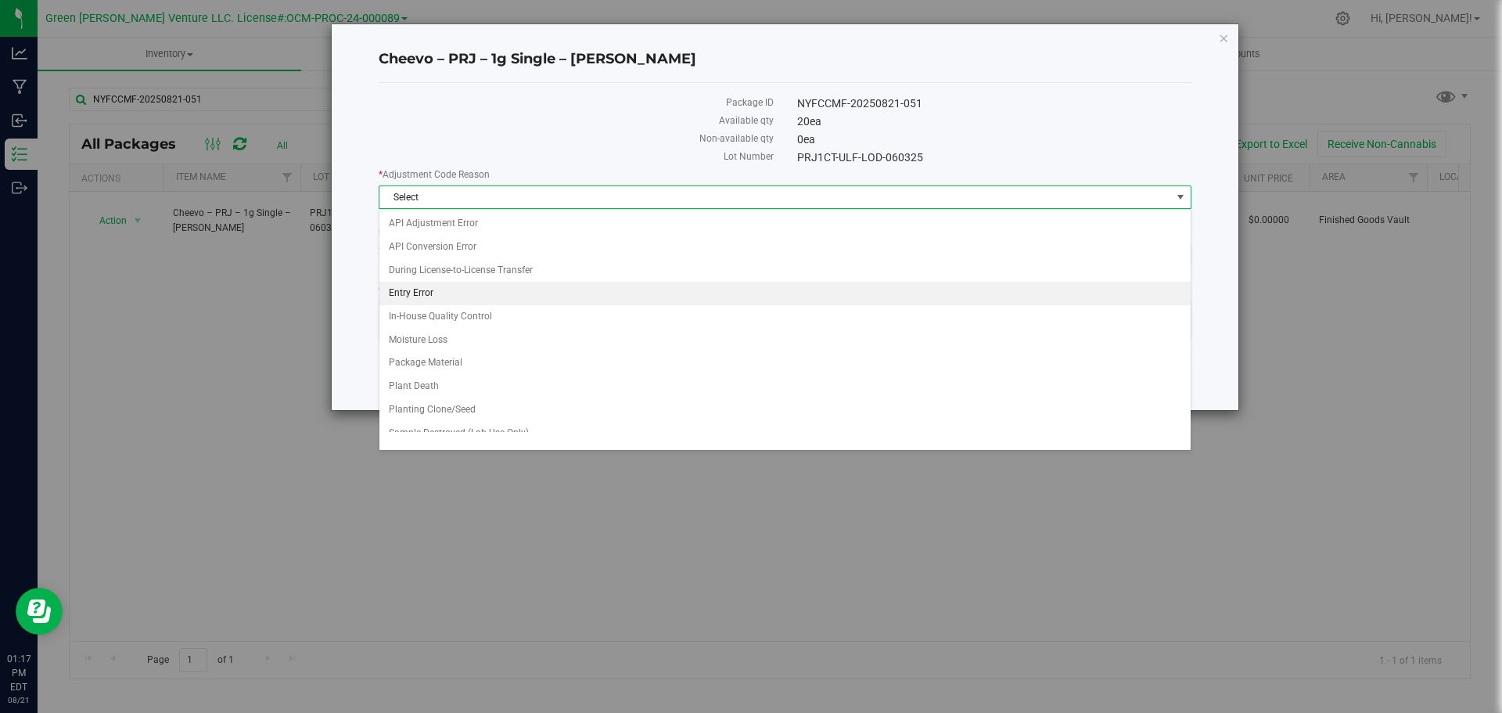
click at [479, 288] on li "Entry Error" at bounding box center [784, 293] width 811 height 23
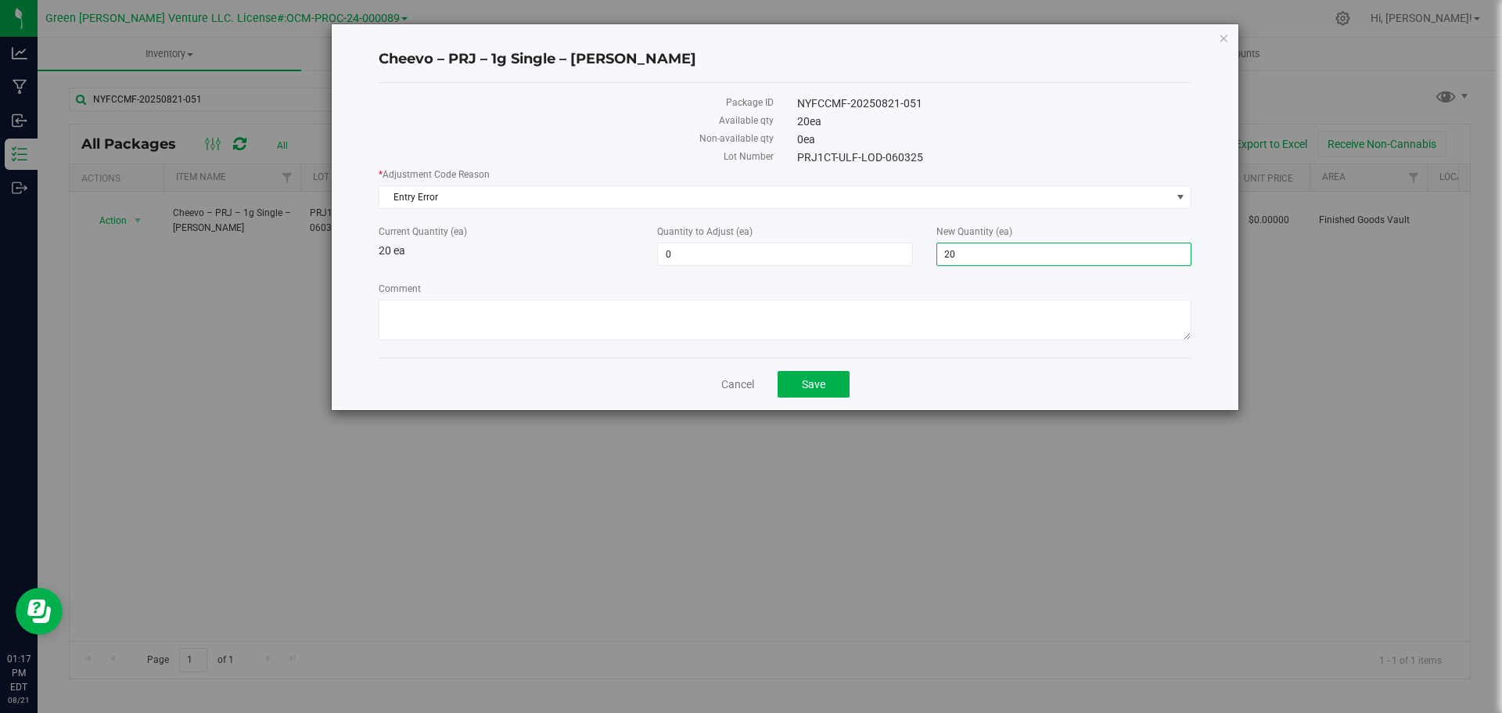
click at [1012, 253] on span "20 20" at bounding box center [1063, 253] width 255 height 23
click at [1012, 253] on input "20" at bounding box center [1063, 254] width 253 height 22
type input "0"
type input "-20"
type input "0"
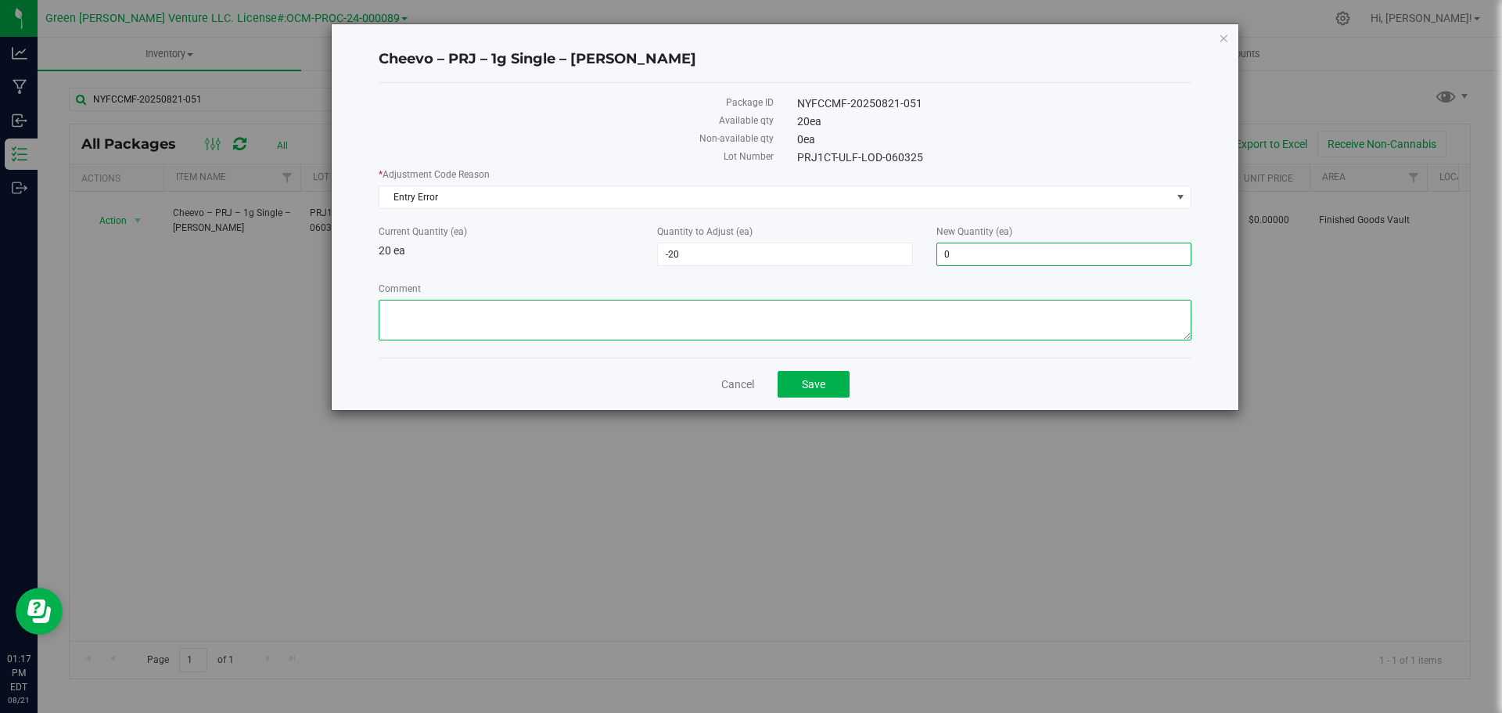
click at [944, 326] on textarea "Comment" at bounding box center [785, 320] width 813 height 41
type textarea "Entry Error, Correcting overage in packages. AMC"
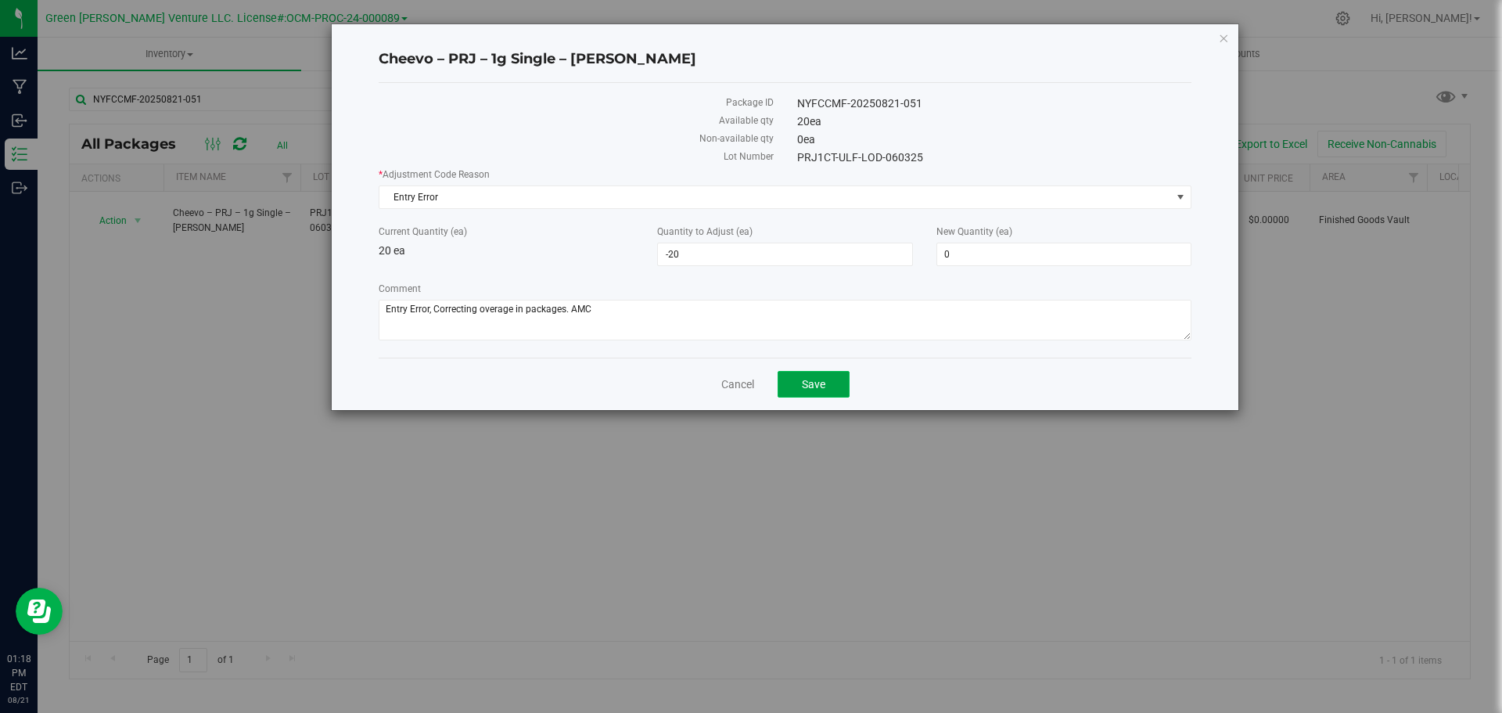
click at [806, 382] on span "Save" at bounding box center [813, 384] width 23 height 13
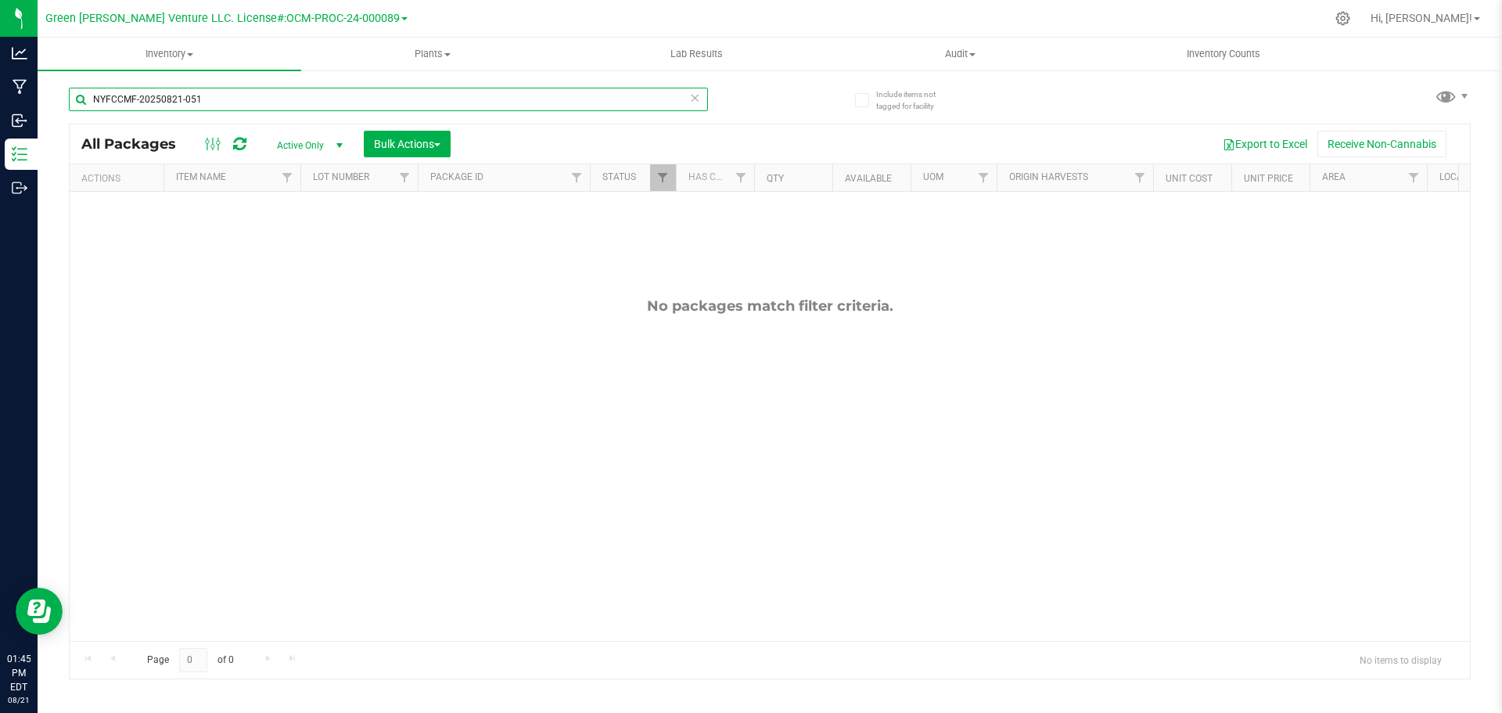
click at [235, 99] on input "NYFCCMF-20250821-051" at bounding box center [388, 99] width 639 height 23
click at [235, 98] on input "NYFCCMF-20250821-051" at bounding box center [388, 99] width 639 height 23
type input "NYFCCMF-20250821-045"
click at [669, 181] on span "Filter" at bounding box center [662, 177] width 13 height 13
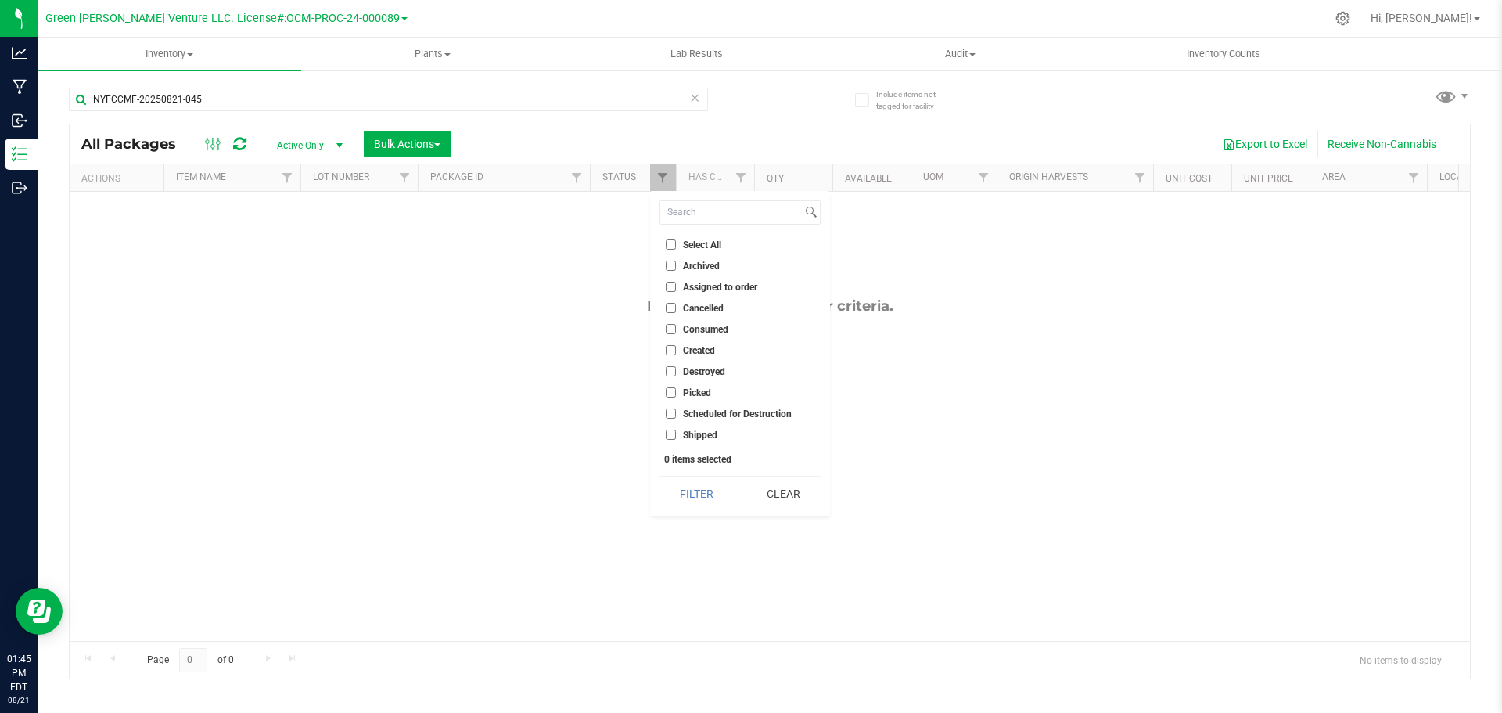
click at [672, 244] on input "Select All" at bounding box center [671, 244] width 10 height 10
checkbox input "true"
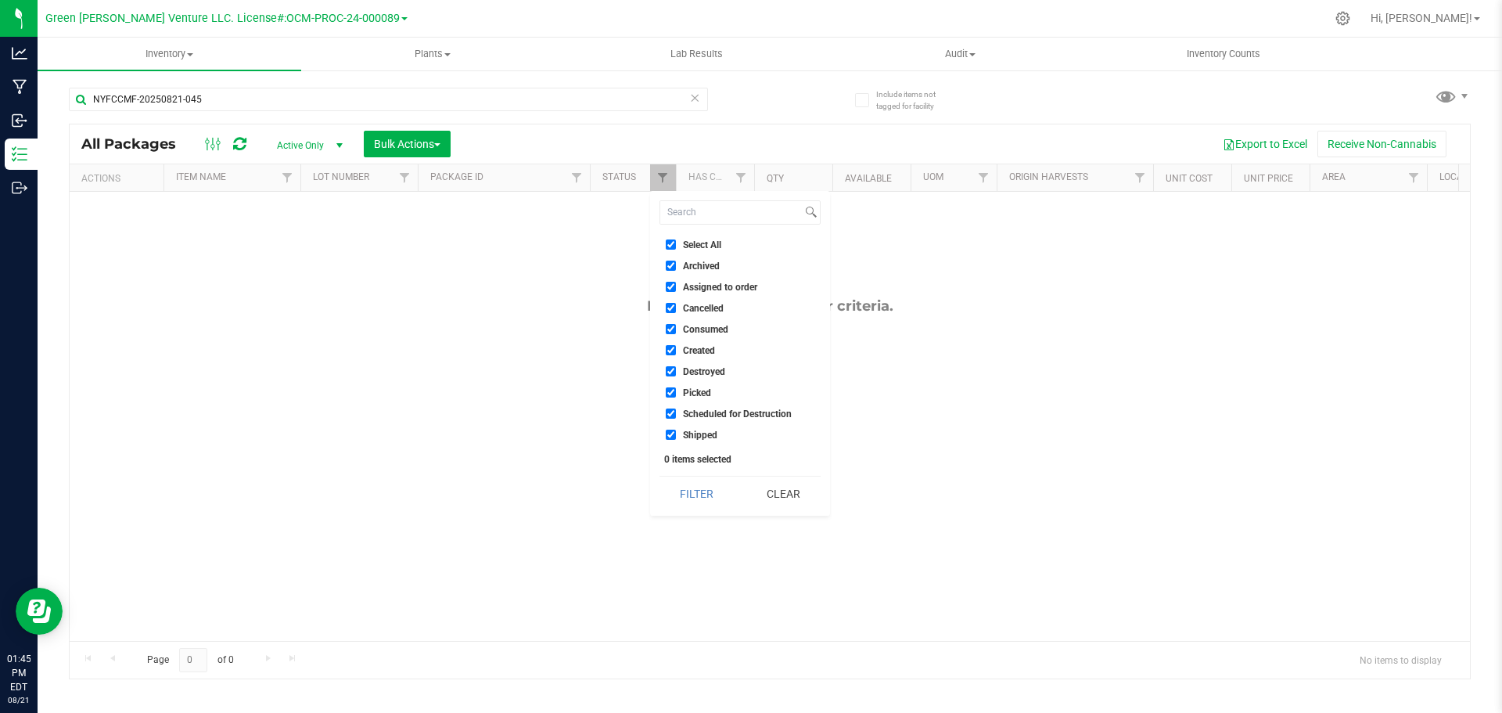
checkbox input "true"
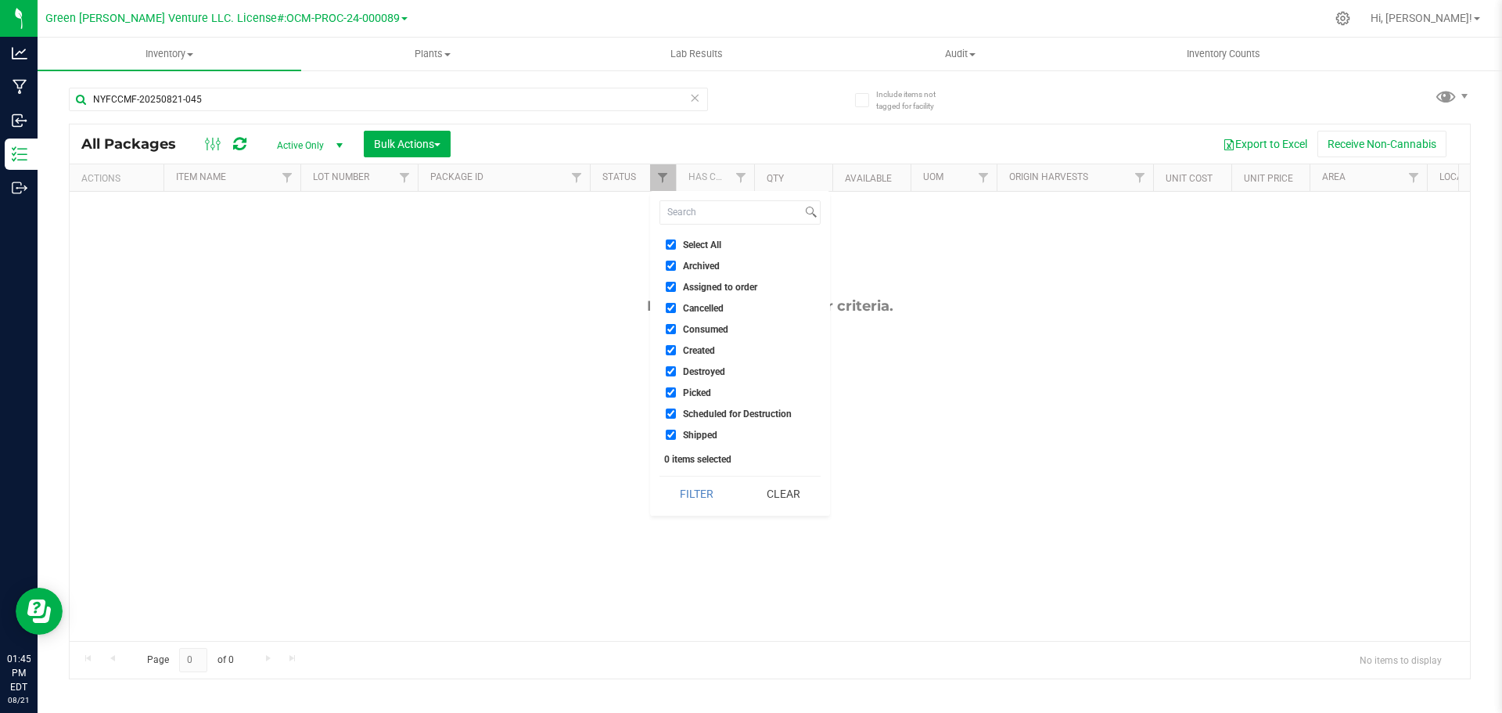
checkbox input "true"
click at [704, 499] on button "Filter" at bounding box center [696, 493] width 75 height 34
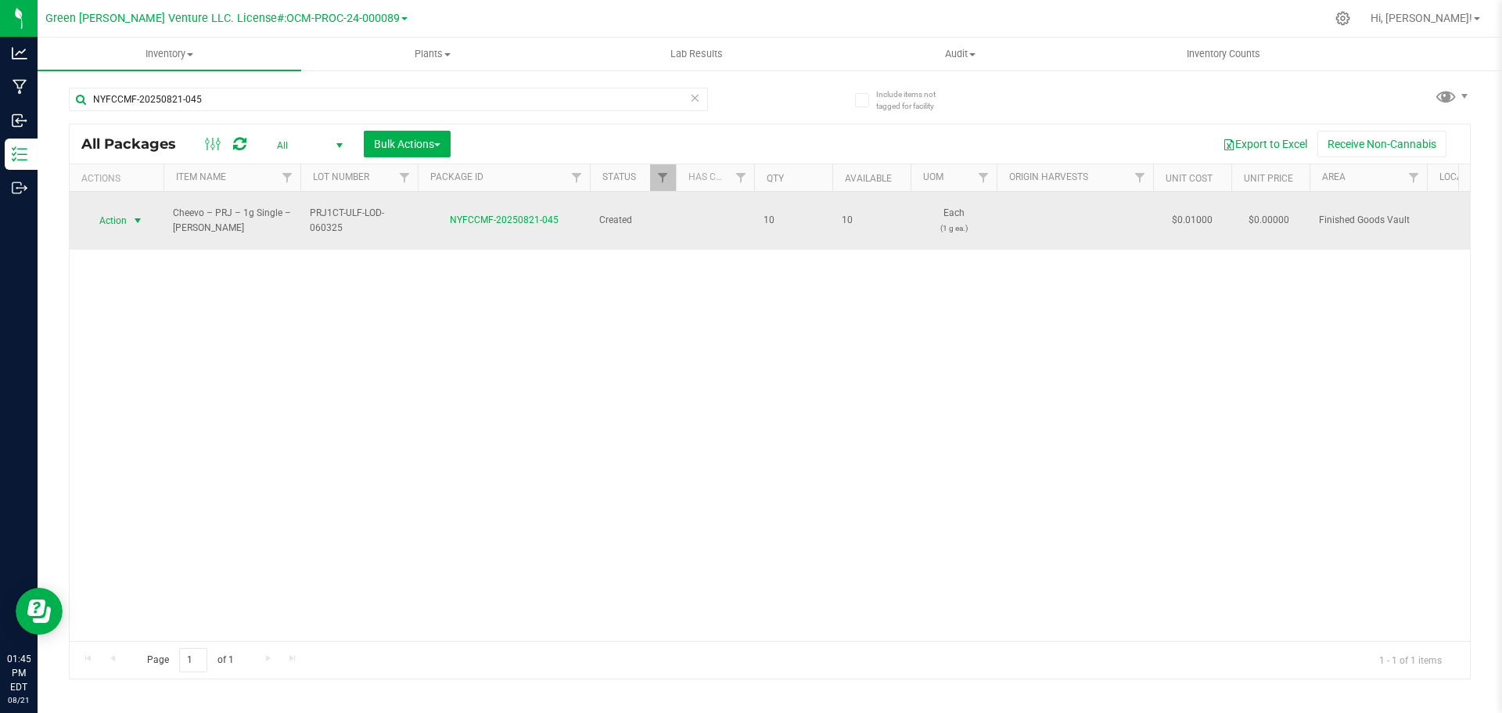
click at [122, 219] on span "Action" at bounding box center [106, 221] width 42 height 22
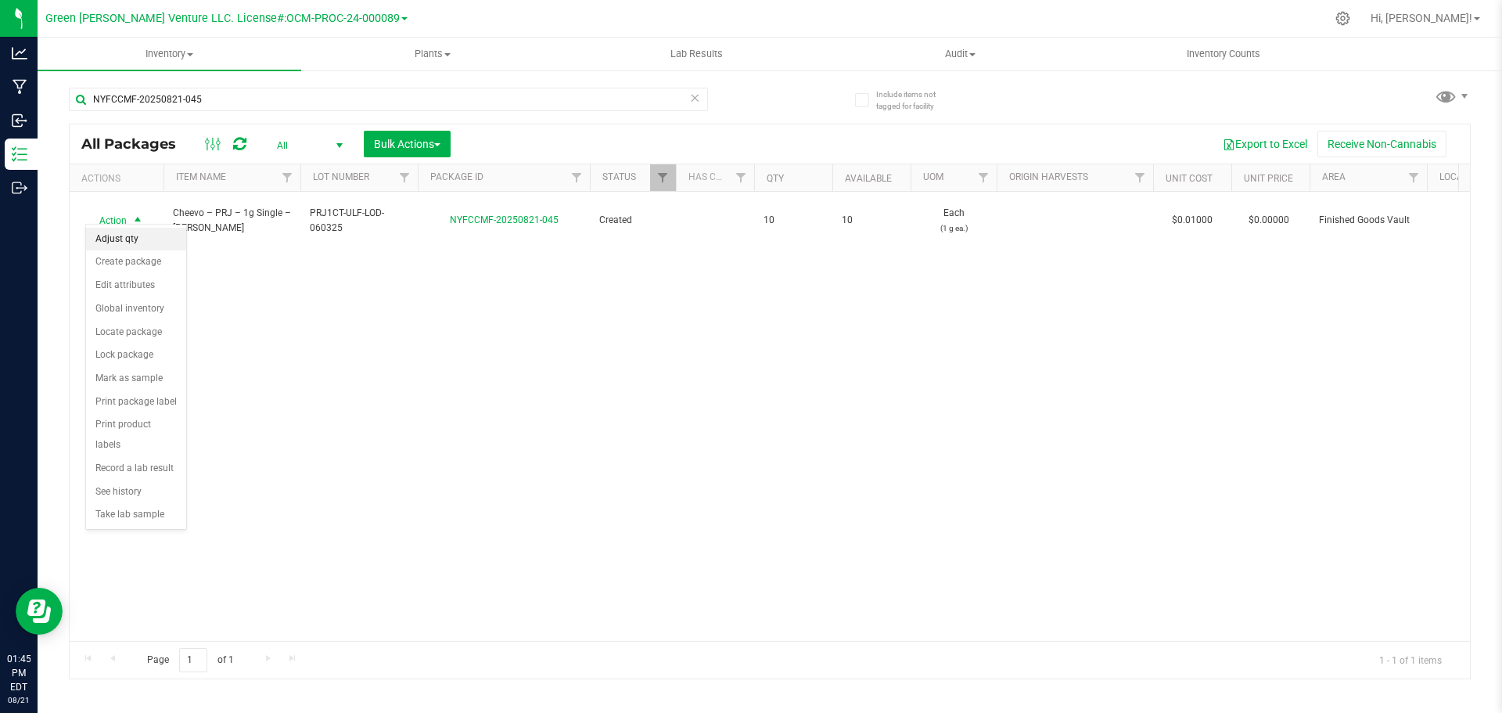
click at [150, 239] on li "Adjust qty" at bounding box center [136, 239] width 100 height 23
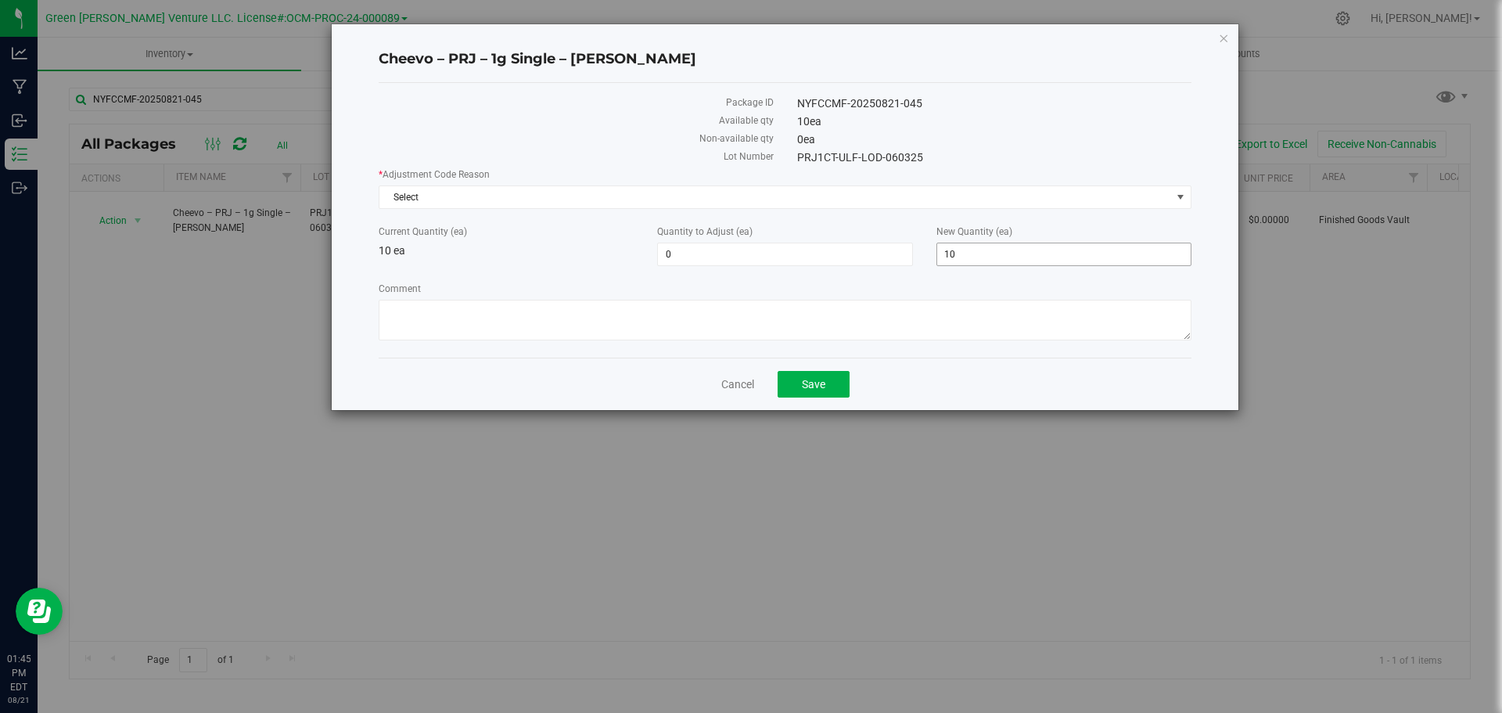
click at [966, 249] on span "10 10" at bounding box center [1063, 253] width 255 height 23
click at [966, 249] on input "10" at bounding box center [1063, 254] width 253 height 22
type input "20"
type input "10"
type input "20"
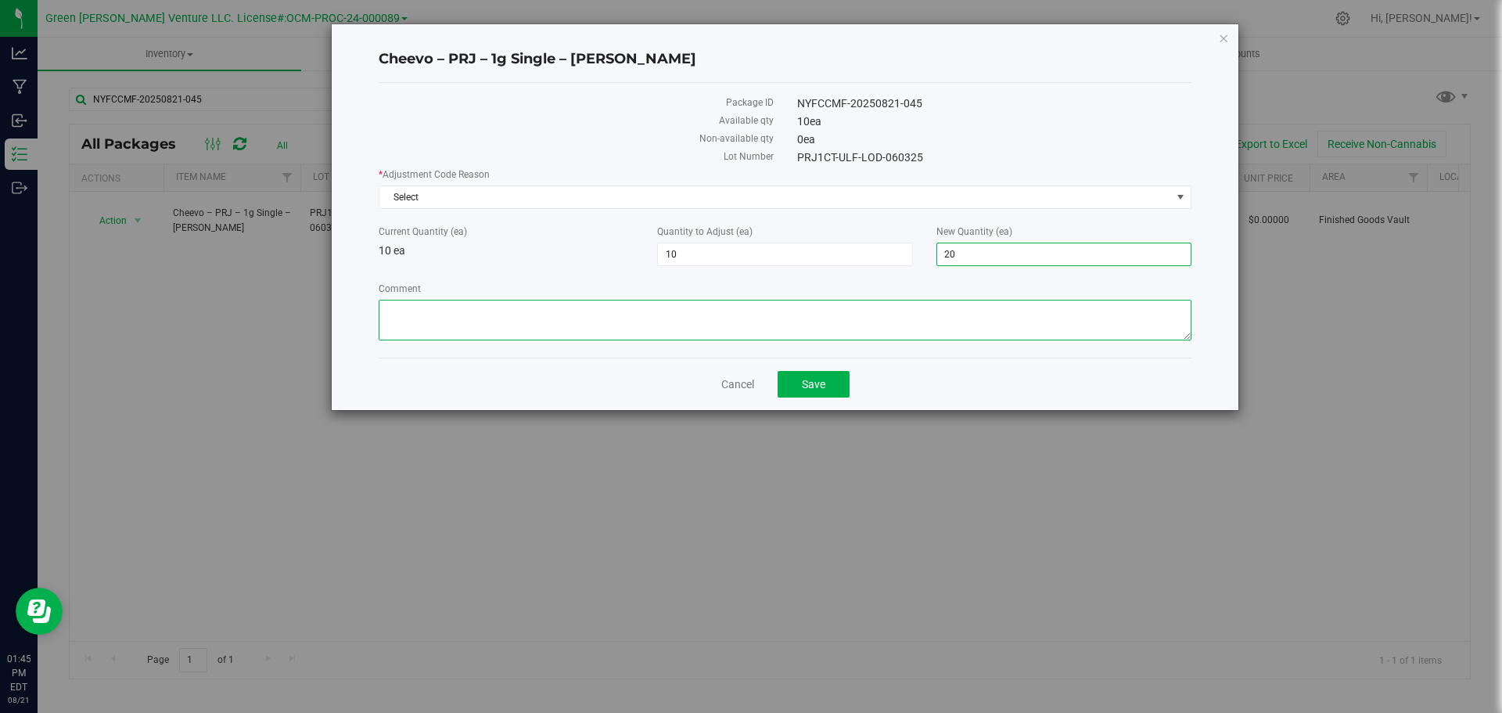
click at [730, 320] on textarea "Comment" at bounding box center [785, 320] width 813 height 41
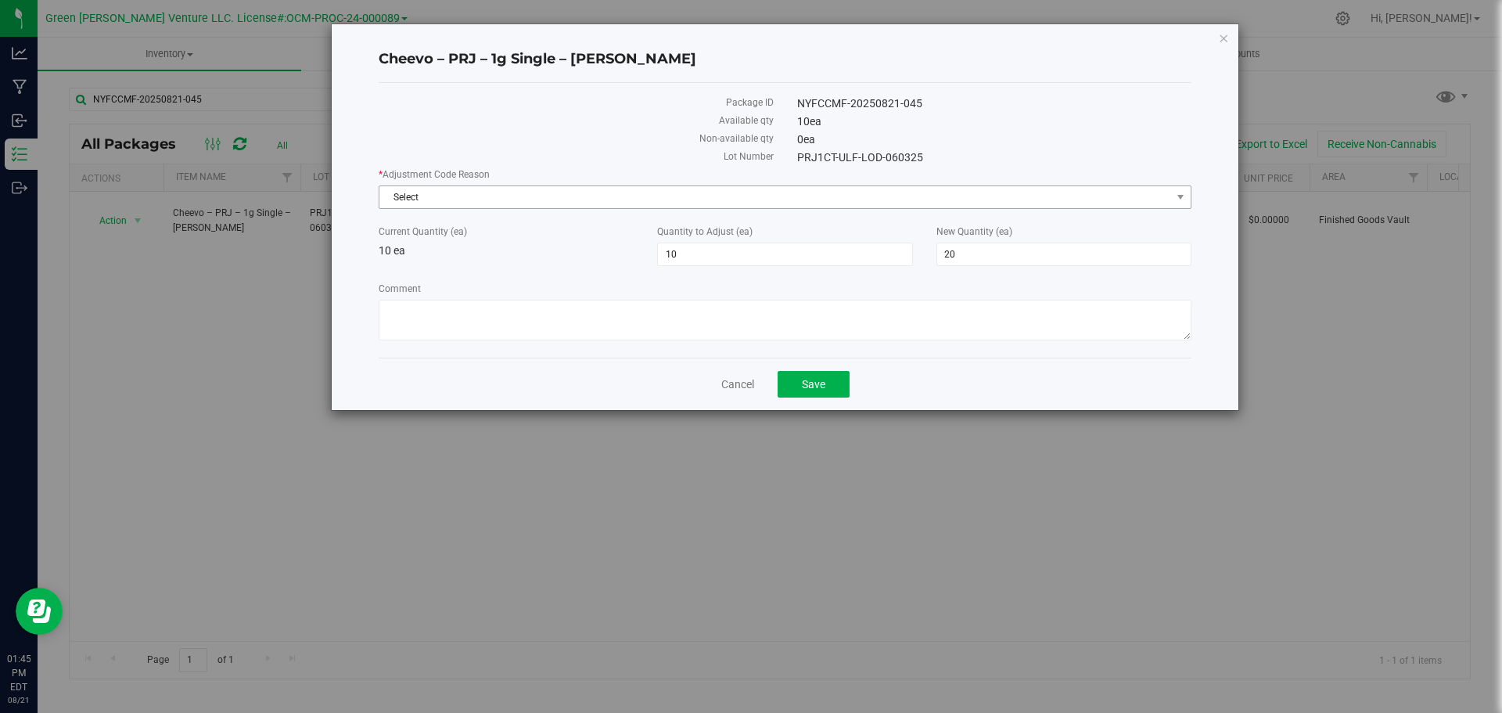
click at [464, 186] on span "Select" at bounding box center [774, 197] width 791 height 22
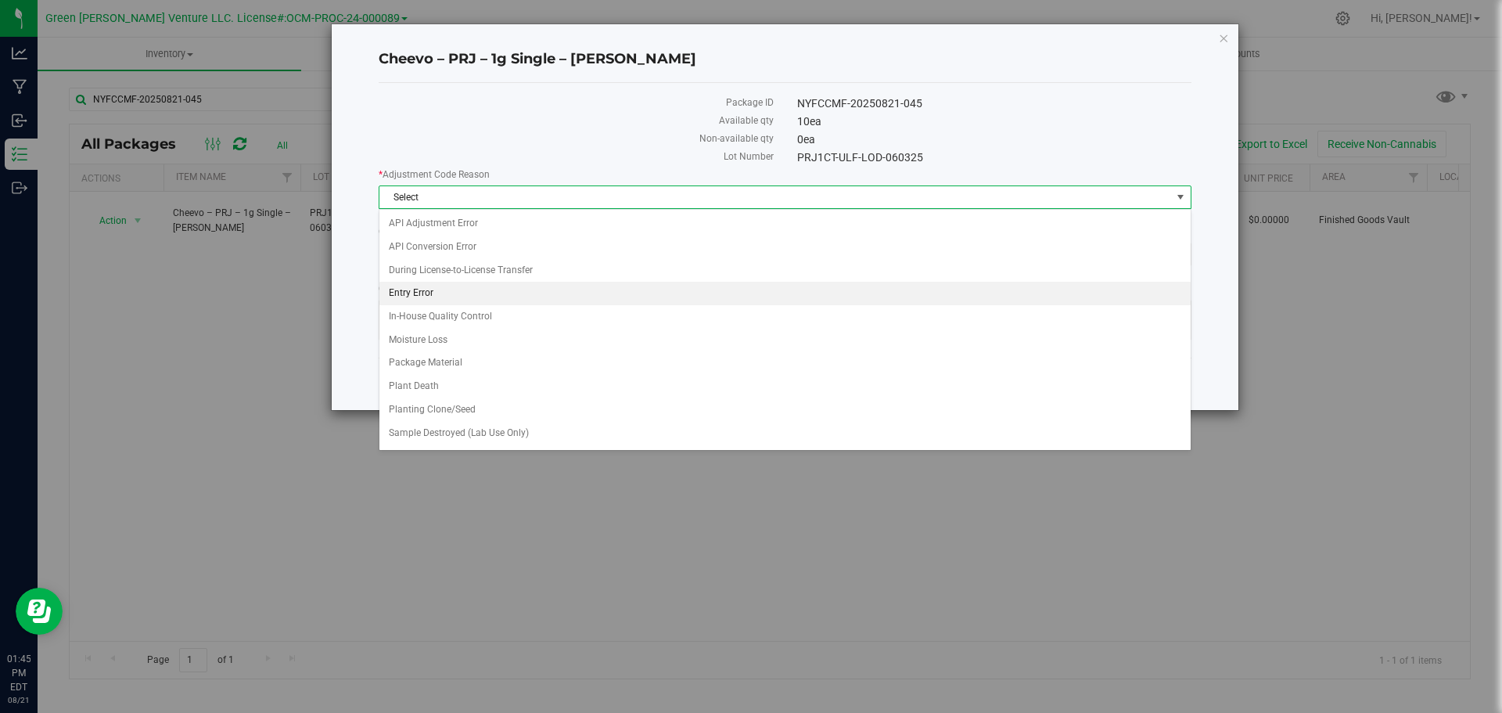
click at [476, 295] on li "Entry Error" at bounding box center [784, 293] width 811 height 23
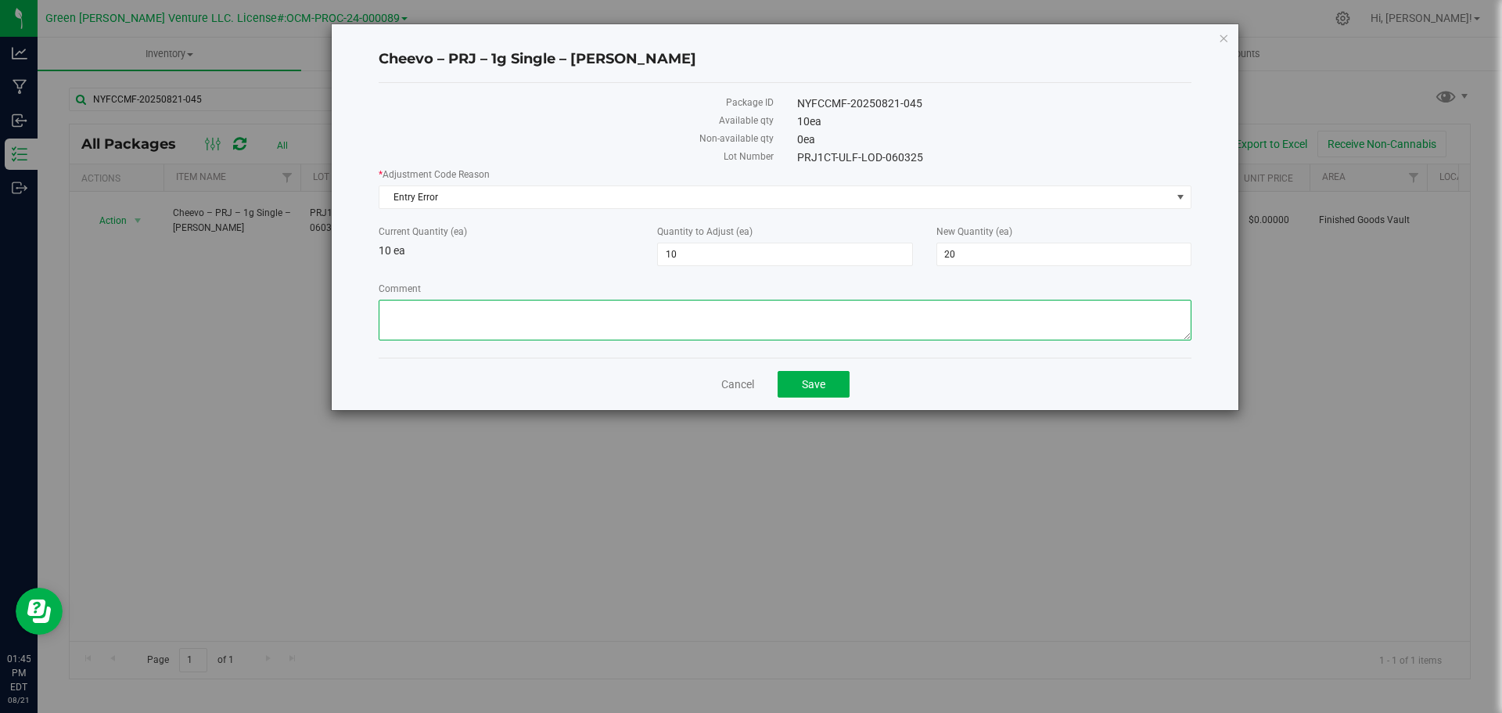
click at [461, 322] on textarea "Comment" at bounding box center [785, 320] width 813 height 41
type textarea "EE"
click at [795, 391] on button "Save" at bounding box center [813, 384] width 72 height 27
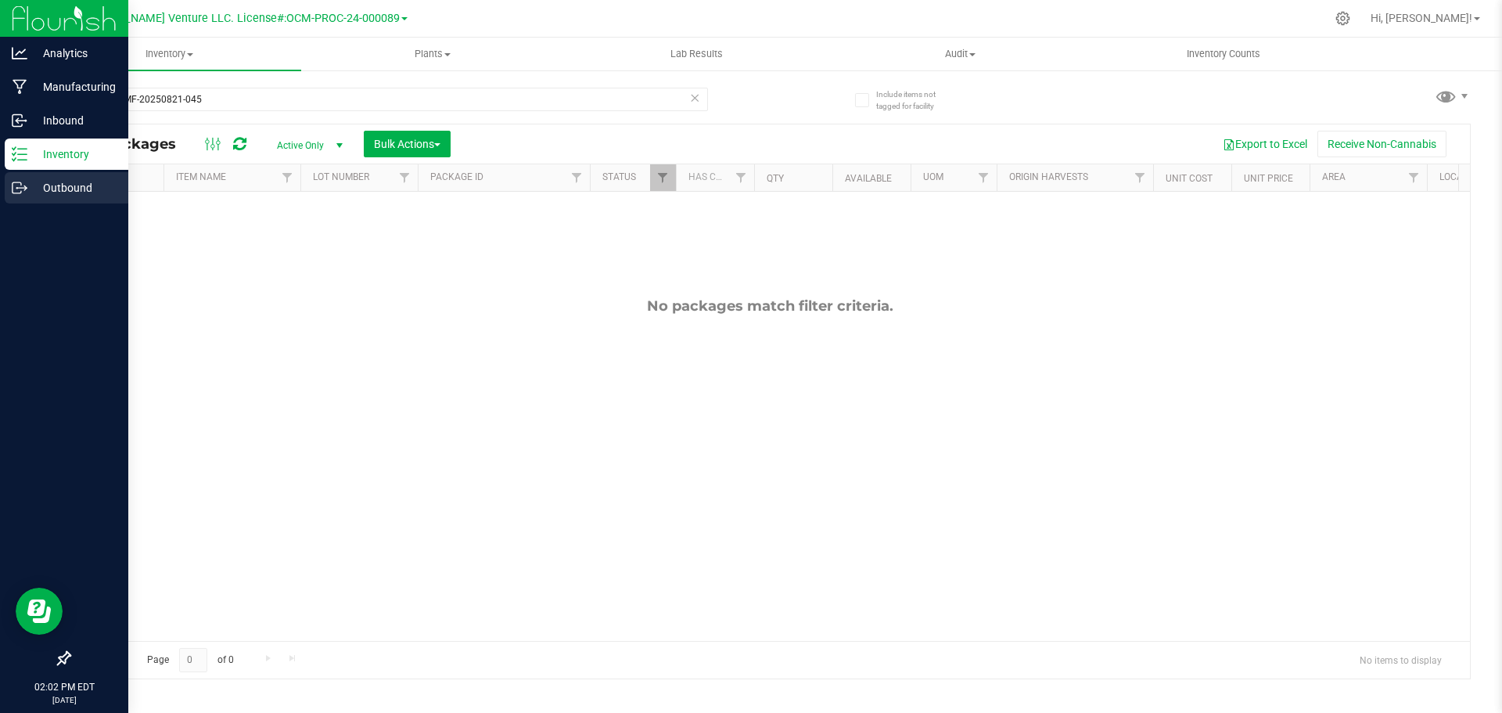
click at [61, 191] on p "Outbound" at bounding box center [74, 187] width 94 height 19
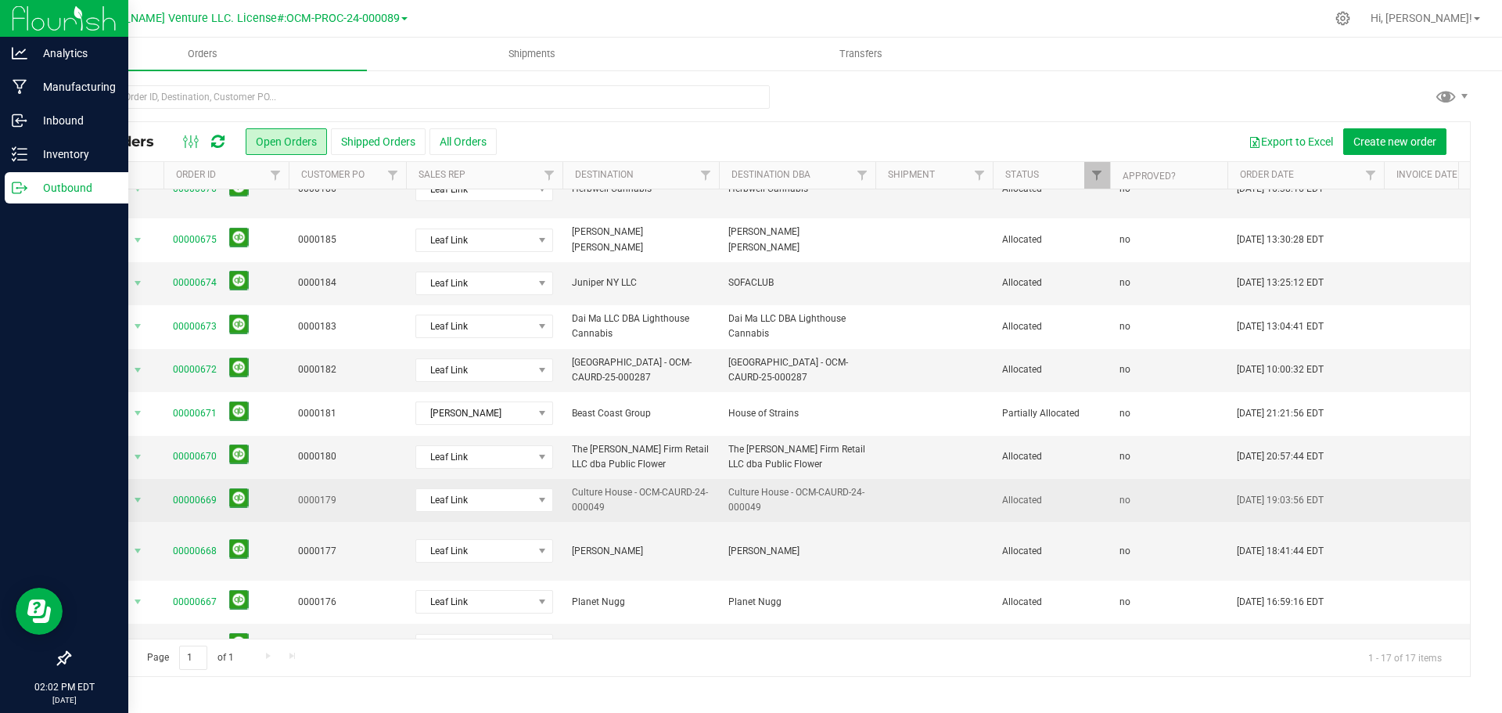
scroll to position [314, 0]
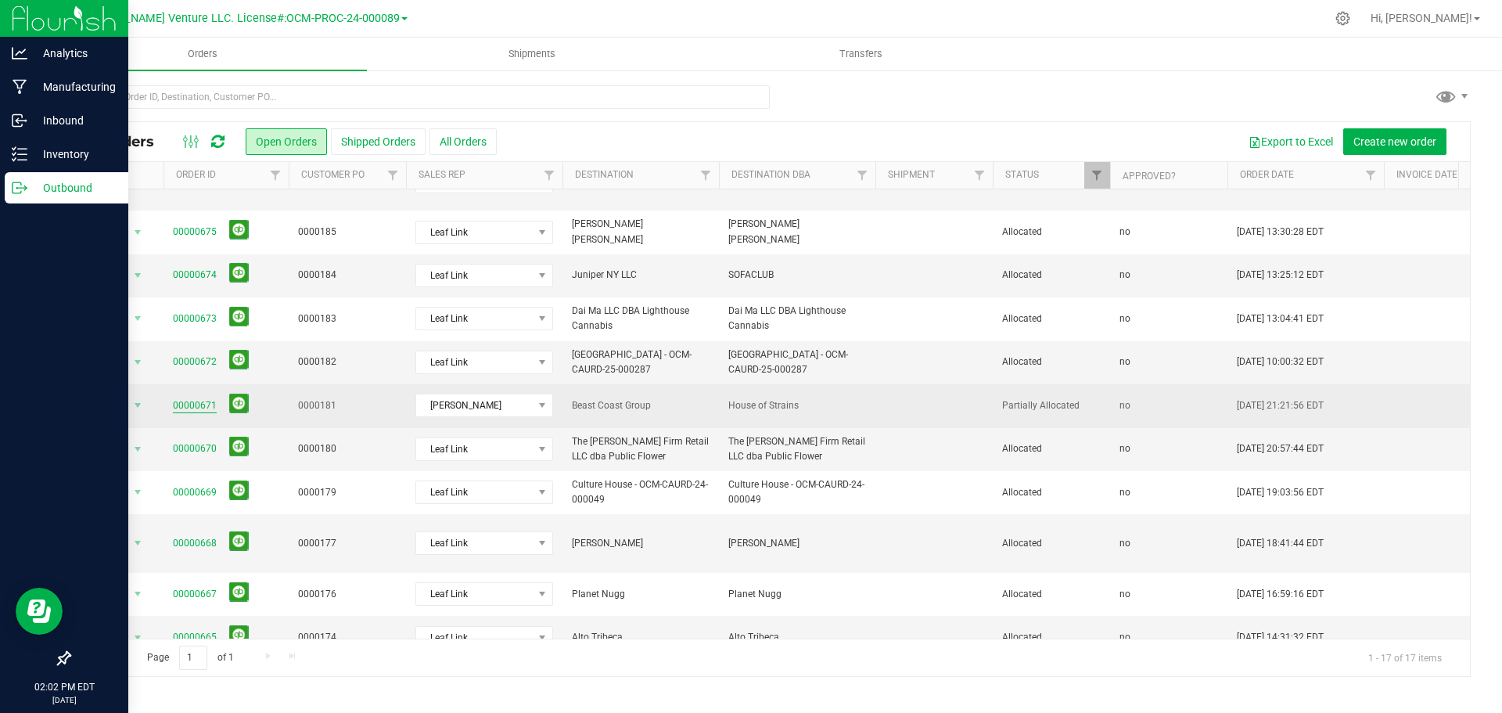
click at [176, 398] on link "00000671" at bounding box center [195, 405] width 44 height 15
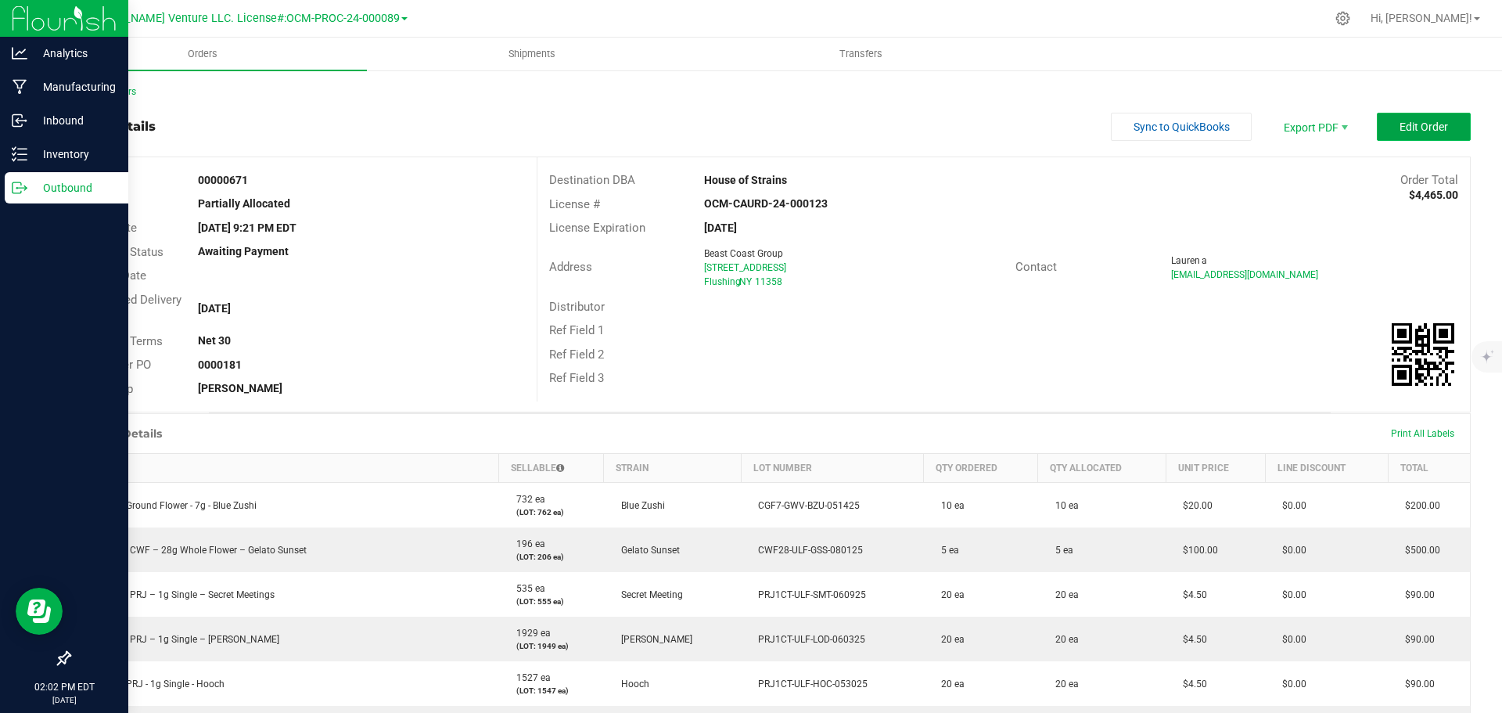
click at [1377, 124] on button "Edit Order" at bounding box center [1424, 127] width 94 height 28
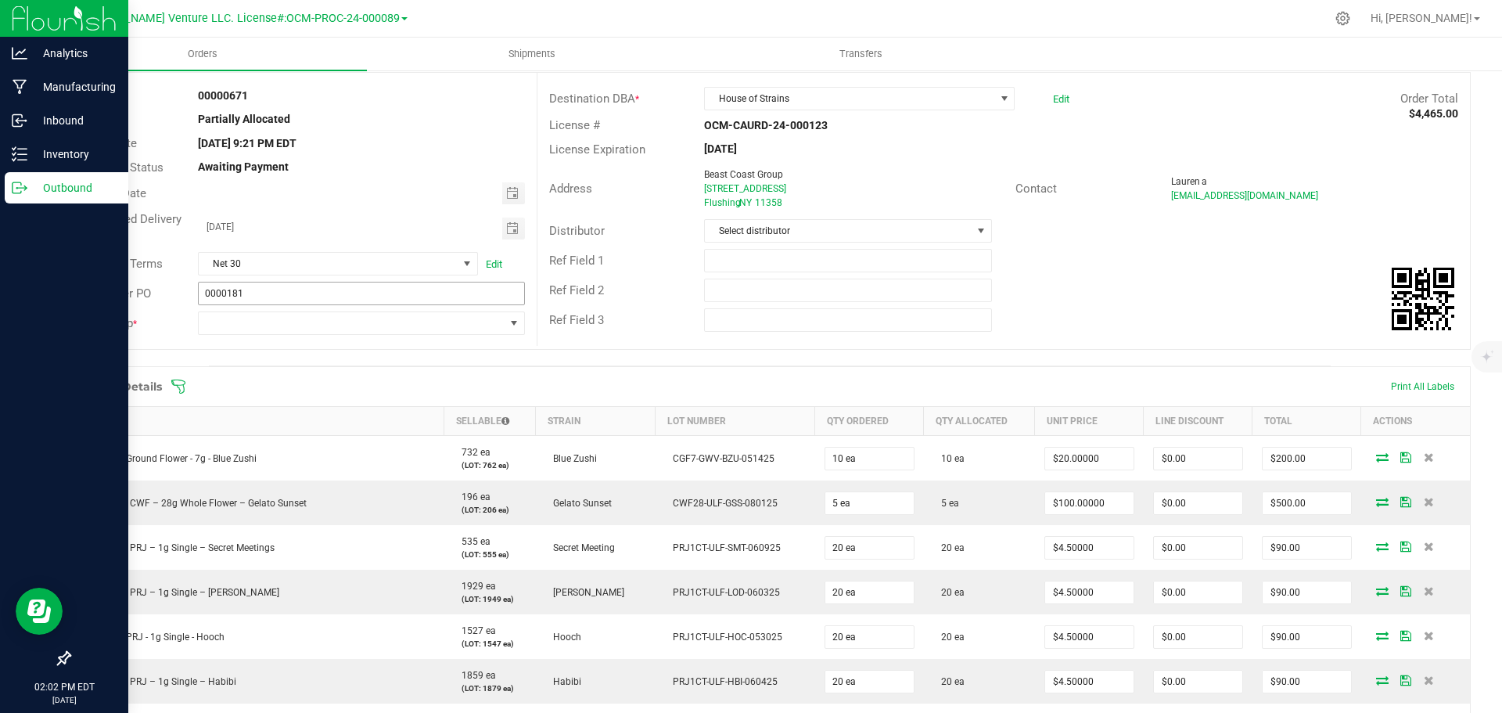
scroll to position [78, 0]
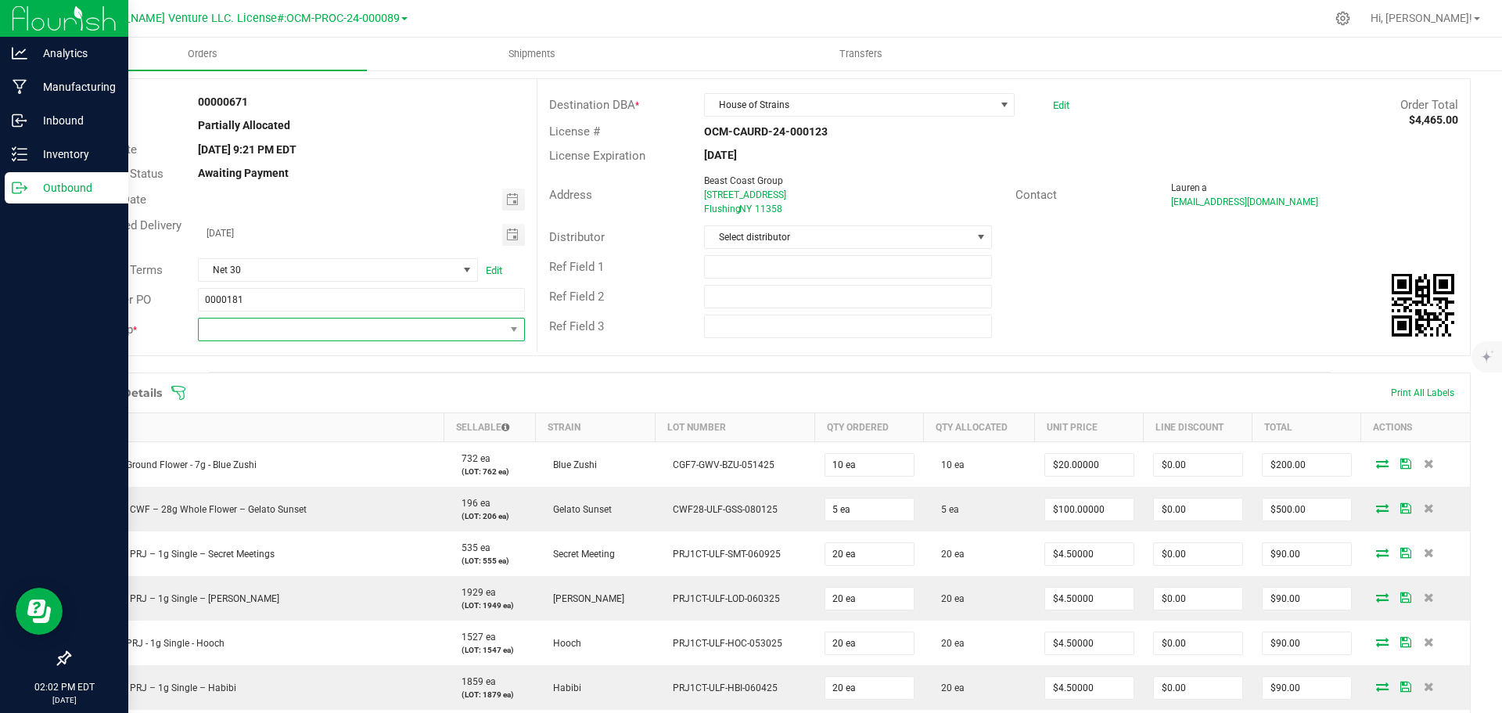
click at [364, 324] on span "NO DATA FOUND" at bounding box center [351, 329] width 305 height 22
click at [364, 325] on span "NO DATA FOUND" at bounding box center [351, 329] width 305 height 22
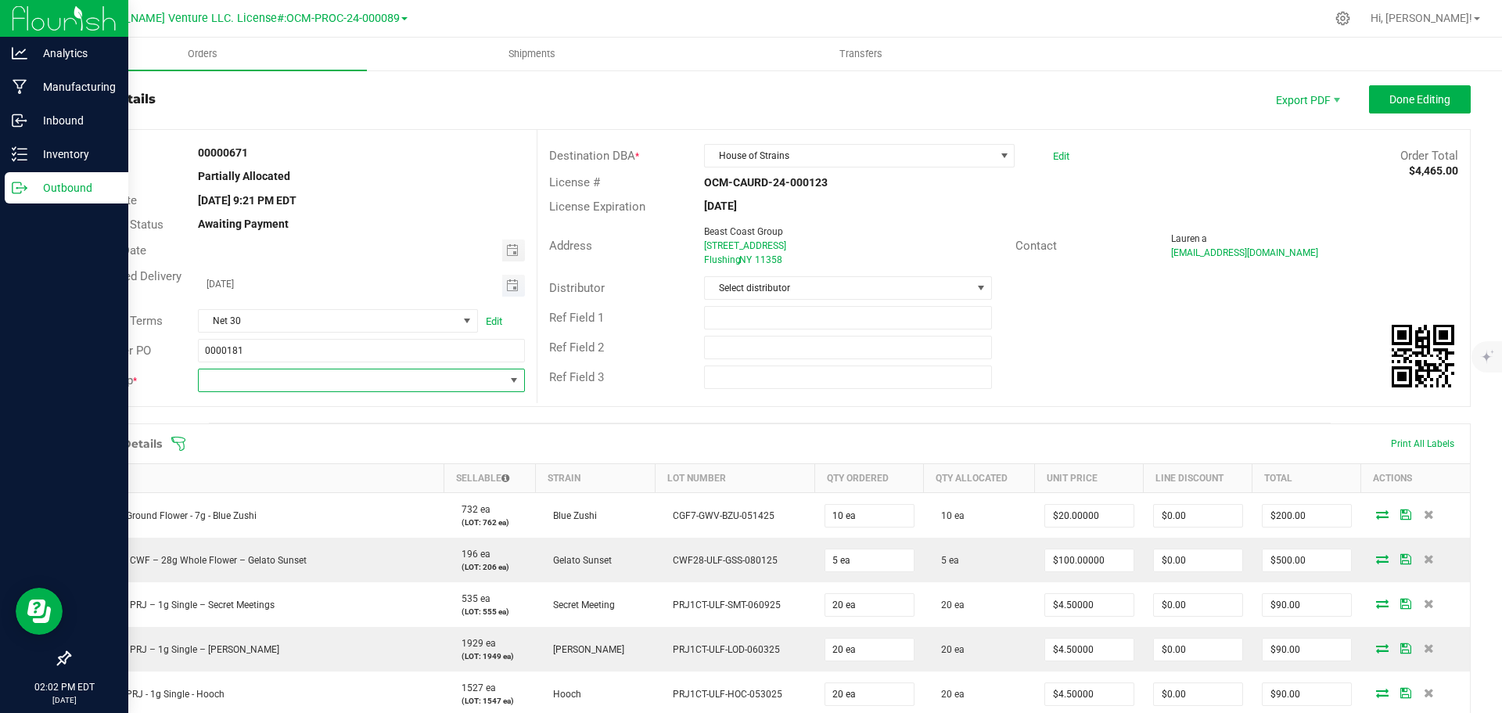
scroll to position [0, 0]
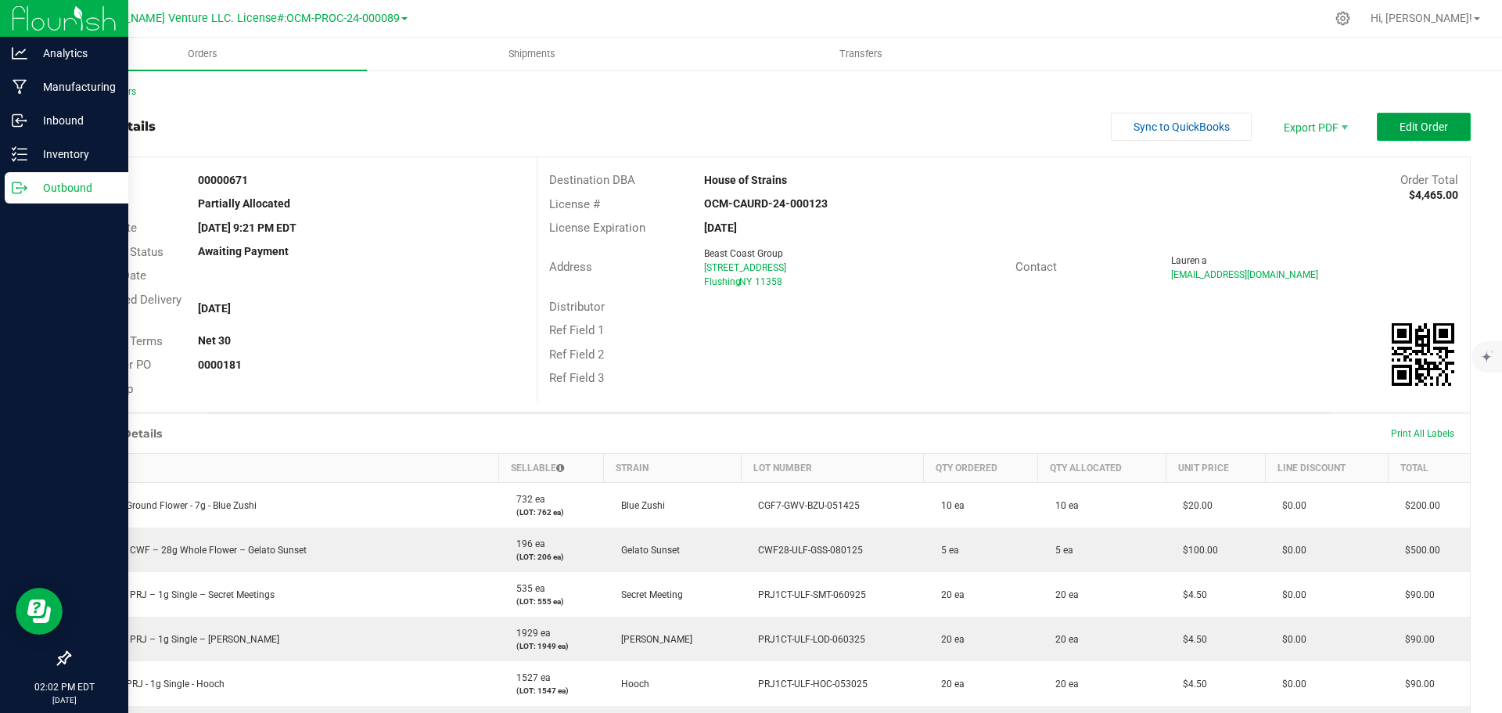
click at [1377, 130] on button "Edit Order" at bounding box center [1424, 127] width 94 height 28
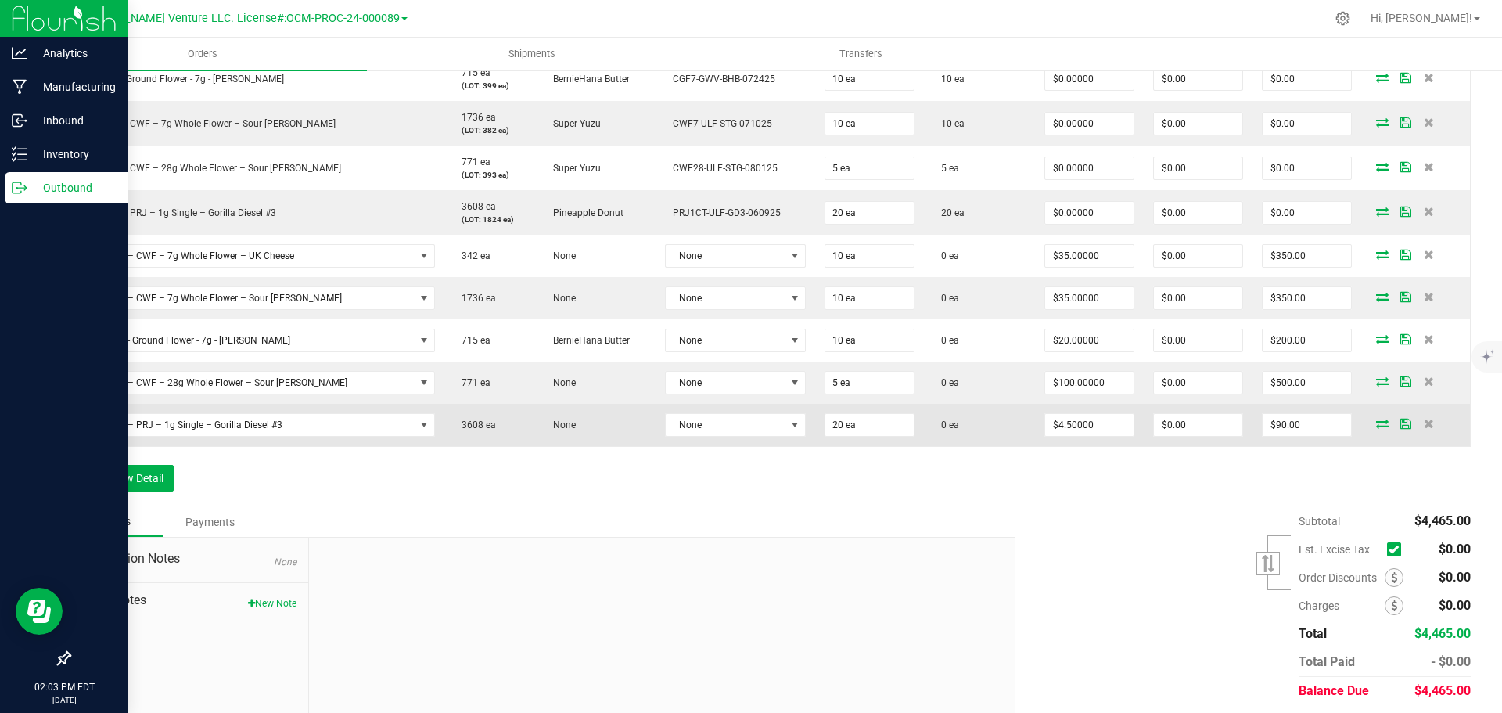
scroll to position [1061, 0]
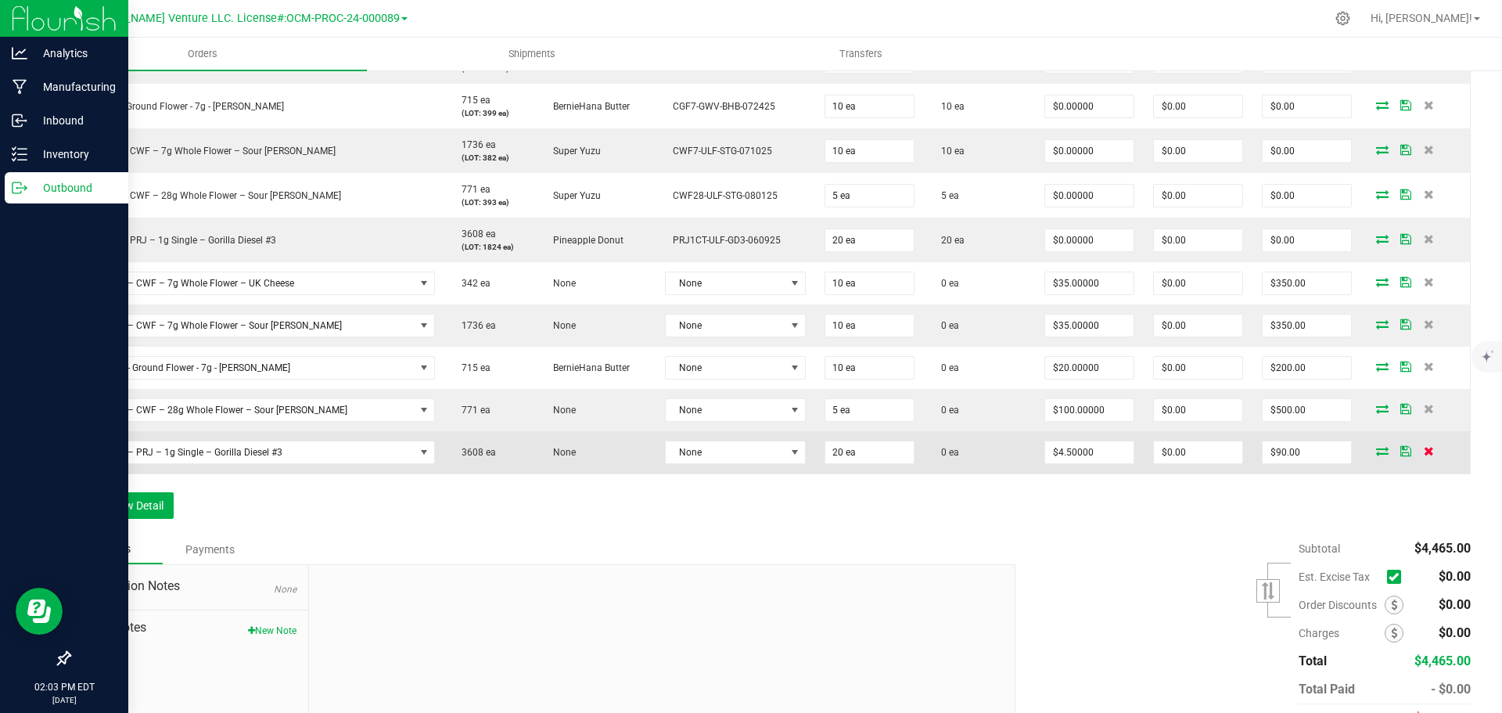
click at [1423, 450] on icon at bounding box center [1428, 450] width 10 height 9
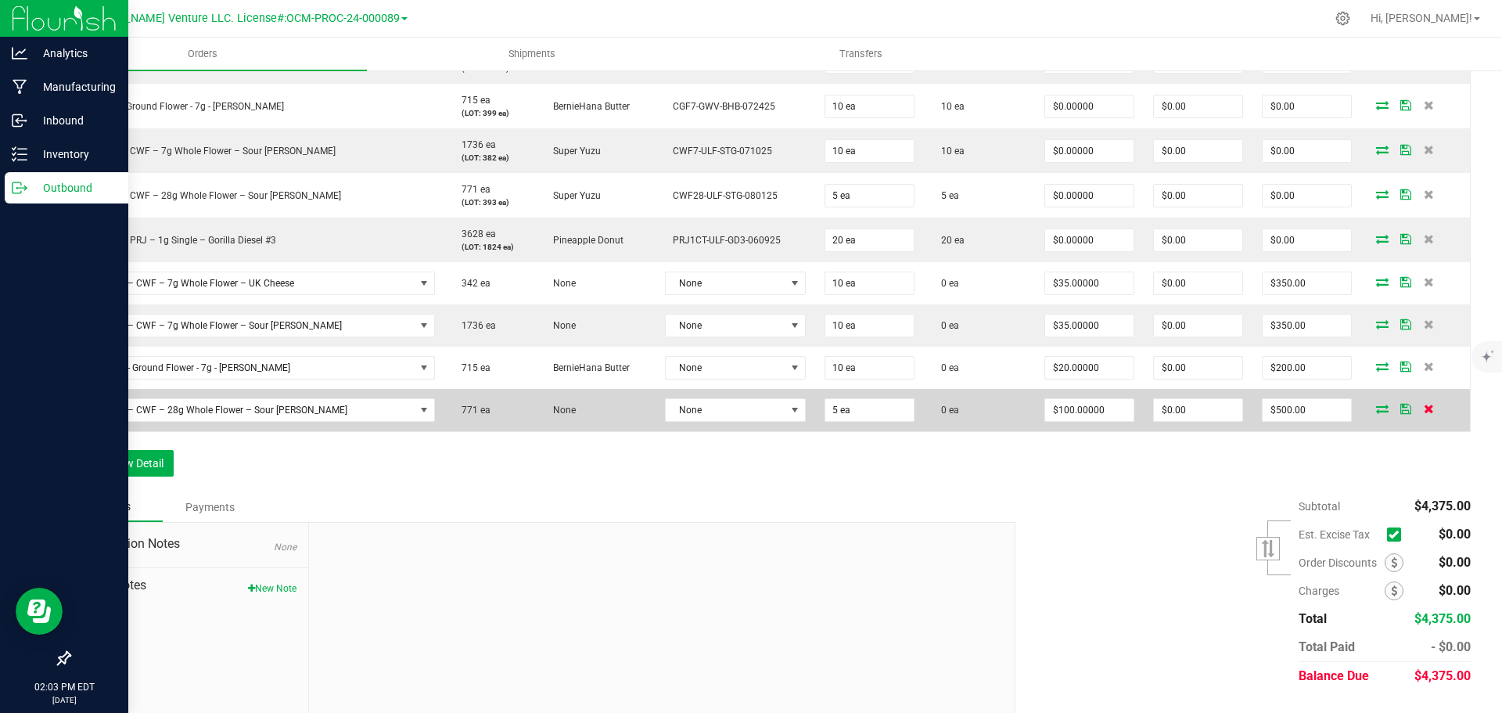
click at [1423, 408] on icon at bounding box center [1428, 408] width 10 height 9
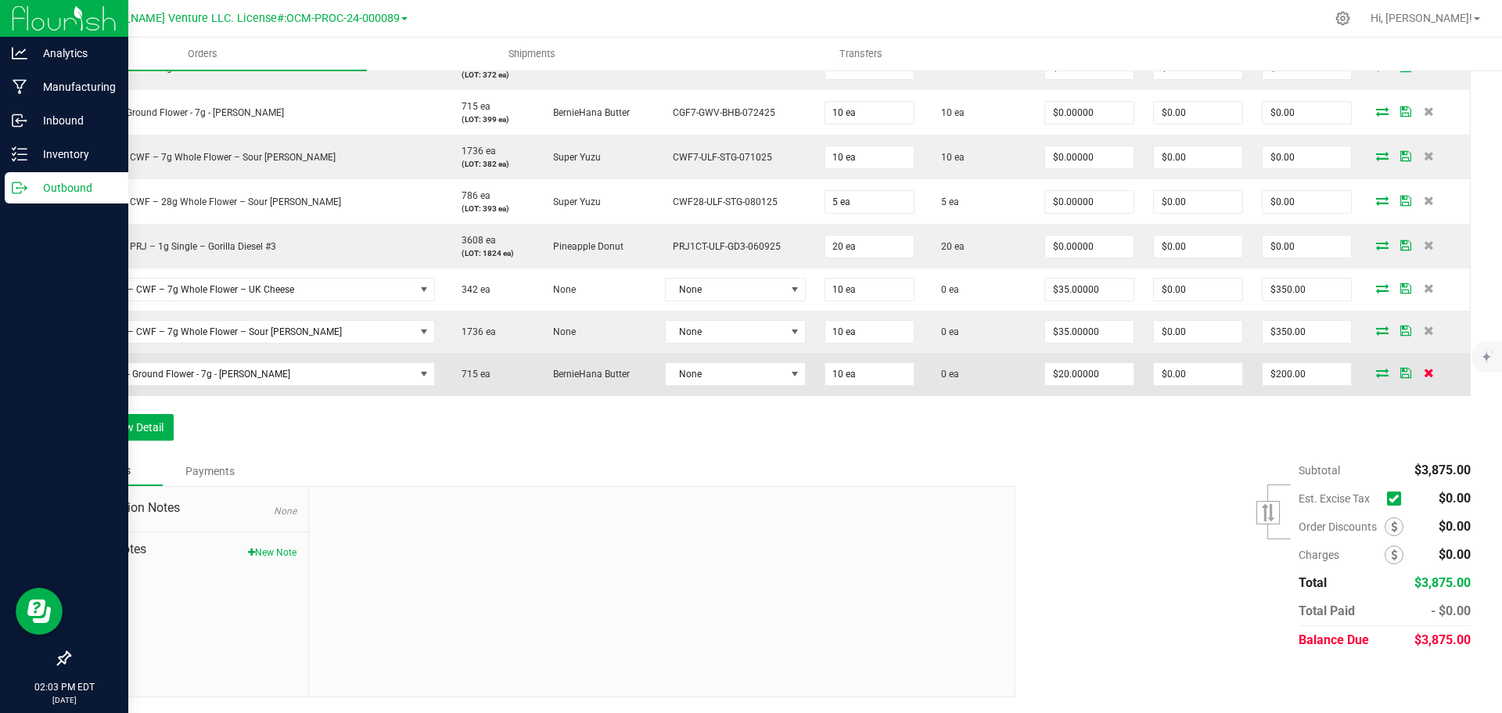
click at [1423, 373] on icon at bounding box center [1428, 372] width 10 height 9
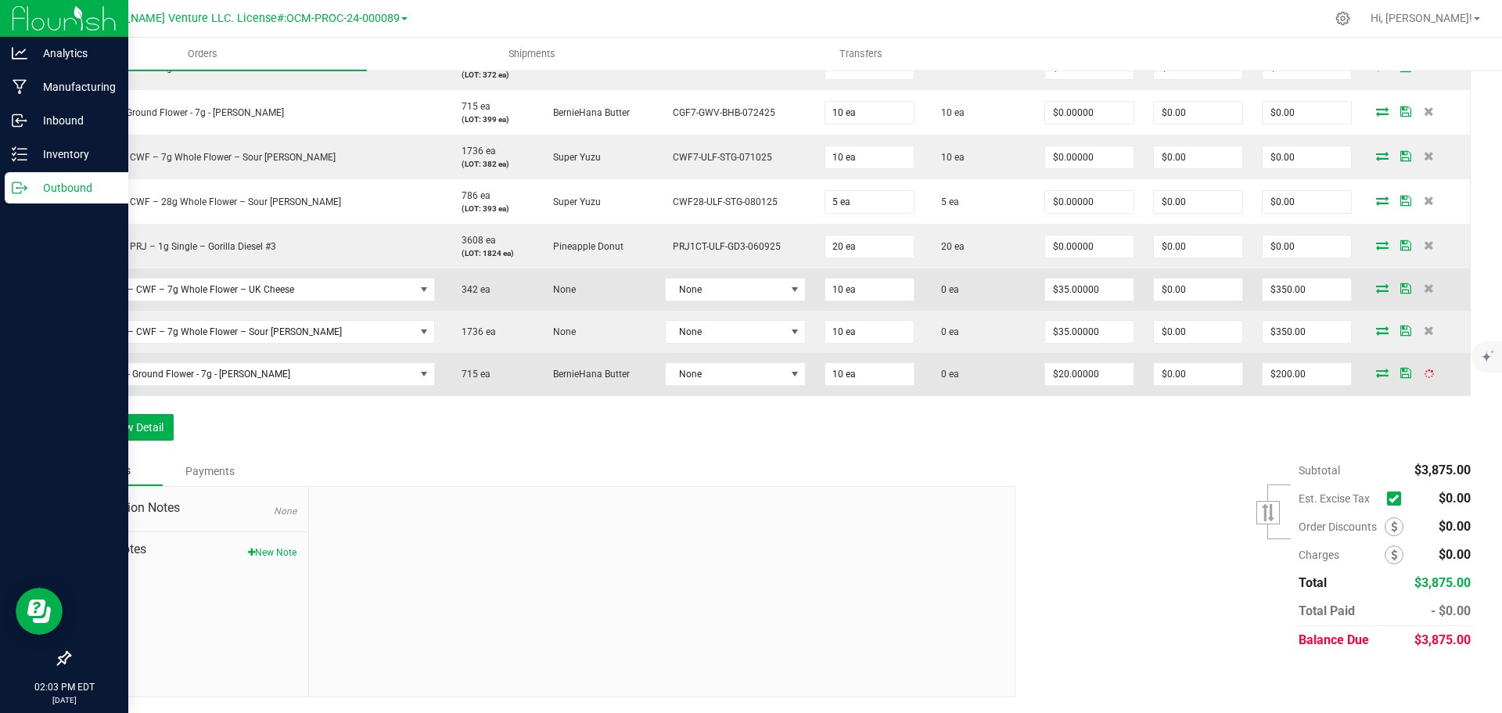
scroll to position [1012, 0]
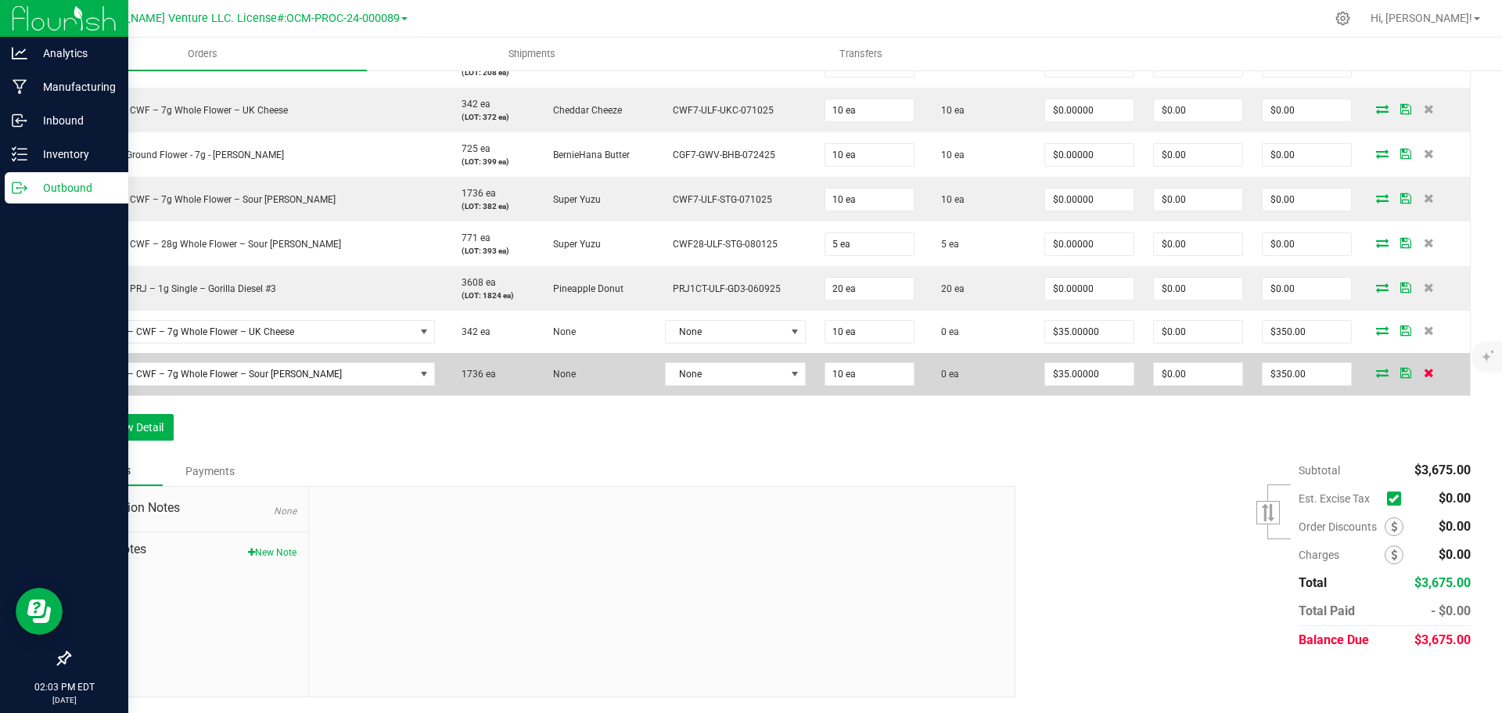
click at [1423, 372] on icon at bounding box center [1428, 372] width 10 height 9
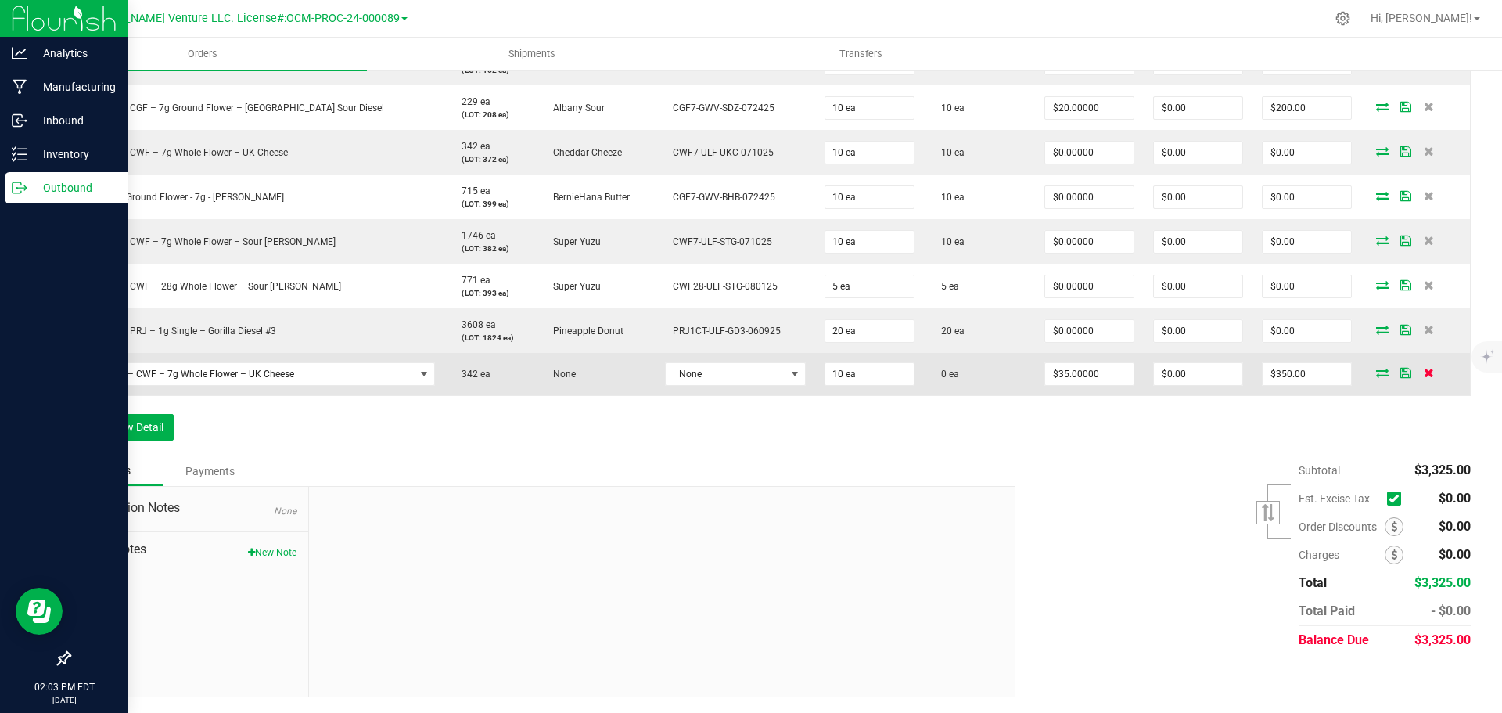
click at [1423, 373] on icon at bounding box center [1428, 372] width 10 height 9
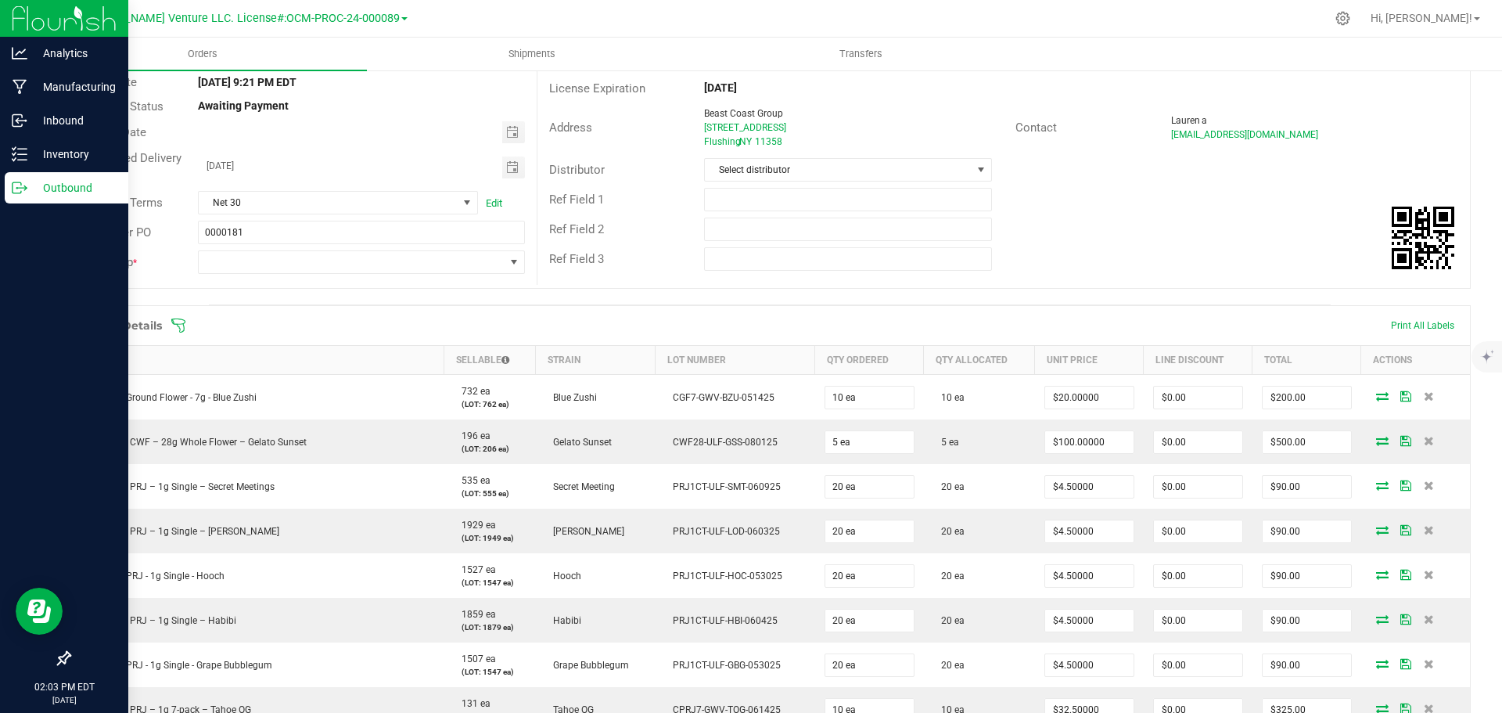
scroll to position [0, 0]
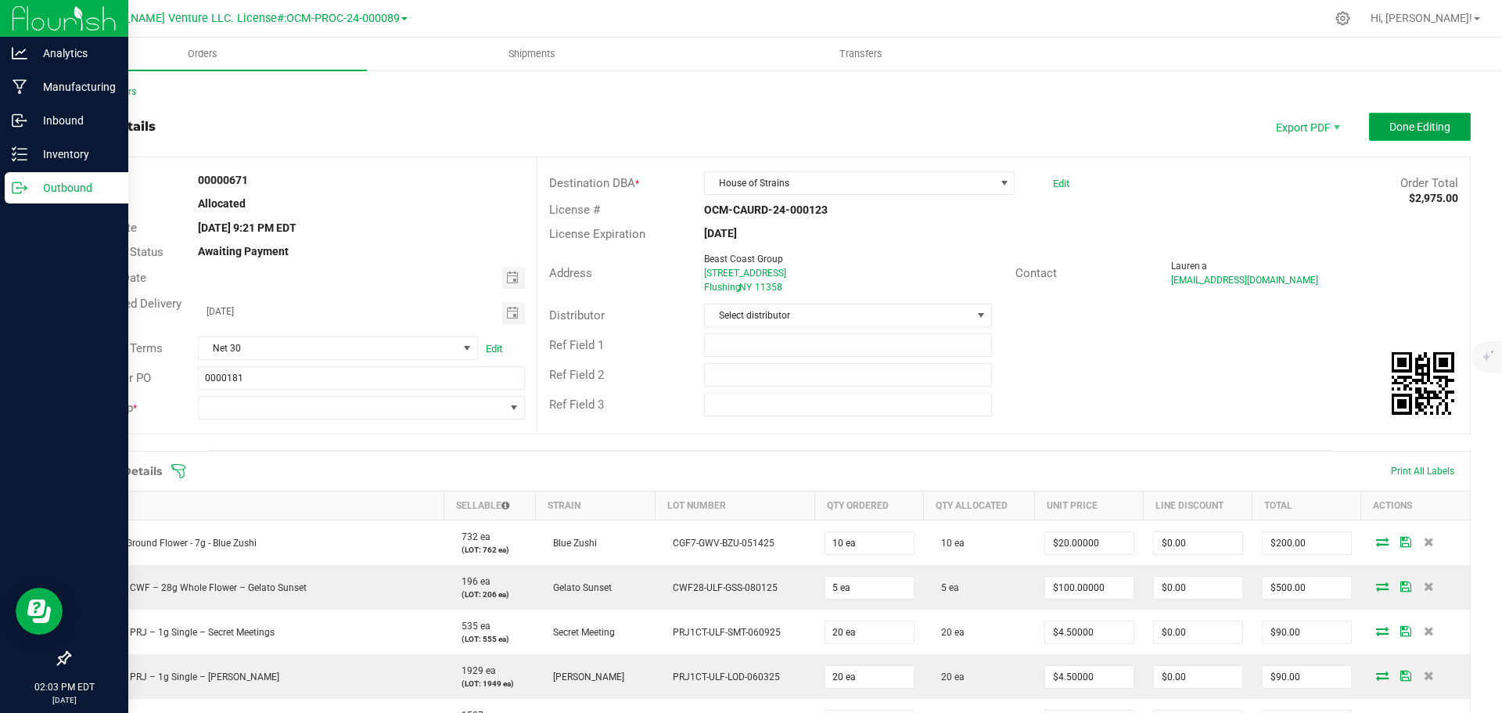
click at [1389, 126] on span "Done Editing" at bounding box center [1419, 126] width 61 height 13
click at [118, 89] on link "Back to Orders" at bounding box center [102, 91] width 67 height 11
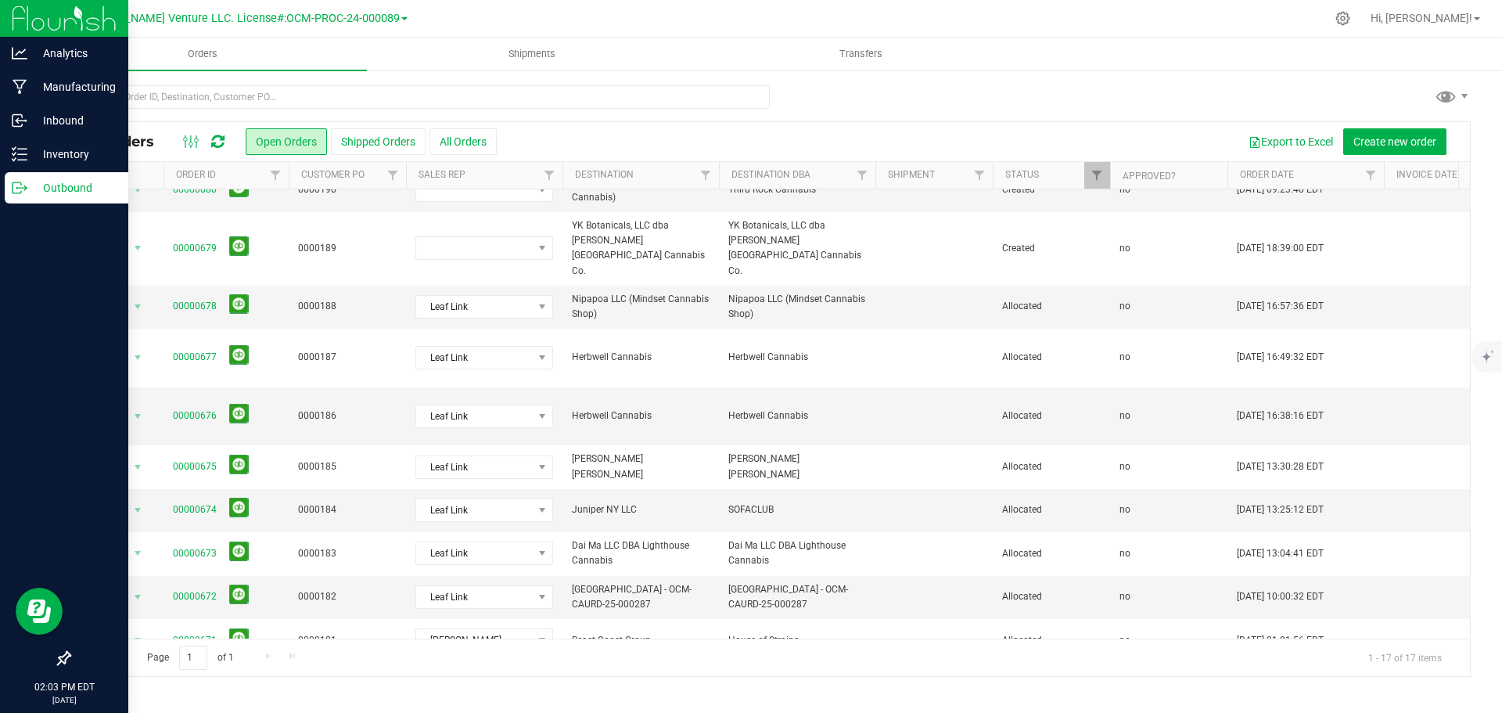
scroll to position [314, 0]
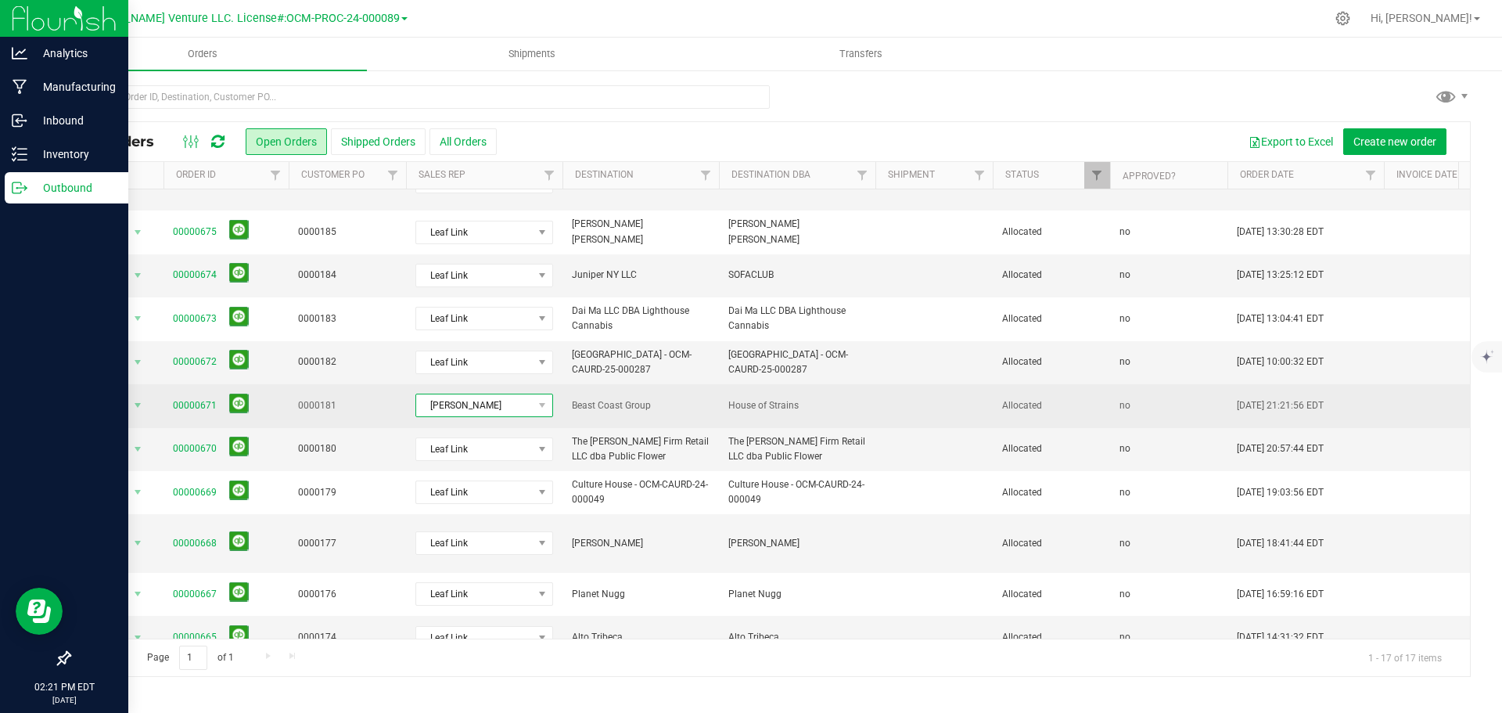
click at [522, 394] on span "Gabriel Garrett" at bounding box center [474, 405] width 117 height 22
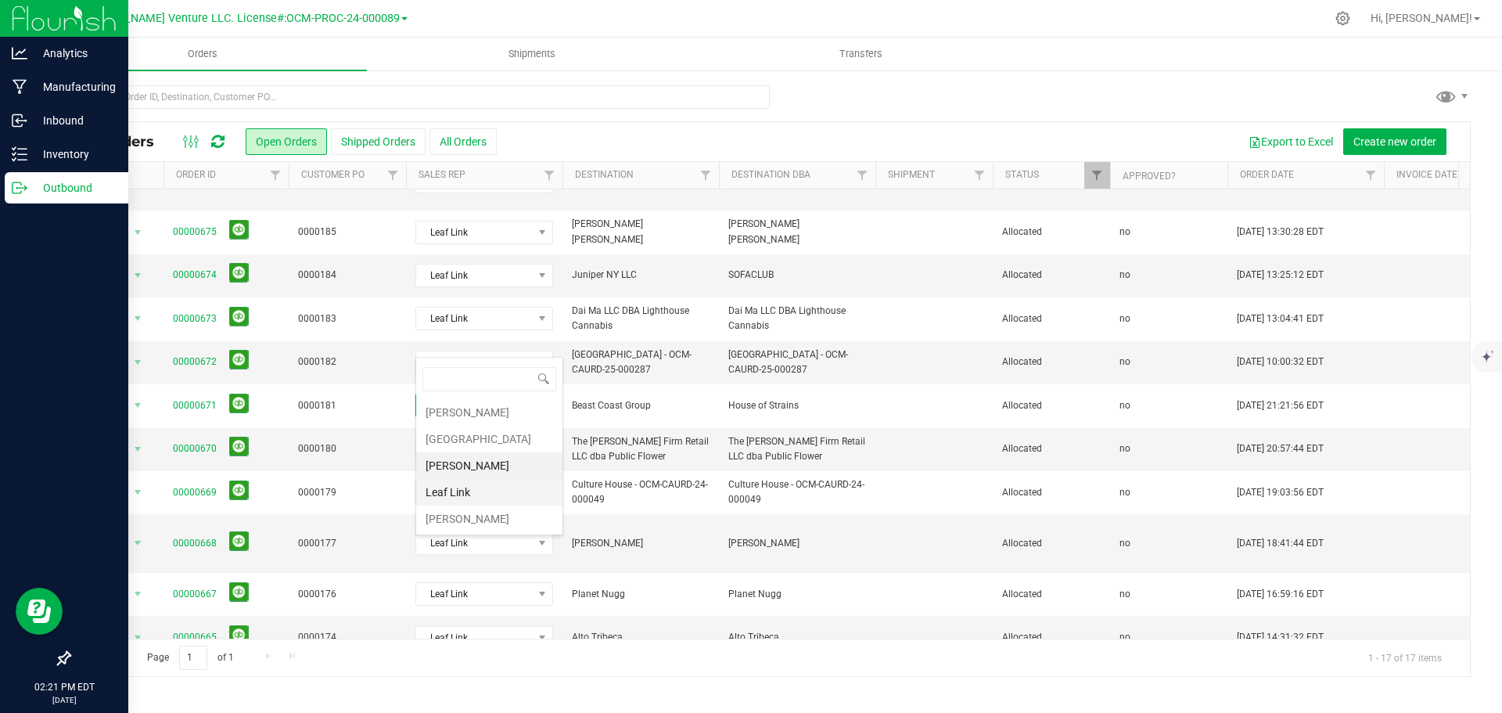
click at [479, 497] on li "Leaf Link" at bounding box center [489, 492] width 146 height 27
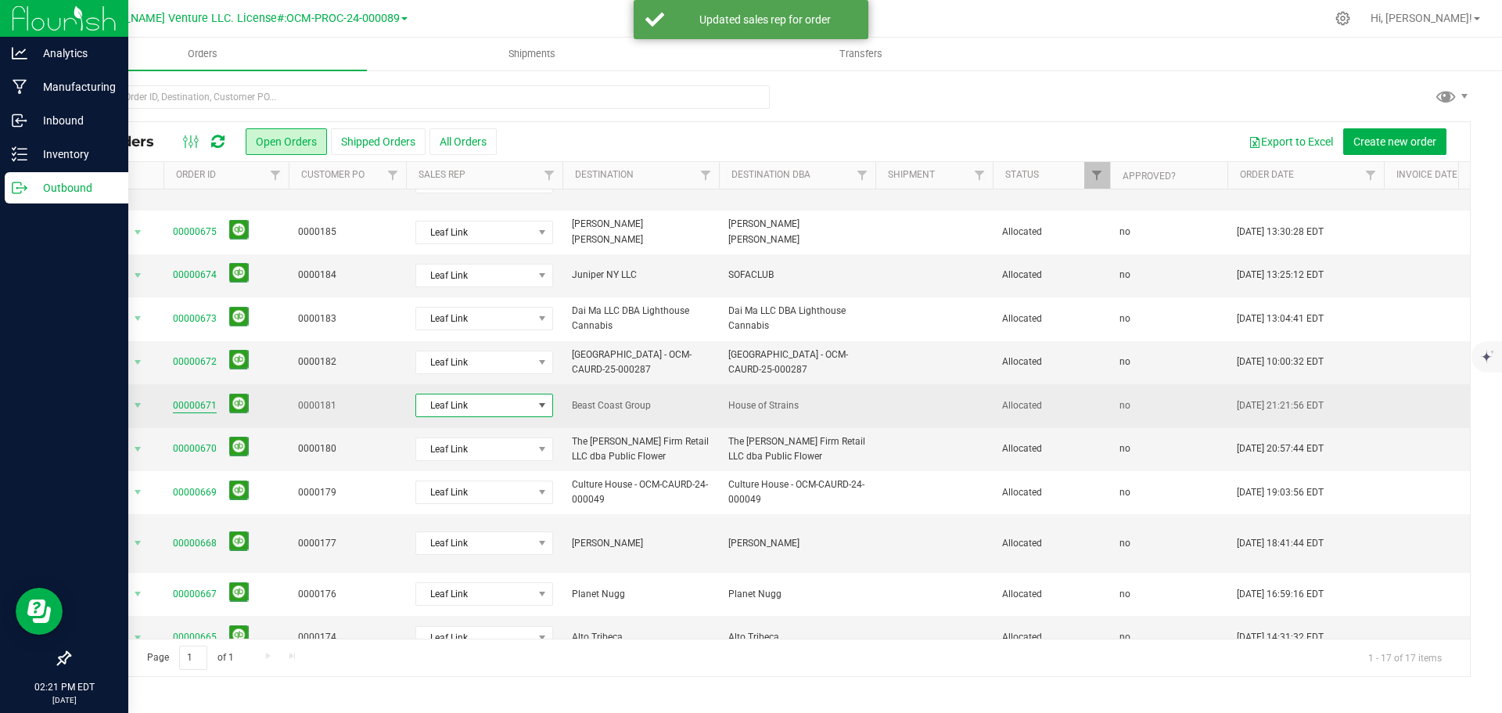
click at [191, 398] on link "00000671" at bounding box center [195, 405] width 44 height 15
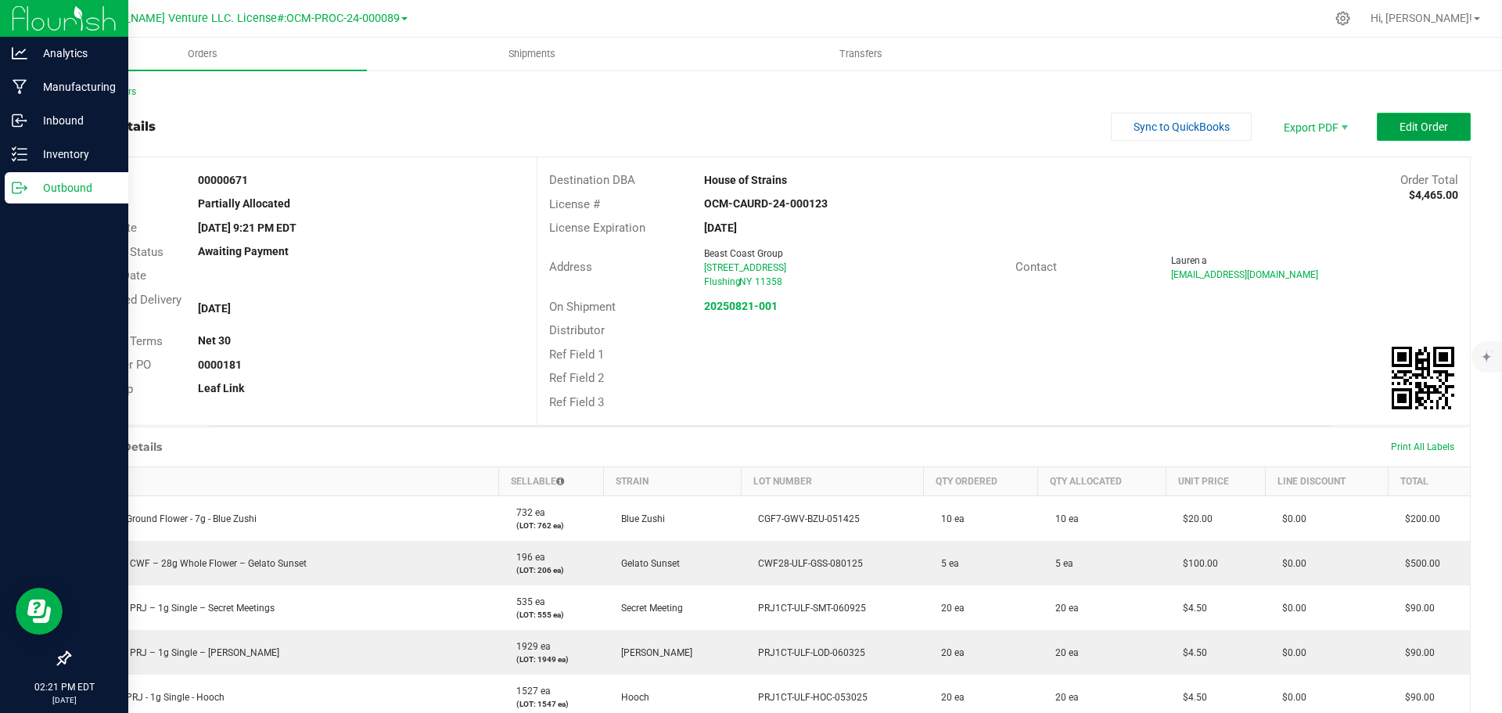
click at [1377, 135] on button "Edit Order" at bounding box center [1424, 127] width 94 height 28
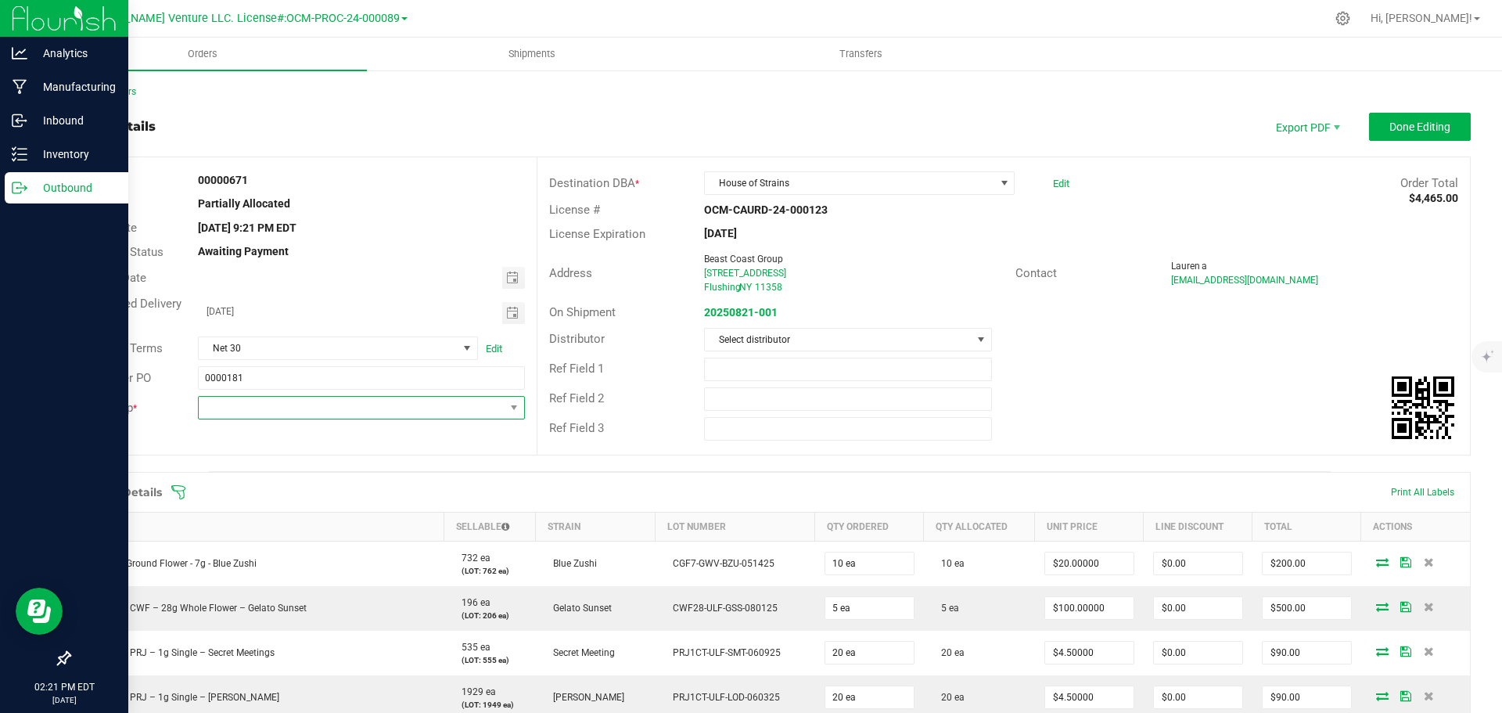
click at [265, 416] on span "NO DATA FOUND" at bounding box center [351, 408] width 305 height 22
click at [265, 415] on span "NO DATA FOUND" at bounding box center [351, 408] width 305 height 22
click at [458, 506] on div "Order Details Print All Labels" at bounding box center [770, 491] width 1400 height 39
click at [489, 405] on span "NO DATA FOUND" at bounding box center [351, 408] width 305 height 22
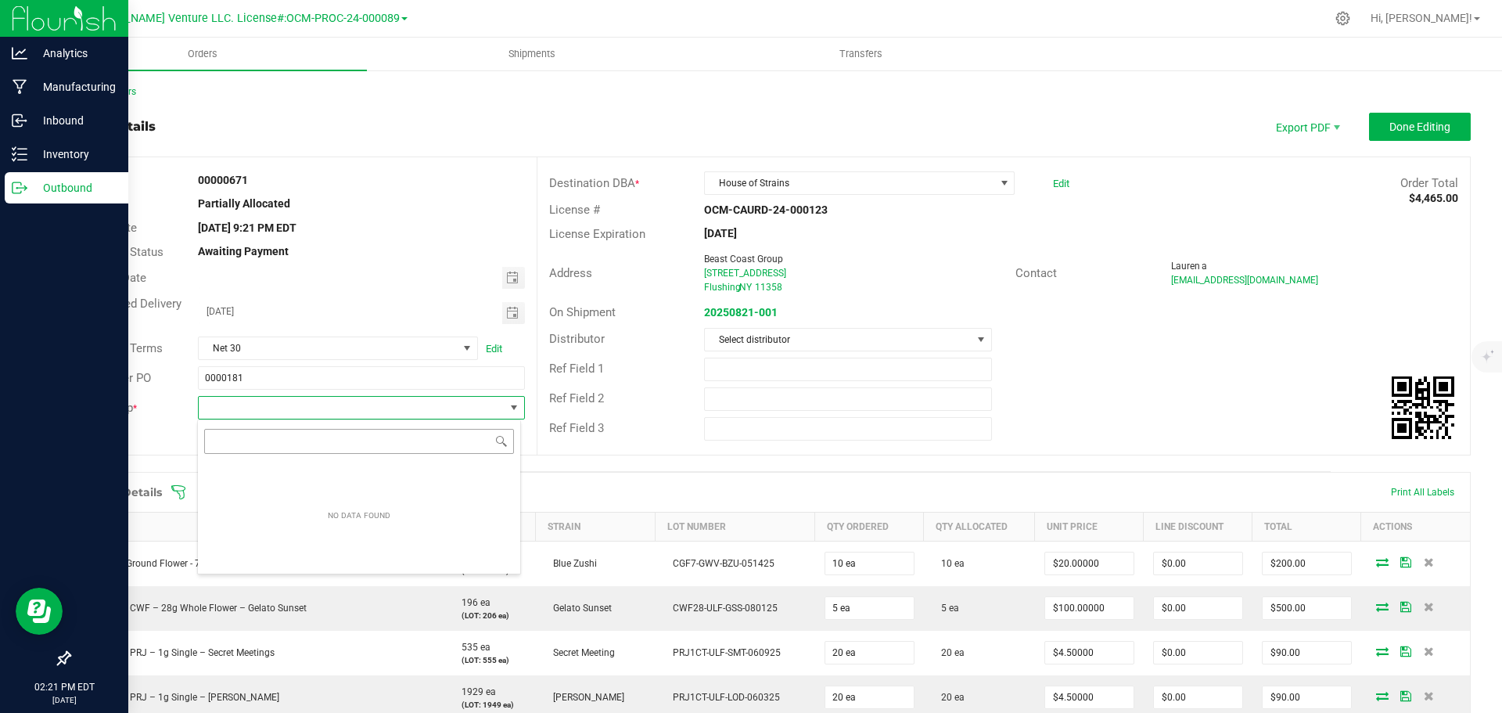
click at [495, 448] on input "NO DATA FOUND" at bounding box center [359, 441] width 310 height 24
click at [472, 442] on input "NO DATA FOUND" at bounding box center [359, 441] width 310 height 24
click at [472, 441] on input "NO DATA FOUND" at bounding box center [359, 441] width 310 height 24
click at [472, 440] on input "NO DATA FOUND" at bounding box center [359, 441] width 310 height 24
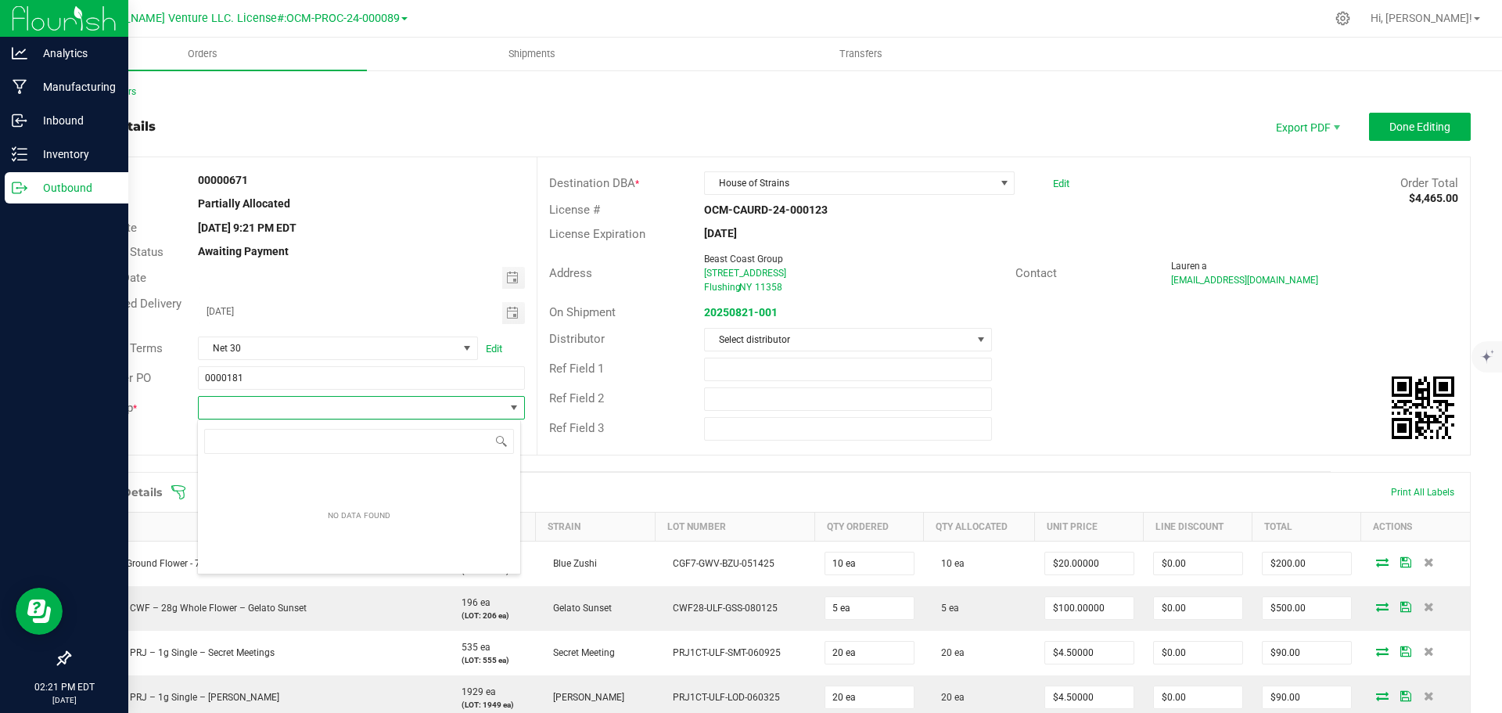
click at [408, 264] on div "Invoice Date" at bounding box center [303, 278] width 467 height 28
click at [214, 407] on span "NO DATA FOUND" at bounding box center [351, 408] width 305 height 22
click at [231, 441] on input "NO DATA FOUND" at bounding box center [359, 441] width 310 height 24
click at [501, 436] on span at bounding box center [501, 441] width 13 height 13
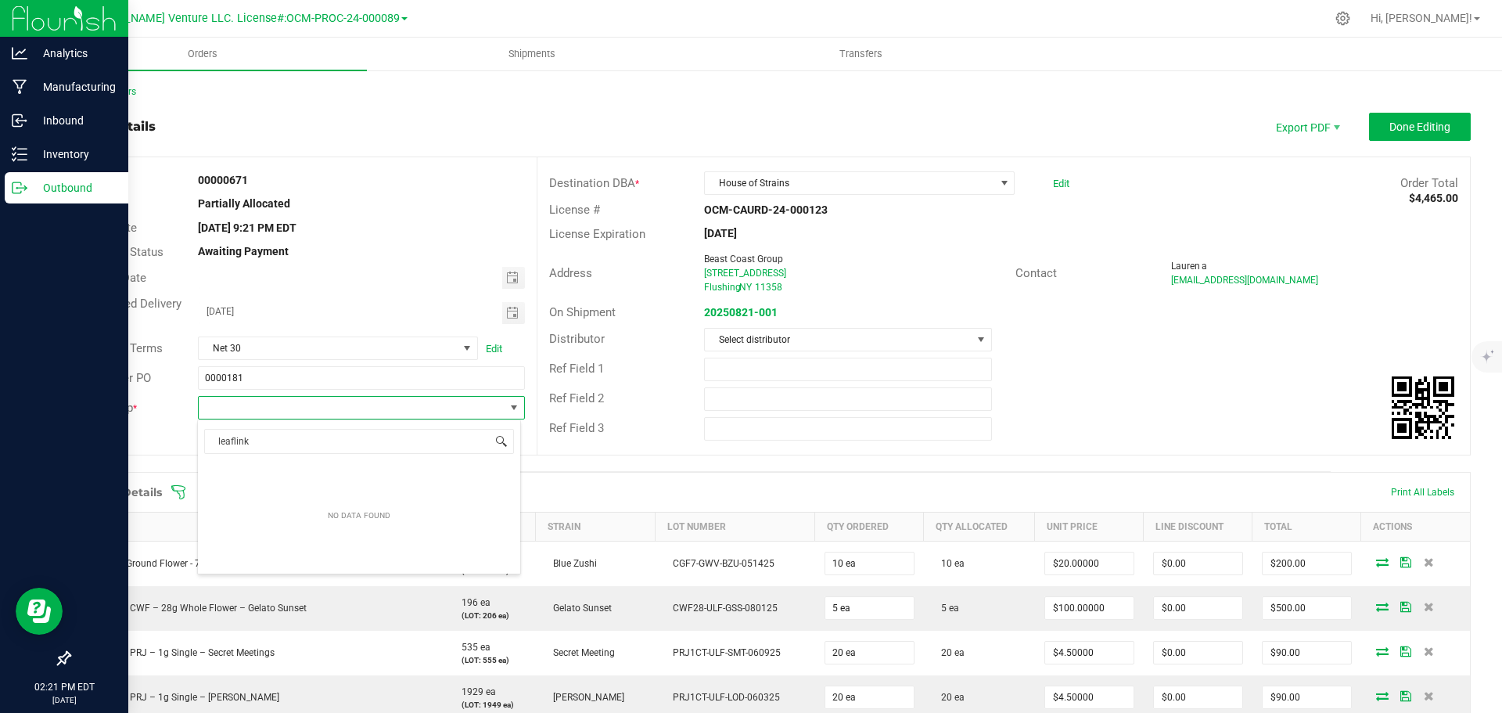
click at [501, 436] on span at bounding box center [501, 441] width 13 height 13
type input "leaflink"
click at [409, 417] on span "NO DATA FOUND" at bounding box center [351, 408] width 305 height 22
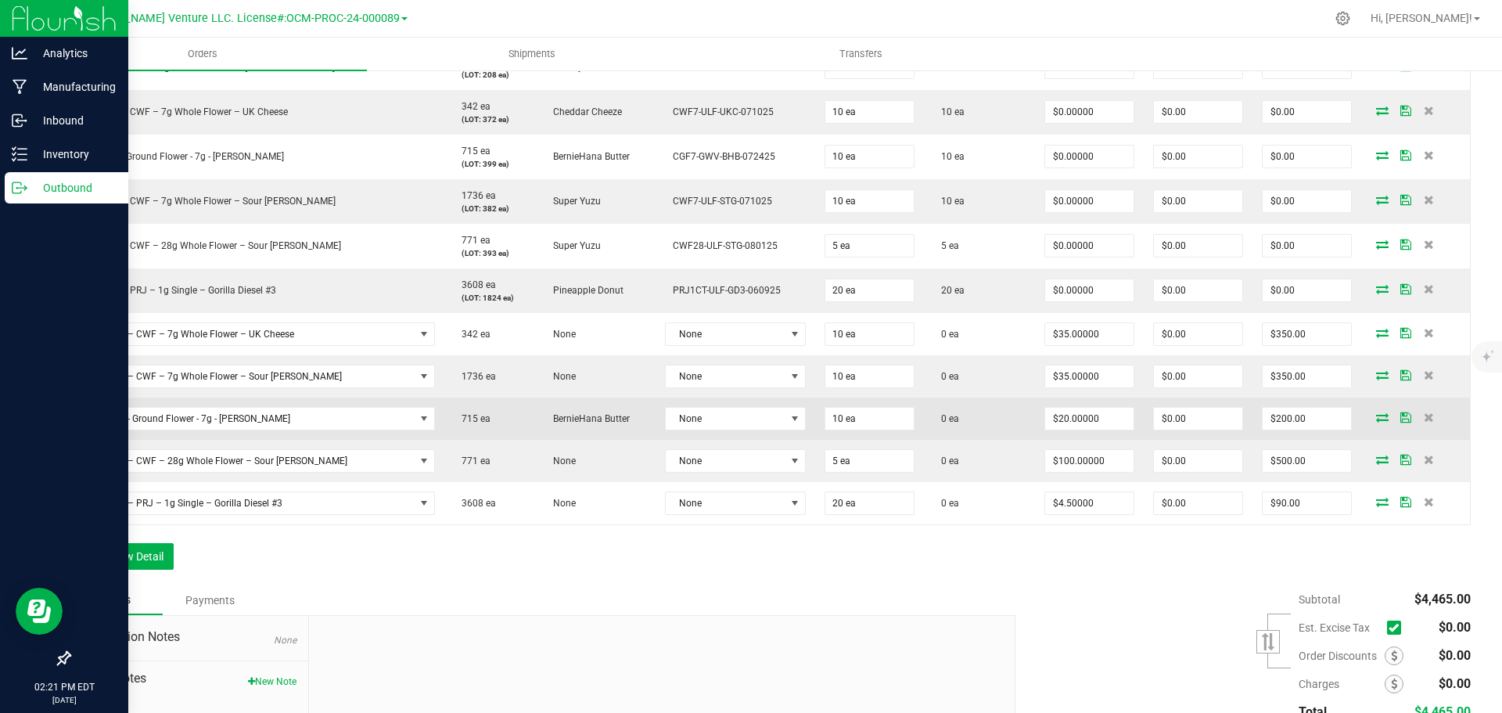
scroll to position [1003, 0]
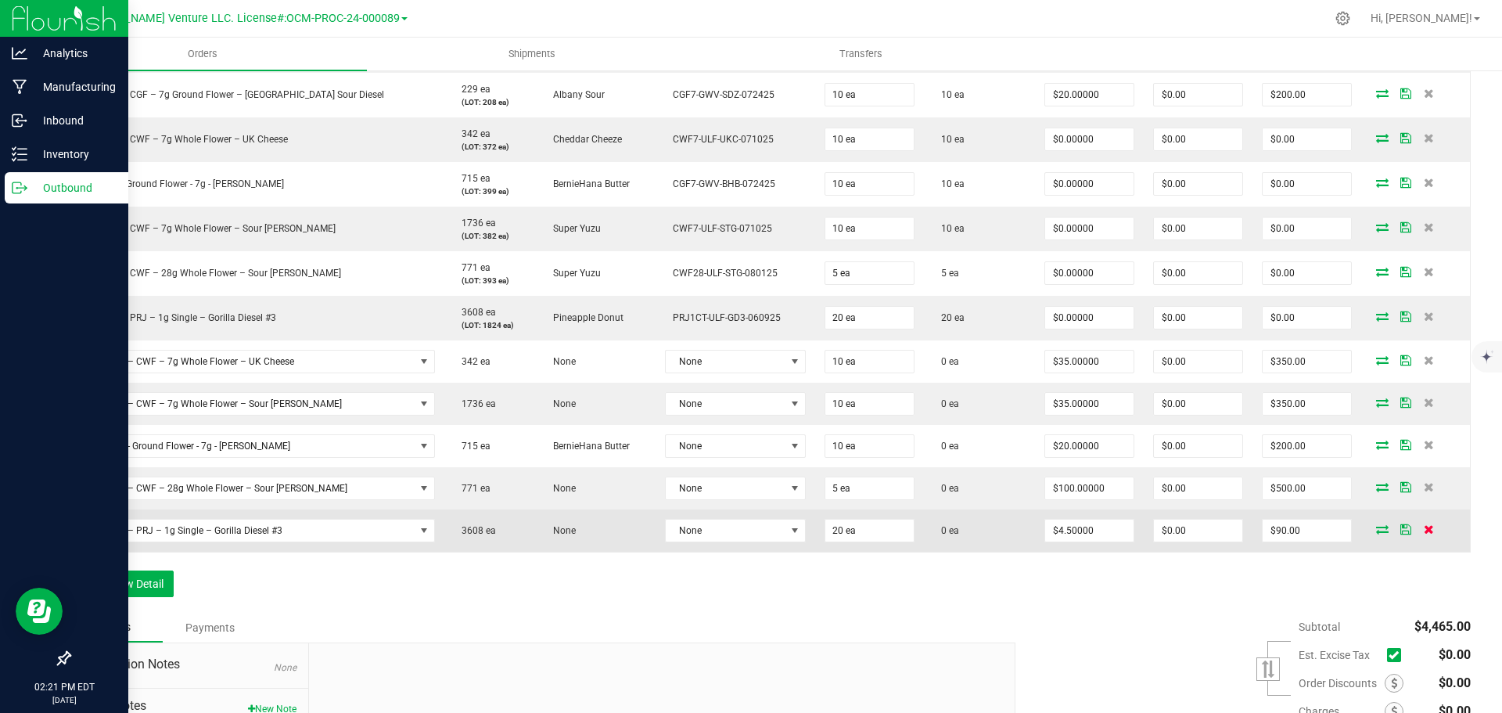
click at [1423, 529] on icon at bounding box center [1428, 528] width 10 height 9
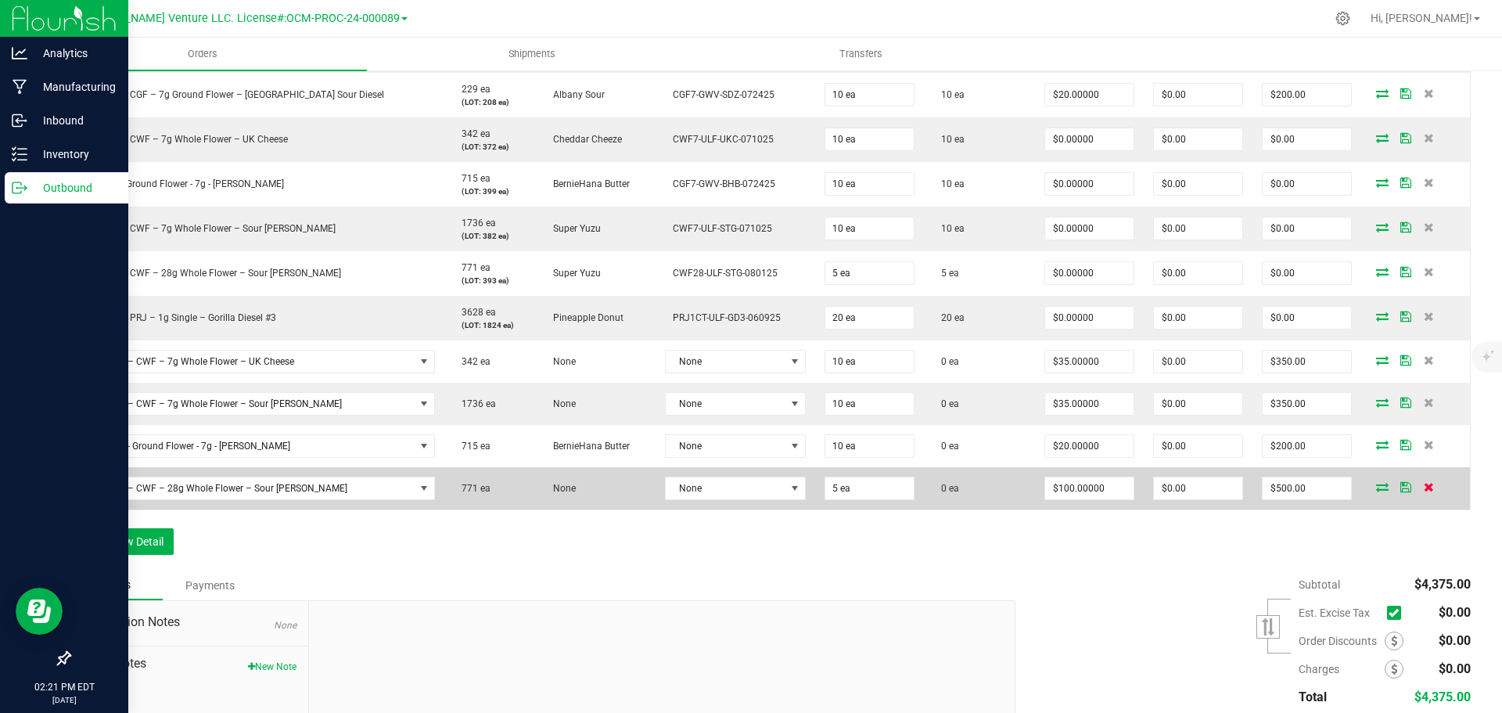
click at [1423, 487] on icon at bounding box center [1428, 486] width 10 height 9
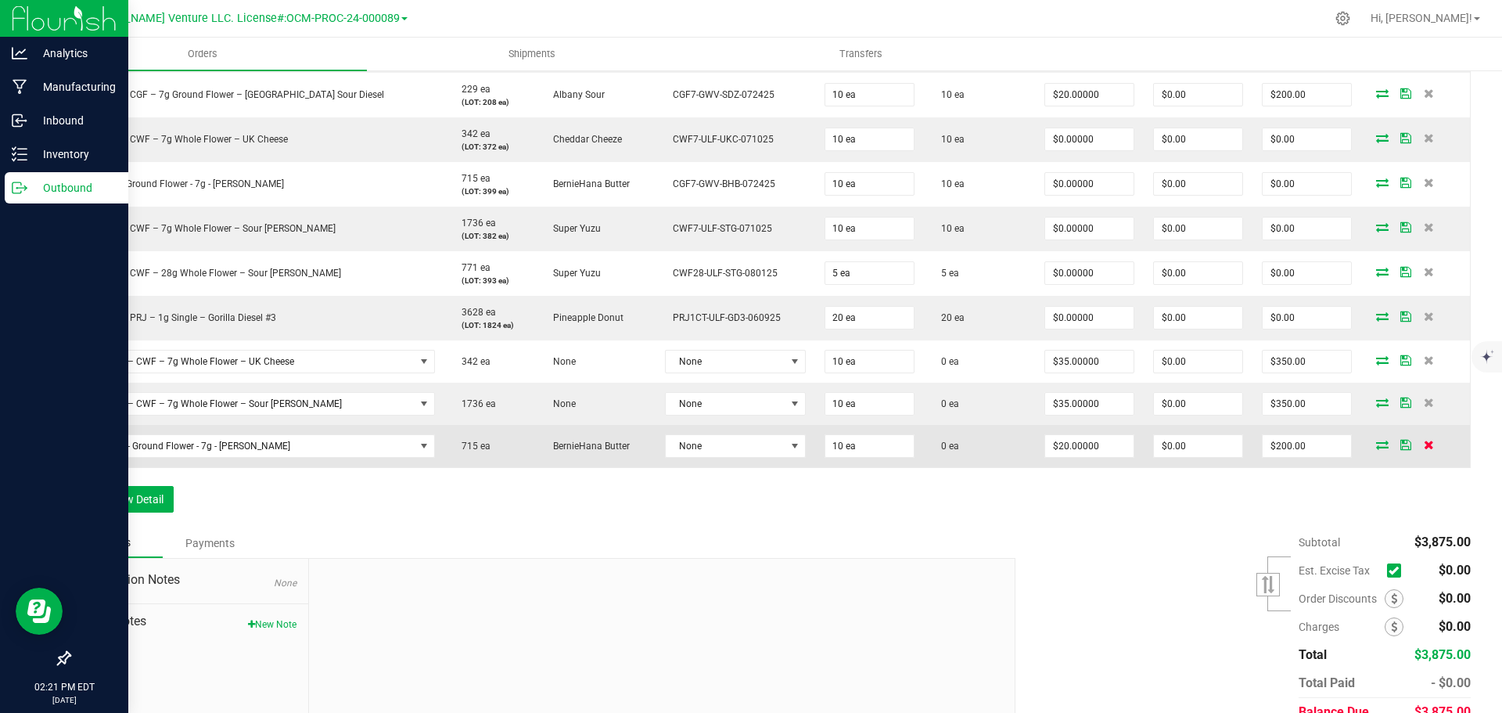
click at [1423, 443] on icon at bounding box center [1428, 444] width 10 height 9
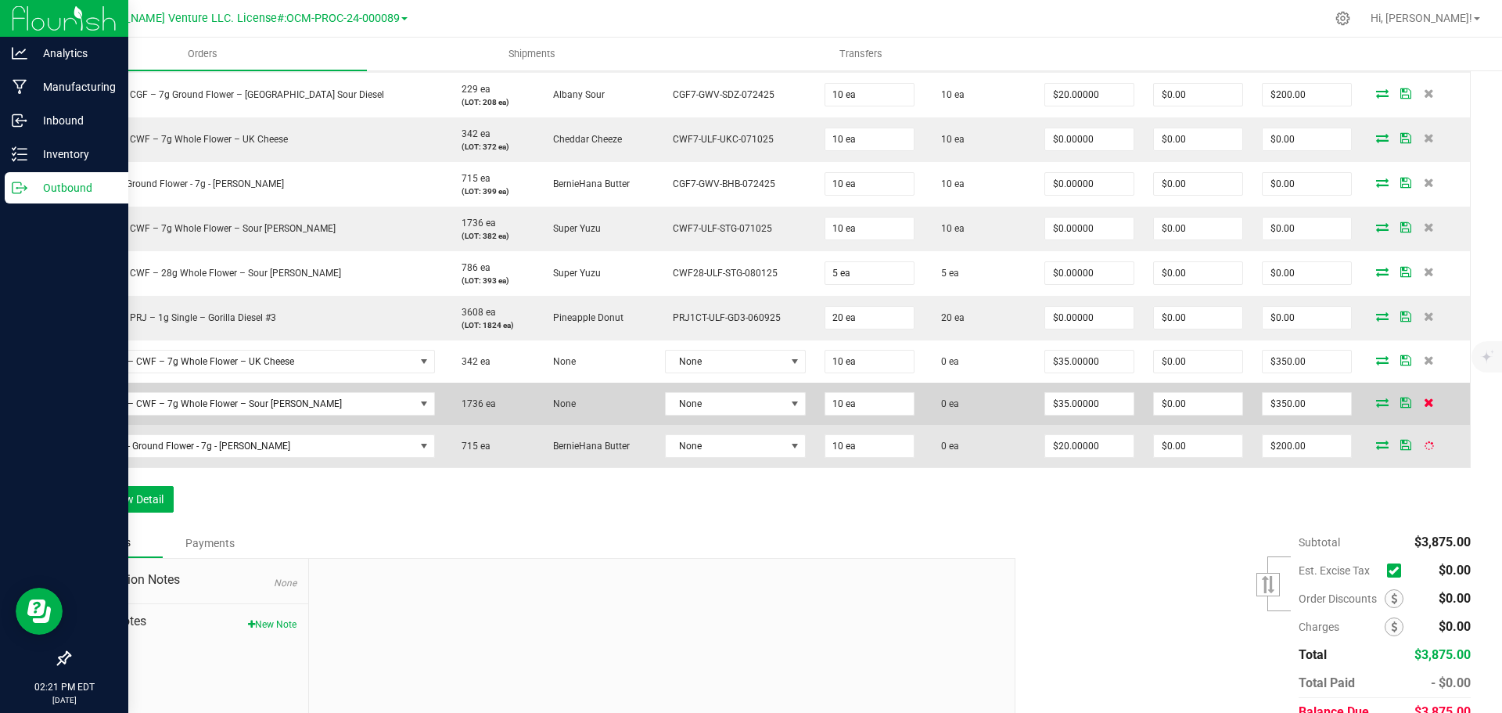
click at [1409, 407] on td at bounding box center [1415, 403] width 109 height 42
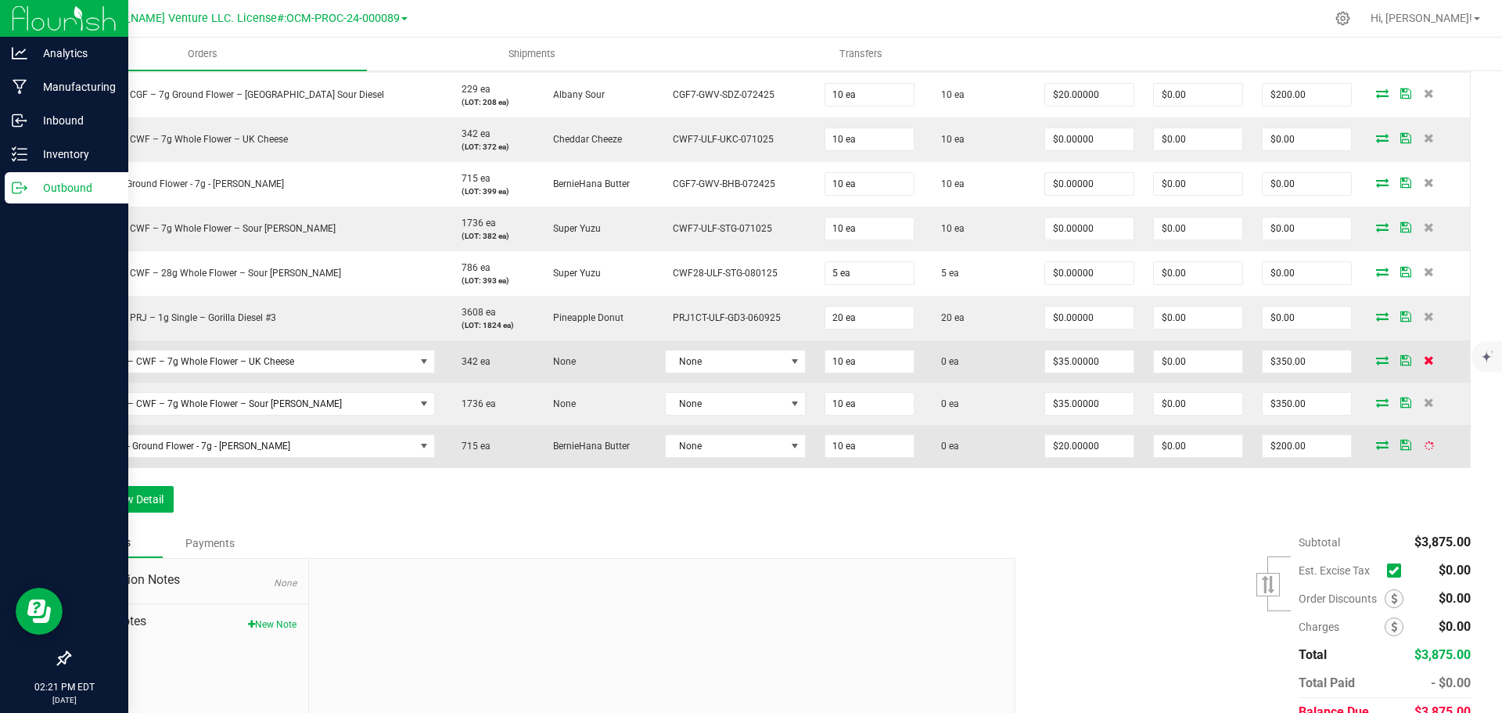
click at [1423, 358] on icon at bounding box center [1428, 359] width 10 height 9
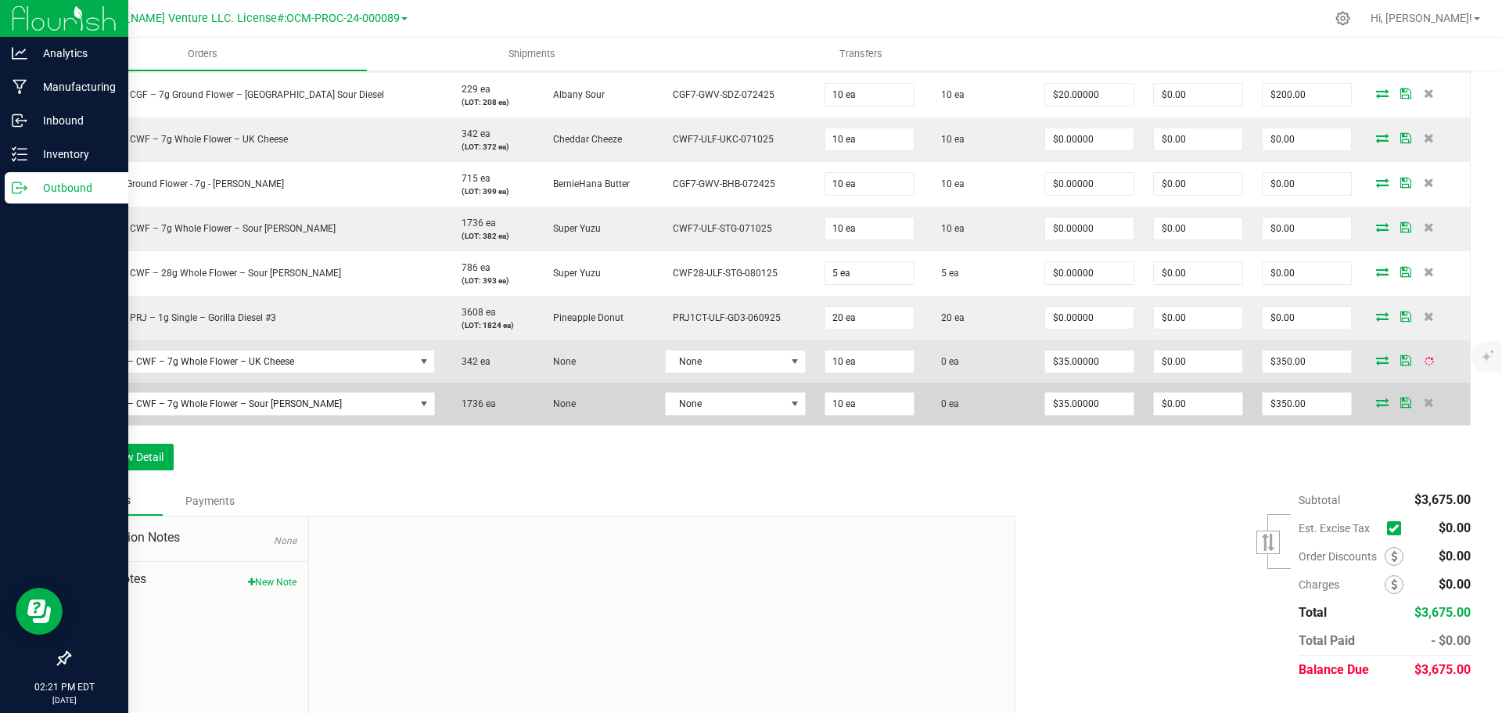
scroll to position [991, 0]
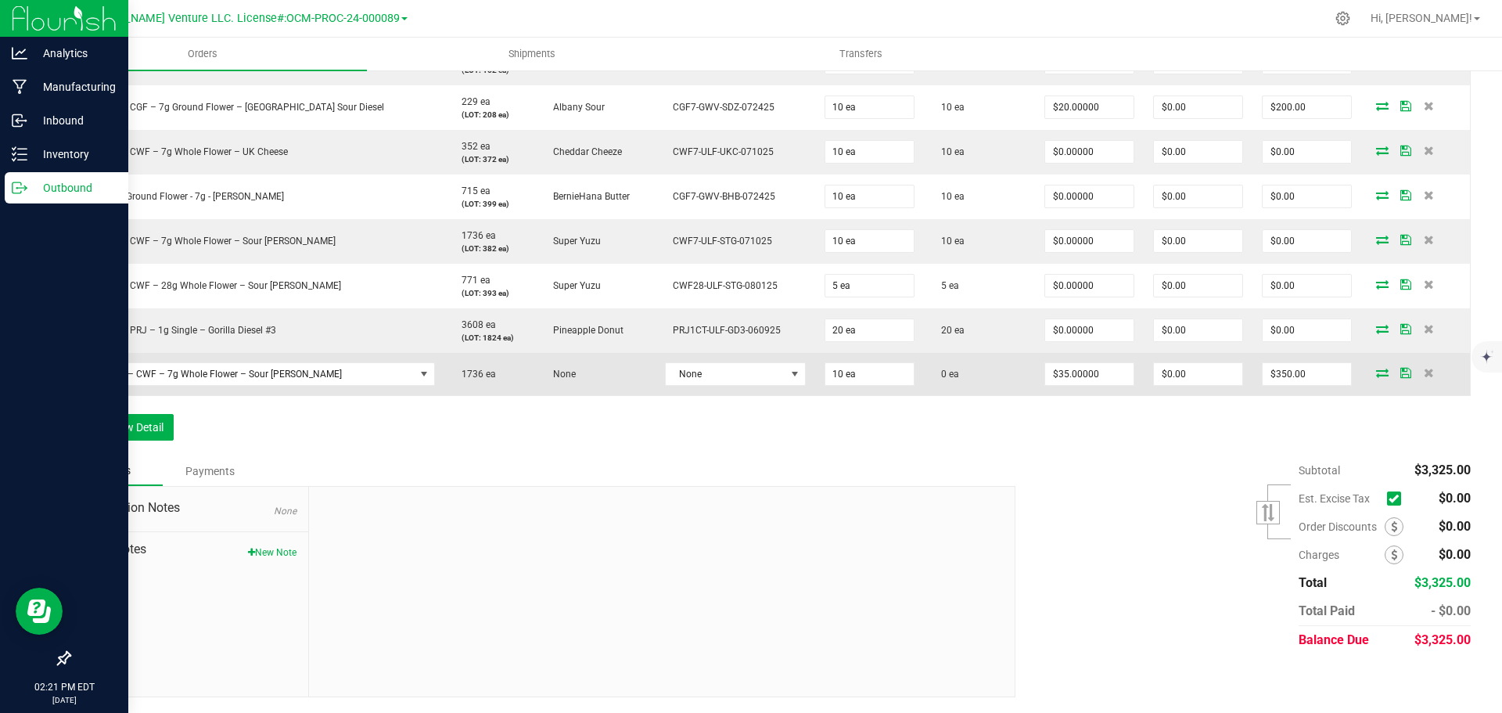
click at [1417, 364] on td at bounding box center [1415, 374] width 109 height 42
click at [1423, 374] on icon at bounding box center [1428, 372] width 10 height 9
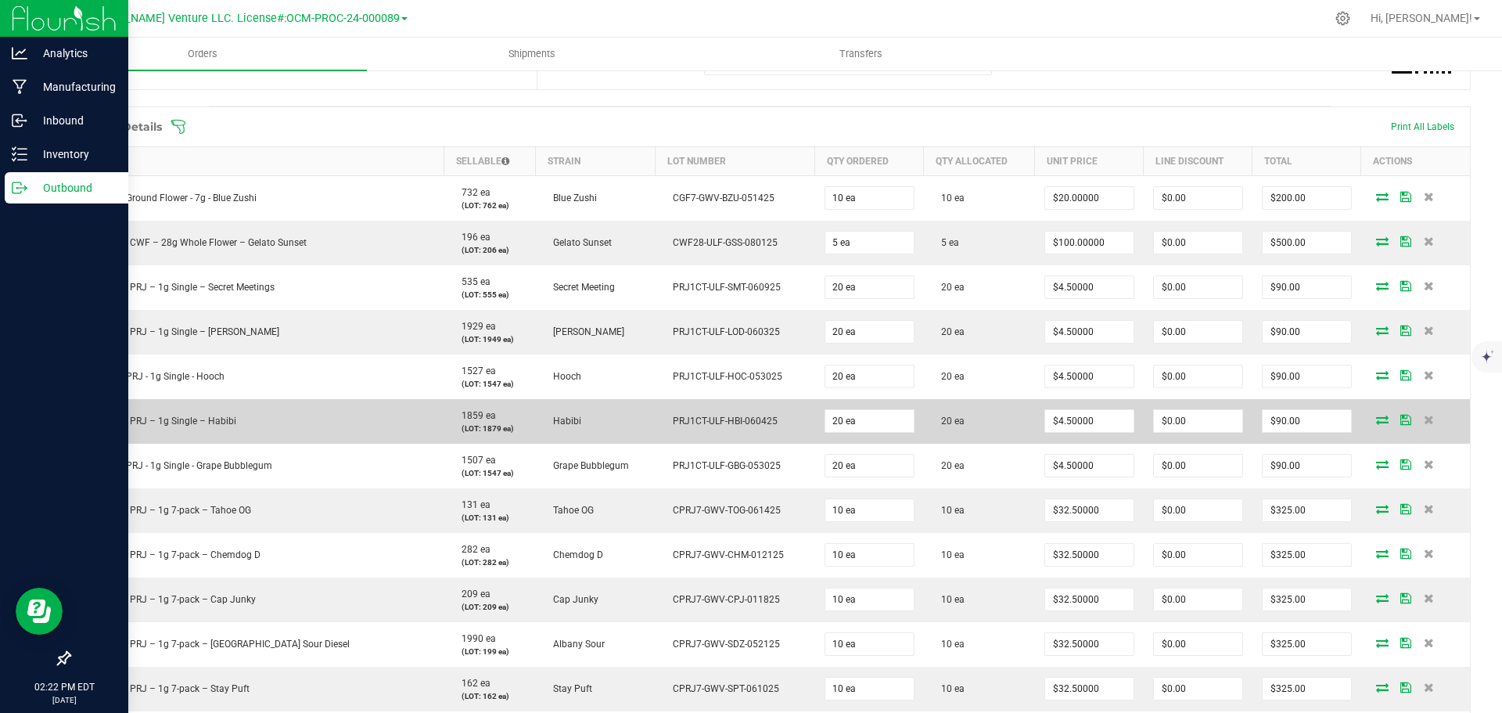
scroll to position [401, 0]
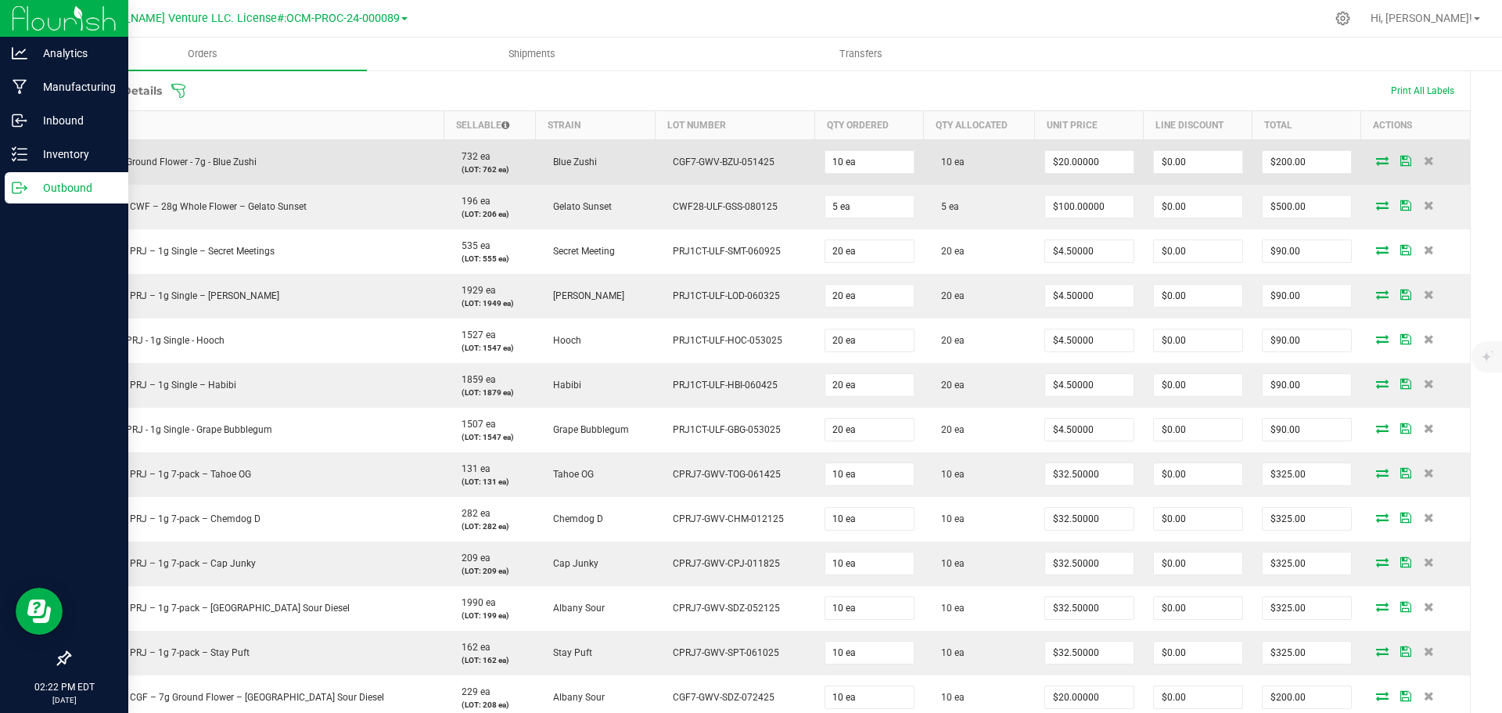
click at [1400, 165] on icon at bounding box center [1405, 160] width 11 height 9
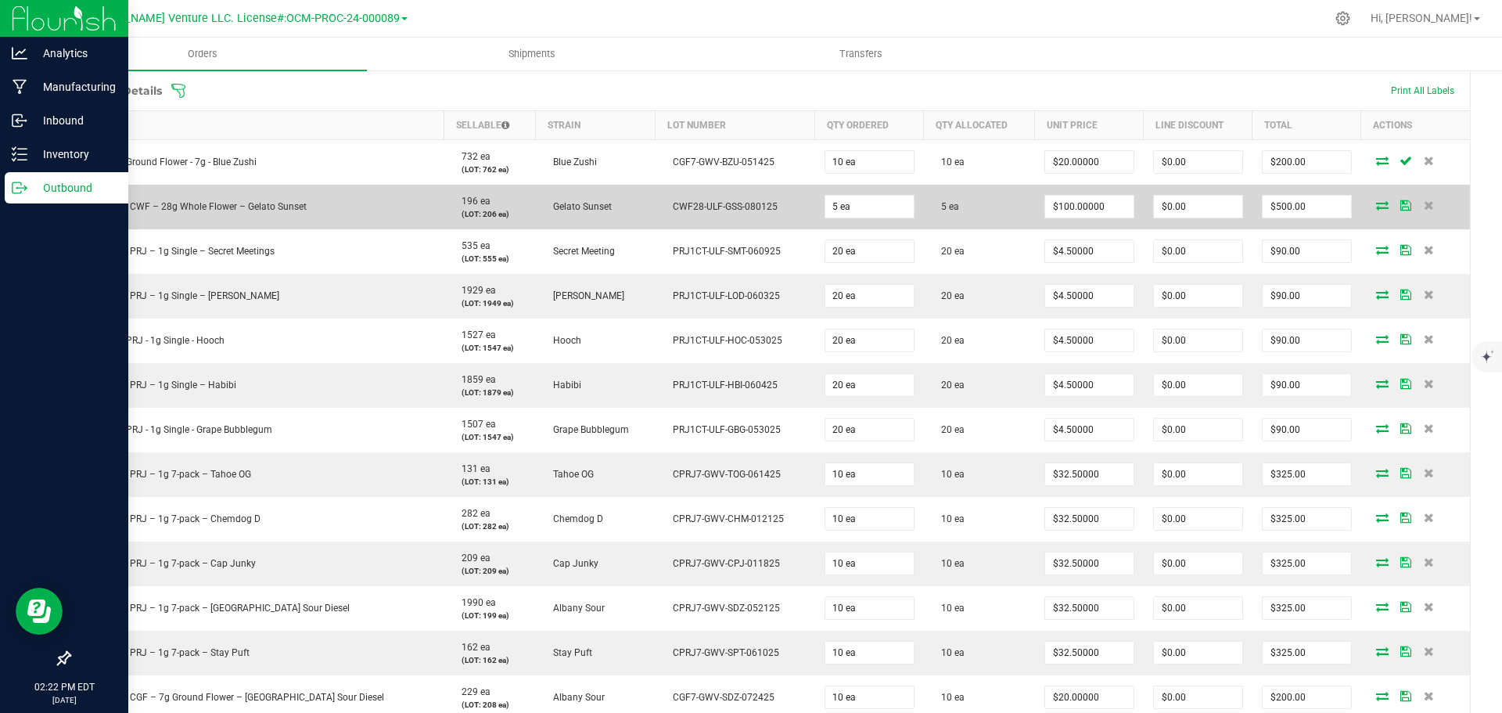
click at [1400, 200] on icon at bounding box center [1405, 204] width 11 height 9
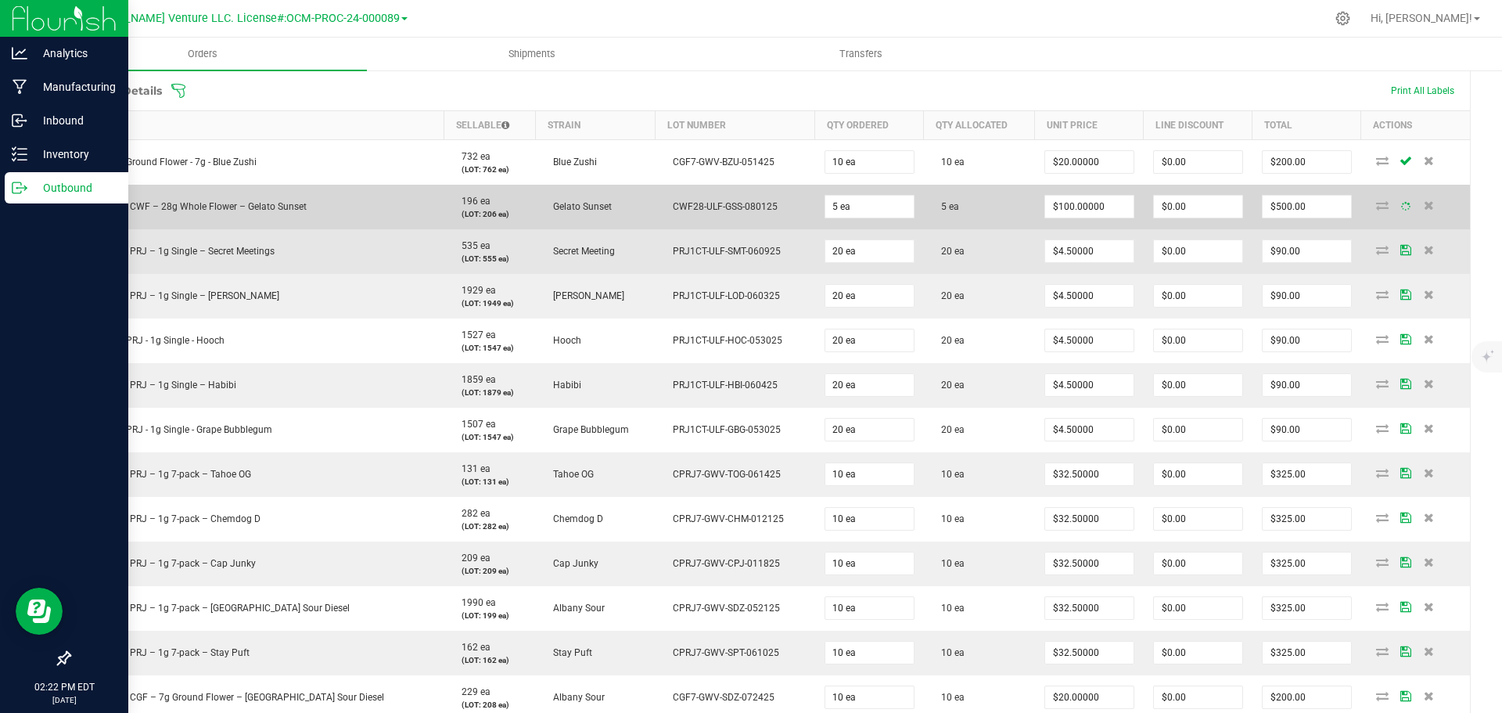
click at [1400, 253] on icon at bounding box center [1405, 249] width 11 height 9
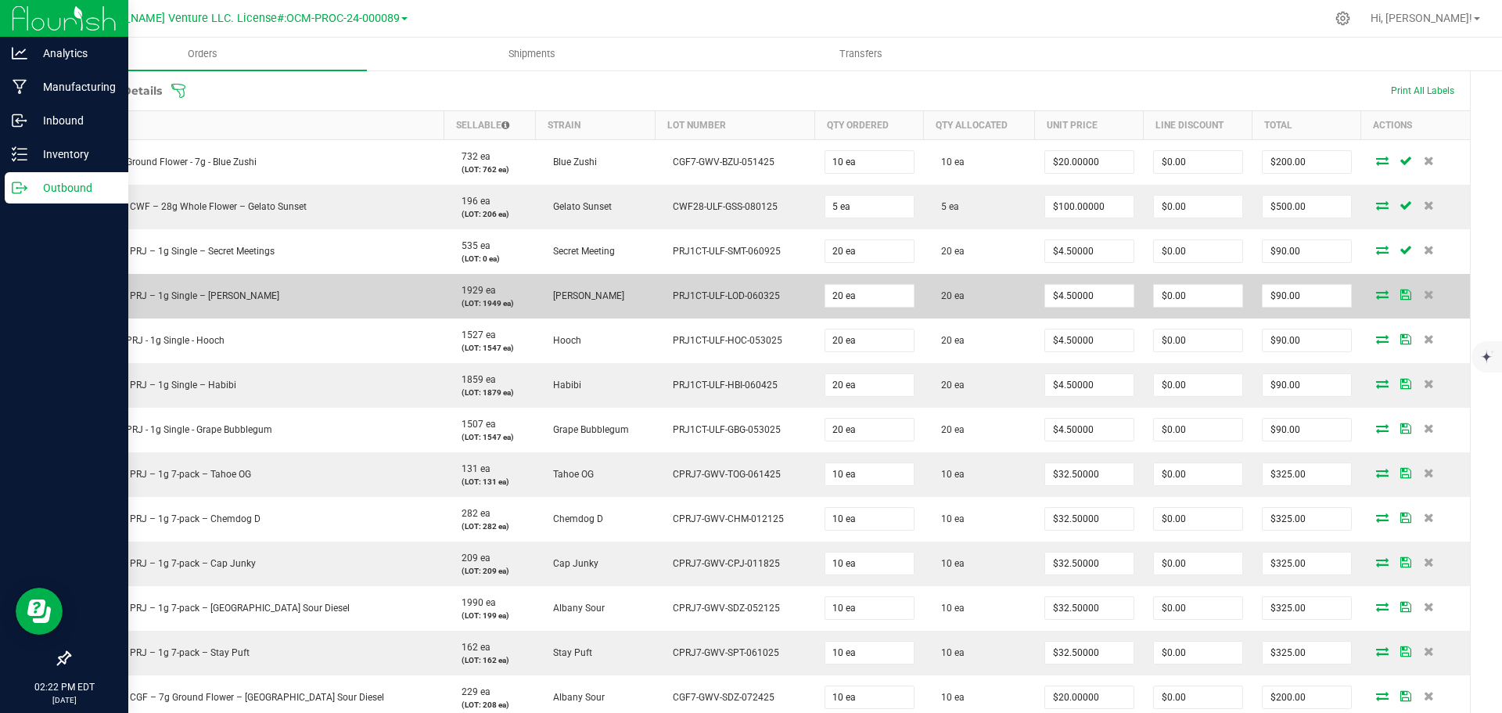
click at [1387, 285] on td at bounding box center [1415, 296] width 109 height 45
click at [1388, 300] on td at bounding box center [1415, 296] width 109 height 45
click at [1400, 293] on icon at bounding box center [1405, 293] width 11 height 9
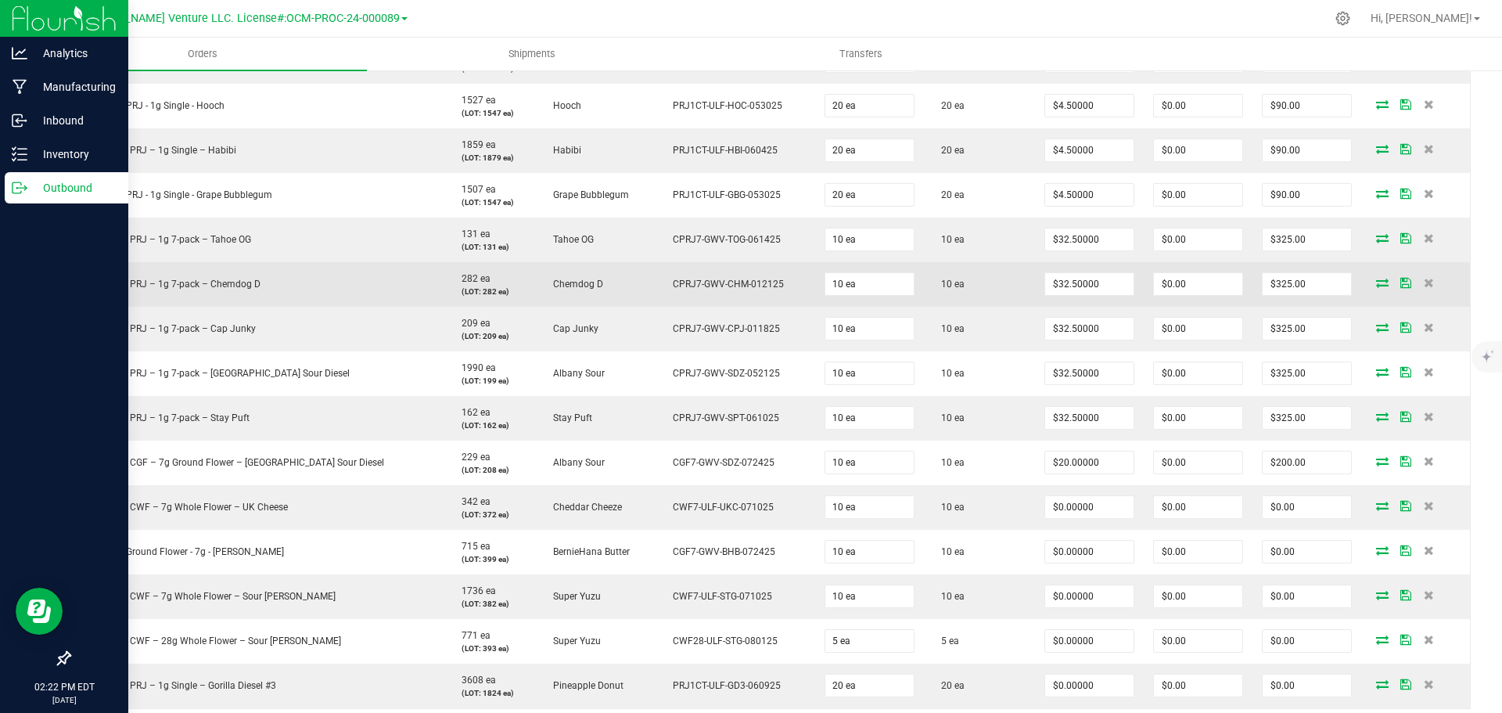
scroll to position [558, 0]
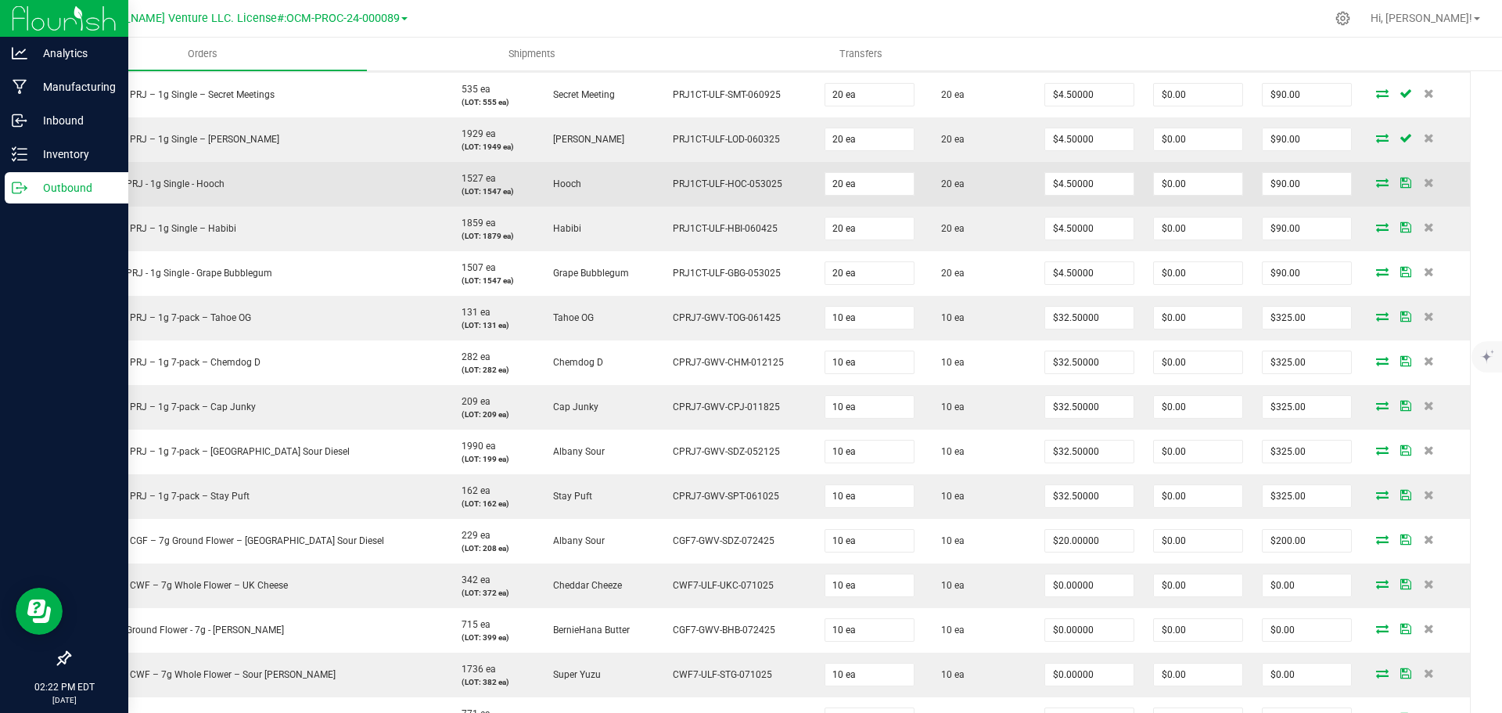
click at [1400, 185] on icon at bounding box center [1405, 182] width 11 height 9
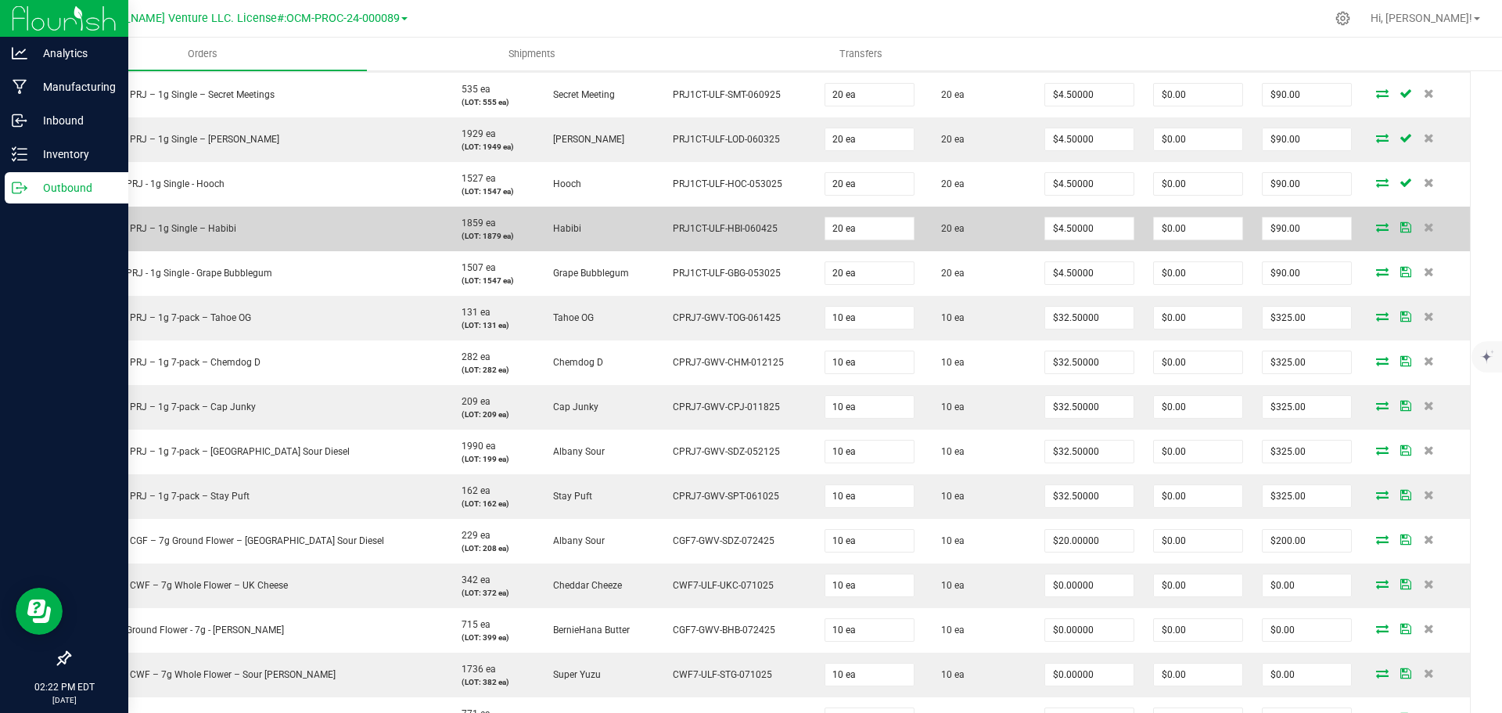
click at [1400, 228] on icon at bounding box center [1405, 226] width 11 height 9
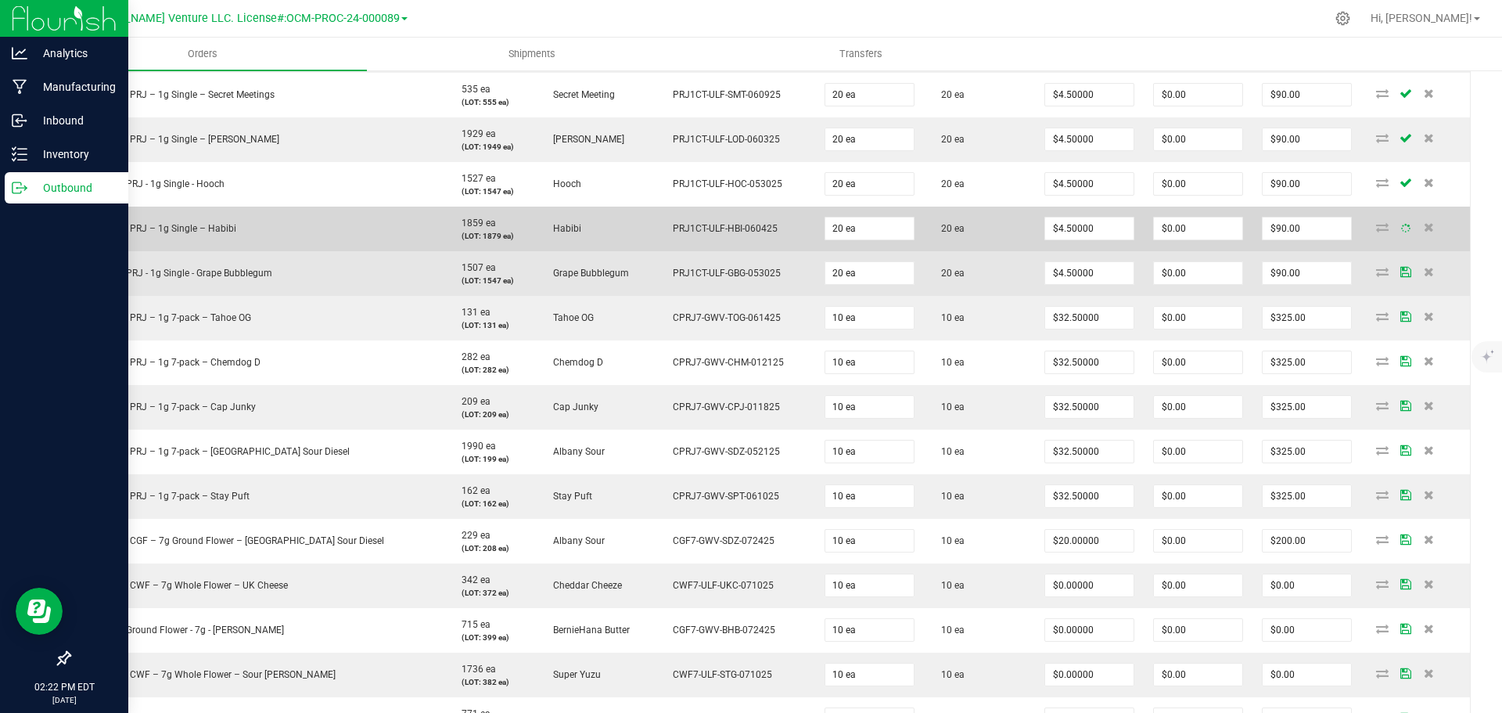
click at [1384, 278] on td at bounding box center [1415, 273] width 109 height 45
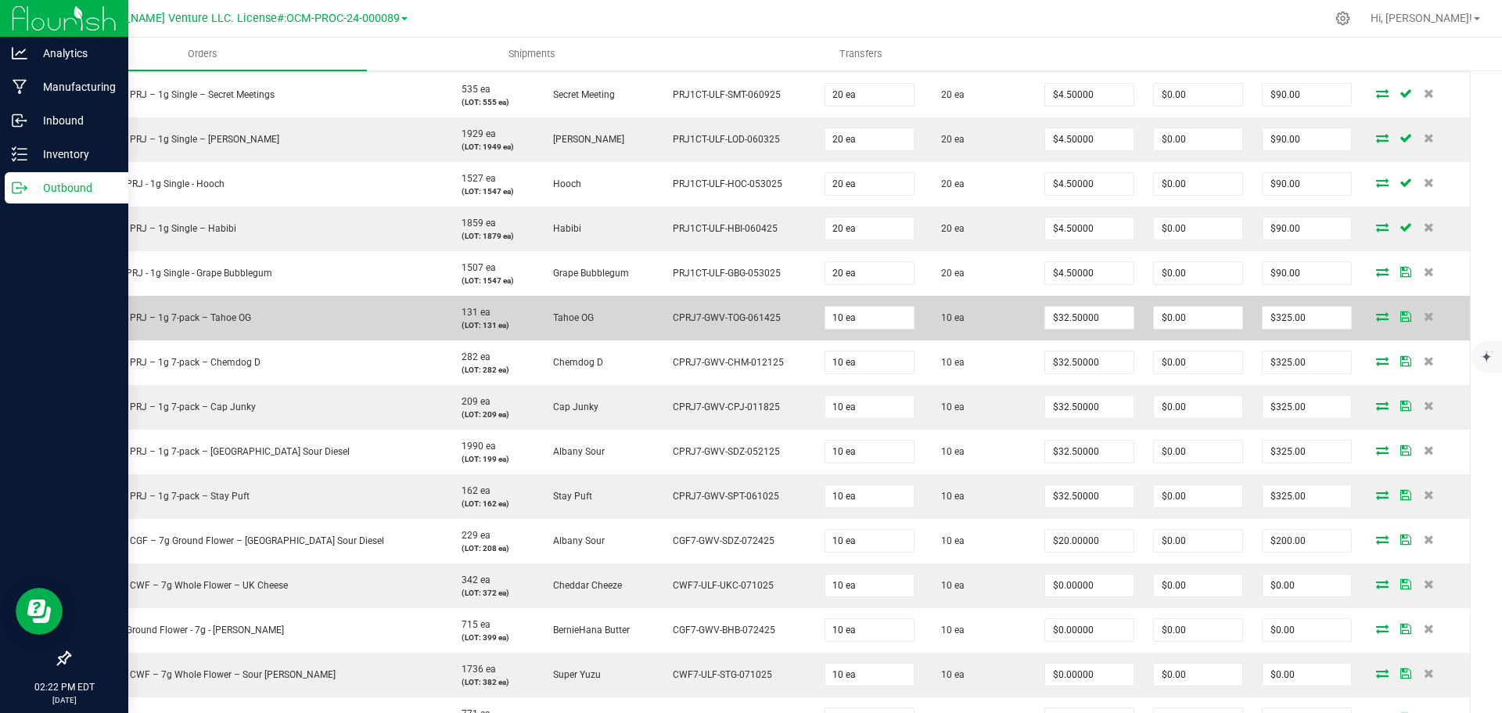
click at [1400, 314] on icon at bounding box center [1405, 315] width 11 height 9
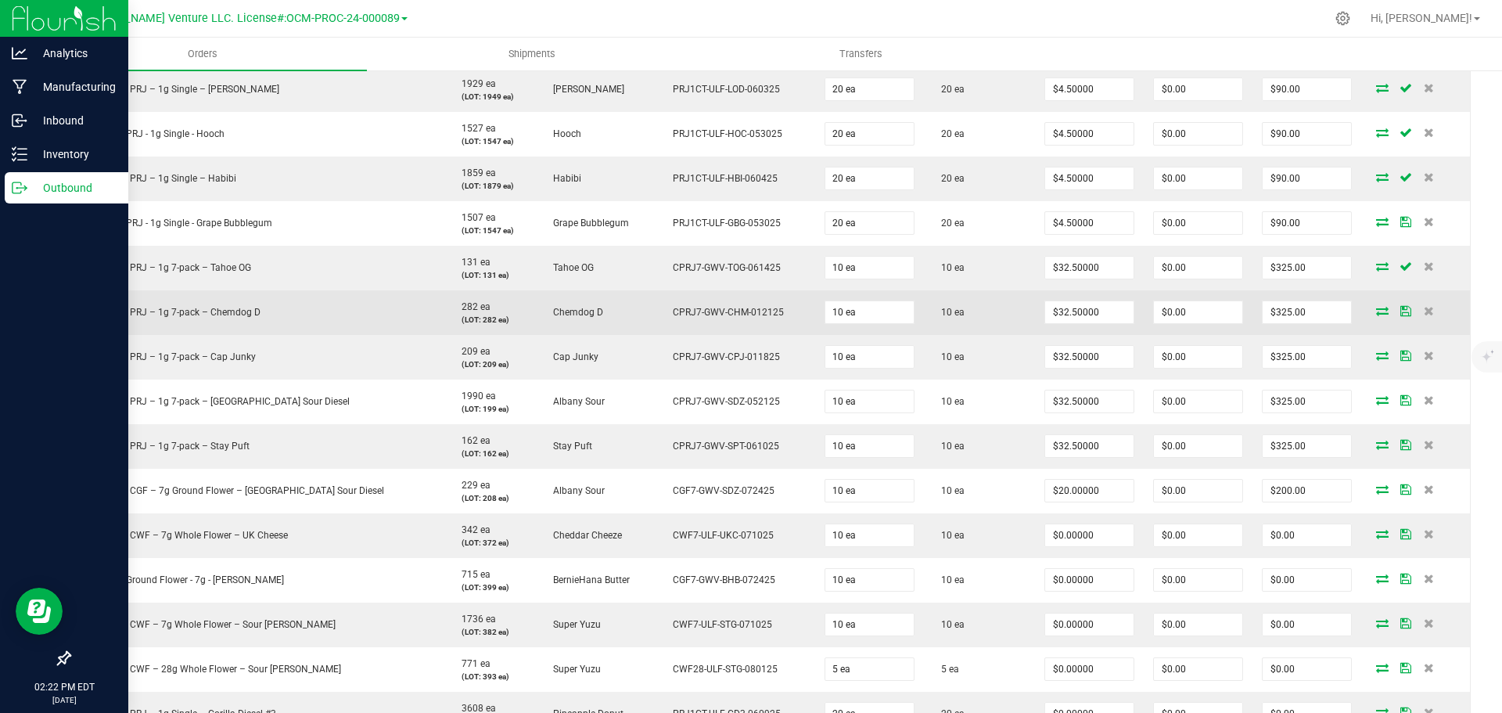
scroll to position [636, 0]
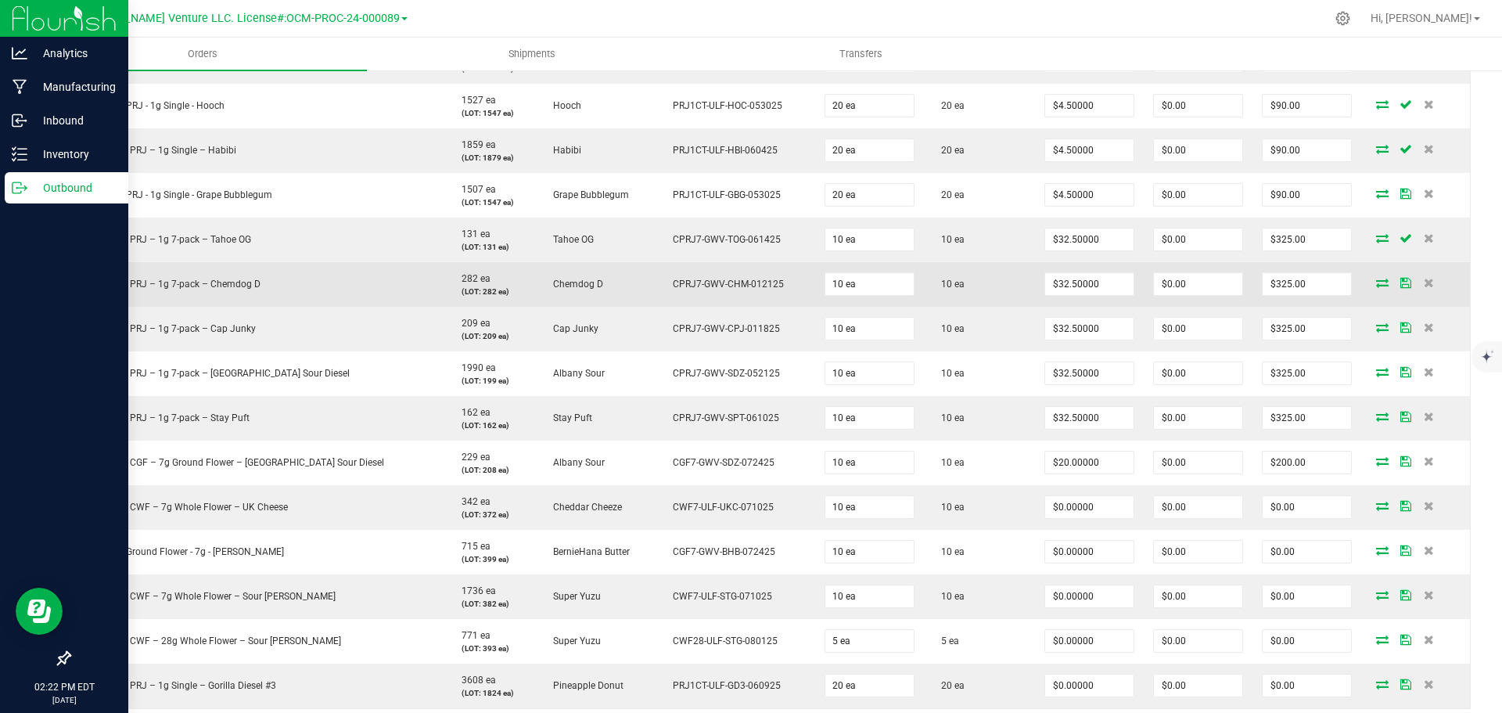
click at [1400, 284] on icon at bounding box center [1405, 282] width 11 height 9
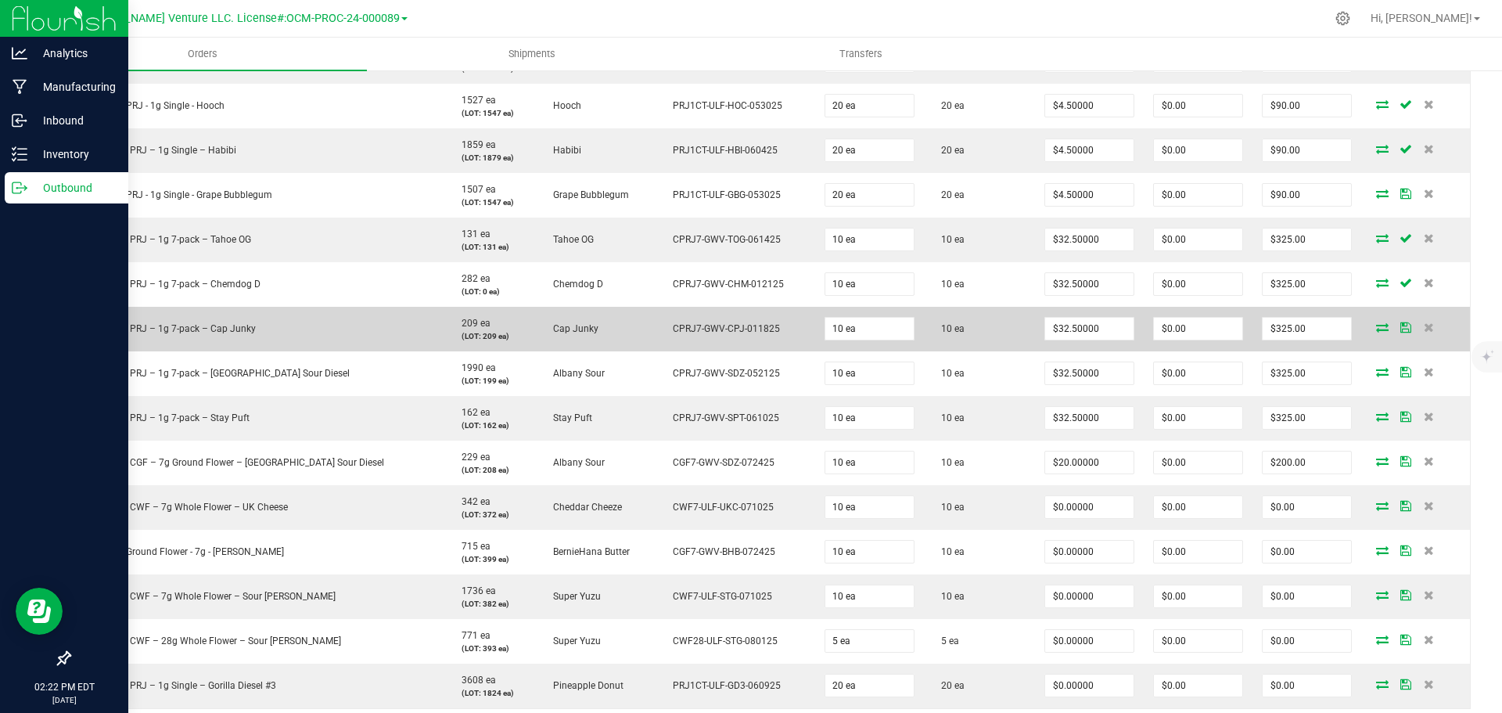
click at [1400, 322] on icon at bounding box center [1405, 326] width 11 height 9
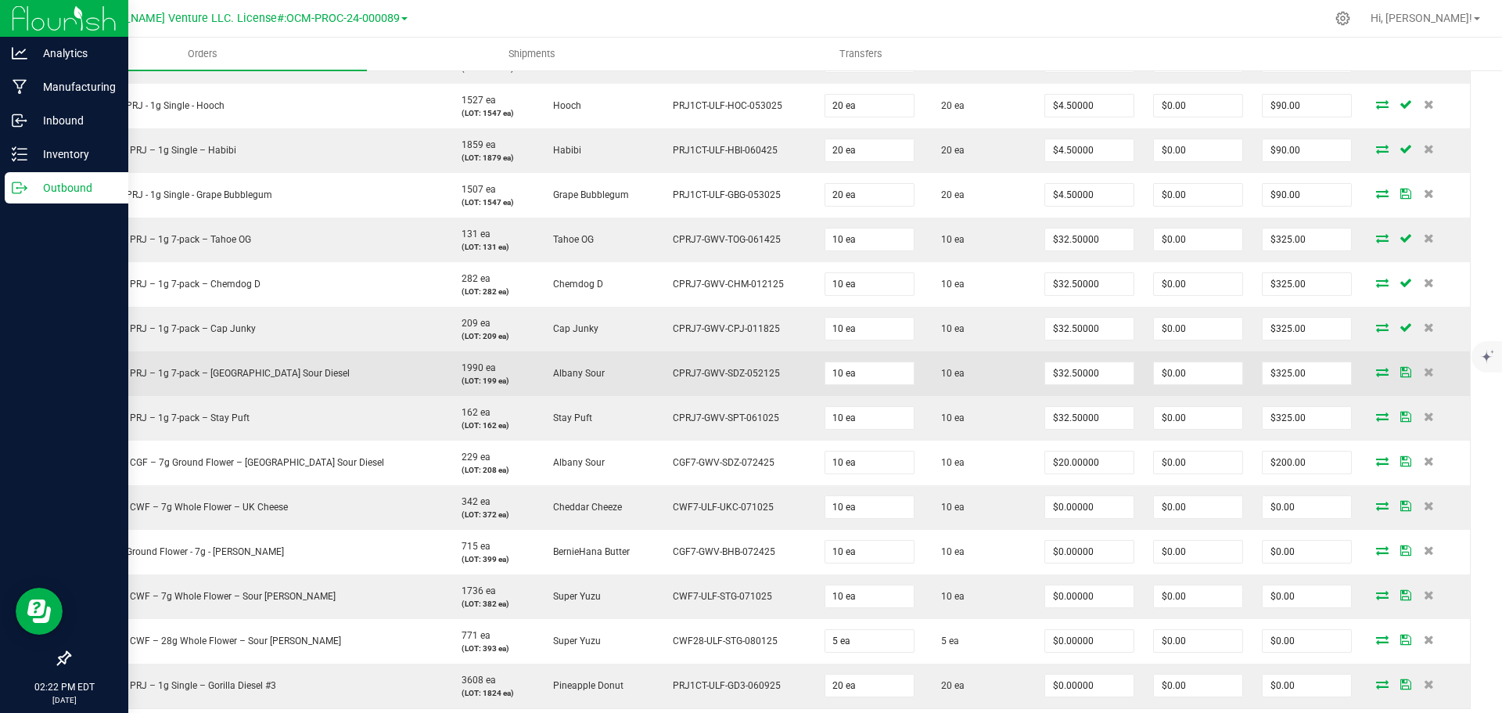
click at [1400, 376] on icon at bounding box center [1405, 371] width 11 height 9
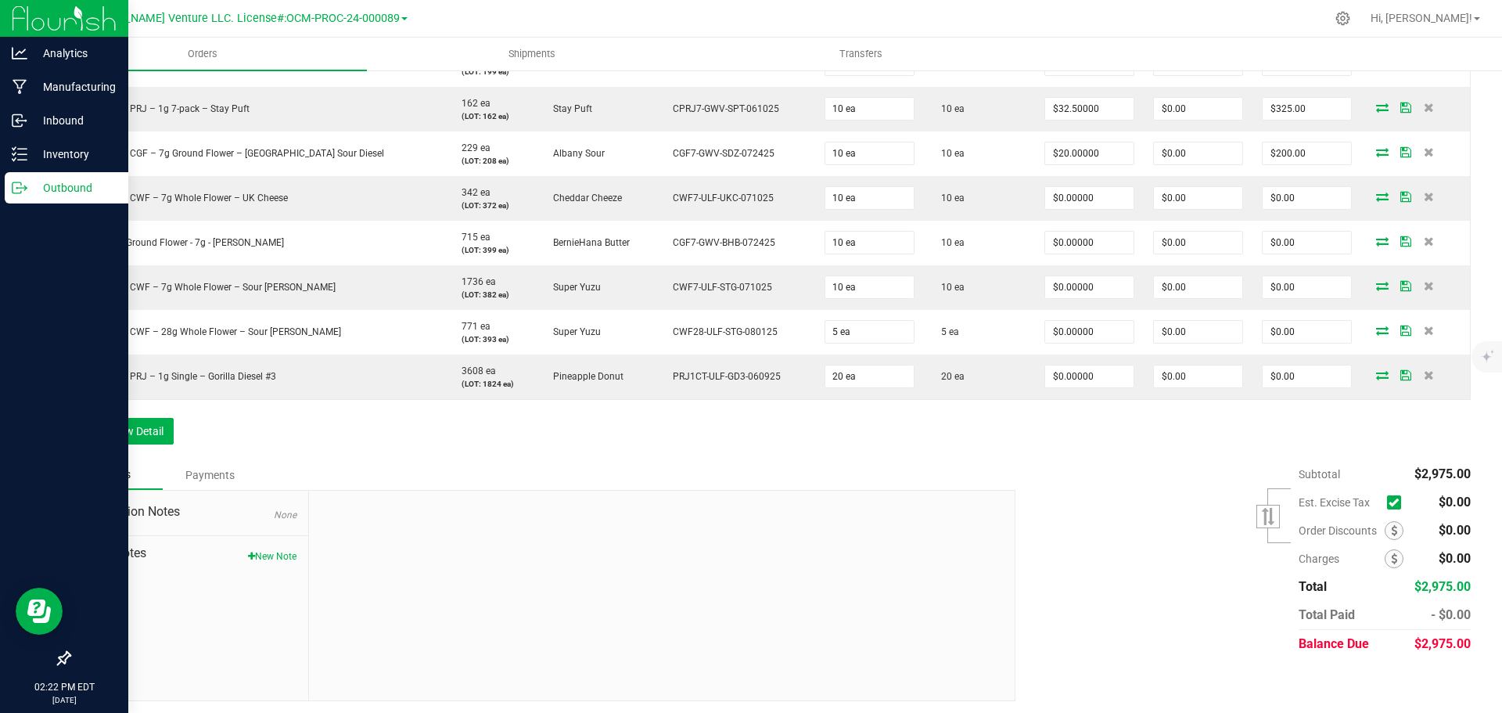
scroll to position [949, 0]
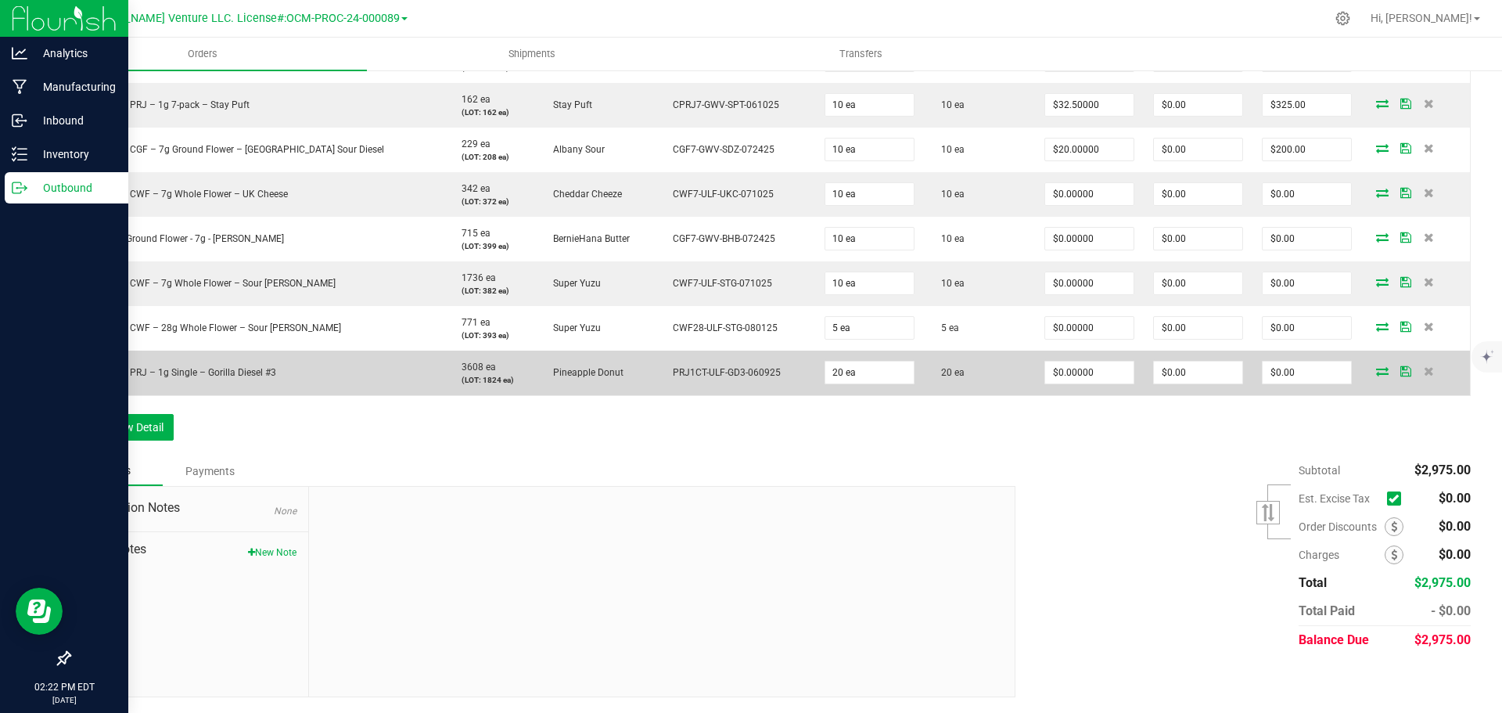
click at [1400, 371] on icon at bounding box center [1405, 370] width 11 height 9
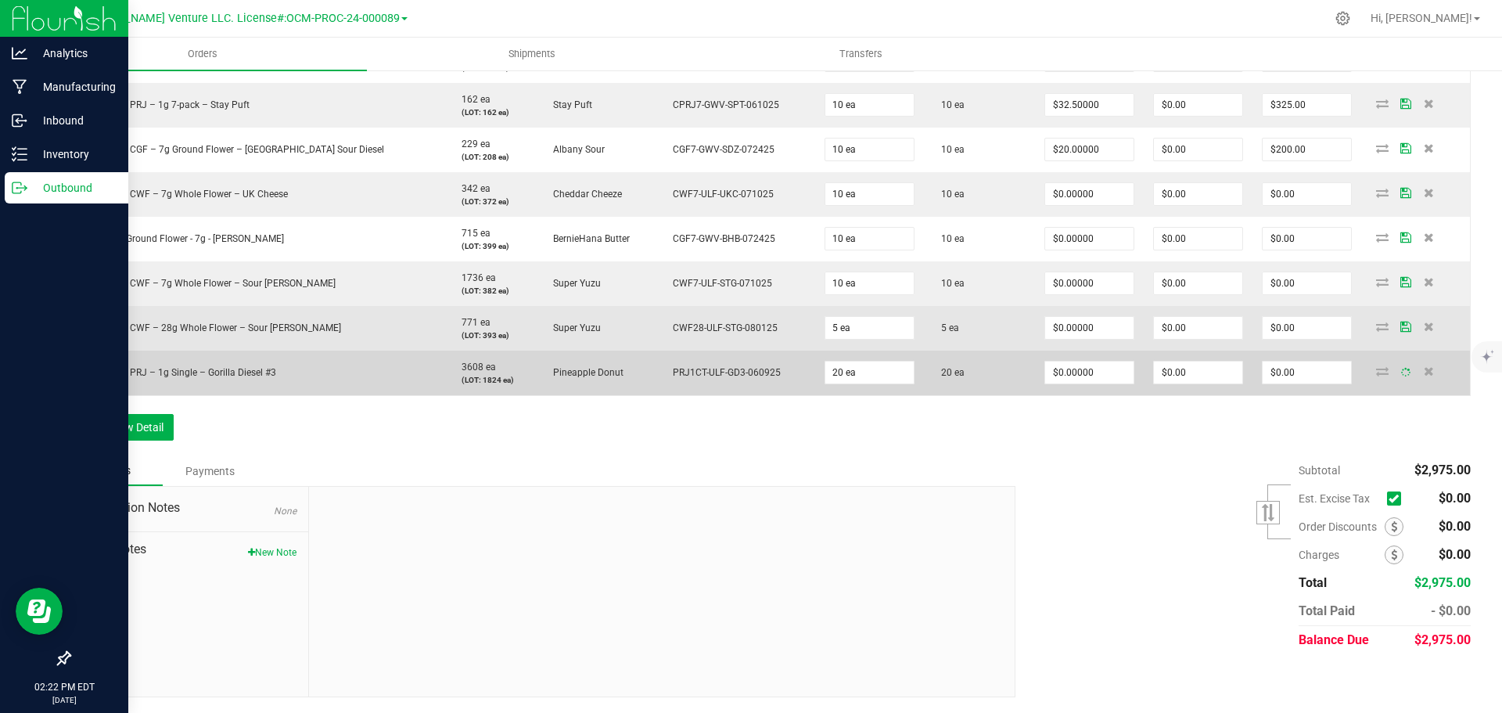
click at [1400, 329] on icon at bounding box center [1405, 325] width 11 height 9
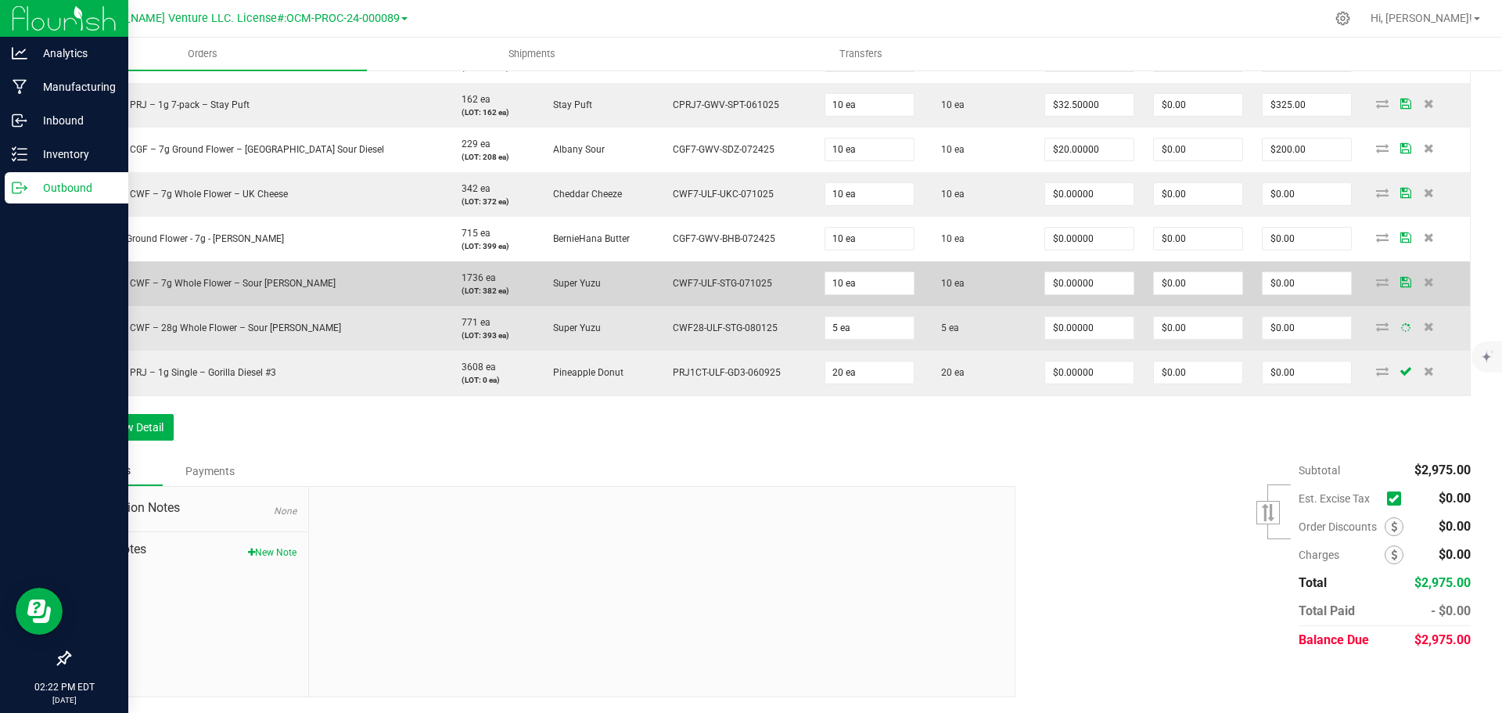
click at [1400, 282] on icon at bounding box center [1405, 281] width 11 height 9
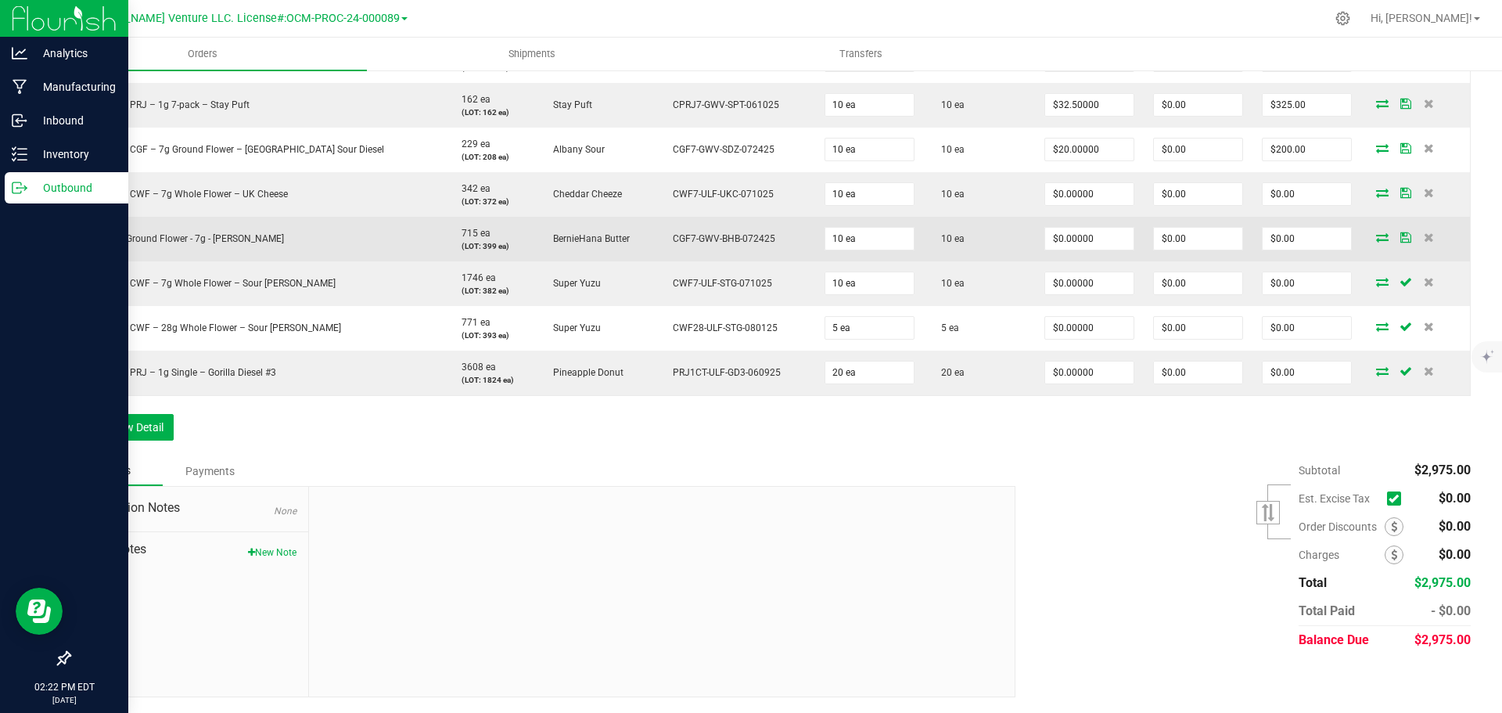
click at [1400, 238] on icon at bounding box center [1405, 236] width 11 height 9
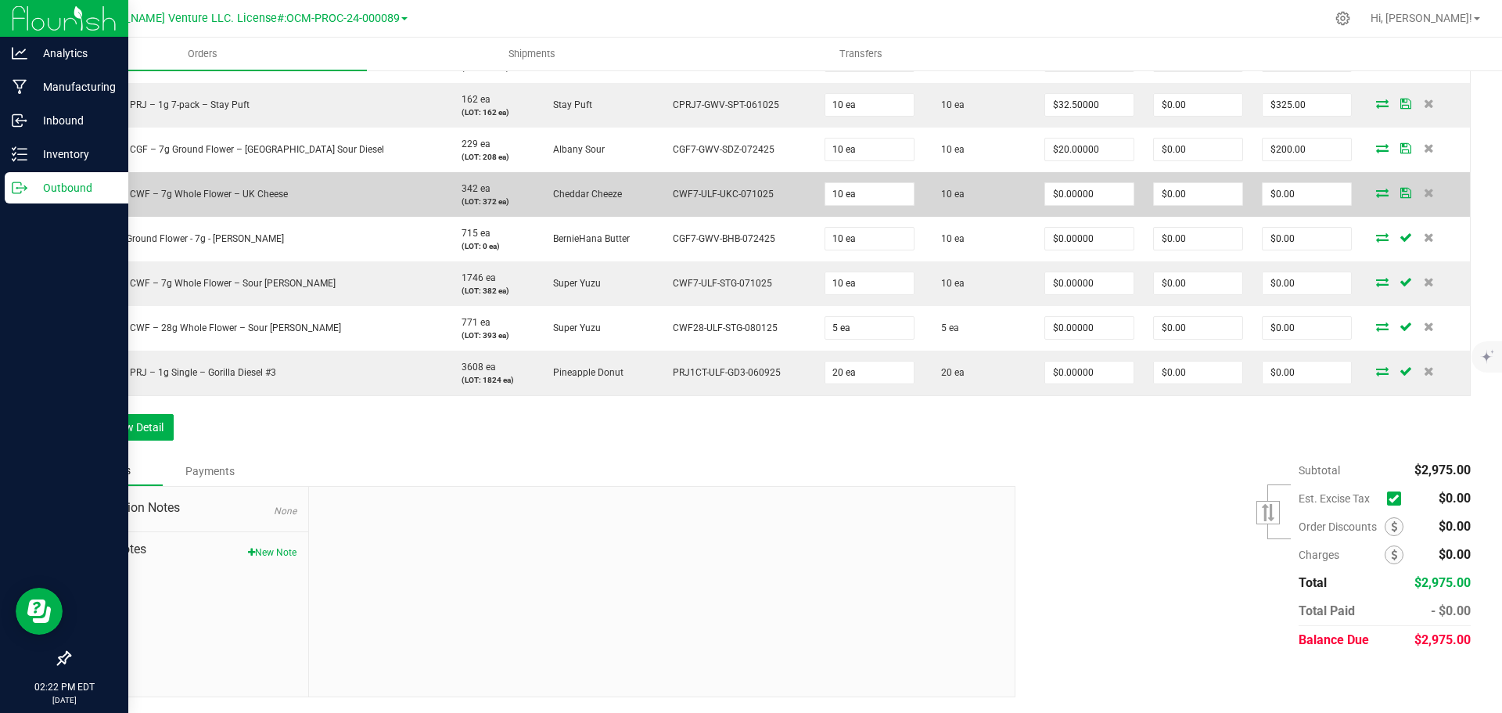
click at [1400, 197] on icon at bounding box center [1405, 192] width 11 height 9
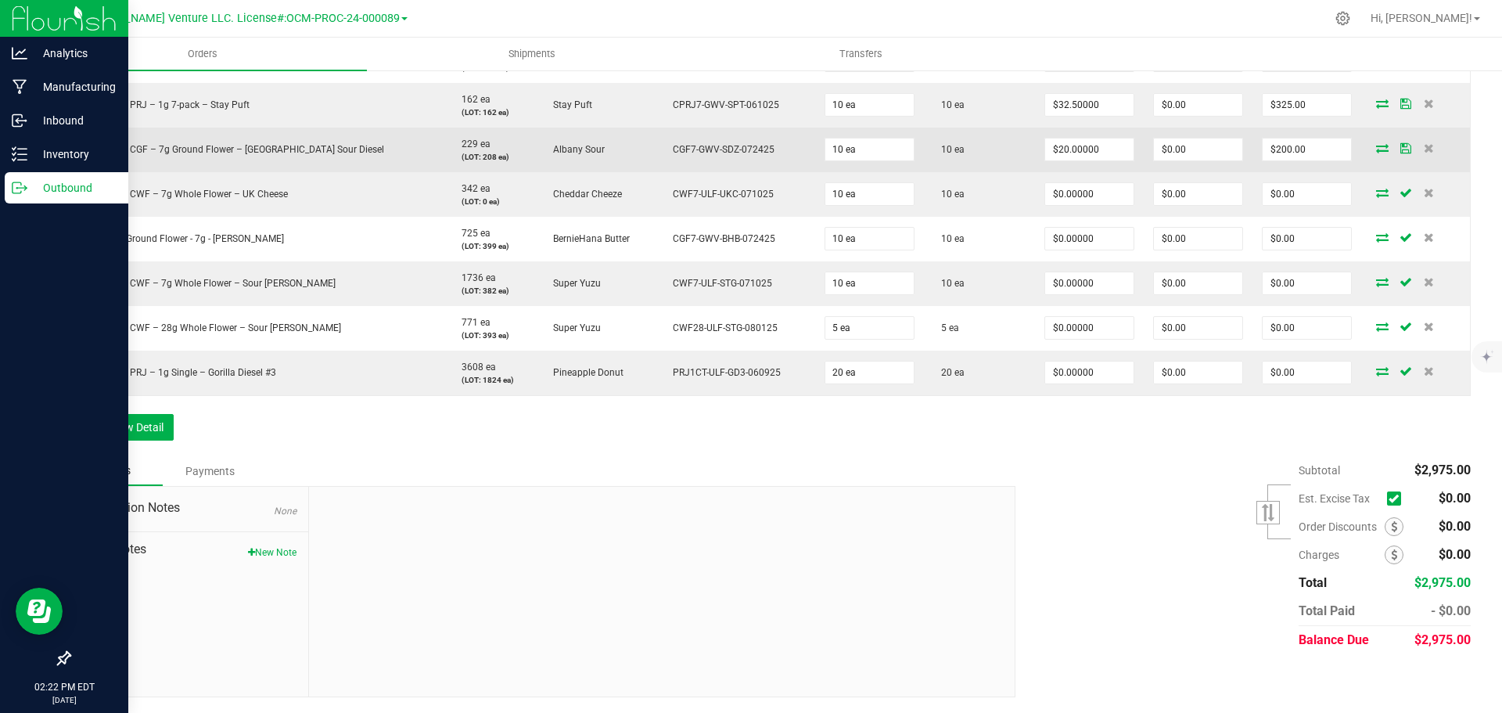
click at [1400, 146] on icon at bounding box center [1405, 147] width 11 height 9
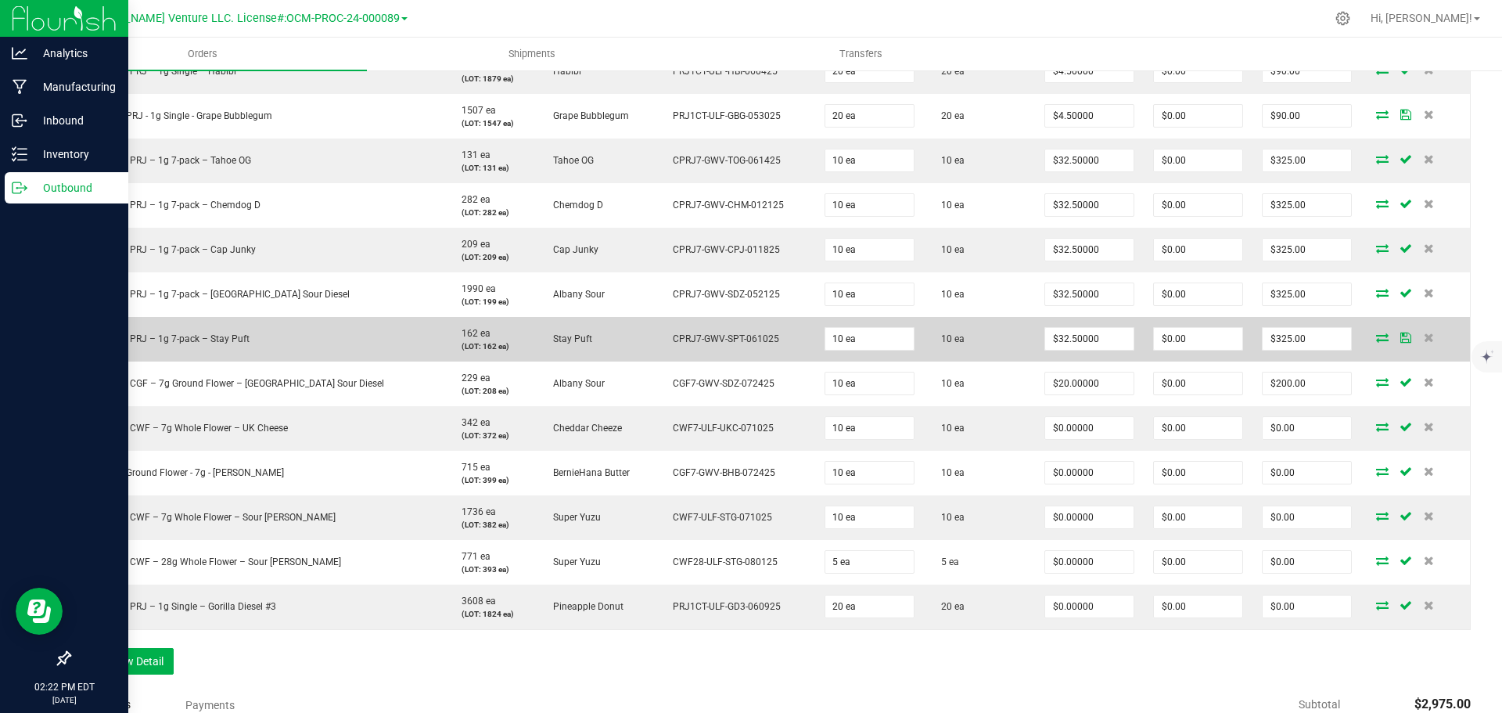
scroll to position [714, 0]
click at [1400, 338] on icon at bounding box center [1405, 337] width 11 height 9
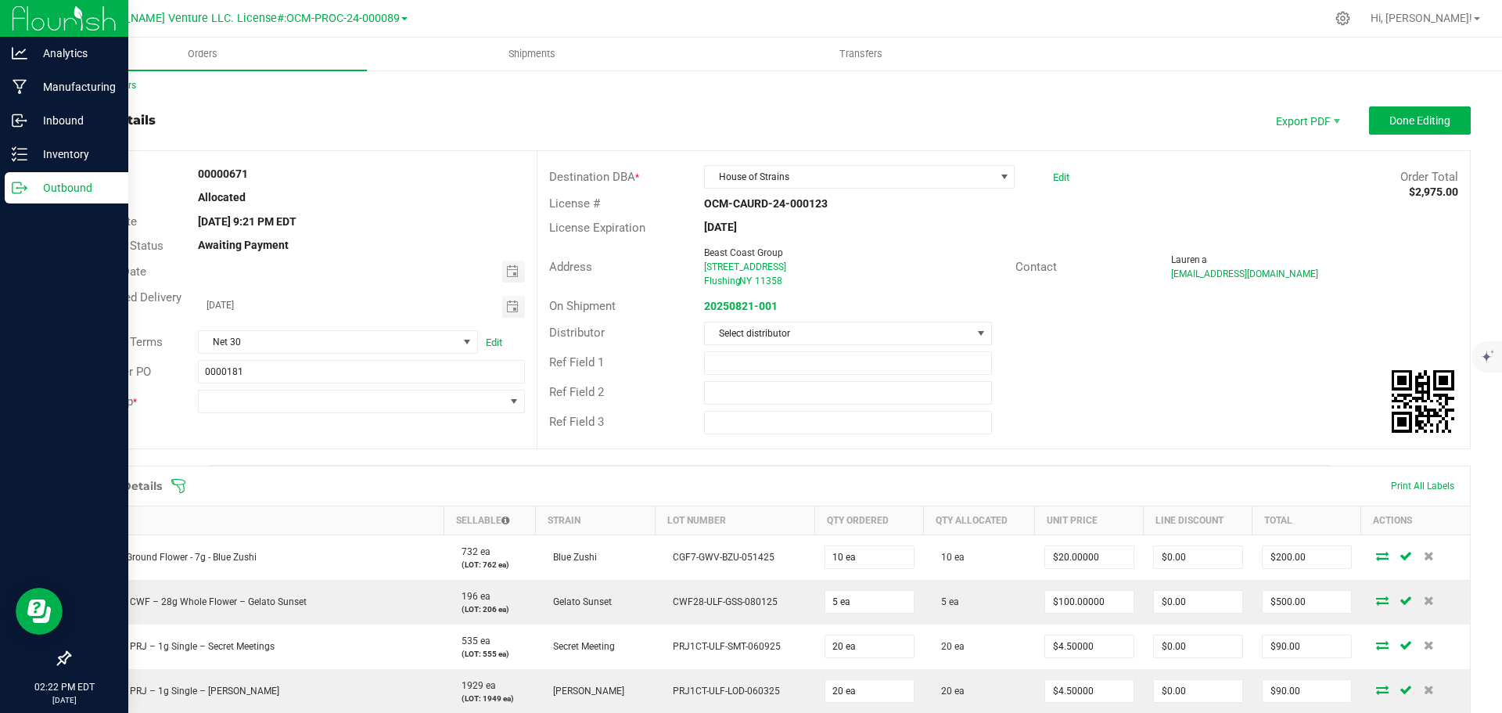
scroll to position [0, 0]
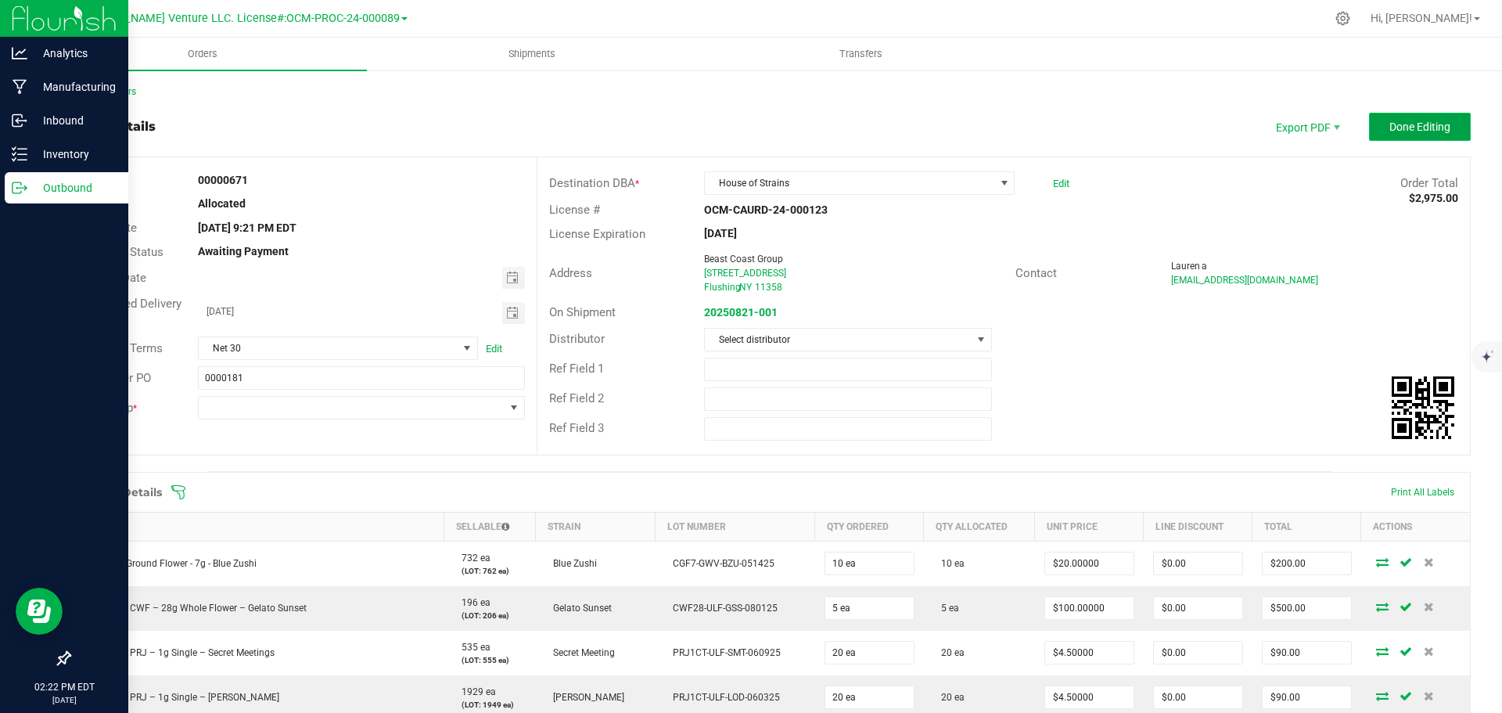
click at [1441, 124] on button "Done Editing" at bounding box center [1420, 127] width 102 height 28
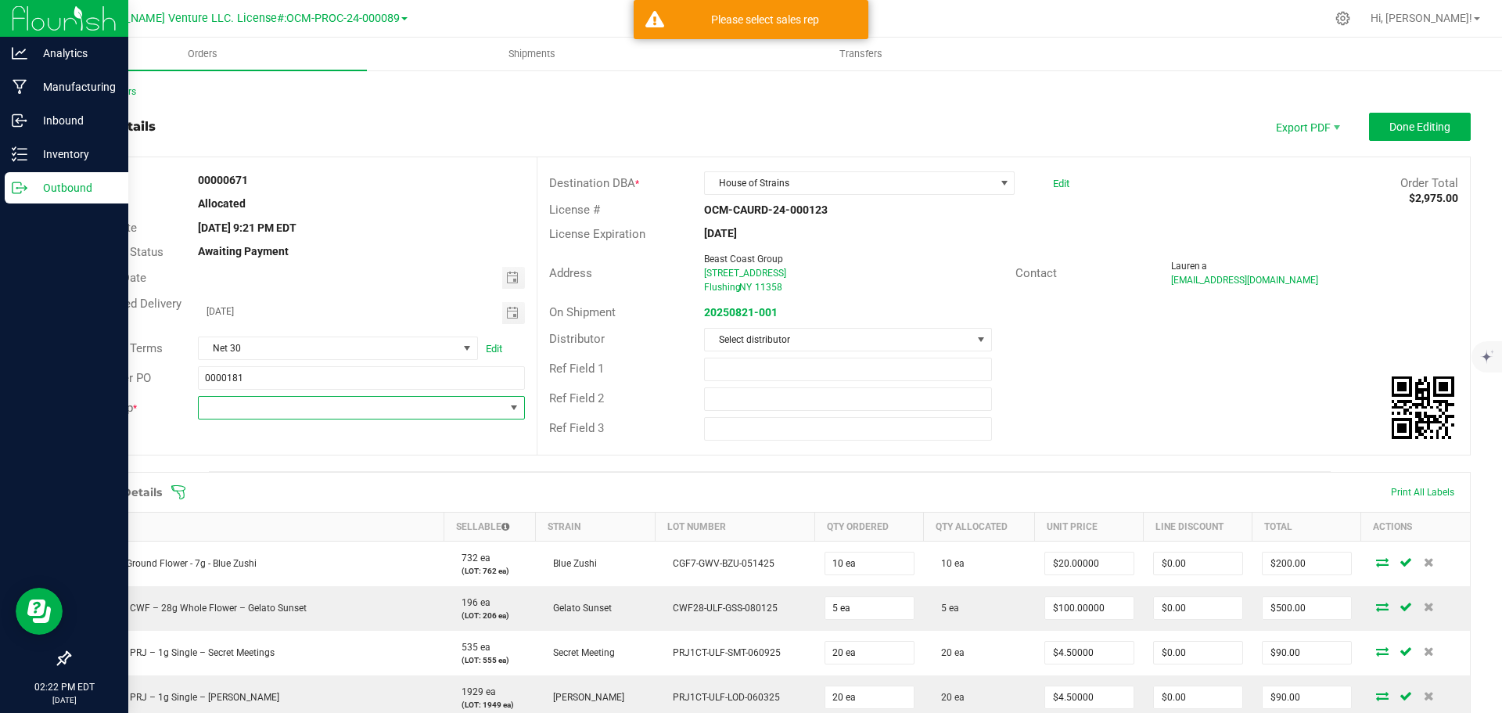
click at [310, 408] on span "NO DATA FOUND" at bounding box center [351, 408] width 305 height 22
click at [115, 405] on span "Sales Rep" at bounding box center [107, 407] width 52 height 14
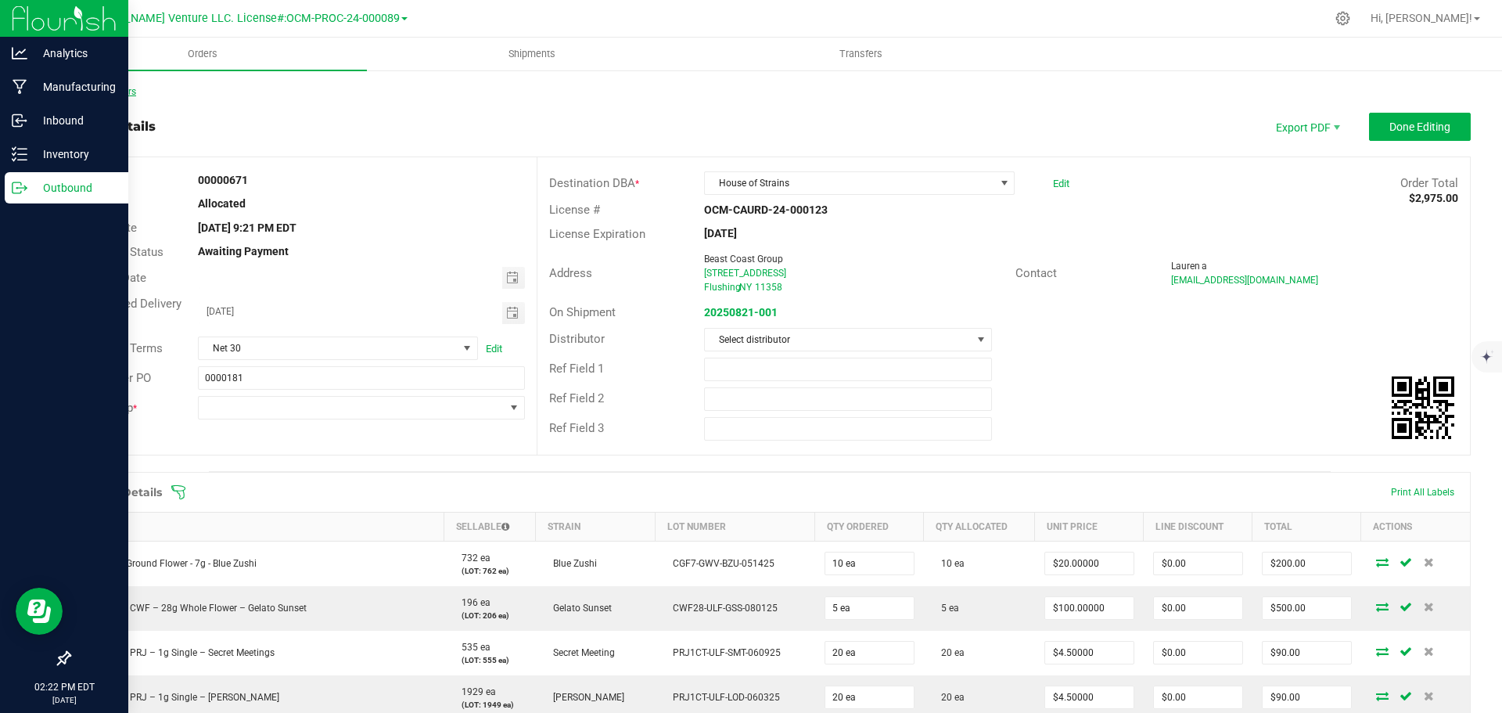
click at [122, 92] on link "Back to Orders" at bounding box center [102, 91] width 67 height 11
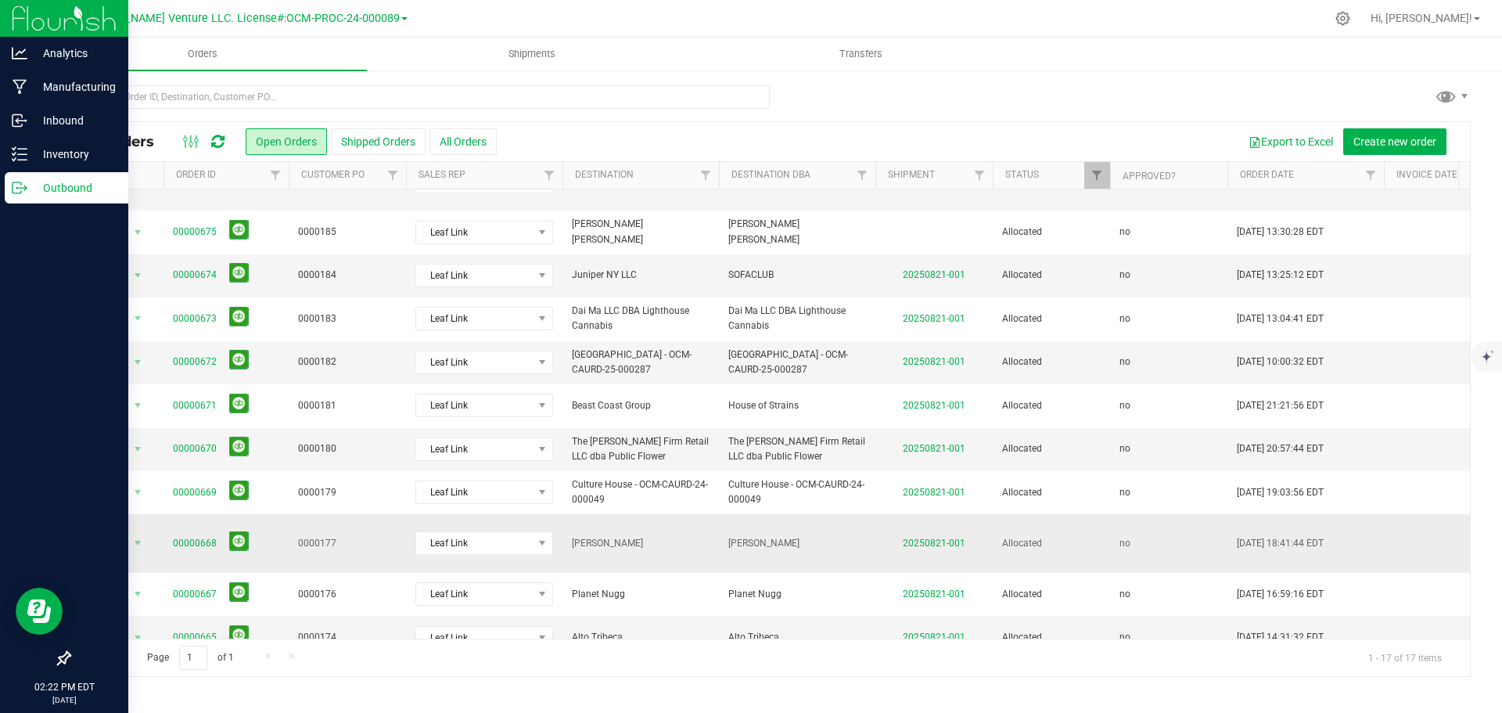
scroll to position [235, 0]
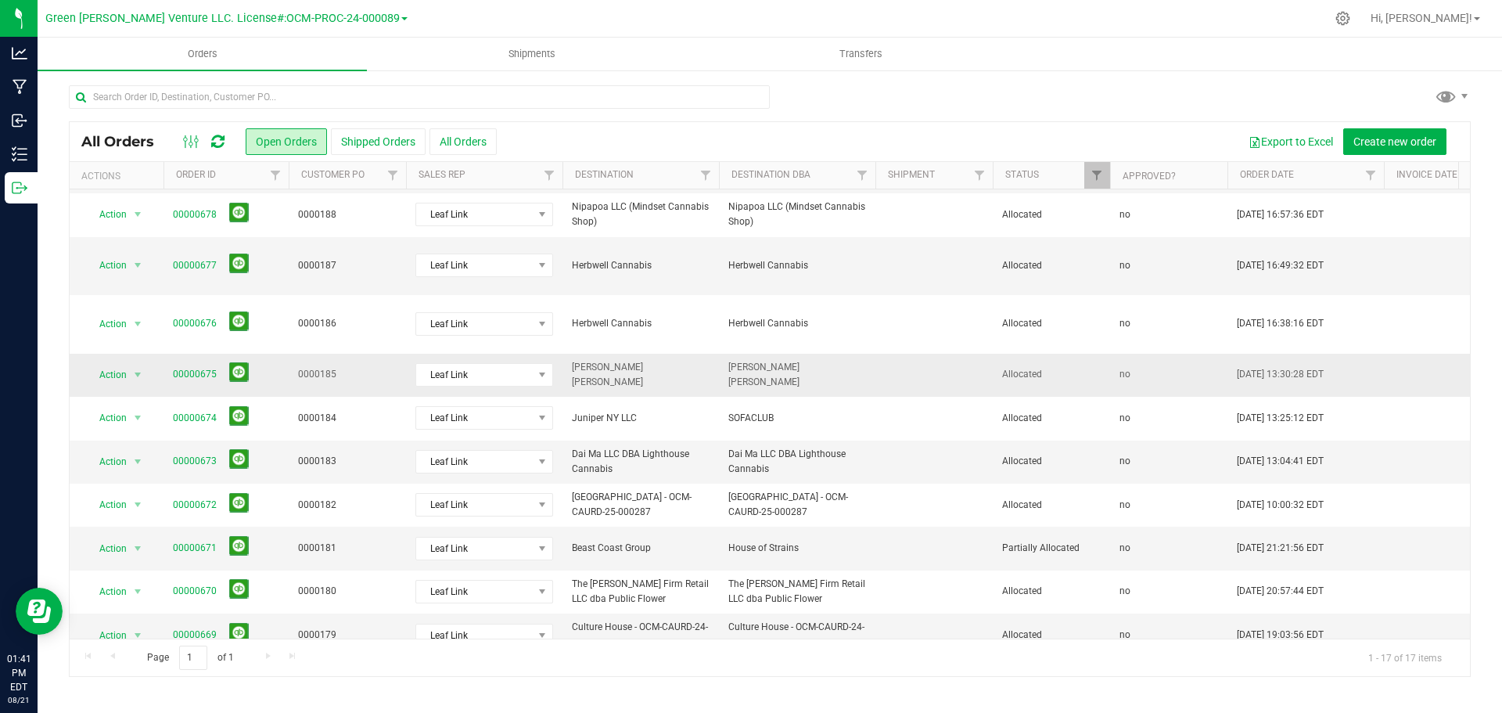
scroll to position [156, 0]
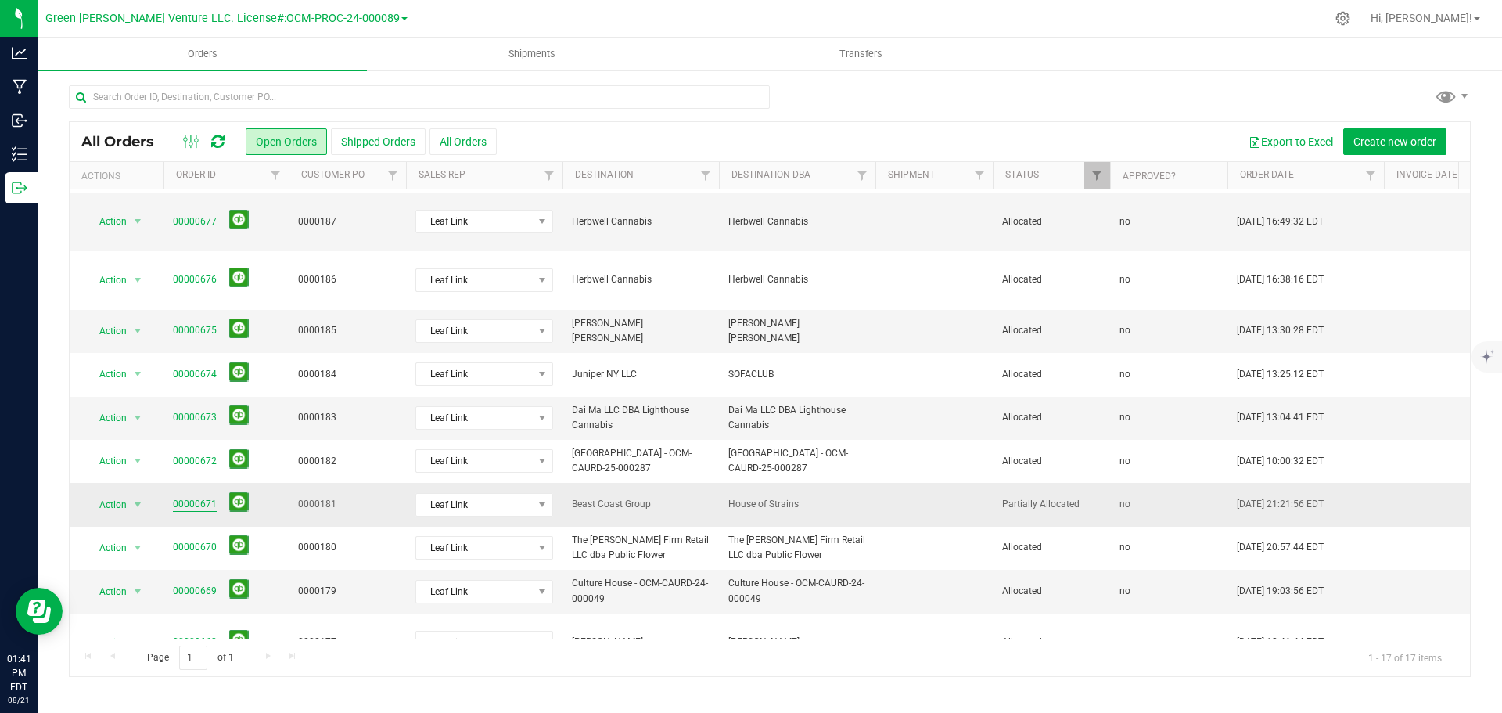
click at [196, 497] on link "00000671" at bounding box center [195, 504] width 44 height 15
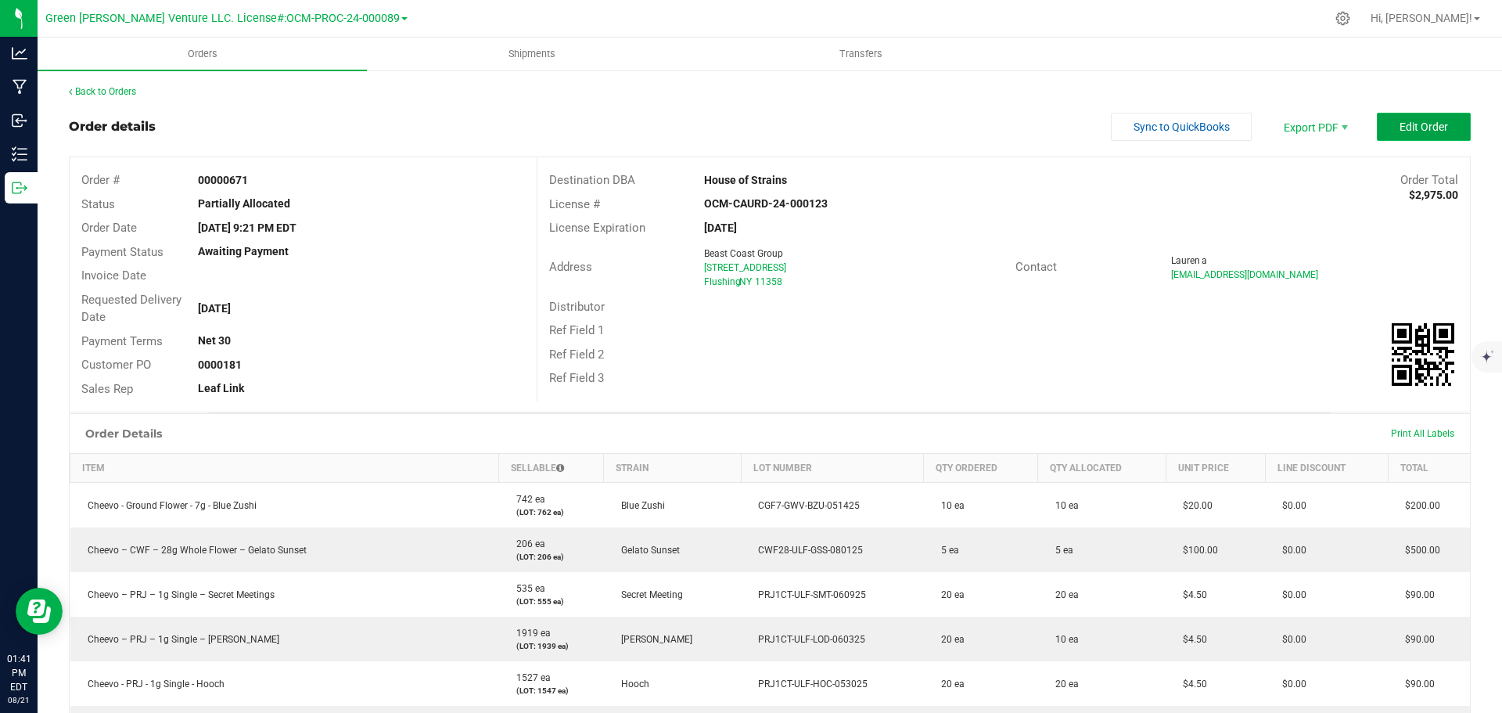
click at [1399, 123] on span "Edit Order" at bounding box center [1423, 126] width 48 height 13
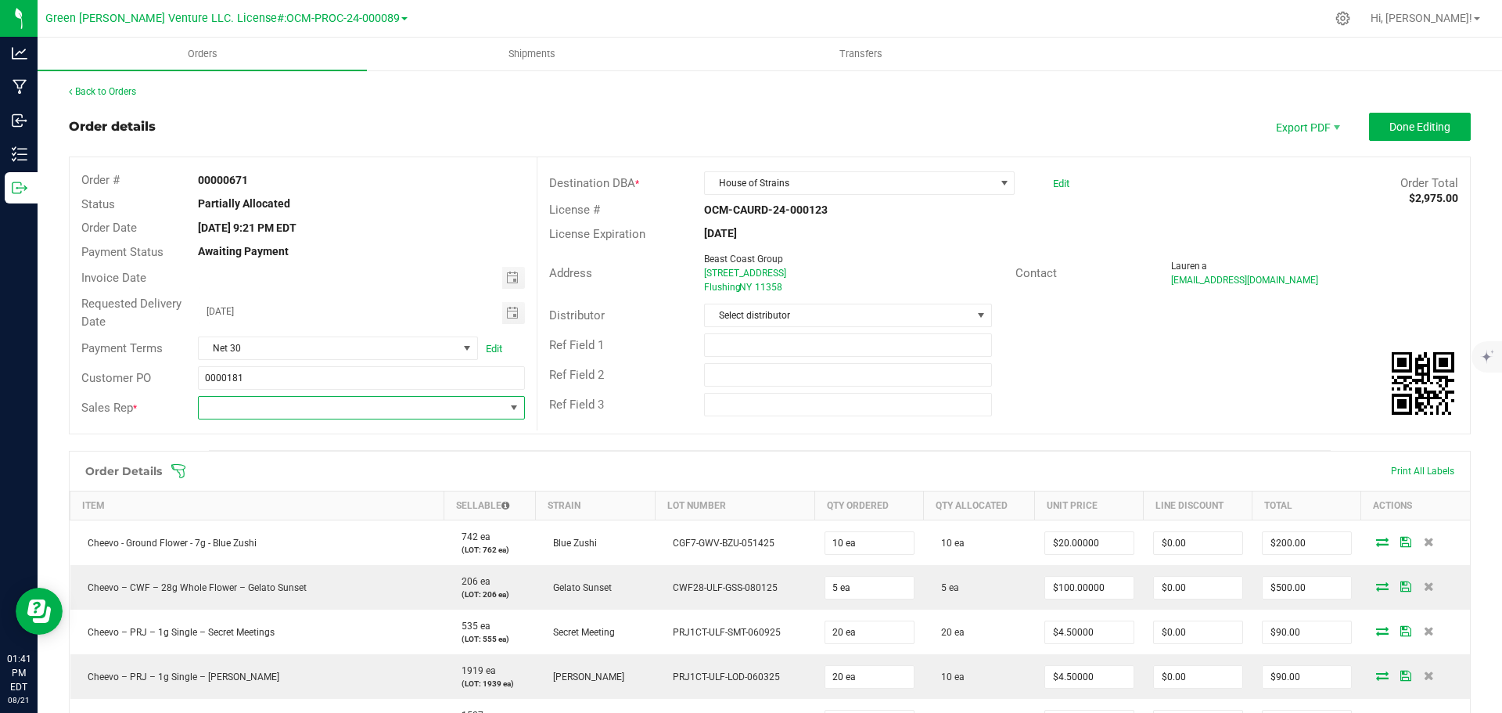
click at [253, 404] on span "NO DATA FOUND" at bounding box center [351, 408] width 305 height 22
click at [309, 482] on div "NO DATA FOUND" at bounding box center [359, 515] width 322 height 109
click at [672, 410] on div "Ref Field 3" at bounding box center [615, 405] width 156 height 18
click at [390, 412] on span "NO DATA FOUND" at bounding box center [351, 408] width 305 height 22
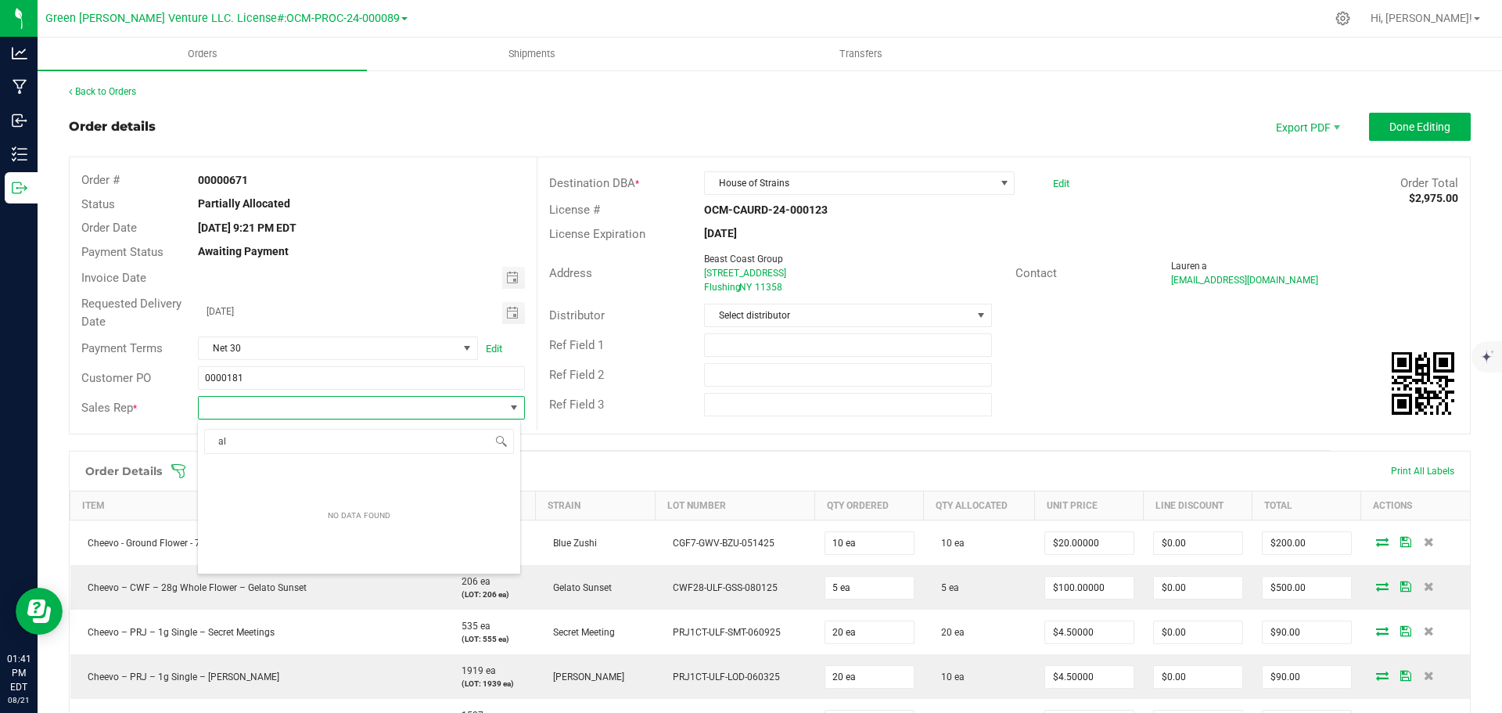
type input "a"
type input "Leaflink"
click at [1501, 0] on html "Analytics Manufacturing Inbound Inventory Outbound 01:41 PM EDT 08/21/2025 08/2…" at bounding box center [751, 356] width 1502 height 713
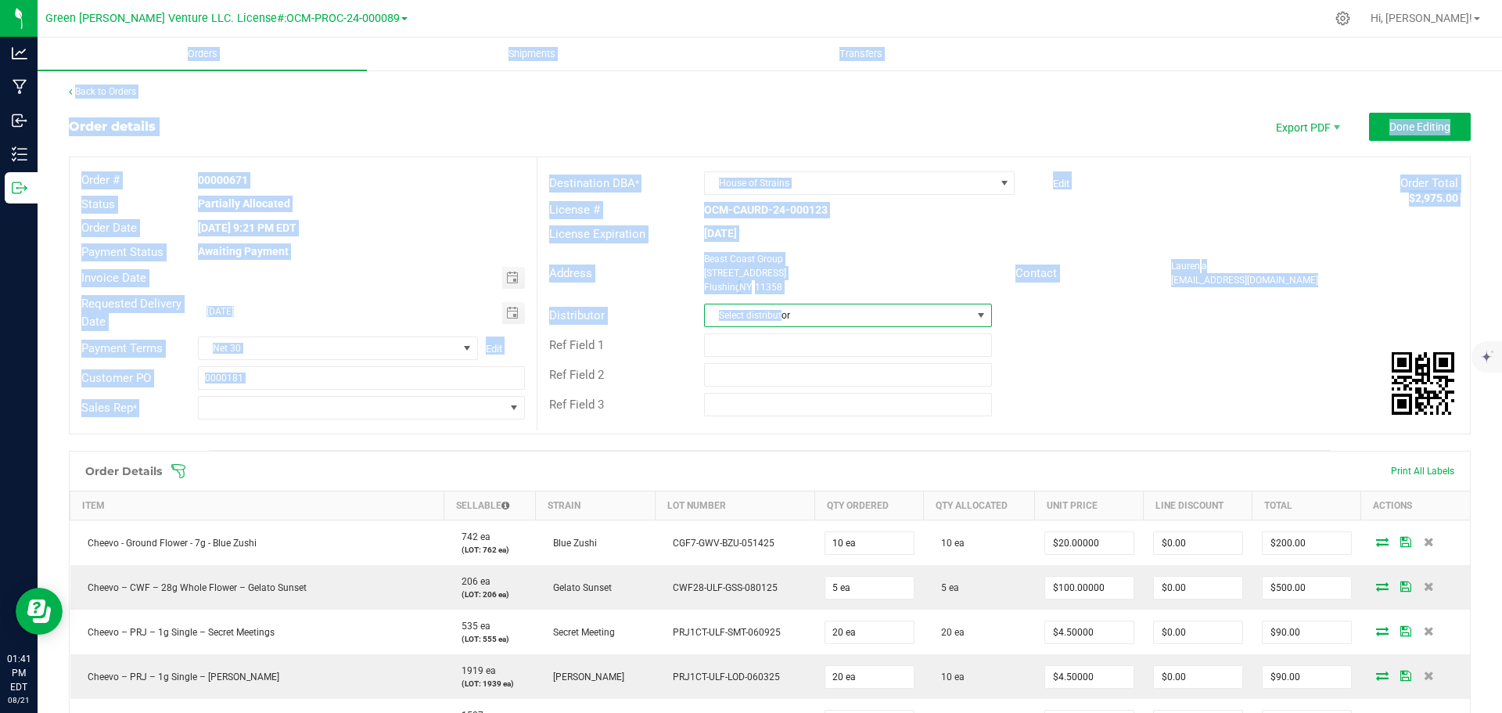
click at [482, 425] on div "Order # 00000671 Status Partially Allocated Order Date Aug 19, 2025 9:21 PM EDT…" at bounding box center [303, 295] width 467 height 276
click at [464, 406] on span "NO DATA FOUND" at bounding box center [351, 408] width 305 height 22
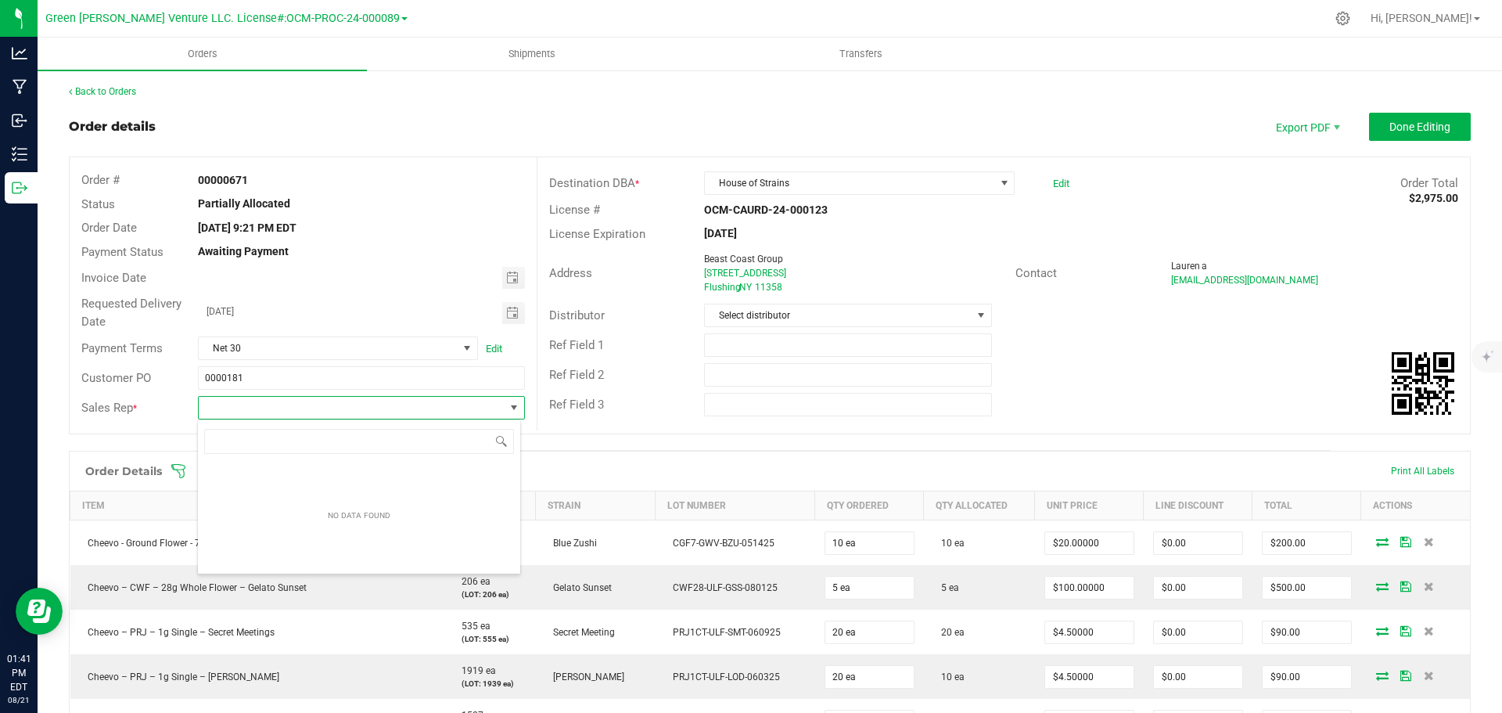
click at [475, 402] on span "NO DATA FOUND" at bounding box center [351, 408] width 305 height 22
click at [102, 87] on link "Back to Orders" at bounding box center [102, 91] width 67 height 11
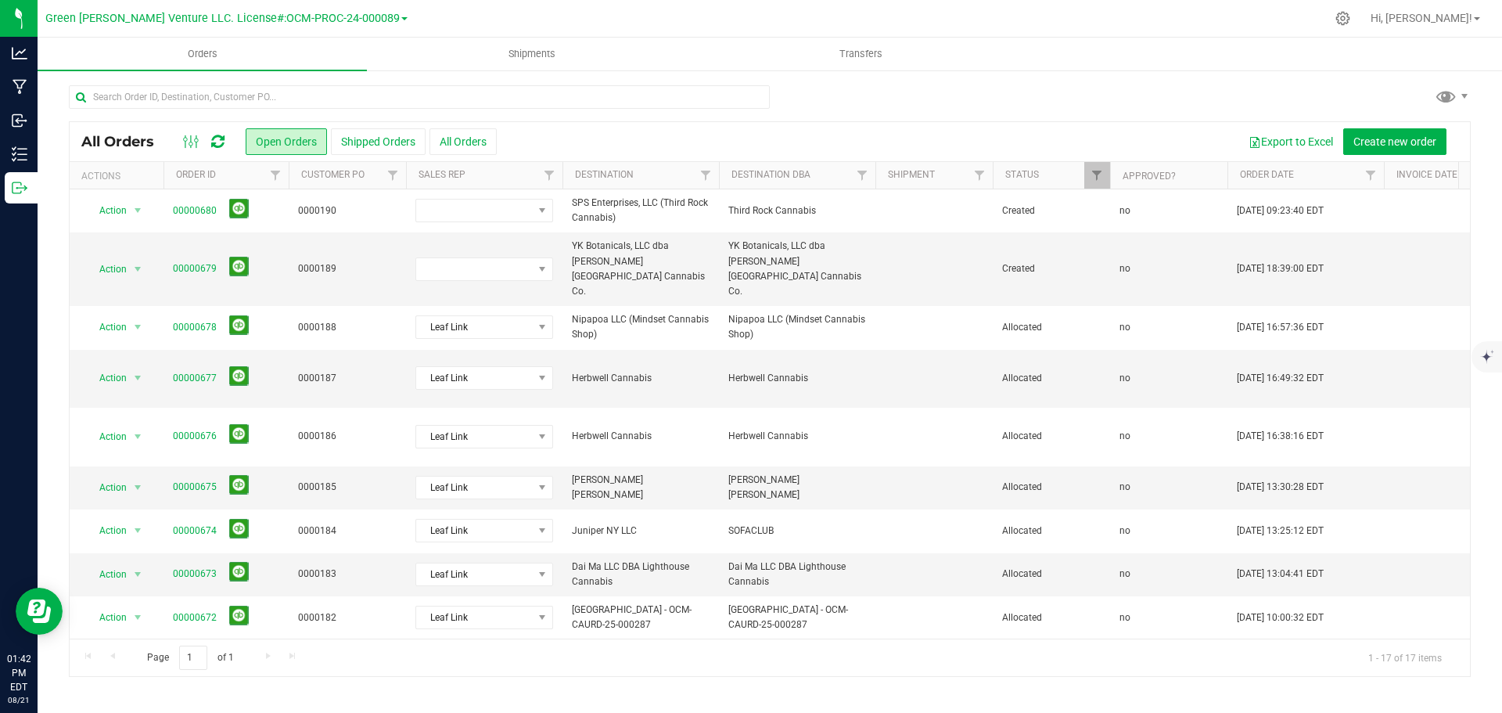
click at [221, 137] on icon at bounding box center [217, 142] width 13 height 16
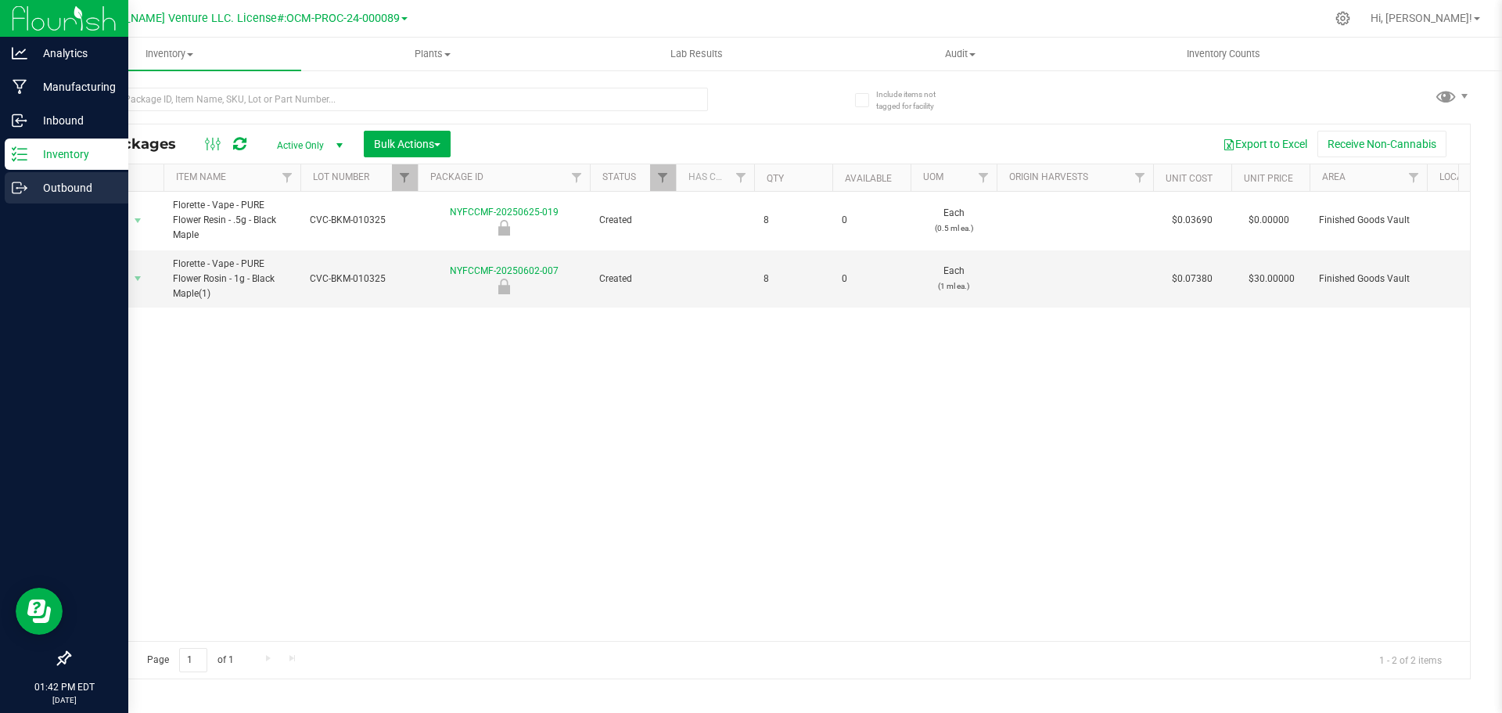
click at [86, 188] on p "Outbound" at bounding box center [74, 187] width 94 height 19
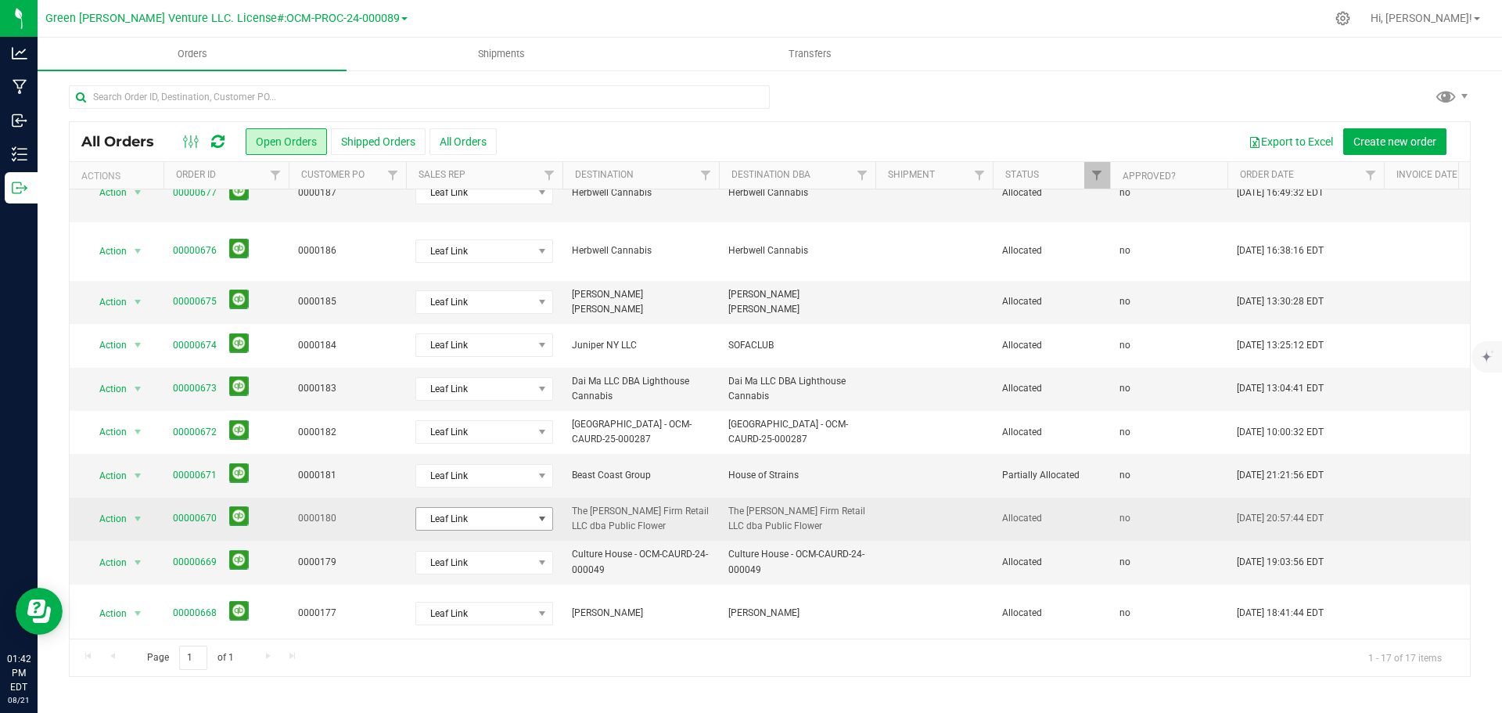
scroll to position [157, 0]
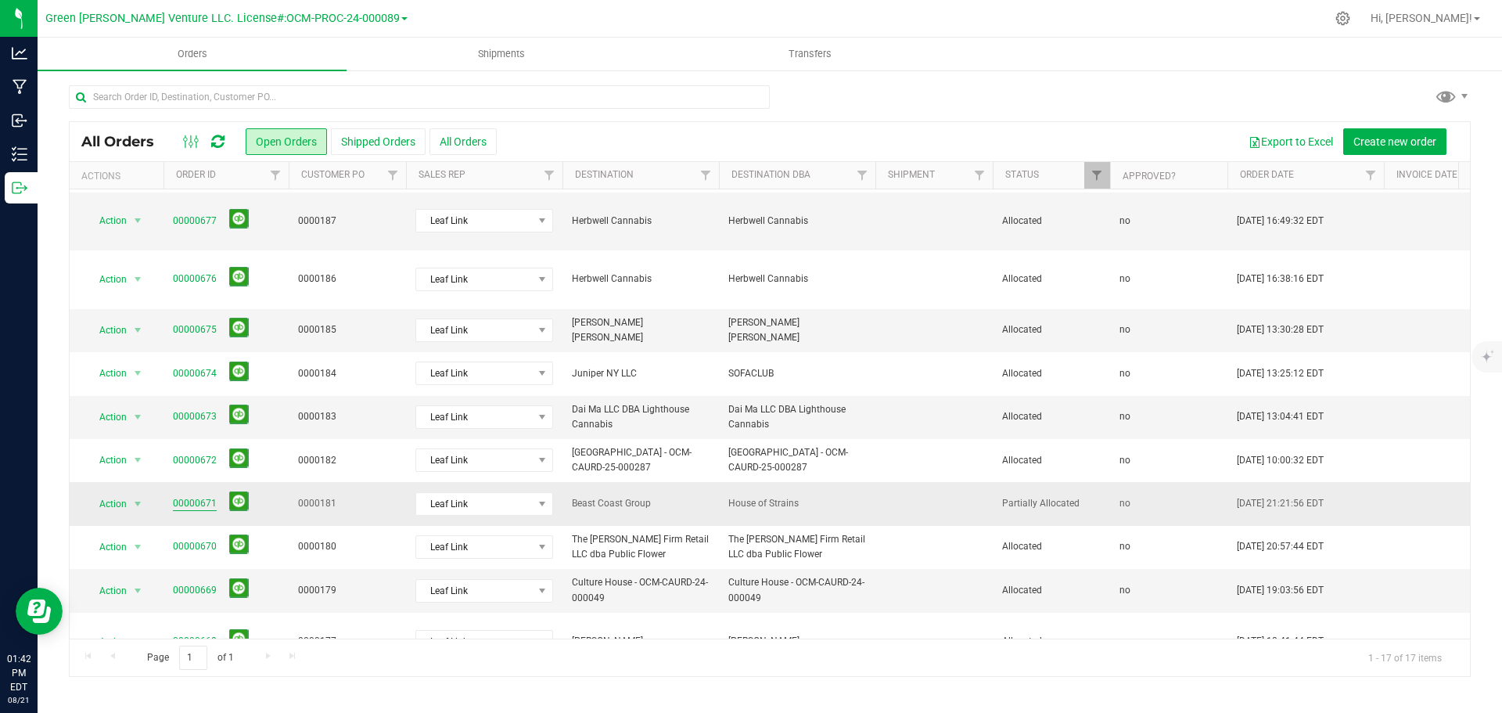
click at [196, 496] on link "00000671" at bounding box center [195, 503] width 44 height 15
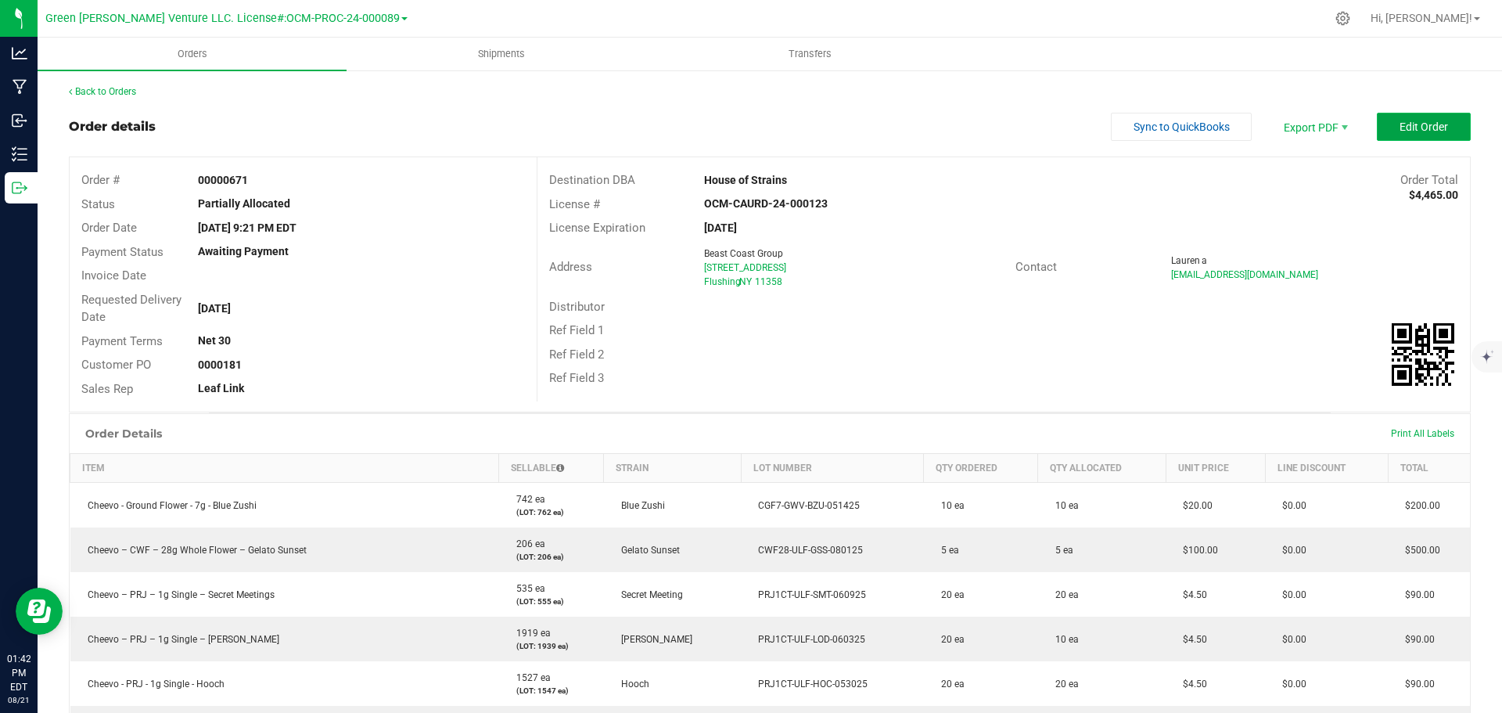
click at [1380, 131] on button "Edit Order" at bounding box center [1424, 127] width 94 height 28
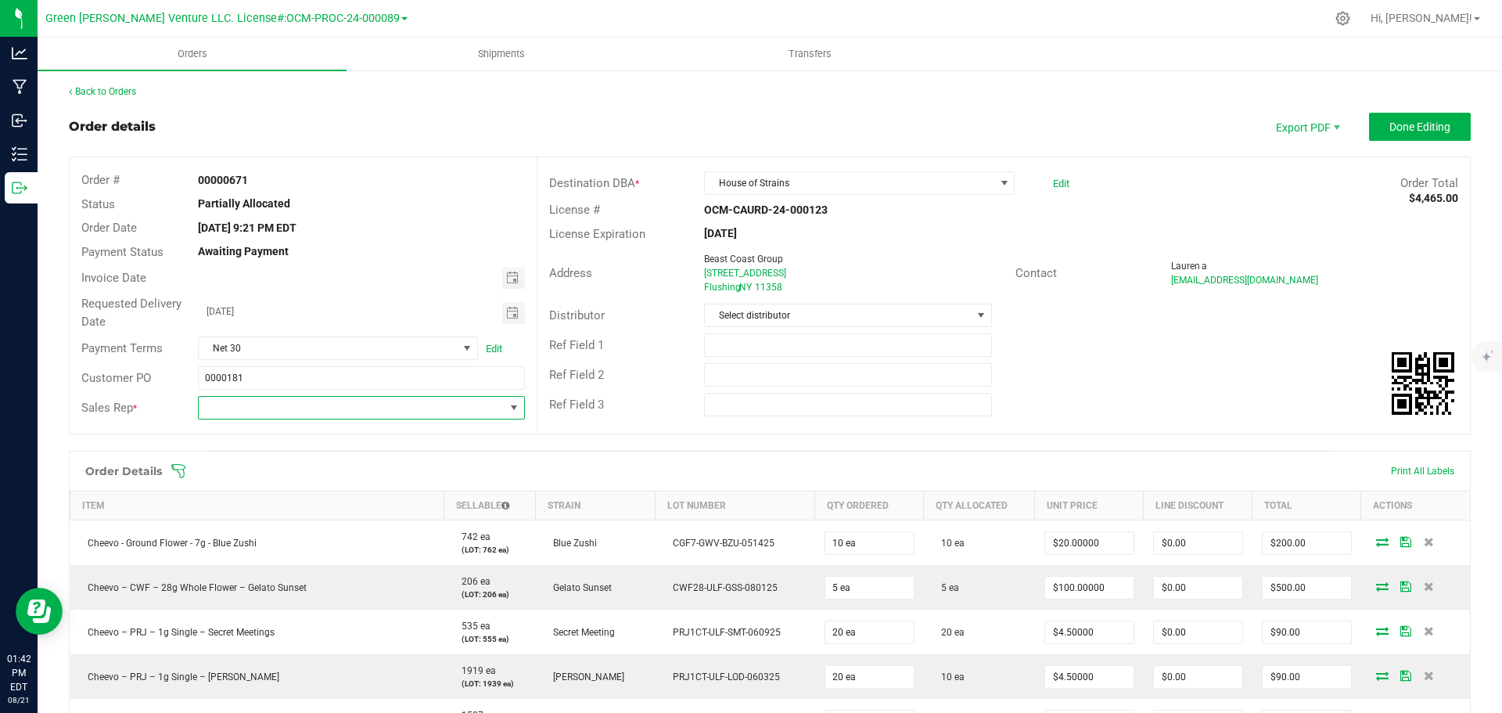
click at [377, 400] on span "NO DATA FOUND" at bounding box center [351, 408] width 305 height 22
click at [379, 408] on span "NO DATA FOUND" at bounding box center [351, 408] width 305 height 22
click at [1406, 120] on span "Done Editing" at bounding box center [1419, 126] width 61 height 13
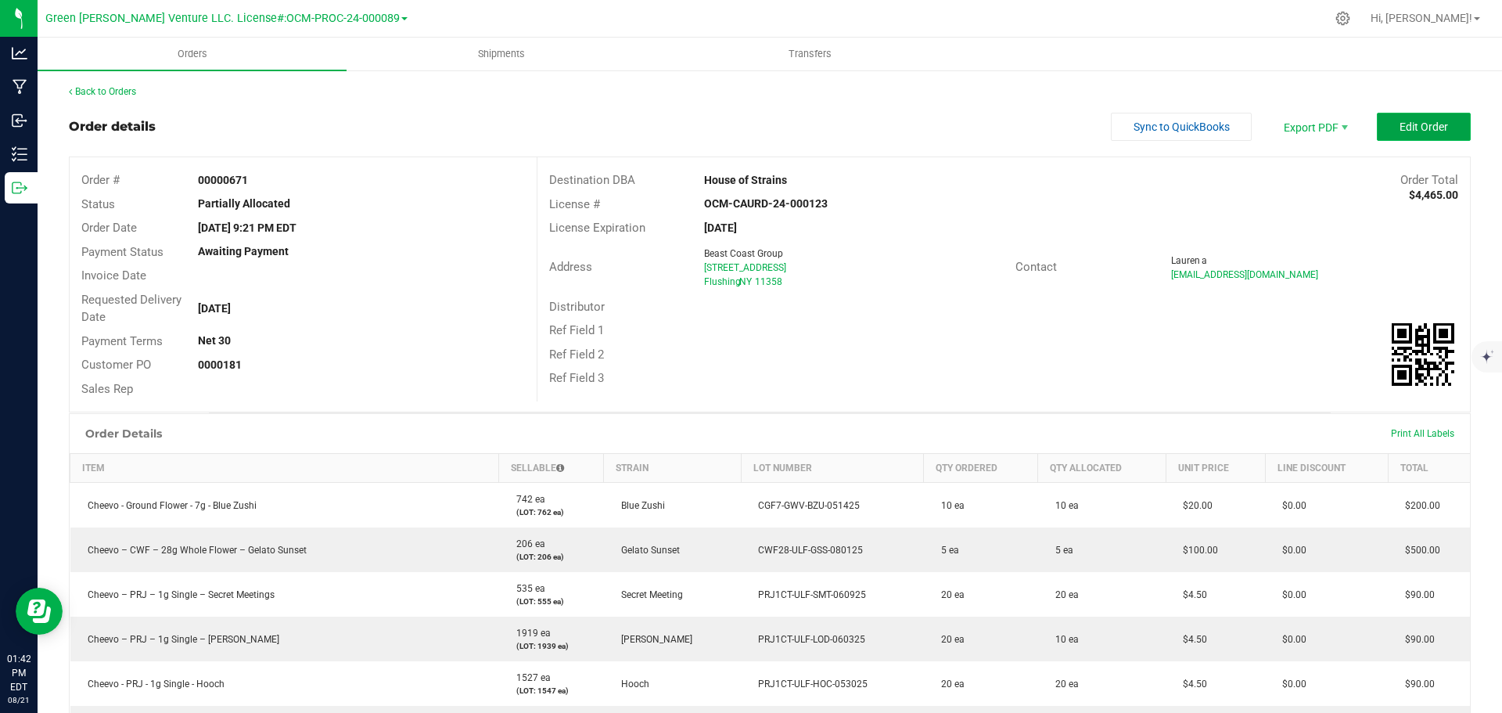
click at [1377, 136] on button "Edit Order" at bounding box center [1424, 127] width 94 height 28
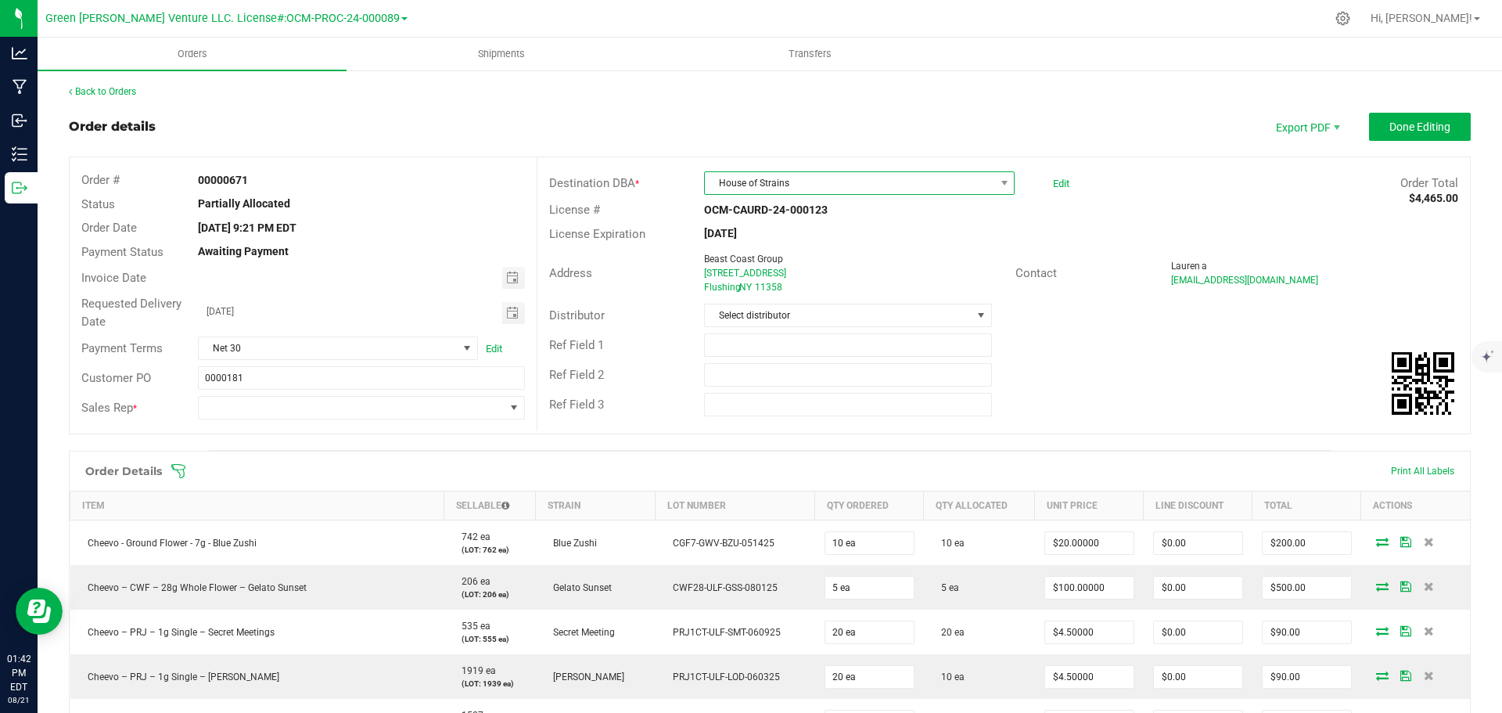
click at [900, 178] on span "House of Strains" at bounding box center [849, 183] width 289 height 22
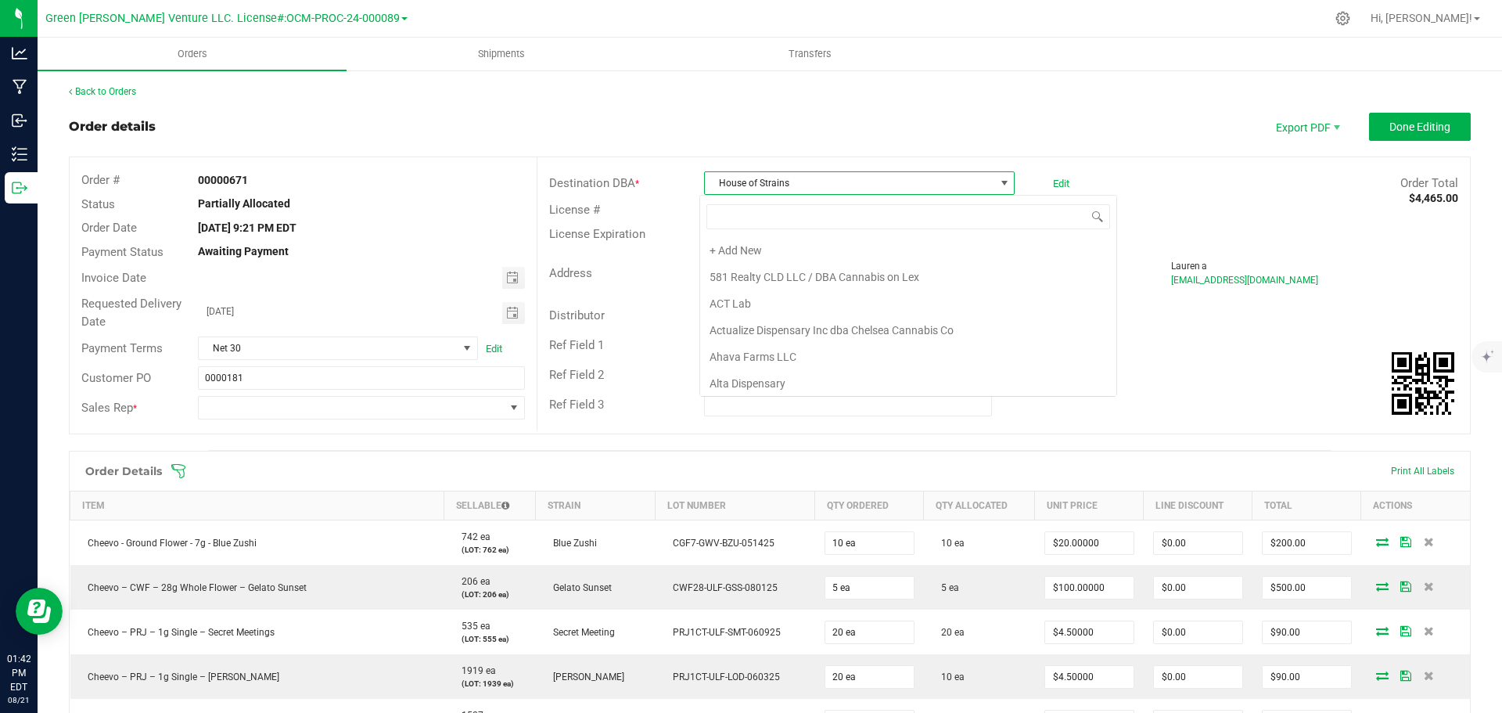
scroll to position [23, 307]
click at [899, 178] on span "House of Strains" at bounding box center [849, 183] width 289 height 22
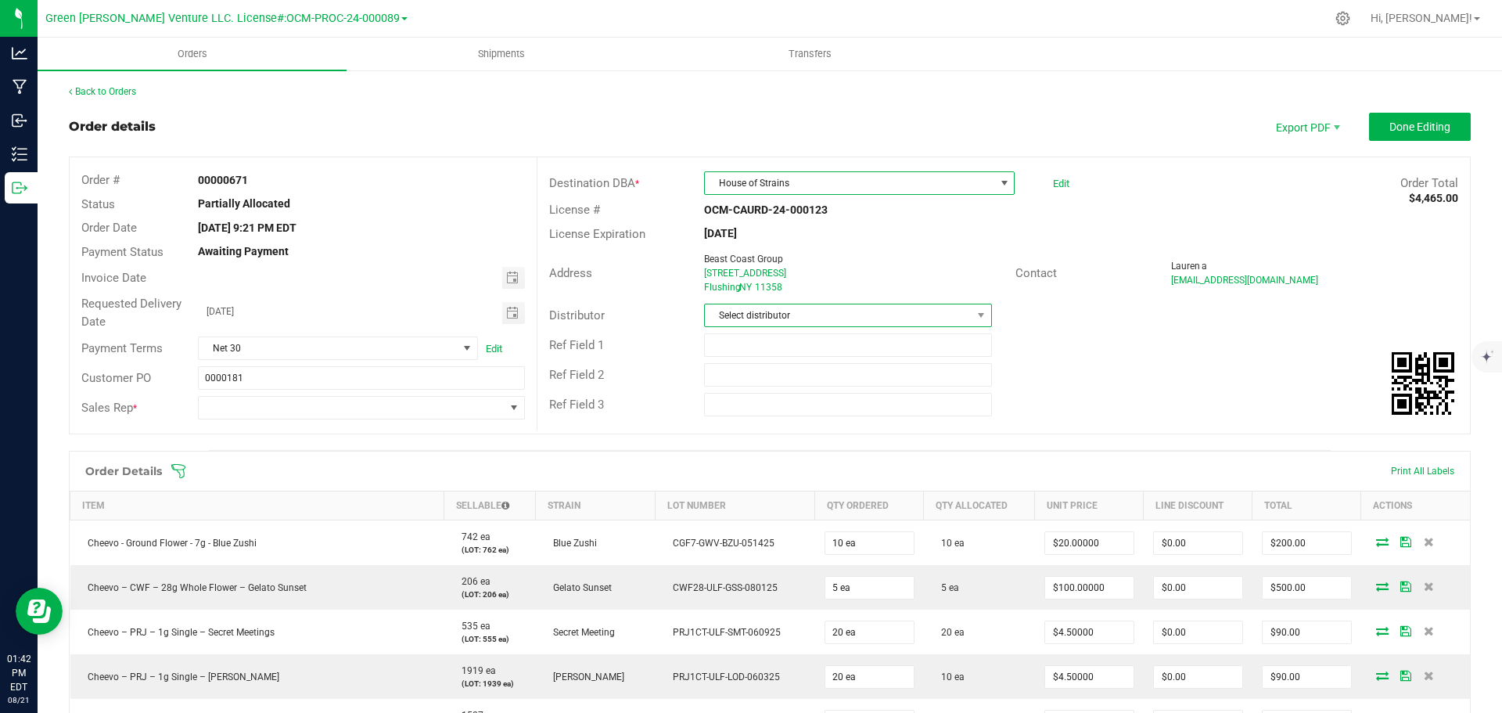
click at [802, 310] on span "Select distributor" at bounding box center [838, 315] width 266 height 22
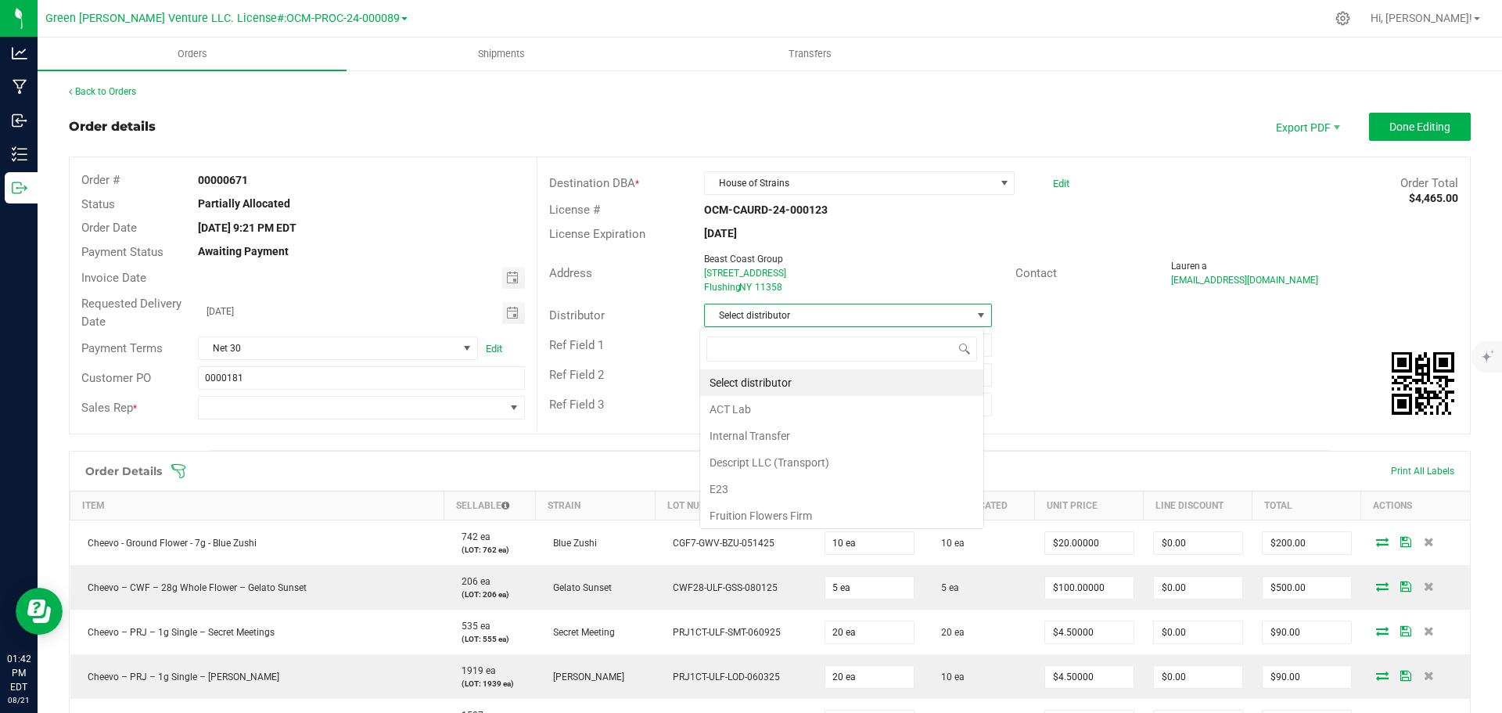
scroll to position [23, 285]
click at [765, 483] on li "E23" at bounding box center [841, 489] width 283 height 27
click at [1056, 184] on link "Edit" at bounding box center [1061, 184] width 16 height 12
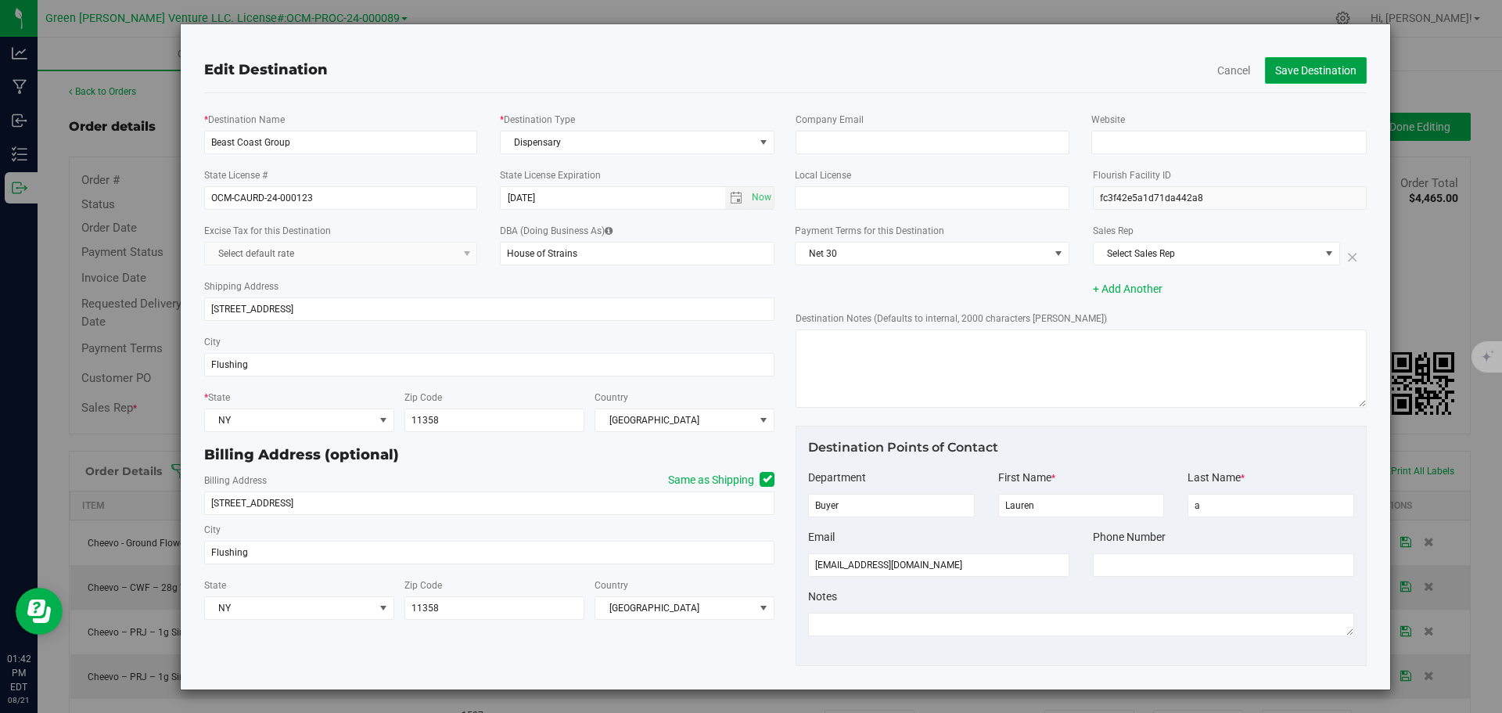
click at [1315, 72] on button "Save Destination" at bounding box center [1316, 70] width 102 height 27
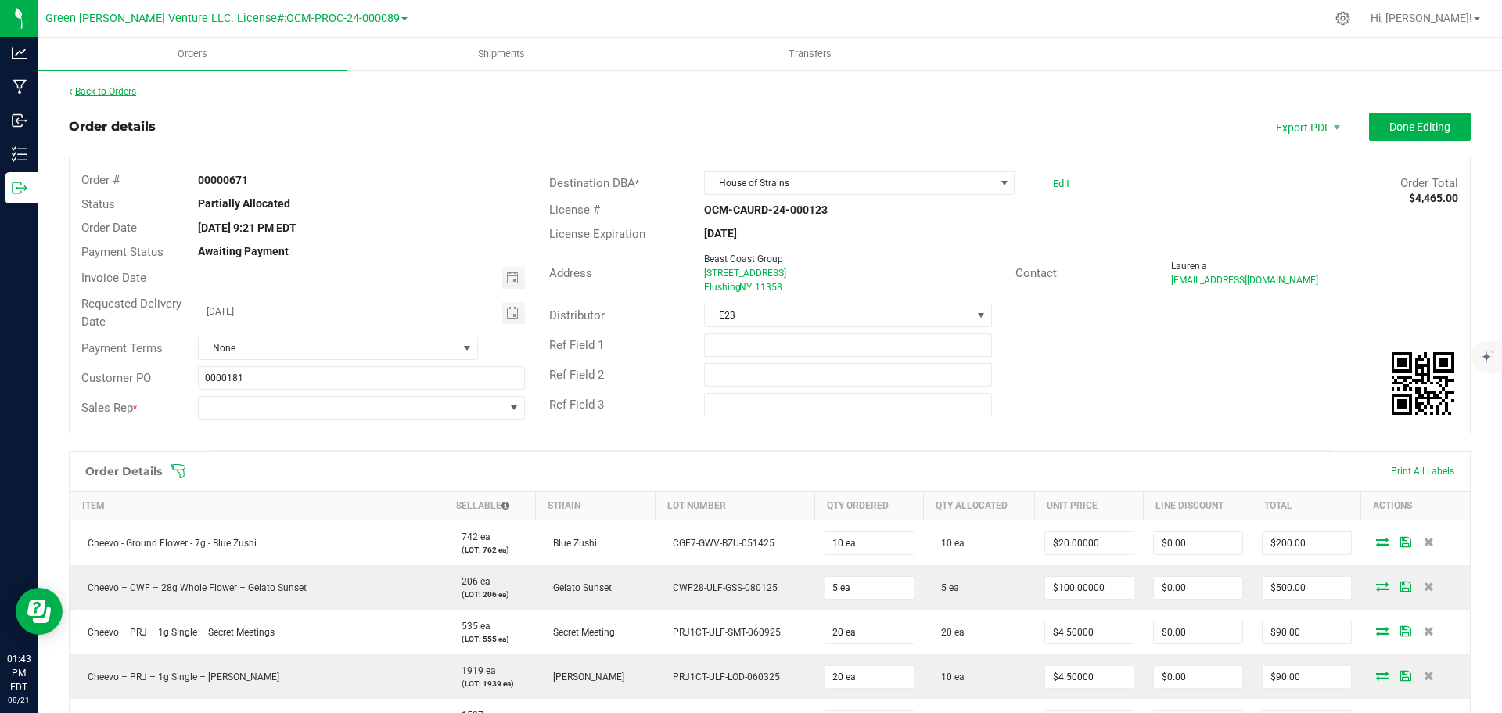
click at [135, 92] on link "Back to Orders" at bounding box center [102, 91] width 67 height 11
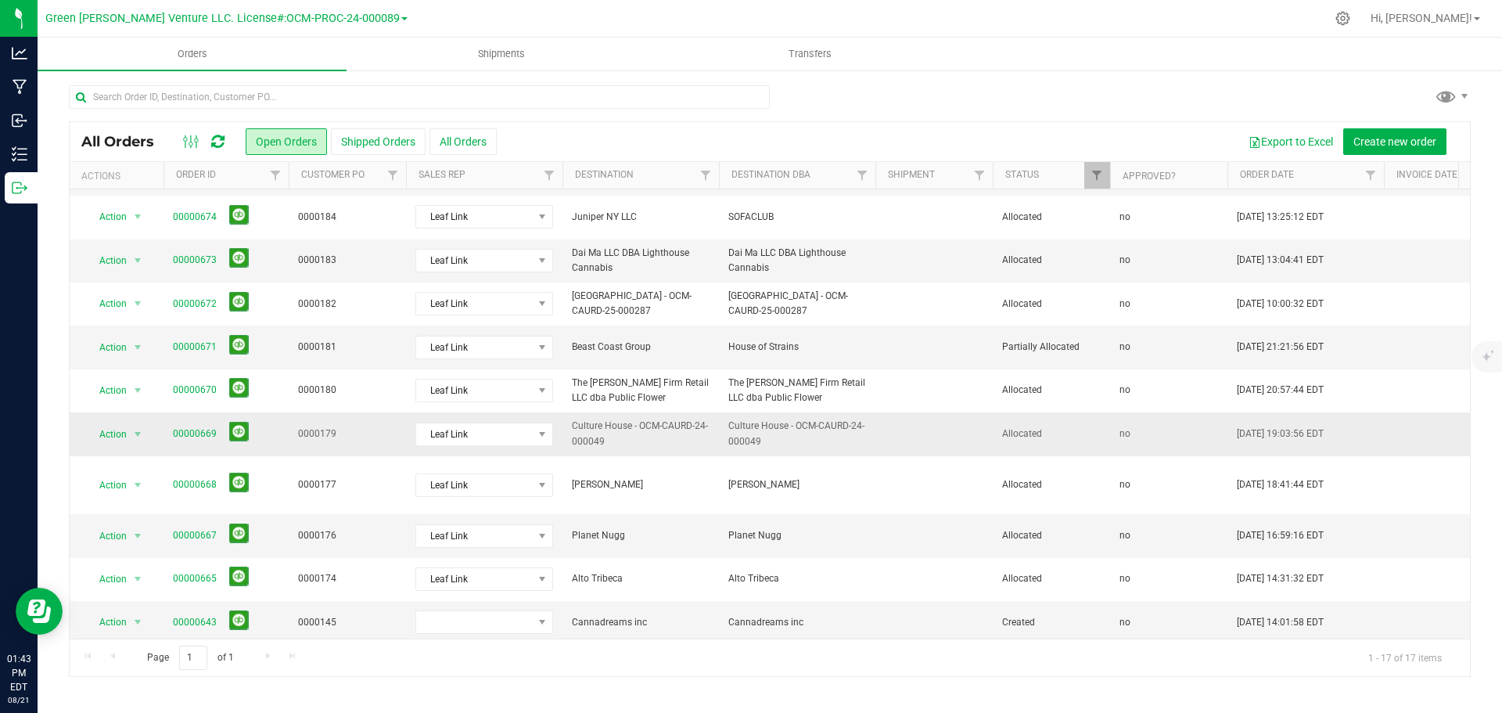
scroll to position [235, 0]
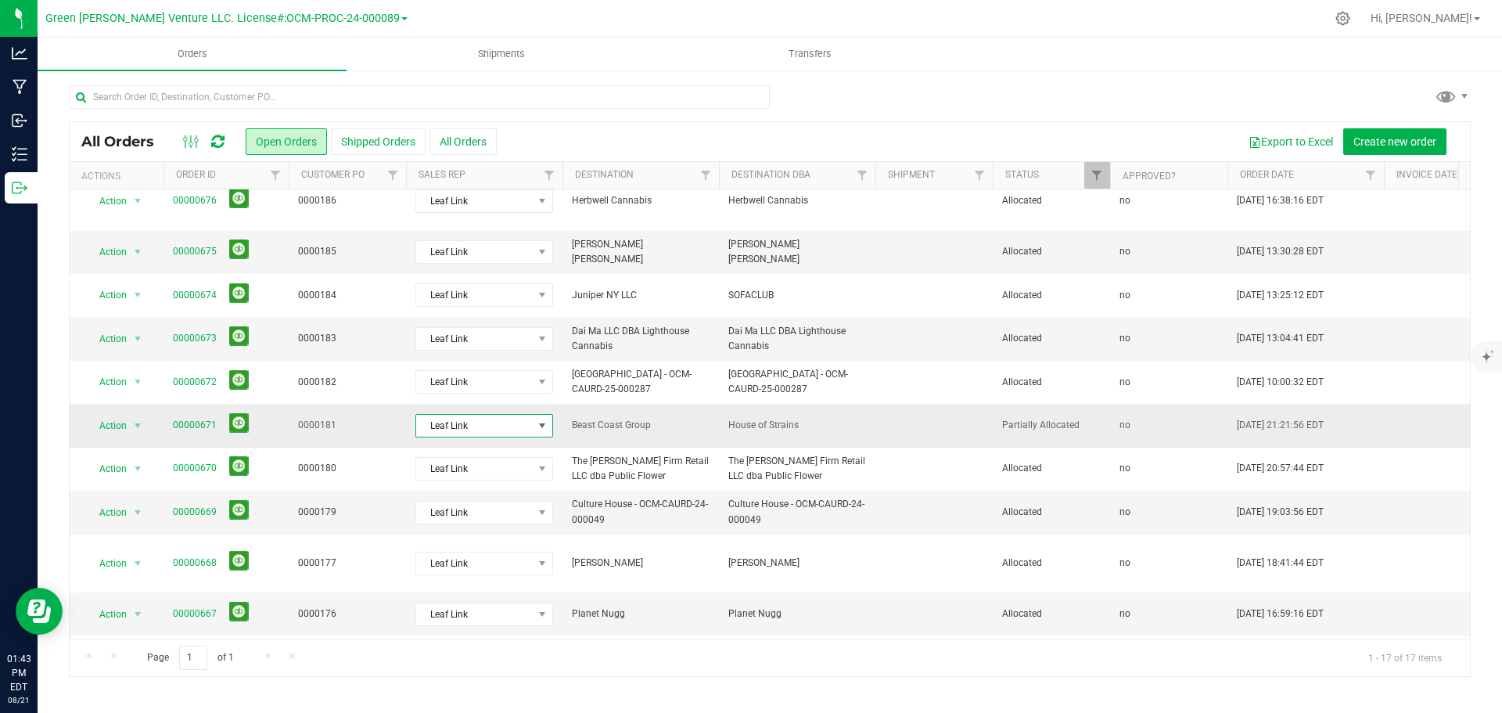
click at [509, 415] on span "Leaf Link" at bounding box center [474, 426] width 117 height 22
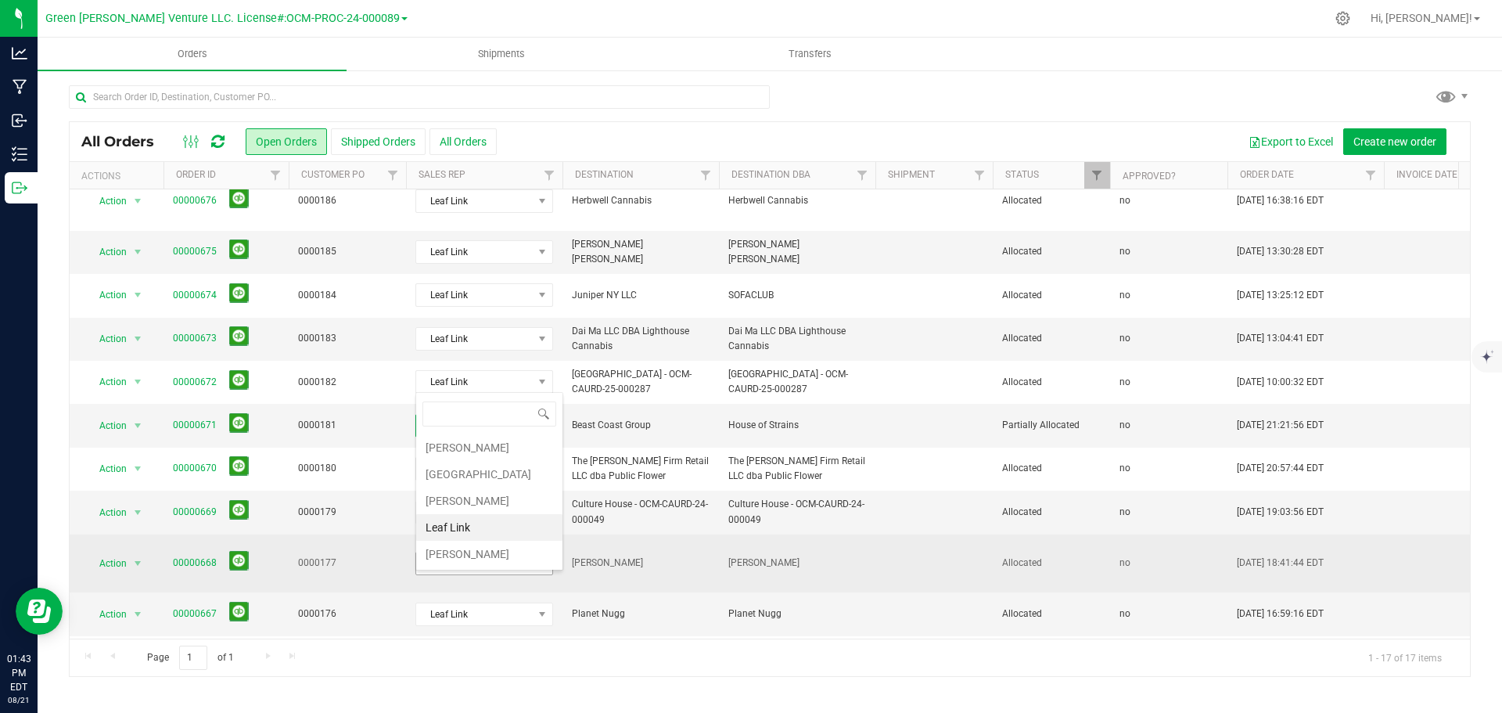
click at [475, 522] on li "Leaf Link" at bounding box center [489, 527] width 146 height 27
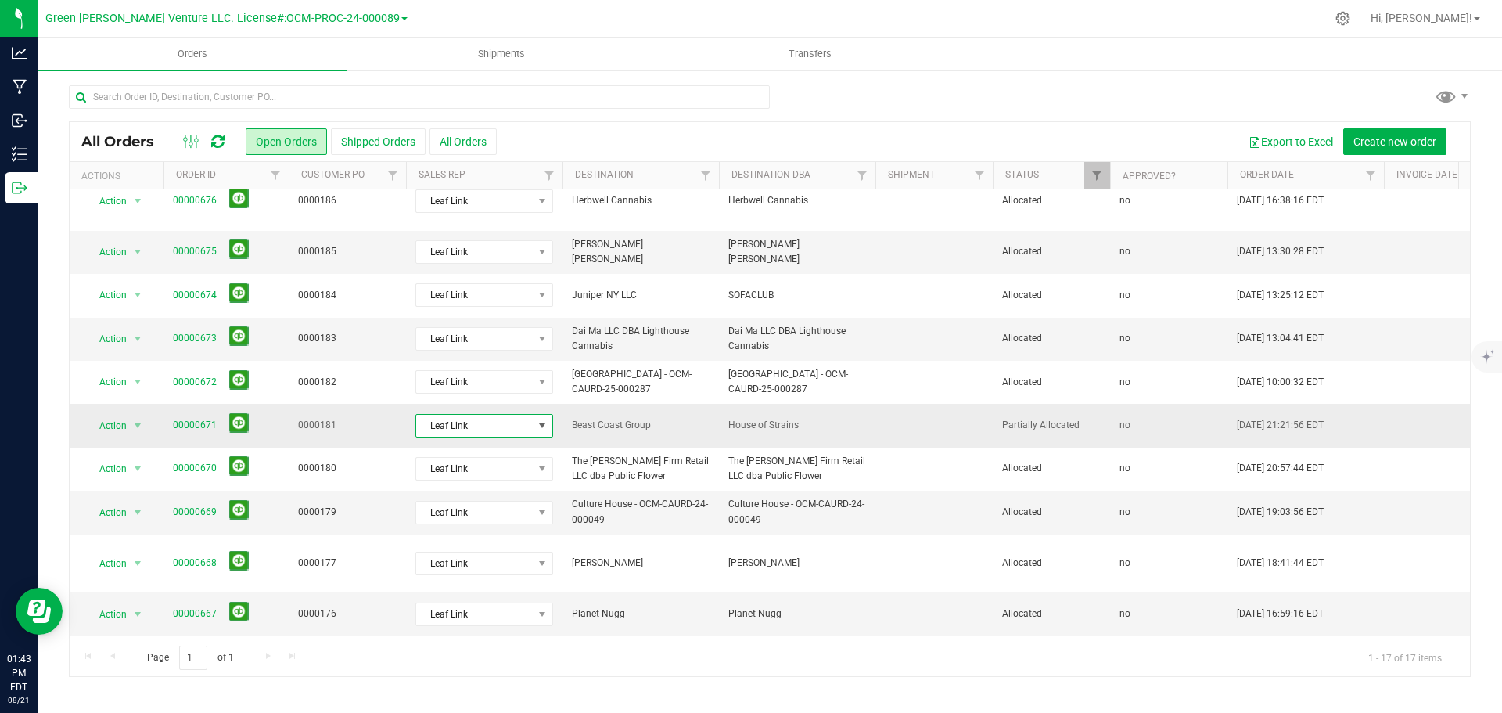
click at [493, 415] on span "Leaf Link" at bounding box center [474, 426] width 117 height 22
click at [487, 497] on li "[PERSON_NAME]" at bounding box center [489, 500] width 146 height 27
click at [195, 418] on link "00000671" at bounding box center [195, 425] width 44 height 15
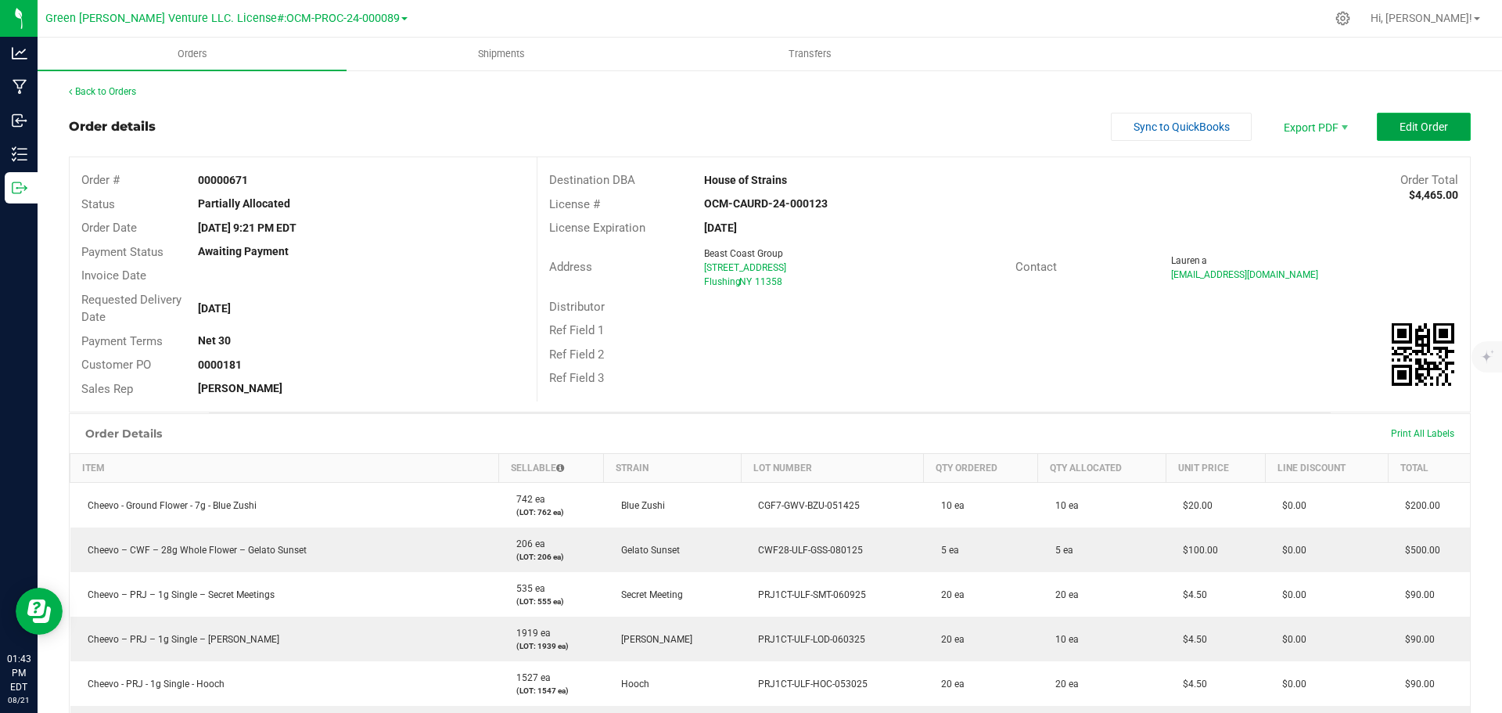
click at [1378, 129] on button "Edit Order" at bounding box center [1424, 127] width 94 height 28
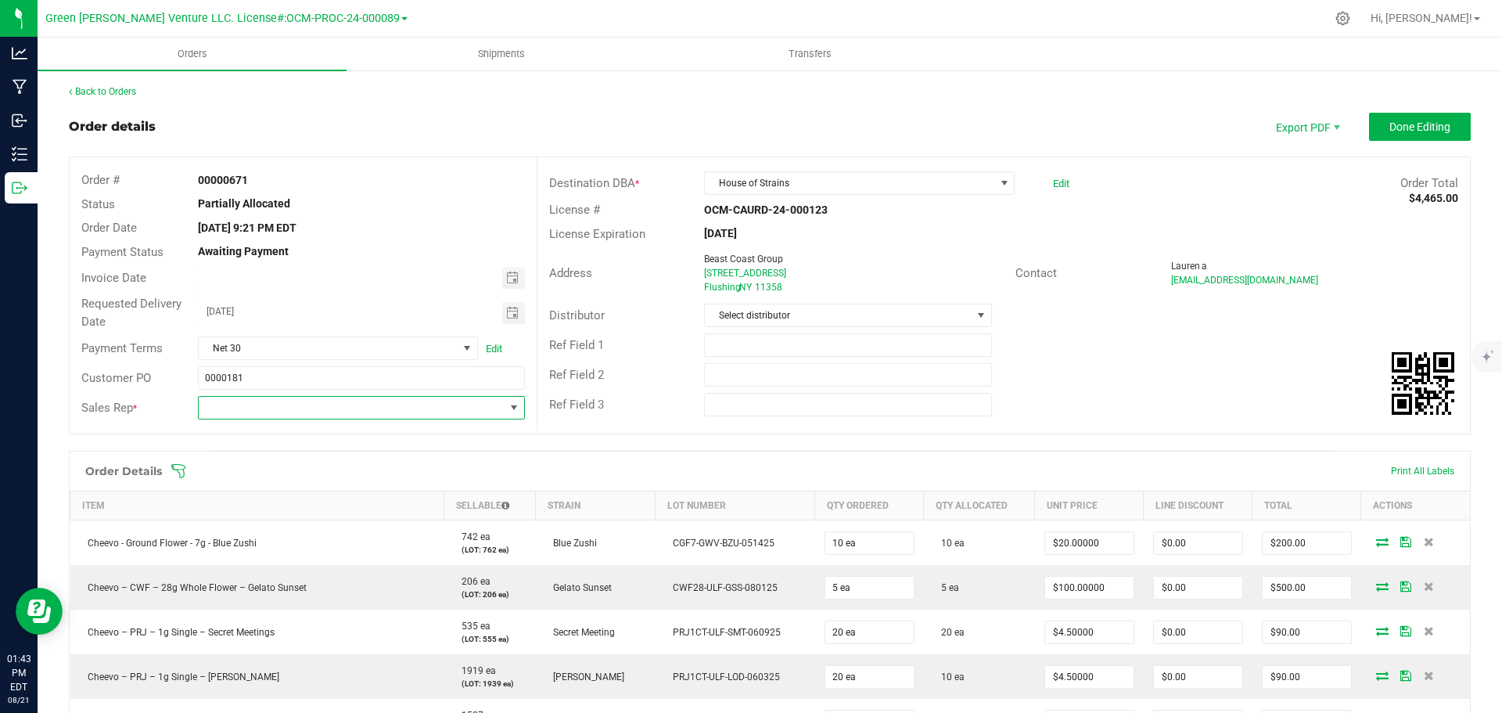
click at [435, 409] on span "NO DATA FOUND" at bounding box center [351, 408] width 305 height 22
click at [436, 409] on span "NO DATA FOUND" at bounding box center [351, 408] width 305 height 22
drag, startPoint x: 401, startPoint y: 377, endPoint x: 1204, endPoint y: 385, distance: 802.5
click at [1205, 386] on div "Ref Field 2" at bounding box center [1003, 375] width 932 height 30
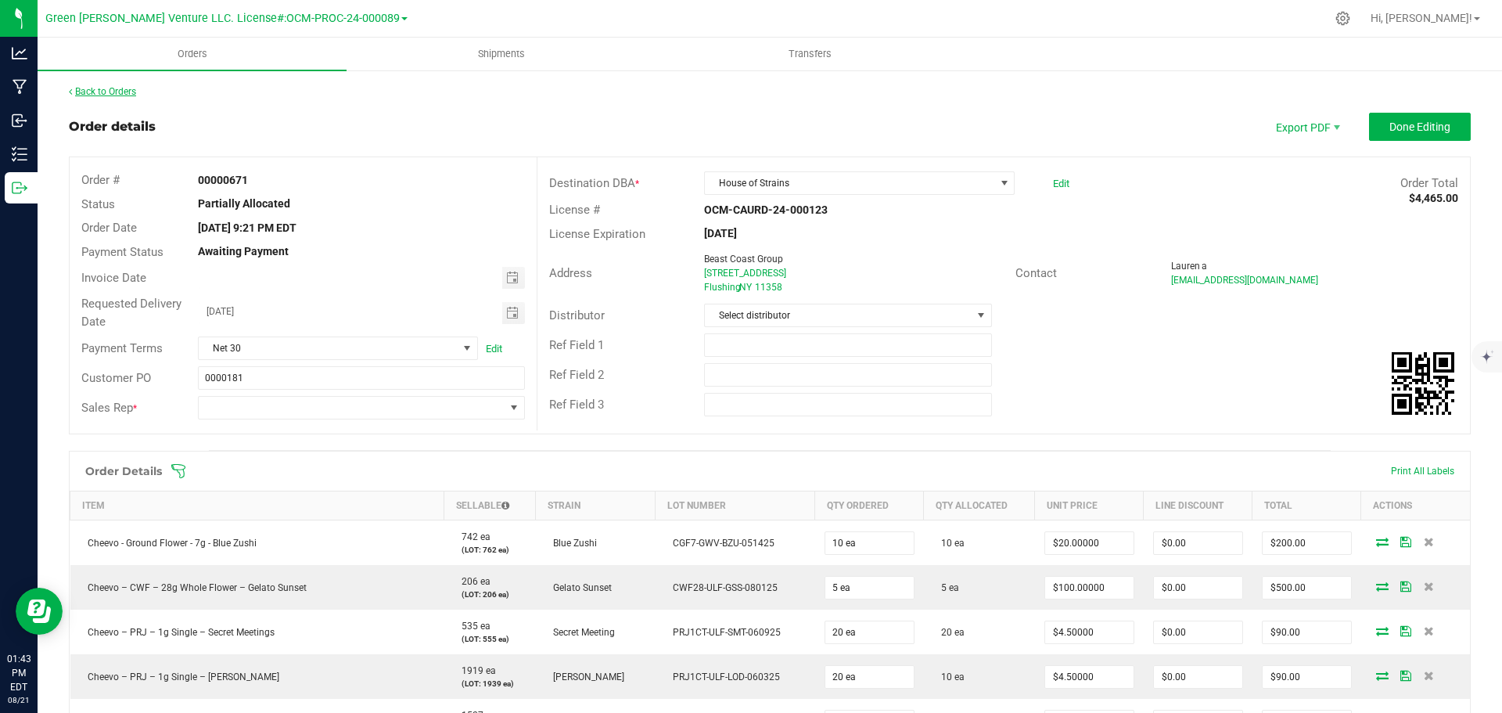
click at [120, 87] on link "Back to Orders" at bounding box center [102, 91] width 67 height 11
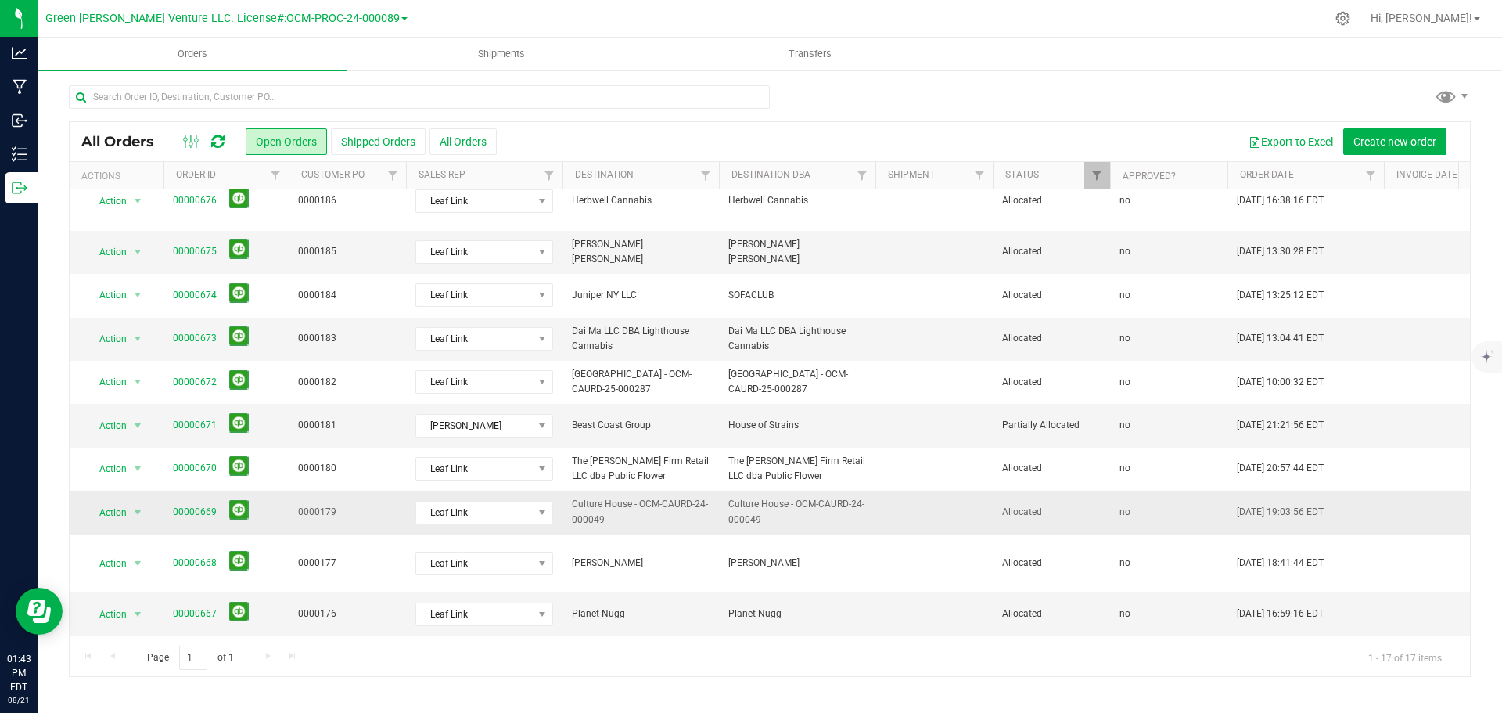
scroll to position [157, 0]
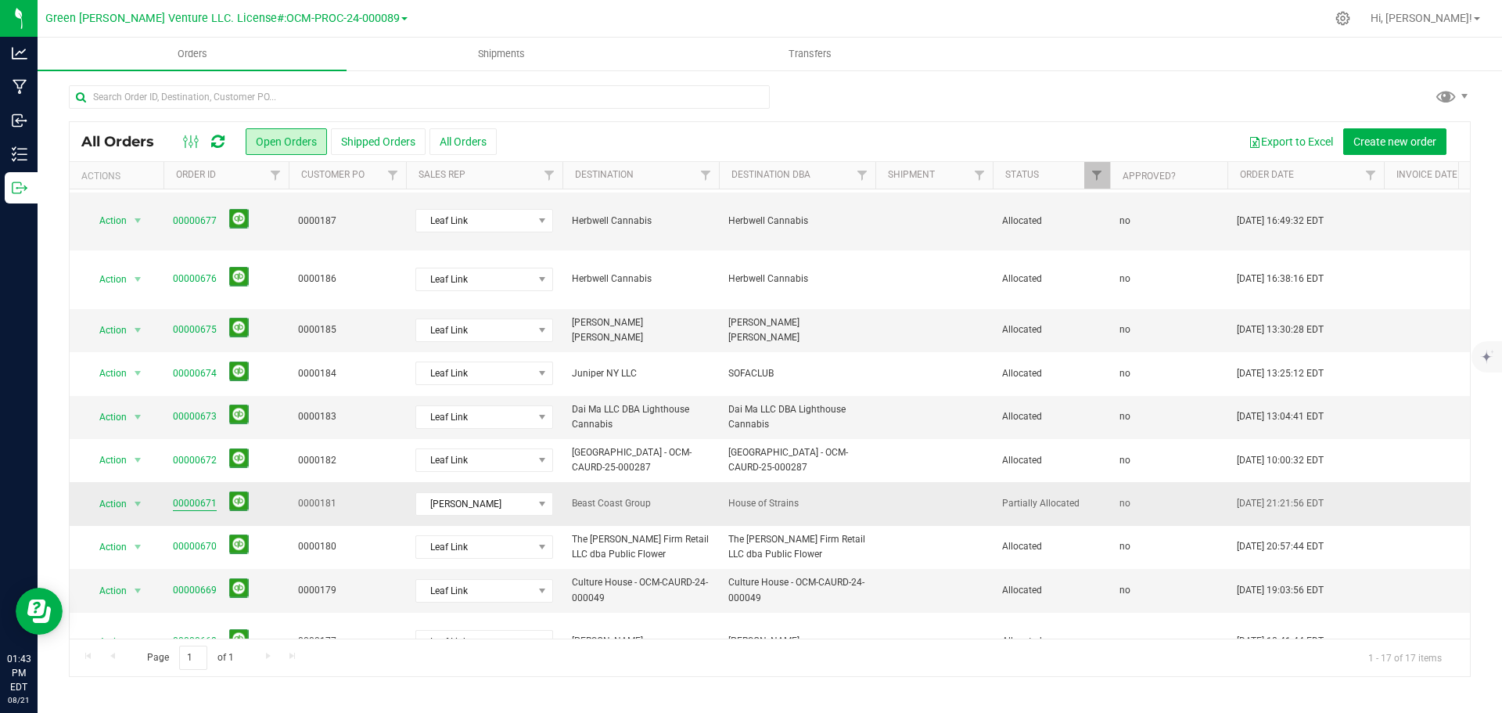
click at [187, 496] on link "00000671" at bounding box center [195, 503] width 44 height 15
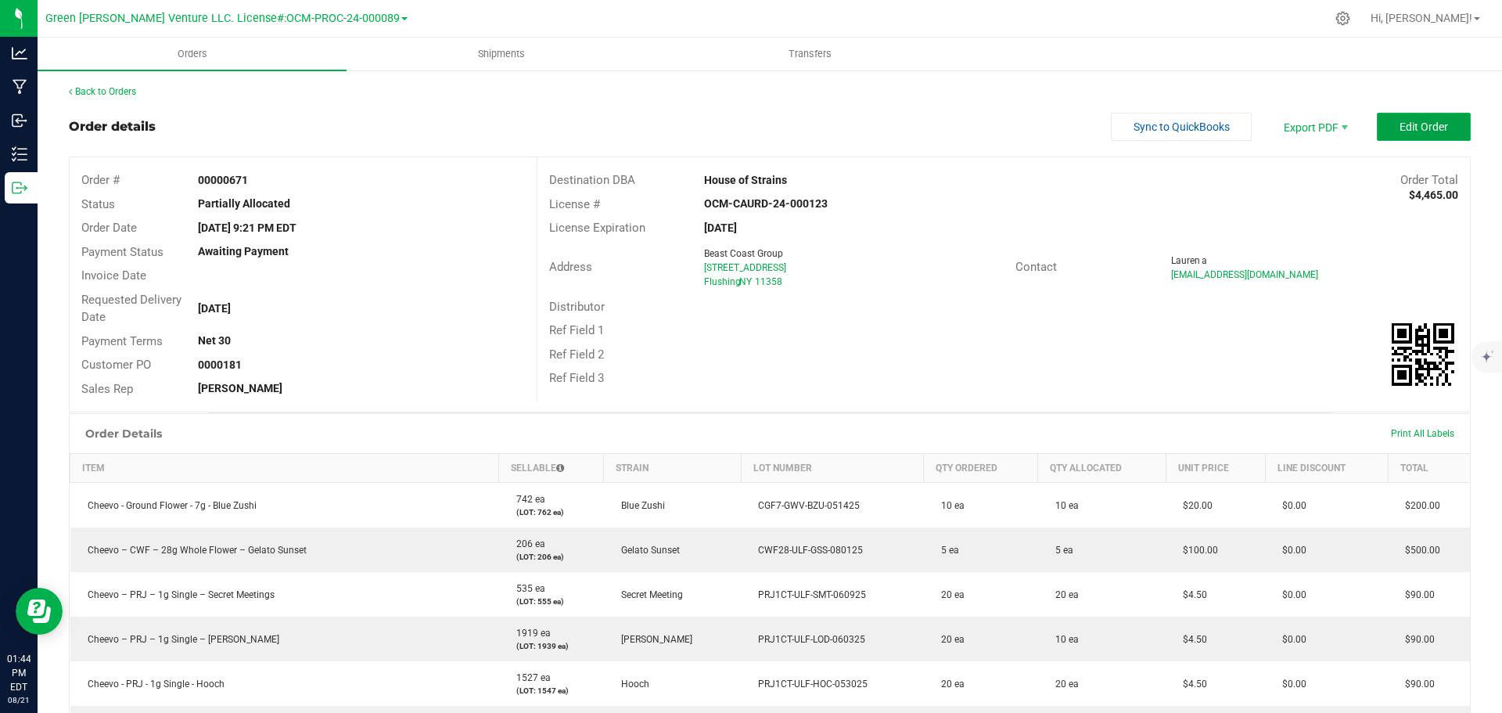
click at [1386, 126] on button "Edit Order" at bounding box center [1424, 127] width 94 height 28
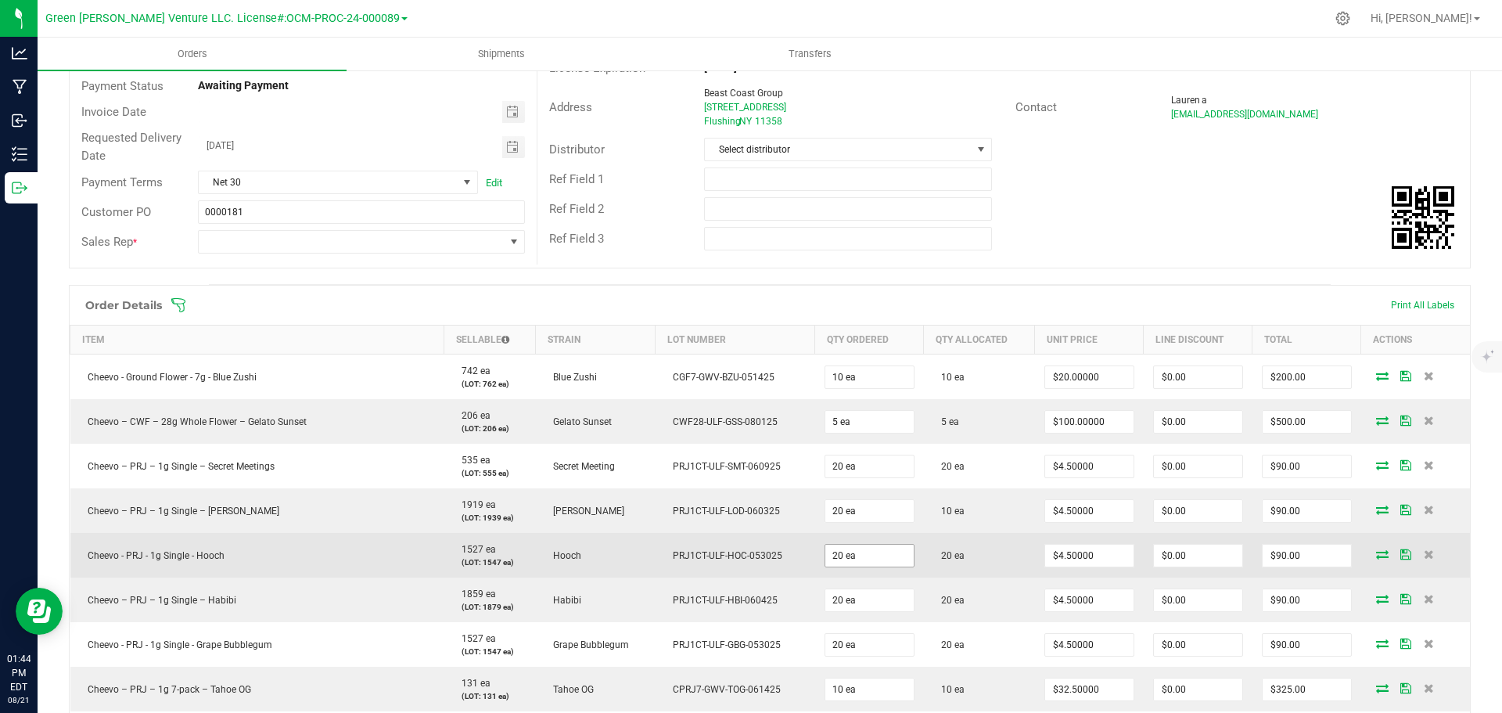
scroll to position [313, 0]
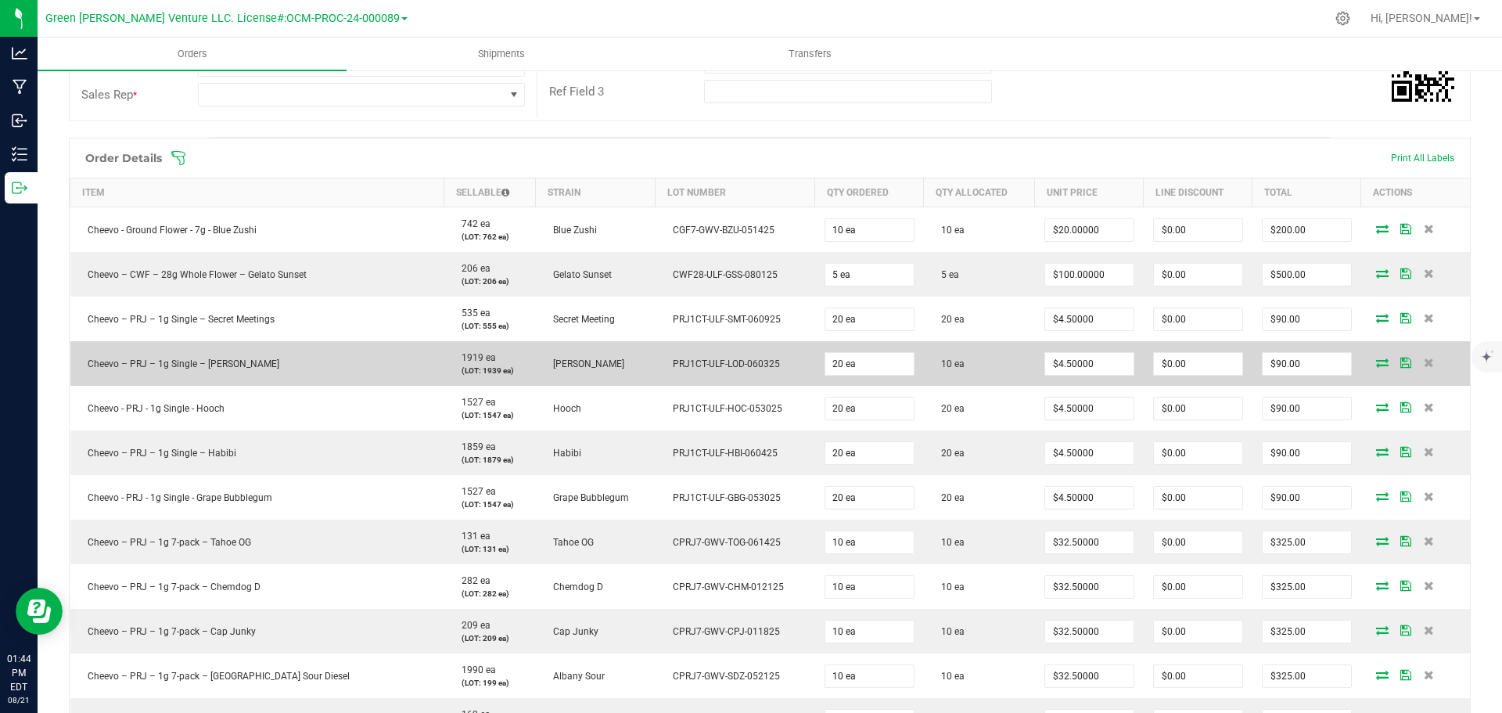
click at [1376, 362] on icon at bounding box center [1382, 361] width 13 height 9
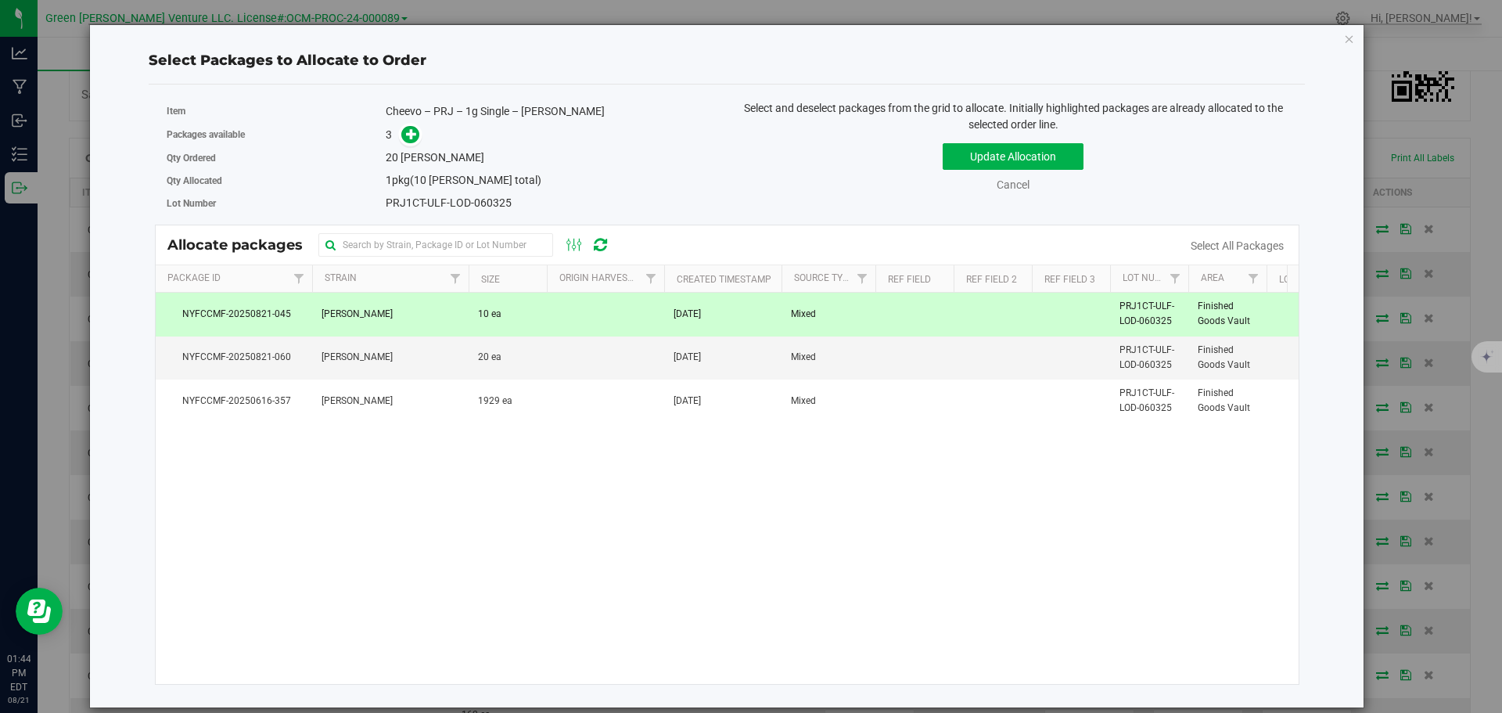
click at [590, 307] on td at bounding box center [605, 314] width 117 height 43
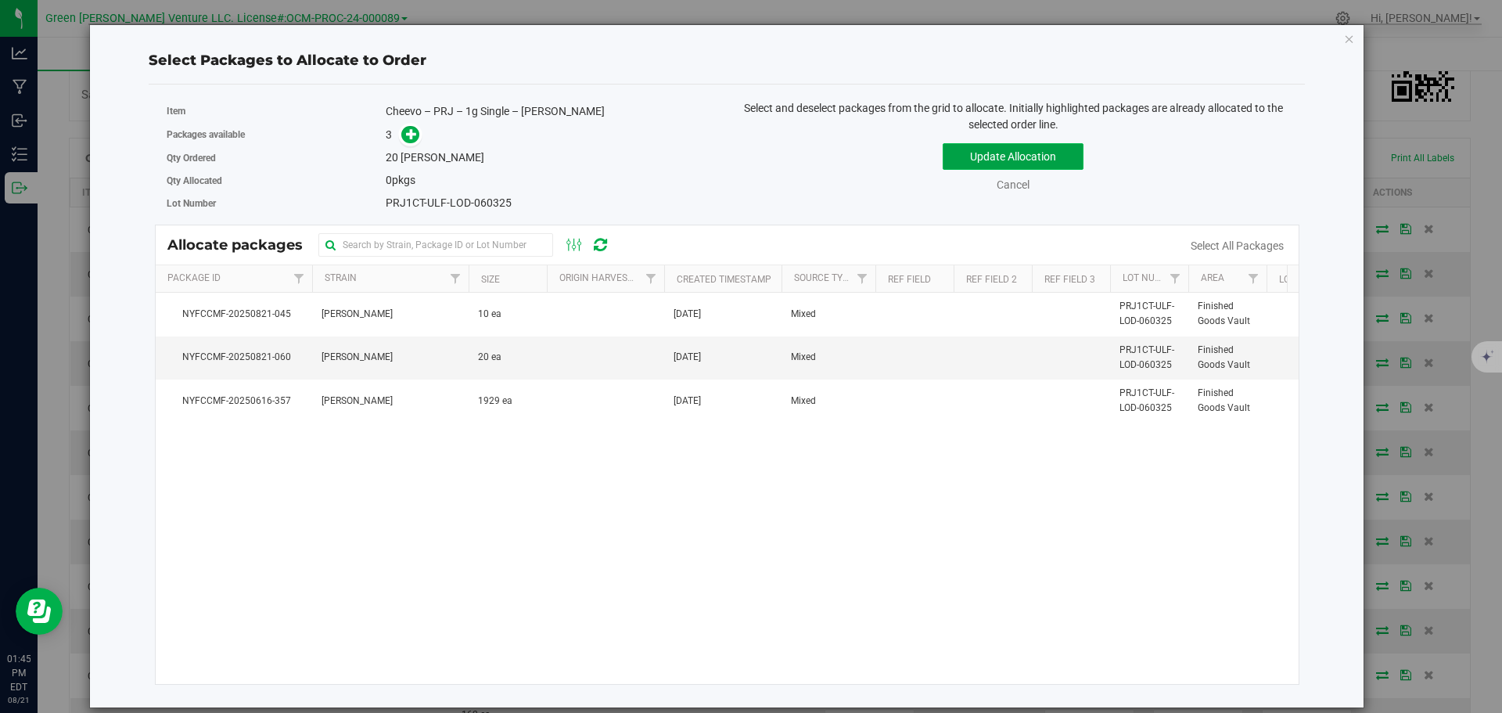
click at [1064, 160] on button "Update Allocation" at bounding box center [1012, 156] width 141 height 27
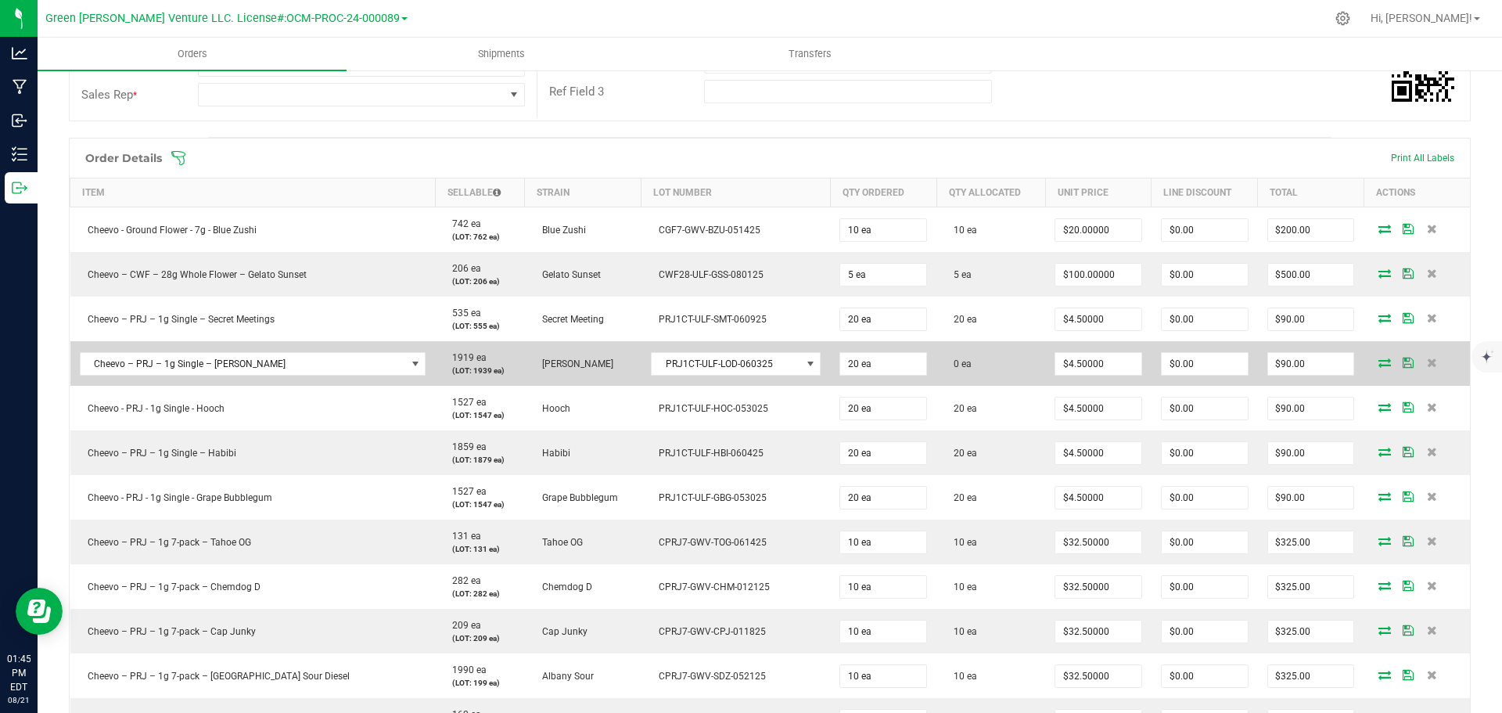
click at [1378, 363] on icon at bounding box center [1384, 361] width 13 height 9
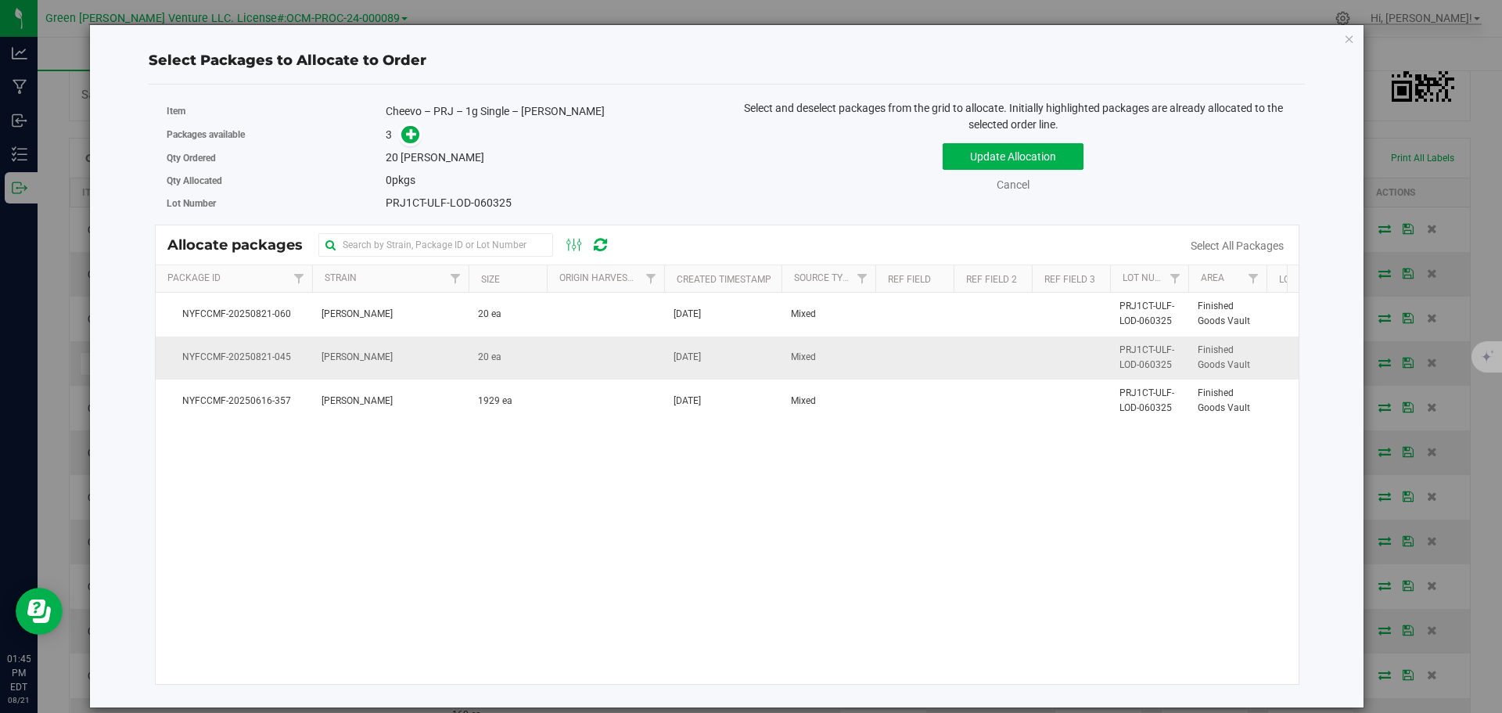
click at [415, 354] on td "[PERSON_NAME]" at bounding box center [390, 357] width 156 height 43
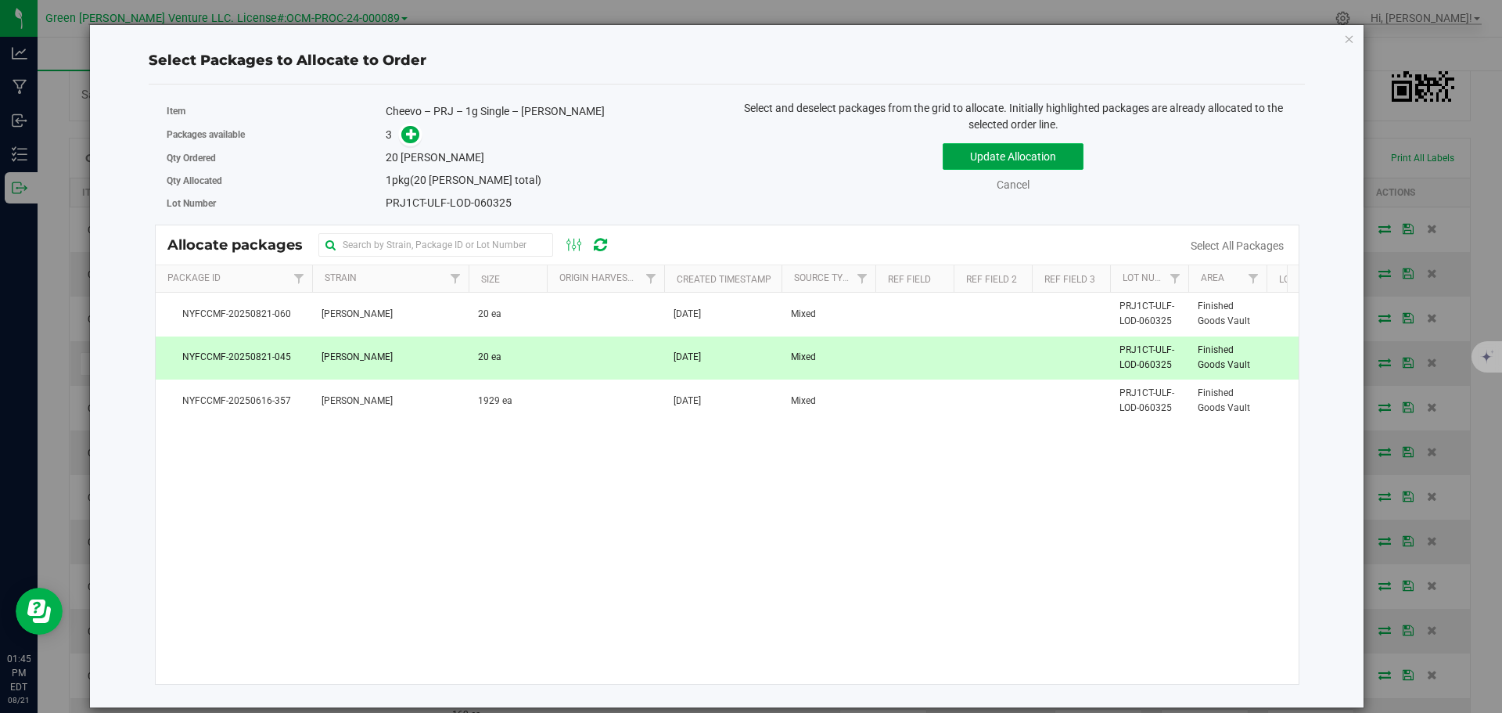
click at [957, 154] on button "Update Allocation" at bounding box center [1012, 156] width 141 height 27
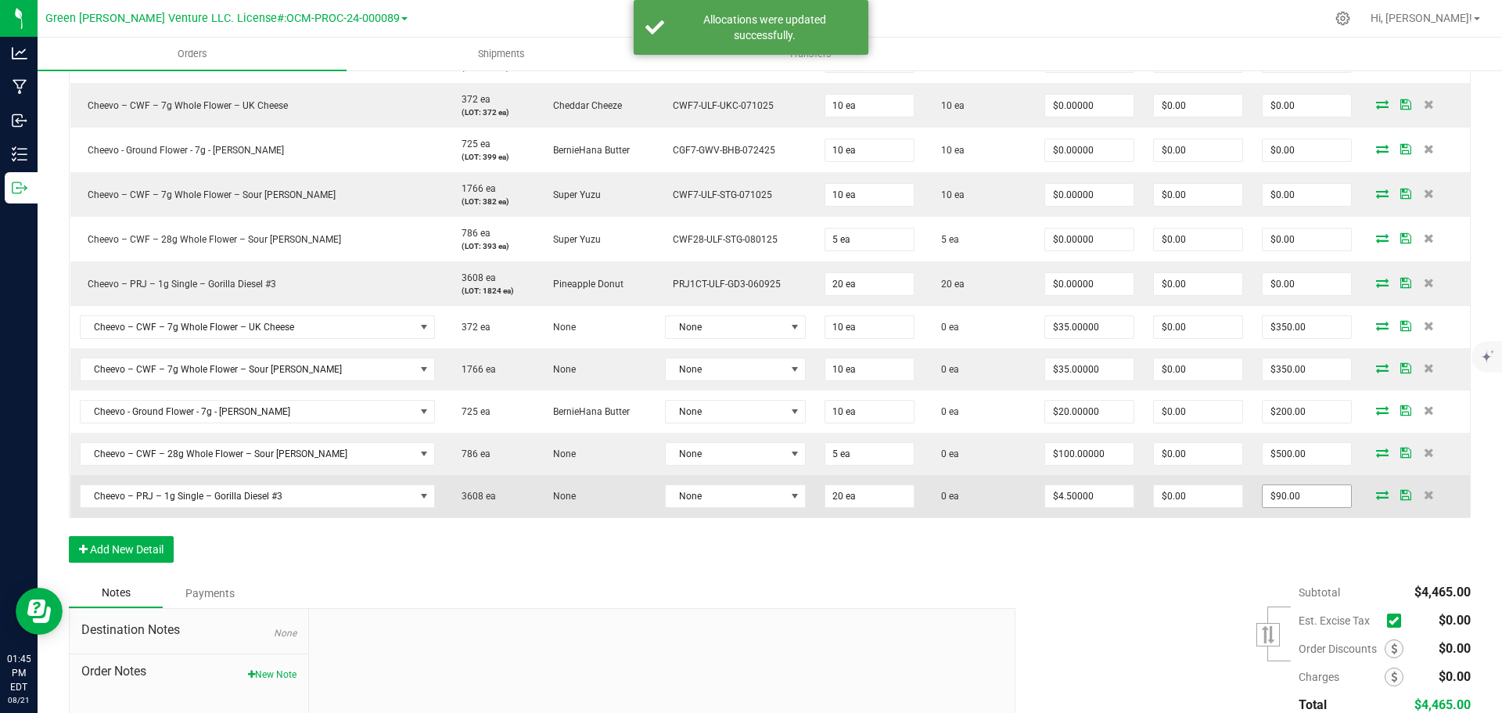
scroll to position [939, 0]
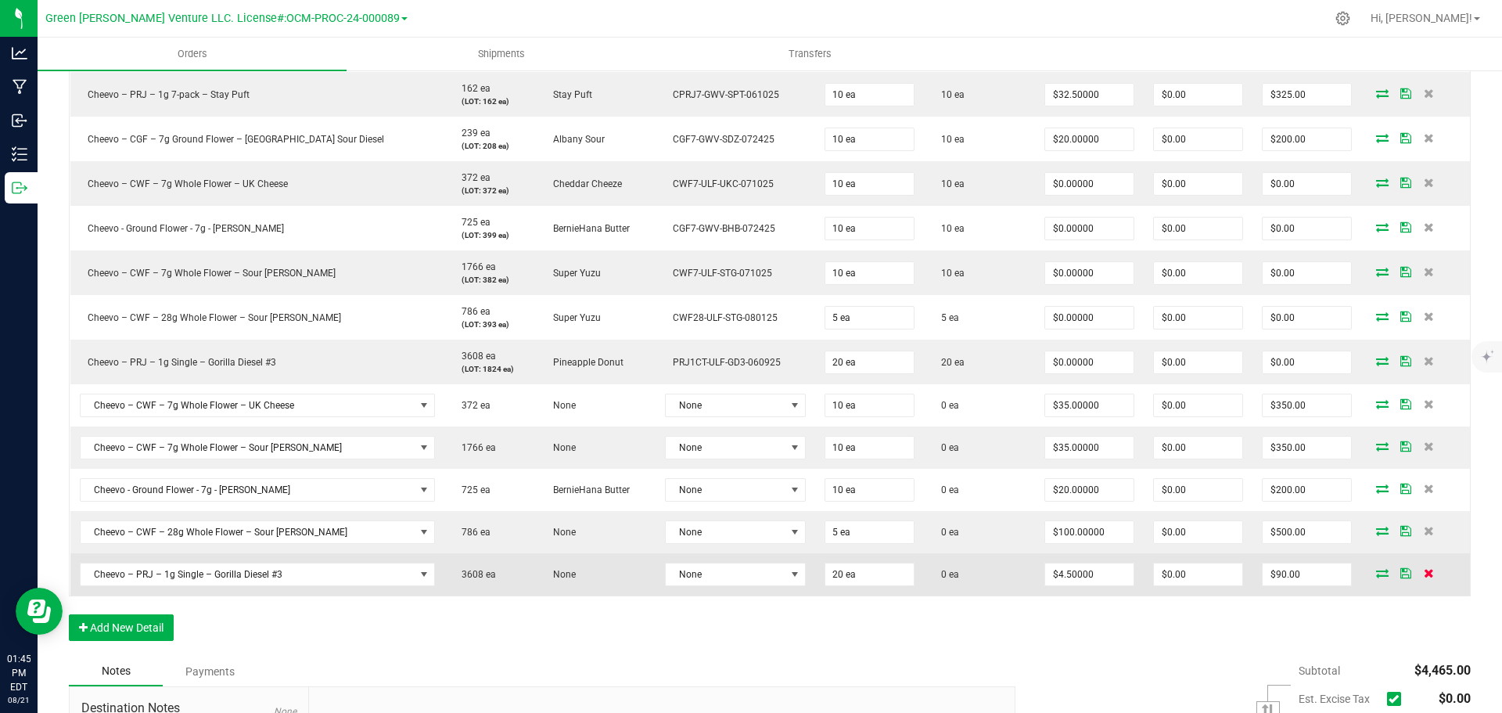
click at [1423, 572] on icon at bounding box center [1428, 572] width 10 height 9
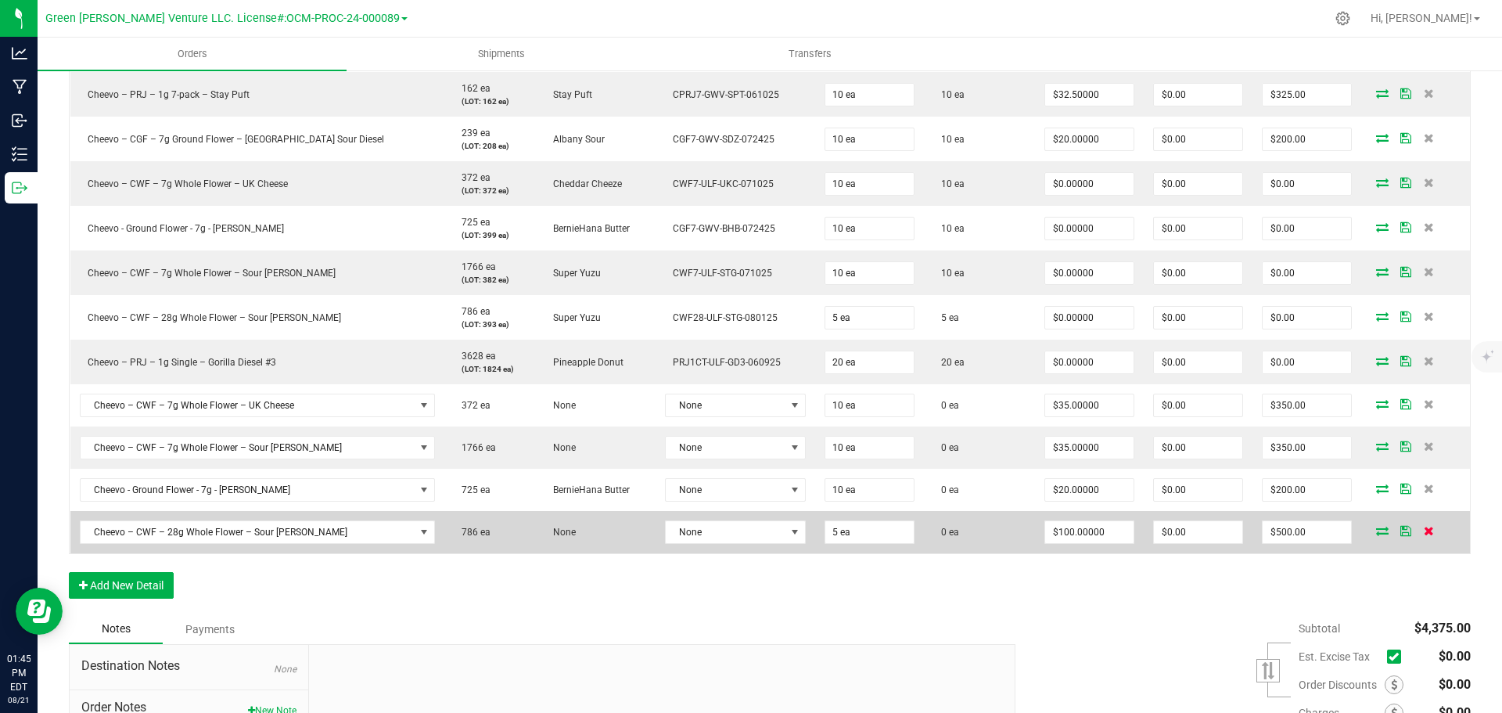
click at [1423, 531] on icon at bounding box center [1428, 530] width 10 height 9
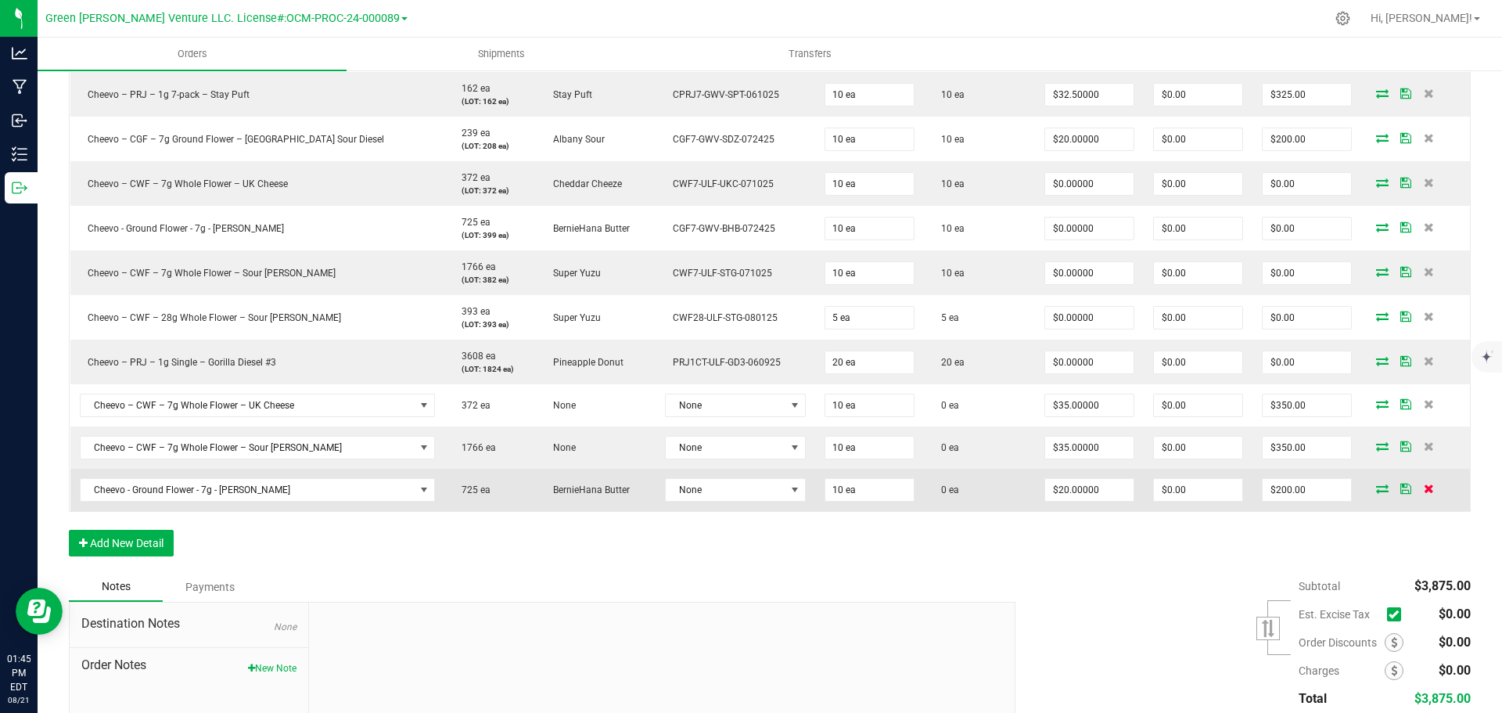
click at [1423, 493] on icon at bounding box center [1428, 487] width 10 height 9
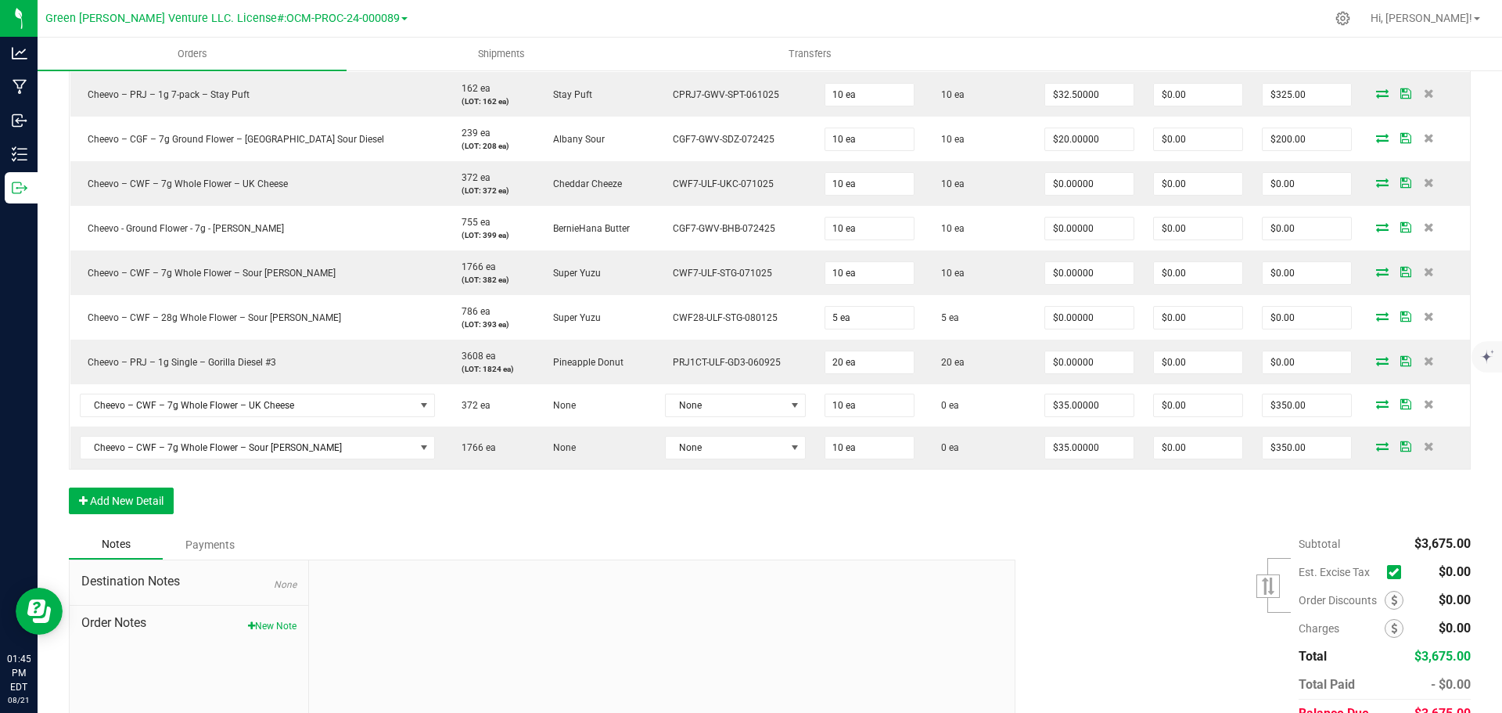
scroll to position [860, 0]
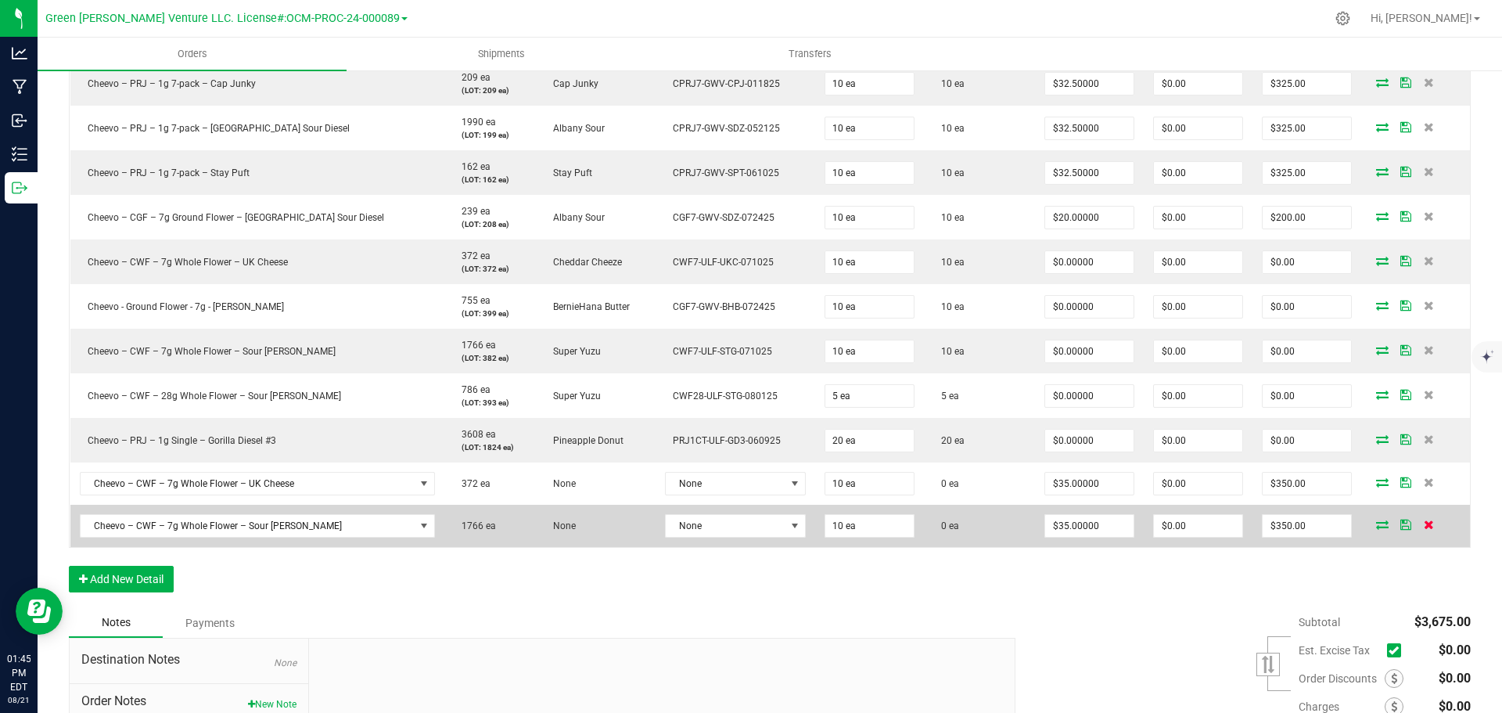
click at [1423, 520] on icon at bounding box center [1428, 523] width 10 height 9
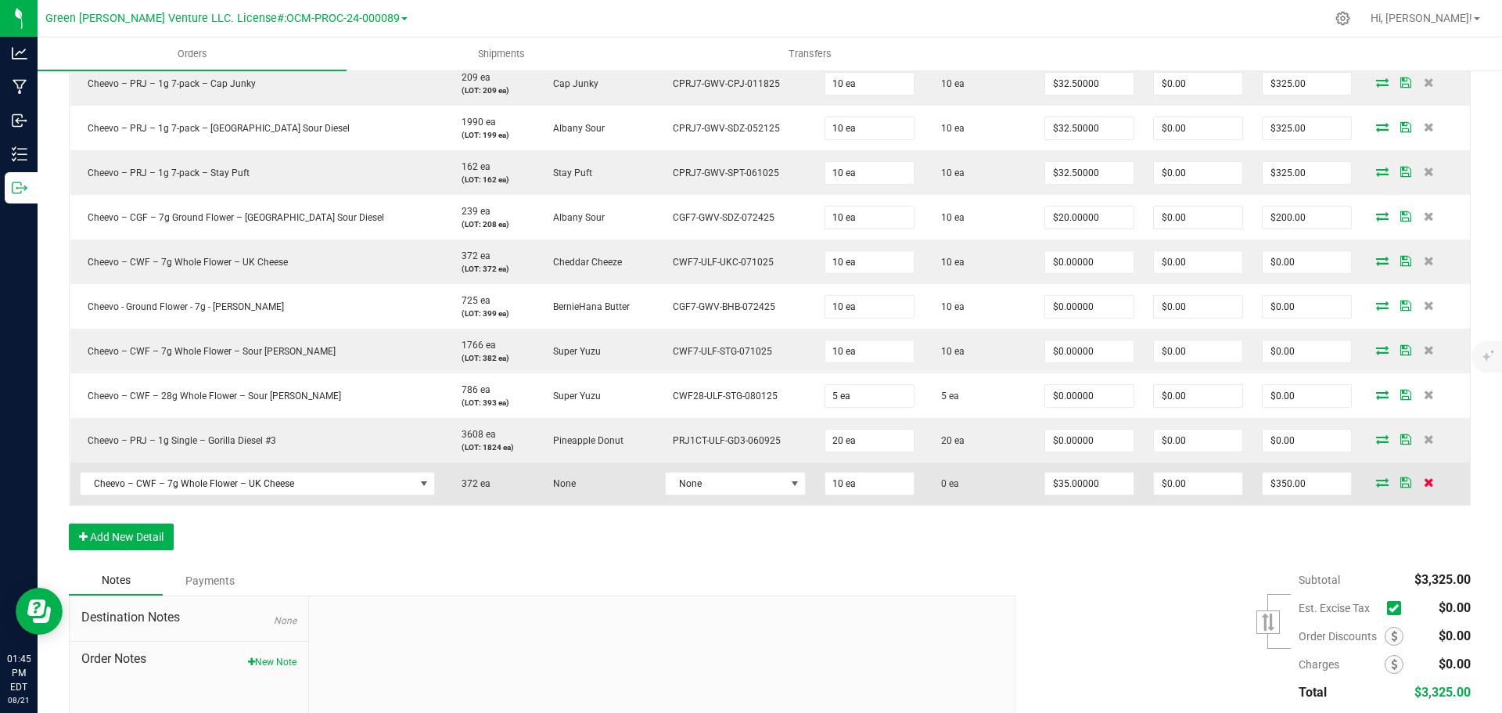
click at [1423, 483] on icon at bounding box center [1428, 481] width 10 height 9
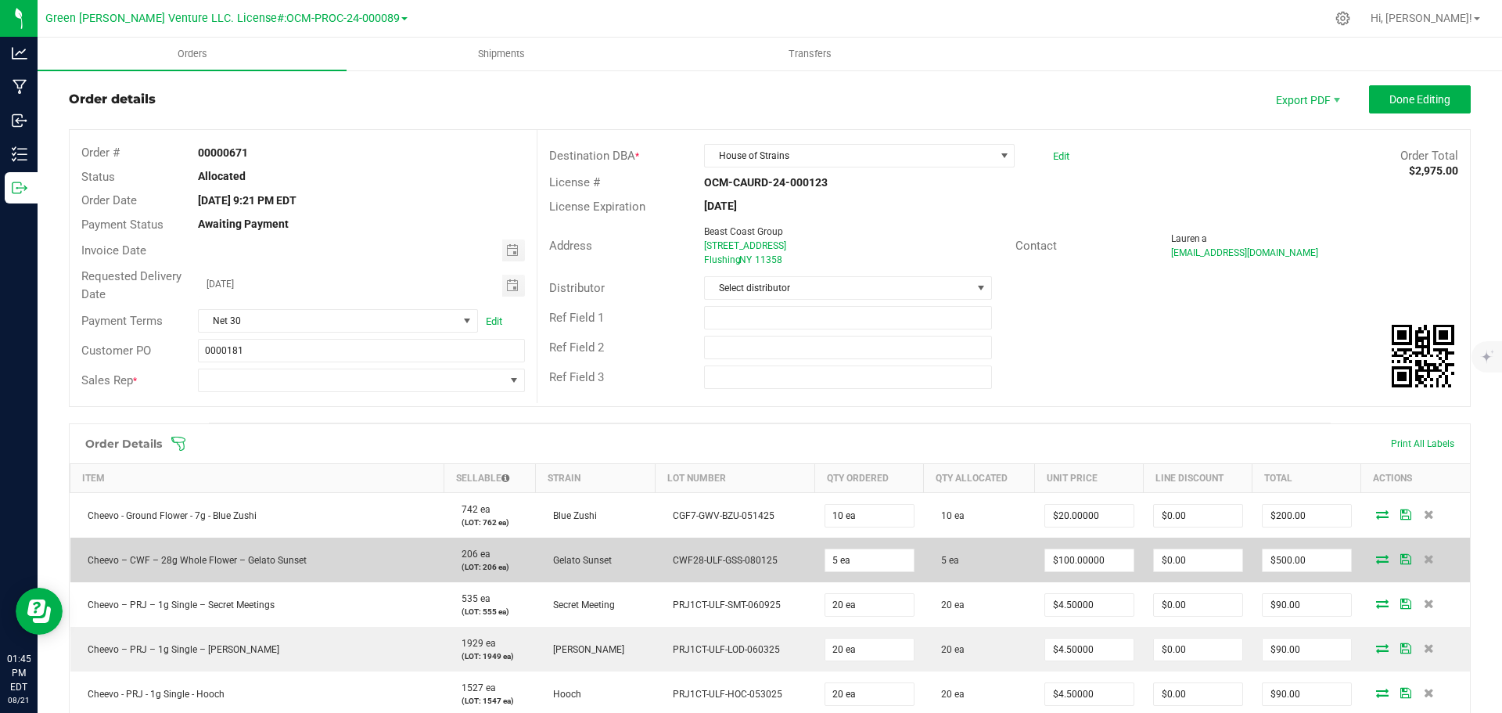
scroll to position [0, 0]
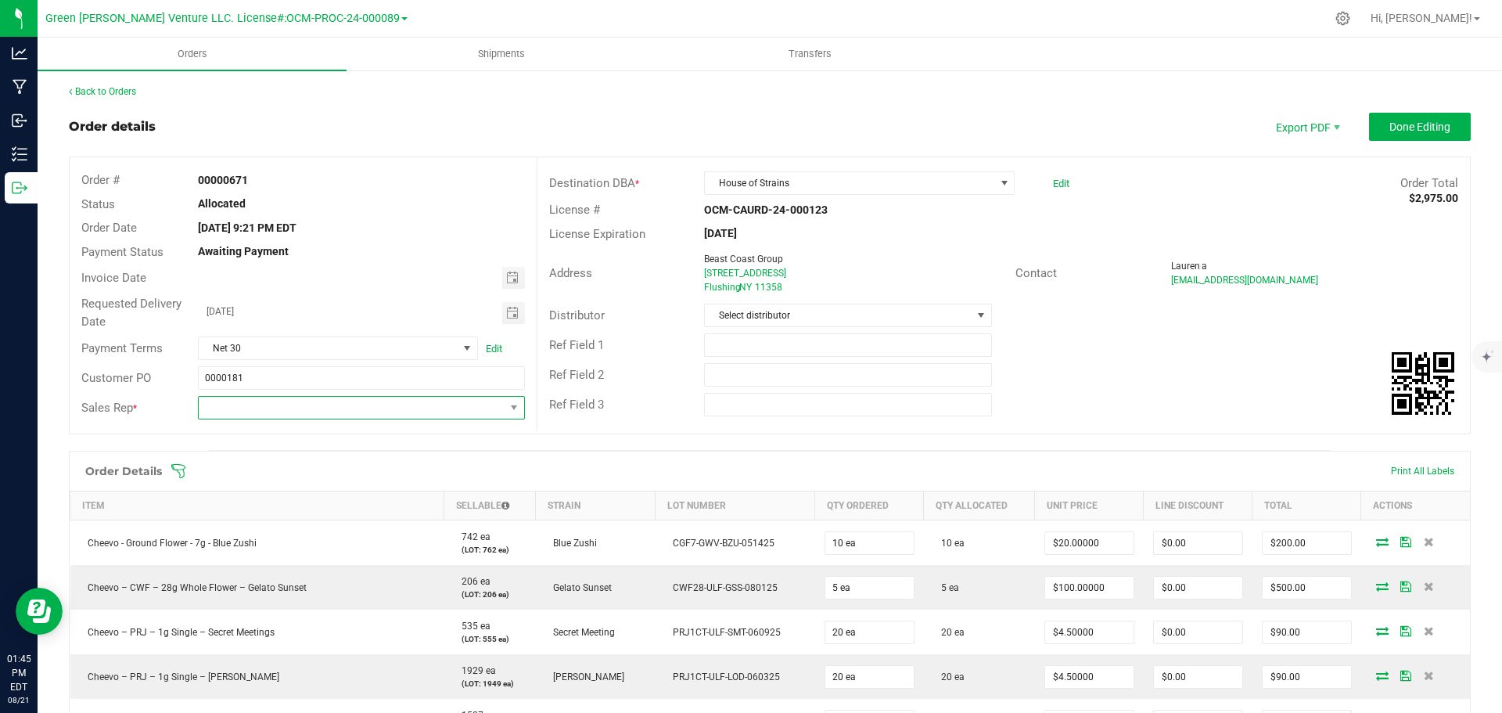
click at [326, 414] on span "NO DATA FOUND" at bounding box center [351, 408] width 305 height 22
click at [1411, 120] on span "Done Editing" at bounding box center [1419, 126] width 61 height 13
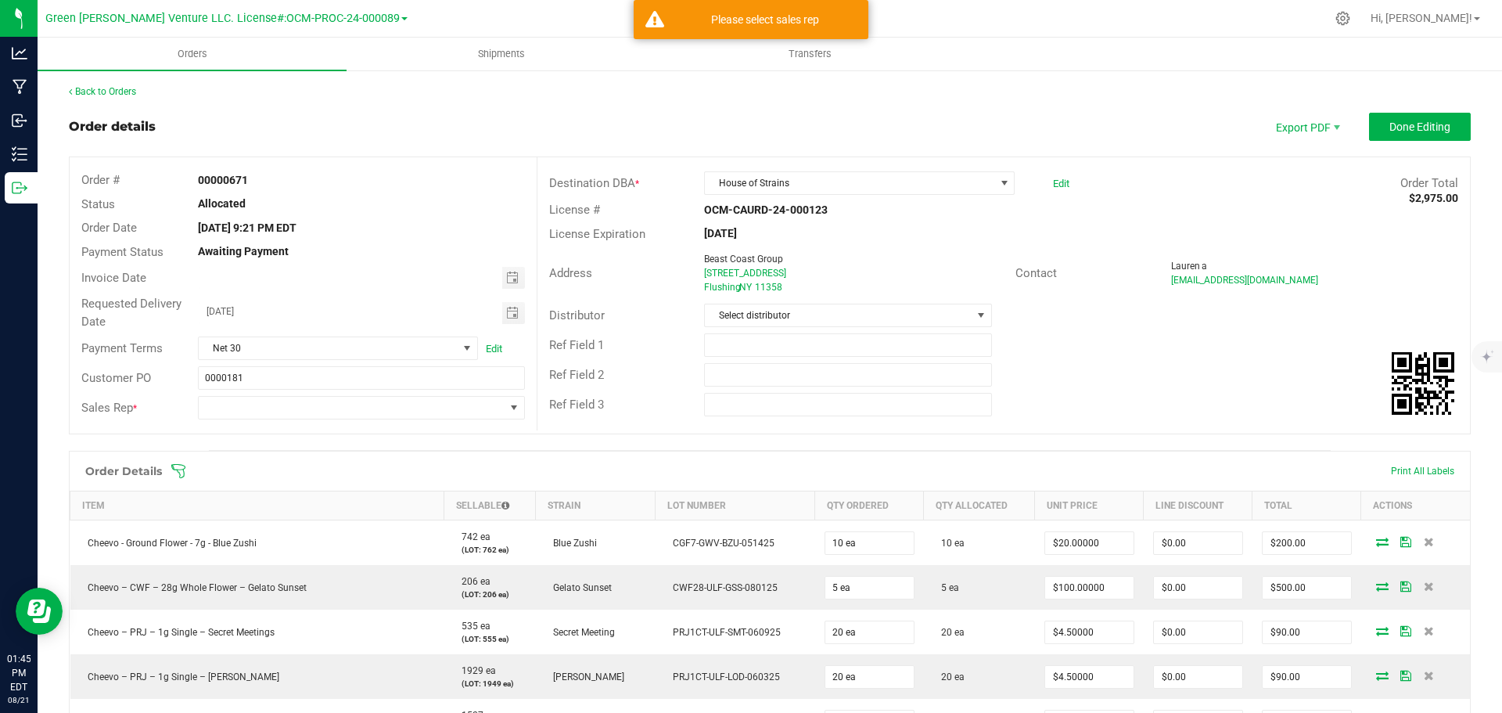
click at [443, 95] on div "Back to Orders" at bounding box center [770, 91] width 1402 height 14
click at [133, 92] on link "Back to Orders" at bounding box center [102, 91] width 67 height 11
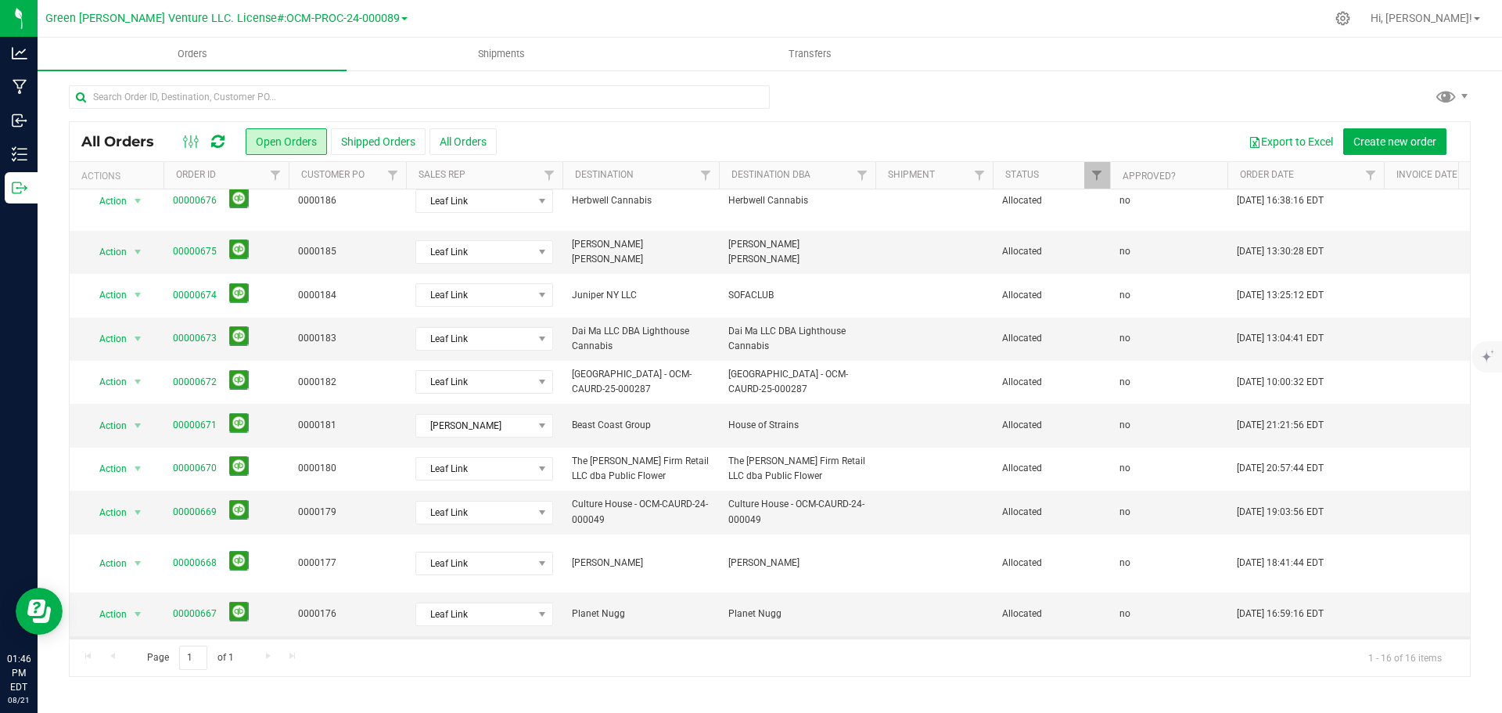
scroll to position [271, 0]
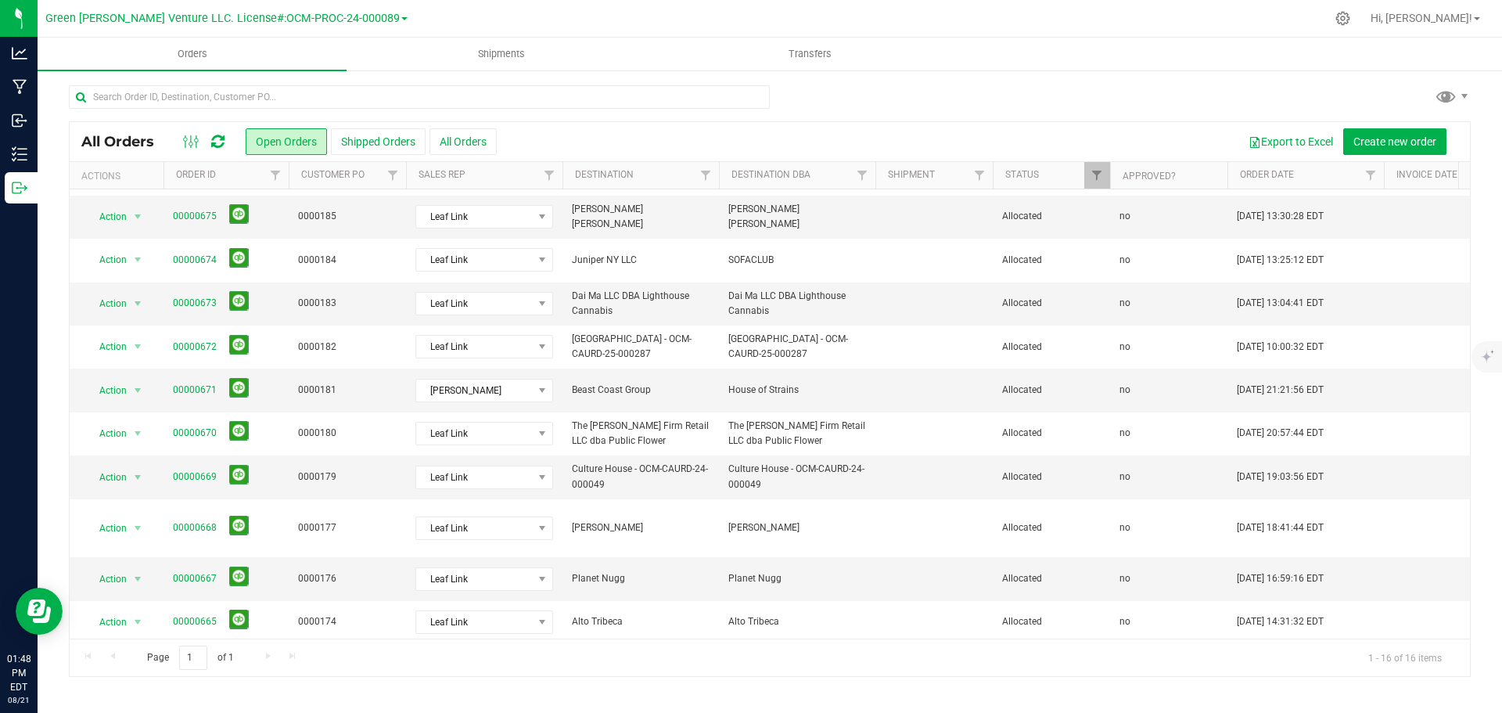
click at [1133, 64] on ul "Orders Shipments Transfers" at bounding box center [789, 55] width 1502 height 34
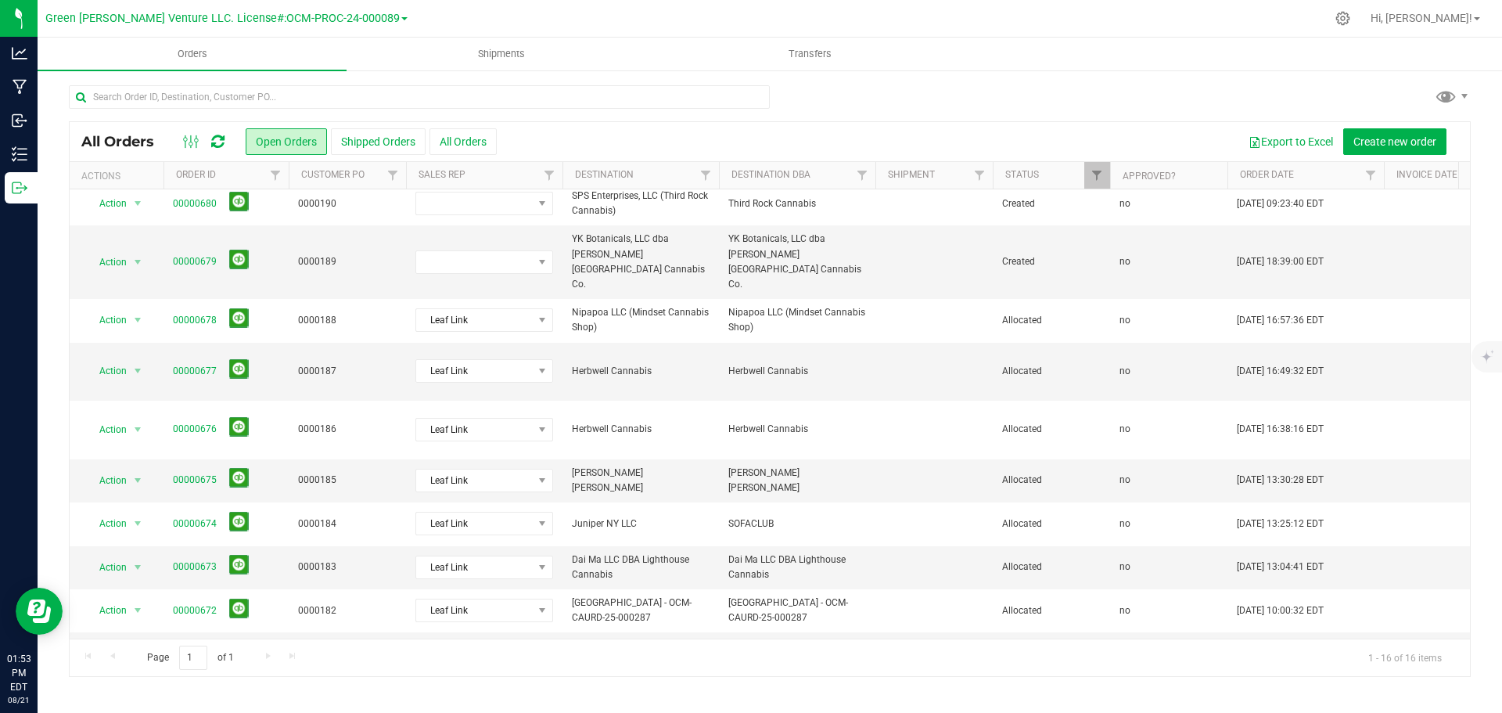
scroll to position [0, 0]
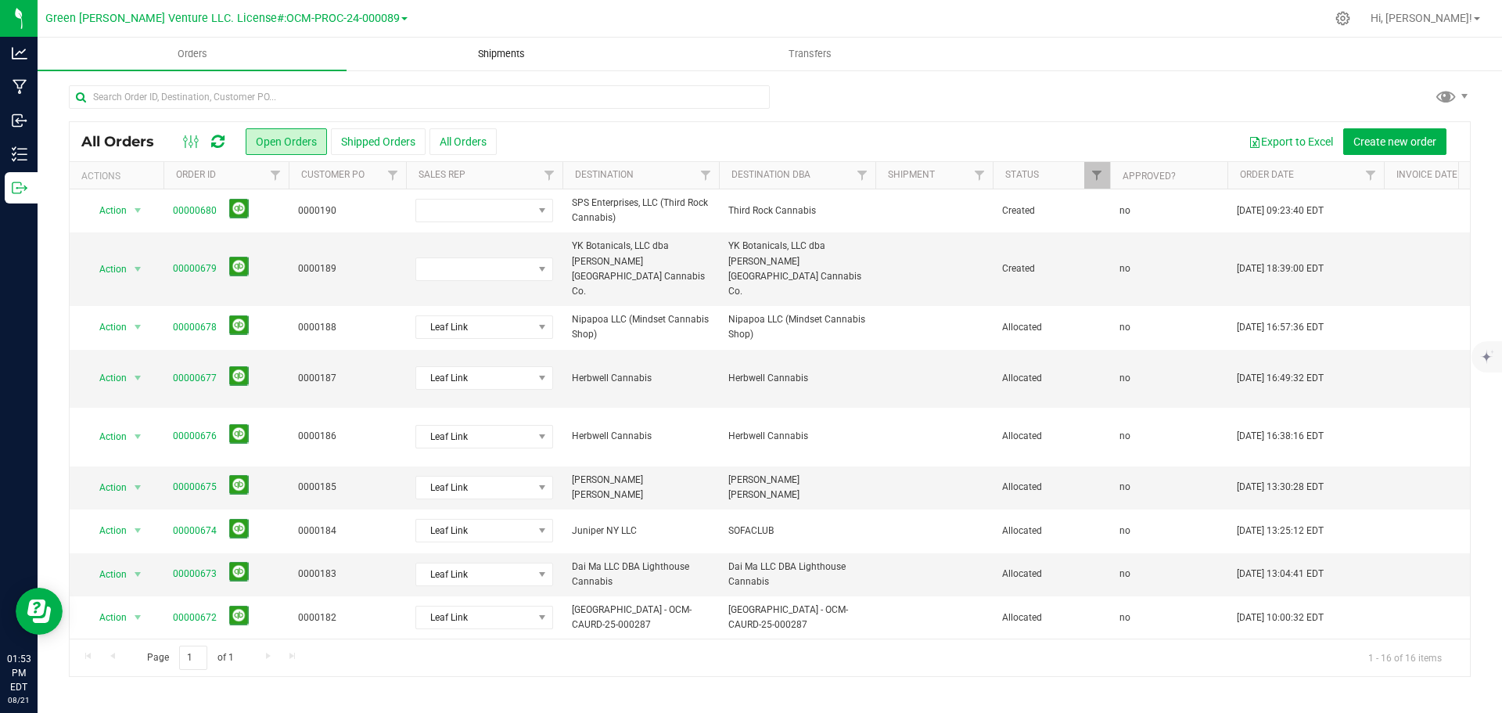
click at [489, 49] on span "Shipments" at bounding box center [501, 54] width 89 height 14
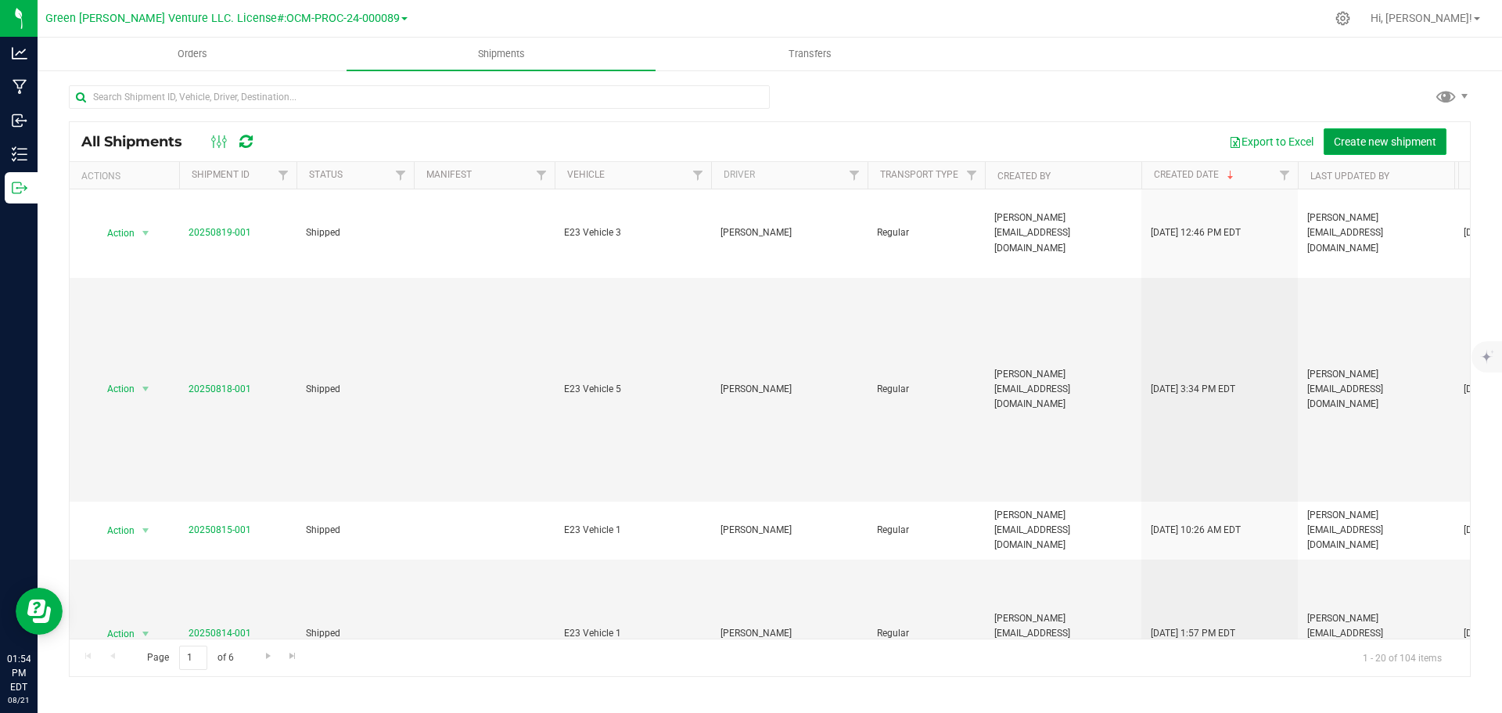
click at [1363, 142] on span "Create new shipment" at bounding box center [1384, 141] width 102 height 13
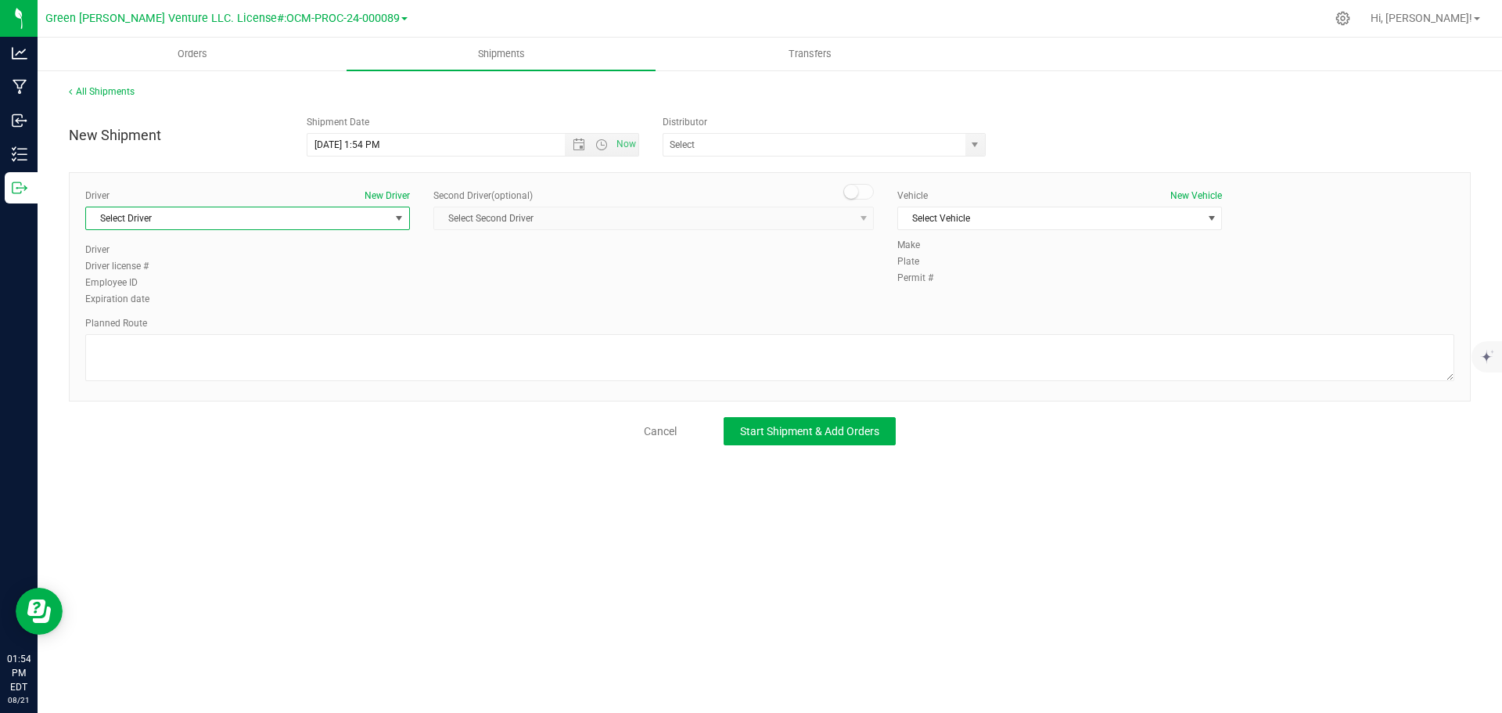
click at [210, 219] on span "Select Driver" at bounding box center [237, 218] width 303 height 22
click at [211, 219] on span "Select Driver" at bounding box center [237, 218] width 303 height 22
click at [1005, 218] on span "Select Vehicle" at bounding box center [1049, 218] width 303 height 22
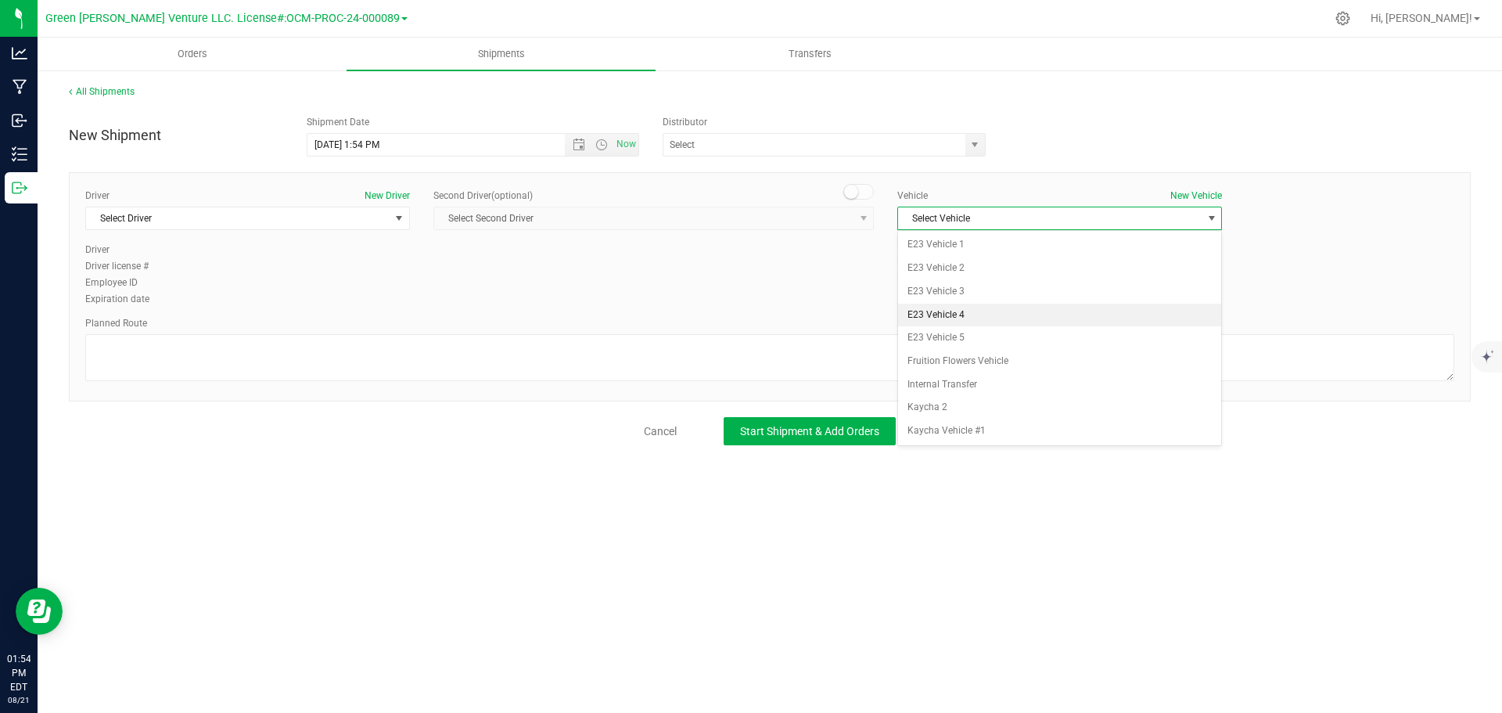
click at [975, 314] on li "E23 Vehicle 4" at bounding box center [1059, 314] width 323 height 23
click at [997, 216] on span "E23 Vehicle 4" at bounding box center [1049, 218] width 303 height 22
click at [973, 288] on li "E23 Vehicle 3" at bounding box center [1059, 291] width 323 height 23
click at [1019, 203] on div "Vehicle New Vehicle E23 Vehicle 3 Select Vehicle E23 Vehicle 1 E23 Vehicle 2 E2…" at bounding box center [1059, 212] width 348 height 49
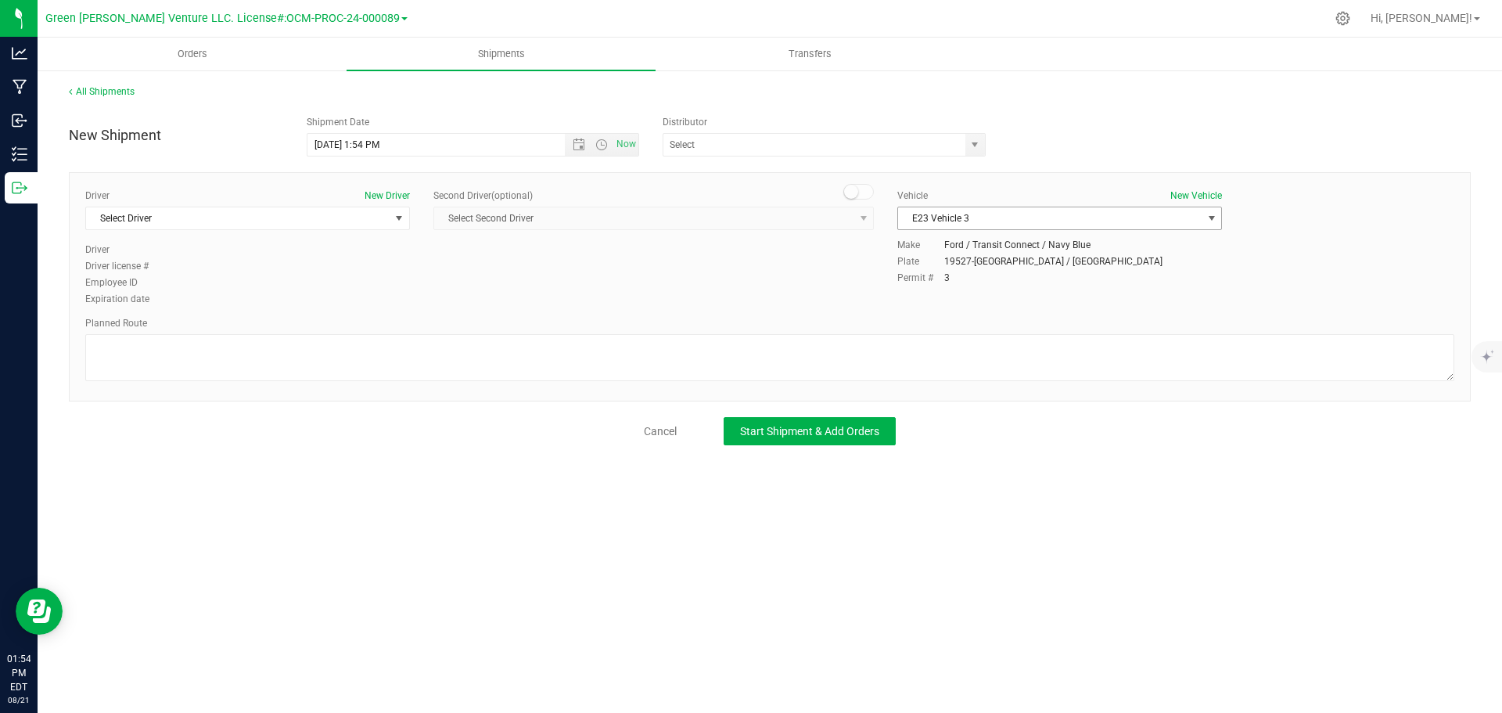
click at [1015, 214] on span "E23 Vehicle 3" at bounding box center [1049, 218] width 303 height 22
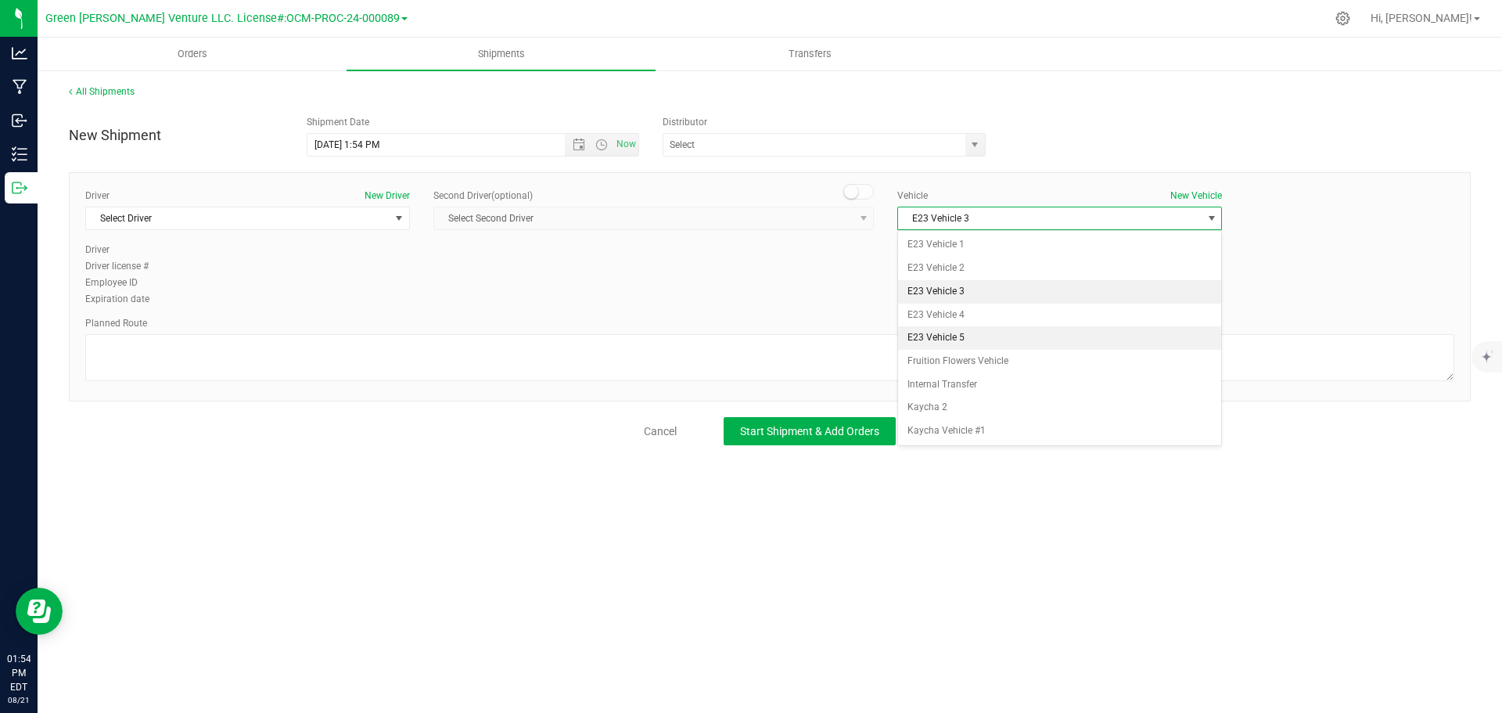
click at [995, 333] on li "E23 Vehicle 5" at bounding box center [1059, 337] width 323 height 23
click at [1024, 218] on span "E23 Vehicle 5" at bounding box center [1049, 218] width 303 height 22
click at [983, 239] on li "E23 Vehicle 1" at bounding box center [1059, 244] width 323 height 23
click at [989, 213] on span "E23 Vehicle 1" at bounding box center [1049, 218] width 303 height 22
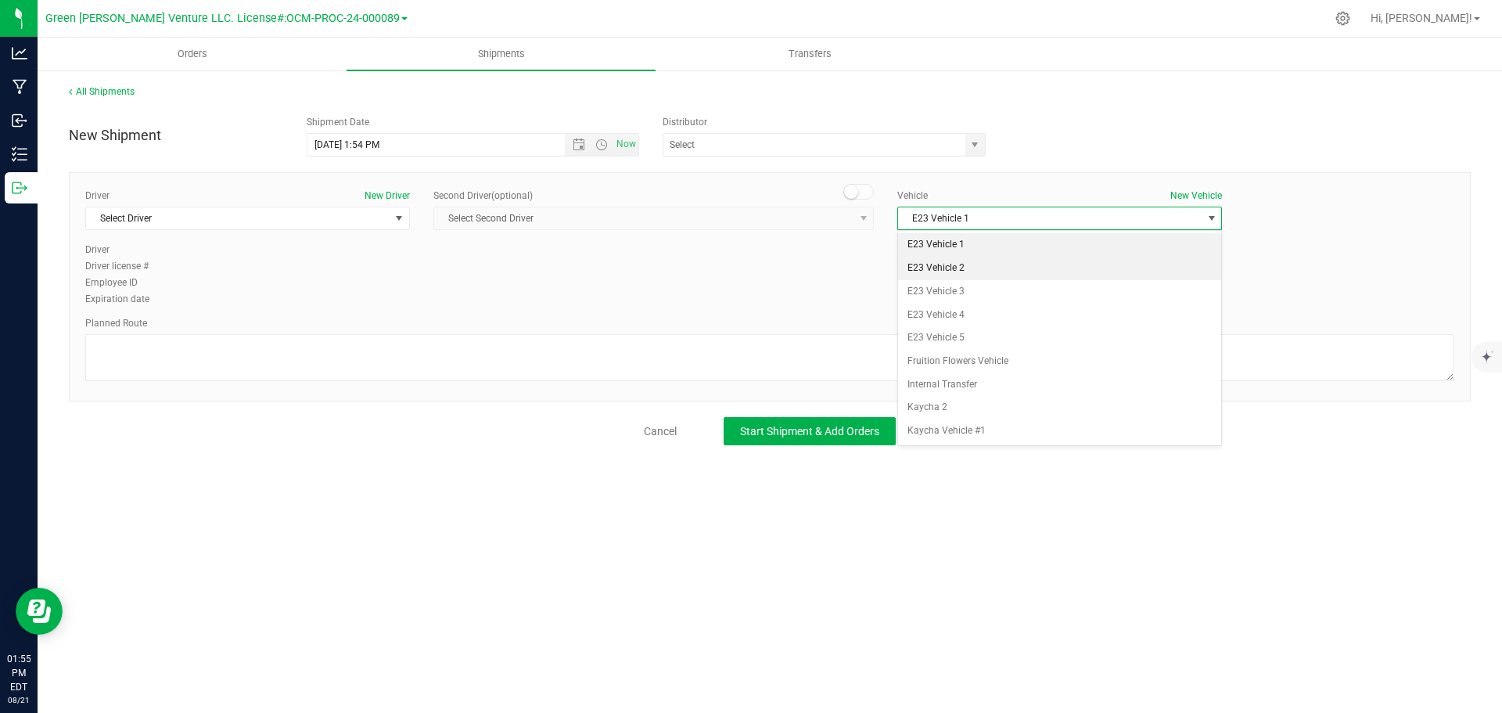
click at [989, 266] on li "E23 Vehicle 2" at bounding box center [1059, 268] width 323 height 23
click at [982, 217] on span "E23 Vehicle 2" at bounding box center [1049, 218] width 303 height 22
click at [994, 312] on li "E23 Vehicle 4" at bounding box center [1059, 314] width 323 height 23
click at [1187, 195] on button "New Vehicle" at bounding box center [1196, 195] width 52 height 14
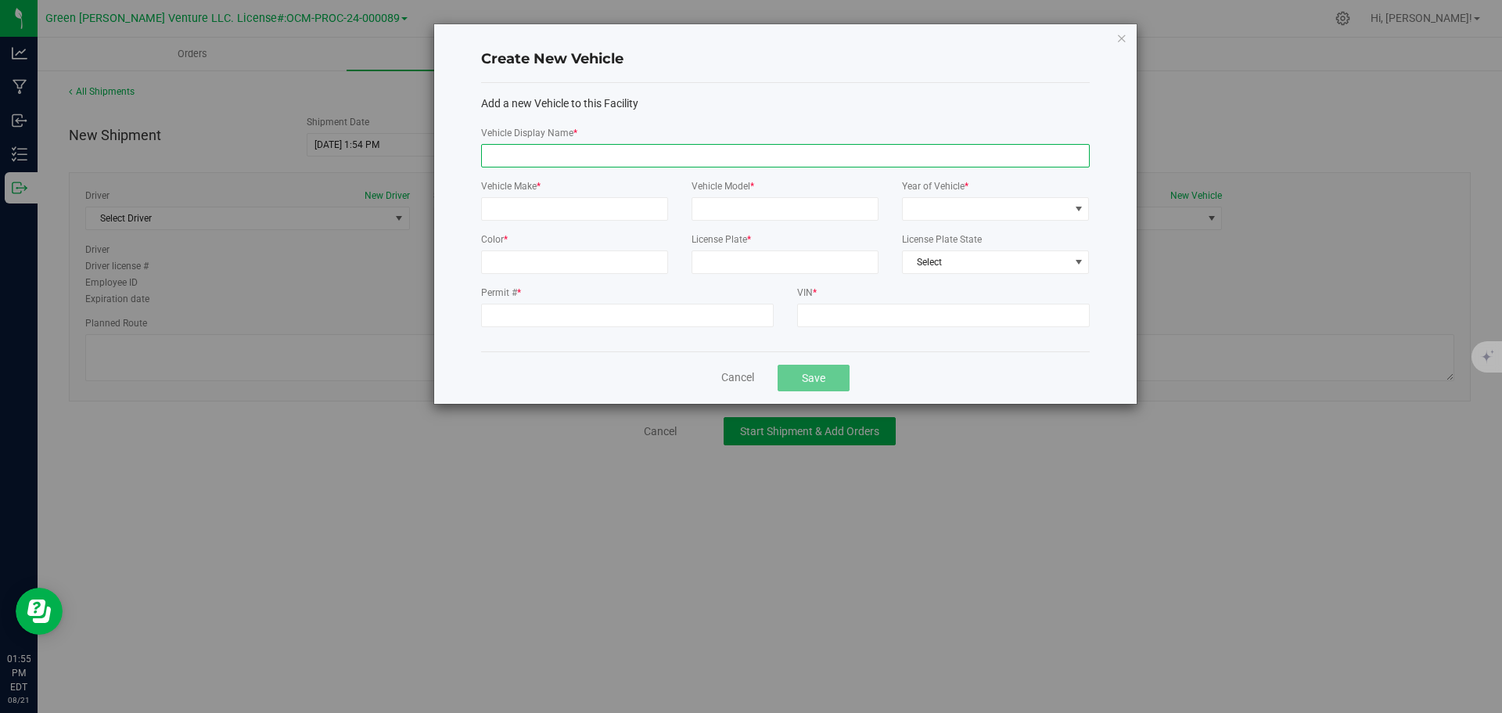
click at [540, 161] on input "Vehicle Display Name *" at bounding box center [785, 155] width 608 height 23
click at [547, 153] on input "E23 vehicle 6" at bounding box center [785, 155] width 608 height 23
click at [505, 156] on input "E23 vehicle 6" at bounding box center [785, 155] width 608 height 23
drag, startPoint x: 542, startPoint y: 152, endPoint x: 506, endPoint y: 154, distance: 36.1
click at [506, 154] on input "E23 vehicle 6" at bounding box center [785, 155] width 608 height 23
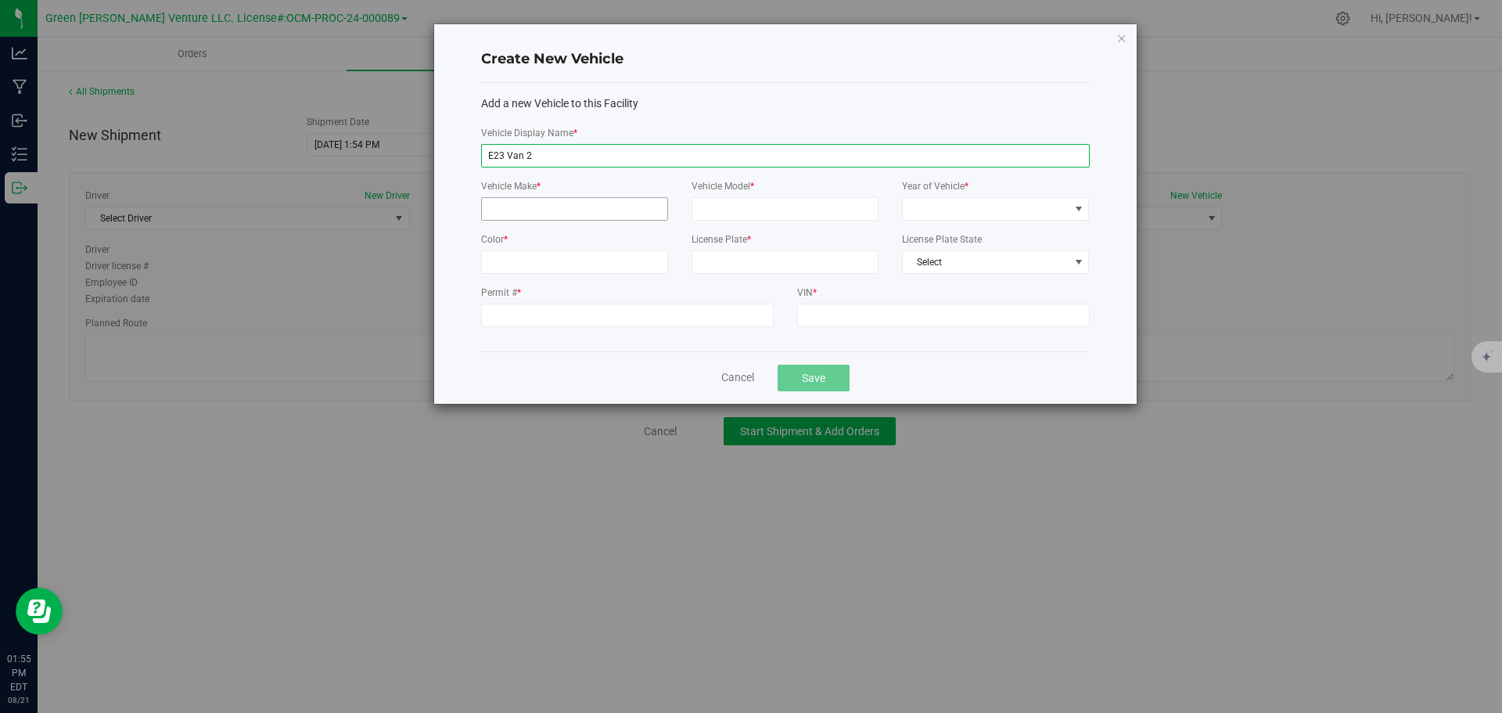
type input "E23 Van 2"
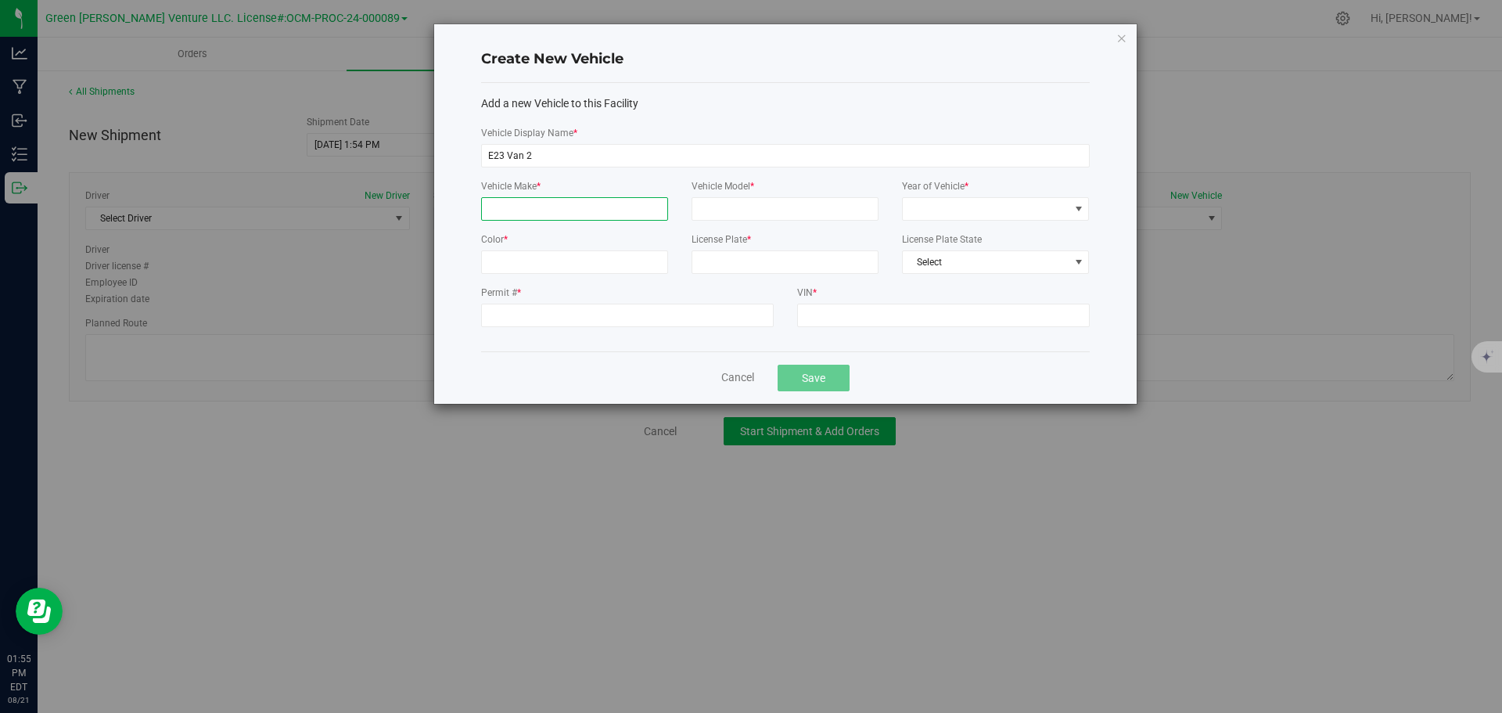
click at [509, 205] on input "Vehicle Make *" at bounding box center [574, 208] width 187 height 23
type input "Chevrolet"
click at [716, 209] on input "Vehicle Model *" at bounding box center [784, 208] width 187 height 23
type input "Express"
click at [935, 214] on span at bounding box center [986, 209] width 166 height 22
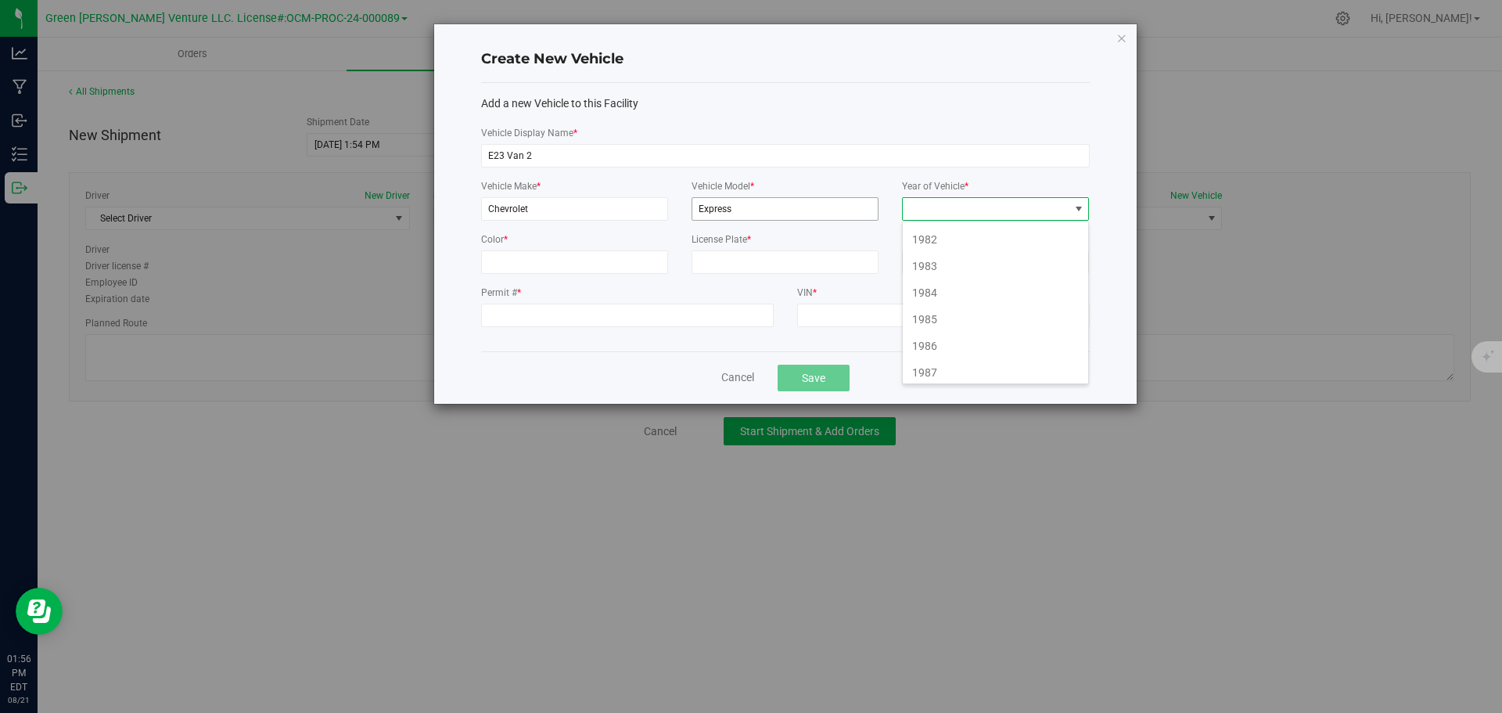
scroll to position [78, 0]
click at [955, 203] on span at bounding box center [986, 209] width 166 height 22
click at [974, 355] on li "2014" at bounding box center [995, 360] width 185 height 27
click at [528, 258] on input "Color *" at bounding box center [574, 261] width 187 height 23
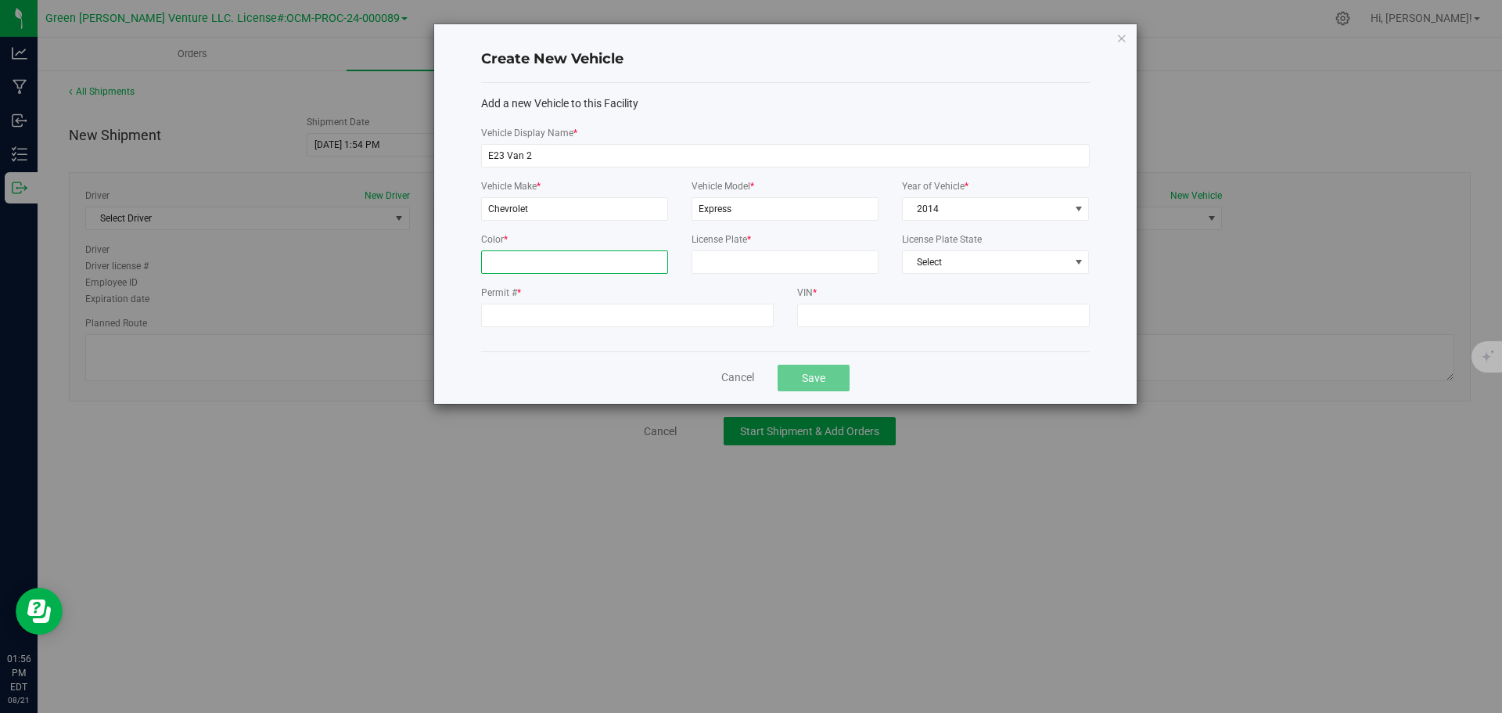
type input "white"
click at [757, 265] on input "License Plate *" at bounding box center [784, 261] width 187 height 23
type input "43888-NG"
click at [956, 257] on span "Select" at bounding box center [986, 262] width 166 height 22
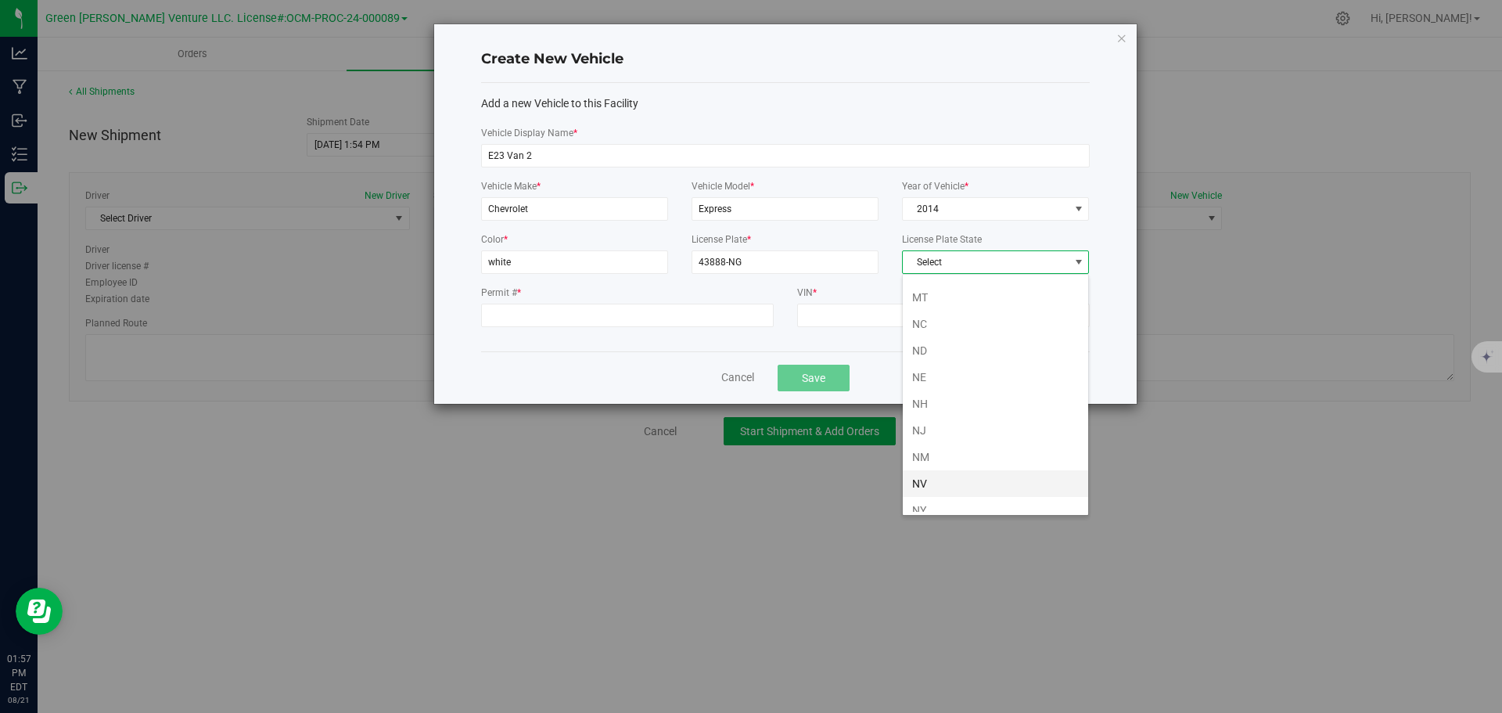
scroll to position [782, 0]
click at [941, 407] on li "NY" at bounding box center [995, 412] width 185 height 27
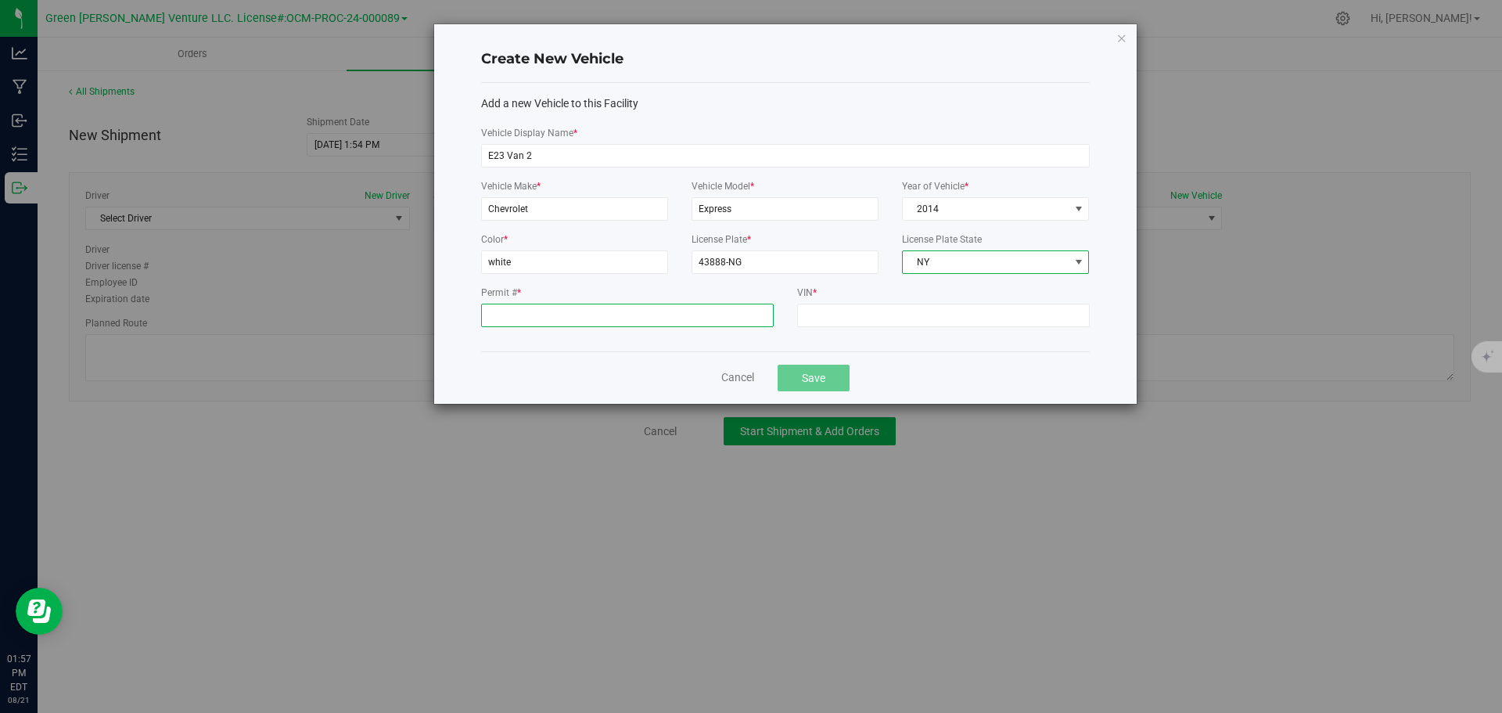
click at [545, 322] on input "Permit # *" at bounding box center [627, 314] width 293 height 23
type input "6"
click at [824, 311] on input "VIN *" at bounding box center [943, 314] width 293 height 23
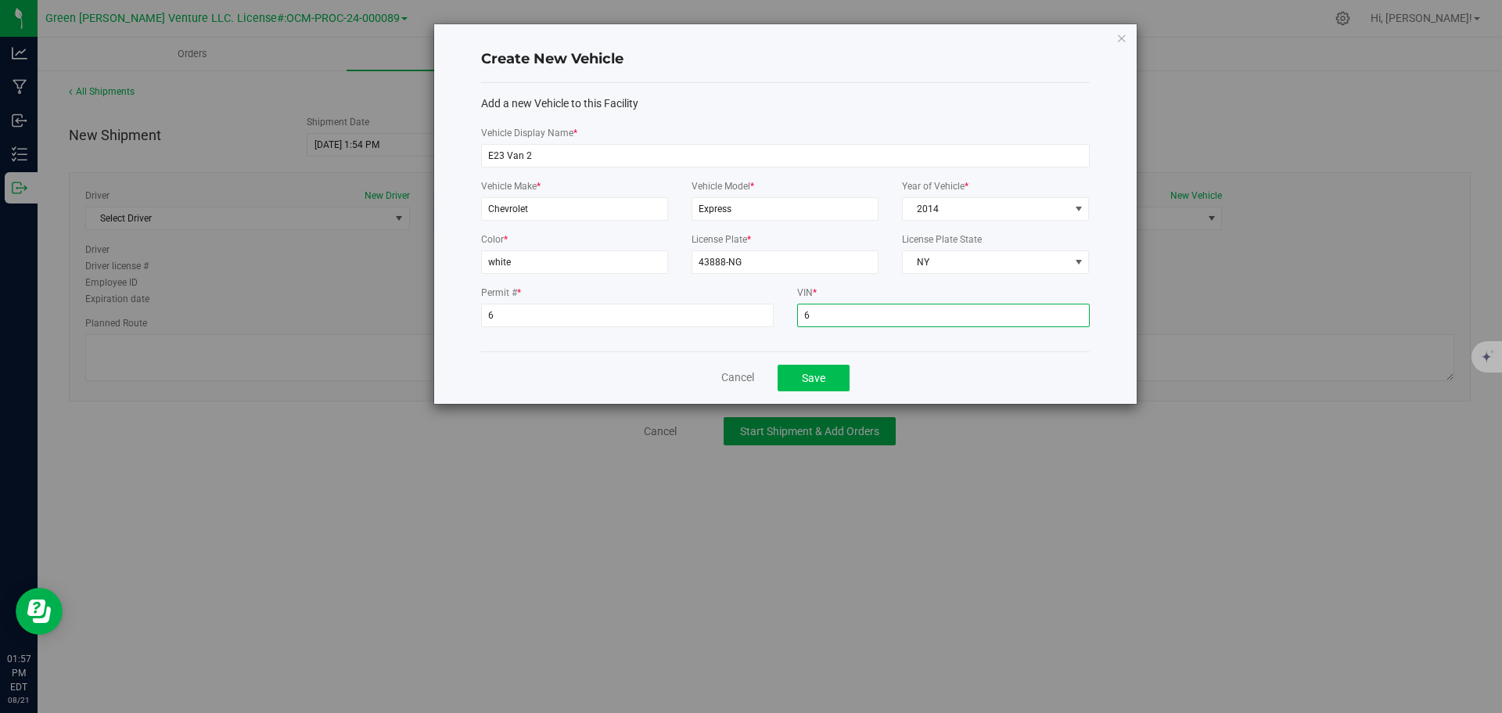
type input "6"
click at [838, 376] on button "Save" at bounding box center [813, 377] width 72 height 27
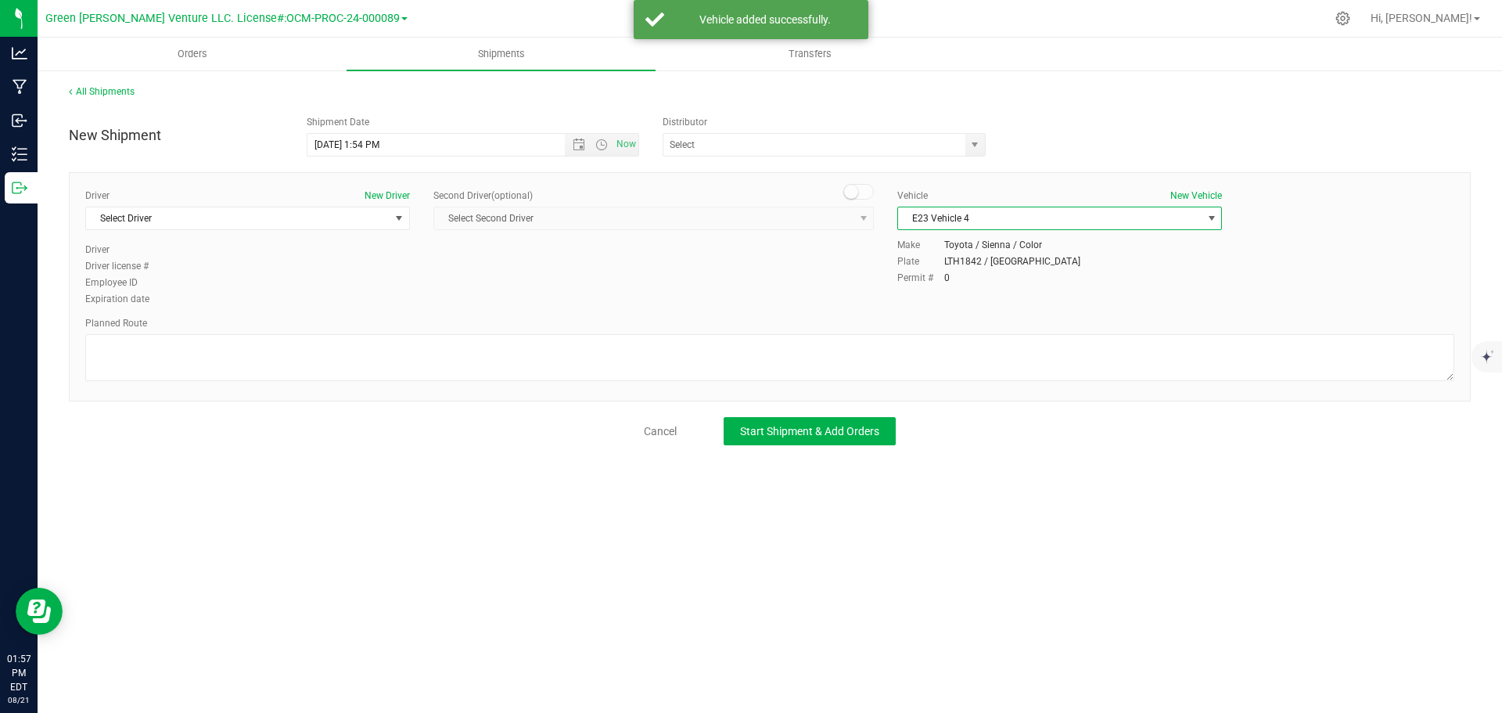
click at [1018, 220] on span "E23 Vehicle 4" at bounding box center [1049, 218] width 303 height 22
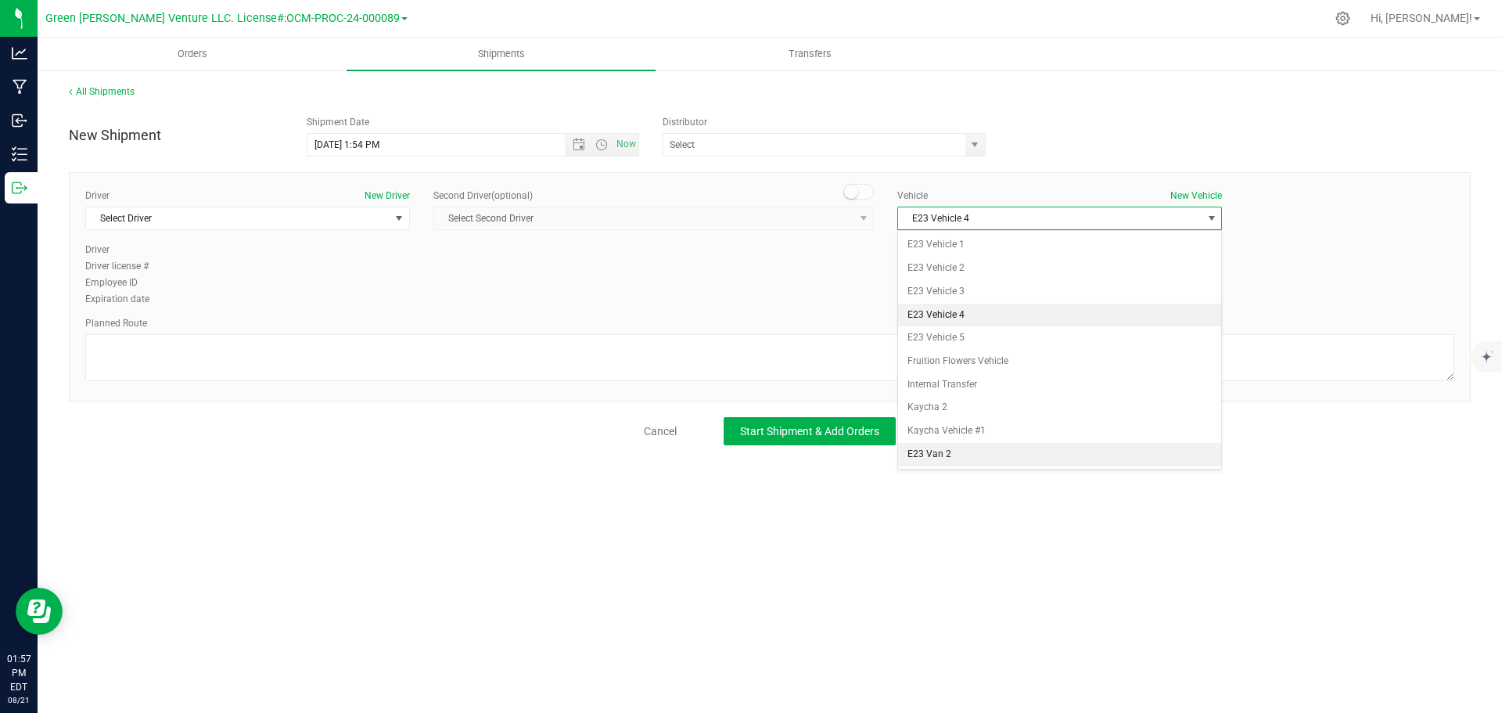
click at [992, 451] on li "E23 Van 2" at bounding box center [1059, 454] width 323 height 23
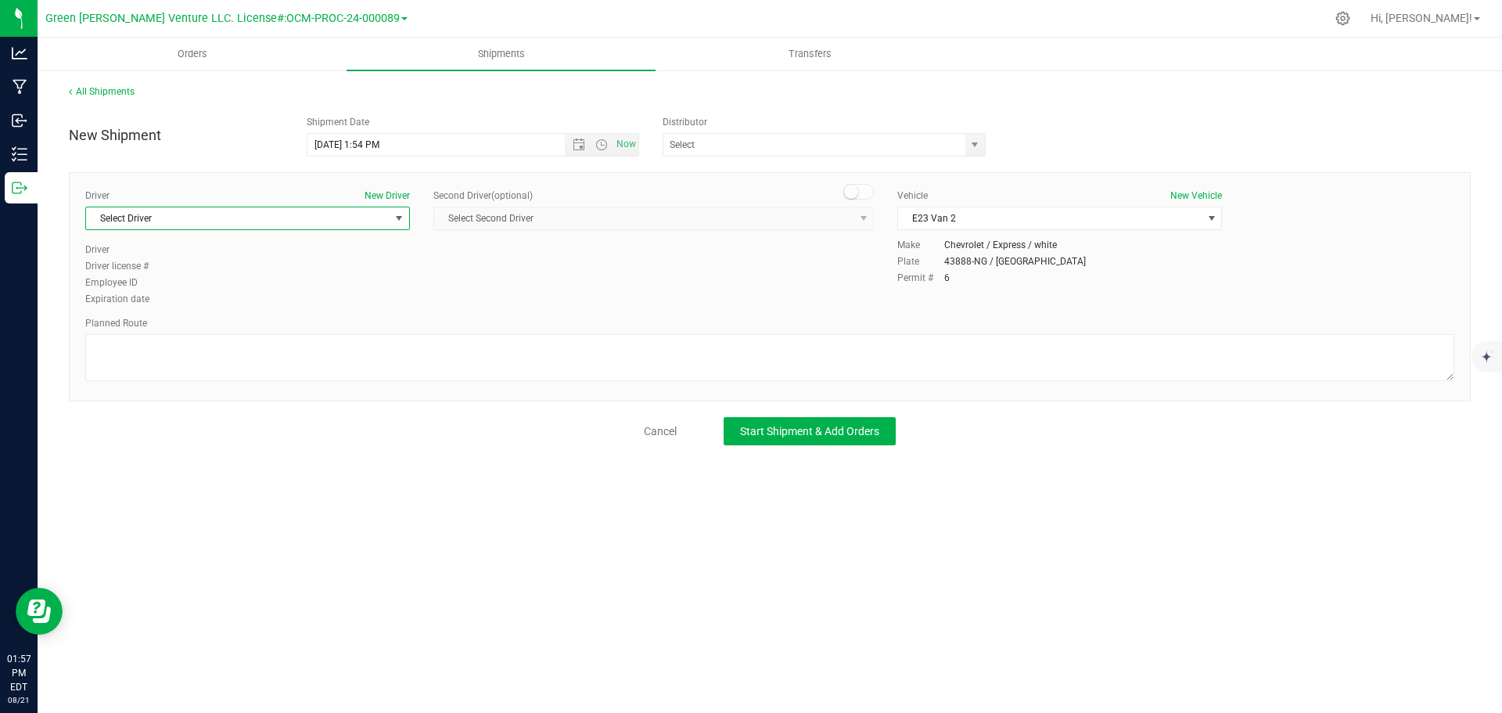
click at [232, 218] on span "Select Driver" at bounding box center [237, 218] width 303 height 22
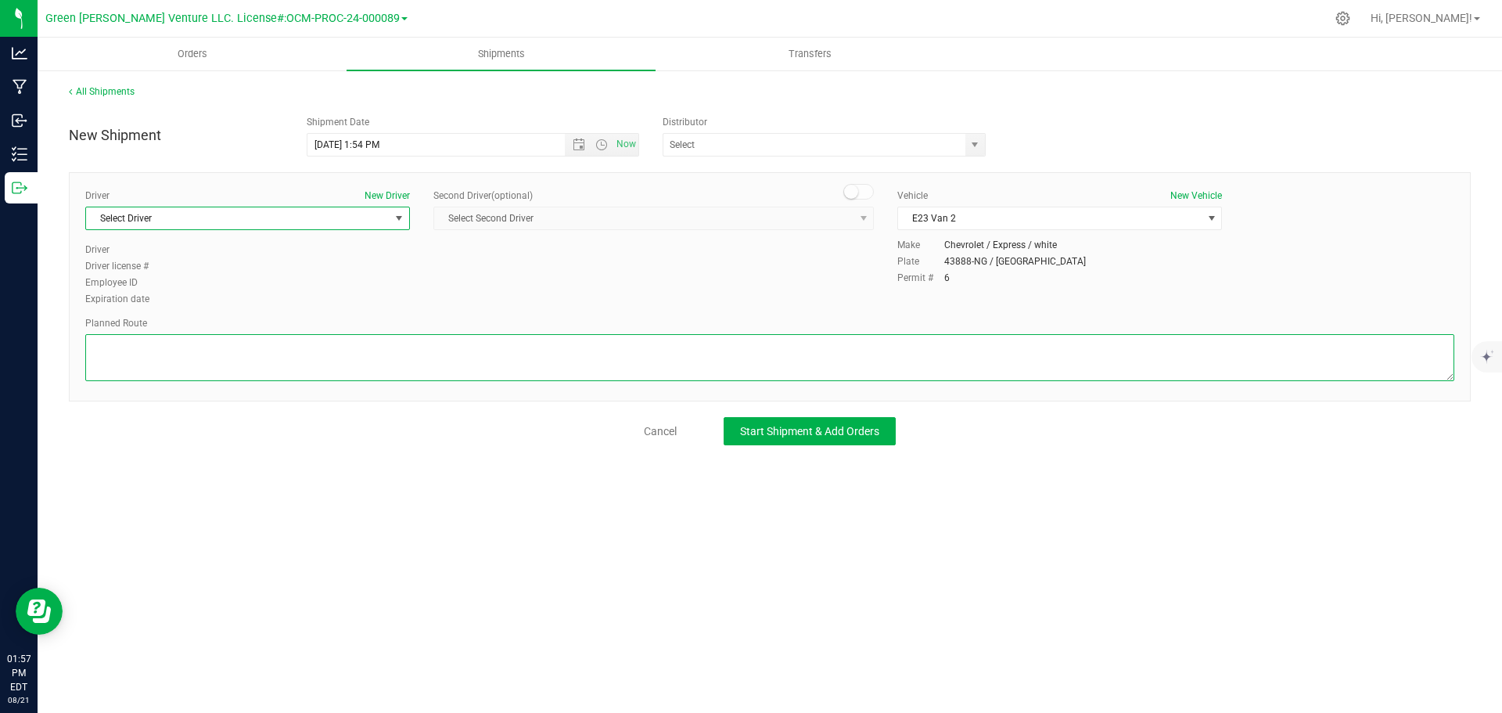
click at [238, 346] on textarea at bounding box center [769, 357] width 1369 height 47
type textarea "Randomized Route TBD by E23"
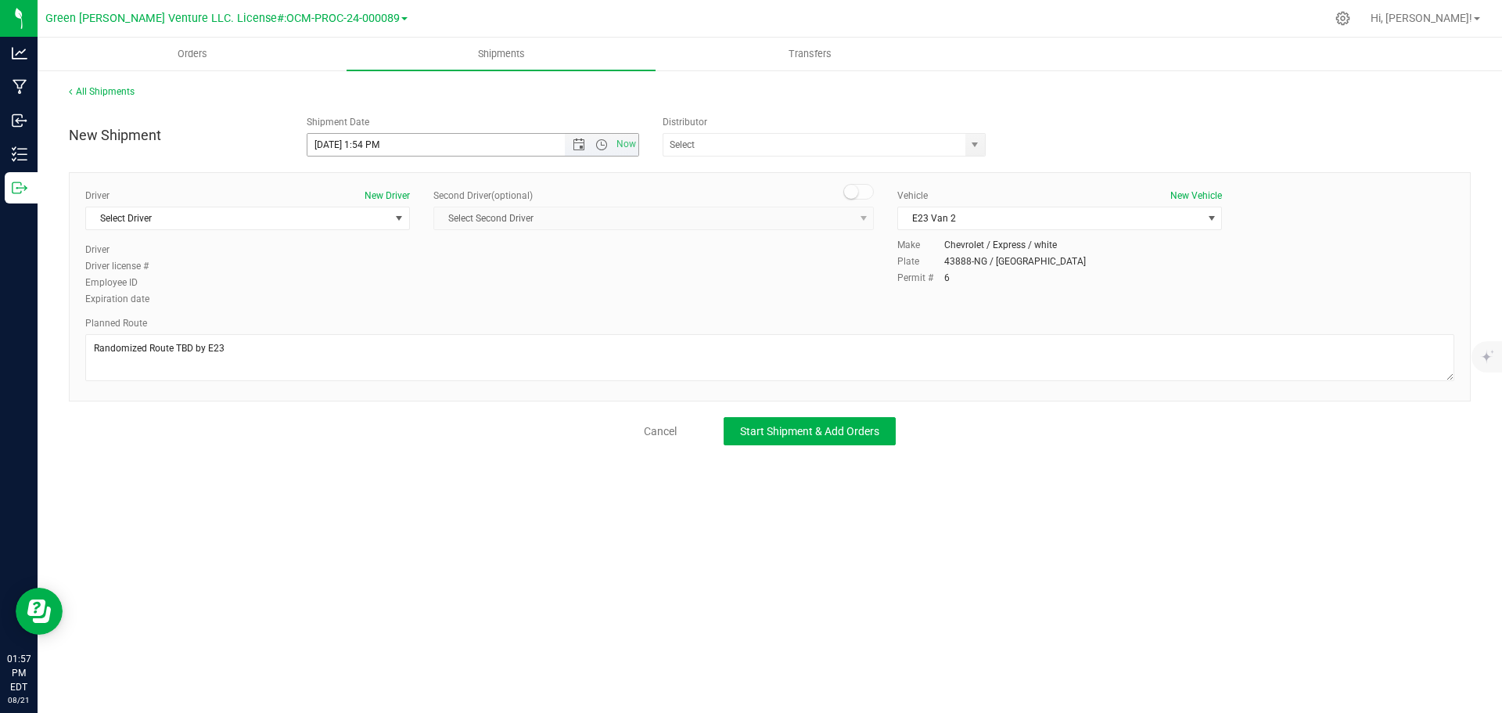
click at [332, 142] on input "[DATE] 1:54 PM" at bounding box center [449, 145] width 285 height 22
type input "[DATE] 1:54 PM"
click at [768, 150] on input "text" at bounding box center [809, 145] width 293 height 22
click at [972, 143] on span "select" at bounding box center [974, 144] width 13 height 13
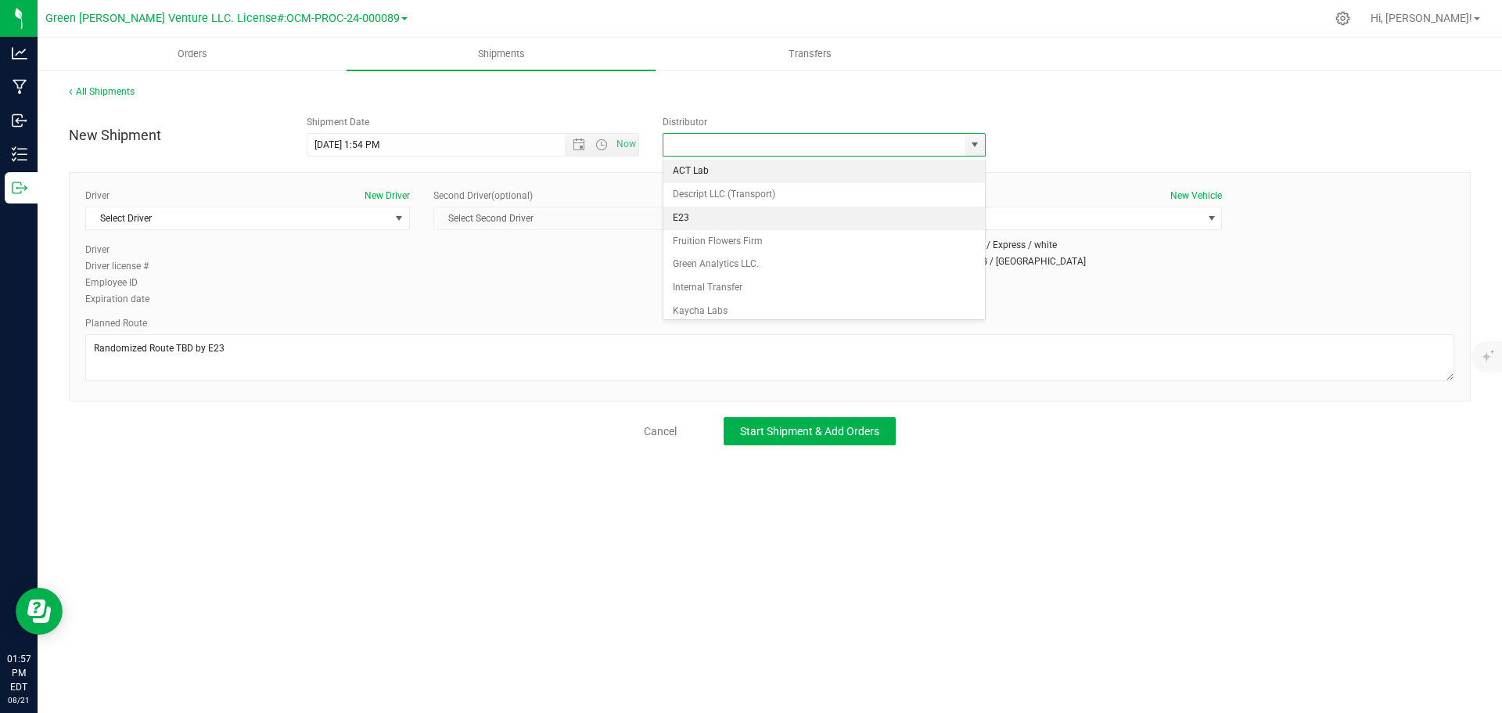
click at [724, 216] on li "E23" at bounding box center [823, 217] width 321 height 23
type input "E23"
click at [278, 223] on span "Select Driver" at bounding box center [237, 218] width 303 height 22
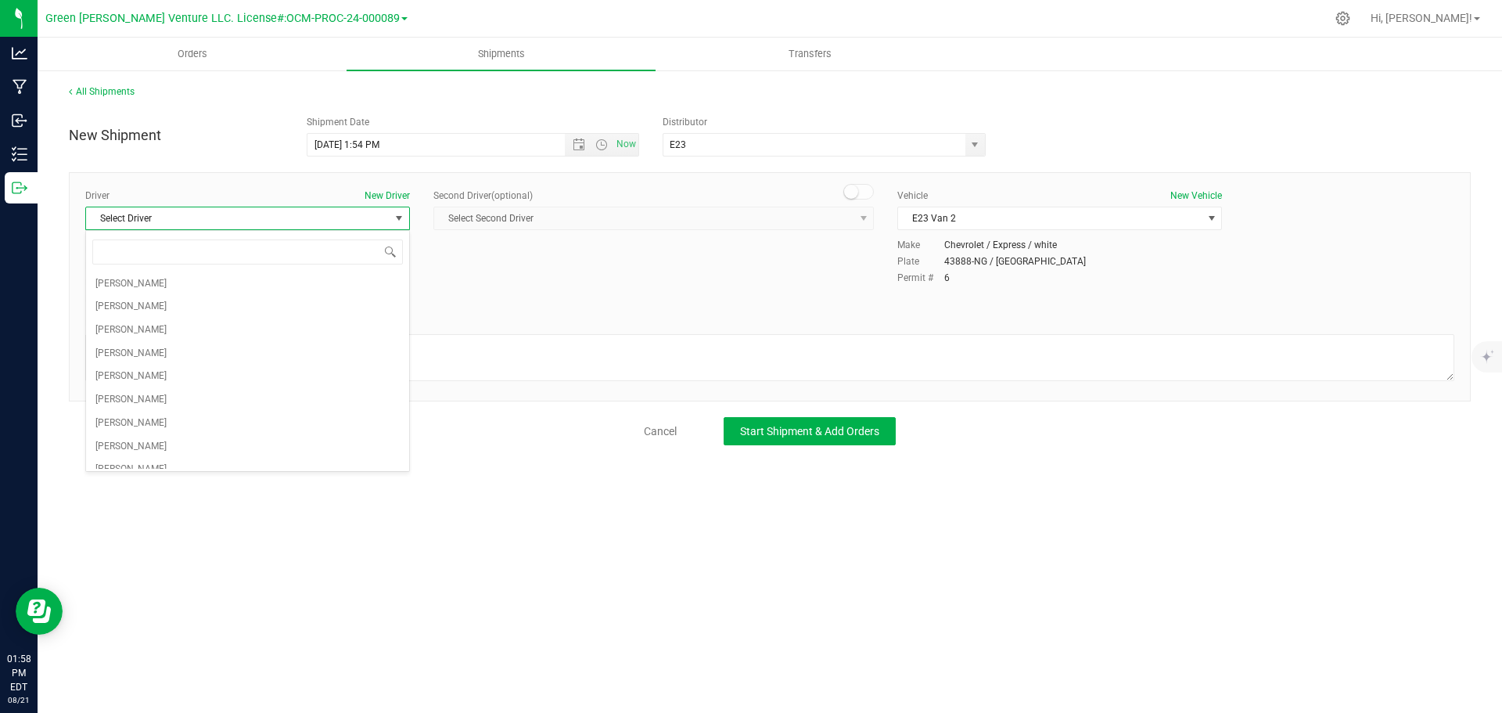
click at [279, 222] on span "Select Driver" at bounding box center [237, 218] width 303 height 22
click at [253, 213] on span "Select Driver" at bounding box center [237, 218] width 303 height 22
click at [169, 382] on li "[PERSON_NAME]" at bounding box center [247, 386] width 323 height 23
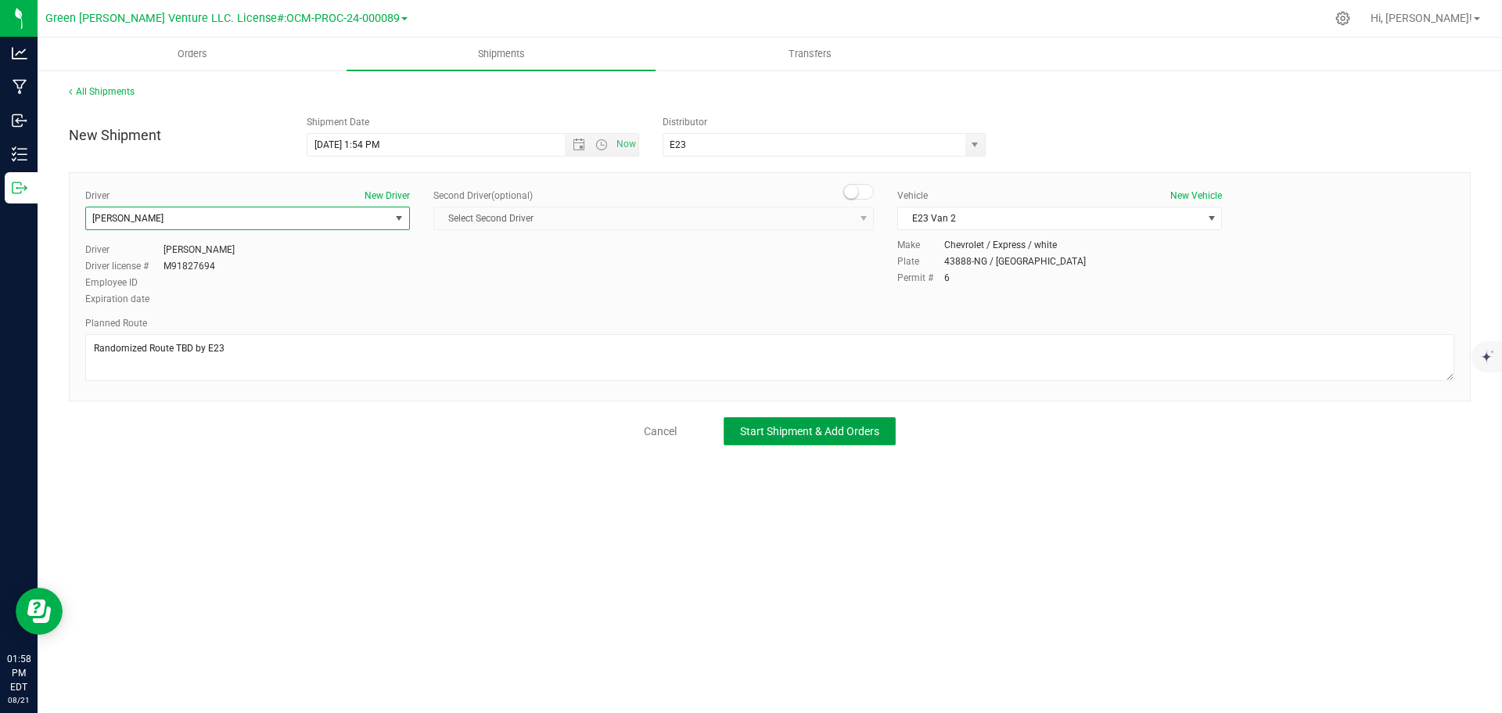
click at [756, 433] on span "Start Shipment & Add Orders" at bounding box center [809, 431] width 139 height 13
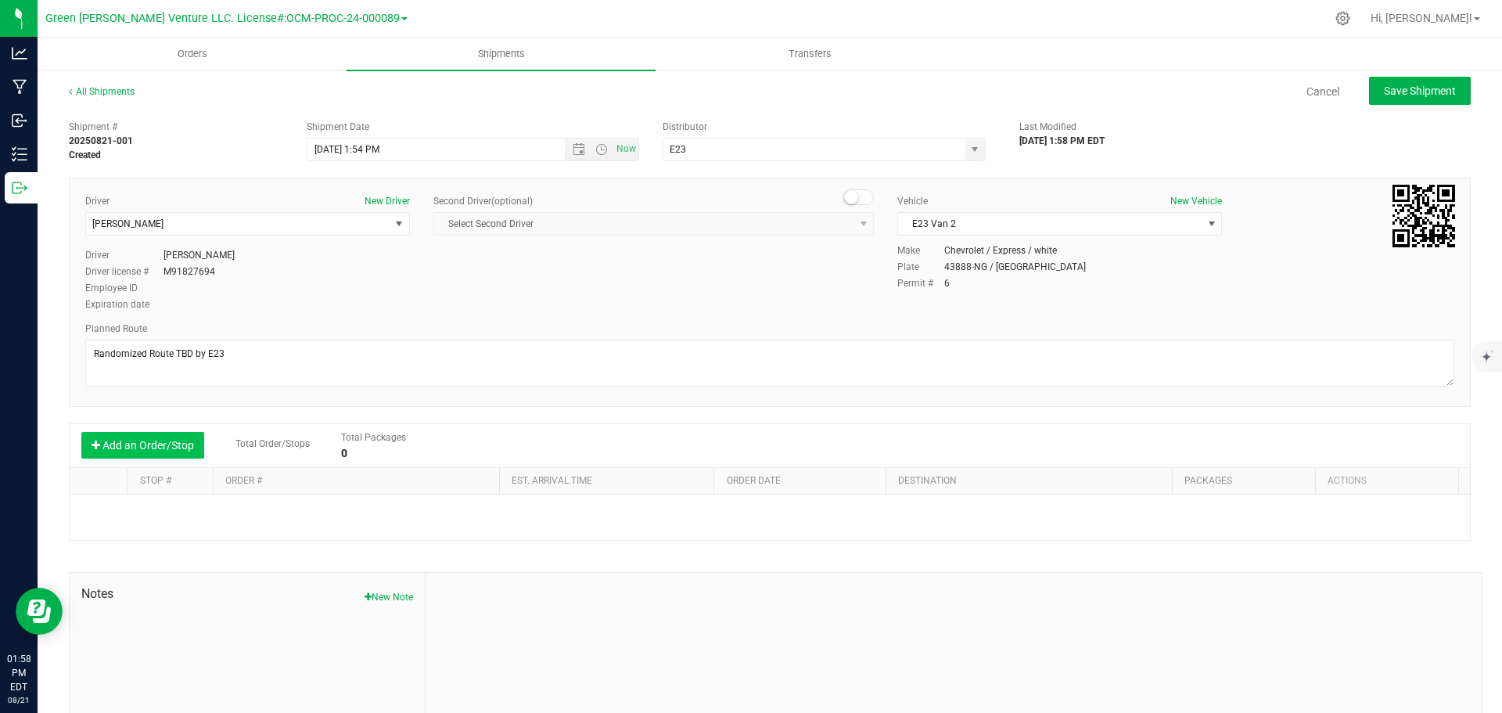
click at [140, 447] on button "Add an Order/Stop" at bounding box center [142, 445] width 123 height 27
click at [139, 451] on button "Add an Order/Stop" at bounding box center [142, 445] width 123 height 27
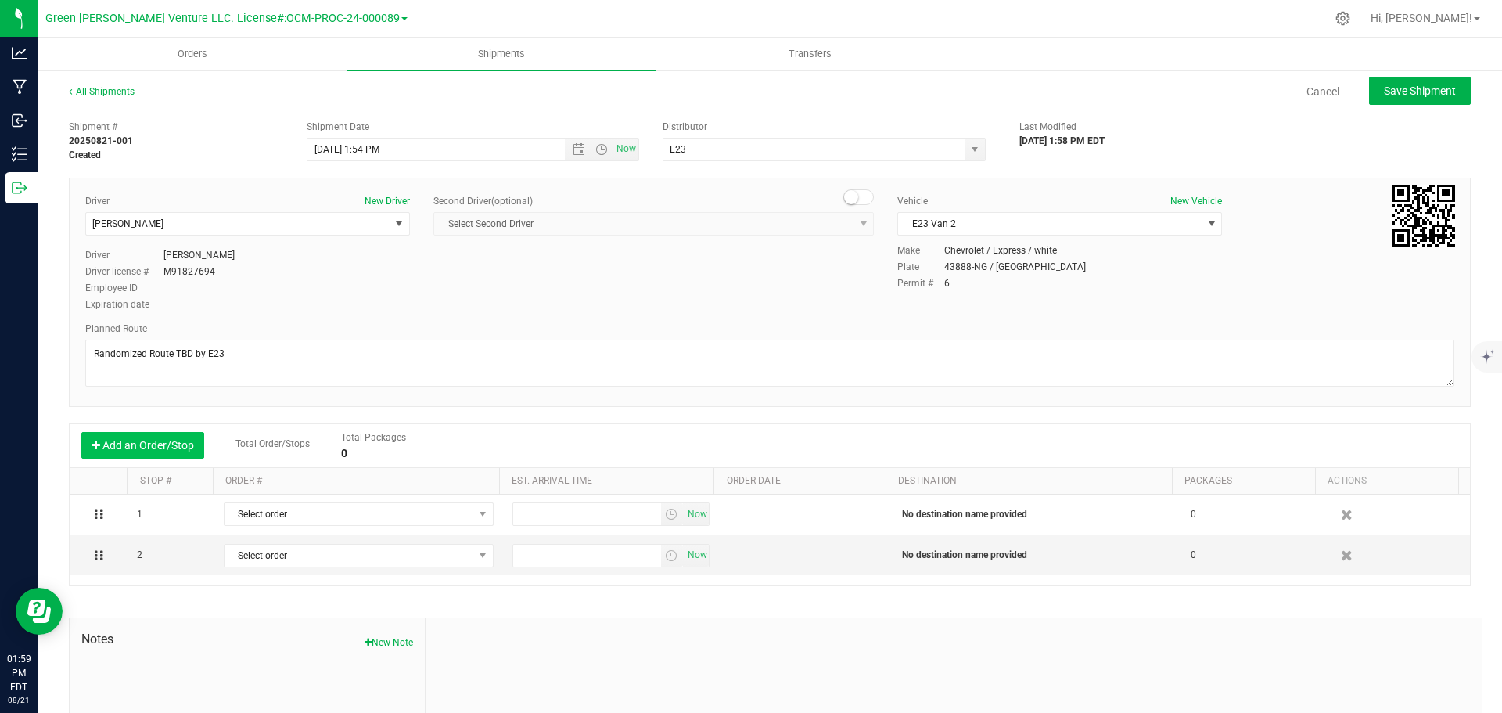
click at [139, 451] on button "Add an Order/Stop" at bounding box center [142, 445] width 123 height 27
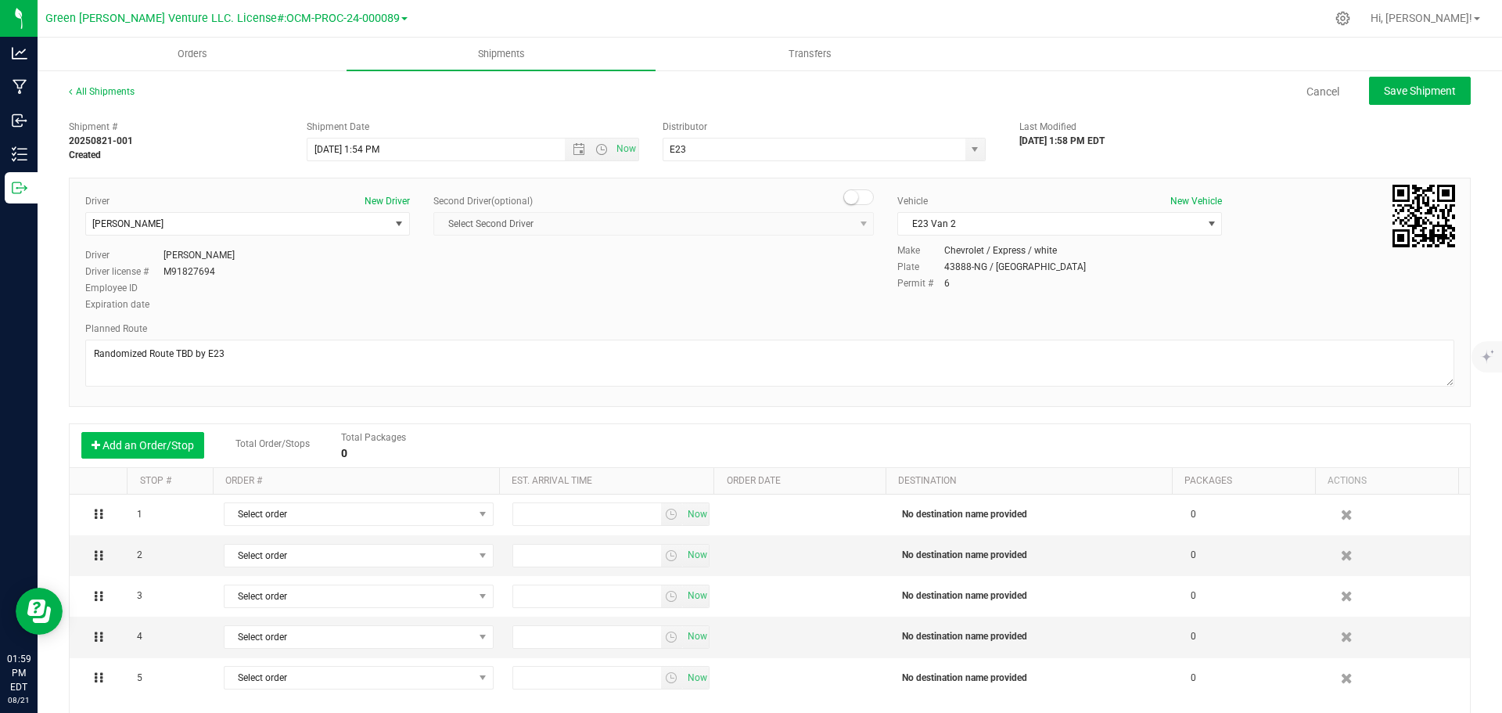
click at [139, 451] on button "Add an Order/Stop" at bounding box center [142, 445] width 123 height 27
click at [138, 452] on button "Add an Order/Stop" at bounding box center [142, 445] width 123 height 27
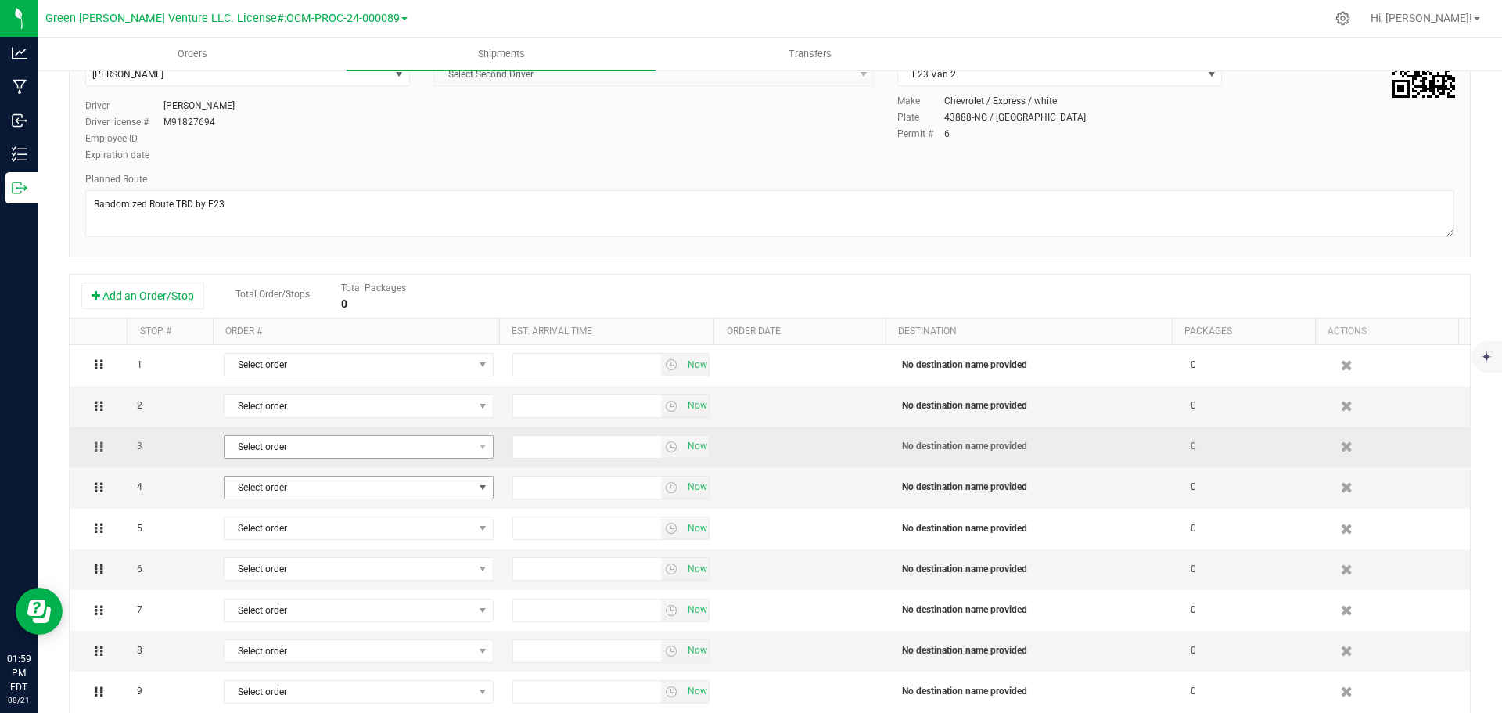
scroll to position [137, 0]
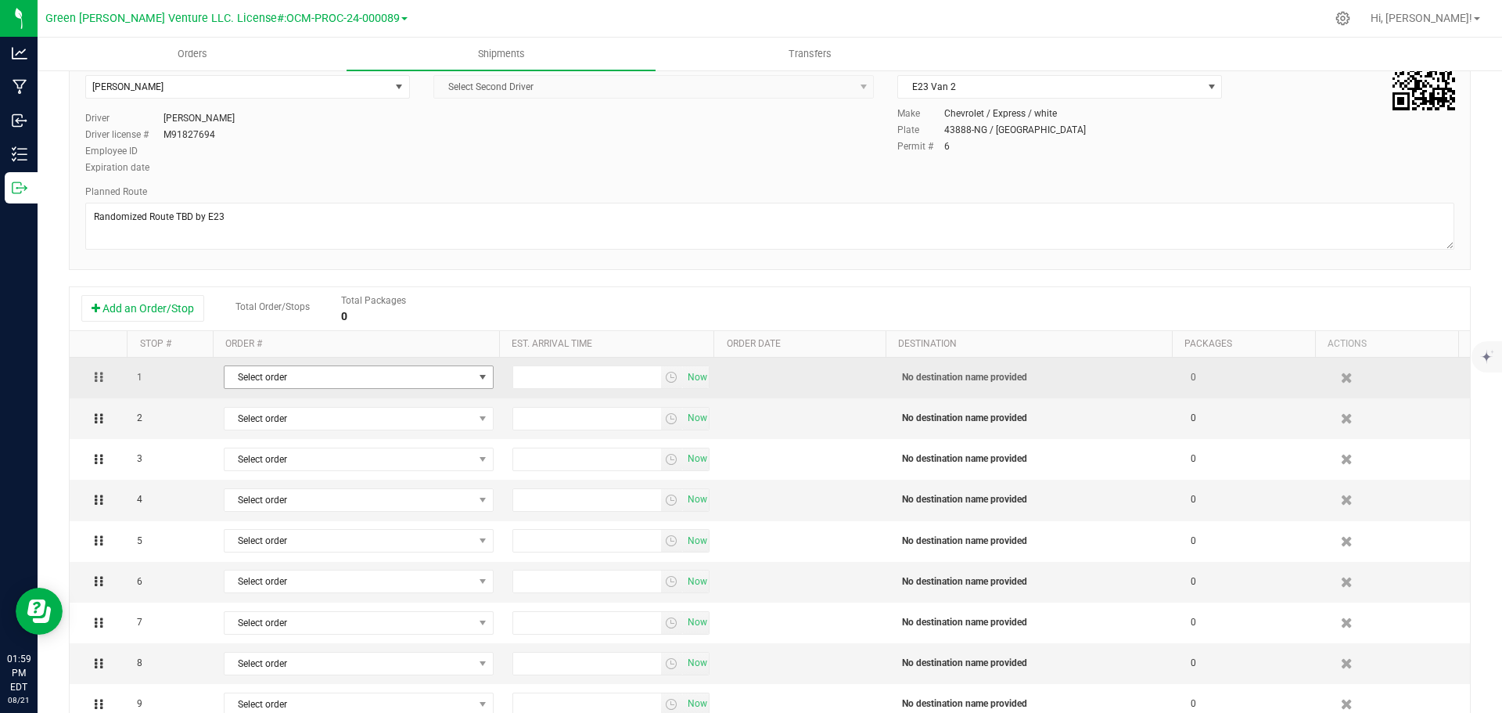
click at [345, 373] on span "Select order" at bounding box center [348, 377] width 249 height 22
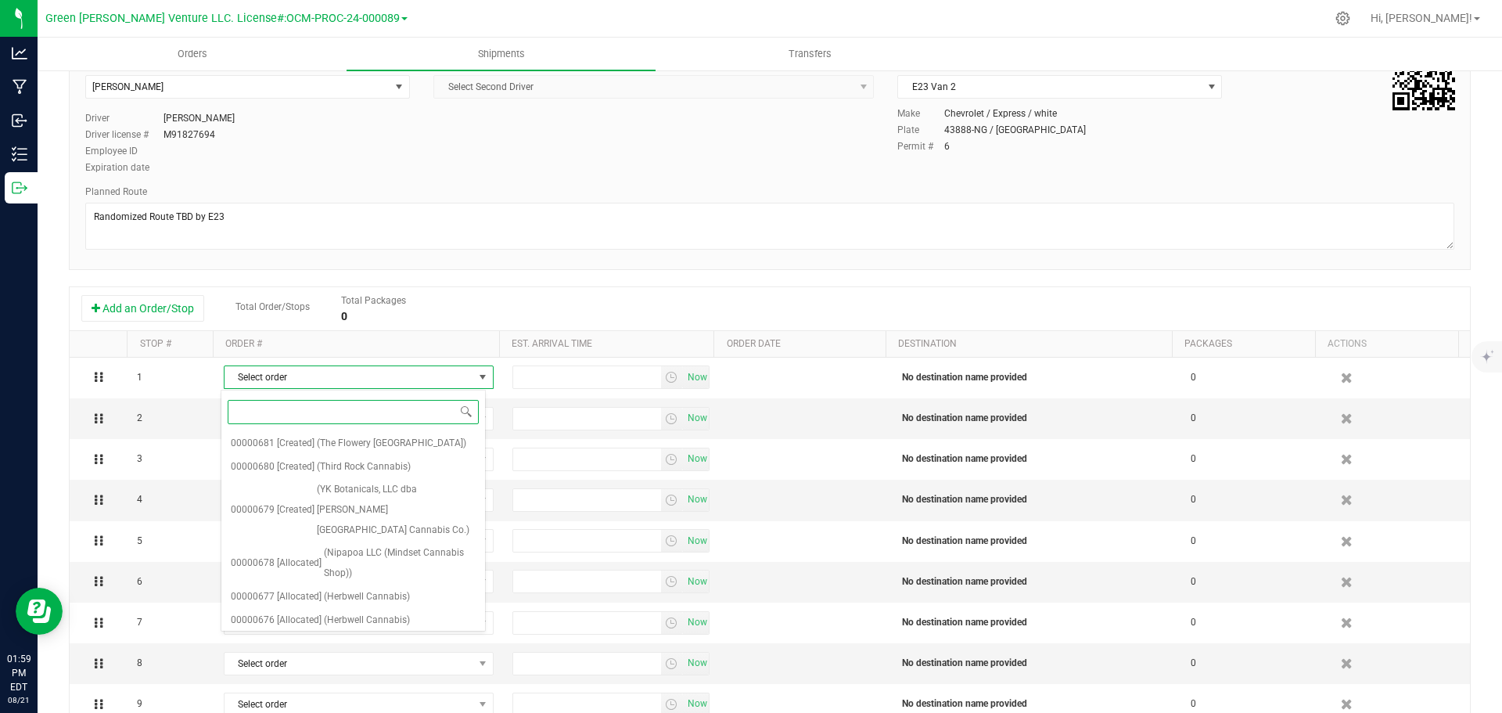
scroll to position [360, 0]
click at [307, 570] on span "[Allocated]" at bounding box center [299, 573] width 45 height 20
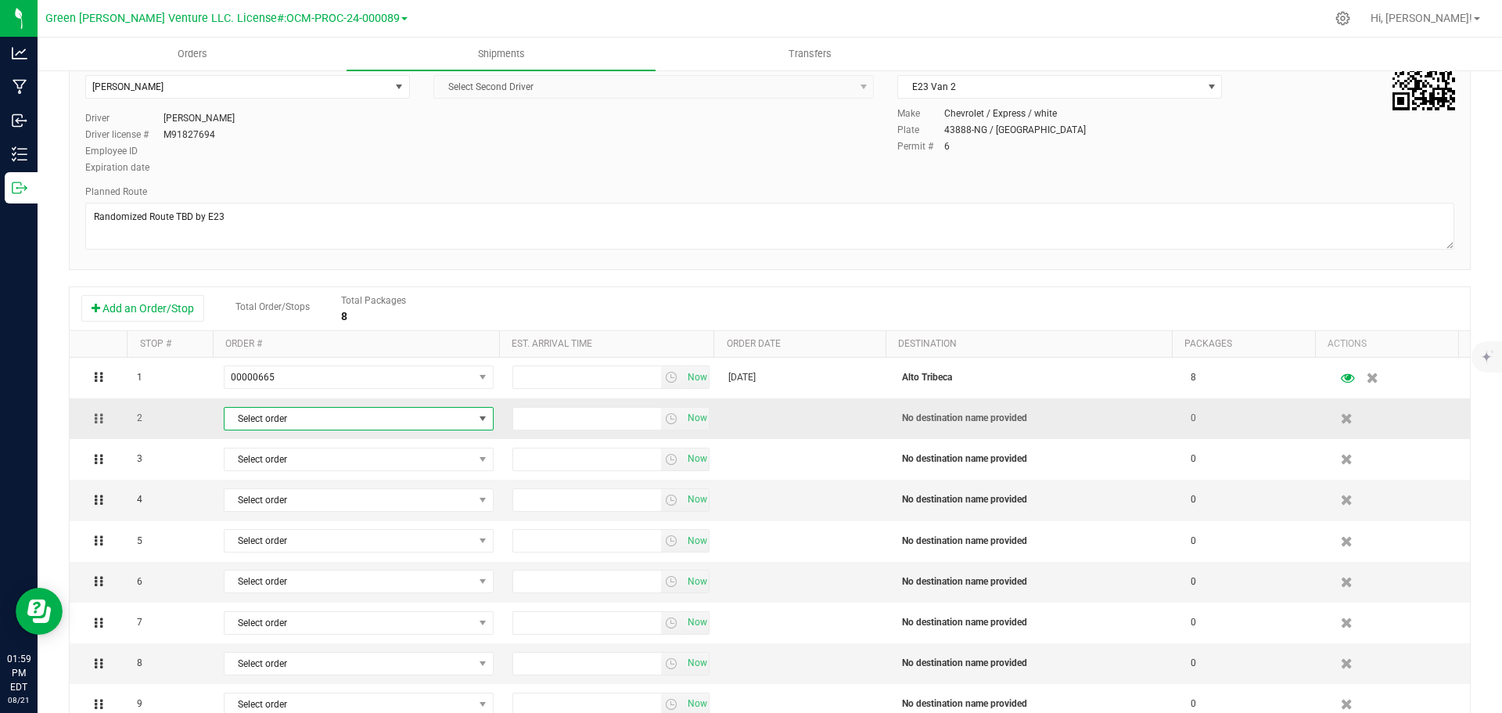
click at [322, 417] on span "Select order" at bounding box center [348, 418] width 249 height 22
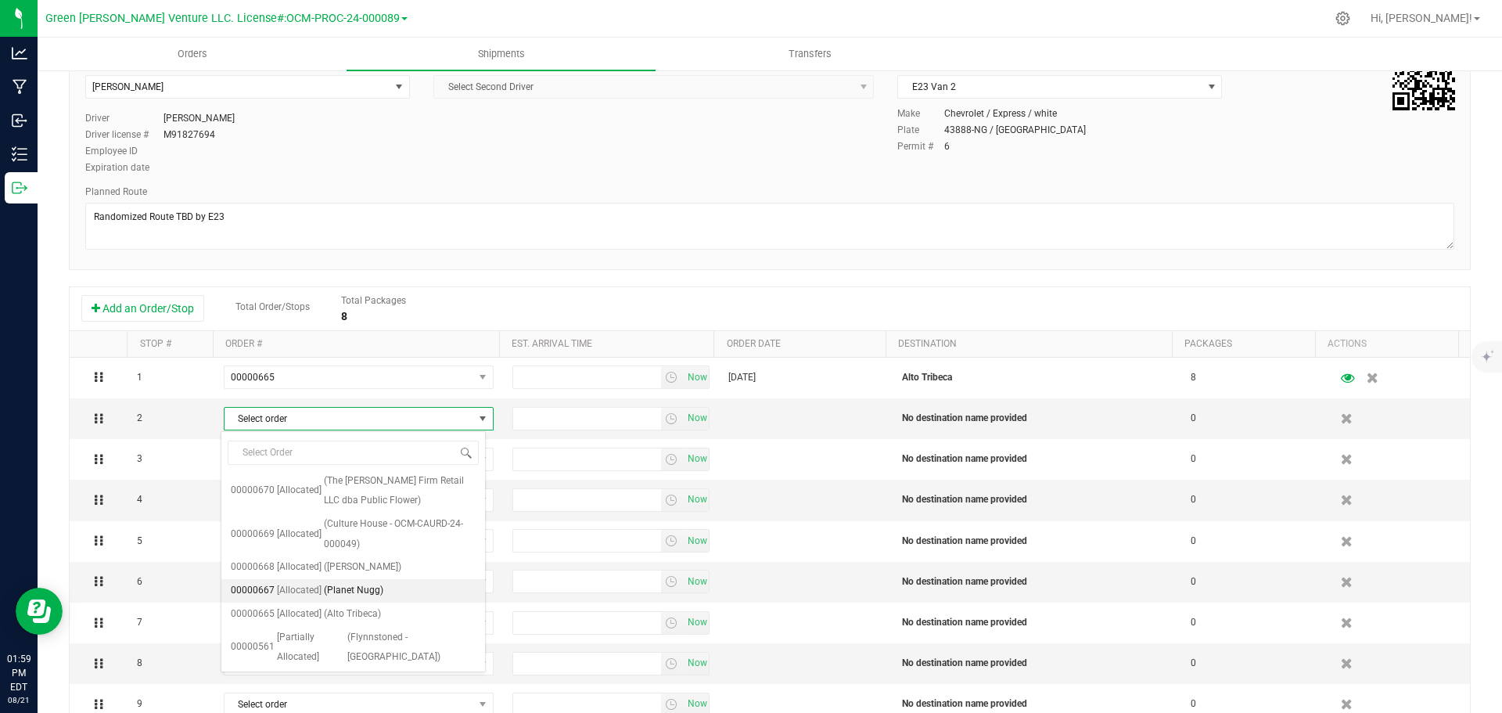
click at [342, 587] on span "(Planet Nugg)" at bounding box center [353, 590] width 59 height 20
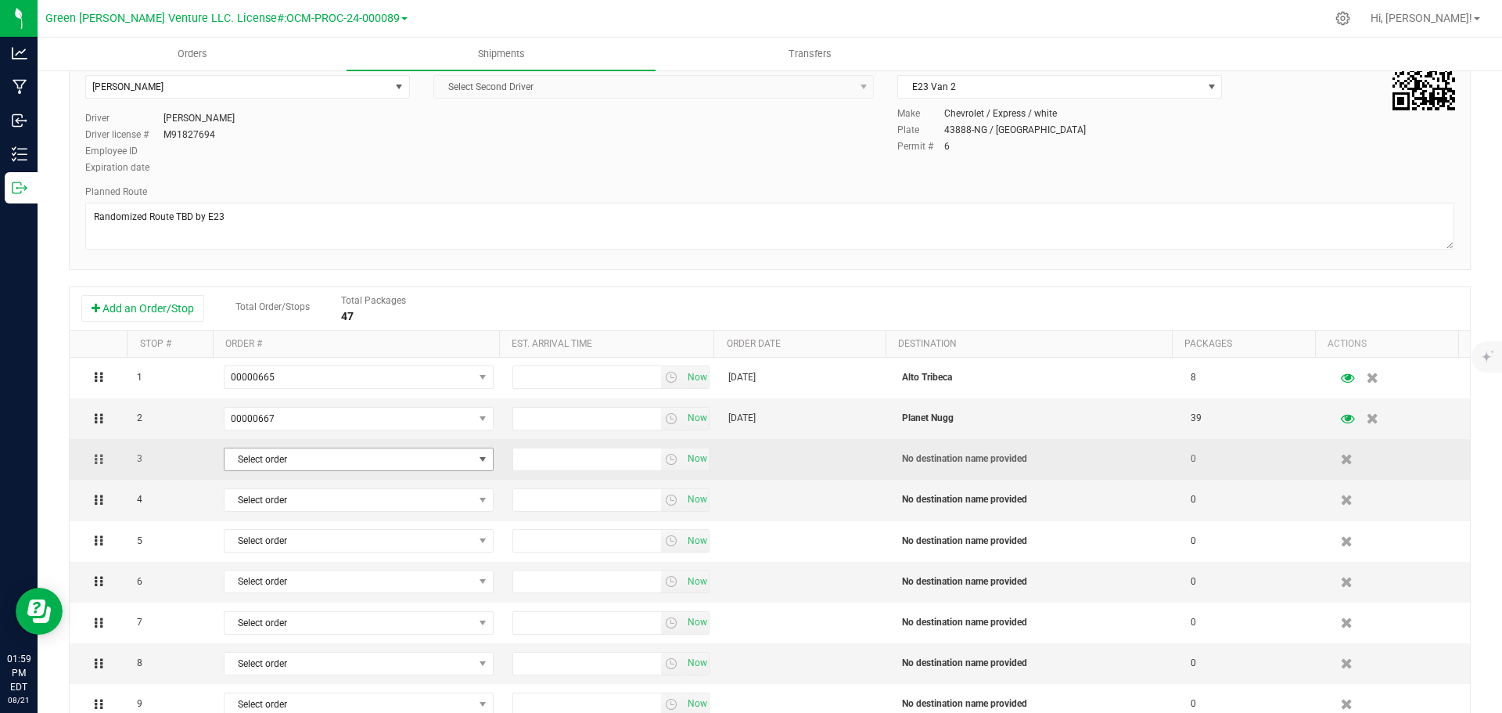
click at [316, 461] on span "Select order" at bounding box center [348, 459] width 249 height 22
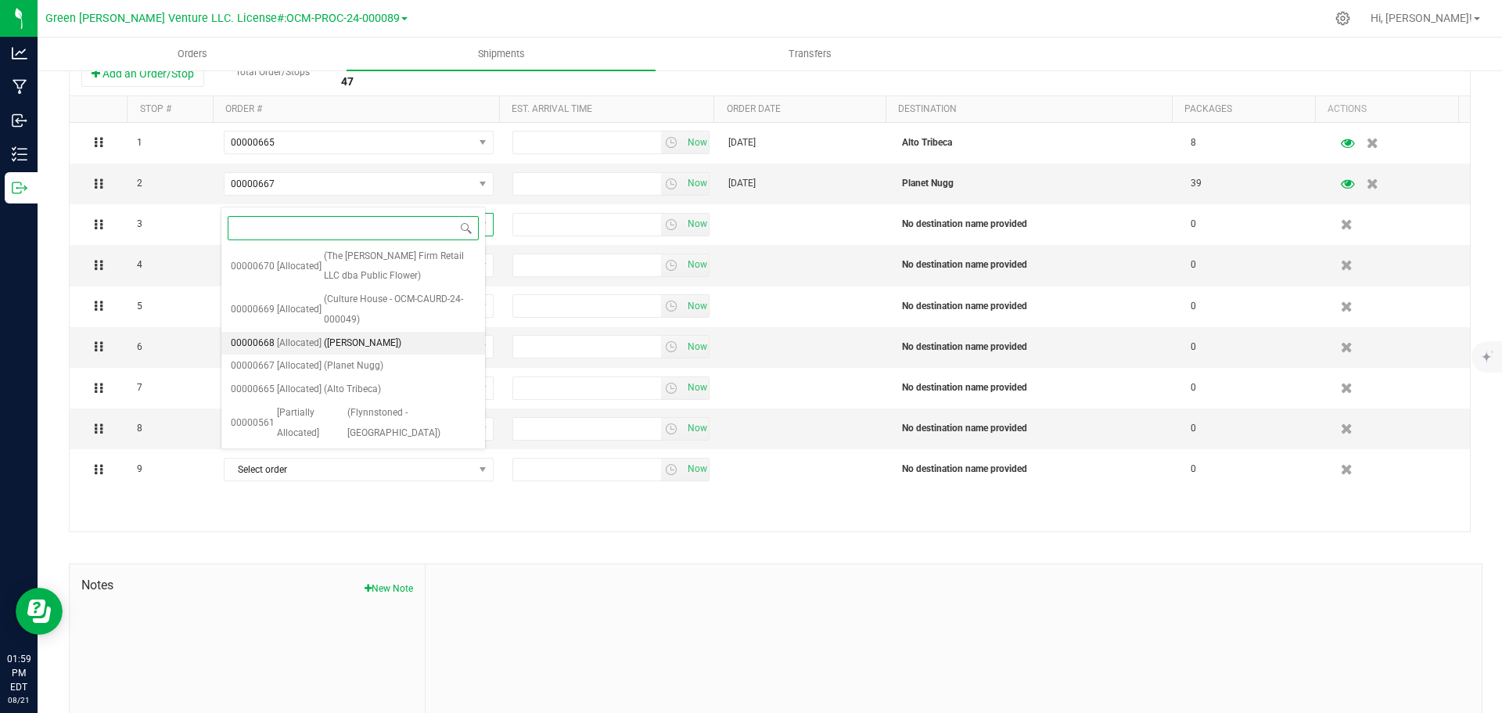
click at [364, 337] on span "([PERSON_NAME])" at bounding box center [362, 343] width 77 height 20
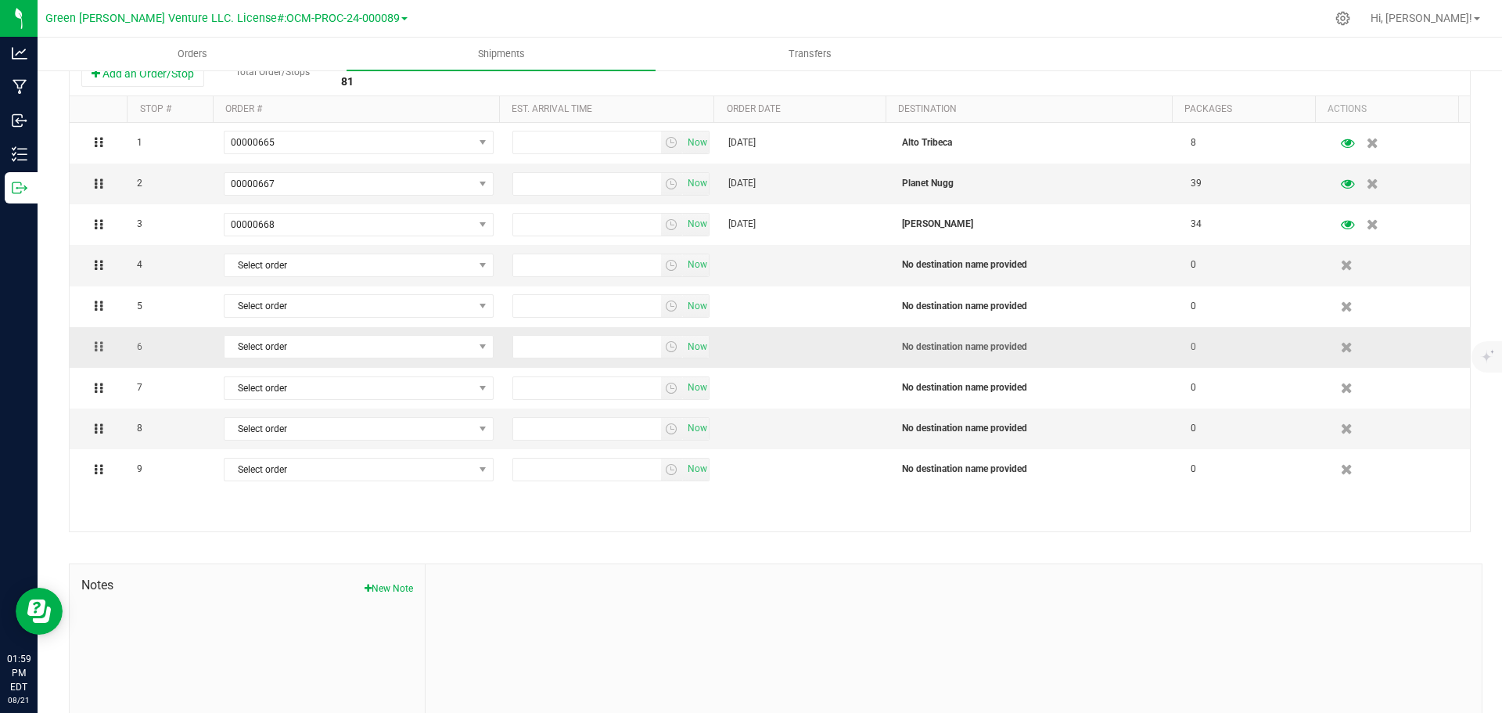
scroll to position [293, 0]
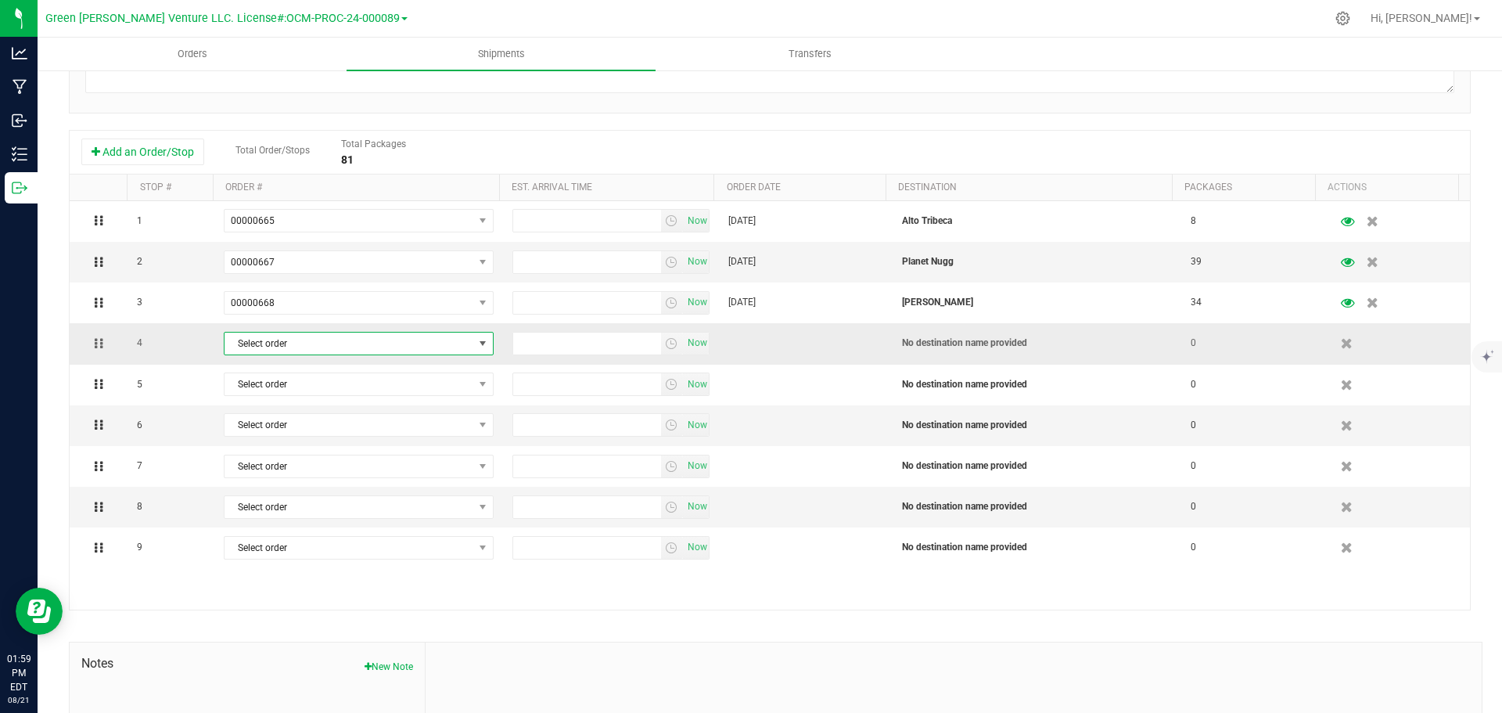
click at [323, 344] on span "Select order" at bounding box center [348, 343] width 249 height 22
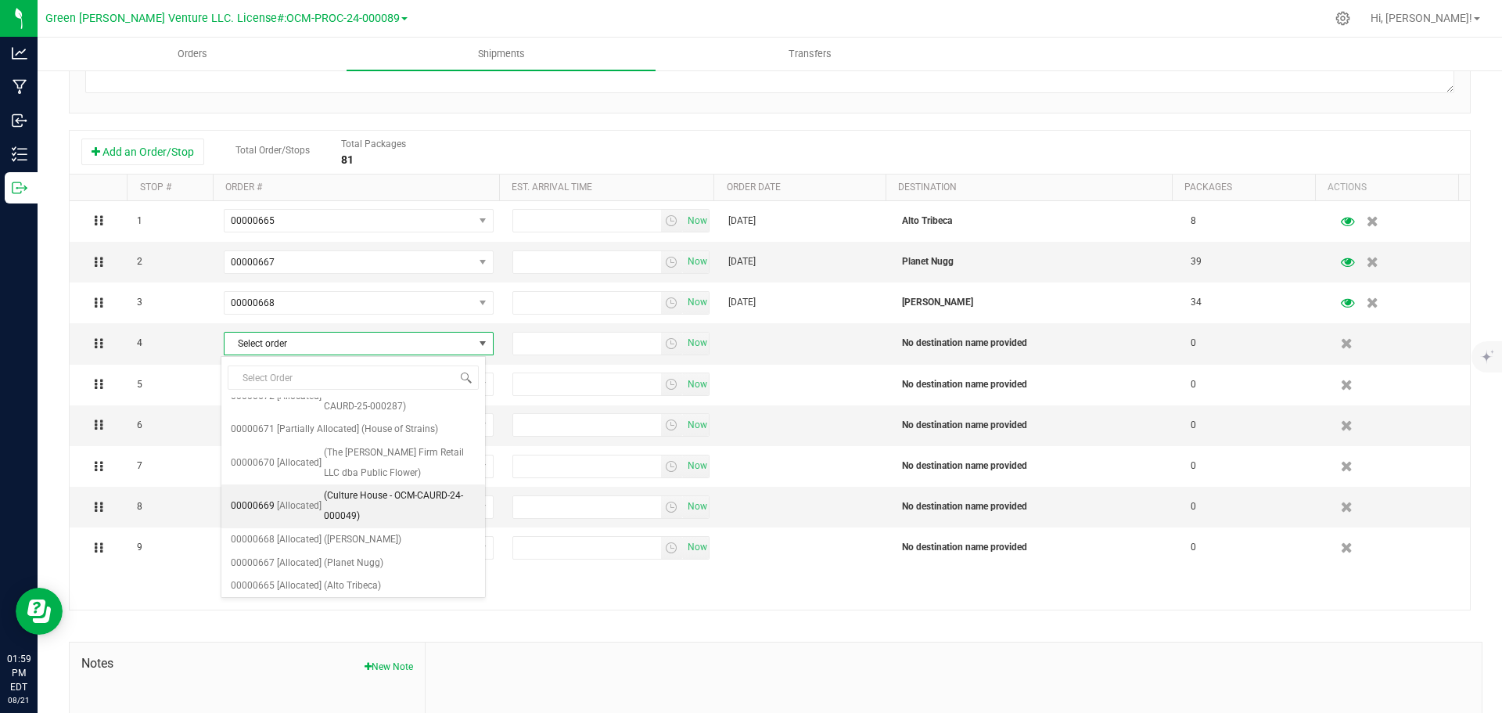
scroll to position [360, 0]
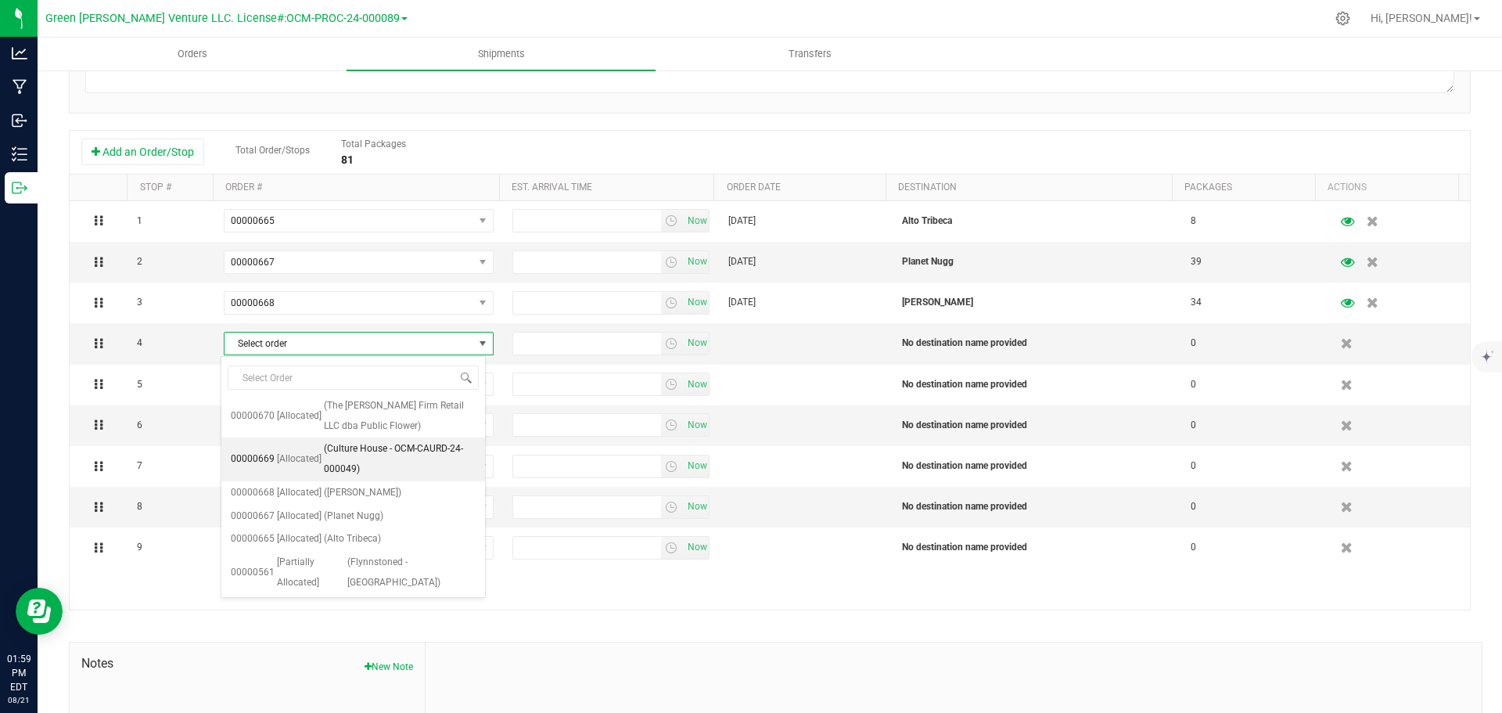
click at [392, 465] on span "(Culture House - OCM-CAURD-24-000049)" at bounding box center [400, 459] width 152 height 40
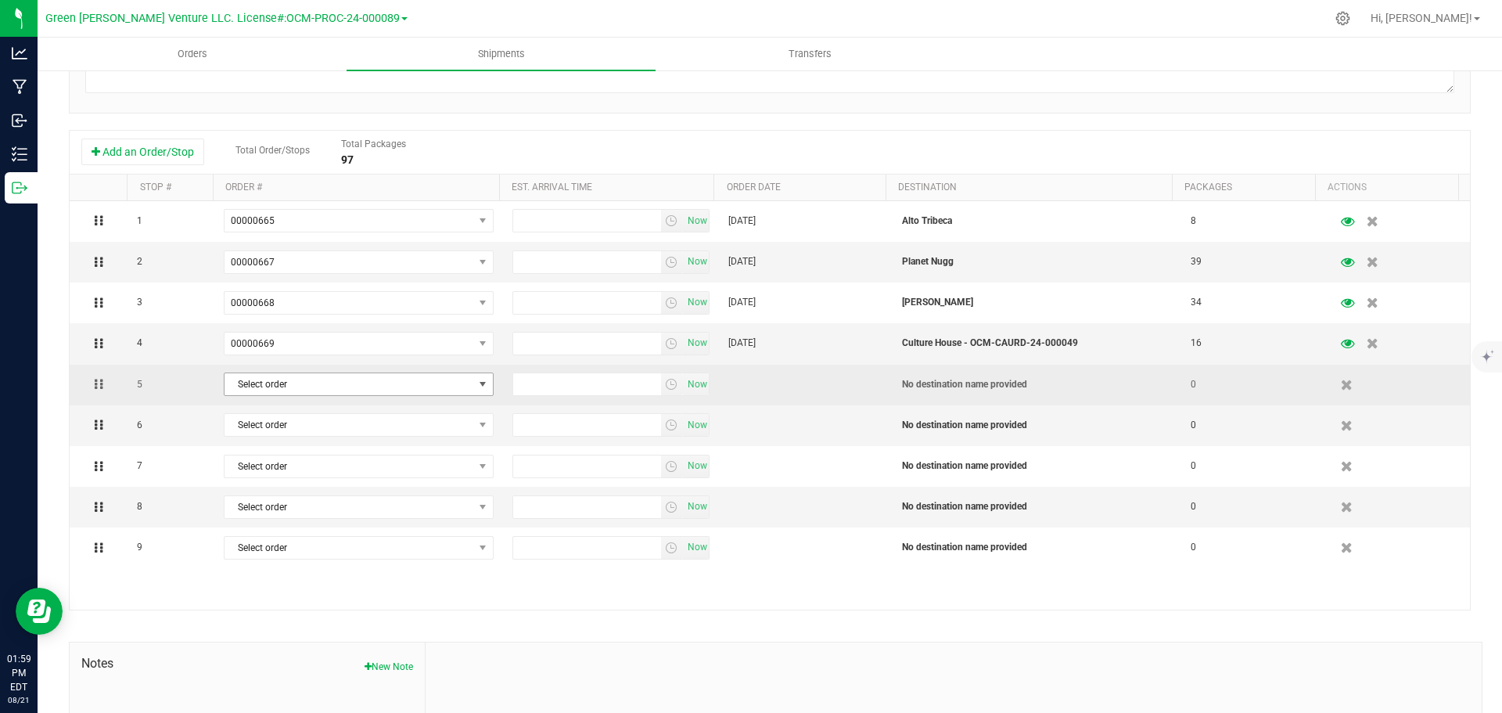
click at [308, 387] on span "Select order" at bounding box center [348, 384] width 249 height 22
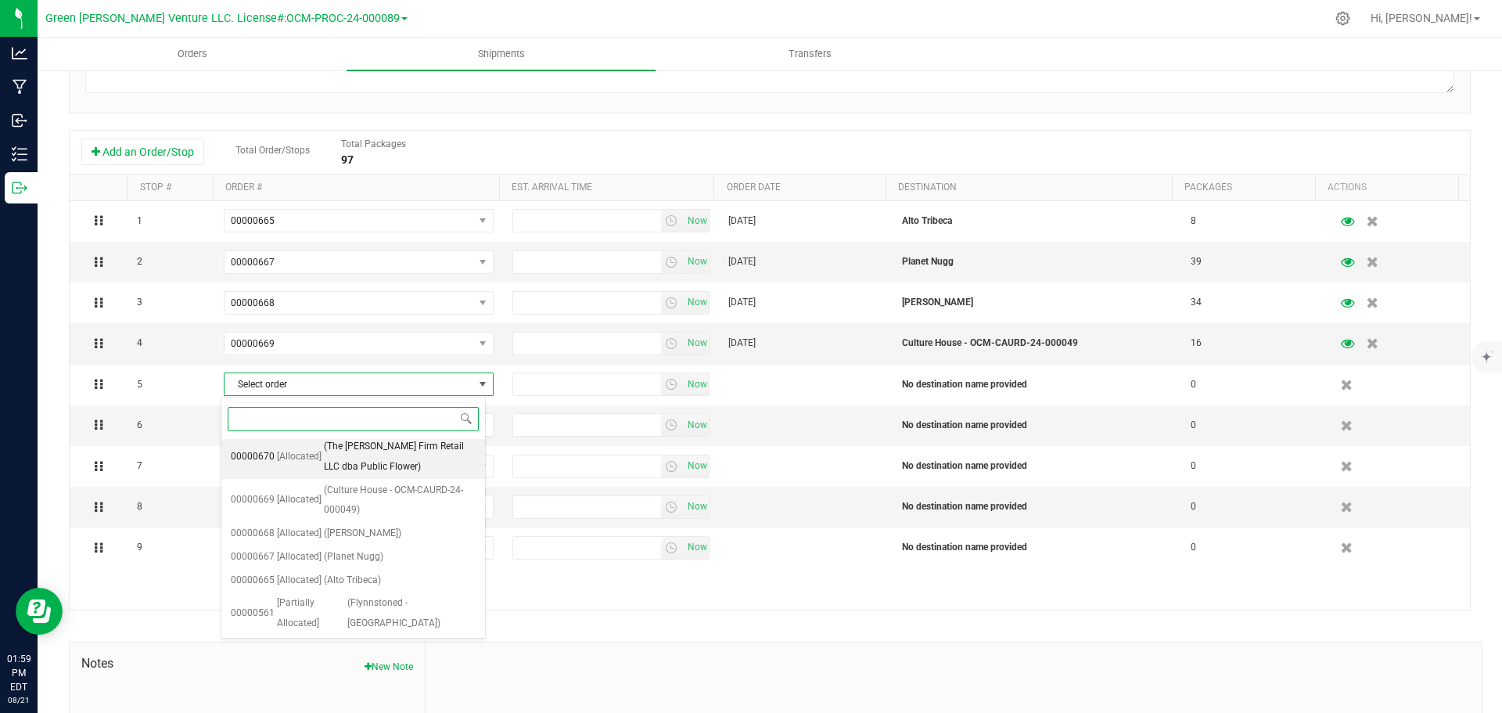
scroll to position [282, 0]
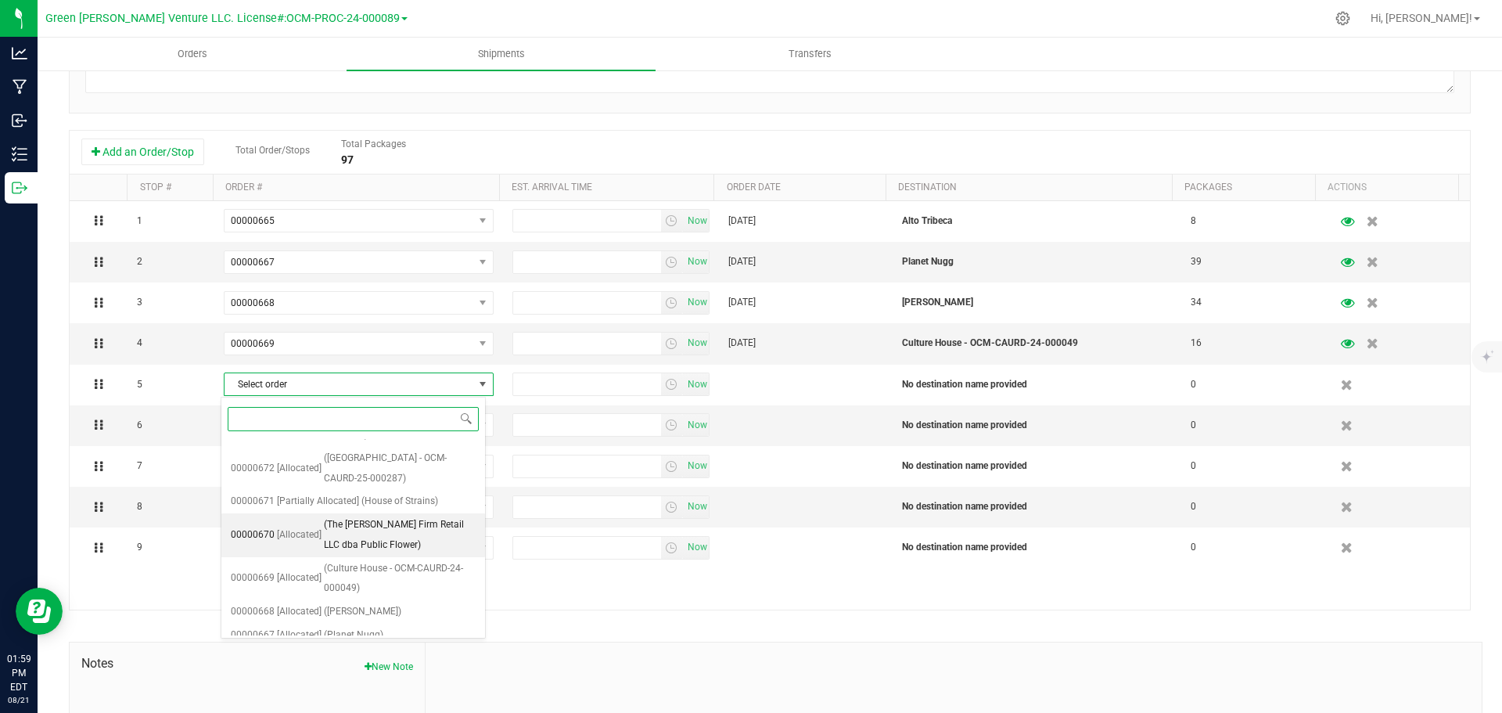
click at [415, 533] on span "(The [PERSON_NAME] Firm Retail LLC dba Public Flower)" at bounding box center [400, 535] width 152 height 40
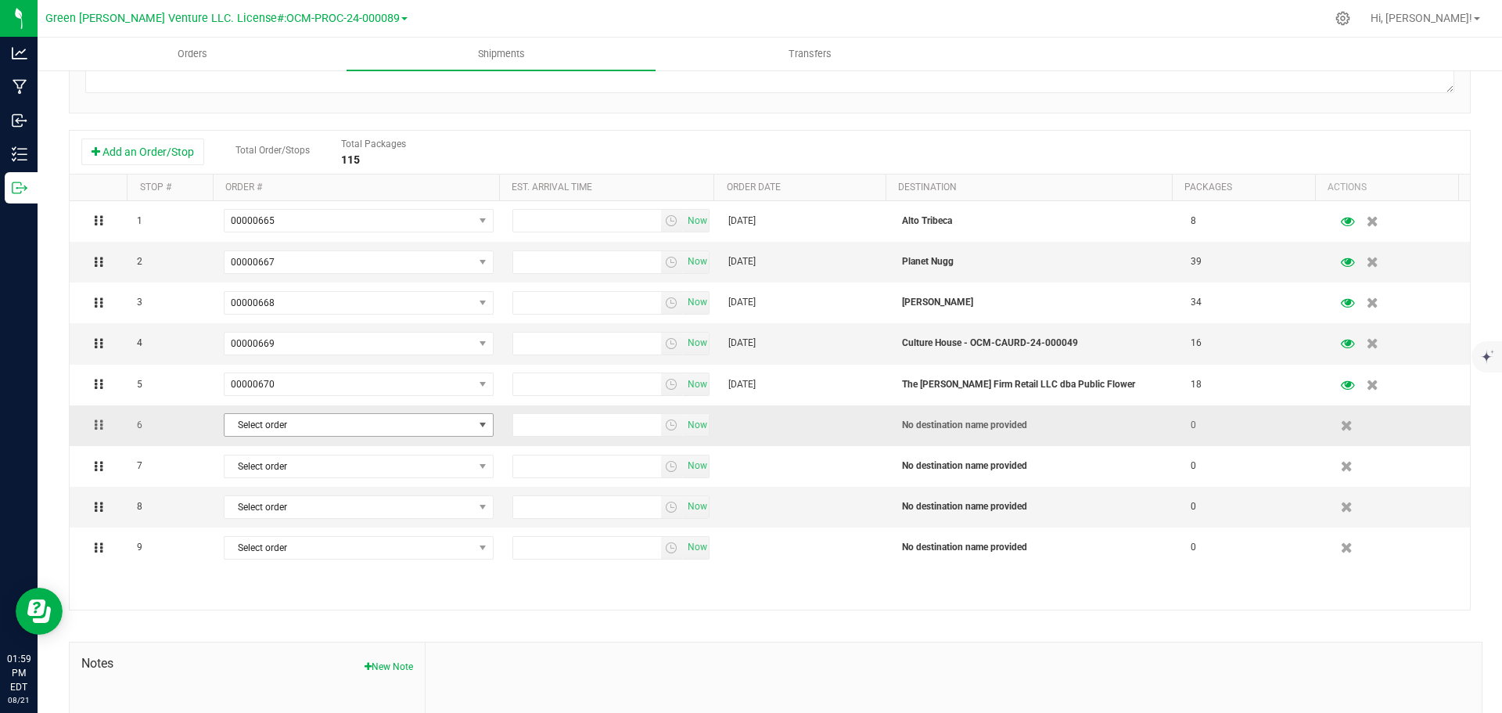
click at [307, 430] on span "Select order" at bounding box center [348, 425] width 249 height 22
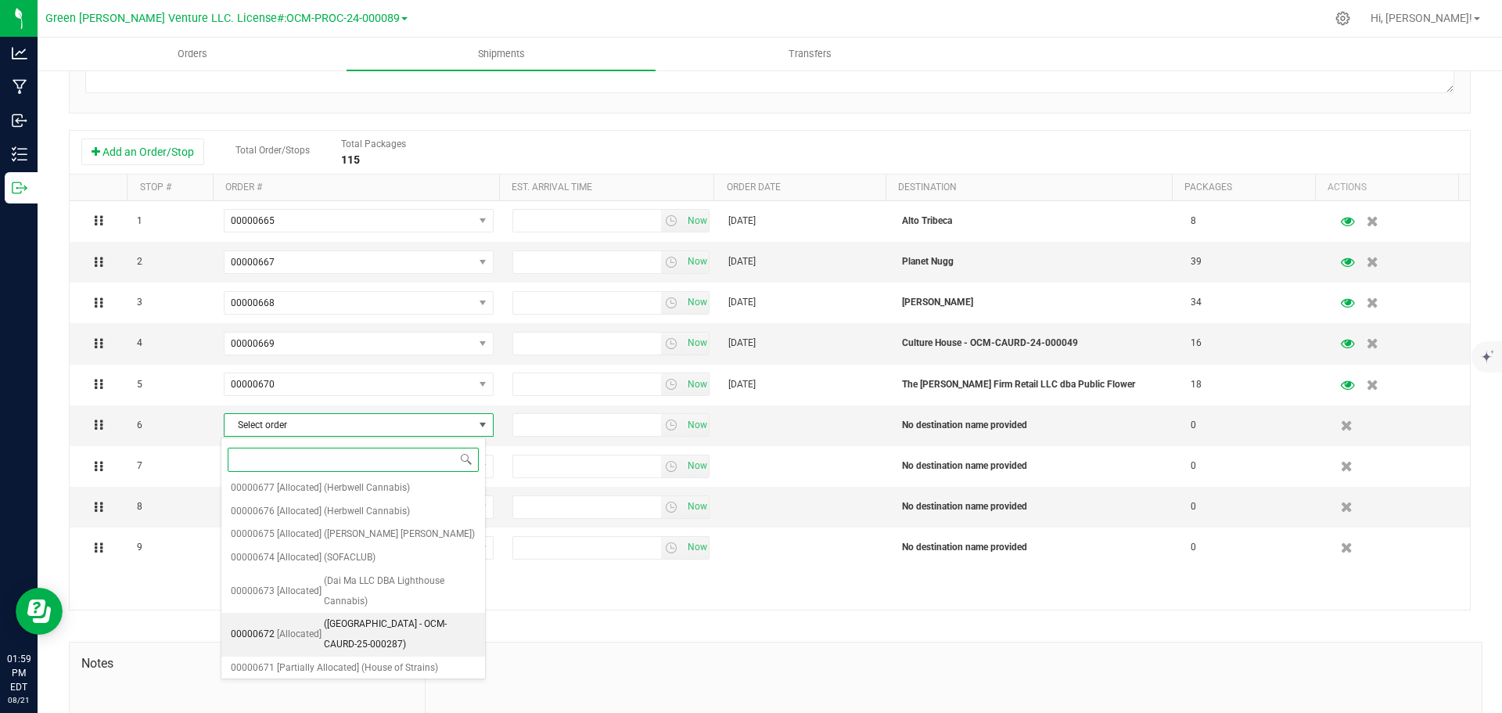
scroll to position [235, 0]
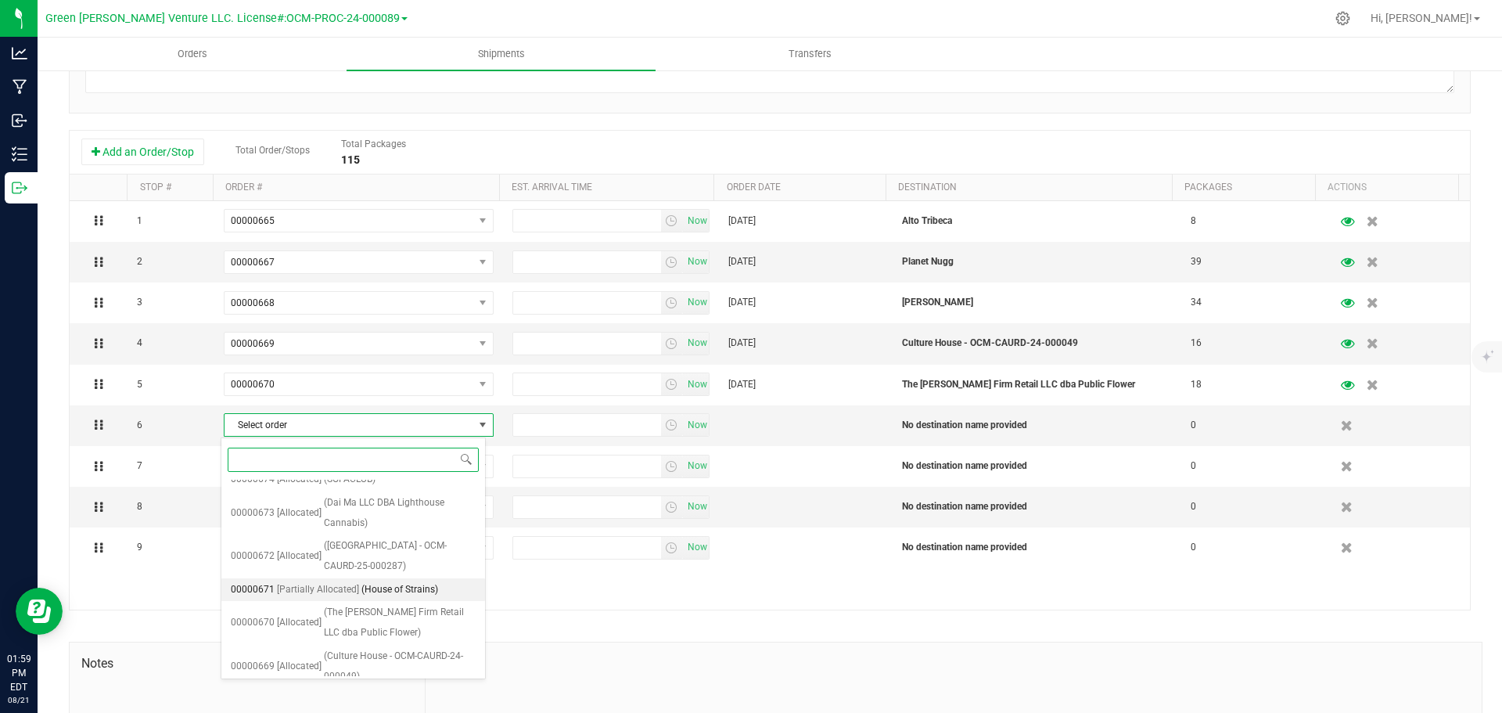
click at [442, 585] on li "00000671 [Partially Allocated] ([GEOGRAPHIC_DATA])" at bounding box center [353, 589] width 264 height 23
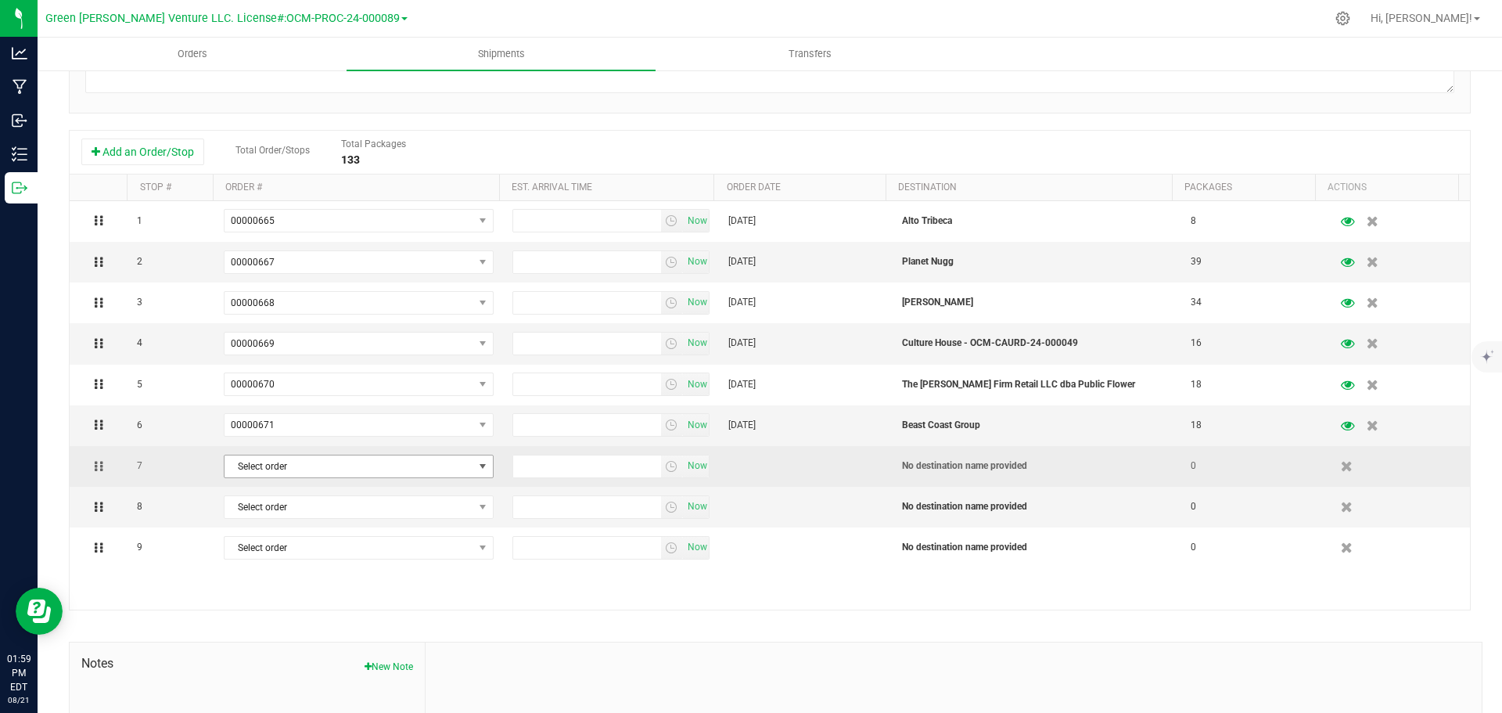
click at [463, 468] on span "Select order" at bounding box center [348, 466] width 249 height 22
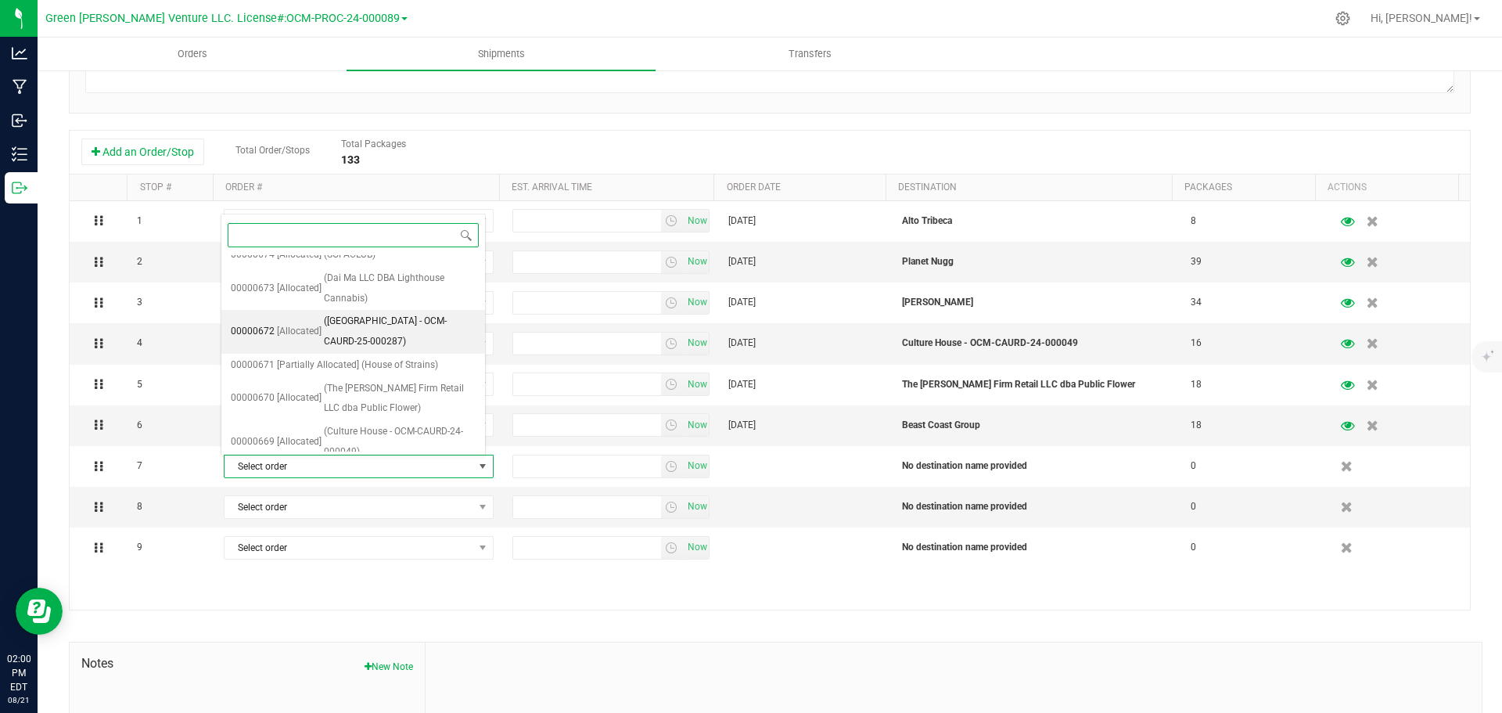
click at [415, 332] on span "([GEOGRAPHIC_DATA] - OCM-CAURD-25-000287)" at bounding box center [400, 331] width 152 height 40
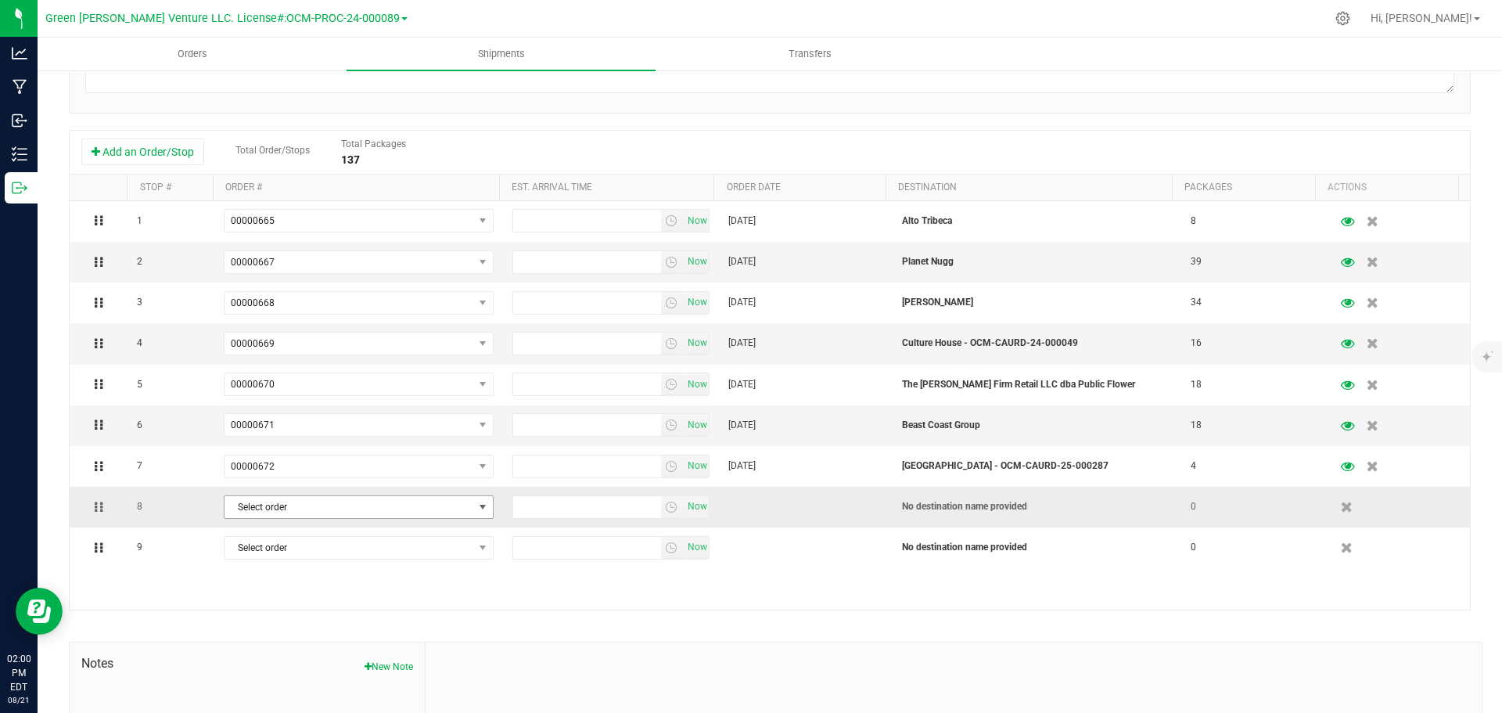
click at [395, 512] on span "Select order" at bounding box center [348, 507] width 249 height 22
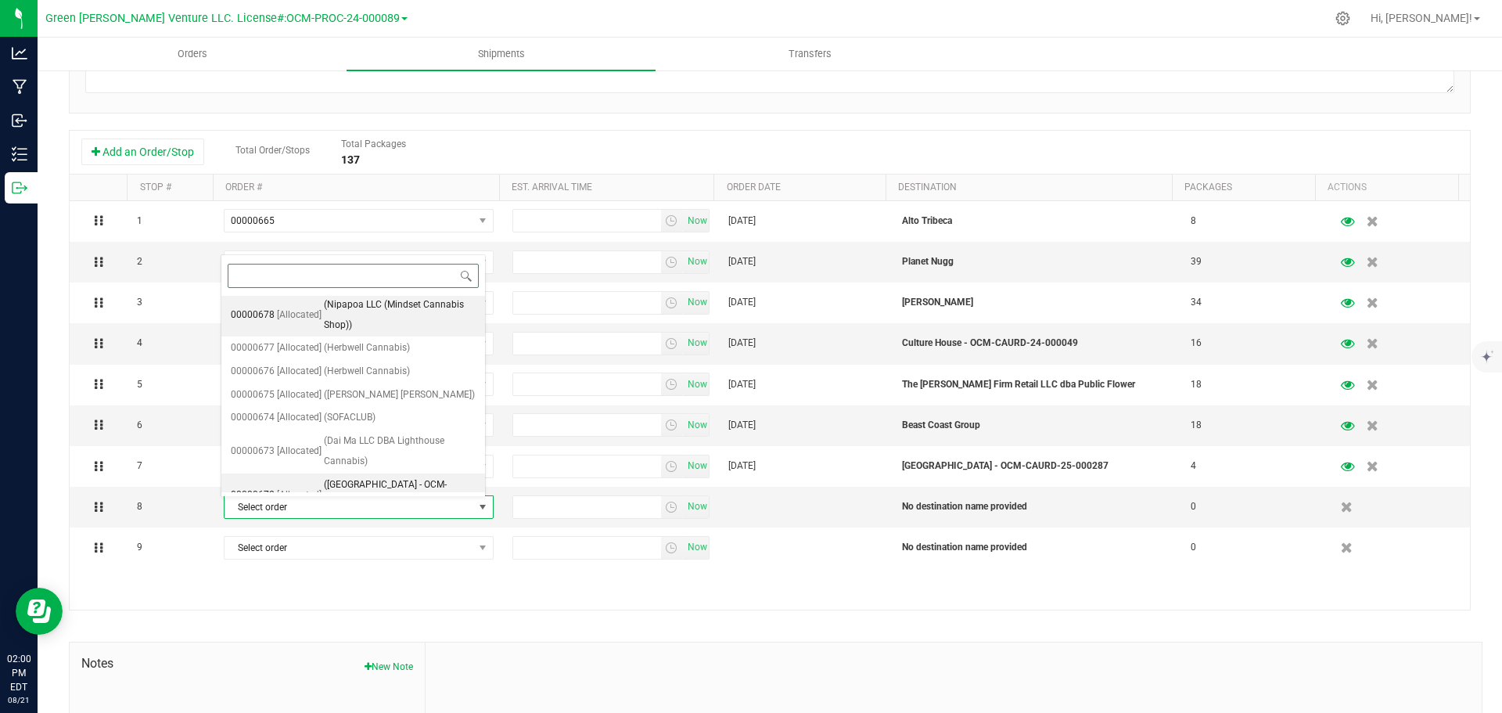
scroll to position [156, 0]
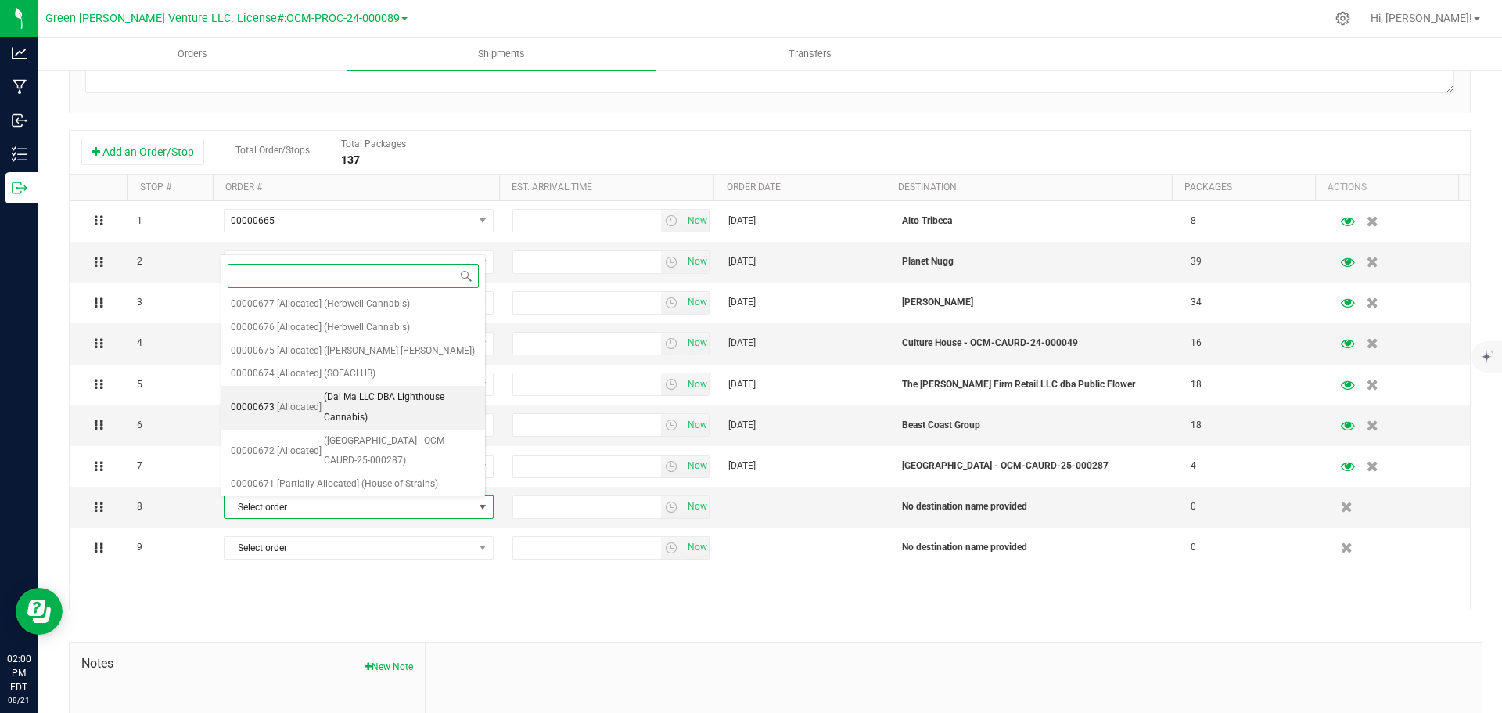
click at [437, 411] on span "(Dai Ma LLC DBA Lighthouse Cannabis)" at bounding box center [400, 407] width 152 height 40
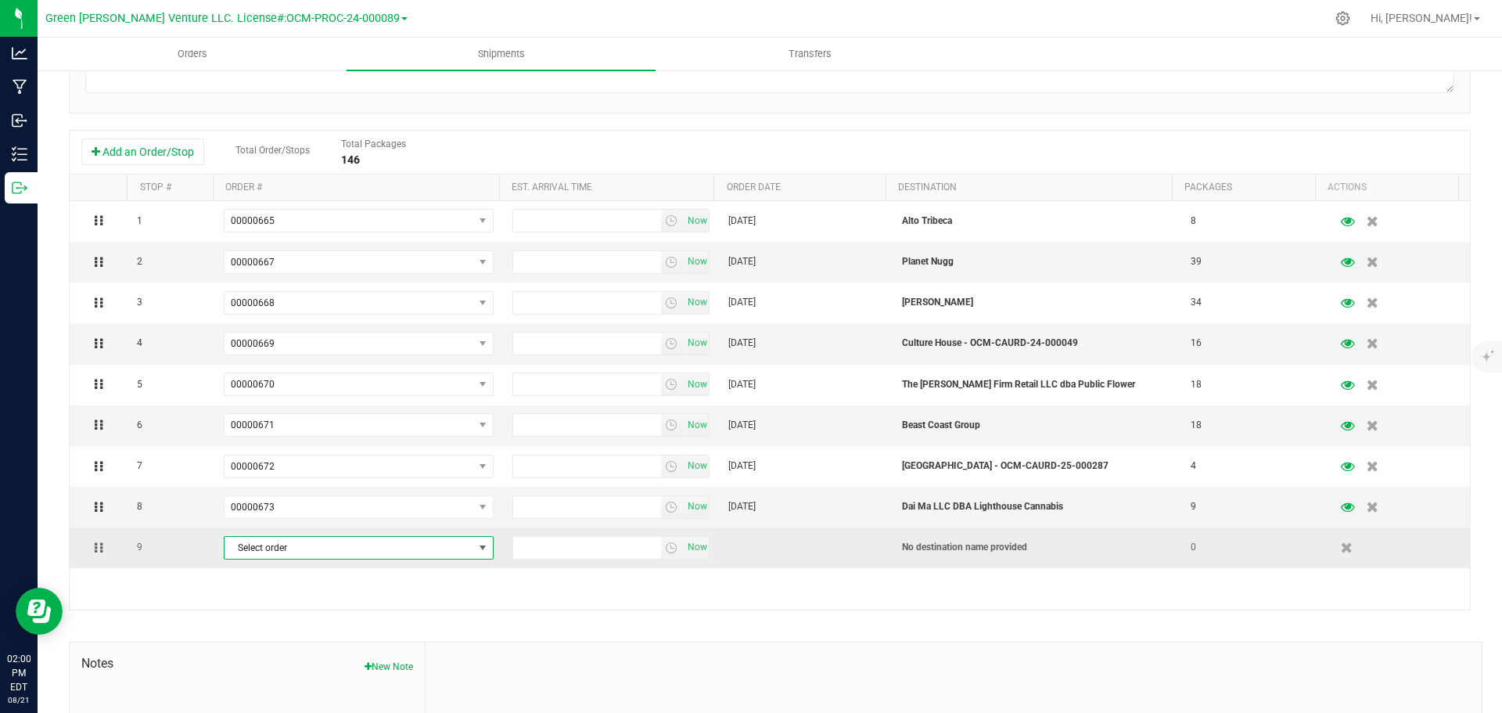
click at [398, 545] on span "Select order" at bounding box center [348, 548] width 249 height 22
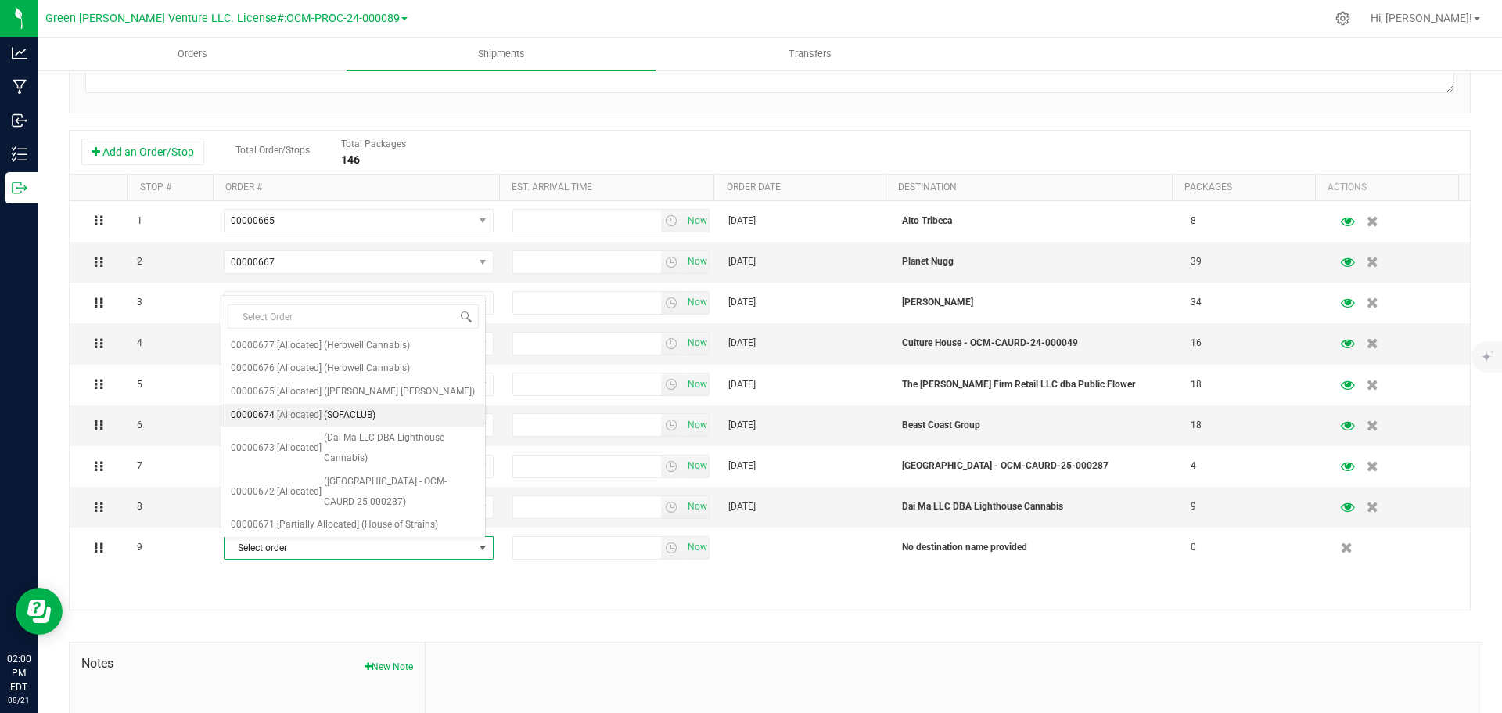
click at [384, 414] on li "00000674 [Allocated] (SOFACLUB)" at bounding box center [353, 415] width 264 height 23
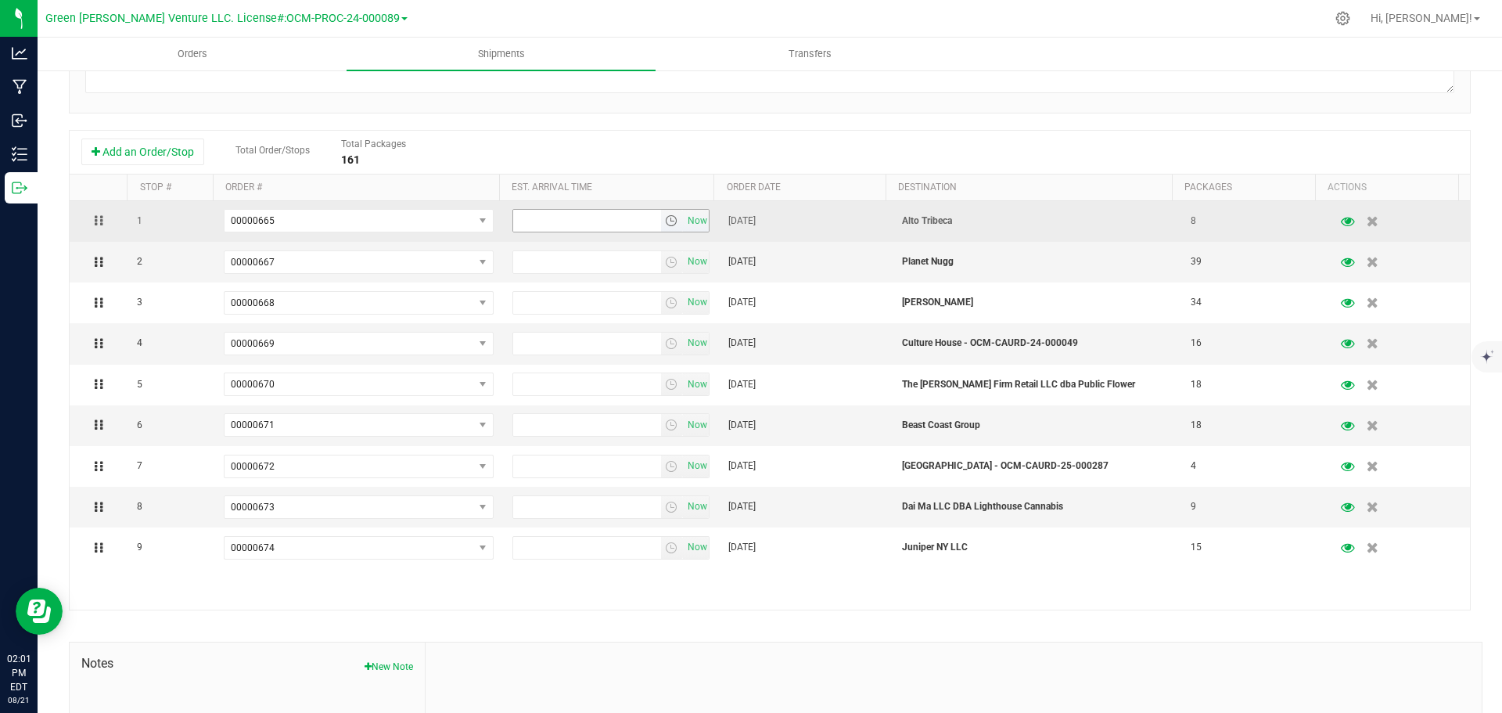
click at [549, 221] on input "text" at bounding box center [587, 221] width 148 height 22
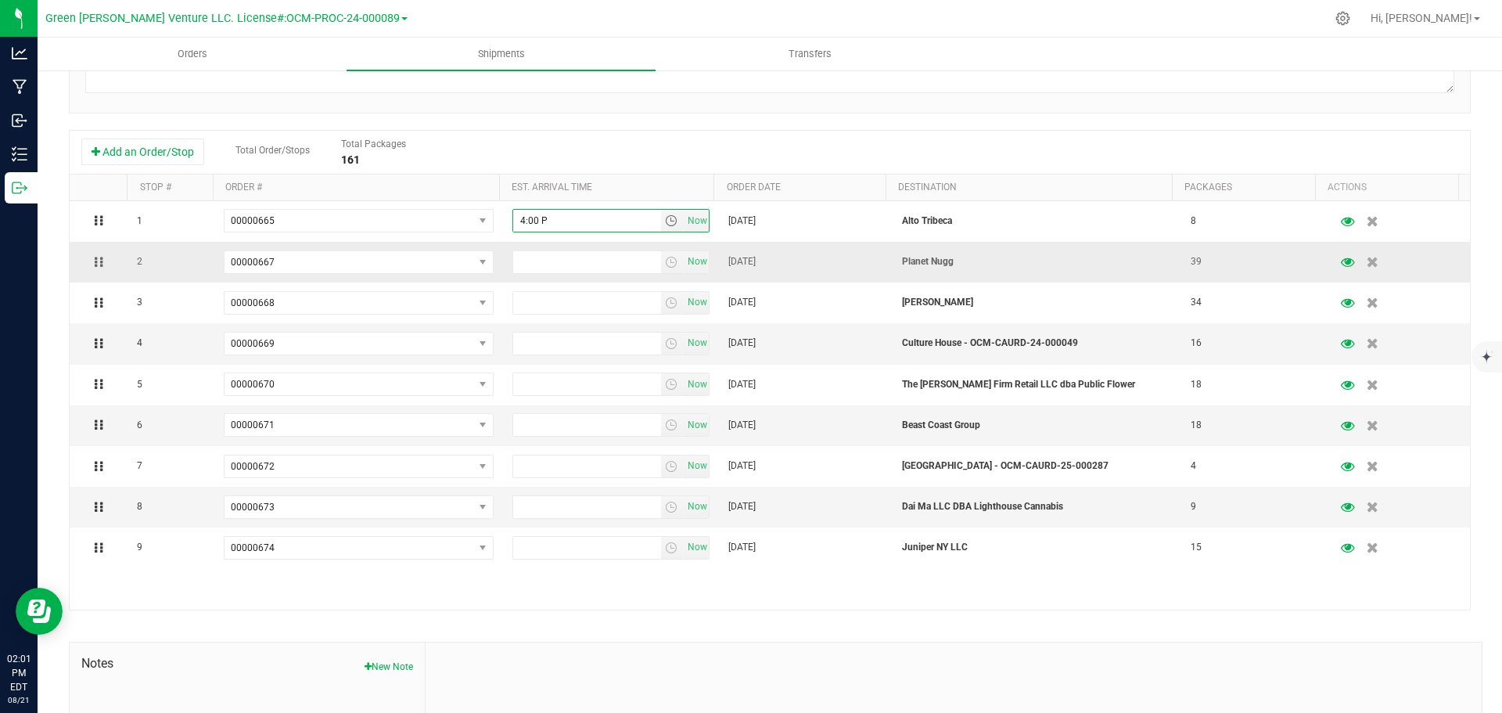
type input "4:00 PM"
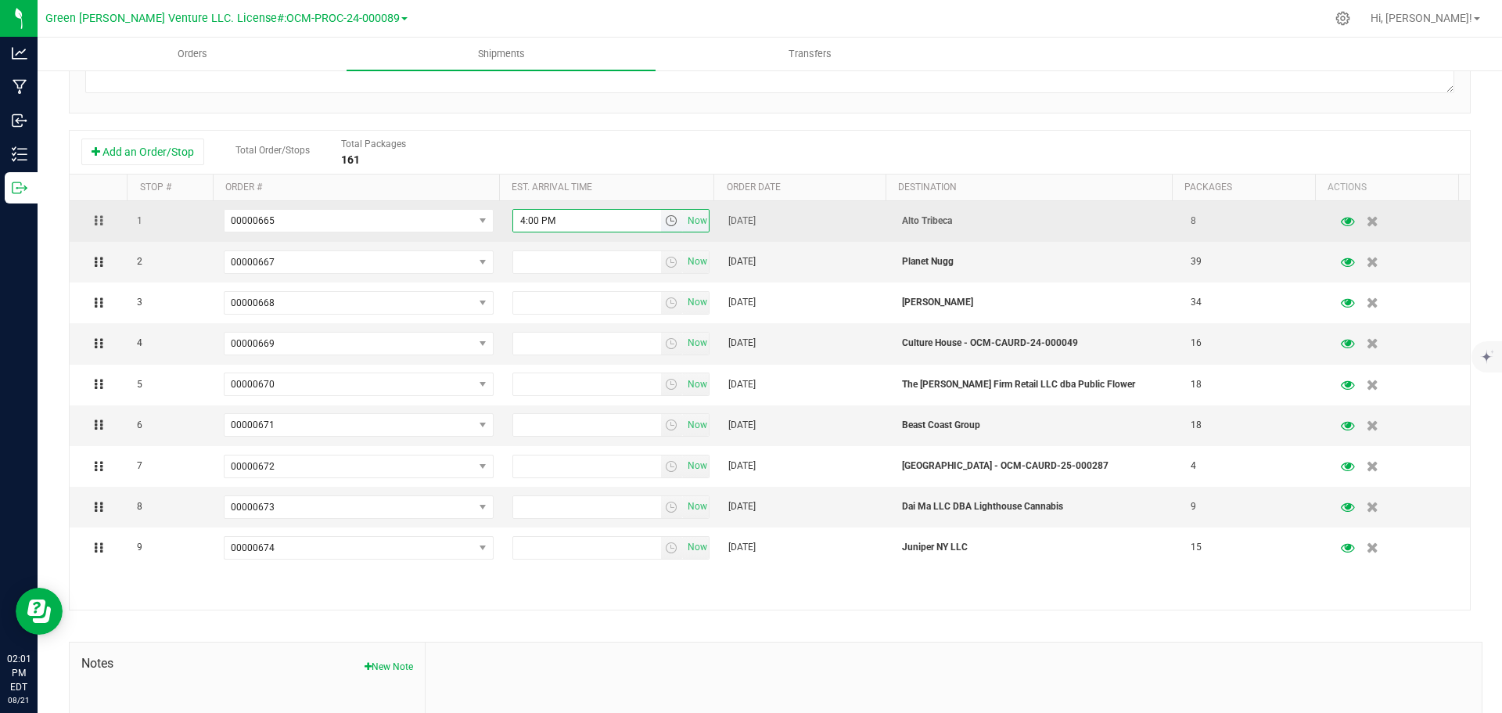
click at [555, 215] on input "4:00 PM" at bounding box center [587, 221] width 148 height 22
drag, startPoint x: 558, startPoint y: 219, endPoint x: 488, endPoint y: 217, distance: 69.6
click at [489, 217] on tr "1 00000665 00000681 00000680 00000679 00000678 00000677 00000676 00000675 00000…" at bounding box center [770, 221] width 1400 height 41
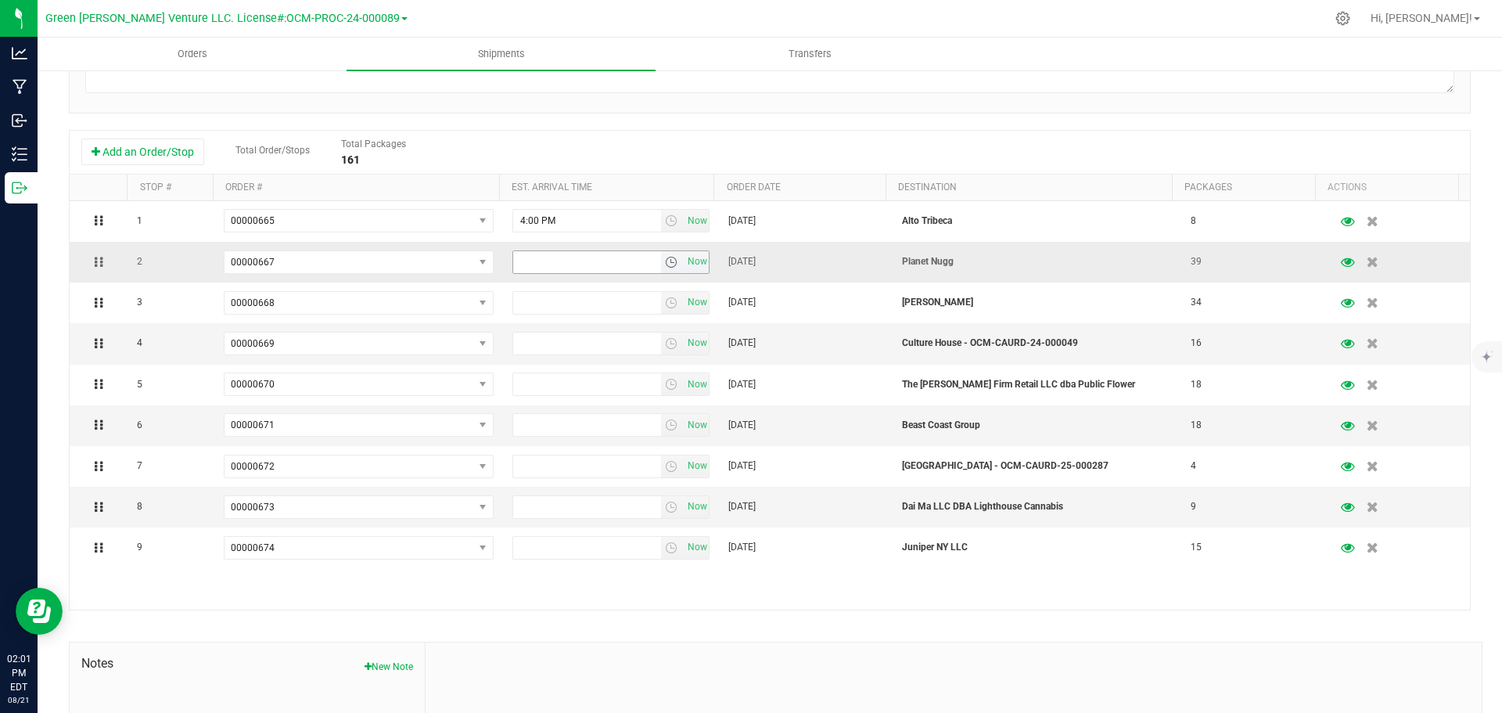
click at [525, 257] on input "text" at bounding box center [587, 262] width 148 height 22
paste input "4:00 PM"
type input "4:00 PM"
click at [534, 306] on input "text" at bounding box center [587, 303] width 148 height 22
type input "4:00 PM"
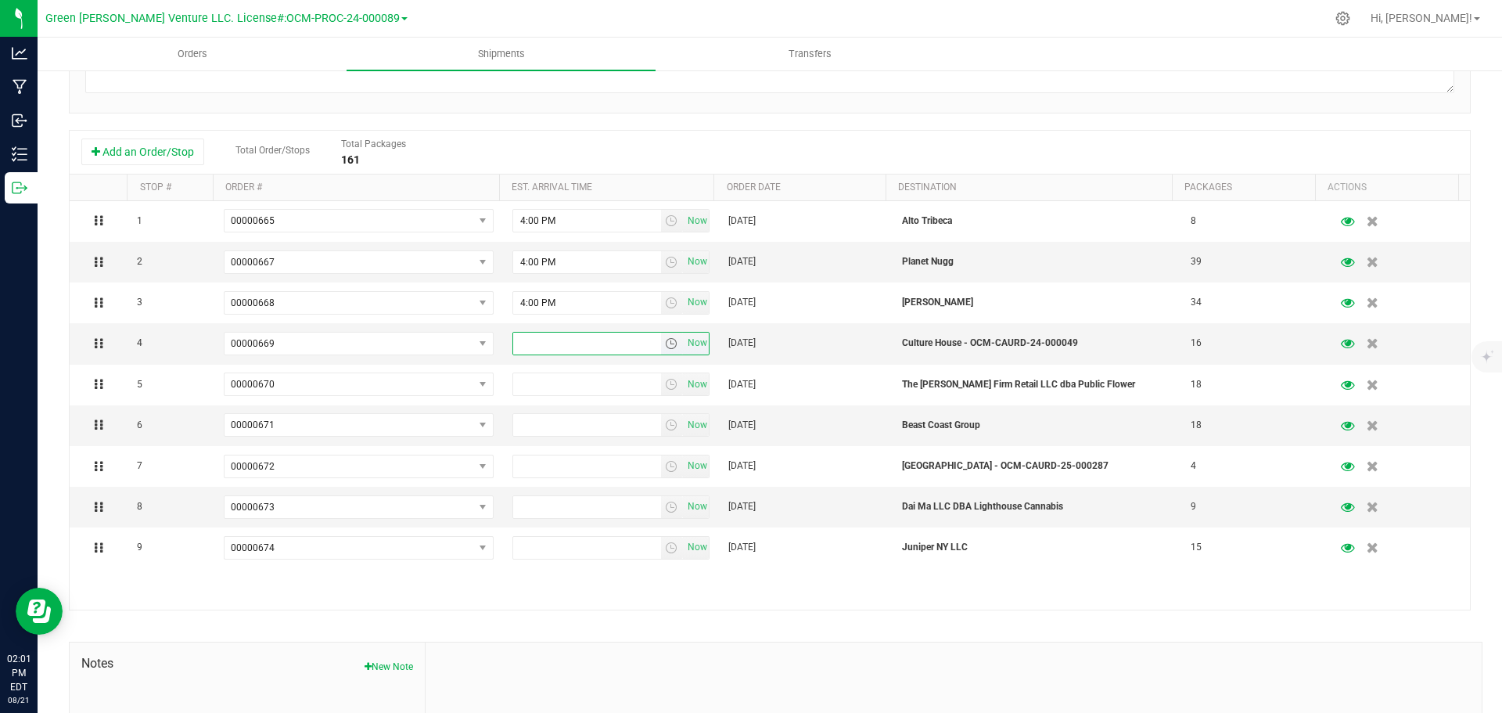
click at [533, 348] on input "text" at bounding box center [587, 343] width 148 height 22
type input "4:00 PM"
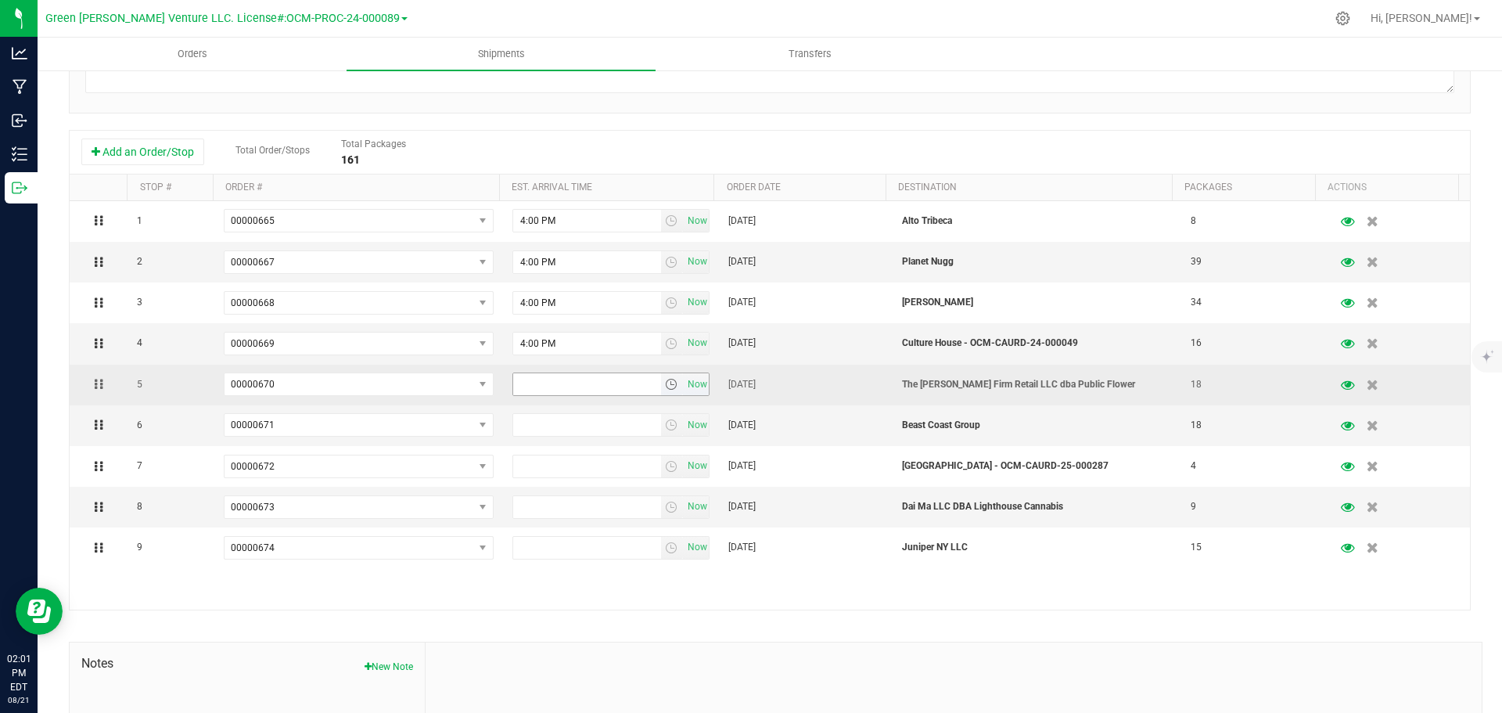
click at [540, 383] on input "text" at bounding box center [587, 384] width 148 height 22
paste input "4:00 PM"
type input "4:00 PM"
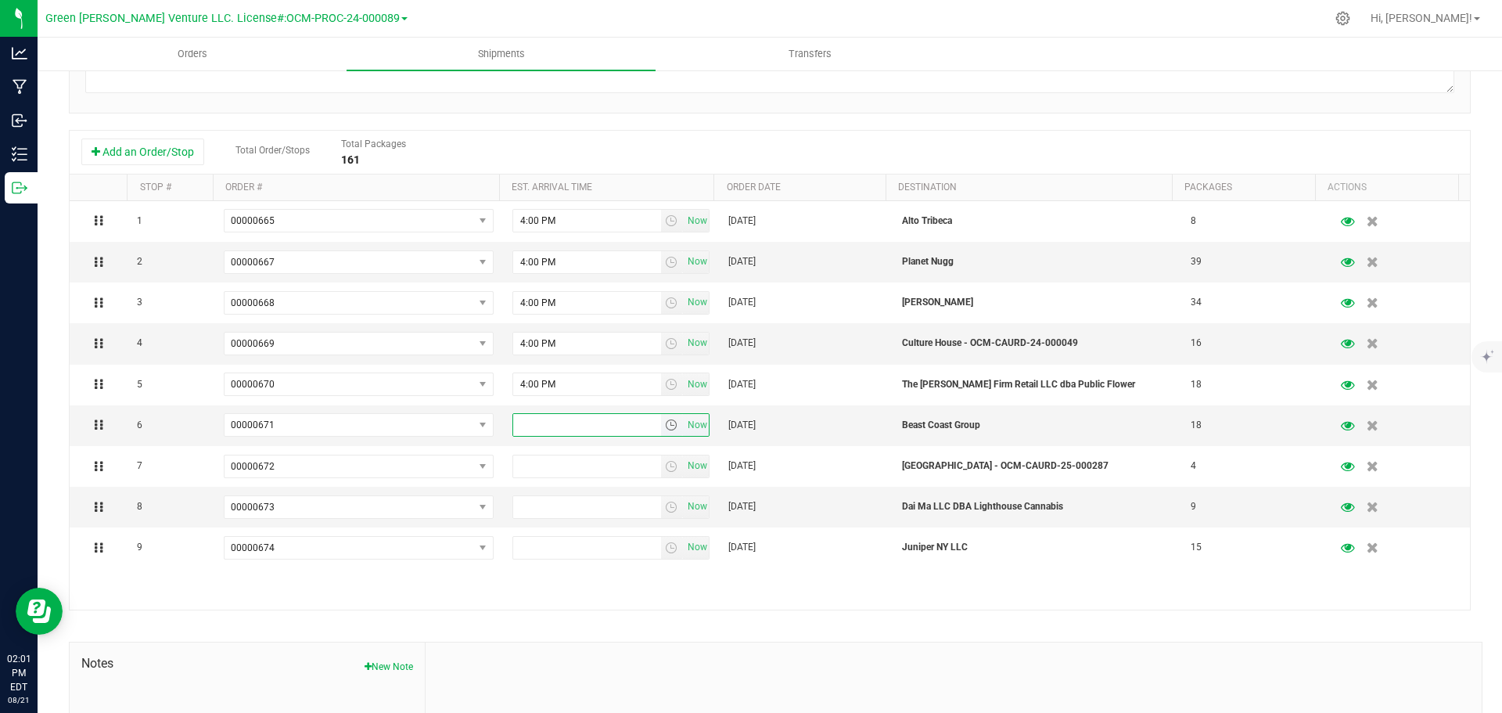
click at [543, 425] on input "text" at bounding box center [587, 425] width 148 height 22
type input "4:00 PM"
click at [553, 465] on input "text" at bounding box center [587, 466] width 148 height 22
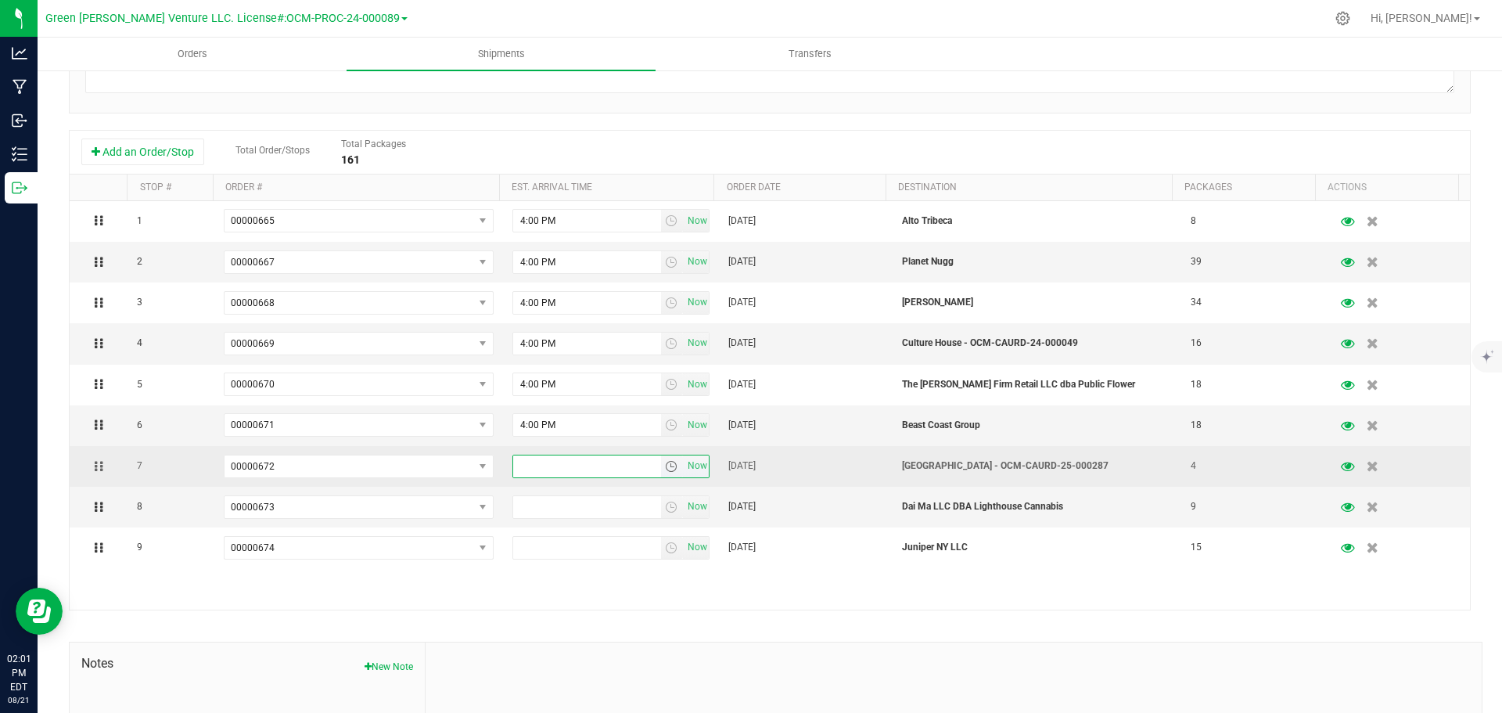
type input "4:00 PM"
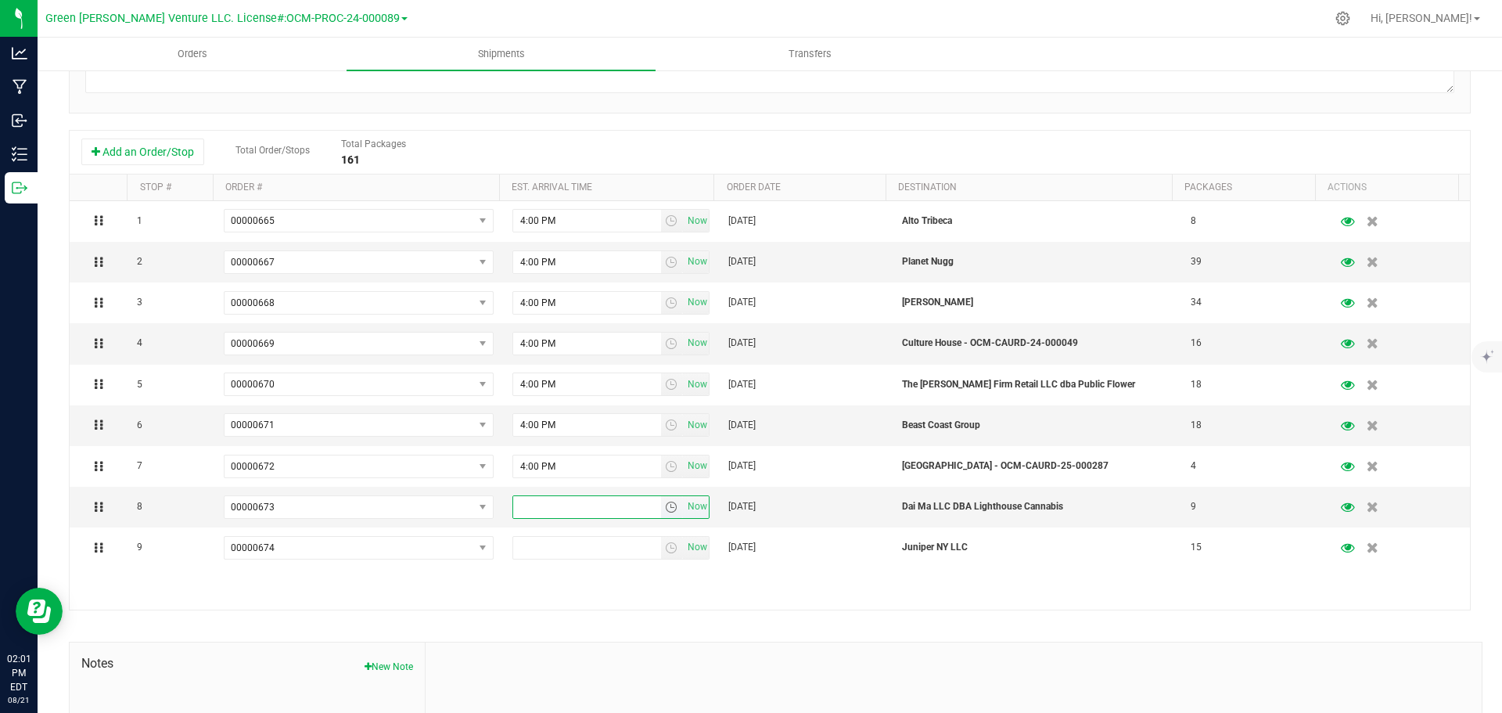
click at [555, 510] on input "text" at bounding box center [587, 507] width 148 height 22
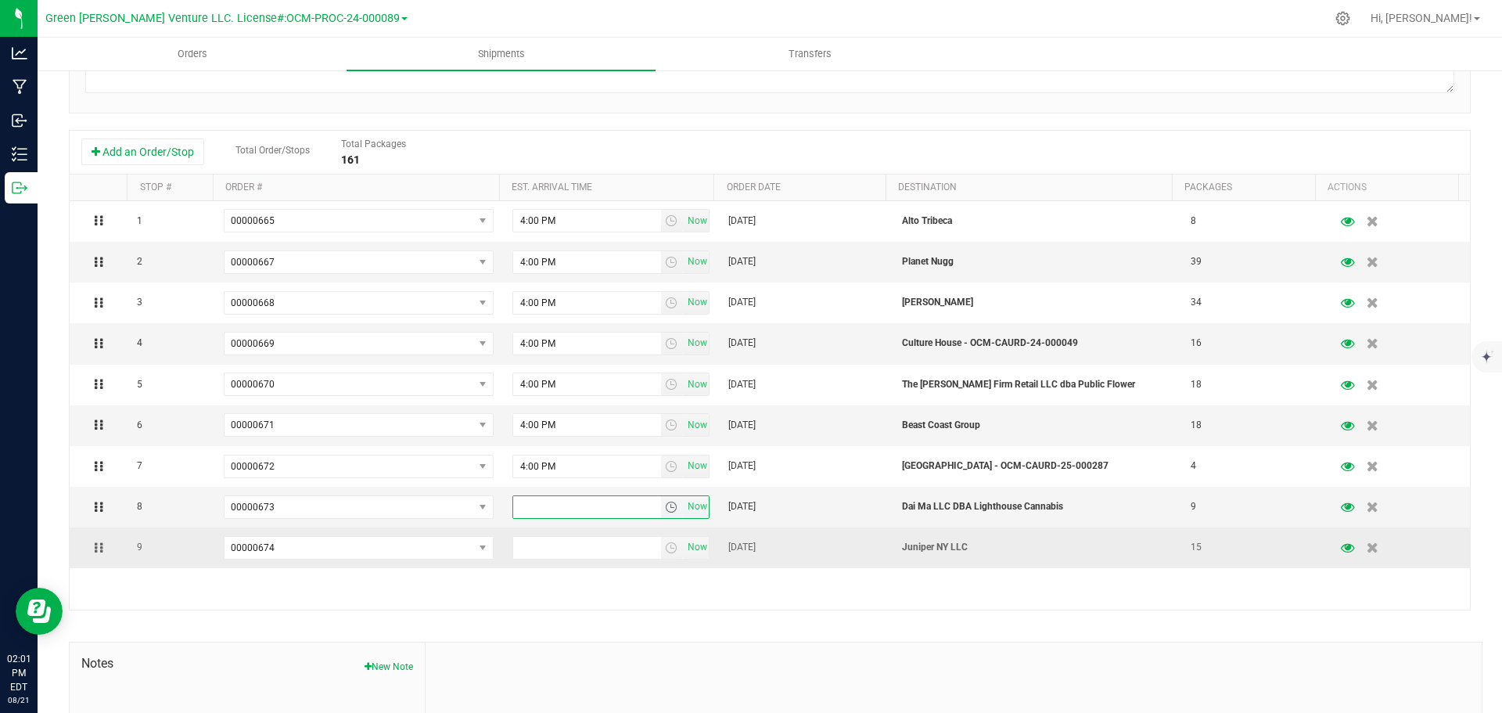
type input "4:00 PM"
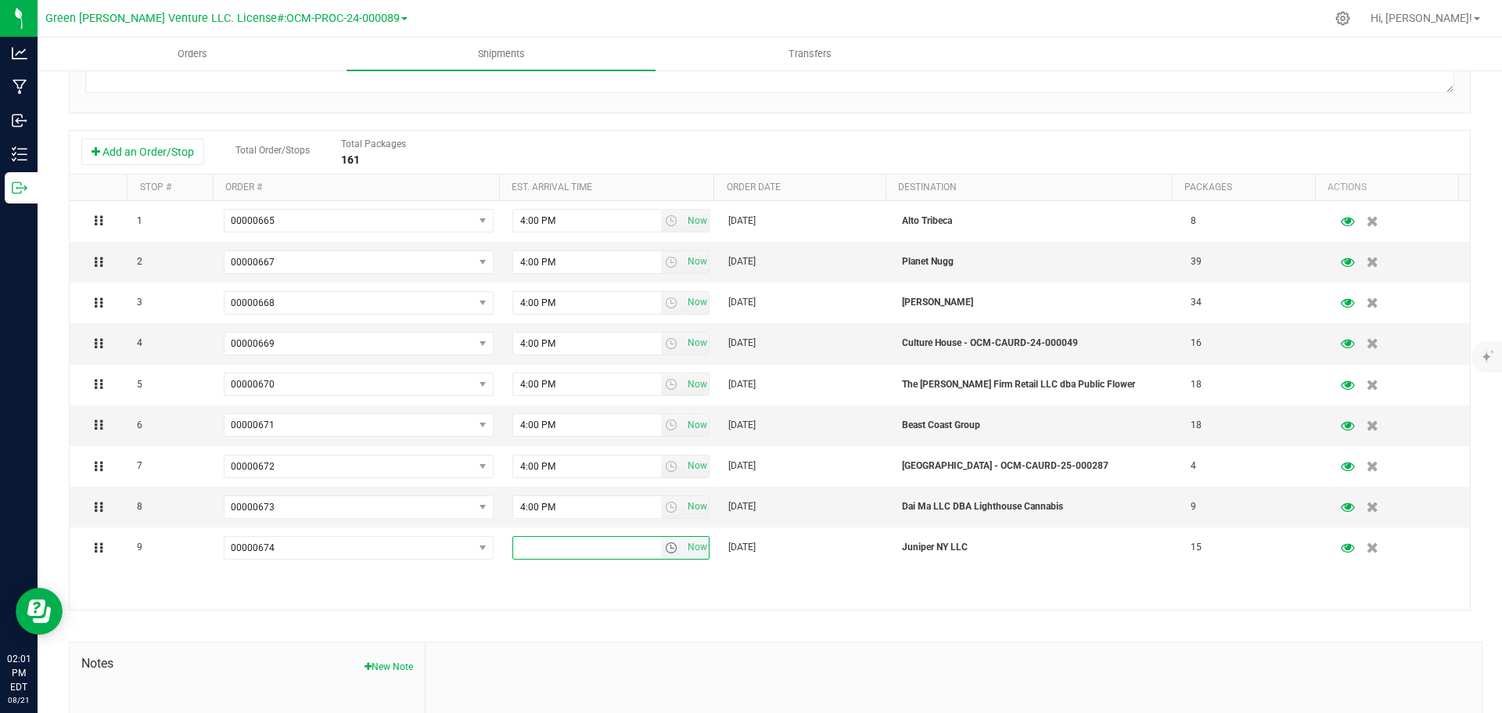
click at [552, 546] on input "text" at bounding box center [587, 548] width 148 height 22
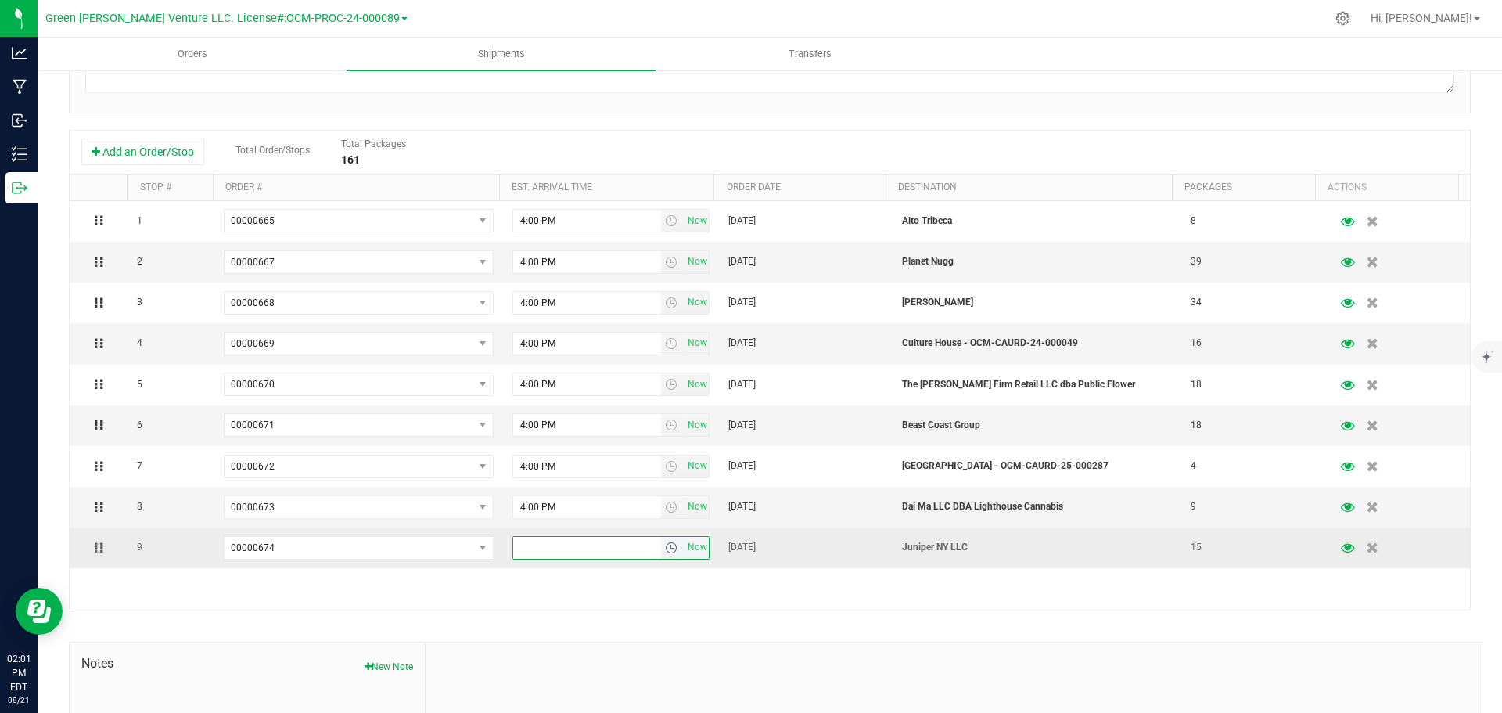
type input "4:00 PM"
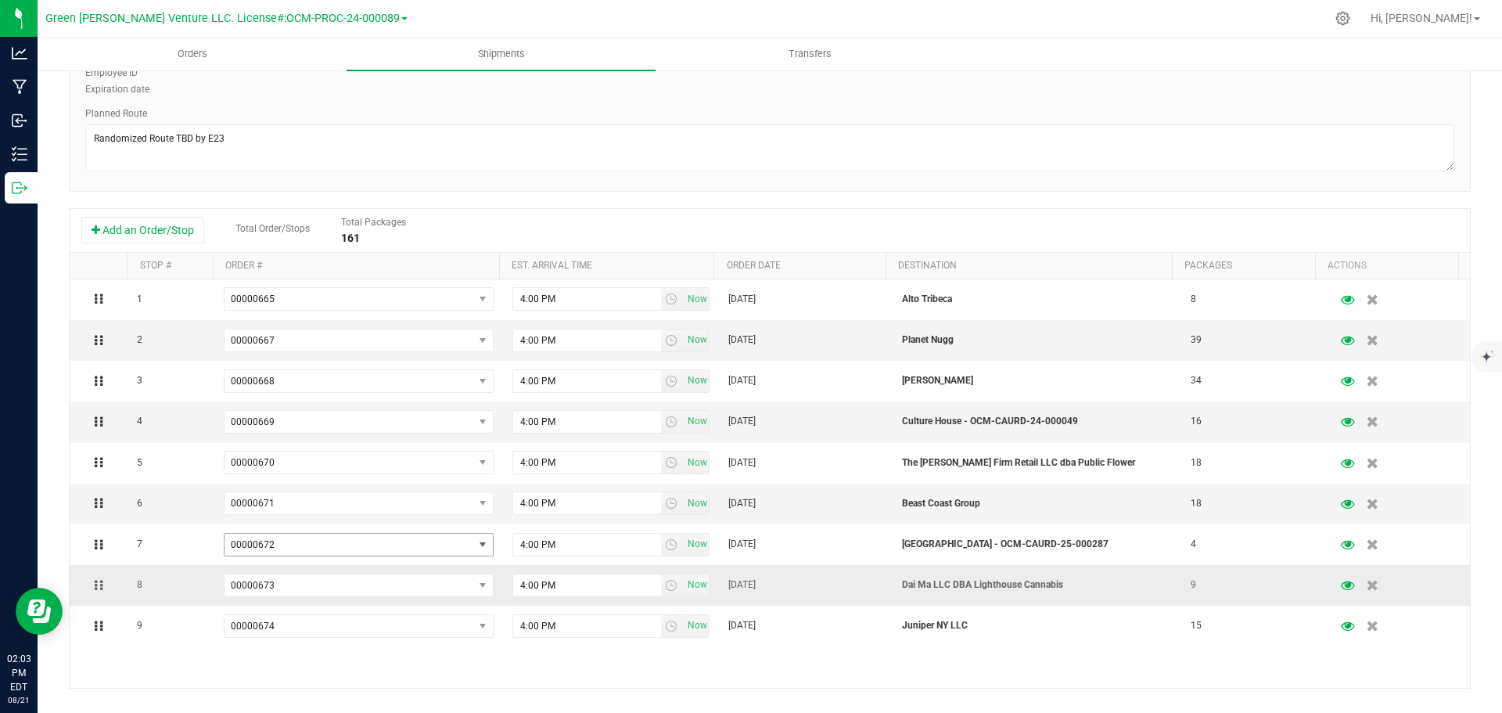
scroll to position [293, 0]
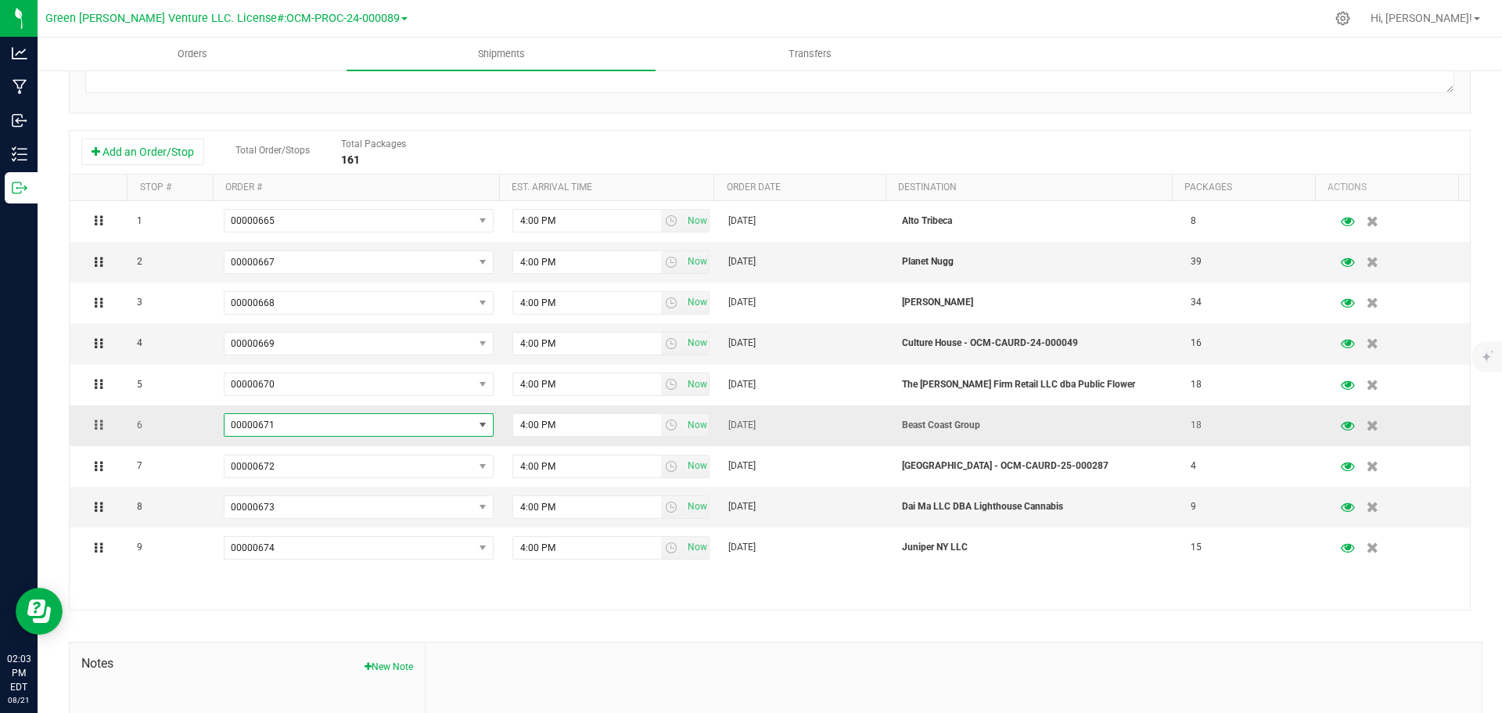
click at [422, 422] on span "00000671" at bounding box center [348, 425] width 249 height 22
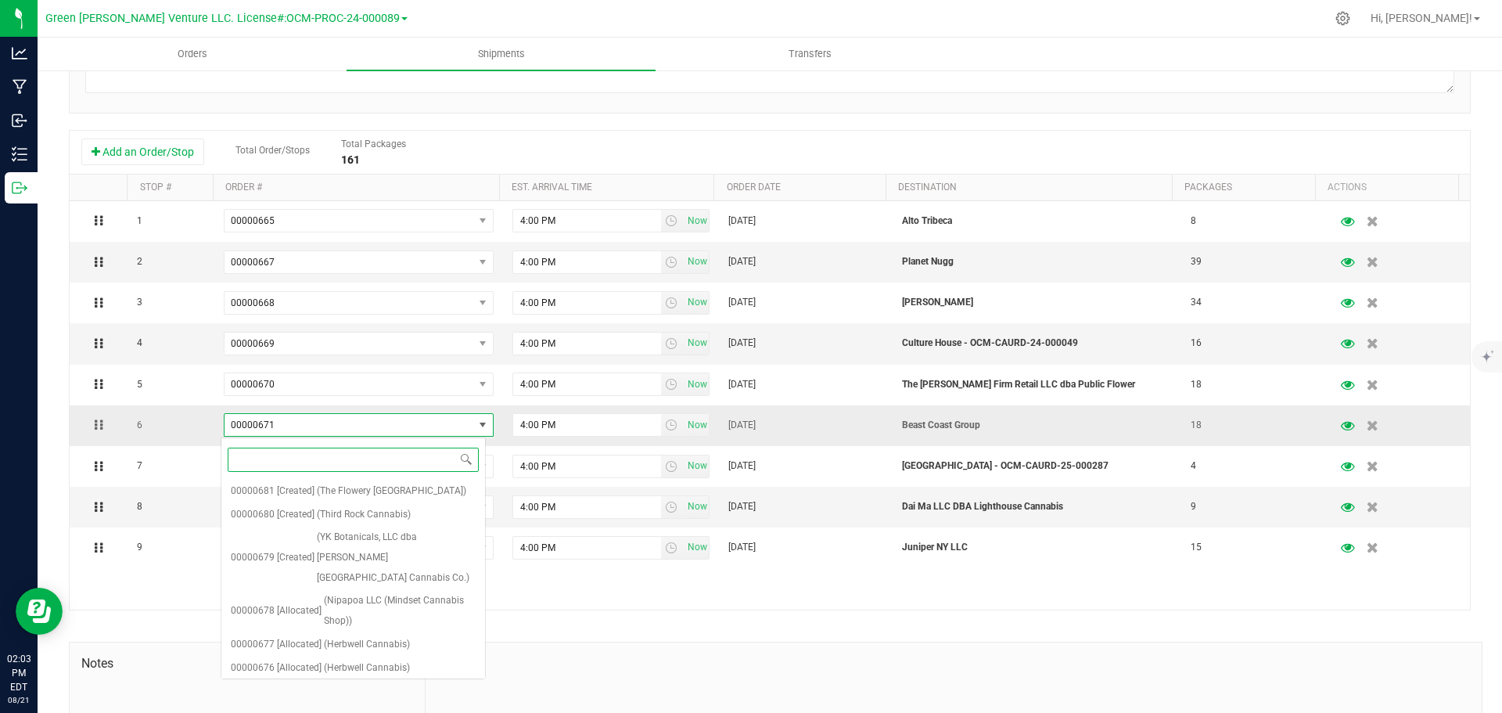
scroll to position [160, 0]
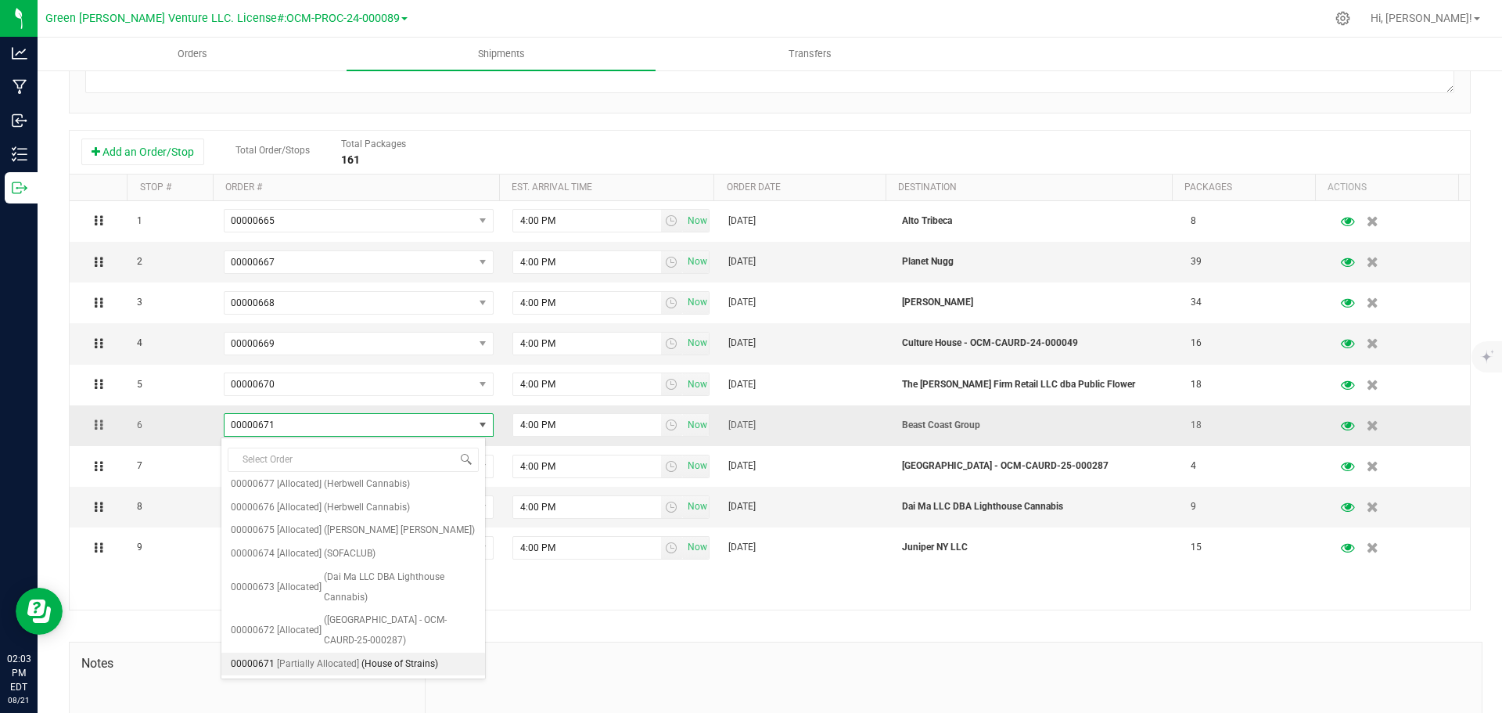
click at [422, 422] on span "00000671" at bounding box center [348, 425] width 249 height 22
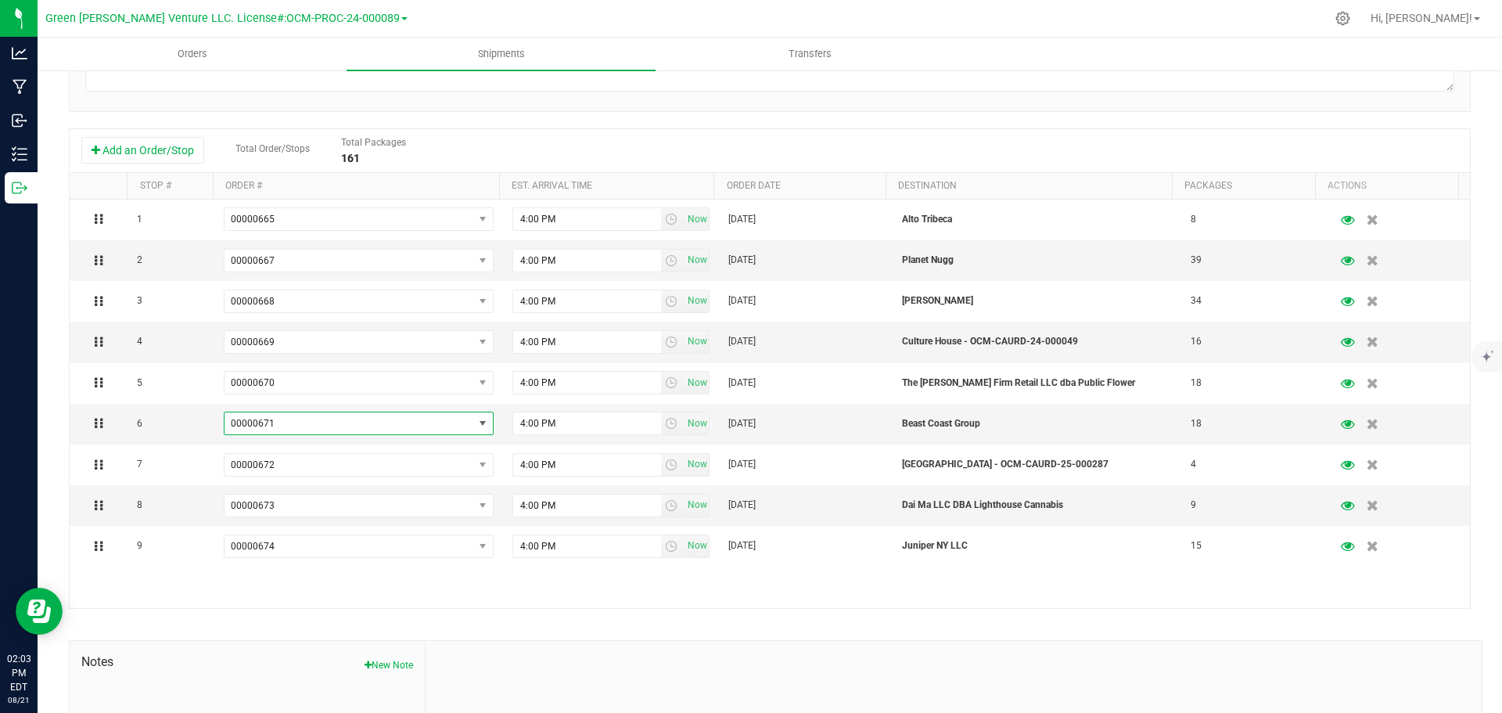
scroll to position [293, 0]
click at [1366, 425] on icon "button" at bounding box center [1372, 425] width 13 height 12
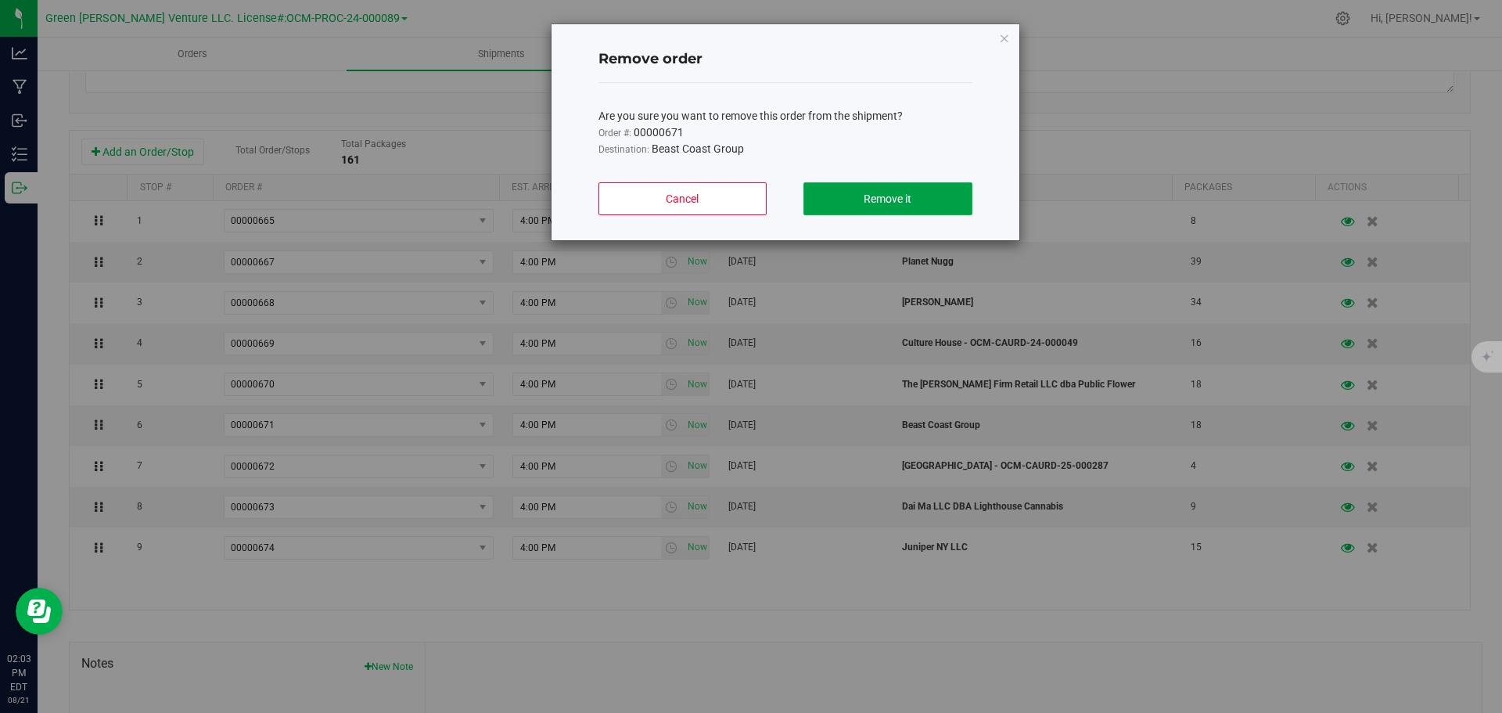
click at [842, 204] on button "Remove it" at bounding box center [887, 198] width 168 height 33
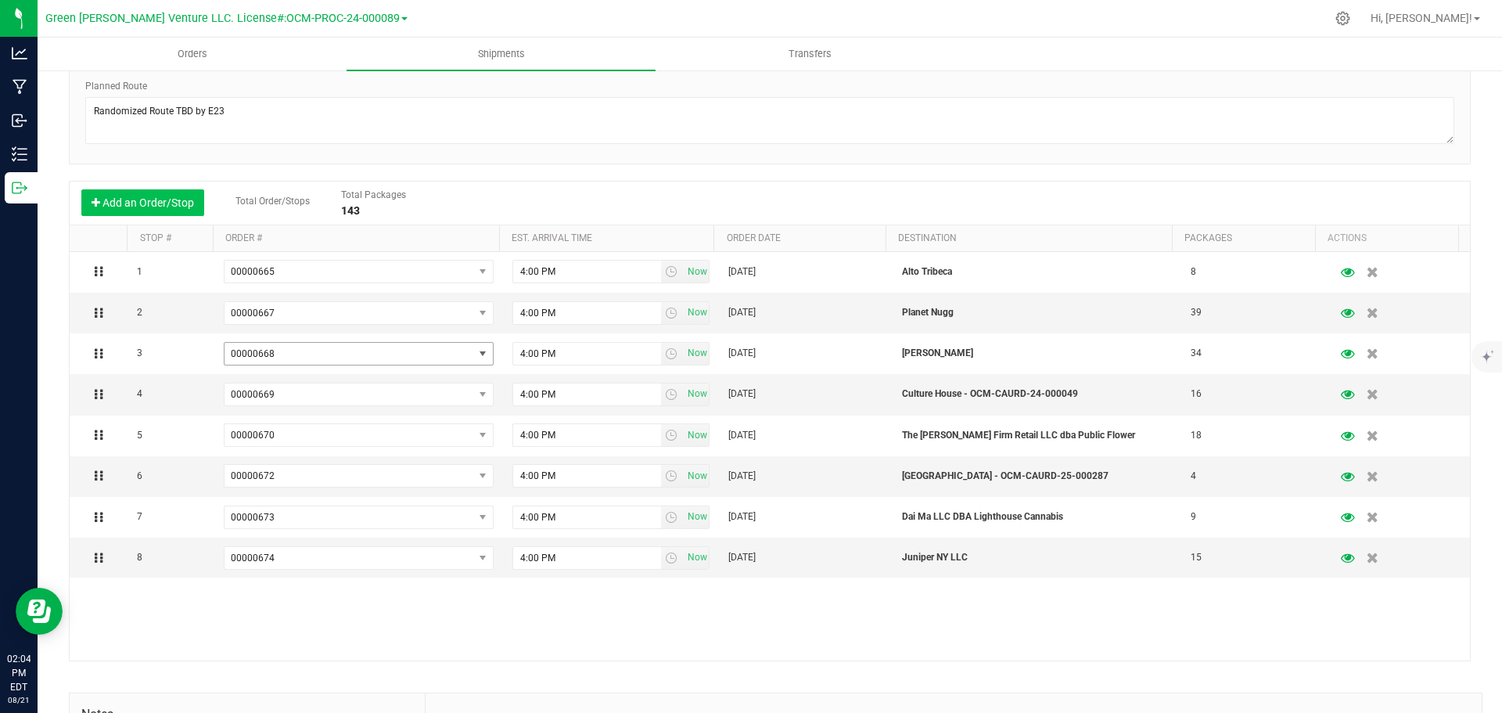
scroll to position [215, 0]
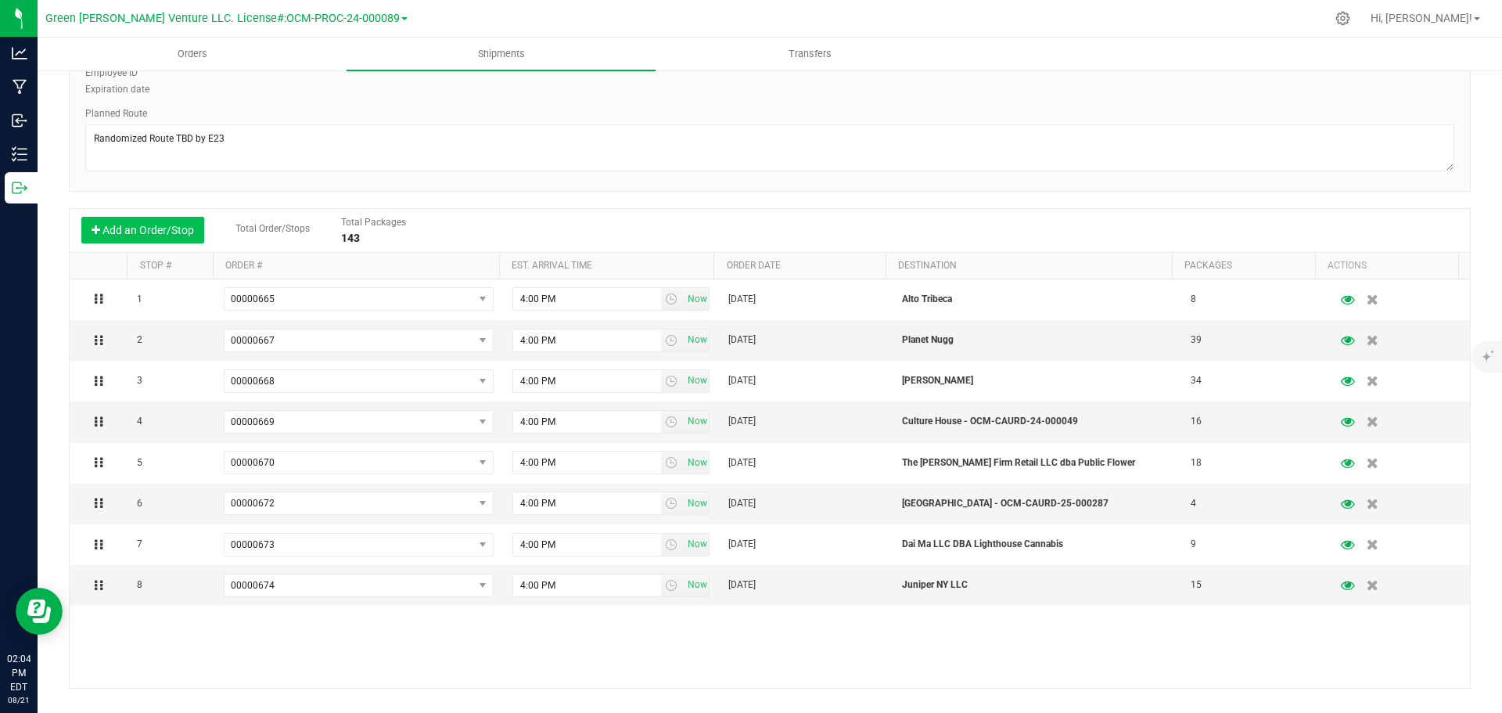
click at [141, 220] on button "Add an Order/Stop" at bounding box center [142, 230] width 123 height 27
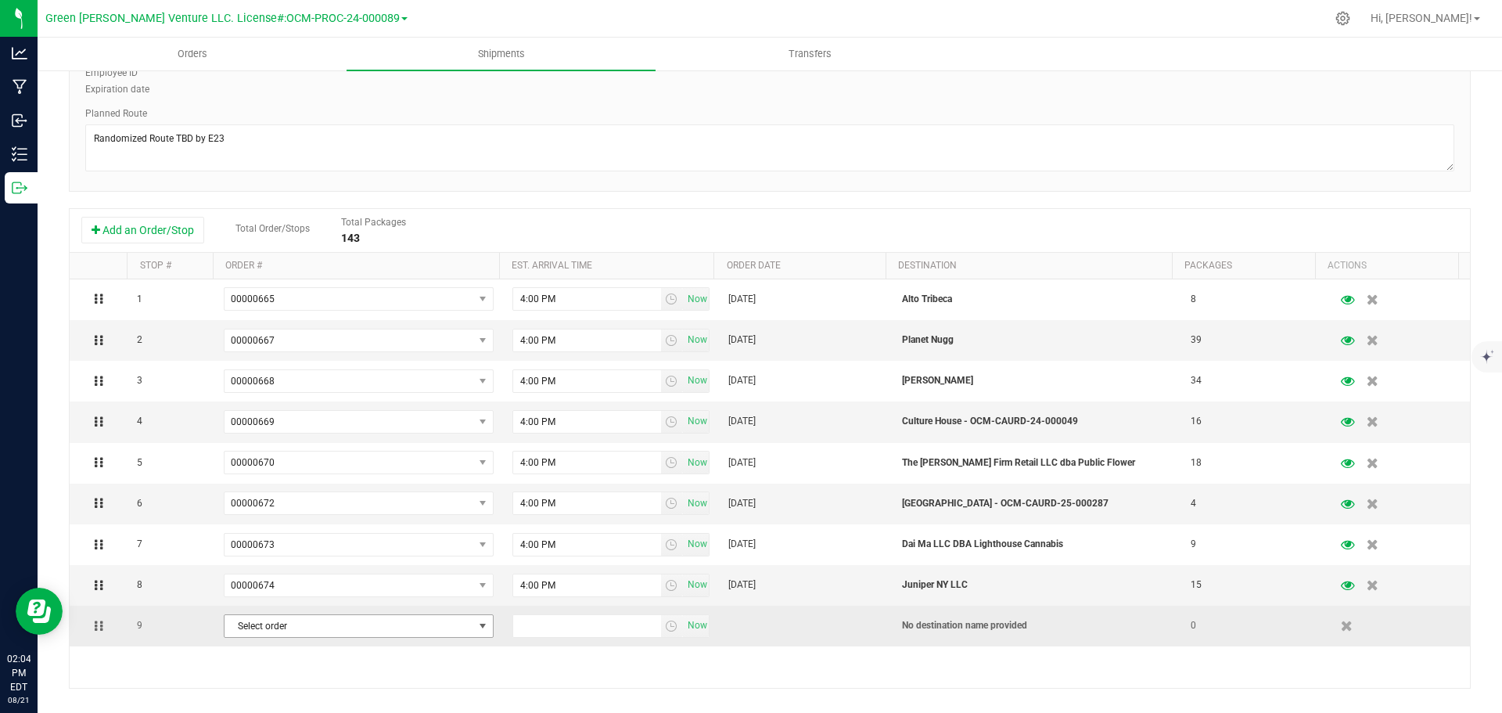
click at [282, 624] on span "Select order" at bounding box center [348, 626] width 249 height 22
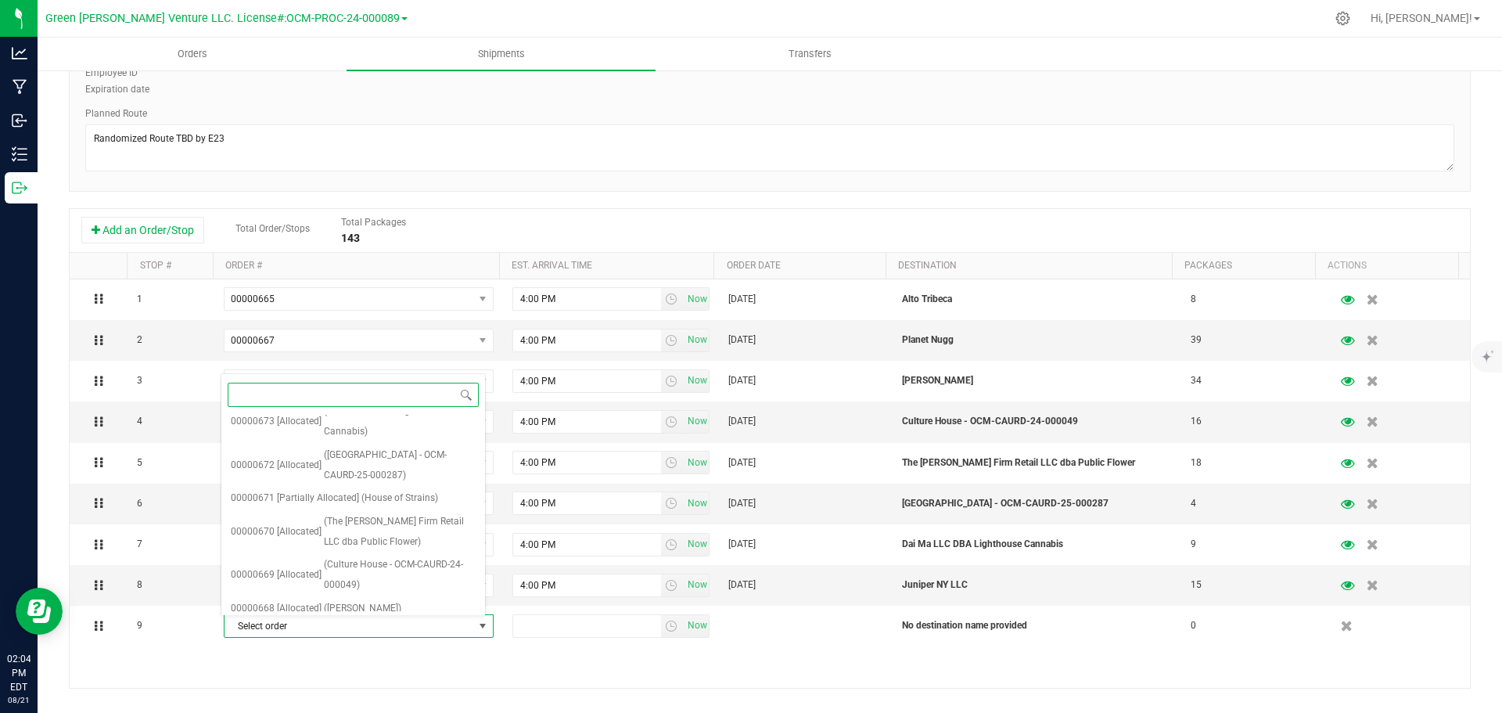
scroll to position [235, 0]
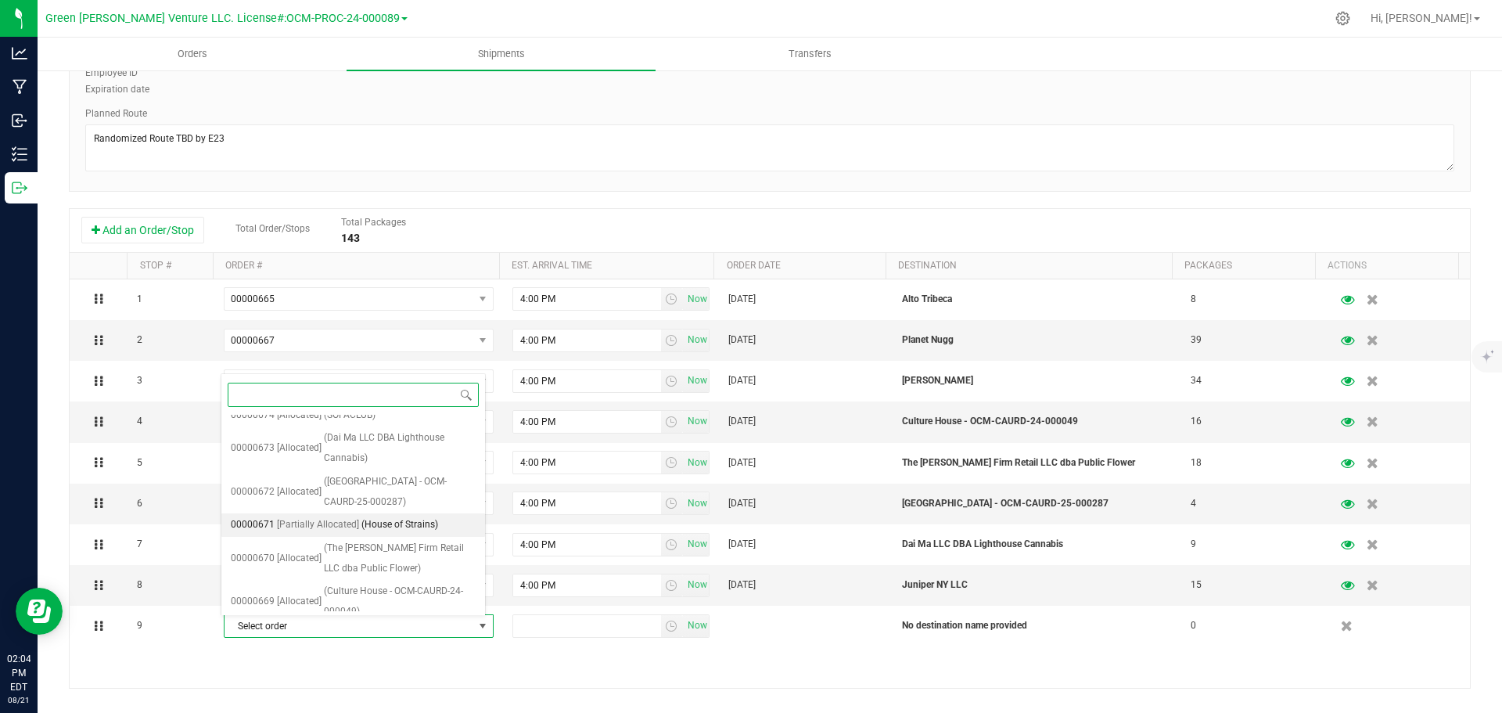
click at [335, 524] on span "[Partially Allocated]" at bounding box center [318, 525] width 82 height 20
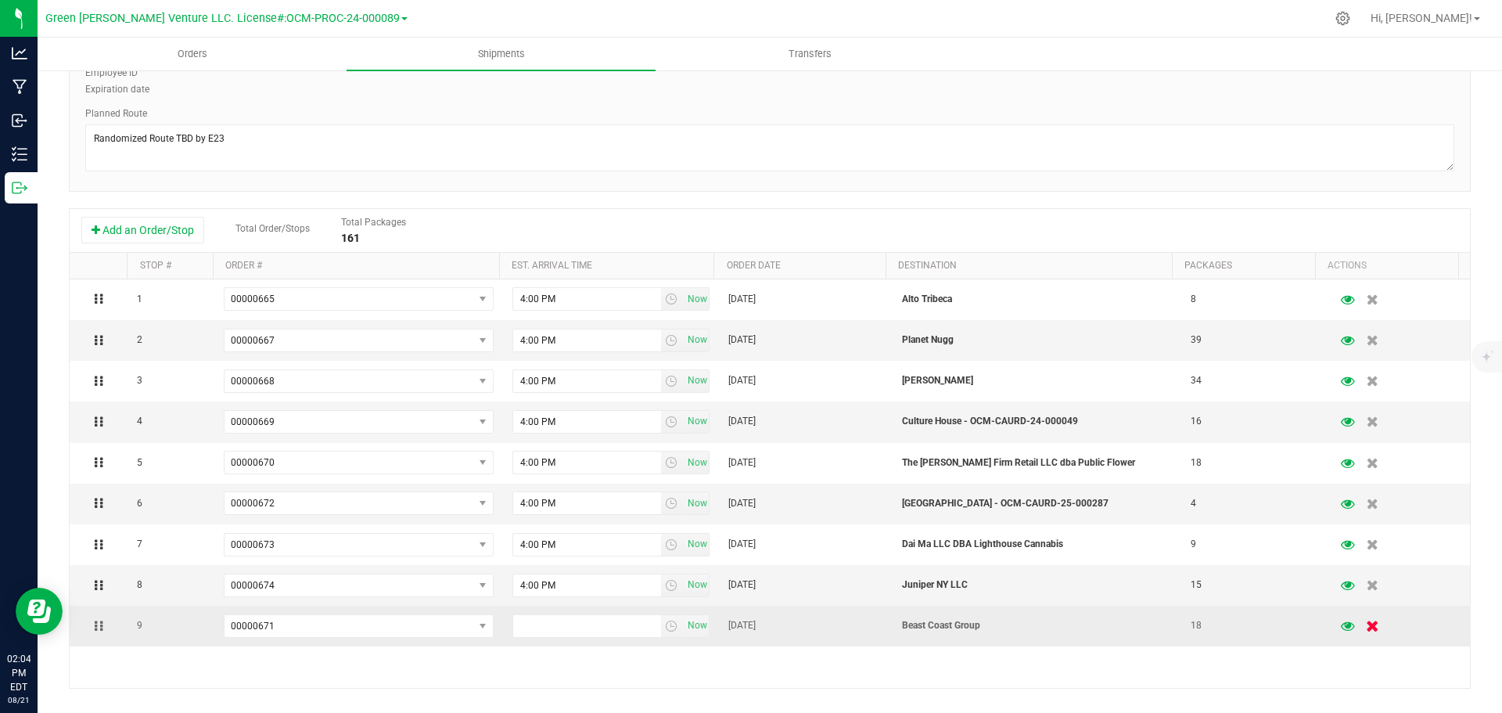
click at [1366, 629] on icon "button" at bounding box center [1372, 626] width 13 height 12
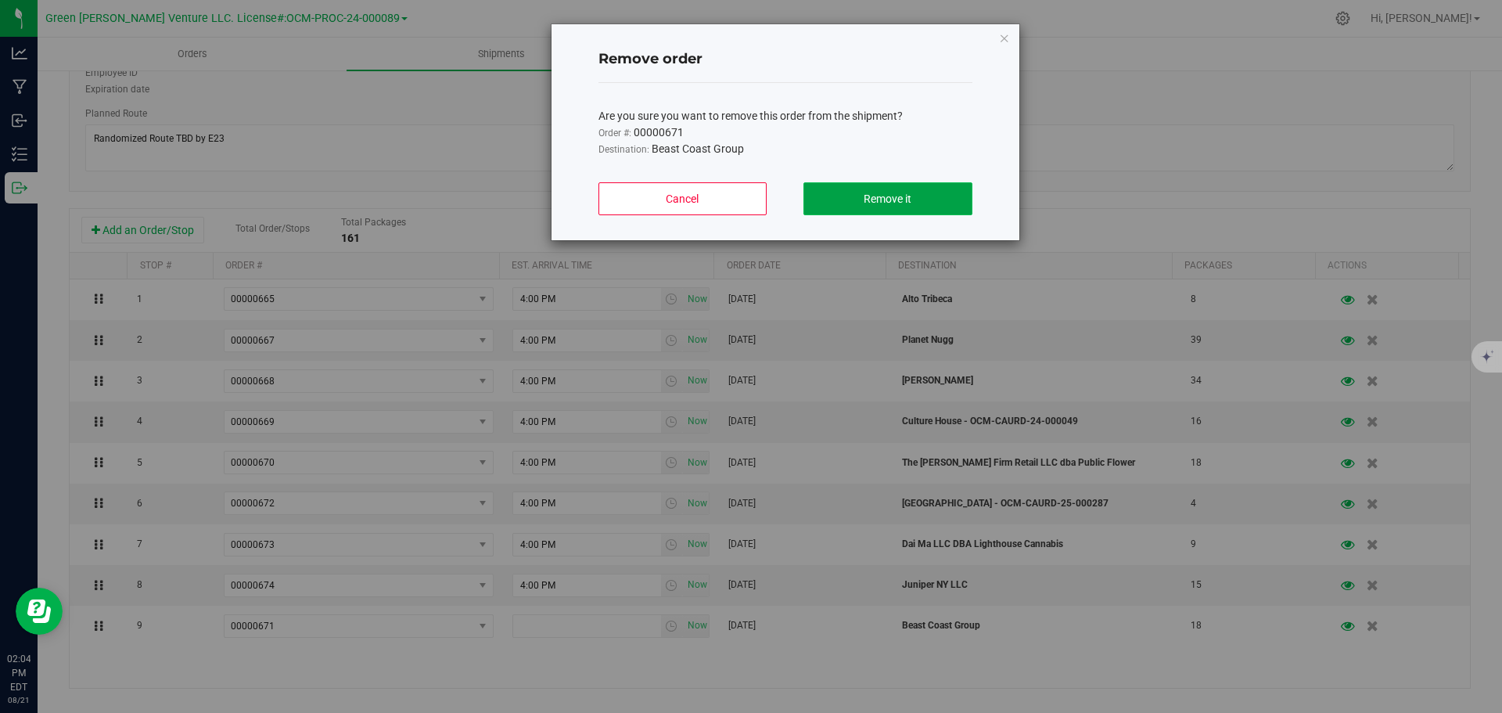
click at [844, 205] on button "Remove it" at bounding box center [887, 198] width 168 height 33
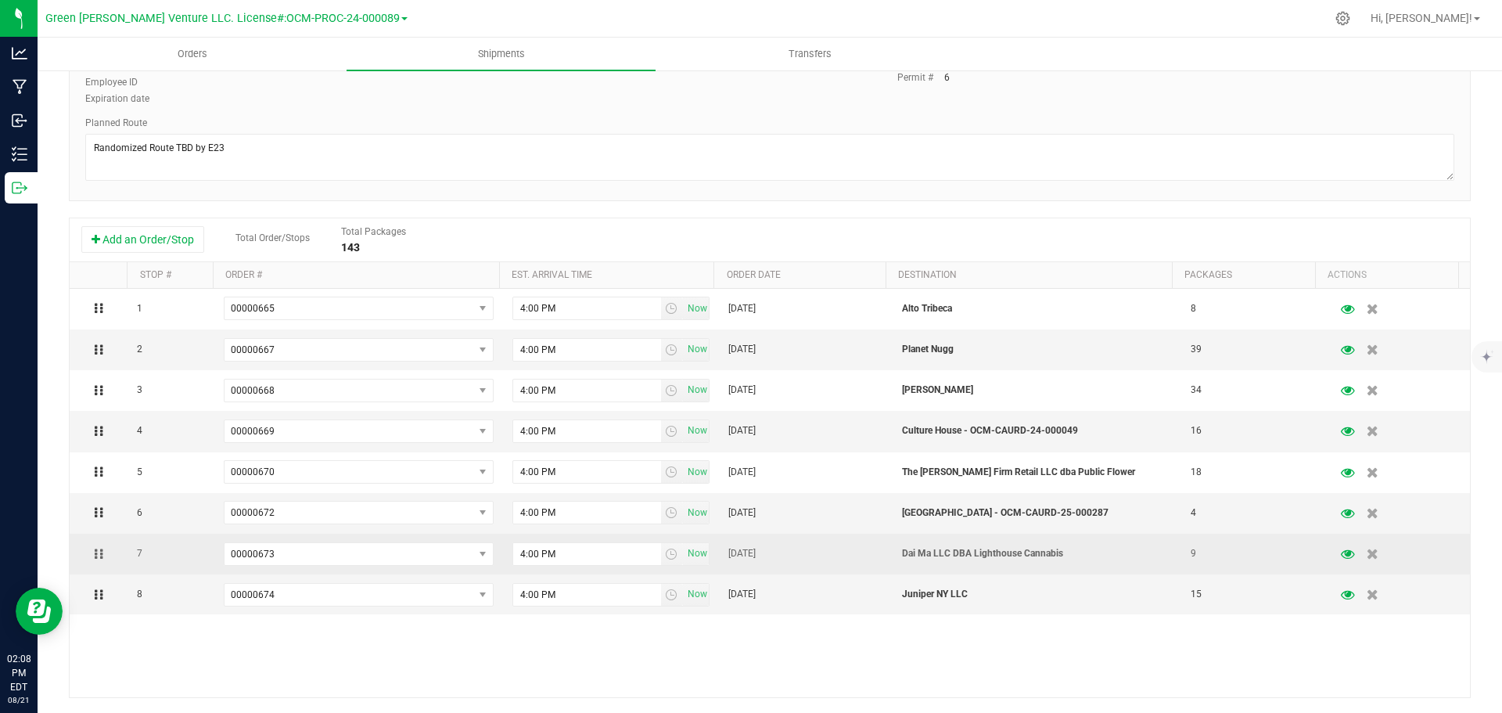
scroll to position [215, 0]
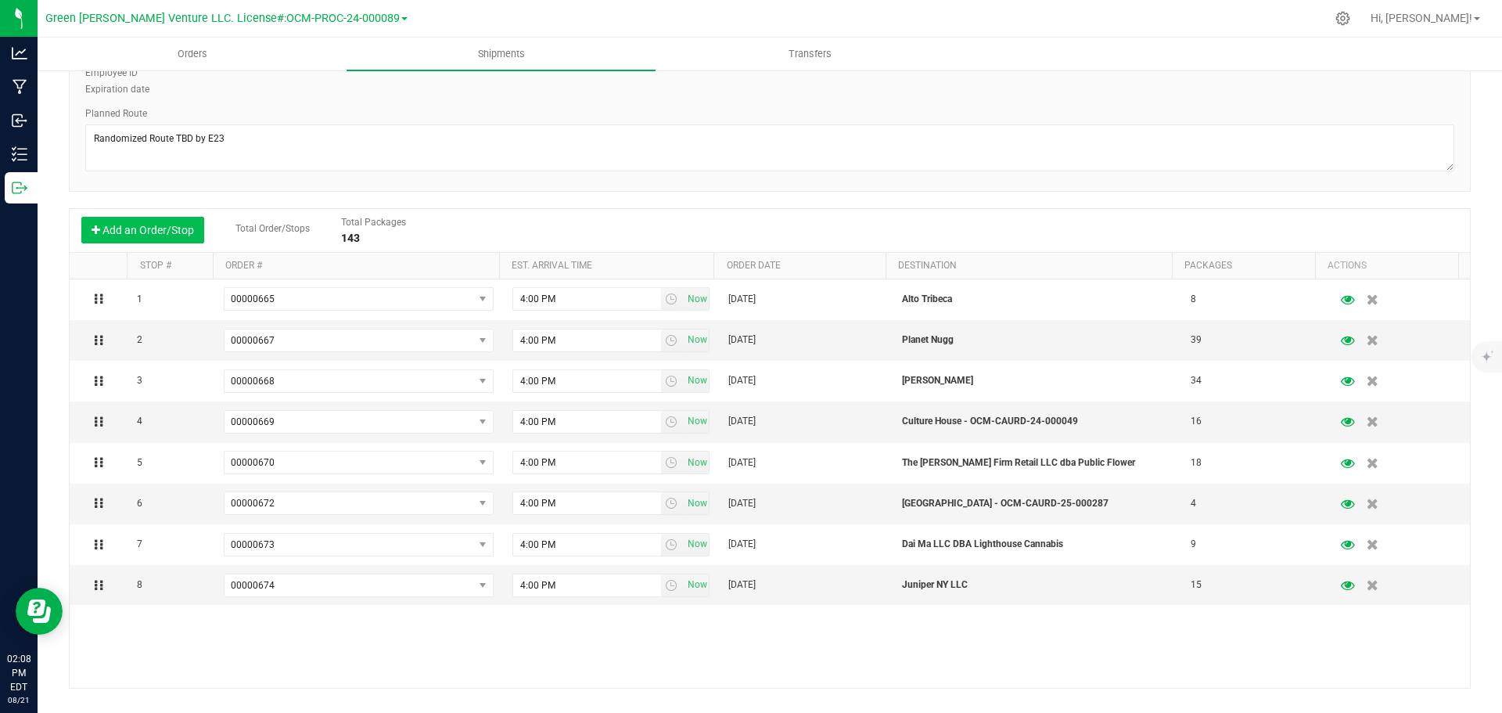
click at [142, 231] on button "Add an Order/Stop" at bounding box center [142, 230] width 123 height 27
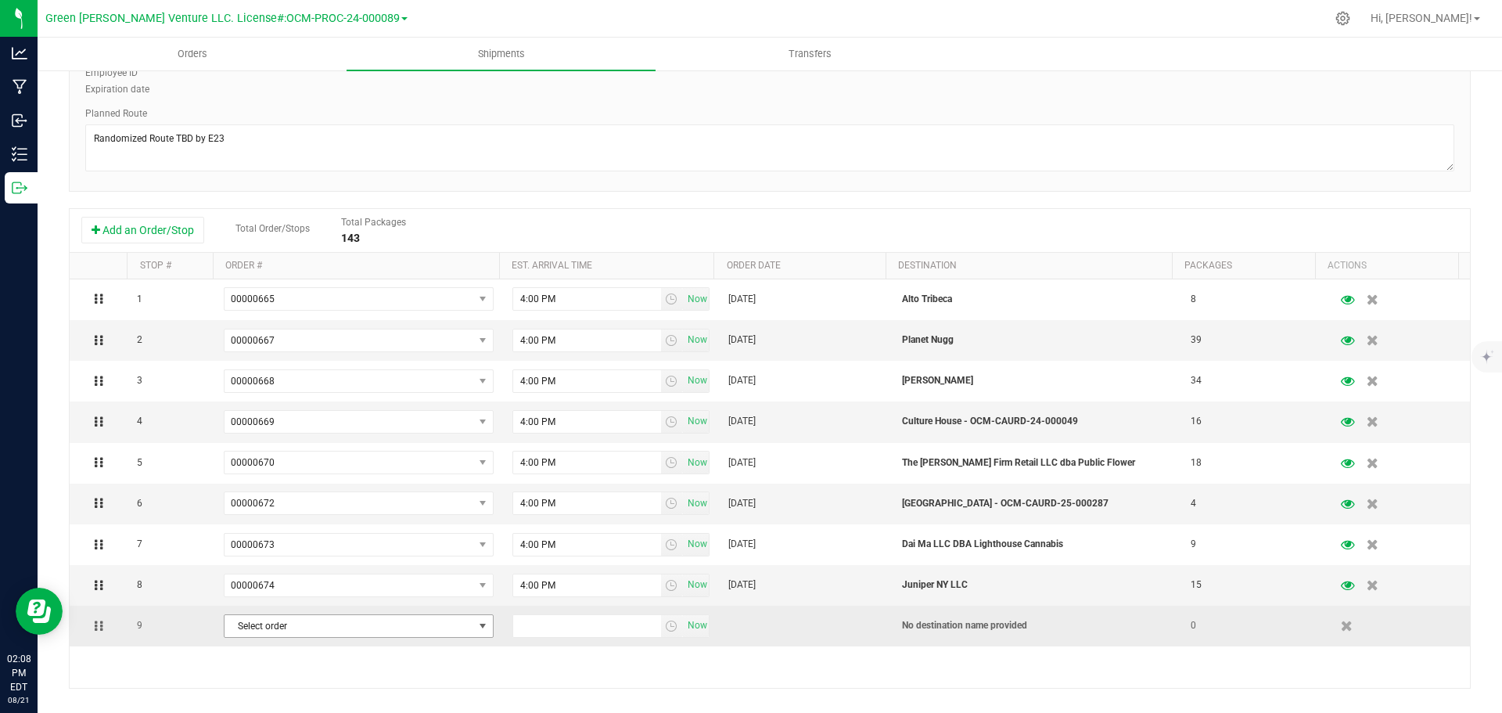
click at [441, 626] on span "Select order" at bounding box center [348, 626] width 249 height 22
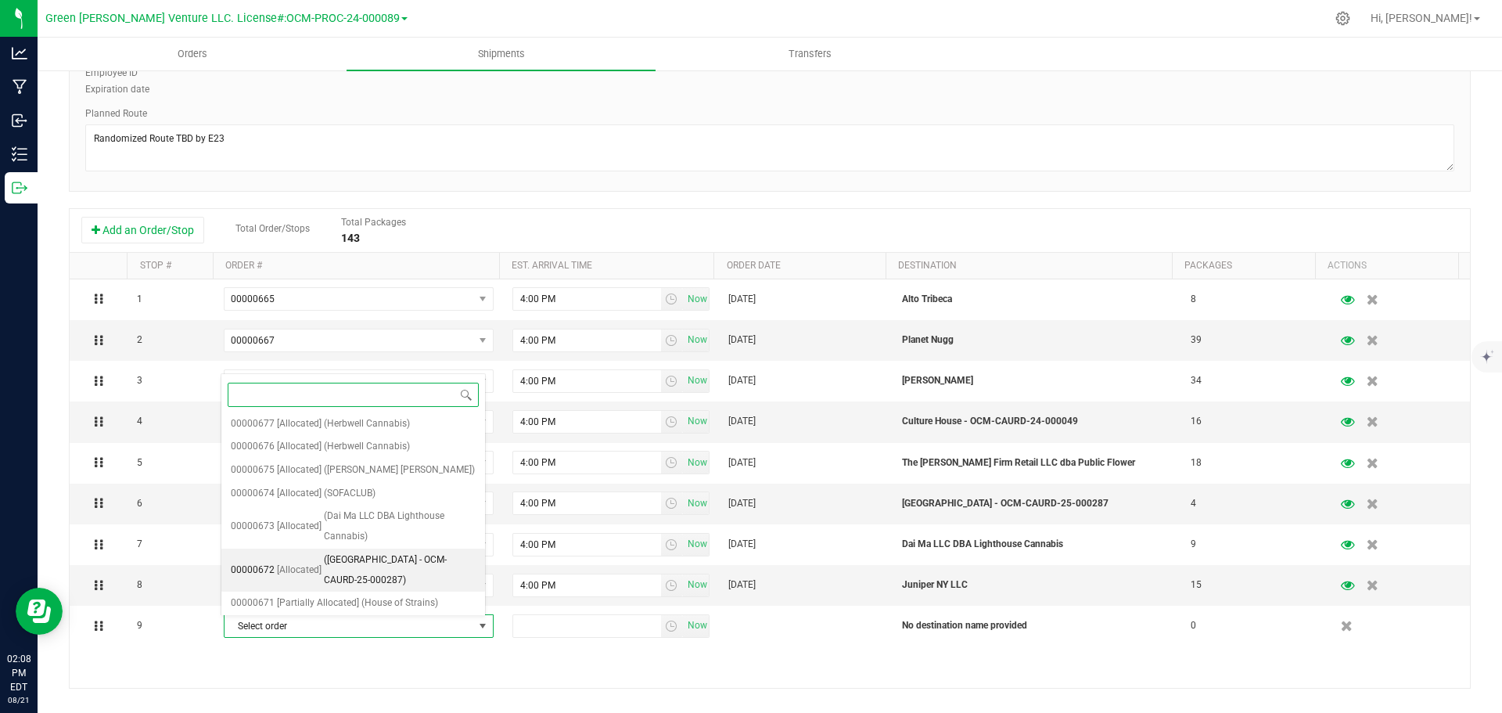
scroll to position [235, 0]
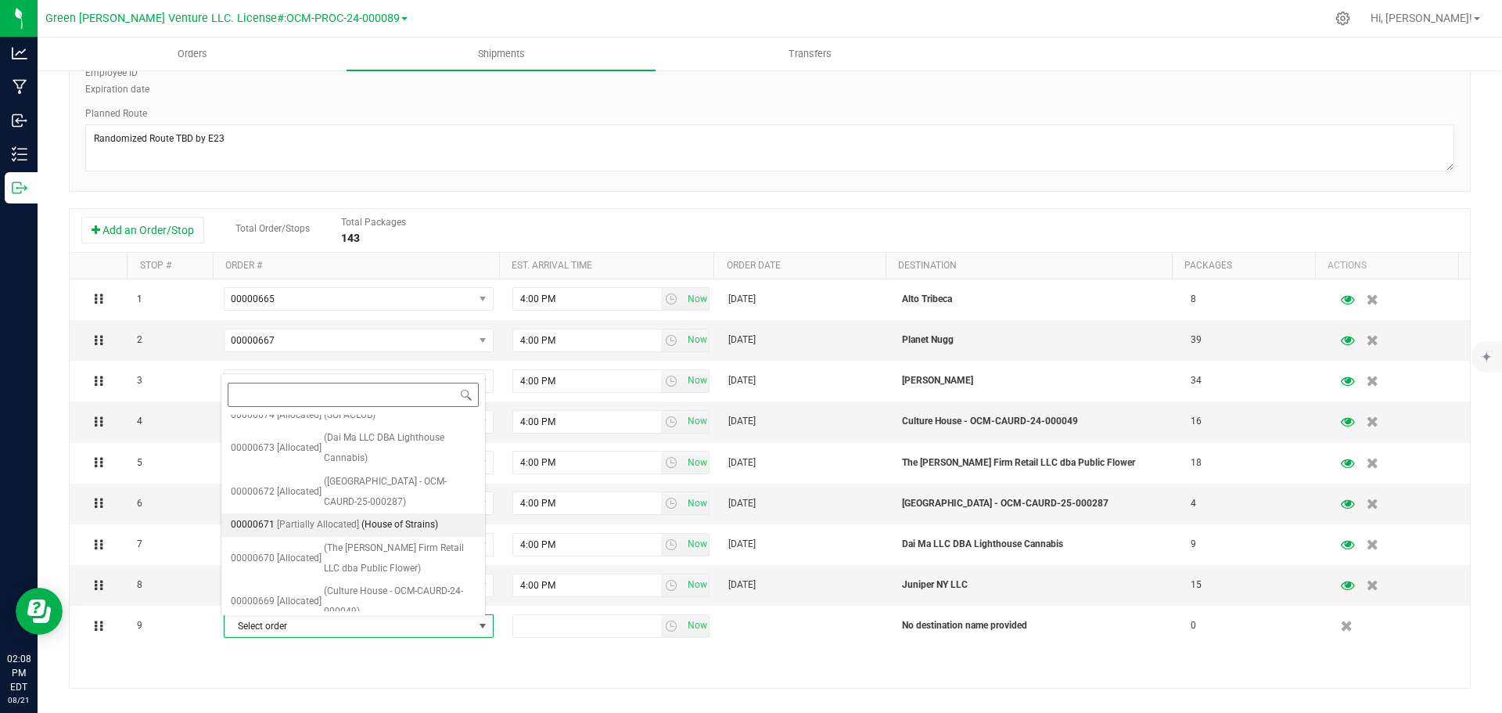
click at [399, 525] on span "(House of Strains)" at bounding box center [399, 525] width 77 height 20
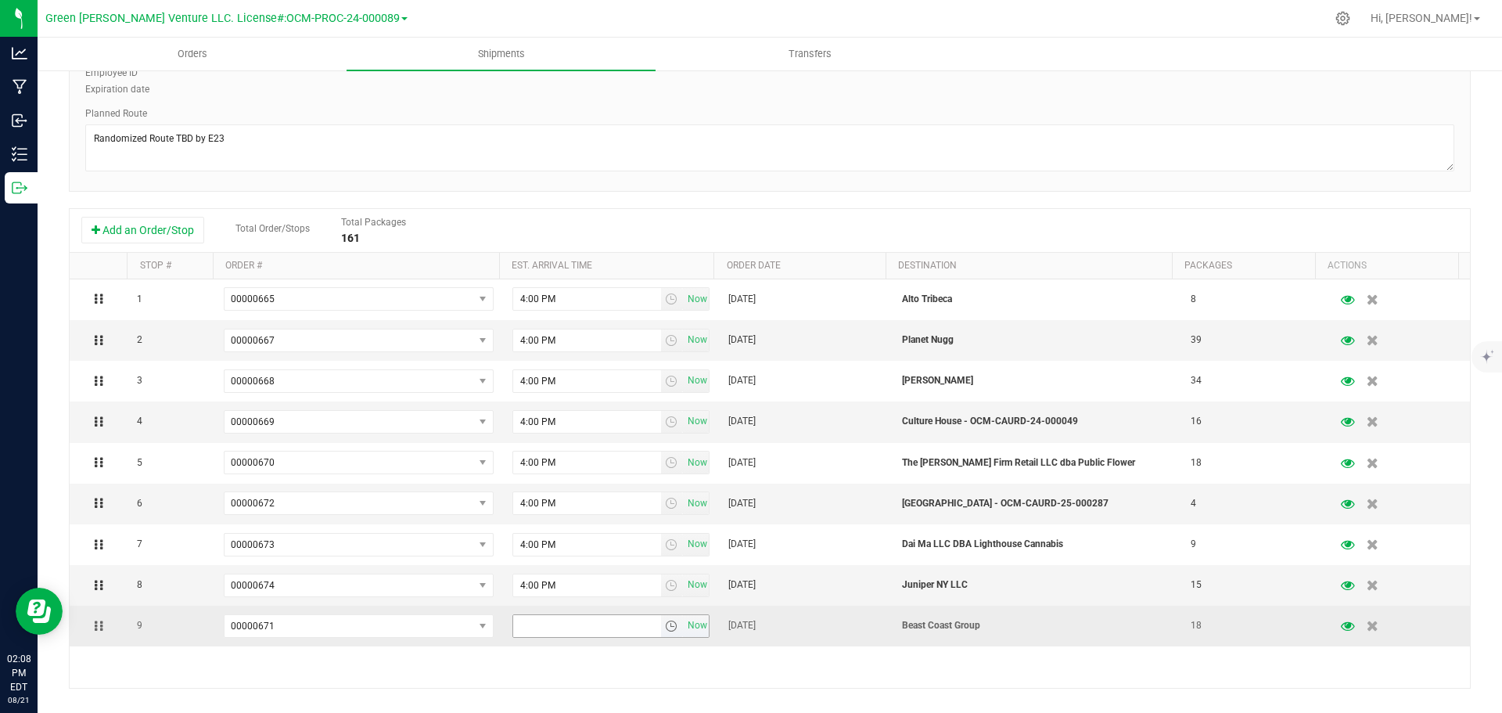
click at [557, 625] on input "text" at bounding box center [587, 626] width 148 height 22
type input "4:00 PM"
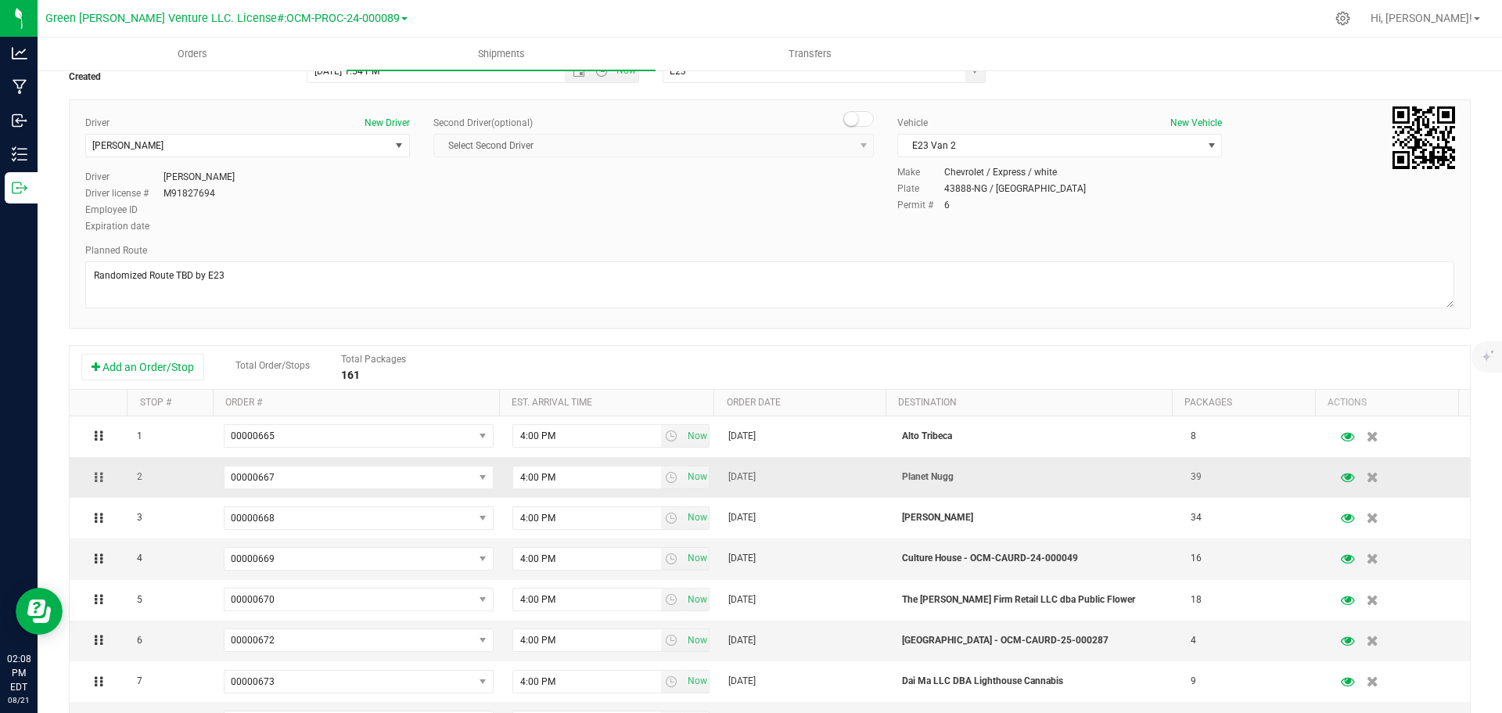
scroll to position [0, 0]
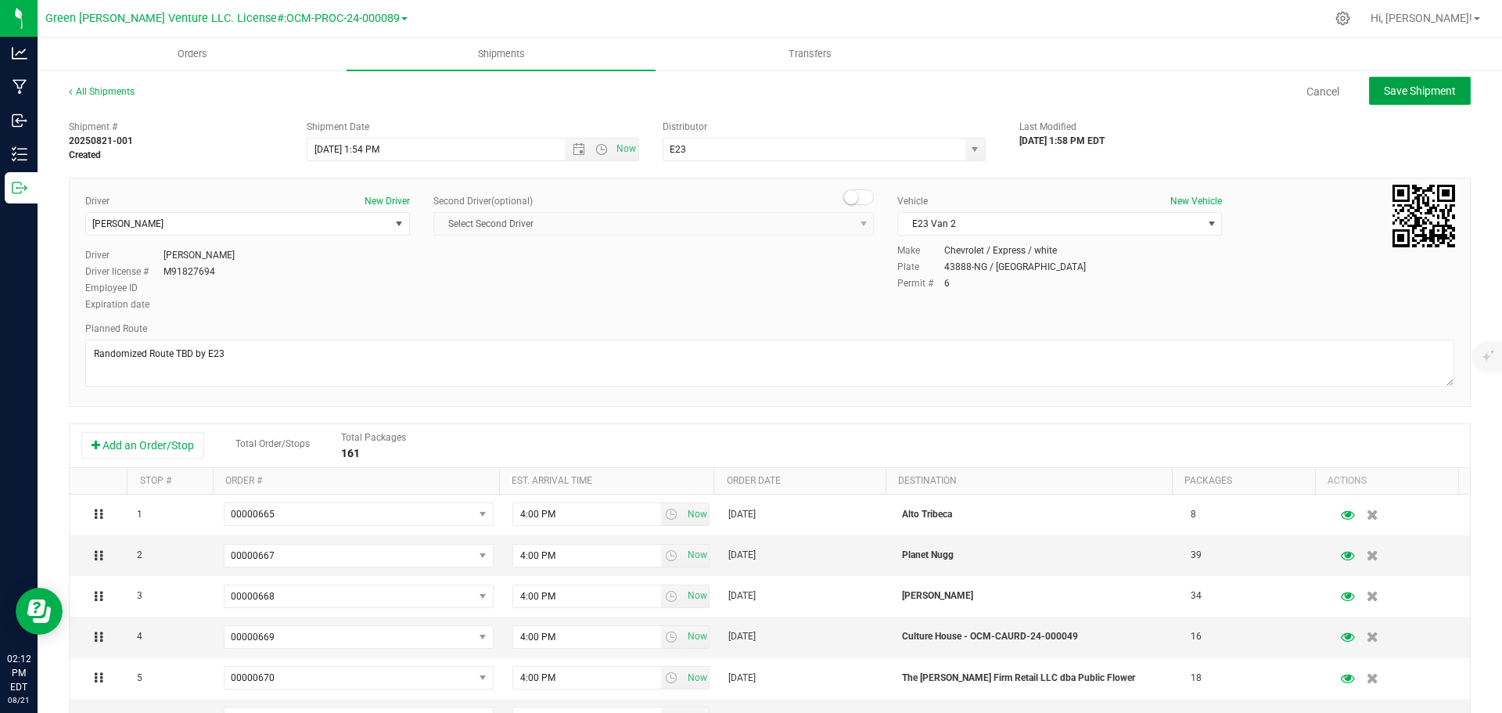
click at [1384, 91] on span "Save Shipment" at bounding box center [1420, 90] width 72 height 13
type input "[DATE] 5:54 PM"
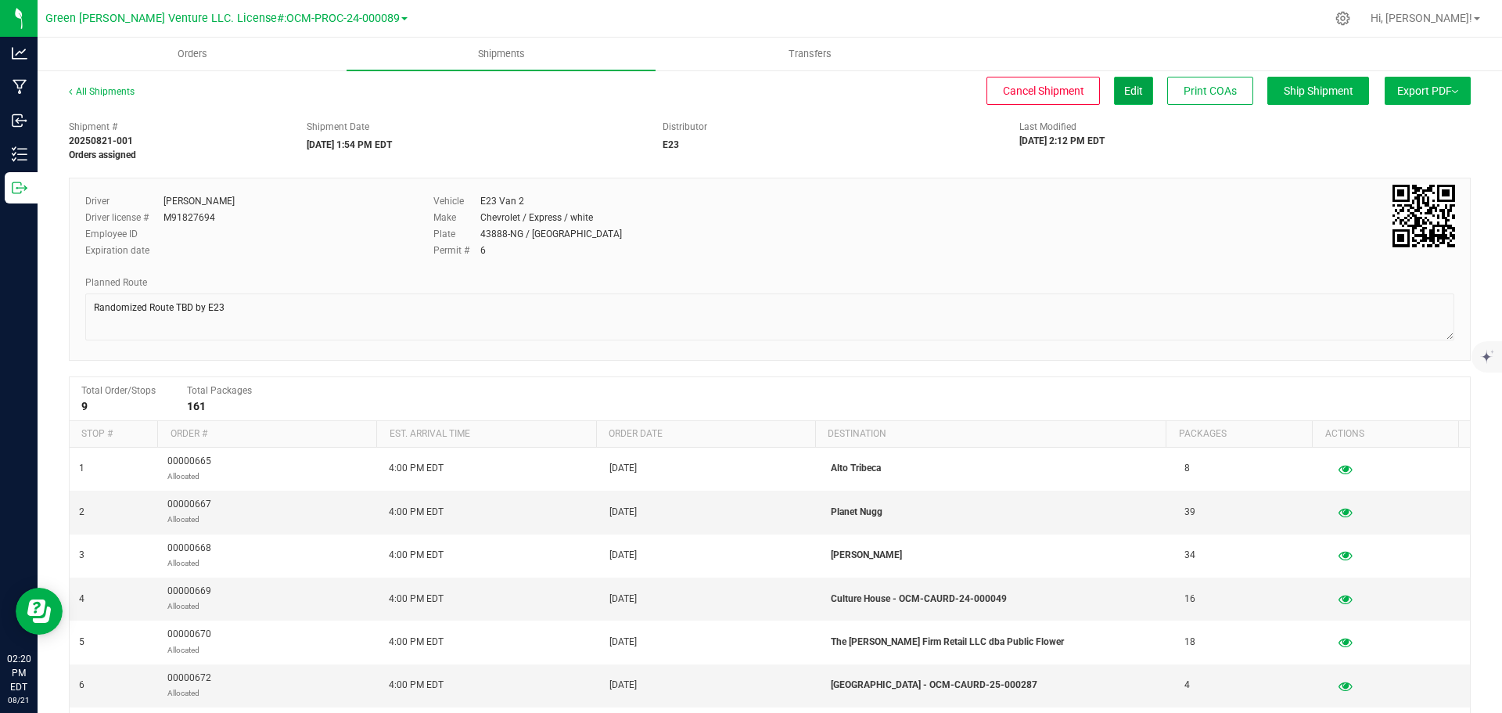
click at [1129, 95] on button "Edit" at bounding box center [1133, 91] width 39 height 28
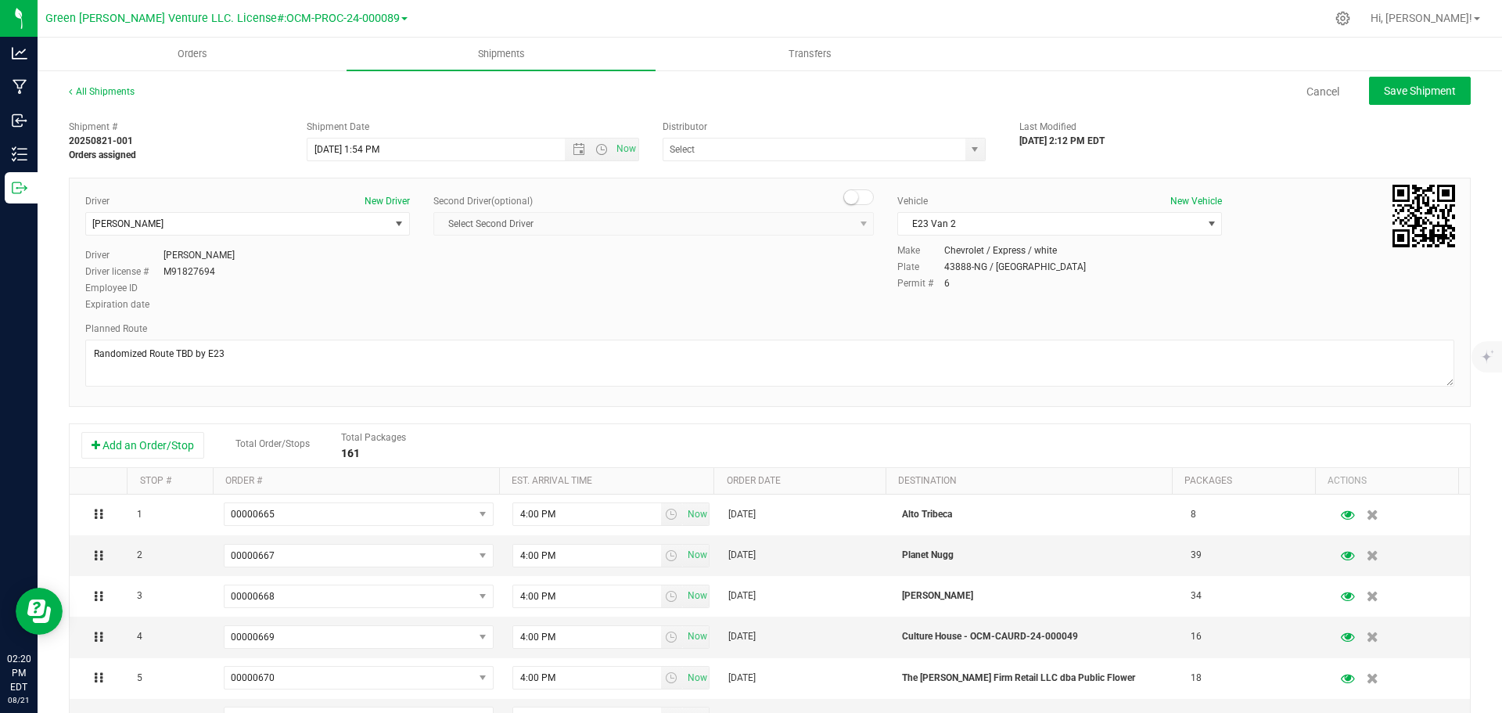
type input "E23"
click at [210, 228] on span "[PERSON_NAME]" at bounding box center [237, 224] width 303 height 22
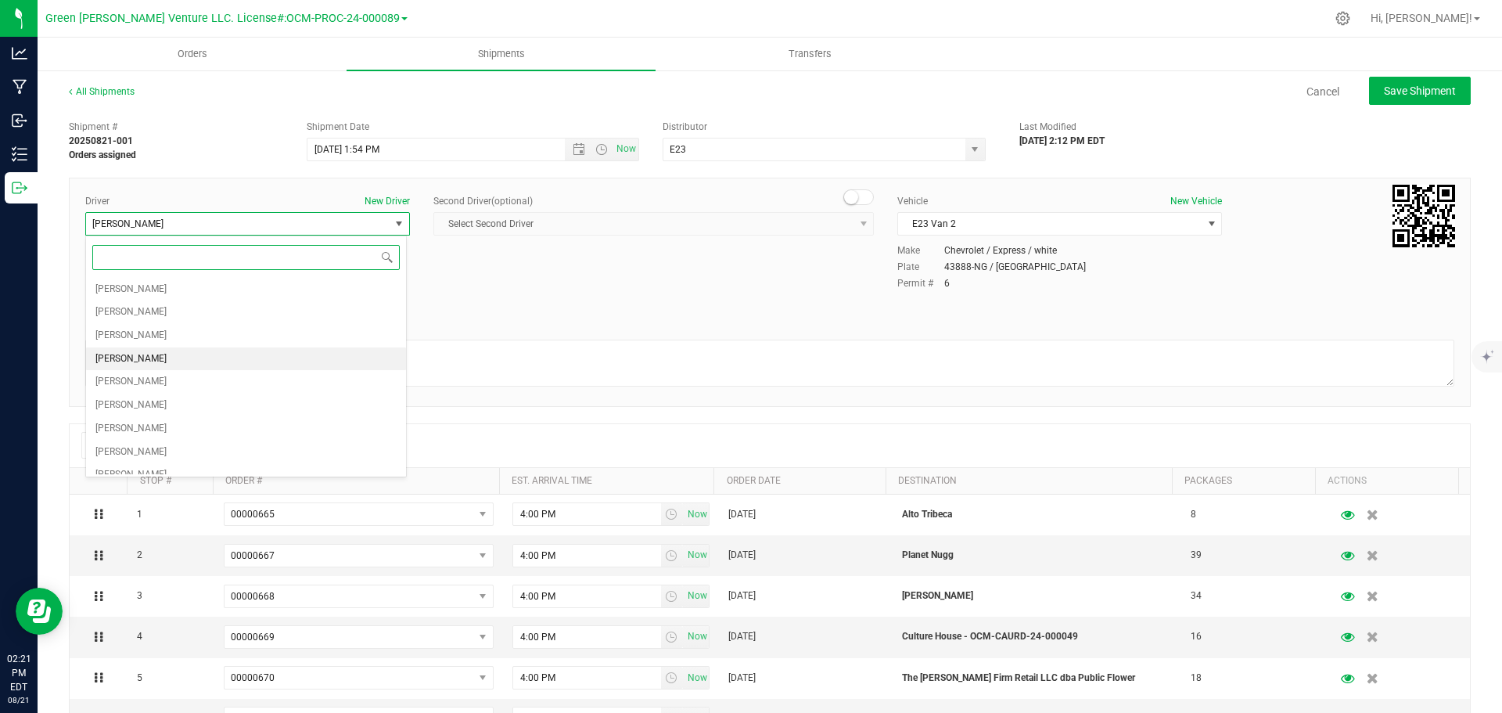
click at [138, 357] on span "[PERSON_NAME]" at bounding box center [130, 359] width 71 height 20
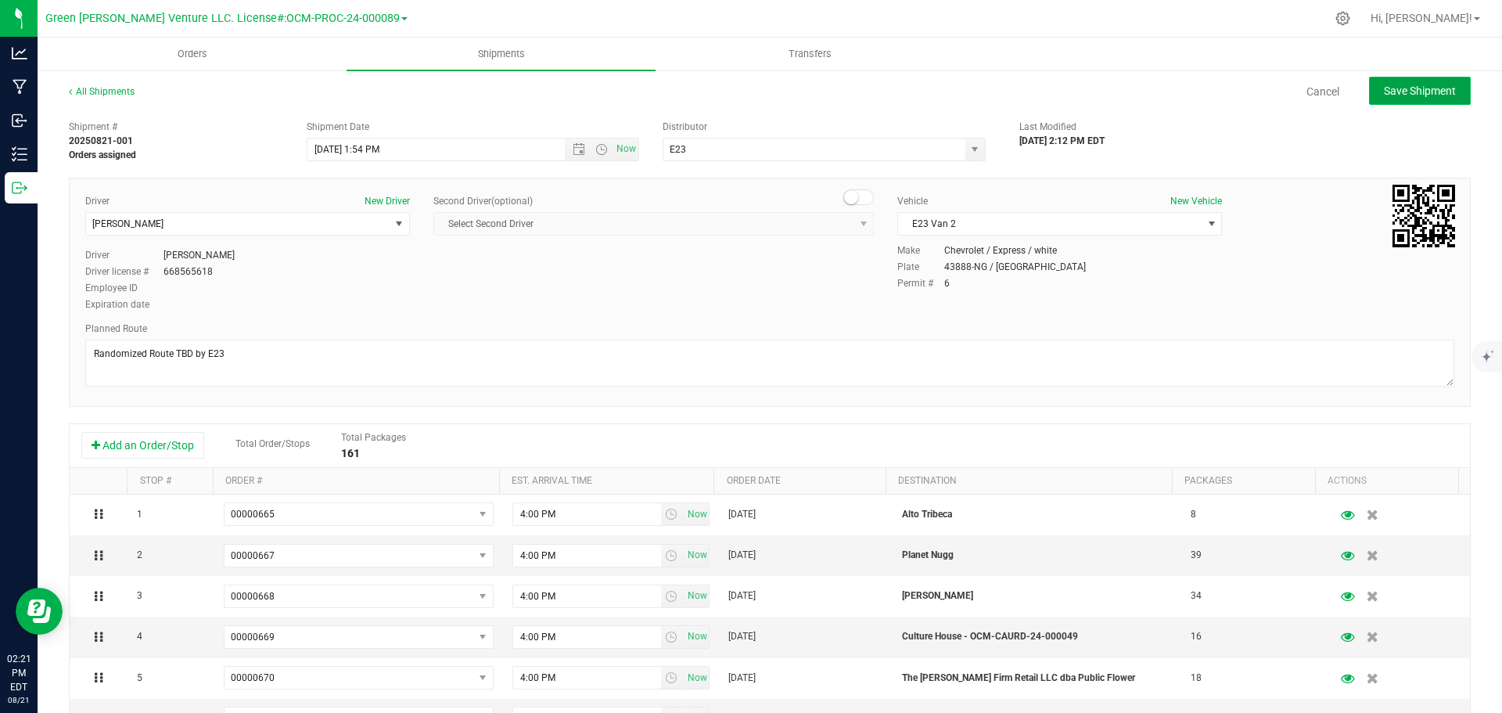
click at [1369, 94] on button "Save Shipment" at bounding box center [1420, 91] width 102 height 28
type input "[DATE] 5:54 PM"
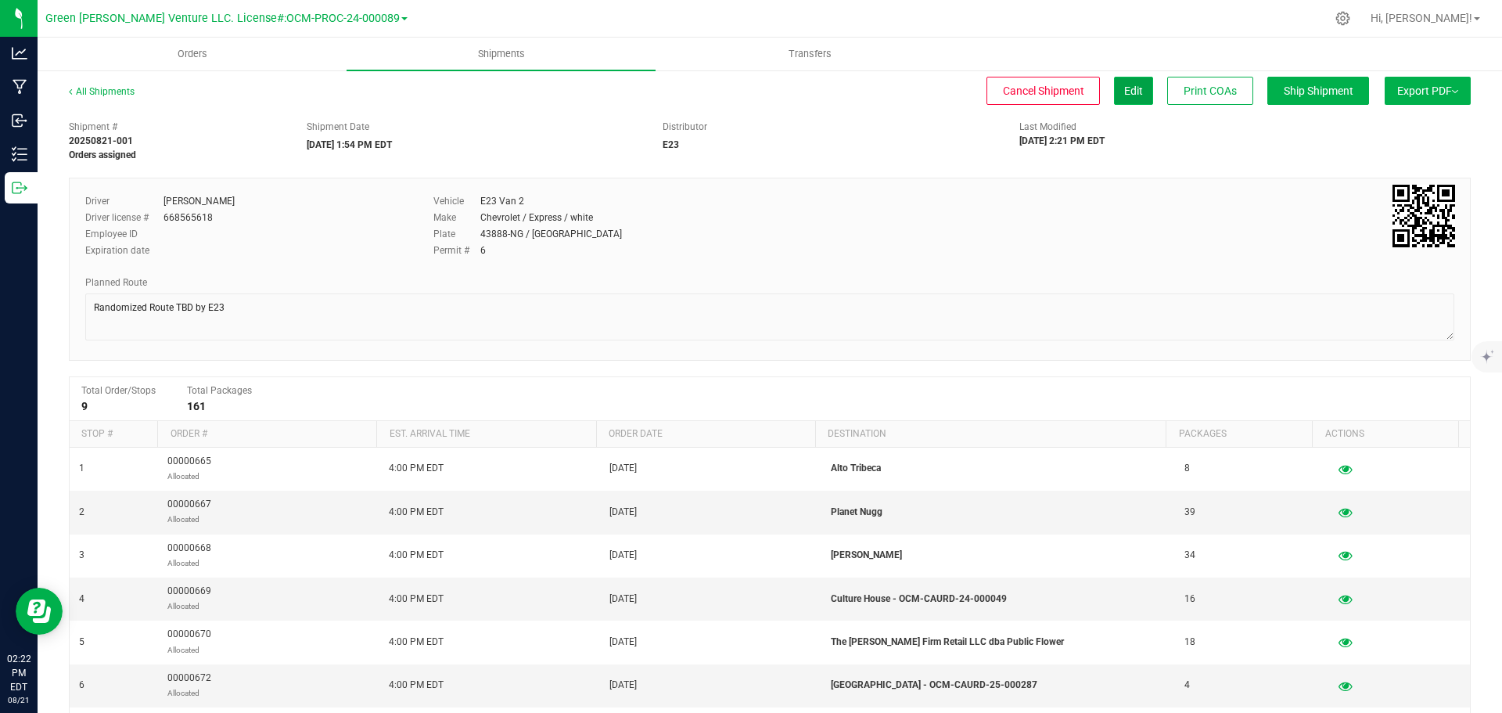
click at [1114, 101] on button "Edit" at bounding box center [1133, 91] width 39 height 28
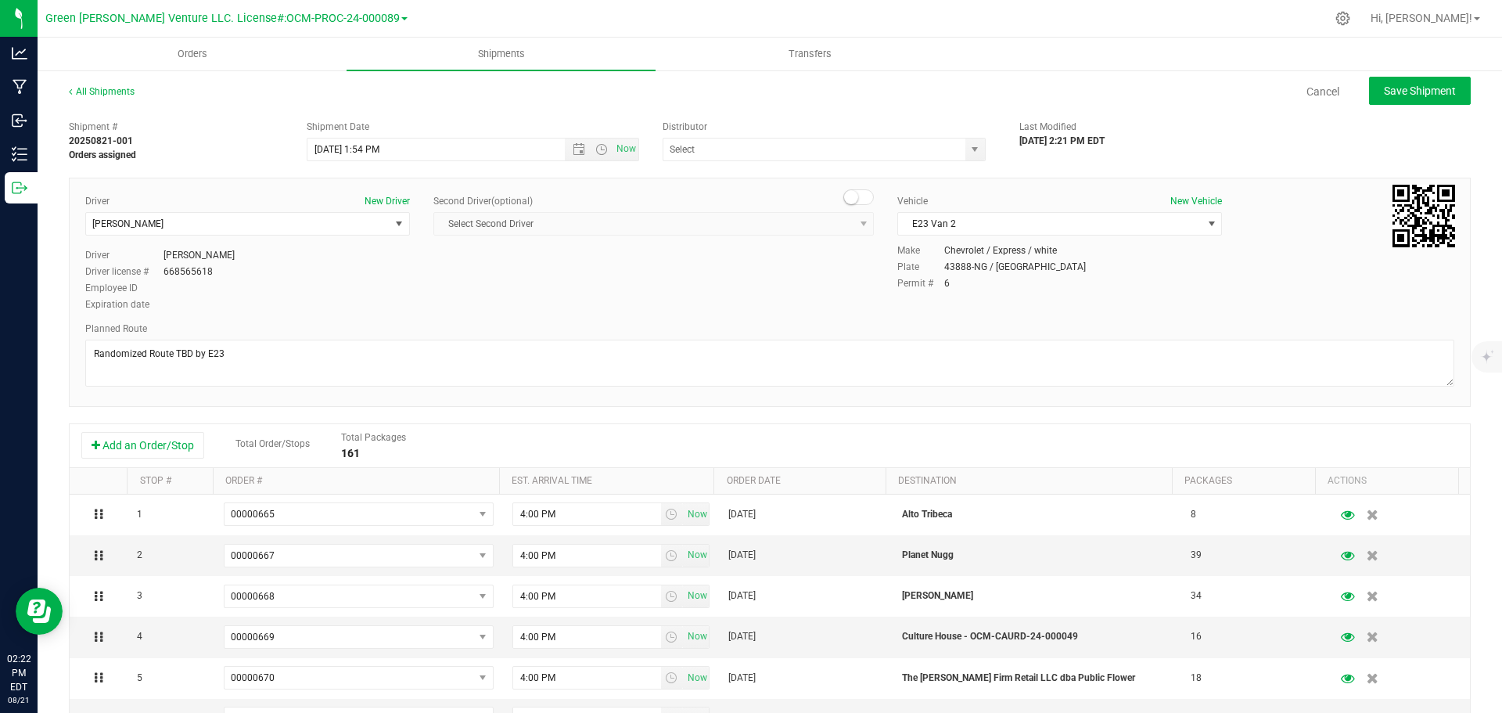
type input "E23"
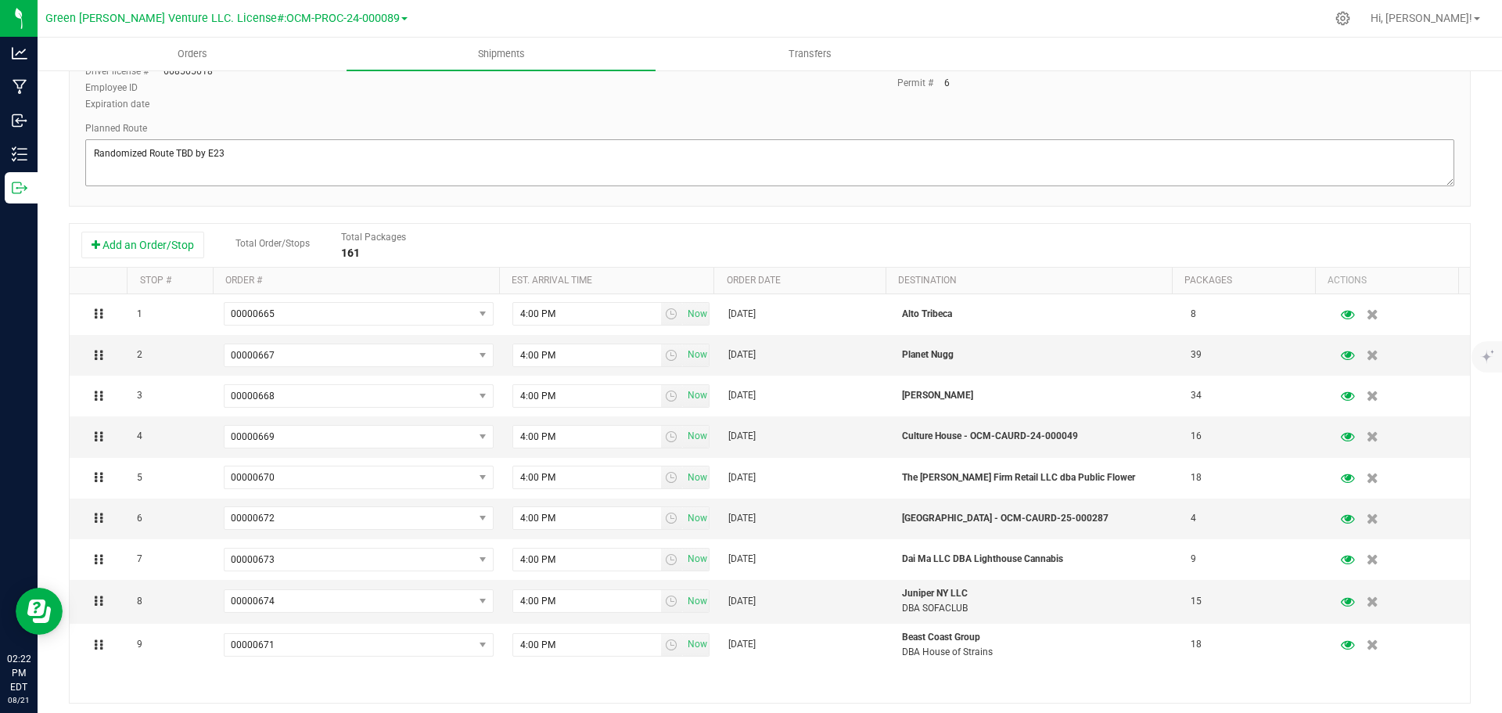
scroll to position [450, 0]
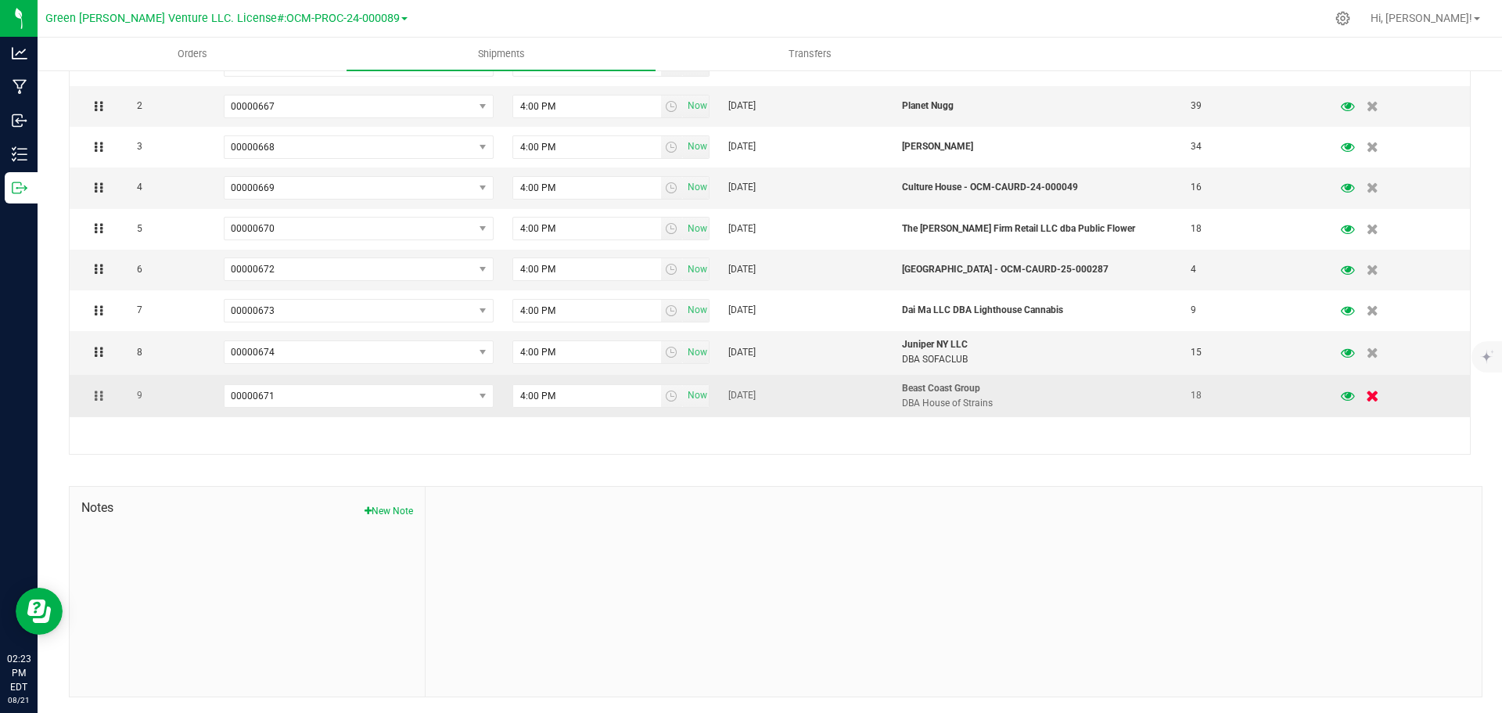
click at [1366, 396] on icon "button" at bounding box center [1372, 396] width 13 height 12
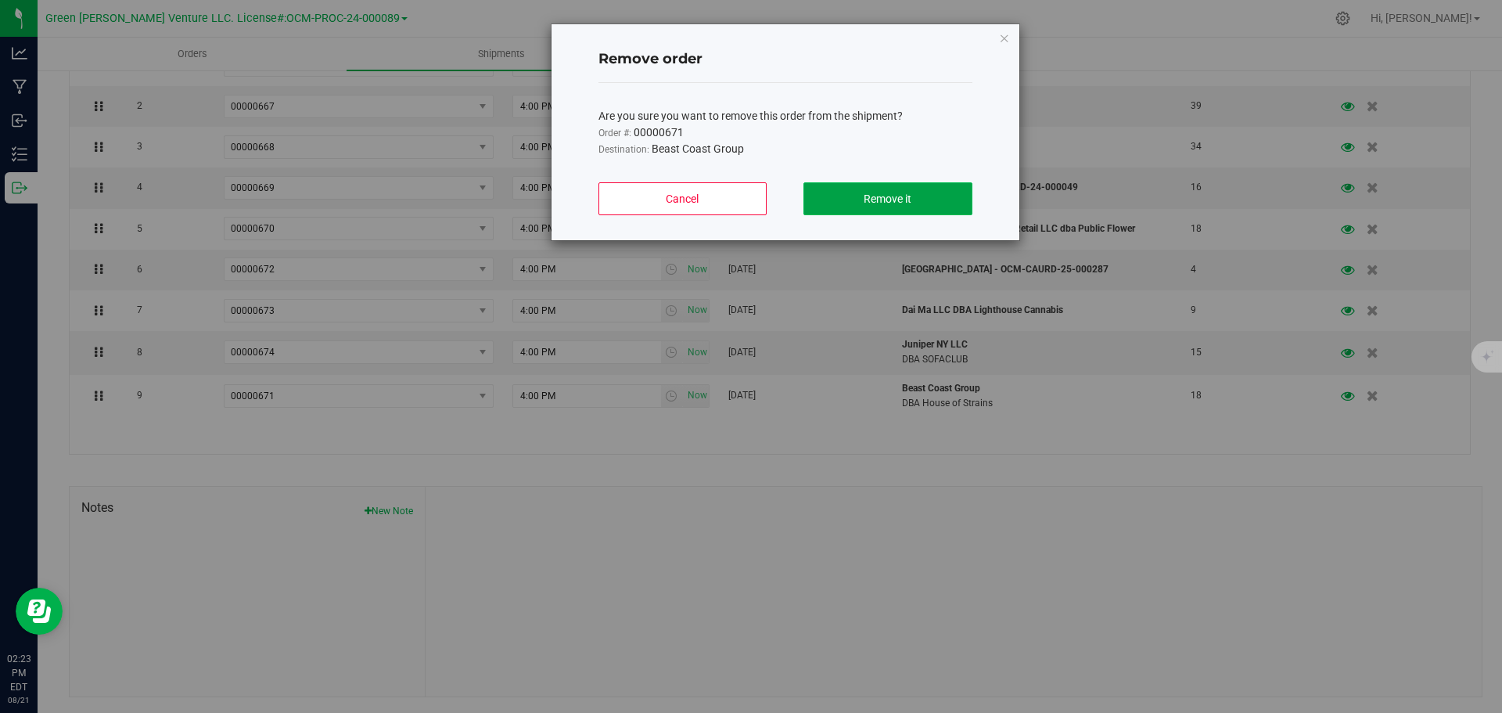
click at [853, 192] on button "Remove it" at bounding box center [887, 198] width 168 height 33
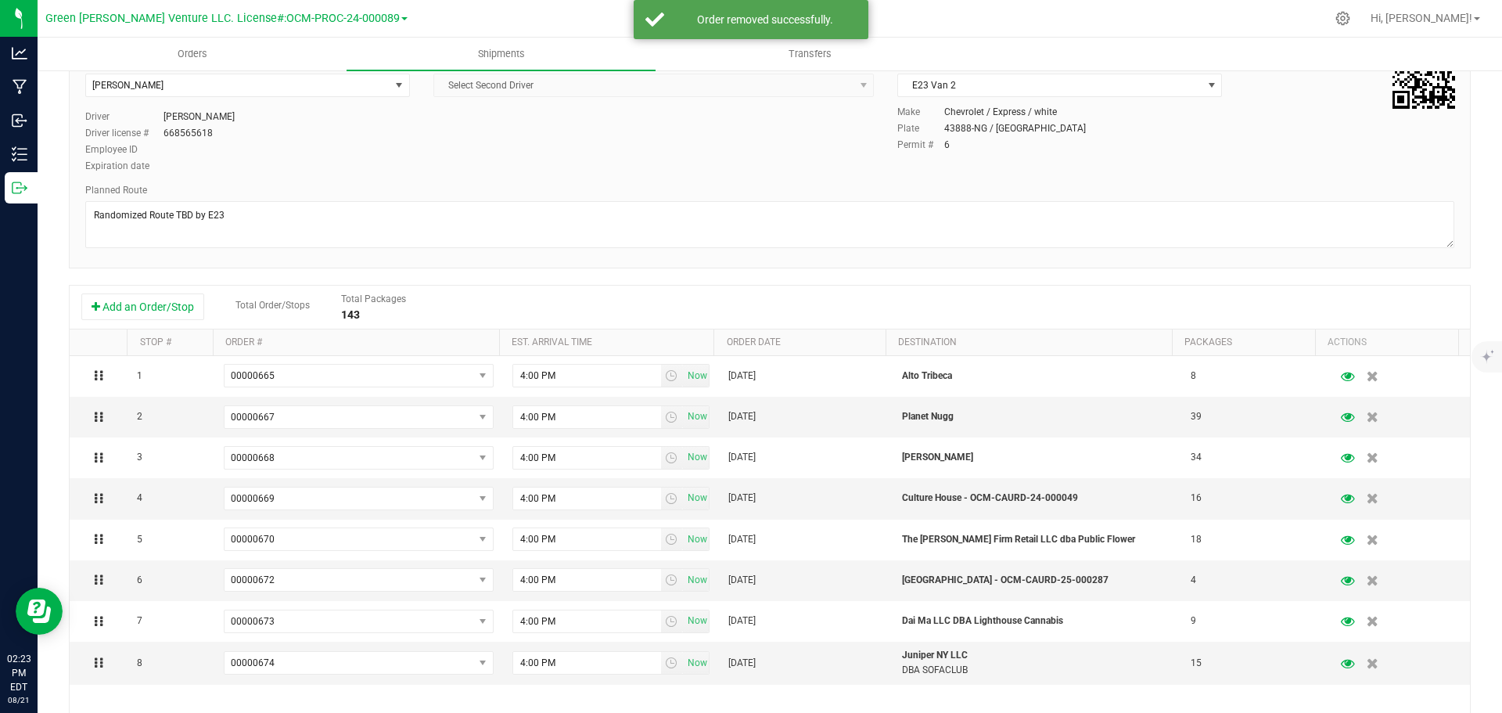
scroll to position [137, 0]
click at [169, 314] on button "Add an Order/Stop" at bounding box center [142, 308] width 123 height 27
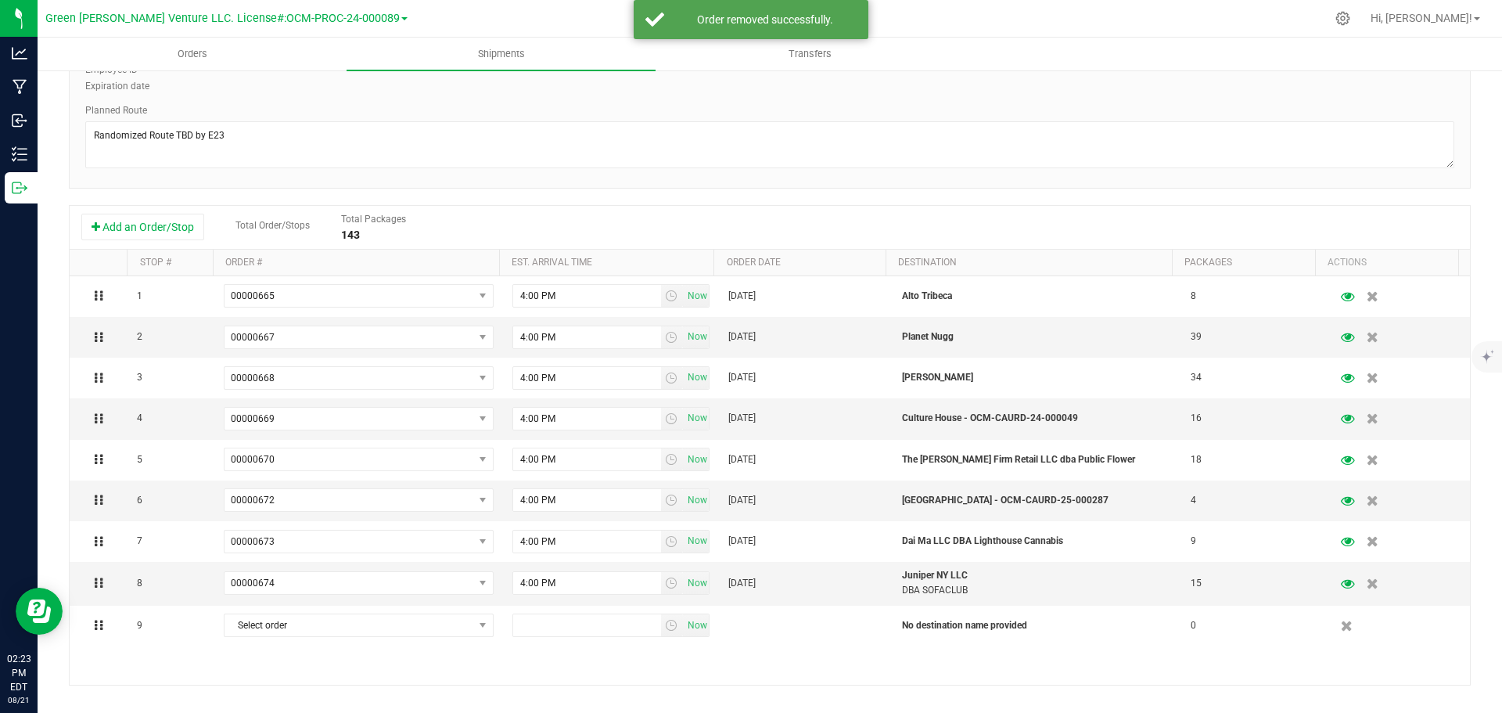
scroll to position [372, 0]
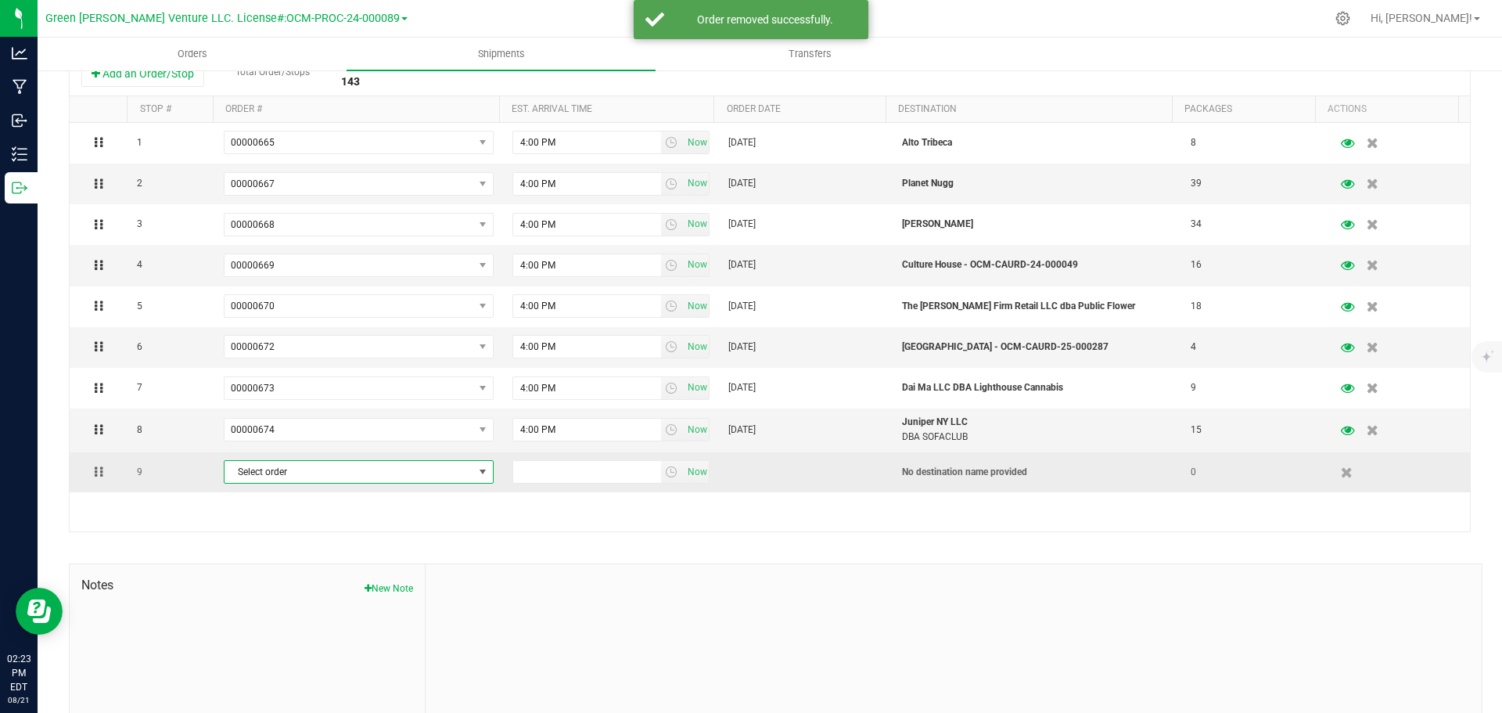
click at [404, 479] on span "Select order" at bounding box center [348, 472] width 249 height 22
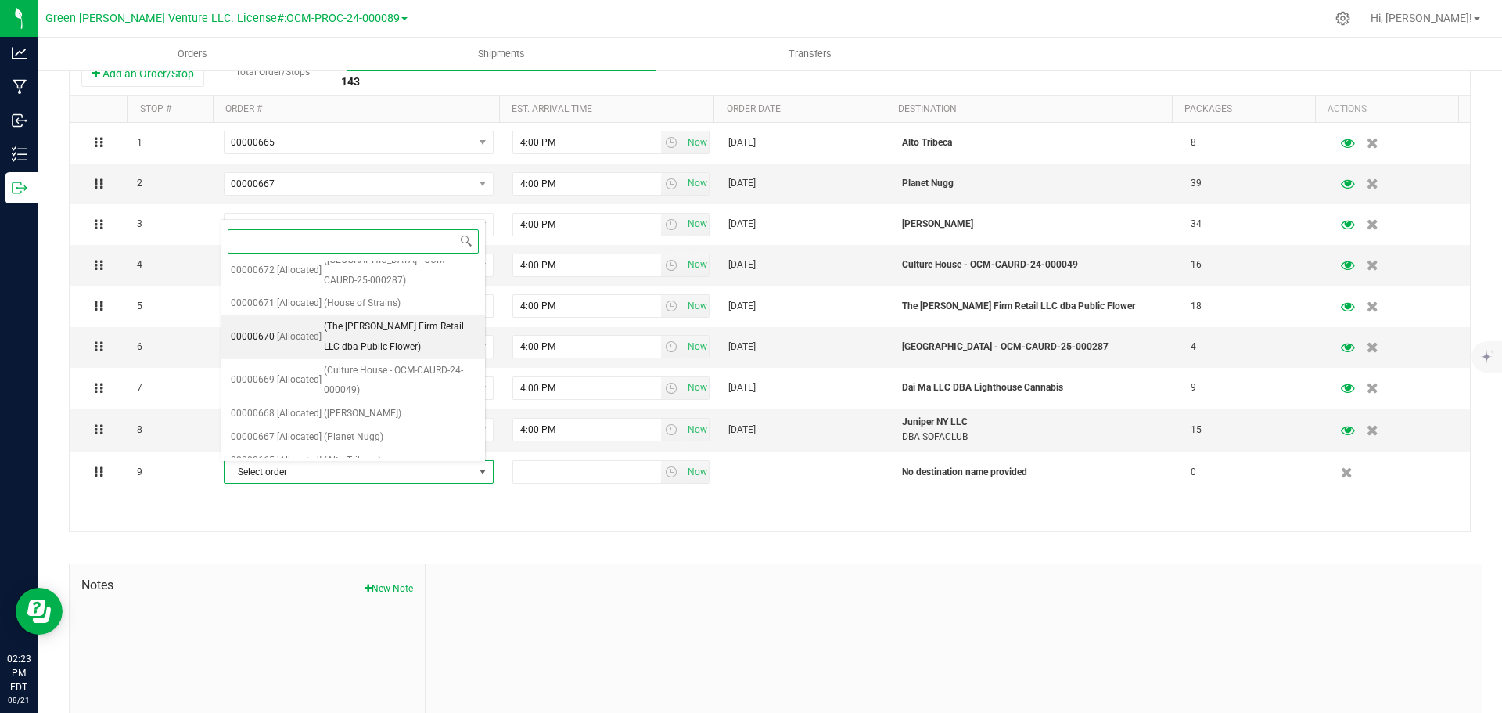
scroll to position [282, 0]
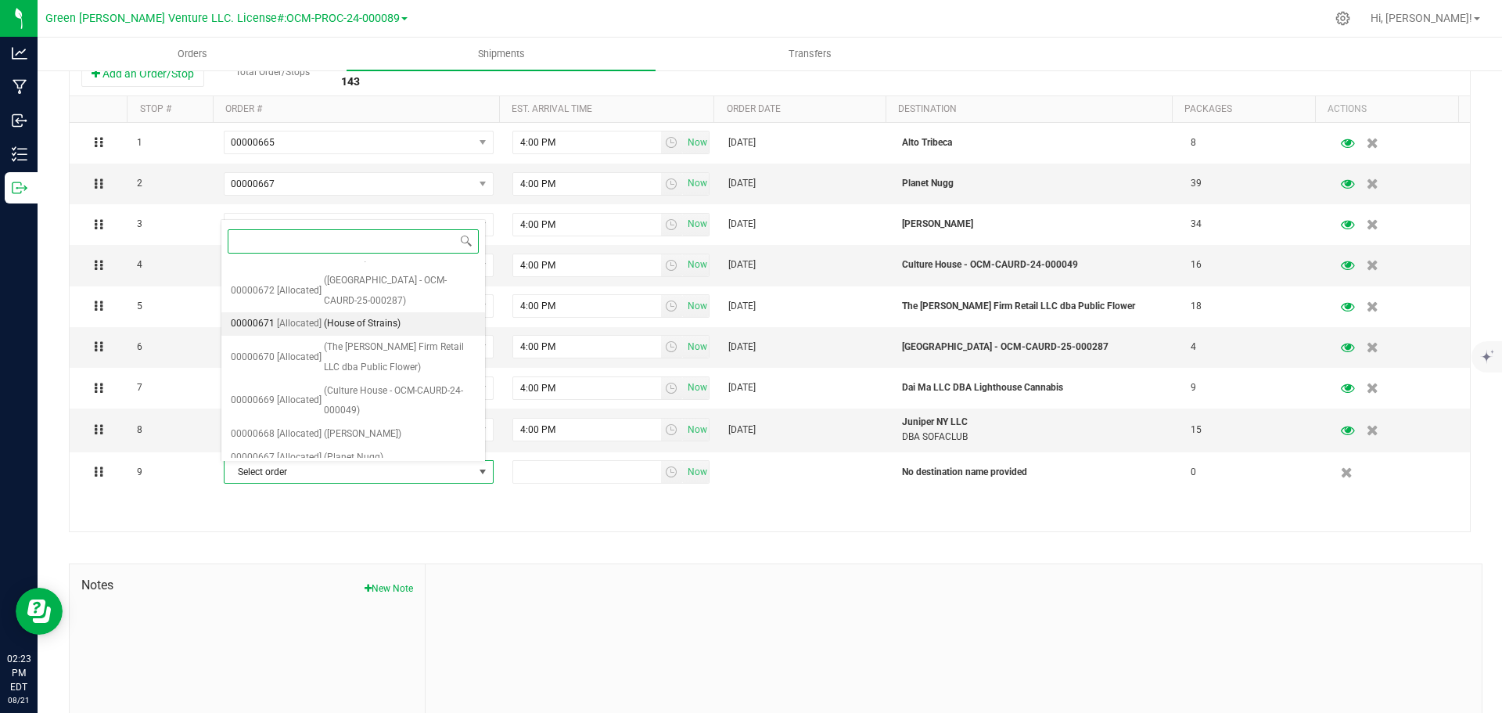
click at [314, 321] on span "[Allocated]" at bounding box center [299, 324] width 45 height 20
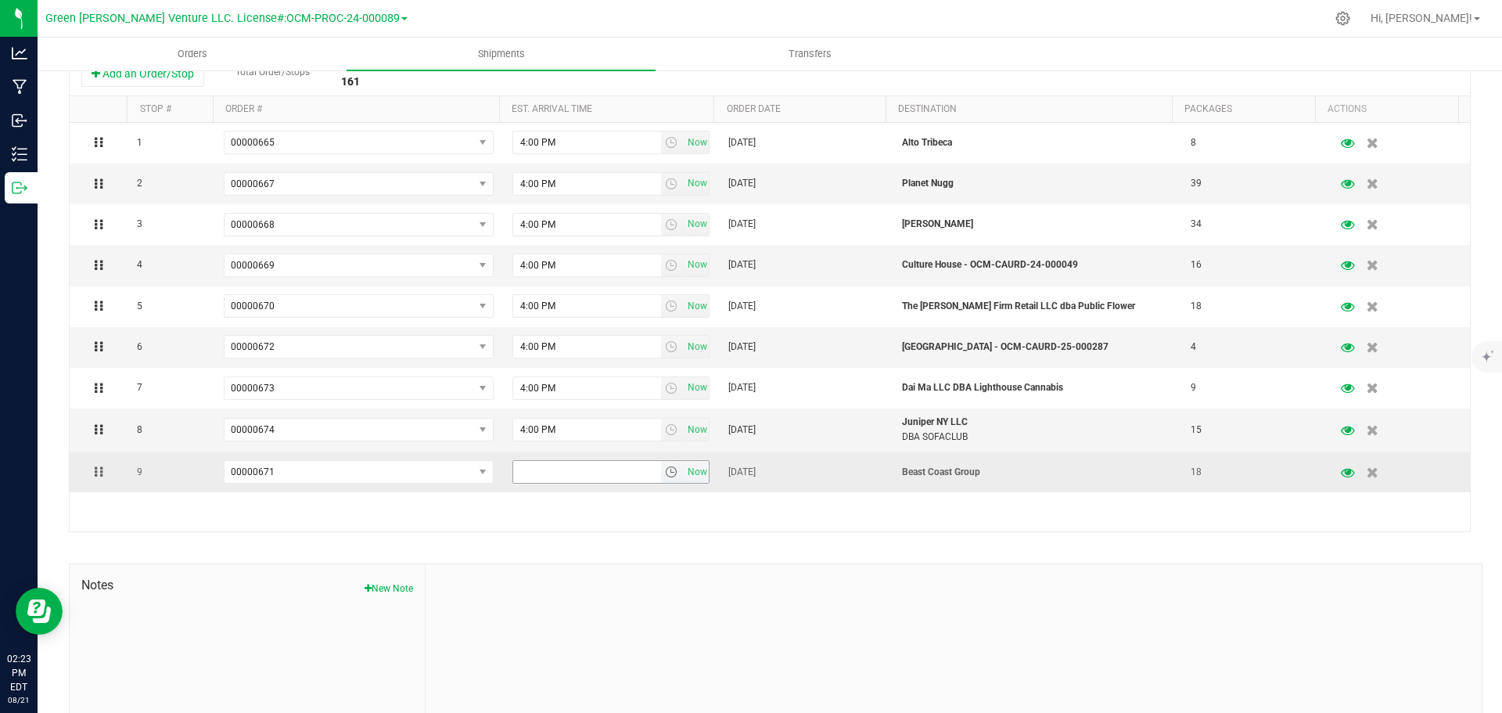
click at [605, 468] on input "text" at bounding box center [587, 472] width 148 height 22
type input "4:00 PM"
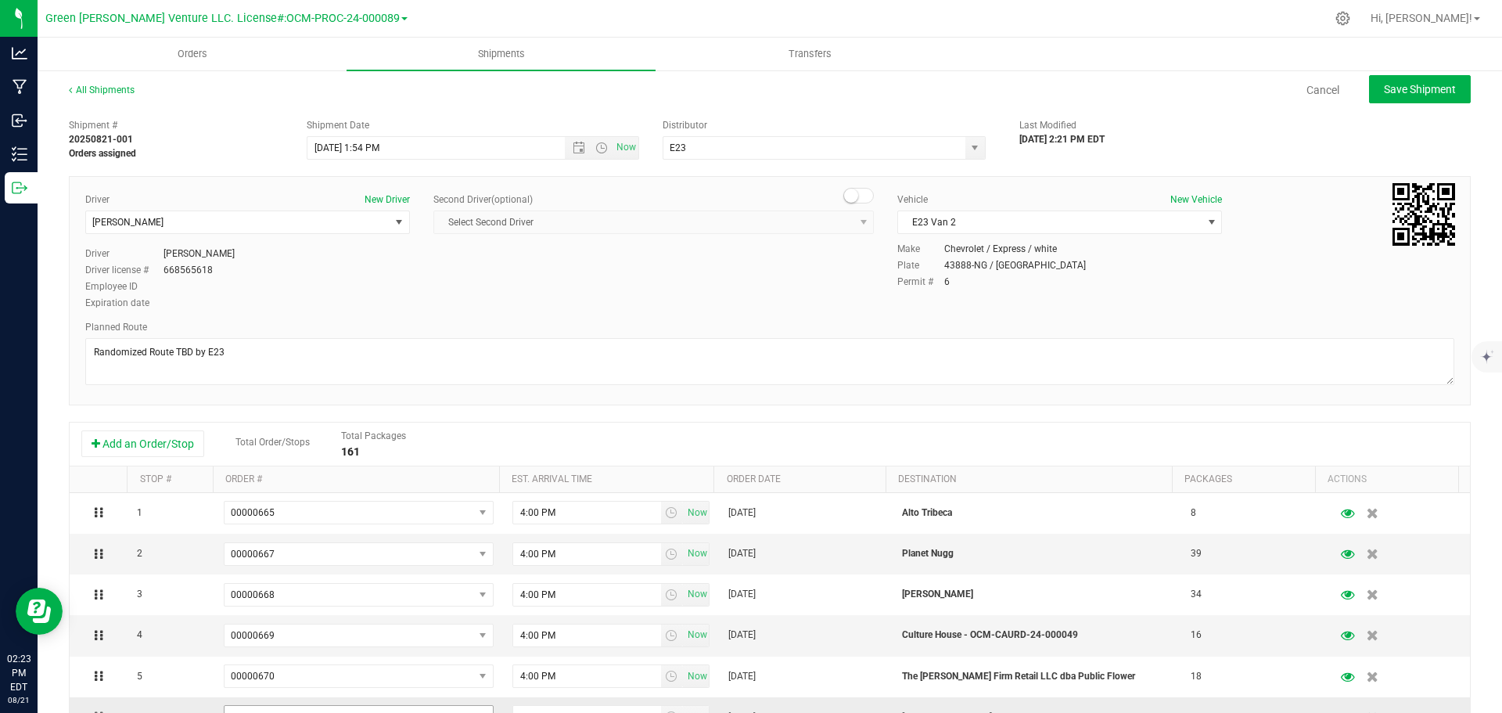
scroll to position [0, 0]
click at [1419, 97] on button "Save Shipment" at bounding box center [1420, 91] width 102 height 28
type input "[DATE] 5:54 PM"
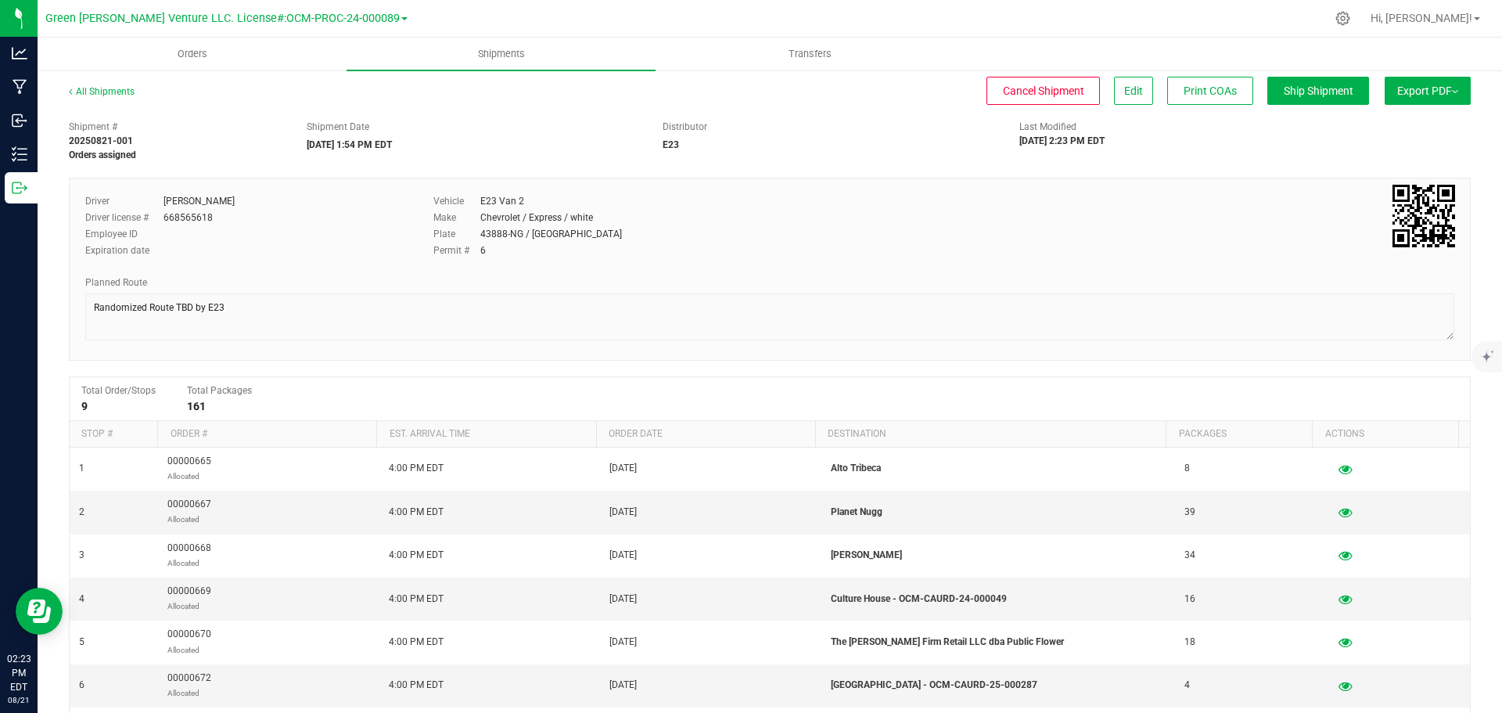
click at [1439, 91] on button "Export PDF" at bounding box center [1427, 91] width 86 height 28
click at [1395, 172] on div "NY Manifest" at bounding box center [1427, 172] width 144 height 11
